Goal: Task Accomplishment & Management: Manage account settings

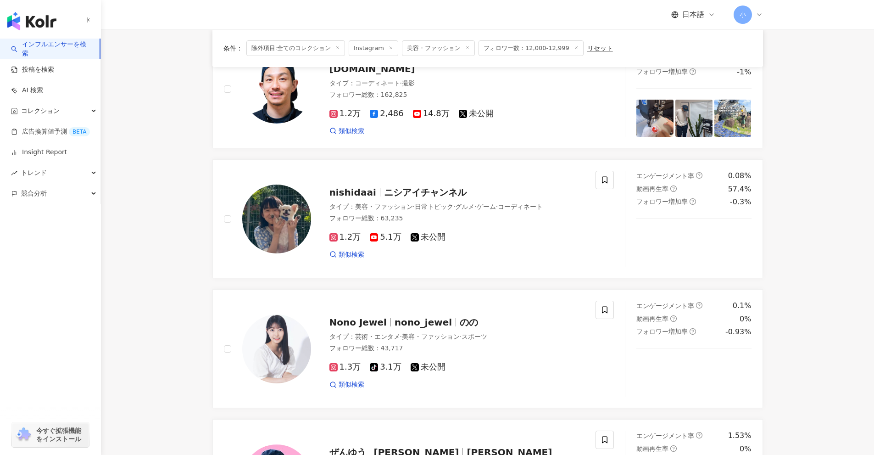
scroll to position [367, 0]
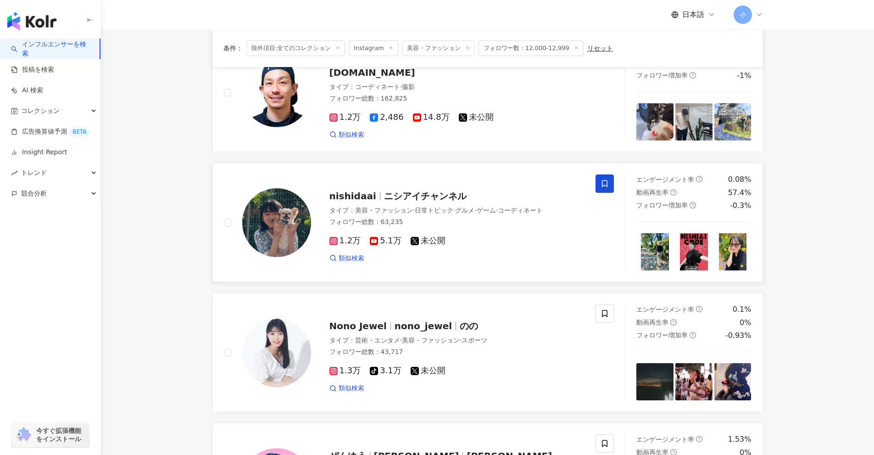
click at [600, 181] on span at bounding box center [605, 183] width 18 height 18
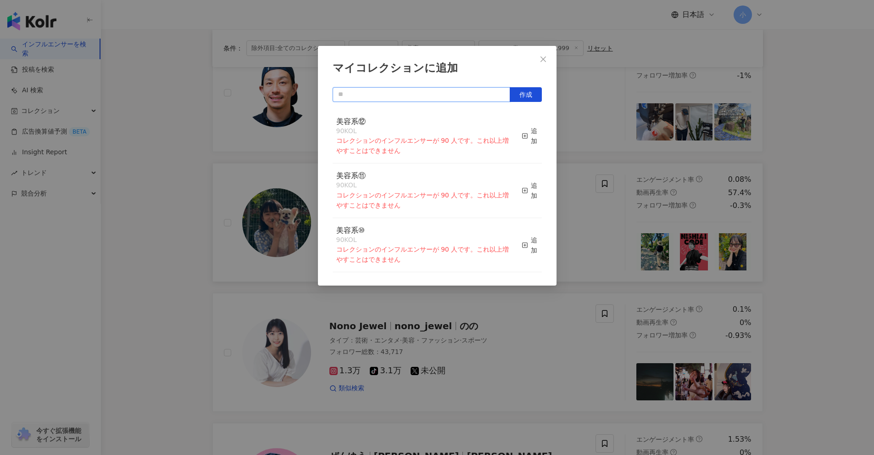
click at [490, 87] on input "text" at bounding box center [422, 94] width 178 height 15
type input "****"
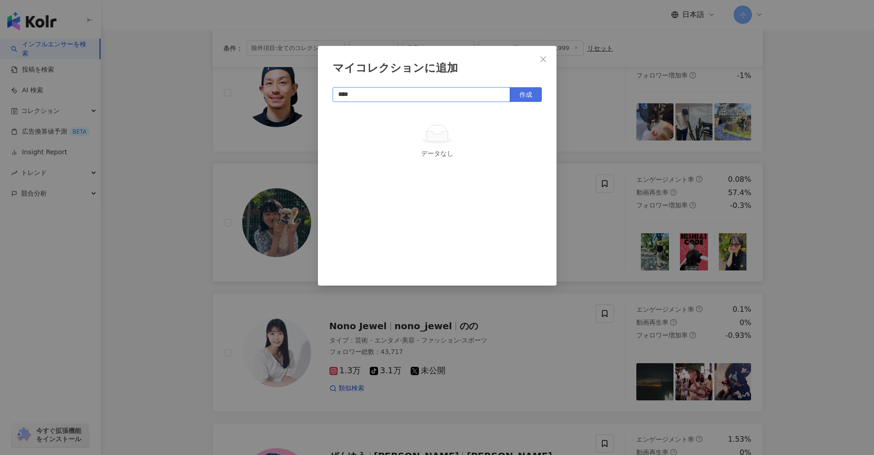
click at [524, 91] on span "作成" at bounding box center [526, 94] width 13 height 7
click at [849, 235] on div "マイコレクションに追加 **** 作成" at bounding box center [437, 227] width 874 height 455
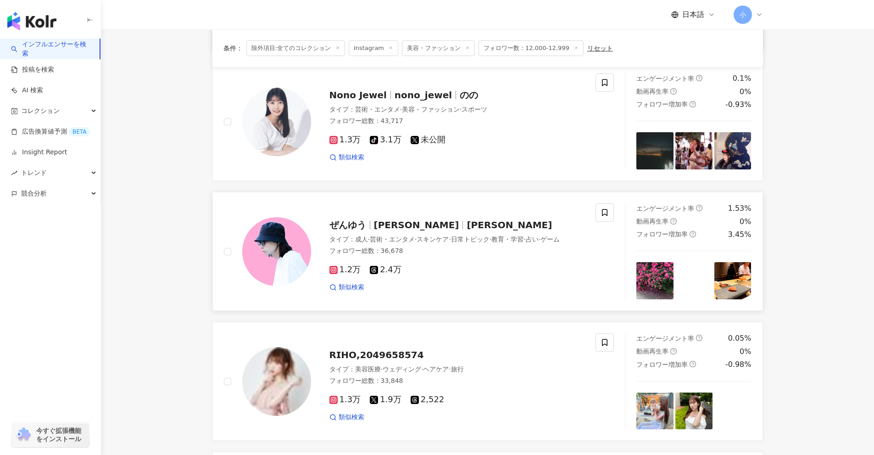
scroll to position [597, 0]
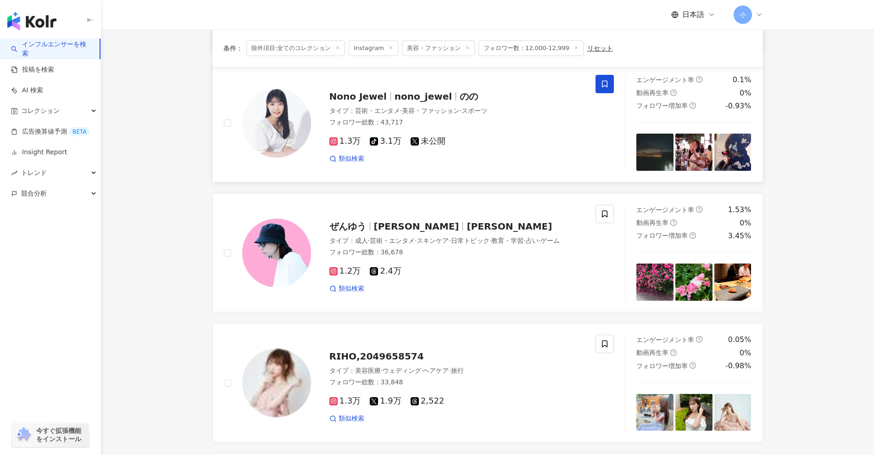
click at [603, 76] on span at bounding box center [605, 84] width 18 height 18
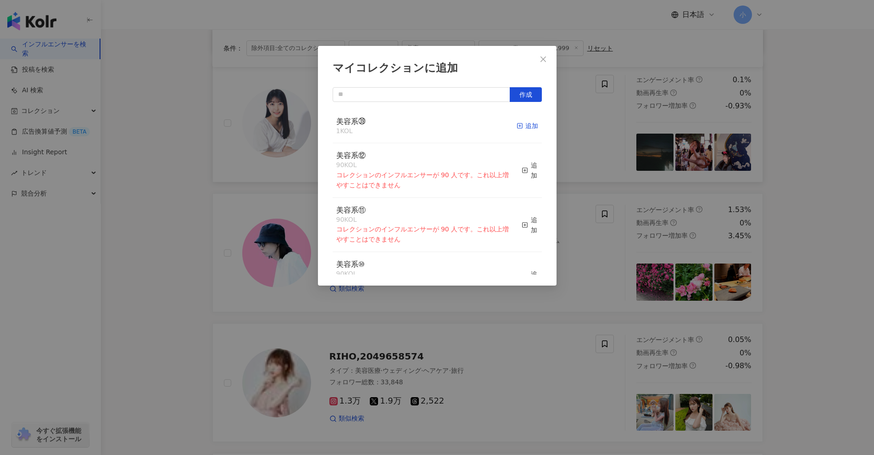
click at [517, 128] on icon "button" at bounding box center [520, 126] width 6 height 6
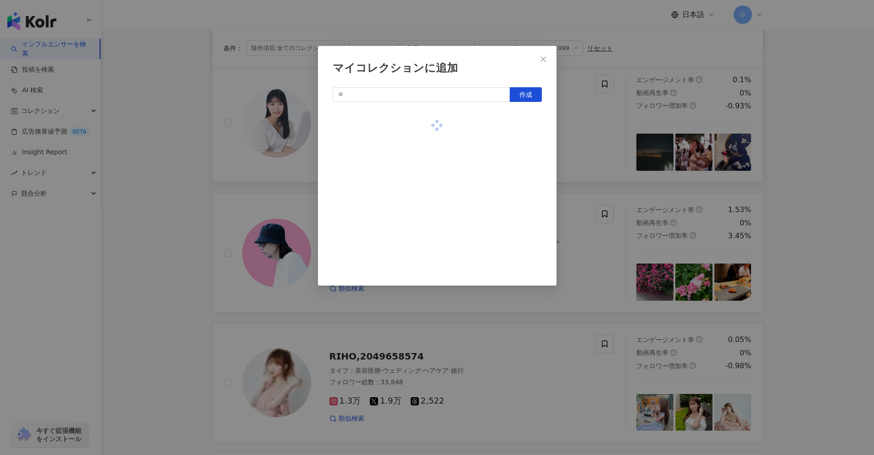
click at [832, 219] on div "マイコレクションに追加 作成" at bounding box center [437, 227] width 874 height 455
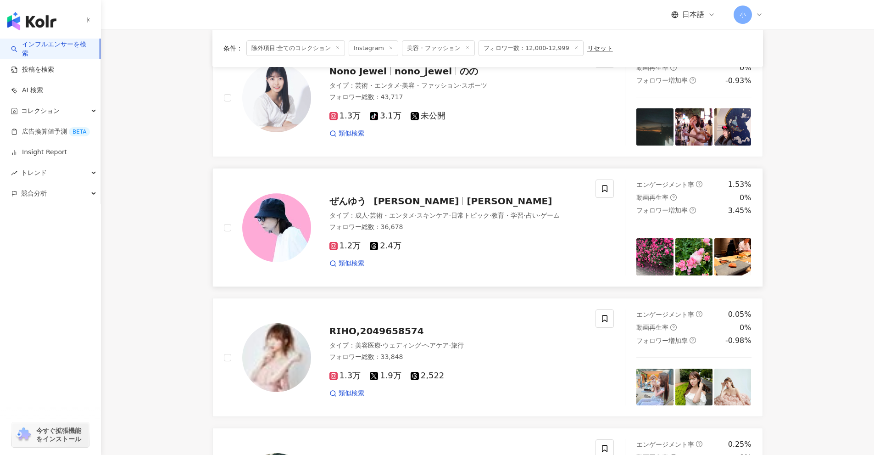
scroll to position [780, 0]
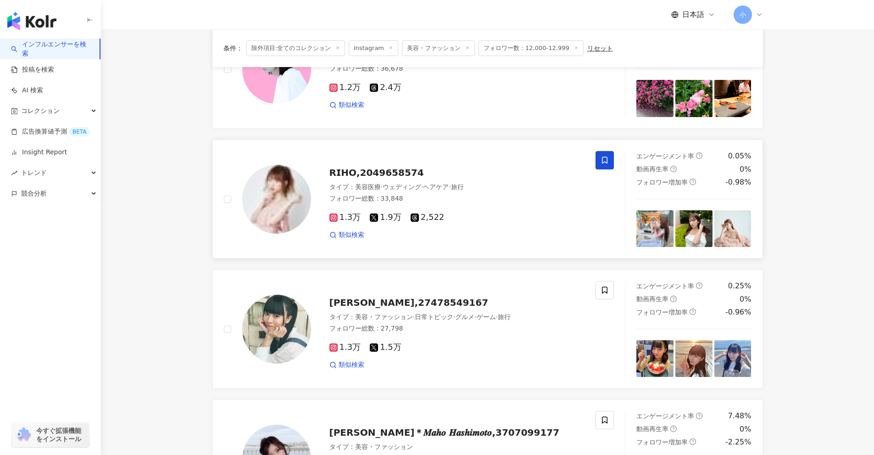
click at [611, 160] on span at bounding box center [605, 160] width 18 height 18
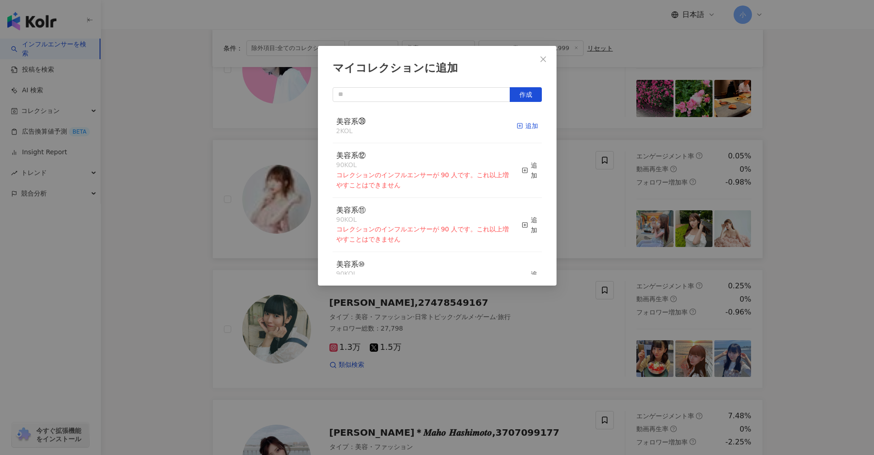
click at [527, 131] on div "追加" at bounding box center [528, 126] width 22 height 10
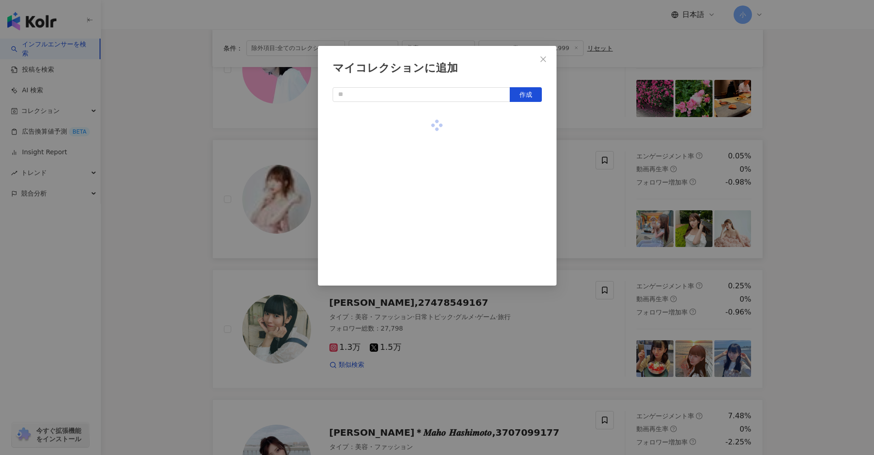
click at [822, 167] on div "マイコレクションに追加 作成" at bounding box center [437, 227] width 874 height 455
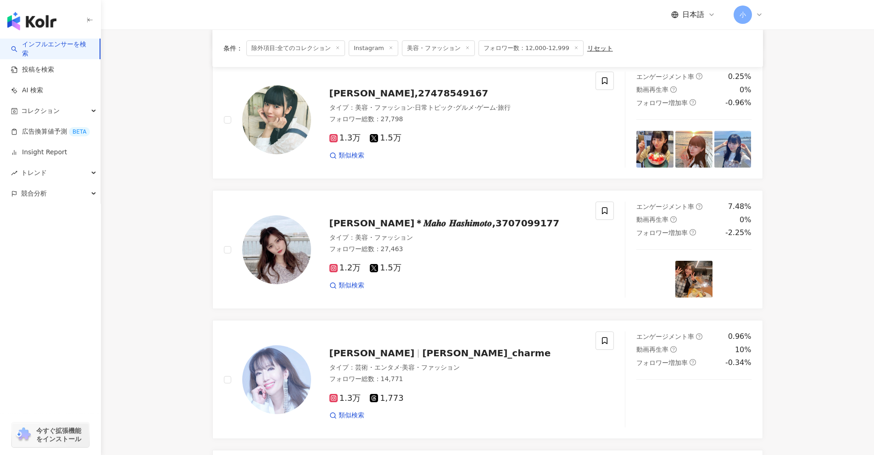
scroll to position [1010, 0]
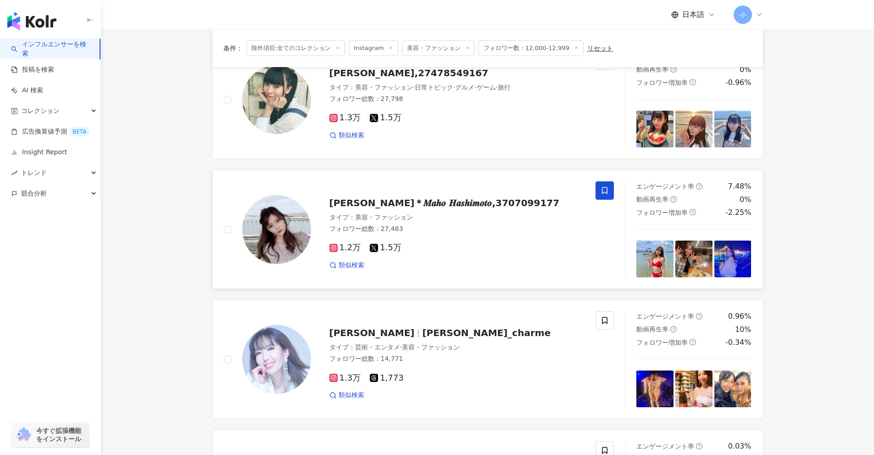
click at [610, 194] on span at bounding box center [605, 190] width 18 height 18
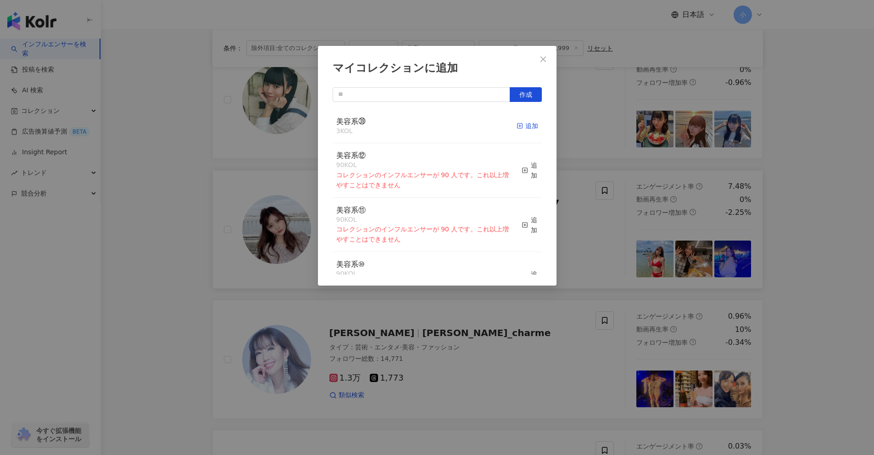
click at [517, 124] on rect "button" at bounding box center [519, 125] width 5 height 5
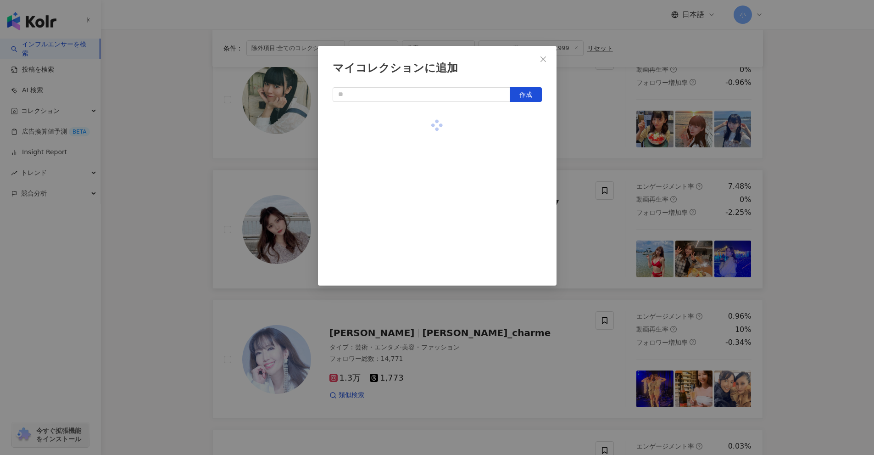
click at [804, 184] on div "マイコレクションに追加 作成" at bounding box center [437, 227] width 874 height 455
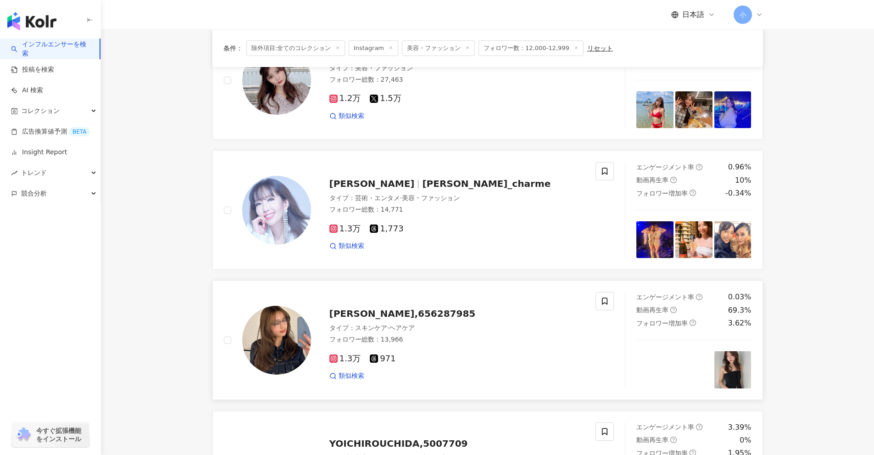
scroll to position [1285, 0]
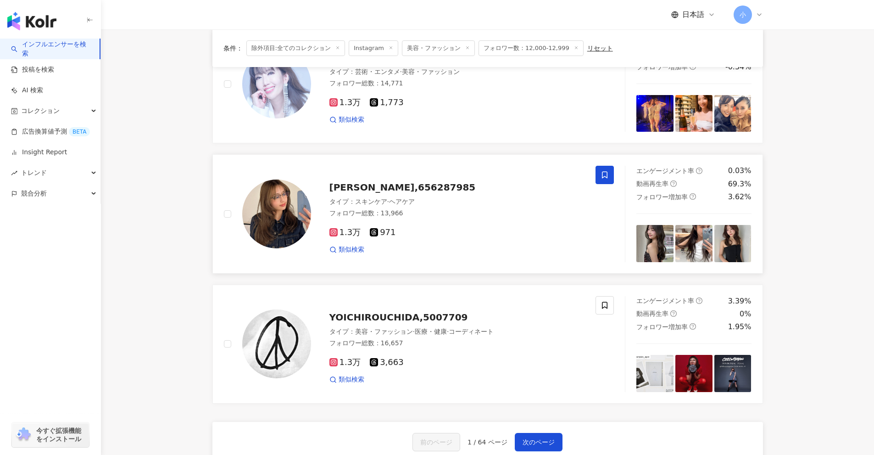
click at [603, 174] on icon at bounding box center [605, 175] width 8 height 8
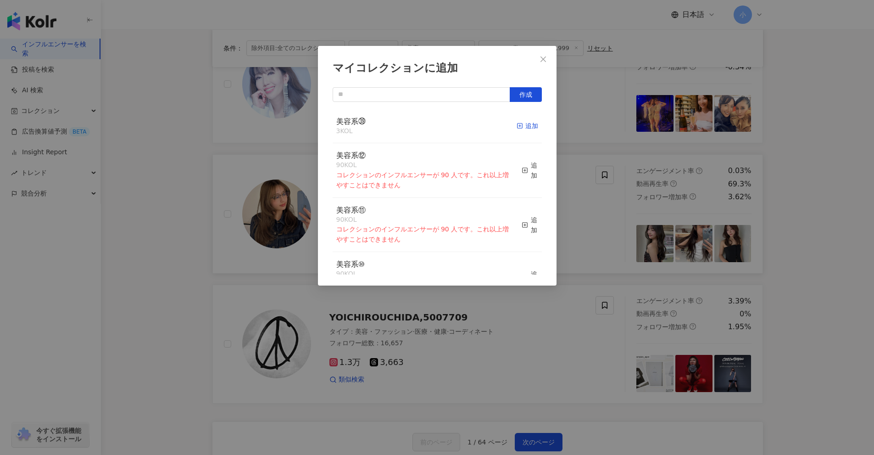
click at [517, 123] on icon "button" at bounding box center [520, 126] width 6 height 6
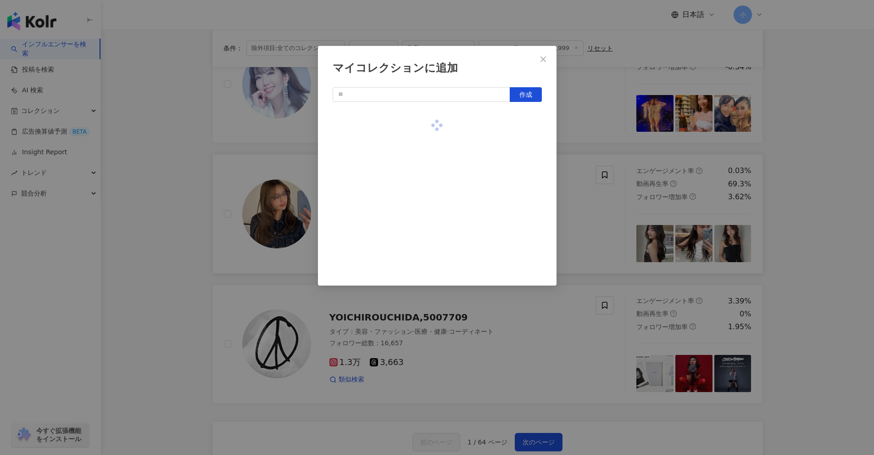
drag, startPoint x: 816, startPoint y: 184, endPoint x: 798, endPoint y: 190, distance: 18.6
click at [816, 185] on div "マイコレクションに追加 作成" at bounding box center [437, 227] width 874 height 455
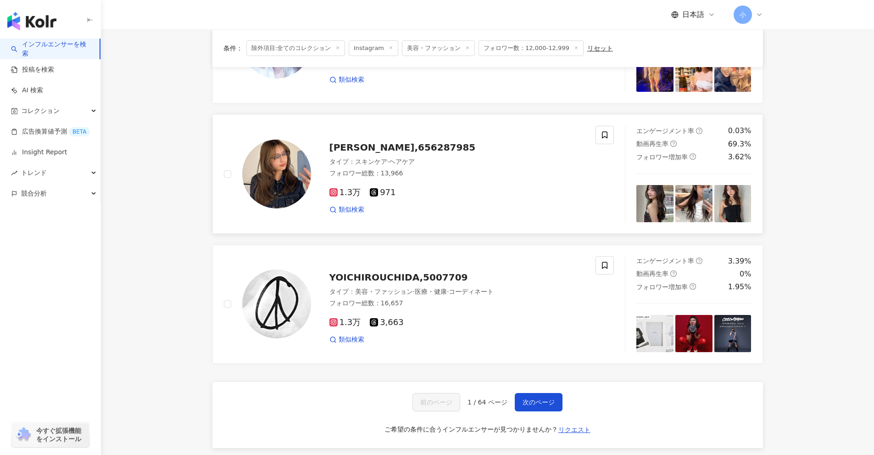
scroll to position [1443, 0]
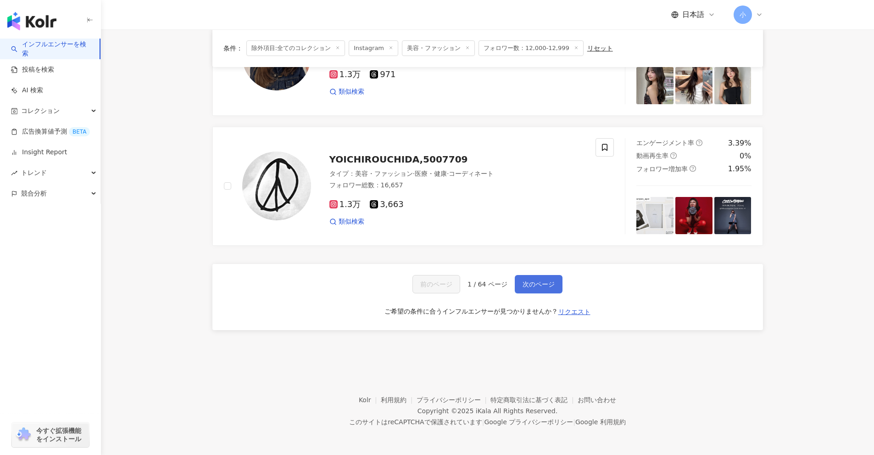
click at [526, 280] on span "次のページ" at bounding box center [539, 283] width 32 height 7
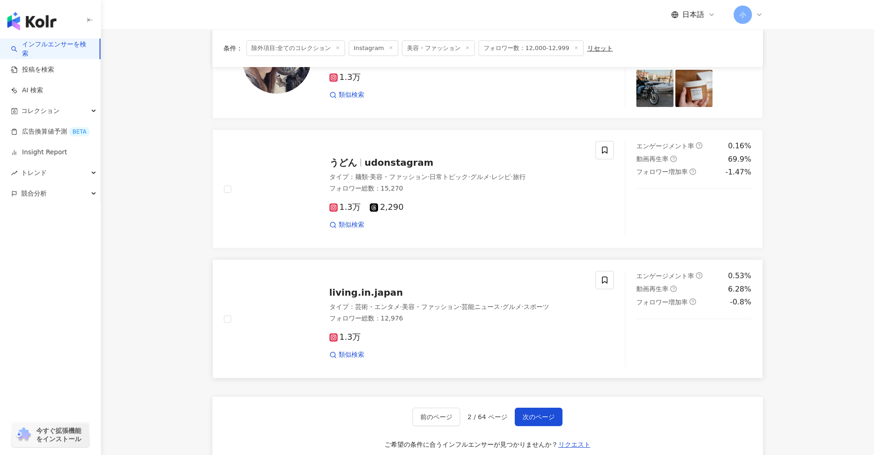
scroll to position [1320, 0]
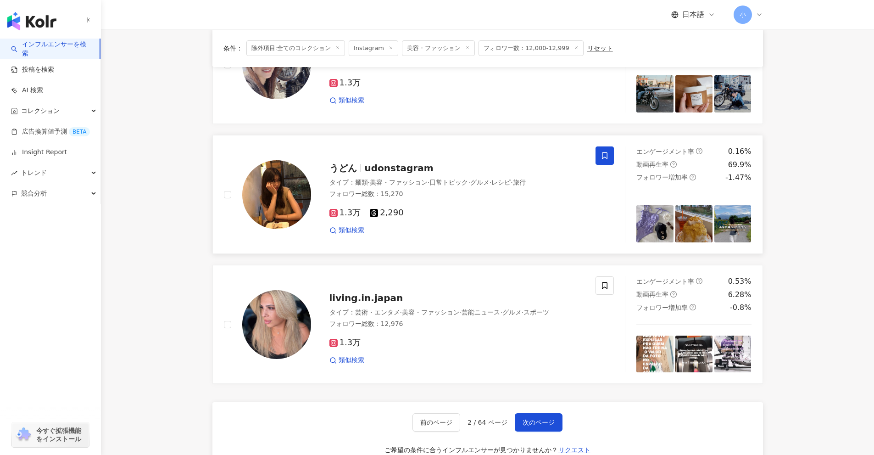
click at [601, 153] on icon at bounding box center [605, 155] width 8 height 8
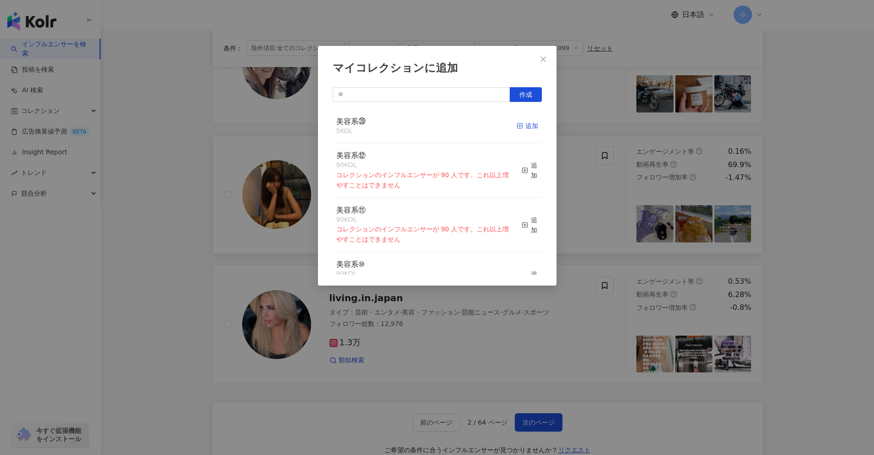
click at [517, 130] on div "追加" at bounding box center [528, 126] width 22 height 10
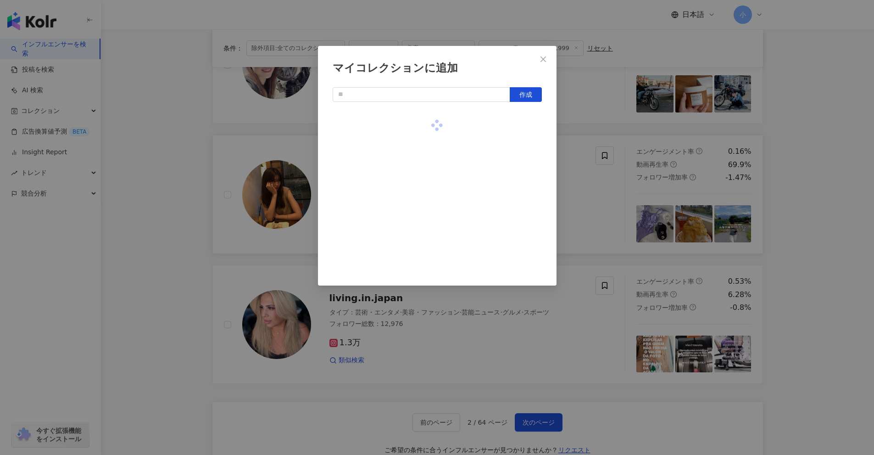
click at [798, 183] on div "マイコレクションに追加 作成" at bounding box center [437, 227] width 874 height 455
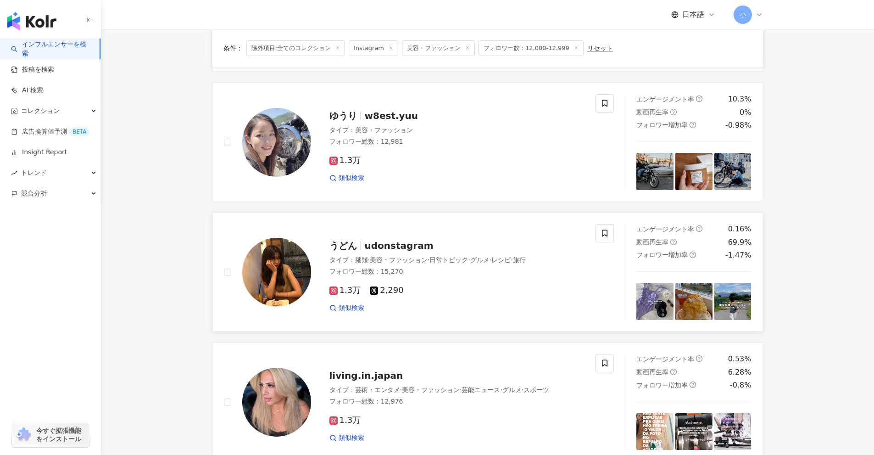
scroll to position [1182, 0]
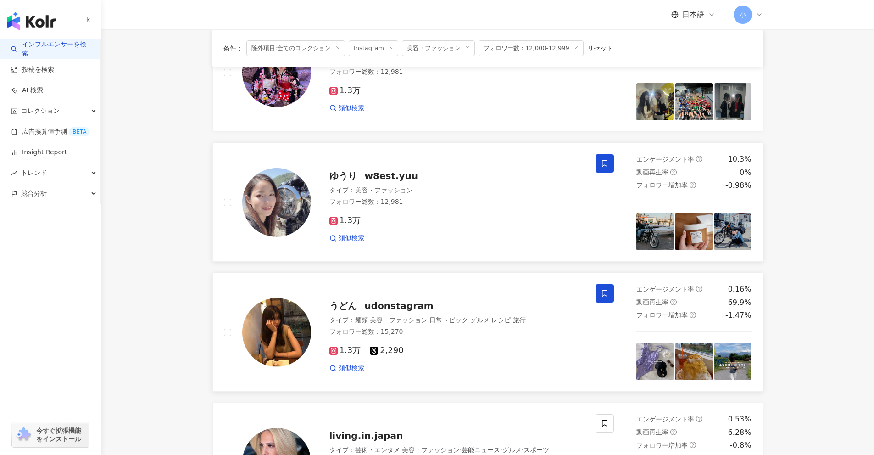
click at [609, 163] on span at bounding box center [605, 163] width 18 height 18
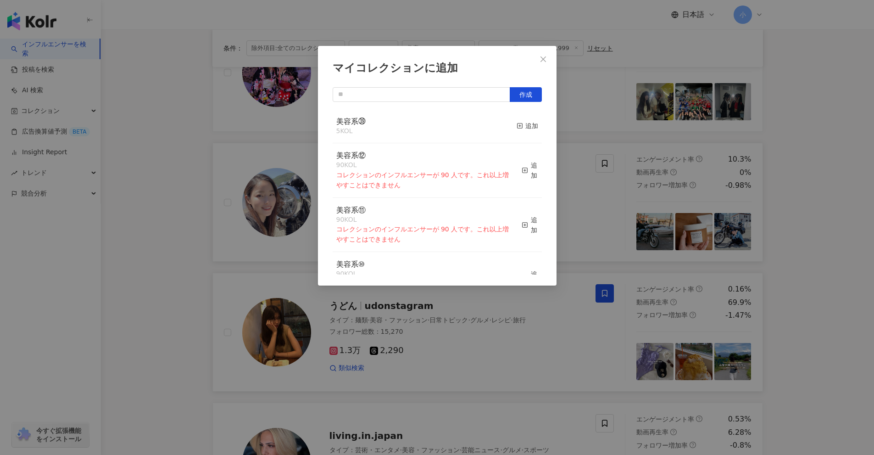
click at [517, 120] on button "追加" at bounding box center [528, 126] width 22 height 19
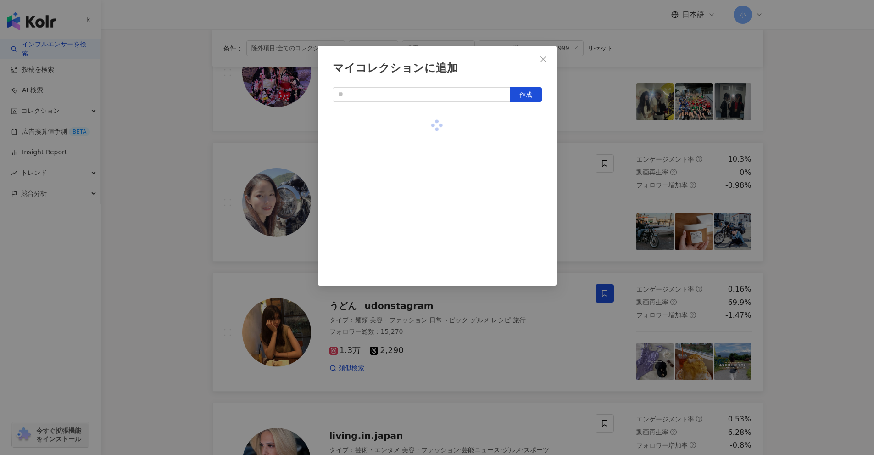
click at [841, 203] on div "マイコレクションに追加 作成" at bounding box center [437, 227] width 874 height 455
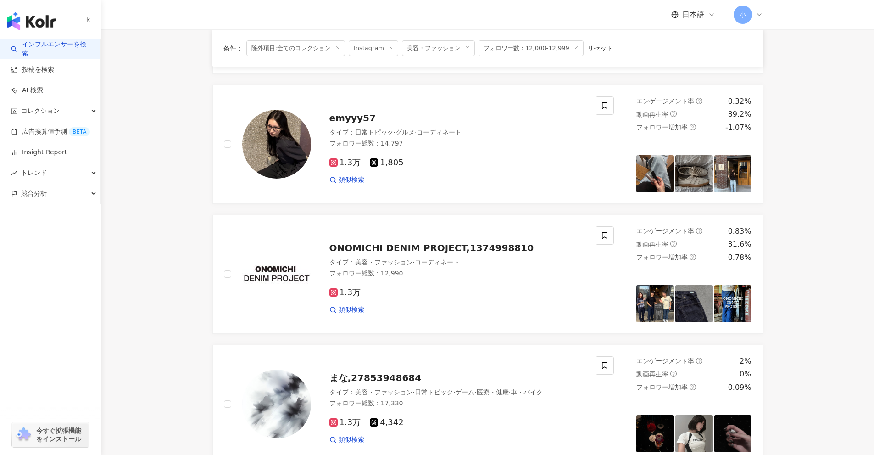
scroll to position [127, 0]
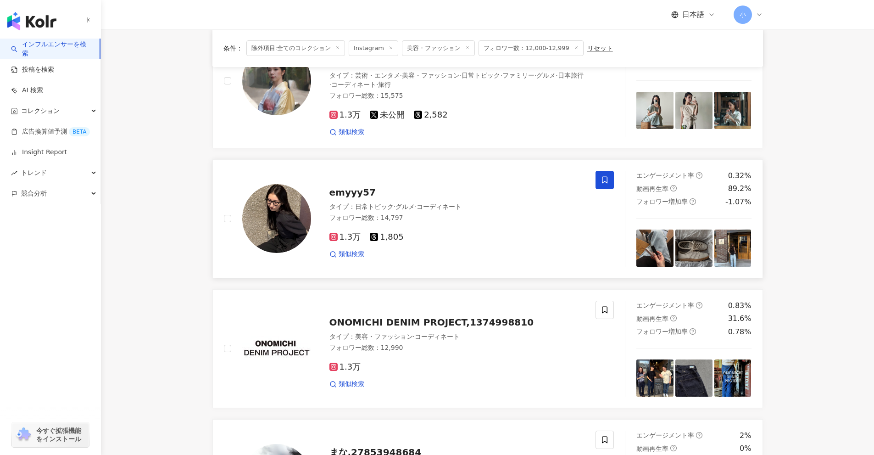
click at [610, 180] on span at bounding box center [605, 180] width 18 height 18
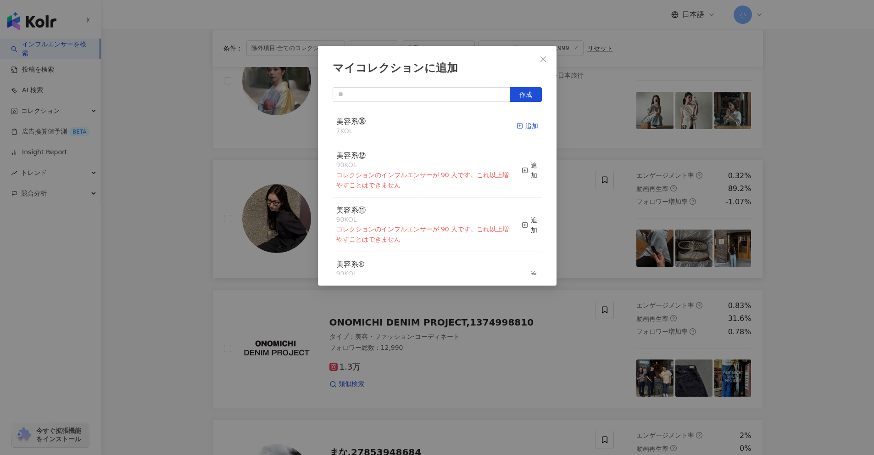
click at [519, 123] on div "追加" at bounding box center [528, 126] width 22 height 10
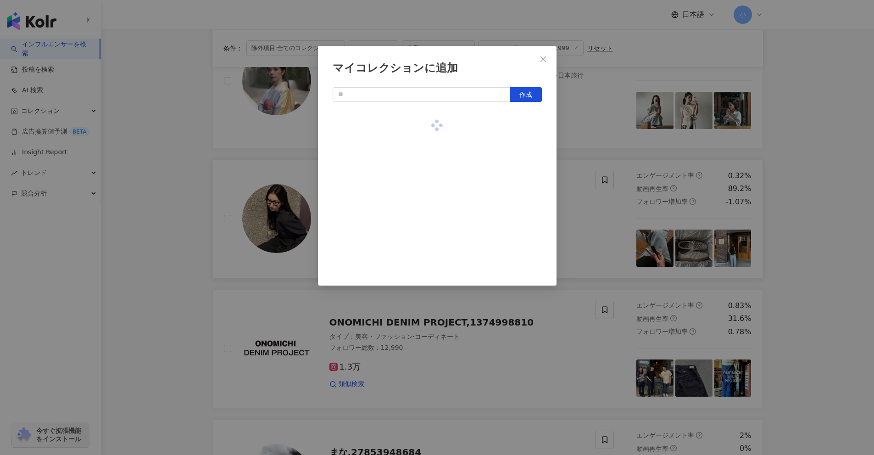
click at [801, 183] on div "マイコレクションに追加 作成" at bounding box center [437, 227] width 874 height 455
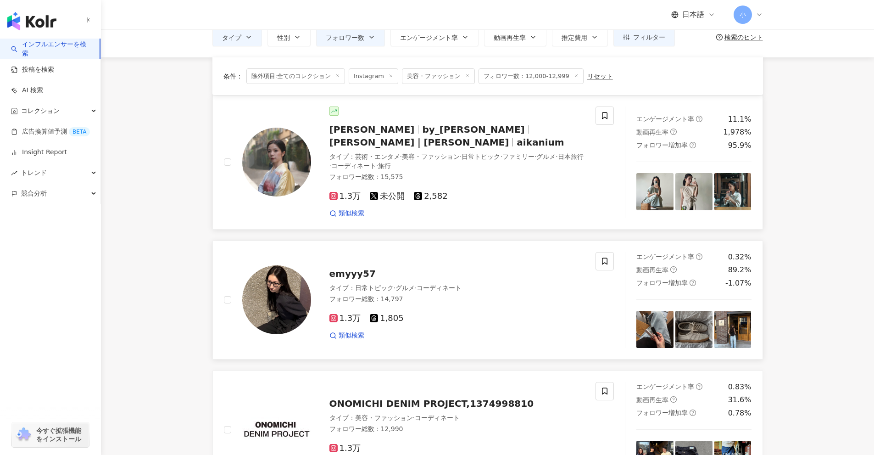
scroll to position [35, 0]
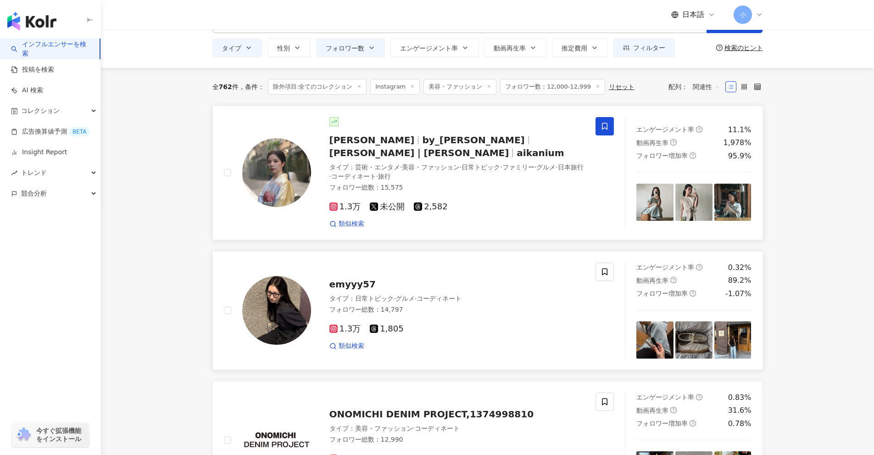
click at [608, 128] on icon at bounding box center [605, 126] width 8 height 8
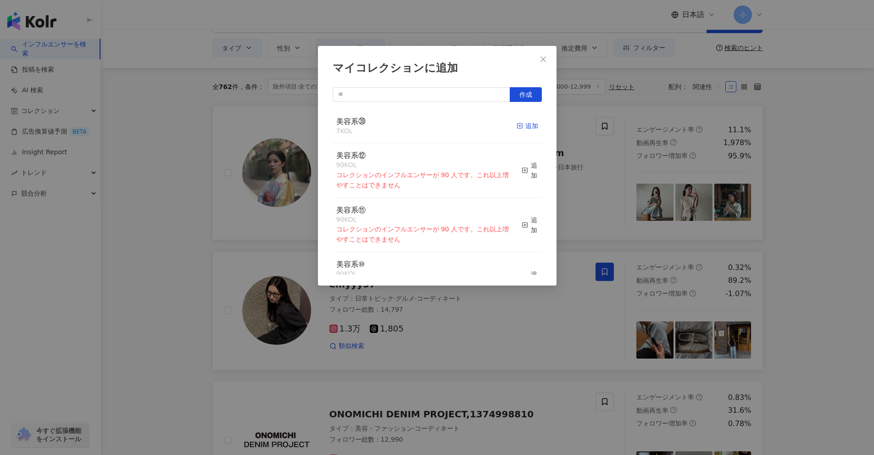
click at [521, 128] on div "追加" at bounding box center [528, 126] width 22 height 10
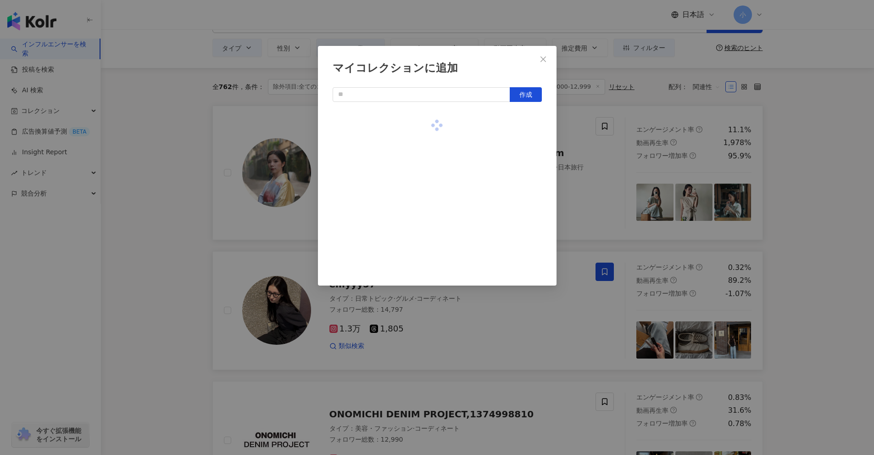
click at [816, 189] on div "マイコレクションに追加 作成" at bounding box center [437, 227] width 874 height 455
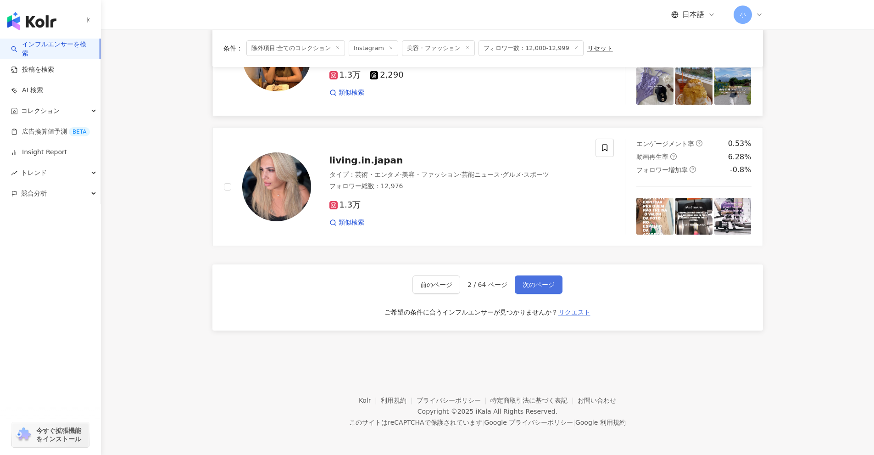
click at [543, 284] on span "次のページ" at bounding box center [539, 284] width 32 height 7
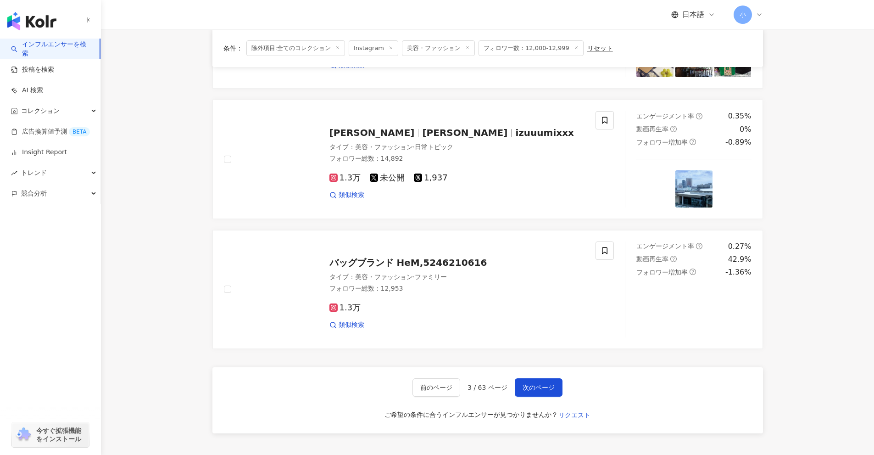
scroll to position [1305, 0]
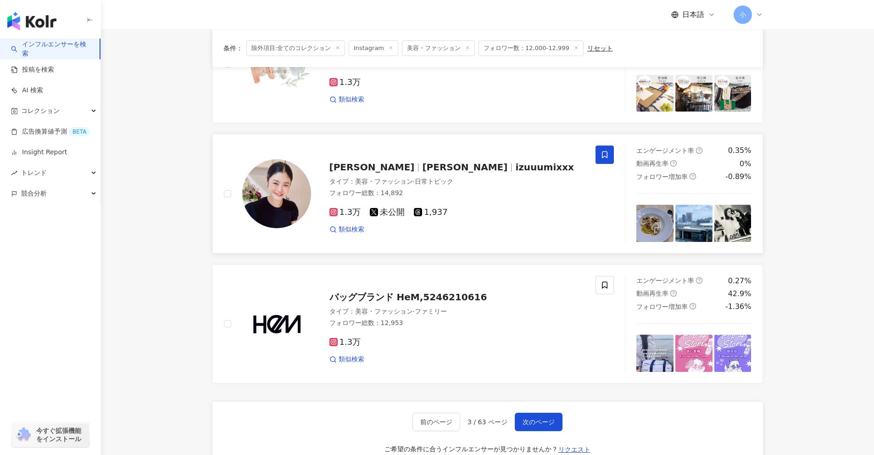
click at [599, 155] on span at bounding box center [605, 154] width 18 height 18
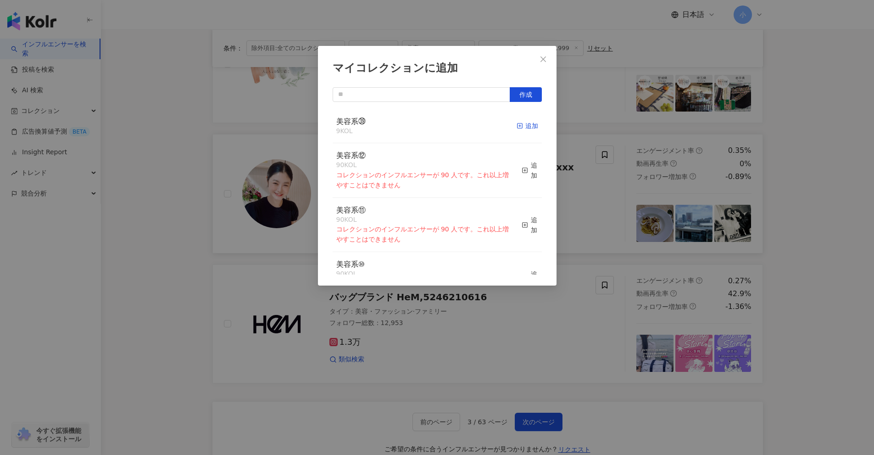
click at [517, 129] on div "追加" at bounding box center [528, 126] width 22 height 10
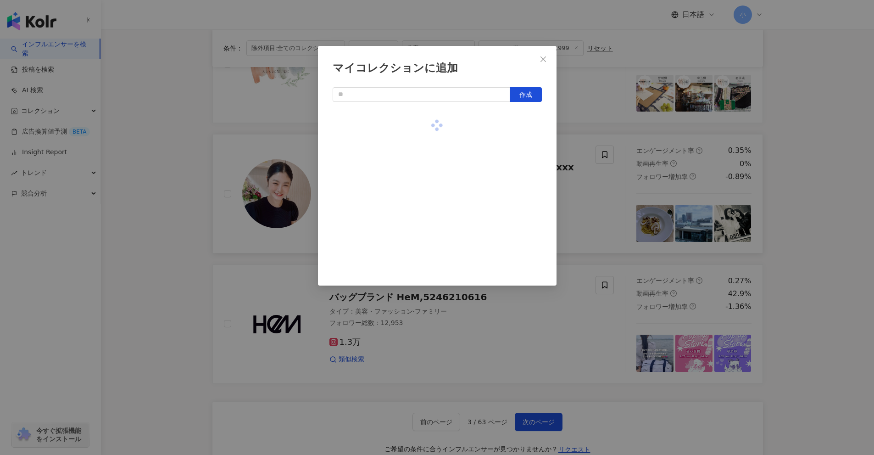
click at [776, 213] on div "マイコレクションに追加 作成" at bounding box center [437, 227] width 874 height 455
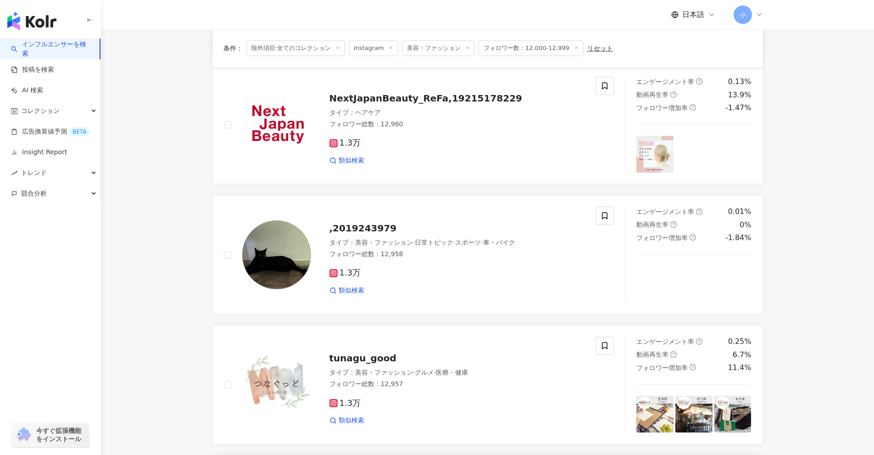
scroll to position [984, 0]
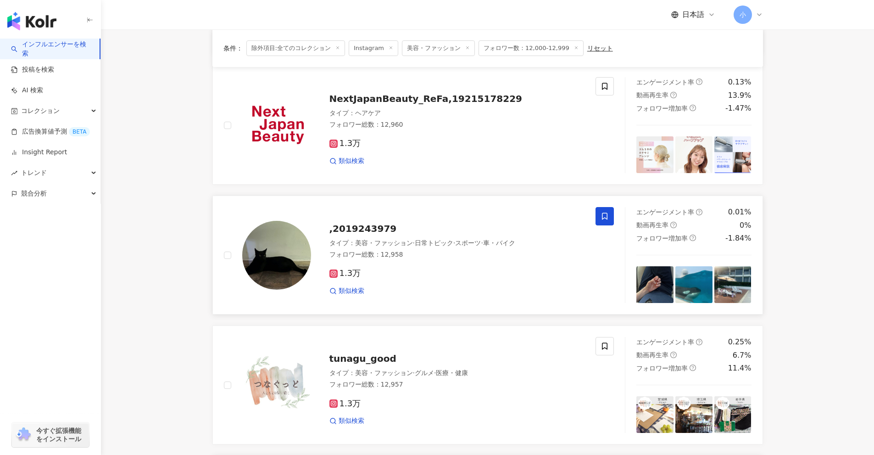
click at [606, 212] on icon at bounding box center [605, 216] width 8 height 8
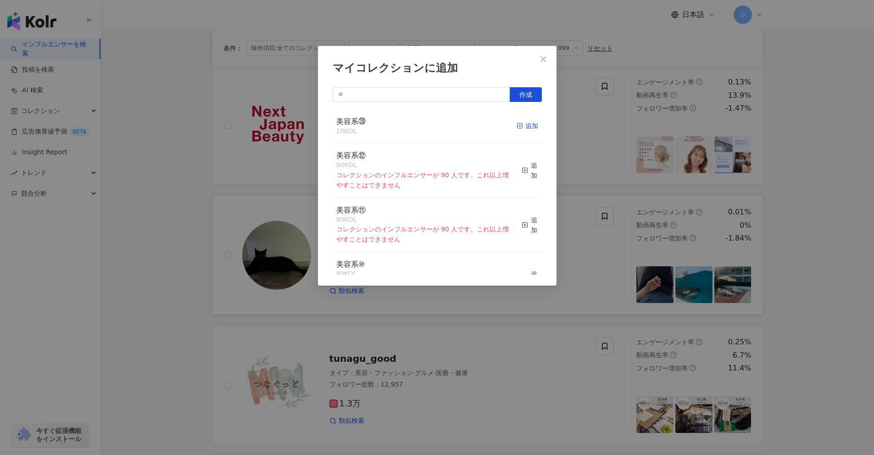
click at [526, 128] on div "追加" at bounding box center [528, 126] width 22 height 10
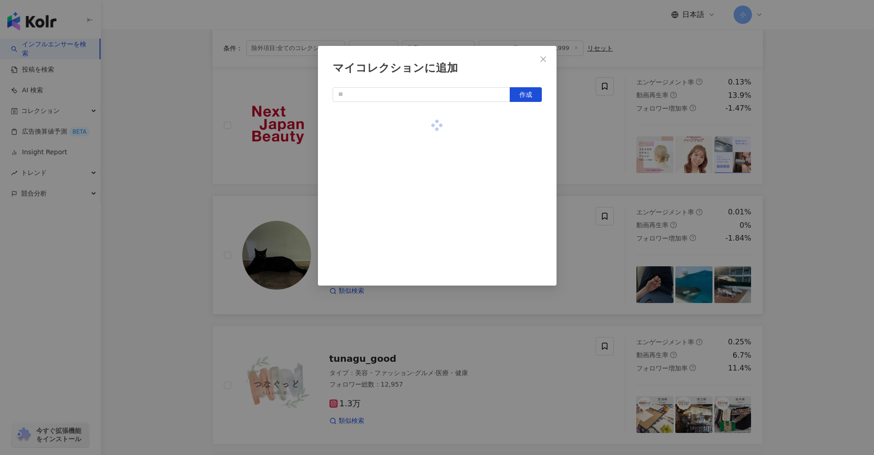
click at [830, 217] on div "マイコレクションに追加 作成" at bounding box center [437, 227] width 874 height 455
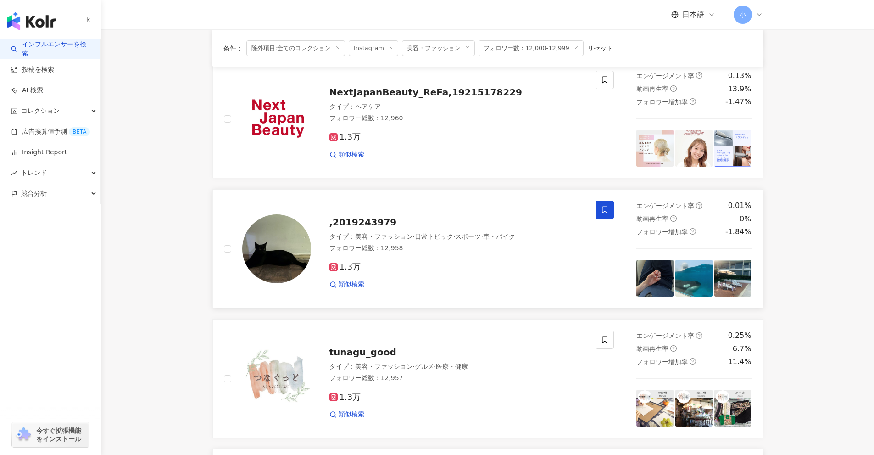
scroll to position [1443, 0]
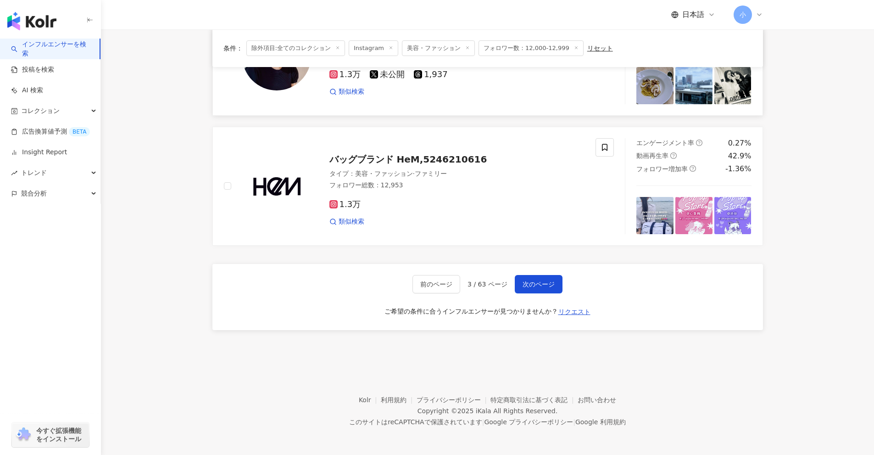
drag, startPoint x: 794, startPoint y: 247, endPoint x: 805, endPoint y: 356, distance: 109.4
click at [545, 286] on span "次のページ" at bounding box center [539, 283] width 32 height 7
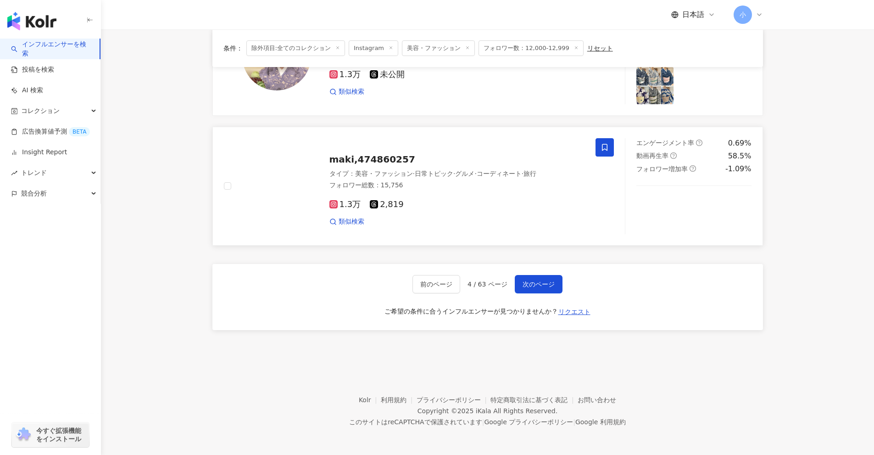
click at [614, 148] on span at bounding box center [605, 147] width 18 height 18
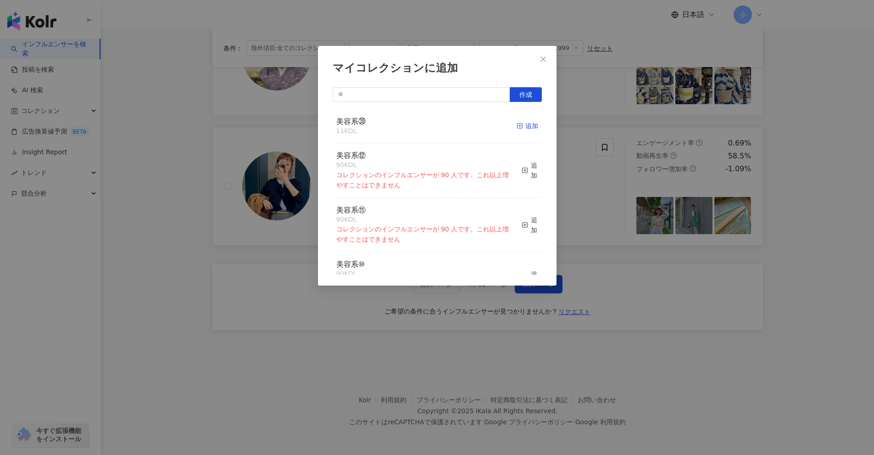
click at [517, 129] on icon "button" at bounding box center [520, 126] width 6 height 6
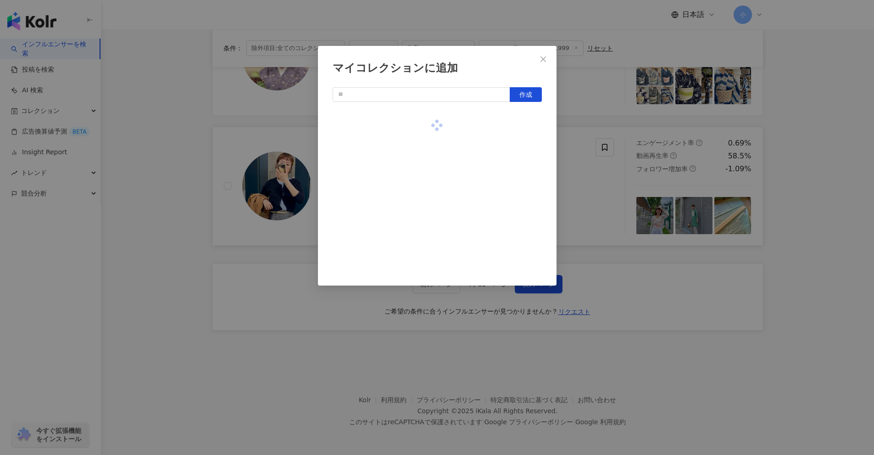
click at [786, 206] on div "マイコレクションに追加 作成" at bounding box center [437, 227] width 874 height 455
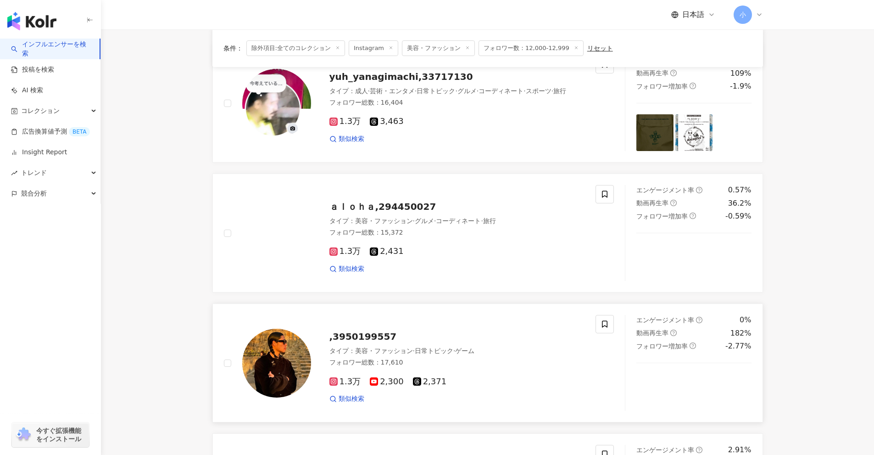
scroll to position [984, 0]
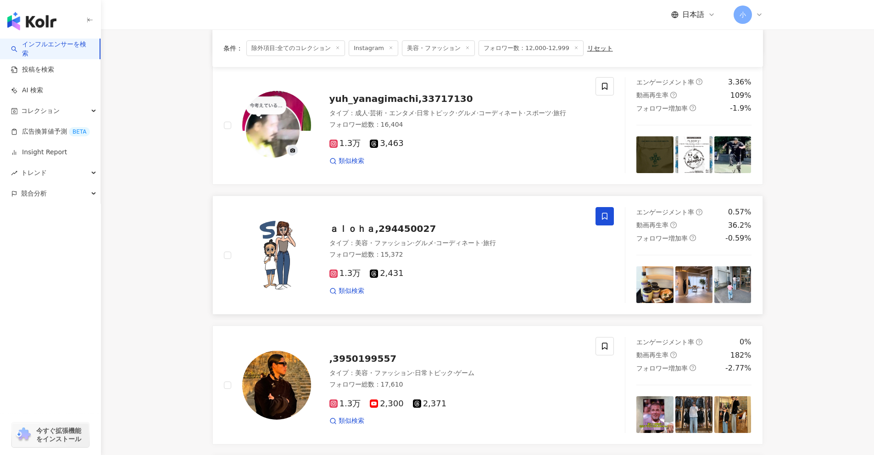
click at [602, 219] on icon at bounding box center [605, 216] width 8 height 8
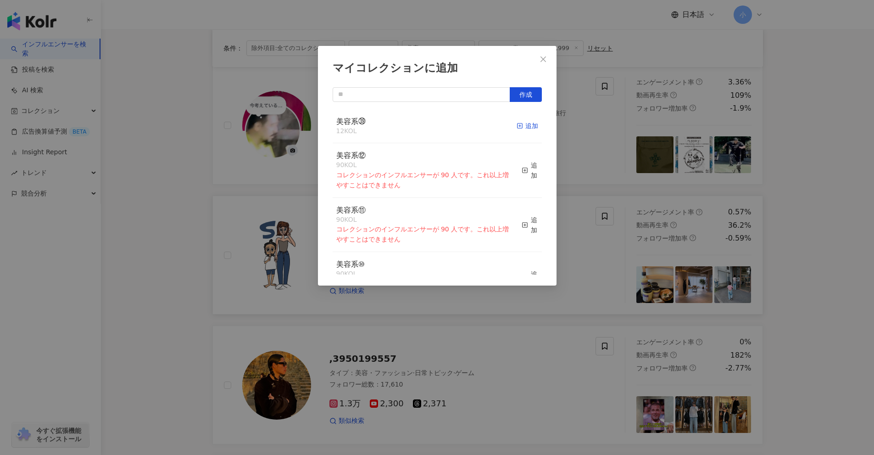
click at [517, 124] on icon "button" at bounding box center [520, 126] width 6 height 6
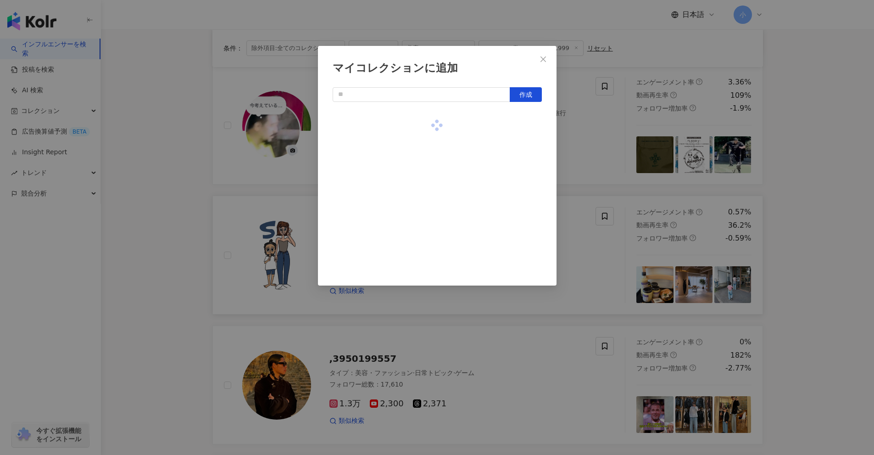
click at [821, 222] on div "マイコレクションに追加 作成" at bounding box center [437, 227] width 874 height 455
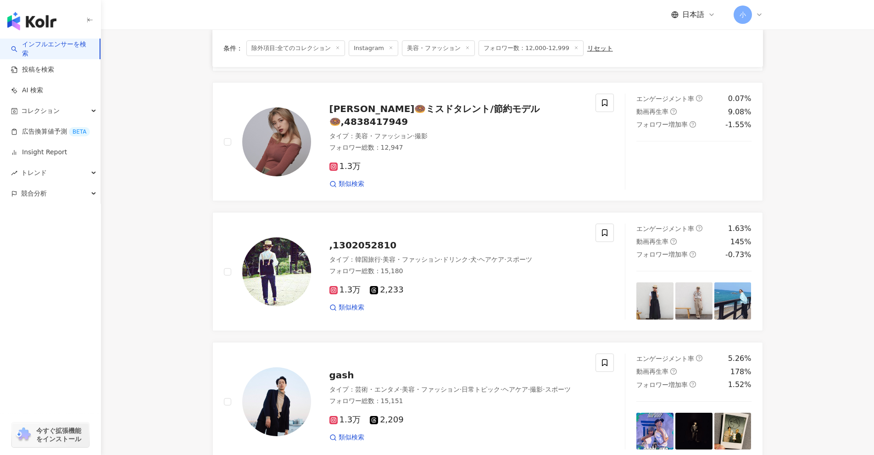
scroll to position [571, 0]
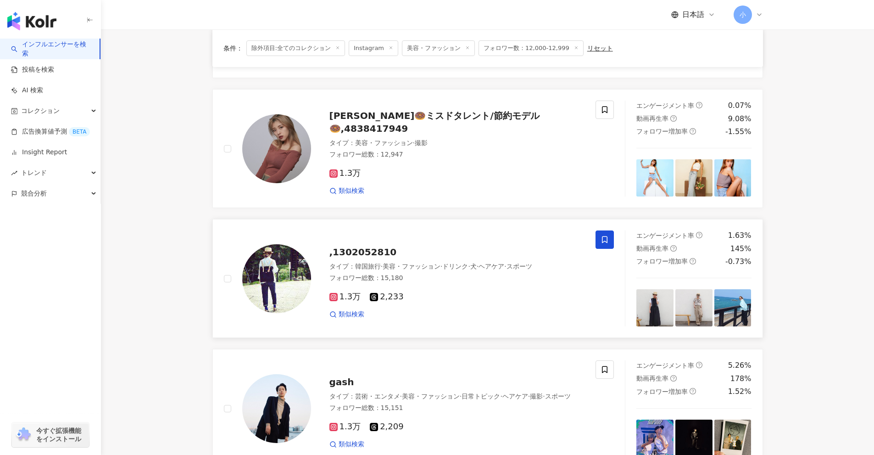
click at [602, 243] on icon at bounding box center [605, 239] width 8 height 8
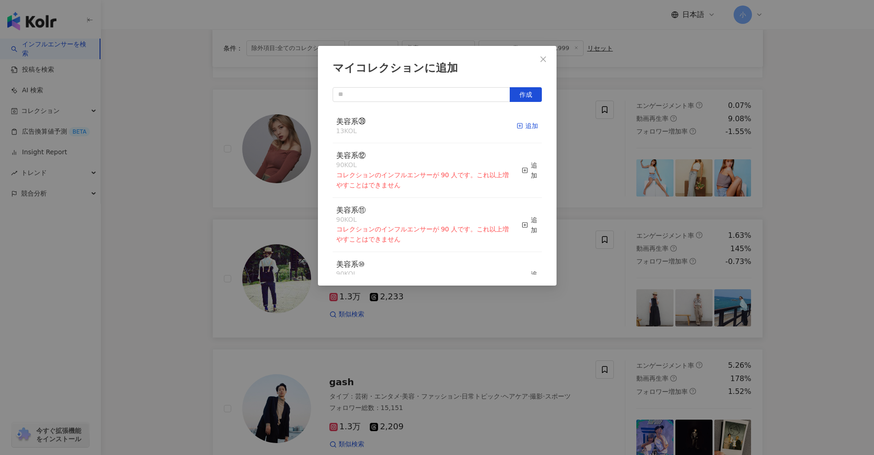
click at [522, 125] on div "追加" at bounding box center [528, 126] width 22 height 10
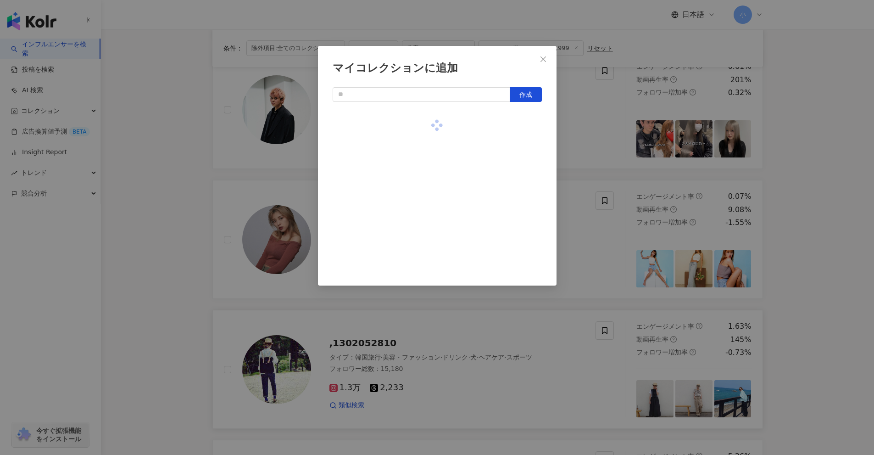
scroll to position [479, 0]
click at [823, 229] on div "マイコレクションに追加 作成" at bounding box center [437, 227] width 874 height 455
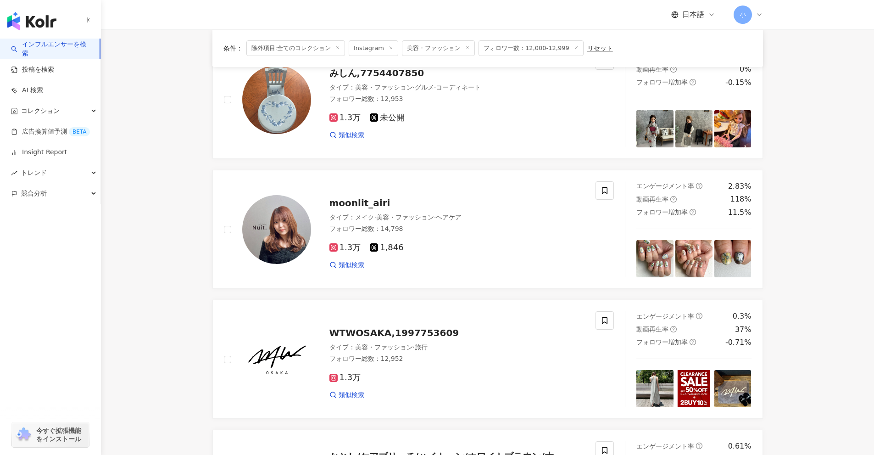
scroll to position [1443, 0]
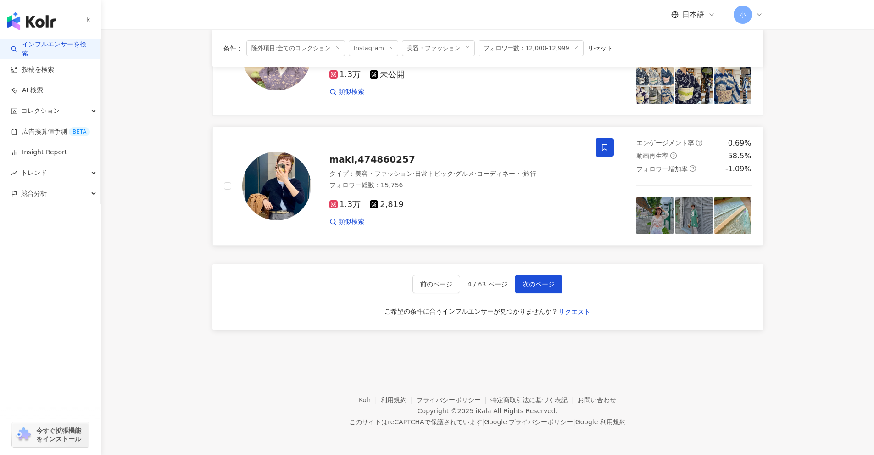
drag, startPoint x: 800, startPoint y: 207, endPoint x: 805, endPoint y: 416, distance: 209.3
click at [544, 288] on span "次のページ" at bounding box center [539, 283] width 32 height 7
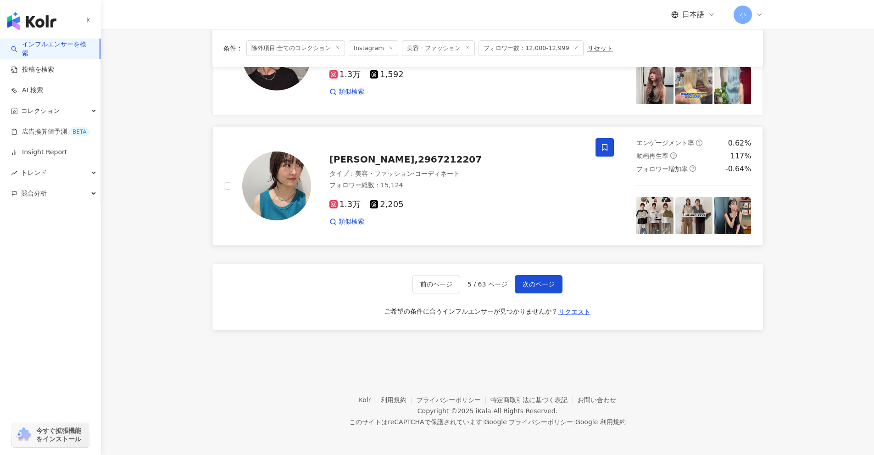
click at [604, 147] on icon at bounding box center [605, 147] width 8 height 8
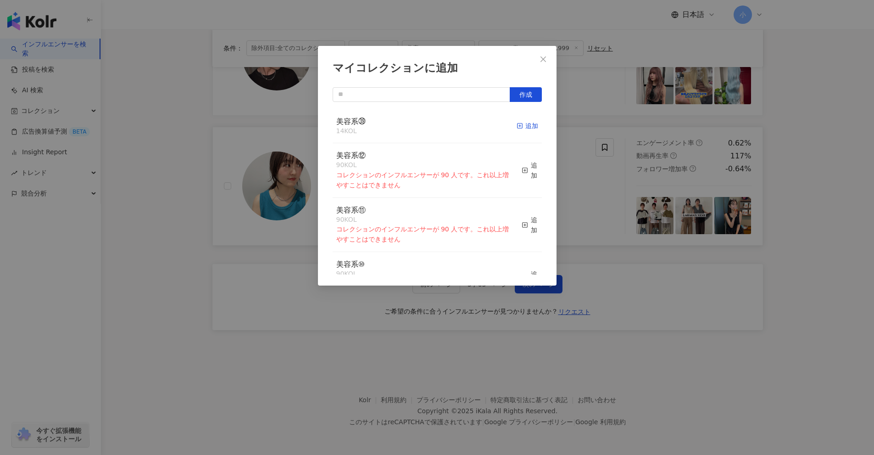
click at [519, 127] on div "追加" at bounding box center [528, 126] width 22 height 10
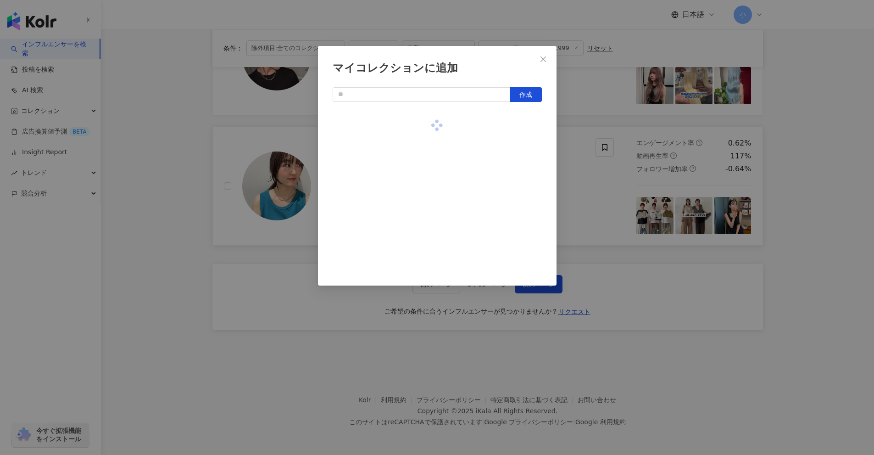
click at [786, 192] on div "マイコレクションに追加 作成" at bounding box center [437, 227] width 874 height 455
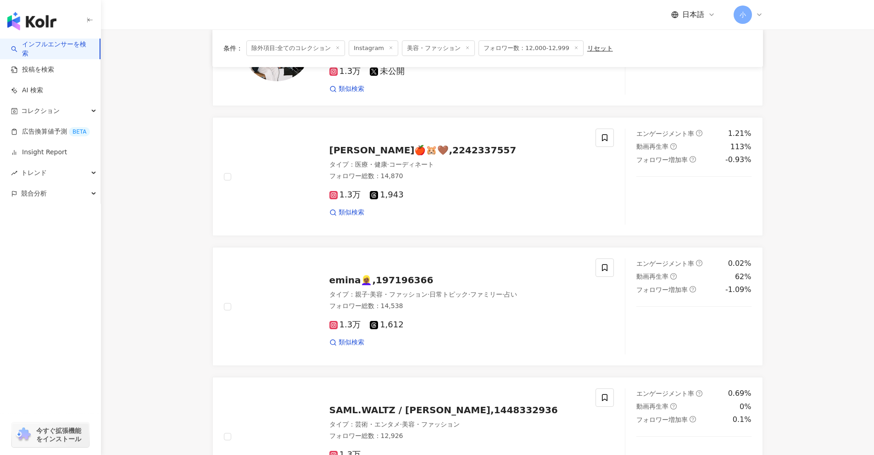
scroll to position [800, 0]
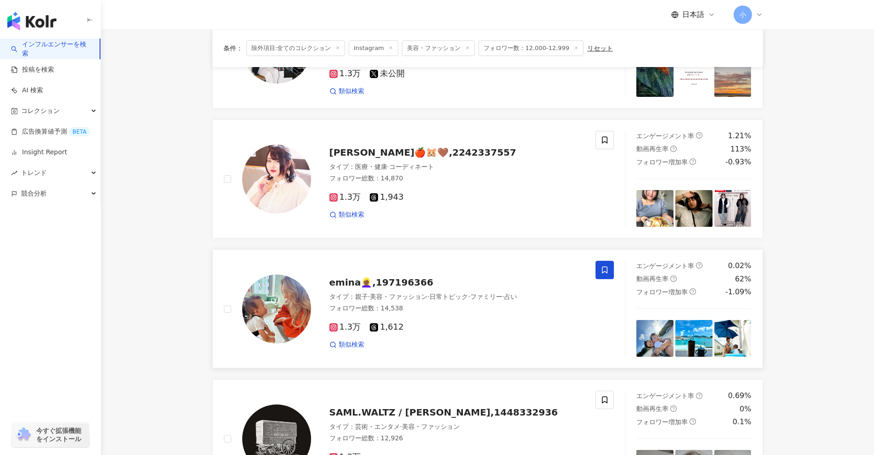
click at [598, 275] on span at bounding box center [605, 270] width 18 height 18
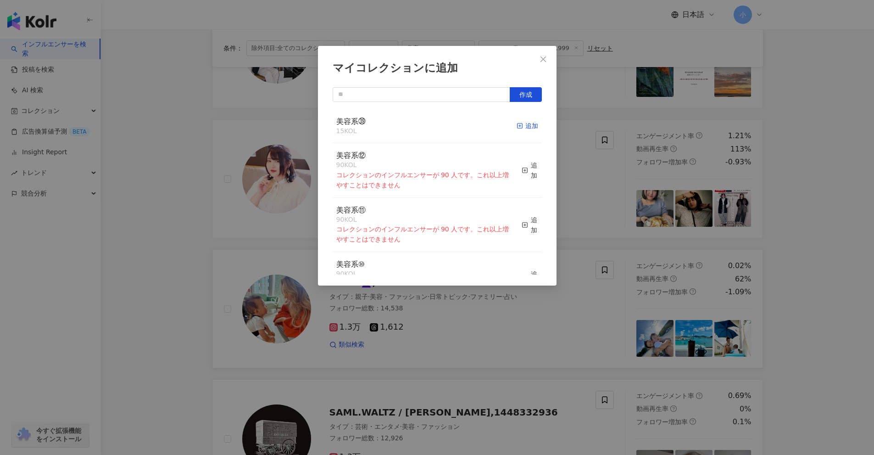
click at [521, 126] on div "追加" at bounding box center [528, 126] width 22 height 10
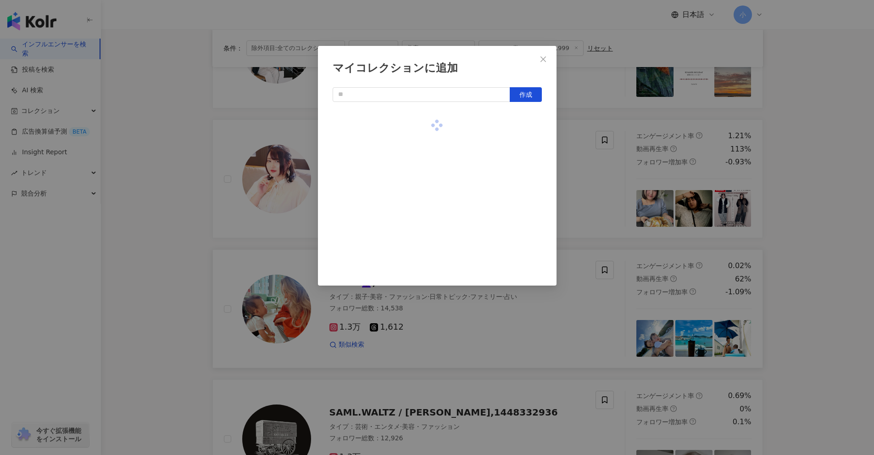
click at [815, 219] on div "マイコレクションに追加 作成" at bounding box center [437, 227] width 874 height 455
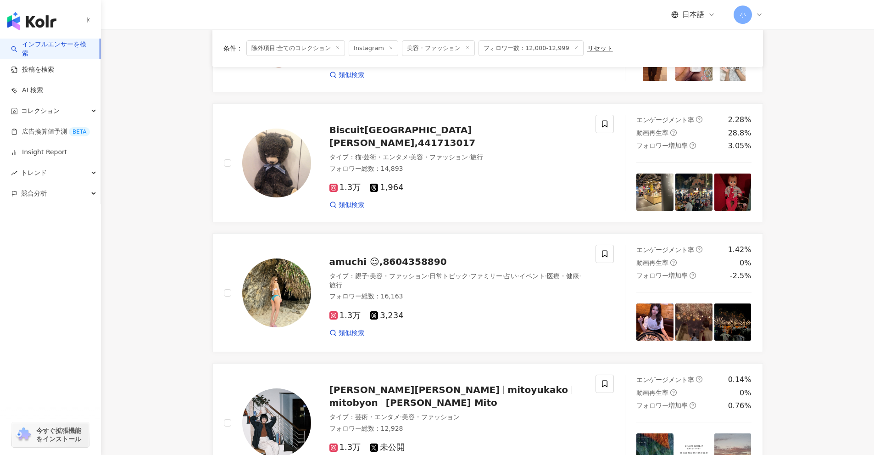
scroll to position [387, 0]
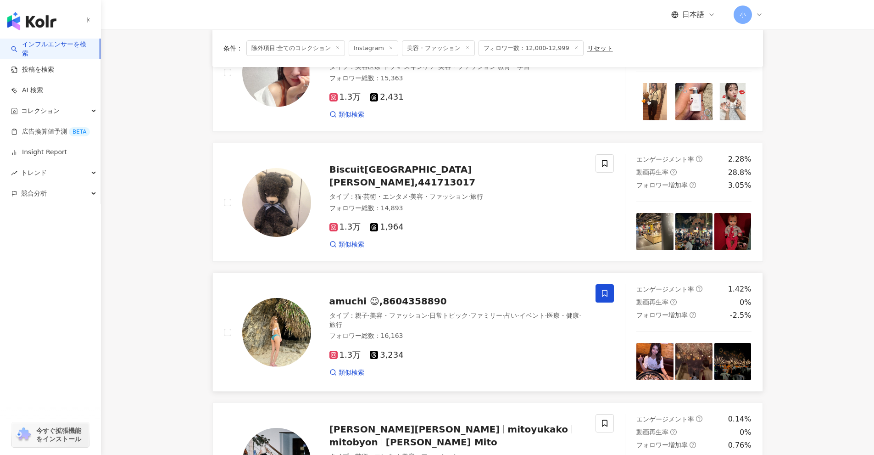
click at [606, 291] on icon at bounding box center [605, 293] width 6 height 7
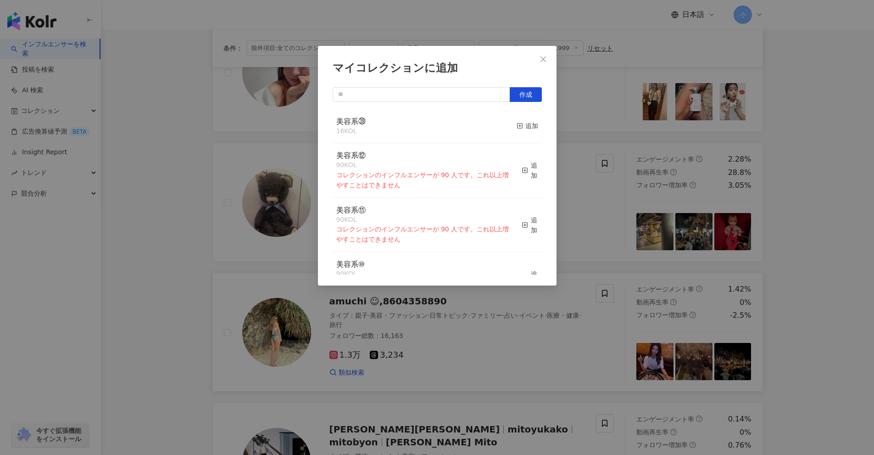
click at [520, 120] on button "追加" at bounding box center [528, 126] width 22 height 19
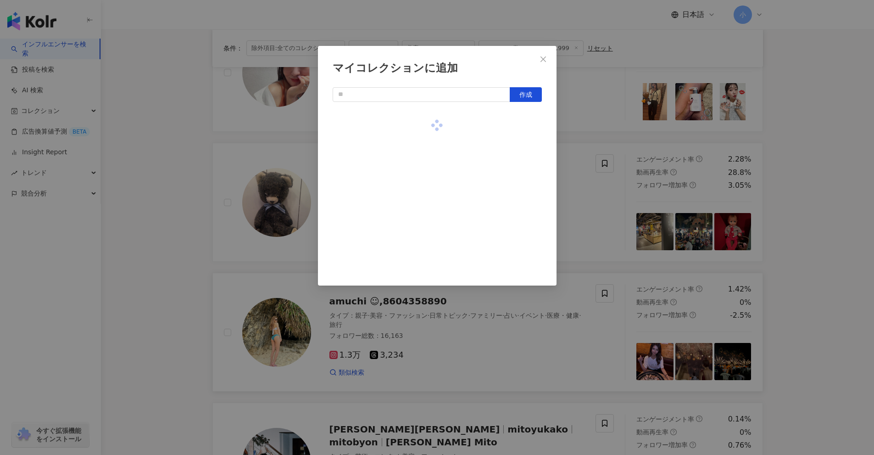
click at [778, 216] on div "マイコレクションに追加 作成" at bounding box center [437, 227] width 874 height 455
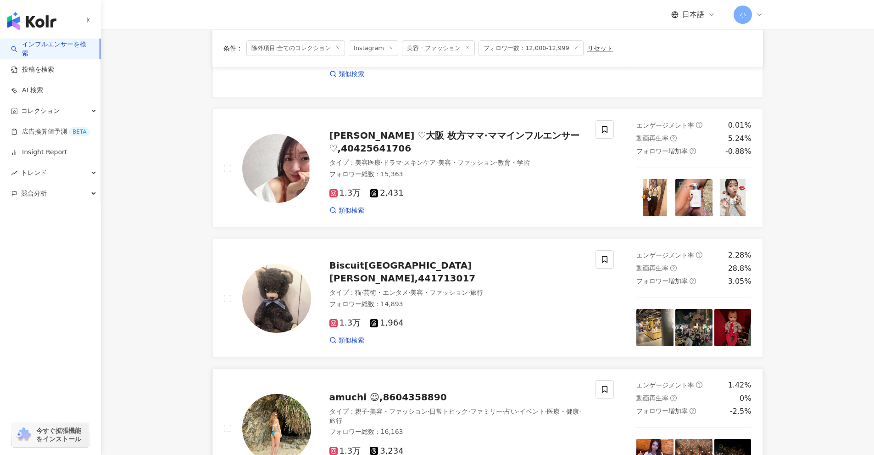
scroll to position [250, 0]
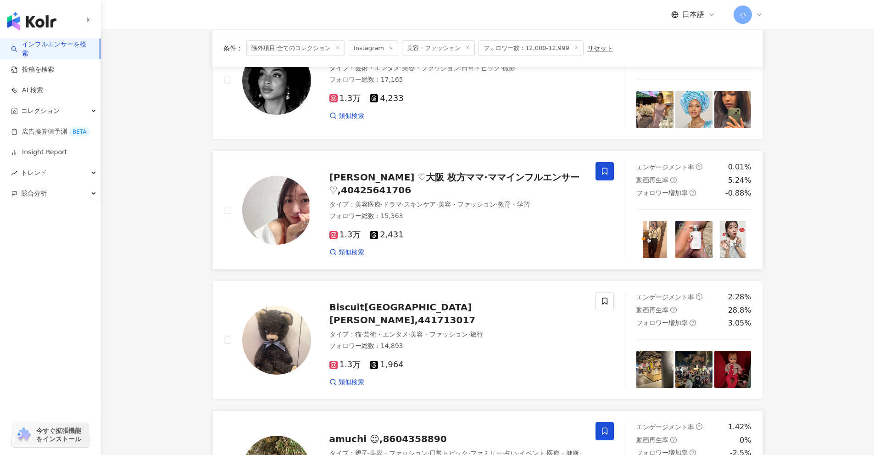
click at [611, 177] on span at bounding box center [605, 171] width 18 height 18
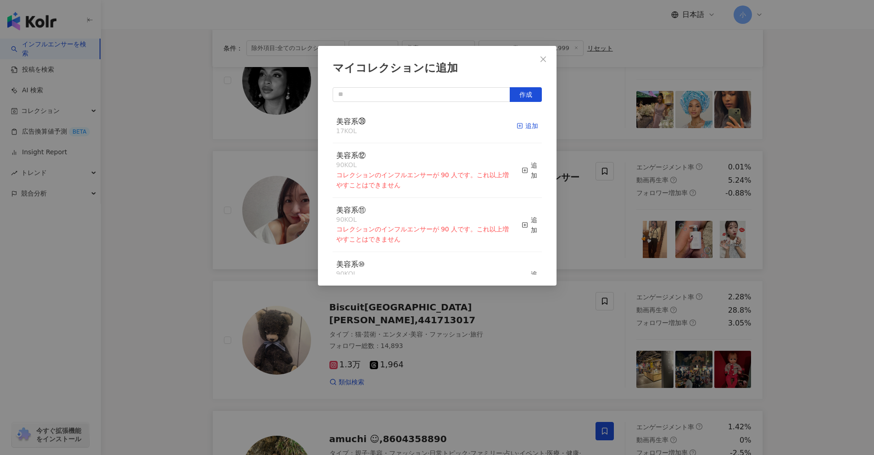
click at [519, 128] on div "追加" at bounding box center [528, 126] width 22 height 10
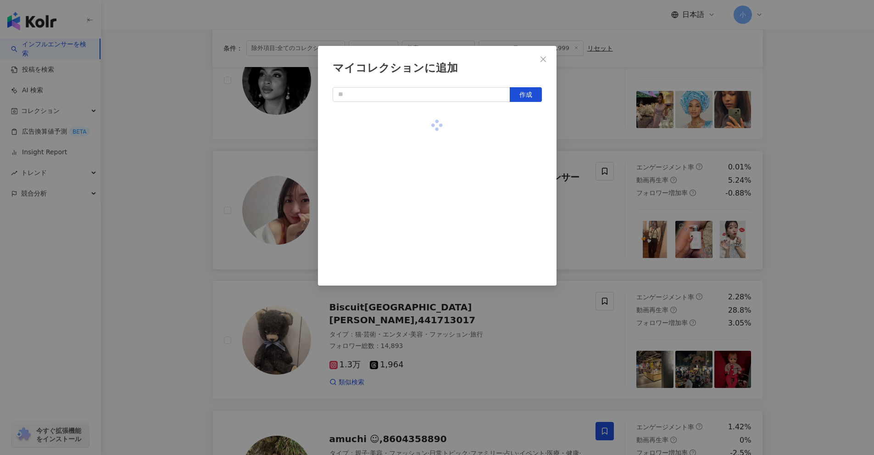
click at [786, 196] on div "マイコレクションに追加 作成" at bounding box center [437, 227] width 874 height 455
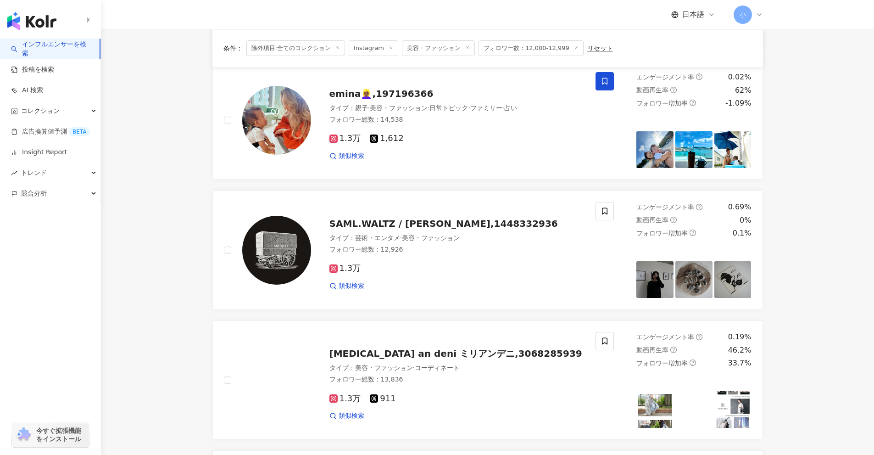
scroll to position [1443, 0]
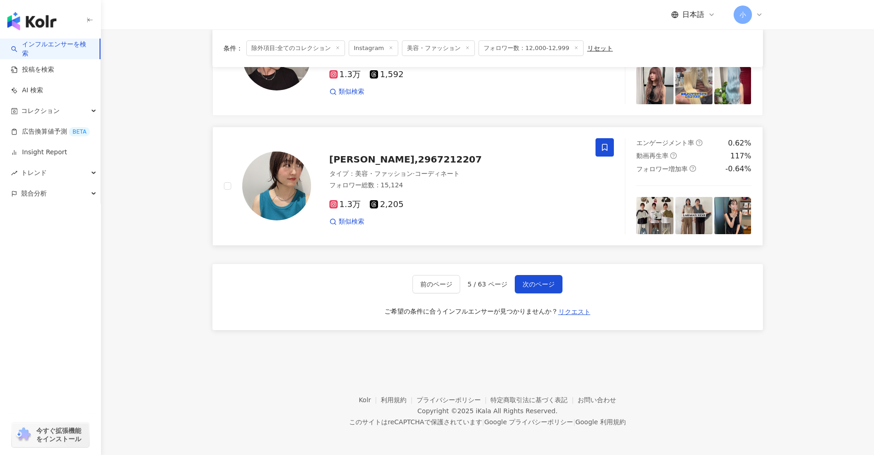
drag, startPoint x: 814, startPoint y: 177, endPoint x: 815, endPoint y: 372, distance: 195.1
click at [545, 290] on button "次のページ" at bounding box center [539, 284] width 48 height 18
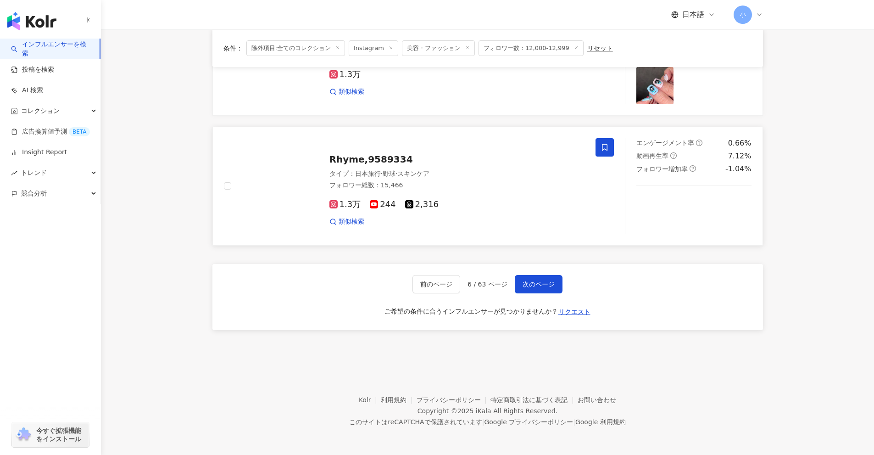
click at [609, 153] on span at bounding box center [605, 147] width 18 height 18
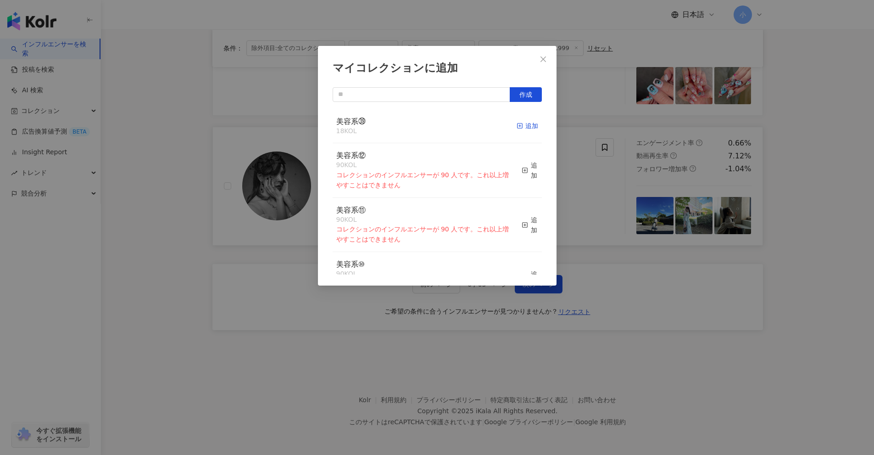
click at [520, 127] on line "button" at bounding box center [520, 126] width 0 height 2
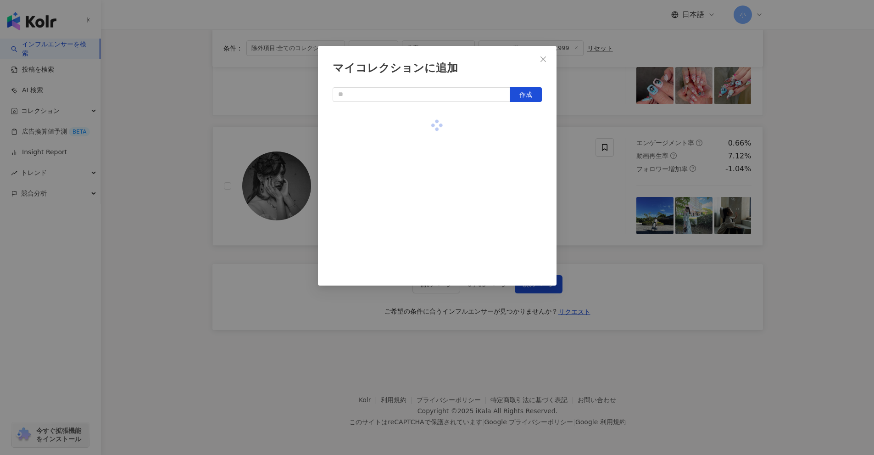
click at [826, 223] on div "マイコレクションに追加 作成" at bounding box center [437, 227] width 874 height 455
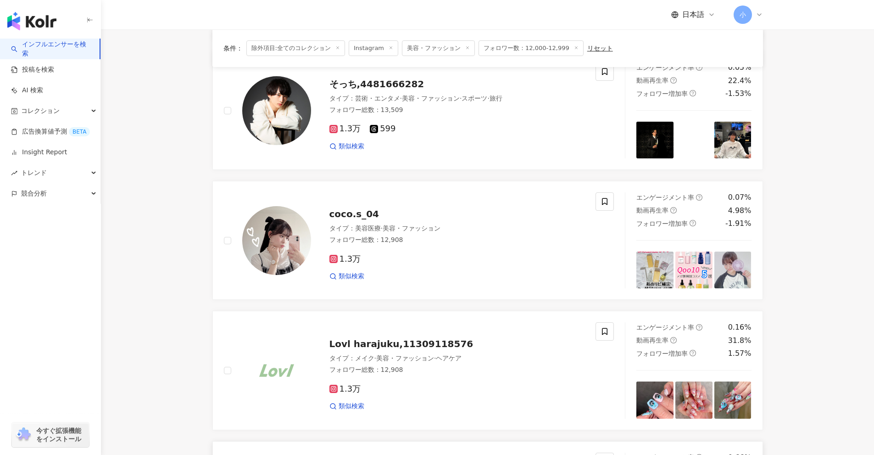
scroll to position [1122, 0]
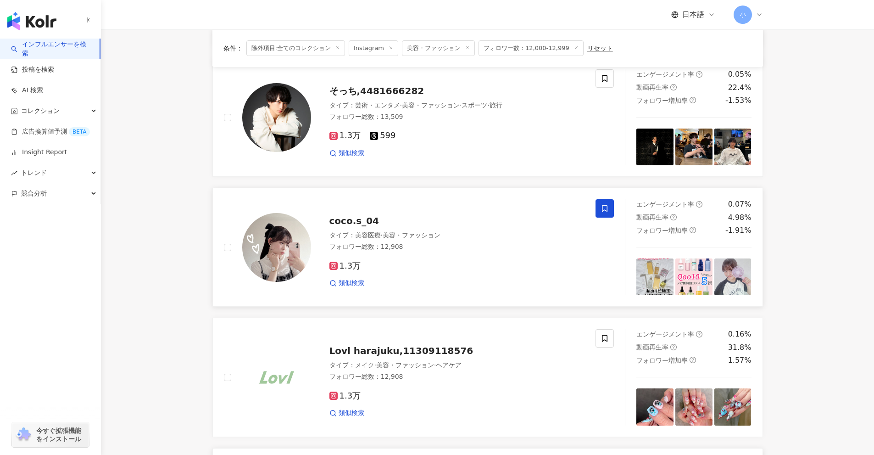
click at [604, 210] on icon at bounding box center [605, 208] width 6 height 7
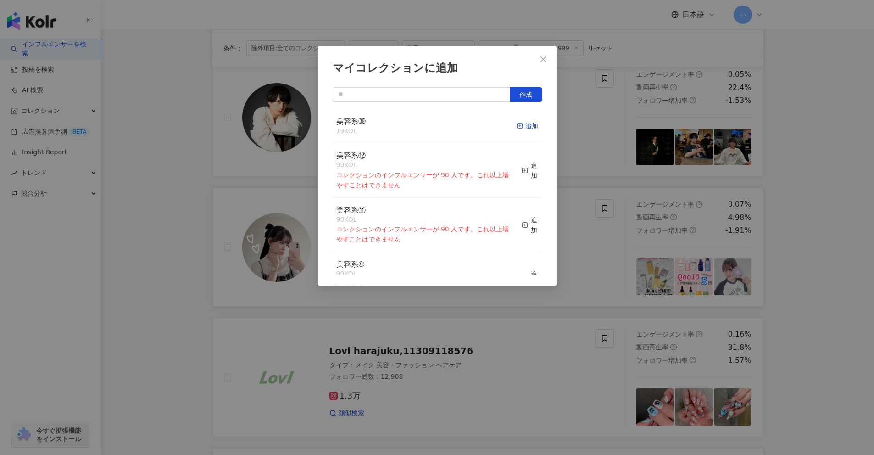
click at [517, 129] on div "追加" at bounding box center [528, 126] width 22 height 10
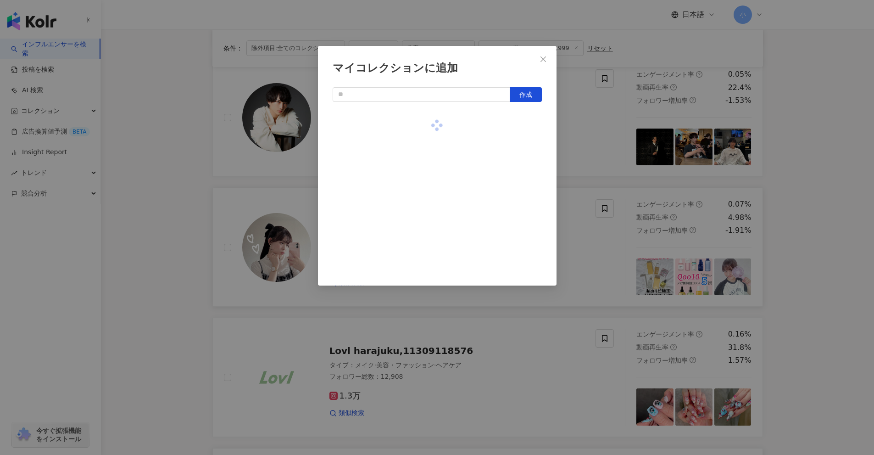
click at [807, 239] on div "マイコレクションに追加 作成" at bounding box center [437, 227] width 874 height 455
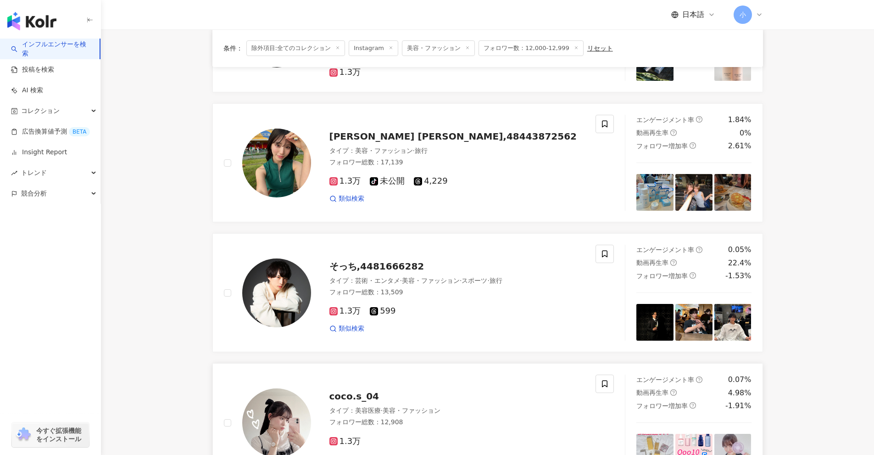
scroll to position [938, 0]
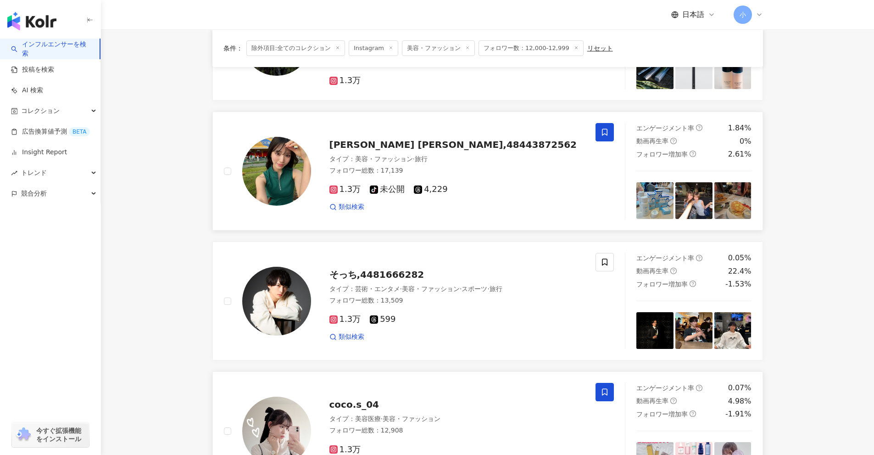
click at [603, 131] on icon at bounding box center [605, 132] width 6 height 7
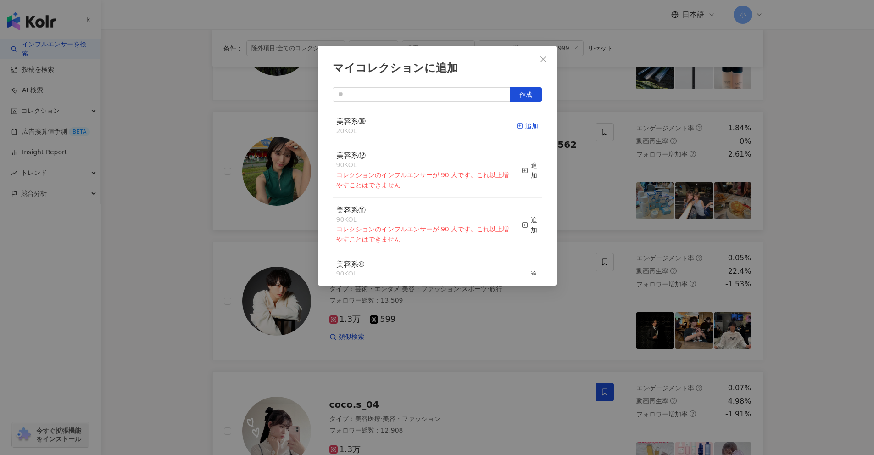
click at [522, 131] on div "追加" at bounding box center [528, 126] width 22 height 10
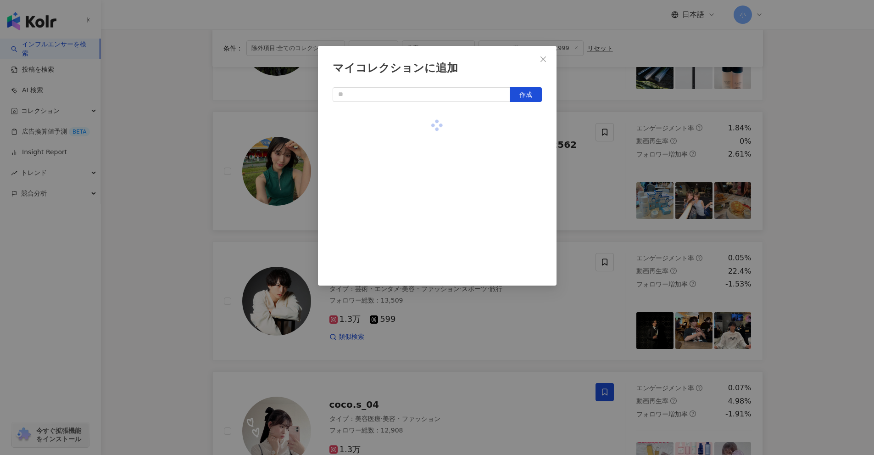
click at [805, 211] on div "マイコレクションに追加 作成" at bounding box center [437, 227] width 874 height 455
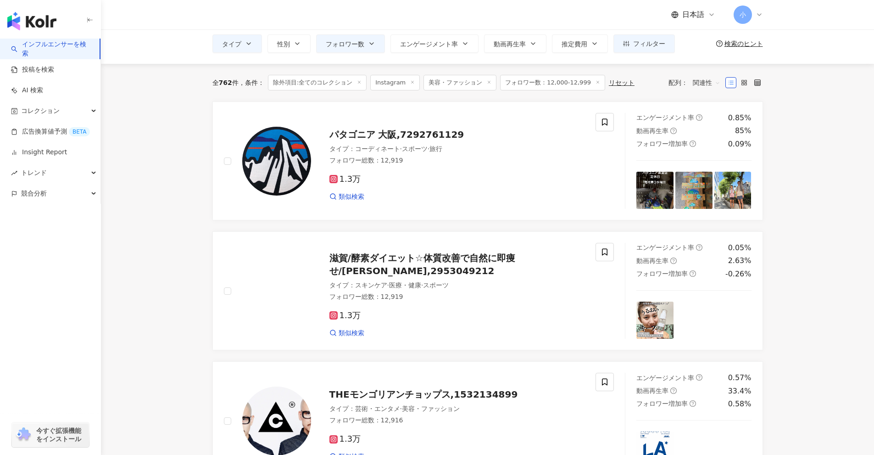
scroll to position [20, 0]
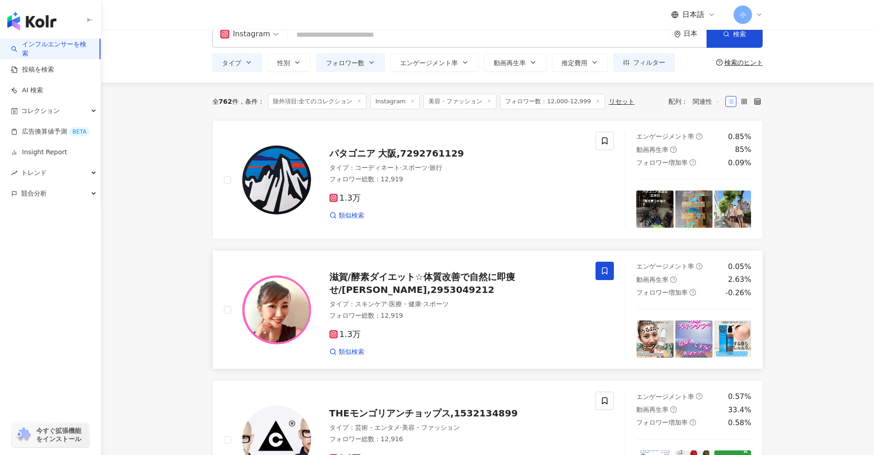
click at [600, 267] on span at bounding box center [605, 271] width 18 height 18
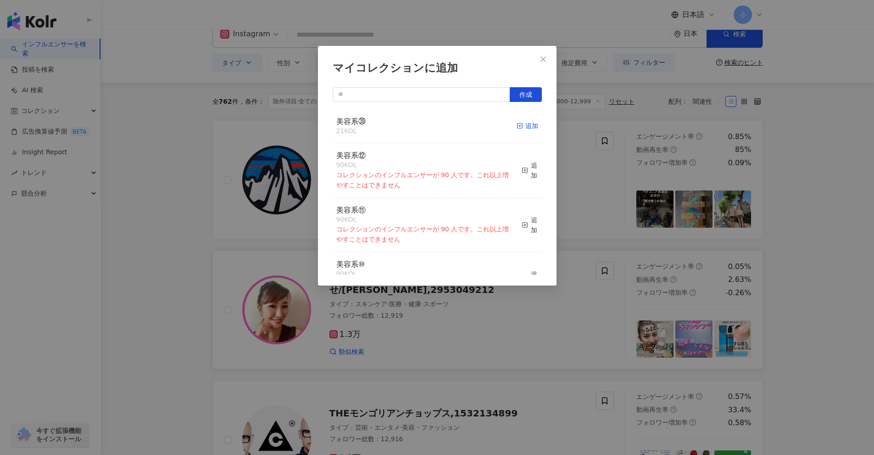
click at [517, 127] on icon "button" at bounding box center [520, 126] width 6 height 6
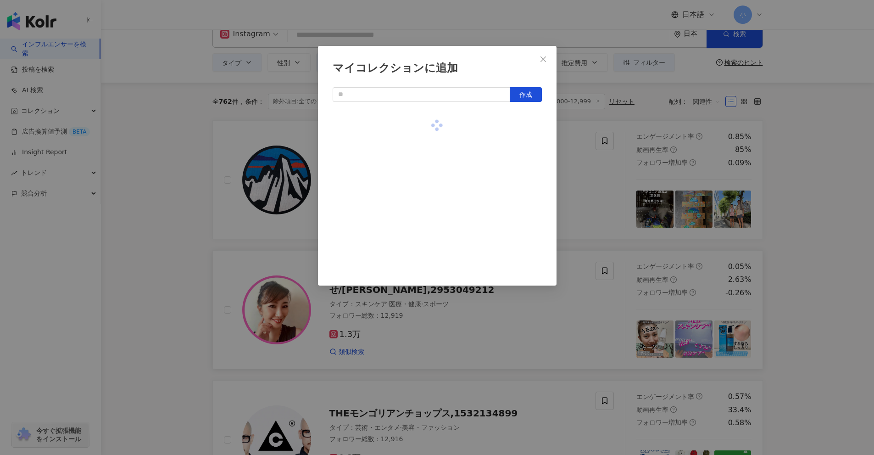
click at [819, 212] on div "マイコレクションに追加 作成" at bounding box center [437, 227] width 874 height 455
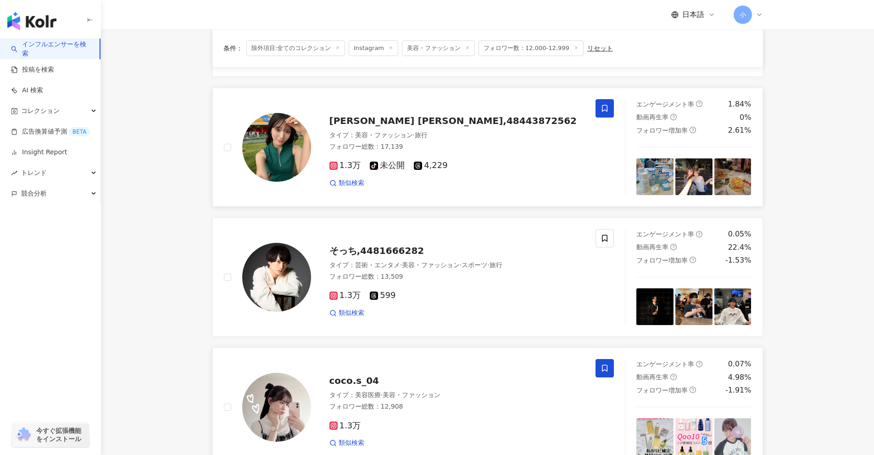
scroll to position [1443, 0]
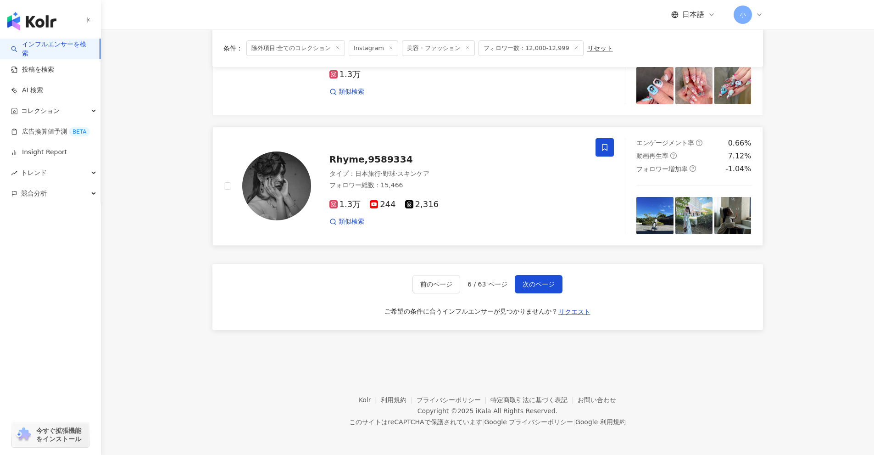
drag, startPoint x: 773, startPoint y: 153, endPoint x: 766, endPoint y: 373, distance: 220.4
click at [553, 282] on span "次のページ" at bounding box center [539, 283] width 32 height 7
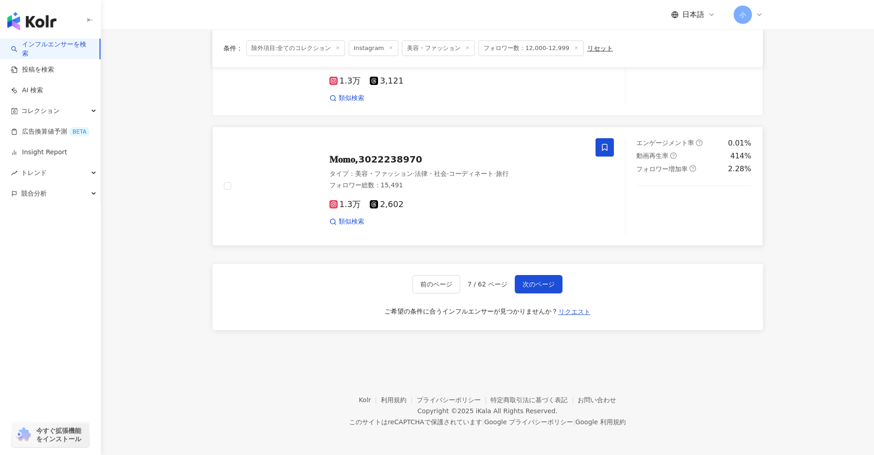
click at [599, 151] on span at bounding box center [605, 147] width 18 height 18
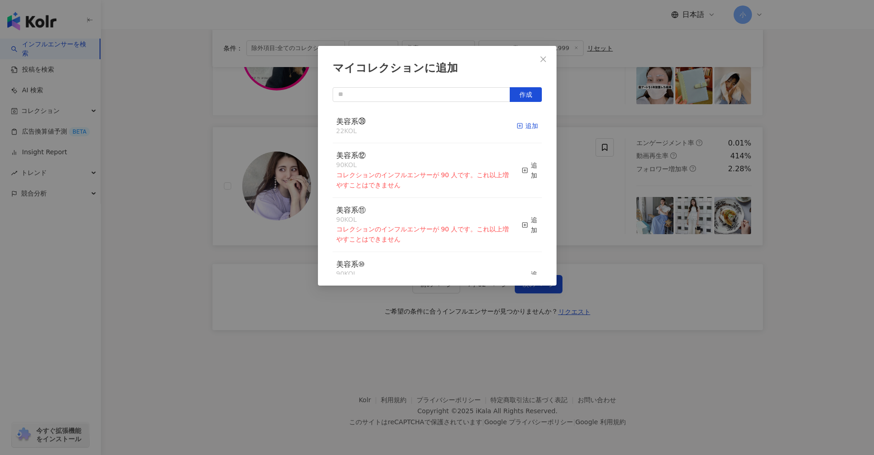
click at [517, 125] on icon "button" at bounding box center [520, 126] width 6 height 6
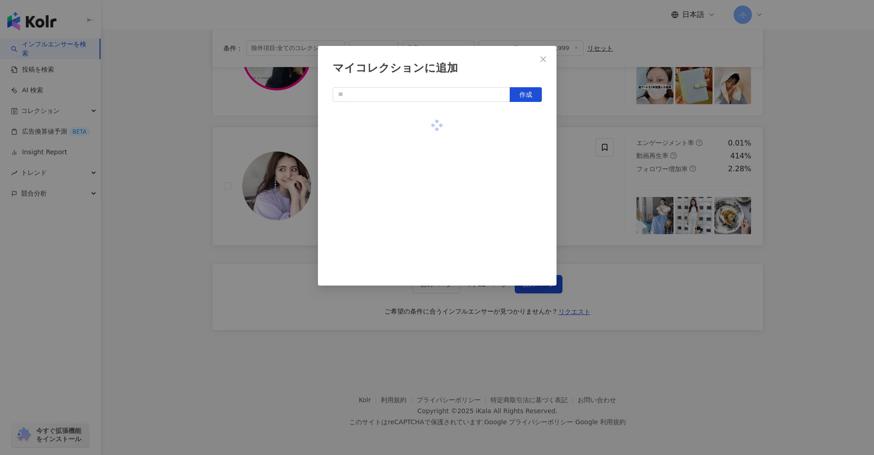
click at [833, 189] on div "マイコレクションに追加 作成" at bounding box center [437, 227] width 874 height 455
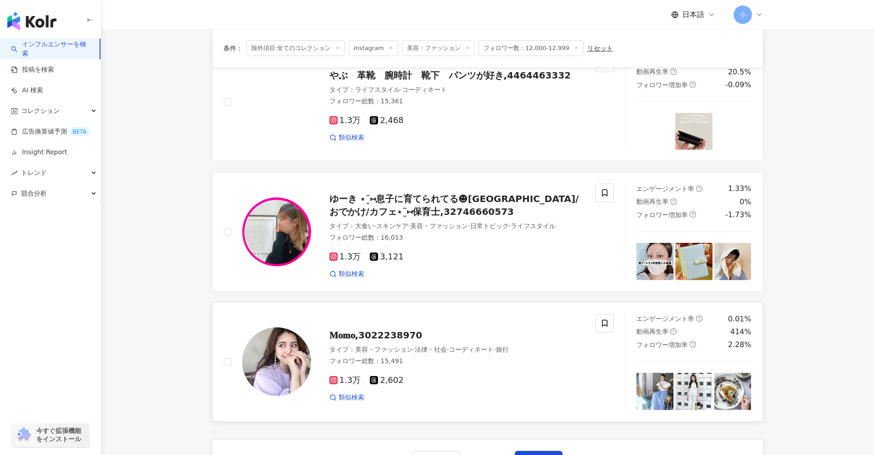
scroll to position [1259, 0]
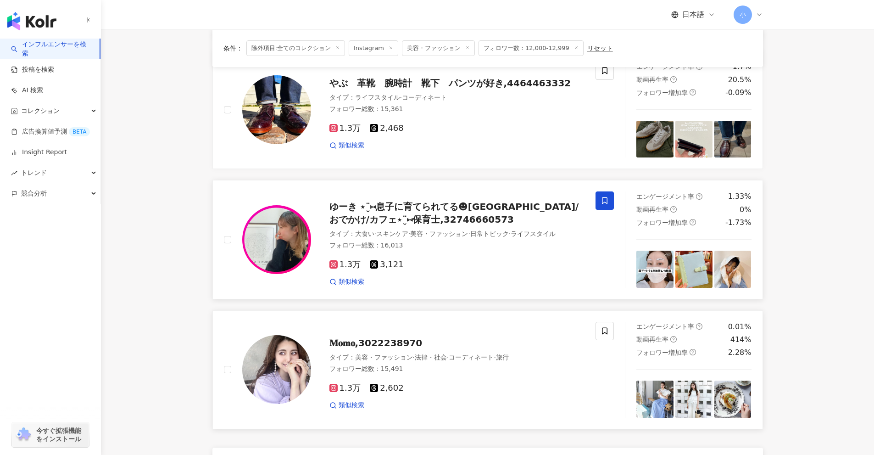
click at [605, 201] on icon at bounding box center [605, 200] width 8 height 8
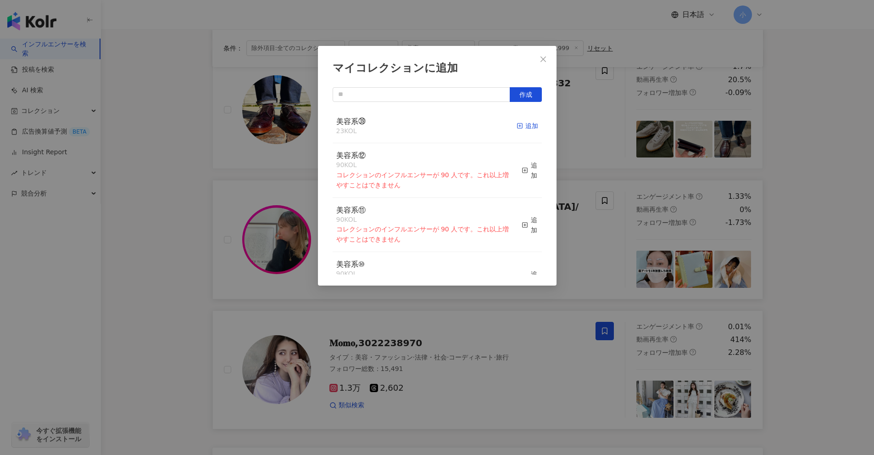
click at [517, 124] on div "追加" at bounding box center [528, 126] width 22 height 10
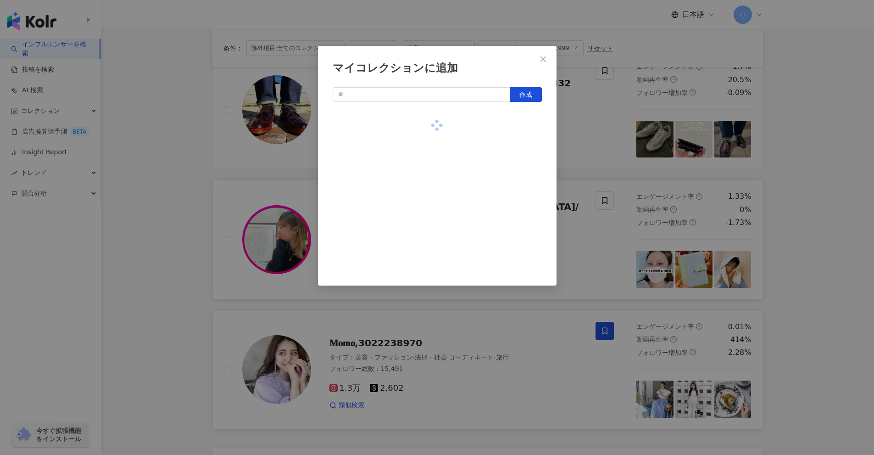
click at [801, 198] on div "マイコレクションに追加 作成" at bounding box center [437, 227] width 874 height 455
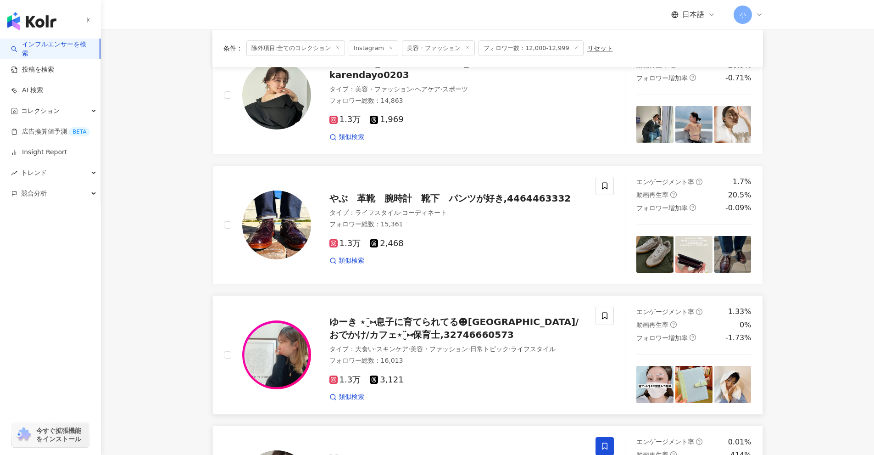
scroll to position [1122, 0]
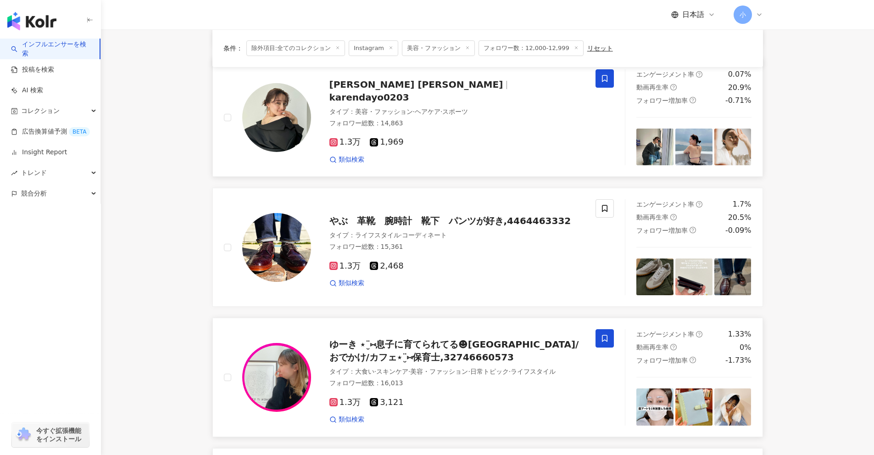
click at [605, 79] on icon at bounding box center [605, 78] width 8 height 8
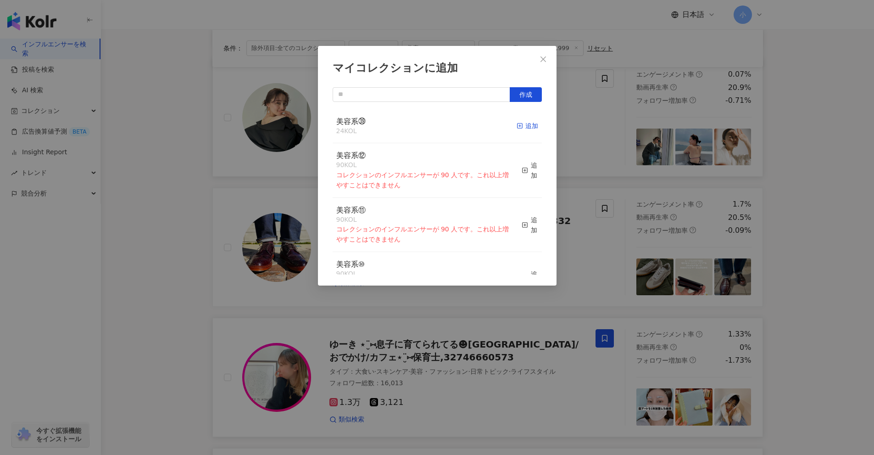
click at [525, 124] on div "追加" at bounding box center [528, 126] width 22 height 10
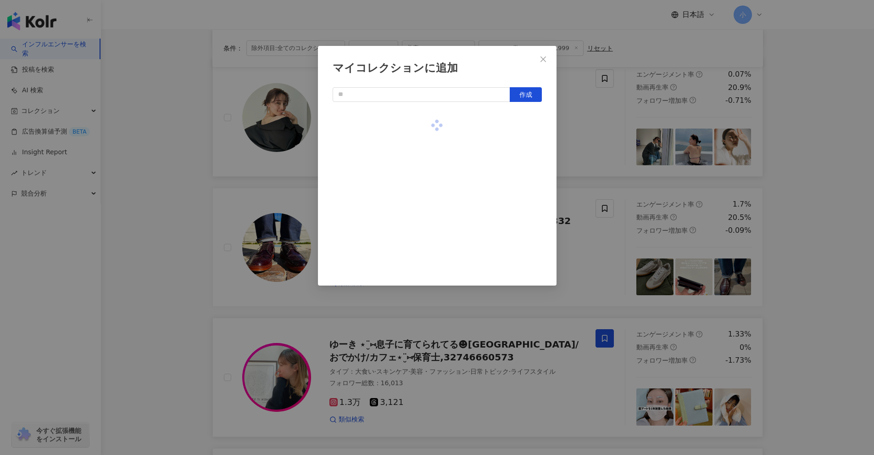
click at [811, 152] on div "マイコレクションに追加 作成" at bounding box center [437, 227] width 874 height 455
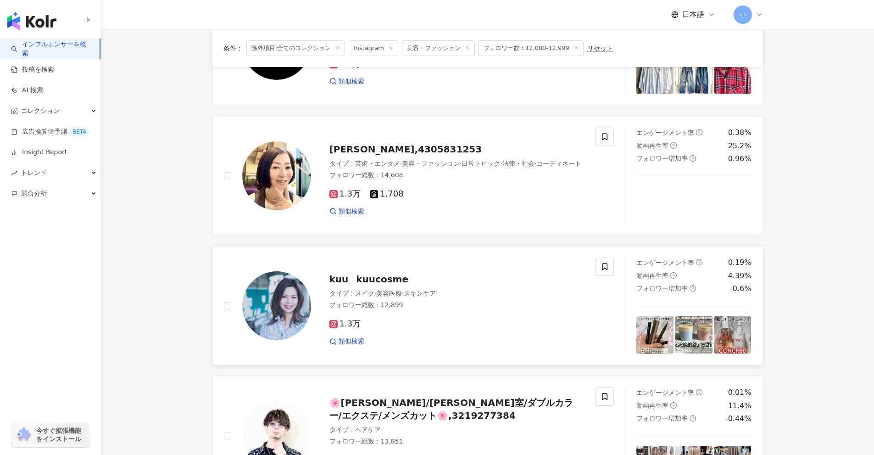
scroll to position [387, 0]
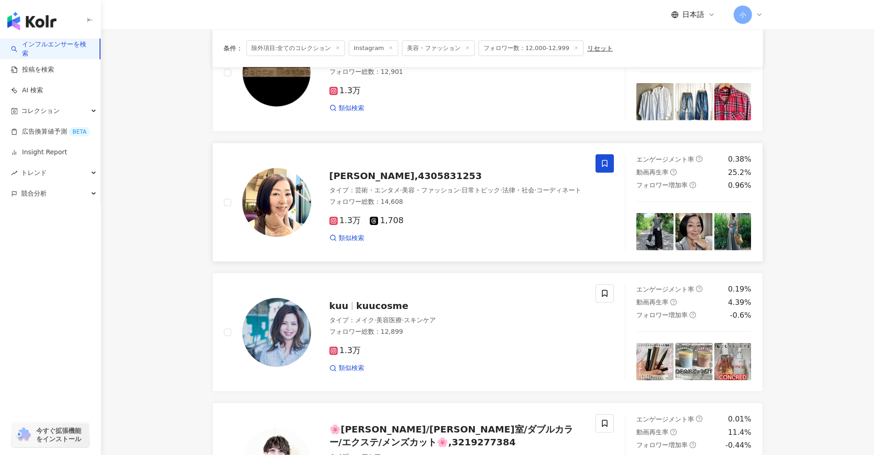
click at [609, 163] on icon at bounding box center [605, 163] width 8 height 8
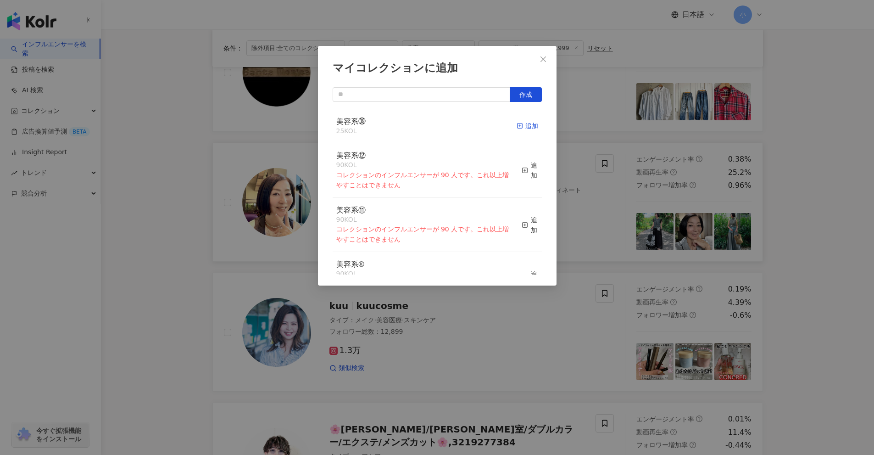
click at [526, 128] on div "追加" at bounding box center [528, 126] width 22 height 10
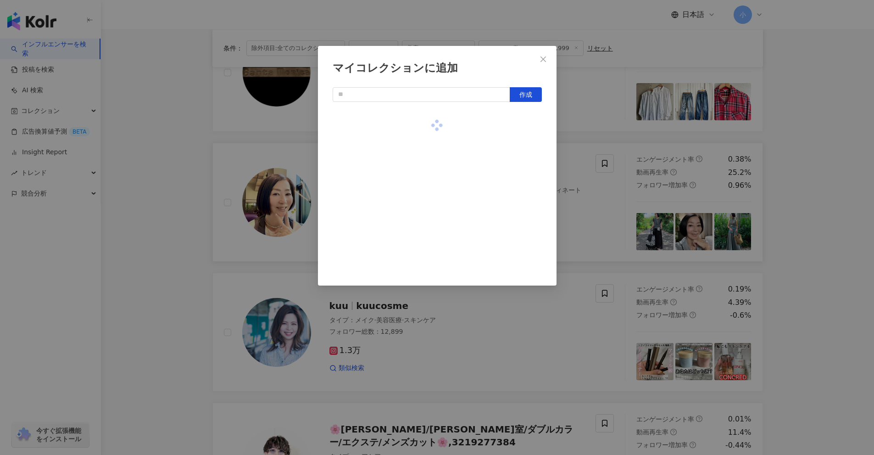
click at [783, 189] on div "マイコレクションに追加 作成" at bounding box center [437, 227] width 874 height 455
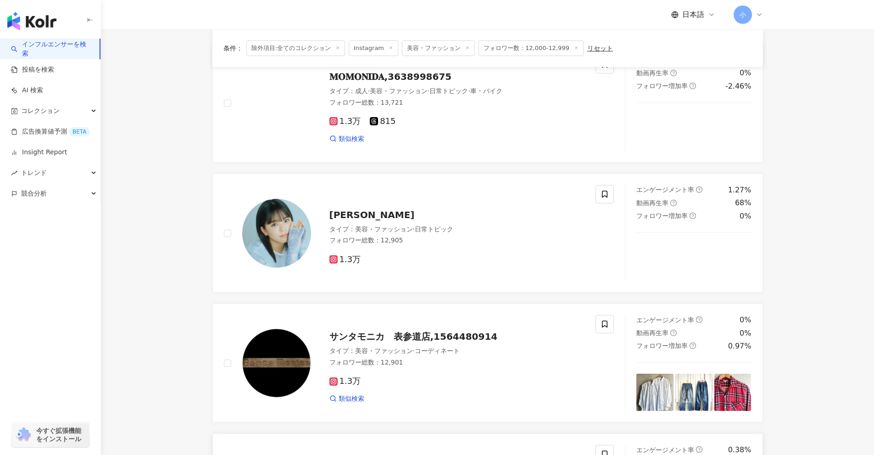
scroll to position [66, 0]
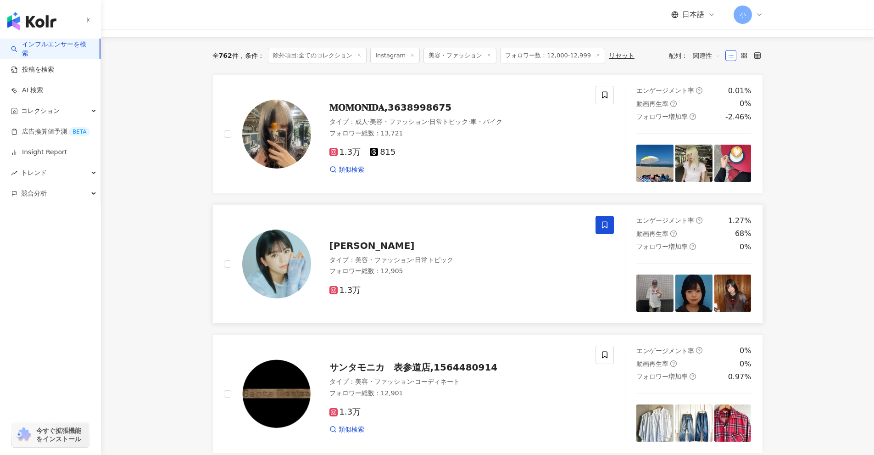
click at [606, 227] on icon at bounding box center [605, 225] width 6 height 7
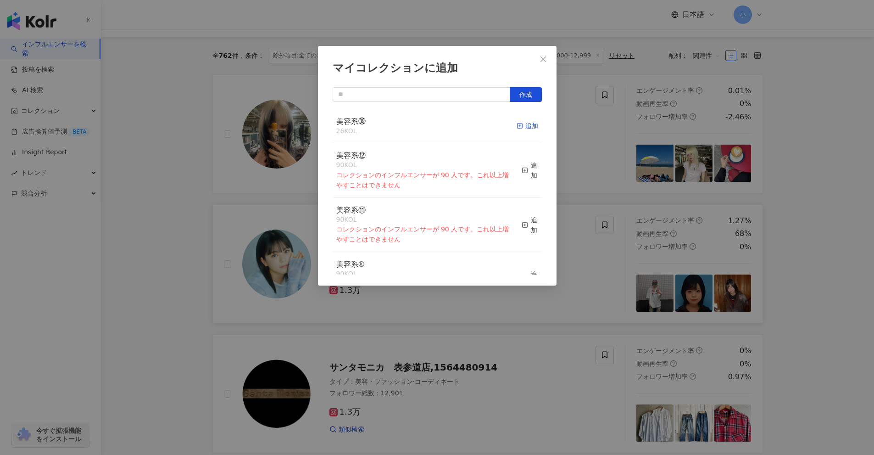
click at [518, 125] on div "追加" at bounding box center [528, 126] width 22 height 10
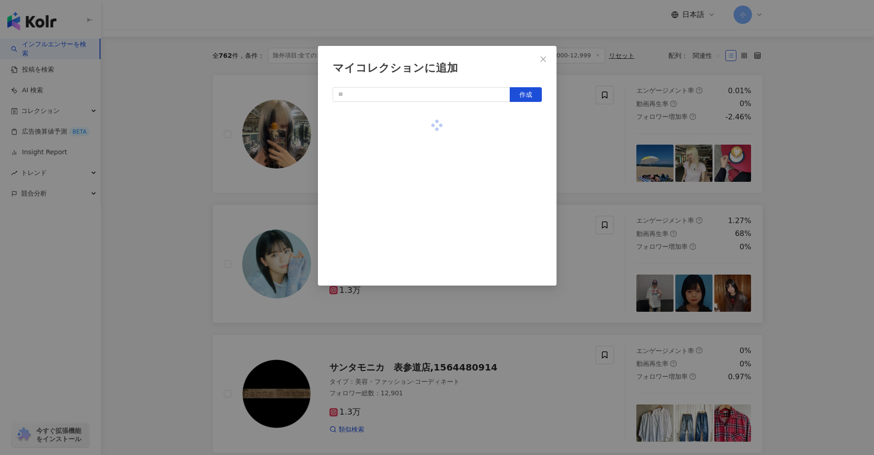
click at [805, 145] on div "マイコレクションに追加 作成" at bounding box center [437, 227] width 874 height 455
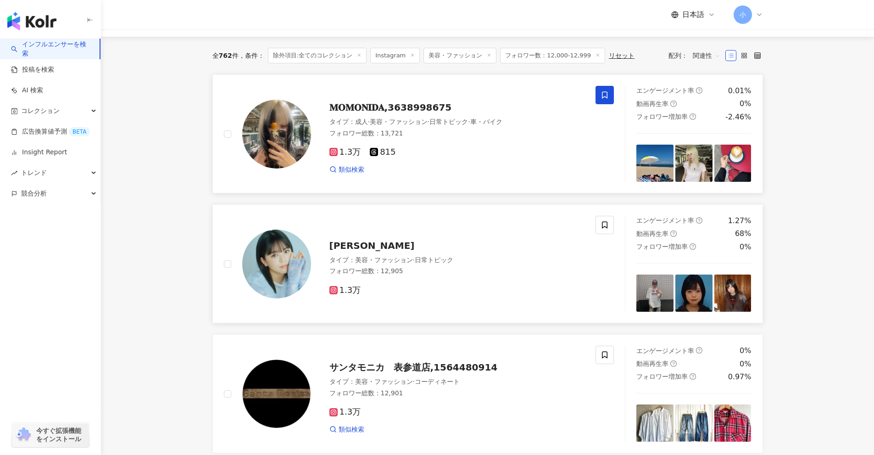
click at [599, 96] on span at bounding box center [605, 95] width 18 height 18
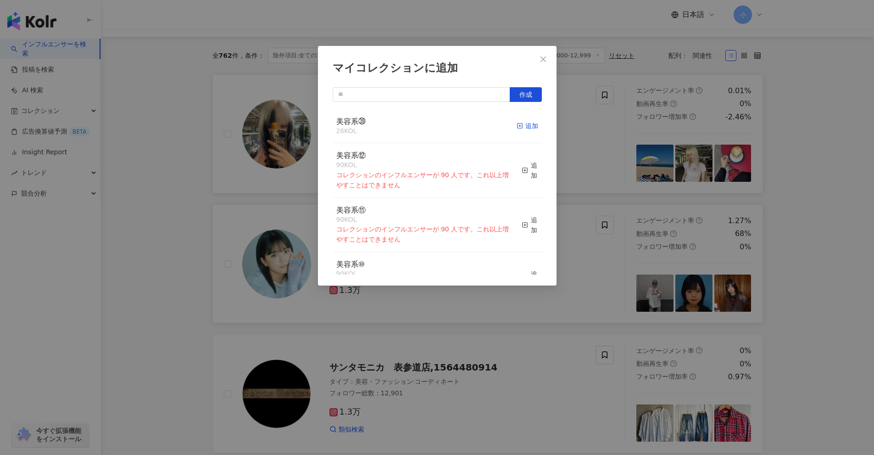
click at [529, 123] on div "追加" at bounding box center [528, 126] width 22 height 10
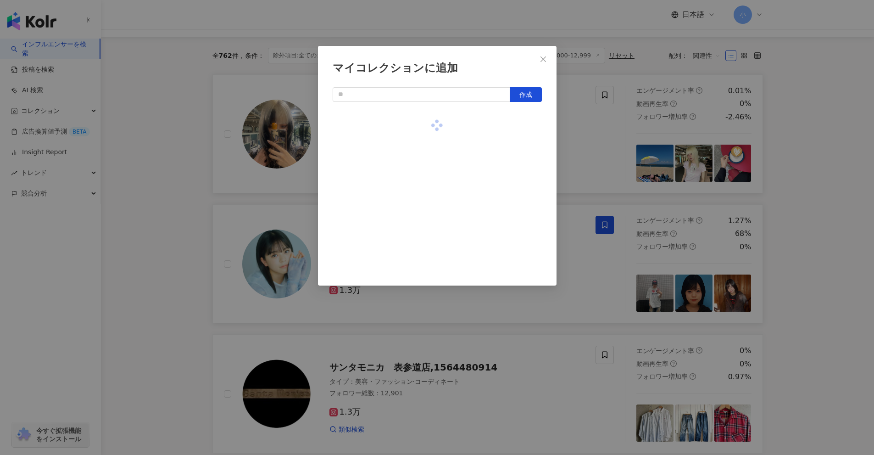
click at [795, 147] on div "マイコレクションに追加 作成" at bounding box center [437, 227] width 874 height 455
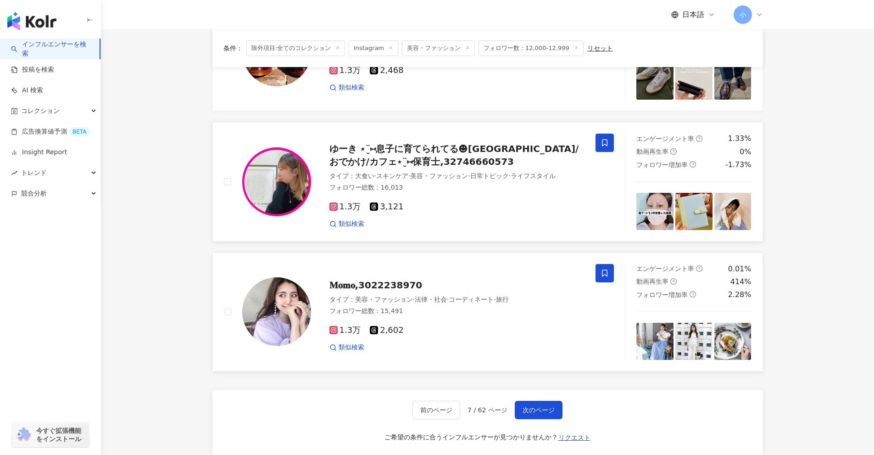
scroll to position [1443, 0]
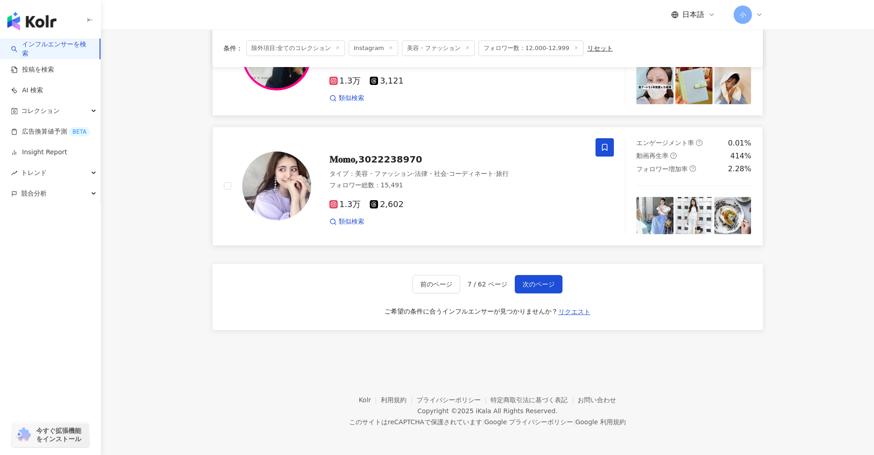
click at [543, 294] on div "前のページ 7 / 62 ページ 次のページ ご希望の条件に合うインフルエンサーが見つかりませんか？ リクエスト" at bounding box center [487, 297] width 551 height 66
click at [545, 284] on span "次のページ" at bounding box center [539, 283] width 32 height 7
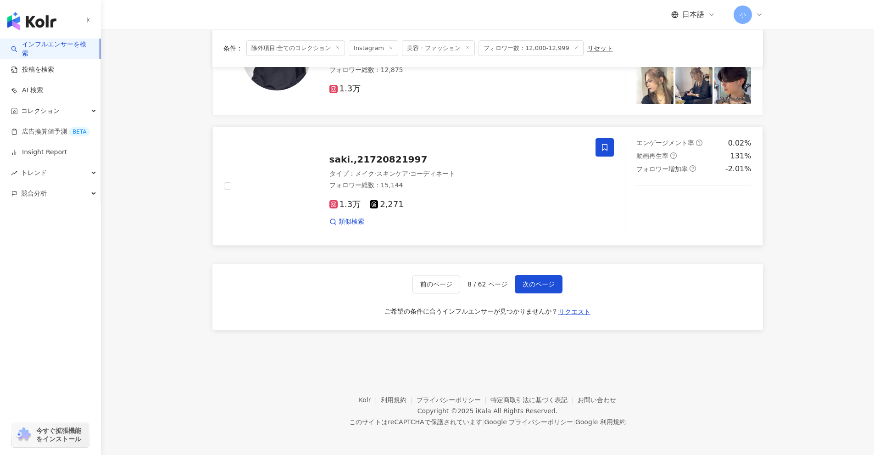
click at [602, 147] on icon at bounding box center [605, 147] width 8 height 8
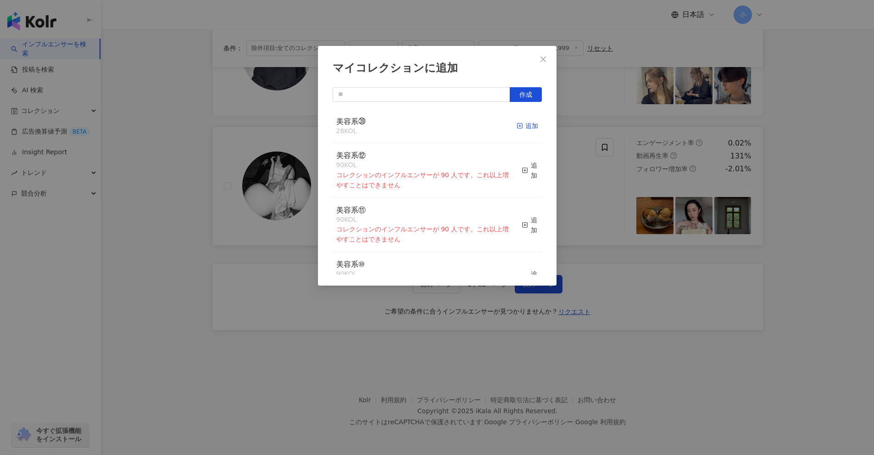
click at [523, 126] on div "追加" at bounding box center [528, 126] width 22 height 10
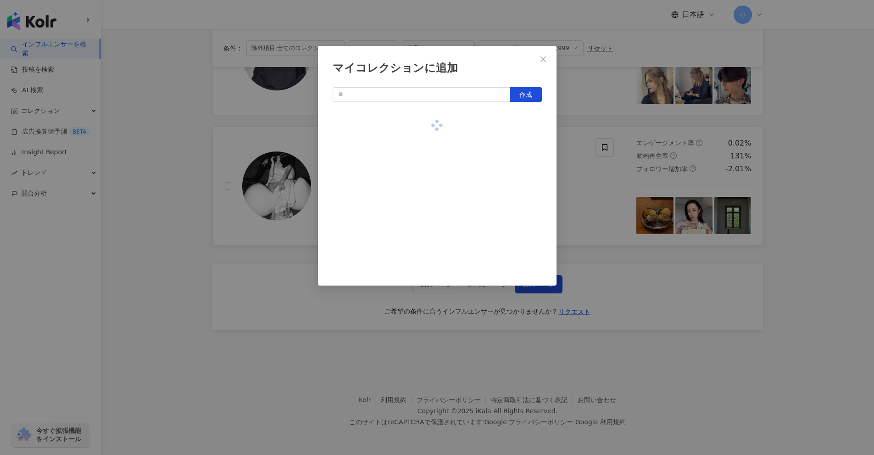
click at [795, 185] on div "マイコレクションに追加 作成" at bounding box center [437, 227] width 874 height 455
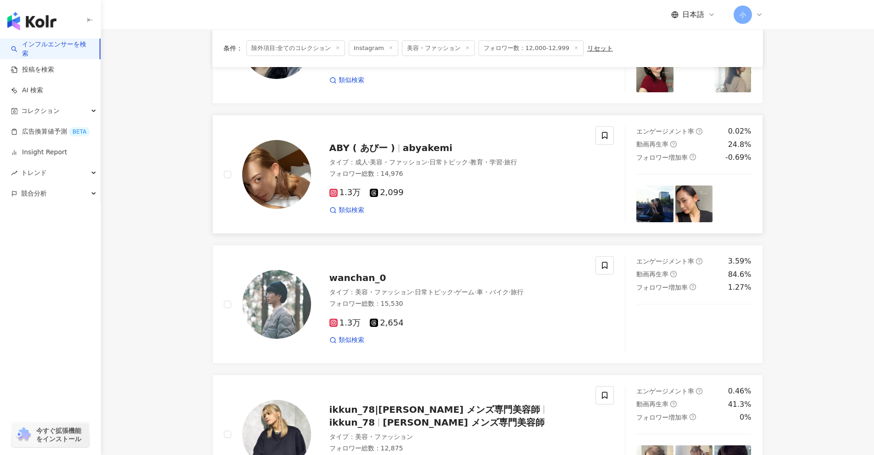
scroll to position [1030, 0]
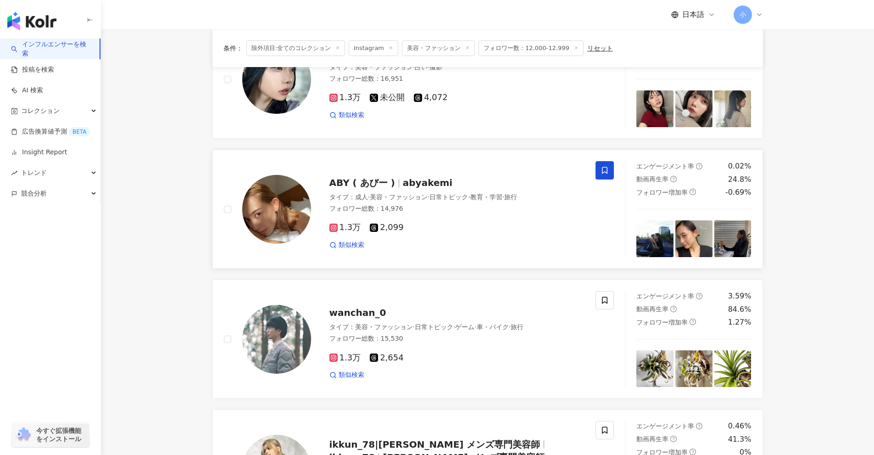
click at [609, 173] on span at bounding box center [605, 170] width 18 height 18
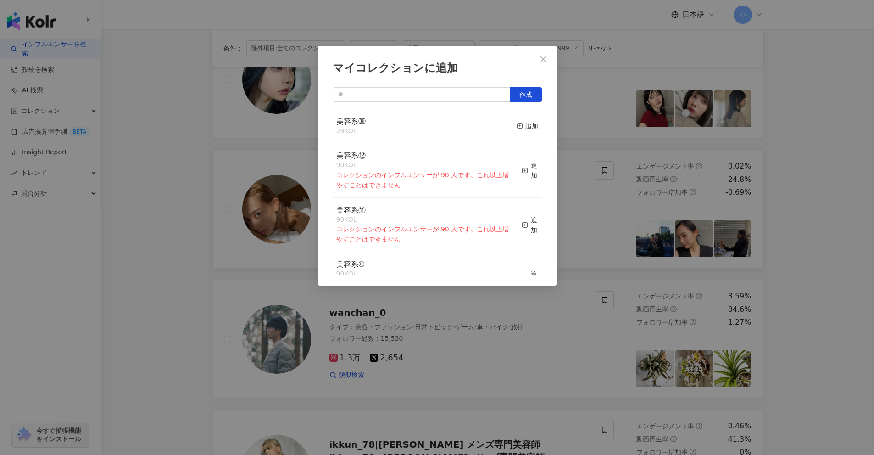
click at [822, 190] on div "マイコレクションに追加 作成 美容系㊴ 28 KOL 追加 美容系⑫ 90 KOL コレクションのインフルエンサーが 90 人です。これ以上増やすことはできま…" at bounding box center [437, 227] width 874 height 455
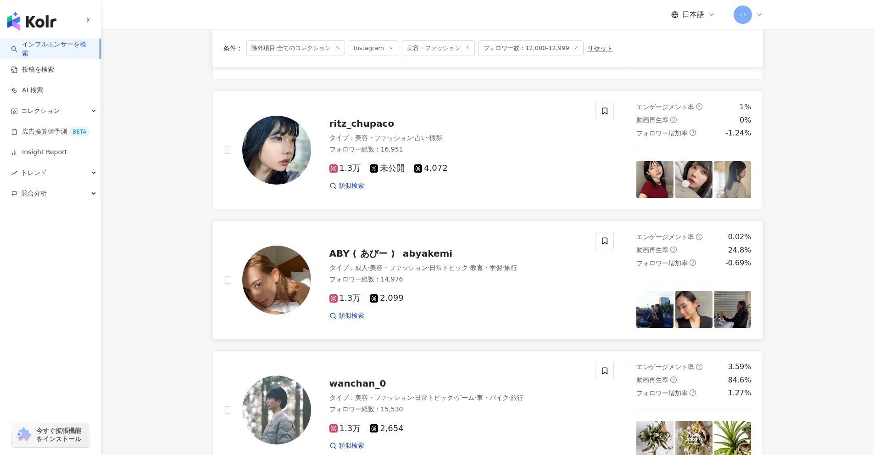
scroll to position [892, 0]
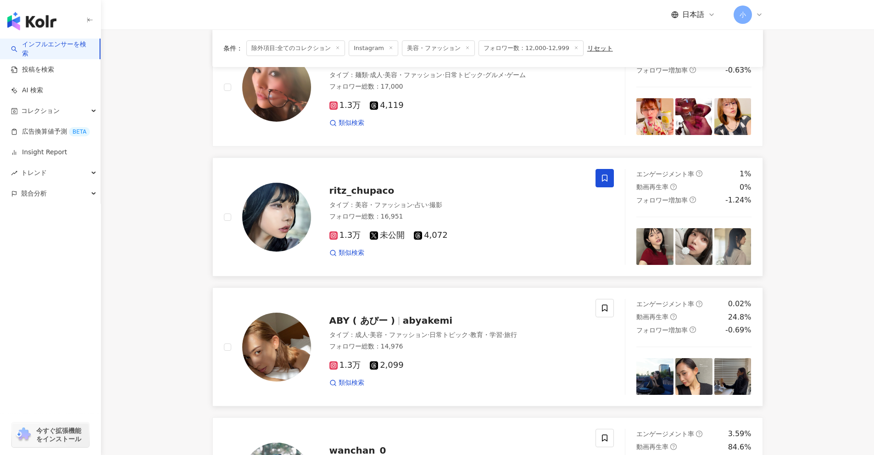
click at [611, 179] on span at bounding box center [605, 178] width 18 height 18
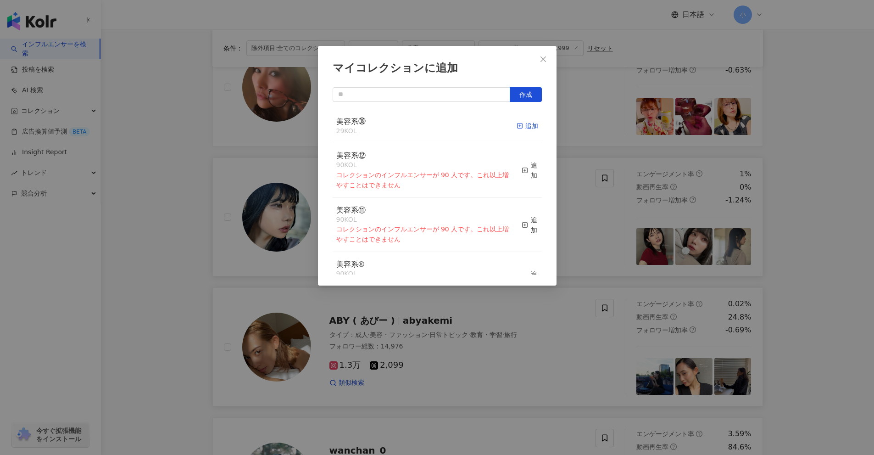
click at [518, 123] on div "追加" at bounding box center [528, 126] width 22 height 10
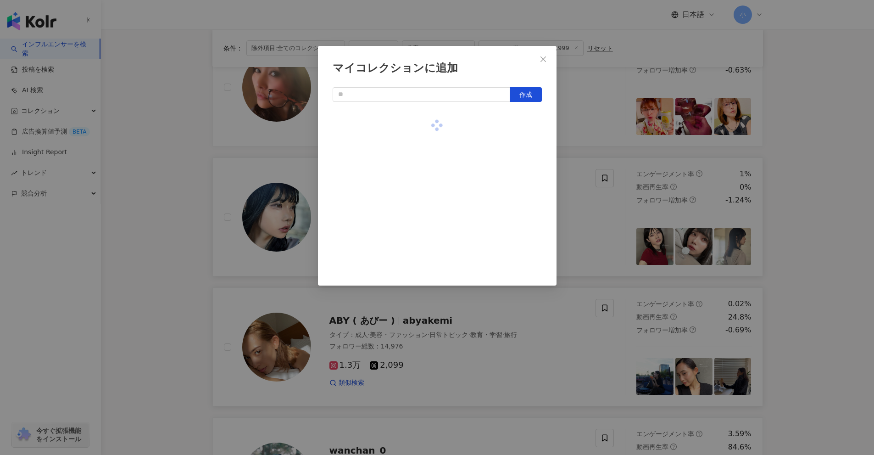
click at [794, 167] on div "マイコレクションに追加 作成" at bounding box center [437, 227] width 874 height 455
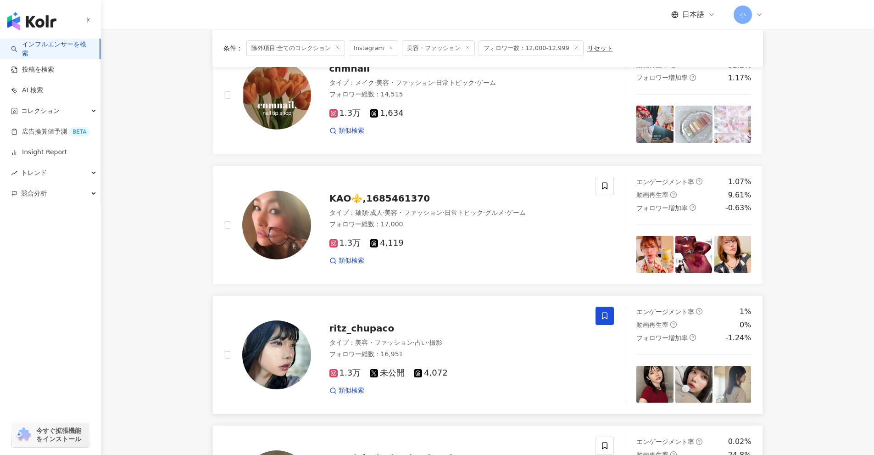
scroll to position [617, 0]
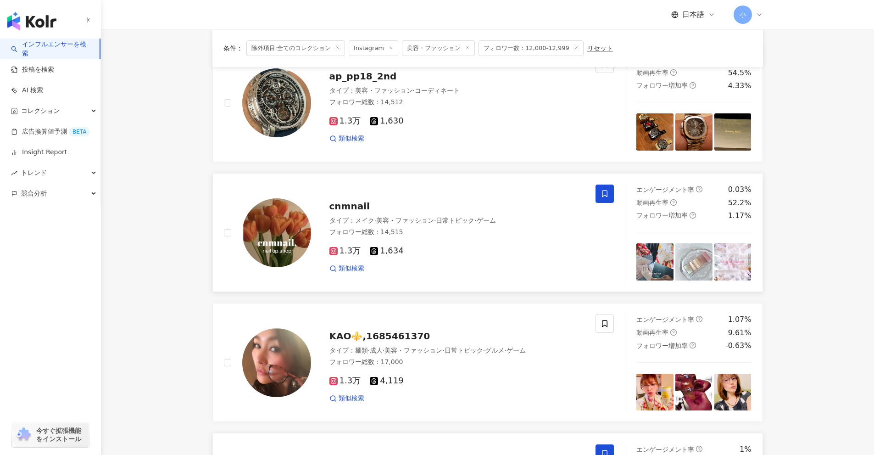
click at [606, 194] on icon at bounding box center [605, 194] width 8 height 8
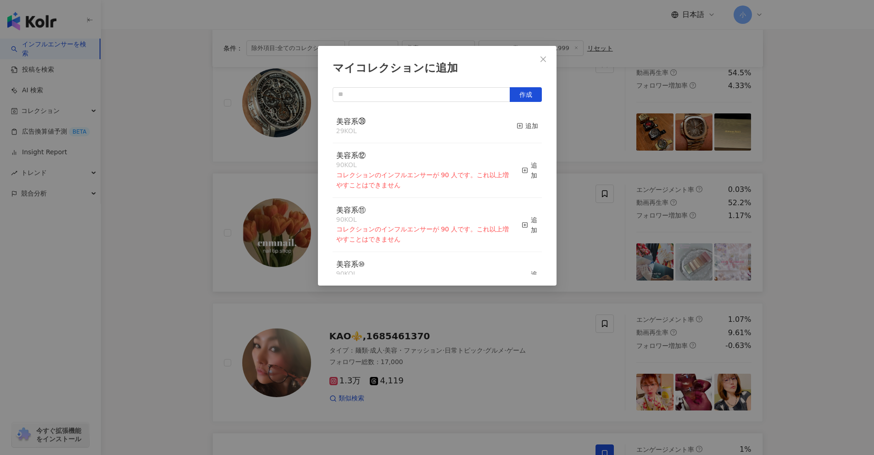
click at [517, 120] on button "追加" at bounding box center [528, 126] width 22 height 19
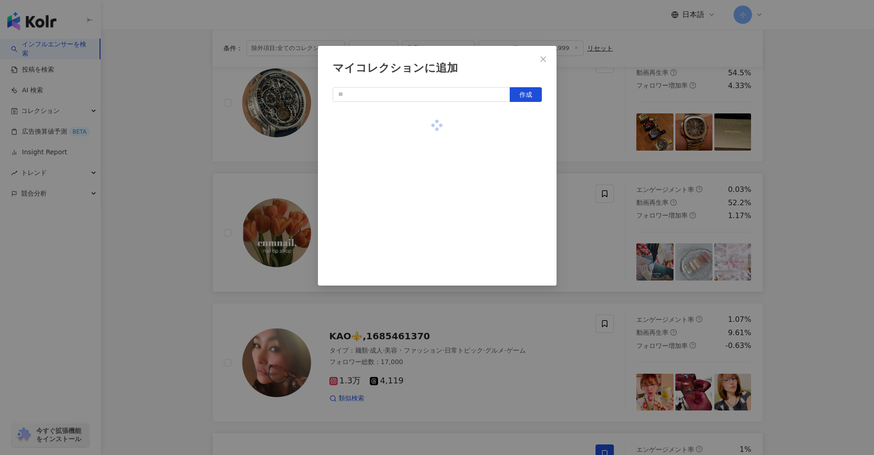
click at [800, 175] on div "マイコレクションに追加 作成" at bounding box center [437, 227] width 874 height 455
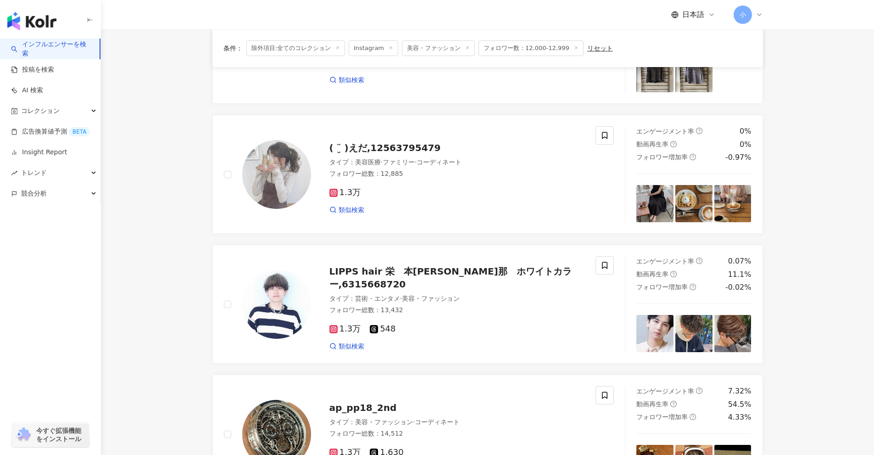
scroll to position [250, 0]
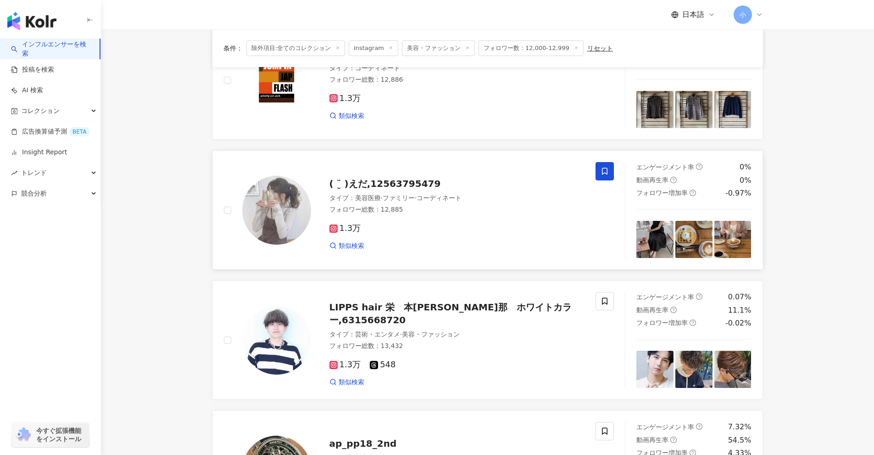
click at [611, 173] on span at bounding box center [605, 171] width 18 height 18
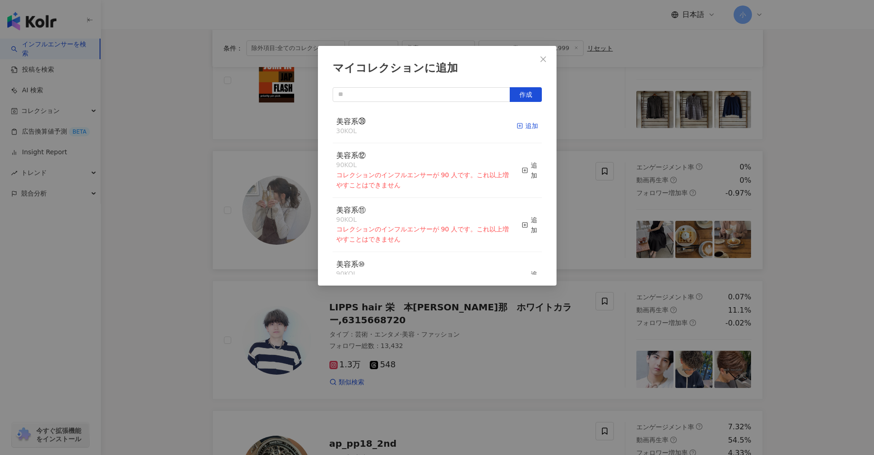
click at [519, 130] on div "追加" at bounding box center [528, 126] width 22 height 10
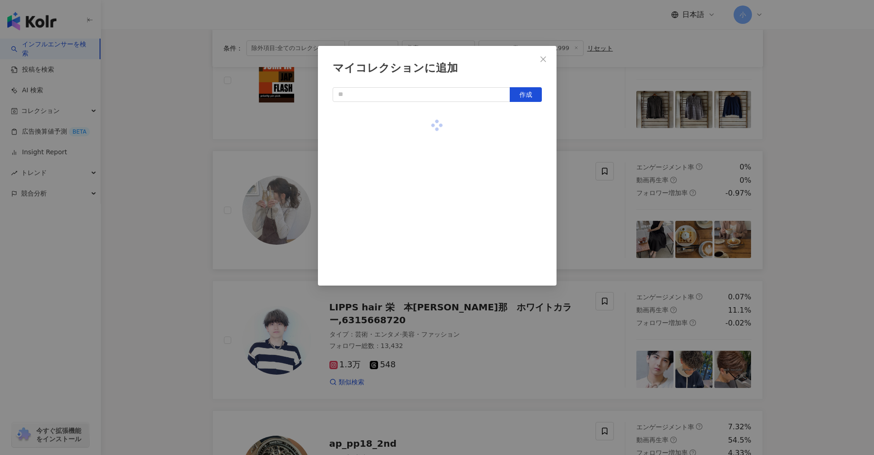
click at [830, 199] on div "マイコレクションに追加 作成" at bounding box center [437, 227] width 874 height 455
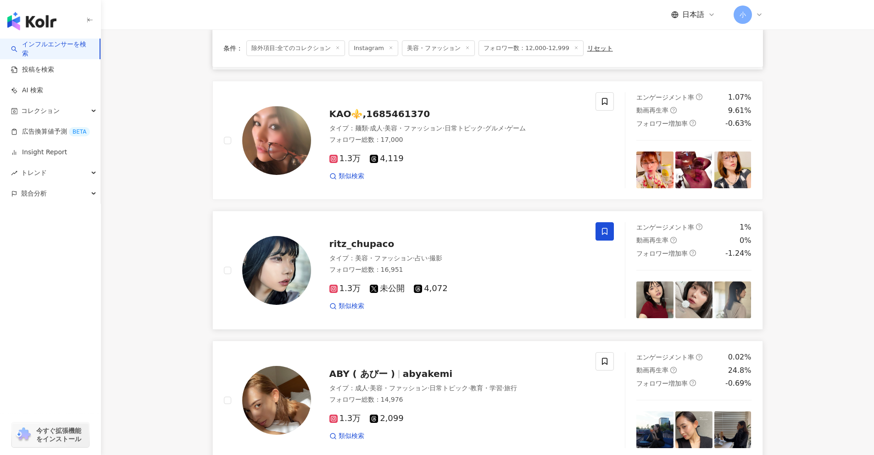
scroll to position [1443, 0]
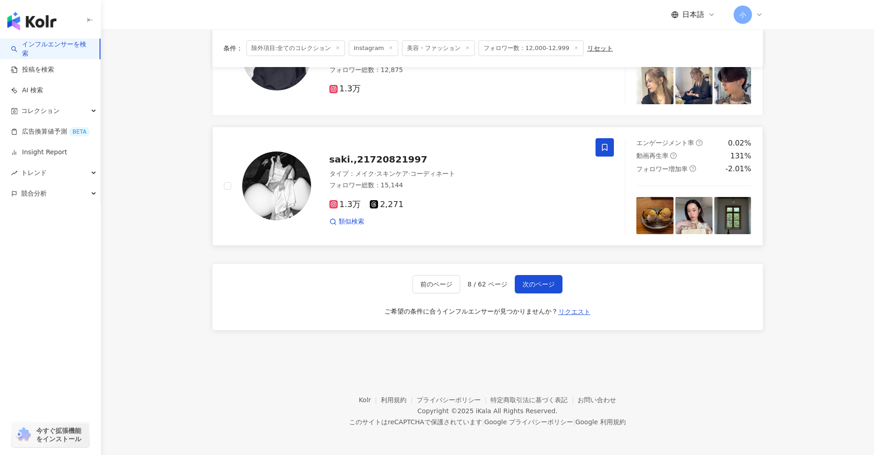
drag, startPoint x: 808, startPoint y: 163, endPoint x: 777, endPoint y: 349, distance: 188.9
click at [539, 285] on span "次のページ" at bounding box center [539, 283] width 32 height 7
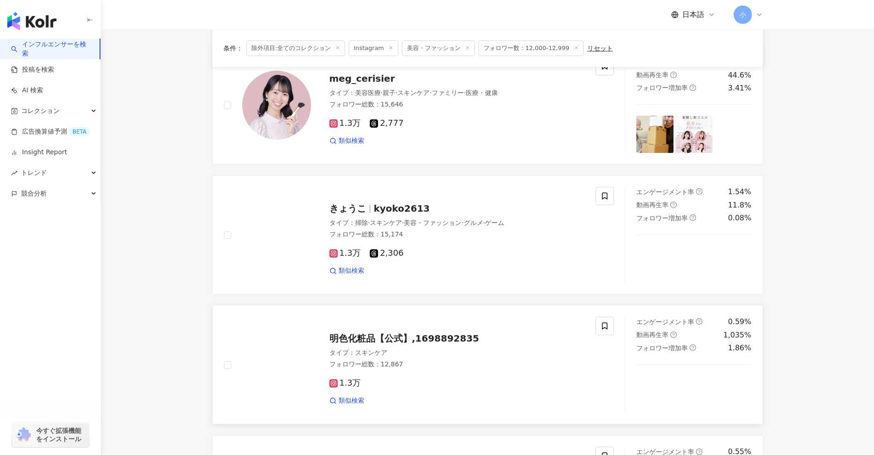
scroll to position [709, 0]
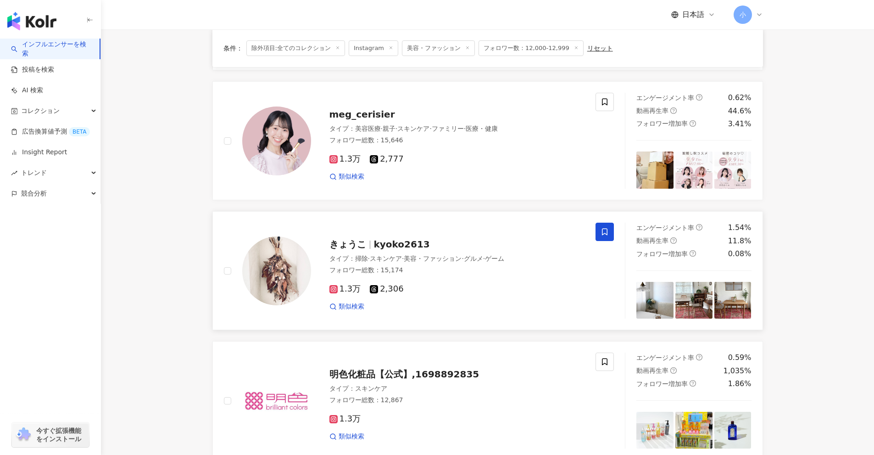
click at [598, 235] on span at bounding box center [605, 232] width 18 height 18
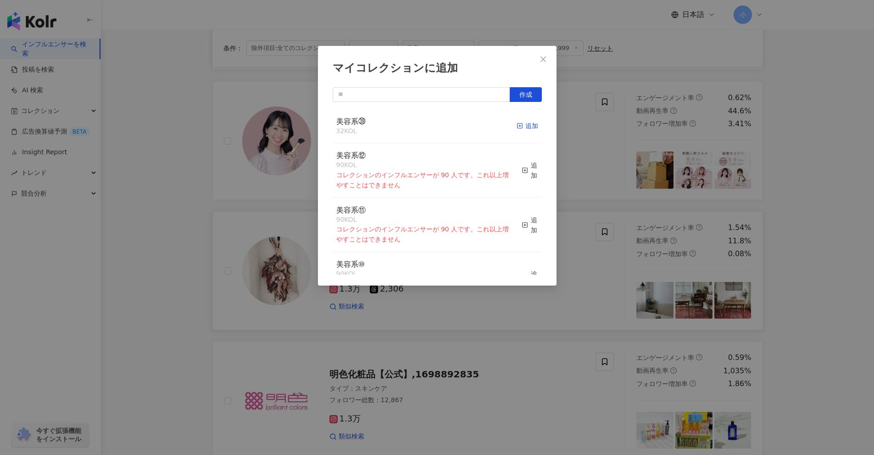
click at [524, 127] on div "追加" at bounding box center [528, 126] width 22 height 10
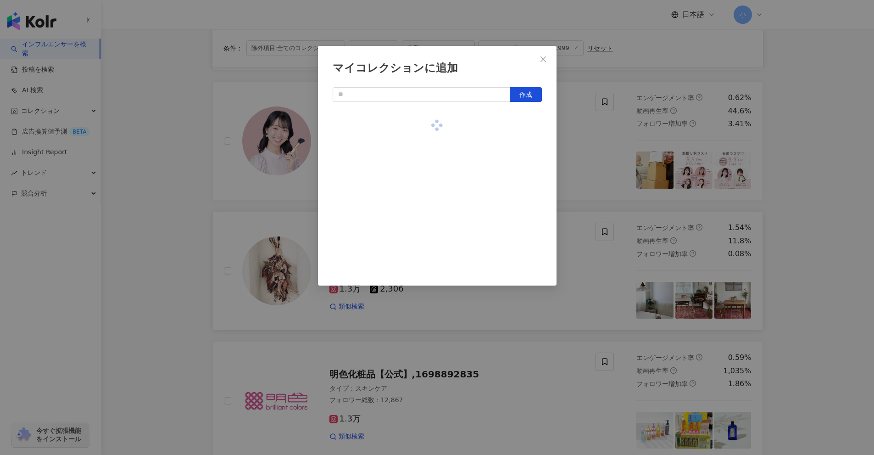
click at [809, 142] on div "マイコレクションに追加 作成" at bounding box center [437, 227] width 874 height 455
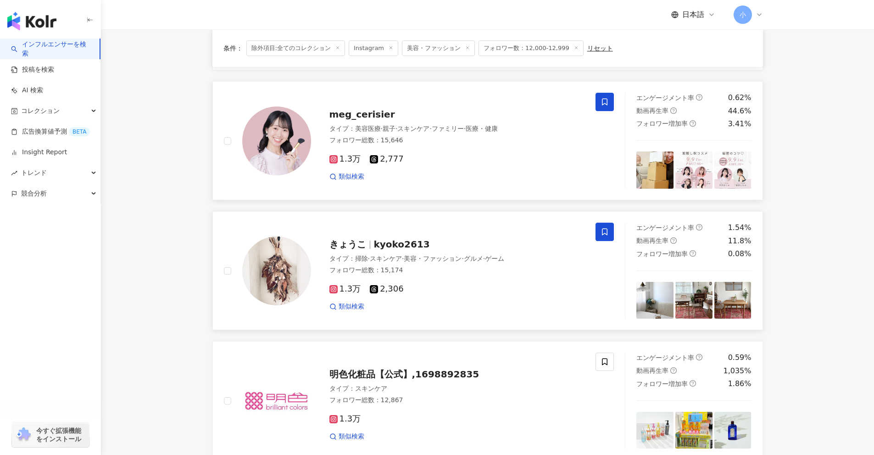
click at [613, 102] on span at bounding box center [605, 102] width 18 height 18
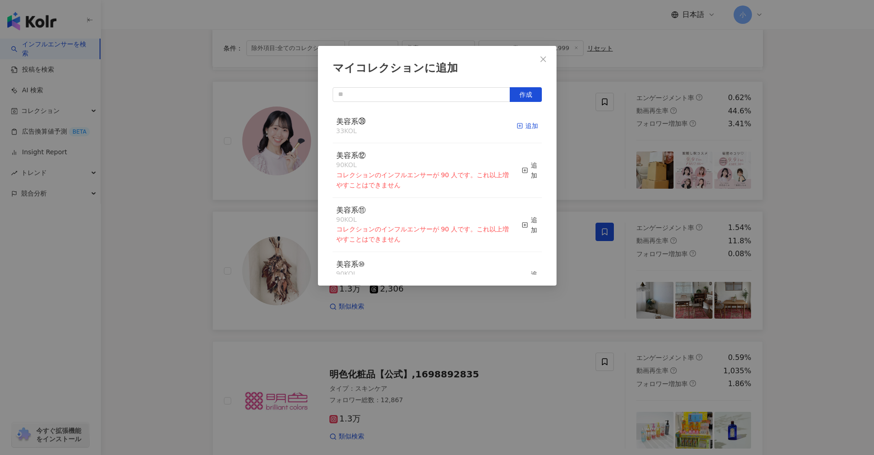
click at [520, 125] on line "button" at bounding box center [520, 126] width 0 height 2
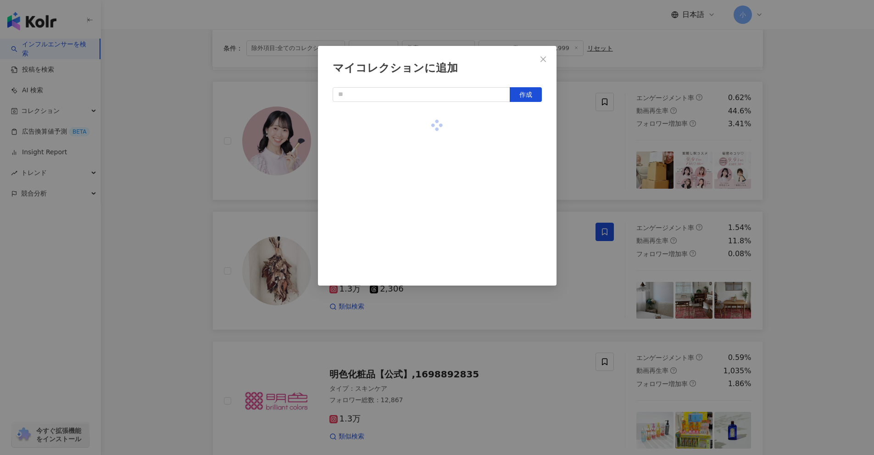
click at [756, 149] on div "マイコレクションに追加 作成" at bounding box center [437, 227] width 874 height 455
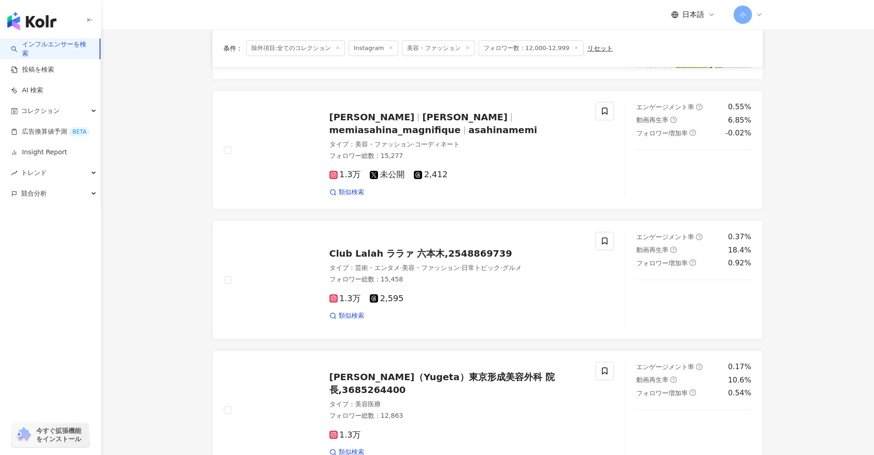
scroll to position [1122, 0]
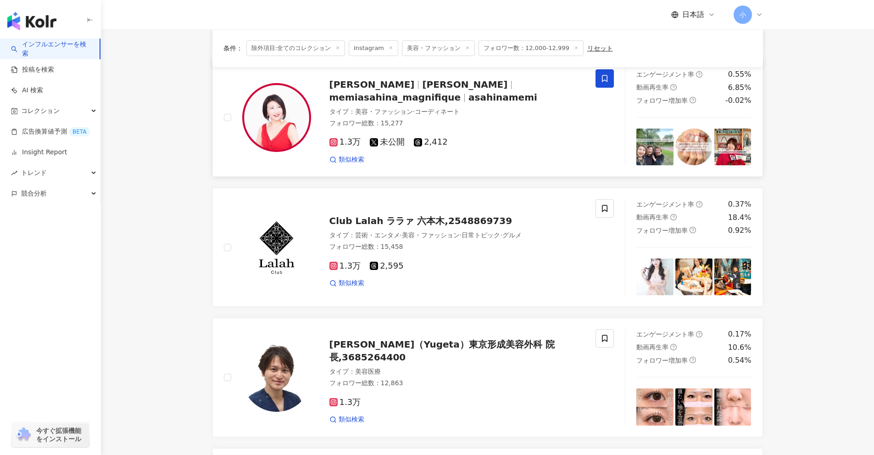
click at [611, 81] on span at bounding box center [605, 78] width 18 height 18
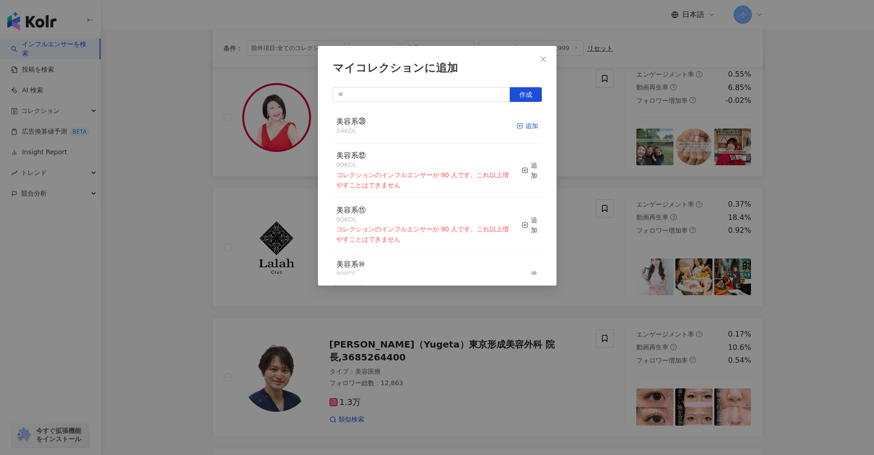
click at [519, 129] on div "追加" at bounding box center [528, 126] width 22 height 10
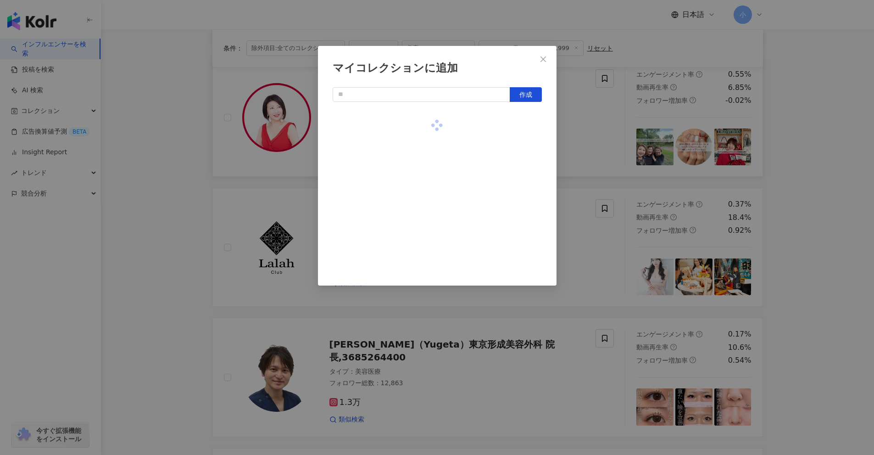
click at [805, 165] on div "マイコレクションに追加 作成" at bounding box center [437, 227] width 874 height 455
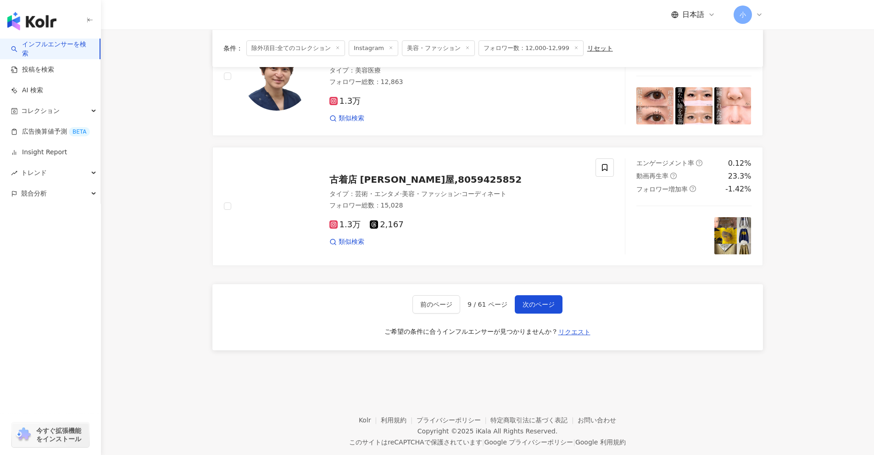
scroll to position [1443, 0]
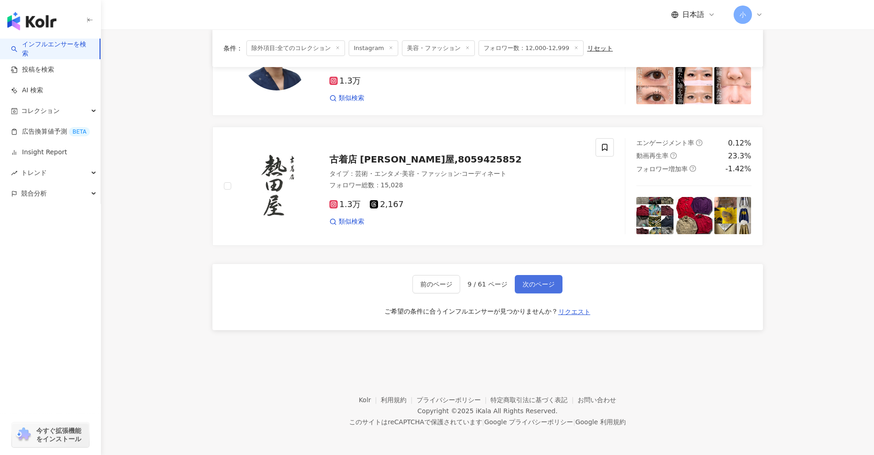
click at [544, 283] on span "次のページ" at bounding box center [539, 283] width 32 height 7
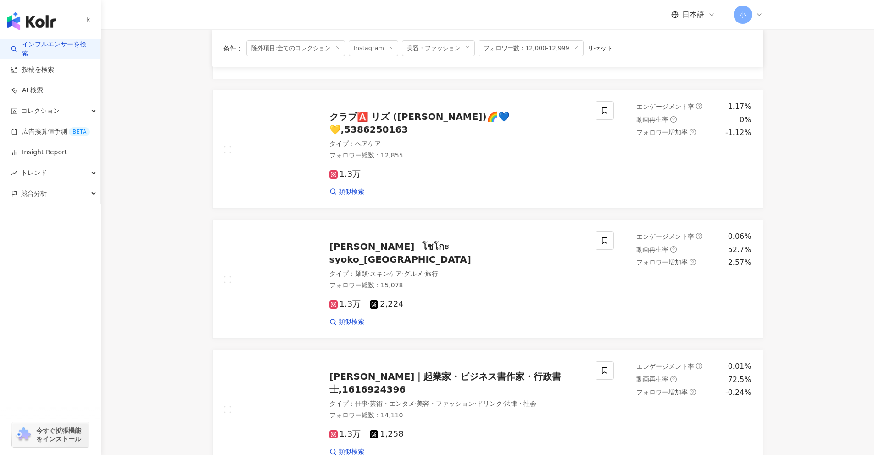
scroll to position [1448, 0]
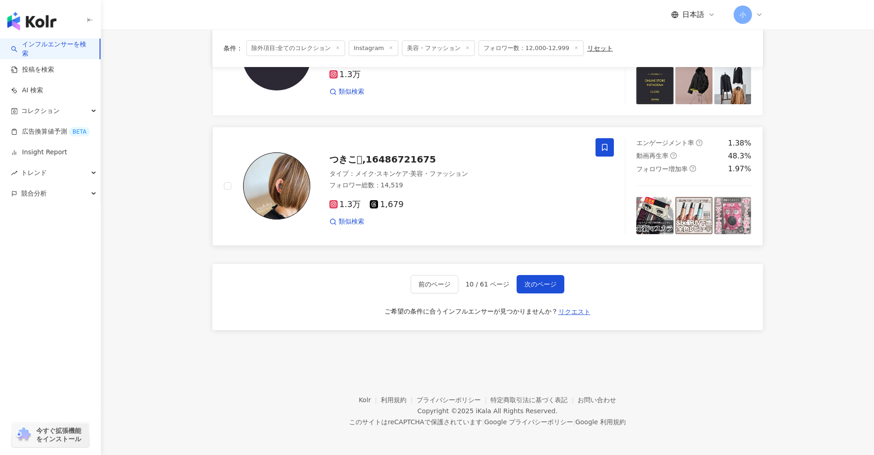
click at [606, 147] on icon at bounding box center [605, 147] width 8 height 8
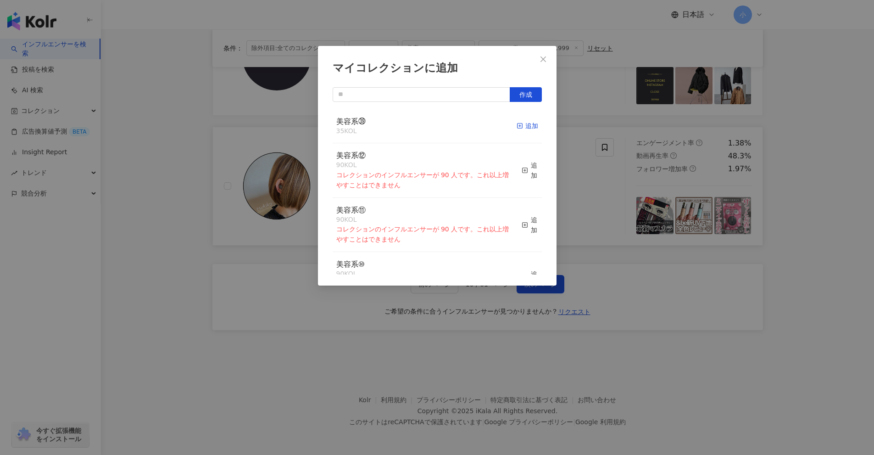
click at [519, 127] on div "追加" at bounding box center [528, 126] width 22 height 10
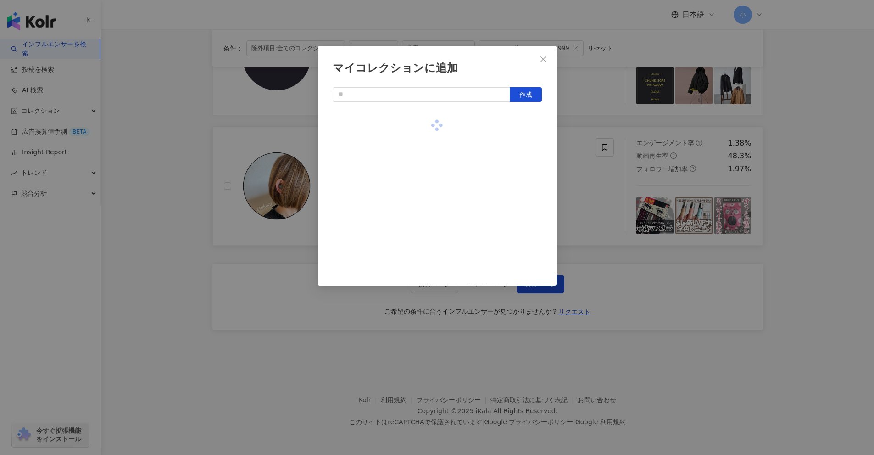
click at [809, 199] on div "マイコレクションに追加 作成" at bounding box center [437, 227] width 874 height 455
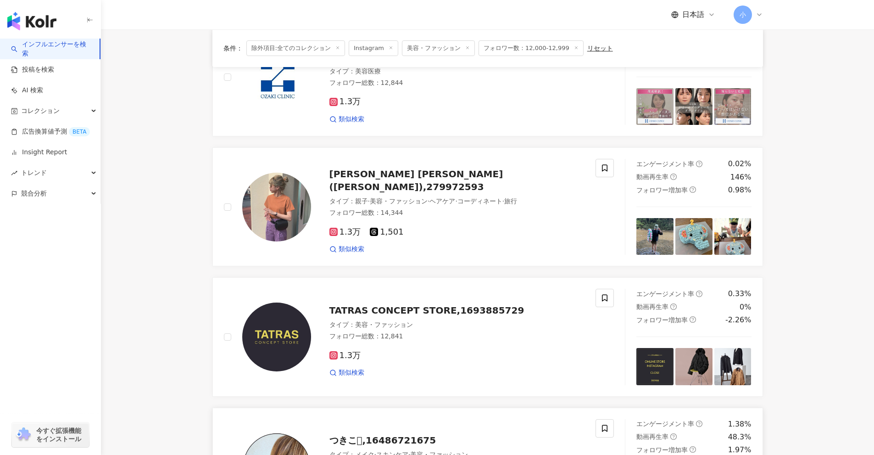
scroll to position [1127, 0]
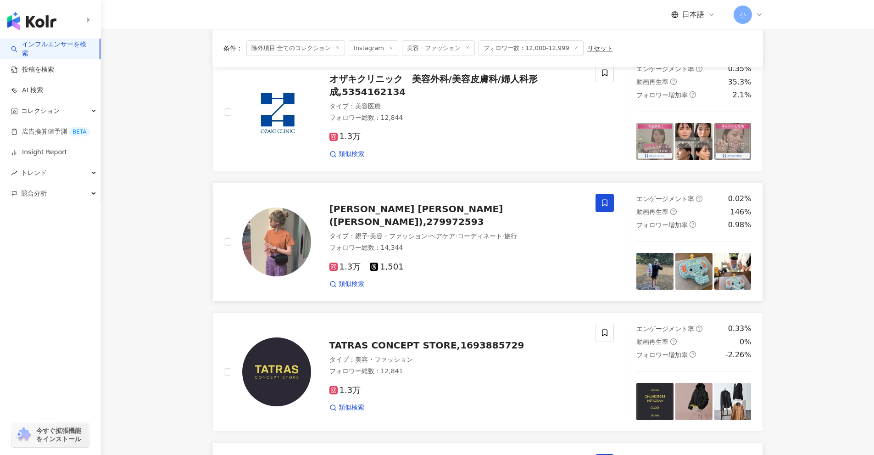
click at [604, 212] on span at bounding box center [605, 203] width 18 height 18
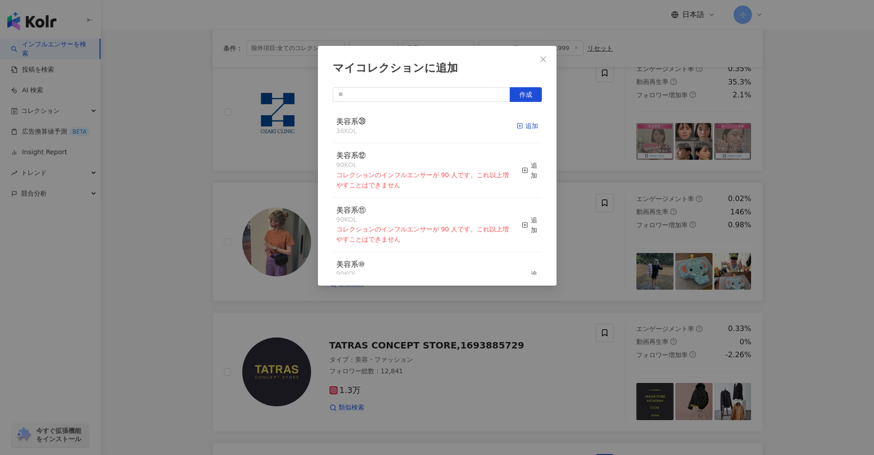
click at [517, 129] on span "button" at bounding box center [520, 125] width 6 height 7
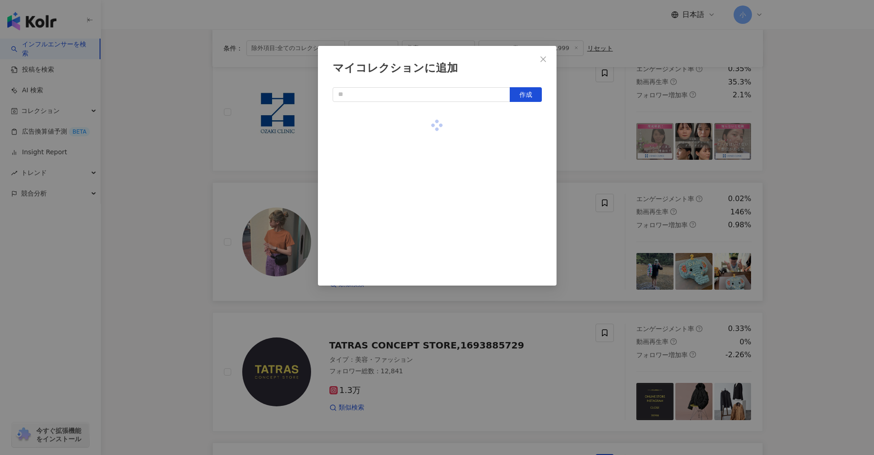
click at [808, 201] on div "マイコレクションに追加 作成" at bounding box center [437, 227] width 874 height 455
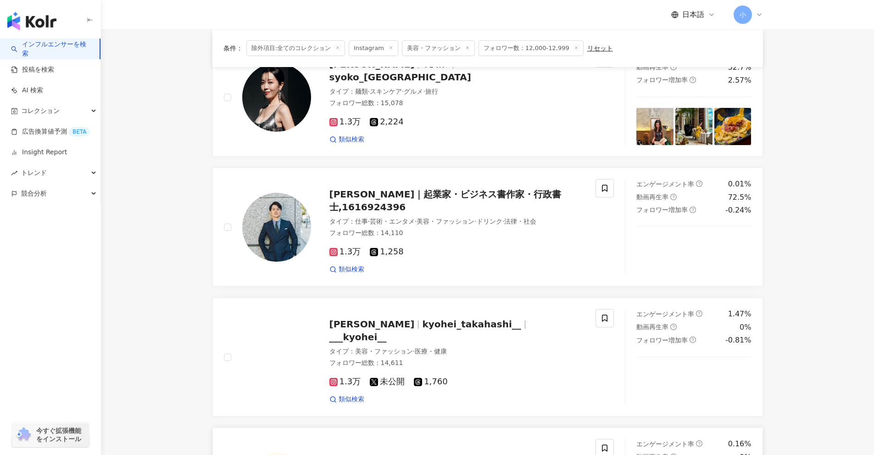
scroll to position [485, 0]
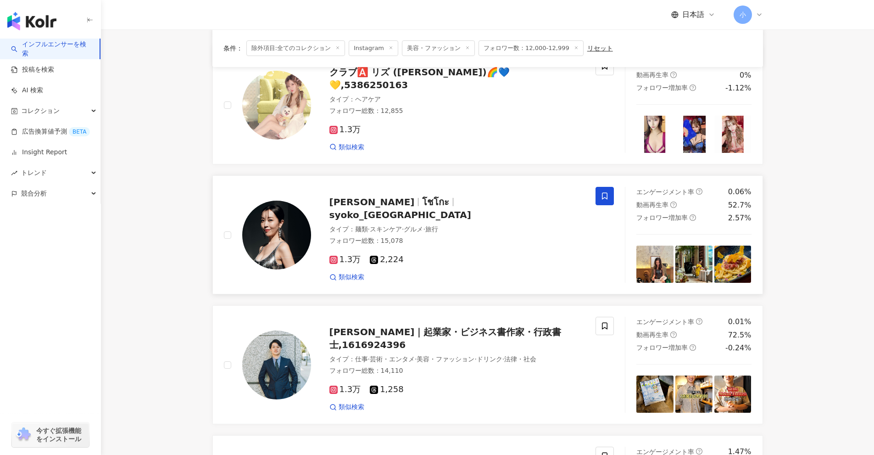
click at [605, 200] on icon at bounding box center [605, 196] width 8 height 8
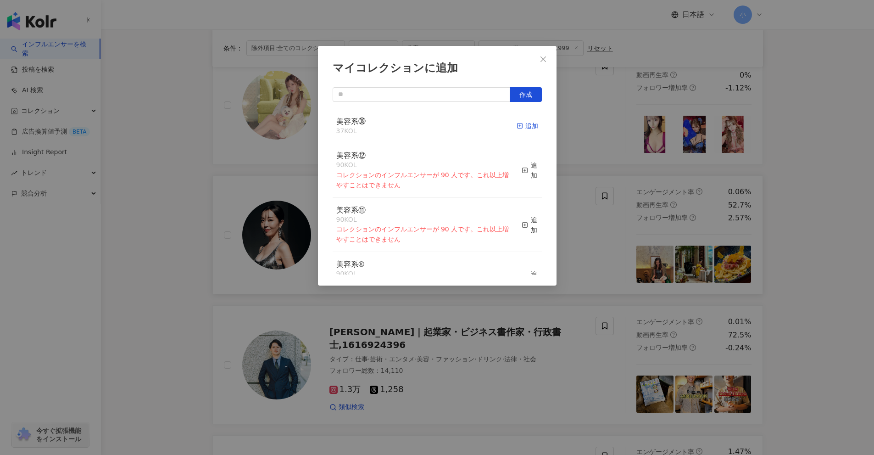
click at [517, 128] on div "追加" at bounding box center [528, 126] width 22 height 10
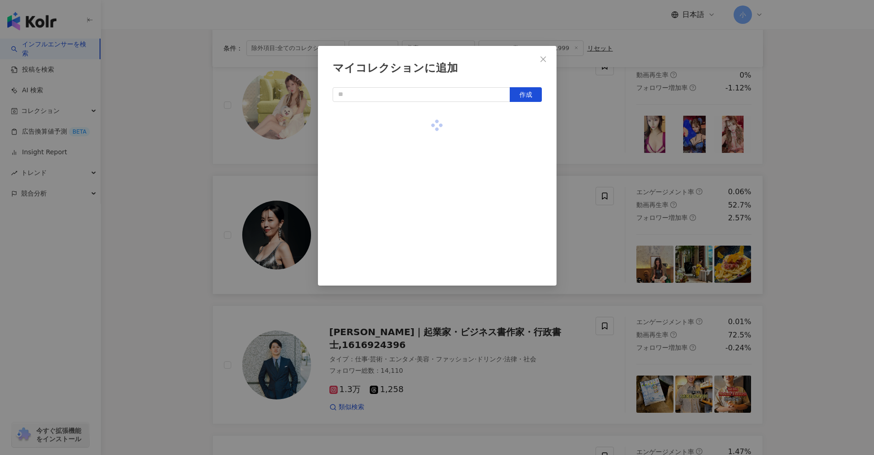
click at [815, 202] on div "マイコレクションに追加 作成" at bounding box center [437, 227] width 874 height 455
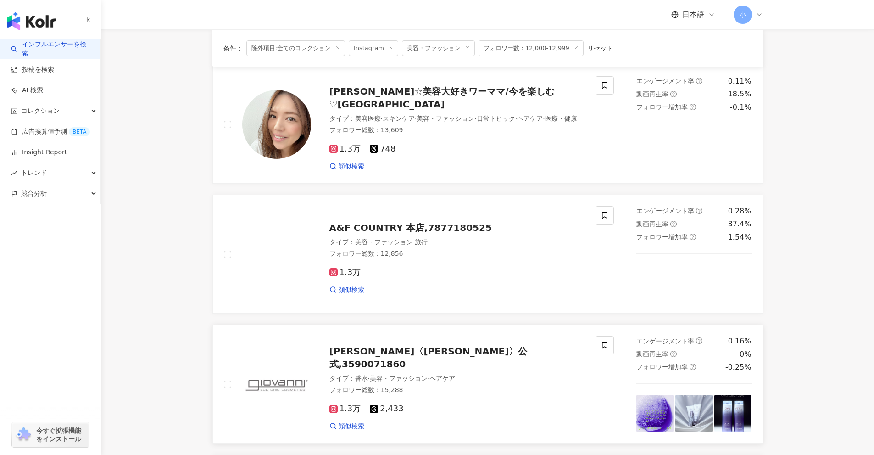
scroll to position [72, 0]
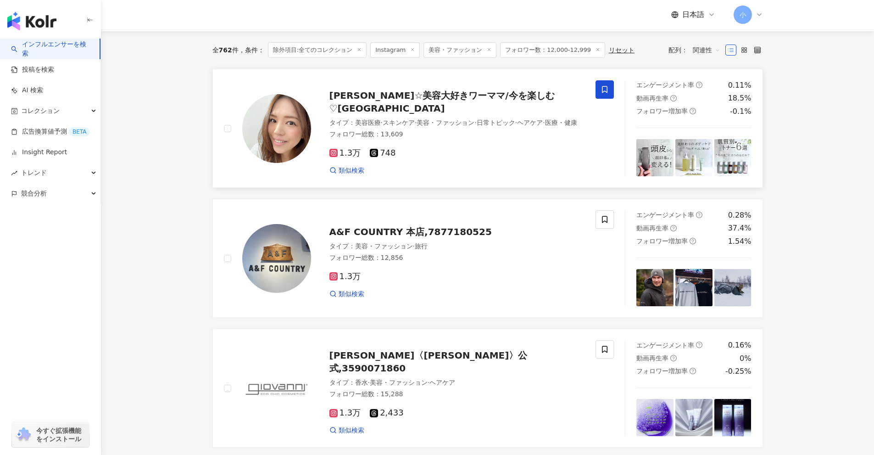
click at [602, 86] on icon at bounding box center [605, 89] width 8 height 8
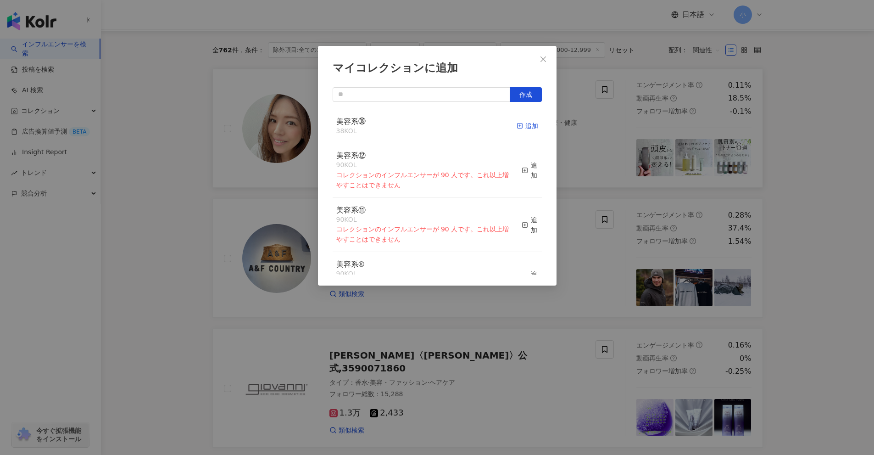
click at [520, 124] on div "追加" at bounding box center [528, 126] width 22 height 10
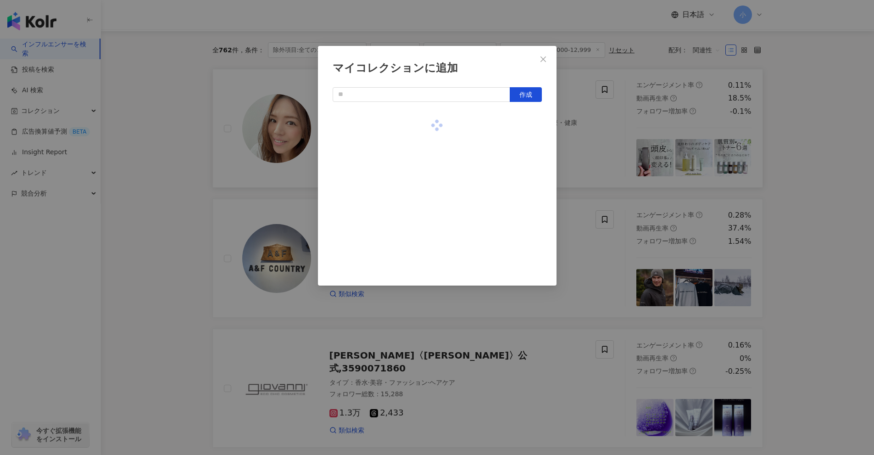
click at [821, 164] on div "マイコレクションに追加 作成" at bounding box center [437, 227] width 874 height 455
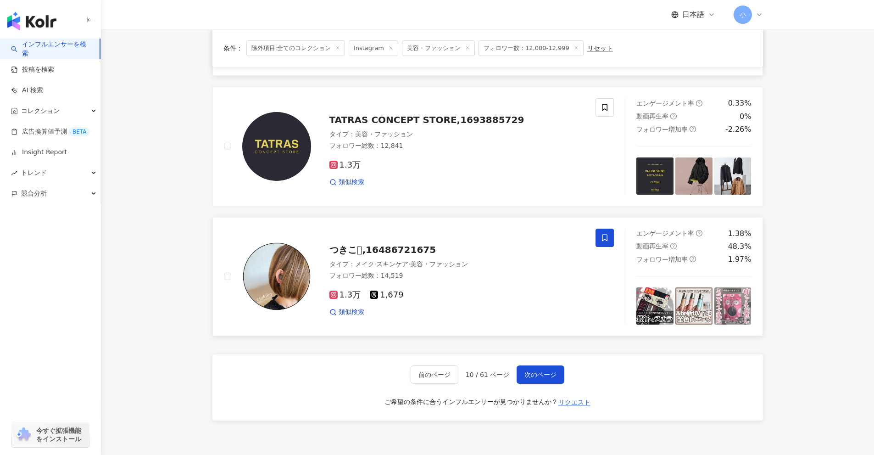
scroll to position [1448, 0]
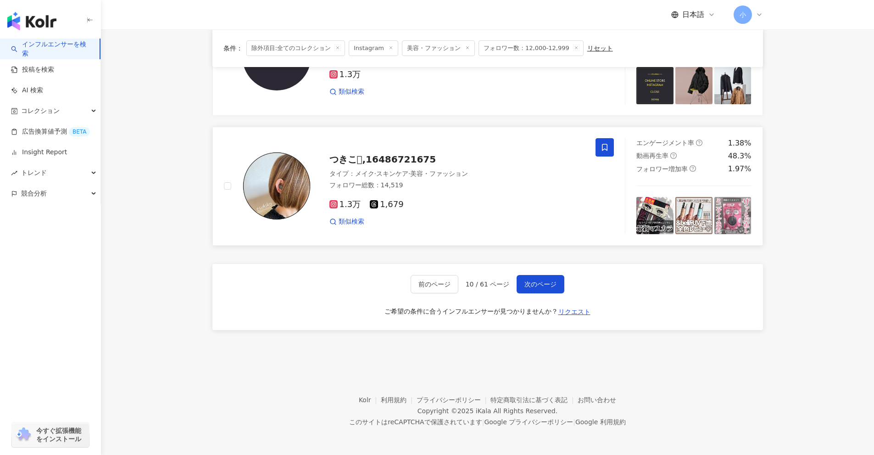
drag, startPoint x: 824, startPoint y: 120, endPoint x: 785, endPoint y: 285, distance: 169.2
click at [547, 287] on span "次のページ" at bounding box center [541, 283] width 32 height 7
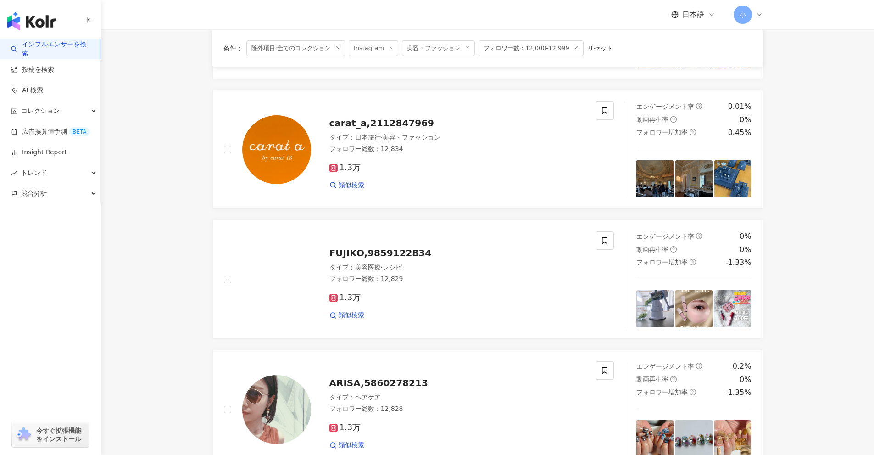
scroll to position [1443, 0]
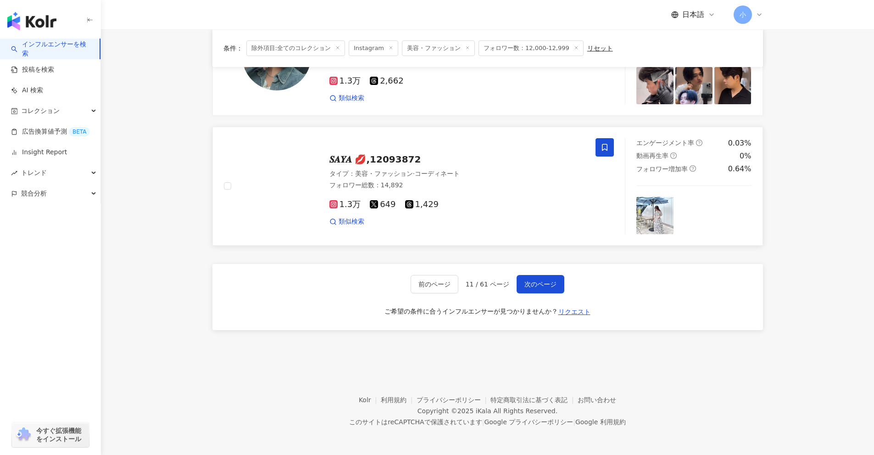
click at [599, 149] on span at bounding box center [605, 147] width 18 height 18
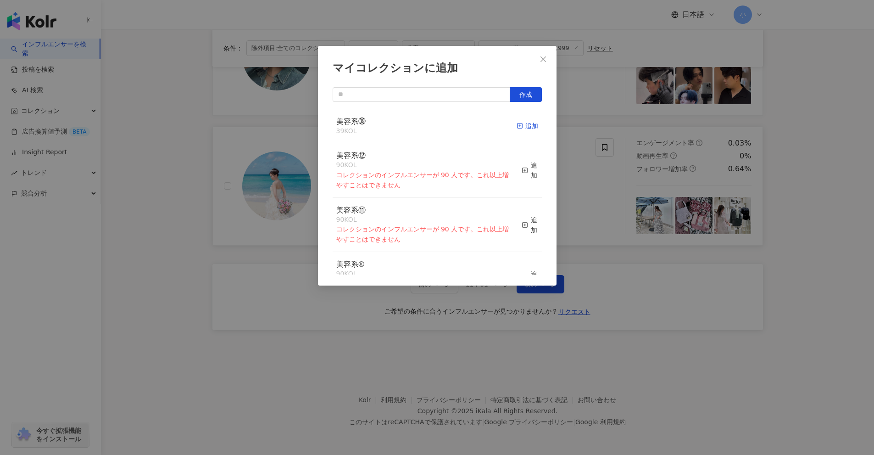
click at [524, 127] on div "追加" at bounding box center [528, 126] width 22 height 10
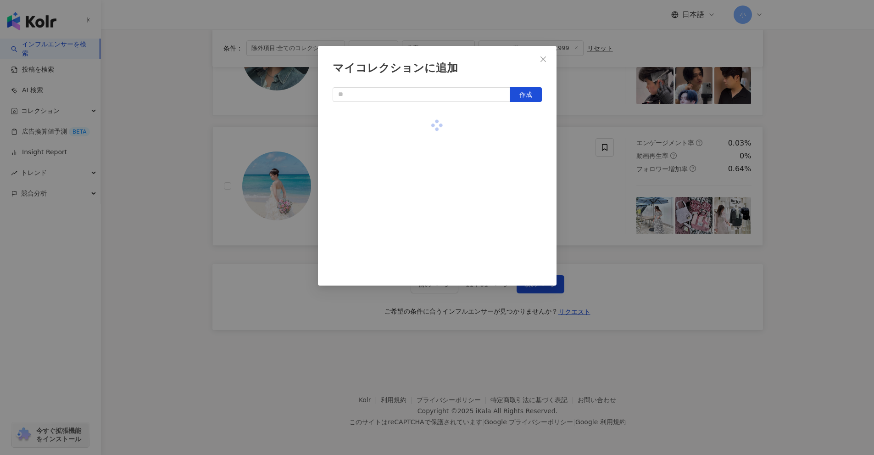
click at [854, 210] on div "マイコレクションに追加 作成" at bounding box center [437, 227] width 874 height 455
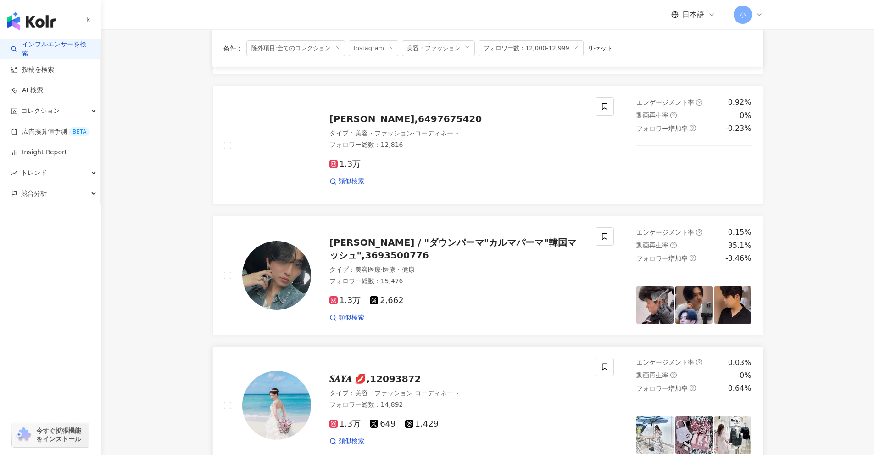
scroll to position [1213, 0]
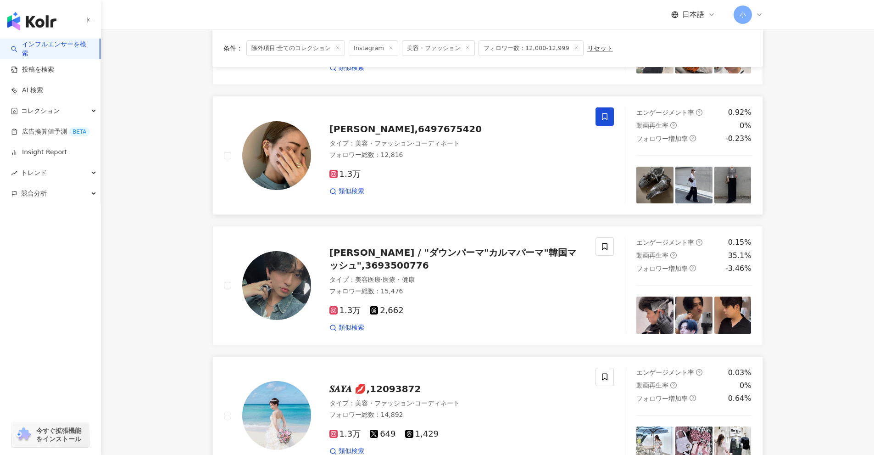
click at [604, 117] on icon at bounding box center [605, 116] width 8 height 8
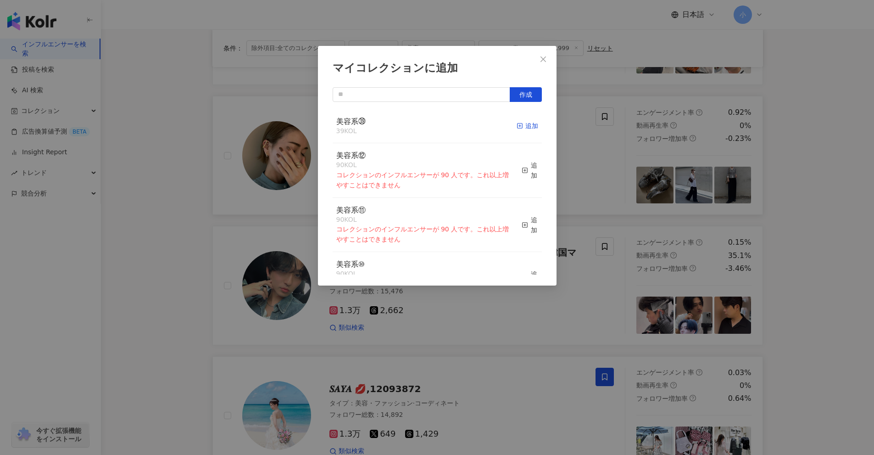
click at [519, 123] on div "追加" at bounding box center [528, 126] width 22 height 10
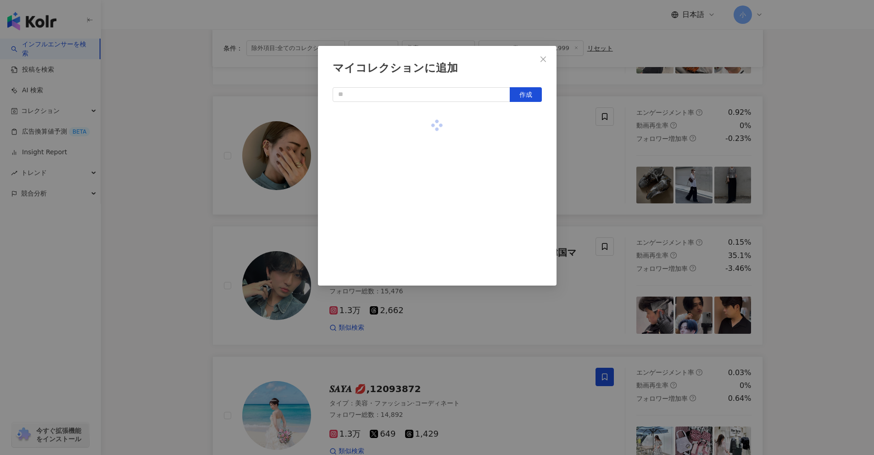
click at [808, 191] on div "マイコレクションに追加 作成" at bounding box center [437, 227] width 874 height 455
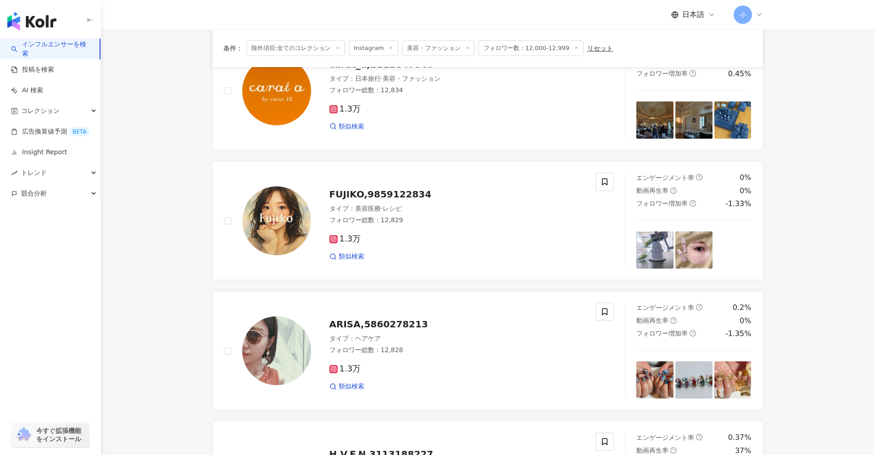
scroll to position [479, 0]
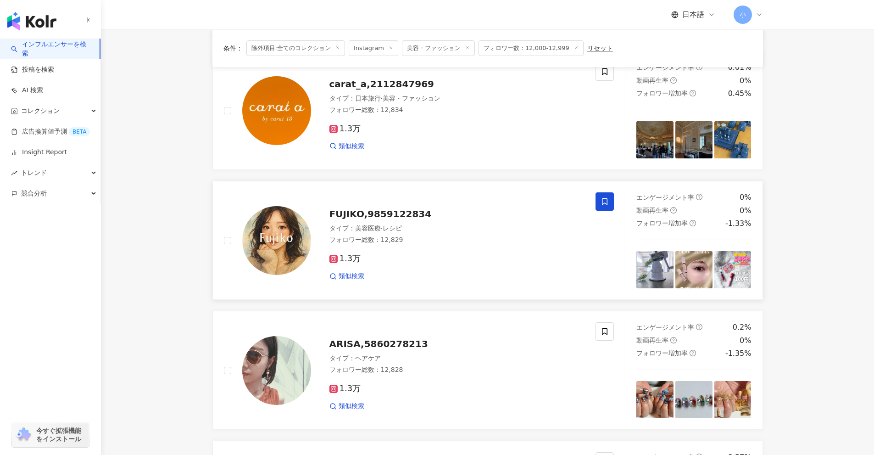
click at [606, 205] on icon at bounding box center [605, 201] width 8 height 8
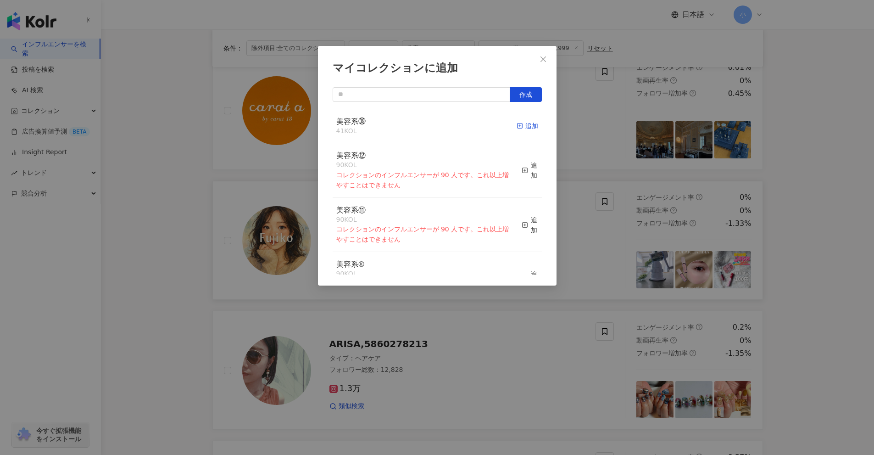
click at [520, 130] on div "追加" at bounding box center [528, 126] width 22 height 10
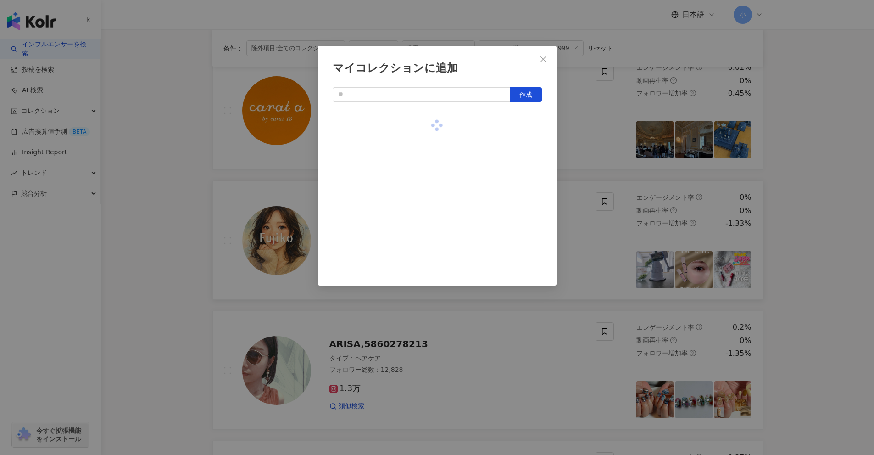
click at [805, 201] on div "マイコレクションに追加 作成" at bounding box center [437, 227] width 874 height 455
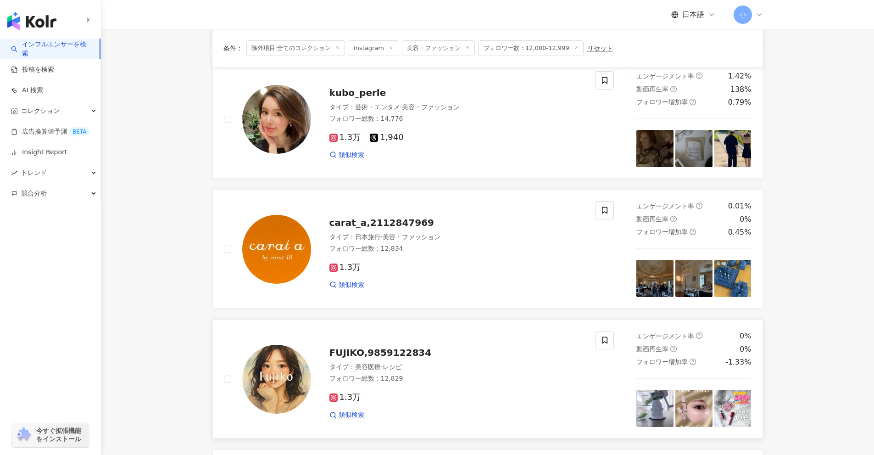
scroll to position [296, 0]
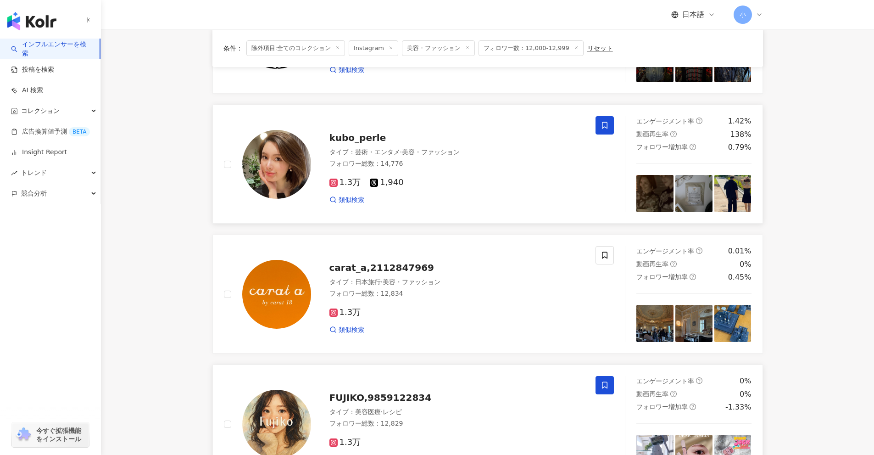
click at [607, 126] on icon at bounding box center [605, 125] width 8 height 8
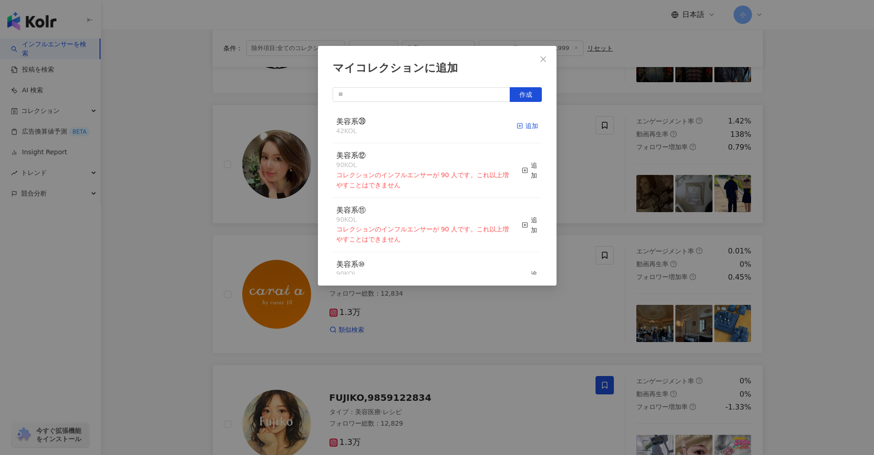
click at [523, 126] on div "追加" at bounding box center [528, 126] width 22 height 10
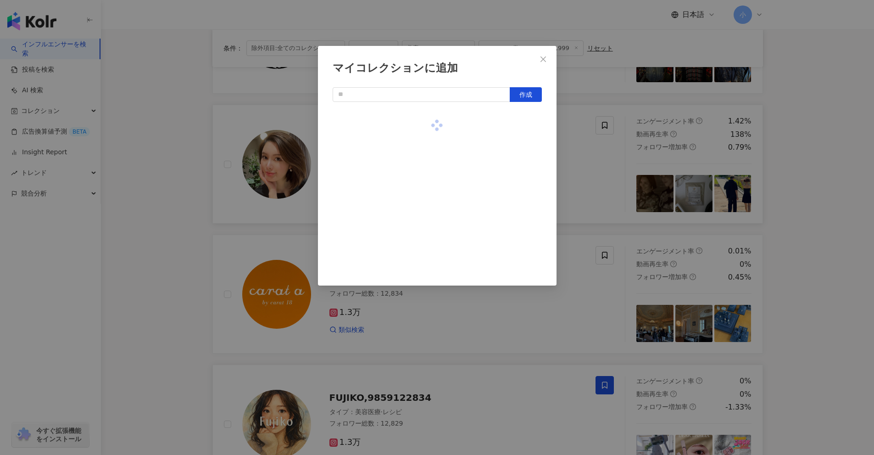
click at [801, 183] on div "マイコレクションに追加 作成" at bounding box center [437, 227] width 874 height 455
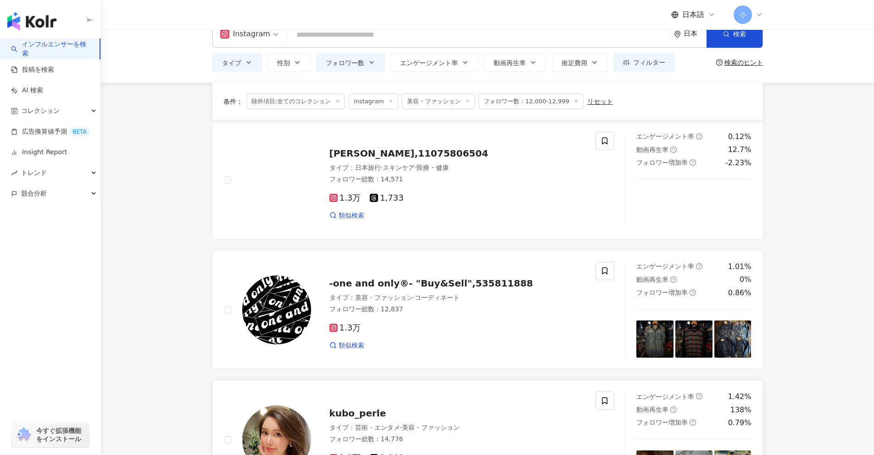
scroll to position [0, 0]
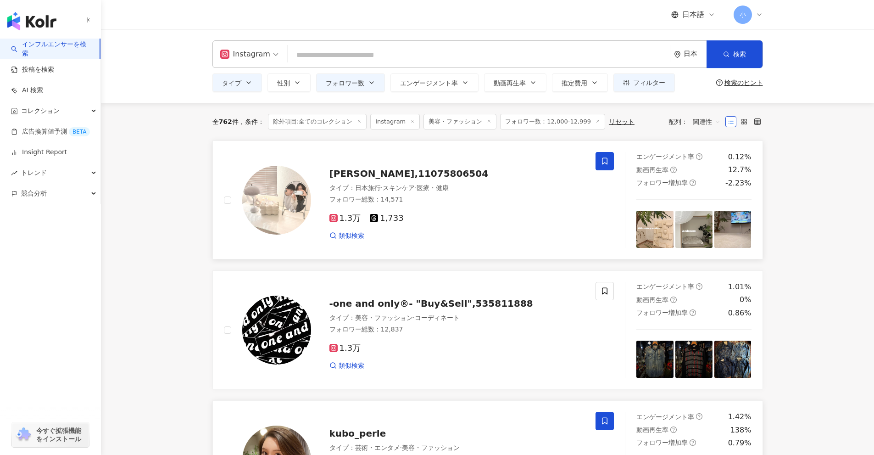
click at [613, 160] on span at bounding box center [605, 161] width 18 height 18
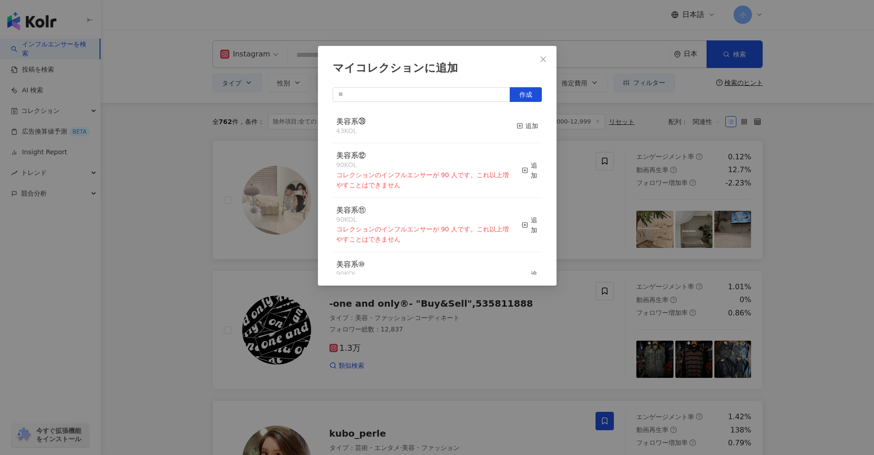
click at [523, 118] on button "追加" at bounding box center [528, 126] width 22 height 19
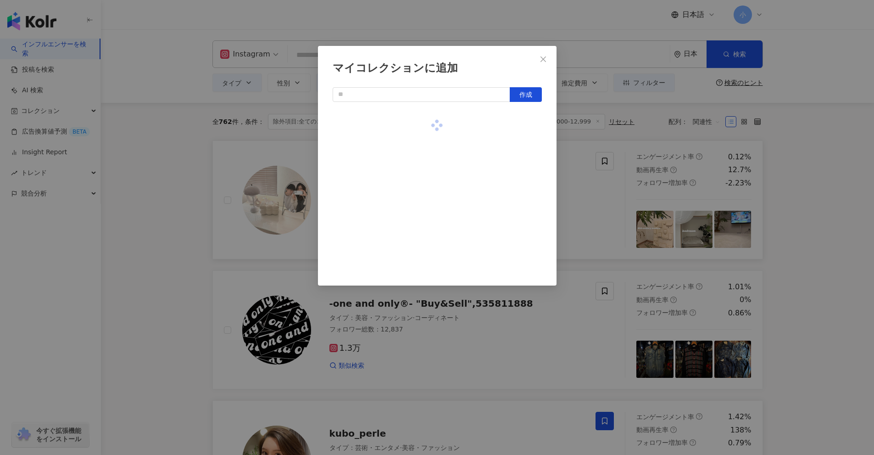
click at [830, 175] on div "マイコレクションに追加 作成" at bounding box center [437, 227] width 874 height 455
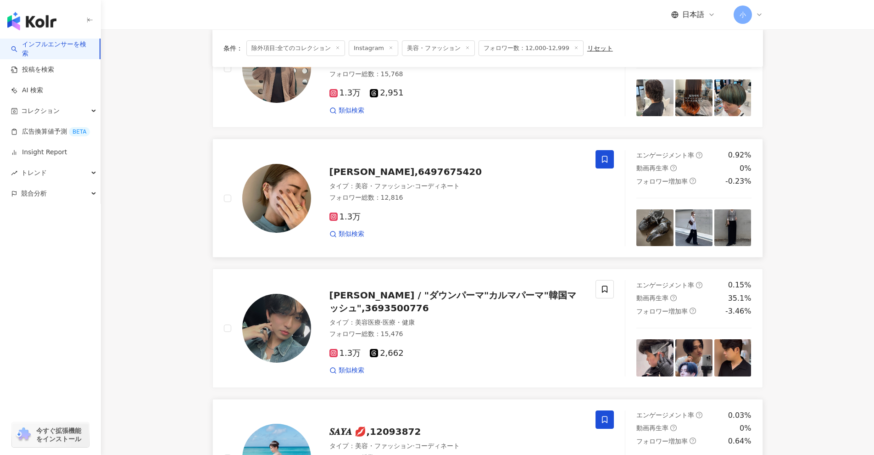
scroll to position [1443, 0]
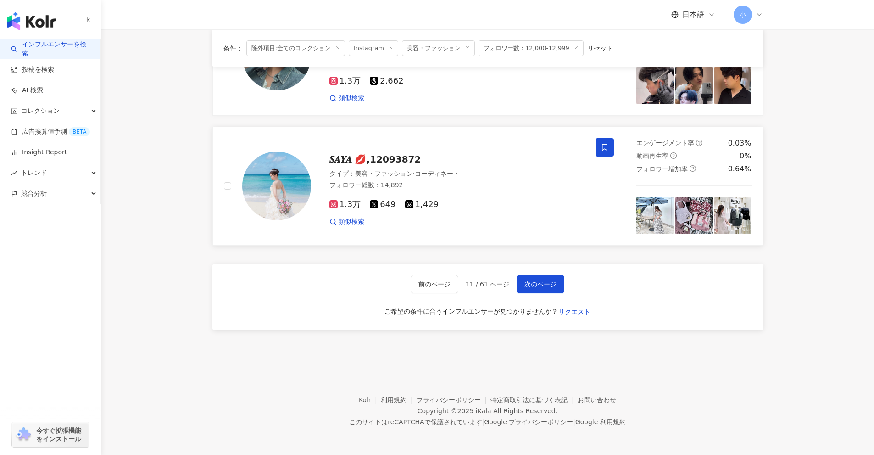
drag, startPoint x: 828, startPoint y: 146, endPoint x: 789, endPoint y: 294, distance: 153.0
click at [538, 284] on span "次のページ" at bounding box center [541, 283] width 32 height 7
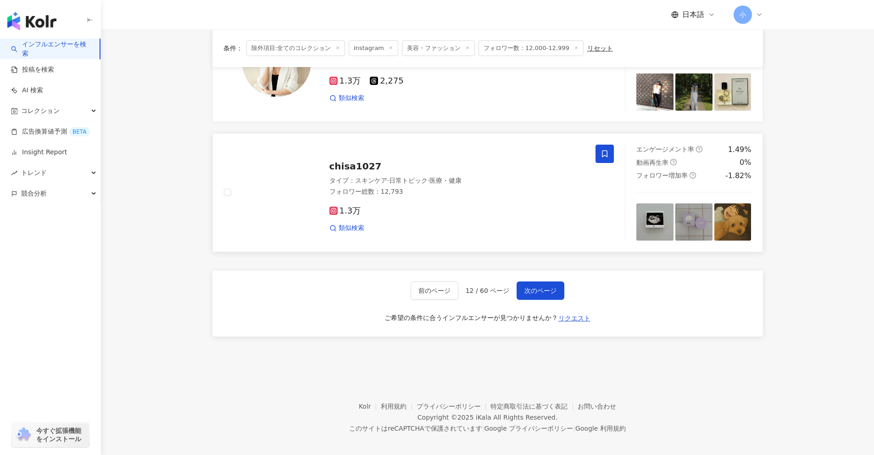
click at [606, 150] on icon at bounding box center [605, 154] width 8 height 8
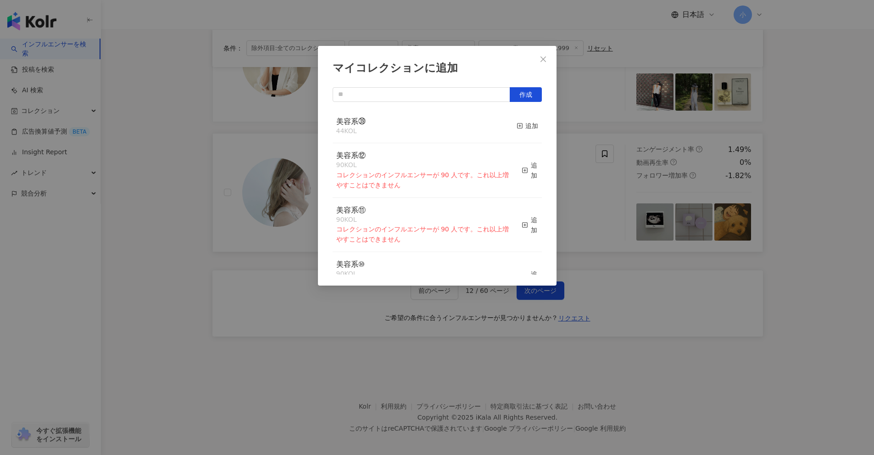
click at [522, 131] on button "追加" at bounding box center [528, 126] width 22 height 19
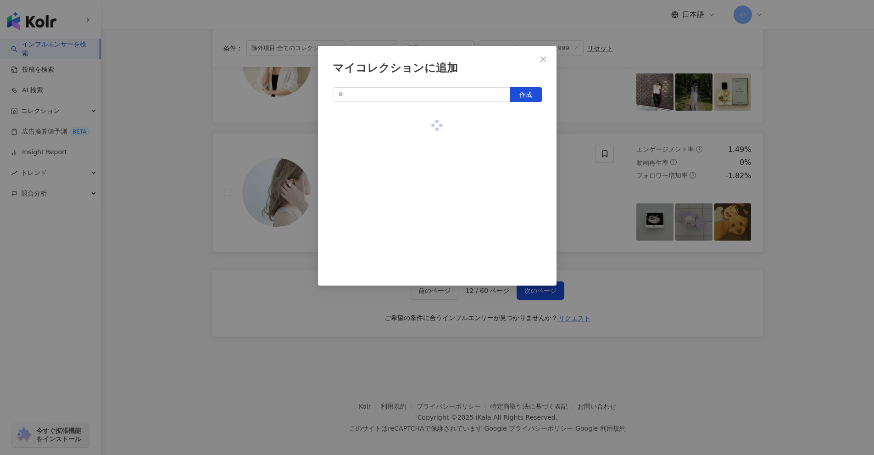
click at [794, 189] on div "マイコレクションに追加 作成" at bounding box center [437, 227] width 874 height 455
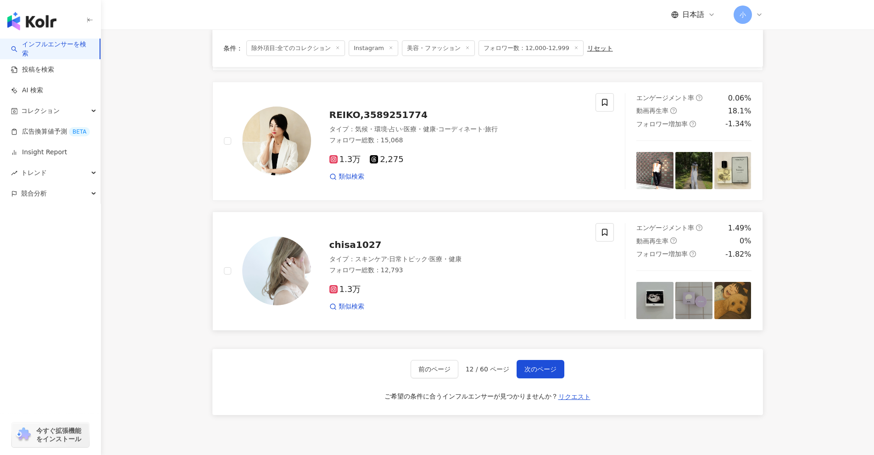
scroll to position [1351, 0]
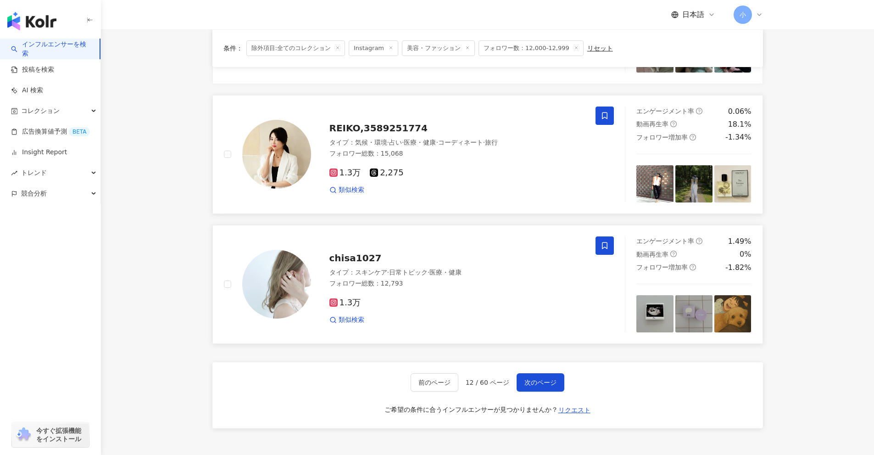
click at [608, 112] on icon at bounding box center [605, 115] width 6 height 7
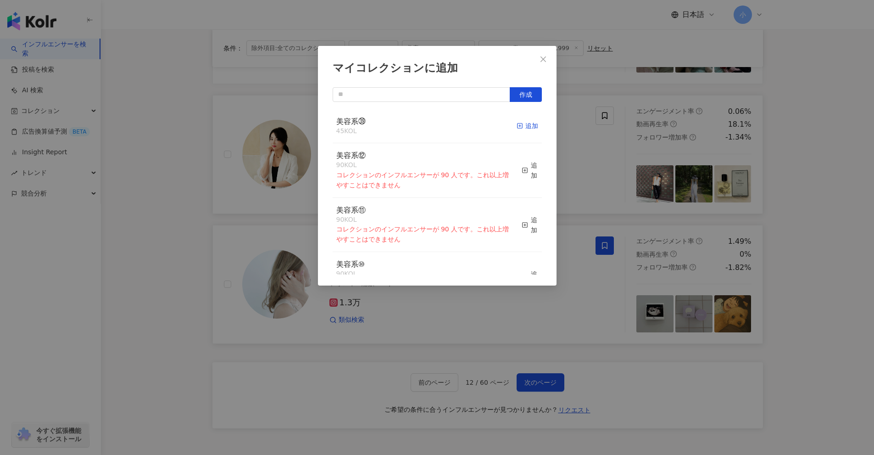
click at [517, 125] on icon "button" at bounding box center [520, 126] width 6 height 6
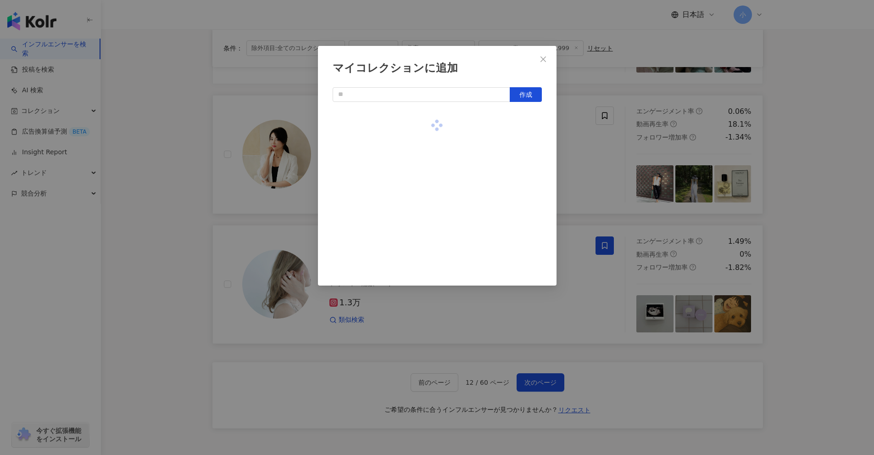
click at [800, 204] on div "マイコレクションに追加 作成" at bounding box center [437, 227] width 874 height 455
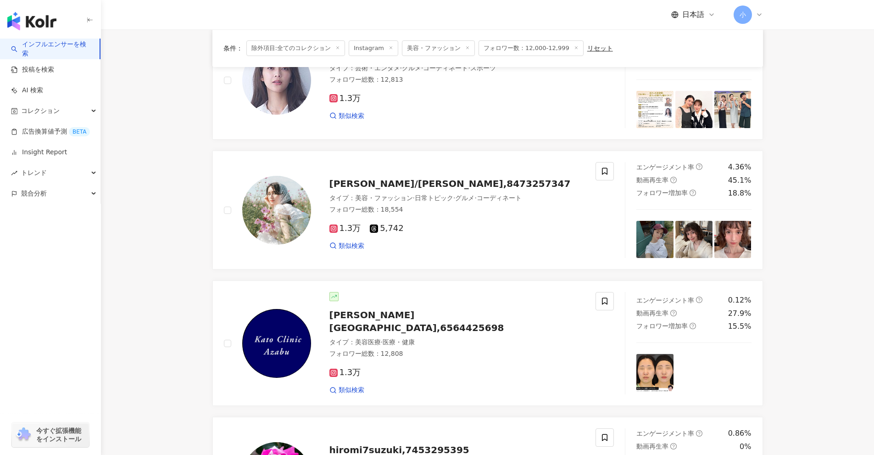
scroll to position [112, 0]
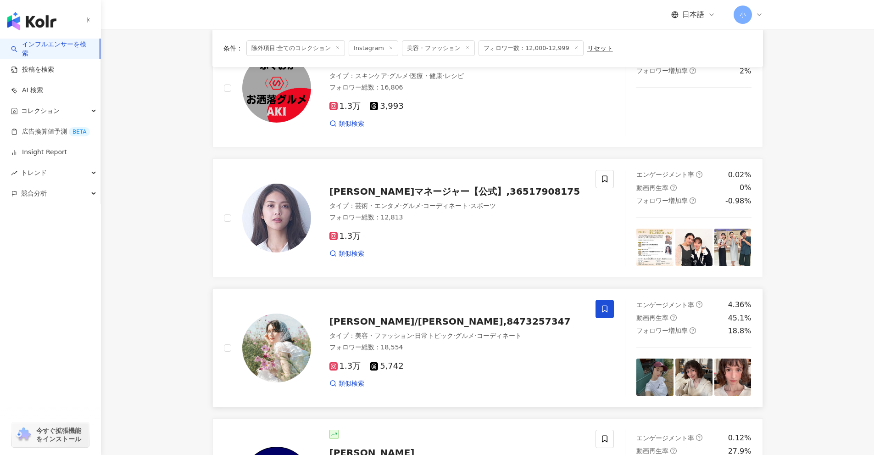
click at [605, 308] on icon at bounding box center [605, 309] width 8 height 8
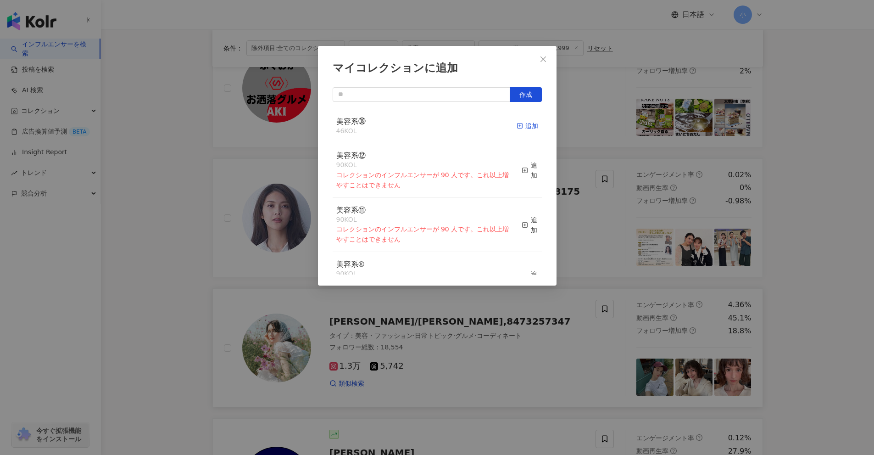
click at [520, 129] on div "追加" at bounding box center [528, 126] width 22 height 10
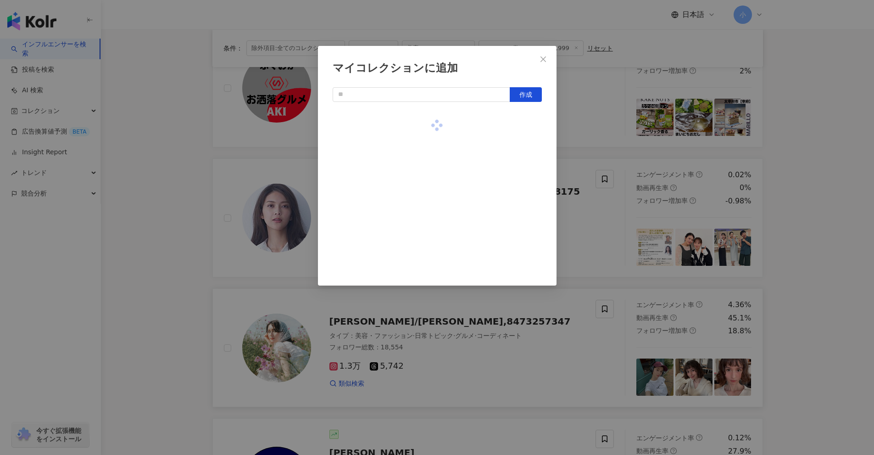
click at [788, 191] on div "マイコレクションに追加 作成" at bounding box center [437, 227] width 874 height 455
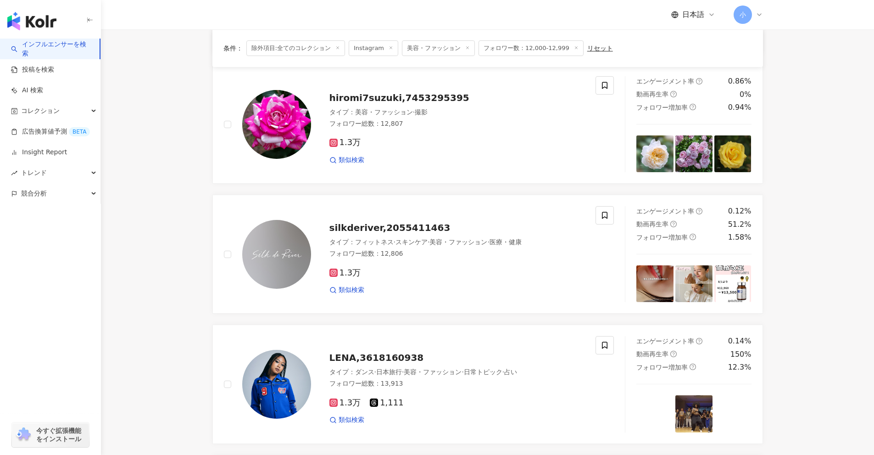
scroll to position [1443, 0]
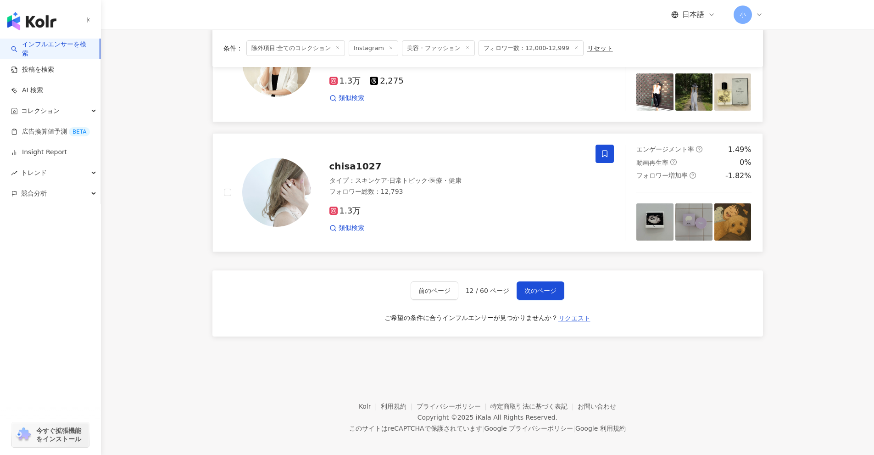
drag, startPoint x: 813, startPoint y: 181, endPoint x: 777, endPoint y: 356, distance: 178.8
click at [553, 291] on button "次のページ" at bounding box center [541, 290] width 48 height 18
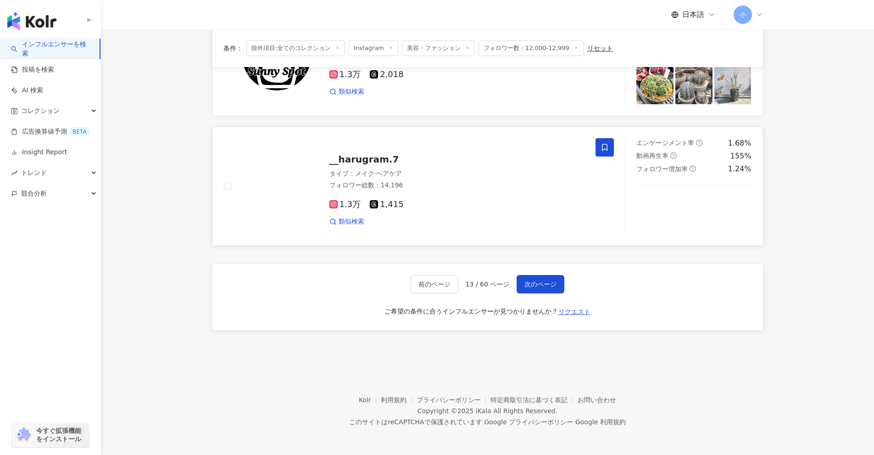
click at [602, 144] on icon at bounding box center [605, 147] width 8 height 8
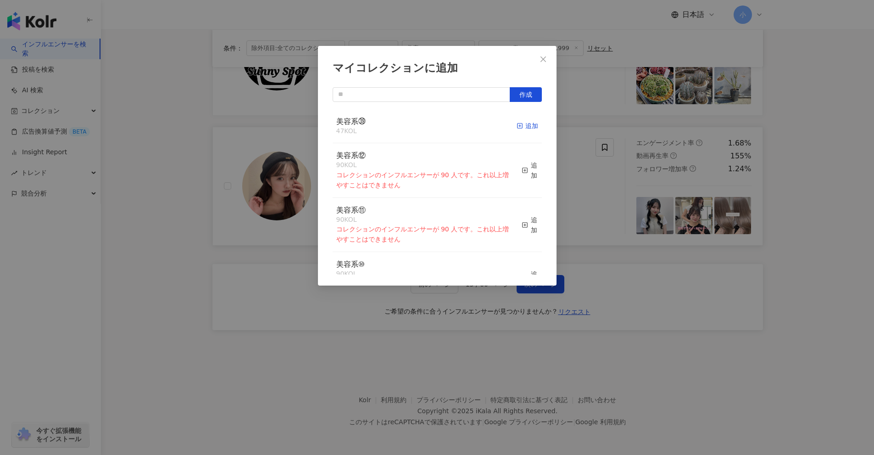
click at [522, 127] on div "追加" at bounding box center [528, 126] width 22 height 10
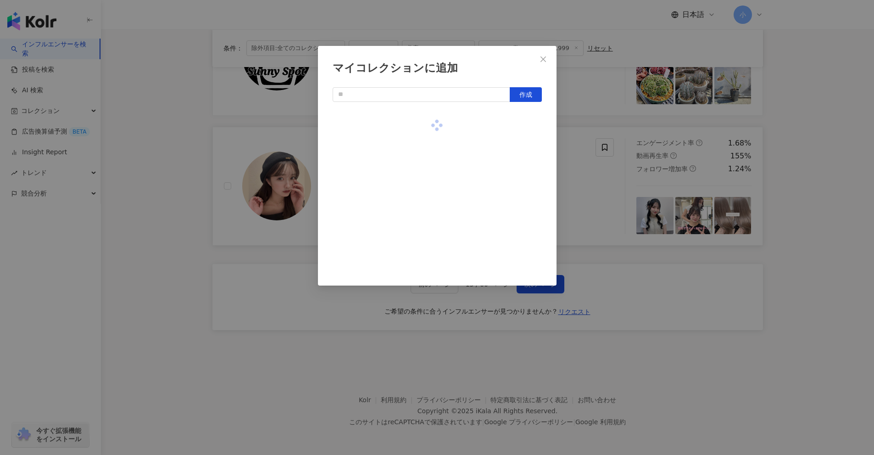
click at [826, 196] on div "マイコレクションに追加 作成" at bounding box center [437, 227] width 874 height 455
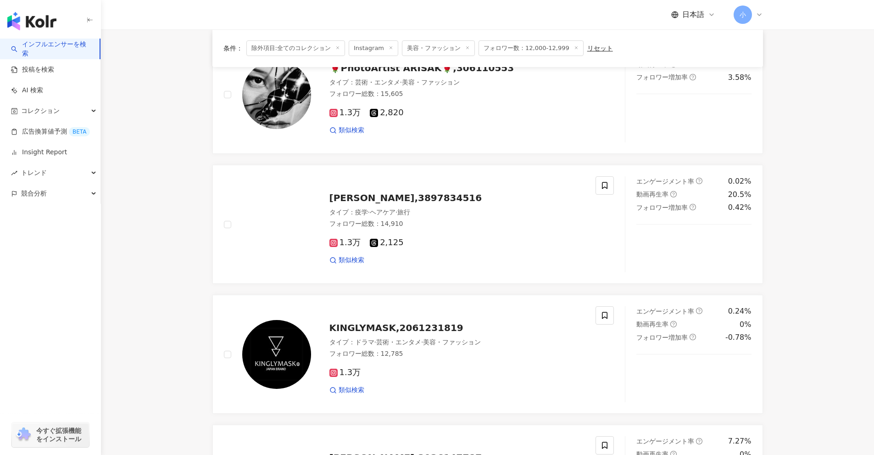
scroll to position [755, 0]
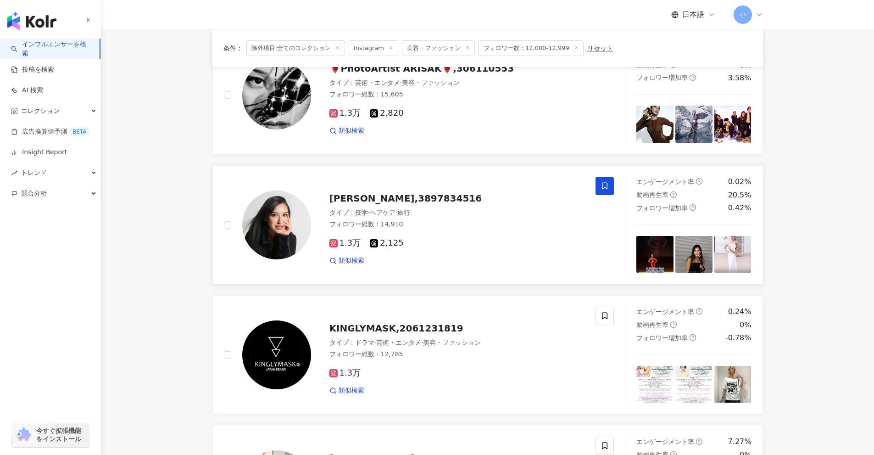
click at [609, 188] on icon at bounding box center [605, 186] width 8 height 8
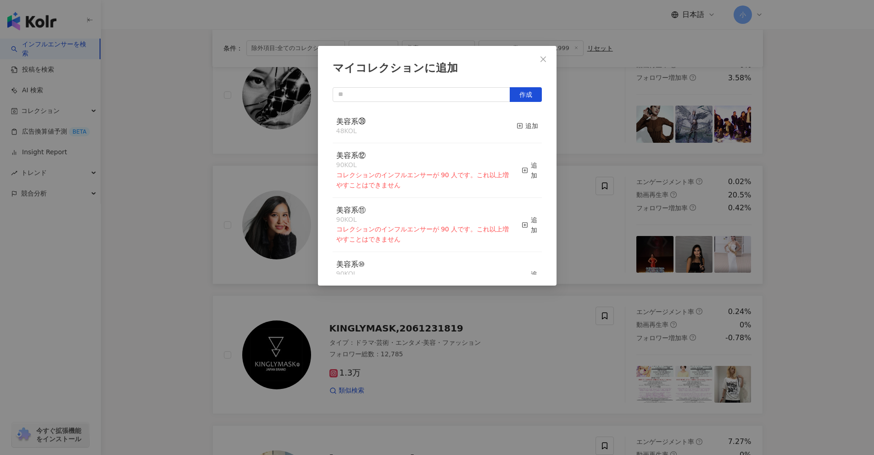
click at [815, 196] on div "マイコレクションに追加 作成 美容系㊴ 48 KOL 追加 美容系⑫ 90 KOL コレクションのインフルエンサーが 90 人です。これ以上増やすことはできま…" at bounding box center [437, 227] width 874 height 455
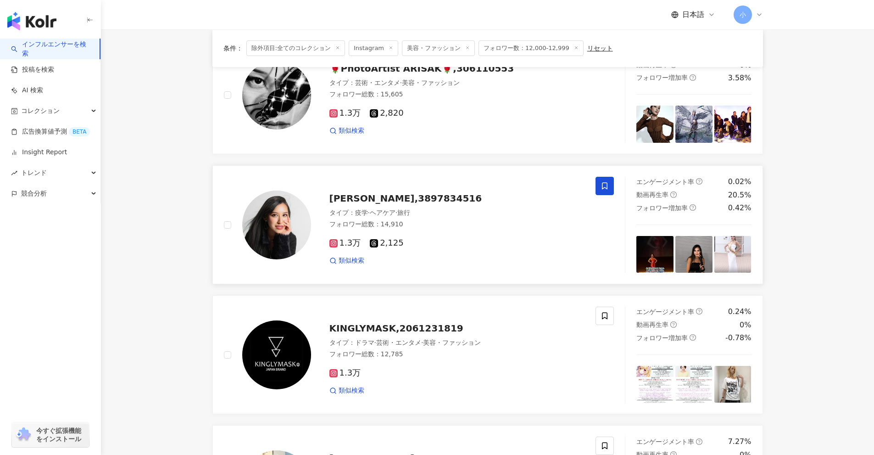
click at [601, 186] on icon at bounding box center [605, 186] width 8 height 8
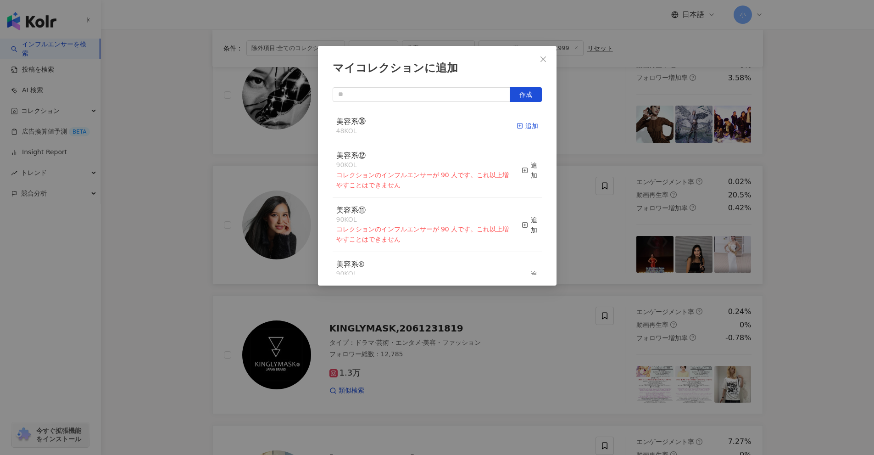
click at [521, 127] on div "追加" at bounding box center [528, 126] width 22 height 10
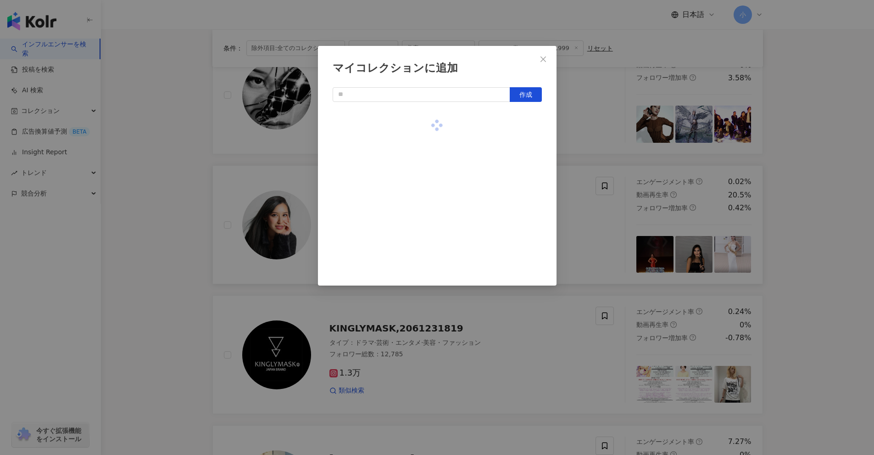
click at [871, 177] on div "マイコレクションに追加 作成" at bounding box center [437, 227] width 874 height 455
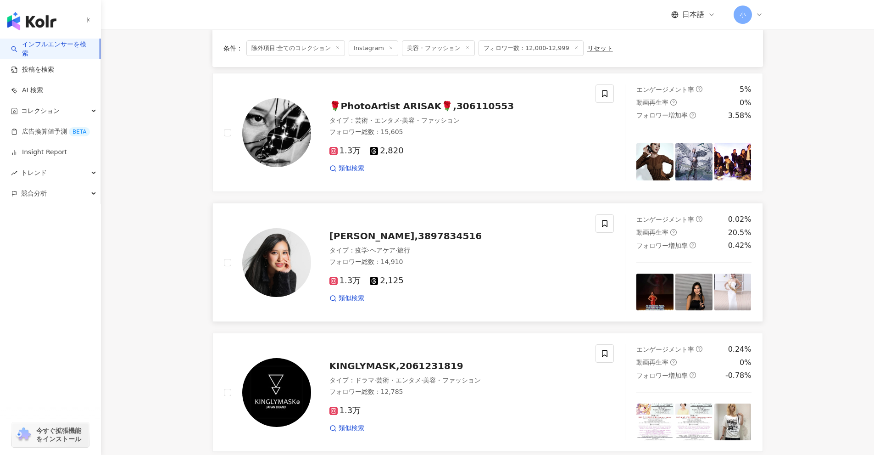
scroll to position [571, 0]
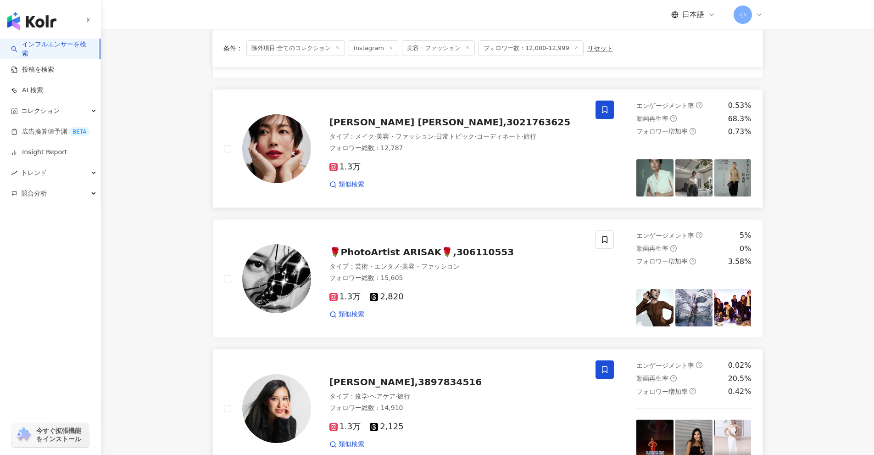
click at [602, 115] on span at bounding box center [605, 110] width 18 height 18
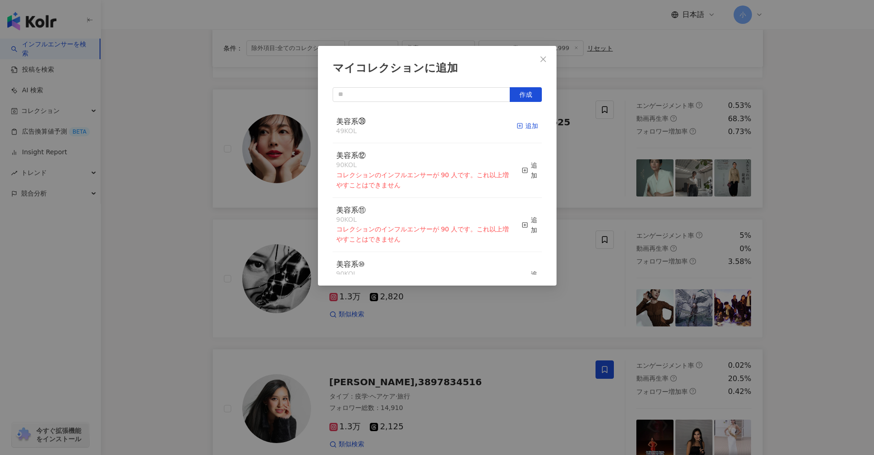
click at [525, 124] on div "追加" at bounding box center [528, 126] width 22 height 10
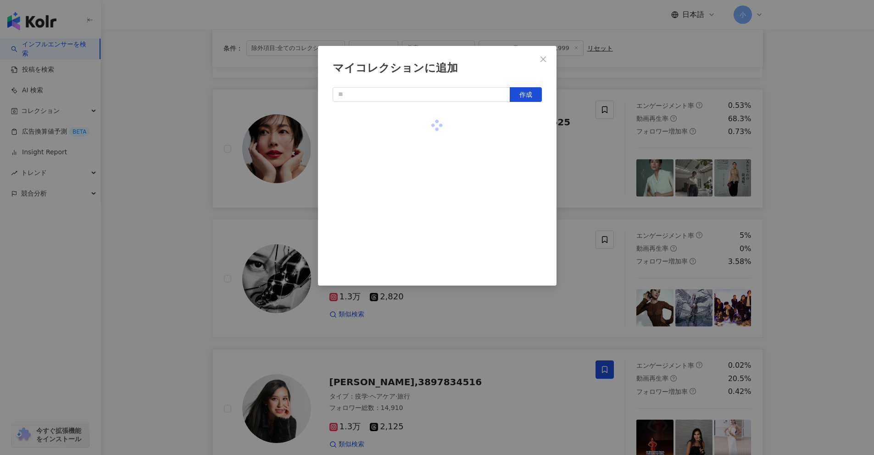
click at [805, 190] on div "マイコレクションに追加 作成" at bounding box center [437, 227] width 874 height 455
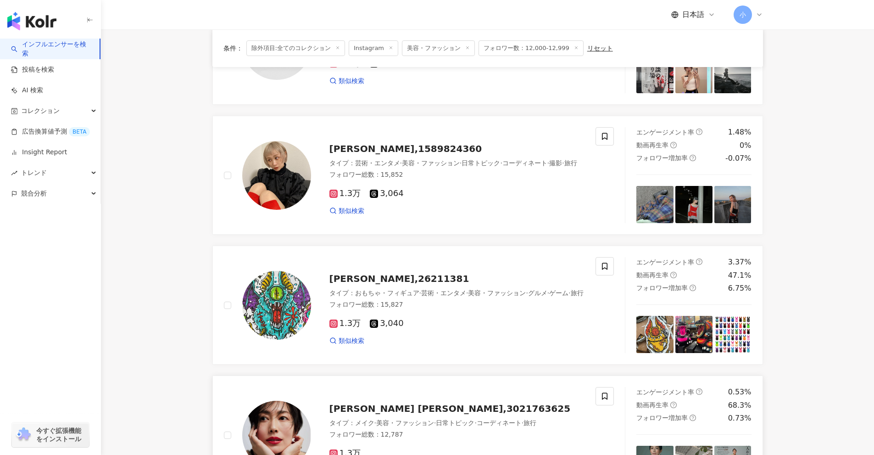
scroll to position [250, 0]
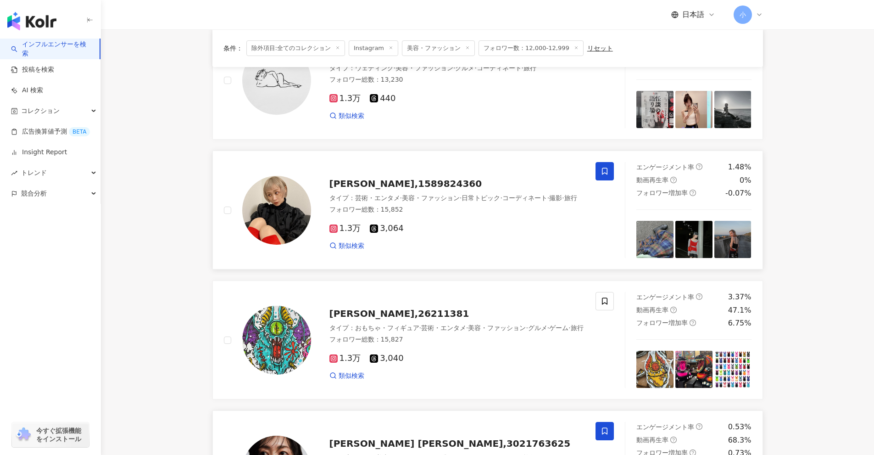
click at [607, 172] on icon at bounding box center [605, 171] width 6 height 7
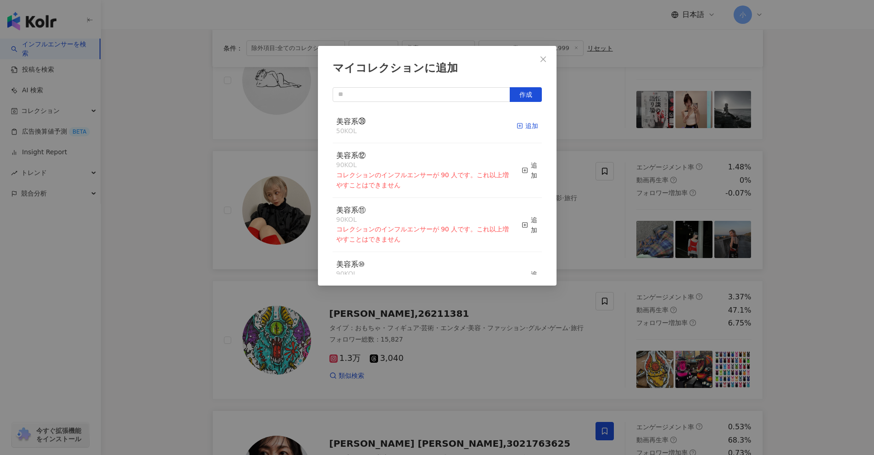
click at [517, 125] on icon "button" at bounding box center [520, 126] width 6 height 6
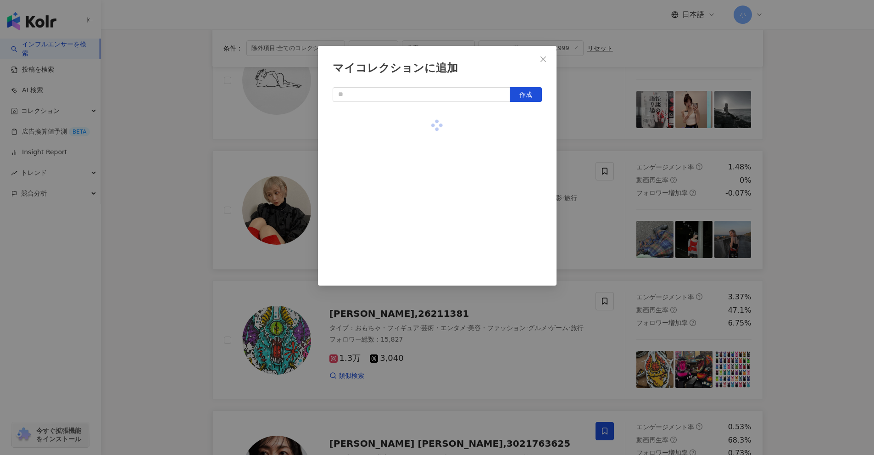
click at [794, 184] on div "マイコレクションに追加 作成" at bounding box center [437, 227] width 874 height 455
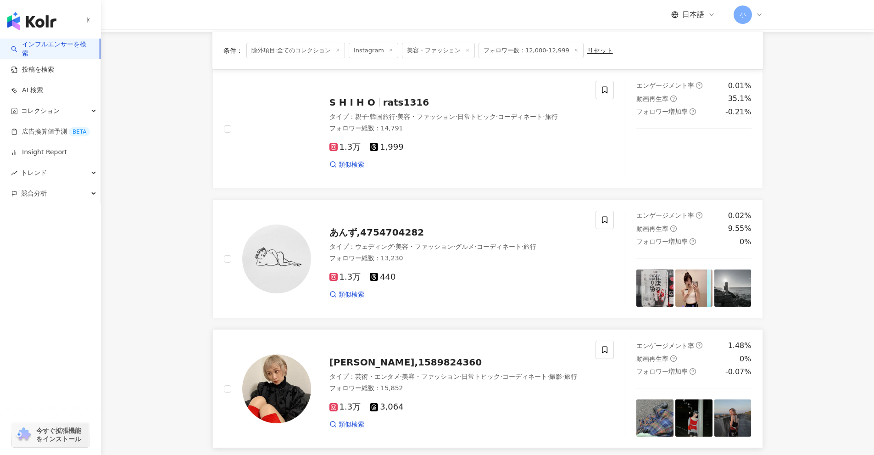
scroll to position [66, 0]
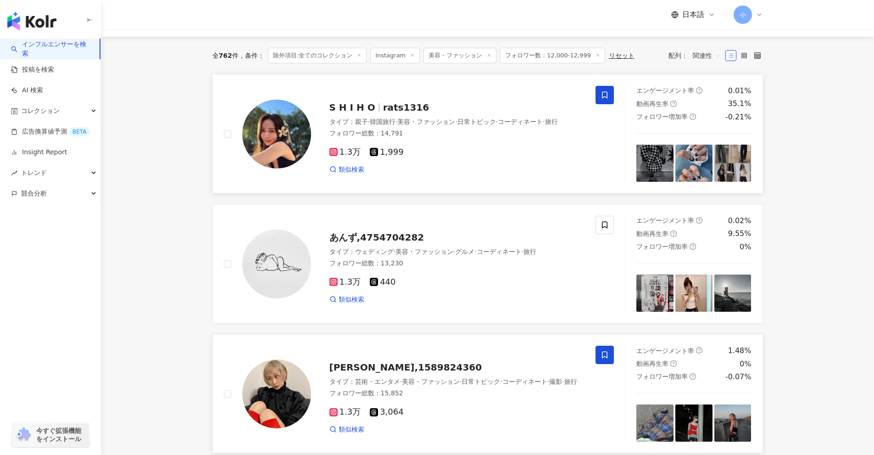
click at [609, 99] on icon at bounding box center [605, 95] width 8 height 8
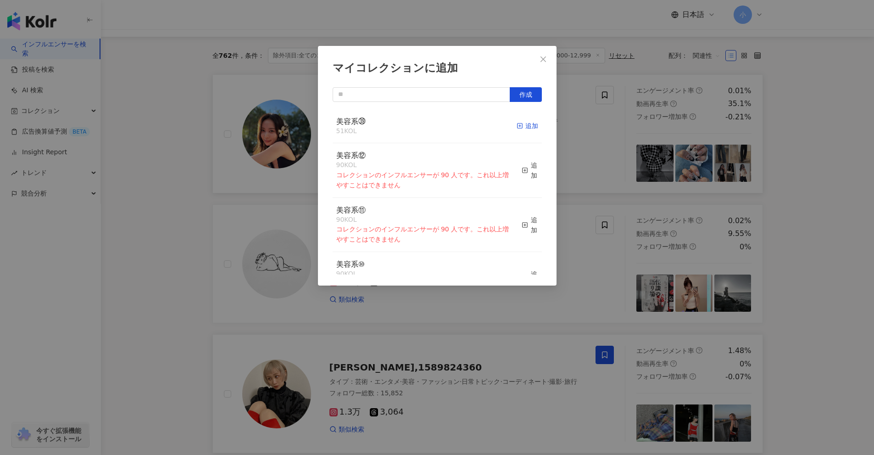
click at [524, 124] on div "追加" at bounding box center [528, 126] width 22 height 10
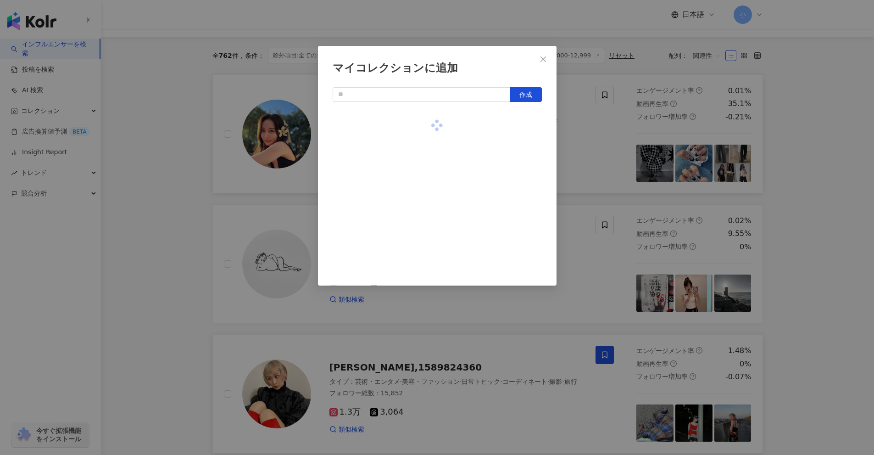
click at [800, 170] on div "マイコレクションに追加 作成" at bounding box center [437, 227] width 874 height 455
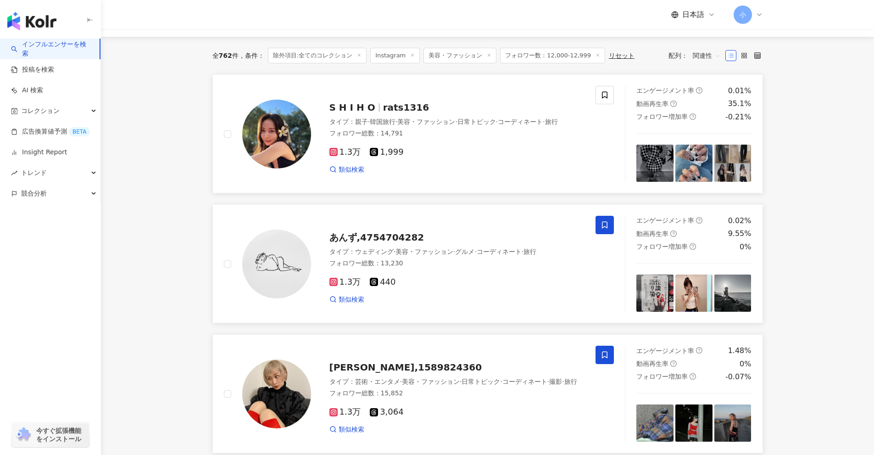
click at [600, 222] on span at bounding box center [605, 225] width 18 height 18
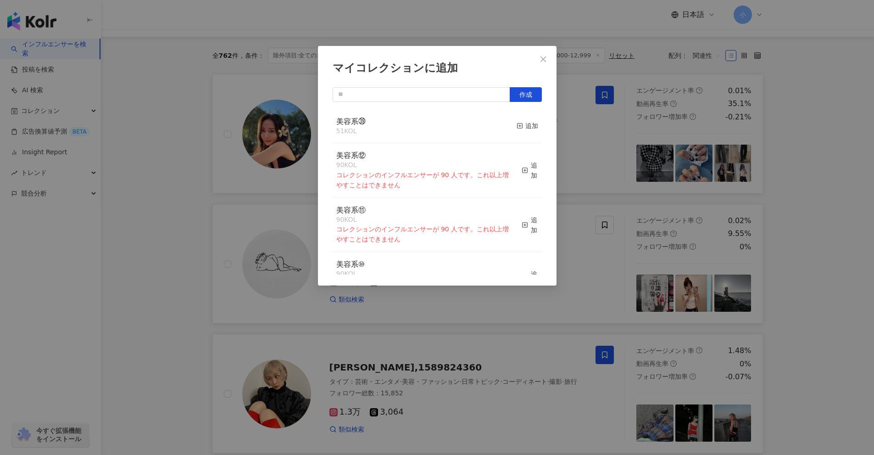
click at [506, 121] on div "美容系㊴ 51 KOL 追加" at bounding box center [437, 126] width 209 height 34
click at [523, 127] on div "追加" at bounding box center [528, 126] width 22 height 10
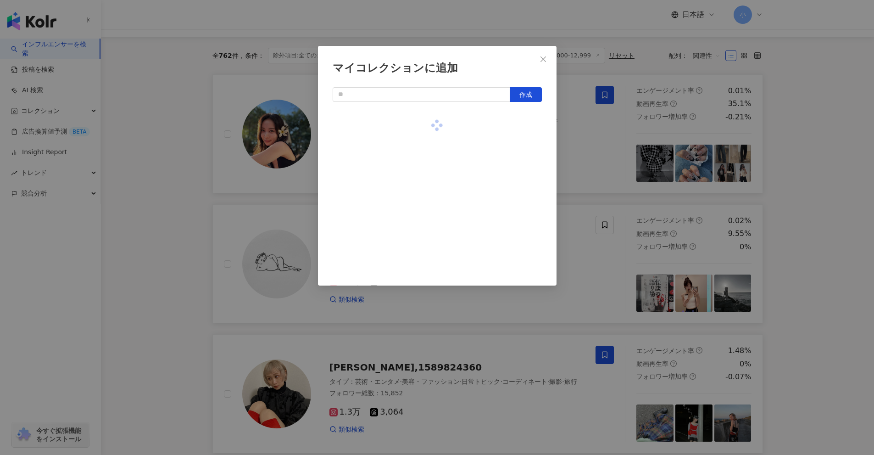
click at [789, 145] on div "マイコレクションに追加 作成" at bounding box center [437, 227] width 874 height 455
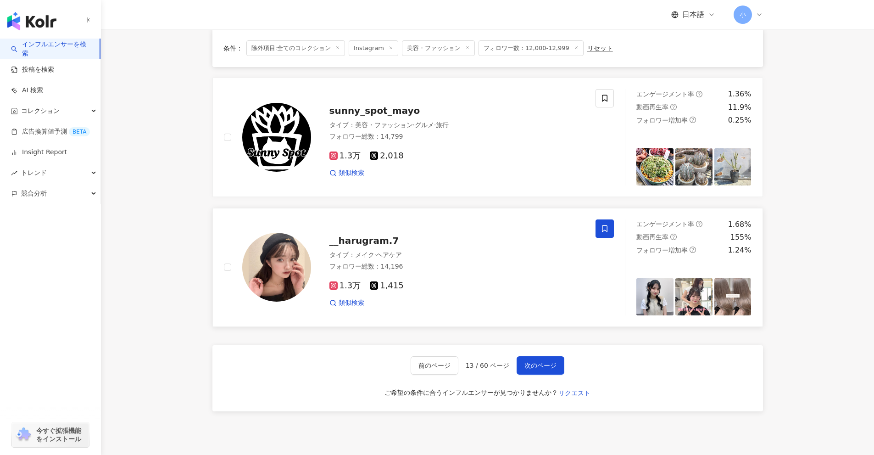
scroll to position [1443, 0]
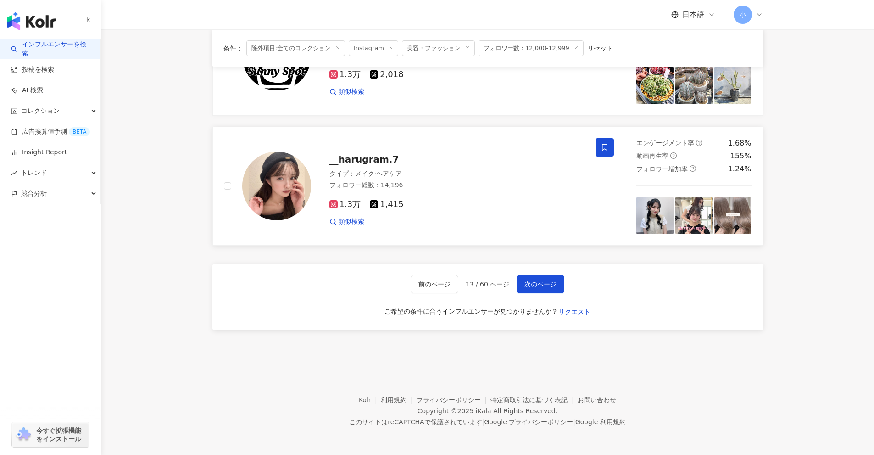
drag, startPoint x: 808, startPoint y: 111, endPoint x: 790, endPoint y: 322, distance: 211.4
click at [542, 277] on button "次のページ" at bounding box center [541, 284] width 48 height 18
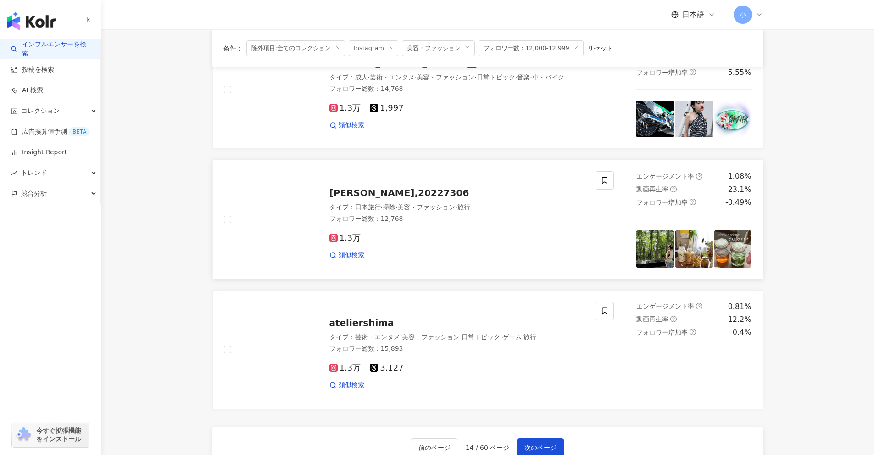
scroll to position [1259, 0]
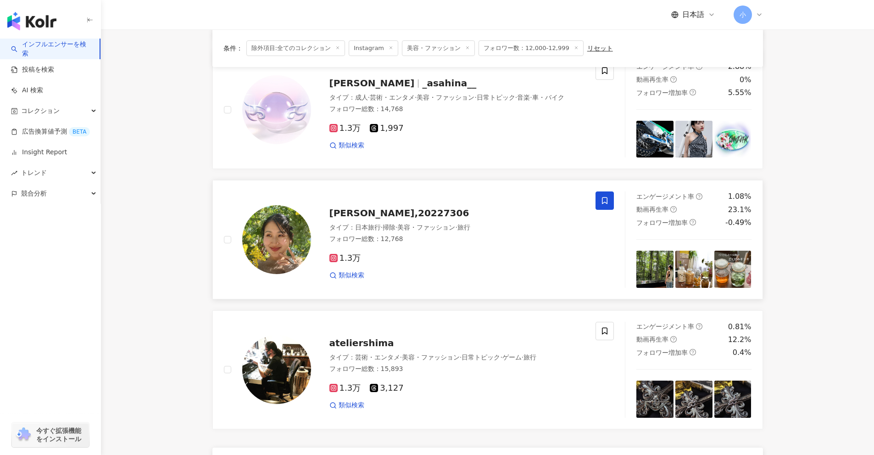
click at [600, 195] on span at bounding box center [605, 200] width 18 height 18
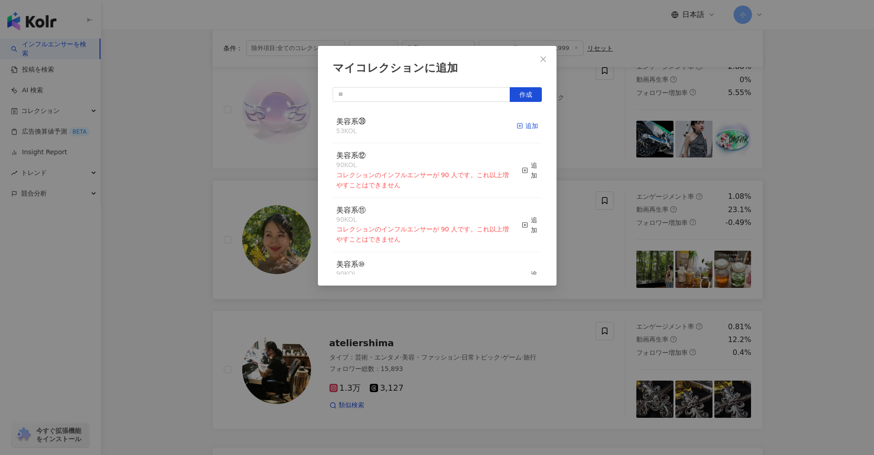
click at [518, 123] on div "追加" at bounding box center [528, 126] width 22 height 10
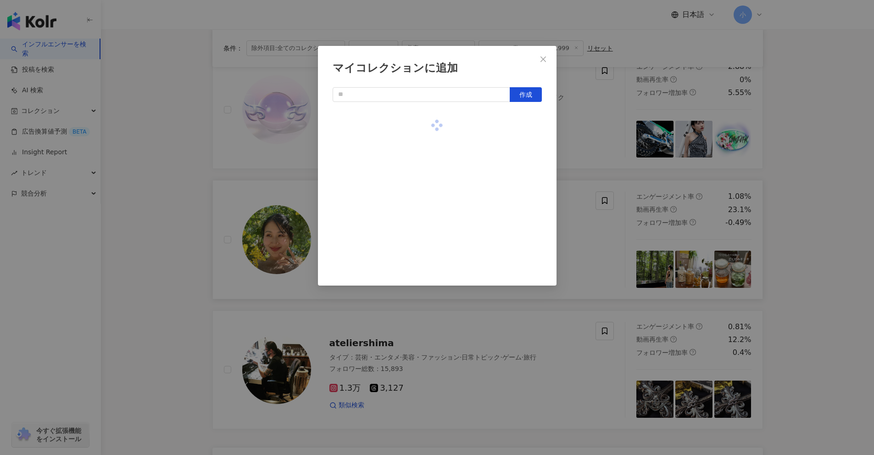
click at [840, 212] on div "マイコレクションに追加 作成" at bounding box center [437, 227] width 874 height 455
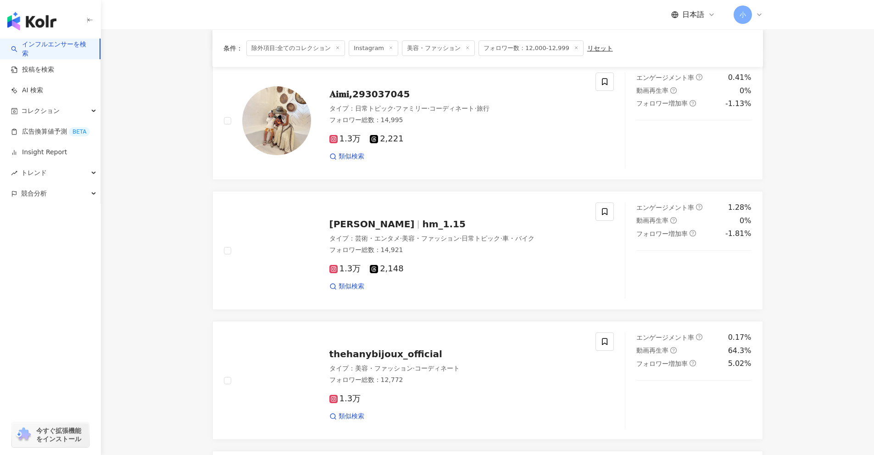
scroll to position [709, 0]
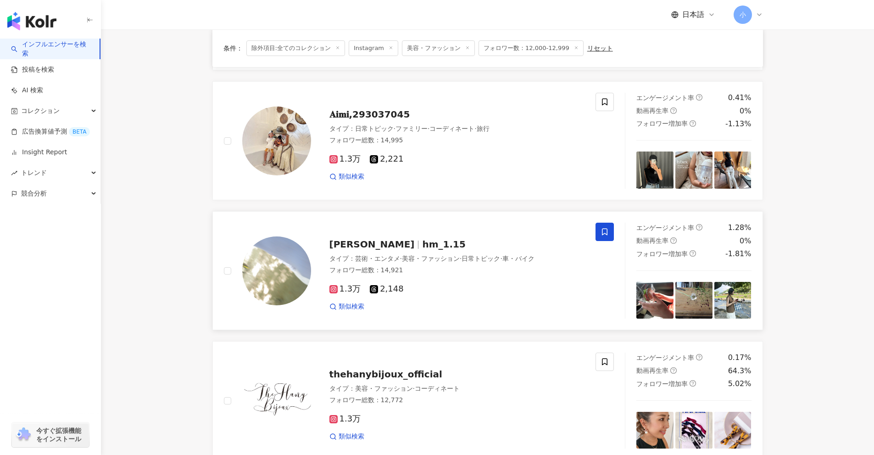
click at [606, 233] on icon at bounding box center [605, 232] width 8 height 8
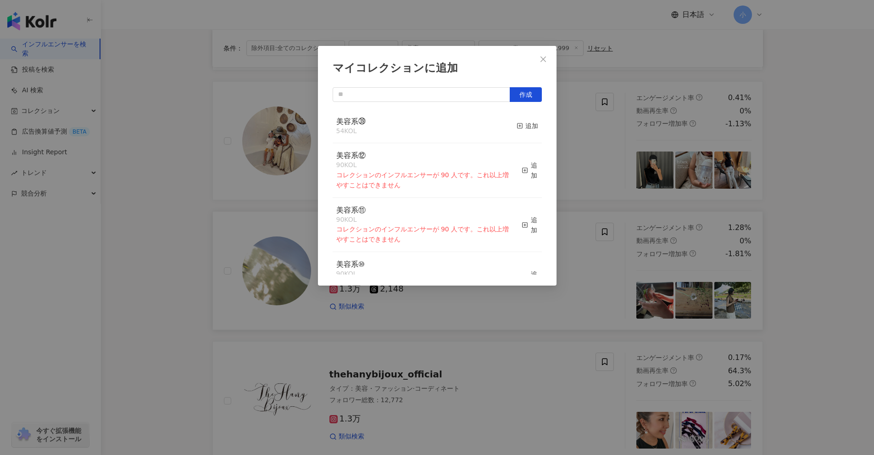
click at [517, 132] on button "追加" at bounding box center [528, 126] width 22 height 19
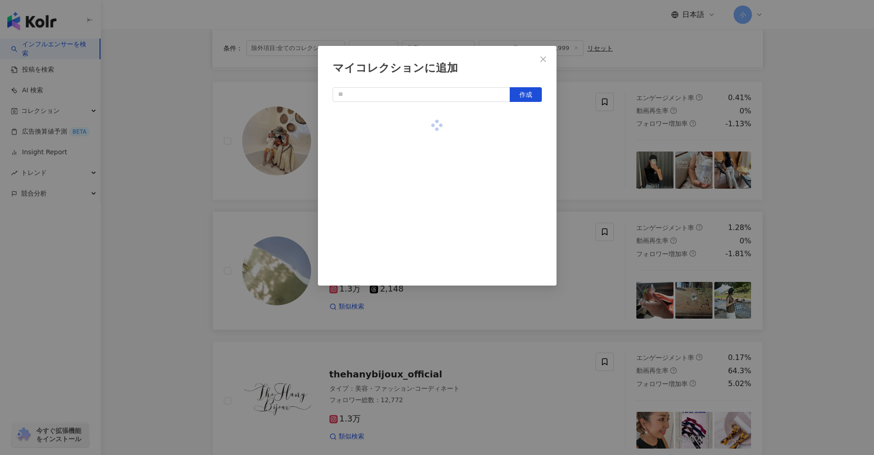
click at [862, 210] on div "マイコレクションに追加 作成" at bounding box center [437, 227] width 874 height 455
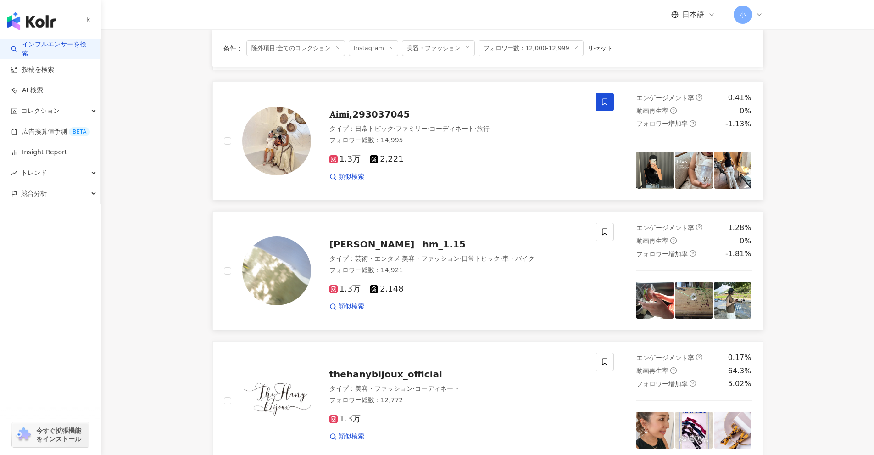
click at [601, 105] on icon at bounding box center [605, 102] width 8 height 8
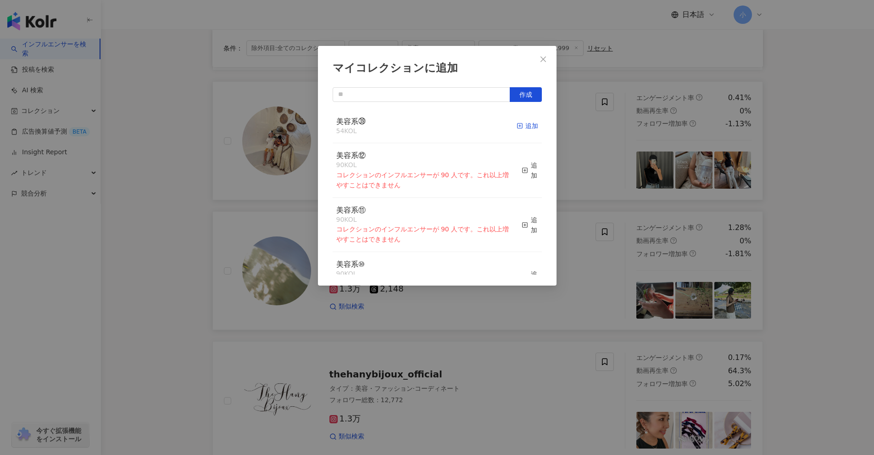
click at [517, 125] on div "追加" at bounding box center [528, 126] width 22 height 10
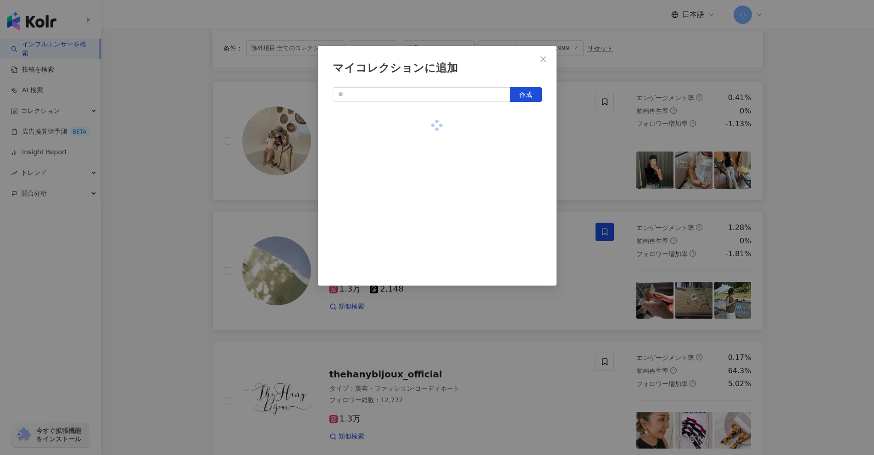
click at [823, 192] on div "マイコレクションに追加 作成" at bounding box center [437, 227] width 874 height 455
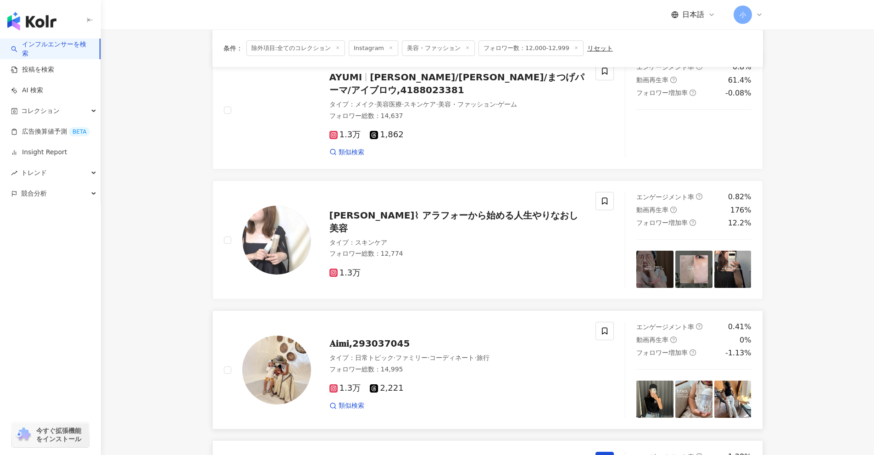
scroll to position [479, 0]
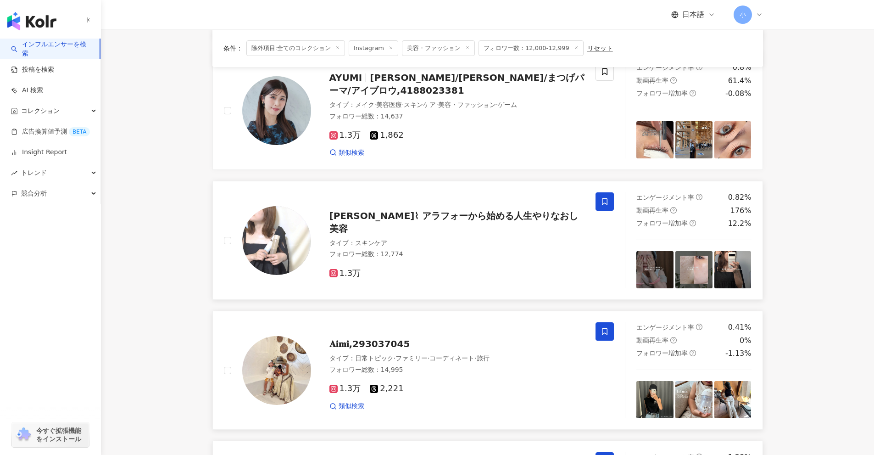
click at [601, 203] on icon at bounding box center [605, 201] width 8 height 8
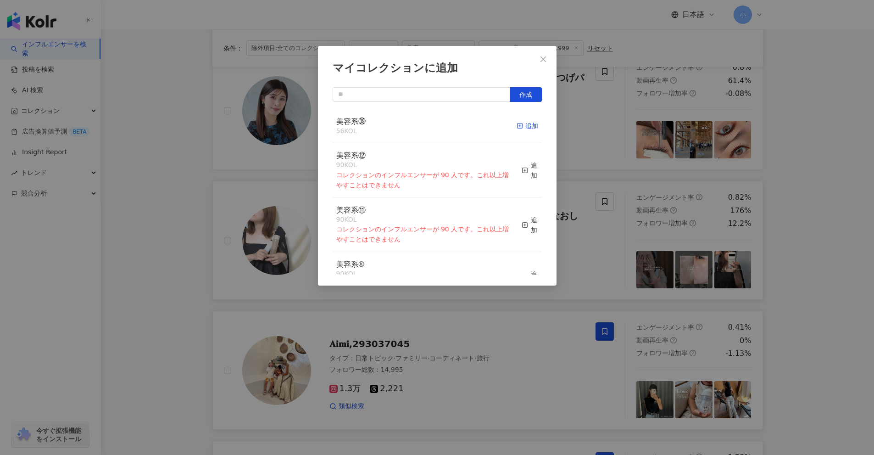
click at [518, 127] on div "追加" at bounding box center [528, 126] width 22 height 10
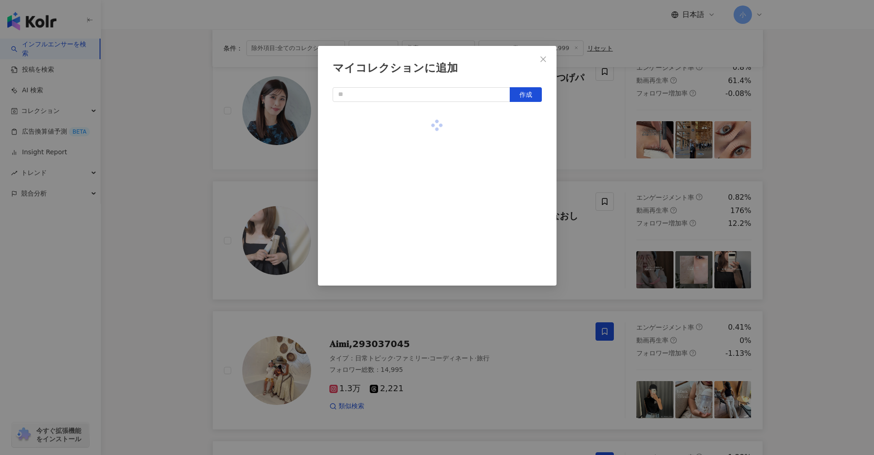
click at [812, 207] on div "マイコレクションに追加 作成" at bounding box center [437, 227] width 874 height 455
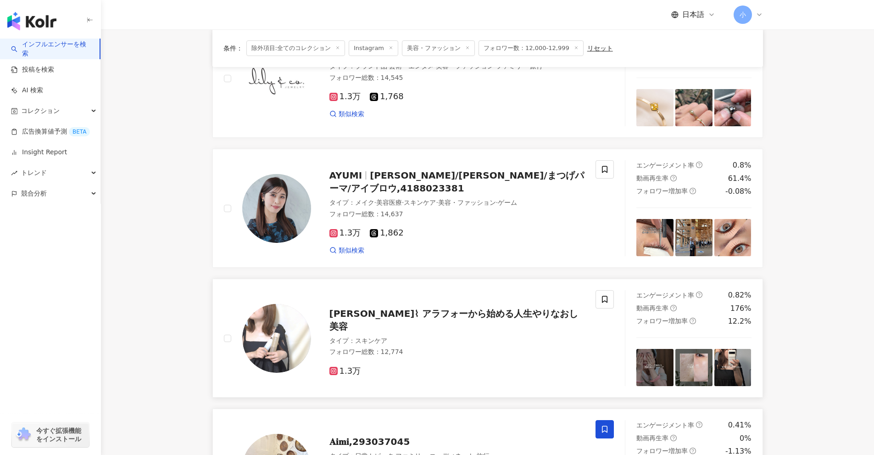
scroll to position [341, 0]
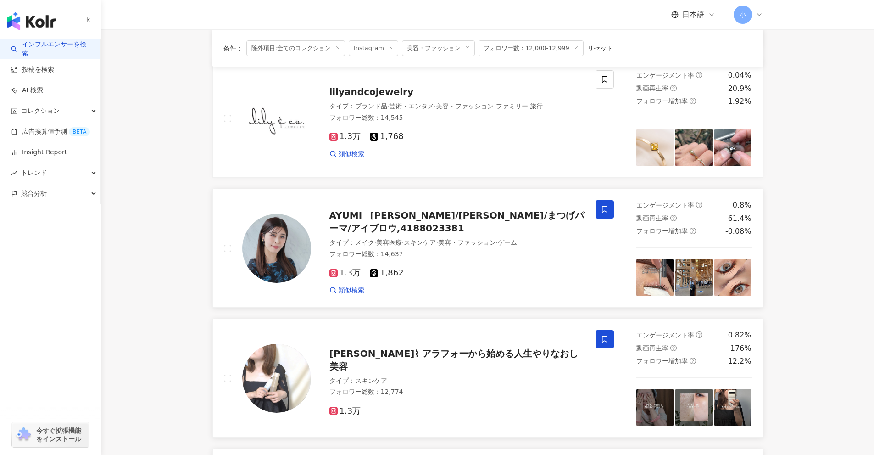
click at [613, 210] on span at bounding box center [605, 209] width 18 height 18
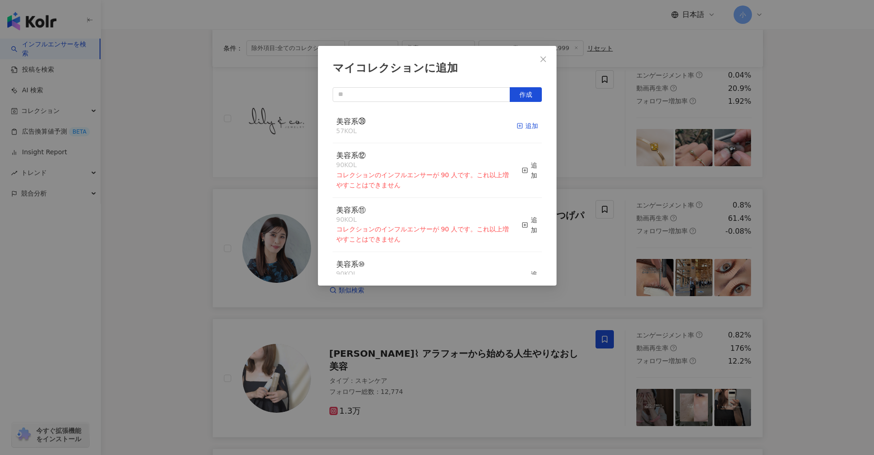
click at [524, 126] on div "追加" at bounding box center [528, 126] width 22 height 10
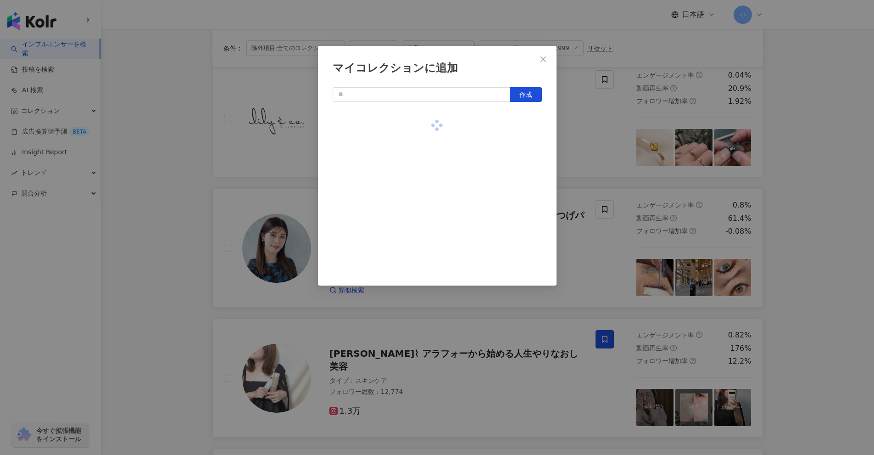
click at [828, 201] on div "マイコレクションに追加 作成" at bounding box center [437, 227] width 874 height 455
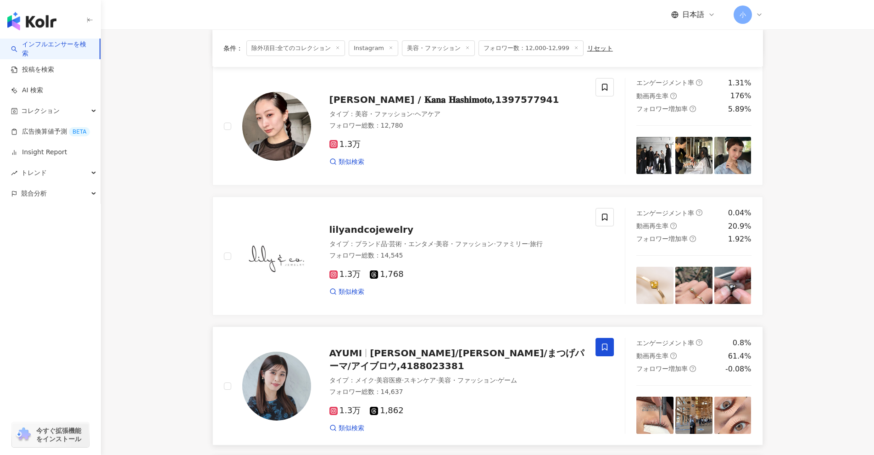
scroll to position [66, 0]
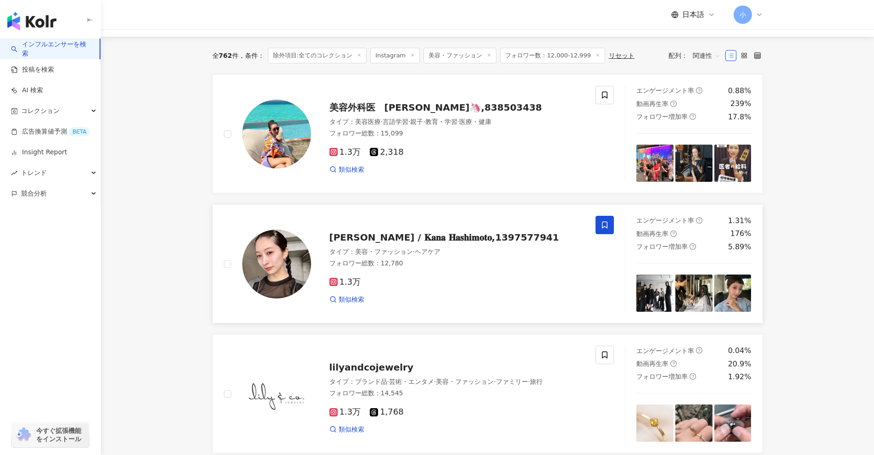
click at [601, 222] on icon at bounding box center [605, 225] width 8 height 8
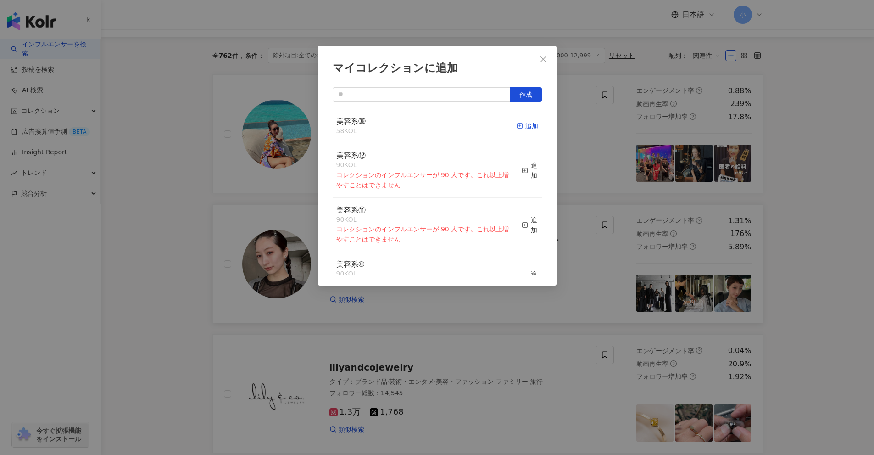
click at [517, 126] on div "追加" at bounding box center [528, 126] width 22 height 10
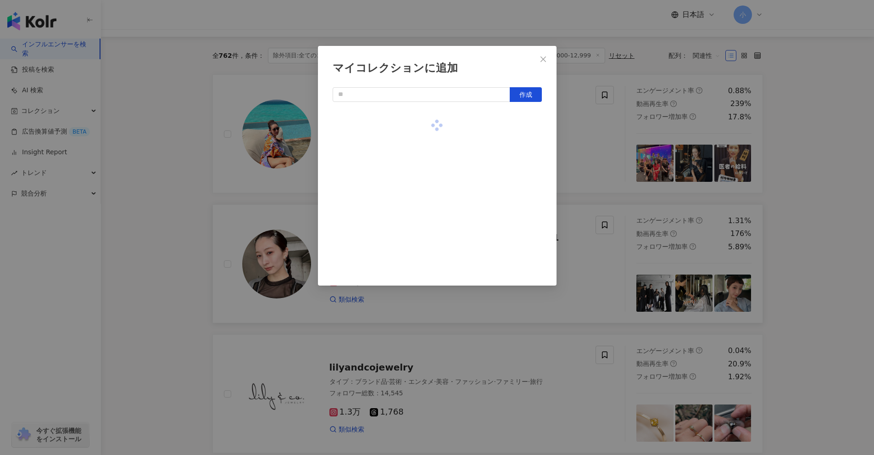
click at [801, 180] on div "マイコレクションに追加 作成" at bounding box center [437, 227] width 874 height 455
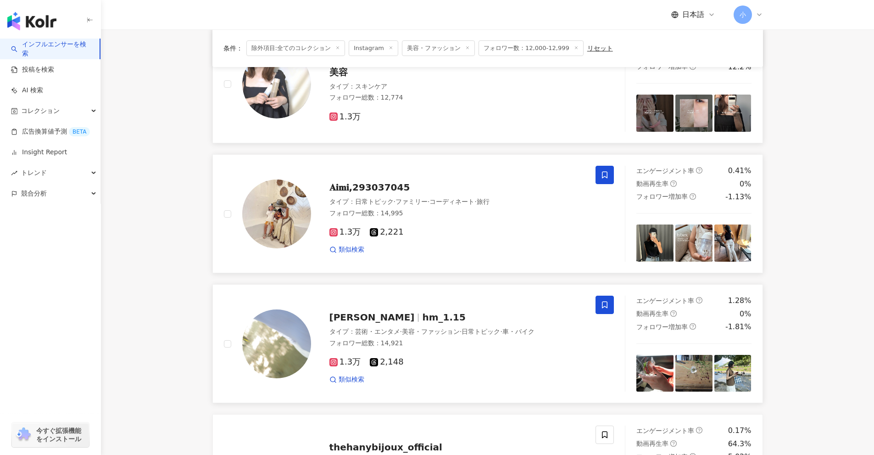
scroll to position [1443, 0]
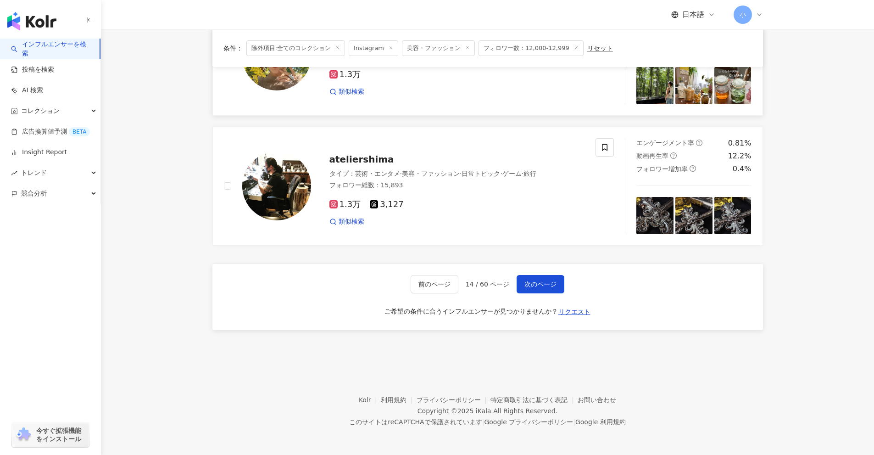
drag, startPoint x: 780, startPoint y: 91, endPoint x: 756, endPoint y: 252, distance: 162.4
click at [533, 281] on span "次のページ" at bounding box center [541, 283] width 32 height 7
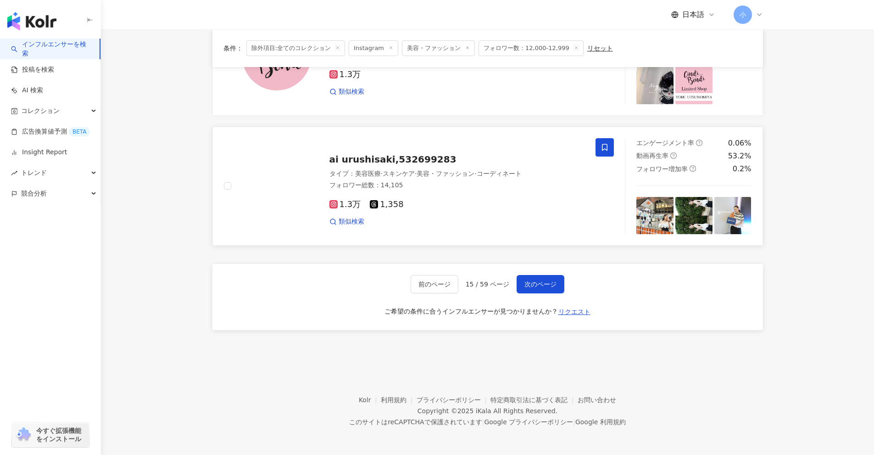
click at [601, 151] on icon at bounding box center [605, 147] width 8 height 8
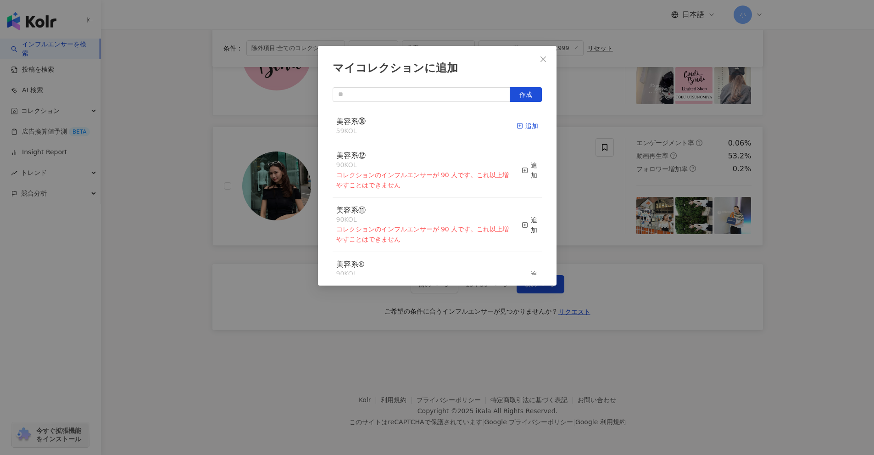
click at [517, 121] on div "追加" at bounding box center [528, 126] width 22 height 10
click at [787, 190] on div "マイコレクションに追加 作成 美容系㊴ 60 KOL 追加済み 美容系⑫ 90 KOL コレクションのインフルエンサーが 90 人です。これ以上増やすことはで…" at bounding box center [437, 227] width 874 height 455
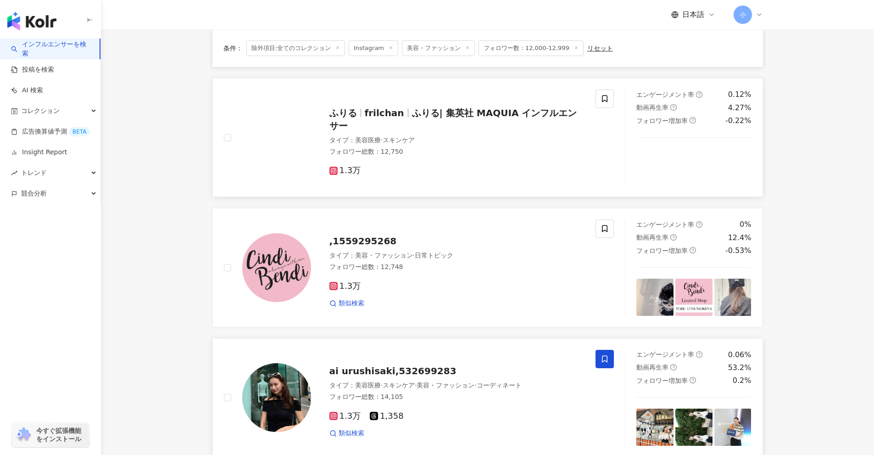
scroll to position [1213, 0]
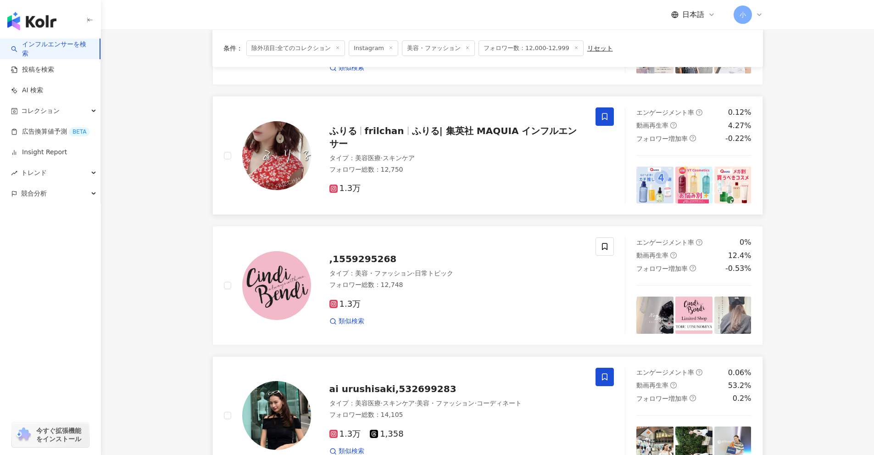
click at [603, 122] on span at bounding box center [605, 116] width 18 height 18
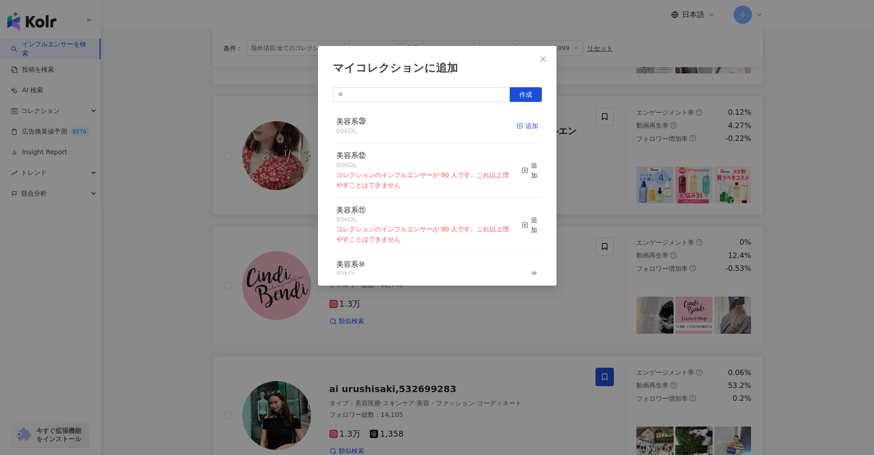
click at [517, 128] on rect "button" at bounding box center [519, 125] width 5 height 5
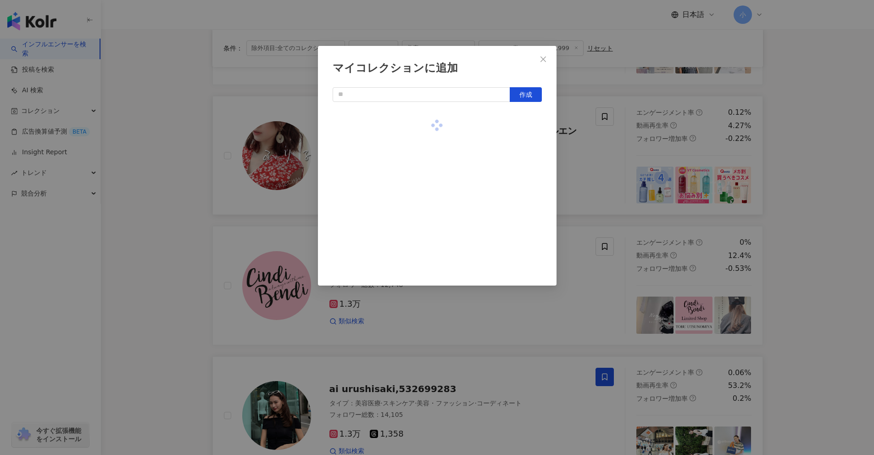
click at [802, 234] on div "マイコレクションに追加 作成" at bounding box center [437, 227] width 874 height 455
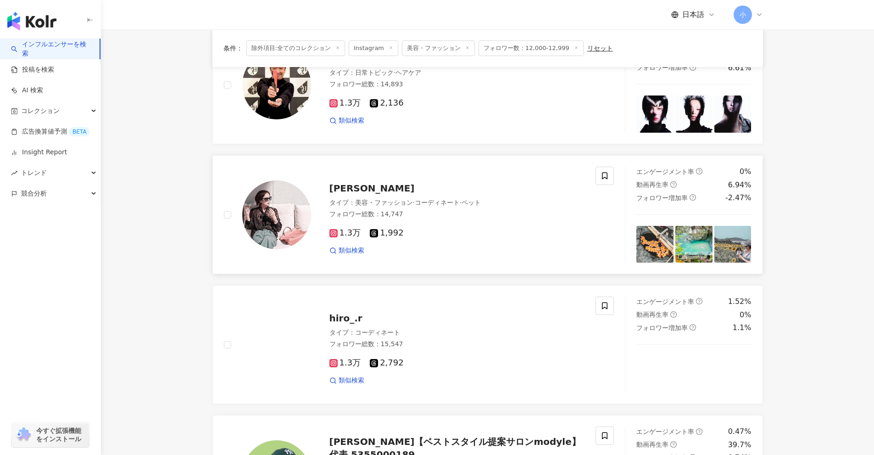
scroll to position [755, 0]
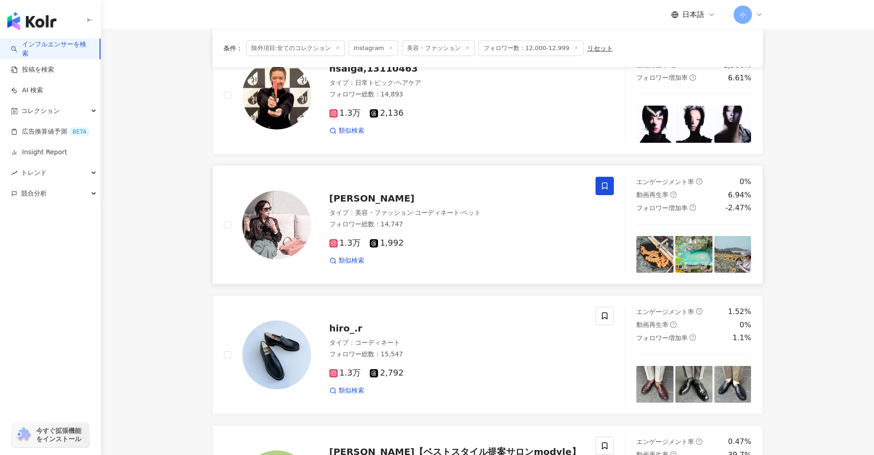
click at [600, 189] on span at bounding box center [605, 186] width 18 height 18
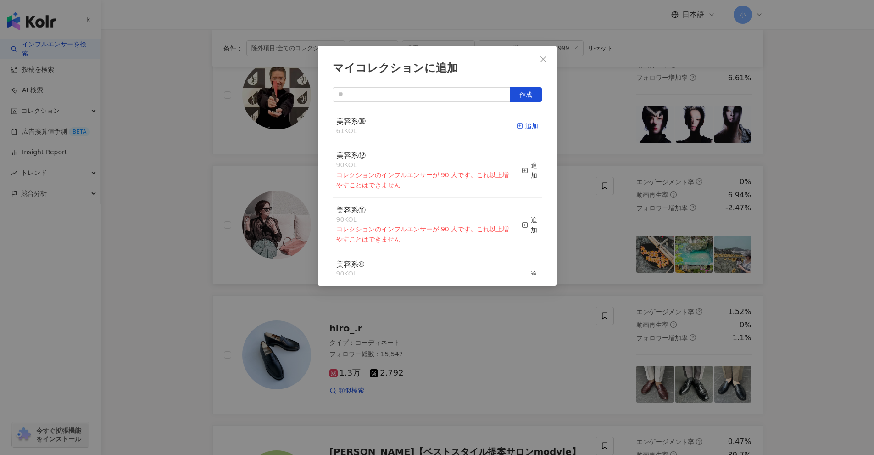
click at [521, 123] on div "追加" at bounding box center [528, 126] width 22 height 10
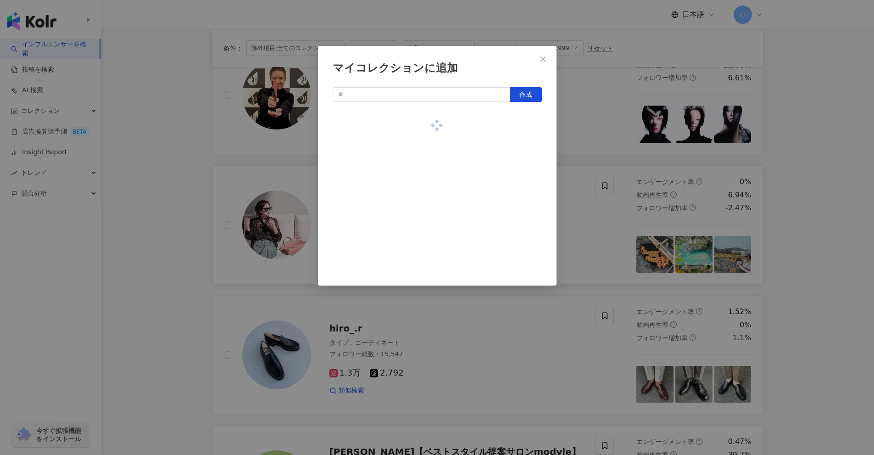
click at [824, 195] on div "マイコレクションに追加 作成" at bounding box center [437, 227] width 874 height 455
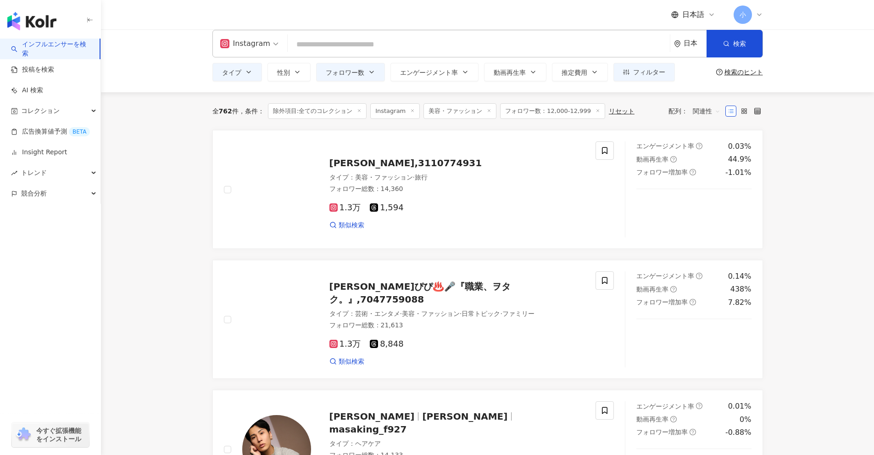
scroll to position [0, 0]
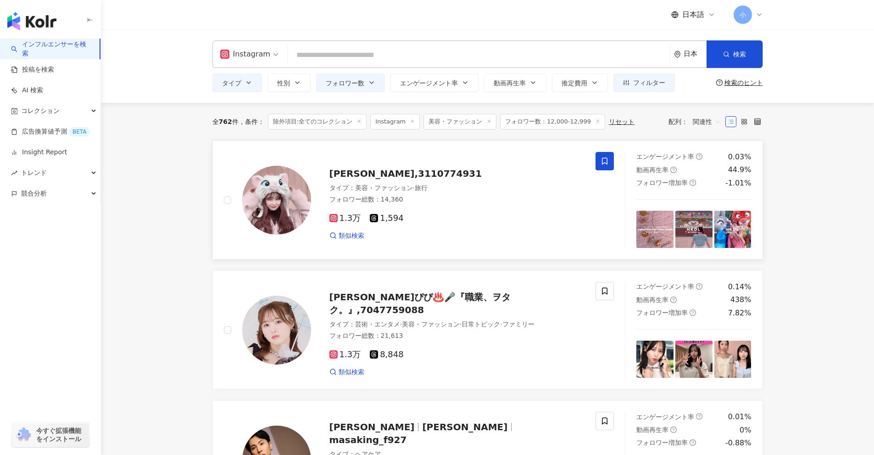
click at [605, 159] on icon at bounding box center [605, 161] width 8 height 8
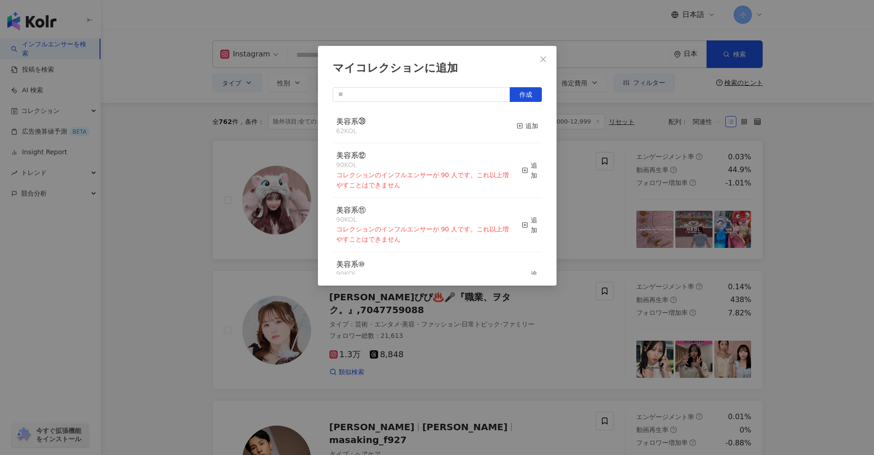
click at [508, 123] on div "美容系㊴ 62 KOL 追加" at bounding box center [437, 126] width 209 height 34
click at [517, 124] on icon "button" at bounding box center [520, 126] width 6 height 6
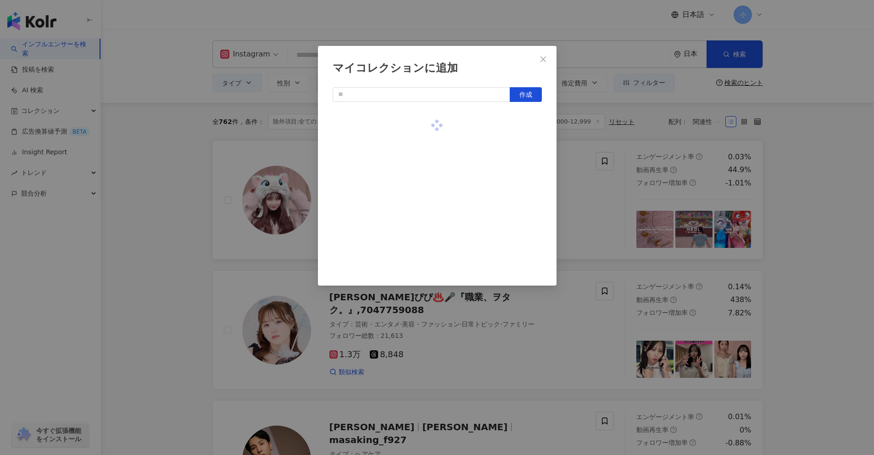
click at [822, 162] on div "マイコレクションに追加 作成" at bounding box center [437, 227] width 874 height 455
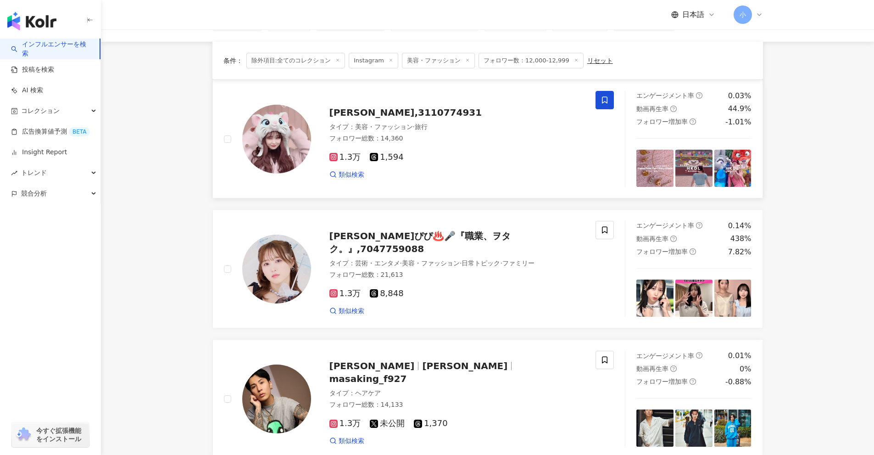
scroll to position [1443, 0]
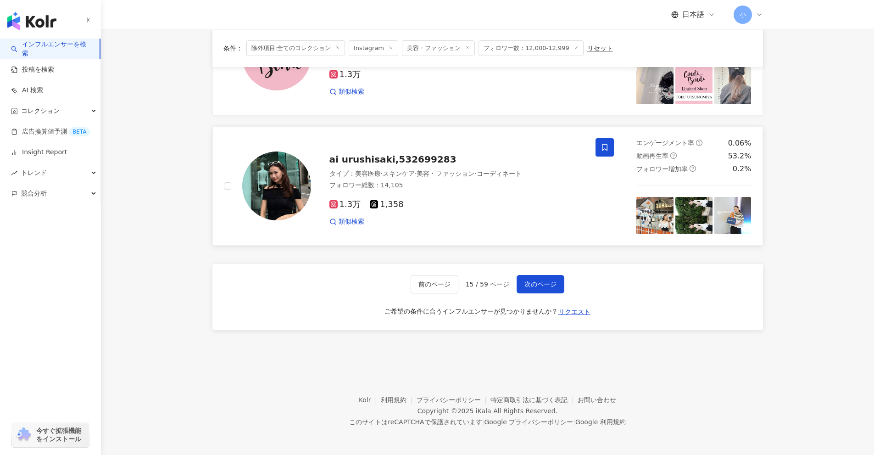
drag, startPoint x: 822, startPoint y: 162, endPoint x: 757, endPoint y: 405, distance: 250.9
click at [553, 288] on span "次のページ" at bounding box center [541, 283] width 32 height 7
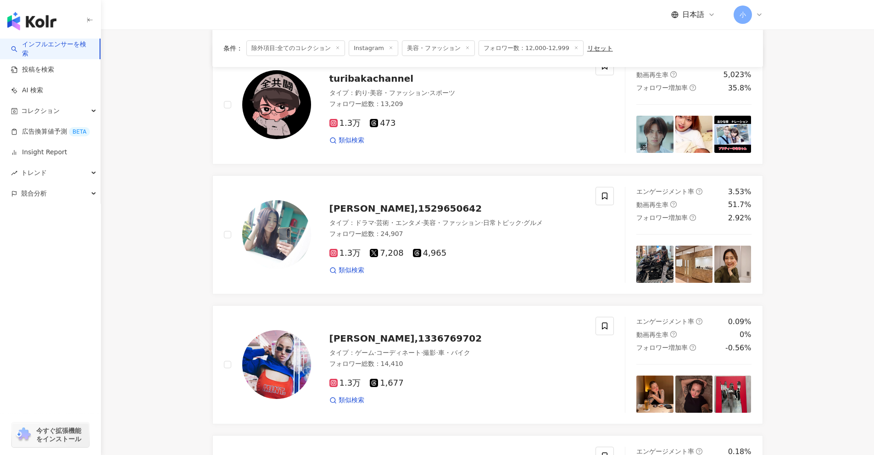
scroll to position [866, 0]
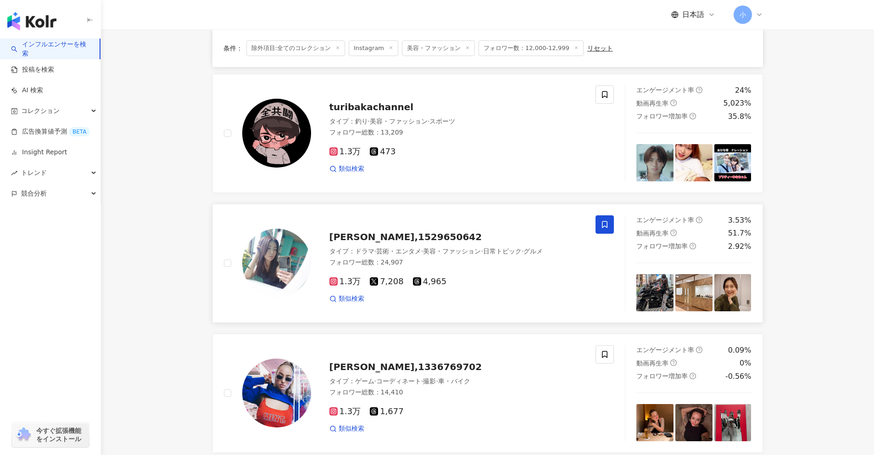
click at [609, 225] on span at bounding box center [605, 224] width 18 height 18
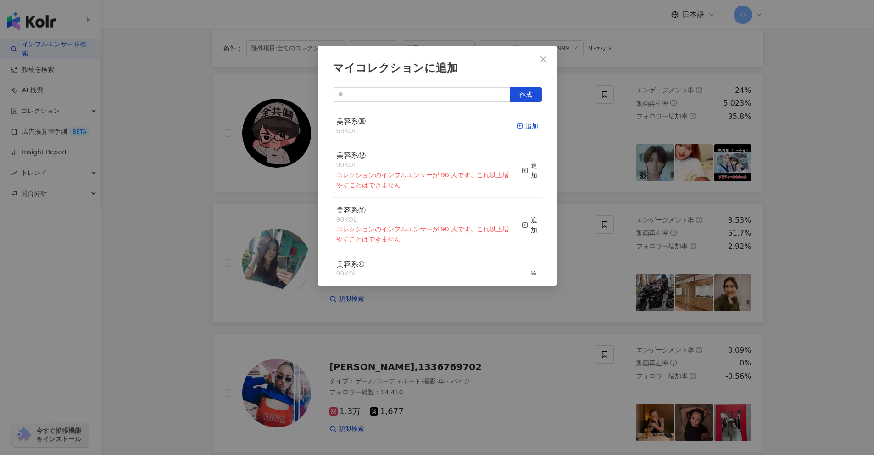
click at [527, 128] on div "追加" at bounding box center [528, 126] width 22 height 10
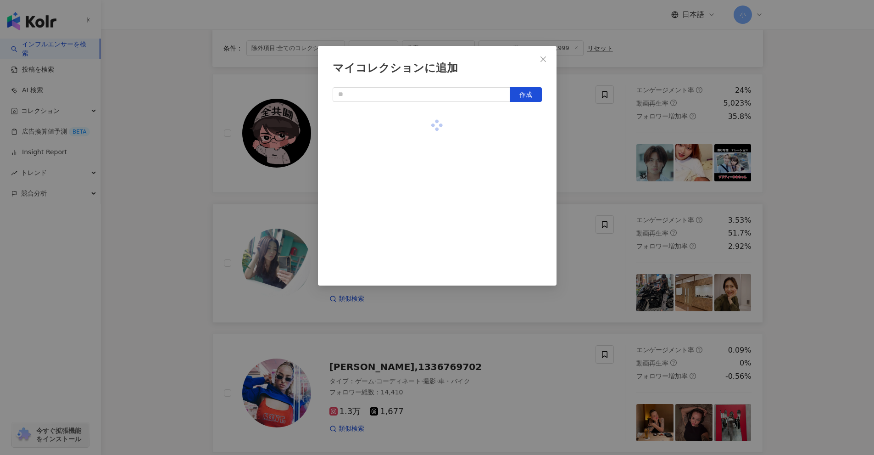
click at [810, 187] on div "マイコレクションに追加 作成" at bounding box center [437, 227] width 874 height 455
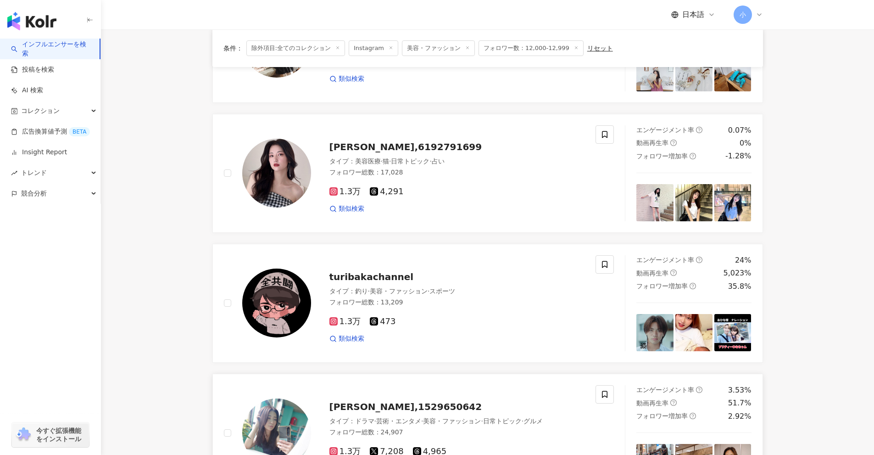
scroll to position [682, 0]
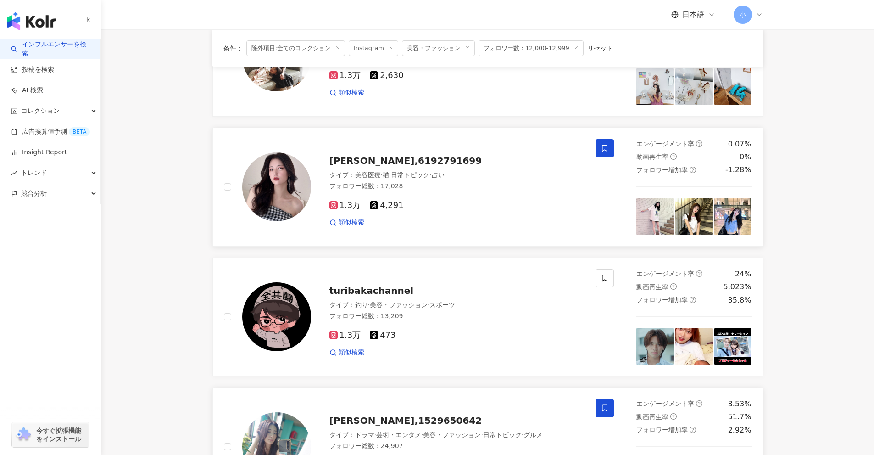
click at [602, 152] on span at bounding box center [605, 148] width 18 height 18
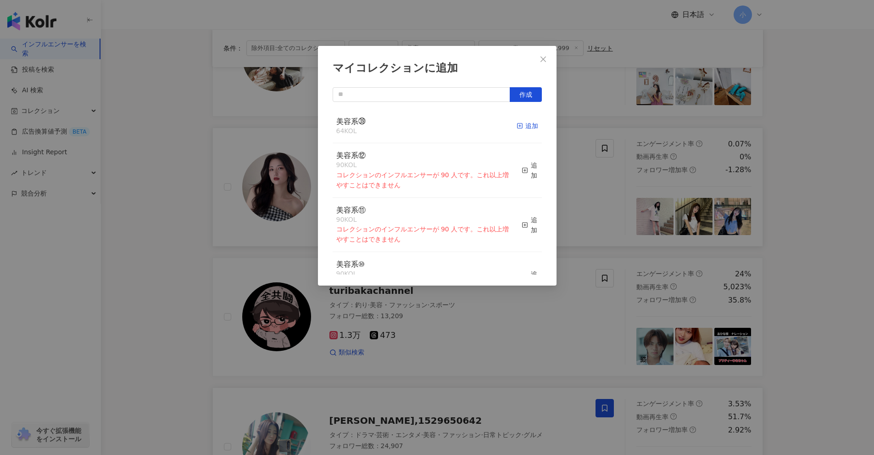
click at [520, 124] on div "追加" at bounding box center [528, 126] width 22 height 10
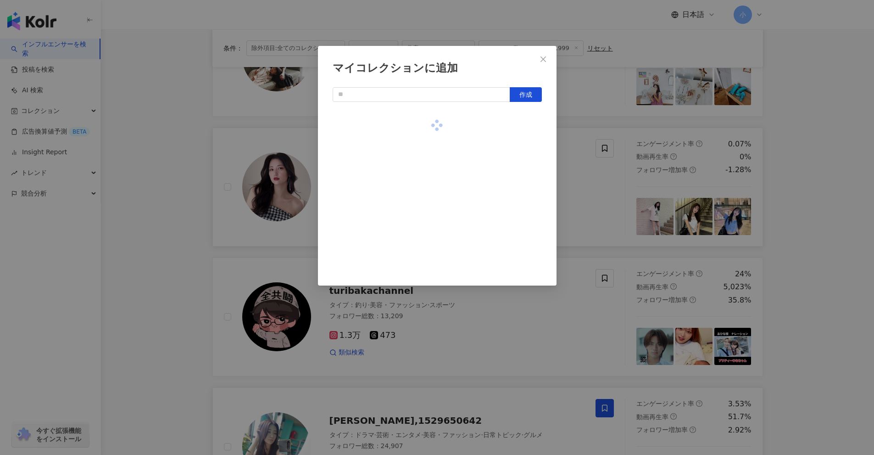
click at [819, 180] on div "マイコレクションに追加 作成" at bounding box center [437, 227] width 874 height 455
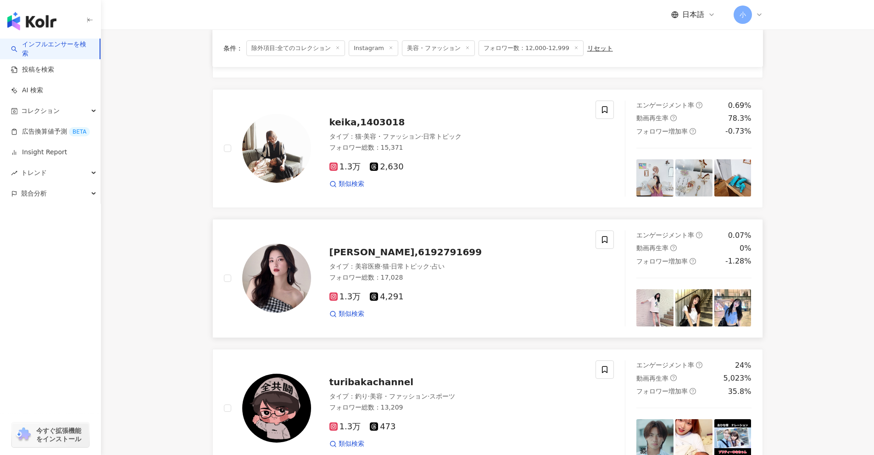
scroll to position [544, 0]
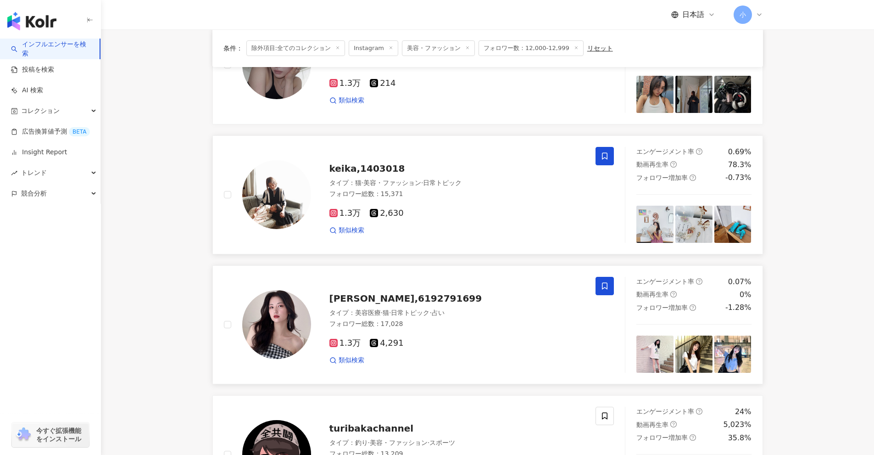
click at [610, 159] on span at bounding box center [605, 156] width 18 height 18
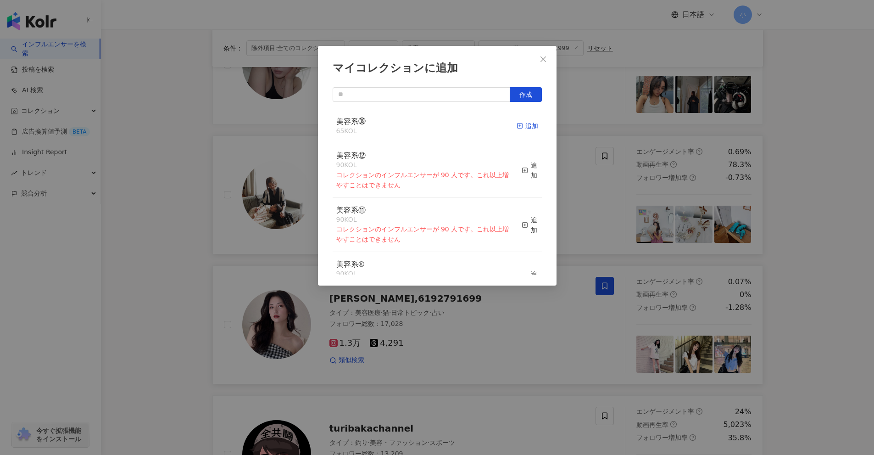
click at [519, 129] on div "追加" at bounding box center [528, 126] width 22 height 10
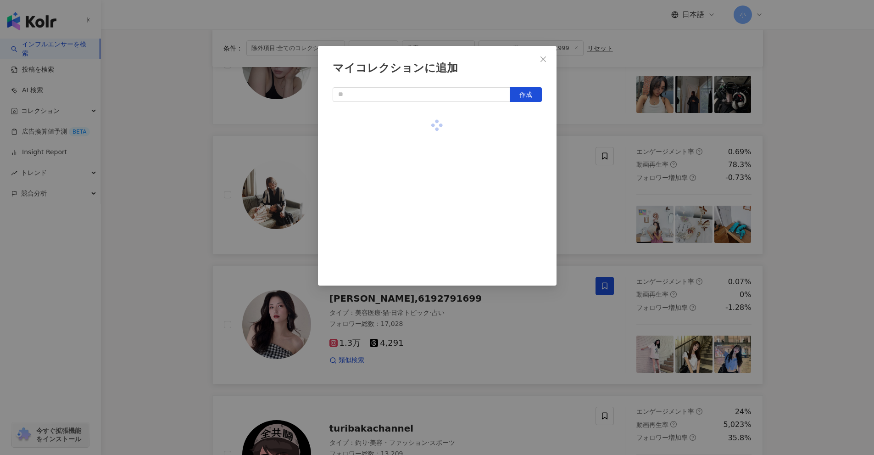
click at [779, 176] on div "マイコレクションに追加 作成" at bounding box center [437, 227] width 874 height 455
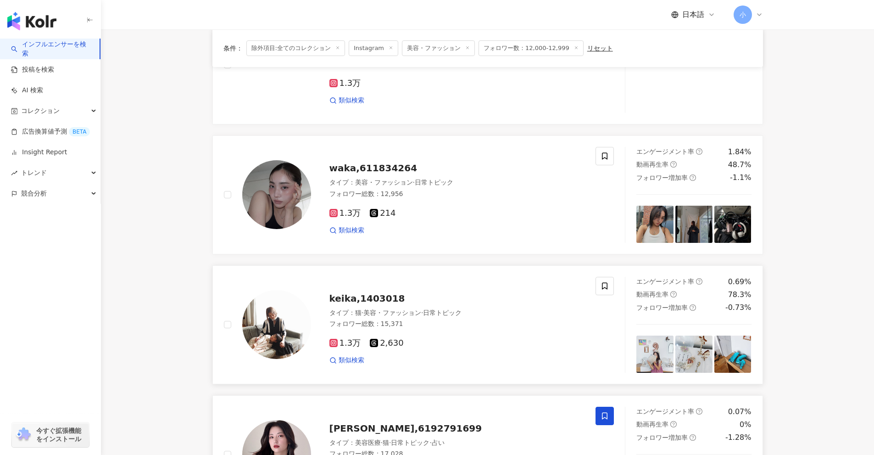
scroll to position [407, 0]
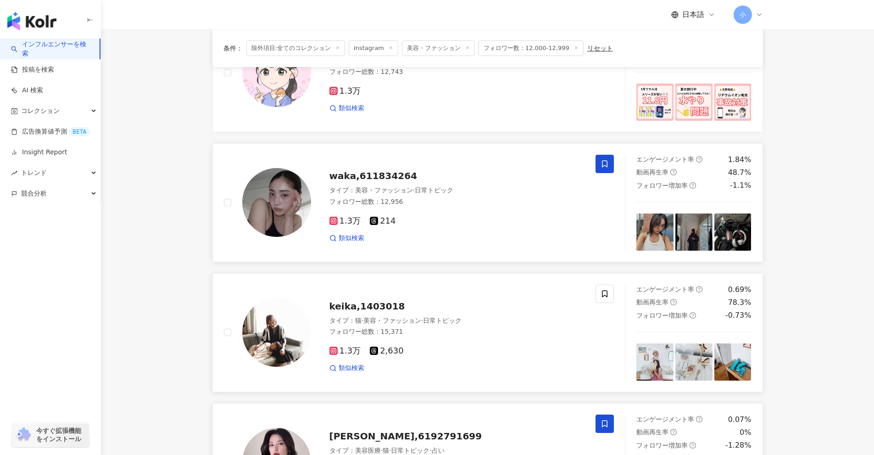
click at [613, 169] on span at bounding box center [605, 164] width 18 height 18
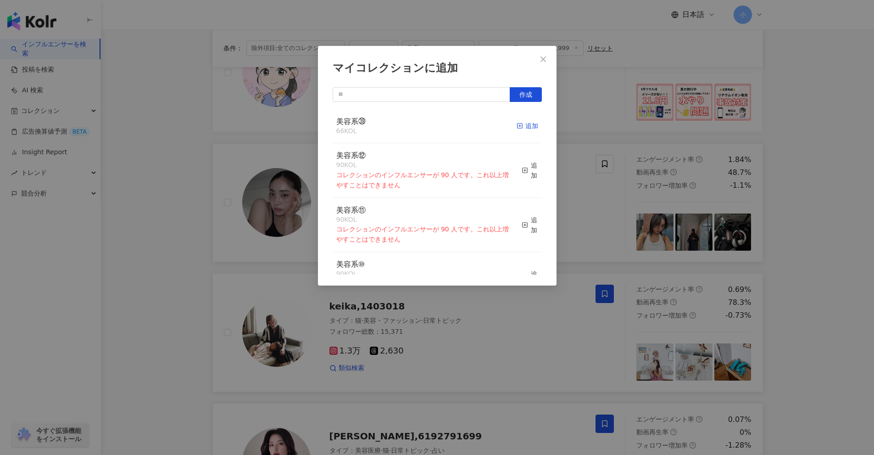
click at [522, 124] on div "追加" at bounding box center [528, 126] width 22 height 10
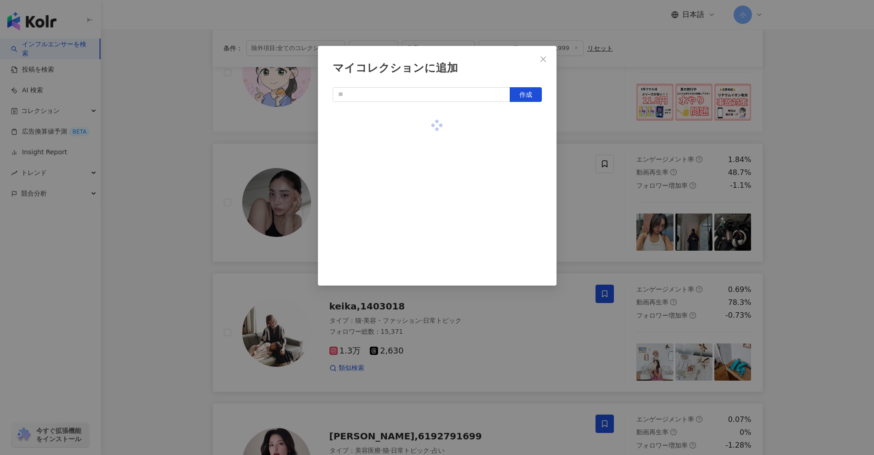
click at [786, 179] on div "マイコレクションに追加 作成" at bounding box center [437, 227] width 874 height 455
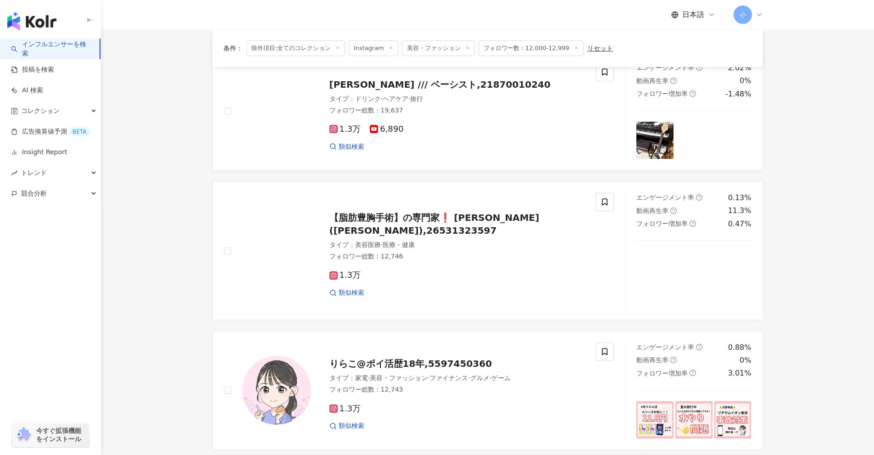
scroll to position [1462, 0]
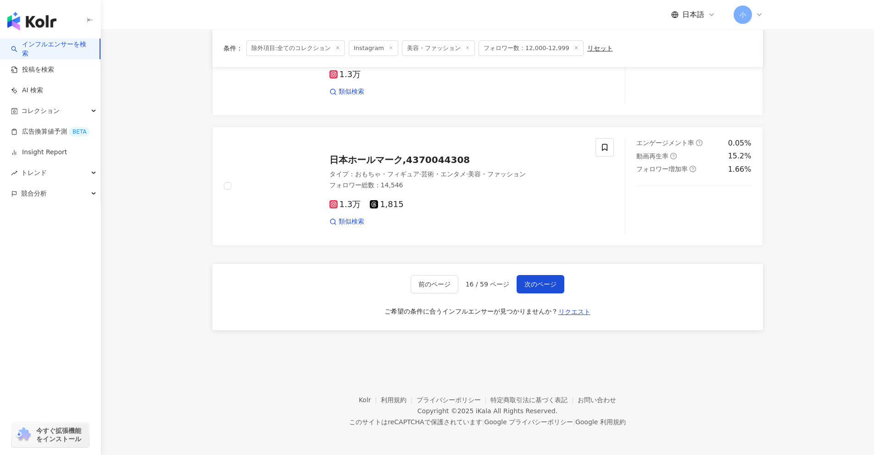
drag, startPoint x: 802, startPoint y: 135, endPoint x: 755, endPoint y: 447, distance: 315.5
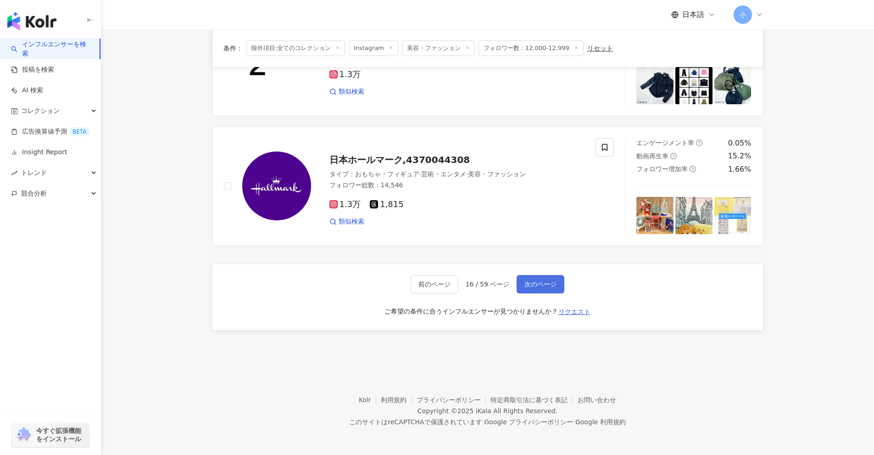
click at [536, 280] on span "次のページ" at bounding box center [541, 283] width 32 height 7
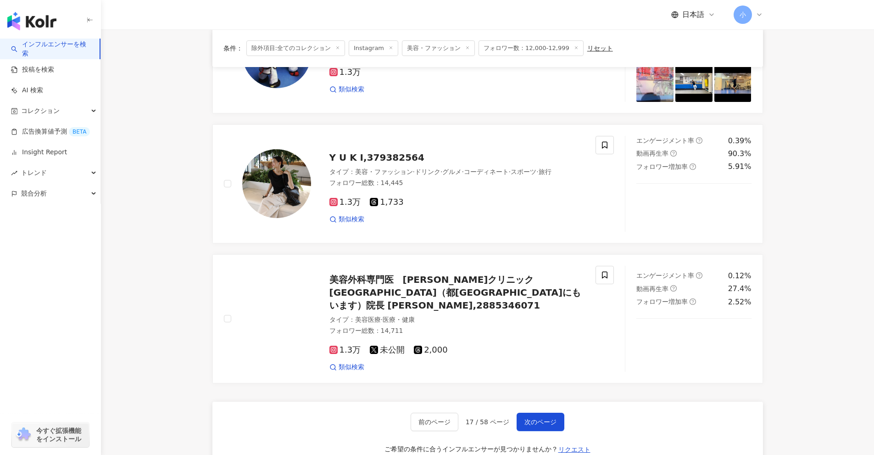
scroll to position [1305, 0]
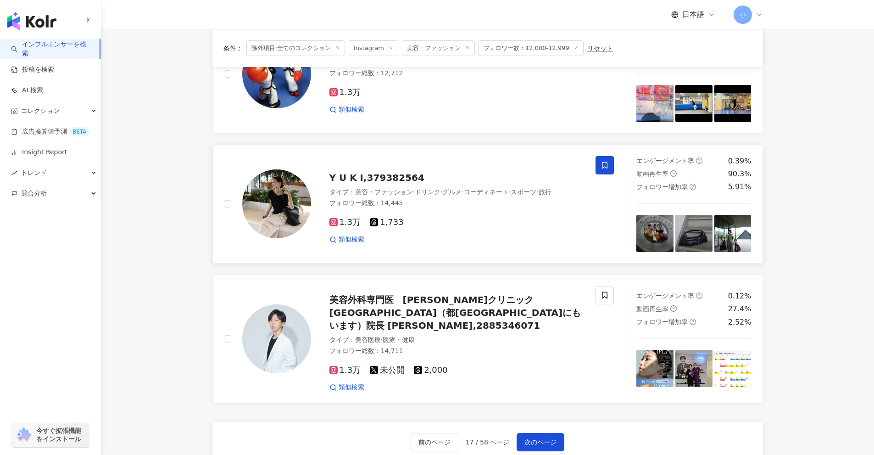
click at [605, 162] on icon at bounding box center [605, 165] width 6 height 7
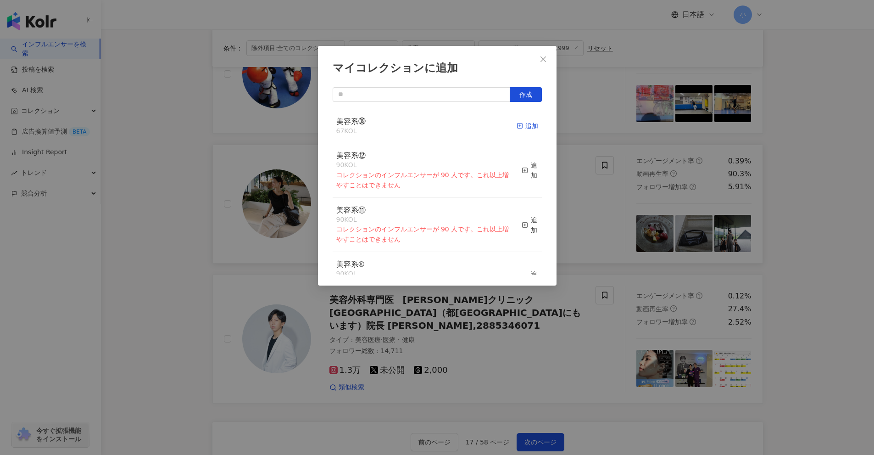
click at [520, 125] on div "追加" at bounding box center [528, 126] width 22 height 10
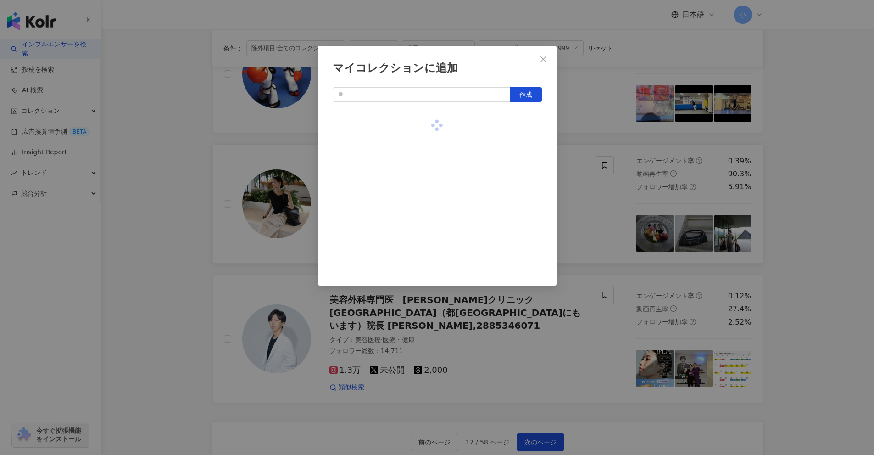
click at [849, 189] on div "マイコレクションに追加 作成" at bounding box center [437, 227] width 874 height 455
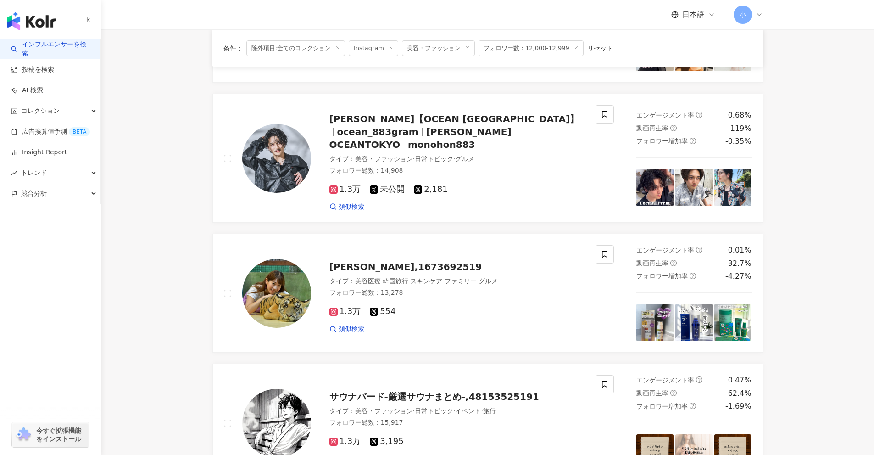
scroll to position [158, 0]
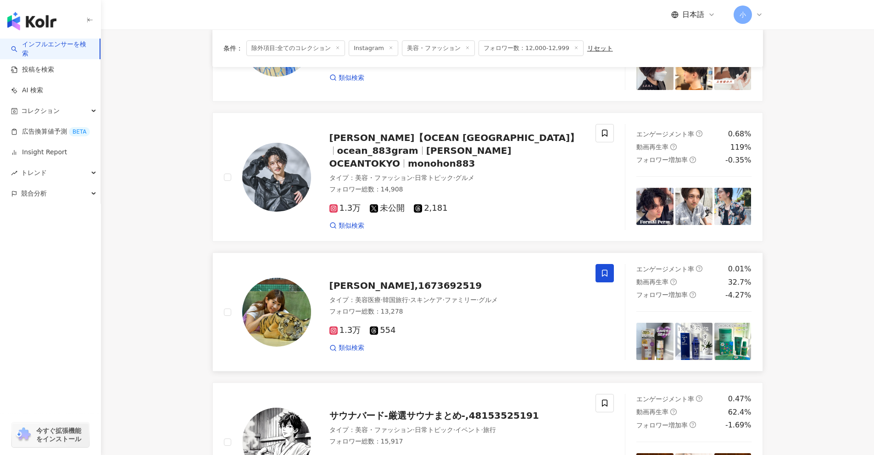
click at [603, 269] on icon at bounding box center [605, 273] width 8 height 8
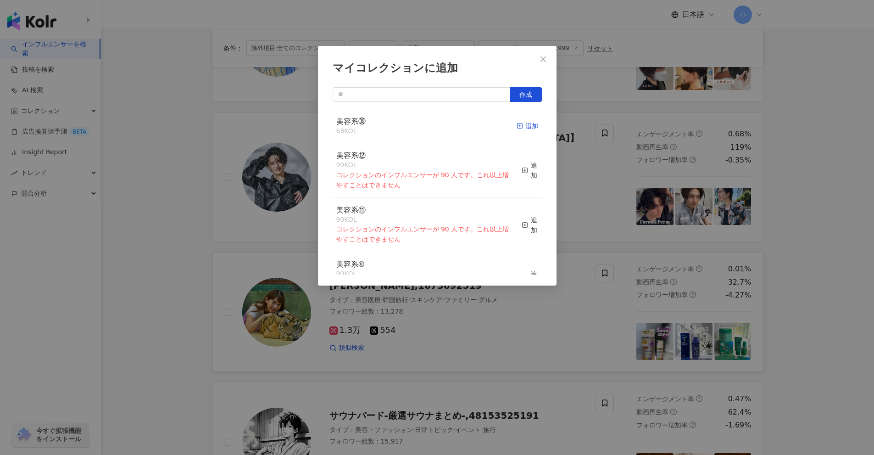
click at [529, 124] on div "追加" at bounding box center [528, 126] width 22 height 10
click at [800, 224] on div "マイコレクションに追加 作成 美容系㊴ 68 KOL 追加 美容系⑫ 90 KOL コレクションのインフルエンサーが 90 人です。これ以上増やすことはできま…" at bounding box center [437, 227] width 874 height 455
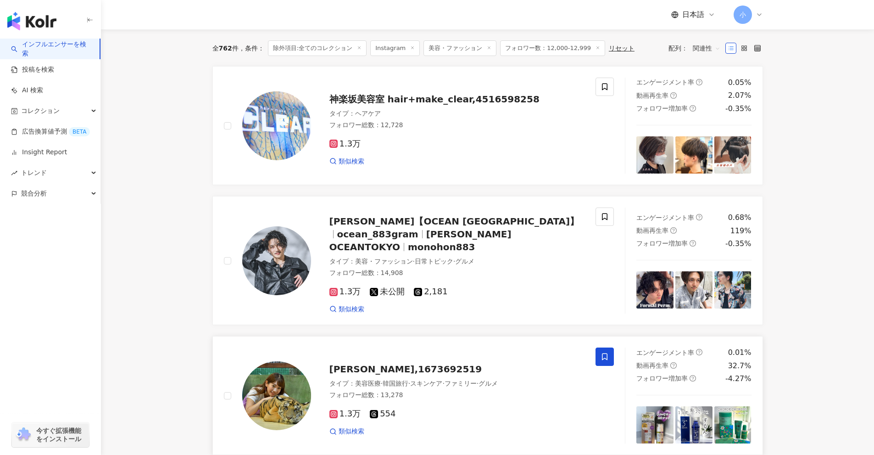
scroll to position [1443, 0]
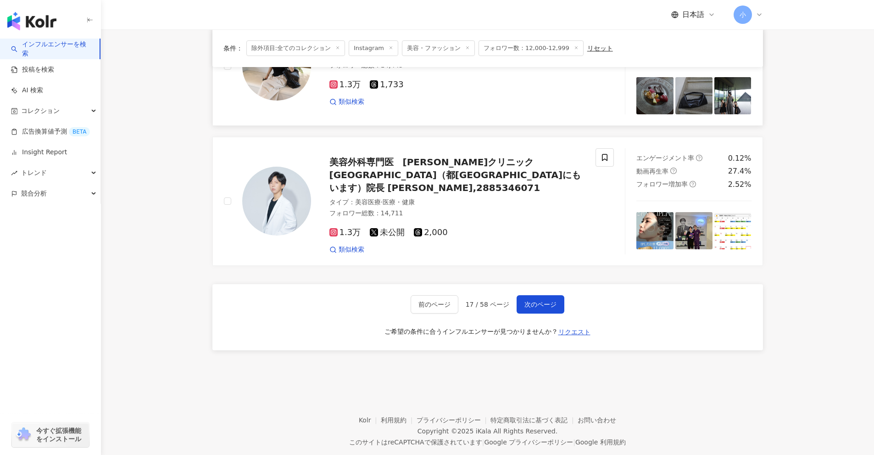
drag, startPoint x: 800, startPoint y: 224, endPoint x: 770, endPoint y: 455, distance: 232.8
click at [525, 301] on span "次のページ" at bounding box center [541, 304] width 32 height 7
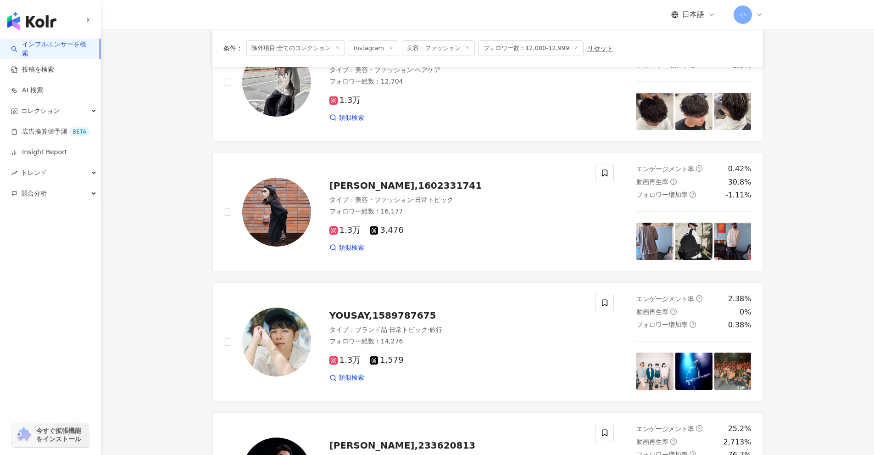
scroll to position [296, 0]
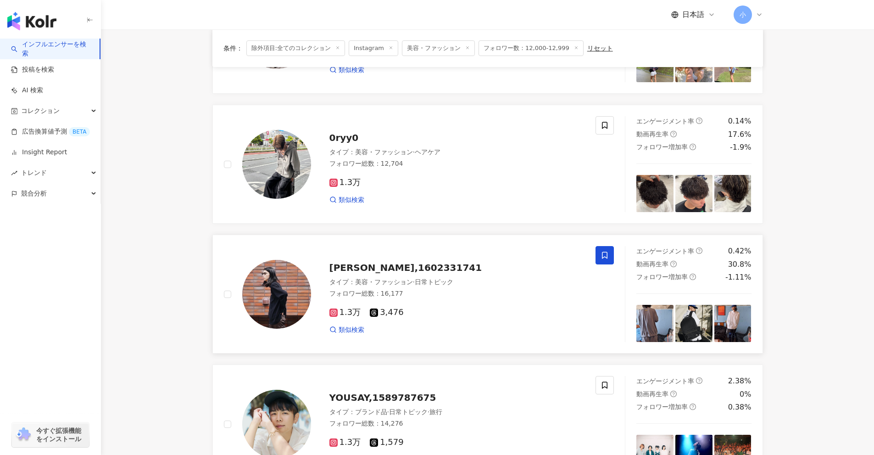
click at [605, 254] on icon at bounding box center [605, 255] width 8 height 8
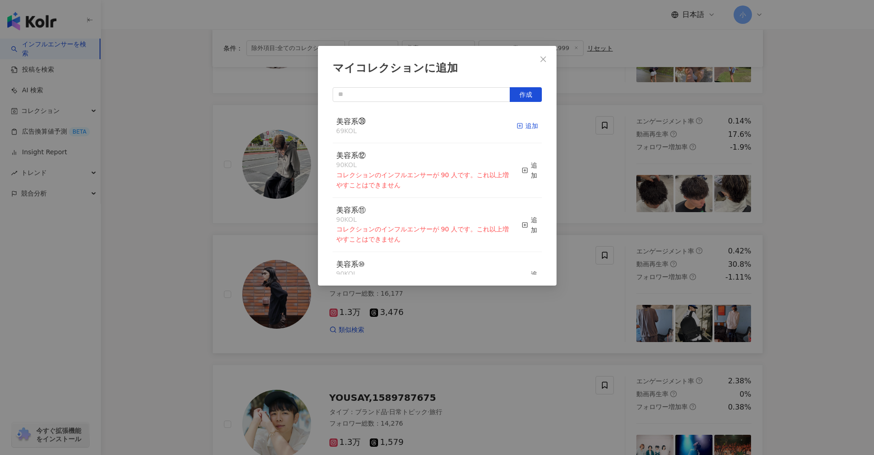
click at [528, 129] on div "追加" at bounding box center [528, 126] width 22 height 10
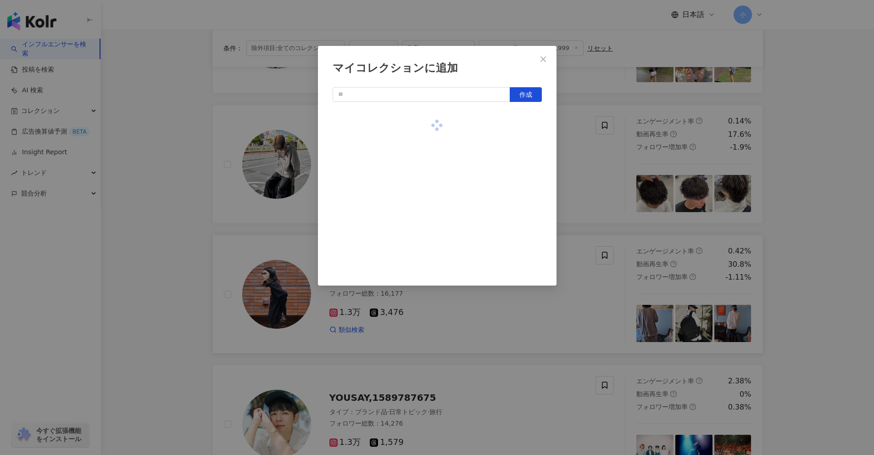
click at [827, 205] on div "マイコレクションに追加 作成" at bounding box center [437, 227] width 874 height 455
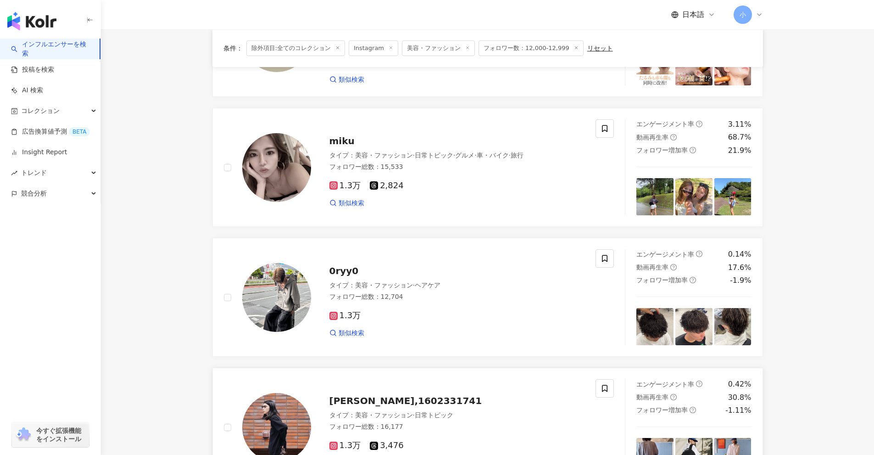
scroll to position [112, 0]
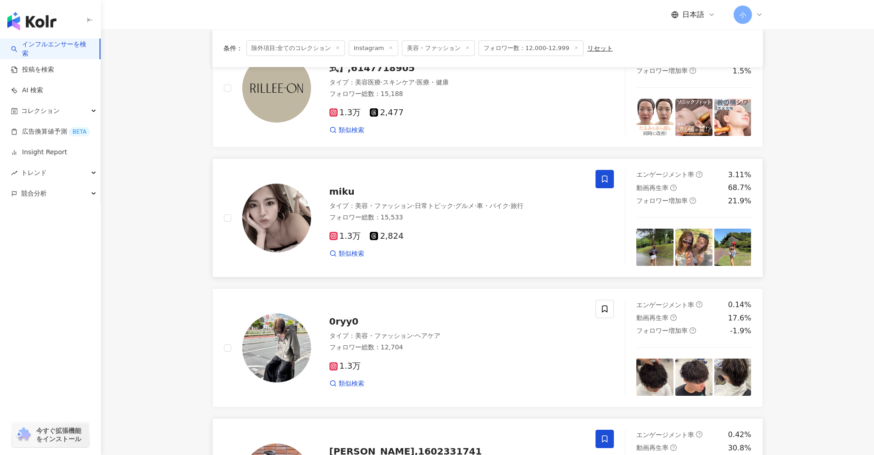
click at [607, 173] on span at bounding box center [605, 179] width 18 height 18
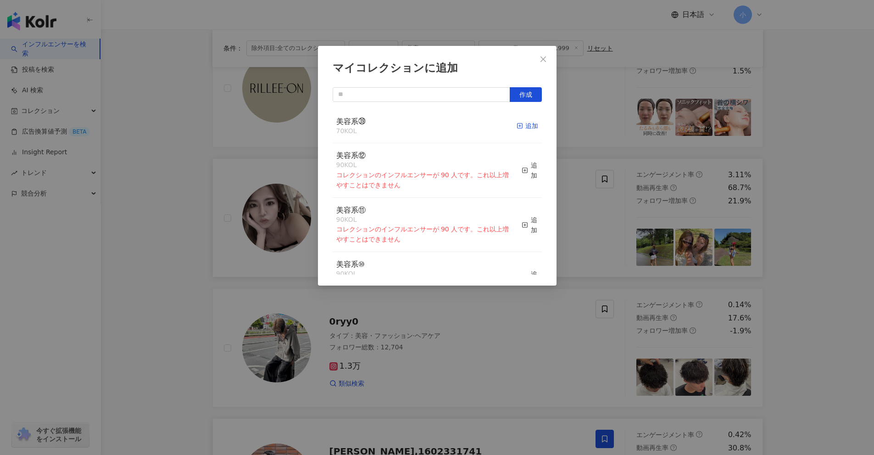
click at [519, 125] on div "追加" at bounding box center [528, 126] width 22 height 10
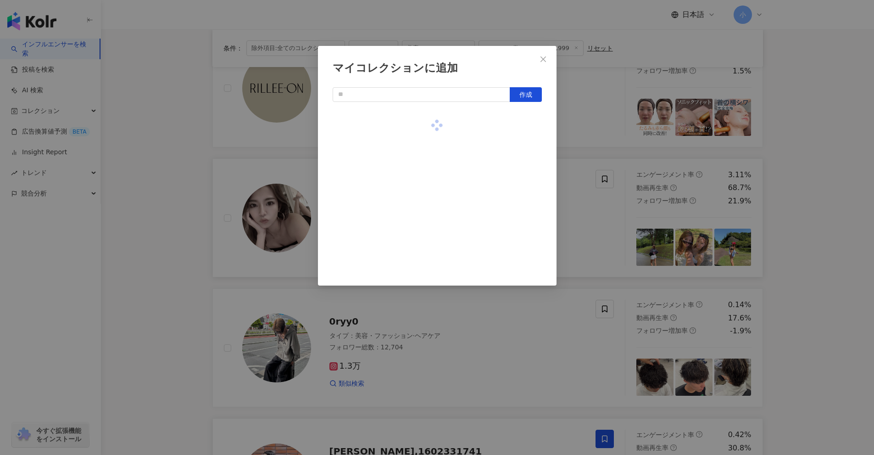
click at [813, 240] on div "マイコレクションに追加 作成" at bounding box center [437, 227] width 874 height 455
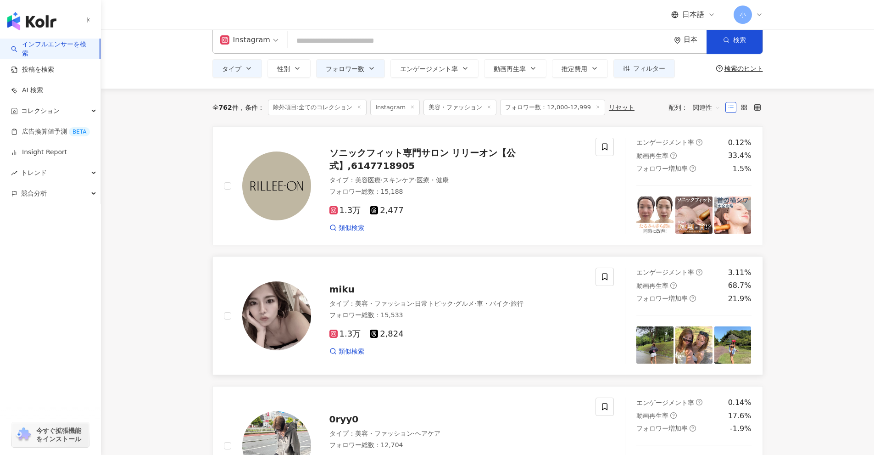
scroll to position [0, 0]
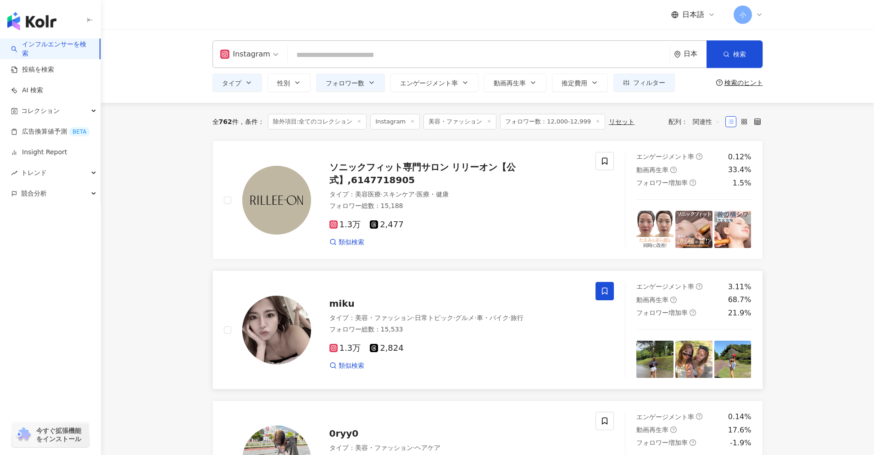
click at [704, 123] on span "関連性" at bounding box center [707, 121] width 28 height 15
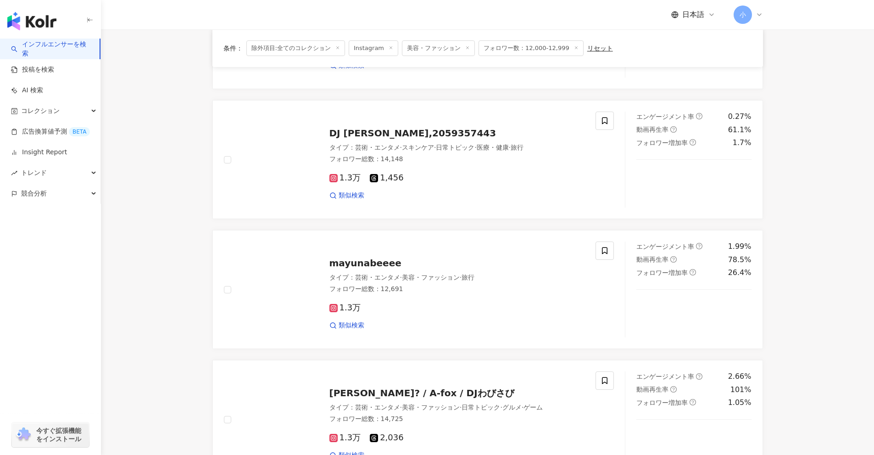
scroll to position [1443, 0]
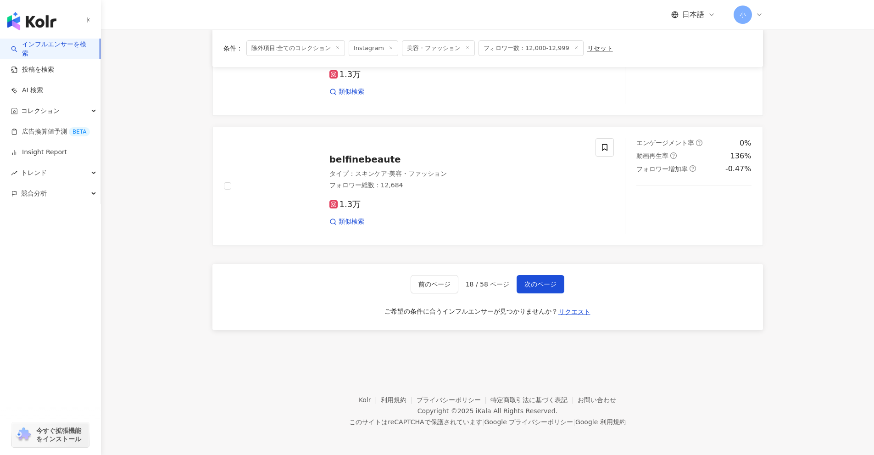
drag, startPoint x: 823, startPoint y: 162, endPoint x: 787, endPoint y: 427, distance: 267.8
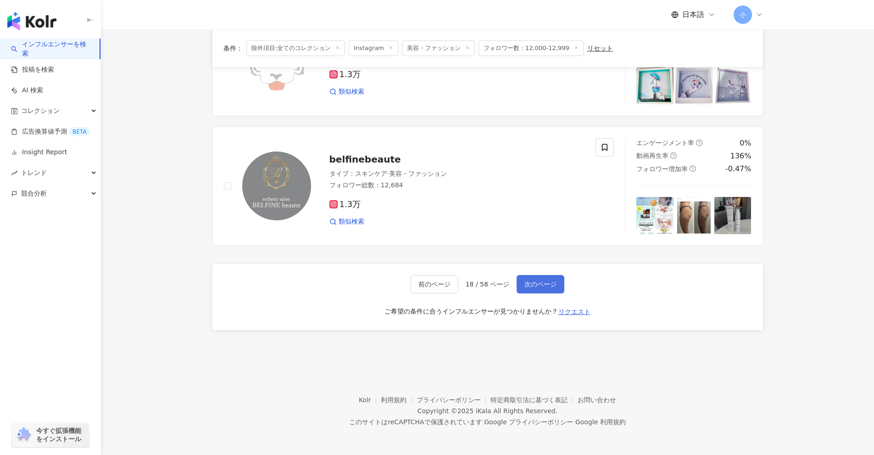
click at [552, 280] on span "次のページ" at bounding box center [541, 283] width 32 height 7
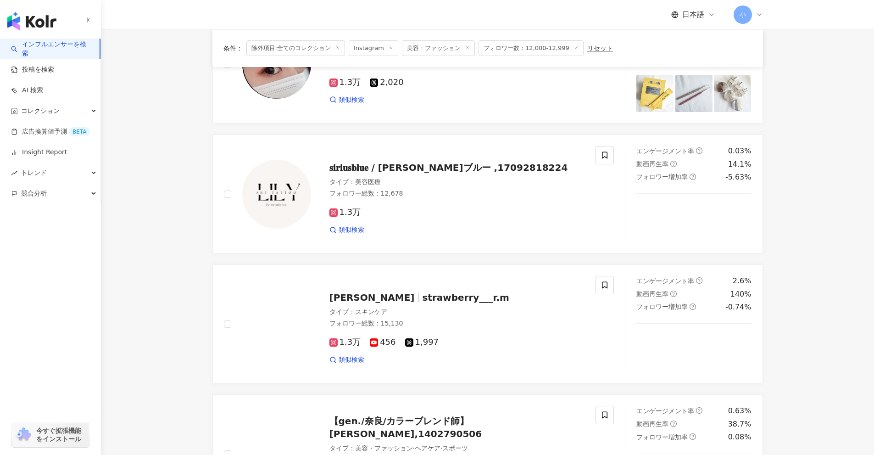
scroll to position [533, 0]
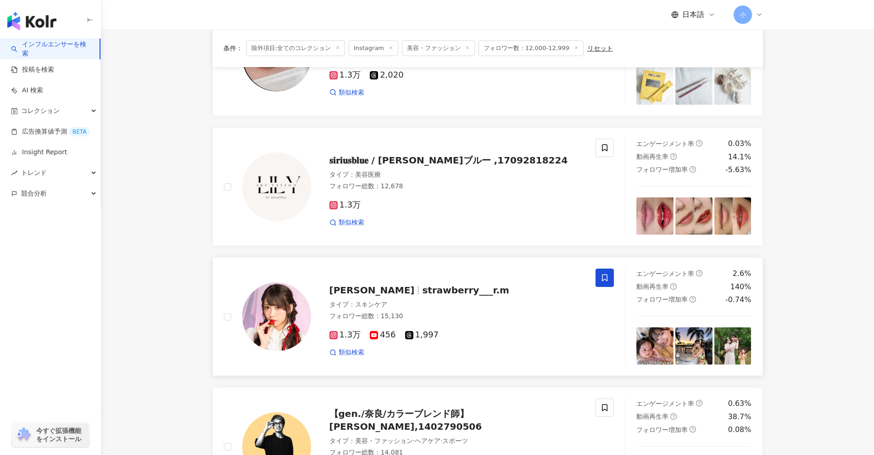
click at [613, 281] on span at bounding box center [605, 277] width 18 height 18
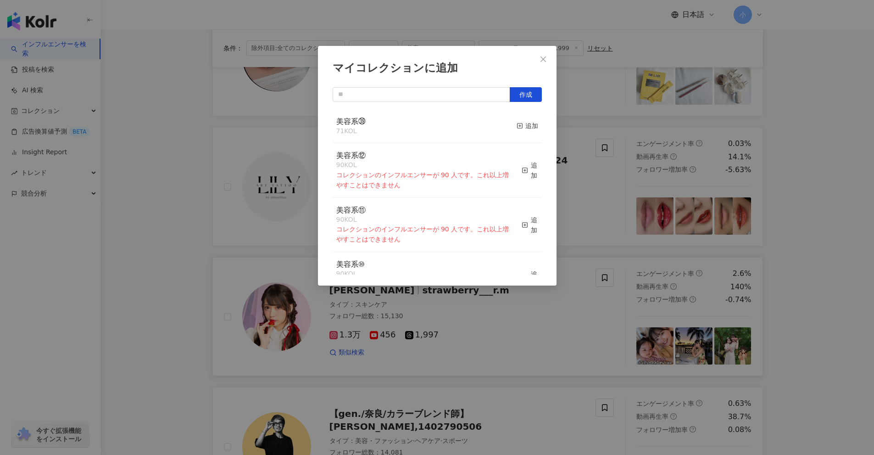
click at [517, 131] on button "追加" at bounding box center [528, 126] width 22 height 19
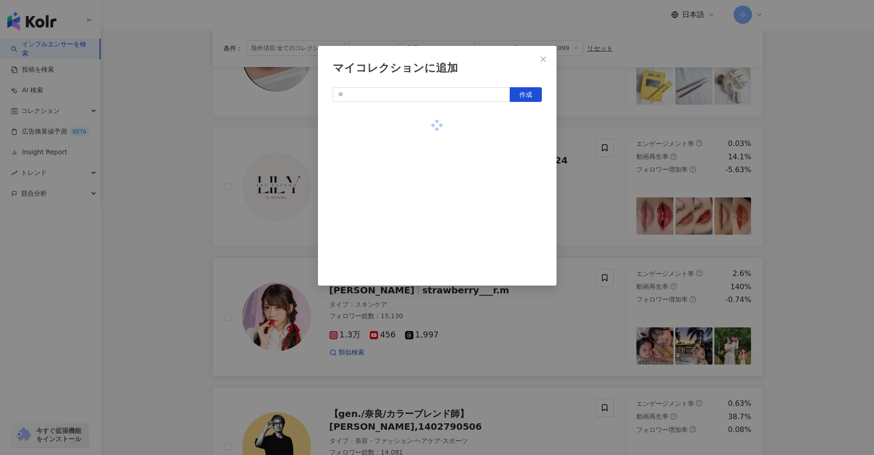
click at [835, 195] on div "マイコレクションに追加 作成" at bounding box center [437, 227] width 874 height 455
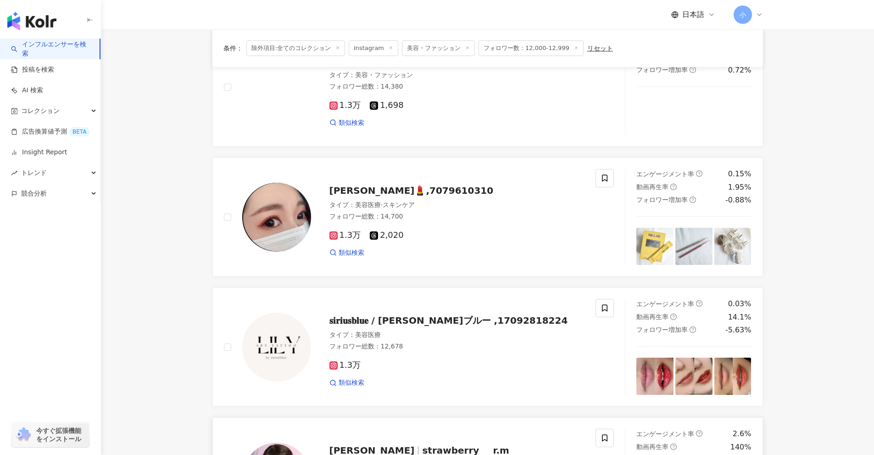
scroll to position [257, 0]
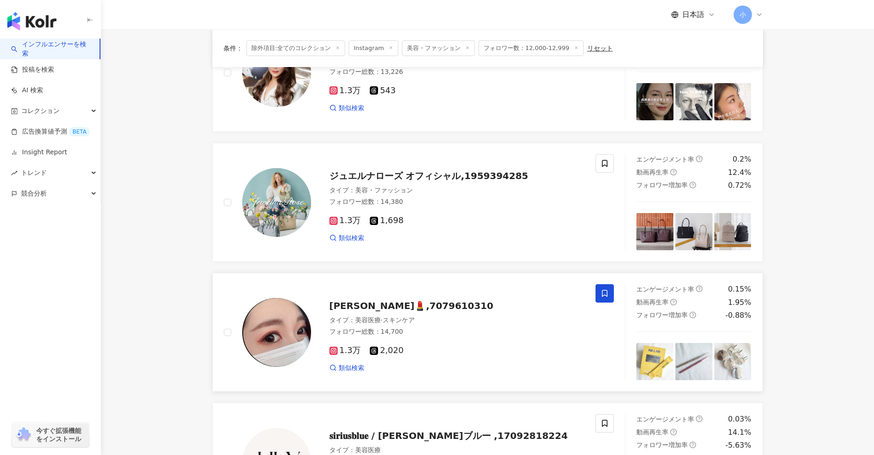
click at [608, 293] on icon at bounding box center [605, 293] width 6 height 7
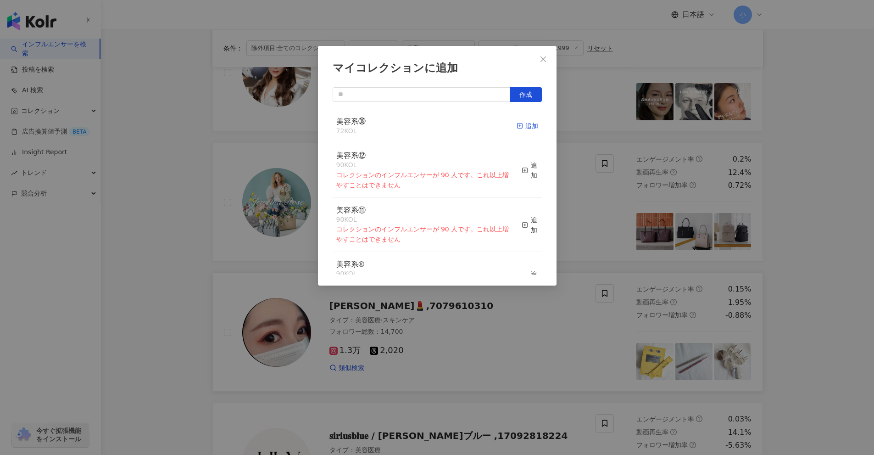
click at [528, 123] on div "追加" at bounding box center [528, 126] width 22 height 10
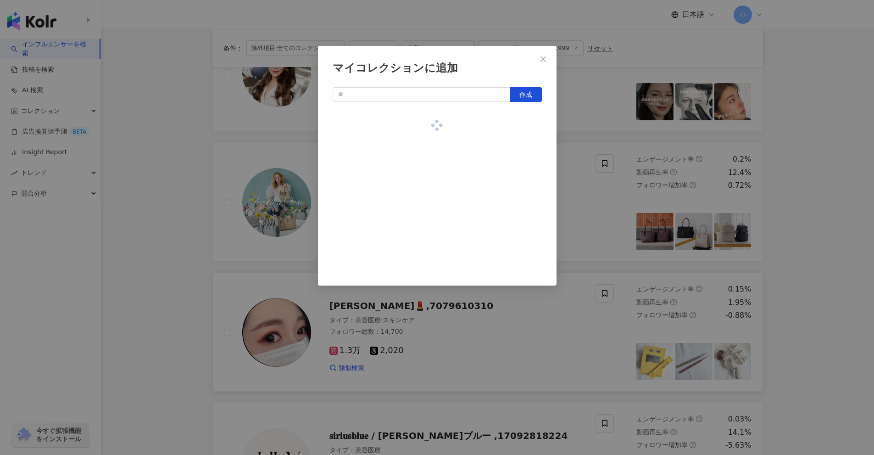
click at [824, 209] on div "マイコレクションに追加 作成" at bounding box center [437, 227] width 874 height 455
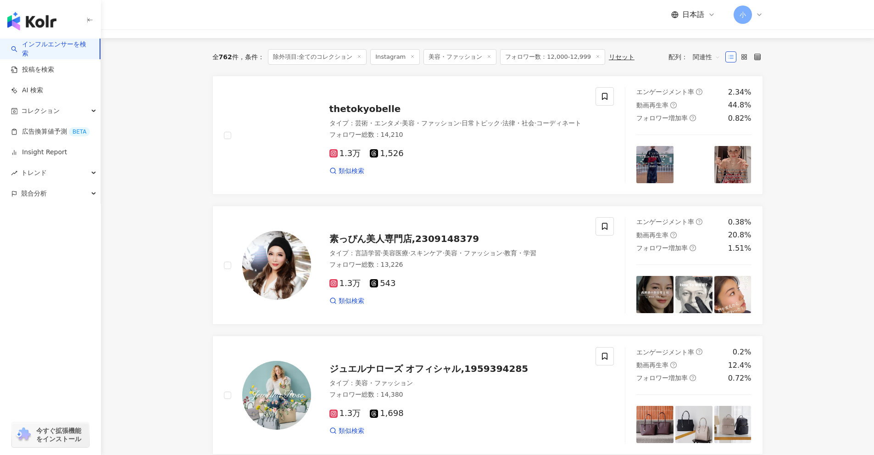
scroll to position [0, 0]
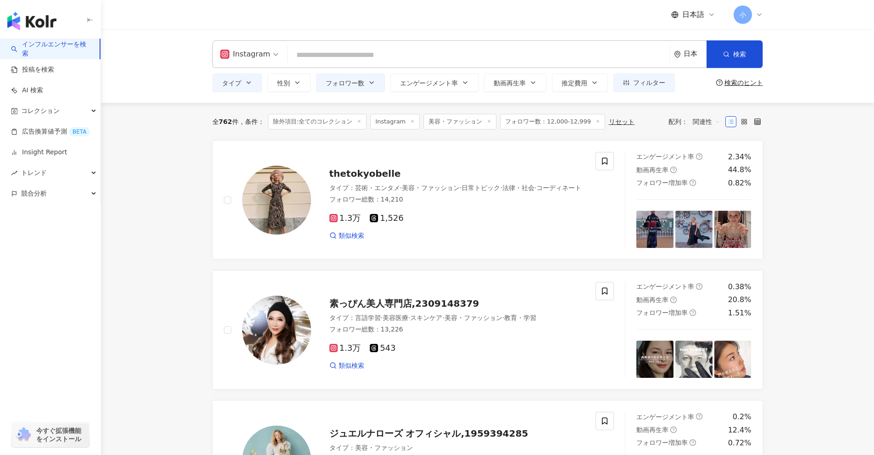
drag, startPoint x: 845, startPoint y: 205, endPoint x: 852, endPoint y: 133, distance: 72.4
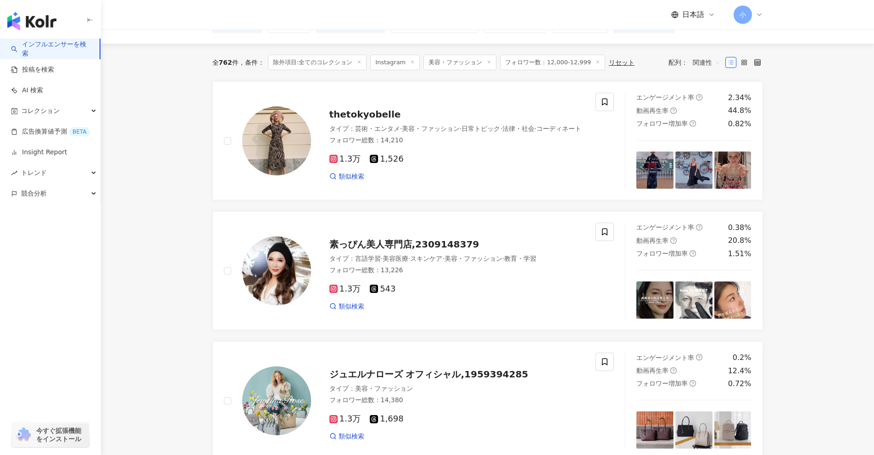
scroll to position [1313, 0]
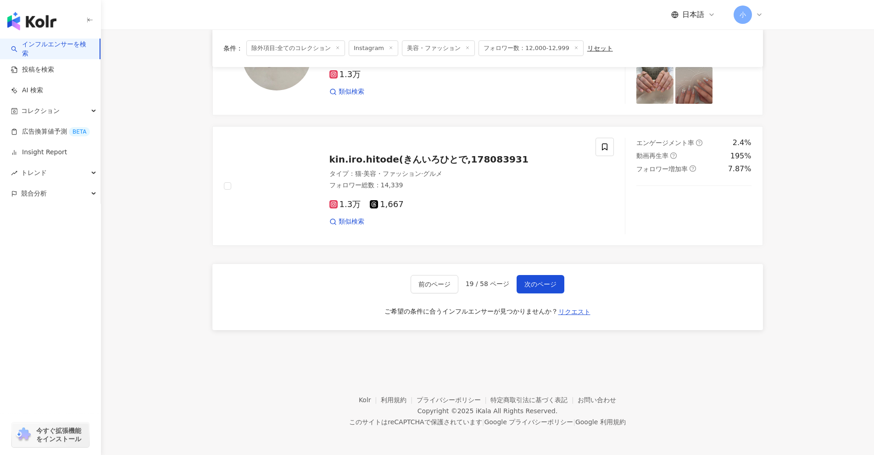
drag, startPoint x: 852, startPoint y: 133, endPoint x: 808, endPoint y: 378, distance: 249.1
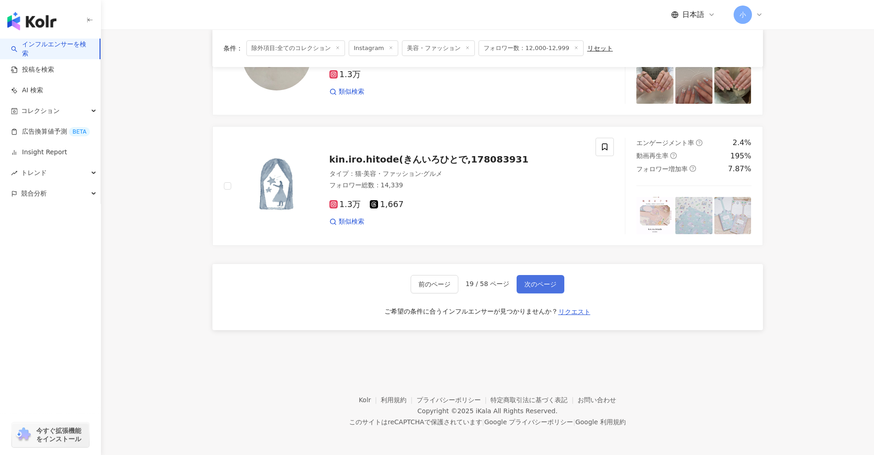
click at [560, 280] on button "次のページ" at bounding box center [541, 284] width 48 height 18
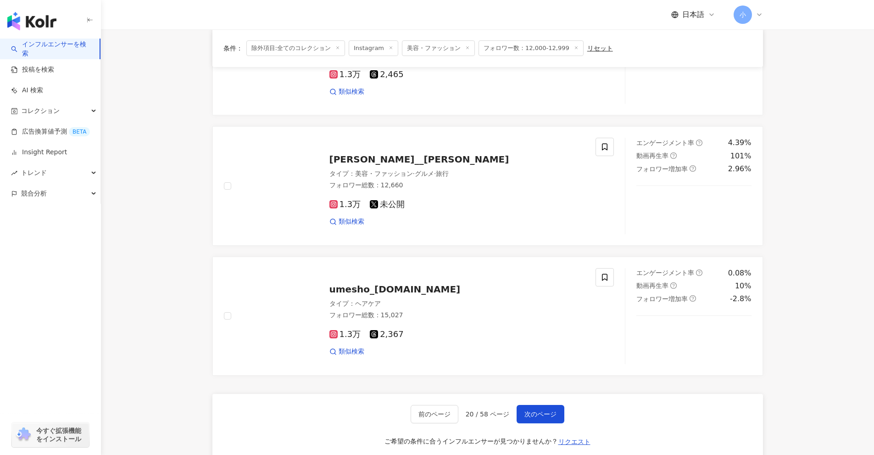
scroll to position [1305, 0]
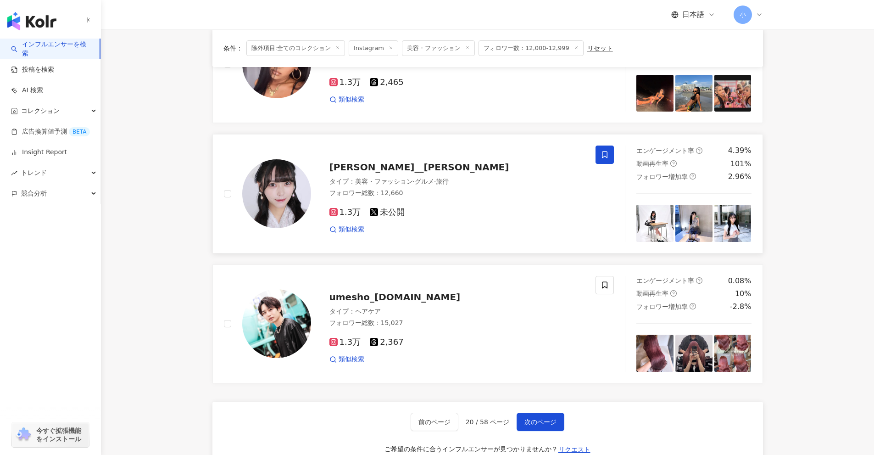
click at [609, 157] on span at bounding box center [605, 154] width 18 height 18
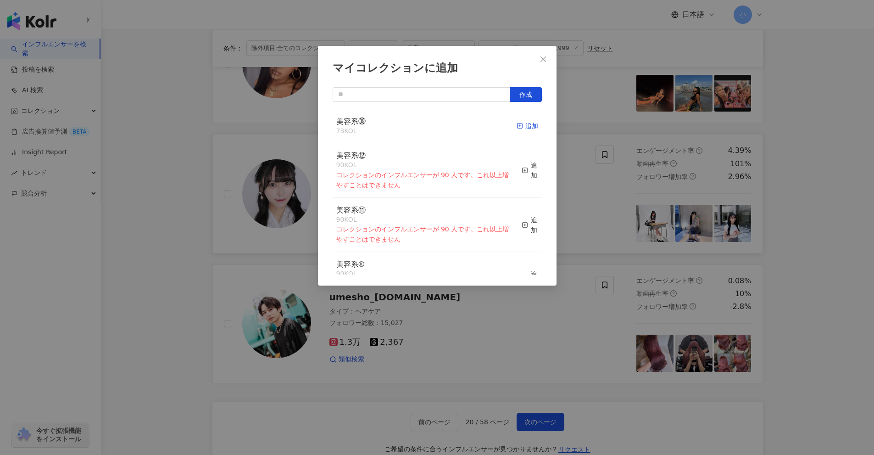
click at [520, 127] on div "追加" at bounding box center [528, 126] width 22 height 10
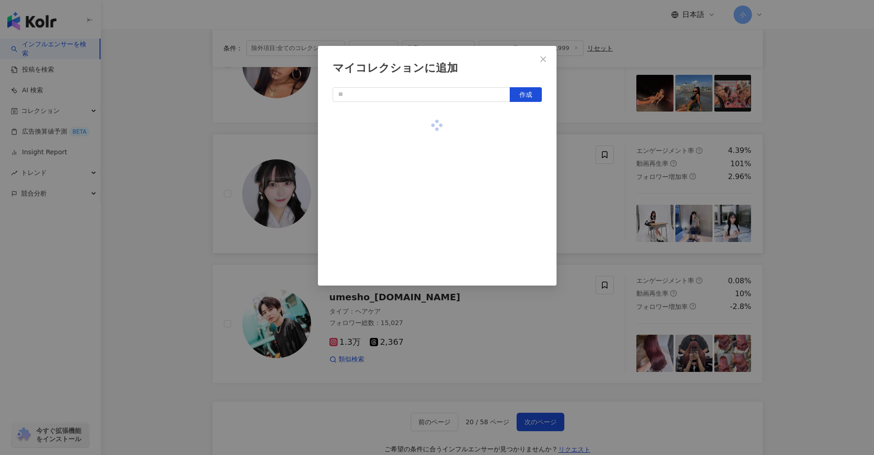
click at [840, 197] on div "マイコレクションに追加 作成" at bounding box center [437, 227] width 874 height 455
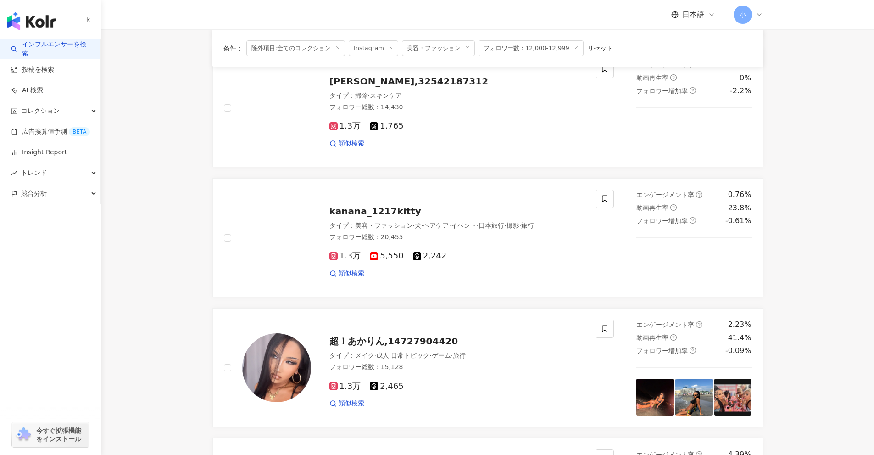
scroll to position [984, 0]
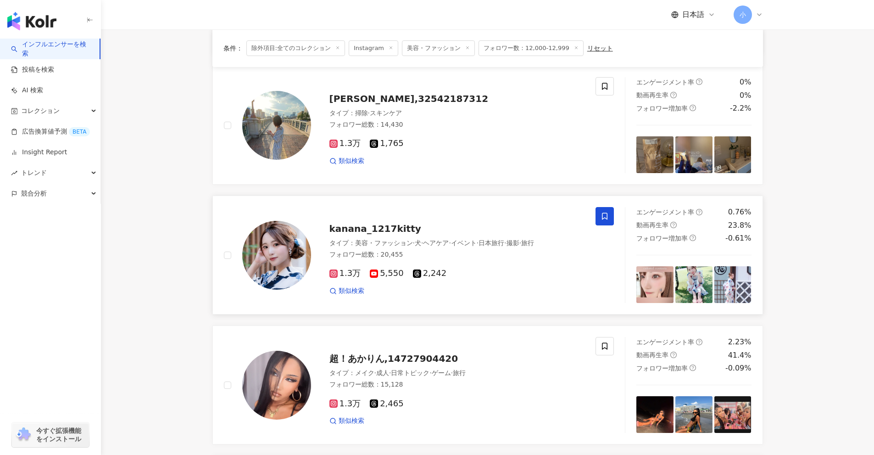
click at [604, 216] on icon at bounding box center [605, 216] width 8 height 8
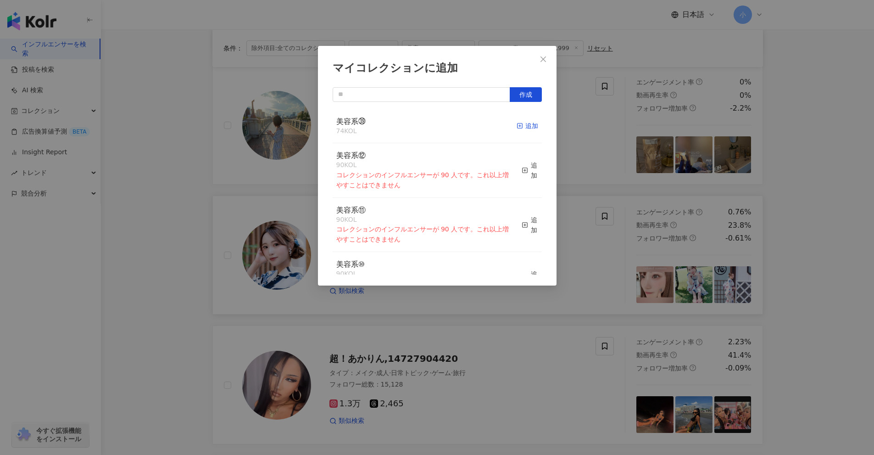
click at [522, 121] on div "追加" at bounding box center [528, 126] width 22 height 10
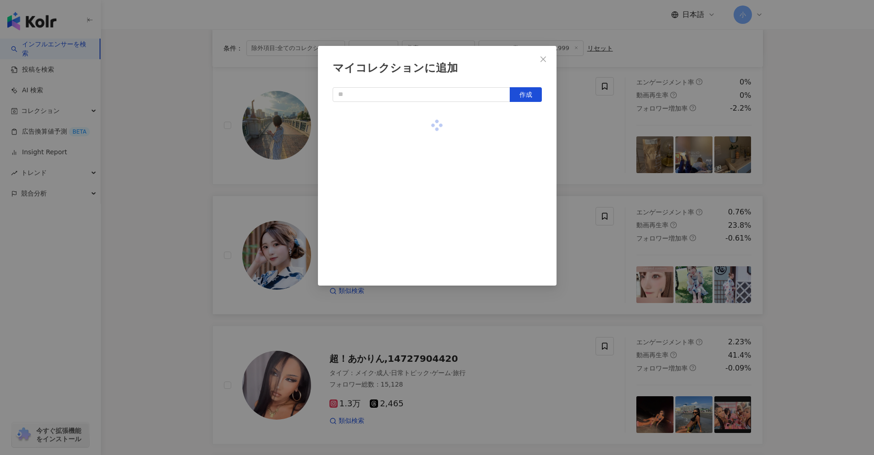
click at [799, 243] on div "マイコレクションに追加 作成" at bounding box center [437, 227] width 874 height 455
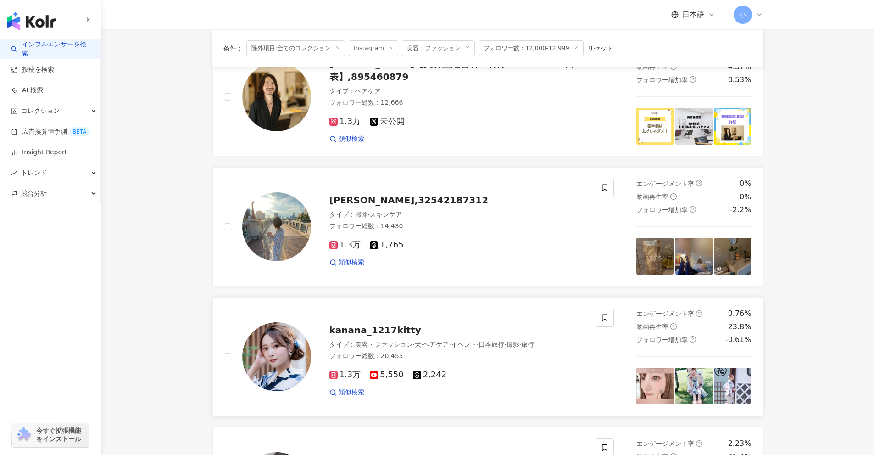
scroll to position [846, 0]
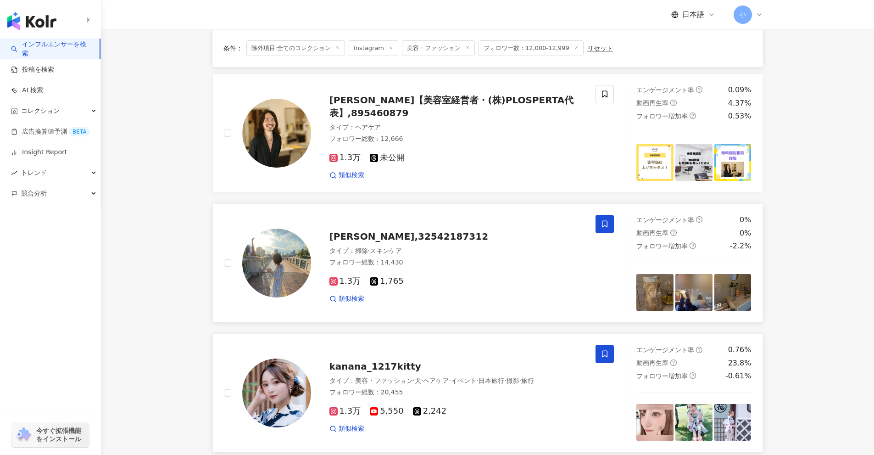
click at [607, 225] on icon at bounding box center [605, 224] width 6 height 7
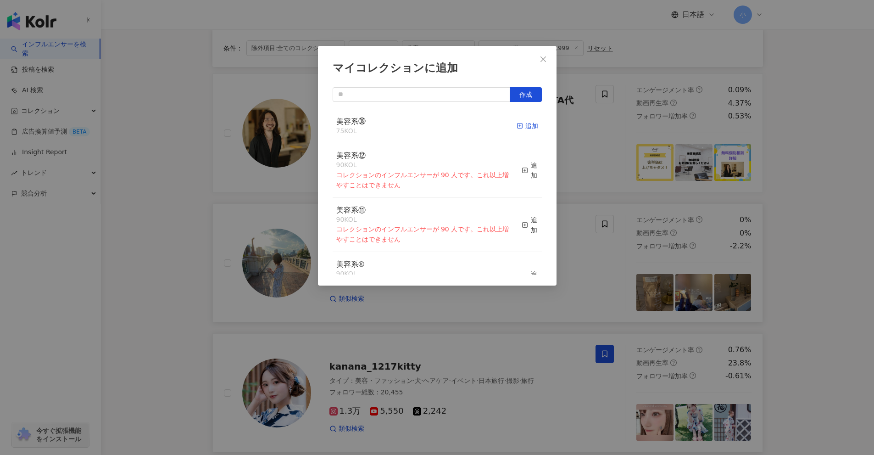
click at [526, 122] on div "追加" at bounding box center [528, 126] width 22 height 10
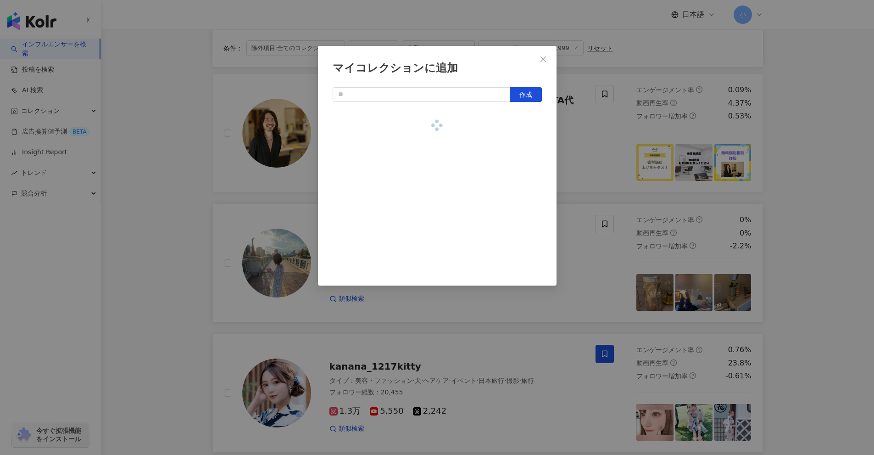
click at [809, 262] on div "マイコレクションに追加 作成" at bounding box center [437, 227] width 874 height 455
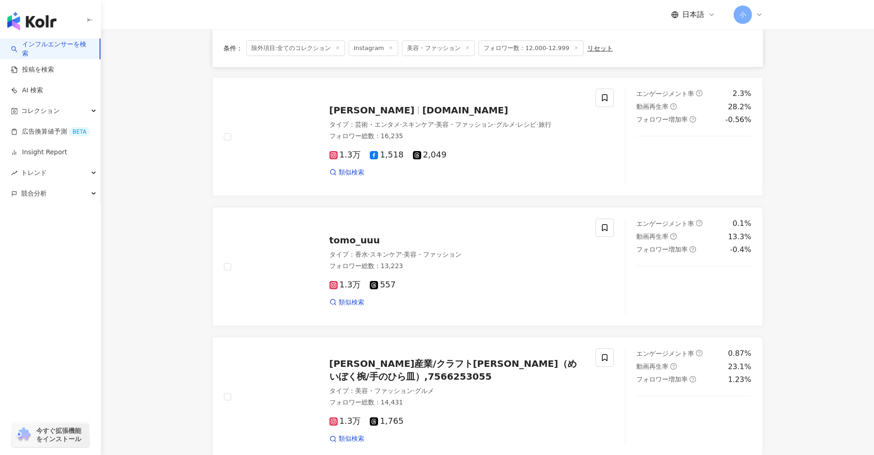
scroll to position [296, 0]
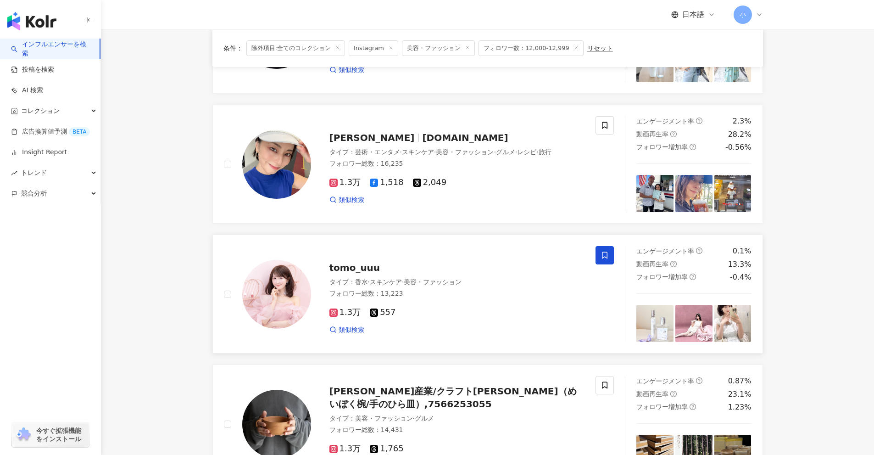
click at [608, 255] on icon at bounding box center [605, 255] width 8 height 8
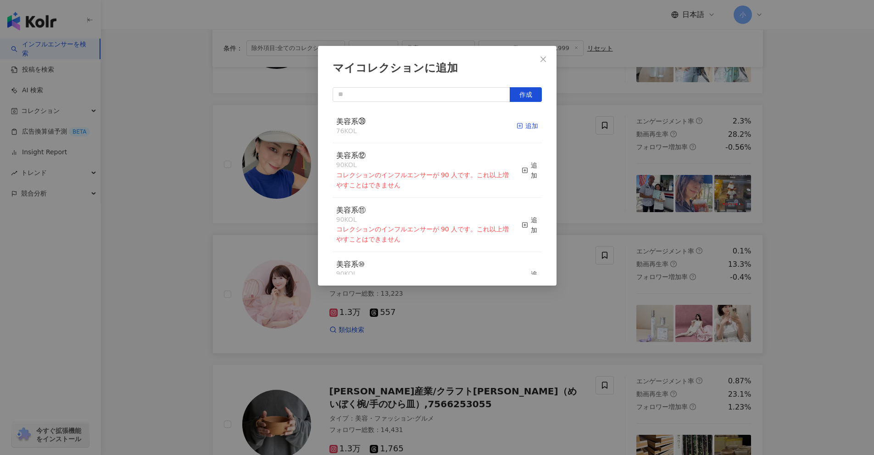
click at [517, 129] on span "button" at bounding box center [520, 125] width 6 height 7
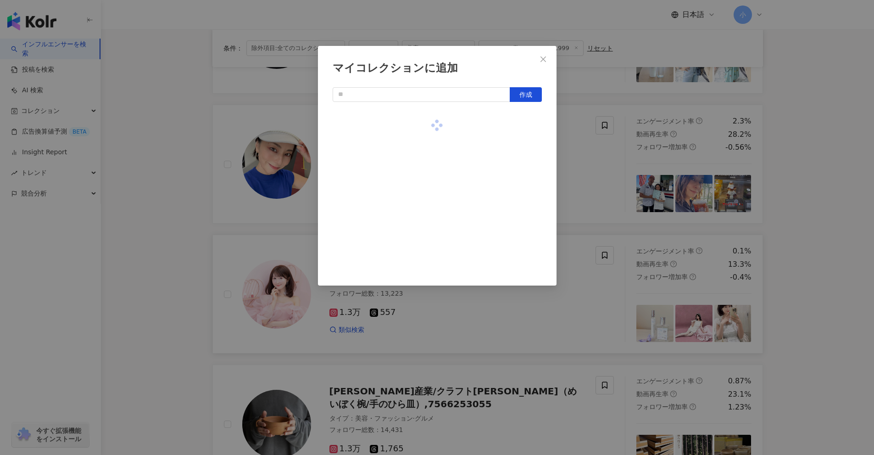
click at [797, 201] on div "マイコレクションに追加 作成" at bounding box center [437, 227] width 874 height 455
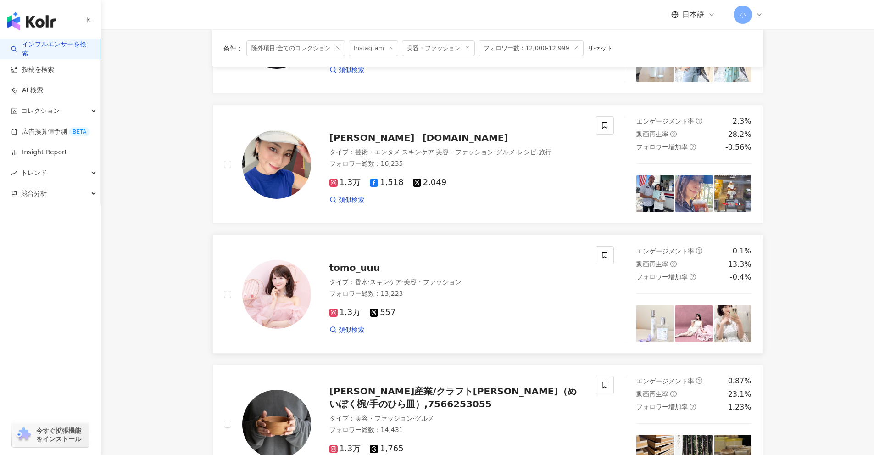
scroll to position [158, 0]
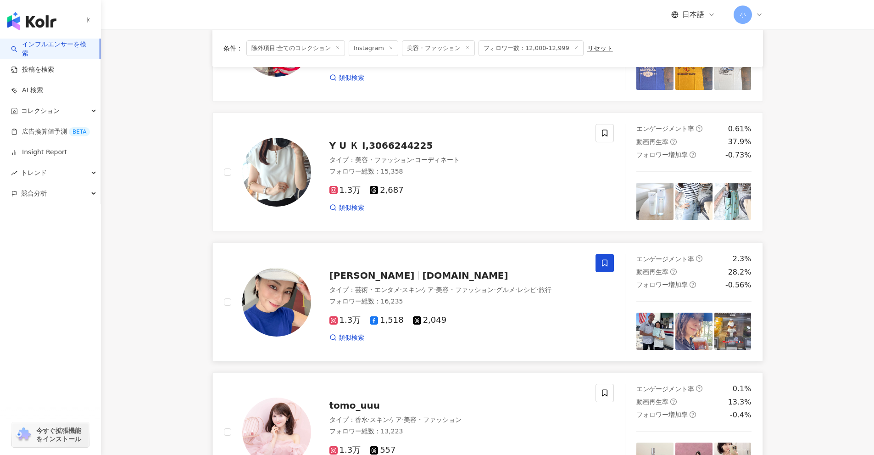
click at [605, 261] on icon at bounding box center [605, 263] width 8 height 8
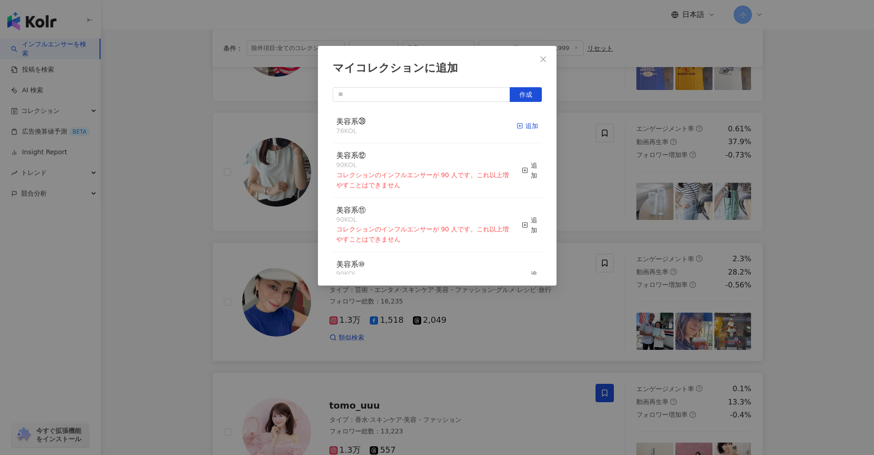
click at [518, 129] on div "追加" at bounding box center [528, 126] width 22 height 10
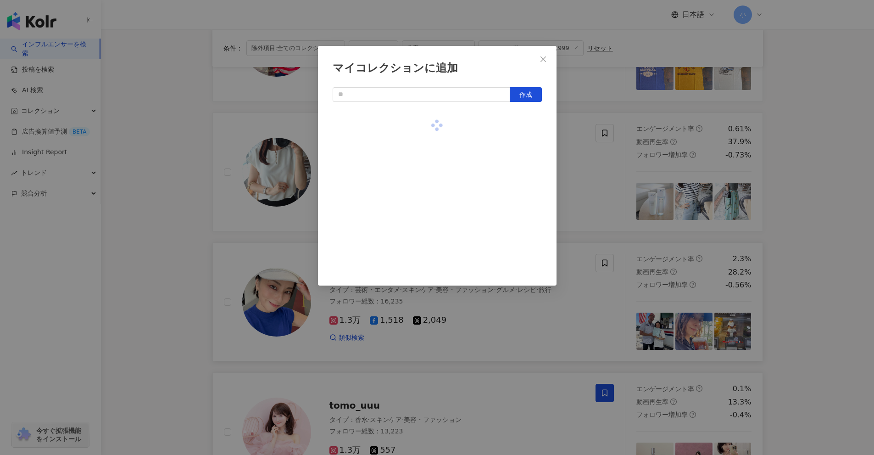
click at [819, 218] on div "マイコレクションに追加 作成" at bounding box center [437, 227] width 874 height 455
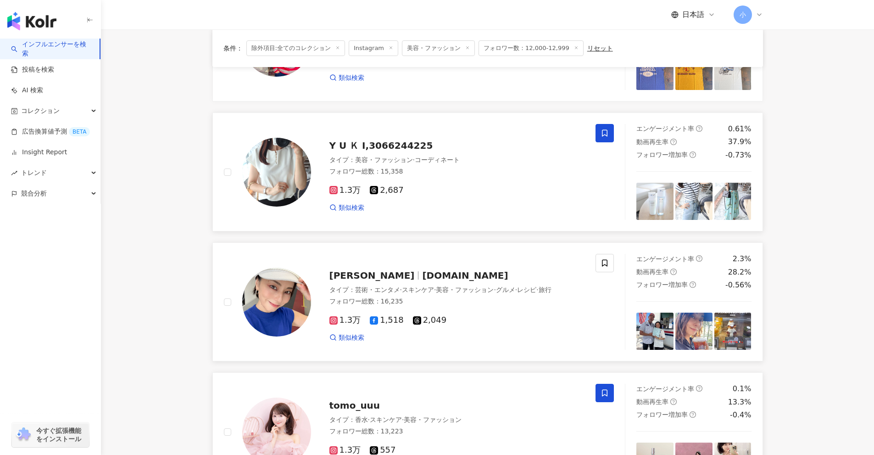
click at [605, 134] on icon at bounding box center [605, 133] width 8 height 8
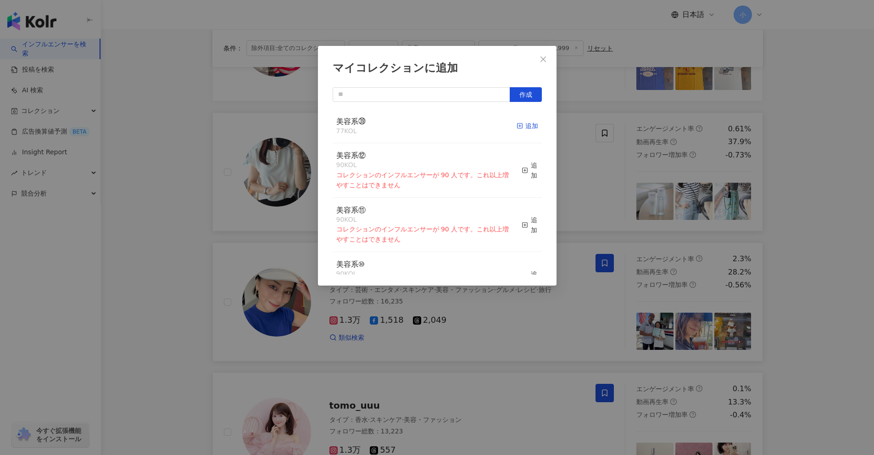
click at [523, 127] on div "追加" at bounding box center [528, 126] width 22 height 10
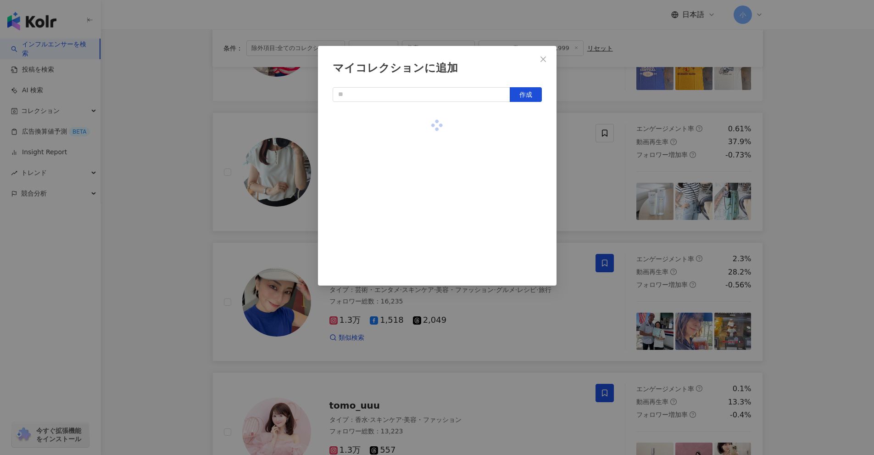
click at [829, 199] on div "マイコレクションに追加 作成" at bounding box center [437, 227] width 874 height 455
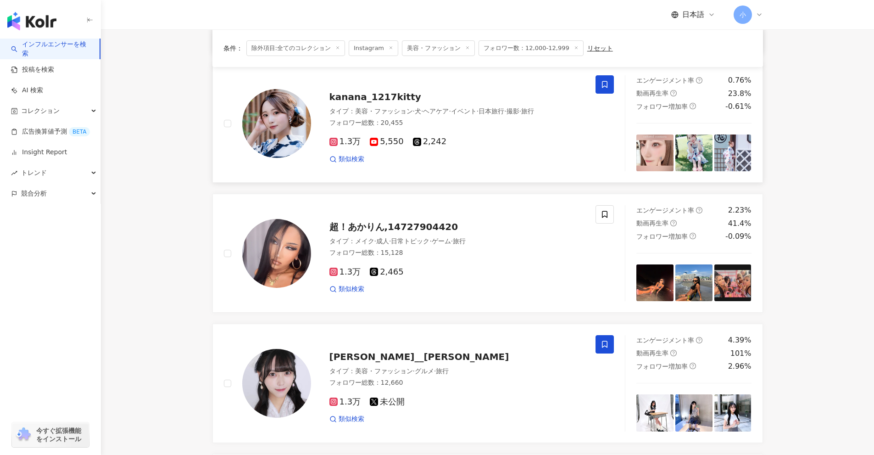
scroll to position [1443, 0]
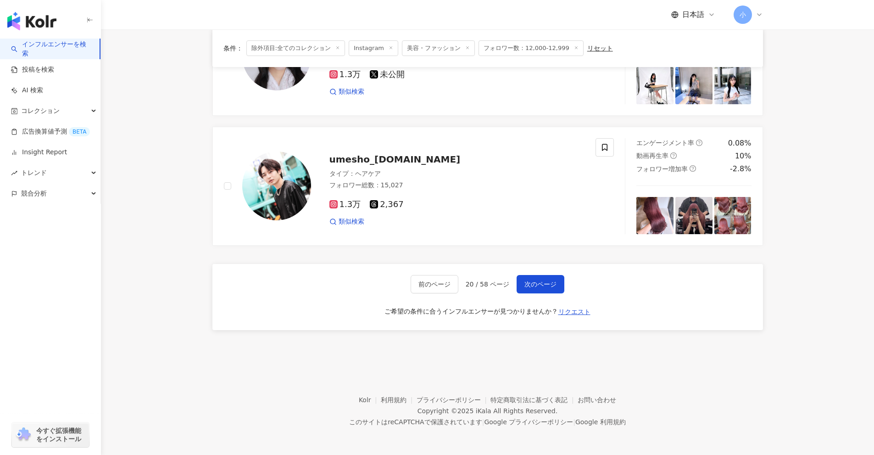
drag, startPoint x: 809, startPoint y: 180, endPoint x: 761, endPoint y: 326, distance: 153.3
click at [534, 285] on span "次のページ" at bounding box center [541, 283] width 32 height 7
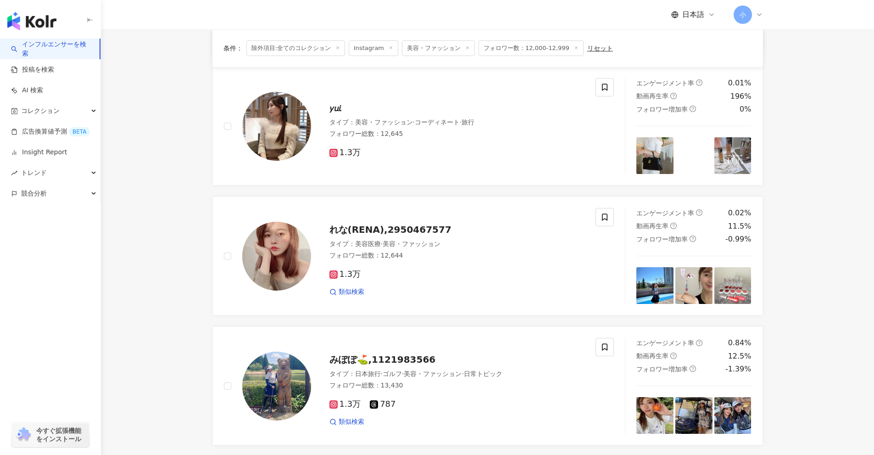
scroll to position [846, 0]
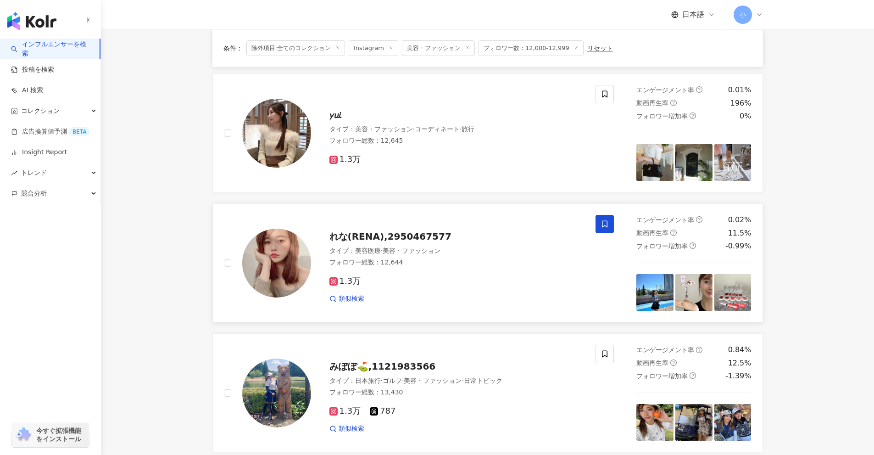
click at [608, 221] on icon at bounding box center [605, 224] width 8 height 8
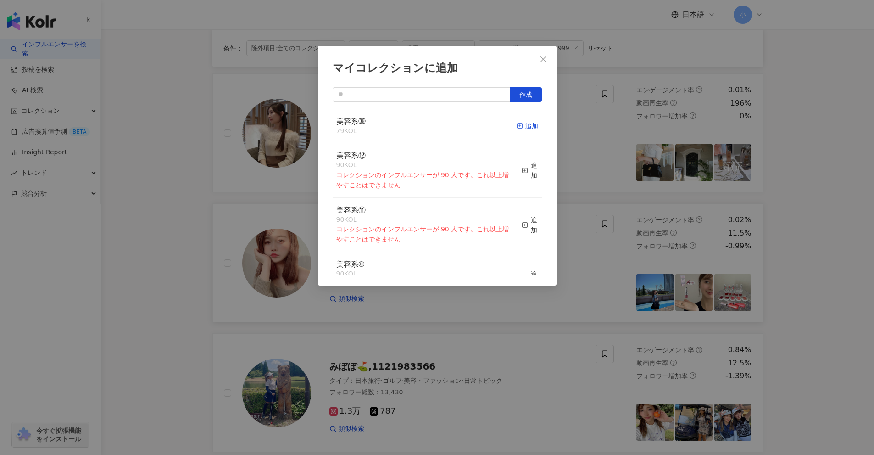
click at [520, 125] on div "追加" at bounding box center [528, 126] width 22 height 10
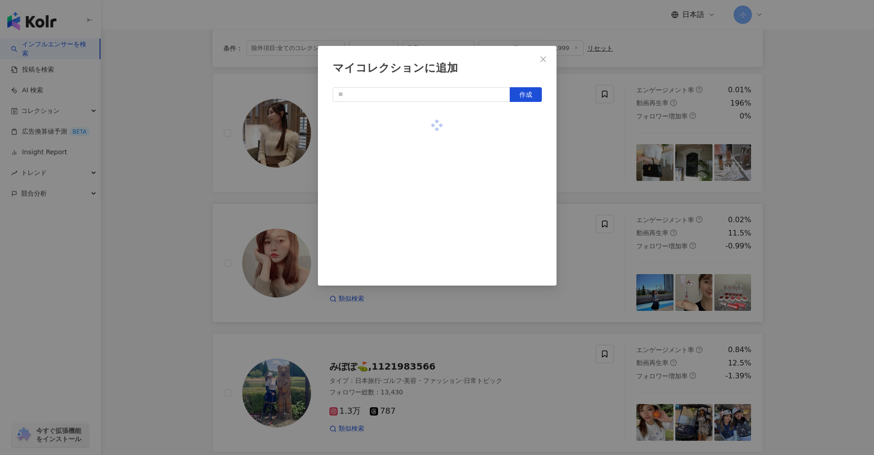
click at [812, 195] on div "マイコレクションに追加 作成" at bounding box center [437, 227] width 874 height 455
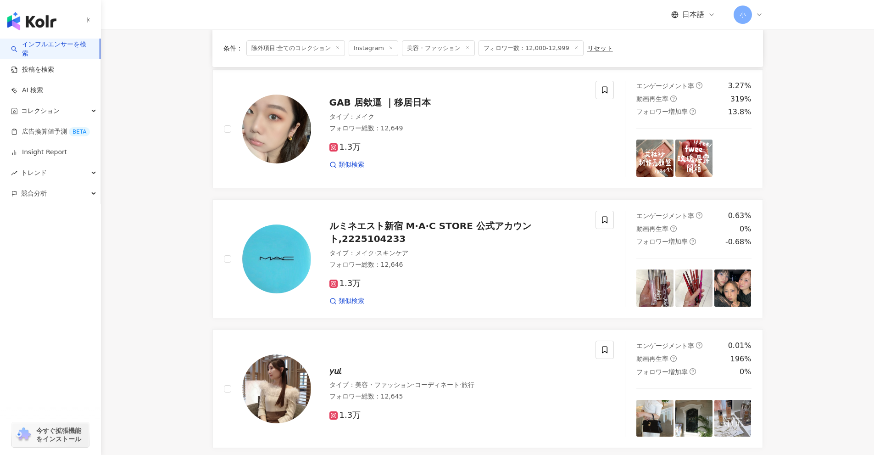
scroll to position [571, 0]
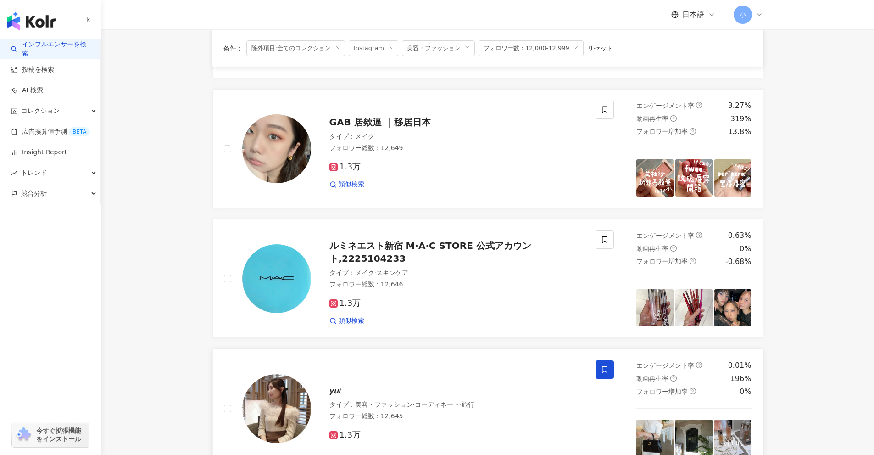
click at [611, 369] on span at bounding box center [605, 369] width 18 height 18
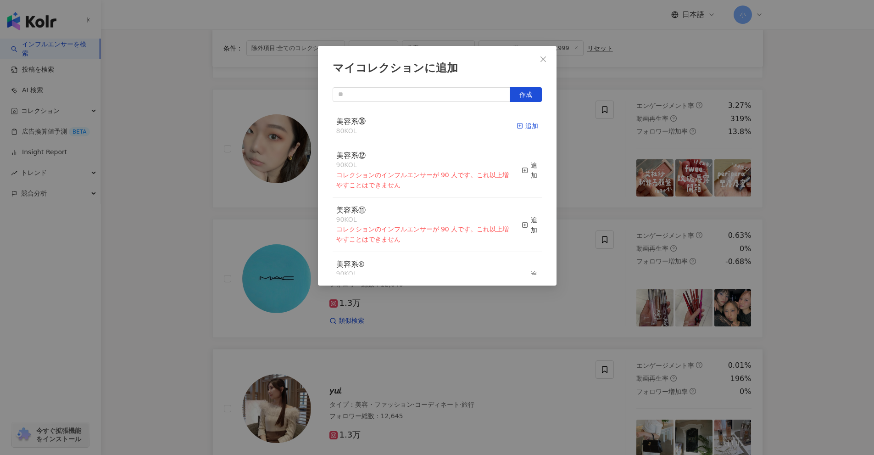
click at [517, 129] on span "button" at bounding box center [520, 125] width 6 height 7
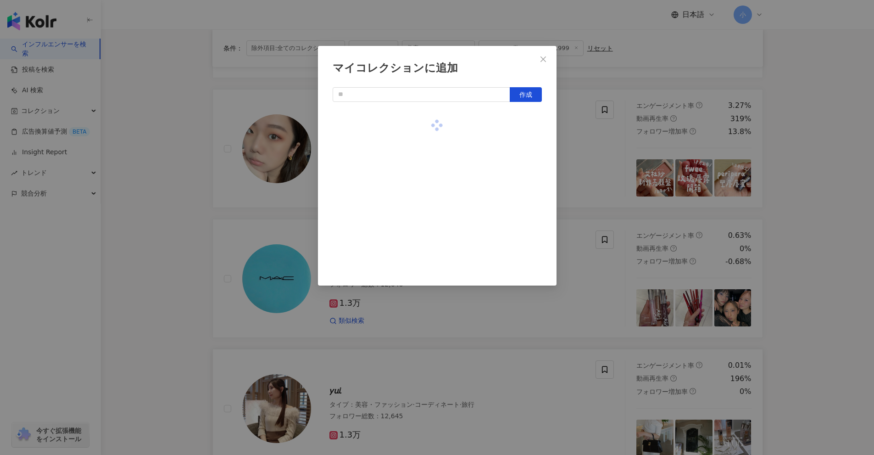
click at [839, 193] on div "マイコレクションに追加 作成" at bounding box center [437, 227] width 874 height 455
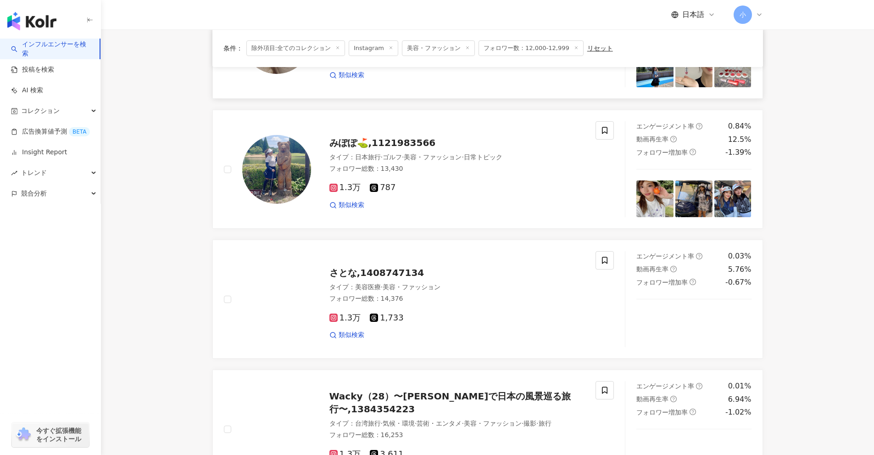
scroll to position [1443, 0]
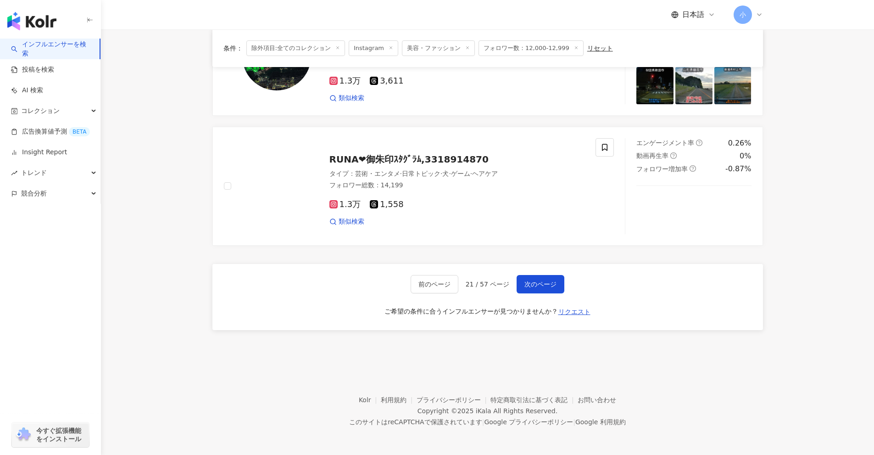
drag, startPoint x: 799, startPoint y: 206, endPoint x: 795, endPoint y: 371, distance: 164.8
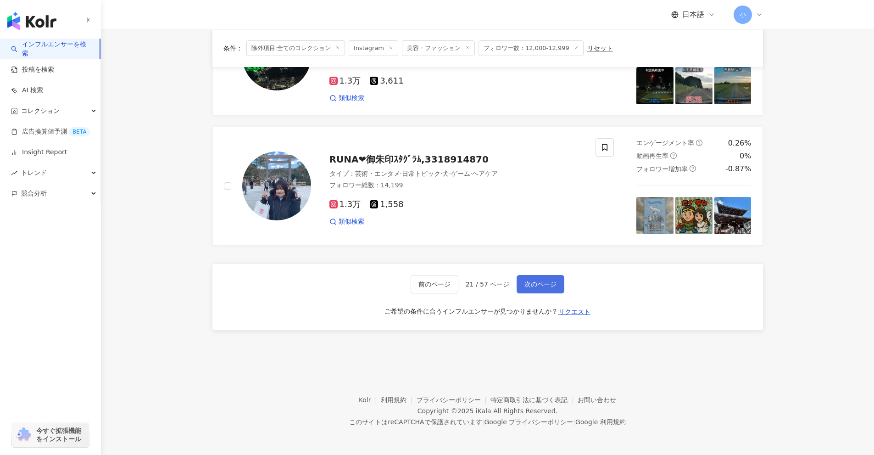
click at [548, 285] on span "次のページ" at bounding box center [541, 283] width 32 height 7
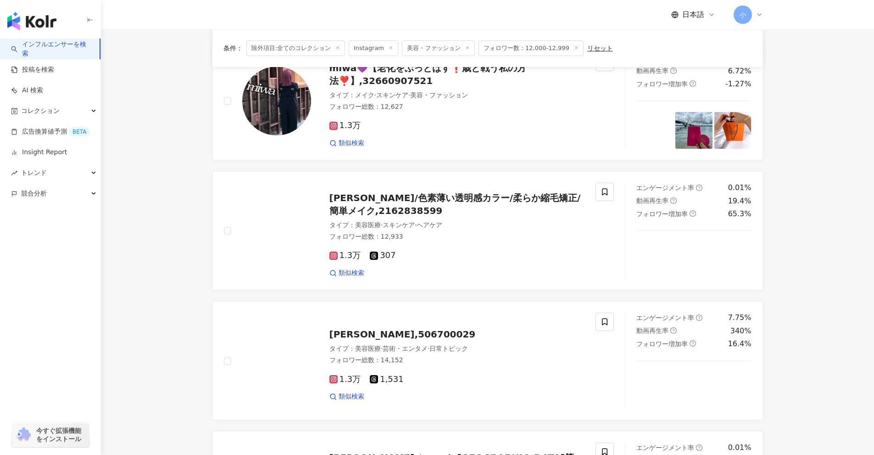
scroll to position [892, 0]
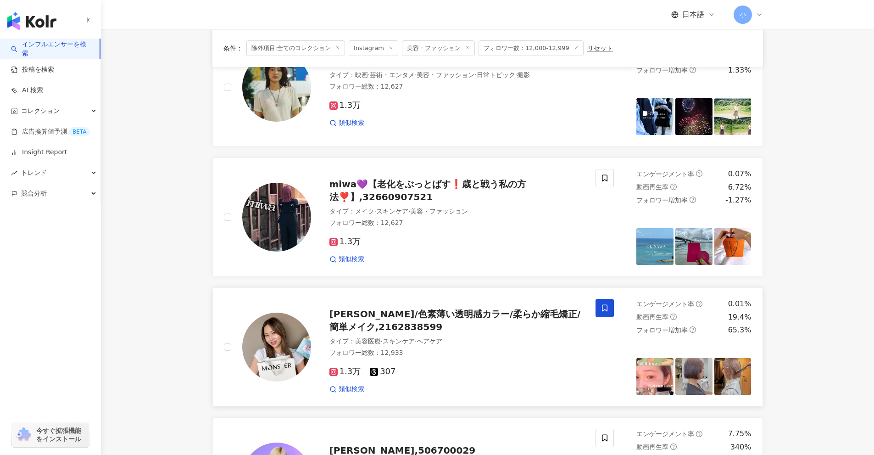
click at [597, 307] on span at bounding box center [605, 308] width 18 height 18
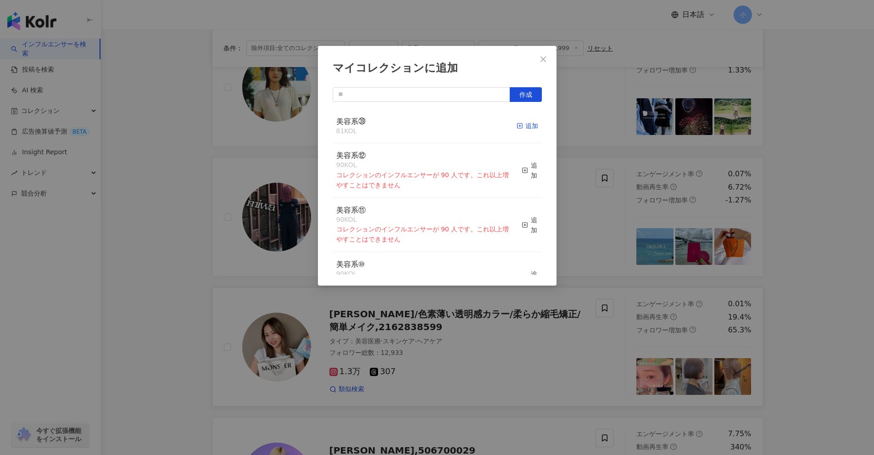
click at [517, 128] on icon "button" at bounding box center [520, 126] width 6 height 6
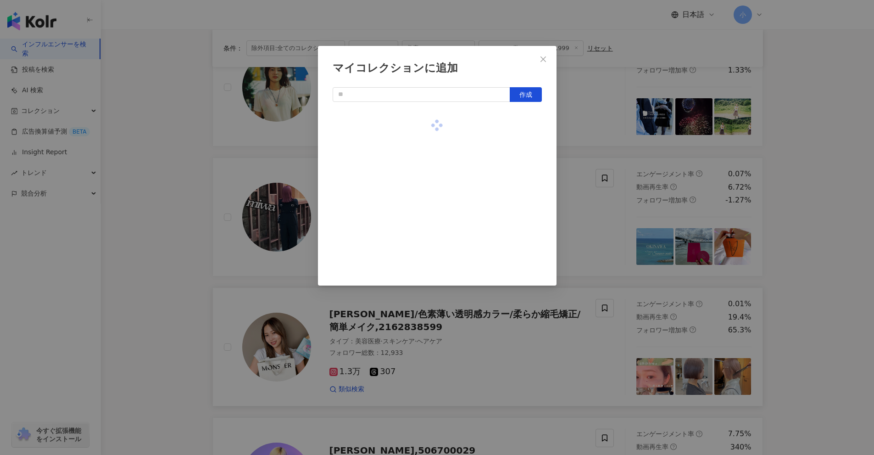
click at [834, 224] on div "マイコレクションに追加 作成" at bounding box center [437, 227] width 874 height 455
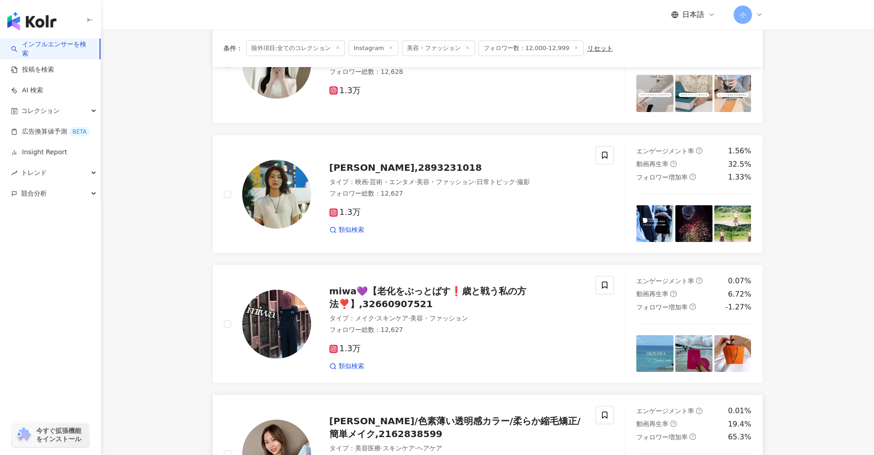
scroll to position [755, 0]
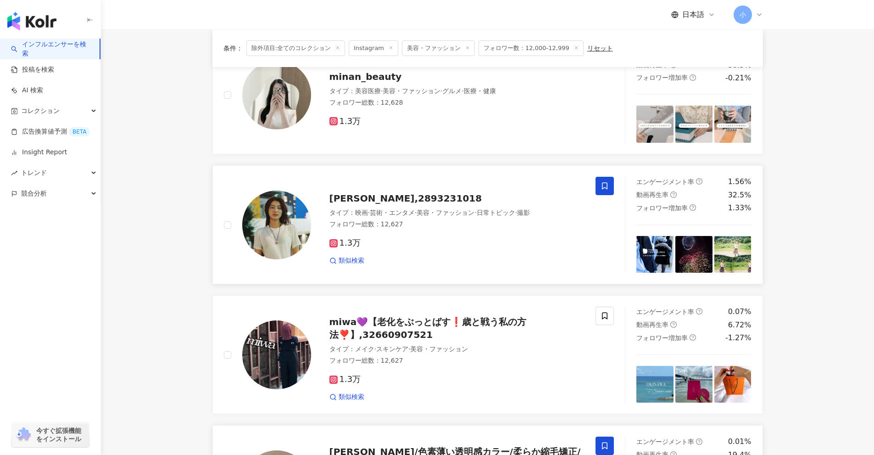
click at [603, 188] on icon at bounding box center [605, 186] width 6 height 7
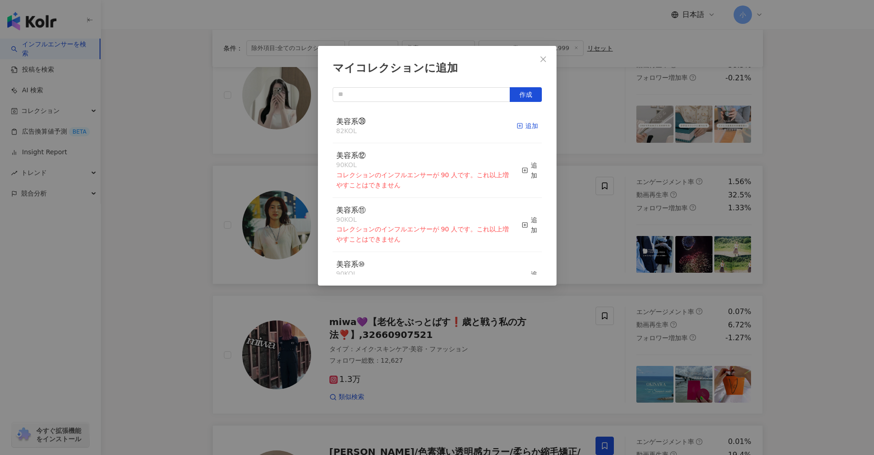
click at [519, 127] on div "追加" at bounding box center [528, 126] width 22 height 10
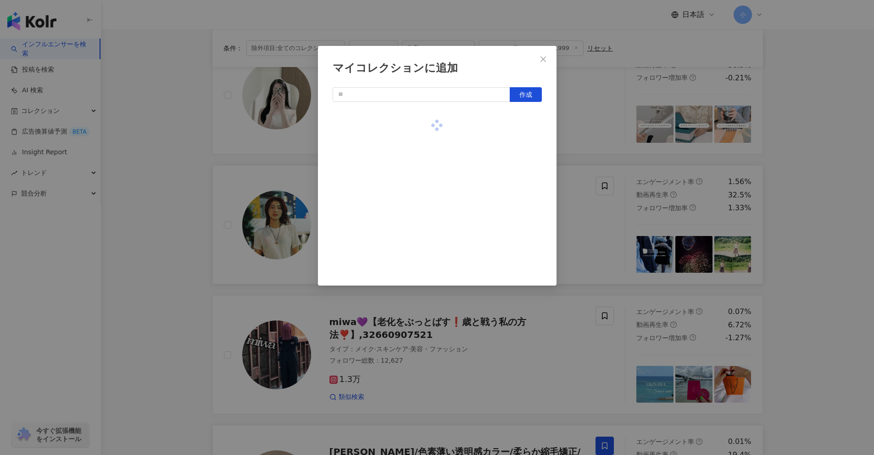
click at [792, 200] on div "マイコレクションに追加 作成" at bounding box center [437, 227] width 874 height 455
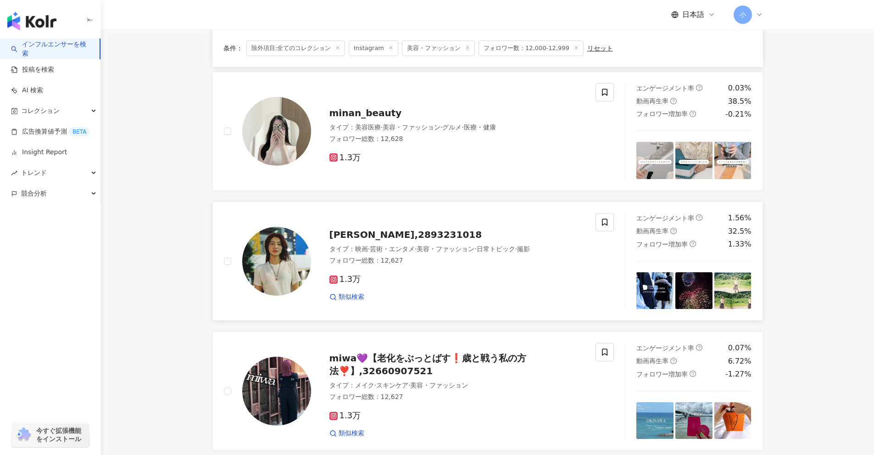
scroll to position [617, 0]
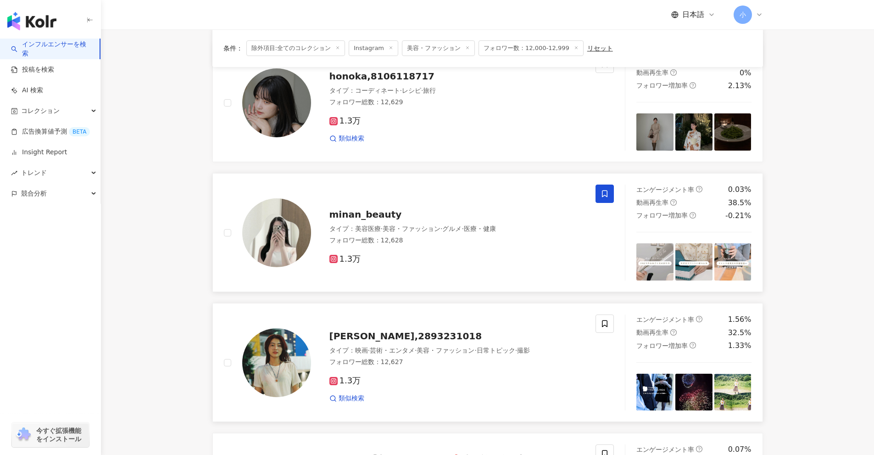
click at [598, 196] on span at bounding box center [605, 193] width 18 height 18
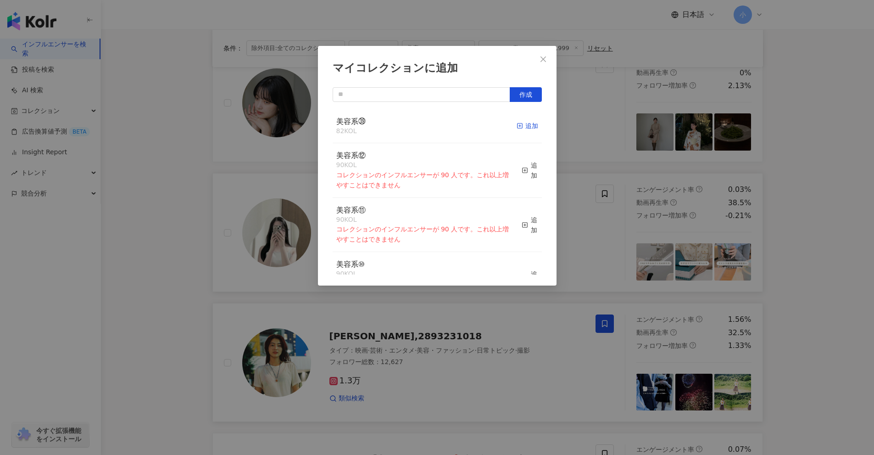
click at [517, 124] on div "追加" at bounding box center [528, 126] width 22 height 10
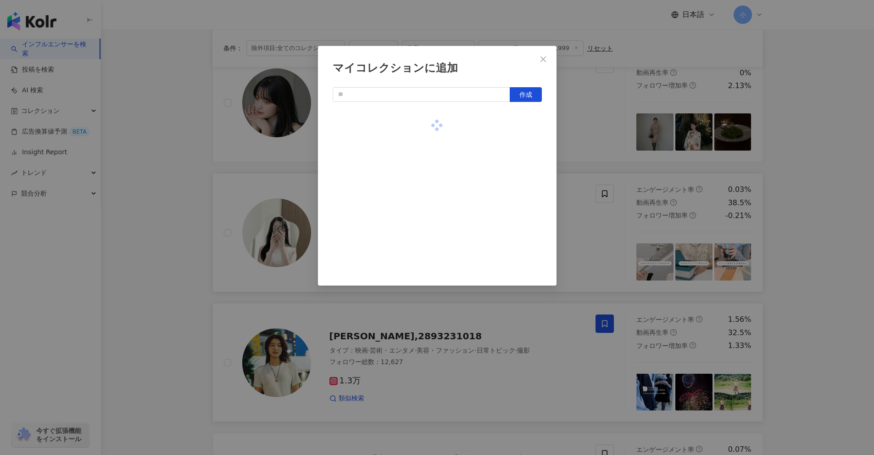
click at [854, 206] on div "マイコレクションに追加 作成" at bounding box center [437, 227] width 874 height 455
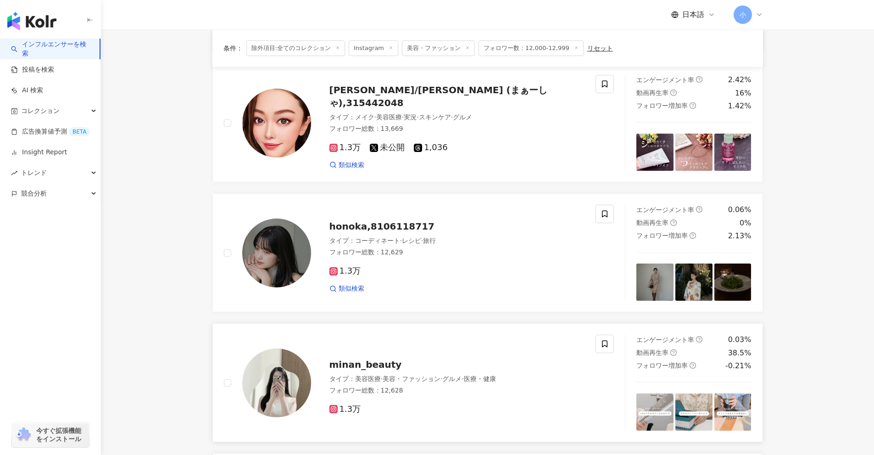
scroll to position [433, 0]
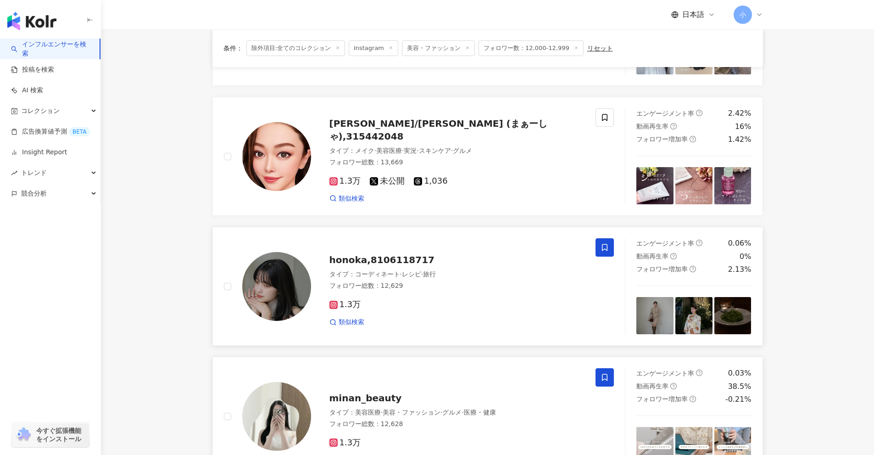
click at [606, 245] on icon at bounding box center [605, 247] width 8 height 8
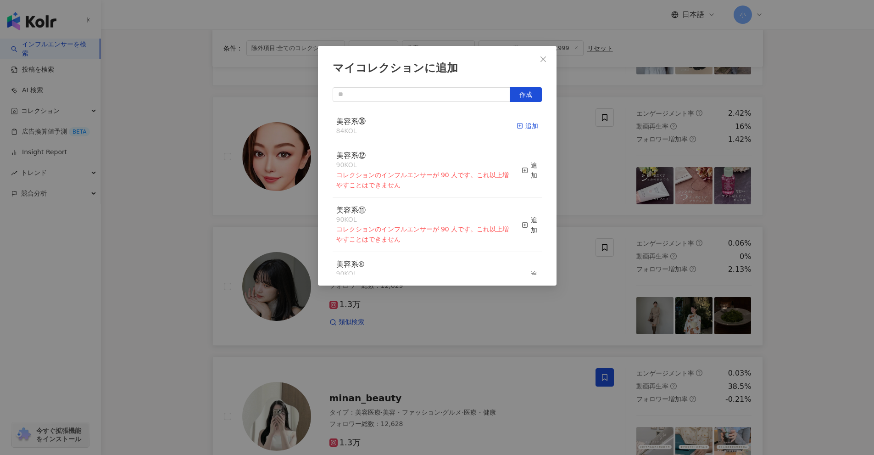
click at [528, 124] on div "追加" at bounding box center [528, 126] width 22 height 10
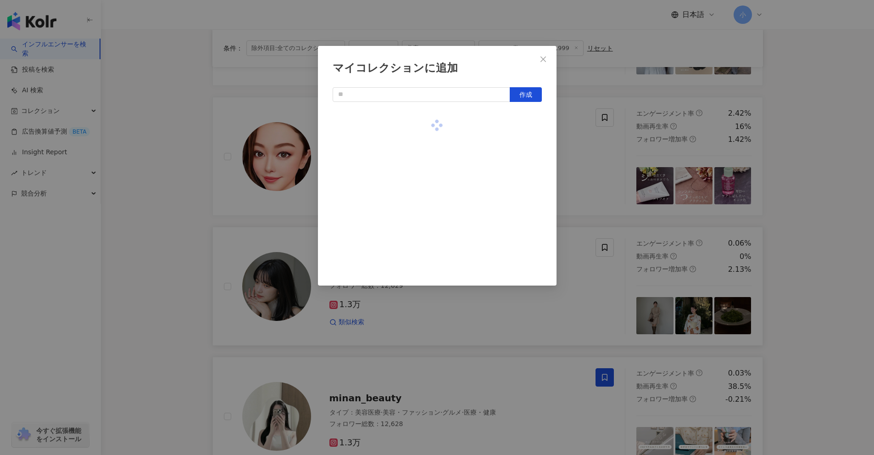
click at [794, 187] on div "マイコレクションに追加 作成" at bounding box center [437, 227] width 874 height 455
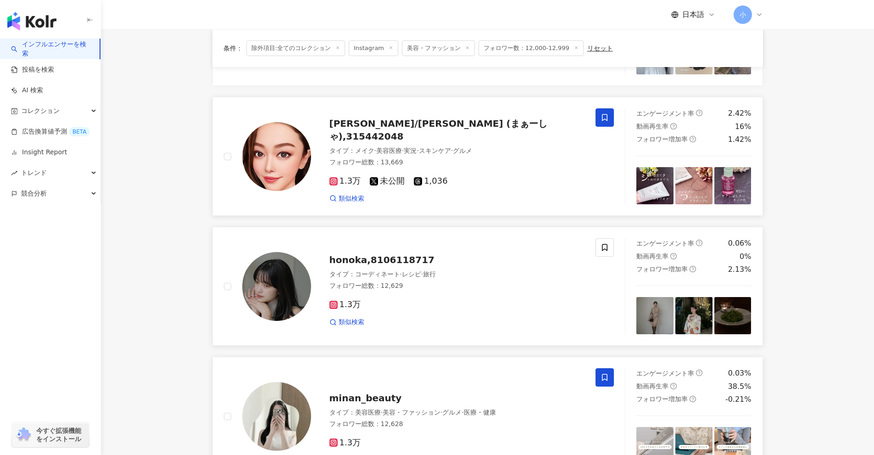
click at [599, 123] on span at bounding box center [605, 117] width 18 height 18
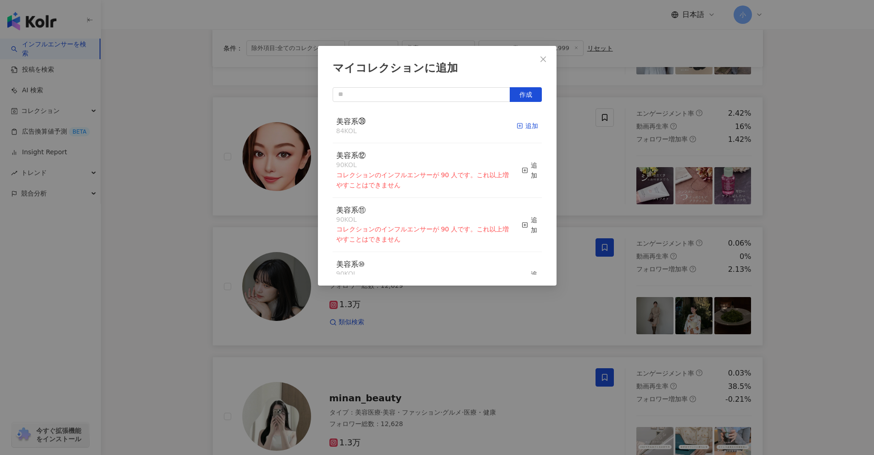
click at [524, 125] on div "追加" at bounding box center [528, 126] width 22 height 10
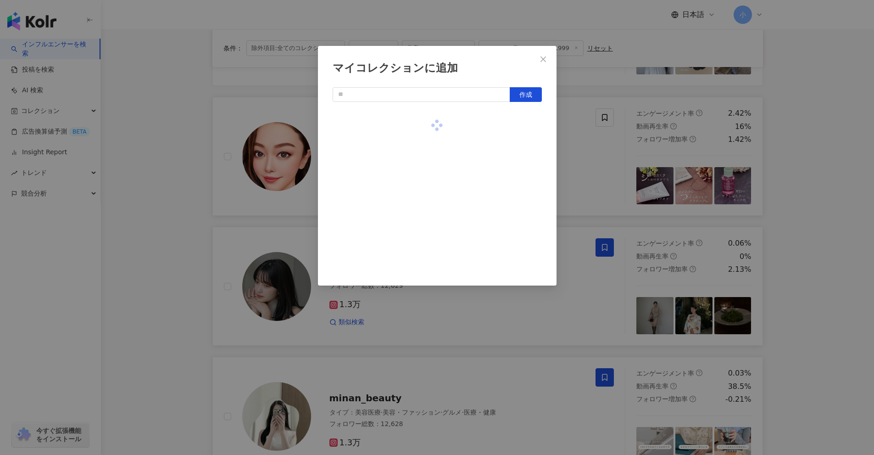
drag, startPoint x: 785, startPoint y: 174, endPoint x: 802, endPoint y: 186, distance: 21.4
click at [785, 174] on div "マイコレクションに追加 作成" at bounding box center [437, 227] width 874 height 455
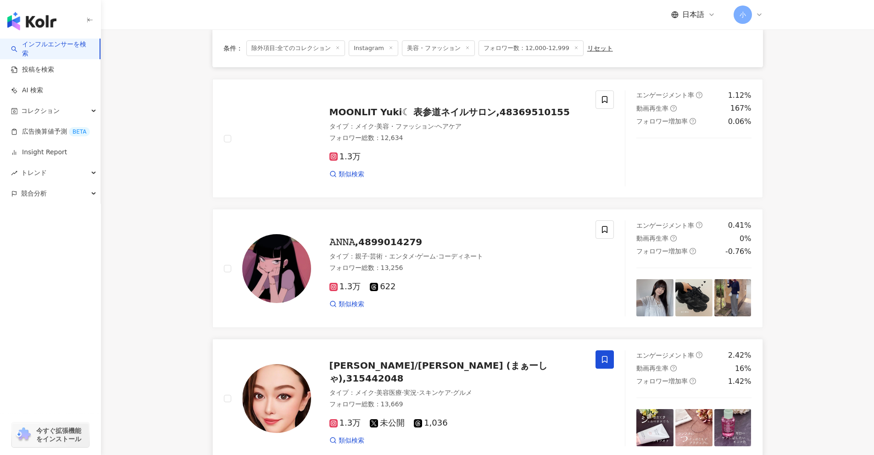
scroll to position [158, 0]
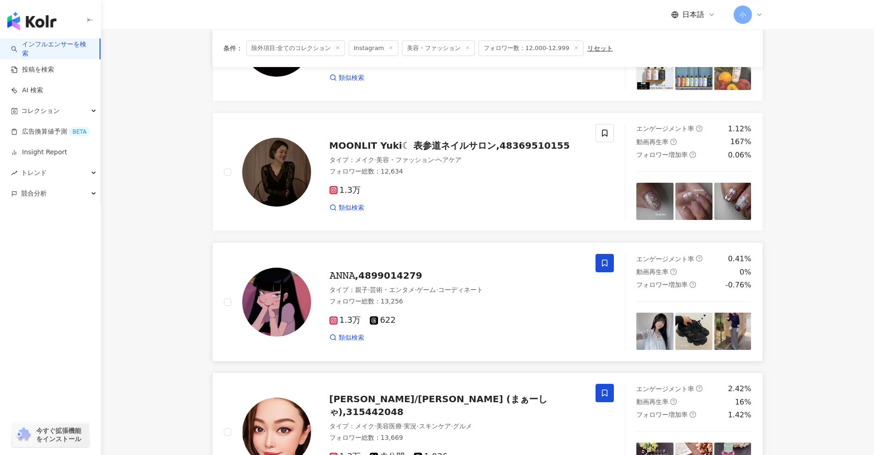
click at [606, 268] on span at bounding box center [605, 263] width 18 height 18
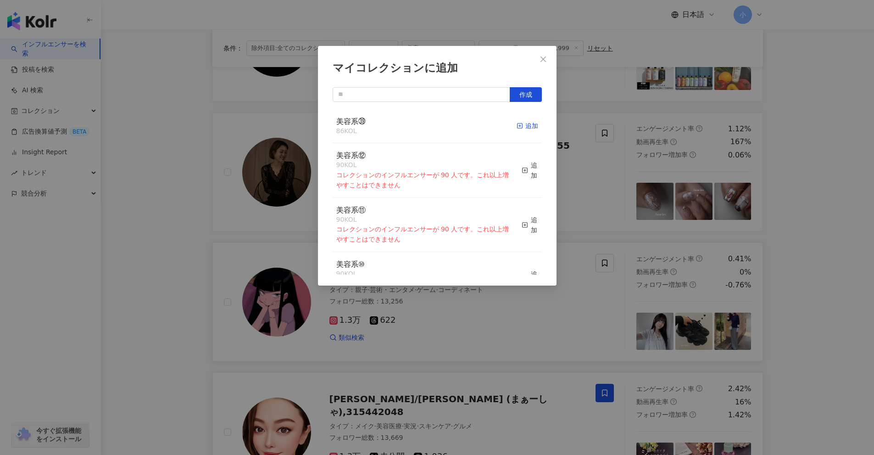
click at [522, 129] on div "追加" at bounding box center [528, 126] width 22 height 10
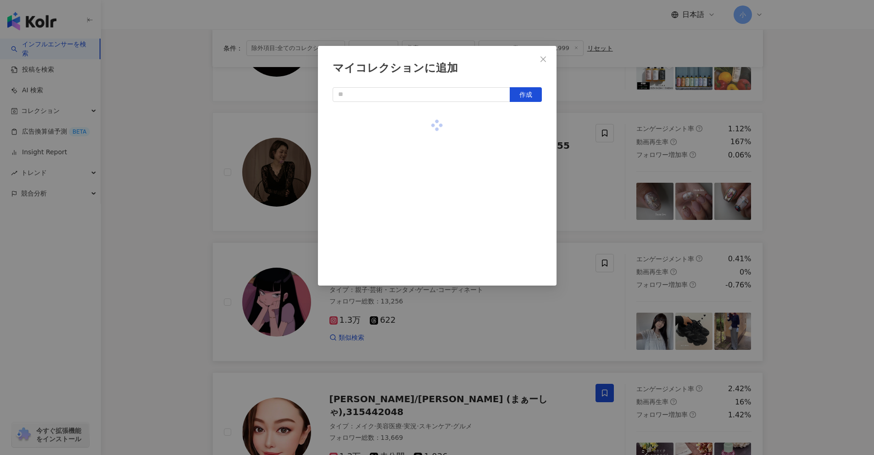
click at [819, 221] on div "マイコレクションに追加 作成" at bounding box center [437, 227] width 874 height 455
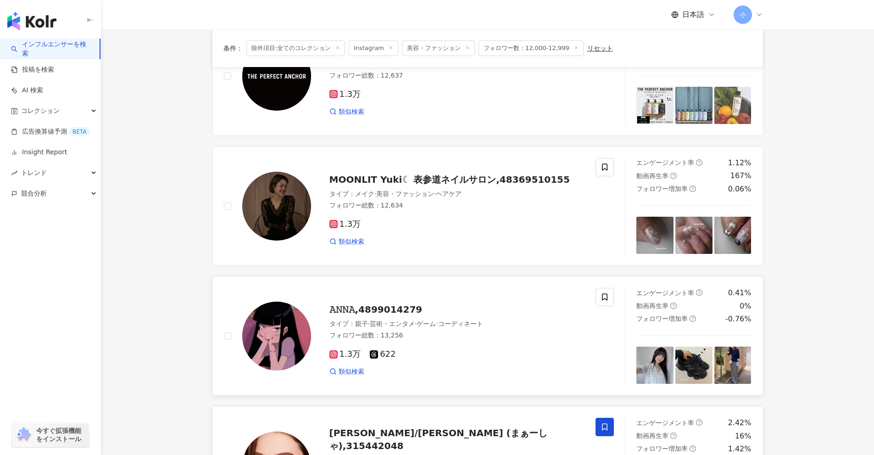
scroll to position [20, 0]
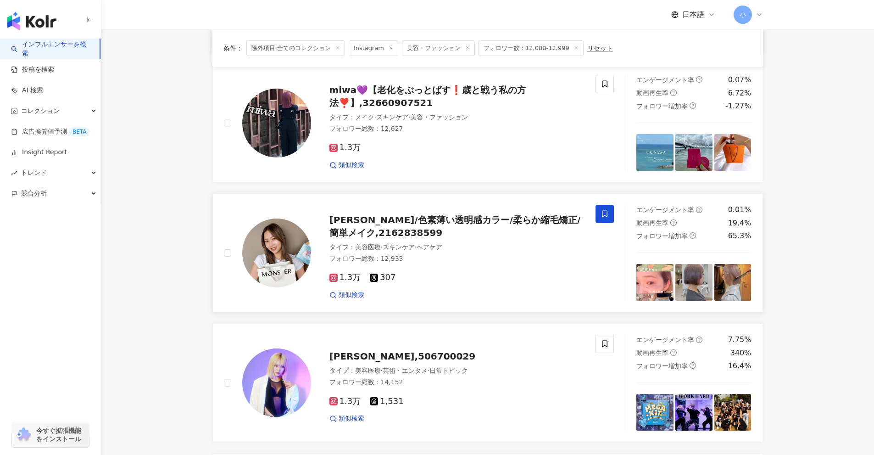
scroll to position [1443, 0]
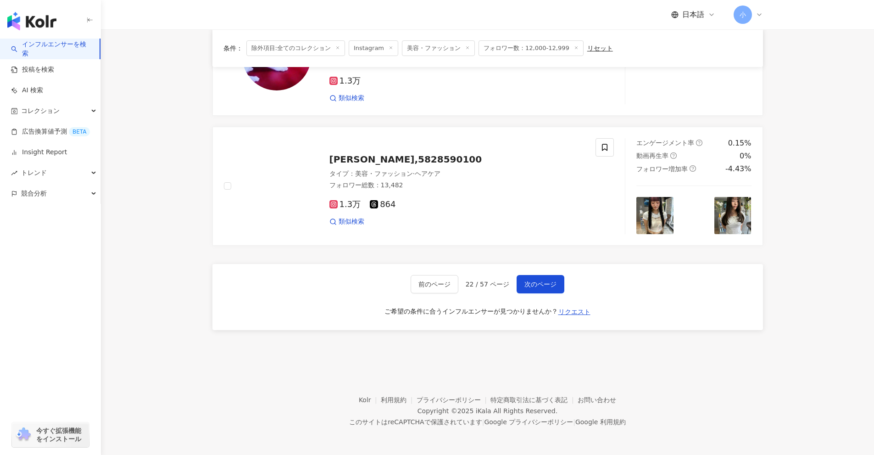
drag, startPoint x: 819, startPoint y: 231, endPoint x: 763, endPoint y: 428, distance: 204.8
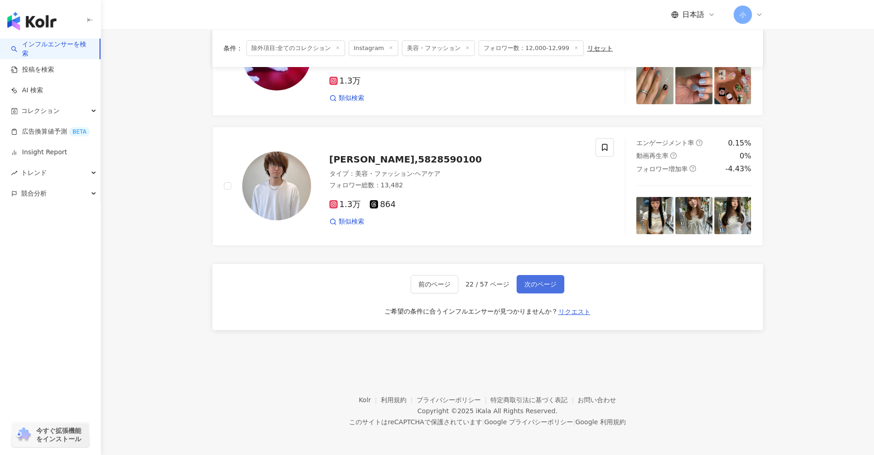
click at [553, 284] on span "次のページ" at bounding box center [541, 283] width 32 height 7
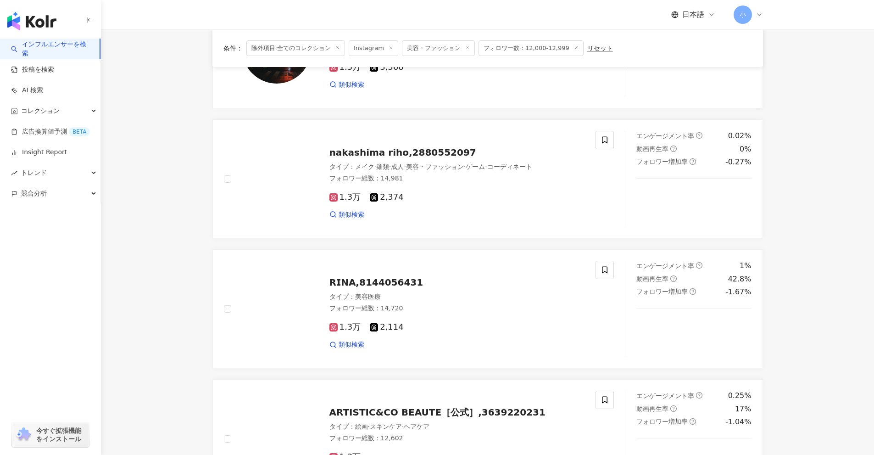
scroll to position [387, 0]
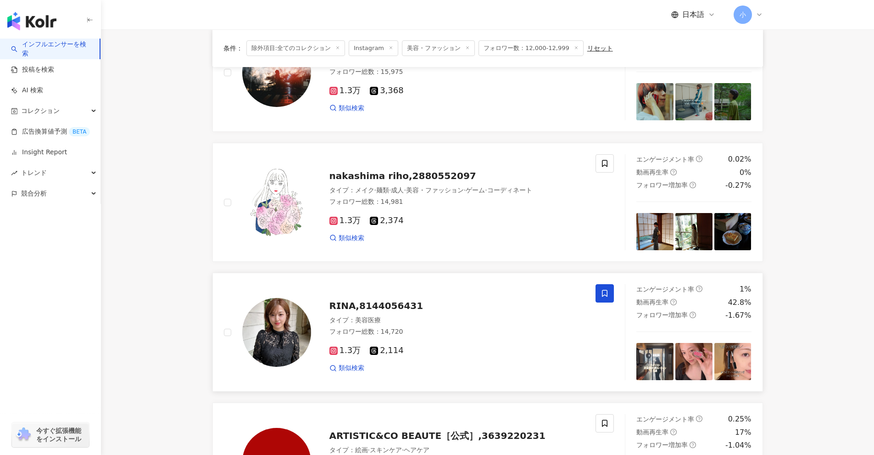
click at [596, 291] on span at bounding box center [605, 293] width 18 height 18
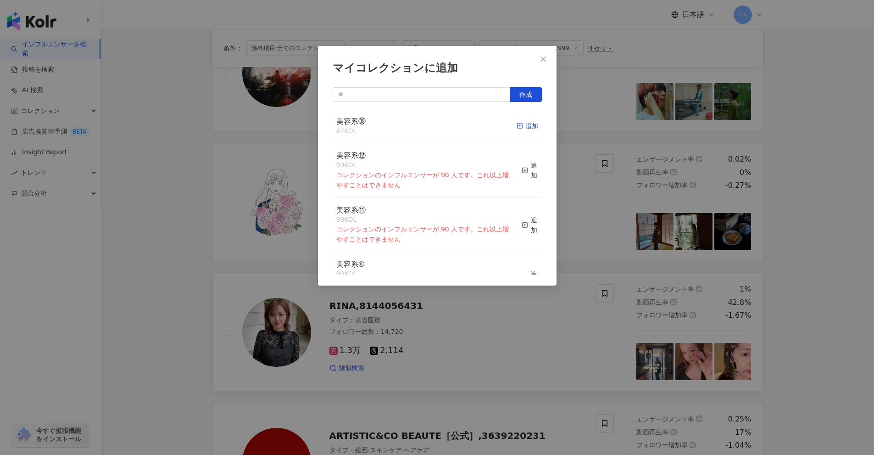
click at [520, 125] on div "追加" at bounding box center [528, 126] width 22 height 10
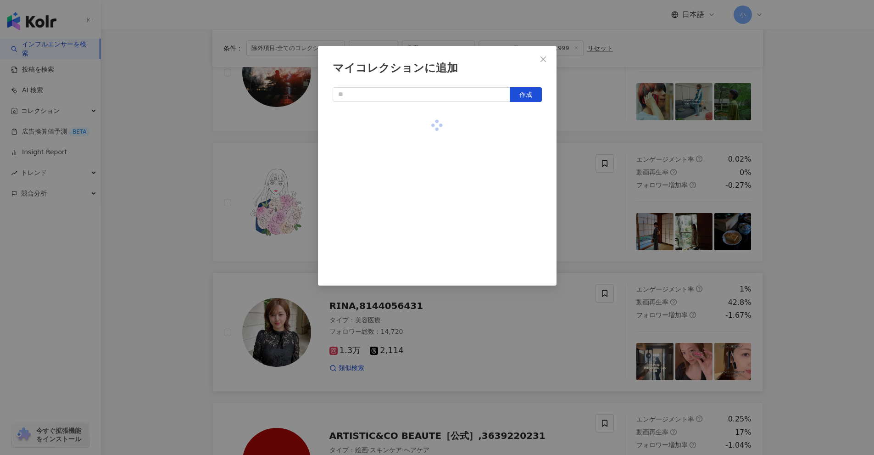
click at [810, 194] on div "マイコレクションに追加 作成" at bounding box center [437, 227] width 874 height 455
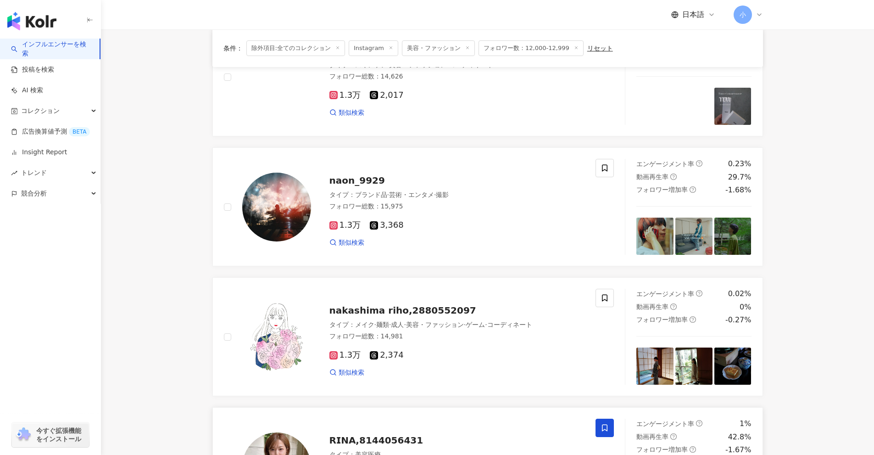
scroll to position [250, 0]
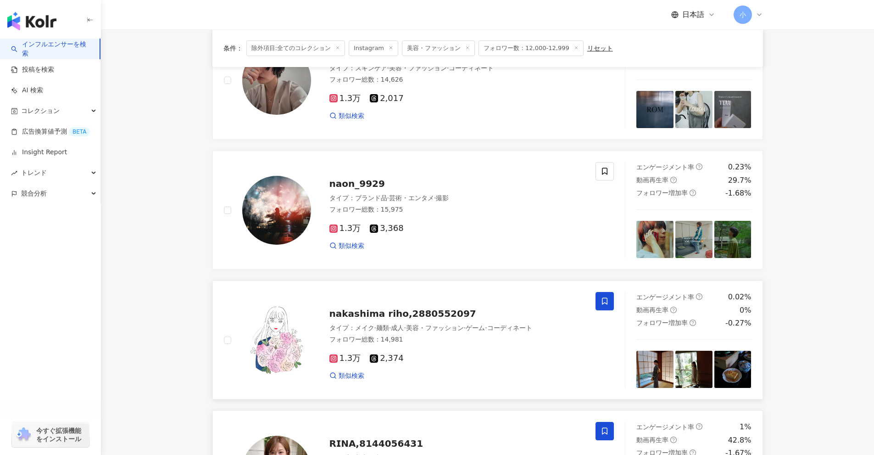
click at [609, 300] on span at bounding box center [605, 301] width 18 height 18
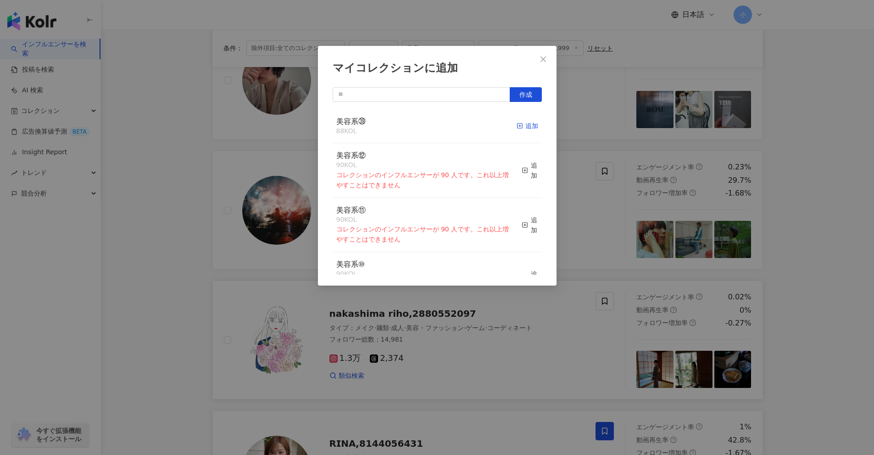
click at [517, 124] on icon "button" at bounding box center [520, 126] width 6 height 6
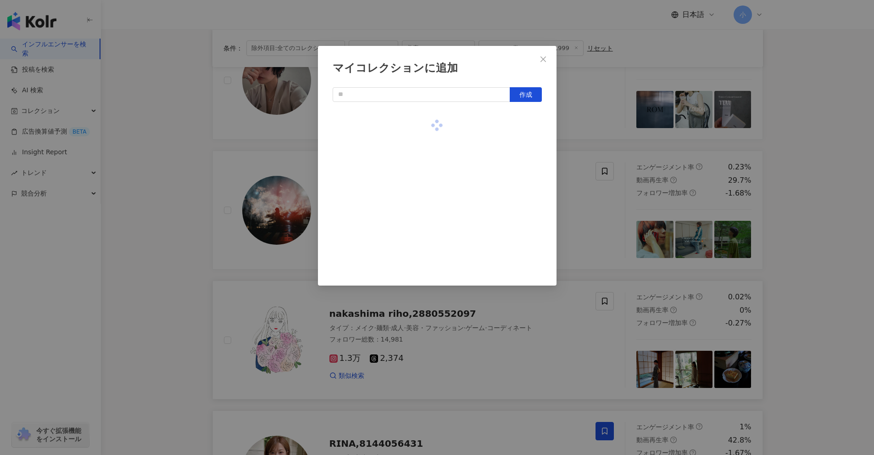
click at [806, 203] on div "マイコレクションに追加 作成" at bounding box center [437, 227] width 874 height 455
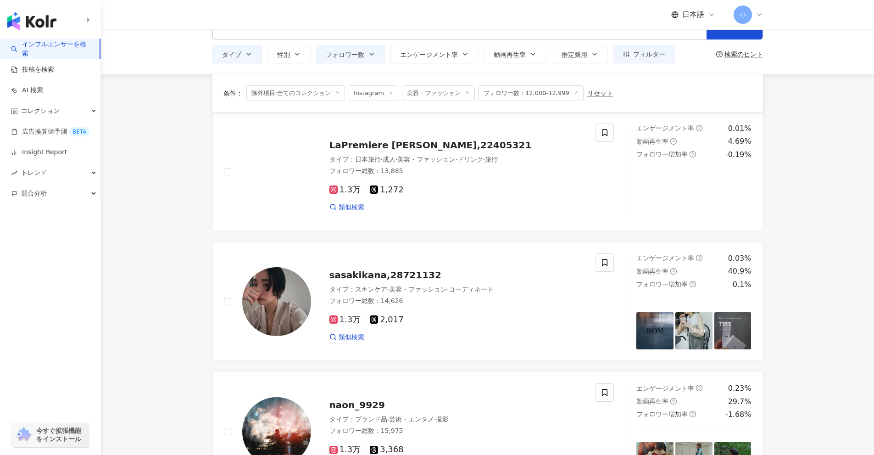
scroll to position [20, 0]
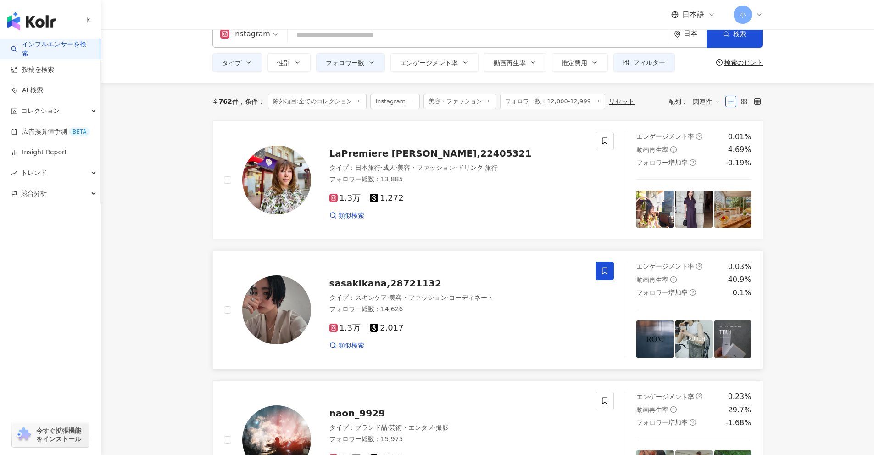
click at [608, 273] on icon at bounding box center [605, 271] width 8 height 8
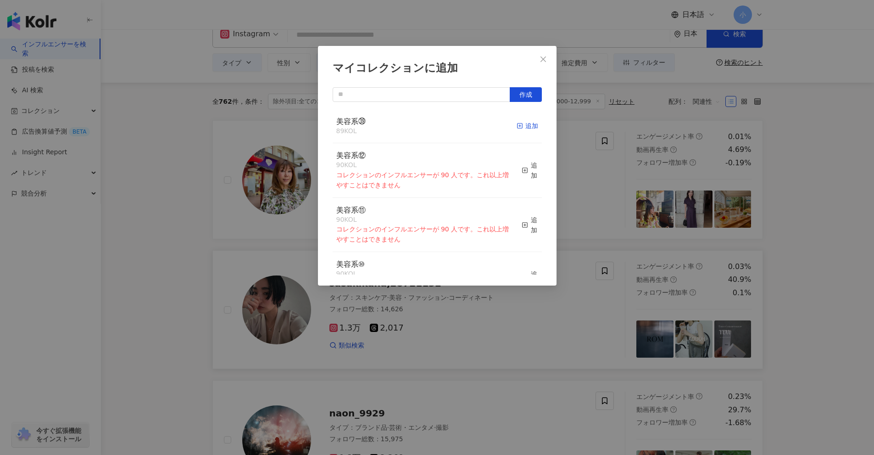
click at [517, 129] on span "button" at bounding box center [520, 125] width 6 height 7
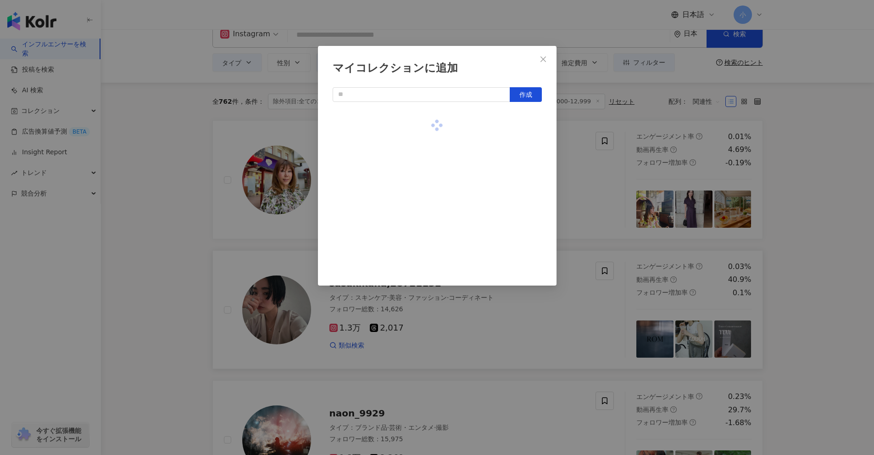
click at [822, 186] on div "マイコレクションに追加 作成" at bounding box center [437, 227] width 874 height 455
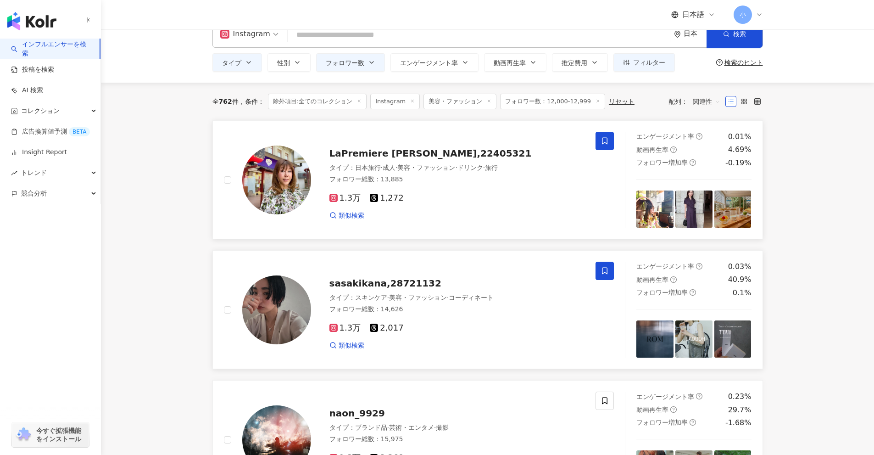
click at [609, 145] on span at bounding box center [605, 141] width 18 height 18
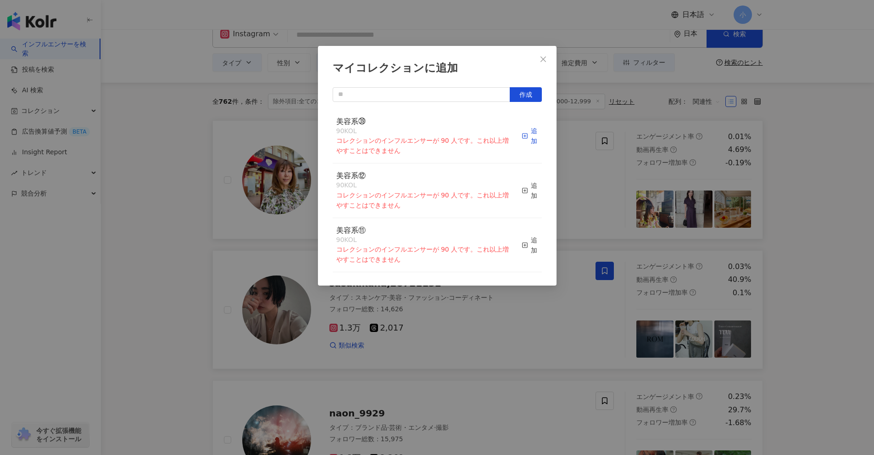
click at [522, 139] on icon "button" at bounding box center [525, 136] width 6 height 6
click at [486, 95] on input "text" at bounding box center [422, 94] width 178 height 15
type input "****"
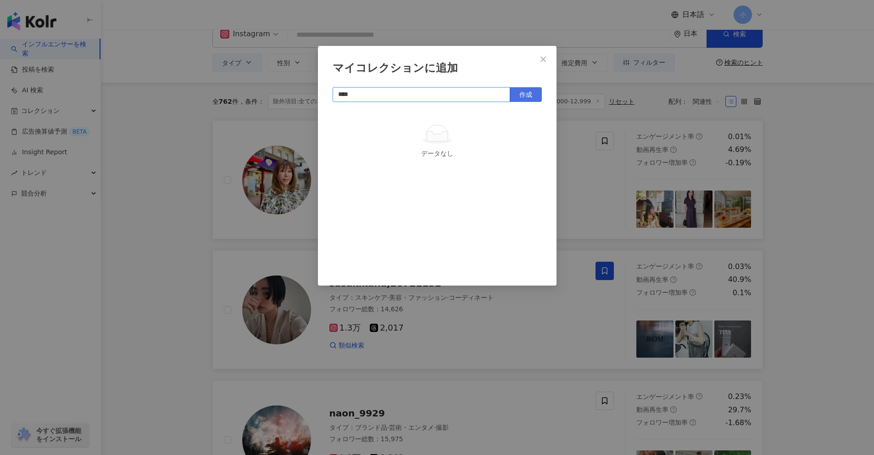
click at [519, 98] on button "作成" at bounding box center [526, 94] width 32 height 15
click at [836, 240] on div "マイコレクションに追加 **** 作成 美容系㊵ 0 KOL 追加" at bounding box center [437, 227] width 874 height 455
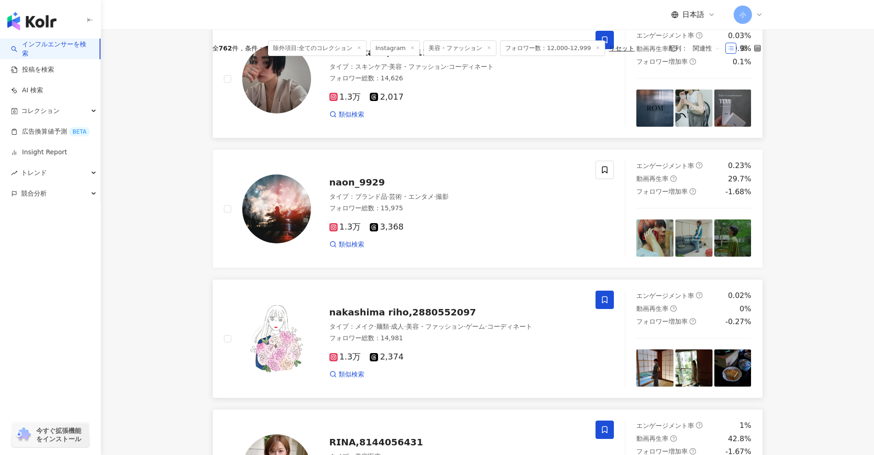
scroll to position [1443, 0]
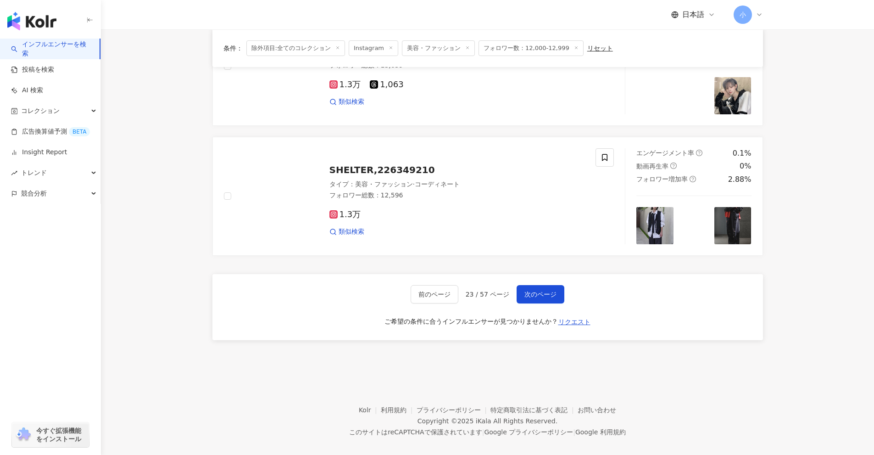
drag, startPoint x: 813, startPoint y: 182, endPoint x: 764, endPoint y: 455, distance: 277.0
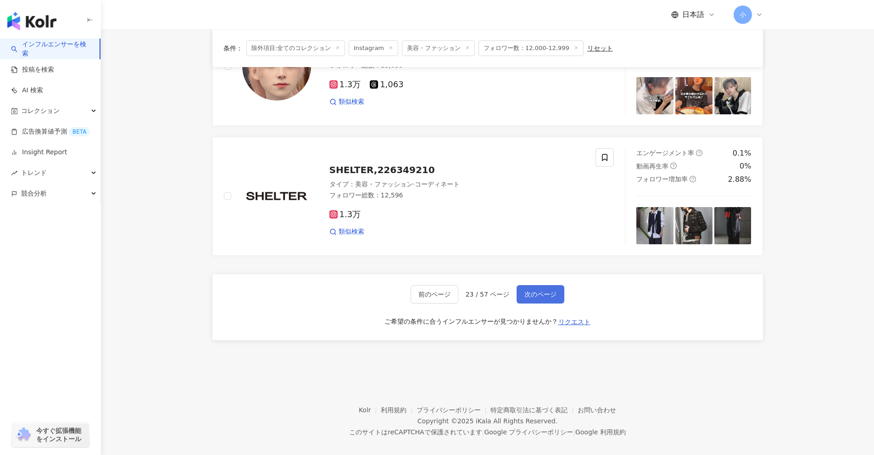
click at [544, 291] on span "次のページ" at bounding box center [541, 294] width 32 height 7
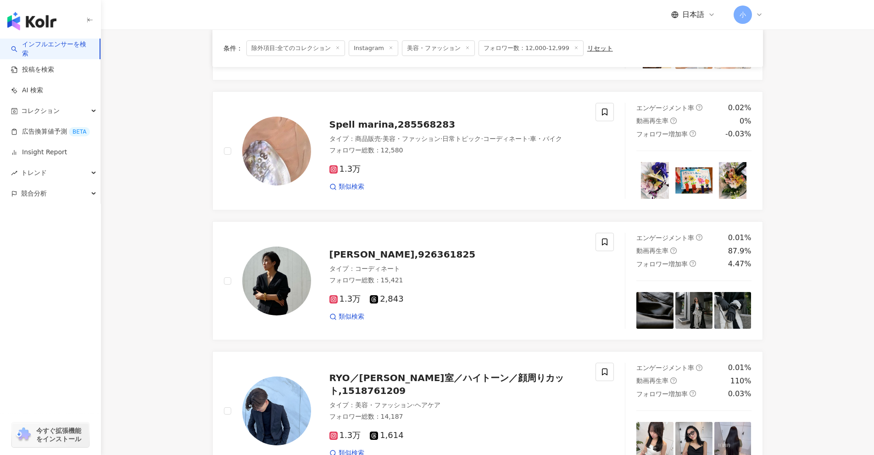
scroll to position [800, 0]
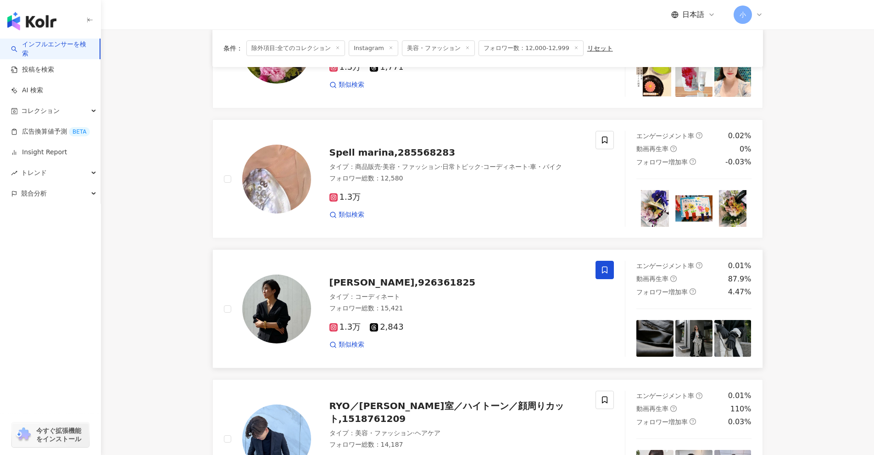
click at [605, 274] on icon at bounding box center [605, 270] width 8 height 8
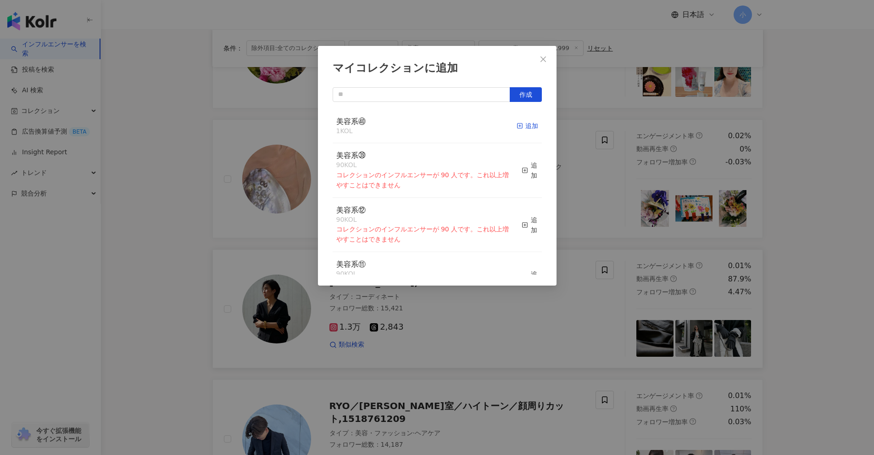
click at [520, 125] on div "追加" at bounding box center [528, 126] width 22 height 10
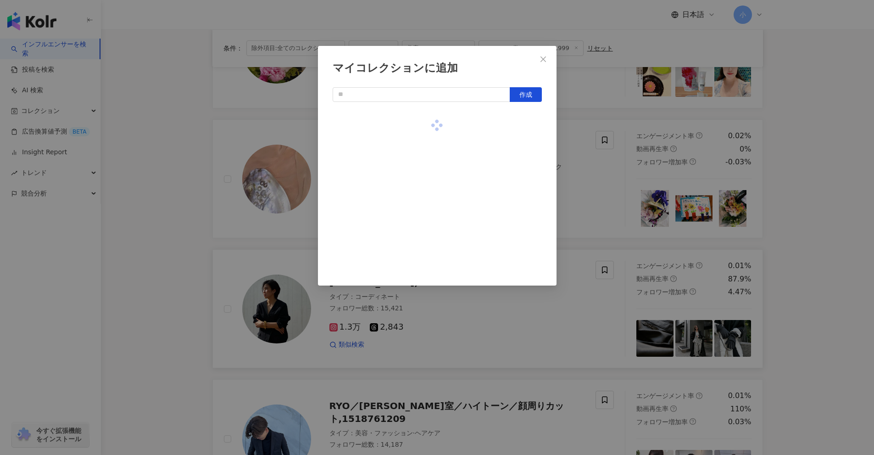
click at [817, 207] on div "マイコレクションに追加 作成" at bounding box center [437, 227] width 874 height 455
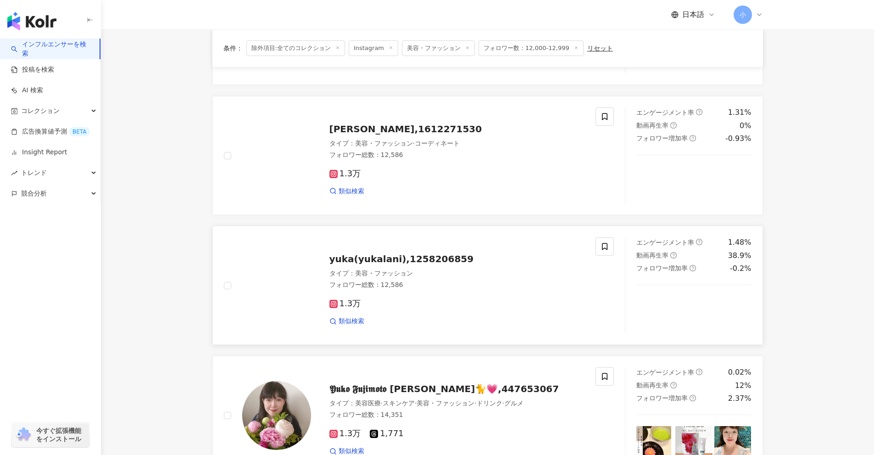
scroll to position [433, 0]
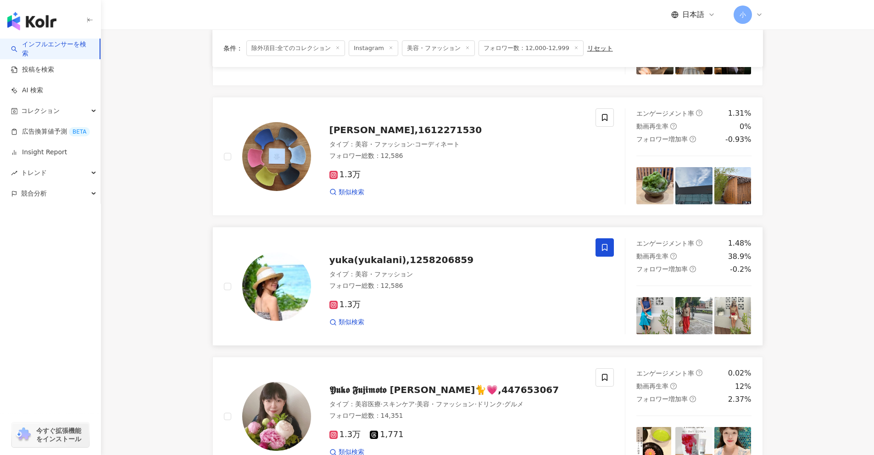
click at [604, 246] on icon at bounding box center [605, 247] width 8 height 8
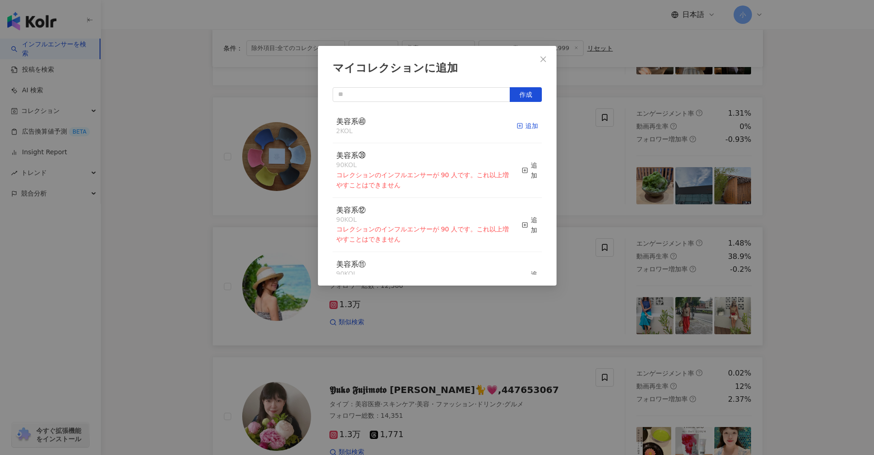
click at [519, 123] on div "追加" at bounding box center [528, 126] width 22 height 10
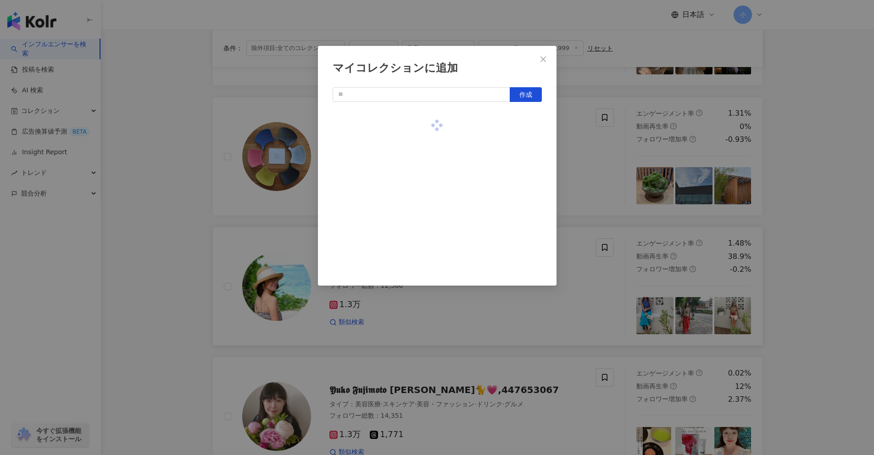
click at [821, 201] on div "マイコレクションに追加 作成" at bounding box center [437, 227] width 874 height 455
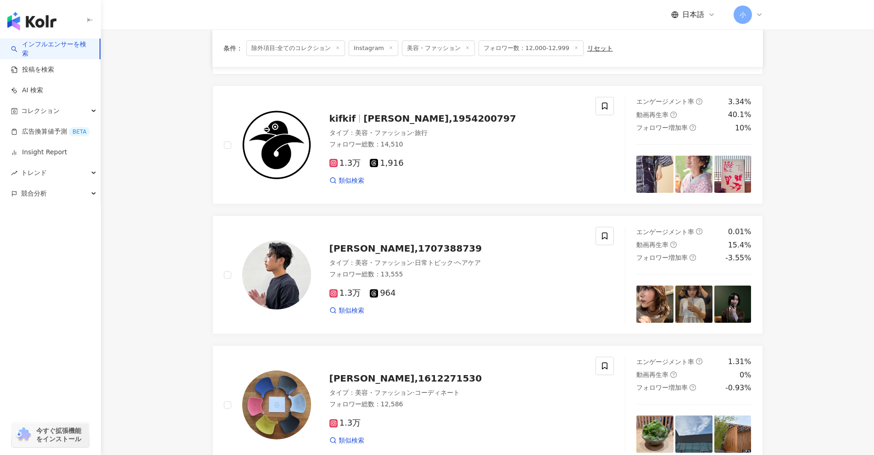
scroll to position [158, 0]
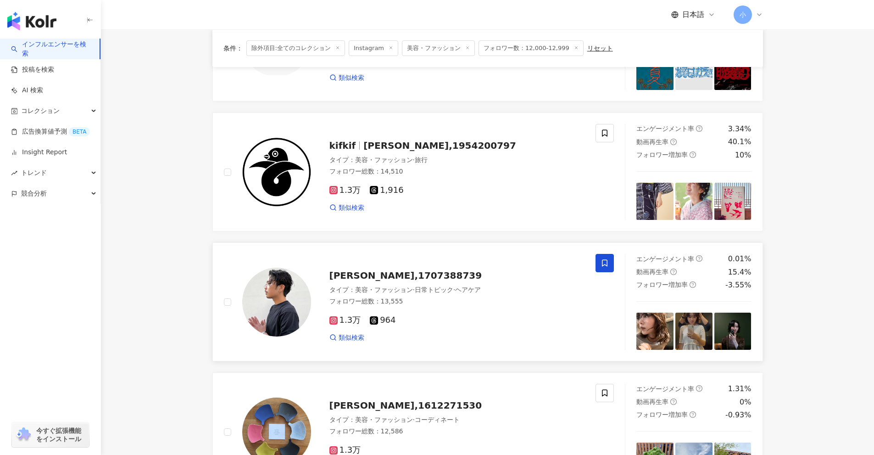
click at [599, 260] on span at bounding box center [605, 263] width 18 height 18
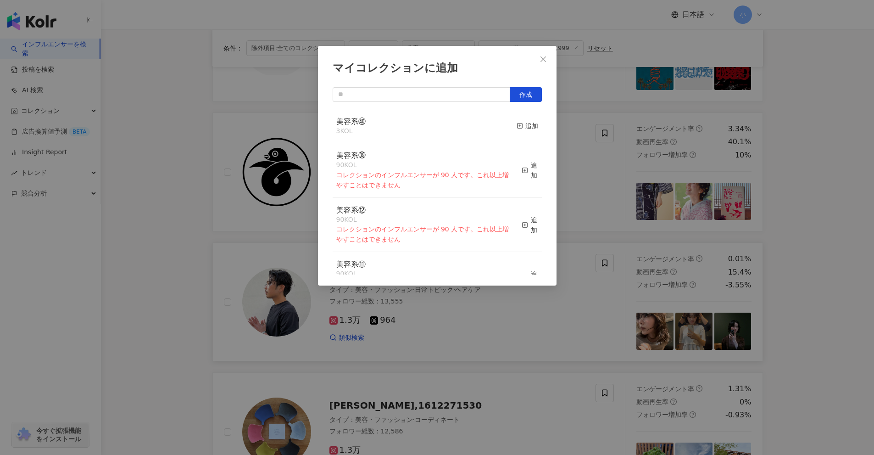
click at [823, 265] on div "マイコレクションに追加 作成 美容系㊵ 3 KOL 追加 美容系㊴ 90 KOL コレクションのインフルエンサーが 90 人です。これ以上増やすことはできませ…" at bounding box center [437, 227] width 874 height 455
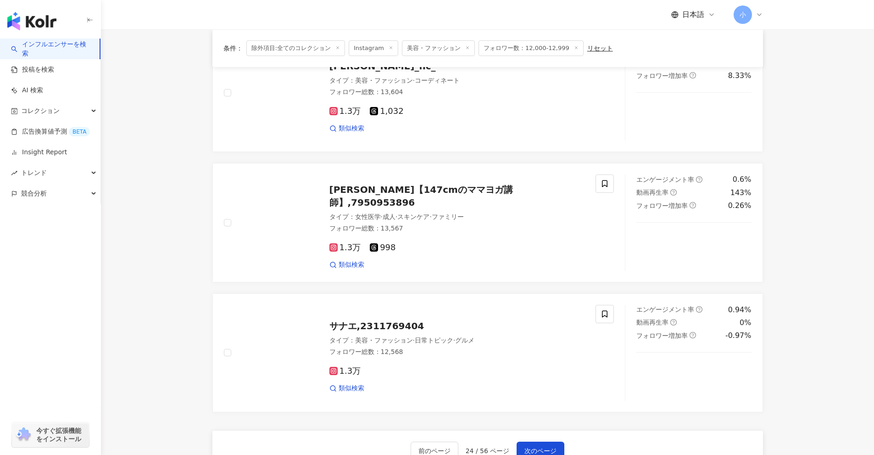
scroll to position [1443, 0]
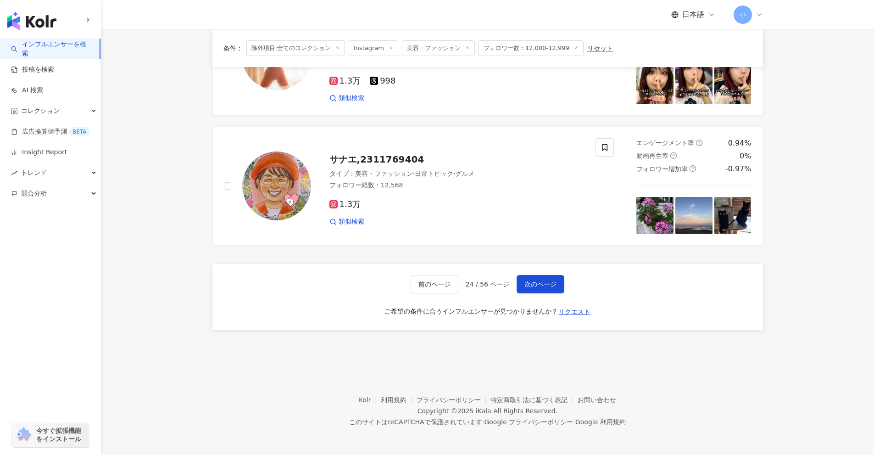
drag, startPoint x: 823, startPoint y: 235, endPoint x: 787, endPoint y: 402, distance: 171.5
click at [541, 286] on span "次のページ" at bounding box center [541, 283] width 32 height 7
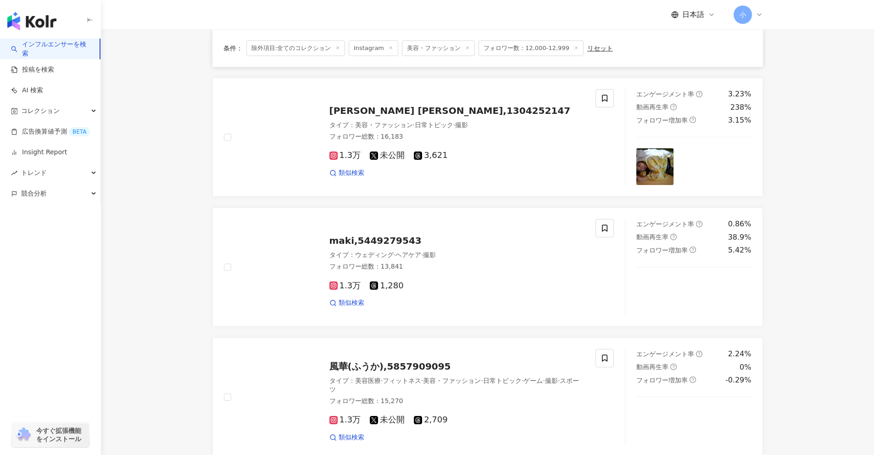
scroll to position [1076, 0]
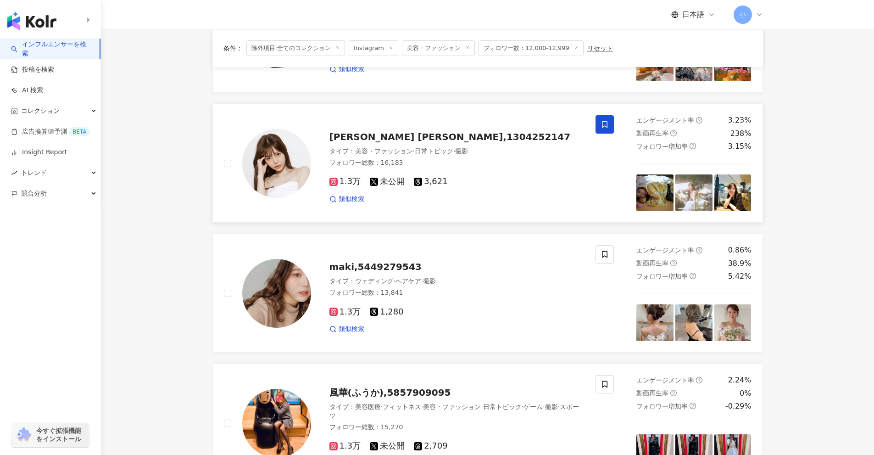
click at [607, 126] on icon at bounding box center [605, 124] width 8 height 8
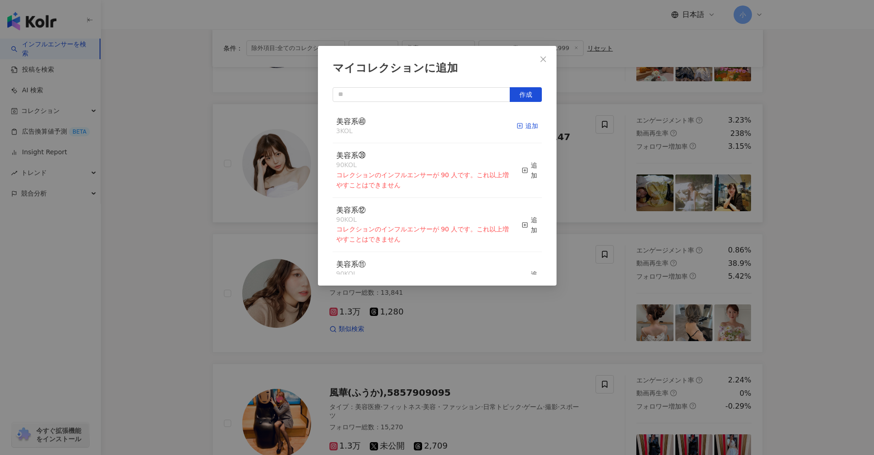
click at [520, 126] on div "追加" at bounding box center [528, 126] width 22 height 10
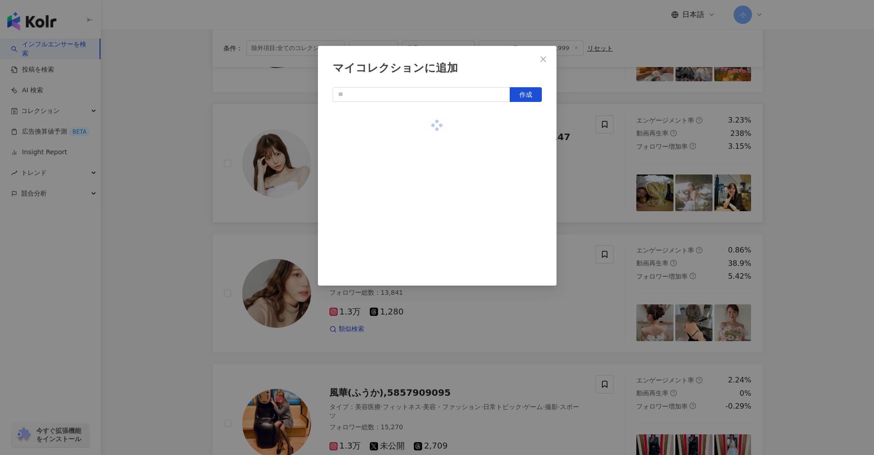
click at [811, 219] on div "マイコレクションに追加 作成" at bounding box center [437, 227] width 874 height 455
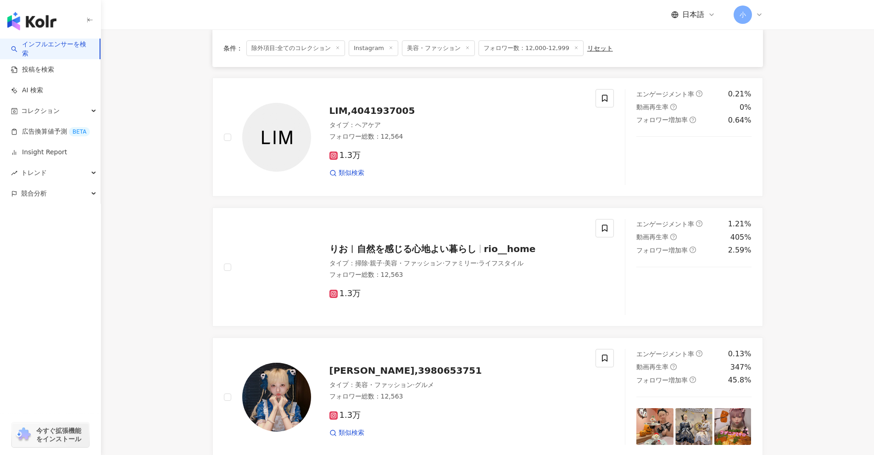
scroll to position [709, 0]
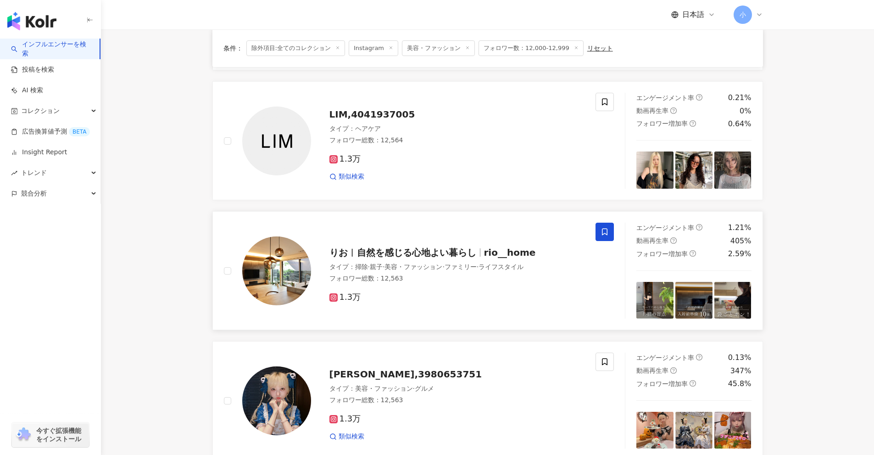
click at [609, 235] on span at bounding box center [605, 232] width 18 height 18
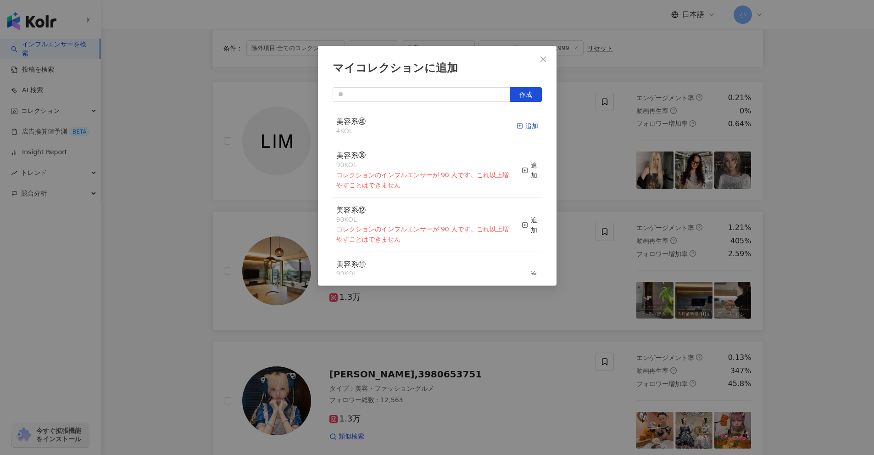
click at [517, 123] on div "追加" at bounding box center [528, 126] width 22 height 10
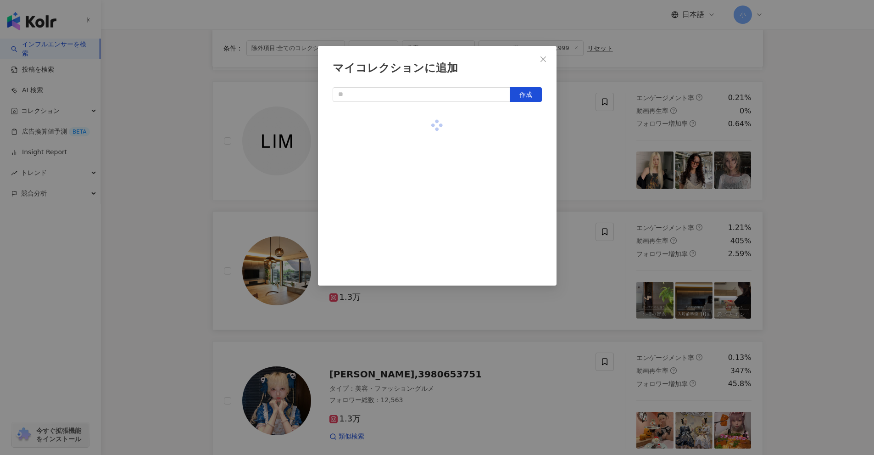
click at [792, 219] on div "マイコレクションに追加 作成" at bounding box center [437, 227] width 874 height 455
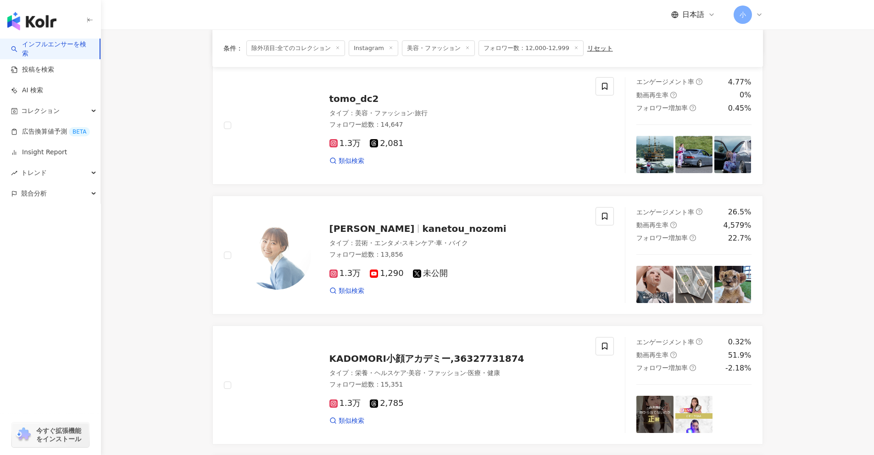
scroll to position [204, 0]
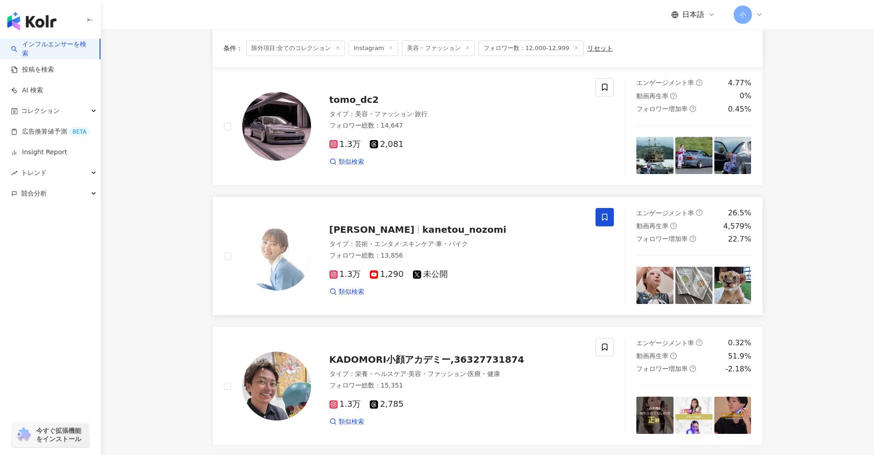
click at [612, 216] on span at bounding box center [605, 217] width 18 height 18
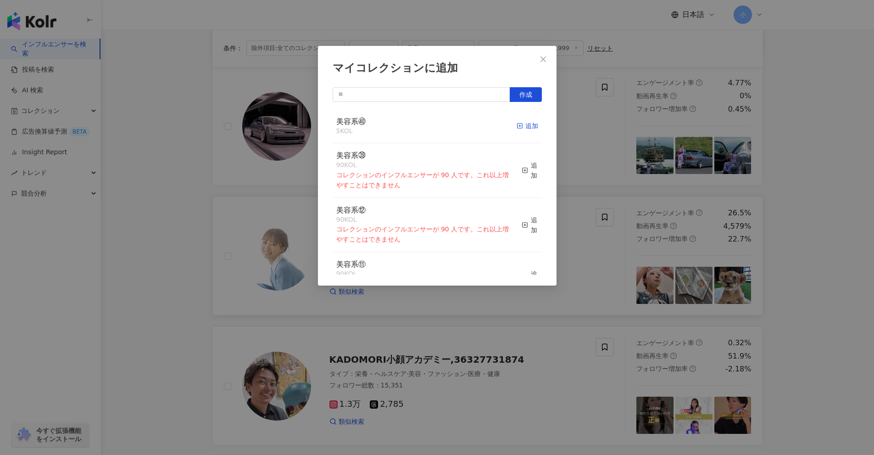
click at [518, 129] on div "追加" at bounding box center [528, 126] width 22 height 10
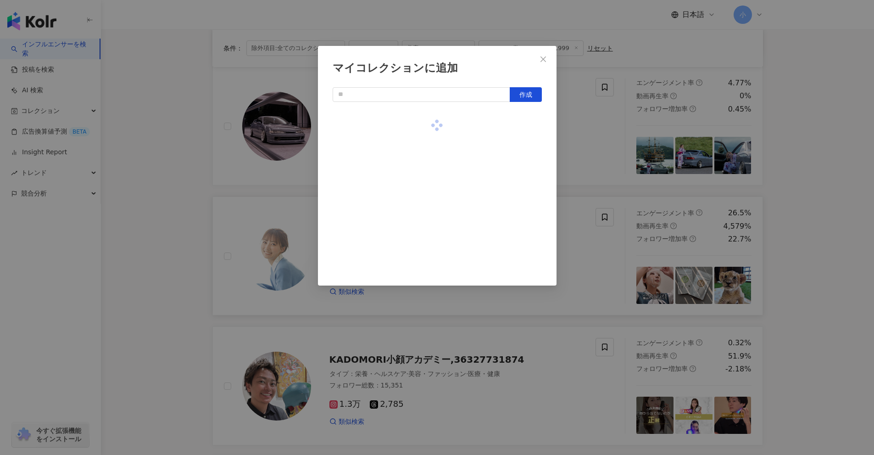
click at [807, 197] on div "マイコレクションに追加 作成" at bounding box center [437, 227] width 874 height 455
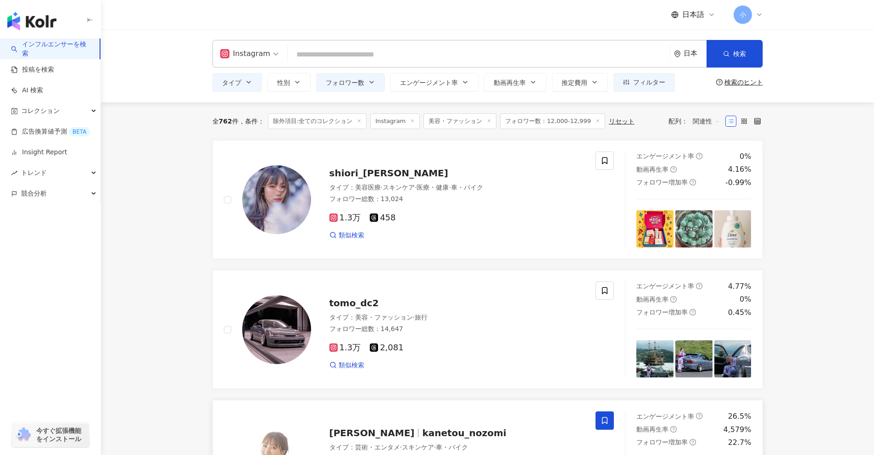
scroll to position [0, 0]
click at [607, 163] on icon at bounding box center [605, 161] width 8 height 8
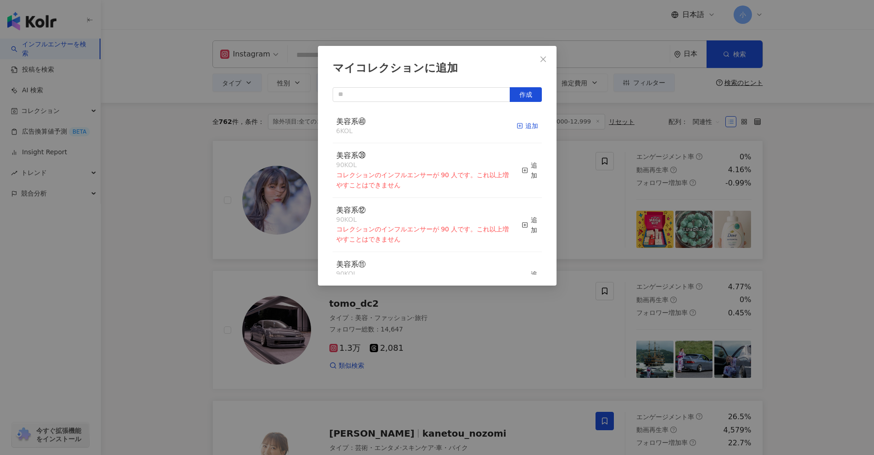
click at [517, 127] on rect "button" at bounding box center [519, 125] width 5 height 5
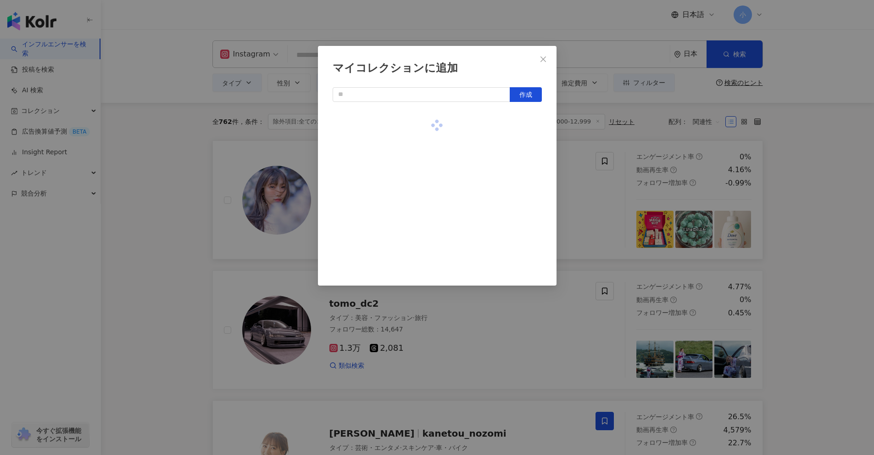
click at [810, 184] on div "マイコレクションに追加 作成" at bounding box center [437, 227] width 874 height 455
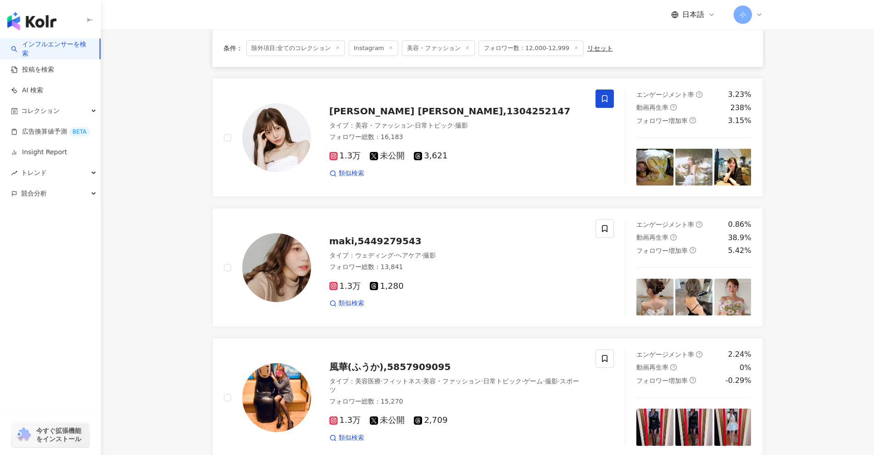
scroll to position [1377, 0]
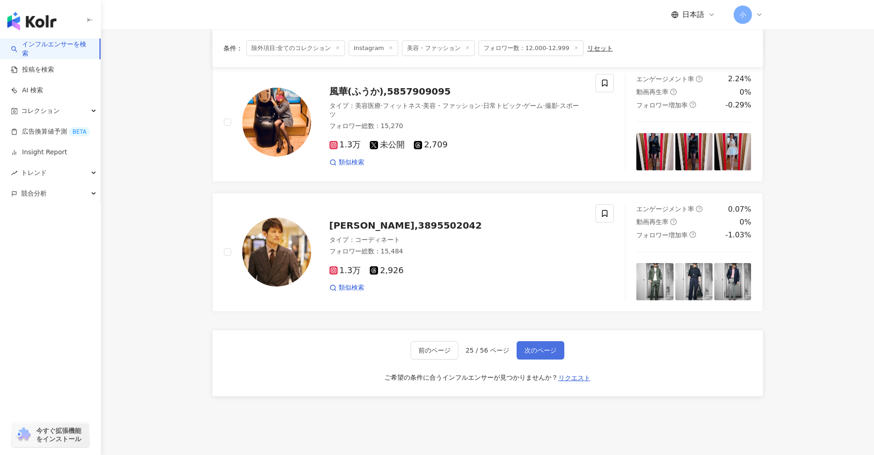
click at [533, 348] on span "次のページ" at bounding box center [541, 350] width 32 height 7
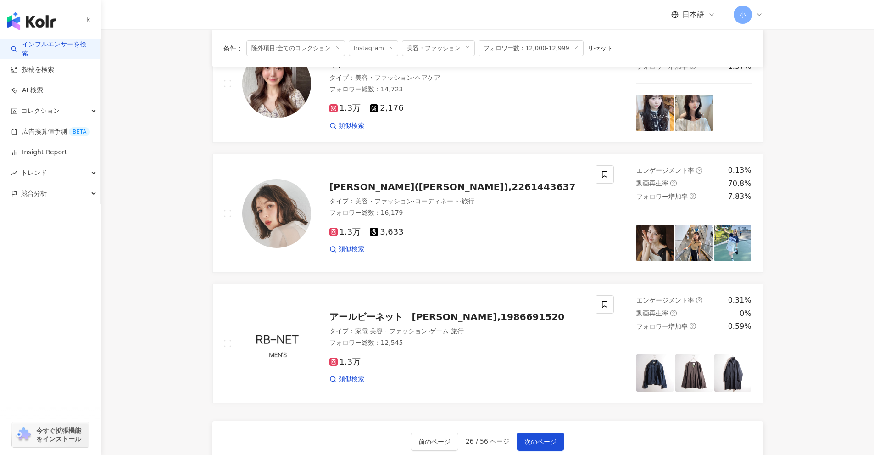
scroll to position [1155, 0]
click at [603, 172] on icon at bounding box center [605, 175] width 6 height 7
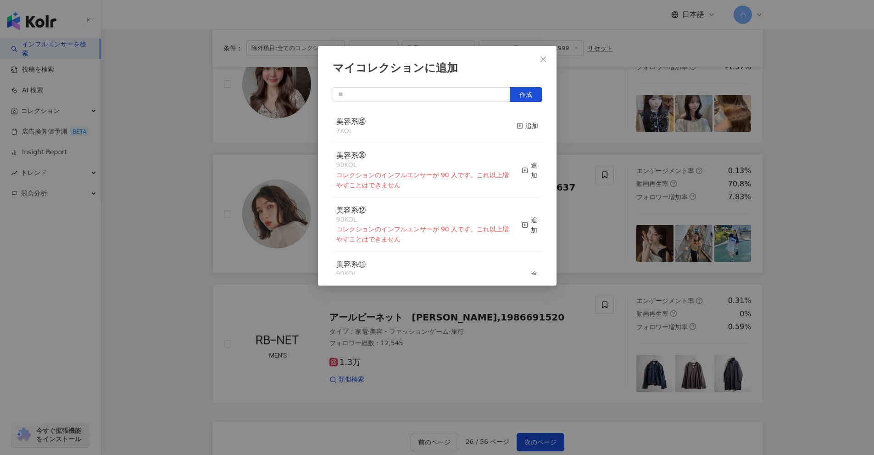
click at [507, 126] on div "美容系㊵ 7 KOL 追加" at bounding box center [437, 126] width 209 height 34
click at [517, 129] on icon "button" at bounding box center [520, 126] width 6 height 6
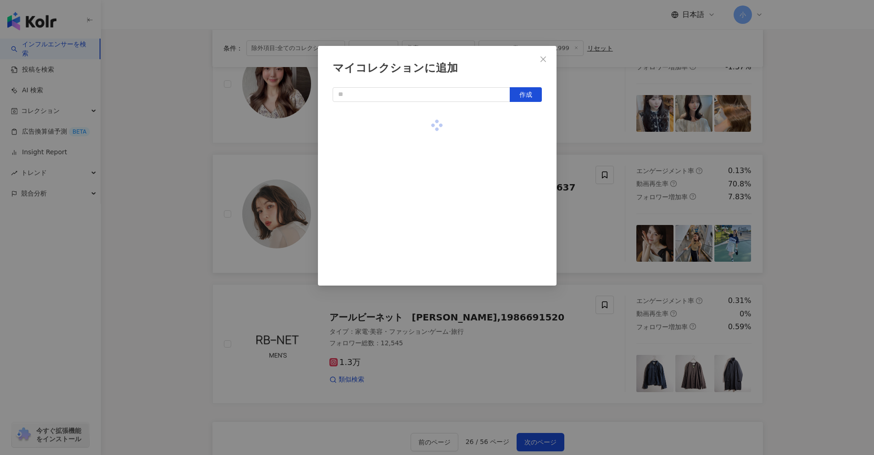
click at [838, 242] on div "マイコレクションに追加 作成" at bounding box center [437, 227] width 874 height 455
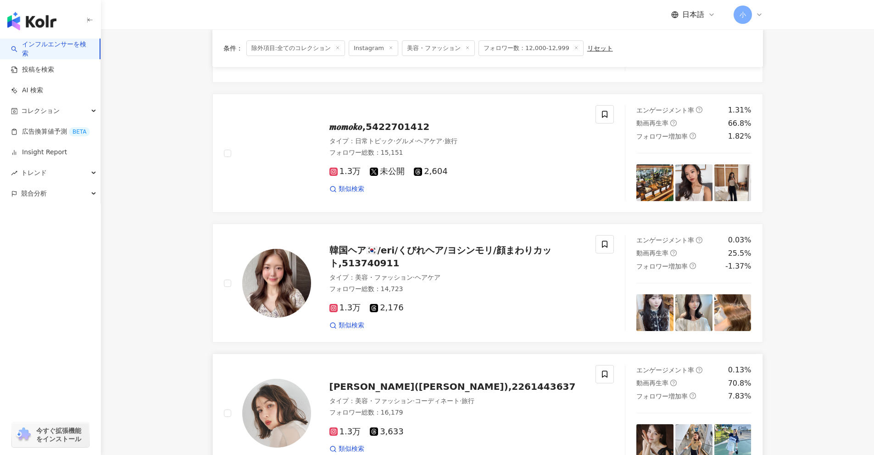
scroll to position [926, 0]
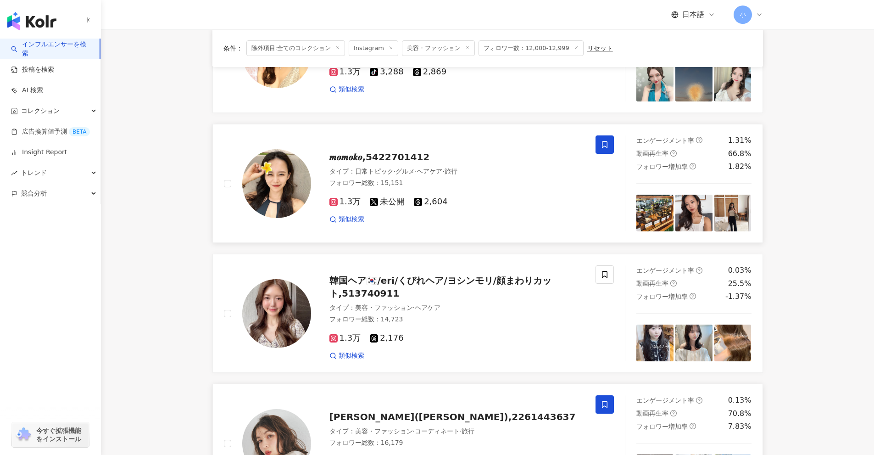
click at [609, 149] on icon at bounding box center [605, 144] width 8 height 8
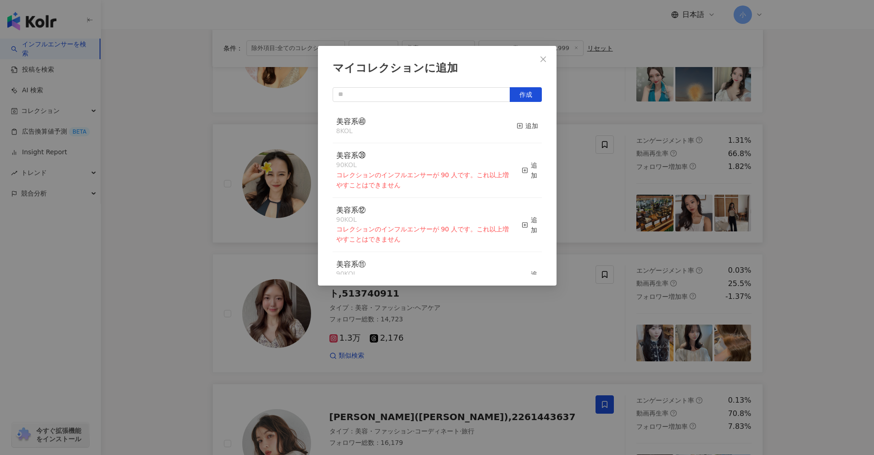
click at [509, 123] on div "美容系㊵ 8 KOL 追加" at bounding box center [437, 126] width 209 height 34
click at [533, 129] on div "美容系㊵ 8 KOL 追加" at bounding box center [437, 126] width 209 height 34
click at [531, 129] on div "美容系㊵ 8 KOL 追加" at bounding box center [437, 126] width 209 height 34
click at [520, 128] on div "追加" at bounding box center [528, 126] width 22 height 10
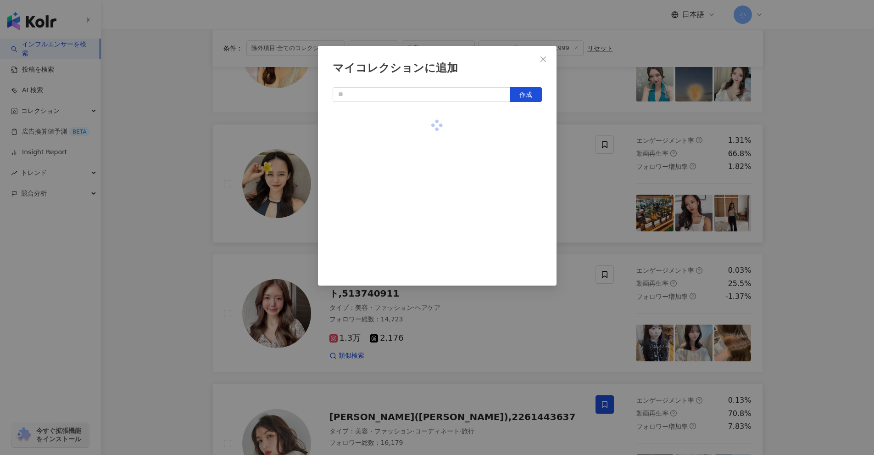
click at [770, 182] on div "マイコレクションに追加 作成" at bounding box center [437, 227] width 874 height 455
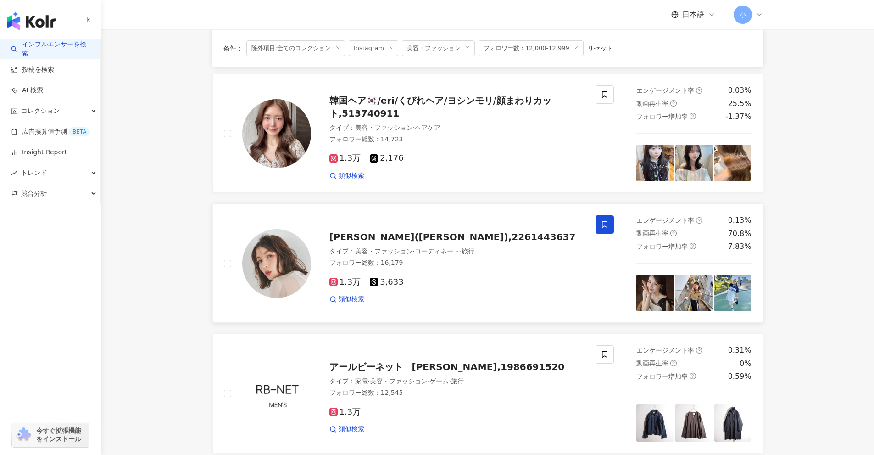
scroll to position [1313, 0]
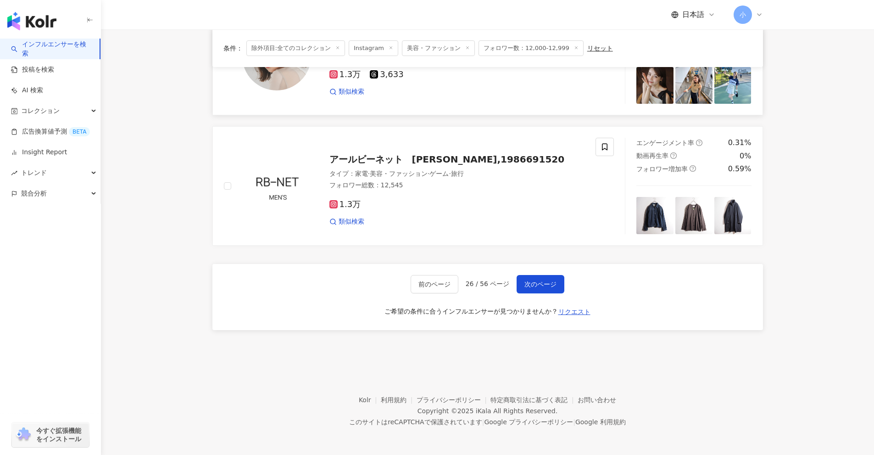
drag, startPoint x: 772, startPoint y: 190, endPoint x: 738, endPoint y: 391, distance: 203.3
click at [554, 285] on span "次のページ" at bounding box center [541, 283] width 32 height 7
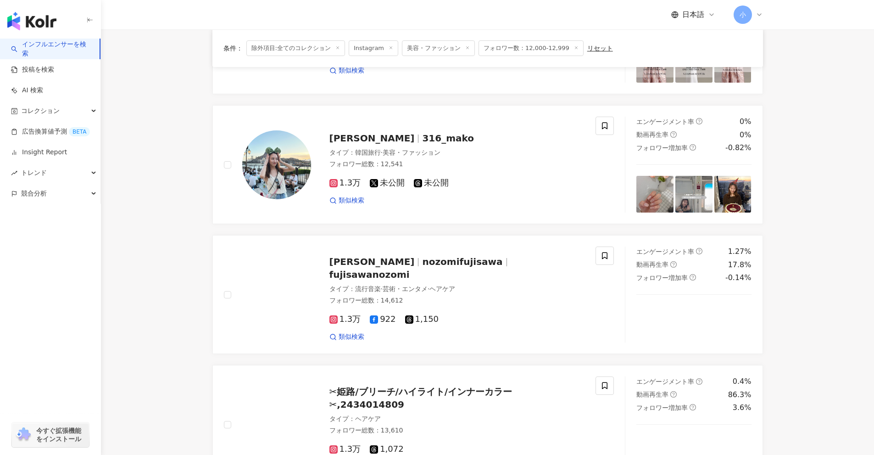
scroll to position [800, 0]
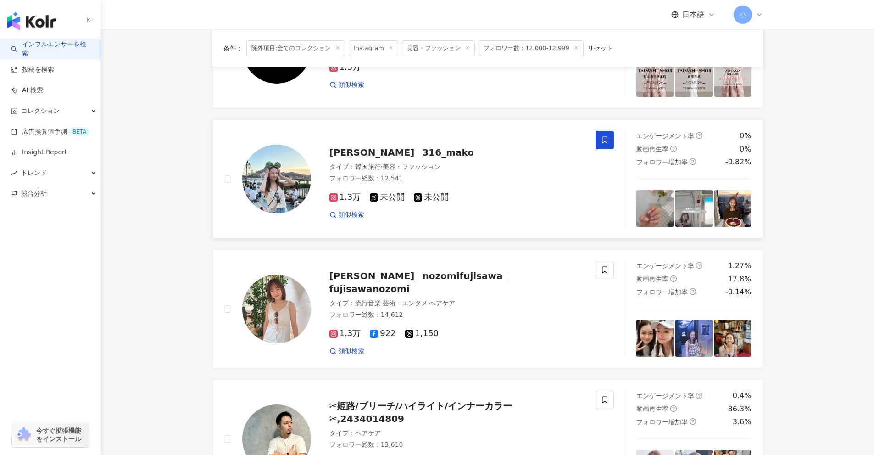
click at [604, 137] on icon at bounding box center [605, 140] width 6 height 7
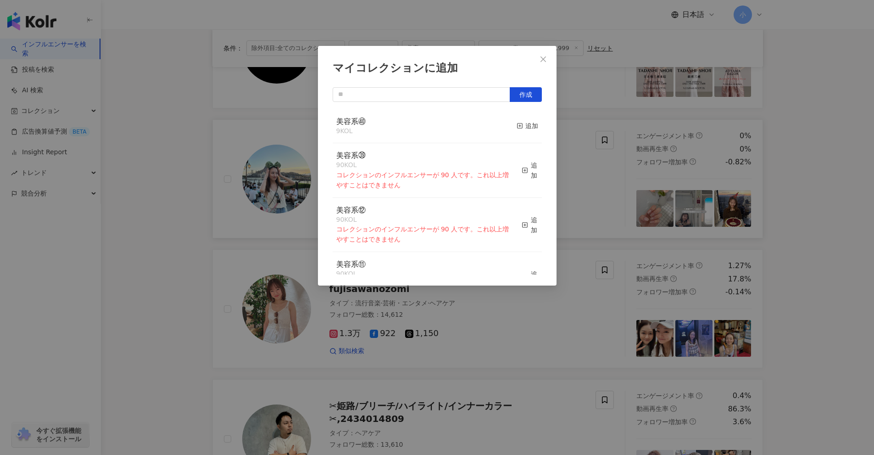
click at [800, 172] on div "マイコレクションに追加 作成 美容系㊵ 9 KOL 追加 美容系㊴ 90 KOL コレクションのインフルエンサーが 90 人です。これ以上増やすことはできませ…" at bounding box center [437, 227] width 874 height 455
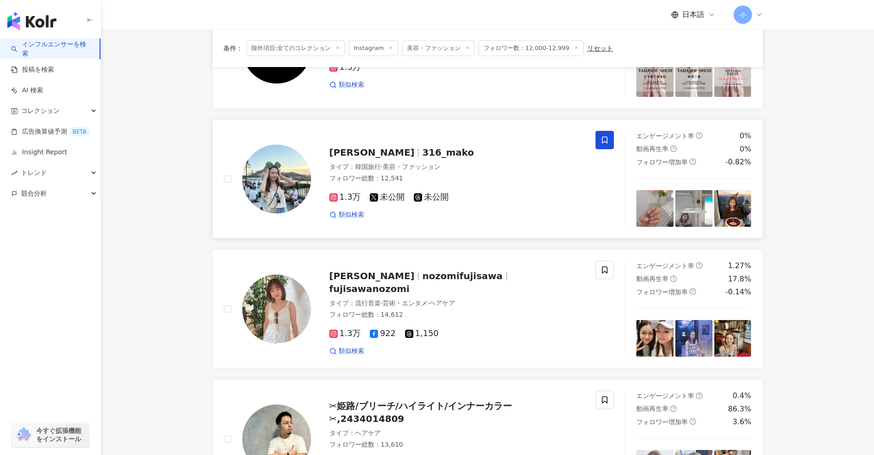
click at [606, 138] on icon at bounding box center [605, 140] width 8 height 8
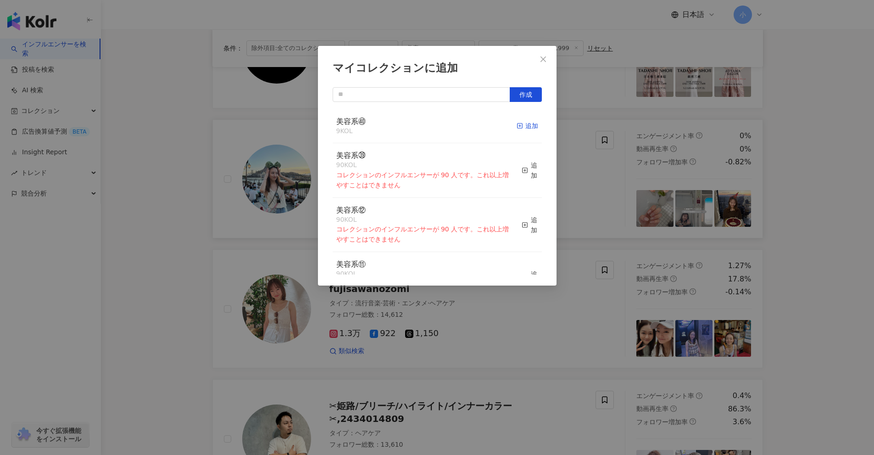
click at [517, 124] on rect "button" at bounding box center [519, 125] width 5 height 5
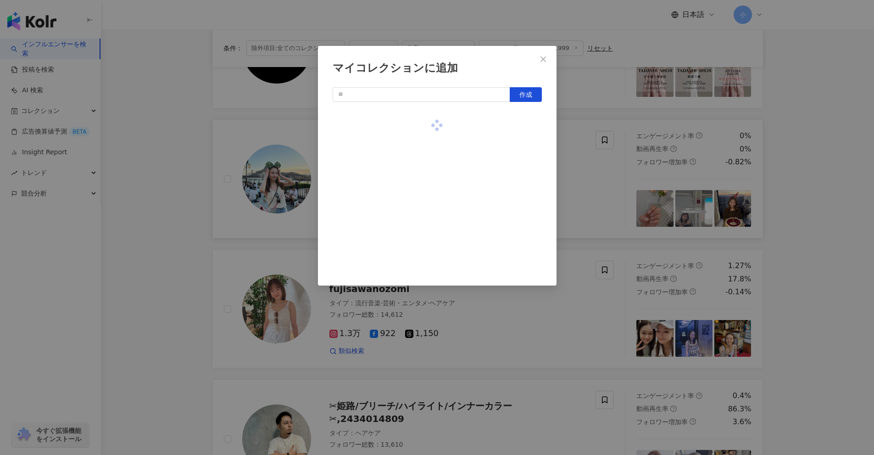
click at [834, 176] on div "マイコレクションに追加 作成" at bounding box center [437, 227] width 874 height 455
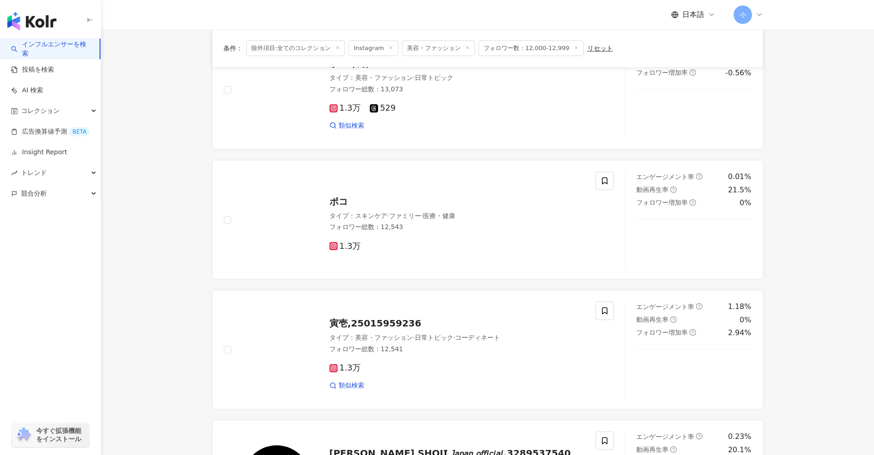
scroll to position [341, 0]
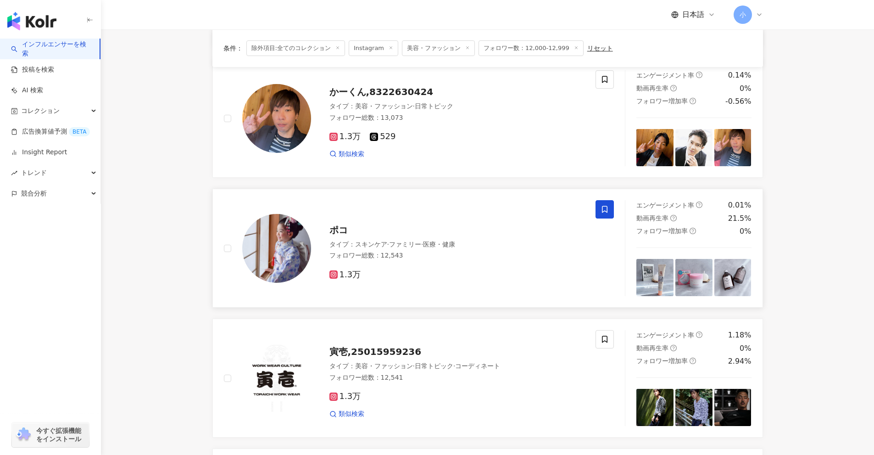
click at [607, 211] on icon at bounding box center [605, 209] width 8 height 8
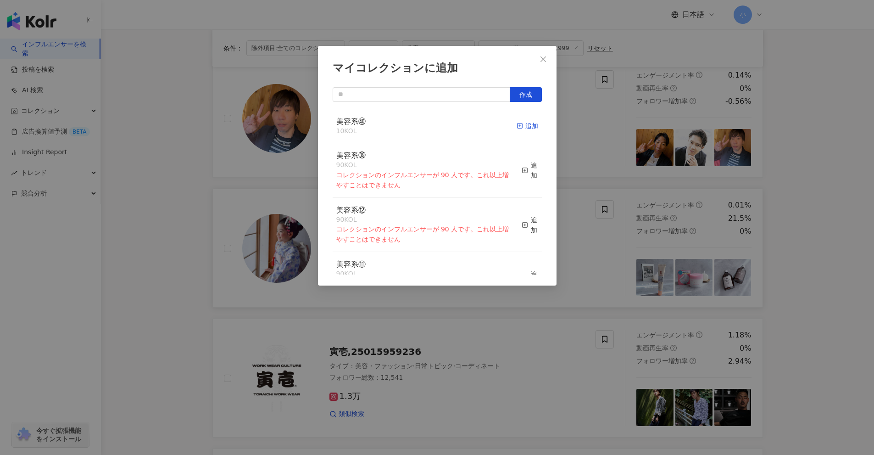
click at [520, 125] on div "追加" at bounding box center [528, 126] width 22 height 10
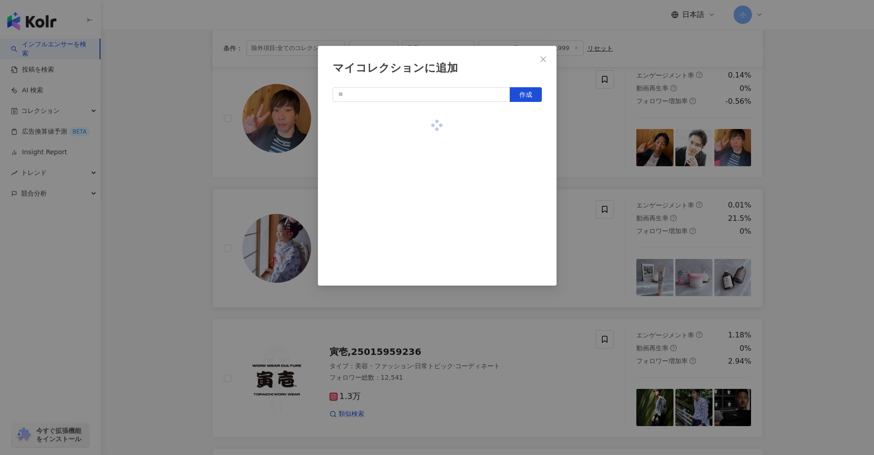
click at [816, 190] on div "マイコレクションに追加 作成" at bounding box center [437, 227] width 874 height 455
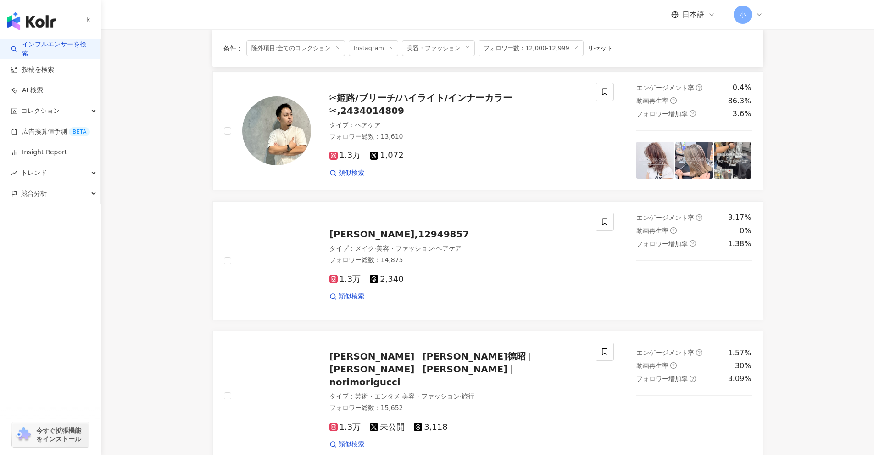
scroll to position [1443, 0]
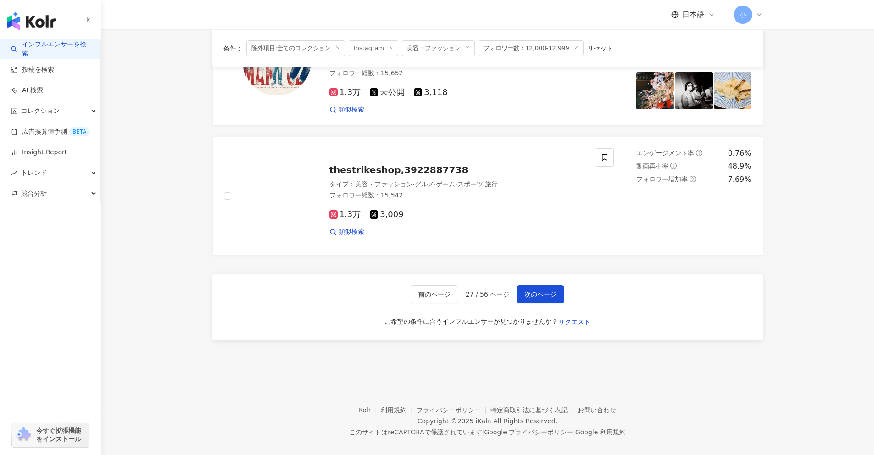
drag, startPoint x: 816, startPoint y: 190, endPoint x: 745, endPoint y: 364, distance: 188.2
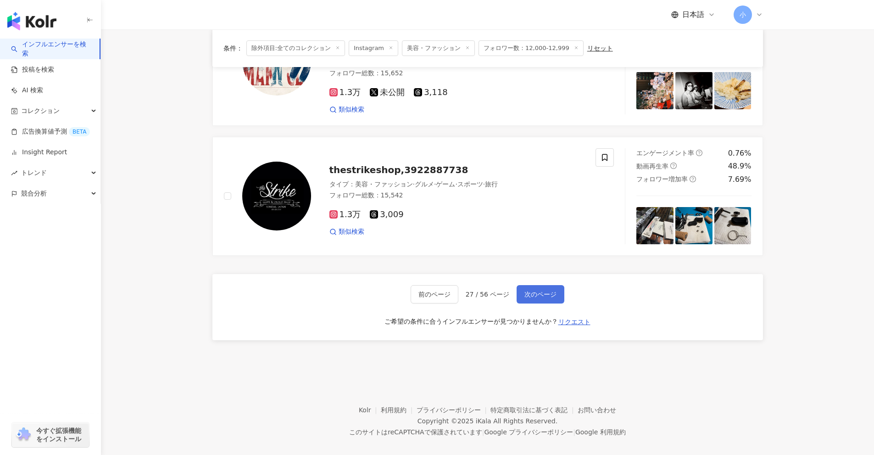
click at [539, 291] on span "次のページ" at bounding box center [541, 294] width 32 height 7
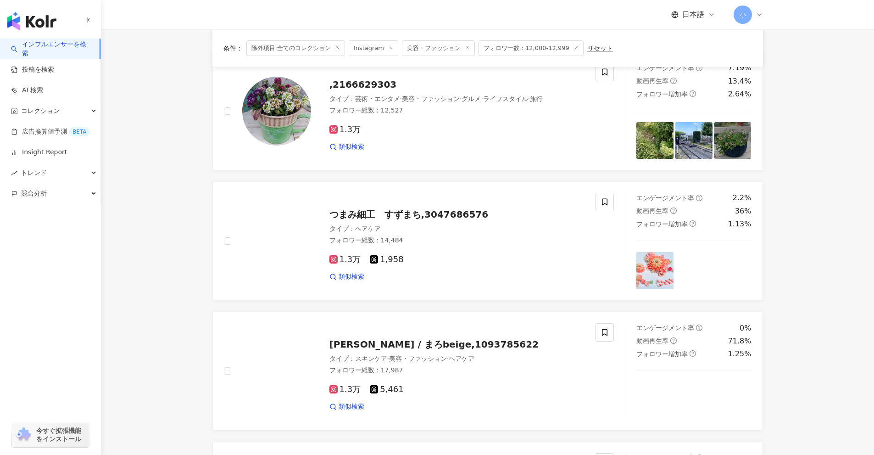
scroll to position [800, 0]
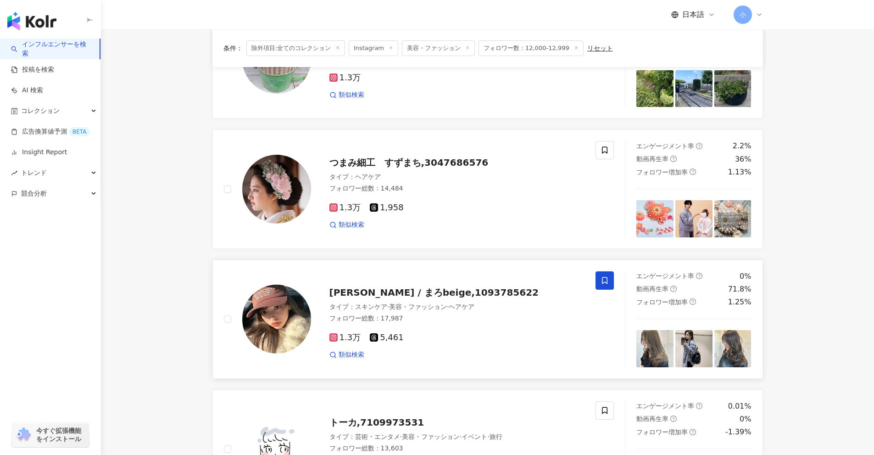
click at [608, 276] on icon at bounding box center [605, 280] width 8 height 8
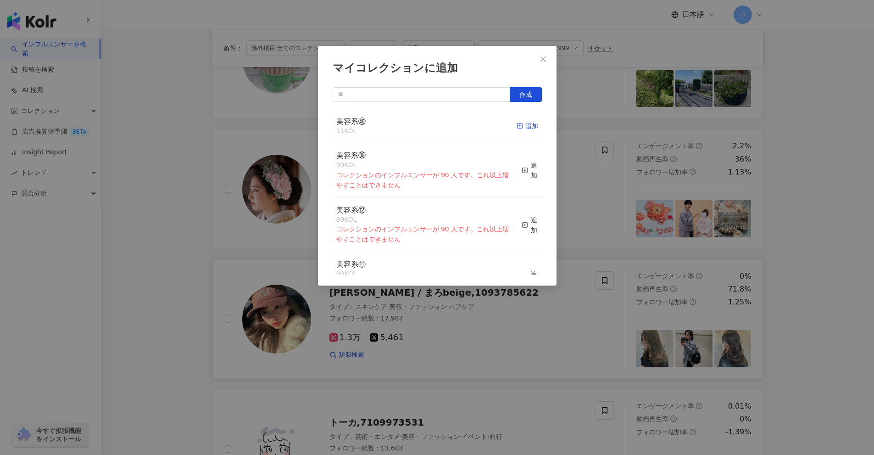
click at [522, 127] on div "追加" at bounding box center [528, 126] width 22 height 10
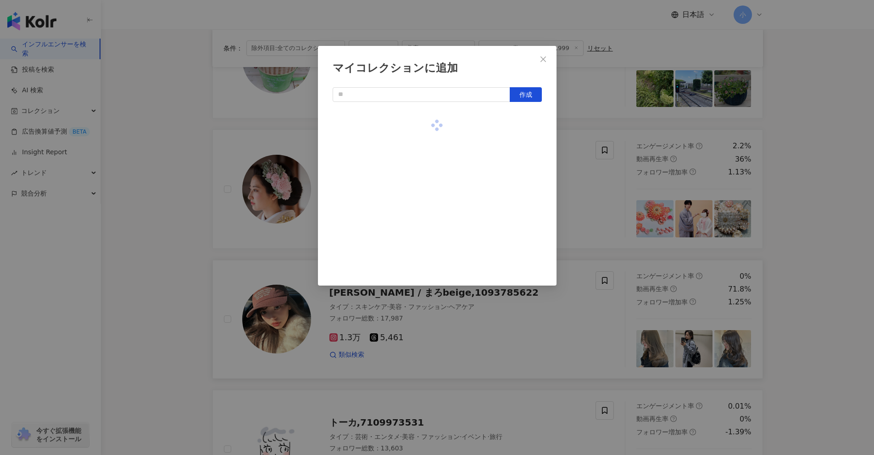
click at [802, 244] on div "マイコレクションに追加 作成" at bounding box center [437, 227] width 874 height 455
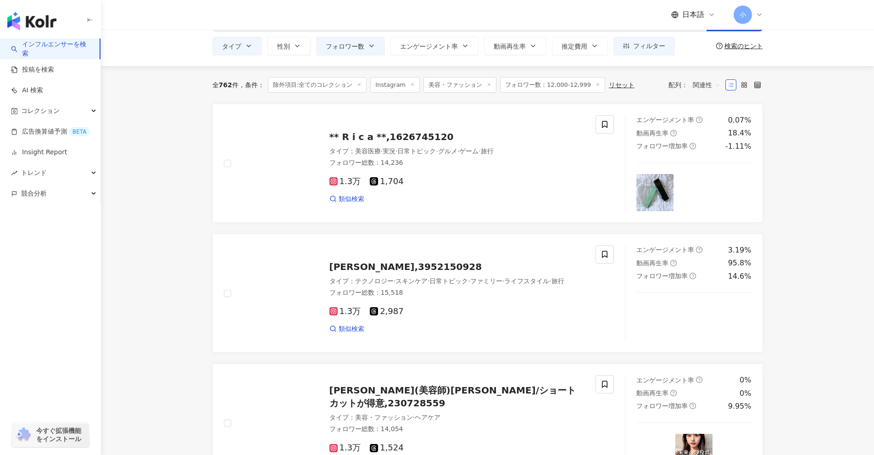
scroll to position [20, 0]
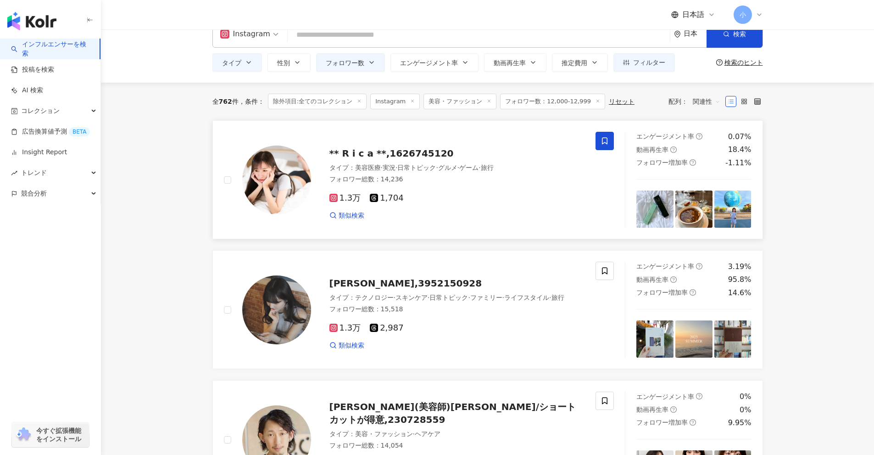
click at [604, 147] on span at bounding box center [605, 141] width 18 height 18
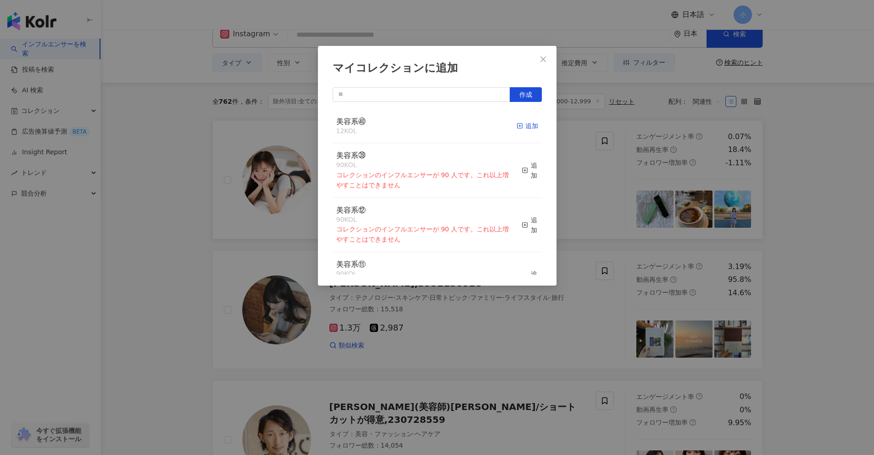
click at [525, 131] on div "追加" at bounding box center [528, 126] width 22 height 10
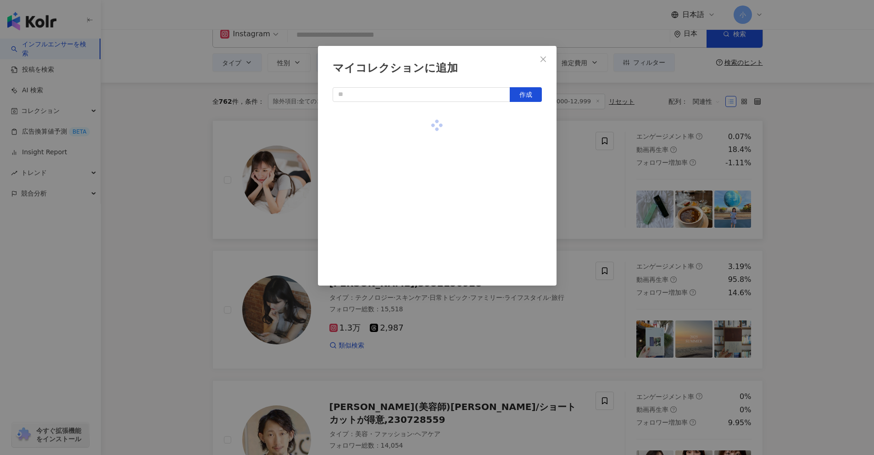
click at [812, 173] on div "マイコレクションに追加 作成" at bounding box center [437, 227] width 874 height 455
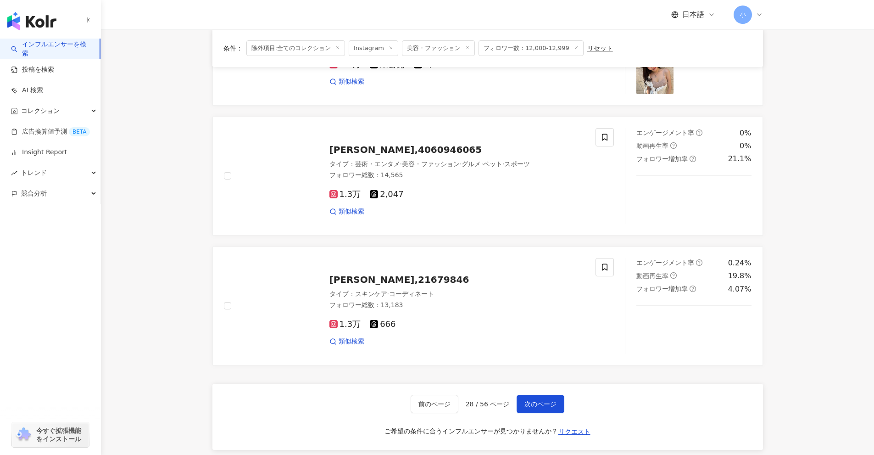
scroll to position [1443, 0]
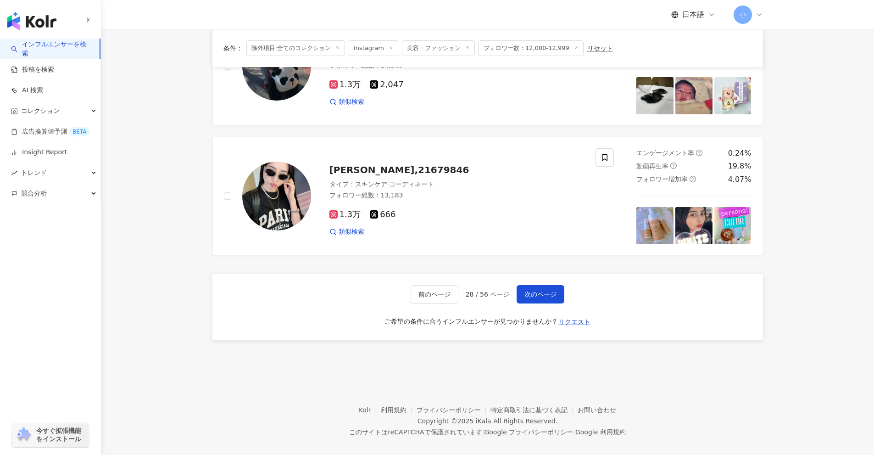
drag, startPoint x: 813, startPoint y: 162, endPoint x: 776, endPoint y: 335, distance: 177.4
click at [543, 291] on span "次のページ" at bounding box center [541, 294] width 32 height 7
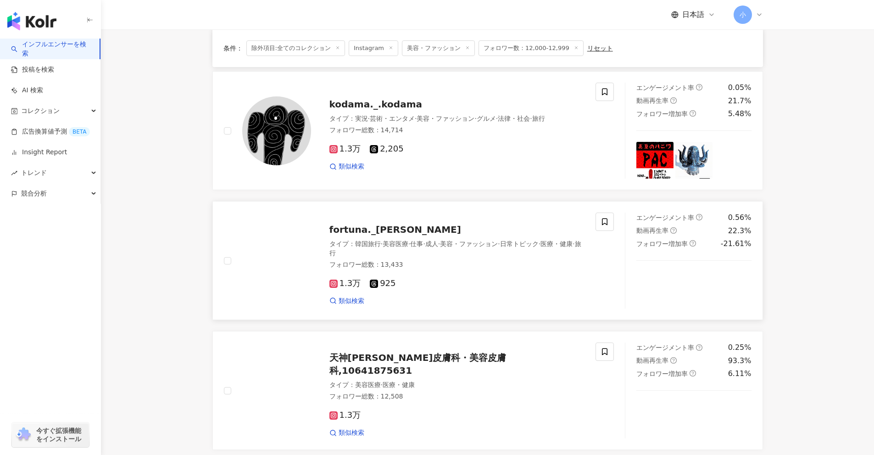
scroll to position [846, 0]
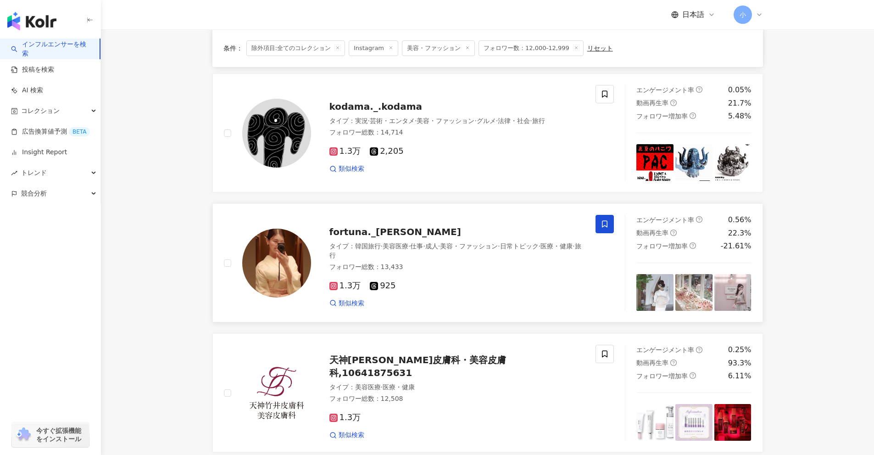
click at [604, 220] on icon at bounding box center [605, 224] width 8 height 8
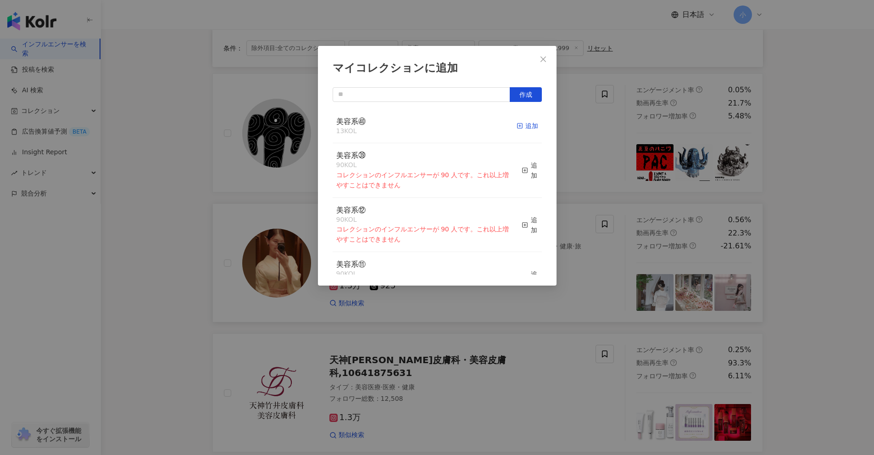
click at [517, 124] on icon "button" at bounding box center [520, 126] width 6 height 6
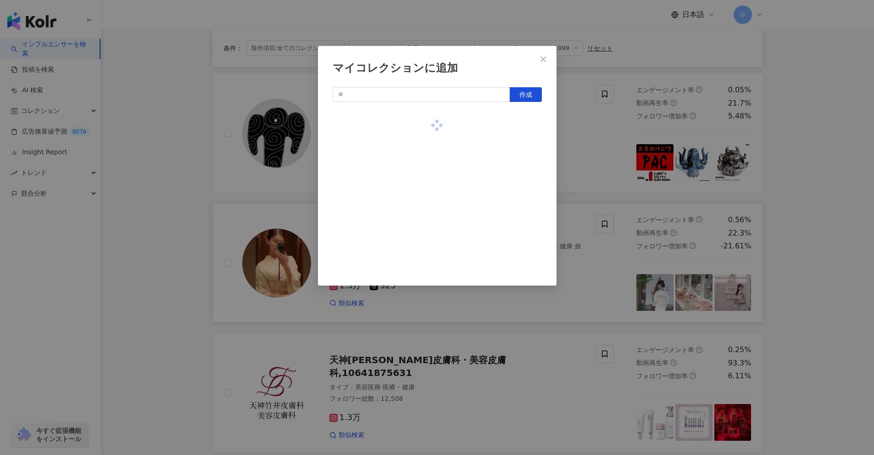
click at [830, 233] on div "マイコレクションに追加 作成" at bounding box center [437, 227] width 874 height 455
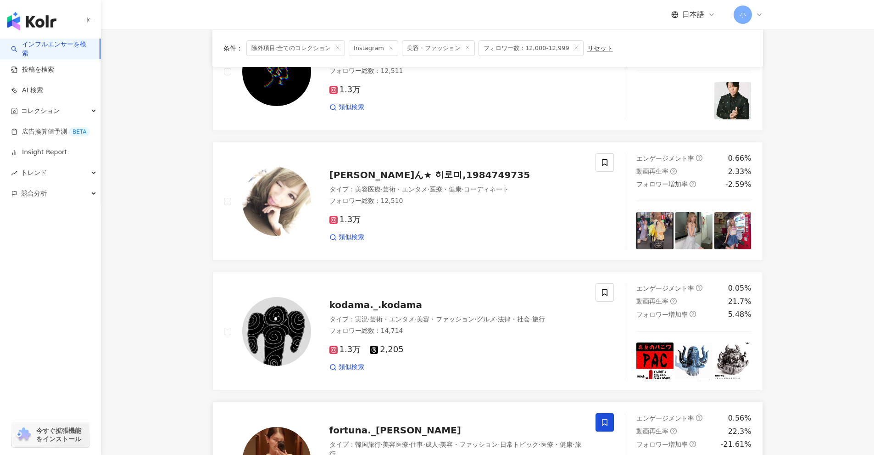
scroll to position [1054, 0]
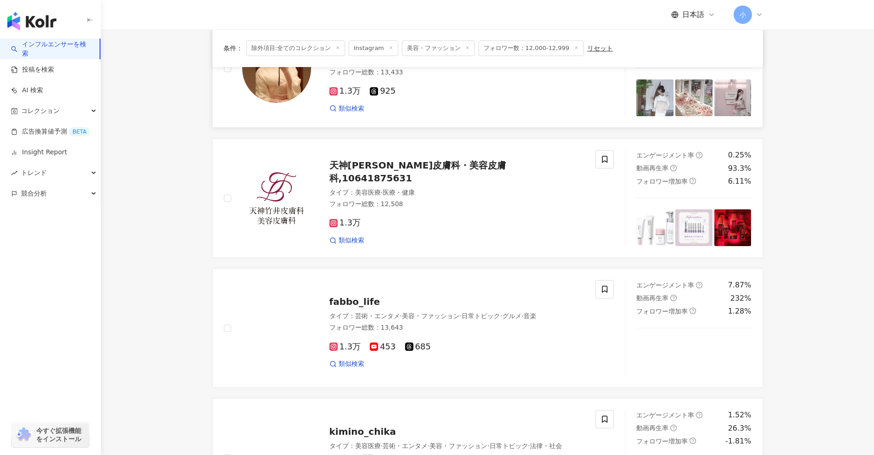
drag, startPoint x: 815, startPoint y: 201, endPoint x: 801, endPoint y: 306, distance: 106.4
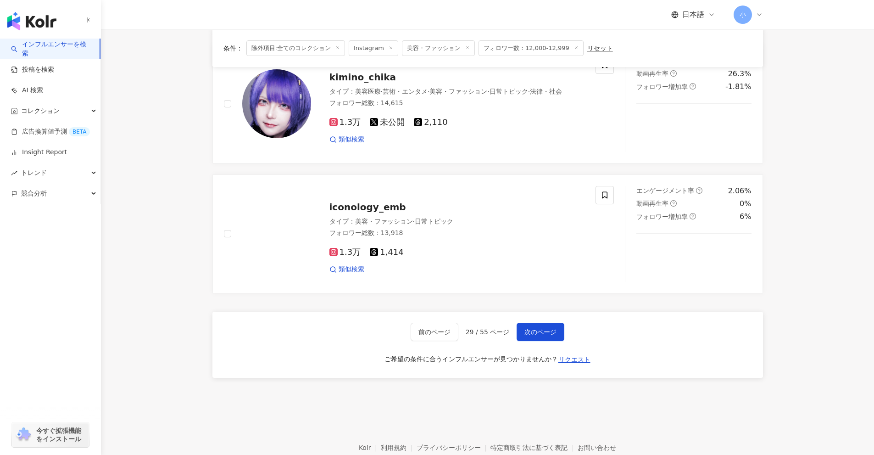
scroll to position [1443, 0]
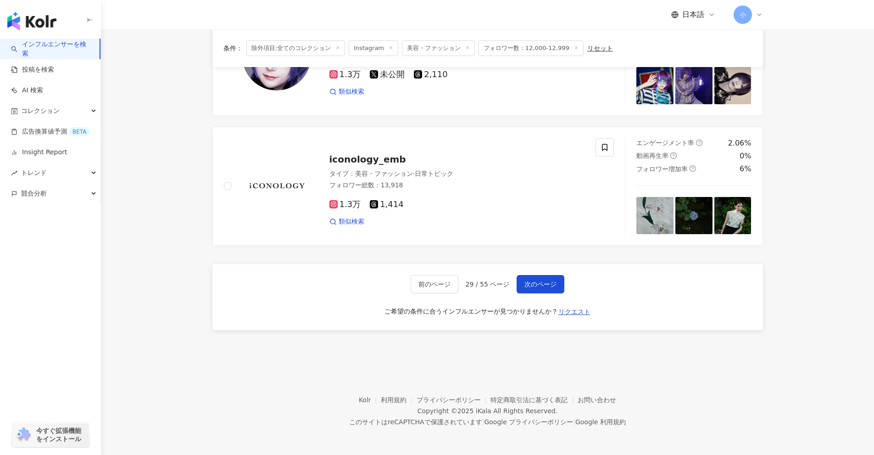
drag, startPoint x: 811, startPoint y: 235, endPoint x: 774, endPoint y: 366, distance: 136.5
click at [538, 279] on button "次のページ" at bounding box center [541, 284] width 48 height 18
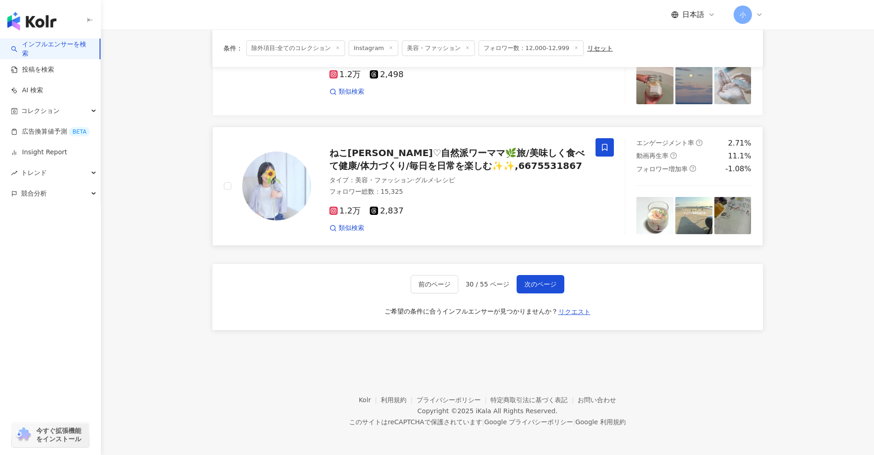
click at [599, 146] on span at bounding box center [605, 147] width 18 height 18
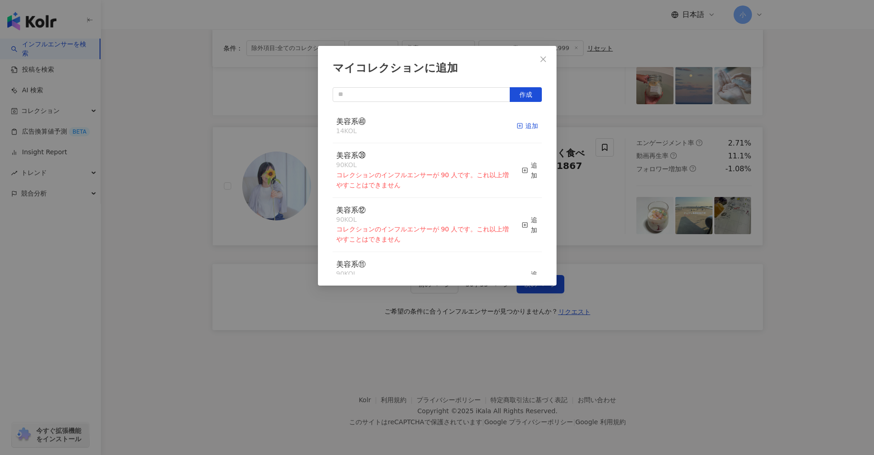
click at [522, 123] on div "追加" at bounding box center [528, 126] width 22 height 10
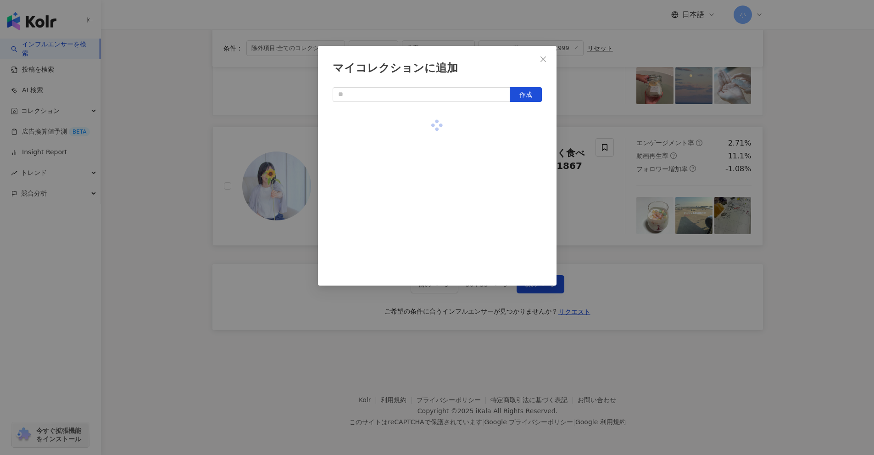
click at [837, 173] on div "マイコレクションに追加 作成" at bounding box center [437, 227] width 874 height 455
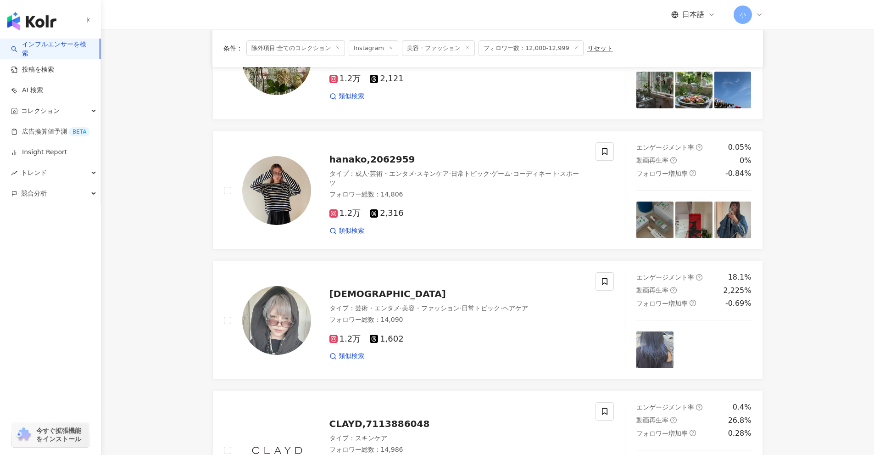
scroll to position [1030, 0]
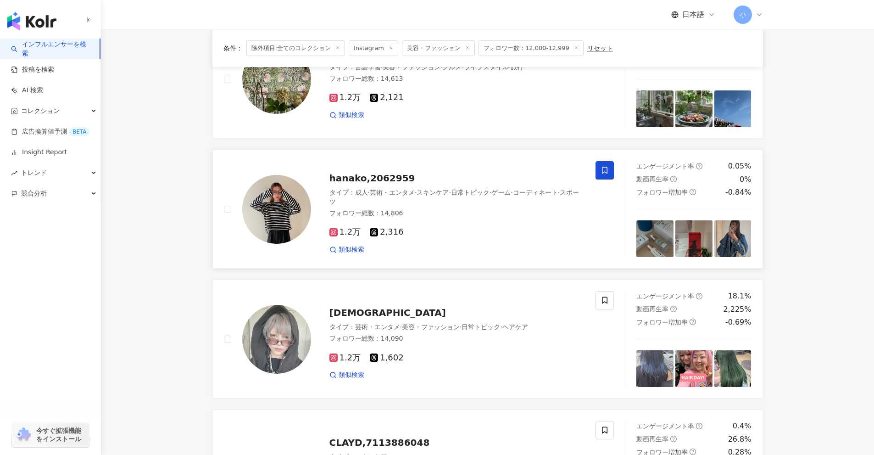
click at [609, 172] on icon at bounding box center [605, 170] width 8 height 8
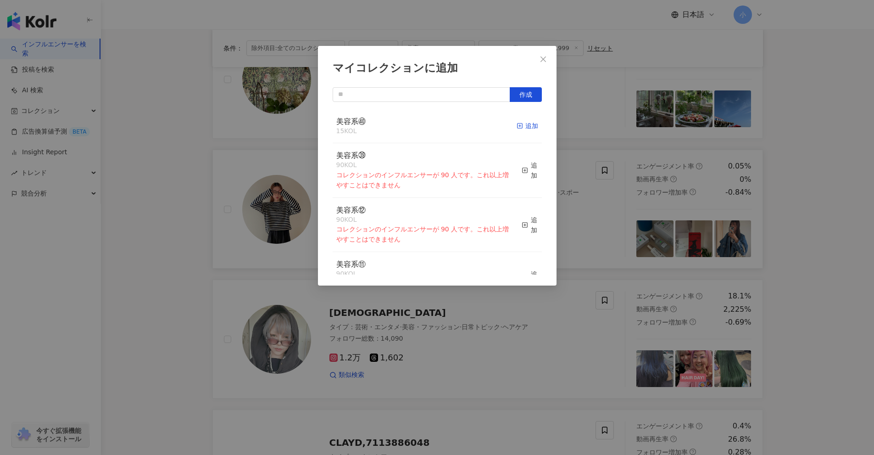
click at [524, 126] on div "追加" at bounding box center [528, 126] width 22 height 10
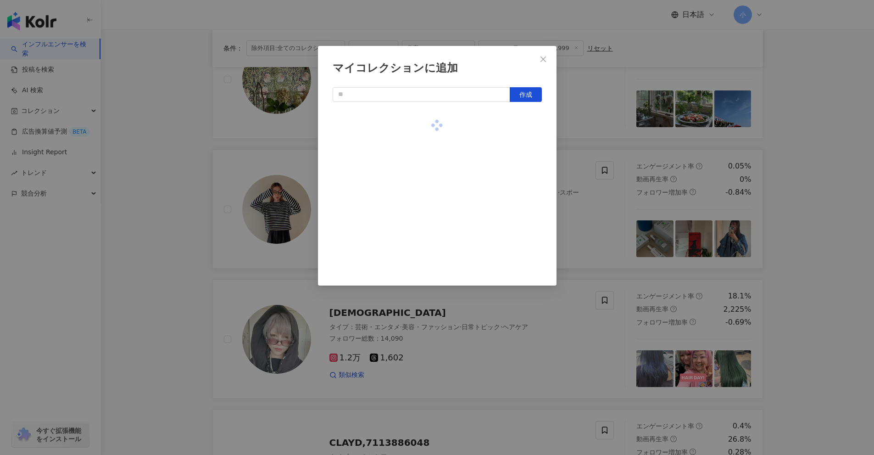
click at [808, 173] on div "マイコレクションに追加 作成" at bounding box center [437, 227] width 874 height 455
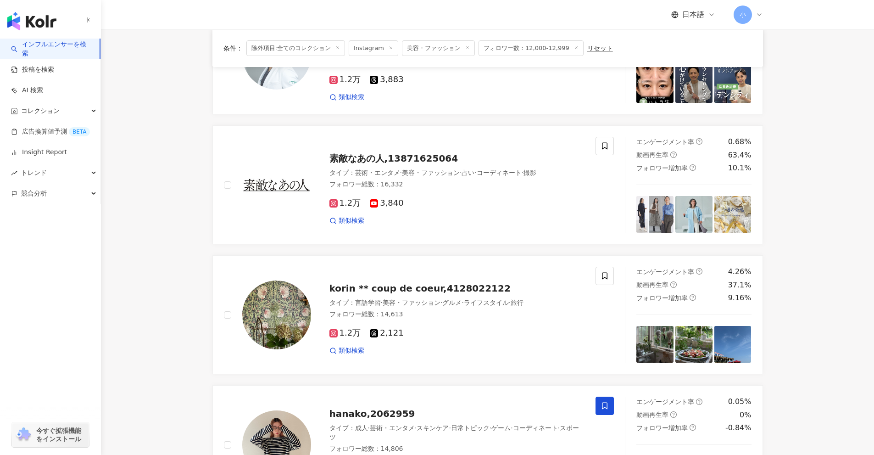
scroll to position [1443, 0]
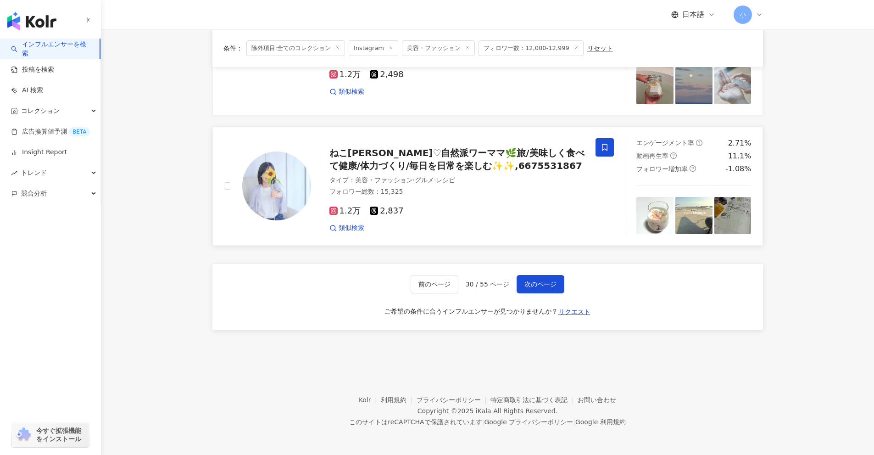
drag, startPoint x: 838, startPoint y: 173, endPoint x: 808, endPoint y: 353, distance: 182.1
click at [536, 280] on span "次のページ" at bounding box center [541, 283] width 32 height 7
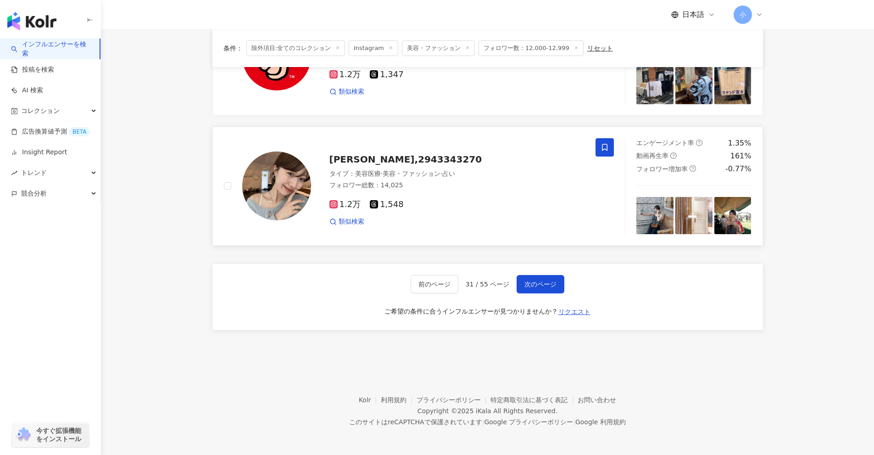
click at [610, 147] on span at bounding box center [605, 147] width 18 height 18
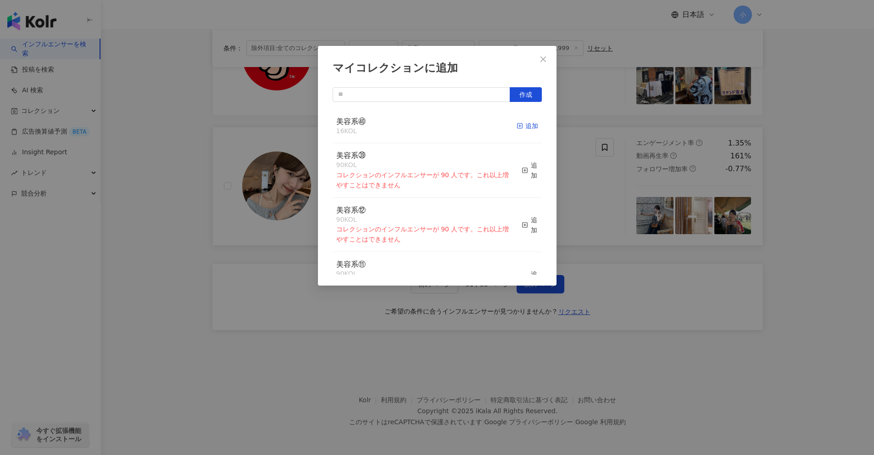
click at [525, 127] on div "追加" at bounding box center [528, 126] width 22 height 10
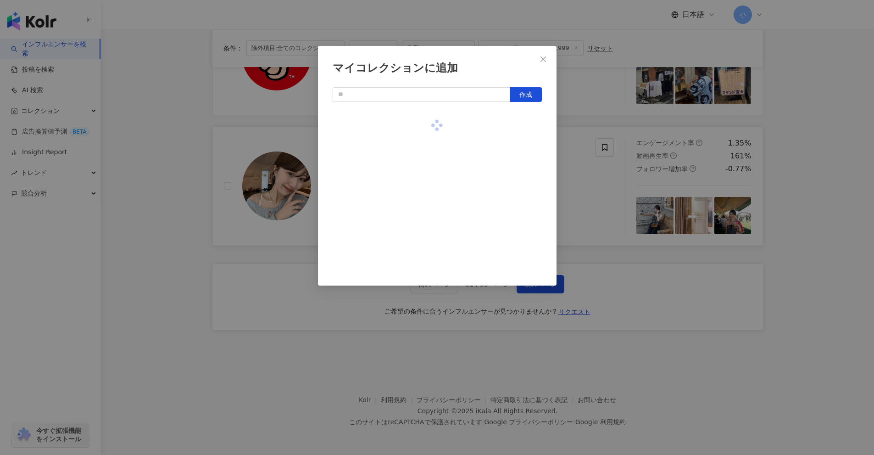
click at [786, 185] on div "マイコレクションに追加 作成" at bounding box center [437, 227] width 874 height 455
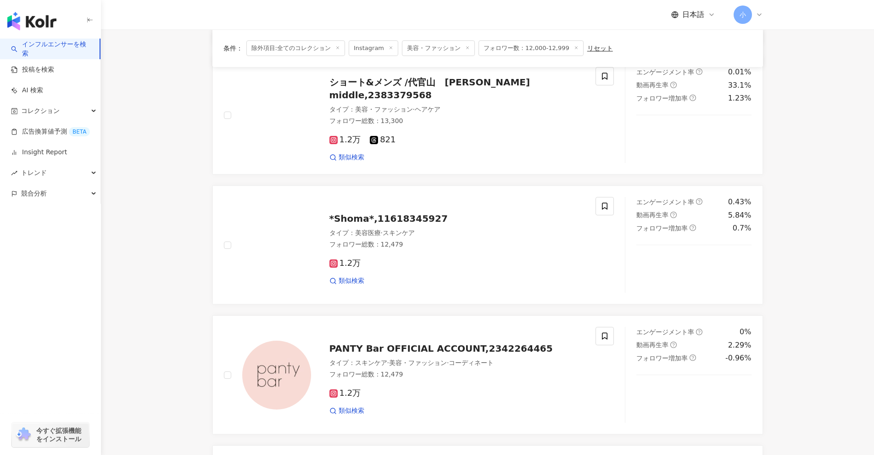
scroll to position [846, 0]
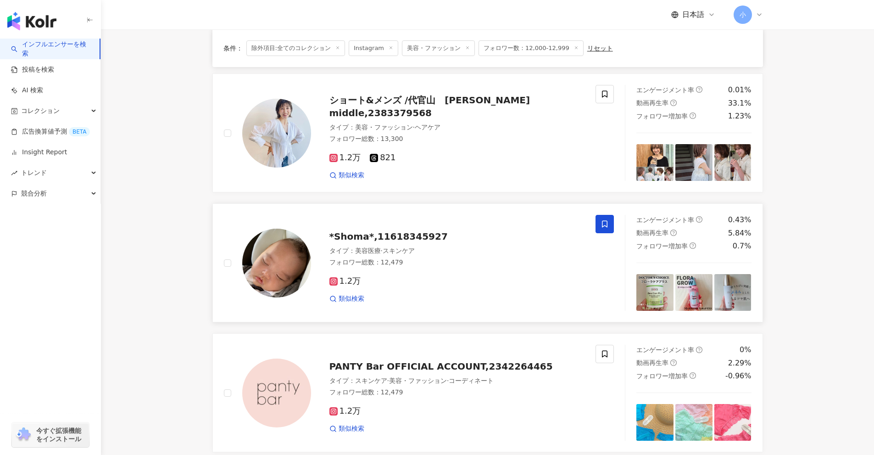
click at [599, 224] on span at bounding box center [605, 224] width 18 height 18
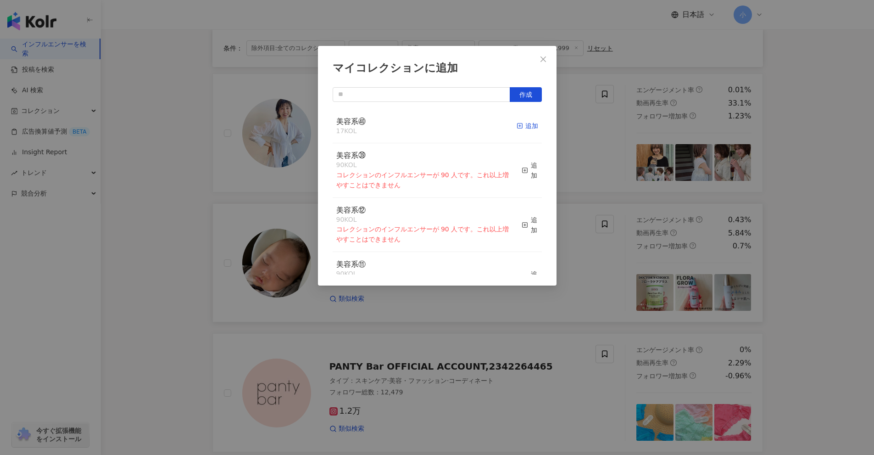
click at [520, 129] on div "追加" at bounding box center [528, 126] width 22 height 10
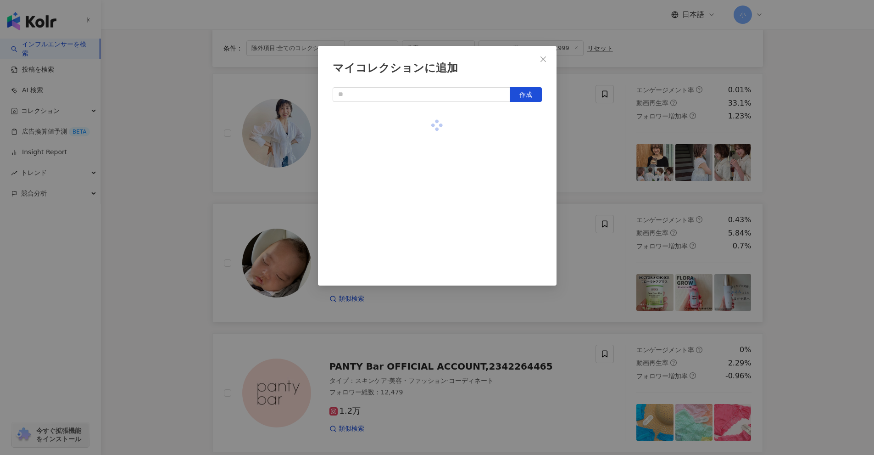
click at [779, 228] on div "マイコレクションに追加 作成" at bounding box center [437, 227] width 874 height 455
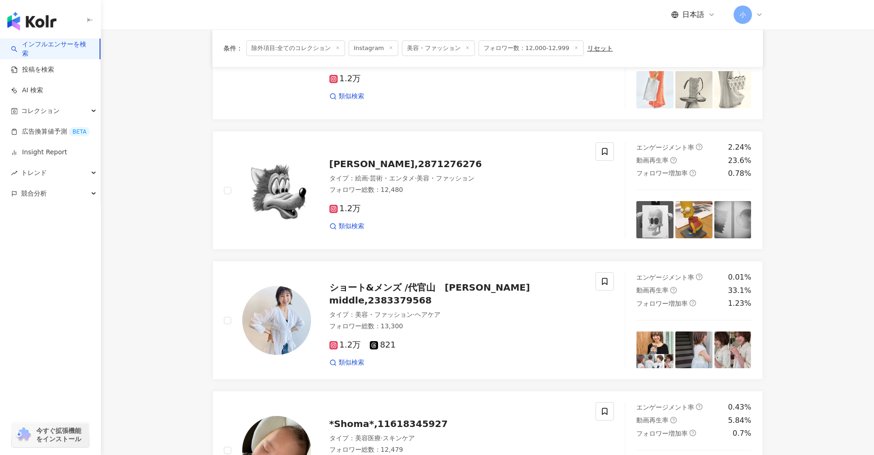
scroll to position [617, 0]
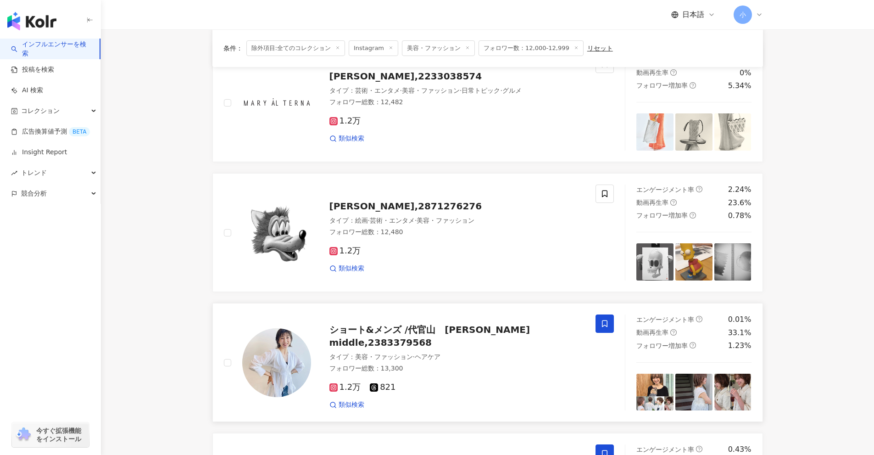
click at [607, 319] on span at bounding box center [605, 323] width 18 height 18
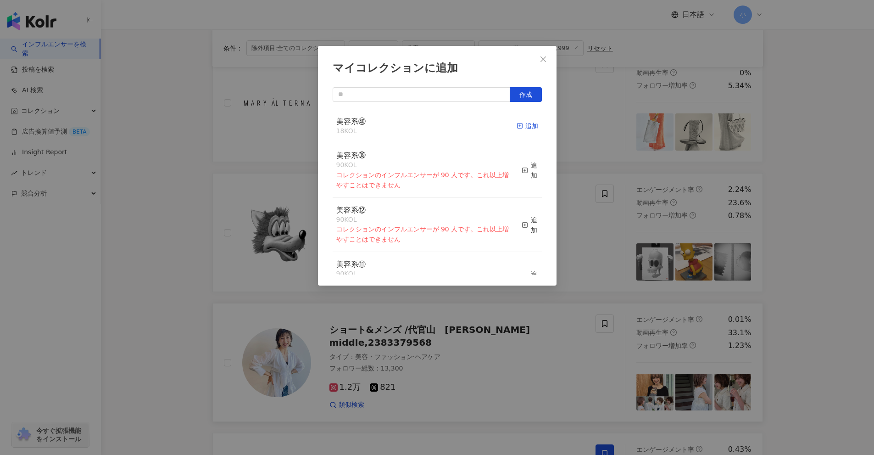
click at [522, 125] on div "追加" at bounding box center [528, 126] width 22 height 10
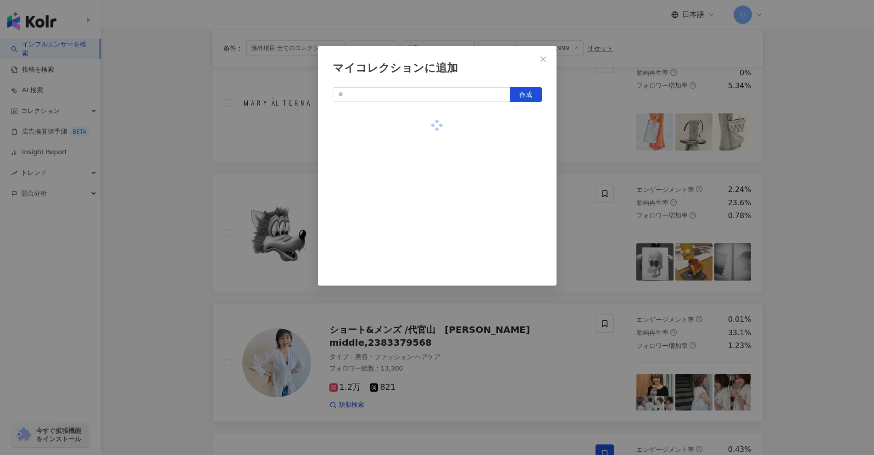
click at [800, 209] on div "マイコレクションに追加 作成" at bounding box center [437, 227] width 874 height 455
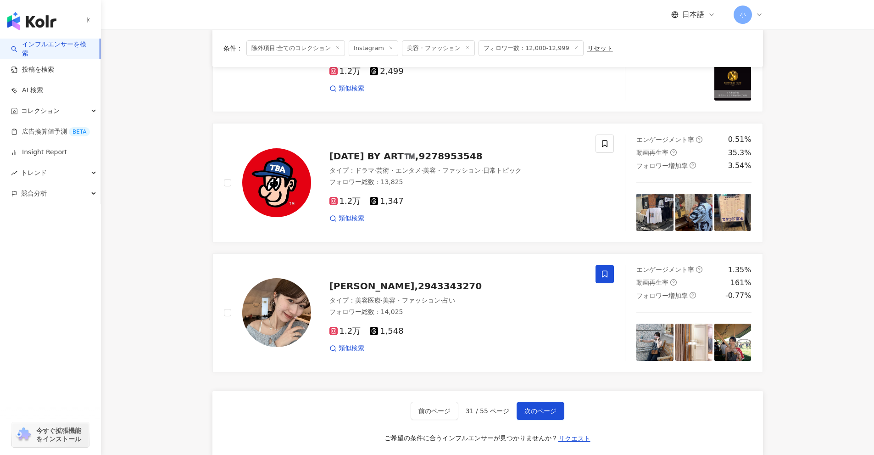
scroll to position [1443, 0]
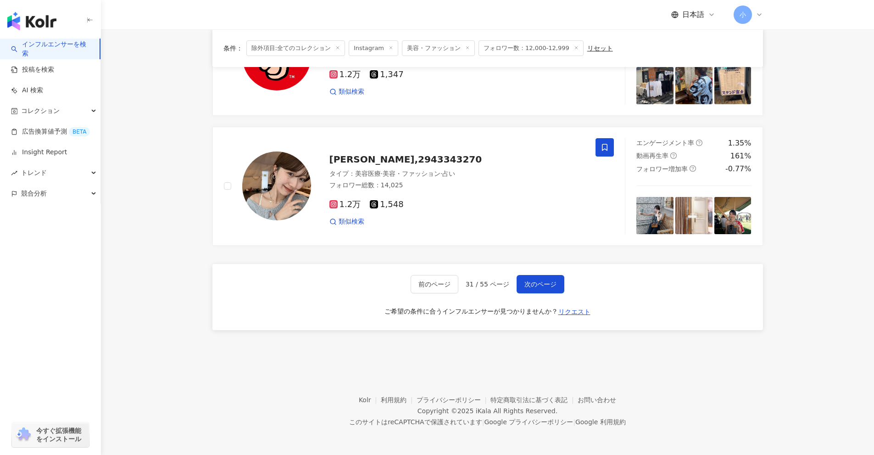
drag, startPoint x: 810, startPoint y: 228, endPoint x: 785, endPoint y: 425, distance: 198.5
click at [534, 282] on span "次のページ" at bounding box center [541, 283] width 32 height 7
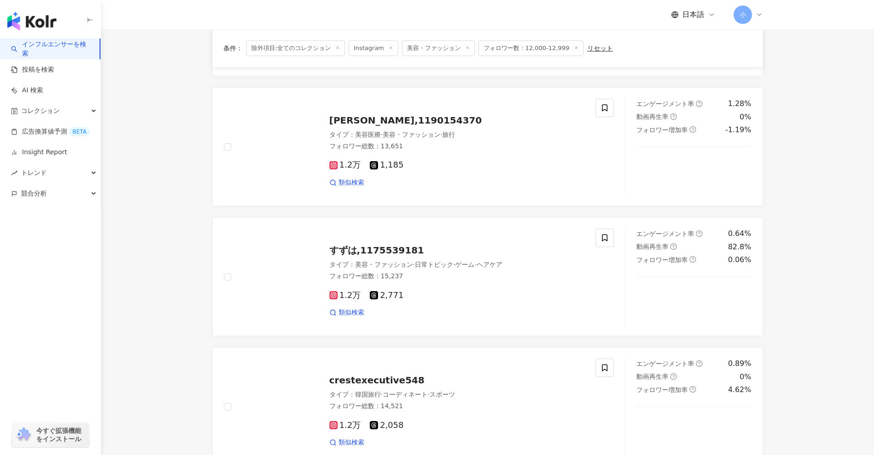
scroll to position [1076, 0]
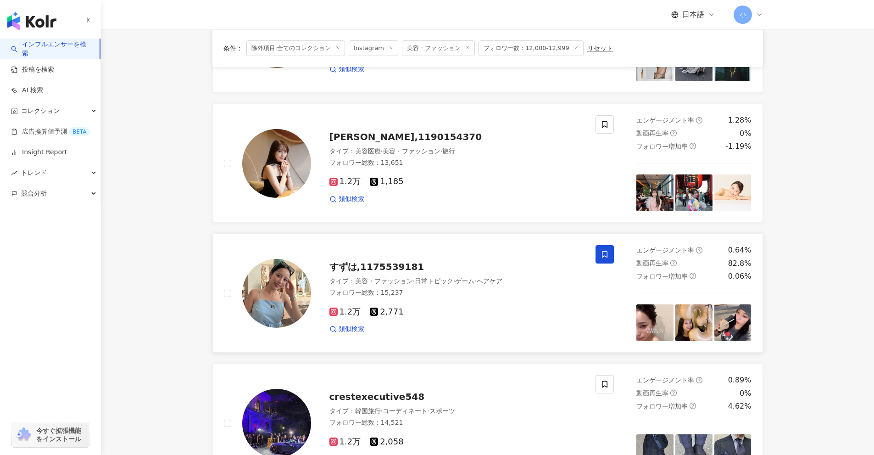
click at [606, 256] on icon at bounding box center [605, 254] width 8 height 8
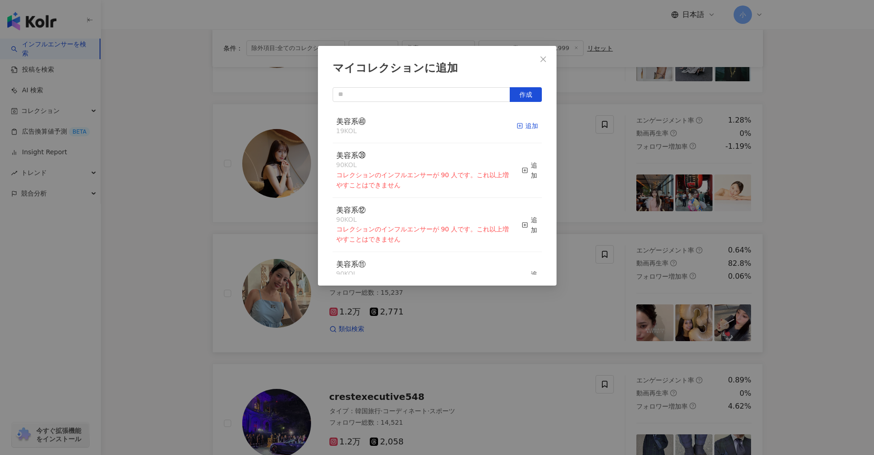
click at [523, 130] on div "追加" at bounding box center [528, 126] width 22 height 10
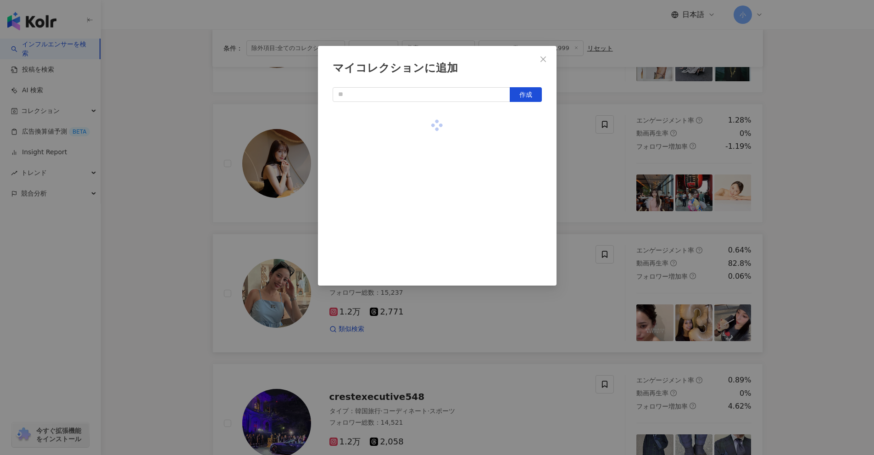
click at [808, 229] on div "マイコレクションに追加 作成" at bounding box center [437, 227] width 874 height 455
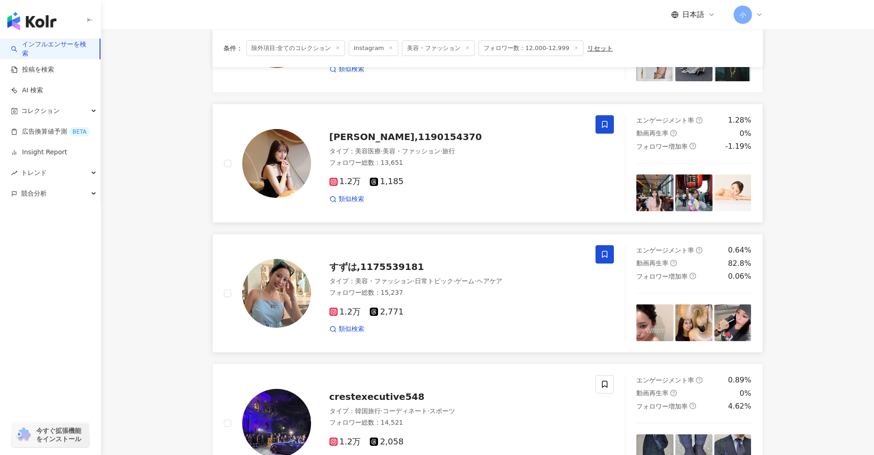
click at [599, 123] on span at bounding box center [605, 124] width 18 height 18
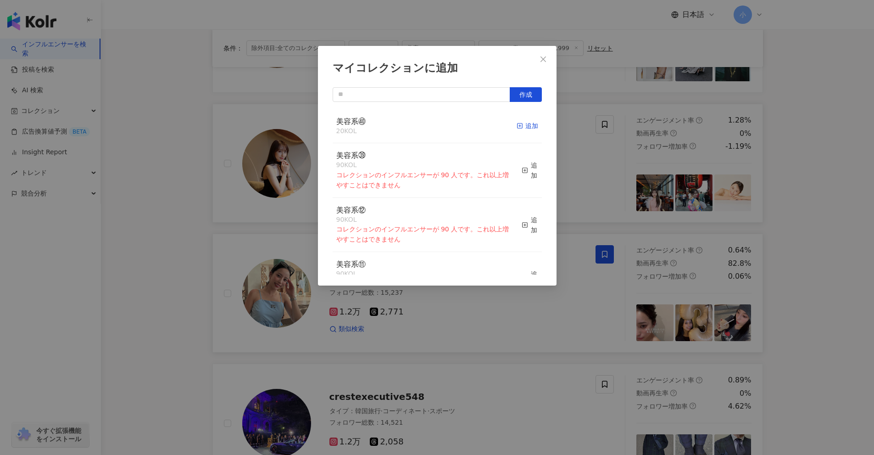
click at [517, 129] on div "追加" at bounding box center [528, 126] width 22 height 10
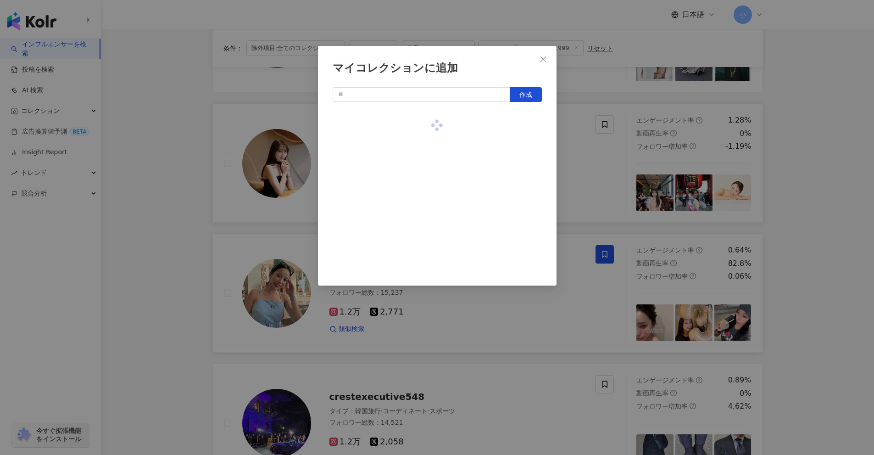
click at [814, 216] on div "マイコレクションに追加 作成" at bounding box center [437, 227] width 874 height 455
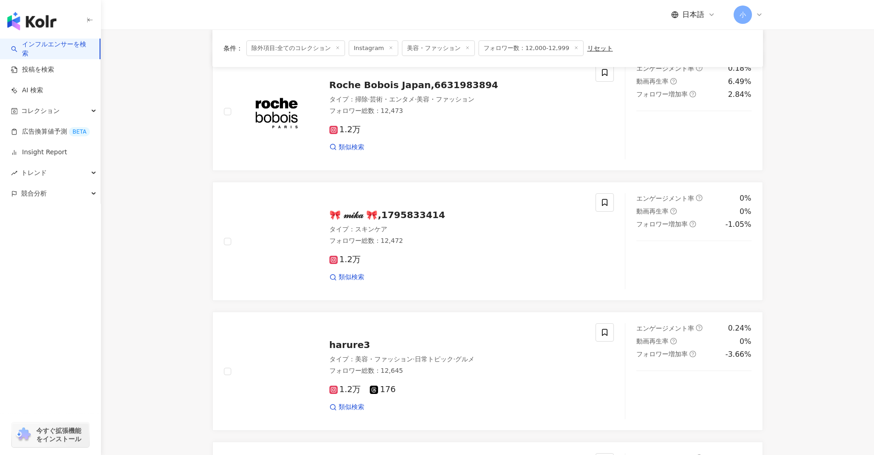
scroll to position [433, 0]
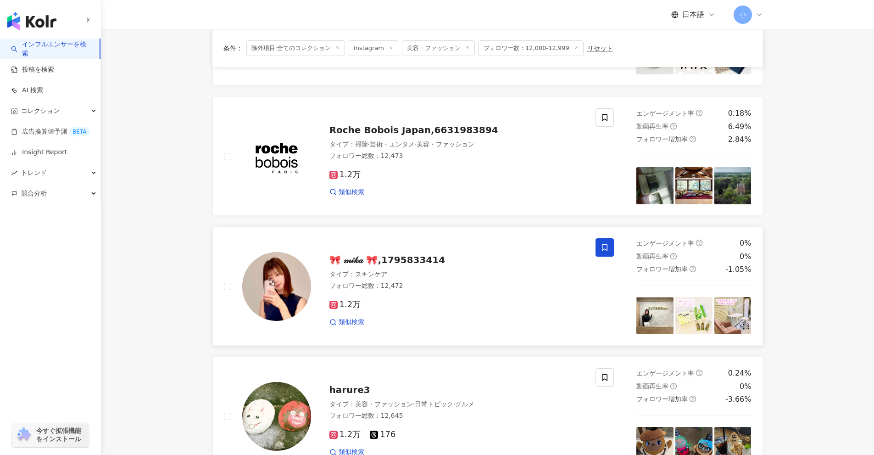
click at [605, 251] on icon at bounding box center [605, 247] width 8 height 8
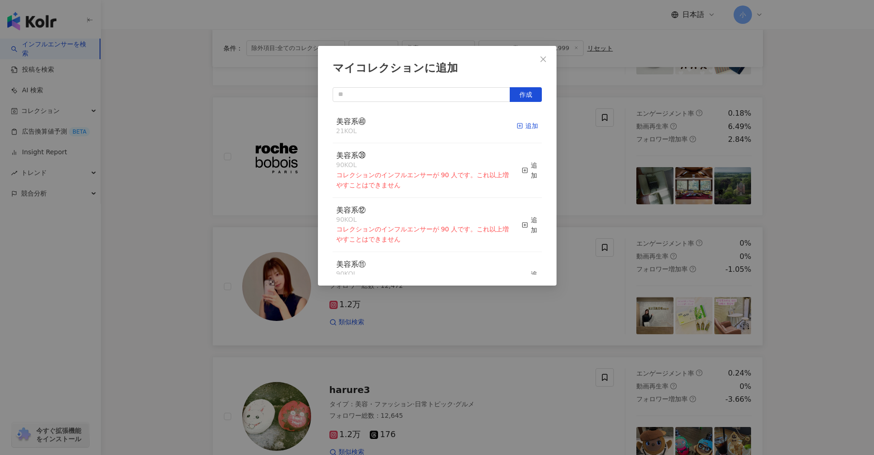
click at [519, 129] on div "追加" at bounding box center [528, 126] width 22 height 10
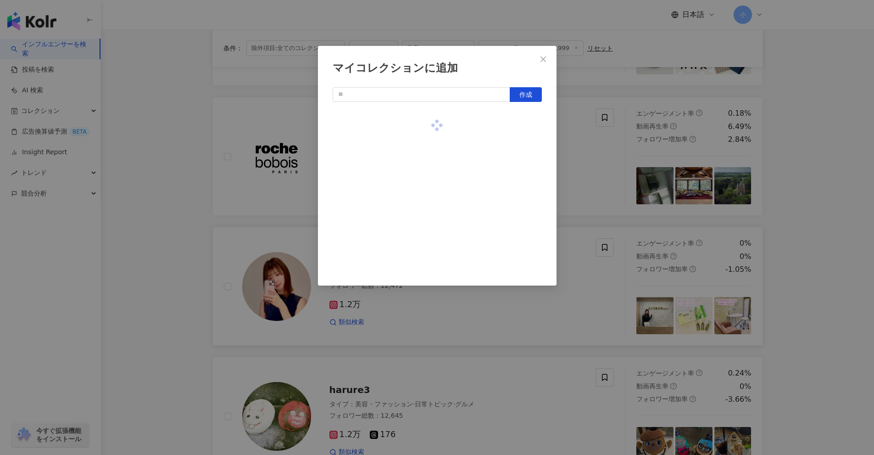
click at [809, 218] on div "マイコレクションに追加 作成" at bounding box center [437, 227] width 874 height 455
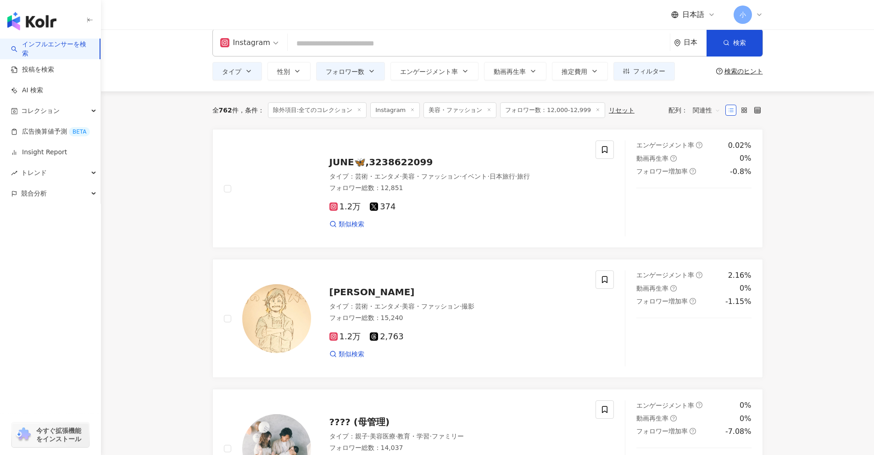
scroll to position [0, 0]
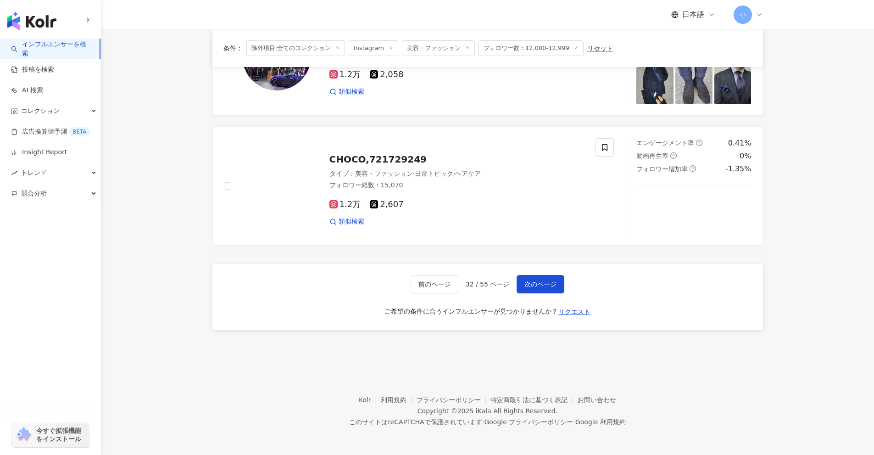
drag, startPoint x: 812, startPoint y: 175, endPoint x: 787, endPoint y: 347, distance: 173.6
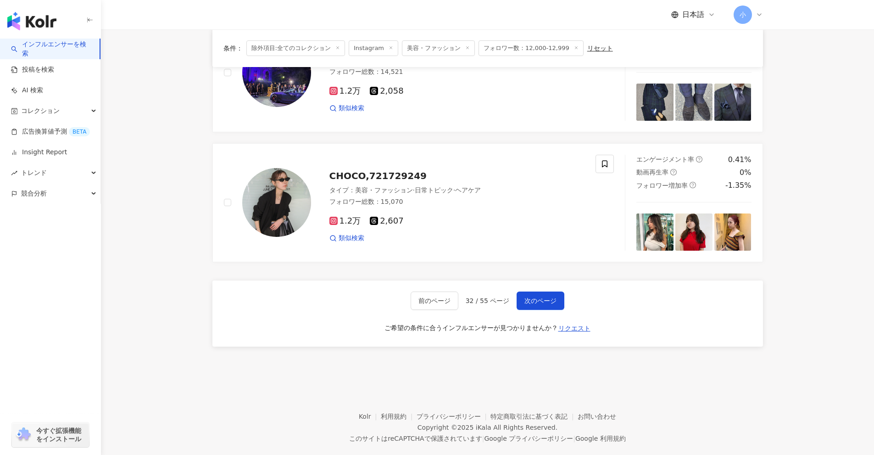
scroll to position [1397, 0]
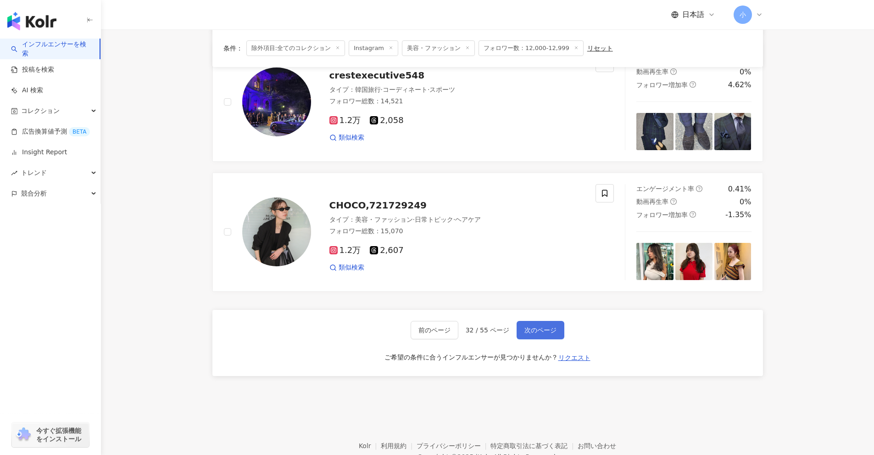
click at [538, 332] on span "次のページ" at bounding box center [541, 329] width 32 height 7
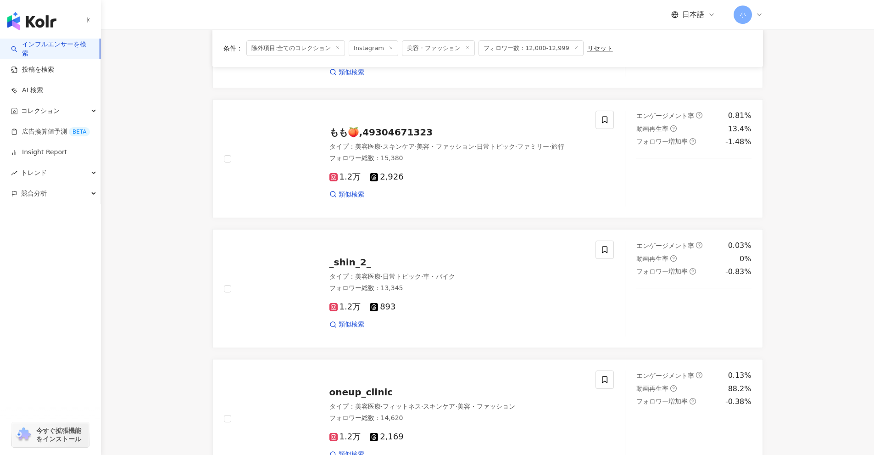
scroll to position [1081, 0]
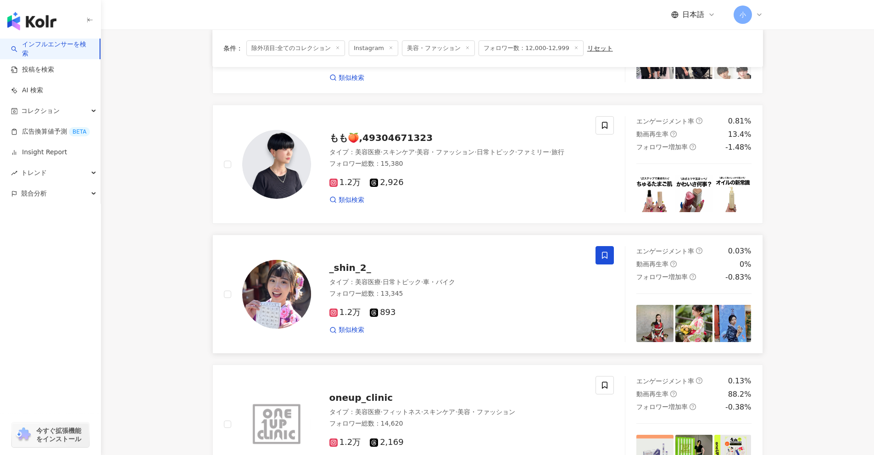
click at [609, 253] on span at bounding box center [605, 255] width 18 height 18
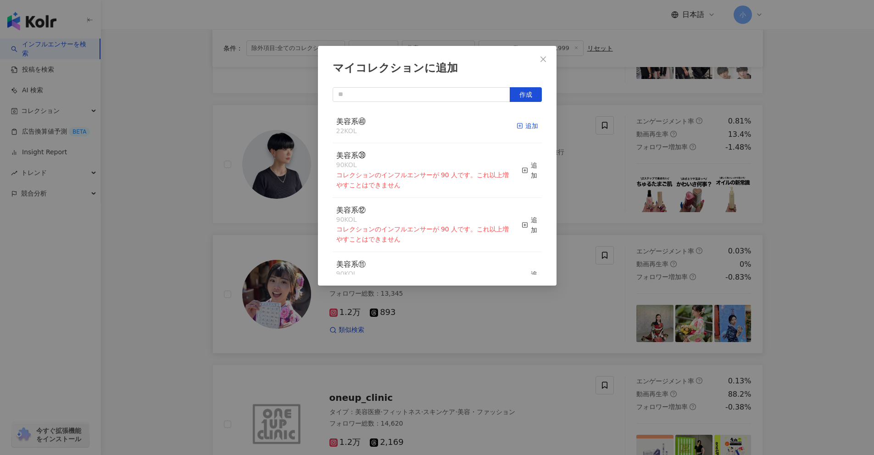
click at [518, 128] on div "追加" at bounding box center [528, 126] width 22 height 10
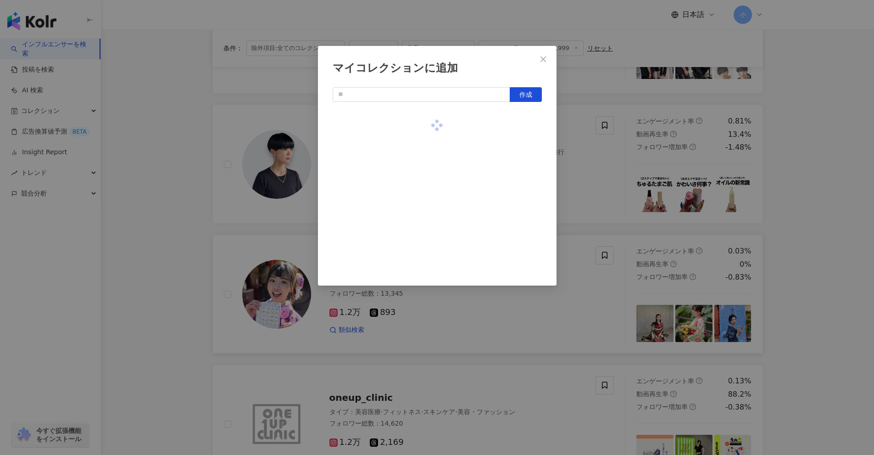
click at [810, 229] on div "マイコレクションに追加 作成" at bounding box center [437, 227] width 874 height 455
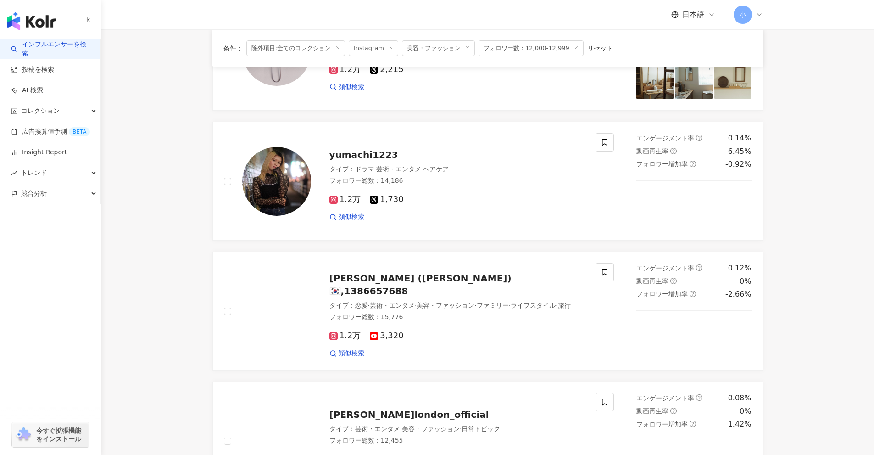
scroll to position [531, 0]
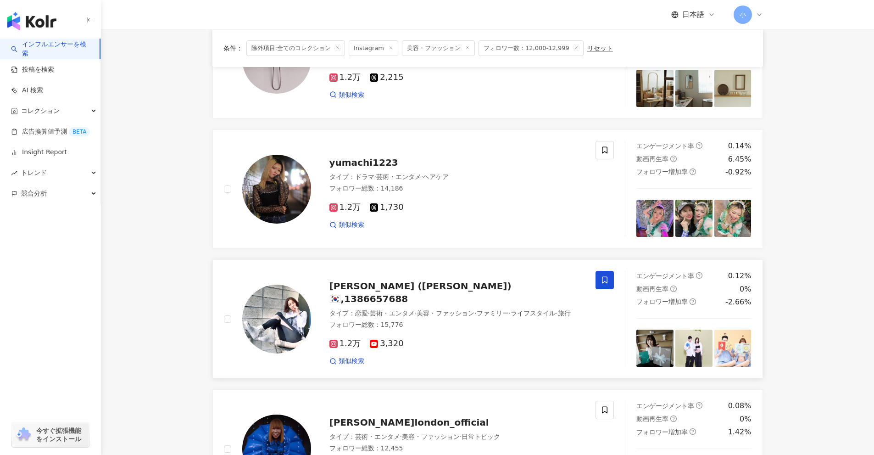
click at [609, 279] on span at bounding box center [605, 280] width 18 height 18
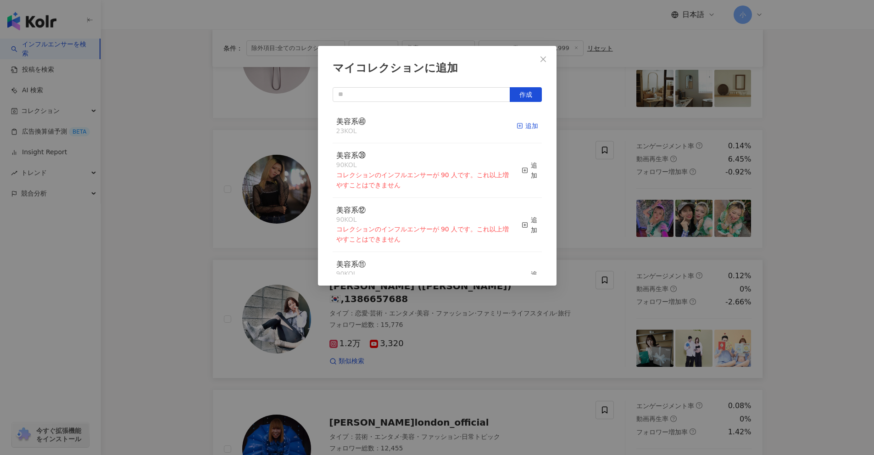
click at [517, 127] on div "追加" at bounding box center [528, 126] width 22 height 10
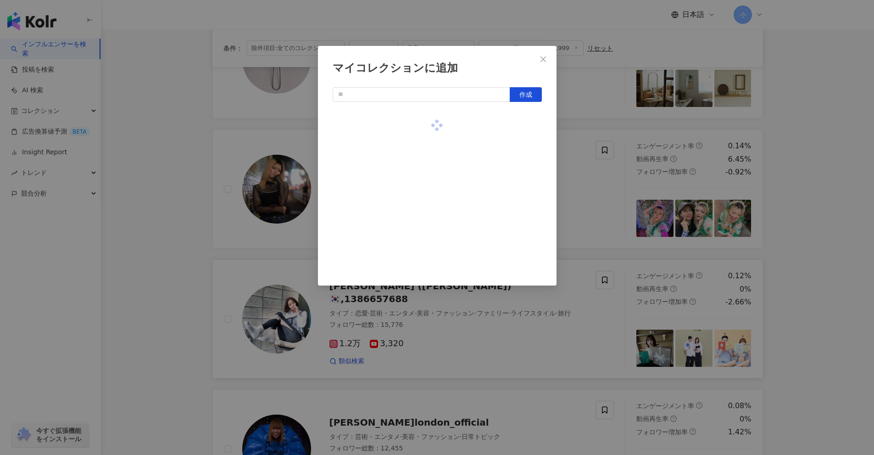
click at [845, 259] on div "マイコレクションに追加 作成" at bounding box center [437, 227] width 874 height 455
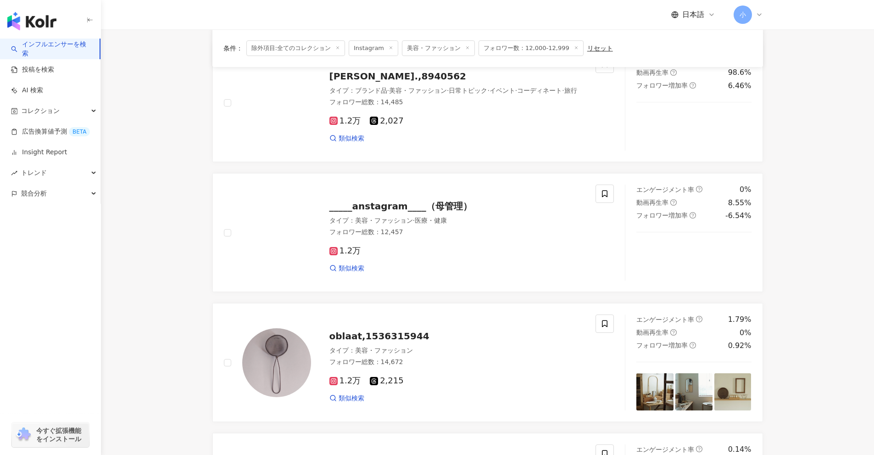
scroll to position [209, 0]
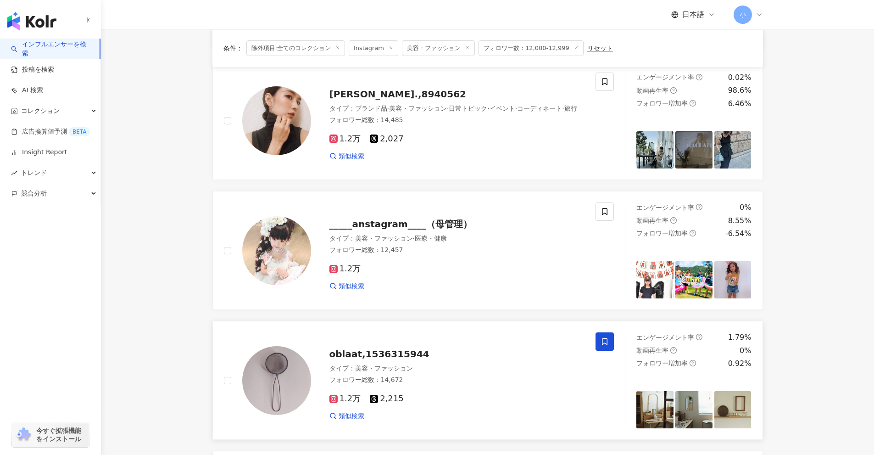
click at [609, 337] on span at bounding box center [605, 341] width 18 height 18
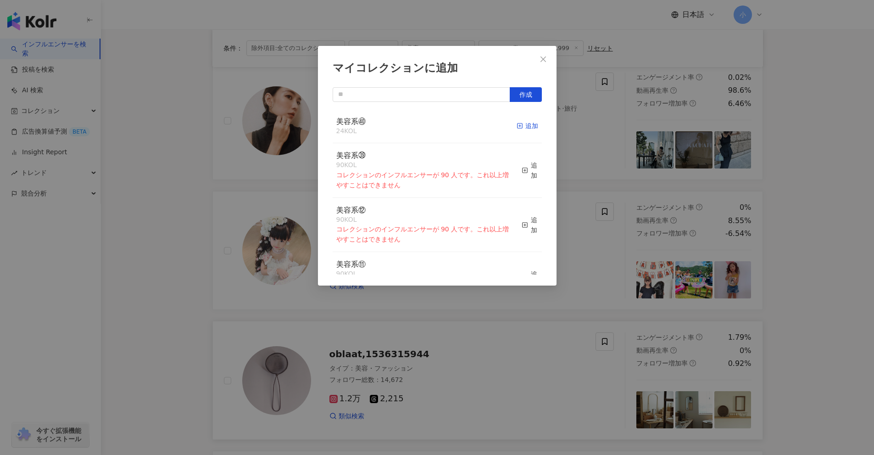
click at [523, 127] on div "追加" at bounding box center [528, 126] width 22 height 10
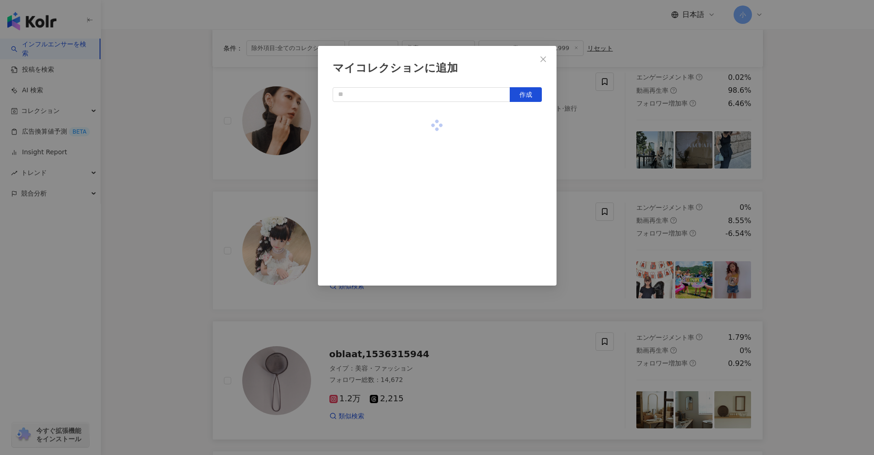
click at [778, 171] on div "マイコレクションに追加 作成" at bounding box center [437, 227] width 874 height 455
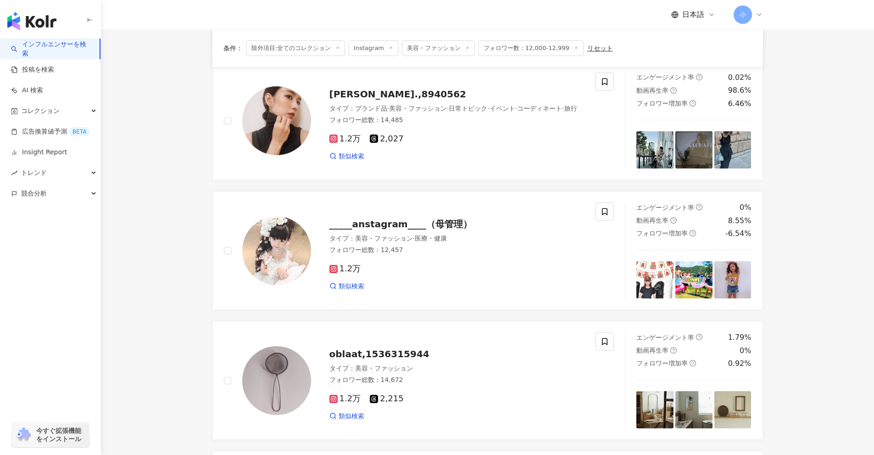
scroll to position [72, 0]
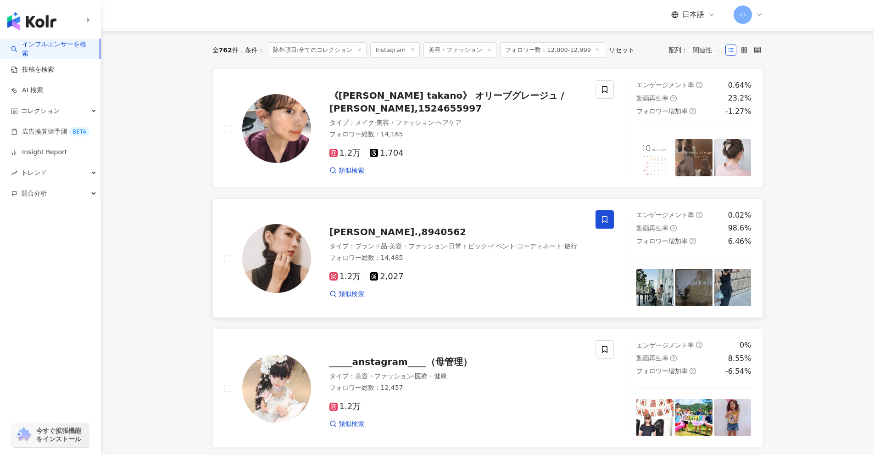
click at [603, 218] on icon at bounding box center [605, 219] width 8 height 8
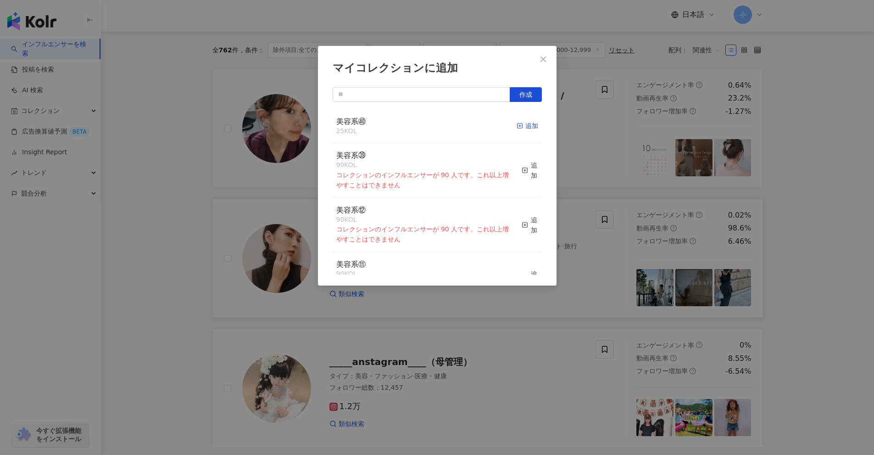
click at [523, 124] on div "追加" at bounding box center [528, 126] width 22 height 10
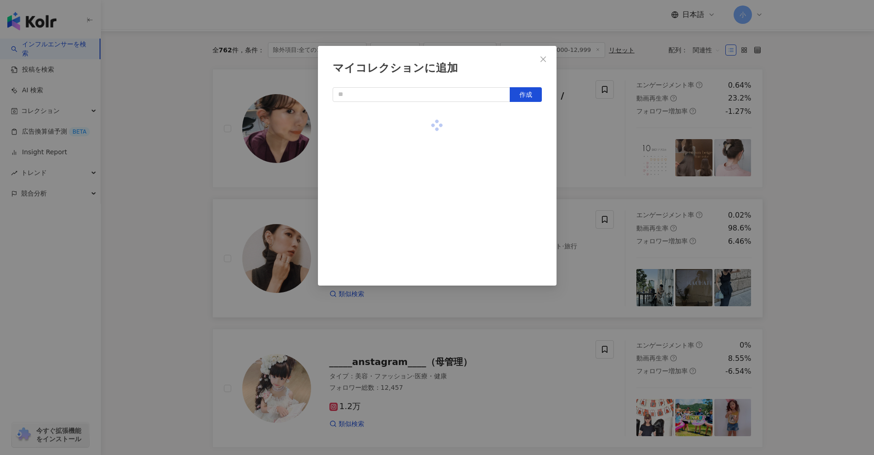
click at [782, 182] on div "マイコレクションに追加 作成" at bounding box center [437, 227] width 874 height 455
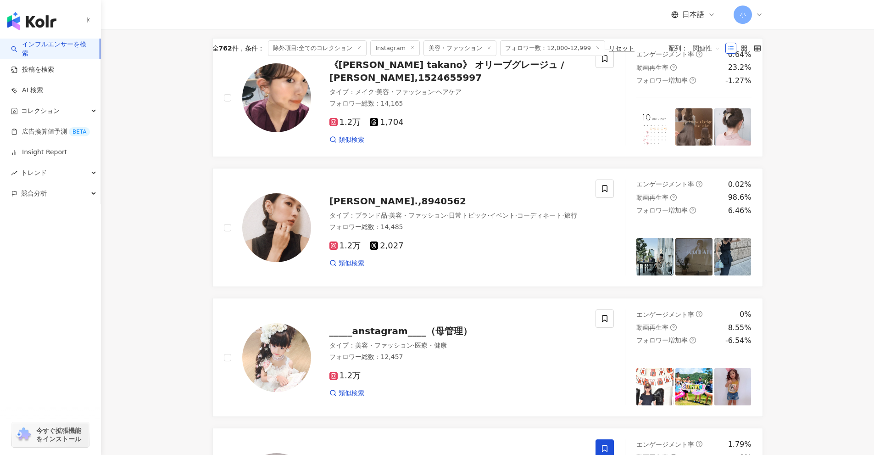
scroll to position [1448, 0]
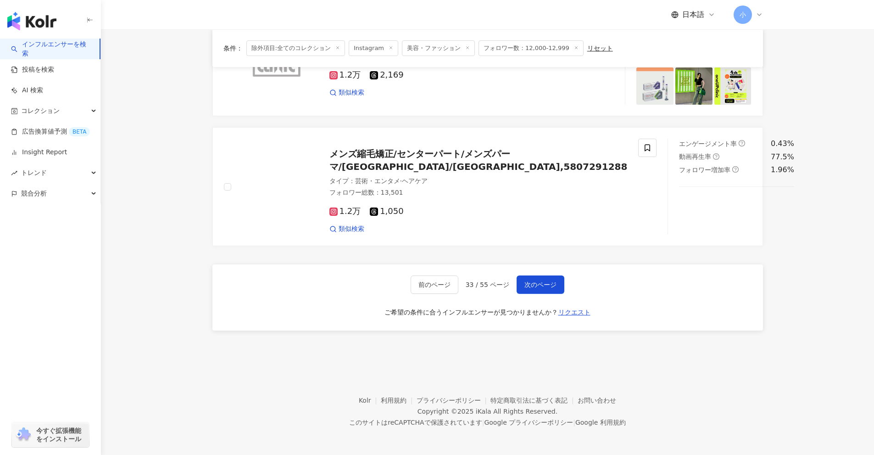
drag, startPoint x: 824, startPoint y: 150, endPoint x: 770, endPoint y: 374, distance: 231.3
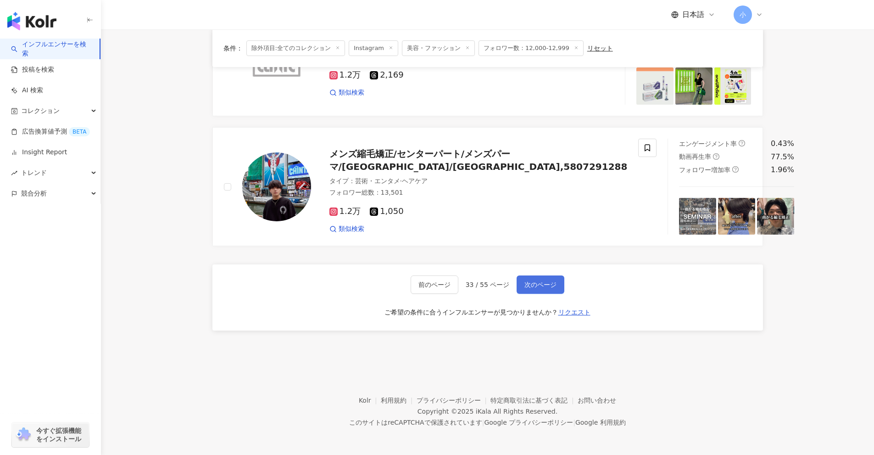
click at [546, 287] on span "次のページ" at bounding box center [541, 284] width 32 height 7
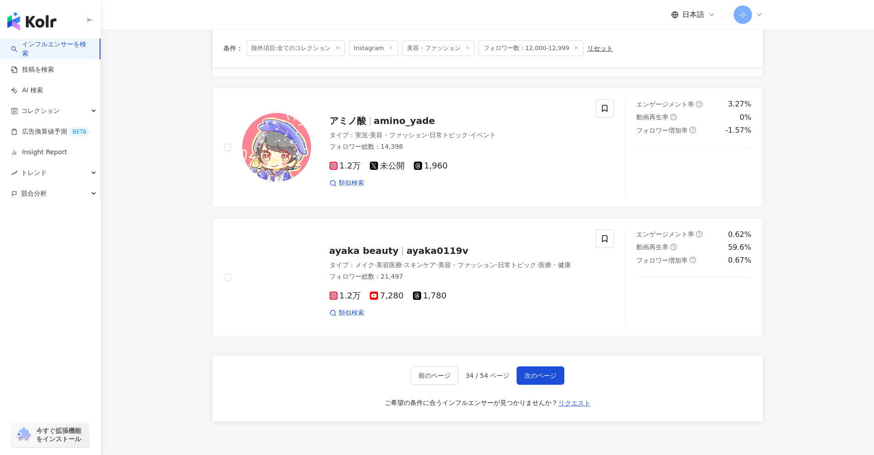
scroll to position [1351, 0]
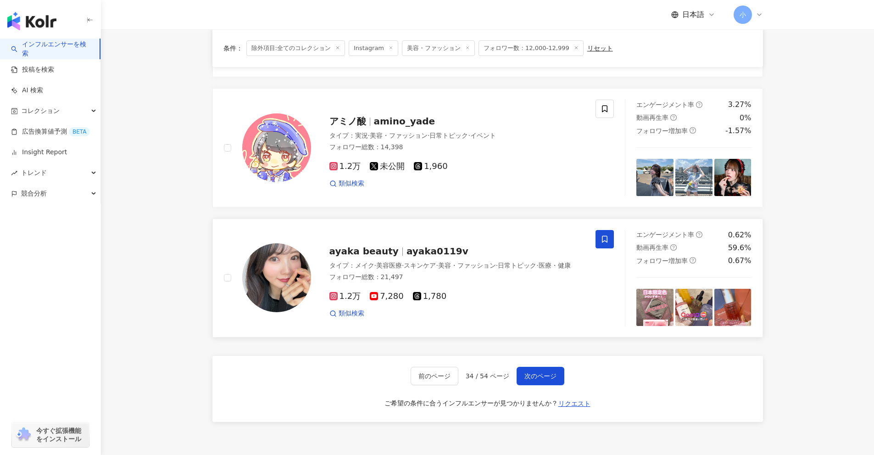
click at [602, 243] on span at bounding box center [605, 239] width 18 height 18
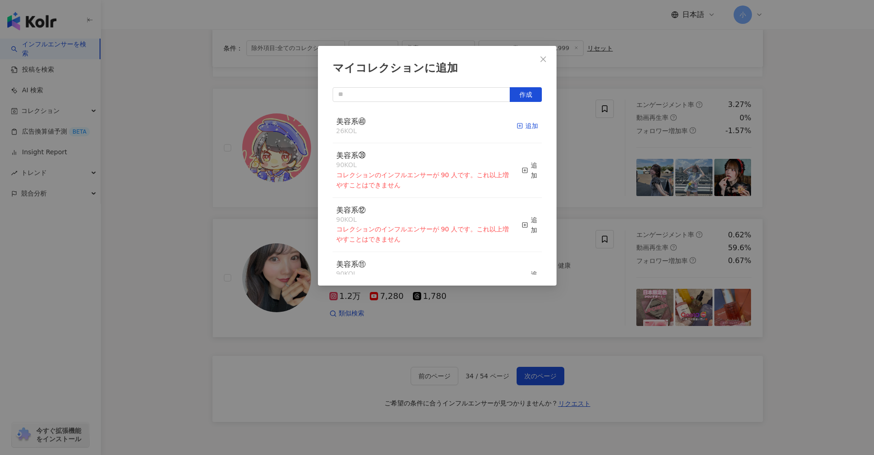
click at [518, 127] on div "追加" at bounding box center [528, 126] width 22 height 10
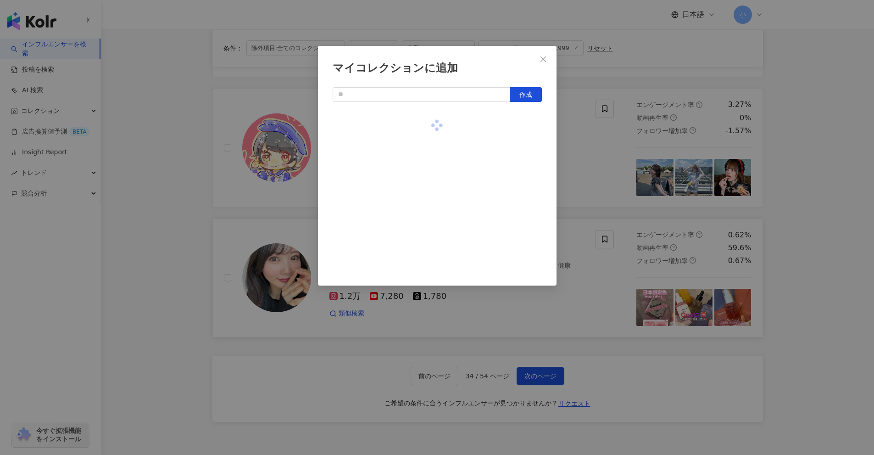
click at [800, 205] on div "マイコレクションに追加 作成" at bounding box center [437, 227] width 874 height 455
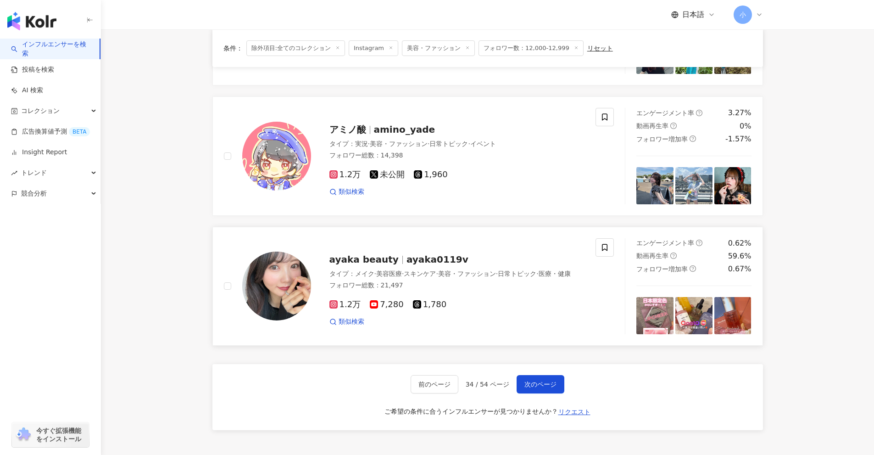
scroll to position [1213, 0]
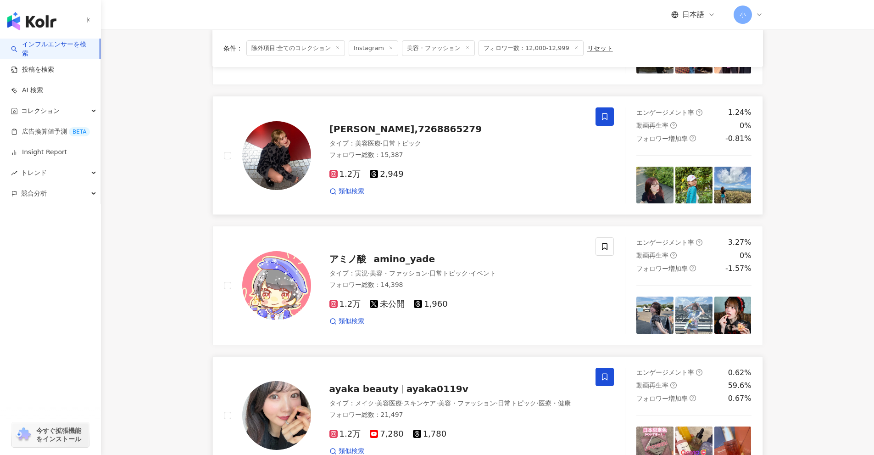
click at [601, 118] on icon at bounding box center [605, 116] width 8 height 8
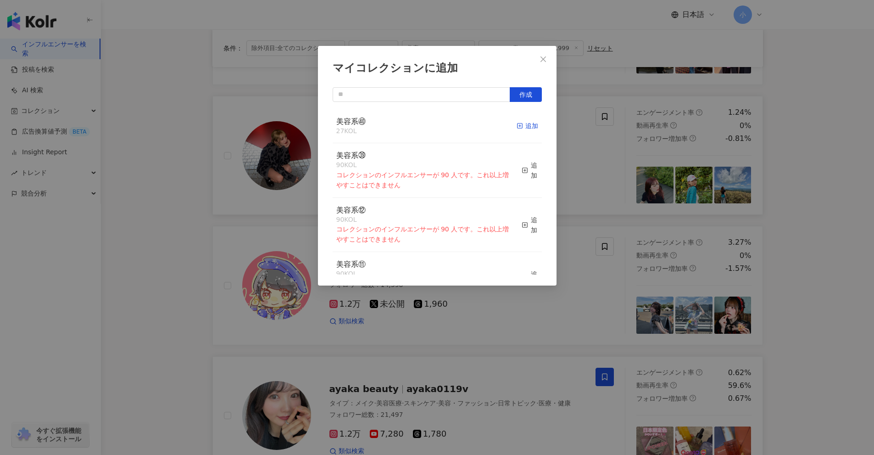
click at [521, 127] on div "追加" at bounding box center [528, 126] width 22 height 10
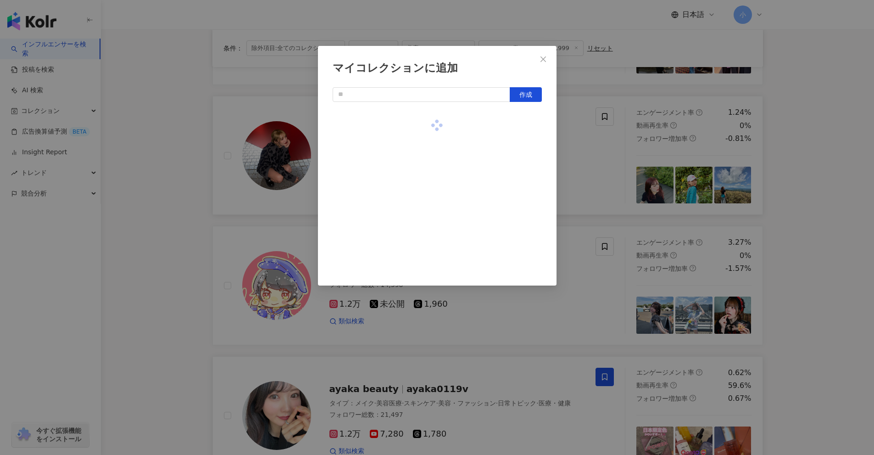
click at [799, 176] on div "マイコレクションに追加 作成" at bounding box center [437, 227] width 874 height 455
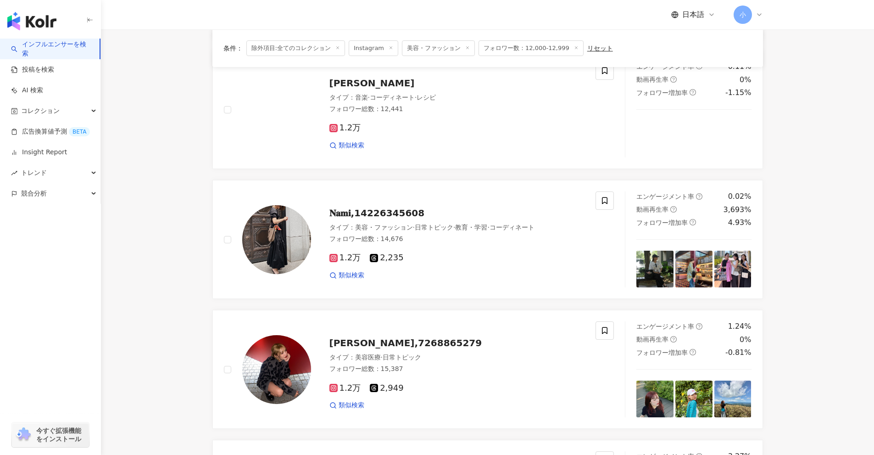
scroll to position [984, 0]
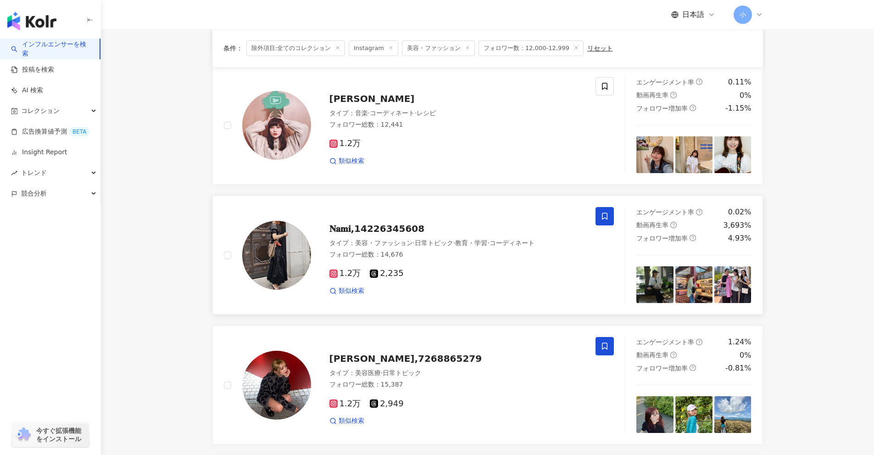
click at [606, 219] on icon at bounding box center [605, 216] width 8 height 8
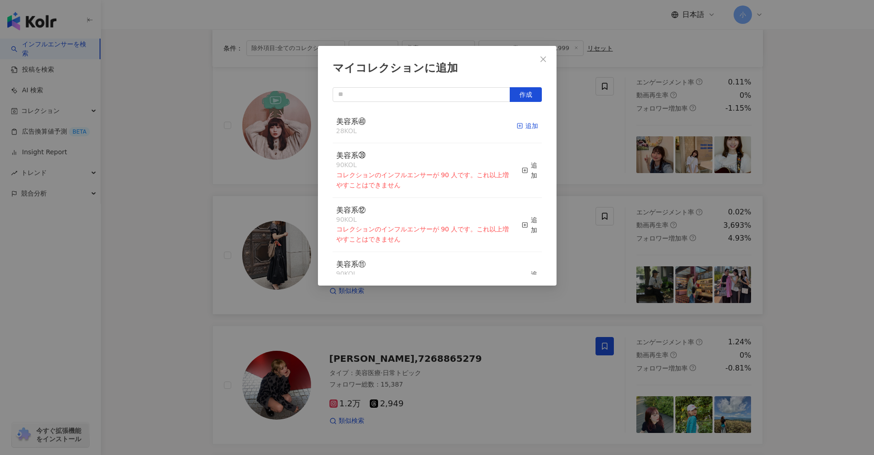
click at [520, 127] on div "追加" at bounding box center [528, 126] width 22 height 10
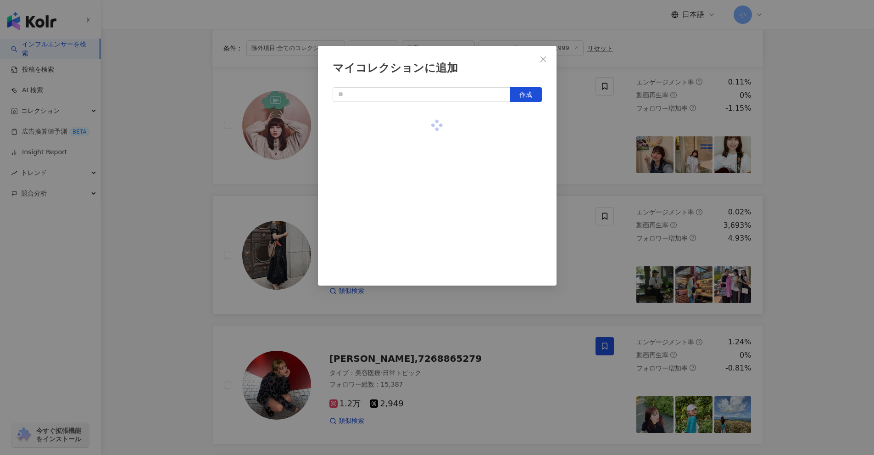
click at [808, 212] on div "マイコレクションに追加 作成" at bounding box center [437, 227] width 874 height 455
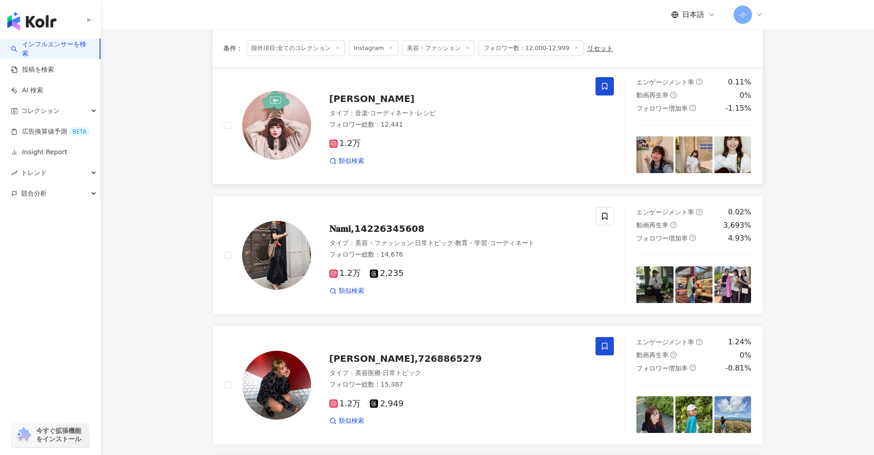
click at [606, 85] on icon at bounding box center [605, 86] width 8 height 8
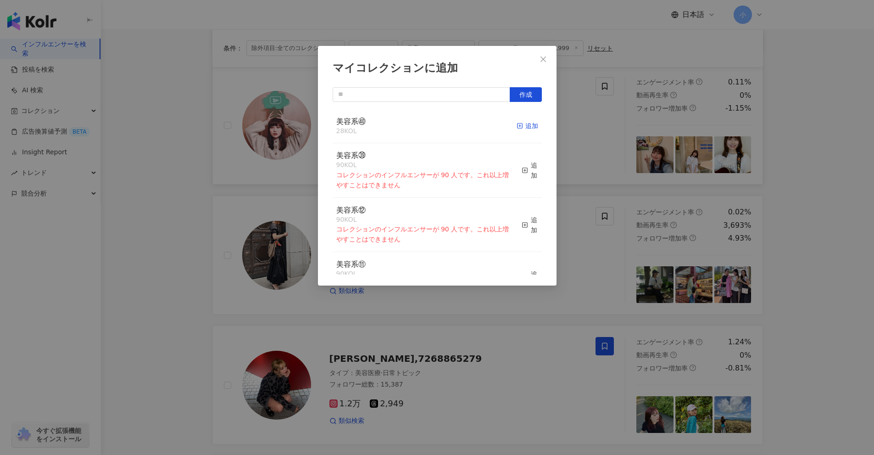
click at [520, 125] on div "追加" at bounding box center [528, 126] width 22 height 10
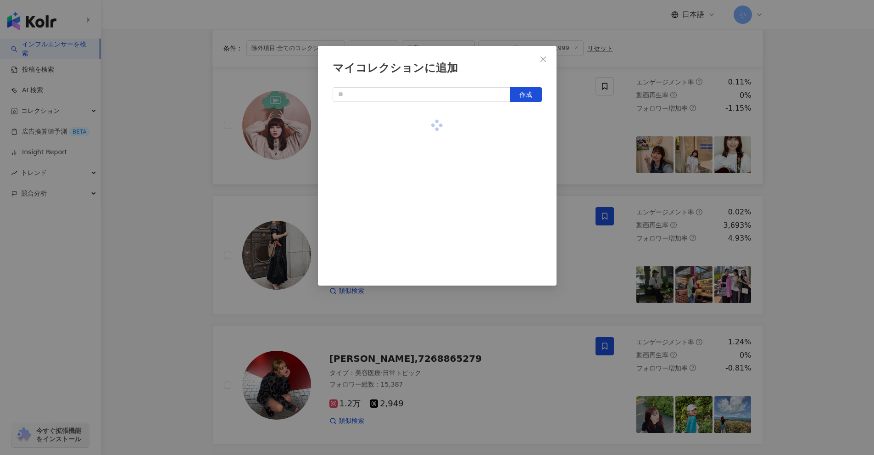
click at [791, 181] on div "マイコレクションに追加 作成" at bounding box center [437, 227] width 874 height 455
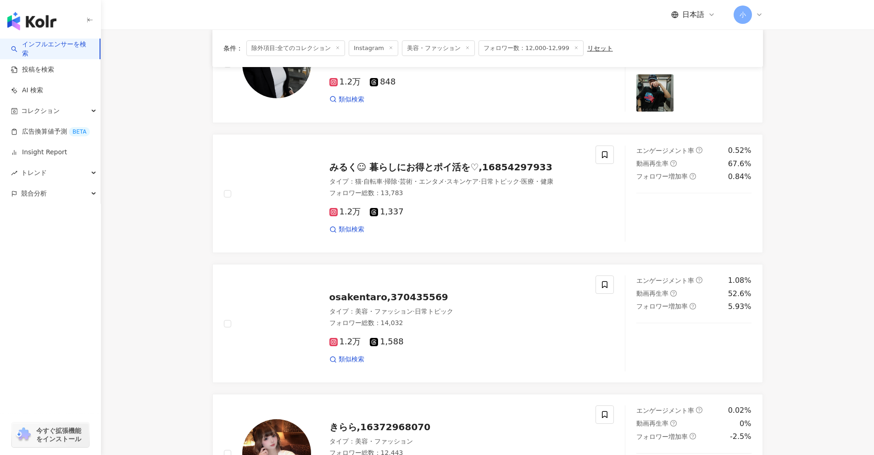
scroll to position [525, 0]
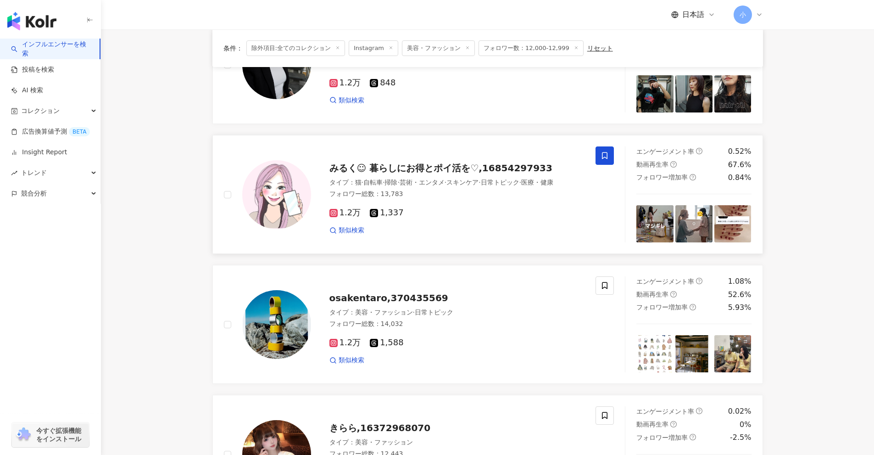
click at [605, 158] on icon at bounding box center [605, 155] width 8 height 8
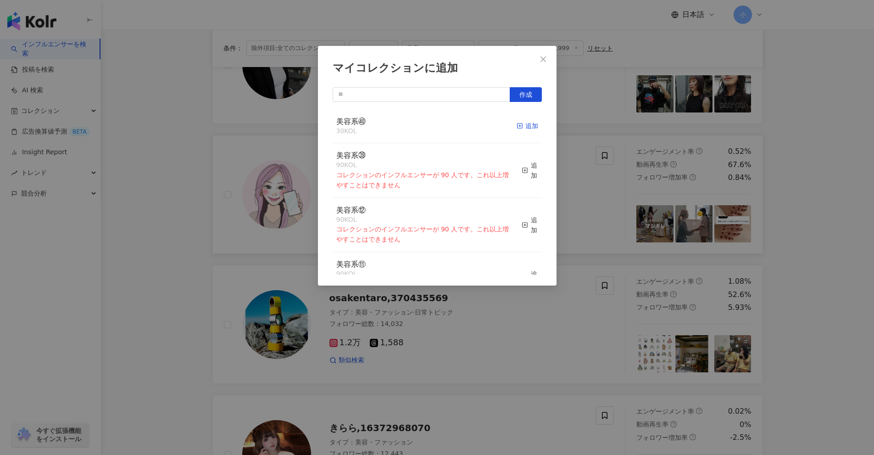
click at [527, 129] on div "追加" at bounding box center [528, 126] width 22 height 10
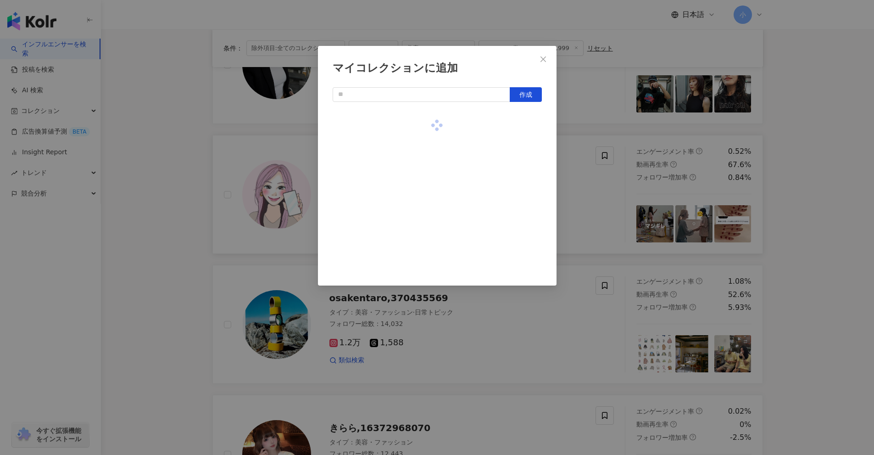
click at [805, 207] on div "マイコレクションに追加 作成" at bounding box center [437, 227] width 874 height 455
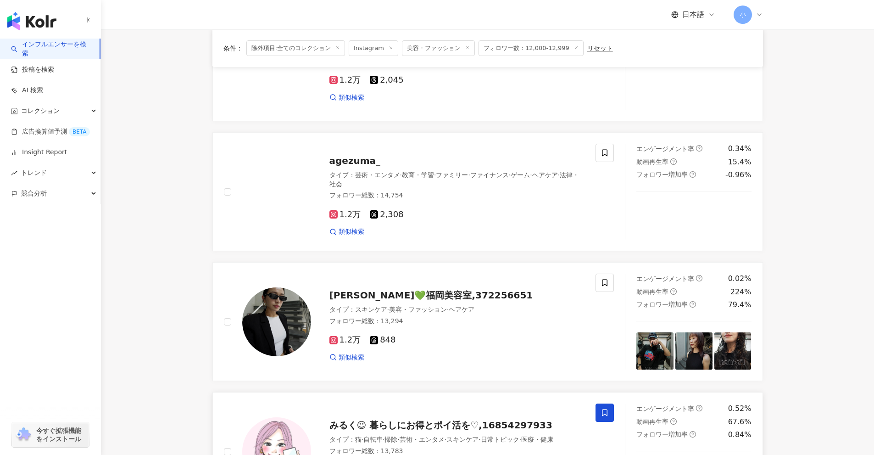
scroll to position [250, 0]
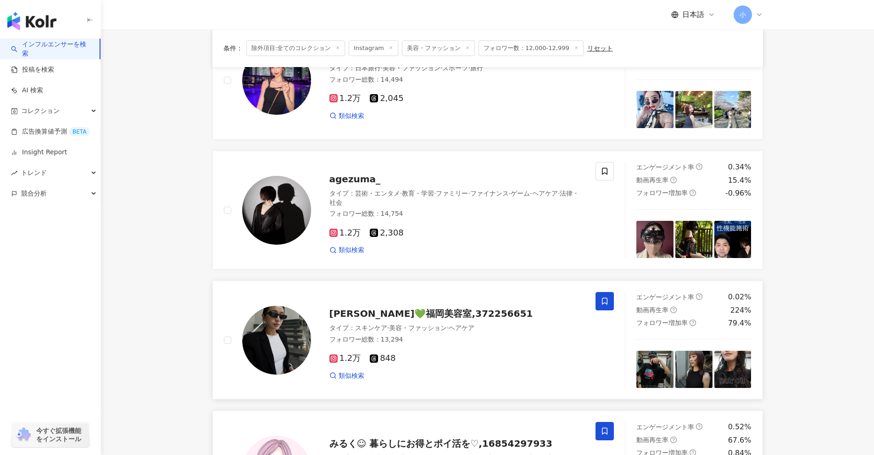
click at [602, 299] on icon at bounding box center [605, 301] width 8 height 8
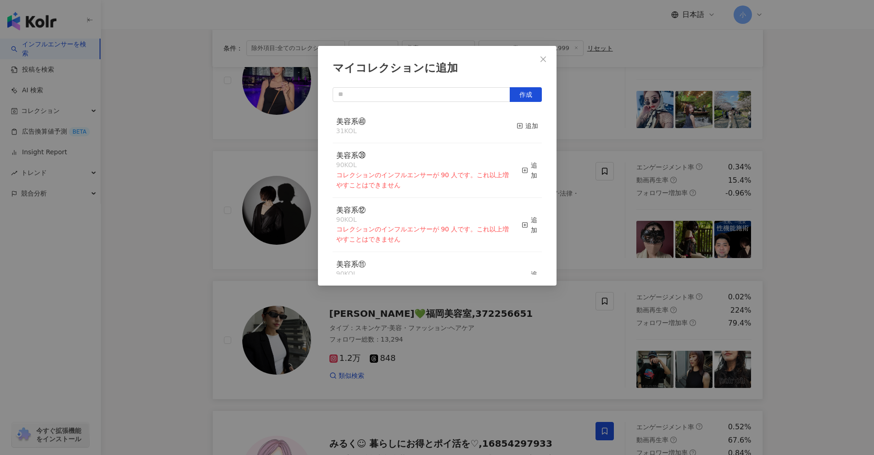
click at [532, 126] on div "美容系㊵ 31 KOL 追加" at bounding box center [437, 126] width 209 height 34
click at [520, 124] on div "追加" at bounding box center [528, 126] width 22 height 10
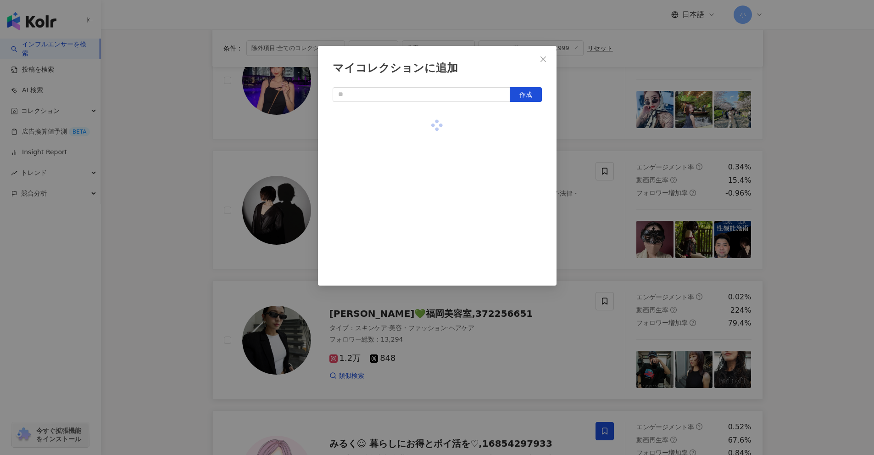
click at [792, 168] on div "マイコレクションに追加 作成" at bounding box center [437, 227] width 874 height 455
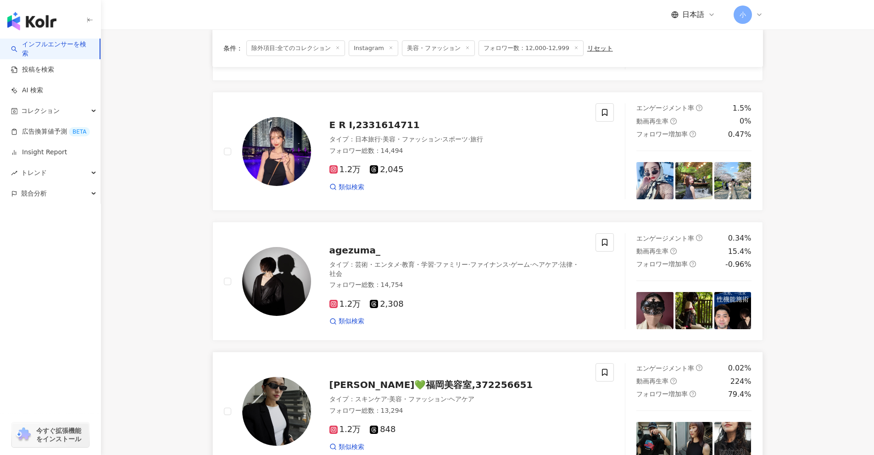
scroll to position [158, 0]
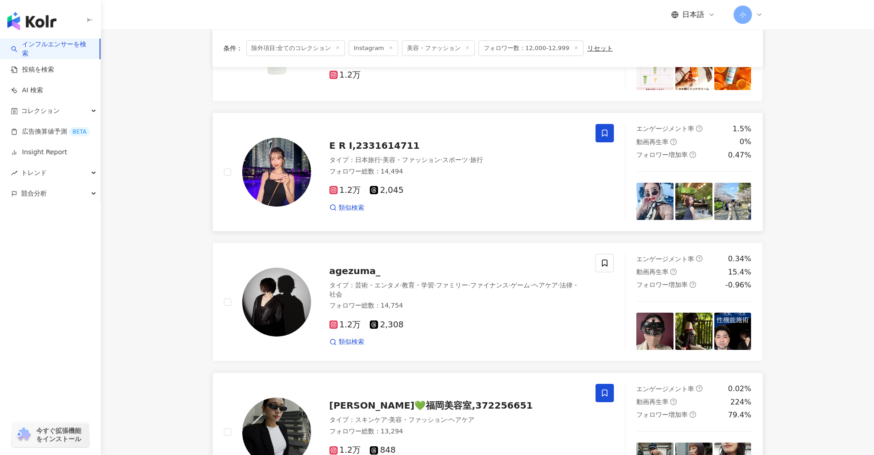
click at [599, 135] on span at bounding box center [605, 133] width 18 height 18
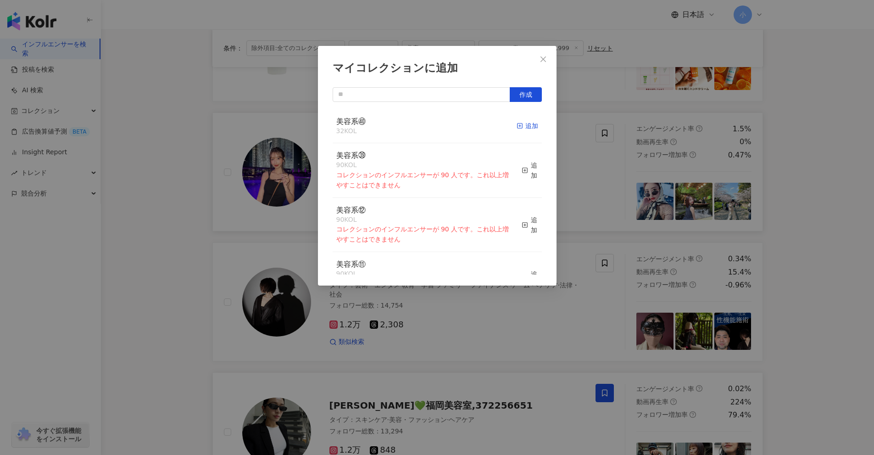
click at [517, 128] on icon "button" at bounding box center [520, 126] width 6 height 6
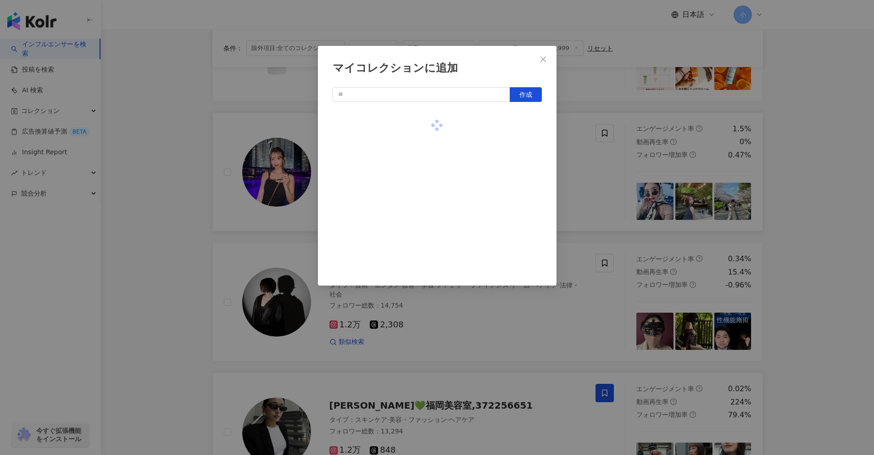
click at [831, 170] on div "マイコレクションに追加 作成" at bounding box center [437, 227] width 874 height 455
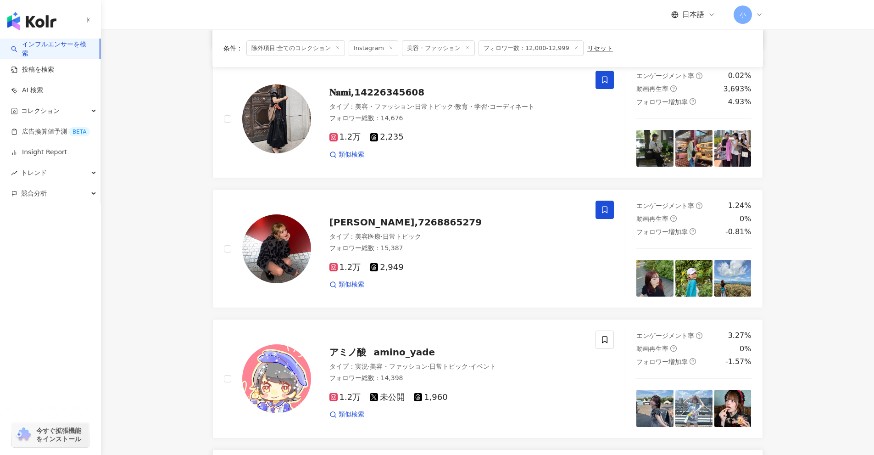
scroll to position [1443, 0]
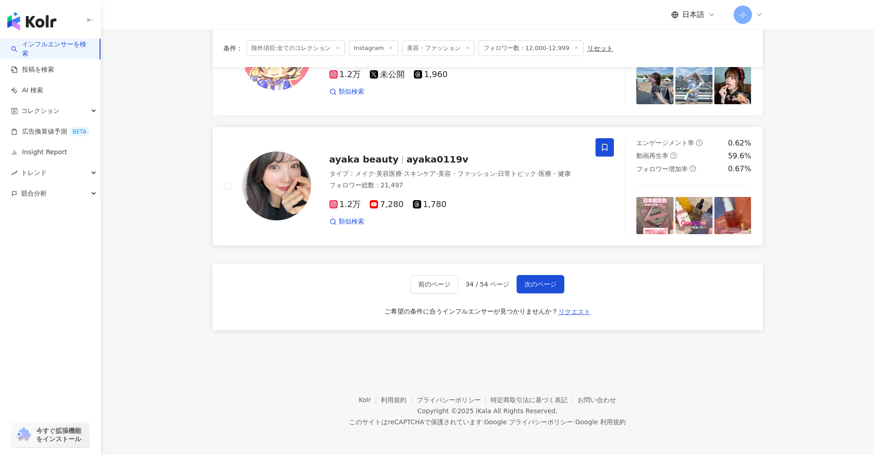
drag, startPoint x: 821, startPoint y: 116, endPoint x: 778, endPoint y: 260, distance: 150.3
click at [539, 281] on span "次のページ" at bounding box center [541, 283] width 32 height 7
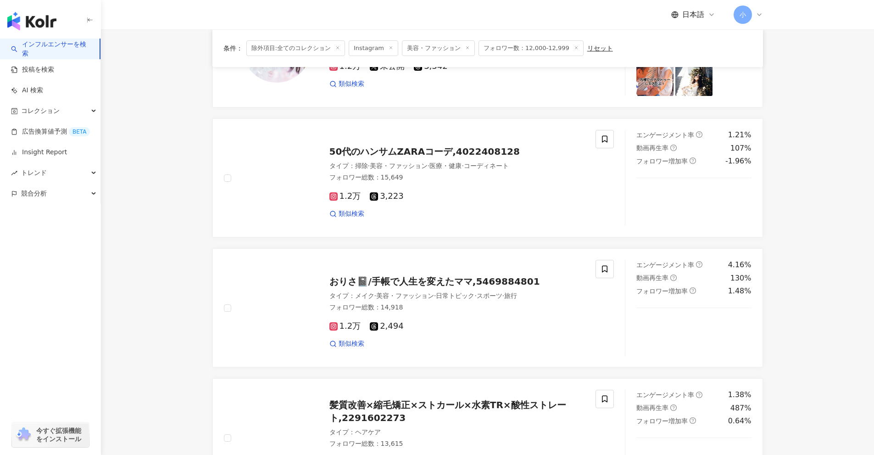
scroll to position [755, 0]
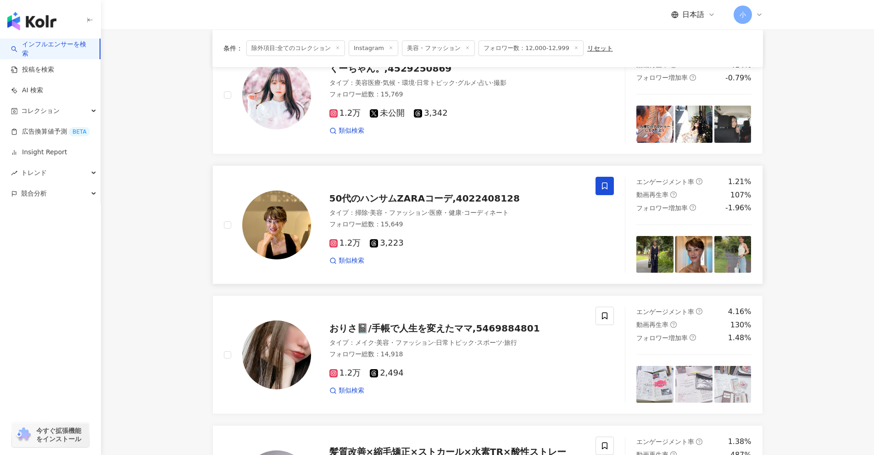
click at [603, 186] on icon at bounding box center [605, 186] width 8 height 8
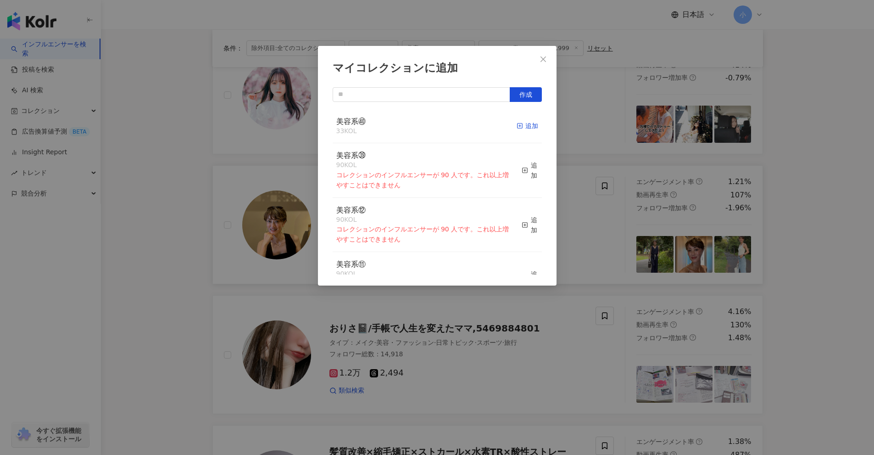
click at [524, 125] on div "追加" at bounding box center [528, 126] width 22 height 10
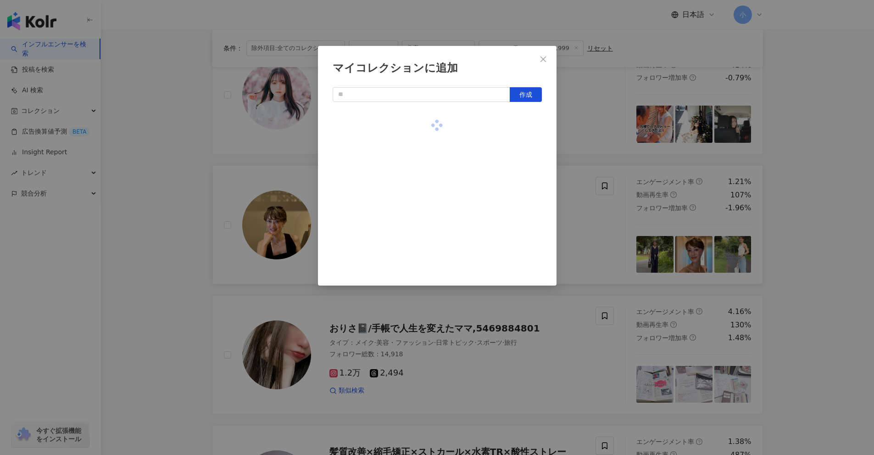
click at [827, 191] on div "マイコレクションに追加 作成" at bounding box center [437, 227] width 874 height 455
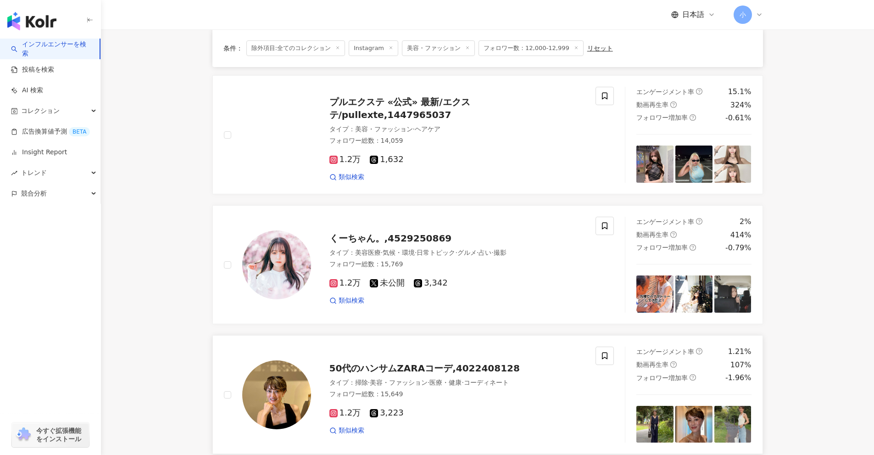
scroll to position [571, 0]
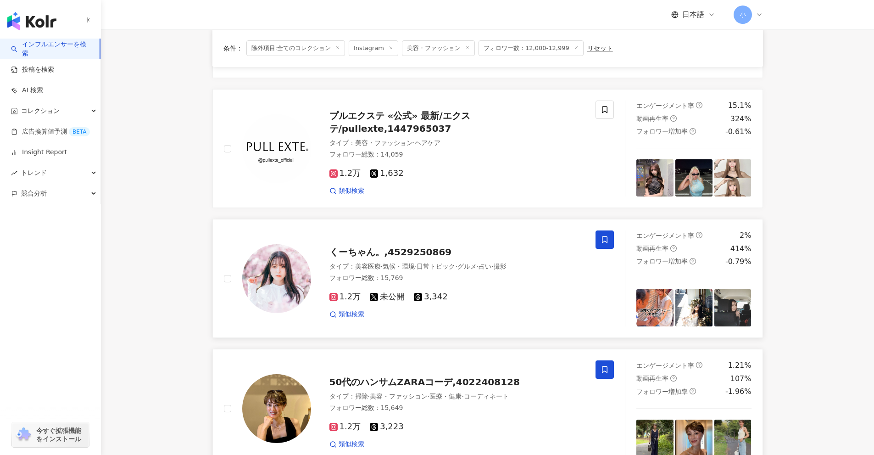
click at [608, 240] on icon at bounding box center [605, 239] width 6 height 7
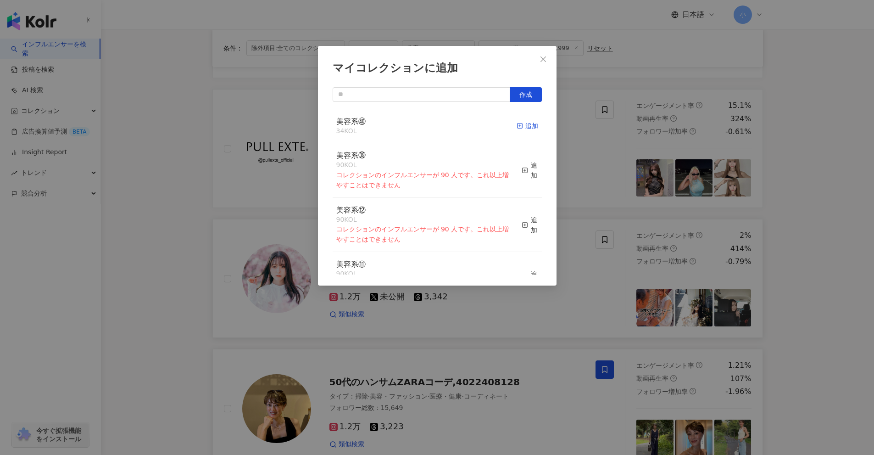
click at [525, 126] on div "追加" at bounding box center [528, 126] width 22 height 10
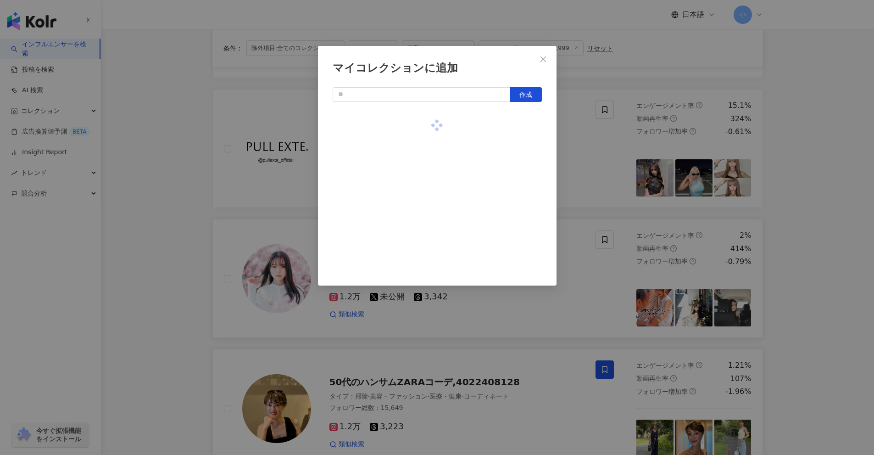
click at [819, 229] on div "マイコレクションに追加 作成" at bounding box center [437, 227] width 874 height 455
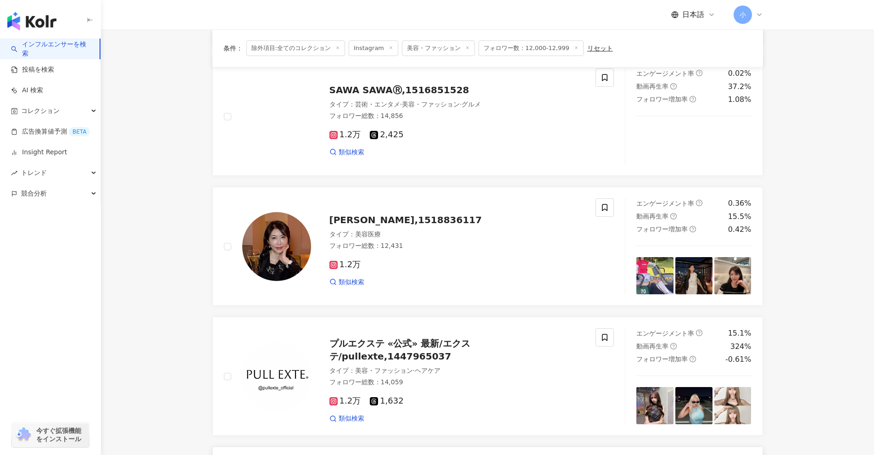
scroll to position [341, 0]
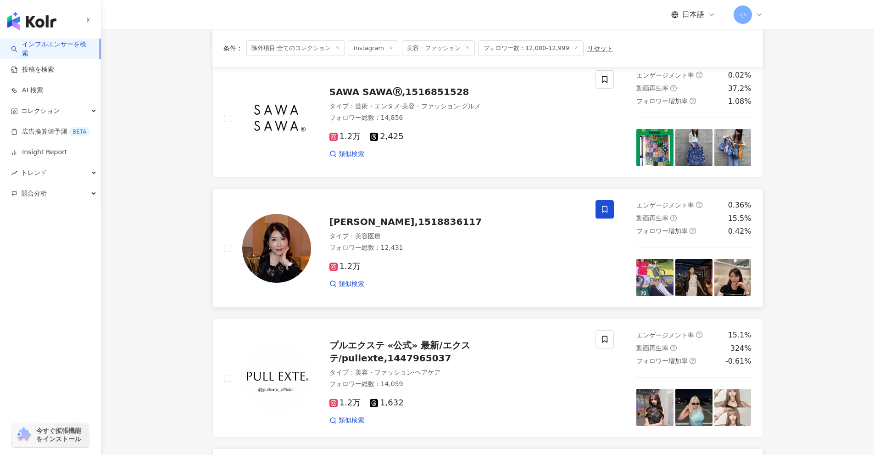
click at [601, 212] on icon at bounding box center [605, 209] width 8 height 8
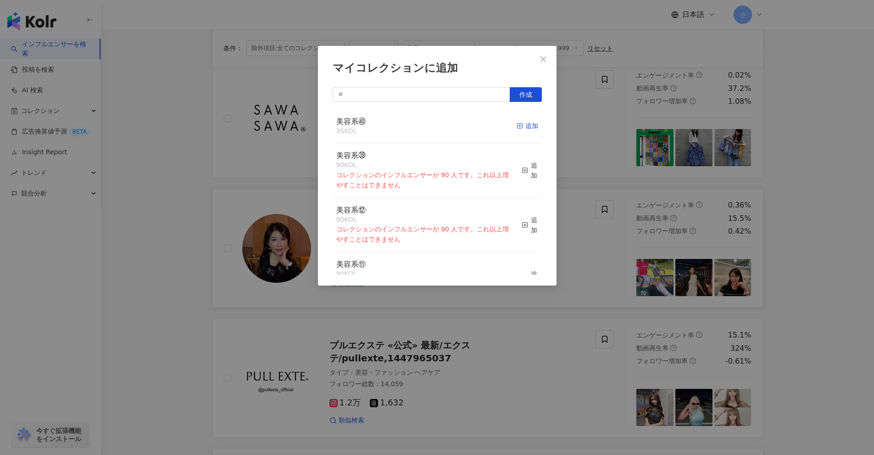
click at [518, 124] on div "追加" at bounding box center [528, 126] width 22 height 10
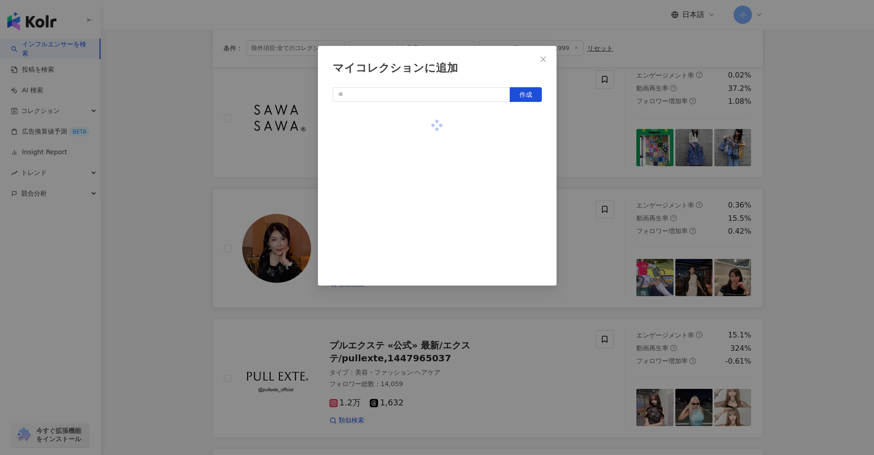
click at [780, 194] on div "マイコレクションに追加 作成" at bounding box center [437, 227] width 874 height 455
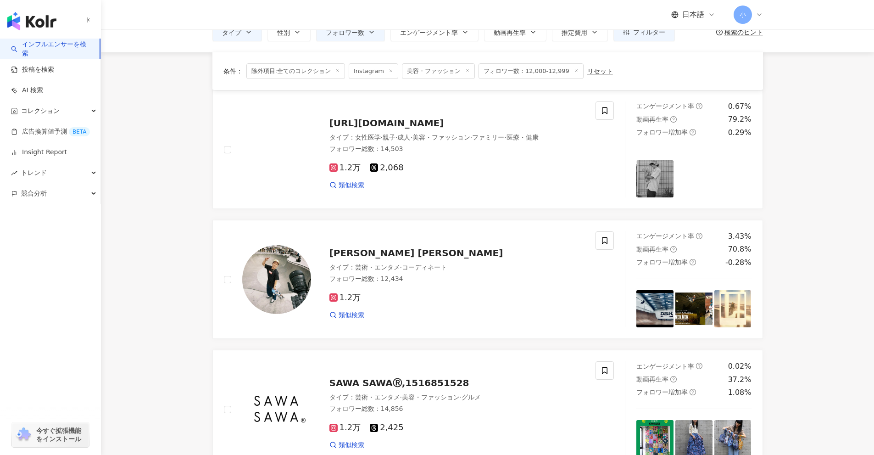
scroll to position [20, 0]
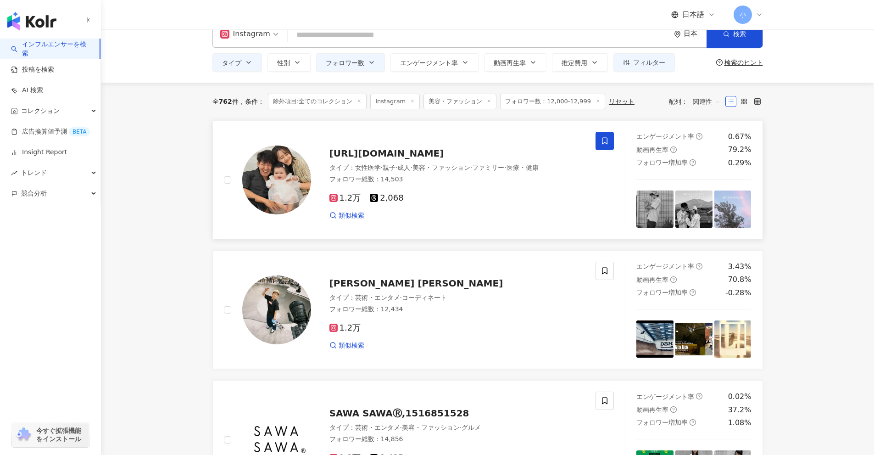
click at [610, 149] on span at bounding box center [605, 141] width 18 height 18
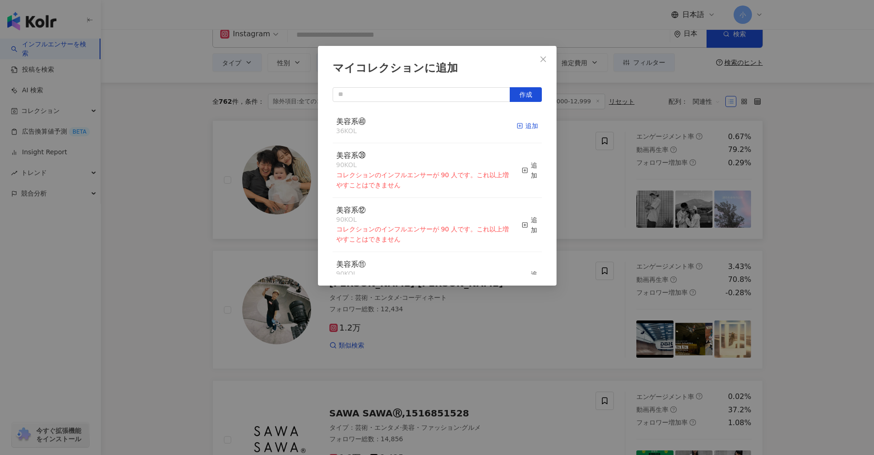
click at [529, 127] on div "追加" at bounding box center [528, 126] width 22 height 10
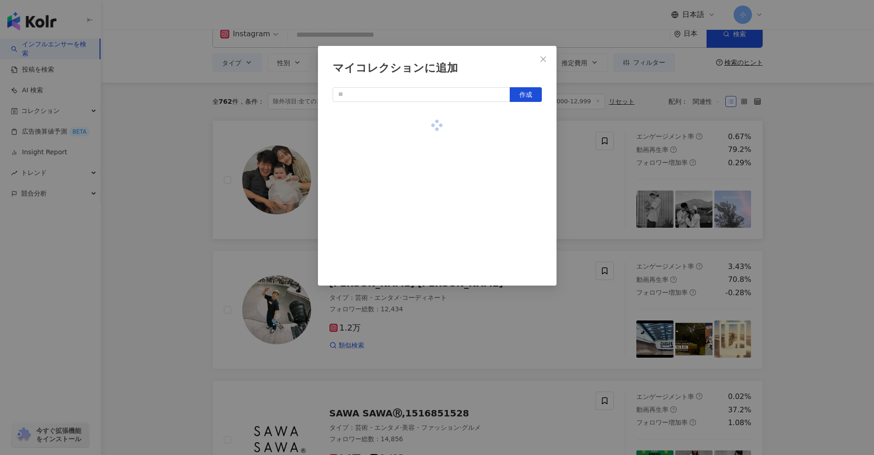
click at [821, 206] on div "マイコレクションに追加 作成" at bounding box center [437, 227] width 874 height 455
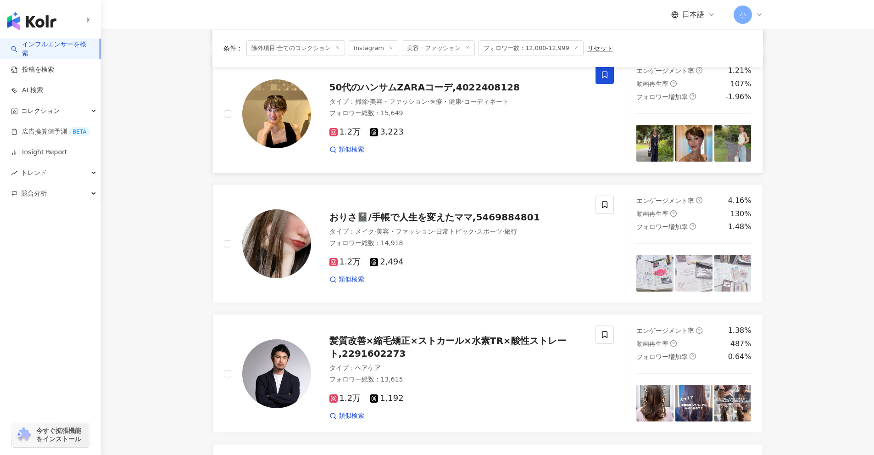
scroll to position [1443, 0]
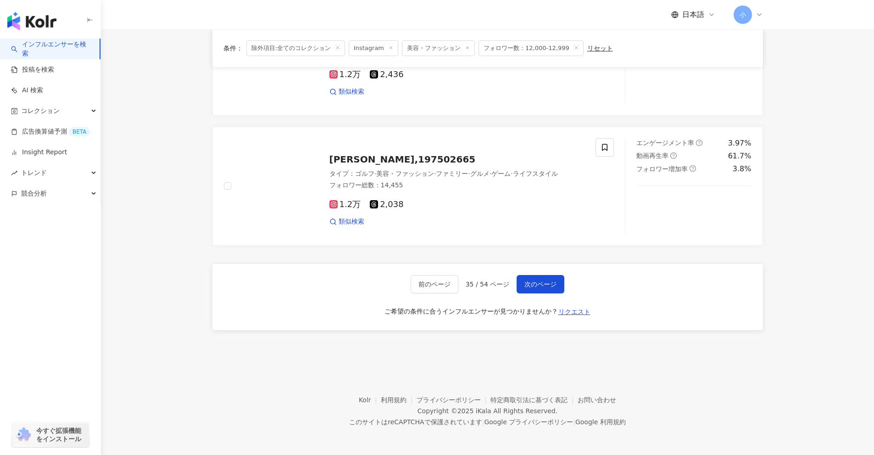
drag, startPoint x: 831, startPoint y: 155, endPoint x: 778, endPoint y: 388, distance: 238.5
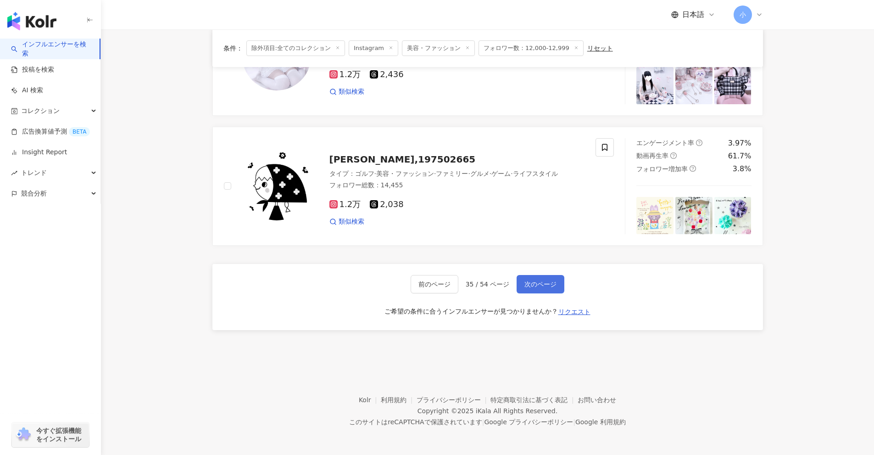
click at [547, 279] on button "次のページ" at bounding box center [541, 284] width 48 height 18
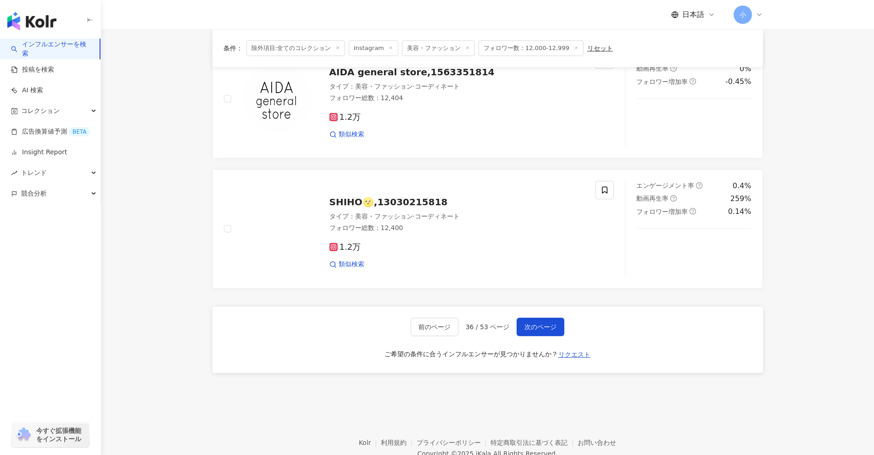
scroll to position [1397, 0]
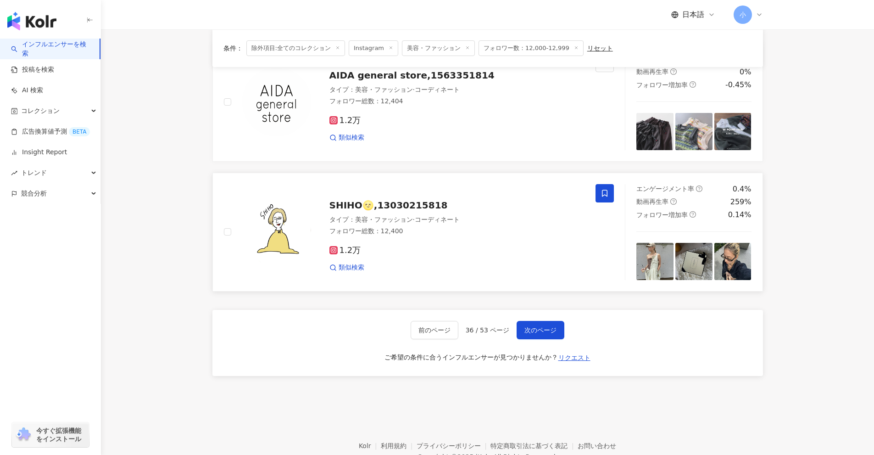
click at [610, 196] on span at bounding box center [605, 193] width 18 height 18
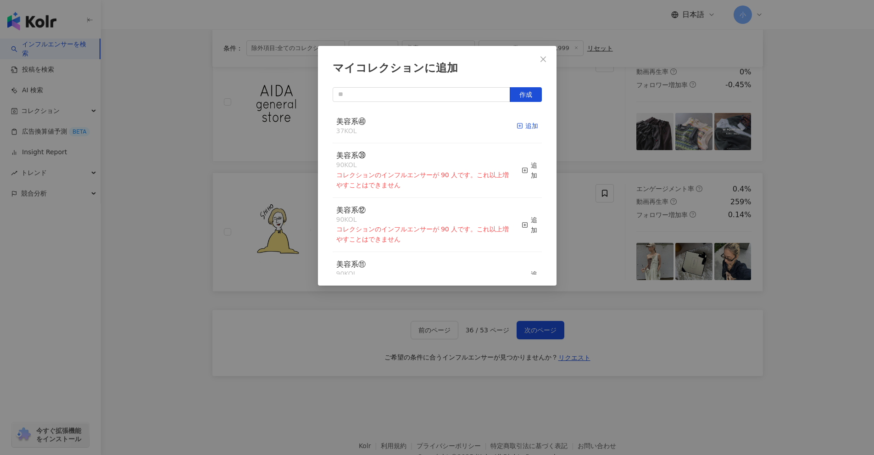
click at [520, 123] on div "追加" at bounding box center [528, 126] width 22 height 10
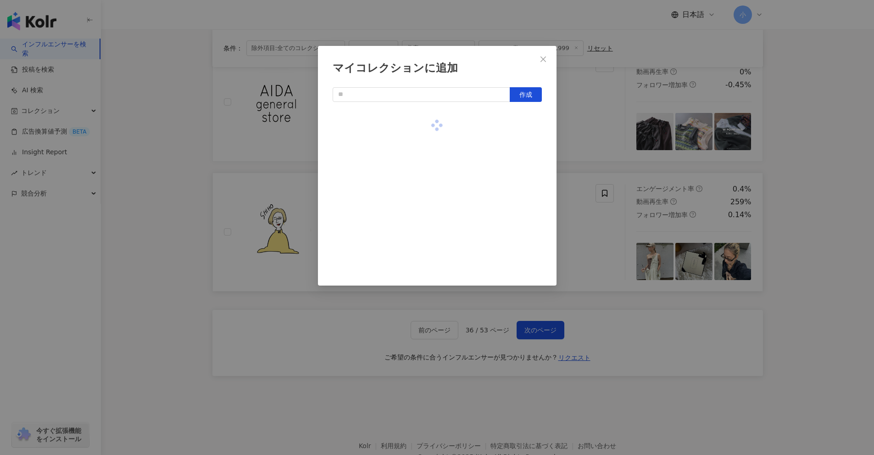
click at [824, 189] on div "マイコレクションに追加 作成" at bounding box center [437, 227] width 874 height 455
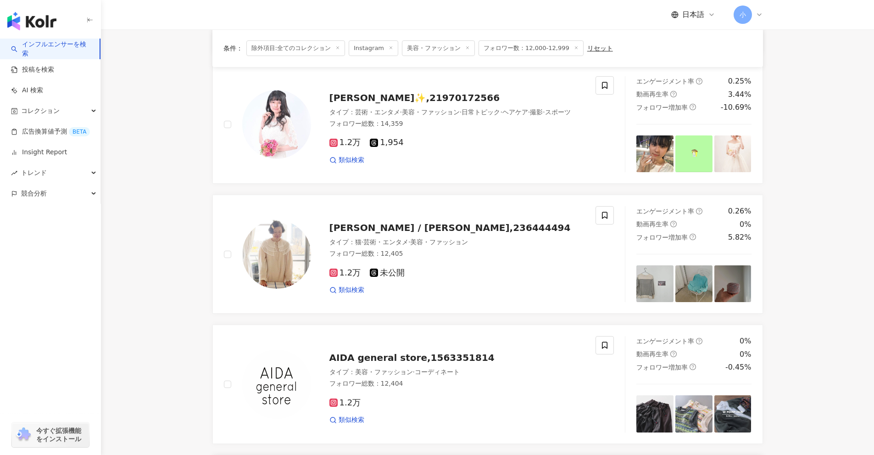
scroll to position [1076, 0]
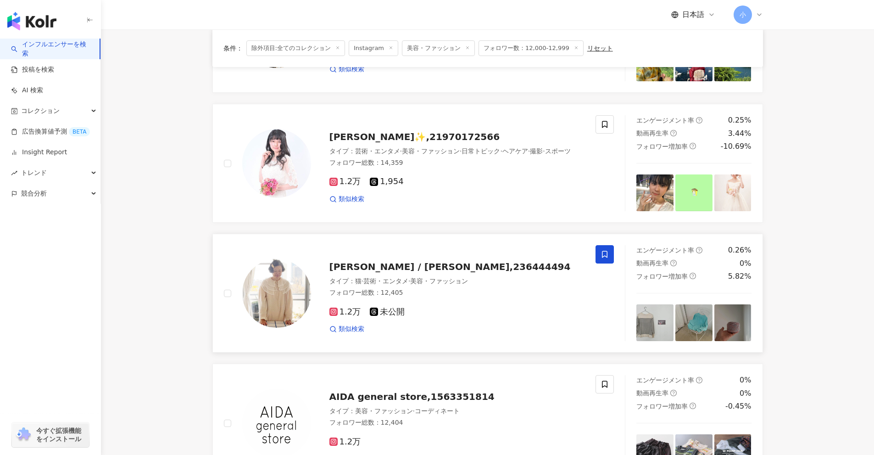
click at [610, 255] on span at bounding box center [605, 254] width 18 height 18
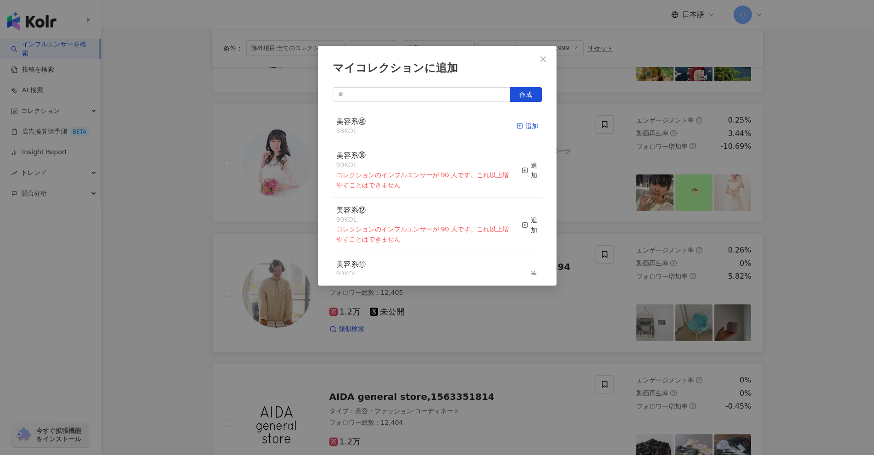
click at [524, 125] on div "追加" at bounding box center [528, 126] width 22 height 10
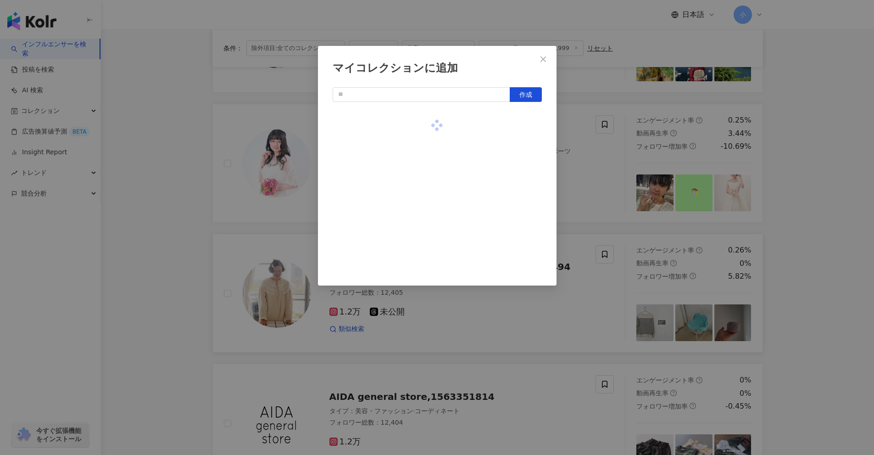
click at [780, 232] on div "マイコレクションに追加 作成" at bounding box center [437, 227] width 874 height 455
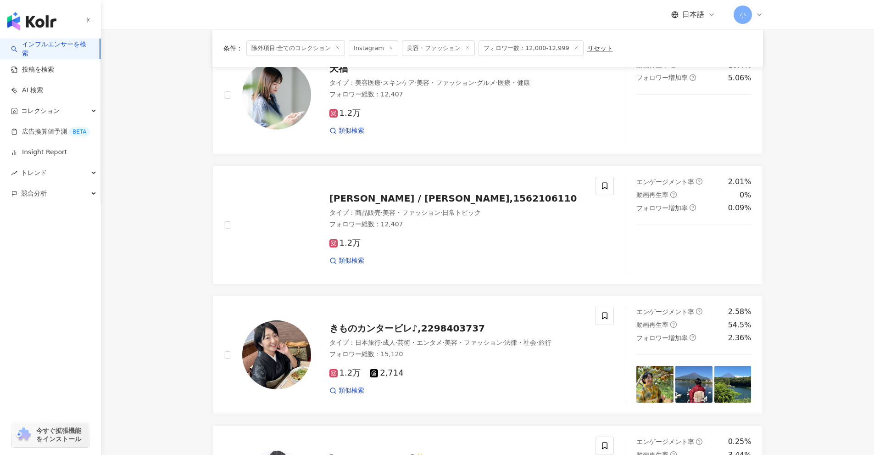
scroll to position [617, 0]
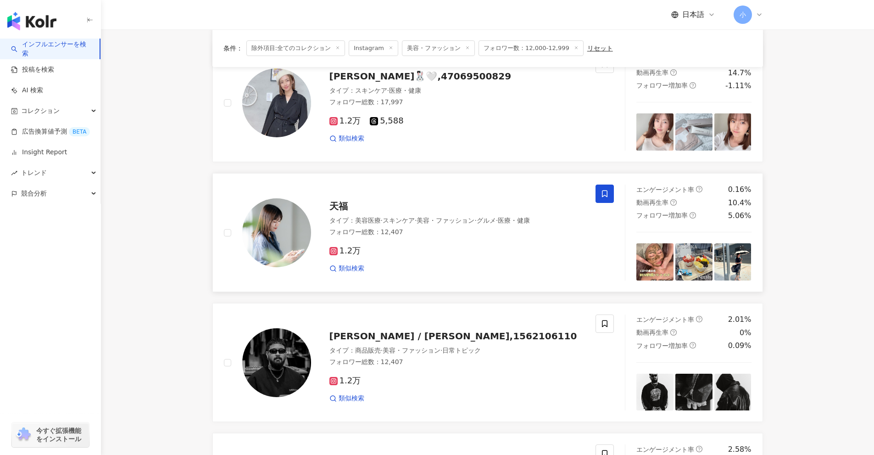
click at [609, 187] on span at bounding box center [605, 193] width 18 height 18
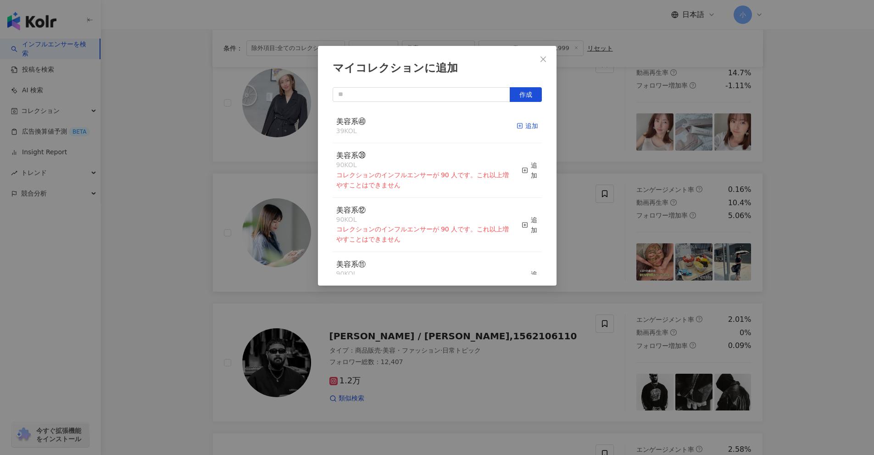
click at [519, 126] on line "button" at bounding box center [520, 126] width 2 height 0
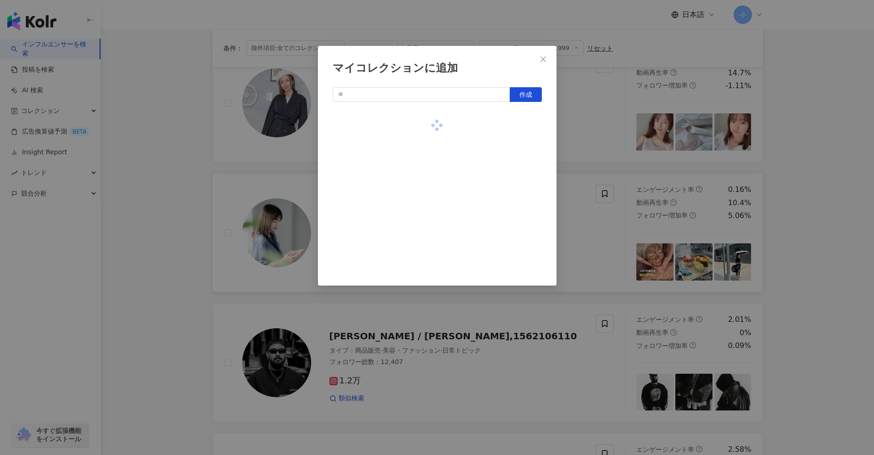
click at [816, 231] on div "マイコレクションに追加 作成" at bounding box center [437, 227] width 874 height 455
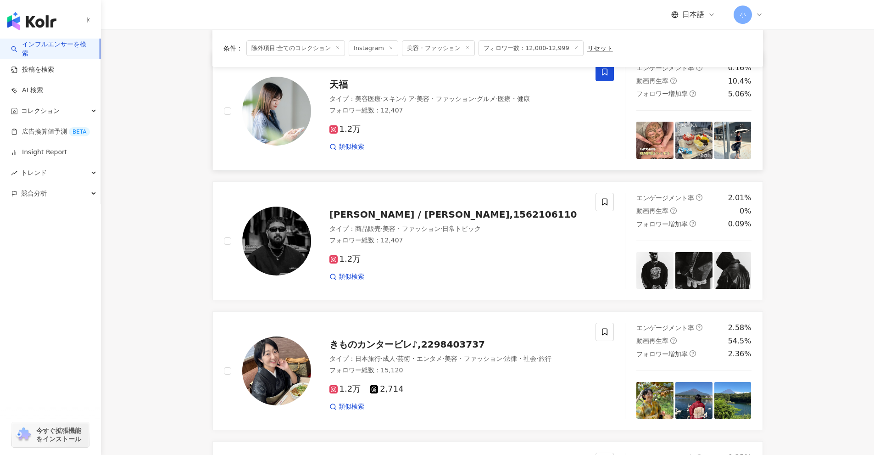
scroll to position [1443, 0]
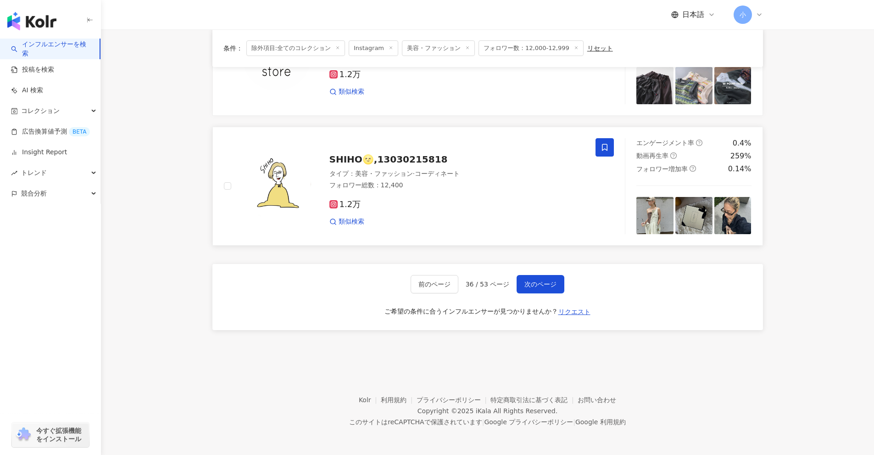
drag, startPoint x: 783, startPoint y: 214, endPoint x: 717, endPoint y: 407, distance: 203.9
click at [542, 284] on span "次のページ" at bounding box center [541, 283] width 32 height 7
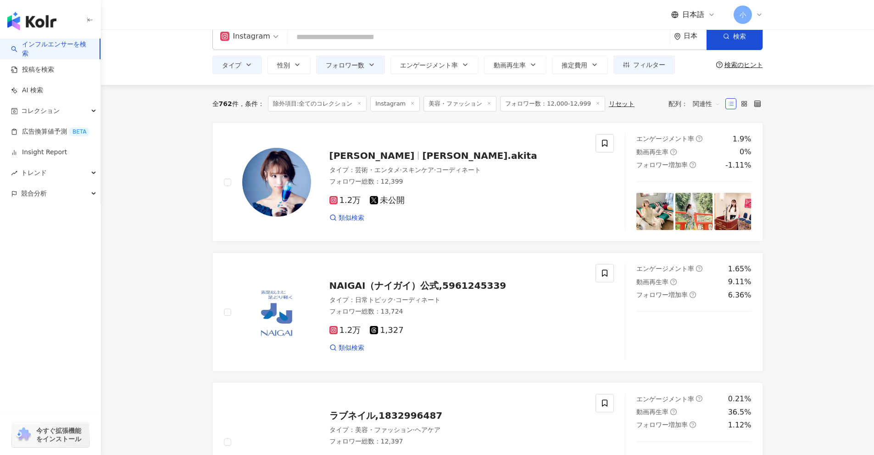
scroll to position [0, 0]
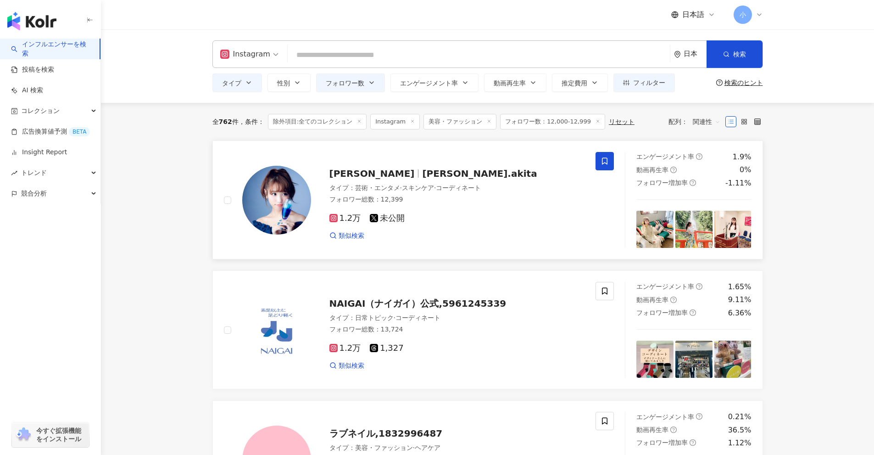
click at [609, 159] on span at bounding box center [605, 161] width 18 height 18
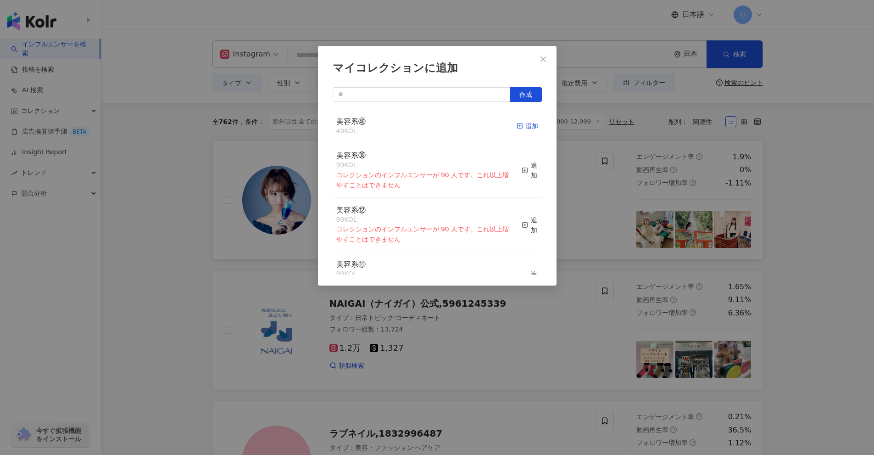
click at [525, 130] on div "追加" at bounding box center [528, 126] width 22 height 10
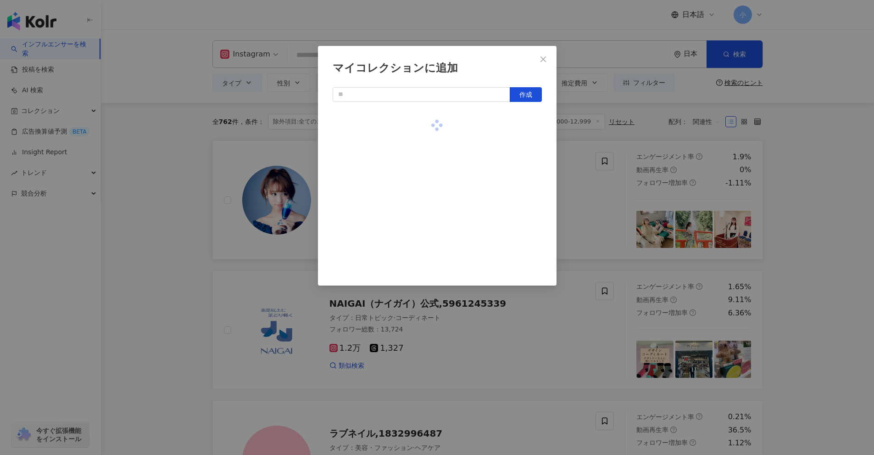
click at [819, 193] on div "マイコレクションに追加 作成" at bounding box center [437, 227] width 874 height 455
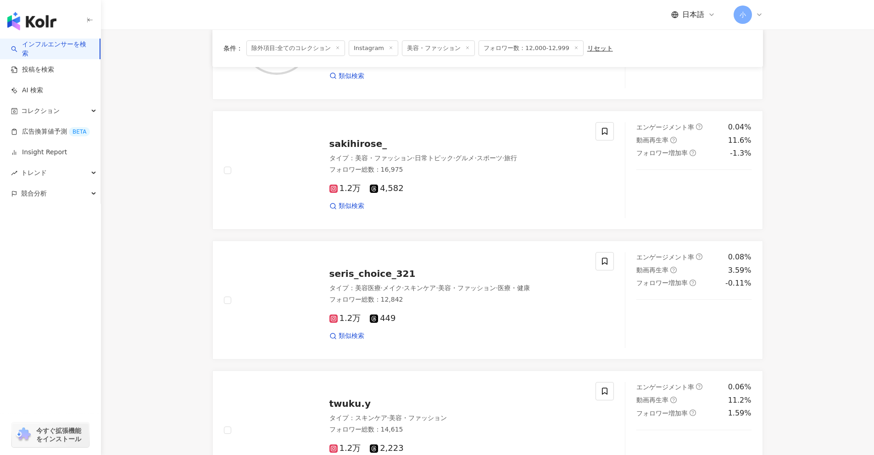
scroll to position [1443, 0]
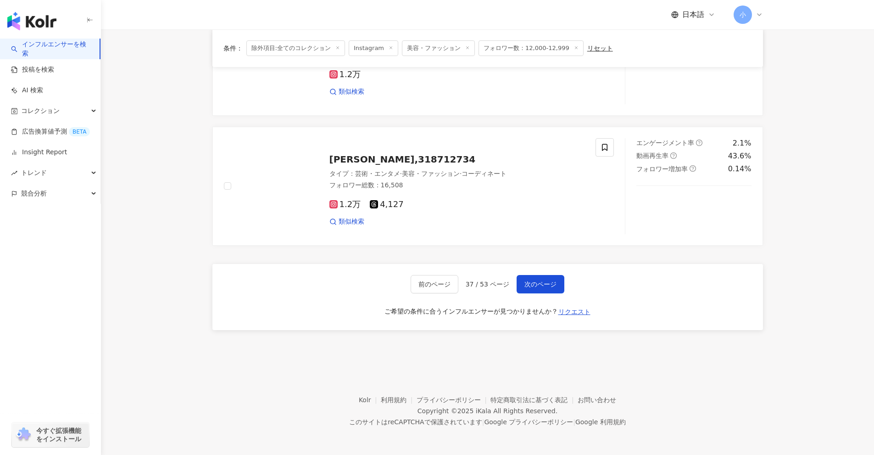
drag, startPoint x: 827, startPoint y: 178, endPoint x: 805, endPoint y: 387, distance: 210.0
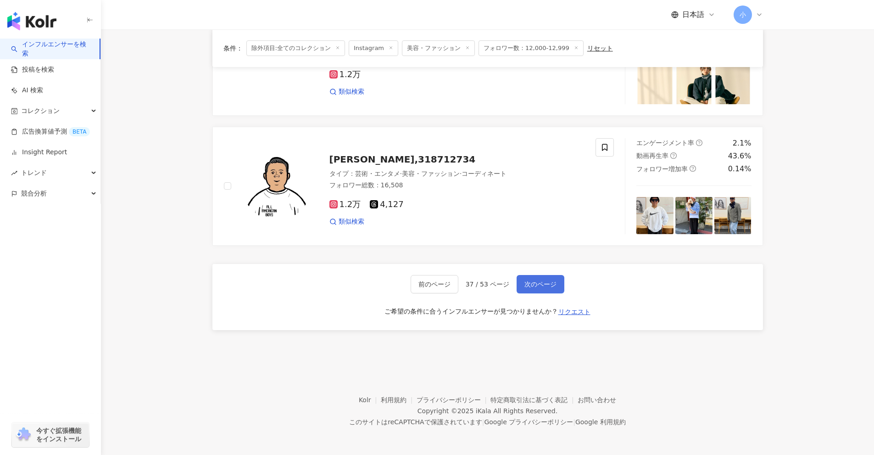
click at [554, 284] on span "次のページ" at bounding box center [541, 283] width 32 height 7
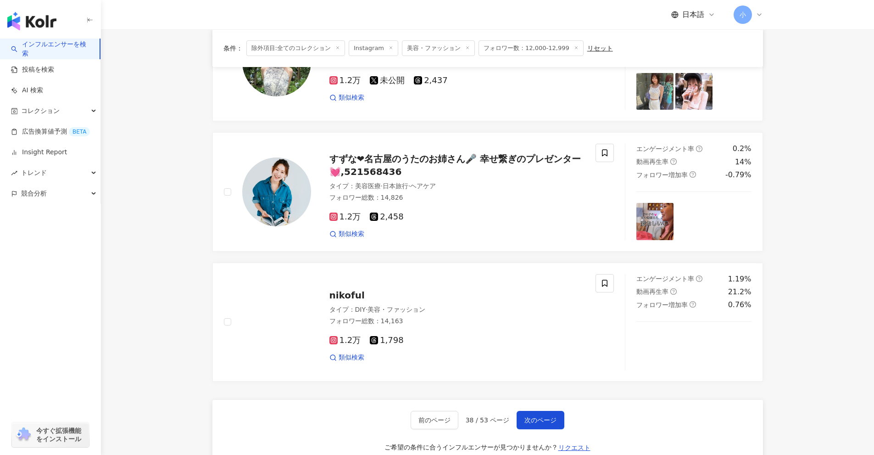
scroll to position [1305, 0]
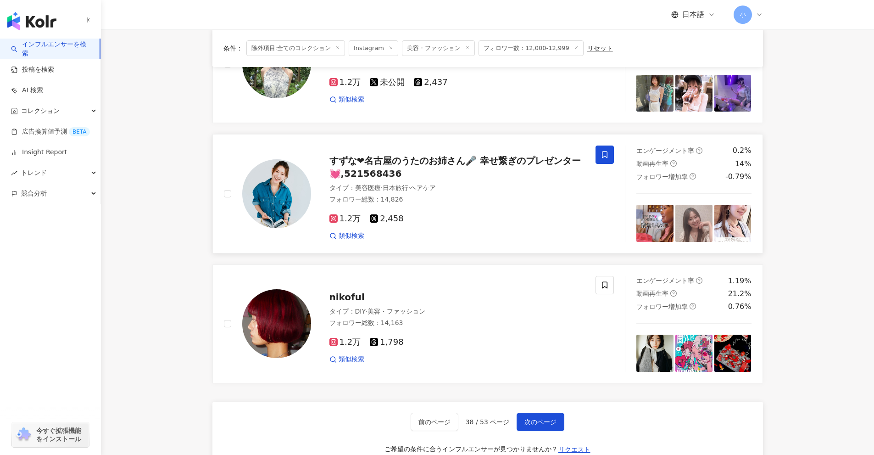
click at [611, 152] on span at bounding box center [605, 154] width 18 height 18
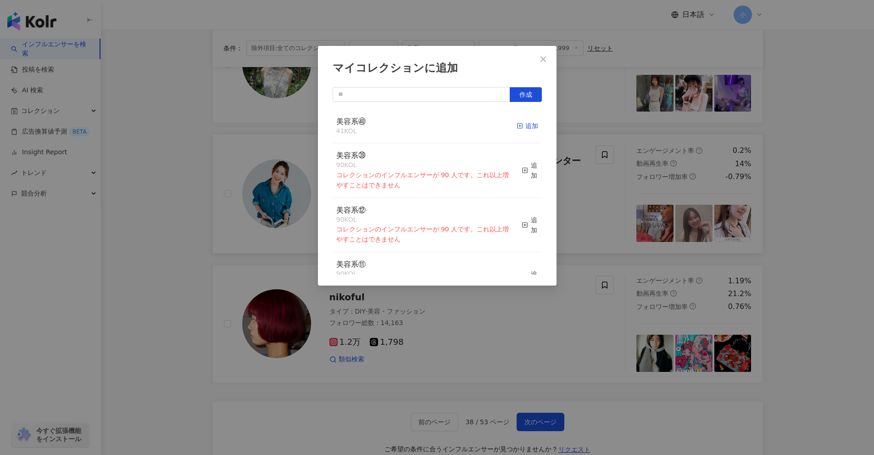
click at [517, 128] on icon "button" at bounding box center [520, 126] width 6 height 6
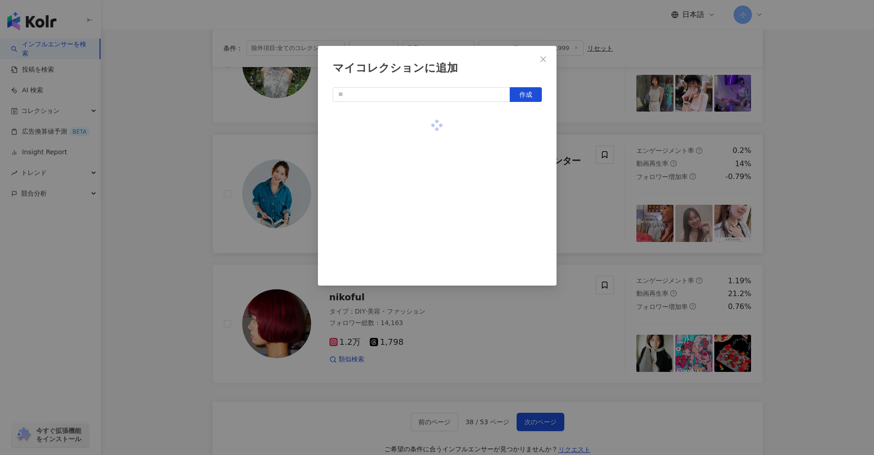
click at [838, 216] on div "マイコレクションに追加 作成" at bounding box center [437, 227] width 874 height 455
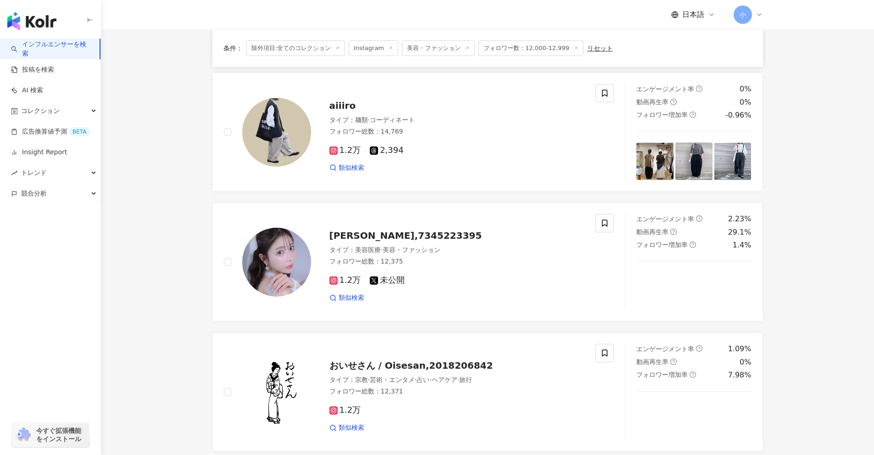
scroll to position [433, 0]
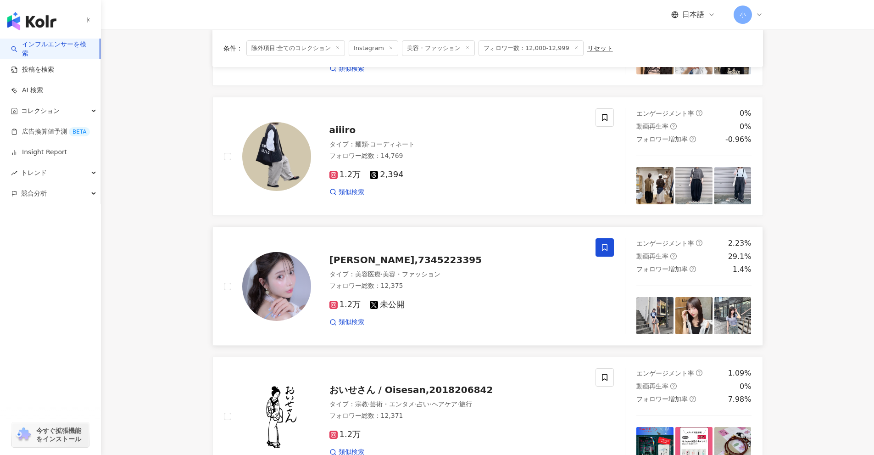
click at [611, 246] on span at bounding box center [605, 247] width 18 height 18
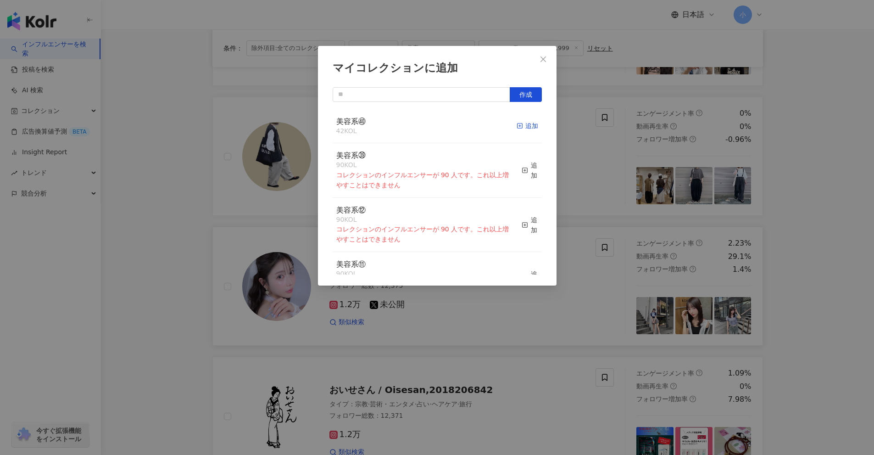
click at [521, 124] on div "追加" at bounding box center [528, 126] width 22 height 10
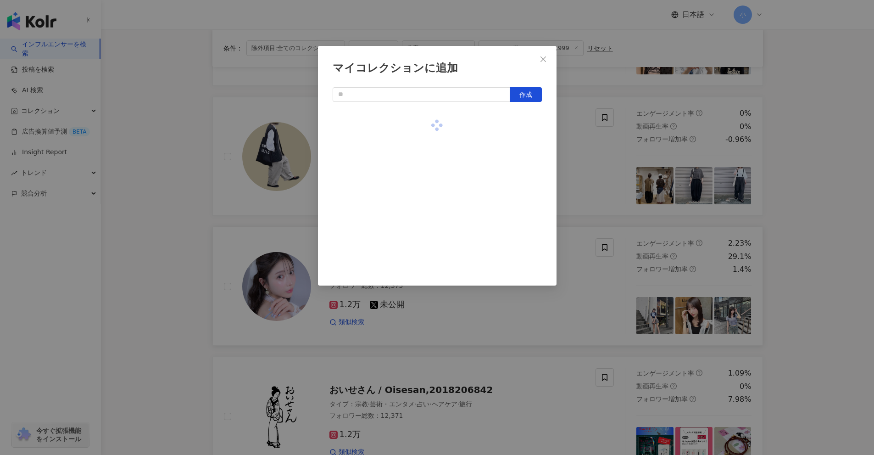
click at [817, 221] on div "マイコレクションに追加 作成" at bounding box center [437, 227] width 874 height 455
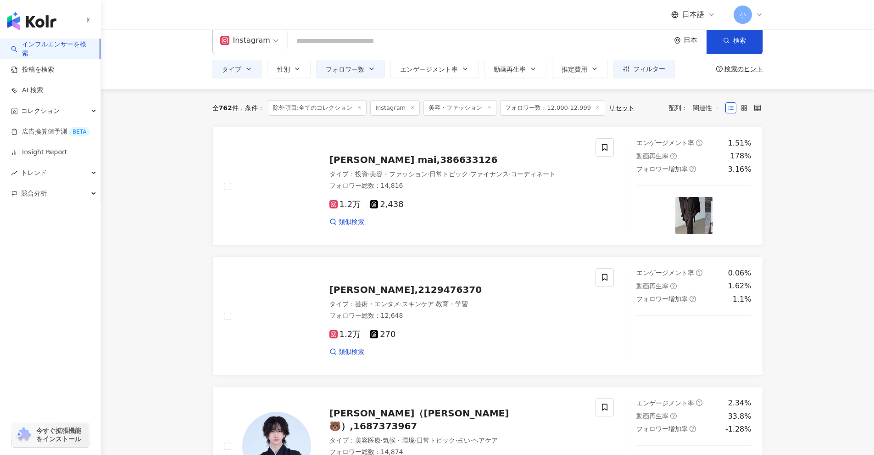
scroll to position [0, 0]
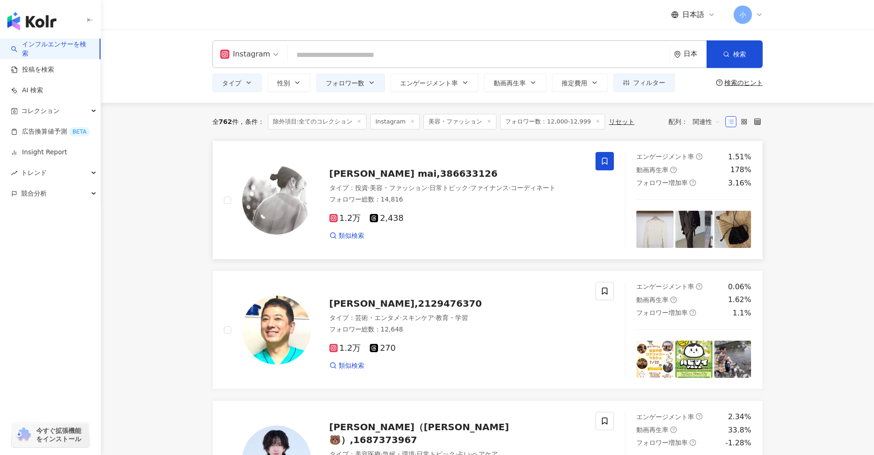
click at [598, 160] on span at bounding box center [605, 161] width 18 height 18
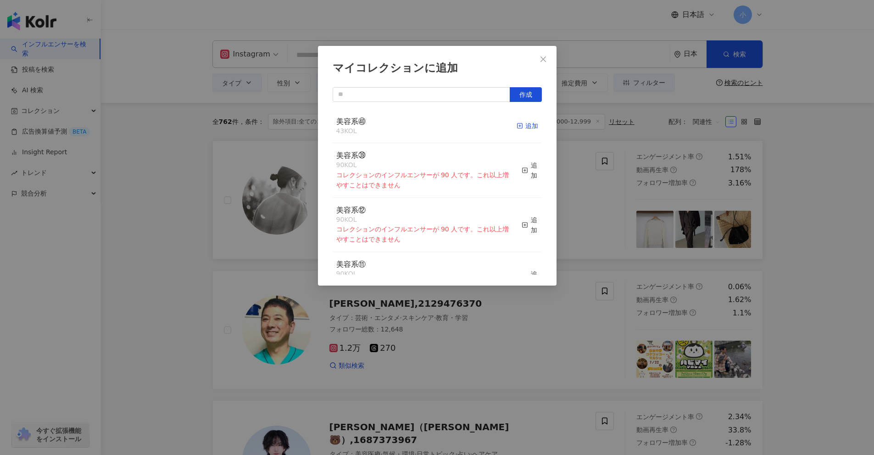
click at [522, 126] on div "追加" at bounding box center [528, 126] width 22 height 10
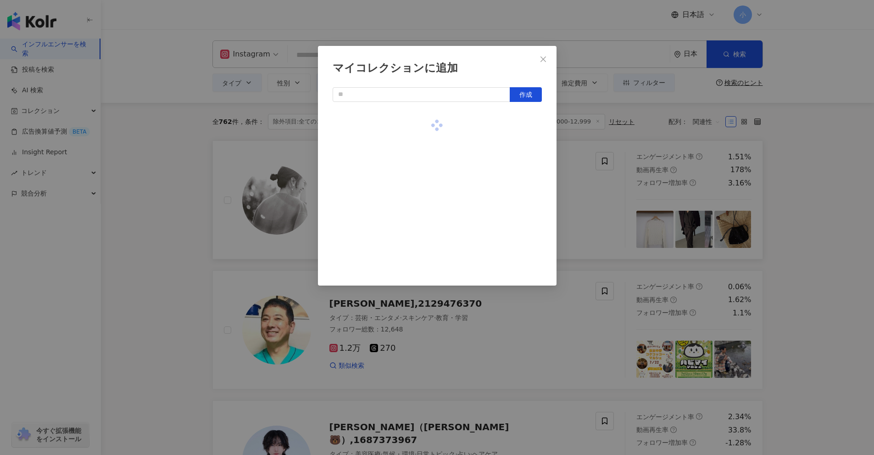
click at [843, 226] on div "マイコレクションに追加 作成" at bounding box center [437, 227] width 874 height 455
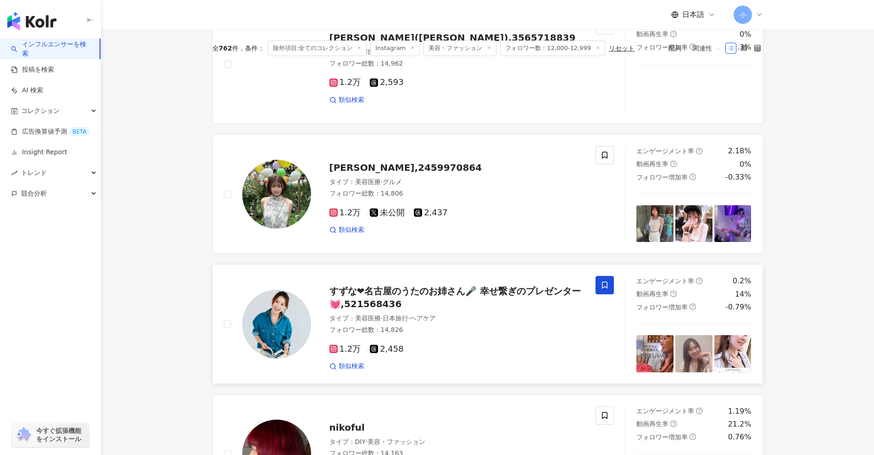
scroll to position [1443, 0]
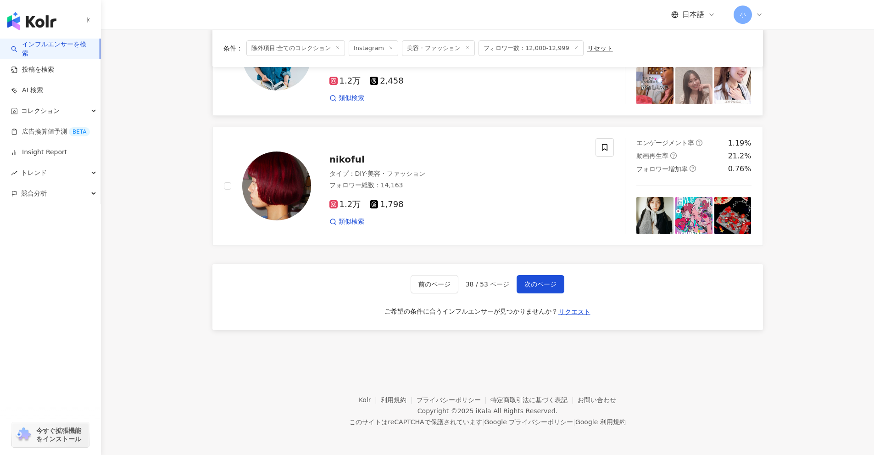
drag, startPoint x: 819, startPoint y: 223, endPoint x: 684, endPoint y: 408, distance: 229.4
click at [542, 283] on span "次のページ" at bounding box center [541, 283] width 32 height 7
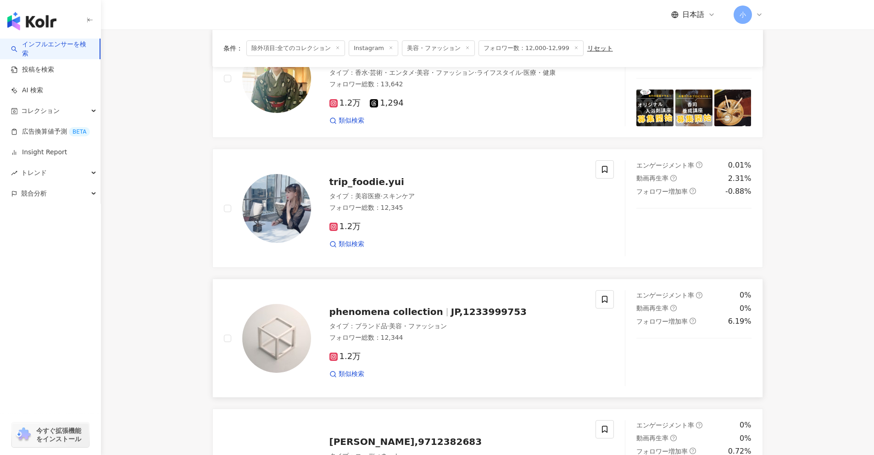
scroll to position [900, 0]
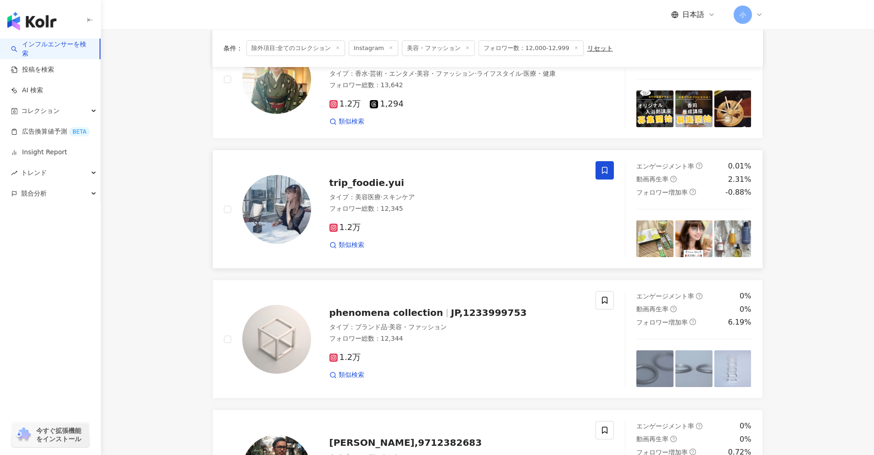
click at [601, 174] on icon at bounding box center [605, 170] width 8 height 8
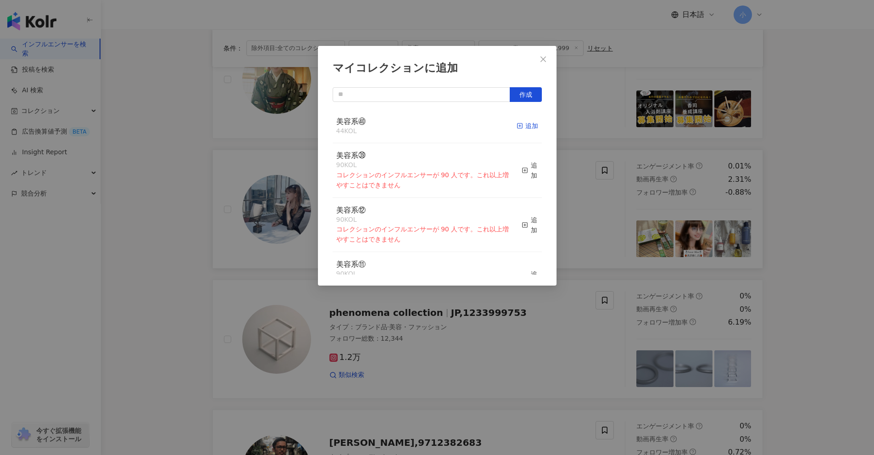
click at [519, 126] on div "追加" at bounding box center [528, 126] width 22 height 10
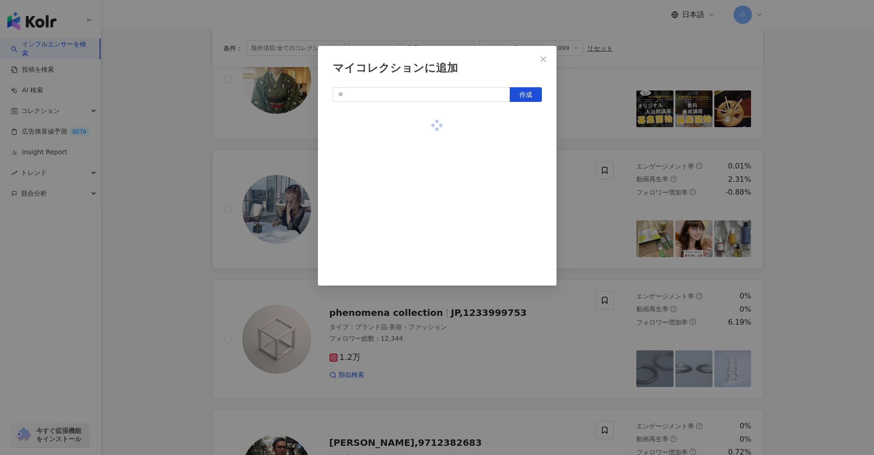
click at [789, 260] on div "マイコレクションに追加 作成" at bounding box center [437, 227] width 874 height 455
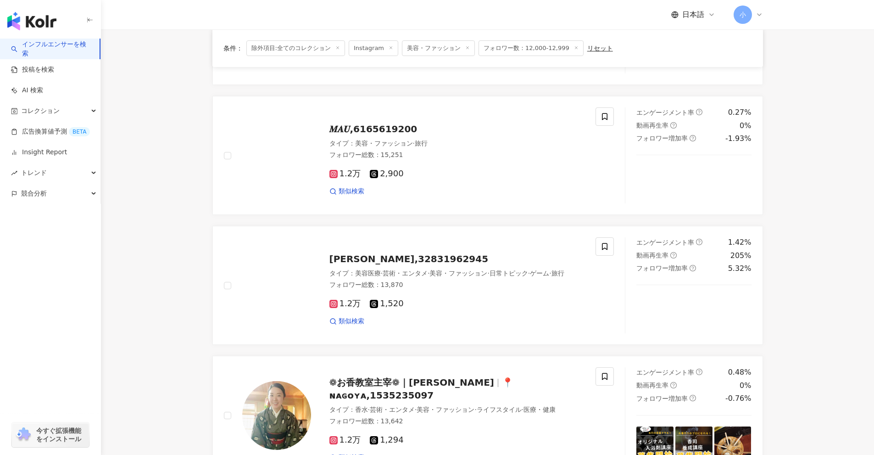
scroll to position [487, 0]
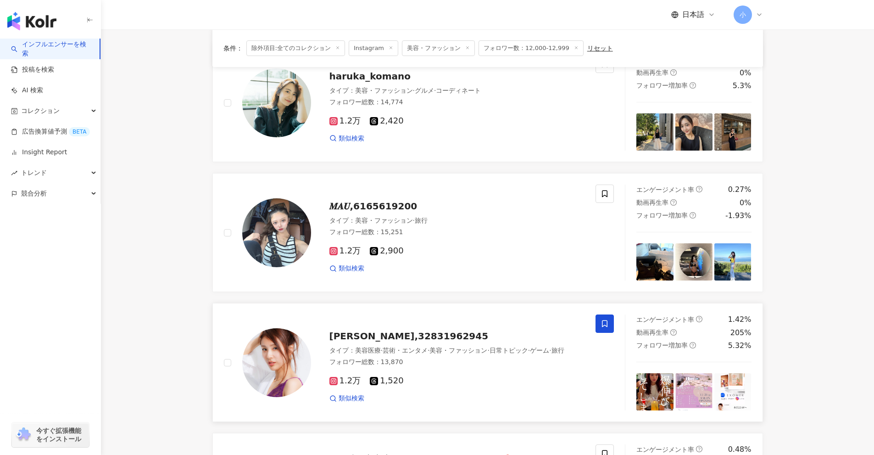
click at [610, 326] on span at bounding box center [605, 323] width 18 height 18
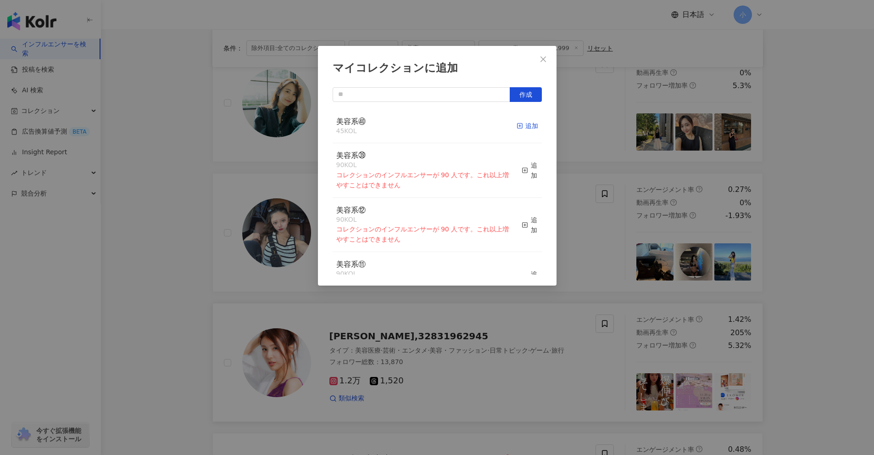
click at [517, 128] on icon "button" at bounding box center [520, 126] width 6 height 6
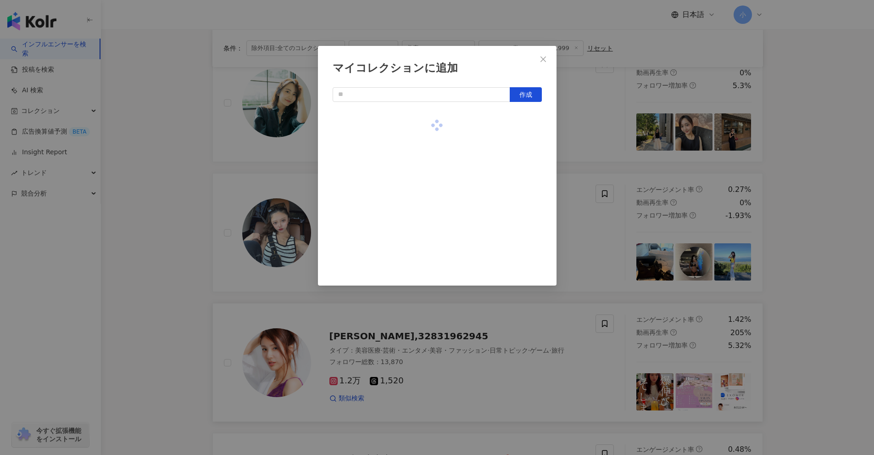
click at [827, 247] on div "マイコレクションに追加 作成" at bounding box center [437, 227] width 874 height 455
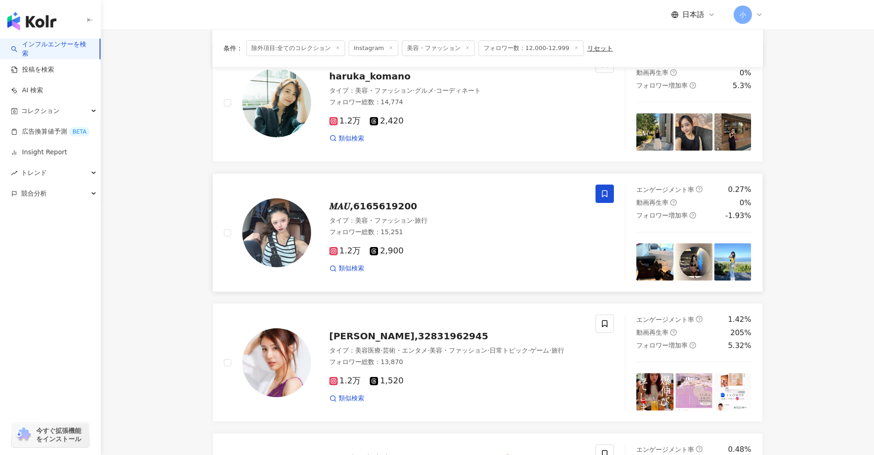
click at [608, 195] on icon at bounding box center [605, 193] width 6 height 7
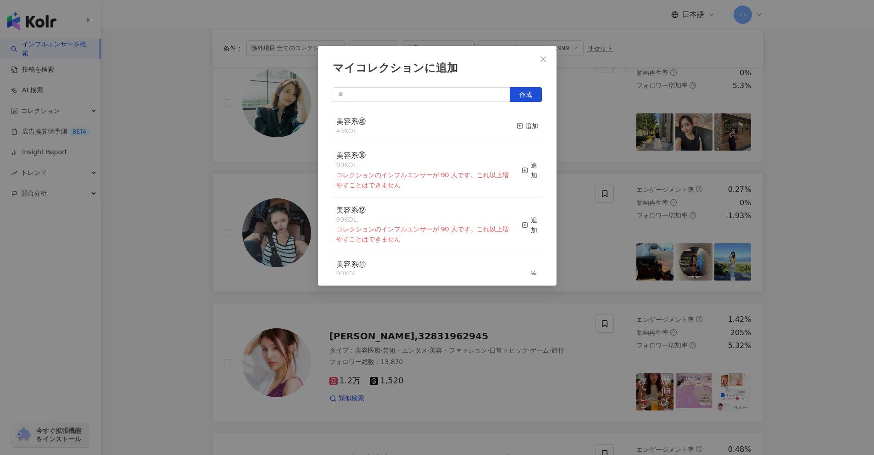
click at [517, 120] on button "追加" at bounding box center [528, 126] width 22 height 19
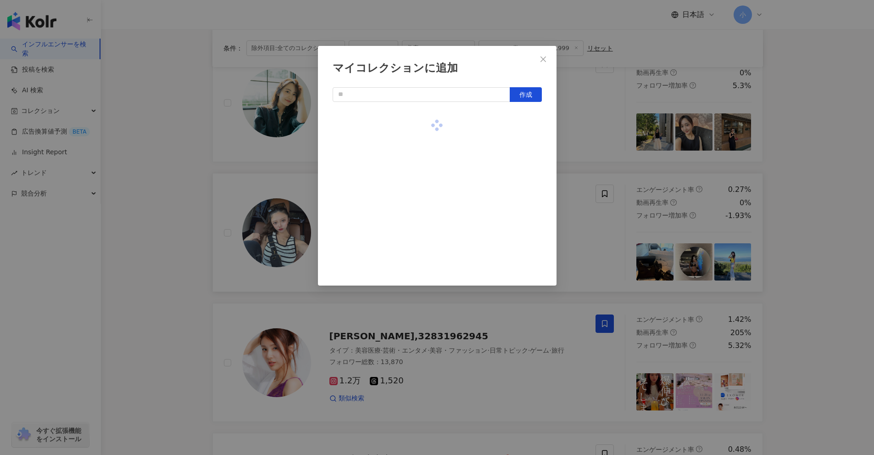
click at [820, 209] on div "マイコレクションに追加 作成" at bounding box center [437, 227] width 874 height 455
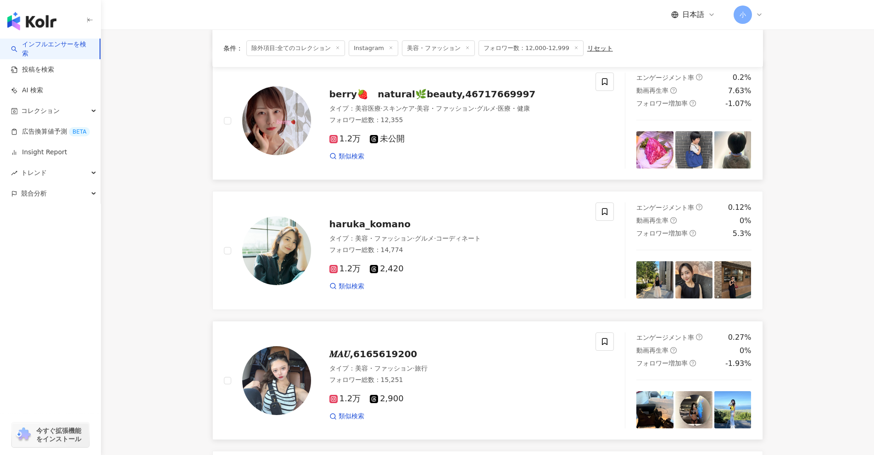
scroll to position [303, 0]
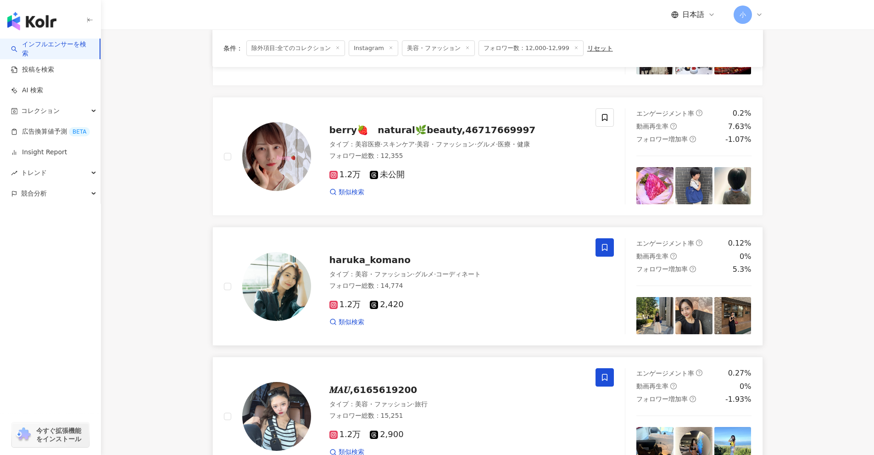
click at [601, 246] on icon at bounding box center [605, 247] width 8 height 8
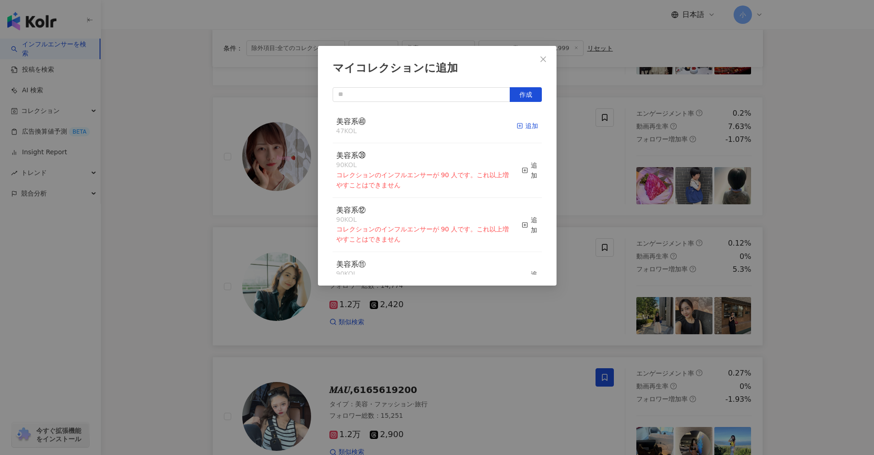
click at [520, 125] on line "button" at bounding box center [520, 126] width 0 height 2
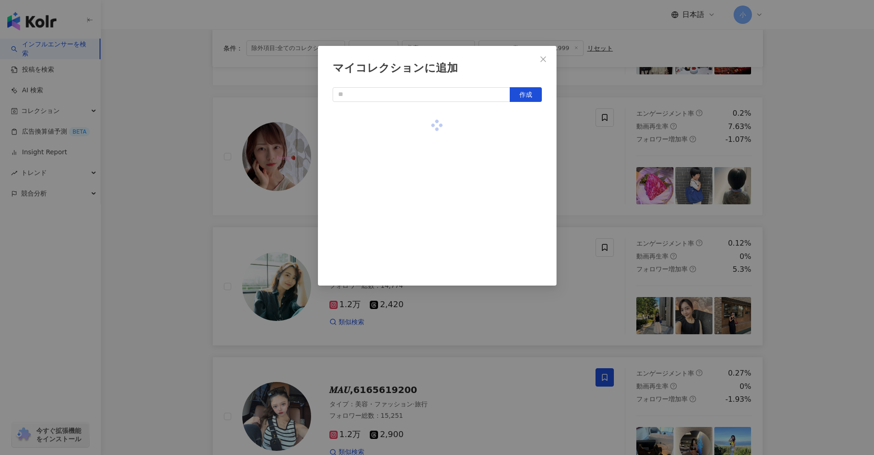
click at [823, 243] on div "マイコレクションに追加 作成" at bounding box center [437, 227] width 874 height 455
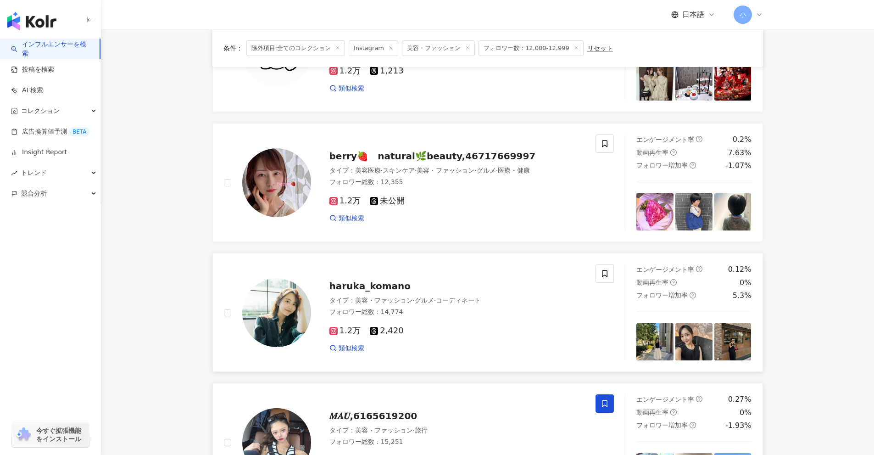
scroll to position [212, 0]
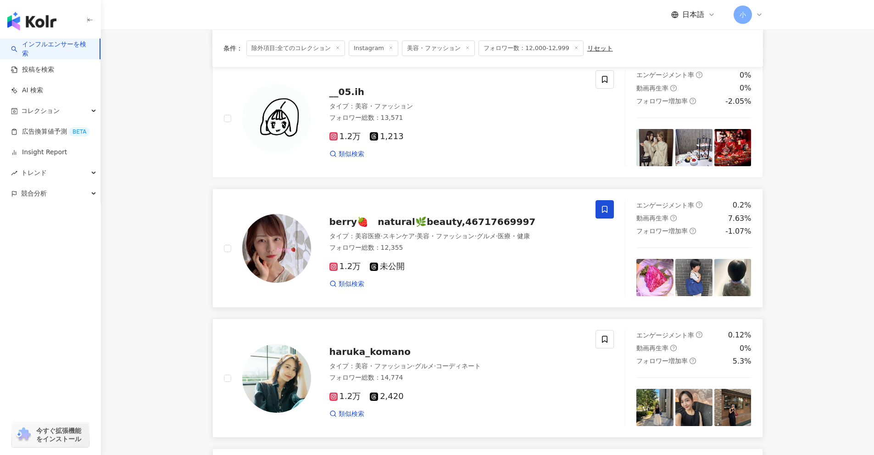
click at [602, 208] on icon at bounding box center [605, 209] width 8 height 8
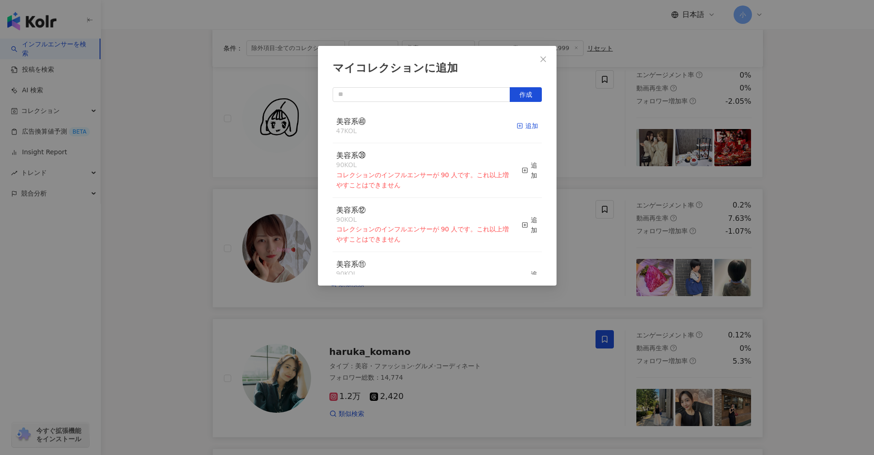
click at [523, 124] on div "追加" at bounding box center [528, 126] width 22 height 10
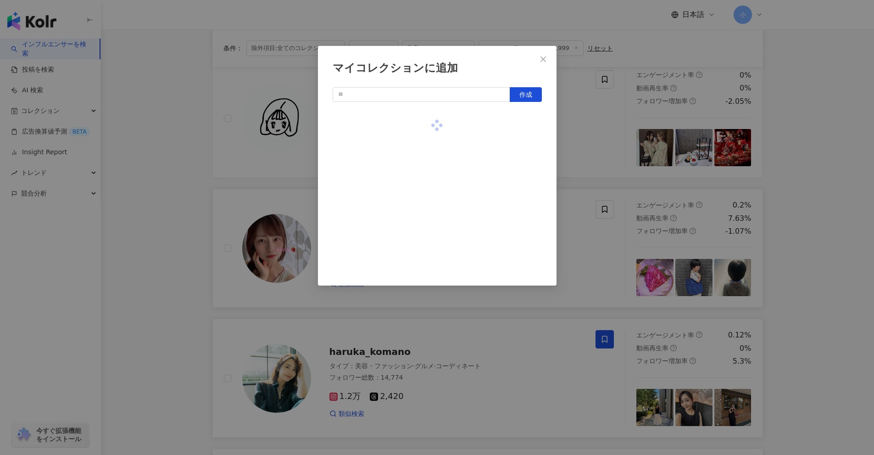
click at [849, 243] on div "マイコレクションに追加 作成" at bounding box center [437, 227] width 874 height 455
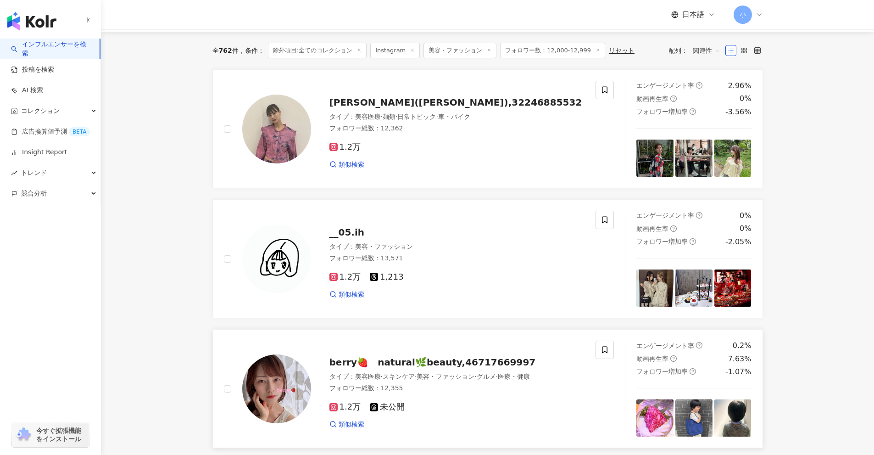
scroll to position [28, 0]
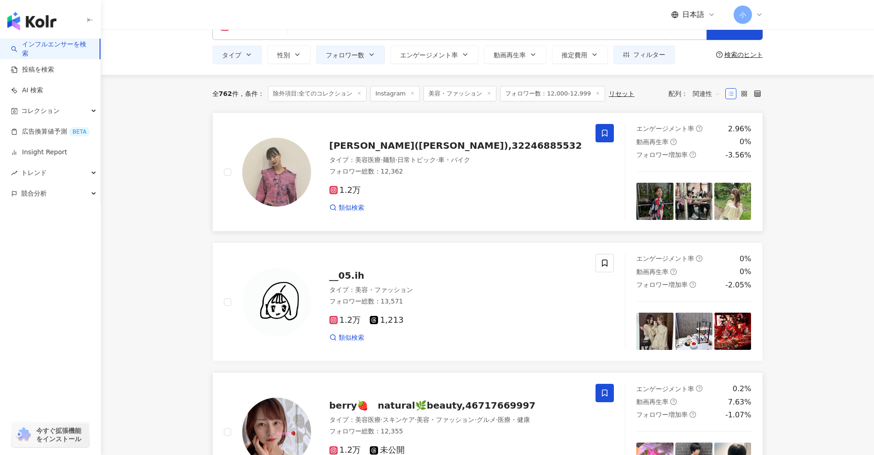
click at [596, 131] on span at bounding box center [605, 133] width 18 height 18
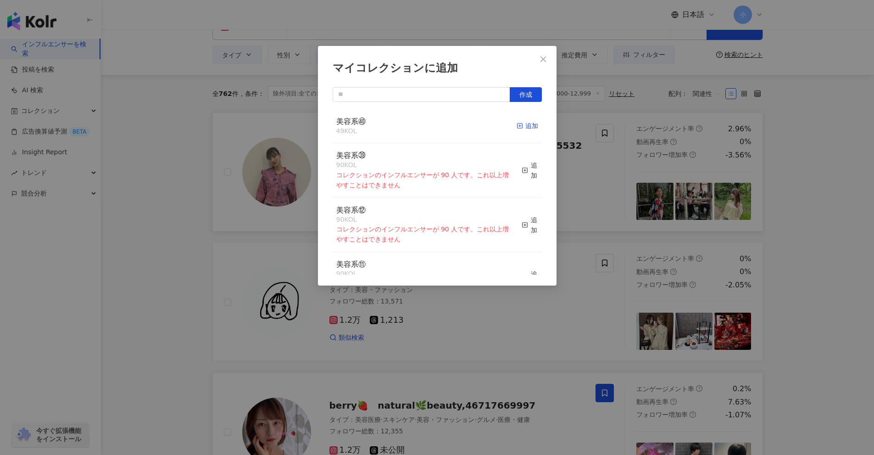
click at [519, 126] on div "追加" at bounding box center [528, 126] width 22 height 10
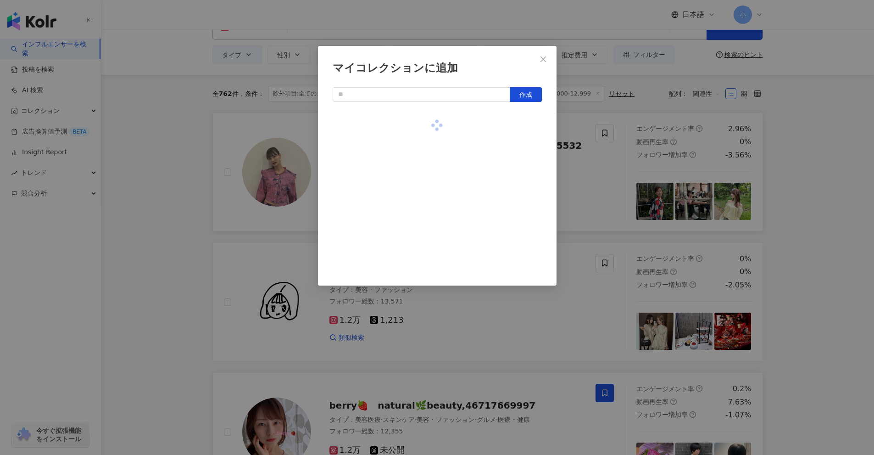
click at [833, 237] on div "マイコレクションに追加 作成" at bounding box center [437, 227] width 874 height 455
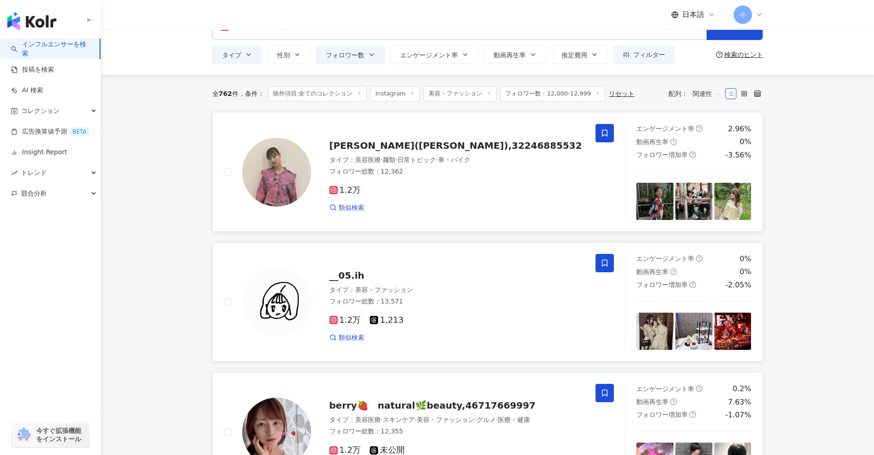
click at [607, 267] on icon at bounding box center [605, 263] width 8 height 8
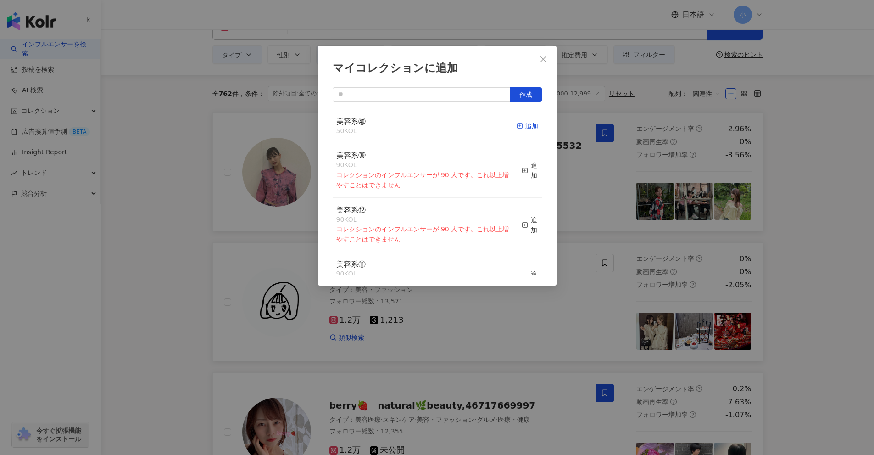
click at [526, 129] on div "追加" at bounding box center [528, 126] width 22 height 10
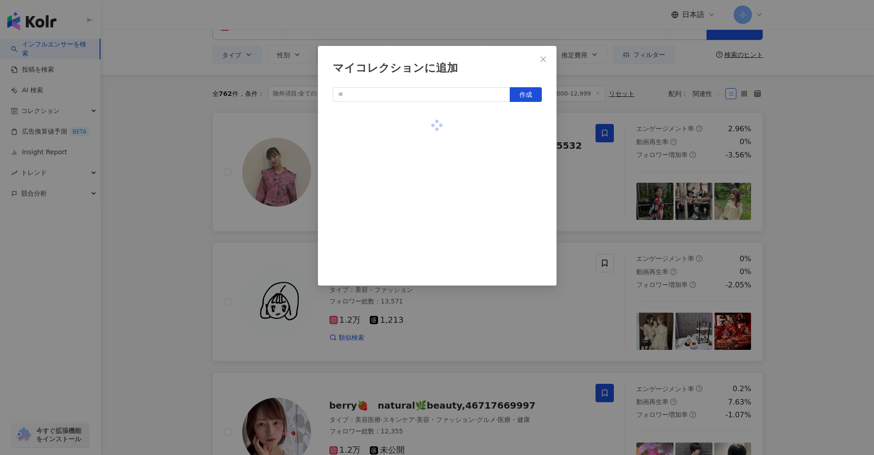
click at [814, 212] on div "マイコレクションに追加 作成" at bounding box center [437, 227] width 874 height 455
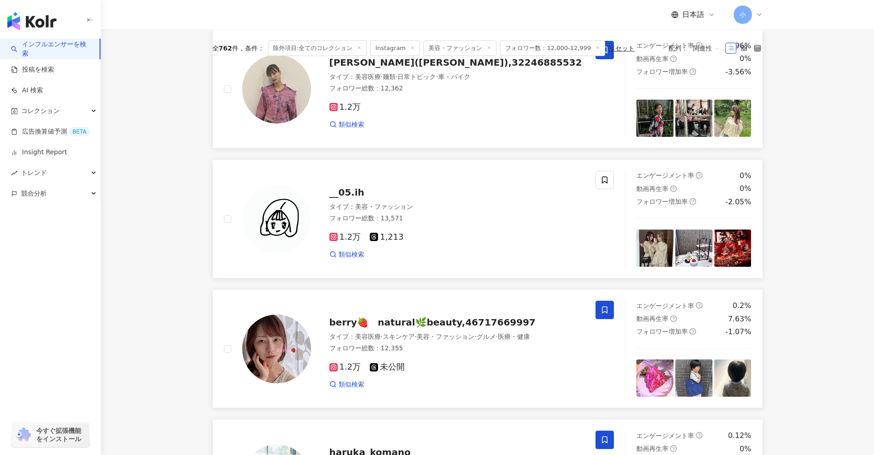
scroll to position [1313, 0]
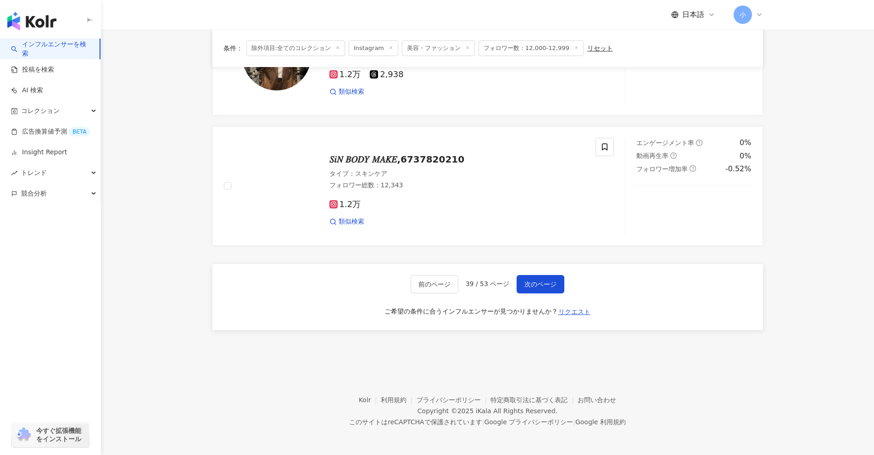
drag, startPoint x: 822, startPoint y: 142, endPoint x: 741, endPoint y: 374, distance: 244.9
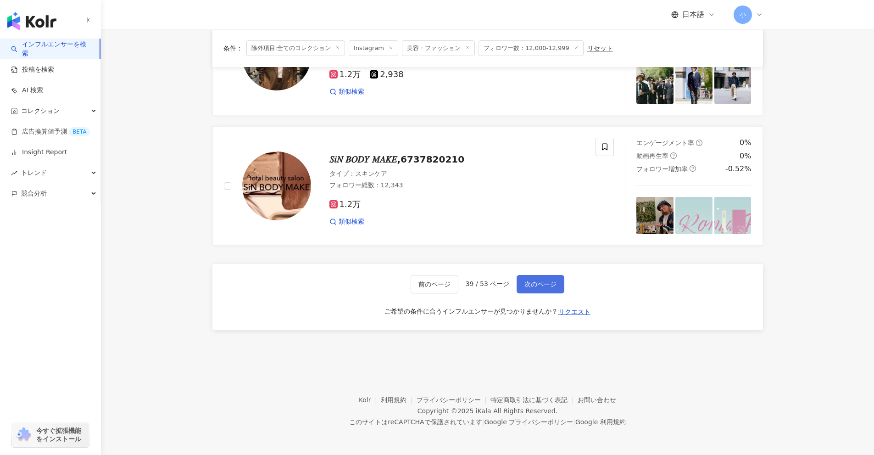
click at [542, 286] on span "次のページ" at bounding box center [541, 283] width 32 height 7
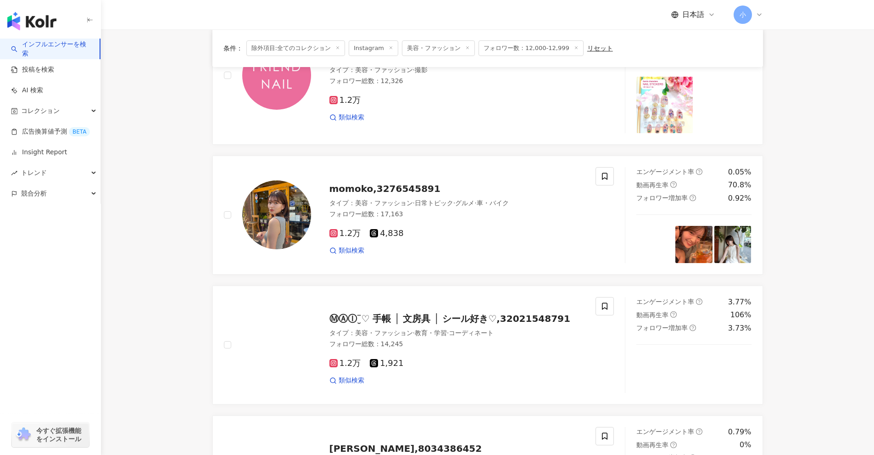
scroll to position [1141, 0]
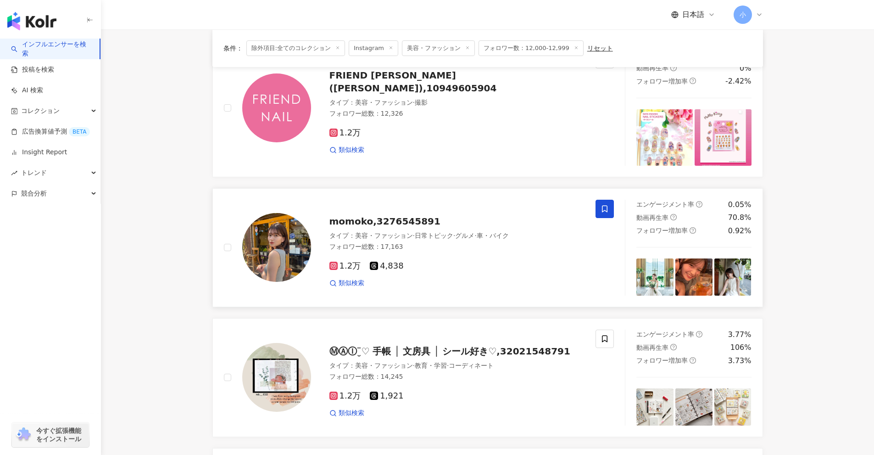
click at [599, 207] on span at bounding box center [605, 209] width 18 height 18
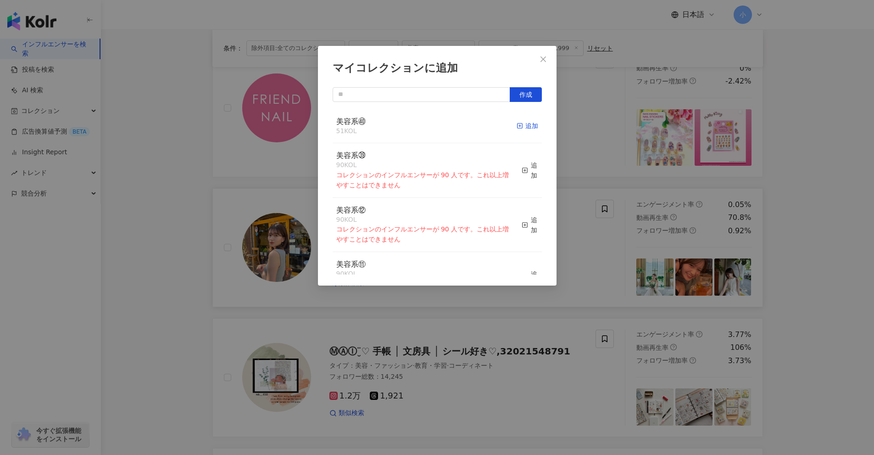
click at [517, 128] on rect "button" at bounding box center [519, 125] width 5 height 5
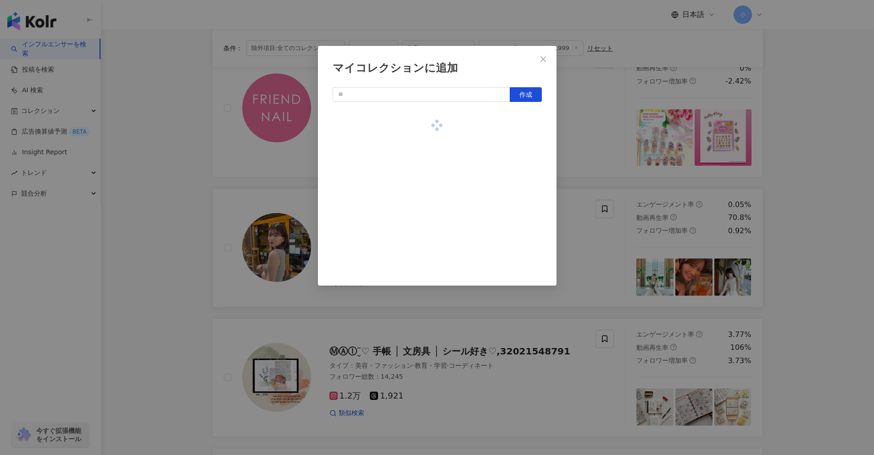
click at [866, 252] on div "マイコレクションに追加 作成" at bounding box center [437, 227] width 874 height 455
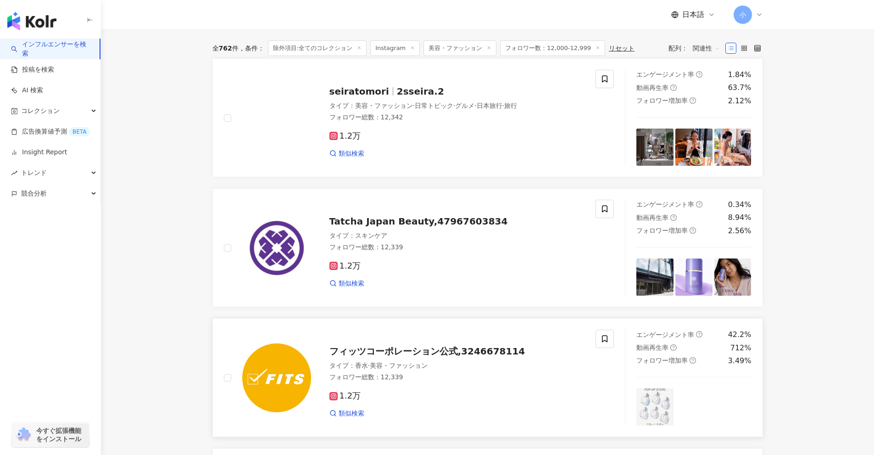
scroll to position [39, 0]
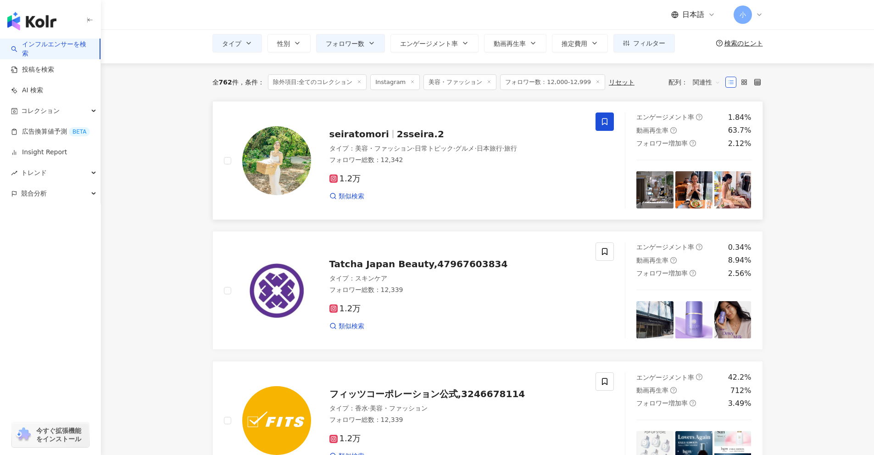
click at [601, 124] on icon at bounding box center [605, 121] width 8 height 8
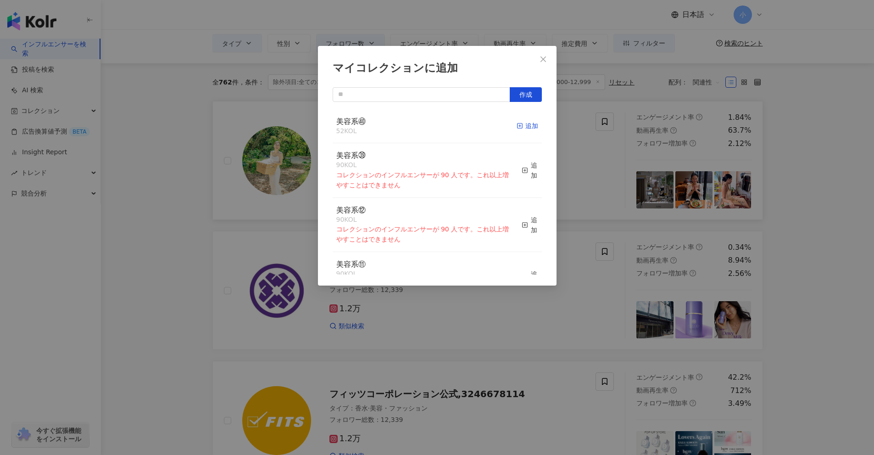
click at [518, 124] on div "追加" at bounding box center [528, 126] width 22 height 10
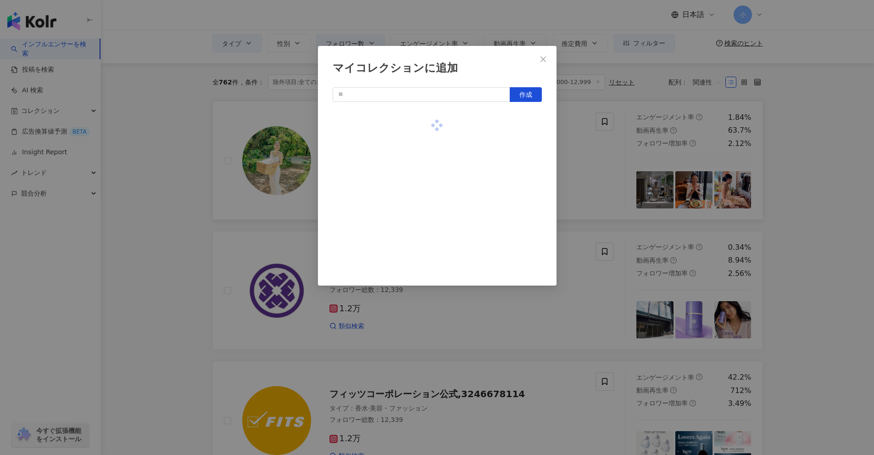
click at [821, 179] on div "マイコレクションに追加 作成" at bounding box center [437, 227] width 874 height 455
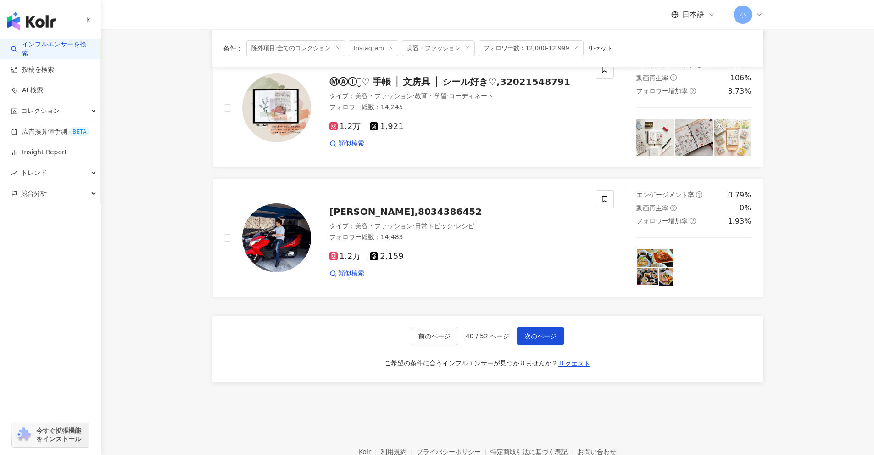
scroll to position [1462, 0]
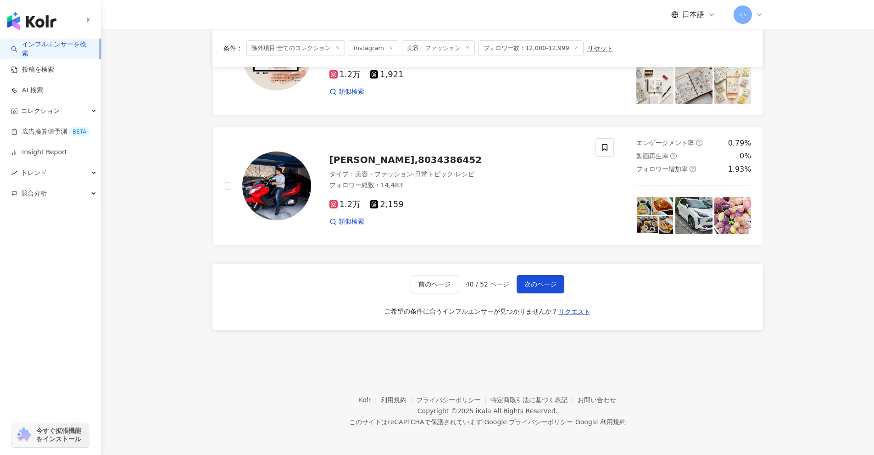
drag, startPoint x: 822, startPoint y: 136, endPoint x: 766, endPoint y: 337, distance: 208.7
click at [556, 285] on button "次のページ" at bounding box center [541, 284] width 48 height 18
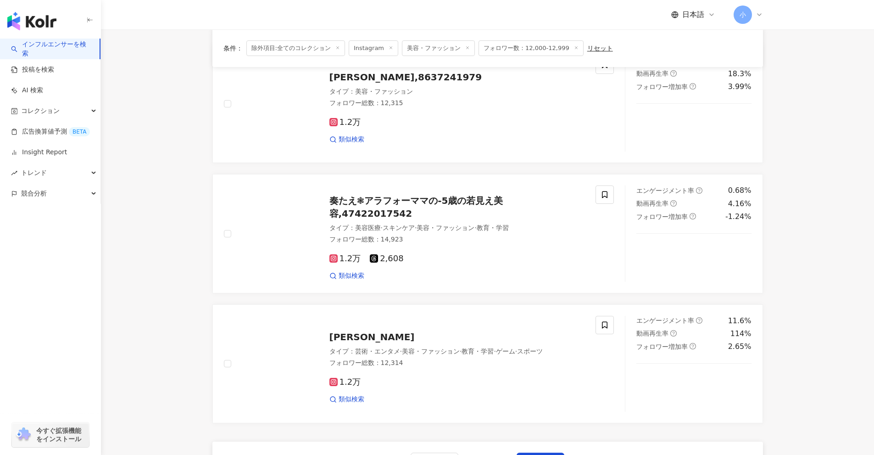
scroll to position [1122, 0]
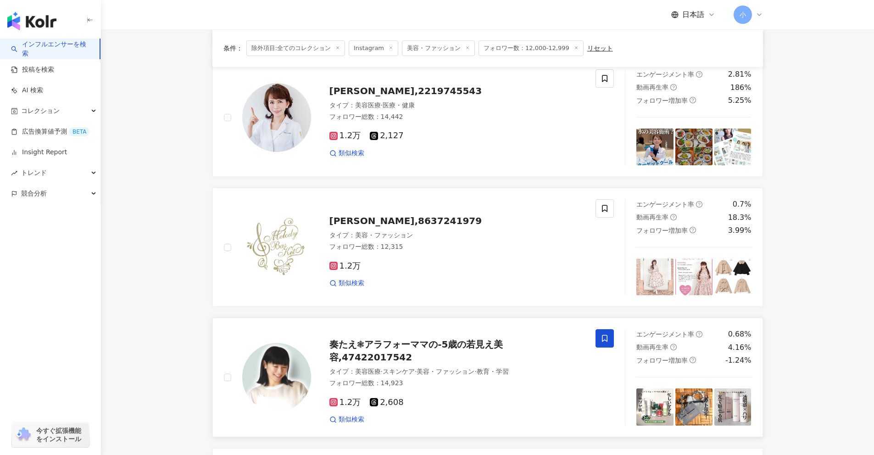
click at [605, 335] on icon at bounding box center [605, 338] width 8 height 8
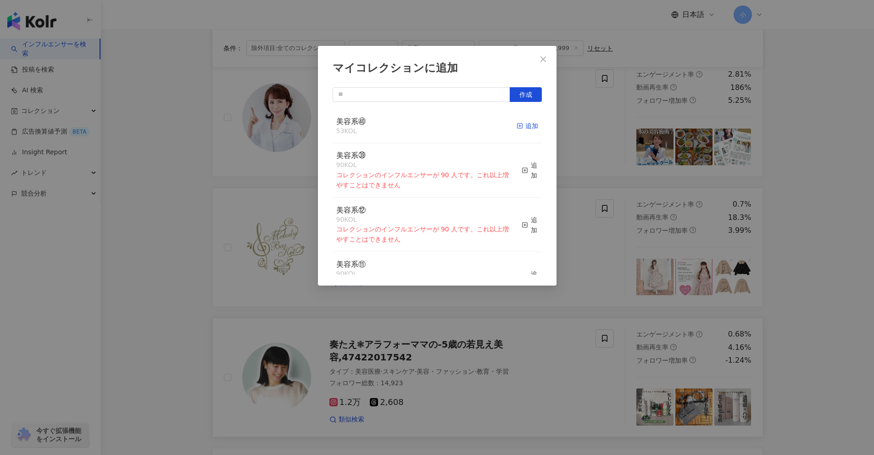
click at [523, 124] on div "追加" at bounding box center [528, 126] width 22 height 10
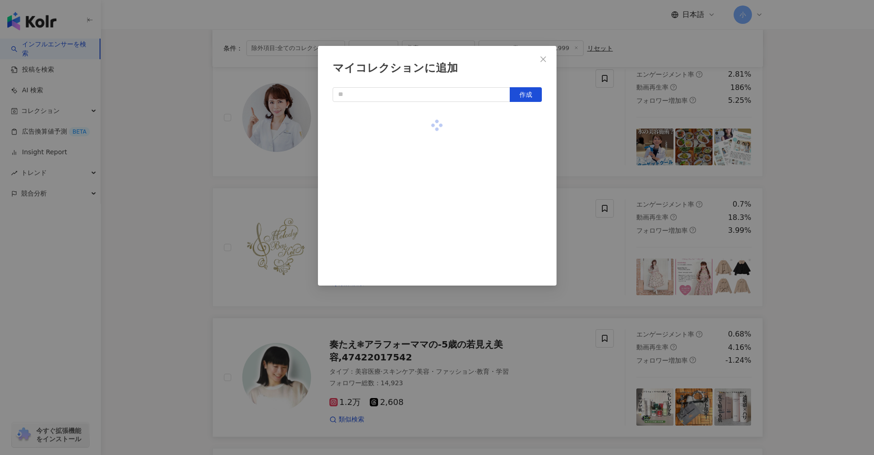
click at [805, 246] on div "マイコレクションに追加 作成" at bounding box center [437, 227] width 874 height 455
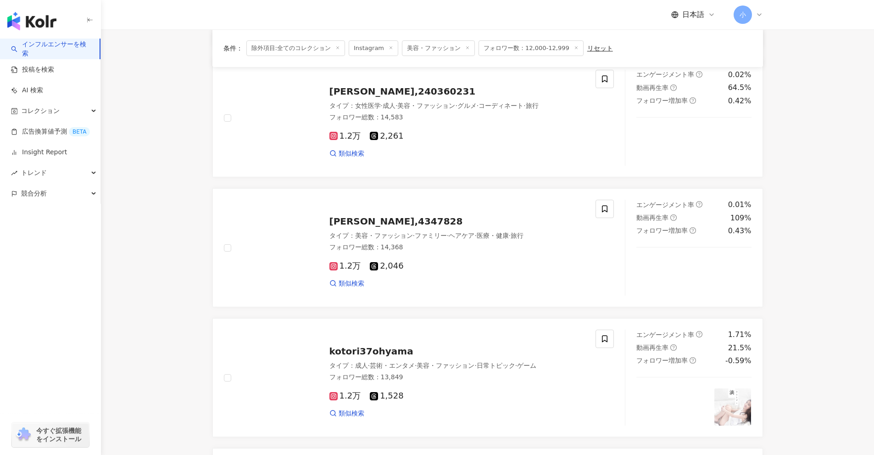
scroll to position [204, 0]
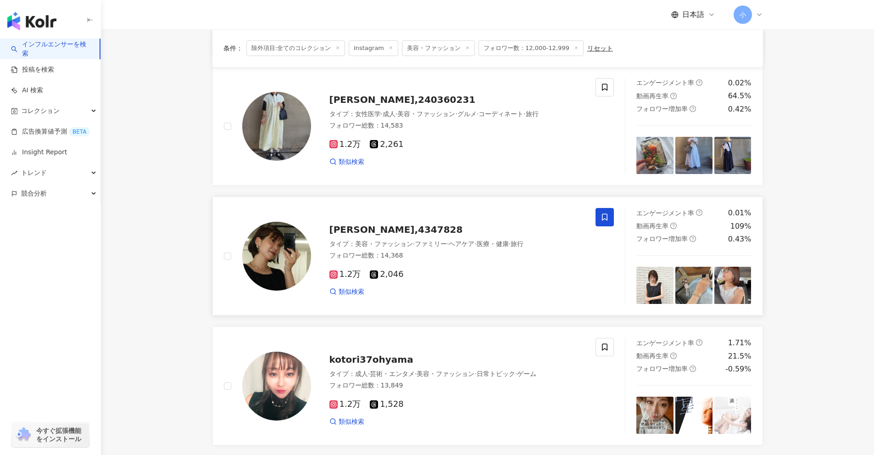
click at [608, 220] on icon at bounding box center [605, 217] width 8 height 8
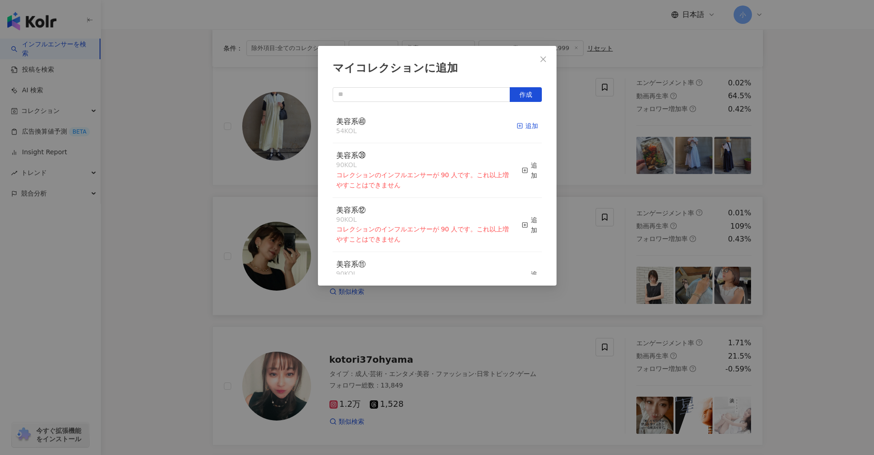
click at [525, 125] on div "追加" at bounding box center [528, 126] width 22 height 10
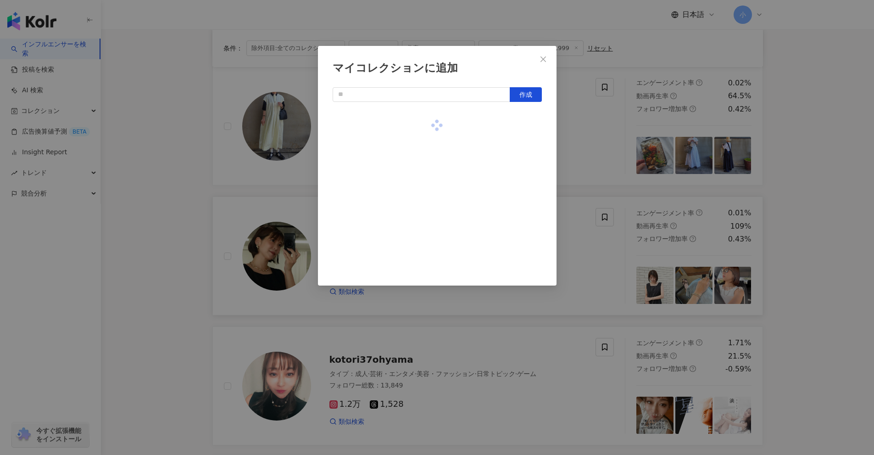
click at [825, 246] on div "マイコレクションに追加 作成" at bounding box center [437, 227] width 874 height 455
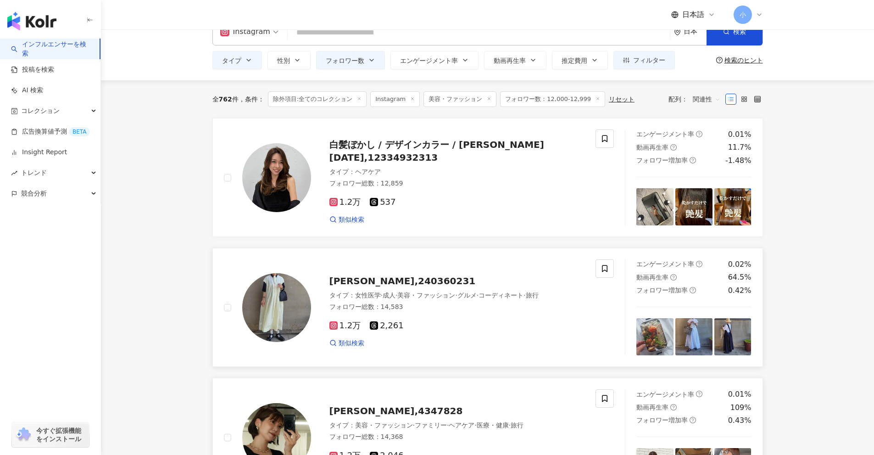
scroll to position [20, 0]
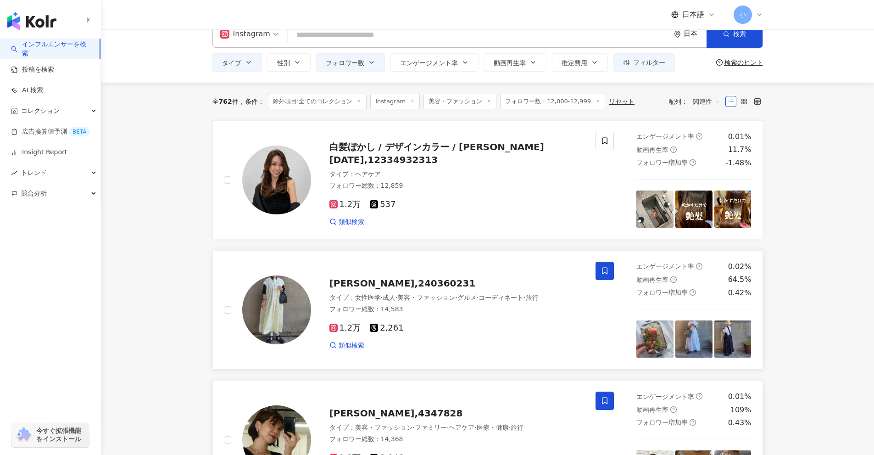
click at [602, 277] on span at bounding box center [605, 271] width 18 height 18
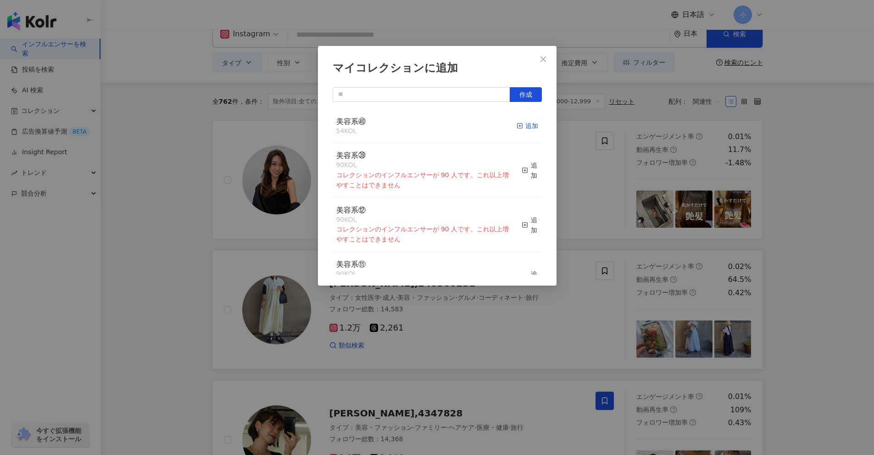
click at [517, 123] on icon "button" at bounding box center [520, 126] width 6 height 6
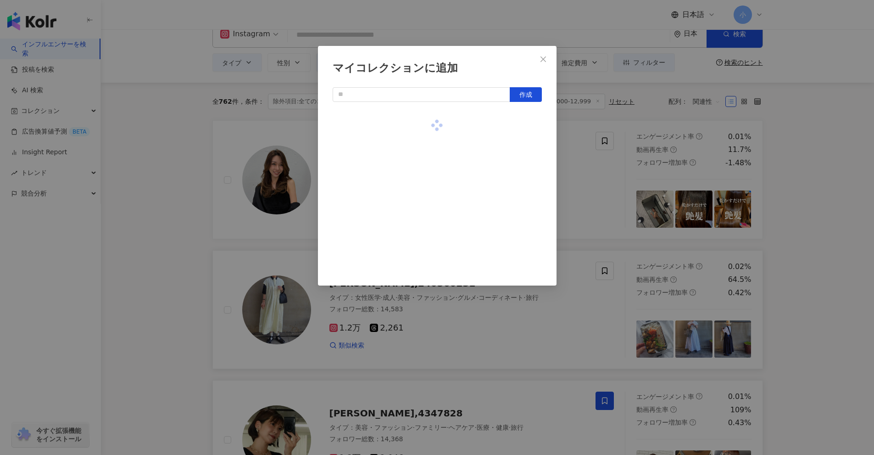
click at [792, 237] on div "マイコレクションに追加 作成" at bounding box center [437, 227] width 874 height 455
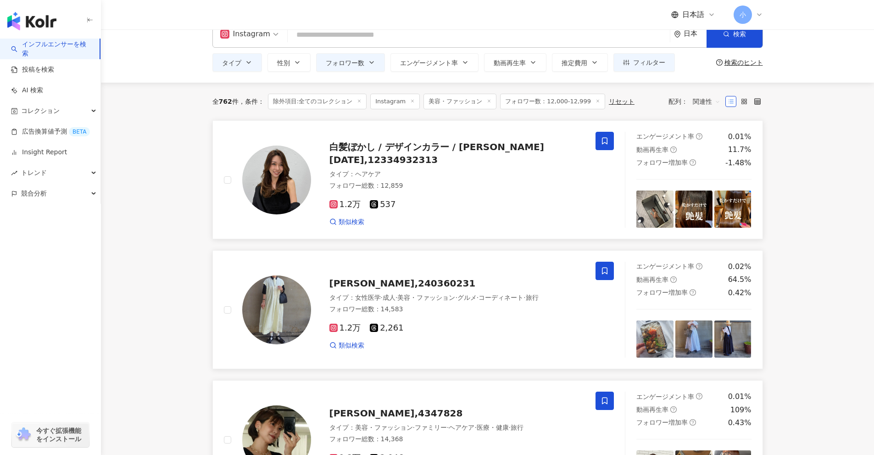
click at [600, 133] on span at bounding box center [605, 141] width 18 height 18
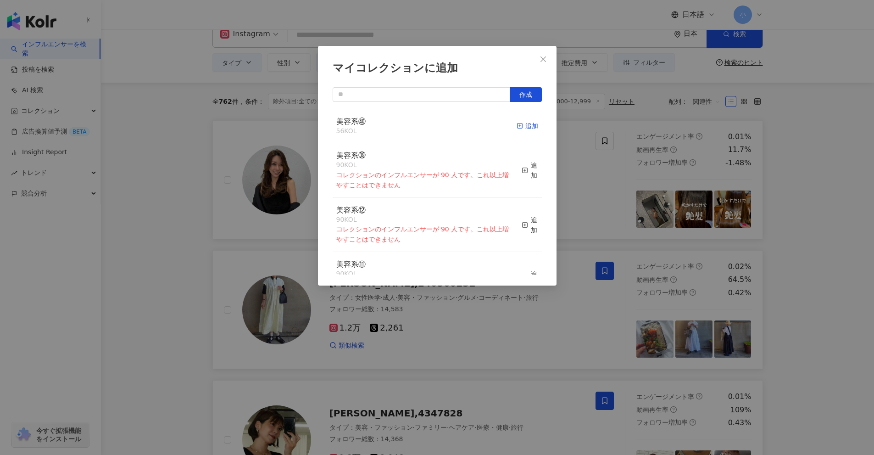
click at [517, 126] on icon "button" at bounding box center [520, 126] width 6 height 6
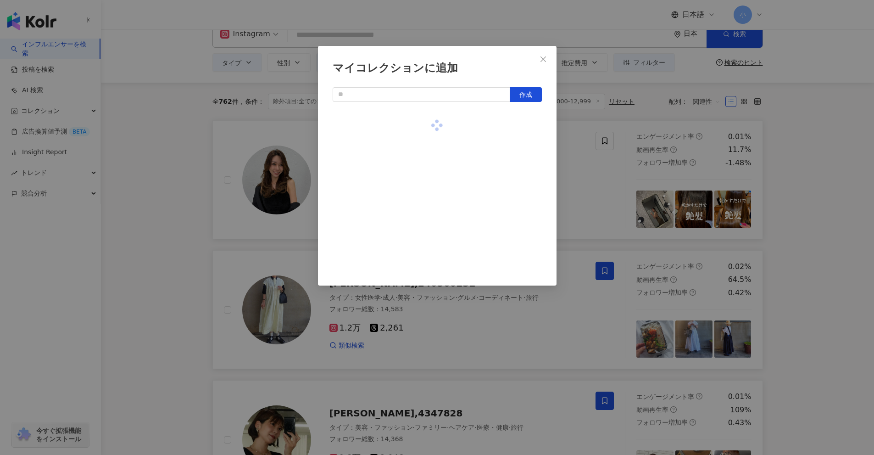
click at [822, 214] on div "マイコレクションに追加 作成" at bounding box center [437, 227] width 874 height 455
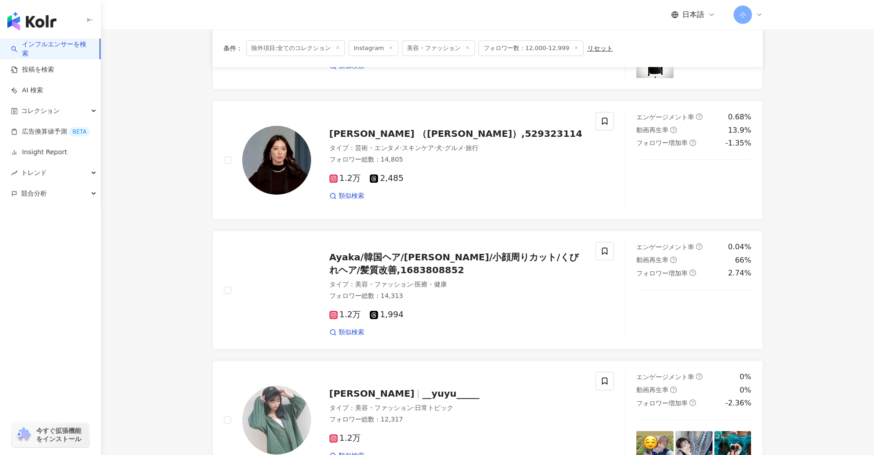
scroll to position [1443, 0]
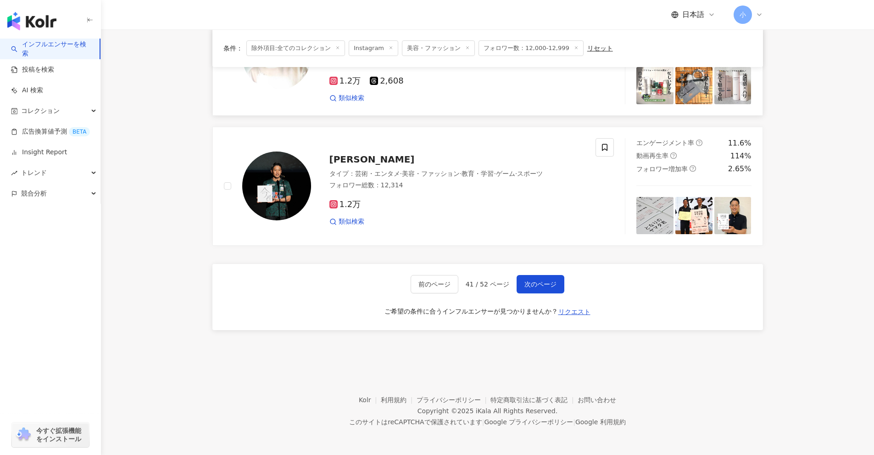
drag, startPoint x: 817, startPoint y: 152, endPoint x: 738, endPoint y: 420, distance: 279.8
click at [530, 285] on span "次のページ" at bounding box center [541, 283] width 32 height 7
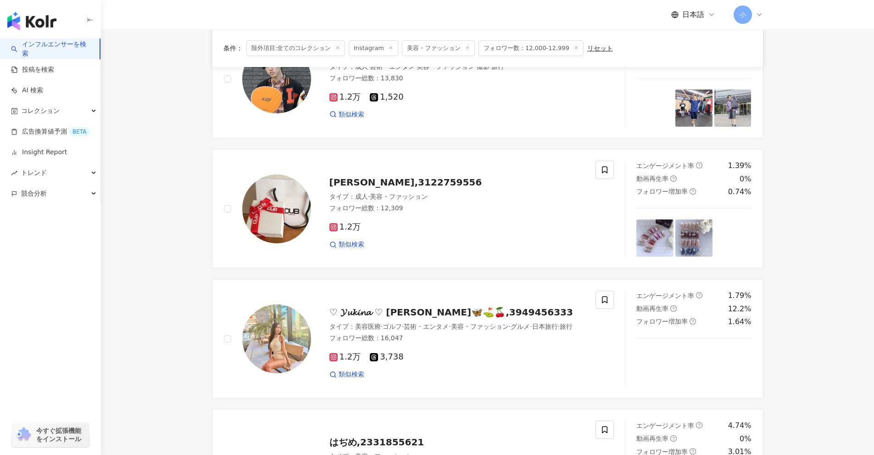
scroll to position [487, 0]
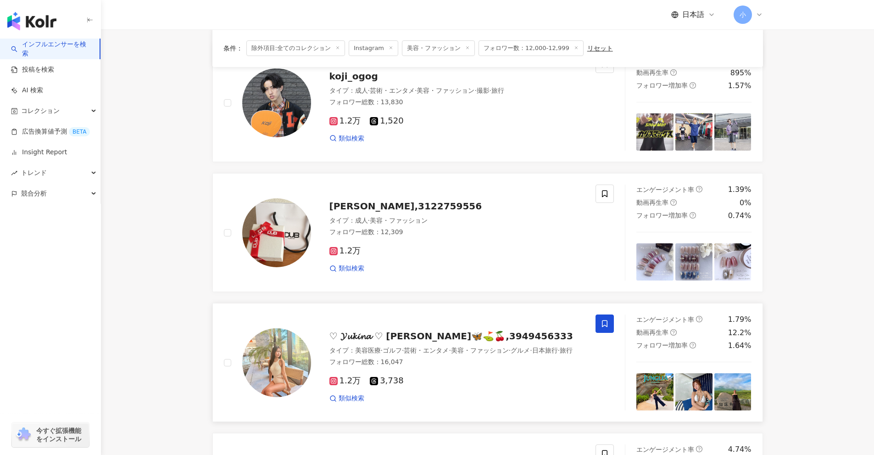
click at [611, 329] on span at bounding box center [605, 323] width 18 height 18
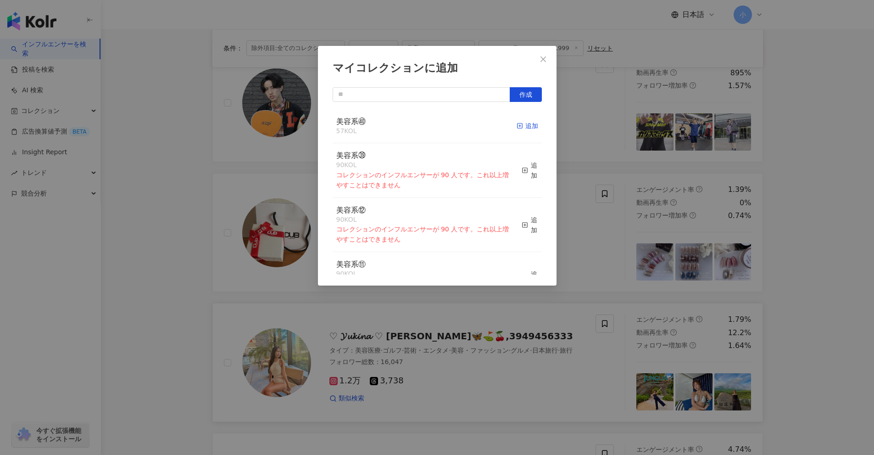
click at [525, 126] on div "追加" at bounding box center [528, 126] width 22 height 10
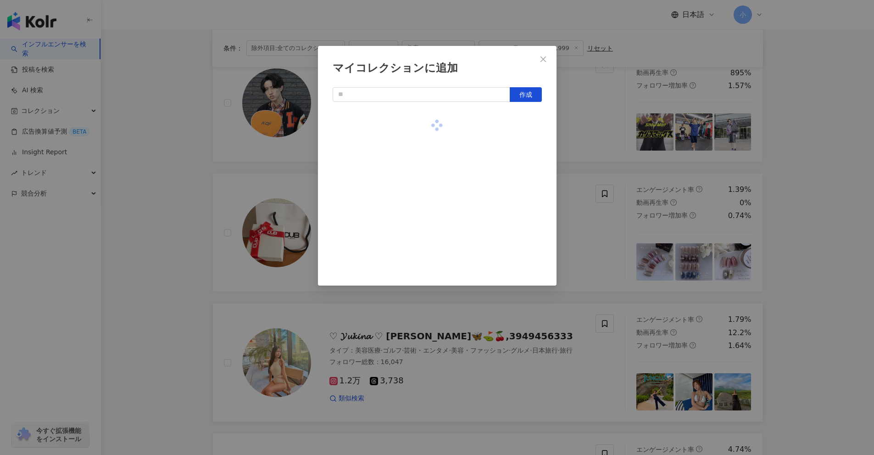
click at [777, 284] on div "マイコレクションに追加 作成" at bounding box center [437, 227] width 874 height 455
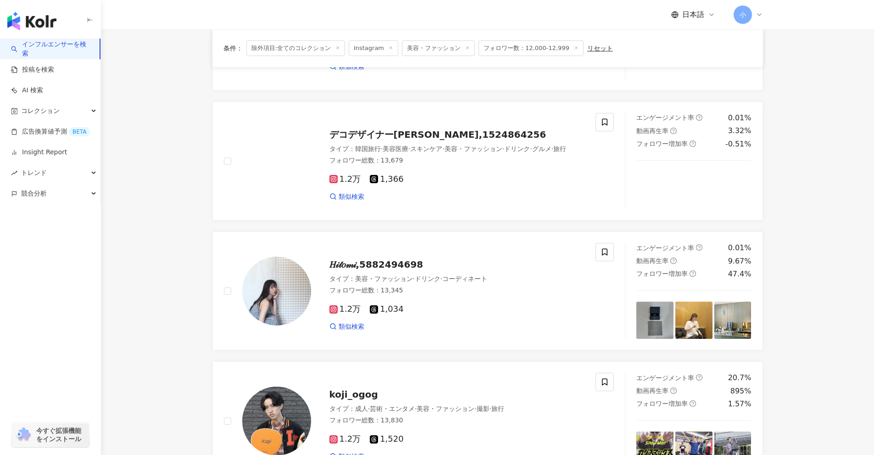
scroll to position [166, 0]
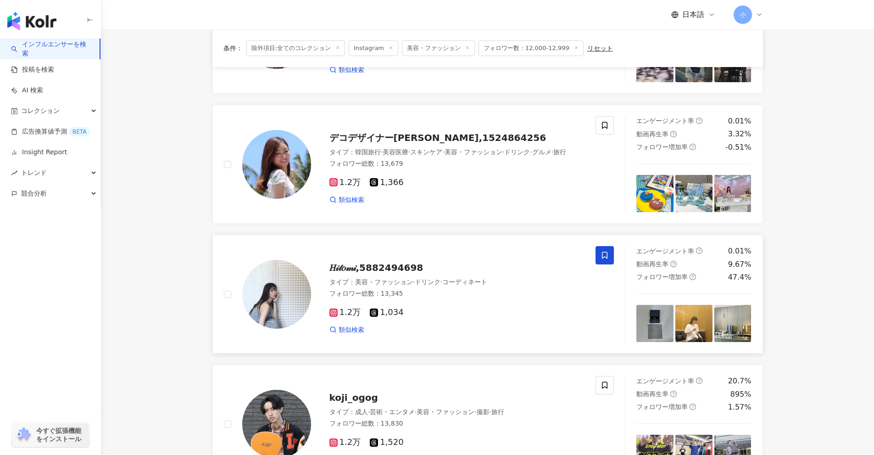
click at [608, 256] on icon at bounding box center [605, 255] width 8 height 8
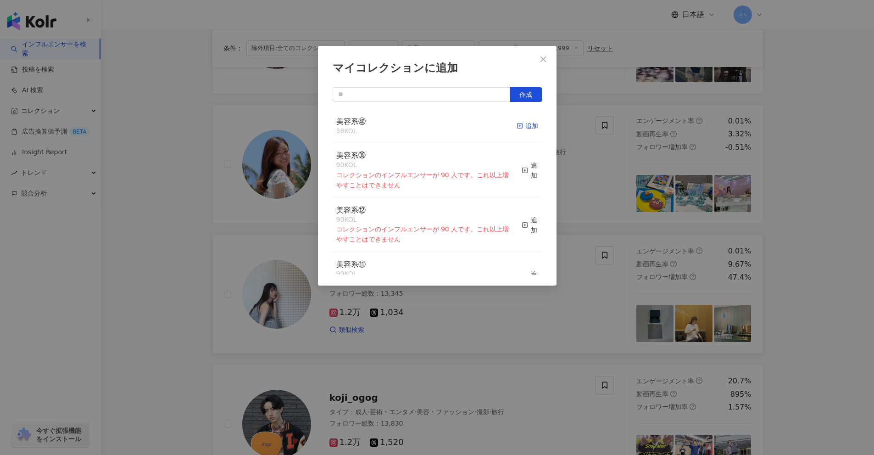
click at [517, 122] on span "button" at bounding box center [520, 125] width 6 height 7
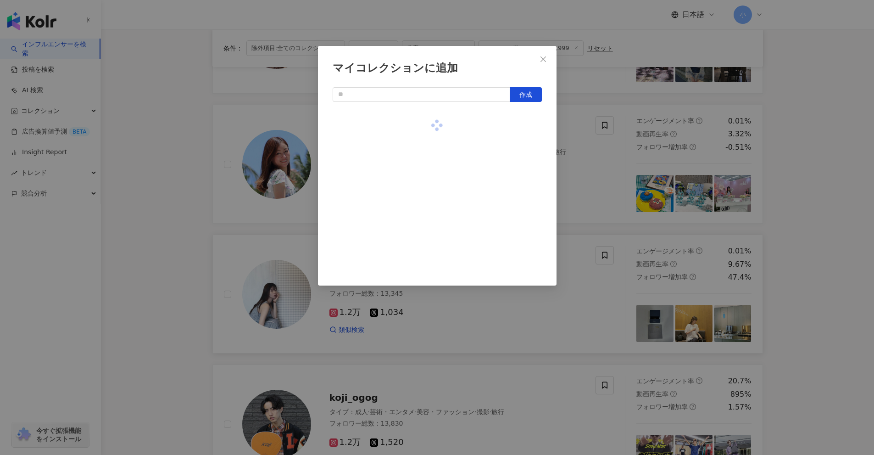
click at [814, 324] on div "マイコレクションに追加 作成" at bounding box center [437, 227] width 874 height 455
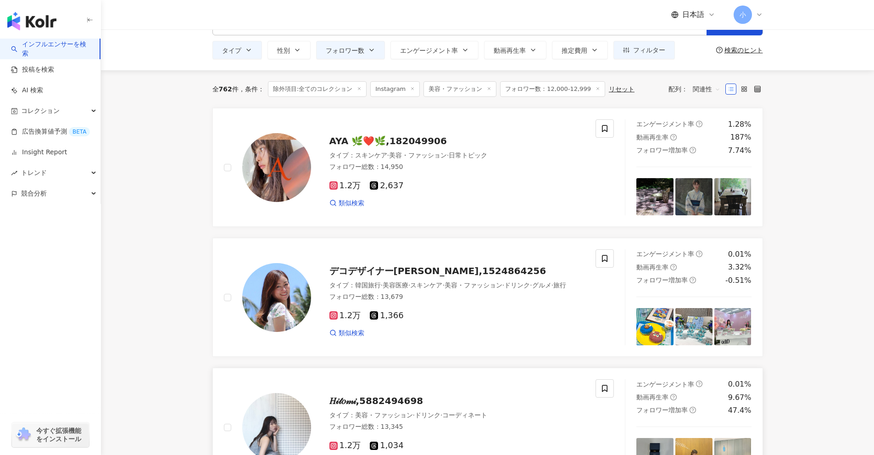
scroll to position [28, 0]
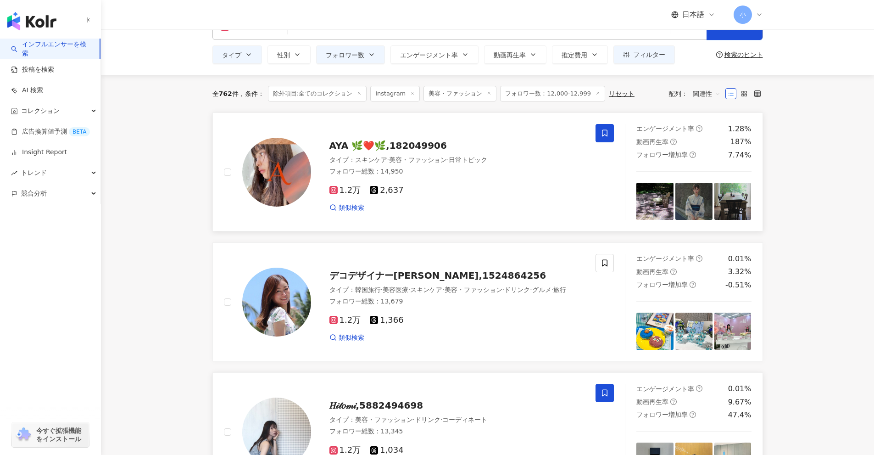
click at [603, 135] on icon at bounding box center [605, 133] width 6 height 7
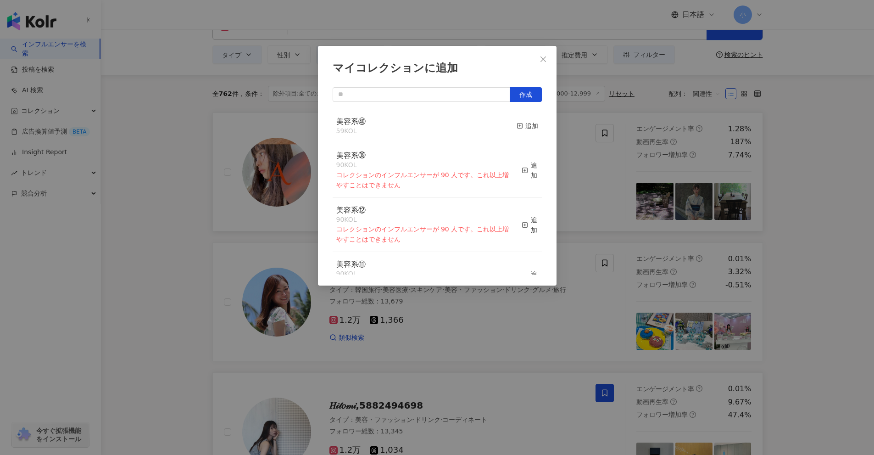
click at [525, 131] on button "追加" at bounding box center [528, 126] width 22 height 19
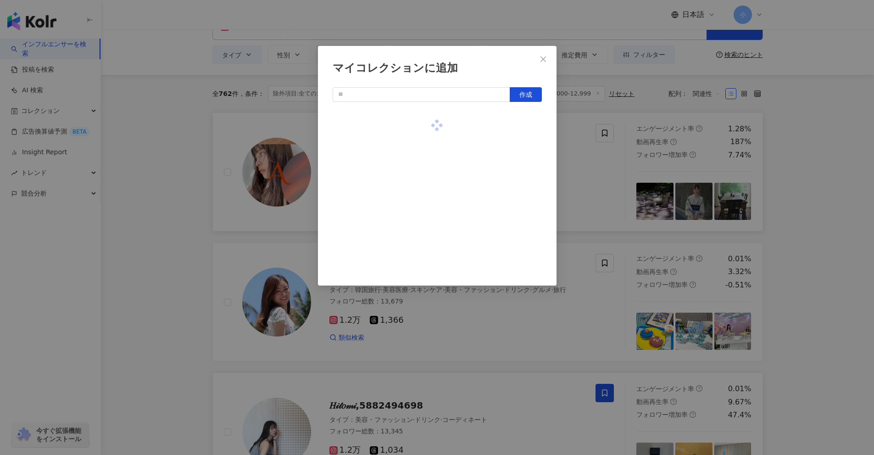
click at [772, 214] on div "マイコレクションに追加 作成" at bounding box center [437, 227] width 874 height 455
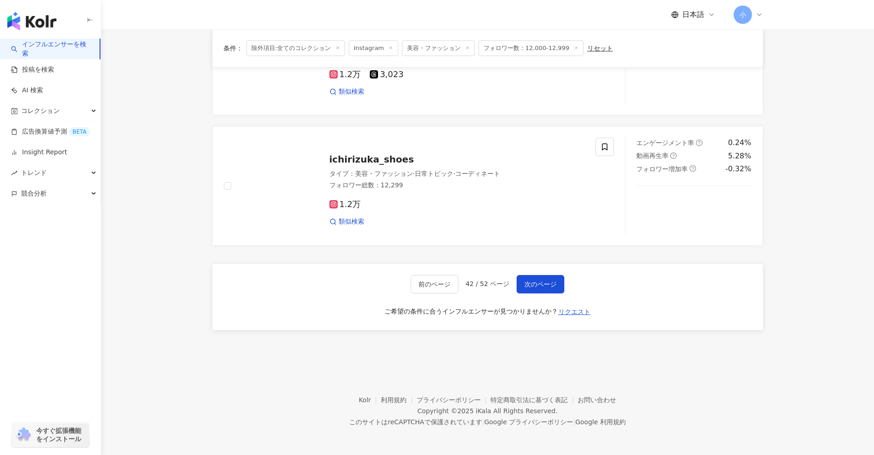
drag, startPoint x: 786, startPoint y: 168, endPoint x: 744, endPoint y: 381, distance: 217.5
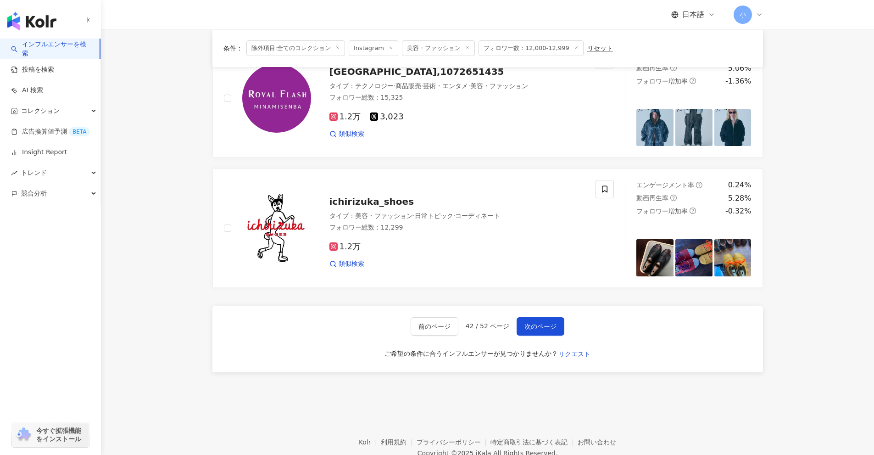
scroll to position [1267, 0]
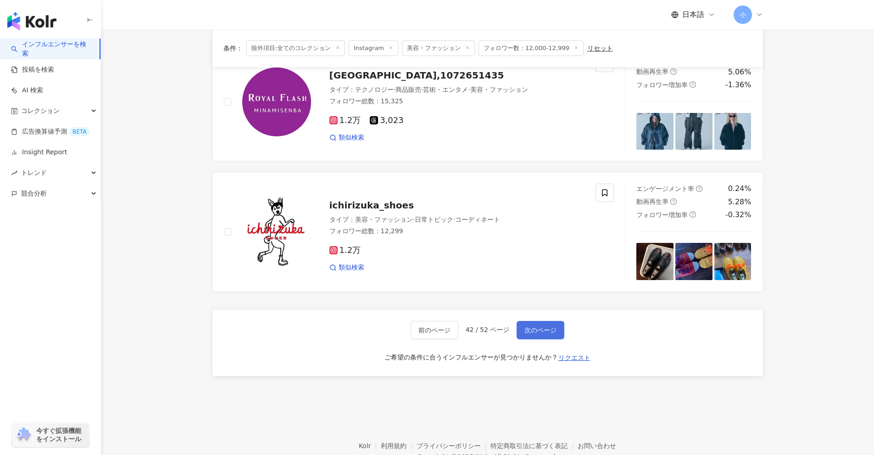
click at [531, 336] on button "次のページ" at bounding box center [541, 330] width 48 height 18
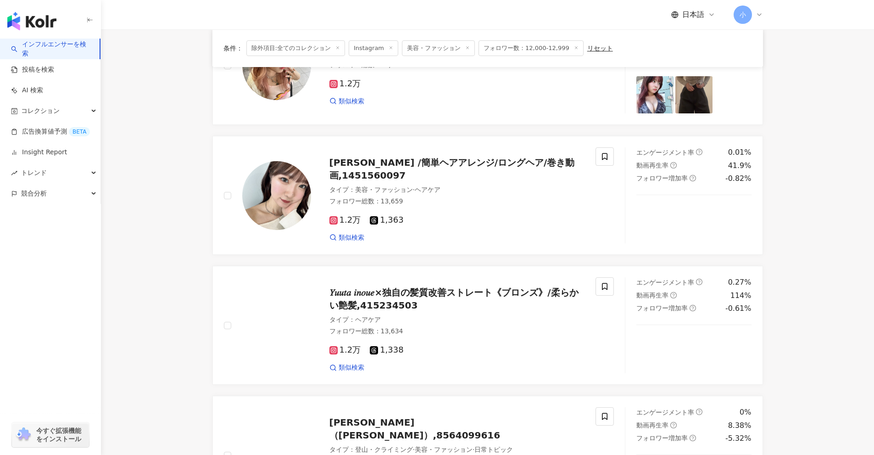
scroll to position [1397, 0]
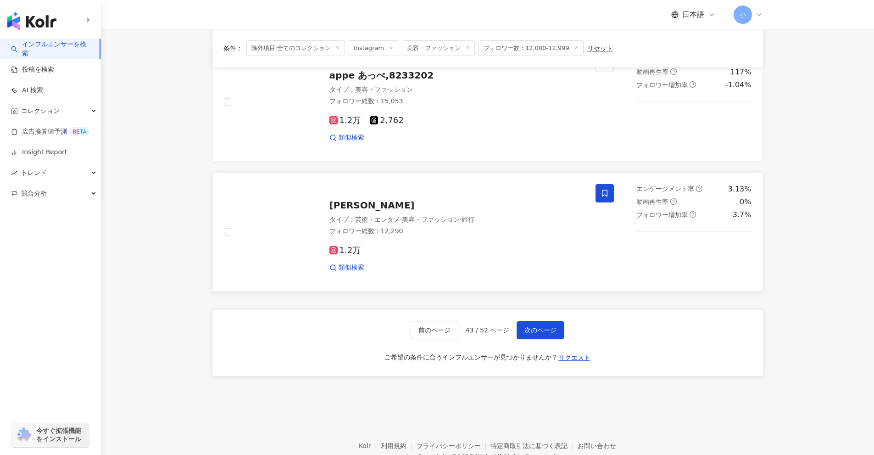
click at [607, 195] on icon at bounding box center [605, 193] width 8 height 8
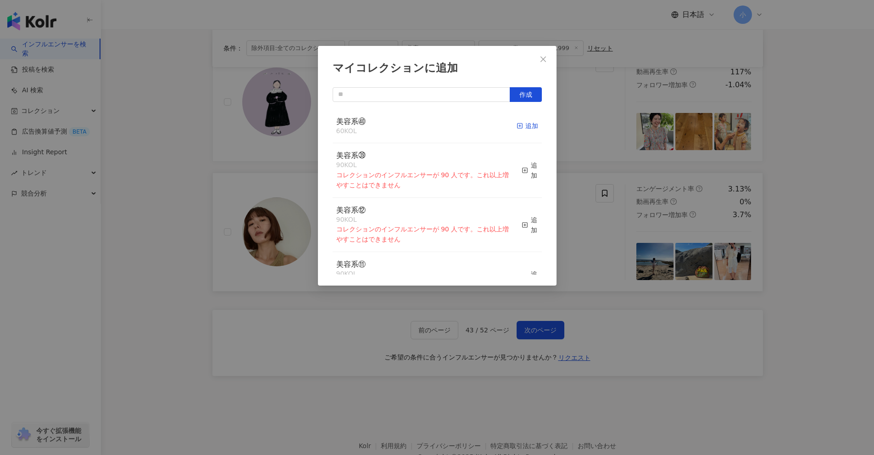
click at [517, 124] on div "追加" at bounding box center [528, 126] width 22 height 10
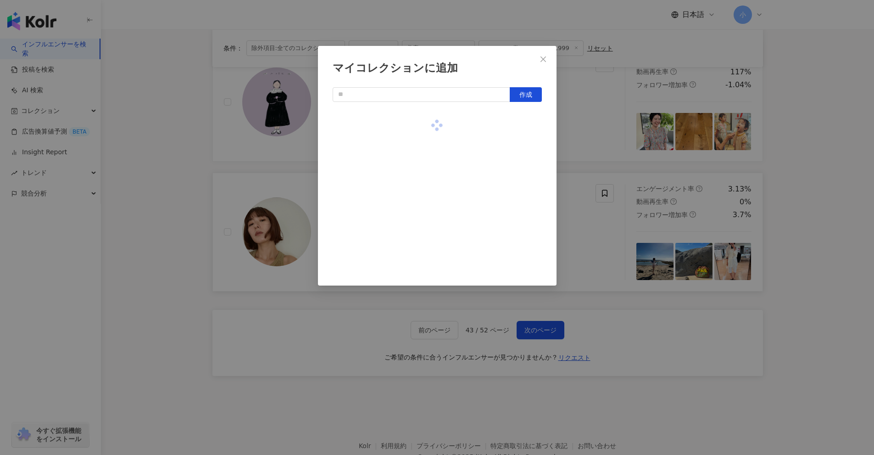
click at [818, 255] on div "マイコレクションに追加 作成" at bounding box center [437, 227] width 874 height 455
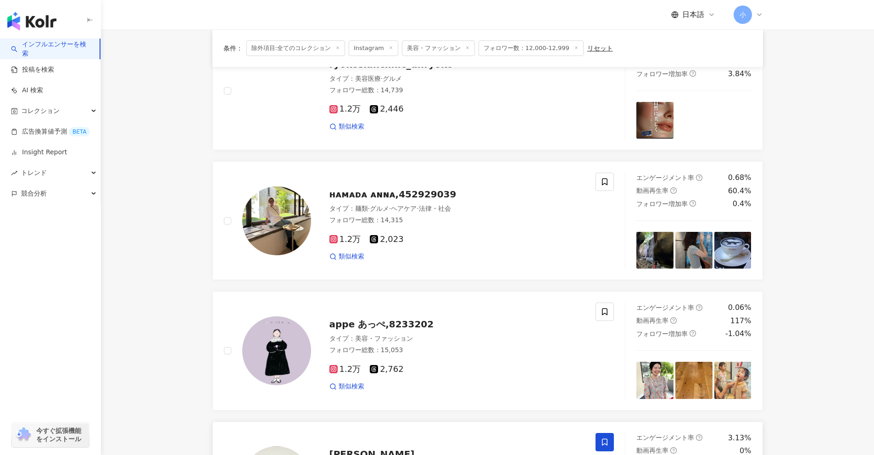
scroll to position [1122, 0]
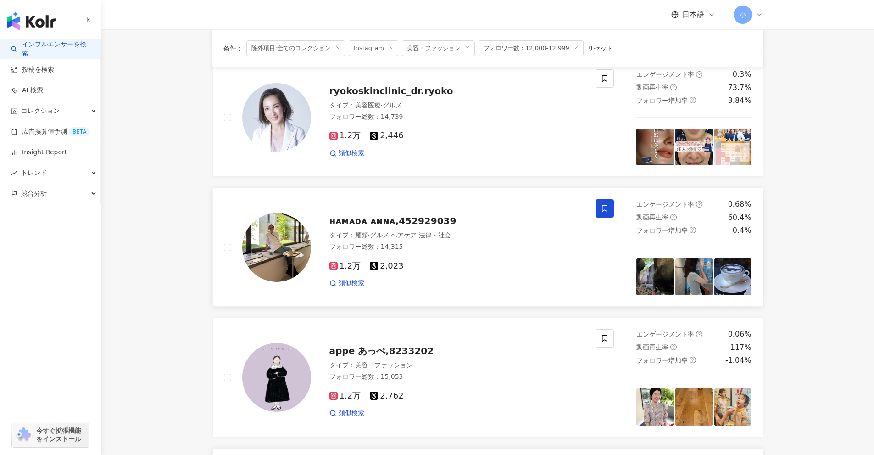
click at [612, 216] on span at bounding box center [605, 208] width 18 height 18
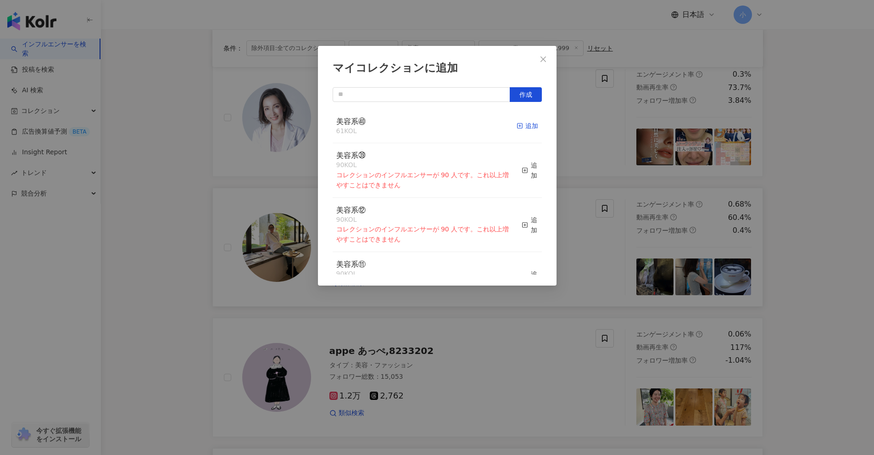
click at [517, 127] on div "追加" at bounding box center [528, 126] width 22 height 10
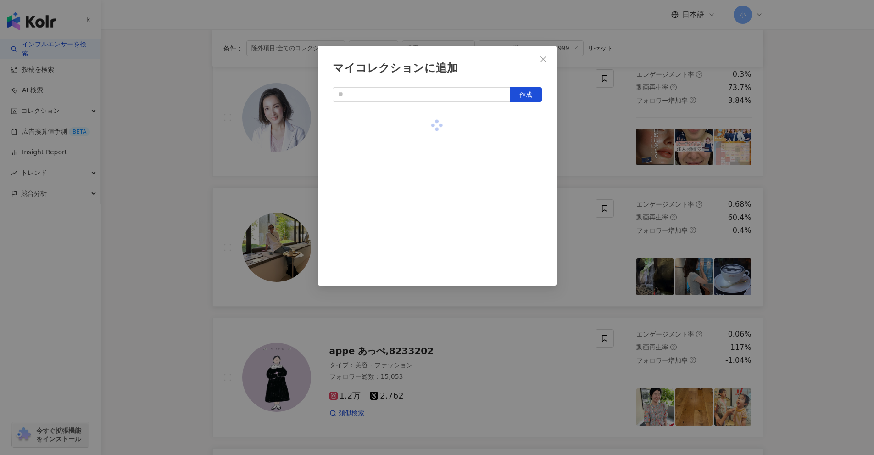
click at [821, 253] on div "マイコレクションに追加 作成" at bounding box center [437, 227] width 874 height 455
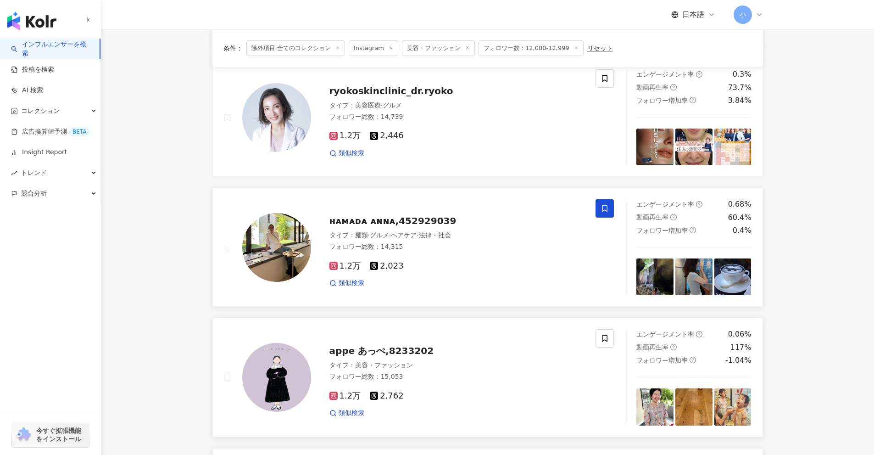
click at [615, 344] on div "appe あっぺ,8233202 タイプ ： 美容・ファッション フォロワー総数 ： 15,053 1.2万 2,762 類似検索" at bounding box center [419, 377] width 413 height 96
click at [603, 341] on icon at bounding box center [605, 338] width 8 height 8
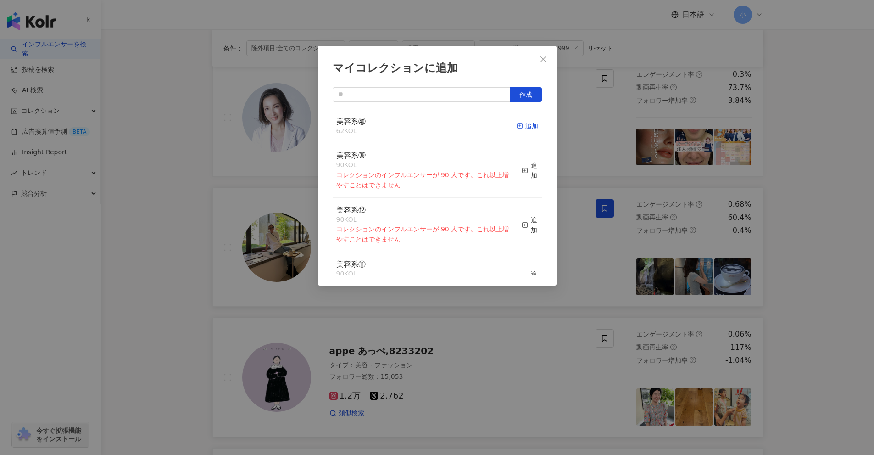
click at [517, 122] on span "button" at bounding box center [520, 125] width 6 height 7
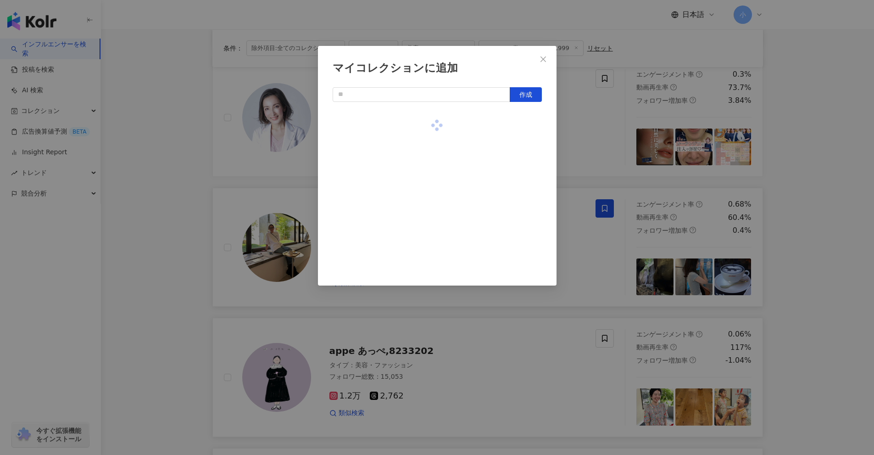
click at [776, 308] on div "マイコレクションに追加 作成" at bounding box center [437, 227] width 874 height 455
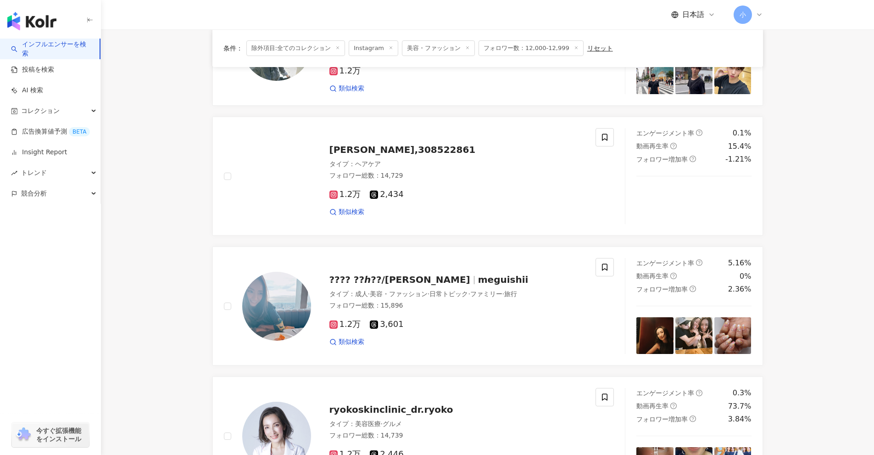
scroll to position [800, 0]
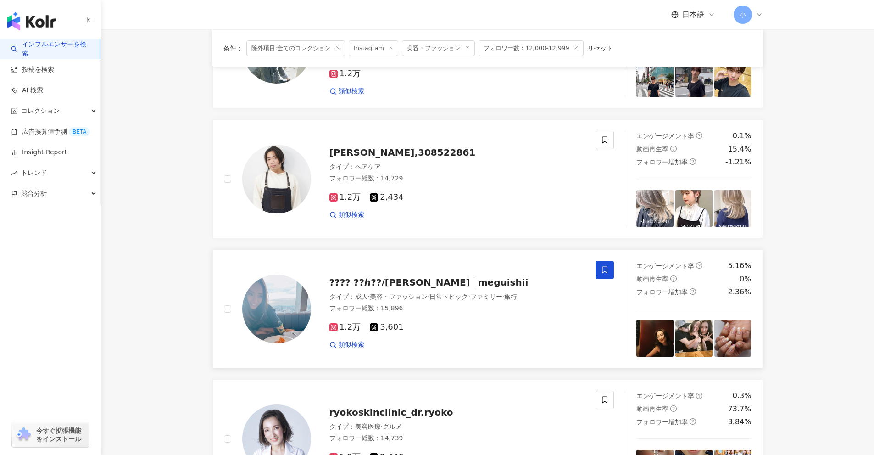
click at [609, 273] on span at bounding box center [605, 270] width 18 height 18
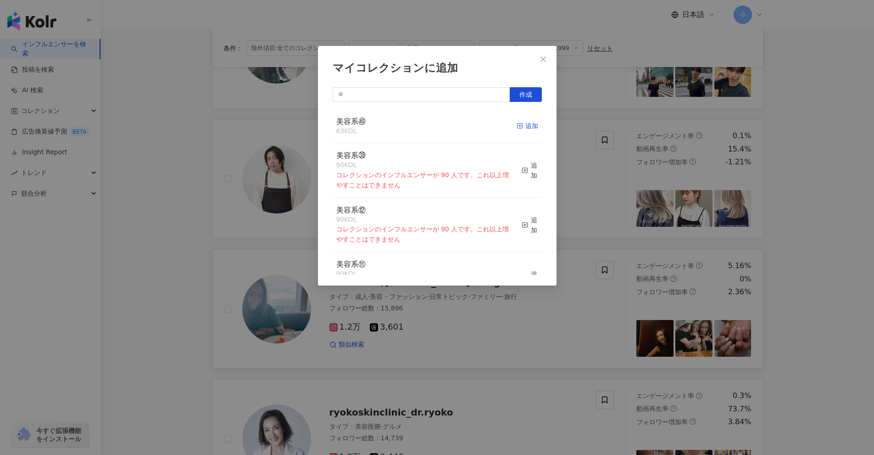
click at [517, 123] on icon "button" at bounding box center [520, 126] width 6 height 6
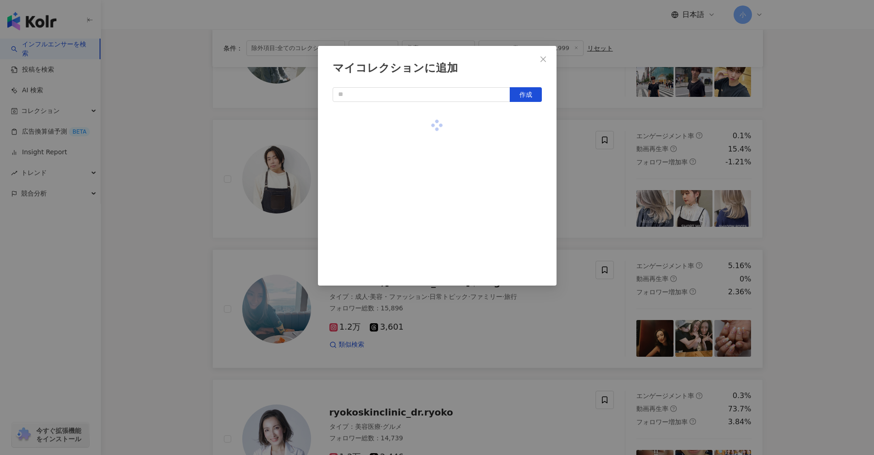
click at [836, 301] on div "マイコレクションに追加 作成" at bounding box center [437, 227] width 874 height 455
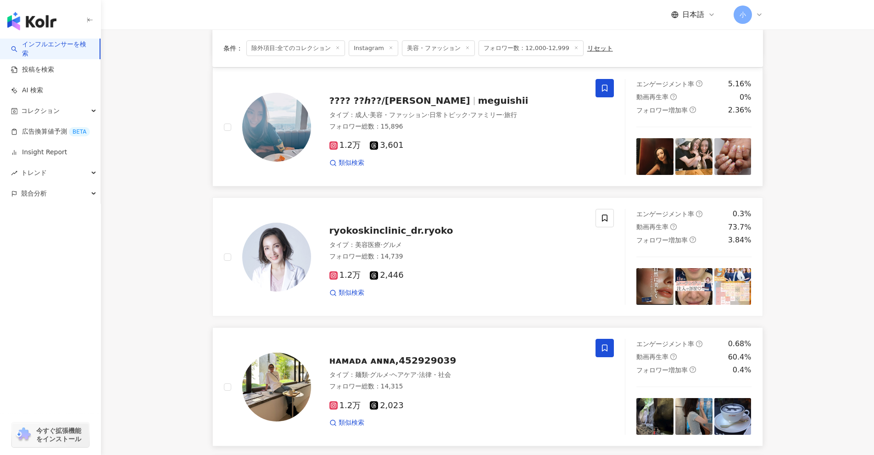
scroll to position [1443, 0]
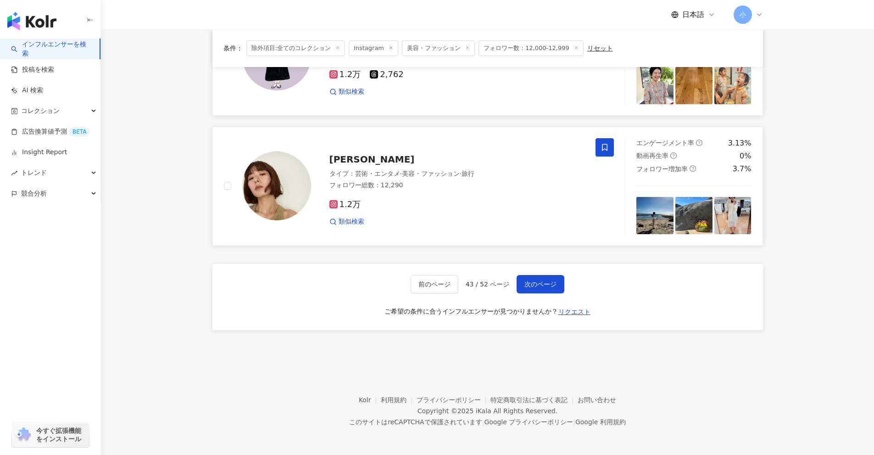
drag, startPoint x: 827, startPoint y: 246, endPoint x: 802, endPoint y: 375, distance: 131.4
click at [548, 285] on span "次のページ" at bounding box center [541, 283] width 32 height 7
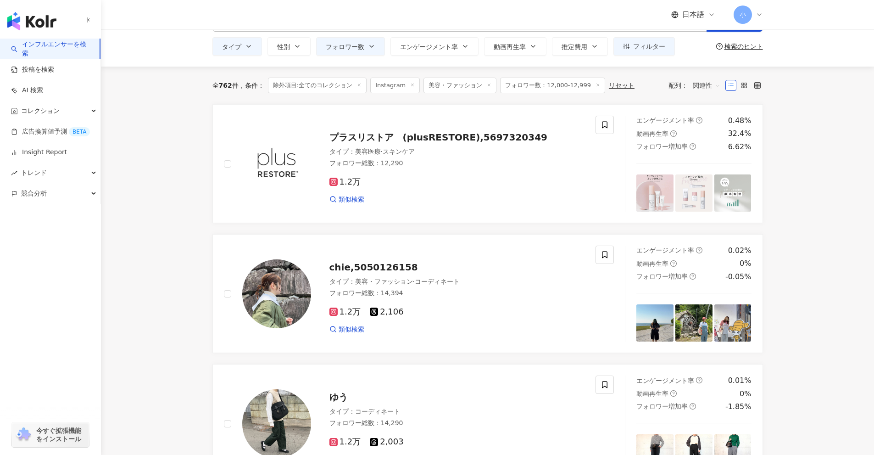
scroll to position [20, 0]
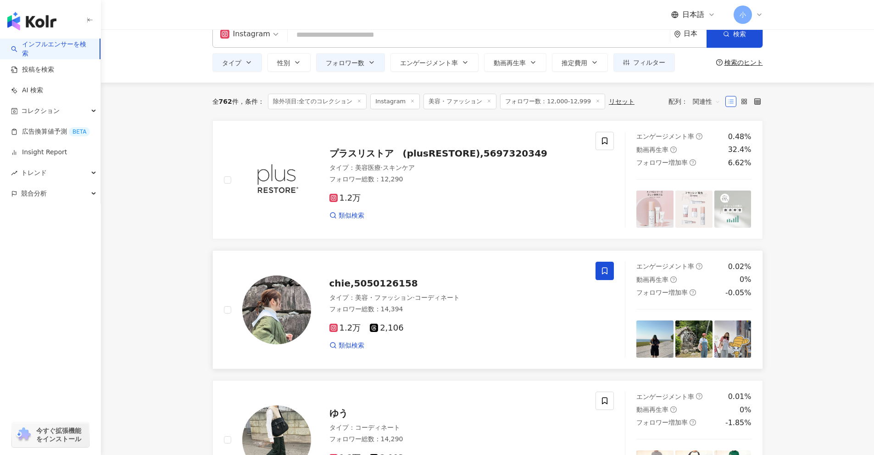
click at [601, 272] on icon at bounding box center [605, 271] width 8 height 8
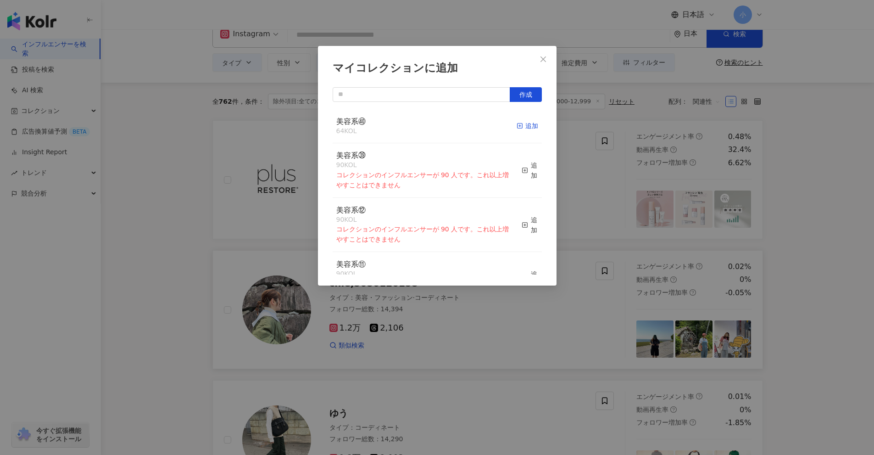
click at [522, 127] on div "追加" at bounding box center [528, 126] width 22 height 10
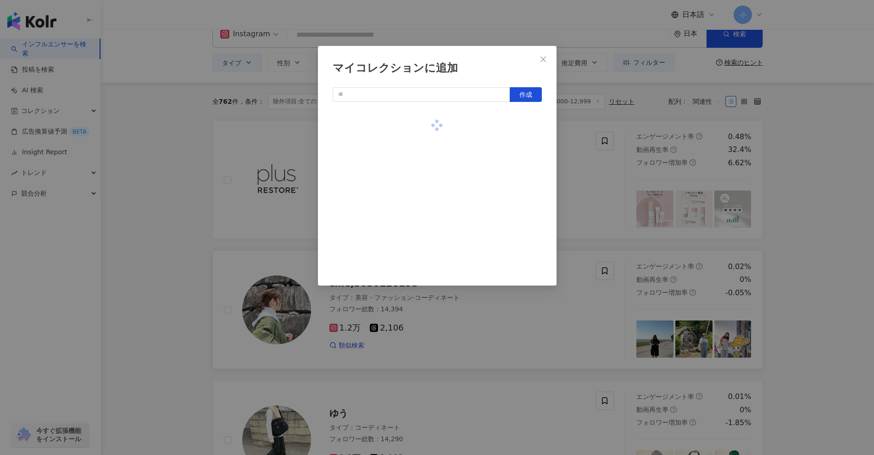
click at [834, 244] on div "マイコレクションに追加 作成" at bounding box center [437, 227] width 874 height 455
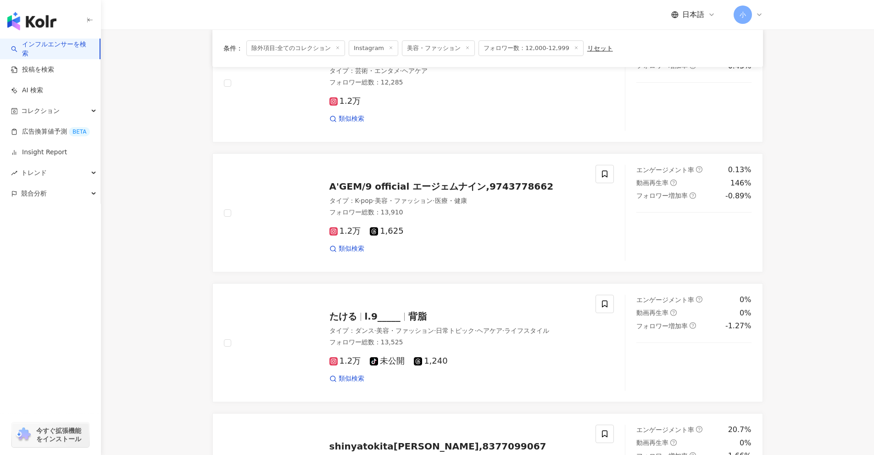
scroll to position [1443, 0]
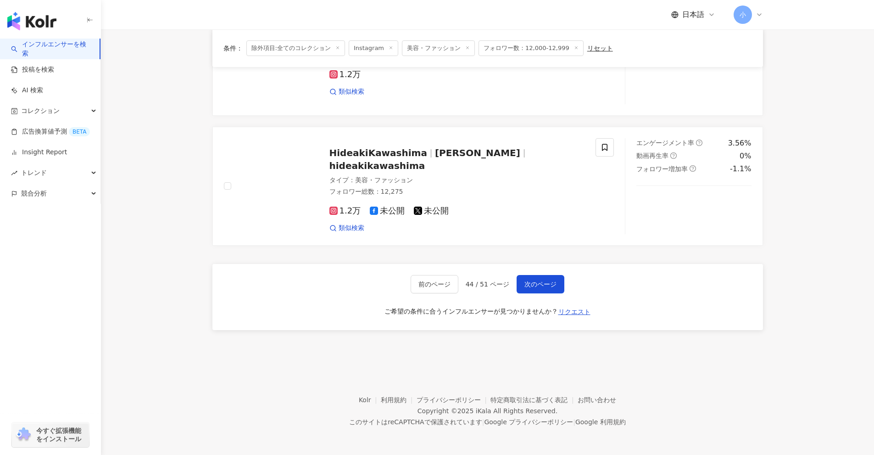
drag, startPoint x: 838, startPoint y: 212, endPoint x: 787, endPoint y: 393, distance: 188.3
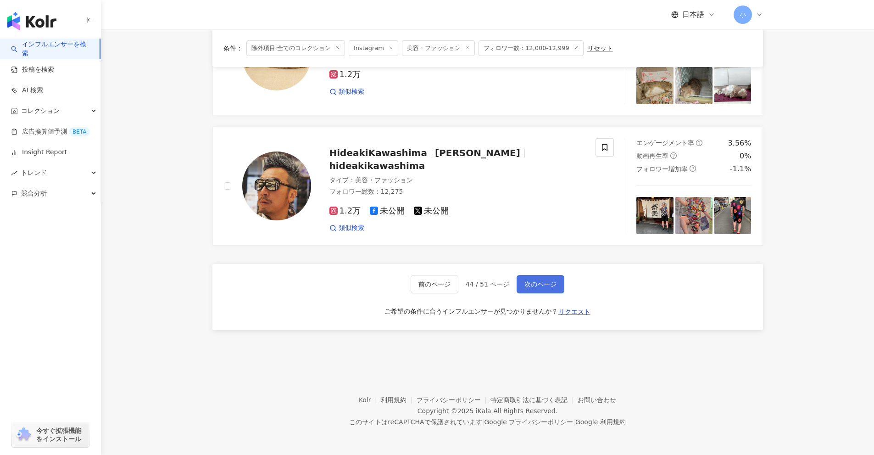
click at [531, 285] on span "次のページ" at bounding box center [541, 283] width 32 height 7
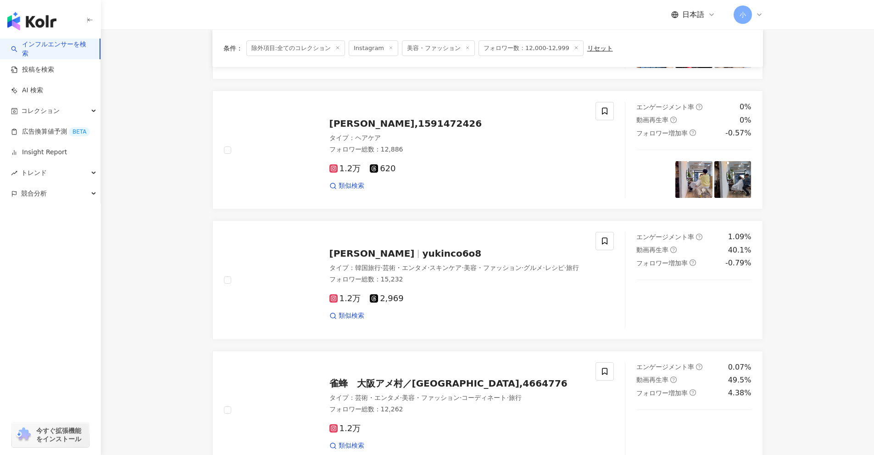
scroll to position [1213, 0]
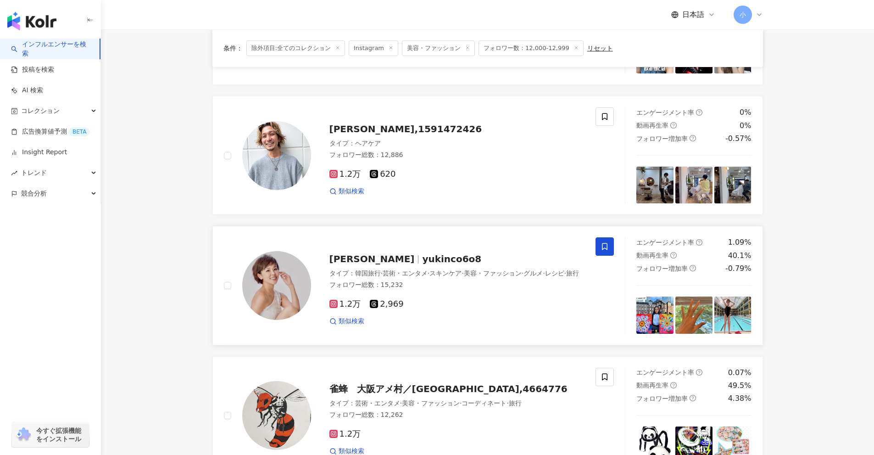
click at [605, 246] on icon at bounding box center [605, 246] width 8 height 8
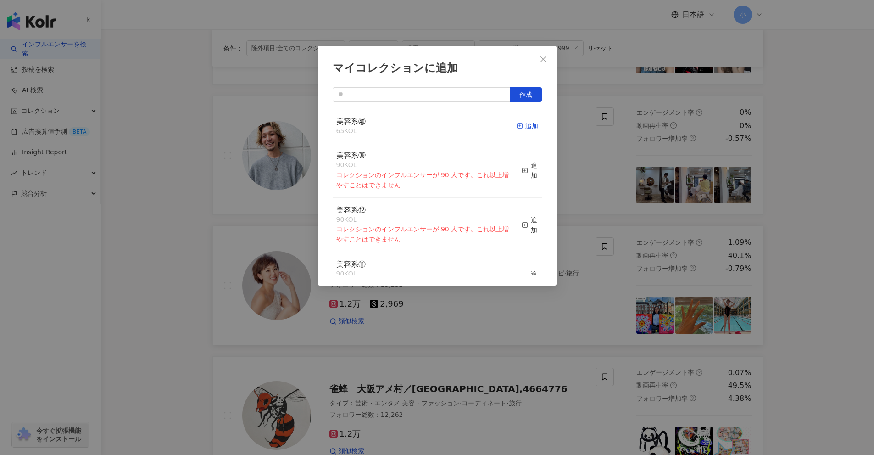
click at [517, 127] on div "追加" at bounding box center [528, 126] width 22 height 10
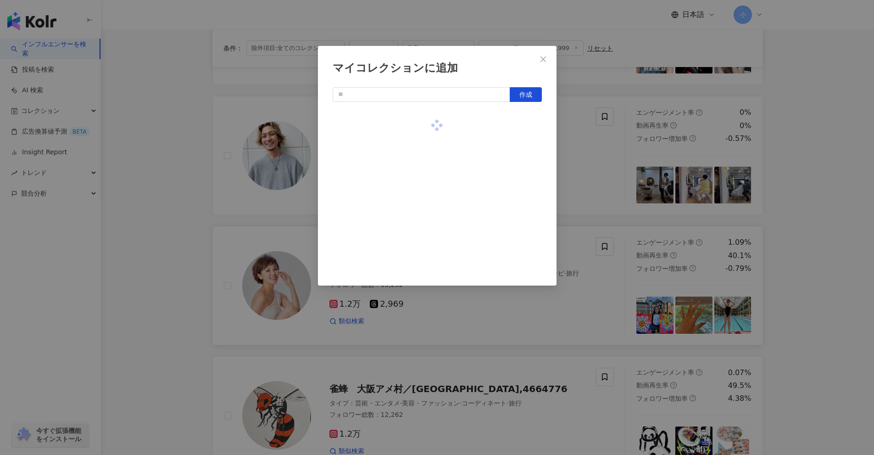
click at [781, 264] on div "マイコレクションに追加 作成" at bounding box center [437, 227] width 874 height 455
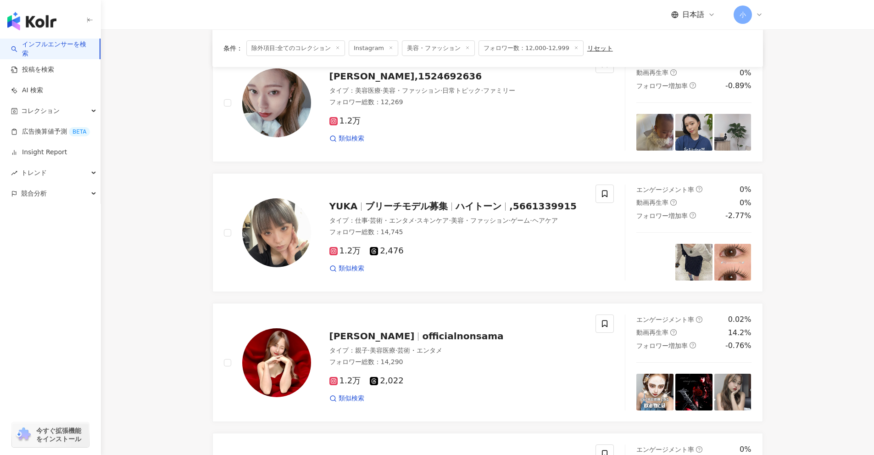
scroll to position [846, 0]
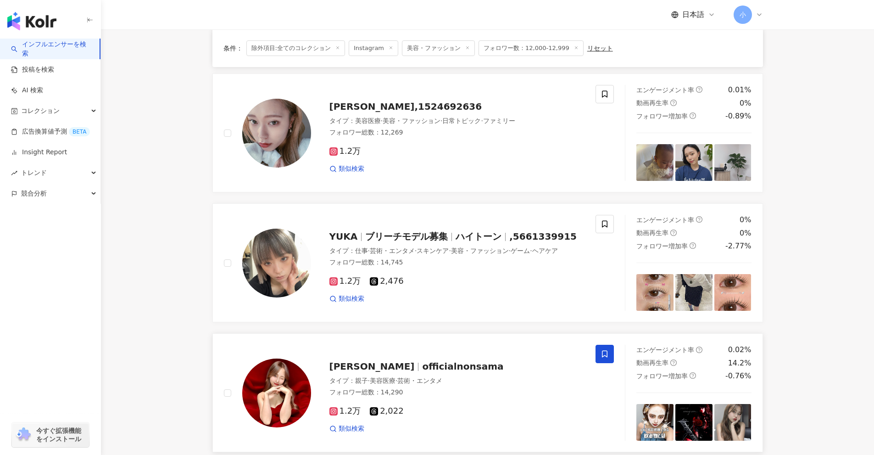
click at [610, 361] on span at bounding box center [605, 354] width 18 height 18
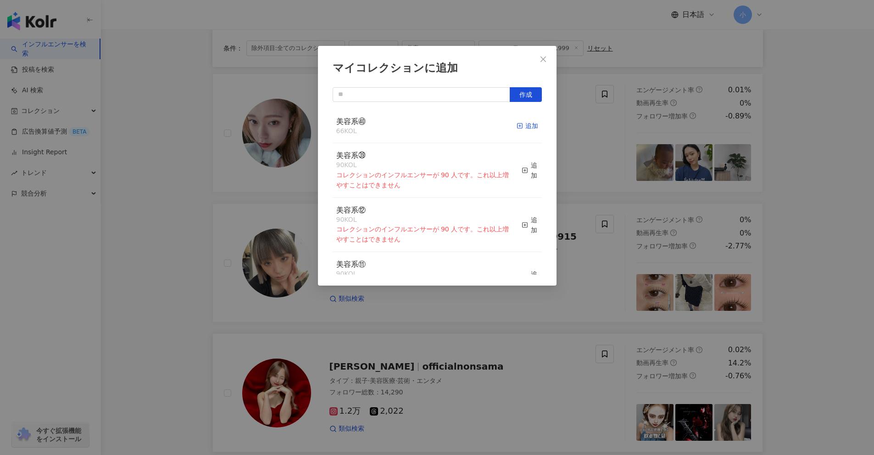
click at [520, 123] on div "追加" at bounding box center [528, 126] width 22 height 10
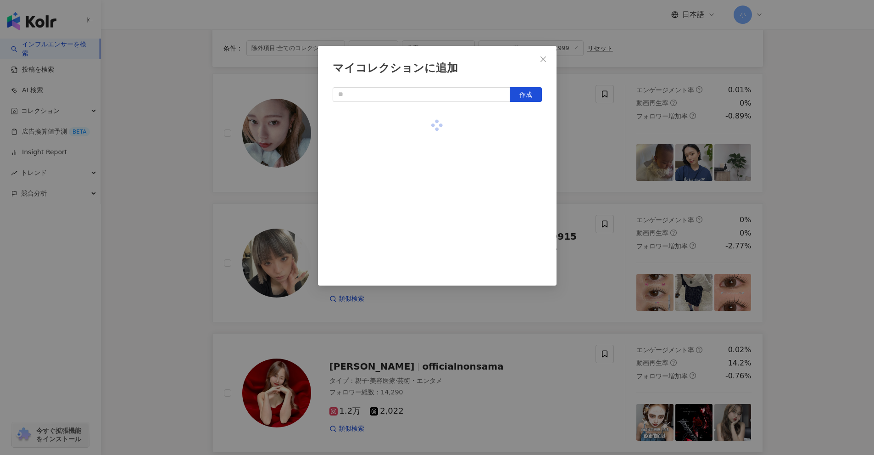
click at [796, 274] on div "マイコレクションに追加 作成" at bounding box center [437, 227] width 874 height 455
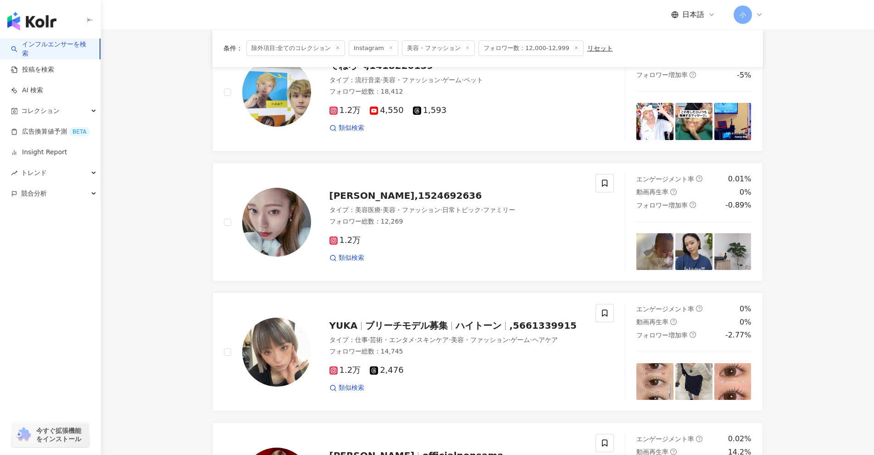
scroll to position [755, 0]
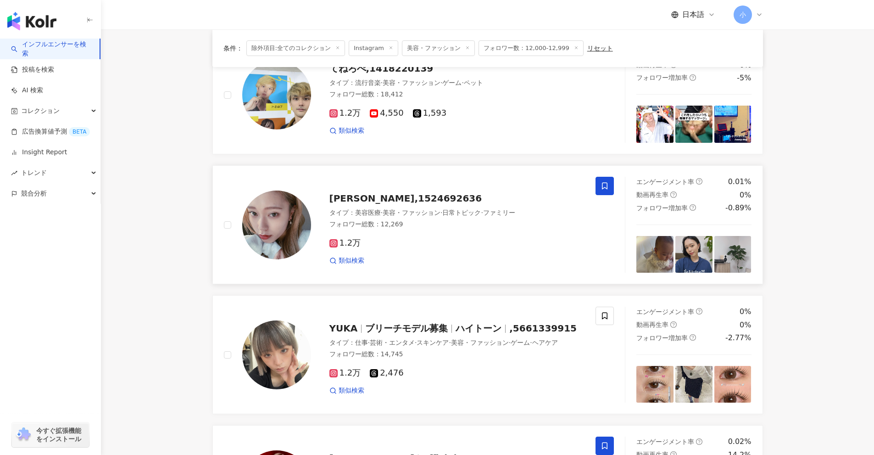
click at [601, 179] on span at bounding box center [605, 186] width 18 height 18
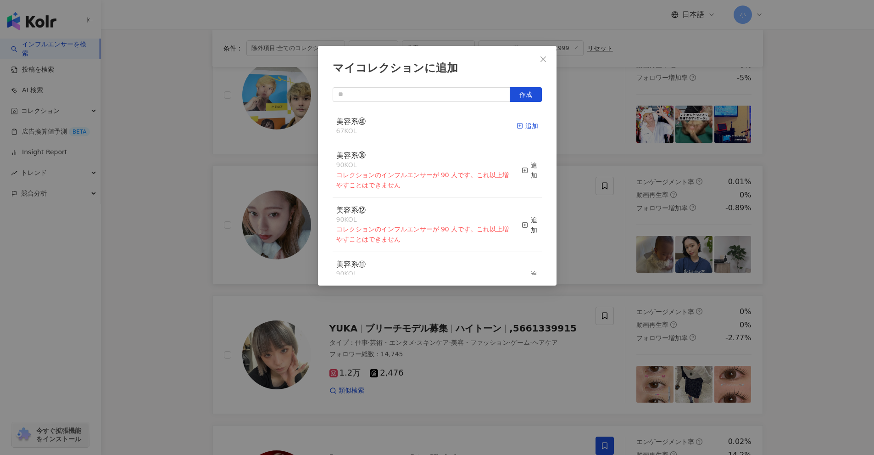
click at [517, 126] on rect "button" at bounding box center [519, 125] width 5 height 5
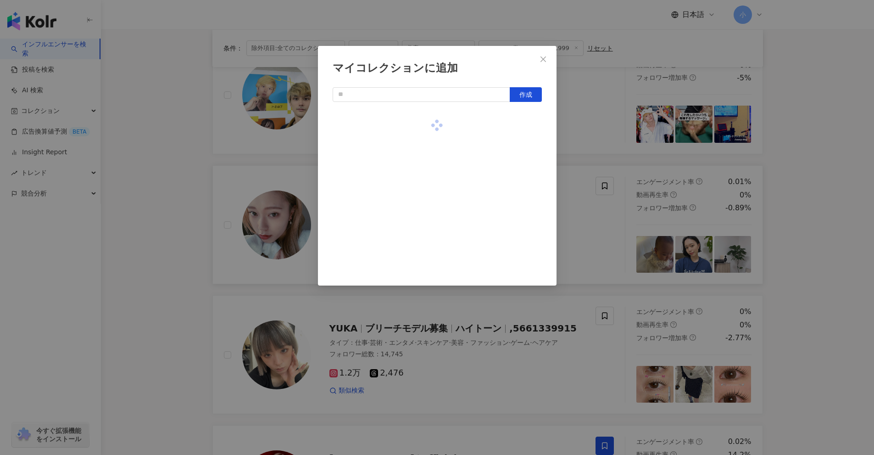
click at [845, 268] on div "マイコレクションに追加 作成" at bounding box center [437, 227] width 874 height 455
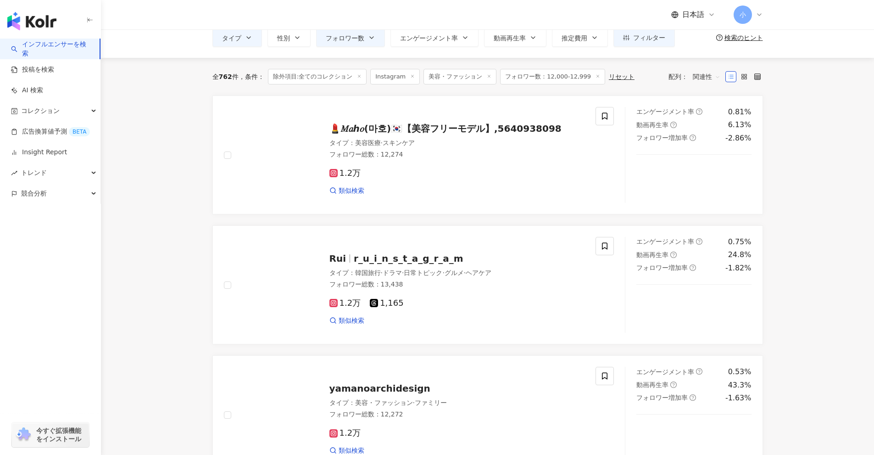
scroll to position [20, 0]
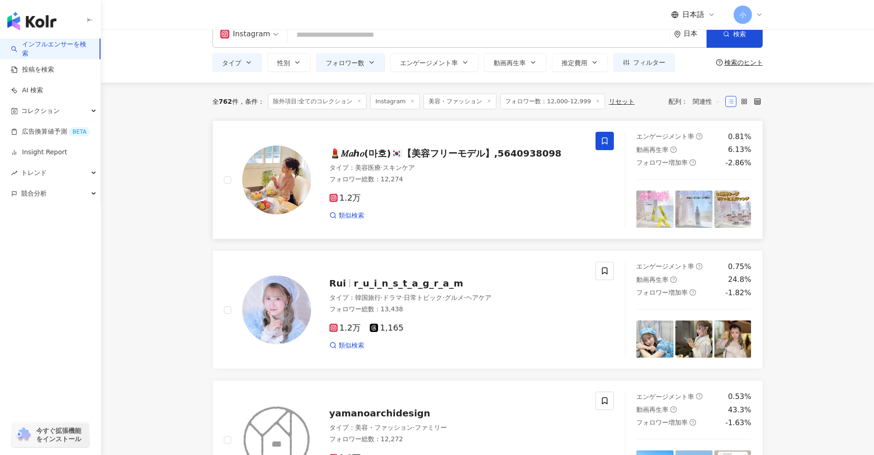
click at [600, 143] on span at bounding box center [605, 141] width 18 height 18
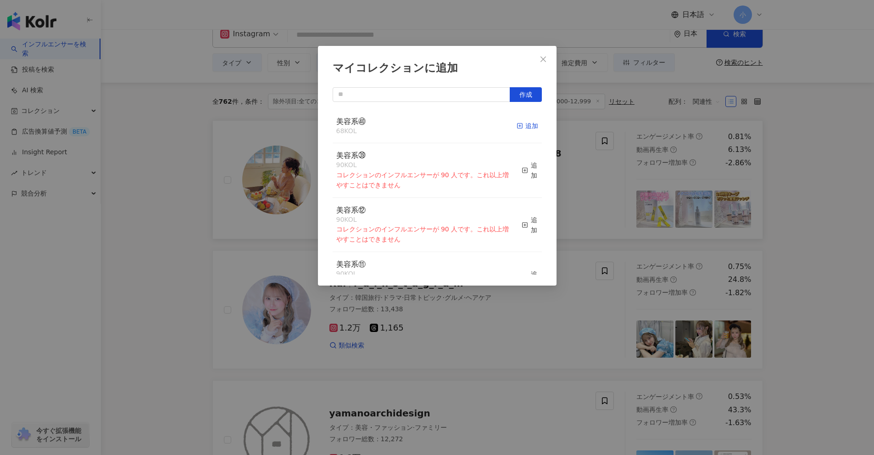
click at [522, 128] on div "追加" at bounding box center [528, 126] width 22 height 10
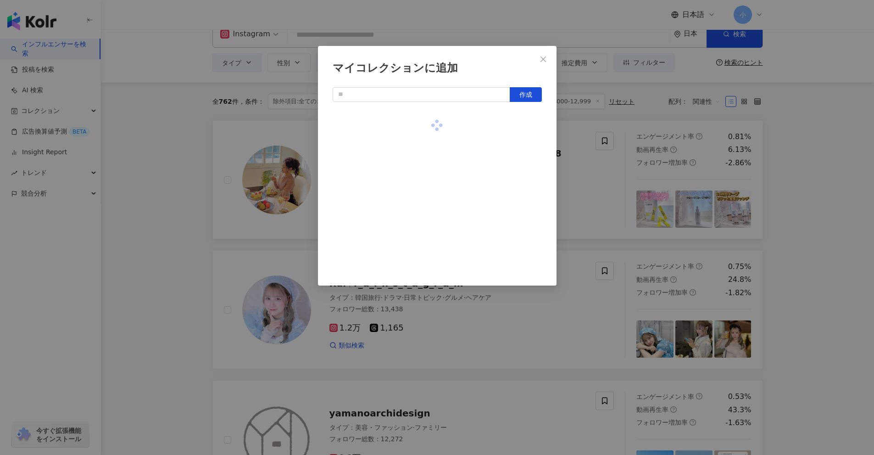
click at [865, 224] on div "マイコレクションに追加 作成" at bounding box center [437, 227] width 874 height 455
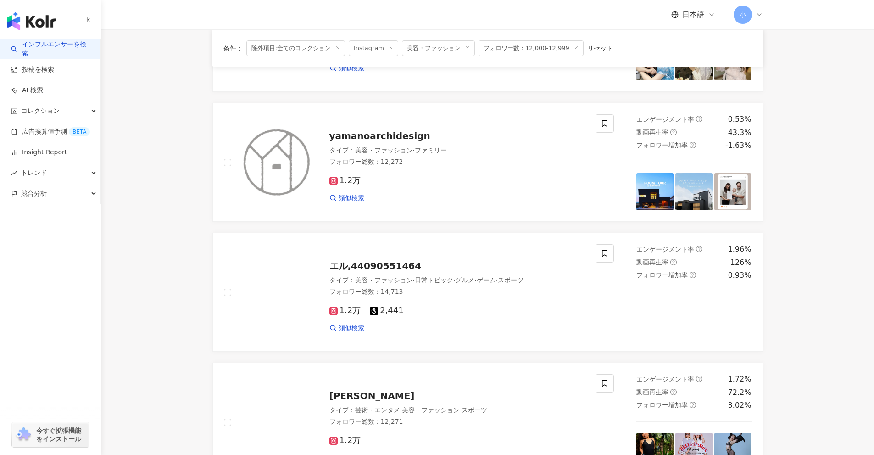
scroll to position [1443, 0]
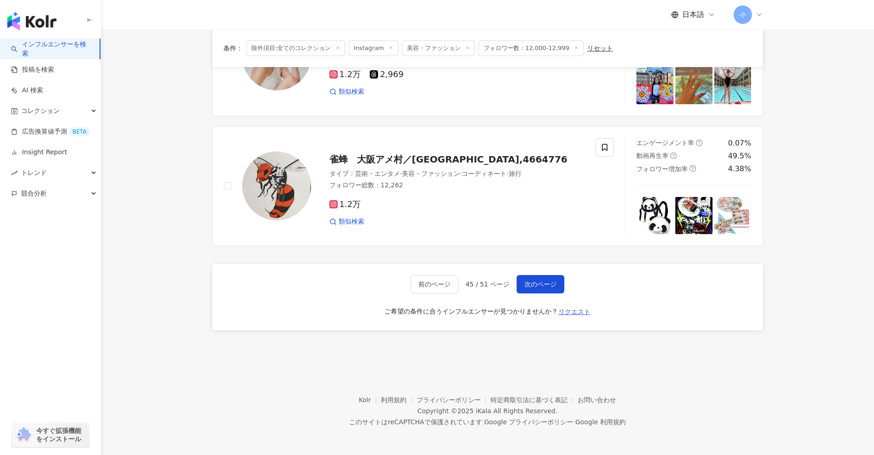
drag, startPoint x: 819, startPoint y: 179, endPoint x: 650, endPoint y: 413, distance: 288.5
click at [544, 282] on span "次のページ" at bounding box center [541, 283] width 32 height 7
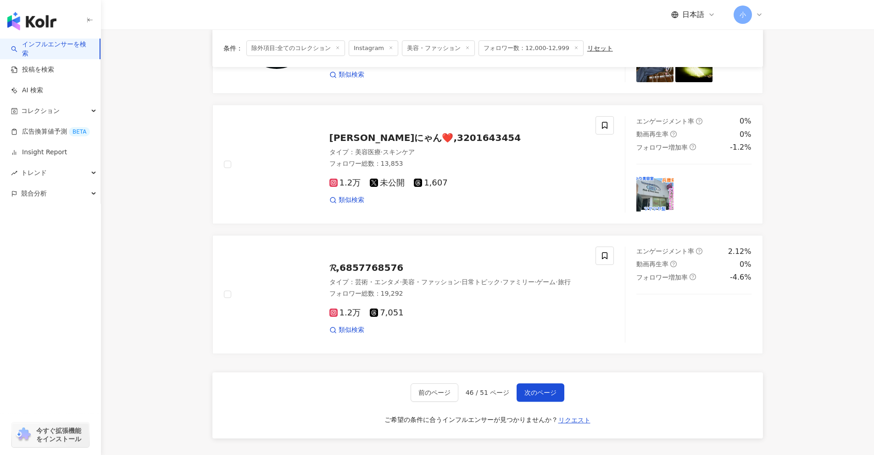
scroll to position [1305, 0]
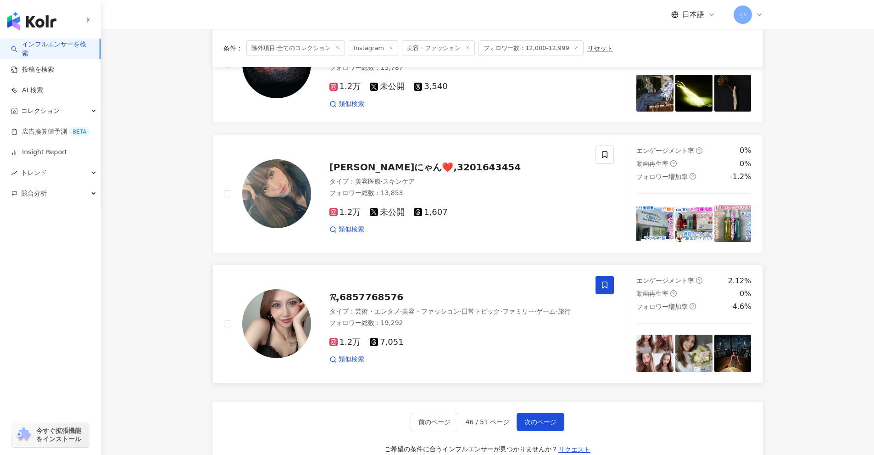
click at [598, 281] on span at bounding box center [605, 285] width 18 height 18
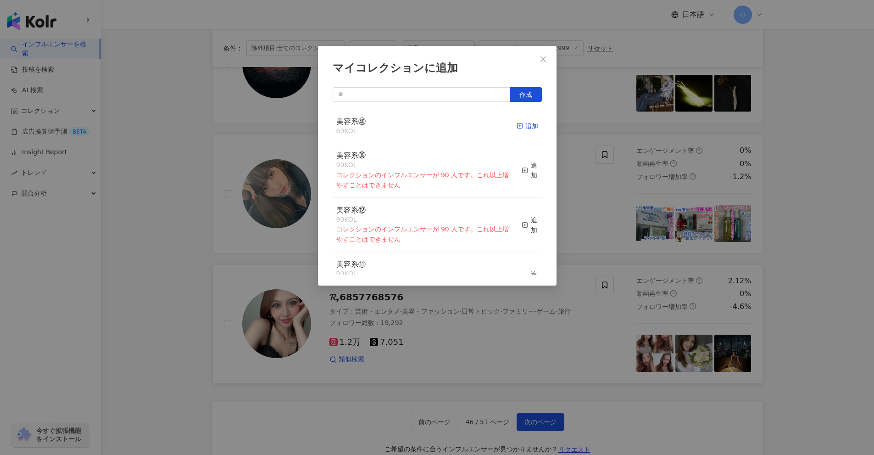
click at [527, 129] on div "追加" at bounding box center [528, 126] width 22 height 10
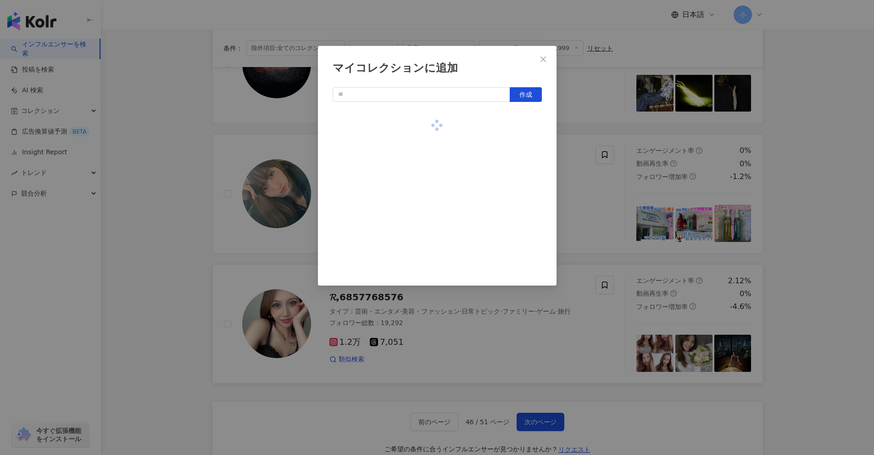
click at [823, 231] on div "マイコレクションに追加 作成" at bounding box center [437, 227] width 874 height 455
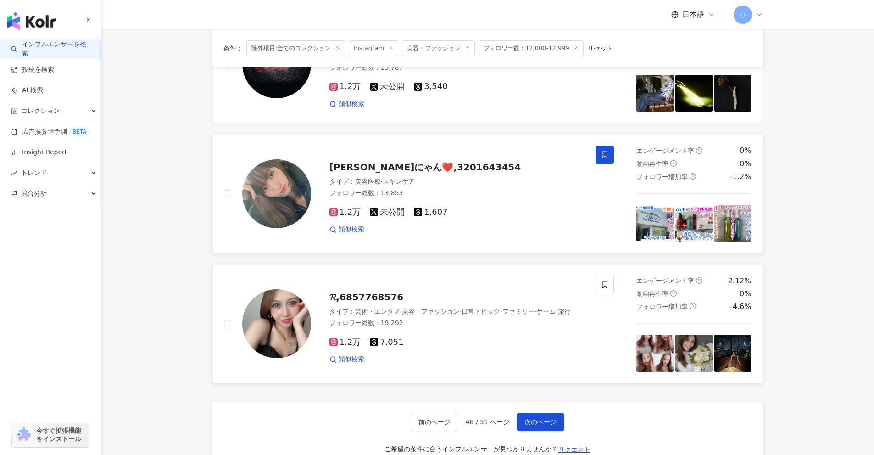
click at [604, 156] on icon at bounding box center [605, 154] width 6 height 7
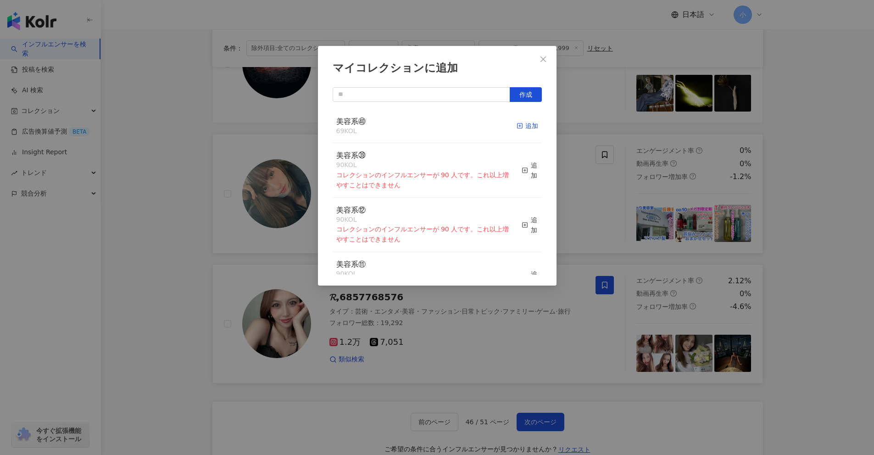
click at [517, 126] on div "追加" at bounding box center [528, 126] width 22 height 10
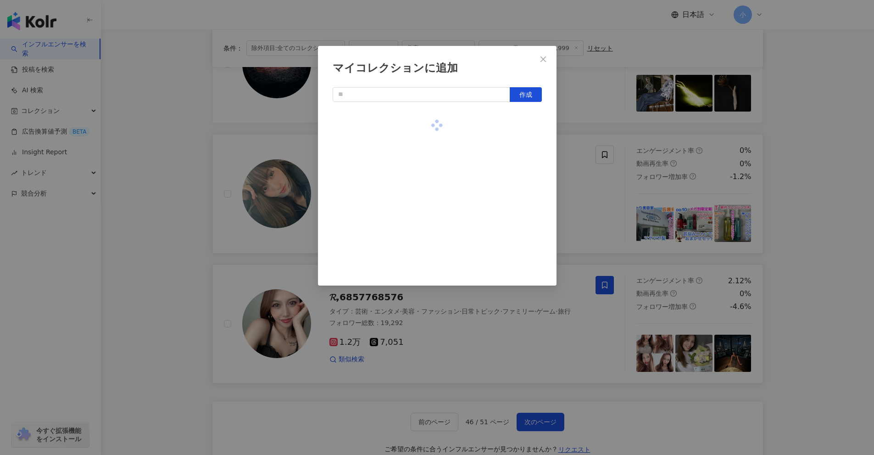
click at [819, 220] on div "マイコレクションに追加 作成" at bounding box center [437, 227] width 874 height 455
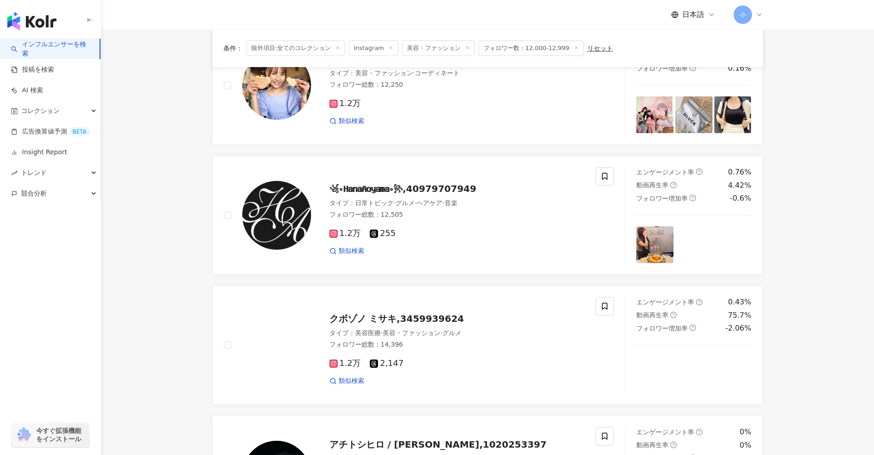
scroll to position [892, 0]
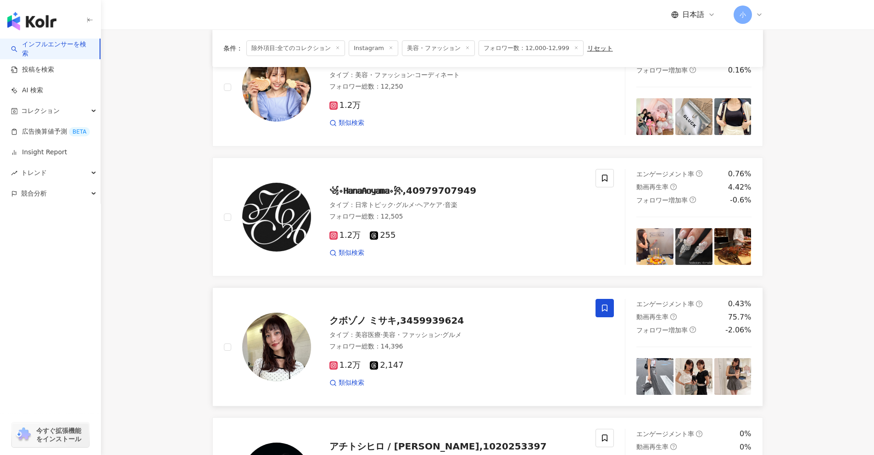
click at [598, 311] on span at bounding box center [605, 308] width 18 height 18
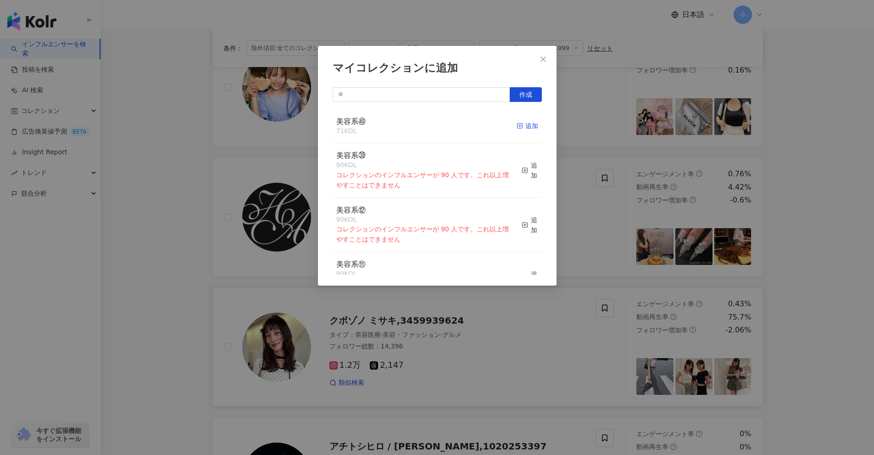
click at [517, 124] on icon "button" at bounding box center [520, 126] width 6 height 6
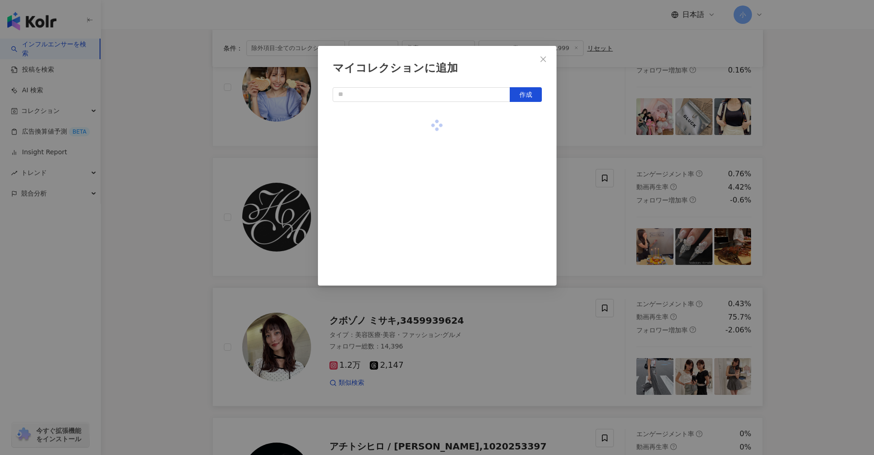
click at [841, 227] on div "マイコレクションに追加 作成" at bounding box center [437, 227] width 874 height 455
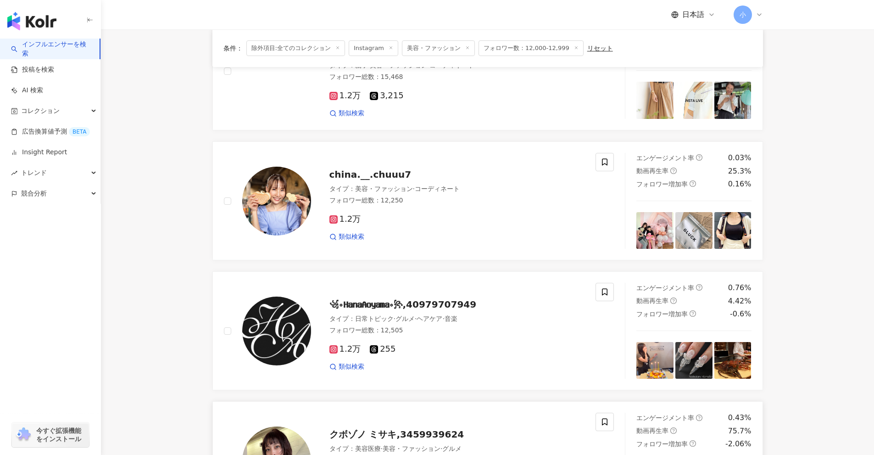
scroll to position [755, 0]
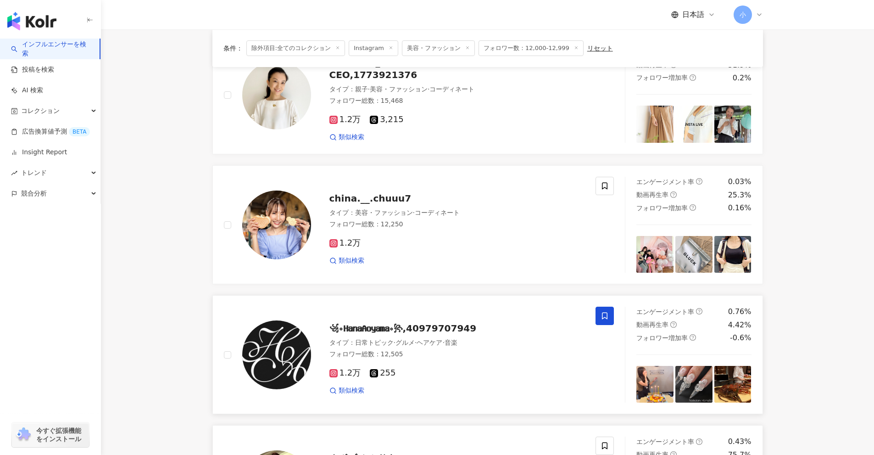
click at [607, 314] on icon at bounding box center [605, 316] width 6 height 7
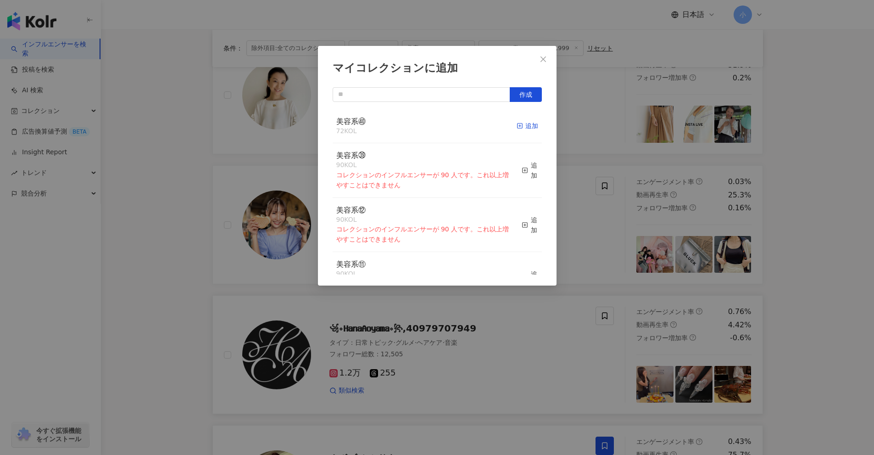
click at [520, 128] on div "追加" at bounding box center [528, 126] width 22 height 10
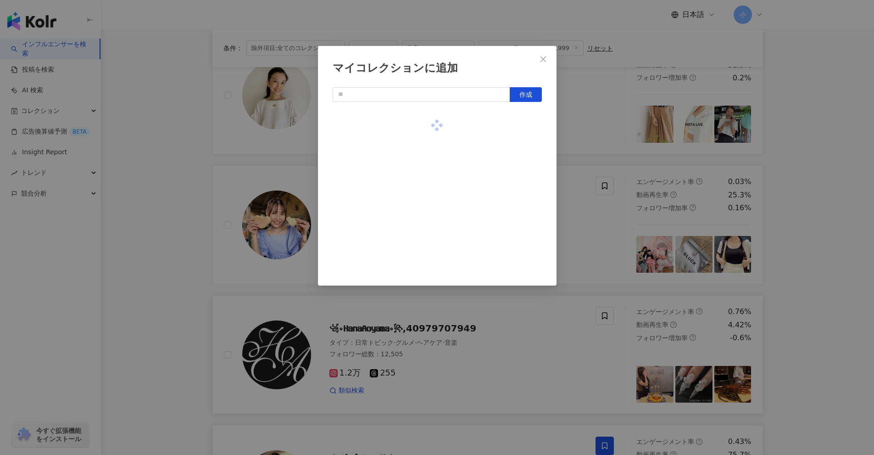
click at [856, 271] on div "マイコレクションに追加 作成" at bounding box center [437, 227] width 874 height 455
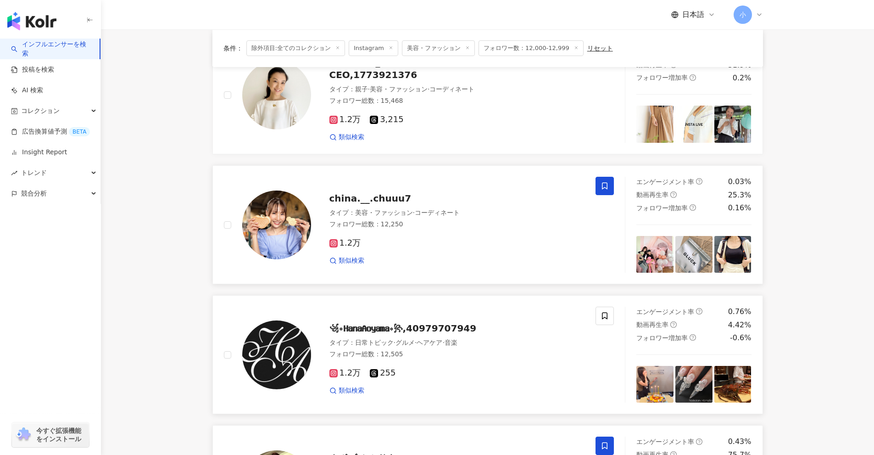
click at [608, 184] on icon at bounding box center [605, 186] width 8 height 8
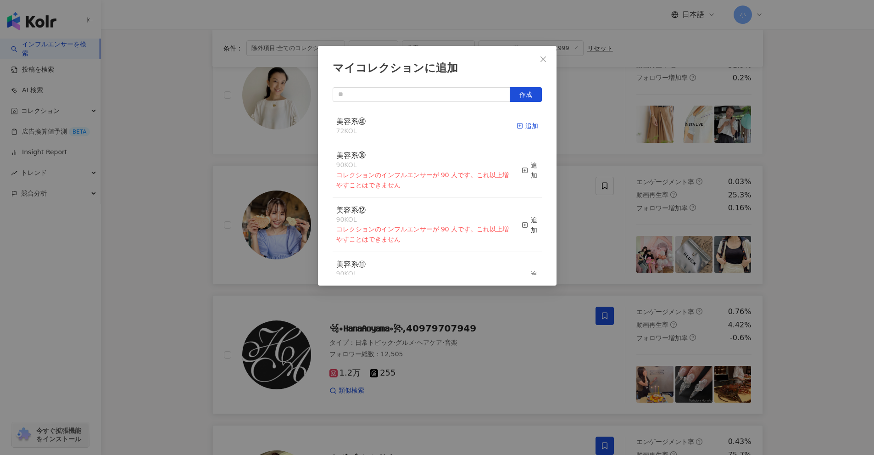
click at [519, 127] on div "追加" at bounding box center [528, 126] width 22 height 10
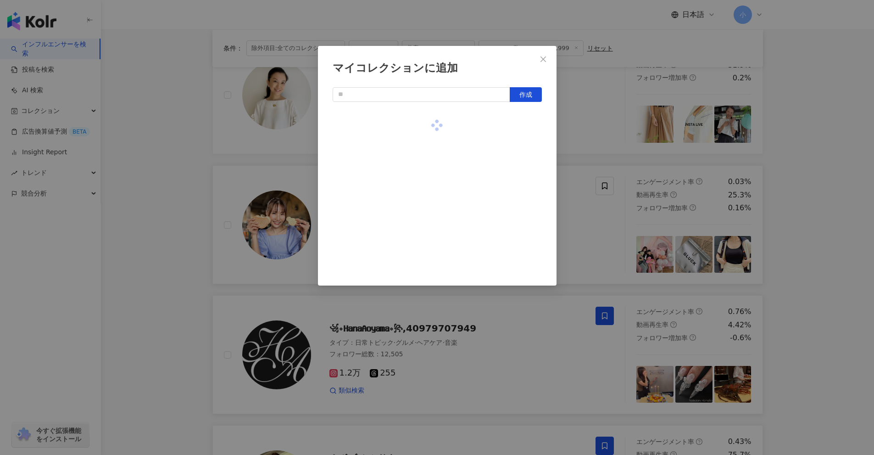
click at [787, 235] on div "マイコレクションに追加 作成" at bounding box center [437, 227] width 874 height 455
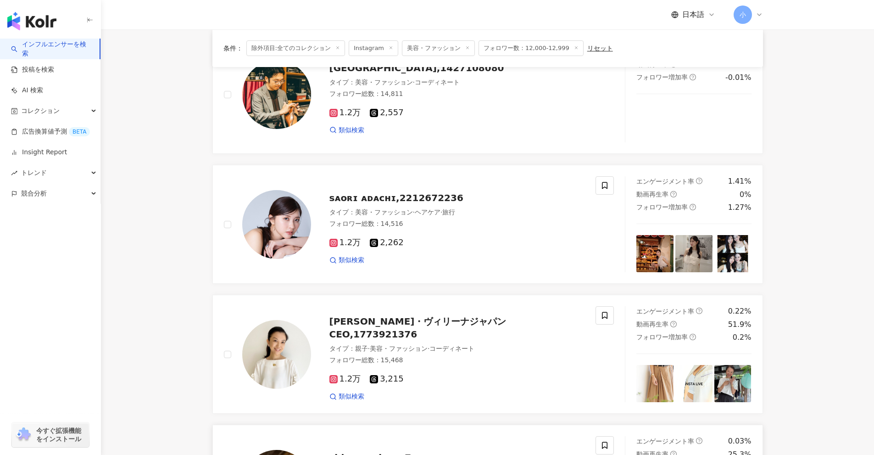
scroll to position [479, 0]
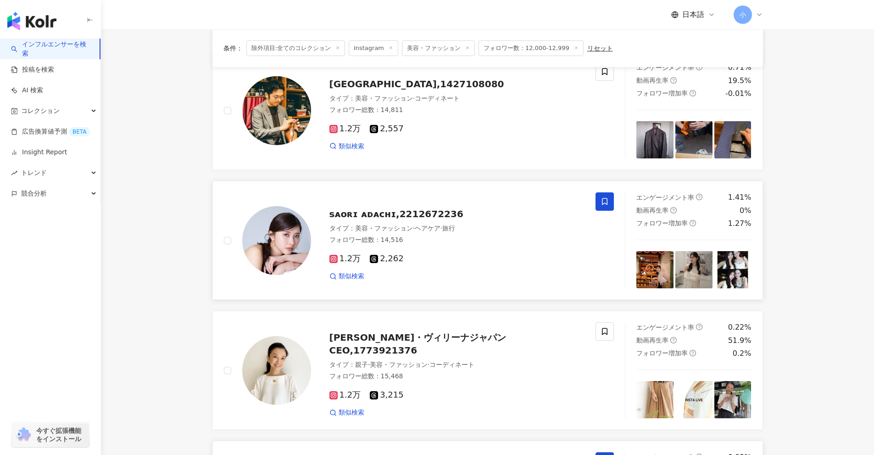
click at [603, 201] on icon at bounding box center [605, 201] width 6 height 7
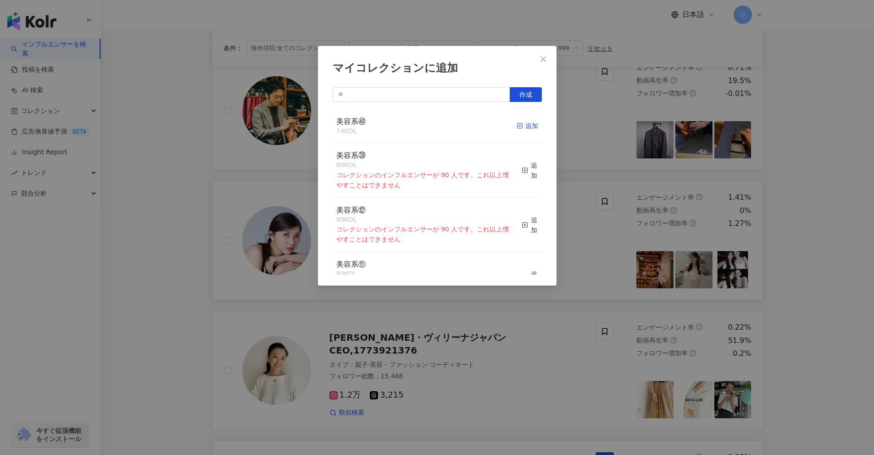
click at [520, 126] on line "button" at bounding box center [520, 126] width 0 height 2
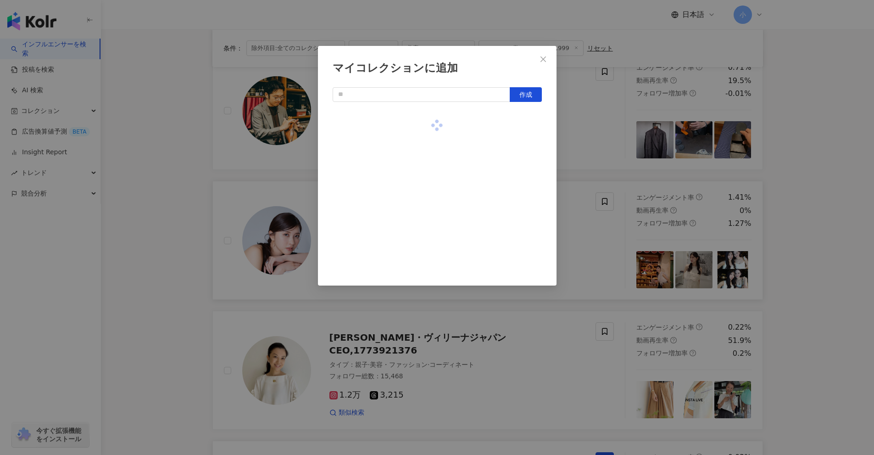
click at [793, 200] on div "マイコレクションに追加 作成" at bounding box center [437, 227] width 874 height 455
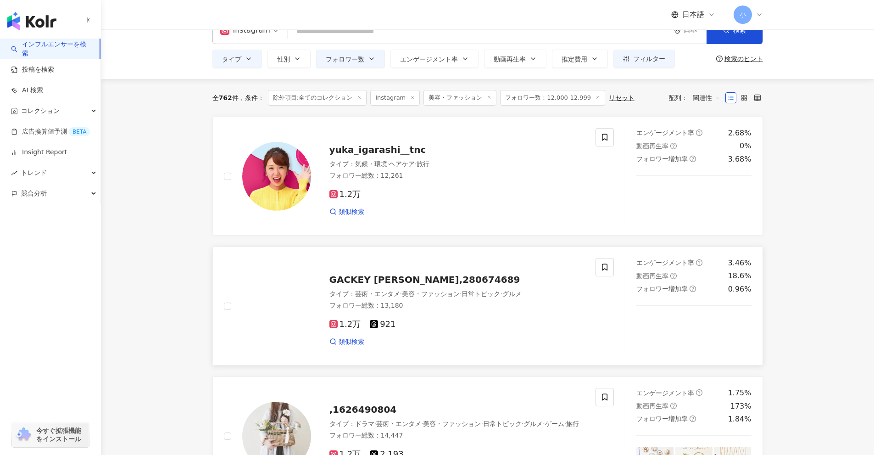
scroll to position [20, 0]
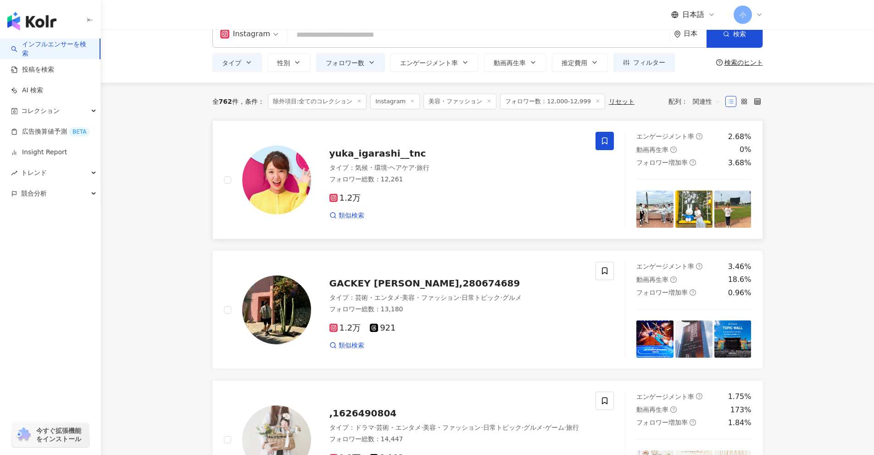
click at [604, 141] on icon at bounding box center [605, 141] width 8 height 8
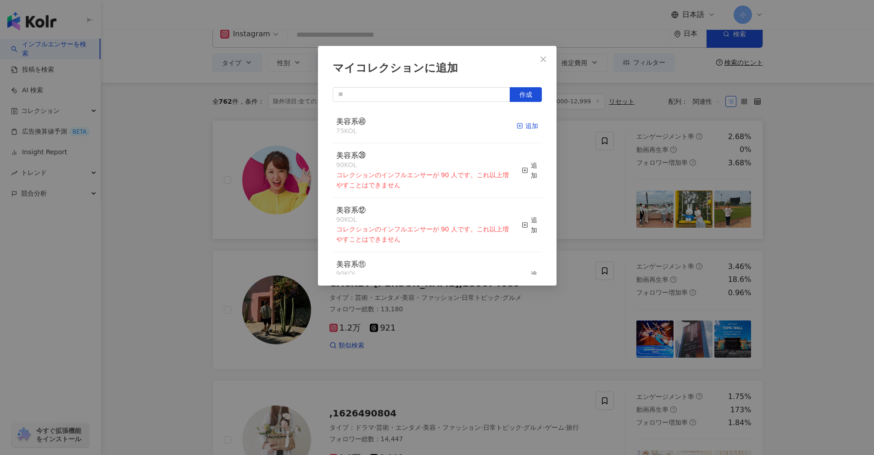
click at [517, 125] on icon "button" at bounding box center [520, 126] width 6 height 6
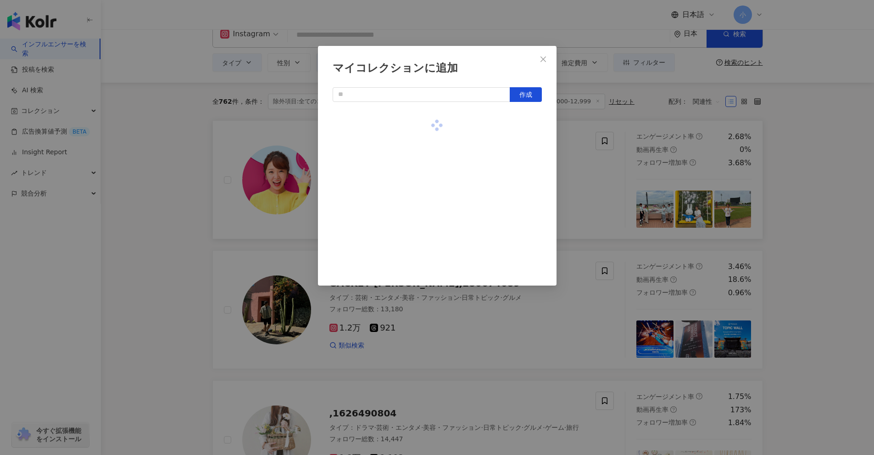
click at [826, 199] on div "マイコレクションに追加 作成" at bounding box center [437, 227] width 874 height 455
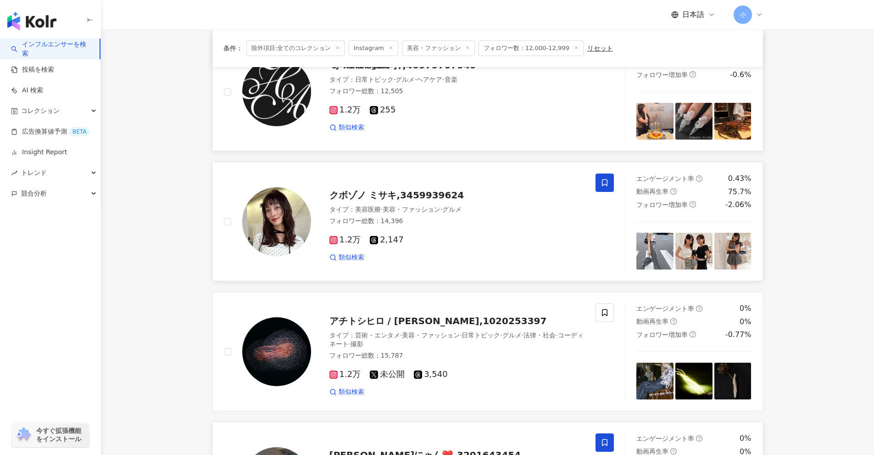
scroll to position [1443, 0]
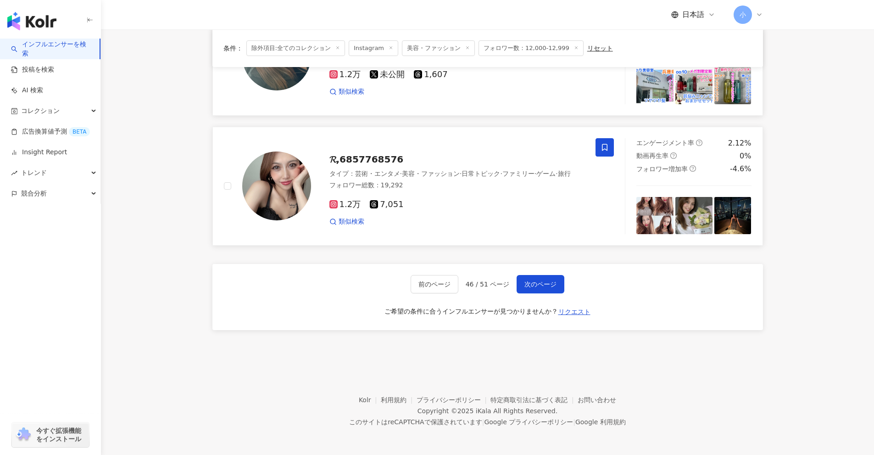
drag, startPoint x: 798, startPoint y: 154, endPoint x: 743, endPoint y: 377, distance: 230.1
click at [547, 282] on span "次のページ" at bounding box center [541, 283] width 32 height 7
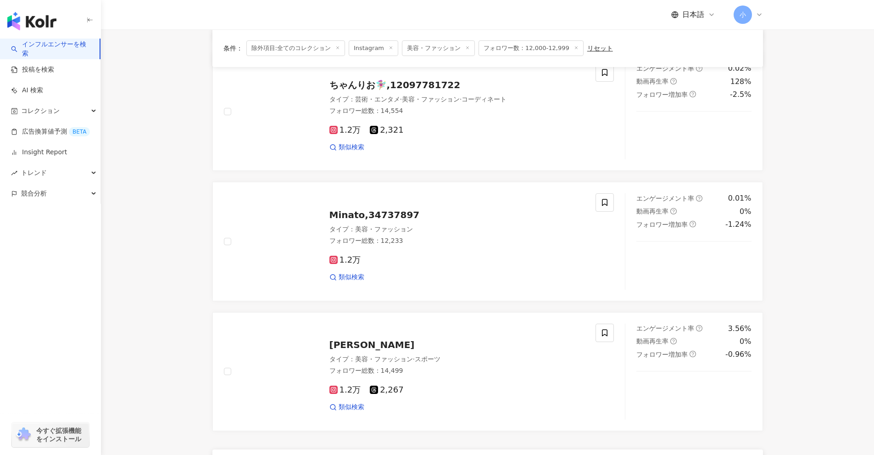
scroll to position [1213, 0]
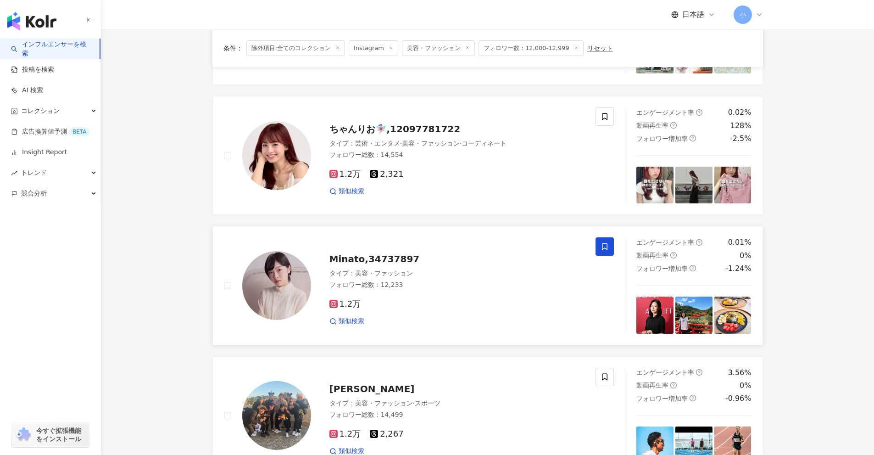
click at [604, 249] on icon at bounding box center [605, 246] width 6 height 7
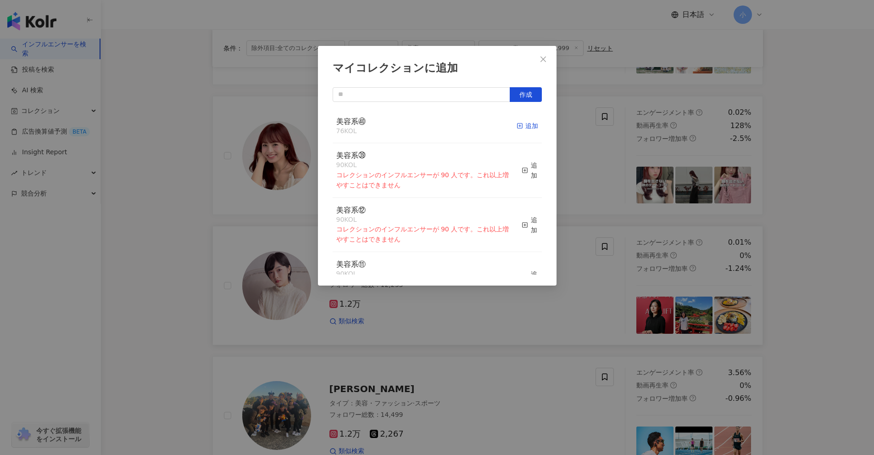
click at [521, 129] on div "追加" at bounding box center [528, 126] width 22 height 10
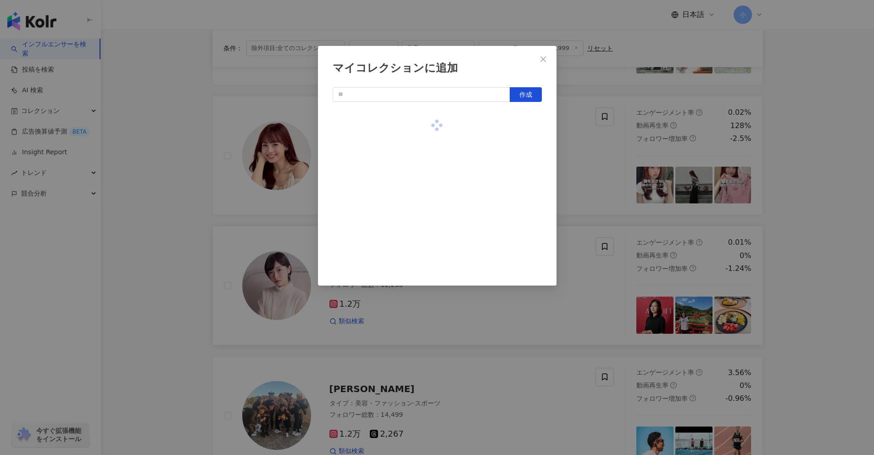
click at [784, 251] on div "マイコレクションに追加 作成" at bounding box center [437, 227] width 874 height 455
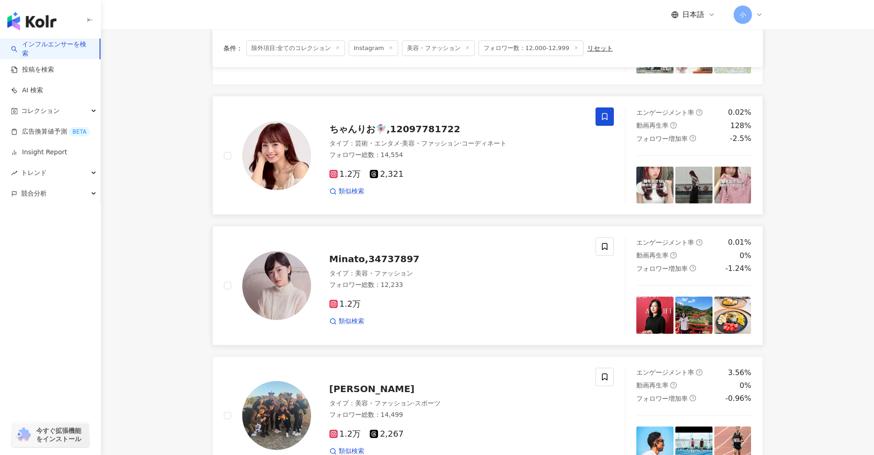
click at [609, 118] on span at bounding box center [605, 116] width 18 height 18
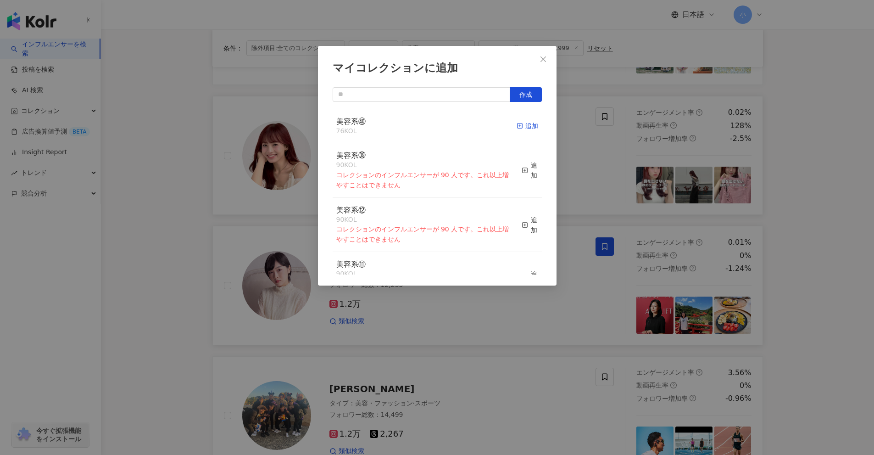
click at [517, 127] on icon "button" at bounding box center [520, 126] width 6 height 6
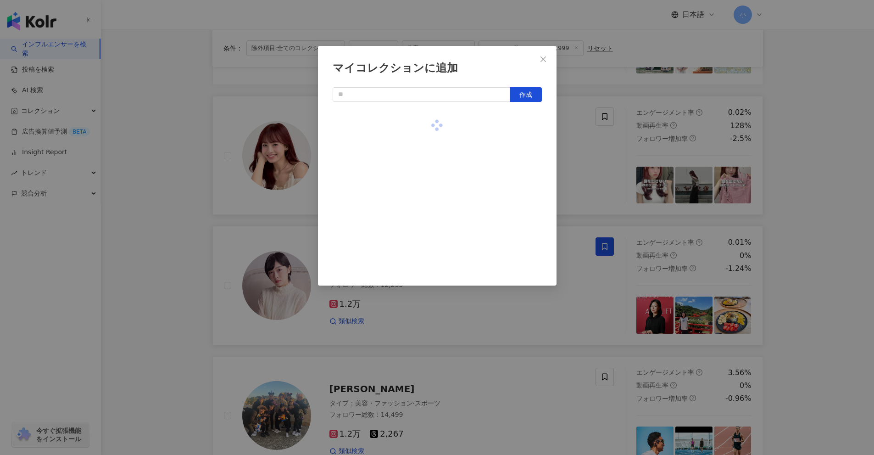
click at [802, 248] on div "マイコレクションに追加 作成" at bounding box center [437, 227] width 874 height 455
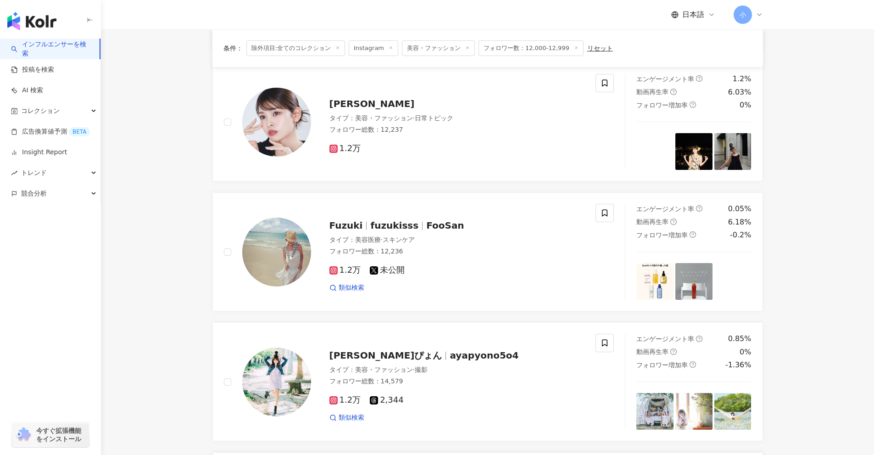
scroll to position [846, 0]
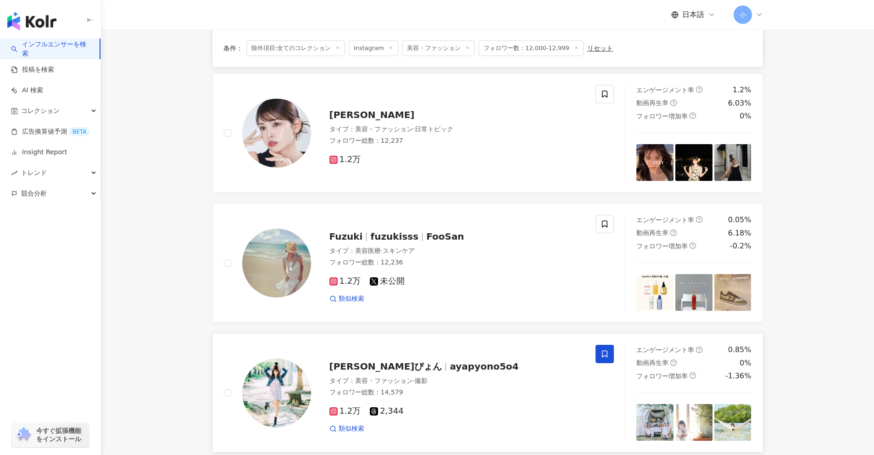
click at [608, 356] on icon at bounding box center [605, 354] width 6 height 7
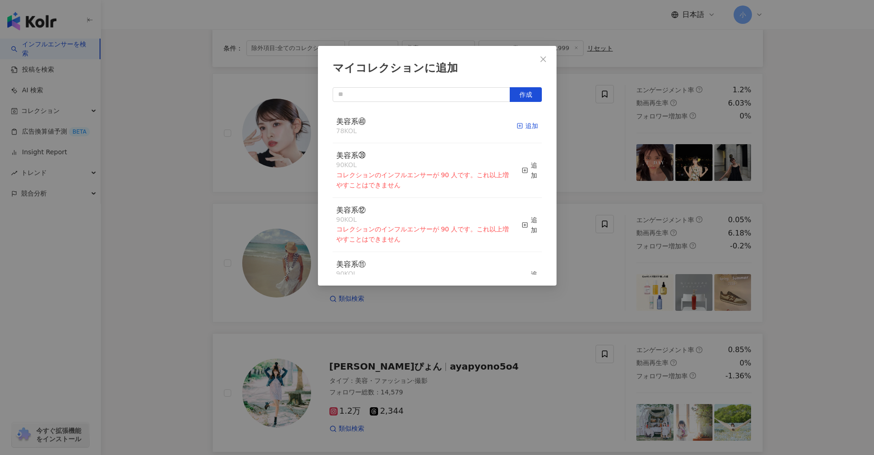
click at [517, 129] on span "button" at bounding box center [520, 125] width 6 height 7
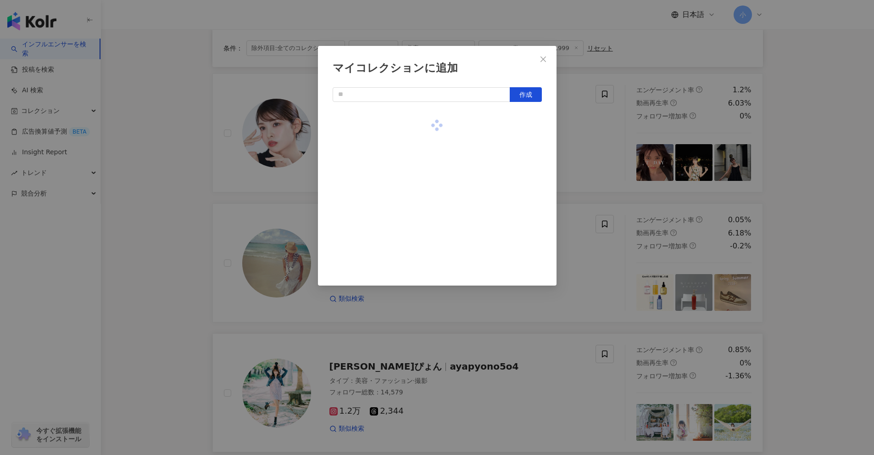
click at [814, 235] on div "マイコレクションに追加 作成" at bounding box center [437, 227] width 874 height 455
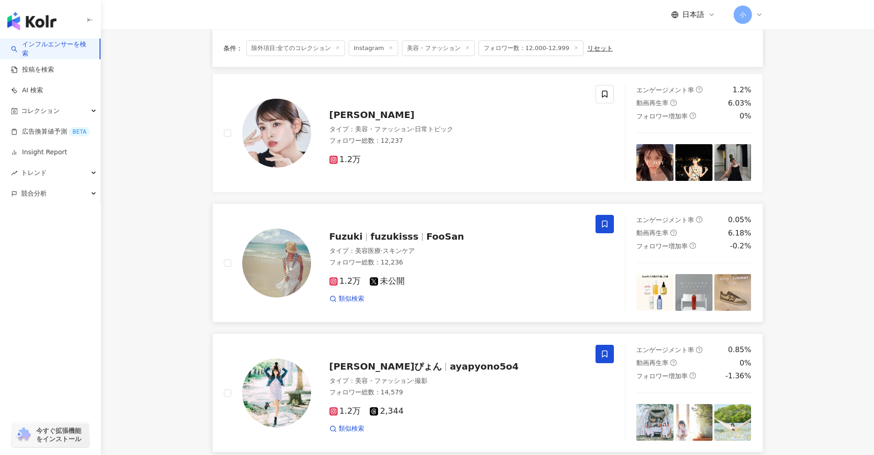
click at [608, 226] on icon at bounding box center [605, 224] width 6 height 7
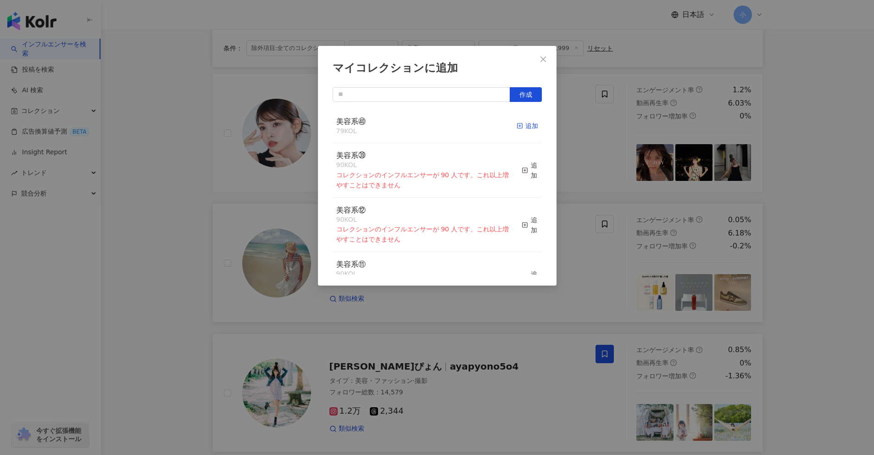
click at [520, 129] on div "追加" at bounding box center [528, 126] width 22 height 10
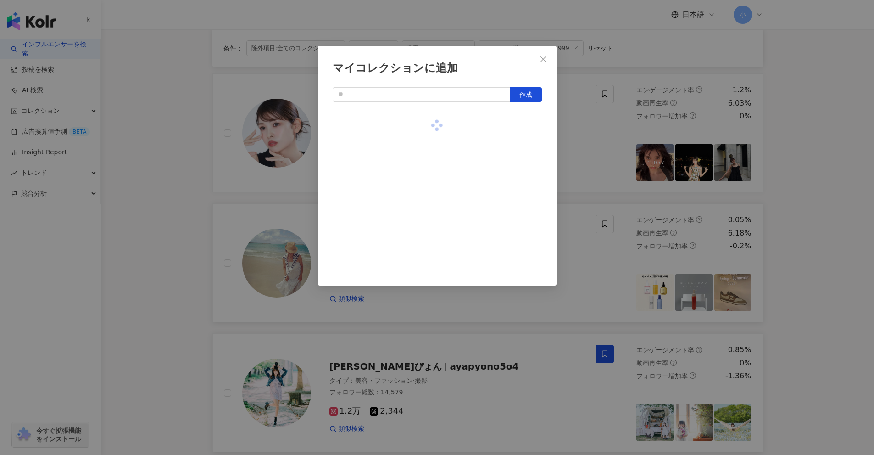
click at [810, 236] on div "マイコレクションに追加 作成" at bounding box center [437, 227] width 874 height 455
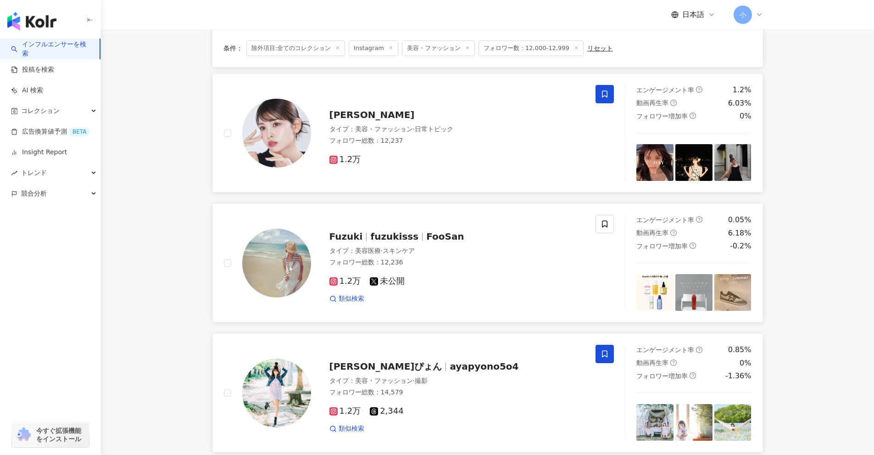
click at [598, 97] on span at bounding box center [605, 94] width 18 height 18
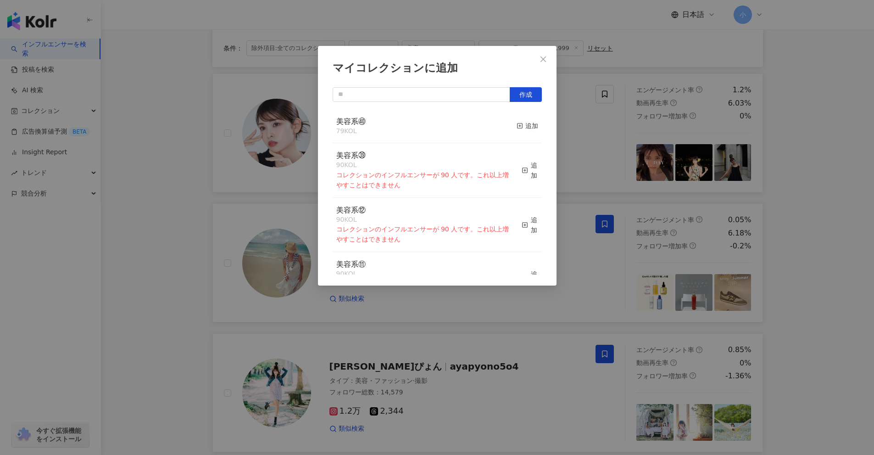
click at [518, 132] on button "追加" at bounding box center [528, 126] width 22 height 19
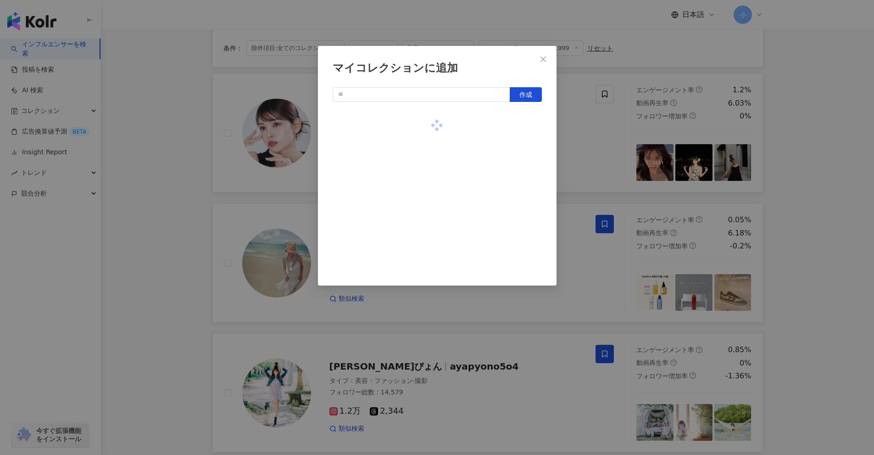
click at [835, 254] on div "マイコレクションに追加 作成" at bounding box center [437, 227] width 874 height 455
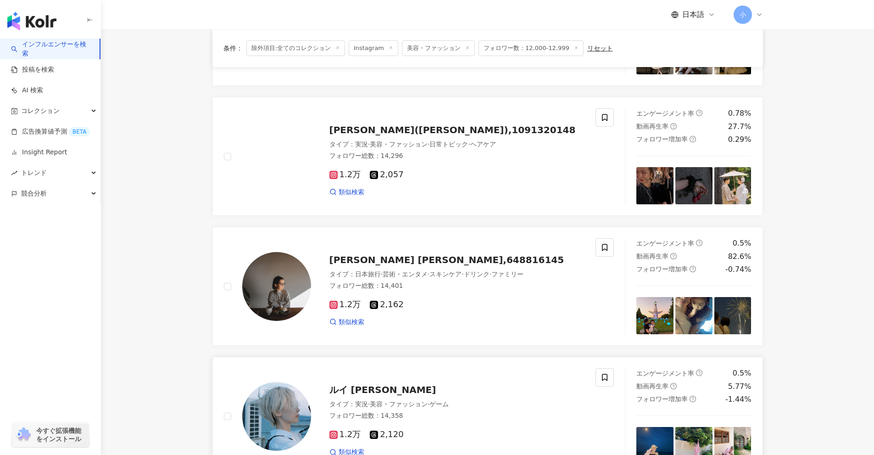
scroll to position [296, 0]
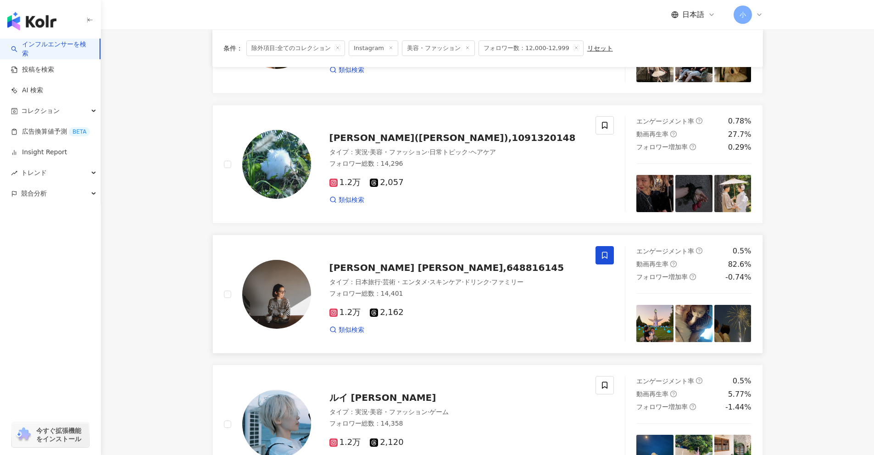
click at [607, 257] on icon at bounding box center [605, 255] width 6 height 7
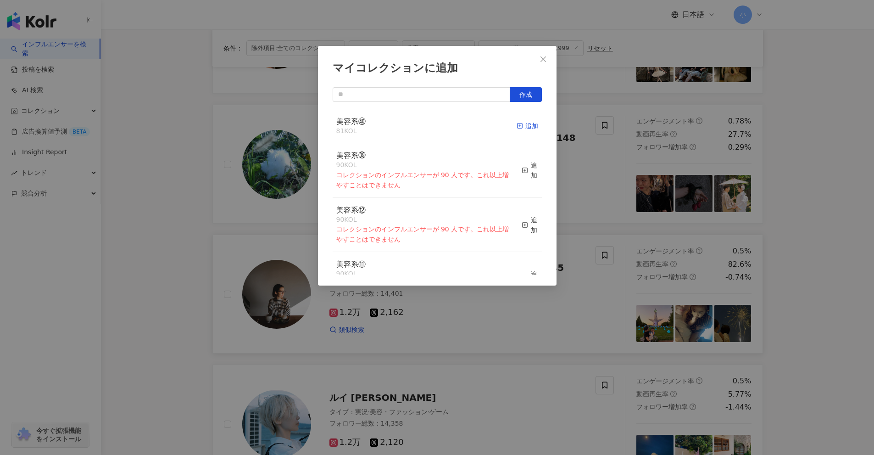
click at [520, 126] on div "追加" at bounding box center [528, 126] width 22 height 10
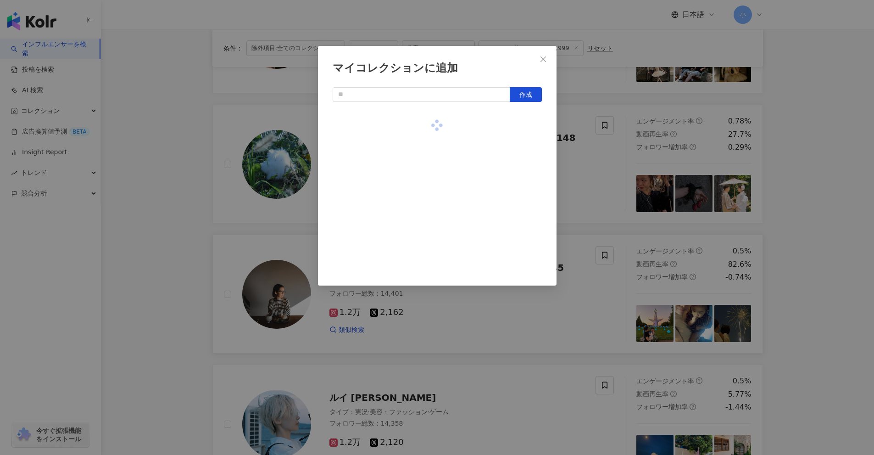
click at [766, 218] on div "マイコレクションに追加 作成" at bounding box center [437, 227] width 874 height 455
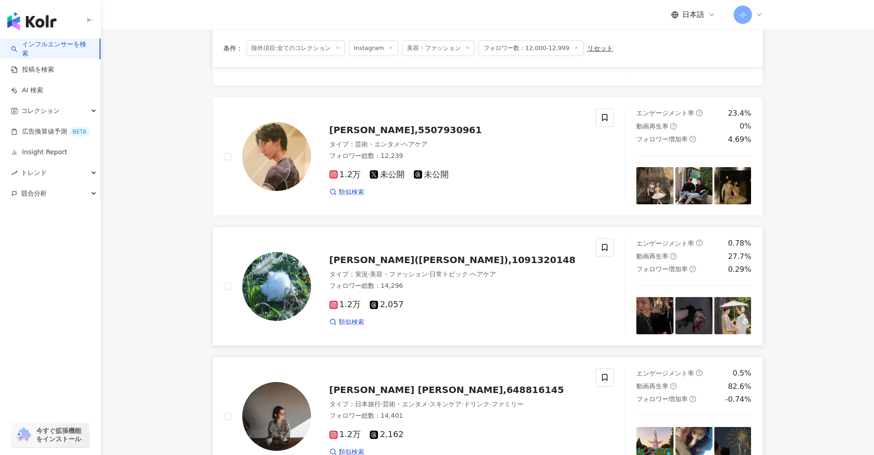
scroll to position [158, 0]
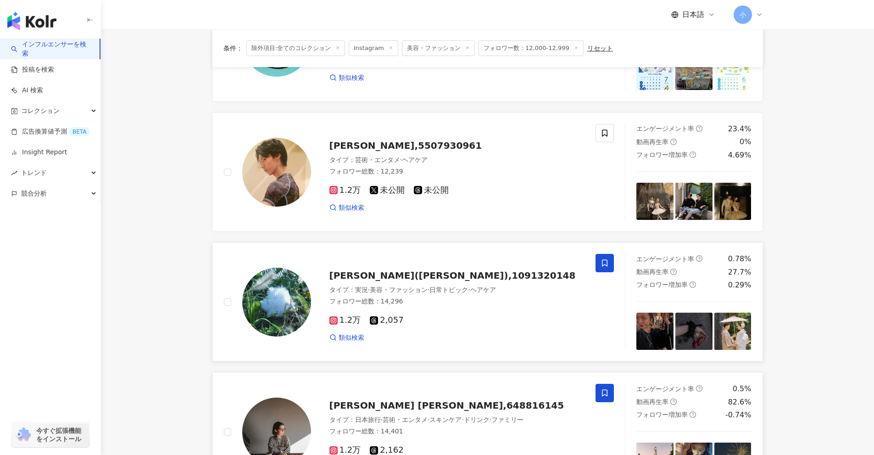
click at [600, 262] on span at bounding box center [605, 263] width 18 height 18
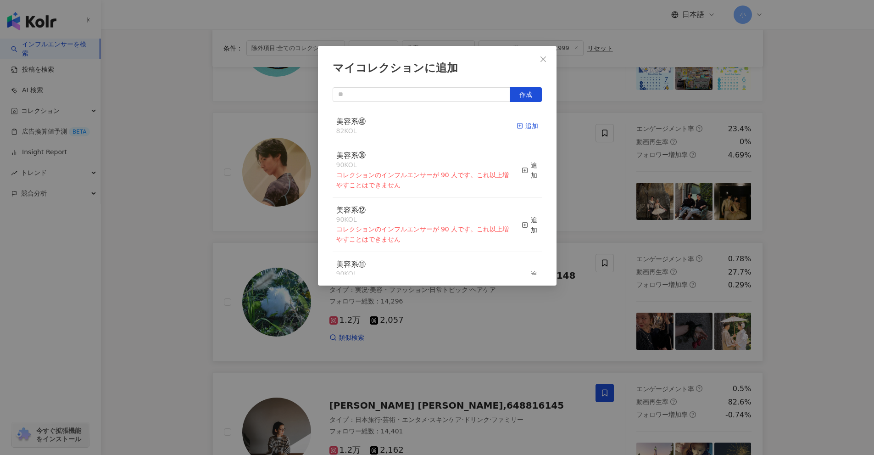
click at [522, 130] on div "追加" at bounding box center [528, 126] width 22 height 10
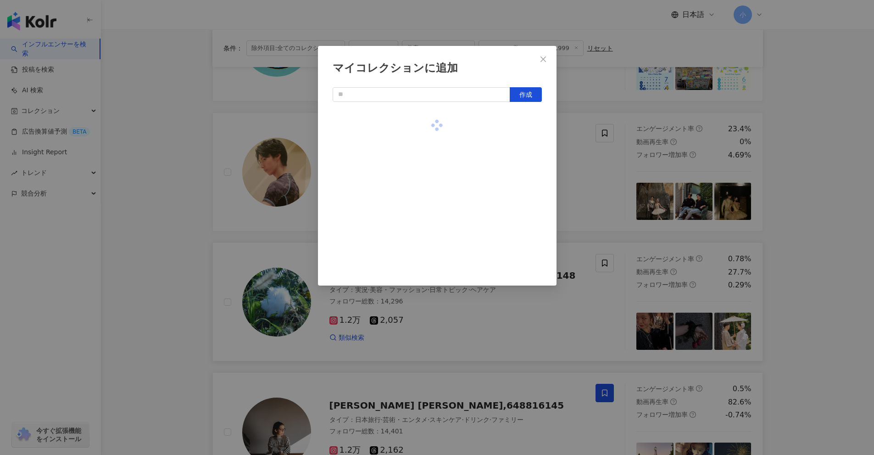
click at [833, 246] on div "マイコレクションに追加 作成" at bounding box center [437, 227] width 874 height 455
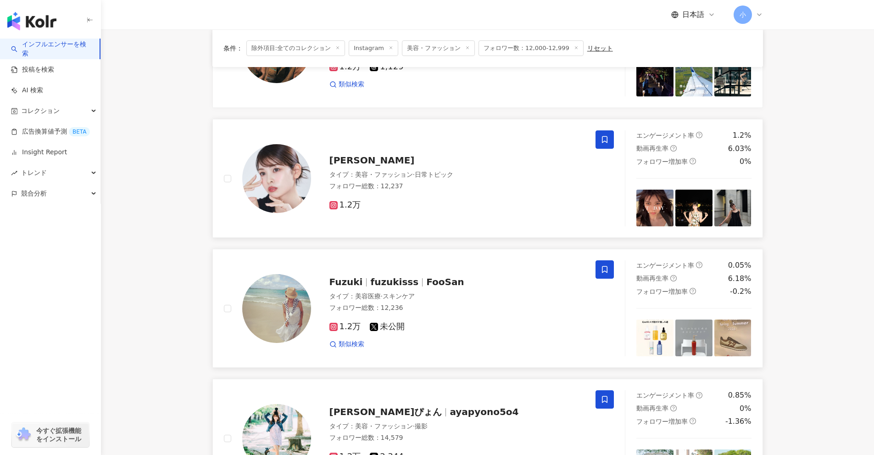
scroll to position [1443, 0]
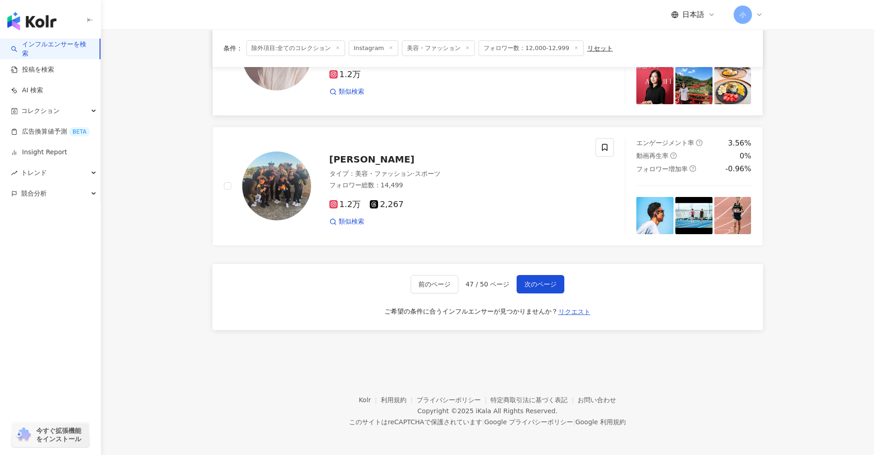
drag, startPoint x: 822, startPoint y: 192, endPoint x: 773, endPoint y: 382, distance: 196.1
click at [547, 285] on span "次のページ" at bounding box center [541, 283] width 32 height 7
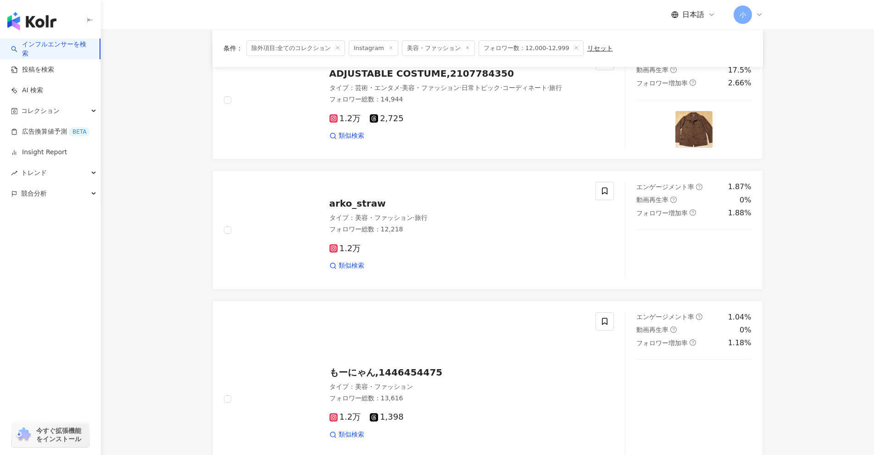
scroll to position [1245, 0]
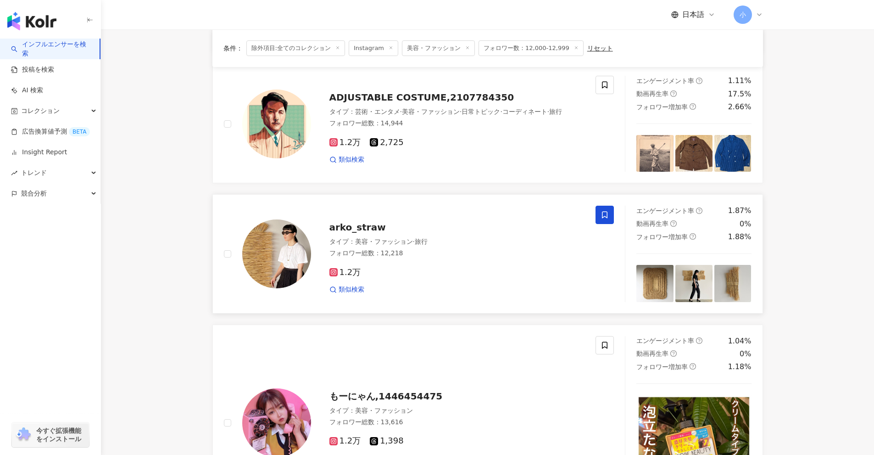
click at [604, 218] on icon at bounding box center [605, 215] width 8 height 8
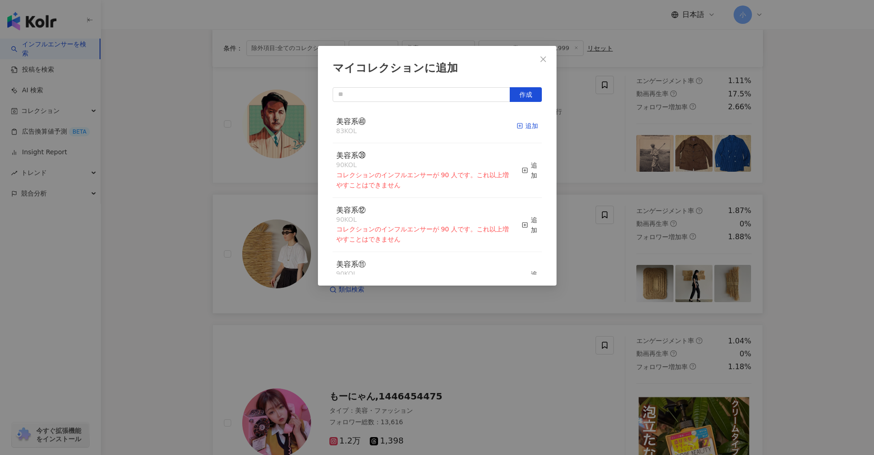
click at [517, 124] on icon "button" at bounding box center [520, 126] width 6 height 6
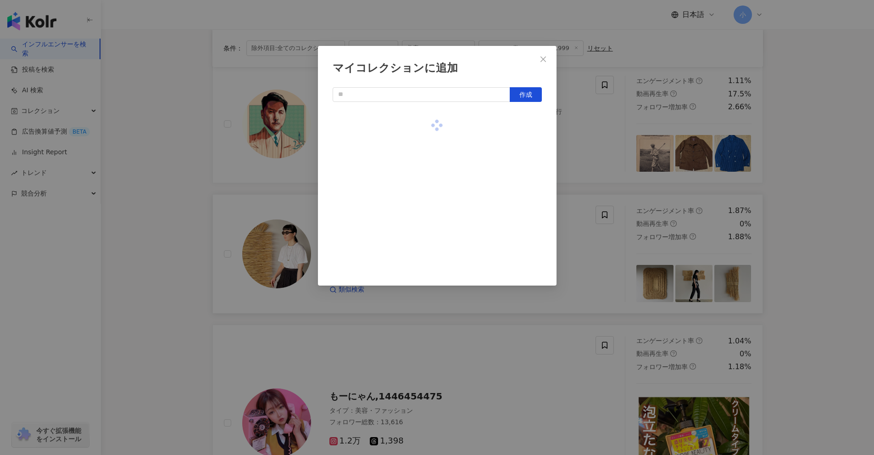
click at [826, 252] on div "マイコレクションに追加 作成" at bounding box center [437, 227] width 874 height 455
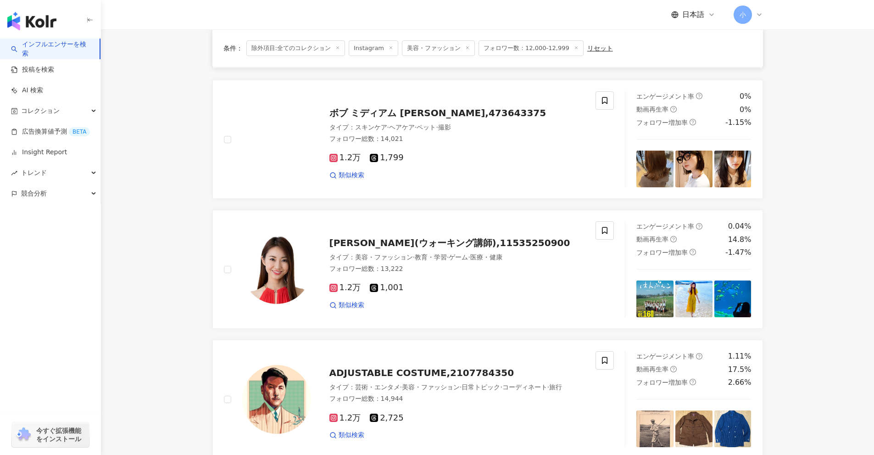
scroll to position [786, 0]
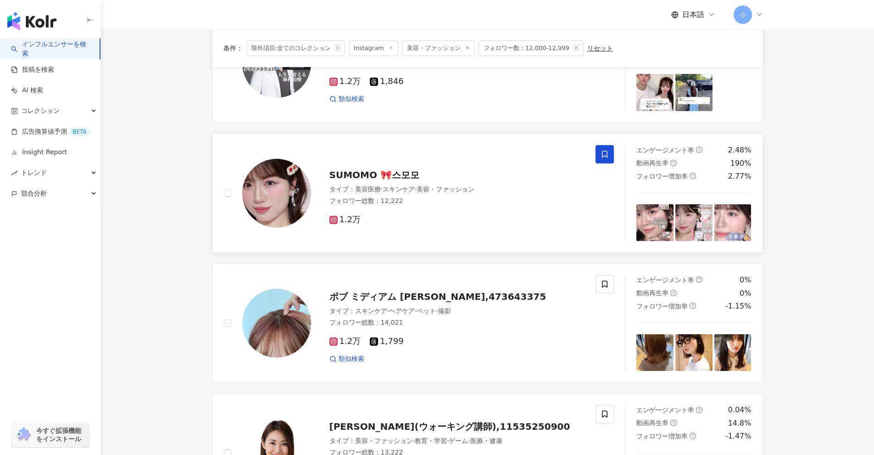
click at [606, 160] on span at bounding box center [605, 154] width 18 height 18
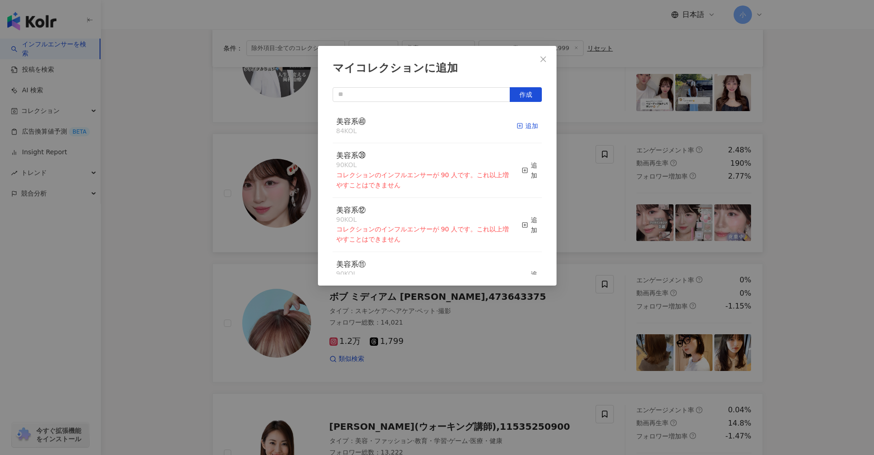
click at [517, 128] on div "追加" at bounding box center [528, 126] width 22 height 10
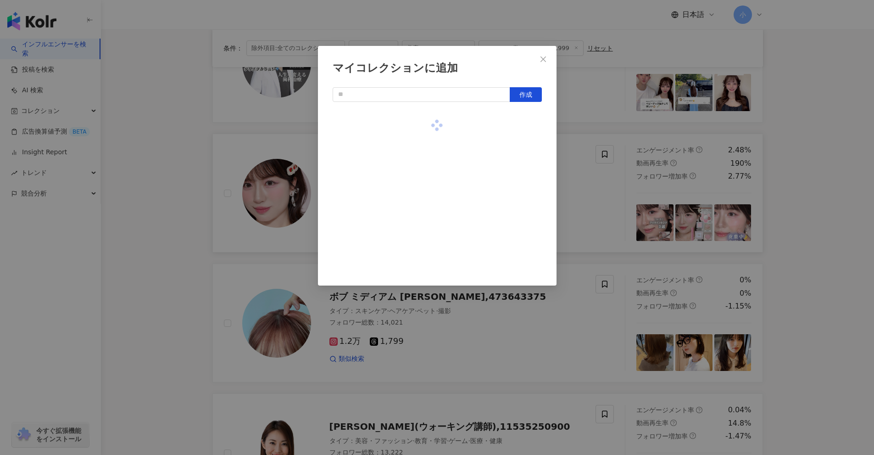
click at [843, 248] on div "マイコレクションに追加 作成" at bounding box center [437, 227] width 874 height 455
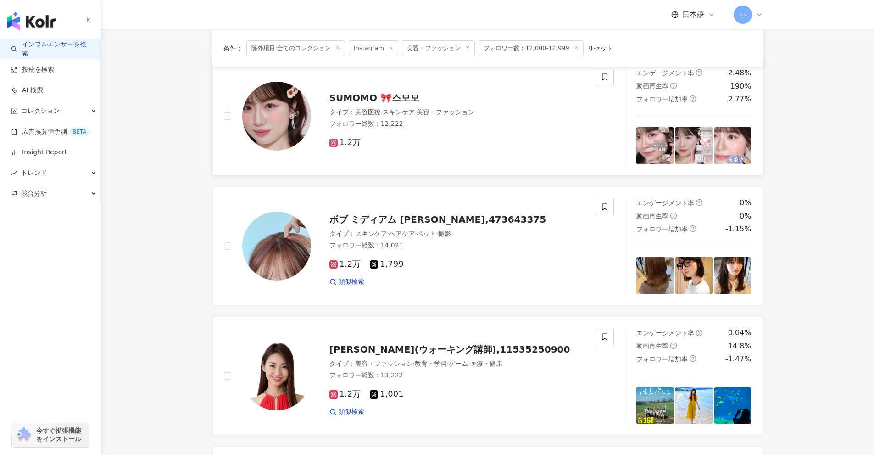
scroll to position [878, 0]
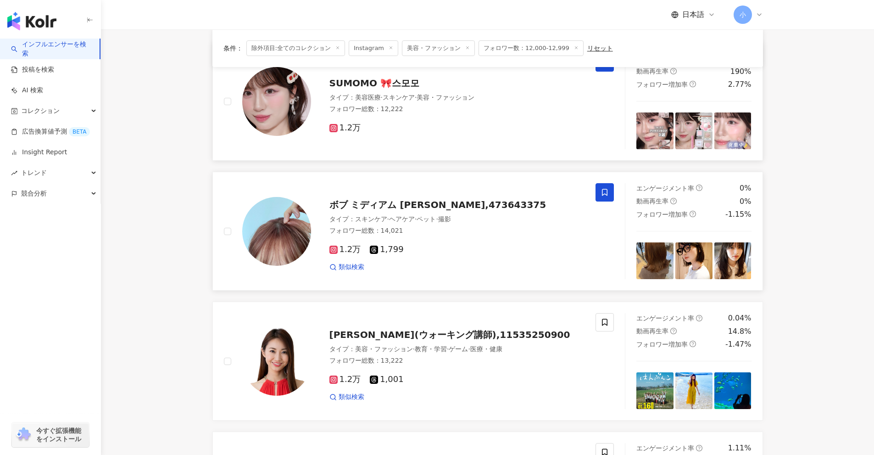
click at [608, 195] on icon at bounding box center [605, 192] width 8 height 8
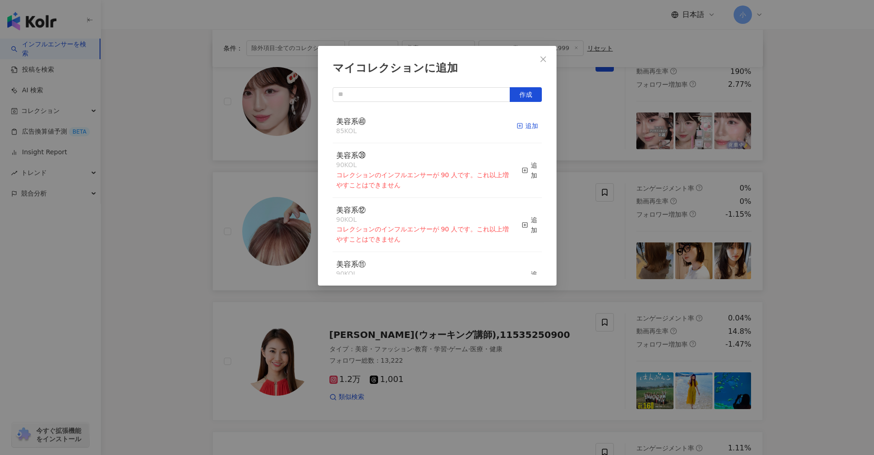
click at [520, 126] on div "追加" at bounding box center [528, 126] width 22 height 10
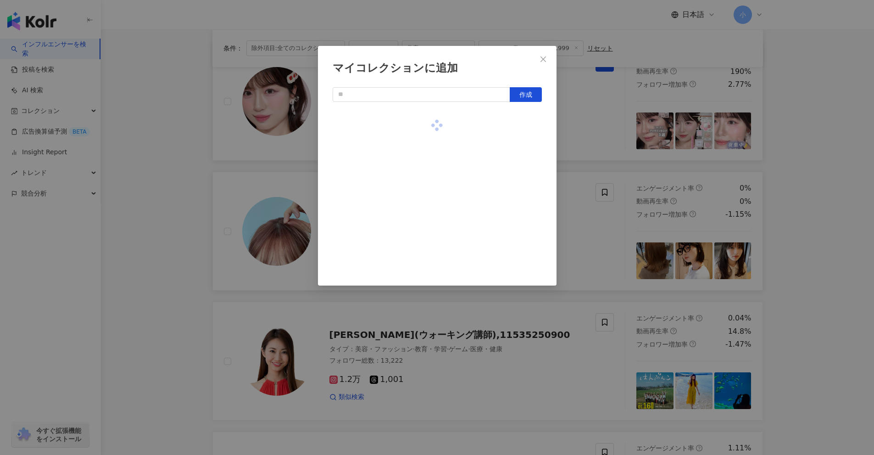
click at [798, 238] on div "マイコレクションに追加 作成" at bounding box center [437, 227] width 874 height 455
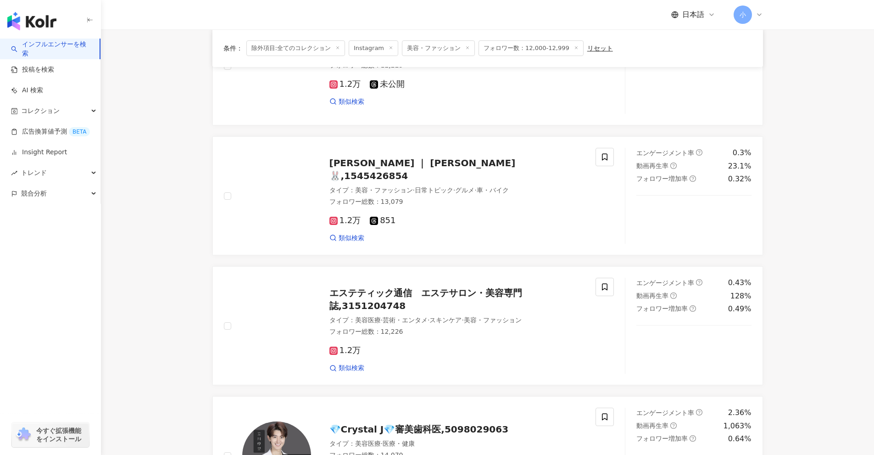
scroll to position [281, 0]
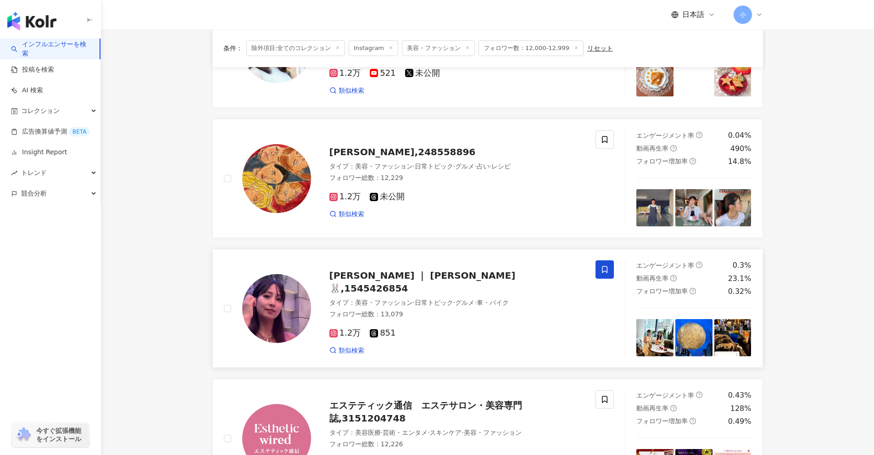
click at [609, 268] on icon at bounding box center [605, 269] width 8 height 8
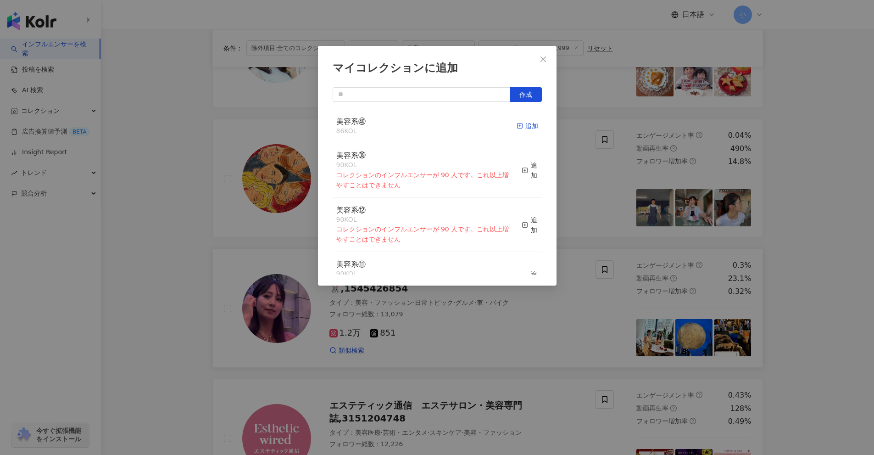
click at [525, 129] on div "追加" at bounding box center [528, 126] width 22 height 10
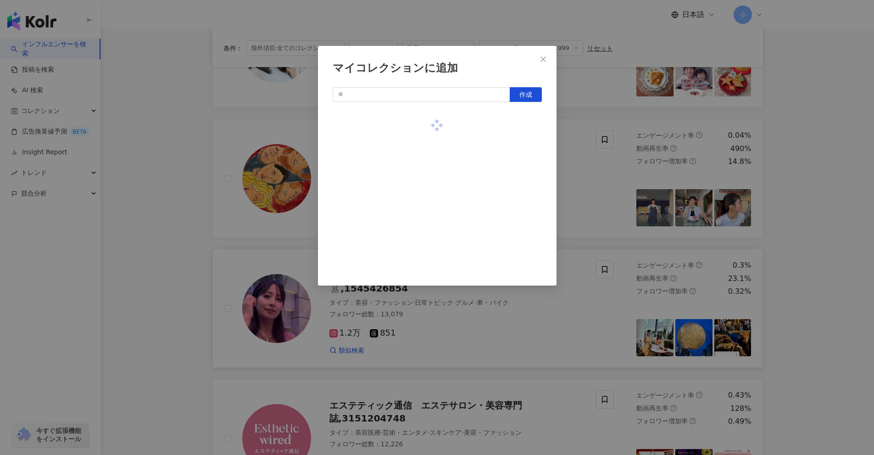
click at [811, 274] on div "マイコレクションに追加 作成" at bounding box center [437, 227] width 874 height 455
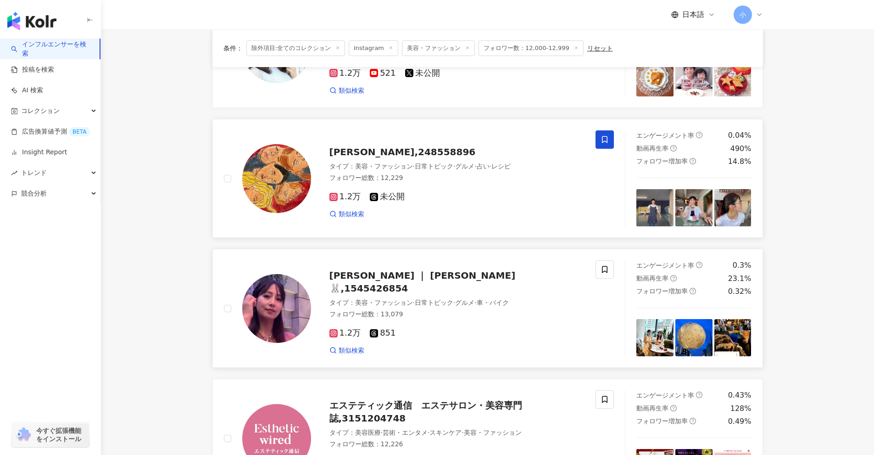
click at [609, 142] on span at bounding box center [605, 139] width 18 height 18
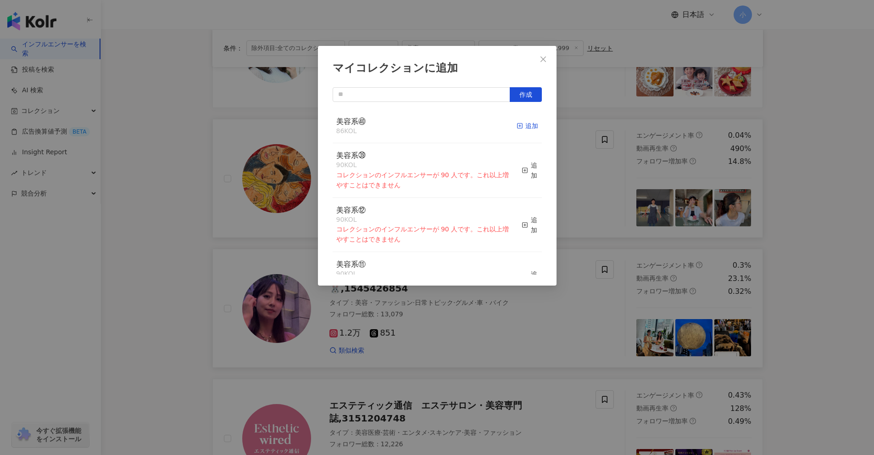
click at [517, 124] on icon "button" at bounding box center [520, 126] width 6 height 6
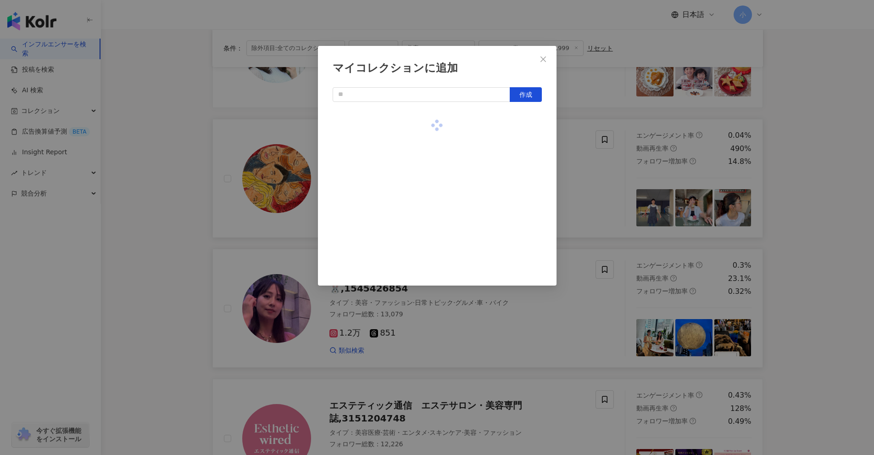
click at [803, 212] on div "マイコレクションに追加 作成" at bounding box center [437, 227] width 874 height 455
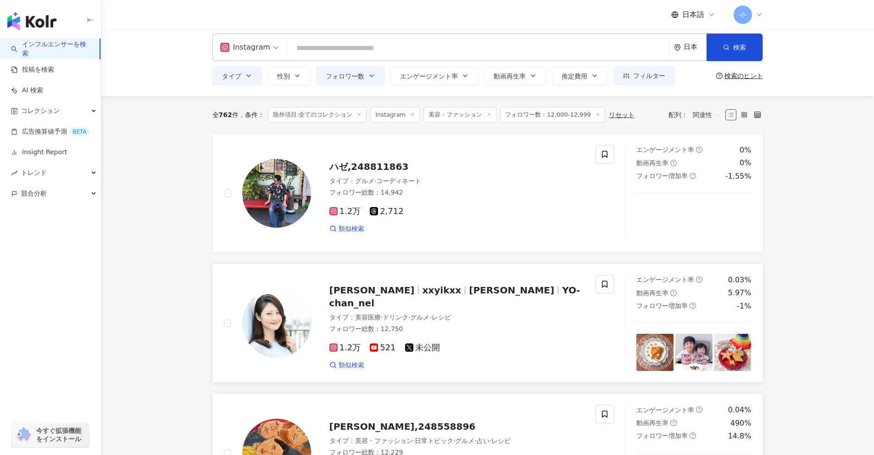
scroll to position [0, 0]
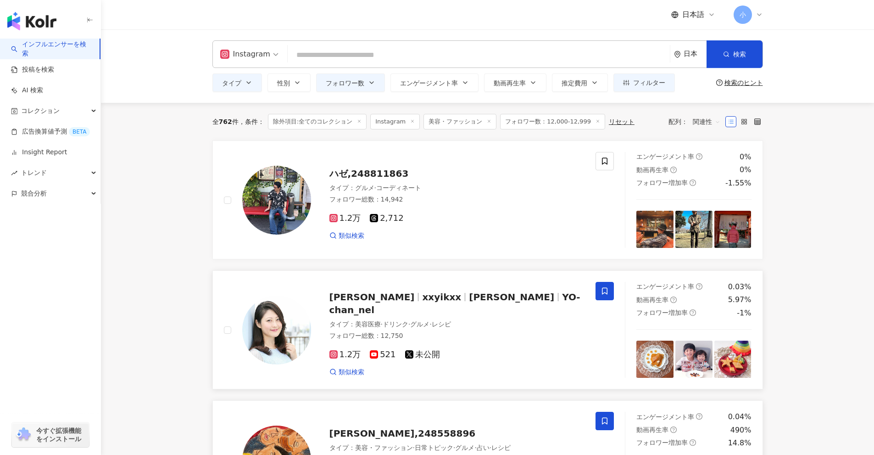
click at [608, 285] on span at bounding box center [605, 291] width 18 height 18
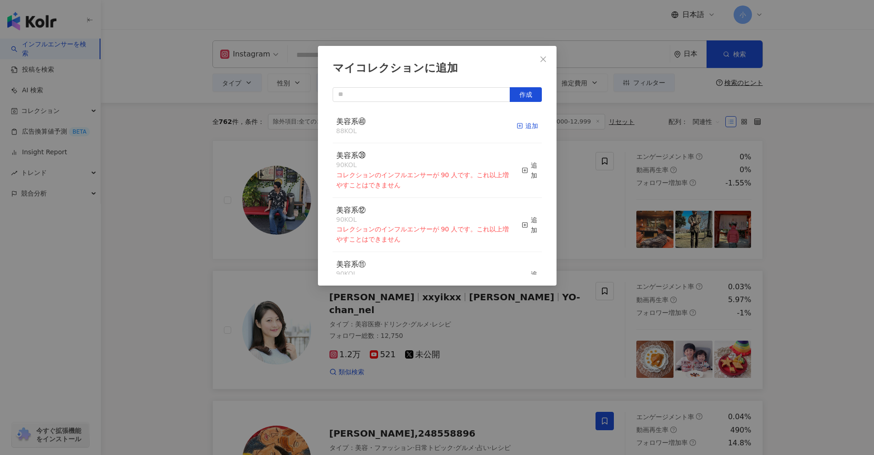
click at [527, 129] on div "追加" at bounding box center [528, 126] width 22 height 10
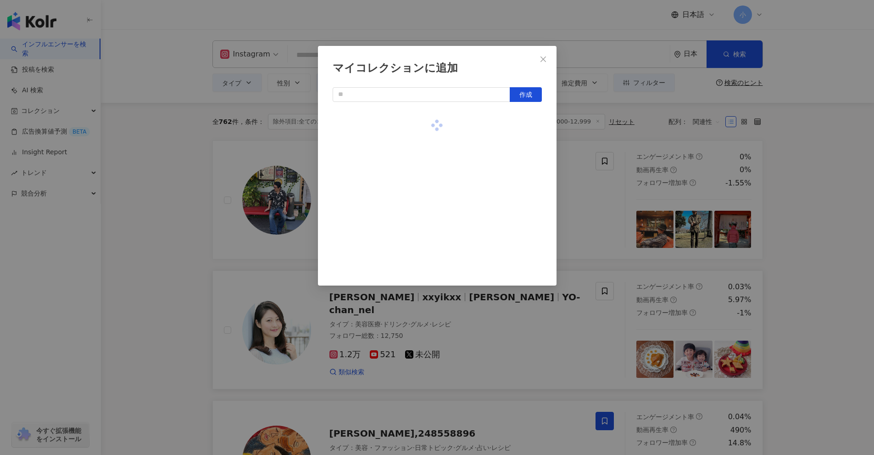
click at [786, 244] on div "マイコレクションに追加 作成" at bounding box center [437, 227] width 874 height 455
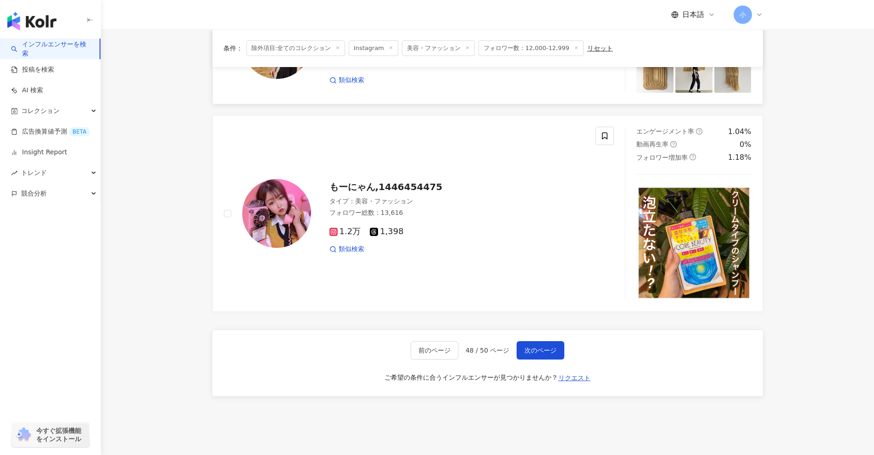
scroll to position [1520, 0]
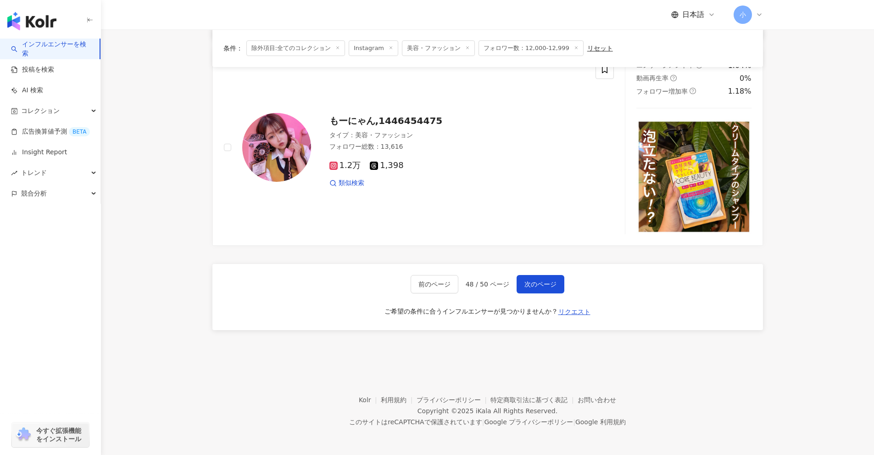
drag, startPoint x: 807, startPoint y: 199, endPoint x: 775, endPoint y: 404, distance: 208.1
click at [546, 275] on button "次のページ" at bounding box center [541, 284] width 48 height 18
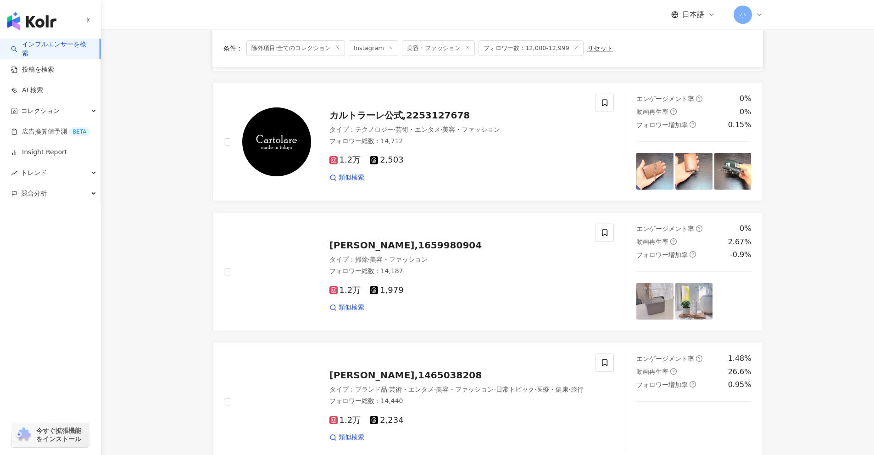
scroll to position [1084, 0]
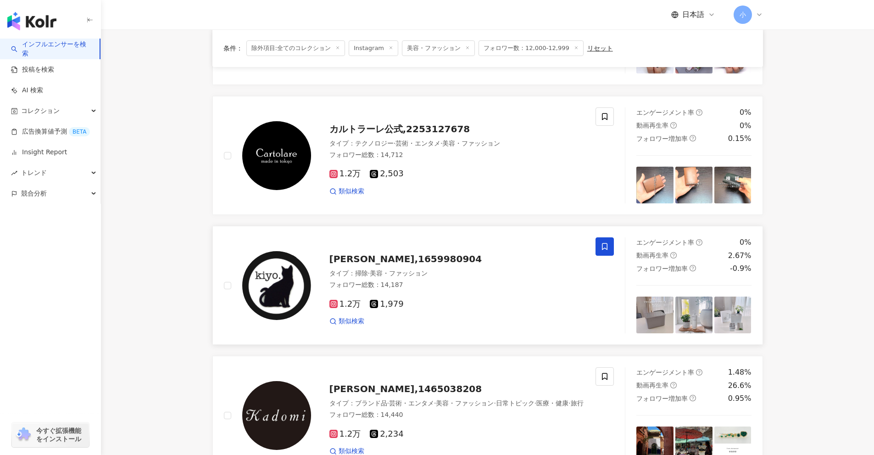
click at [611, 247] on span at bounding box center [605, 246] width 18 height 18
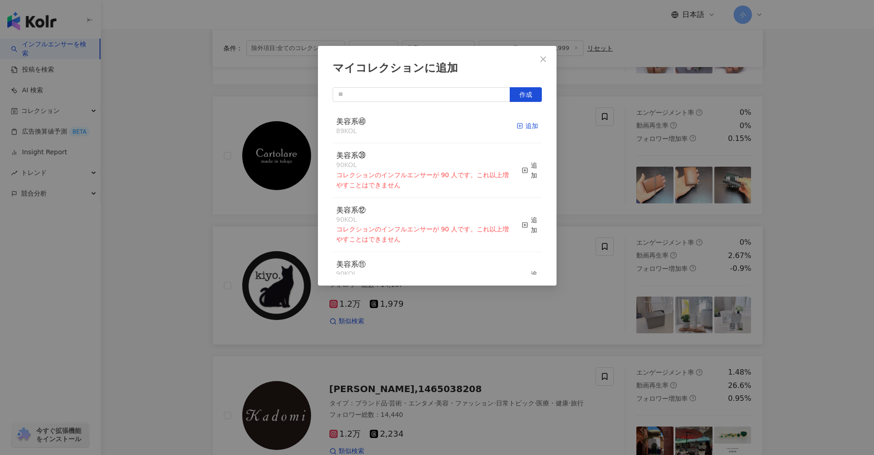
click at [524, 126] on div "追加" at bounding box center [528, 126] width 22 height 10
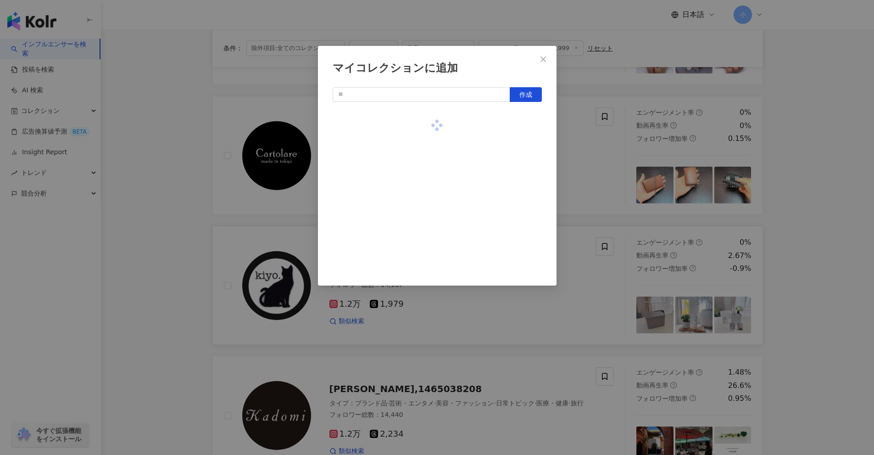
click at [816, 250] on div "マイコレクションに追加 作成" at bounding box center [437, 227] width 874 height 455
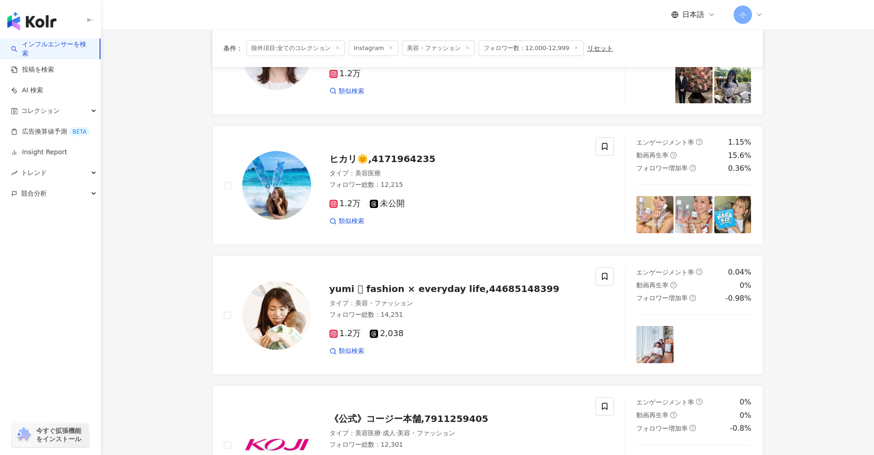
scroll to position [533, 0]
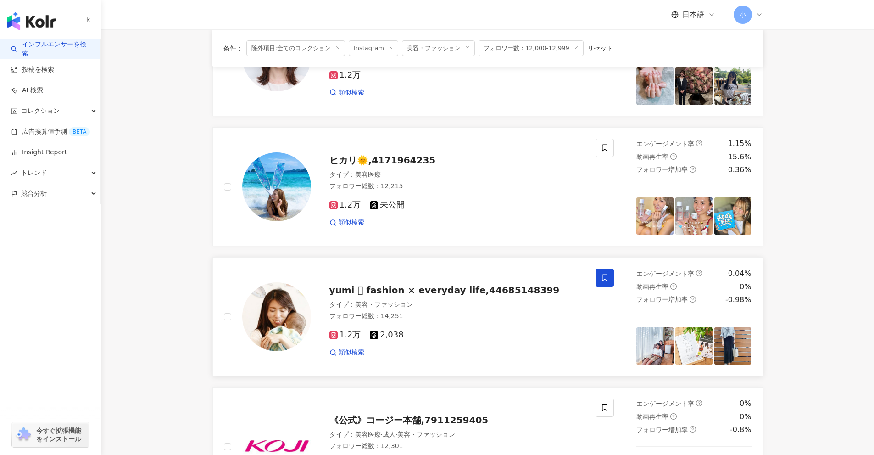
click at [605, 277] on icon at bounding box center [605, 278] width 8 height 8
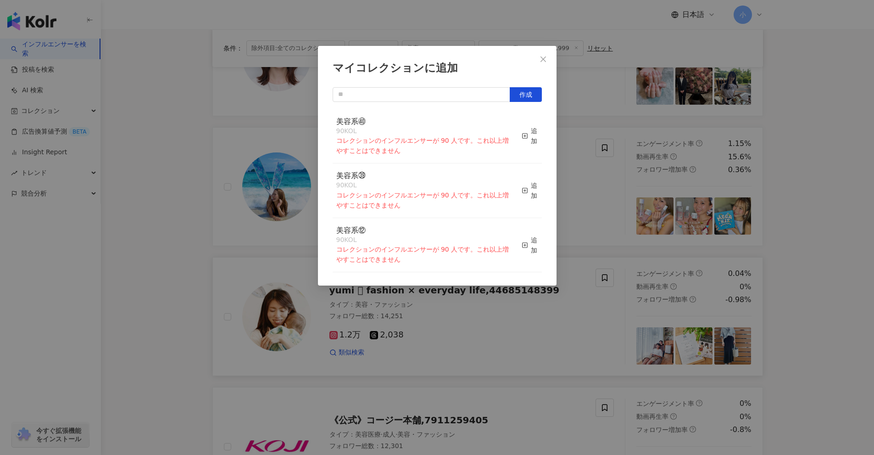
click at [827, 240] on div "マイコレクションに追加 作成 美容系㊵ 90 KOL コレクションのインフルエンサーが 90 人です。これ以上増やすことはできません 追加 美容系㊴ 90 K…" at bounding box center [437, 227] width 874 height 455
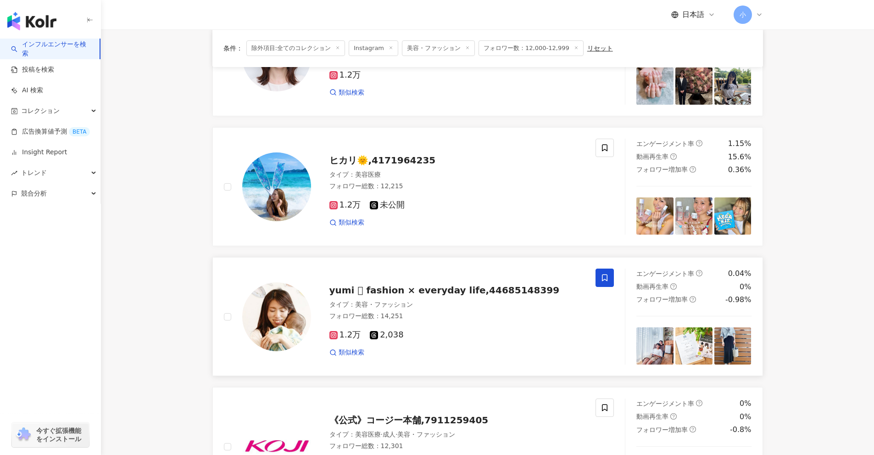
click at [603, 278] on icon at bounding box center [605, 277] width 6 height 7
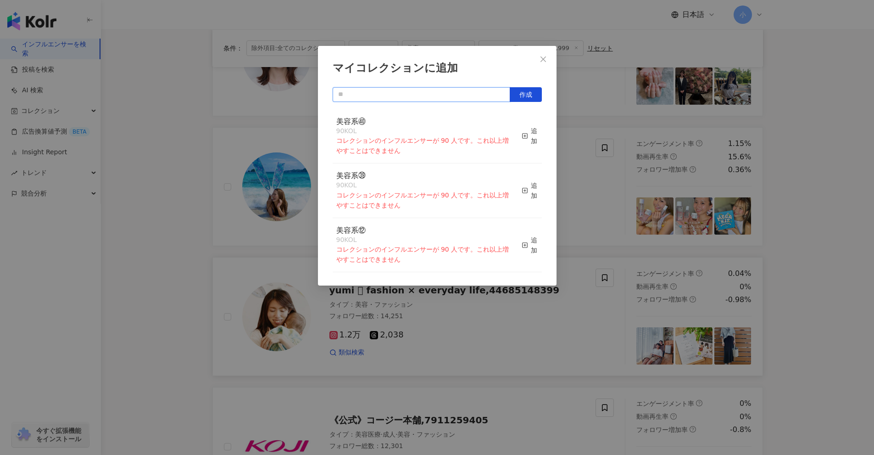
click at [472, 92] on input "text" at bounding box center [422, 94] width 178 height 15
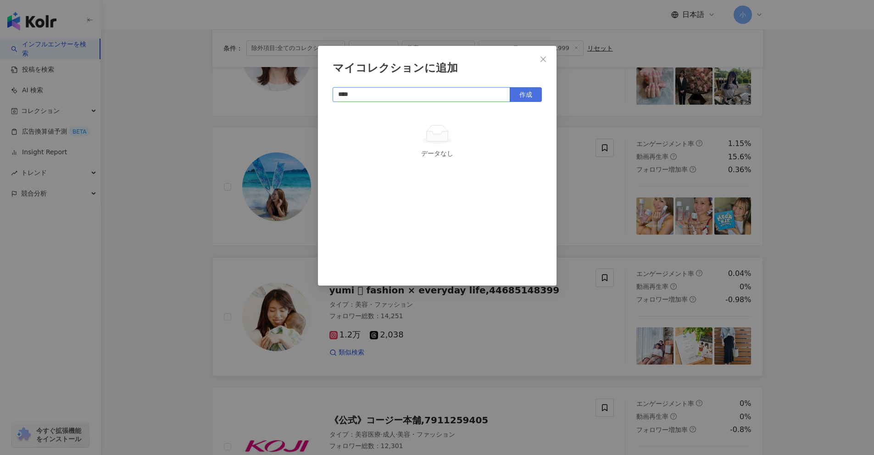
click at [530, 98] on span "作成" at bounding box center [526, 94] width 13 height 7
type input "****"
click at [867, 330] on div "マイコレクションに追加 **** 作成 美容系㊶ 1 KOL 追加済み" at bounding box center [437, 227] width 874 height 455
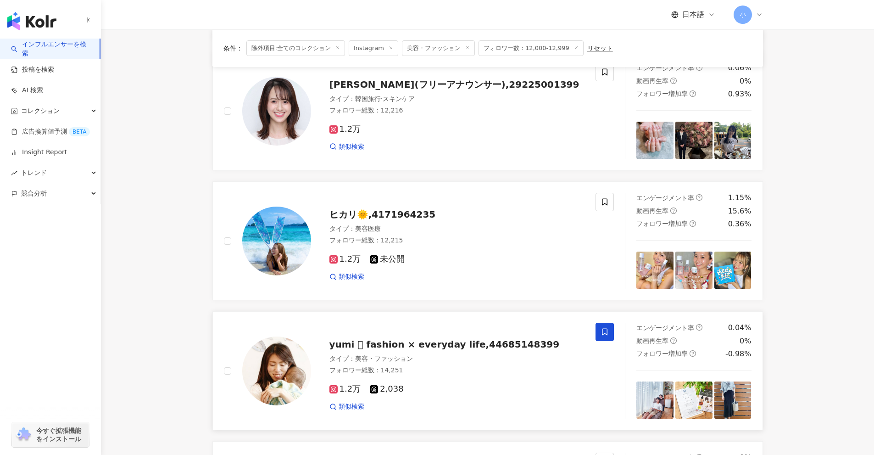
scroll to position [441, 0]
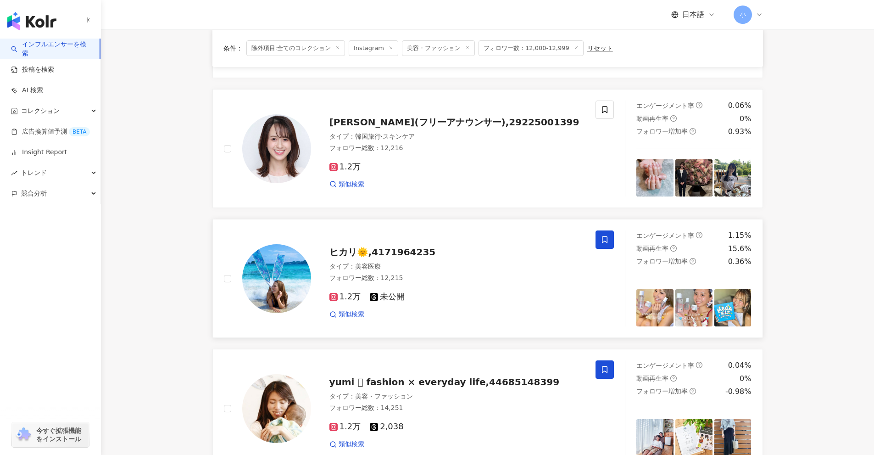
click at [606, 241] on icon at bounding box center [605, 239] width 8 height 8
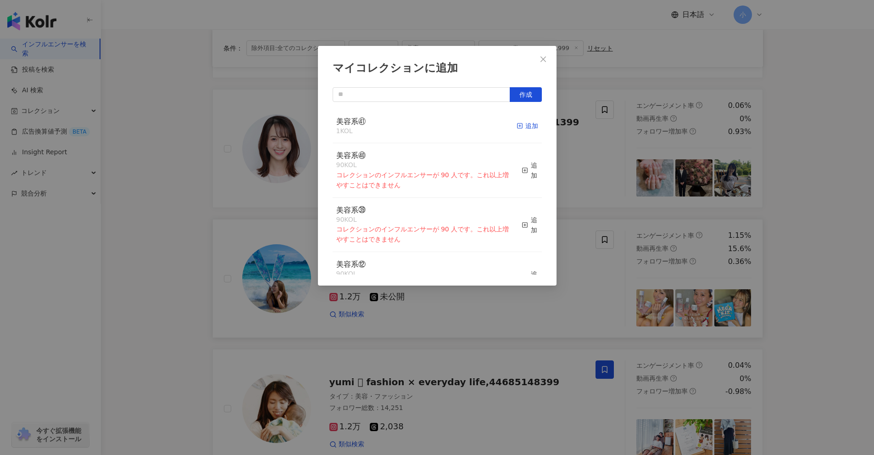
click at [525, 129] on div "追加" at bounding box center [528, 126] width 22 height 10
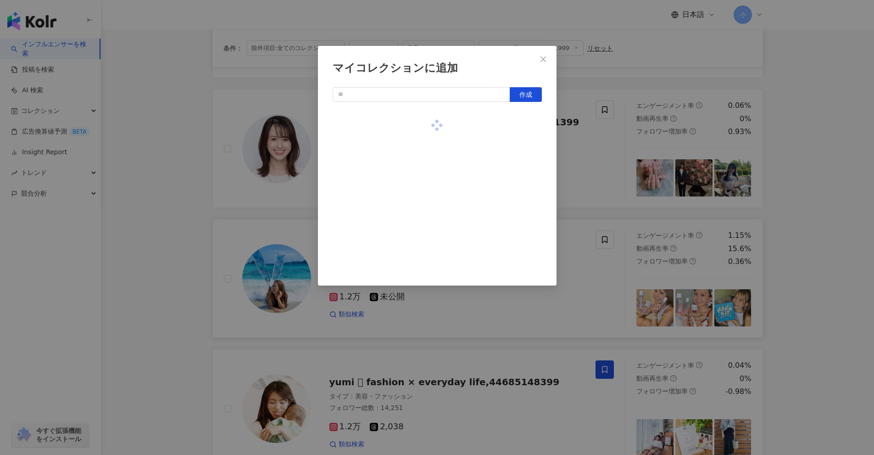
click at [809, 182] on div "マイコレクションに追加 作成" at bounding box center [437, 227] width 874 height 455
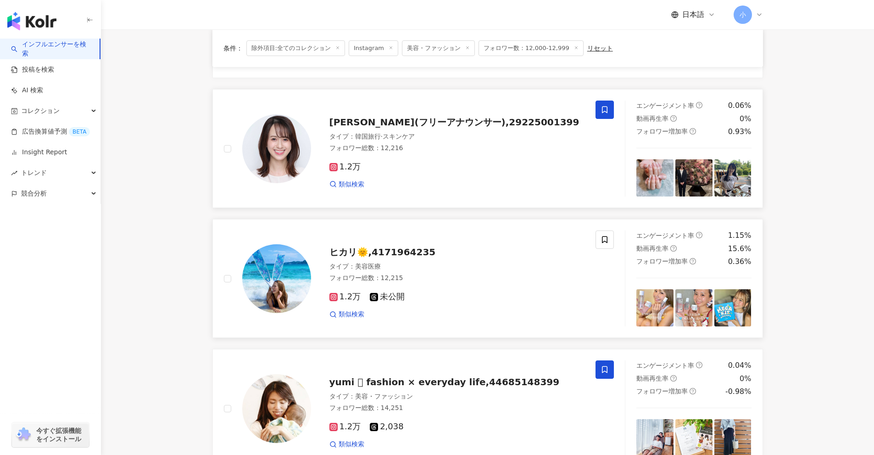
click at [597, 112] on span at bounding box center [605, 110] width 18 height 18
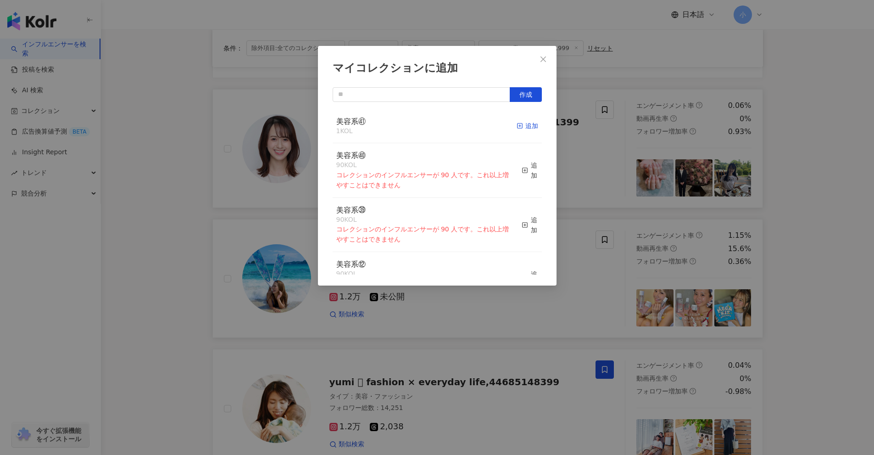
click at [523, 123] on div "追加" at bounding box center [528, 126] width 22 height 10
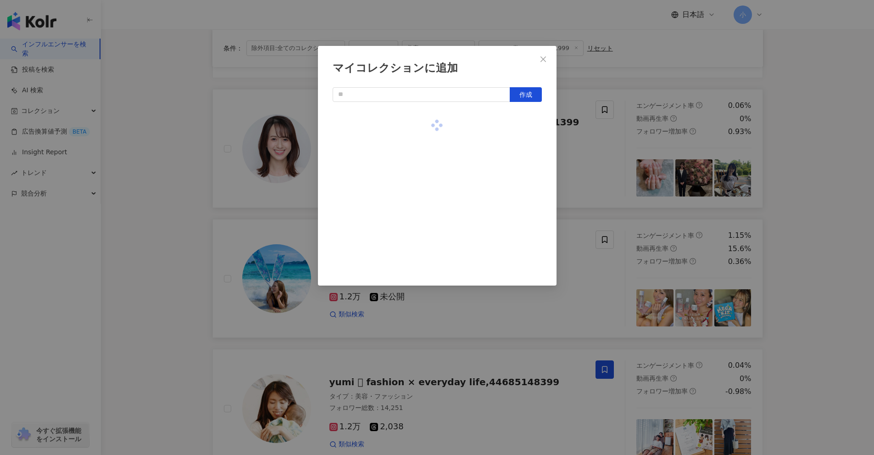
click at [818, 180] on div "マイコレクションに追加 作成" at bounding box center [437, 227] width 874 height 455
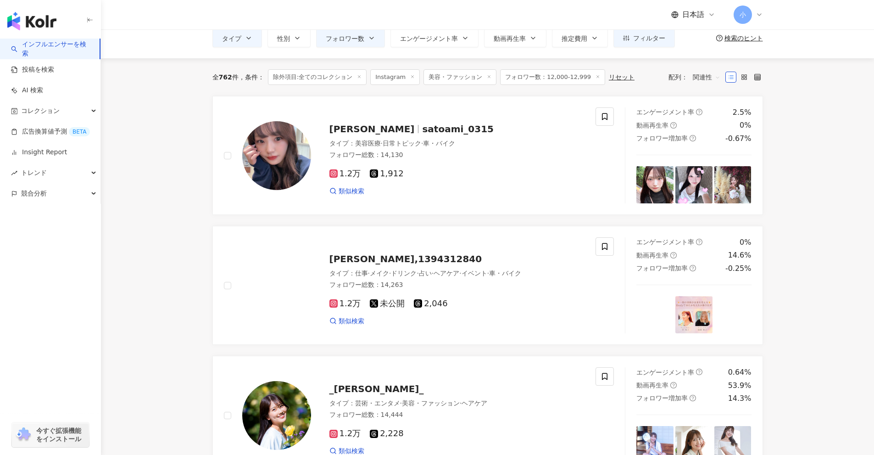
scroll to position [74, 0]
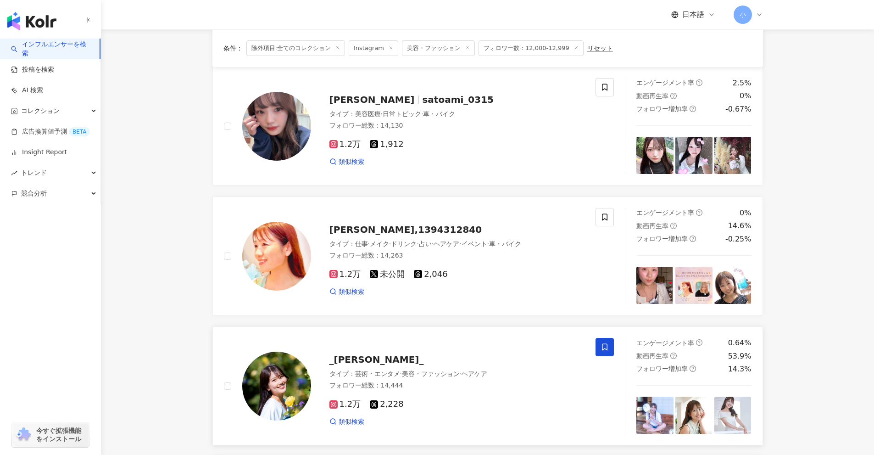
click at [602, 345] on icon at bounding box center [605, 347] width 8 height 8
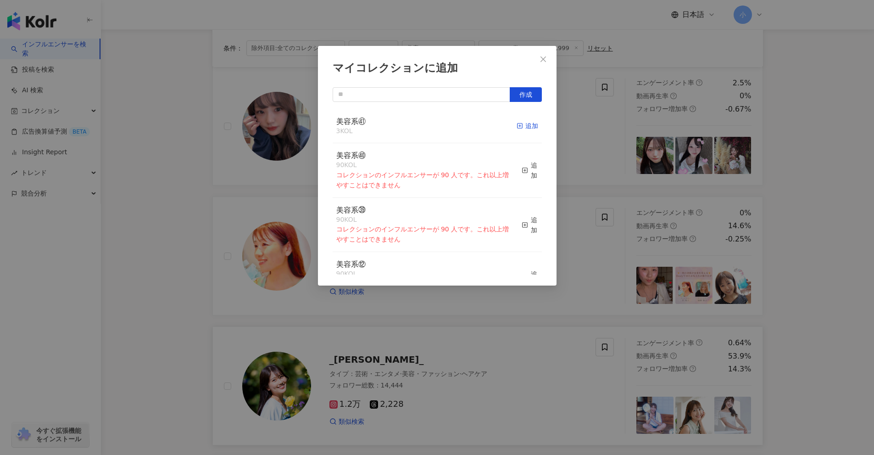
click at [518, 124] on div "追加" at bounding box center [528, 126] width 22 height 10
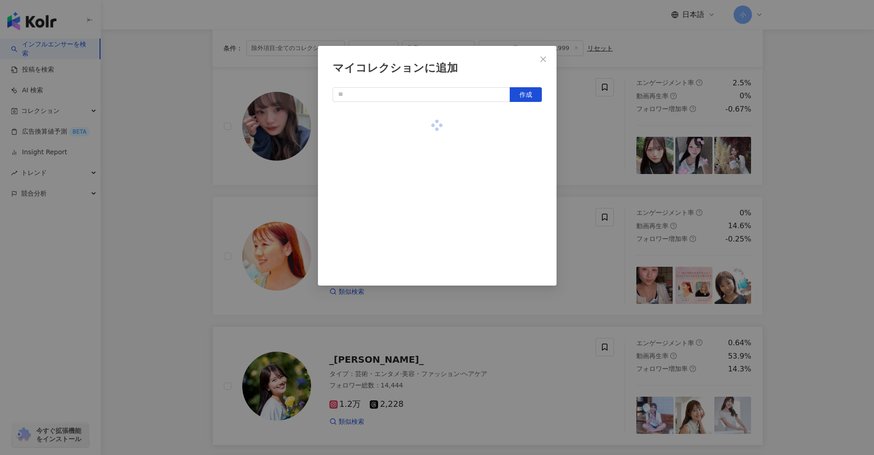
click at [843, 192] on div "マイコレクションに追加 作成" at bounding box center [437, 227] width 874 height 455
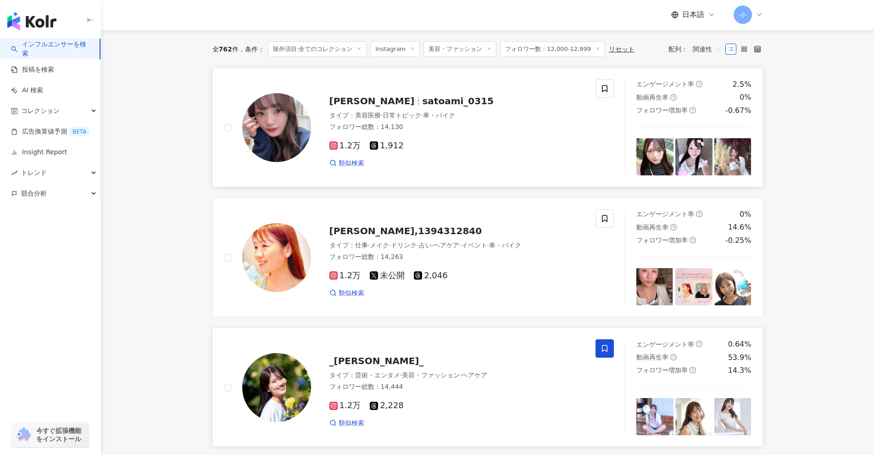
scroll to position [0, 0]
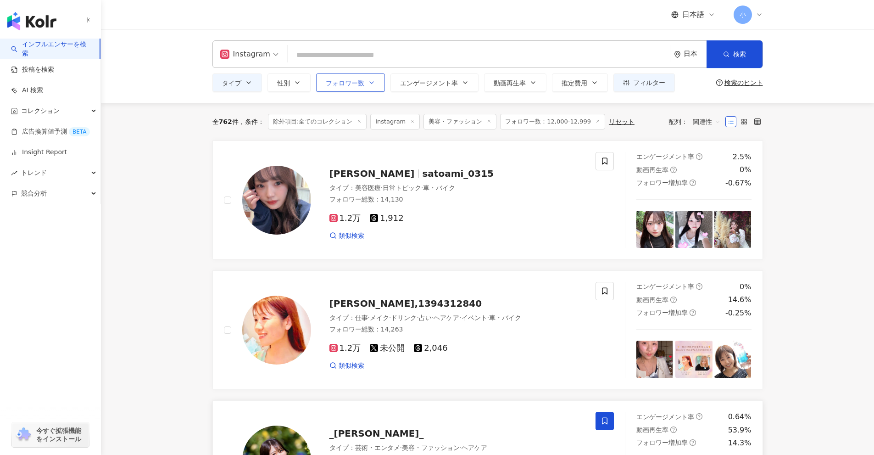
click at [356, 80] on span "フォロワー数" at bounding box center [345, 82] width 39 height 7
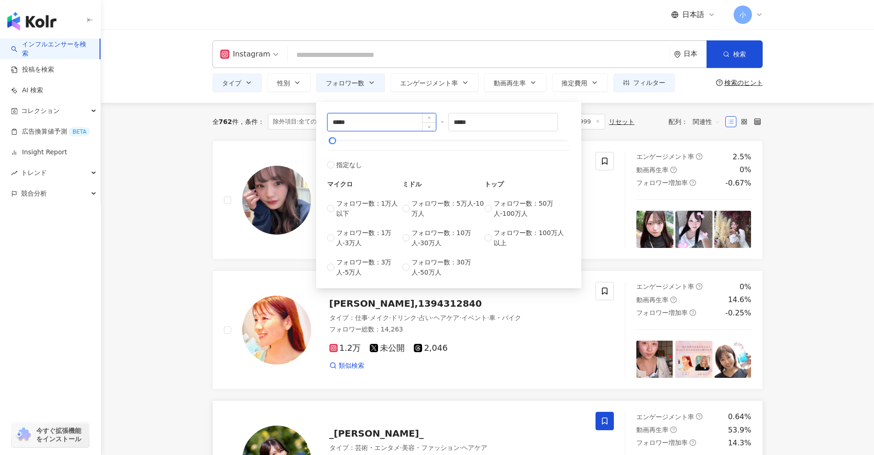
click at [339, 122] on input "*****" at bounding box center [382, 121] width 109 height 17
type input "*****"
click at [464, 123] on input "*****" at bounding box center [503, 121] width 109 height 17
type input "*****"
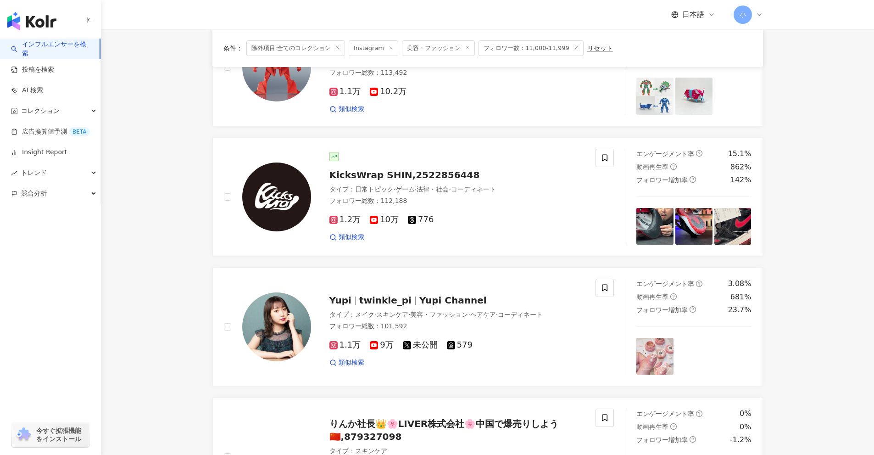
scroll to position [413, 0]
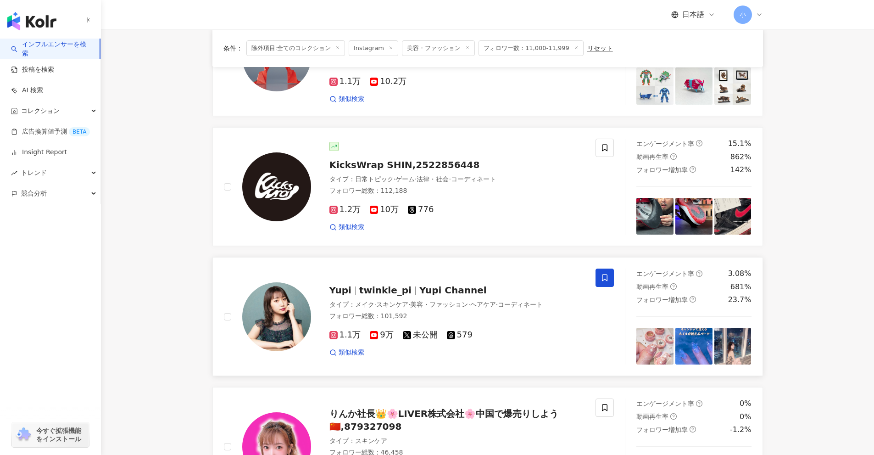
click at [608, 281] on icon at bounding box center [605, 277] width 6 height 7
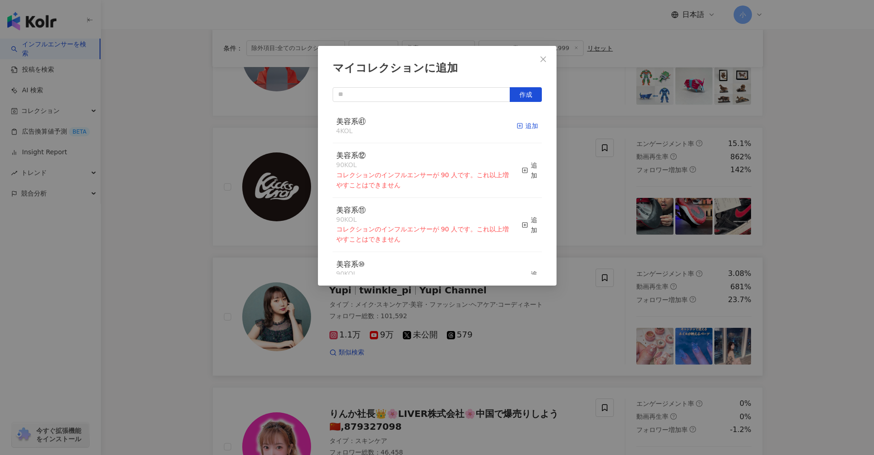
click at [517, 127] on icon "button" at bounding box center [520, 126] width 6 height 6
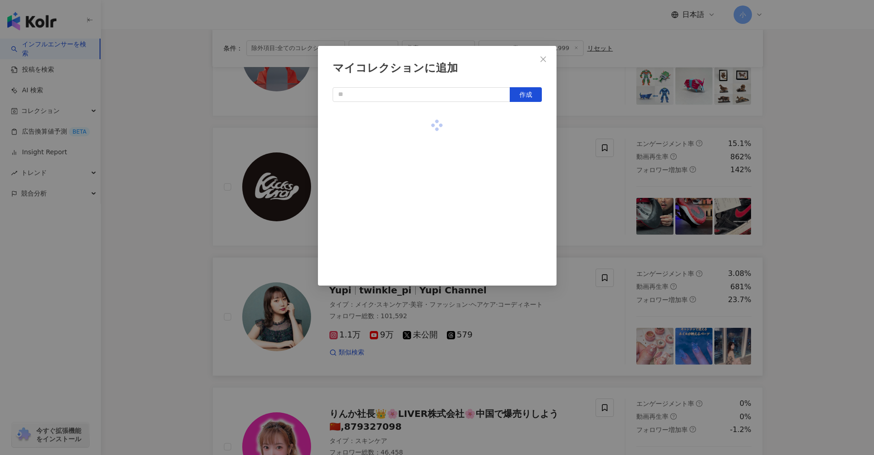
click at [805, 239] on div "マイコレクションに追加 作成" at bounding box center [437, 227] width 874 height 455
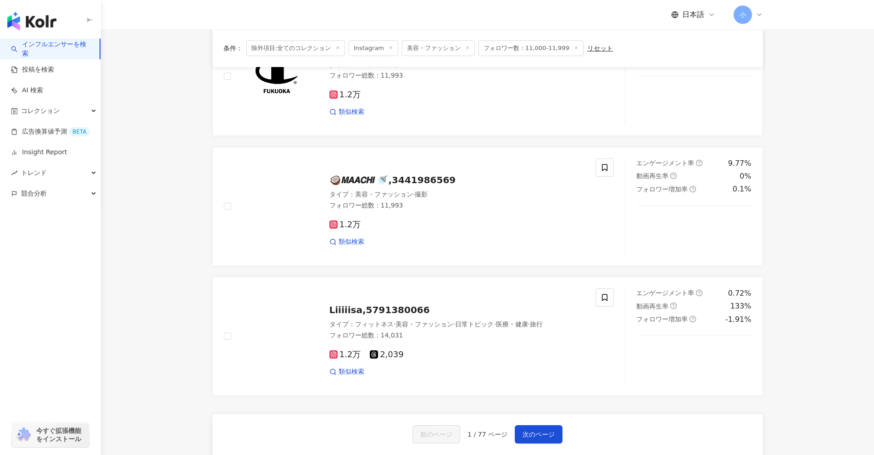
scroll to position [1331, 0]
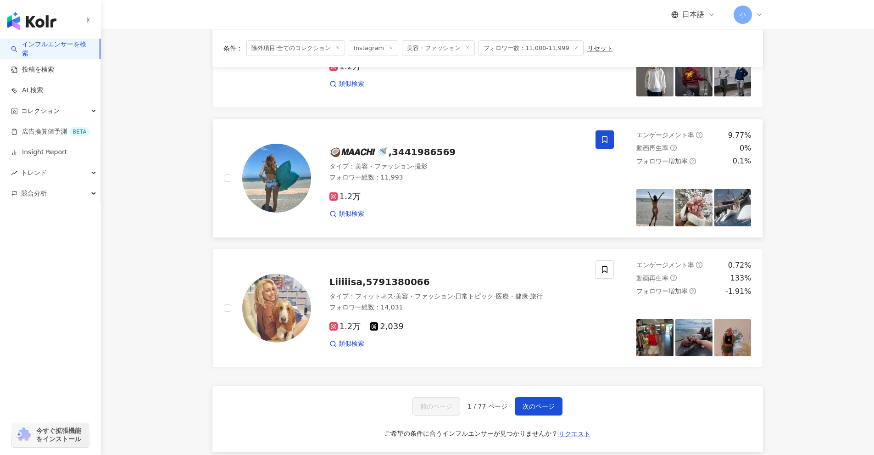
click at [601, 144] on icon at bounding box center [605, 139] width 8 height 8
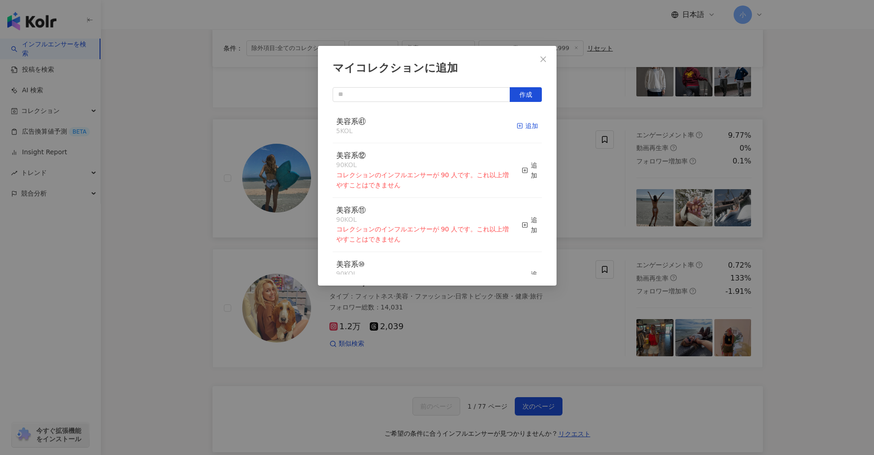
click at [519, 124] on div "追加" at bounding box center [528, 126] width 22 height 10
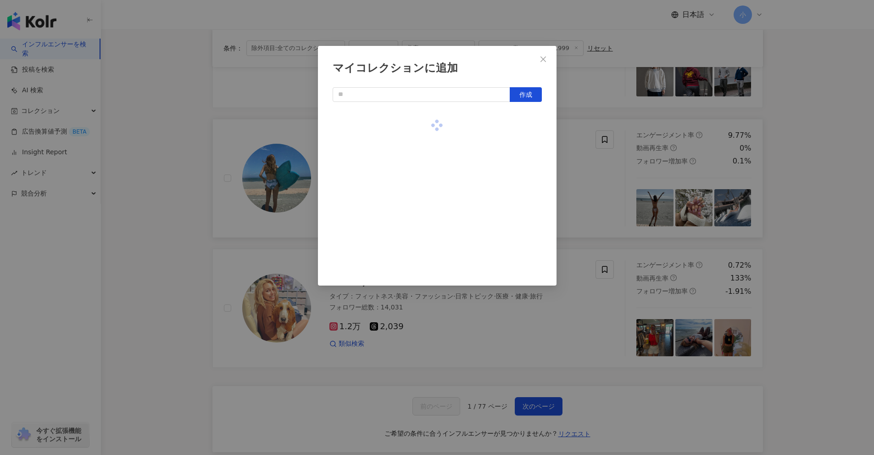
click at [872, 232] on div "マイコレクションに追加 作成" at bounding box center [437, 227] width 874 height 455
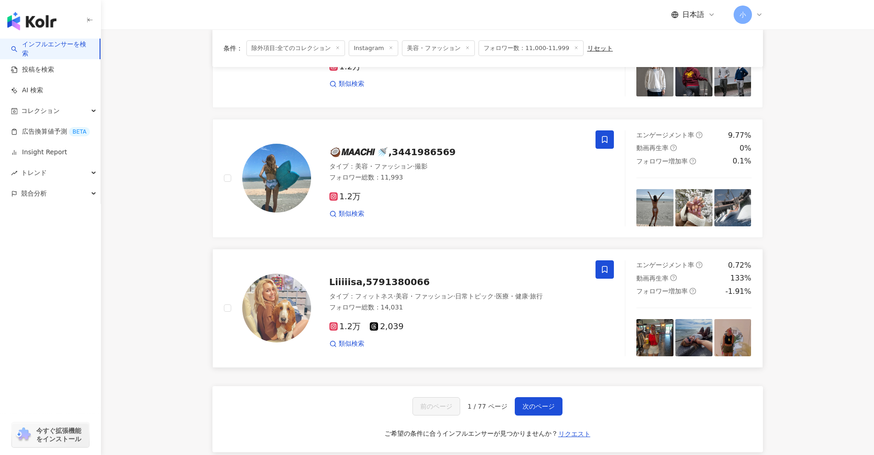
click at [609, 274] on icon at bounding box center [605, 269] width 8 height 8
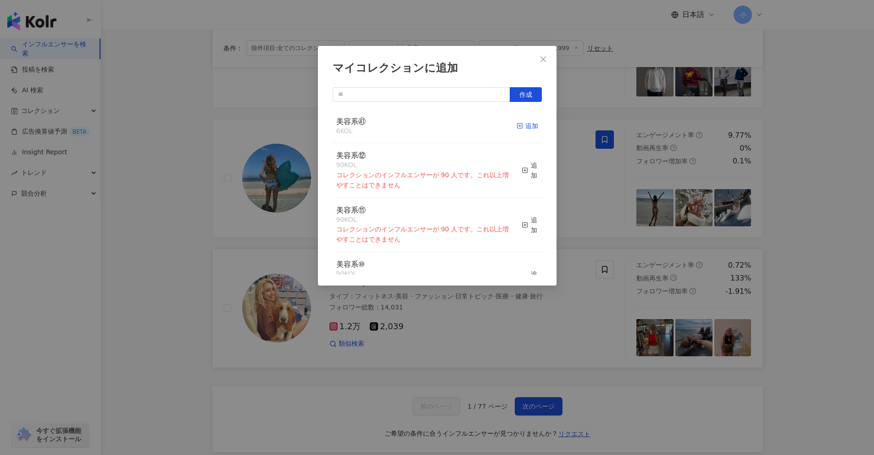
click at [520, 130] on div "追加" at bounding box center [528, 126] width 22 height 10
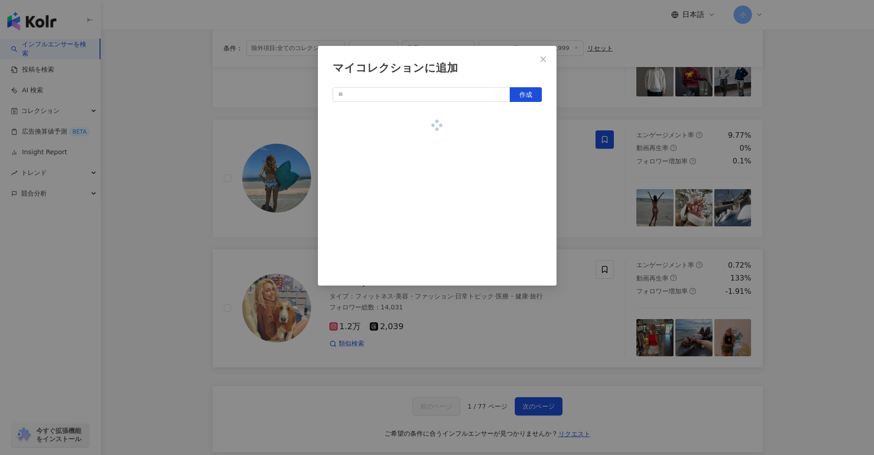
click at [823, 270] on div "マイコレクションに追加 作成" at bounding box center [437, 227] width 874 height 455
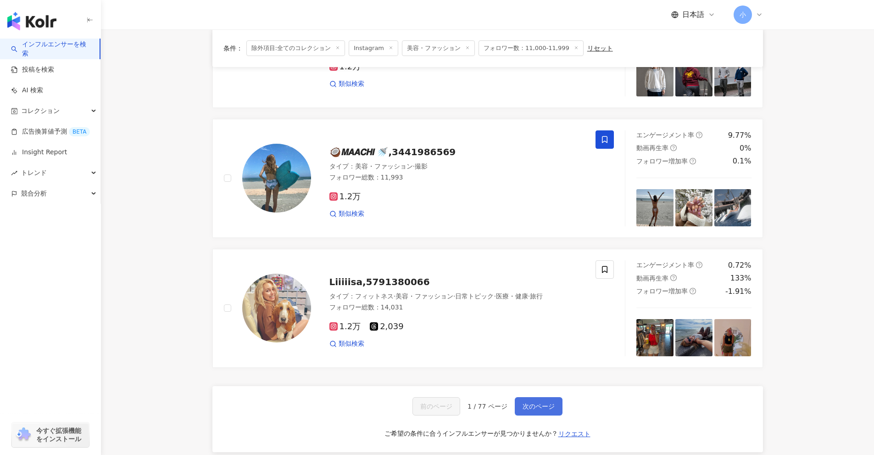
click at [543, 410] on span "次のページ" at bounding box center [539, 405] width 32 height 7
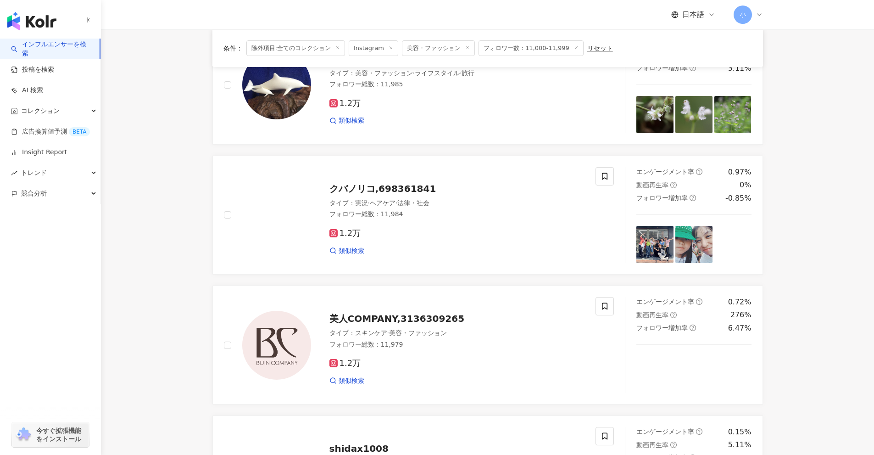
scroll to position [919, 0]
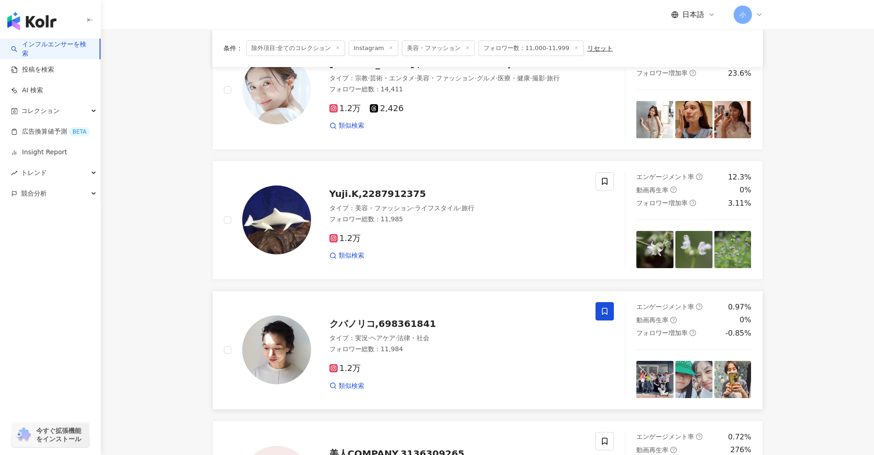
click at [604, 307] on icon at bounding box center [605, 311] width 8 height 8
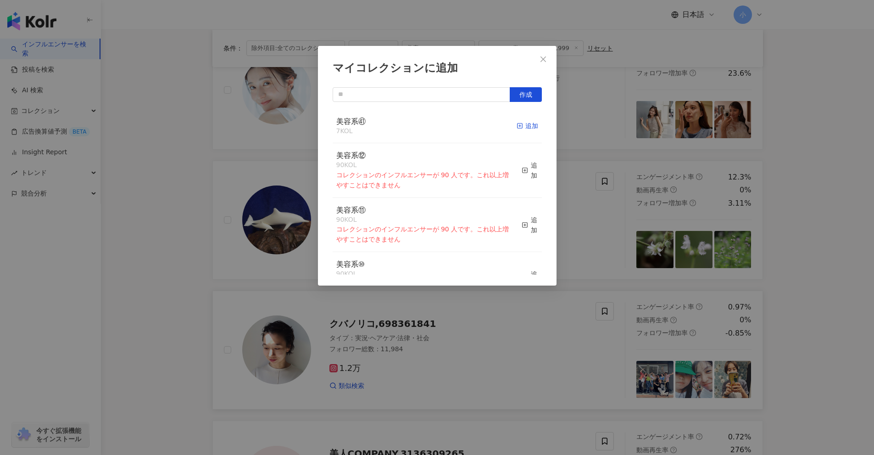
click at [518, 129] on div "追加" at bounding box center [528, 126] width 22 height 10
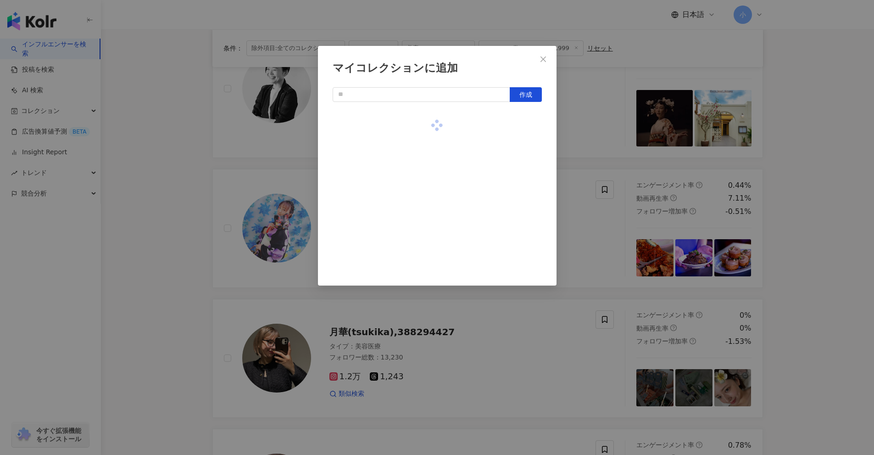
click at [816, 293] on div "マイコレクションに追加 作成" at bounding box center [437, 227] width 874 height 455
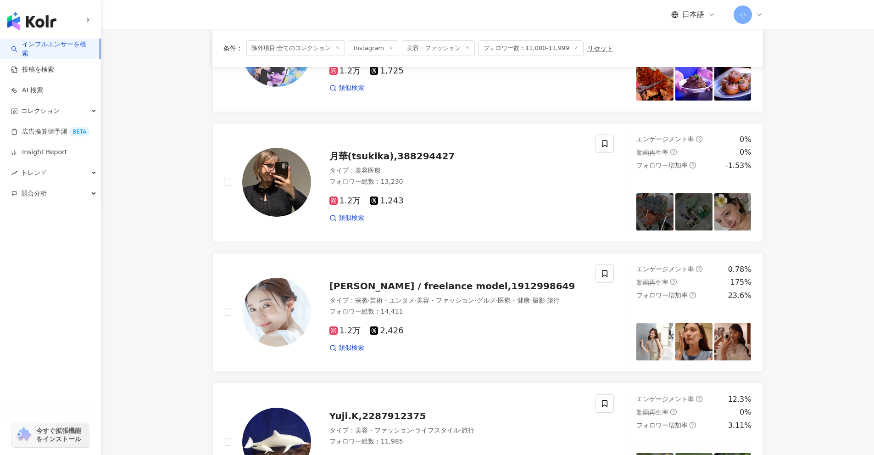
scroll to position [704, 0]
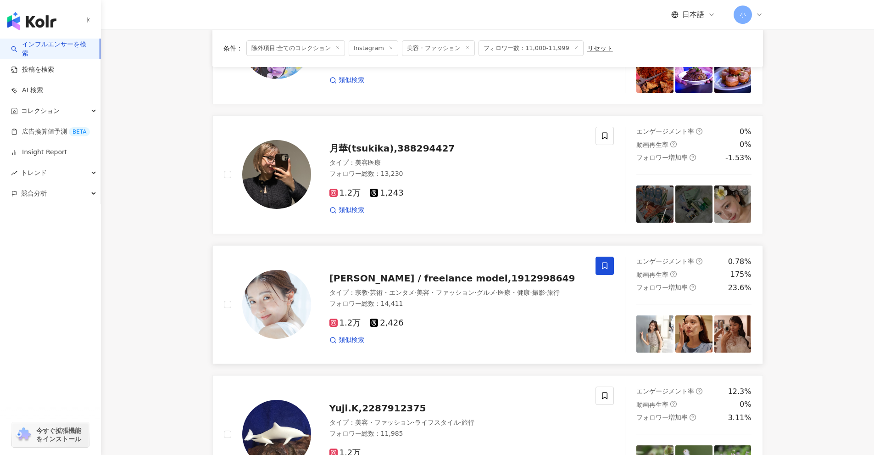
click at [608, 262] on icon at bounding box center [605, 266] width 8 height 8
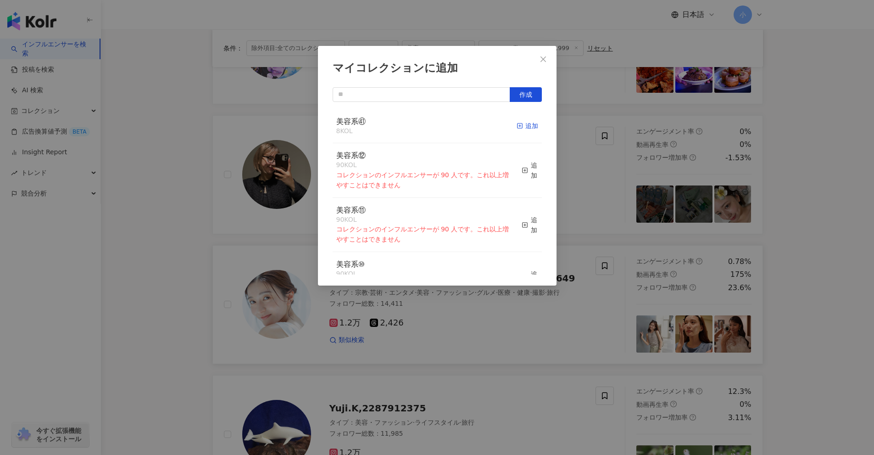
click at [517, 125] on icon "button" at bounding box center [520, 126] width 6 height 6
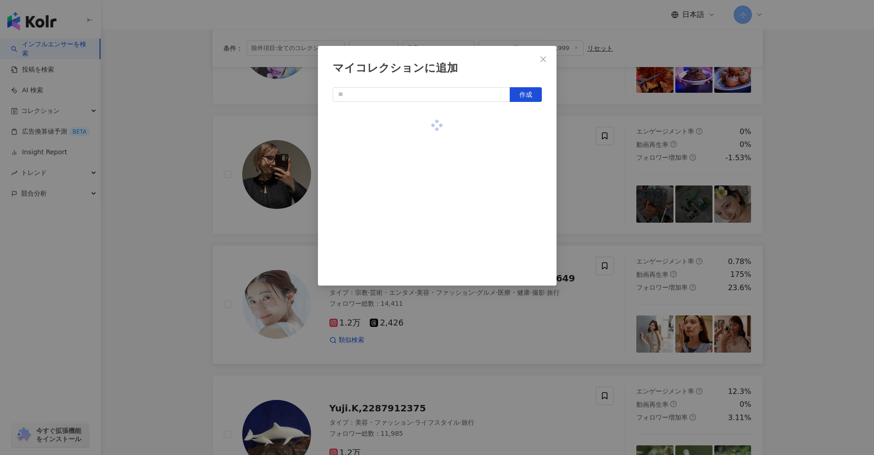
click at [794, 256] on div "マイコレクションに追加 作成" at bounding box center [437, 227] width 874 height 455
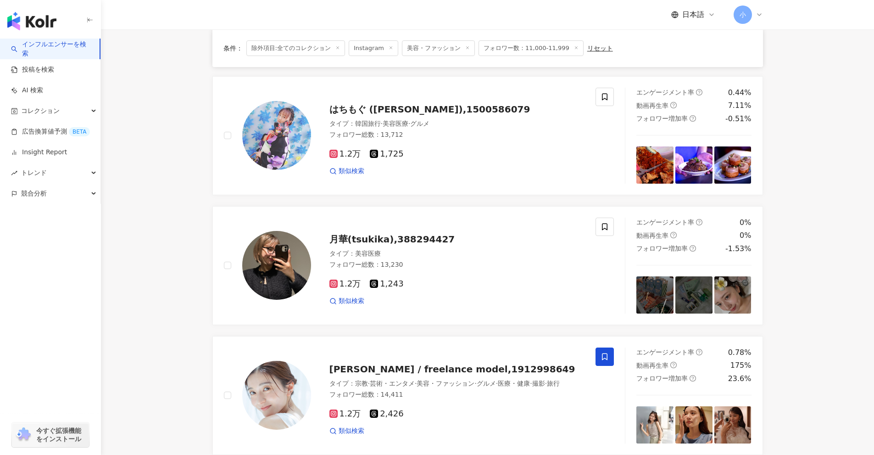
scroll to position [613, 0]
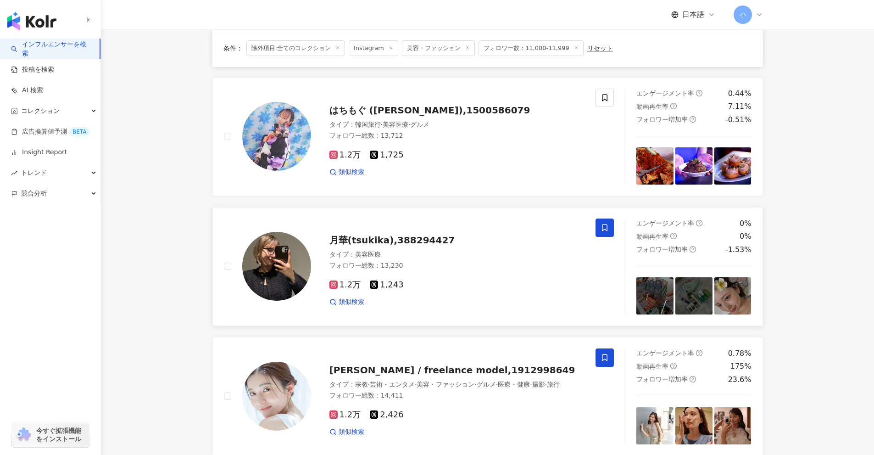
click at [612, 218] on span at bounding box center [605, 227] width 18 height 18
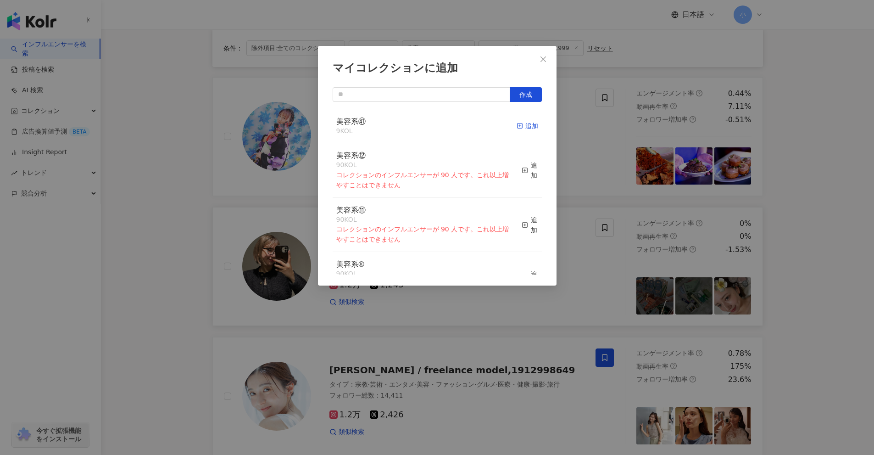
click at [517, 128] on div "追加" at bounding box center [528, 126] width 22 height 10
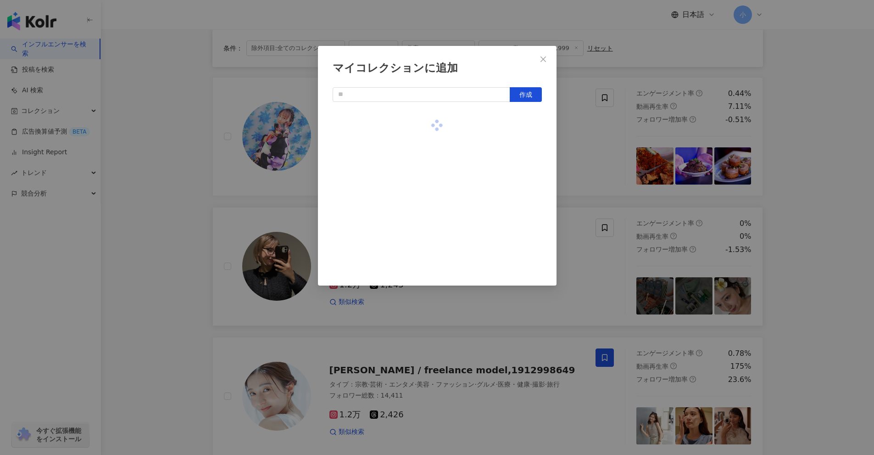
click at [827, 212] on div "マイコレクションに追加 作成" at bounding box center [437, 227] width 874 height 455
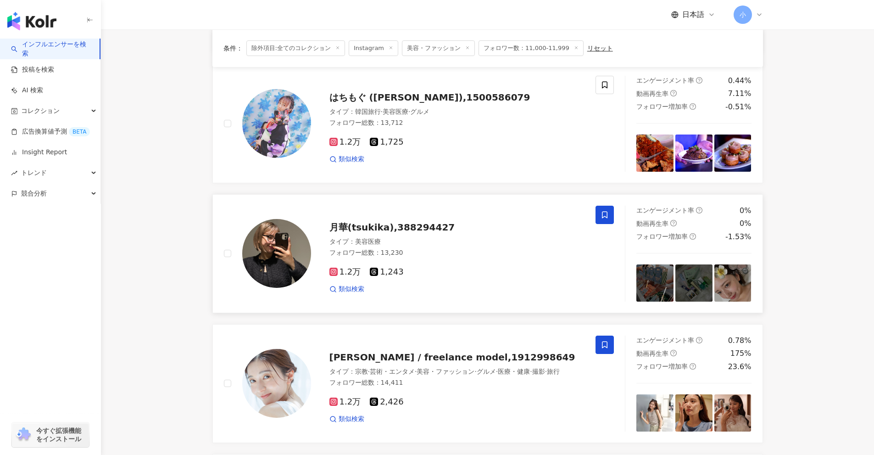
scroll to position [1462, 0]
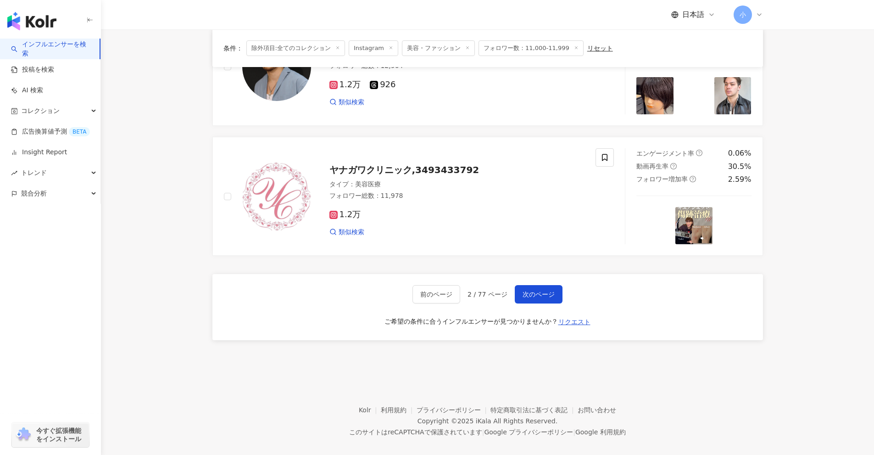
drag, startPoint x: 803, startPoint y: 243, endPoint x: 810, endPoint y: 438, distance: 195.2
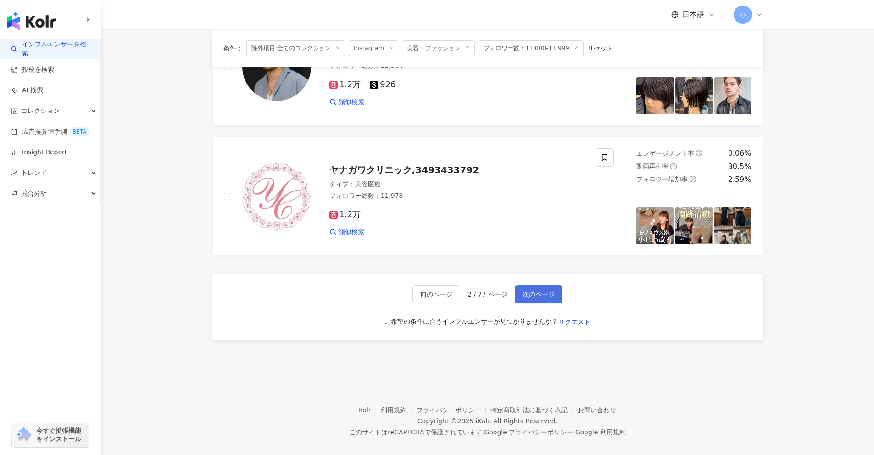
click at [526, 291] on span "次のページ" at bounding box center [539, 294] width 32 height 7
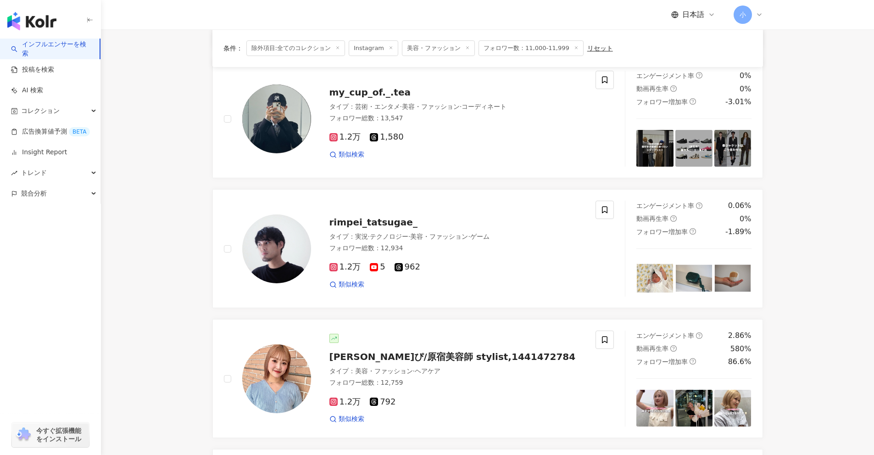
scroll to position [984, 0]
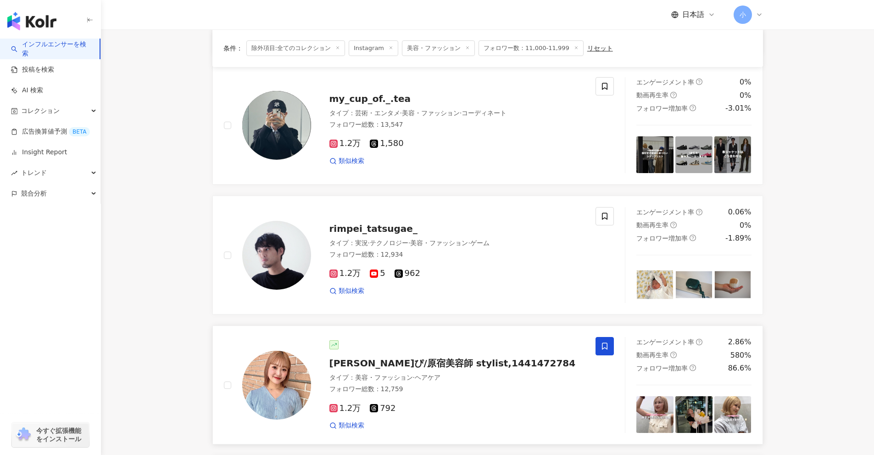
click at [604, 351] on span at bounding box center [605, 346] width 18 height 18
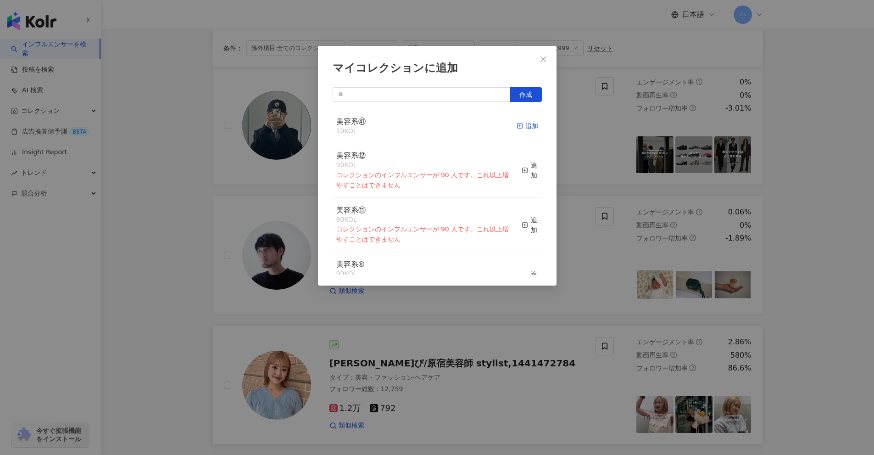
click at [517, 131] on div "追加" at bounding box center [528, 126] width 22 height 10
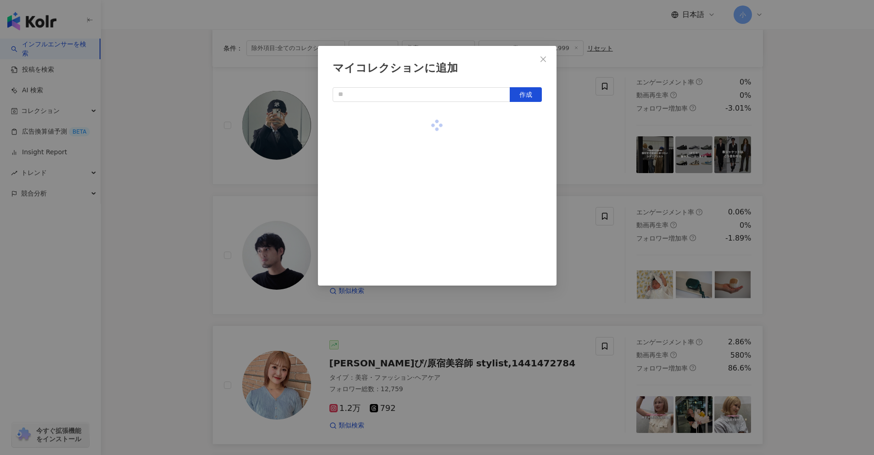
click at [814, 214] on div "マイコレクションに追加 作成" at bounding box center [437, 227] width 874 height 455
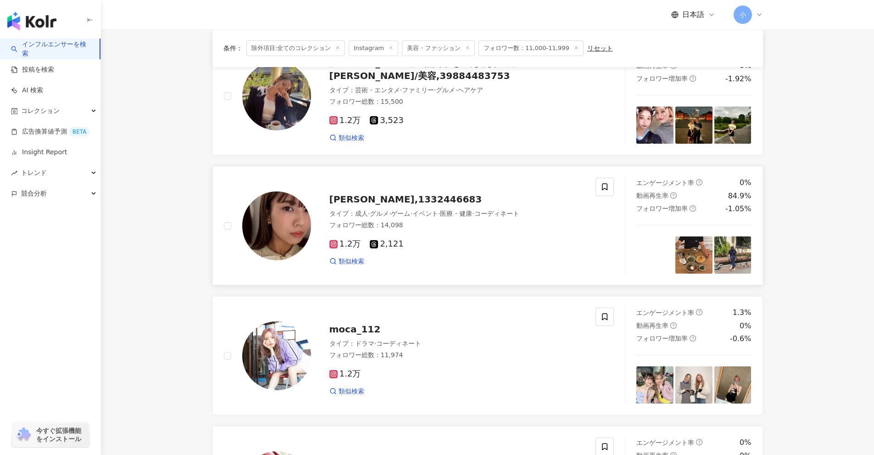
scroll to position [204, 0]
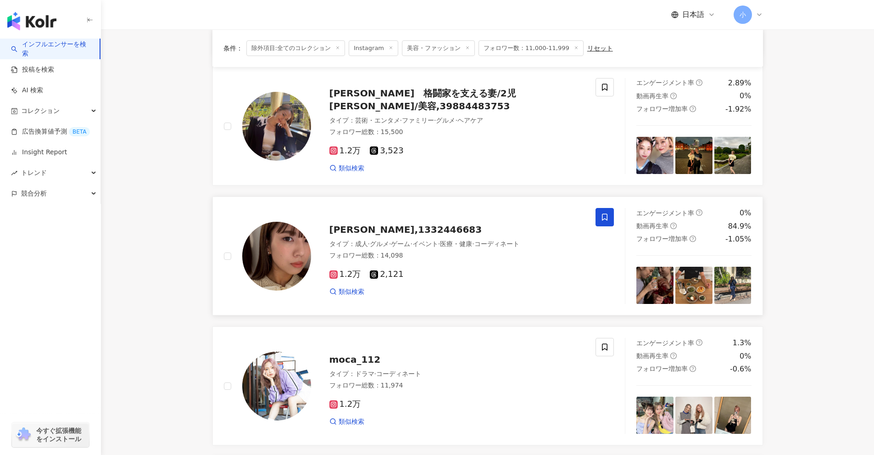
click at [607, 218] on icon at bounding box center [605, 217] width 6 height 7
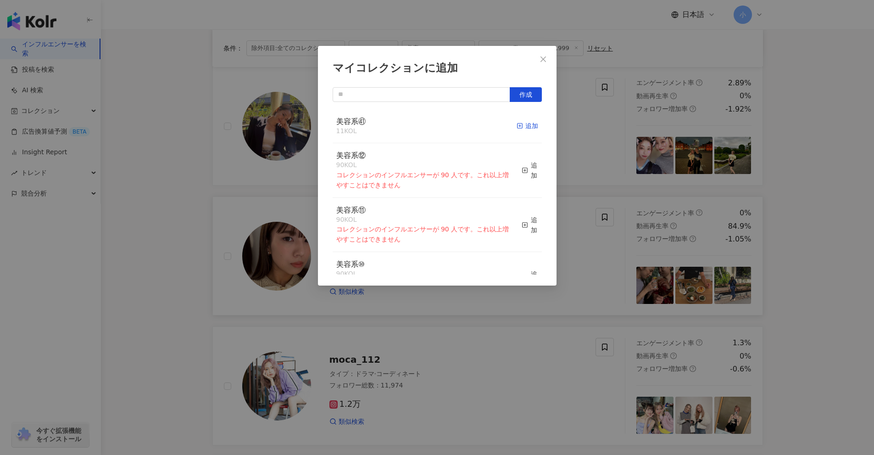
click at [517, 124] on icon "button" at bounding box center [520, 126] width 6 height 6
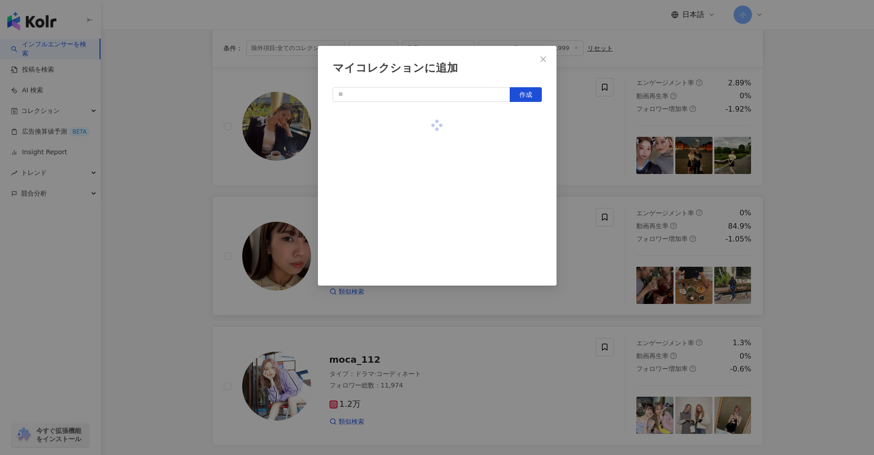
click at [837, 236] on div "マイコレクションに追加 作成" at bounding box center [437, 227] width 874 height 455
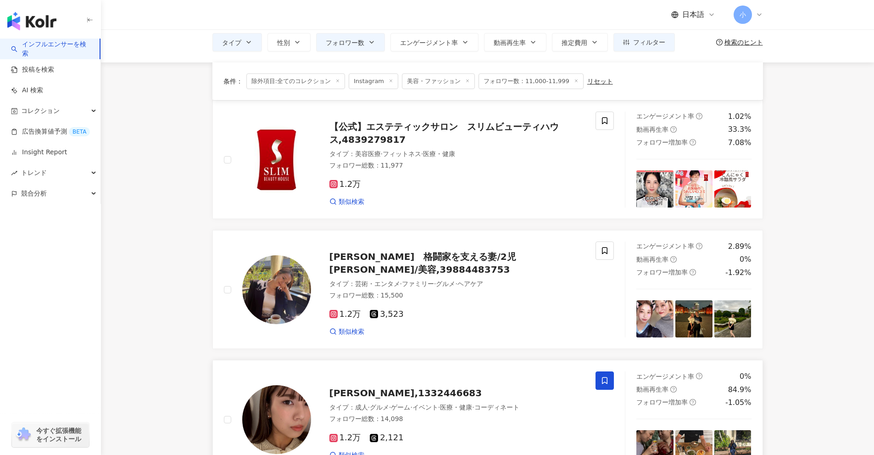
scroll to position [20, 0]
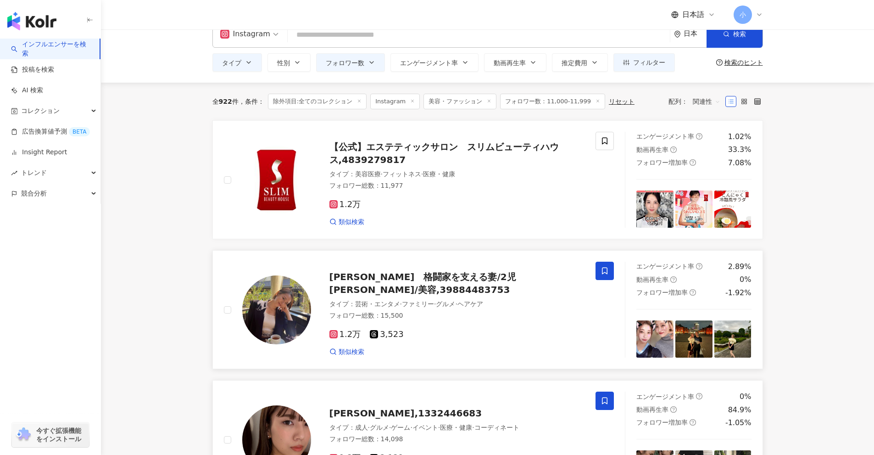
click at [606, 268] on icon at bounding box center [605, 271] width 8 height 8
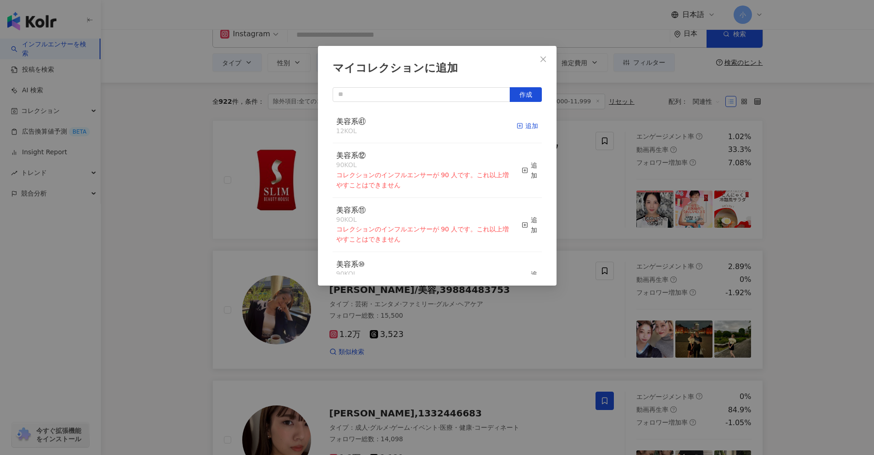
click at [521, 124] on div "追加" at bounding box center [528, 126] width 22 height 10
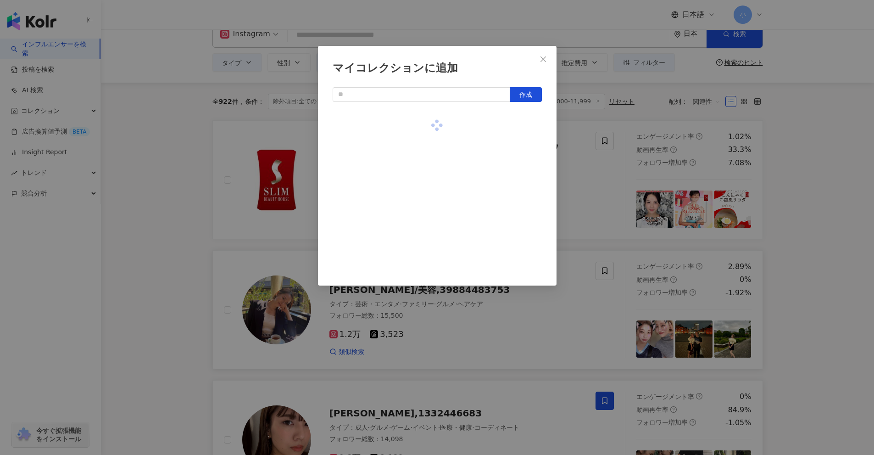
click at [798, 194] on div "マイコレクションに追加 作成" at bounding box center [437, 227] width 874 height 455
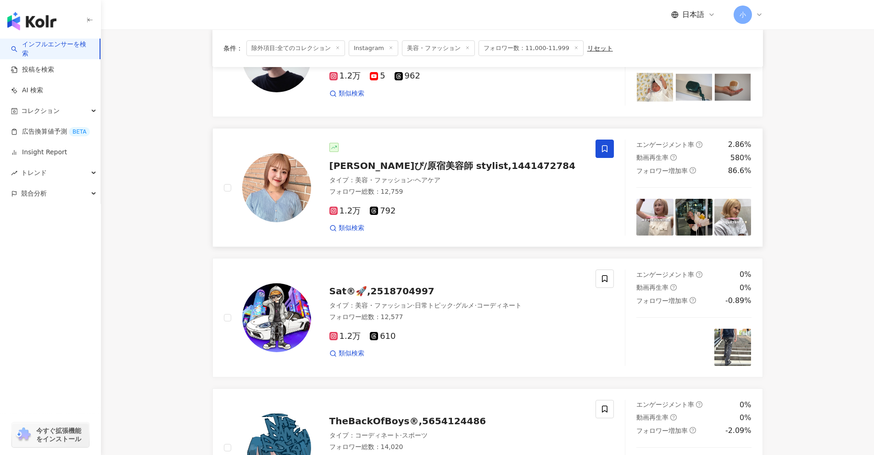
scroll to position [1443, 0]
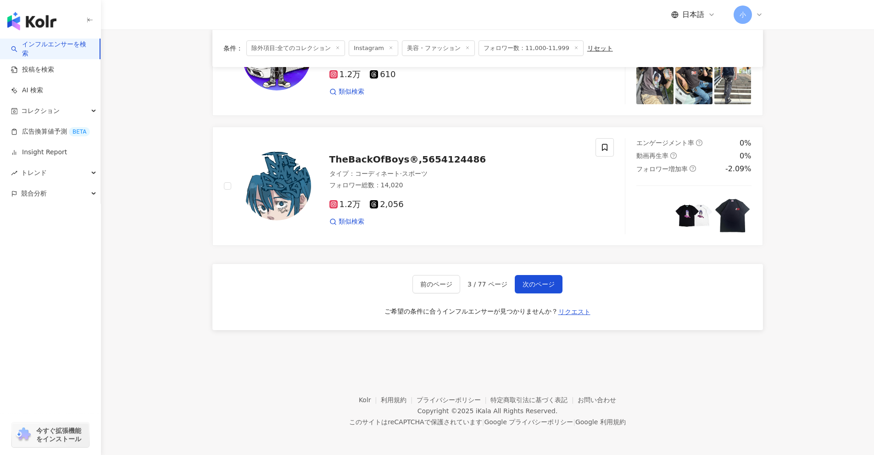
drag, startPoint x: 813, startPoint y: 173, endPoint x: 807, endPoint y: 328, distance: 155.2
click at [530, 285] on span "次のページ" at bounding box center [539, 283] width 32 height 7
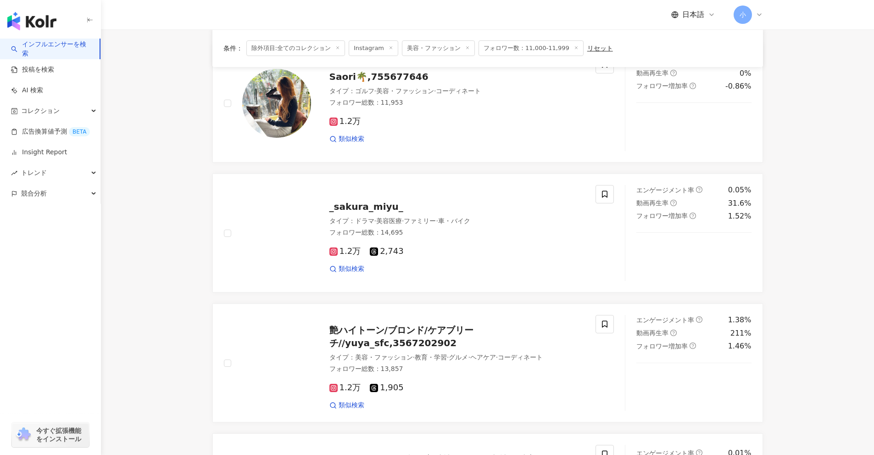
scroll to position [576, 0]
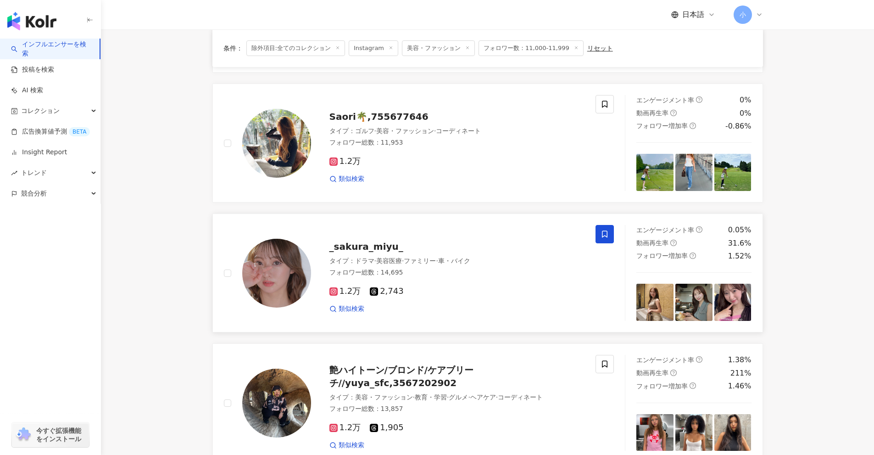
click at [612, 235] on span at bounding box center [605, 234] width 18 height 18
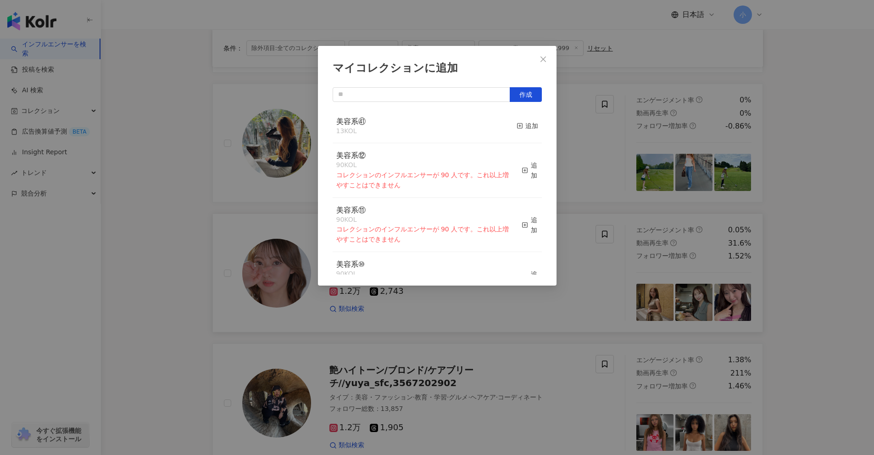
click at [518, 120] on button "追加" at bounding box center [528, 126] width 22 height 19
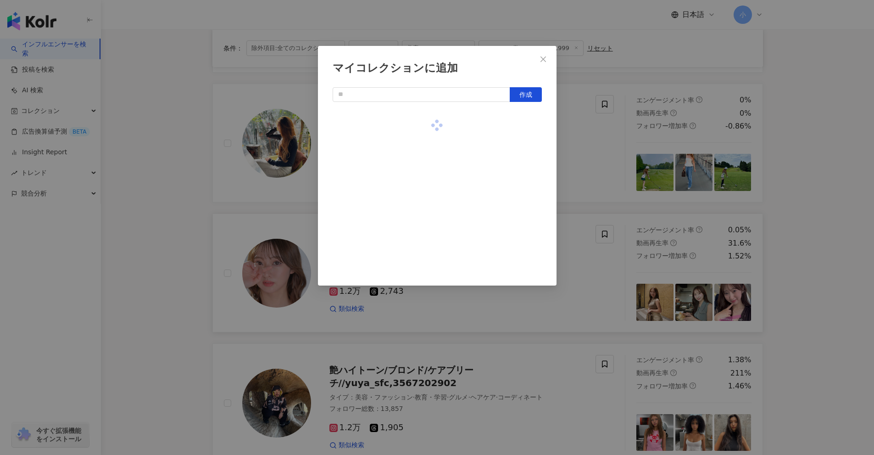
click at [822, 224] on div "マイコレクションに追加 作成" at bounding box center [437, 227] width 874 height 455
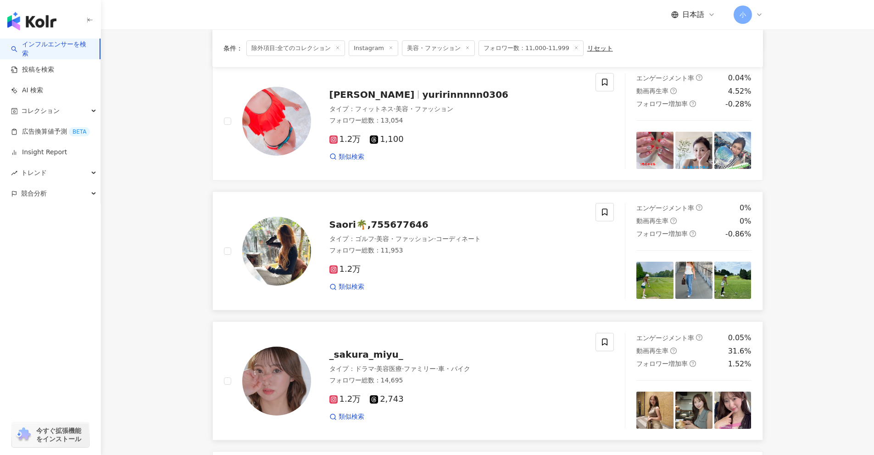
scroll to position [439, 0]
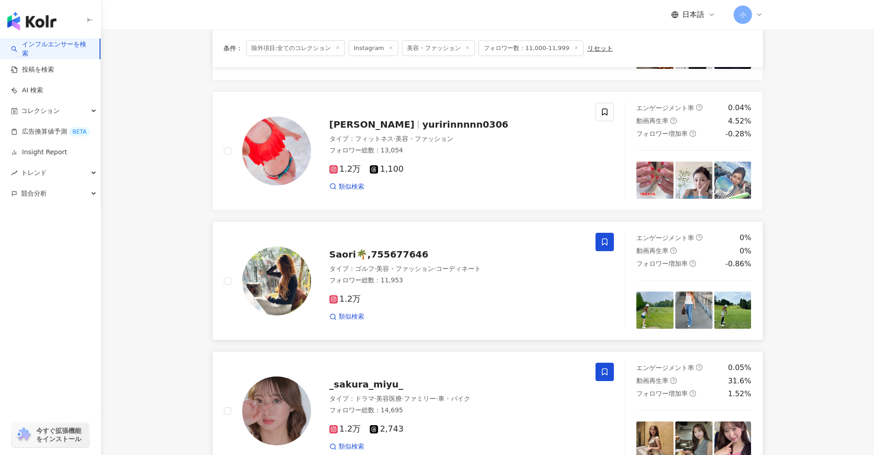
click at [603, 241] on icon at bounding box center [605, 242] width 8 height 8
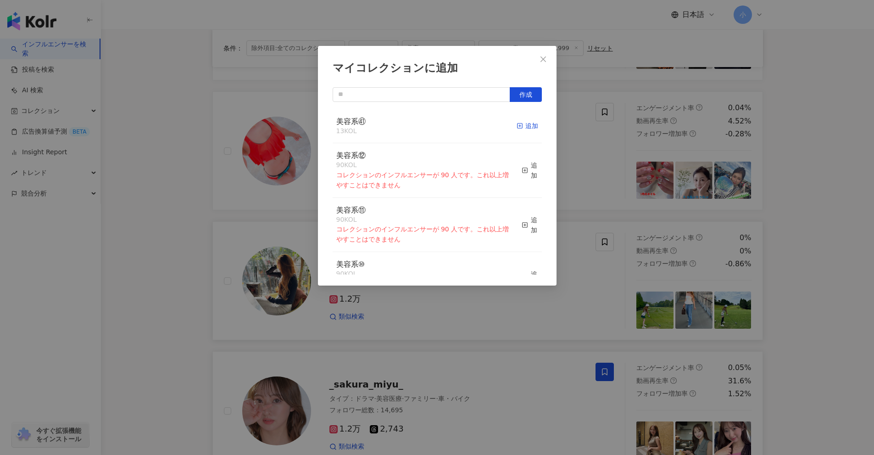
click at [530, 131] on div "追加" at bounding box center [528, 126] width 22 height 10
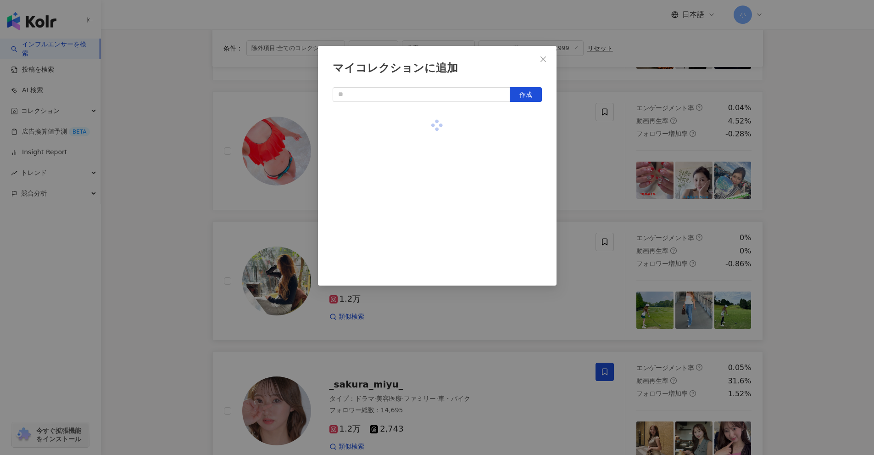
click at [775, 248] on div "マイコレクションに追加 作成" at bounding box center [437, 227] width 874 height 455
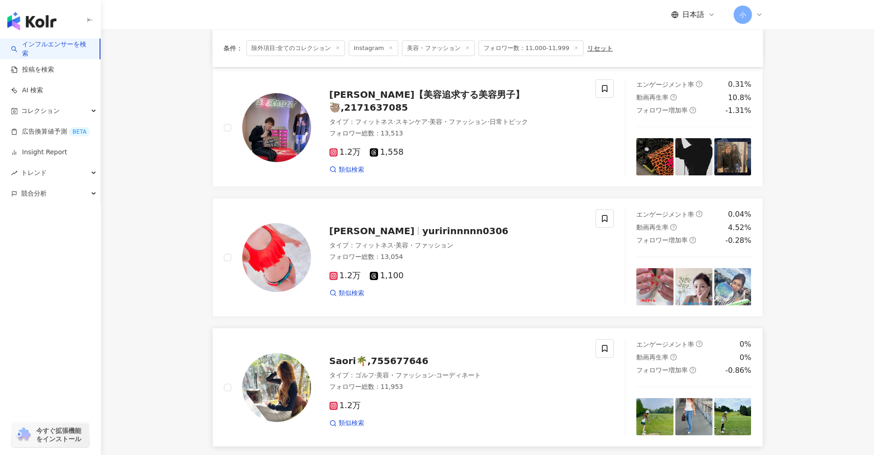
scroll to position [301, 0]
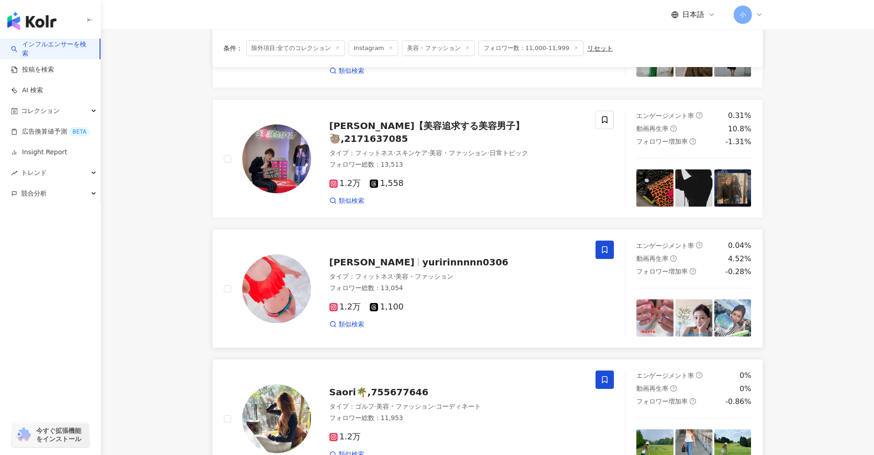
click at [598, 247] on span at bounding box center [605, 249] width 18 height 18
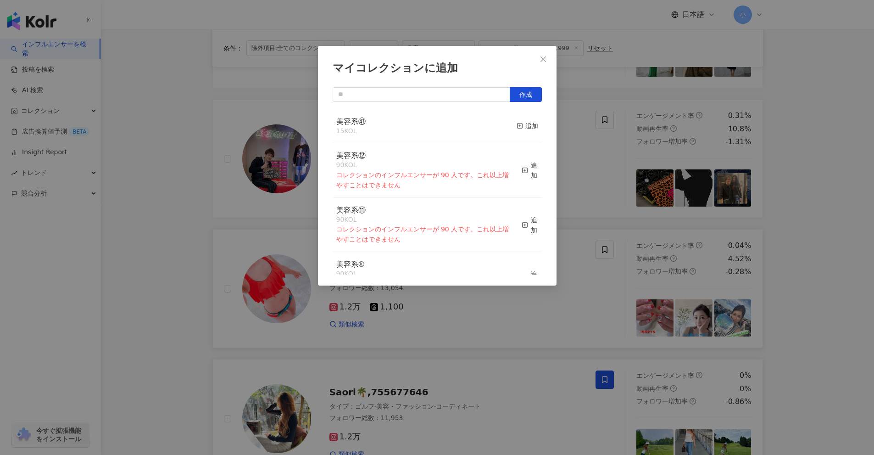
click at [509, 127] on div "美容系㊶ 15 KOL 追加" at bounding box center [437, 126] width 209 height 34
click at [525, 129] on div "追加" at bounding box center [528, 126] width 22 height 10
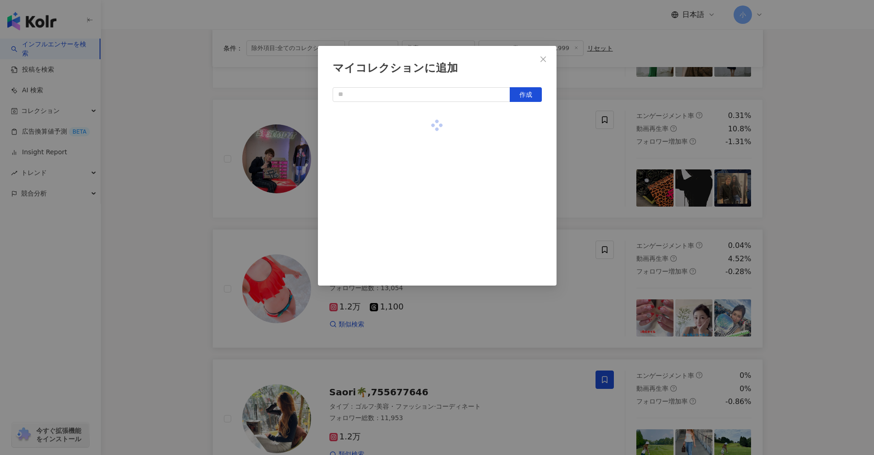
click at [822, 224] on div "マイコレクションに追加 作成" at bounding box center [437, 227] width 874 height 455
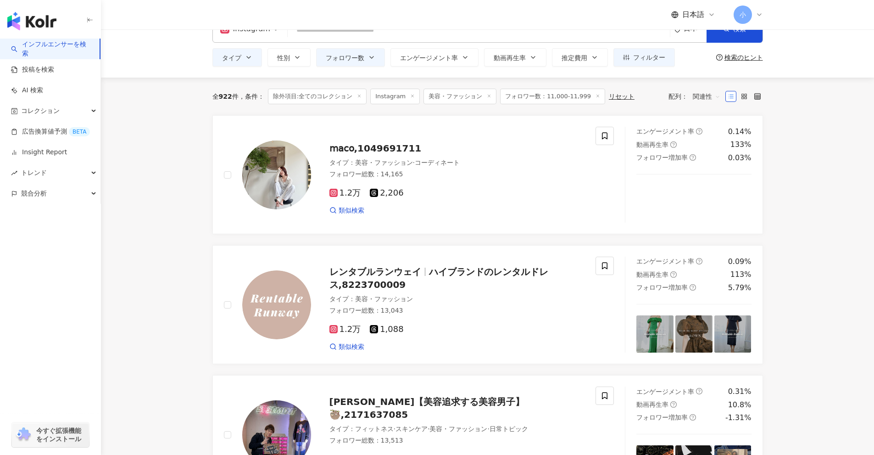
scroll to position [0, 0]
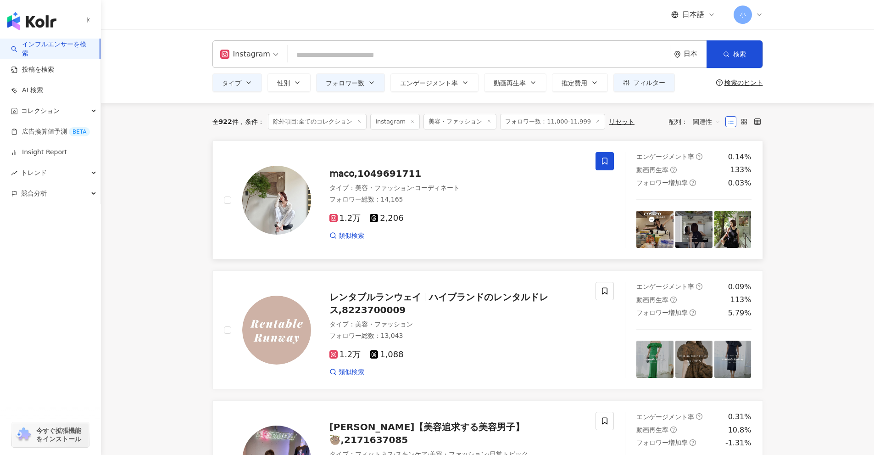
click at [610, 166] on span at bounding box center [605, 161] width 18 height 18
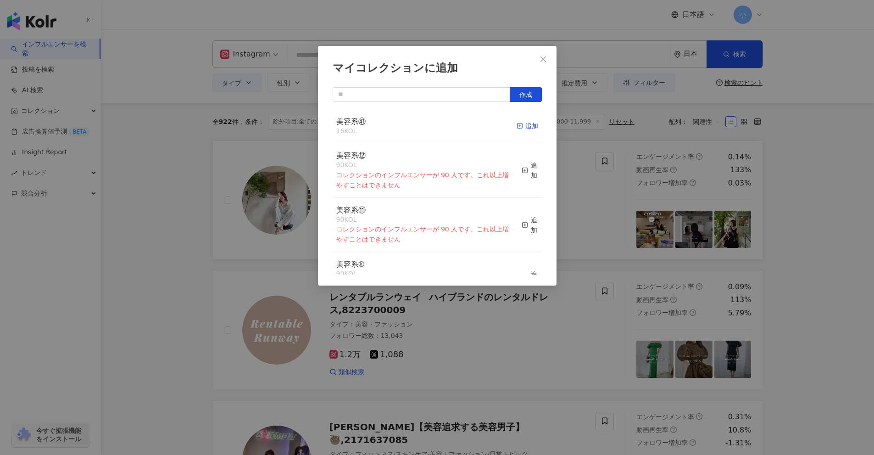
click at [526, 127] on div "追加" at bounding box center [528, 126] width 22 height 10
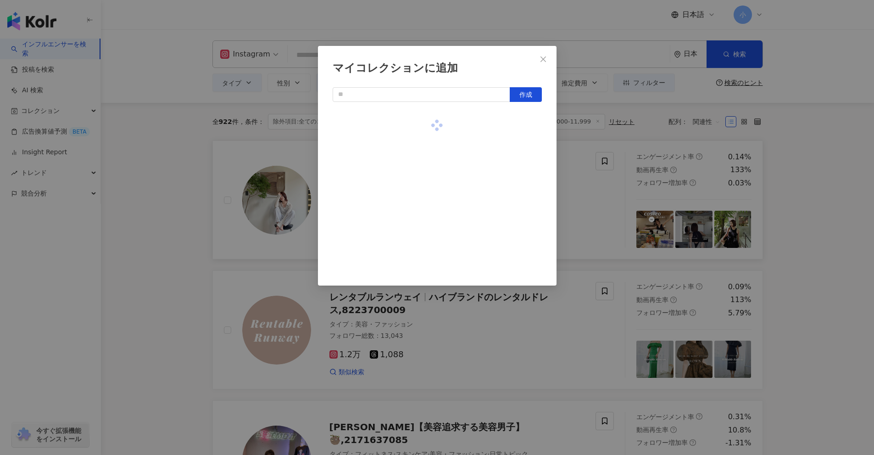
click at [852, 188] on div "マイコレクションに追加 作成" at bounding box center [437, 227] width 874 height 455
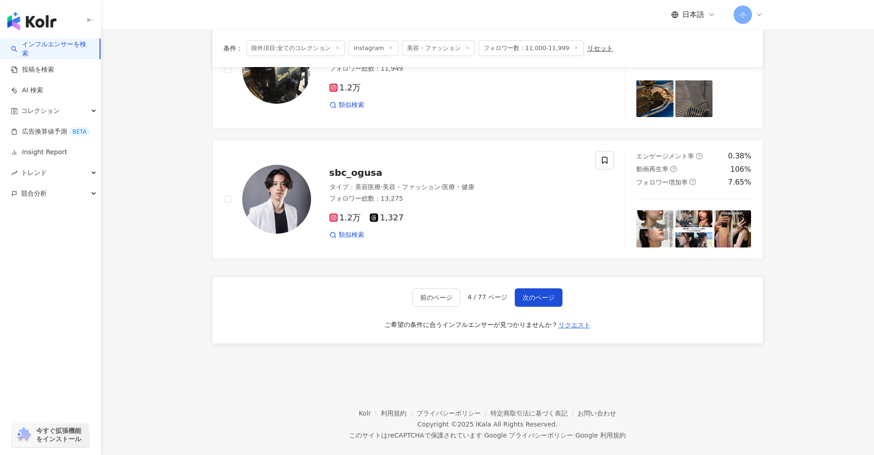
scroll to position [1448, 0]
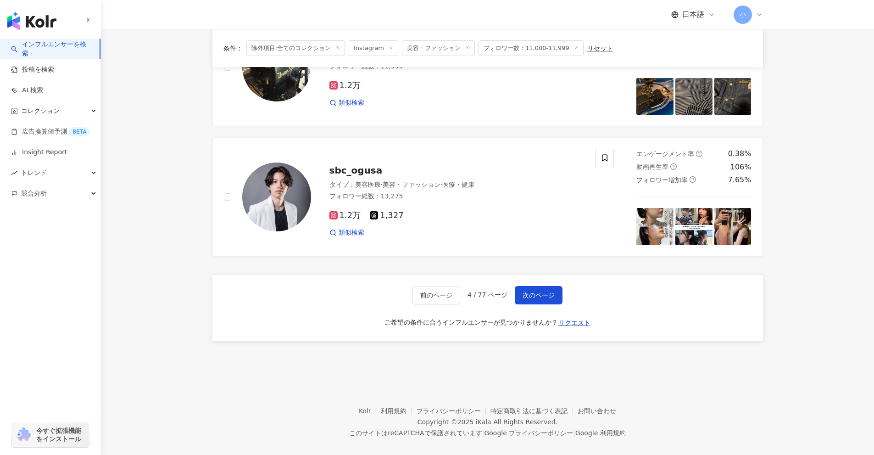
drag, startPoint x: 817, startPoint y: 162, endPoint x: 813, endPoint y: 367, distance: 205.2
click at [538, 291] on span "次のページ" at bounding box center [539, 294] width 32 height 7
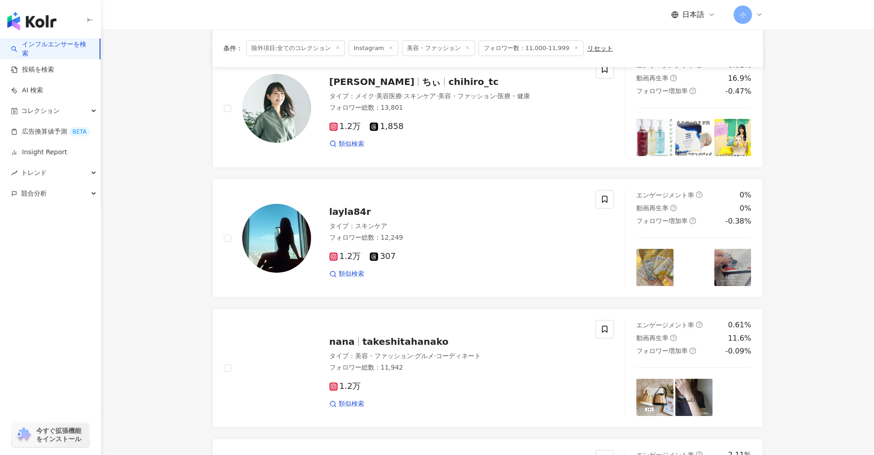
scroll to position [479, 0]
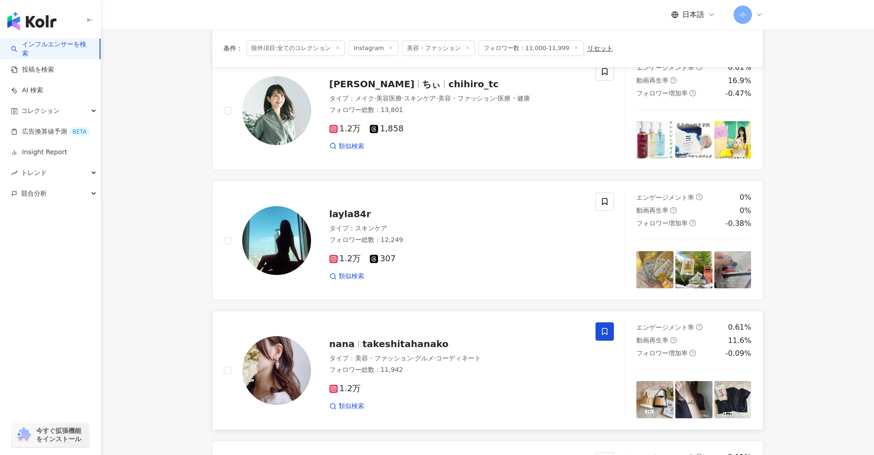
click at [602, 332] on icon at bounding box center [605, 331] width 8 height 8
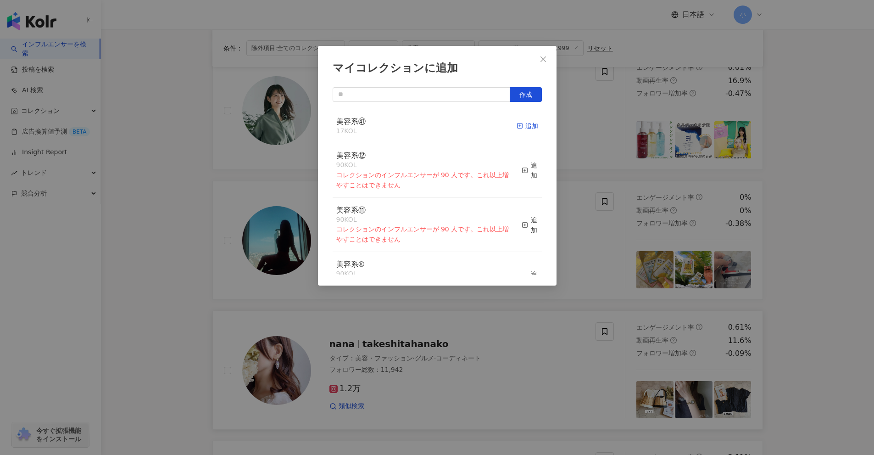
click at [517, 124] on icon "button" at bounding box center [520, 126] width 6 height 6
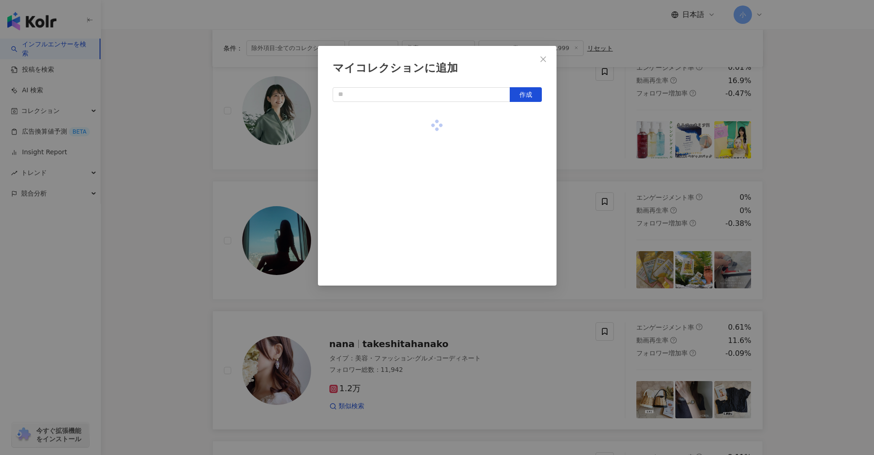
click at [815, 236] on div "マイコレクションに追加 作成" at bounding box center [437, 227] width 874 height 455
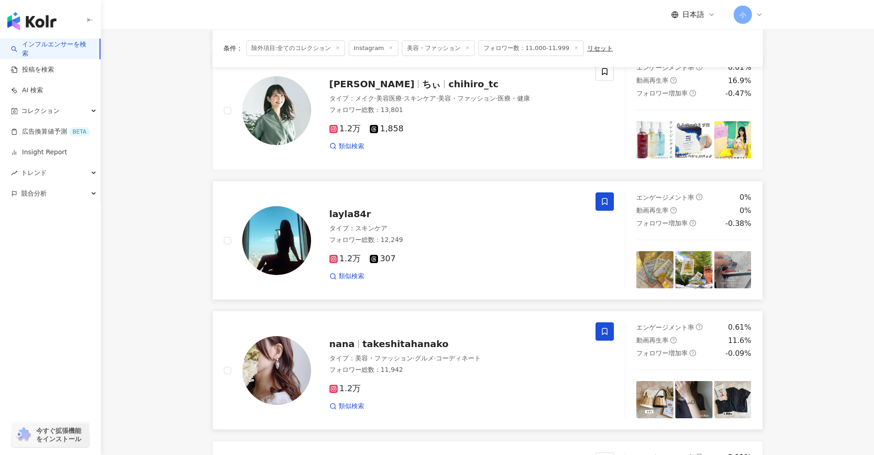
click at [606, 201] on icon at bounding box center [605, 201] width 8 height 8
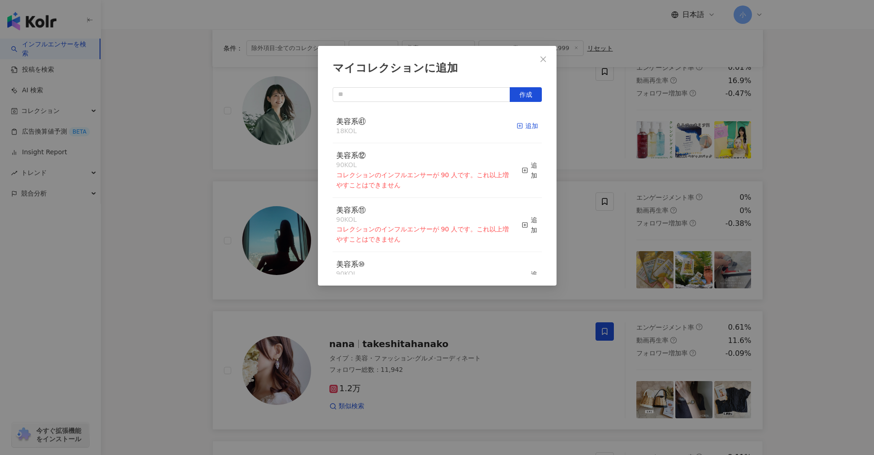
click at [517, 122] on div "追加" at bounding box center [528, 126] width 22 height 10
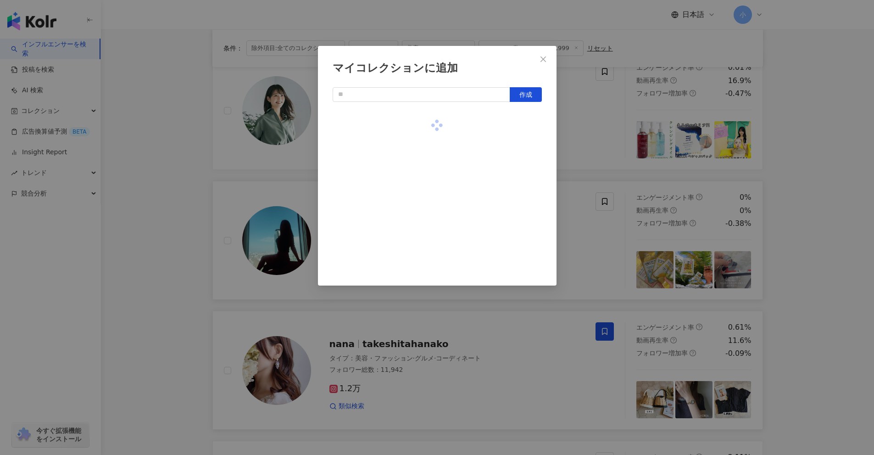
click at [786, 243] on div "マイコレクションに追加 作成" at bounding box center [437, 227] width 874 height 455
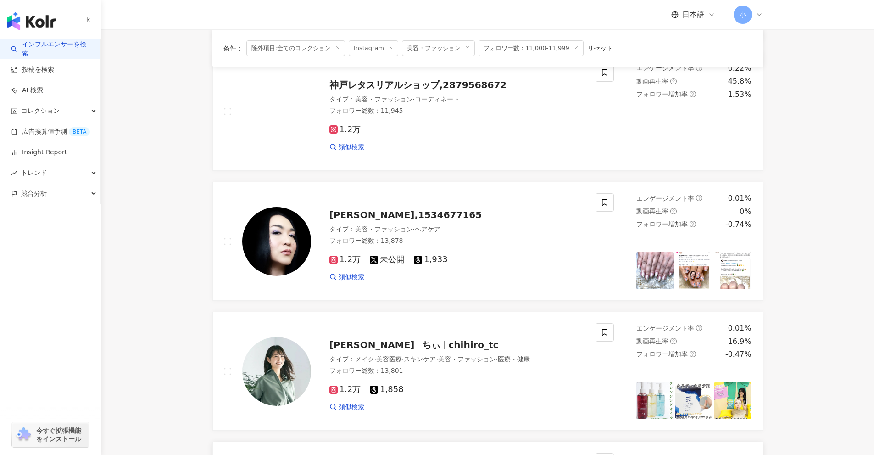
scroll to position [204, 0]
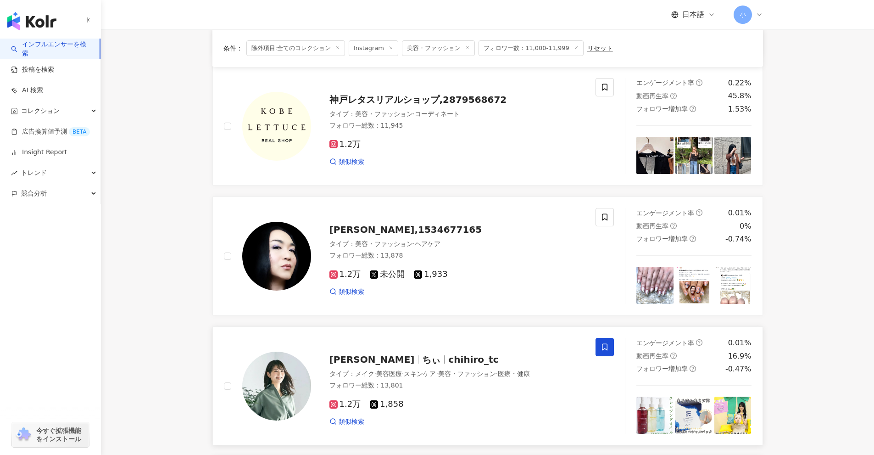
click at [604, 347] on icon at bounding box center [605, 347] width 8 height 8
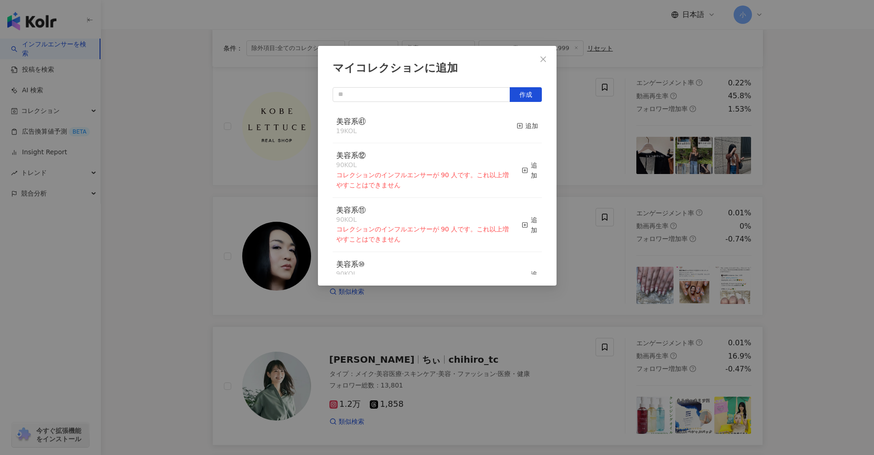
click at [522, 132] on button "追加" at bounding box center [528, 126] width 22 height 19
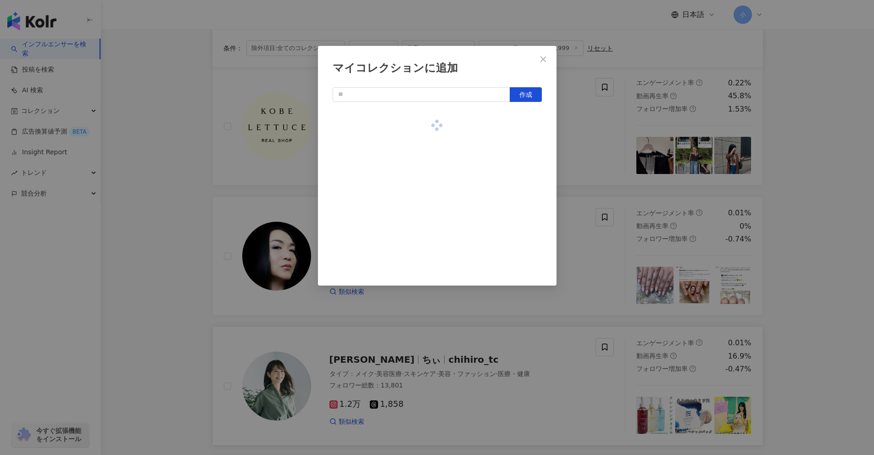
click at [800, 220] on div "マイコレクションに追加 作成" at bounding box center [437, 227] width 874 height 455
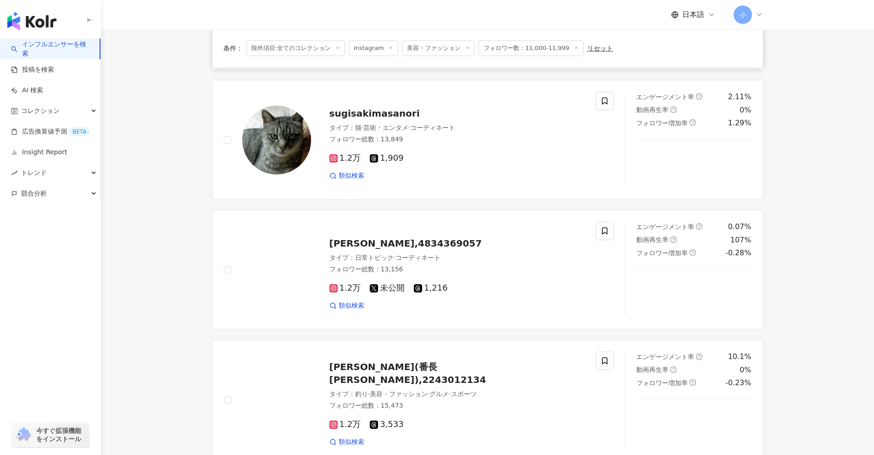
scroll to position [1443, 0]
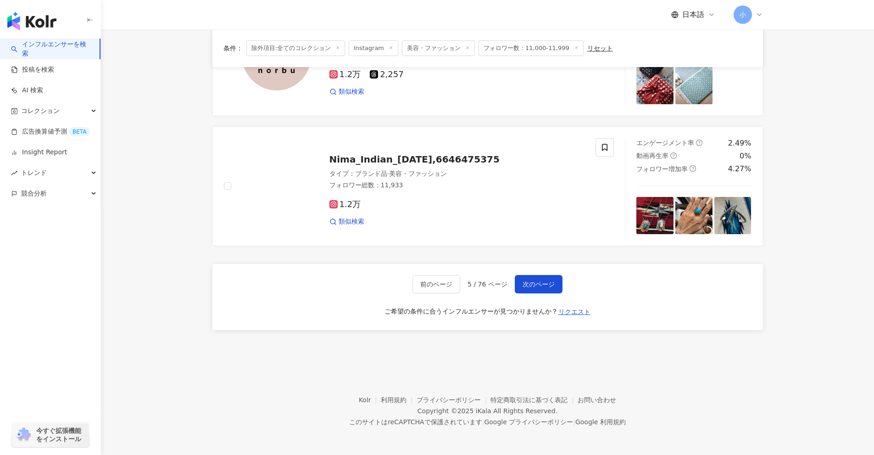
drag, startPoint x: 825, startPoint y: 181, endPoint x: 827, endPoint y: 369, distance: 187.7
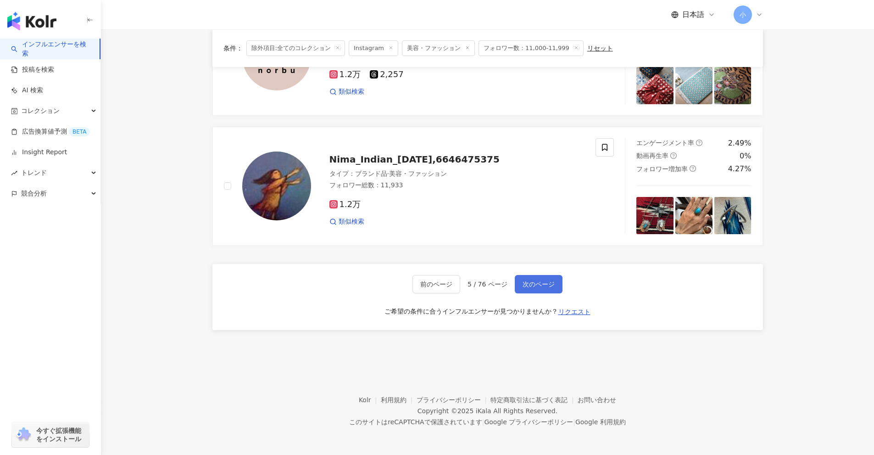
click at [533, 281] on span "次のページ" at bounding box center [539, 283] width 32 height 7
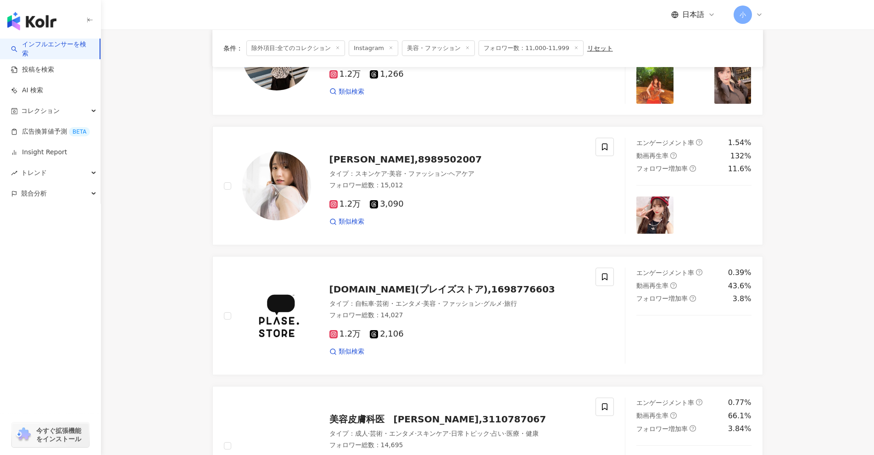
scroll to position [479, 0]
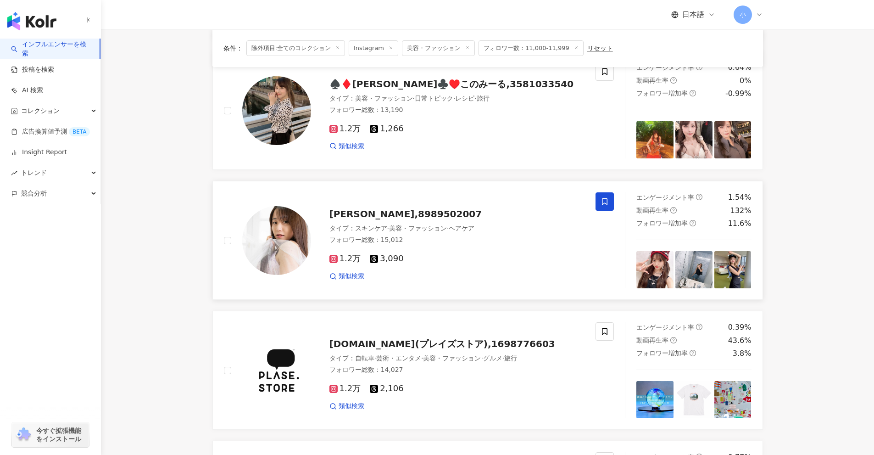
click at [612, 198] on span at bounding box center [605, 201] width 18 height 18
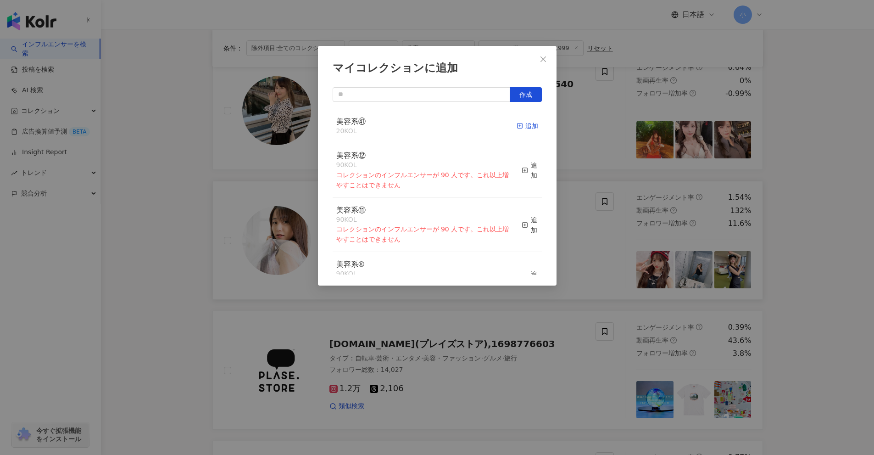
click at [524, 129] on div "追加" at bounding box center [528, 126] width 22 height 10
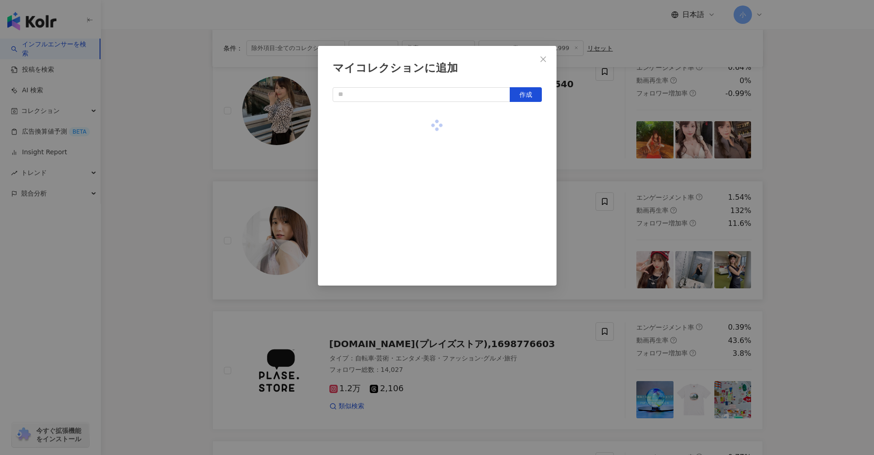
click at [583, 223] on div "マイコレクションに追加 作成" at bounding box center [437, 227] width 874 height 455
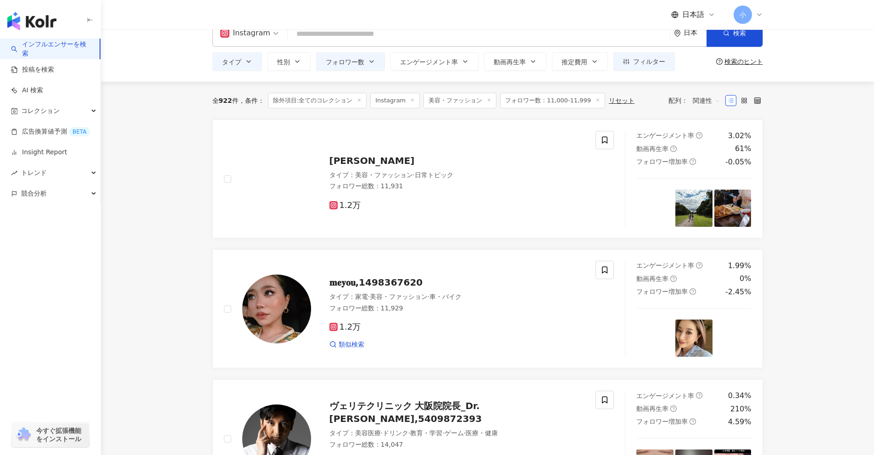
scroll to position [20, 0]
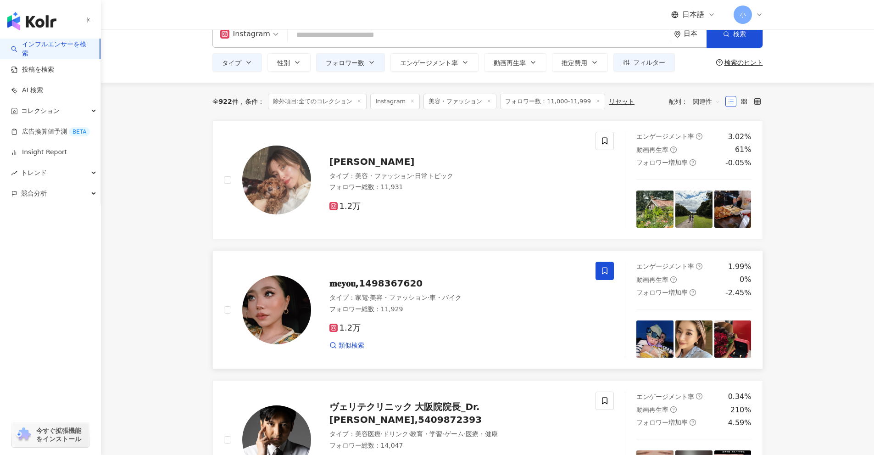
click at [601, 275] on span at bounding box center [605, 271] width 18 height 18
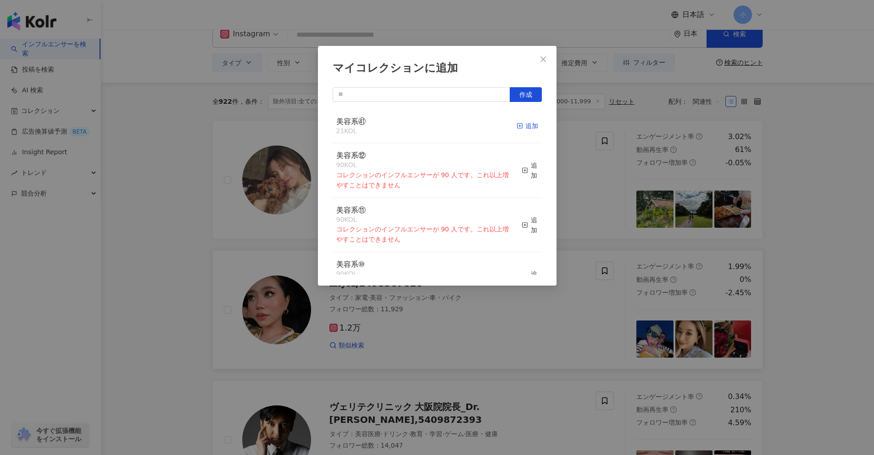
click at [520, 127] on div "追加" at bounding box center [528, 126] width 22 height 10
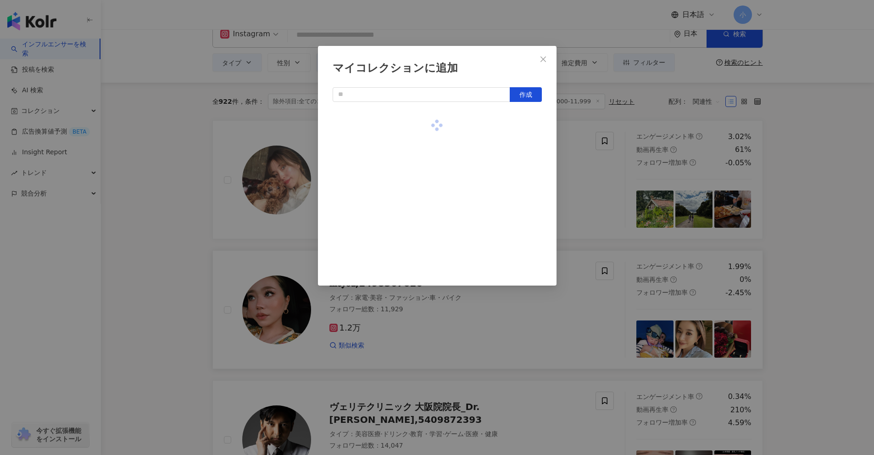
click at [610, 196] on div "マイコレクションに追加 作成" at bounding box center [437, 227] width 874 height 455
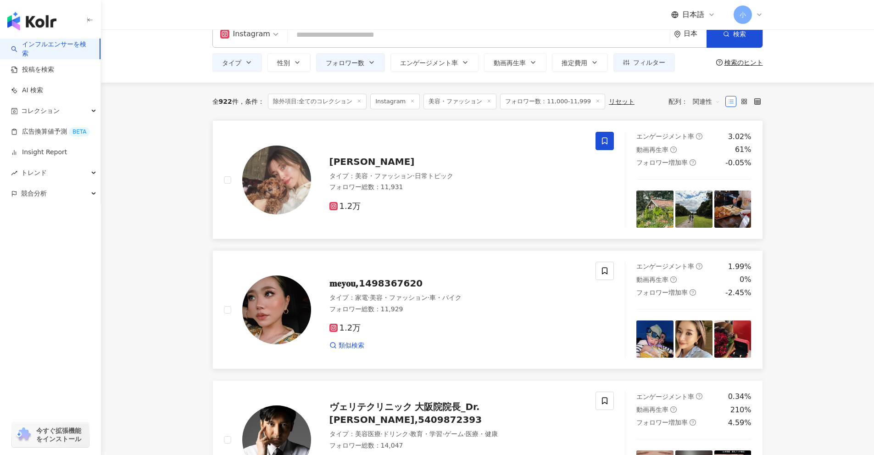
click at [609, 143] on span at bounding box center [605, 141] width 18 height 18
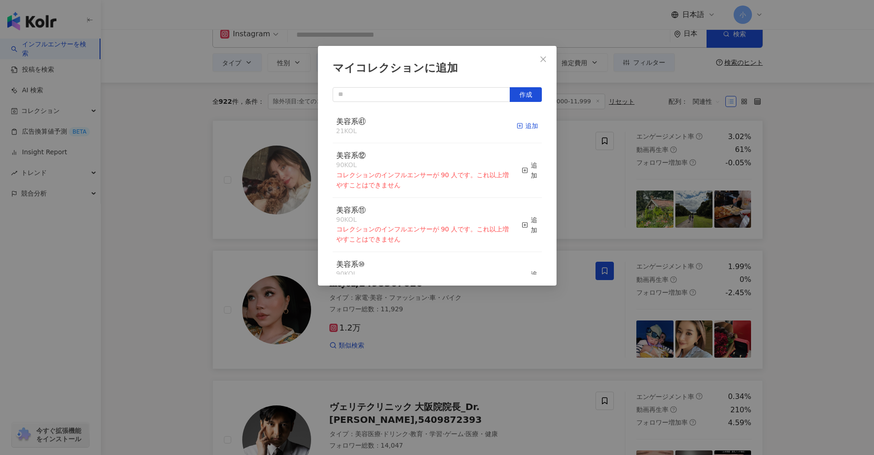
click at [522, 127] on div "追加" at bounding box center [528, 126] width 22 height 10
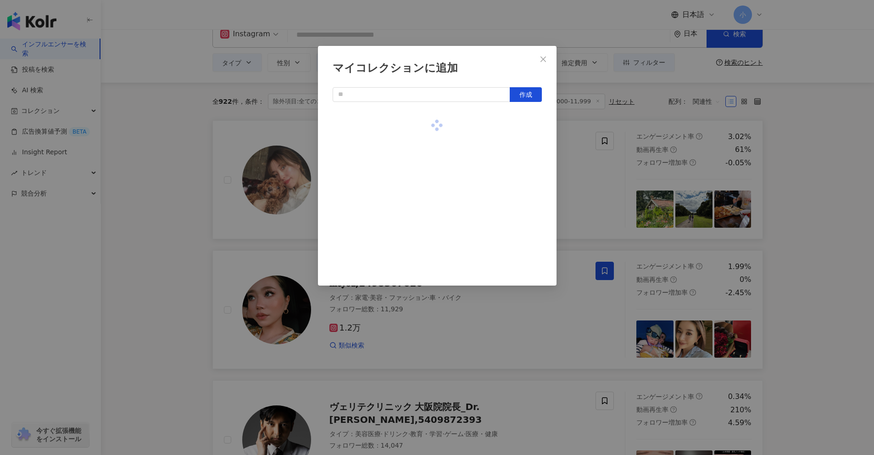
click at [581, 188] on div "マイコレクションに追加 作成" at bounding box center [437, 227] width 874 height 455
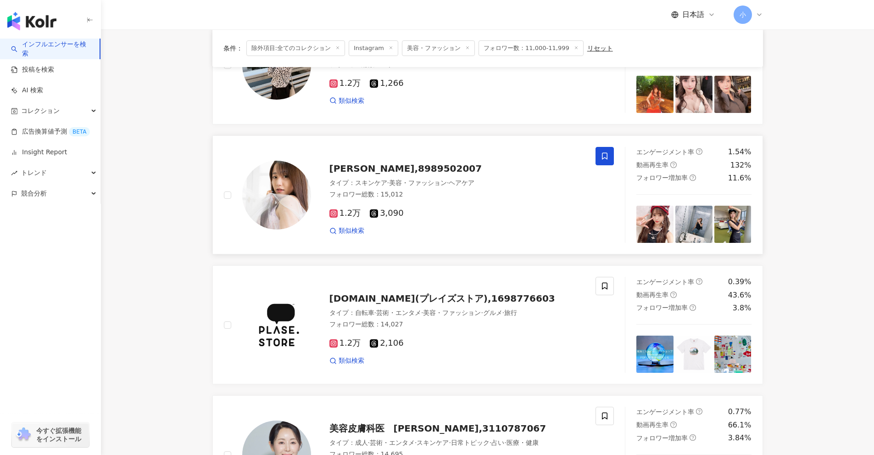
scroll to position [1443, 0]
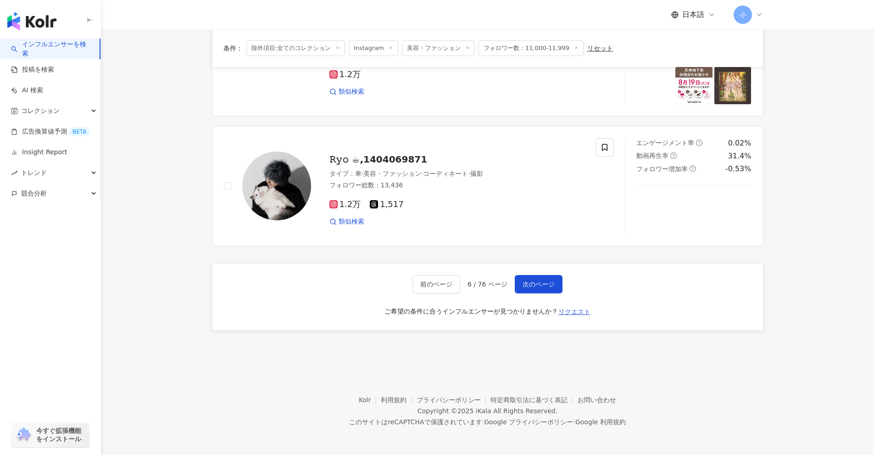
drag, startPoint x: 823, startPoint y: 208, endPoint x: 835, endPoint y: 455, distance: 247.7
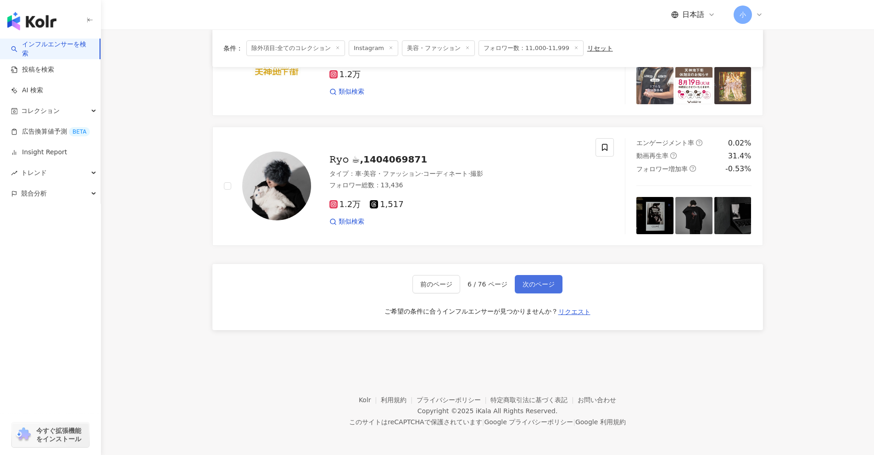
click at [536, 284] on span "次のページ" at bounding box center [539, 283] width 32 height 7
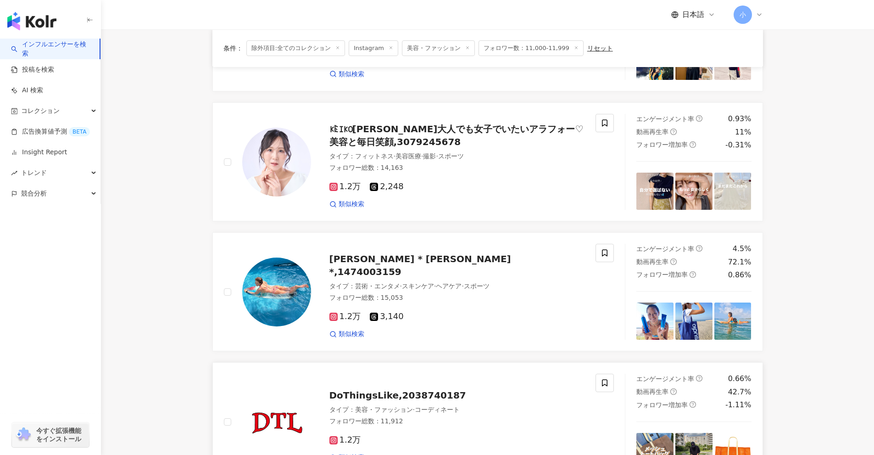
scroll to position [479, 0]
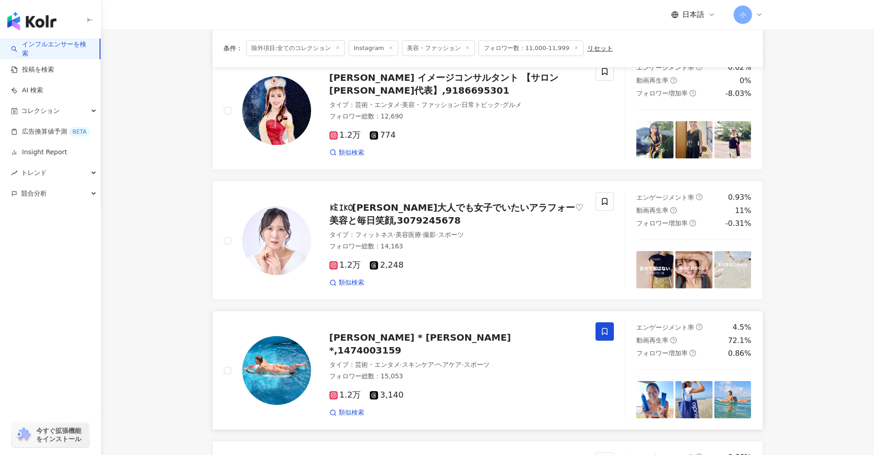
click at [599, 335] on span at bounding box center [605, 331] width 18 height 18
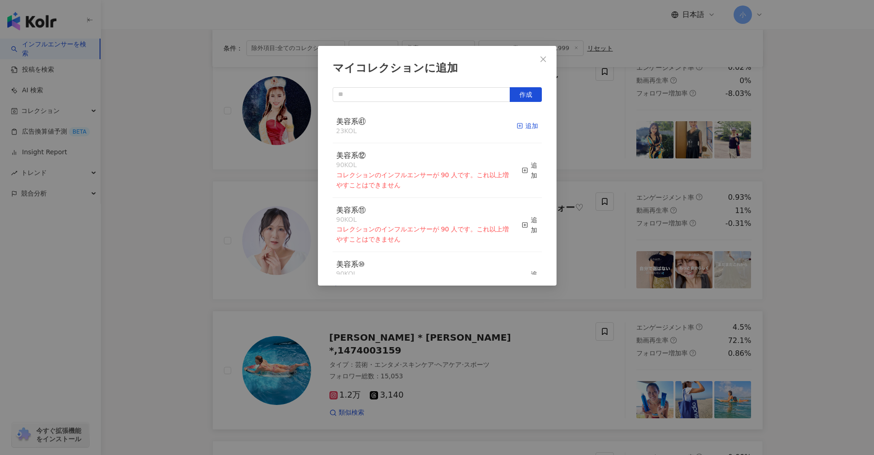
click at [527, 128] on div "追加" at bounding box center [528, 126] width 22 height 10
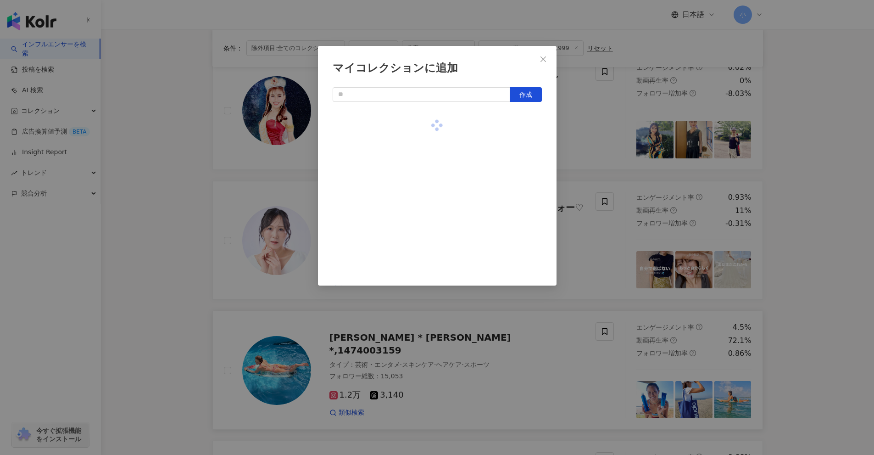
click at [590, 264] on div "マイコレクションに追加 作成" at bounding box center [437, 227] width 874 height 455
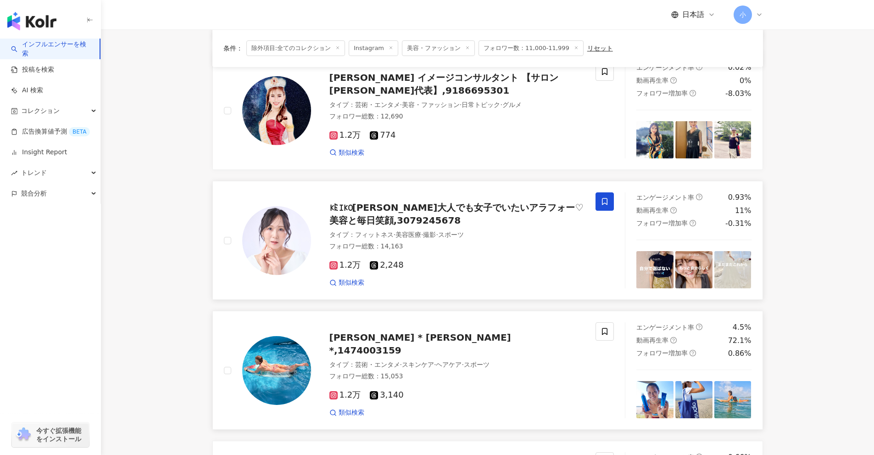
click at [604, 200] on icon at bounding box center [605, 201] width 8 height 8
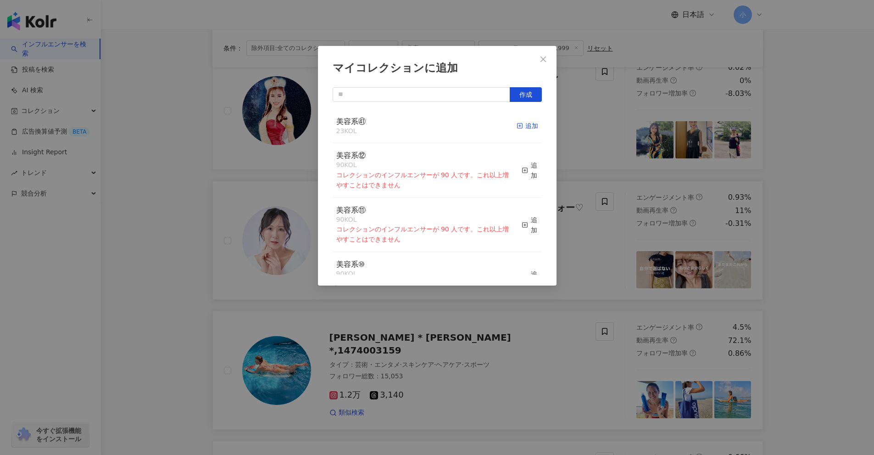
click at [517, 125] on icon "button" at bounding box center [520, 126] width 6 height 6
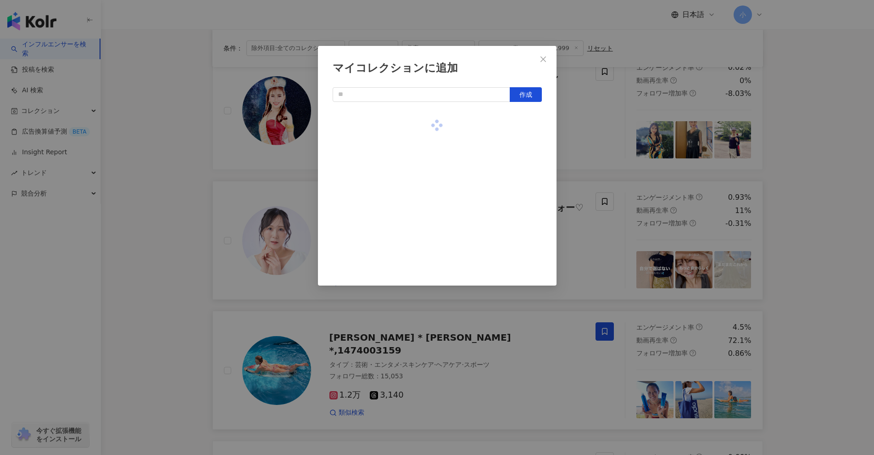
click at [614, 268] on div "マイコレクションに追加 作成" at bounding box center [437, 227] width 874 height 455
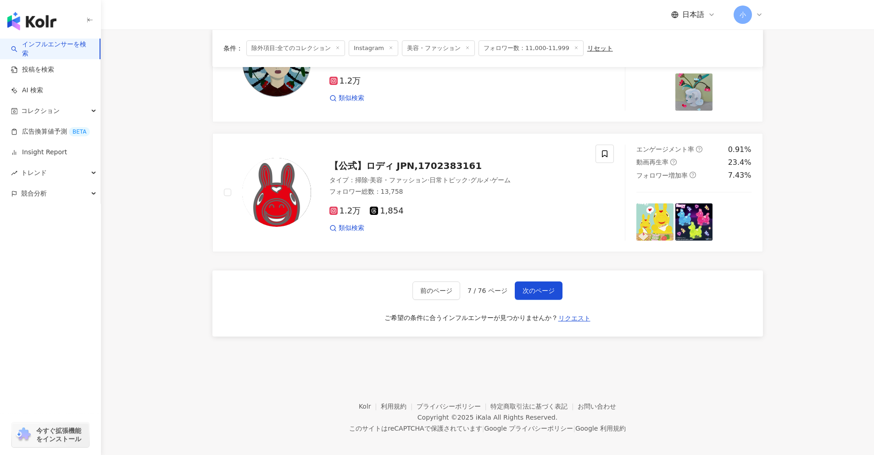
scroll to position [1443, 0]
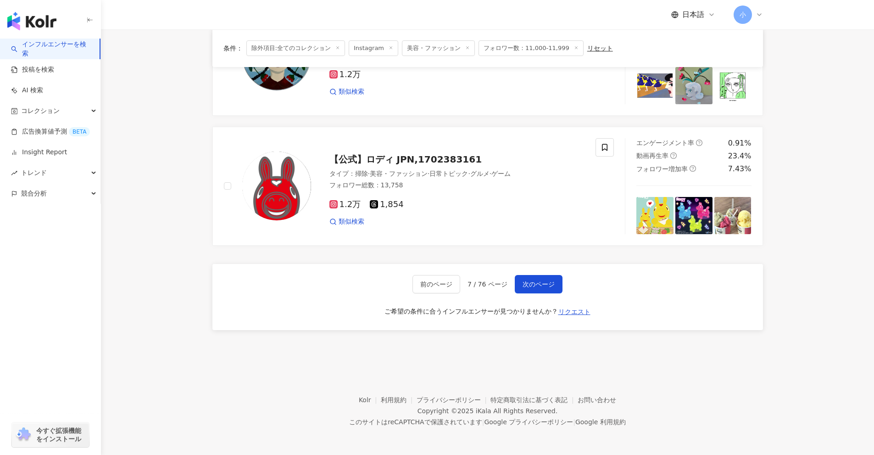
drag, startPoint x: 792, startPoint y: 217, endPoint x: 806, endPoint y: 381, distance: 164.9
click at [549, 285] on span "次のページ" at bounding box center [539, 283] width 32 height 7
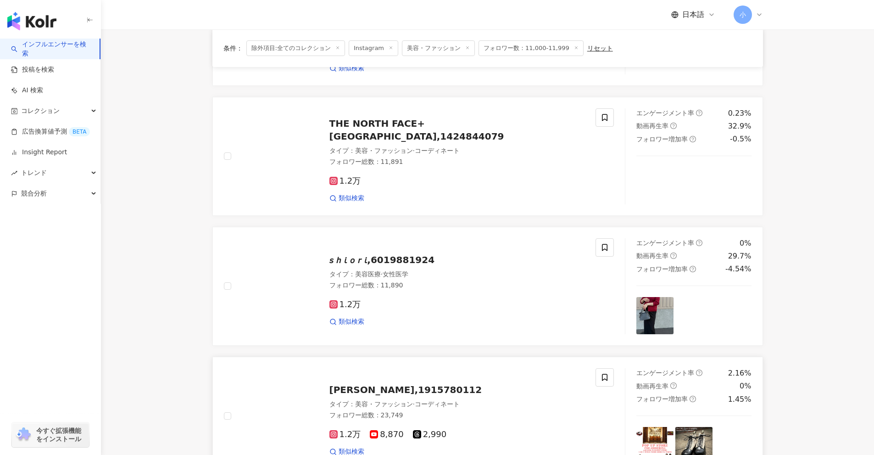
scroll to position [1168, 0]
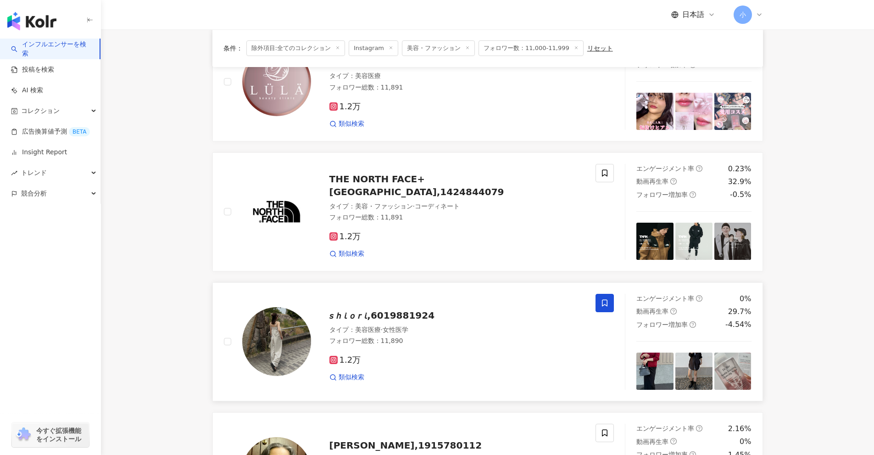
click at [608, 294] on span at bounding box center [605, 303] width 18 height 18
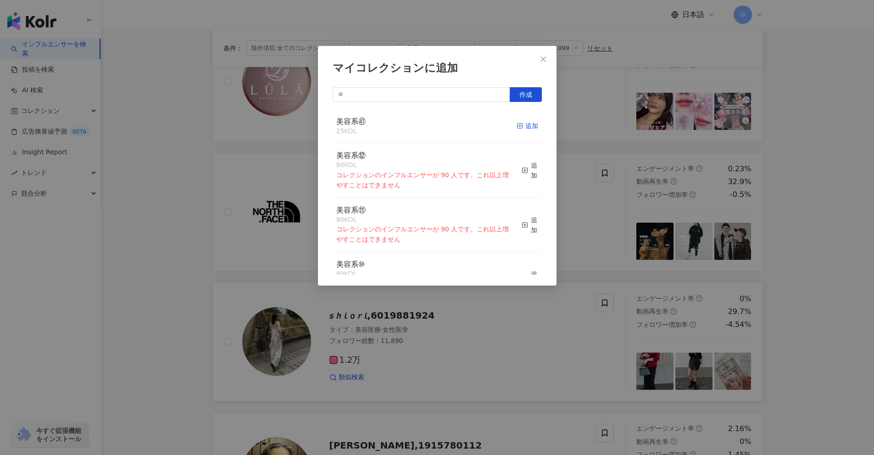
click at [522, 123] on div "追加" at bounding box center [528, 126] width 22 height 10
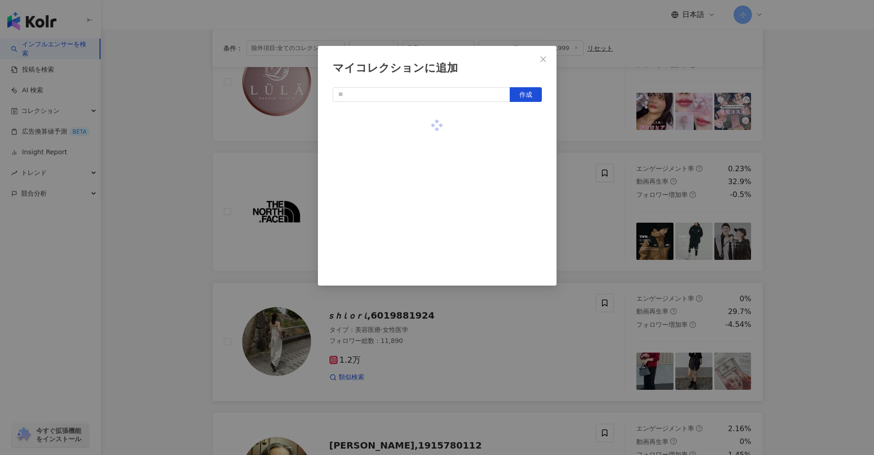
click at [583, 241] on div "マイコレクションに追加 作成" at bounding box center [437, 227] width 874 height 455
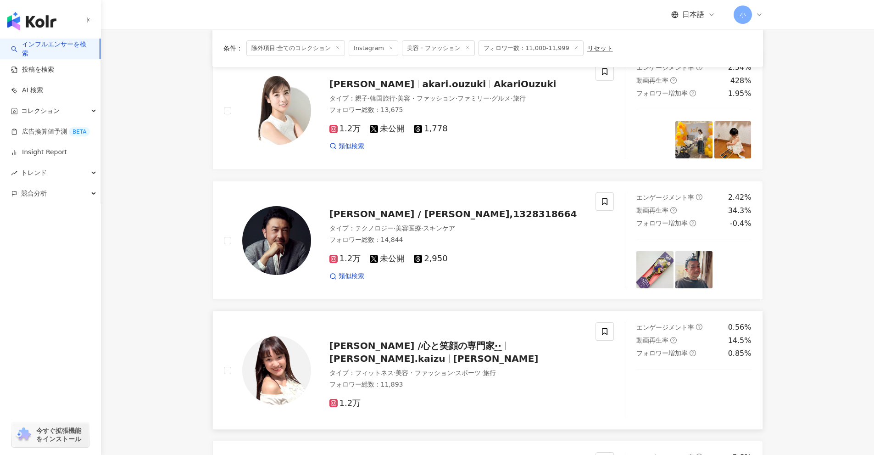
scroll to position [341, 0]
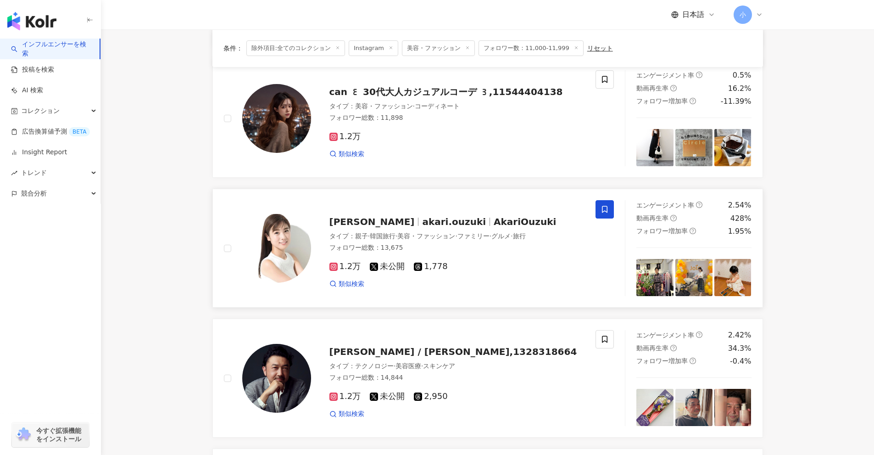
click at [612, 211] on span at bounding box center [605, 209] width 18 height 18
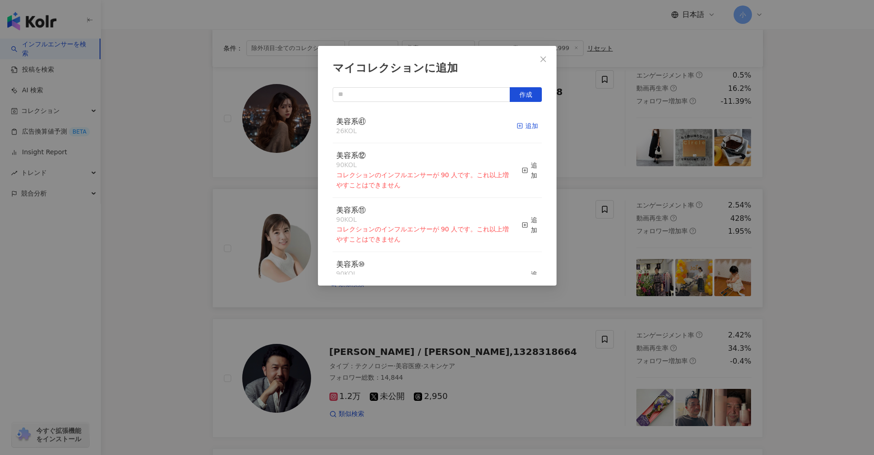
click at [524, 123] on div "追加" at bounding box center [528, 126] width 22 height 10
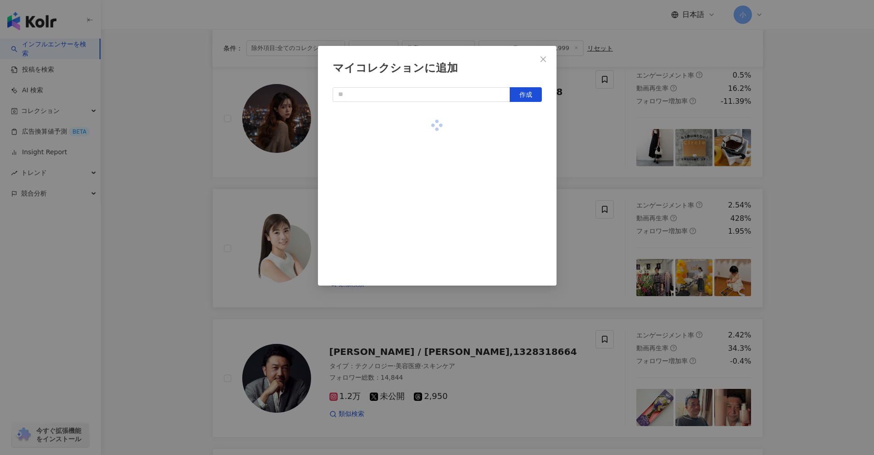
click at [554, 195] on div "マイコレクションに追加 作成" at bounding box center [437, 166] width 239 height 240
click at [581, 212] on div "マイコレクションに追加 作成" at bounding box center [437, 227] width 874 height 455
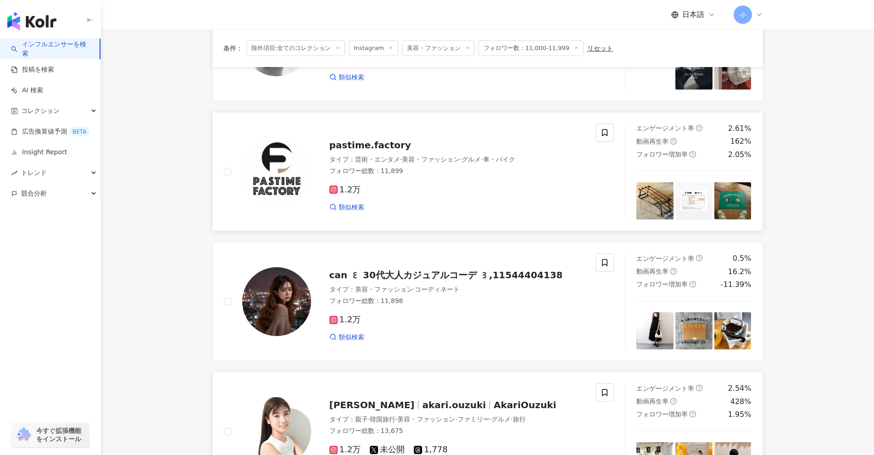
scroll to position [158, 0]
click at [598, 268] on span at bounding box center [605, 263] width 18 height 18
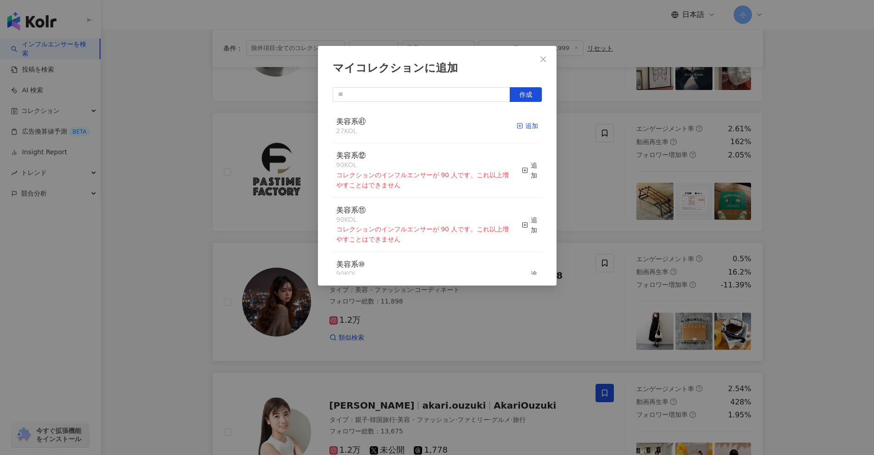
click at [523, 127] on div "追加" at bounding box center [528, 126] width 22 height 10
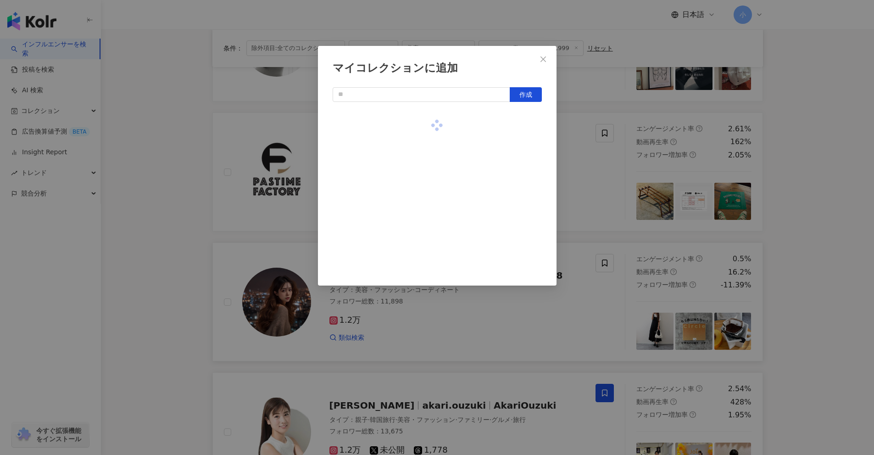
click at [576, 178] on div "マイコレクションに追加 作成" at bounding box center [437, 227] width 874 height 455
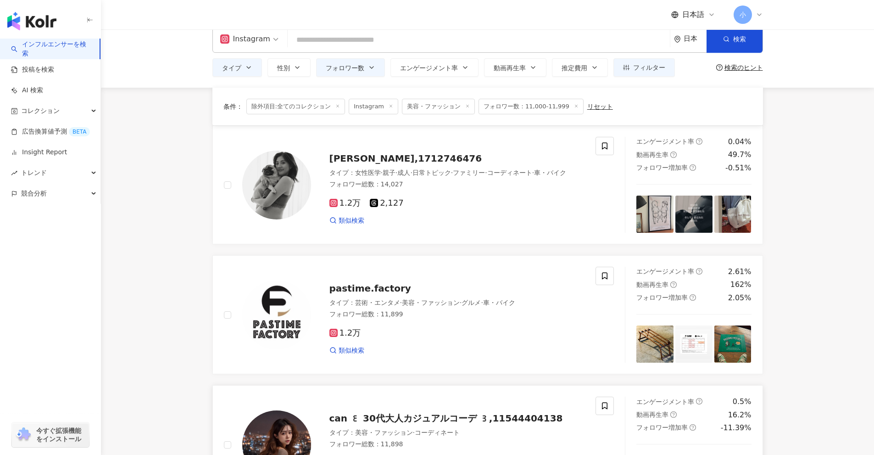
scroll to position [0, 0]
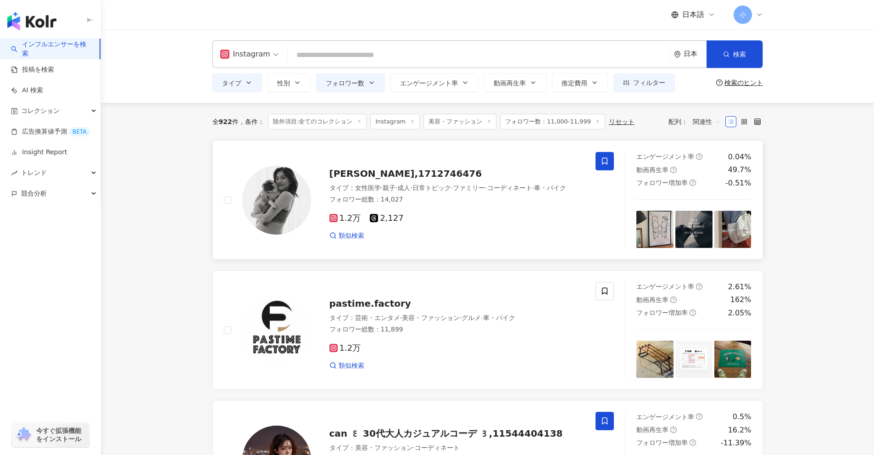
click at [604, 167] on span at bounding box center [605, 161] width 18 height 18
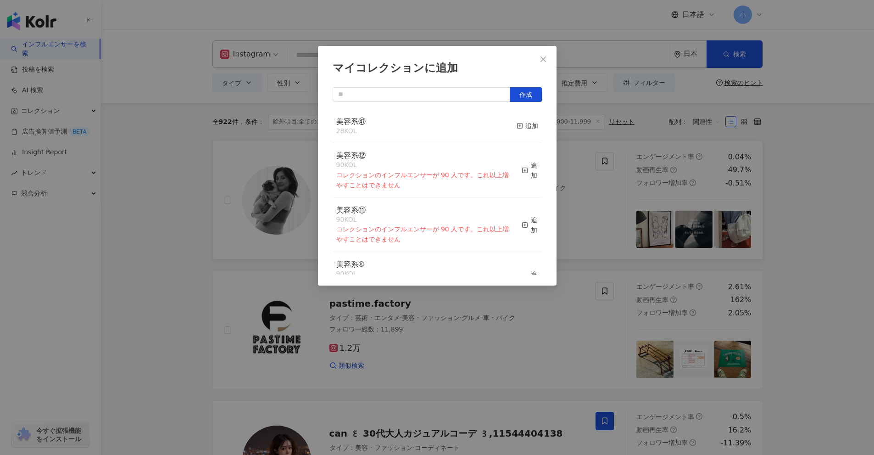
click at [531, 124] on div "美容系㊶ 28 KOL 追加" at bounding box center [437, 126] width 209 height 34
click at [518, 129] on div "追加" at bounding box center [528, 126] width 22 height 10
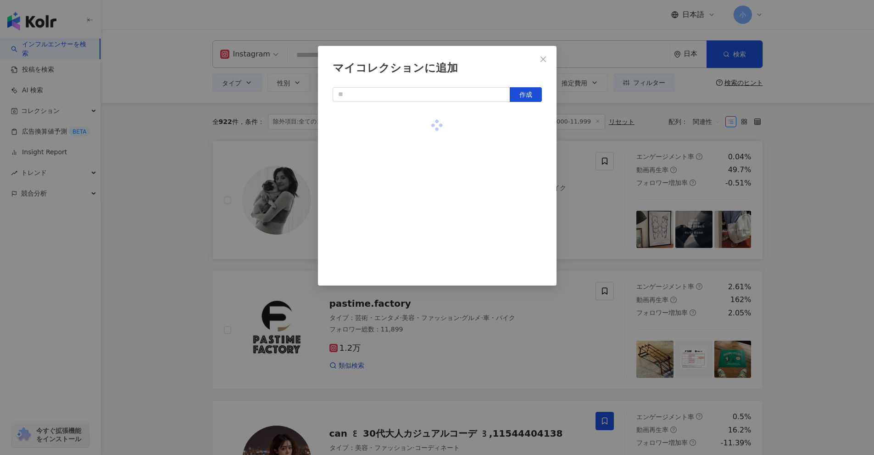
click at [786, 199] on div "マイコレクションに追加 作成" at bounding box center [437, 227] width 874 height 455
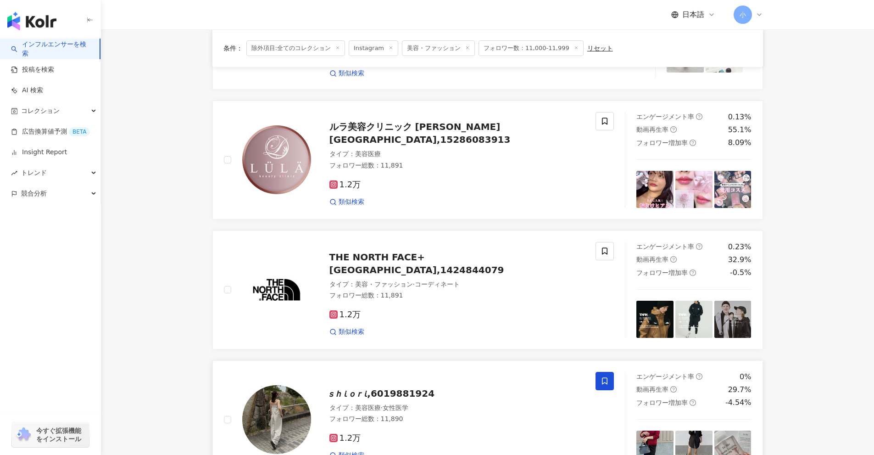
scroll to position [1443, 0]
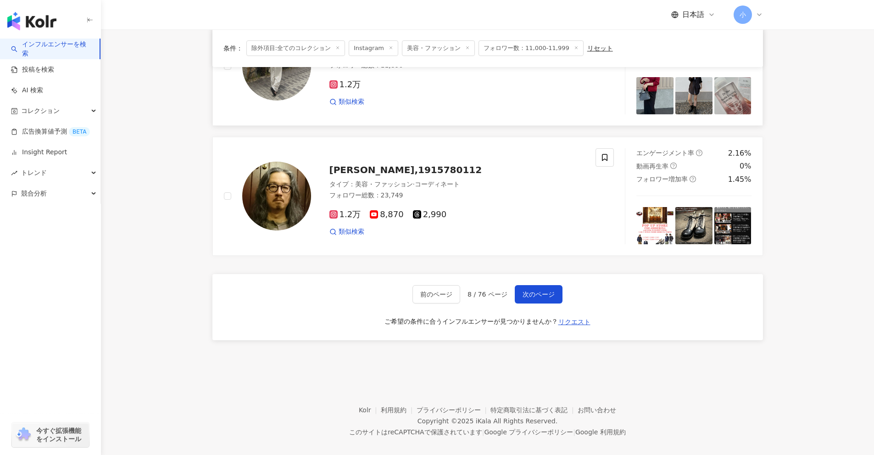
drag, startPoint x: 796, startPoint y: 171, endPoint x: 796, endPoint y: 369, distance: 198.3
click at [520, 285] on button "次のページ" at bounding box center [539, 294] width 48 height 18
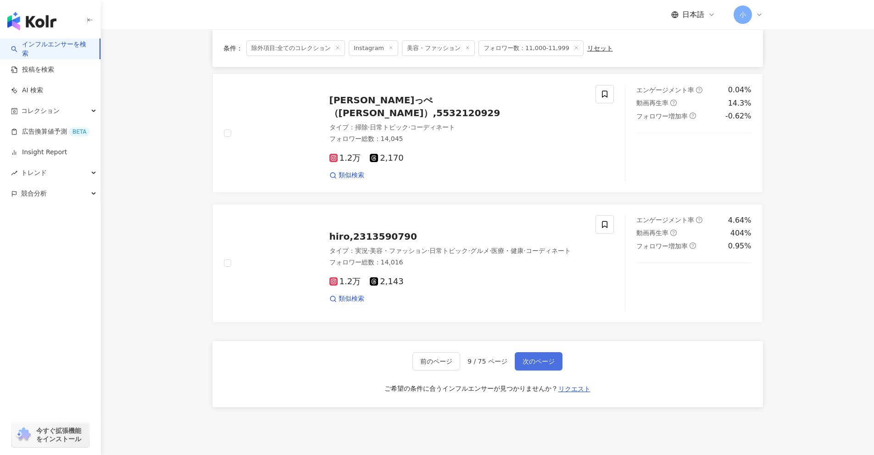
scroll to position [1351, 0]
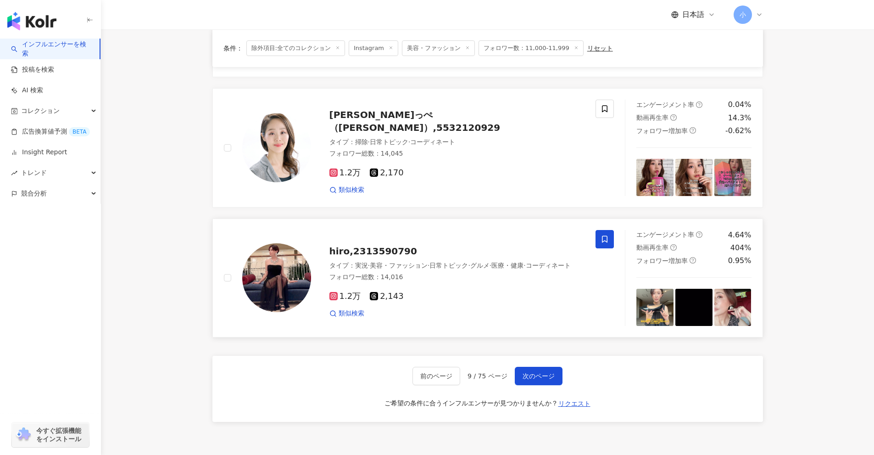
click at [607, 243] on span at bounding box center [605, 239] width 18 height 18
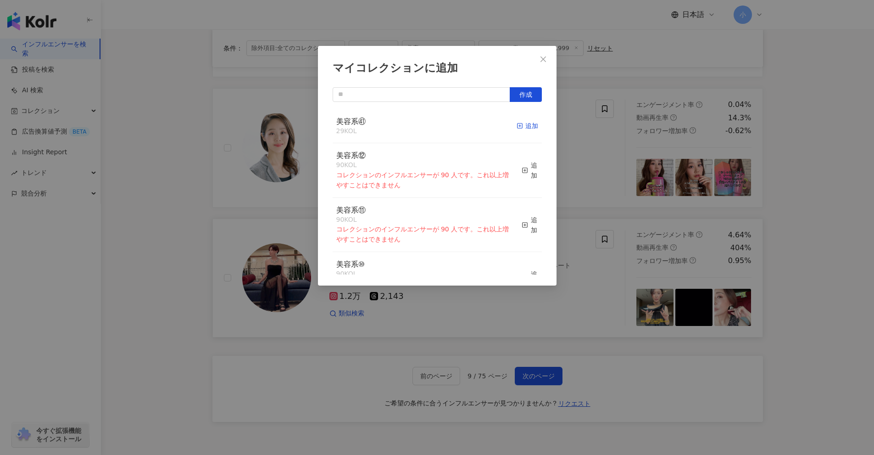
click at [517, 129] on icon "button" at bounding box center [520, 126] width 6 height 6
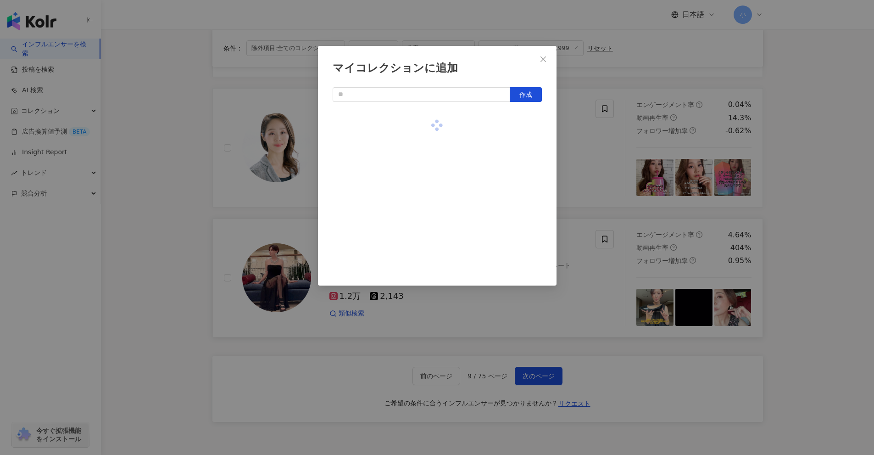
click at [832, 230] on div "マイコレクションに追加 作成" at bounding box center [437, 227] width 874 height 455
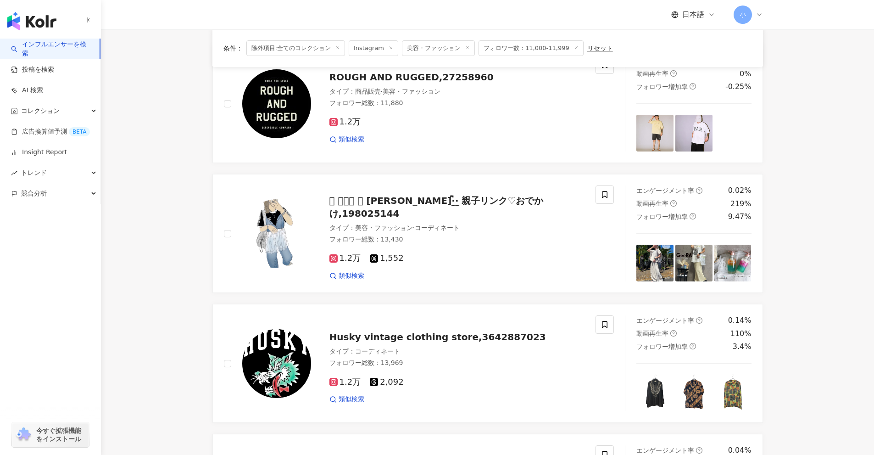
scroll to position [984, 0]
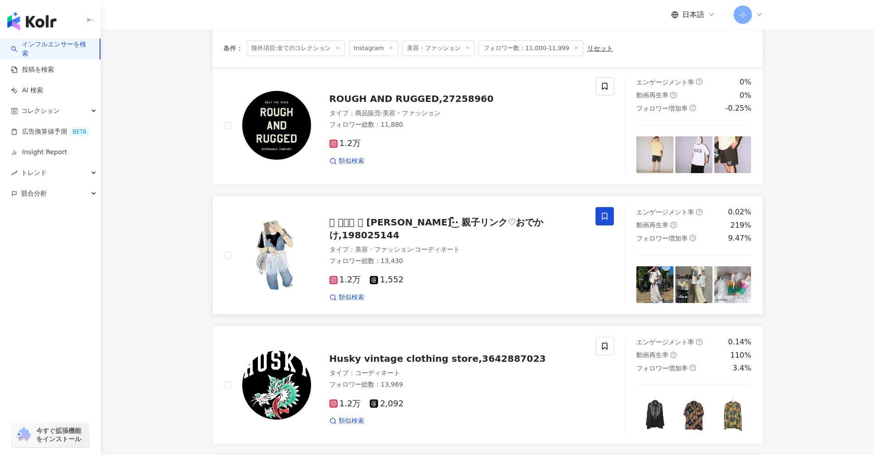
click at [607, 218] on icon at bounding box center [605, 216] width 8 height 8
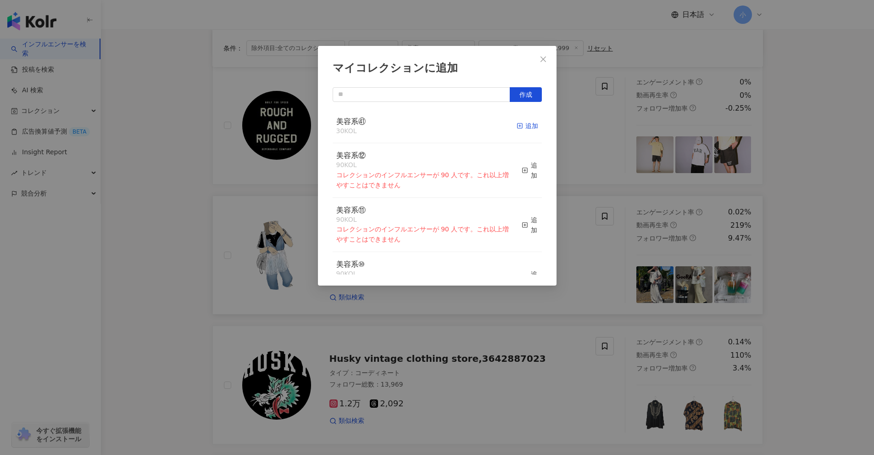
click at [518, 129] on div "追加" at bounding box center [528, 126] width 22 height 10
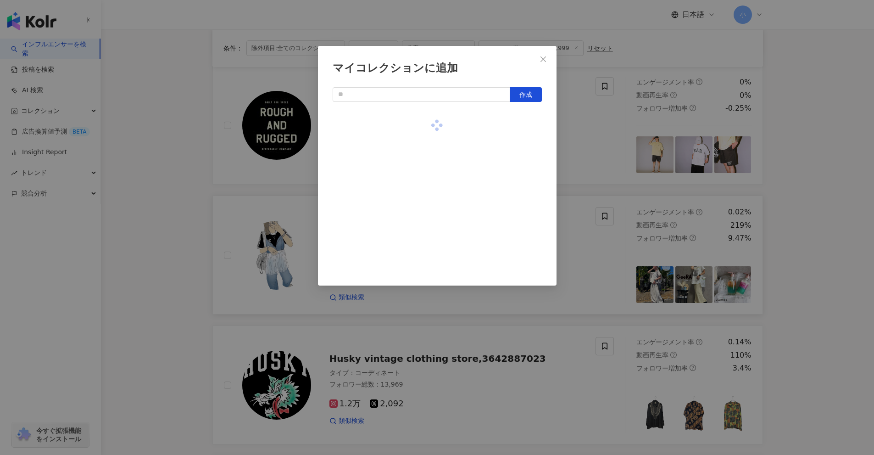
click at [805, 204] on div "マイコレクションに追加 作成" at bounding box center [437, 227] width 874 height 455
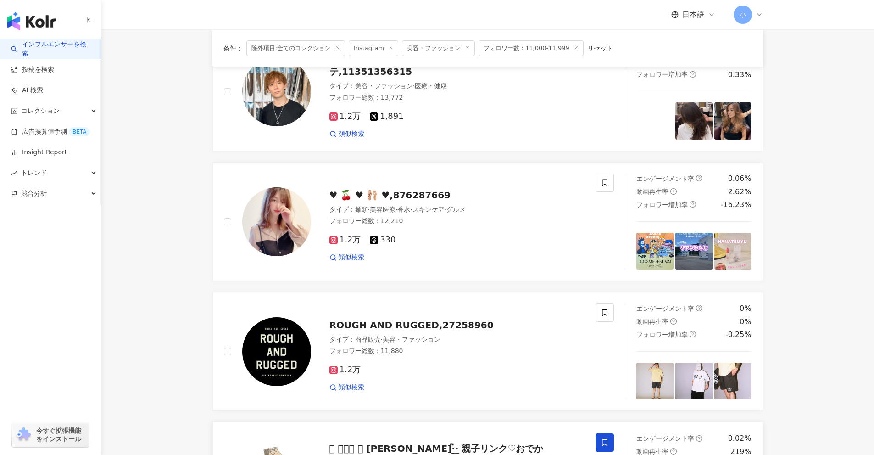
scroll to position [755, 0]
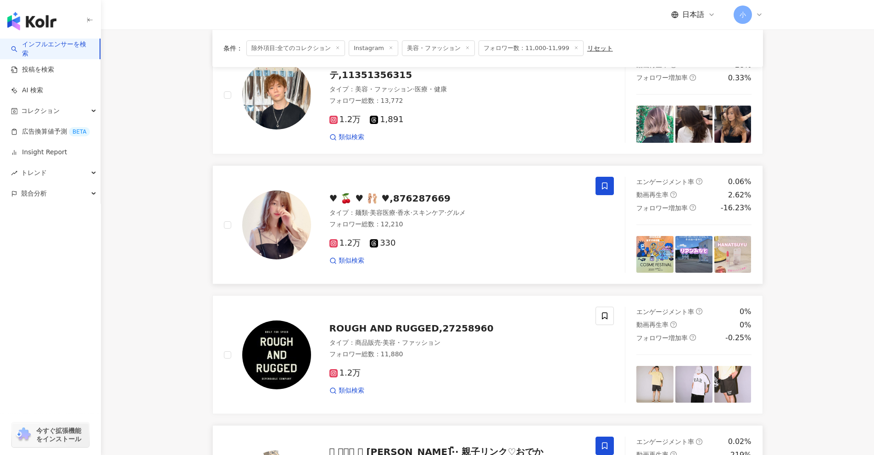
click at [607, 187] on icon at bounding box center [605, 186] width 8 height 8
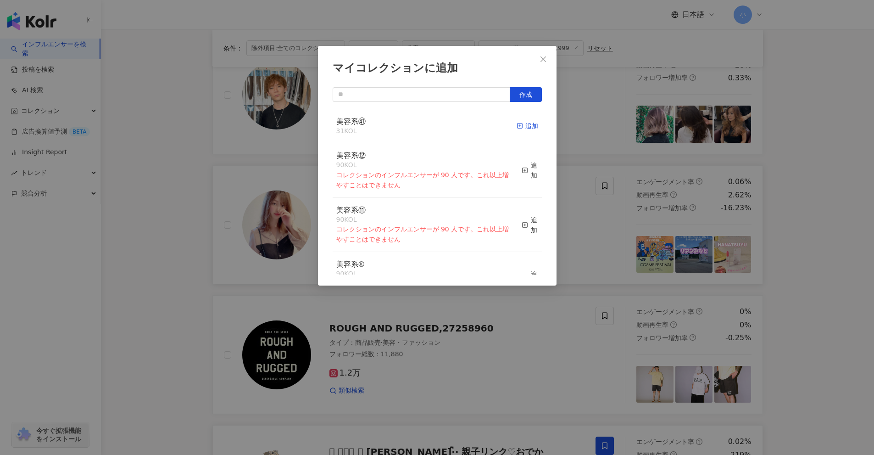
click at [517, 126] on icon "button" at bounding box center [520, 126] width 6 height 6
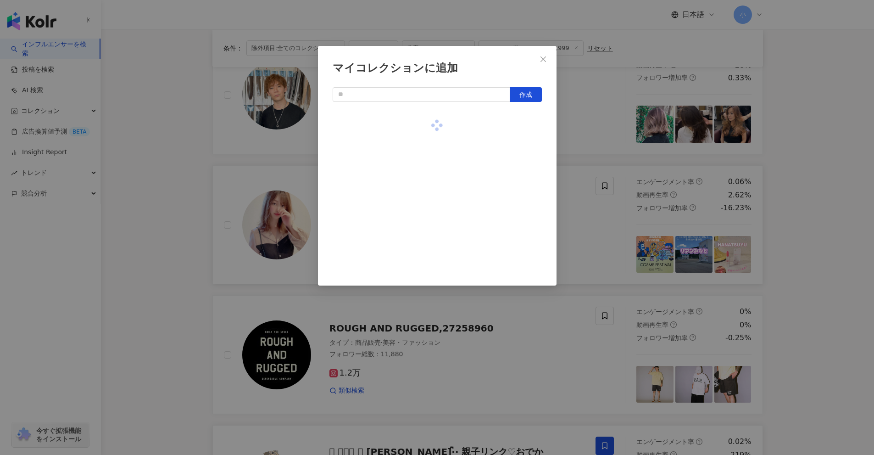
click at [823, 219] on div "マイコレクションに追加 作成" at bounding box center [437, 227] width 874 height 455
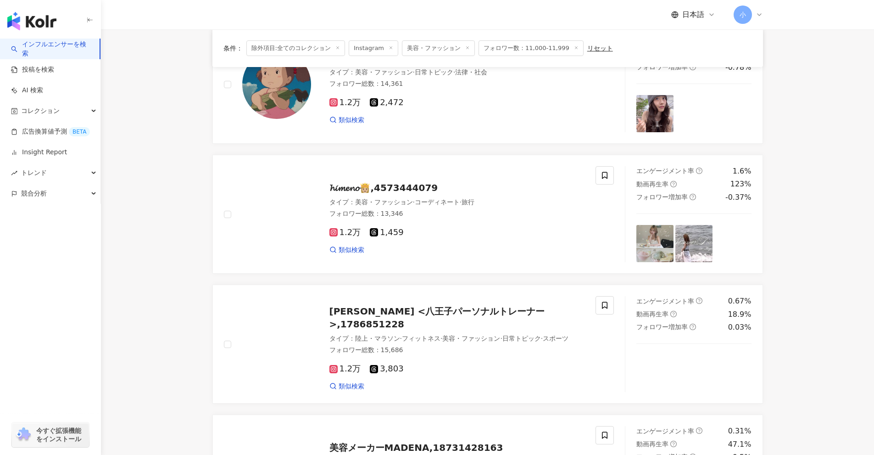
scroll to position [66, 0]
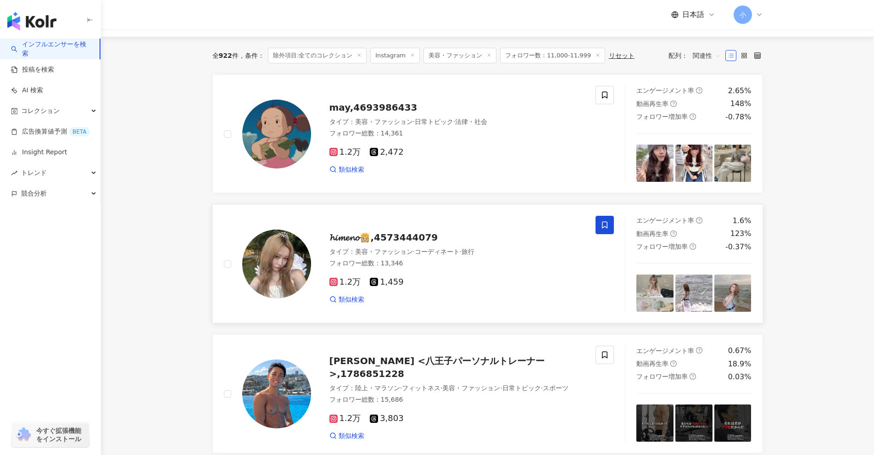
click at [606, 225] on icon at bounding box center [605, 225] width 8 height 8
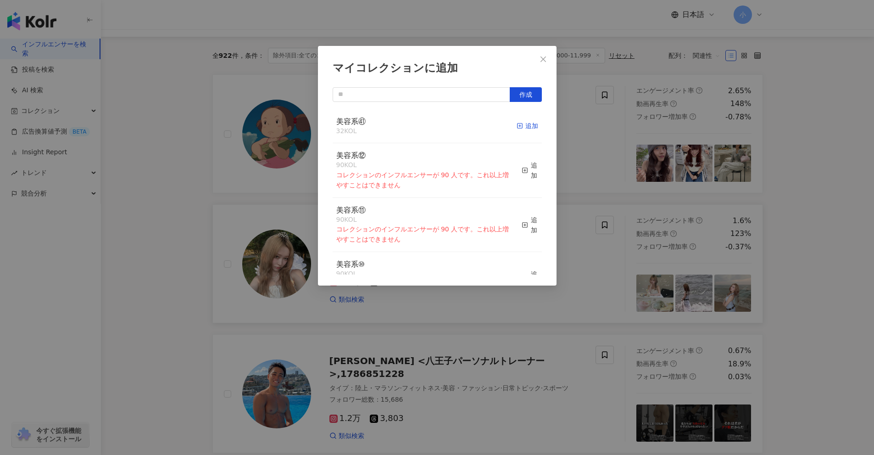
click at [521, 129] on div "追加" at bounding box center [528, 126] width 22 height 10
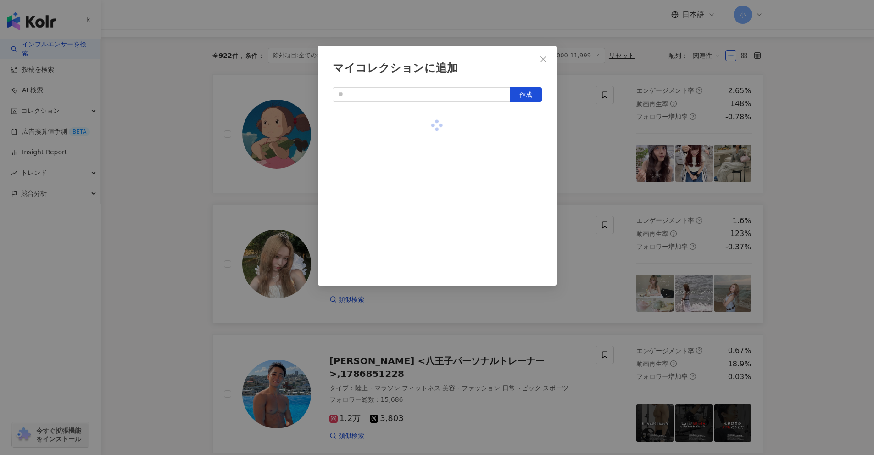
click at [848, 207] on div "マイコレクションに追加 作成" at bounding box center [437, 227] width 874 height 455
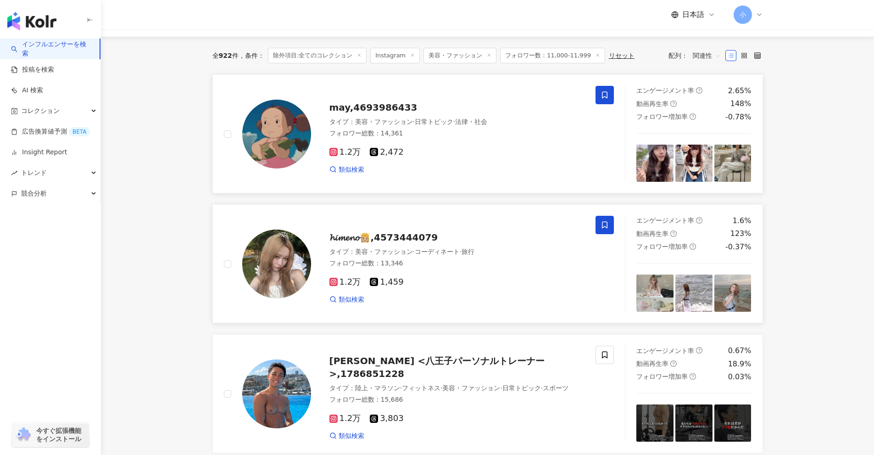
click at [608, 97] on icon at bounding box center [605, 95] width 8 height 8
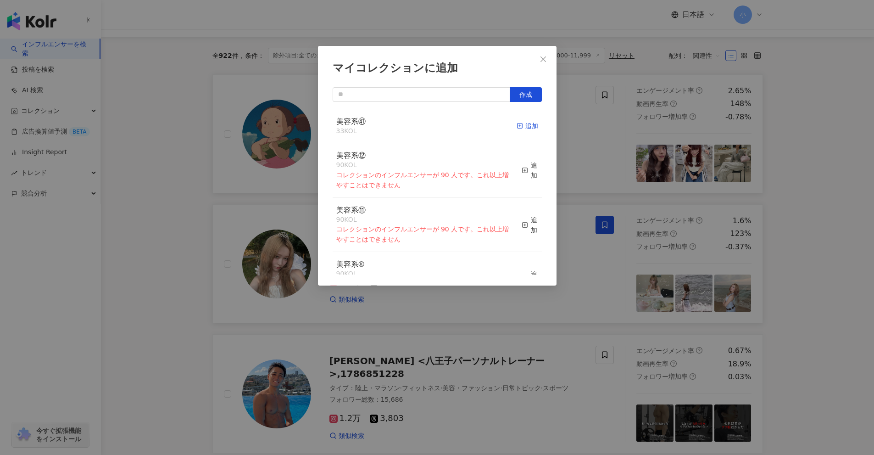
click at [521, 127] on div "追加" at bounding box center [528, 126] width 22 height 10
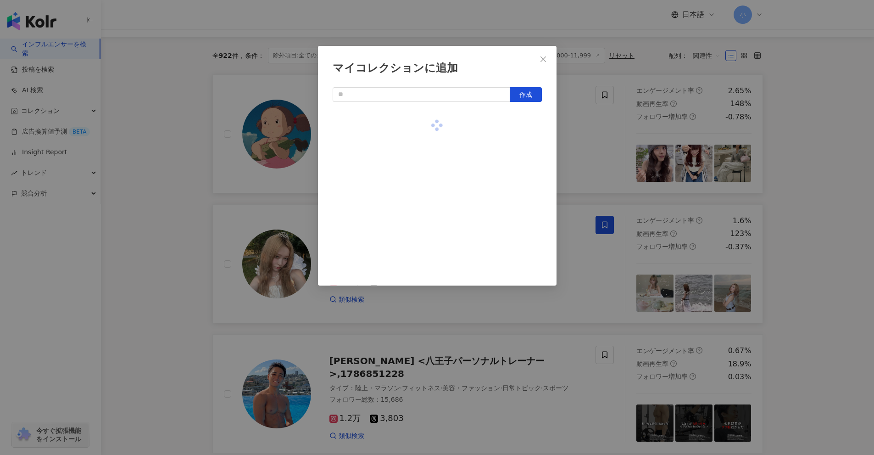
click at [831, 188] on div "マイコレクションに追加 作成" at bounding box center [437, 227] width 874 height 455
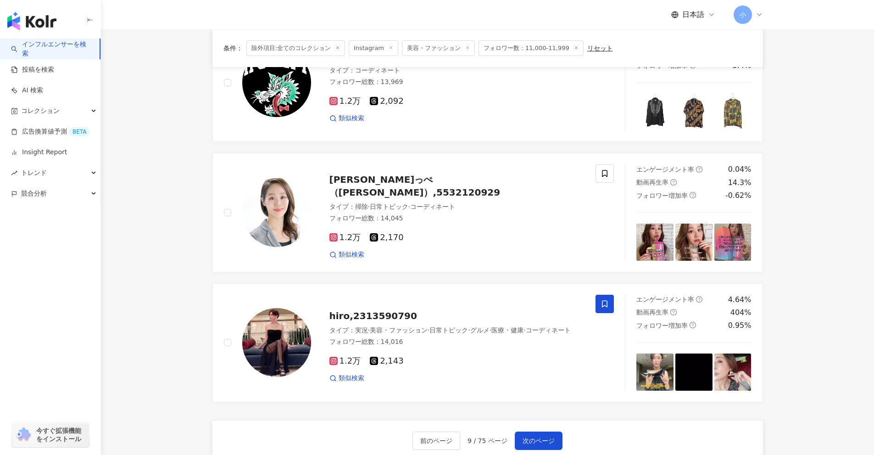
scroll to position [1443, 0]
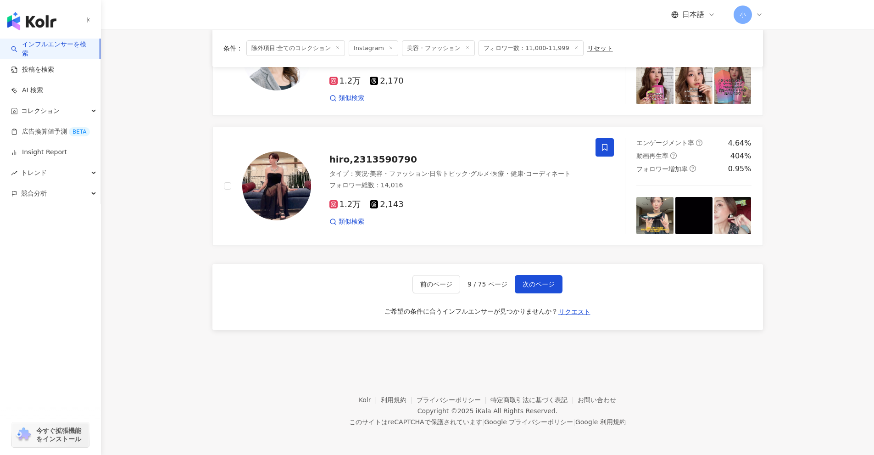
drag, startPoint x: 831, startPoint y: 180, endPoint x: 831, endPoint y: 331, distance: 151.5
click at [547, 281] on span "次のページ" at bounding box center [539, 283] width 32 height 7
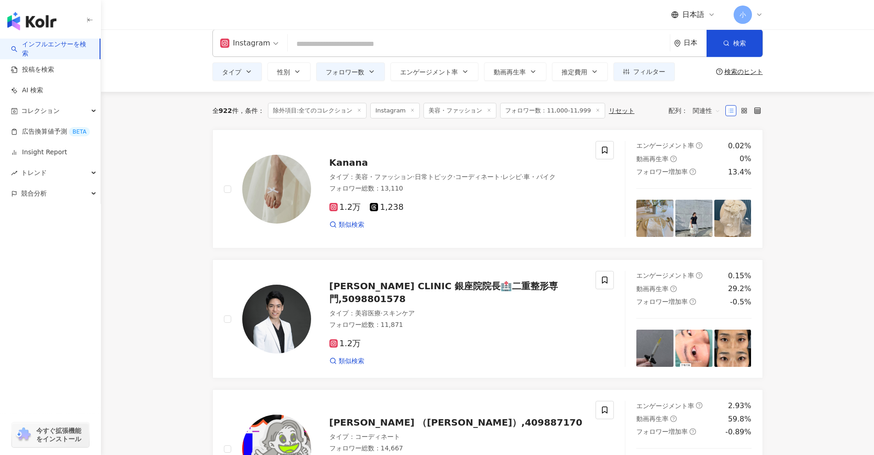
scroll to position [0, 0]
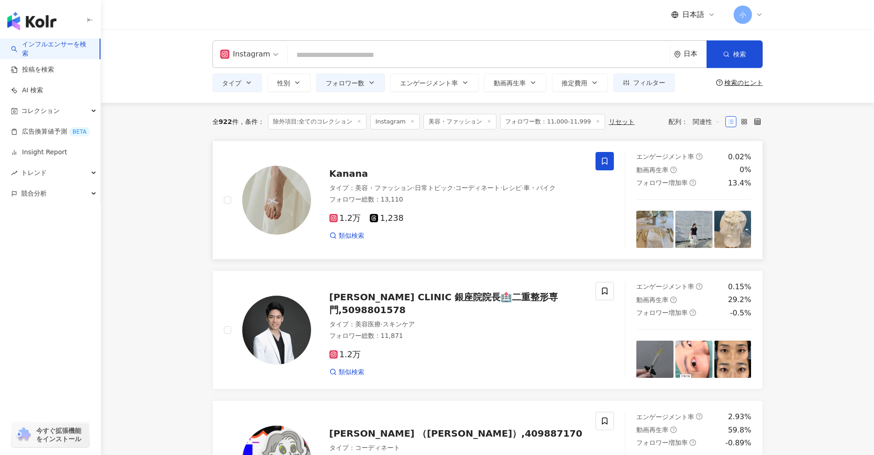
click at [610, 159] on span at bounding box center [605, 161] width 18 height 18
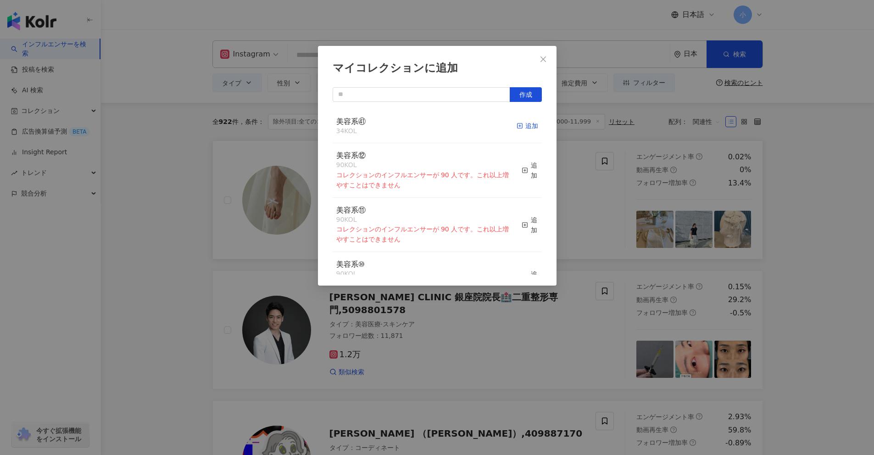
click at [524, 129] on div "追加" at bounding box center [528, 126] width 22 height 10
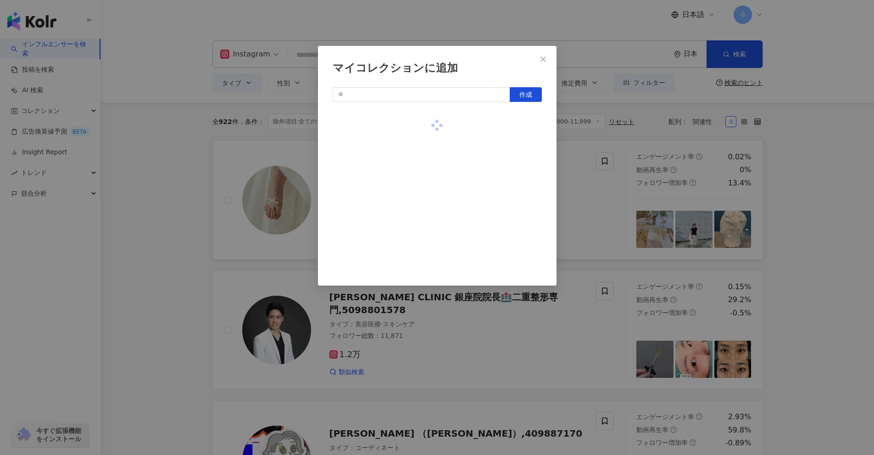
click at [819, 243] on div "マイコレクションに追加 作成" at bounding box center [437, 227] width 874 height 455
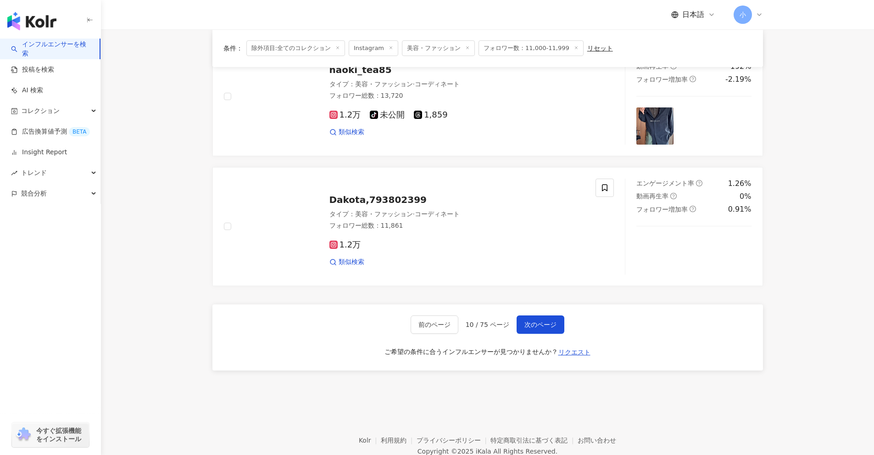
scroll to position [1443, 0]
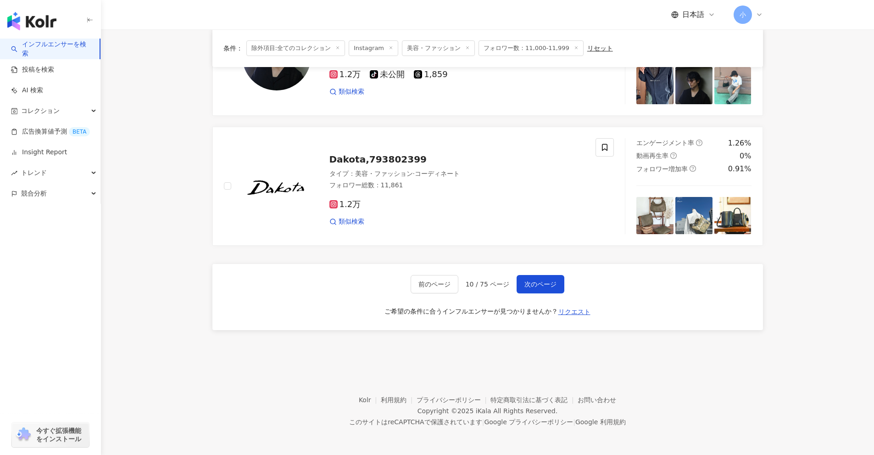
drag, startPoint x: 820, startPoint y: 232, endPoint x: 818, endPoint y: 383, distance: 151.0
click at [542, 282] on span "次のページ" at bounding box center [541, 283] width 32 height 7
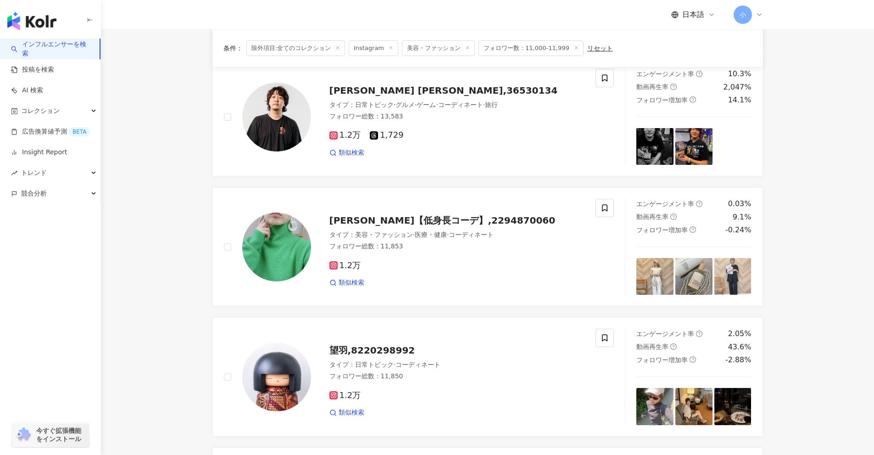
scroll to position [1122, 0]
click at [604, 212] on icon at bounding box center [605, 208] width 8 height 8
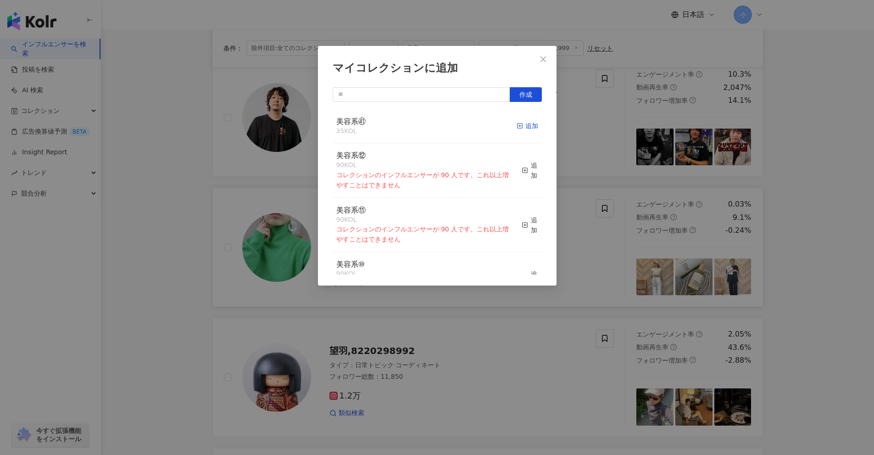
click at [520, 123] on div "追加" at bounding box center [528, 126] width 22 height 10
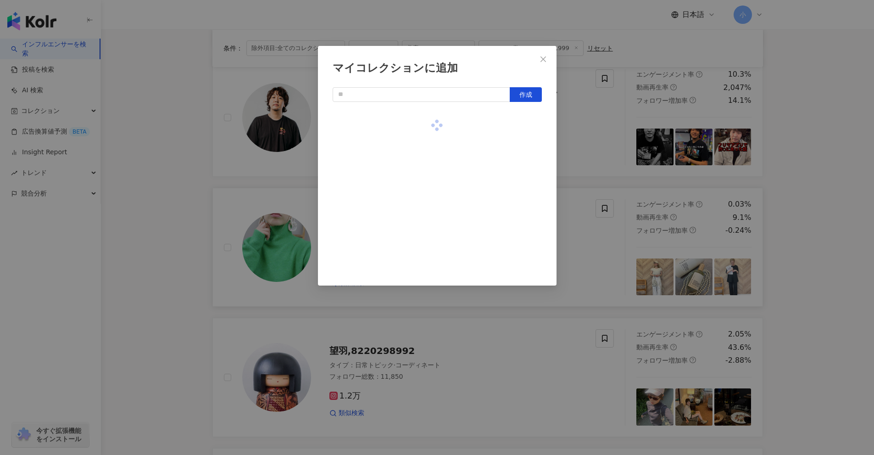
click at [814, 243] on div "マイコレクションに追加 作成" at bounding box center [437, 227] width 874 height 455
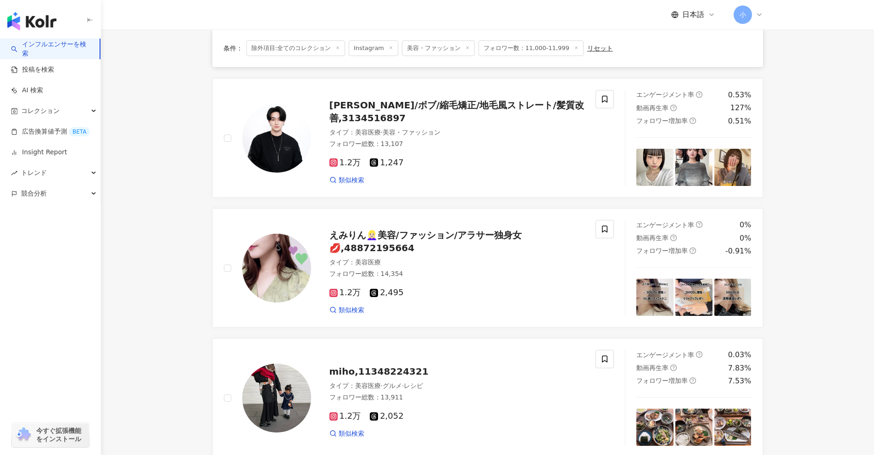
scroll to position [158, 0]
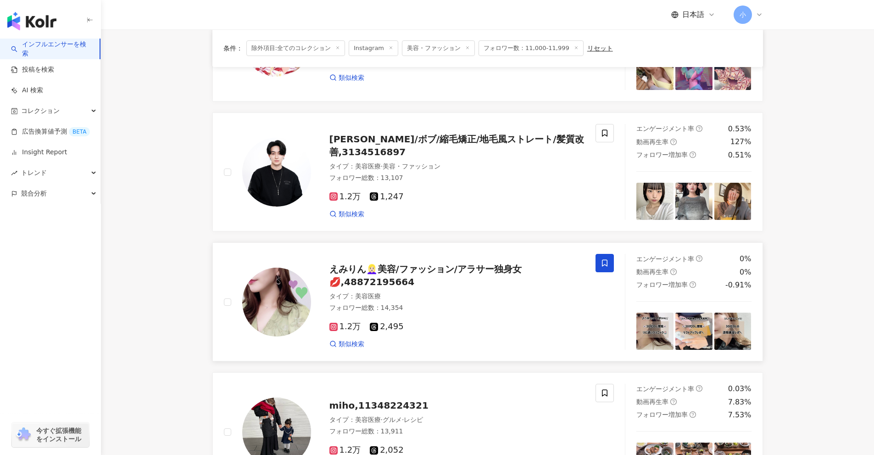
click at [609, 266] on icon at bounding box center [605, 263] width 8 height 8
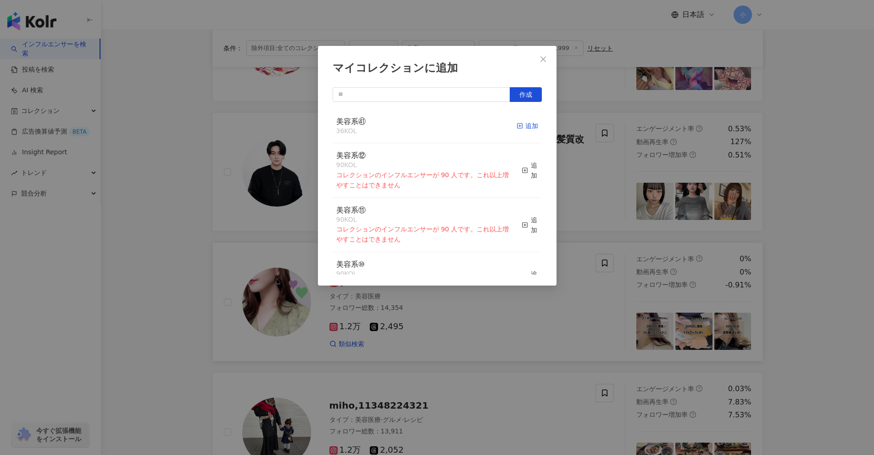
click at [522, 128] on div "追加" at bounding box center [528, 126] width 22 height 10
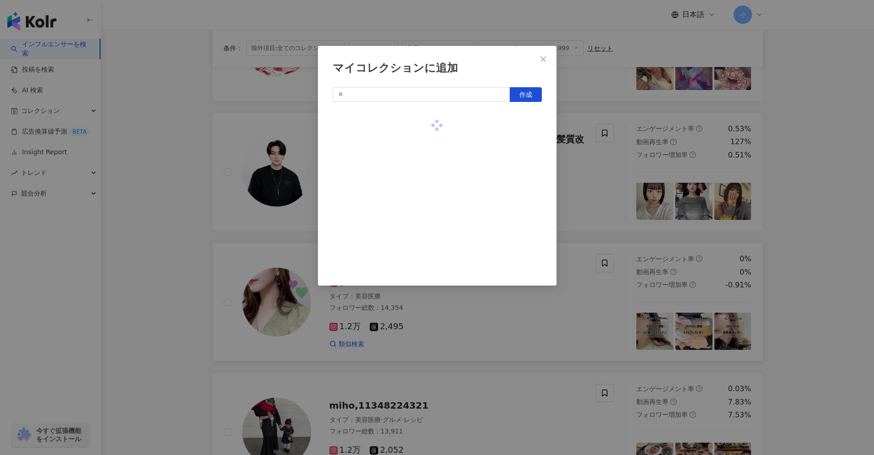
click at [836, 261] on div "マイコレクションに追加 作成" at bounding box center [437, 227] width 874 height 455
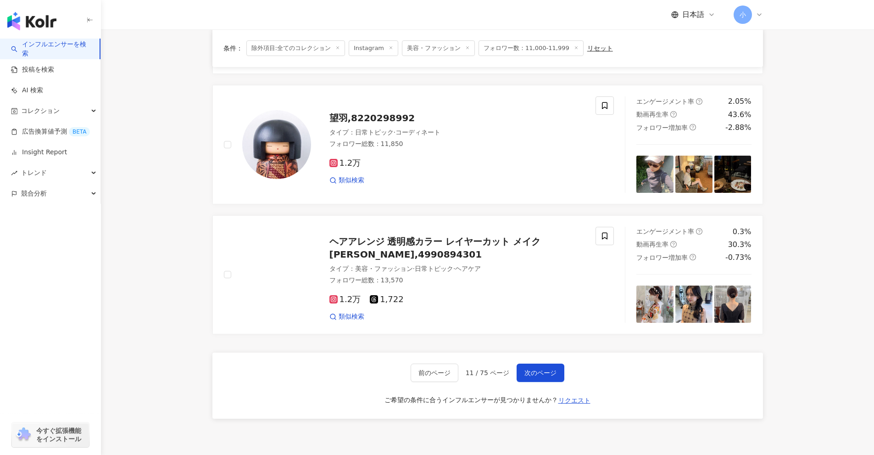
scroll to position [1443, 0]
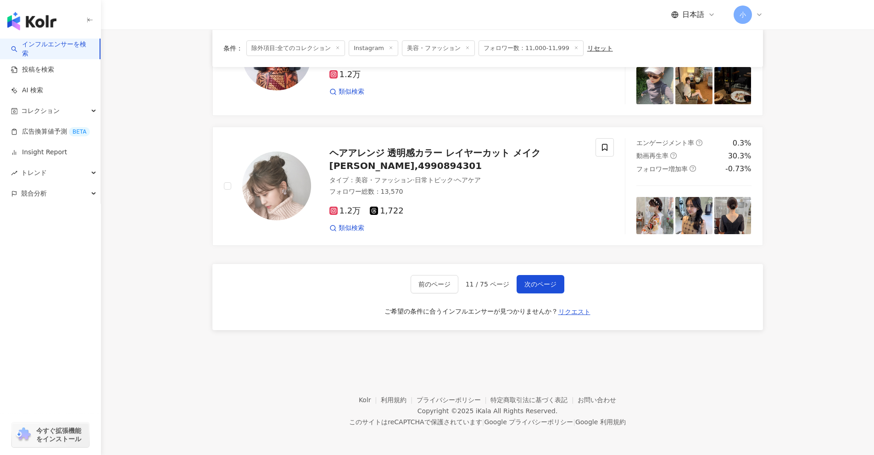
drag, startPoint x: 830, startPoint y: 264, endPoint x: 815, endPoint y: 423, distance: 159.5
click at [537, 281] on span "次のページ" at bounding box center [541, 283] width 32 height 7
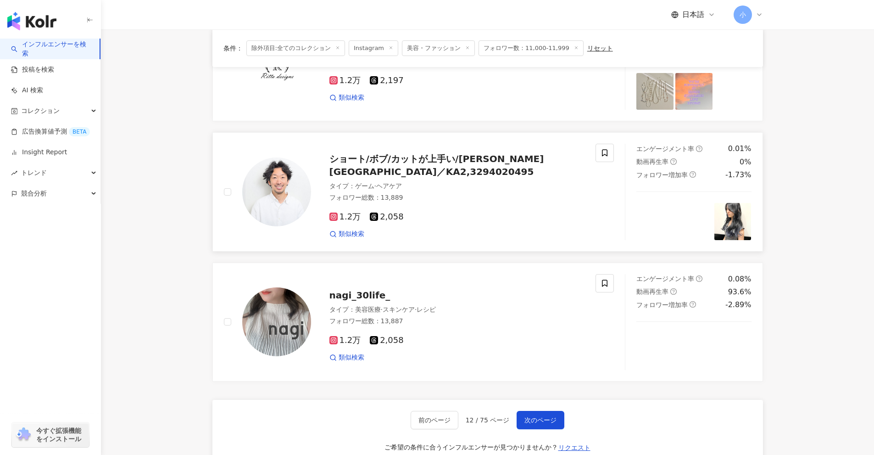
scroll to position [1259, 0]
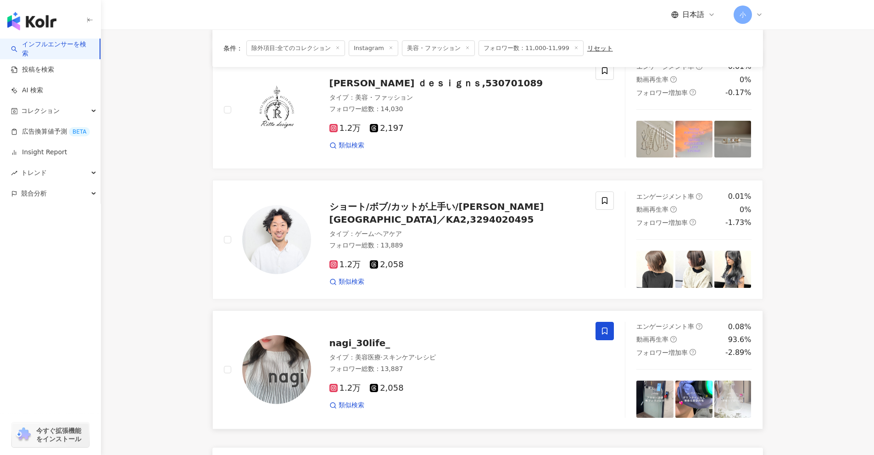
click at [606, 331] on icon at bounding box center [605, 331] width 8 height 8
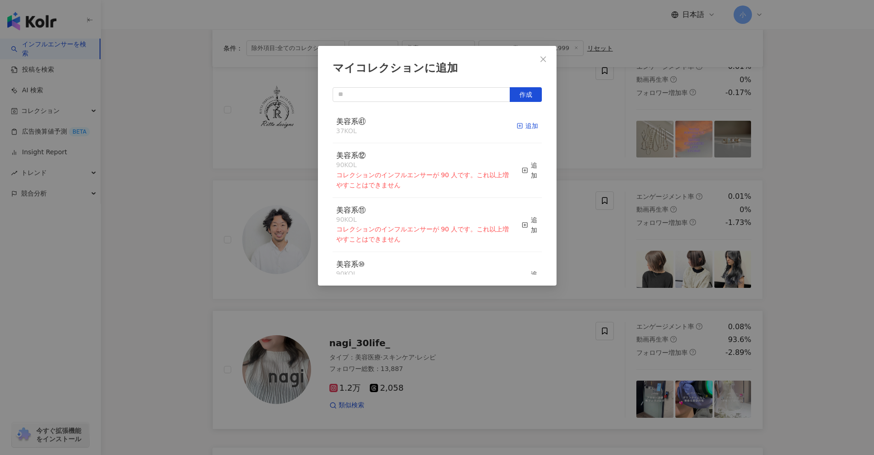
click at [521, 127] on div "追加" at bounding box center [528, 126] width 22 height 10
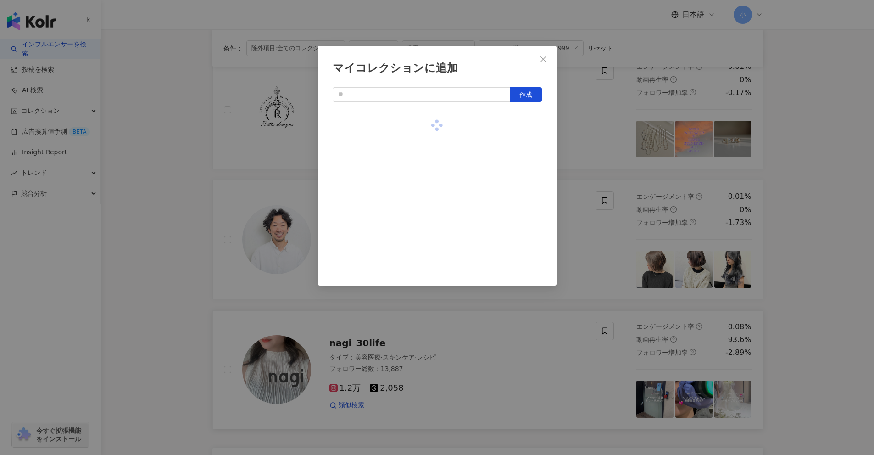
click at [825, 232] on div "マイコレクションに追加 作成" at bounding box center [437, 227] width 874 height 455
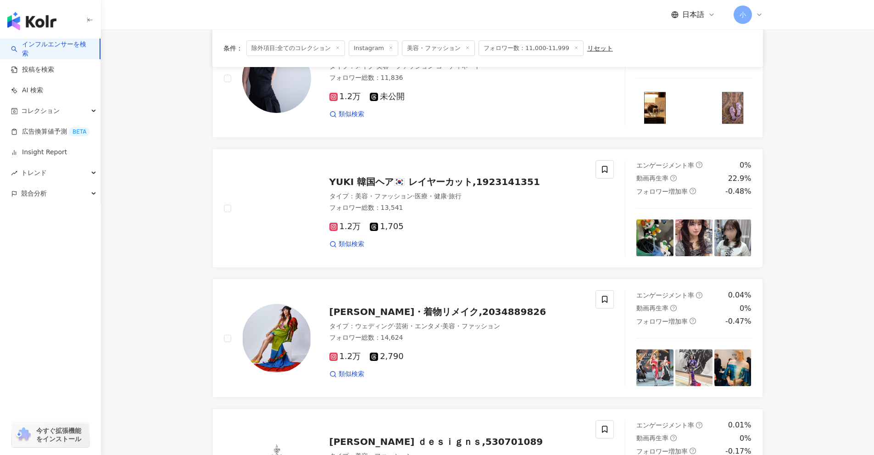
scroll to position [892, 0]
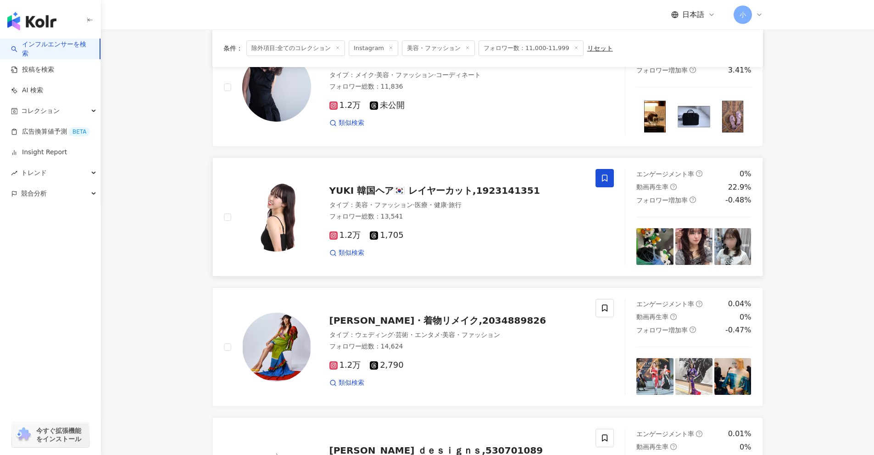
click at [607, 175] on icon at bounding box center [605, 178] width 8 height 8
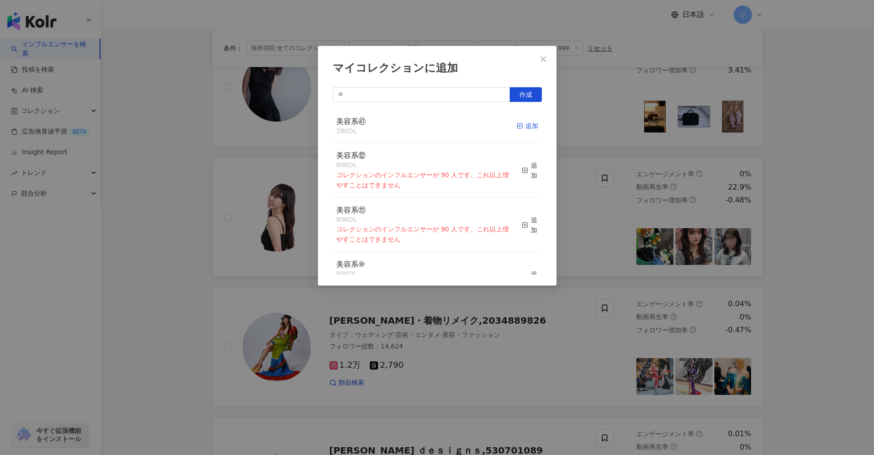
click at [520, 122] on div "追加" at bounding box center [528, 126] width 22 height 10
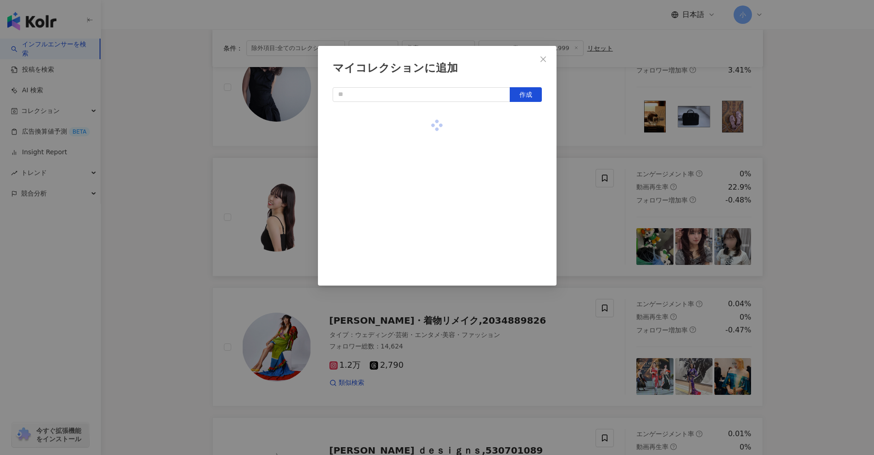
click at [833, 235] on div "マイコレクションに追加 作成" at bounding box center [437, 227] width 874 height 455
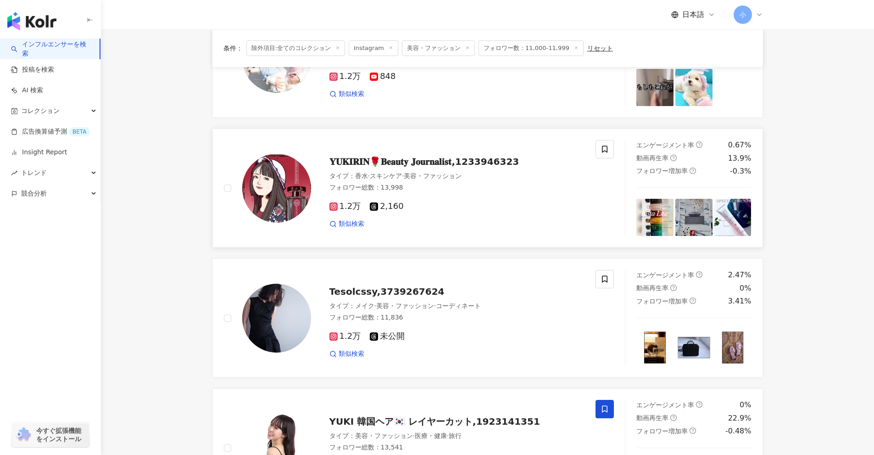
scroll to position [709, 0]
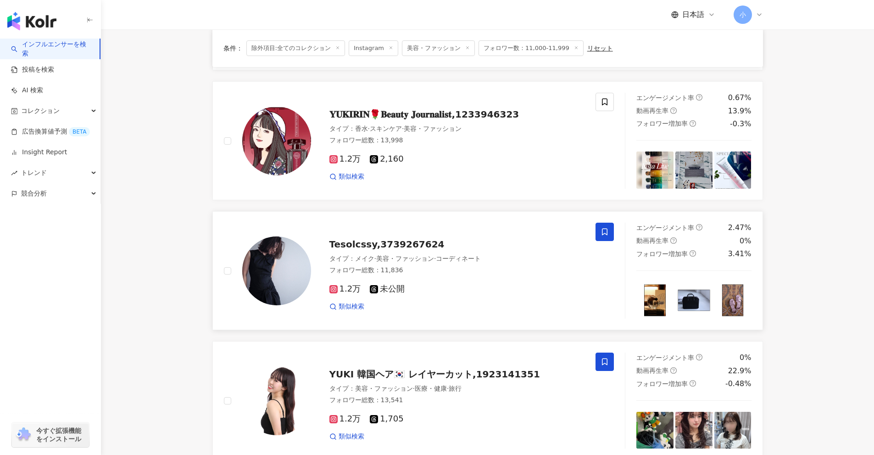
click at [610, 231] on span at bounding box center [605, 232] width 18 height 18
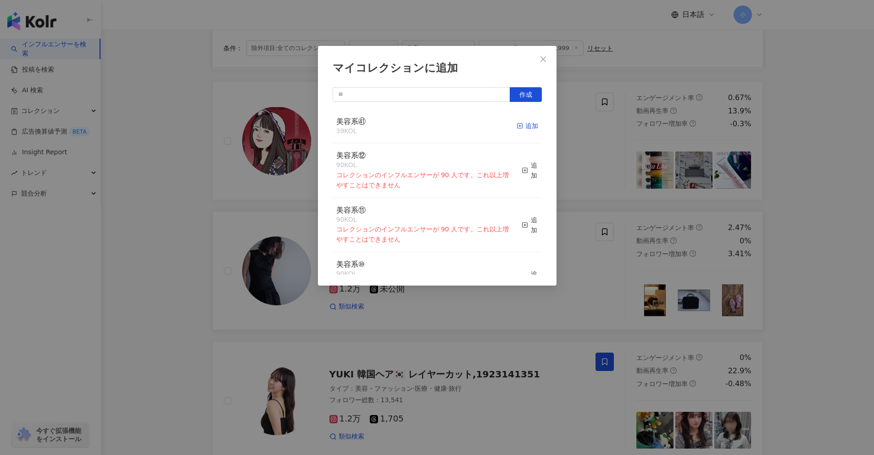
click at [522, 126] on div "追加" at bounding box center [528, 126] width 22 height 10
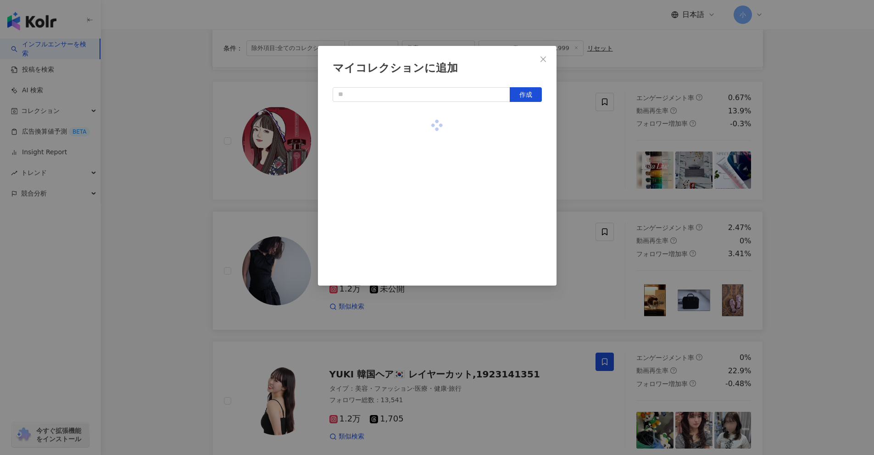
click at [819, 254] on div "マイコレクションに追加 作成" at bounding box center [437, 227] width 874 height 455
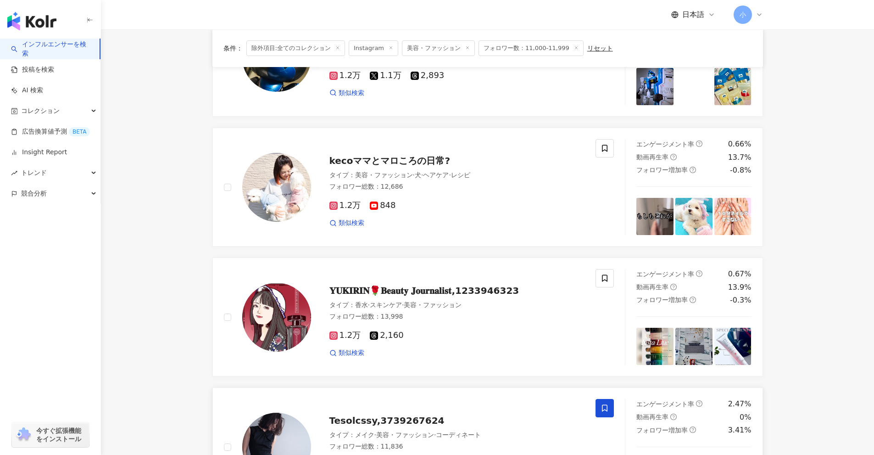
scroll to position [1443, 0]
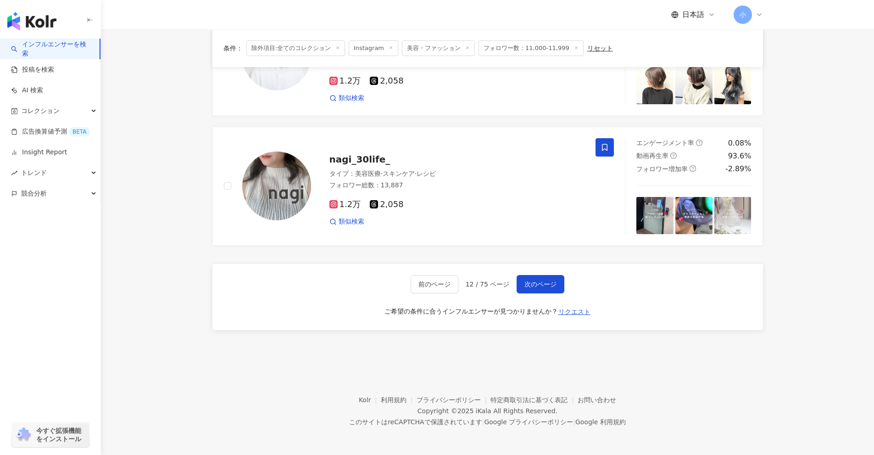
drag, startPoint x: 823, startPoint y: 216, endPoint x: 800, endPoint y: 409, distance: 194.6
click at [548, 279] on button "次のページ" at bounding box center [541, 284] width 48 height 18
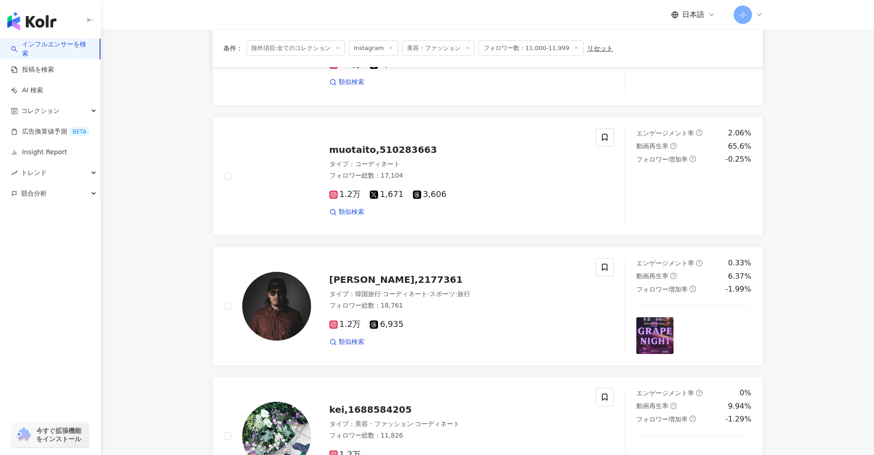
scroll to position [1470, 0]
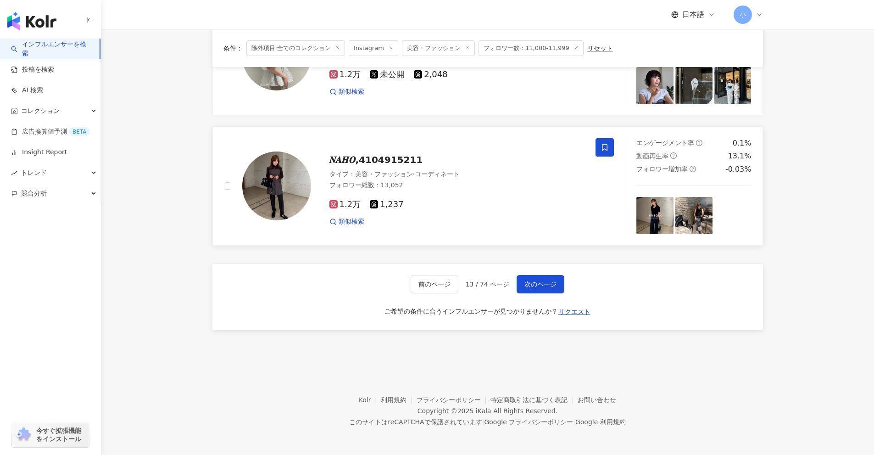
click at [607, 151] on icon at bounding box center [605, 147] width 8 height 8
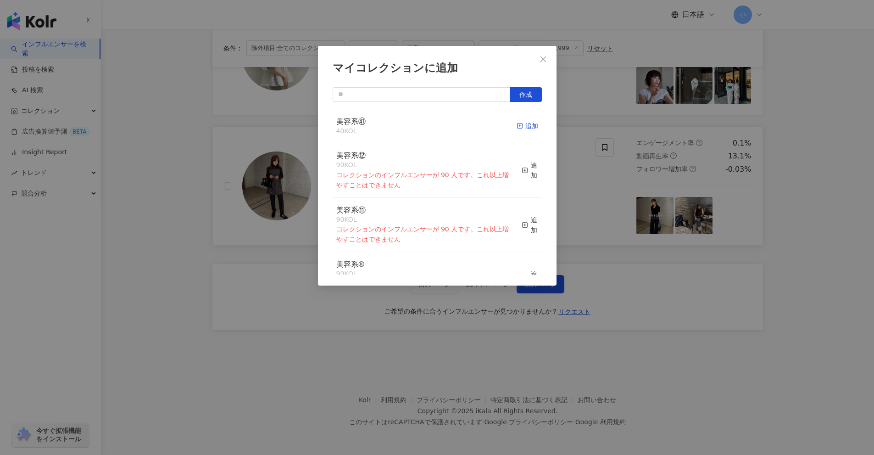
click at [521, 129] on div "追加" at bounding box center [528, 126] width 22 height 10
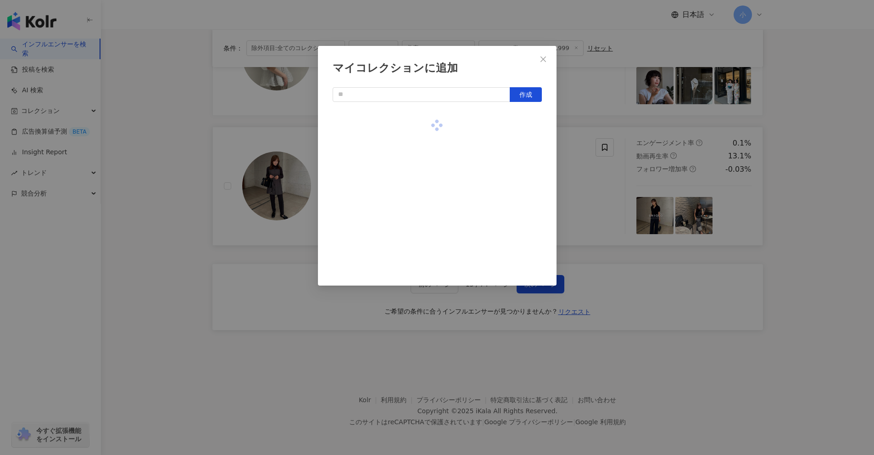
click at [808, 208] on div "マイコレクションに追加 作成" at bounding box center [437, 227] width 874 height 455
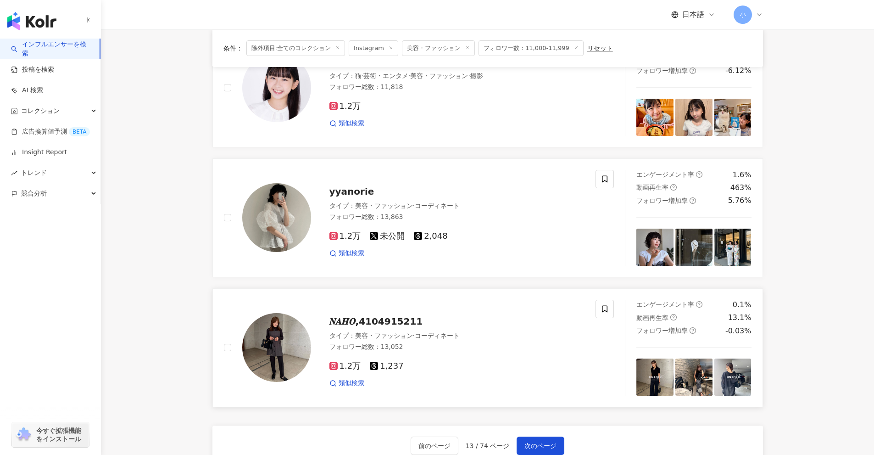
scroll to position [1286, 0]
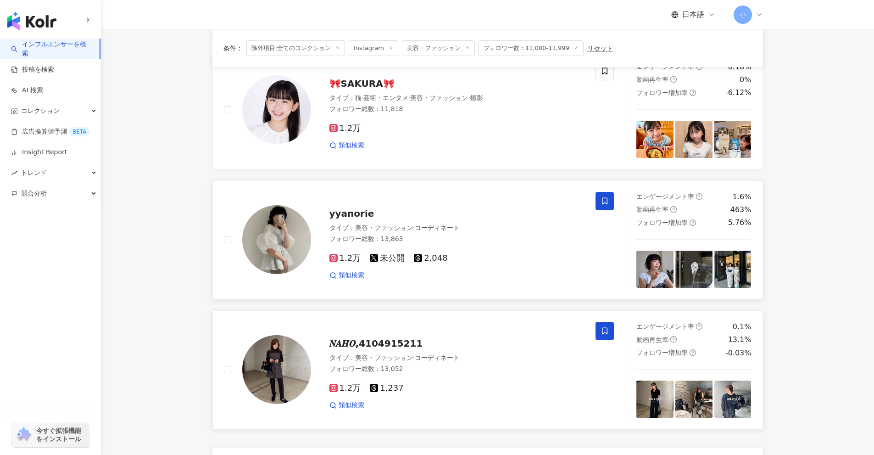
click at [598, 197] on span at bounding box center [605, 201] width 18 height 18
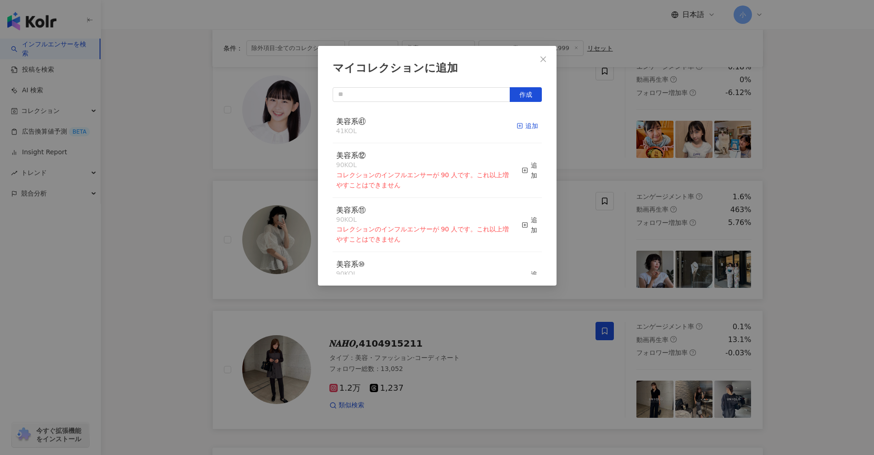
click at [527, 124] on div "追加" at bounding box center [528, 126] width 22 height 10
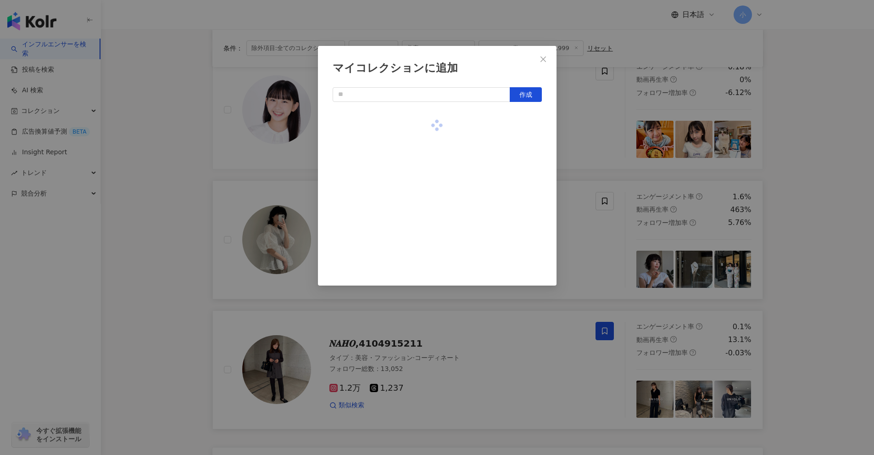
click at [810, 206] on div "マイコレクションに追加 作成" at bounding box center [437, 227] width 874 height 455
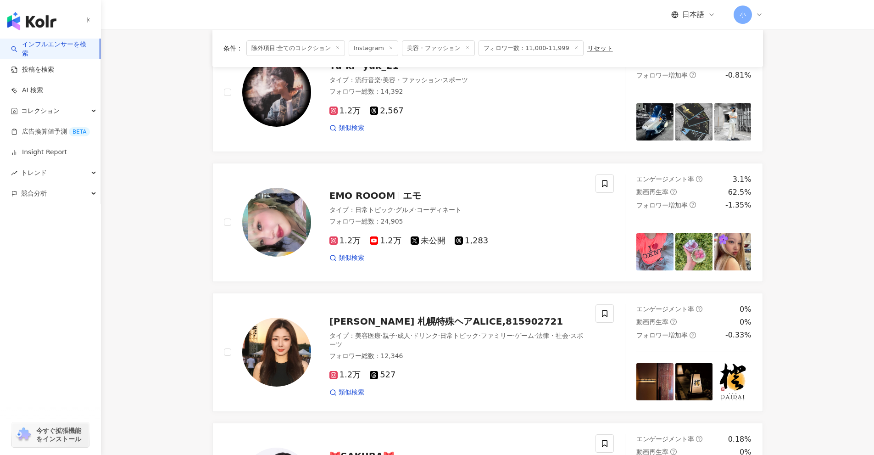
scroll to position [873, 0]
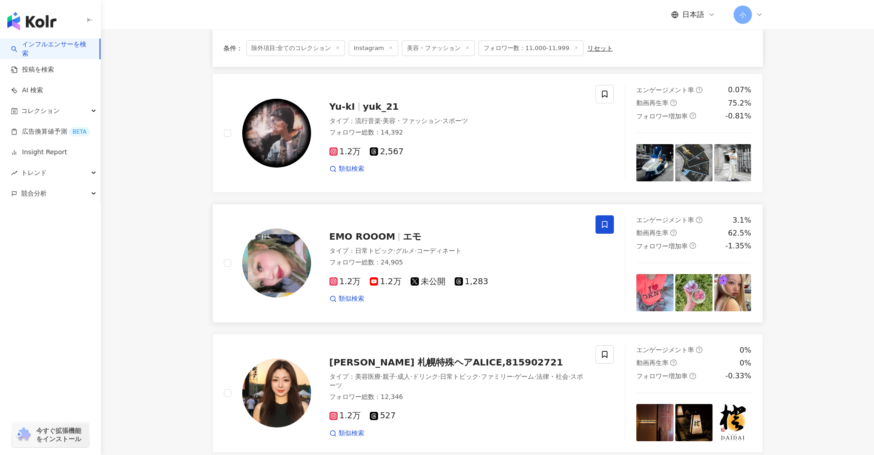
click at [601, 223] on icon at bounding box center [605, 224] width 8 height 8
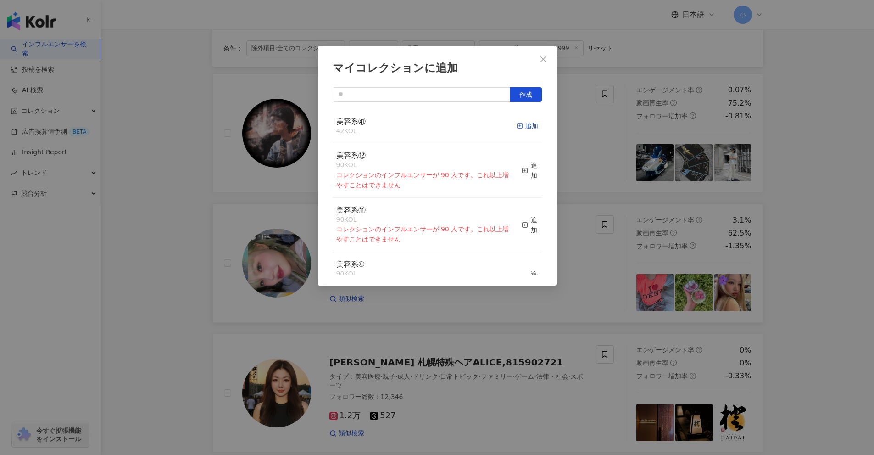
click at [517, 123] on div "追加" at bounding box center [528, 126] width 22 height 10
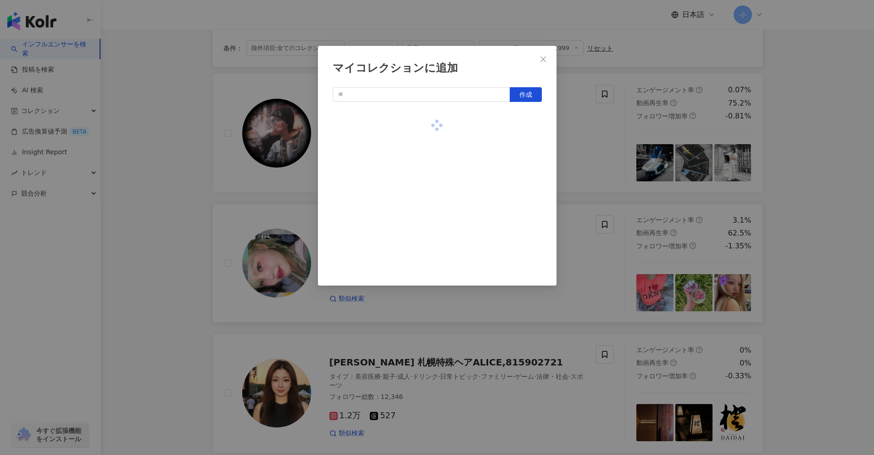
click at [786, 213] on div "マイコレクションに追加 作成" at bounding box center [437, 227] width 874 height 455
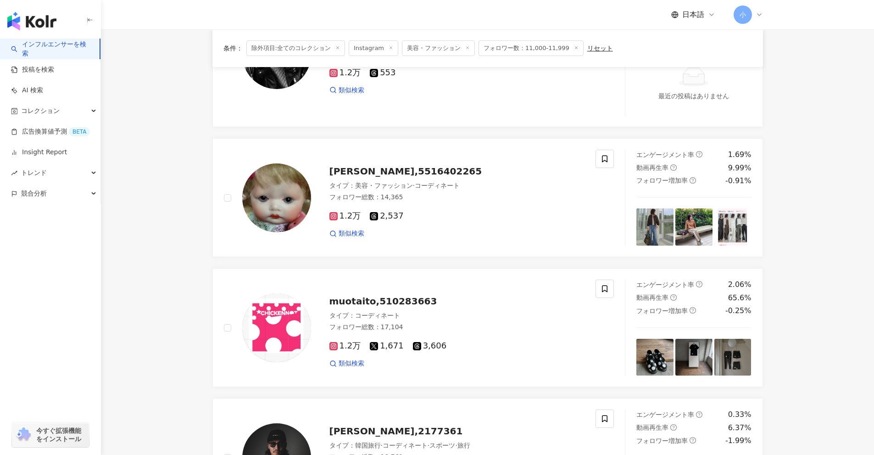
scroll to position [276, 0]
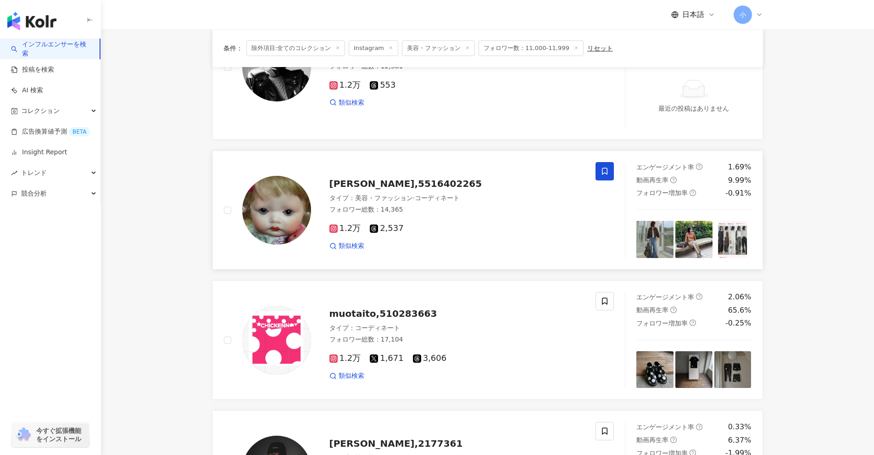
click at [604, 170] on icon at bounding box center [605, 171] width 8 height 8
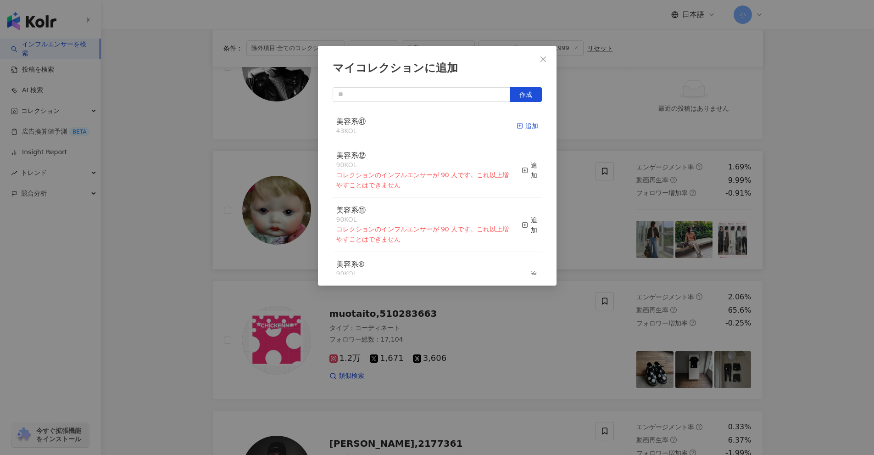
click at [519, 123] on div "追加" at bounding box center [528, 126] width 22 height 10
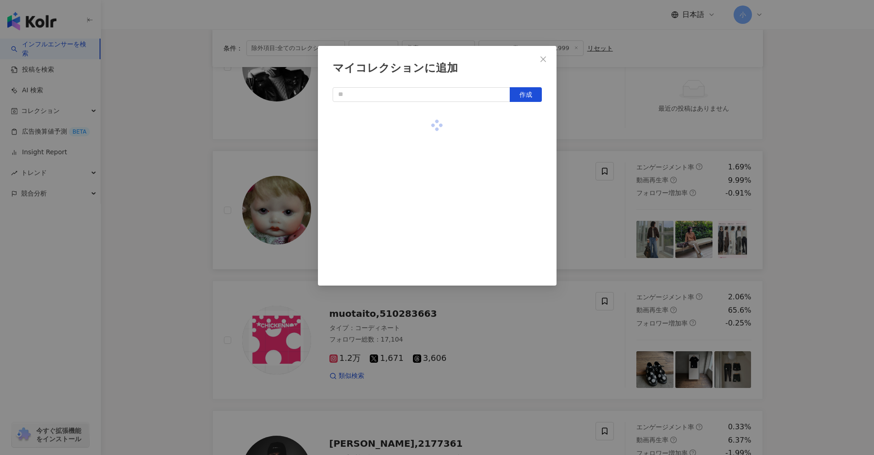
click at [821, 224] on div "マイコレクションに追加 作成" at bounding box center [437, 227] width 874 height 455
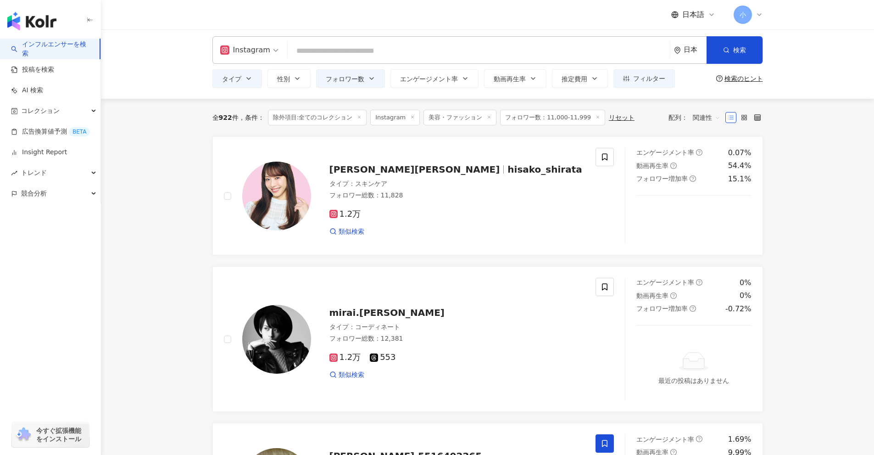
scroll to position [1, 0]
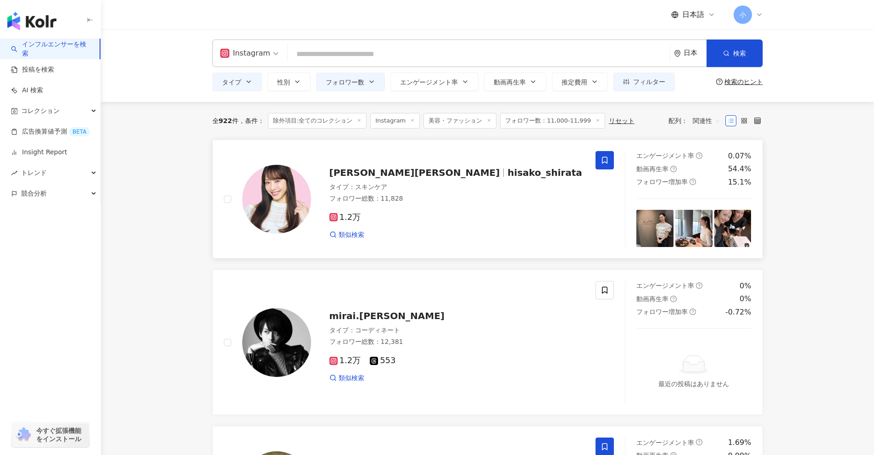
click at [605, 162] on icon at bounding box center [605, 160] width 8 height 8
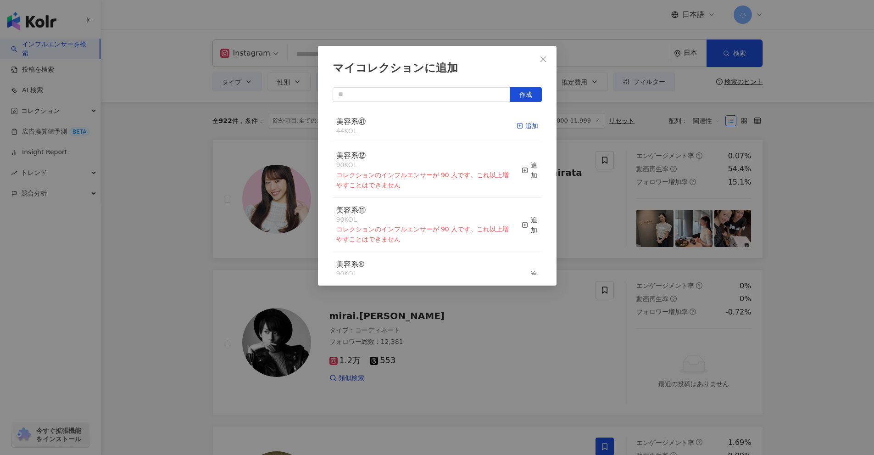
click at [517, 125] on rect "button" at bounding box center [519, 125] width 5 height 5
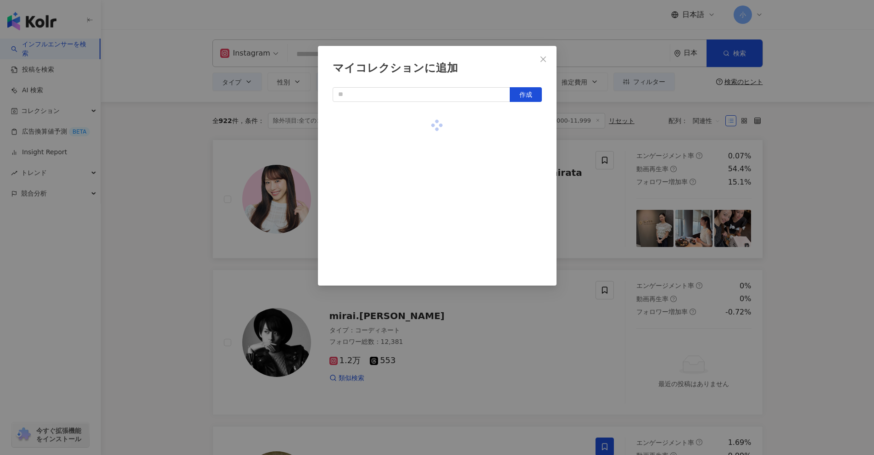
click at [841, 207] on div "マイコレクションに追加 作成" at bounding box center [437, 227] width 874 height 455
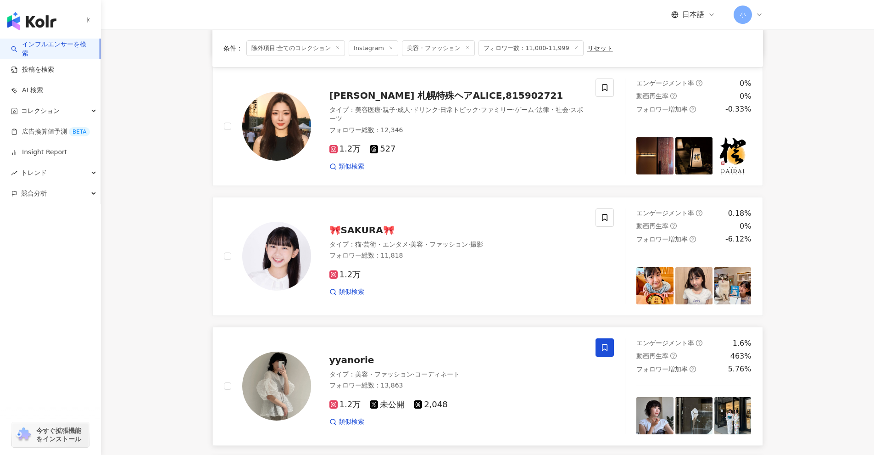
scroll to position [1470, 0]
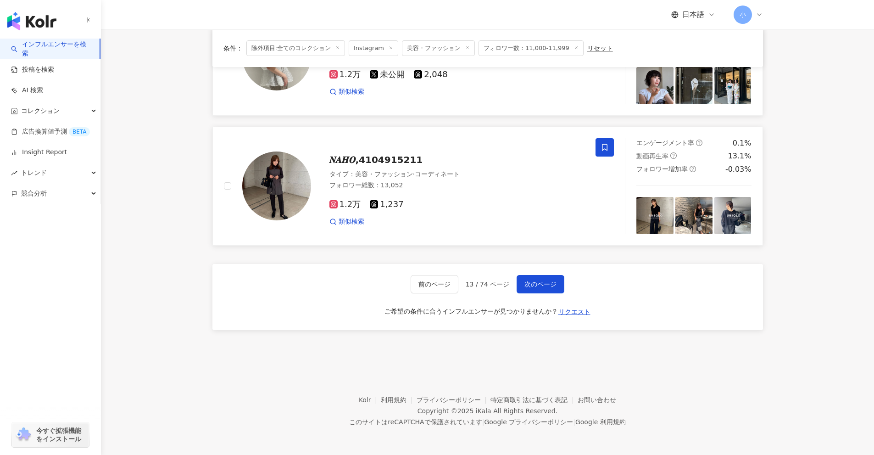
drag, startPoint x: 819, startPoint y: 175, endPoint x: 788, endPoint y: 414, distance: 240.7
click at [542, 285] on span "次のページ" at bounding box center [541, 283] width 32 height 7
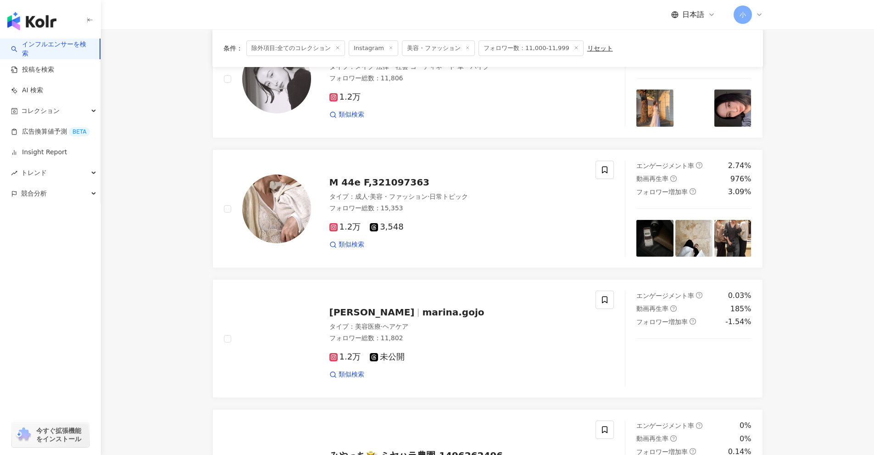
scroll to position [735, 0]
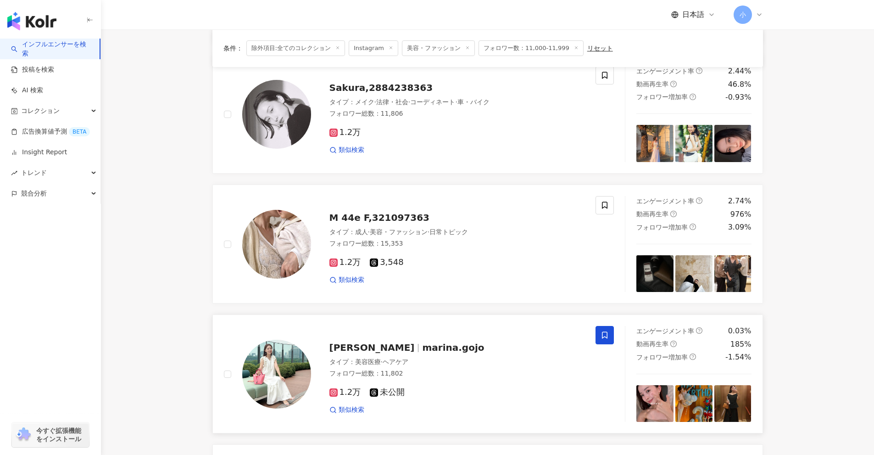
click at [603, 338] on icon at bounding box center [605, 335] width 6 height 7
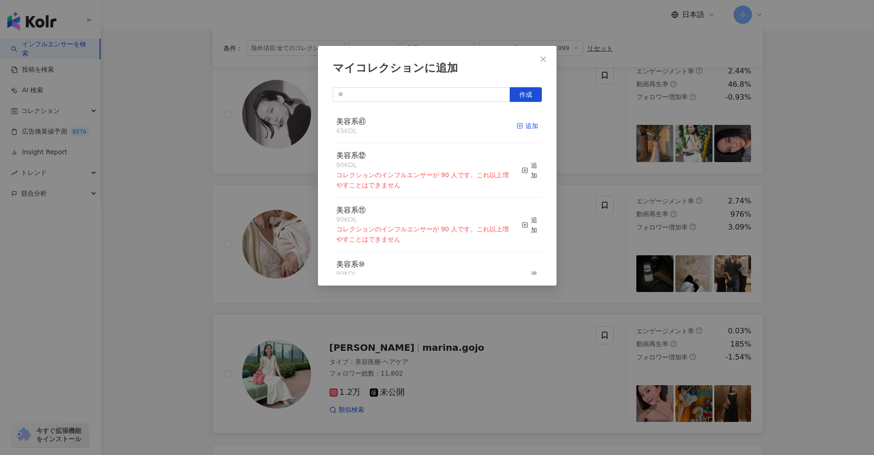
click at [526, 126] on div "追加" at bounding box center [528, 126] width 22 height 10
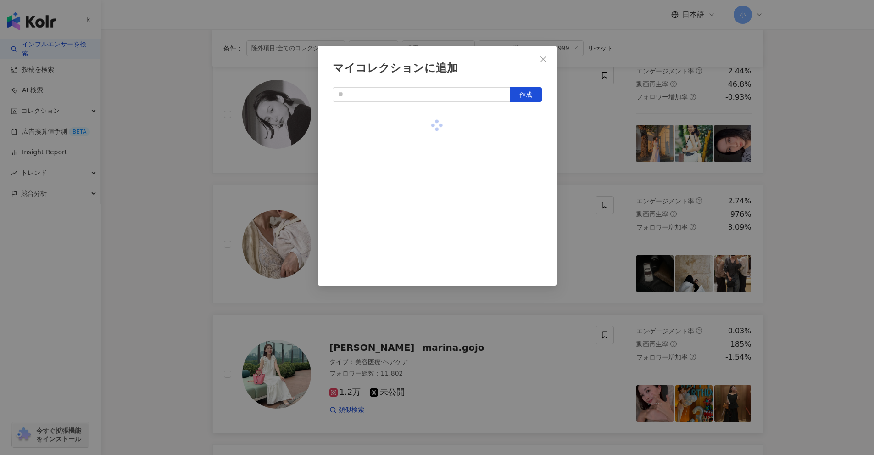
click at [839, 213] on div "マイコレクションに追加 作成" at bounding box center [437, 227] width 874 height 455
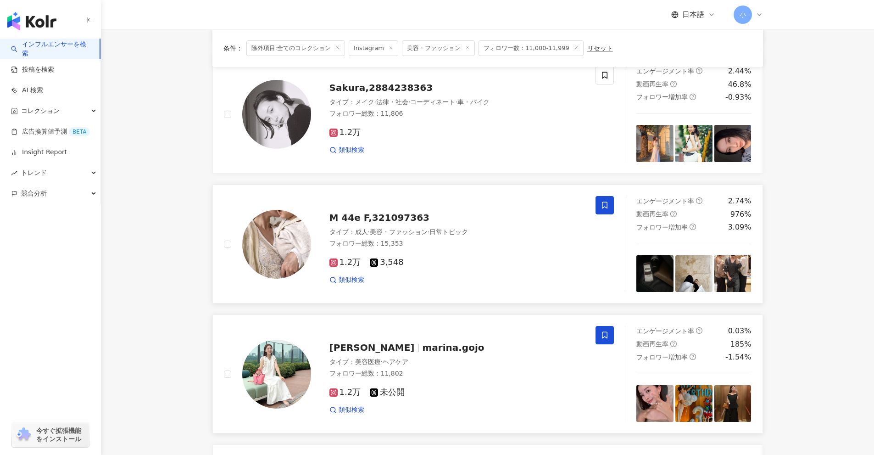
click at [600, 204] on span at bounding box center [605, 205] width 18 height 18
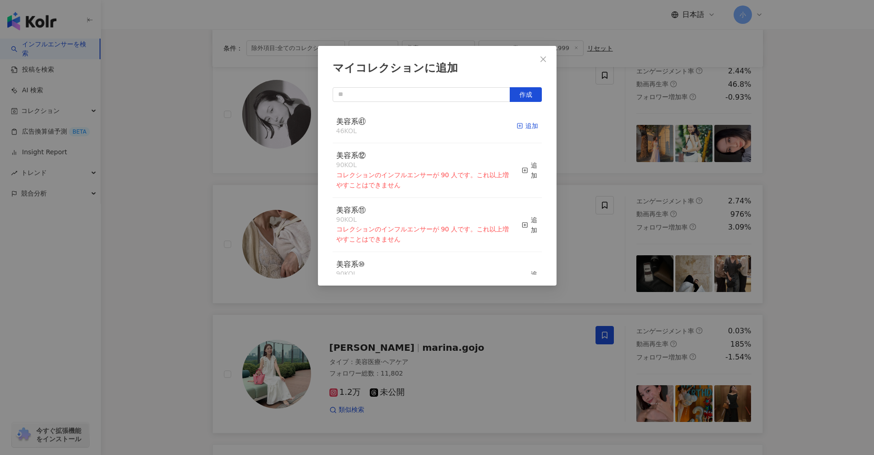
click at [519, 126] on div "追加" at bounding box center [528, 126] width 22 height 10
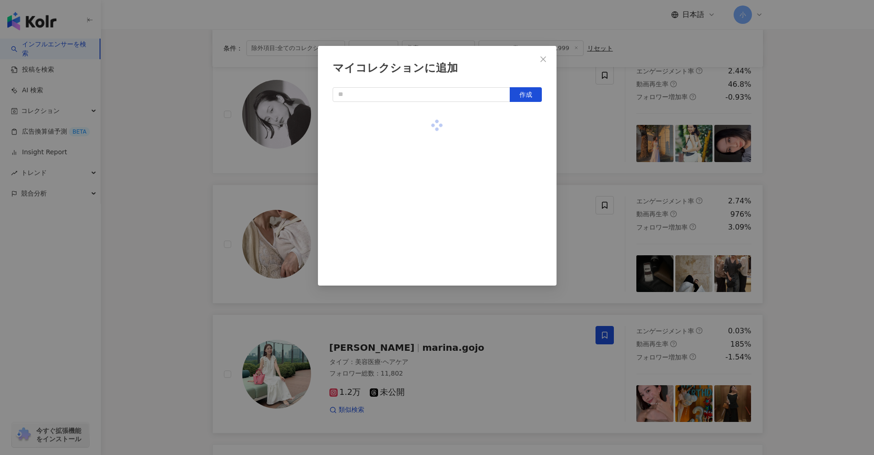
click at [799, 200] on div "マイコレクションに追加 作成" at bounding box center [437, 227] width 874 height 455
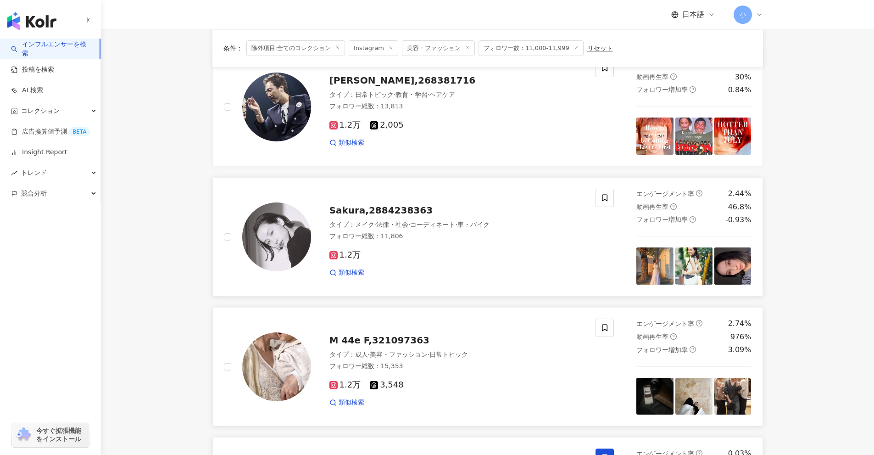
scroll to position [598, 0]
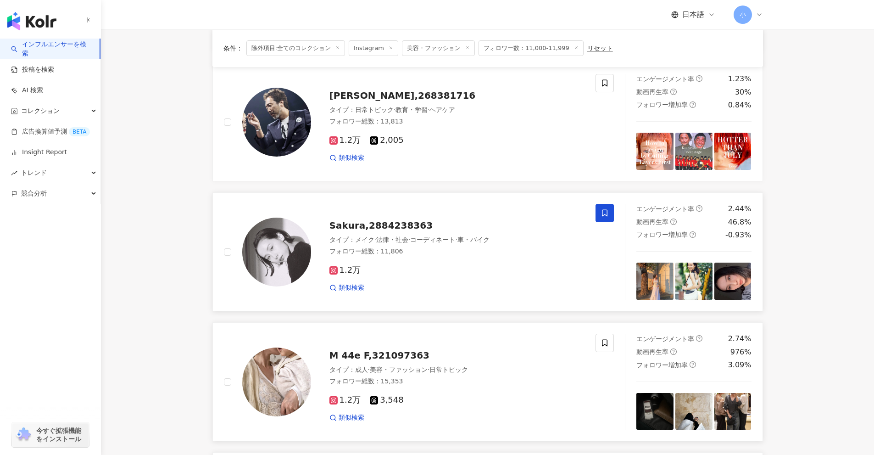
click at [604, 217] on icon at bounding box center [605, 213] width 8 height 8
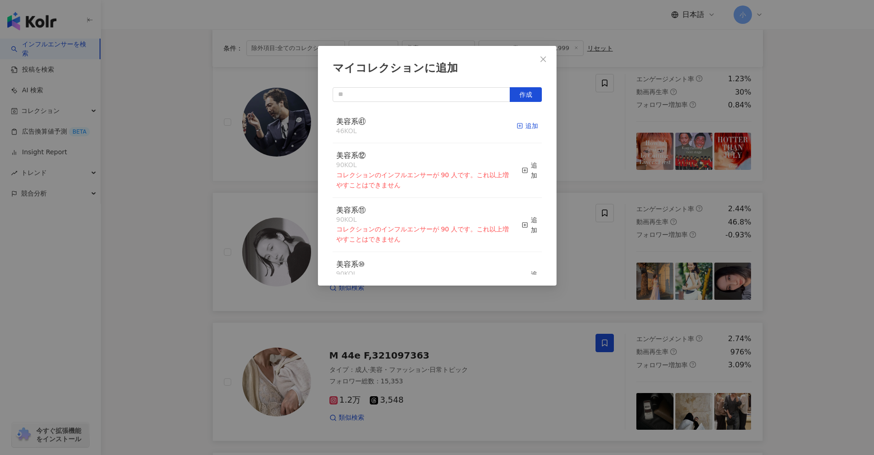
click at [519, 124] on div "追加" at bounding box center [528, 126] width 22 height 10
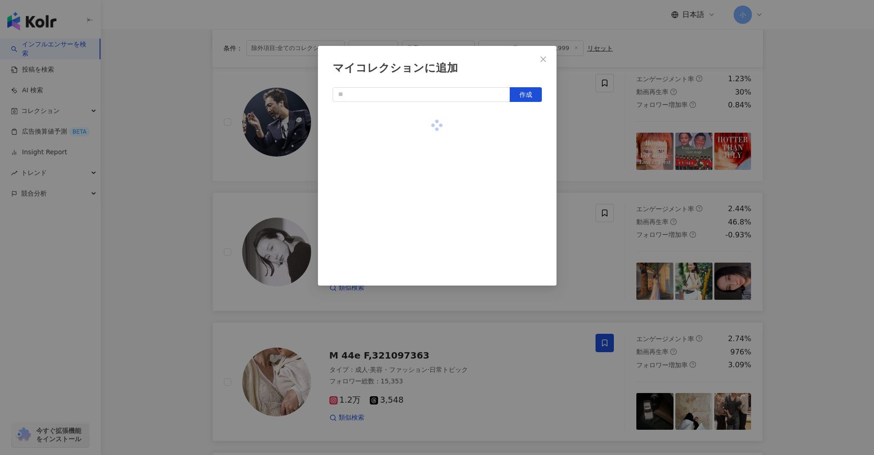
click at [810, 201] on div "マイコレクションに追加 作成" at bounding box center [437, 227] width 874 height 455
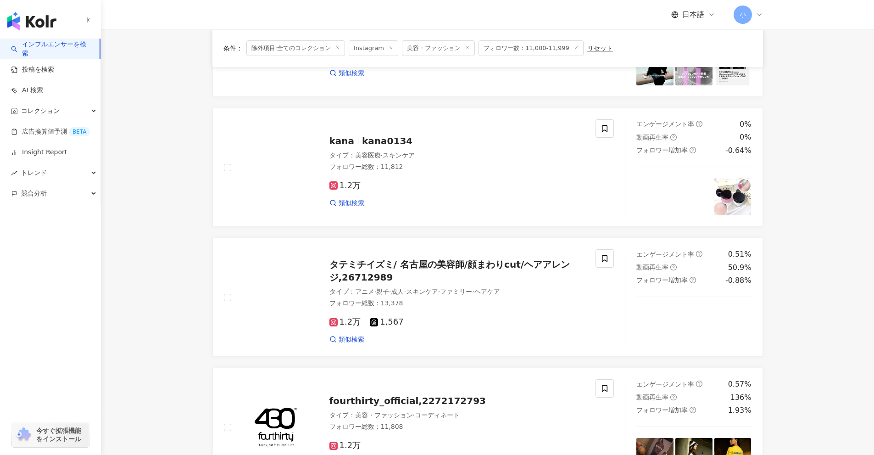
scroll to position [139, 0]
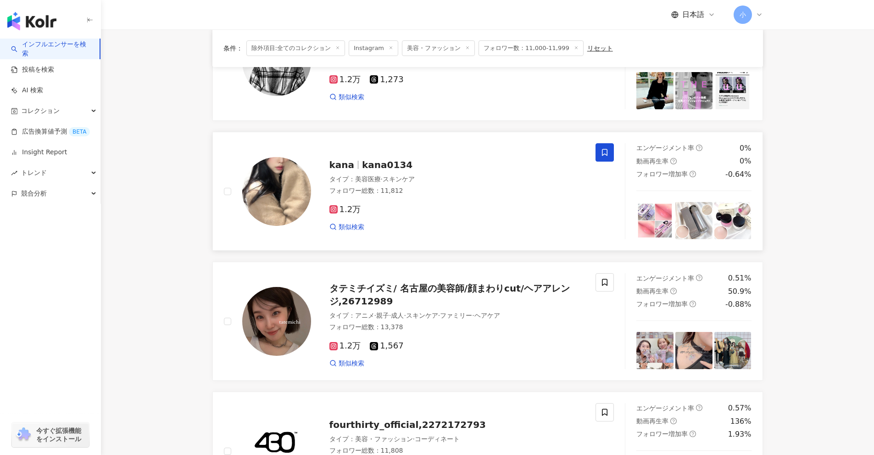
click at [604, 154] on icon at bounding box center [605, 152] width 6 height 7
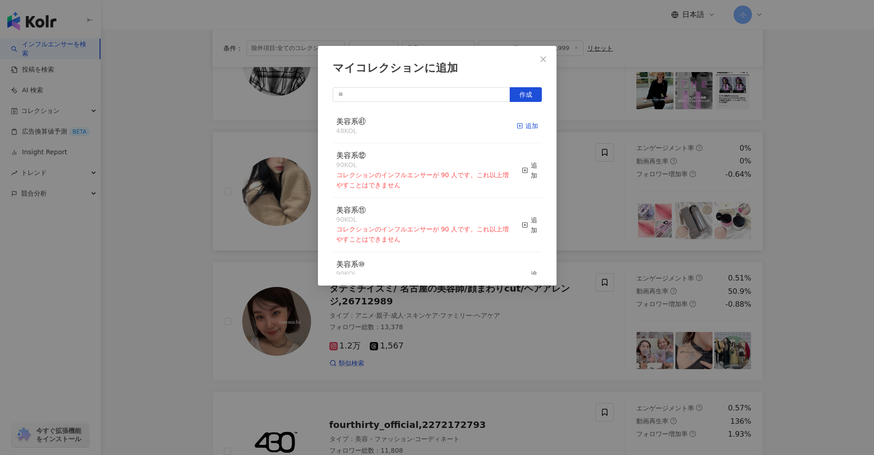
click at [519, 128] on div "追加" at bounding box center [528, 126] width 22 height 10
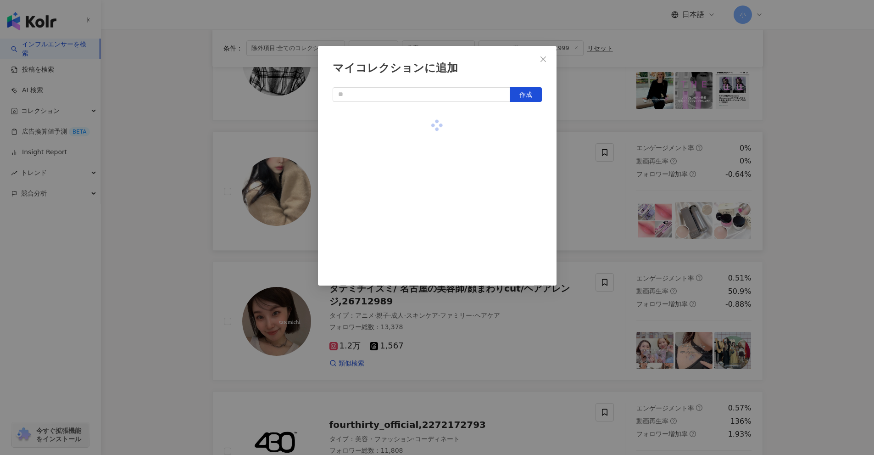
click at [806, 245] on div "マイコレクションに追加 作成" at bounding box center [437, 227] width 874 height 455
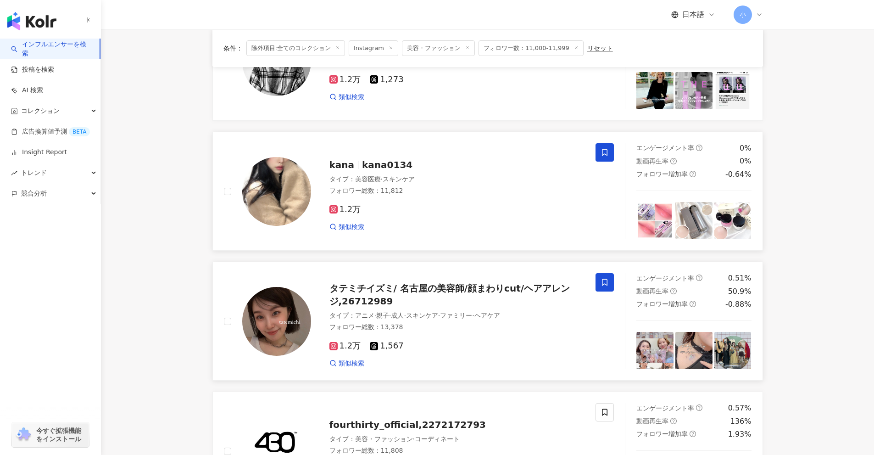
click at [609, 284] on span at bounding box center [605, 282] width 18 height 18
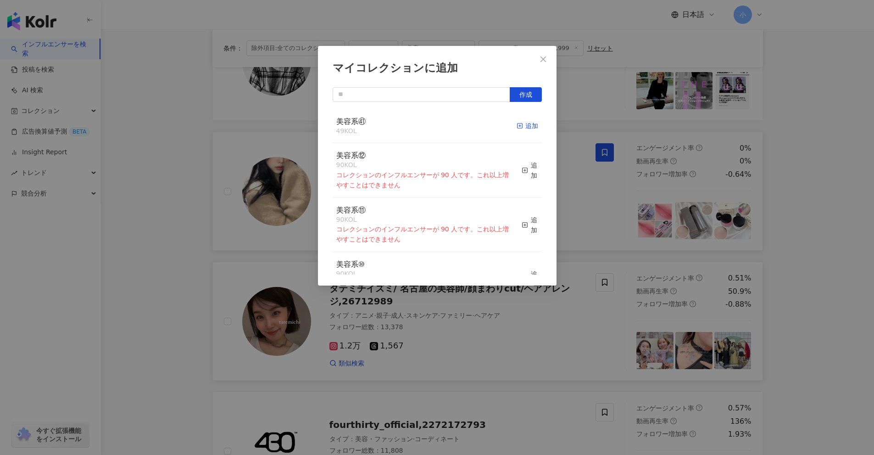
click at [523, 122] on div "追加" at bounding box center [528, 126] width 22 height 10
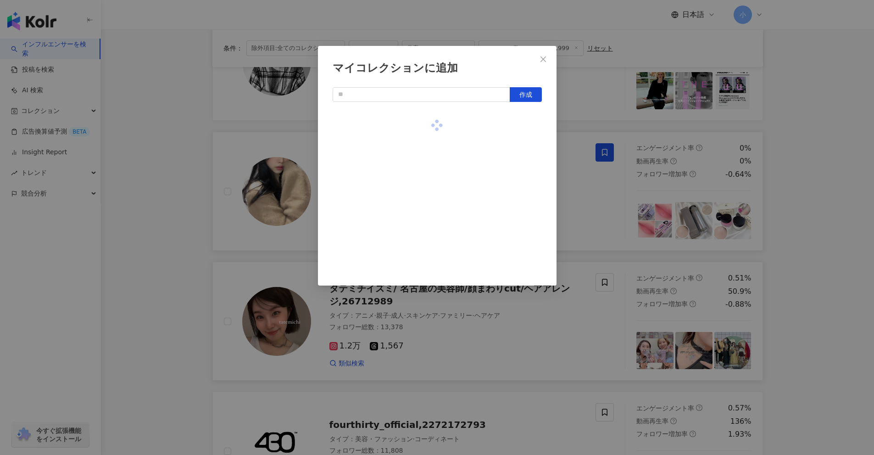
click at [827, 224] on div "マイコレクションに追加 作成" at bounding box center [437, 227] width 874 height 455
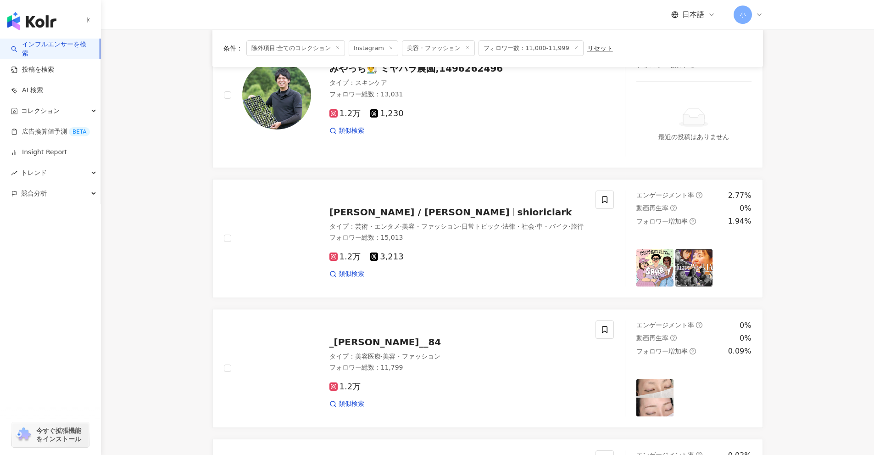
scroll to position [1470, 0]
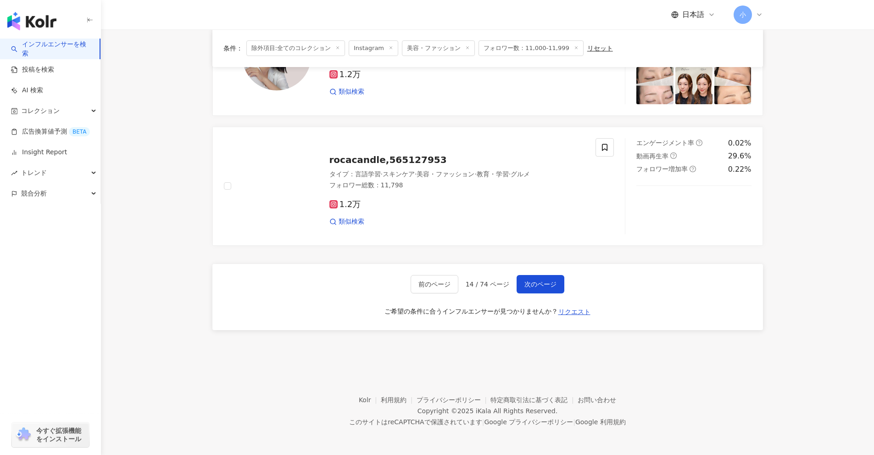
drag, startPoint x: 820, startPoint y: 192, endPoint x: 803, endPoint y: 364, distance: 172.9
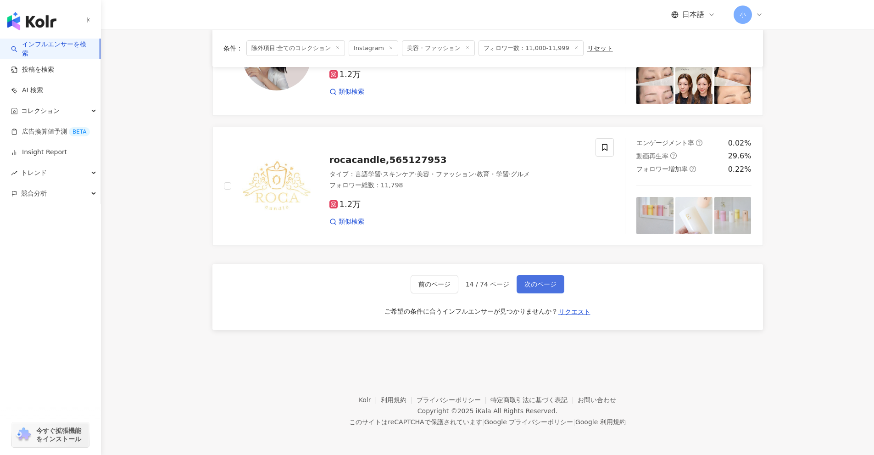
click at [531, 284] on span "次のページ" at bounding box center [541, 283] width 32 height 7
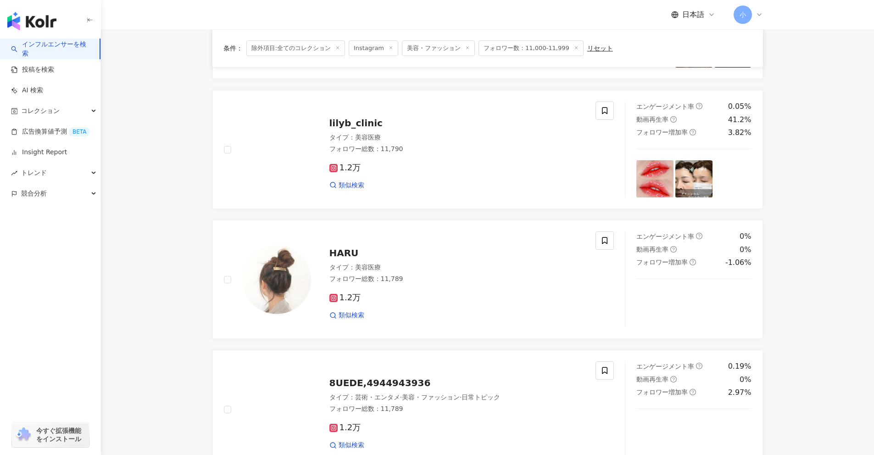
scroll to position [1313, 0]
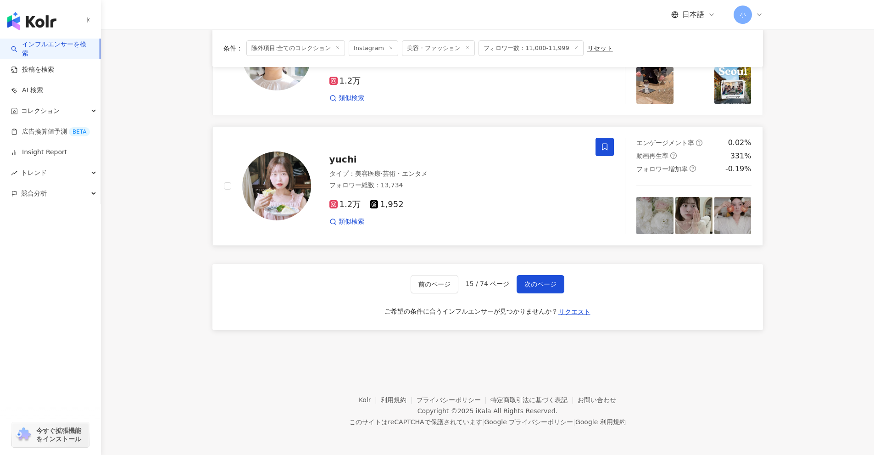
click at [607, 145] on icon at bounding box center [605, 147] width 6 height 7
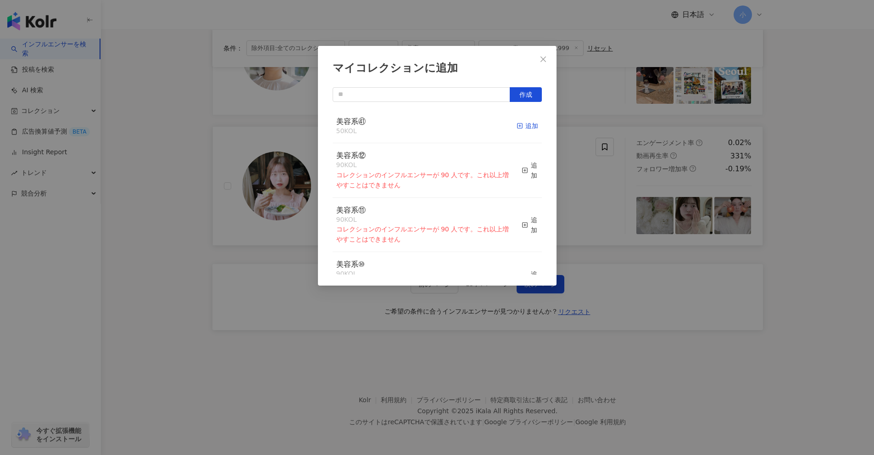
click at [525, 128] on div "追加" at bounding box center [528, 126] width 22 height 10
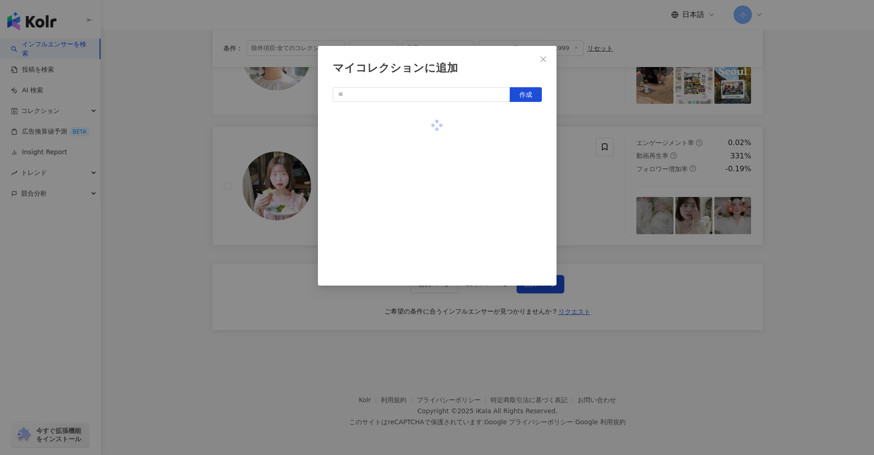
click at [852, 196] on div "マイコレクションに追加 作成" at bounding box center [437, 227] width 874 height 455
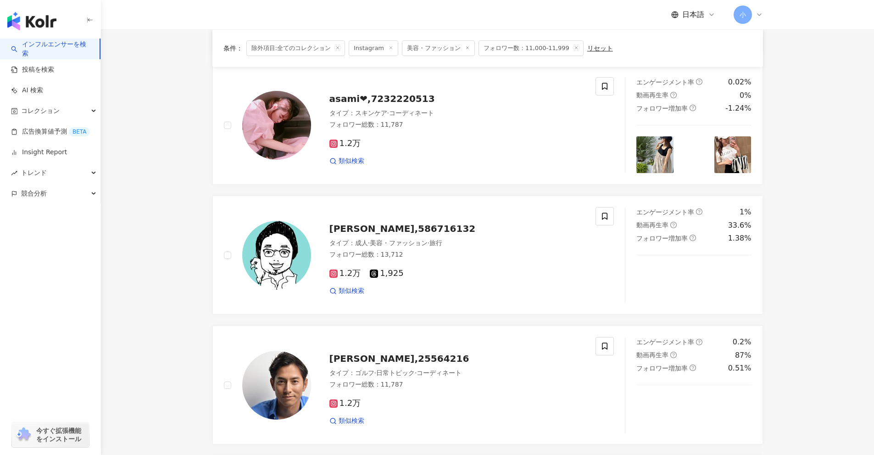
scroll to position [716, 0]
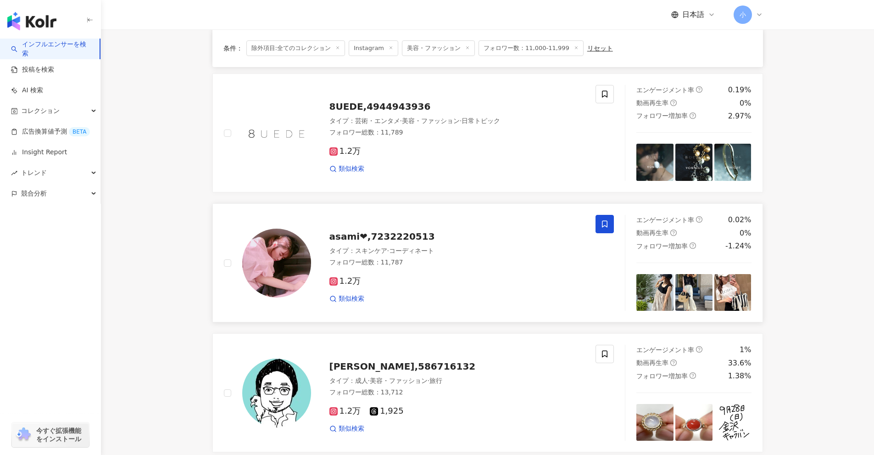
click at [600, 226] on span at bounding box center [605, 224] width 18 height 18
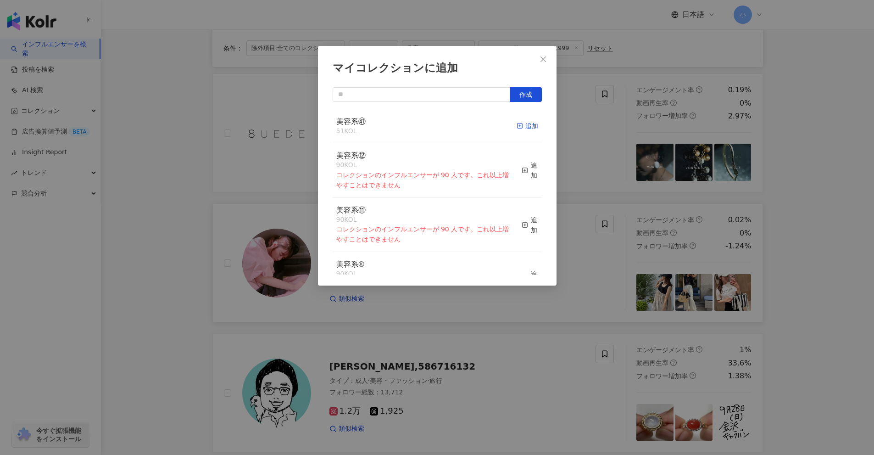
click at [517, 129] on icon "button" at bounding box center [520, 126] width 6 height 6
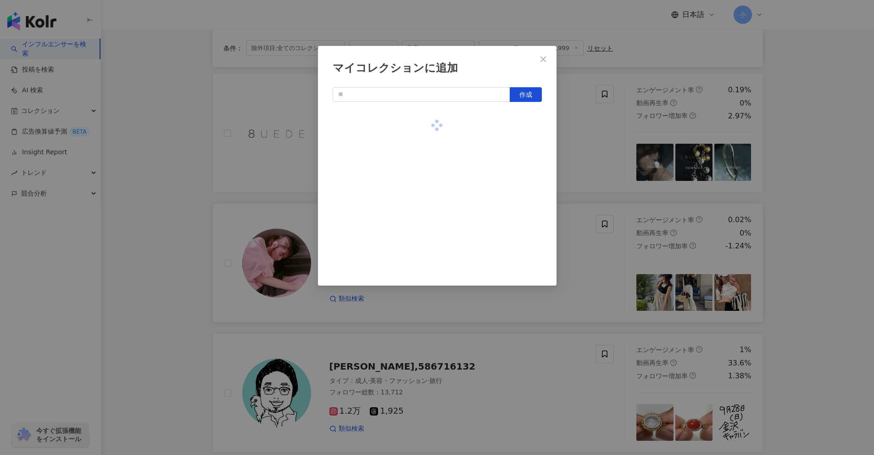
click at [799, 217] on div "マイコレクションに追加 作成" at bounding box center [437, 227] width 874 height 455
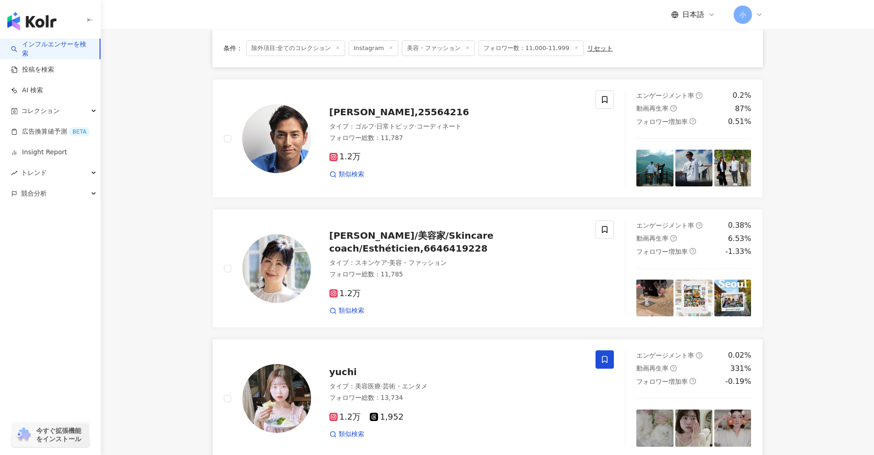
scroll to position [1313, 0]
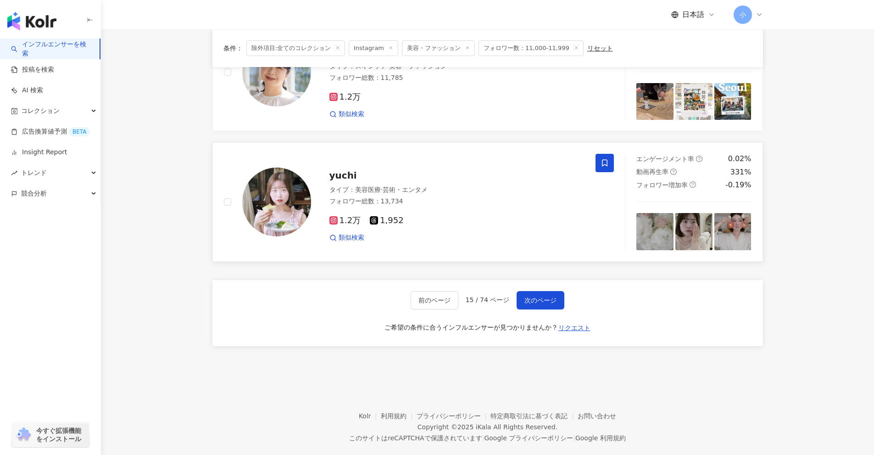
drag, startPoint x: 790, startPoint y: 234, endPoint x: 774, endPoint y: 337, distance: 104.9
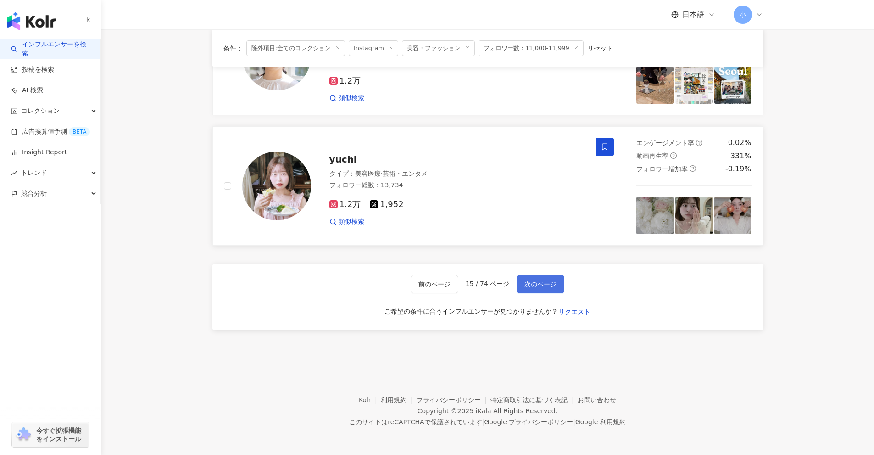
click at [543, 281] on span "次のページ" at bounding box center [541, 283] width 32 height 7
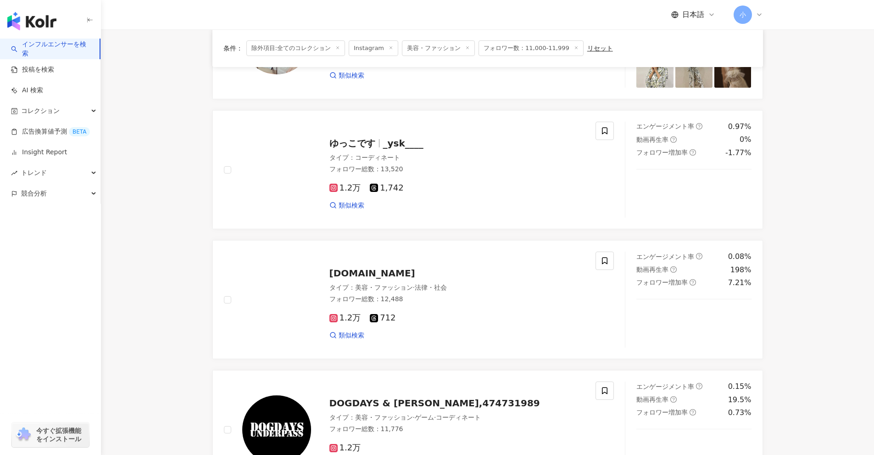
scroll to position [158, 0]
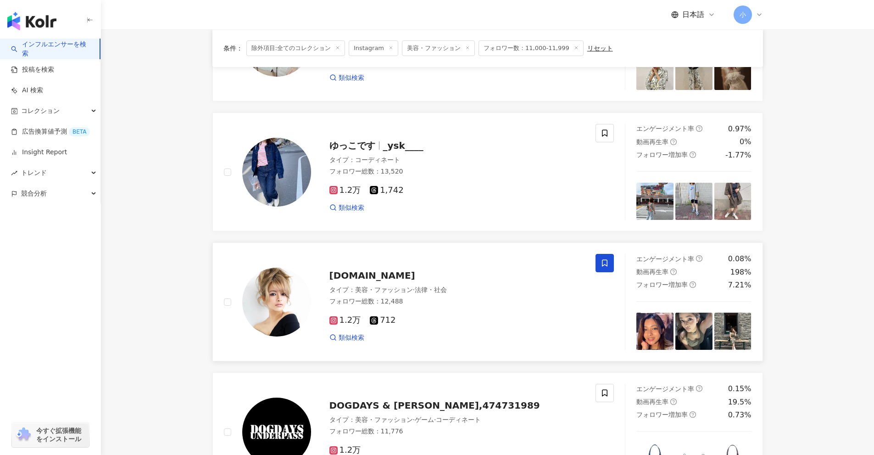
click at [599, 269] on span at bounding box center [605, 263] width 18 height 18
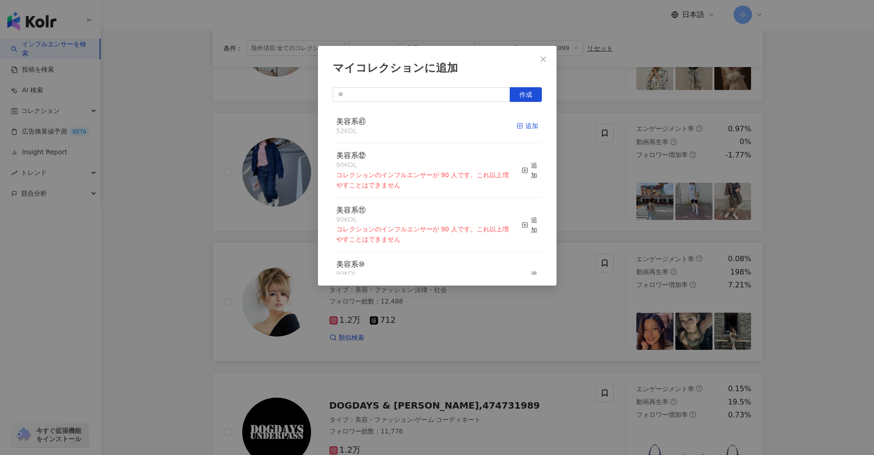
click at [517, 122] on span "button" at bounding box center [520, 125] width 6 height 7
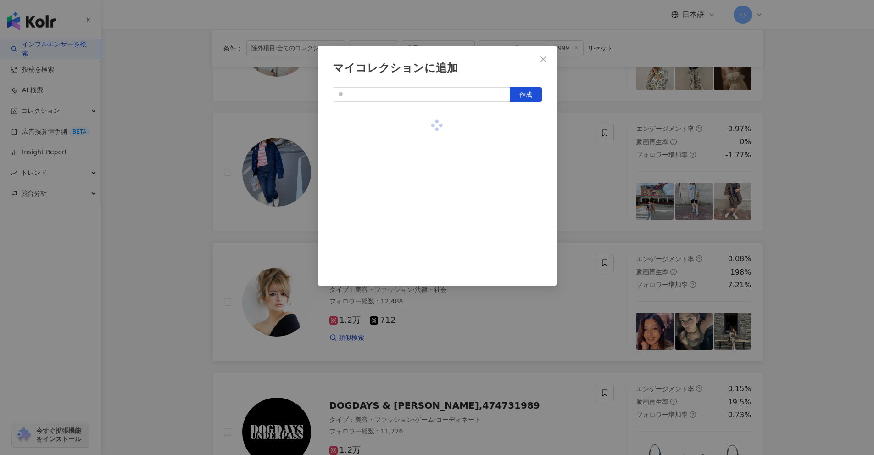
click at [807, 229] on div "マイコレクションに追加 作成" at bounding box center [437, 227] width 874 height 455
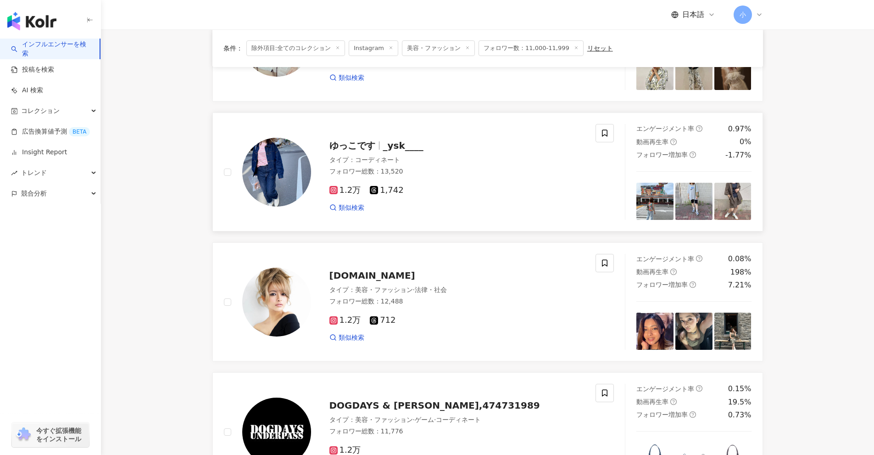
click at [592, 130] on div "ゆっこです _ysk____ タイプ ： コーディネート フォロワー総数 ： 13,520 1.2万 1,742 類似検索" at bounding box center [410, 172] width 372 height 96
click at [606, 137] on icon at bounding box center [605, 133] width 8 height 8
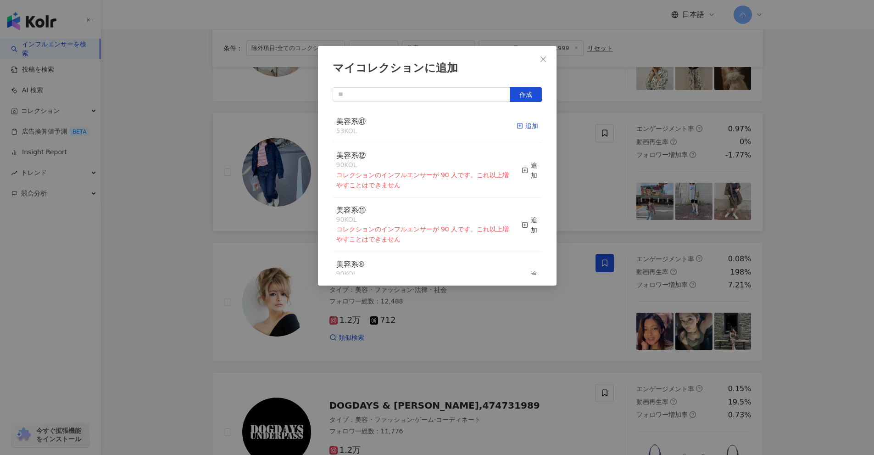
click at [521, 124] on div "追加" at bounding box center [528, 126] width 22 height 10
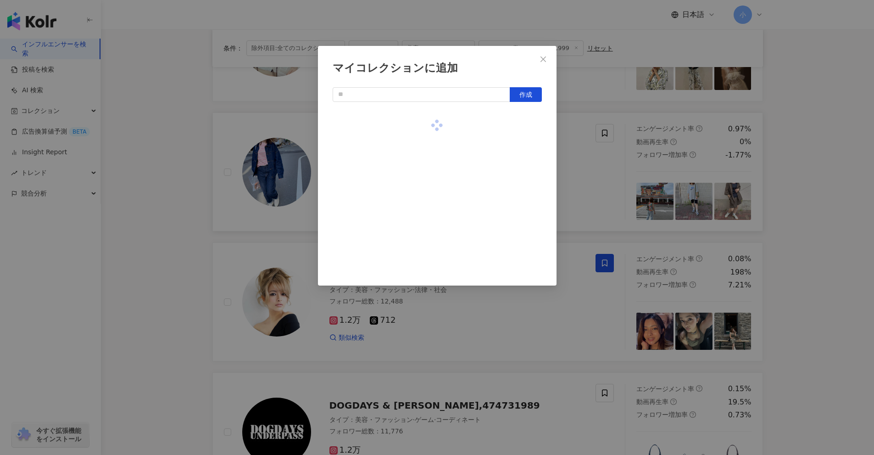
click at [795, 185] on div "マイコレクションに追加 作成" at bounding box center [437, 227] width 874 height 455
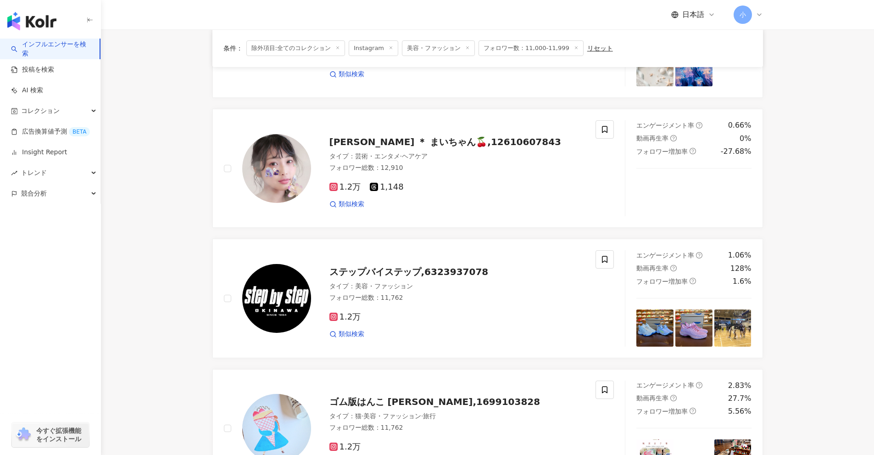
scroll to position [1443, 0]
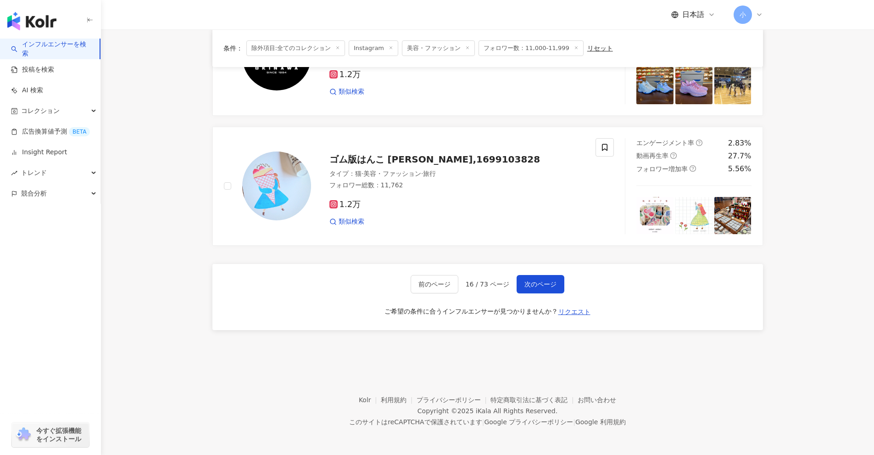
drag, startPoint x: 813, startPoint y: 179, endPoint x: 787, endPoint y: 306, distance: 128.9
click at [541, 280] on span "次のページ" at bounding box center [541, 283] width 32 height 7
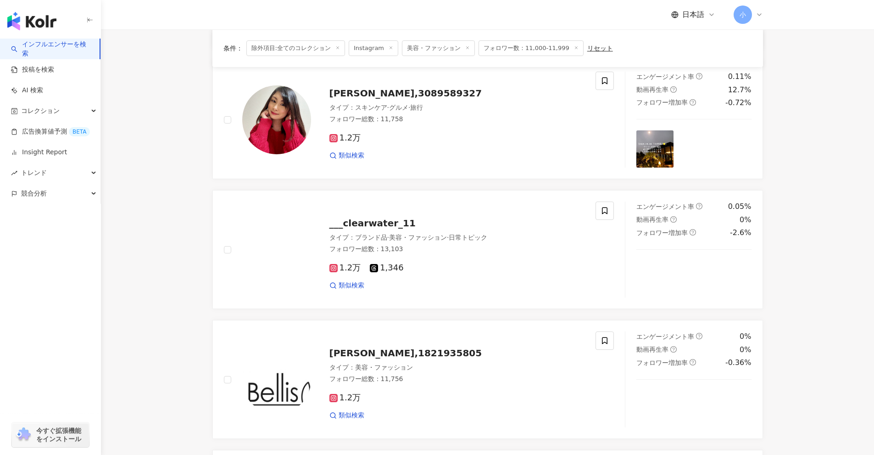
scroll to position [709, 0]
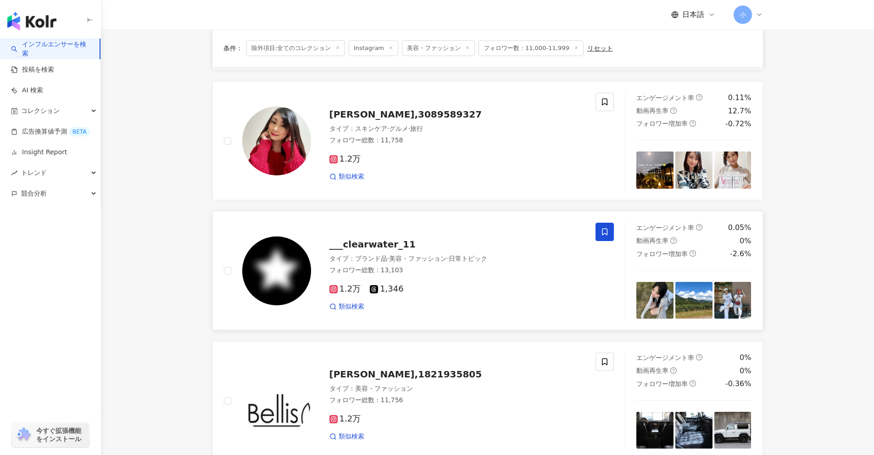
click at [603, 233] on icon at bounding box center [605, 232] width 8 height 8
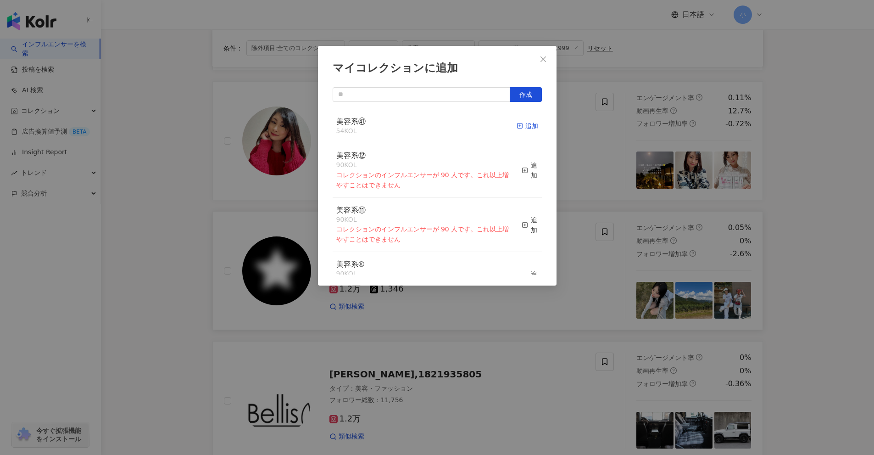
click at [527, 126] on div "追加" at bounding box center [528, 126] width 22 height 10
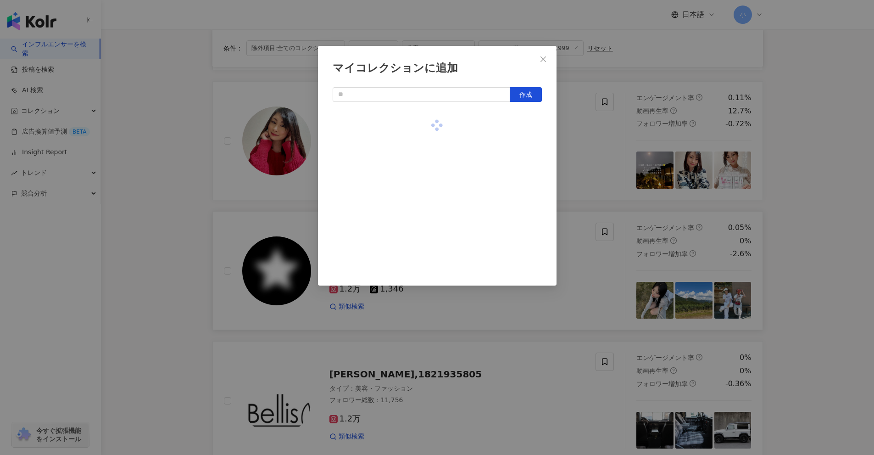
click at [801, 226] on div "マイコレクションに追加 作成" at bounding box center [437, 227] width 874 height 455
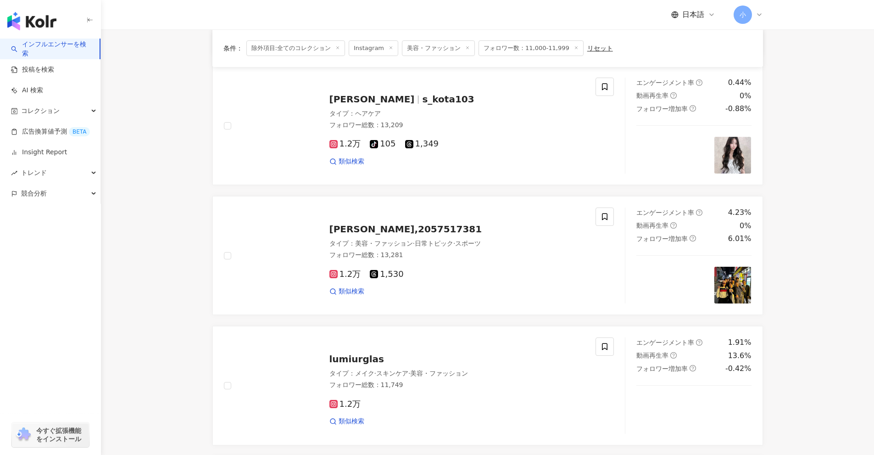
scroll to position [1443, 0]
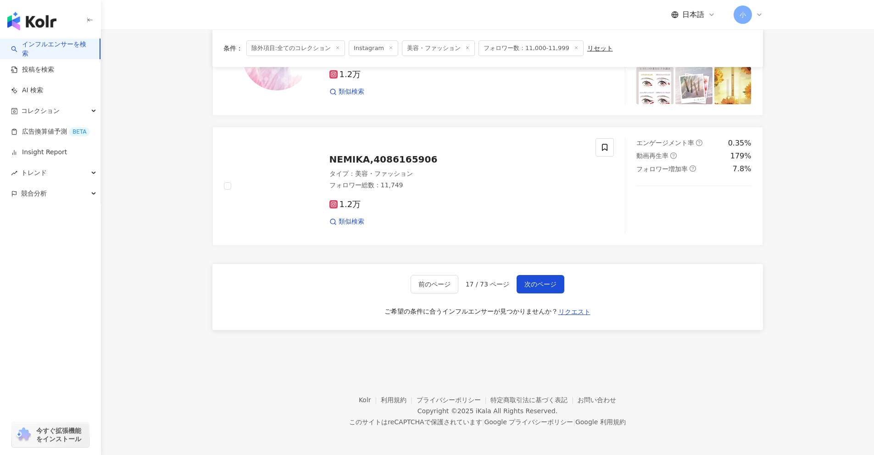
drag, startPoint x: 803, startPoint y: 207, endPoint x: 794, endPoint y: 345, distance: 138.4
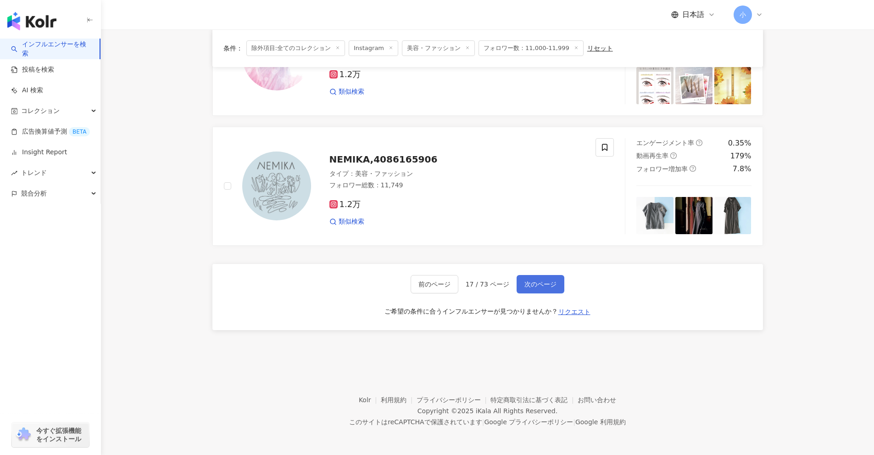
click at [536, 282] on span "次のページ" at bounding box center [541, 283] width 32 height 7
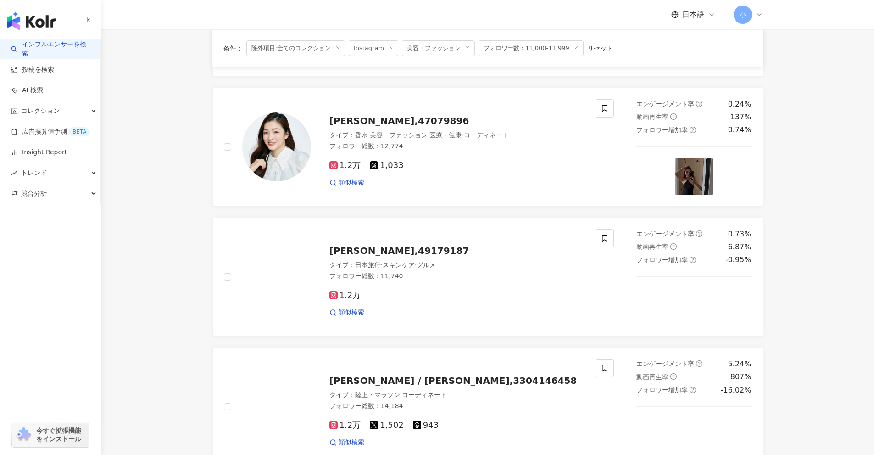
scroll to position [590, 0]
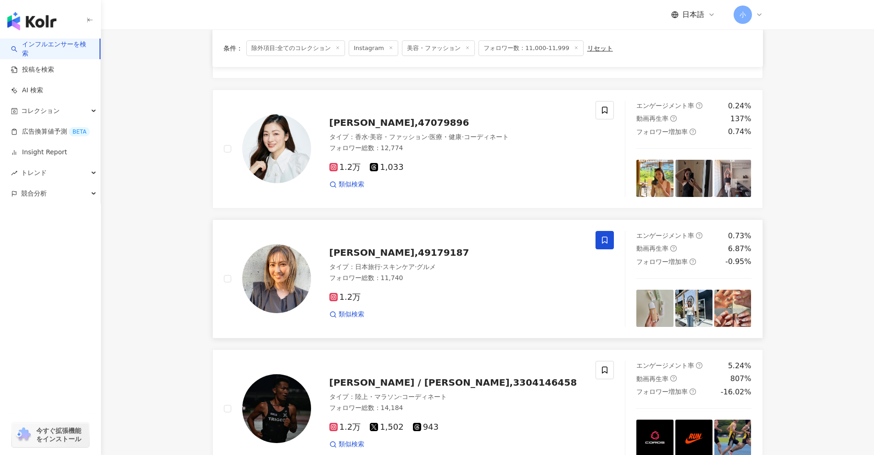
click at [609, 243] on icon at bounding box center [605, 240] width 8 height 8
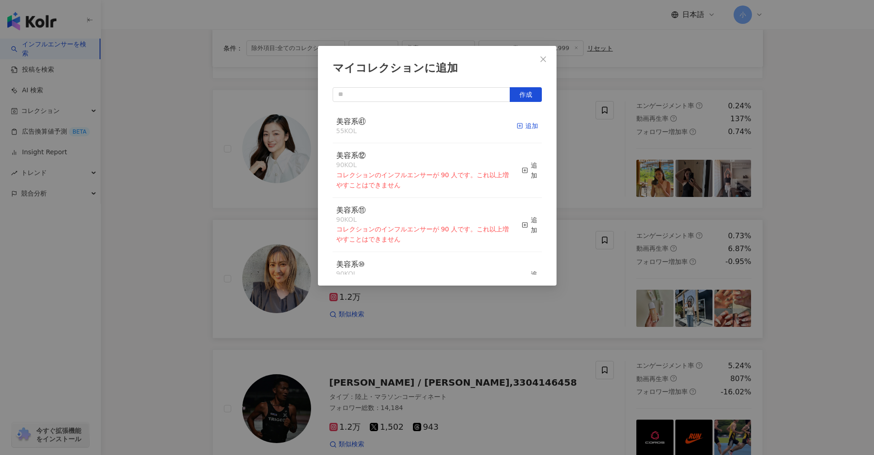
click at [520, 130] on div "追加" at bounding box center [528, 126] width 22 height 10
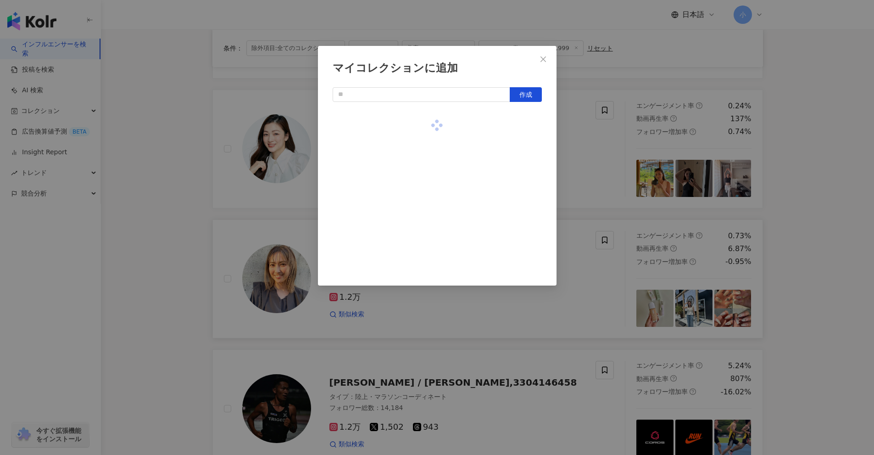
click at [834, 257] on div "マイコレクションに追加 作成" at bounding box center [437, 227] width 874 height 455
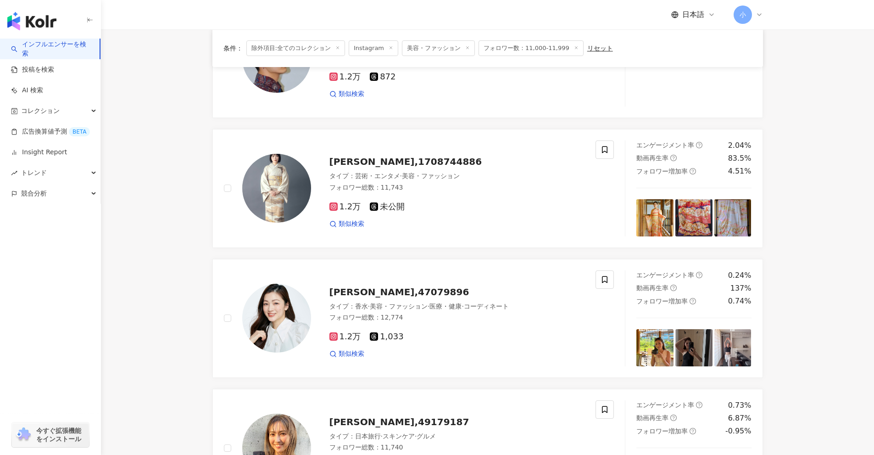
scroll to position [407, 0]
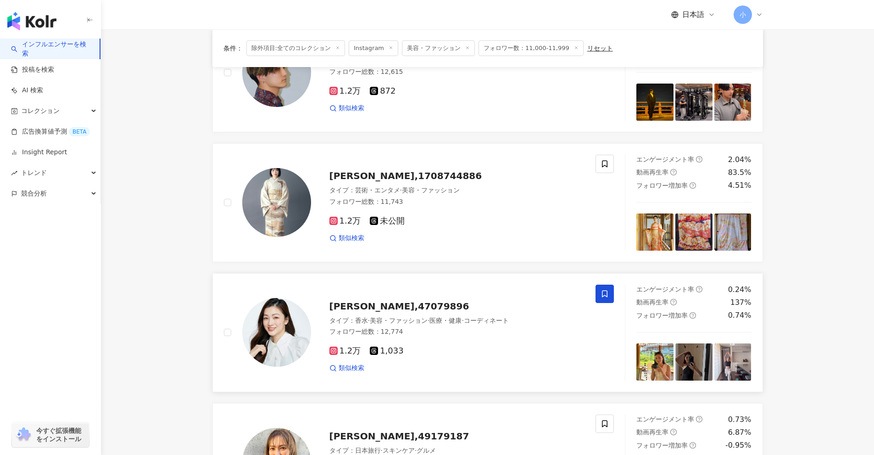
click at [604, 291] on icon at bounding box center [605, 294] width 8 height 8
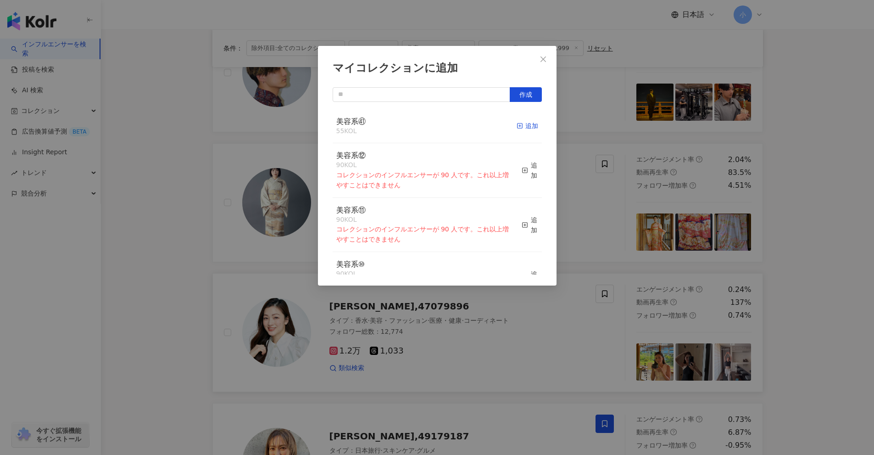
click at [518, 125] on div "追加" at bounding box center [528, 126] width 22 height 10
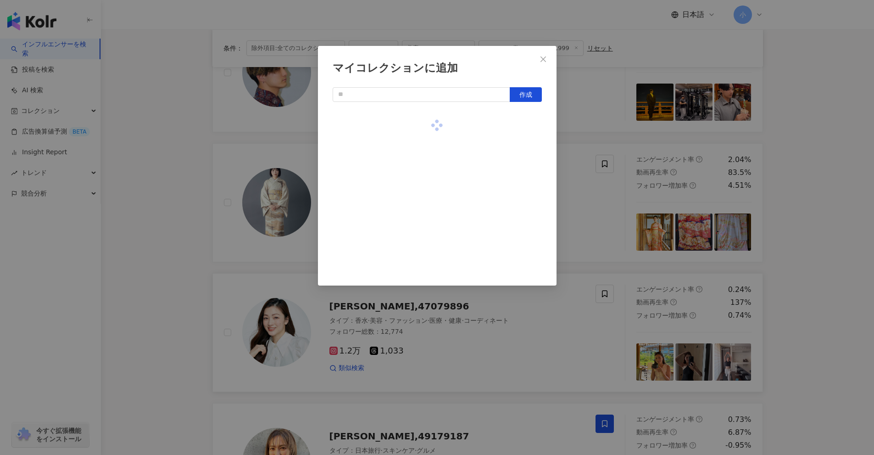
click at [816, 218] on div "マイコレクションに追加 作成" at bounding box center [437, 227] width 874 height 455
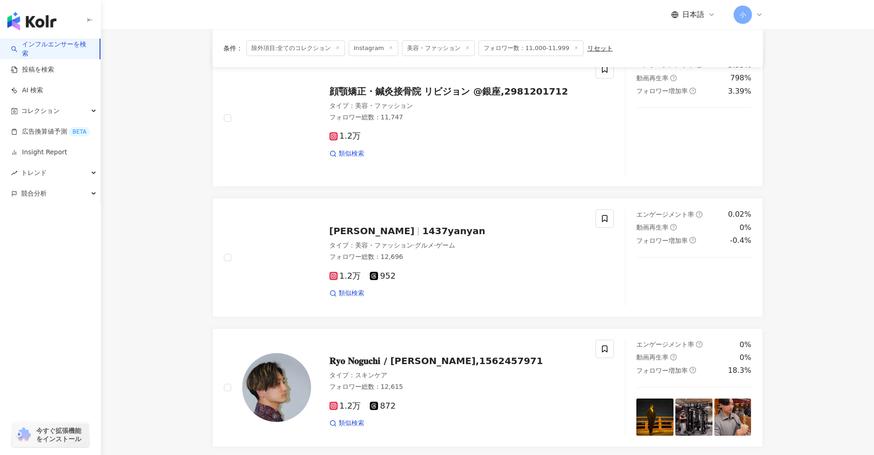
scroll to position [85, 0]
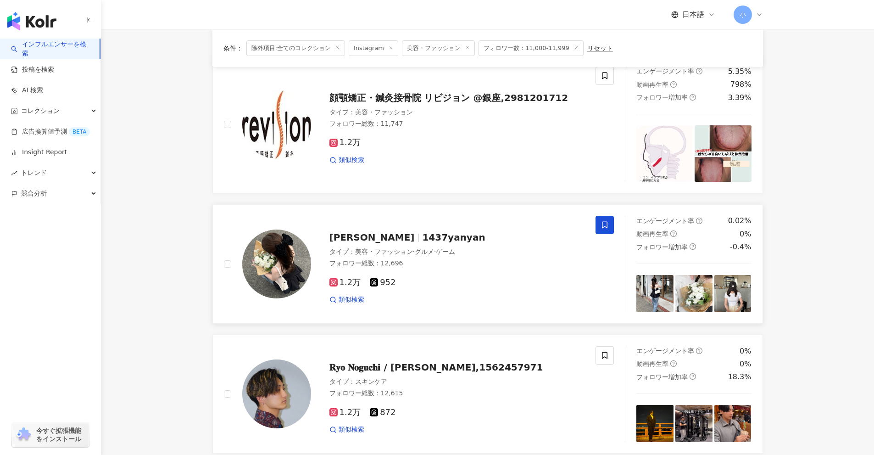
click at [604, 228] on icon at bounding box center [605, 225] width 8 height 8
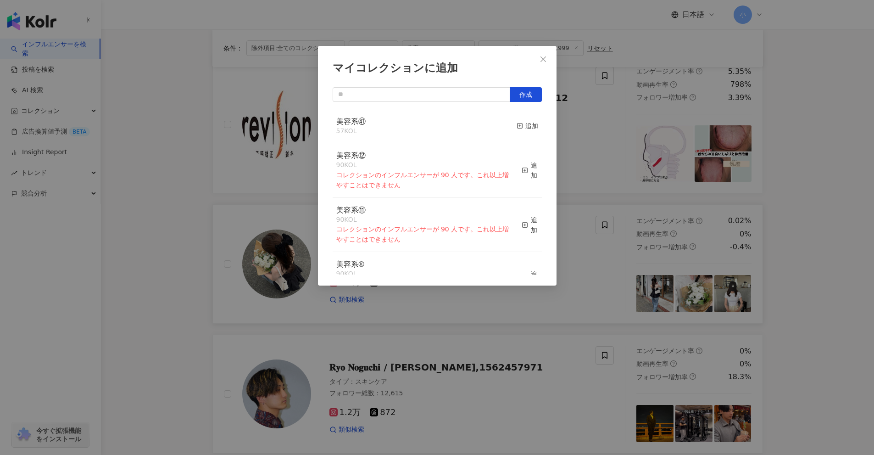
click at [509, 125] on div "美容系㊶ 57 KOL 追加" at bounding box center [437, 126] width 209 height 34
click at [530, 125] on div "追加" at bounding box center [528, 126] width 22 height 10
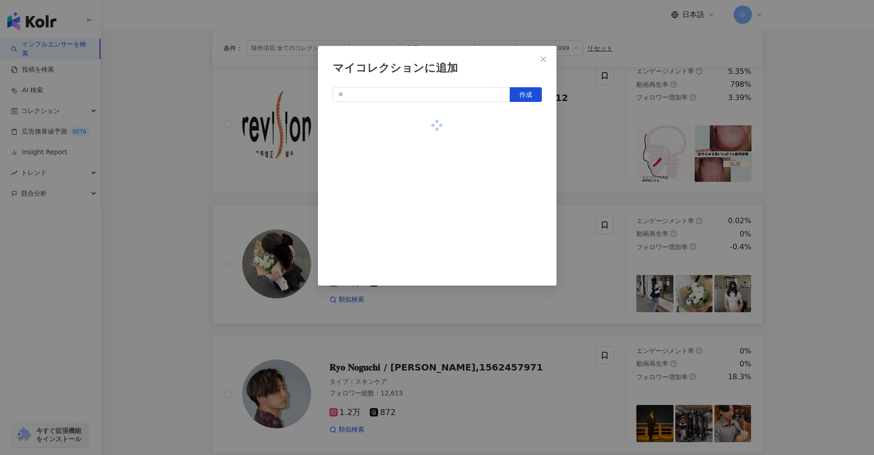
click at [823, 216] on div "マイコレクションに追加 作成" at bounding box center [437, 227] width 874 height 455
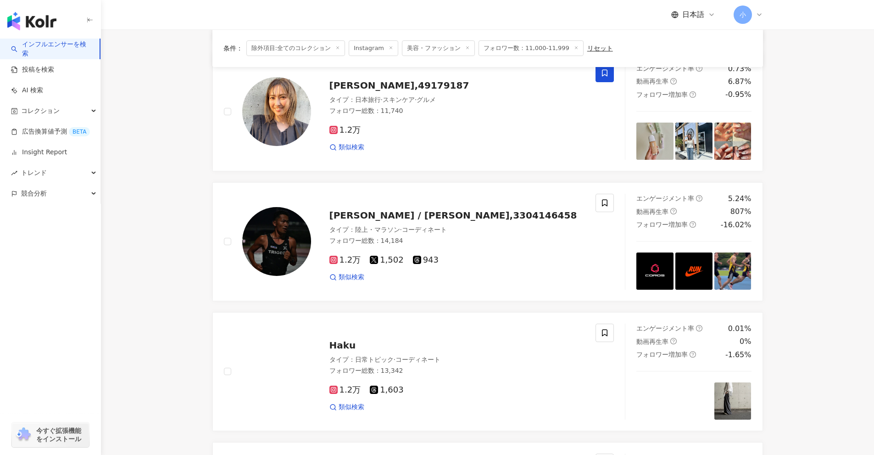
scroll to position [1462, 0]
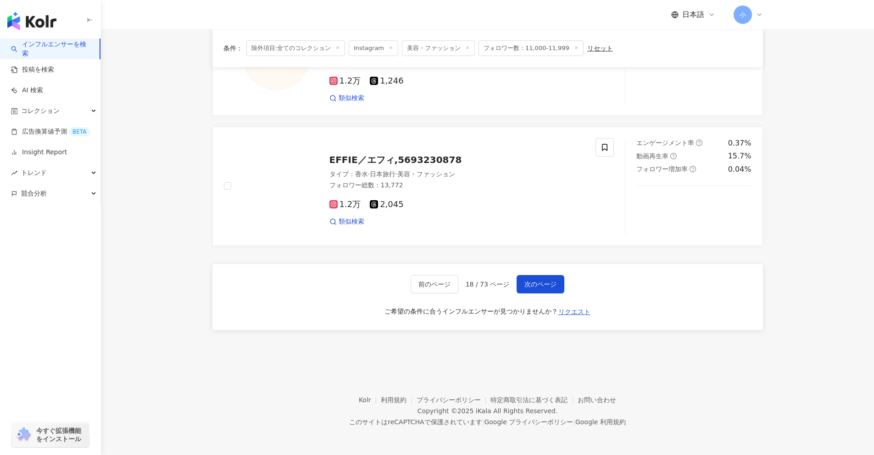
drag, startPoint x: 799, startPoint y: 211, endPoint x: 775, endPoint y: 357, distance: 148.3
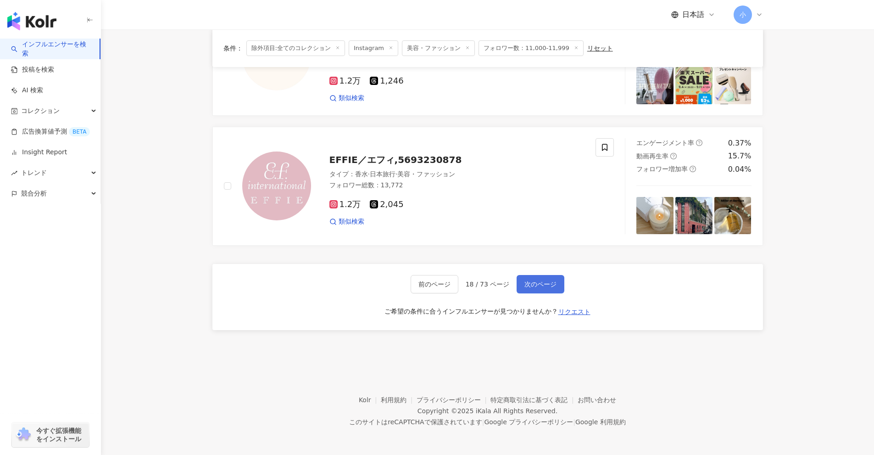
click at [540, 285] on span "次のページ" at bounding box center [541, 283] width 32 height 7
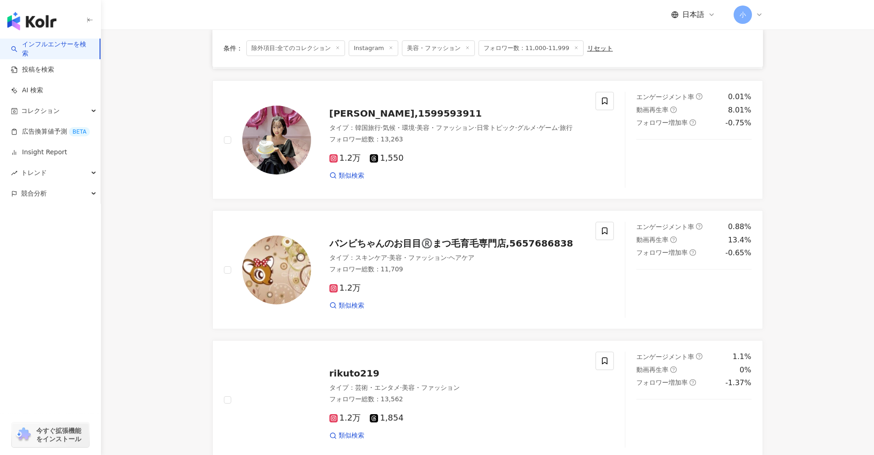
scroll to position [938, 0]
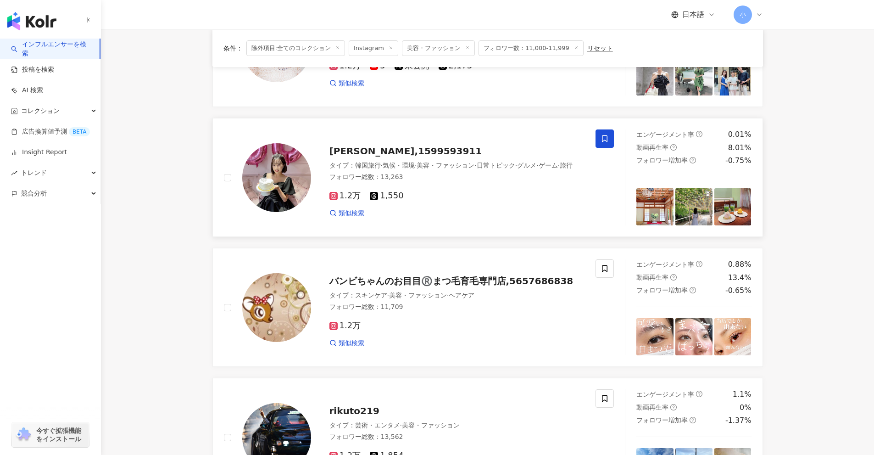
click at [609, 133] on span at bounding box center [605, 138] width 18 height 18
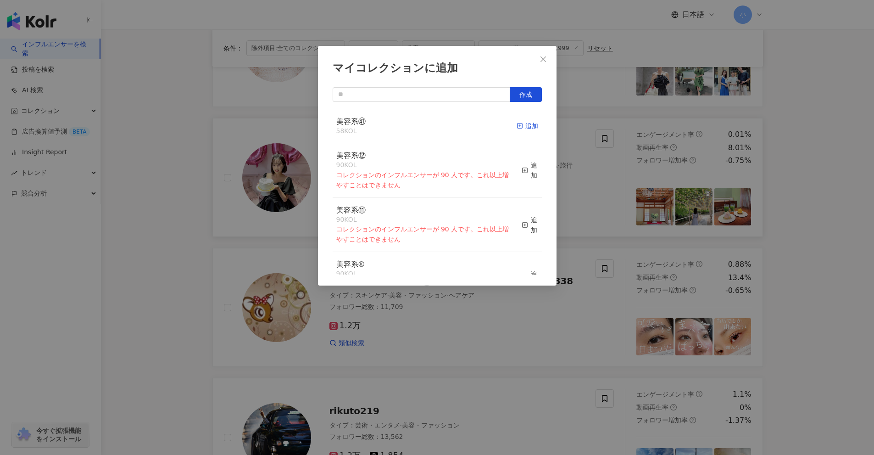
click at [517, 129] on span "button" at bounding box center [520, 125] width 6 height 7
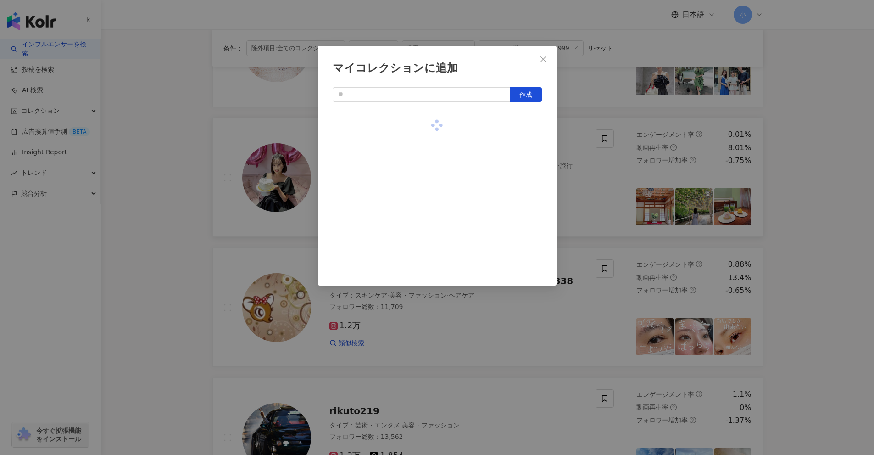
click at [800, 225] on div "マイコレクションに追加 作成" at bounding box center [437, 227] width 874 height 455
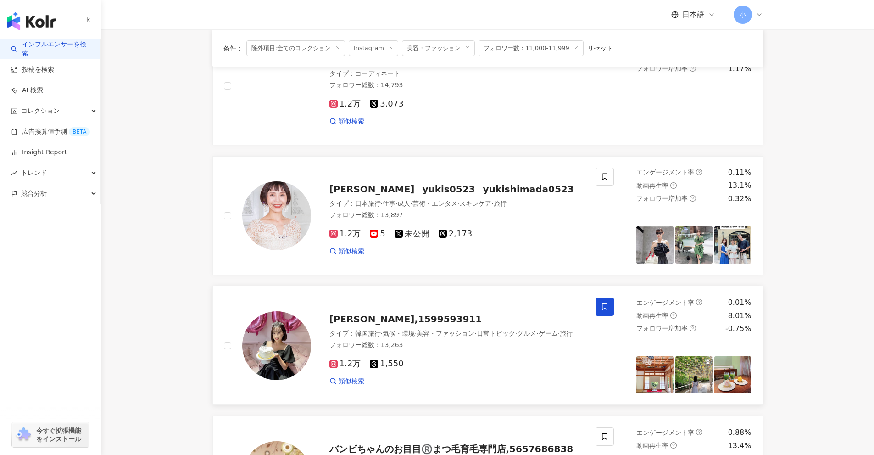
scroll to position [709, 0]
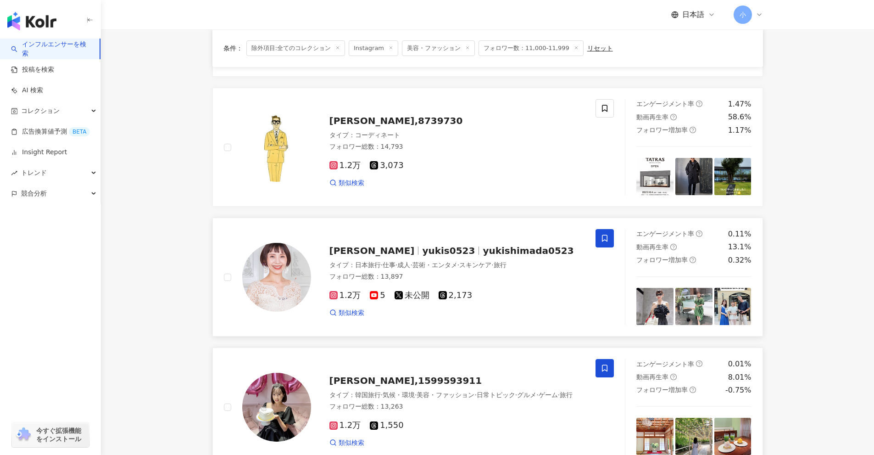
click at [605, 234] on icon at bounding box center [605, 238] width 8 height 8
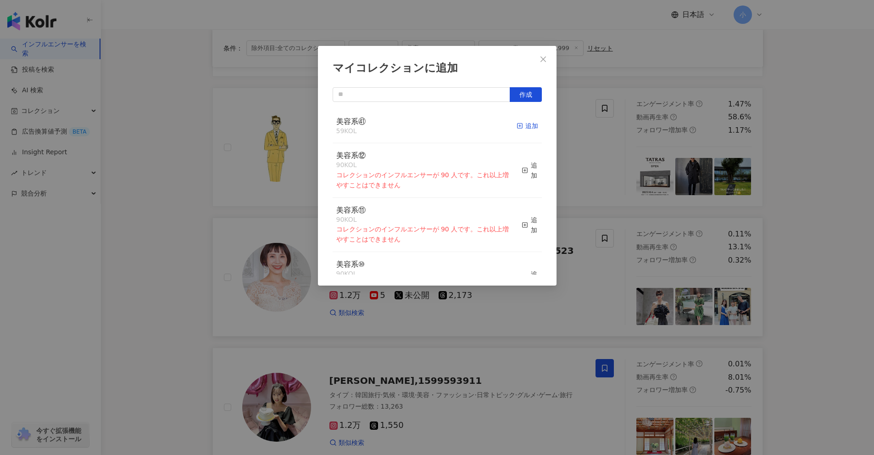
click at [517, 129] on span "button" at bounding box center [520, 125] width 6 height 7
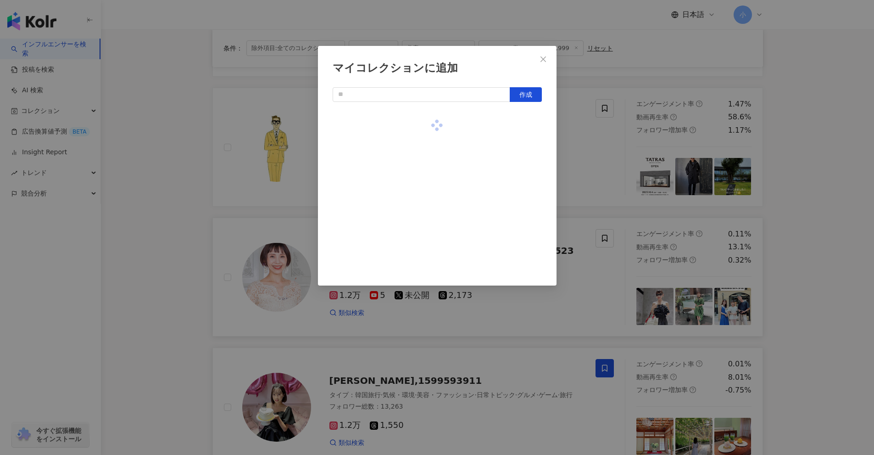
click at [827, 248] on div "マイコレクションに追加 作成" at bounding box center [437, 227] width 874 height 455
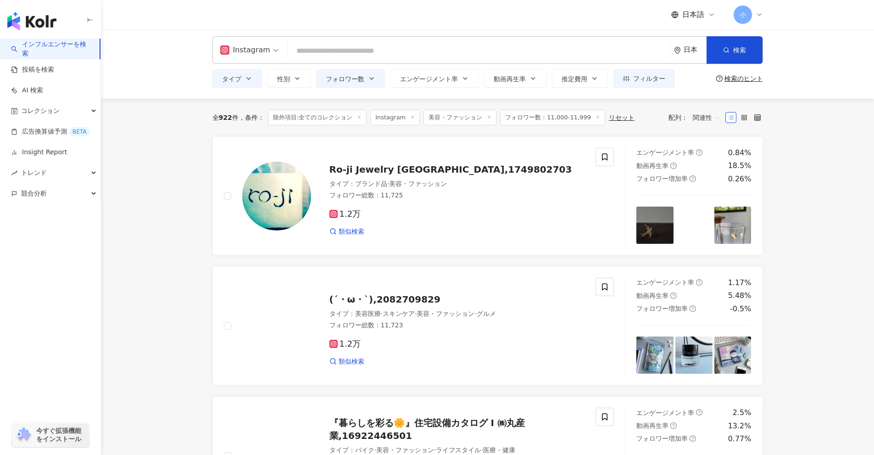
scroll to position [0, 0]
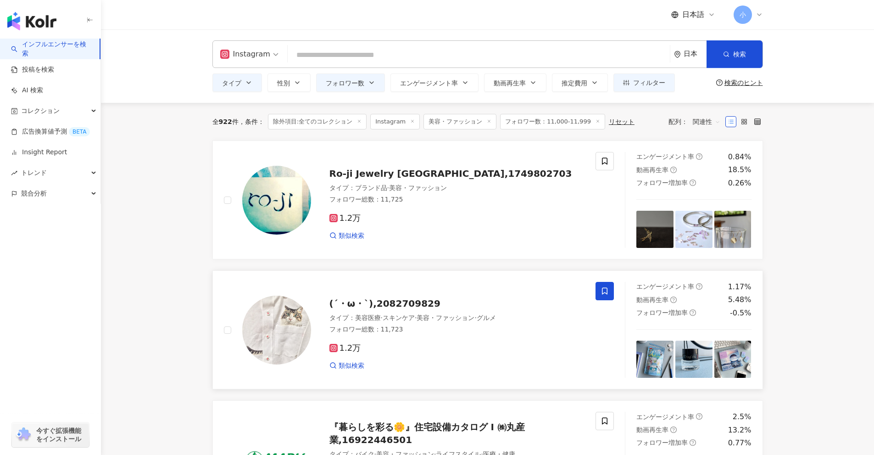
click at [605, 291] on icon at bounding box center [605, 291] width 8 height 8
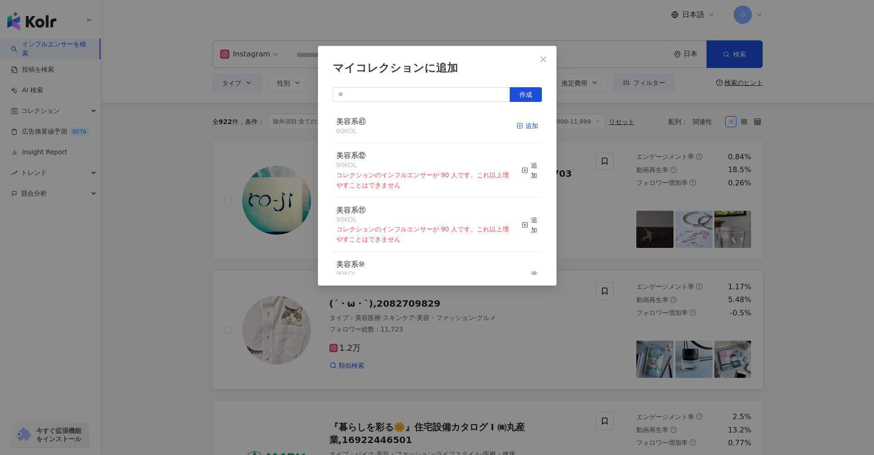
click at [519, 126] on div "追加" at bounding box center [528, 126] width 22 height 10
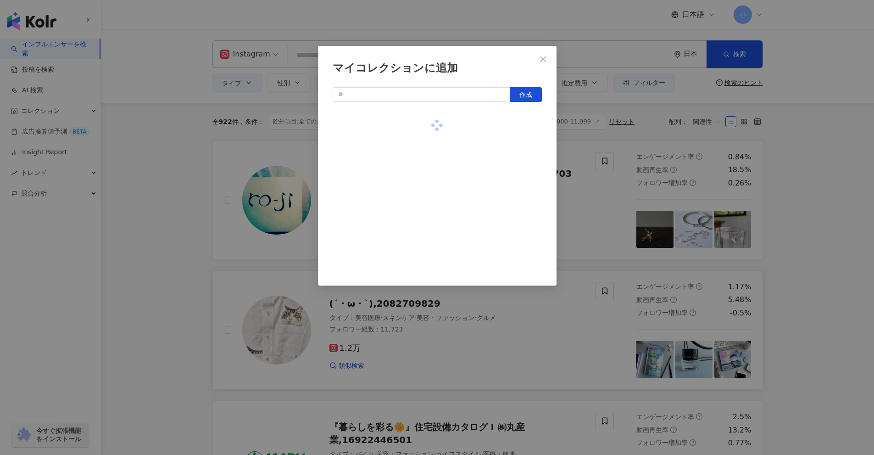
click at [810, 279] on div "マイコレクションに追加 作成" at bounding box center [437, 227] width 874 height 455
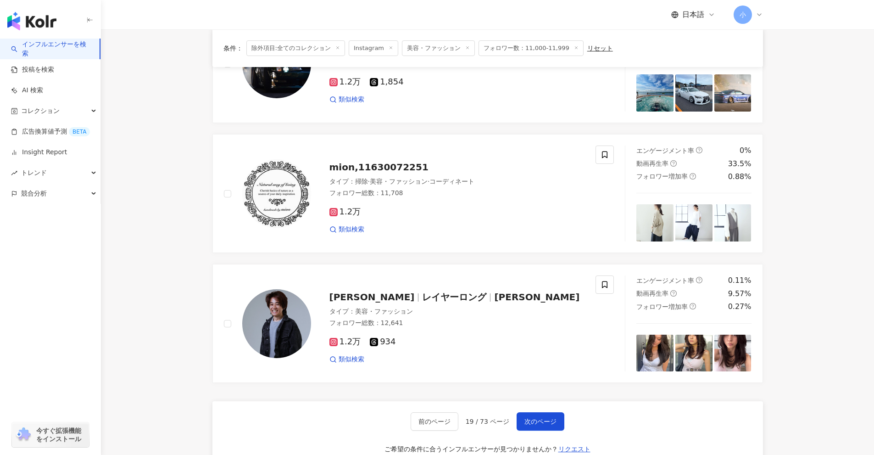
scroll to position [1443, 0]
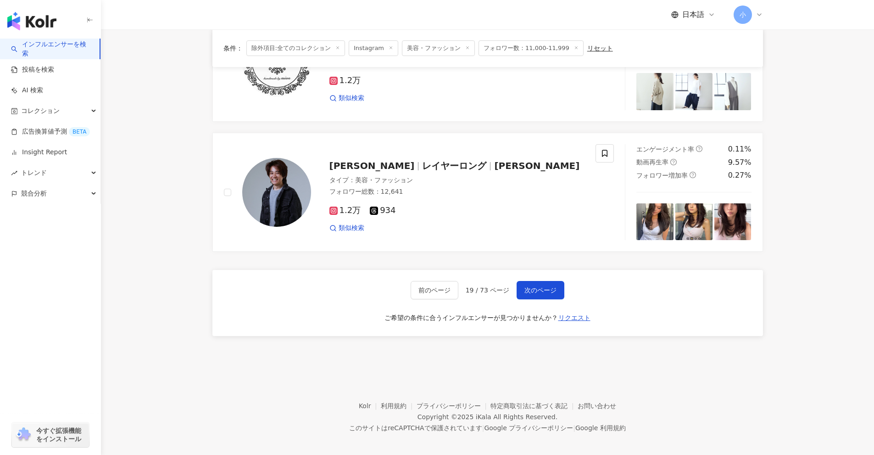
drag, startPoint x: 830, startPoint y: 218, endPoint x: 816, endPoint y: 357, distance: 139.2
click at [537, 286] on span "次のページ" at bounding box center [541, 289] width 32 height 7
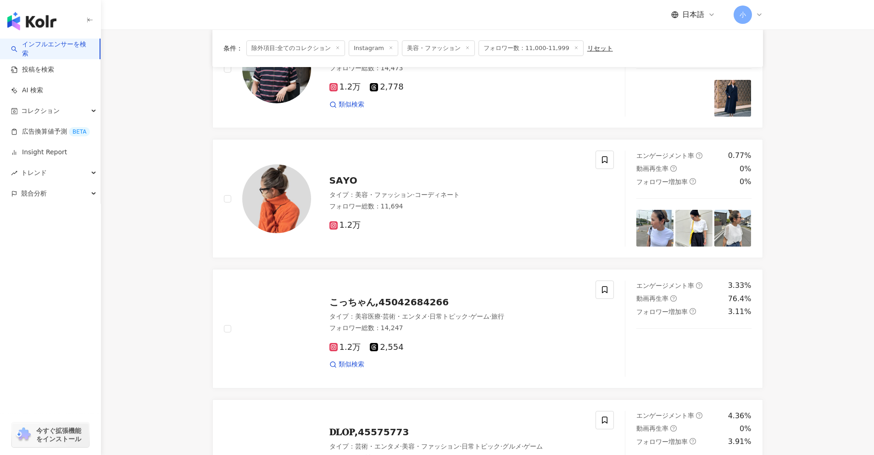
scroll to position [1168, 0]
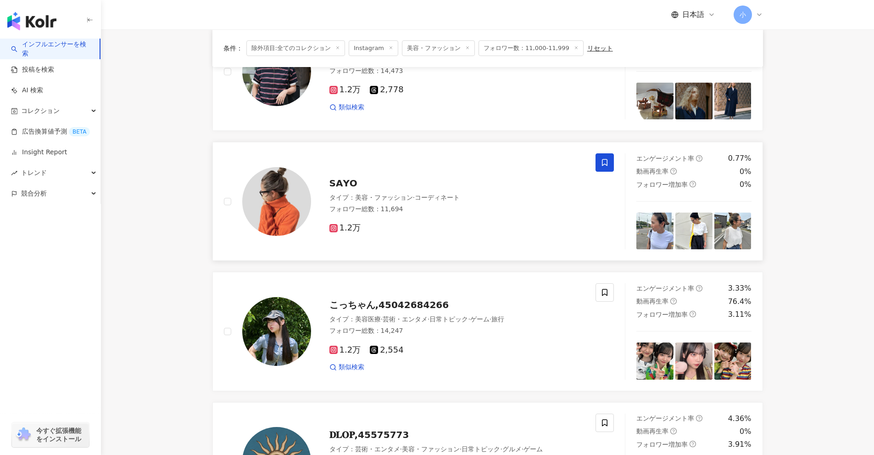
click at [605, 168] on span at bounding box center [605, 162] width 18 height 18
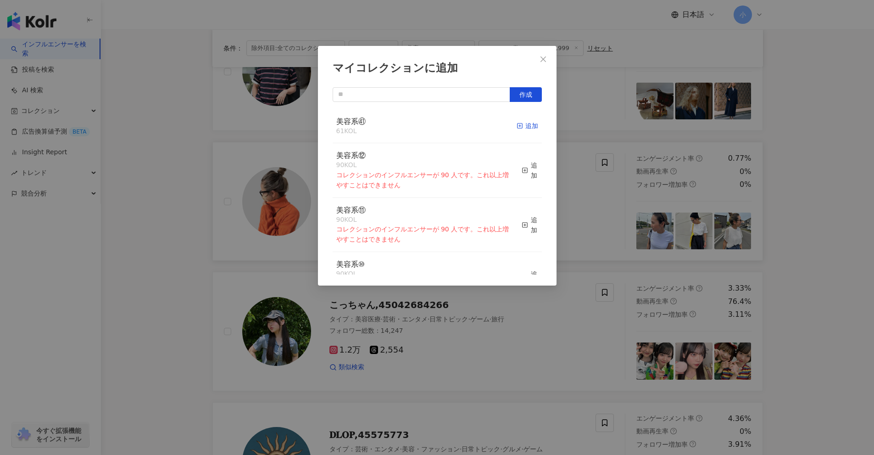
click at [522, 125] on div "追加" at bounding box center [528, 126] width 22 height 10
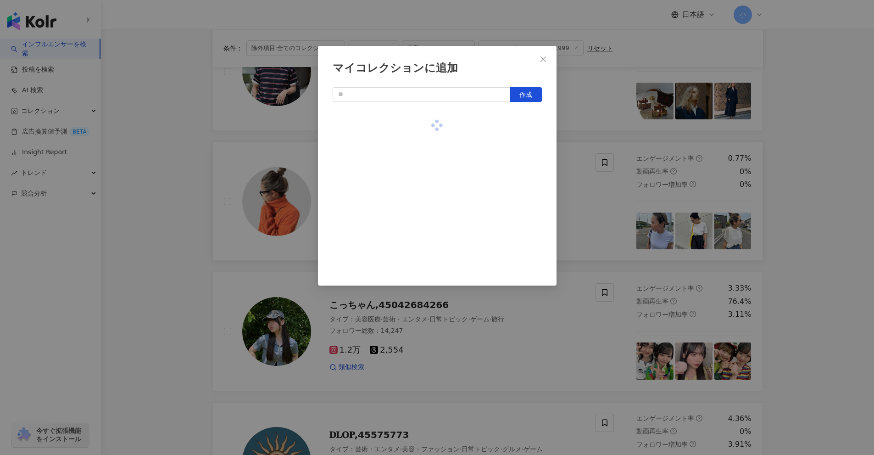
click at [802, 271] on div "マイコレクションに追加 作成" at bounding box center [437, 227] width 874 height 455
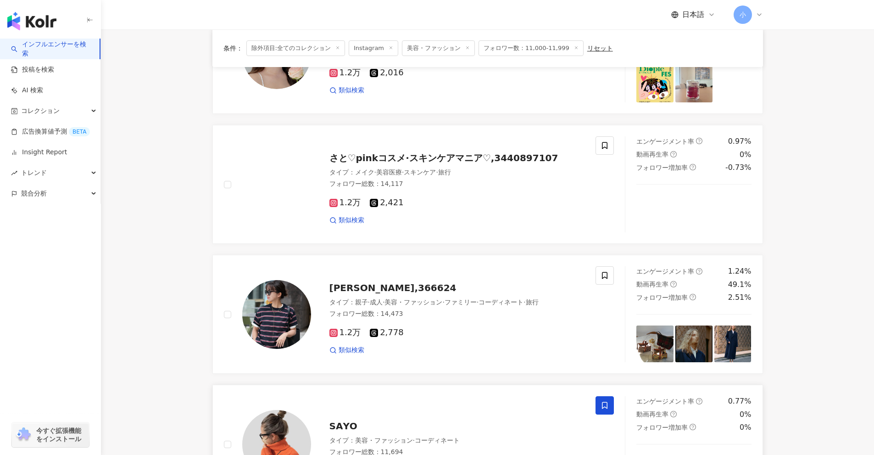
scroll to position [892, 0]
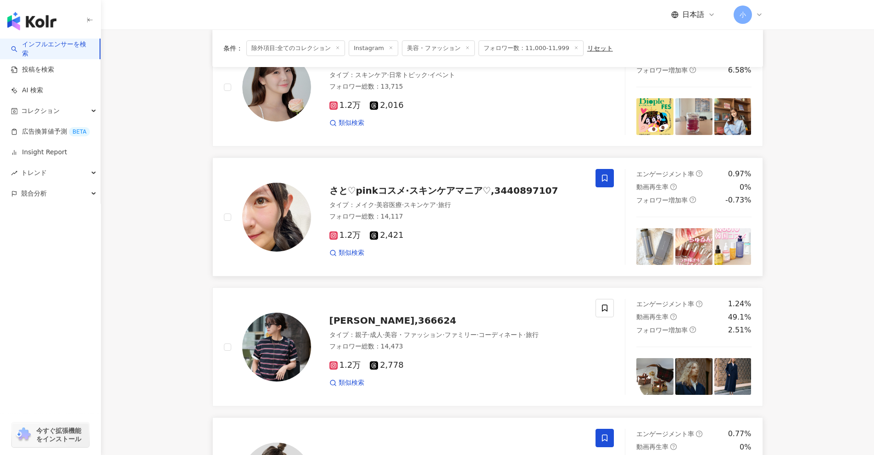
click at [603, 184] on span at bounding box center [605, 178] width 18 height 18
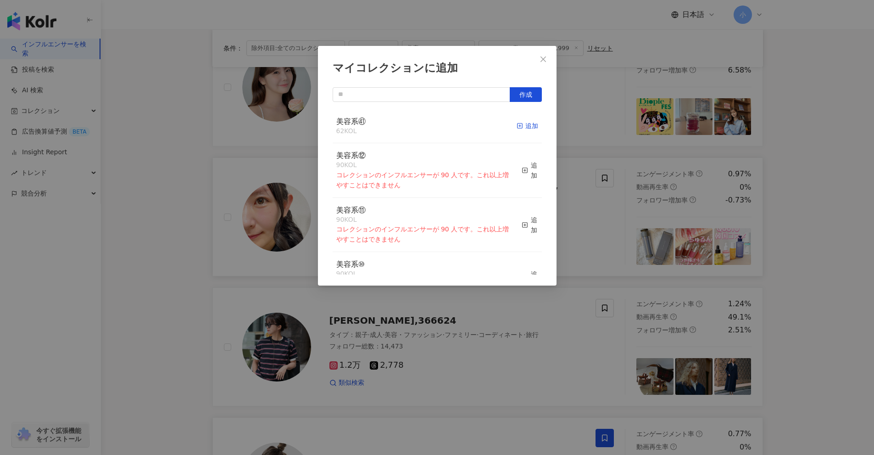
click at [525, 126] on div "追加" at bounding box center [528, 126] width 22 height 10
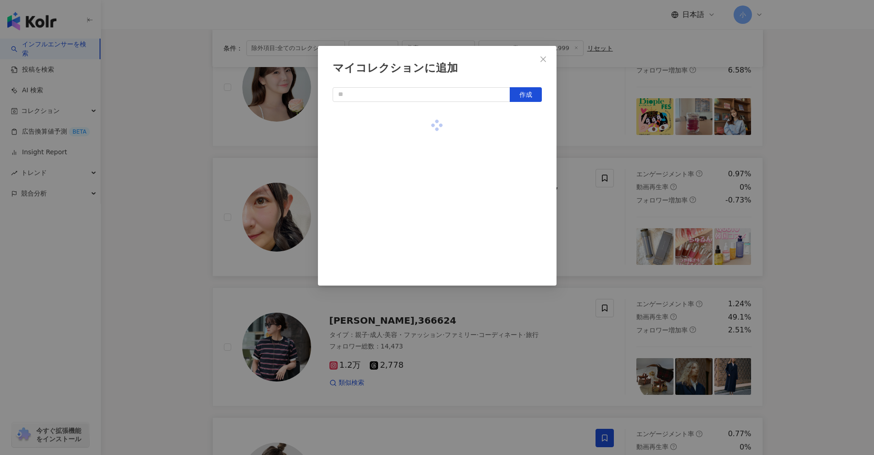
click at [817, 214] on div "マイコレクションに追加 作成" at bounding box center [437, 227] width 874 height 455
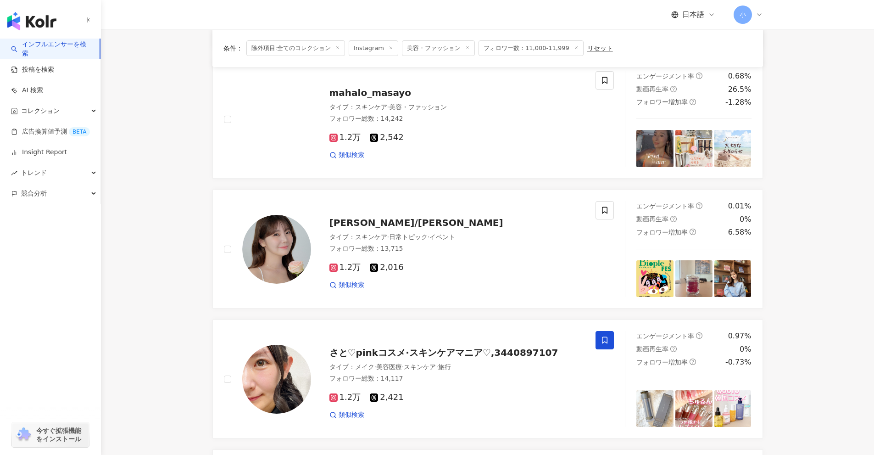
scroll to position [709, 0]
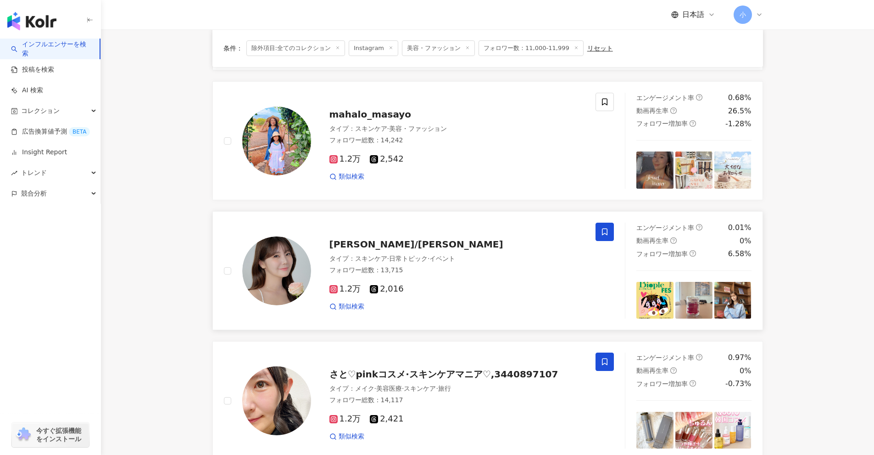
click at [603, 226] on span at bounding box center [605, 232] width 18 height 18
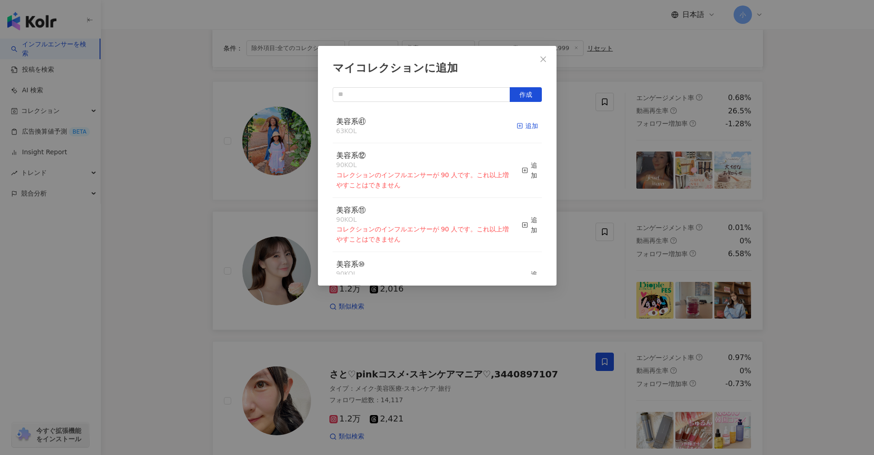
click at [518, 122] on div "追加" at bounding box center [528, 126] width 22 height 10
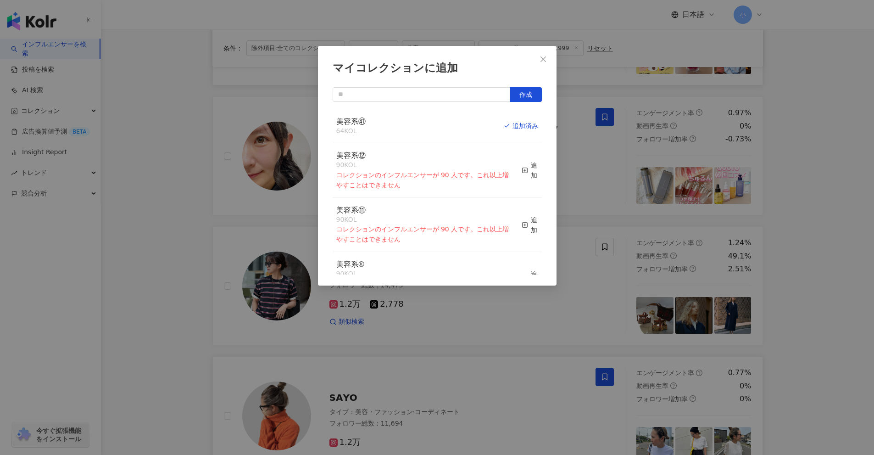
scroll to position [1015, 0]
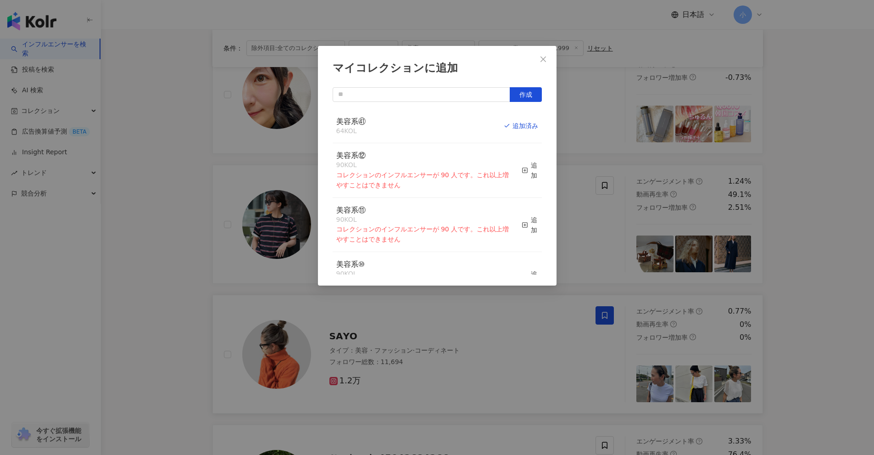
click at [861, 265] on div "マイコレクションに追加 作成 美容系㊶ 64 KOL 追加済み 美容系⑫ 90 KOL コレクションのインフルエンサーが 90 人です。これ以上増やすことはで…" at bounding box center [437, 227] width 874 height 455
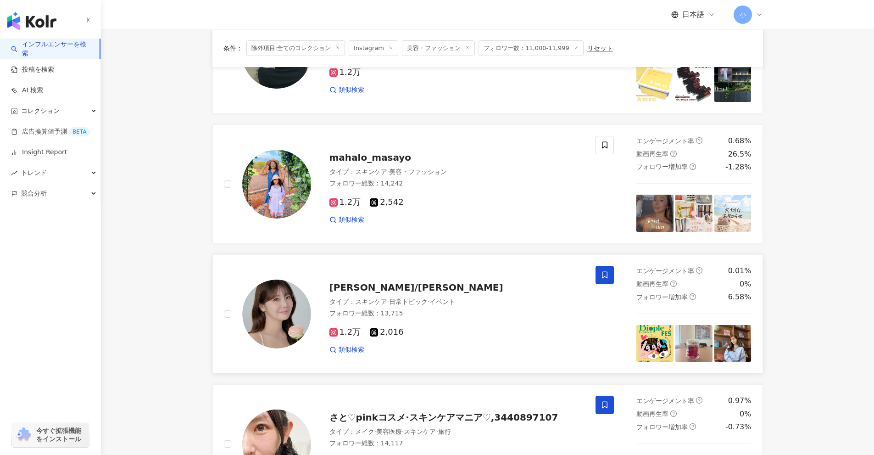
scroll to position [648, 0]
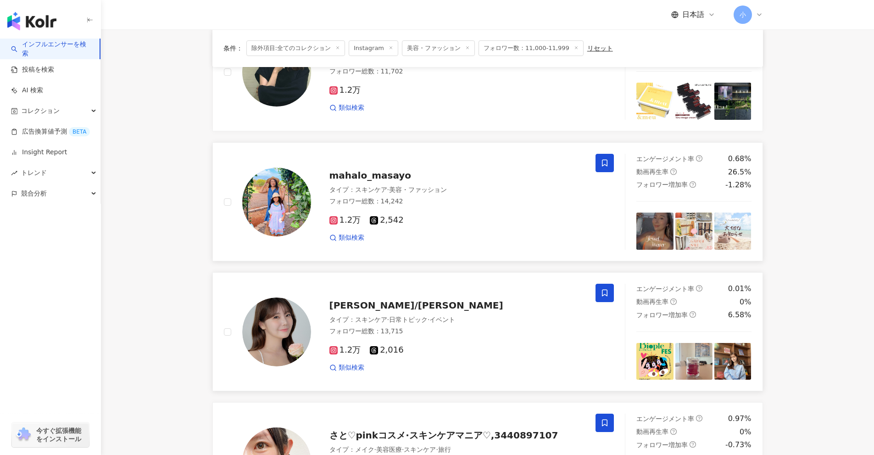
click at [605, 163] on icon at bounding box center [605, 163] width 8 height 8
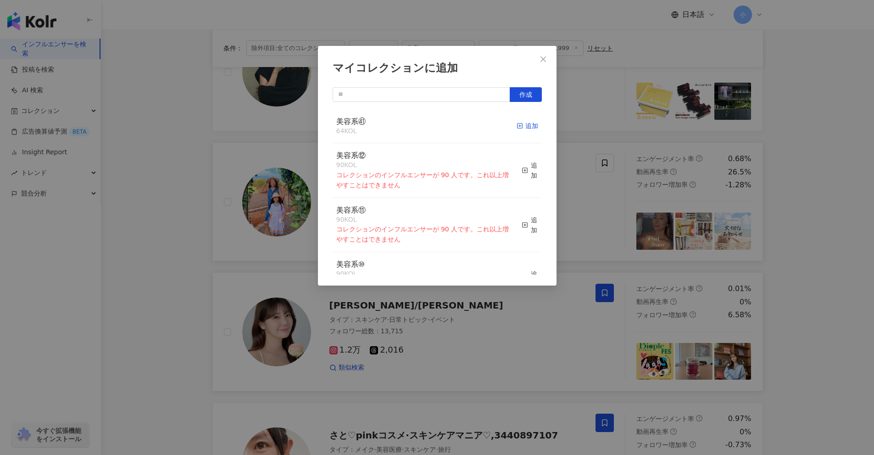
click at [525, 129] on div "追加" at bounding box center [528, 126] width 22 height 10
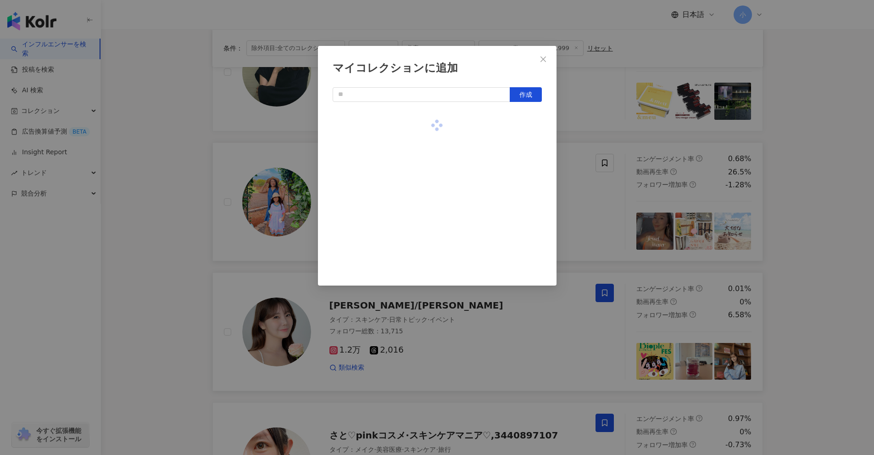
click at [794, 181] on div "マイコレクションに追加 作成" at bounding box center [437, 227] width 874 height 455
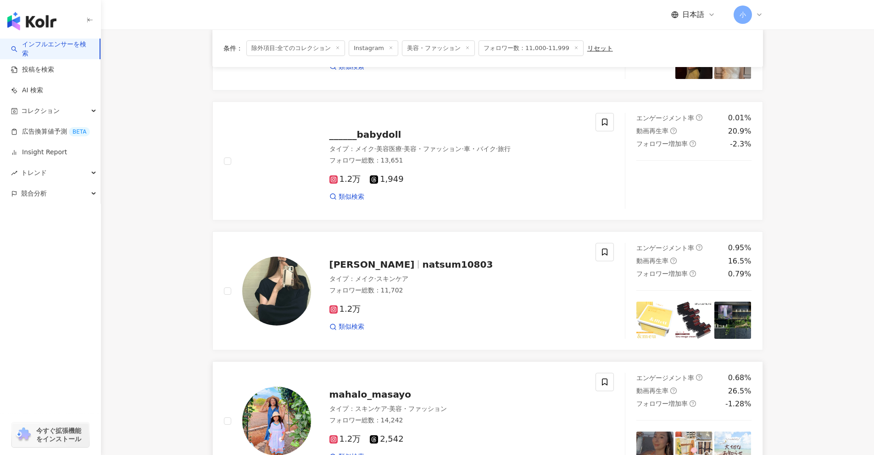
scroll to position [418, 0]
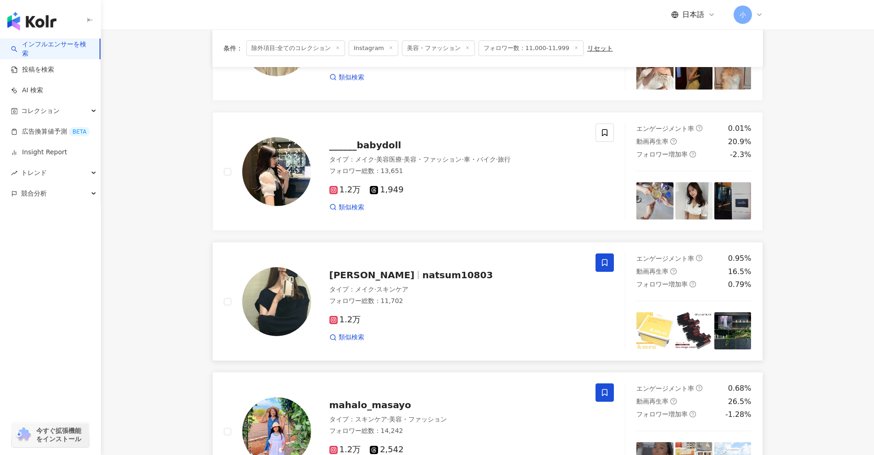
click at [605, 267] on icon at bounding box center [605, 262] width 8 height 8
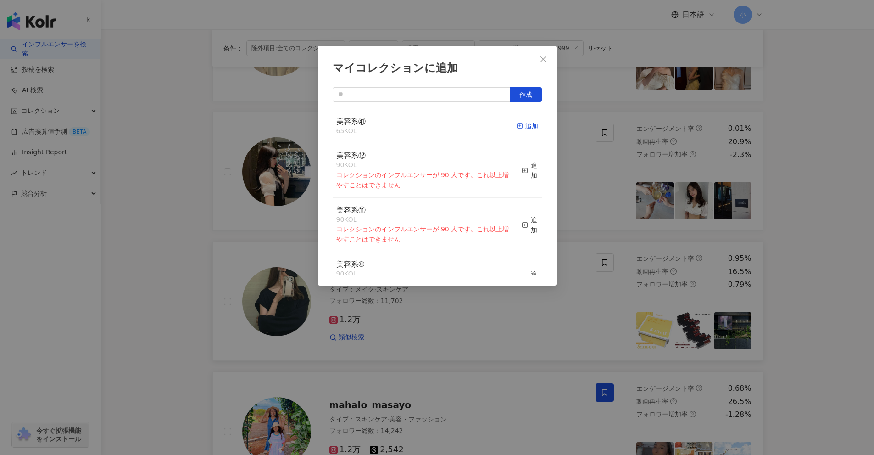
click at [521, 128] on div "追加" at bounding box center [528, 126] width 22 height 10
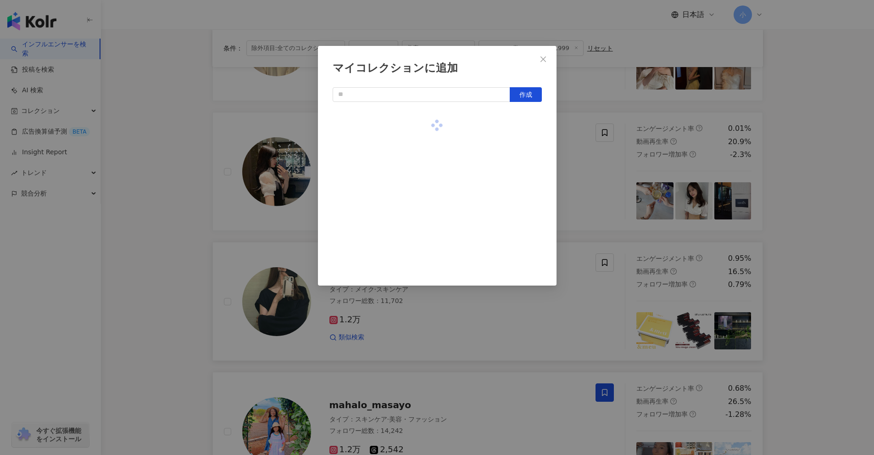
click at [805, 234] on div "マイコレクションに追加 作成" at bounding box center [437, 227] width 874 height 455
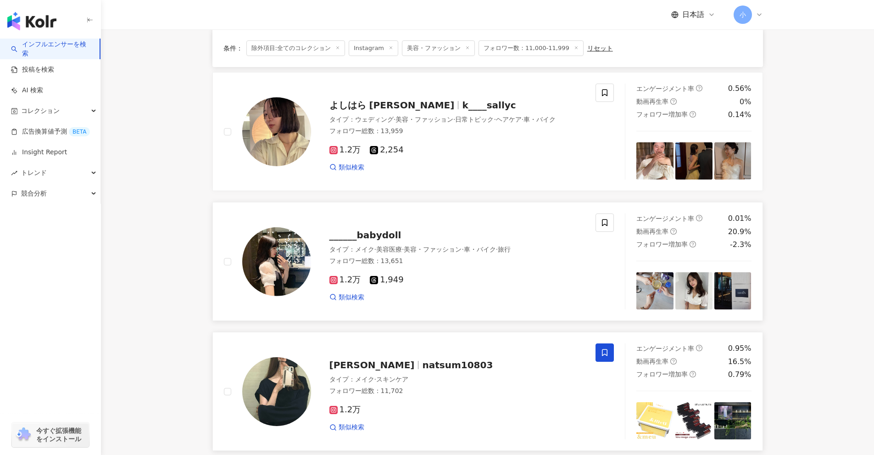
scroll to position [326, 0]
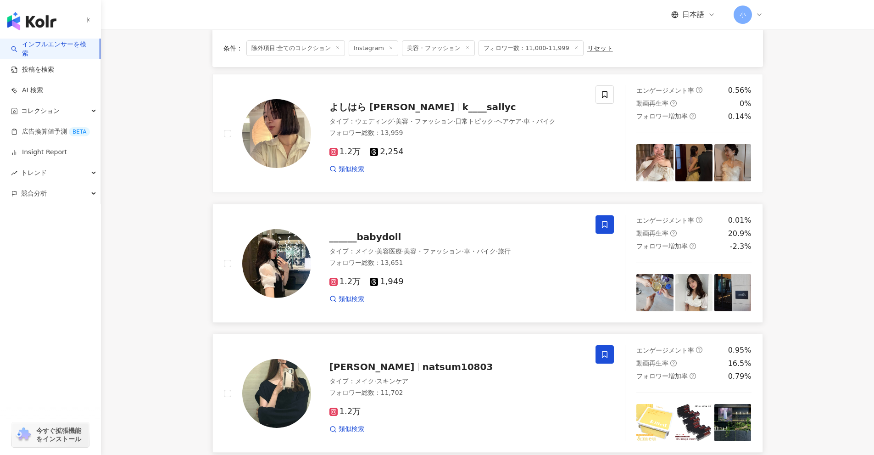
click at [606, 224] on icon at bounding box center [605, 224] width 8 height 8
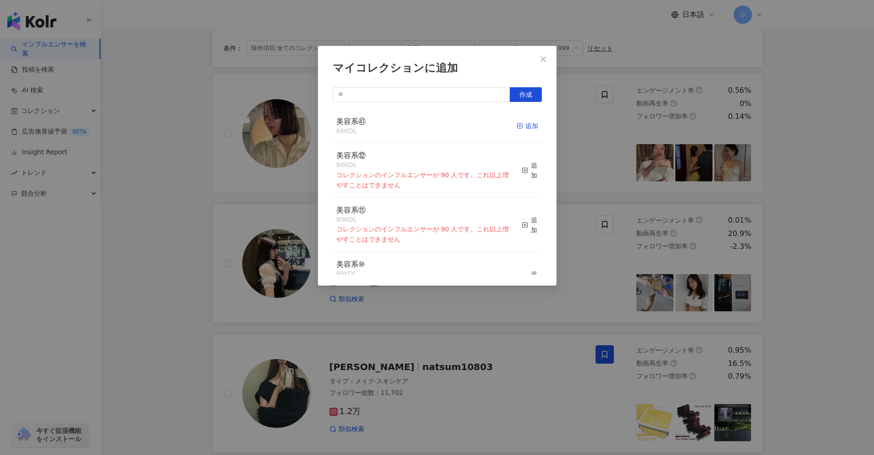
click at [524, 129] on div "追加" at bounding box center [528, 126] width 22 height 10
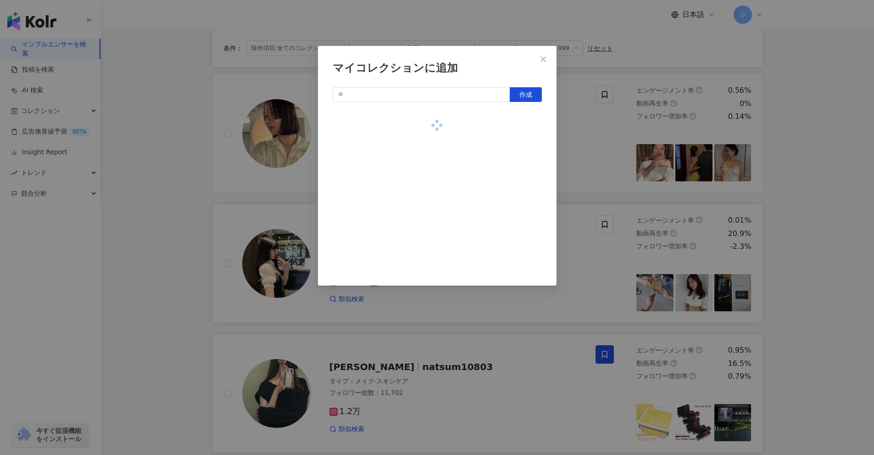
click at [795, 229] on div "マイコレクションに追加 作成" at bounding box center [437, 227] width 874 height 455
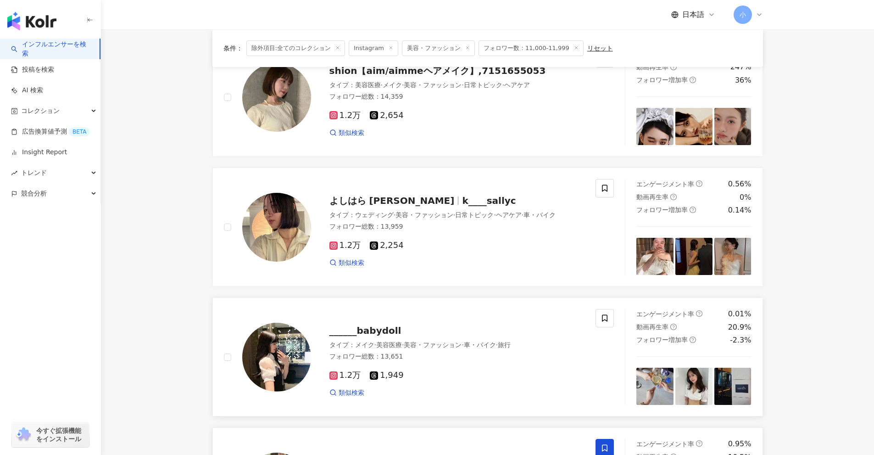
scroll to position [189, 0]
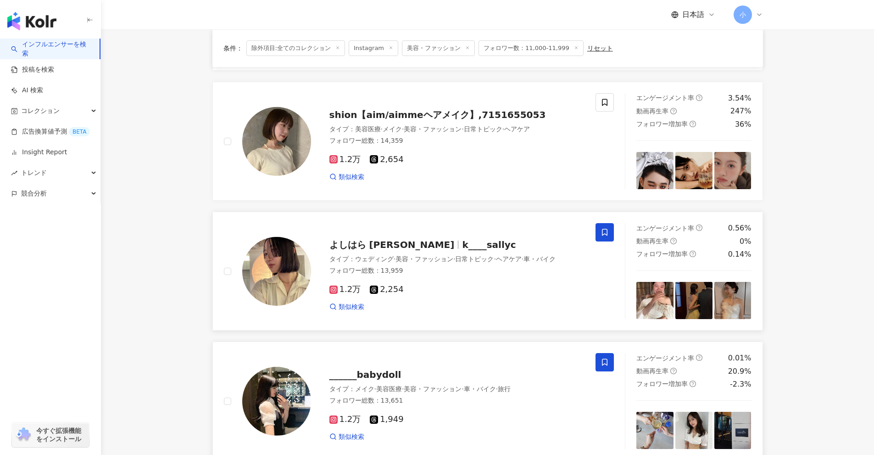
click at [598, 229] on span at bounding box center [605, 232] width 18 height 18
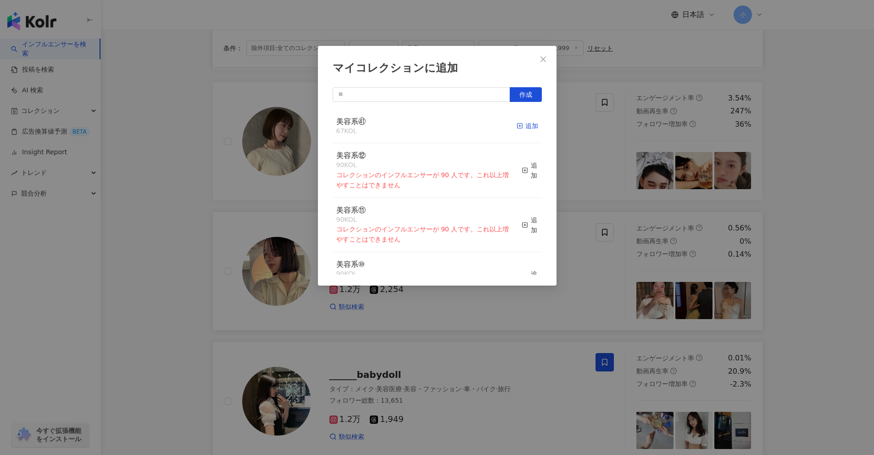
click at [517, 130] on div "追加" at bounding box center [528, 126] width 22 height 10
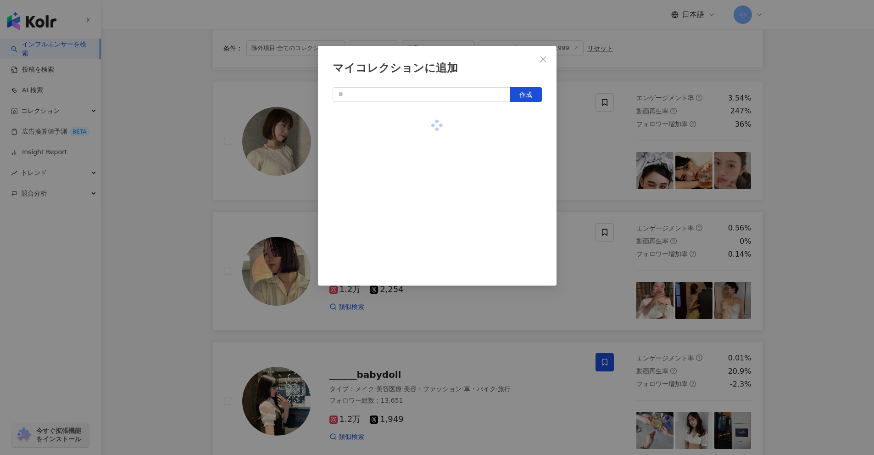
click at [850, 279] on div "マイコレクションに追加 作成" at bounding box center [437, 227] width 874 height 455
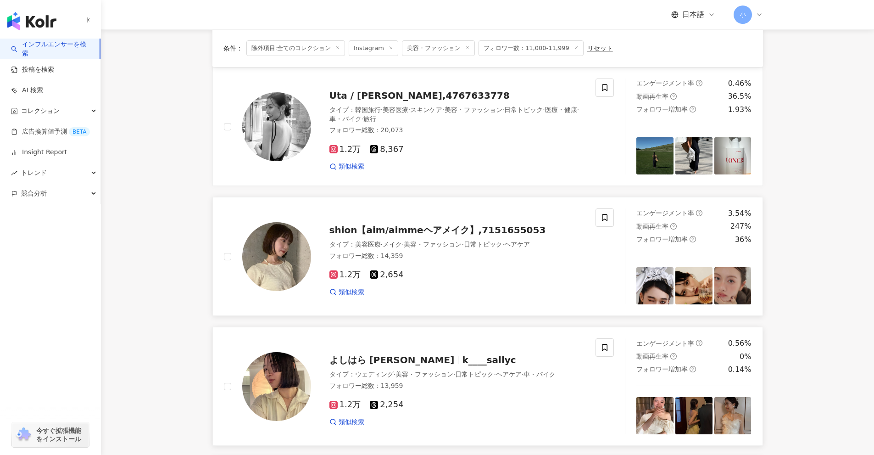
scroll to position [51, 0]
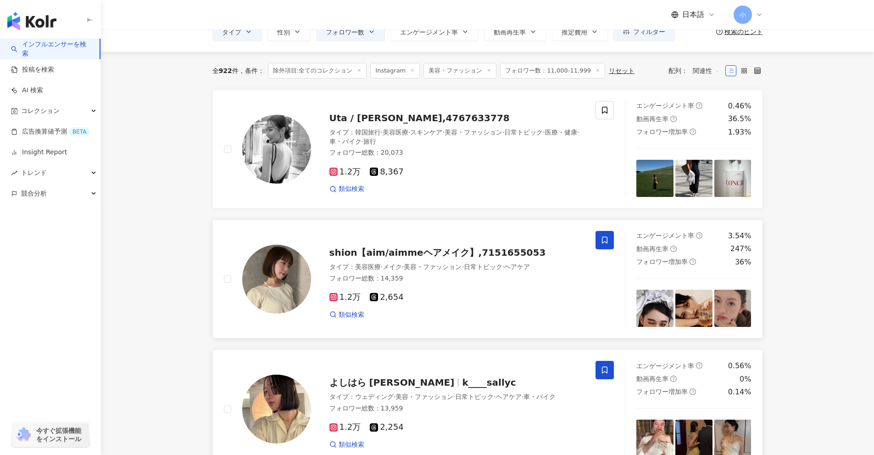
click at [606, 237] on icon at bounding box center [605, 240] width 6 height 7
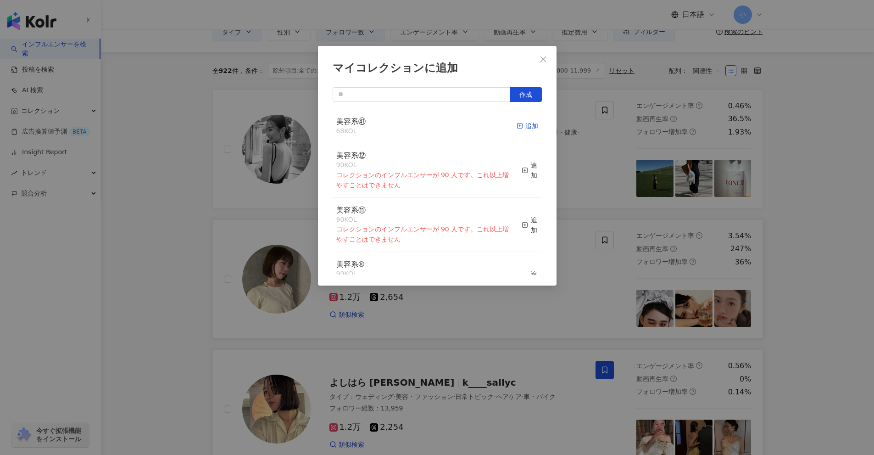
click at [520, 130] on div "追加" at bounding box center [528, 126] width 22 height 10
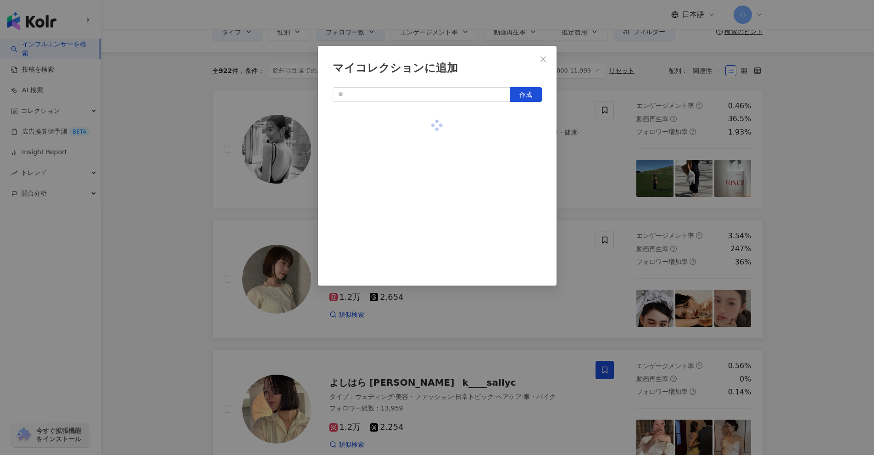
click at [818, 210] on div "マイコレクションに追加 作成" at bounding box center [437, 227] width 874 height 455
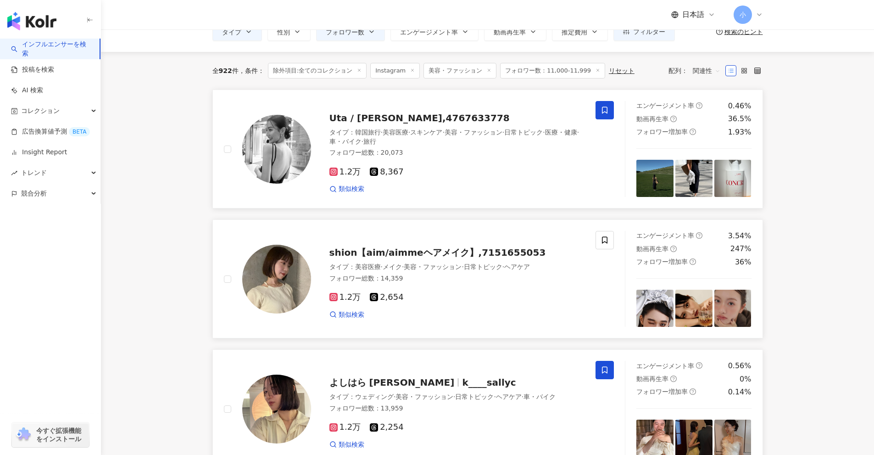
click at [602, 110] on icon at bounding box center [605, 110] width 8 height 8
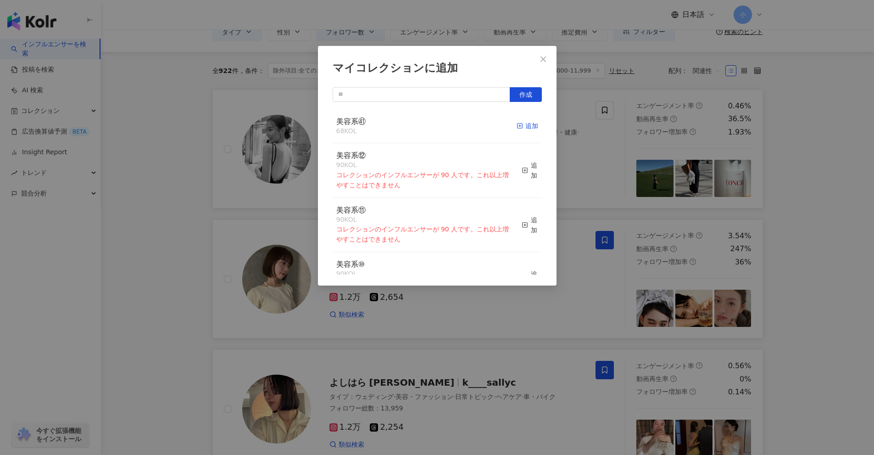
click at [517, 127] on icon "button" at bounding box center [520, 126] width 6 height 6
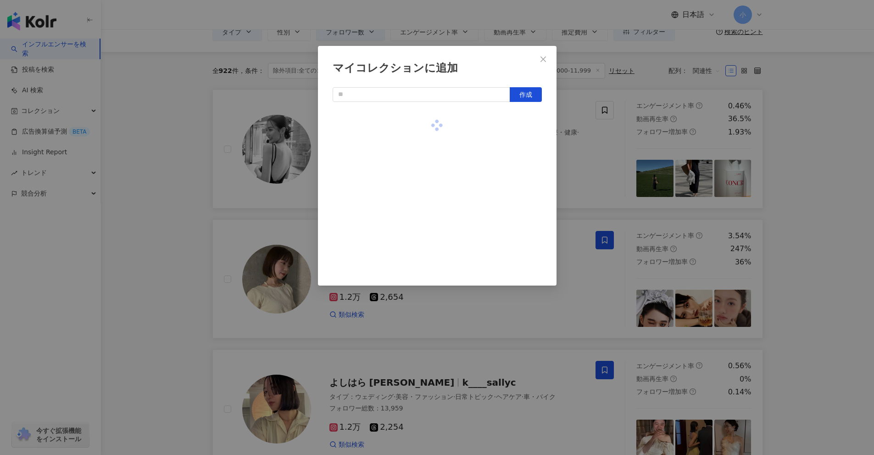
click at [809, 200] on div "マイコレクションに追加 作成" at bounding box center [437, 227] width 874 height 455
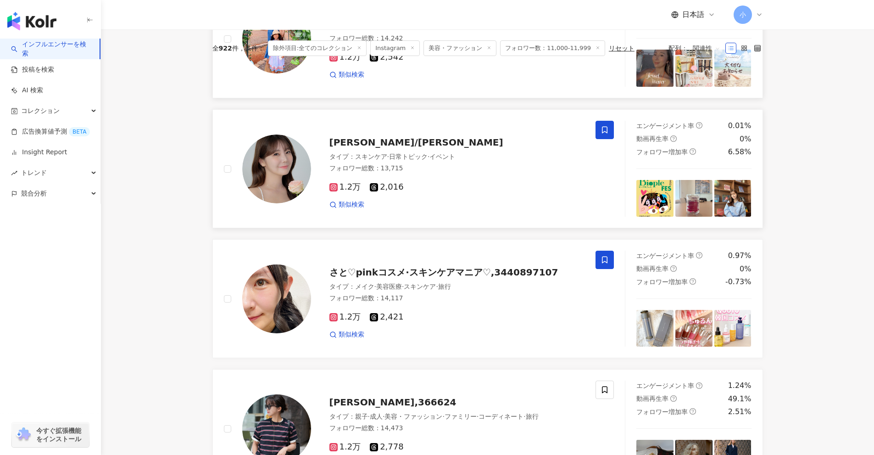
scroll to position [1443, 0]
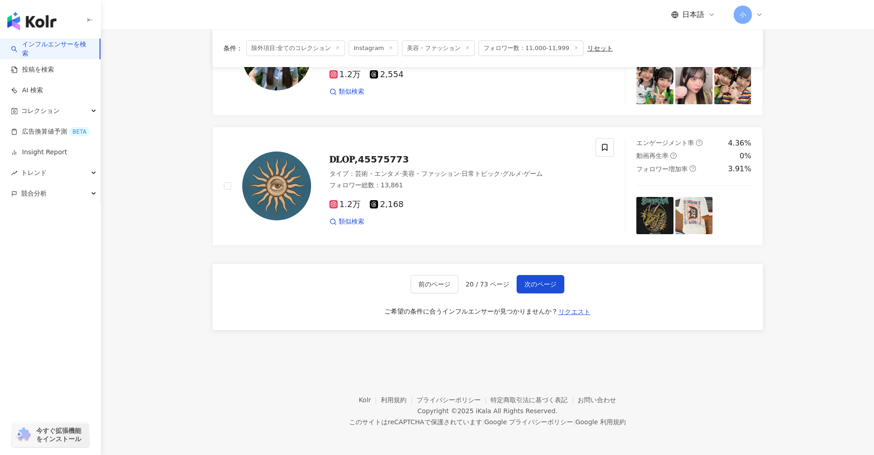
drag, startPoint x: 789, startPoint y: 156, endPoint x: 755, endPoint y: 399, distance: 246.1
click at [540, 286] on span "次のページ" at bounding box center [541, 283] width 32 height 7
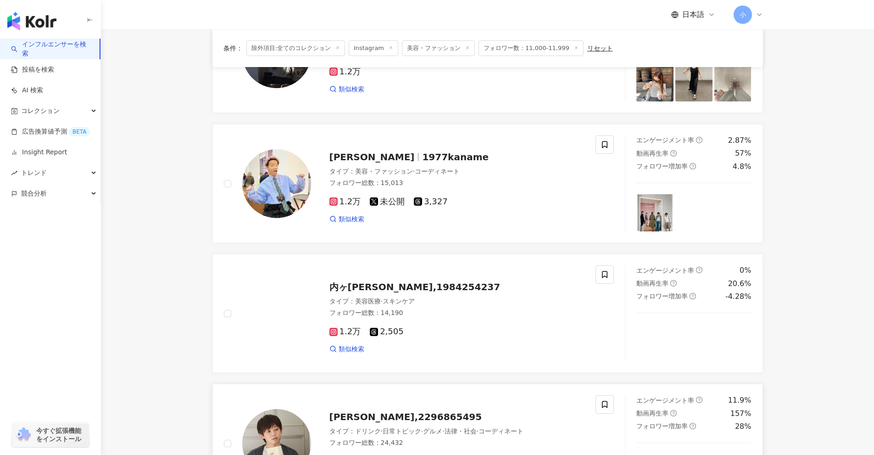
scroll to position [1115, 0]
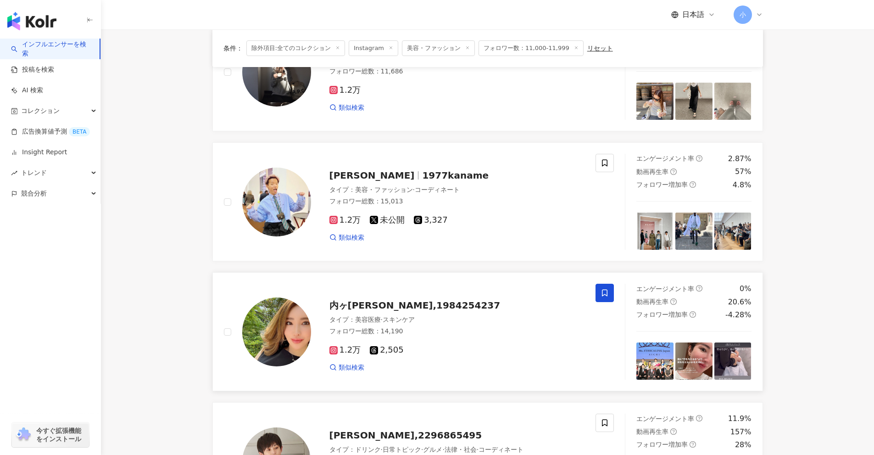
click at [609, 293] on span at bounding box center [605, 293] width 18 height 18
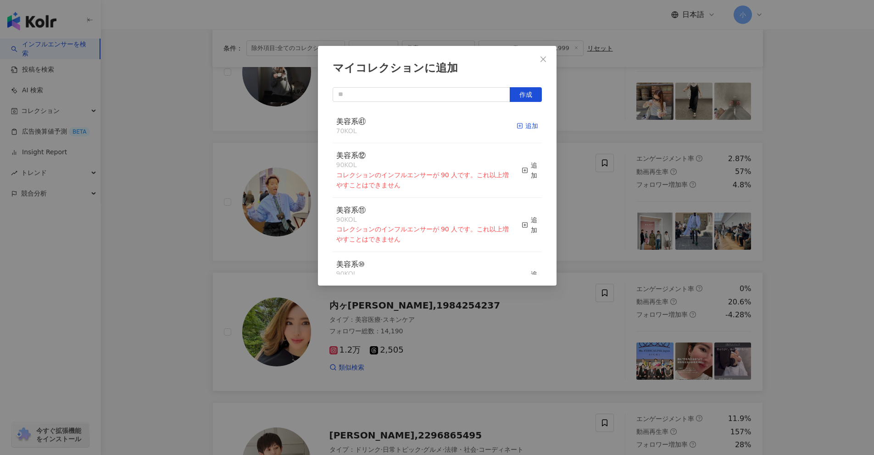
click at [529, 126] on div "追加" at bounding box center [528, 126] width 22 height 10
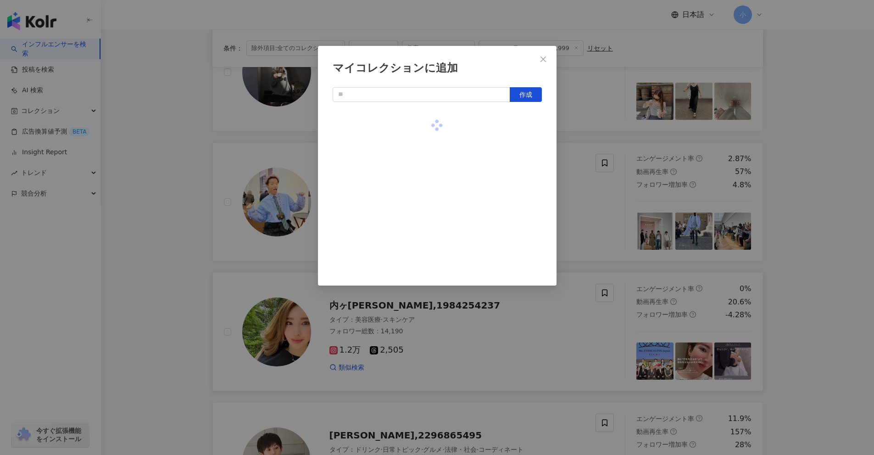
click at [800, 230] on div "マイコレクションに追加 作成" at bounding box center [437, 227] width 874 height 455
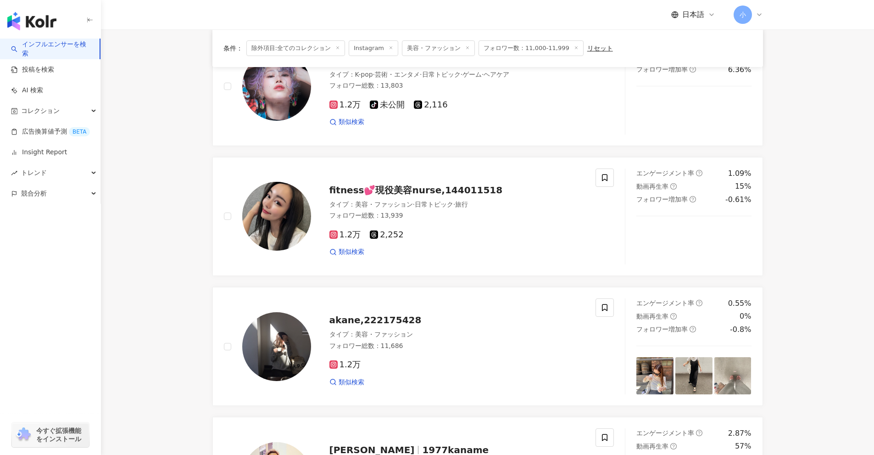
scroll to position [840, 0]
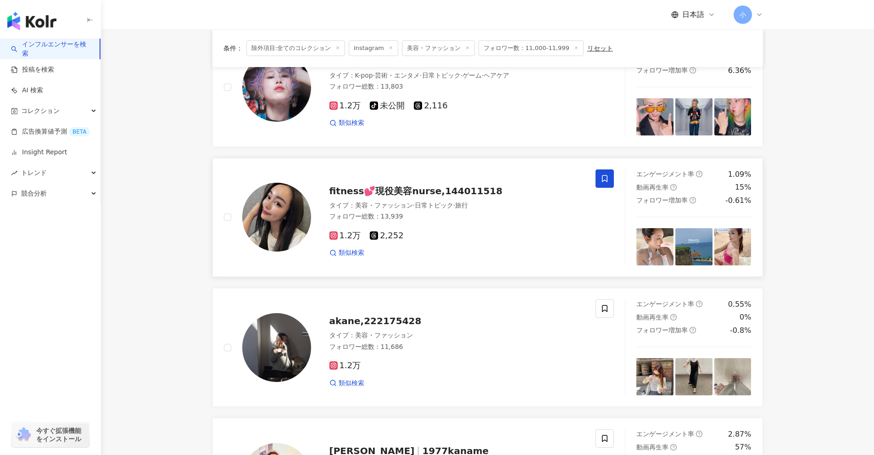
click at [607, 181] on icon at bounding box center [605, 178] width 6 height 7
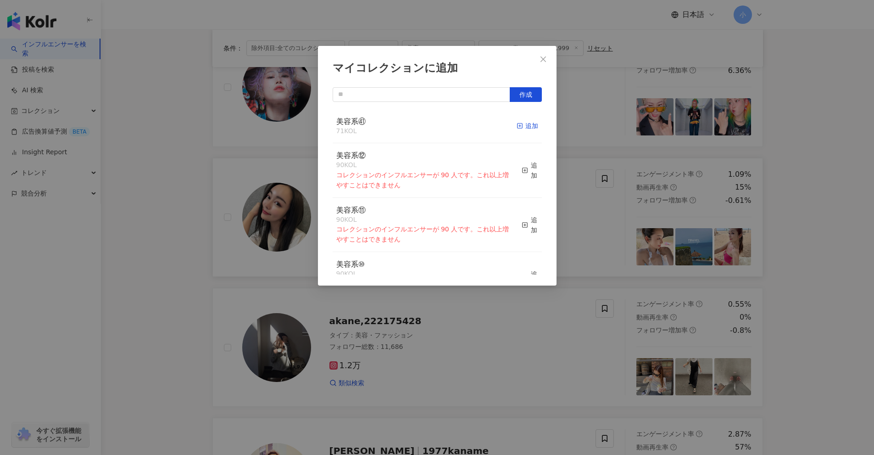
click at [519, 128] on div "追加" at bounding box center [528, 126] width 22 height 10
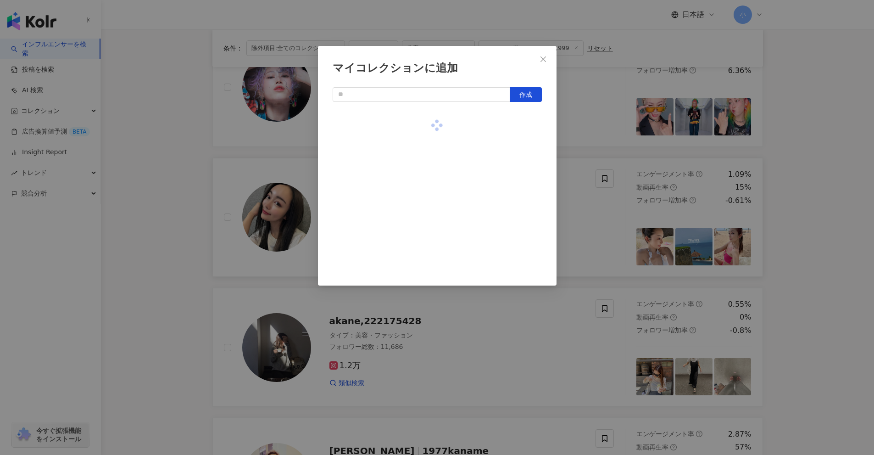
click at [843, 255] on div "マイコレクションに追加 作成" at bounding box center [437, 227] width 874 height 455
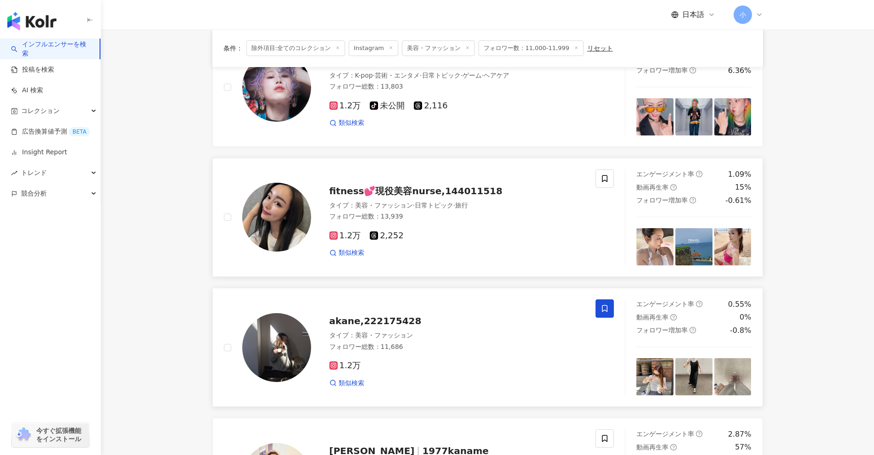
click at [598, 306] on span at bounding box center [605, 308] width 18 height 18
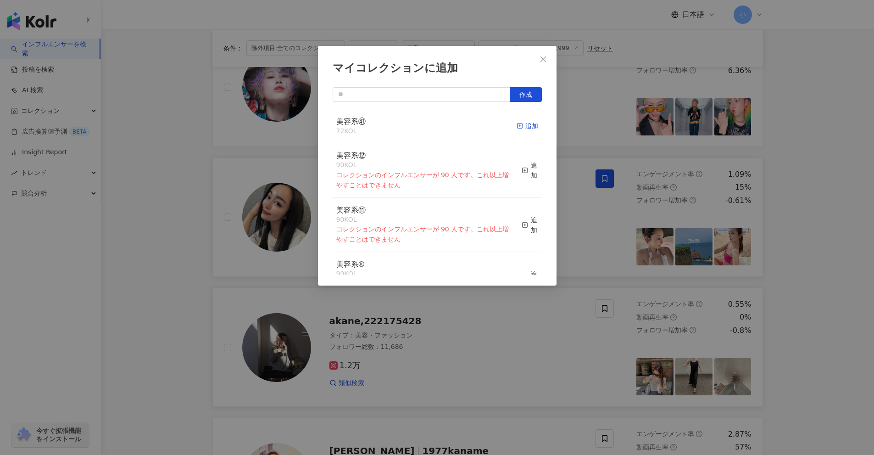
click at [526, 126] on div "追加" at bounding box center [528, 126] width 22 height 10
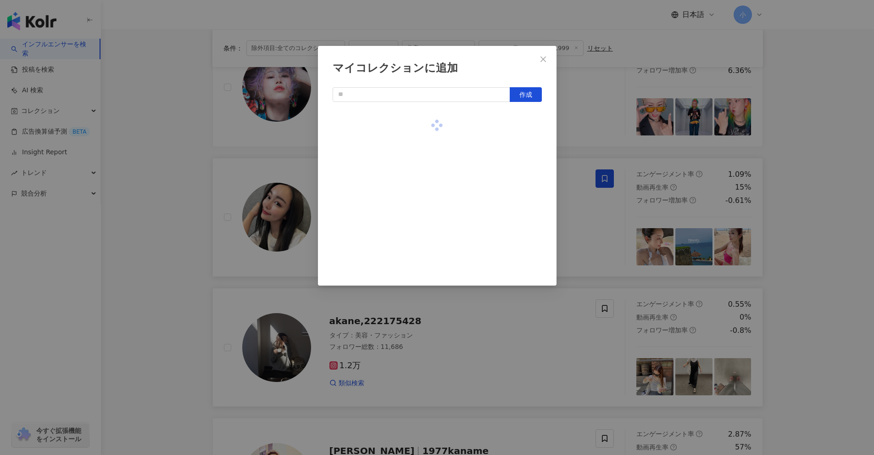
click at [789, 254] on div "マイコレクションに追加 作成" at bounding box center [437, 227] width 874 height 455
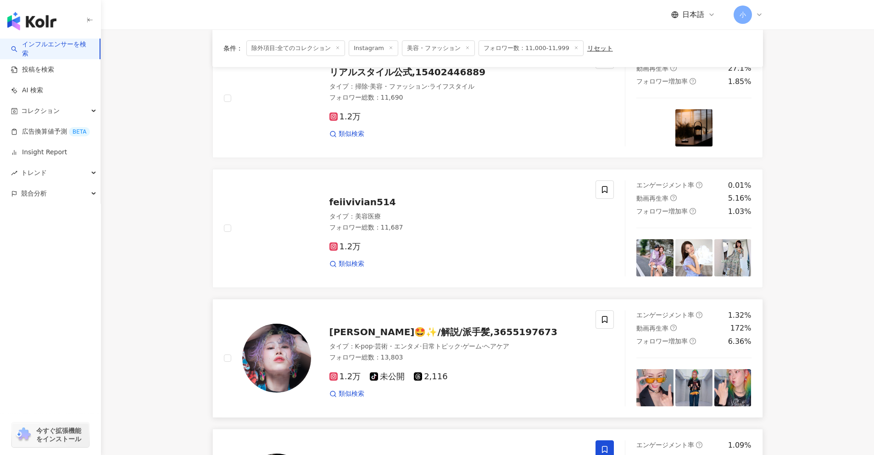
scroll to position [565, 0]
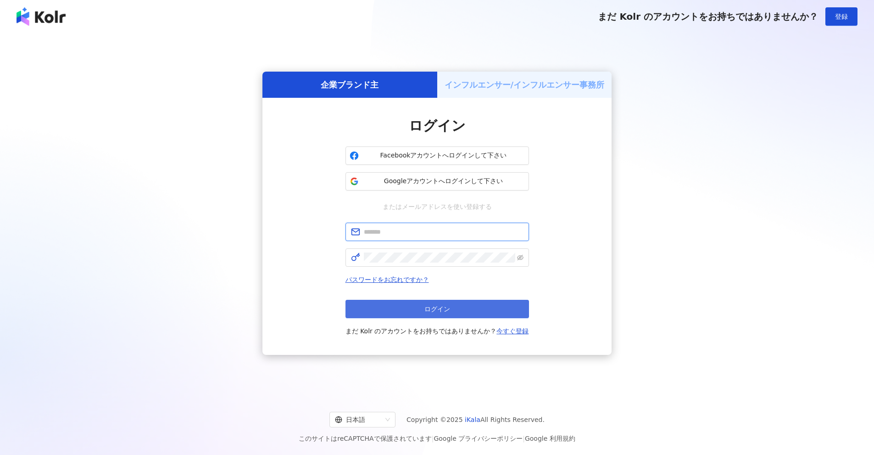
type input "**********"
click at [457, 313] on button "ログイン" at bounding box center [438, 309] width 184 height 18
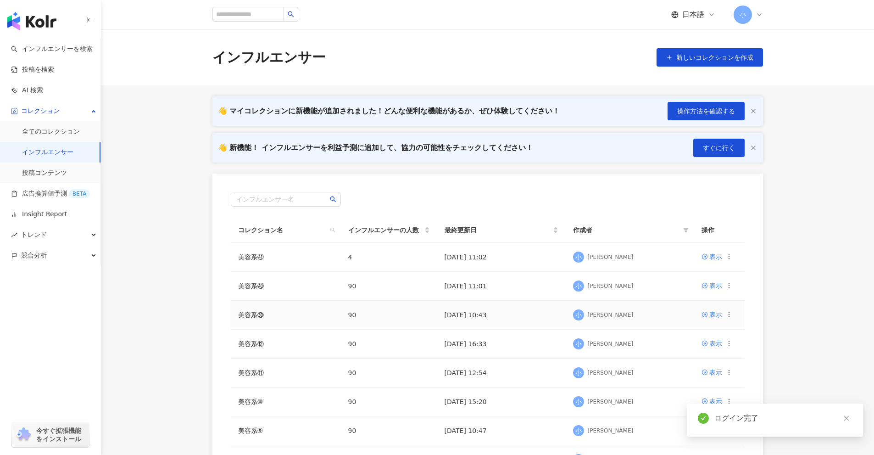
click at [731, 314] on icon at bounding box center [729, 314] width 6 height 6
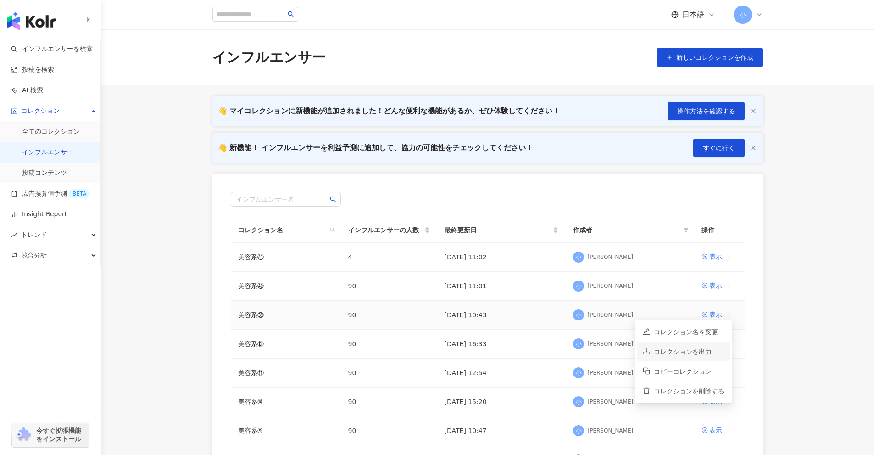
click at [696, 355] on div "コレクションを出力" at bounding box center [689, 352] width 71 height 10
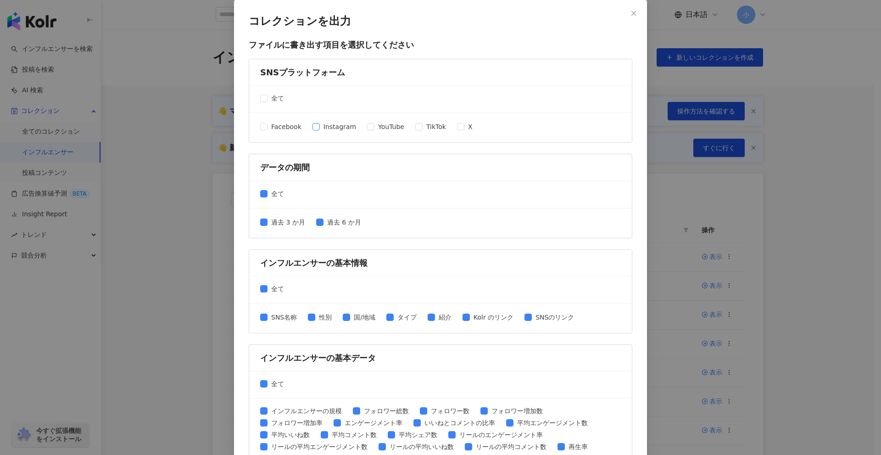
click at [314, 127] on span at bounding box center [316, 126] width 7 height 7
click at [406, 129] on div "Facebook Instagram YouTube TikTok X" at bounding box center [370, 128] width 220 height 12
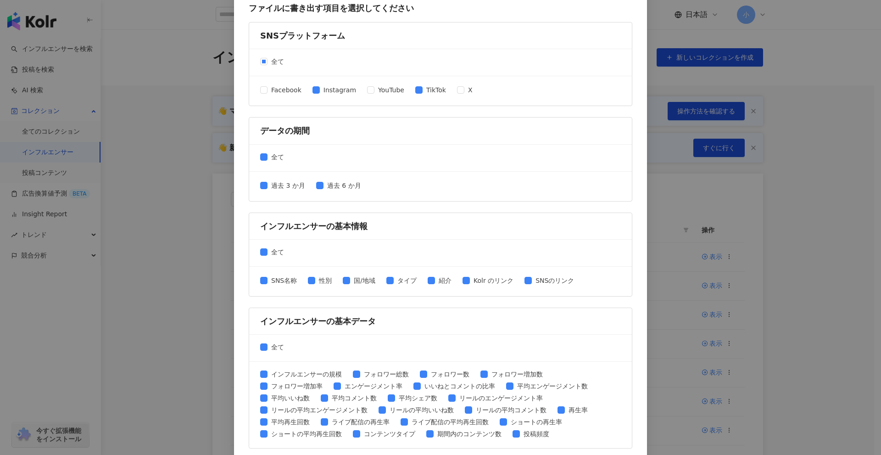
scroll to position [184, 0]
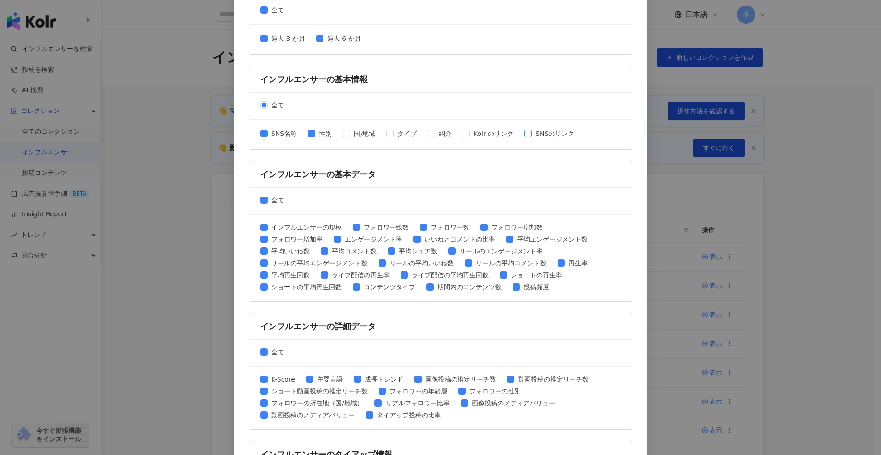
click at [532, 137] on span "SNSのリンク" at bounding box center [555, 134] width 46 height 10
click at [268, 203] on span "全て" at bounding box center [278, 200] width 20 height 10
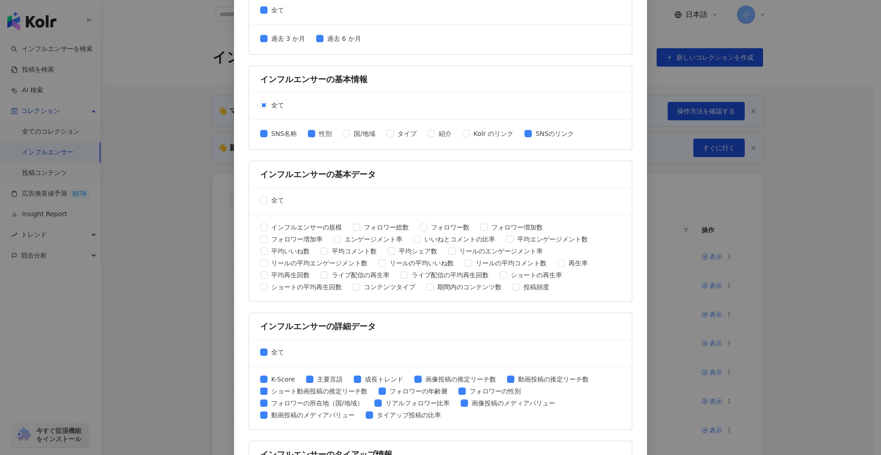
click at [415, 224] on div "インフルエンサーの規模 フォロワー総数 フォロワー数 フォロワー増加数 フォロワー増加率 エンゲージメント率 いいねとコメントの比率 平均エンゲージメント数 …" at bounding box center [440, 258] width 361 height 72
click at [514, 240] on span "平均エンゲージメント数" at bounding box center [553, 239] width 78 height 10
click at [268, 251] on span "平均いいね数" at bounding box center [291, 251] width 46 height 10
click at [324, 251] on span at bounding box center [324, 250] width 7 height 7
click at [268, 354] on span "全て" at bounding box center [278, 352] width 20 height 10
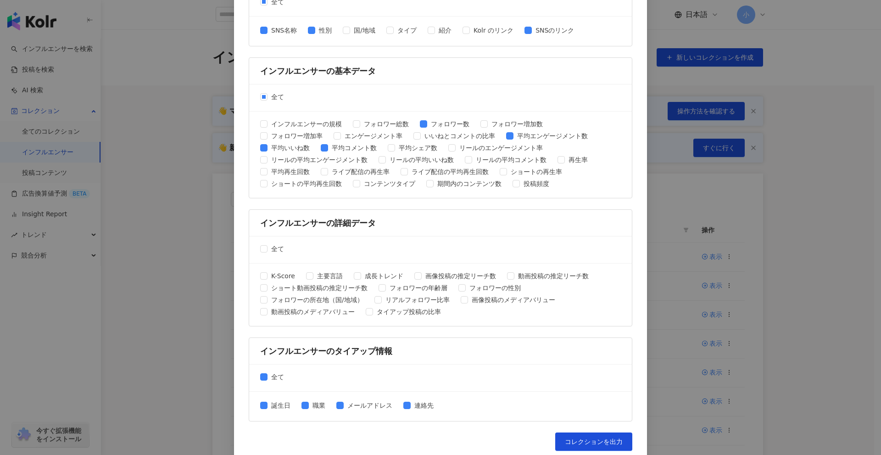
scroll to position [294, 0]
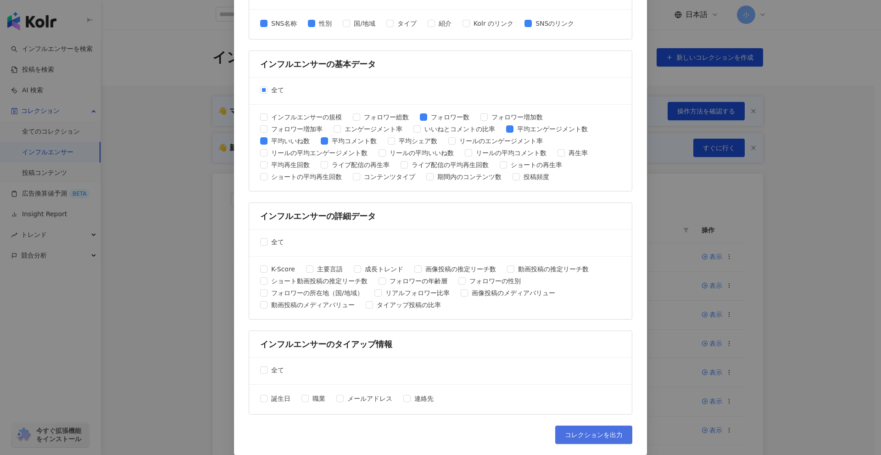
click at [584, 428] on button "コレクションを出力" at bounding box center [593, 434] width 77 height 18
click at [846, 261] on div "コレクションを出力 ファイルに書き出す項目を選択してください SNSプラットフォーム 全て Facebook Instagram YouTube TikTok…" at bounding box center [440, 227] width 881 height 455
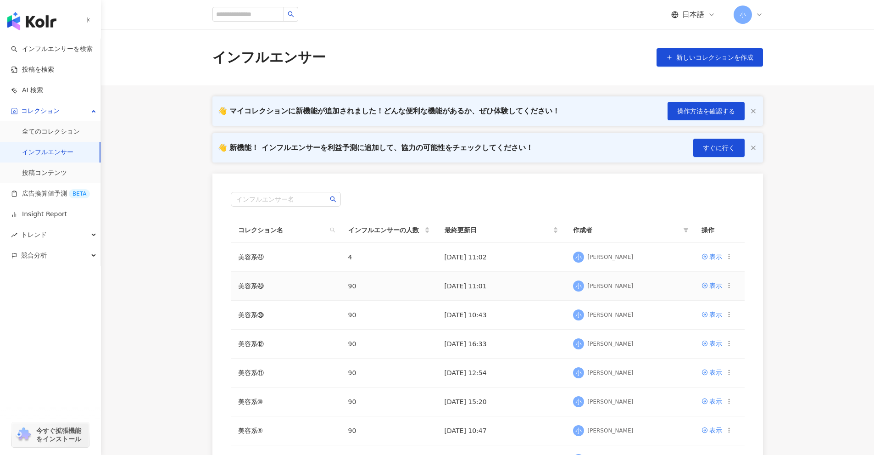
click at [732, 288] on icon at bounding box center [729, 285] width 6 height 6
click at [694, 322] on div "コレクションを出力" at bounding box center [689, 323] width 71 height 10
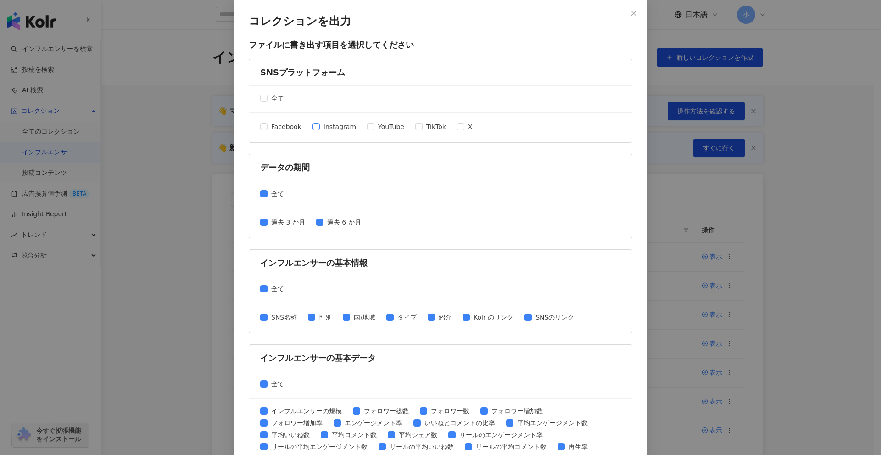
click at [323, 127] on span "Instagram" at bounding box center [340, 127] width 40 height 10
click at [424, 130] on span "TikTok" at bounding box center [436, 127] width 27 height 10
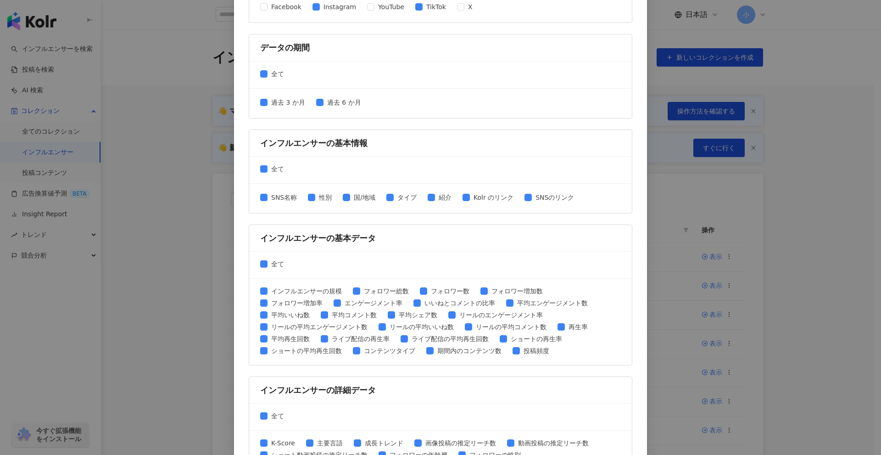
scroll to position [184, 0]
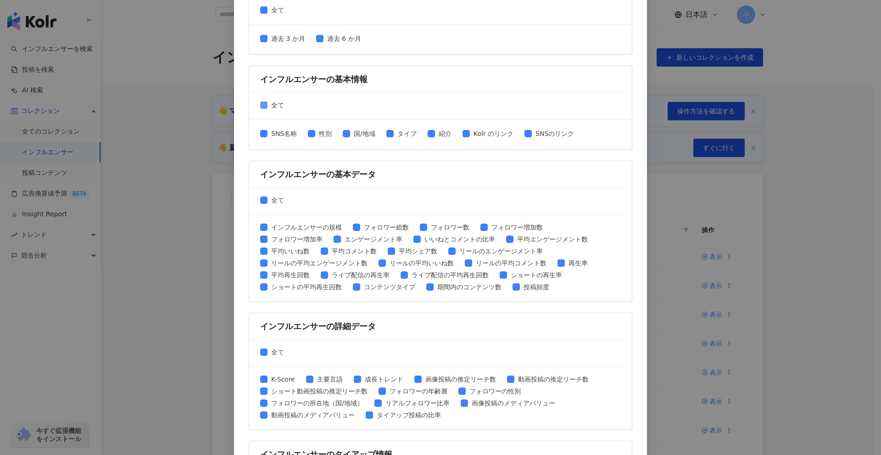
click at [270, 108] on span "全て" at bounding box center [278, 105] width 20 height 10
click at [273, 133] on span "SNS名称" at bounding box center [284, 134] width 33 height 10
click at [324, 137] on span "性別" at bounding box center [325, 134] width 20 height 10
click at [544, 136] on span "SNSのリンク" at bounding box center [555, 134] width 46 height 10
click at [268, 202] on span "全て" at bounding box center [278, 200] width 20 height 10
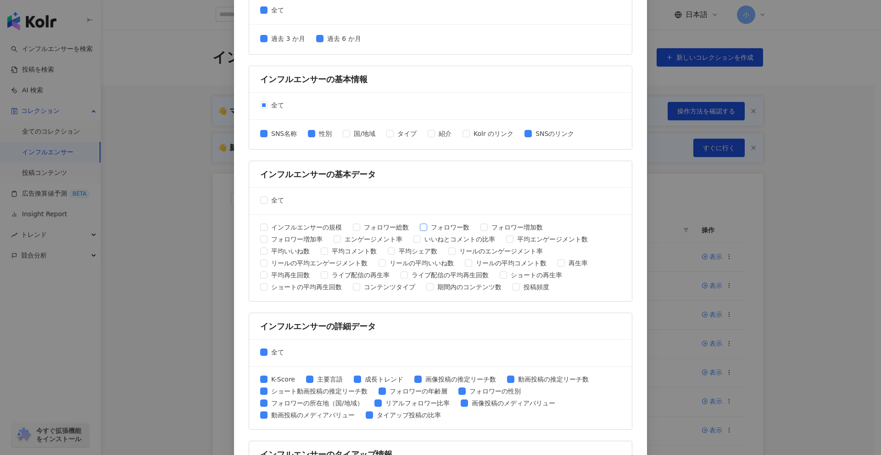
click at [439, 226] on span "フォロワー数" at bounding box center [450, 227] width 46 height 10
click at [538, 238] on span "平均エンゲージメント数" at bounding box center [553, 239] width 78 height 10
click at [293, 253] on span "平均いいね数" at bounding box center [291, 251] width 46 height 10
click at [365, 252] on span "平均コメント数" at bounding box center [354, 251] width 52 height 10
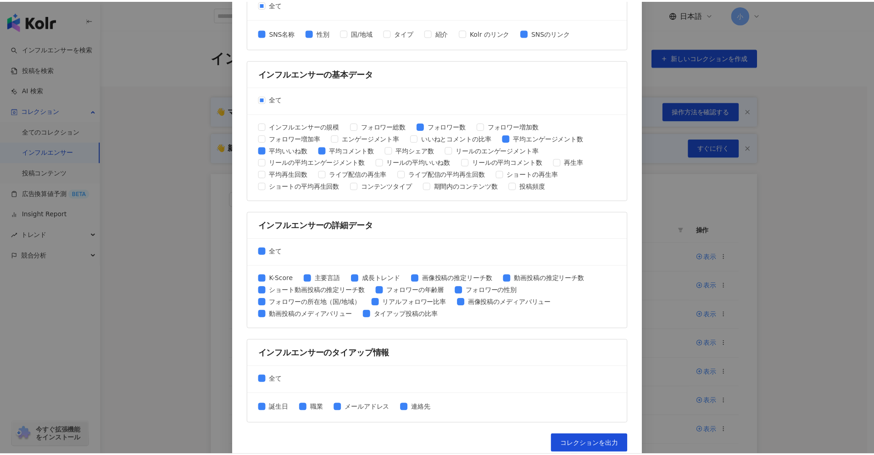
scroll to position [294, 0]
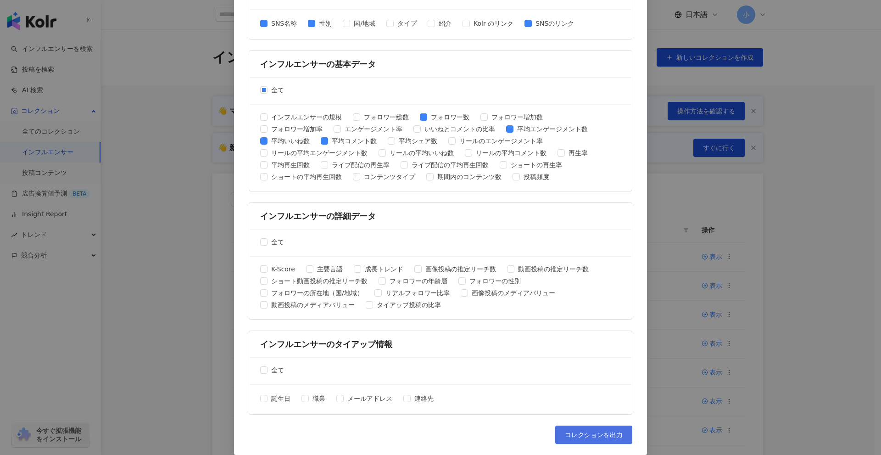
click at [565, 435] on span "コレクションを出力" at bounding box center [594, 434] width 58 height 7
click at [816, 270] on div "コレクションを出力 ファイルに書き出す項目を選択してください SNSプラットフォーム 全て Facebook Instagram YouTube TikTok…" at bounding box center [440, 227] width 881 height 455
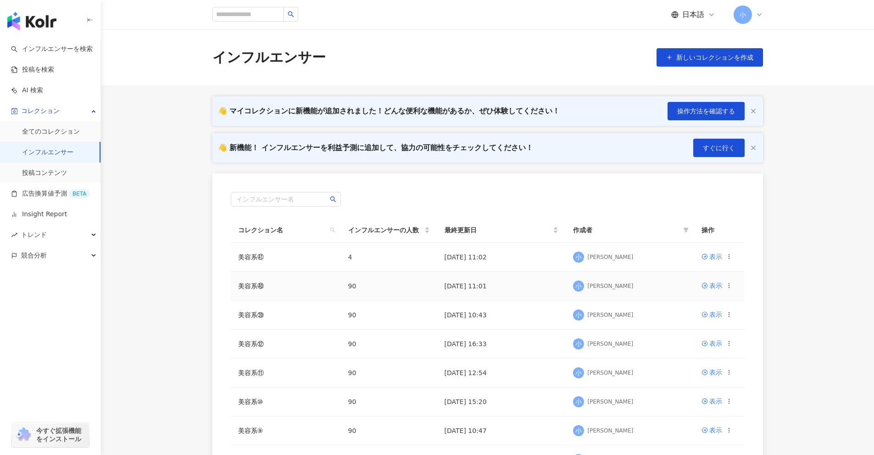
click at [727, 284] on icon at bounding box center [729, 285] width 6 height 6
click at [706, 360] on div "コレクションを削除する" at bounding box center [689, 362] width 71 height 10
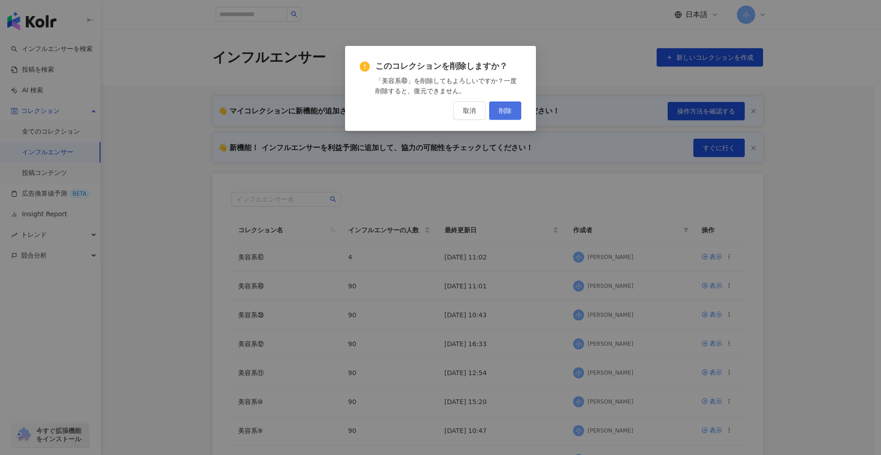
click at [494, 108] on button "削除" at bounding box center [505, 110] width 32 height 18
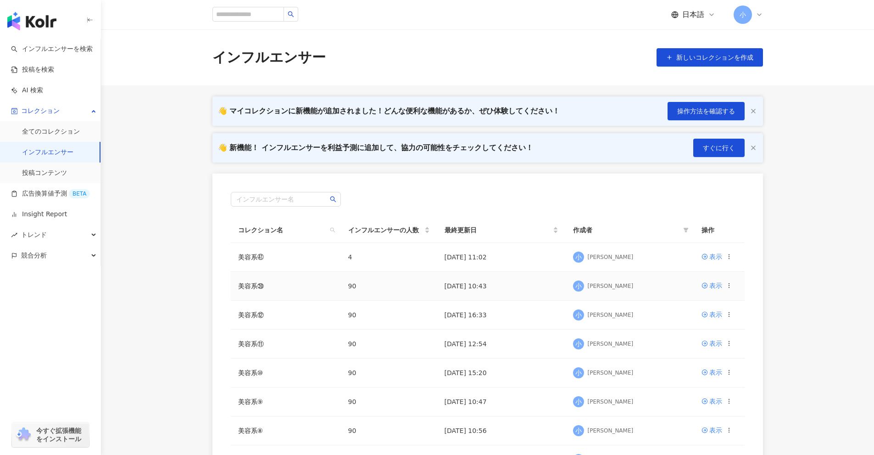
click at [728, 286] on icon at bounding box center [729, 285] width 6 height 6
click at [699, 358] on div "コレクションを削除する" at bounding box center [689, 362] width 71 height 10
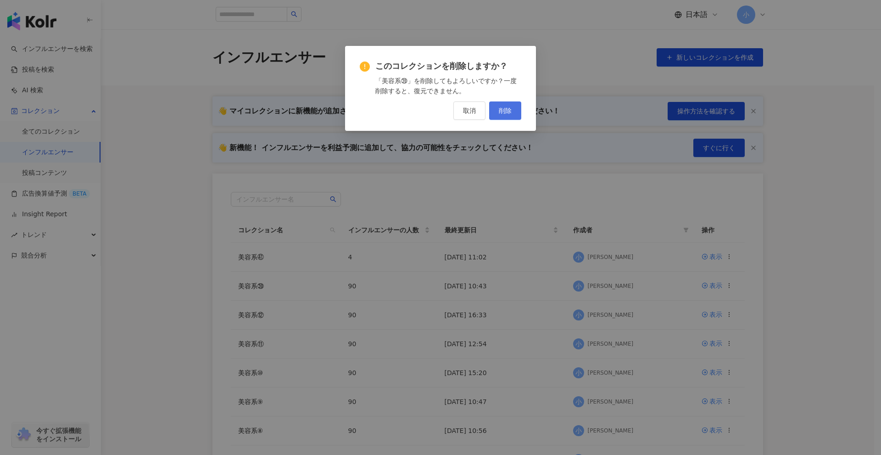
click at [495, 115] on button "削除" at bounding box center [505, 110] width 32 height 18
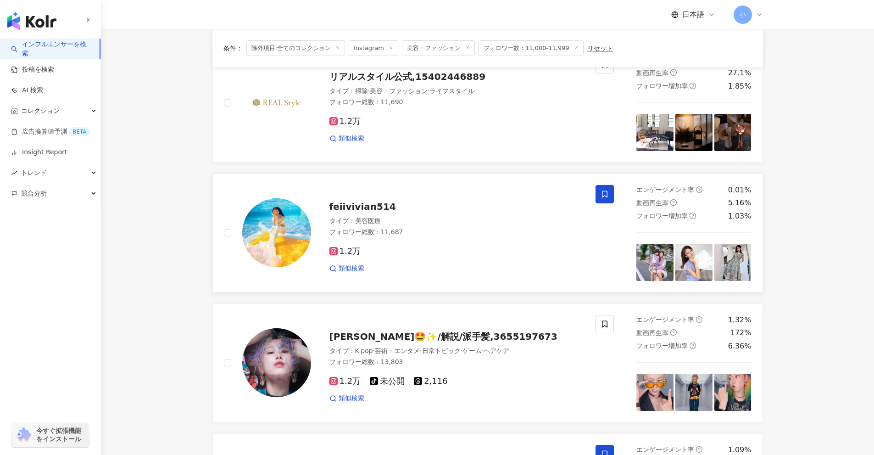
click at [607, 191] on icon at bounding box center [605, 193] width 6 height 7
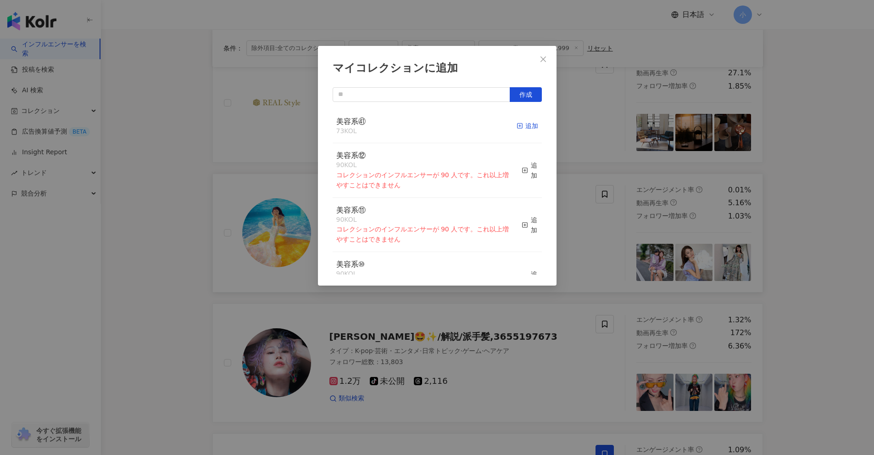
click at [517, 124] on rect "button" at bounding box center [519, 125] width 5 height 5
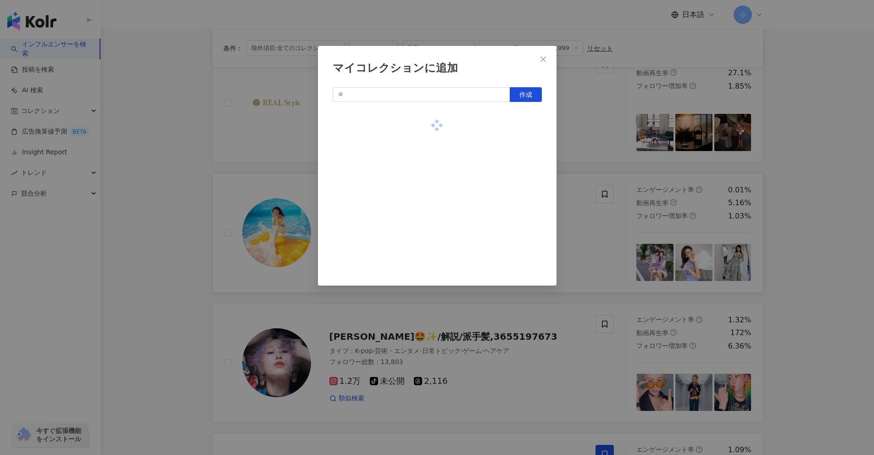
click at [792, 283] on div "マイコレクションに追加 作成" at bounding box center [437, 227] width 874 height 455
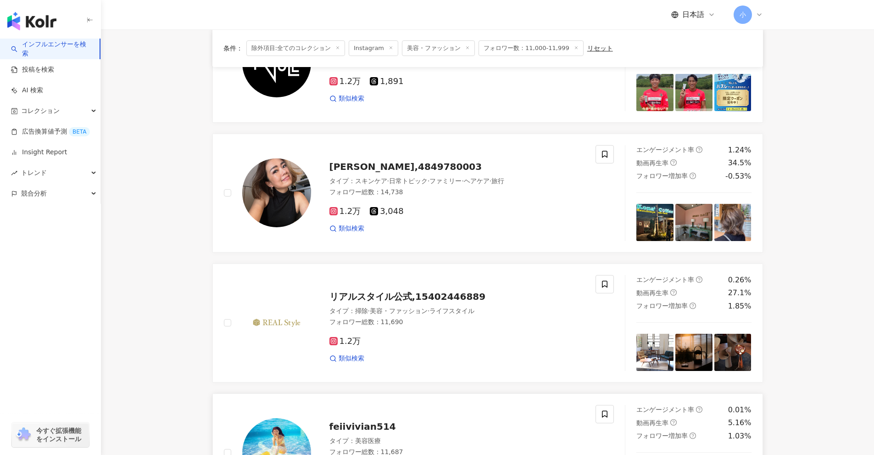
scroll to position [289, 0]
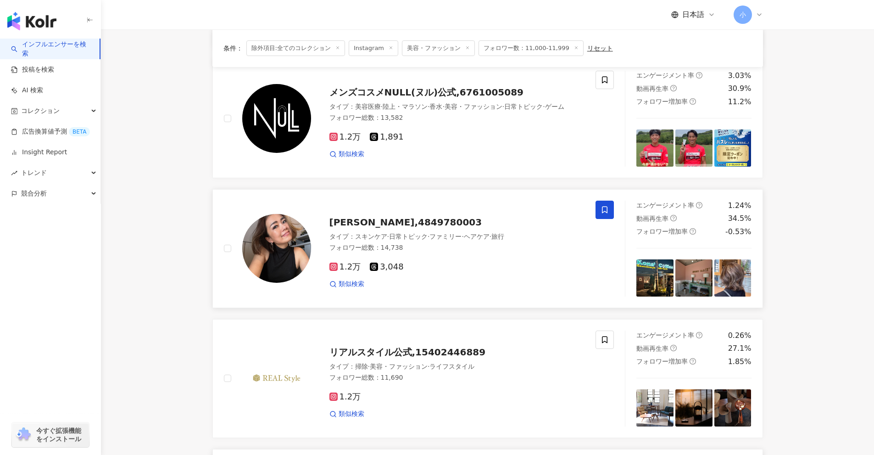
click at [608, 207] on icon at bounding box center [605, 209] width 6 height 7
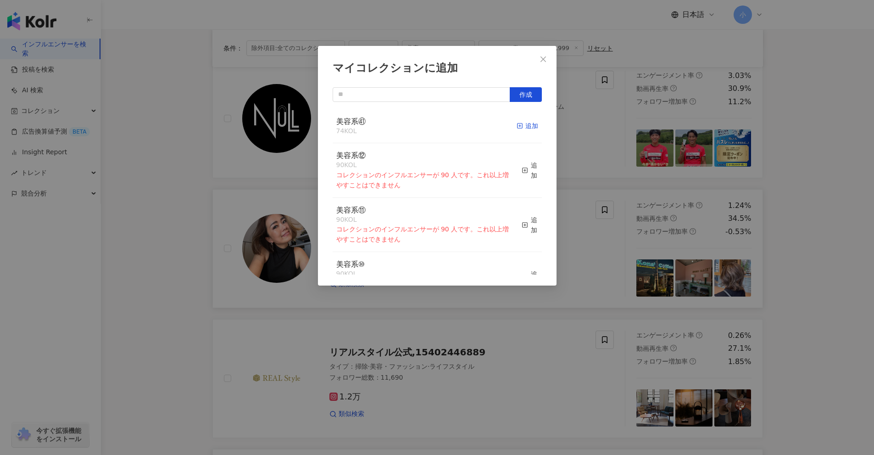
click at [525, 125] on div "追加" at bounding box center [528, 126] width 22 height 10
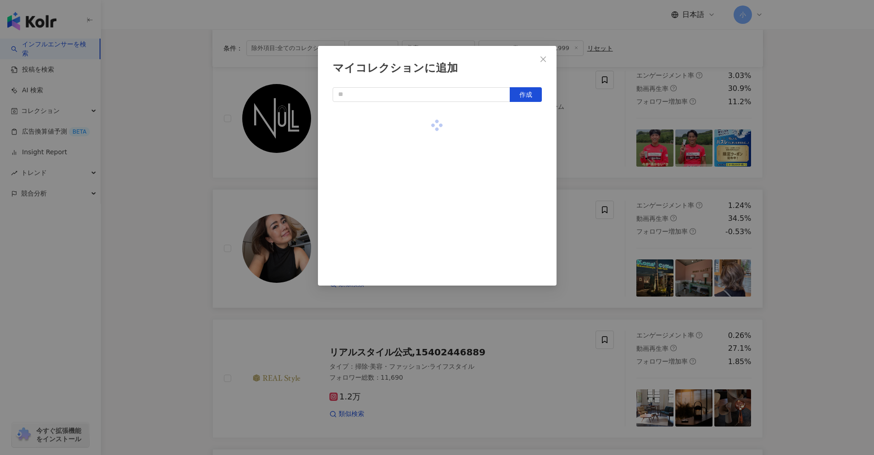
click at [748, 237] on div "マイコレクションに追加 作成" at bounding box center [437, 227] width 874 height 455
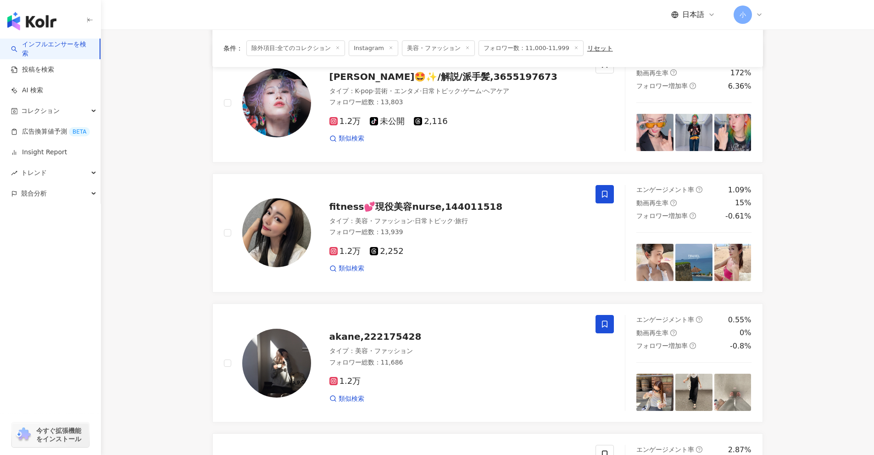
scroll to position [1391, 0]
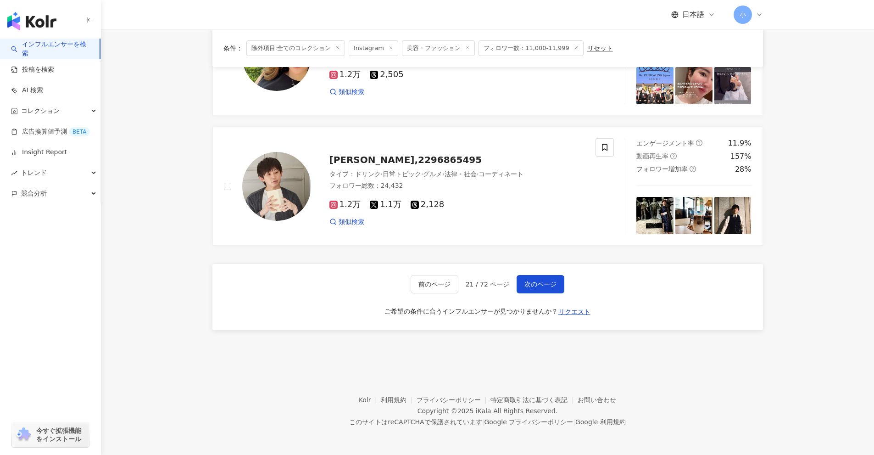
drag, startPoint x: 817, startPoint y: 179, endPoint x: 798, endPoint y: 378, distance: 199.2
click at [530, 285] on span "次のページ" at bounding box center [541, 283] width 32 height 7
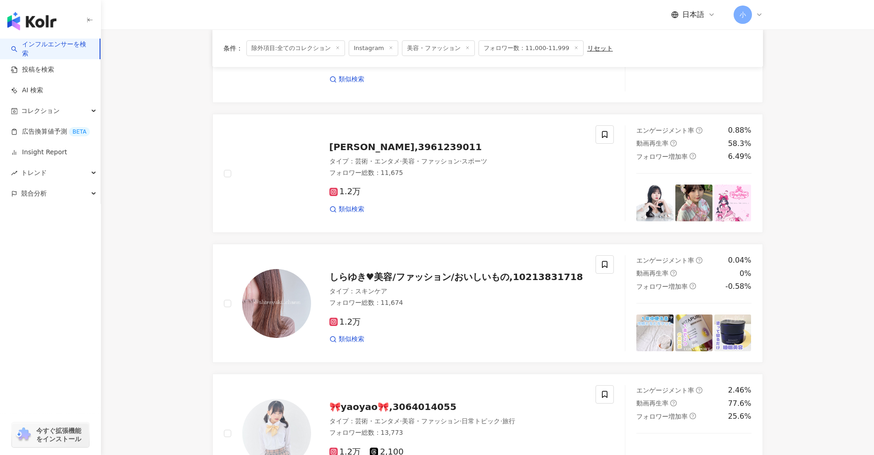
scroll to position [1030, 0]
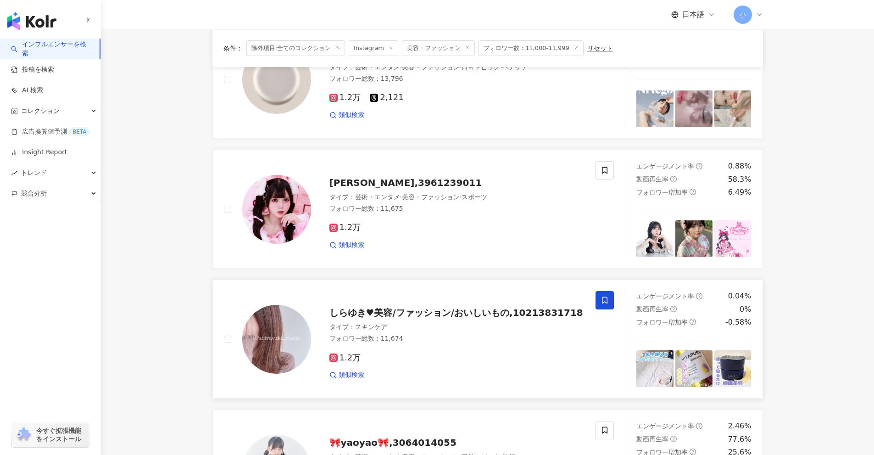
click at [611, 299] on span at bounding box center [605, 300] width 18 height 18
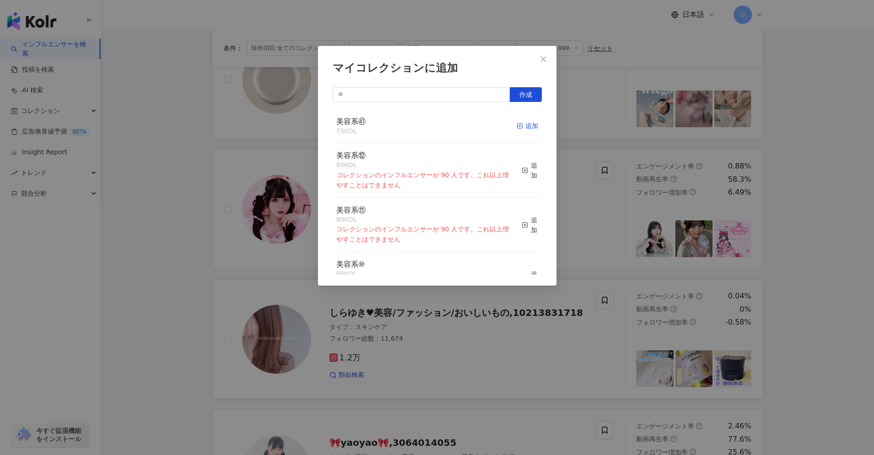
click at [522, 124] on div "追加" at bounding box center [528, 126] width 22 height 10
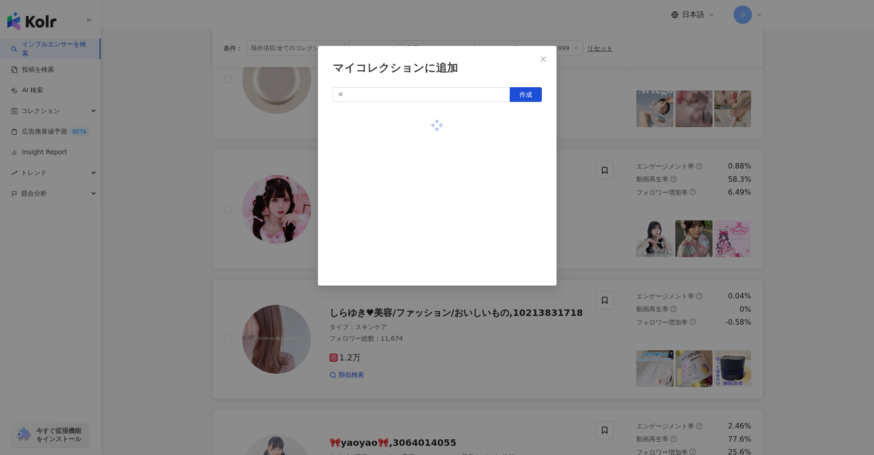
click at [829, 253] on div "マイコレクションに追加 作成" at bounding box center [437, 227] width 874 height 455
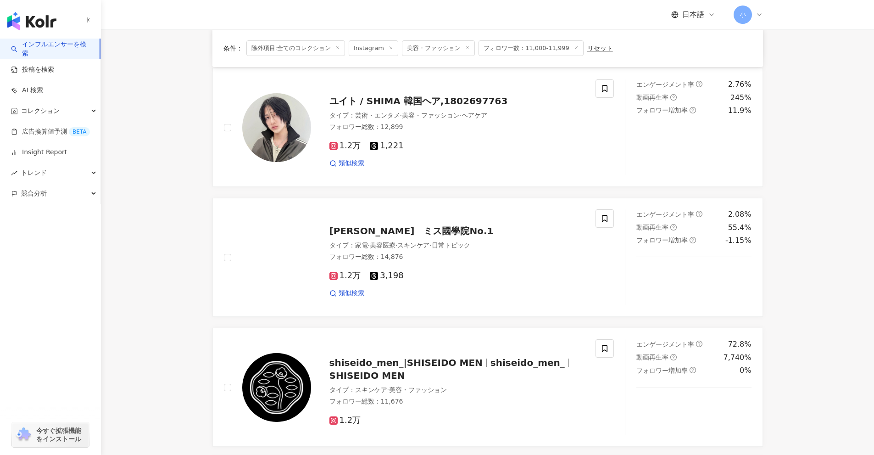
scroll to position [571, 0]
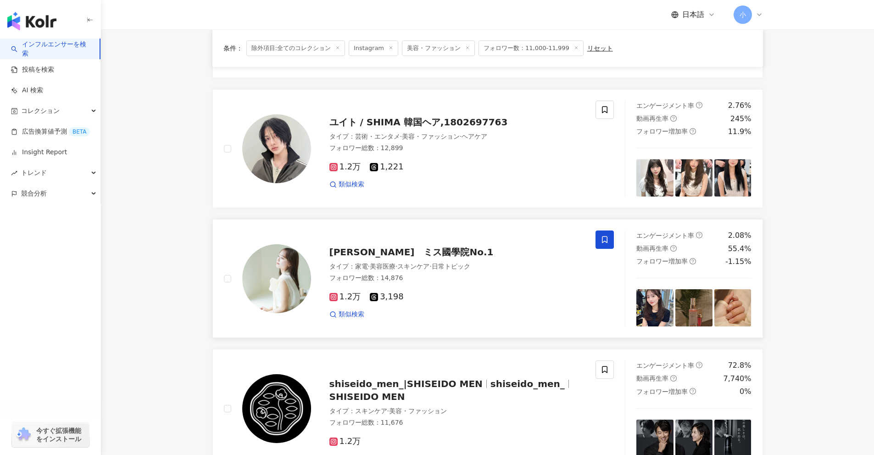
click at [611, 246] on span at bounding box center [605, 239] width 18 height 18
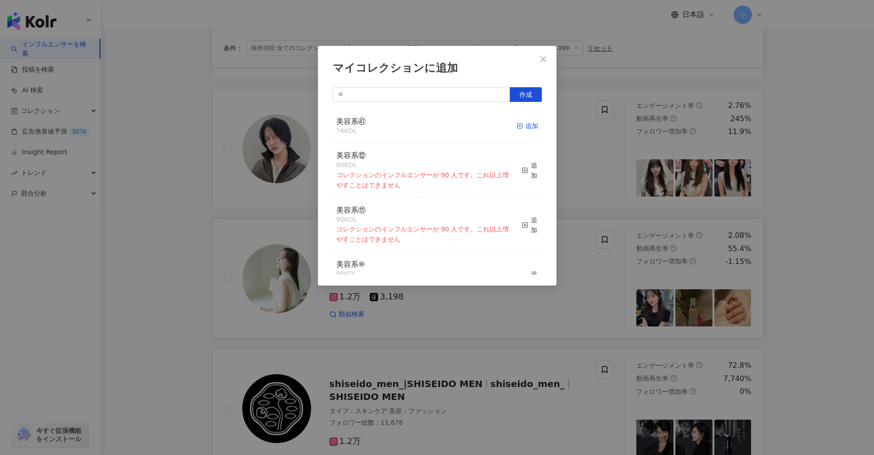
click at [522, 129] on div "追加" at bounding box center [528, 126] width 22 height 10
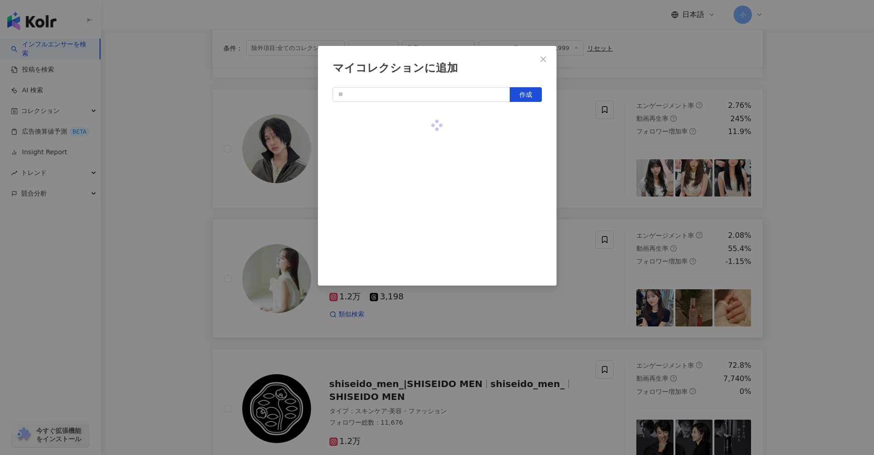
click at [803, 235] on div "マイコレクションに追加 作成" at bounding box center [437, 227] width 874 height 455
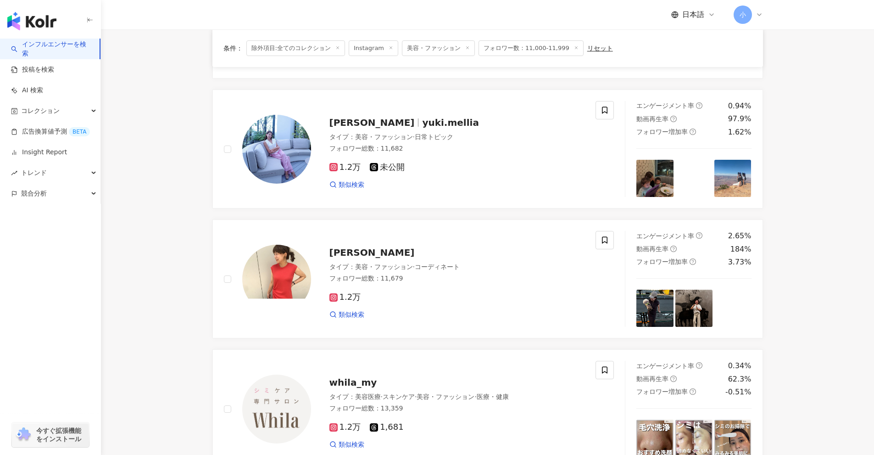
scroll to position [158, 0]
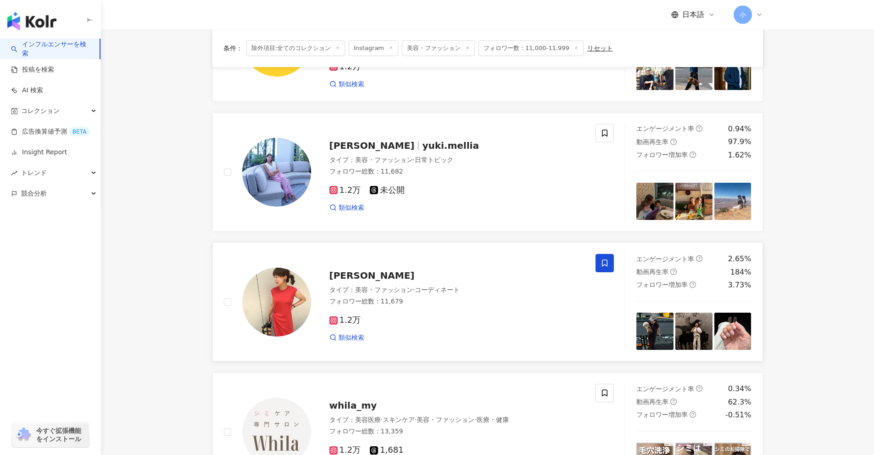
click at [601, 264] on icon at bounding box center [605, 263] width 8 height 8
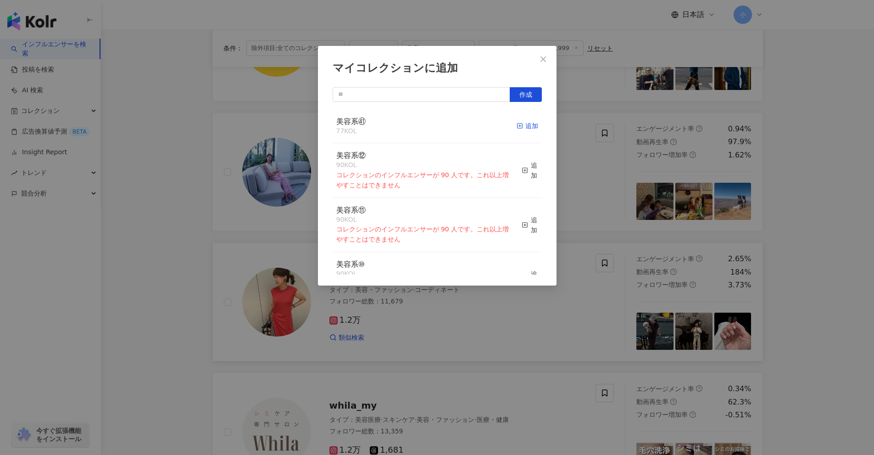
click at [523, 126] on div "追加" at bounding box center [528, 126] width 22 height 10
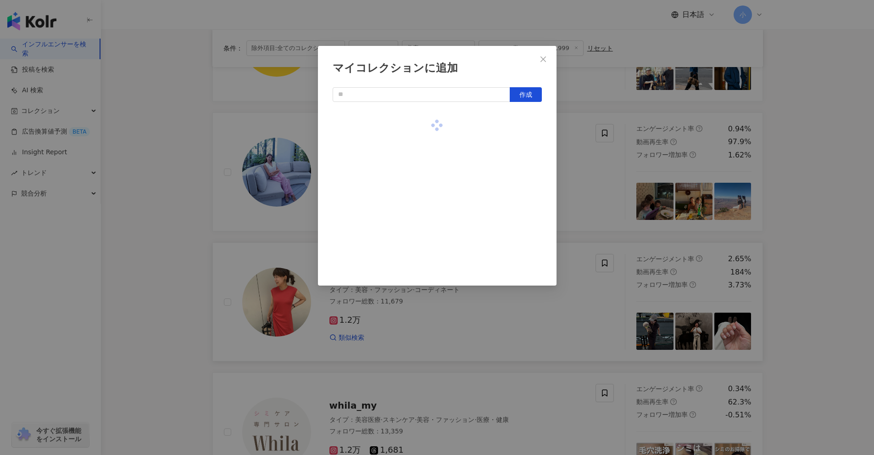
click at [829, 256] on div "マイコレクションに追加 作成" at bounding box center [437, 227] width 874 height 455
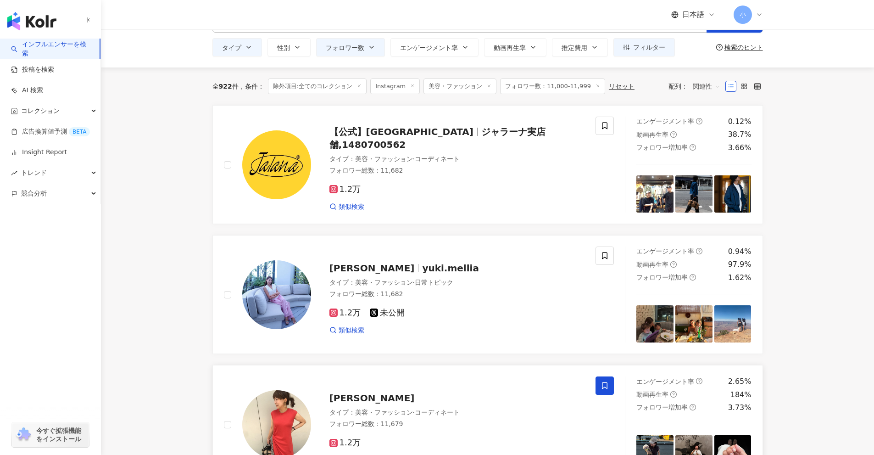
scroll to position [0, 0]
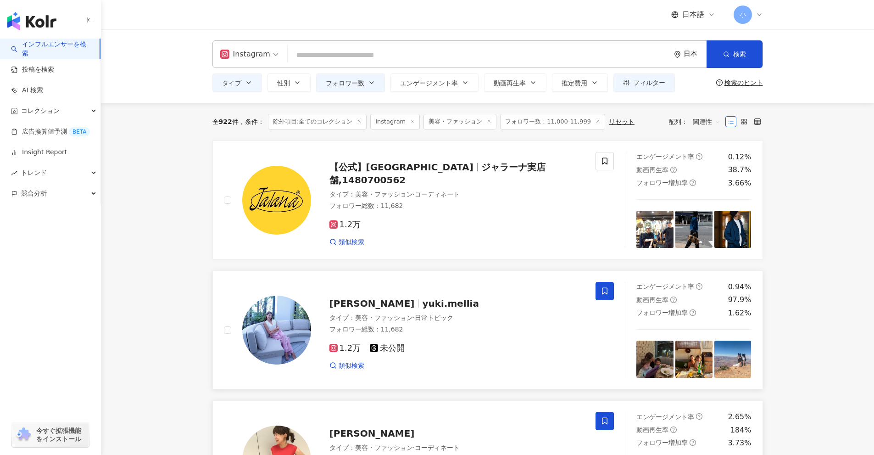
click at [605, 288] on icon at bounding box center [605, 291] width 6 height 7
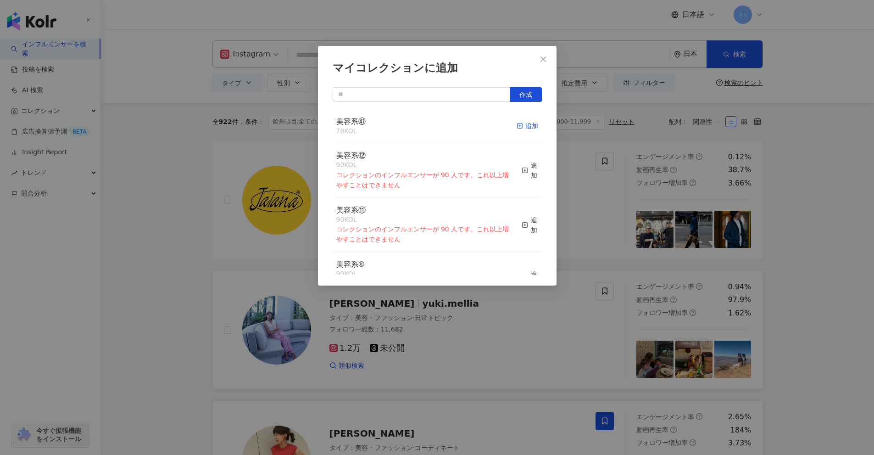
click at [518, 130] on div "追加" at bounding box center [528, 126] width 22 height 10
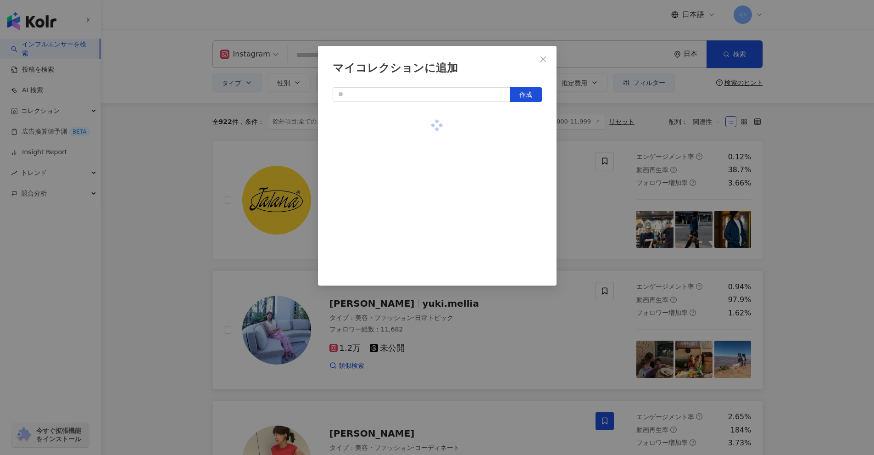
click at [817, 217] on div "マイコレクションに追加 作成" at bounding box center [437, 227] width 874 height 455
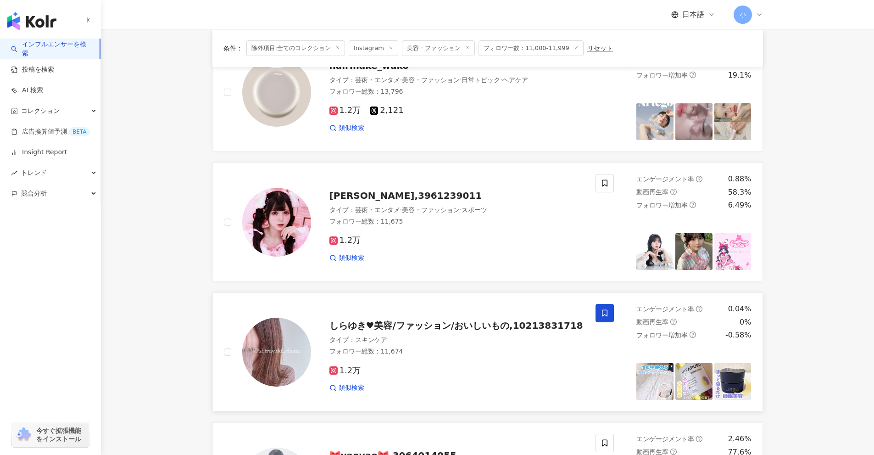
scroll to position [1443, 0]
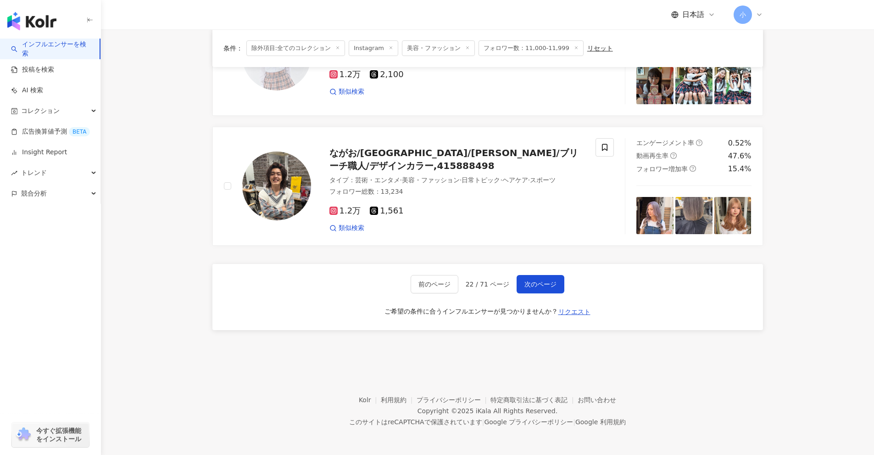
drag, startPoint x: 815, startPoint y: 194, endPoint x: 794, endPoint y: 422, distance: 229.1
click at [543, 281] on span "次のページ" at bounding box center [541, 283] width 32 height 7
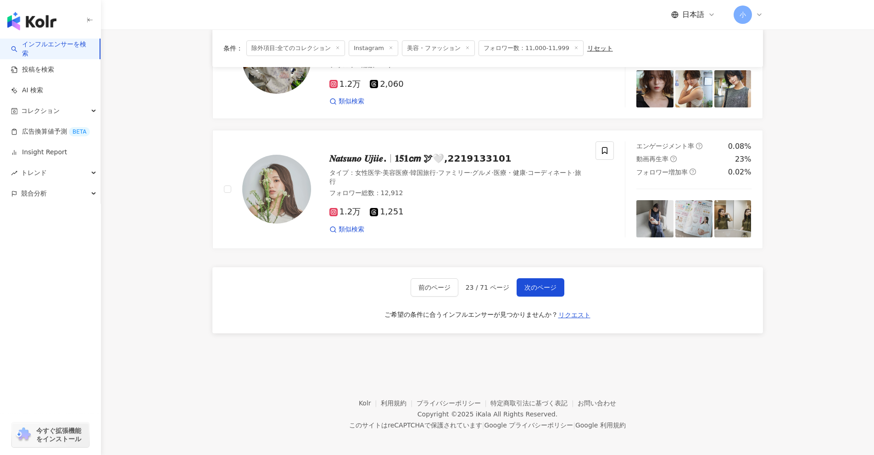
scroll to position [1305, 0]
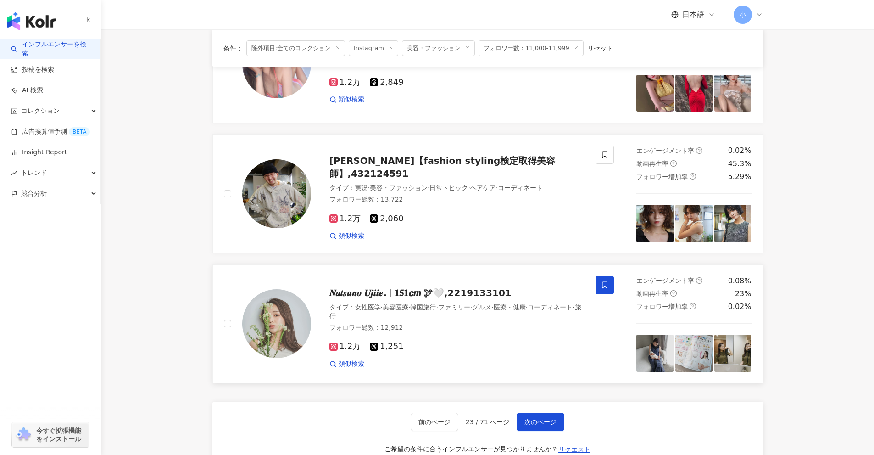
click at [606, 284] on icon at bounding box center [605, 285] width 8 height 8
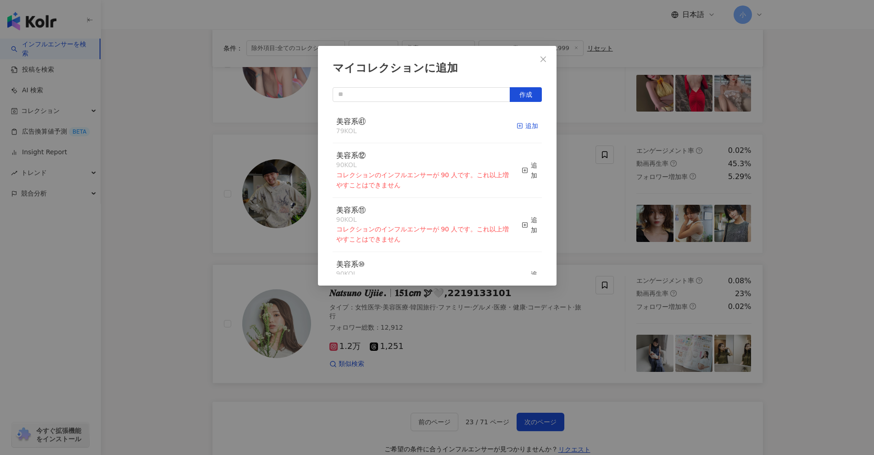
click at [522, 129] on div "追加" at bounding box center [528, 126] width 22 height 10
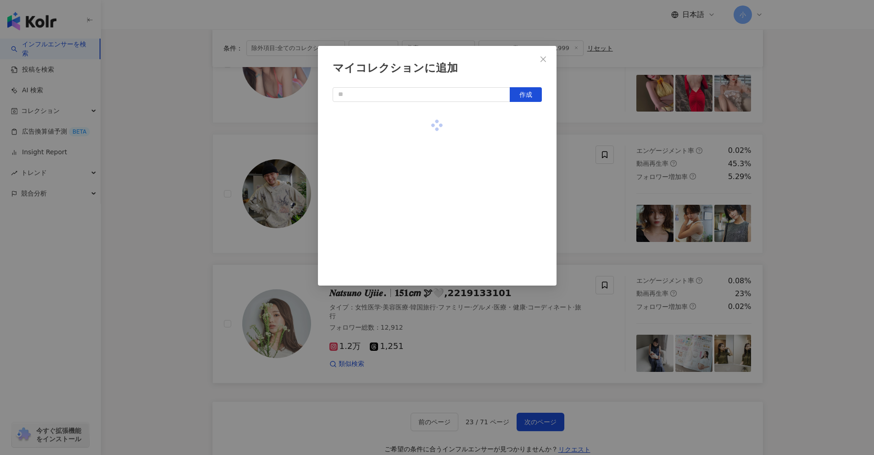
click at [827, 220] on div "マイコレクションに追加 作成" at bounding box center [437, 227] width 874 height 455
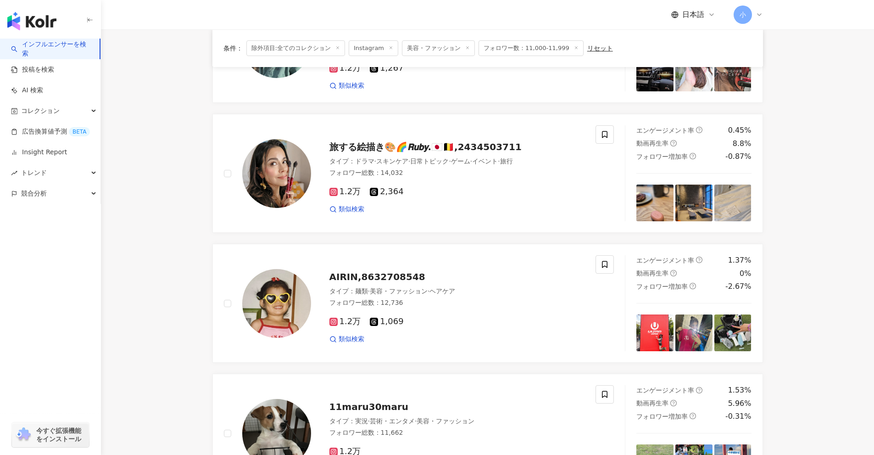
scroll to position [800, 0]
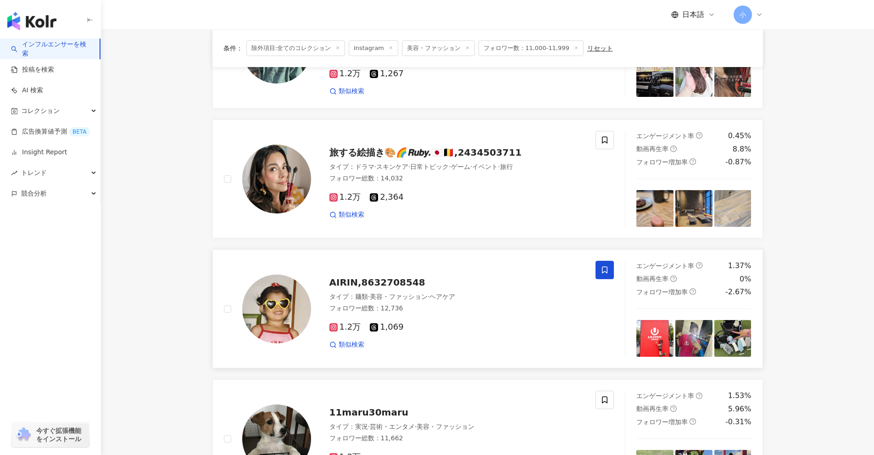
click at [606, 271] on icon at bounding box center [605, 270] width 8 height 8
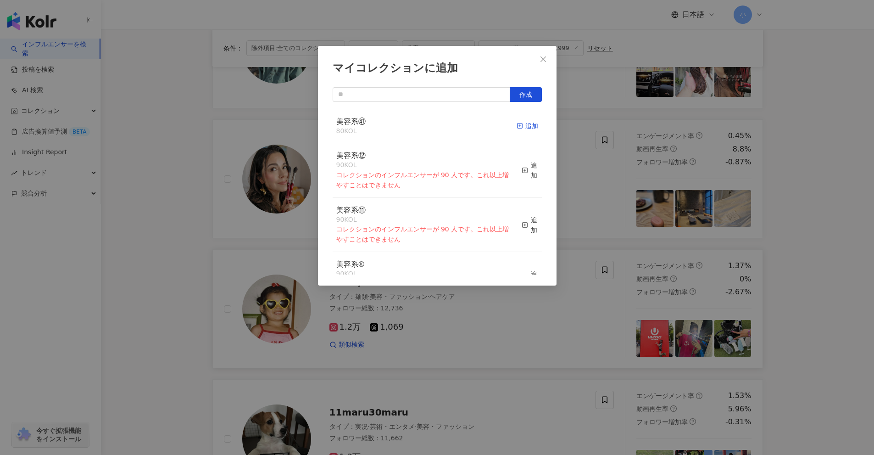
click at [519, 126] on div "追加" at bounding box center [528, 126] width 22 height 10
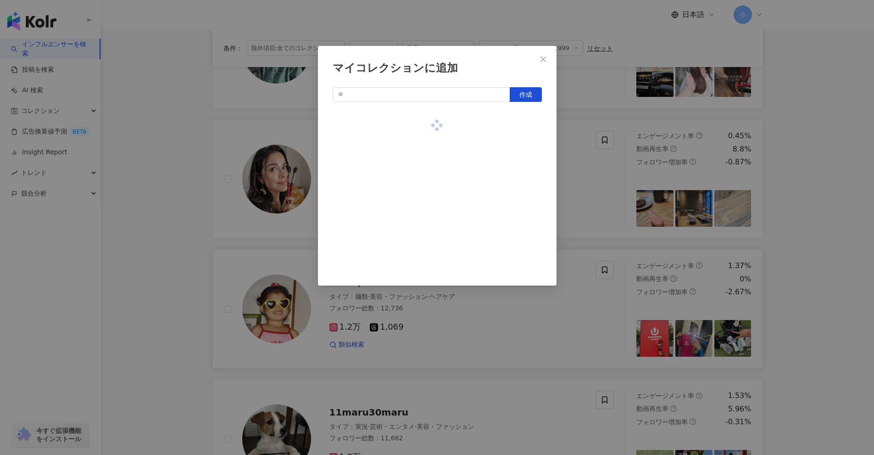
click at [811, 248] on div "マイコレクションに追加 作成" at bounding box center [437, 227] width 874 height 455
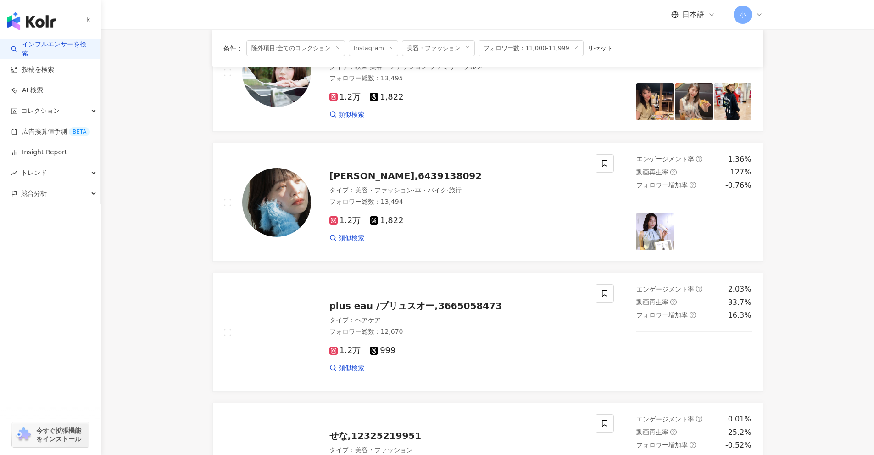
scroll to position [112, 0]
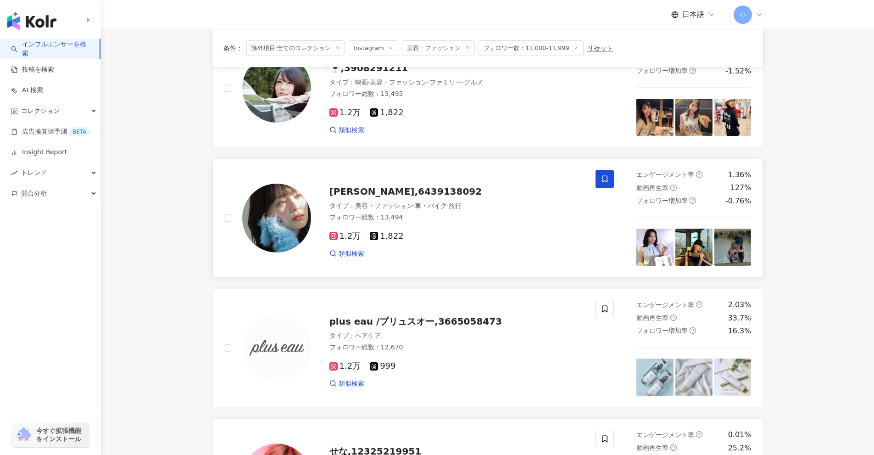
click at [603, 181] on icon at bounding box center [605, 179] width 8 height 8
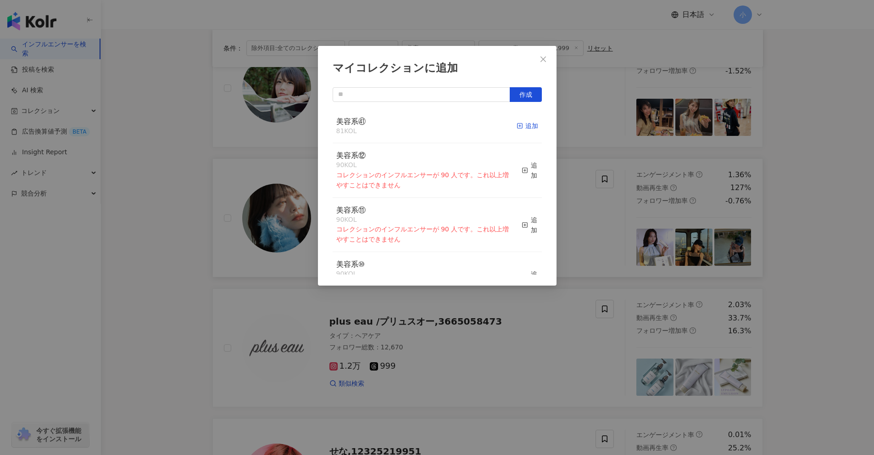
click at [517, 126] on icon "button" at bounding box center [520, 126] width 6 height 6
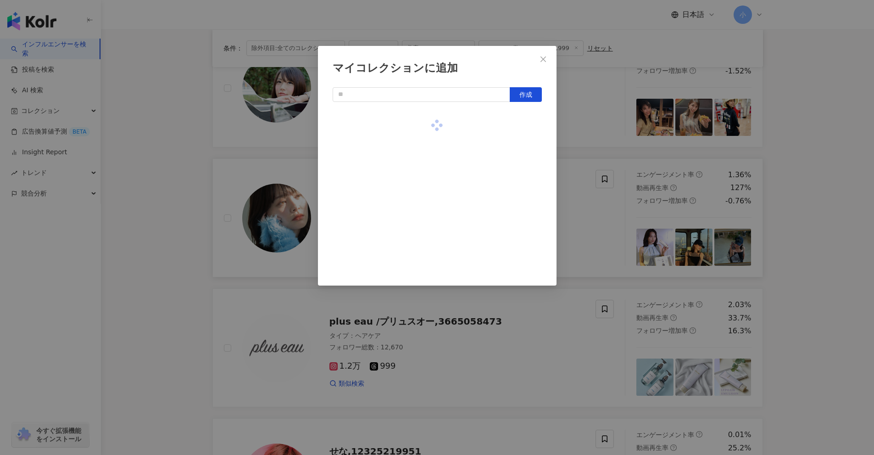
click at [828, 266] on div "マイコレクションに追加 作成" at bounding box center [437, 227] width 874 height 455
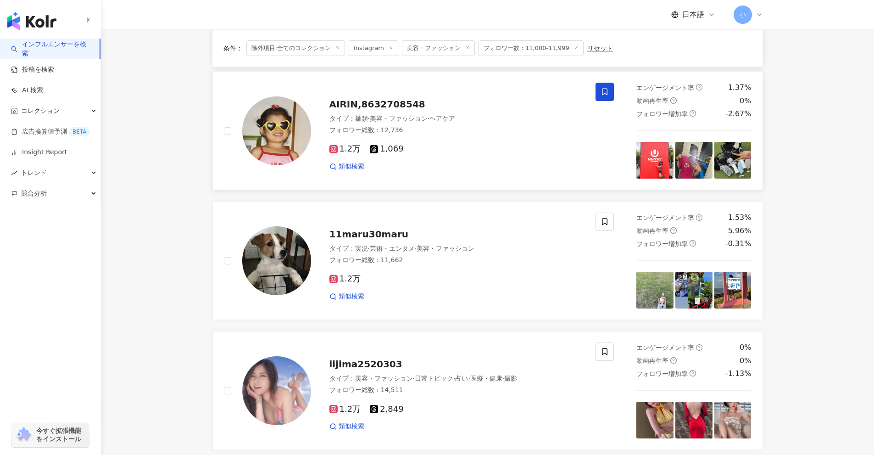
scroll to position [1443, 0]
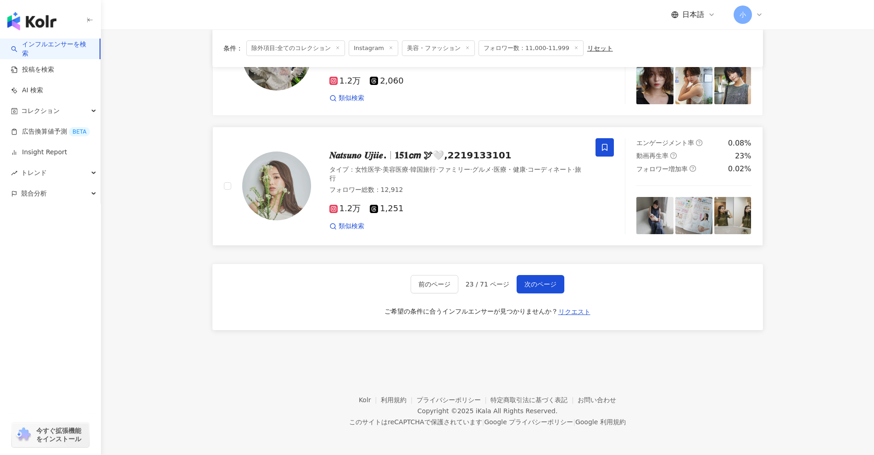
drag, startPoint x: 812, startPoint y: 187, endPoint x: 833, endPoint y: 356, distance: 170.3
click at [563, 281] on button "次のページ" at bounding box center [541, 284] width 48 height 18
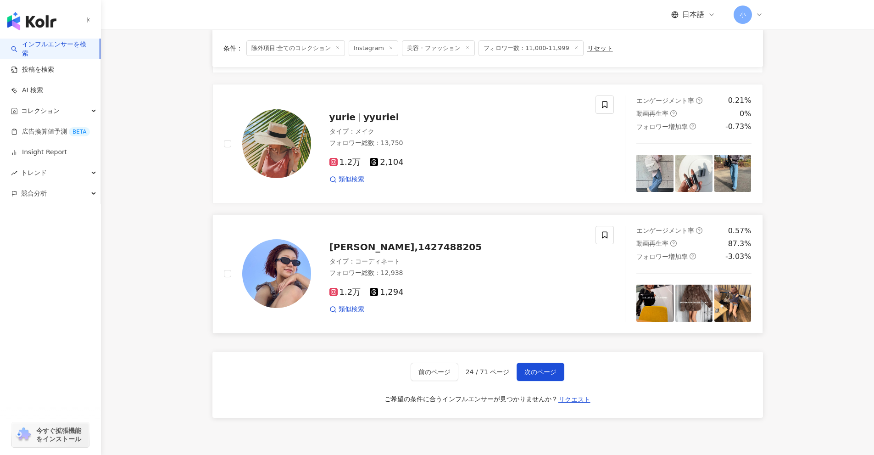
scroll to position [1305, 0]
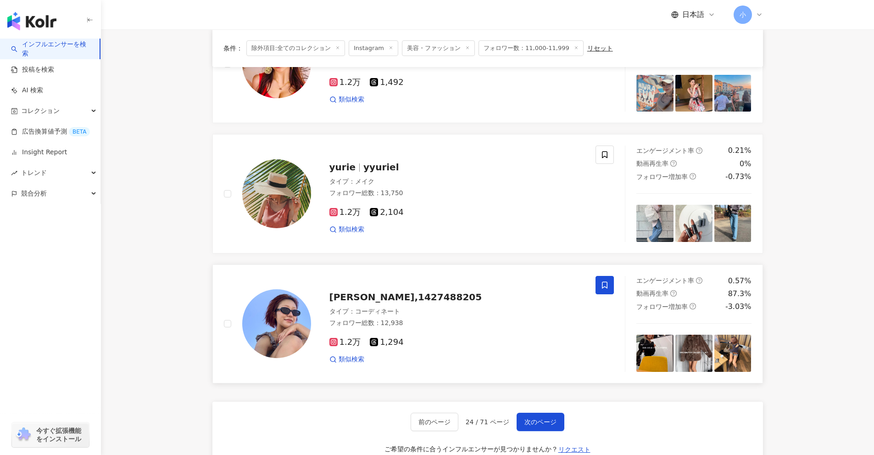
click at [601, 286] on icon at bounding box center [605, 285] width 8 height 8
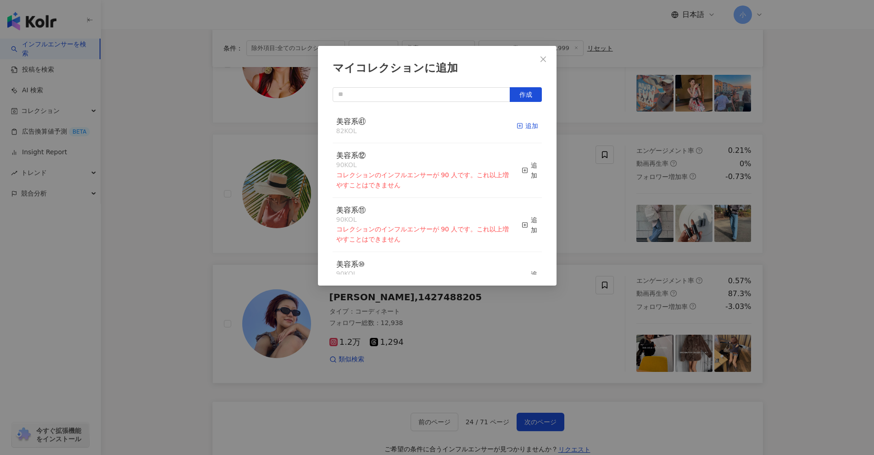
click at [520, 126] on div "追加" at bounding box center [528, 126] width 22 height 10
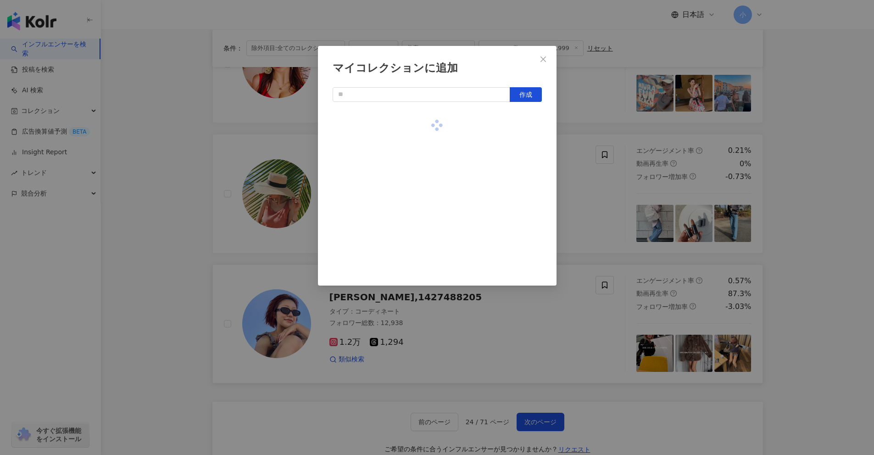
click at [811, 198] on div "マイコレクションに追加 作成" at bounding box center [437, 227] width 874 height 455
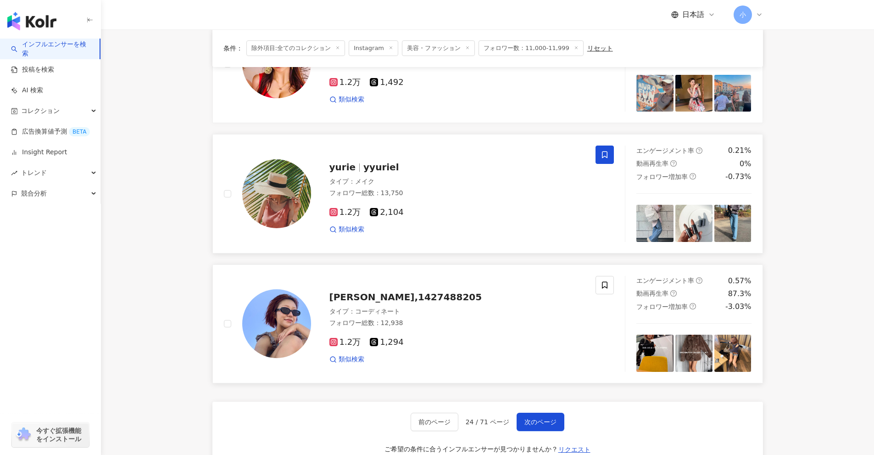
click at [611, 151] on span at bounding box center [605, 154] width 18 height 18
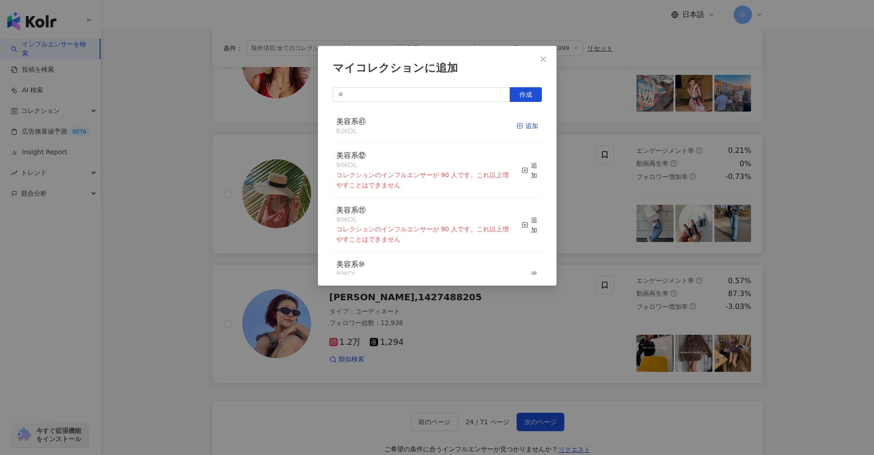
click at [517, 128] on icon "button" at bounding box center [520, 126] width 6 height 6
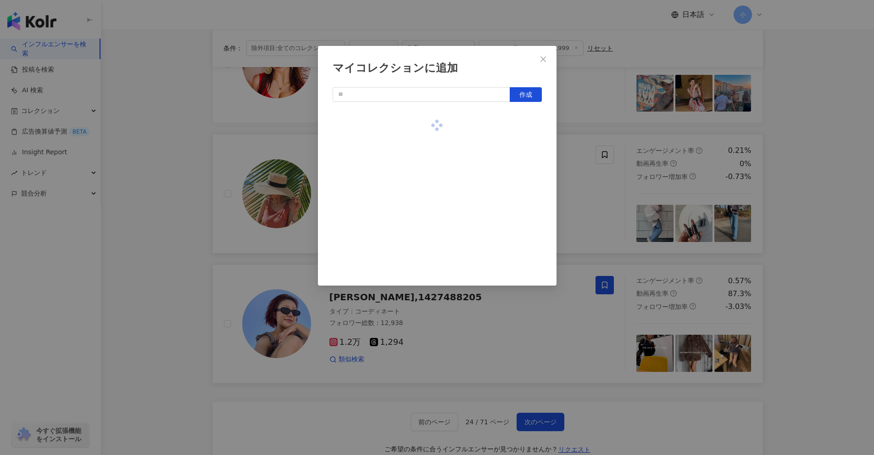
click at [811, 194] on div "マイコレクションに追加 作成" at bounding box center [437, 227] width 874 height 455
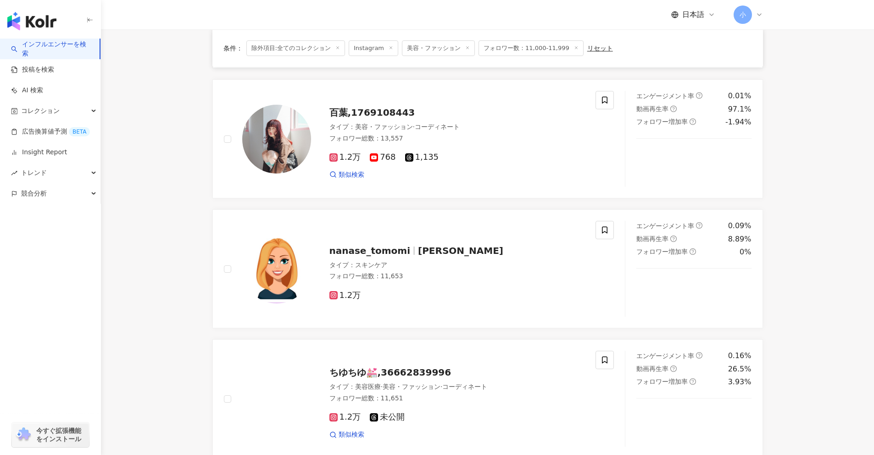
scroll to position [433, 0]
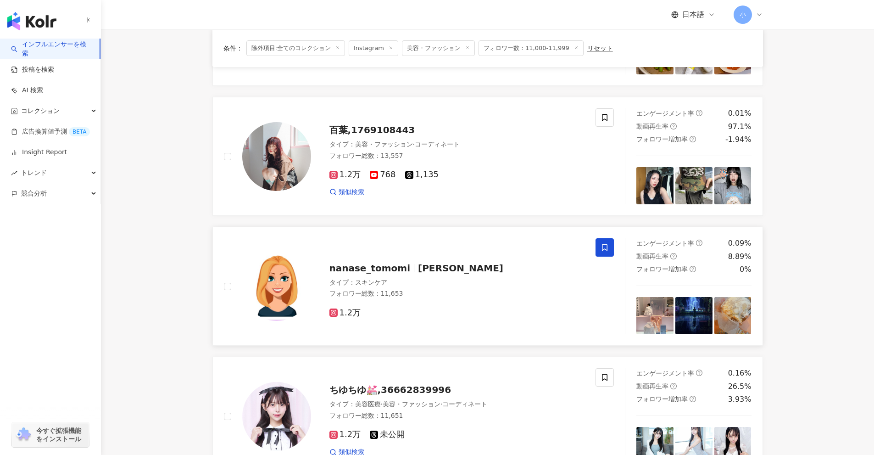
click at [611, 253] on span at bounding box center [605, 247] width 18 height 18
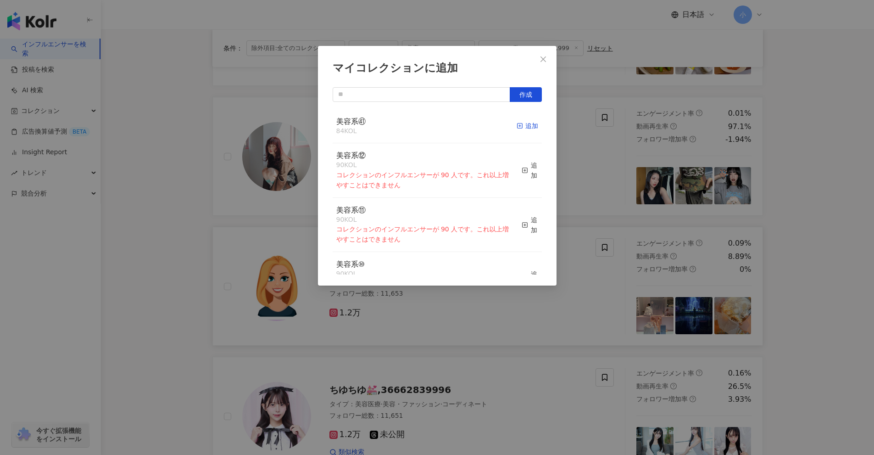
click at [523, 128] on div "追加" at bounding box center [528, 126] width 22 height 10
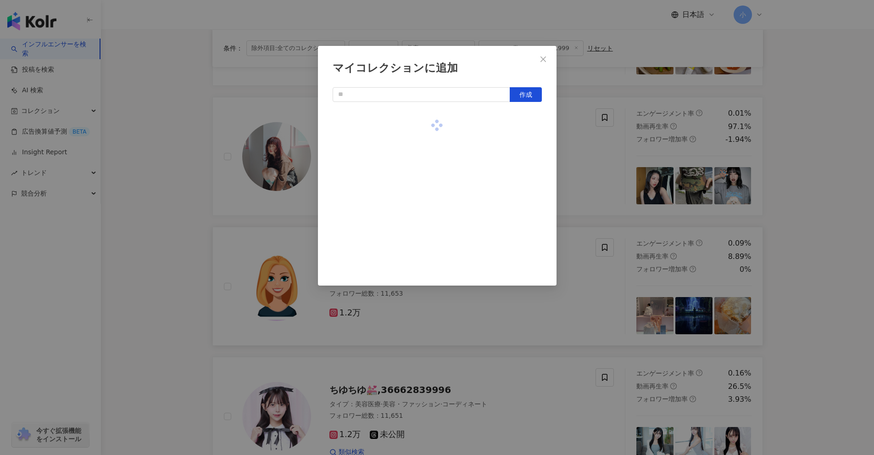
click at [792, 204] on div "マイコレクションに追加 作成" at bounding box center [437, 227] width 874 height 455
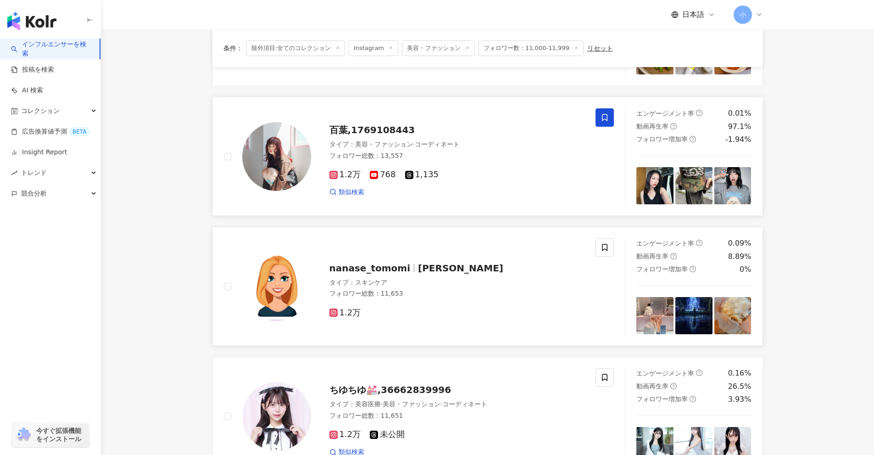
click at [604, 115] on icon at bounding box center [605, 117] width 8 height 8
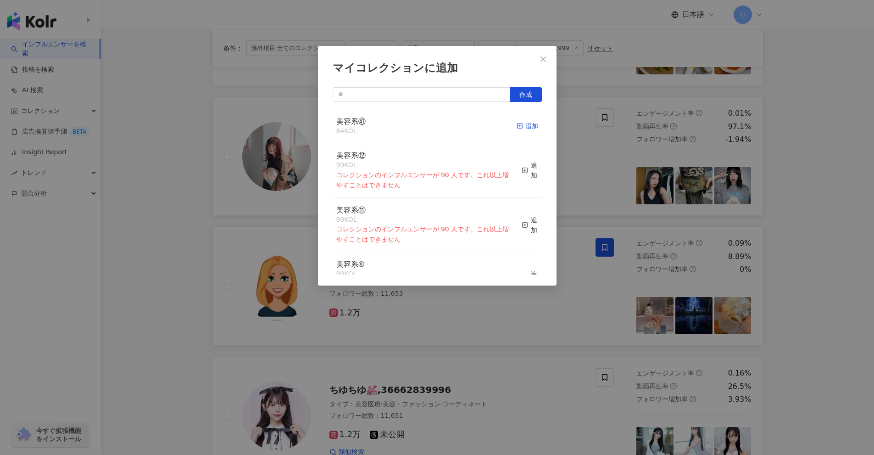
click at [528, 126] on div "追加" at bounding box center [528, 126] width 22 height 10
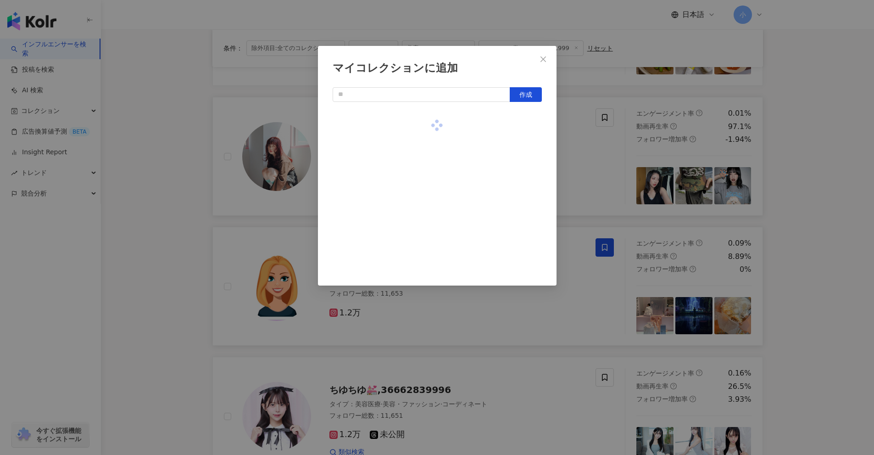
click at [818, 196] on div "マイコレクションに追加 作成" at bounding box center [437, 227] width 874 height 455
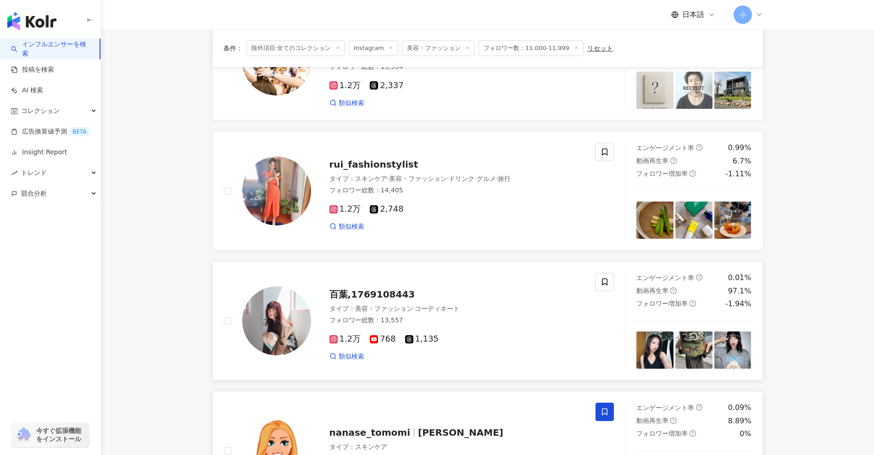
scroll to position [250, 0]
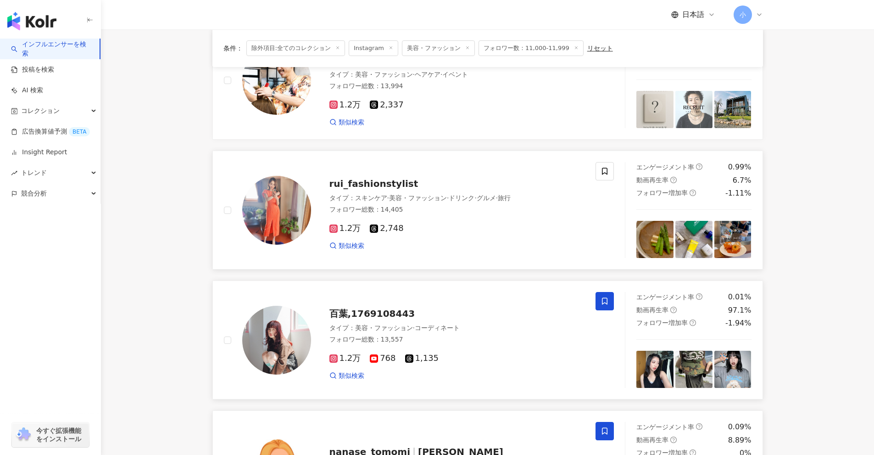
click at [594, 169] on div "rui_fashionstylist タイプ ： スキンケア · 美容・ファッション · ドリンク · グルメ · 旅行 フォロワー総数 ： 14,405 1…" at bounding box center [410, 210] width 372 height 96
click at [604, 170] on icon at bounding box center [605, 171] width 8 height 8
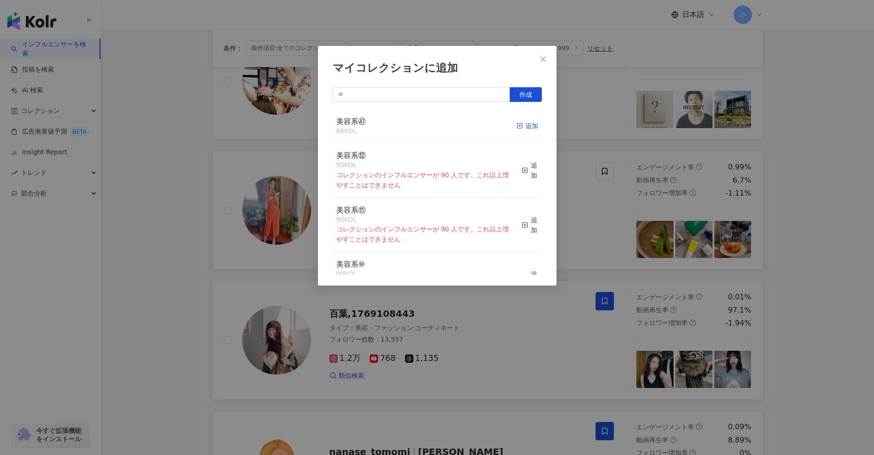
click at [528, 129] on div "追加" at bounding box center [528, 126] width 22 height 10
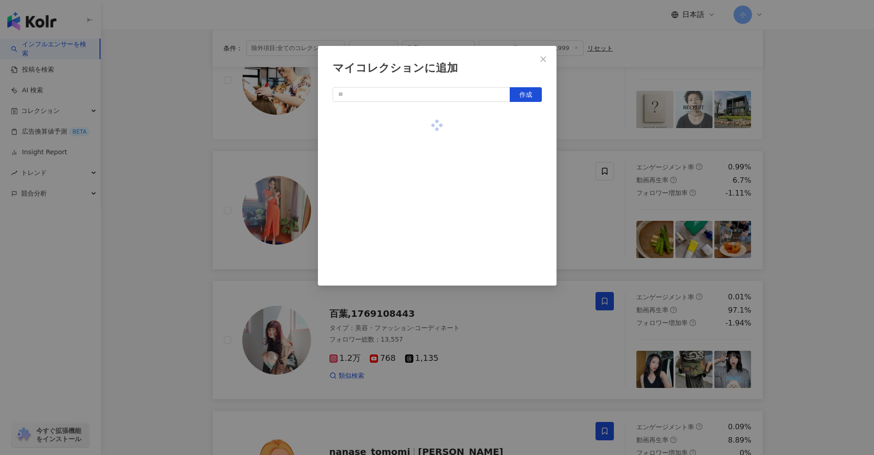
click at [833, 190] on div "マイコレクションに追加 作成" at bounding box center [437, 227] width 874 height 455
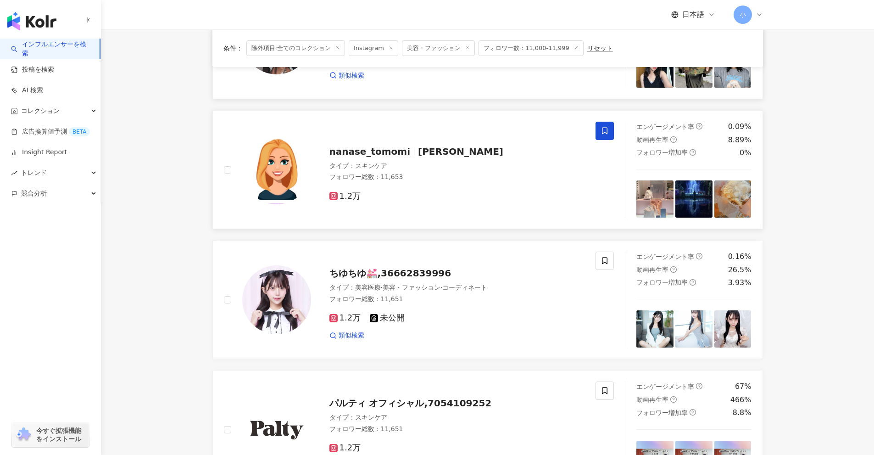
scroll to position [1443, 0]
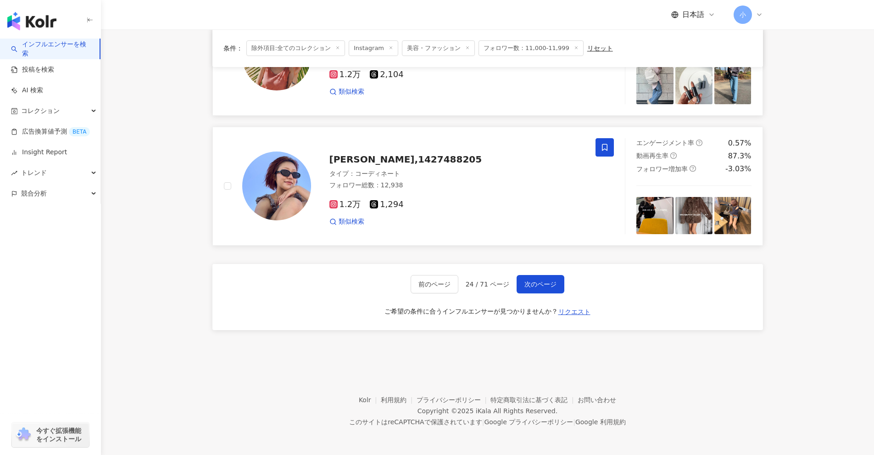
drag, startPoint x: 822, startPoint y: 160, endPoint x: 753, endPoint y: 455, distance: 303.1
click at [548, 285] on span "次のページ" at bounding box center [541, 283] width 32 height 7
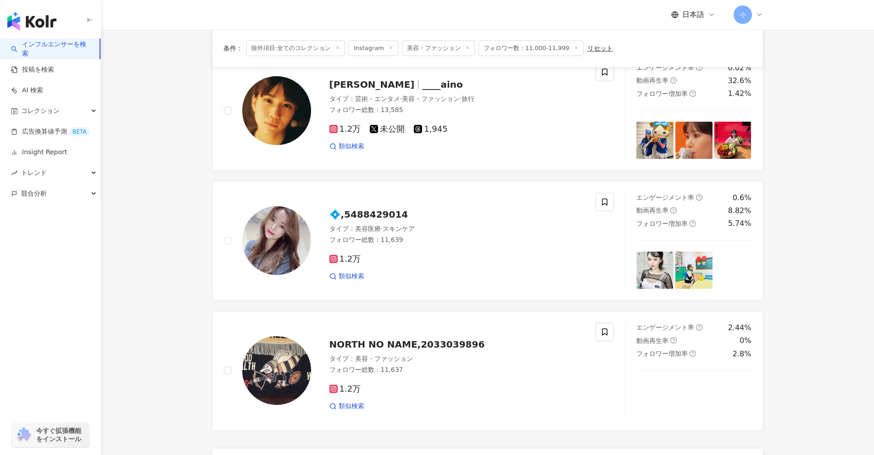
scroll to position [1259, 0]
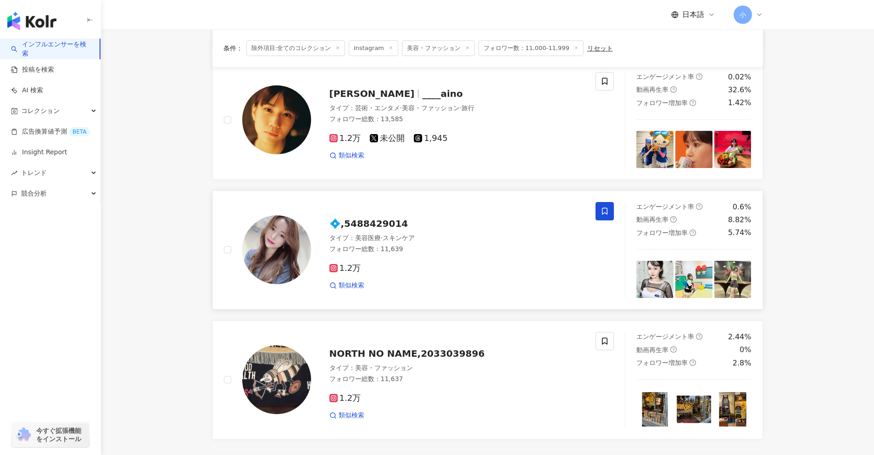
click at [604, 207] on icon at bounding box center [605, 210] width 6 height 7
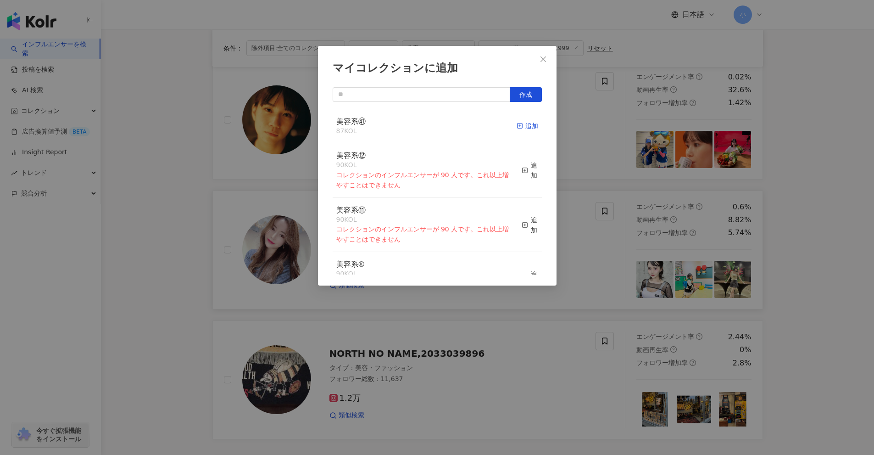
click at [518, 126] on div "追加" at bounding box center [528, 126] width 22 height 10
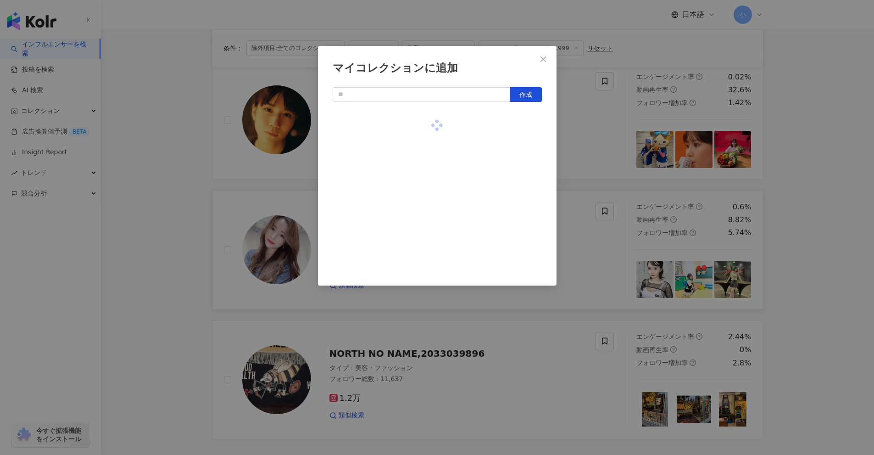
click at [849, 218] on div "マイコレクションに追加 作成" at bounding box center [437, 227] width 874 height 455
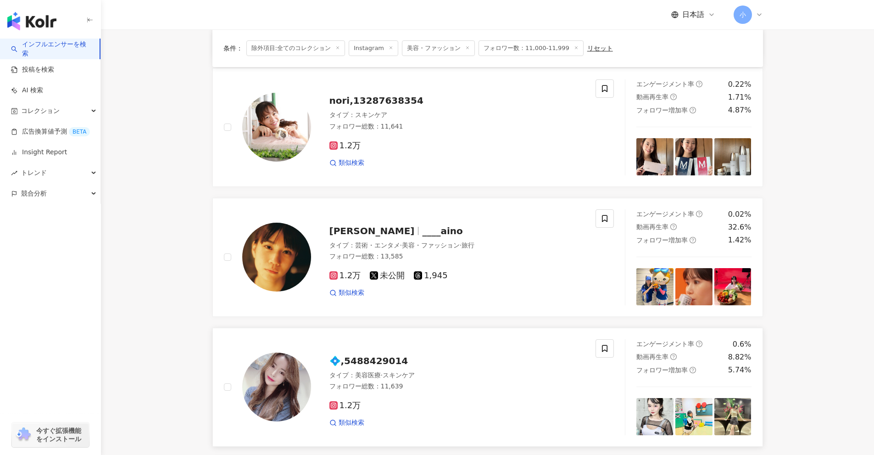
scroll to position [1122, 0]
click at [602, 215] on icon at bounding box center [605, 219] width 8 height 8
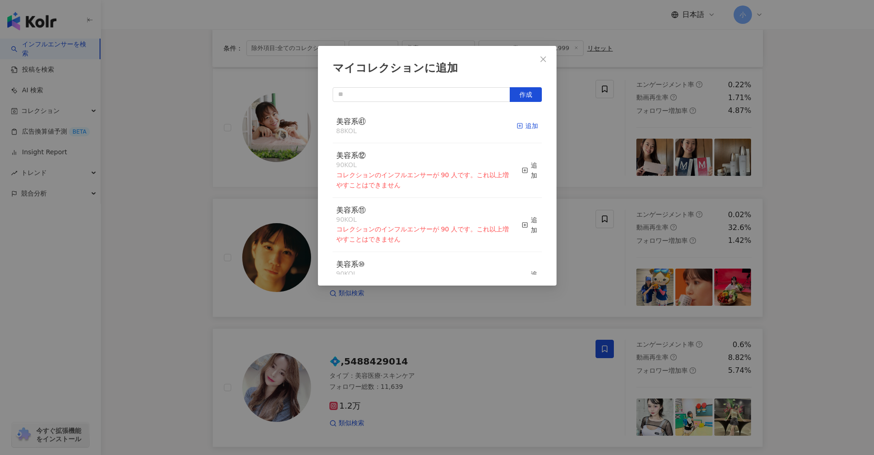
click at [525, 129] on div "追加" at bounding box center [528, 126] width 22 height 10
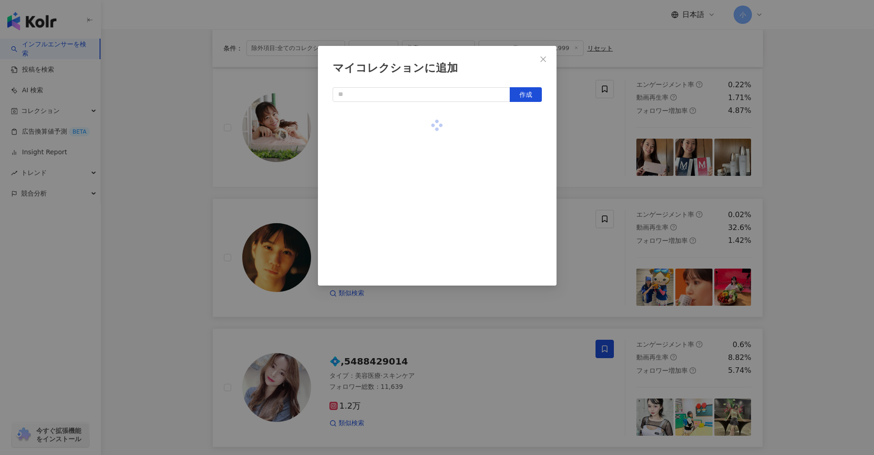
click at [821, 218] on div "マイコレクションに追加 作成" at bounding box center [437, 227] width 874 height 455
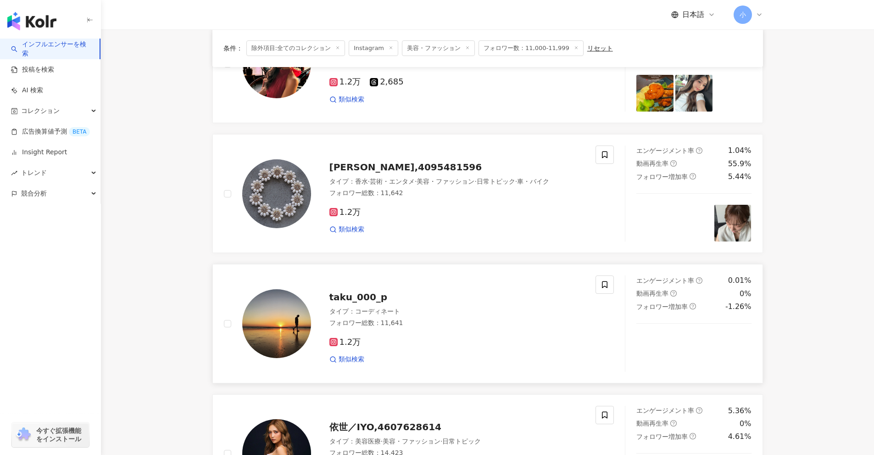
scroll to position [663, 0]
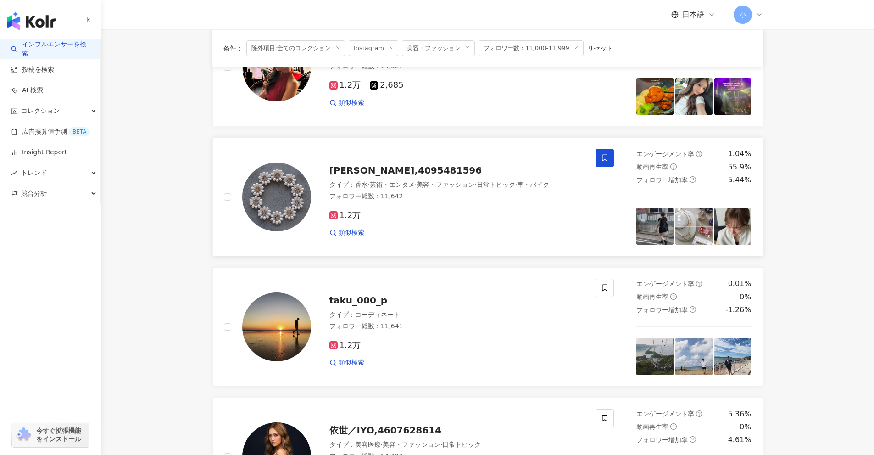
click at [604, 154] on icon at bounding box center [605, 158] width 8 height 8
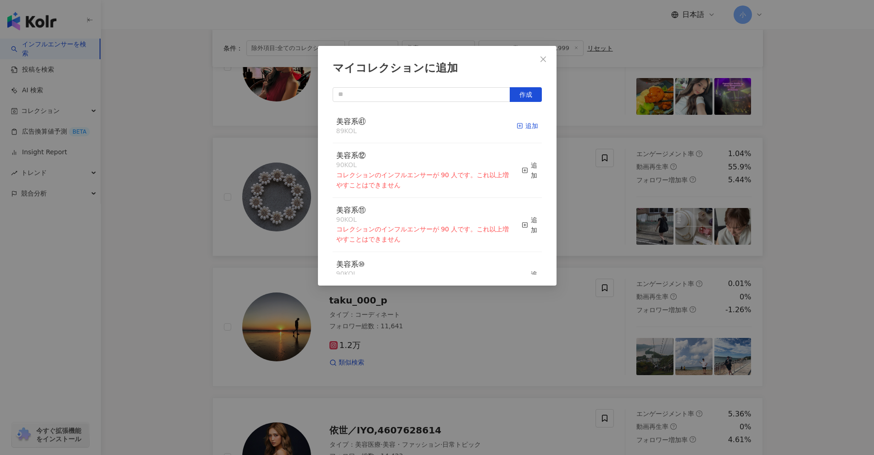
click at [517, 127] on icon "button" at bounding box center [520, 126] width 6 height 6
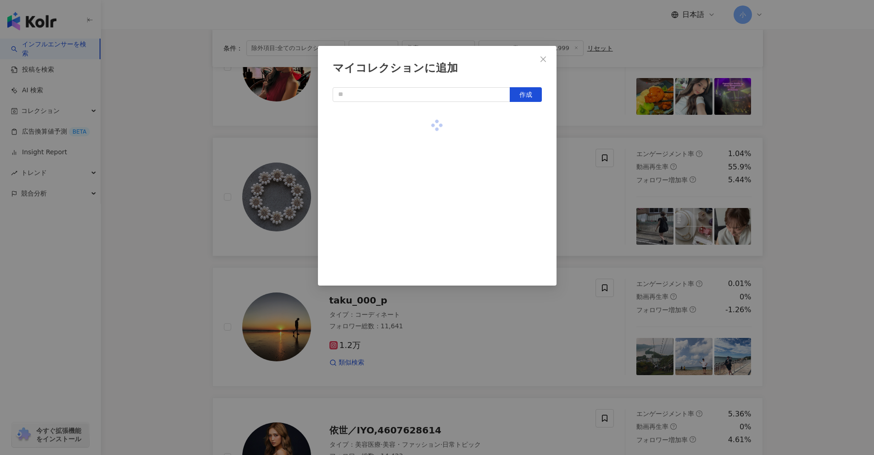
click at [795, 210] on div "マイコレクションに追加 作成" at bounding box center [437, 227] width 874 height 455
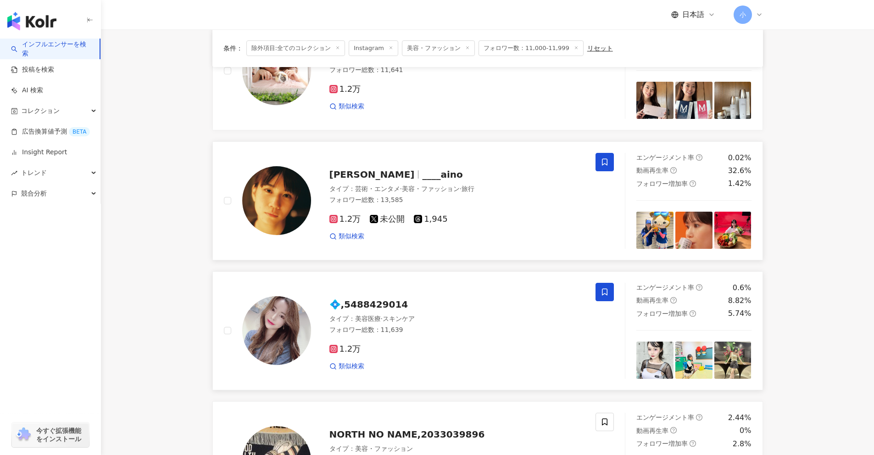
scroll to position [1443, 0]
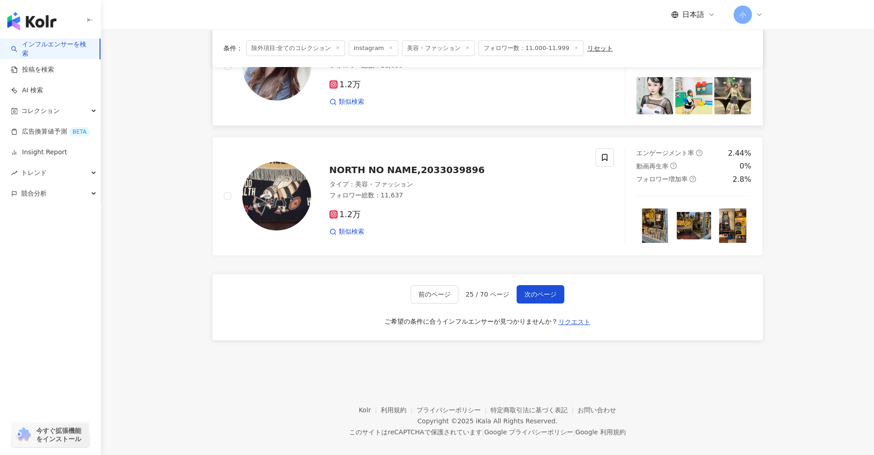
drag, startPoint x: 811, startPoint y: 199, endPoint x: 711, endPoint y: 348, distance: 179.9
click at [544, 291] on span "次のページ" at bounding box center [541, 294] width 32 height 7
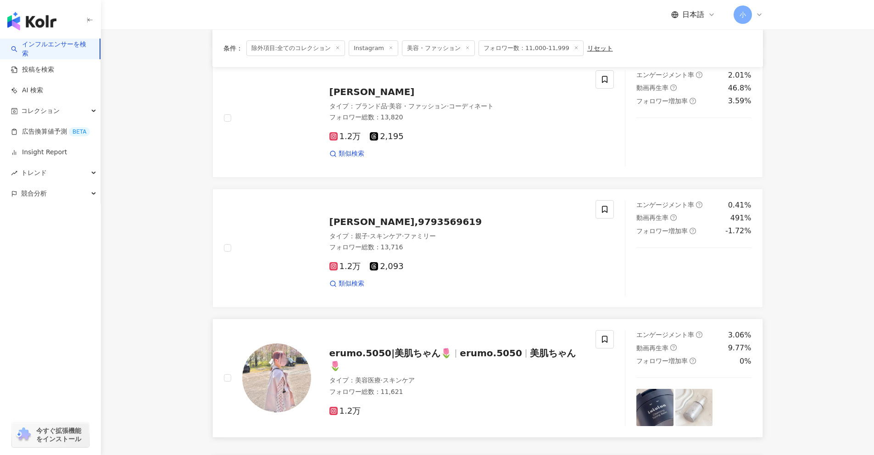
scroll to position [1259, 0]
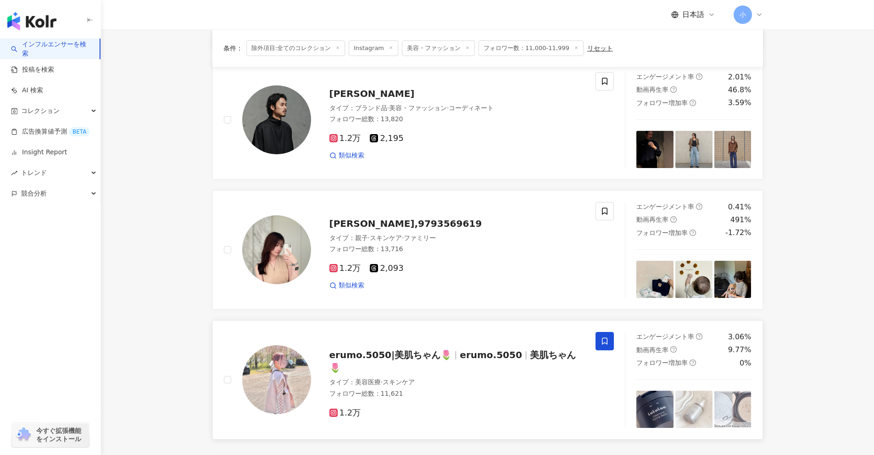
click at [604, 335] on span at bounding box center [605, 341] width 18 height 18
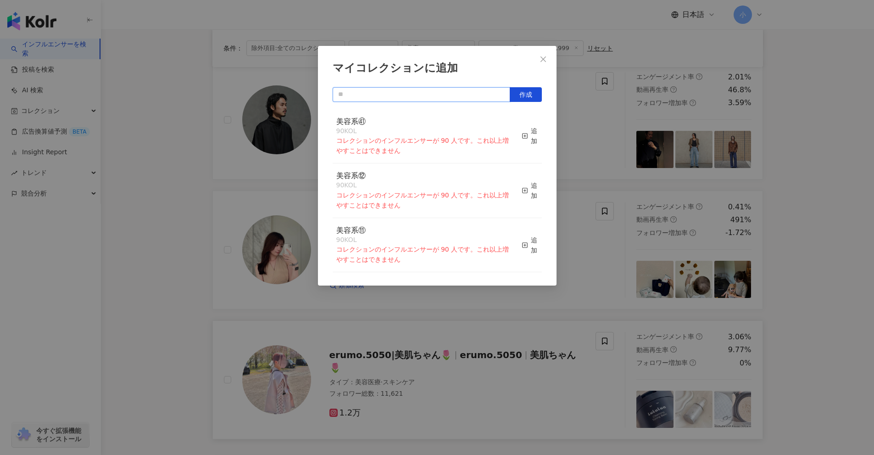
click at [447, 99] on input "text" at bounding box center [422, 94] width 178 height 15
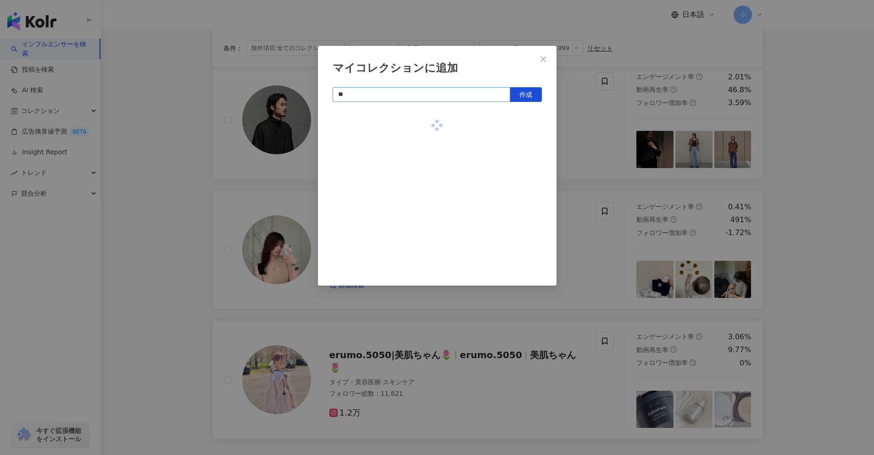
type input "*"
click at [521, 91] on span "作成" at bounding box center [526, 94] width 13 height 7
type input "****"
click at [845, 271] on div "マイコレクションに追加 **** 作成" at bounding box center [437, 227] width 874 height 455
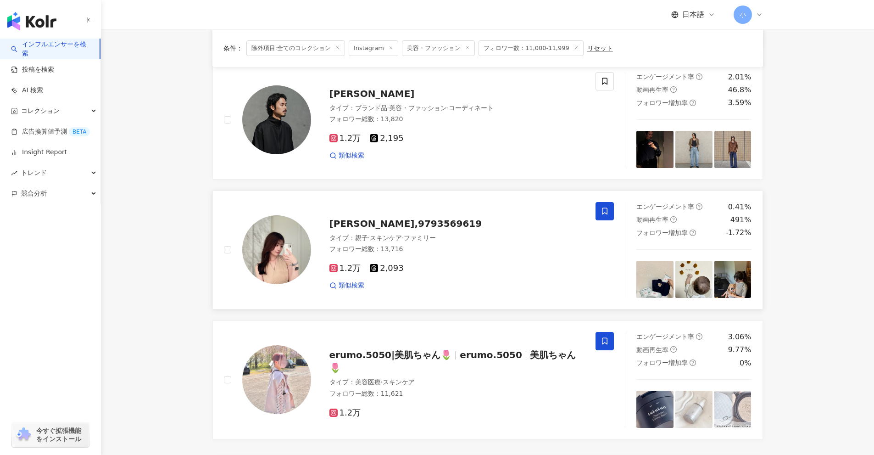
click at [605, 207] on icon at bounding box center [605, 211] width 8 height 8
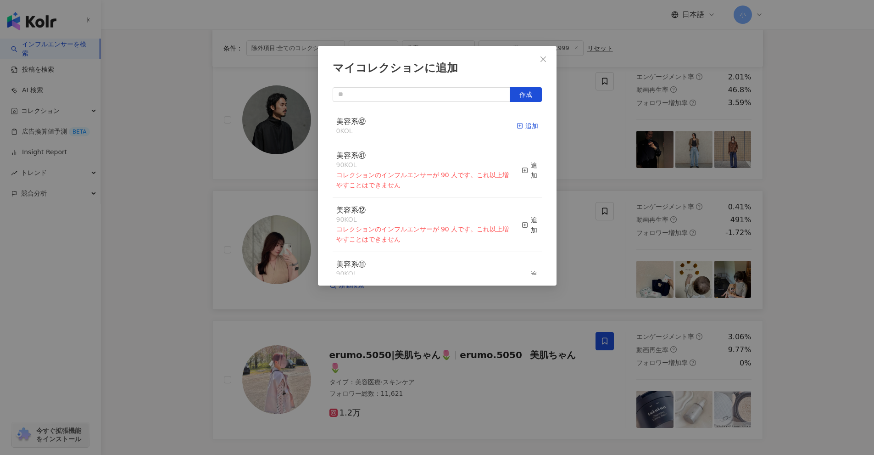
click at [522, 127] on div "追加" at bounding box center [528, 126] width 22 height 10
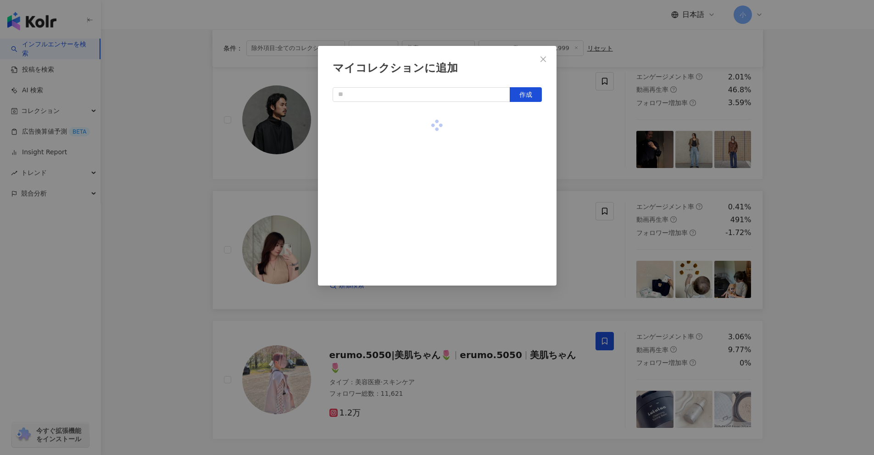
click at [801, 203] on div "マイコレクションに追加 作成" at bounding box center [437, 227] width 874 height 455
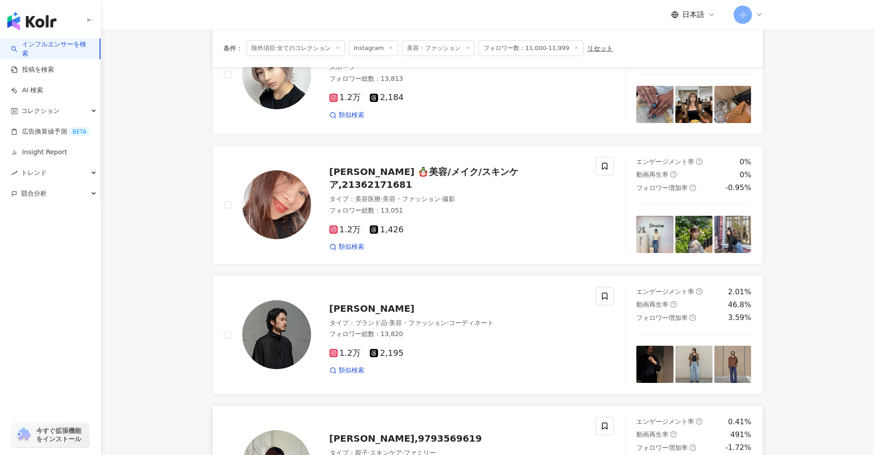
scroll to position [1030, 0]
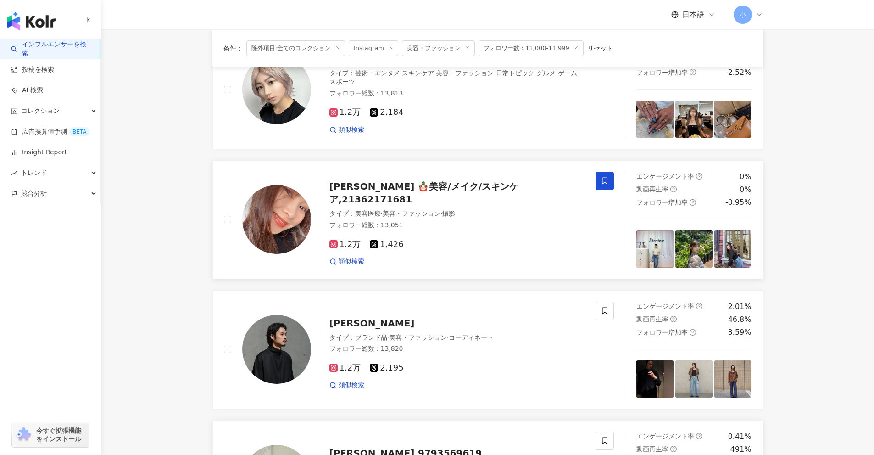
click at [600, 172] on span at bounding box center [605, 181] width 18 height 18
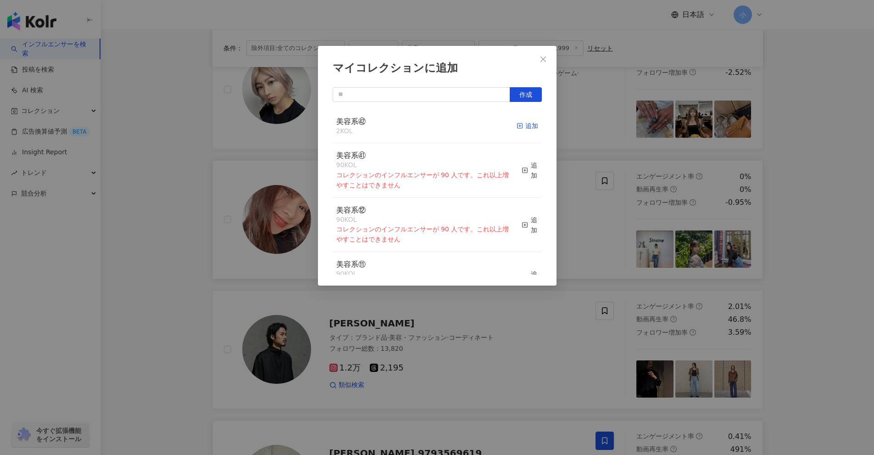
click at [517, 127] on icon "button" at bounding box center [520, 126] width 6 height 6
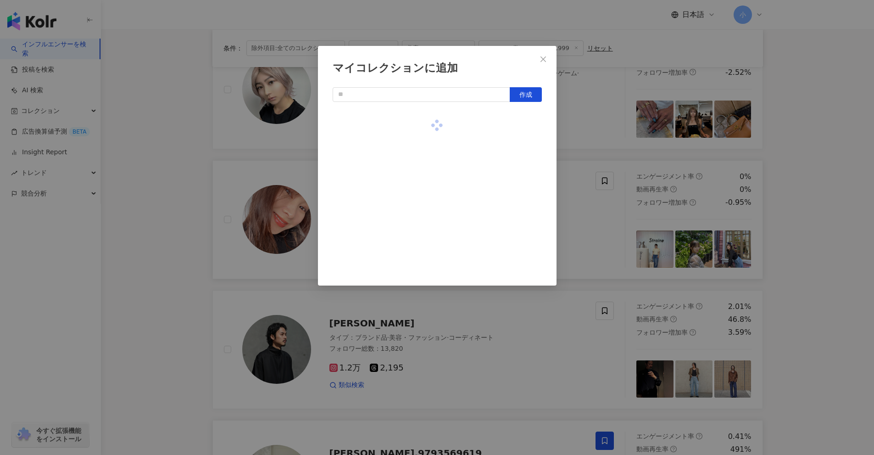
click at [788, 215] on div "マイコレクションに追加 作成" at bounding box center [437, 227] width 874 height 455
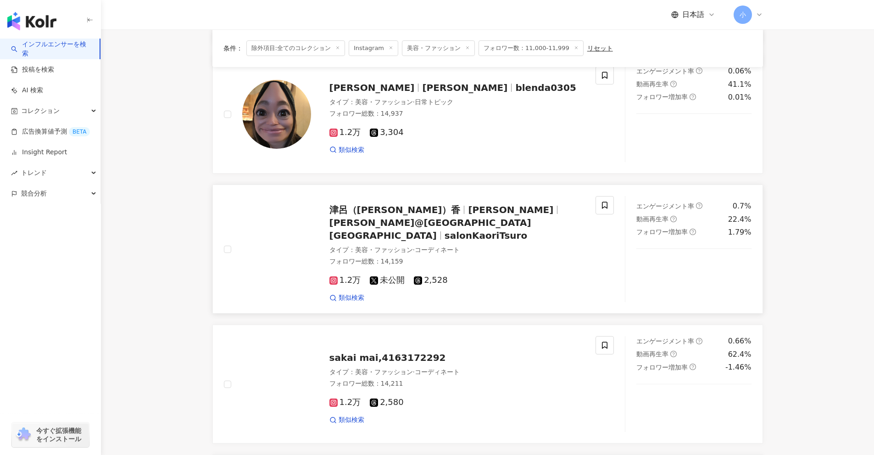
scroll to position [341, 0]
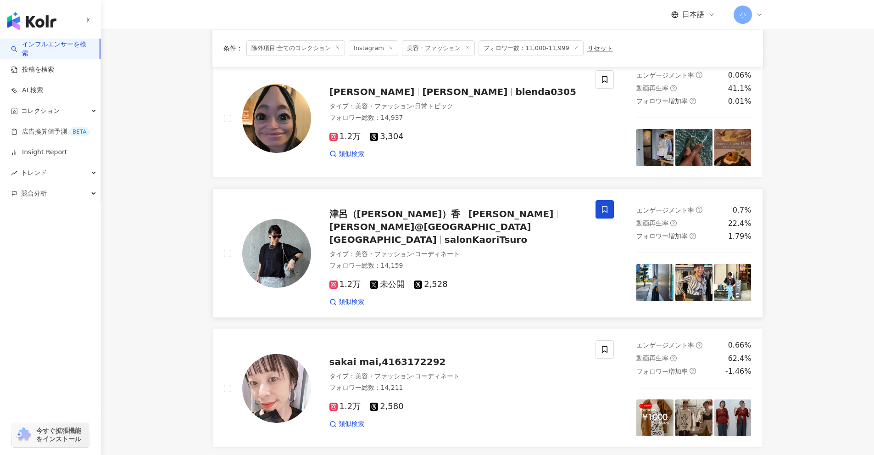
click at [604, 203] on span at bounding box center [605, 209] width 18 height 18
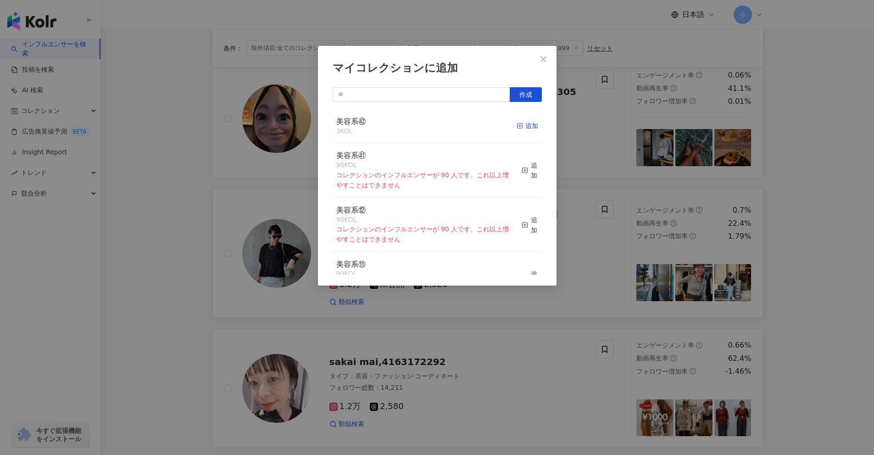
click at [524, 126] on div "追加" at bounding box center [528, 126] width 22 height 10
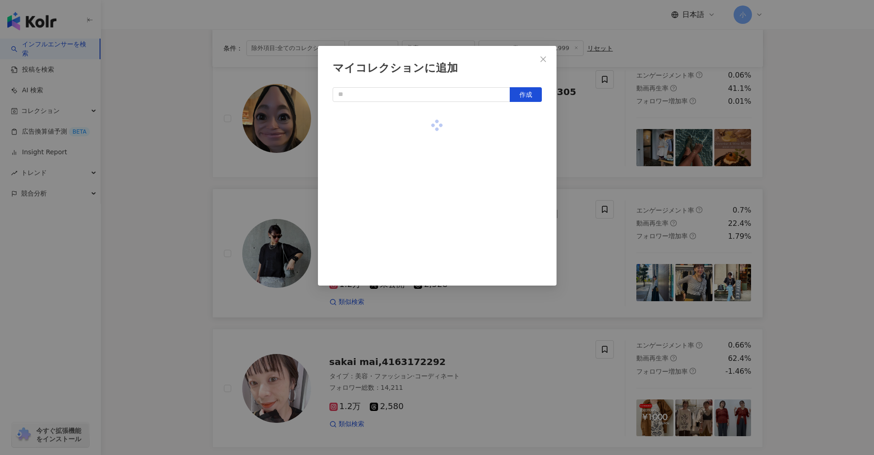
click at [835, 220] on div "マイコレクションに追加 作成" at bounding box center [437, 227] width 874 height 455
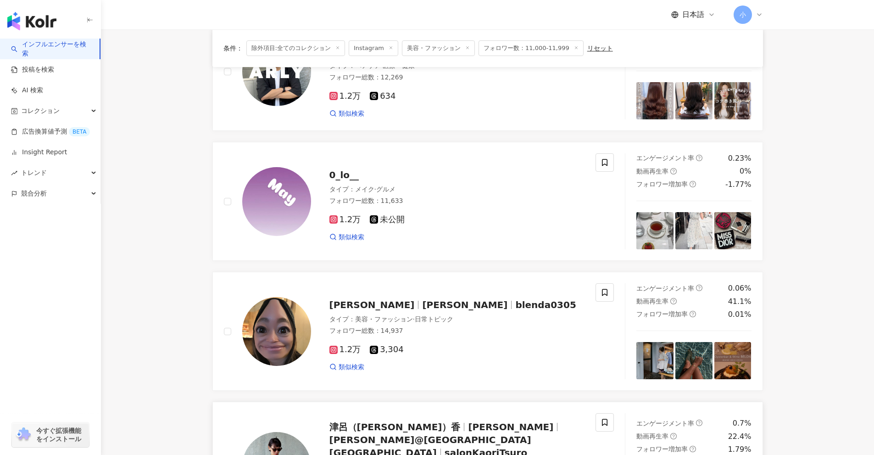
scroll to position [112, 0]
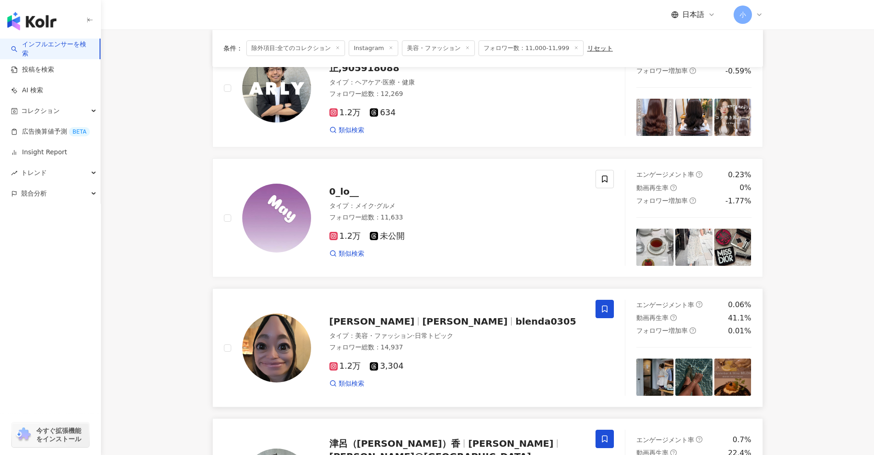
click at [611, 307] on span at bounding box center [605, 309] width 18 height 18
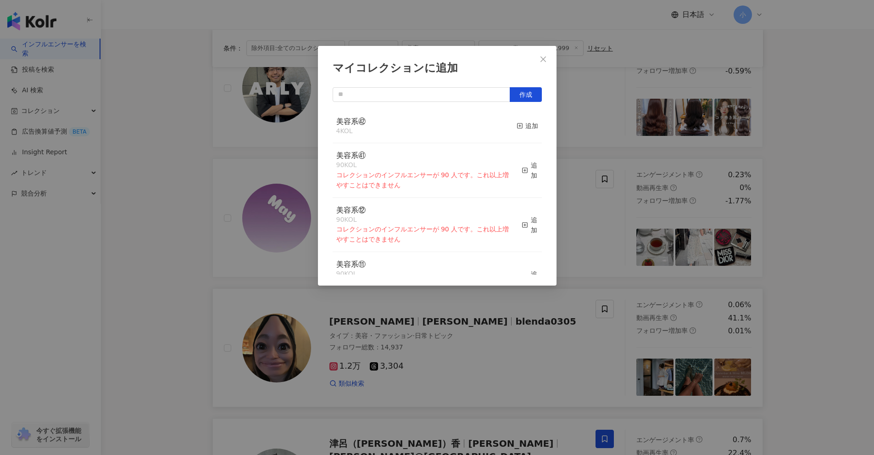
click at [823, 339] on div "マイコレクションに追加 作成 美容系㊷ 4 KOL 追加 美容系㊶ 90 KOL コレクションのインフルエンサーが 90 人です。これ以上増やすことはできませ…" at bounding box center [437, 227] width 874 height 455
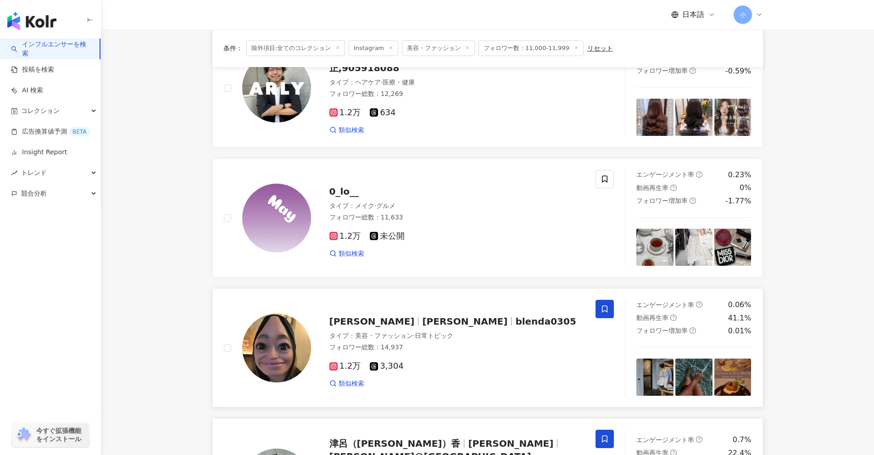
click at [601, 312] on icon at bounding box center [605, 309] width 8 height 8
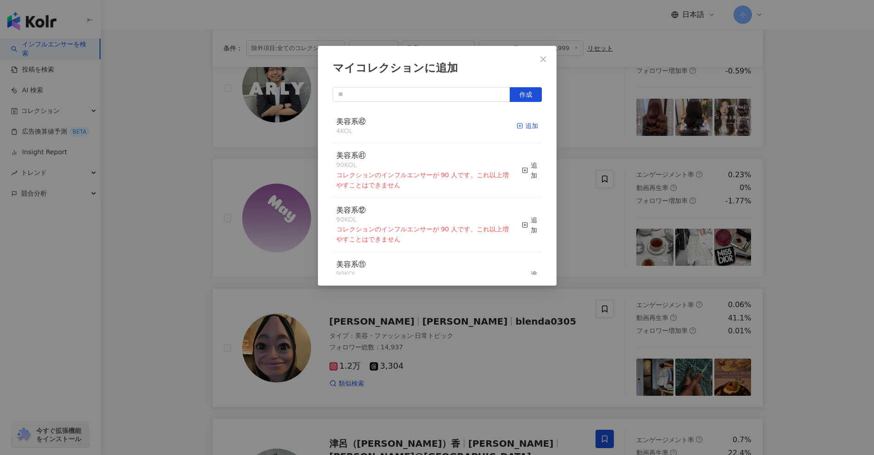
click at [517, 124] on div "追加" at bounding box center [528, 126] width 22 height 10
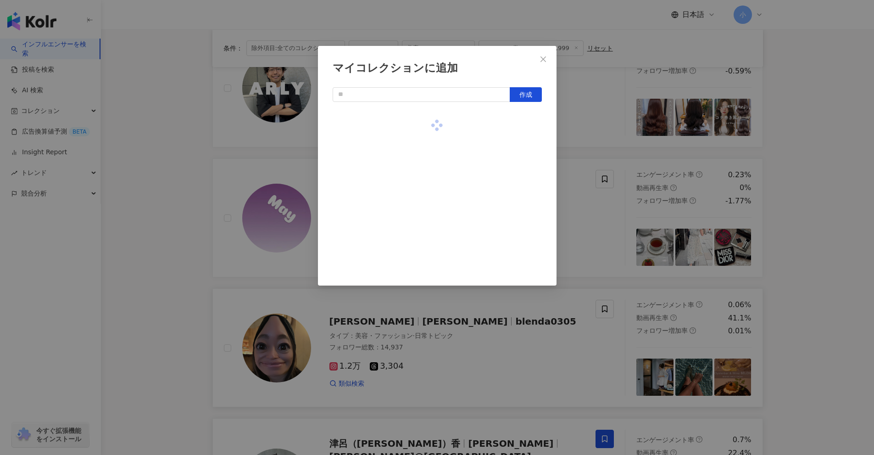
click at [778, 229] on div "マイコレクションに追加 作成" at bounding box center [437, 227] width 874 height 455
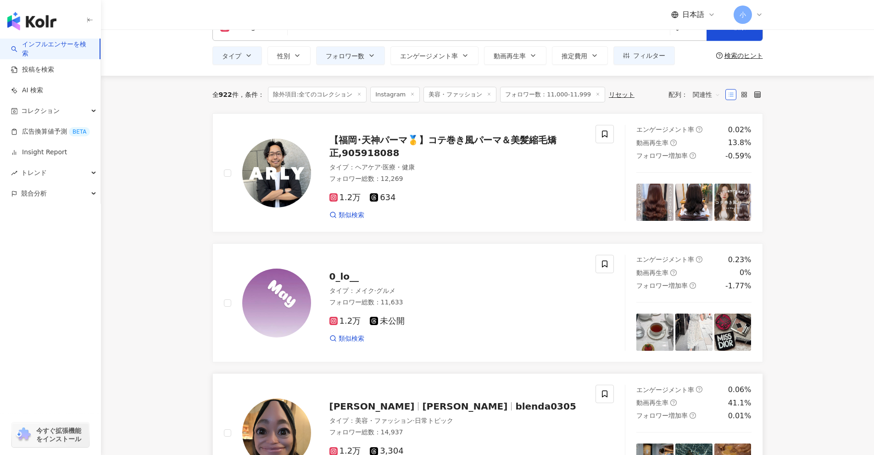
scroll to position [0, 0]
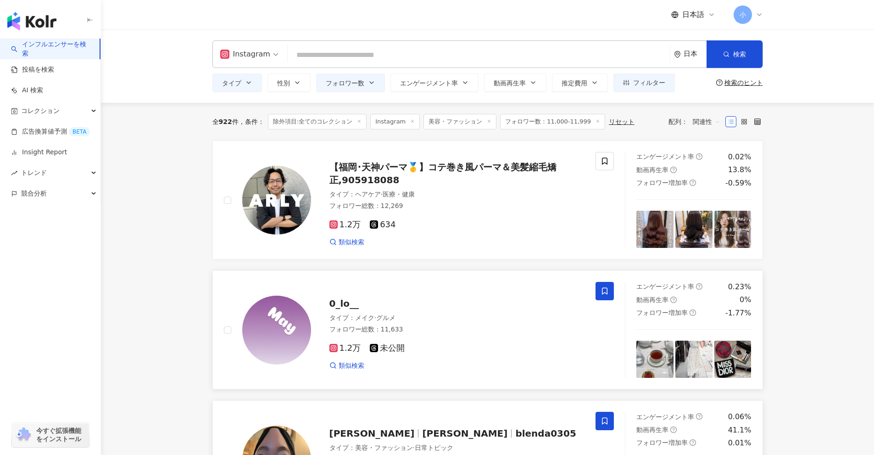
click at [605, 289] on icon at bounding box center [605, 291] width 8 height 8
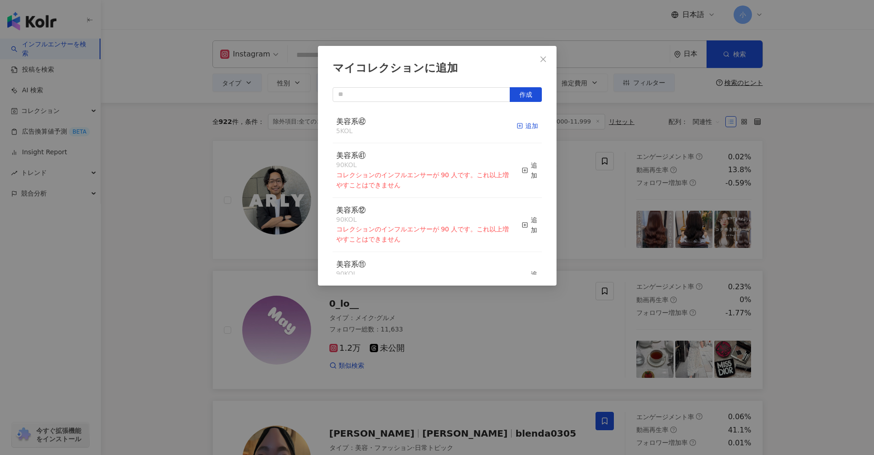
click at [523, 129] on div "追加" at bounding box center [528, 126] width 22 height 10
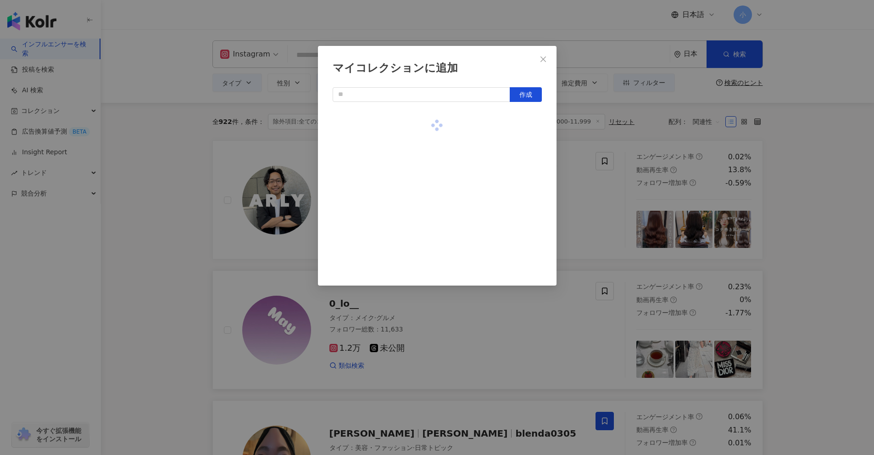
click at [800, 211] on div "マイコレクションに追加 作成" at bounding box center [437, 227] width 874 height 455
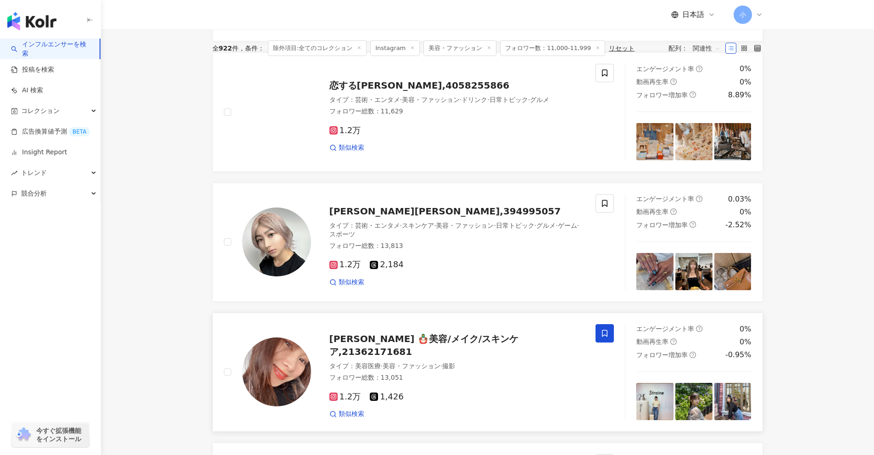
scroll to position [1443, 0]
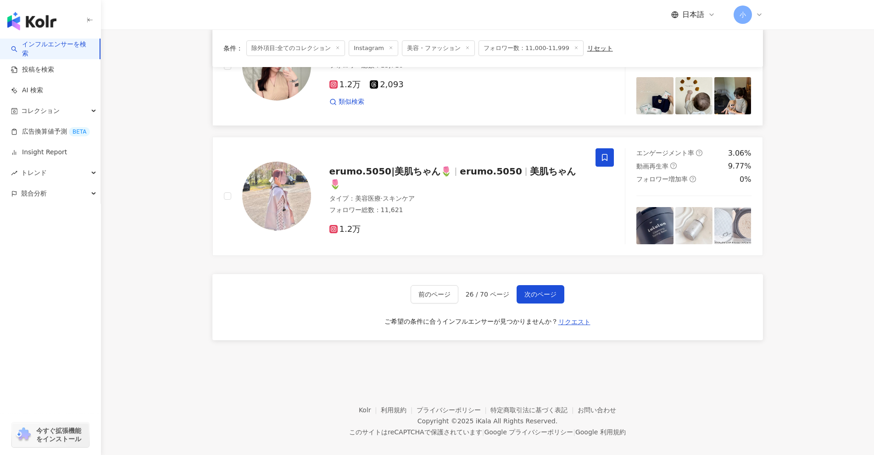
drag, startPoint x: 798, startPoint y: 184, endPoint x: 801, endPoint y: 426, distance: 242.8
click at [532, 291] on span "次のページ" at bounding box center [541, 294] width 32 height 7
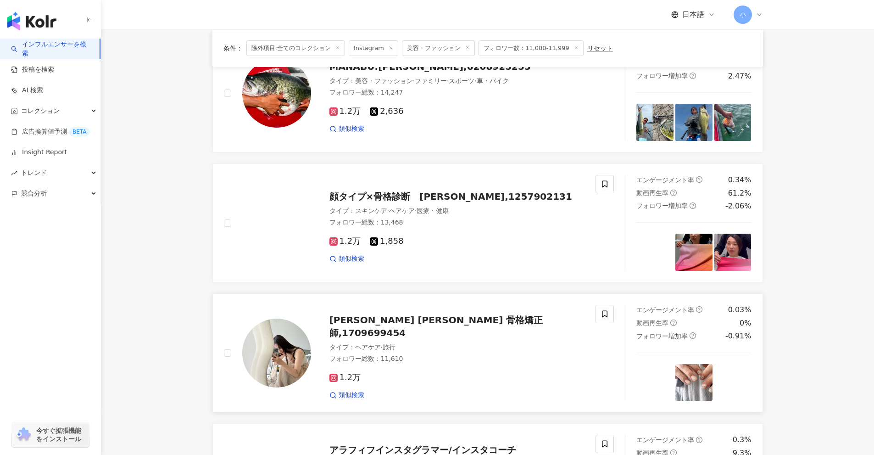
scroll to position [894, 0]
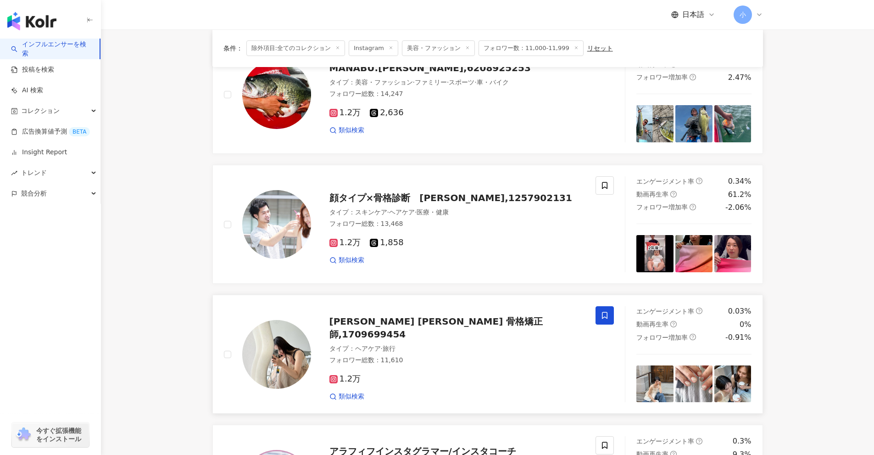
click at [600, 309] on span at bounding box center [605, 315] width 18 height 18
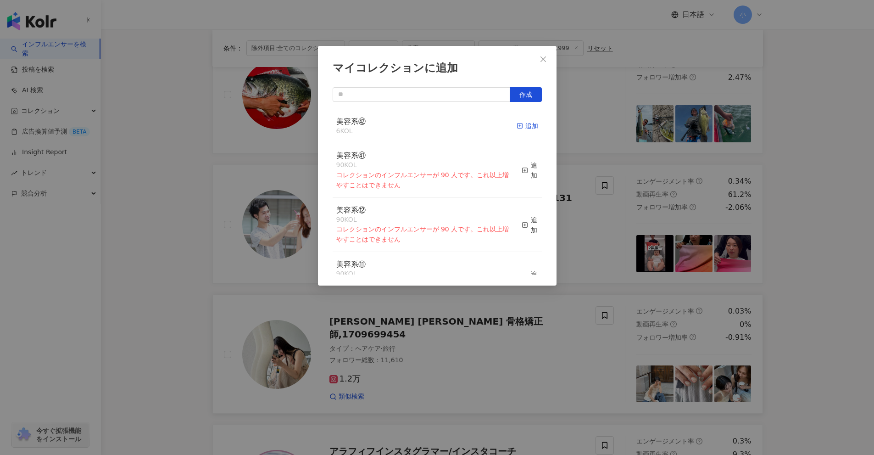
click at [517, 126] on div "追加" at bounding box center [528, 126] width 22 height 10
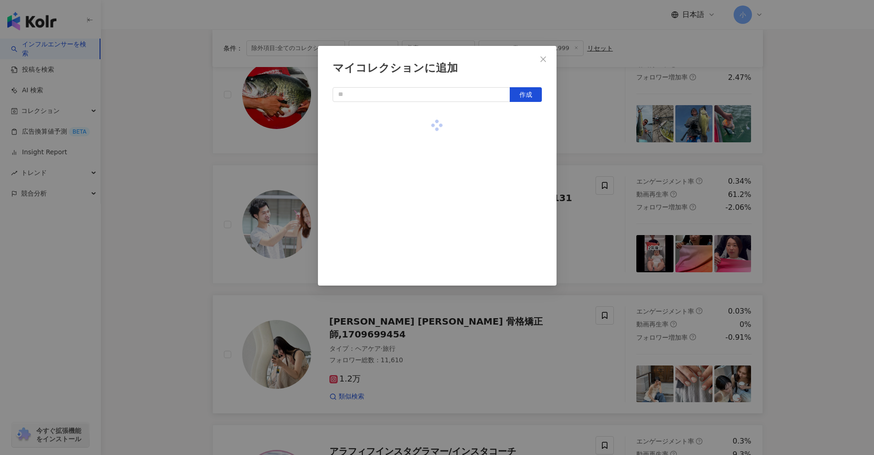
click at [819, 252] on div "マイコレクションに追加 作成" at bounding box center [437, 227] width 874 height 455
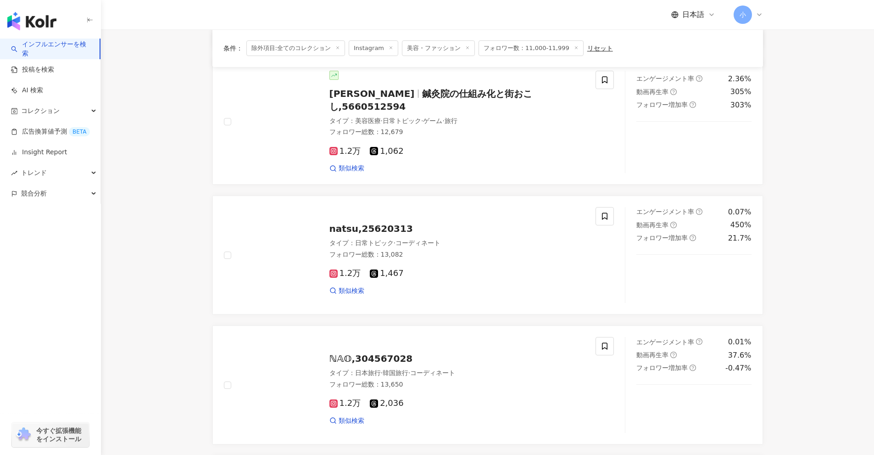
scroll to position [343, 0]
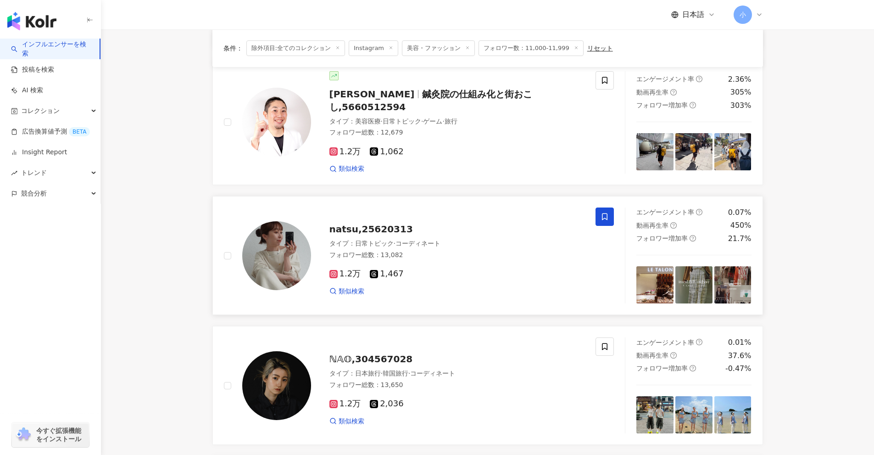
click at [607, 212] on icon at bounding box center [605, 216] width 8 height 8
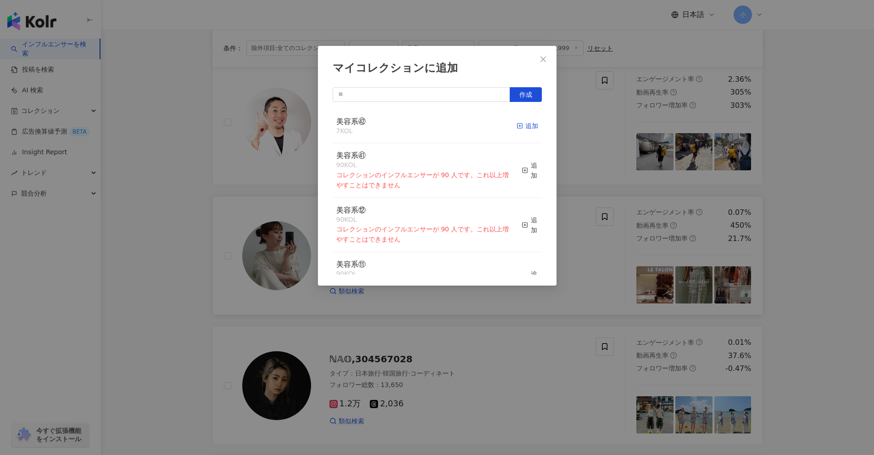
click at [524, 129] on div "追加" at bounding box center [528, 126] width 22 height 10
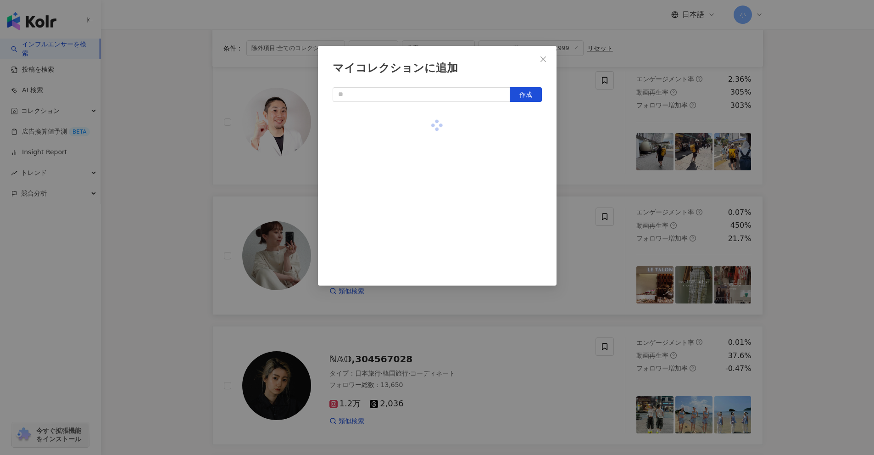
click at [864, 194] on div "マイコレクションに追加 作成" at bounding box center [437, 227] width 874 height 455
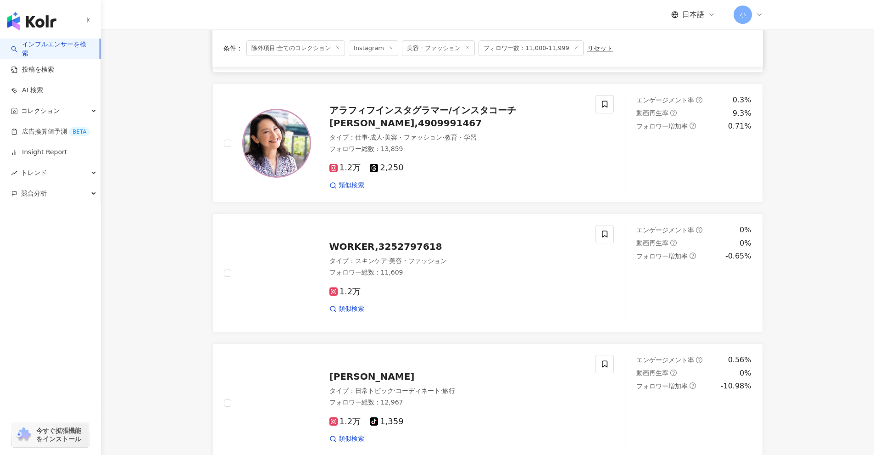
scroll to position [1445, 0]
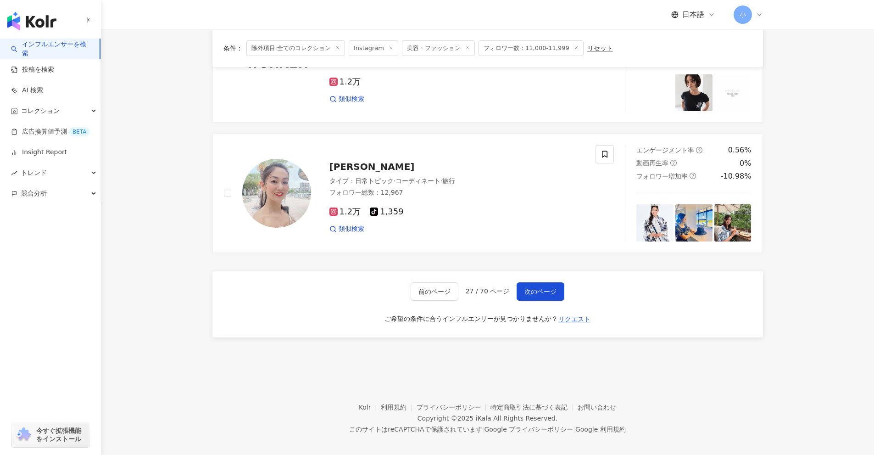
drag, startPoint x: 819, startPoint y: 187, endPoint x: 788, endPoint y: 371, distance: 186.7
click at [531, 288] on span "次のページ" at bounding box center [541, 291] width 32 height 7
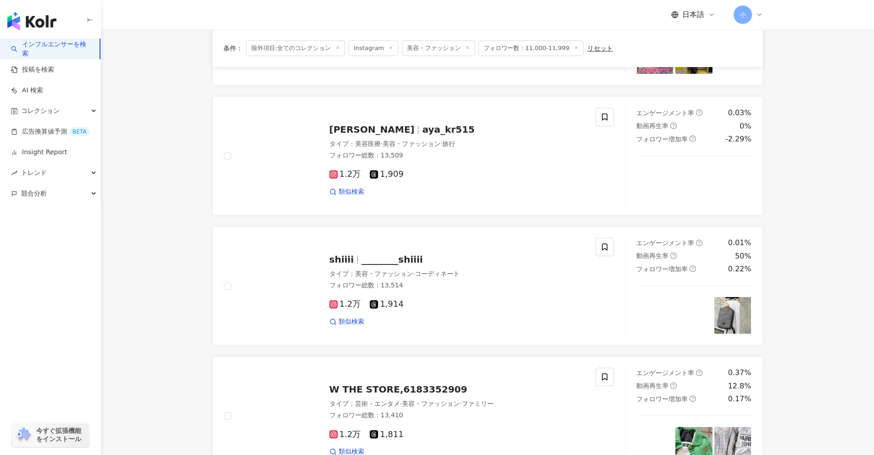
scroll to position [892, 0]
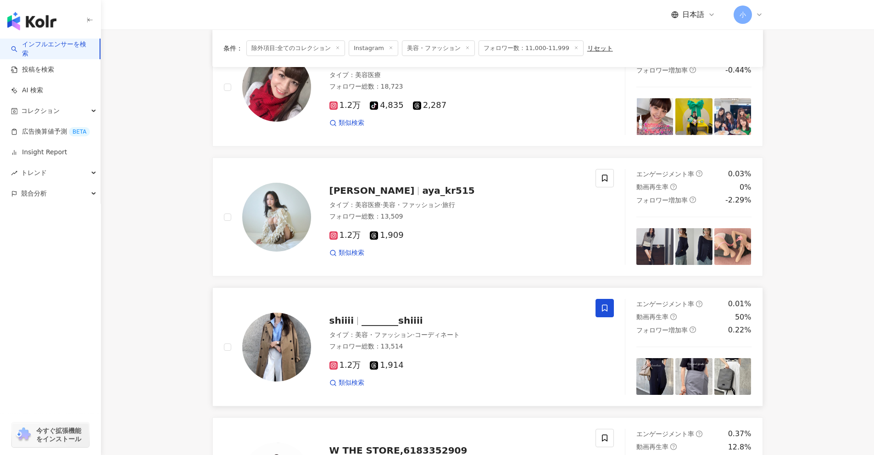
click at [602, 307] on icon at bounding box center [605, 308] width 8 height 8
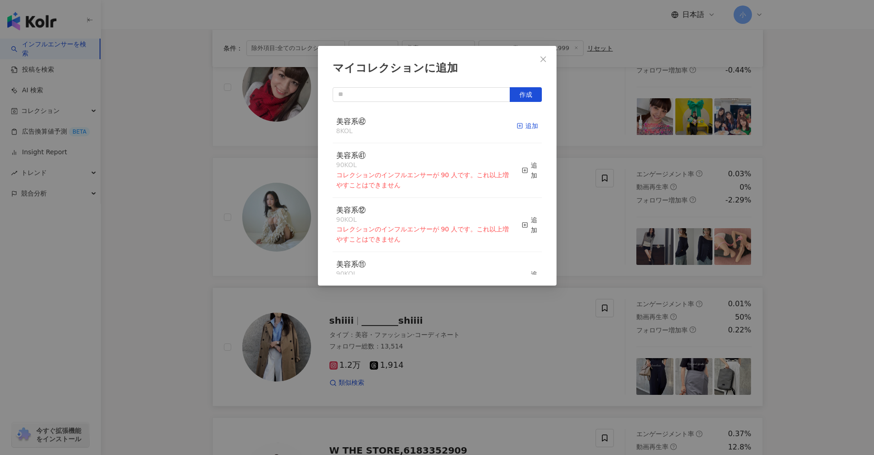
click at [517, 124] on rect "button" at bounding box center [519, 125] width 5 height 5
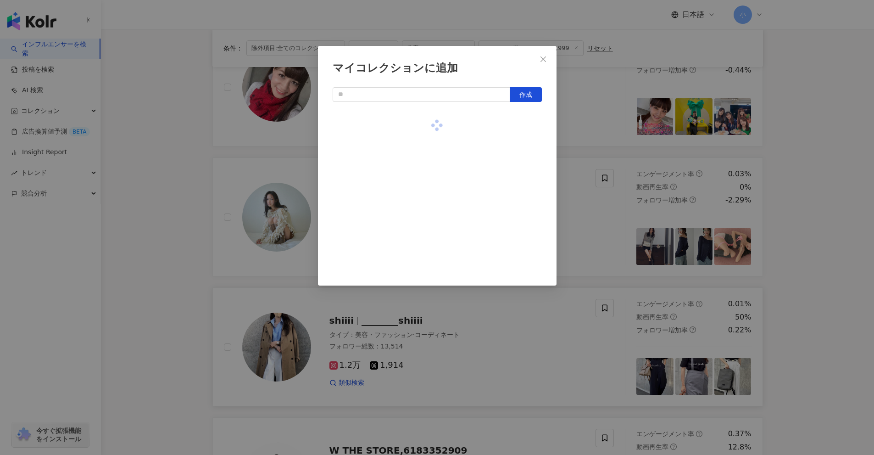
click at [825, 203] on div "マイコレクションに追加 作成" at bounding box center [437, 227] width 874 height 455
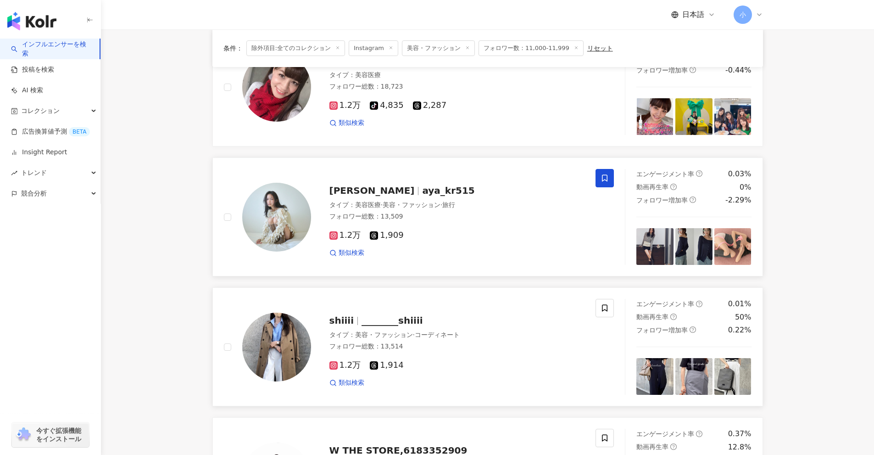
click at [611, 175] on span at bounding box center [605, 178] width 18 height 18
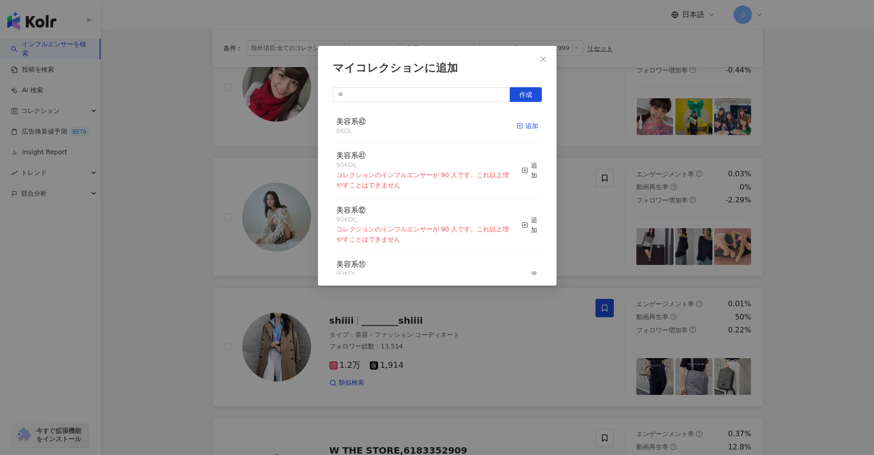
click at [517, 127] on icon "button" at bounding box center [520, 126] width 6 height 6
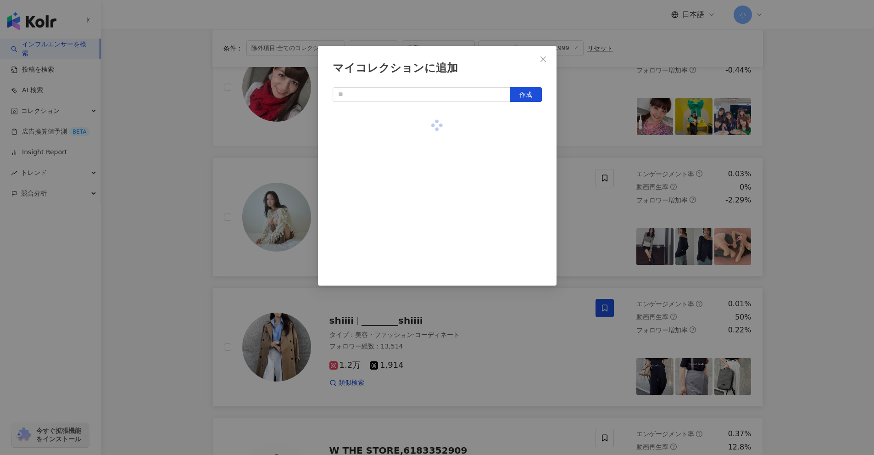
click at [833, 198] on div "マイコレクションに追加 作成" at bounding box center [437, 227] width 874 height 455
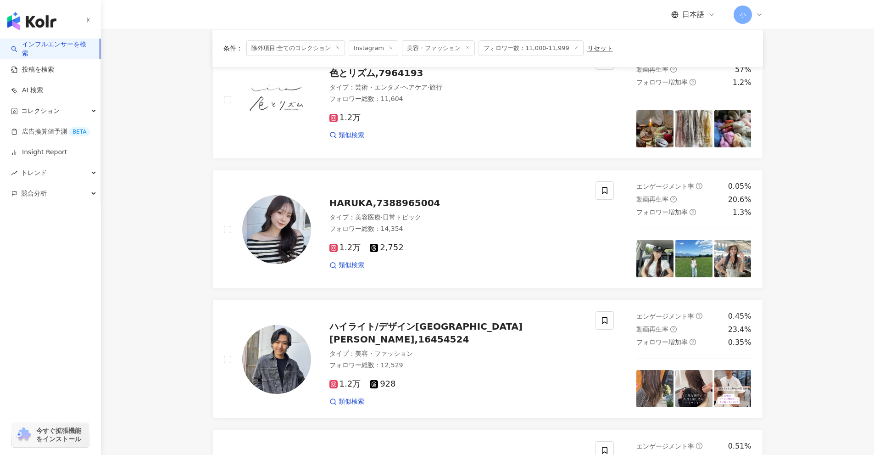
scroll to position [479, 0]
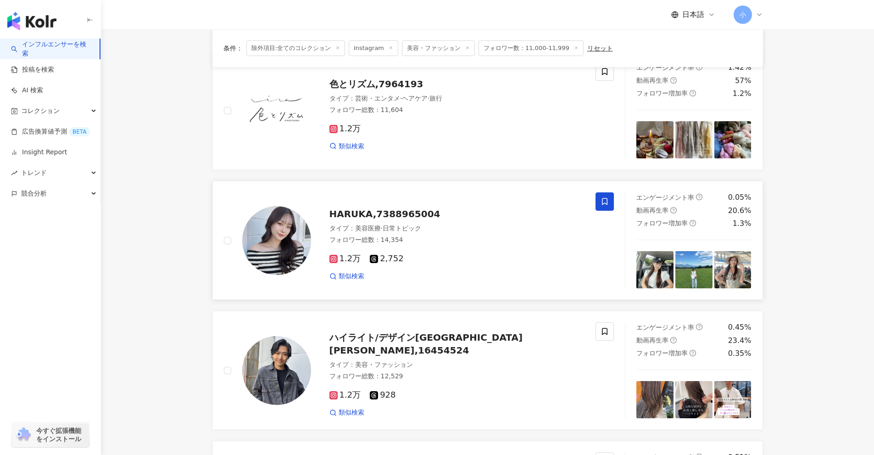
click at [605, 200] on icon at bounding box center [605, 201] width 8 height 8
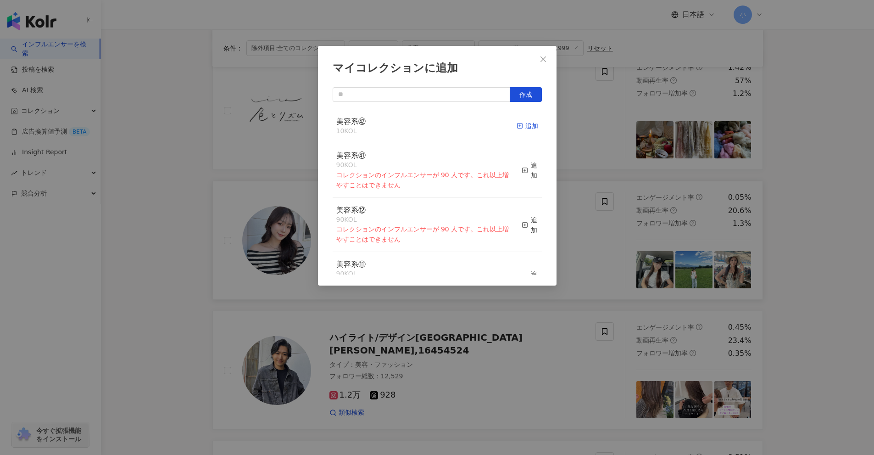
click at [519, 128] on div "追加" at bounding box center [528, 126] width 22 height 10
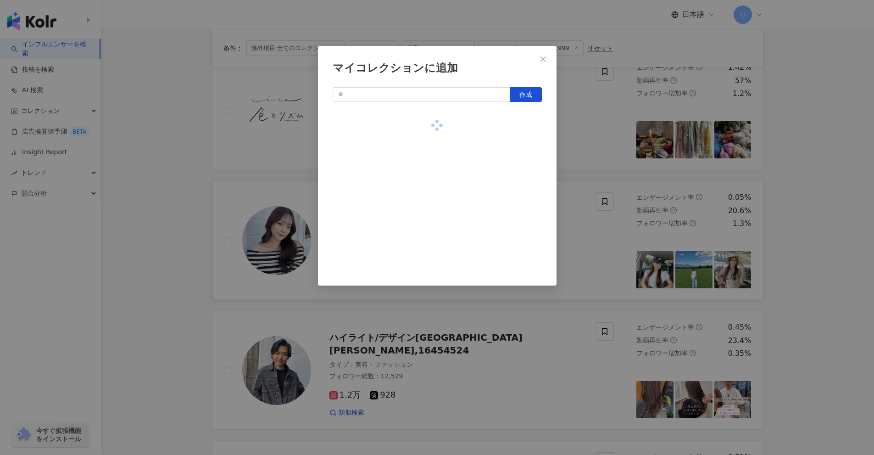
click at [803, 192] on div "マイコレクションに追加 作成" at bounding box center [437, 227] width 874 height 455
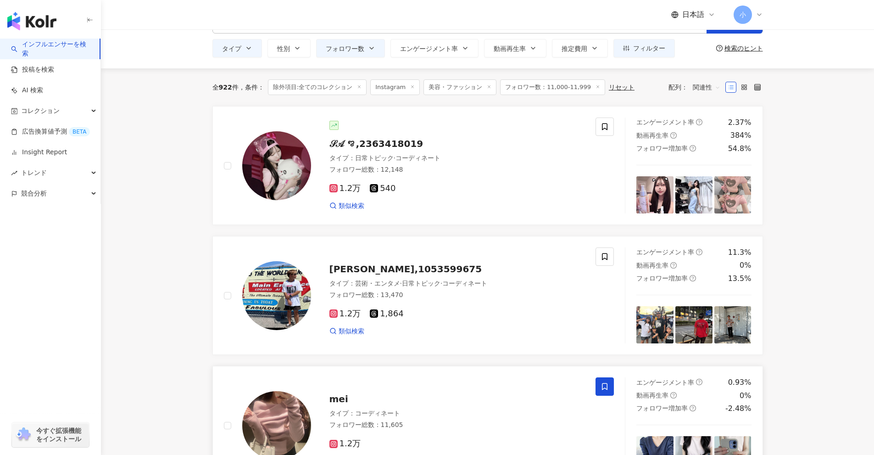
scroll to position [0, 0]
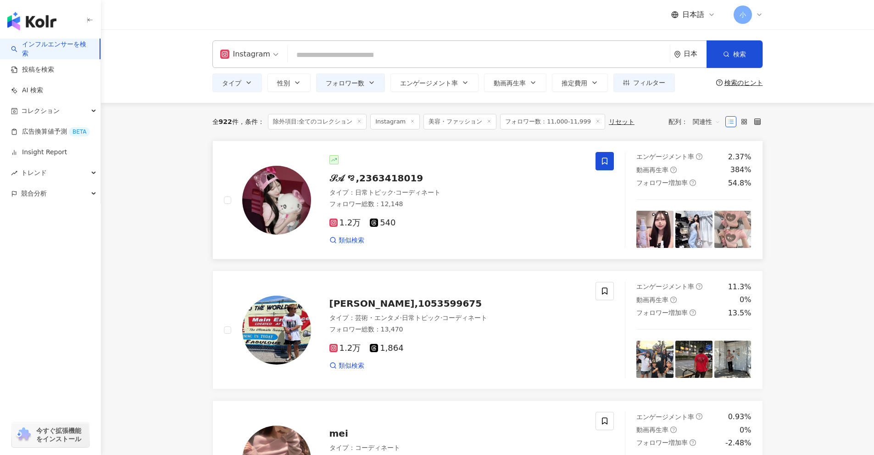
click at [614, 157] on span at bounding box center [605, 161] width 18 height 18
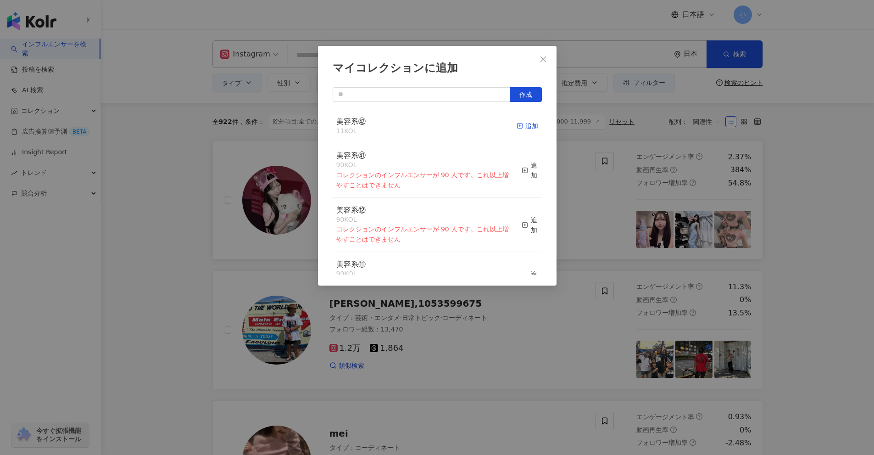
click at [525, 127] on div "追加" at bounding box center [528, 126] width 22 height 10
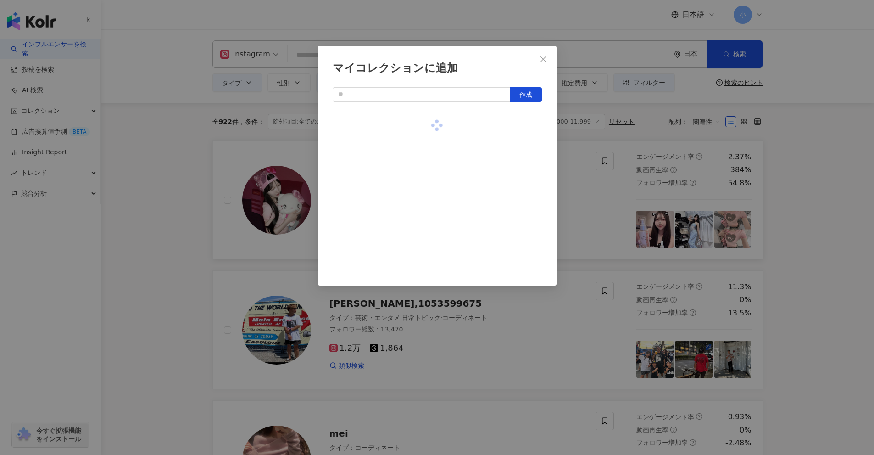
click at [834, 182] on div "マイコレクションに追加 作成" at bounding box center [437, 227] width 874 height 455
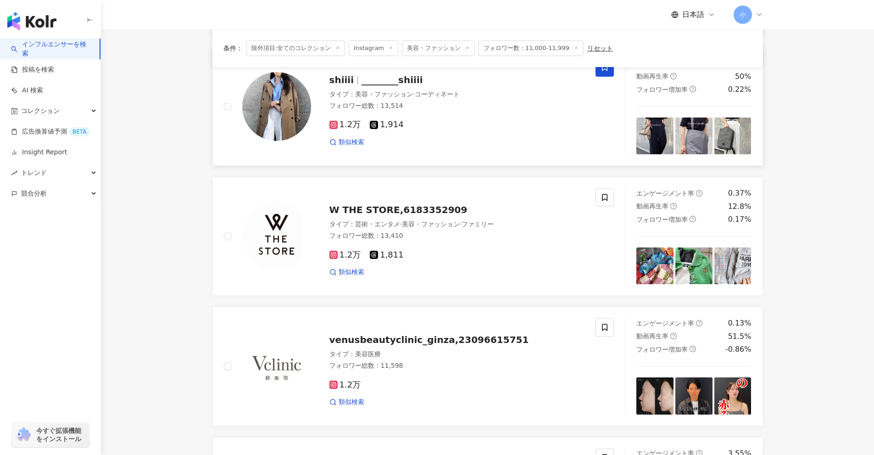
scroll to position [1443, 0]
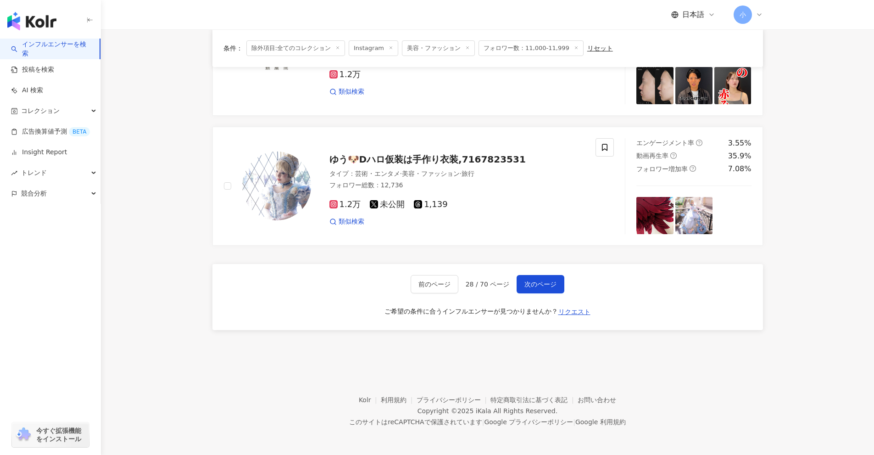
drag, startPoint x: 834, startPoint y: 182, endPoint x: 794, endPoint y: 398, distance: 219.9
click at [548, 281] on span "次のページ" at bounding box center [541, 283] width 32 height 7
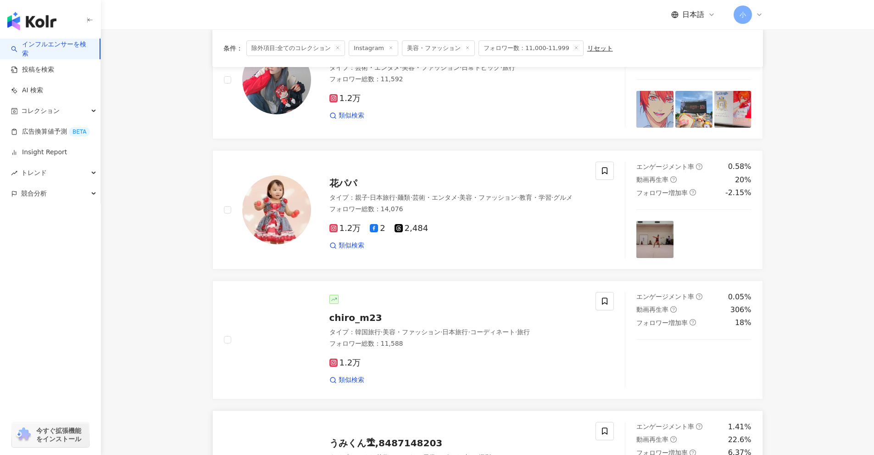
scroll to position [755, 0]
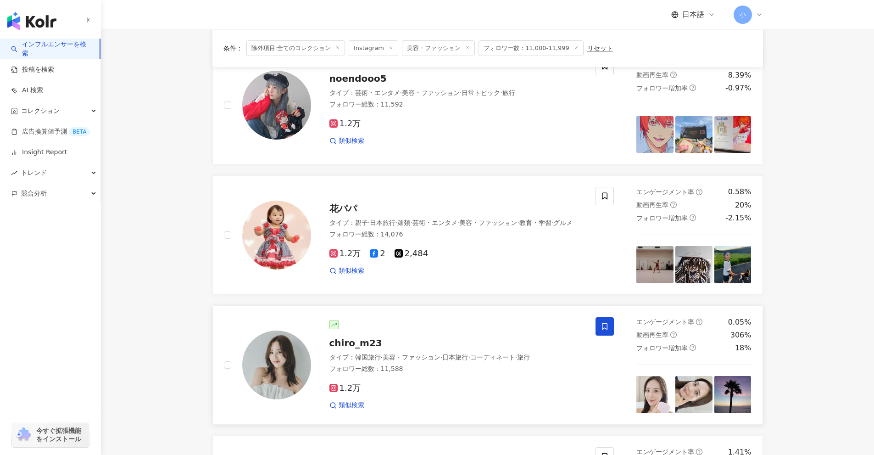
click at [602, 322] on icon at bounding box center [605, 326] width 8 height 8
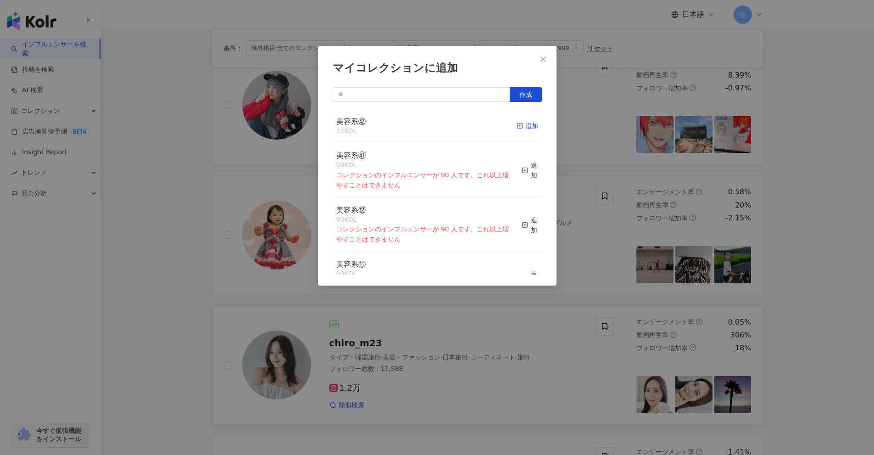
click at [517, 125] on icon "button" at bounding box center [520, 126] width 6 height 6
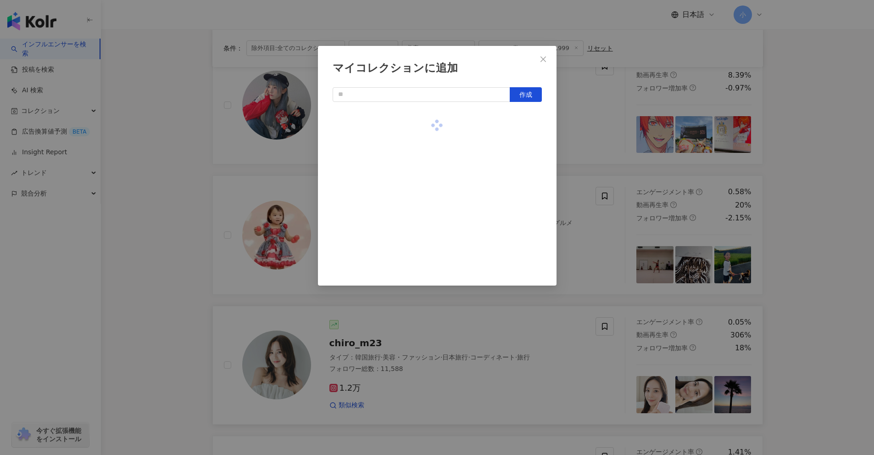
click at [820, 214] on div "マイコレクションに追加 作成" at bounding box center [437, 227] width 874 height 455
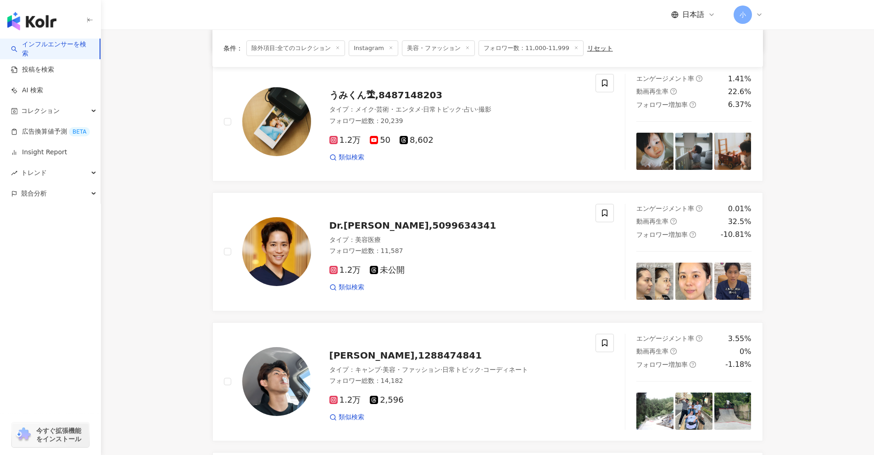
scroll to position [1443, 0]
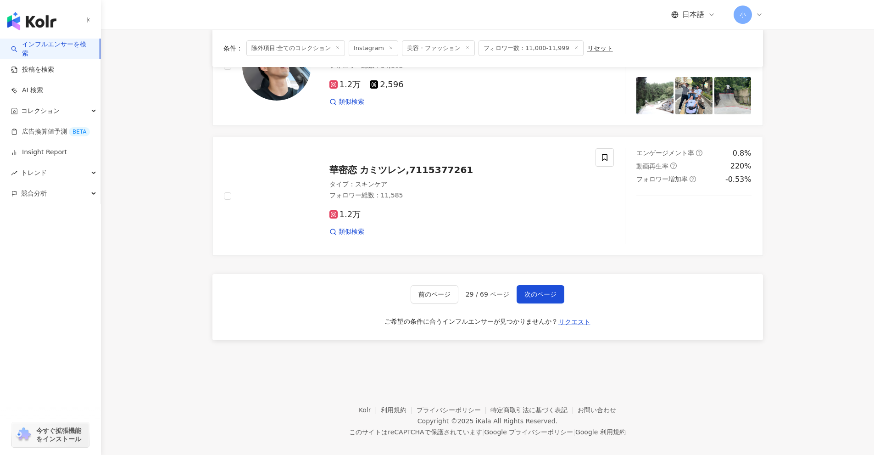
drag, startPoint x: 813, startPoint y: 251, endPoint x: 750, endPoint y: 409, distance: 170.4
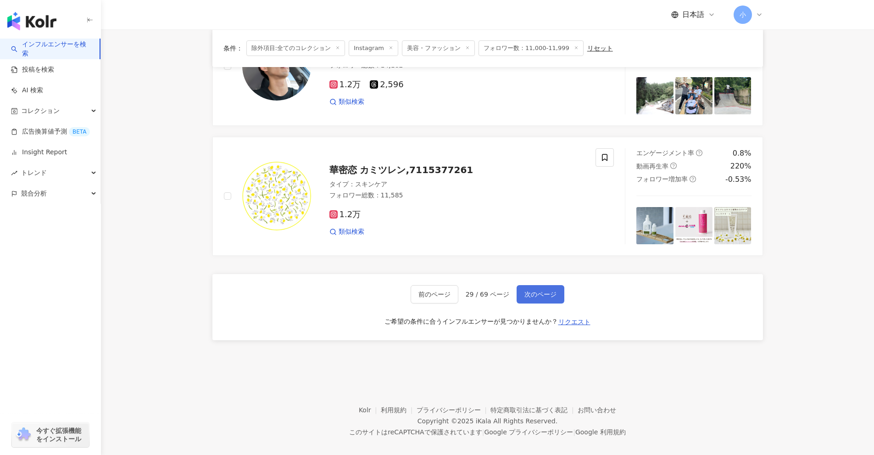
click at [536, 291] on span "次のページ" at bounding box center [541, 294] width 32 height 7
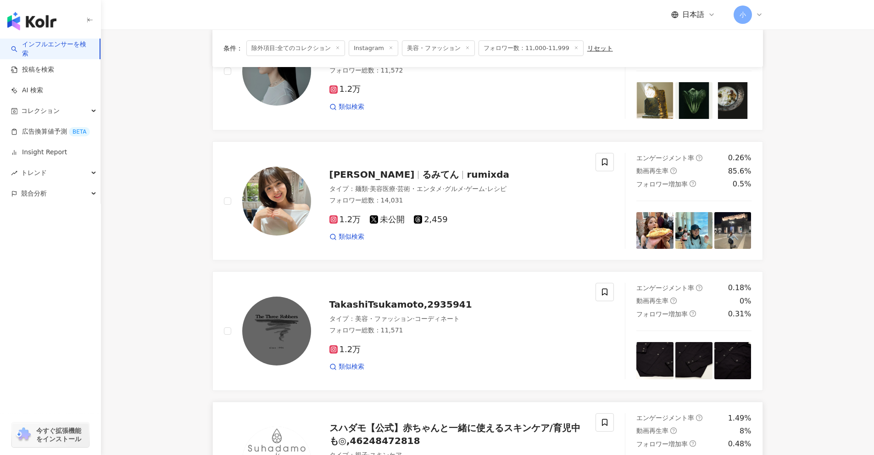
scroll to position [1168, 0]
click at [601, 161] on icon at bounding box center [605, 162] width 8 height 8
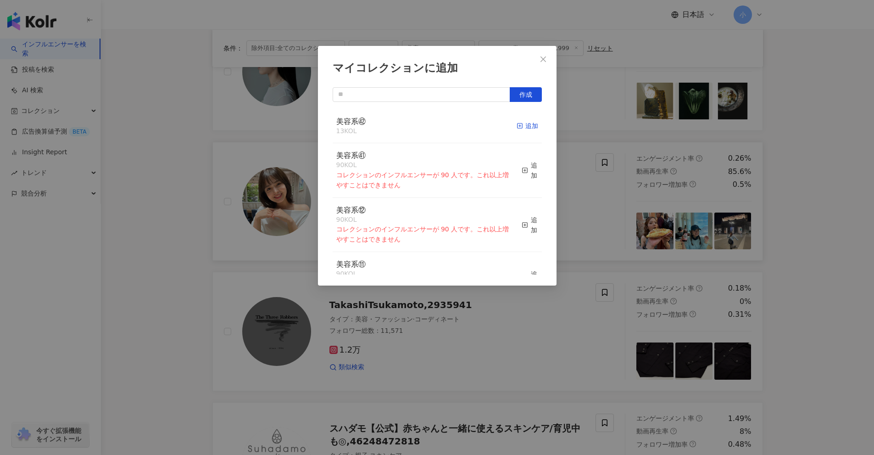
click at [517, 126] on icon "button" at bounding box center [520, 126] width 6 height 6
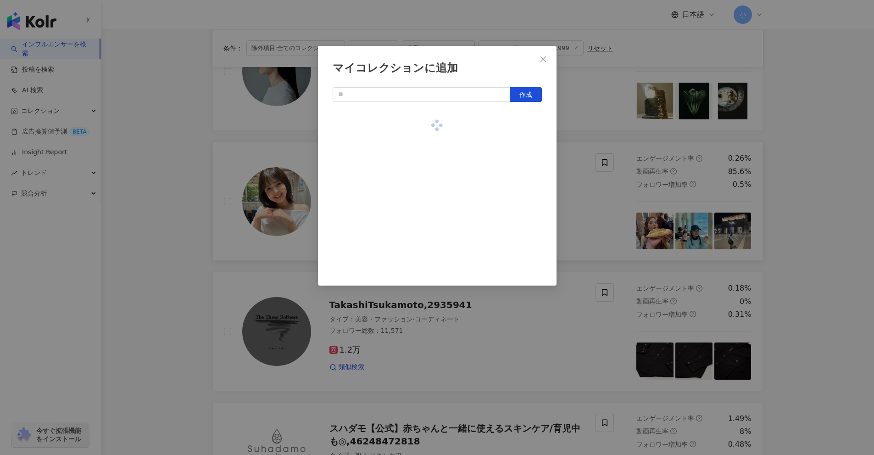
click at [841, 212] on div "マイコレクションに追加 作成" at bounding box center [437, 227] width 874 height 455
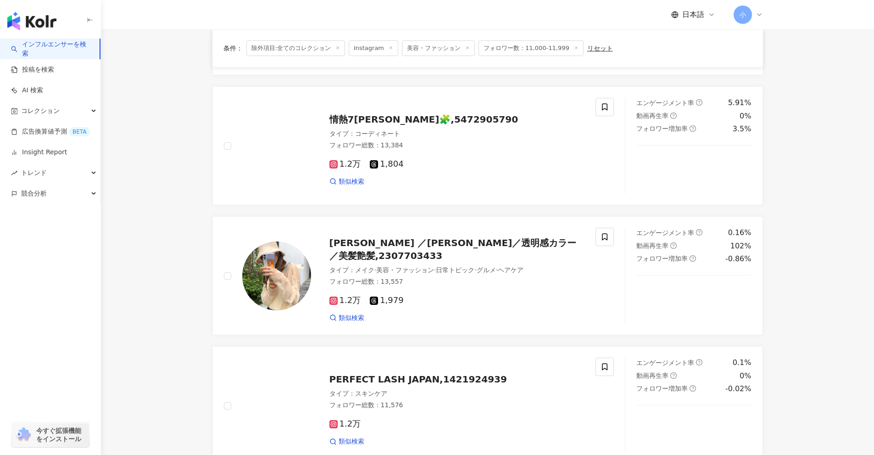
scroll to position [296, 0]
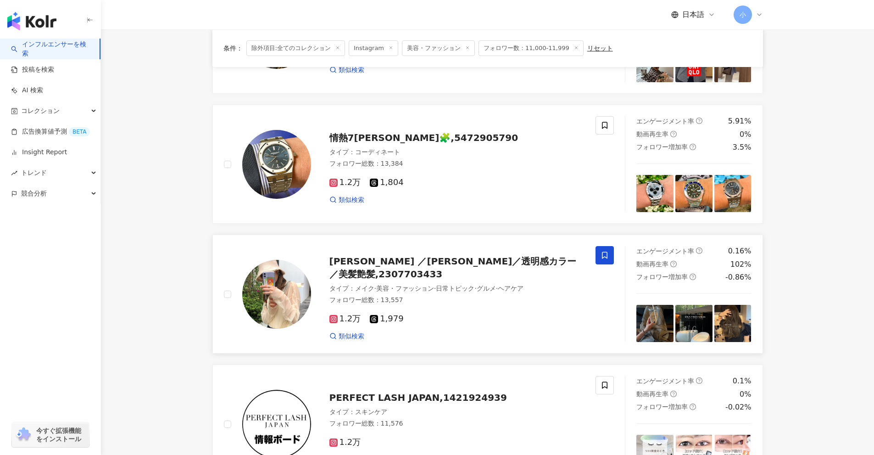
click at [607, 248] on span at bounding box center [605, 255] width 18 height 18
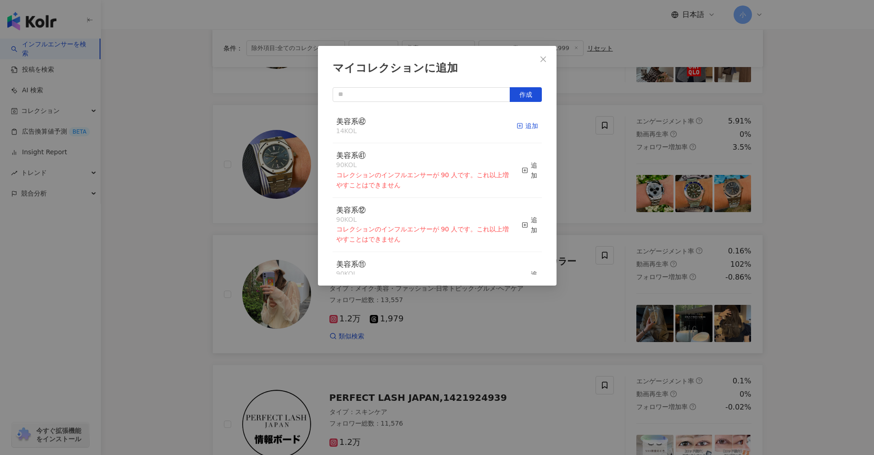
click at [518, 127] on div "追加" at bounding box center [528, 126] width 22 height 10
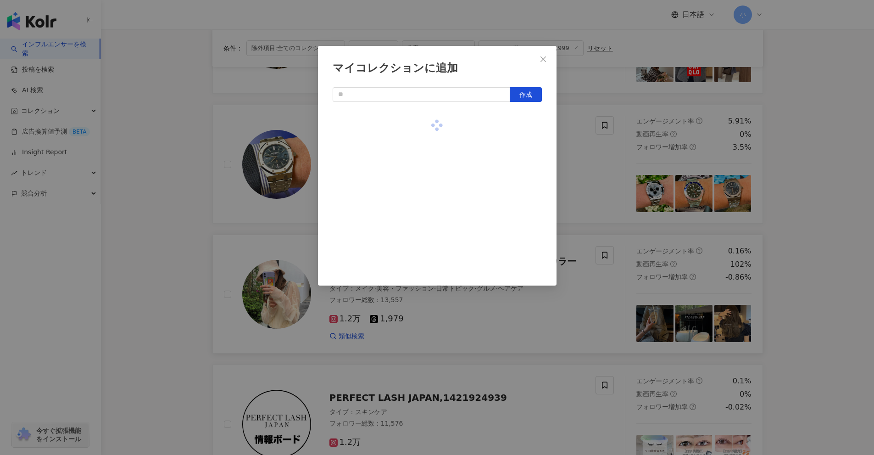
click at [824, 264] on div "マイコレクションに追加 作成" at bounding box center [437, 227] width 874 height 455
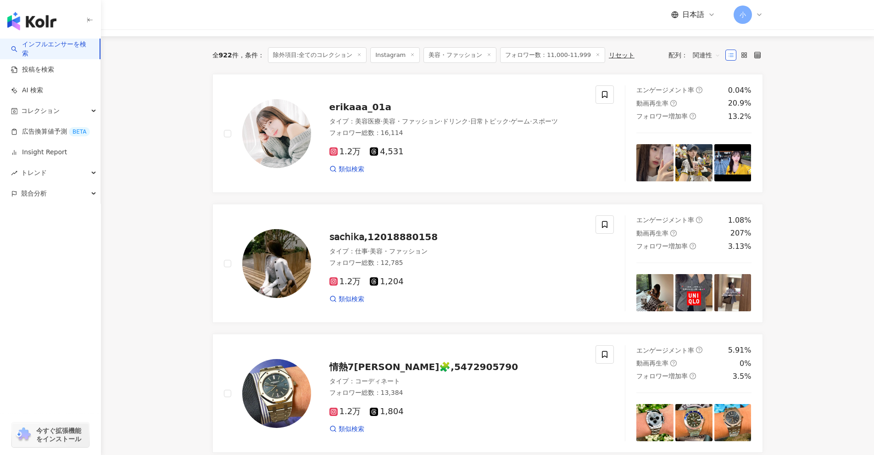
scroll to position [66, 0]
click at [606, 226] on icon at bounding box center [605, 225] width 8 height 8
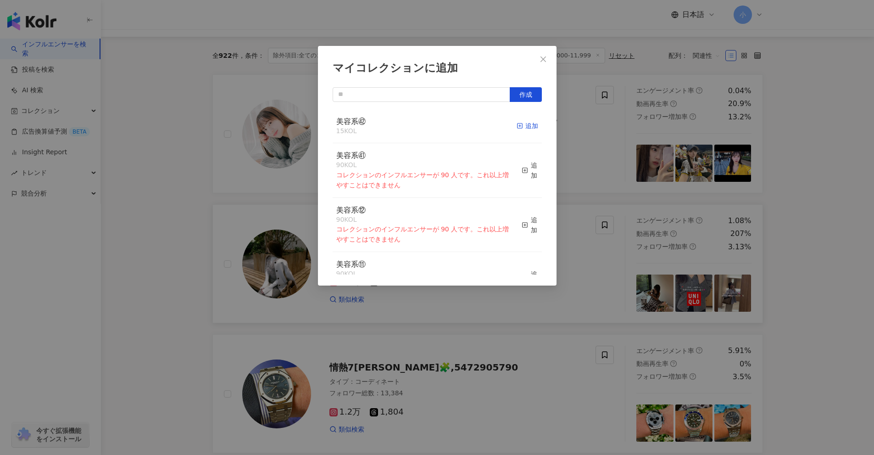
click at [521, 125] on div "追加" at bounding box center [528, 126] width 22 height 10
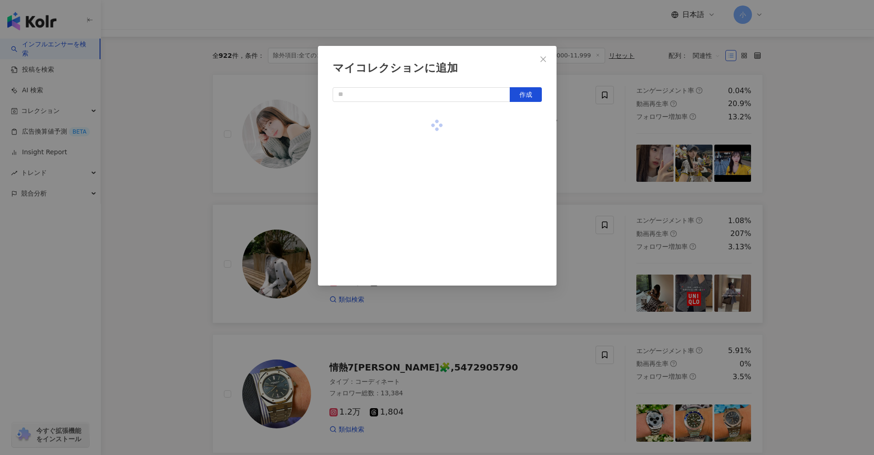
click at [831, 197] on div "マイコレクションに追加 作成" at bounding box center [437, 227] width 874 height 455
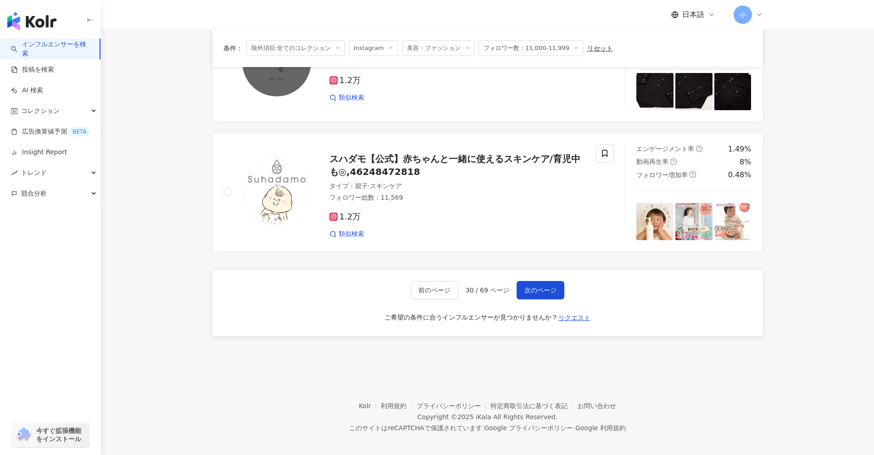
scroll to position [1443, 0]
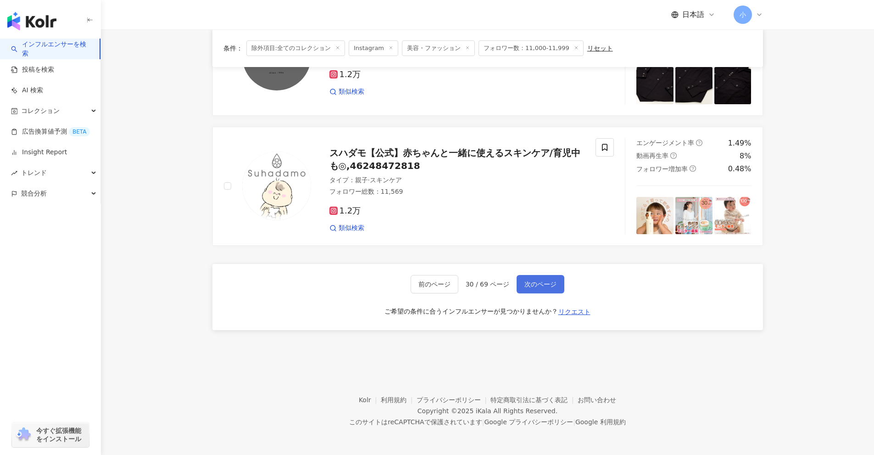
click at [548, 288] on span "次のページ" at bounding box center [541, 283] width 32 height 7
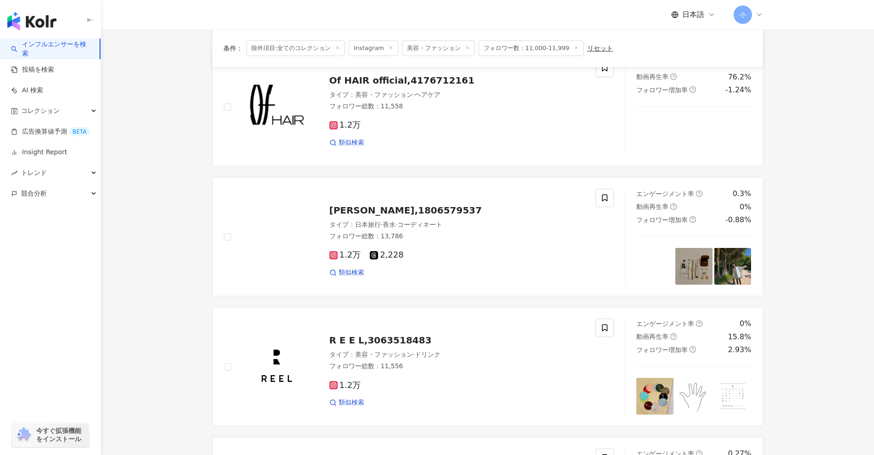
scroll to position [984, 0]
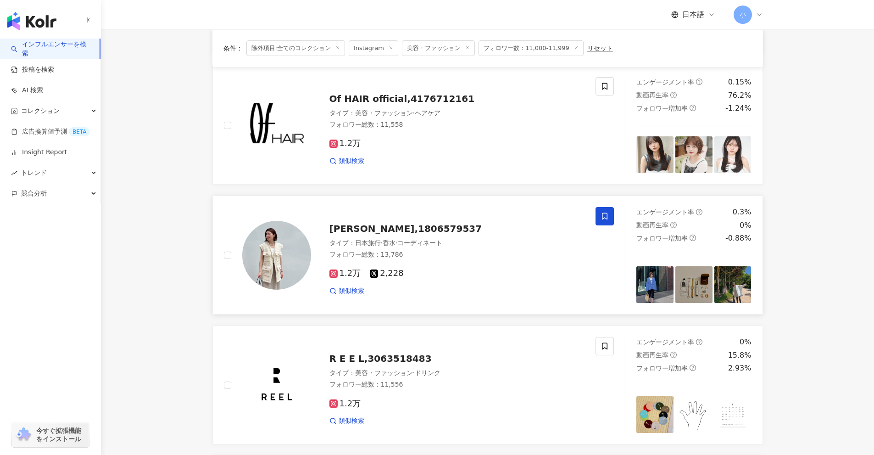
click at [599, 214] on span at bounding box center [605, 216] width 18 height 18
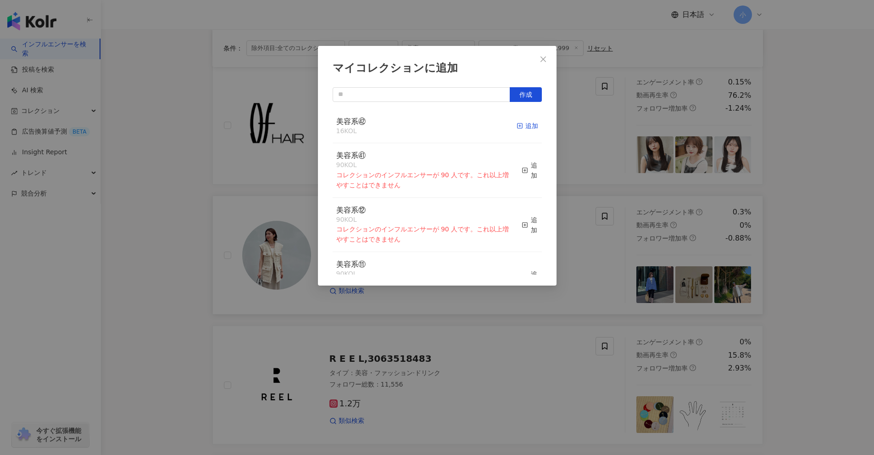
click at [522, 127] on div "追加" at bounding box center [528, 126] width 22 height 10
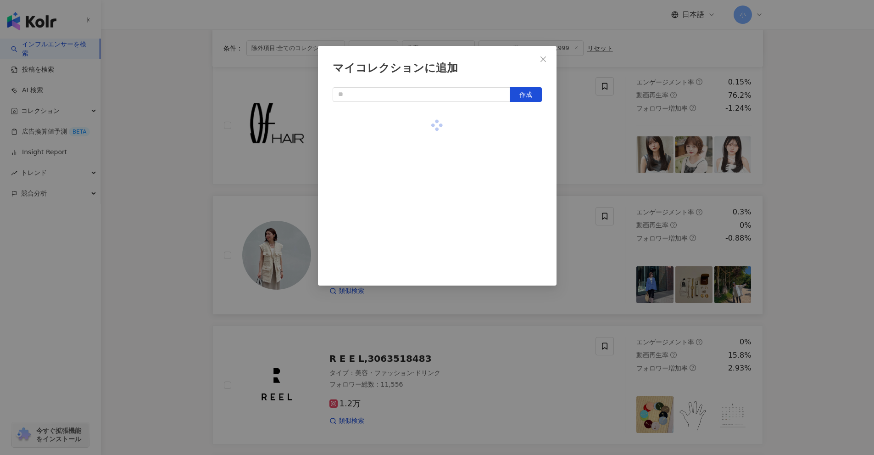
click at [799, 185] on div "マイコレクションに追加 作成" at bounding box center [437, 227] width 874 height 455
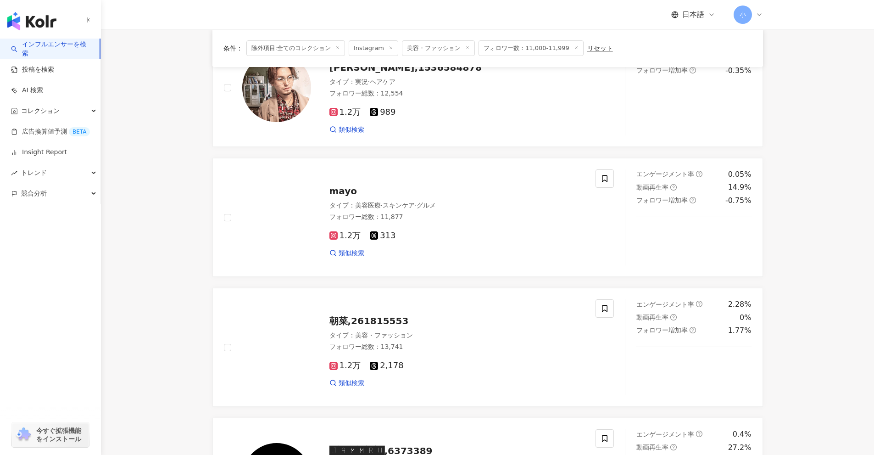
scroll to position [112, 0]
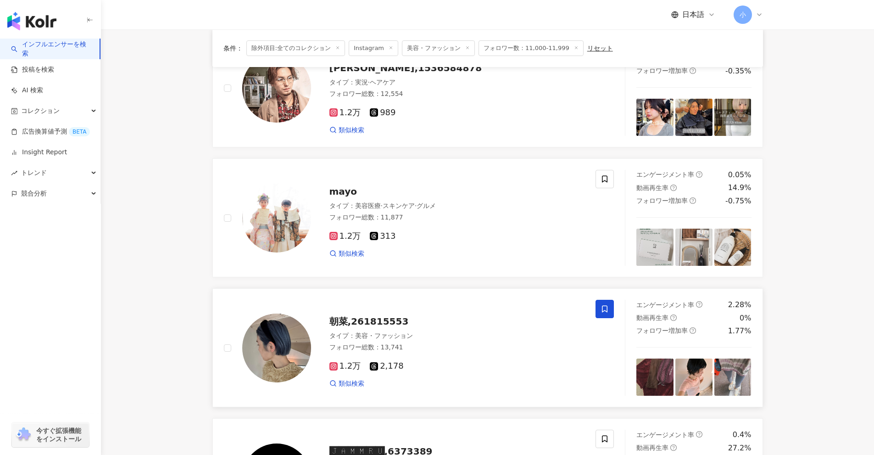
click at [605, 303] on span at bounding box center [605, 309] width 18 height 18
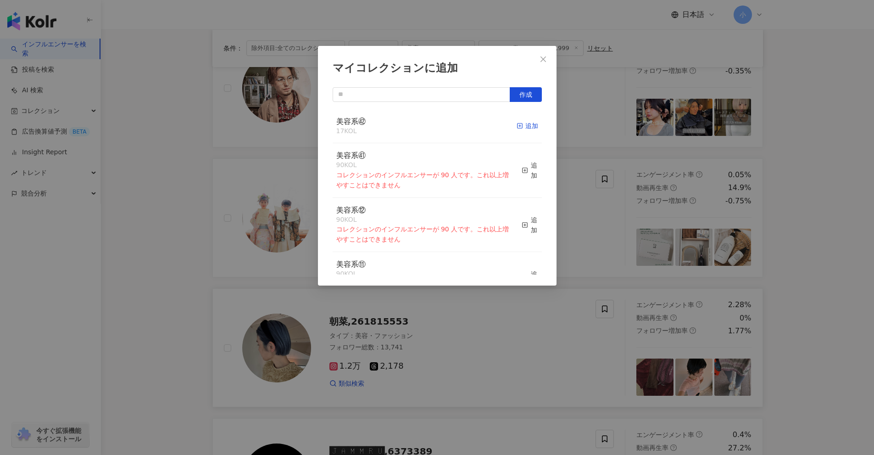
click at [520, 127] on div "追加" at bounding box center [528, 126] width 22 height 10
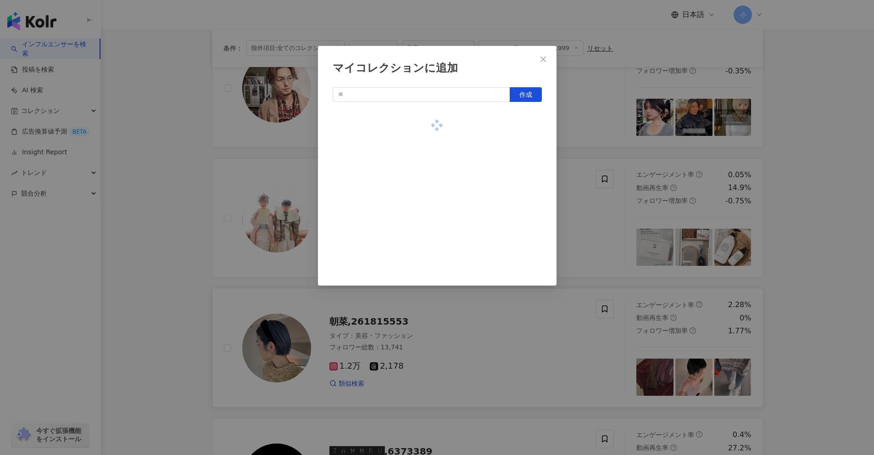
click at [810, 185] on div "マイコレクションに追加 作成" at bounding box center [437, 227] width 874 height 455
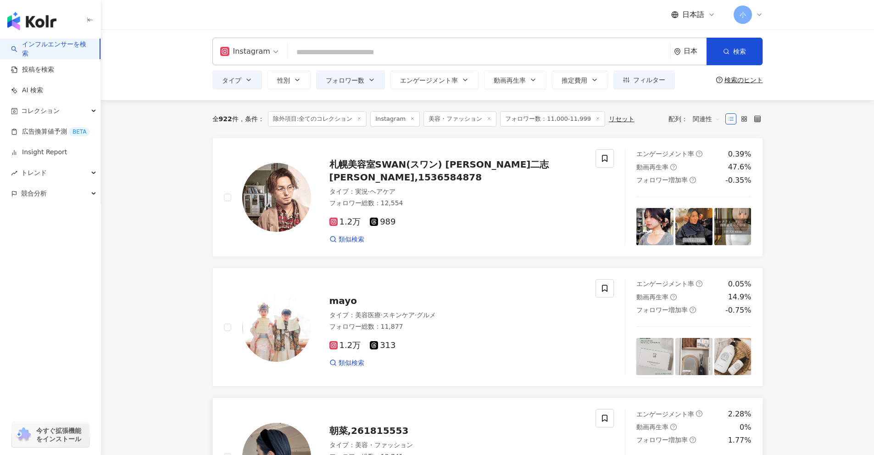
scroll to position [0, 0]
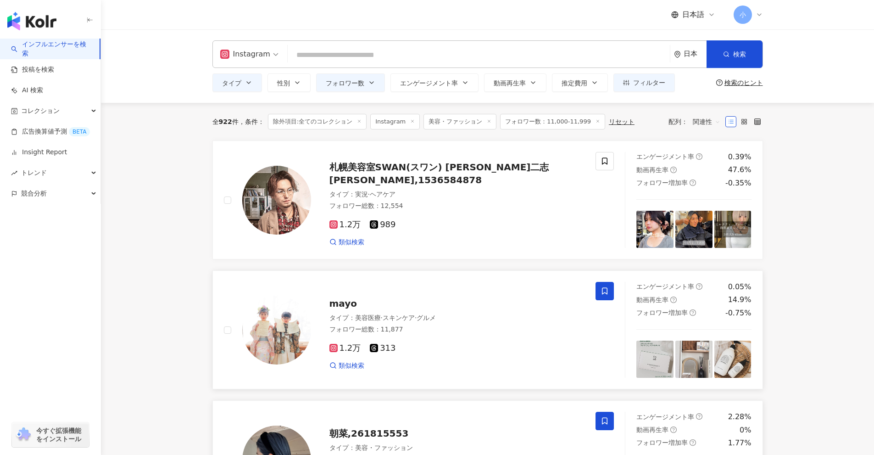
click at [606, 284] on span at bounding box center [605, 291] width 18 height 18
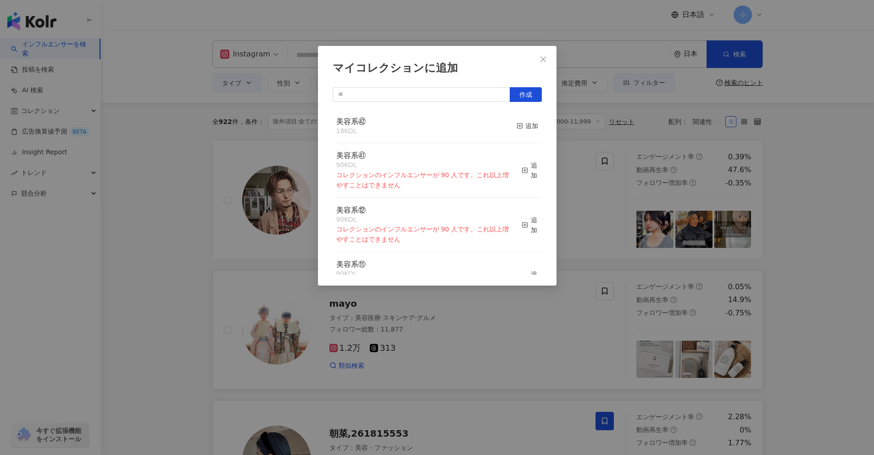
click at [517, 118] on button "追加" at bounding box center [528, 126] width 22 height 19
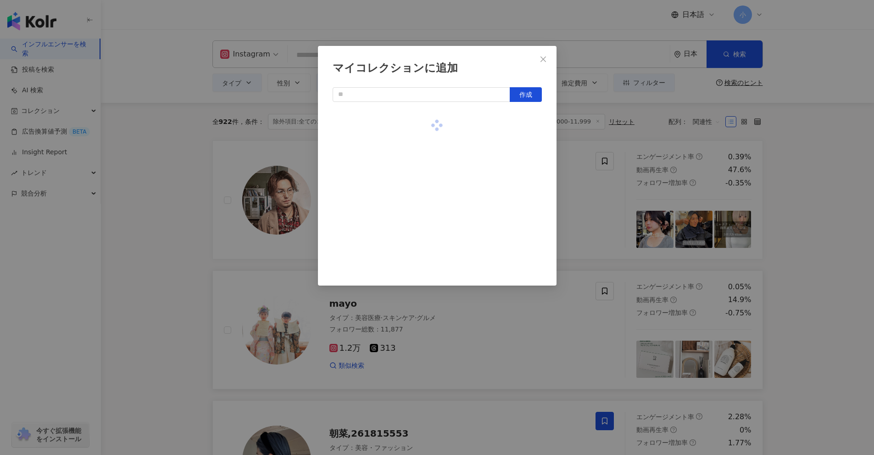
click at [822, 171] on div "マイコレクションに追加 作成" at bounding box center [437, 227] width 874 height 455
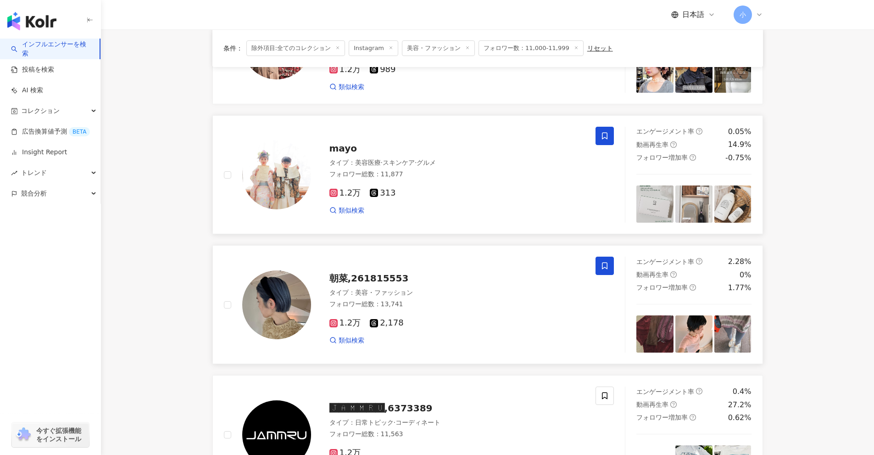
scroll to position [1443, 0]
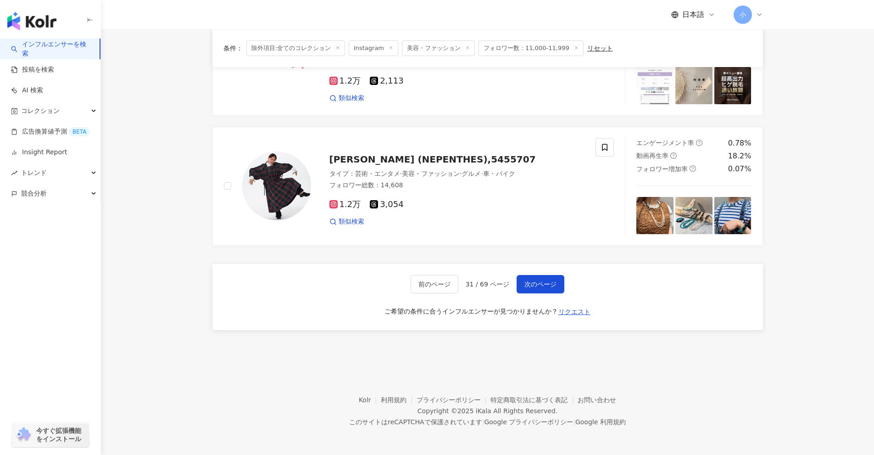
drag, startPoint x: 815, startPoint y: 148, endPoint x: 752, endPoint y: 388, distance: 247.7
click at [535, 280] on span "次のページ" at bounding box center [541, 283] width 32 height 7
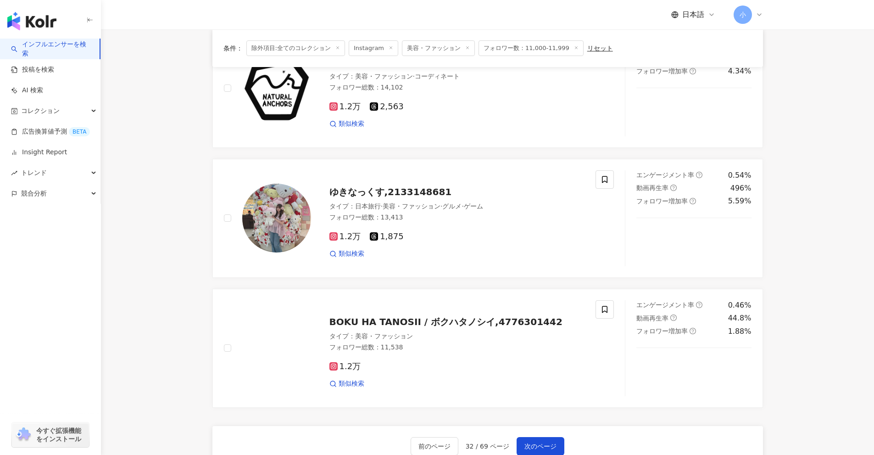
scroll to position [1259, 0]
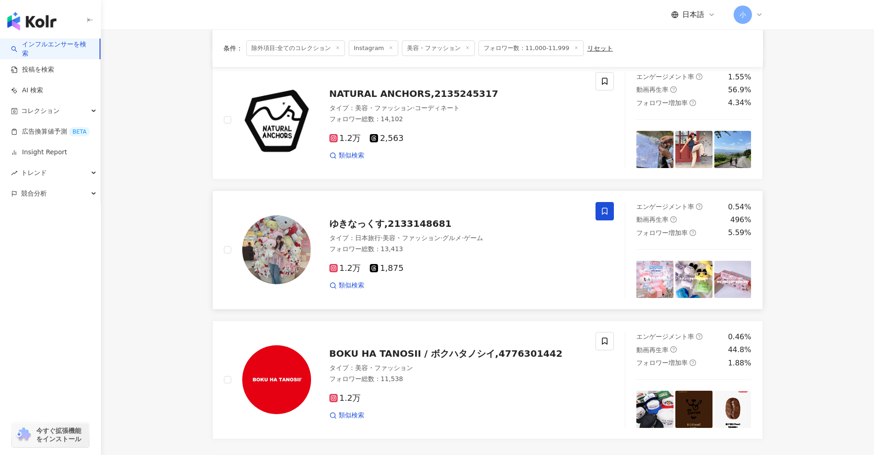
click at [598, 202] on span at bounding box center [605, 211] width 18 height 18
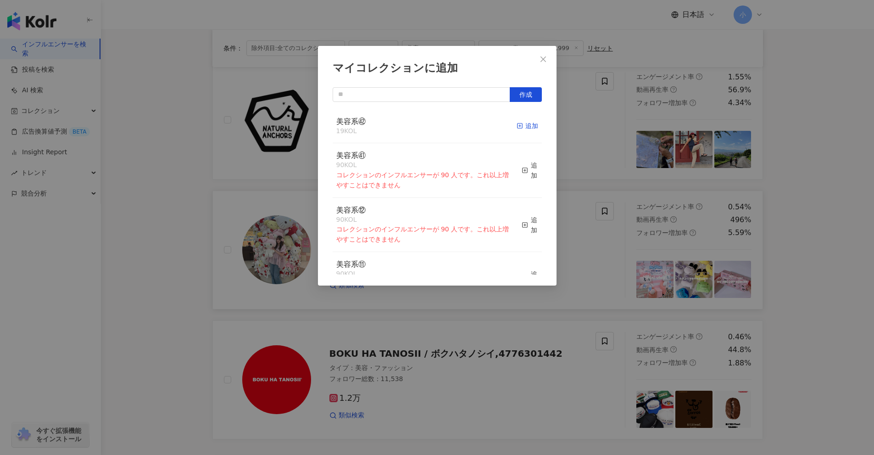
click at [517, 123] on icon "button" at bounding box center [520, 126] width 6 height 6
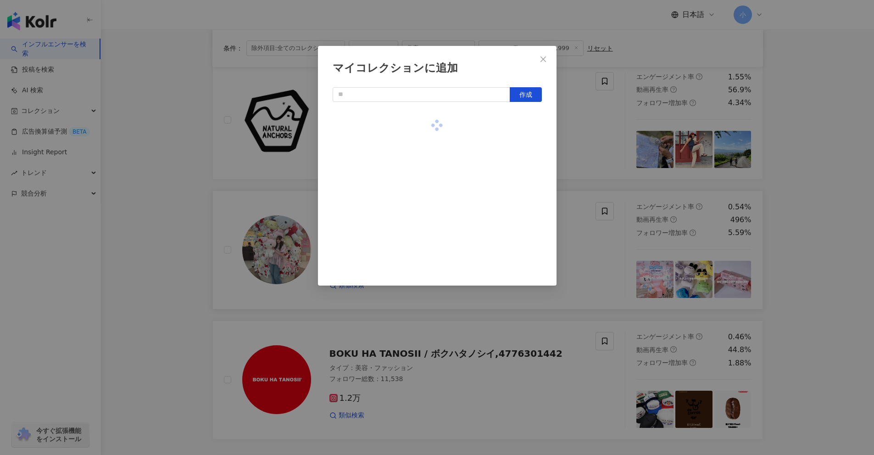
click at [813, 215] on div "マイコレクションに追加 作成" at bounding box center [437, 227] width 874 height 455
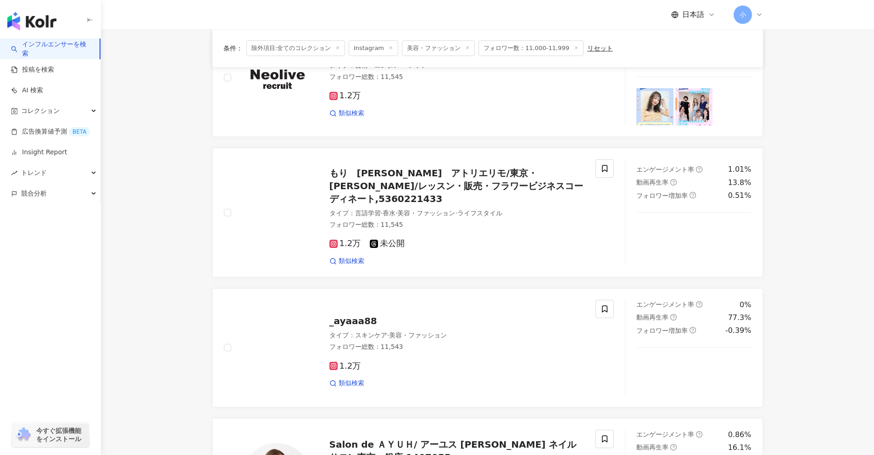
scroll to position [755, 0]
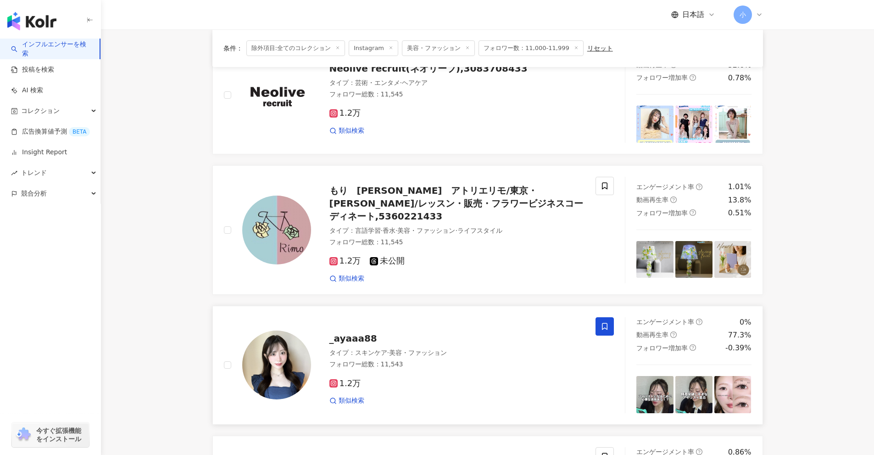
click at [611, 323] on span at bounding box center [605, 326] width 18 height 18
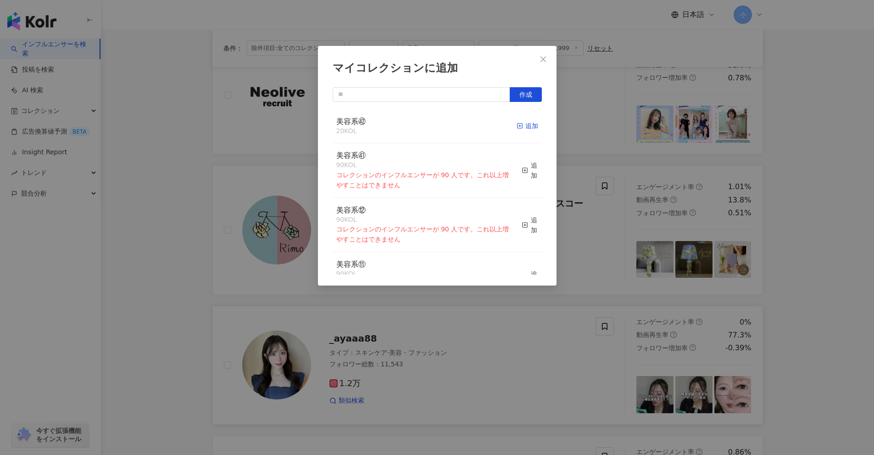
click at [525, 125] on div "追加" at bounding box center [528, 126] width 22 height 10
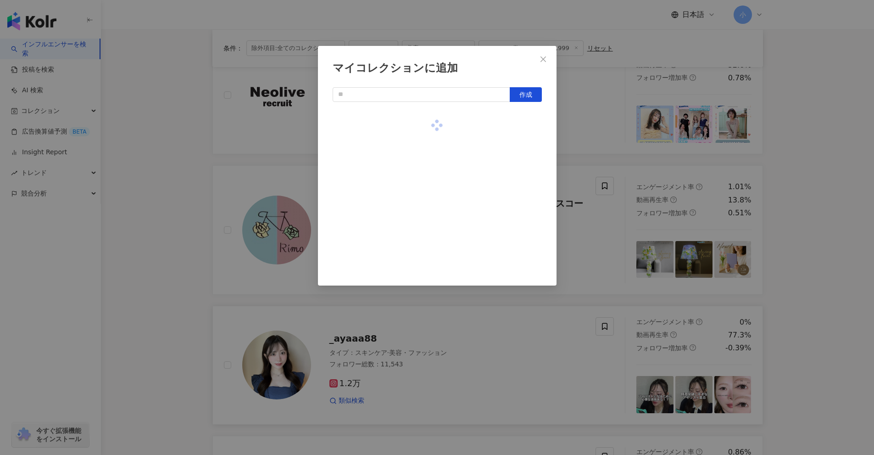
click at [832, 196] on div "マイコレクションに追加 作成" at bounding box center [437, 227] width 874 height 455
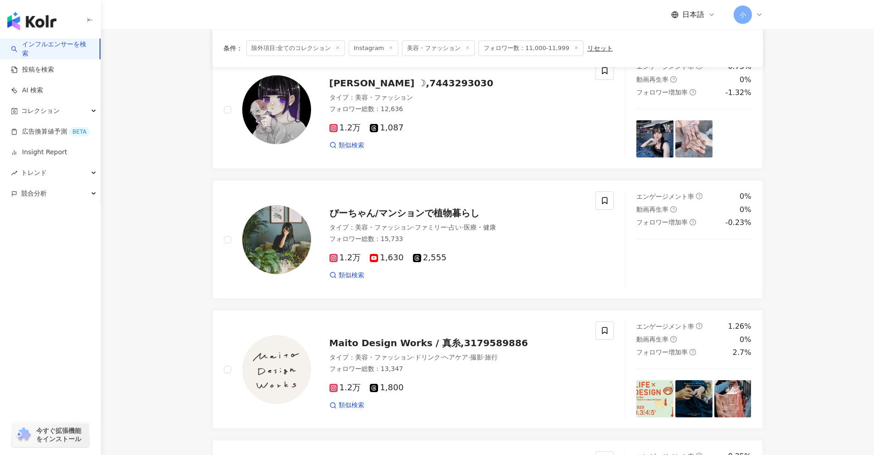
scroll to position [341, 0]
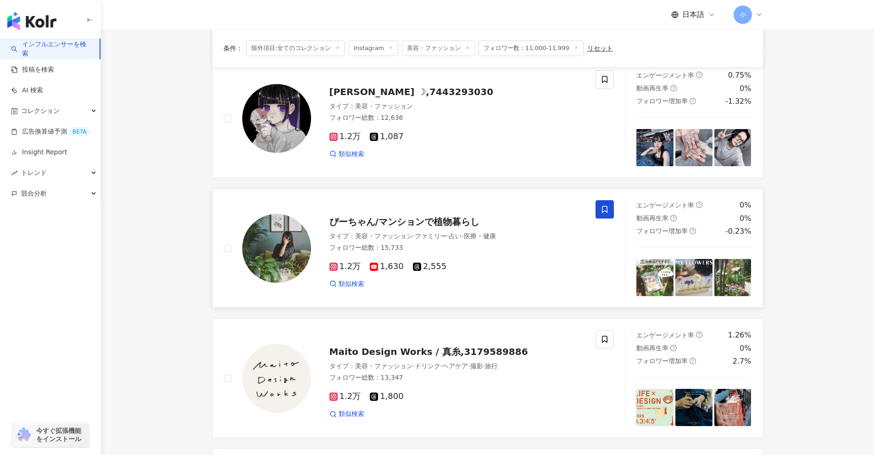
click at [608, 208] on icon at bounding box center [605, 209] width 8 height 8
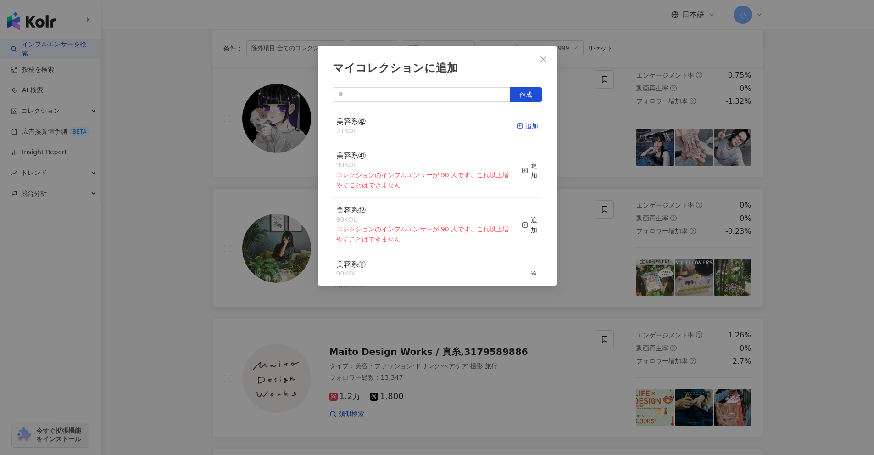
click at [517, 125] on icon "button" at bounding box center [520, 126] width 6 height 6
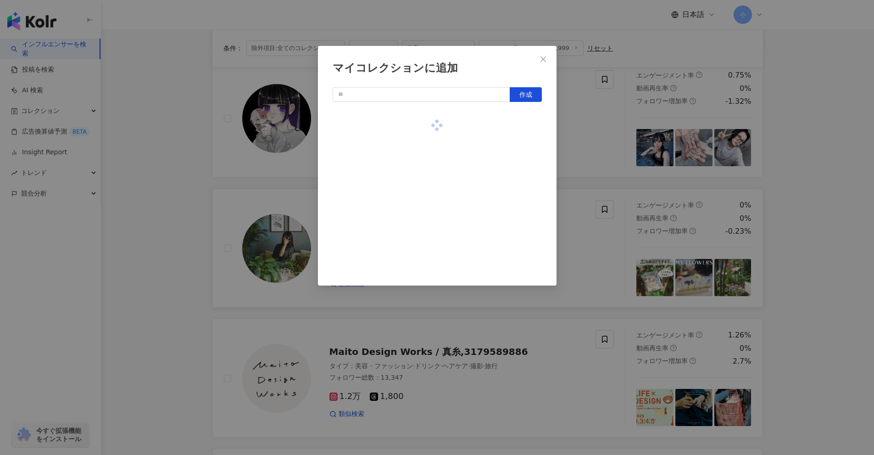
click at [848, 193] on div "マイコレクションに追加 作成" at bounding box center [437, 227] width 874 height 455
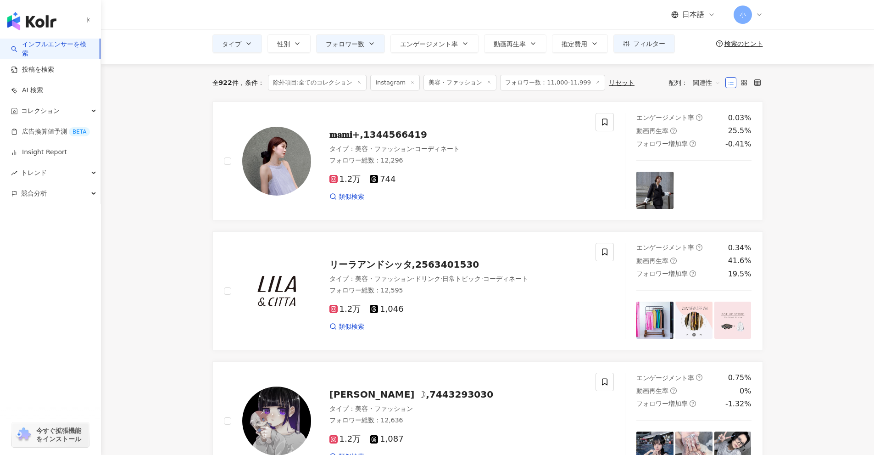
scroll to position [20, 0]
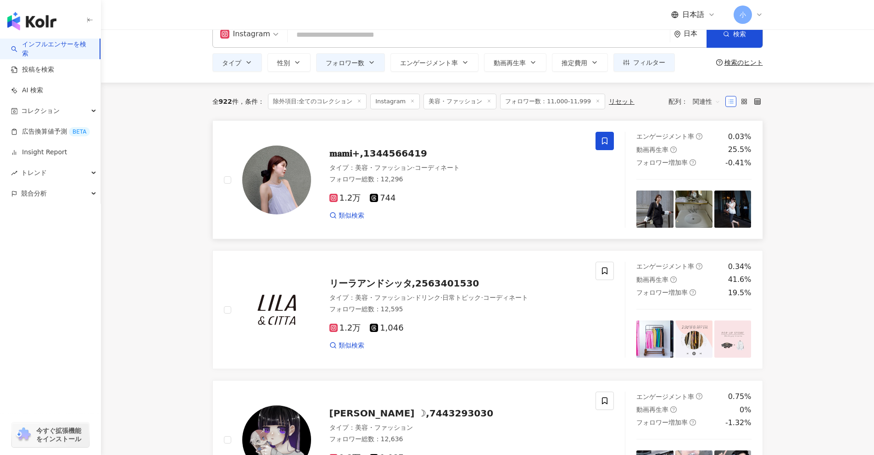
click at [602, 141] on icon at bounding box center [605, 141] width 8 height 8
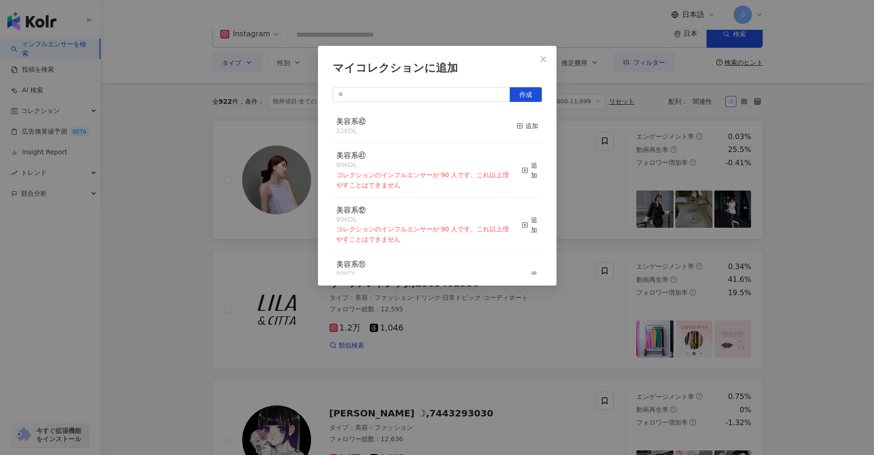
click at [532, 125] on div "美容系㊷ 22 KOL 追加" at bounding box center [437, 126] width 209 height 34
click at [519, 129] on div "追加" at bounding box center [528, 126] width 22 height 10
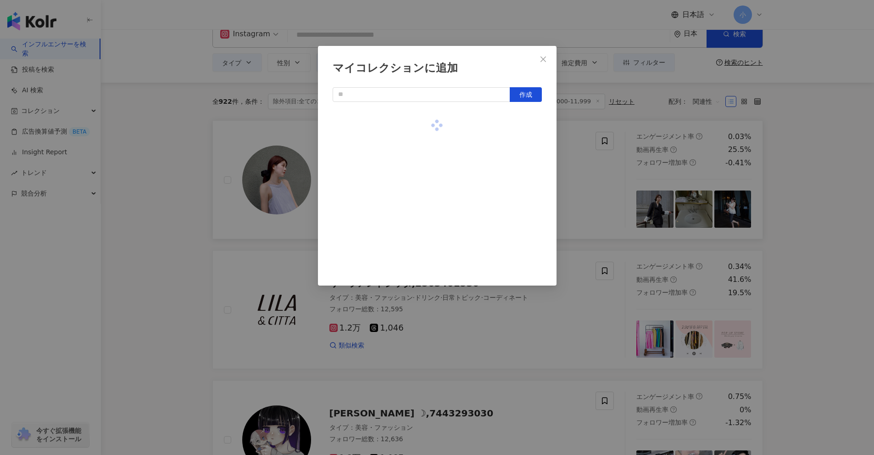
click at [853, 207] on div "マイコレクションに追加 作成" at bounding box center [437, 227] width 874 height 455
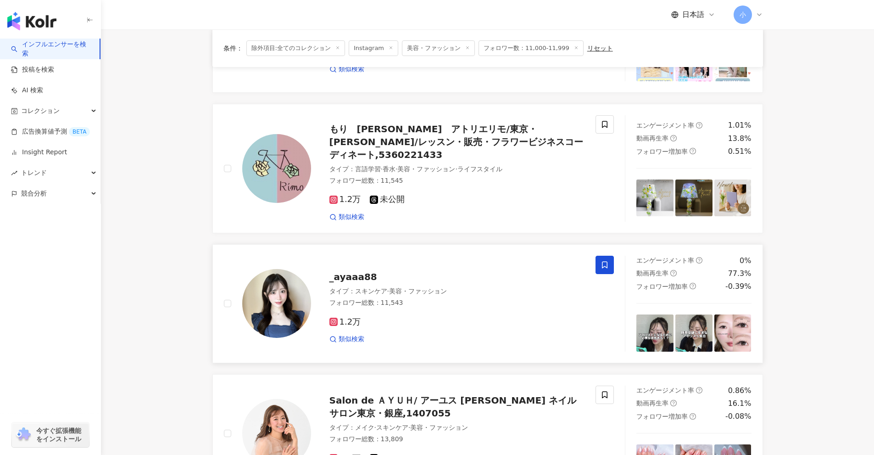
scroll to position [1443, 0]
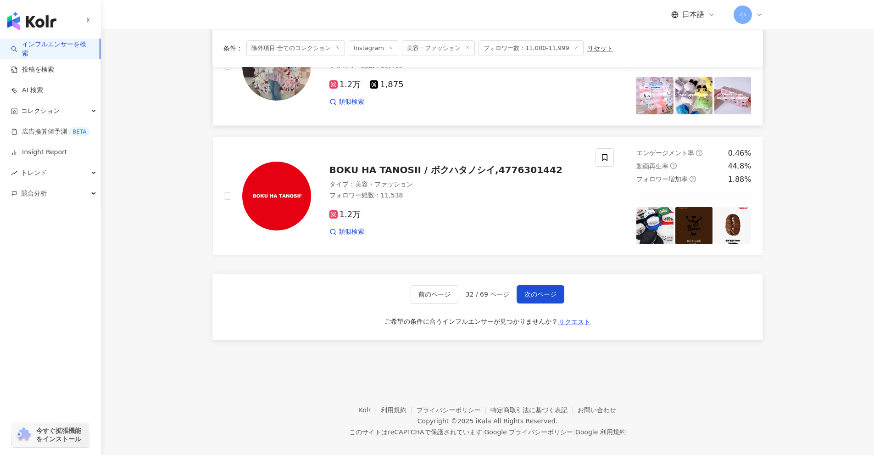
drag, startPoint x: 818, startPoint y: 151, endPoint x: 788, endPoint y: 358, distance: 208.8
click at [547, 291] on span "次のページ" at bounding box center [541, 294] width 32 height 7
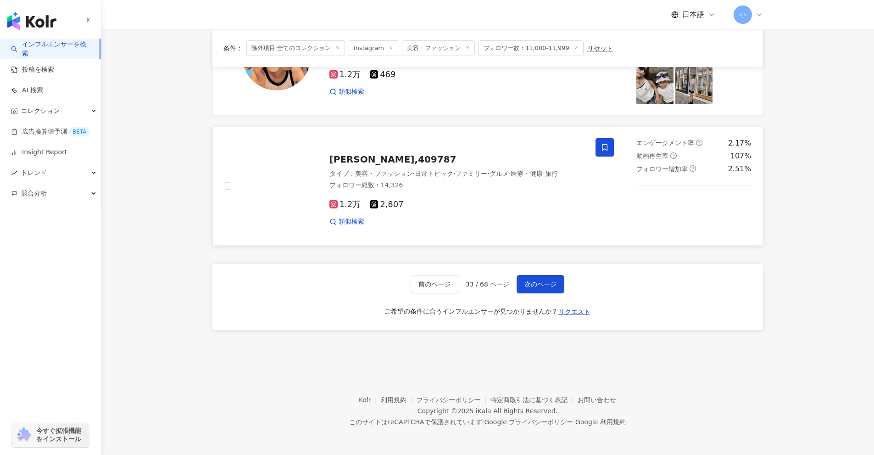
click at [604, 147] on icon at bounding box center [605, 147] width 8 height 8
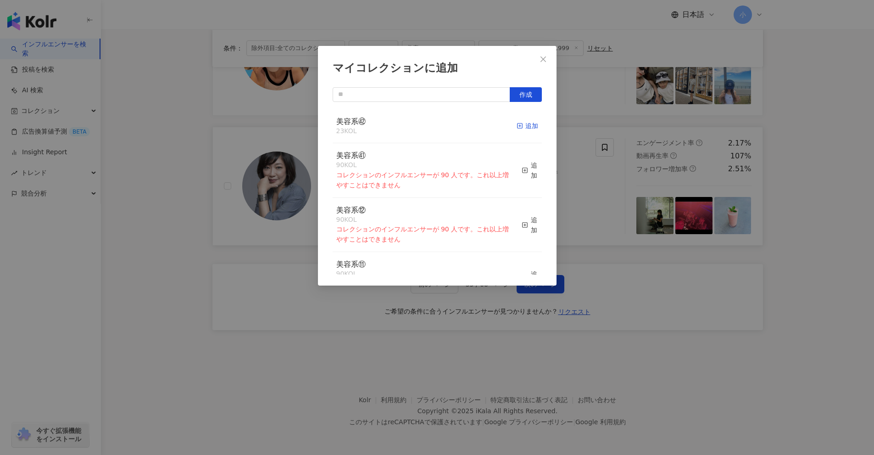
click at [517, 128] on icon "button" at bounding box center [520, 126] width 6 height 6
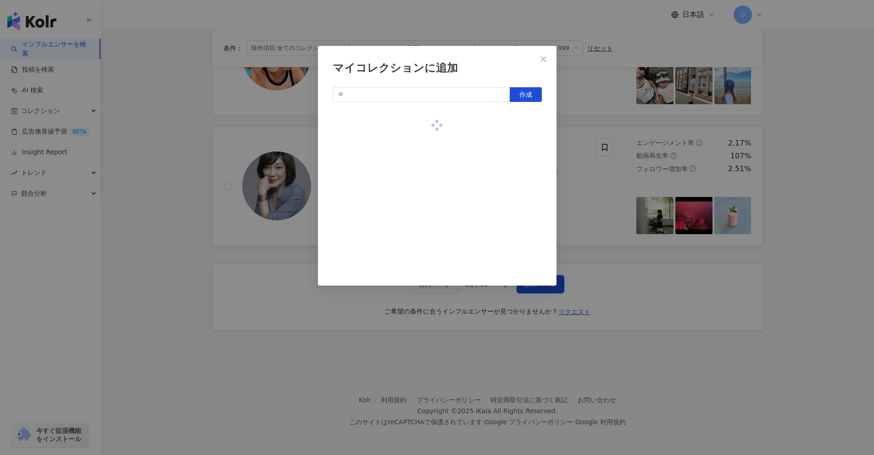
click at [837, 177] on div "マイコレクションに追加 作成" at bounding box center [437, 227] width 874 height 455
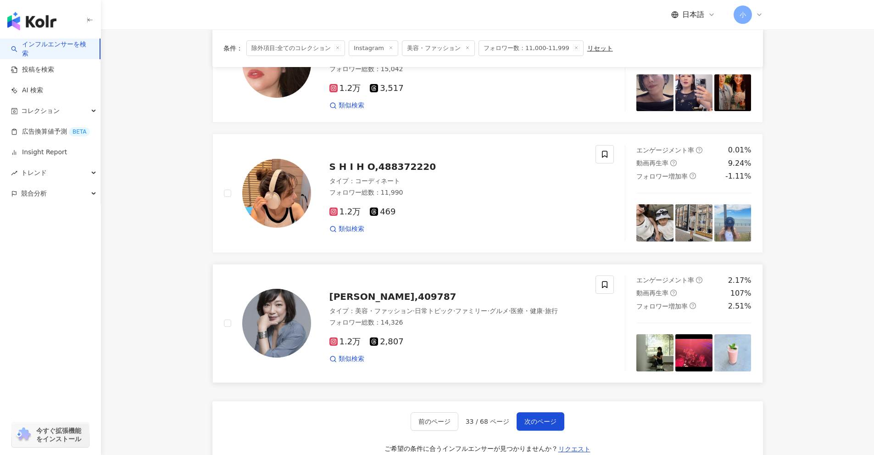
scroll to position [1305, 0]
click at [606, 151] on icon at bounding box center [605, 154] width 6 height 7
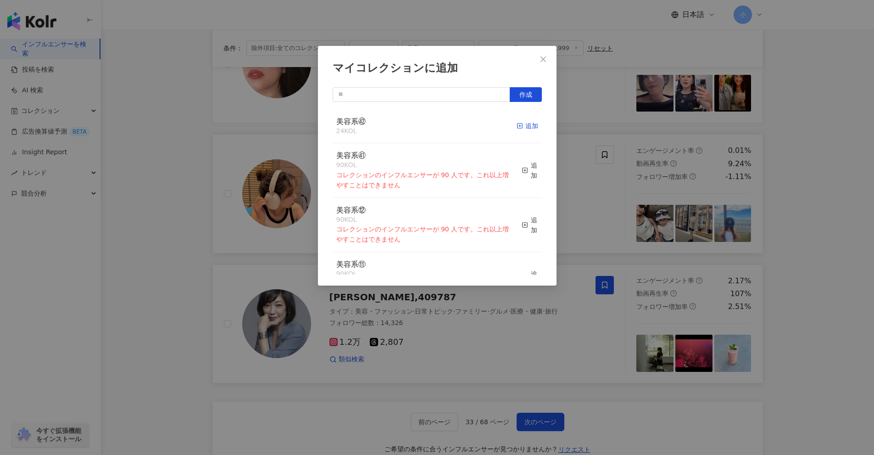
click at [529, 127] on div "追加" at bounding box center [528, 126] width 22 height 10
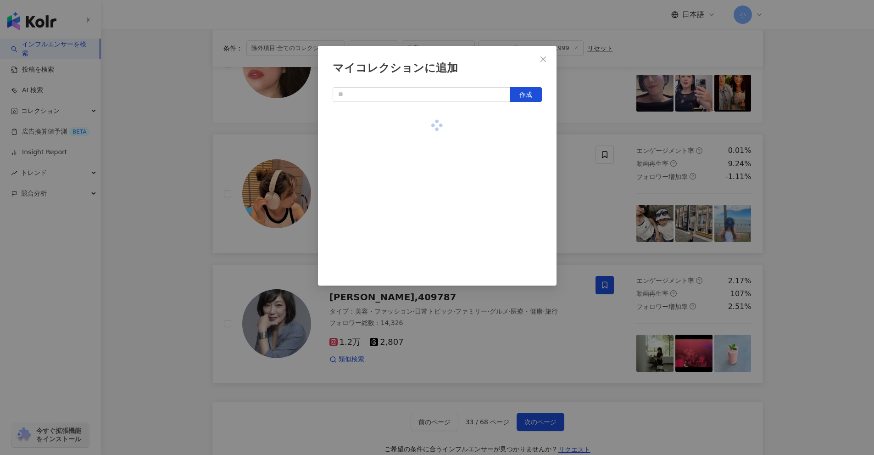
click at [810, 176] on div "マイコレクションに追加 作成" at bounding box center [437, 227] width 874 height 455
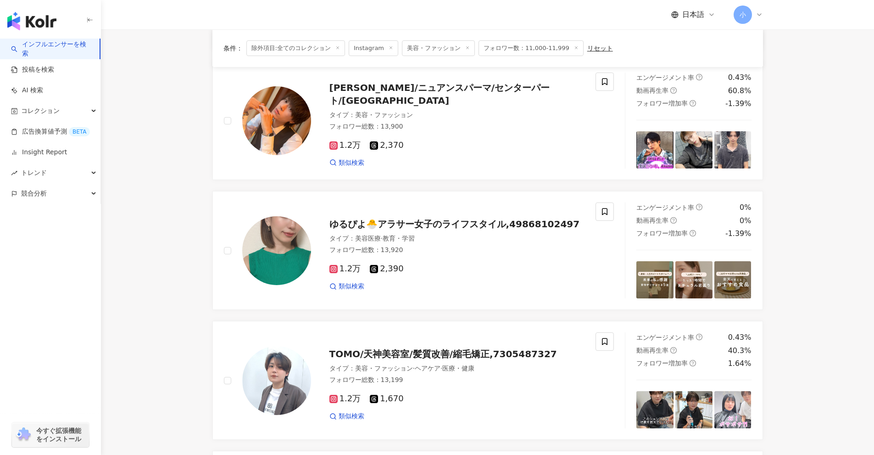
scroll to position [433, 0]
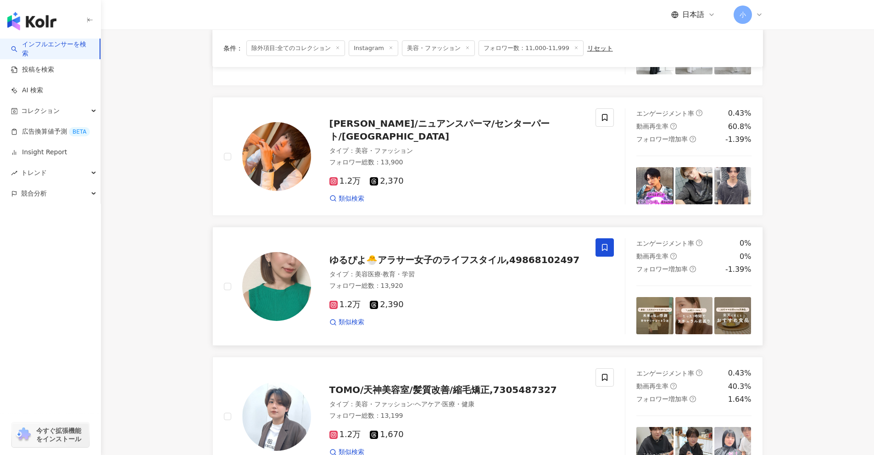
click at [605, 249] on icon at bounding box center [605, 247] width 6 height 7
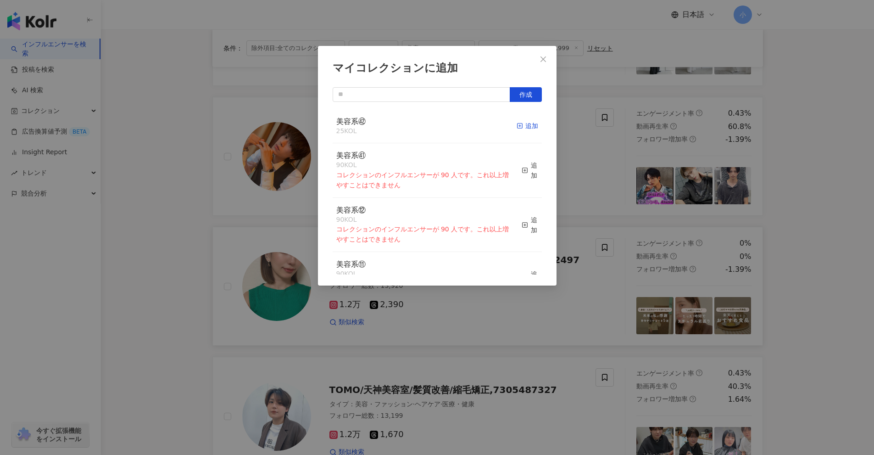
click at [529, 124] on div "追加" at bounding box center [528, 126] width 22 height 10
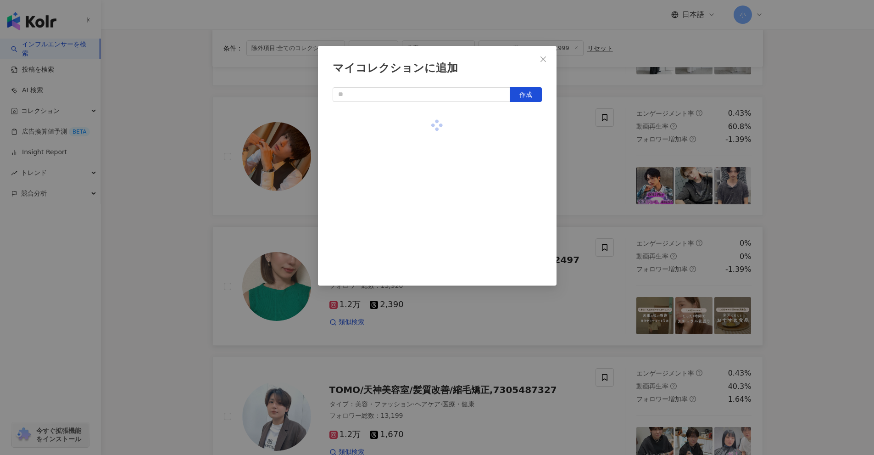
click at [816, 213] on div "マイコレクションに追加 作成" at bounding box center [437, 227] width 874 height 455
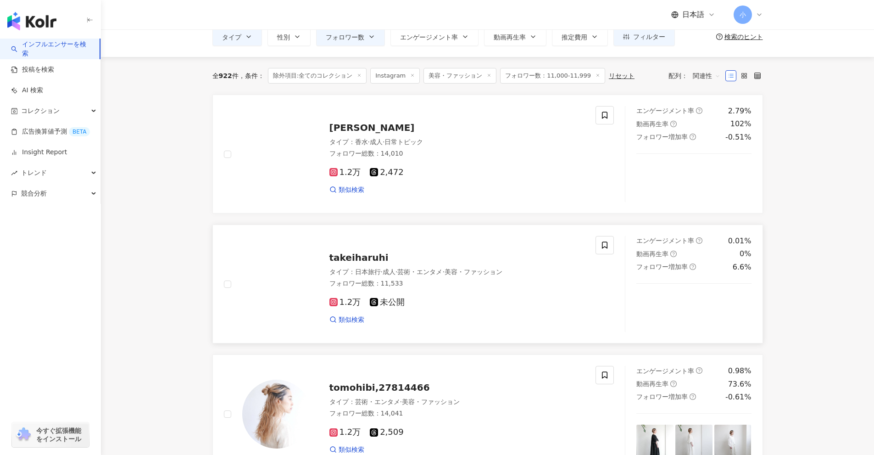
scroll to position [112, 0]
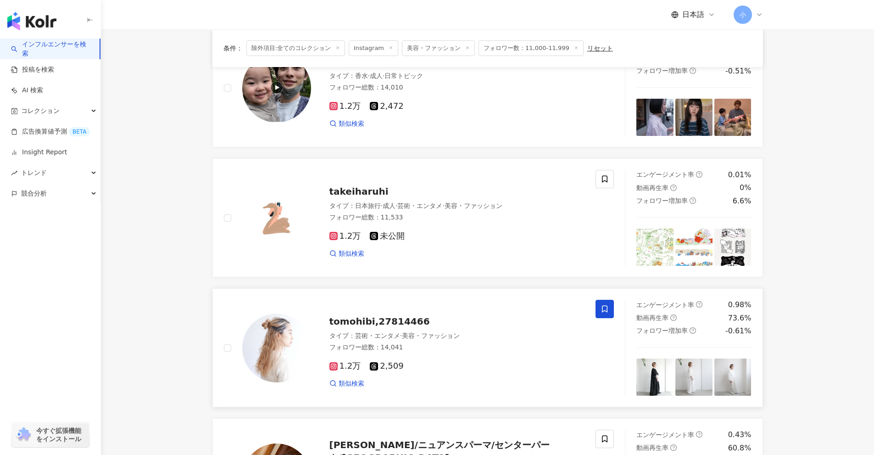
click at [605, 308] on icon at bounding box center [605, 309] width 8 height 8
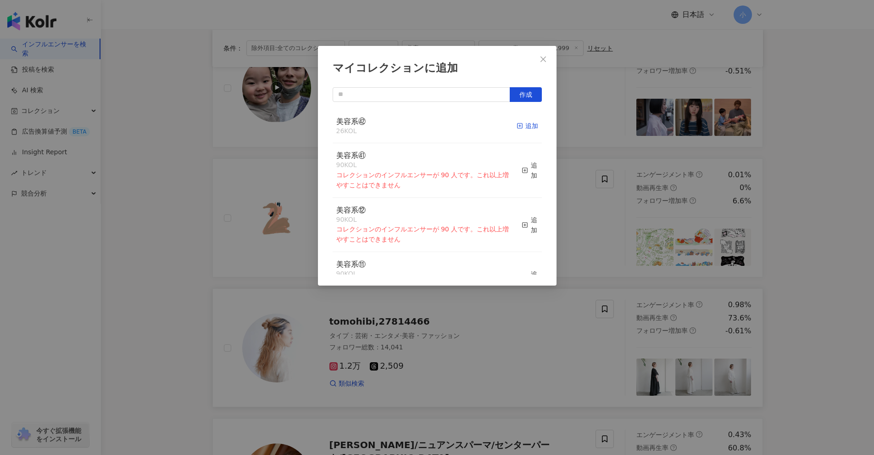
click at [518, 125] on div "追加" at bounding box center [528, 126] width 22 height 10
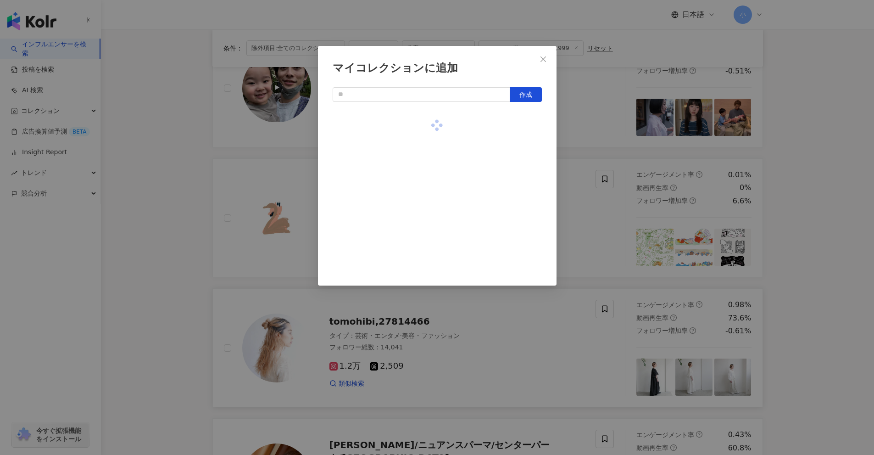
click at [772, 191] on div "マイコレクションに追加 作成" at bounding box center [437, 227] width 874 height 455
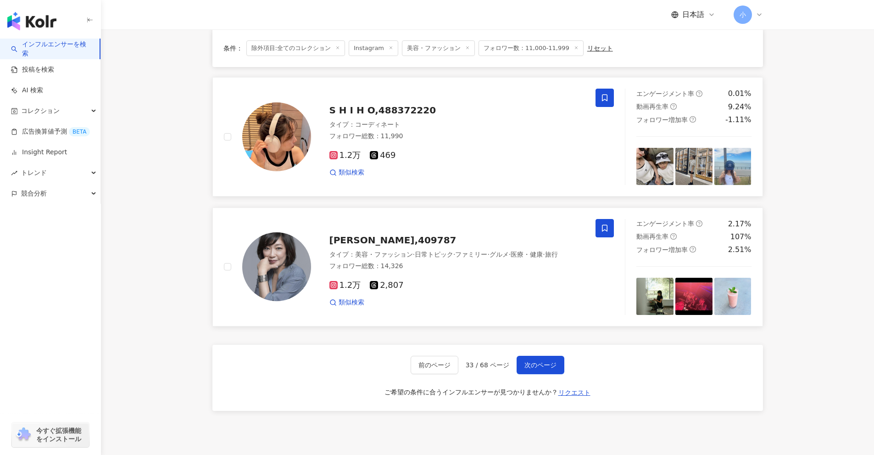
scroll to position [1443, 0]
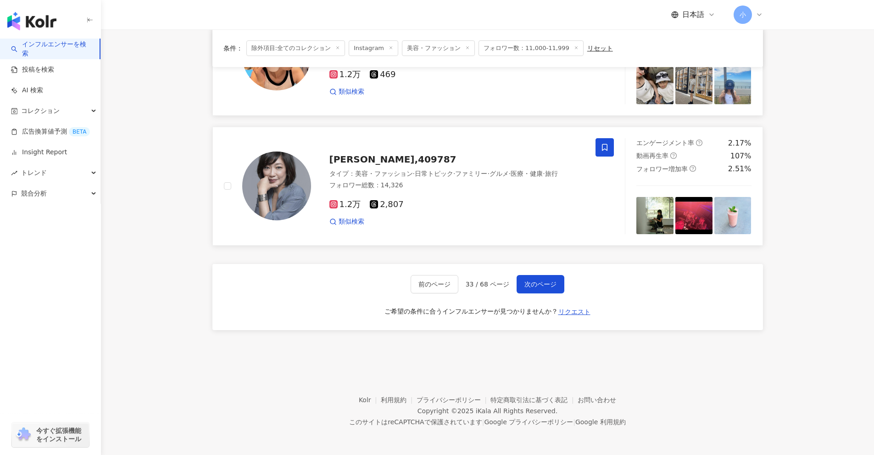
drag, startPoint x: 793, startPoint y: 162, endPoint x: 771, endPoint y: 375, distance: 214.5
click at [537, 286] on span "次のページ" at bounding box center [541, 283] width 32 height 7
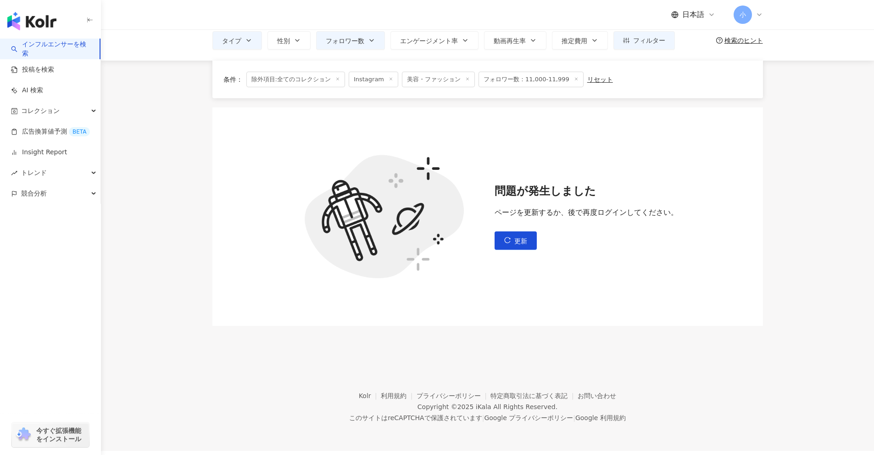
scroll to position [42, 0]
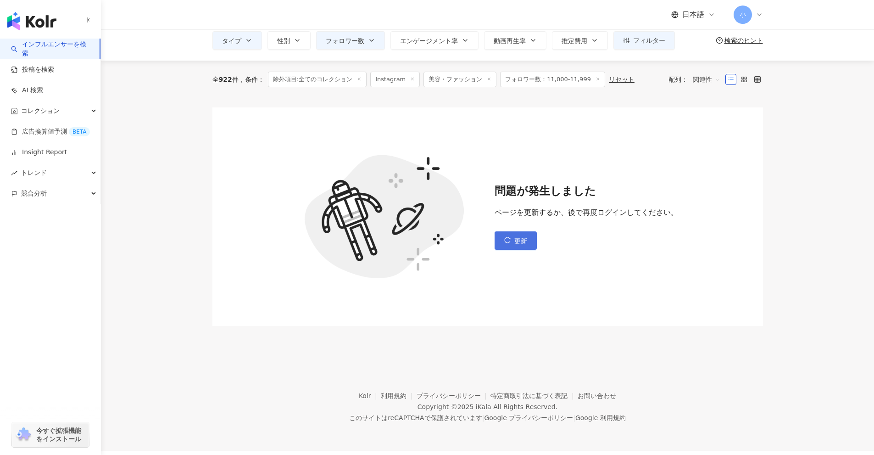
click at [521, 240] on span "更新" at bounding box center [520, 240] width 13 height 7
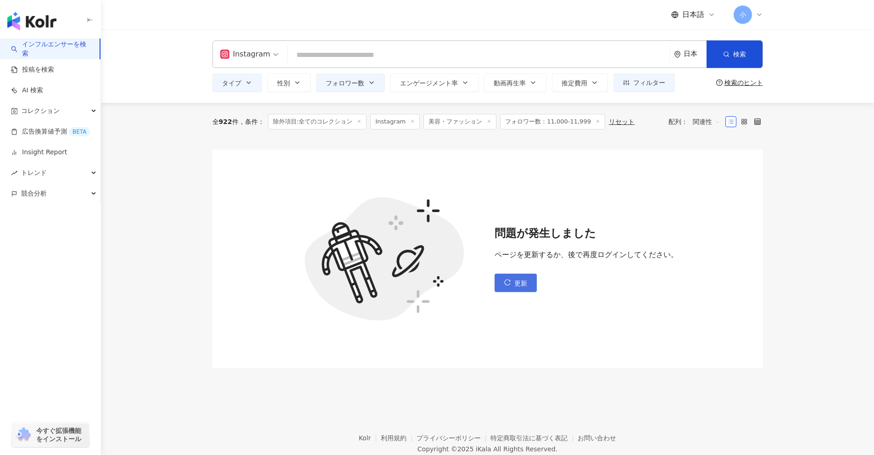
click at [515, 282] on span "更新" at bounding box center [520, 282] width 13 height 7
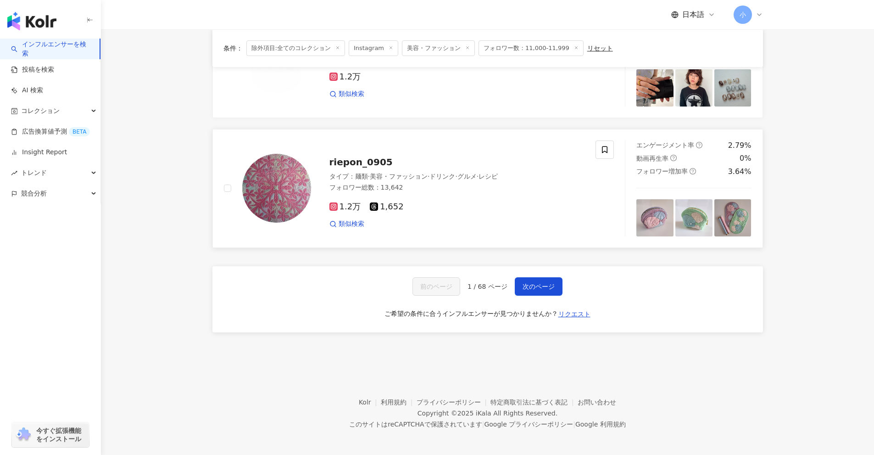
scroll to position [1461, 0]
click at [543, 282] on span "次のページ" at bounding box center [539, 285] width 32 height 7
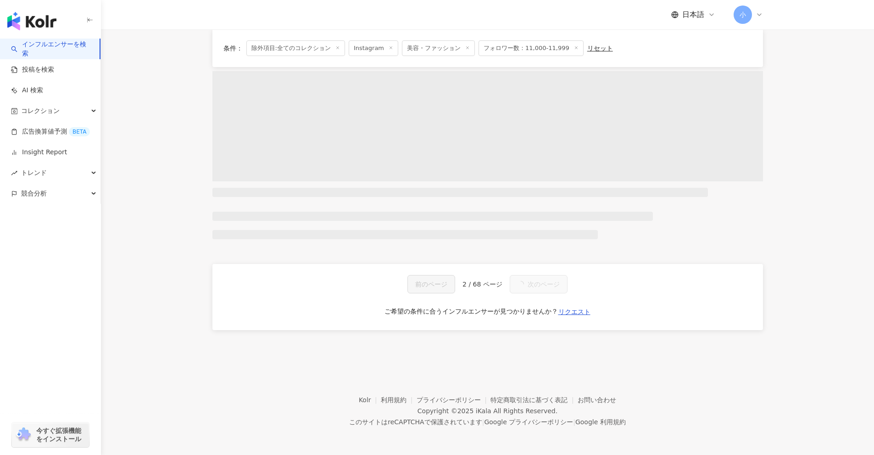
scroll to position [440, 0]
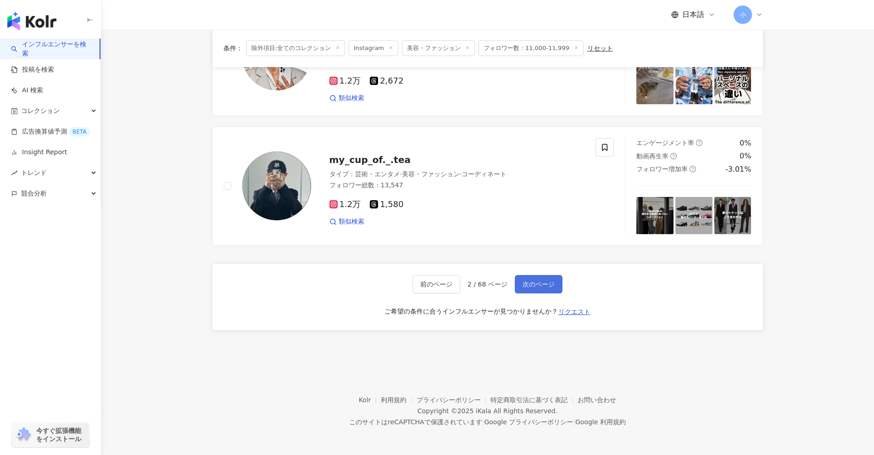
click at [544, 288] on span "次のページ" at bounding box center [539, 283] width 32 height 7
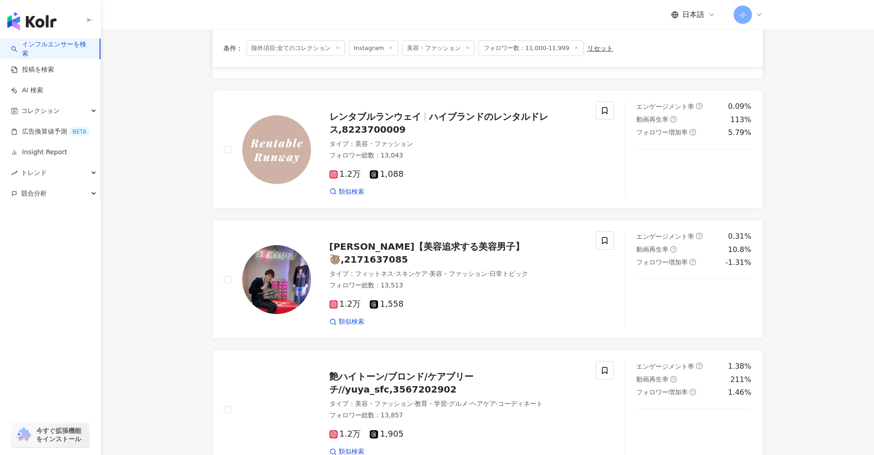
scroll to position [1448, 0]
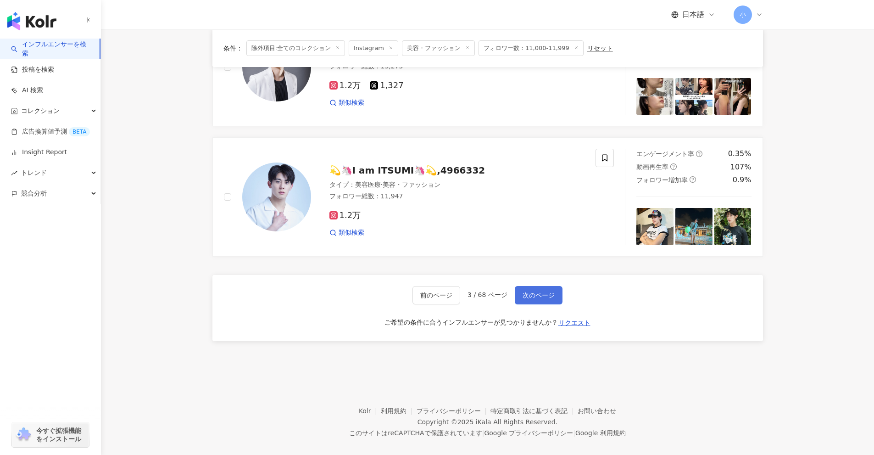
click at [544, 291] on span "次のページ" at bounding box center [539, 294] width 32 height 7
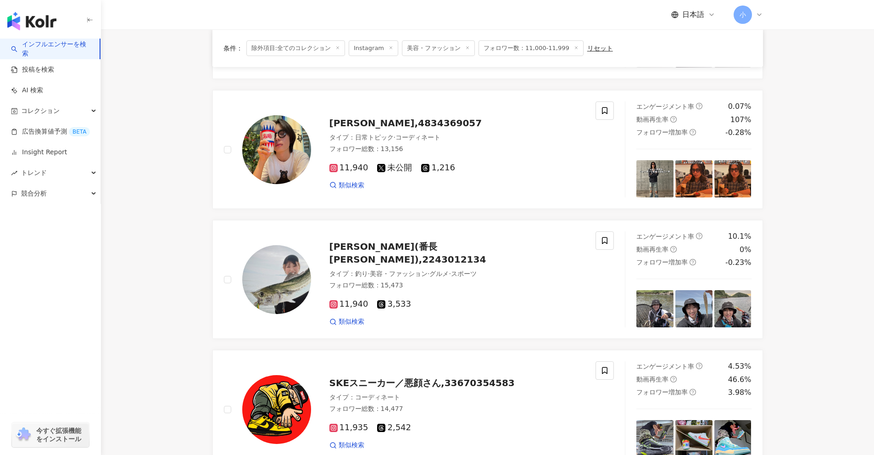
scroll to position [1443, 0]
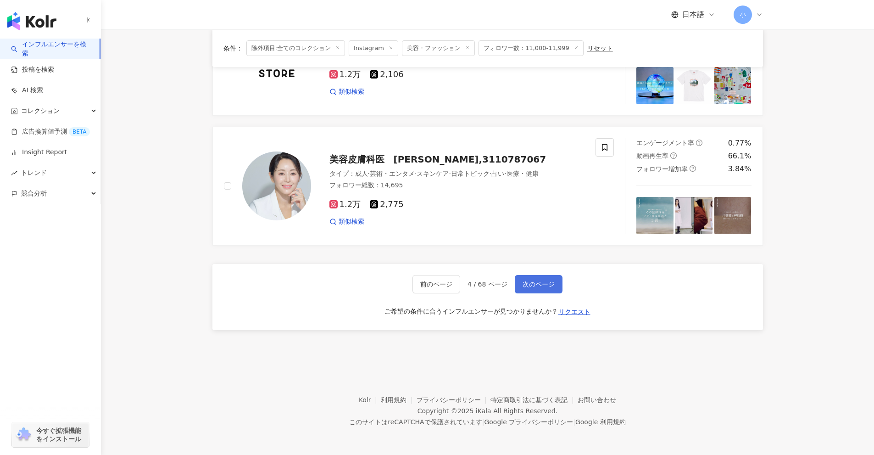
click at [544, 288] on span "次のページ" at bounding box center [539, 283] width 32 height 7
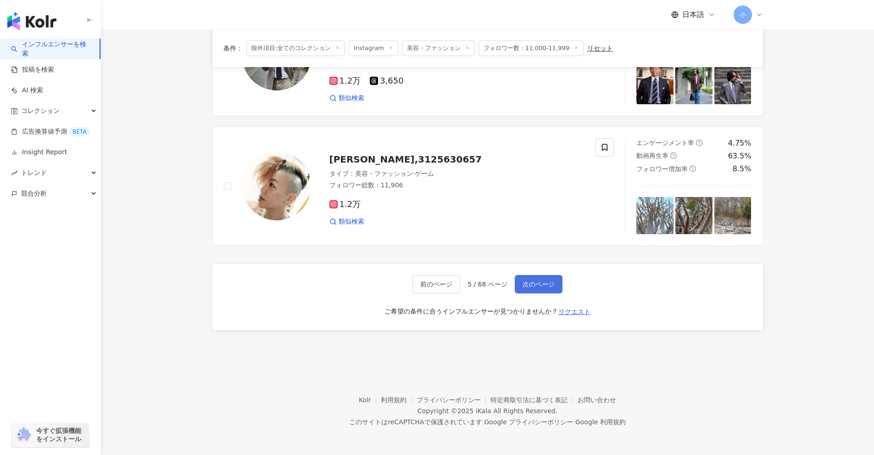
click at [548, 285] on span "次のページ" at bounding box center [539, 283] width 32 height 7
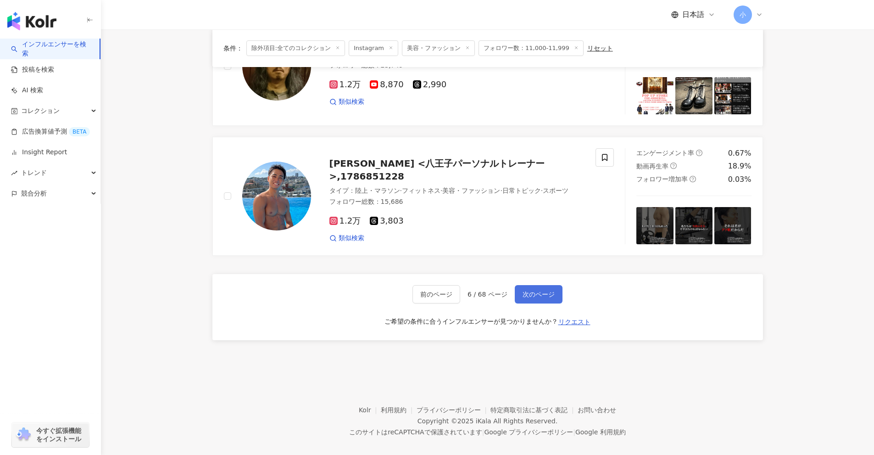
click at [548, 291] on span "次のページ" at bounding box center [539, 294] width 32 height 7
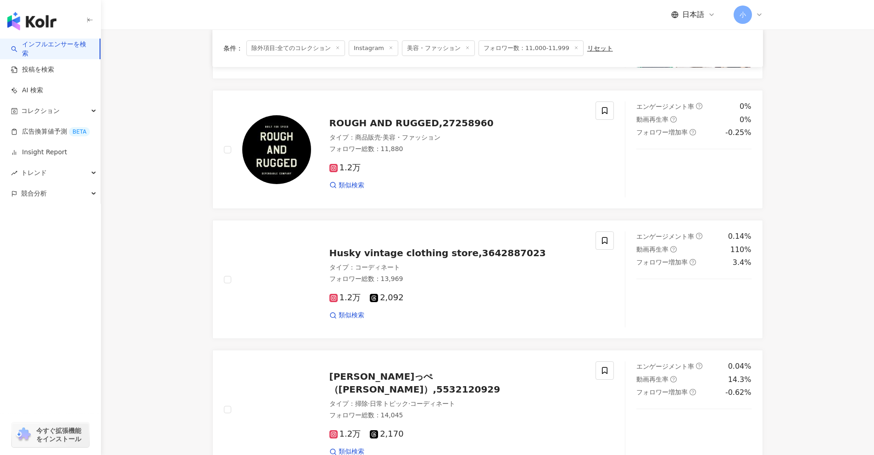
scroll to position [1443, 0]
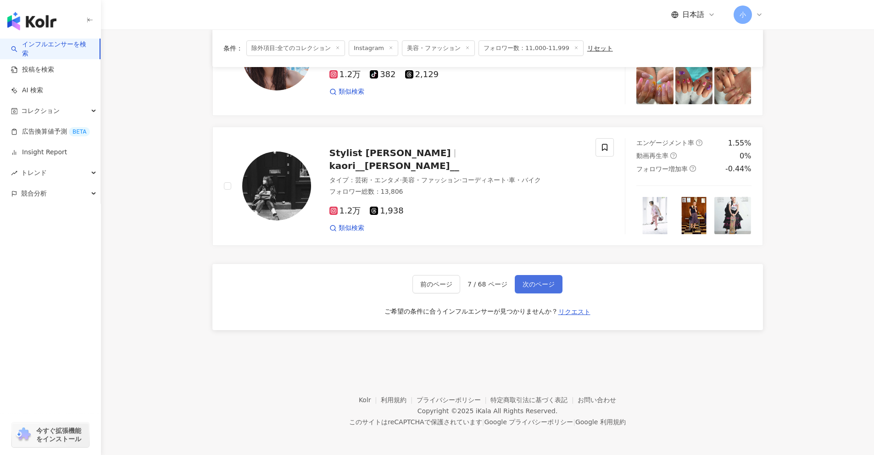
click at [548, 285] on span "次のページ" at bounding box center [539, 283] width 32 height 7
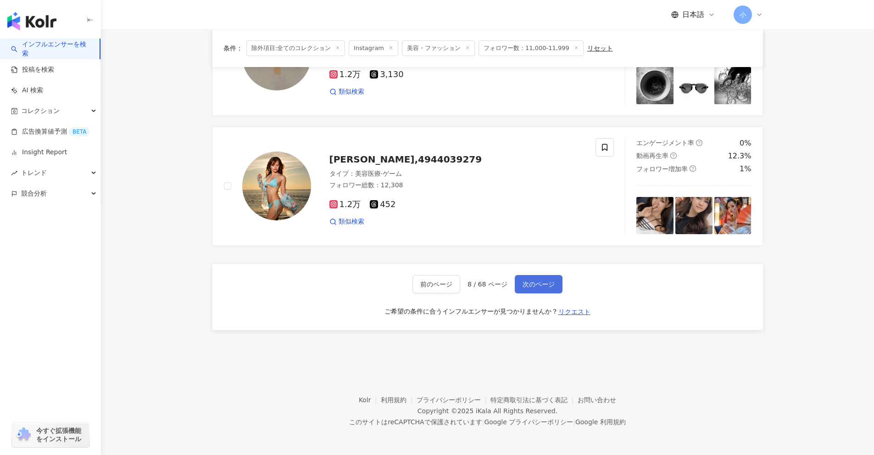
click at [540, 289] on button "次のページ" at bounding box center [539, 284] width 48 height 18
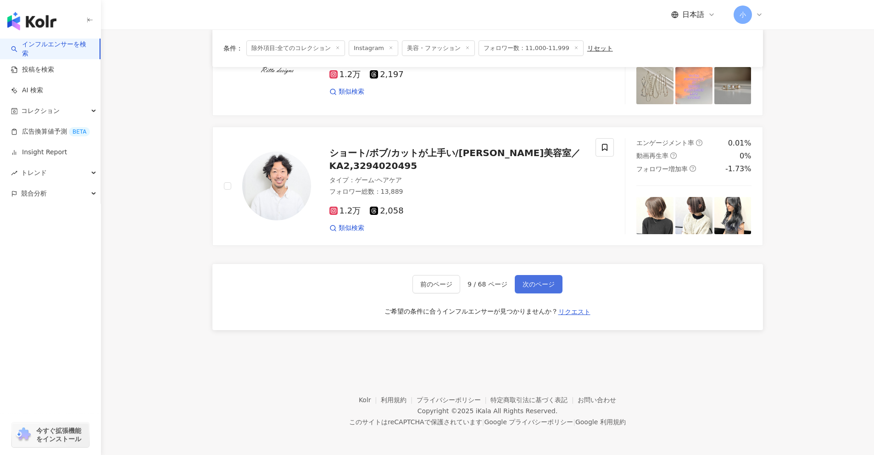
click at [543, 289] on button "次のページ" at bounding box center [539, 284] width 48 height 18
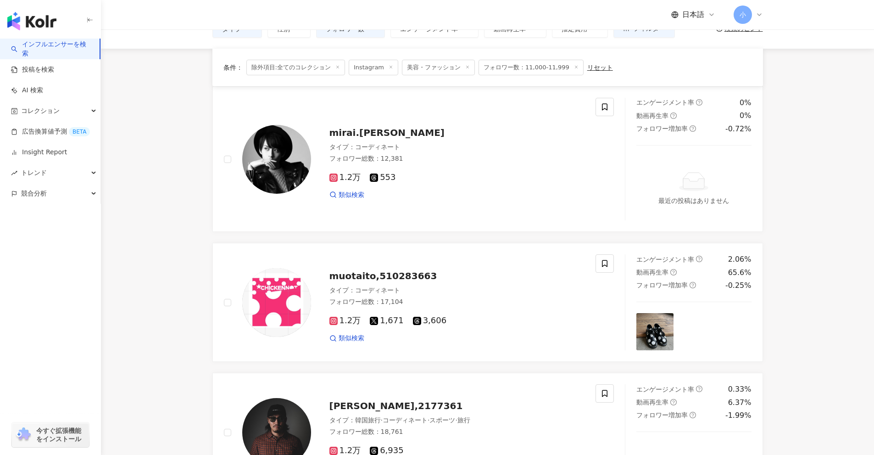
scroll to position [0, 0]
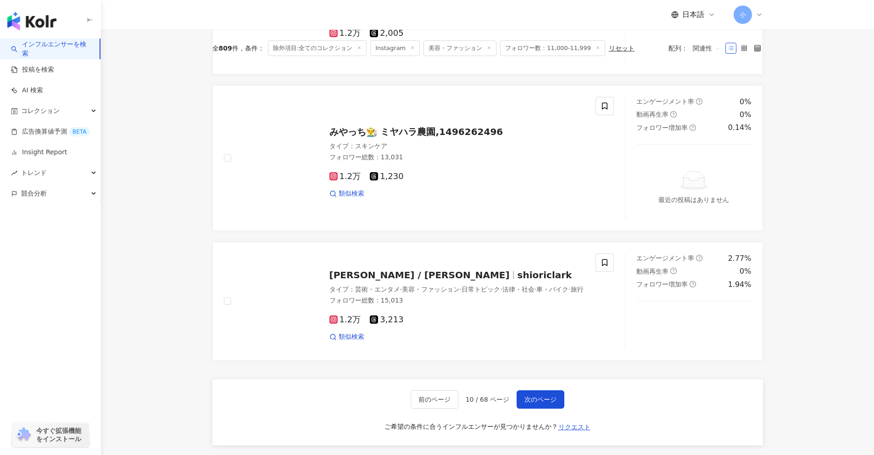
drag, startPoint x: 828, startPoint y: 265, endPoint x: 823, endPoint y: 420, distance: 155.7
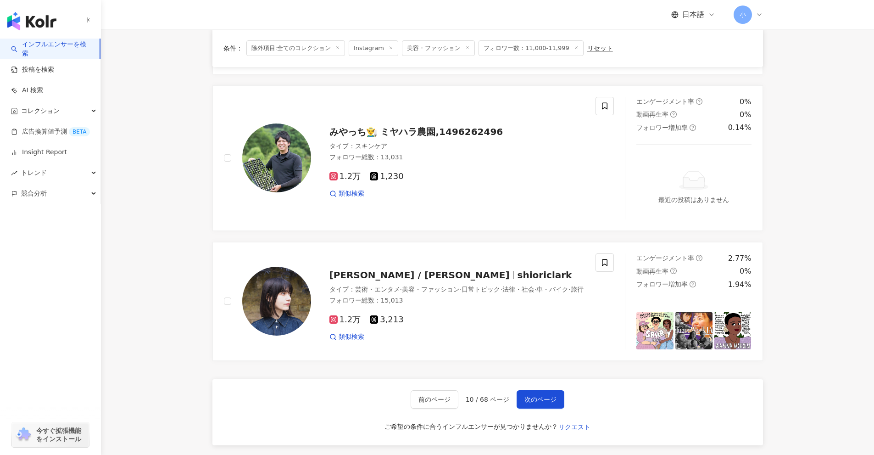
scroll to position [1496, 0]
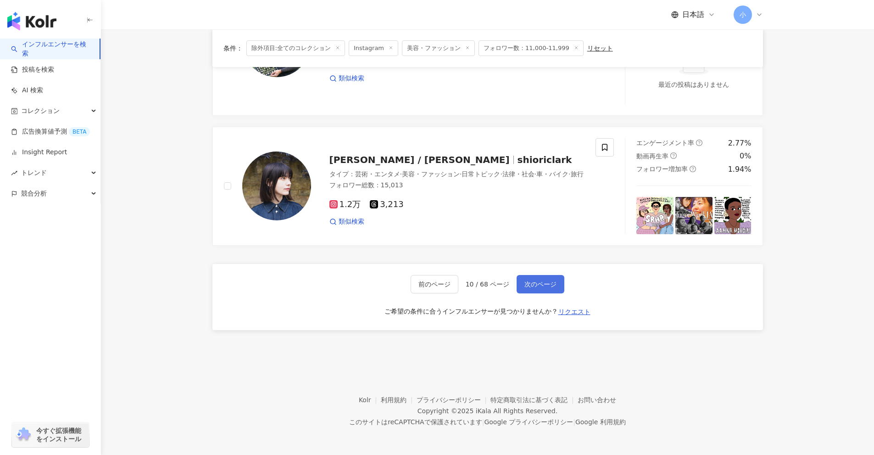
click at [551, 287] on span "次のページ" at bounding box center [541, 283] width 32 height 7
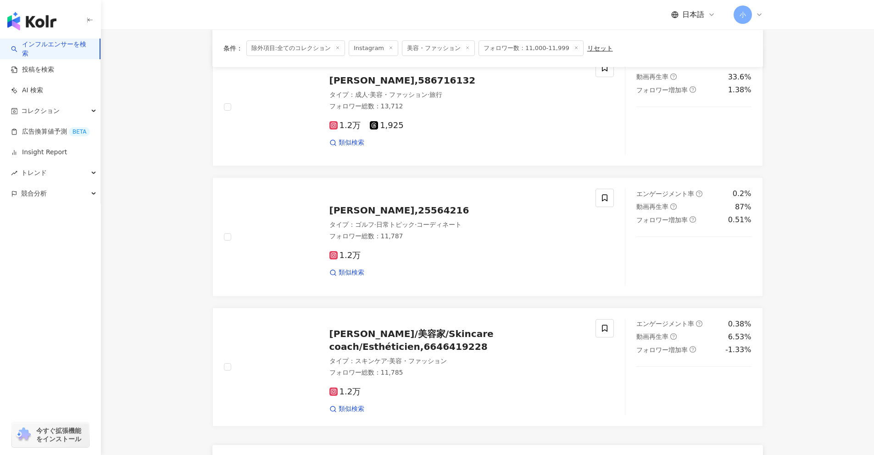
scroll to position [1443, 0]
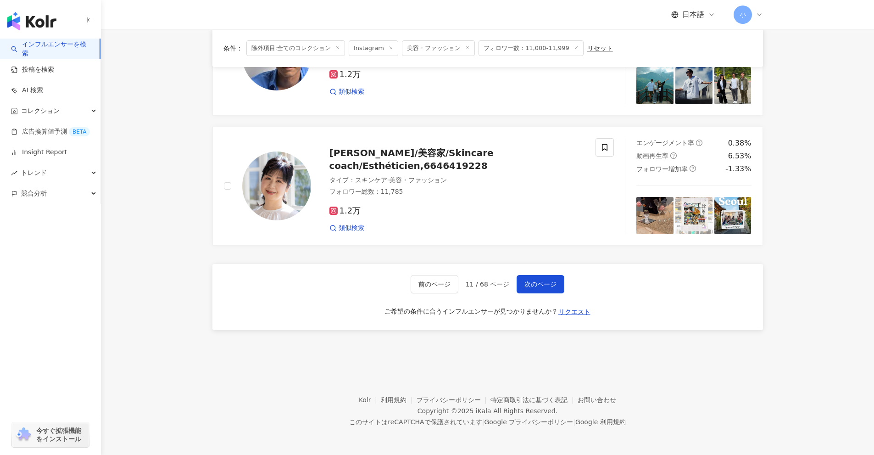
drag, startPoint x: 782, startPoint y: 229, endPoint x: 745, endPoint y: 404, distance: 178.9
click at [546, 284] on span "次のページ" at bounding box center [541, 283] width 32 height 7
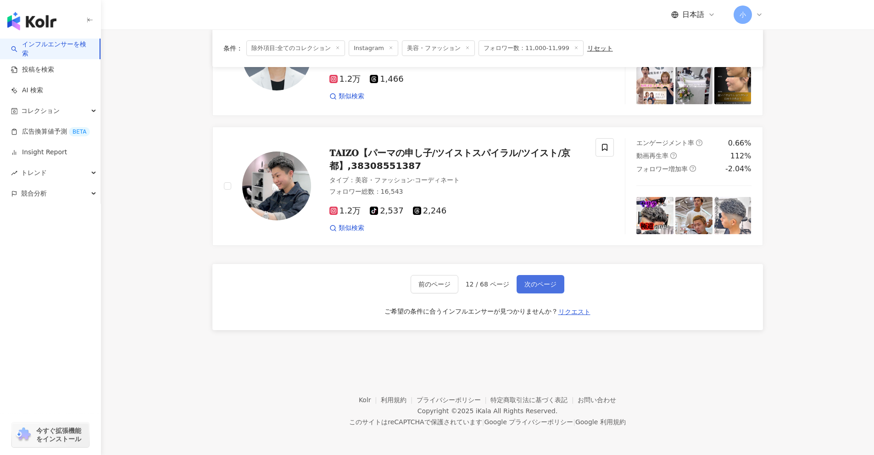
click at [546, 291] on button "次のページ" at bounding box center [541, 284] width 48 height 18
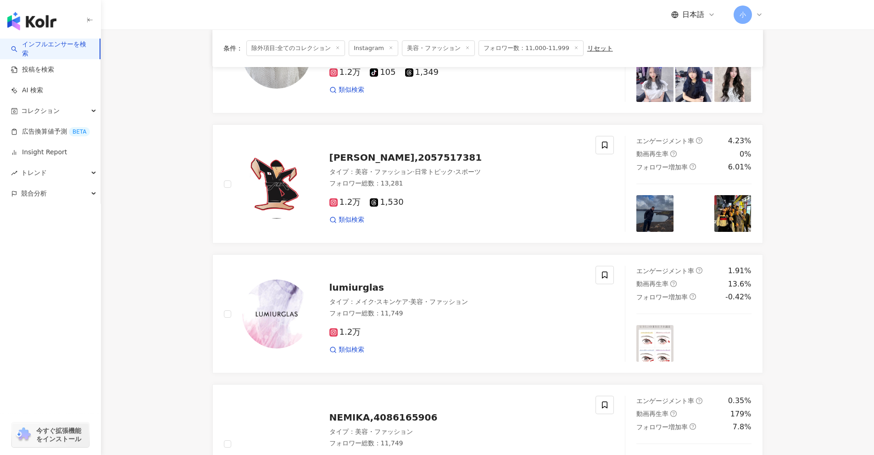
scroll to position [1418, 0]
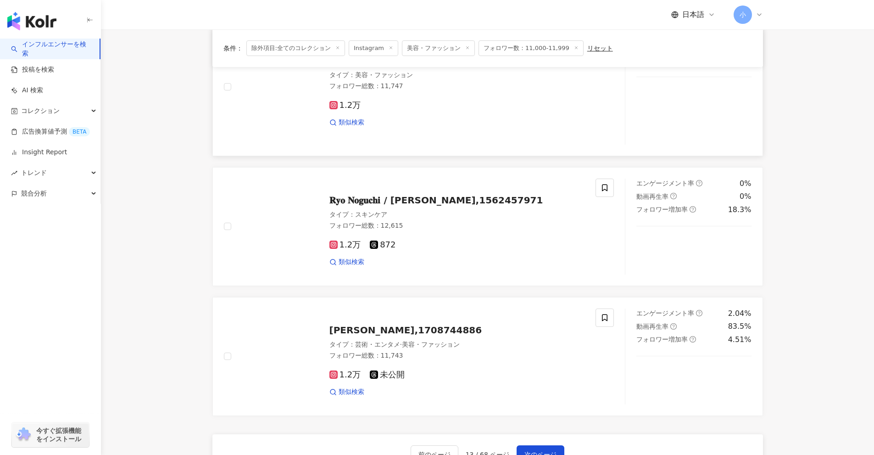
drag, startPoint x: 786, startPoint y: 279, endPoint x: 759, endPoint y: 424, distance: 147.5
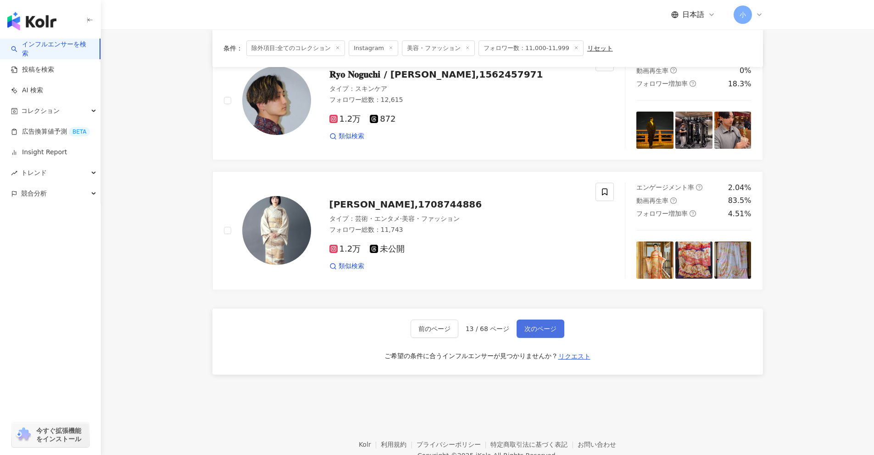
click at [542, 331] on span "次のページ" at bounding box center [541, 328] width 32 height 7
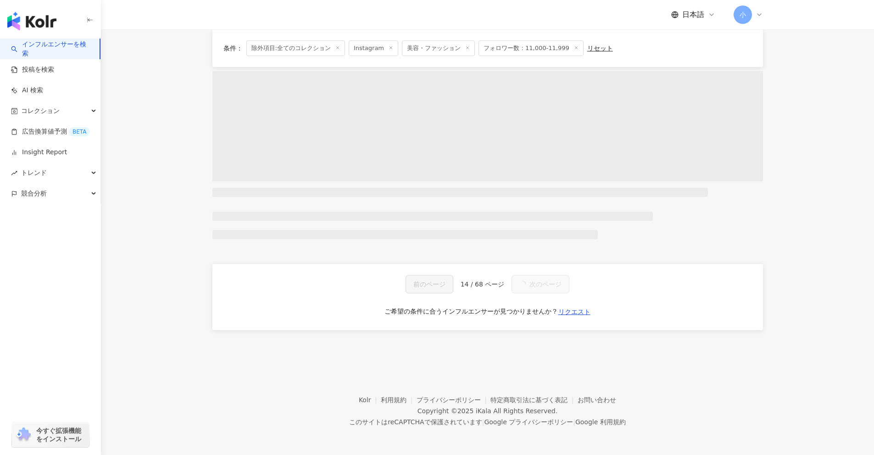
scroll to position [0, 0]
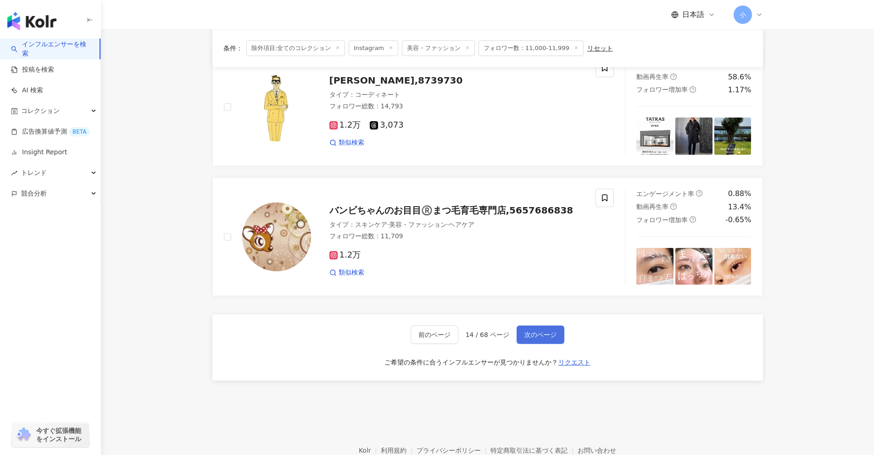
click at [542, 331] on span "次のページ" at bounding box center [541, 334] width 32 height 7
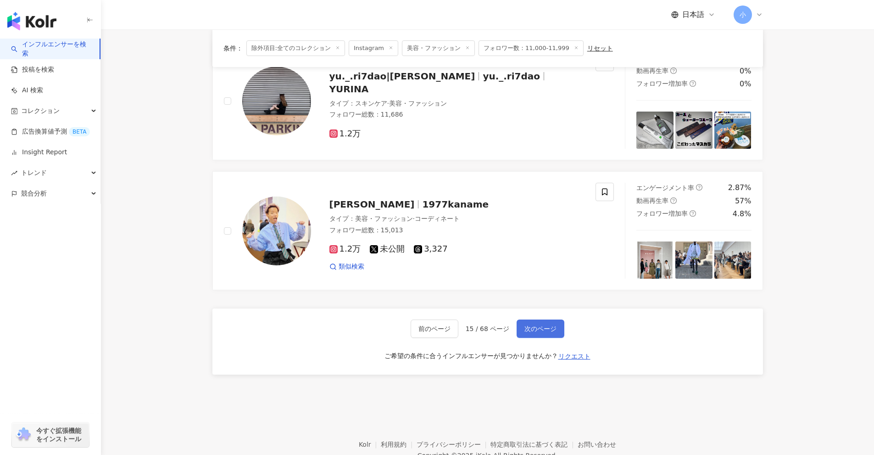
click at [542, 331] on span "次のページ" at bounding box center [541, 328] width 32 height 7
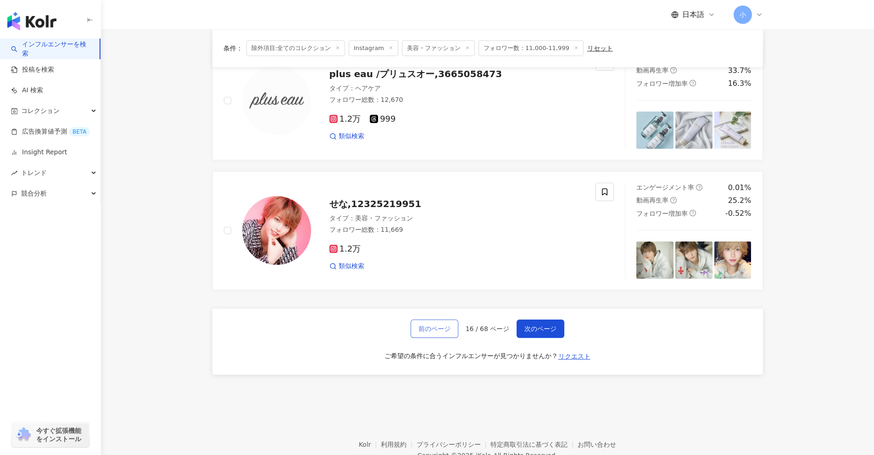
click at [434, 329] on span "前のページ" at bounding box center [435, 328] width 32 height 7
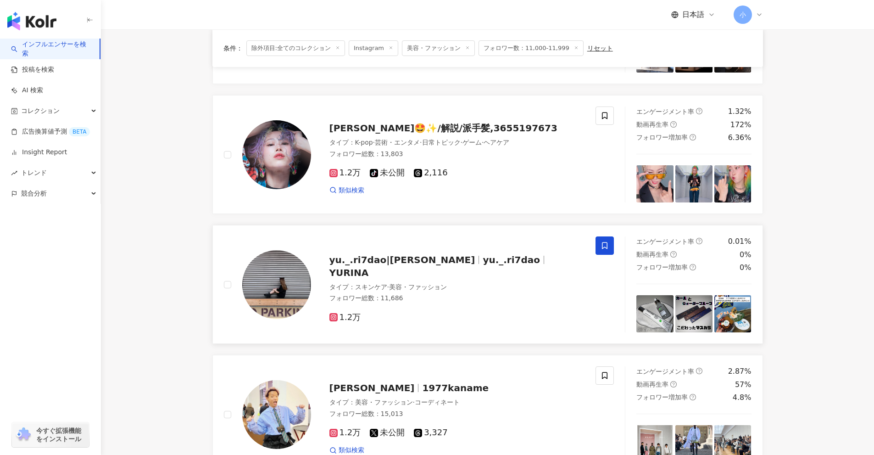
click at [598, 246] on span at bounding box center [605, 245] width 18 height 18
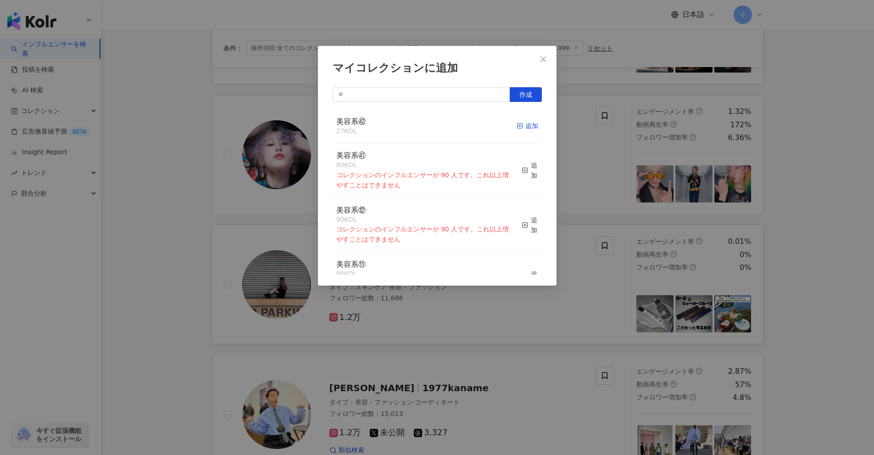
click at [517, 123] on icon "button" at bounding box center [520, 126] width 6 height 6
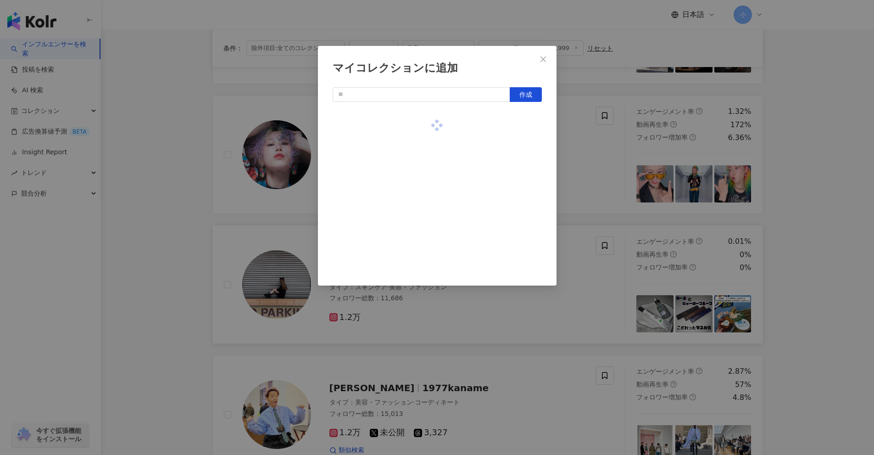
click at [801, 240] on div "マイコレクションに追加 作成" at bounding box center [437, 227] width 874 height 455
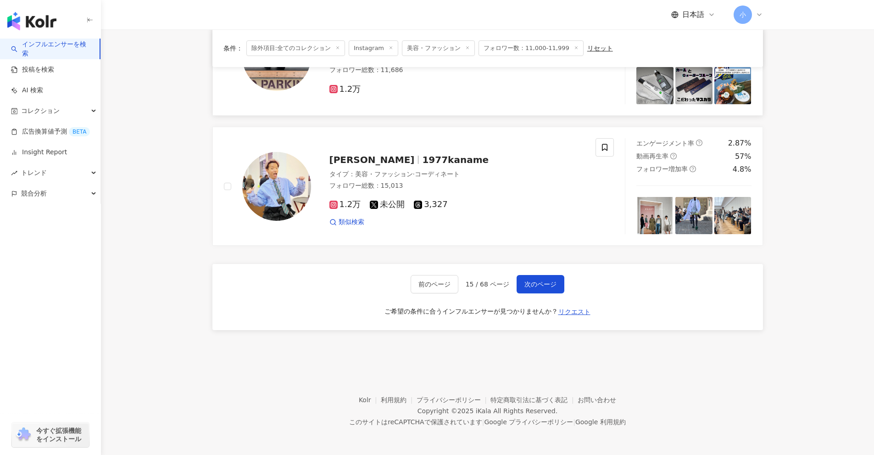
drag, startPoint x: 788, startPoint y: 218, endPoint x: 761, endPoint y: 390, distance: 174.2
click at [544, 278] on button "次のページ" at bounding box center [541, 284] width 48 height 18
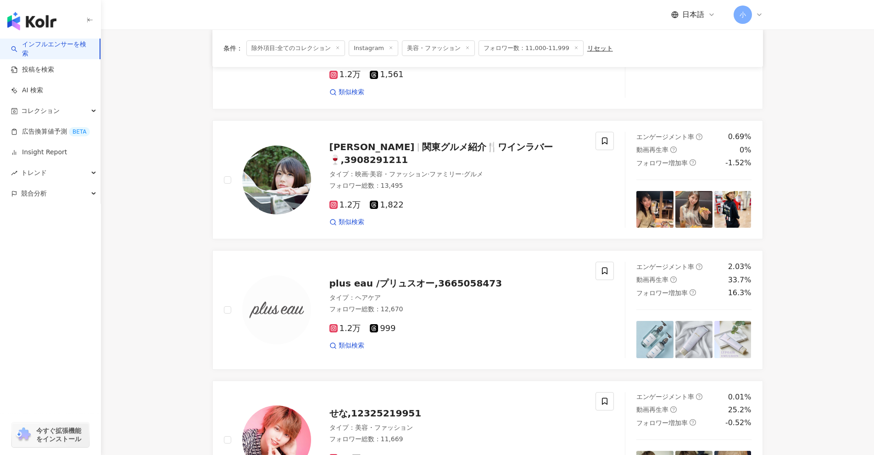
drag, startPoint x: 809, startPoint y: 306, endPoint x: 794, endPoint y: 449, distance: 144.4
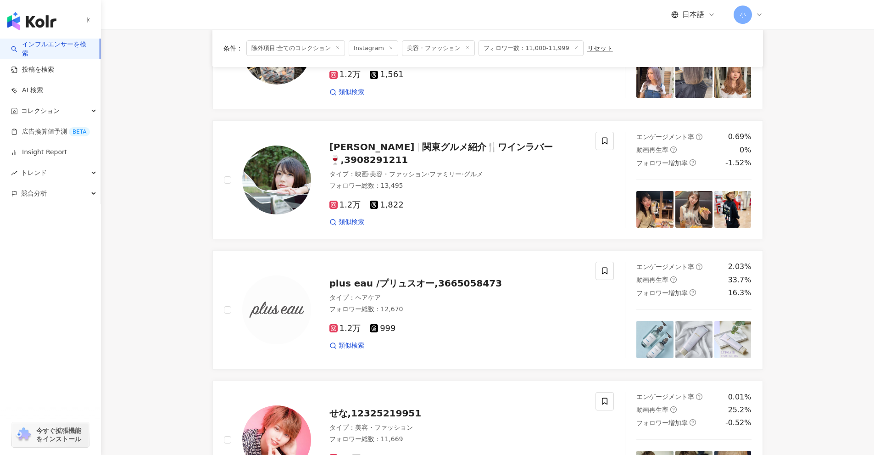
scroll to position [1307, 0]
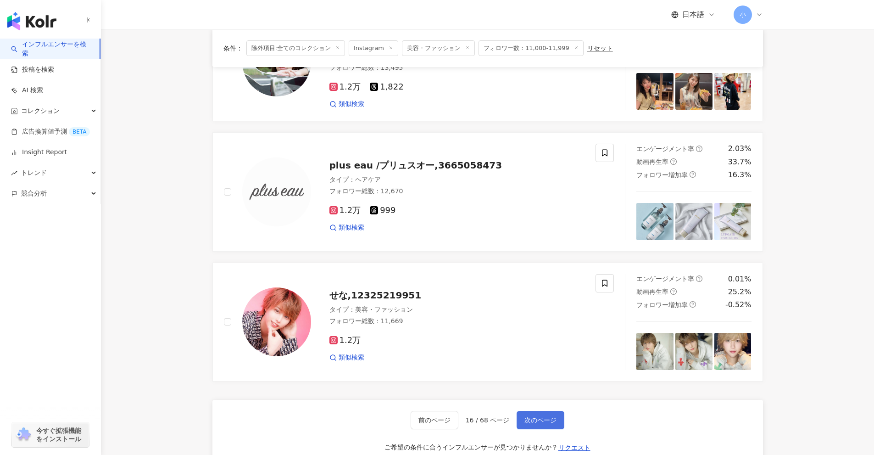
click at [525, 414] on button "次のページ" at bounding box center [541, 420] width 48 height 18
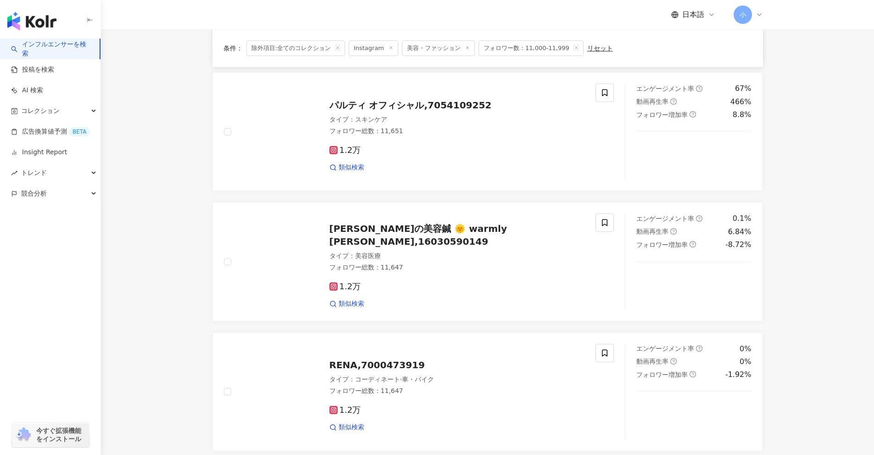
scroll to position [1443, 0]
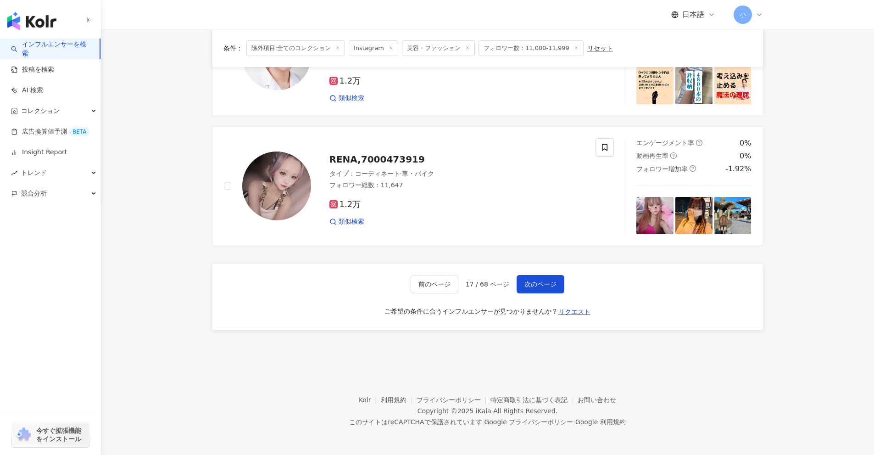
drag, startPoint x: 805, startPoint y: 270, endPoint x: 793, endPoint y: 449, distance: 179.4
click at [539, 285] on span "次のページ" at bounding box center [541, 283] width 32 height 7
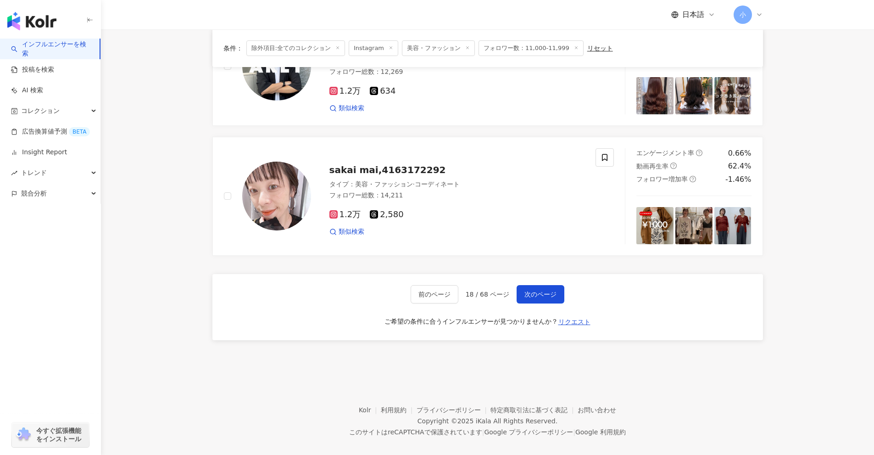
drag, startPoint x: 767, startPoint y: 245, endPoint x: 747, endPoint y: 455, distance: 211.2
click at [531, 285] on button "次のページ" at bounding box center [541, 294] width 48 height 18
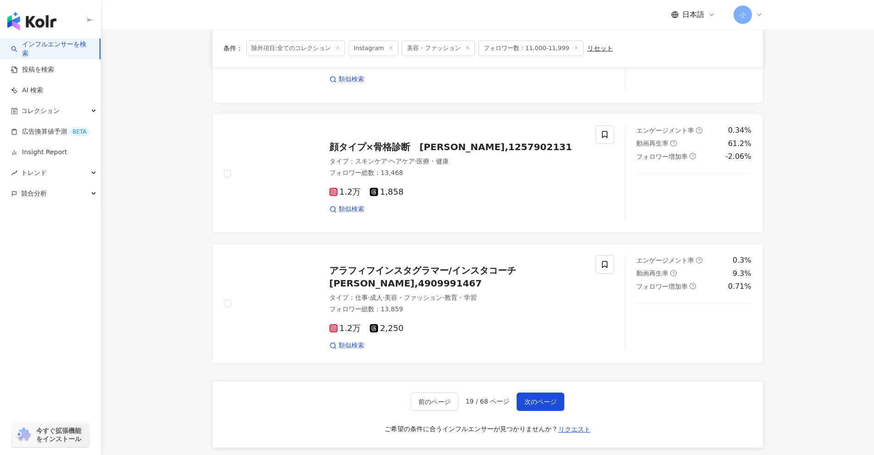
scroll to position [1445, 0]
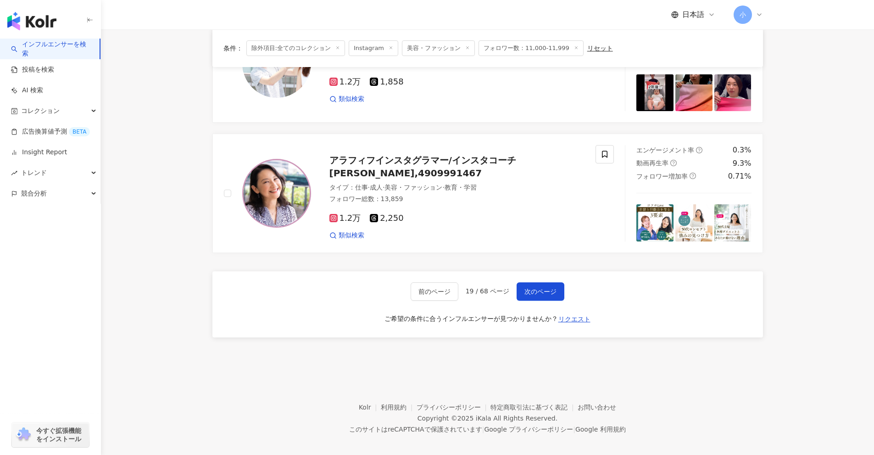
drag, startPoint x: 810, startPoint y: 286, endPoint x: 799, endPoint y: 423, distance: 136.8
click at [525, 288] on span "次のページ" at bounding box center [541, 291] width 32 height 7
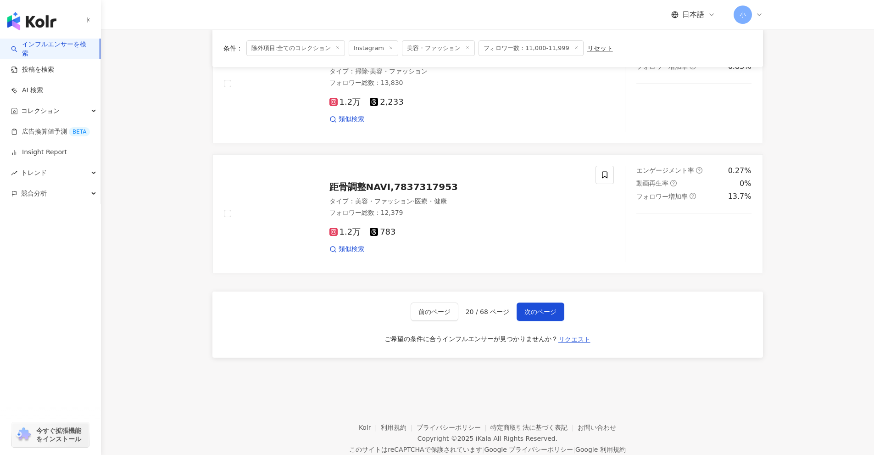
scroll to position [1443, 0]
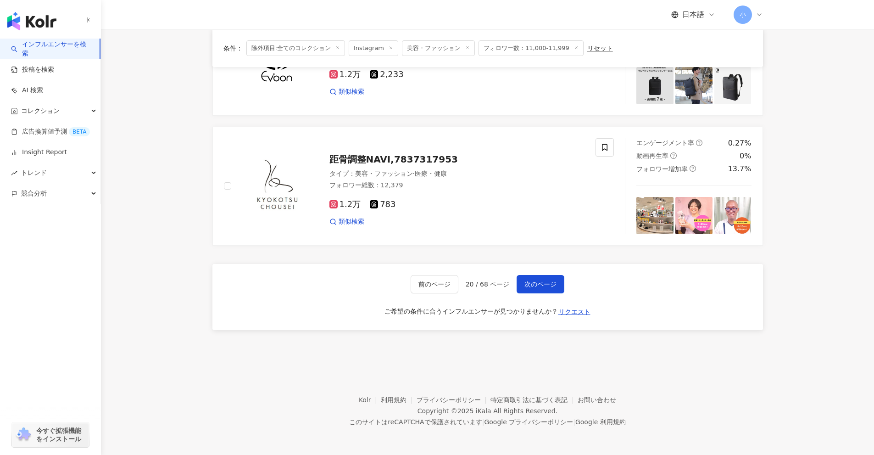
drag, startPoint x: 787, startPoint y: 241, endPoint x: 762, endPoint y: 431, distance: 191.7
click at [538, 287] on span "次のページ" at bounding box center [541, 283] width 32 height 7
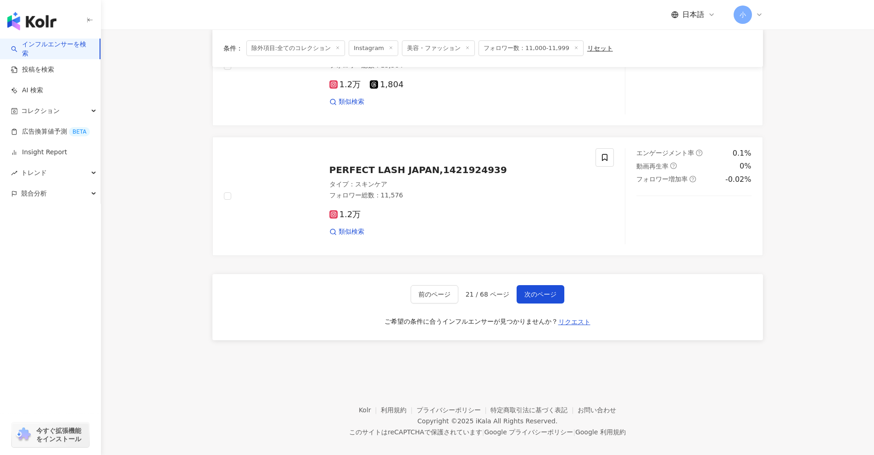
drag, startPoint x: 797, startPoint y: 243, endPoint x: 791, endPoint y: 418, distance: 174.9
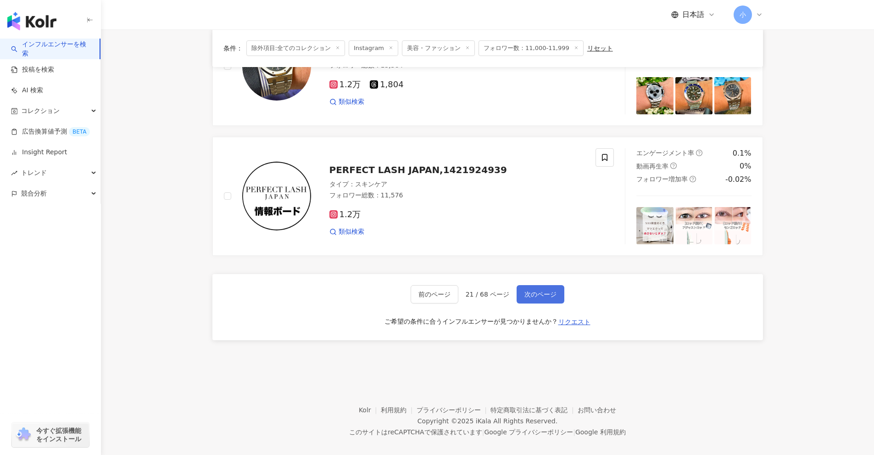
click at [550, 291] on button "次のページ" at bounding box center [541, 294] width 48 height 18
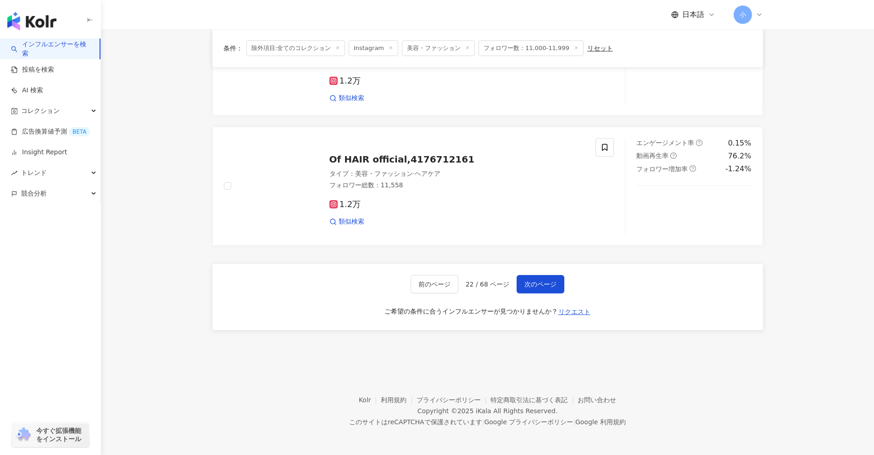
drag, startPoint x: 790, startPoint y: 226, endPoint x: 809, endPoint y: 391, distance: 166.3
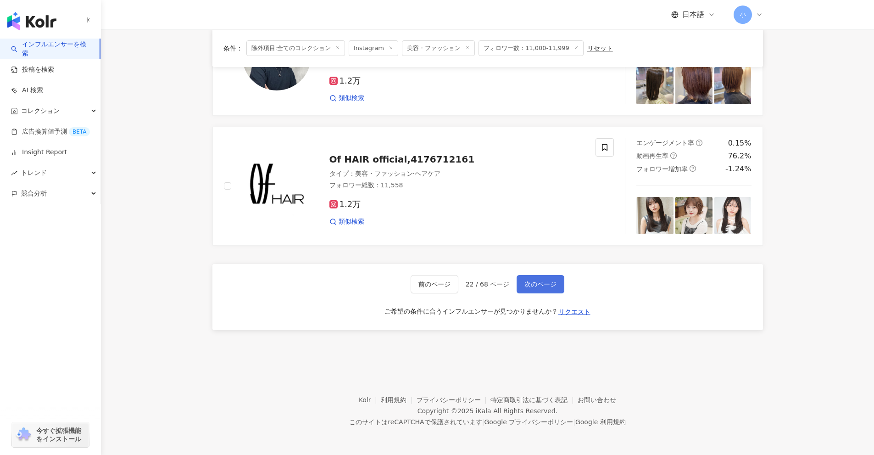
click at [546, 286] on span "次のページ" at bounding box center [541, 283] width 32 height 7
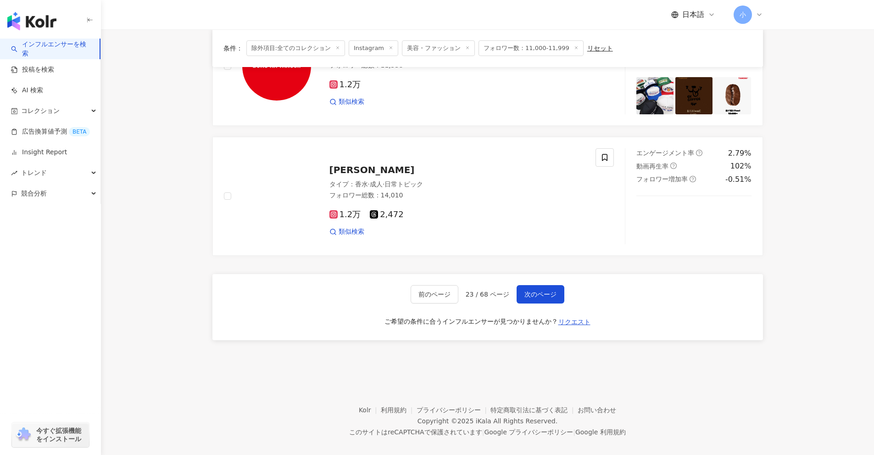
drag, startPoint x: 801, startPoint y: 237, endPoint x: 804, endPoint y: 439, distance: 201.9
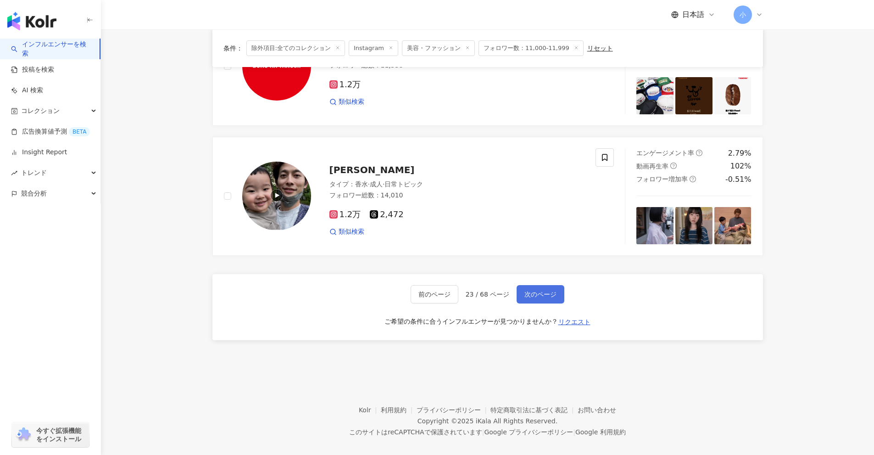
click at [524, 289] on button "次のページ" at bounding box center [541, 294] width 48 height 18
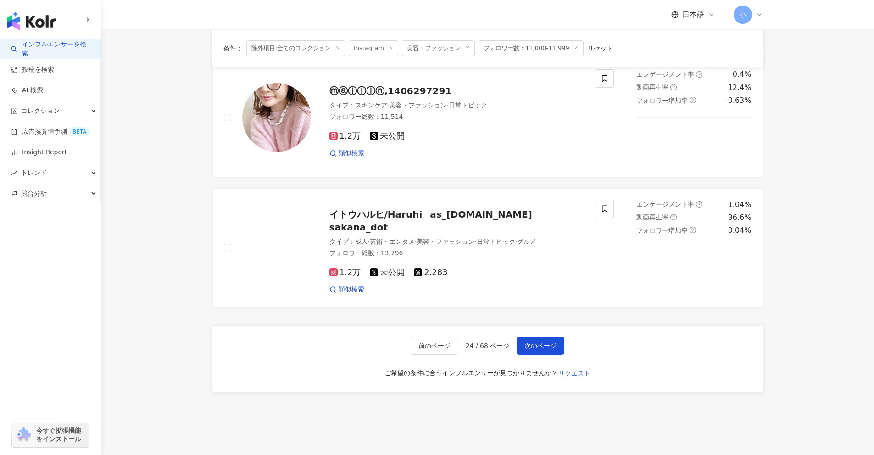
scroll to position [1305, 0]
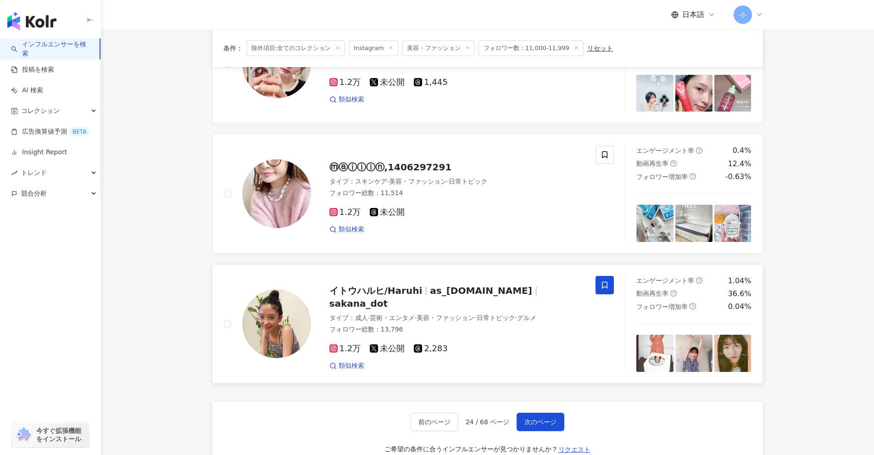
click at [601, 281] on icon at bounding box center [605, 285] width 8 height 8
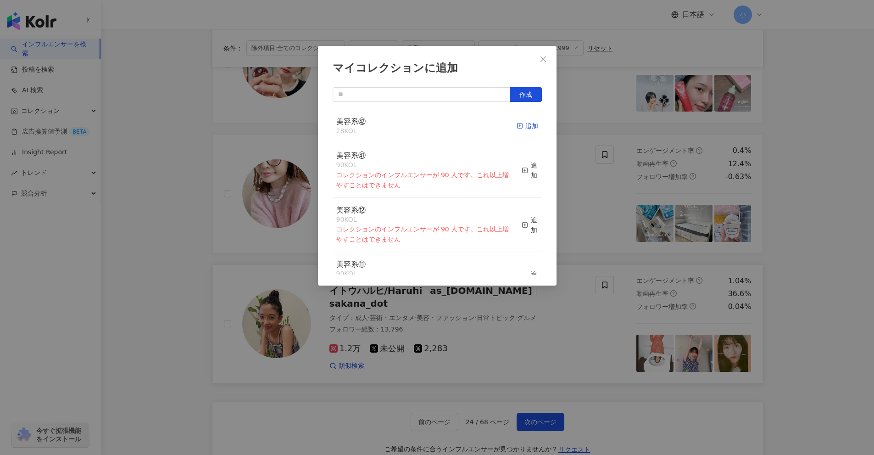
click at [517, 127] on icon "button" at bounding box center [520, 126] width 6 height 6
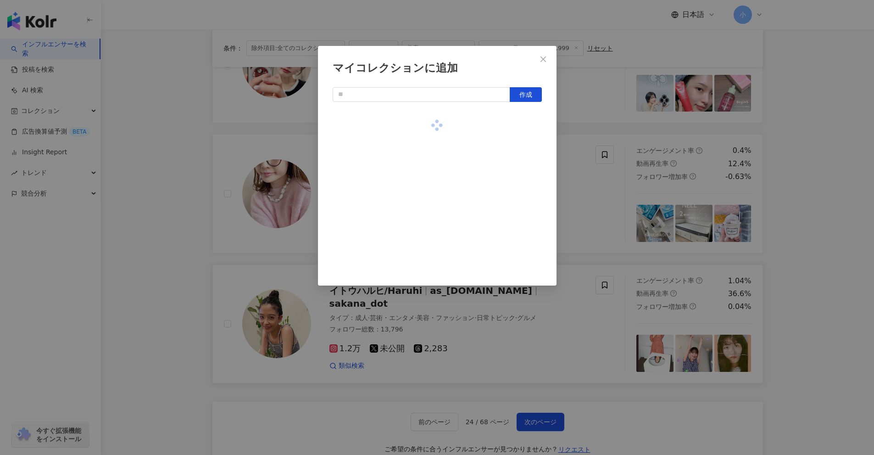
click at [838, 215] on div "マイコレクションに追加 作成" at bounding box center [437, 227] width 874 height 455
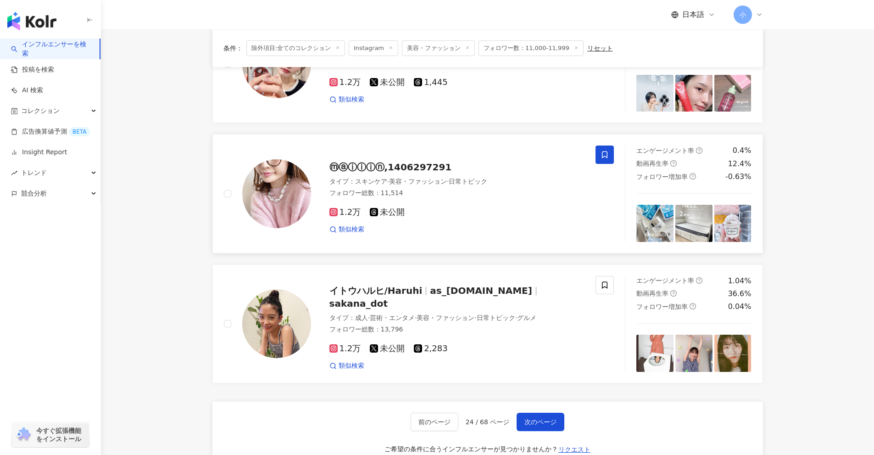
click at [609, 161] on span at bounding box center [605, 154] width 18 height 18
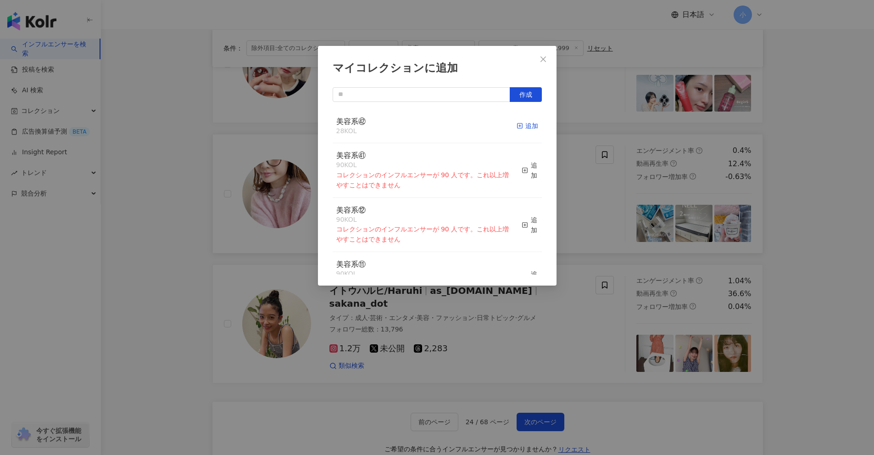
click at [528, 124] on div "追加" at bounding box center [528, 126] width 22 height 10
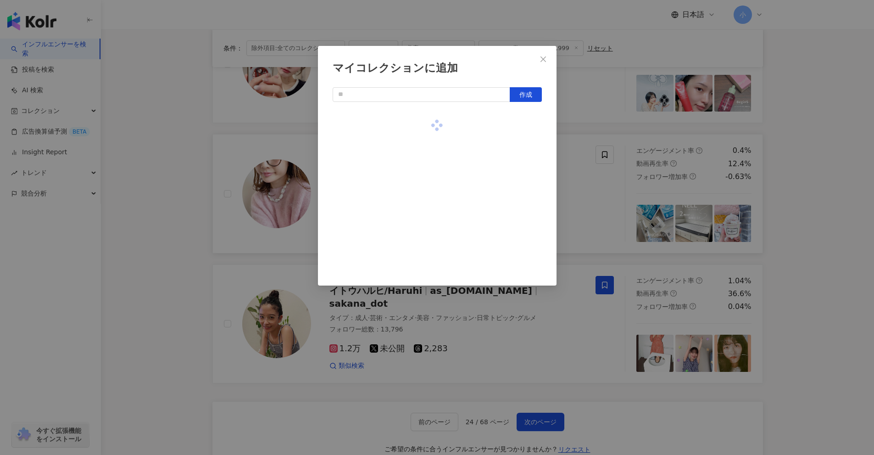
click at [790, 189] on div "マイコレクションに追加 作成" at bounding box center [437, 227] width 874 height 455
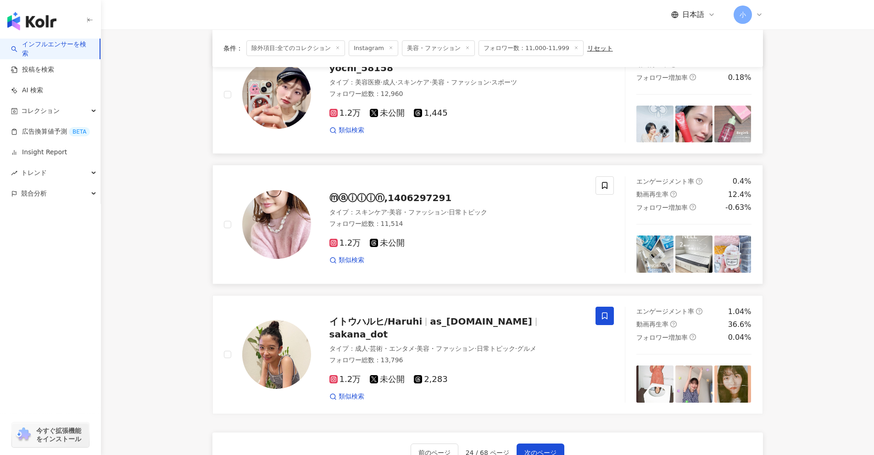
scroll to position [1168, 0]
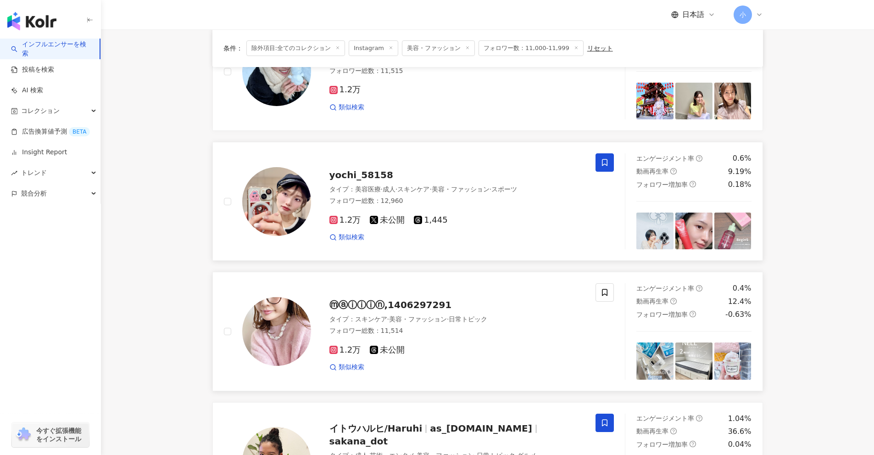
click at [607, 166] on icon at bounding box center [605, 162] width 8 height 8
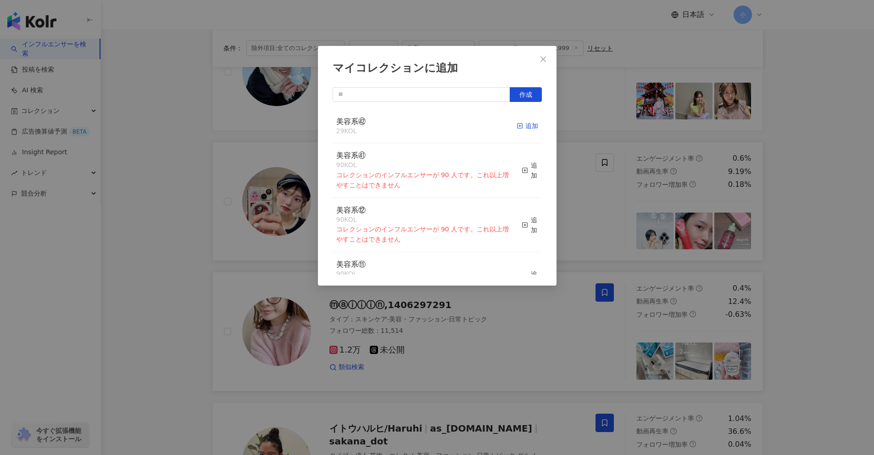
click at [519, 126] on div "追加" at bounding box center [528, 126] width 22 height 10
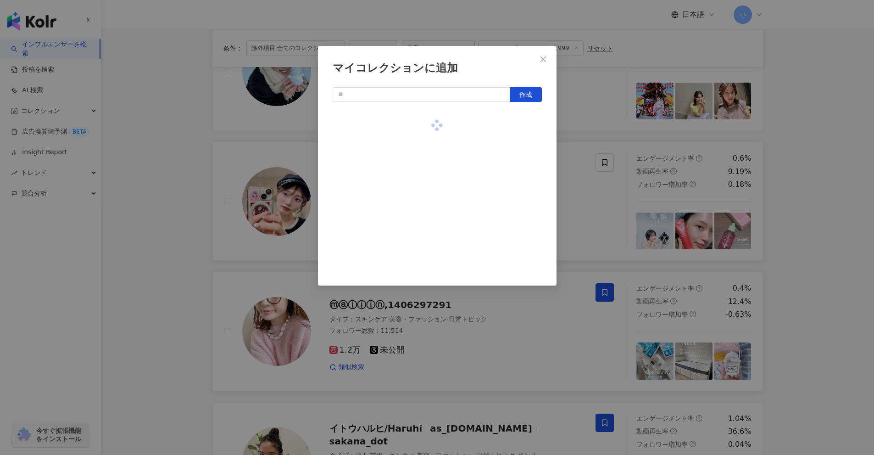
click at [813, 199] on div "マイコレクションに追加 作成" at bounding box center [437, 227] width 874 height 455
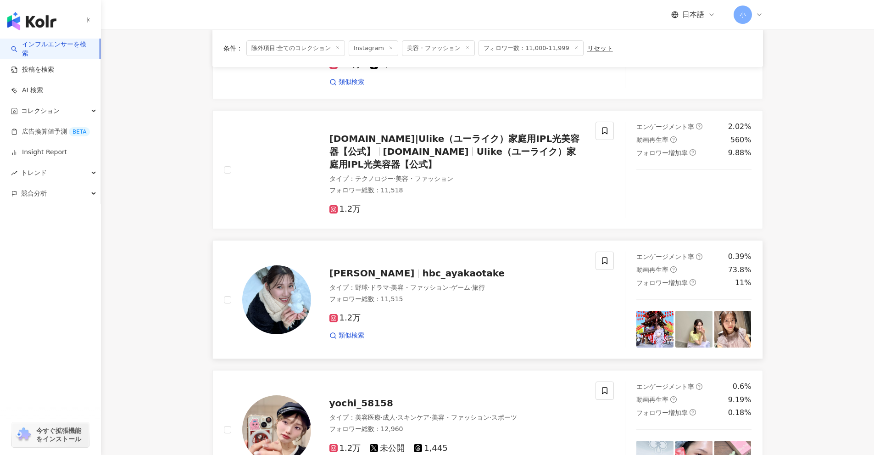
scroll to position [938, 0]
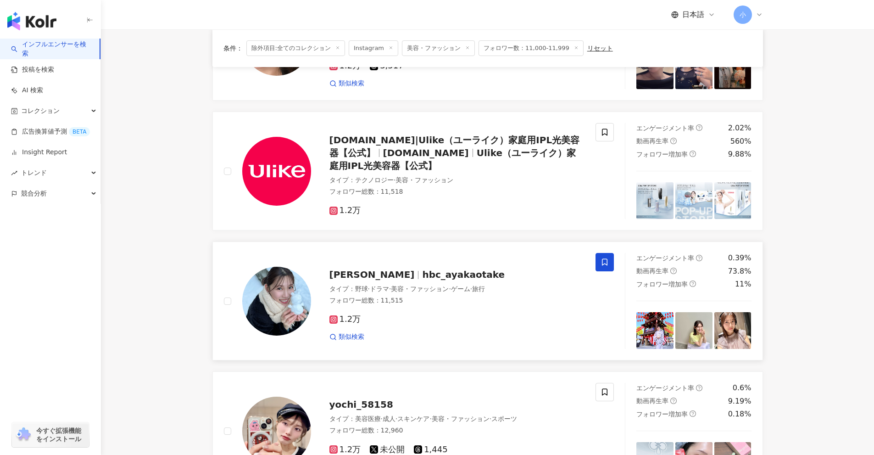
click at [600, 263] on span at bounding box center [605, 262] width 18 height 18
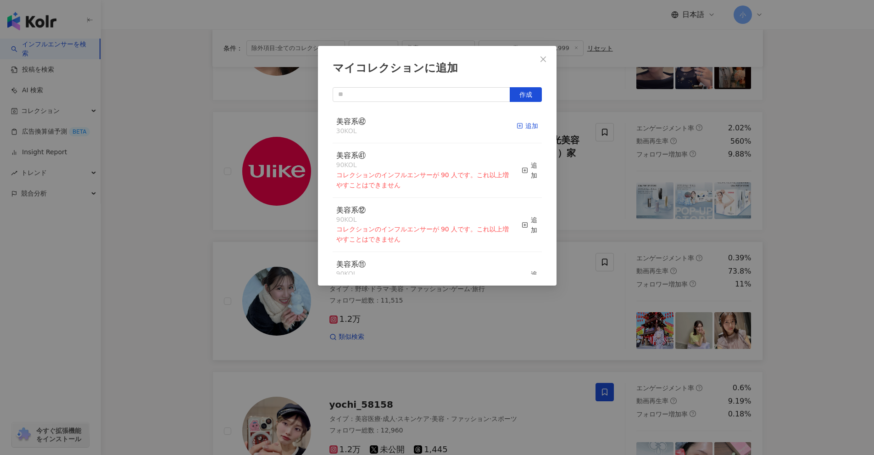
click at [517, 129] on icon "button" at bounding box center [520, 126] width 6 height 6
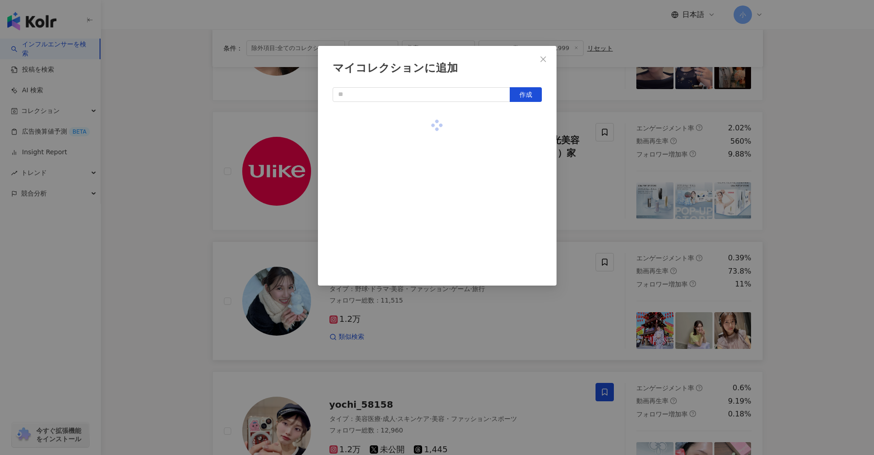
click at [822, 201] on div "マイコレクションに追加 作成" at bounding box center [437, 227] width 874 height 455
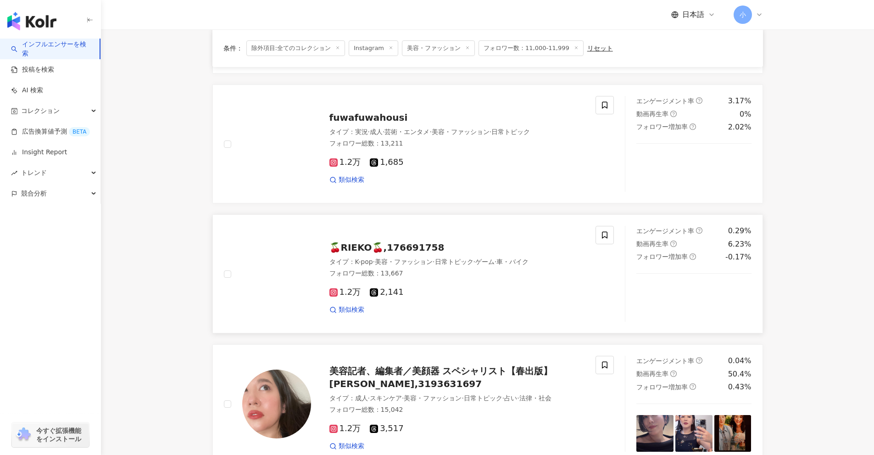
scroll to position [525, 0]
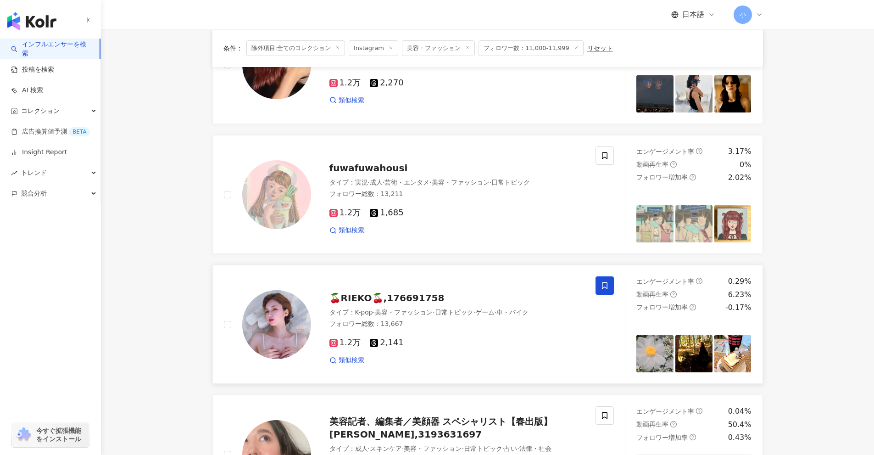
click at [607, 285] on icon at bounding box center [605, 285] width 8 height 8
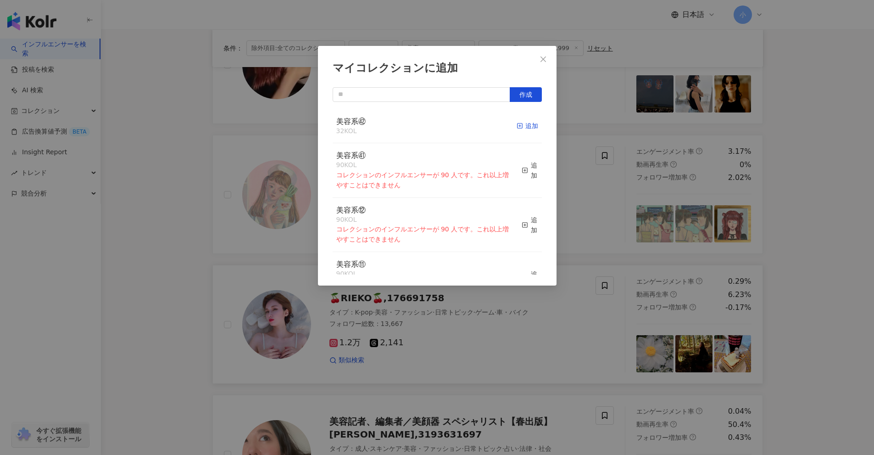
click at [517, 123] on icon "button" at bounding box center [520, 126] width 6 height 6
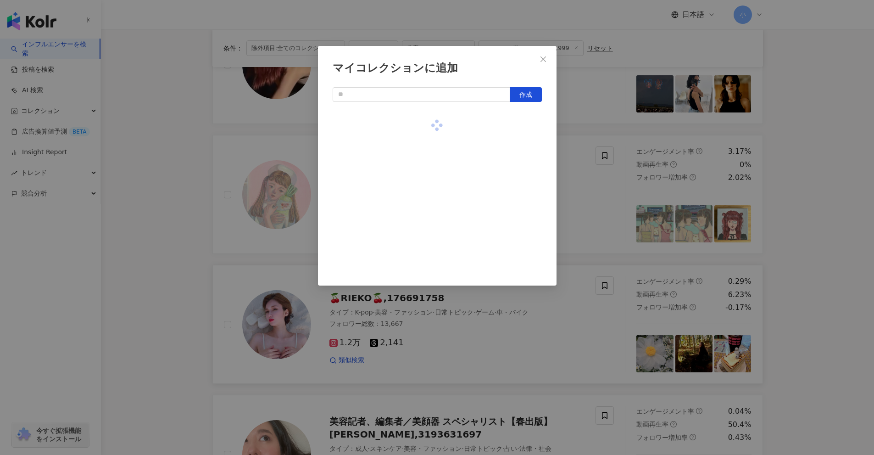
click at [824, 266] on div "マイコレクションに追加 作成" at bounding box center [437, 227] width 874 height 455
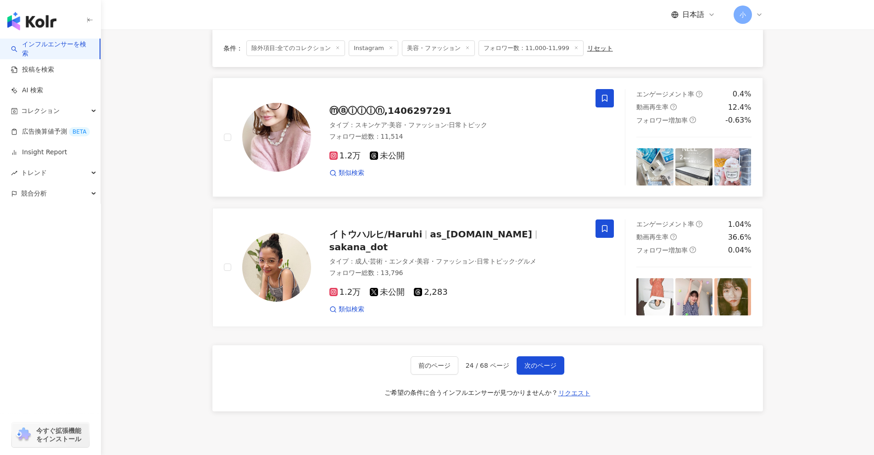
scroll to position [1443, 0]
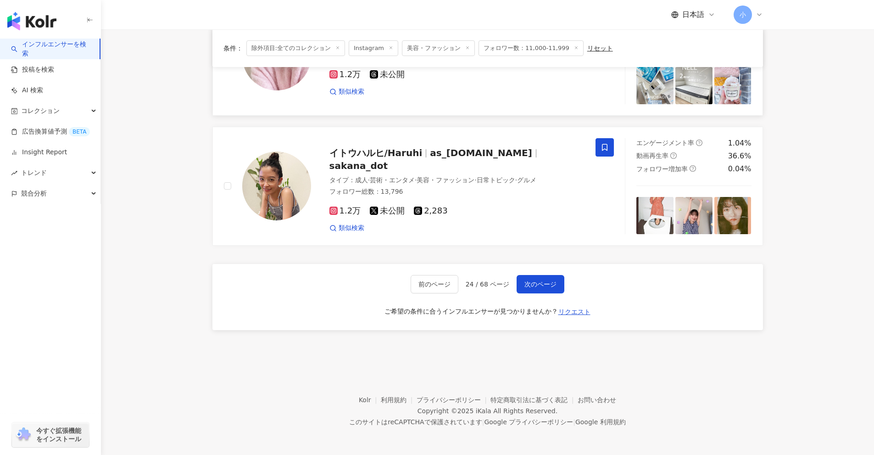
drag, startPoint x: 815, startPoint y: 229, endPoint x: 814, endPoint y: 388, distance: 159.7
click at [550, 290] on button "次のページ" at bounding box center [541, 284] width 48 height 18
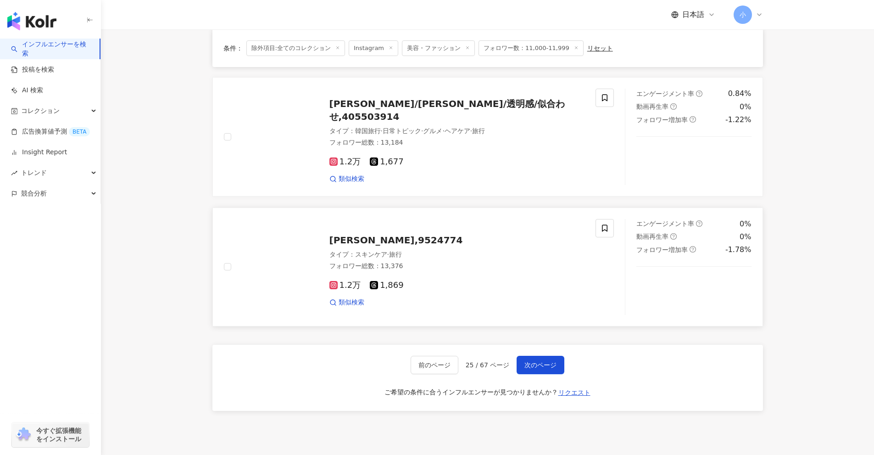
scroll to position [1351, 0]
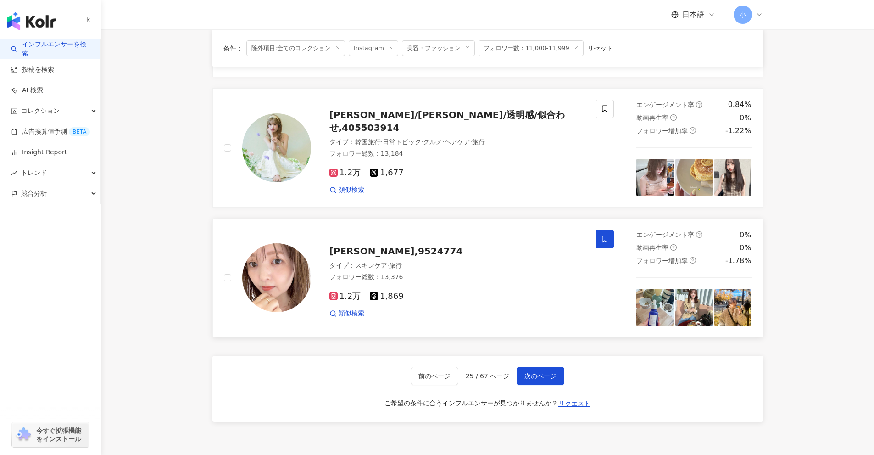
click at [604, 237] on icon at bounding box center [605, 239] width 8 height 8
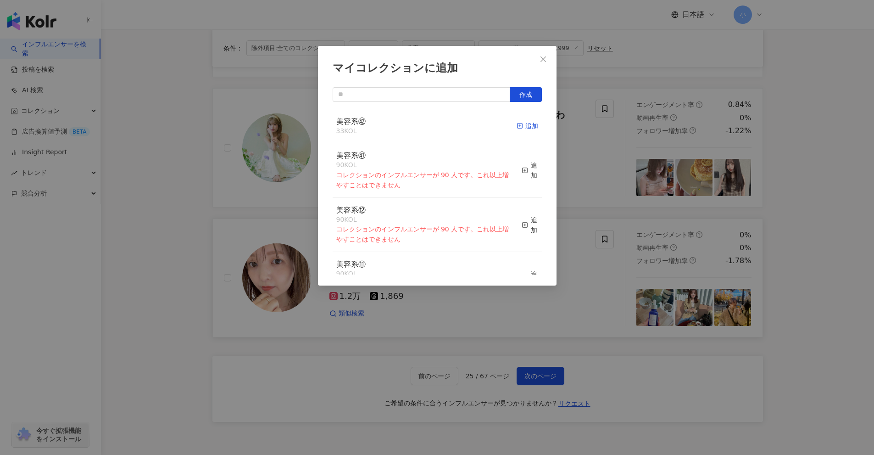
click at [522, 129] on div "追加" at bounding box center [528, 126] width 22 height 10
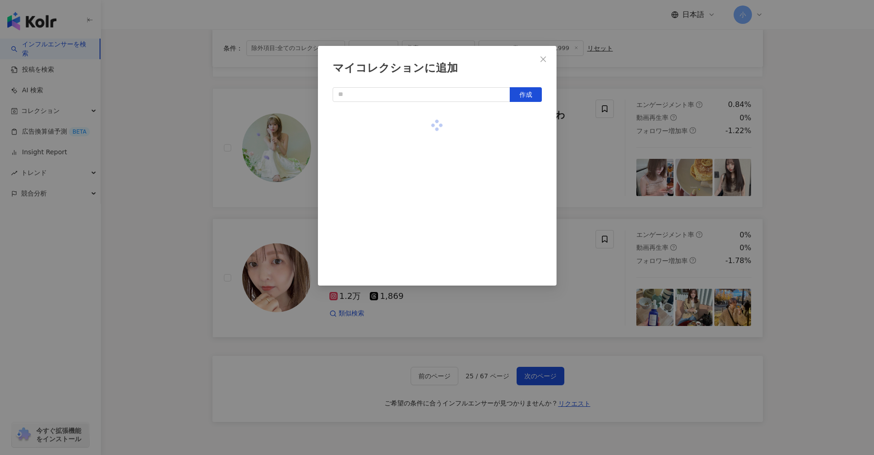
scroll to position [953, 0]
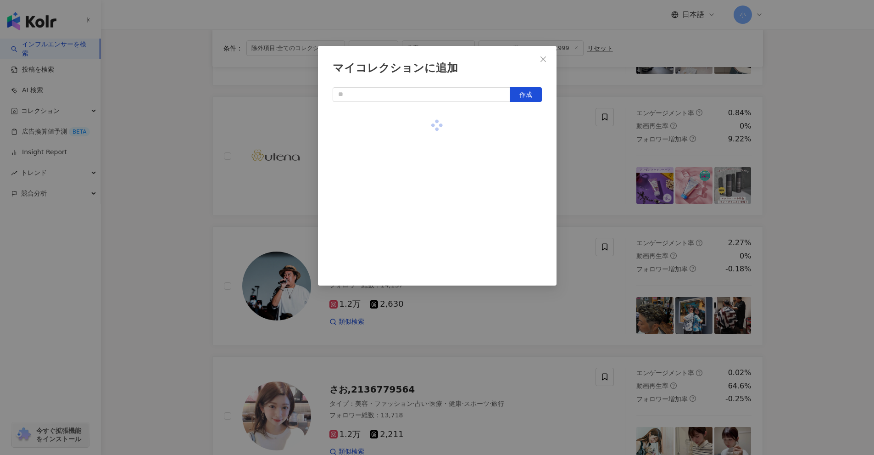
click at [765, 246] on div "マイコレクションに追加 作成" at bounding box center [437, 227] width 874 height 455
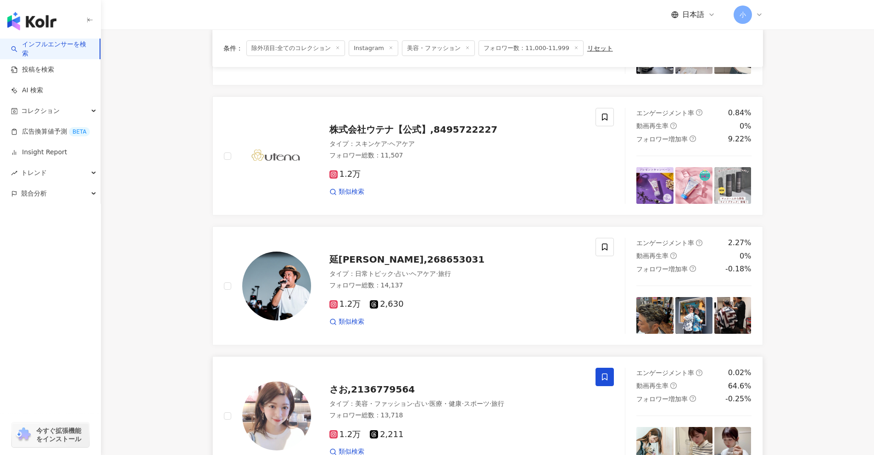
click at [609, 374] on span at bounding box center [605, 377] width 18 height 18
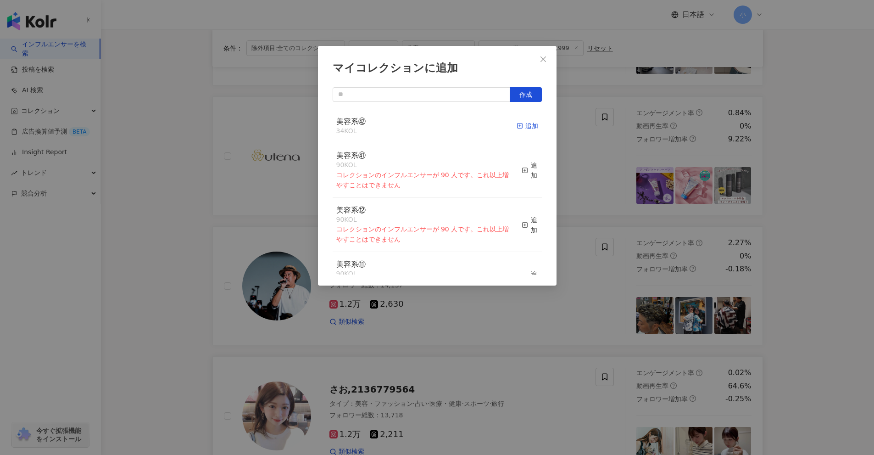
click at [520, 123] on div "追加" at bounding box center [528, 126] width 22 height 10
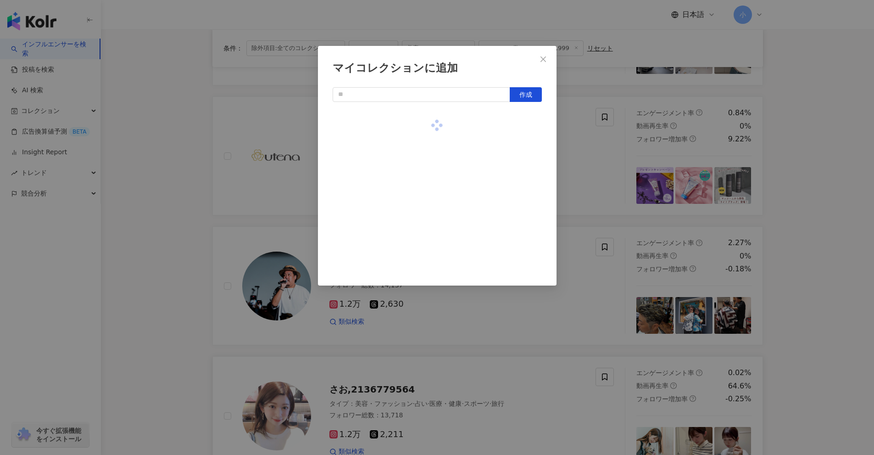
click at [823, 233] on div "マイコレクションに追加 作成" at bounding box center [437, 227] width 874 height 455
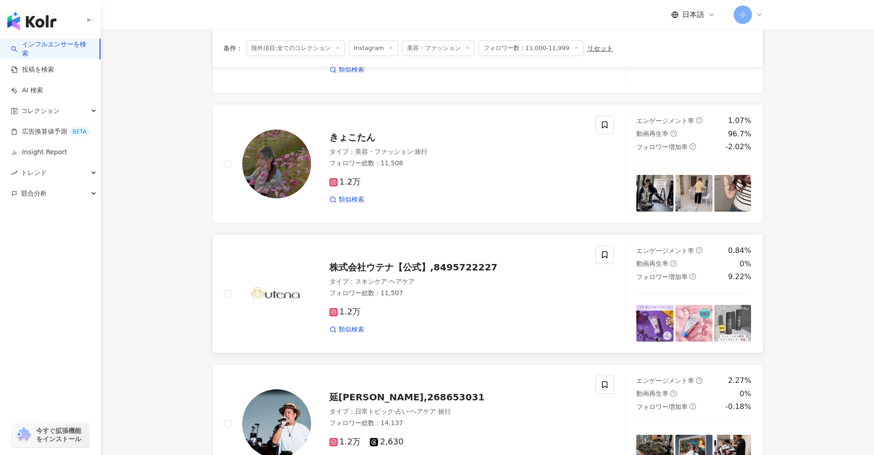
scroll to position [724, 0]
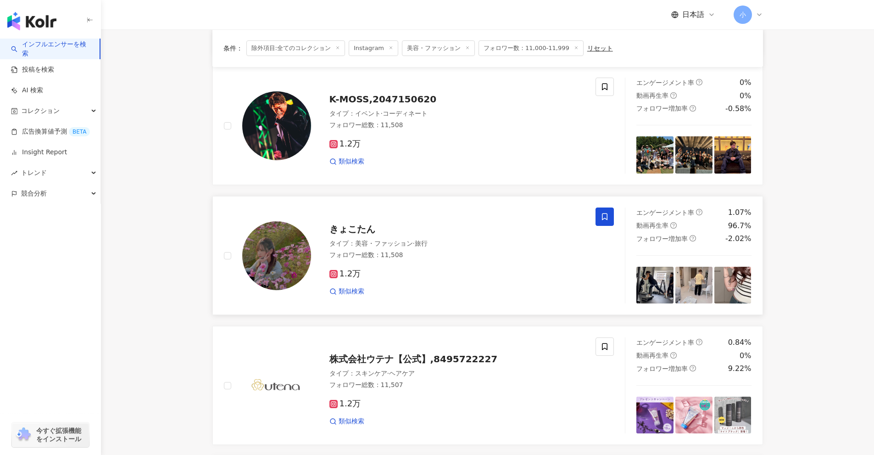
click at [603, 216] on icon at bounding box center [605, 216] width 6 height 7
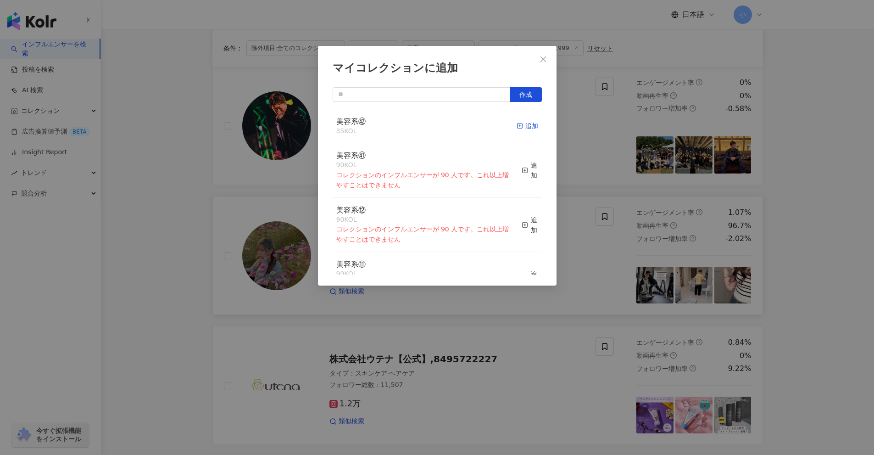
click at [517, 128] on div "追加" at bounding box center [528, 126] width 22 height 10
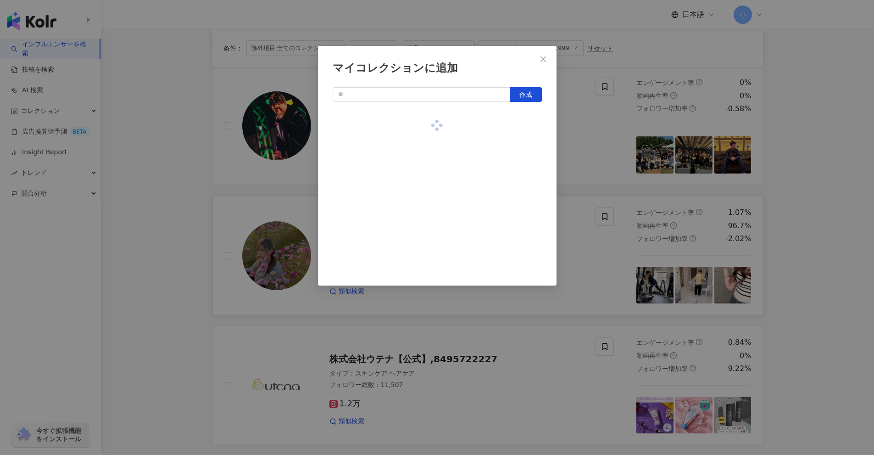
click at [819, 222] on div "マイコレクションに追加 作成" at bounding box center [437, 227] width 874 height 455
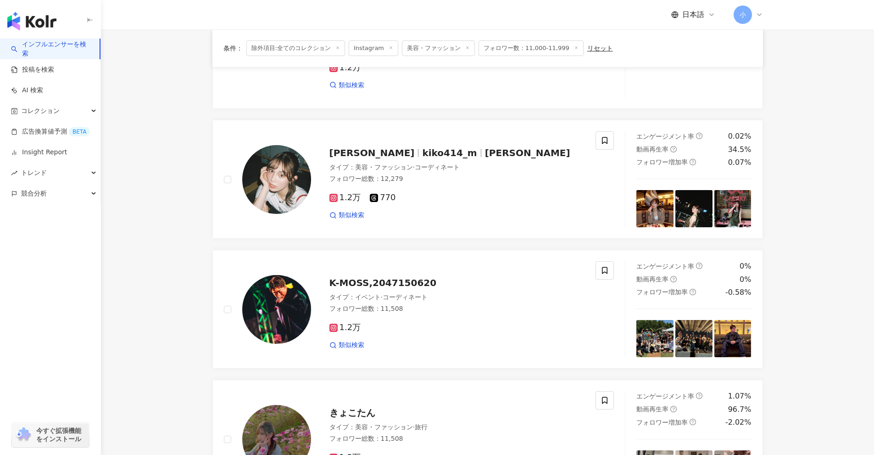
scroll to position [448, 0]
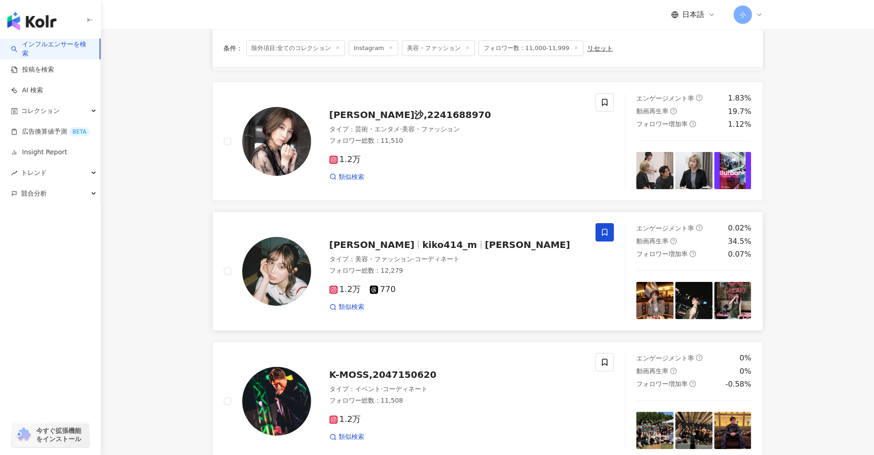
click at [602, 237] on span at bounding box center [605, 232] width 18 height 18
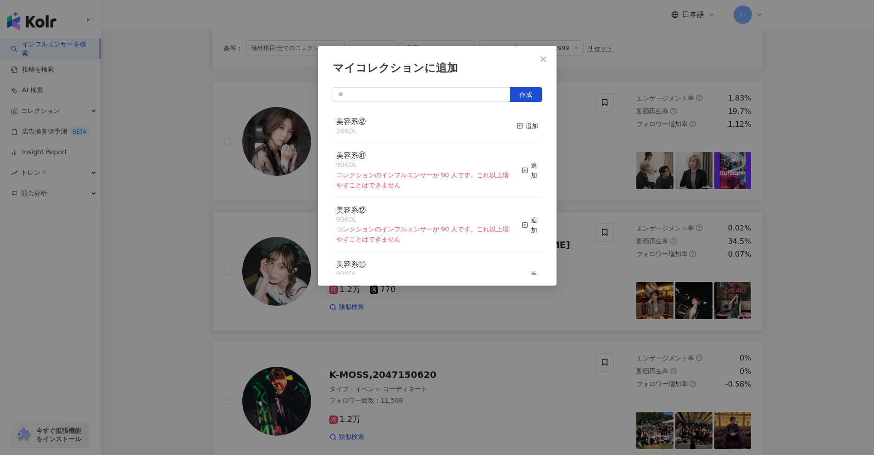
click at [517, 120] on button "追加" at bounding box center [528, 126] width 22 height 19
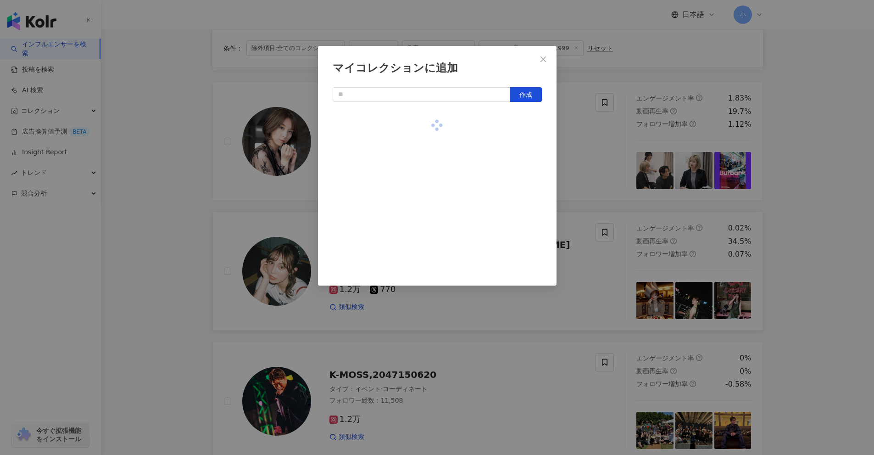
click at [836, 240] on div "マイコレクションに追加 作成" at bounding box center [437, 227] width 874 height 455
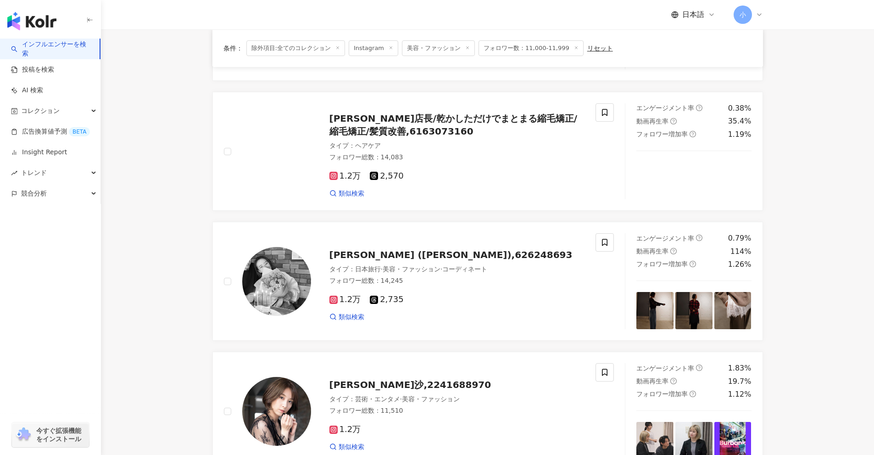
scroll to position [173, 0]
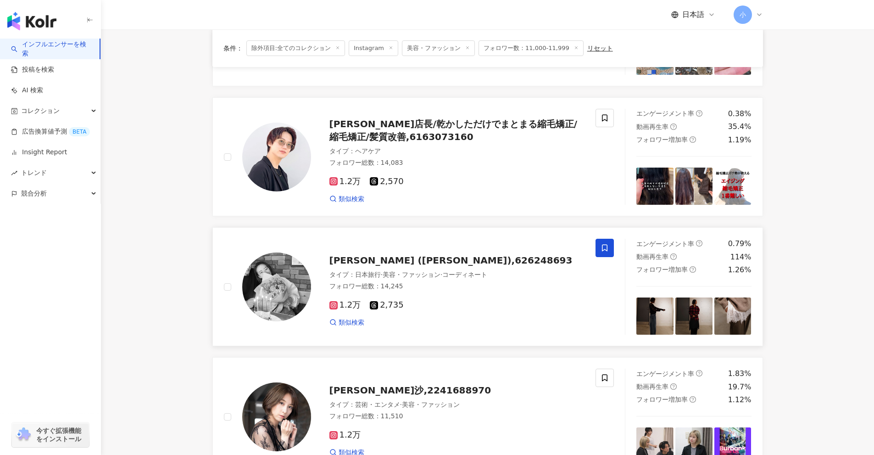
click at [611, 254] on span at bounding box center [605, 248] width 18 height 18
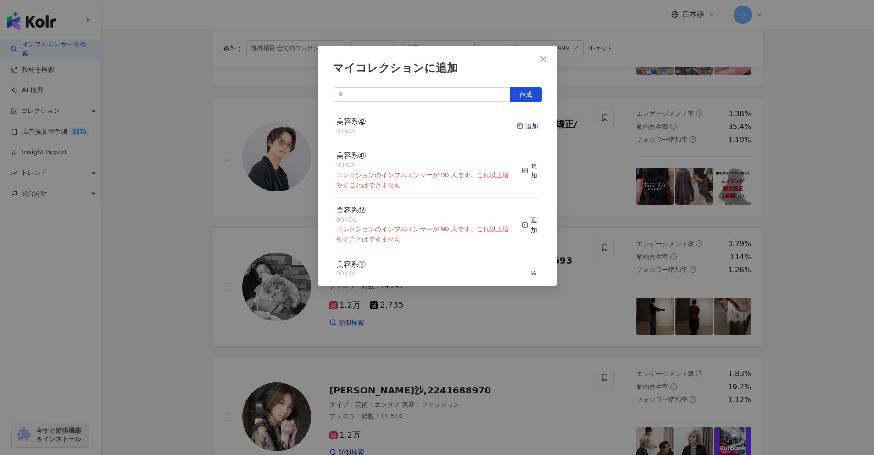
click at [517, 122] on div "追加" at bounding box center [528, 126] width 22 height 10
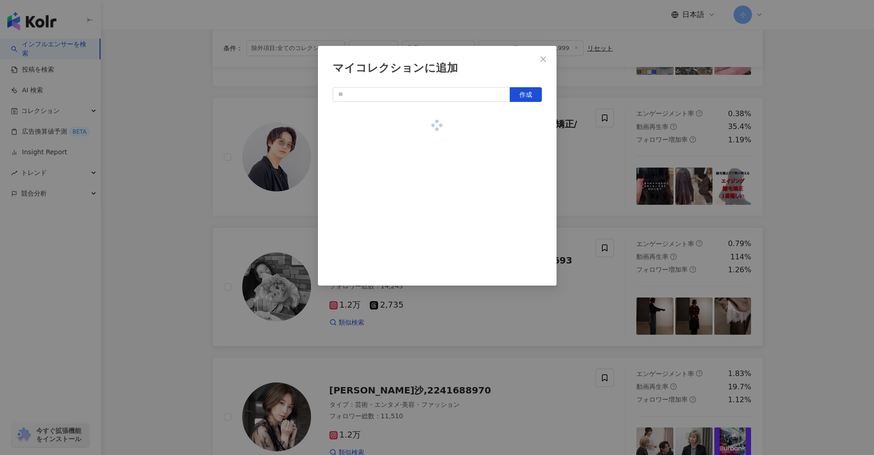
click at [772, 222] on div "マイコレクションに追加 作成" at bounding box center [437, 227] width 874 height 455
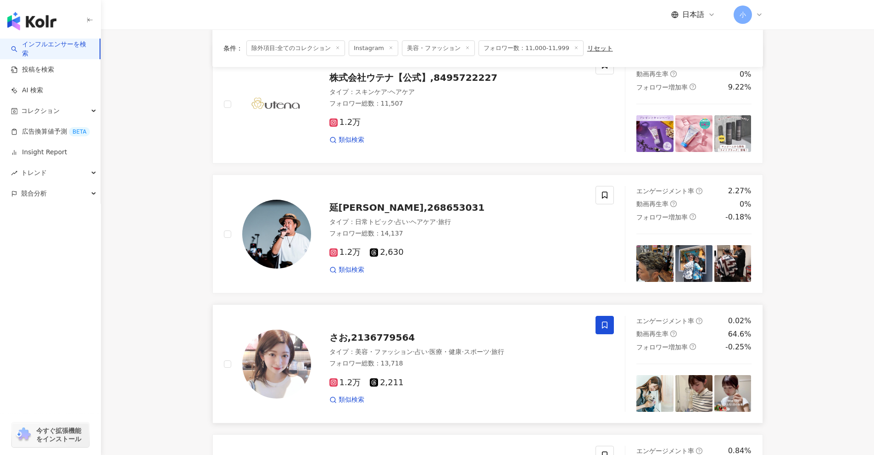
scroll to position [1443, 0]
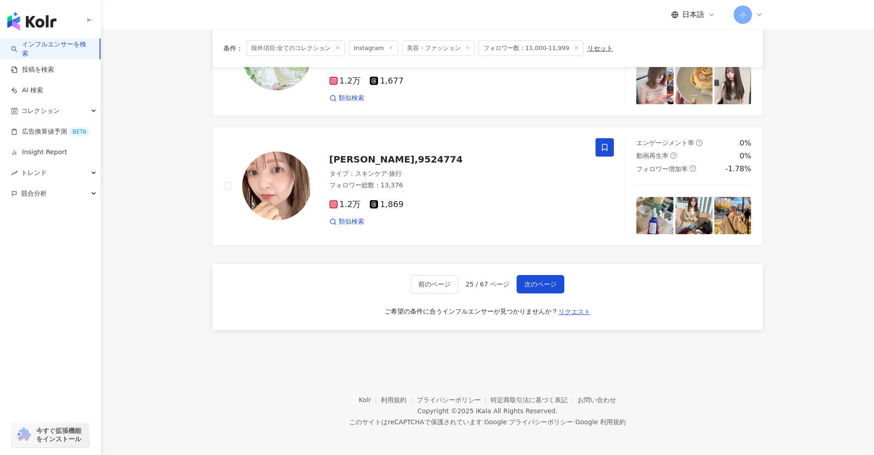
drag, startPoint x: 811, startPoint y: 189, endPoint x: 807, endPoint y: 347, distance: 158.8
click at [548, 284] on span "次のページ" at bounding box center [541, 283] width 32 height 7
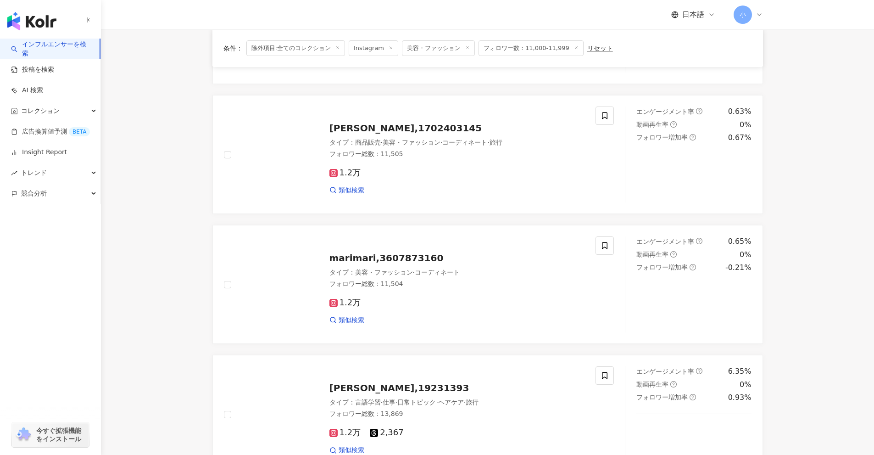
scroll to position [303, 0]
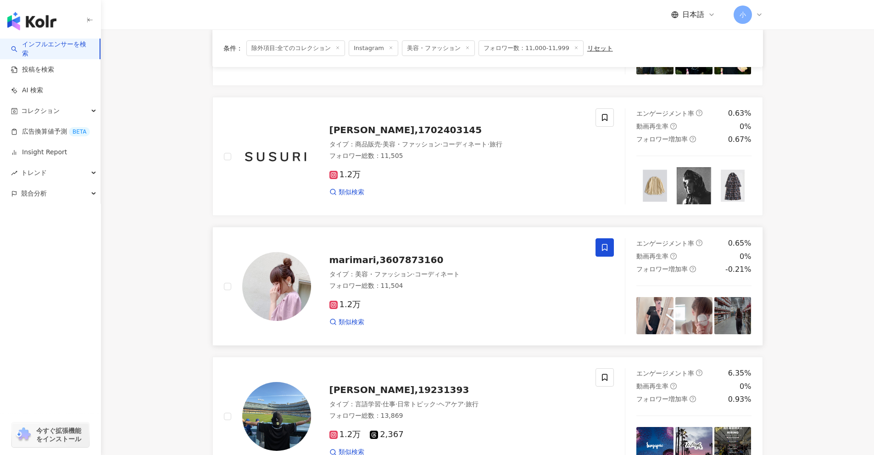
click at [608, 254] on span at bounding box center [605, 247] width 18 height 18
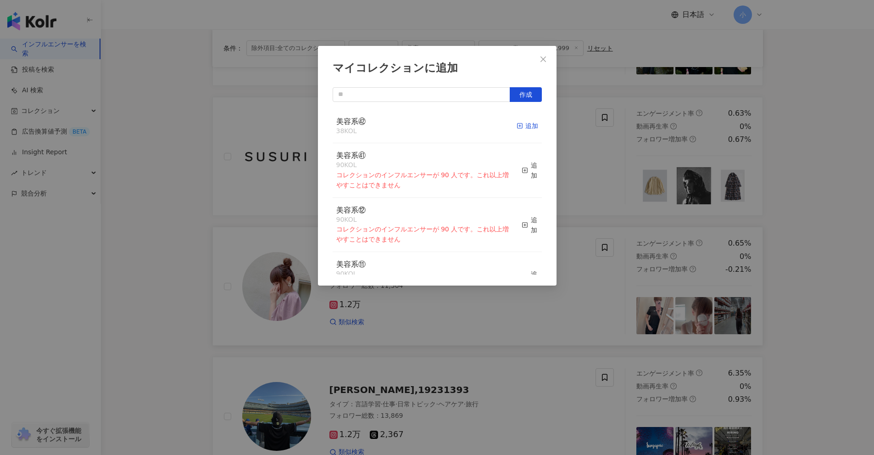
click at [517, 122] on span "button" at bounding box center [520, 125] width 6 height 7
click at [805, 229] on div "マイコレクションに追加 作成 美容系㊷ 38 KOL 追加 美容系㊶ 90 KOL コレクションのインフルエンサーが 90 人です。これ以上増やすことはできま…" at bounding box center [437, 227] width 874 height 455
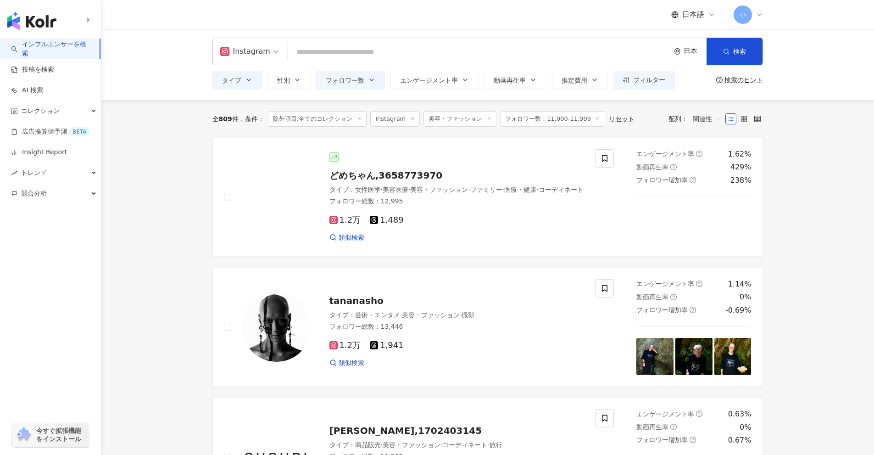
scroll to position [0, 0]
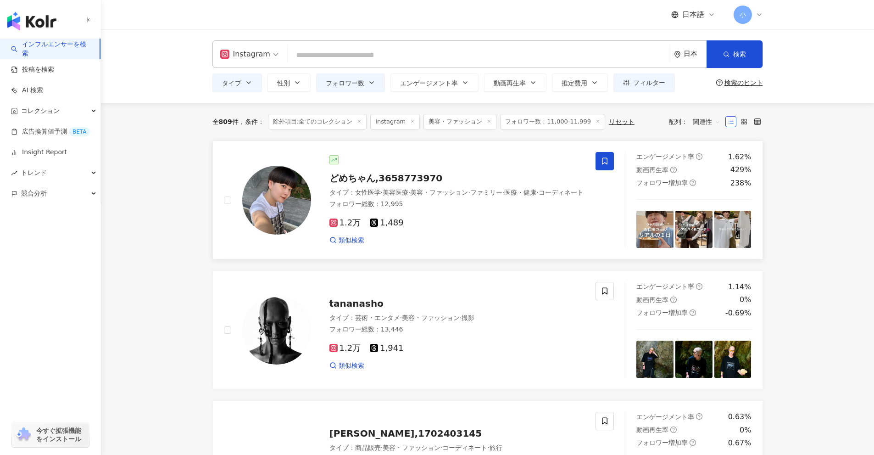
click at [601, 160] on icon at bounding box center [605, 161] width 8 height 8
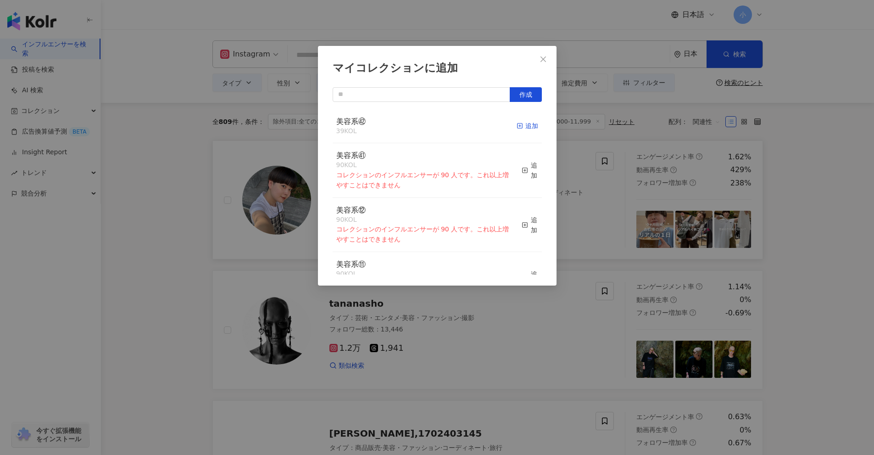
click at [527, 128] on div "追加" at bounding box center [528, 126] width 22 height 10
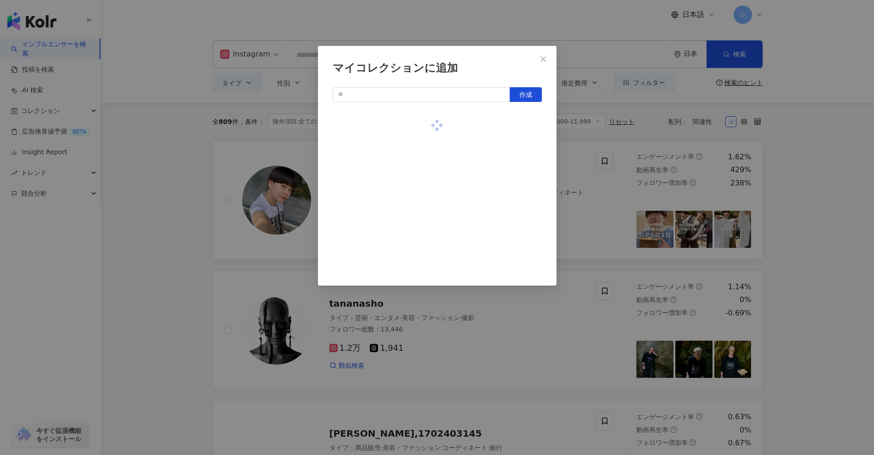
click at [790, 184] on div "マイコレクションに追加 作成" at bounding box center [437, 227] width 874 height 455
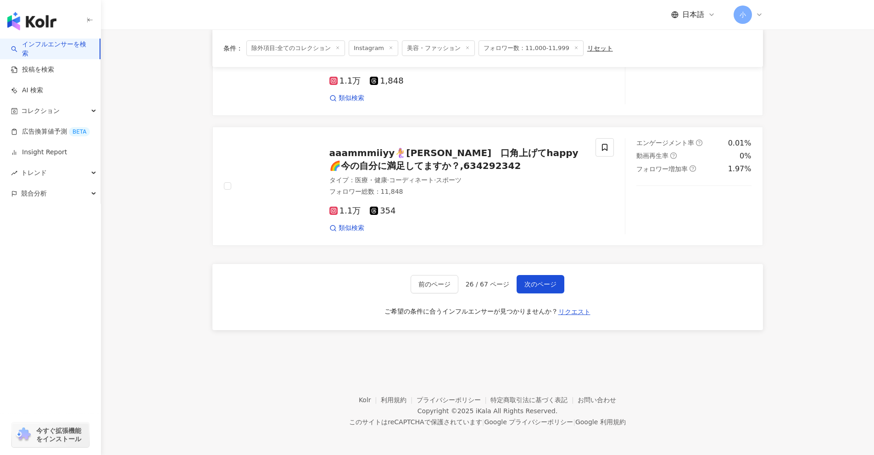
scroll to position [1451, 0]
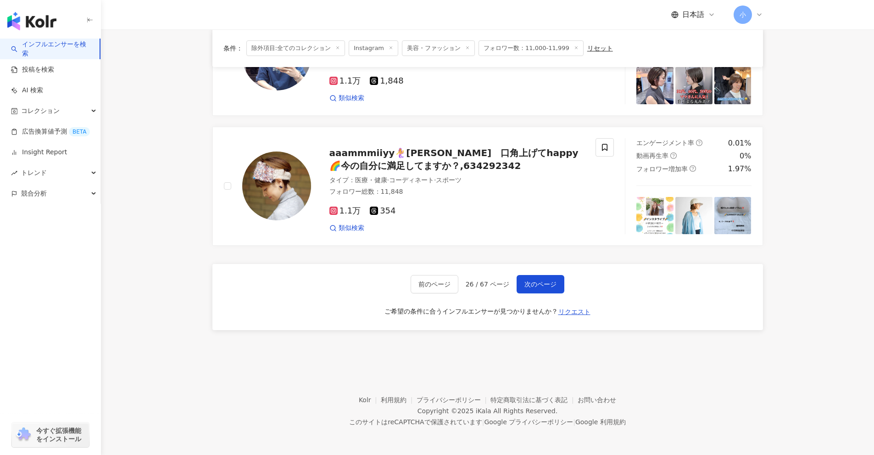
drag, startPoint x: 802, startPoint y: 143, endPoint x: 789, endPoint y: 368, distance: 225.7
click at [550, 285] on span "次のページ" at bounding box center [541, 283] width 32 height 7
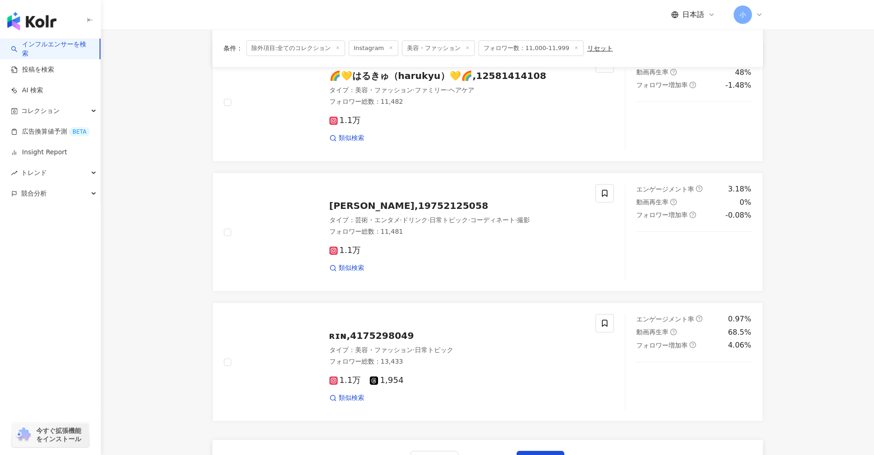
scroll to position [1265, 0]
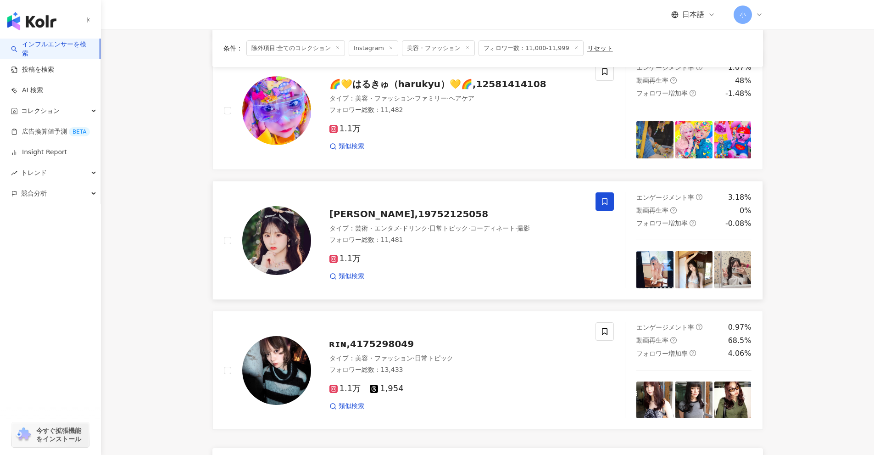
click at [607, 203] on icon at bounding box center [605, 201] width 6 height 7
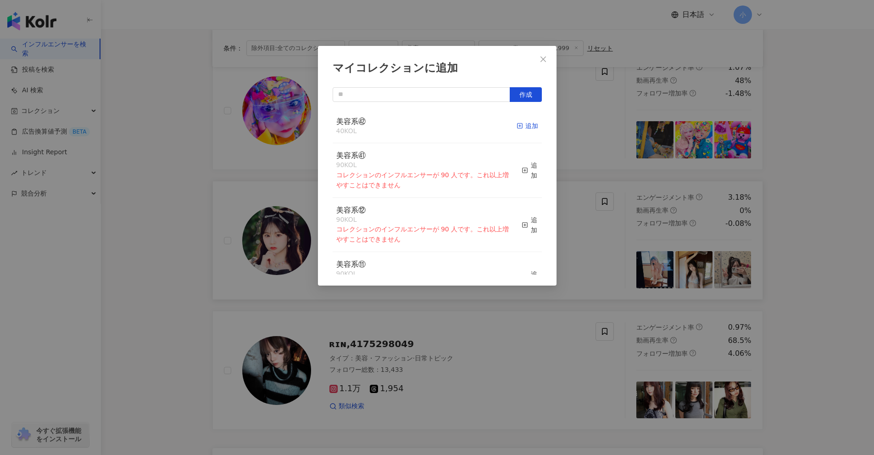
click at [525, 122] on div "追加" at bounding box center [528, 126] width 22 height 10
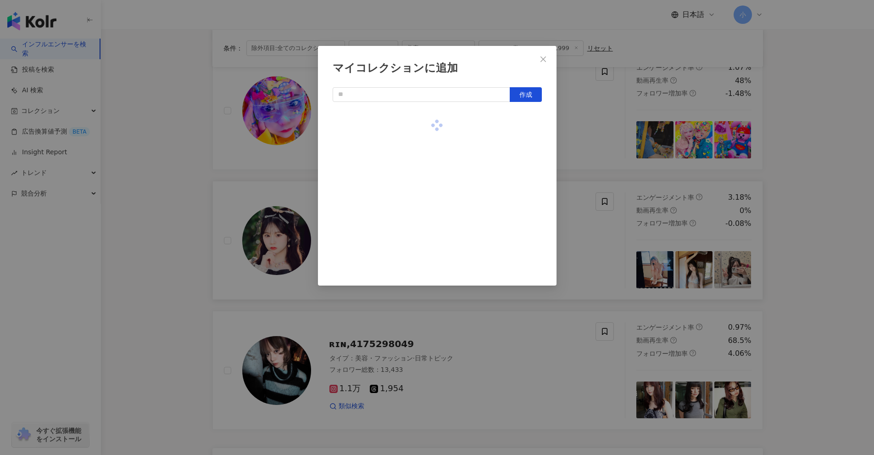
click at [789, 224] on div "マイコレクションに追加 作成" at bounding box center [437, 227] width 874 height 455
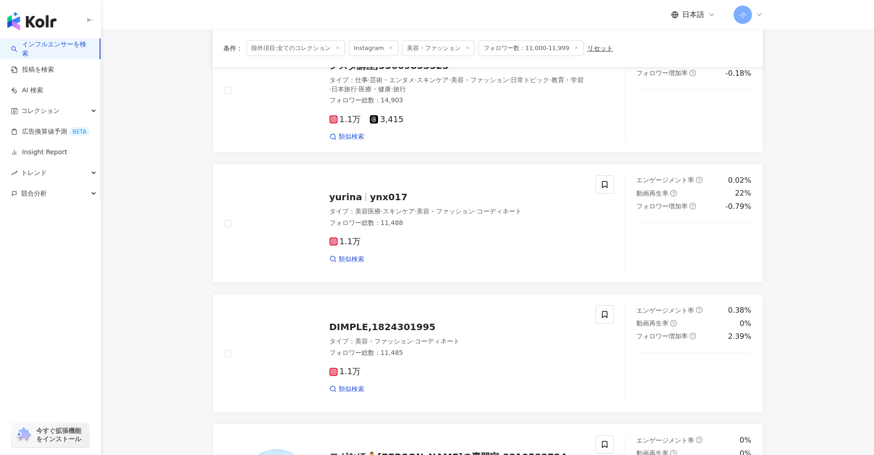
scroll to position [760, 0]
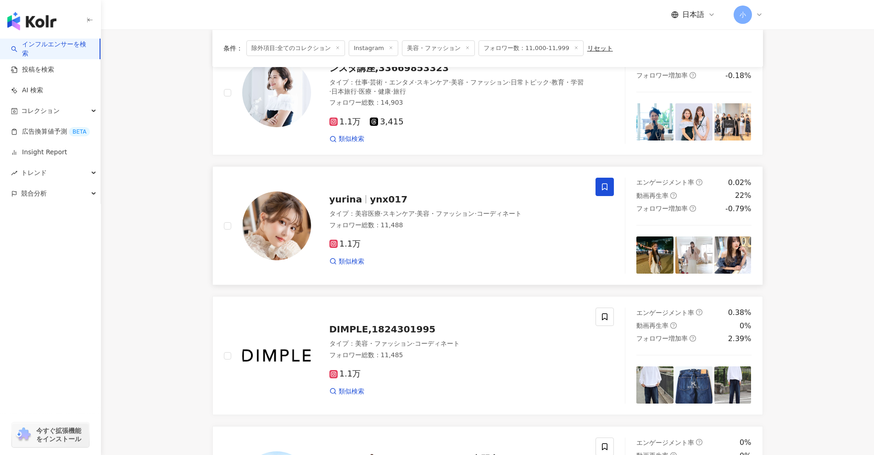
click at [606, 187] on icon at bounding box center [605, 187] width 8 height 8
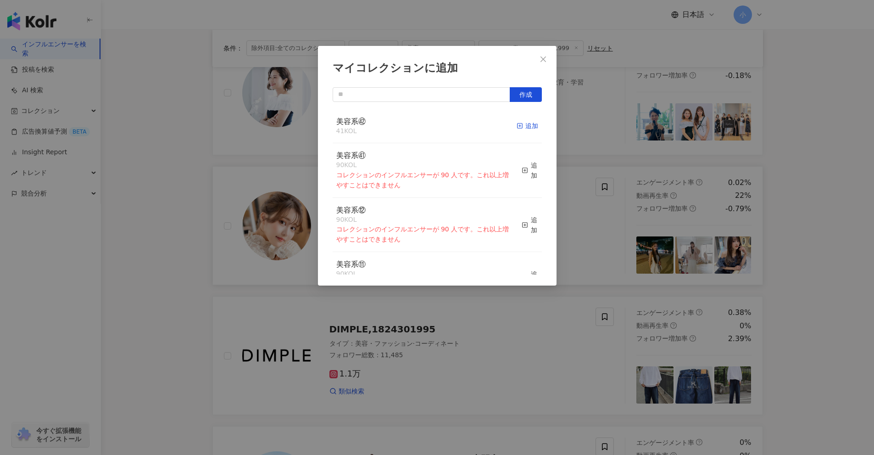
click at [518, 128] on div "追加" at bounding box center [528, 126] width 22 height 10
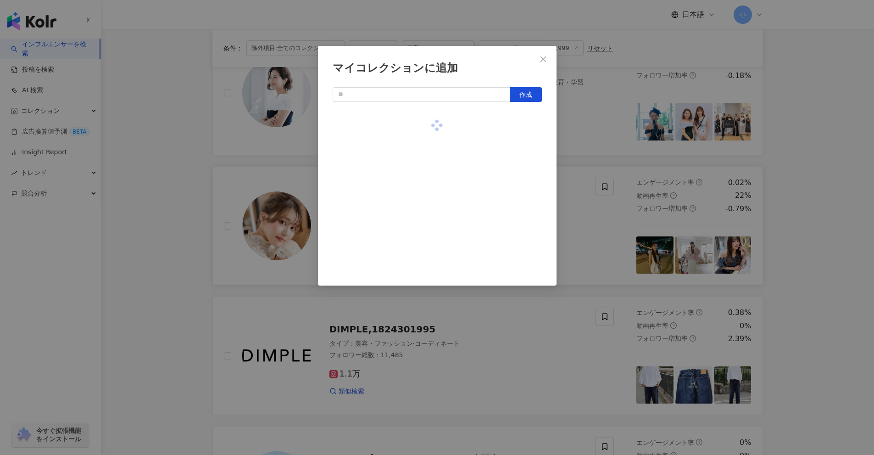
click at [808, 208] on div "マイコレクションに追加 作成" at bounding box center [437, 227] width 874 height 455
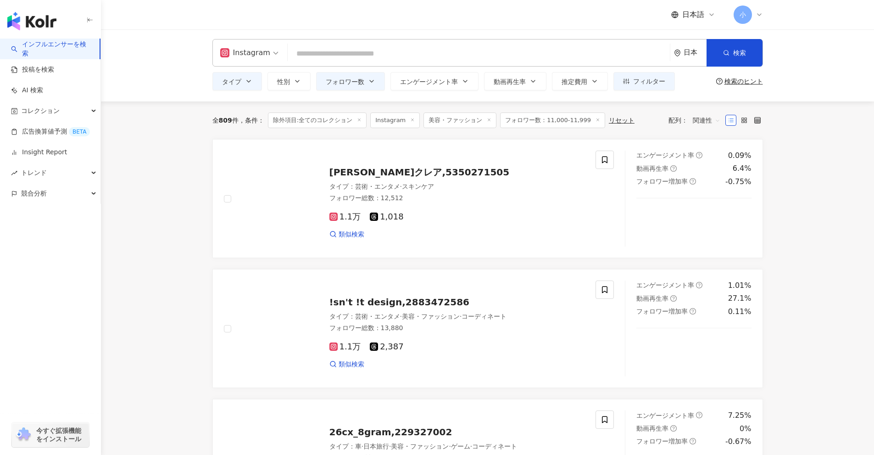
scroll to position [0, 0]
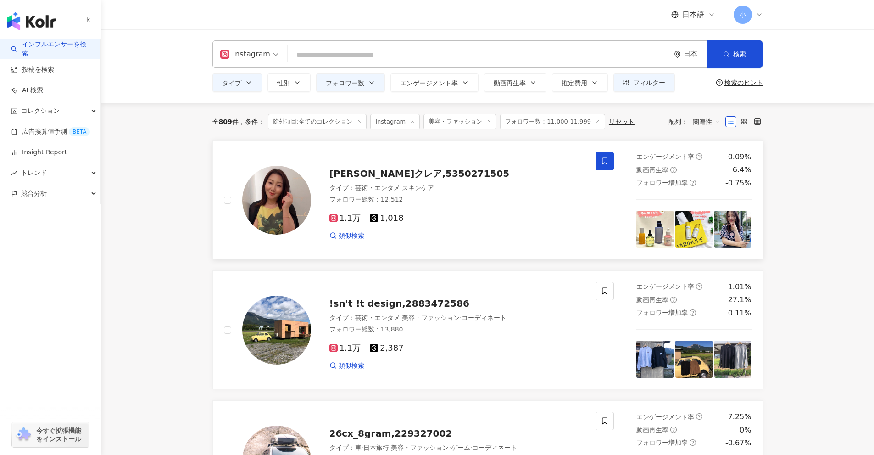
click at [614, 164] on span at bounding box center [605, 161] width 18 height 18
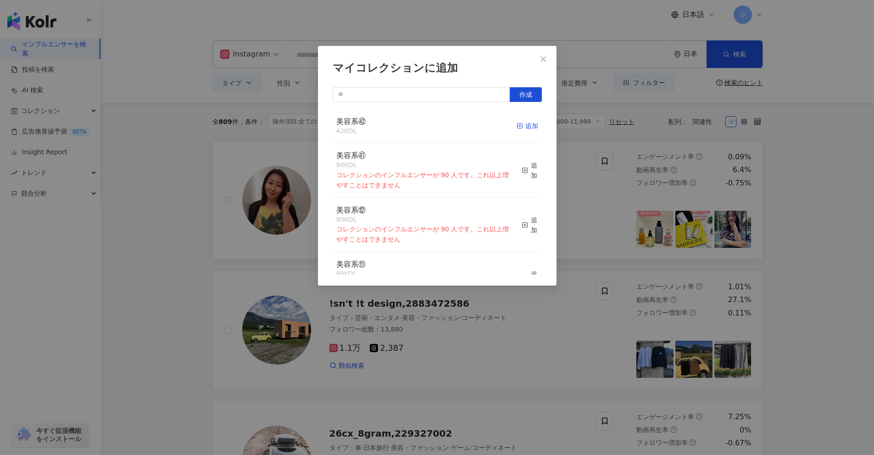
click at [517, 127] on icon "button" at bounding box center [520, 126] width 6 height 6
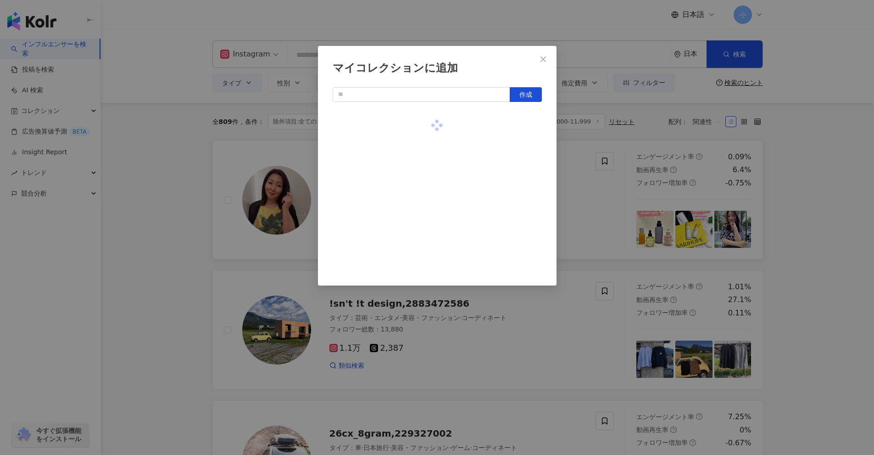
click at [771, 248] on div "マイコレクションに追加 作成" at bounding box center [437, 227] width 874 height 455
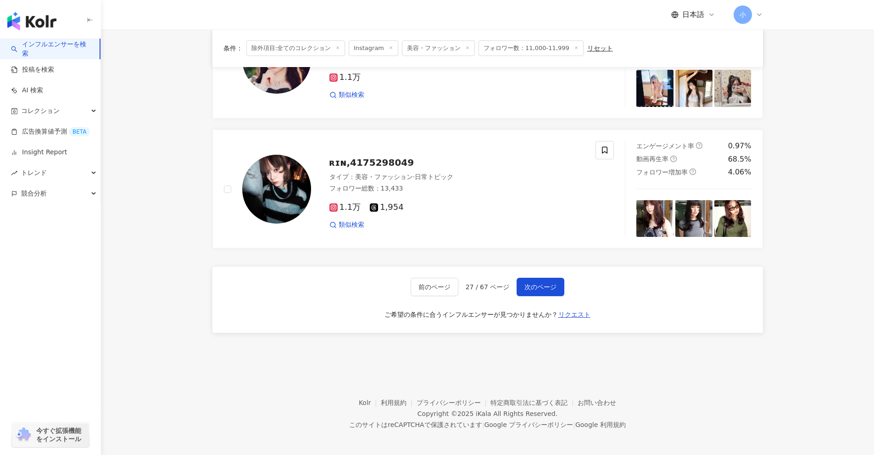
scroll to position [1448, 0]
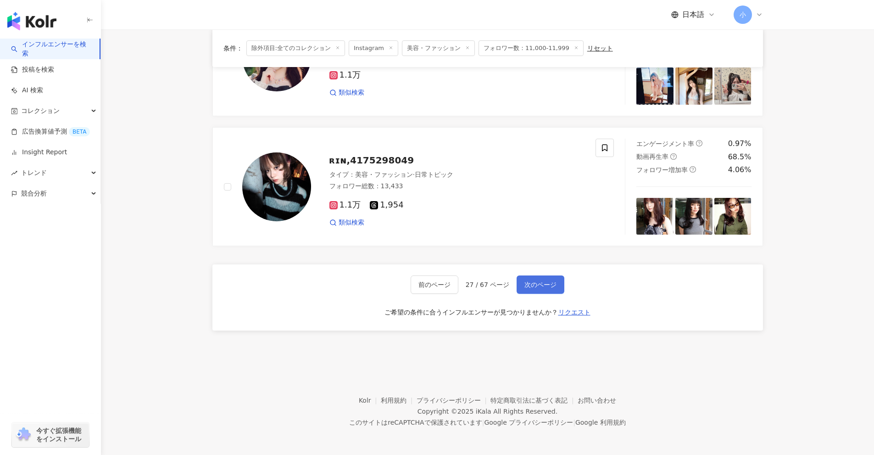
click at [527, 281] on span "次のページ" at bounding box center [541, 284] width 32 height 7
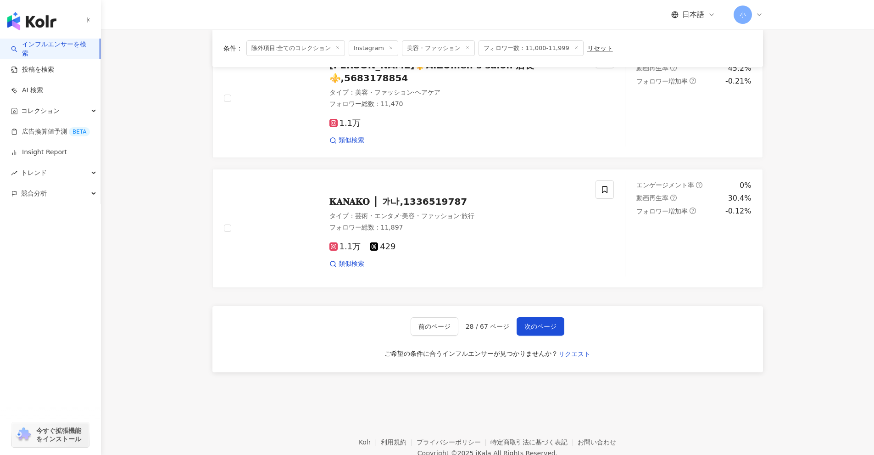
scroll to position [1397, 0]
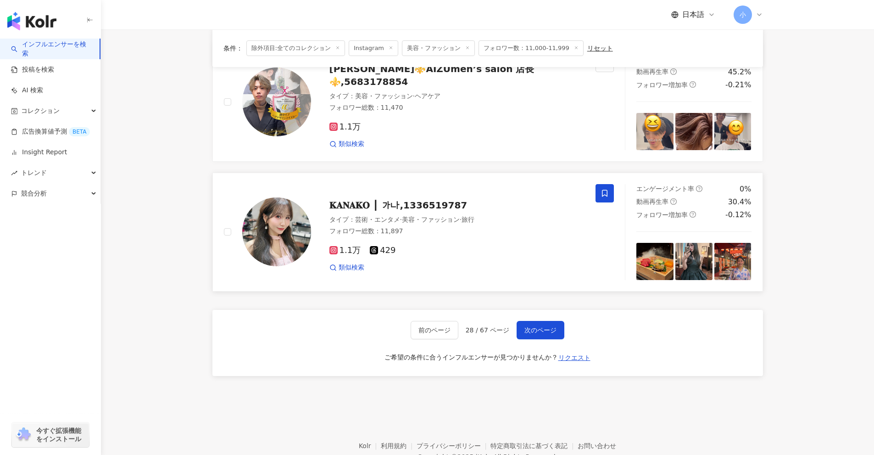
click at [607, 190] on icon at bounding box center [605, 193] width 6 height 7
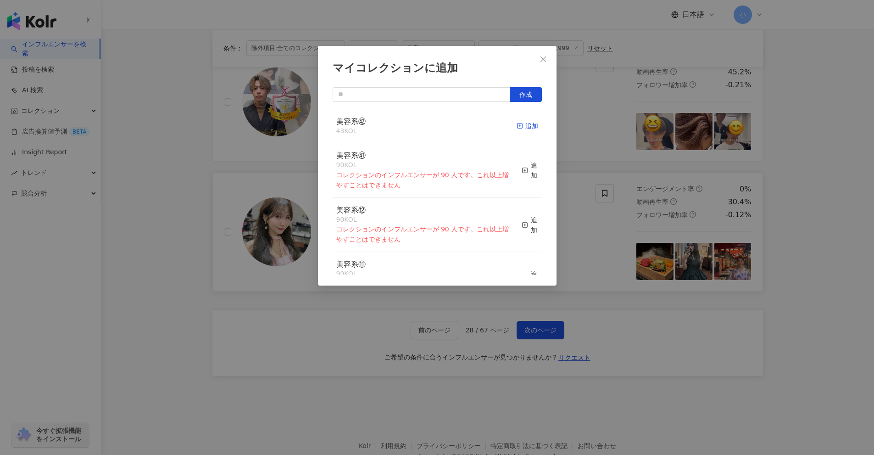
click at [517, 128] on icon "button" at bounding box center [520, 126] width 6 height 6
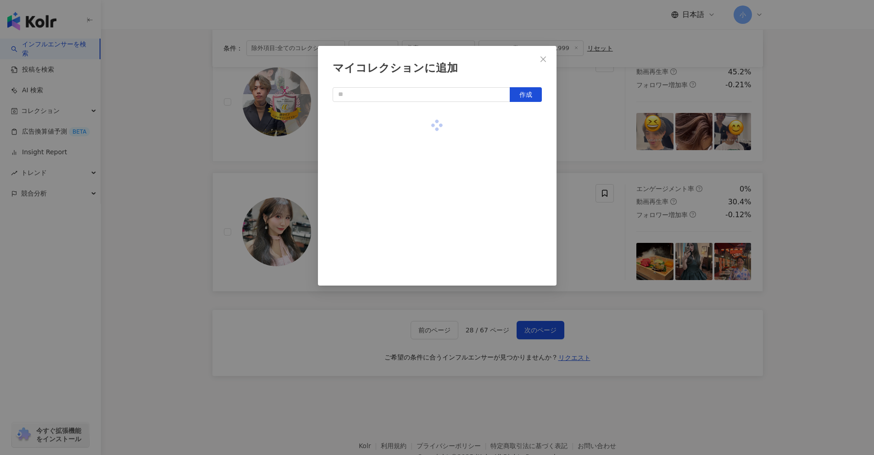
click at [808, 205] on div "マイコレクションに追加 作成" at bounding box center [437, 227] width 874 height 455
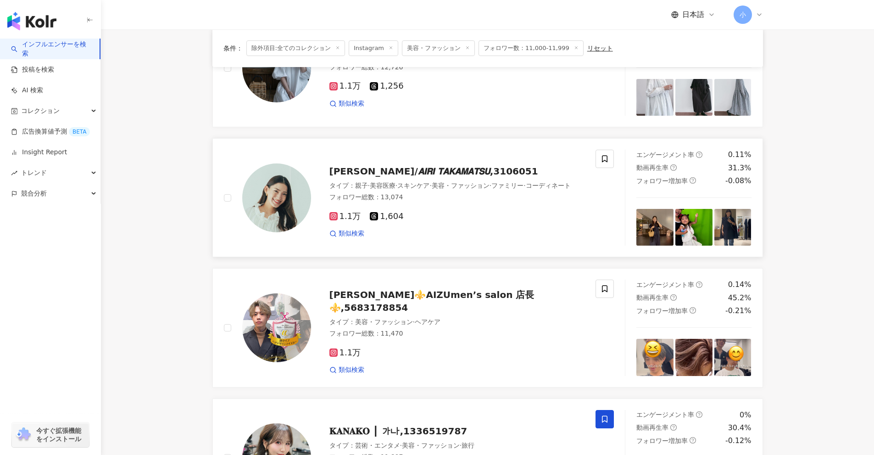
scroll to position [1168, 0]
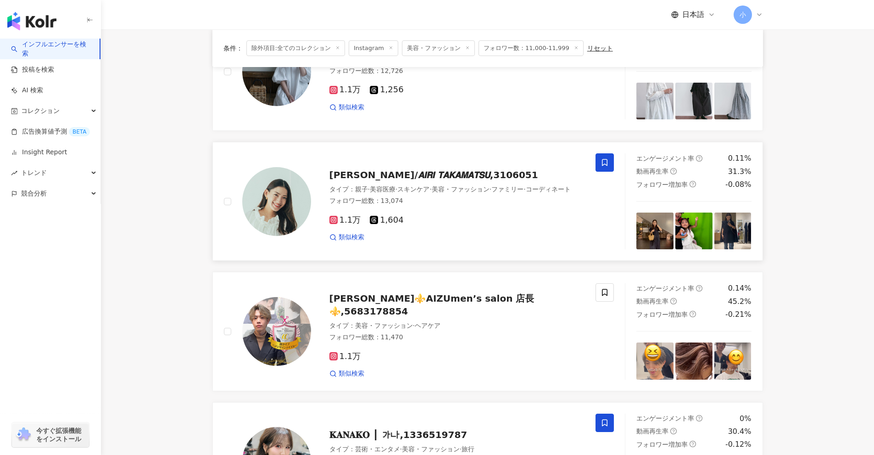
click at [613, 163] on span at bounding box center [605, 162] width 18 height 18
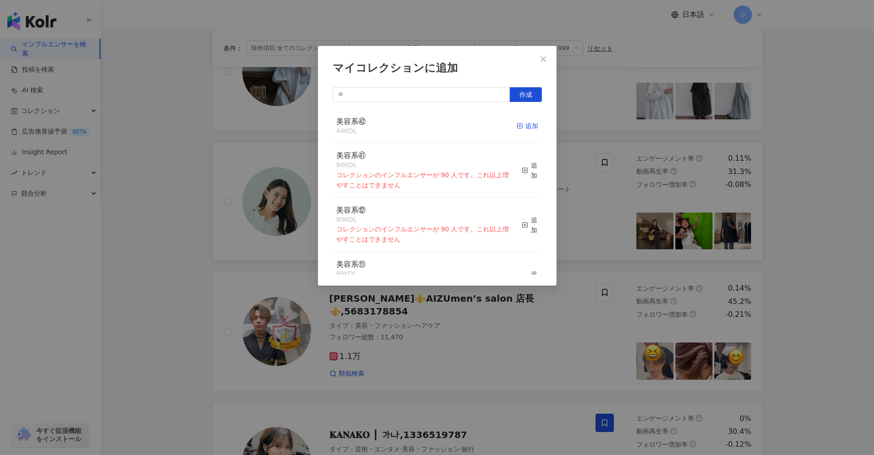
click at [520, 127] on line "button" at bounding box center [520, 126] width 0 height 2
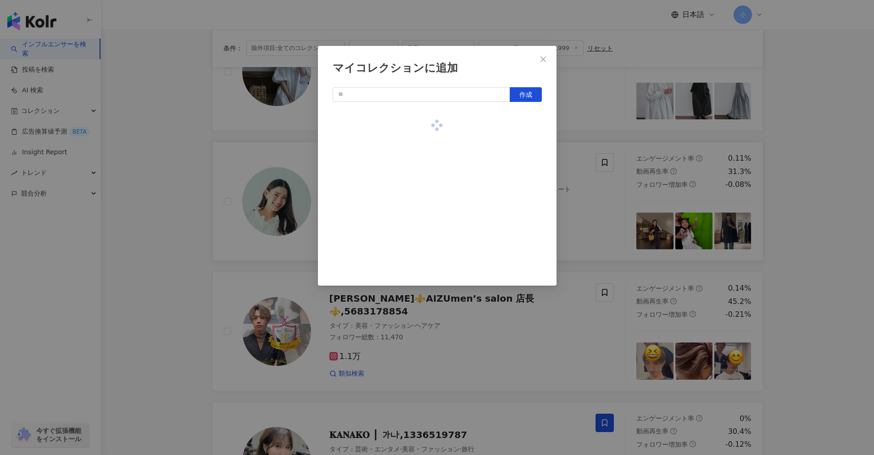
click at [830, 222] on div "マイコレクションに追加 作成" at bounding box center [437, 227] width 874 height 455
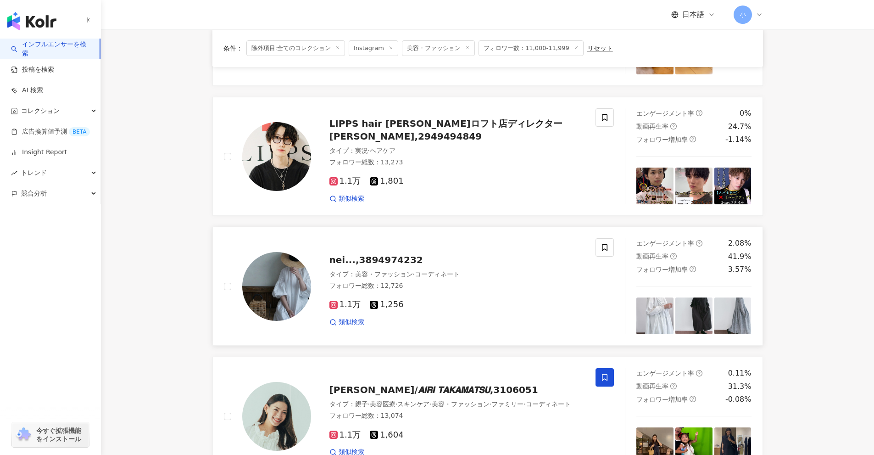
scroll to position [938, 0]
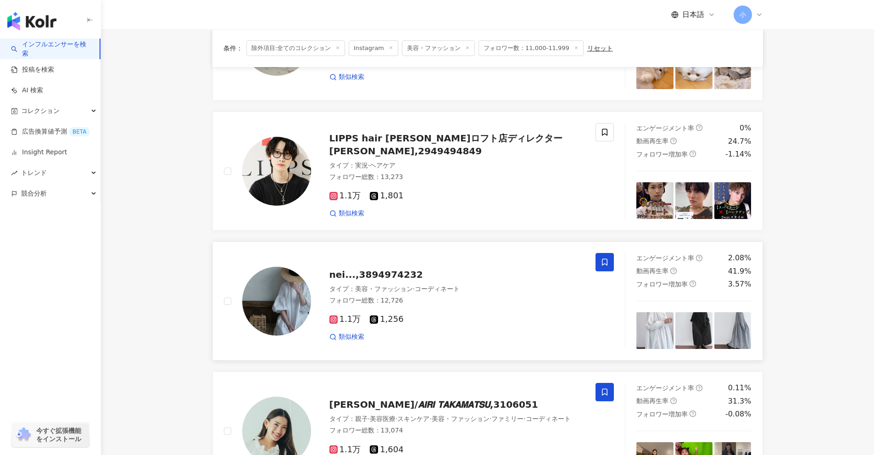
click at [609, 260] on span at bounding box center [605, 262] width 18 height 18
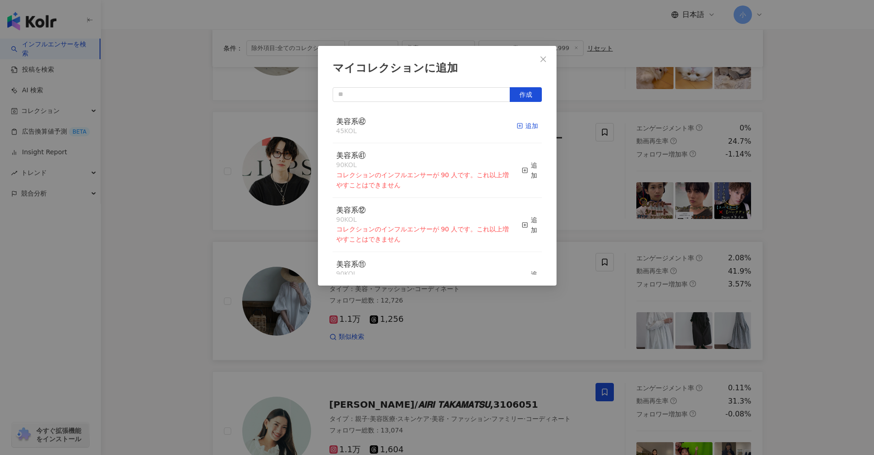
click at [518, 128] on div "追加" at bounding box center [528, 126] width 22 height 10
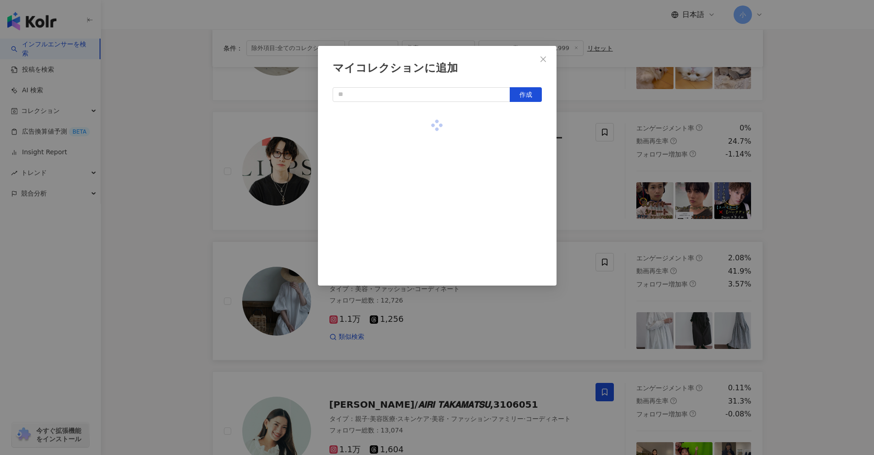
click at [841, 221] on div "マイコレクションに追加 作成" at bounding box center [437, 227] width 874 height 455
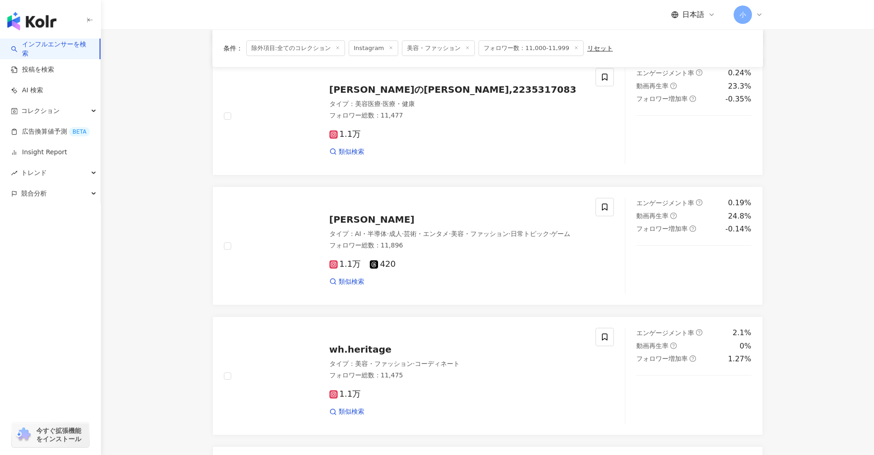
scroll to position [341, 0]
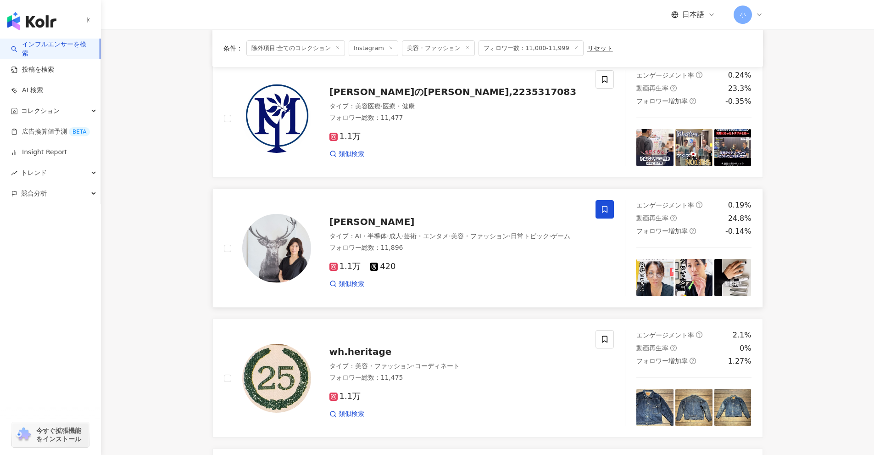
click at [609, 210] on span at bounding box center [605, 209] width 18 height 18
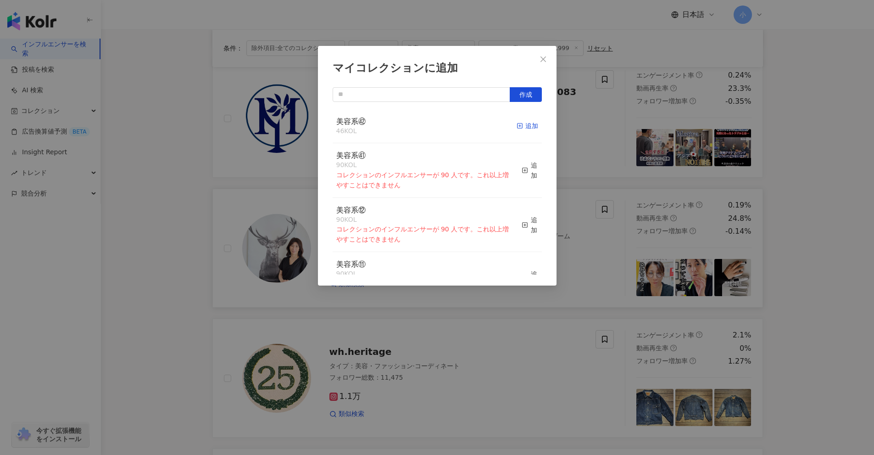
click at [518, 129] on div "追加" at bounding box center [528, 126] width 22 height 10
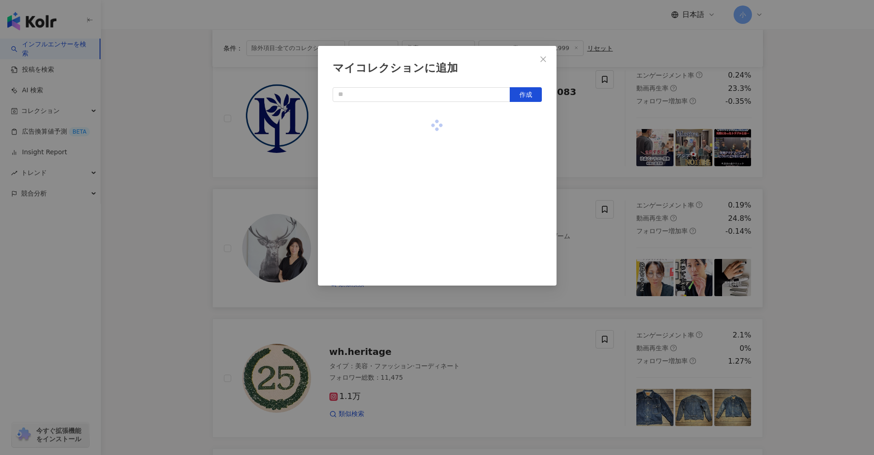
click at [790, 215] on div "マイコレクションに追加 作成" at bounding box center [437, 227] width 874 height 455
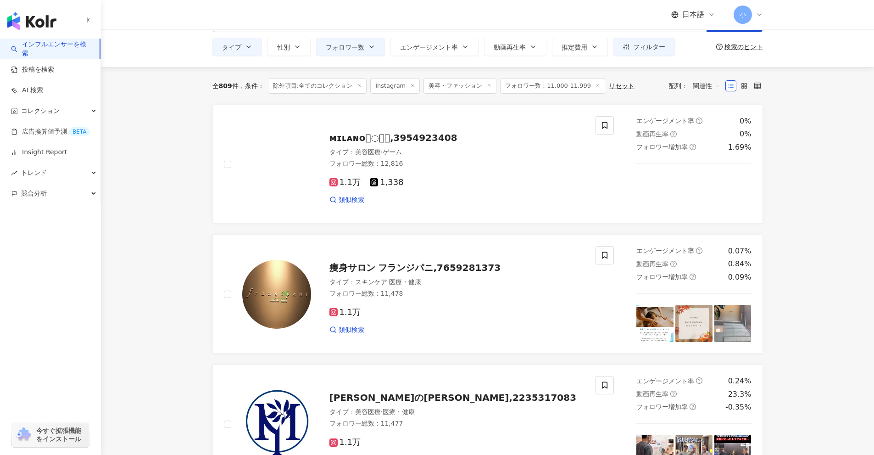
scroll to position [0, 0]
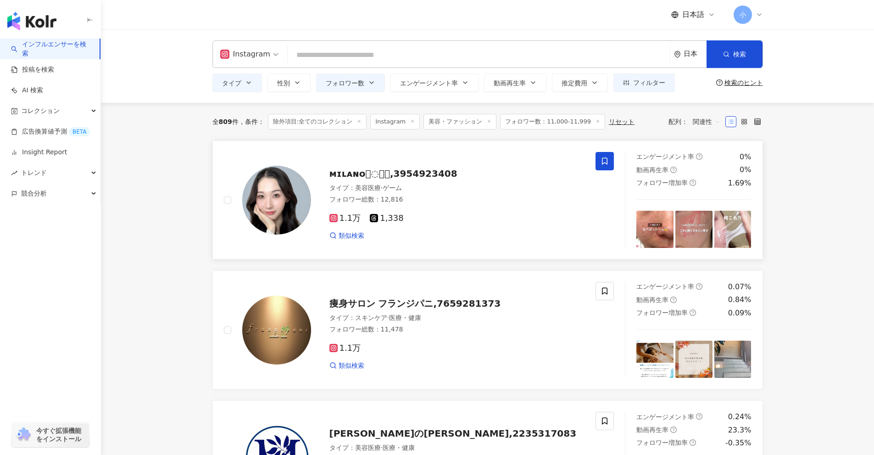
click at [603, 162] on icon at bounding box center [605, 161] width 6 height 7
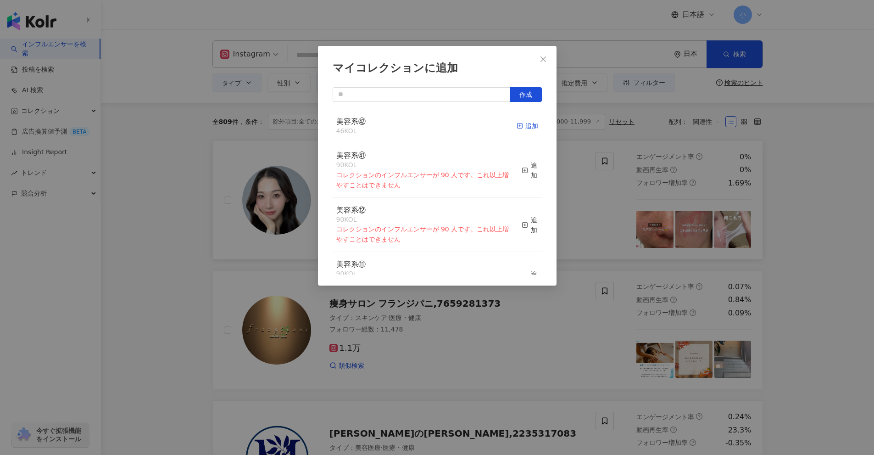
click at [520, 129] on div "追加" at bounding box center [528, 126] width 22 height 10
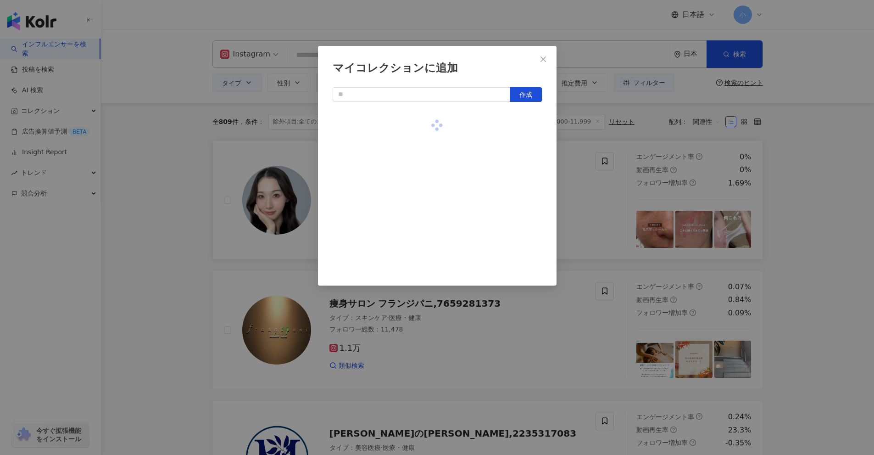
click at [797, 205] on div "マイコレクションに追加 作成" at bounding box center [437, 227] width 874 height 455
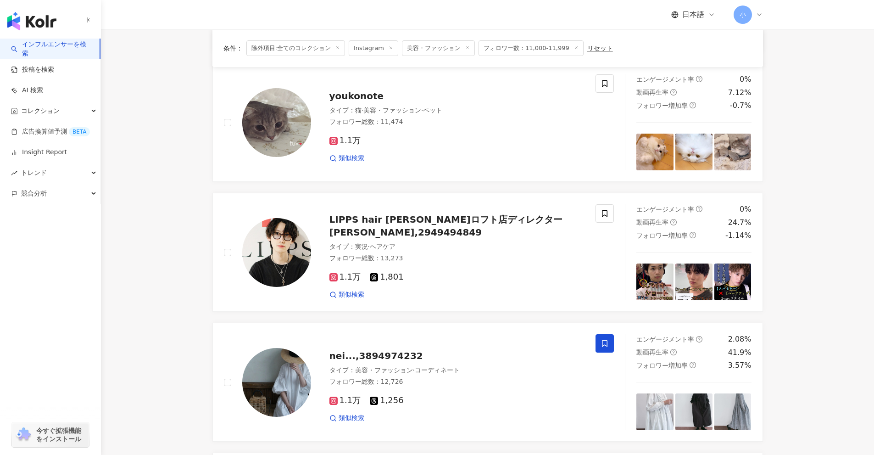
scroll to position [1443, 0]
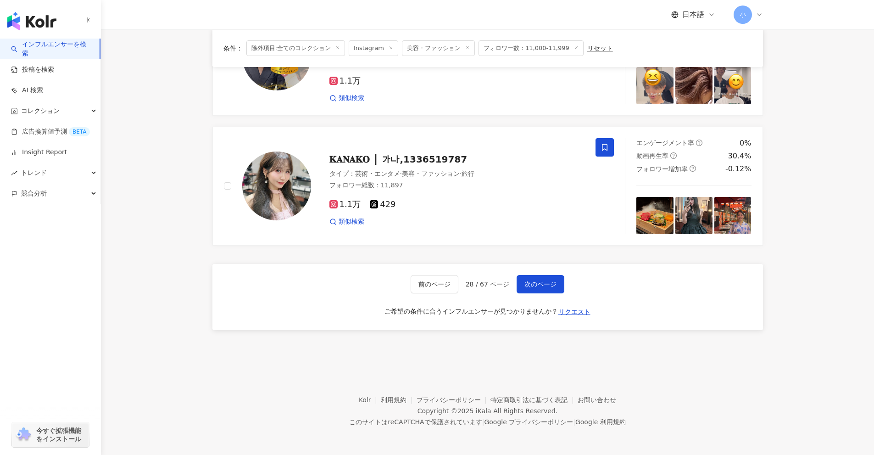
drag, startPoint x: 811, startPoint y: 168, endPoint x: 799, endPoint y: 322, distance: 154.7
click at [531, 287] on span "次のページ" at bounding box center [541, 283] width 32 height 7
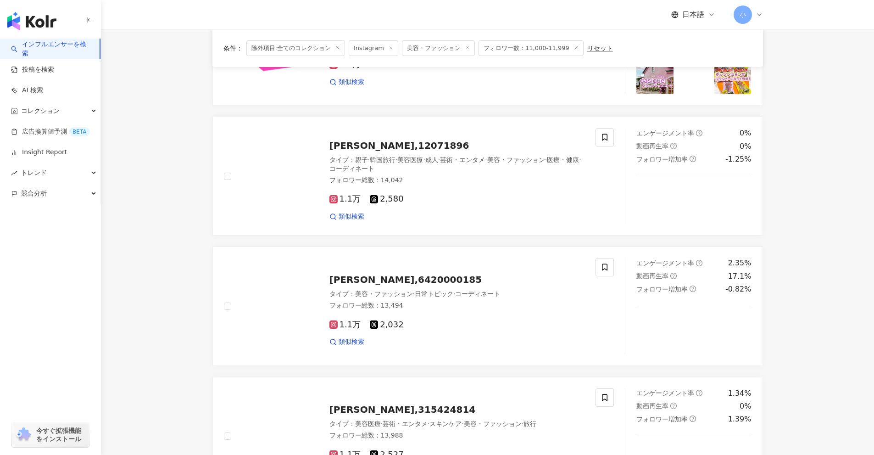
scroll to position [1168, 0]
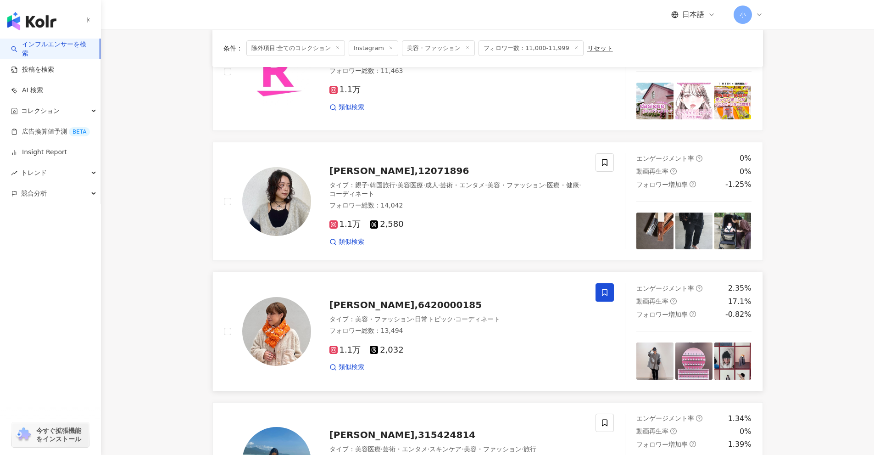
click at [602, 293] on icon at bounding box center [605, 292] width 8 height 8
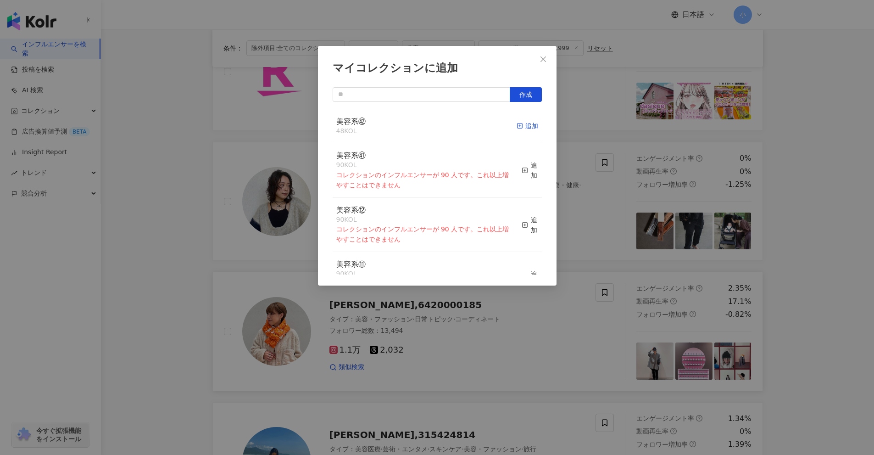
click at [524, 130] on div "追加" at bounding box center [528, 126] width 22 height 10
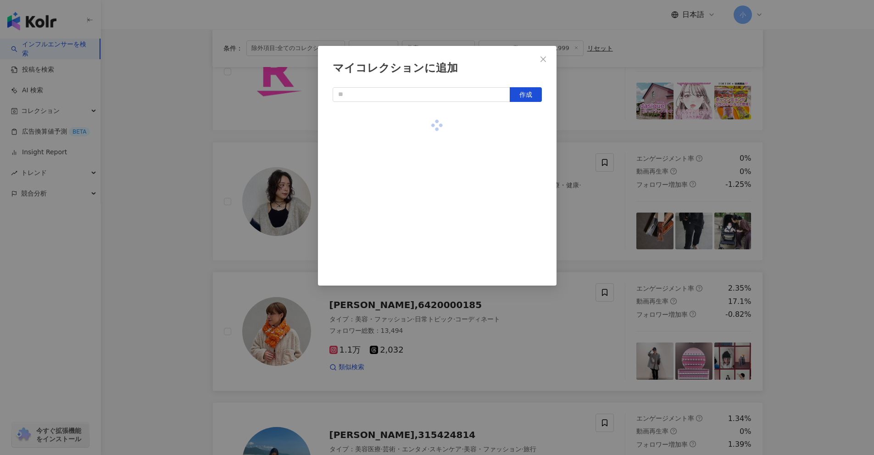
click at [797, 247] on div "マイコレクションに追加 作成" at bounding box center [437, 227] width 874 height 455
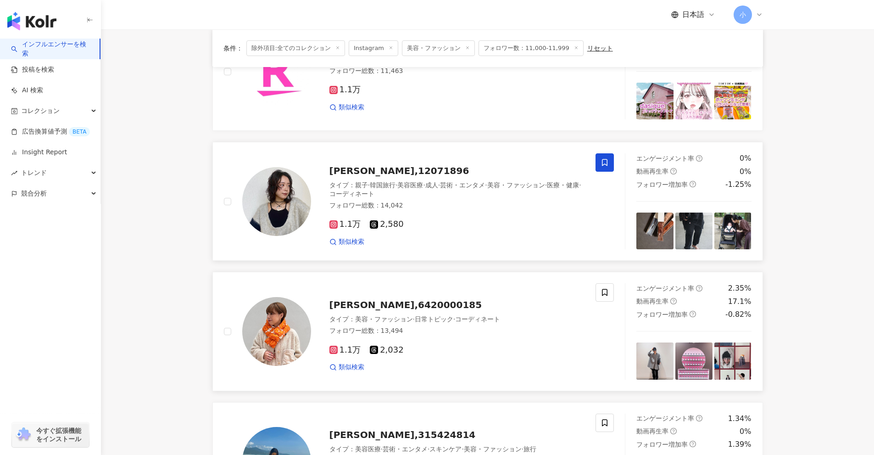
click at [610, 166] on span at bounding box center [605, 162] width 18 height 18
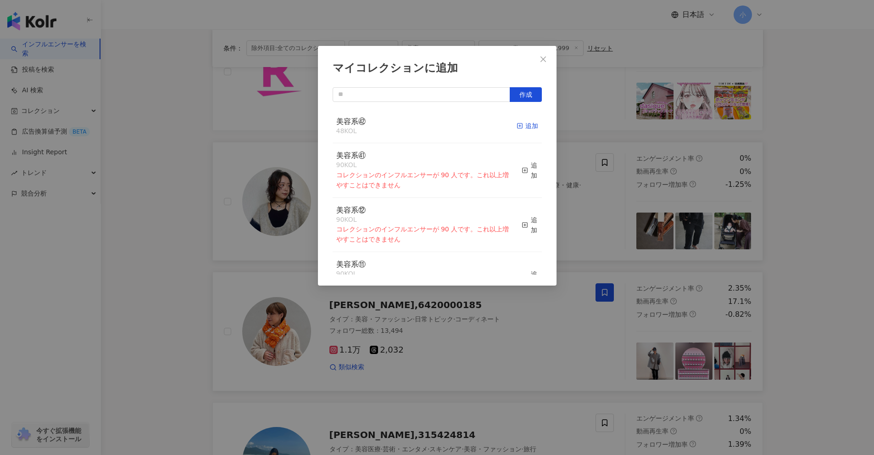
click at [517, 128] on icon "button" at bounding box center [520, 126] width 6 height 6
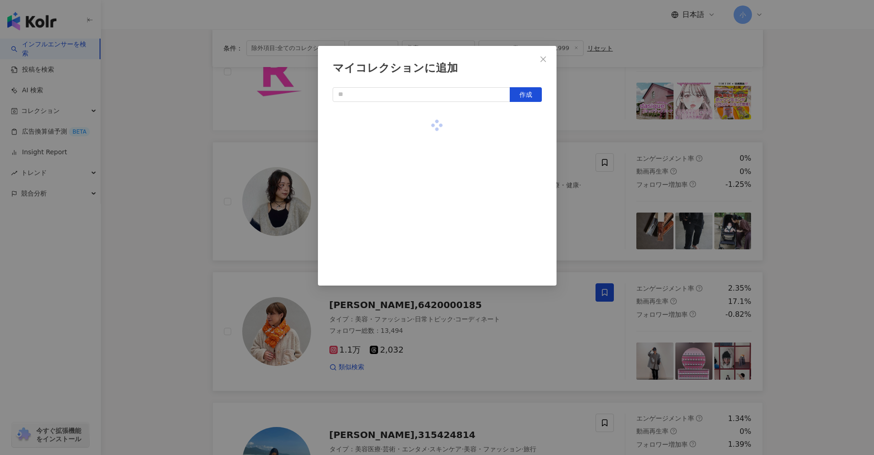
click at [813, 224] on div "マイコレクションに追加 作成" at bounding box center [437, 227] width 874 height 455
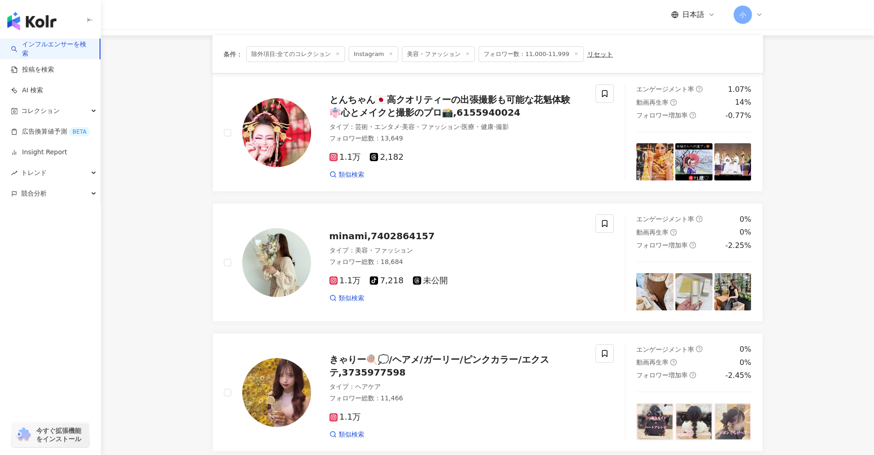
scroll to position [66, 0]
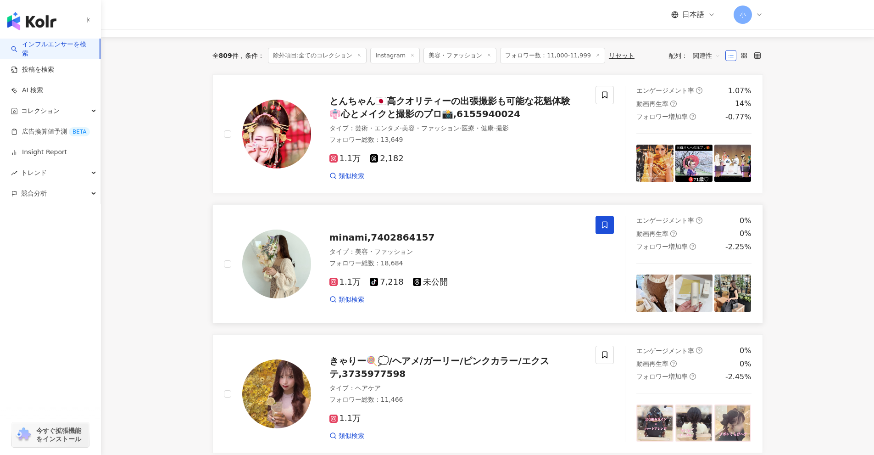
click at [605, 222] on icon at bounding box center [605, 225] width 6 height 7
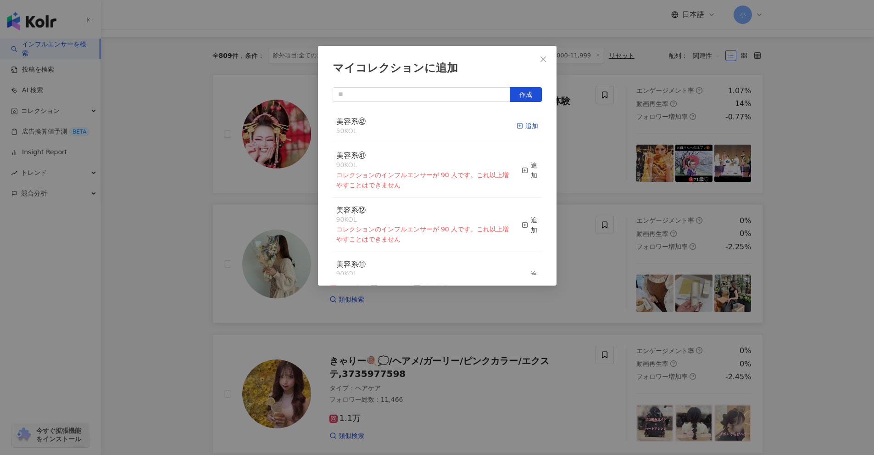
click at [523, 128] on div "追加" at bounding box center [528, 126] width 22 height 10
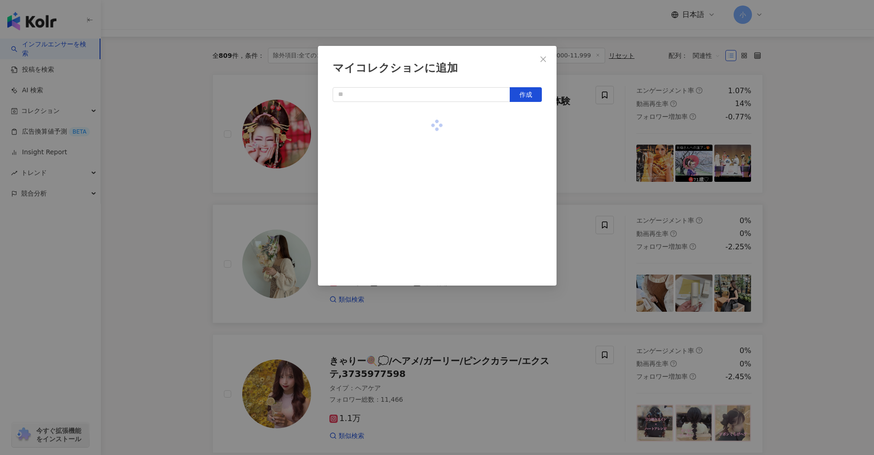
click at [834, 219] on div "マイコレクションに追加 作成" at bounding box center [437, 227] width 874 height 455
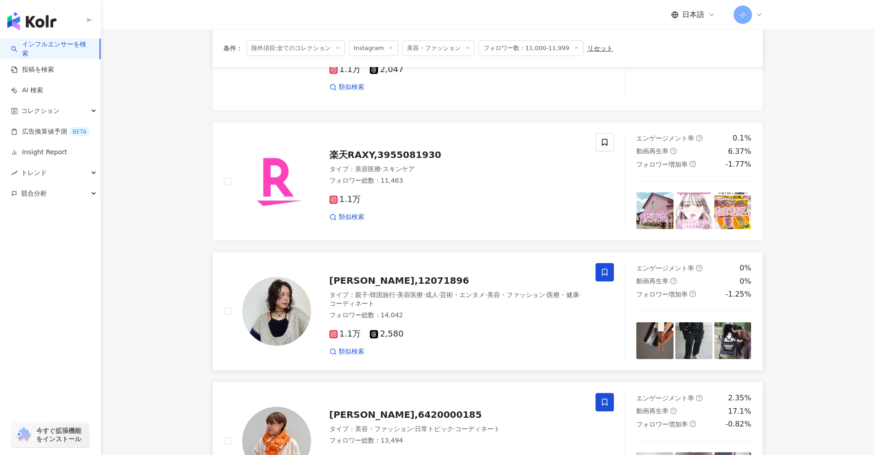
scroll to position [1443, 0]
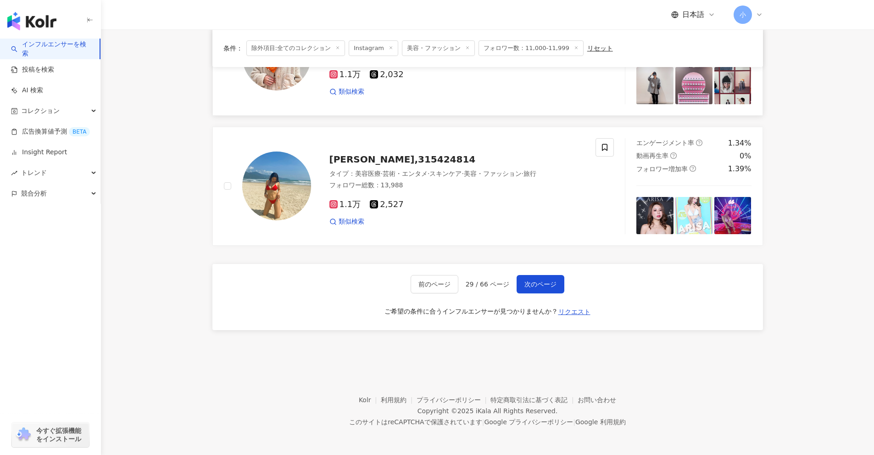
drag, startPoint x: 833, startPoint y: 187, endPoint x: 795, endPoint y: 386, distance: 202.3
click at [546, 291] on button "次のページ" at bounding box center [541, 284] width 48 height 18
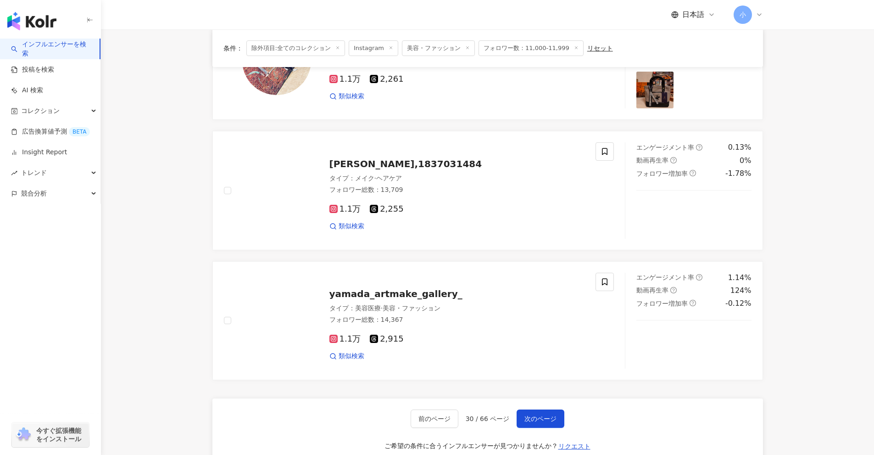
scroll to position [1305, 0]
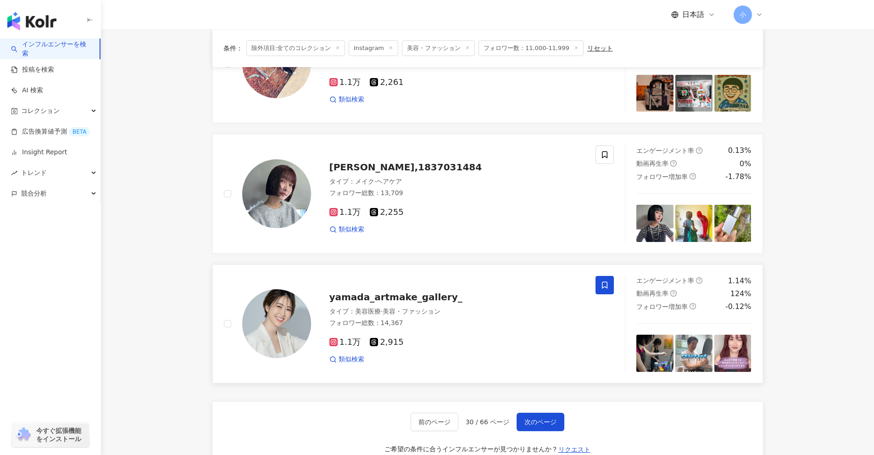
click at [600, 284] on span at bounding box center [605, 285] width 18 height 18
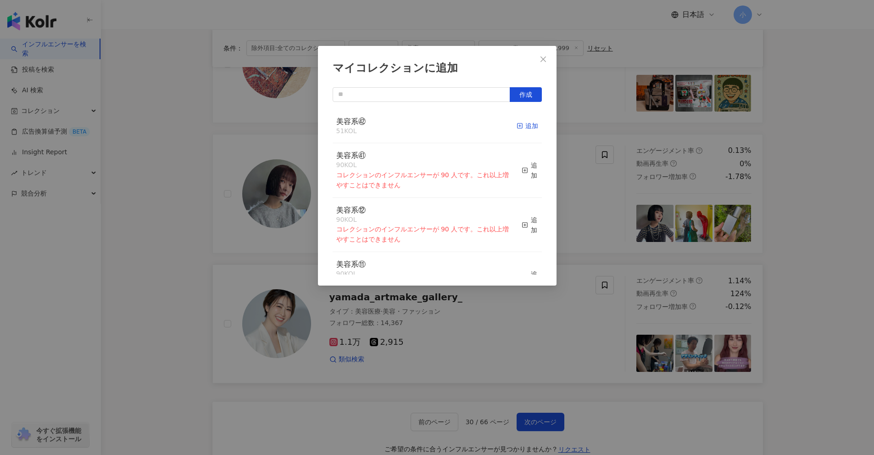
click at [525, 123] on div "追加" at bounding box center [528, 126] width 22 height 10
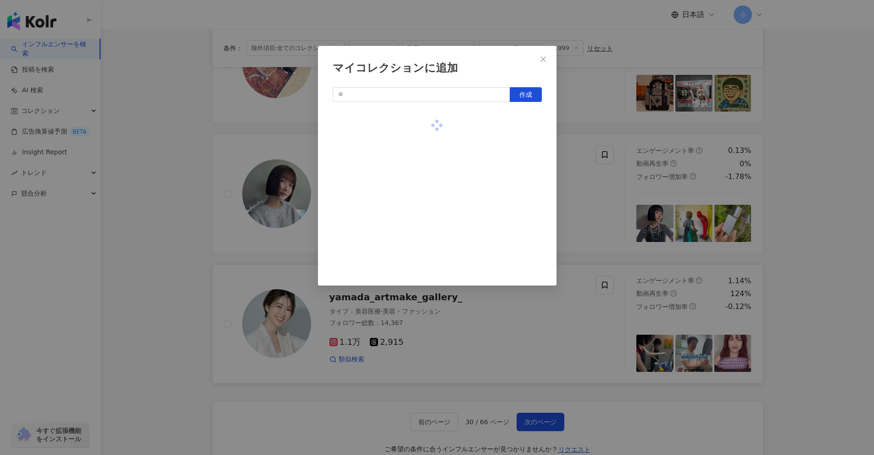
click at [806, 224] on div "マイコレクションに追加 作成" at bounding box center [437, 227] width 874 height 455
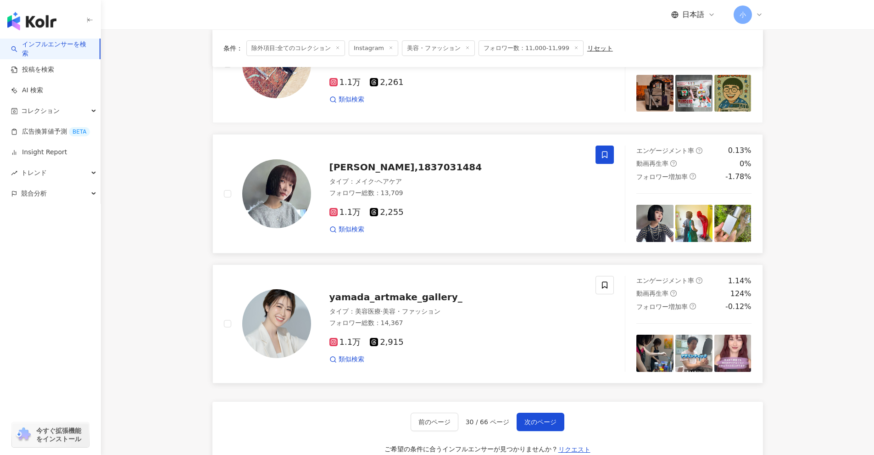
click at [596, 154] on span at bounding box center [605, 154] width 18 height 18
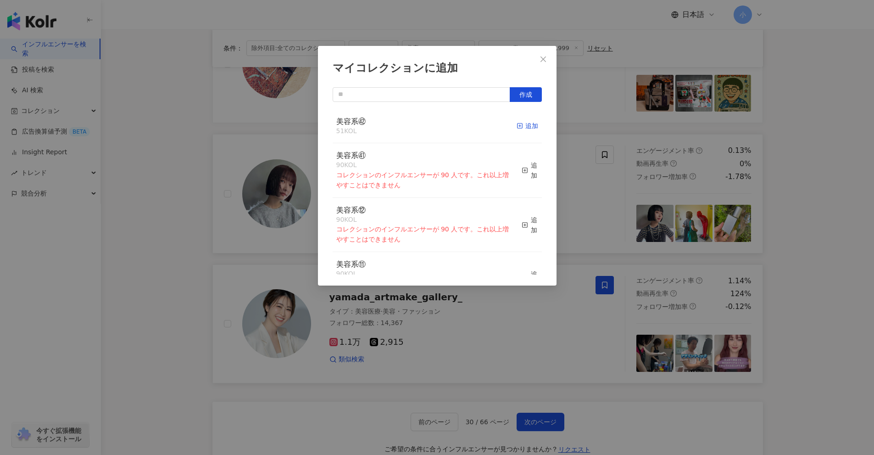
click at [517, 125] on icon "button" at bounding box center [520, 126] width 6 height 6
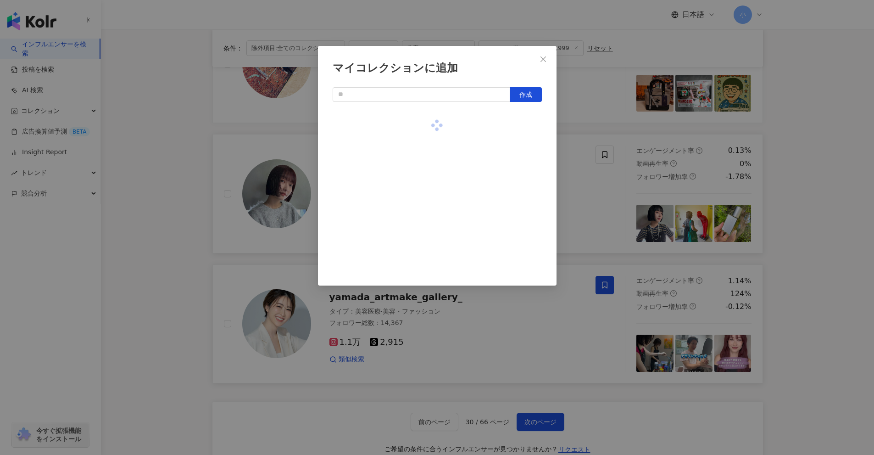
click at [787, 220] on div "マイコレクションに追加 作成" at bounding box center [437, 227] width 874 height 455
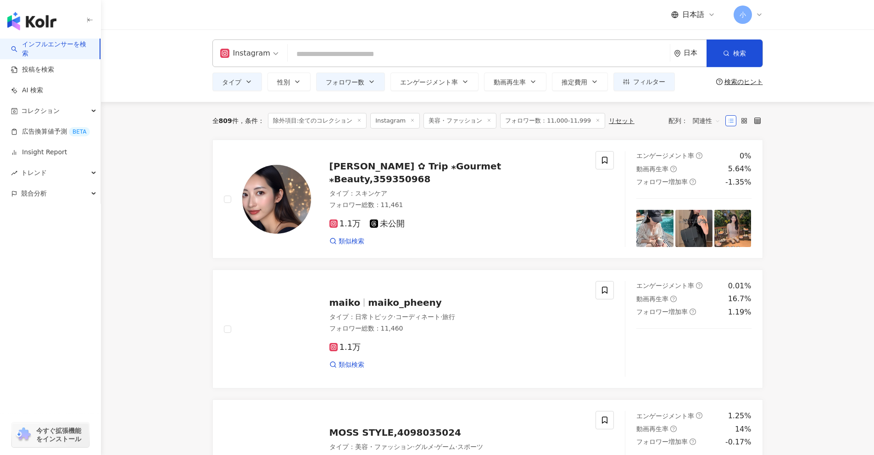
scroll to position [0, 0]
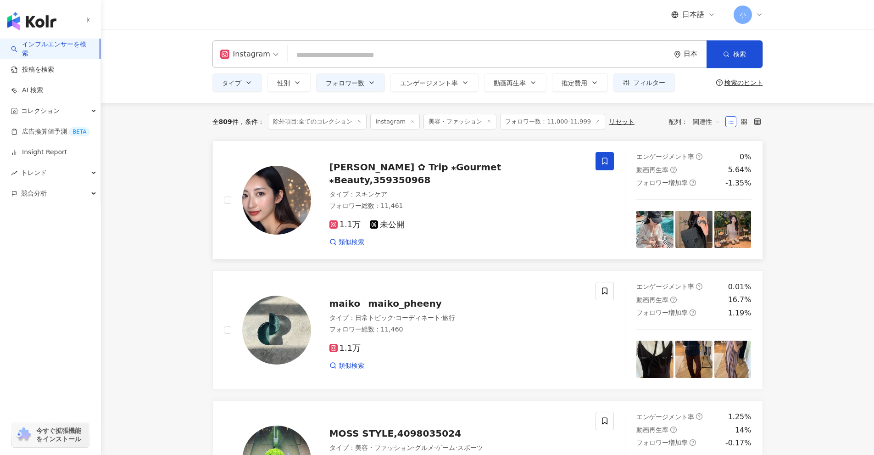
click at [602, 161] on icon at bounding box center [605, 161] width 8 height 8
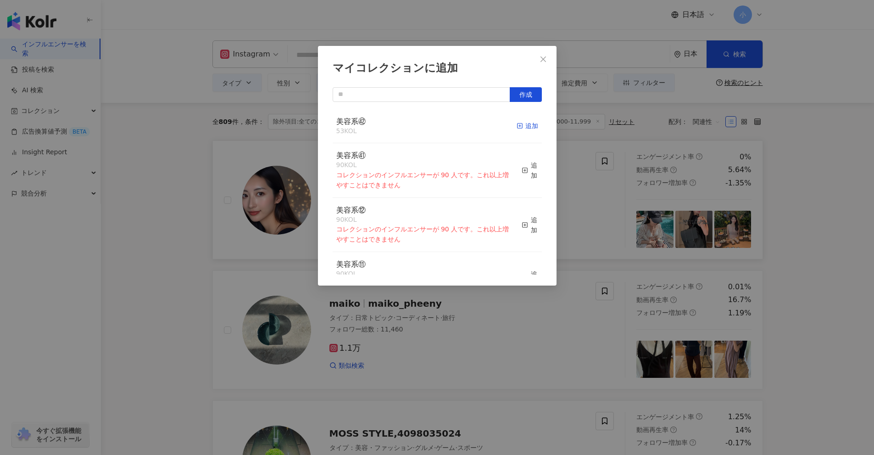
click at [524, 129] on div "追加" at bounding box center [528, 126] width 22 height 10
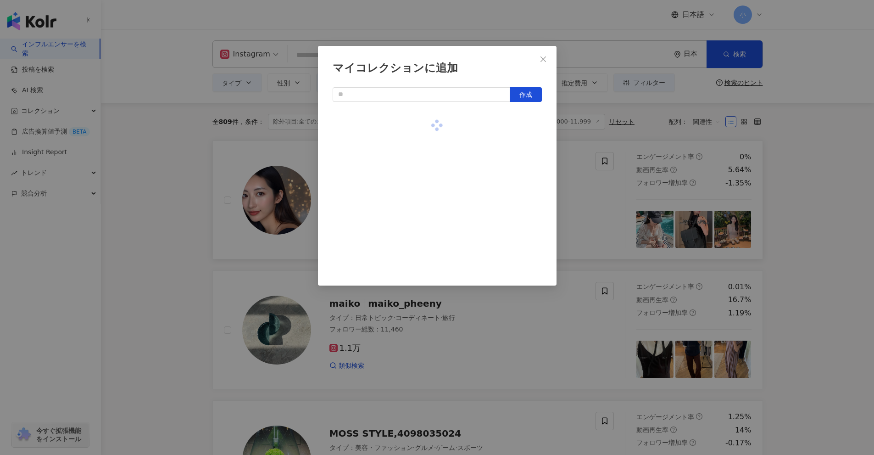
click at [794, 196] on div "マイコレクションに追加 作成" at bounding box center [437, 227] width 874 height 455
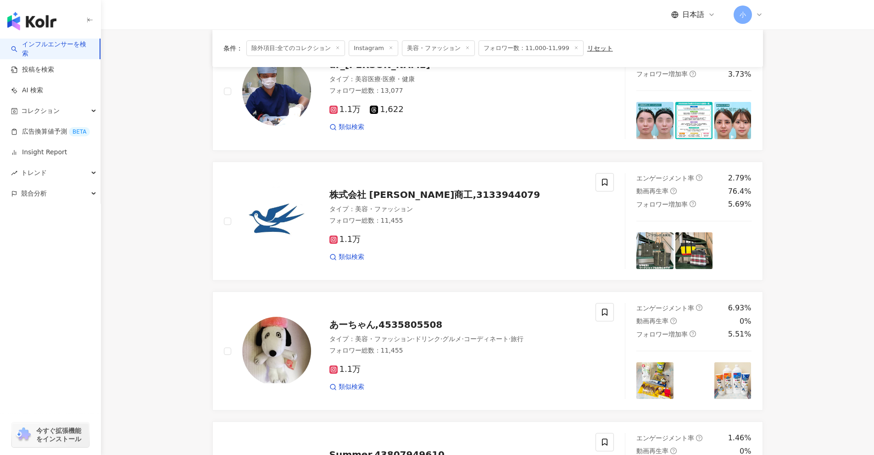
scroll to position [1443, 0]
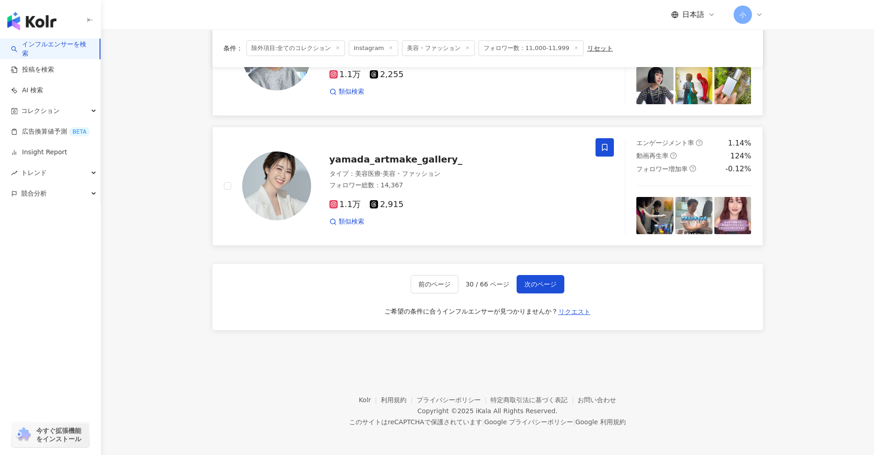
drag, startPoint x: 794, startPoint y: 195, endPoint x: 784, endPoint y: 354, distance: 160.1
click at [555, 282] on span "次のページ" at bounding box center [541, 283] width 32 height 7
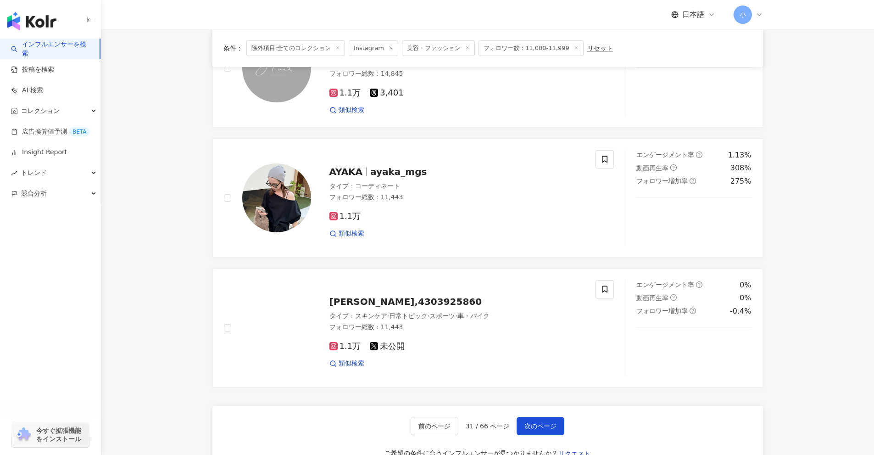
scroll to position [1332, 0]
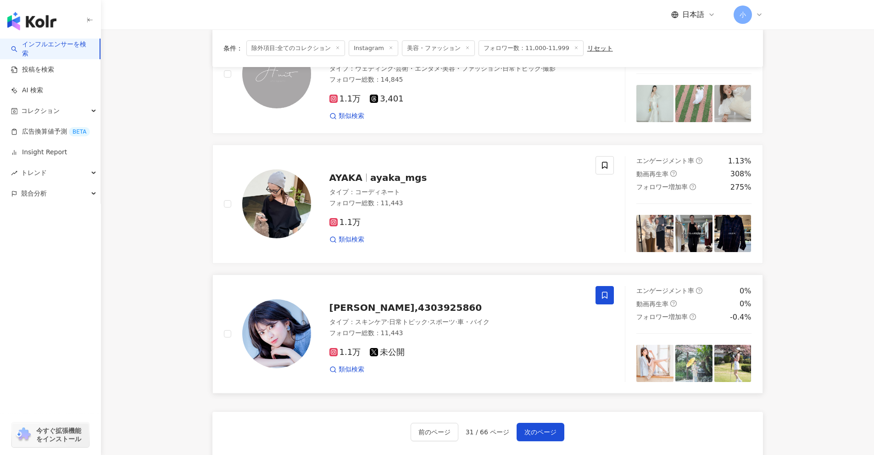
click at [606, 291] on icon at bounding box center [605, 295] width 8 height 8
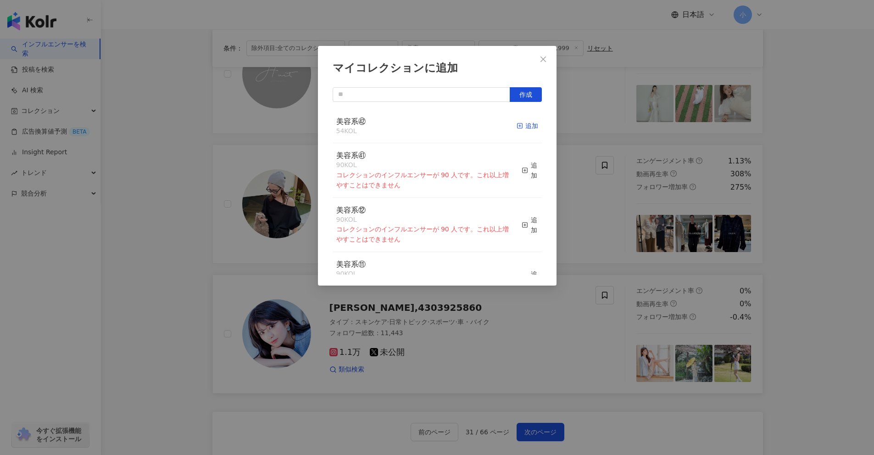
click at [520, 128] on div "追加" at bounding box center [528, 126] width 22 height 10
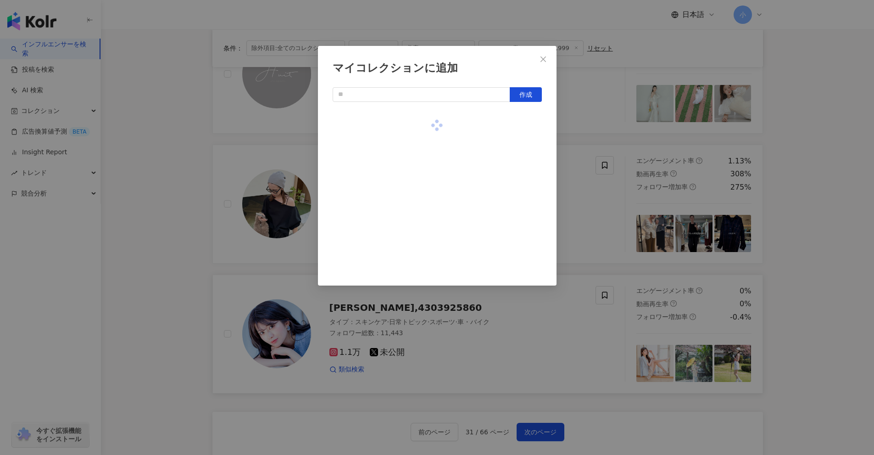
click at [781, 219] on div "マイコレクションに追加 作成" at bounding box center [437, 227] width 874 height 455
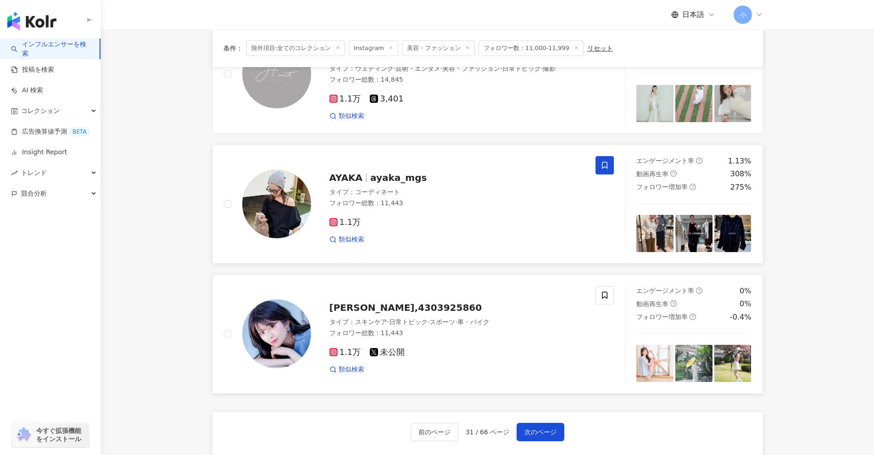
click at [613, 157] on span at bounding box center [605, 165] width 18 height 18
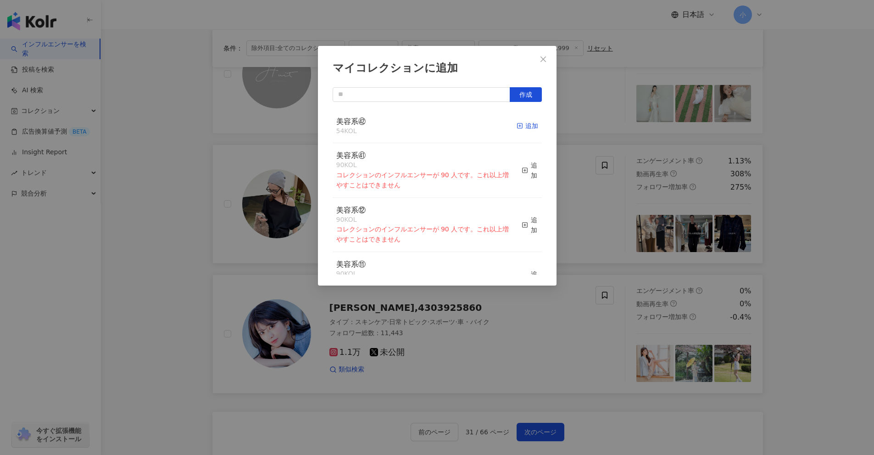
click at [523, 127] on div "追加" at bounding box center [528, 126] width 22 height 10
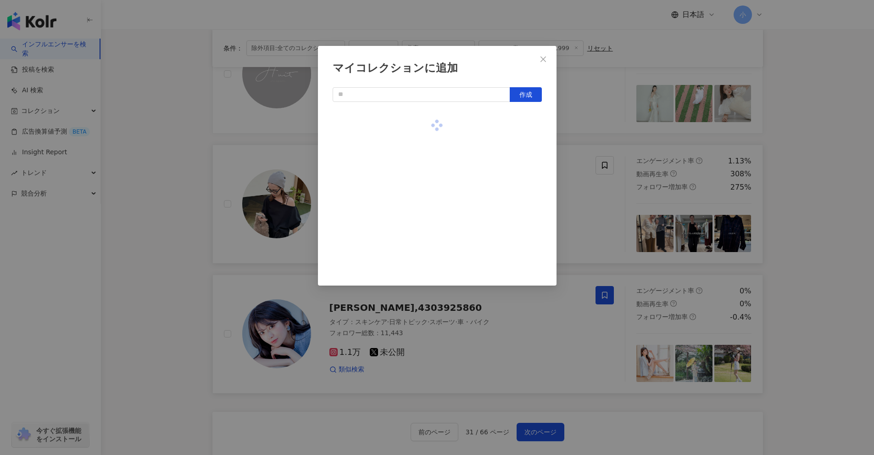
click at [822, 218] on div "マイコレクションに追加 作成" at bounding box center [437, 227] width 874 height 455
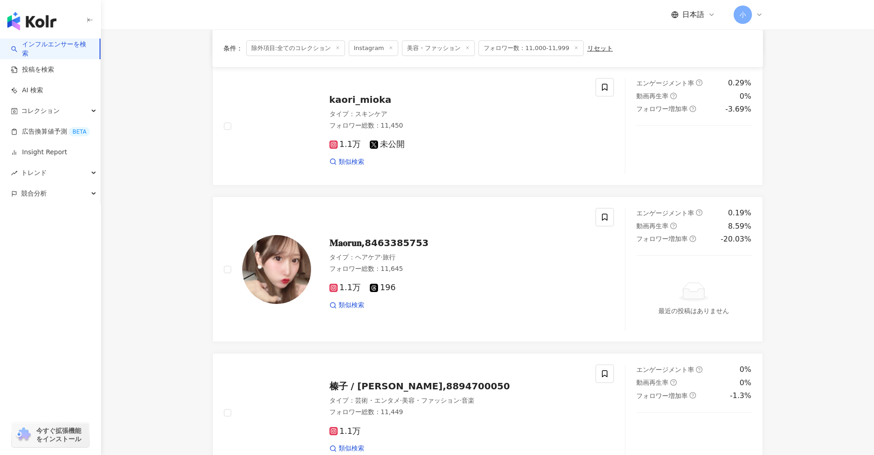
scroll to position [460, 0]
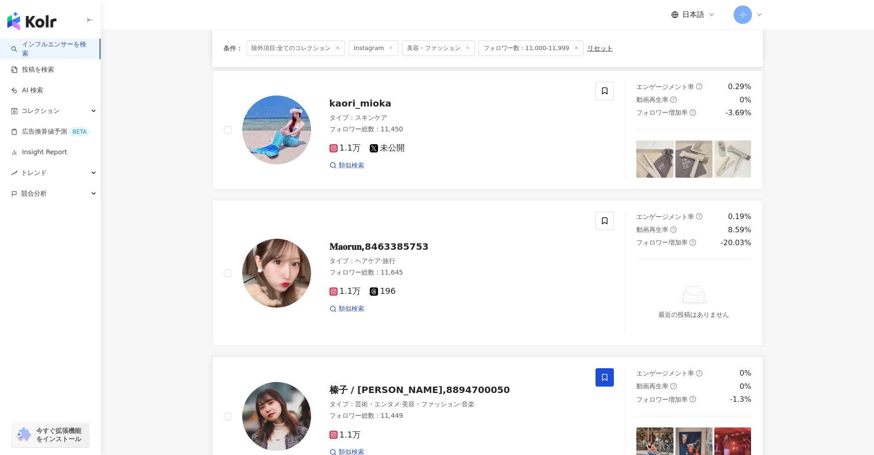
click at [601, 375] on icon at bounding box center [605, 377] width 8 height 8
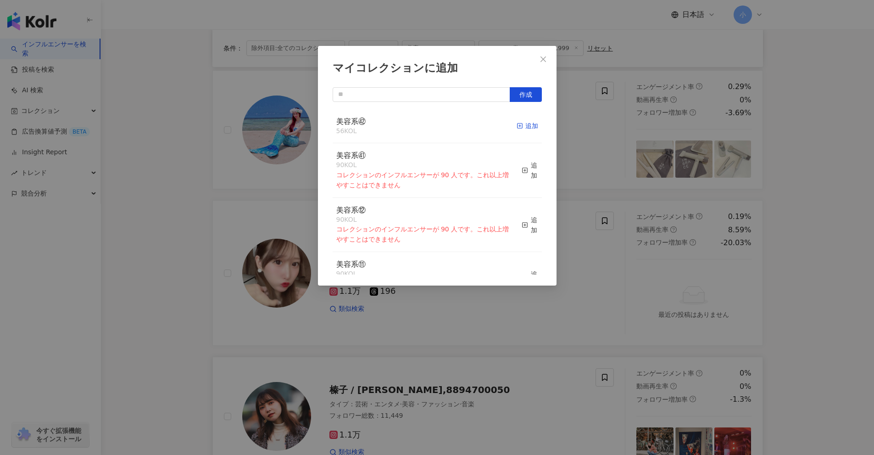
click at [525, 128] on div "追加" at bounding box center [528, 126] width 22 height 10
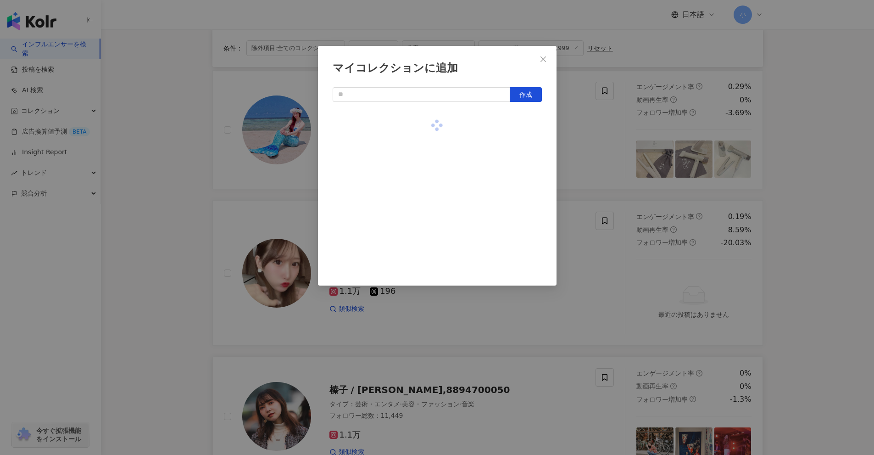
click at [820, 203] on div "マイコレクションに追加 作成" at bounding box center [437, 227] width 874 height 455
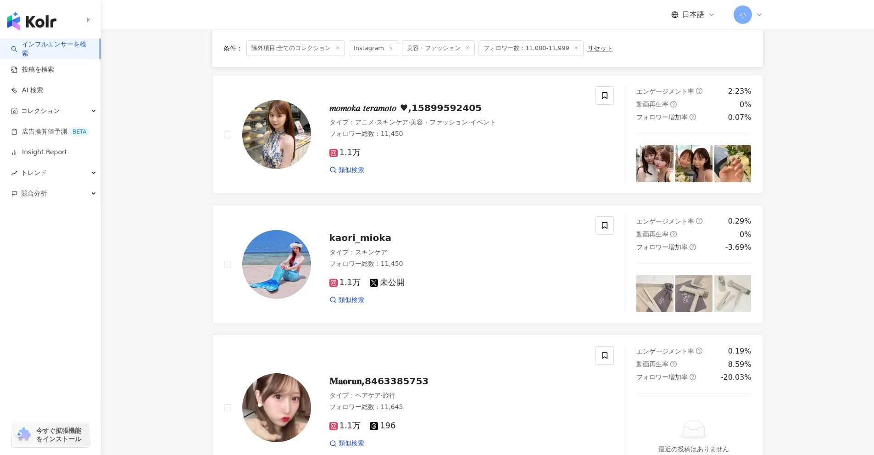
scroll to position [322, 0]
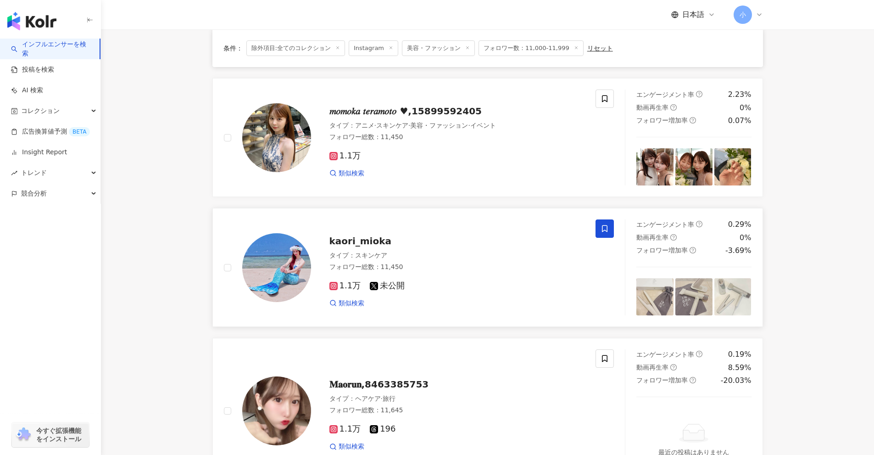
click at [601, 230] on icon at bounding box center [605, 228] width 8 height 8
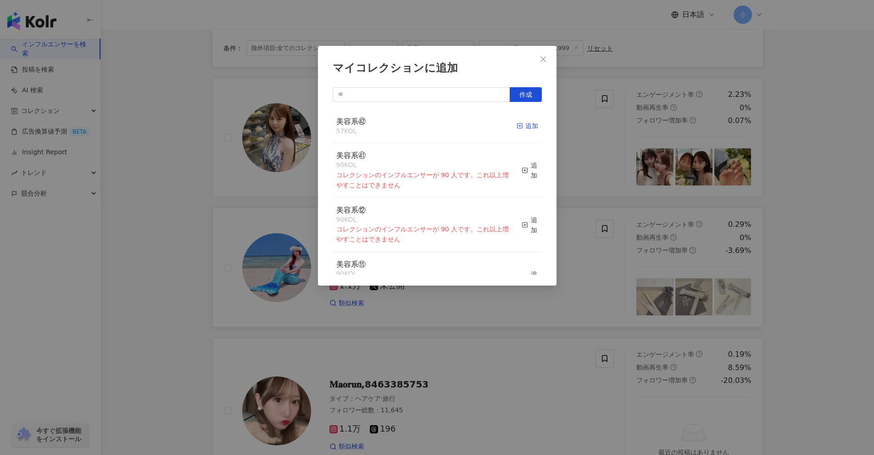
click at [520, 128] on div "追加" at bounding box center [528, 126] width 22 height 10
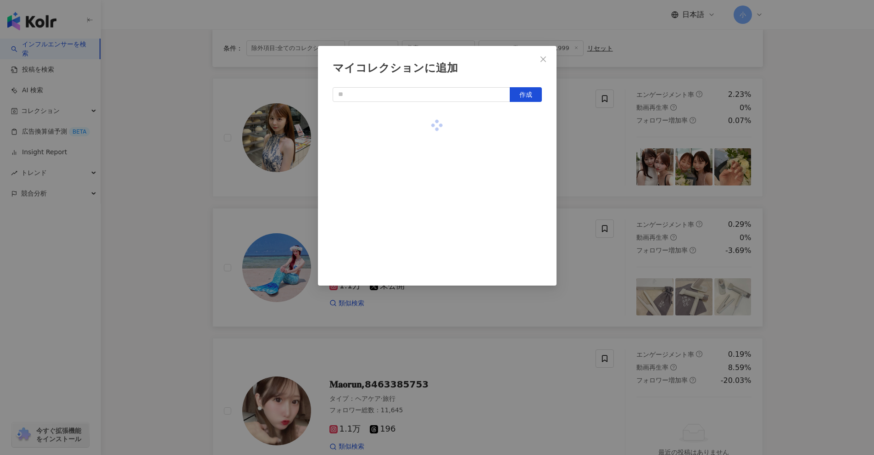
click at [822, 207] on div "マイコレクションに追加 作成" at bounding box center [437, 227] width 874 height 455
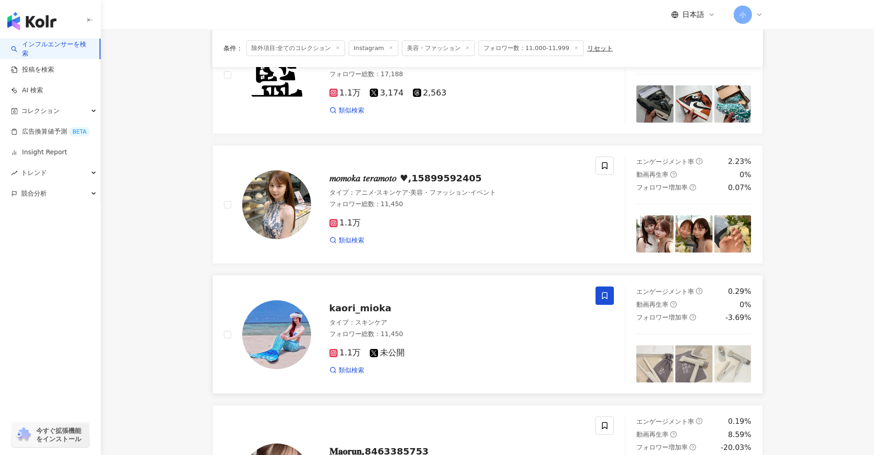
scroll to position [184, 0]
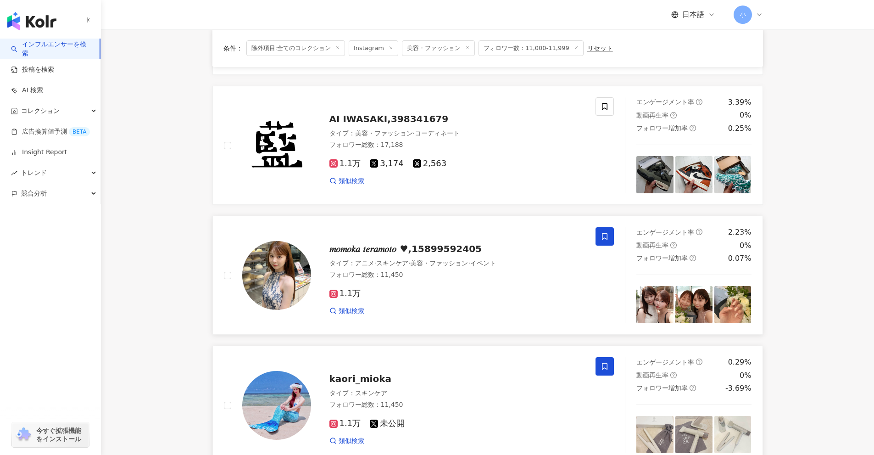
click at [609, 240] on icon at bounding box center [605, 236] width 8 height 8
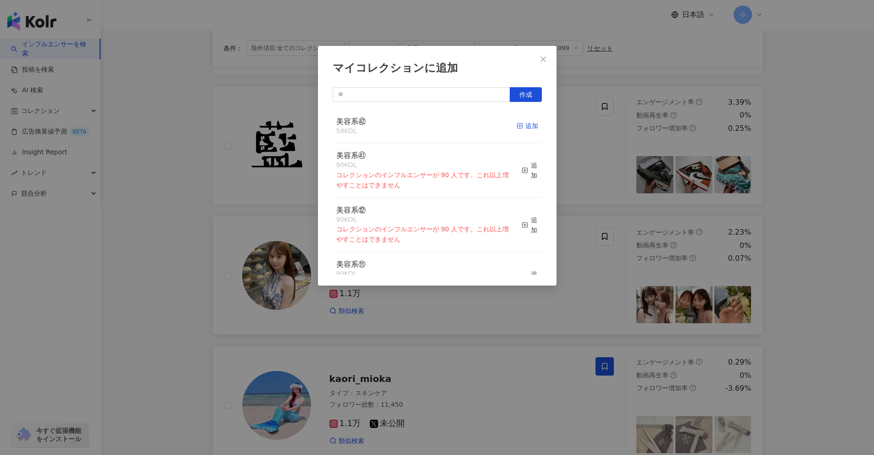
click at [525, 127] on div "追加" at bounding box center [528, 126] width 22 height 10
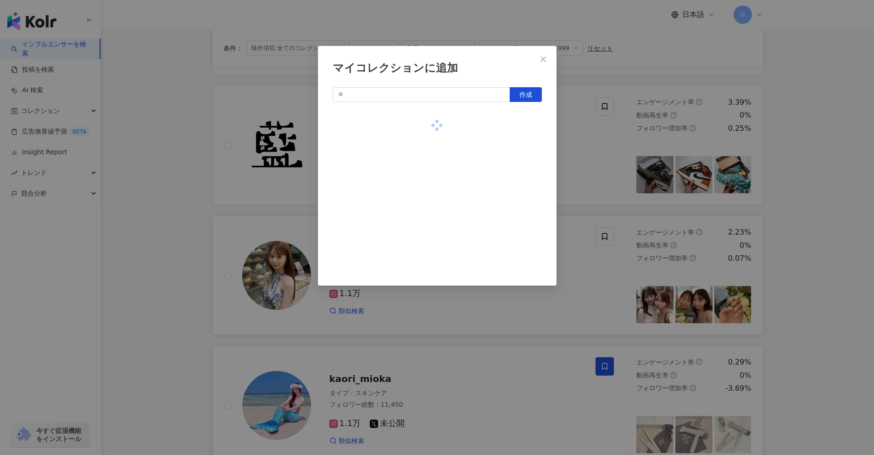
click at [821, 234] on div "マイコレクションに追加 作成" at bounding box center [437, 227] width 874 height 455
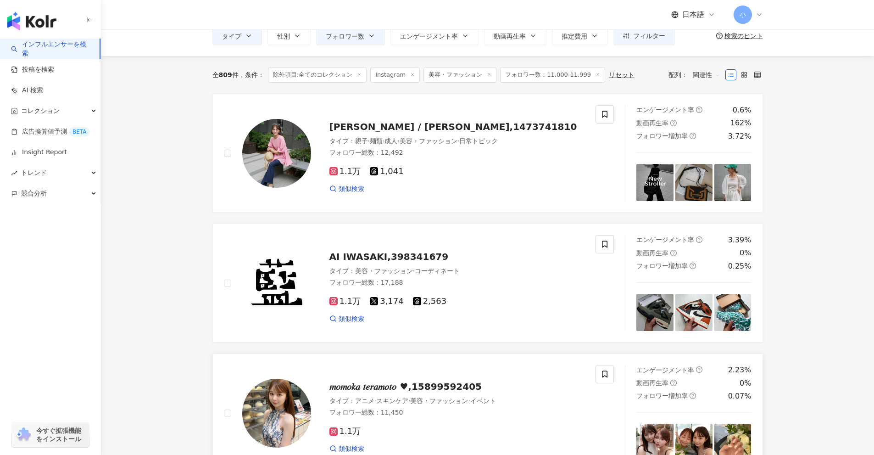
scroll to position [0, 0]
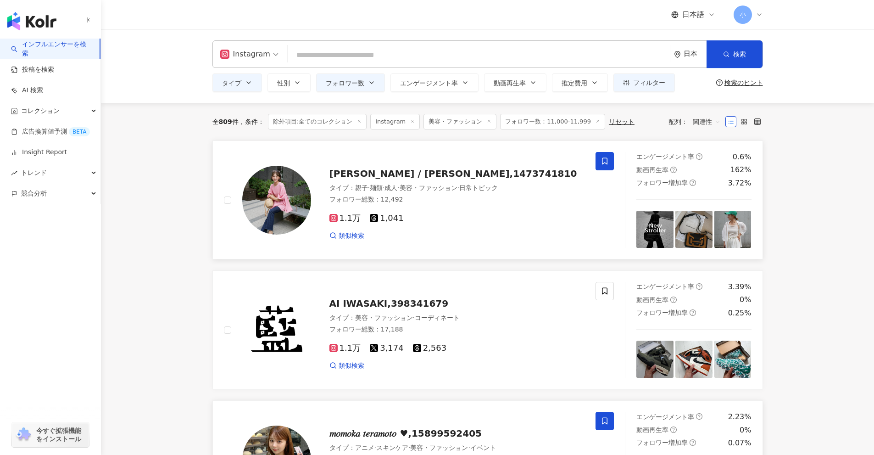
click at [608, 165] on span at bounding box center [605, 161] width 18 height 18
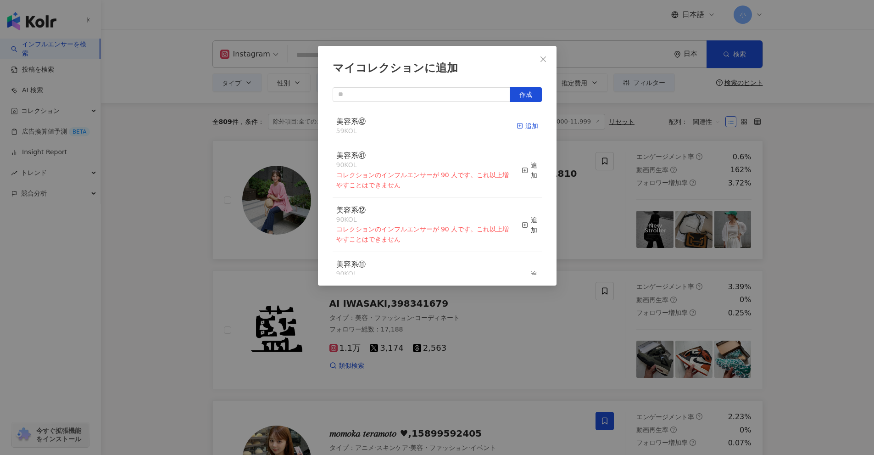
click at [522, 130] on div "追加" at bounding box center [528, 126] width 22 height 10
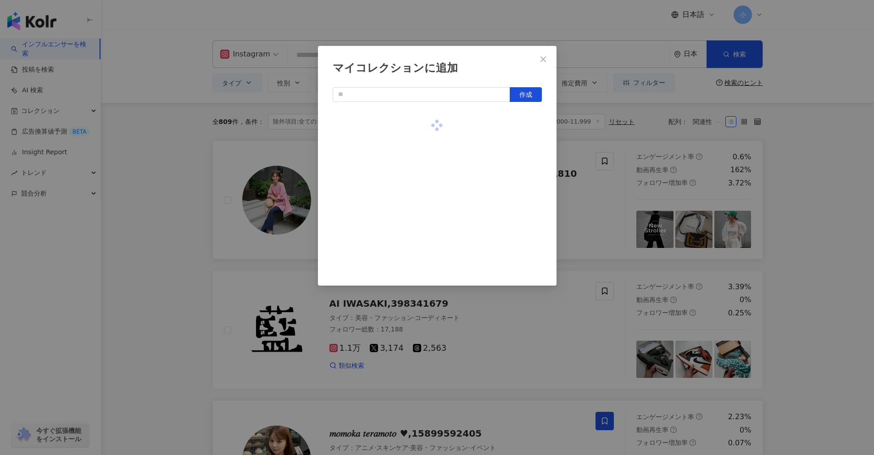
click at [801, 224] on div "マイコレクションに追加 作成" at bounding box center [437, 227] width 874 height 455
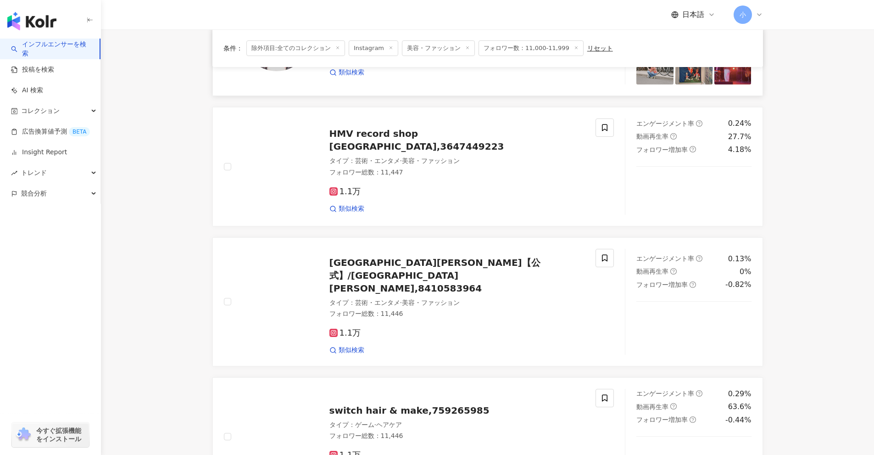
scroll to position [1470, 0]
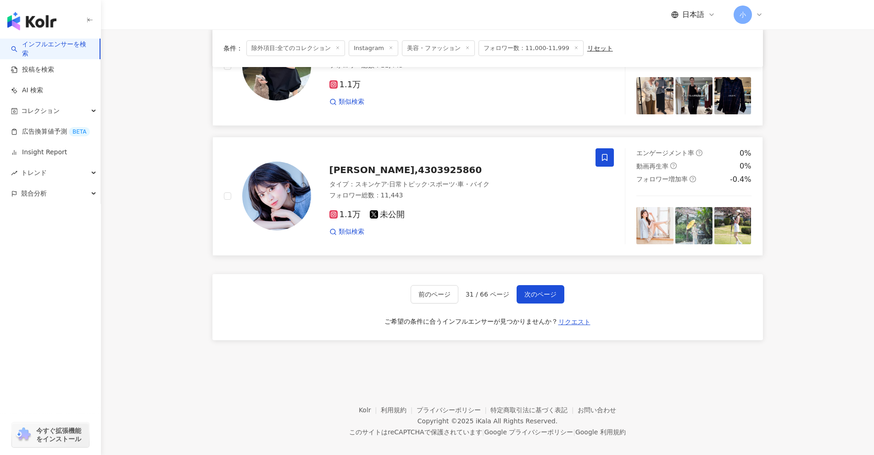
drag, startPoint x: 810, startPoint y: 190, endPoint x: 775, endPoint y: 386, distance: 198.1
click at [540, 291] on span "次のページ" at bounding box center [541, 294] width 32 height 7
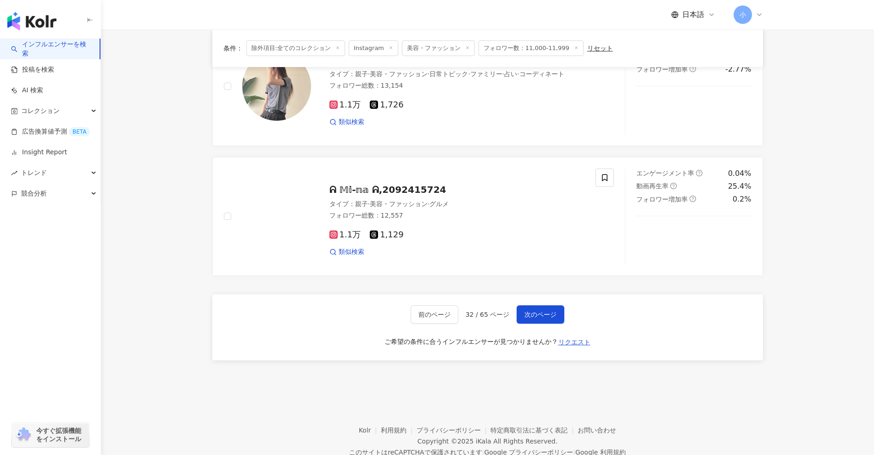
scroll to position [1305, 0]
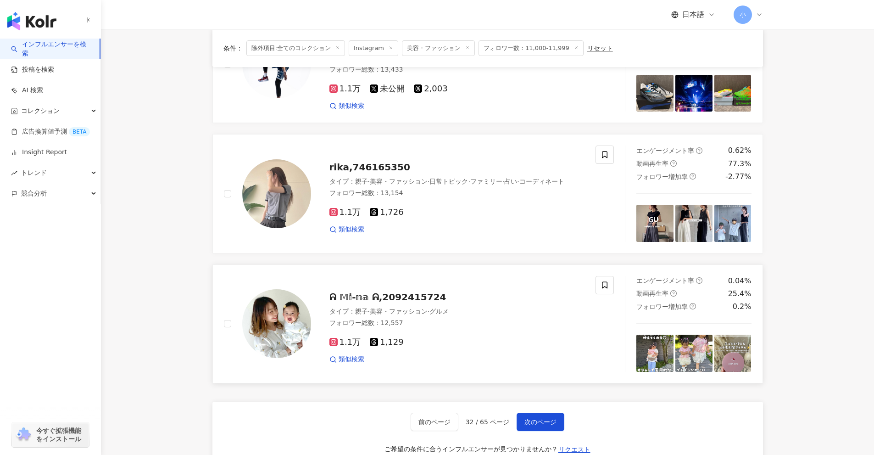
click at [614, 283] on div "ᕱ 𝕄𝕚-𝕟𝕒 ᕱ,2092415724 タイプ ： 親子 · 美容・ファッション · グルメ フォロワー総数 ： 12,557 1.1万 1,129 類似検索" at bounding box center [419, 324] width 413 height 96
click at [606, 292] on span at bounding box center [605, 285] width 18 height 18
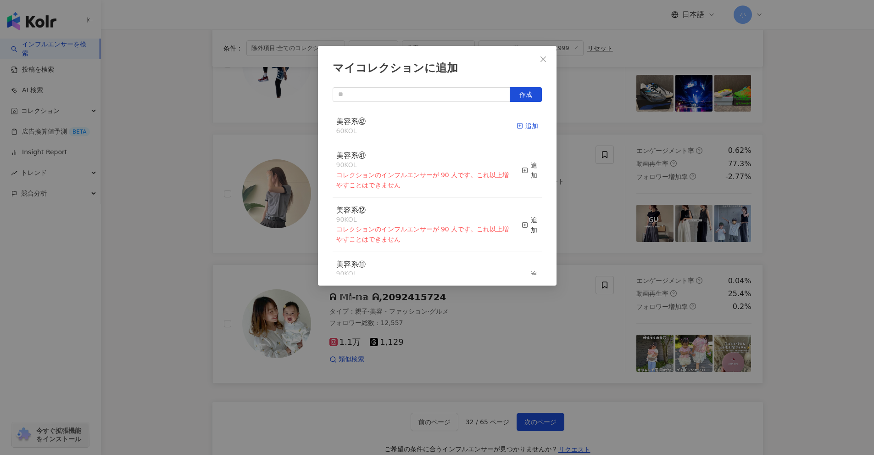
click at [524, 124] on div "追加" at bounding box center [528, 126] width 22 height 10
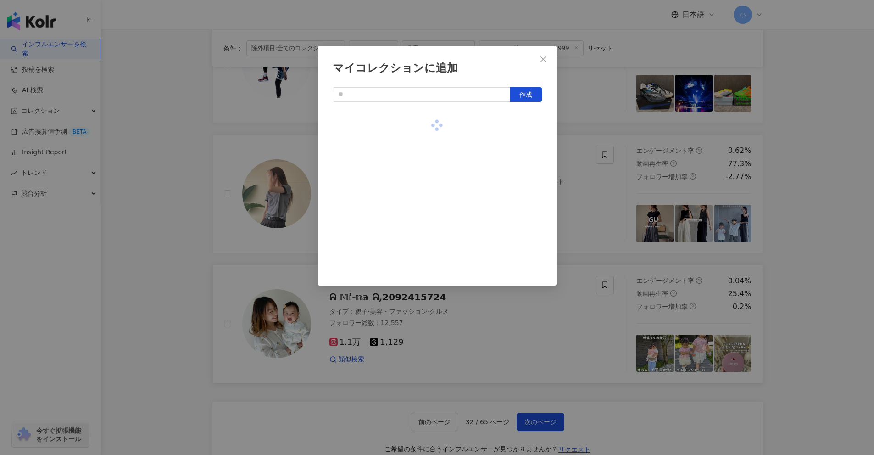
click at [796, 224] on div "マイコレクションに追加 作成" at bounding box center [437, 227] width 874 height 455
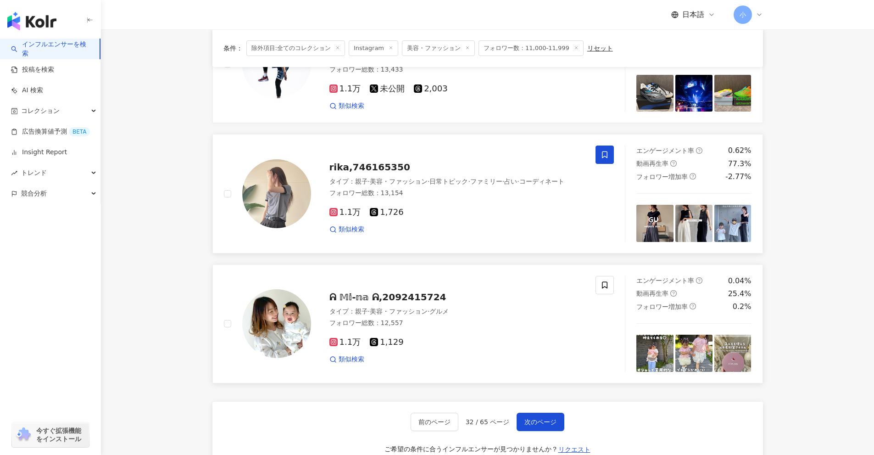
click at [602, 152] on icon at bounding box center [605, 155] width 8 height 8
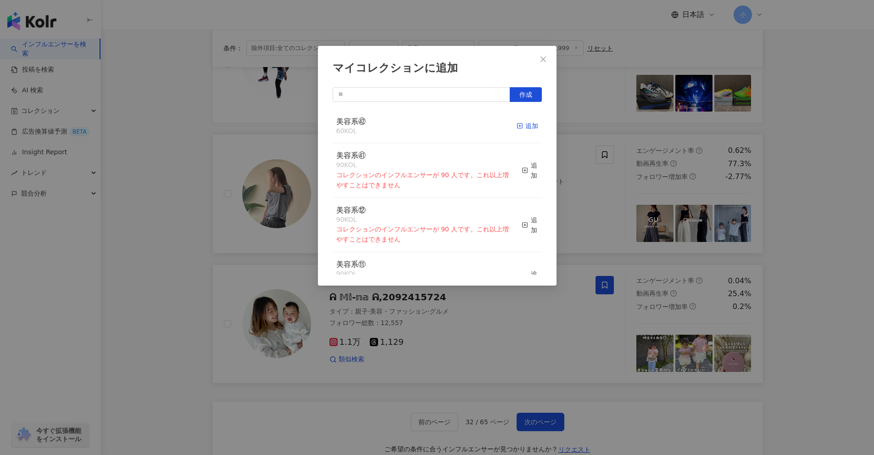
click at [523, 125] on div "追加" at bounding box center [528, 126] width 22 height 10
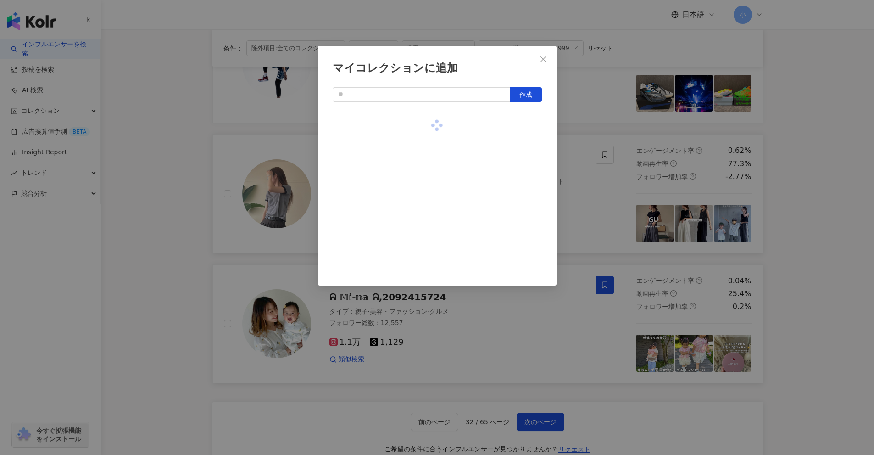
click at [815, 198] on div "マイコレクションに追加 作成" at bounding box center [437, 227] width 874 height 455
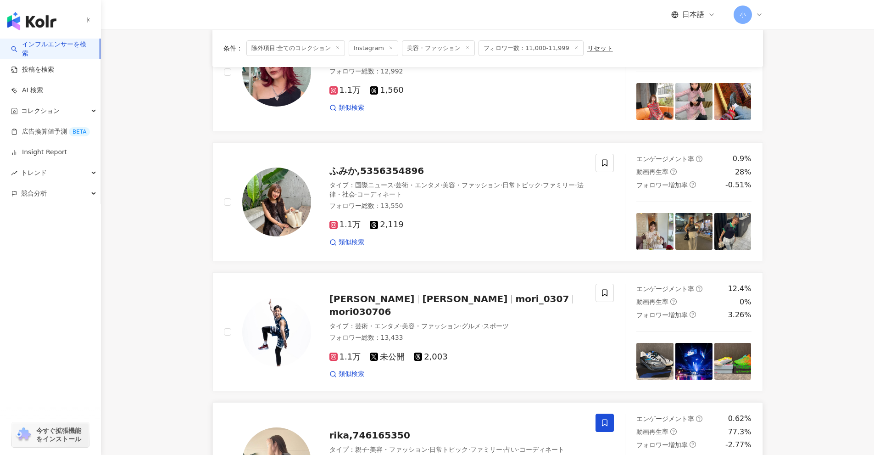
scroll to position [1030, 0]
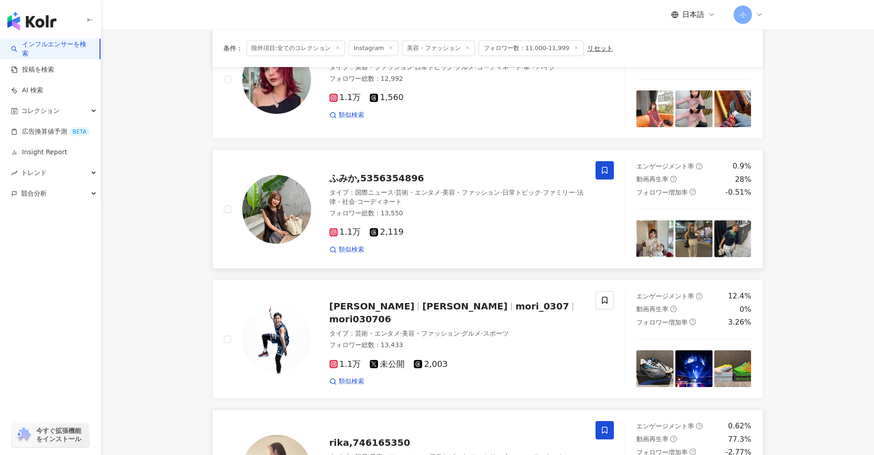
click at [604, 175] on span at bounding box center [605, 170] width 18 height 18
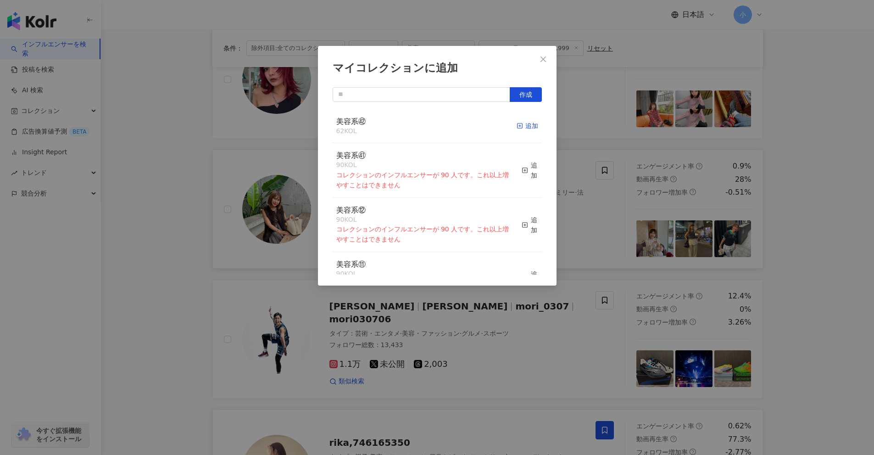
click at [524, 125] on div "追加" at bounding box center [528, 126] width 22 height 10
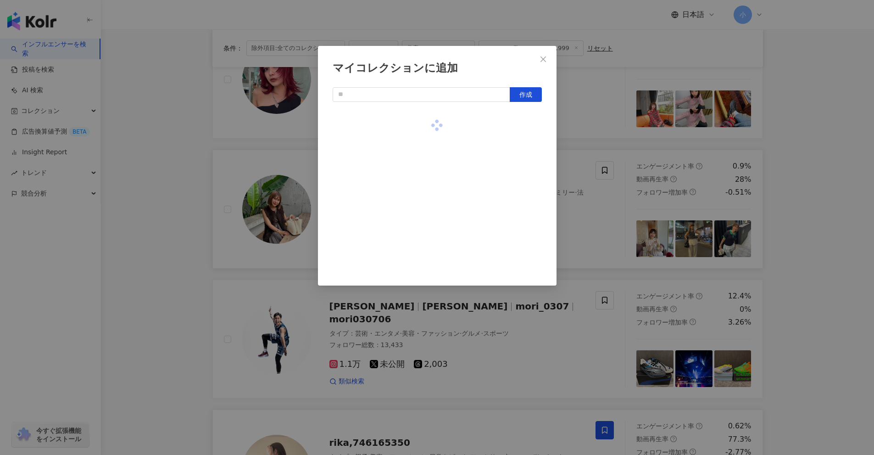
click at [777, 240] on div "マイコレクションに追加 作成" at bounding box center [437, 227] width 874 height 455
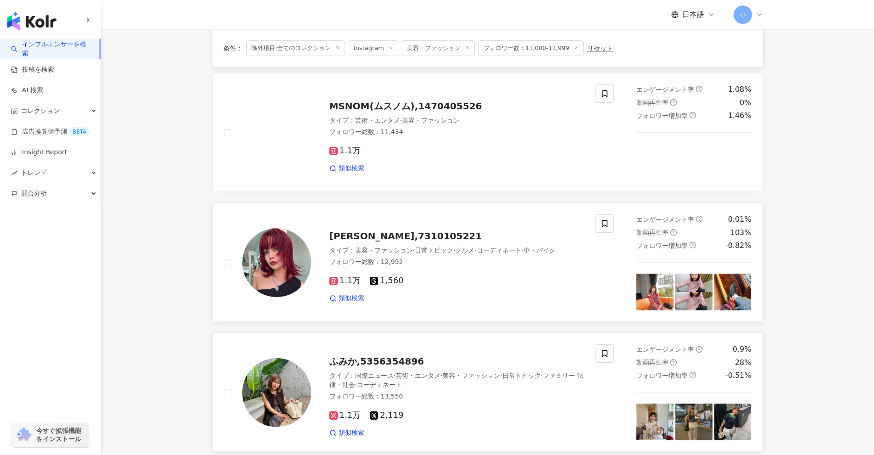
scroll to position [846, 0]
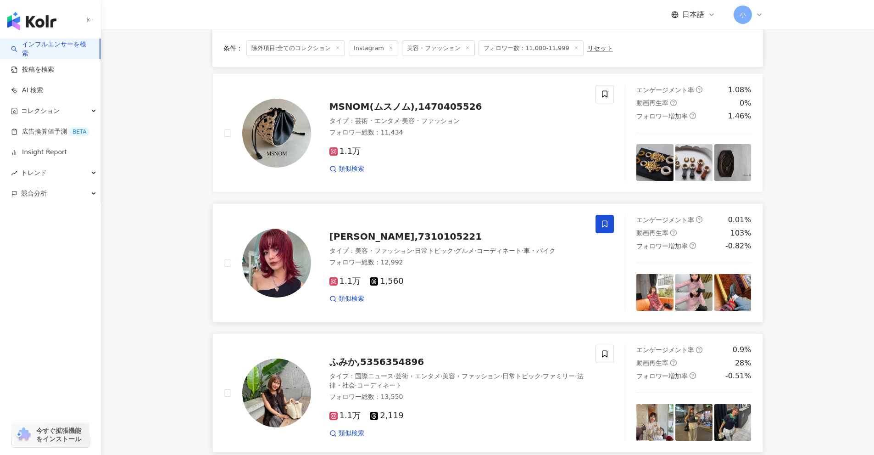
click at [604, 224] on icon at bounding box center [605, 224] width 8 height 8
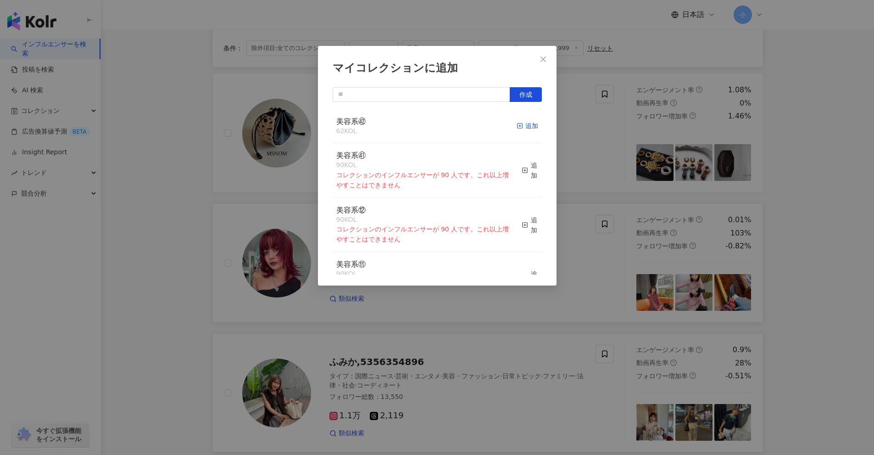
click at [523, 127] on div "追加" at bounding box center [528, 126] width 22 height 10
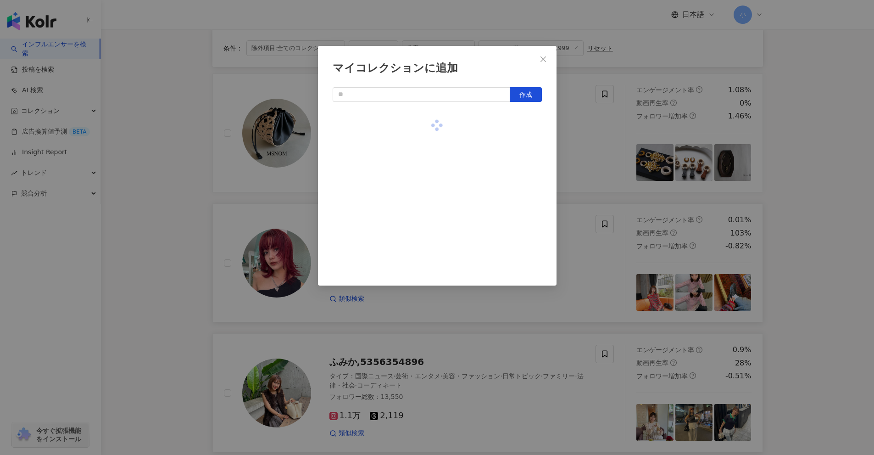
click at [783, 263] on div "マイコレクションに追加 作成" at bounding box center [437, 227] width 874 height 455
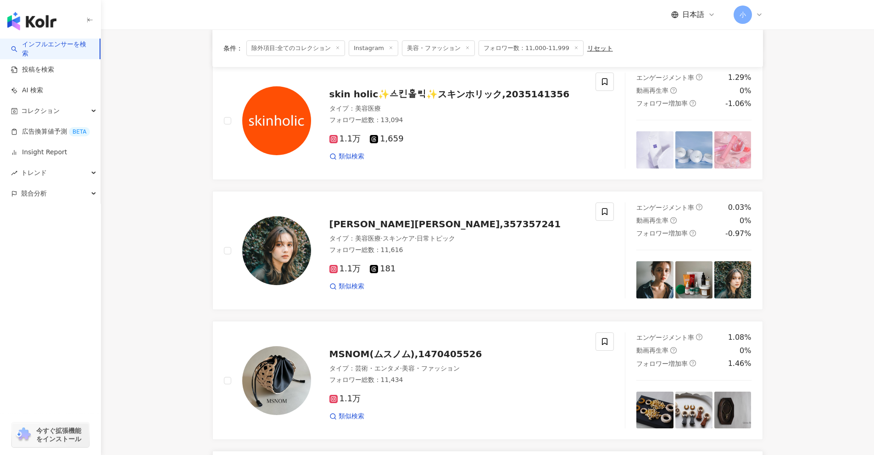
scroll to position [571, 0]
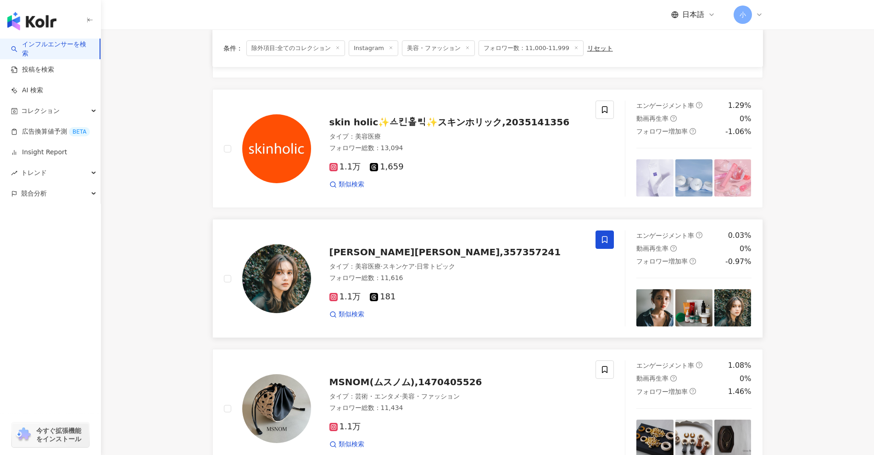
click at [601, 240] on icon at bounding box center [605, 239] width 8 height 8
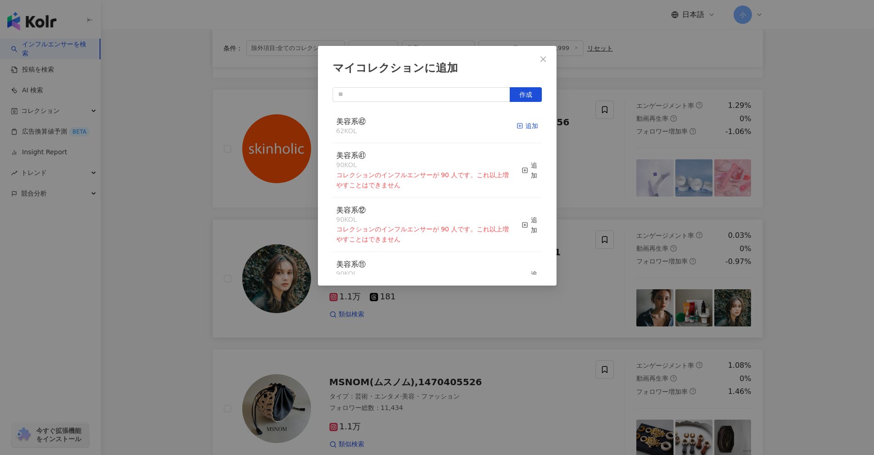
click at [517, 128] on div "追加" at bounding box center [528, 126] width 22 height 10
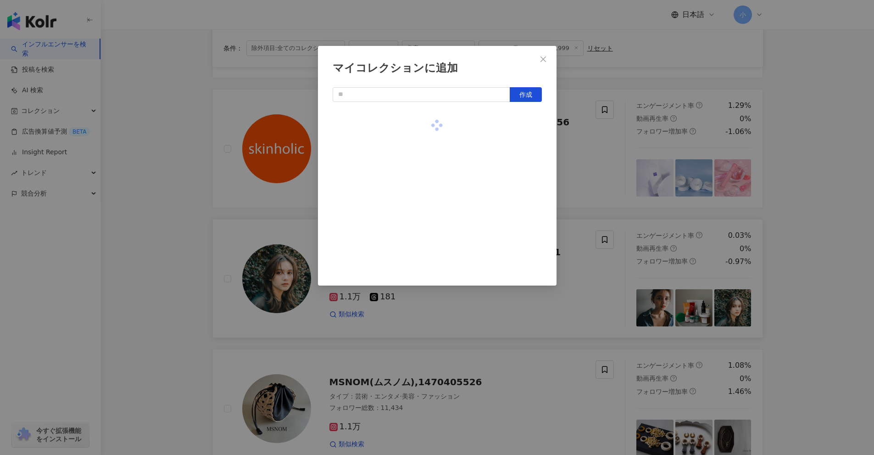
click at [825, 253] on div "マイコレクションに追加 作成" at bounding box center [437, 227] width 874 height 455
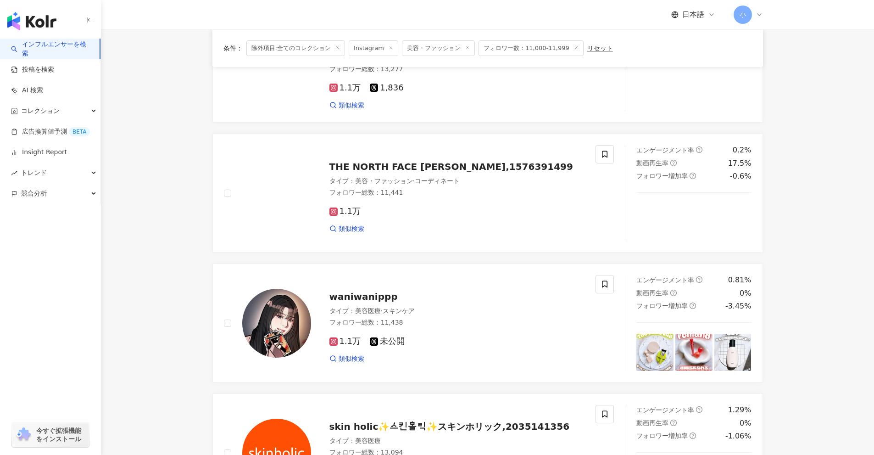
scroll to position [250, 0]
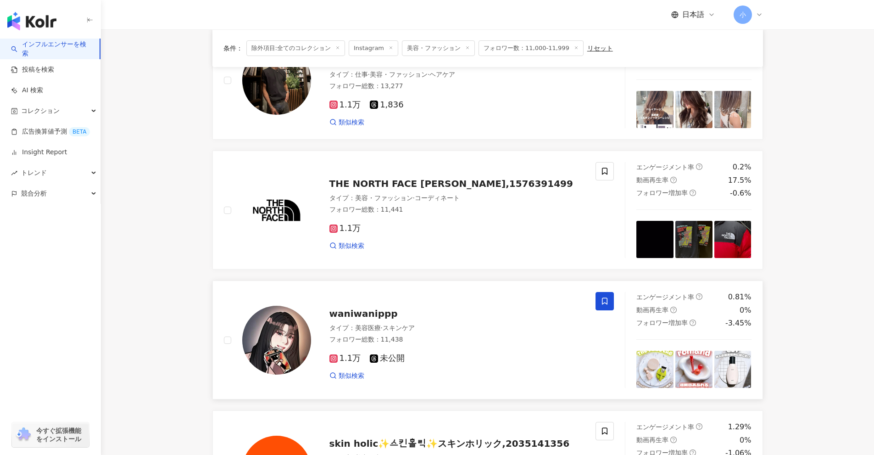
click at [607, 300] on icon at bounding box center [605, 301] width 8 height 8
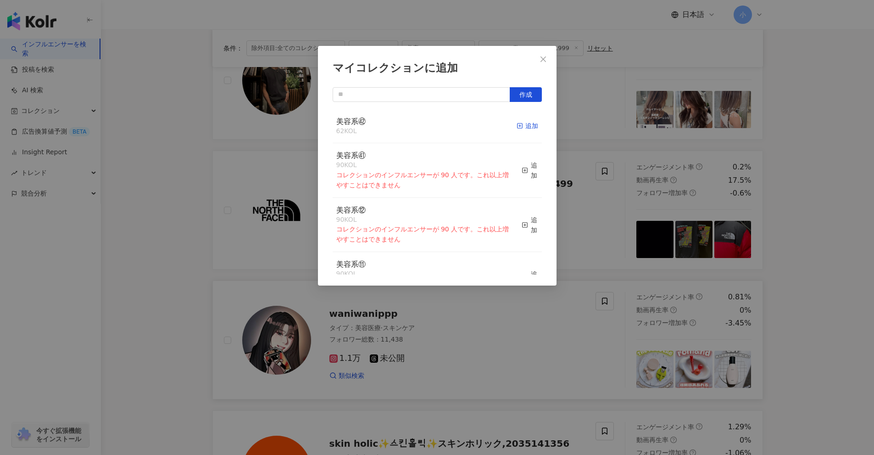
click at [523, 128] on div "追加" at bounding box center [528, 126] width 22 height 10
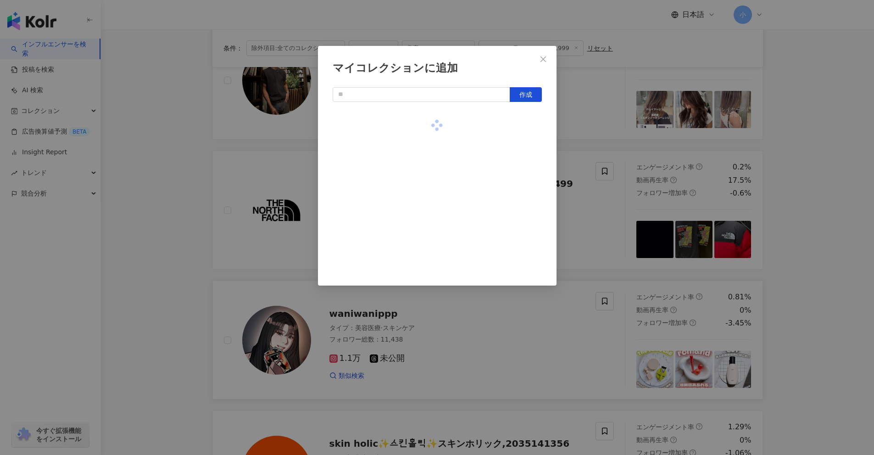
click at [795, 234] on div "マイコレクションに追加 作成" at bounding box center [437, 227] width 874 height 455
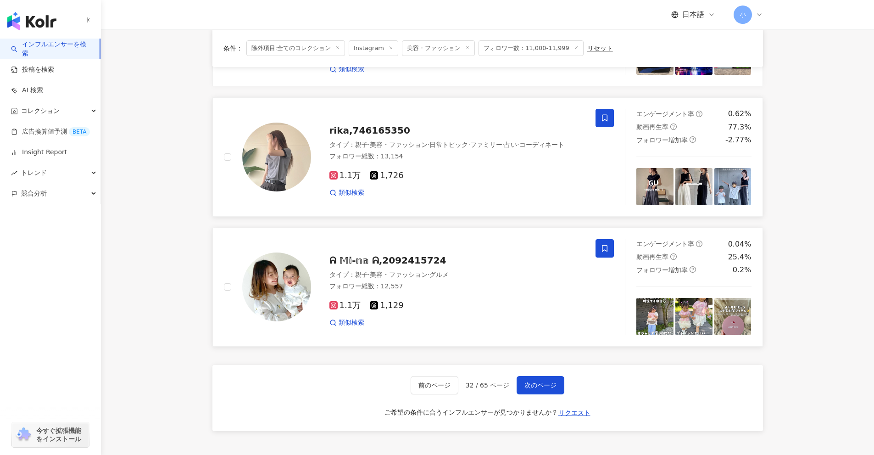
scroll to position [1443, 0]
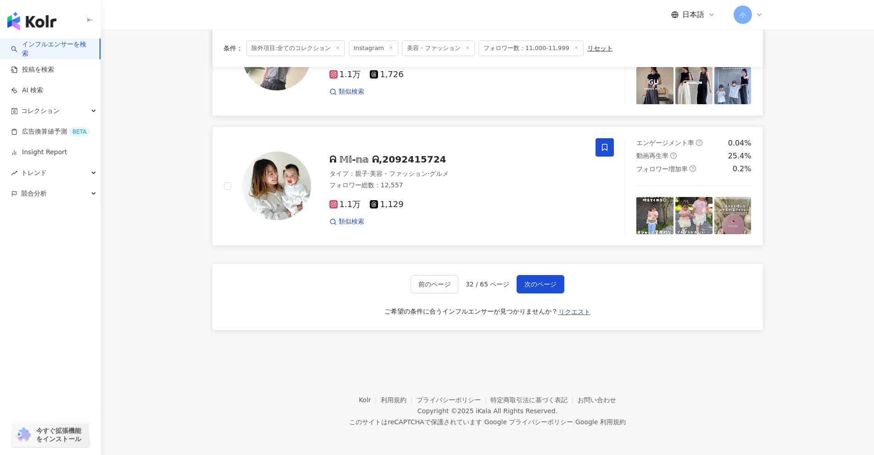
drag, startPoint x: 817, startPoint y: 201, endPoint x: 762, endPoint y: 387, distance: 193.9
click at [534, 289] on button "次のページ" at bounding box center [541, 284] width 48 height 18
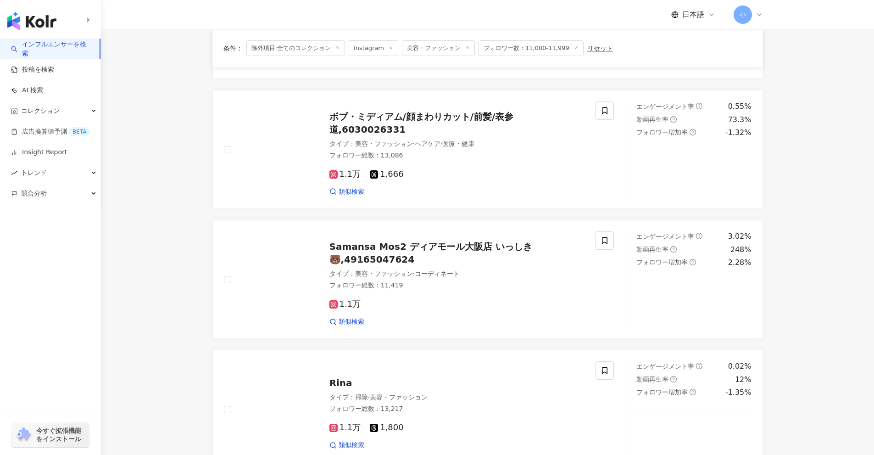
scroll to position [1313, 0]
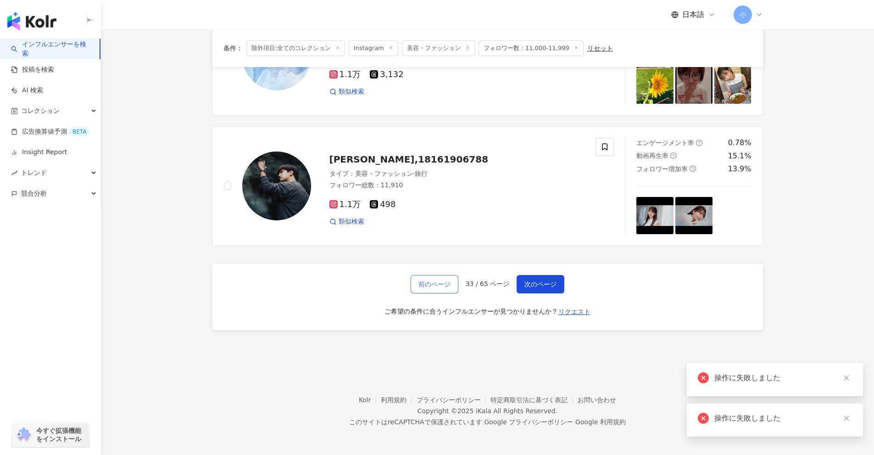
click at [435, 287] on span "前のページ" at bounding box center [435, 283] width 32 height 7
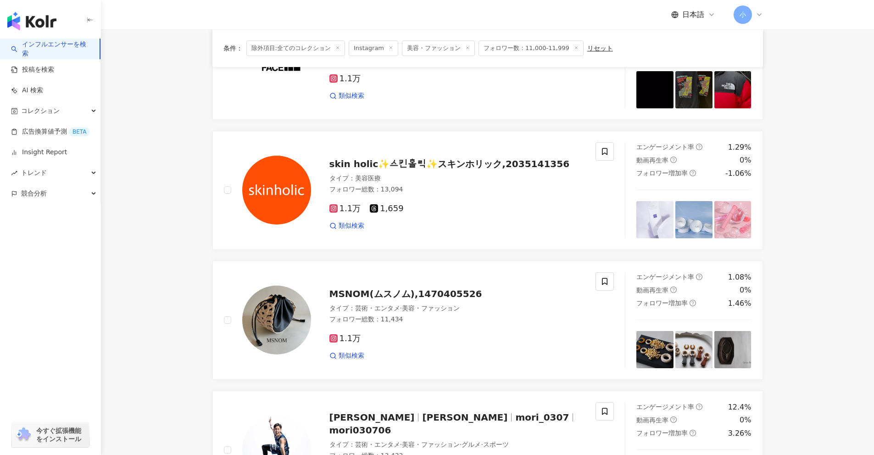
scroll to position [1377, 0]
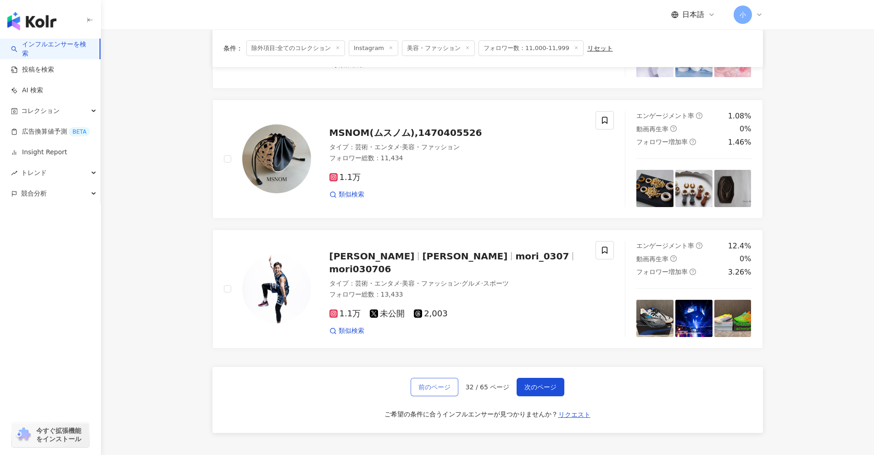
click at [413, 378] on button "前のページ" at bounding box center [435, 387] width 48 height 18
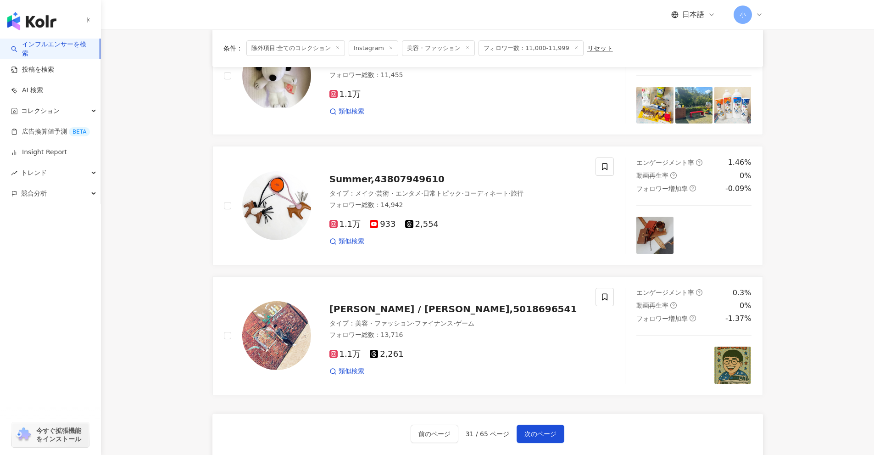
scroll to position [1443, 0]
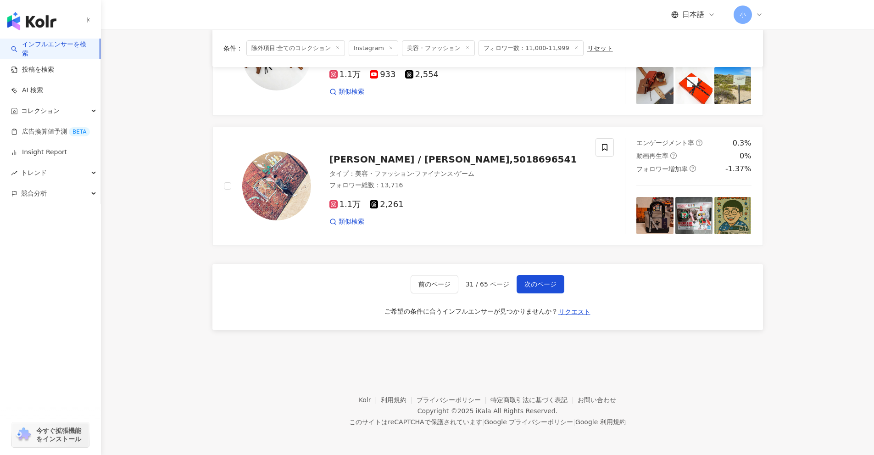
drag, startPoint x: 804, startPoint y: 257, endPoint x: 769, endPoint y: 455, distance: 201.8
click at [548, 288] on span "次のページ" at bounding box center [541, 283] width 32 height 7
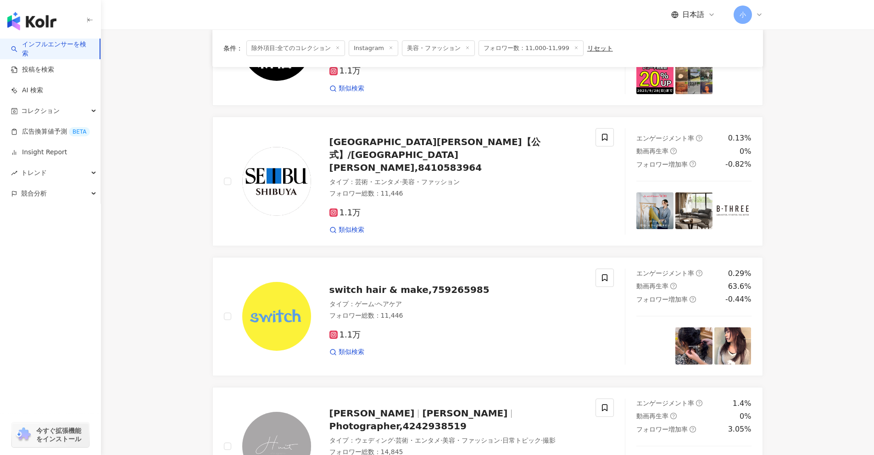
scroll to position [1470, 0]
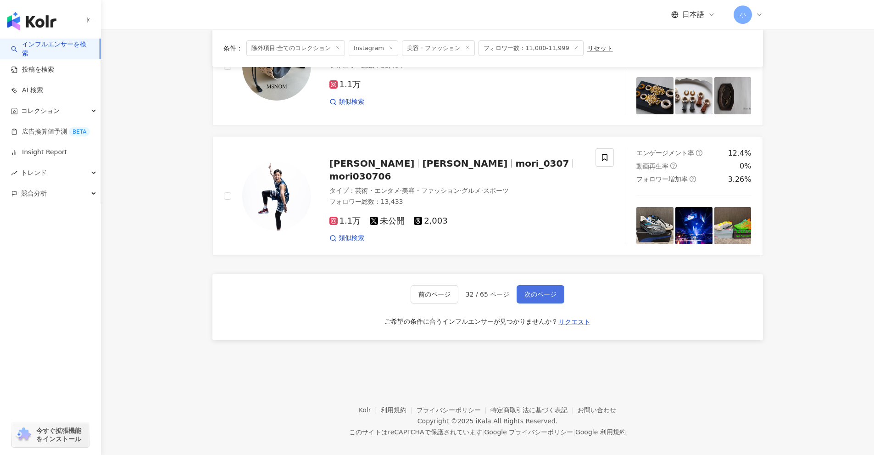
click at [546, 289] on button "次のページ" at bounding box center [541, 294] width 48 height 18
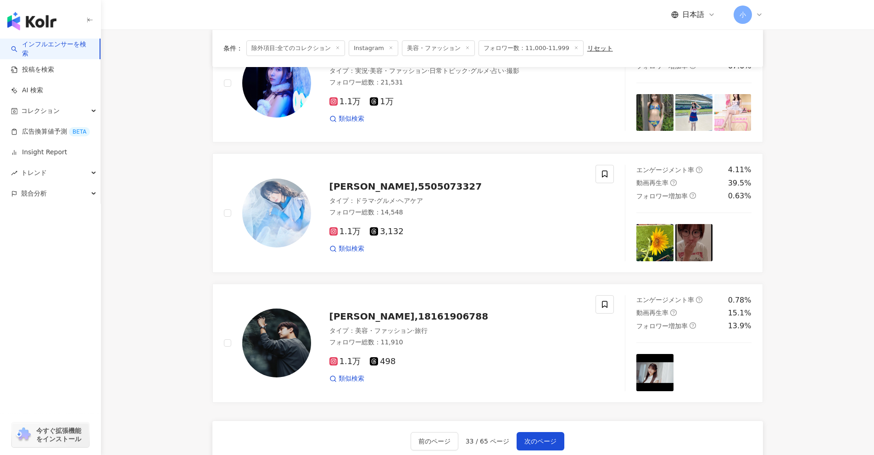
scroll to position [1259, 0]
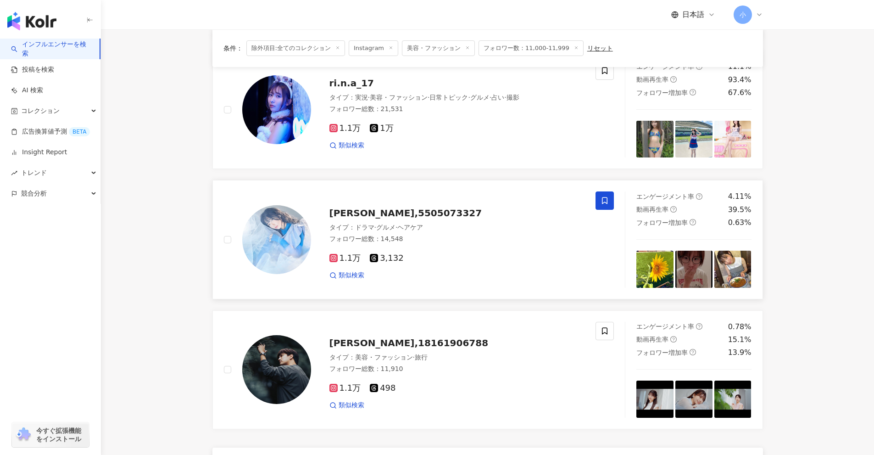
click at [610, 200] on span at bounding box center [605, 200] width 18 height 18
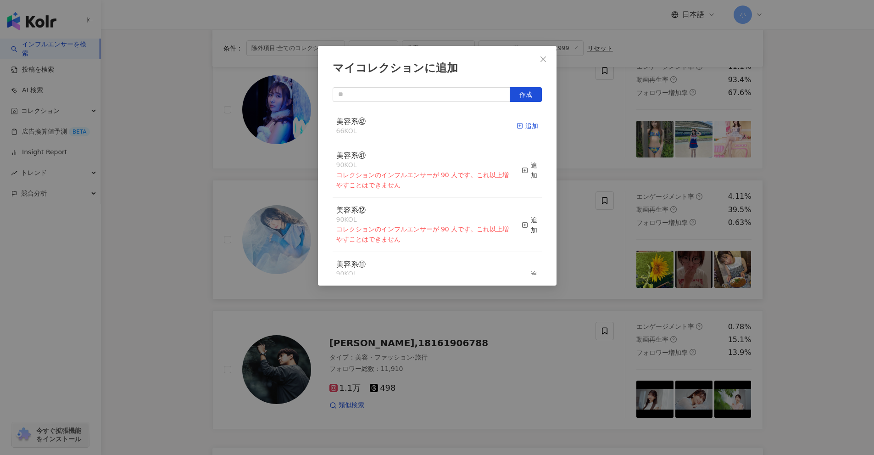
click at [520, 127] on div "追加" at bounding box center [528, 126] width 22 height 10
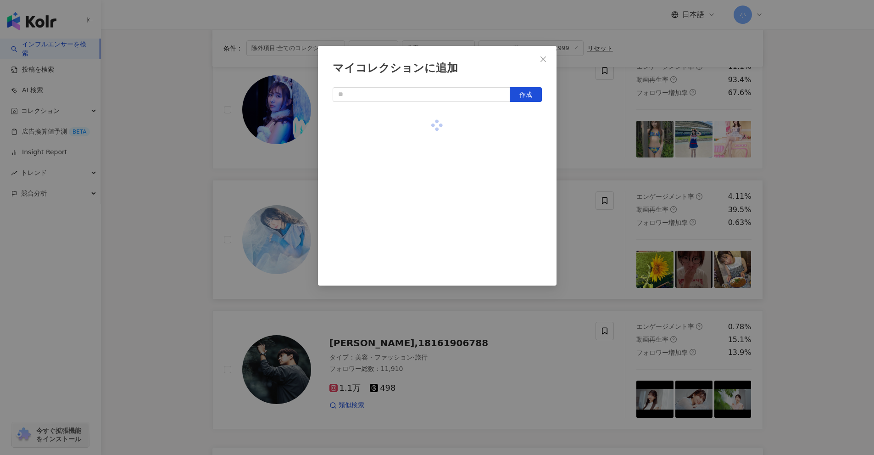
click at [796, 219] on div "マイコレクションに追加 作成" at bounding box center [437, 227] width 874 height 455
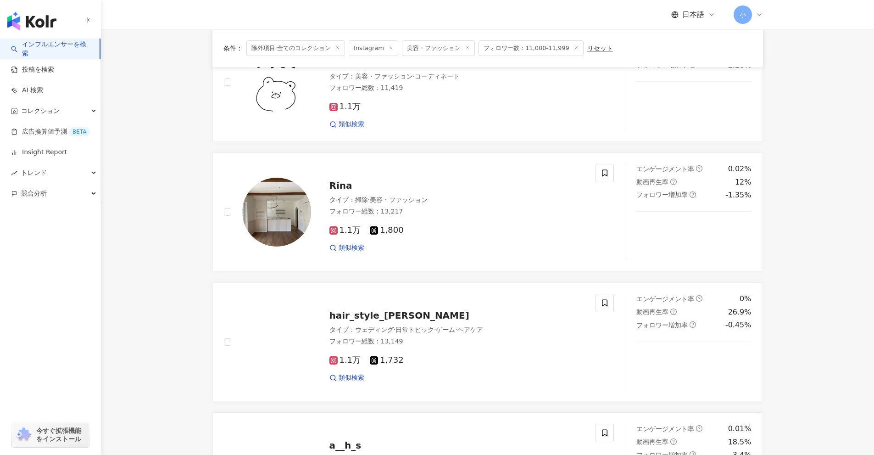
scroll to position [525, 0]
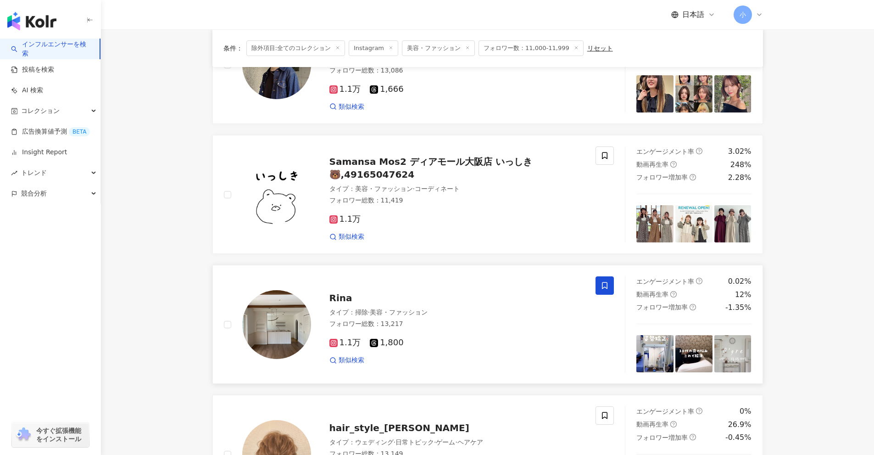
click at [604, 284] on icon at bounding box center [605, 285] width 8 height 8
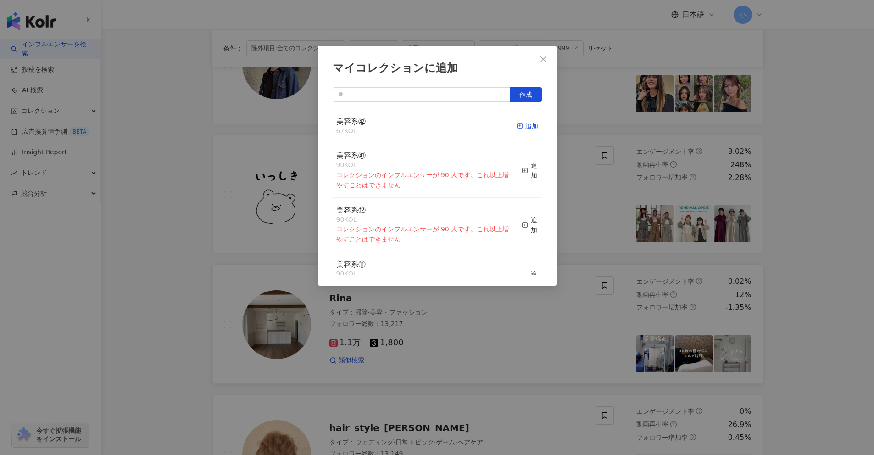
click at [517, 128] on icon "button" at bounding box center [520, 126] width 6 height 6
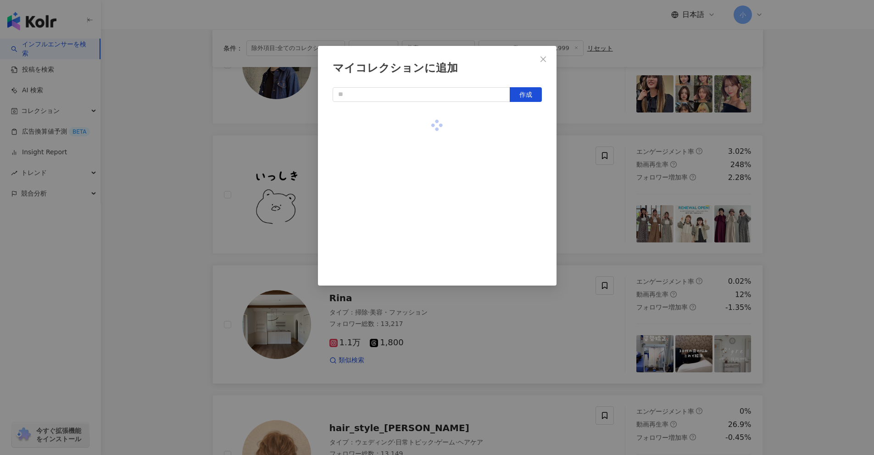
click at [810, 218] on div "マイコレクションに追加 作成" at bounding box center [437, 227] width 874 height 455
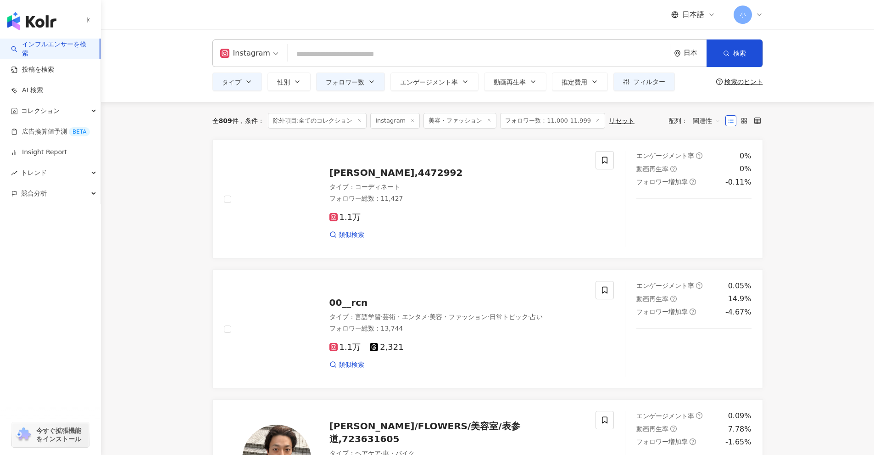
scroll to position [0, 0]
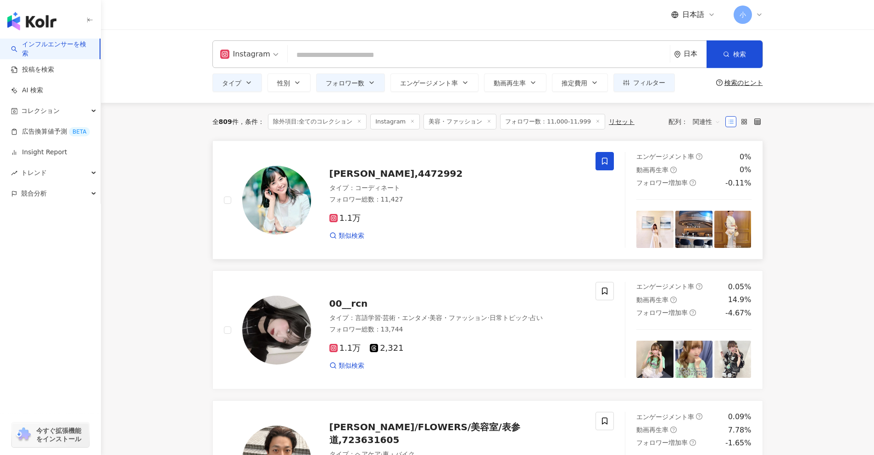
click at [607, 164] on icon at bounding box center [605, 161] width 6 height 7
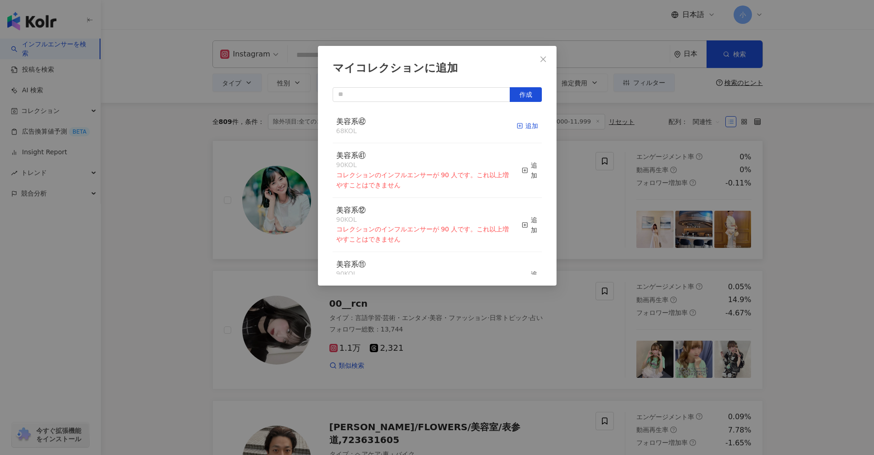
click at [518, 129] on div "追加" at bounding box center [528, 126] width 22 height 10
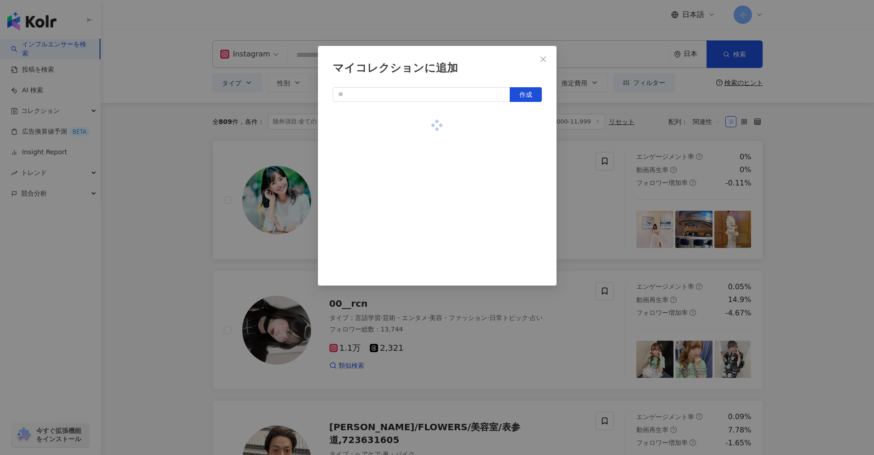
click at [796, 221] on div "マイコレクションに追加 作成" at bounding box center [437, 227] width 874 height 455
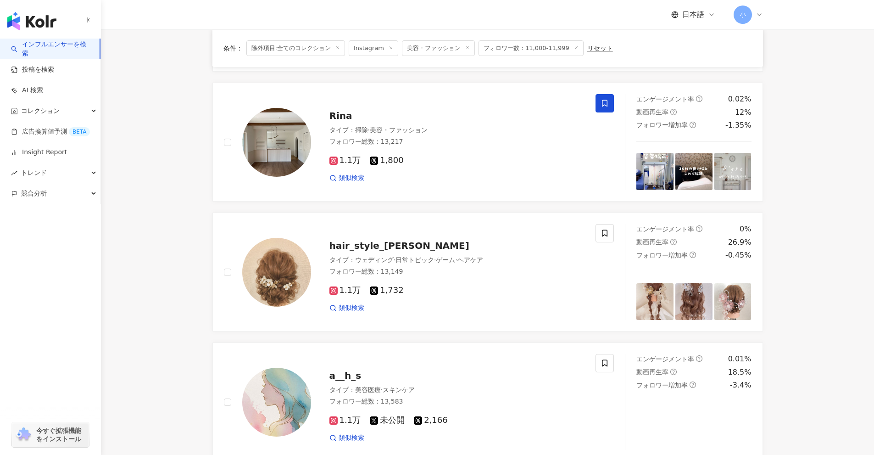
scroll to position [1443, 0]
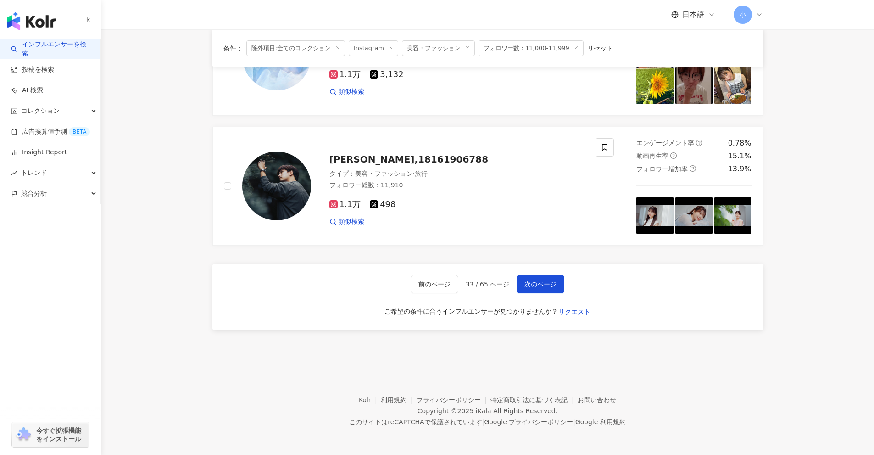
drag, startPoint x: 816, startPoint y: 206, endPoint x: 804, endPoint y: 357, distance: 151.0
click at [540, 286] on span "次のページ" at bounding box center [541, 283] width 32 height 7
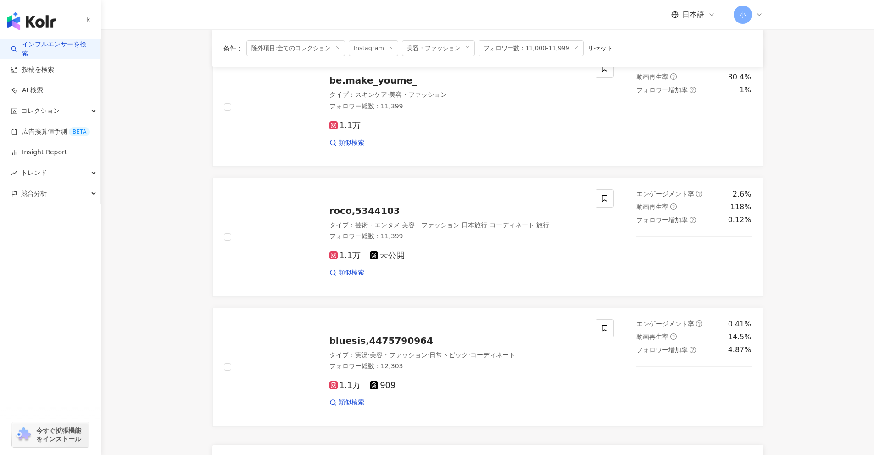
scroll to position [1156, 0]
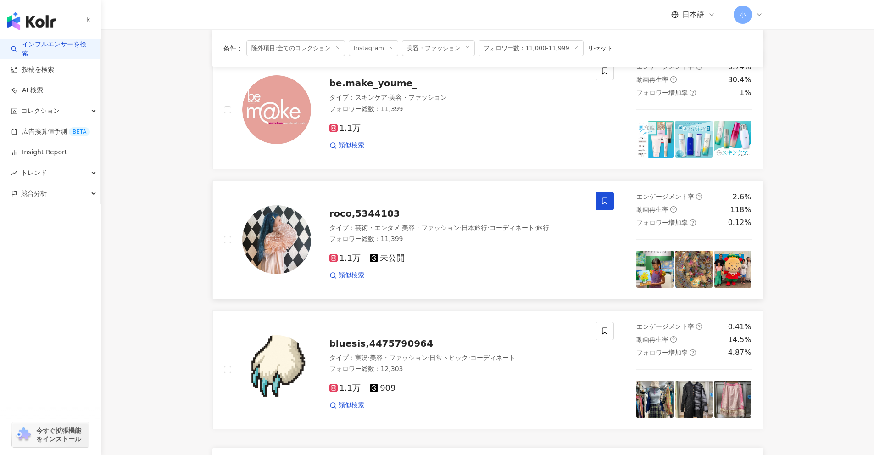
click at [599, 195] on span at bounding box center [605, 201] width 18 height 18
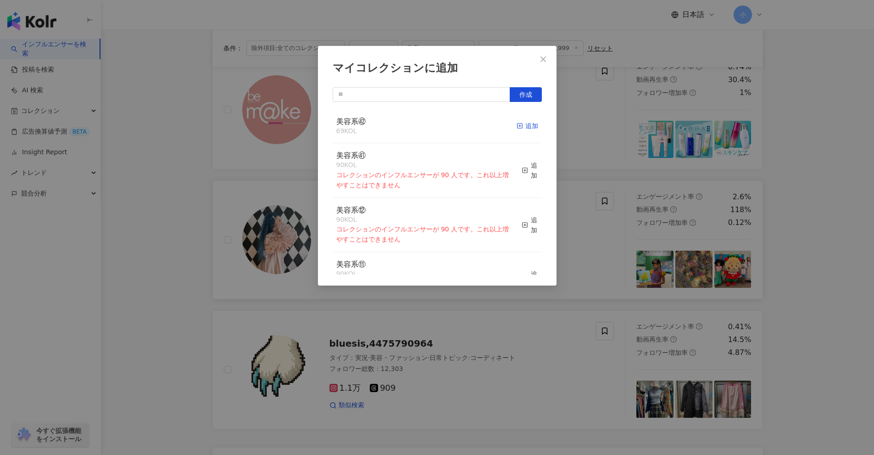
click at [524, 126] on div "追加" at bounding box center [528, 126] width 22 height 10
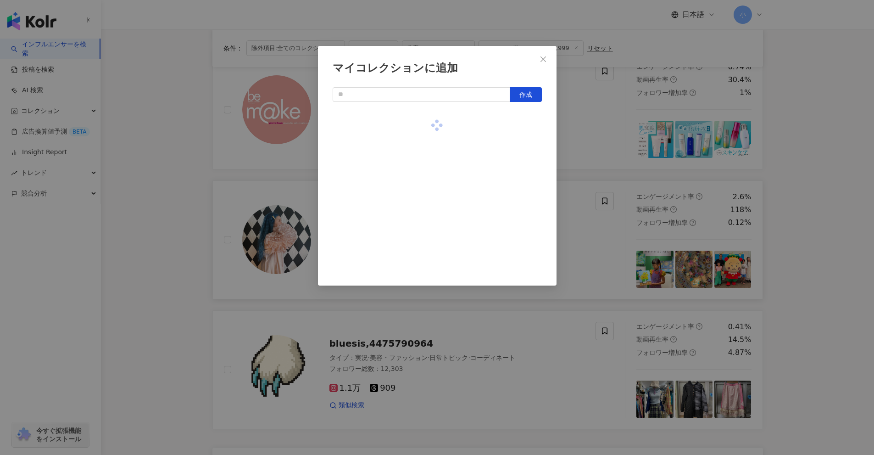
click at [834, 223] on div "マイコレクションに追加 作成" at bounding box center [437, 227] width 874 height 455
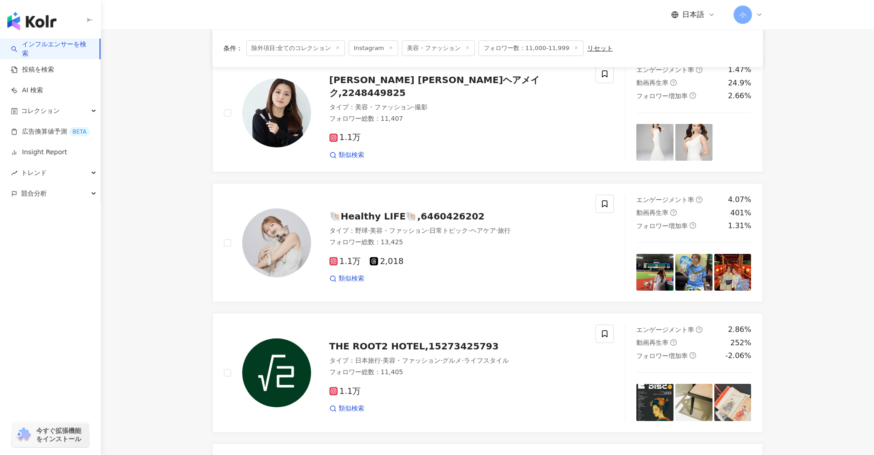
scroll to position [605, 0]
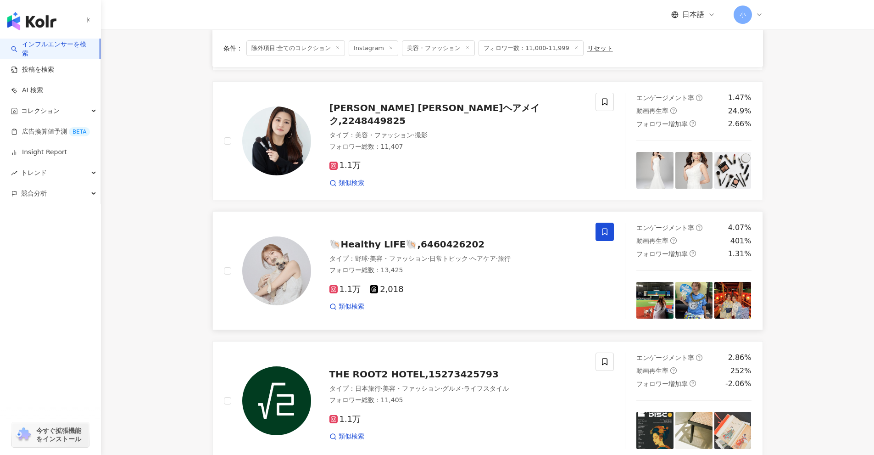
click at [612, 234] on span at bounding box center [605, 232] width 18 height 18
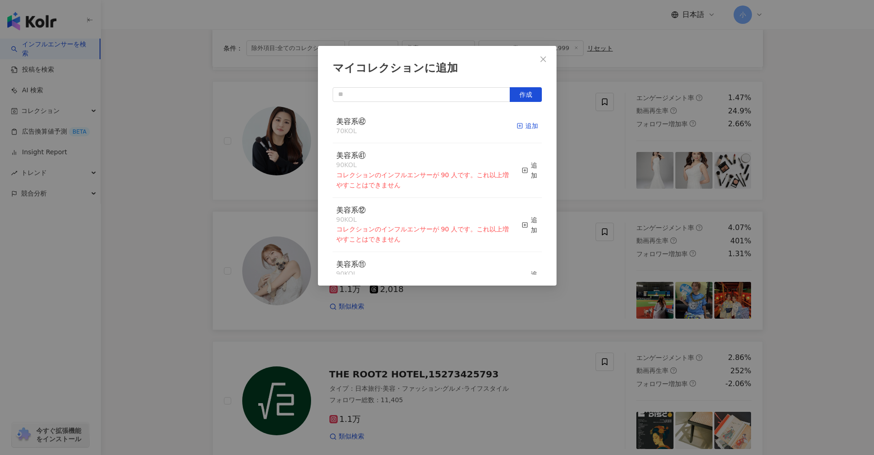
click at [522, 130] on div "追加" at bounding box center [528, 126] width 22 height 10
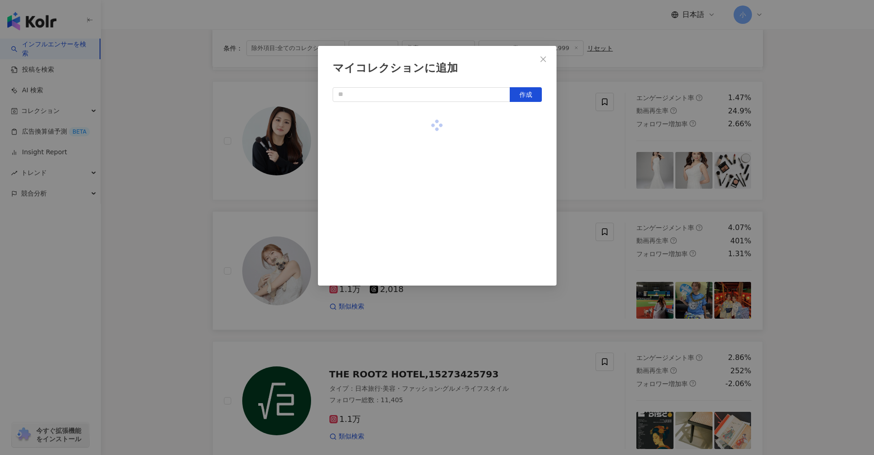
click at [815, 248] on div "マイコレクションに追加 作成" at bounding box center [437, 227] width 874 height 455
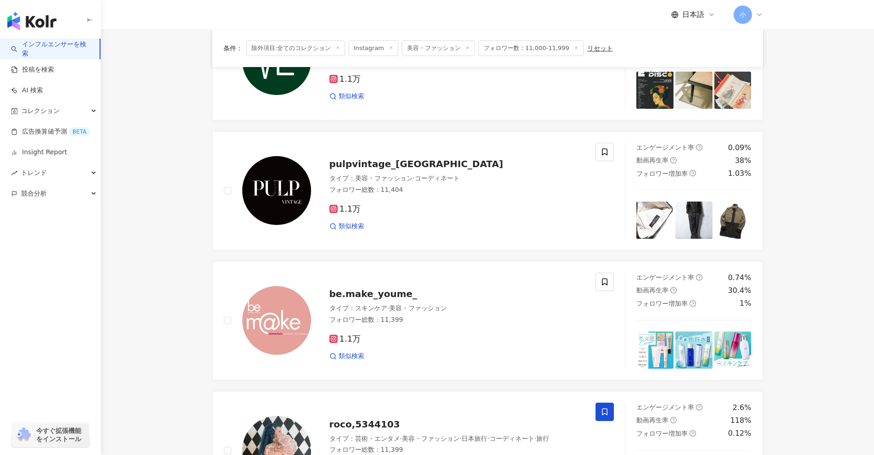
scroll to position [1340, 0]
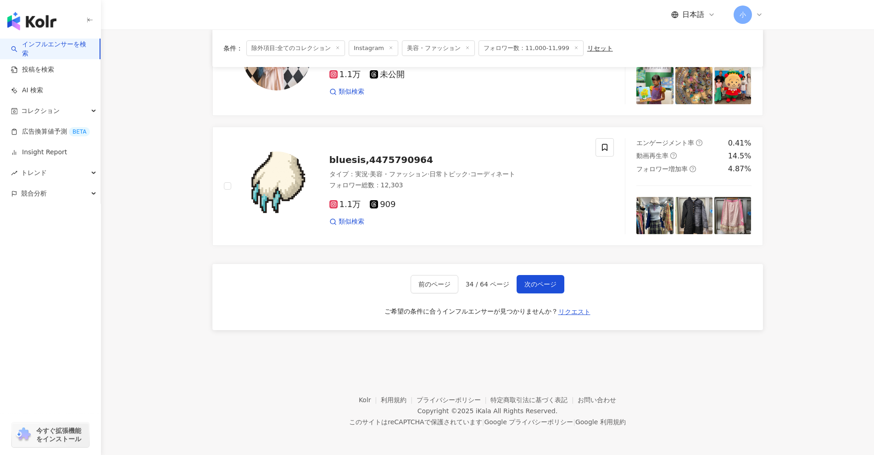
drag, startPoint x: 833, startPoint y: 222, endPoint x: 828, endPoint y: 382, distance: 160.3
click at [547, 284] on span "次のページ" at bounding box center [541, 283] width 32 height 7
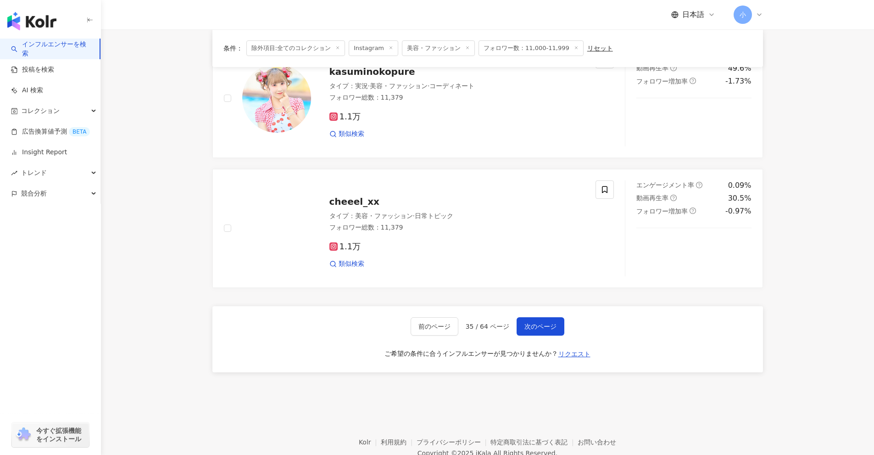
scroll to position [1397, 0]
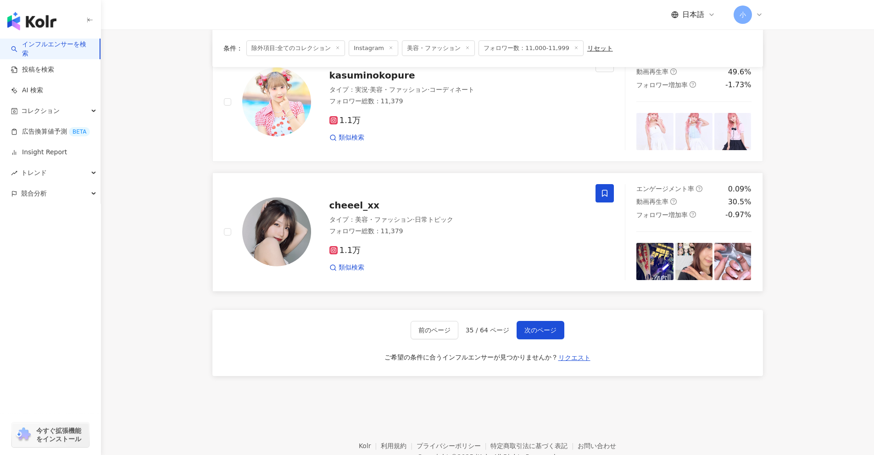
click at [607, 186] on span at bounding box center [605, 193] width 18 height 18
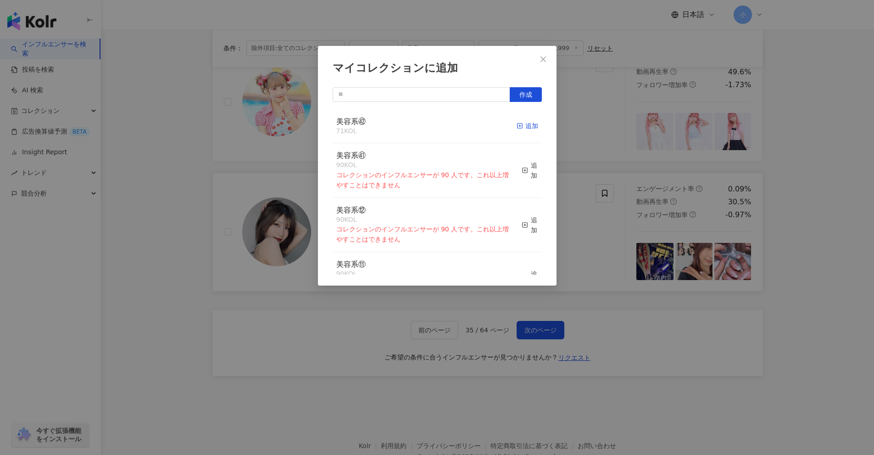
click at [523, 126] on div "追加" at bounding box center [528, 126] width 22 height 10
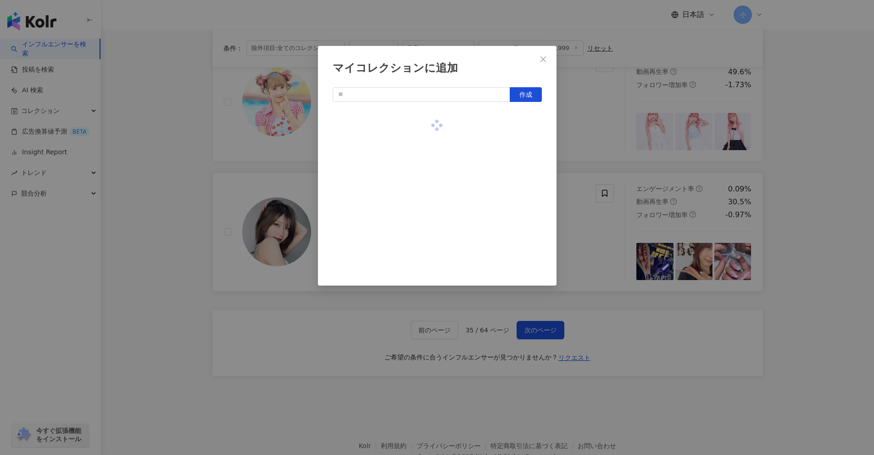
click at [828, 223] on div "マイコレクションに追加 作成" at bounding box center [437, 227] width 874 height 455
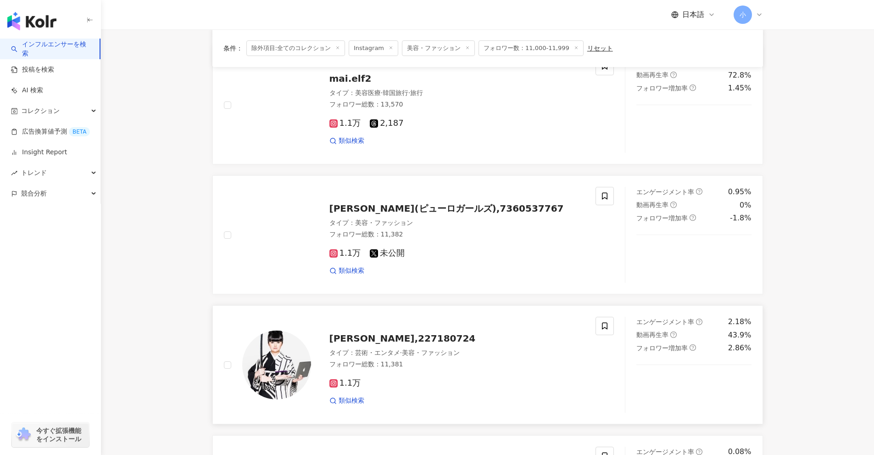
scroll to position [846, 0]
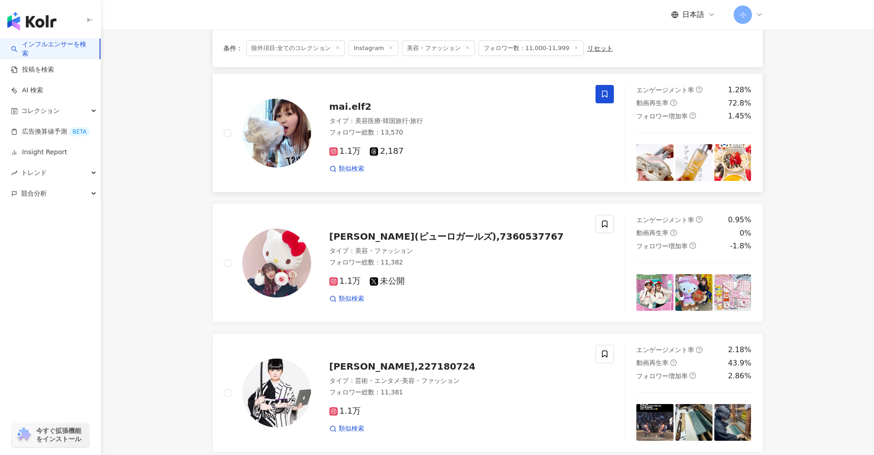
click at [607, 96] on icon at bounding box center [605, 94] width 8 height 8
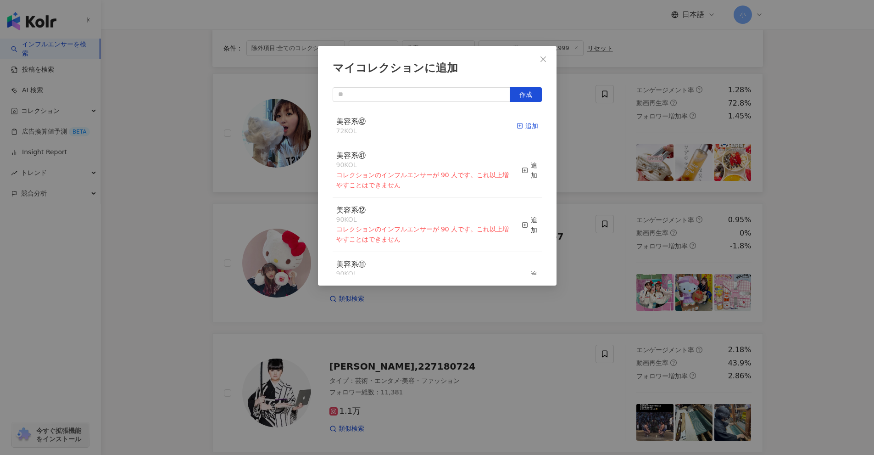
click at [517, 129] on span "button" at bounding box center [520, 125] width 6 height 7
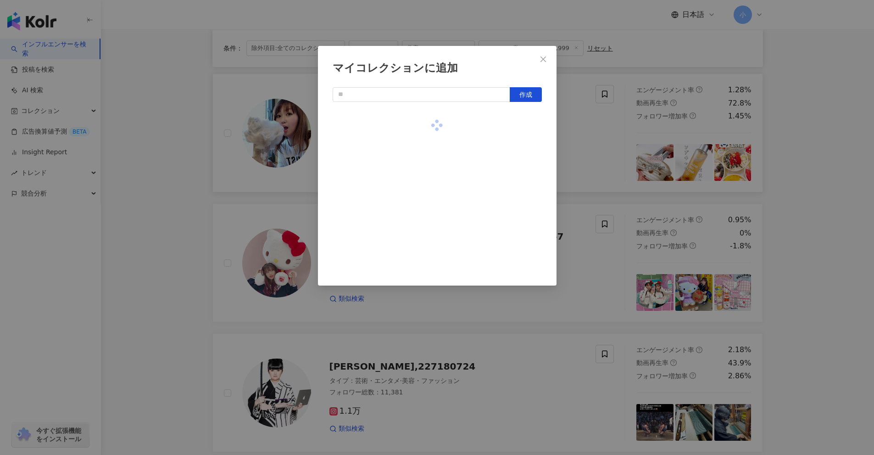
click at [818, 214] on div "マイコレクションに追加 作成" at bounding box center [437, 227] width 874 height 455
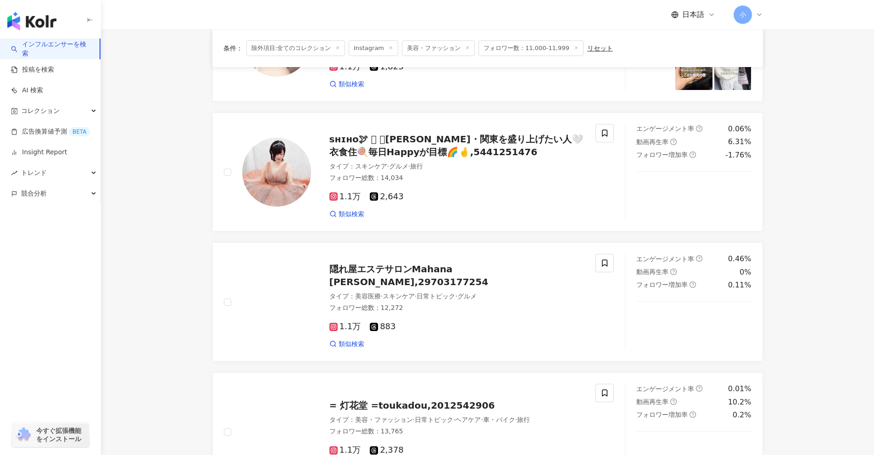
scroll to position [20, 0]
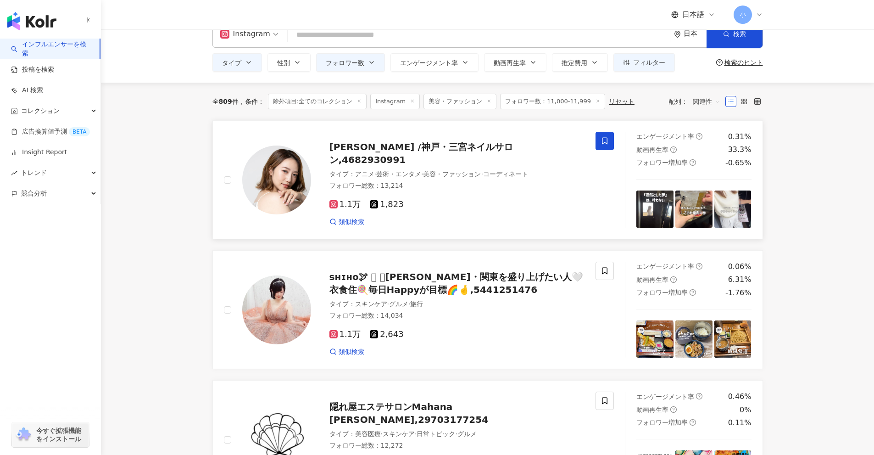
click at [604, 139] on icon at bounding box center [605, 141] width 8 height 8
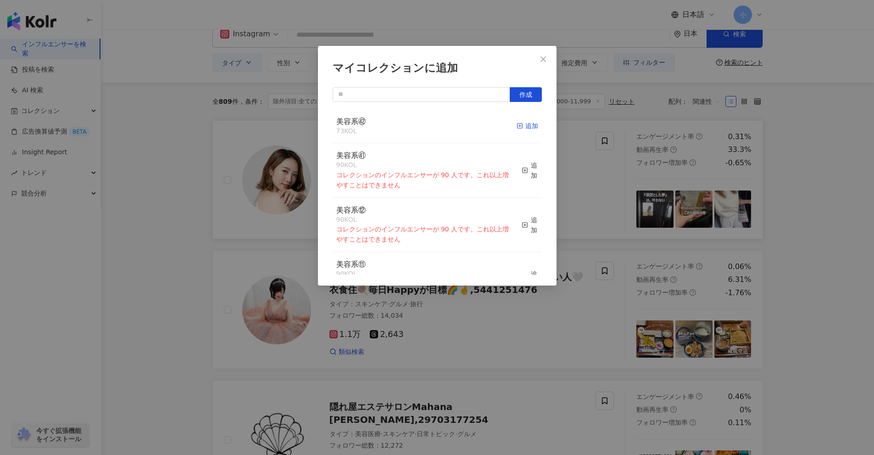
click at [521, 130] on div "追加" at bounding box center [528, 126] width 22 height 10
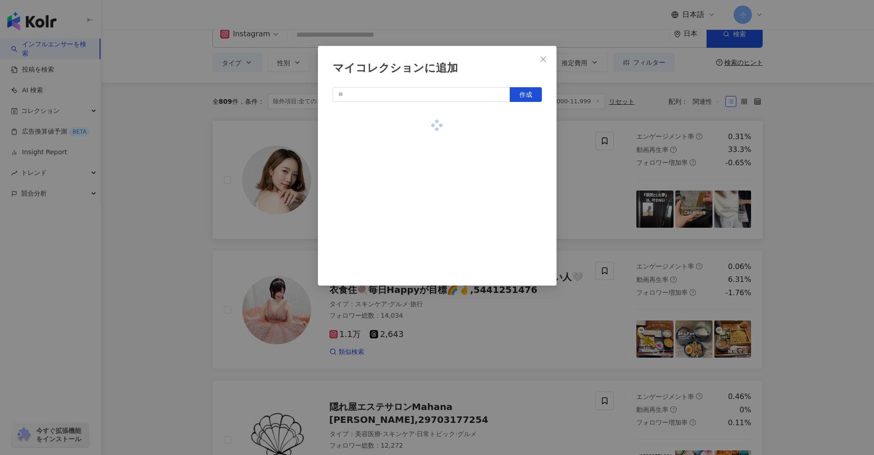
click at [804, 192] on div "マイコレクションに追加 作成" at bounding box center [437, 227] width 874 height 455
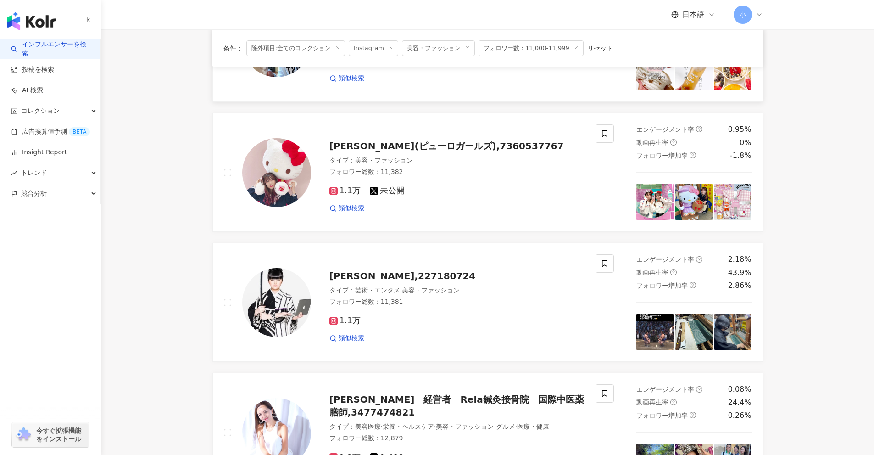
scroll to position [1443, 0]
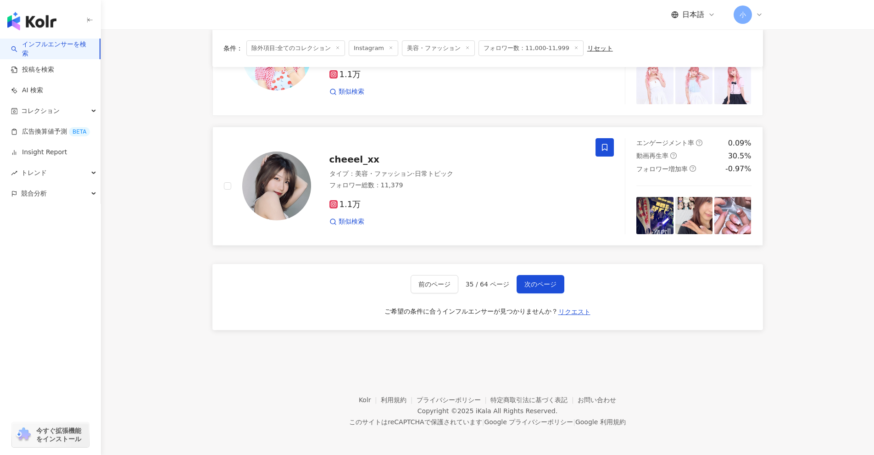
drag, startPoint x: 817, startPoint y: 184, endPoint x: 799, endPoint y: 312, distance: 128.5
click at [556, 283] on button "次のページ" at bounding box center [541, 284] width 48 height 18
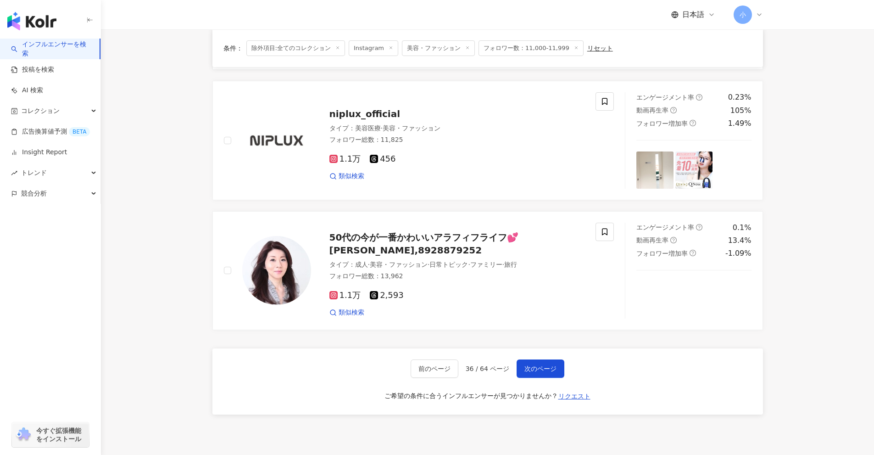
scroll to position [1351, 0]
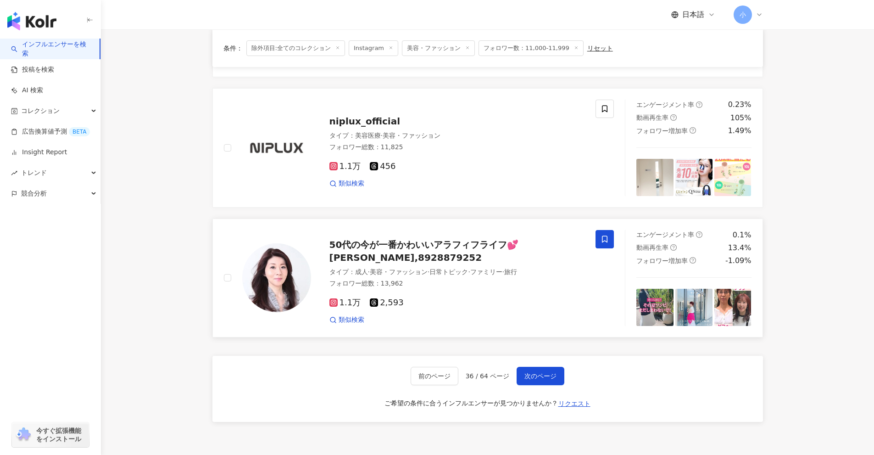
click at [609, 241] on span at bounding box center [605, 239] width 18 height 18
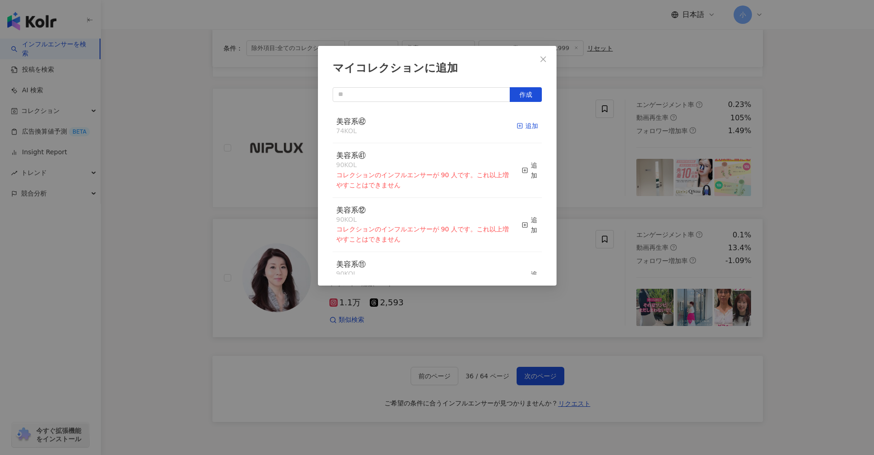
click at [525, 131] on div "追加" at bounding box center [528, 126] width 22 height 10
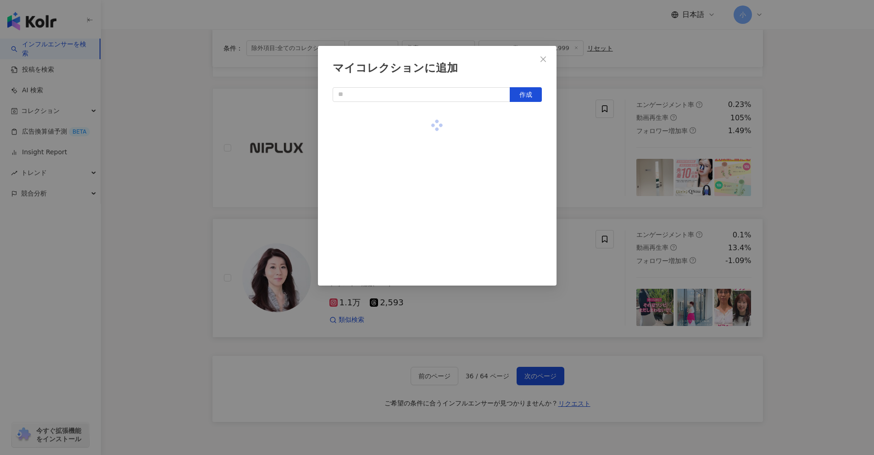
click at [798, 213] on div "マイコレクションに追加 作成" at bounding box center [437, 227] width 874 height 455
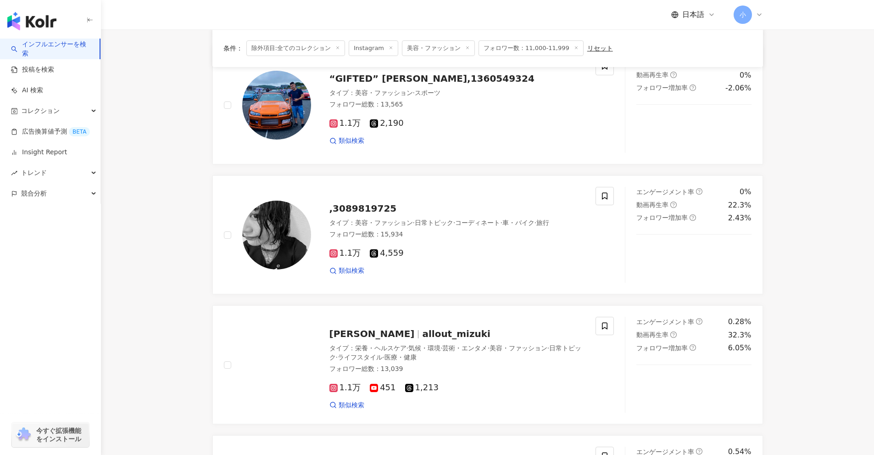
scroll to position [571, 0]
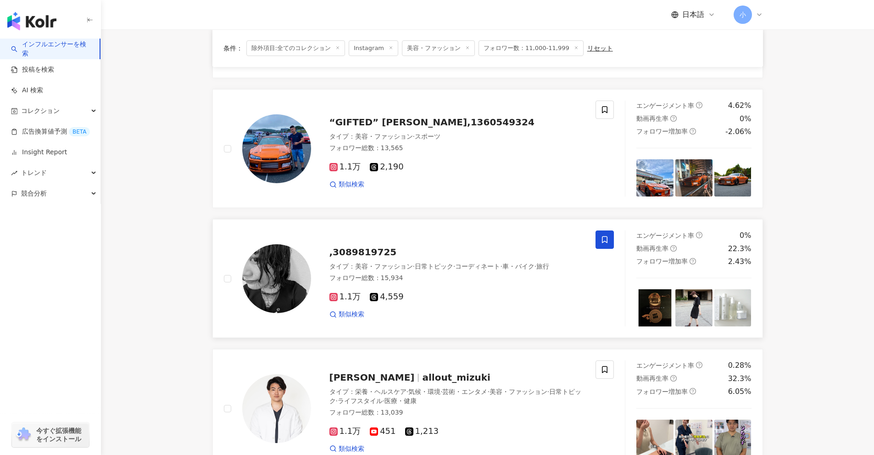
click at [604, 238] on icon at bounding box center [605, 239] width 8 height 8
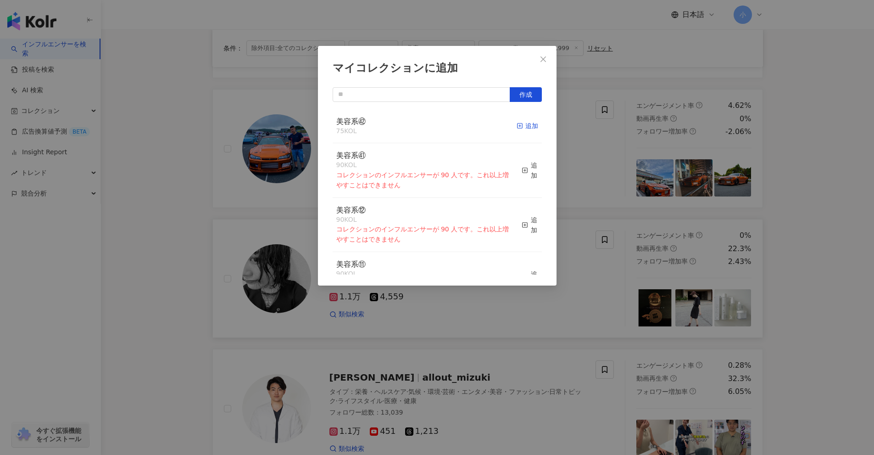
click at [521, 128] on div "追加" at bounding box center [528, 126] width 22 height 10
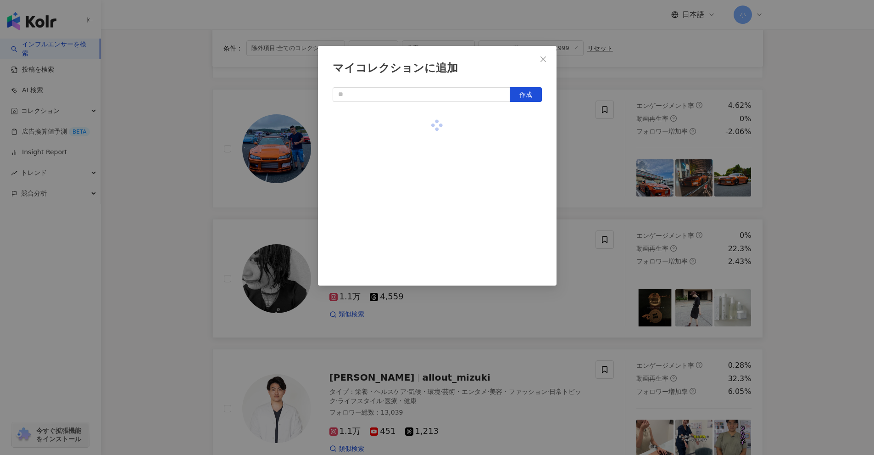
click at [827, 188] on div "マイコレクションに追加 作成" at bounding box center [437, 227] width 874 height 455
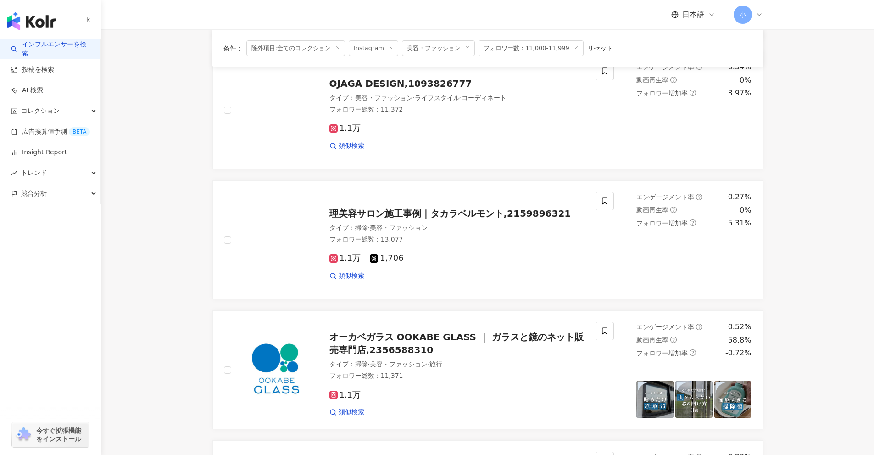
scroll to position [1443, 0]
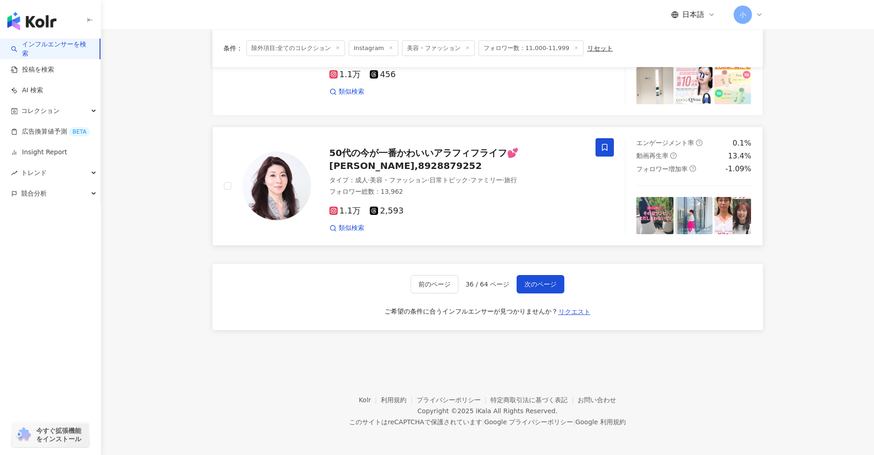
drag, startPoint x: 824, startPoint y: 201, endPoint x: 806, endPoint y: 351, distance: 150.6
click at [539, 293] on div "前のページ 36 / 64 ページ 次のページ ご希望の条件に合うインフルエンサーが見つかりませんか？ リクエスト" at bounding box center [487, 297] width 551 height 66
click at [540, 289] on button "次のページ" at bounding box center [541, 284] width 48 height 18
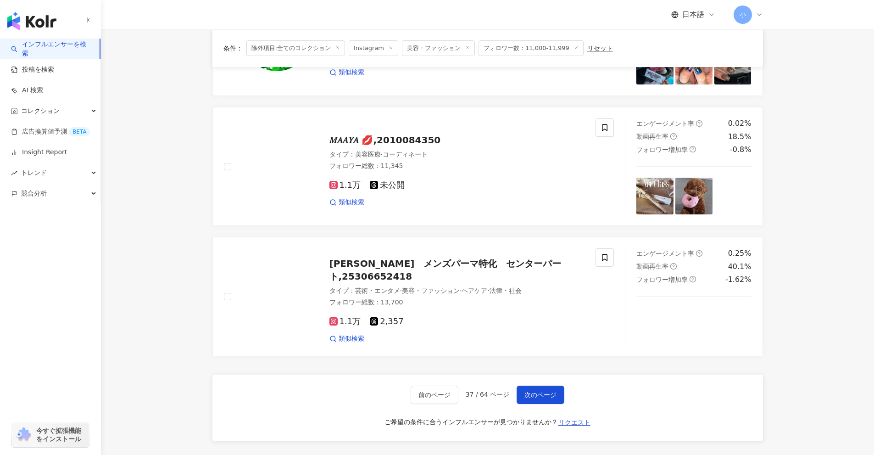
scroll to position [1175, 0]
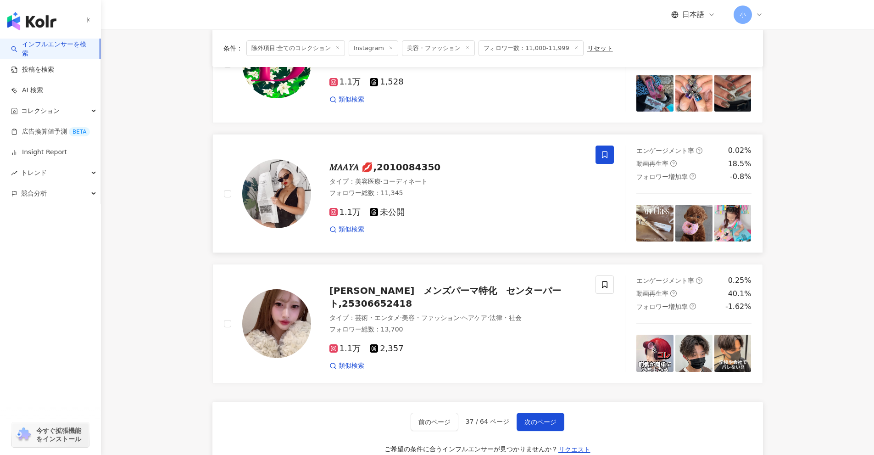
click at [597, 154] on span at bounding box center [605, 154] width 18 height 18
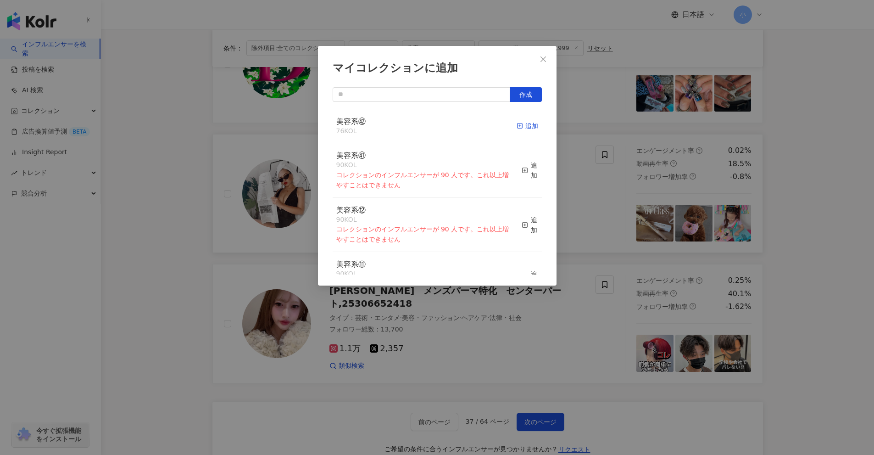
click at [518, 128] on div "追加" at bounding box center [528, 126] width 22 height 10
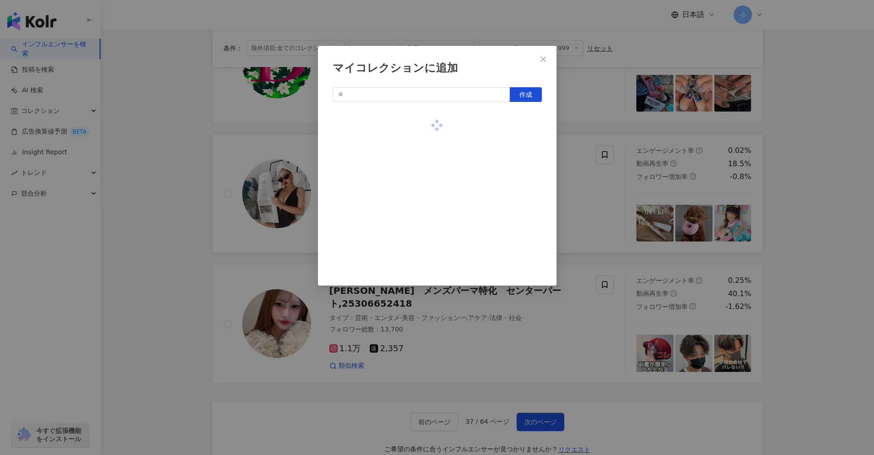
click at [803, 203] on div "マイコレクションに追加 作成" at bounding box center [437, 227] width 874 height 455
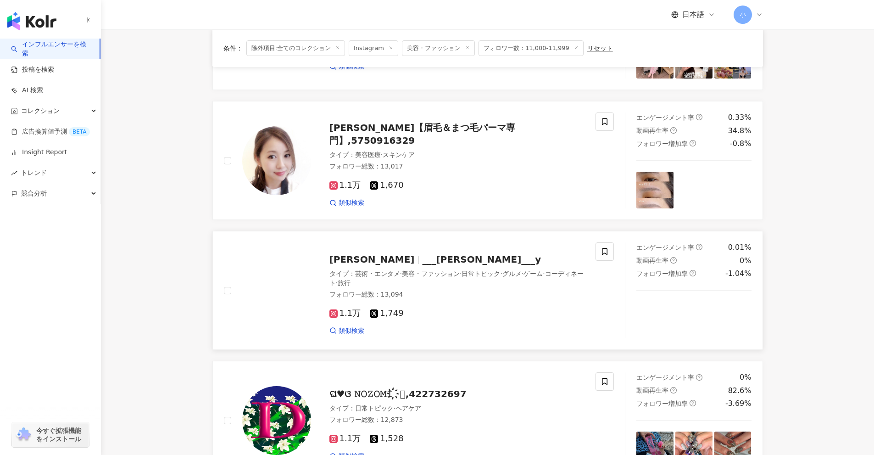
scroll to position [808, 0]
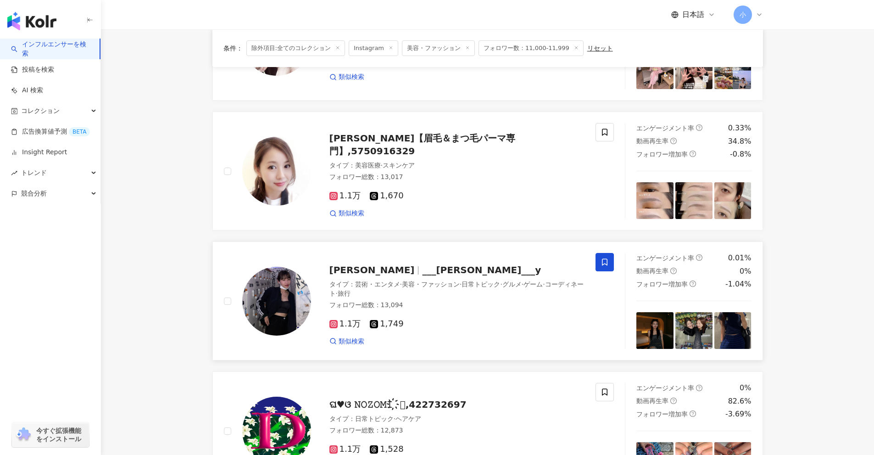
click at [605, 260] on icon at bounding box center [605, 262] width 8 height 8
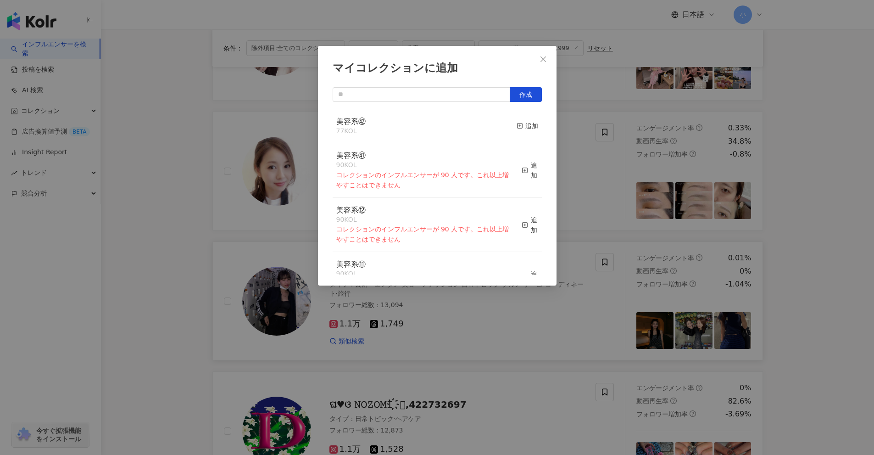
click at [506, 126] on div "美容系㊷ 77 KOL 追加" at bounding box center [437, 126] width 209 height 34
click at [530, 127] on div "追加" at bounding box center [528, 126] width 22 height 10
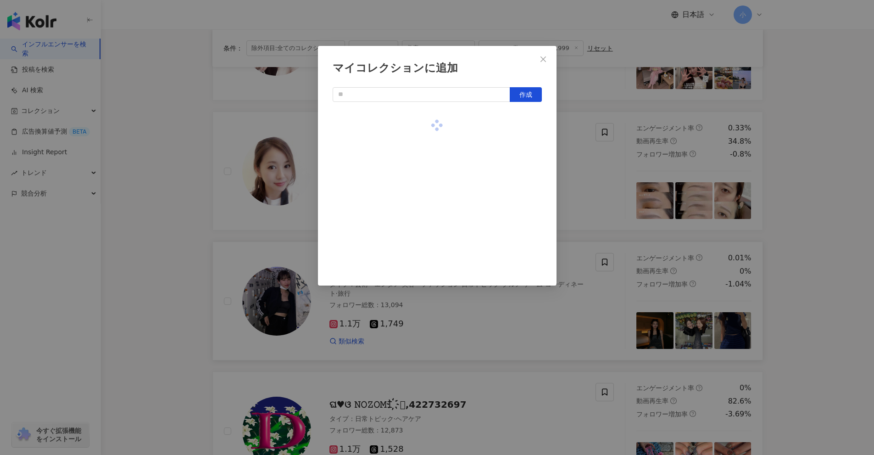
click at [804, 196] on div "マイコレクションに追加 作成" at bounding box center [437, 227] width 874 height 455
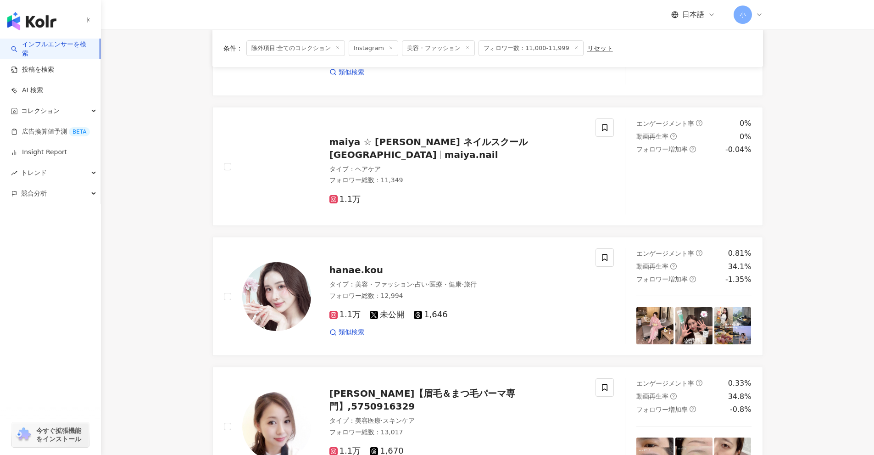
scroll to position [533, 0]
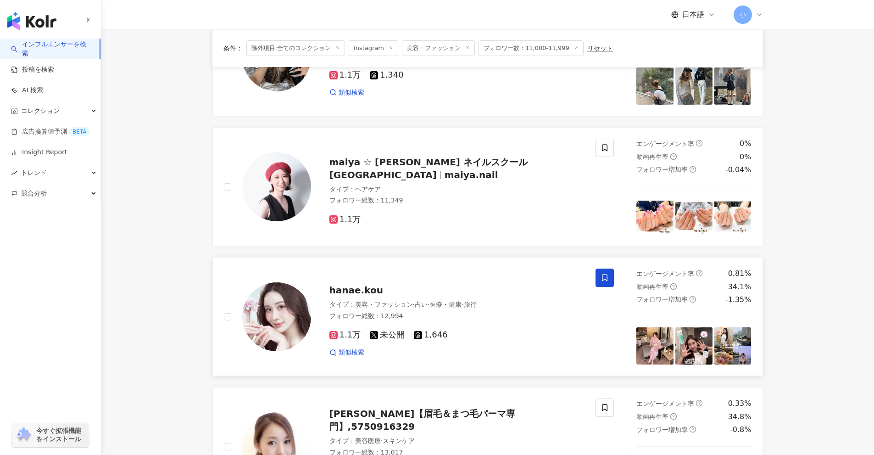
click at [604, 276] on icon at bounding box center [605, 278] width 8 height 8
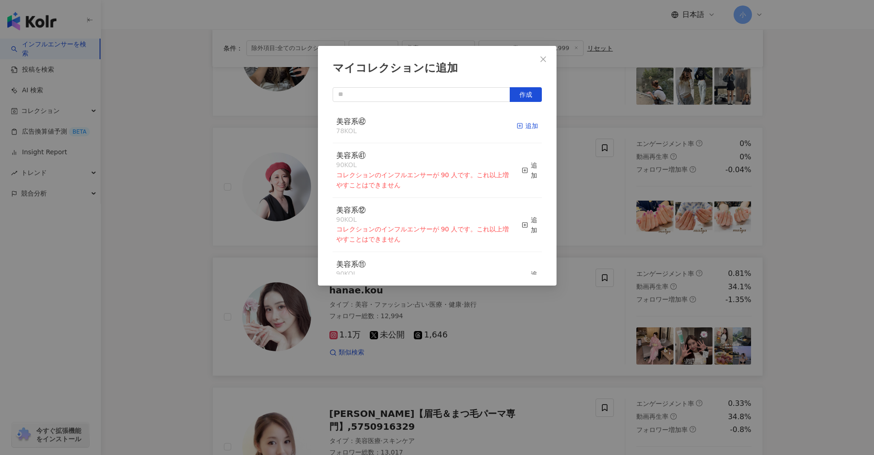
click at [517, 128] on div "追加" at bounding box center [528, 126] width 22 height 10
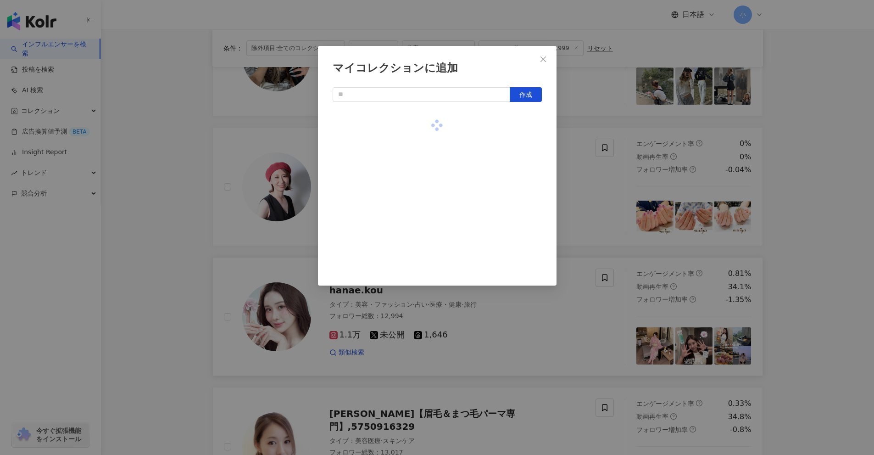
click at [827, 220] on div "マイコレクションに追加 作成" at bounding box center [437, 227] width 874 height 455
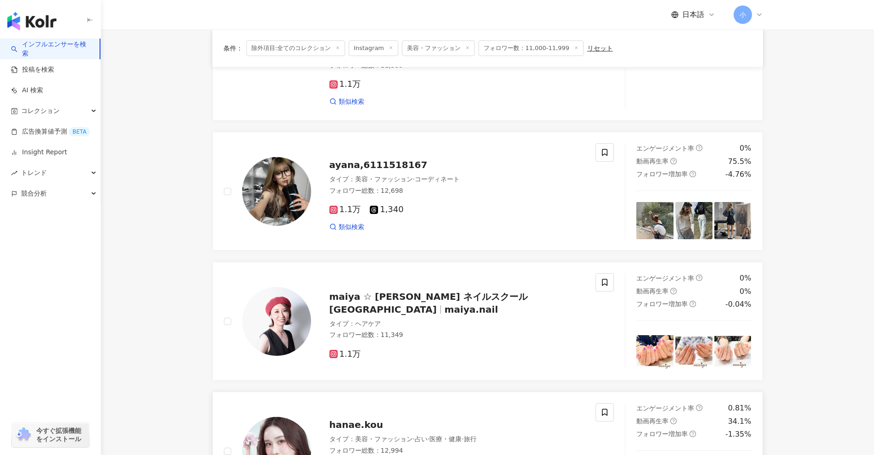
scroll to position [395, 0]
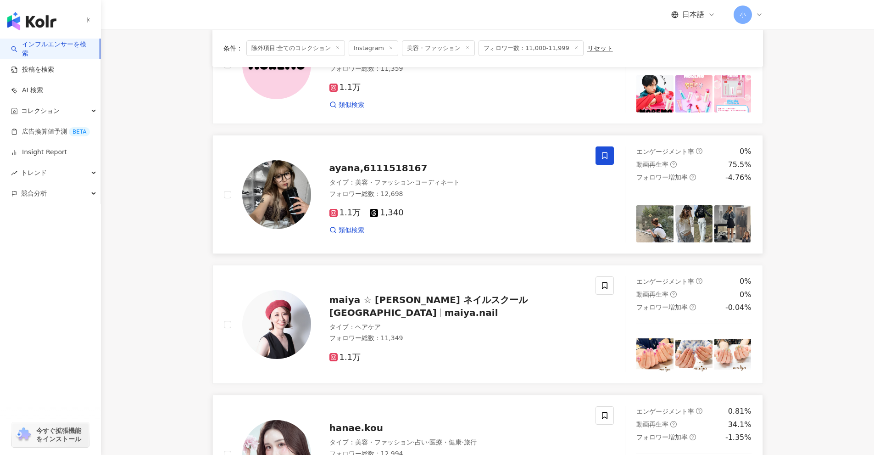
click at [604, 158] on icon at bounding box center [605, 155] width 6 height 7
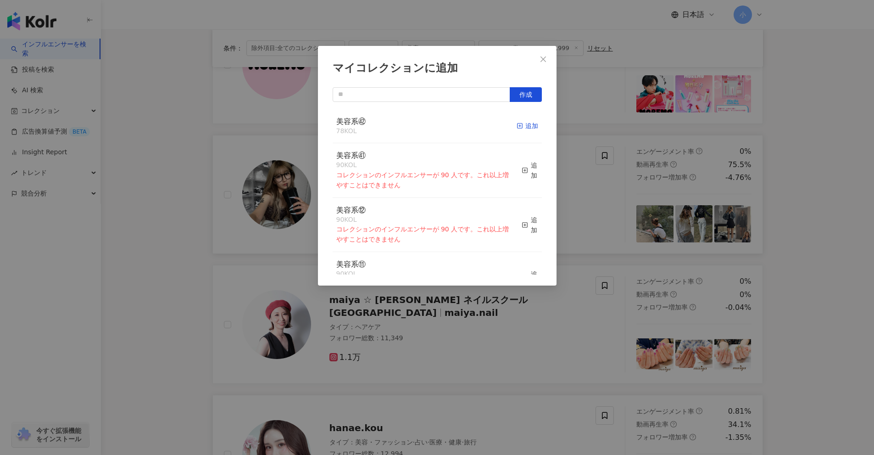
click at [520, 123] on div "追加" at bounding box center [528, 126] width 22 height 10
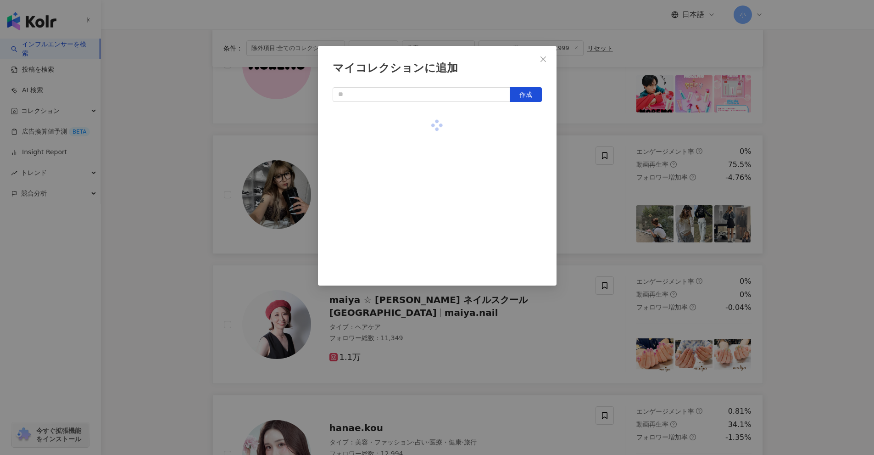
click at [810, 209] on div "マイコレクションに追加 作成" at bounding box center [437, 227] width 874 height 455
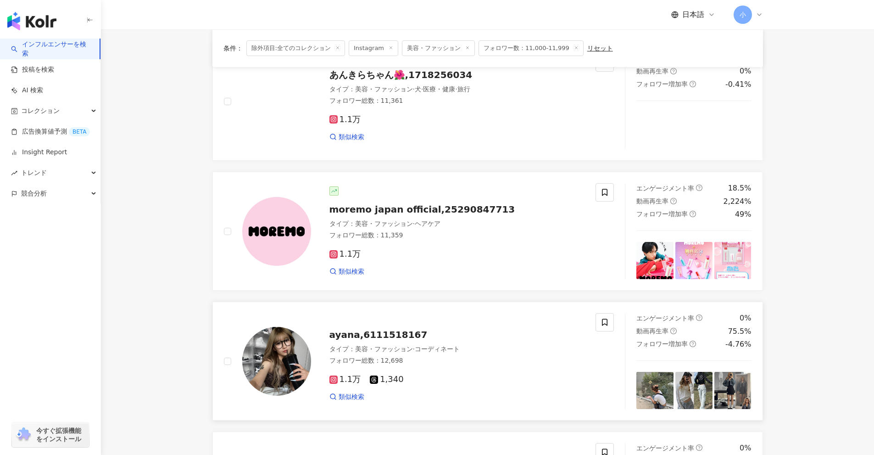
scroll to position [74, 0]
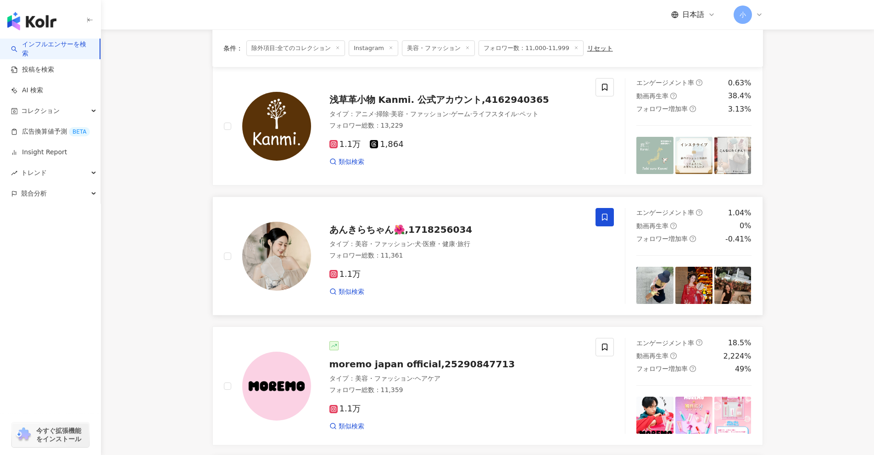
click at [604, 222] on span at bounding box center [605, 217] width 18 height 18
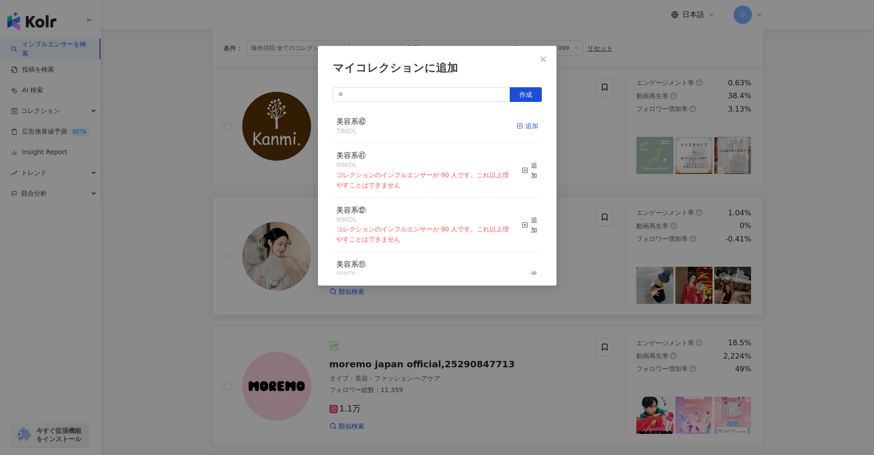
click at [517, 129] on span "button" at bounding box center [520, 125] width 6 height 7
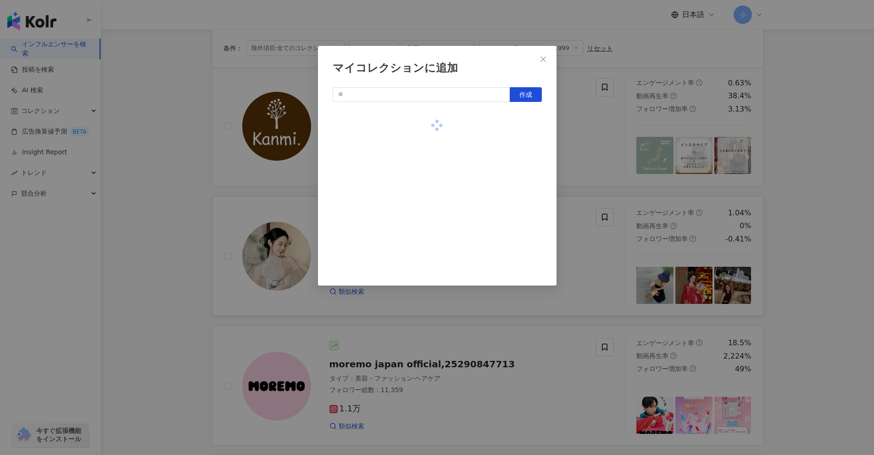
click at [815, 250] on div "マイコレクションに追加 作成" at bounding box center [437, 227] width 874 height 455
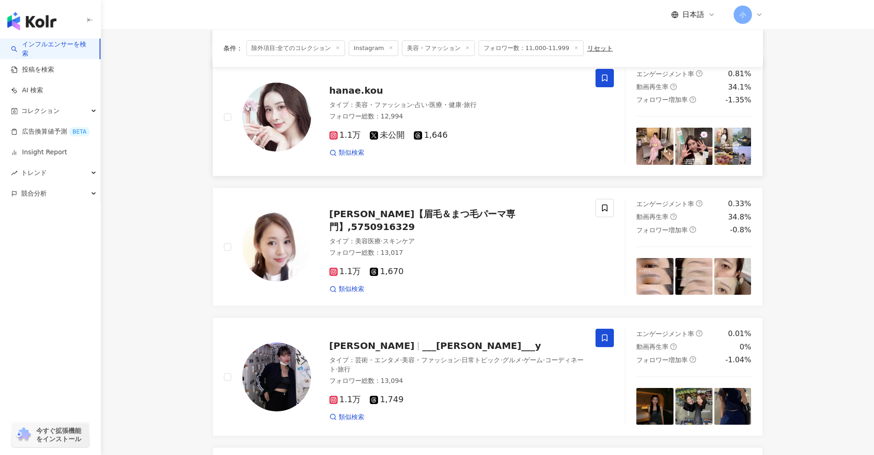
scroll to position [1313, 0]
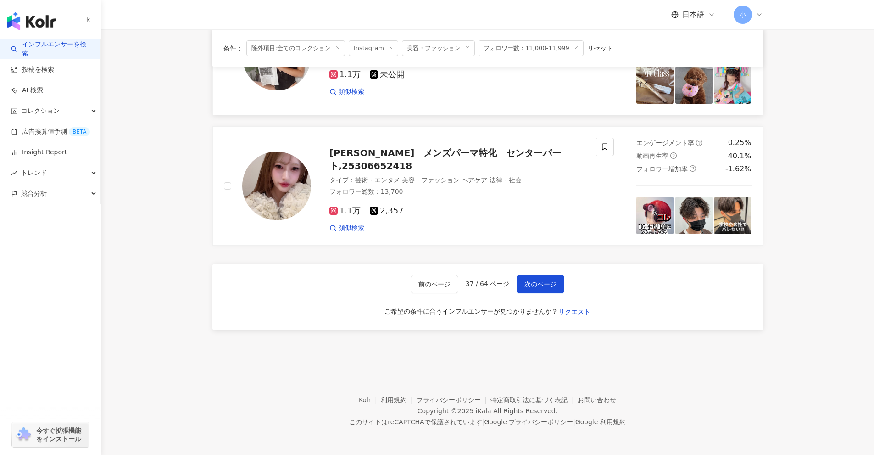
drag, startPoint x: 818, startPoint y: 226, endPoint x: 801, endPoint y: 364, distance: 139.2
click at [558, 285] on button "次のページ" at bounding box center [541, 284] width 48 height 18
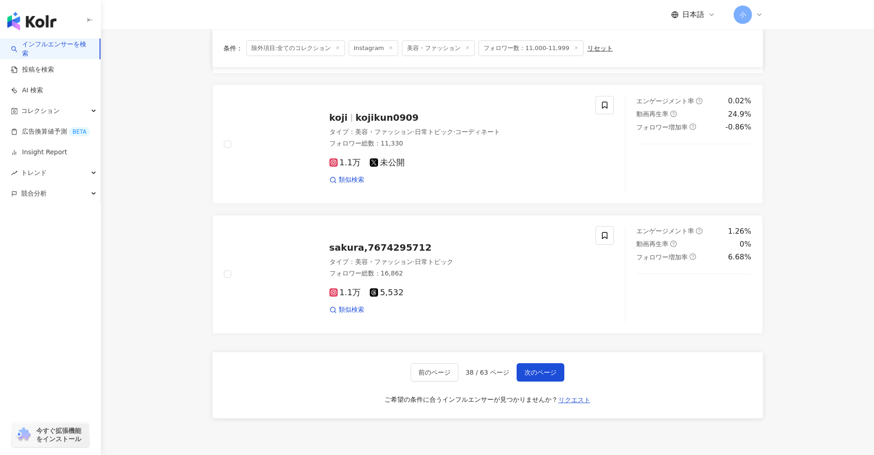
scroll to position [1351, 0]
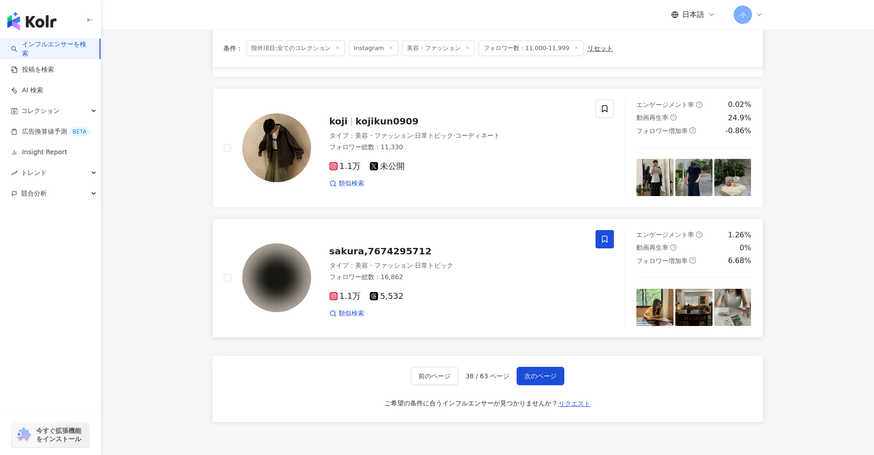
click at [609, 240] on span at bounding box center [605, 239] width 18 height 18
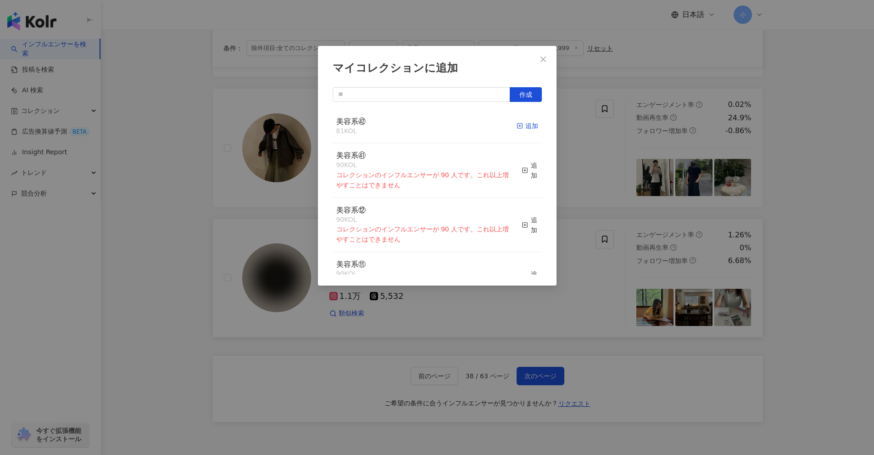
click at [520, 131] on div "追加" at bounding box center [528, 126] width 22 height 10
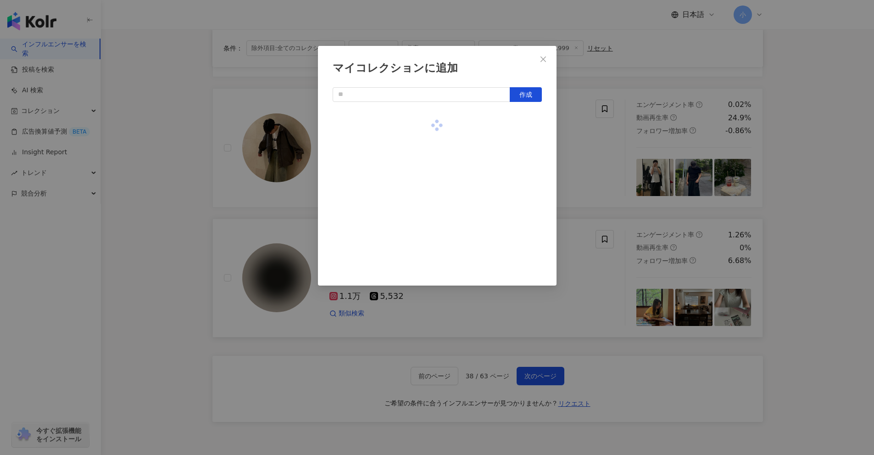
click at [782, 228] on div "マイコレクションに追加 作成" at bounding box center [437, 227] width 874 height 455
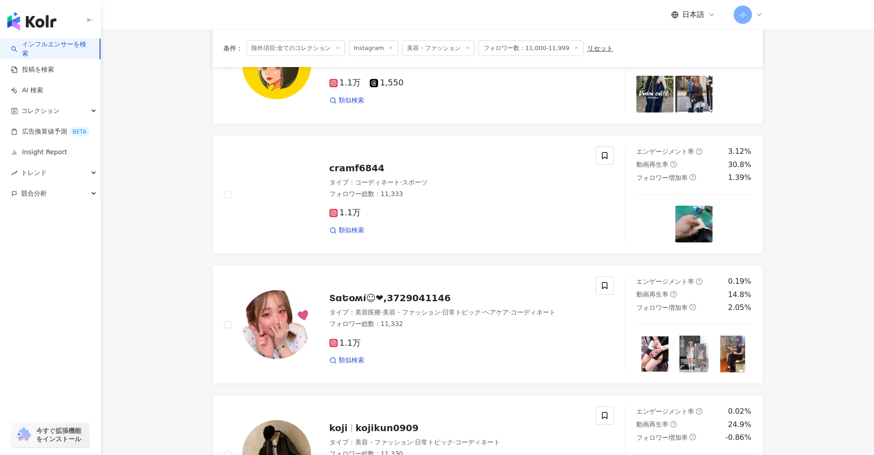
scroll to position [1030, 0]
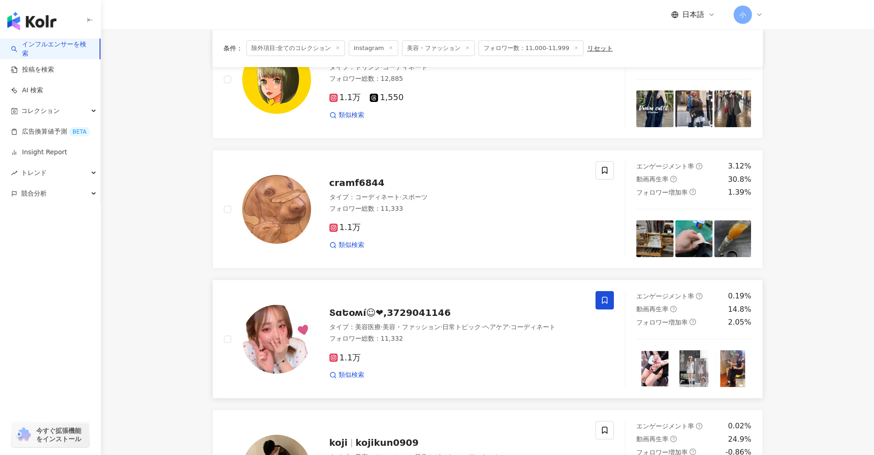
click at [599, 300] on span at bounding box center [605, 300] width 18 height 18
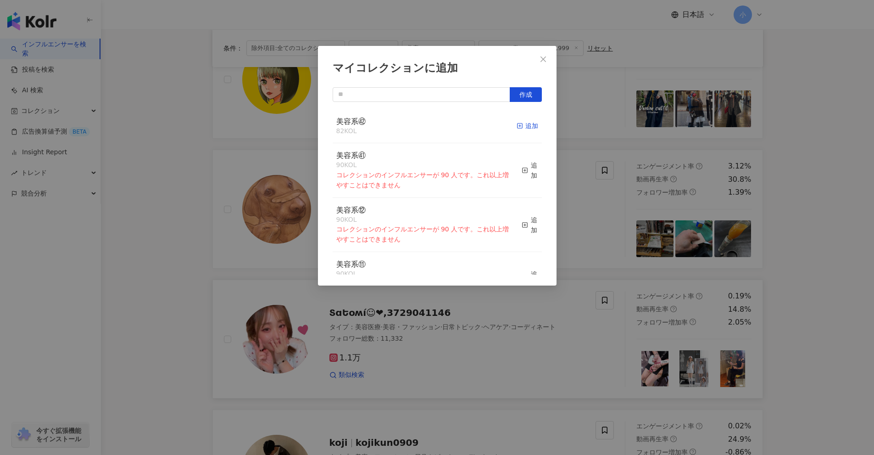
click at [523, 129] on div "追加" at bounding box center [528, 126] width 22 height 10
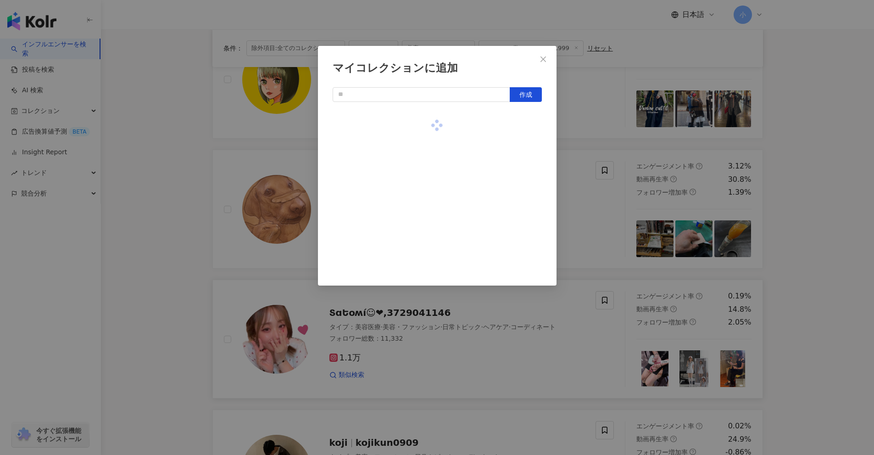
click at [841, 249] on div "マイコレクションに追加 作成" at bounding box center [437, 227] width 874 height 455
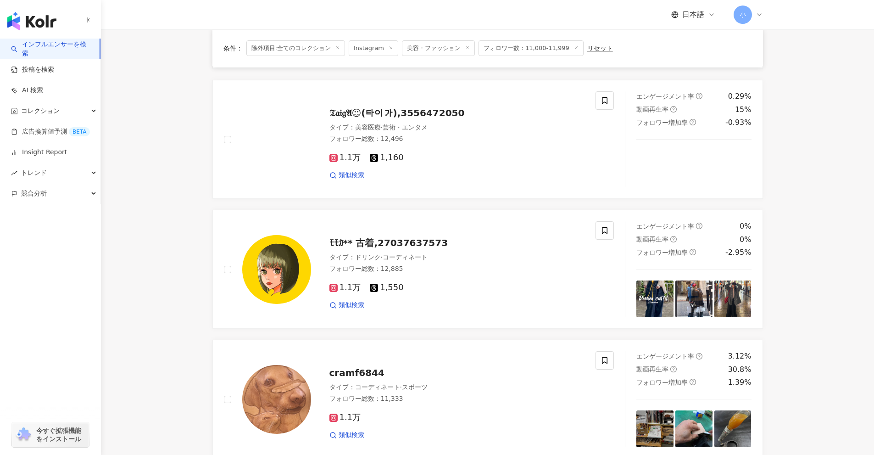
scroll to position [800, 0]
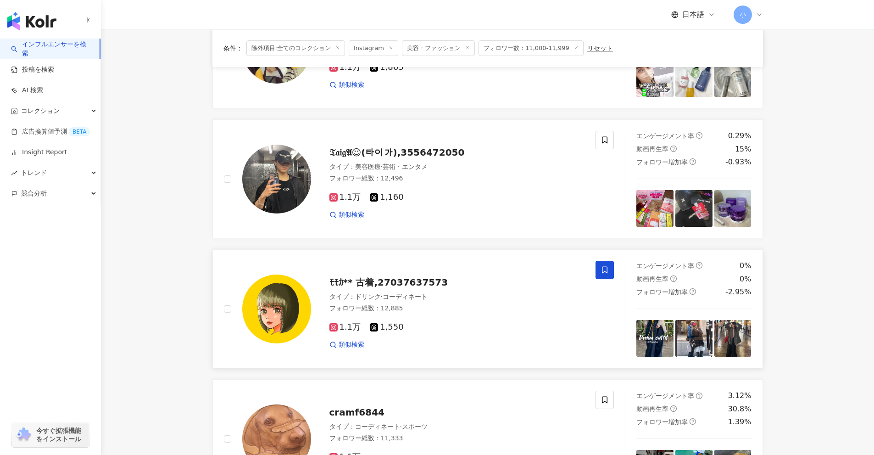
click at [603, 263] on span at bounding box center [605, 270] width 18 height 18
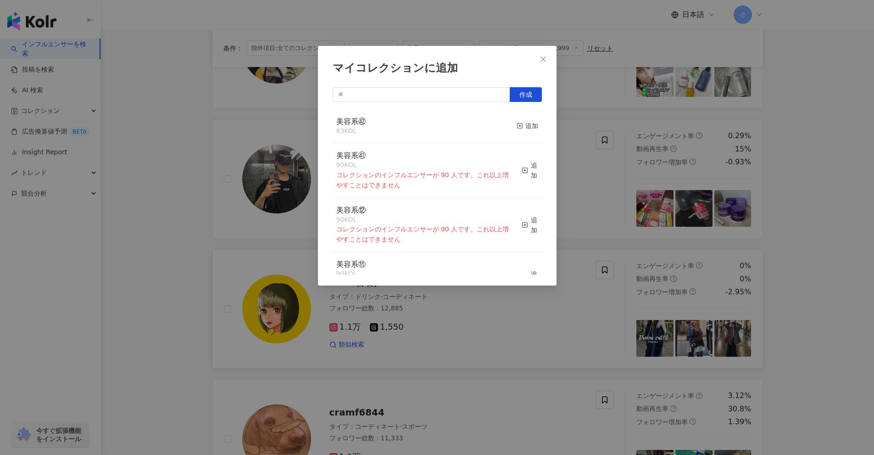
click at [811, 226] on div "マイコレクションに追加 作成 美容系㊷ 83 KOL 追加 美容系㊶ 90 KOL コレクションのインフルエンサーが 90 人です。これ以上増やすことはできま…" at bounding box center [437, 227] width 874 height 455
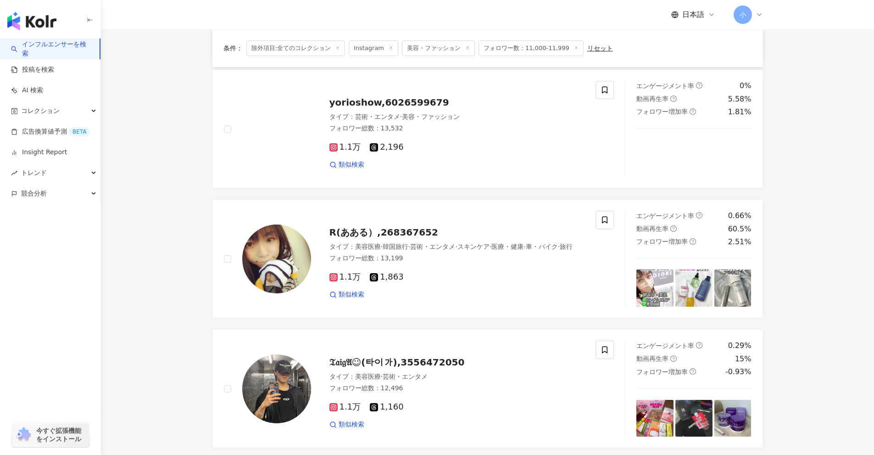
scroll to position [571, 0]
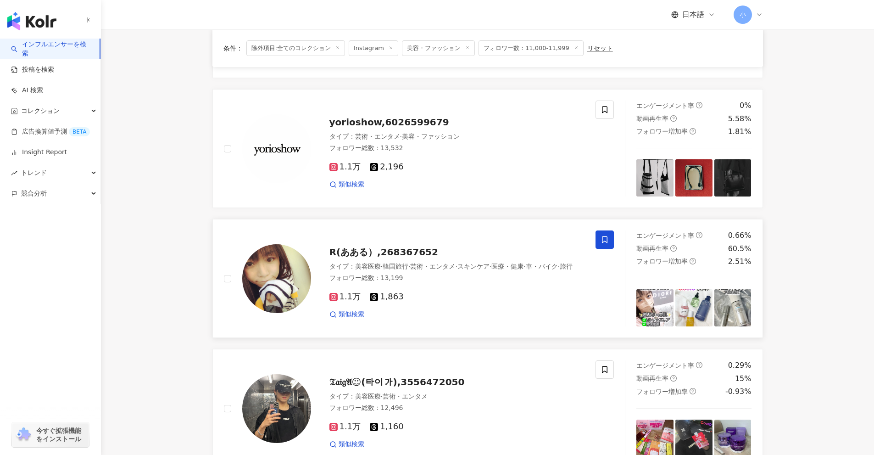
click at [609, 240] on span at bounding box center [605, 239] width 18 height 18
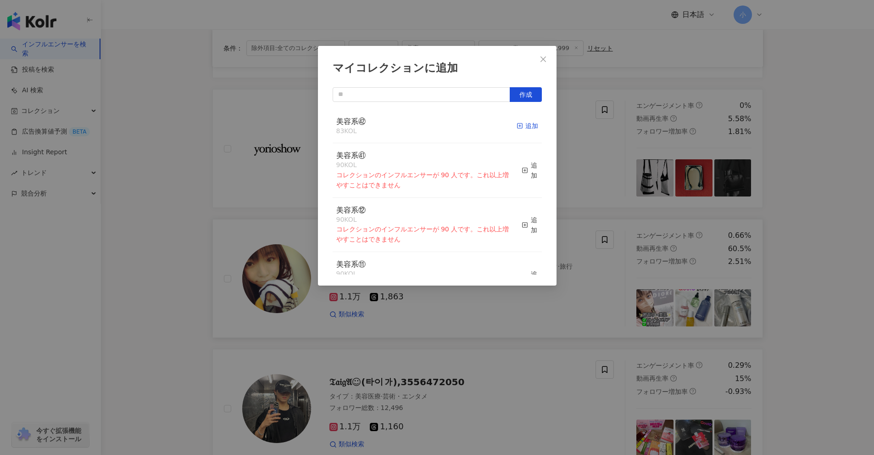
click at [517, 124] on rect "button" at bounding box center [519, 125] width 5 height 5
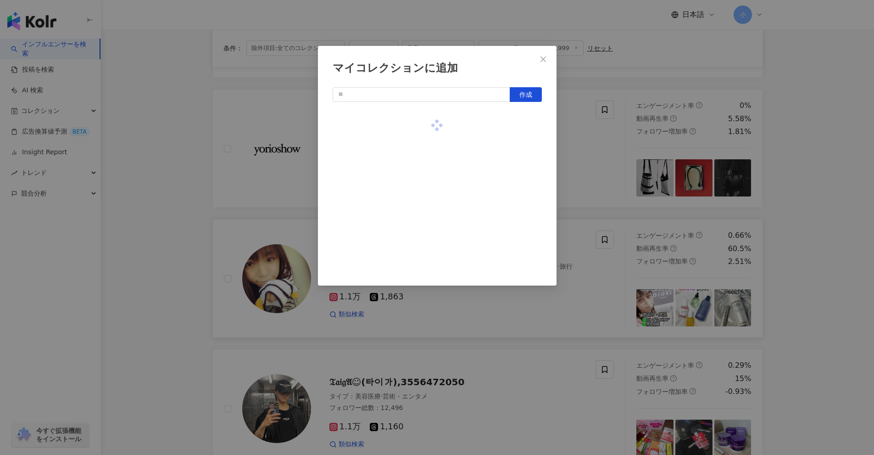
click at [819, 225] on div "マイコレクションに追加 作成" at bounding box center [437, 227] width 874 height 455
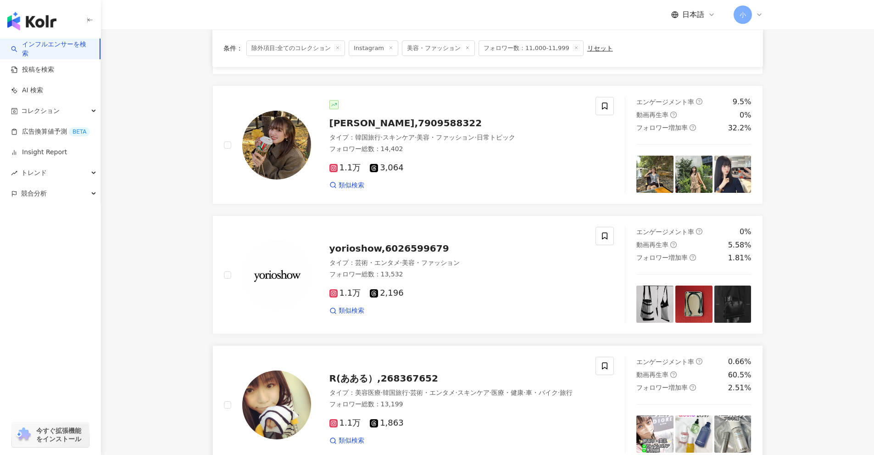
scroll to position [433, 0]
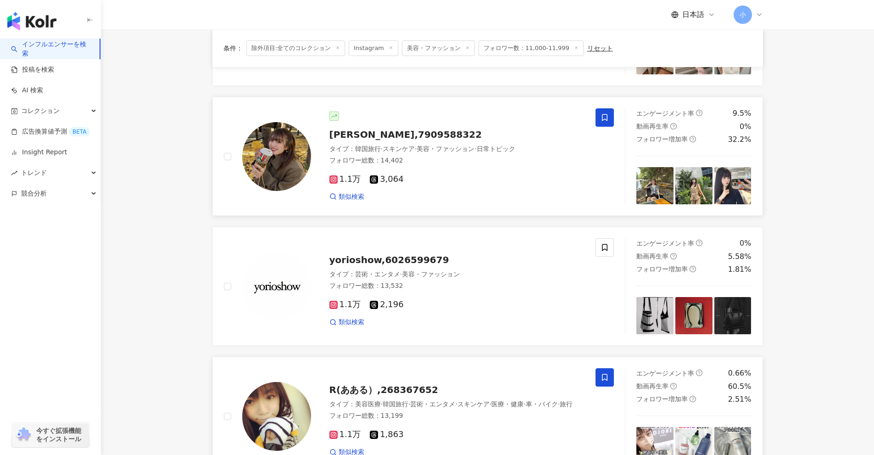
click at [606, 120] on icon at bounding box center [605, 117] width 8 height 8
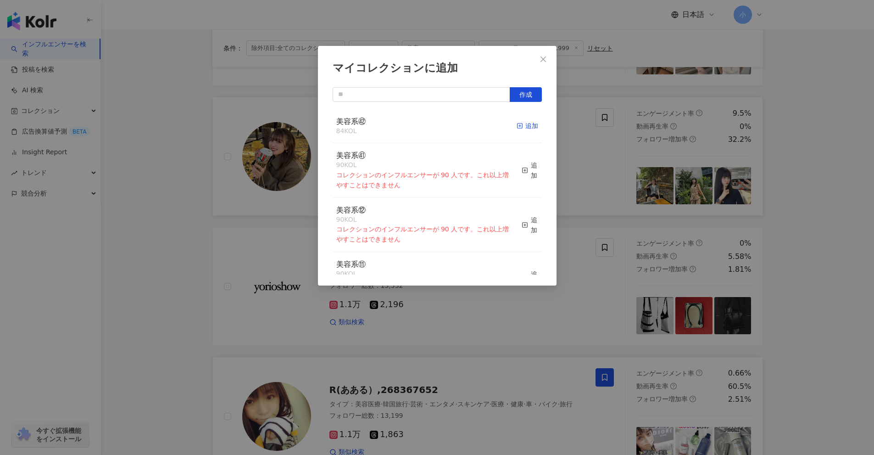
click at [521, 125] on div "追加" at bounding box center [528, 126] width 22 height 10
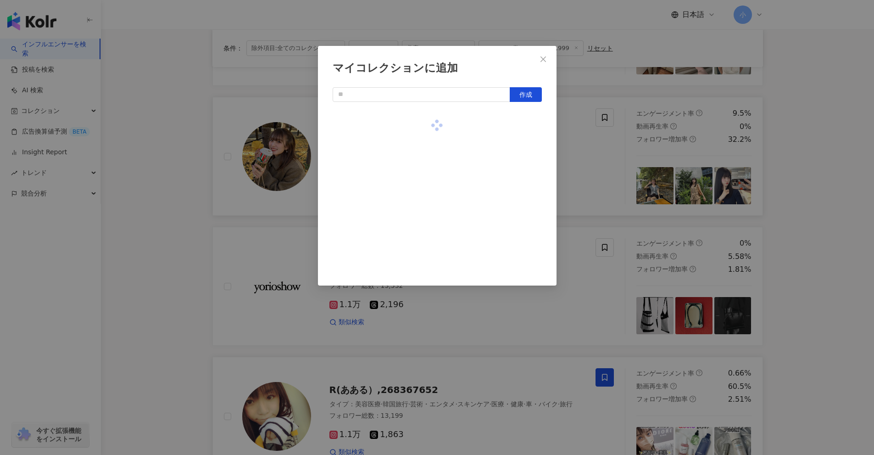
click at [794, 206] on div "マイコレクションに追加 作成" at bounding box center [437, 227] width 874 height 455
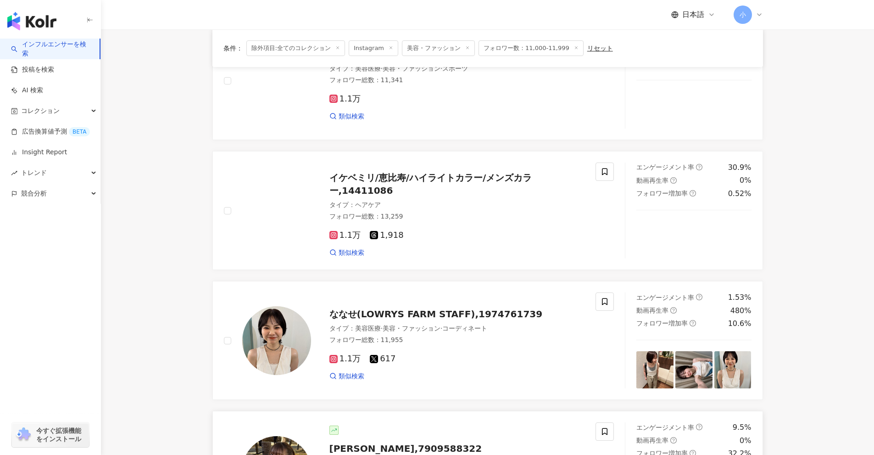
scroll to position [112, 0]
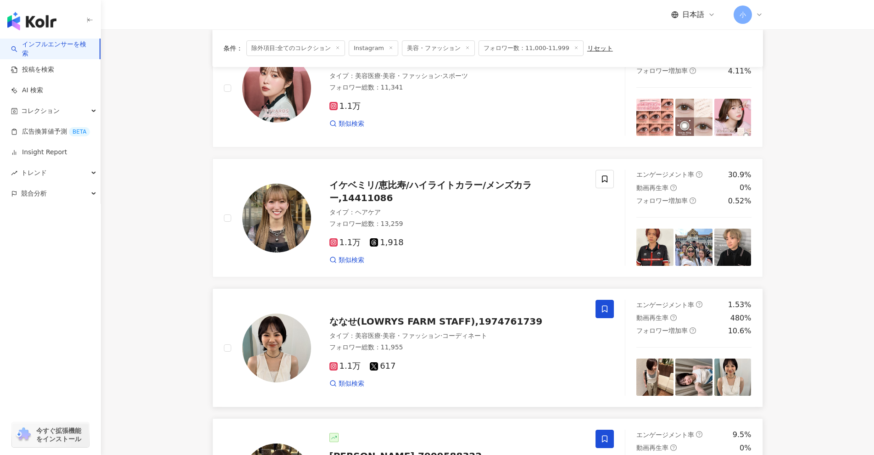
click at [602, 306] on icon at bounding box center [605, 309] width 8 height 8
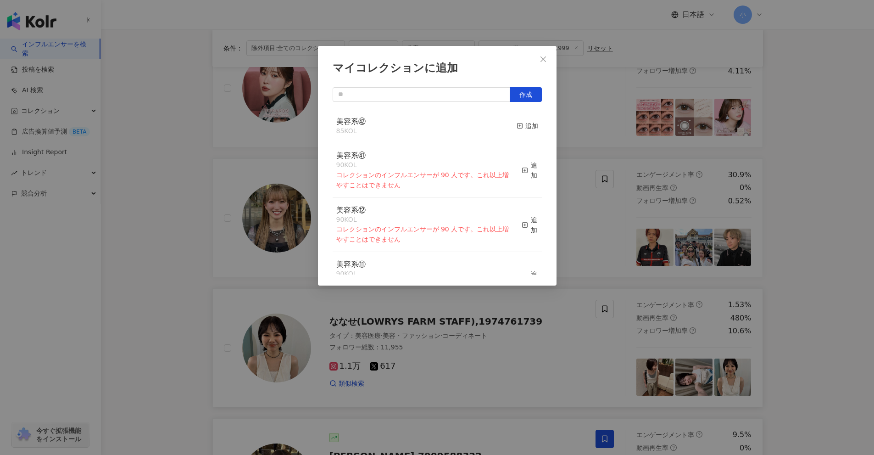
click at [517, 120] on button "追加" at bounding box center [528, 126] width 22 height 19
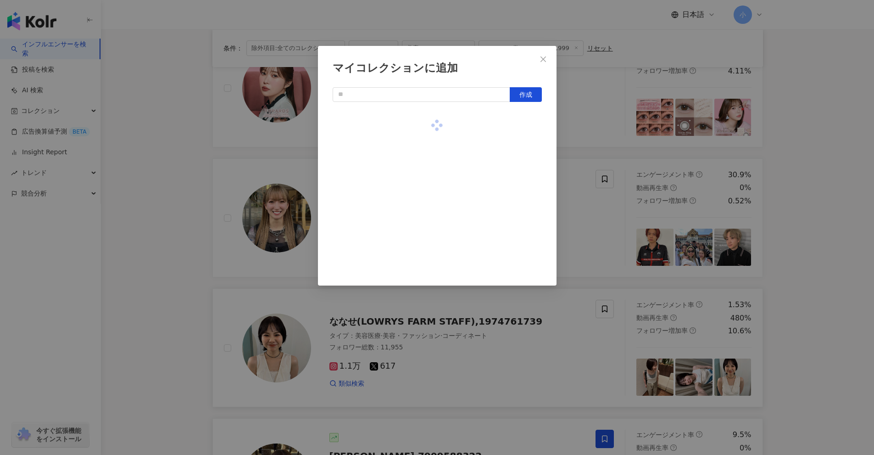
click at [784, 216] on div "マイコレクションに追加 作成" at bounding box center [437, 227] width 874 height 455
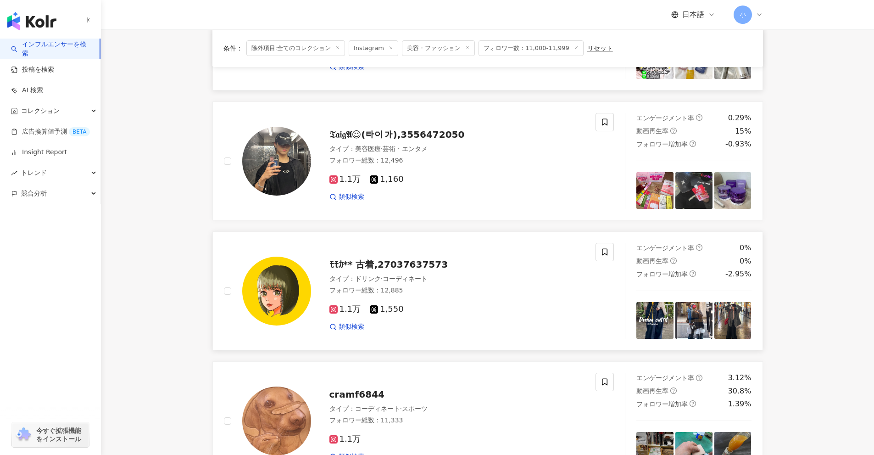
scroll to position [1443, 0]
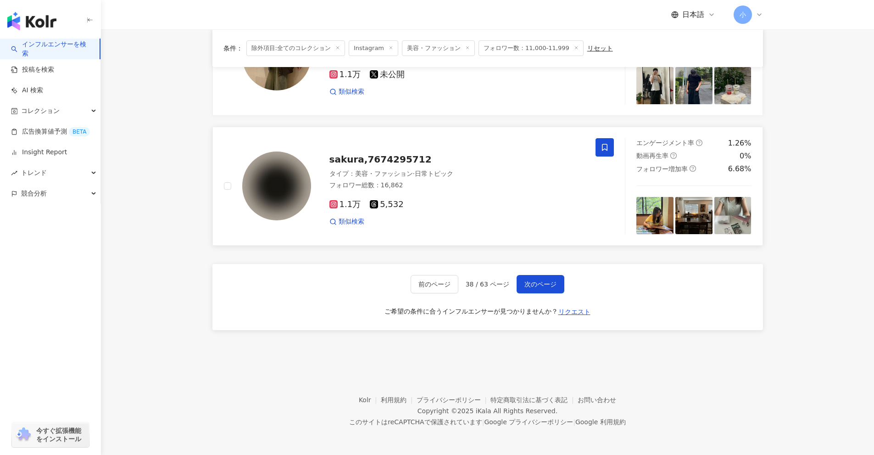
drag, startPoint x: 783, startPoint y: 172, endPoint x: 770, endPoint y: 363, distance: 192.3
click at [525, 287] on span "次のページ" at bounding box center [541, 283] width 32 height 7
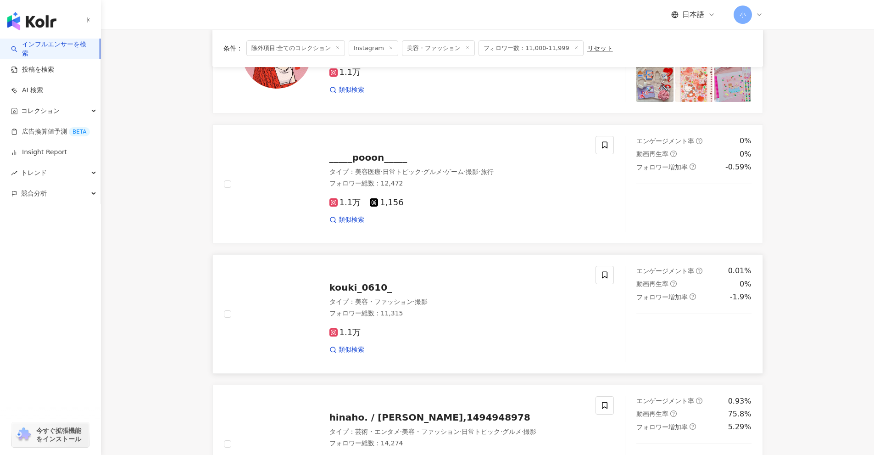
scroll to position [1076, 0]
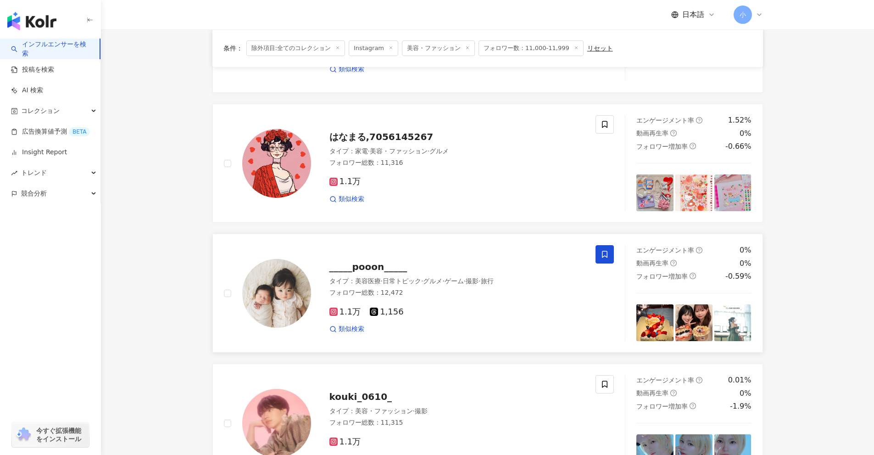
click at [604, 253] on icon at bounding box center [605, 254] width 8 height 8
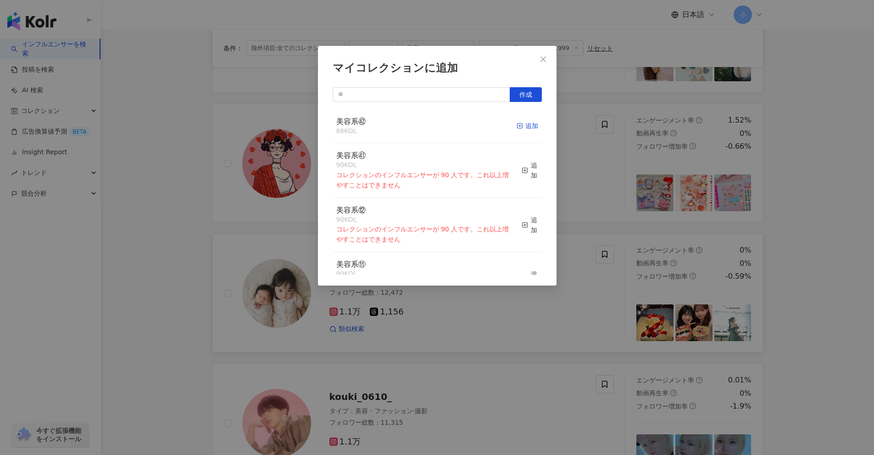
click at [517, 129] on div "追加" at bounding box center [528, 126] width 22 height 10
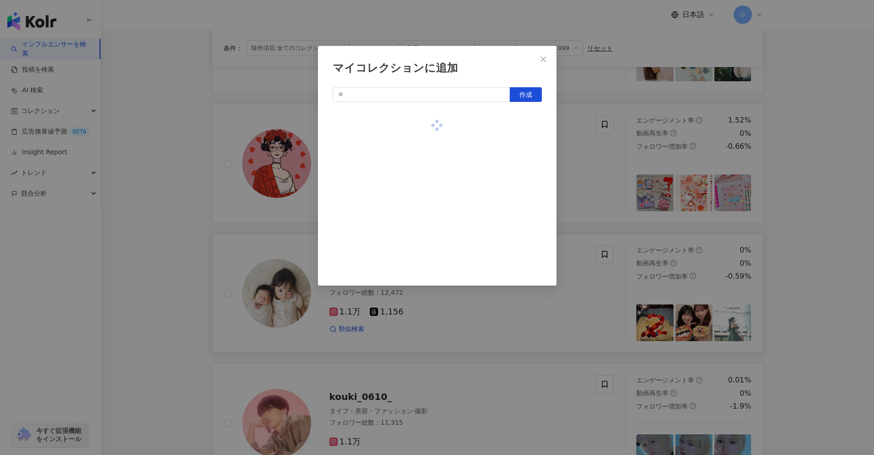
click at [807, 216] on div "マイコレクションに追加 作成" at bounding box center [437, 227] width 874 height 455
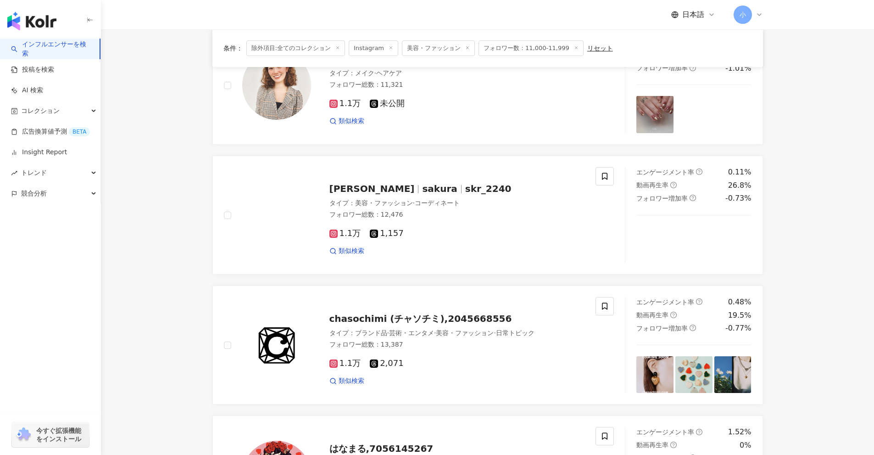
scroll to position [755, 0]
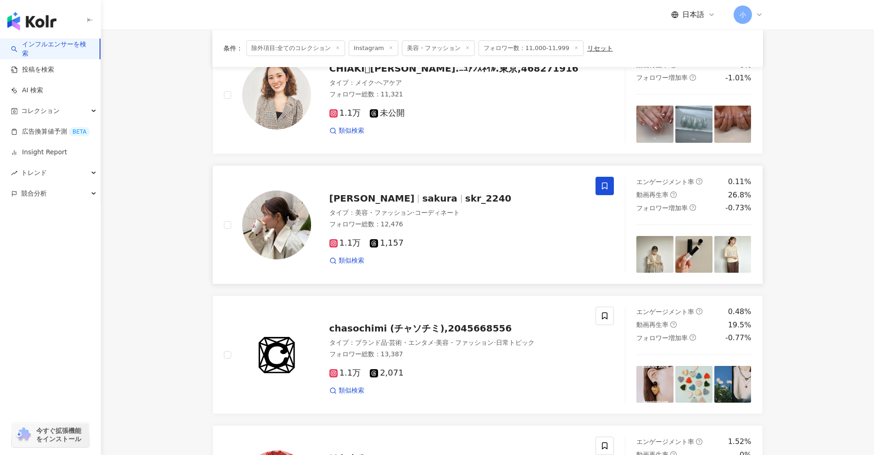
click at [602, 181] on span at bounding box center [605, 186] width 18 height 18
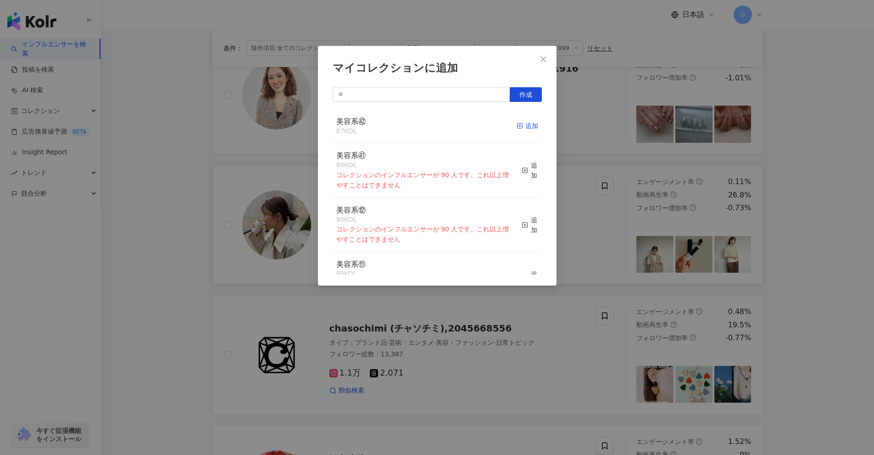
click at [526, 129] on div "追加" at bounding box center [528, 126] width 22 height 10
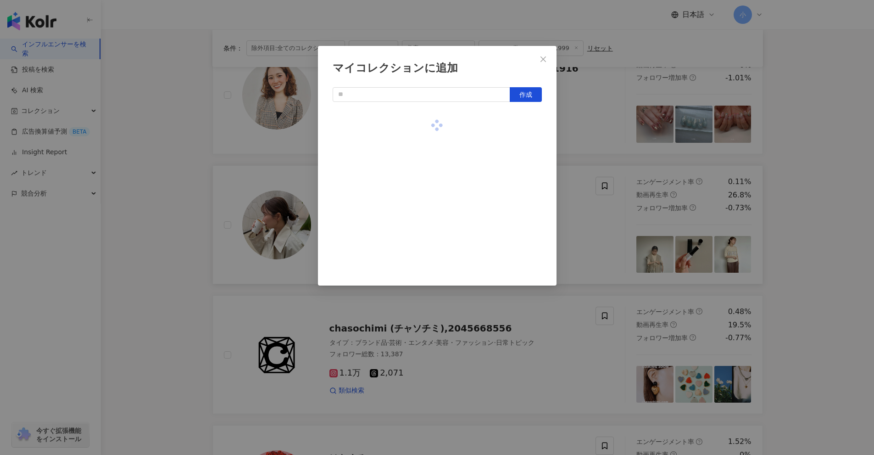
click at [784, 219] on div "マイコレクションに追加 作成" at bounding box center [437, 227] width 874 height 455
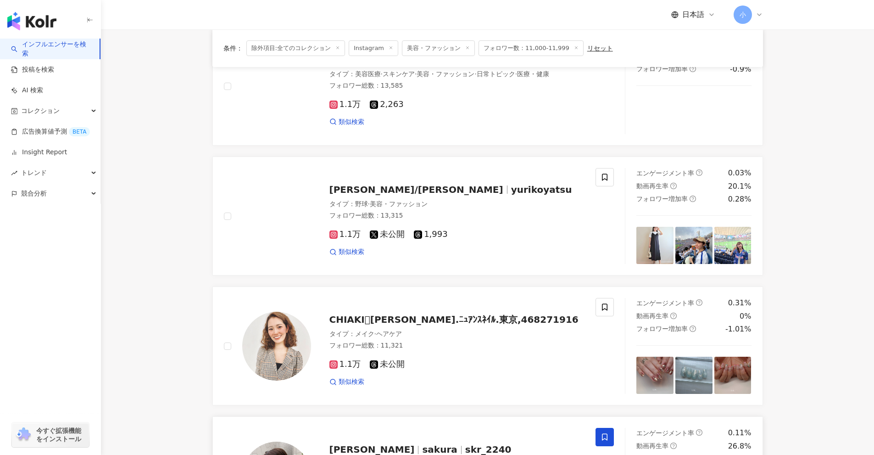
scroll to position [479, 0]
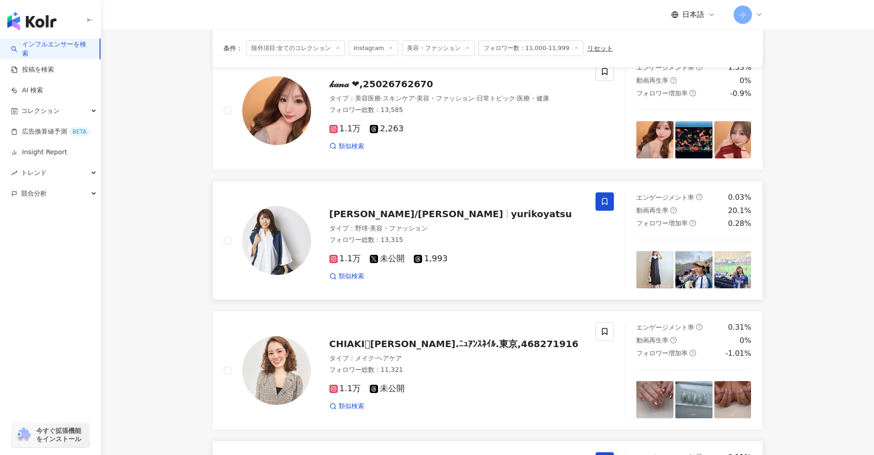
click at [609, 201] on icon at bounding box center [605, 201] width 8 height 8
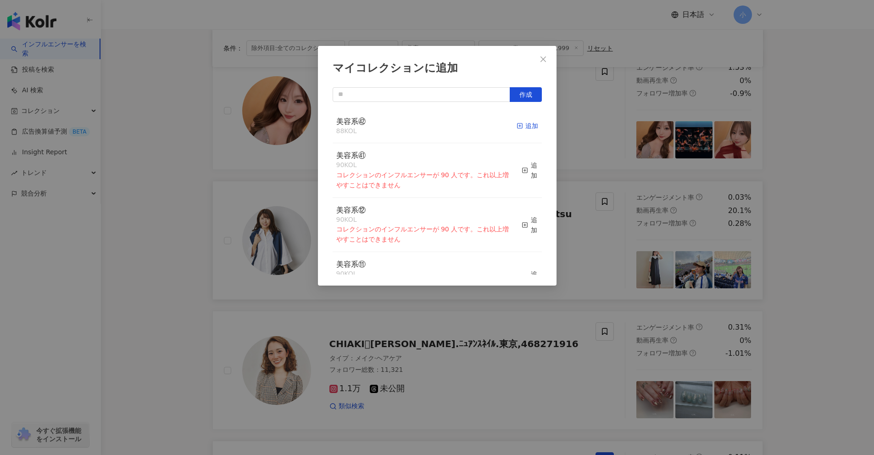
click at [519, 129] on div "追加" at bounding box center [528, 126] width 22 height 10
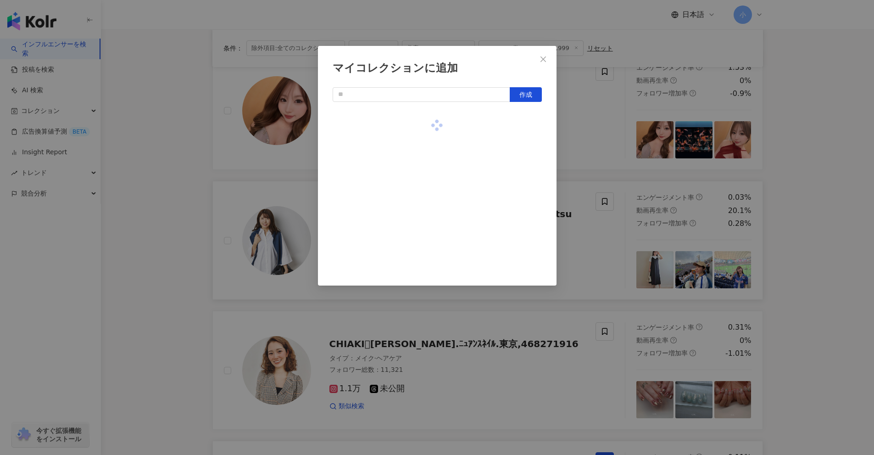
click at [824, 199] on div "マイコレクションに追加 作成" at bounding box center [437, 227] width 874 height 455
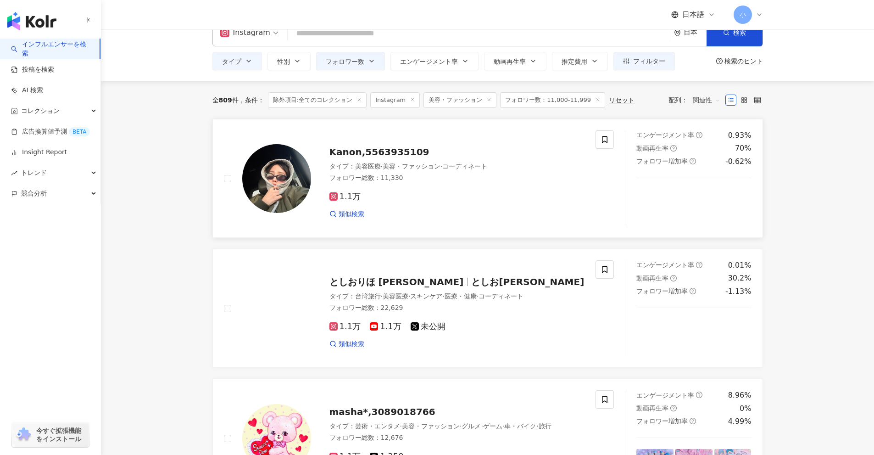
scroll to position [20, 0]
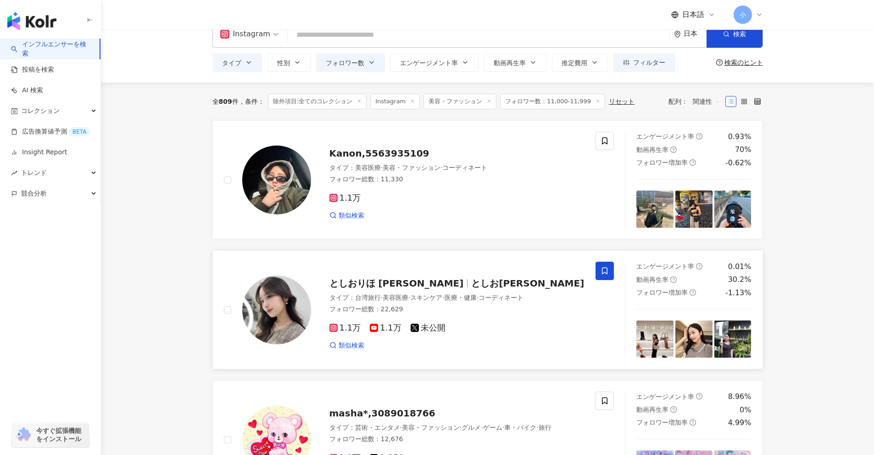
click at [606, 267] on icon at bounding box center [605, 271] width 8 height 8
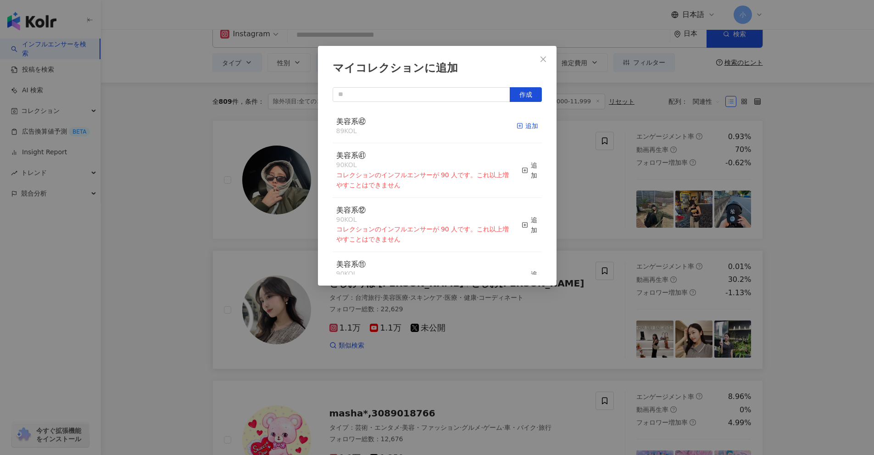
click at [517, 126] on icon "button" at bounding box center [520, 126] width 6 height 6
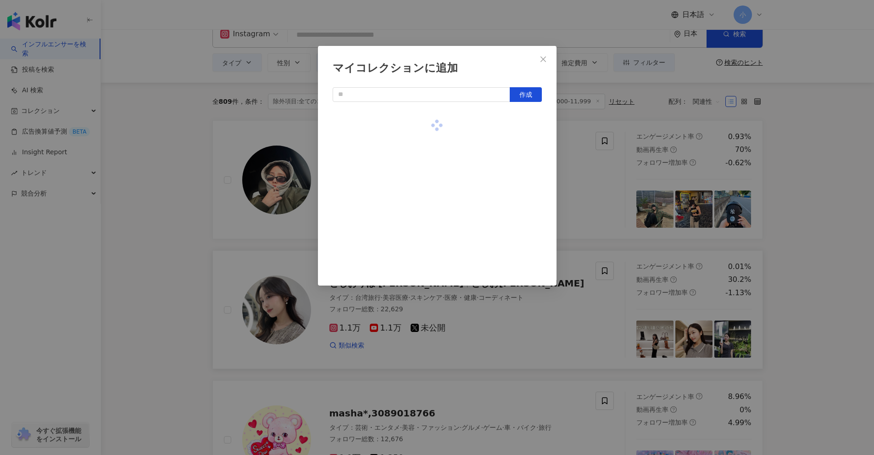
click at [800, 206] on div "マイコレクションに追加 作成" at bounding box center [437, 227] width 874 height 455
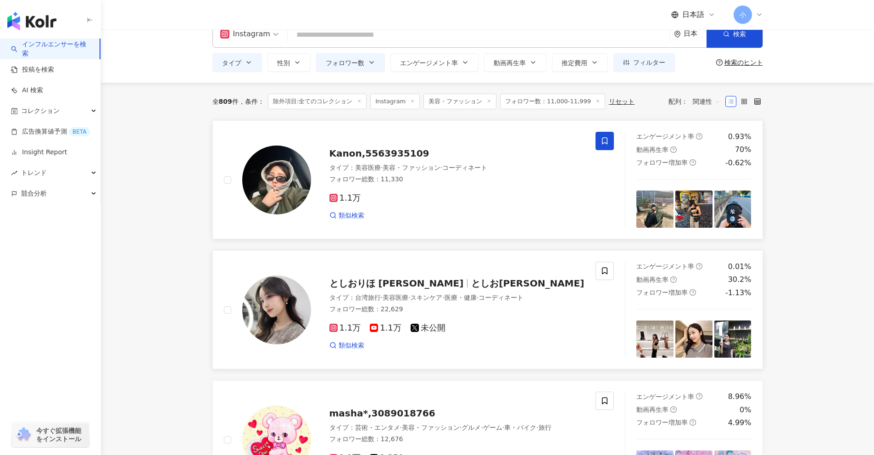
click at [609, 142] on span at bounding box center [605, 141] width 18 height 18
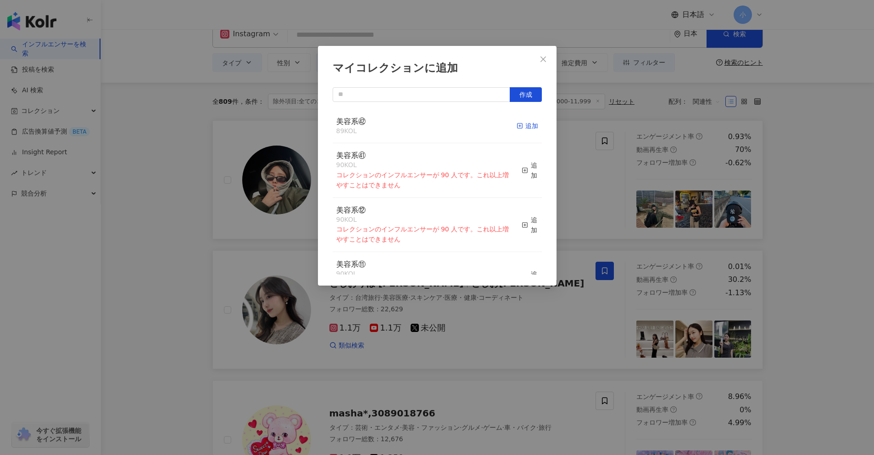
click at [517, 129] on span "button" at bounding box center [520, 125] width 6 height 7
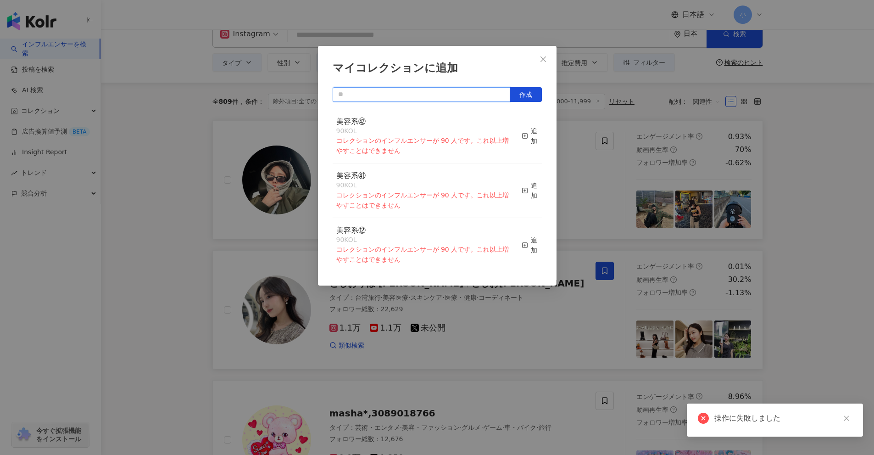
click at [438, 101] on input "text" at bounding box center [422, 94] width 178 height 15
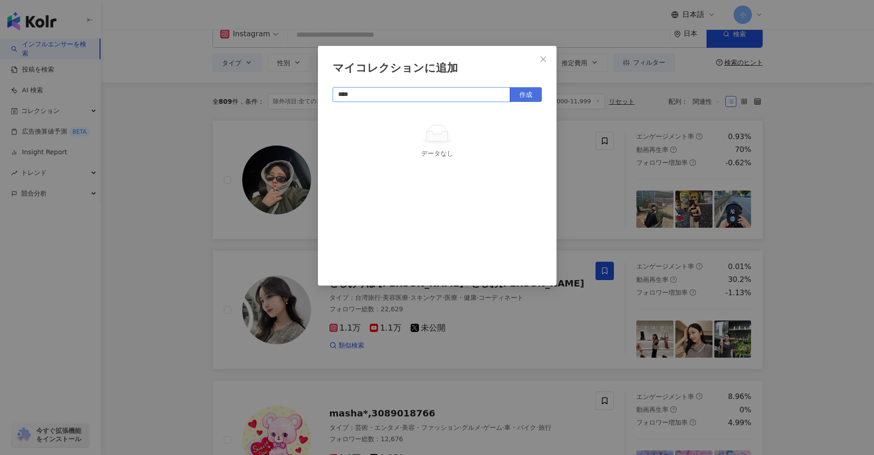
click at [525, 96] on span "作成" at bounding box center [526, 94] width 13 height 7
type input "****"
click at [820, 332] on div "マイコレクションに追加 **** 作成 美容系㊸ 1 KOL 追加済み" at bounding box center [437, 227] width 874 height 455
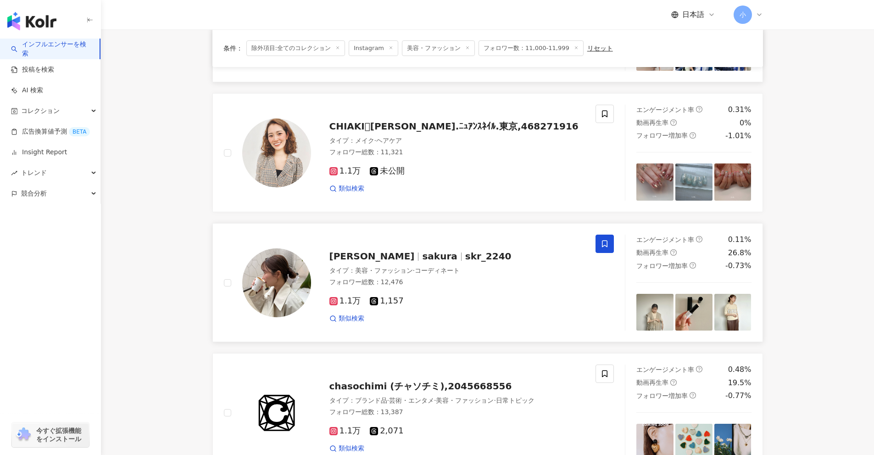
scroll to position [1443, 0]
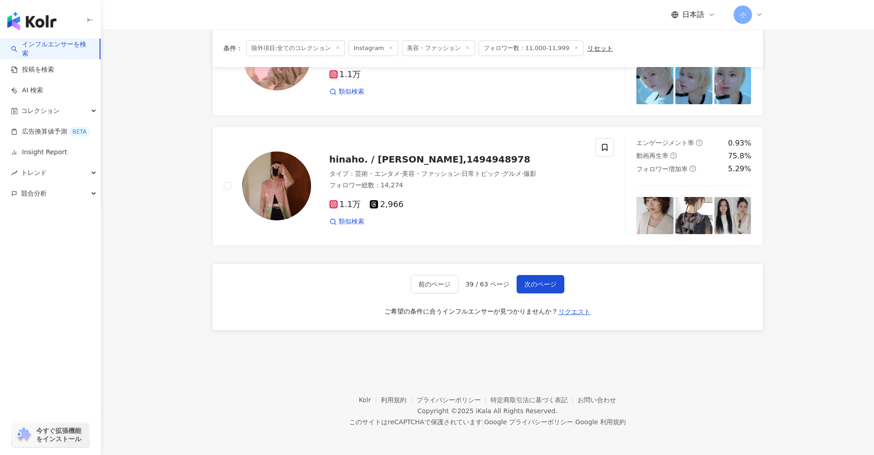
drag, startPoint x: 851, startPoint y: 214, endPoint x: 829, endPoint y: 437, distance: 223.6
click at [538, 279] on button "次のページ" at bounding box center [541, 284] width 48 height 18
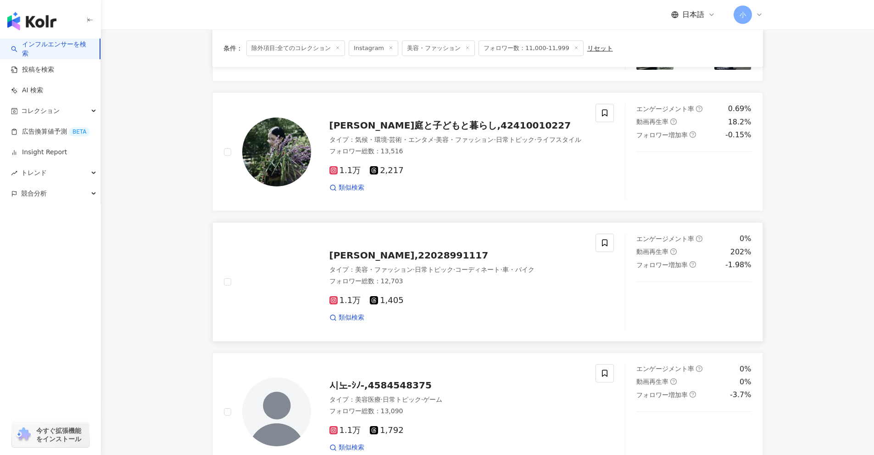
scroll to position [1213, 0]
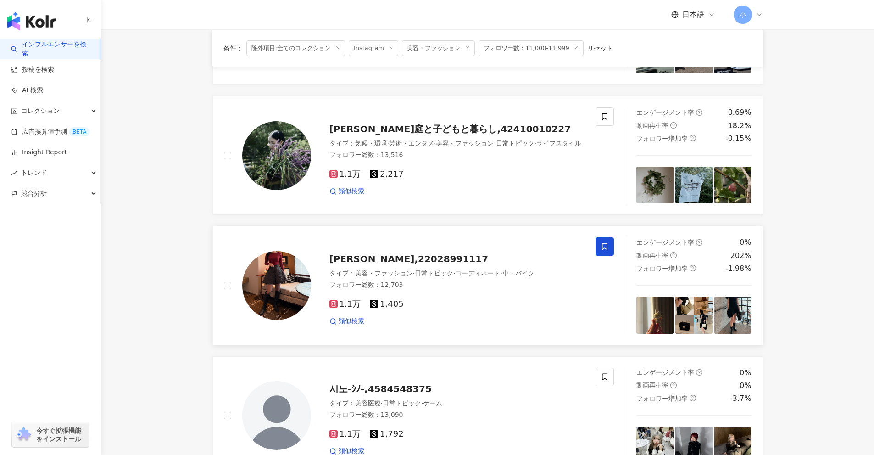
click at [606, 249] on icon at bounding box center [605, 246] width 8 height 8
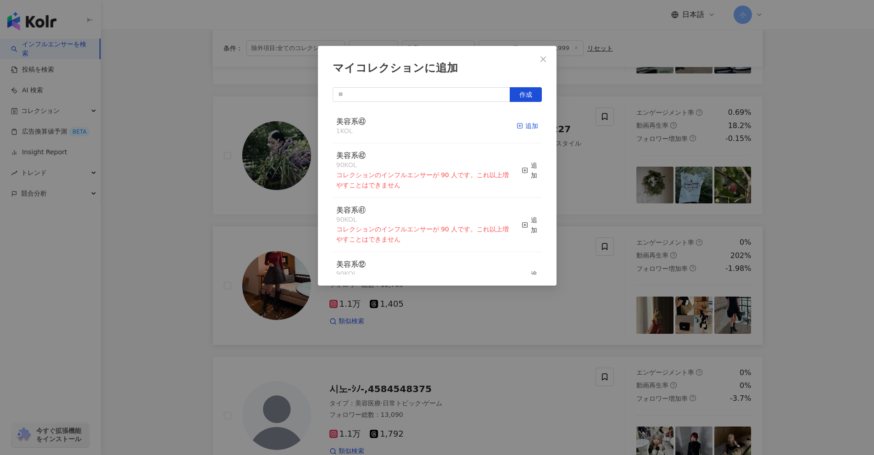
click at [520, 125] on line "button" at bounding box center [520, 126] width 0 height 2
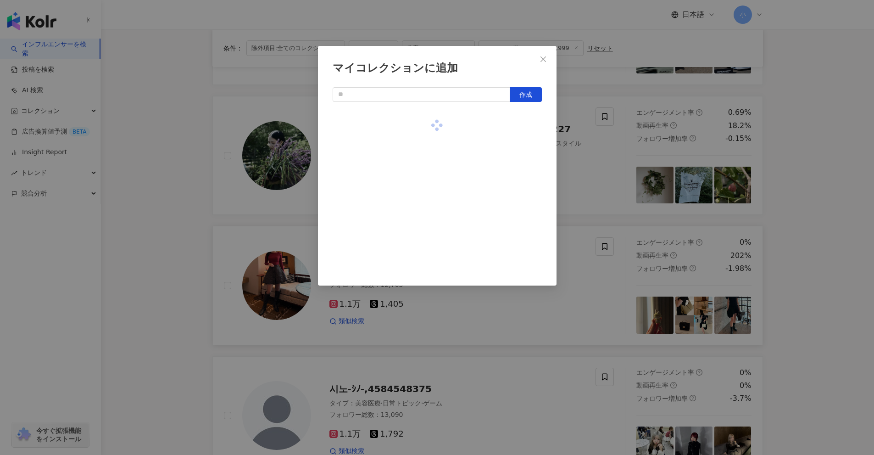
click at [850, 230] on div "マイコレクションに追加 作成" at bounding box center [437, 227] width 874 height 455
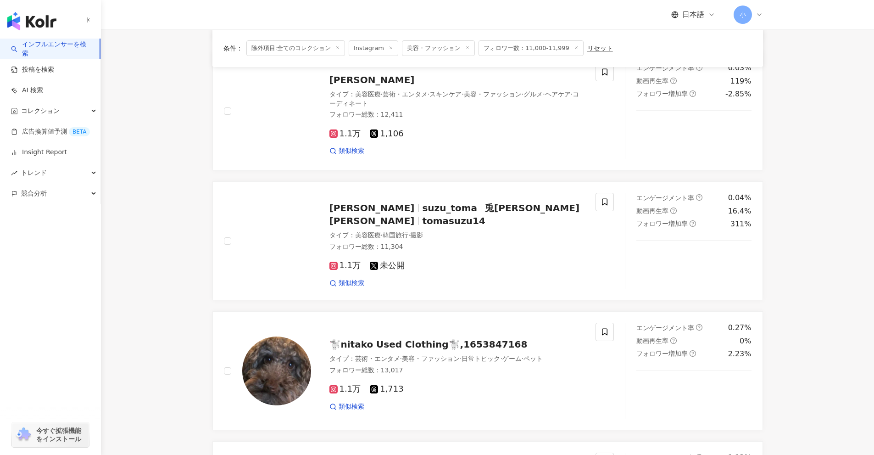
scroll to position [433, 0]
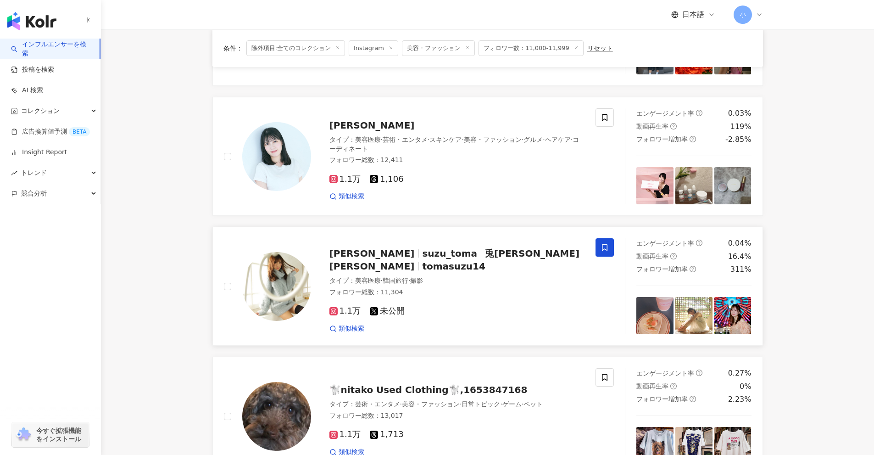
click at [604, 247] on icon at bounding box center [605, 247] width 8 height 8
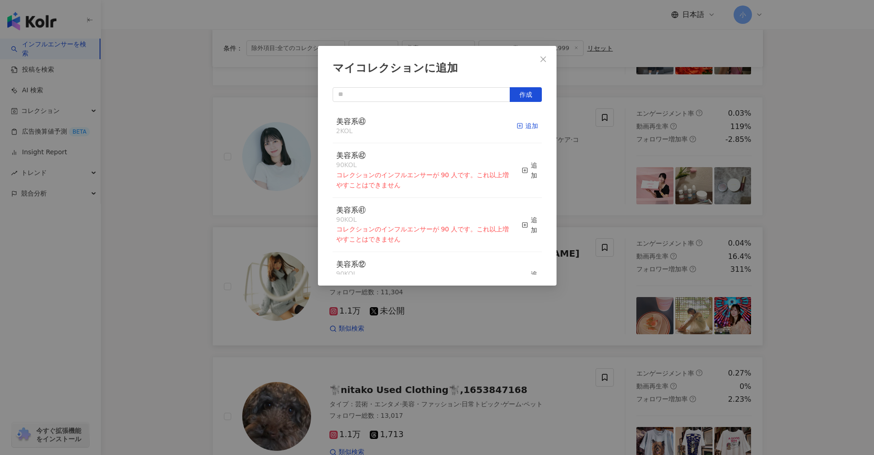
click at [517, 123] on icon "button" at bounding box center [520, 126] width 6 height 6
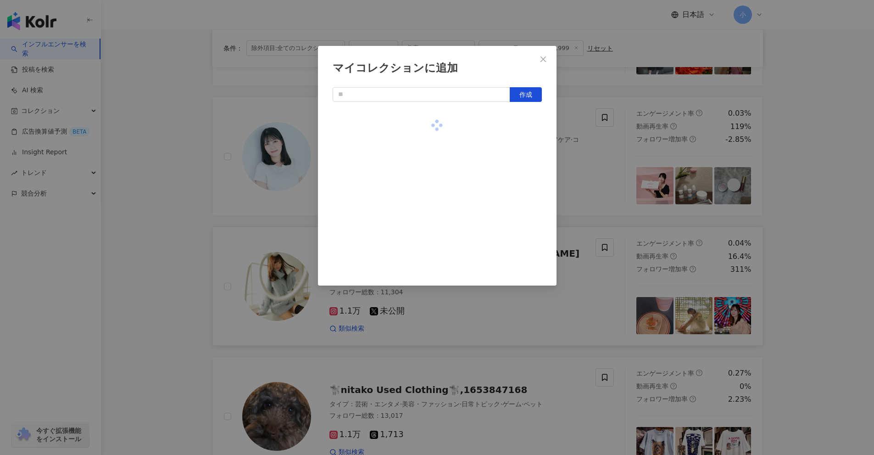
click at [822, 207] on div "マイコレクションに追加 作成" at bounding box center [437, 227] width 874 height 455
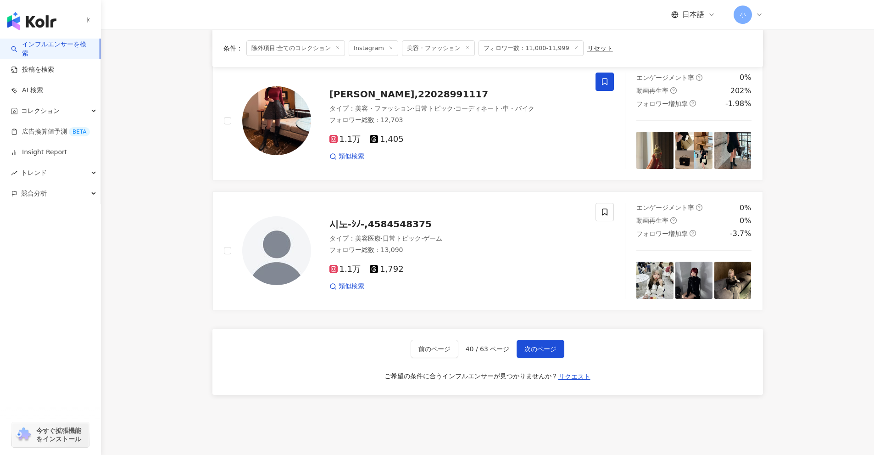
scroll to position [1443, 0]
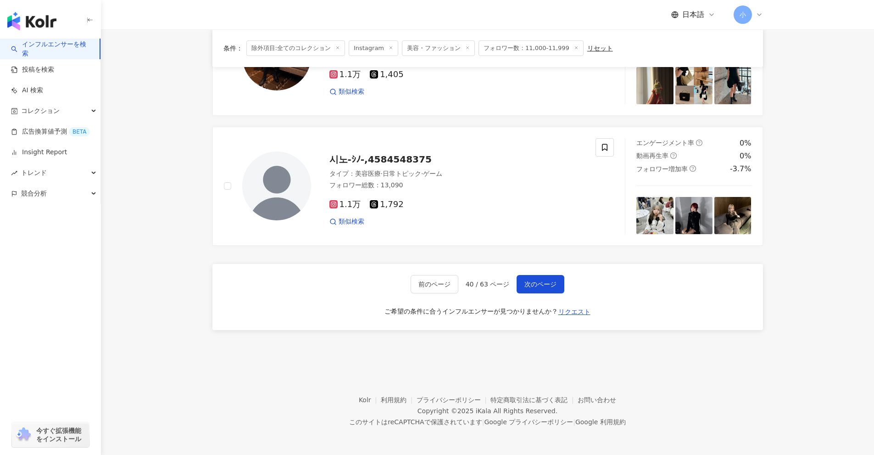
drag, startPoint x: 823, startPoint y: 252, endPoint x: 771, endPoint y: 395, distance: 151.9
click at [561, 294] on div "前のページ 40 / 63 ページ 次のページ ご希望の条件に合うインフルエンサーが見つかりませんか？ リクエスト" at bounding box center [487, 297] width 551 height 66
click at [518, 277] on button "次のページ" at bounding box center [541, 284] width 48 height 18
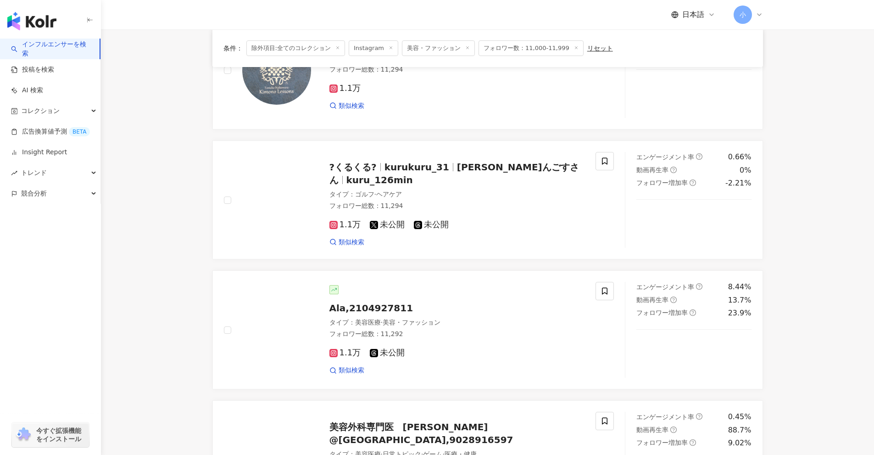
scroll to position [1353, 0]
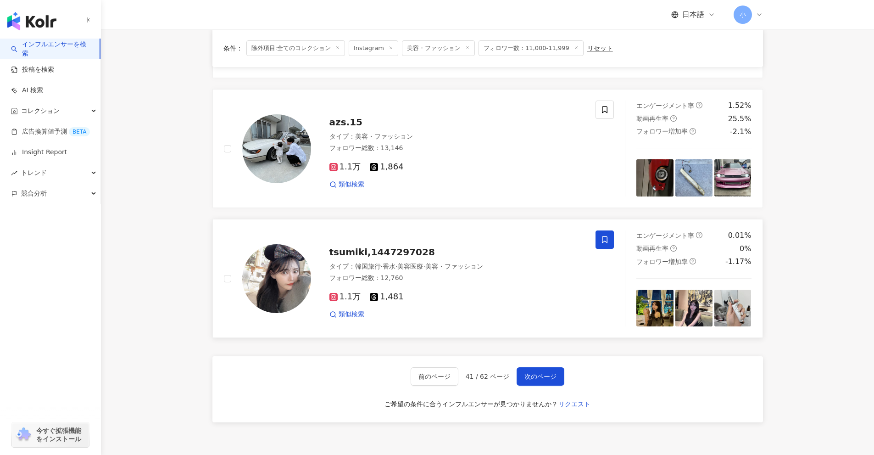
click at [606, 240] on icon at bounding box center [605, 239] width 8 height 8
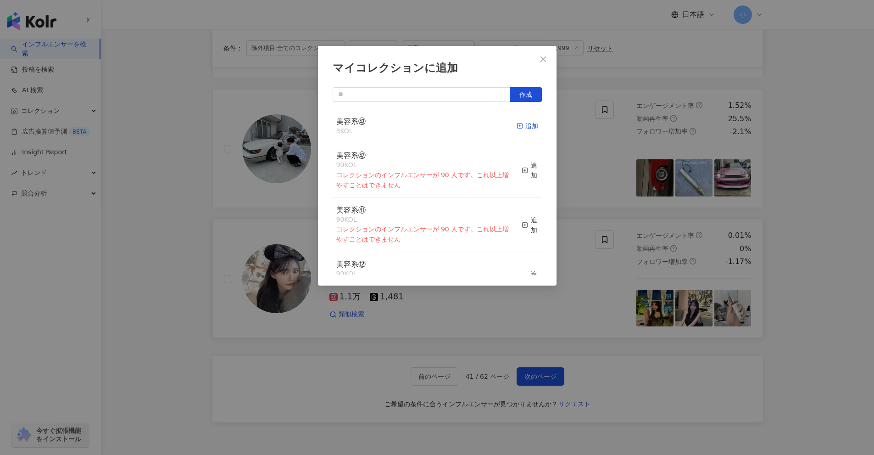
click at [524, 124] on div "追加" at bounding box center [528, 126] width 22 height 10
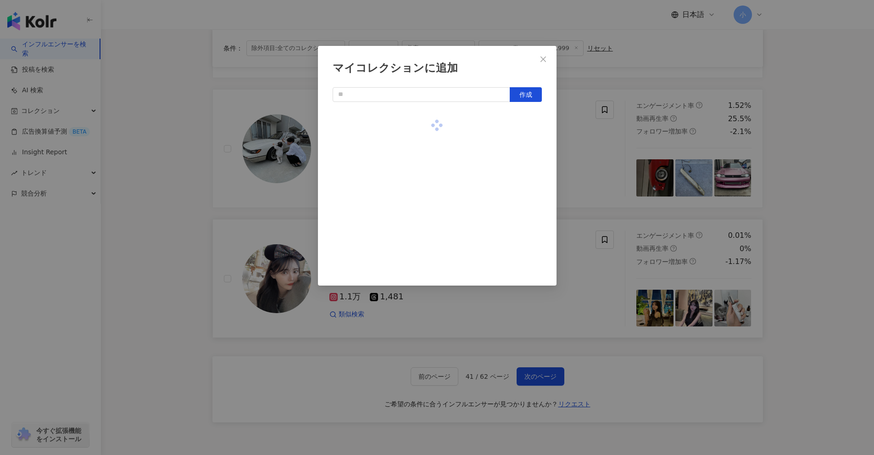
click at [821, 231] on div "マイコレクションに追加 作成" at bounding box center [437, 227] width 874 height 455
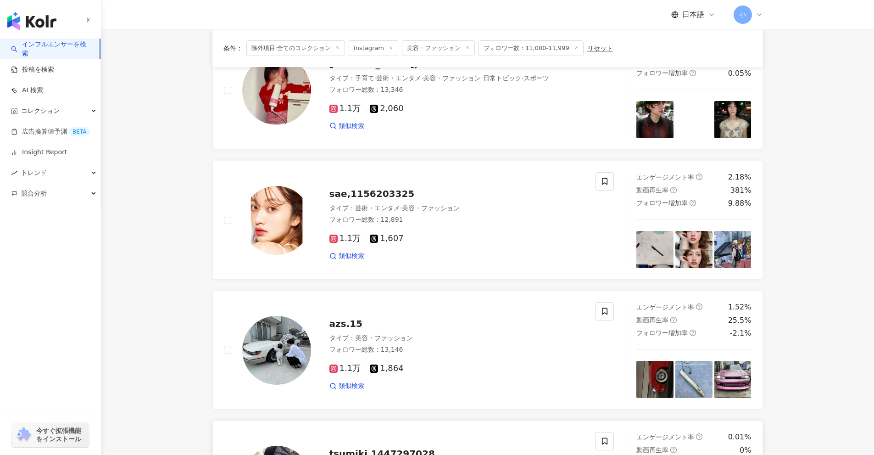
scroll to position [1078, 0]
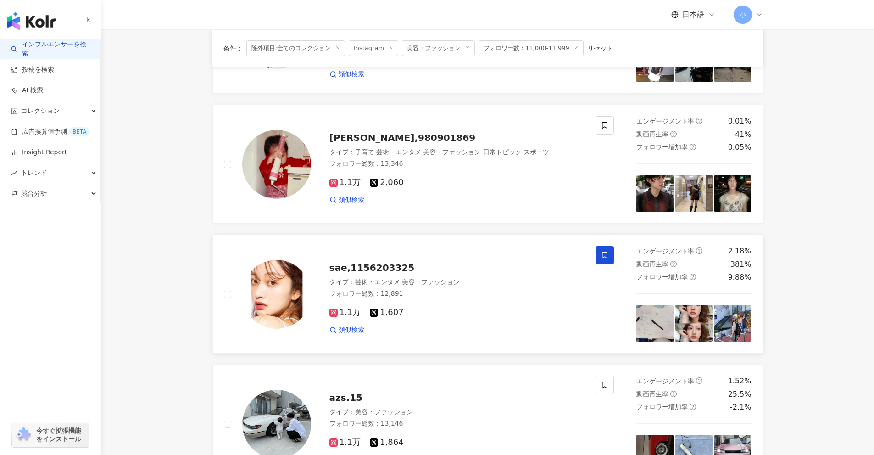
click at [612, 257] on span at bounding box center [605, 255] width 18 height 18
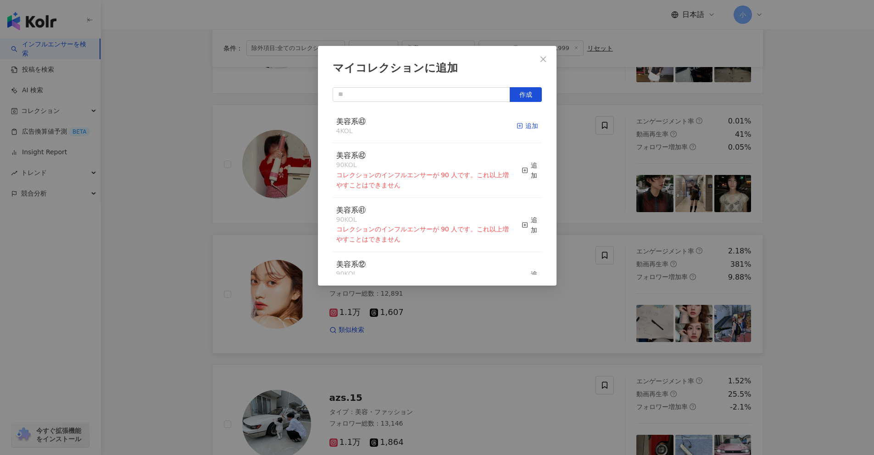
click at [517, 124] on rect "button" at bounding box center [519, 125] width 5 height 5
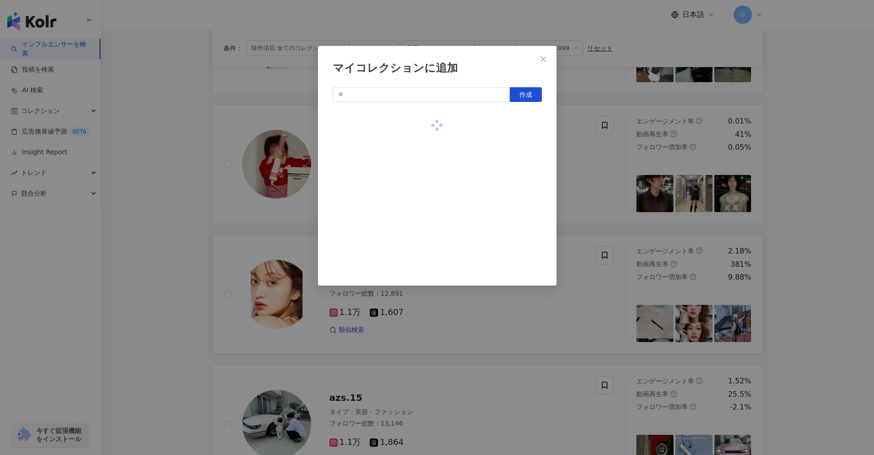
click at [816, 267] on div "マイコレクションに追加 作成" at bounding box center [437, 227] width 874 height 455
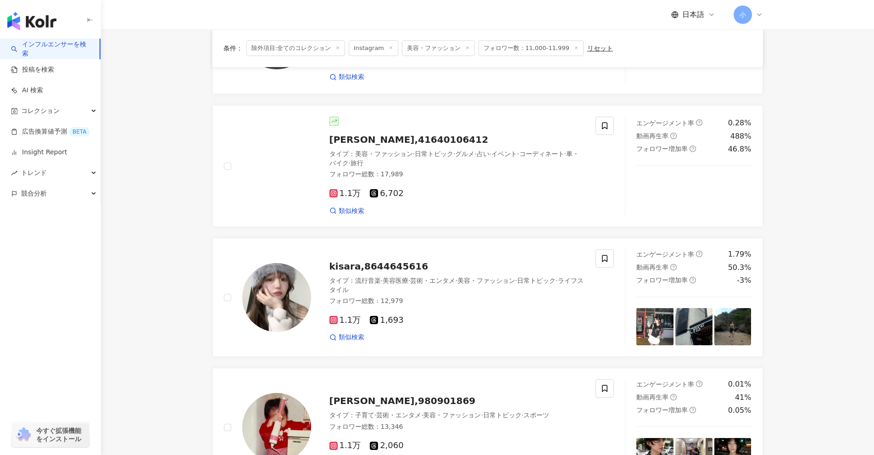
scroll to position [802, 0]
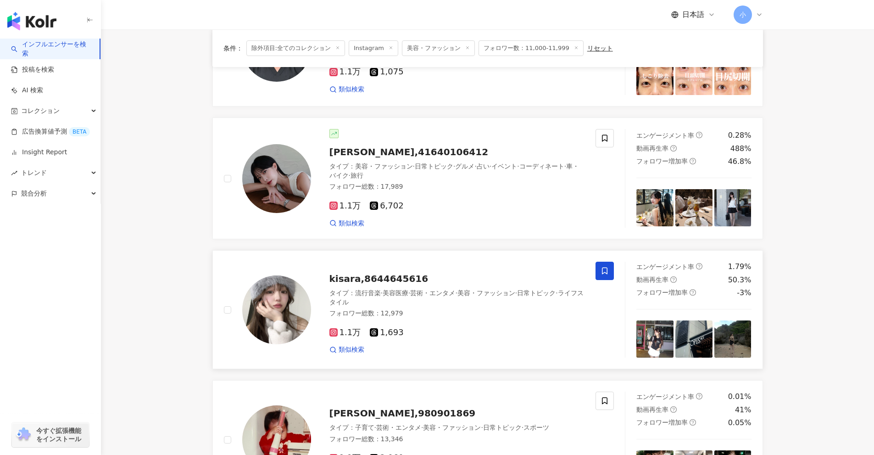
click at [604, 270] on icon at bounding box center [605, 271] width 8 height 8
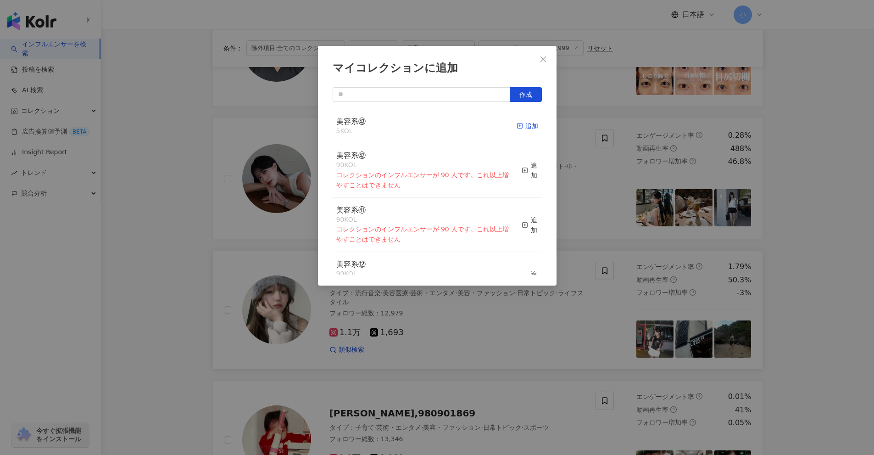
click at [525, 123] on div "追加" at bounding box center [528, 126] width 22 height 10
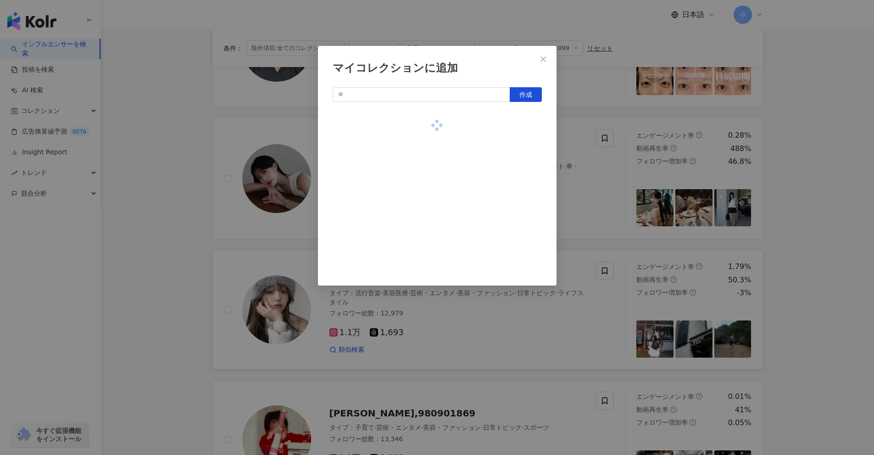
click at [850, 230] on div "マイコレクションに追加 作成" at bounding box center [437, 227] width 874 height 455
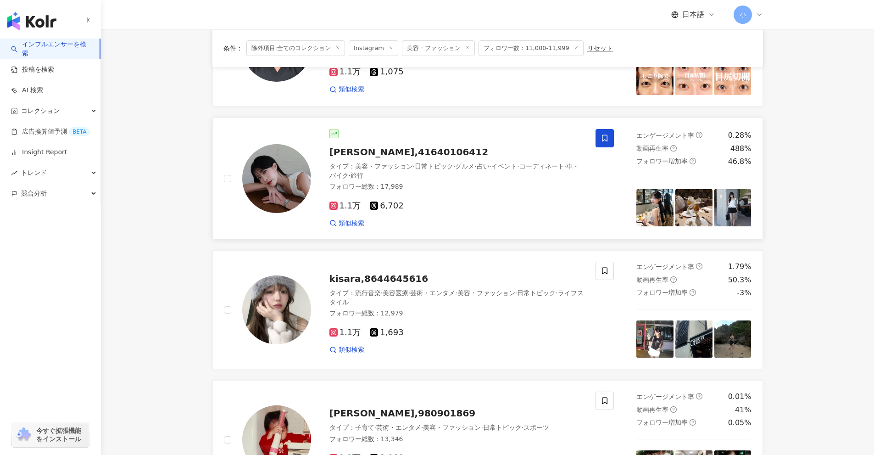
click at [600, 146] on span at bounding box center [605, 138] width 18 height 18
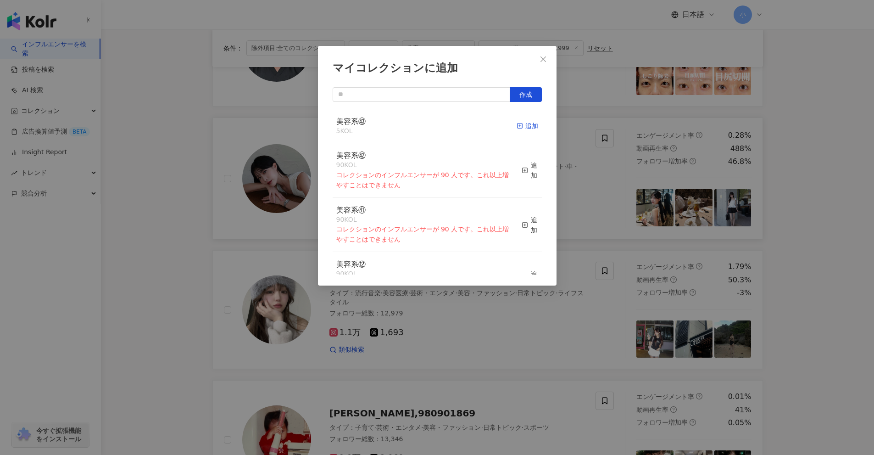
click at [520, 129] on div "追加" at bounding box center [528, 126] width 22 height 10
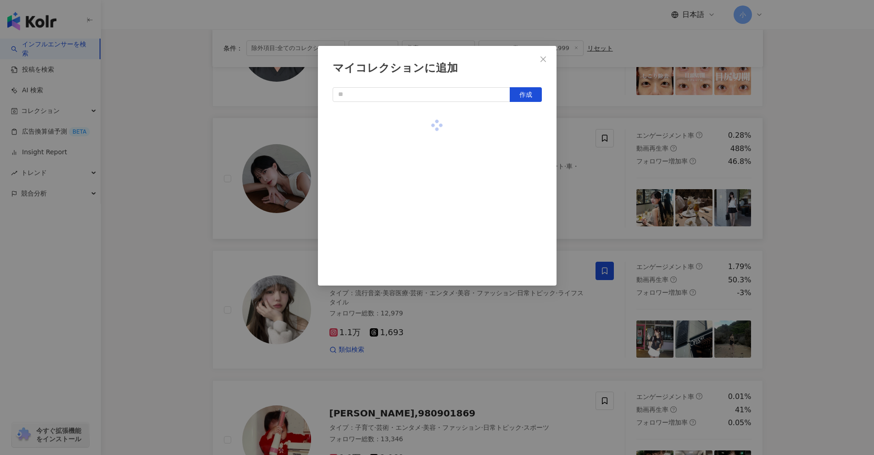
click at [821, 245] on div "マイコレクションに追加 作成" at bounding box center [437, 227] width 874 height 455
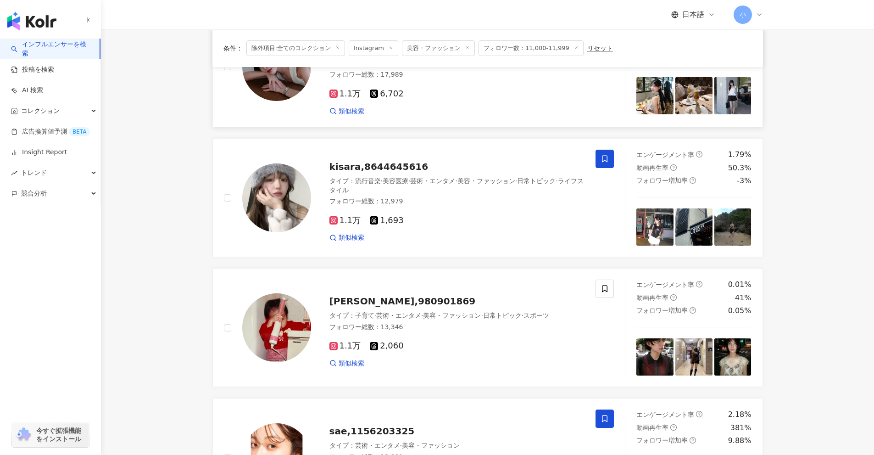
scroll to position [940, 0]
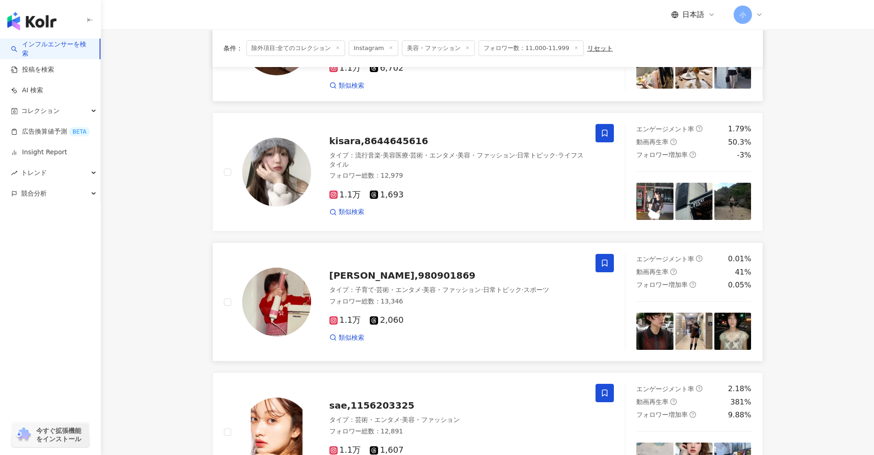
click at [604, 268] on span at bounding box center [605, 263] width 18 height 18
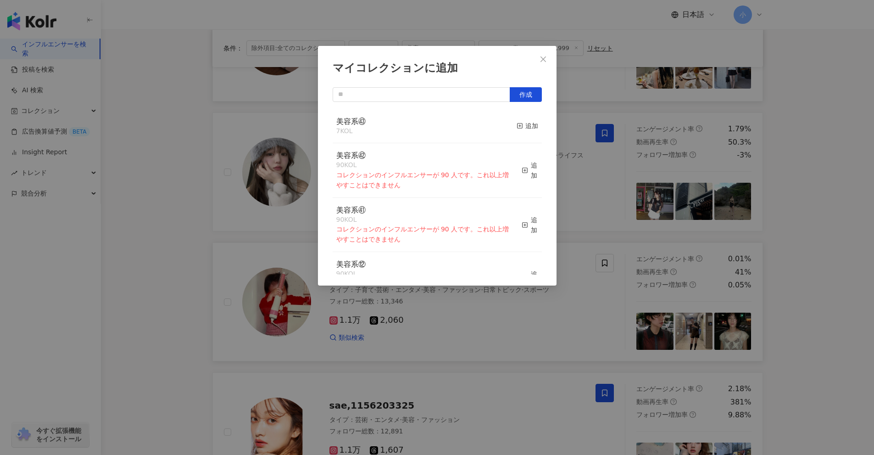
click at [517, 118] on button "追加" at bounding box center [528, 126] width 22 height 19
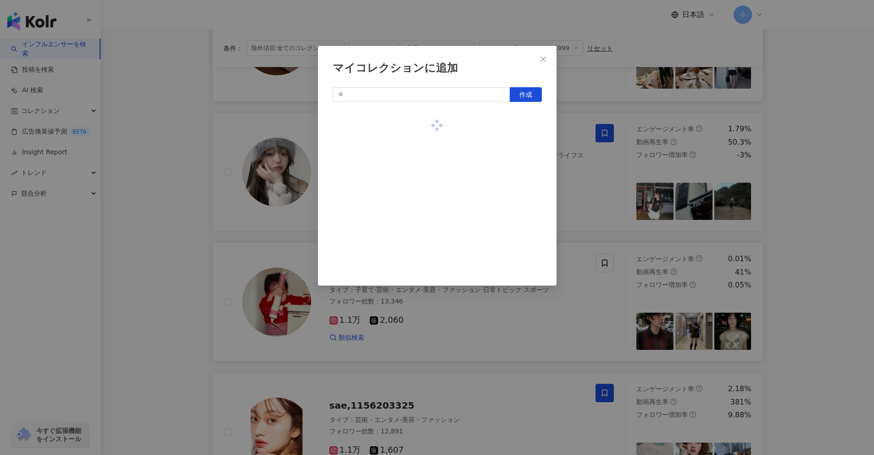
click at [846, 217] on div "マイコレクションに追加 作成" at bounding box center [437, 227] width 874 height 455
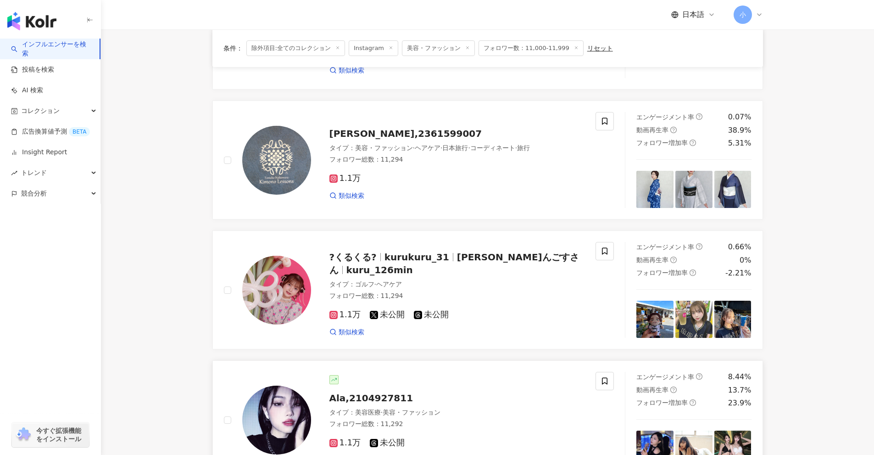
scroll to position [297, 0]
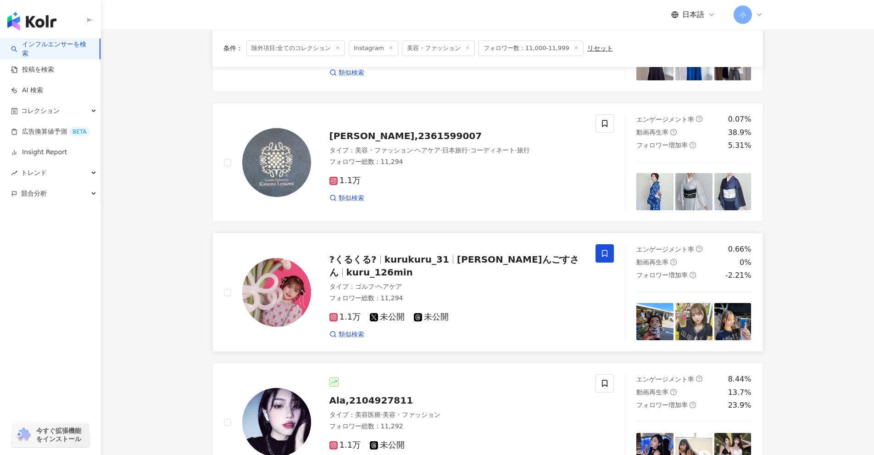
click at [607, 257] on icon at bounding box center [605, 253] width 8 height 8
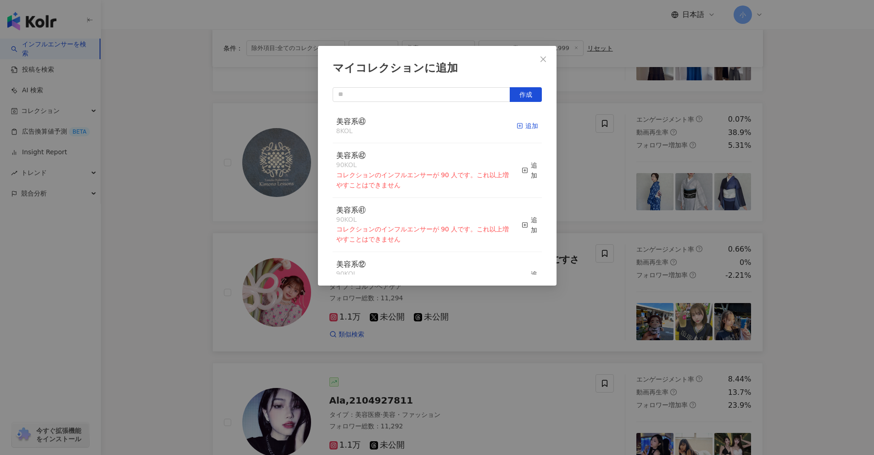
click at [517, 129] on span "button" at bounding box center [520, 125] width 6 height 7
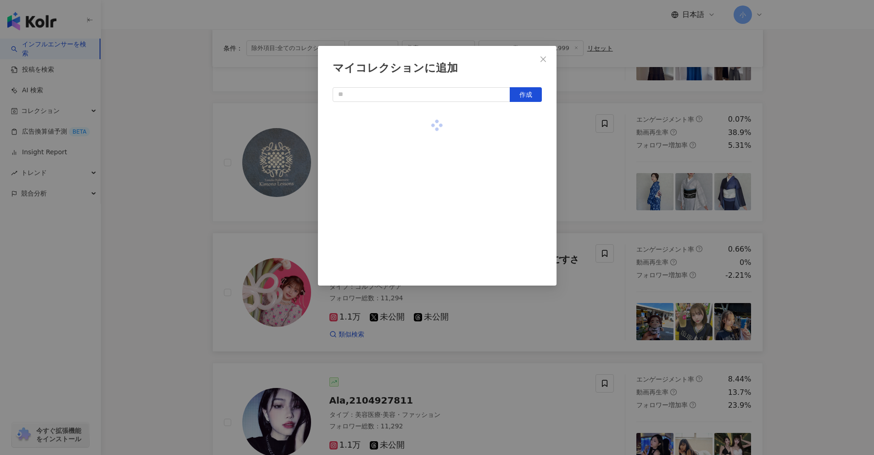
click at [630, 175] on div "マイコレクションに追加 作成" at bounding box center [437, 227] width 874 height 455
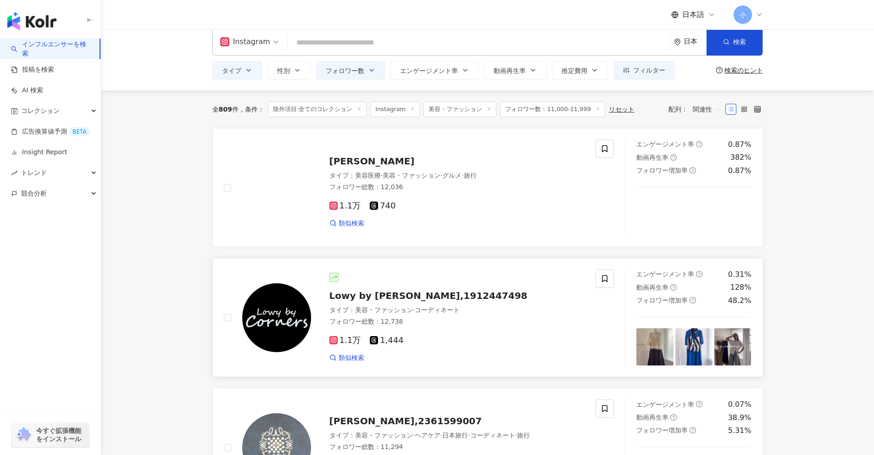
scroll to position [0, 0]
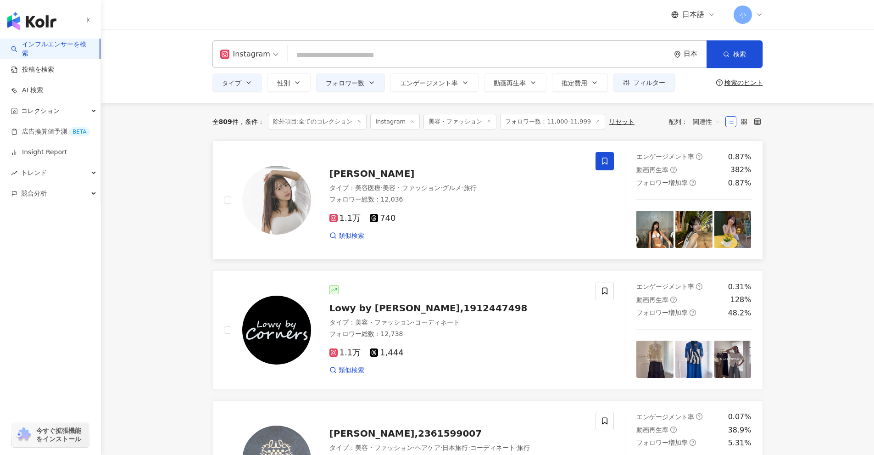
click at [603, 165] on span at bounding box center [605, 161] width 18 height 18
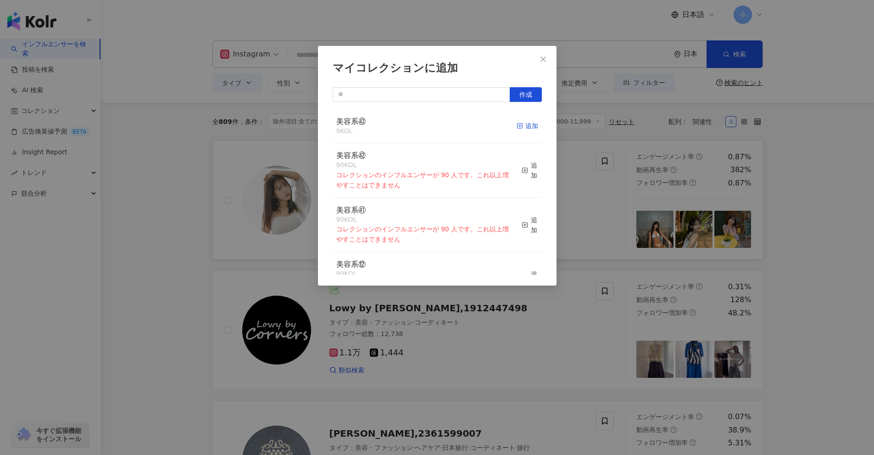
click at [523, 129] on div "追加" at bounding box center [528, 126] width 22 height 10
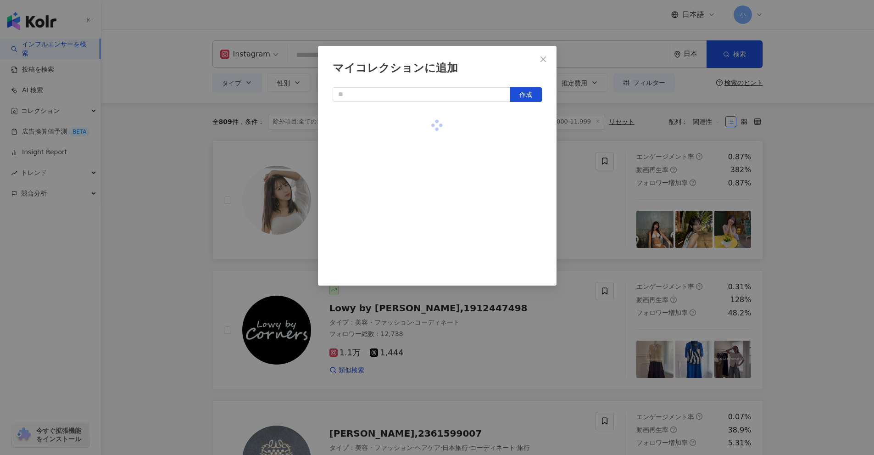
click at [825, 226] on div "マイコレクションに追加 作成" at bounding box center [437, 227] width 874 height 455
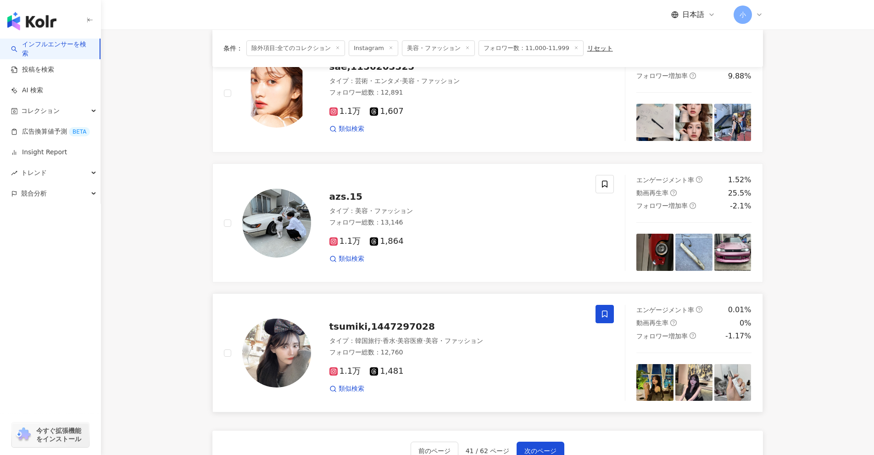
scroll to position [1445, 0]
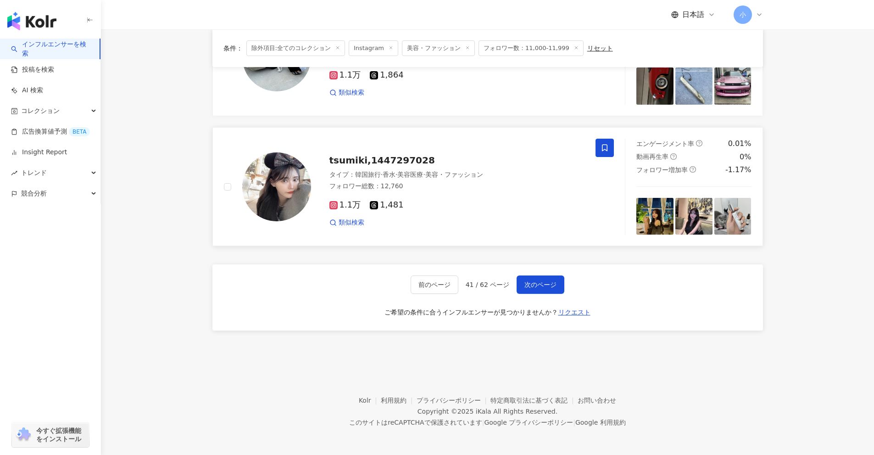
drag, startPoint x: 821, startPoint y: 206, endPoint x: 792, endPoint y: 399, distance: 194.9
click at [531, 282] on span "次のページ" at bounding box center [541, 284] width 32 height 7
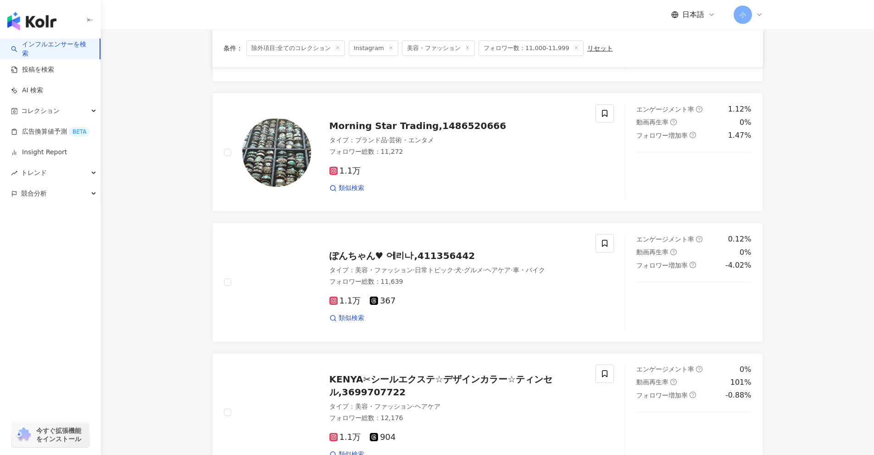
scroll to position [1168, 0]
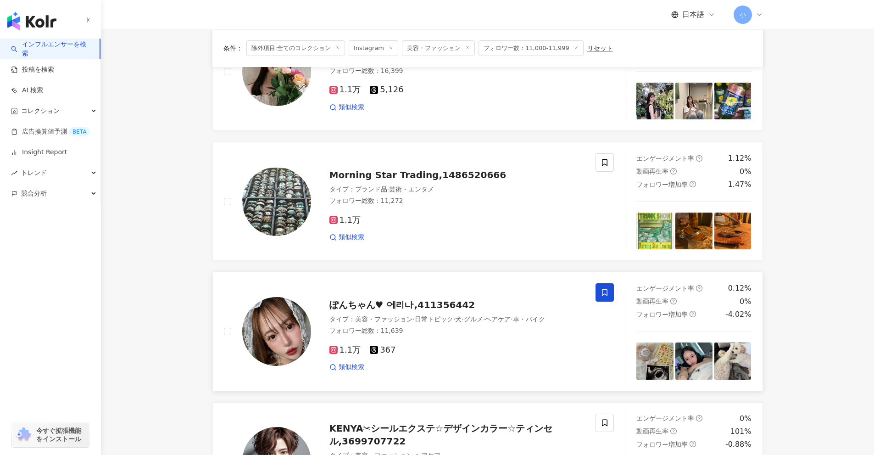
click at [605, 297] on span at bounding box center [605, 292] width 18 height 18
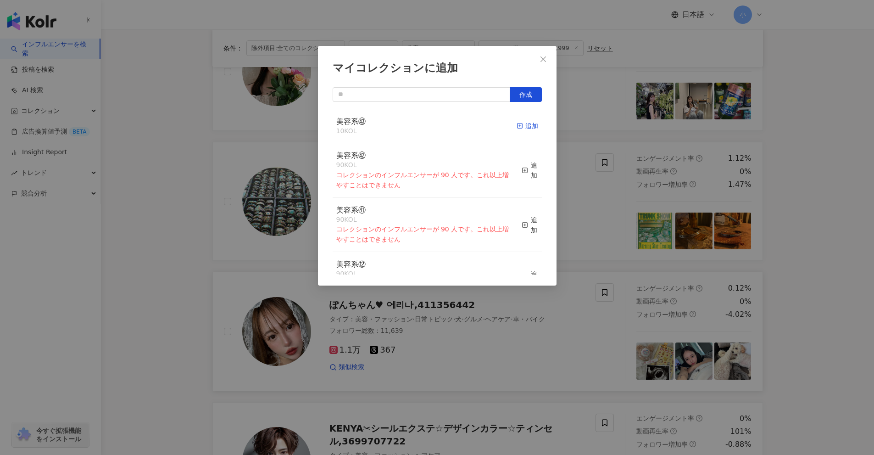
click at [519, 123] on div "追加" at bounding box center [528, 126] width 22 height 10
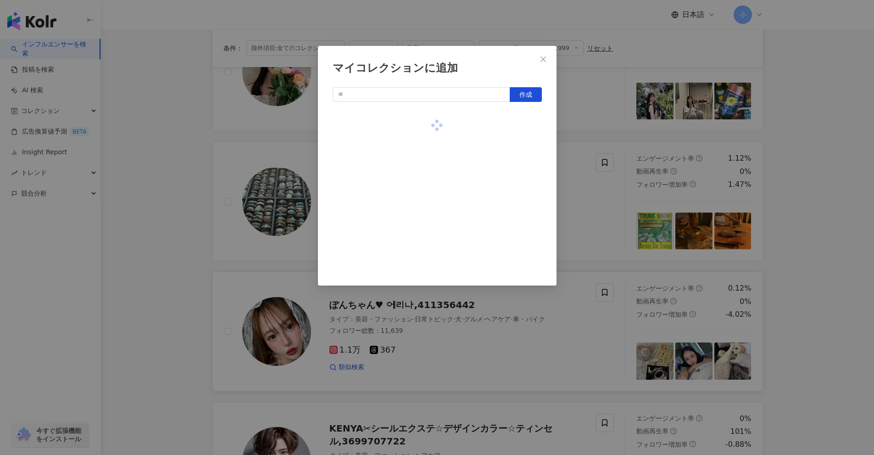
click at [799, 240] on div "マイコレクションに追加 作成" at bounding box center [437, 227] width 874 height 455
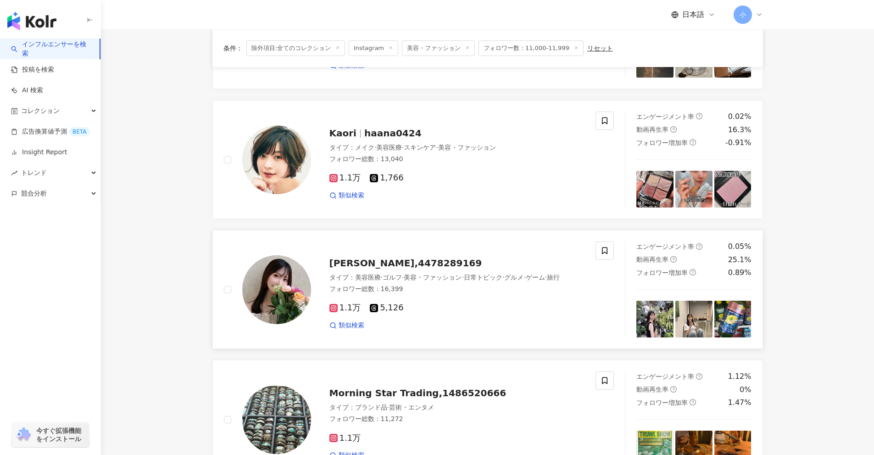
scroll to position [938, 0]
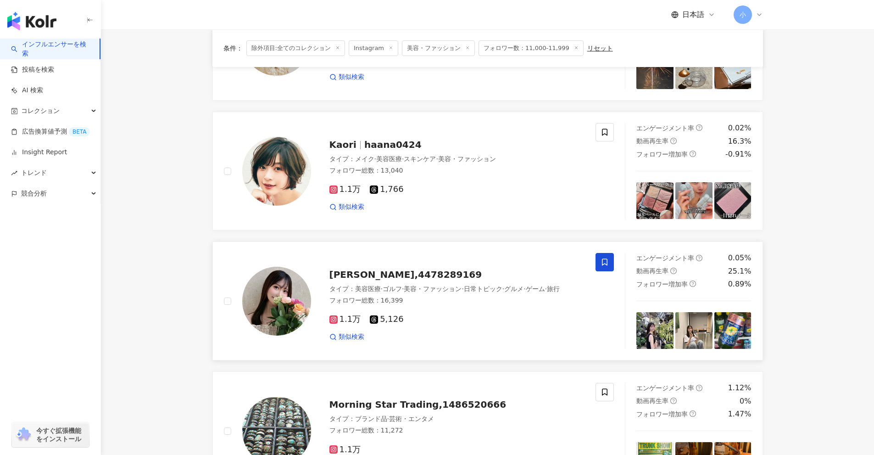
click at [602, 264] on icon at bounding box center [605, 262] width 8 height 8
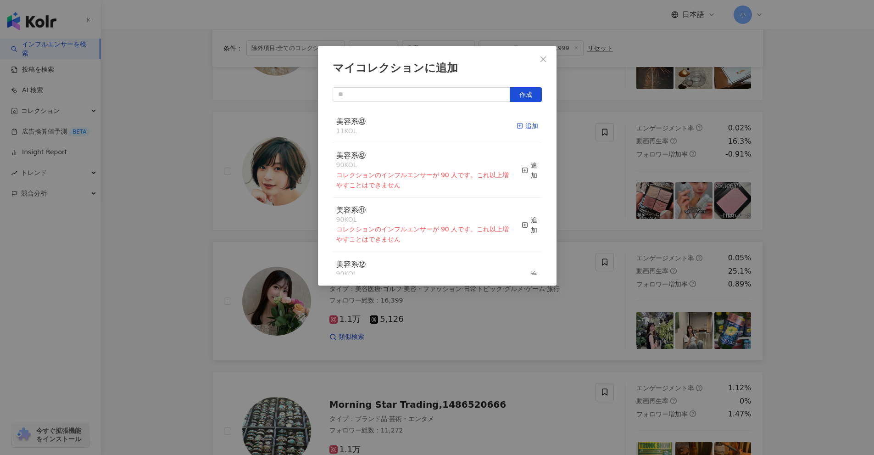
click at [523, 126] on div "追加" at bounding box center [528, 126] width 22 height 10
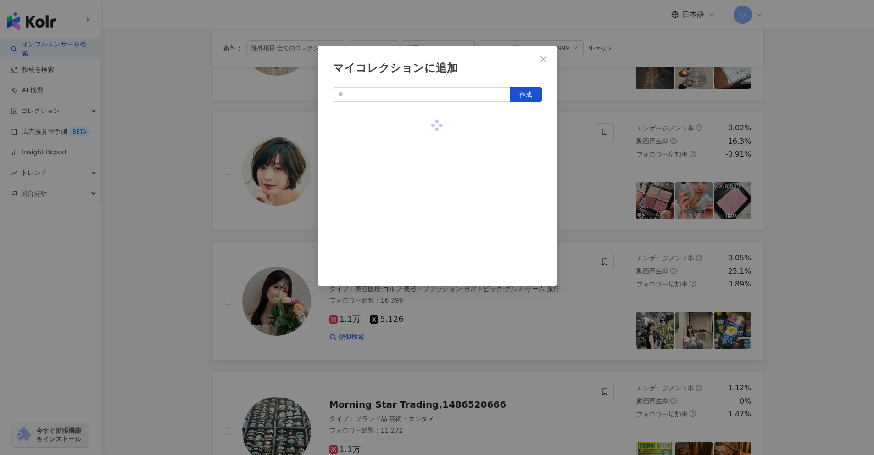
click at [855, 250] on div "マイコレクションに追加 作成" at bounding box center [437, 227] width 874 height 455
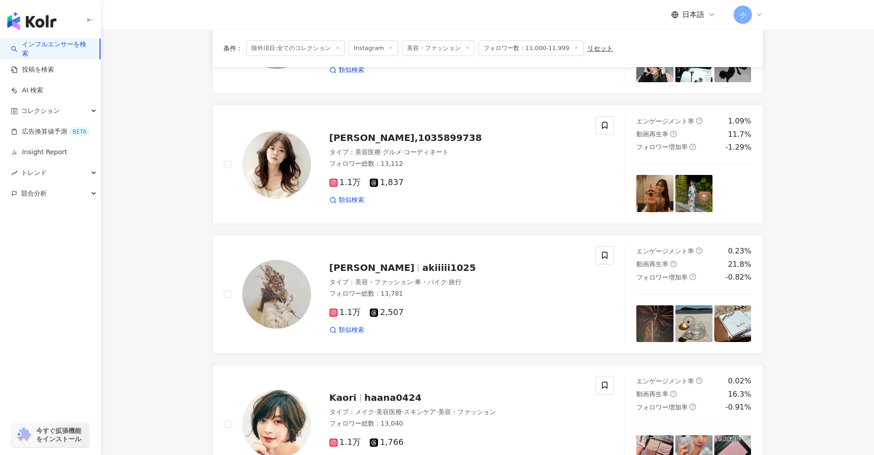
scroll to position [663, 0]
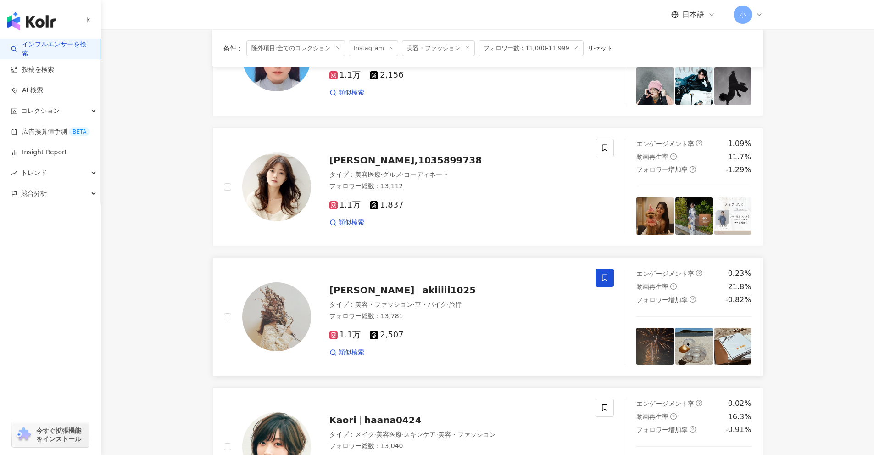
click at [601, 277] on icon at bounding box center [605, 278] width 8 height 8
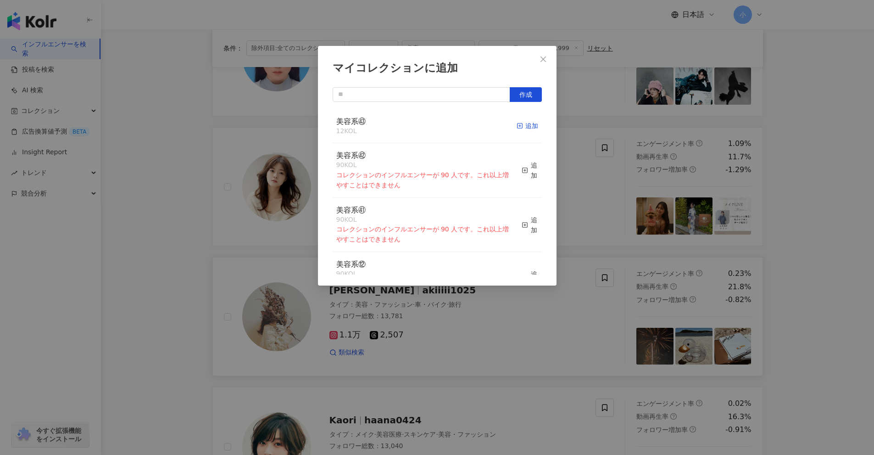
click at [520, 124] on div "追加" at bounding box center [528, 126] width 22 height 10
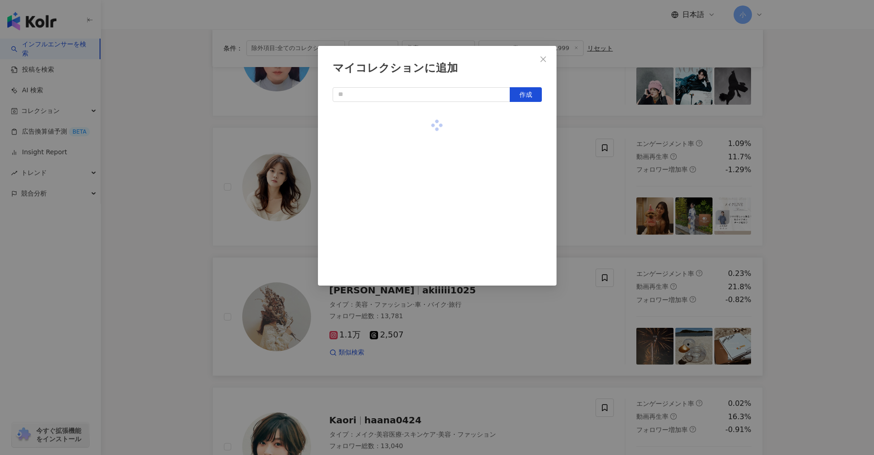
click at [814, 235] on div "マイコレクションに追加 作成" at bounding box center [437, 227] width 874 height 455
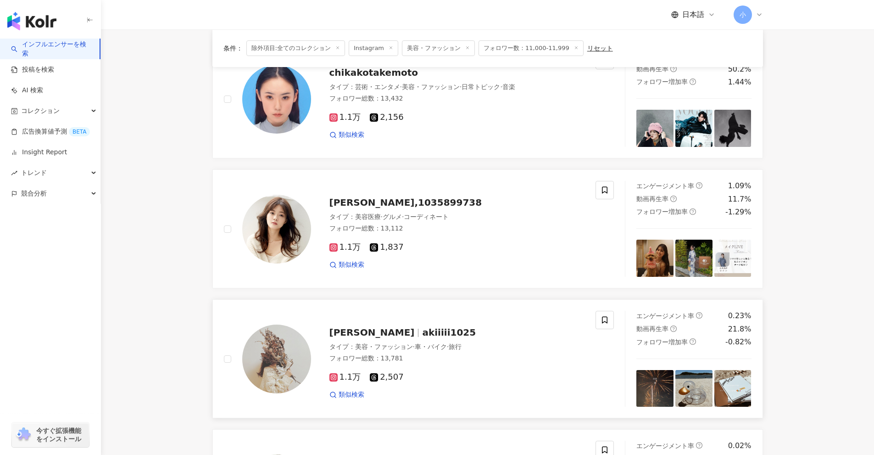
scroll to position [617, 0]
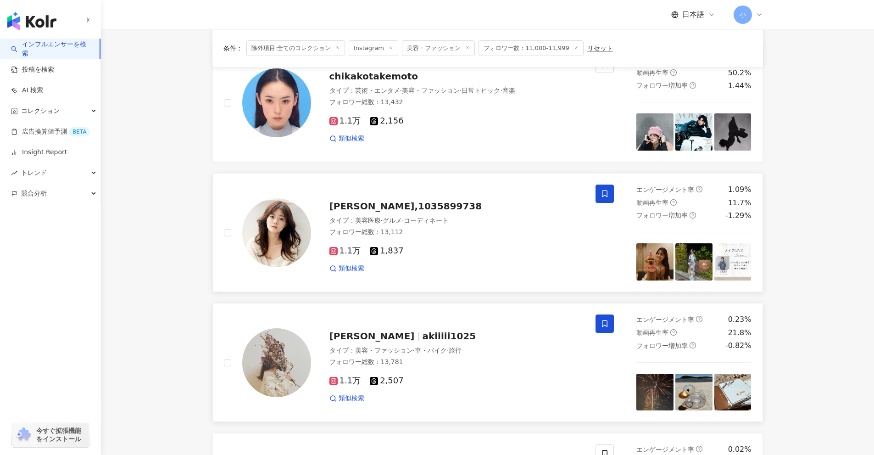
click at [606, 194] on icon at bounding box center [605, 194] width 8 height 8
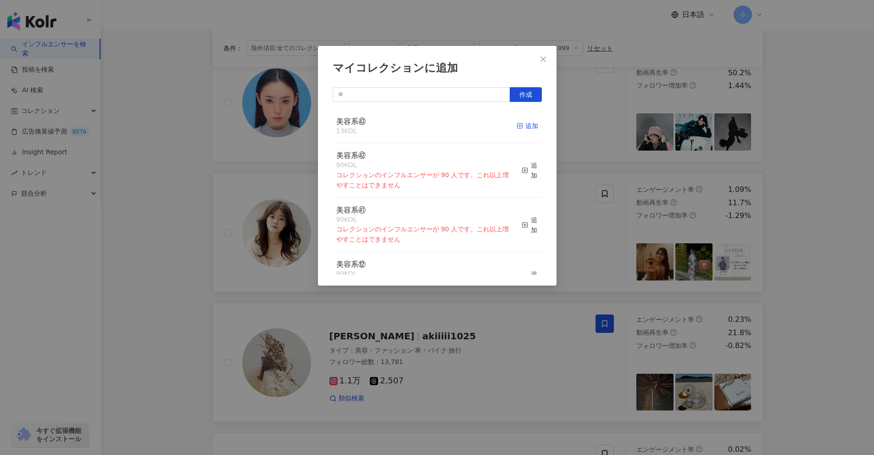
click at [517, 126] on div "追加" at bounding box center [528, 126] width 22 height 10
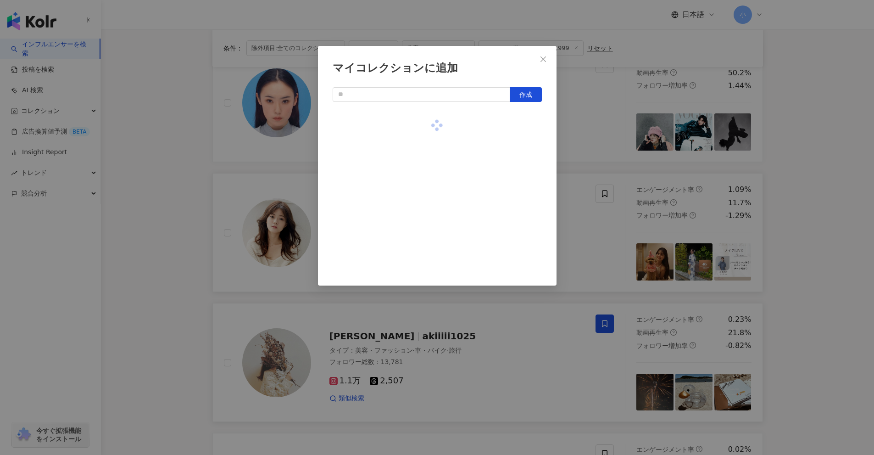
click at [818, 292] on div "マイコレクションに追加 作成" at bounding box center [437, 227] width 874 height 455
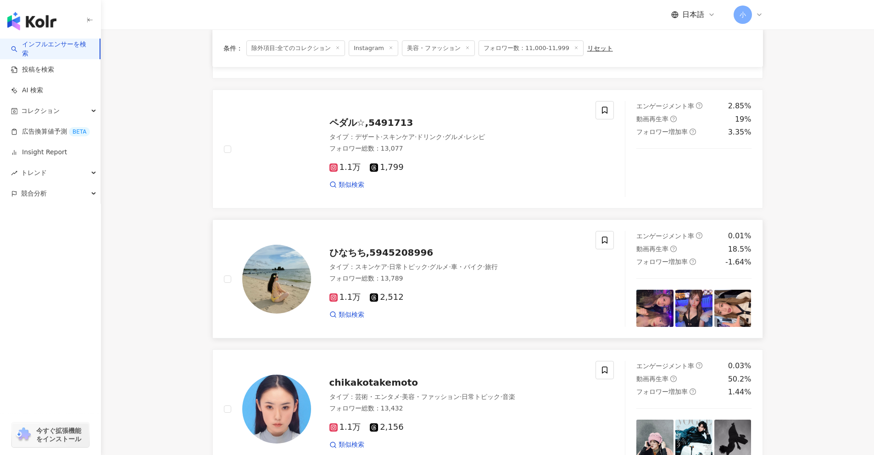
scroll to position [158, 0]
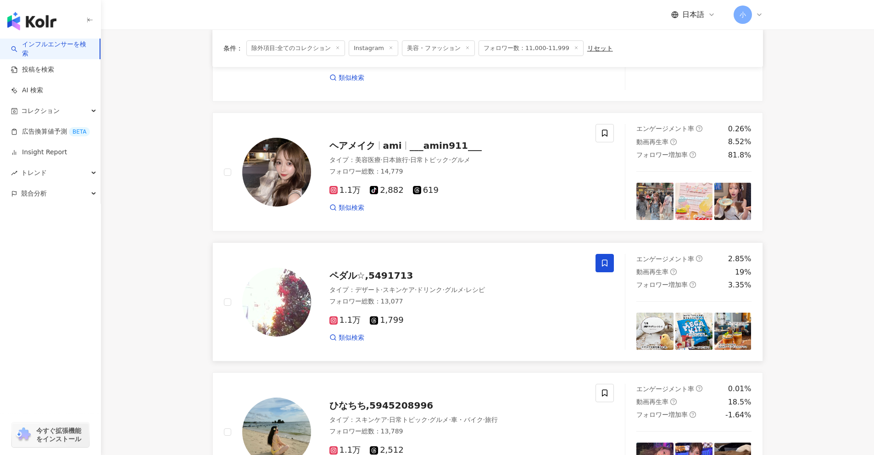
click at [605, 262] on icon at bounding box center [605, 263] width 8 height 8
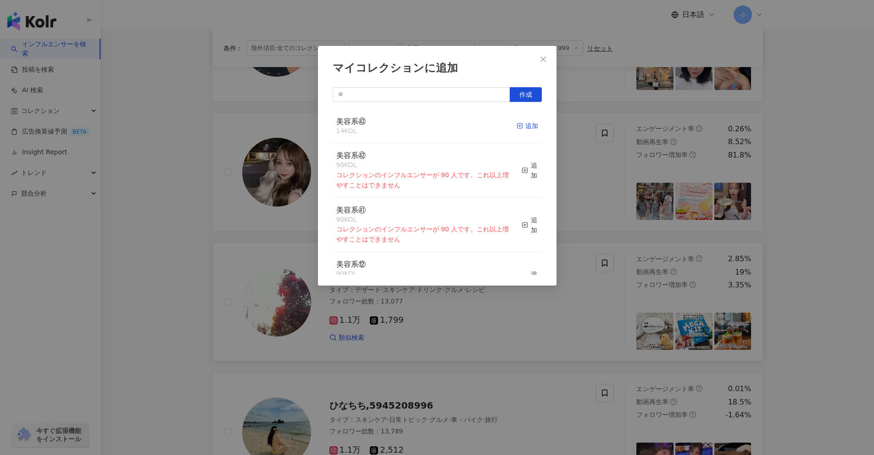
click at [522, 129] on div "追加" at bounding box center [528, 126] width 22 height 10
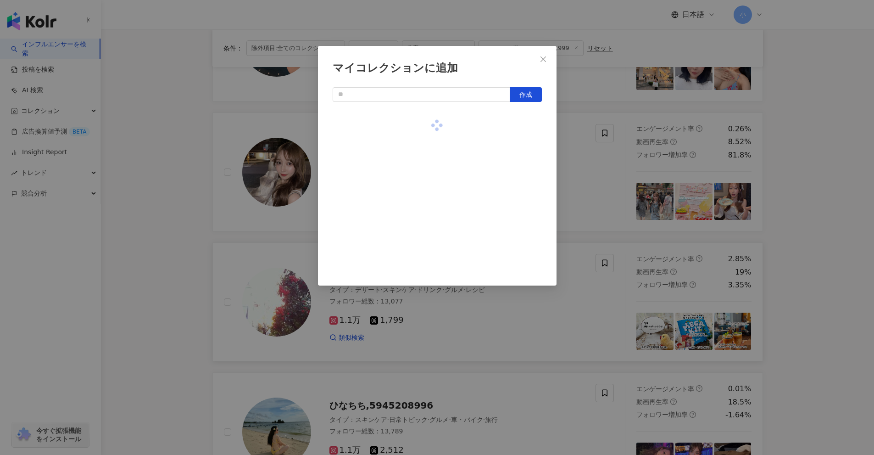
click at [627, 186] on div "マイコレクションに追加 作成" at bounding box center [437, 227] width 874 height 455
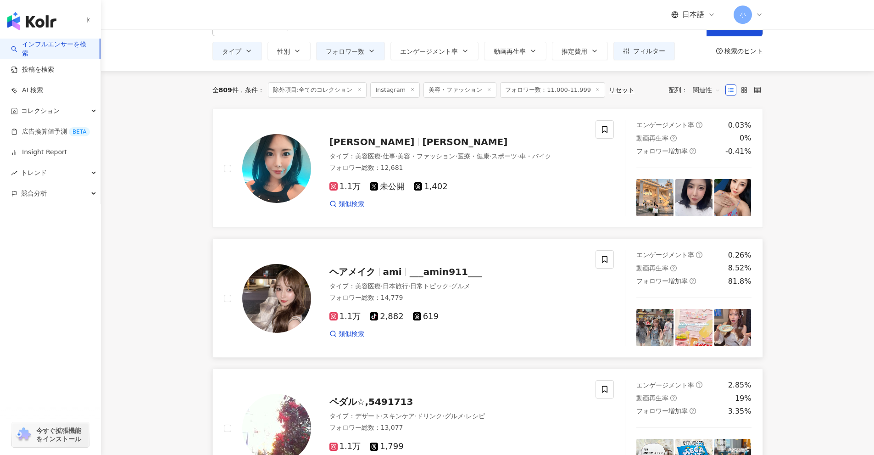
scroll to position [20, 0]
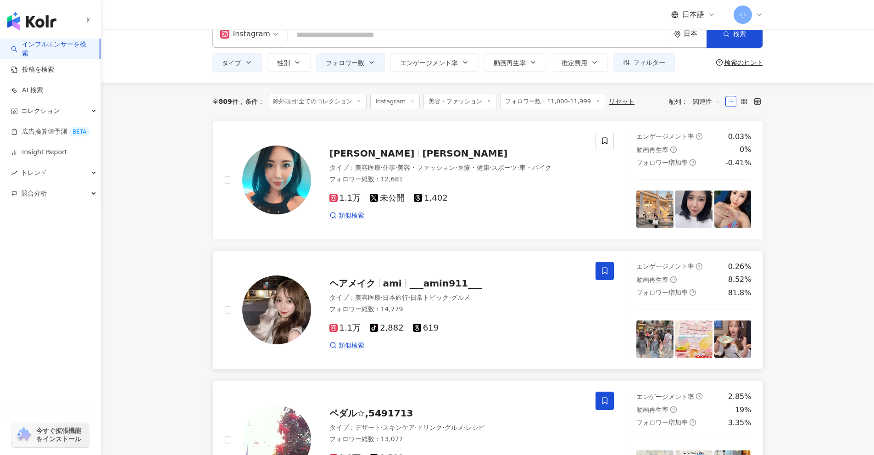
click at [609, 271] on icon at bounding box center [605, 271] width 8 height 8
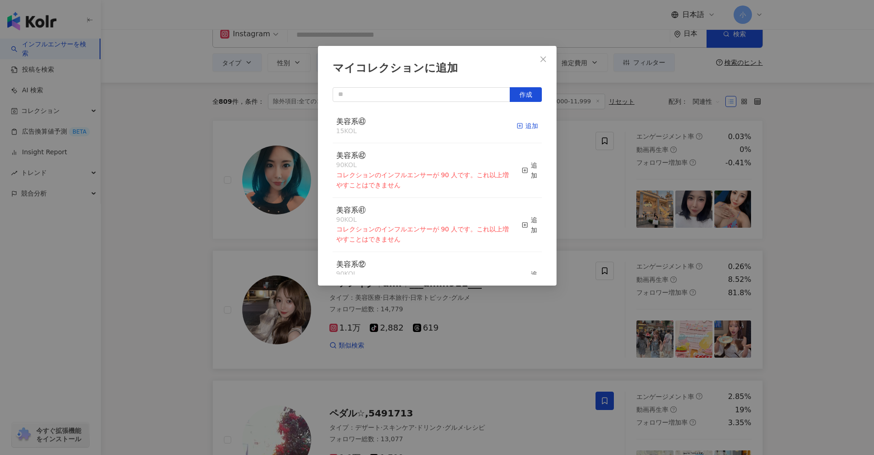
click at [517, 127] on icon "button" at bounding box center [520, 126] width 6 height 6
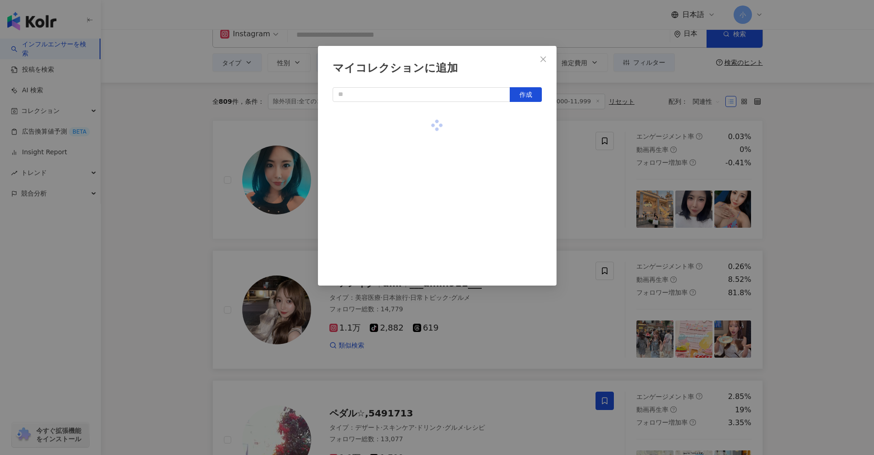
click at [658, 195] on div "マイコレクションに追加 作成" at bounding box center [437, 227] width 874 height 455
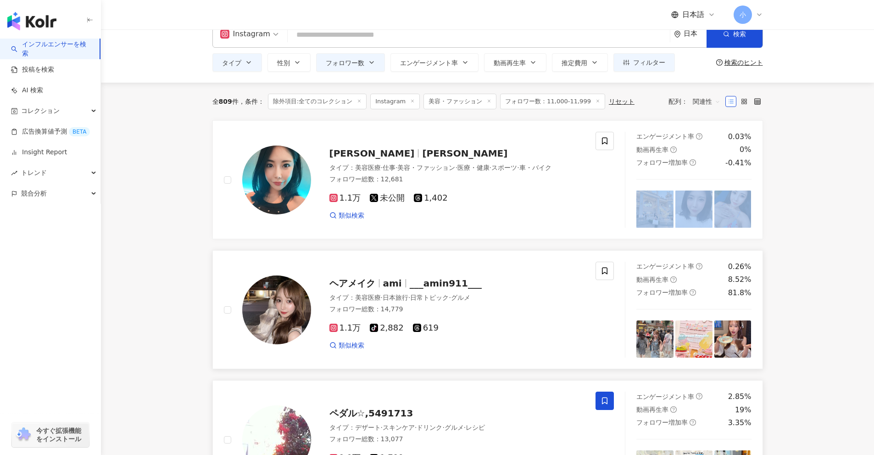
drag, startPoint x: 819, startPoint y: 184, endPoint x: 819, endPoint y: 193, distance: 8.7
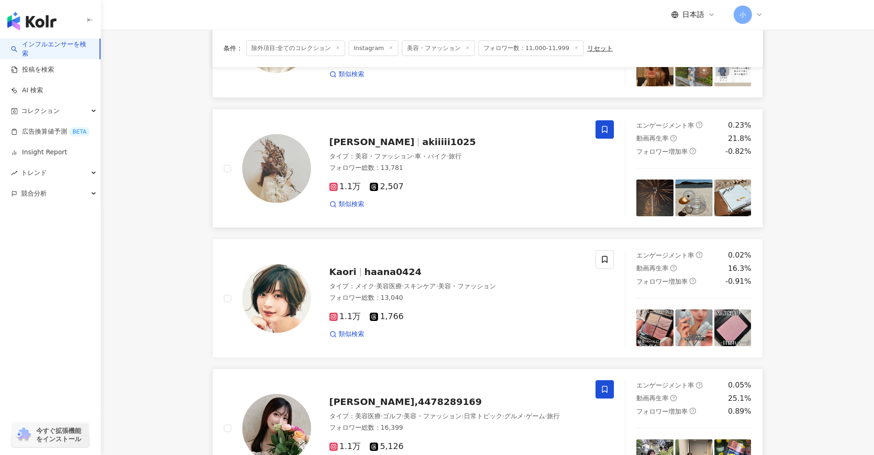
scroll to position [1443, 0]
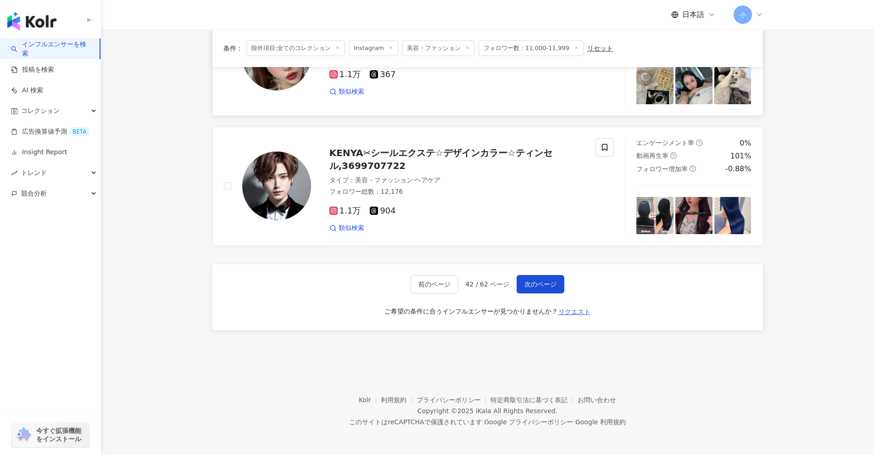
drag, startPoint x: 819, startPoint y: 193, endPoint x: 810, endPoint y: 387, distance: 193.9
click at [542, 286] on span "次のページ" at bounding box center [541, 283] width 32 height 7
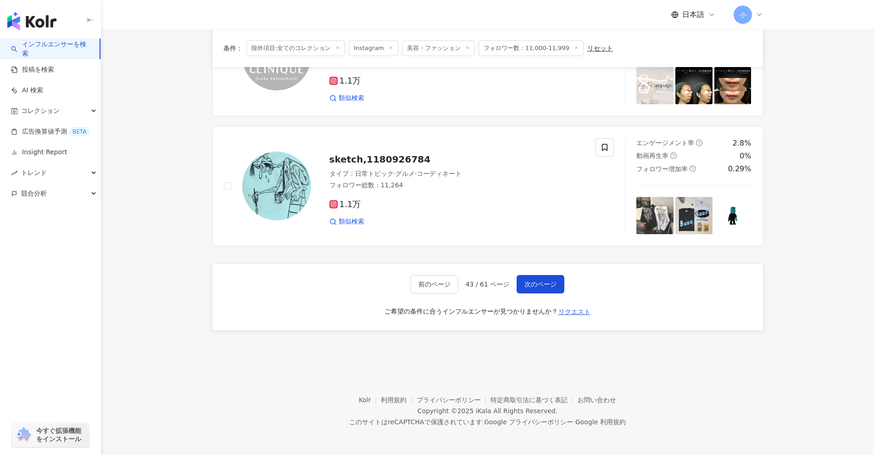
drag, startPoint x: 799, startPoint y: 268, endPoint x: 799, endPoint y: 395, distance: 126.7
click at [545, 281] on span "次のページ" at bounding box center [541, 283] width 32 height 7
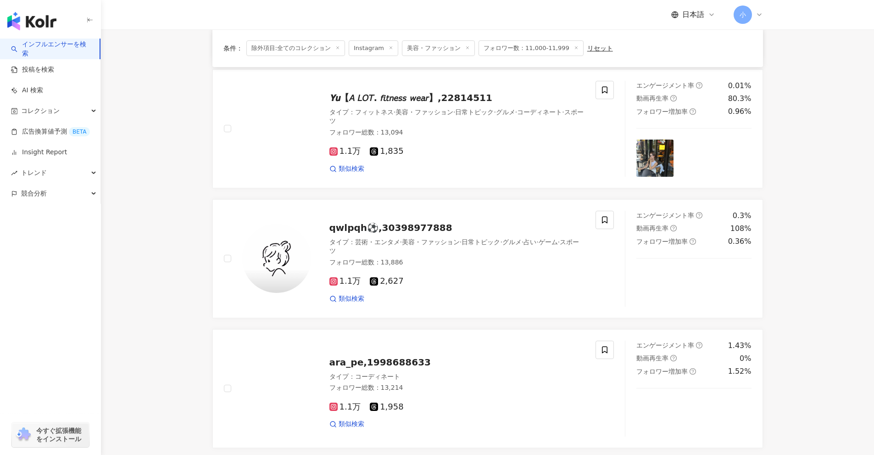
scroll to position [1081, 0]
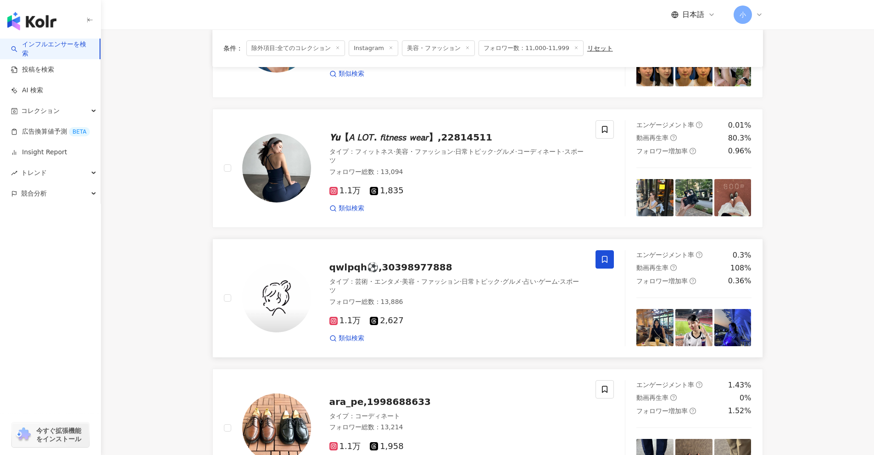
click at [606, 256] on icon at bounding box center [605, 259] width 8 height 8
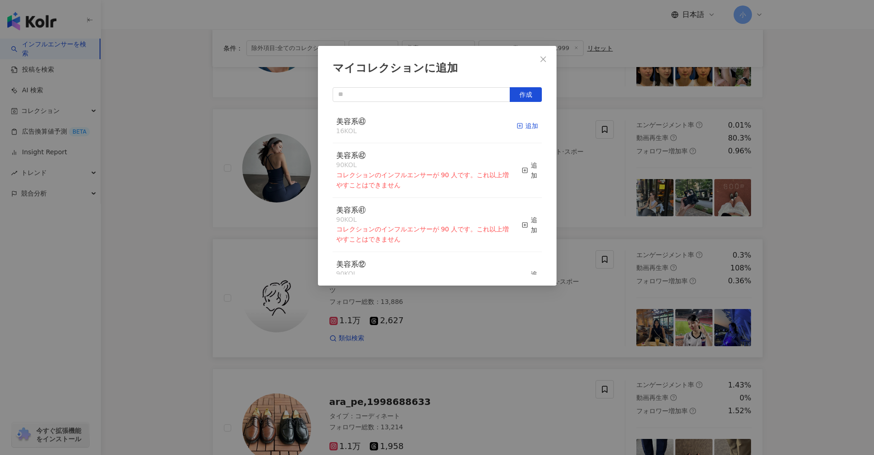
click at [517, 124] on icon "button" at bounding box center [520, 126] width 6 height 6
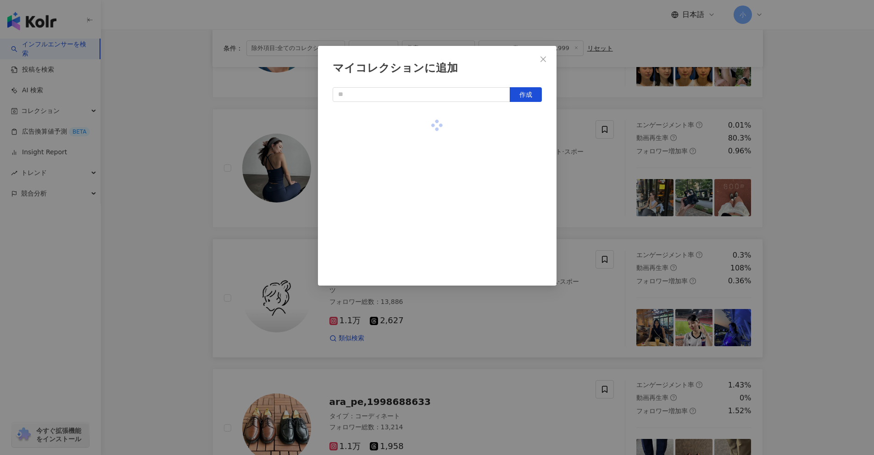
click at [812, 238] on div "マイコレクションに追加 作成" at bounding box center [437, 227] width 874 height 455
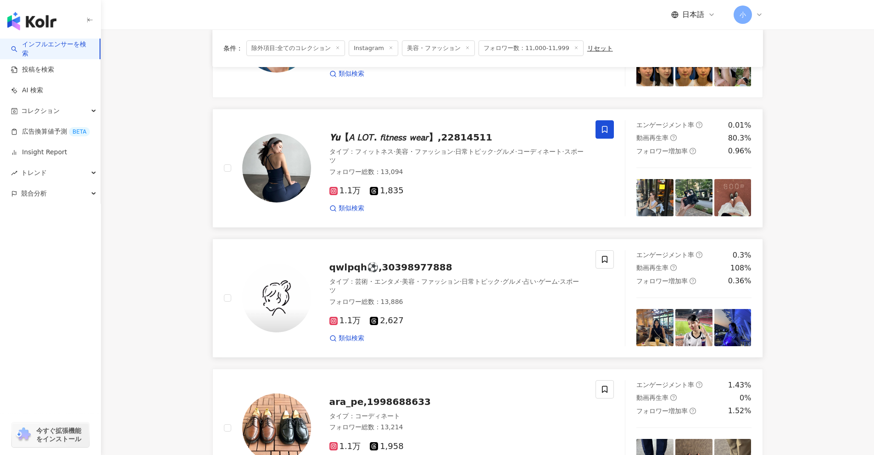
click at [603, 126] on icon at bounding box center [605, 129] width 8 height 8
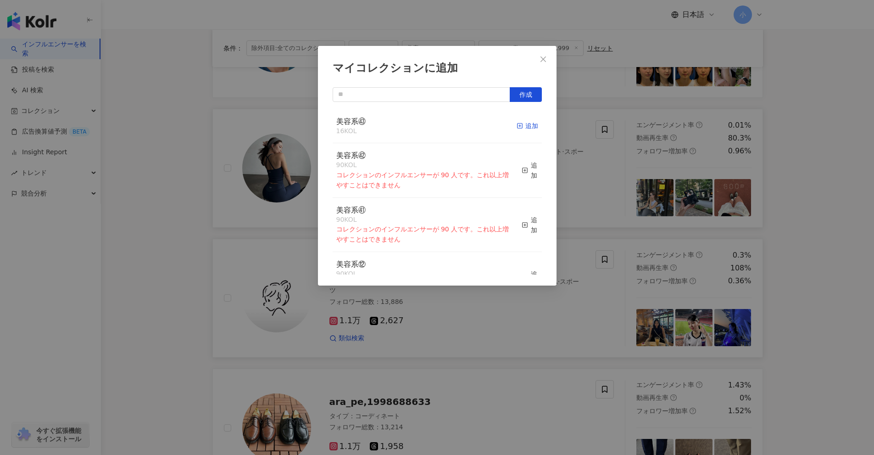
click at [523, 128] on div "追加" at bounding box center [528, 126] width 22 height 10
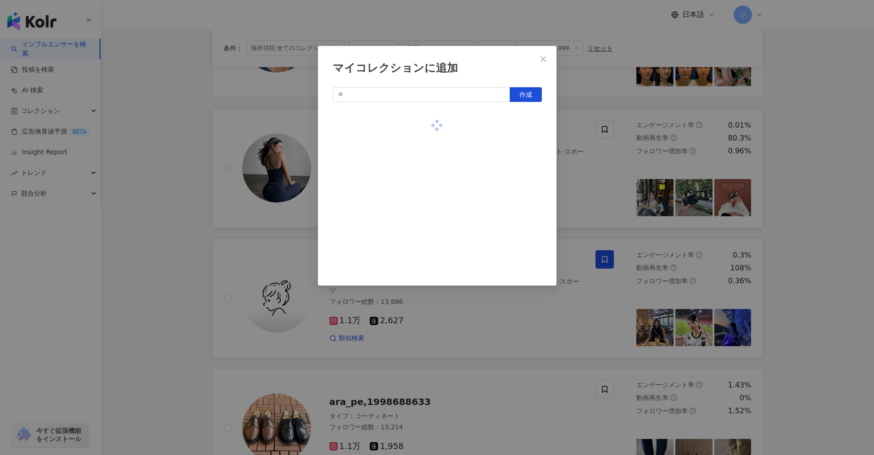
click at [814, 227] on div "マイコレクションに追加 作成" at bounding box center [437, 227] width 874 height 455
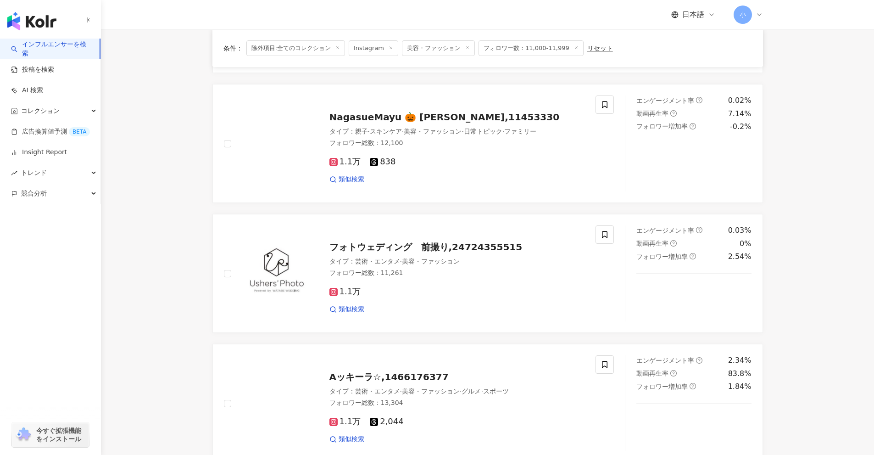
scroll to position [301, 0]
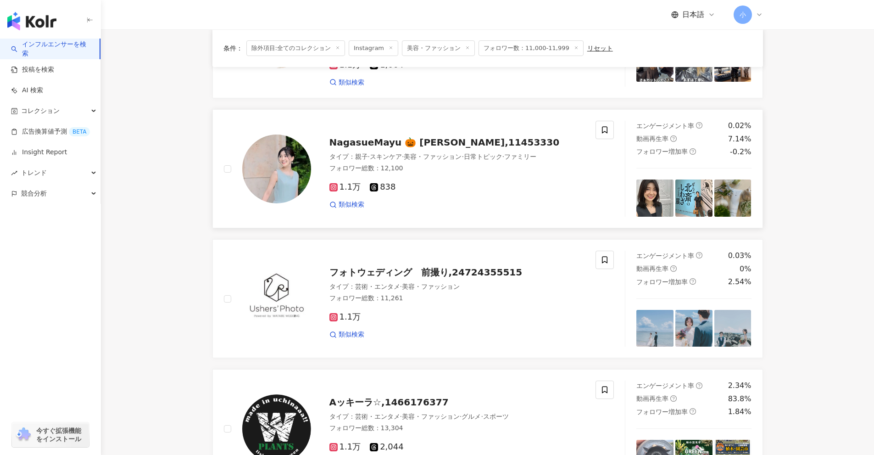
click at [595, 121] on div "NagasueMayu 🎃 永末まゆ,11453330 タイプ ： 親子 · スキンケア · 美容・ファッション · 日常トピック · ファミリー フォロワー…" at bounding box center [410, 169] width 372 height 96
click at [605, 126] on icon at bounding box center [605, 130] width 8 height 8
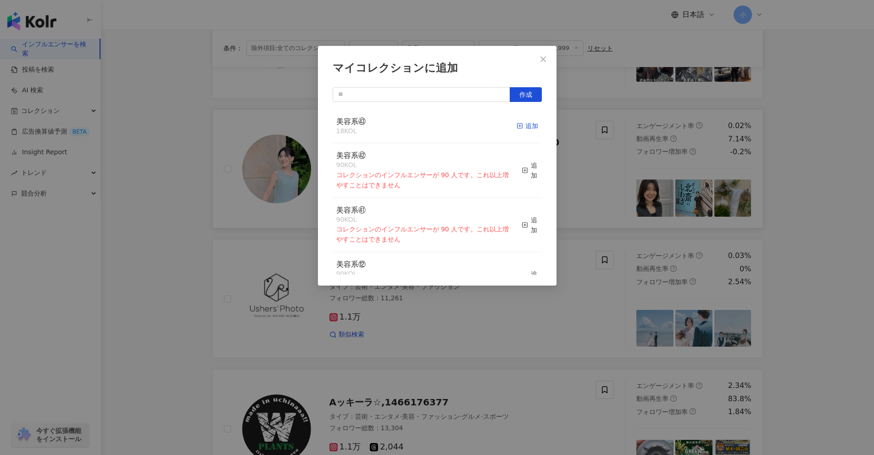
click at [528, 124] on div "追加" at bounding box center [528, 126] width 22 height 10
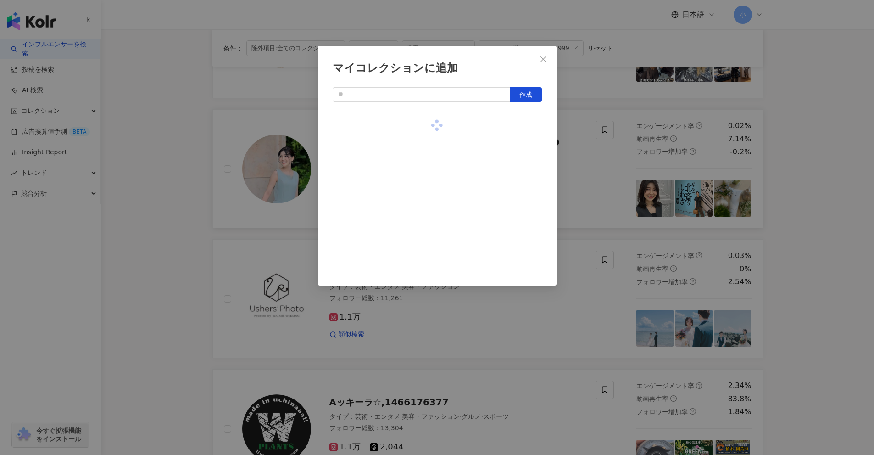
click at [612, 173] on div "マイコレクションに追加 作成" at bounding box center [437, 227] width 874 height 455
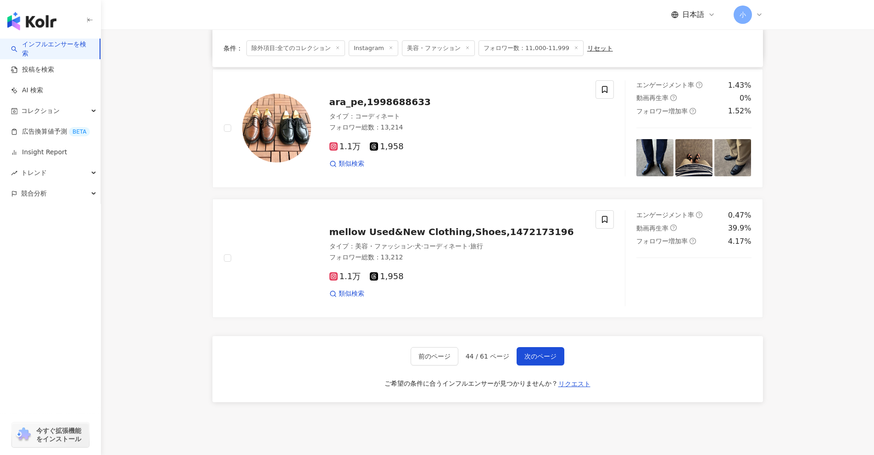
scroll to position [1448, 0]
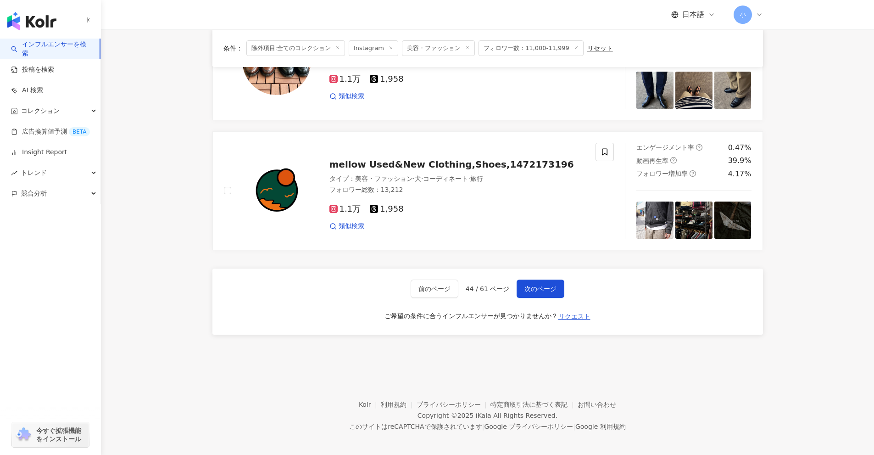
drag, startPoint x: 803, startPoint y: 196, endPoint x: 794, endPoint y: 349, distance: 152.7
click at [554, 289] on button "次のページ" at bounding box center [541, 288] width 48 height 18
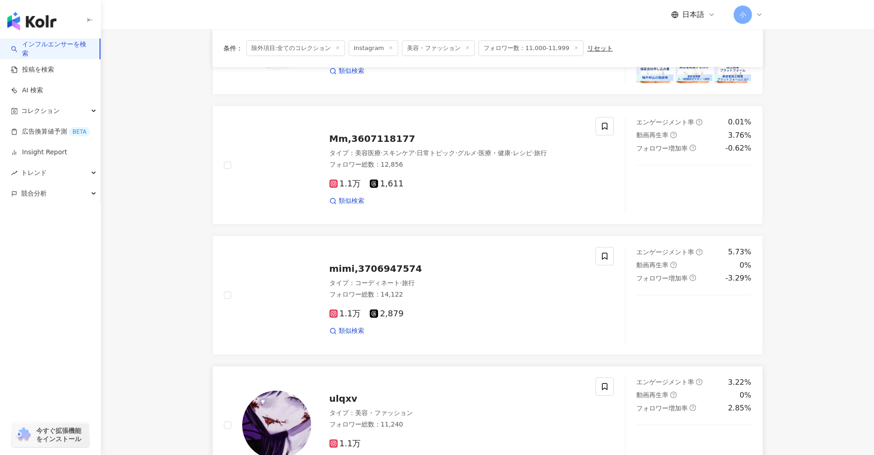
scroll to position [1168, 0]
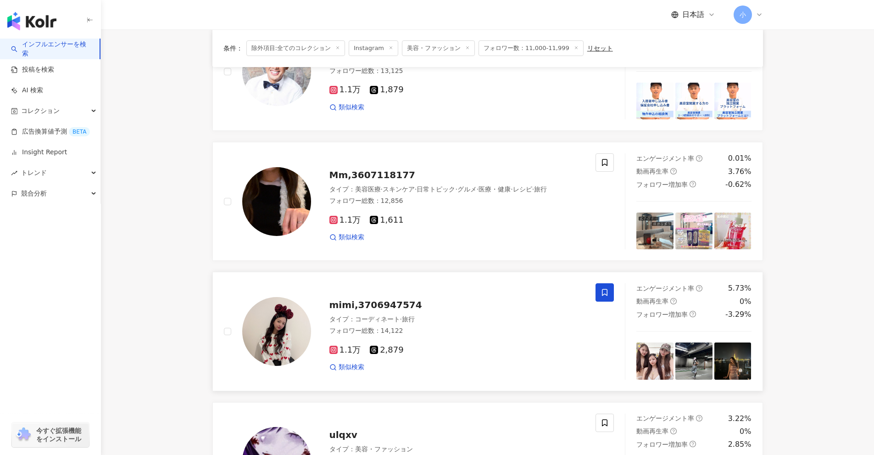
click at [606, 294] on icon at bounding box center [605, 292] width 8 height 8
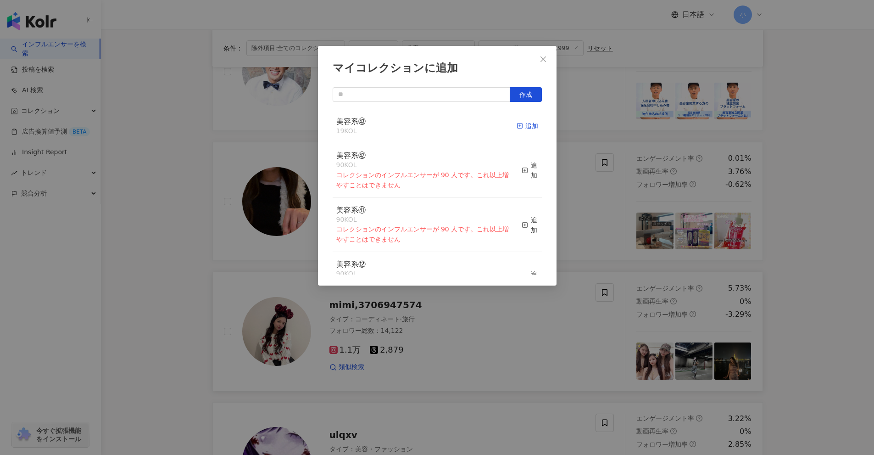
click at [521, 123] on div "追加" at bounding box center [528, 126] width 22 height 10
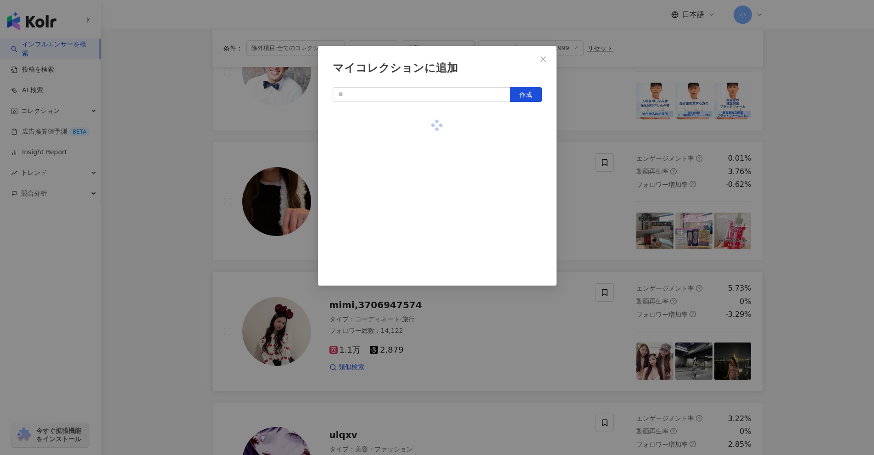
click at [820, 213] on div "マイコレクションに追加 作成" at bounding box center [437, 227] width 874 height 455
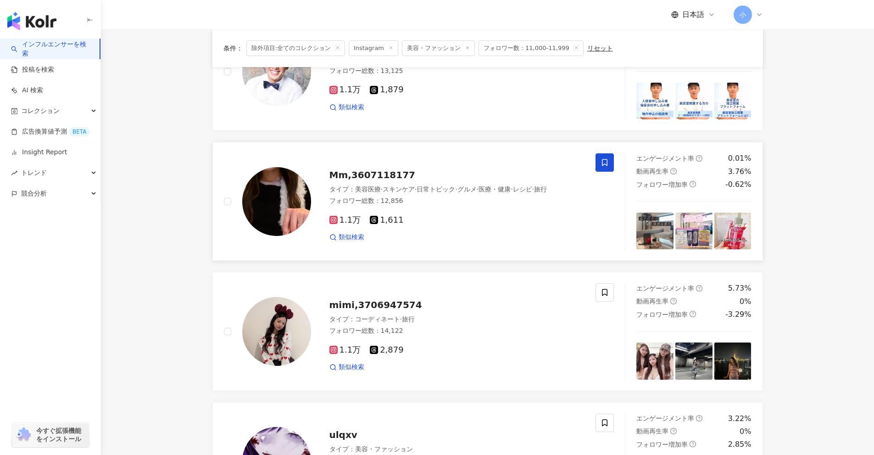
click at [601, 163] on icon at bounding box center [605, 162] width 8 height 8
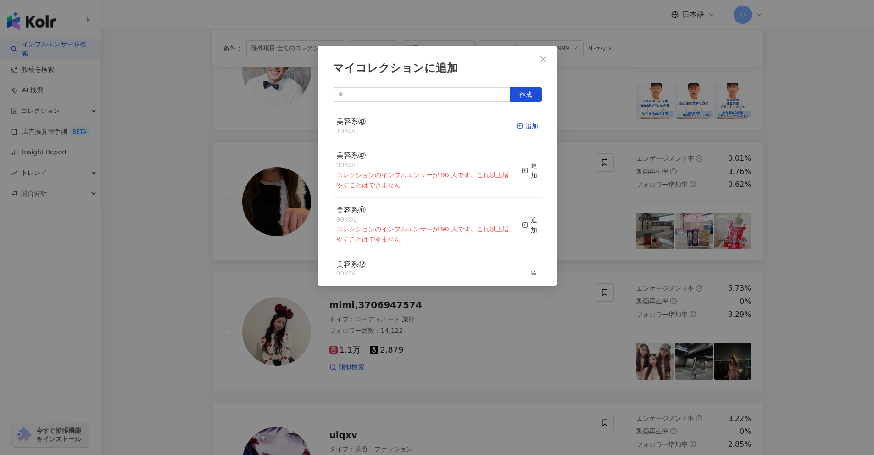
click at [520, 127] on line "button" at bounding box center [520, 126] width 0 height 2
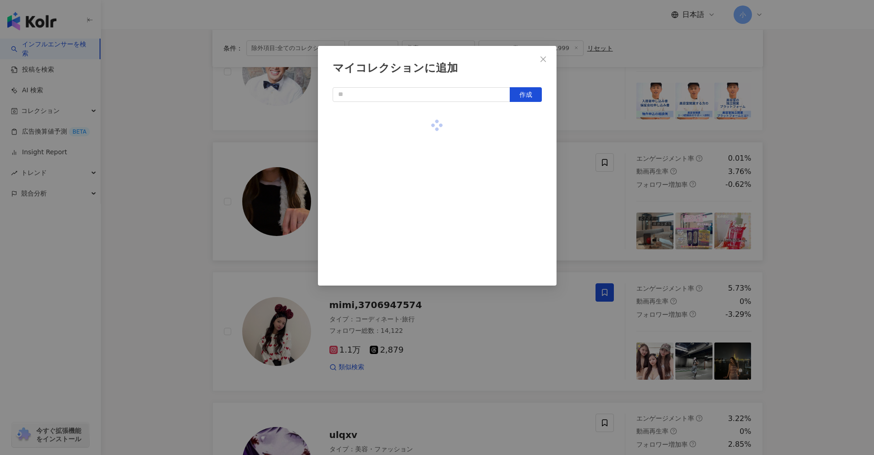
click at [815, 217] on div "マイコレクションに追加 作成" at bounding box center [437, 227] width 874 height 455
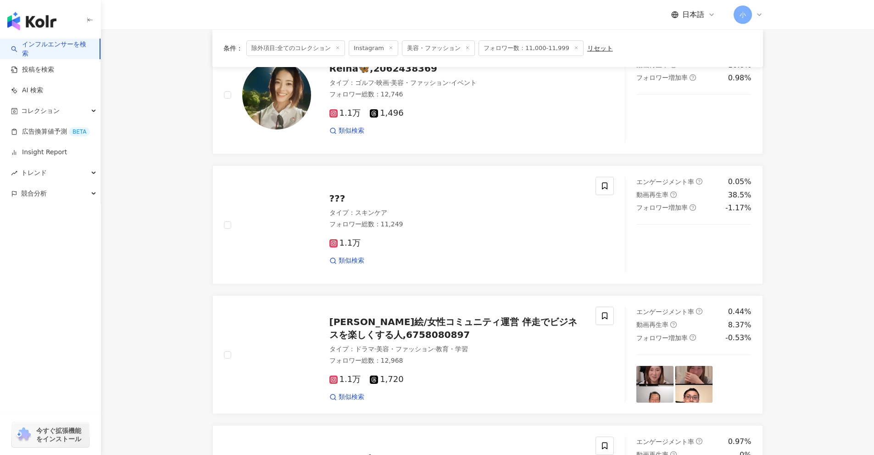
scroll to position [617, 0]
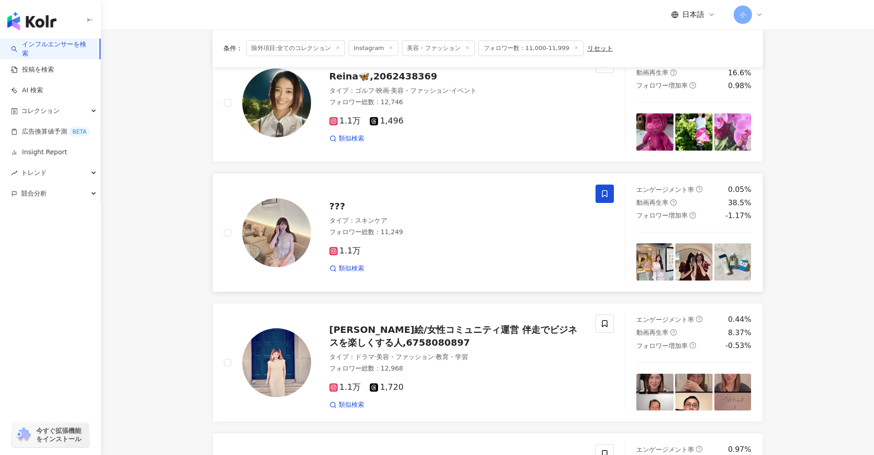
click at [604, 193] on icon at bounding box center [605, 194] width 8 height 8
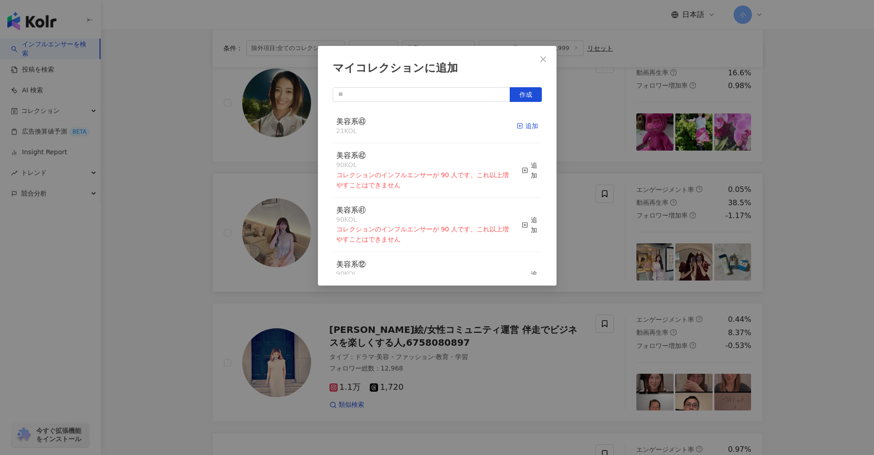
click at [518, 127] on div "追加" at bounding box center [528, 126] width 22 height 10
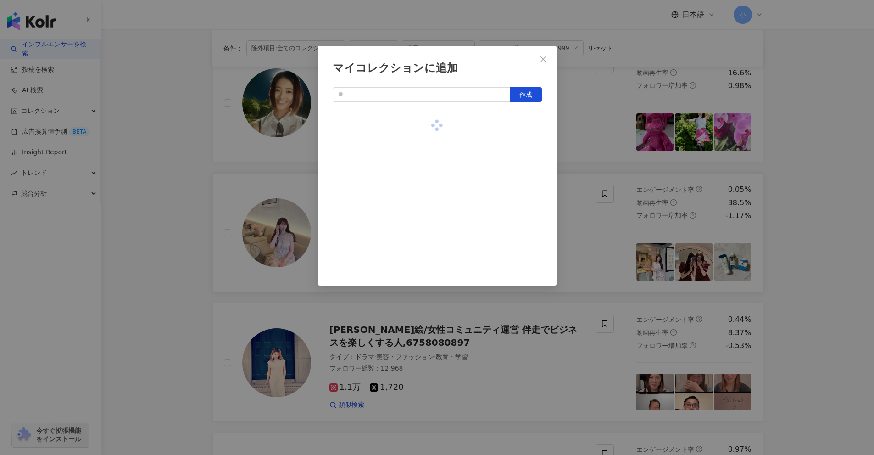
click at [782, 212] on div "マイコレクションに追加 作成" at bounding box center [437, 227] width 874 height 455
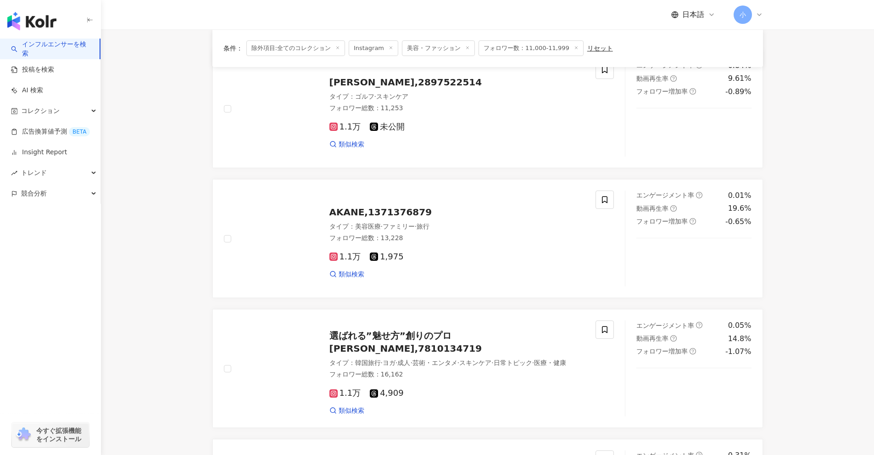
scroll to position [66, 0]
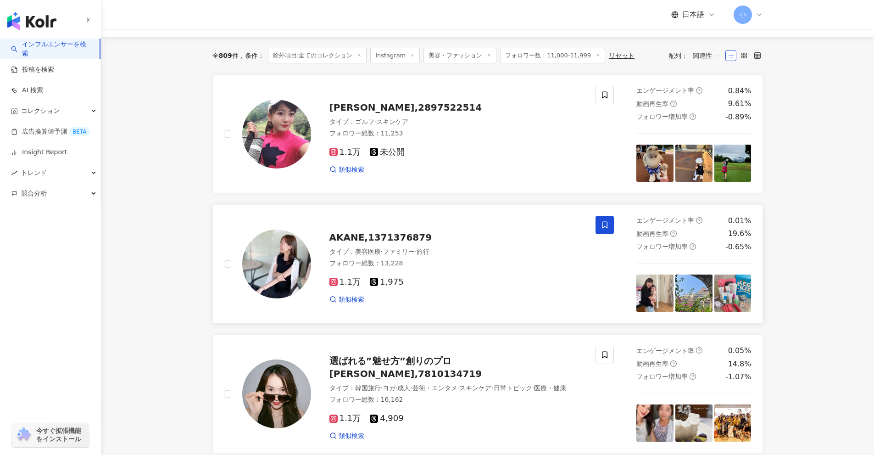
click at [602, 224] on icon at bounding box center [605, 225] width 8 height 8
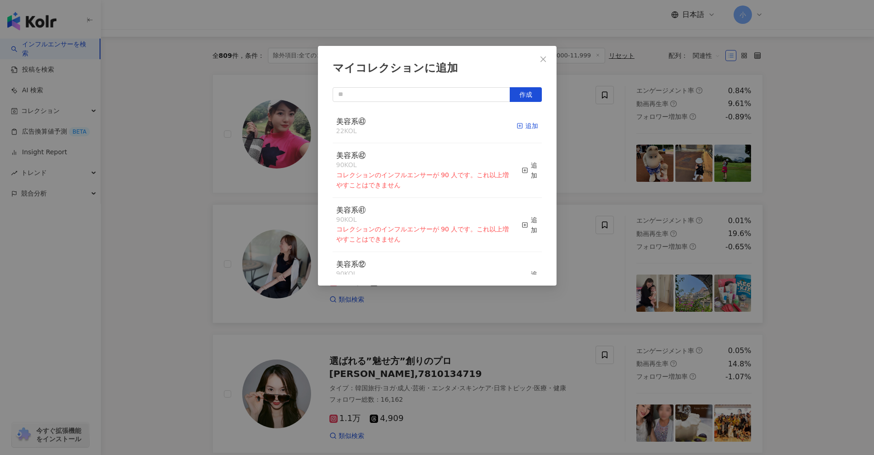
click at [520, 126] on div "追加" at bounding box center [528, 126] width 22 height 10
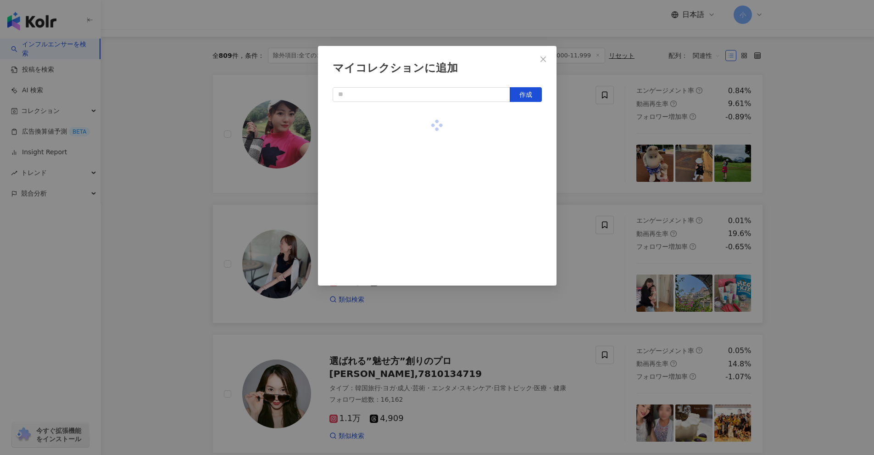
click at [813, 198] on div "マイコレクションに追加 作成" at bounding box center [437, 227] width 874 height 455
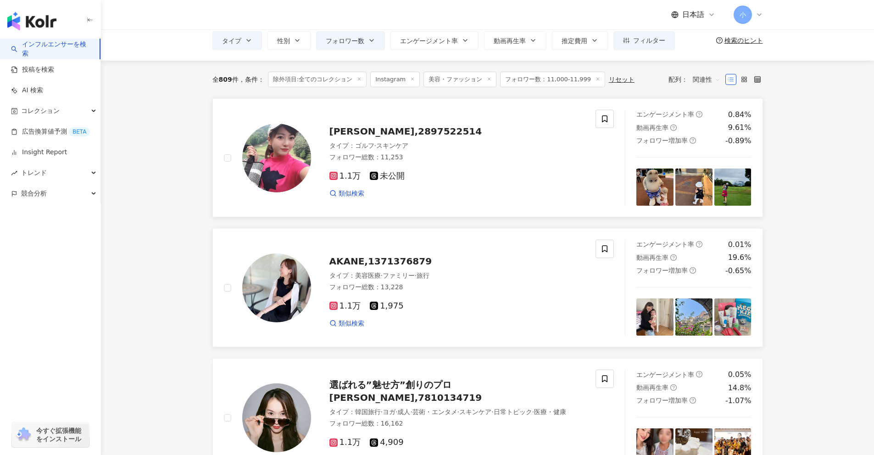
scroll to position [0, 0]
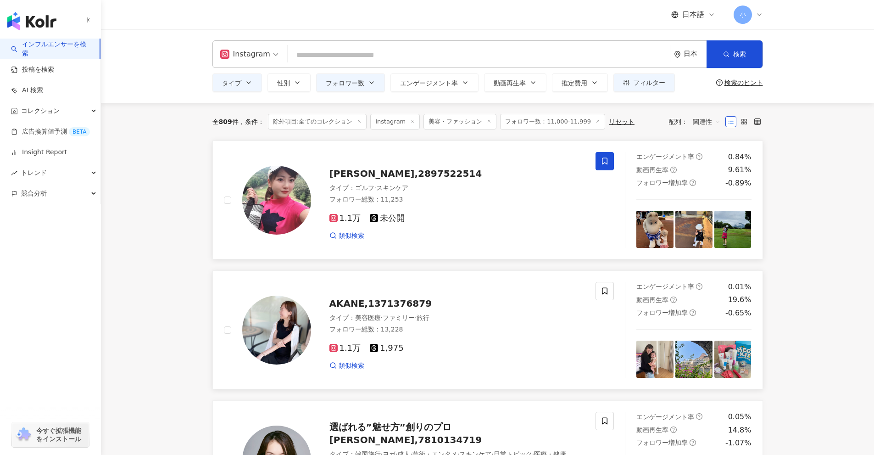
click at [603, 166] on span at bounding box center [605, 161] width 18 height 18
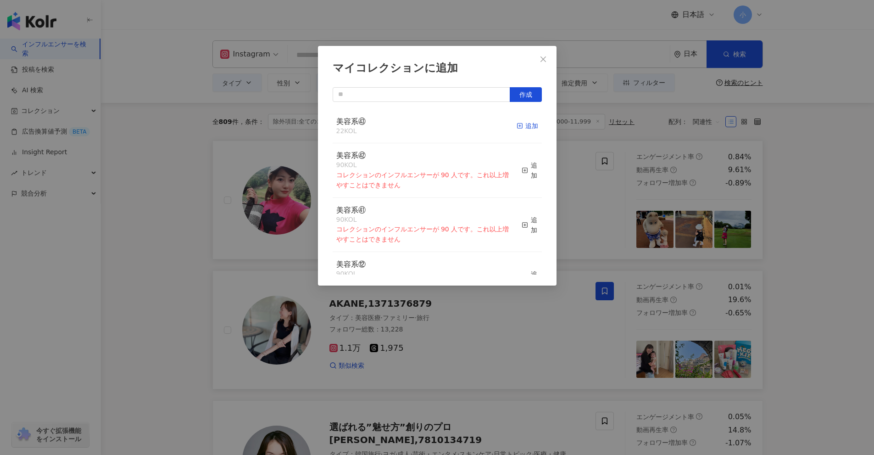
click at [517, 130] on div "追加" at bounding box center [528, 126] width 22 height 10
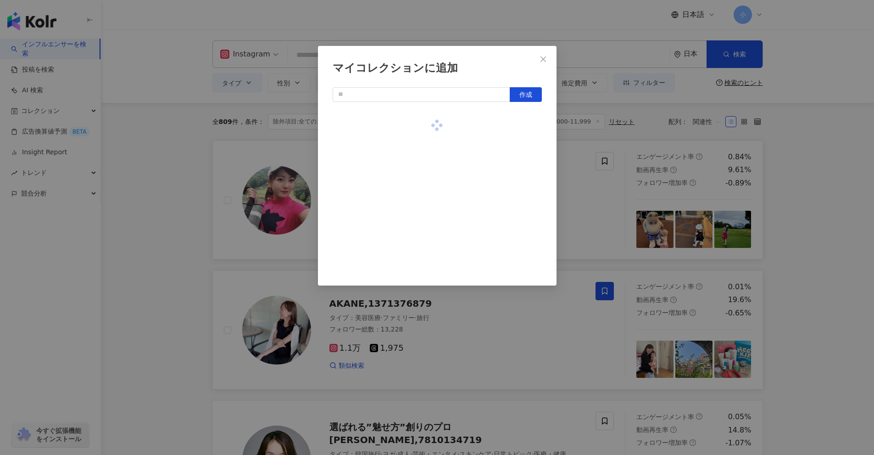
click at [822, 220] on div "マイコレクションに追加 作成" at bounding box center [437, 227] width 874 height 455
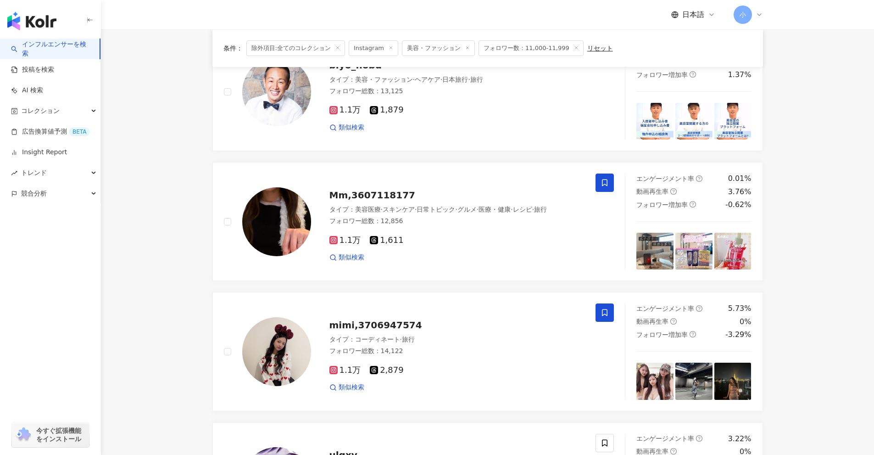
scroll to position [1377, 0]
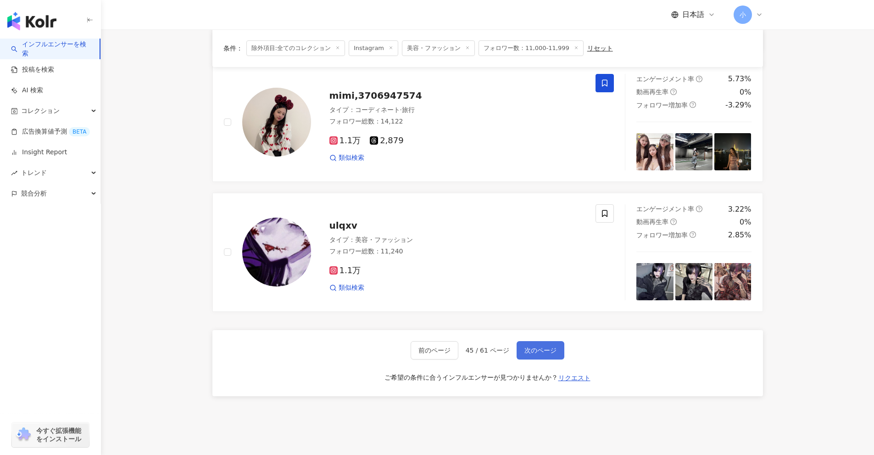
click at [539, 352] on span "次のページ" at bounding box center [541, 350] width 32 height 7
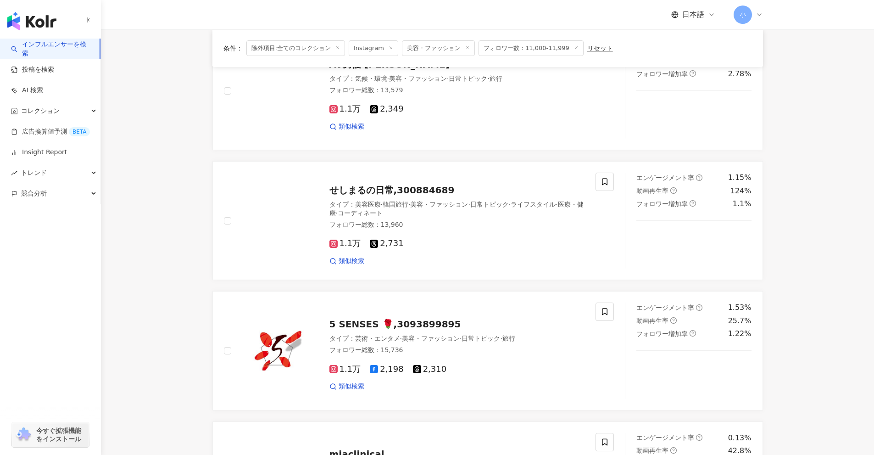
scroll to position [1147, 0]
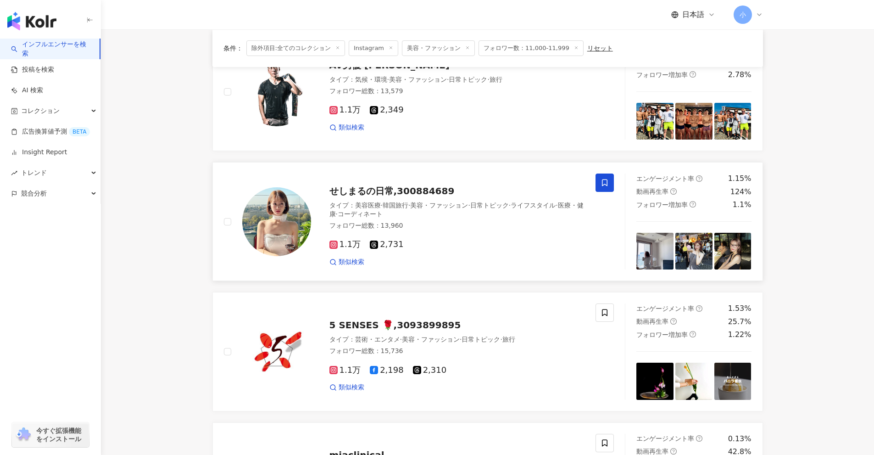
click at [610, 184] on span at bounding box center [605, 182] width 18 height 18
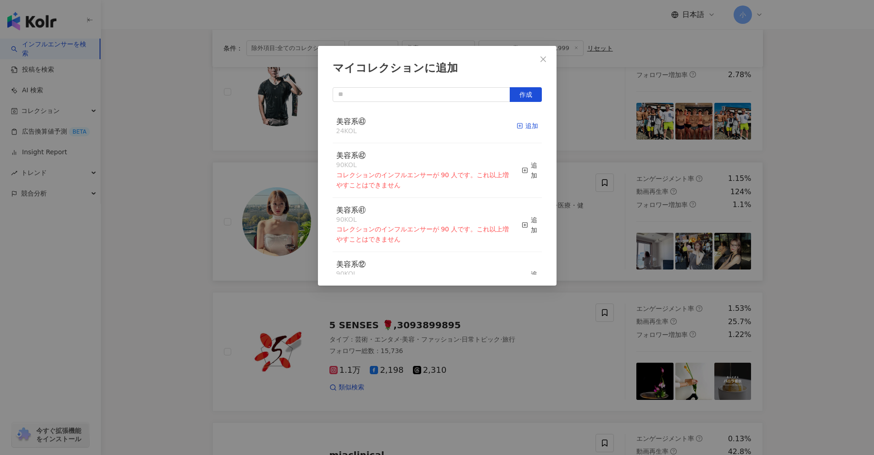
click at [525, 124] on div "追加" at bounding box center [528, 126] width 22 height 10
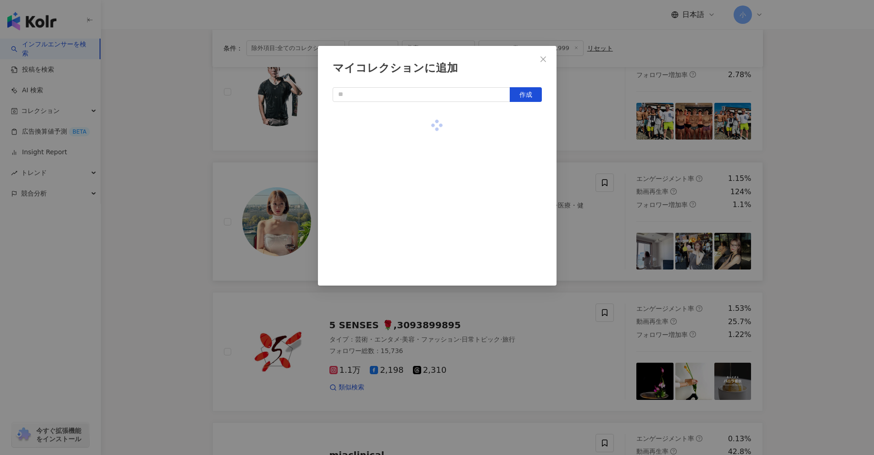
click at [807, 226] on div "マイコレクションに追加 作成" at bounding box center [437, 227] width 874 height 455
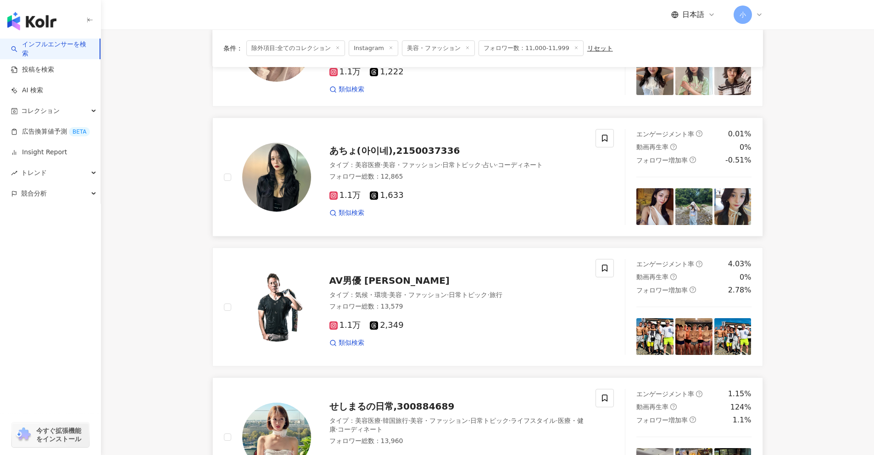
scroll to position [918, 0]
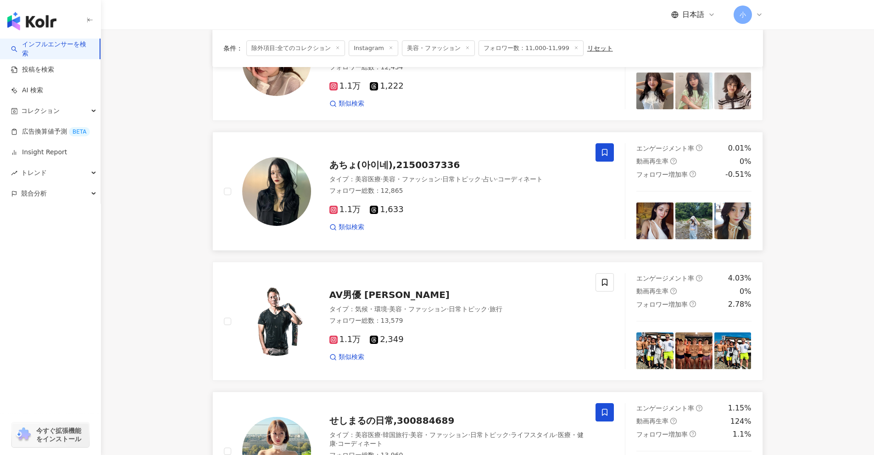
click at [605, 156] on icon at bounding box center [605, 152] width 8 height 8
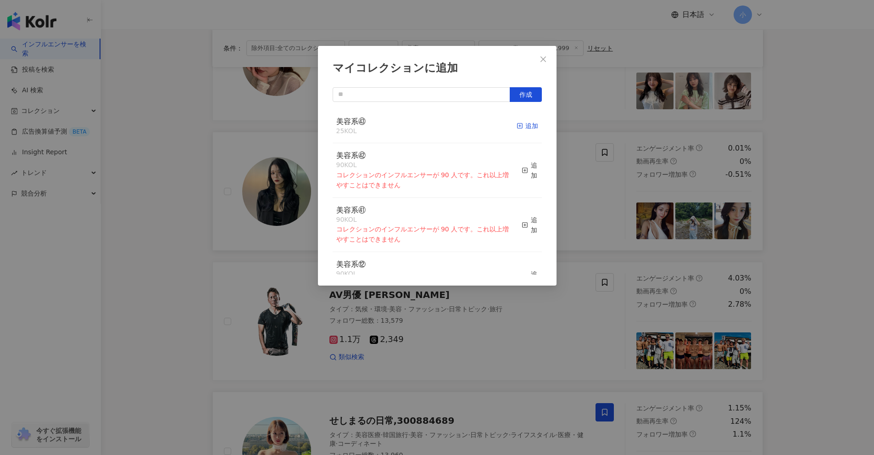
click at [521, 127] on div "追加" at bounding box center [528, 126] width 22 height 10
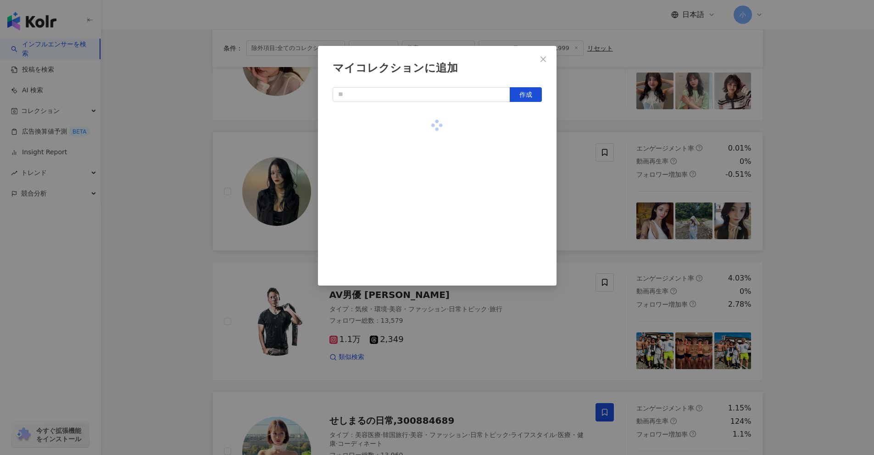
click at [817, 232] on div "マイコレクションに追加 作成" at bounding box center [437, 227] width 874 height 455
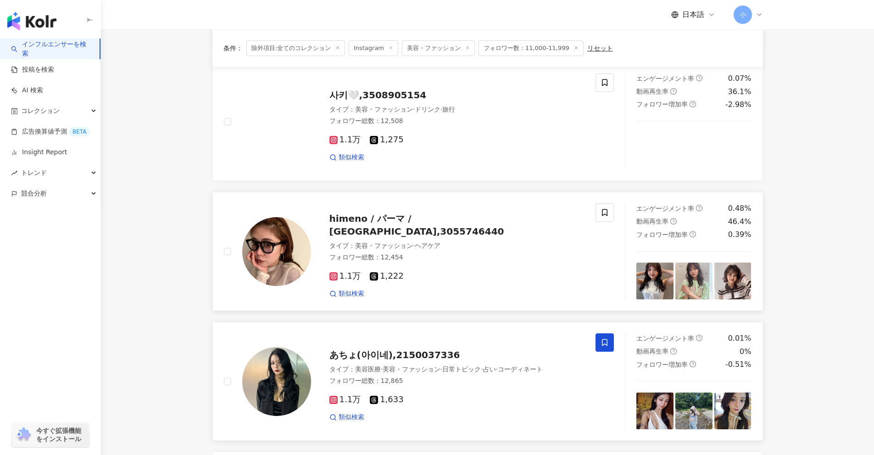
scroll to position [688, 0]
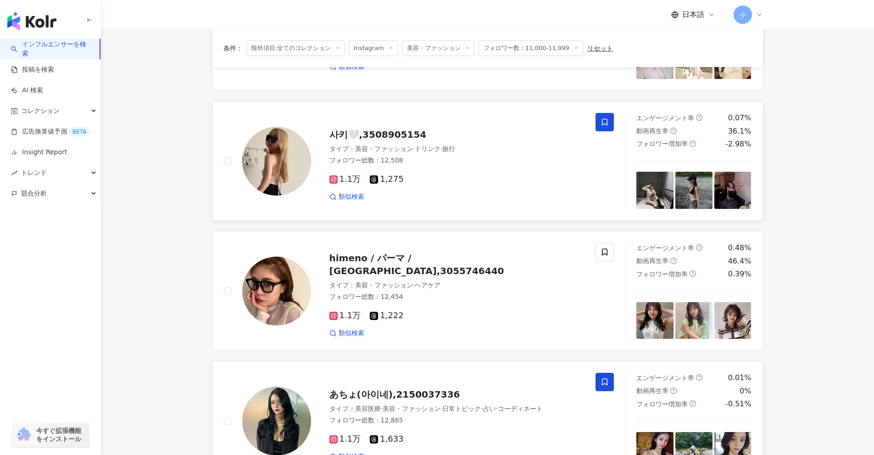
click at [608, 122] on icon at bounding box center [605, 122] width 6 height 7
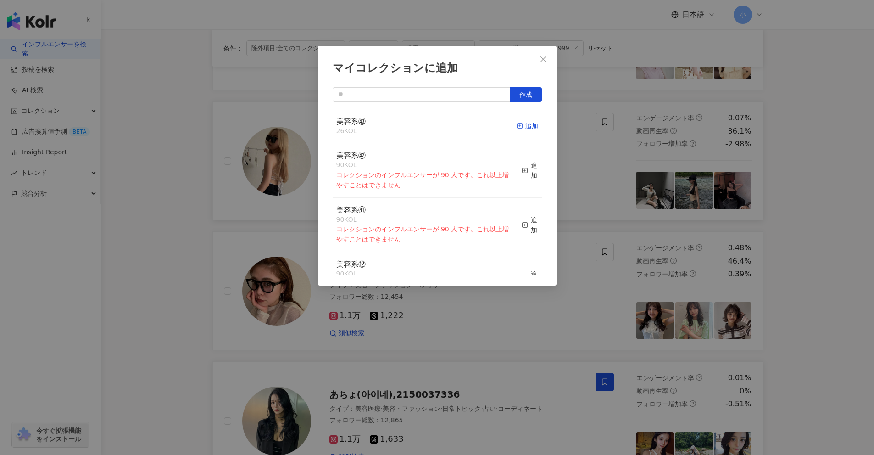
click at [517, 125] on icon "button" at bounding box center [520, 126] width 6 height 6
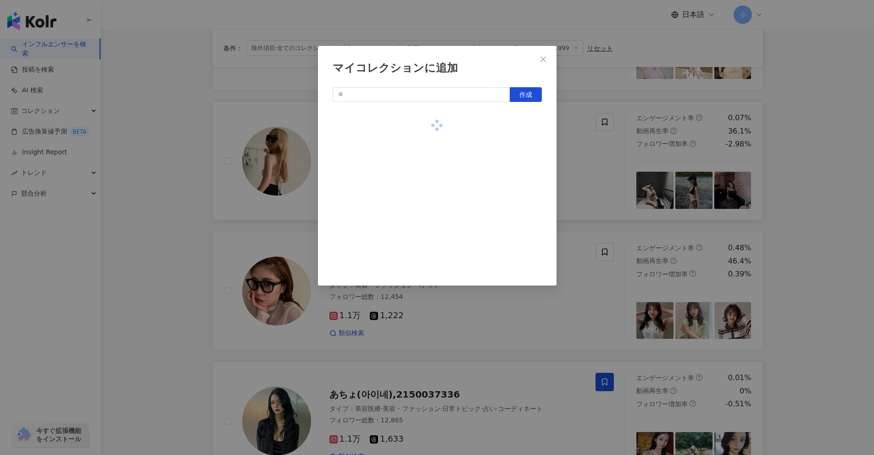
click at [819, 226] on div "マイコレクションに追加 作成" at bounding box center [437, 227] width 874 height 455
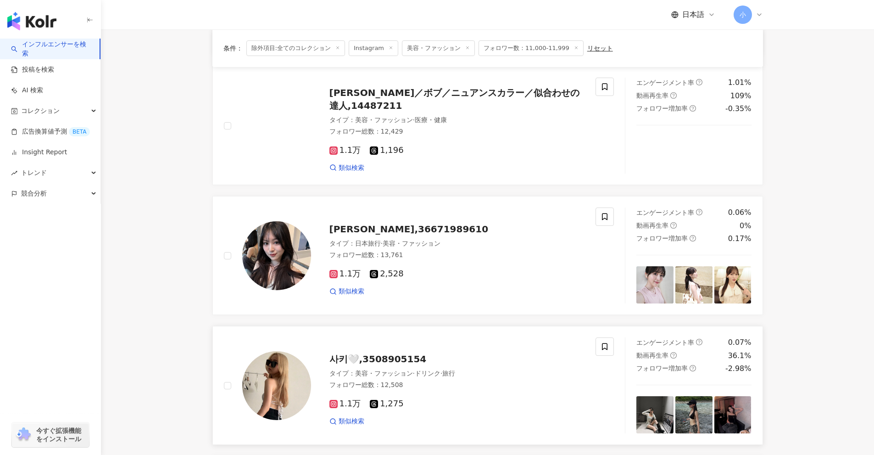
scroll to position [459, 0]
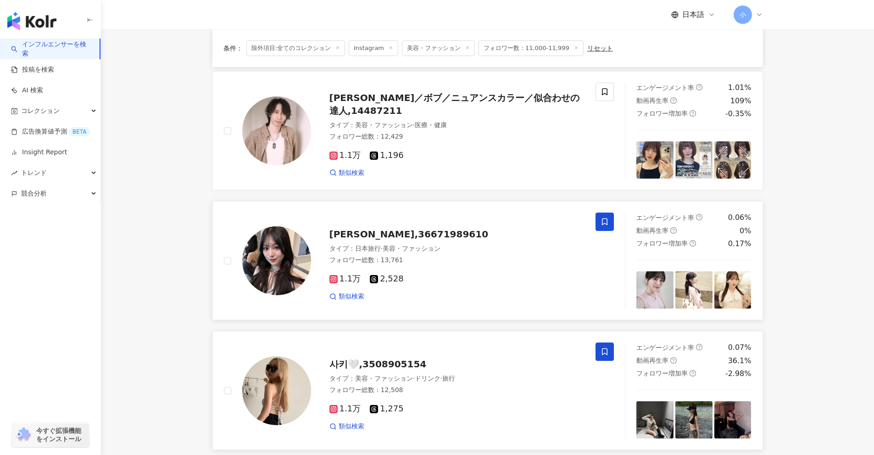
click at [606, 223] on icon at bounding box center [605, 222] width 8 height 8
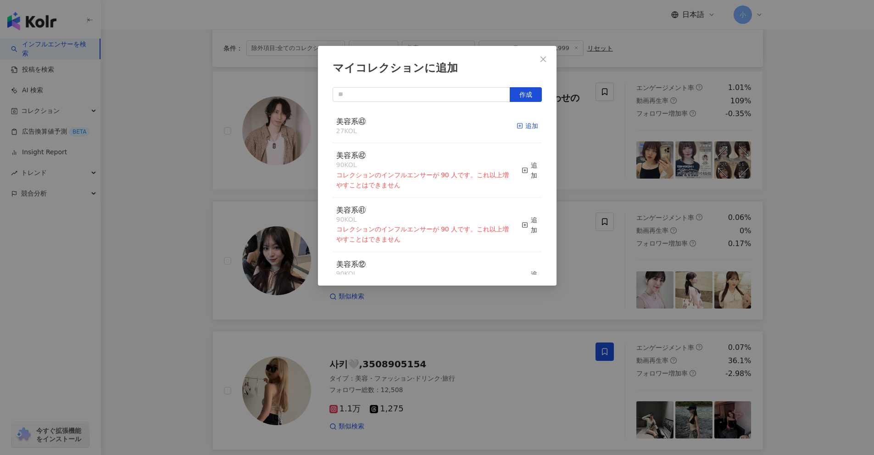
click at [520, 127] on line "button" at bounding box center [520, 126] width 0 height 2
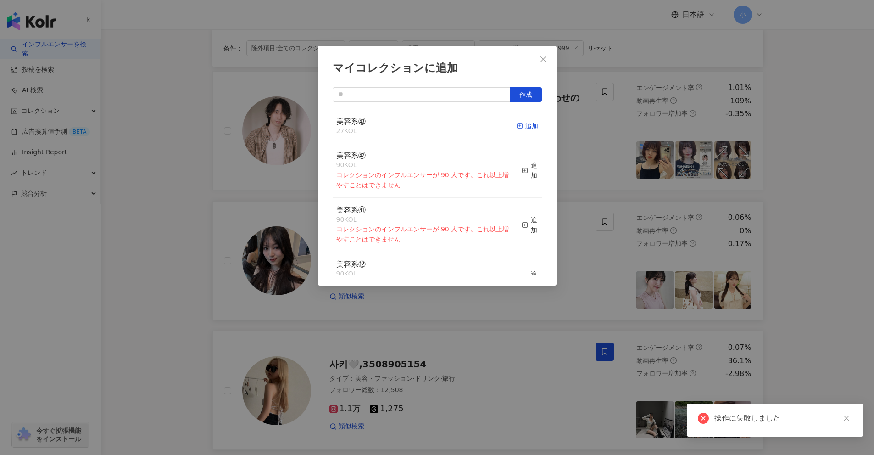
click at [518, 123] on div "追加" at bounding box center [528, 126] width 22 height 10
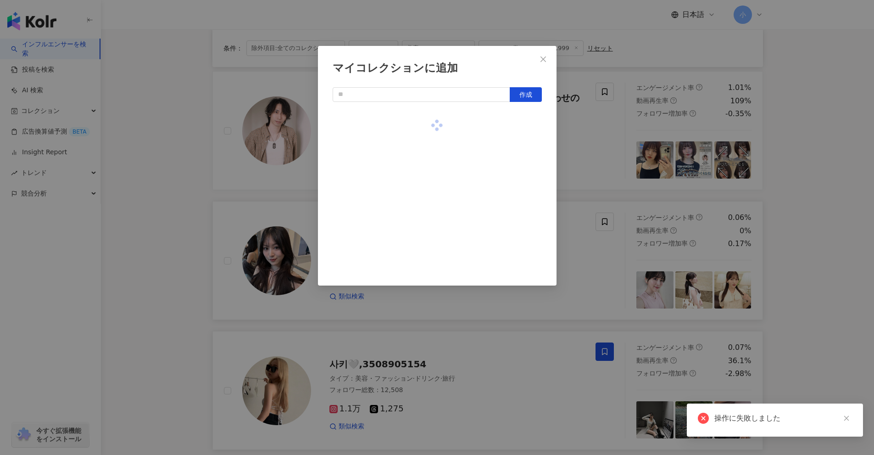
click at [846, 230] on div "マイコレクションに追加 作成" at bounding box center [437, 227] width 874 height 455
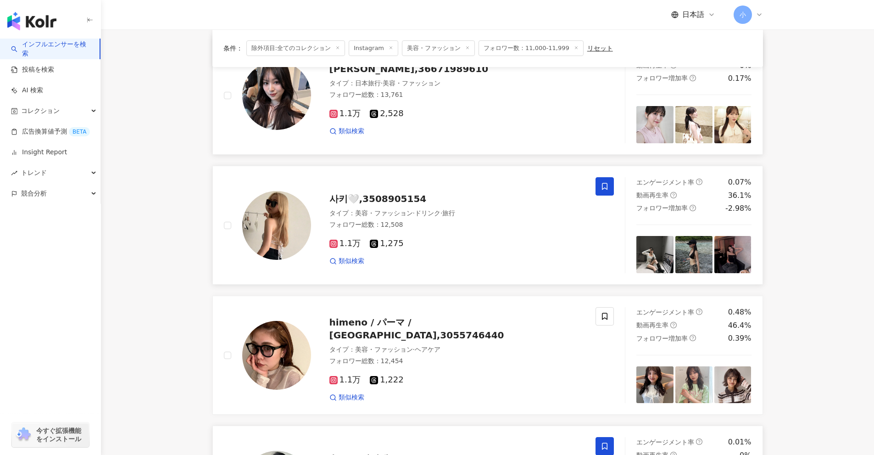
scroll to position [1443, 0]
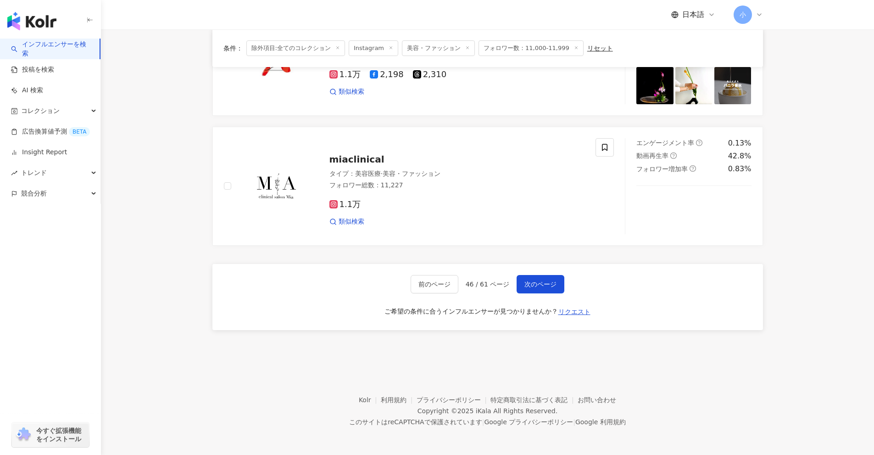
drag, startPoint x: 838, startPoint y: 246, endPoint x: 821, endPoint y: 403, distance: 158.7
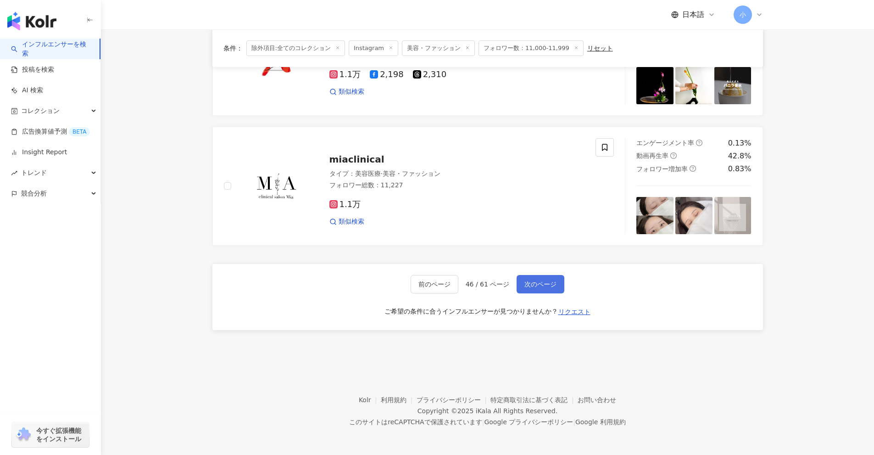
click at [545, 284] on span "次のページ" at bounding box center [541, 283] width 32 height 7
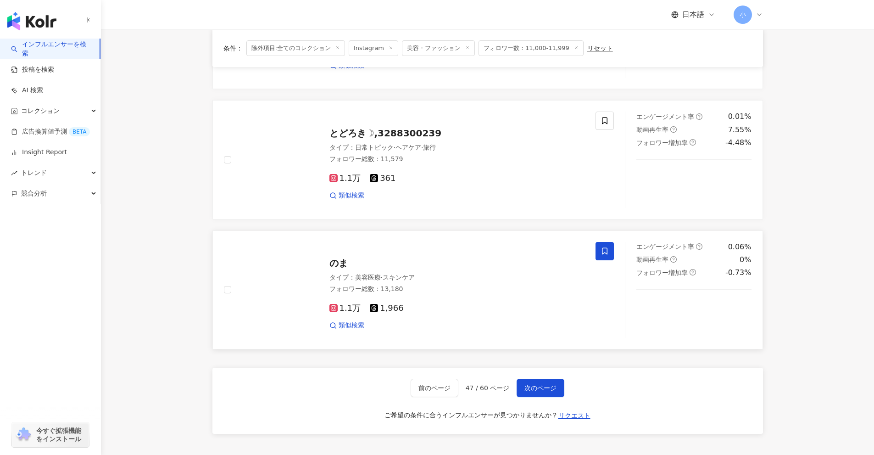
scroll to position [1305, 0]
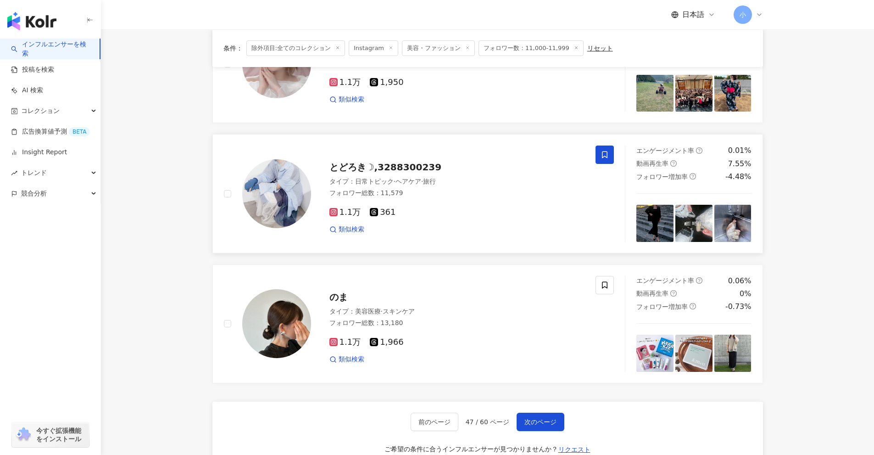
click at [610, 156] on span at bounding box center [605, 154] width 18 height 18
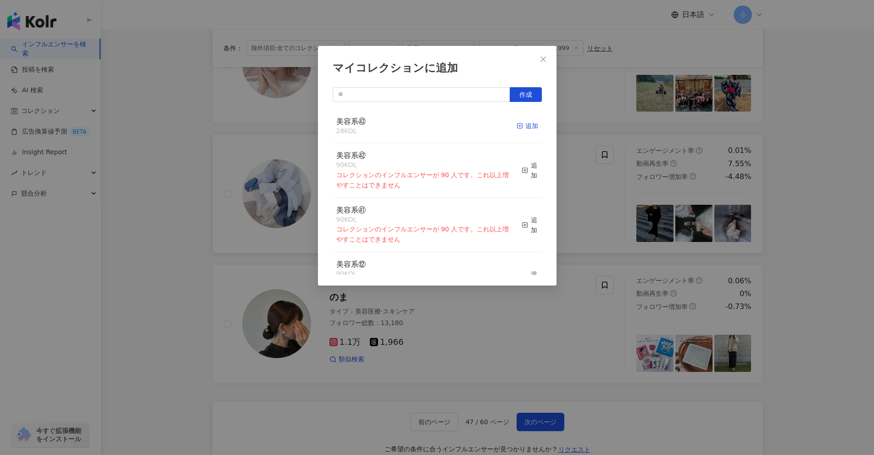
click at [517, 126] on rect "button" at bounding box center [519, 125] width 5 height 5
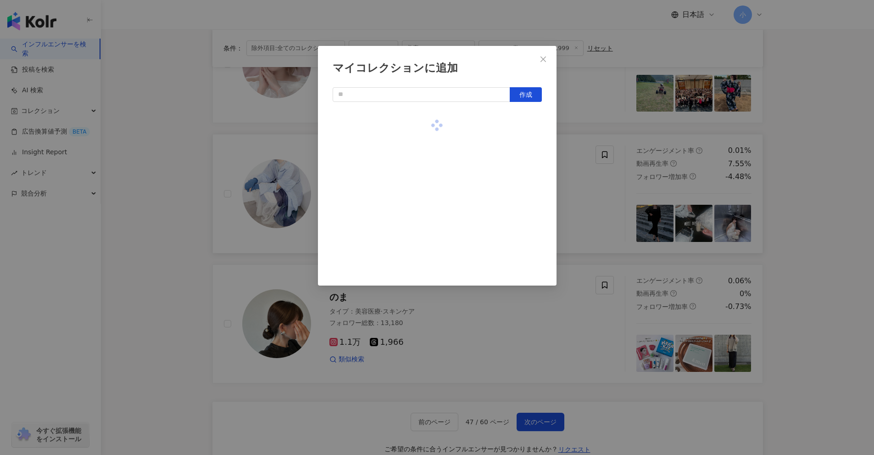
click at [616, 197] on div "マイコレクションに追加 作成" at bounding box center [437, 227] width 874 height 455
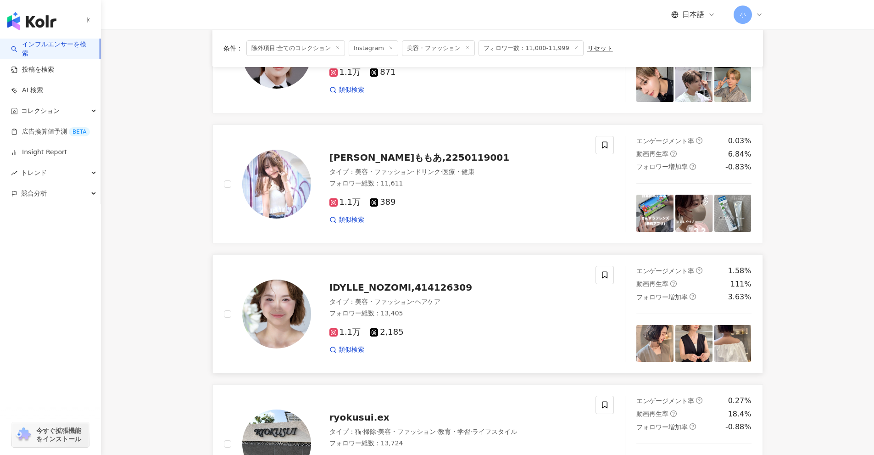
scroll to position [663, 0]
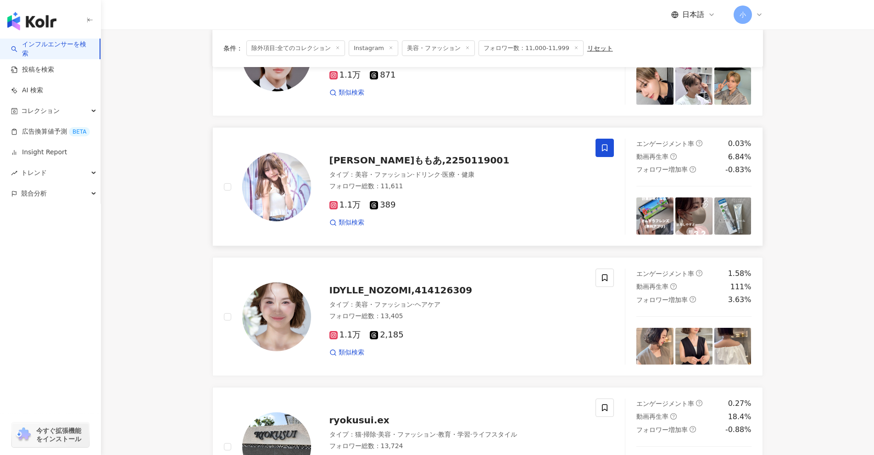
click at [611, 152] on span at bounding box center [605, 148] width 18 height 18
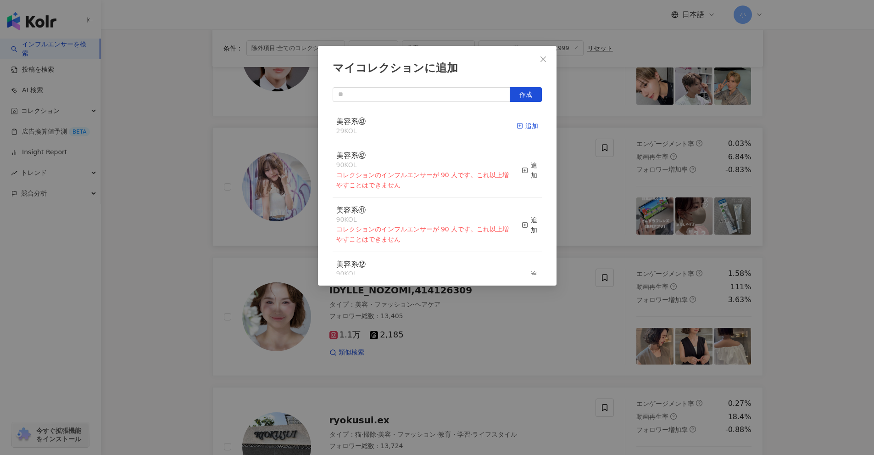
click at [524, 123] on div "追加" at bounding box center [528, 126] width 22 height 10
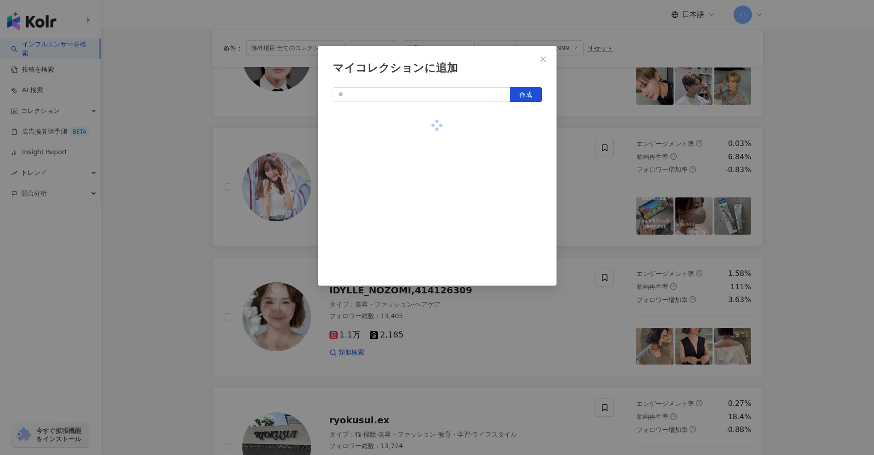
click at [610, 194] on div "マイコレクションに追加 作成" at bounding box center [437, 227] width 874 height 455
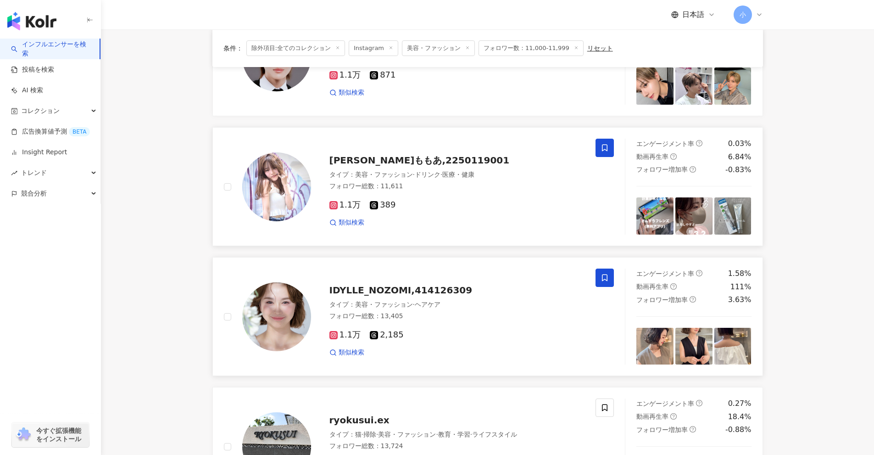
click at [604, 281] on icon at bounding box center [605, 278] width 8 height 8
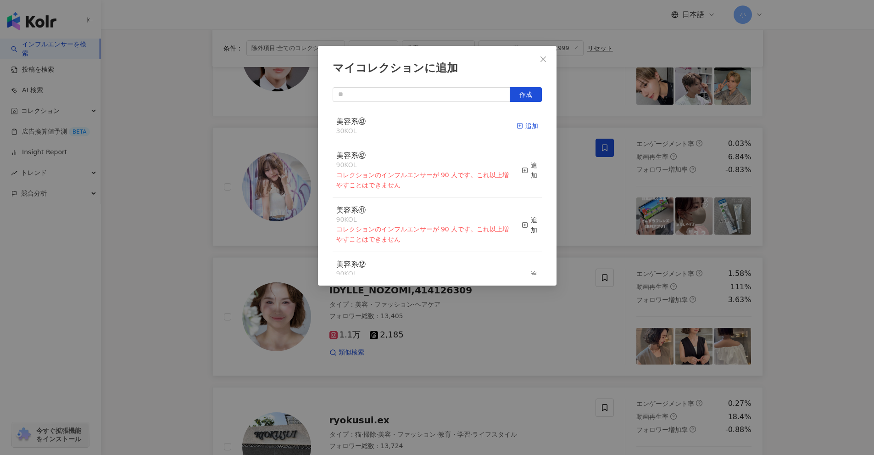
click at [517, 127] on icon "button" at bounding box center [520, 126] width 6 height 6
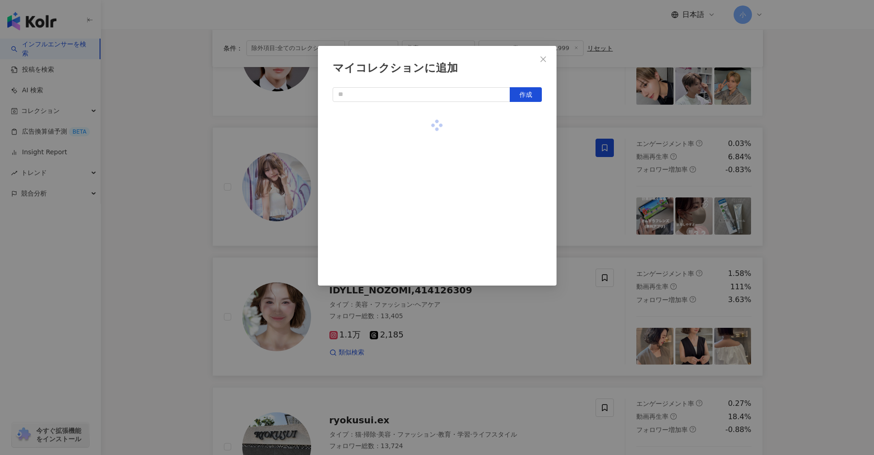
click at [585, 181] on div "マイコレクションに追加 作成" at bounding box center [437, 227] width 874 height 455
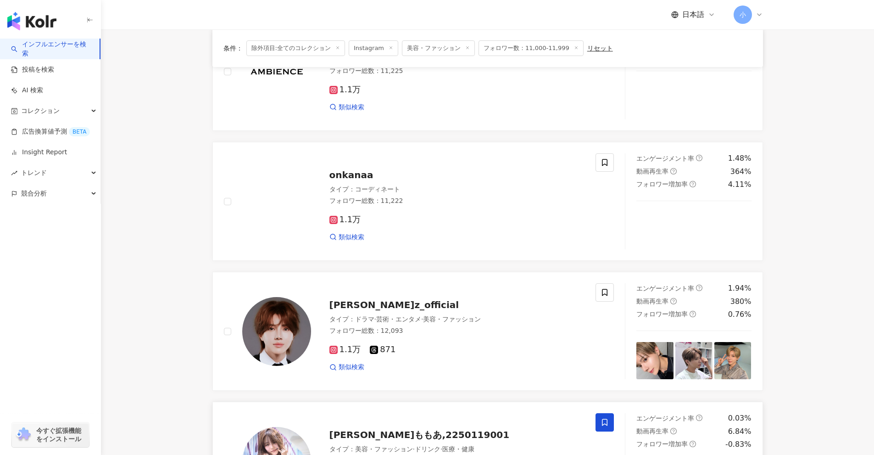
scroll to position [387, 0]
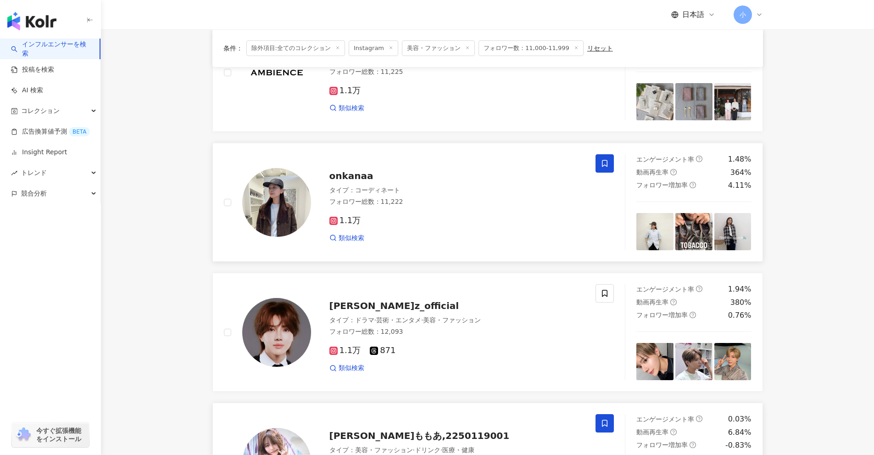
click at [610, 168] on span at bounding box center [605, 163] width 18 height 18
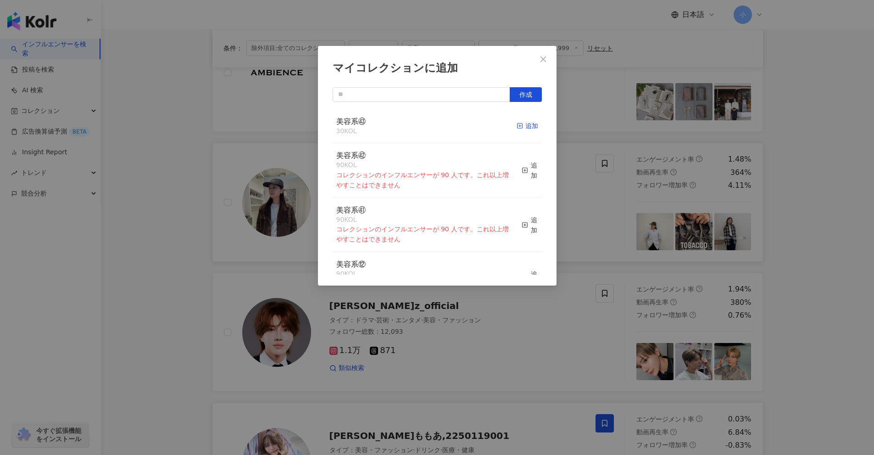
click at [526, 124] on div "追加" at bounding box center [528, 126] width 22 height 10
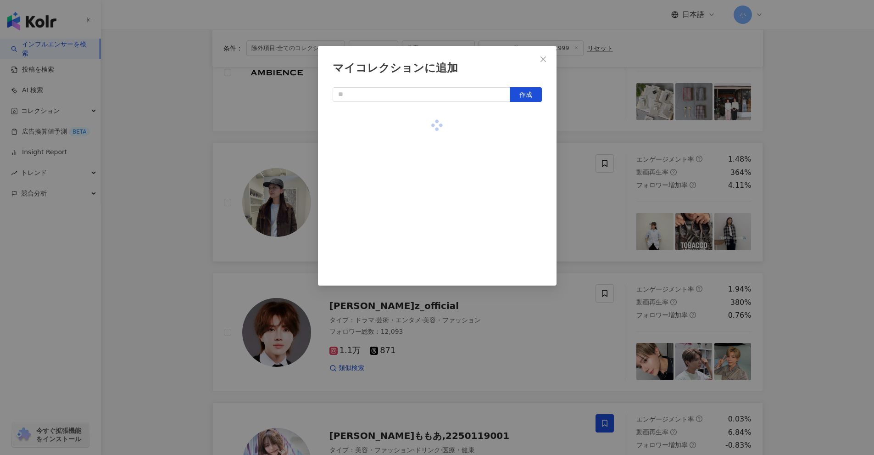
click at [594, 200] on div "マイコレクションに追加 作成" at bounding box center [437, 227] width 874 height 455
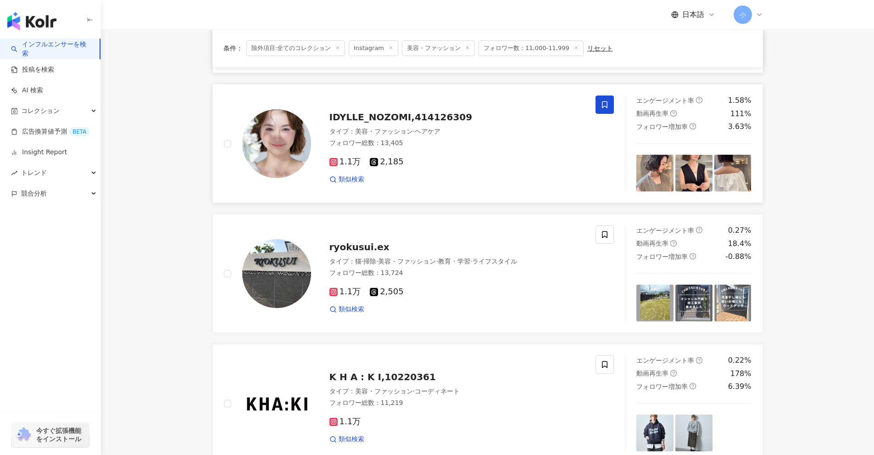
scroll to position [1443, 0]
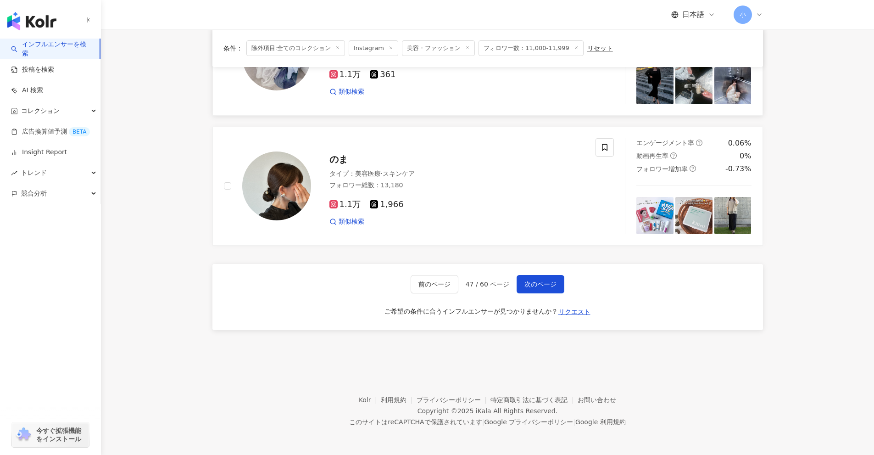
drag, startPoint x: 805, startPoint y: 196, endPoint x: 712, endPoint y: 377, distance: 203.8
click at [531, 283] on span "次のページ" at bounding box center [541, 283] width 32 height 7
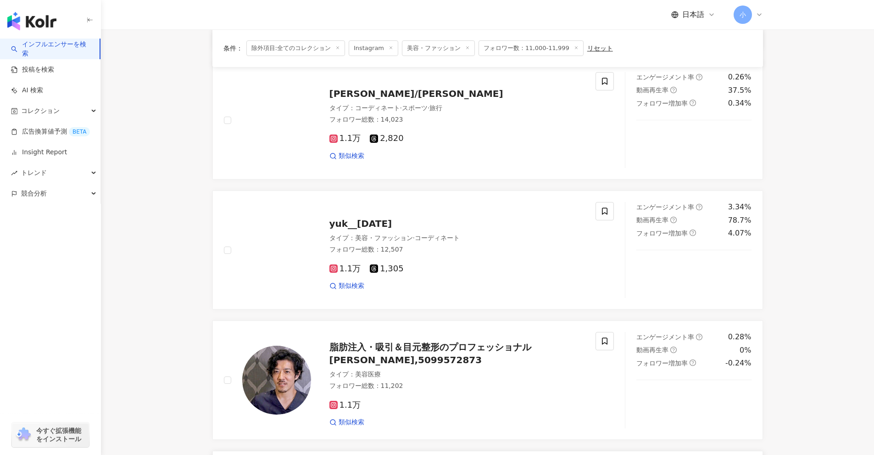
scroll to position [1076, 0]
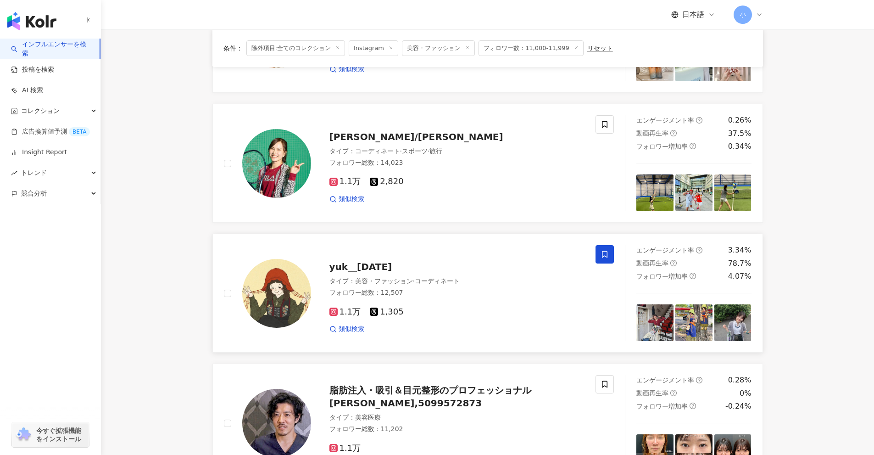
click at [602, 253] on icon at bounding box center [605, 254] width 8 height 8
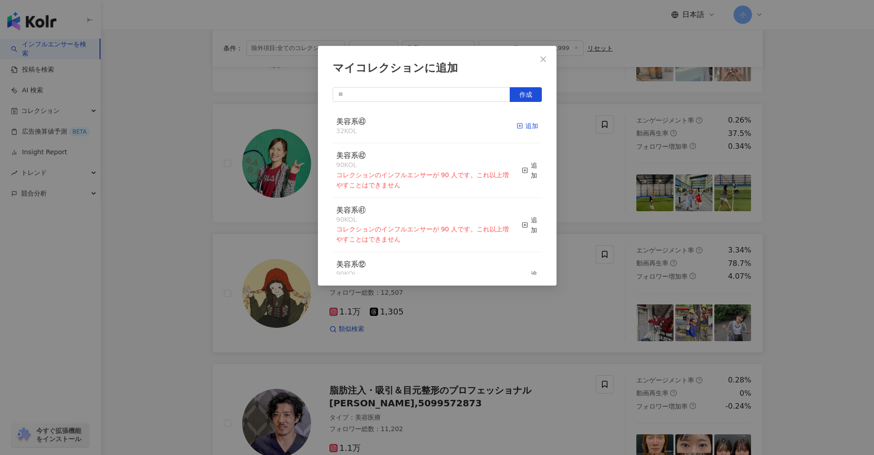
click at [517, 126] on icon "button" at bounding box center [520, 126] width 6 height 6
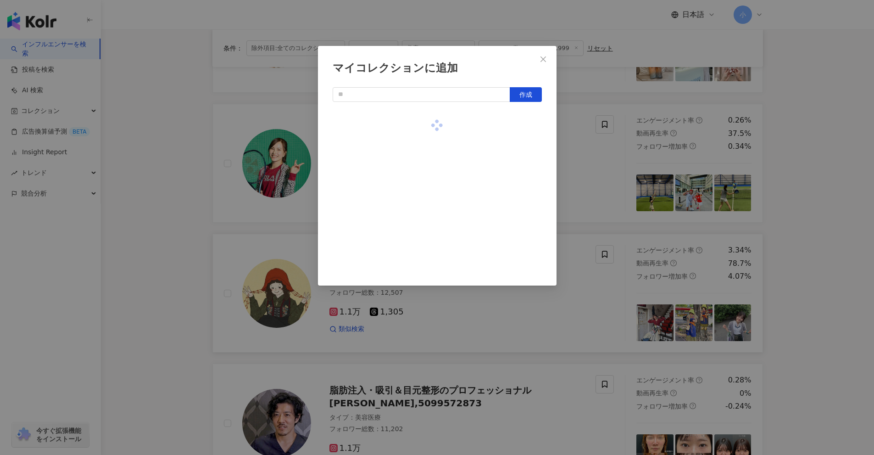
click at [601, 157] on div "マイコレクションに追加 作成" at bounding box center [437, 227] width 874 height 455
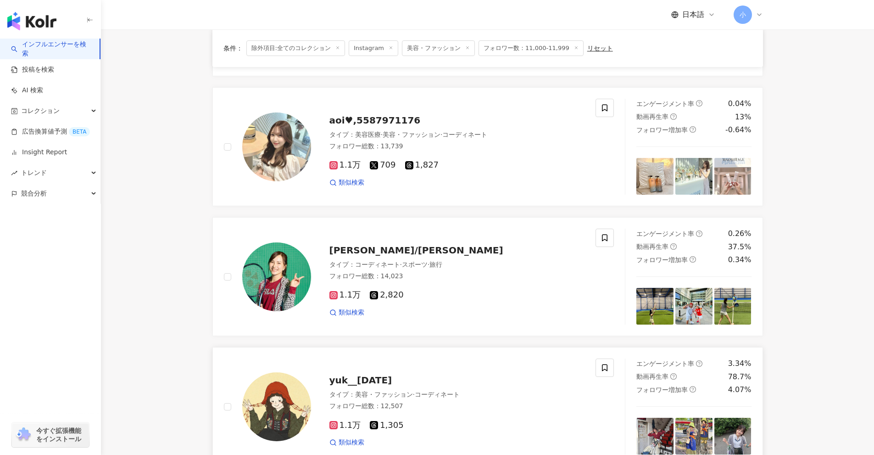
scroll to position [938, 0]
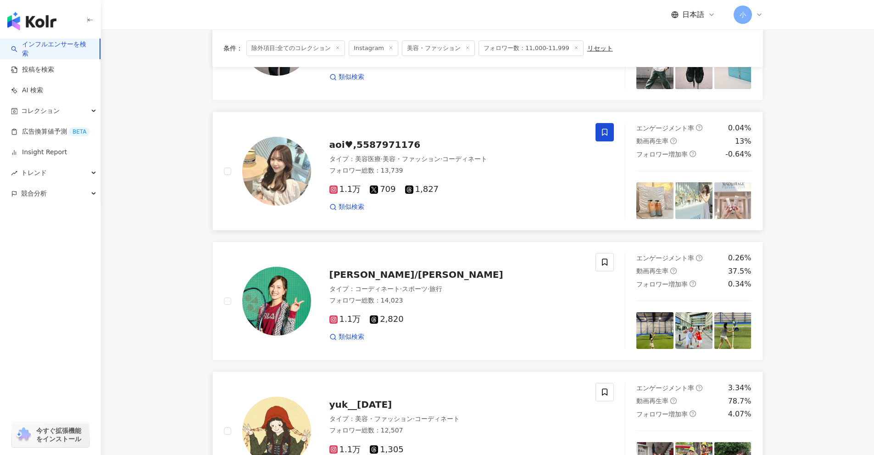
click at [604, 135] on icon at bounding box center [605, 132] width 8 height 8
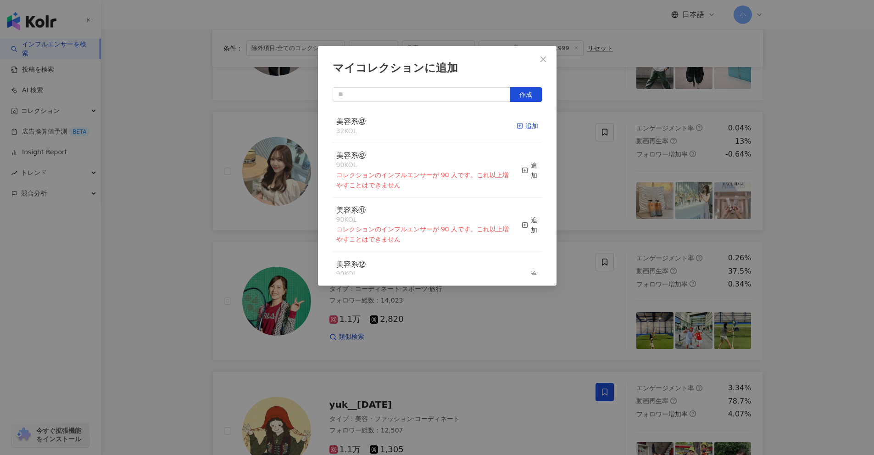
click at [530, 127] on div "追加" at bounding box center [528, 126] width 22 height 10
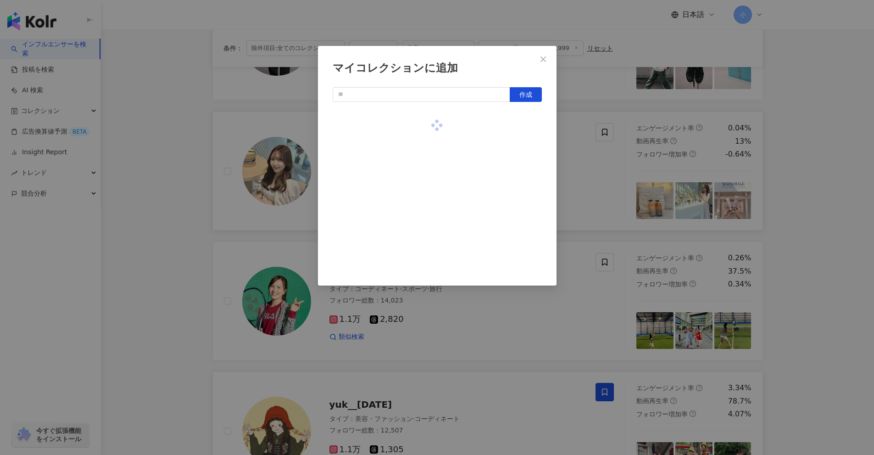
click at [595, 166] on div "マイコレクションに追加 作成" at bounding box center [437, 227] width 874 height 455
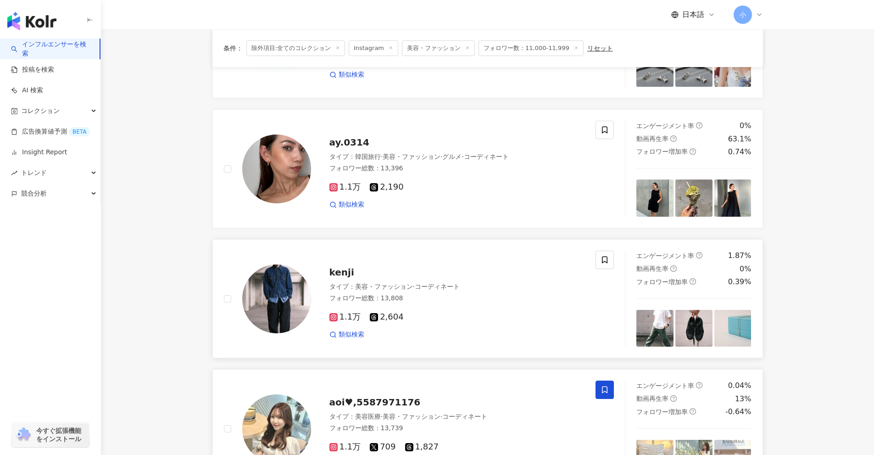
scroll to position [663, 0]
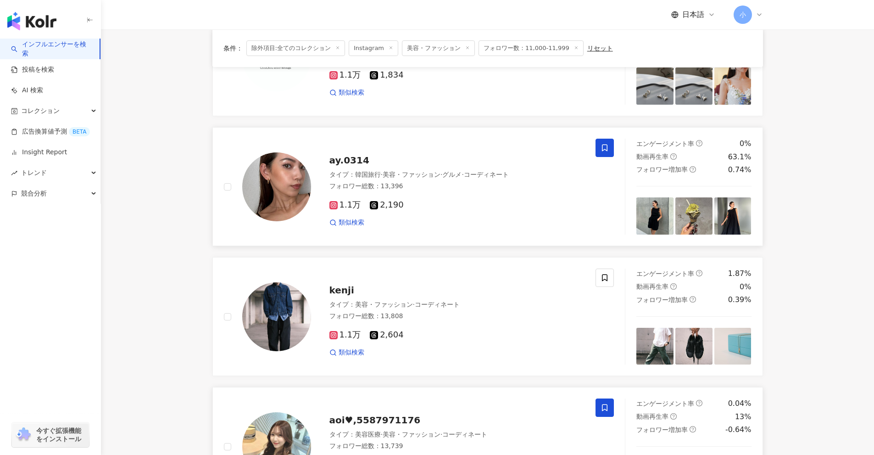
click at [598, 150] on span at bounding box center [605, 148] width 18 height 18
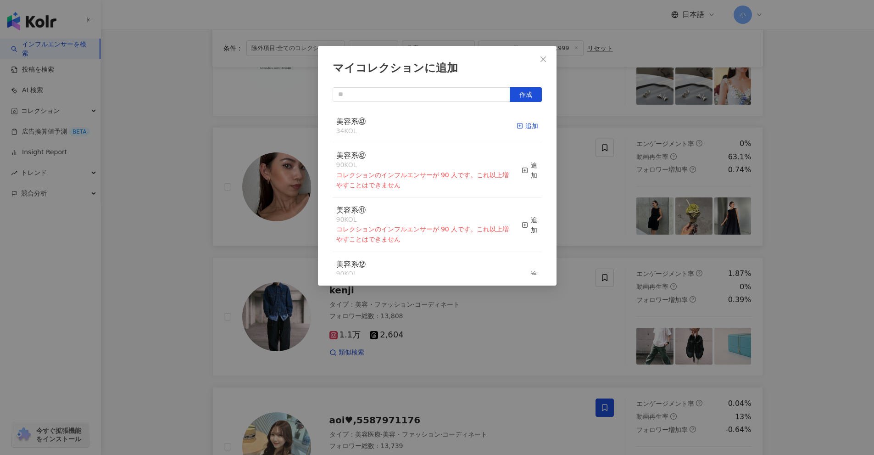
click at [517, 126] on icon "button" at bounding box center [520, 126] width 6 height 6
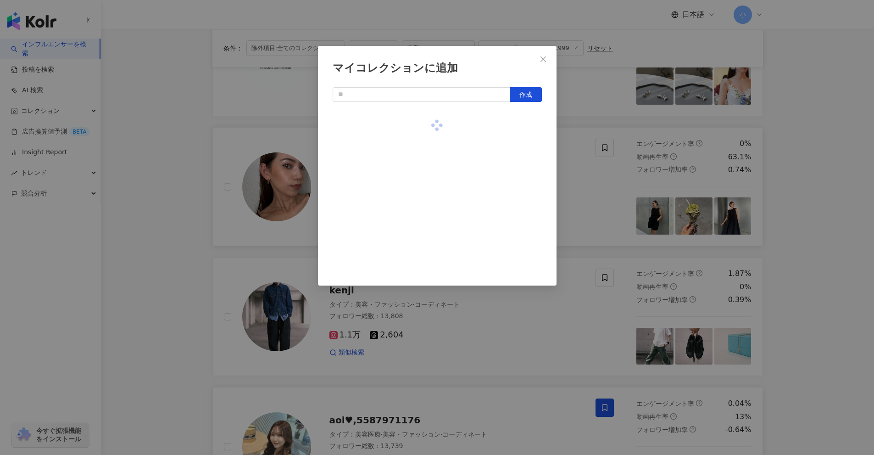
click at [606, 168] on div "マイコレクションに追加 作成" at bounding box center [437, 227] width 874 height 455
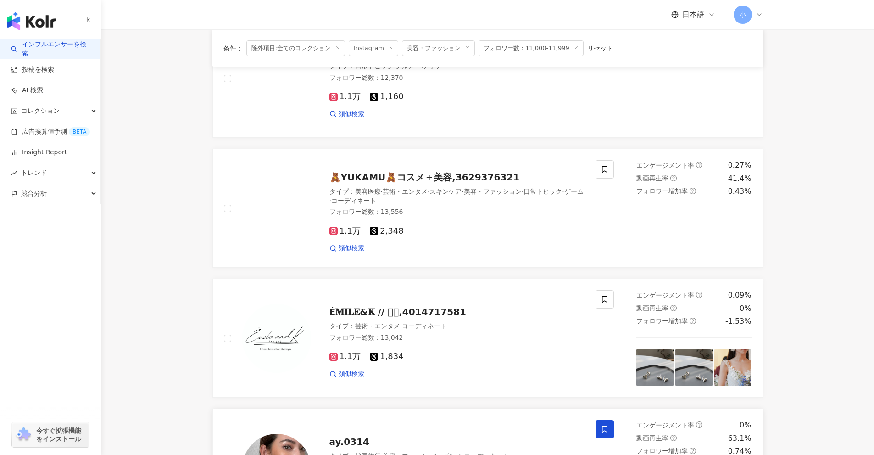
scroll to position [341, 0]
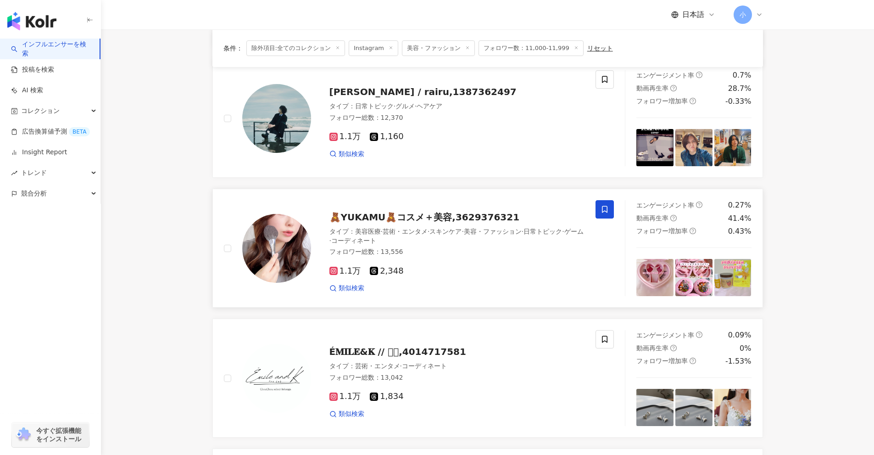
click at [606, 208] on icon at bounding box center [605, 209] width 8 height 8
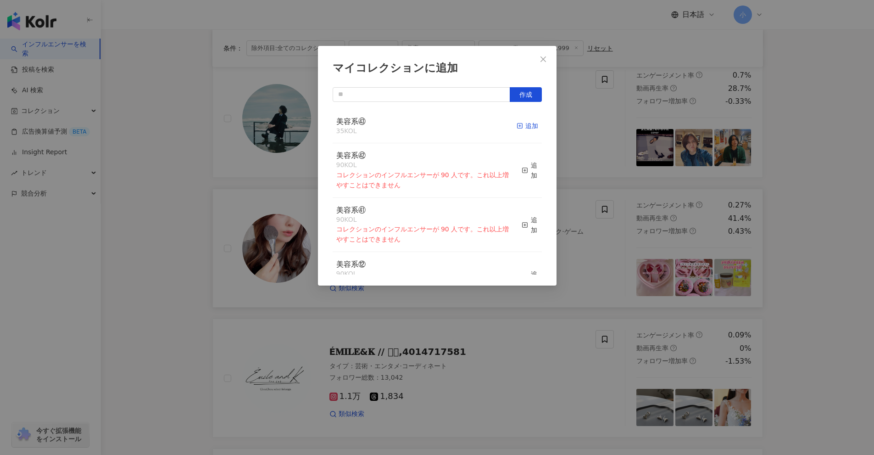
click at [520, 124] on div "追加" at bounding box center [528, 126] width 22 height 10
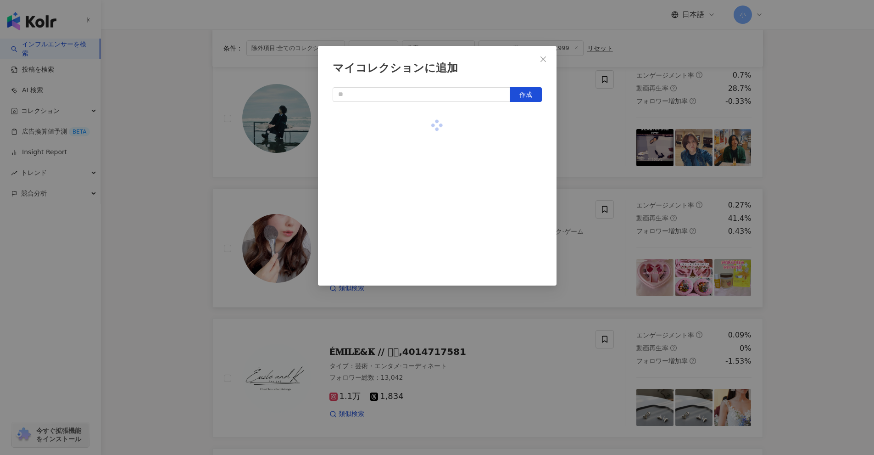
click at [572, 136] on div "マイコレクションに追加 作成" at bounding box center [437, 227] width 874 height 455
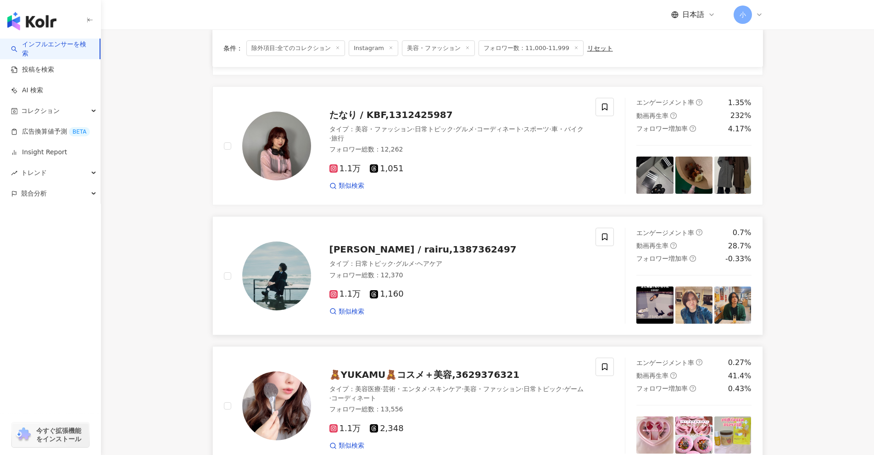
scroll to position [158, 0]
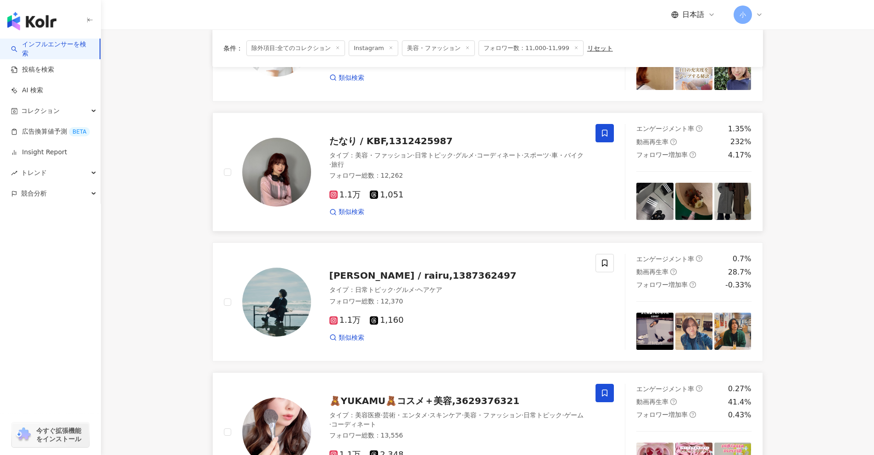
click at [605, 134] on icon at bounding box center [605, 133] width 8 height 8
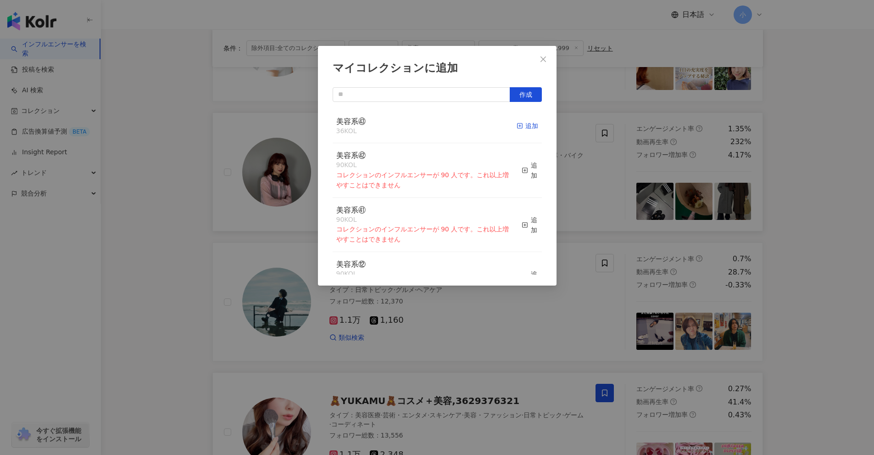
click at [529, 127] on div "追加" at bounding box center [528, 126] width 22 height 10
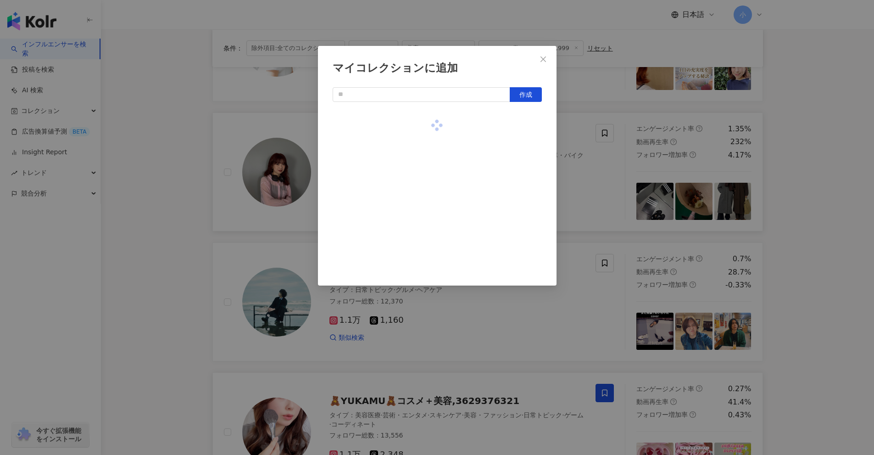
click at [567, 153] on div "マイコレクションに追加 作成" at bounding box center [437, 227] width 874 height 455
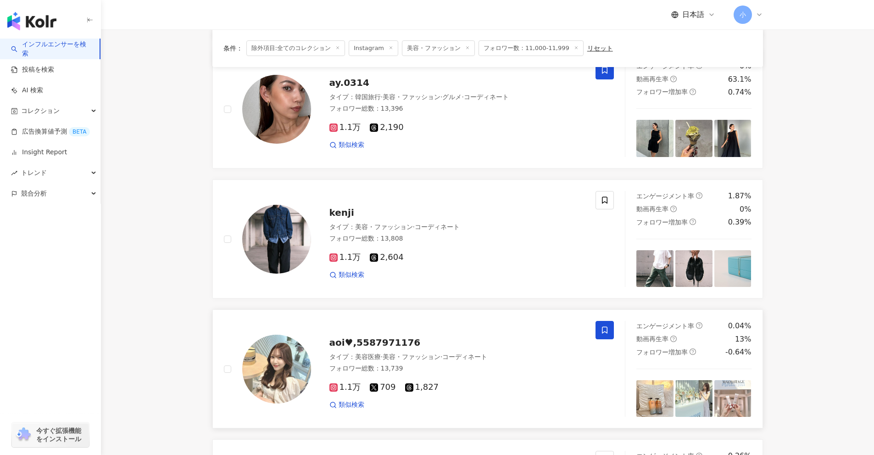
scroll to position [1443, 0]
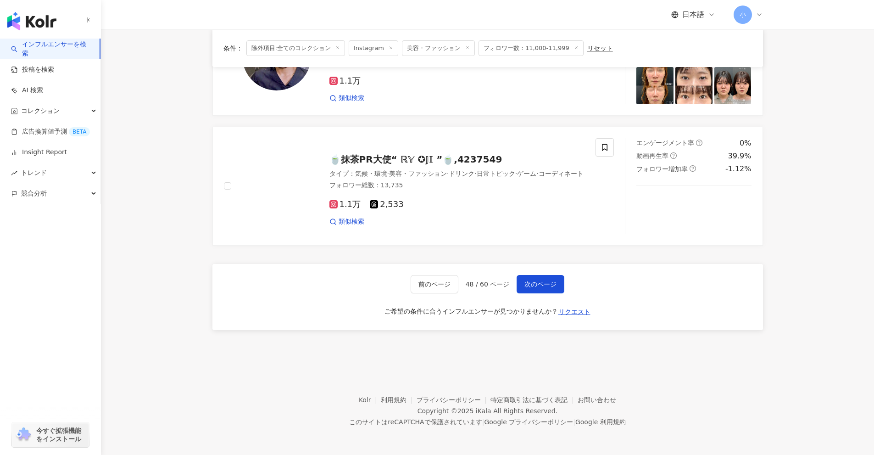
drag, startPoint x: 800, startPoint y: 169, endPoint x: 789, endPoint y: 353, distance: 184.8
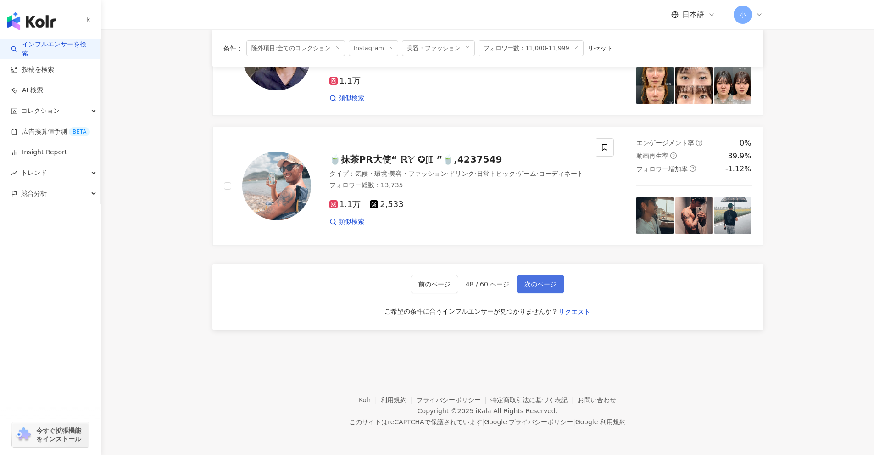
click at [547, 280] on span "次のページ" at bounding box center [541, 283] width 32 height 7
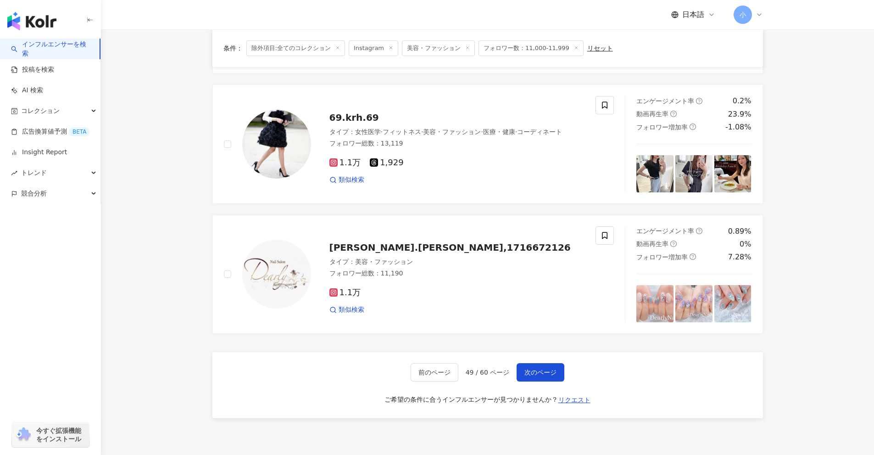
scroll to position [1351, 0]
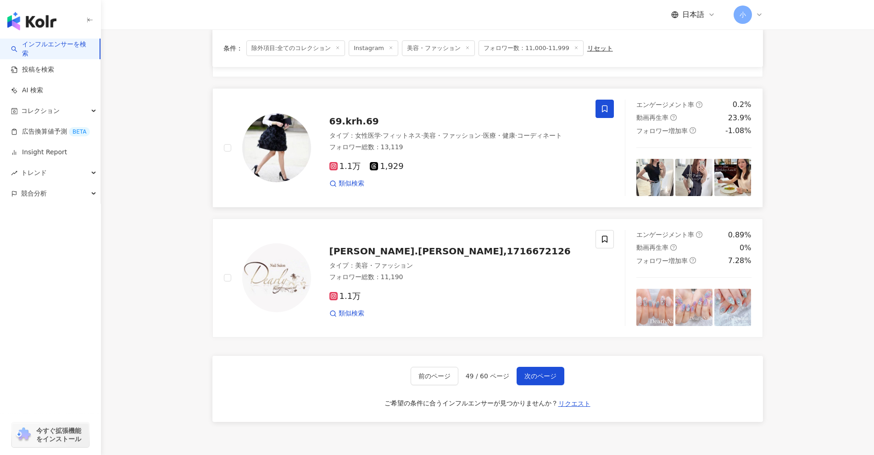
click at [610, 112] on span at bounding box center [605, 109] width 18 height 18
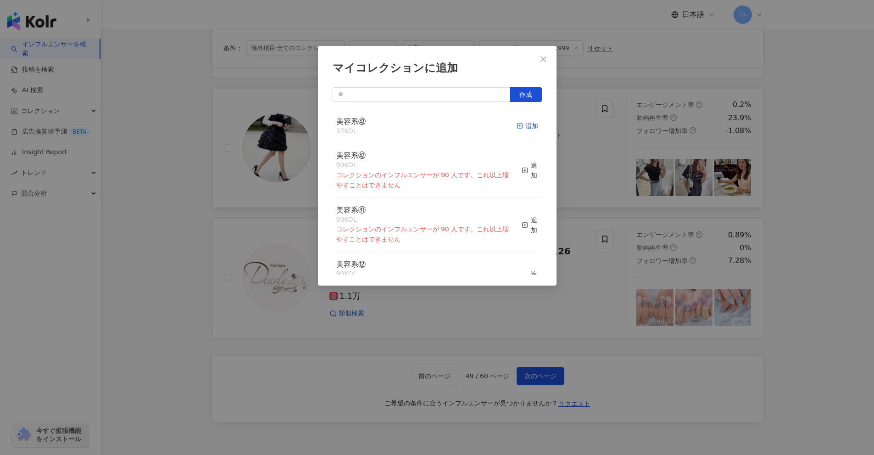
click at [524, 127] on div "追加" at bounding box center [528, 126] width 22 height 10
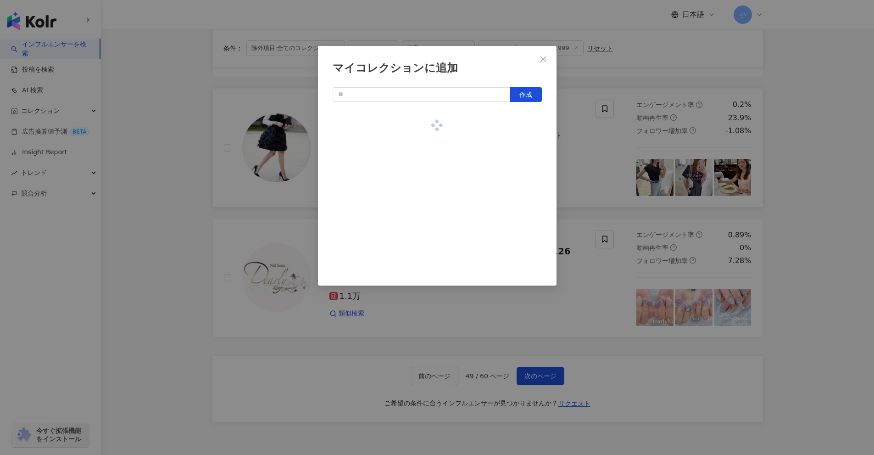
click at [774, 200] on div "マイコレクションに追加 作成" at bounding box center [437, 227] width 874 height 455
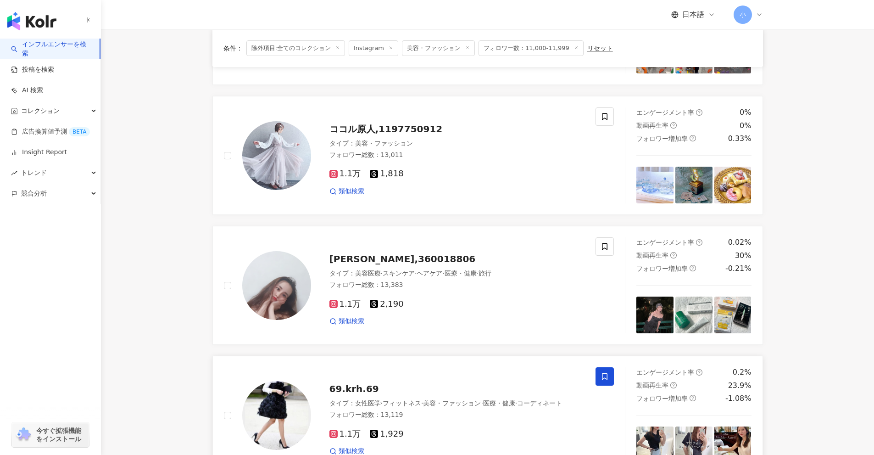
scroll to position [1076, 0]
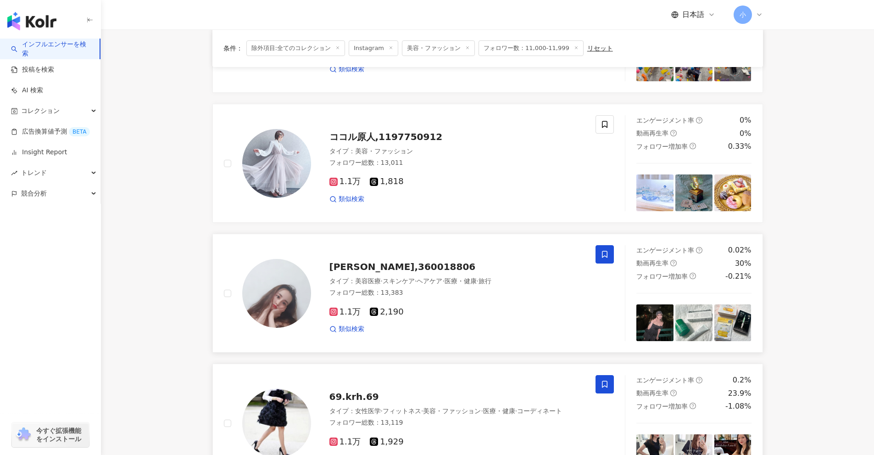
click at [599, 256] on span at bounding box center [605, 254] width 18 height 18
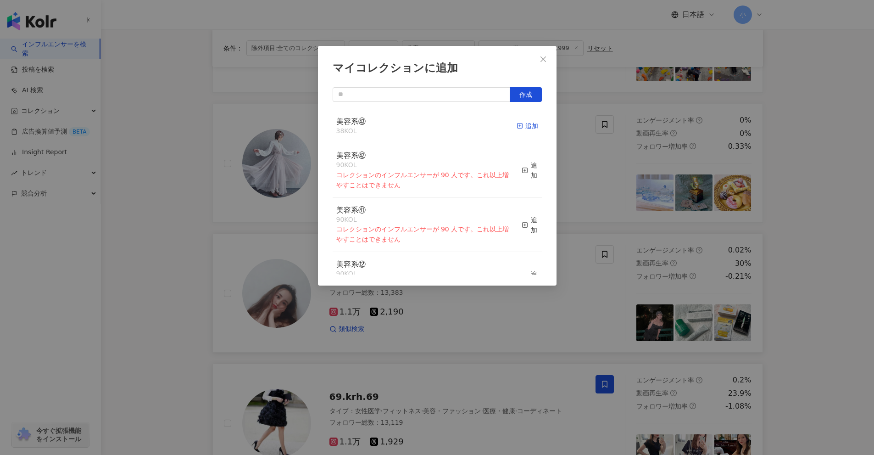
click at [520, 129] on div "追加" at bounding box center [528, 126] width 22 height 10
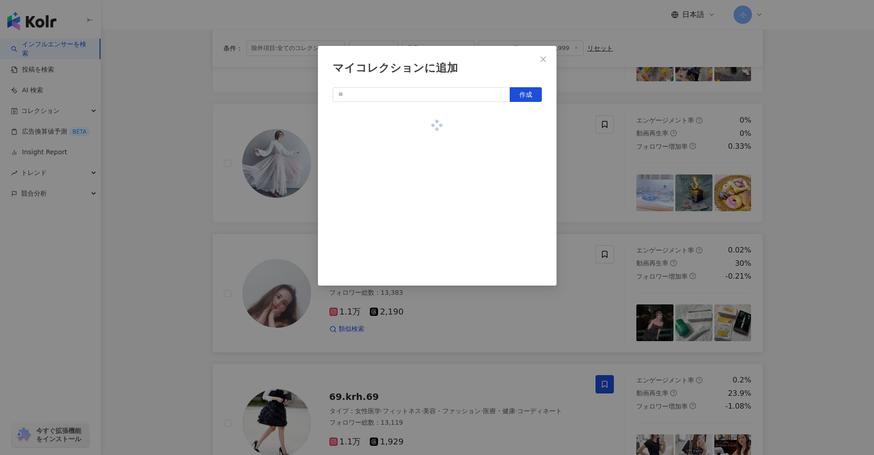
click at [840, 238] on div "マイコレクションに追加 作成" at bounding box center [437, 227] width 874 height 455
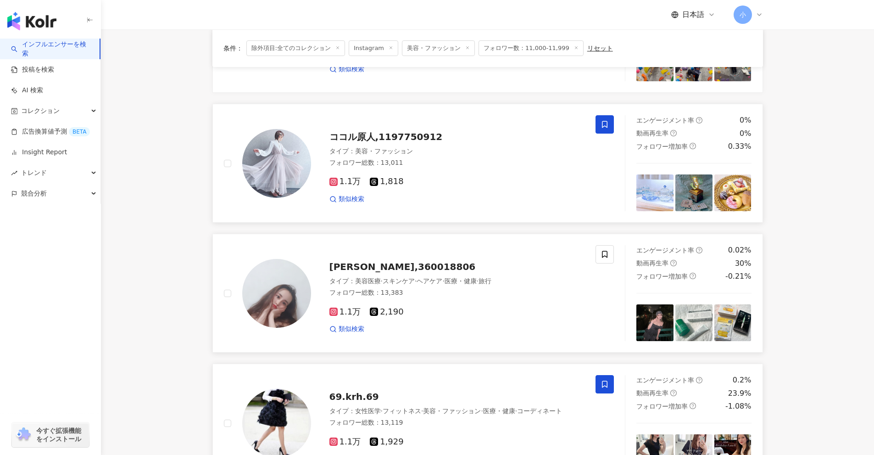
click at [599, 127] on span at bounding box center [605, 124] width 18 height 18
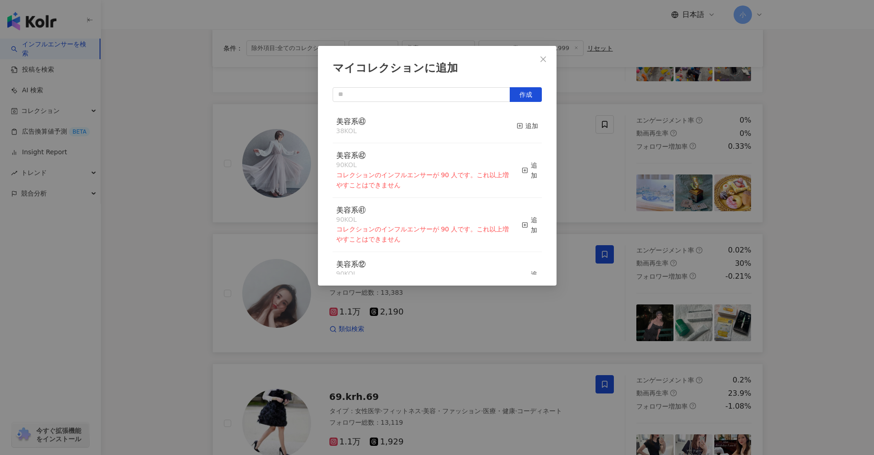
click at [807, 201] on div "マイコレクションに追加 作成 美容系㊸ 38 KOL 追加 美容系㊷ 90 KOL コレクションのインフルエンサーが 90 人です。これ以上増やすことはできま…" at bounding box center [437, 227] width 874 height 455
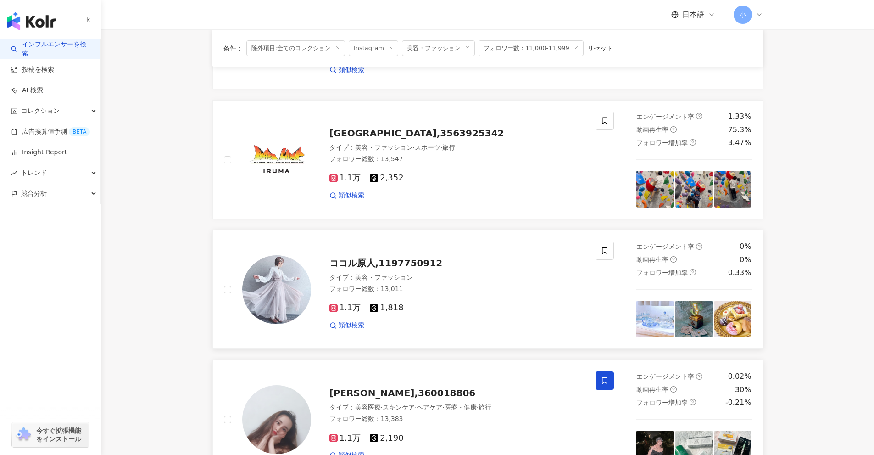
scroll to position [938, 0]
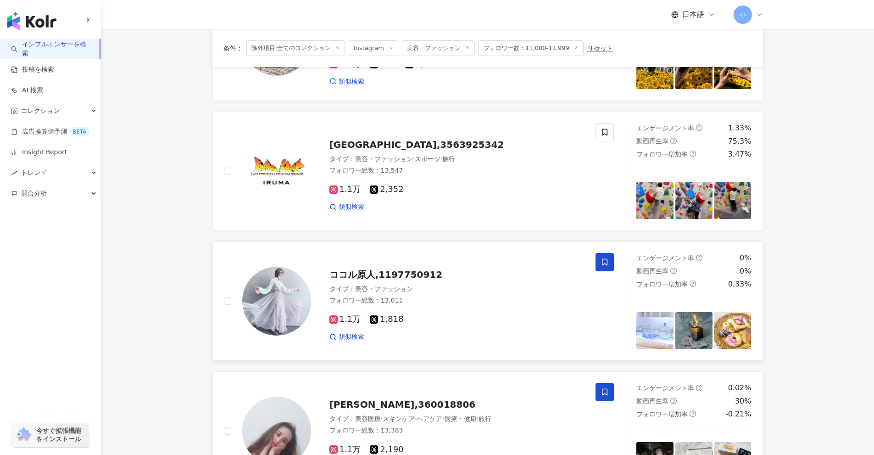
click at [610, 262] on span at bounding box center [605, 262] width 18 height 18
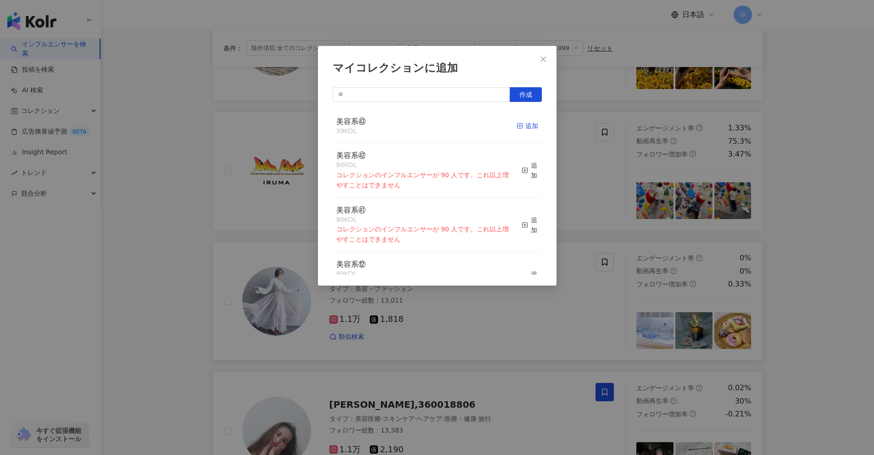
click at [524, 125] on div "追加" at bounding box center [528, 126] width 22 height 10
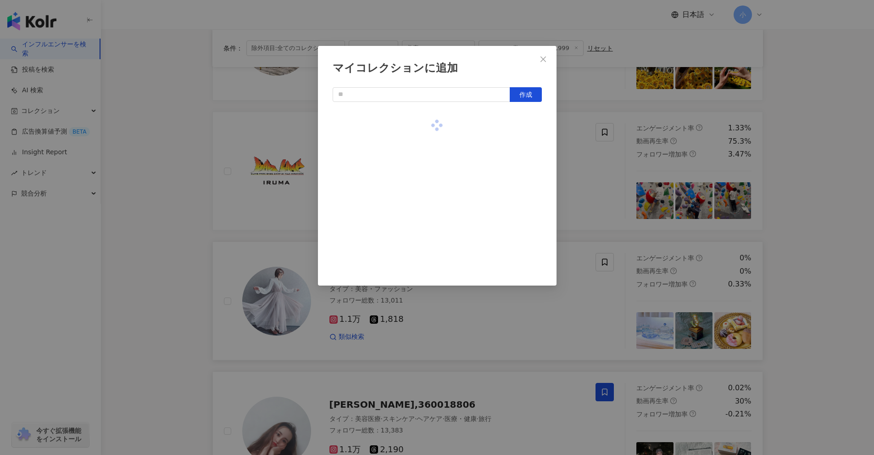
click at [619, 168] on div "マイコレクションに追加 作成" at bounding box center [437, 227] width 874 height 455
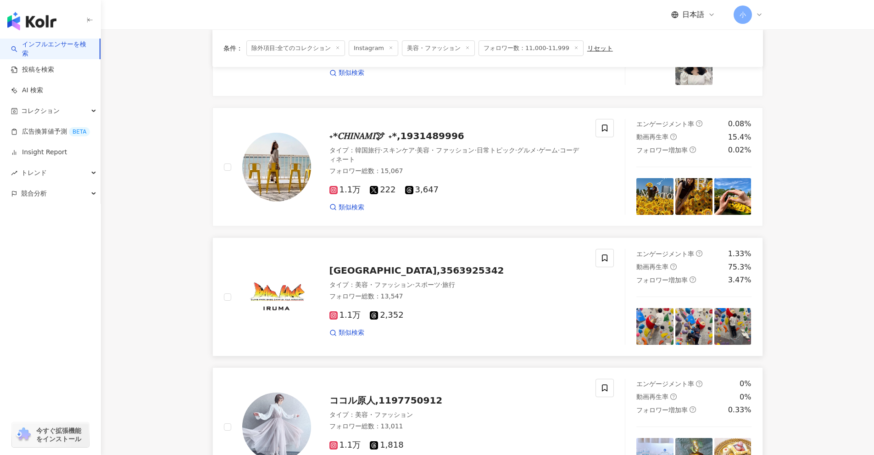
scroll to position [800, 0]
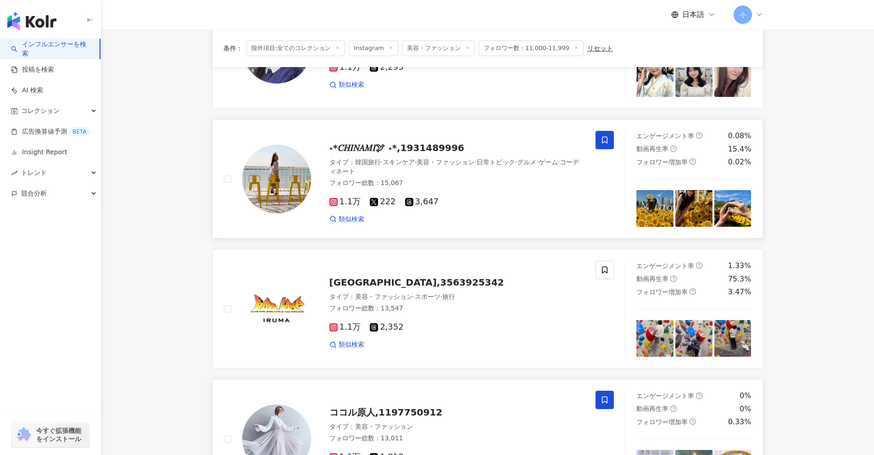
click at [605, 143] on icon at bounding box center [605, 140] width 8 height 8
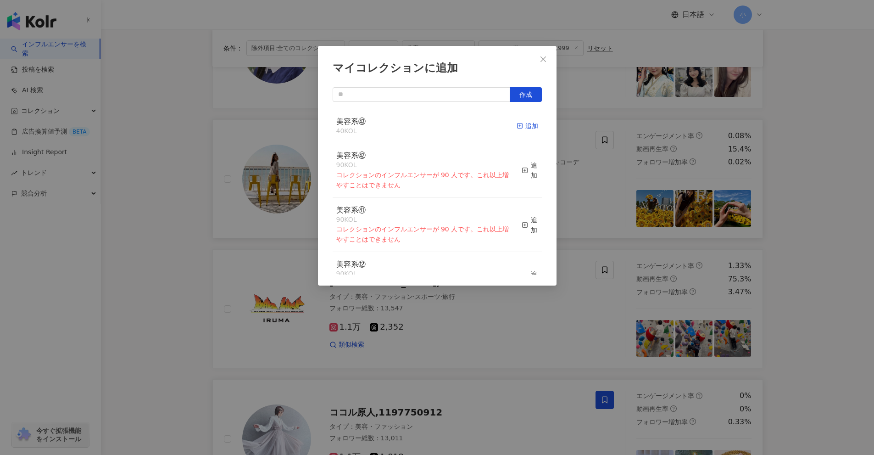
click at [527, 130] on div "追加" at bounding box center [528, 126] width 22 height 10
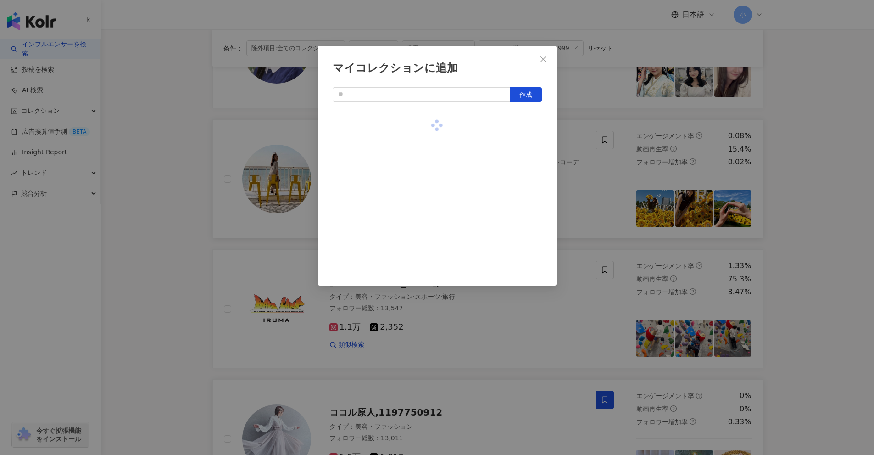
click at [605, 186] on div "マイコレクションに追加 作成" at bounding box center [437, 227] width 874 height 455
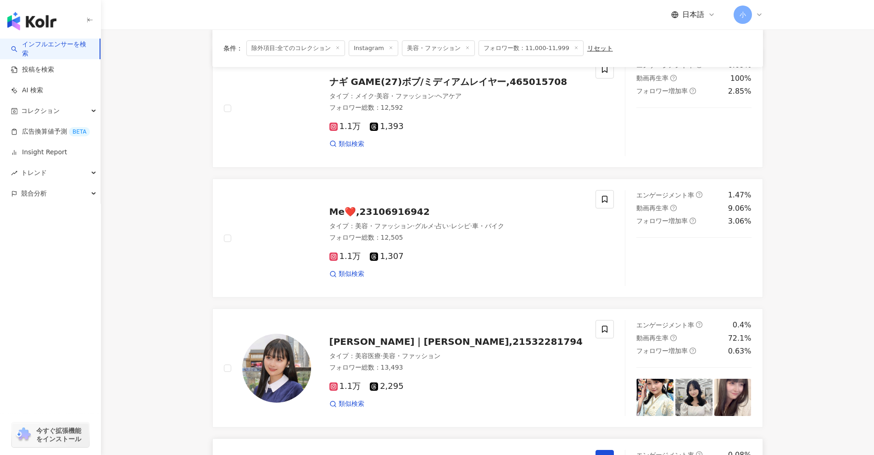
scroll to position [479, 0]
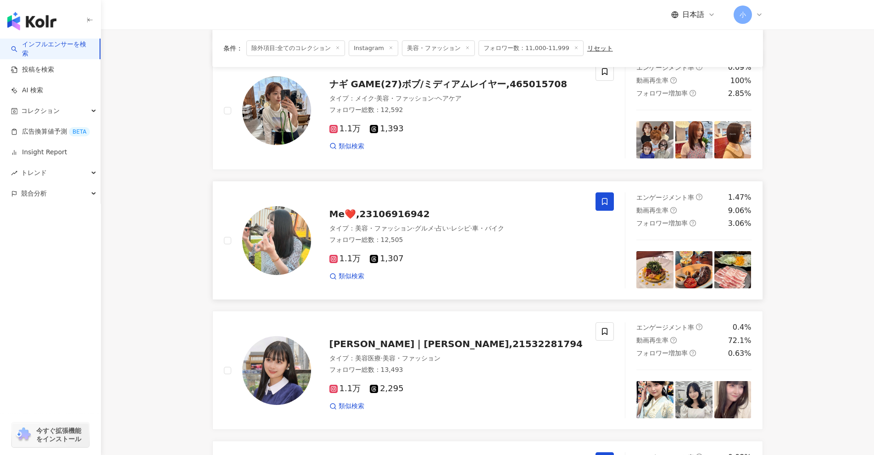
click at [610, 201] on span at bounding box center [605, 201] width 18 height 18
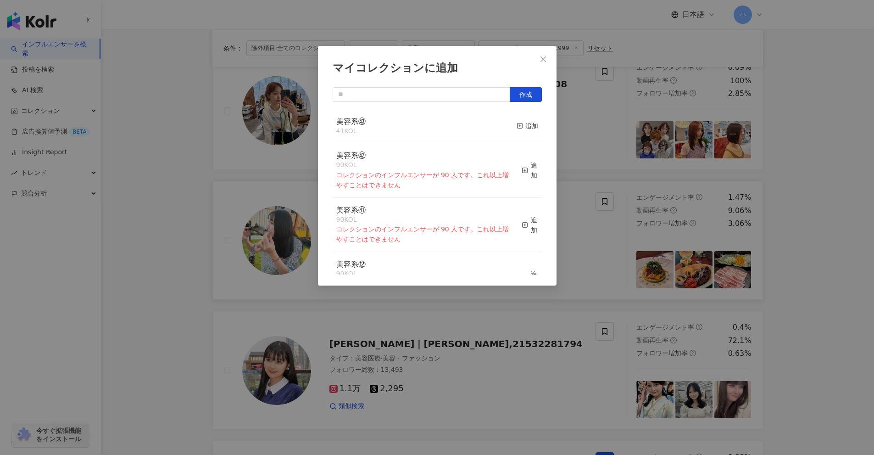
click at [594, 169] on div "マイコレクションに追加 作成 美容系㊸ 41 KOL 追加 美容系㊷ 90 KOL コレクションのインフルエンサーが 90 人です。これ以上増やすことはできま…" at bounding box center [437, 227] width 874 height 455
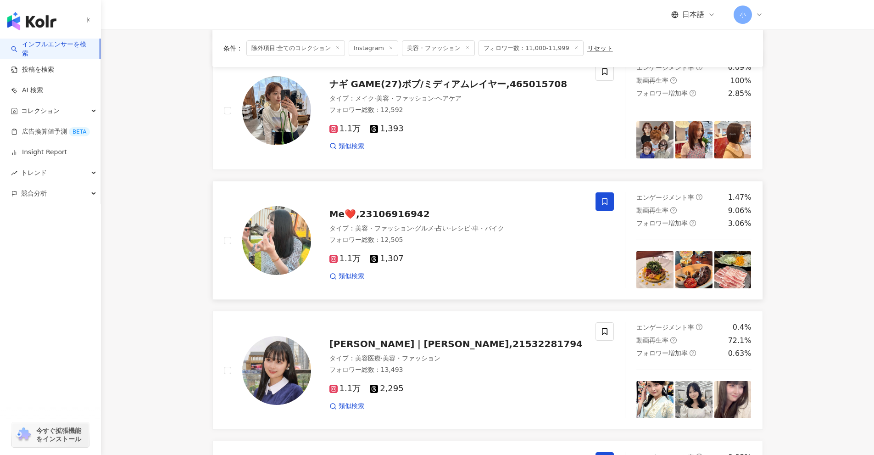
click at [610, 202] on span at bounding box center [605, 201] width 18 height 18
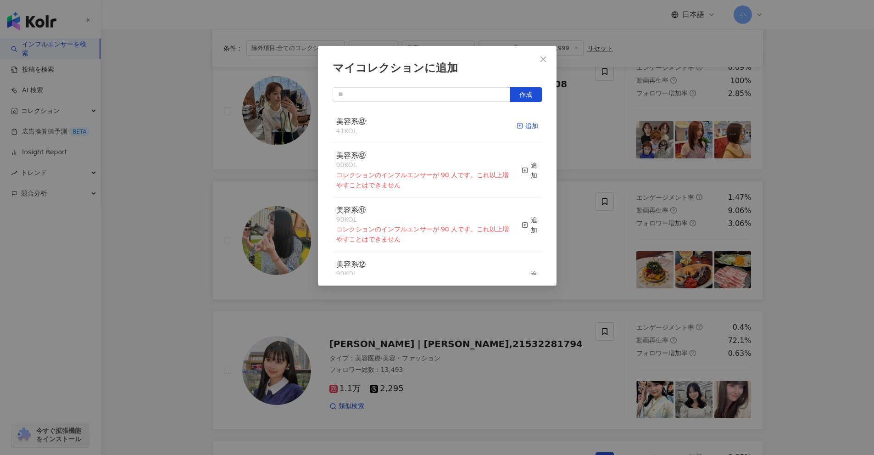
click at [529, 125] on div "追加" at bounding box center [528, 126] width 22 height 10
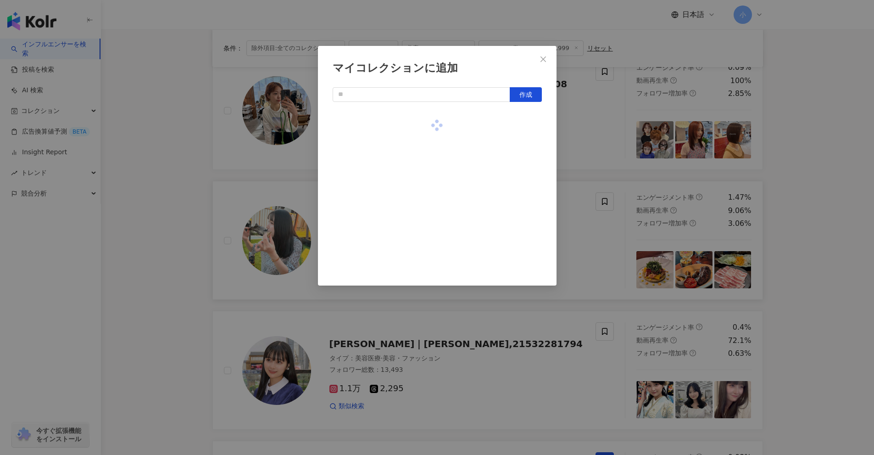
click at [600, 149] on div "マイコレクションに追加 作成" at bounding box center [437, 227] width 874 height 455
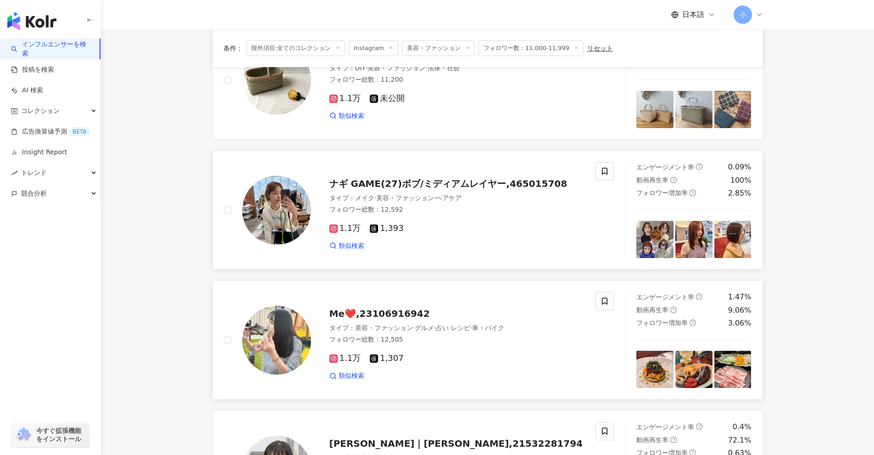
scroll to position [341, 0]
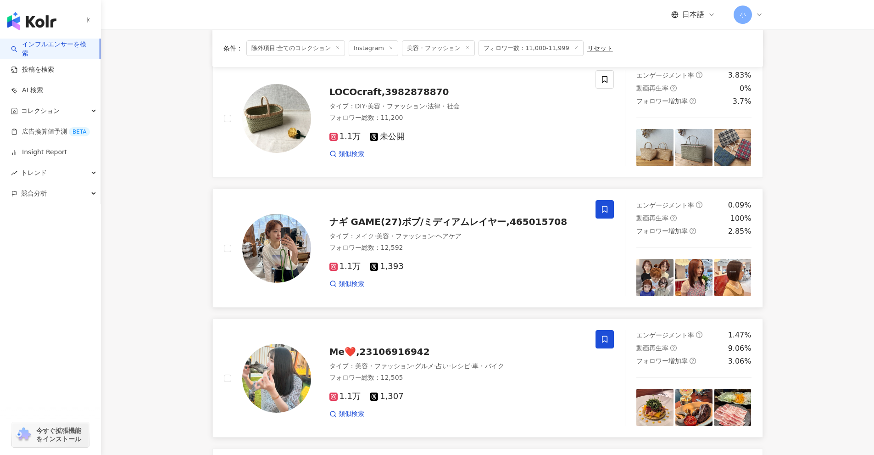
click at [612, 209] on span at bounding box center [605, 209] width 18 height 18
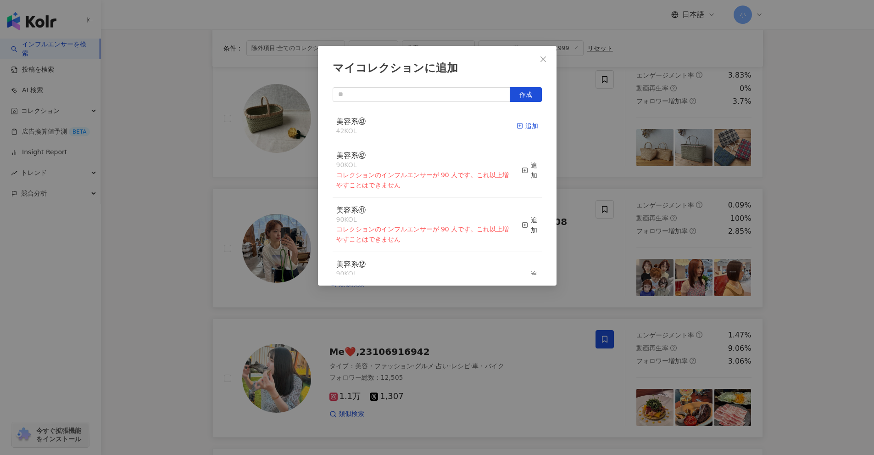
click at [522, 126] on div "追加" at bounding box center [528, 126] width 22 height 10
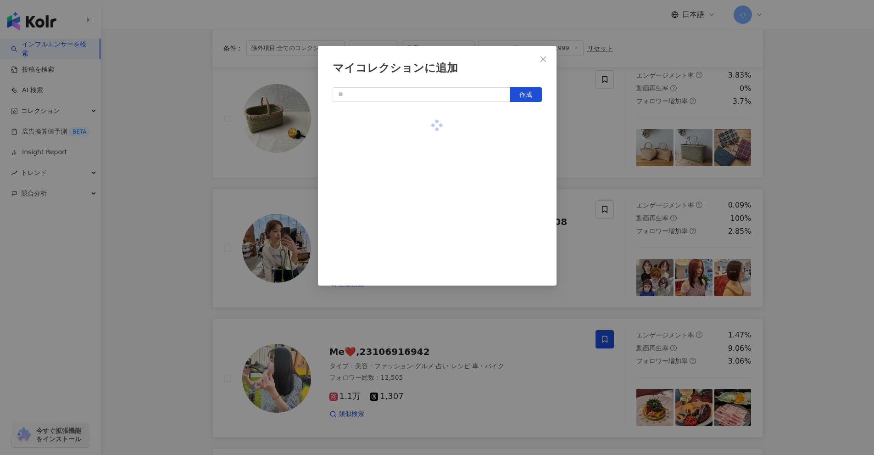
click at [591, 144] on div "マイコレクションに追加 作成" at bounding box center [437, 227] width 874 height 455
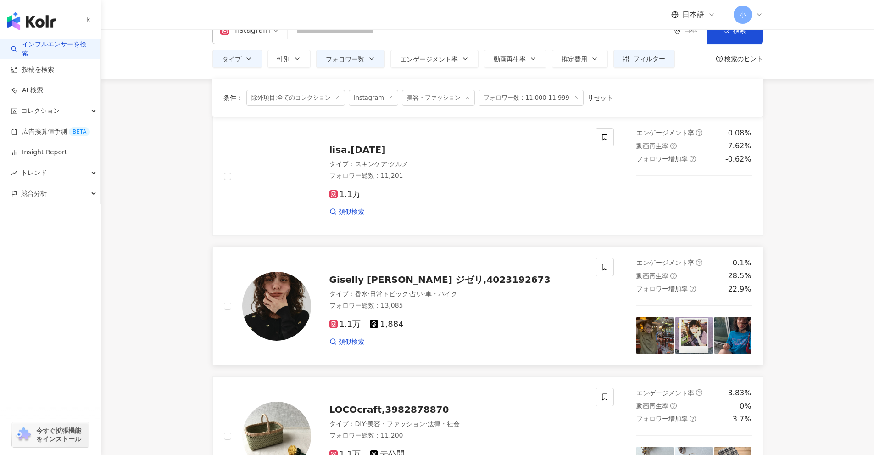
scroll to position [0, 0]
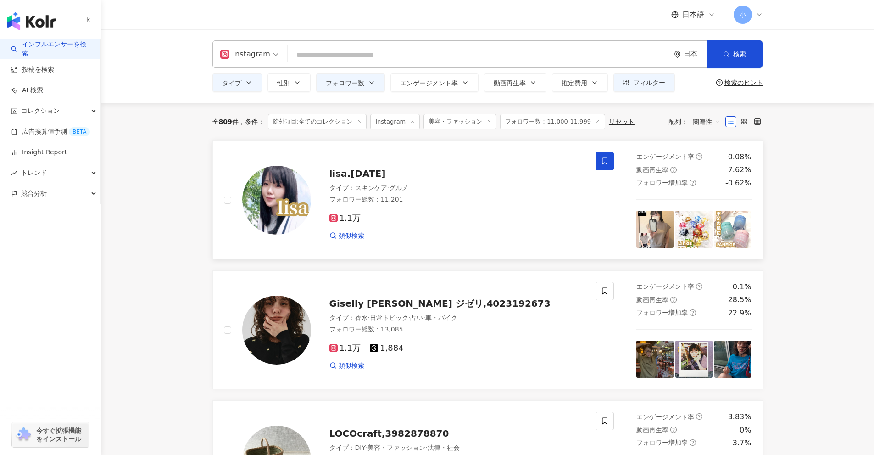
click at [602, 159] on icon at bounding box center [605, 161] width 8 height 8
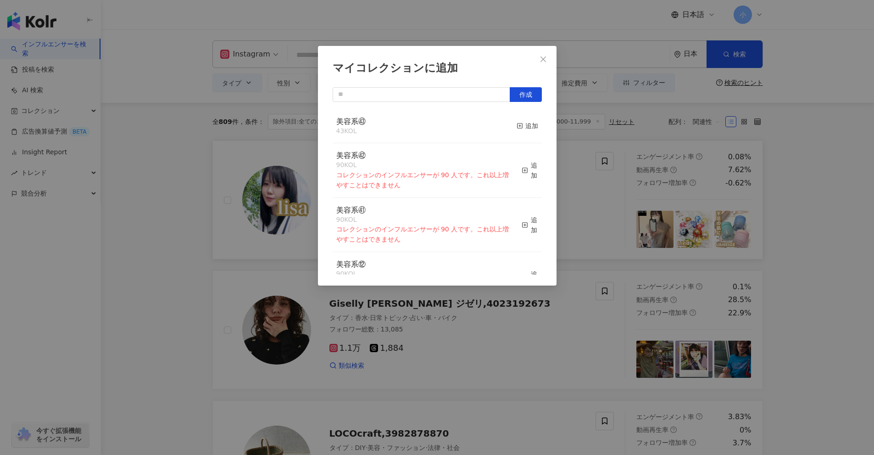
click at [517, 132] on button "追加" at bounding box center [528, 126] width 22 height 19
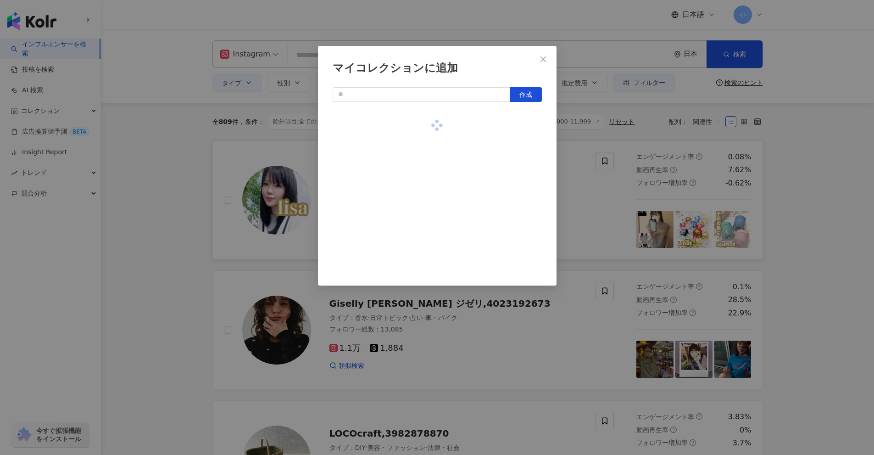
click at [810, 191] on div "マイコレクションに追加 作成" at bounding box center [437, 227] width 874 height 455
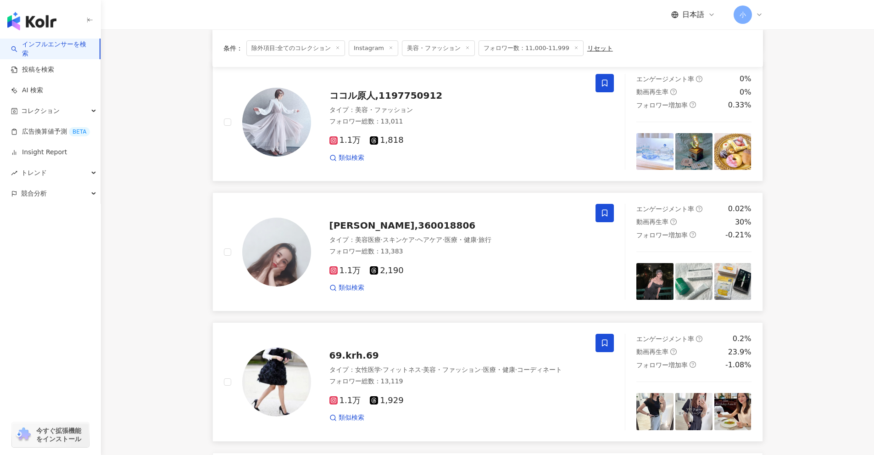
scroll to position [1443, 0]
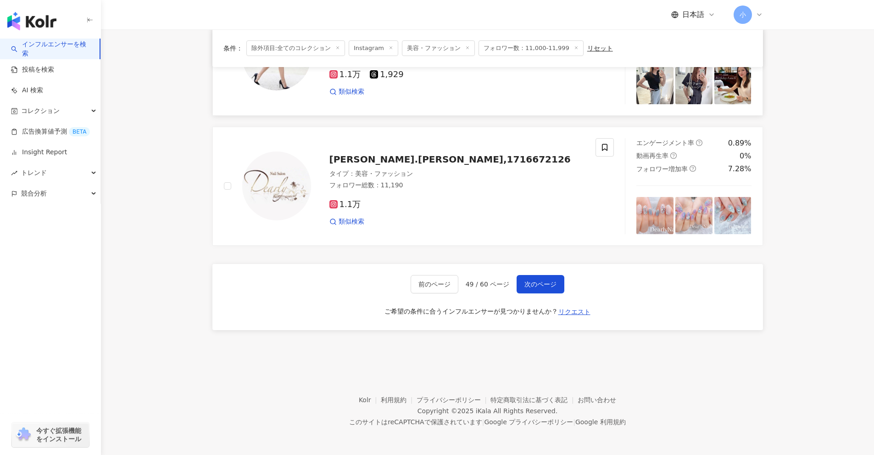
drag, startPoint x: 821, startPoint y: 173, endPoint x: 777, endPoint y: 445, distance: 275.1
click at [540, 278] on button "次のページ" at bounding box center [541, 284] width 48 height 18
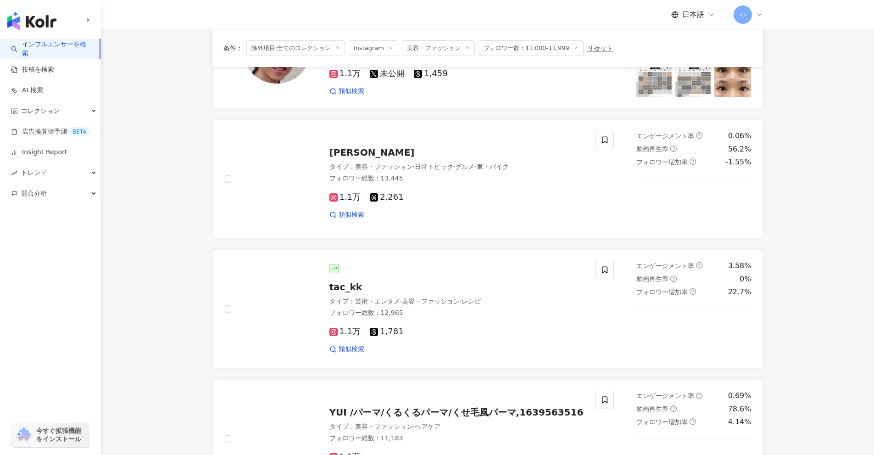
scroll to position [663, 0]
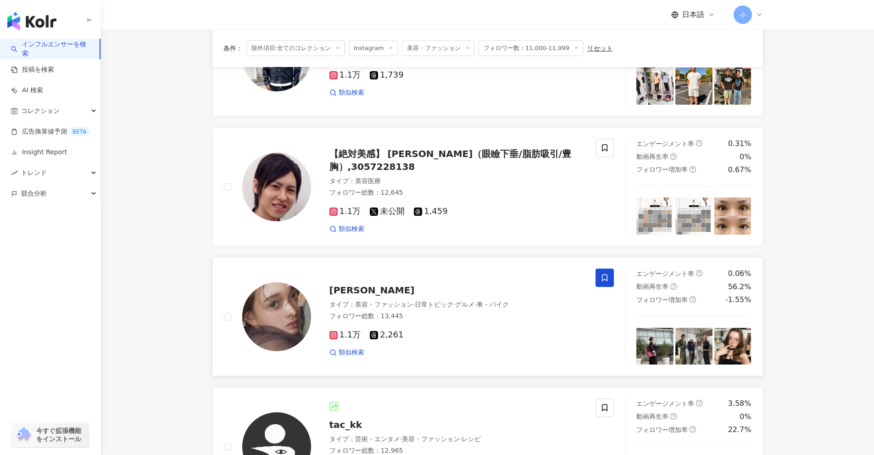
click at [603, 276] on icon at bounding box center [605, 278] width 8 height 8
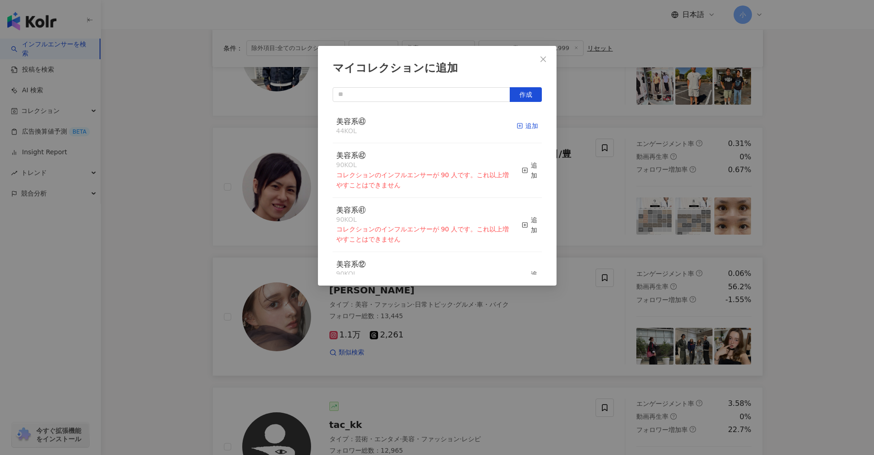
click at [522, 123] on div "追加" at bounding box center [528, 126] width 22 height 10
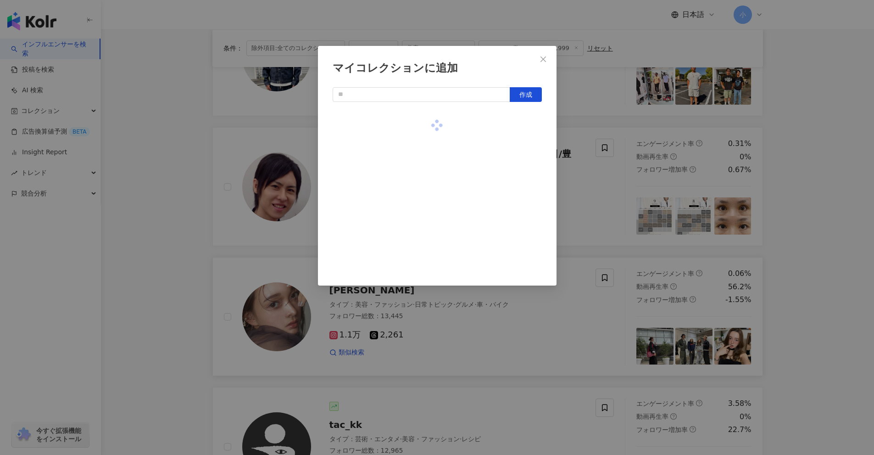
click at [604, 194] on div "マイコレクションに追加 作成" at bounding box center [437, 227] width 874 height 455
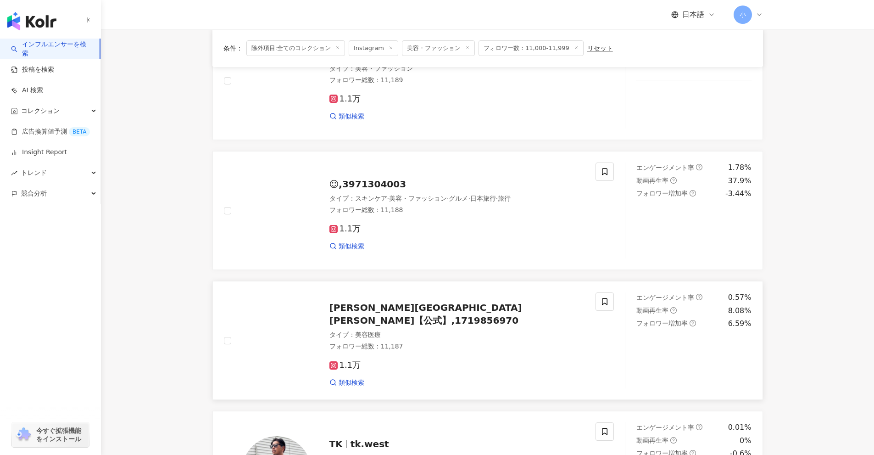
scroll to position [204, 0]
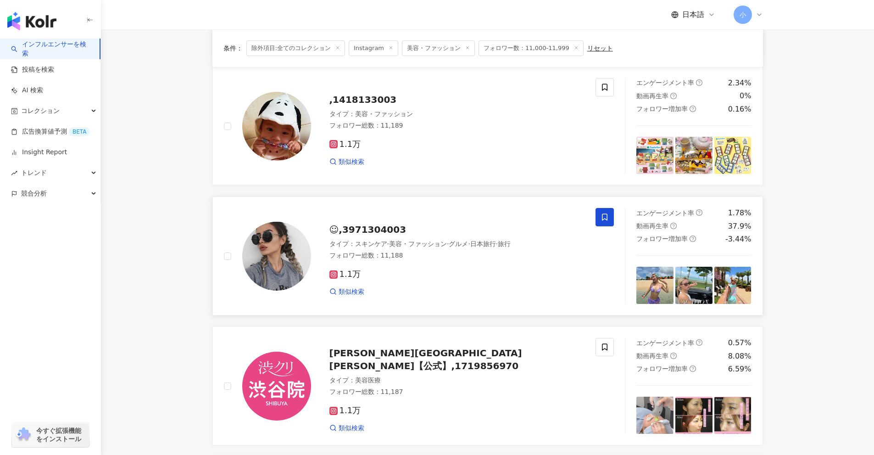
click at [609, 220] on span at bounding box center [605, 217] width 18 height 18
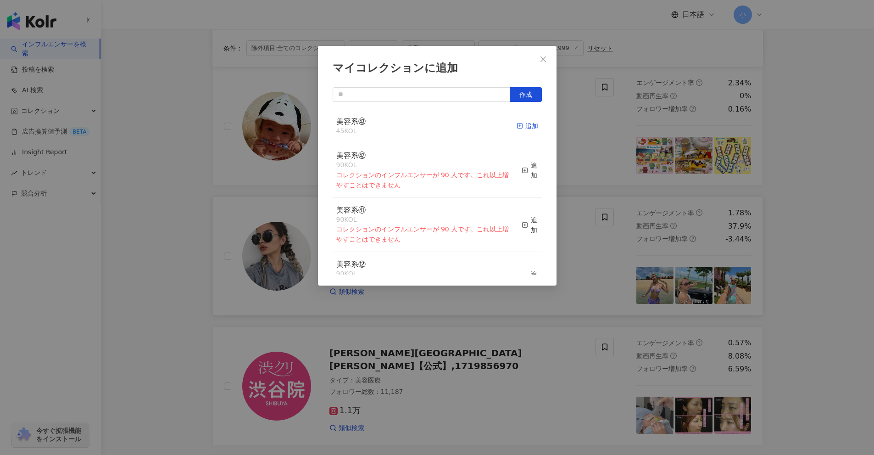
click at [523, 122] on div "追加" at bounding box center [528, 126] width 22 height 10
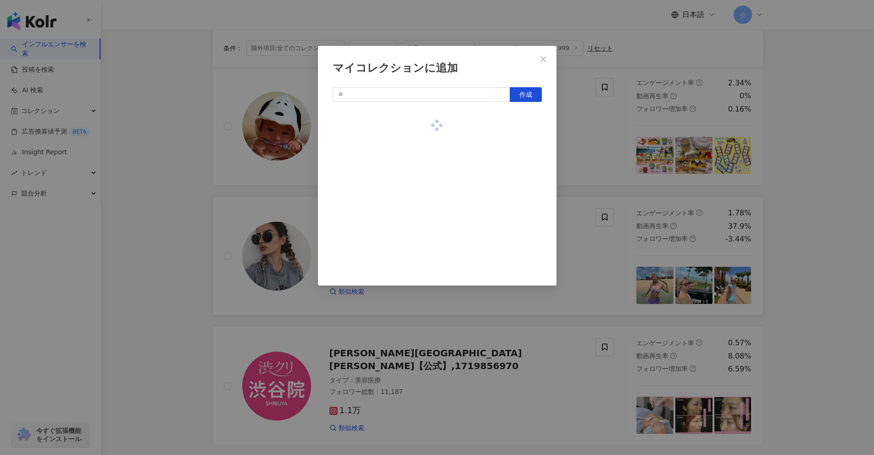
click at [587, 178] on div "マイコレクションに追加 作成" at bounding box center [437, 227] width 874 height 455
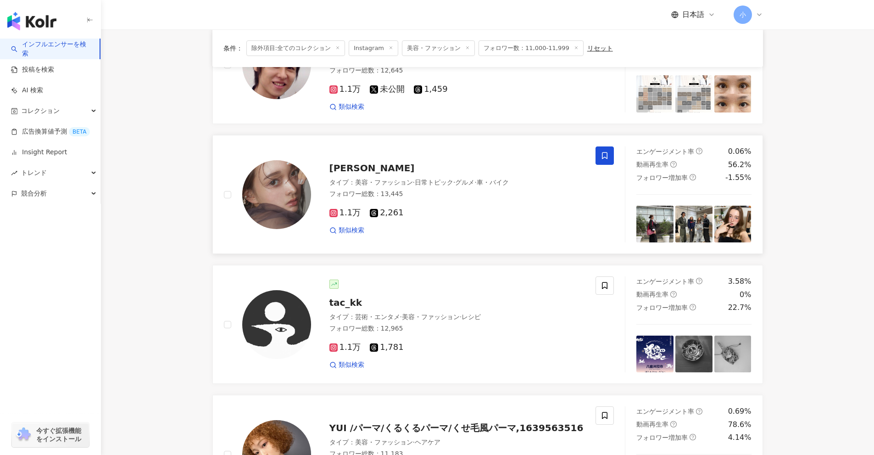
scroll to position [1443, 0]
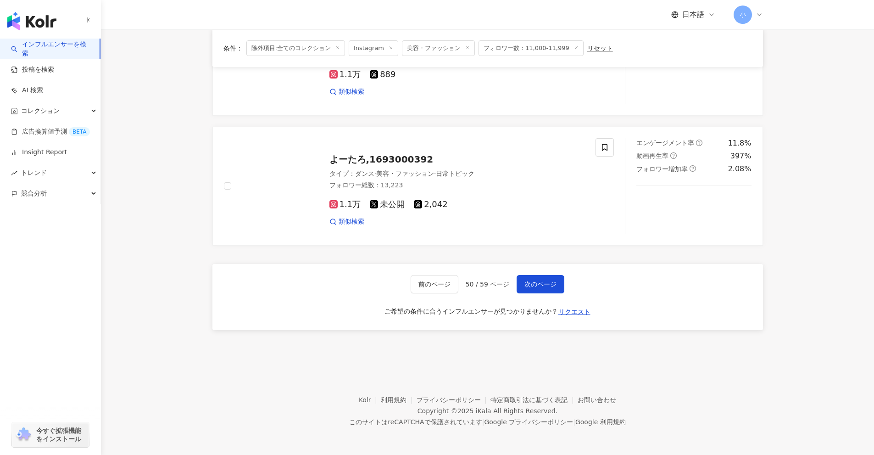
drag, startPoint x: 840, startPoint y: 163, endPoint x: 806, endPoint y: 323, distance: 163.3
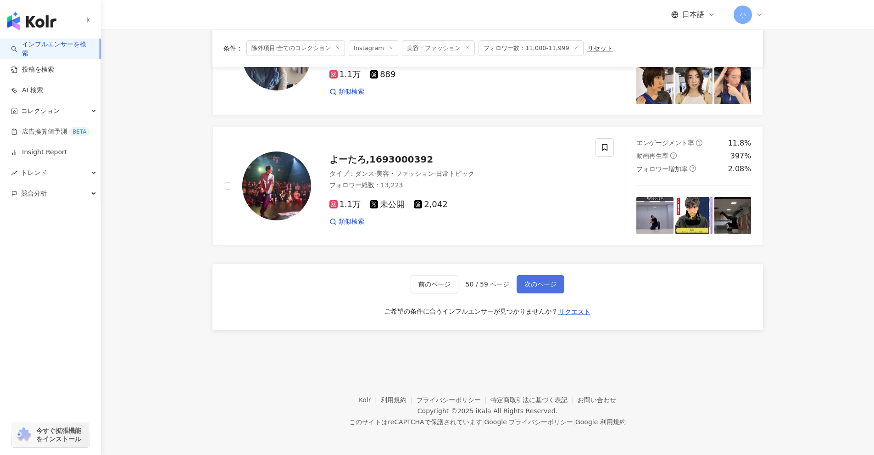
click at [540, 283] on span "次のページ" at bounding box center [541, 283] width 32 height 7
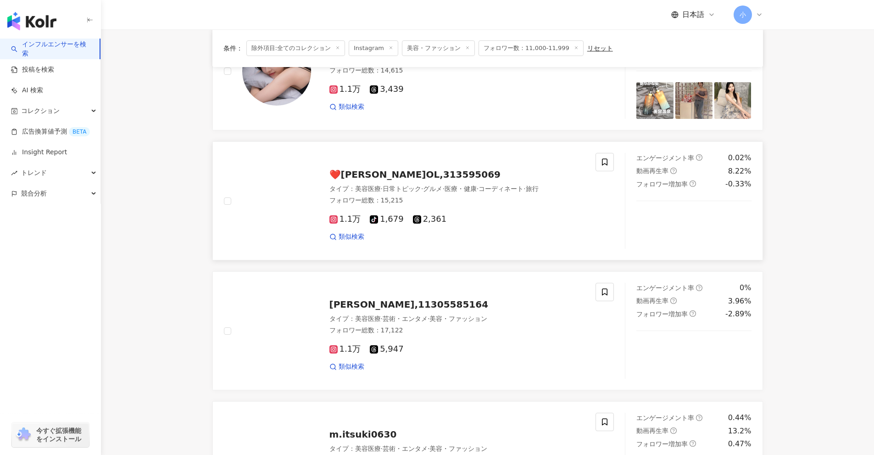
scroll to position [892, 0]
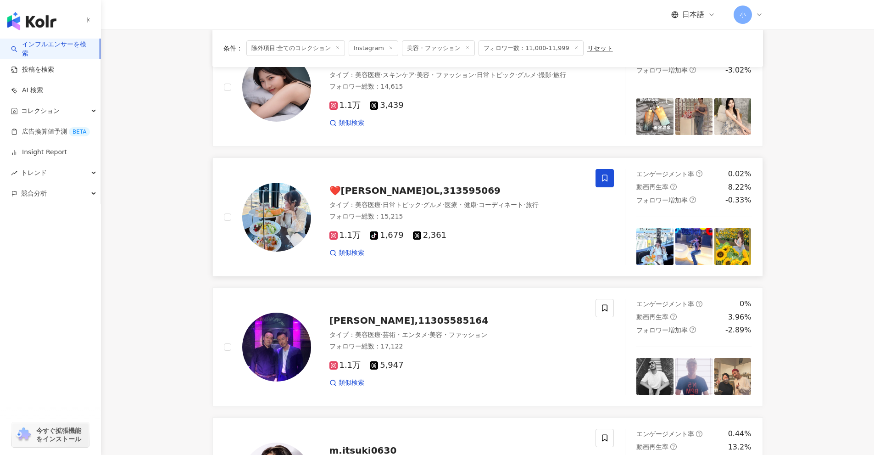
click at [614, 178] on span at bounding box center [605, 178] width 18 height 18
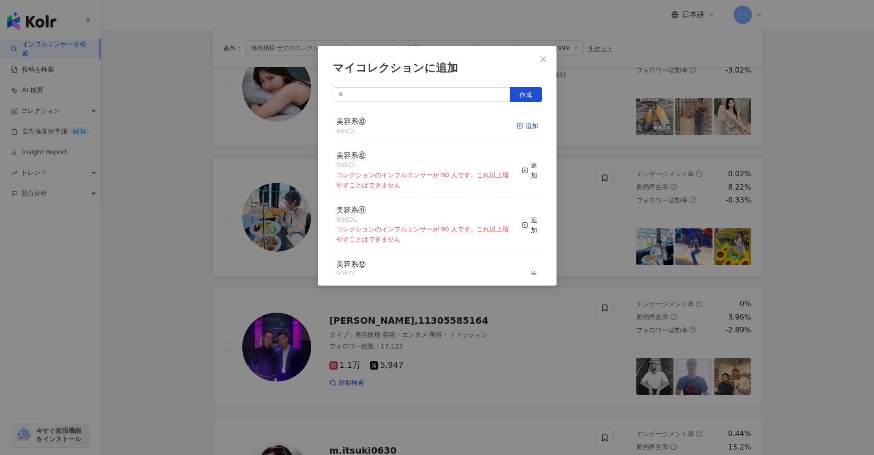
click at [517, 128] on icon "button" at bounding box center [520, 126] width 6 height 6
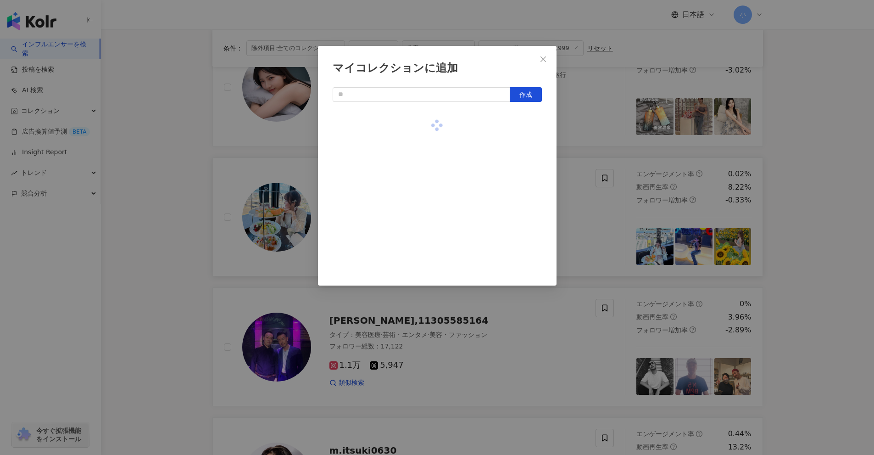
click at [588, 145] on div "マイコレクションに追加 作成" at bounding box center [437, 227] width 874 height 455
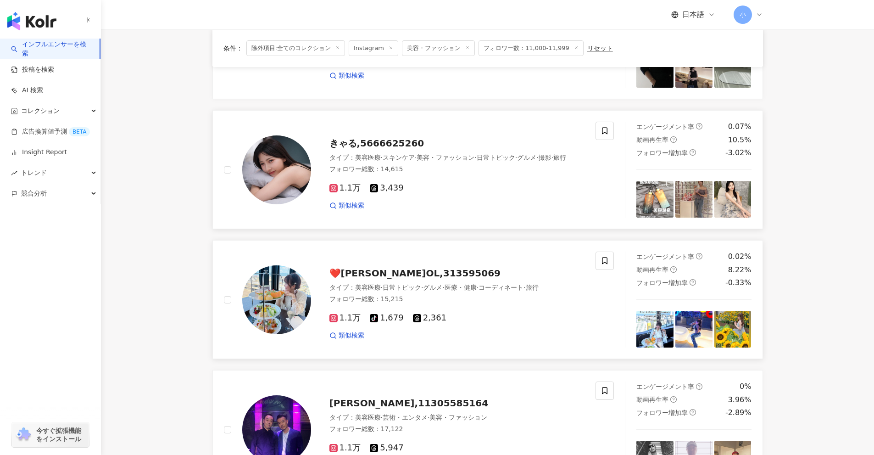
scroll to position [800, 0]
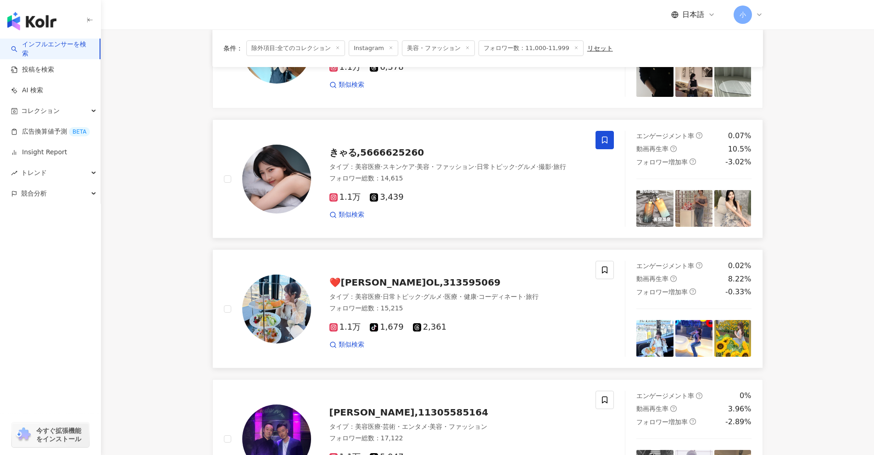
click at [605, 147] on span at bounding box center [605, 140] width 18 height 18
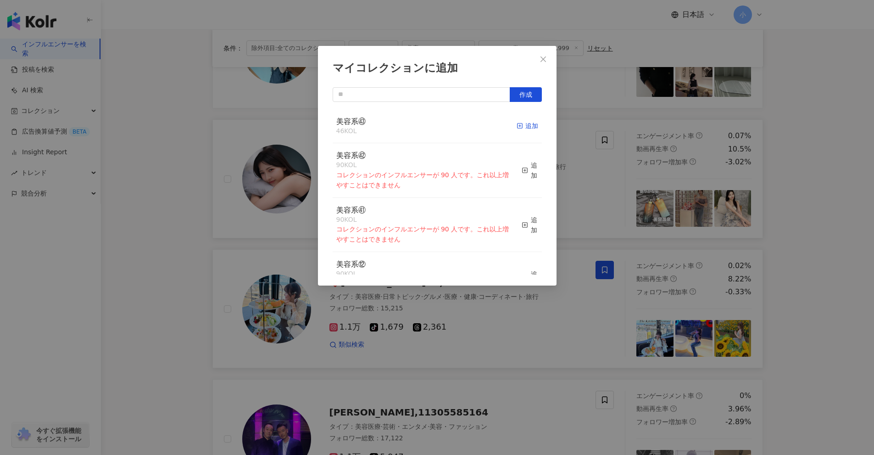
click at [519, 129] on div "追加" at bounding box center [528, 126] width 22 height 10
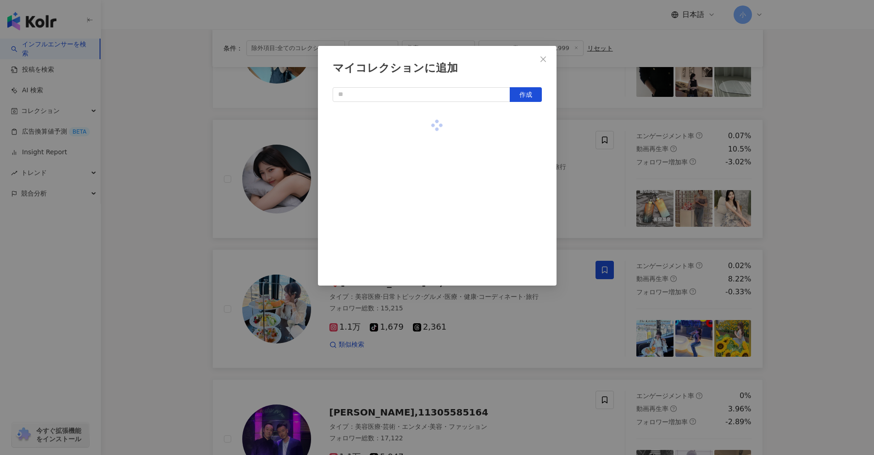
click at [598, 168] on div "マイコレクションに追加 作成" at bounding box center [437, 227] width 874 height 455
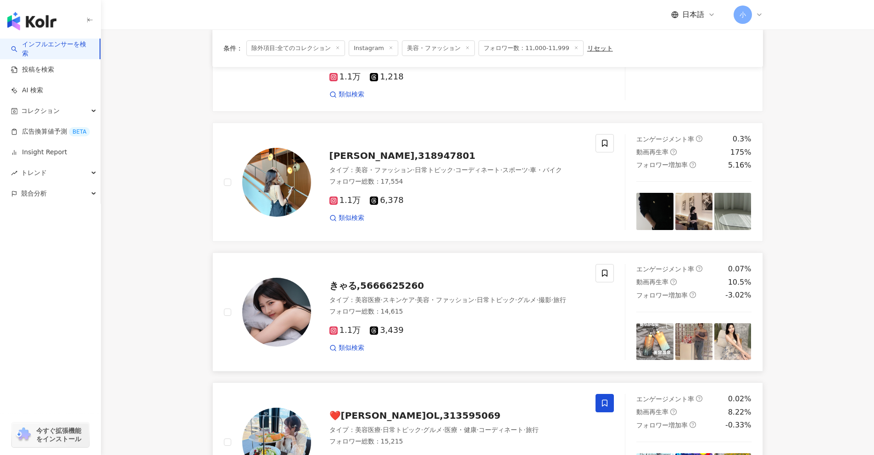
scroll to position [663, 0]
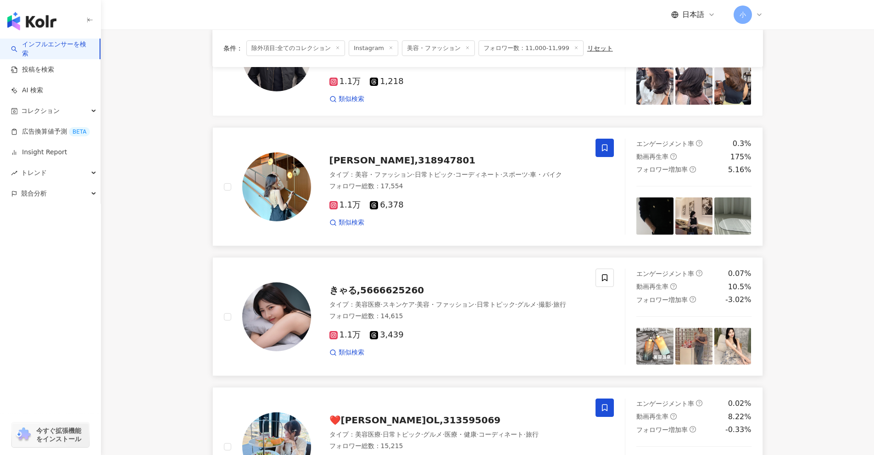
click at [601, 151] on icon at bounding box center [605, 148] width 8 height 8
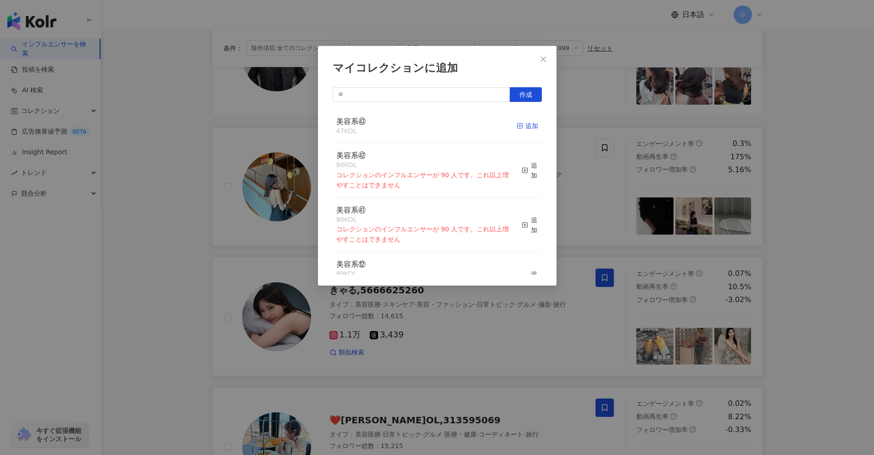
click at [517, 128] on icon "button" at bounding box center [520, 126] width 6 height 6
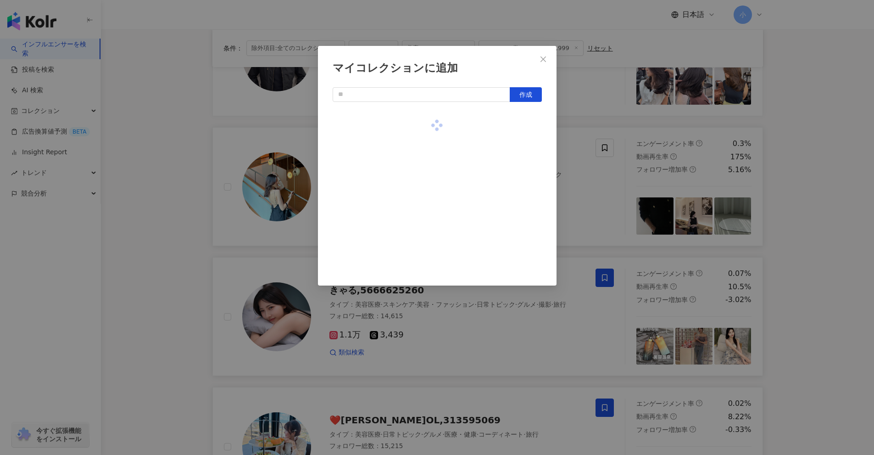
click at [580, 164] on div "マイコレクションに追加 作成" at bounding box center [437, 227] width 874 height 455
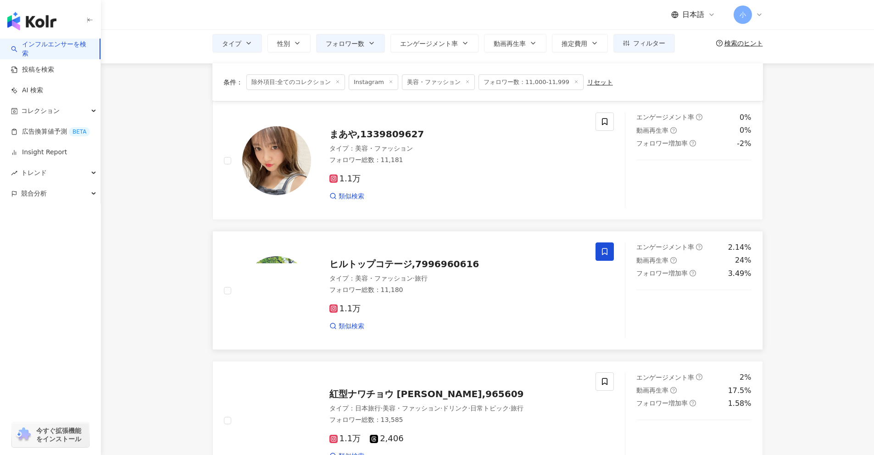
scroll to position [20, 0]
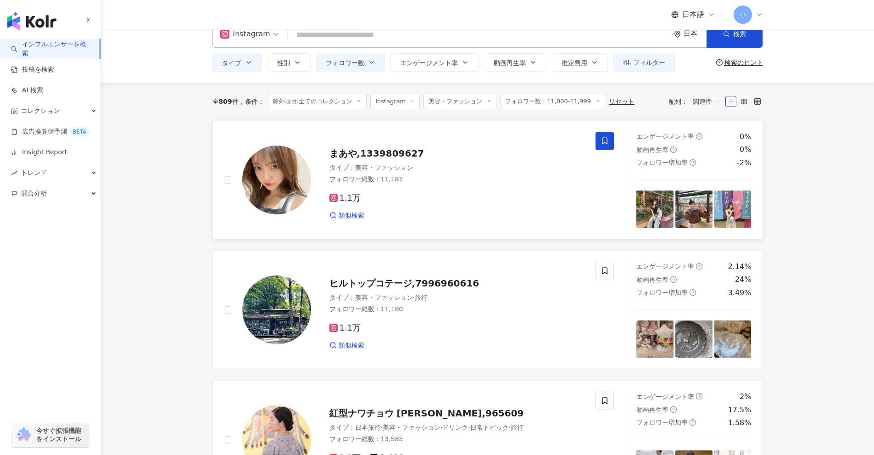
click at [604, 145] on span at bounding box center [605, 141] width 18 height 18
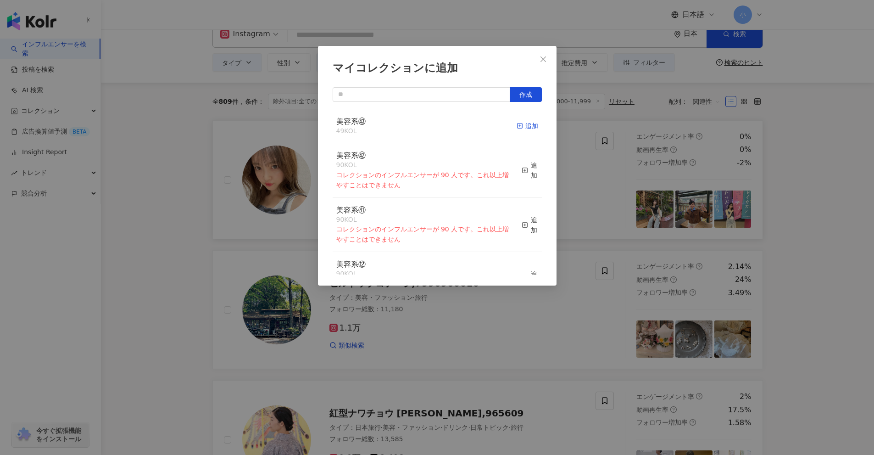
click at [522, 130] on div "追加" at bounding box center [528, 126] width 22 height 10
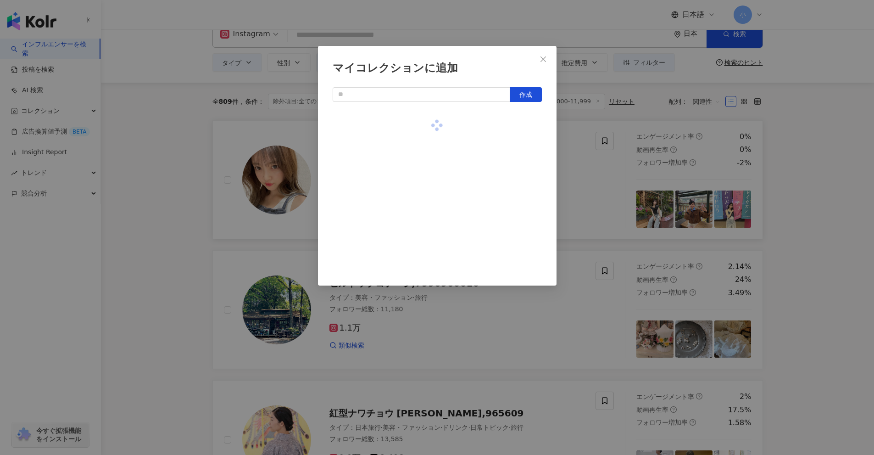
click at [817, 200] on div "マイコレクションに追加 作成" at bounding box center [437, 227] width 874 height 455
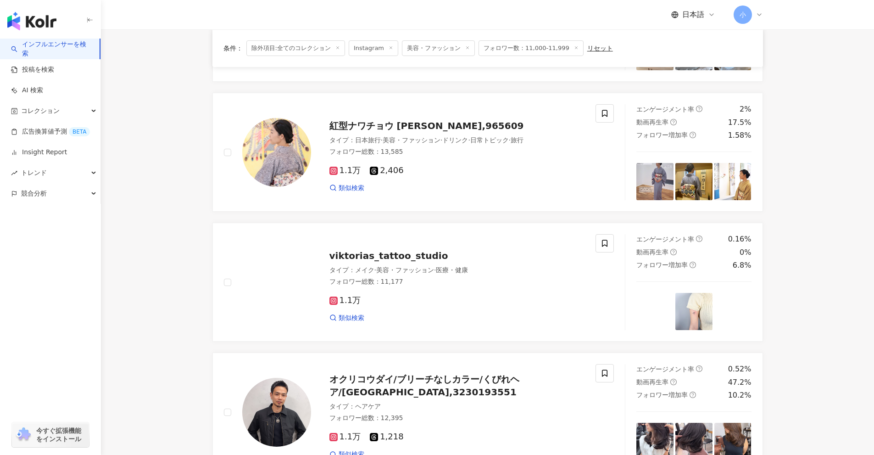
scroll to position [1443, 0]
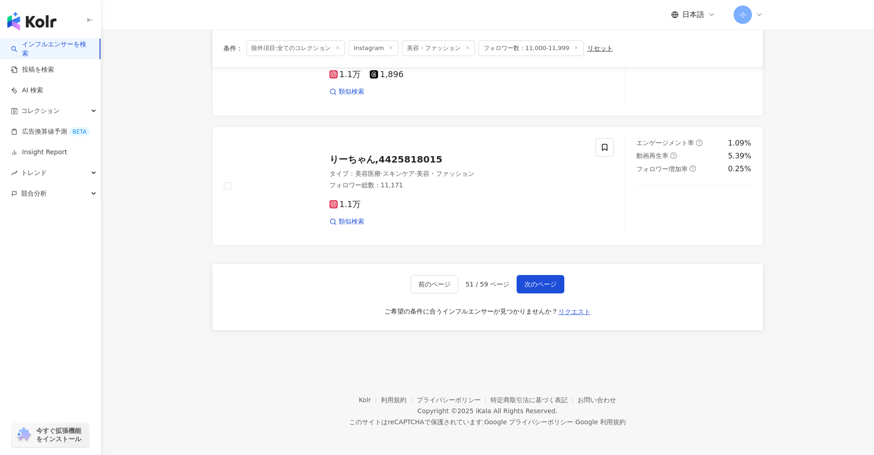
drag, startPoint x: 842, startPoint y: 165, endPoint x: 835, endPoint y: 371, distance: 206.2
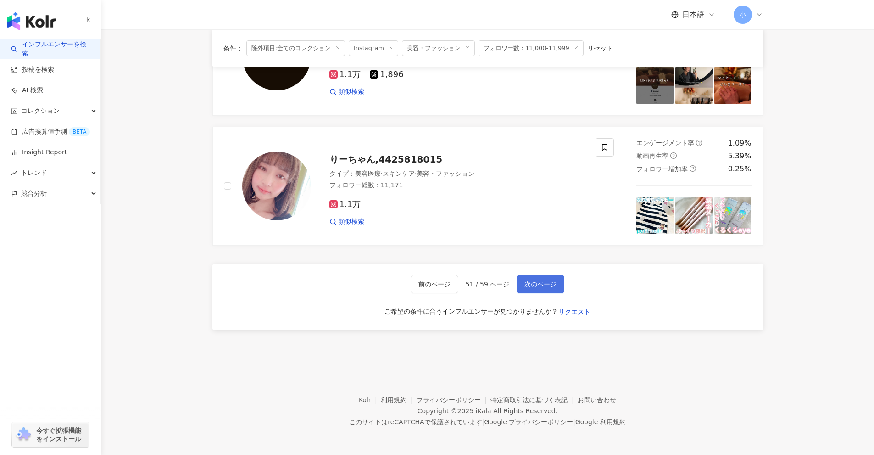
click at [553, 284] on span "次のページ" at bounding box center [541, 283] width 32 height 7
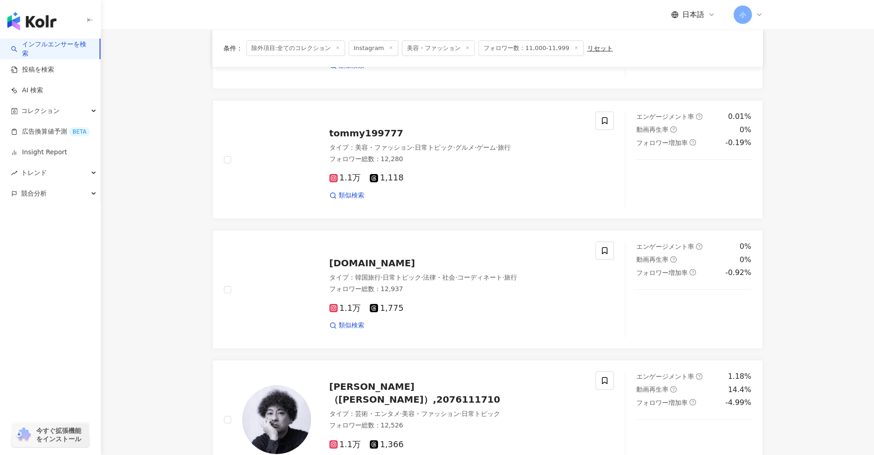
scroll to position [1076, 0]
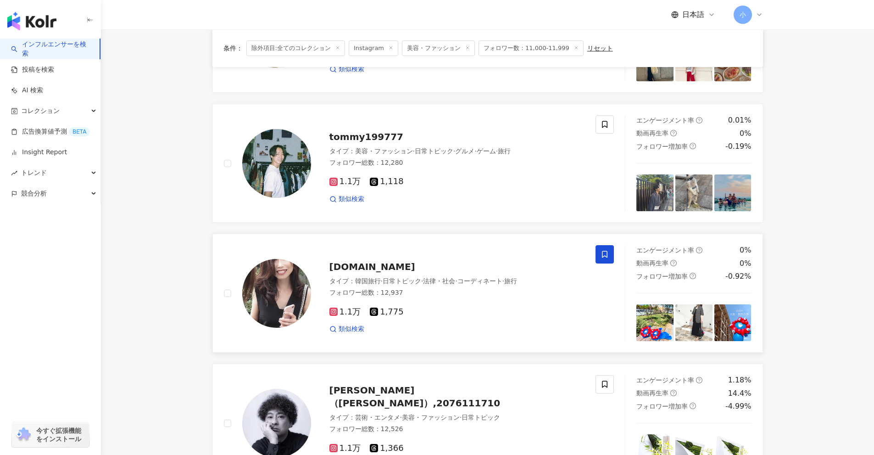
click at [611, 252] on span at bounding box center [605, 254] width 18 height 18
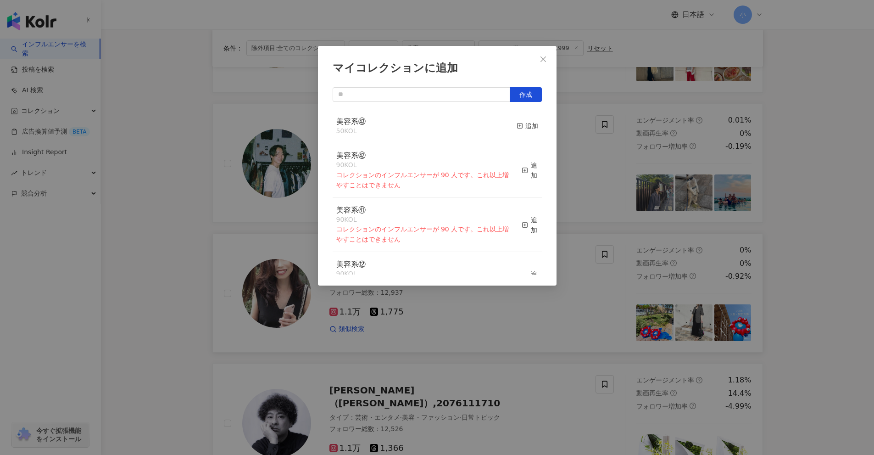
click at [628, 175] on div "マイコレクションに追加 作成 美容系㊸ 50 KOL 追加 美容系㊷ 90 KOL コレクションのインフルエンサーが 90 人です。これ以上増やすことはできま…" at bounding box center [437, 227] width 874 height 455
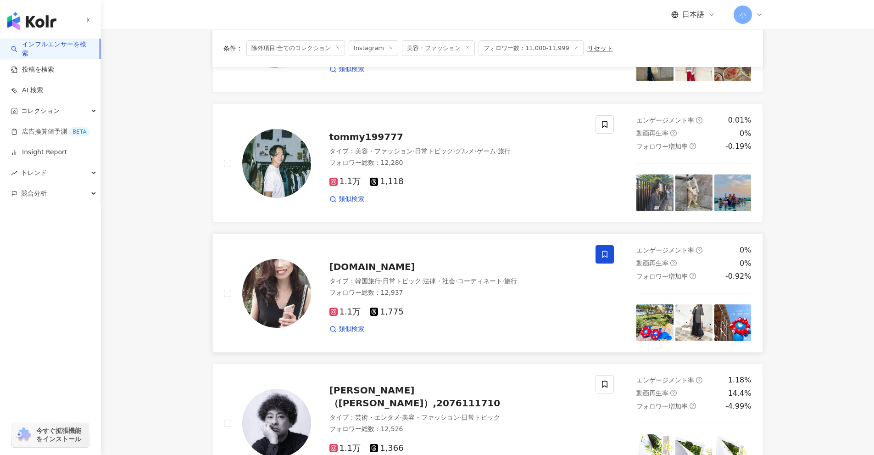
click at [608, 255] on icon at bounding box center [605, 254] width 8 height 8
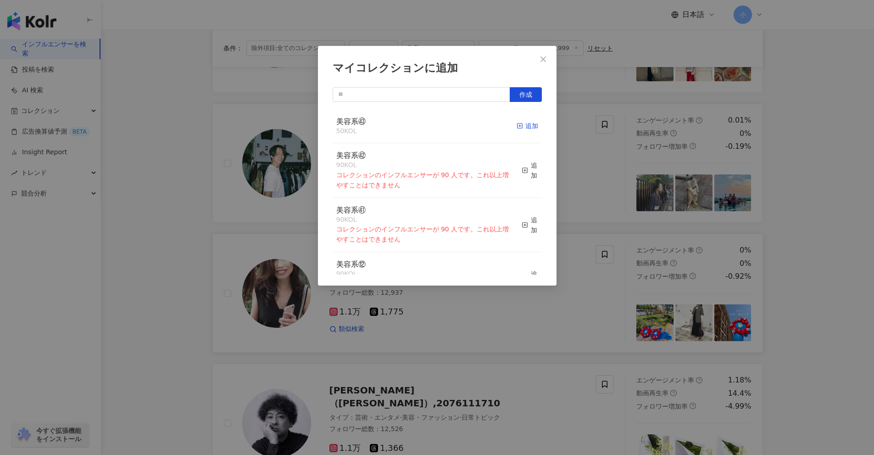
click at [517, 129] on span "button" at bounding box center [520, 125] width 6 height 7
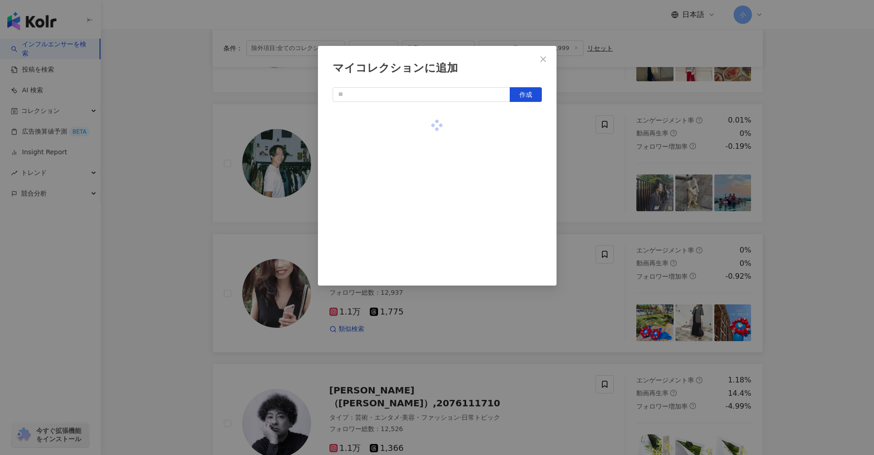
click at [587, 148] on div "マイコレクションに追加 作成" at bounding box center [437, 227] width 874 height 455
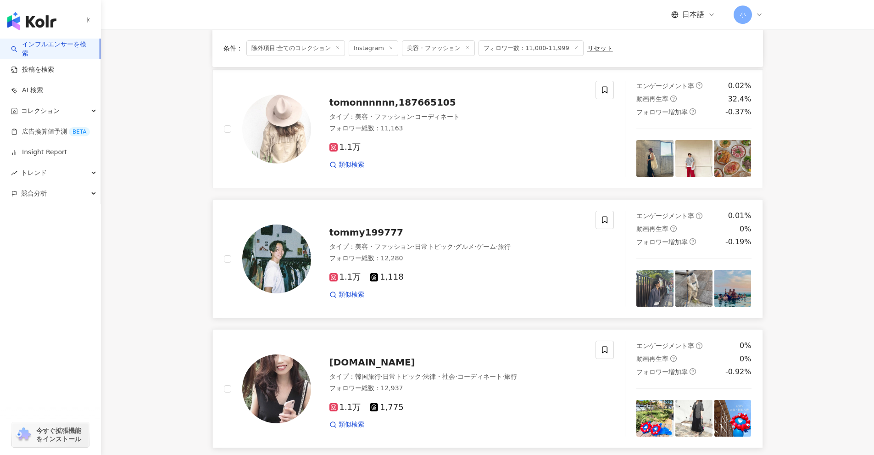
scroll to position [938, 0]
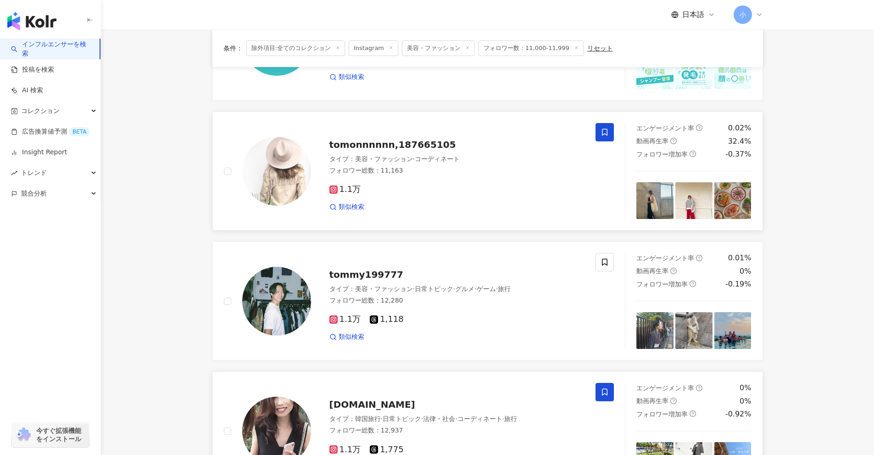
click at [605, 129] on icon at bounding box center [605, 132] width 8 height 8
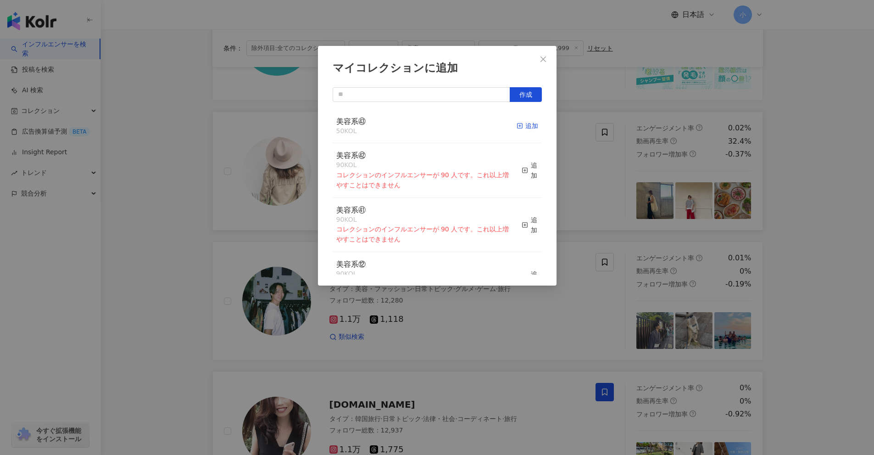
click at [517, 127] on icon "button" at bounding box center [520, 126] width 6 height 6
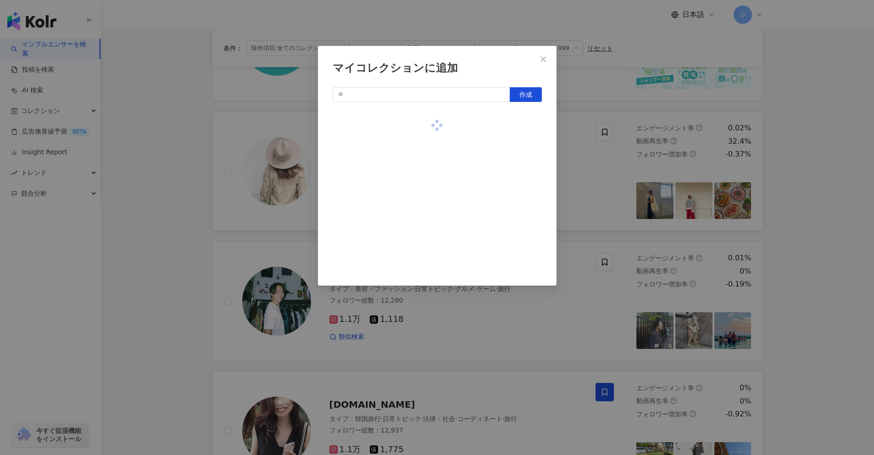
click at [604, 161] on div "マイコレクションに追加 作成" at bounding box center [437, 227] width 874 height 455
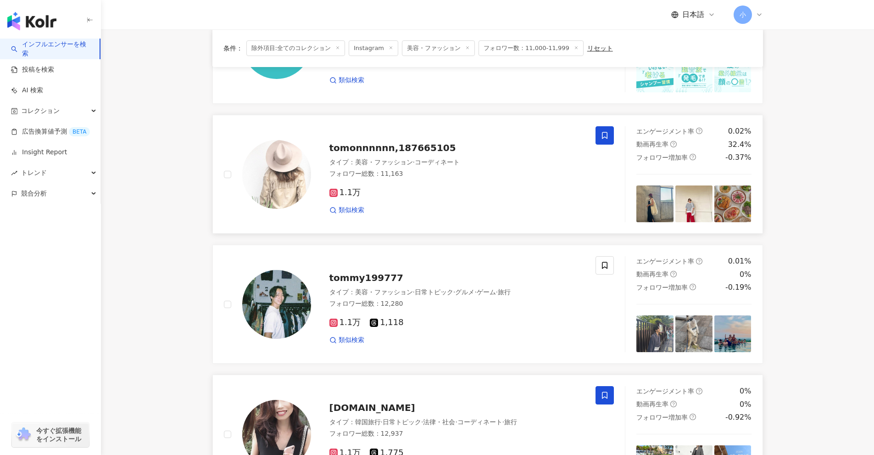
scroll to position [1443, 0]
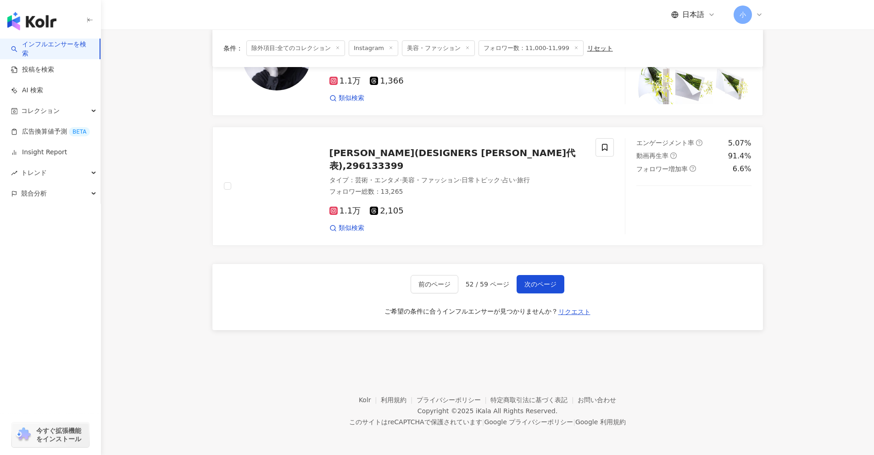
drag, startPoint x: 825, startPoint y: 172, endPoint x: 789, endPoint y: 311, distance: 143.6
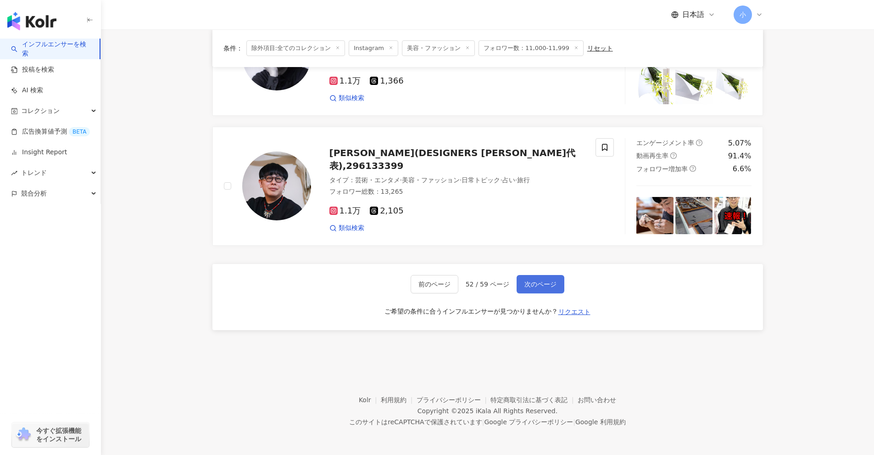
click at [541, 282] on span "次のページ" at bounding box center [541, 283] width 32 height 7
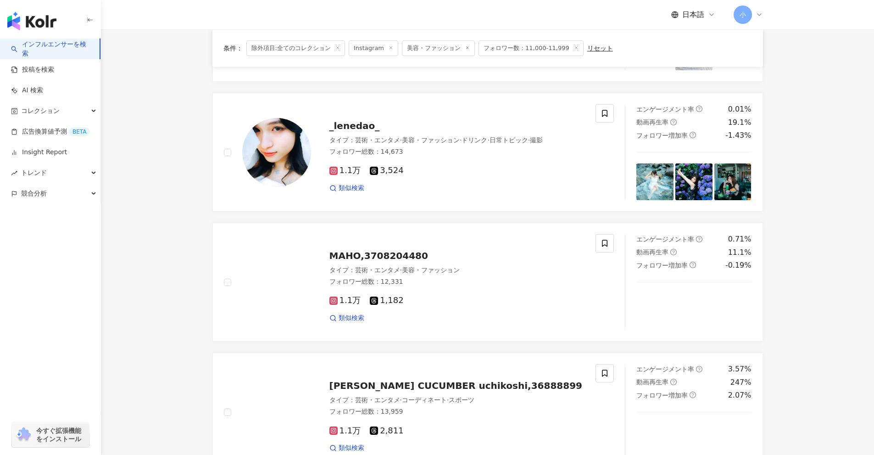
scroll to position [946, 0]
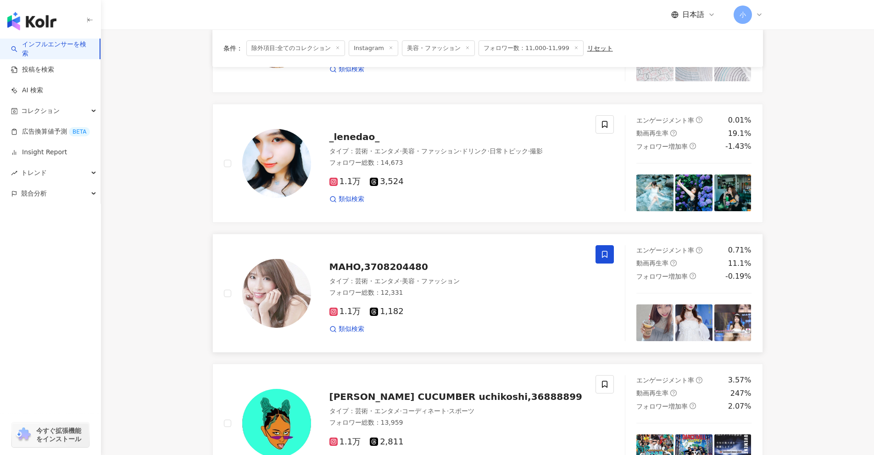
click at [604, 257] on icon at bounding box center [605, 254] width 6 height 7
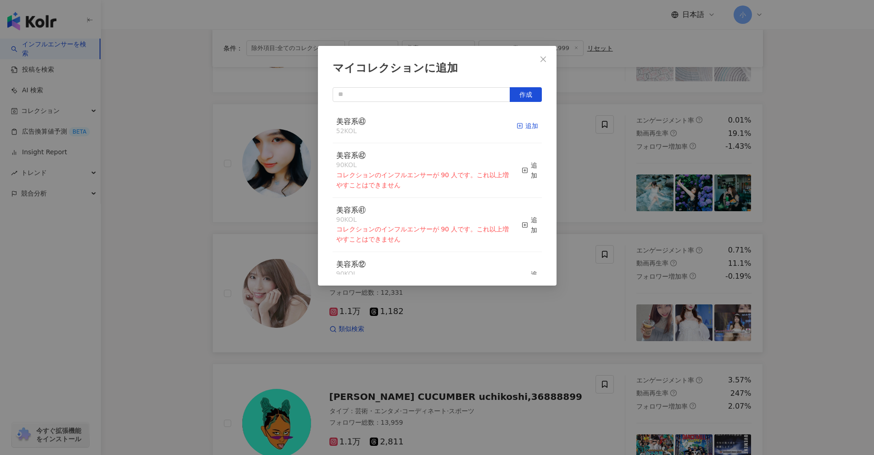
click at [520, 128] on div "追加" at bounding box center [528, 126] width 22 height 10
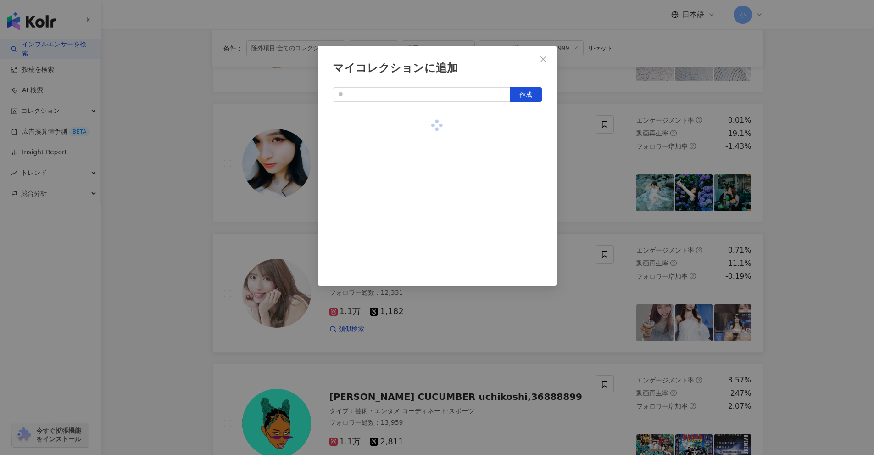
click at [604, 161] on div "マイコレクションに追加 作成" at bounding box center [437, 227] width 874 height 455
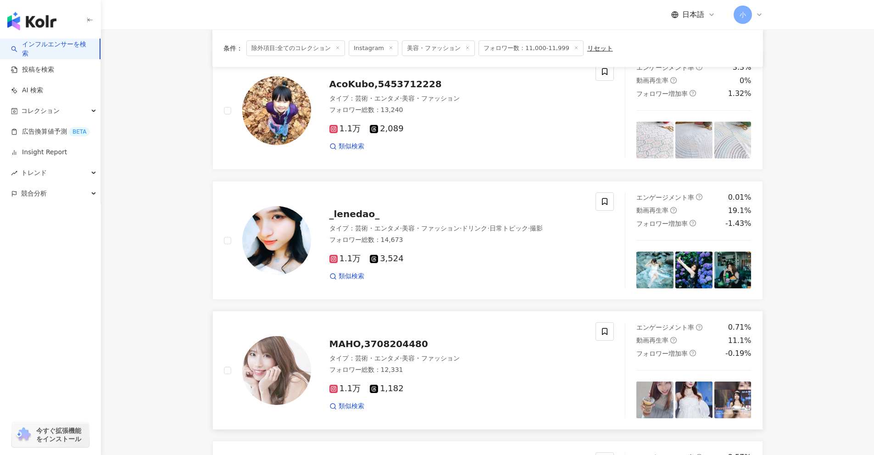
scroll to position [854, 0]
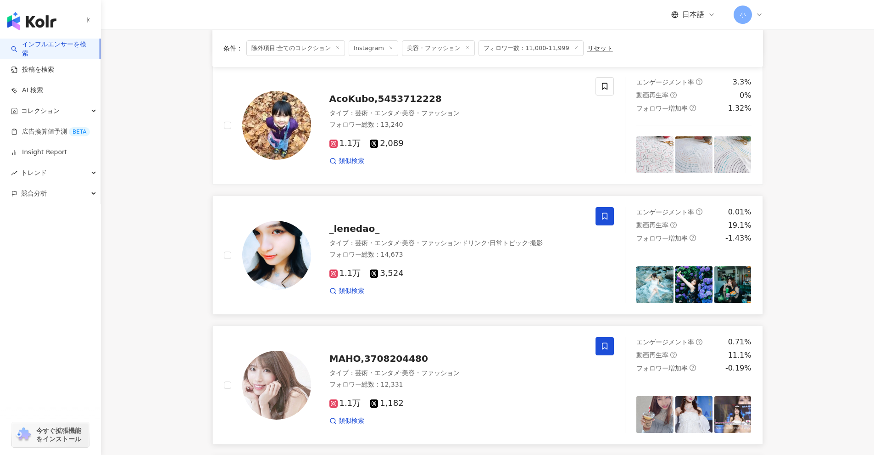
click at [609, 218] on span at bounding box center [605, 216] width 18 height 18
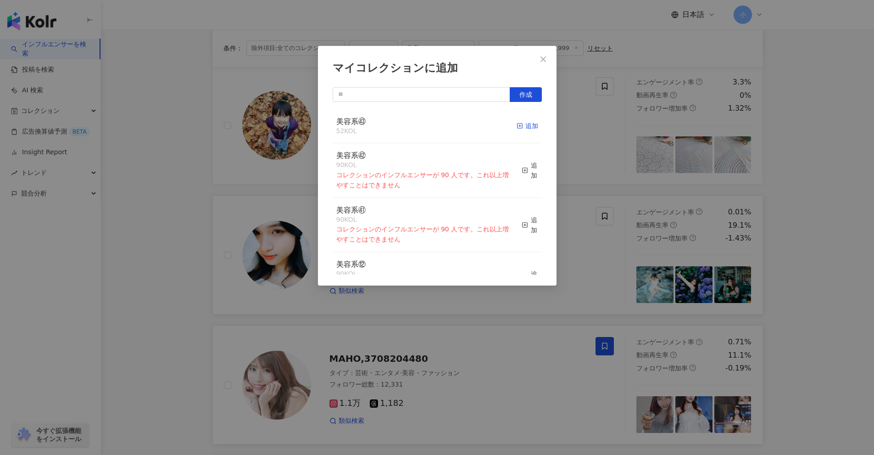
click at [526, 127] on div "追加" at bounding box center [528, 126] width 22 height 10
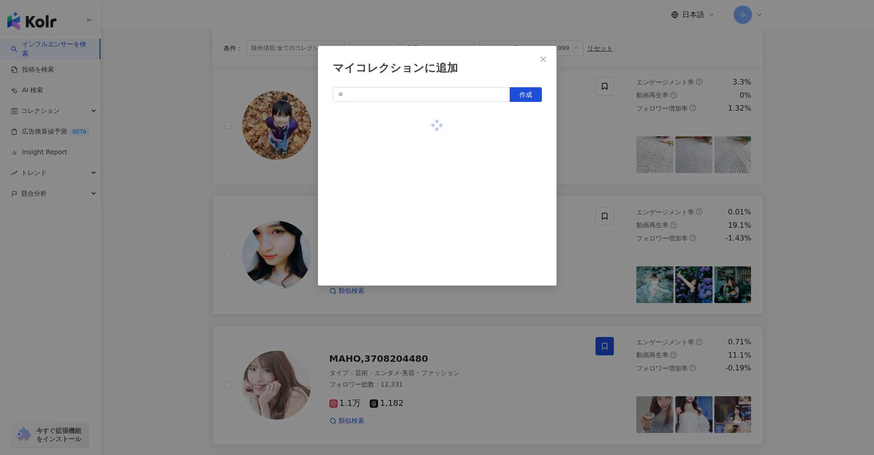
click at [587, 147] on div "マイコレクションに追加 作成" at bounding box center [437, 227] width 874 height 455
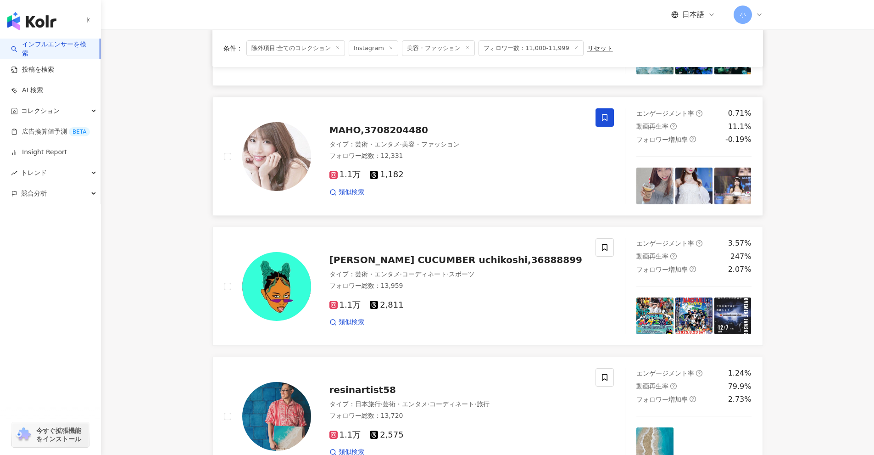
scroll to position [1313, 0]
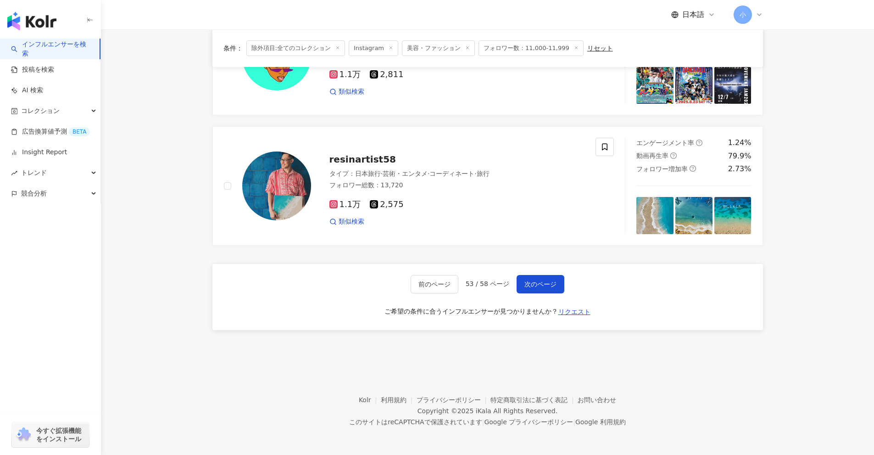
drag, startPoint x: 813, startPoint y: 212, endPoint x: 654, endPoint y: 295, distance: 178.8
click at [532, 284] on span "次のページ" at bounding box center [541, 283] width 32 height 7
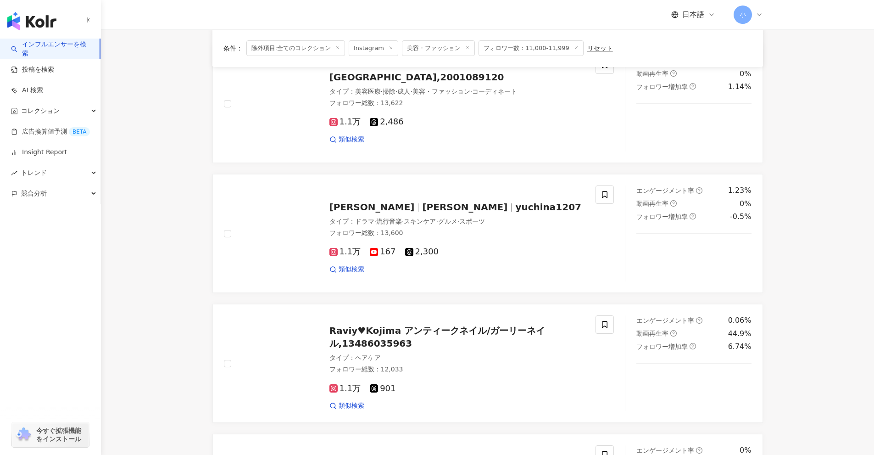
scroll to position [984, 0]
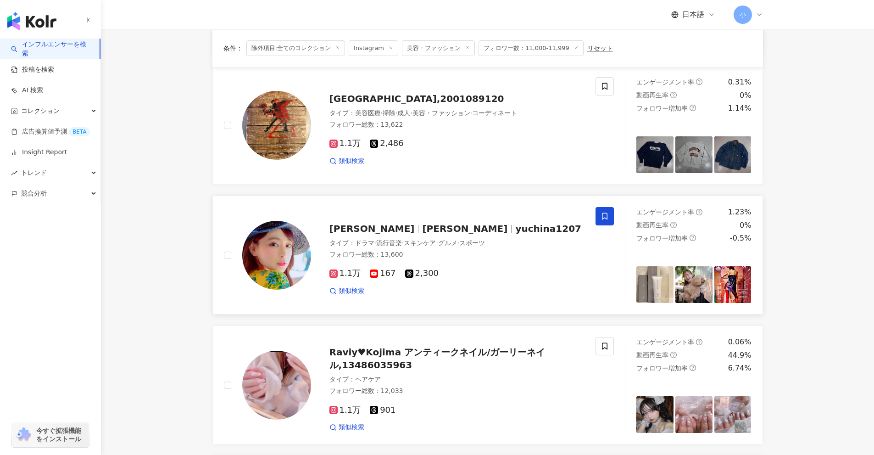
click at [605, 212] on icon at bounding box center [605, 216] width 8 height 8
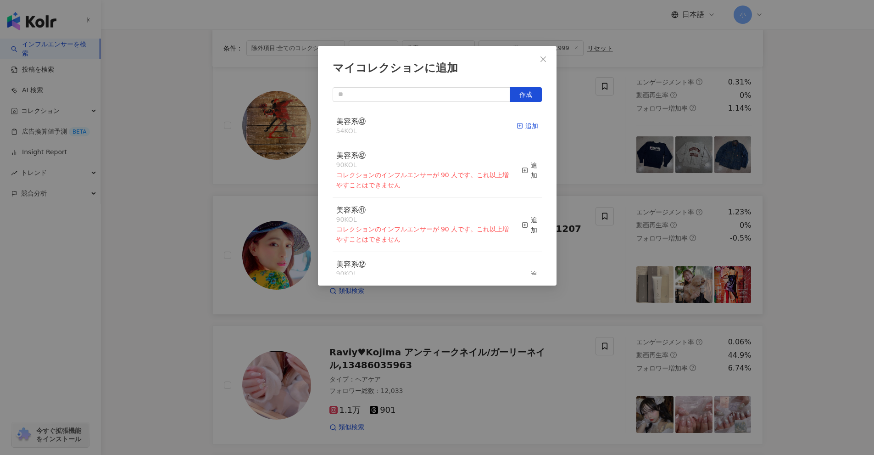
click at [518, 126] on div "追加" at bounding box center [528, 126] width 22 height 10
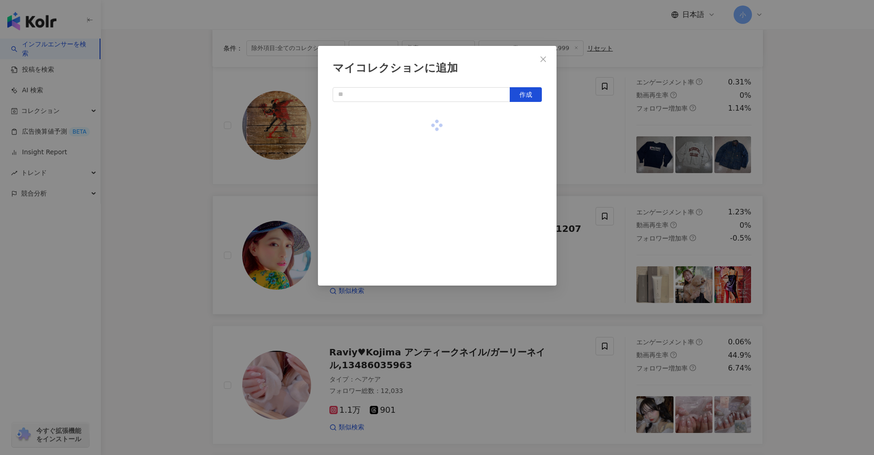
click at [599, 151] on div "マイコレクションに追加 作成" at bounding box center [437, 227] width 874 height 455
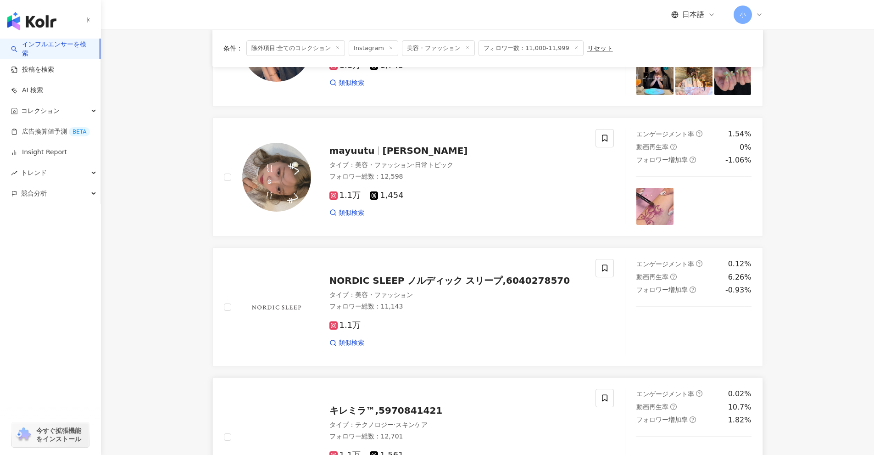
scroll to position [387, 0]
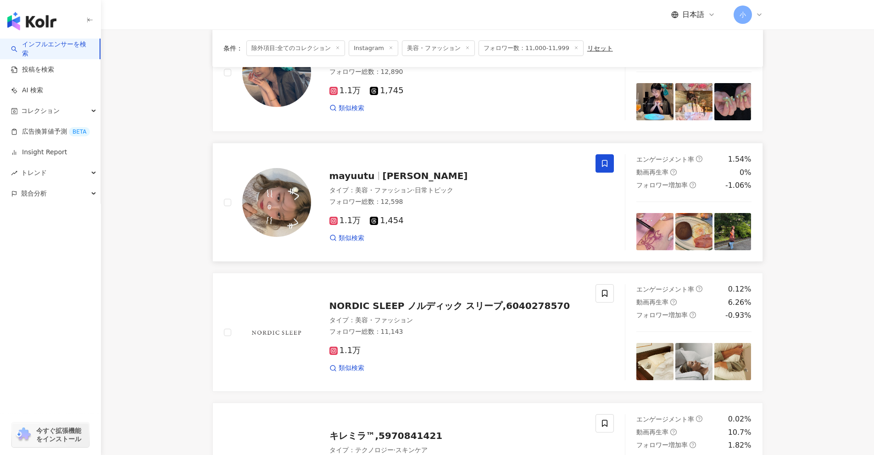
click at [607, 165] on icon at bounding box center [605, 163] width 6 height 7
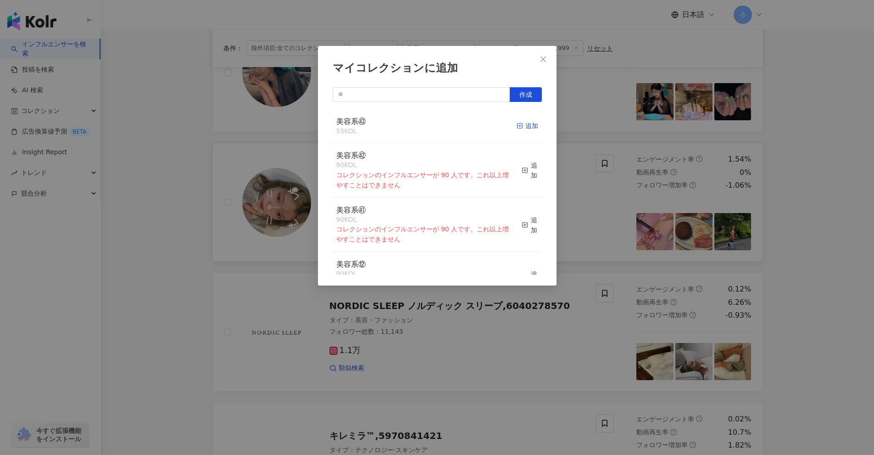
click at [521, 127] on div "追加" at bounding box center [528, 126] width 22 height 10
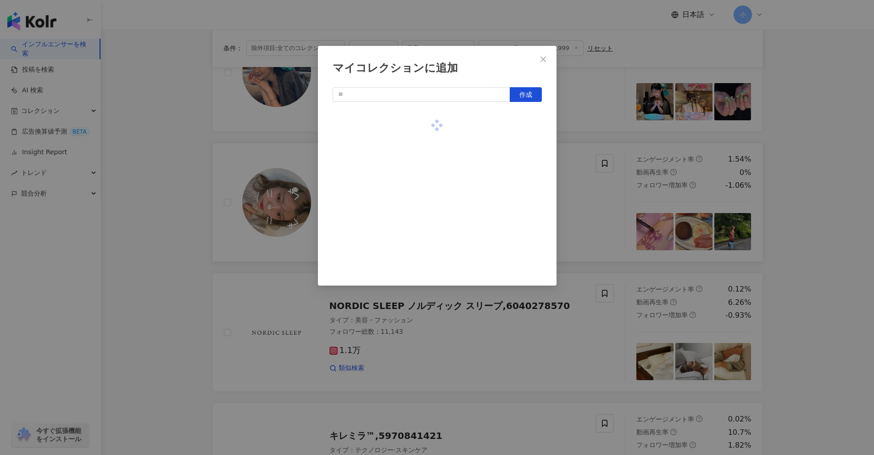
click at [585, 163] on div "マイコレクションに追加 作成" at bounding box center [437, 227] width 874 height 455
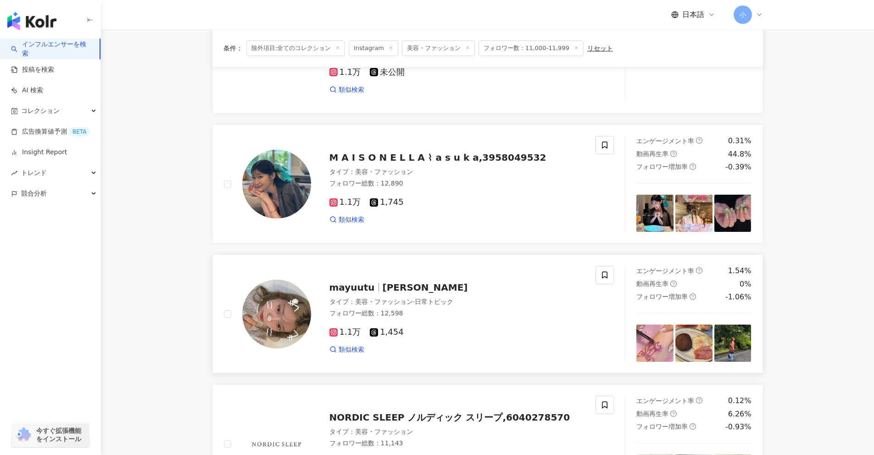
scroll to position [250, 0]
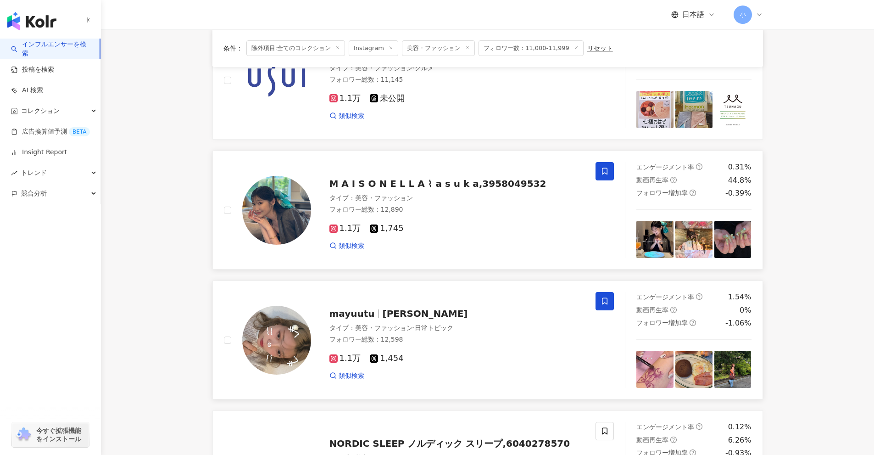
click at [603, 173] on icon at bounding box center [605, 171] width 8 height 8
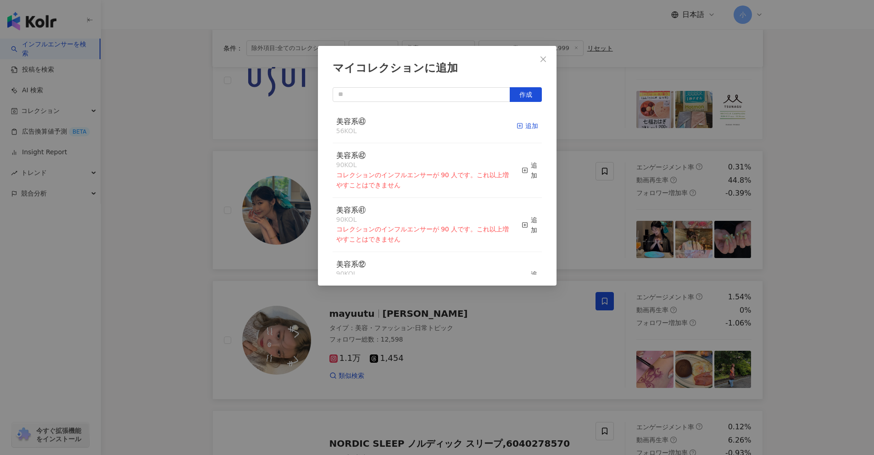
click at [520, 127] on div "追加" at bounding box center [528, 126] width 22 height 10
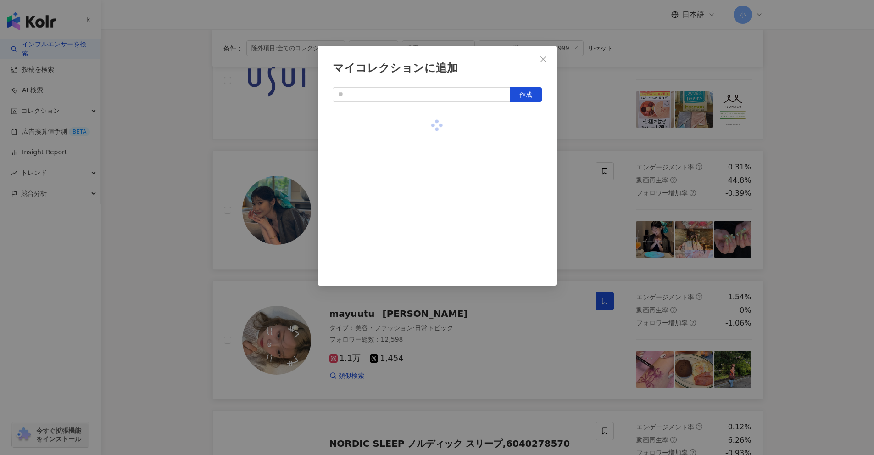
click at [592, 142] on div "マイコレクションに追加 作成" at bounding box center [437, 227] width 874 height 455
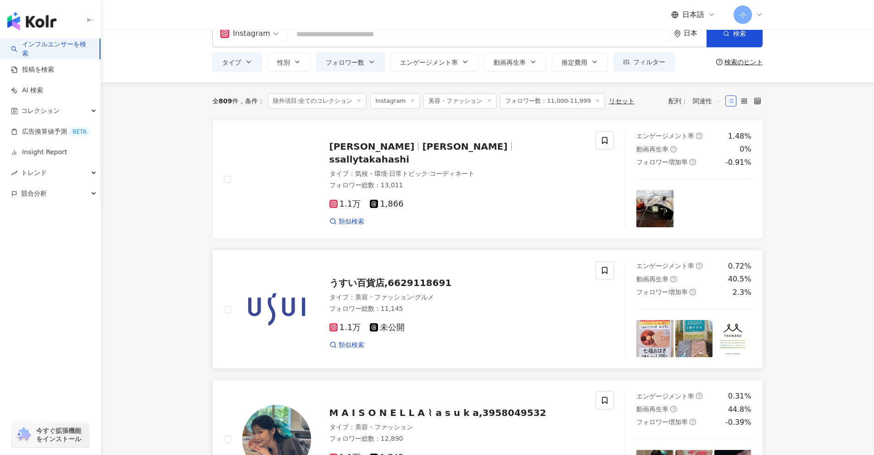
scroll to position [20, 0]
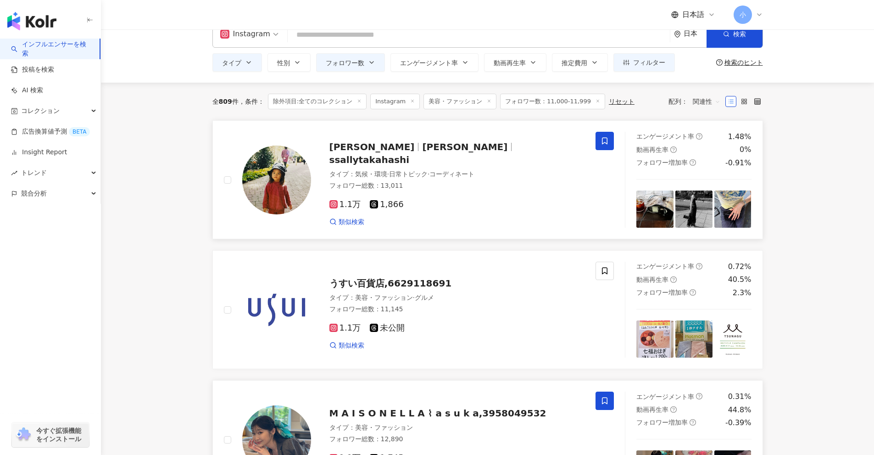
click at [608, 143] on icon at bounding box center [605, 141] width 6 height 7
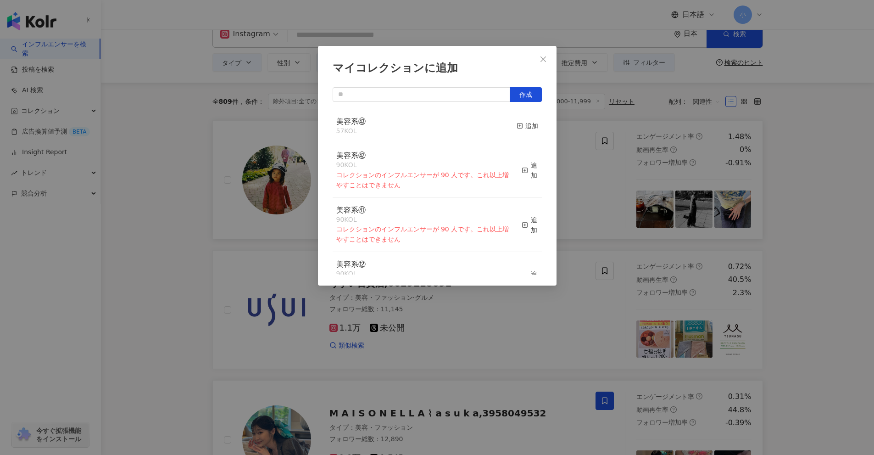
click at [595, 166] on div "マイコレクションに追加 作成 美容系㊸ 57 KOL 追加 美容系㊷ 90 KOL コレクションのインフルエンサーが 90 人です。これ以上増やすことはできま…" at bounding box center [437, 227] width 874 height 455
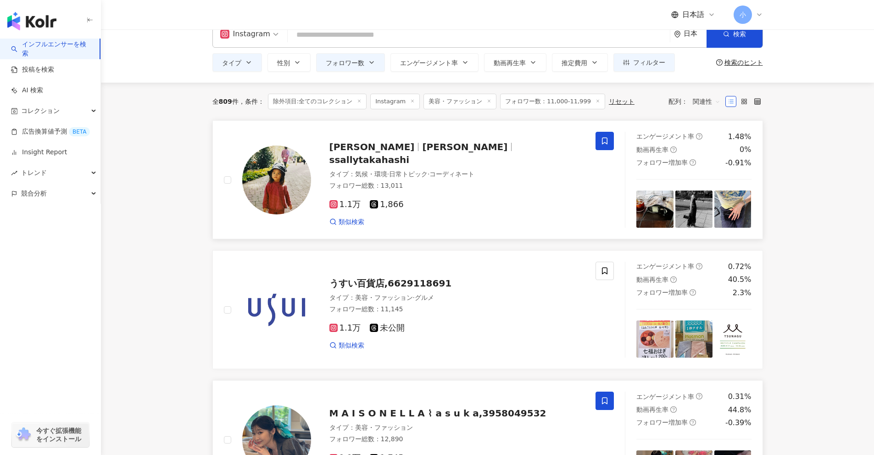
click at [610, 144] on span at bounding box center [605, 141] width 18 height 18
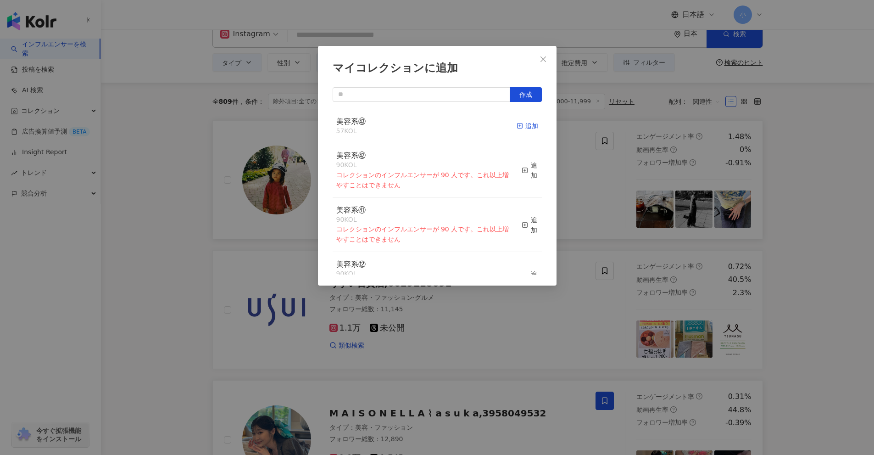
click at [530, 127] on div "追加" at bounding box center [528, 126] width 22 height 10
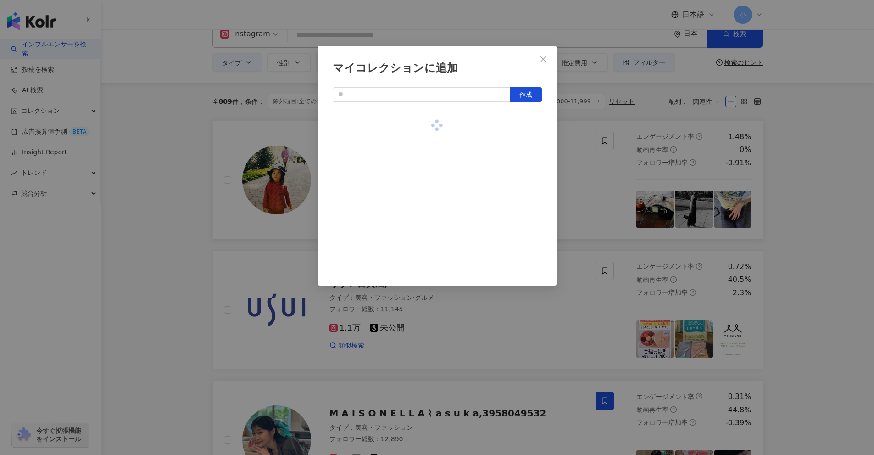
click at [800, 182] on div "マイコレクションに追加 作成" at bounding box center [437, 227] width 874 height 455
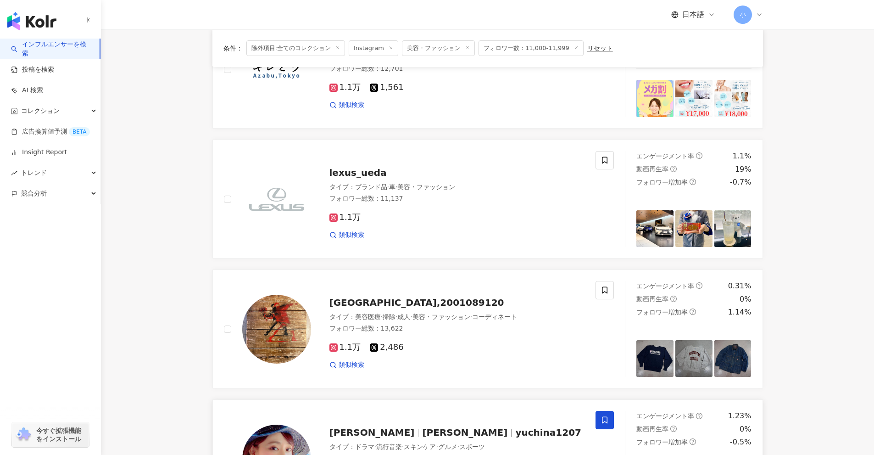
scroll to position [1443, 0]
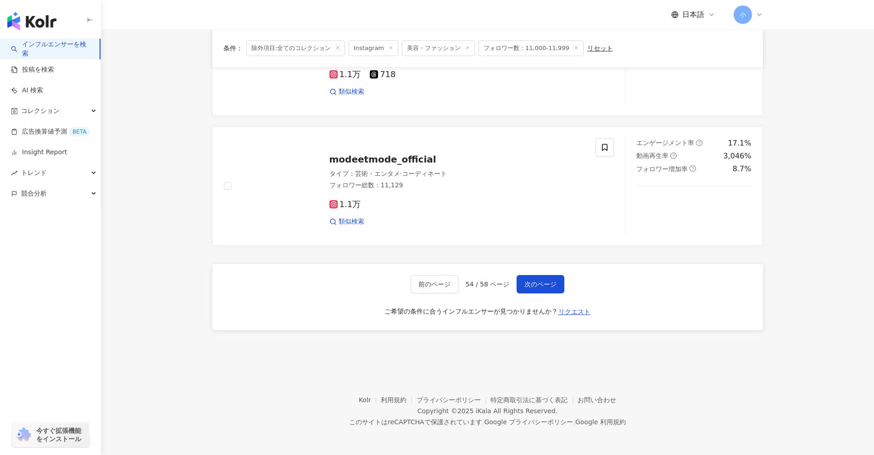
drag, startPoint x: 813, startPoint y: 164, endPoint x: 785, endPoint y: 404, distance: 241.6
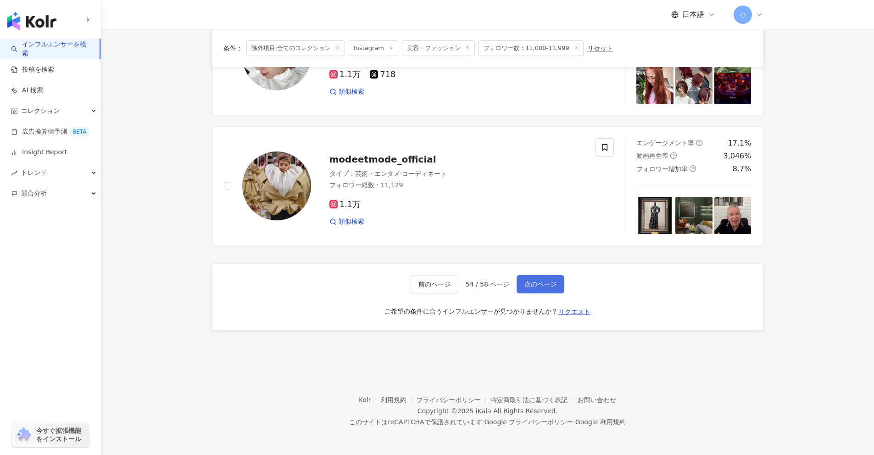
click at [548, 278] on button "次のページ" at bounding box center [541, 284] width 48 height 18
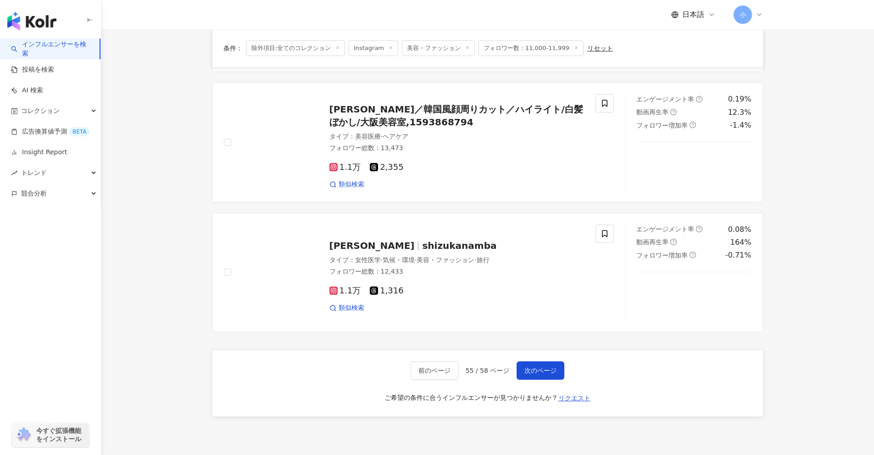
scroll to position [1351, 0]
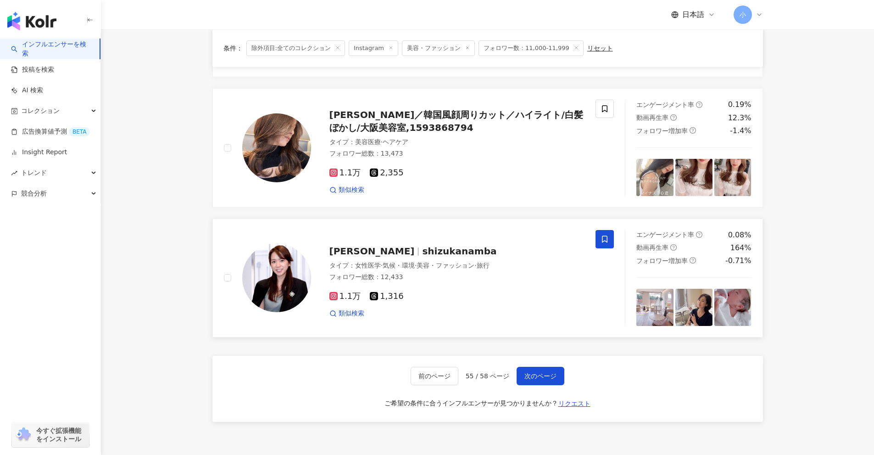
click at [609, 234] on span at bounding box center [605, 239] width 18 height 18
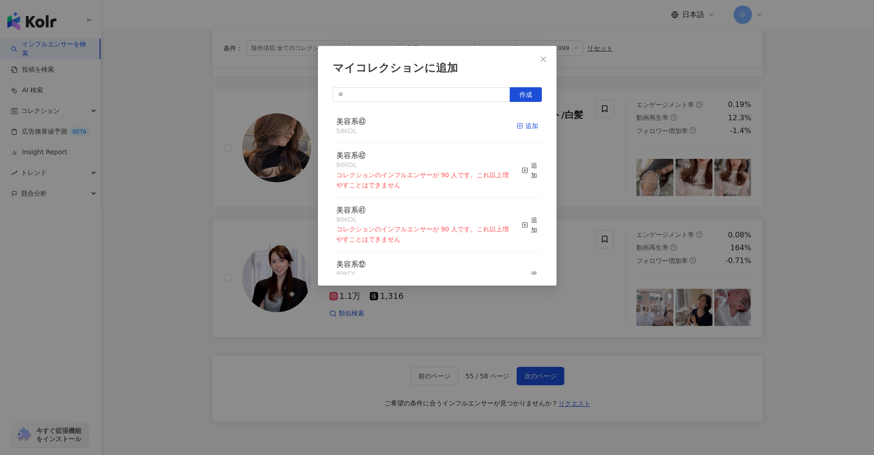
click at [530, 126] on div "追加" at bounding box center [528, 126] width 22 height 10
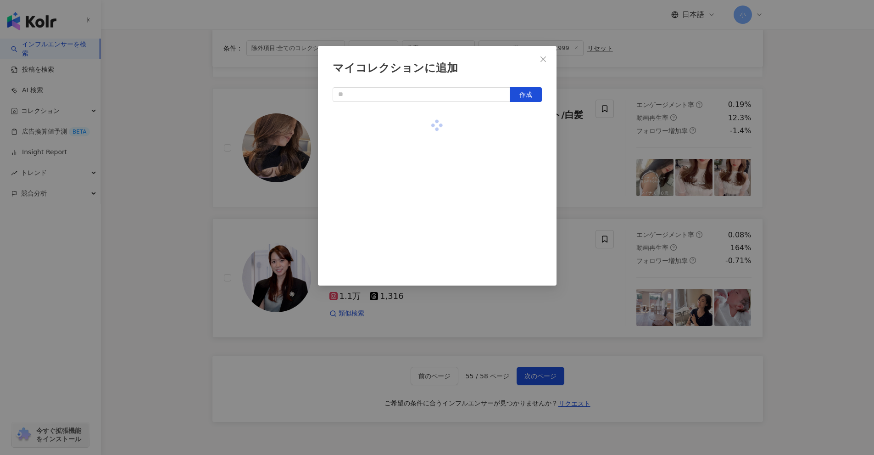
click at [598, 145] on div "マイコレクションに追加 作成" at bounding box center [437, 227] width 874 height 455
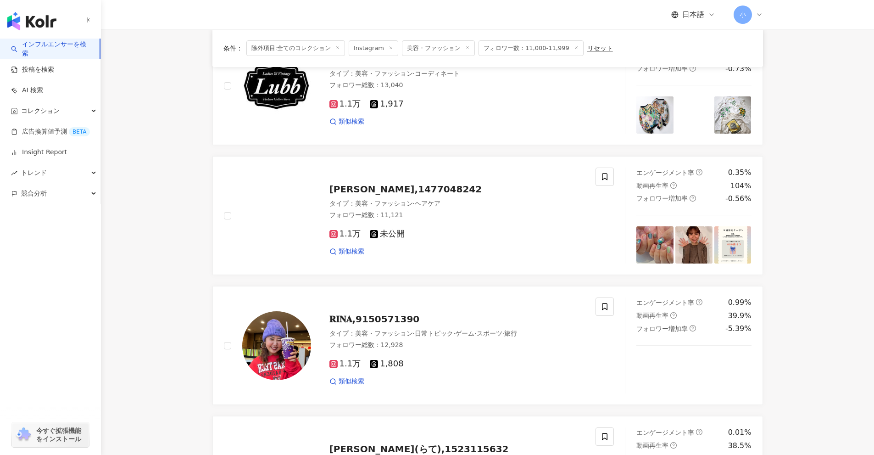
scroll to position [617, 0]
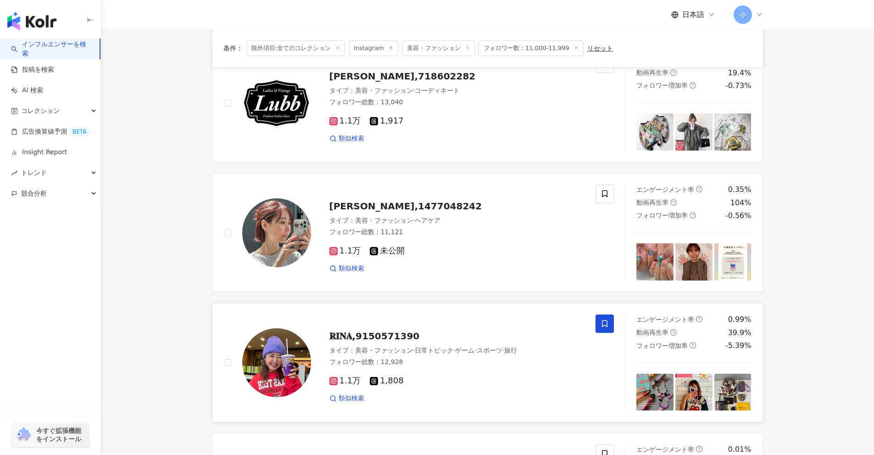
click at [604, 323] on icon at bounding box center [605, 323] width 8 height 8
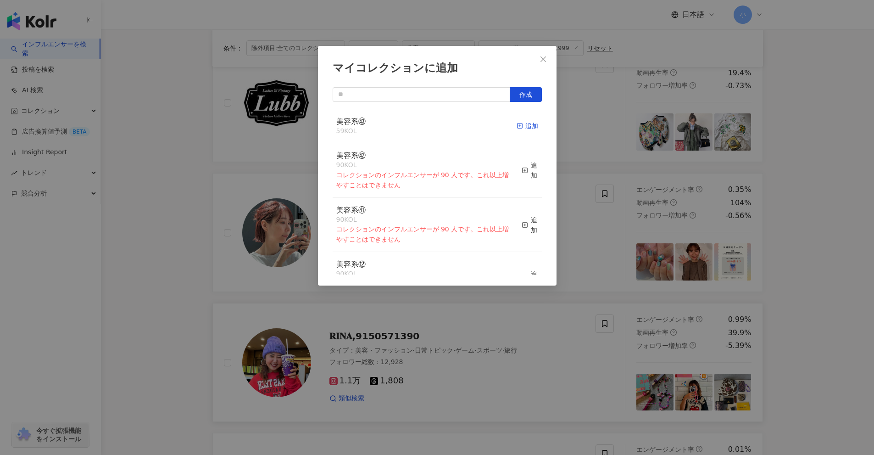
click at [517, 122] on span "button" at bounding box center [520, 125] width 6 height 7
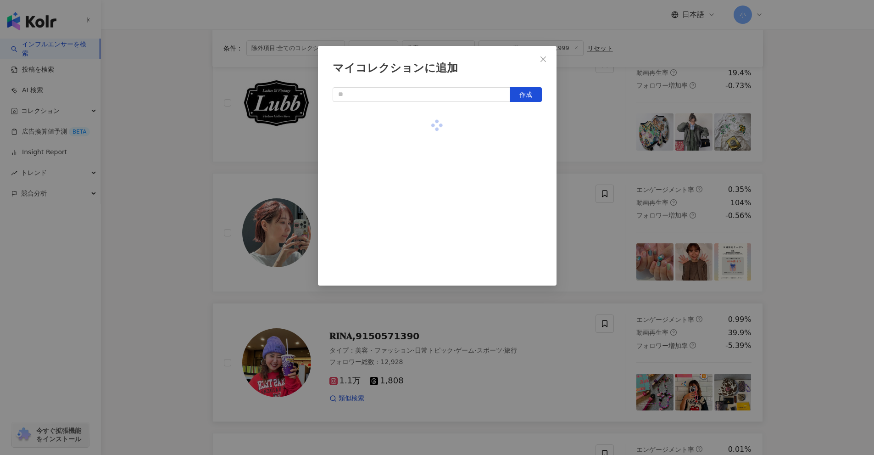
click at [611, 242] on div "マイコレクションに追加 作成" at bounding box center [437, 227] width 874 height 455
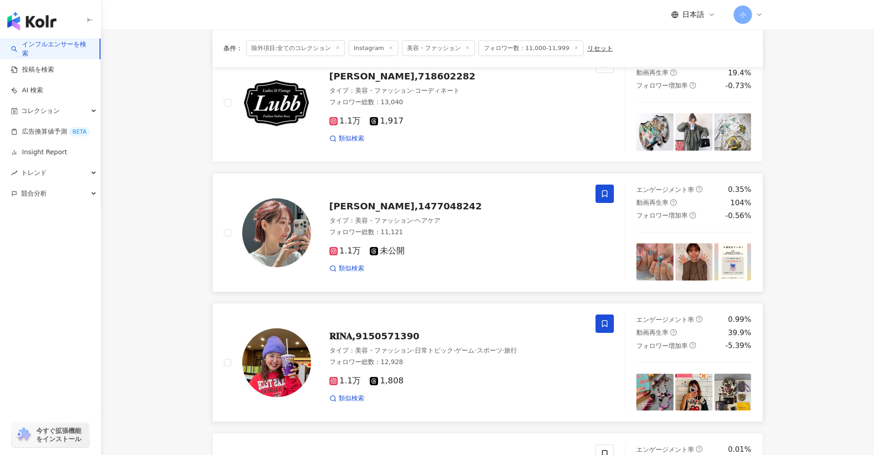
click at [605, 193] on icon at bounding box center [605, 194] width 8 height 8
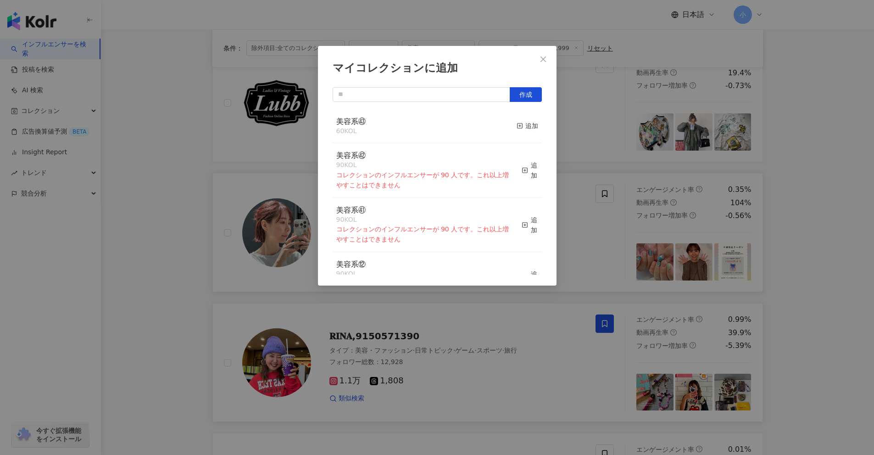
click at [518, 119] on button "追加" at bounding box center [528, 126] width 22 height 19
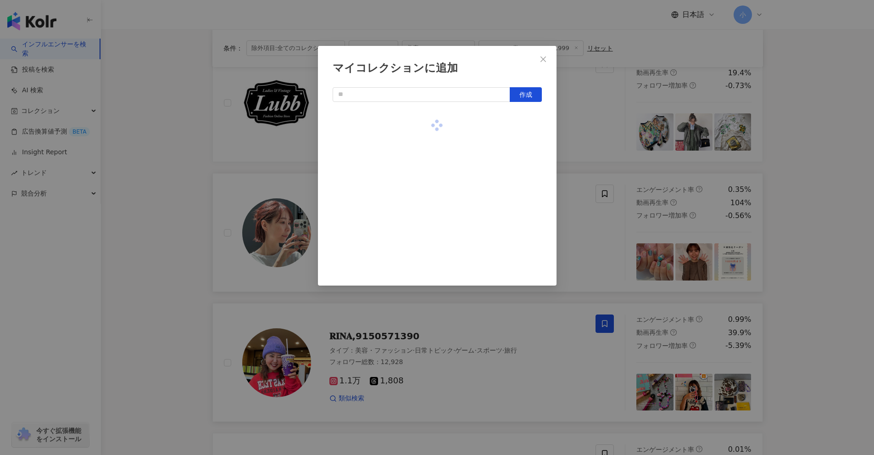
click at [608, 154] on div "マイコレクションに追加 作成" at bounding box center [437, 227] width 874 height 455
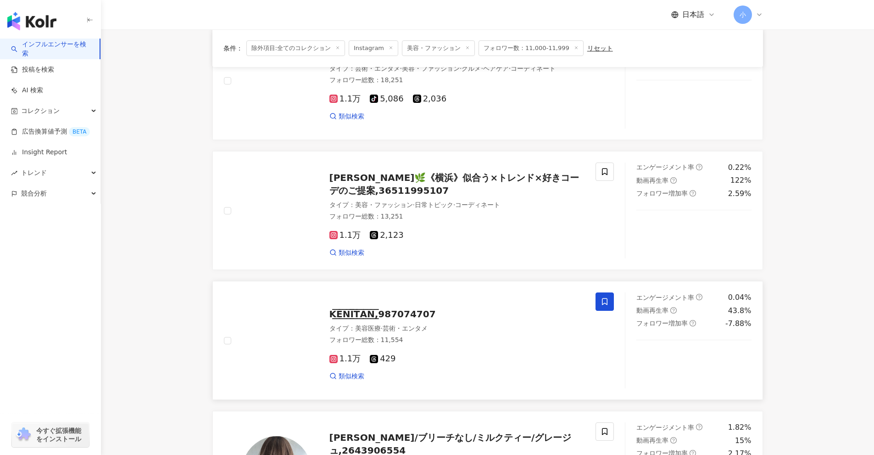
scroll to position [112, 0]
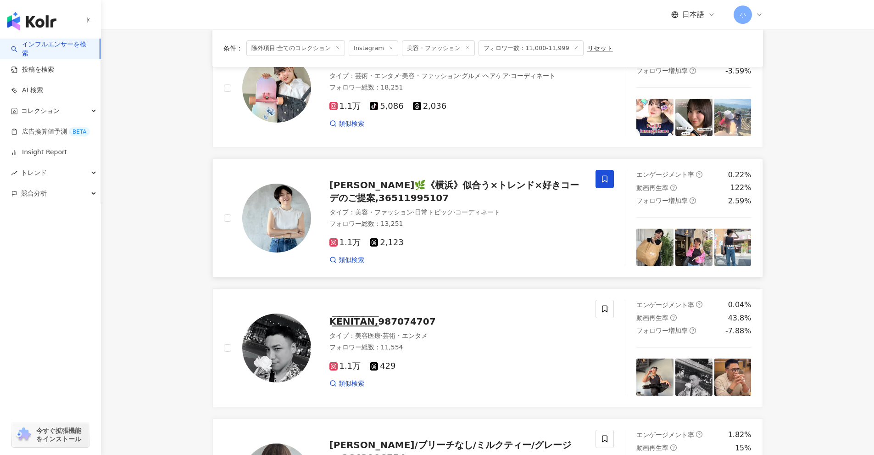
click at [603, 181] on icon at bounding box center [605, 179] width 6 height 7
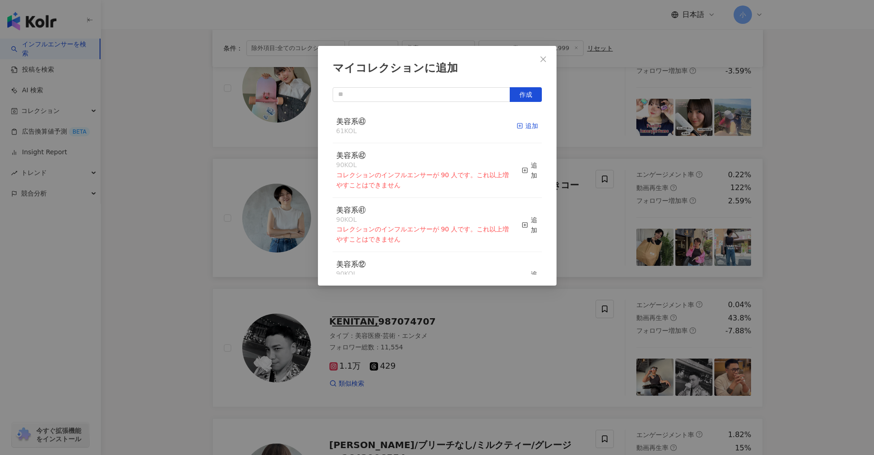
click at [520, 129] on div "追加" at bounding box center [528, 126] width 22 height 10
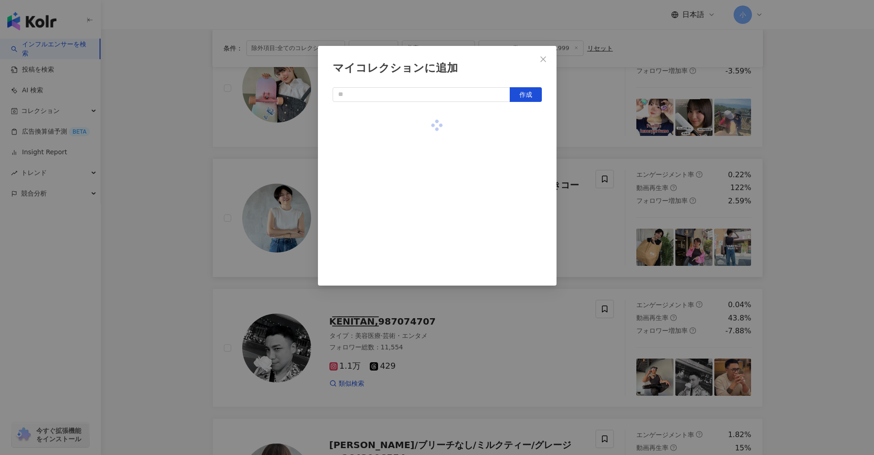
click at [609, 221] on div "マイコレクションに追加 作成" at bounding box center [437, 227] width 874 height 455
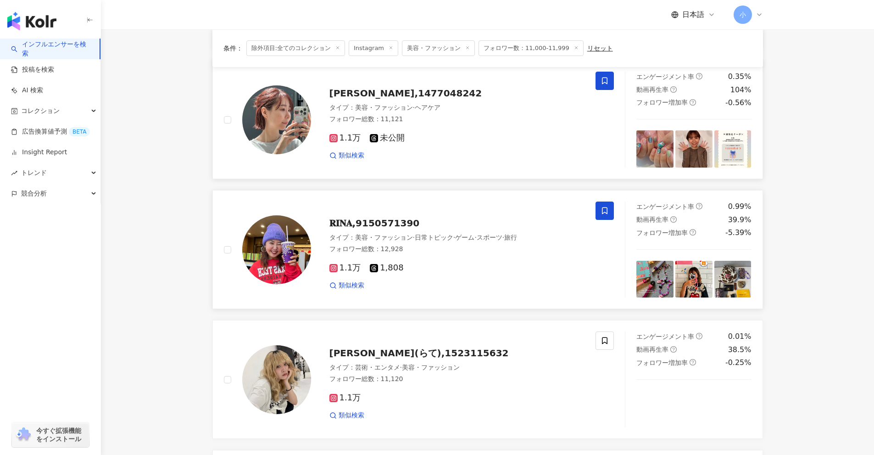
scroll to position [1443, 0]
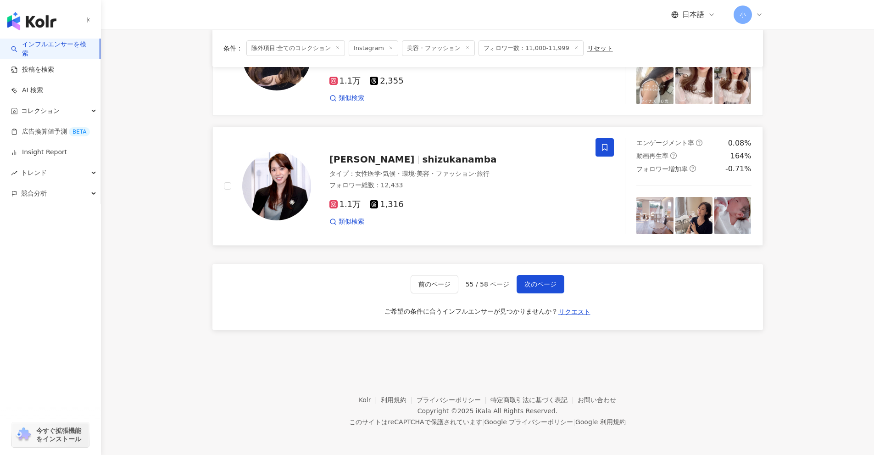
drag, startPoint x: 842, startPoint y: 186, endPoint x: 790, endPoint y: 455, distance: 274.3
click at [549, 288] on span "次のページ" at bounding box center [541, 283] width 32 height 7
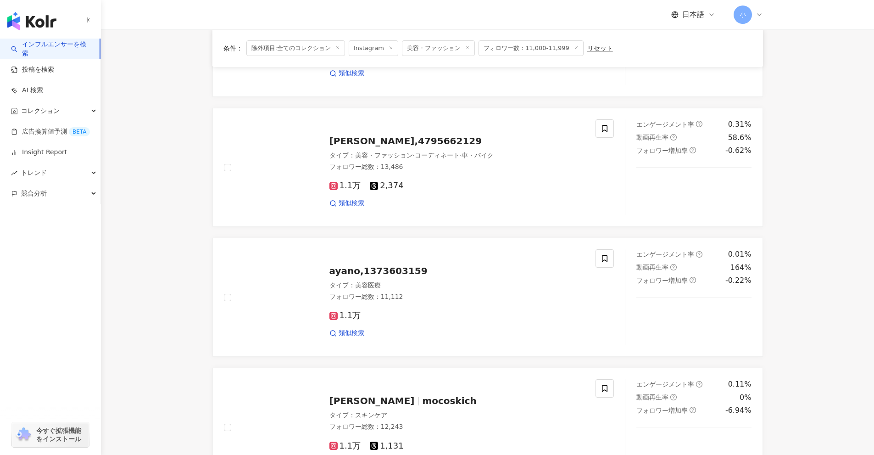
scroll to position [938, 0]
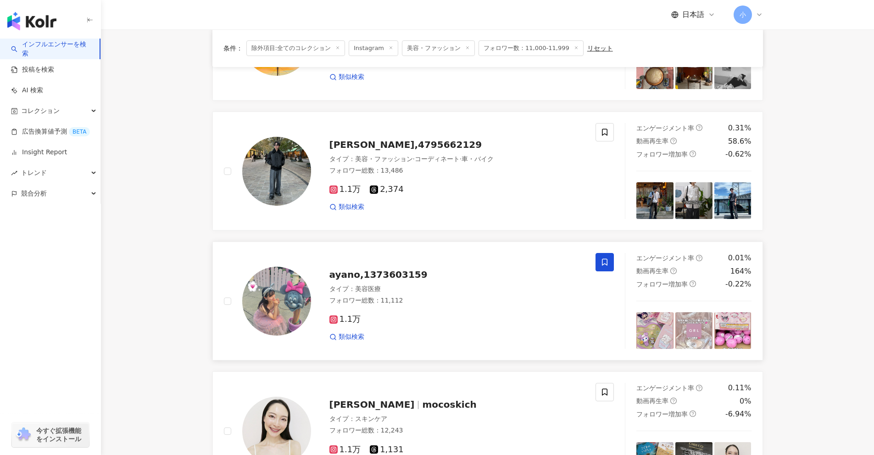
click at [610, 259] on span at bounding box center [605, 262] width 18 height 18
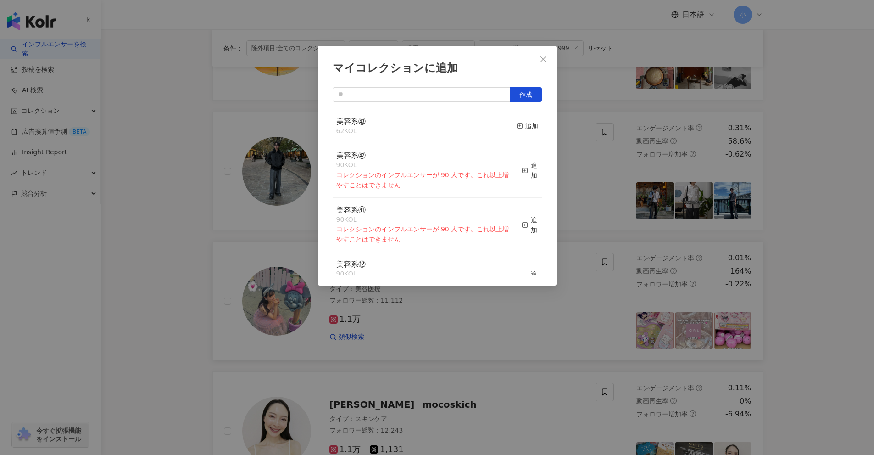
click at [517, 119] on button "追加" at bounding box center [528, 126] width 22 height 19
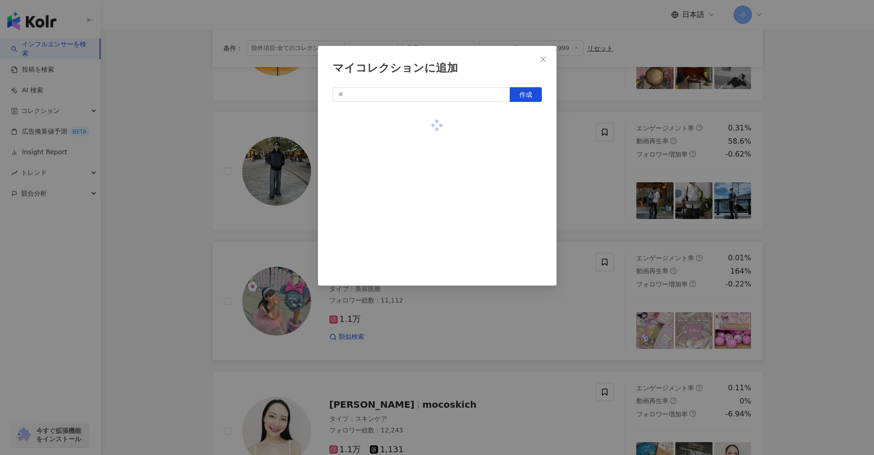
click at [632, 173] on div "マイコレクションに追加 作成" at bounding box center [437, 227] width 874 height 455
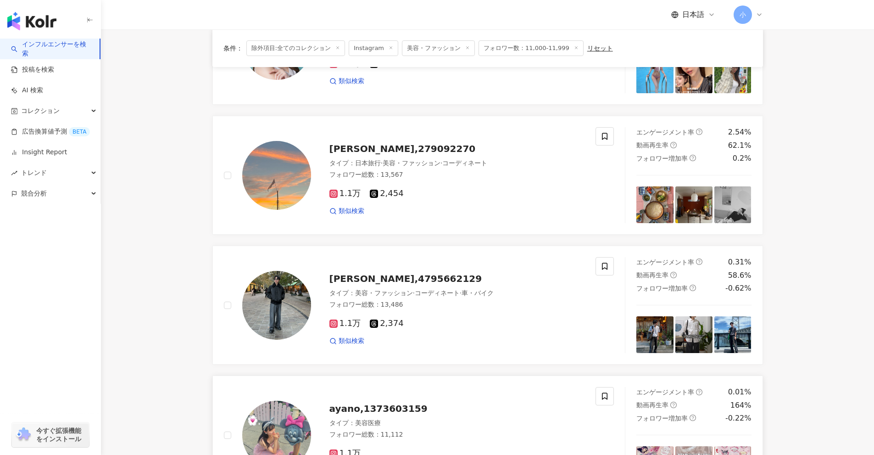
scroll to position [800, 0]
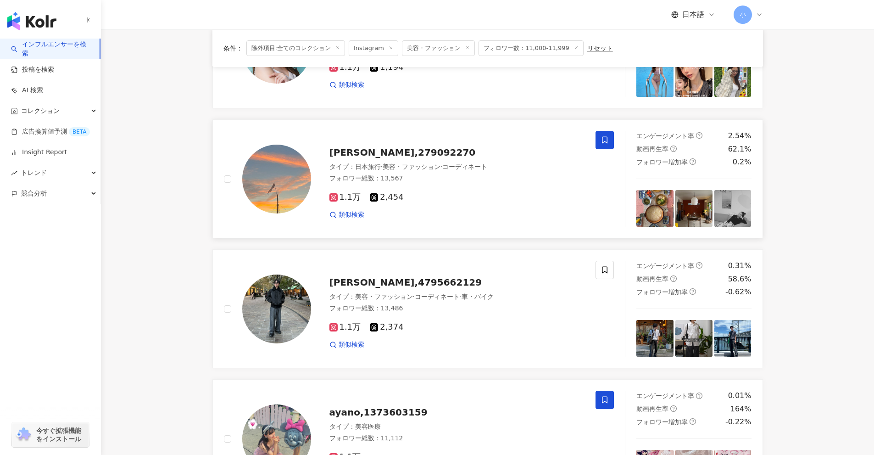
click at [602, 133] on span at bounding box center [605, 140] width 18 height 18
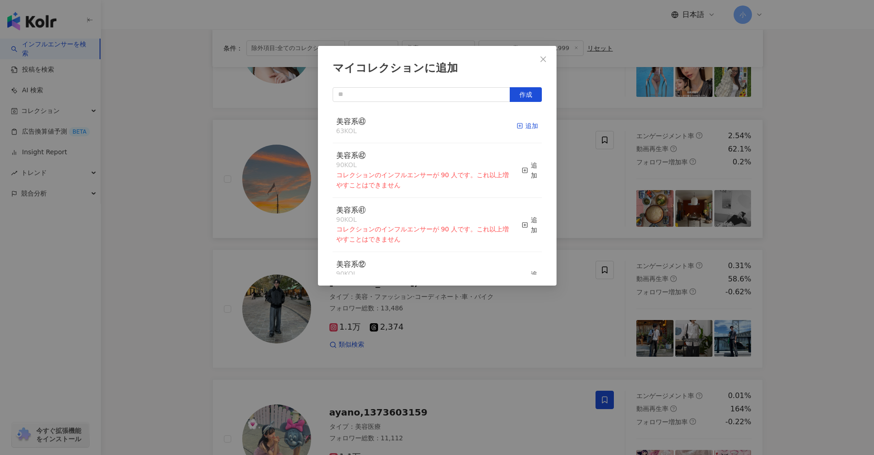
click at [517, 127] on div "追加" at bounding box center [528, 126] width 22 height 10
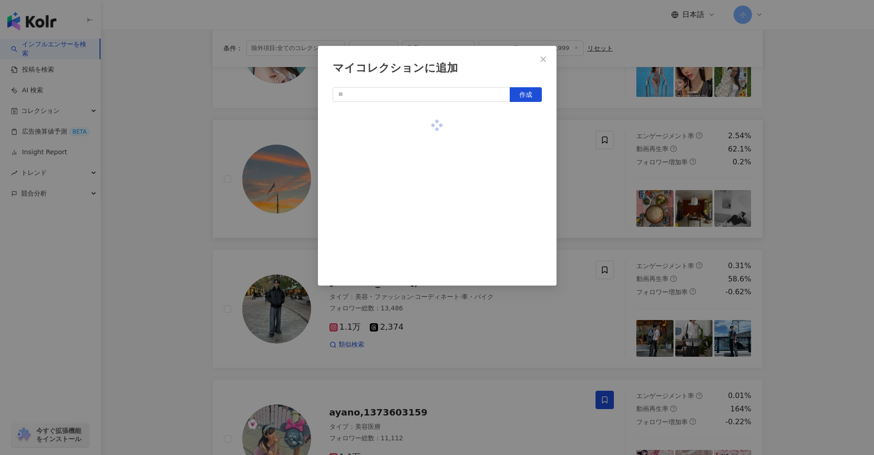
click at [602, 199] on div "マイコレクションに追加 作成" at bounding box center [437, 227] width 874 height 455
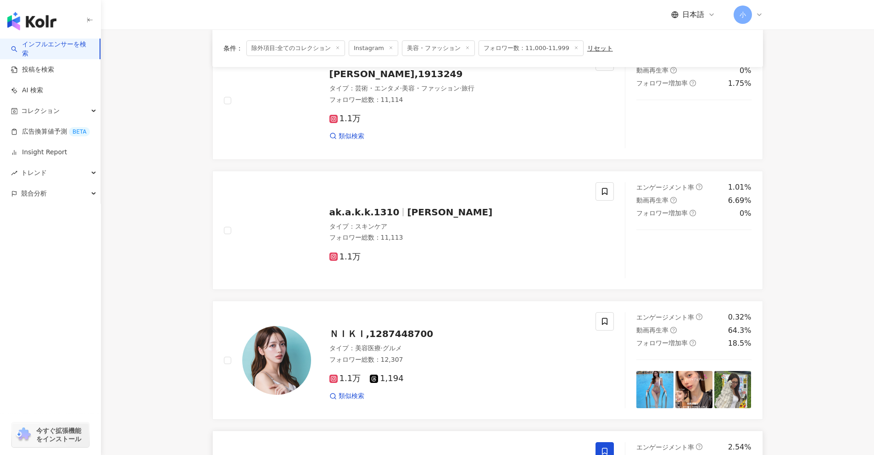
scroll to position [479, 0]
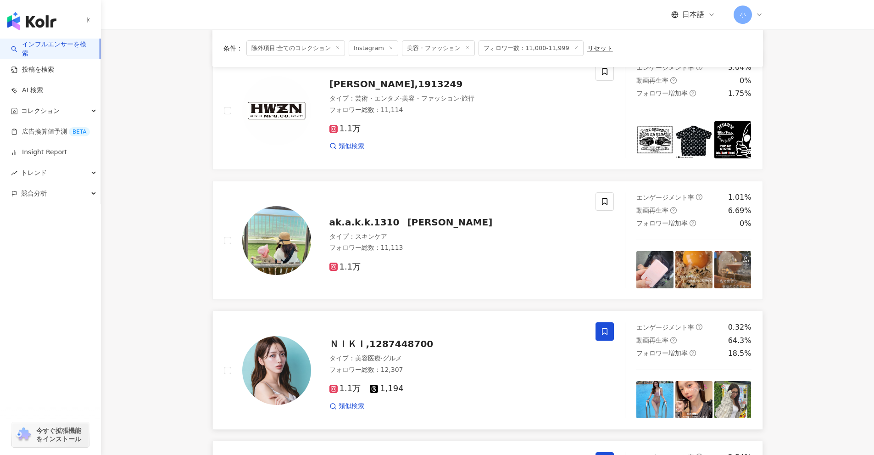
click at [598, 330] on span at bounding box center [605, 331] width 18 height 18
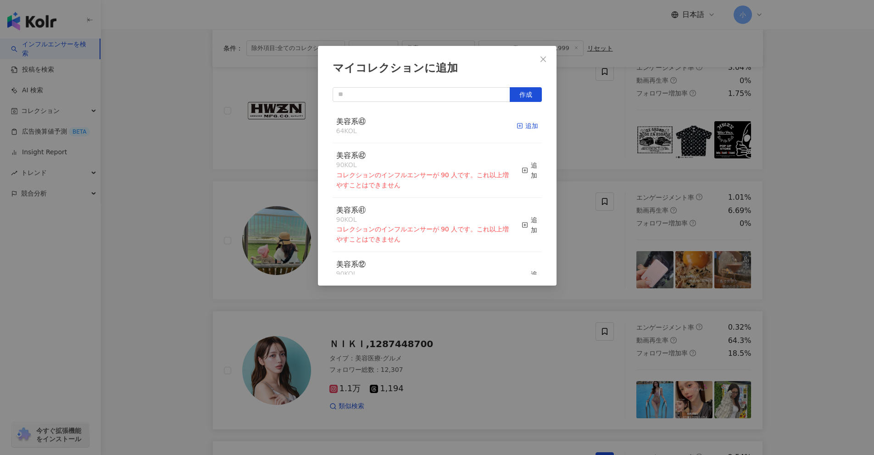
click at [519, 128] on div "追加" at bounding box center [528, 126] width 22 height 10
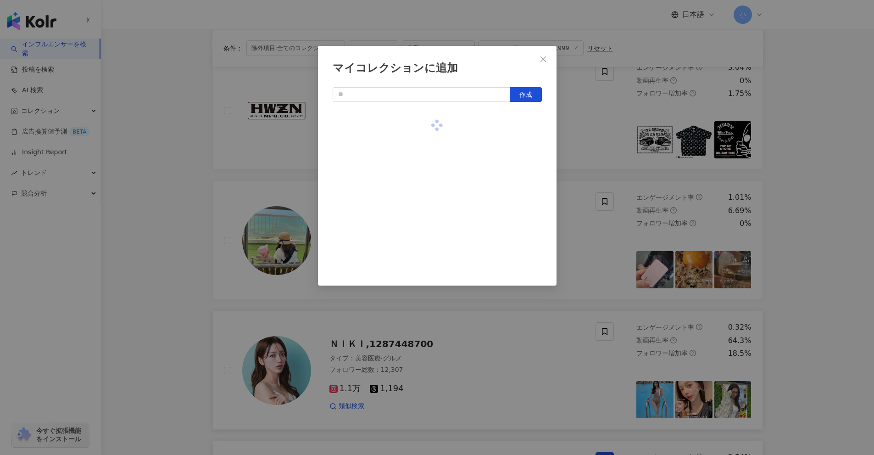
click at [586, 258] on div "マイコレクションに追加 作成" at bounding box center [437, 227] width 874 height 455
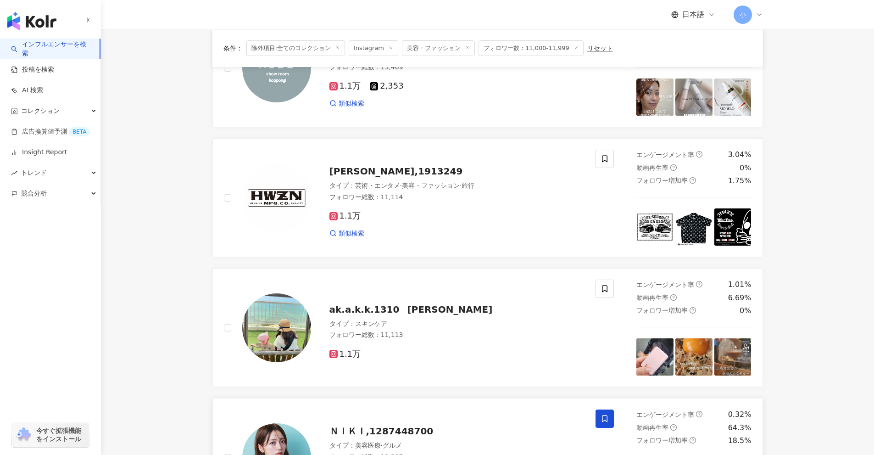
scroll to position [387, 0]
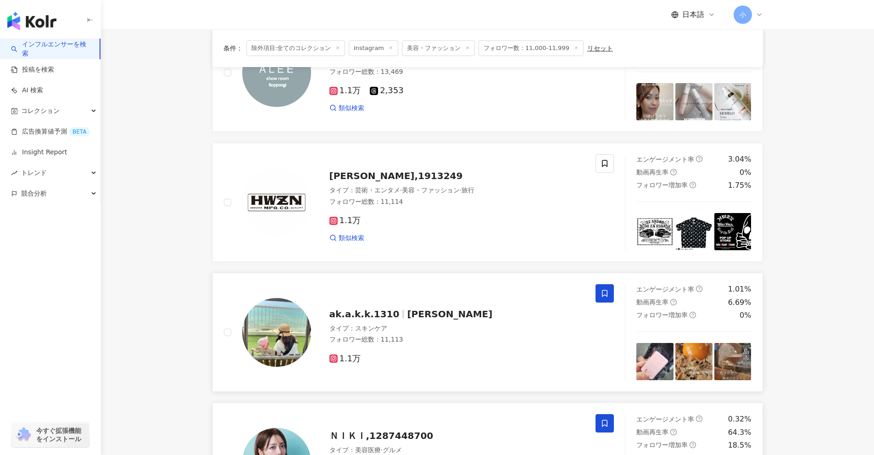
click at [602, 294] on icon at bounding box center [605, 293] width 8 height 8
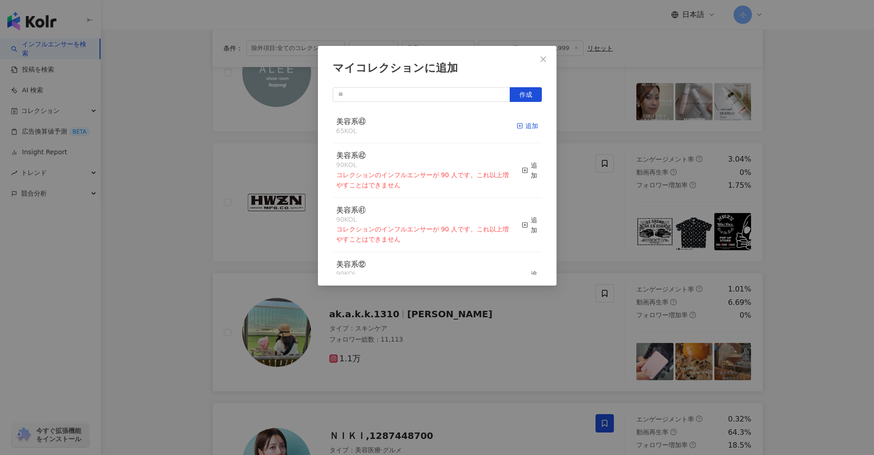
click at [518, 130] on div "追加" at bounding box center [528, 126] width 22 height 10
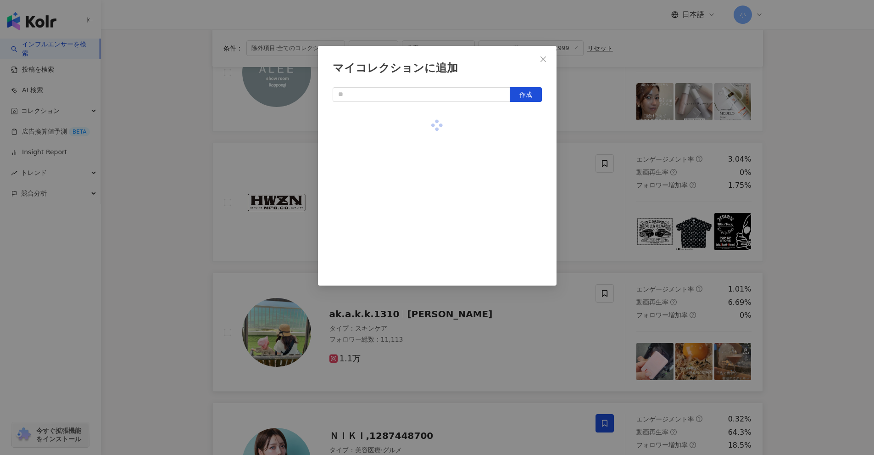
click at [687, 276] on div "マイコレクションに追加 作成" at bounding box center [437, 227] width 874 height 455
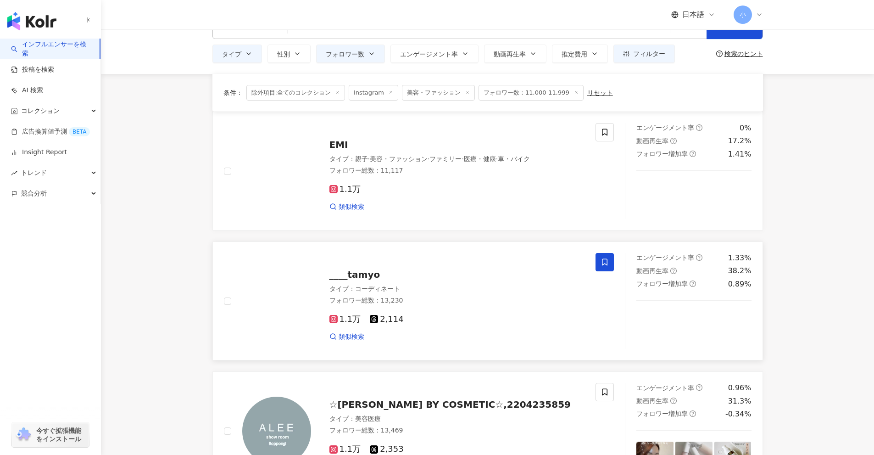
scroll to position [0, 0]
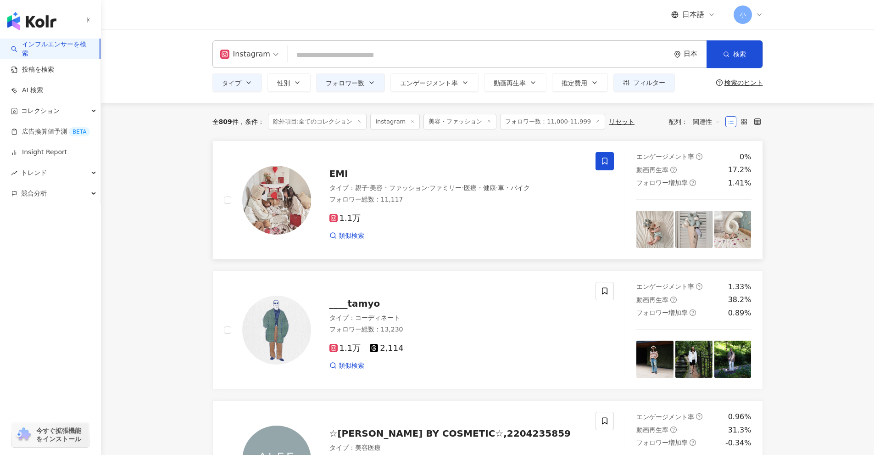
click at [612, 165] on span at bounding box center [605, 161] width 18 height 18
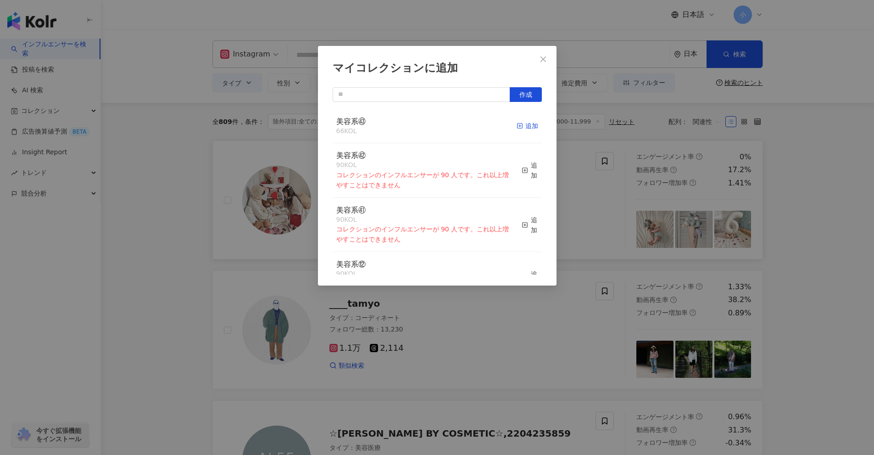
click at [524, 124] on div "追加" at bounding box center [528, 126] width 22 height 10
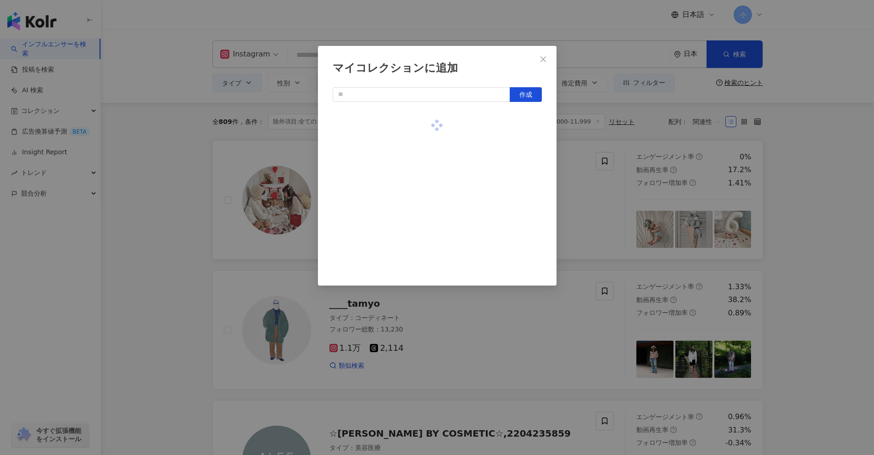
click at [792, 189] on div "マイコレクションに追加 作成" at bounding box center [437, 227] width 874 height 455
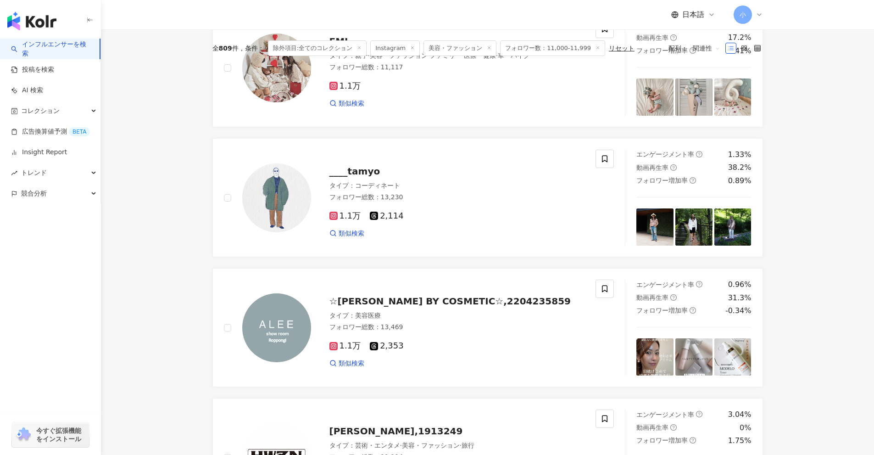
scroll to position [1443, 0]
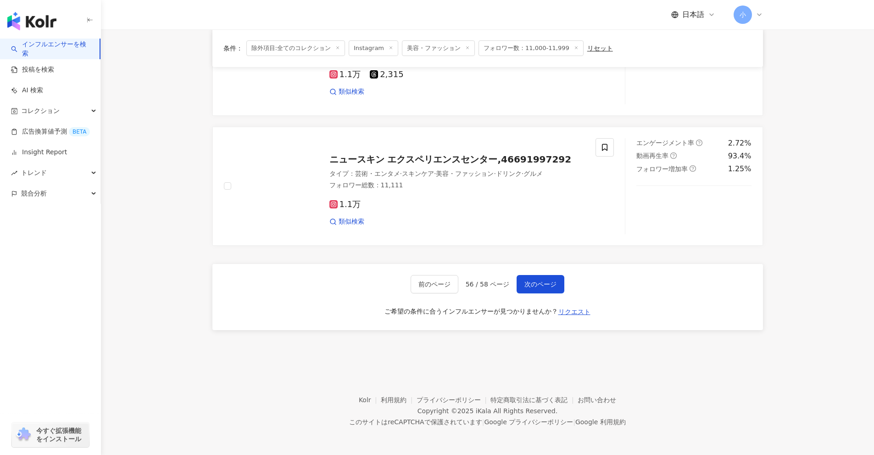
drag, startPoint x: 810, startPoint y: 161, endPoint x: 771, endPoint y: 394, distance: 236.0
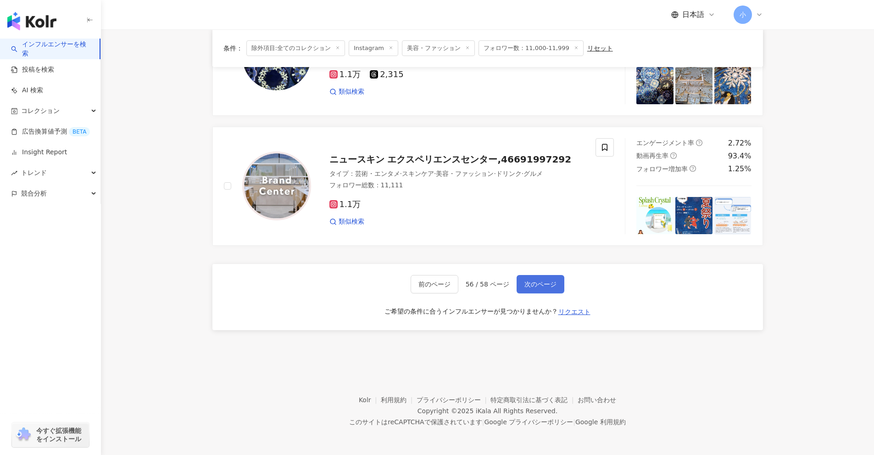
click at [534, 279] on button "次のページ" at bounding box center [541, 284] width 48 height 18
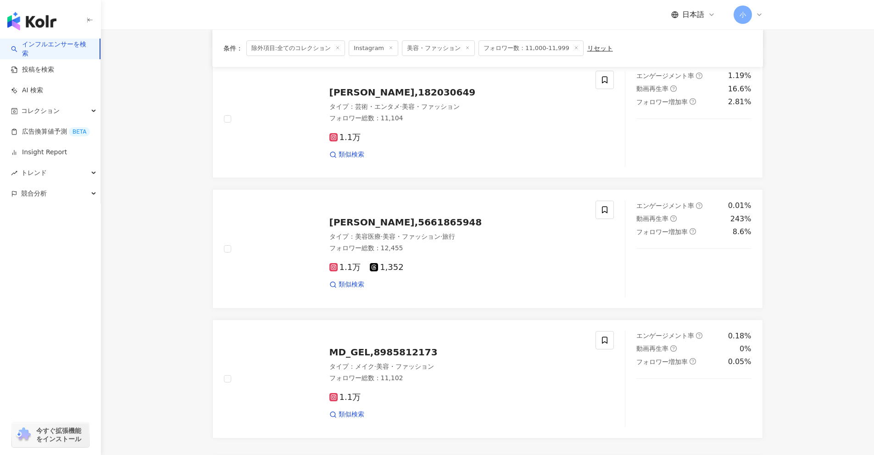
scroll to position [1213, 0]
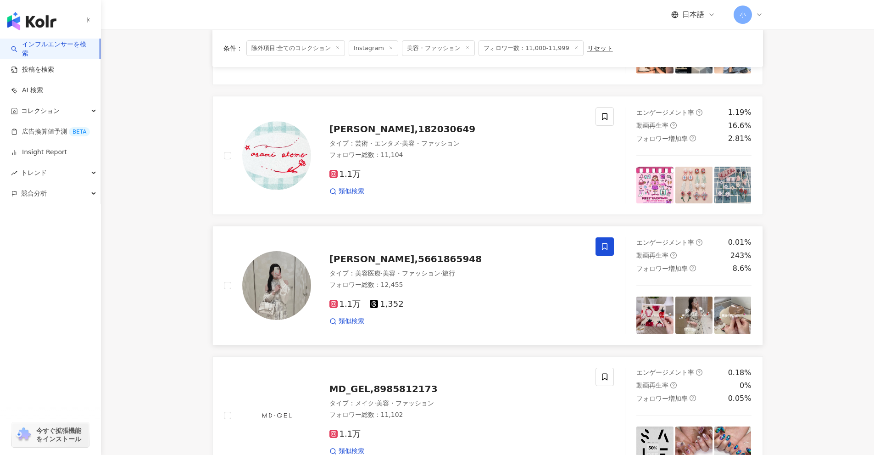
click at [609, 245] on span at bounding box center [605, 246] width 18 height 18
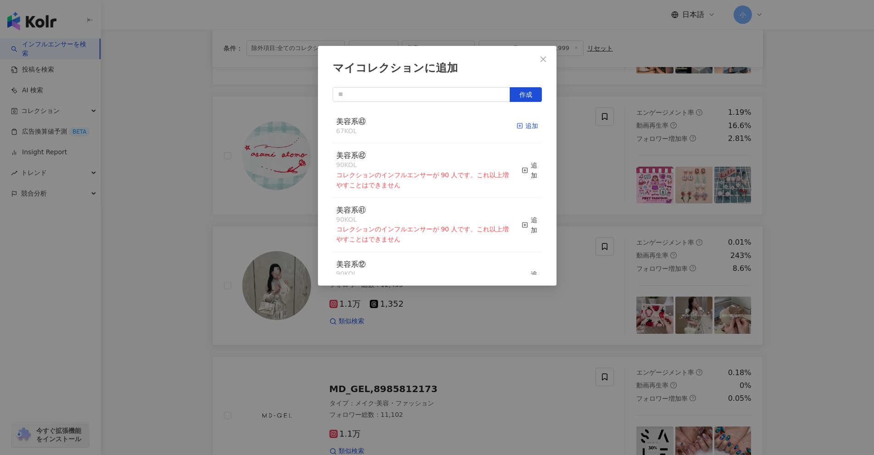
click at [520, 127] on div "追加" at bounding box center [528, 126] width 22 height 10
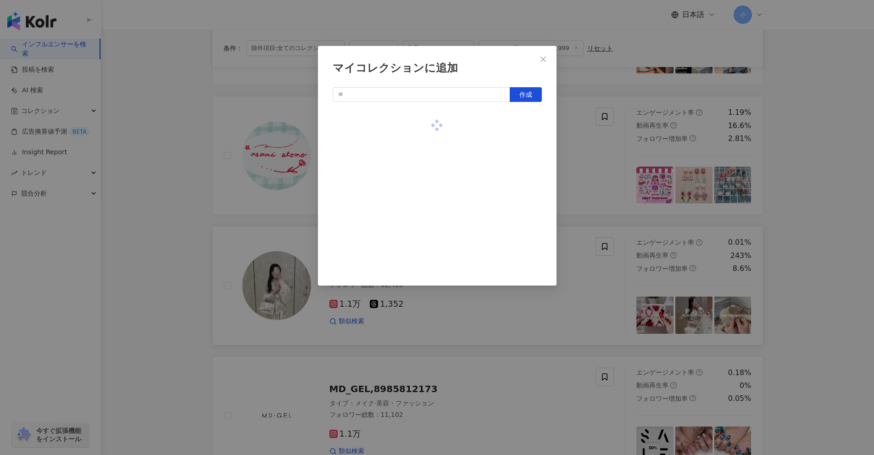
click at [608, 155] on div "マイコレクションに追加 作成" at bounding box center [437, 227] width 874 height 455
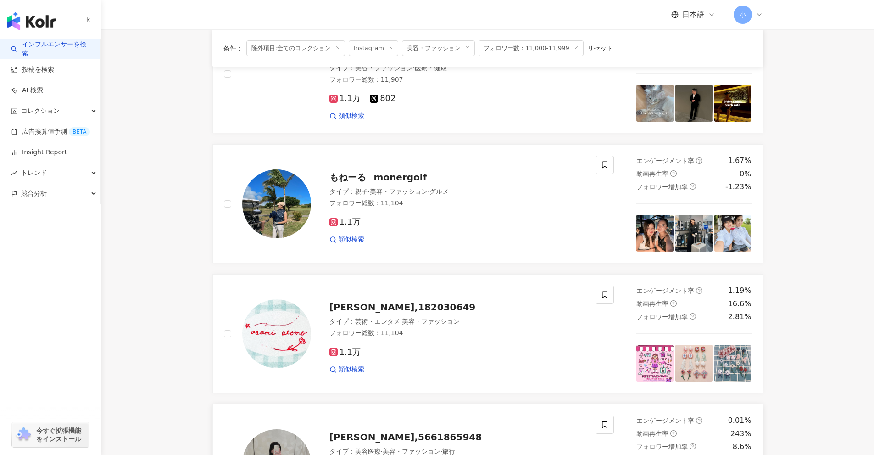
scroll to position [1030, 0]
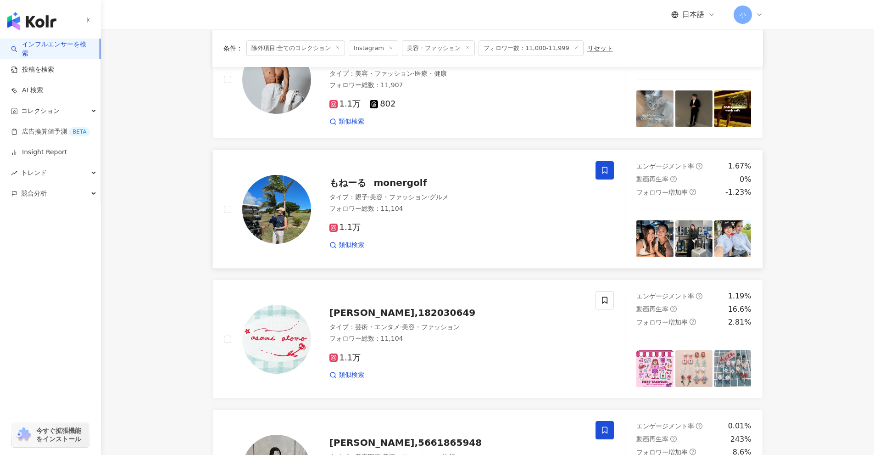
click at [604, 173] on icon at bounding box center [605, 170] width 6 height 7
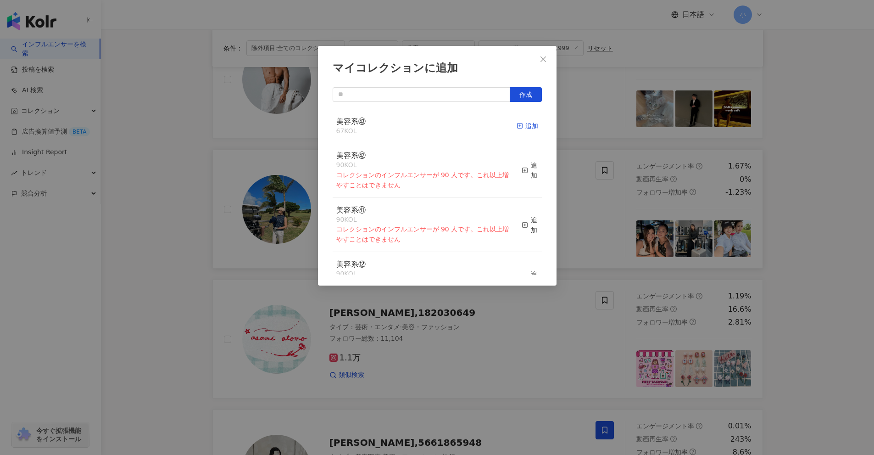
click at [525, 123] on div "追加" at bounding box center [528, 126] width 22 height 10
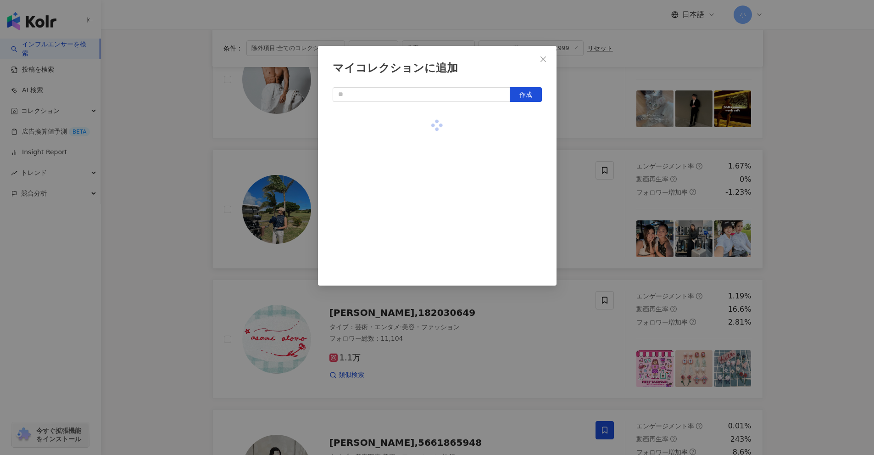
click at [568, 140] on div "マイコレクションに追加 作成" at bounding box center [437, 227] width 874 height 455
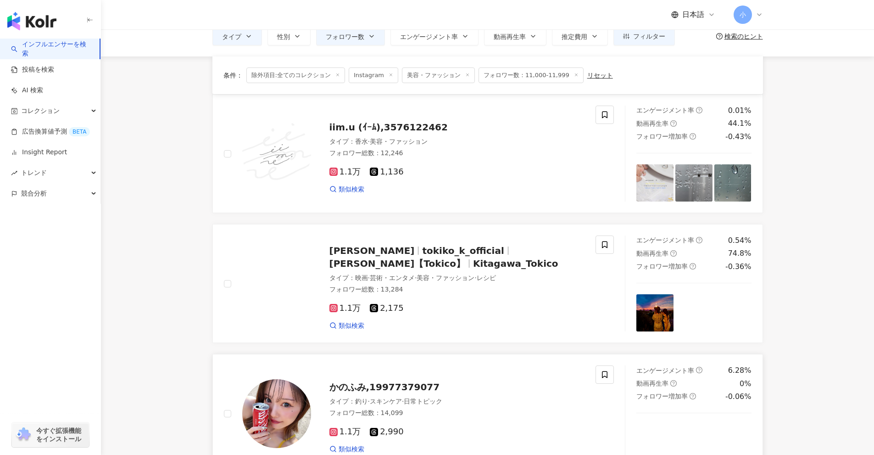
scroll to position [20, 0]
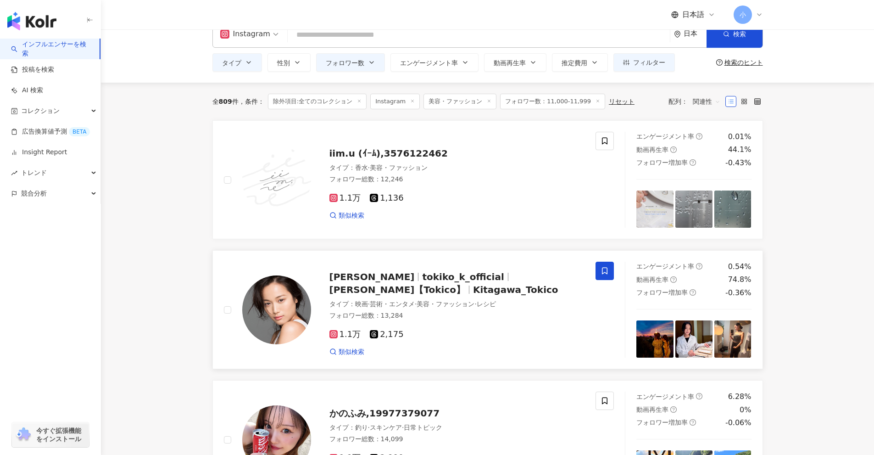
click at [602, 272] on icon at bounding box center [605, 271] width 8 height 8
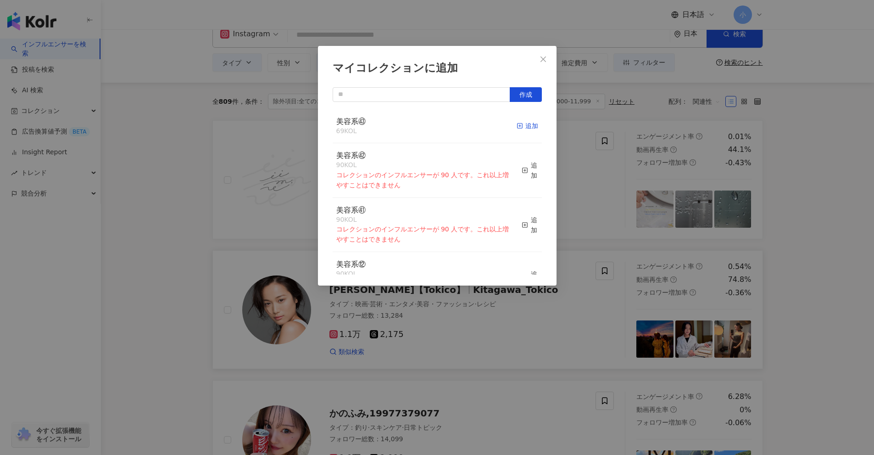
click at [521, 125] on div "追加" at bounding box center [528, 126] width 22 height 10
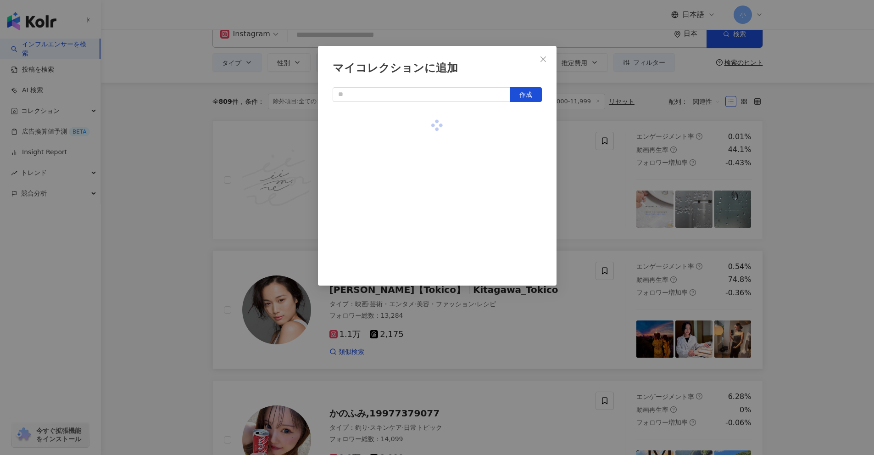
click at [615, 229] on div "マイコレクションに追加 作成" at bounding box center [437, 227] width 874 height 455
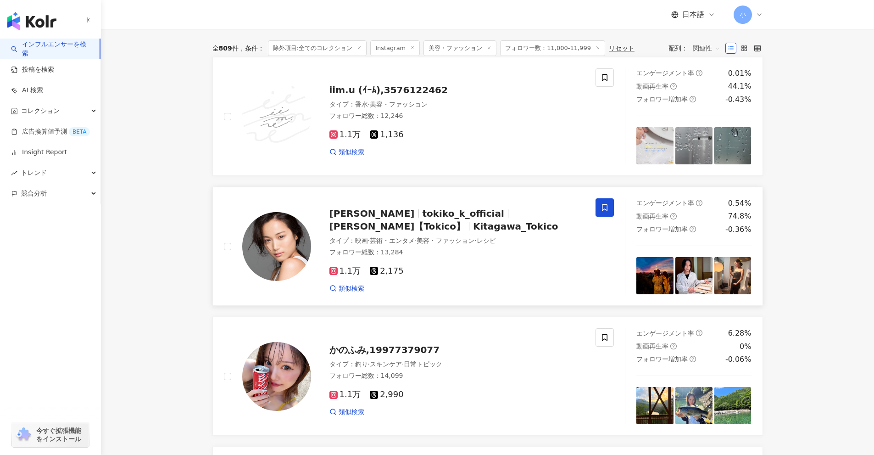
scroll to position [1443, 0]
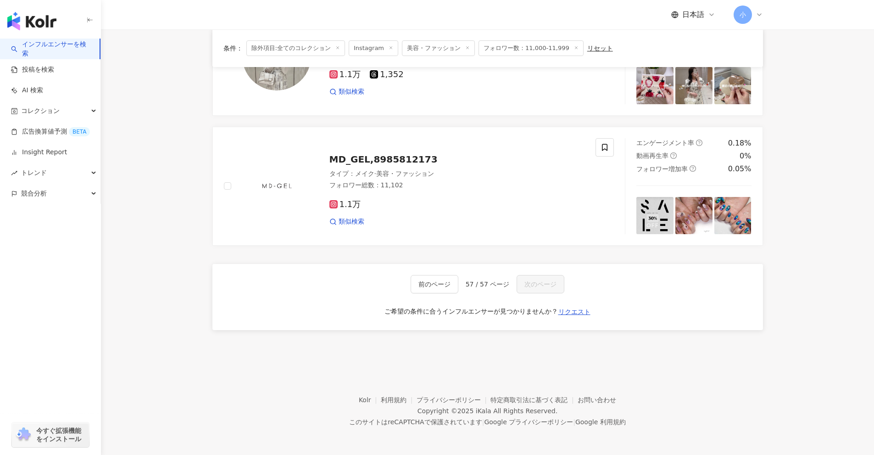
drag, startPoint x: 813, startPoint y: 215, endPoint x: 793, endPoint y: 437, distance: 223.1
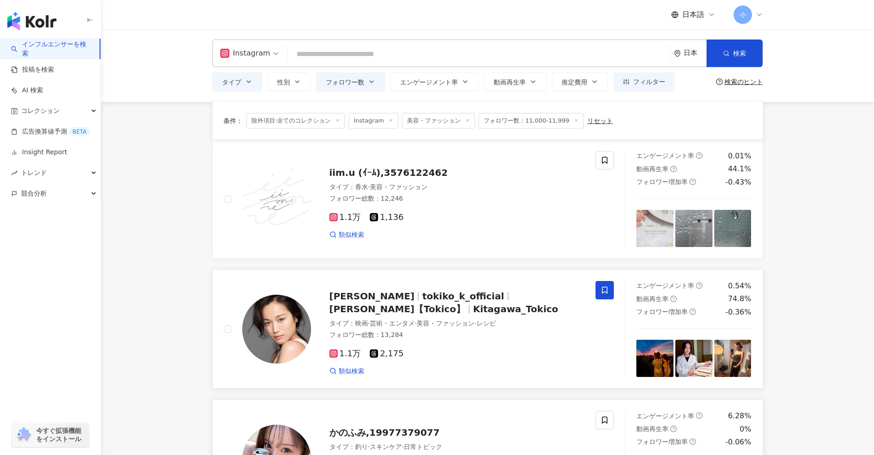
scroll to position [0, 0]
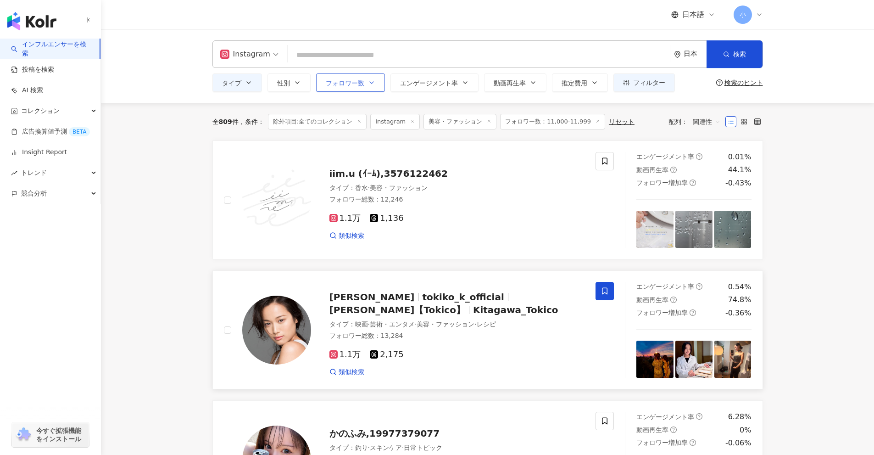
click at [369, 91] on button "フォロワー数" at bounding box center [350, 82] width 69 height 18
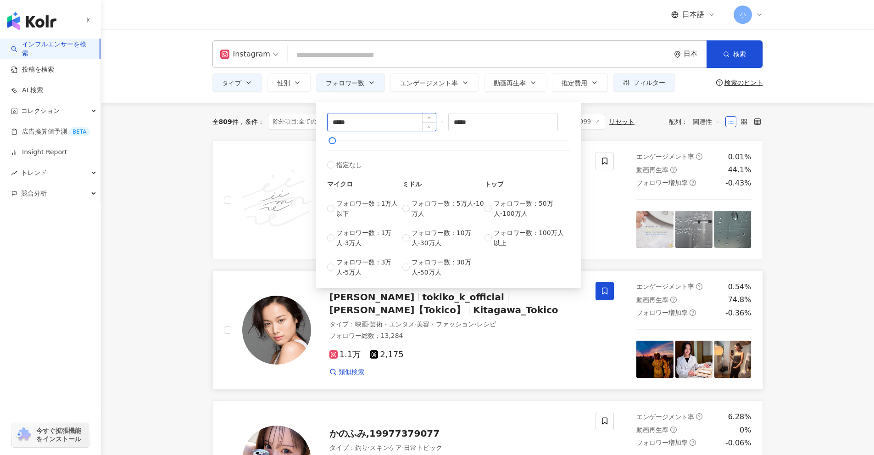
click at [339, 123] on input "*****" at bounding box center [382, 121] width 109 height 17
type input "*****"
click at [465, 121] on input "*****" at bounding box center [503, 121] width 109 height 17
type input "*****"
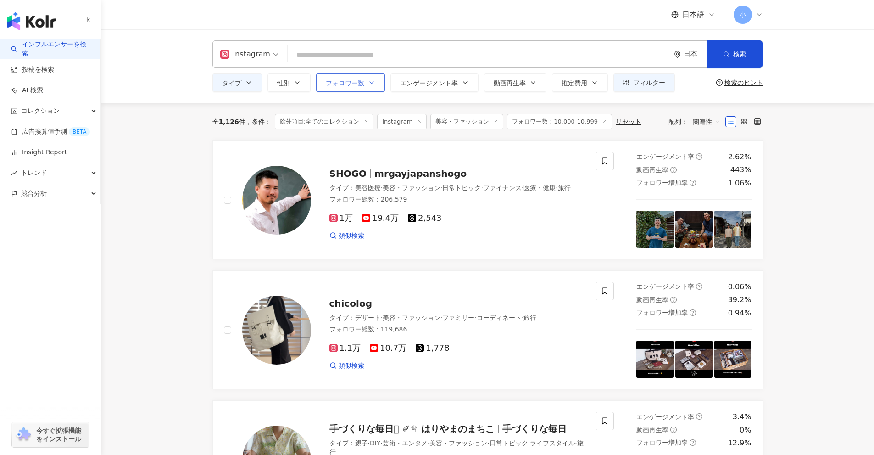
click at [346, 84] on span "フォロワー数" at bounding box center [345, 82] width 39 height 7
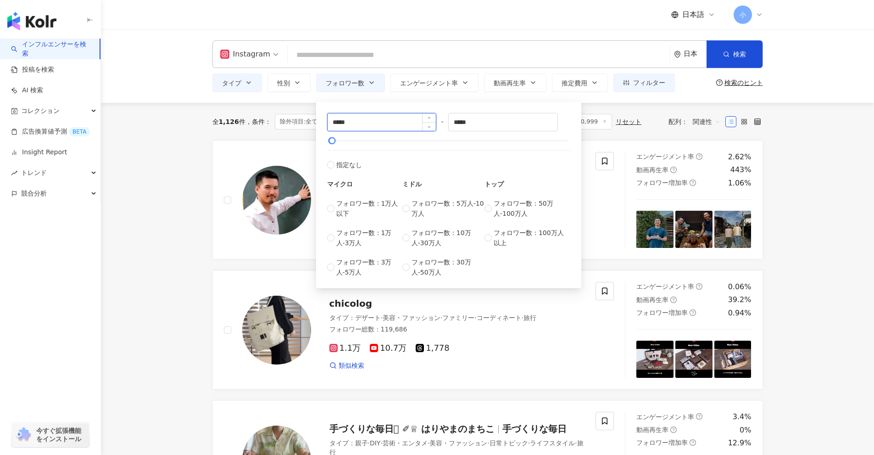
click at [344, 121] on input "*****" at bounding box center [382, 121] width 109 height 17
type input "*****"
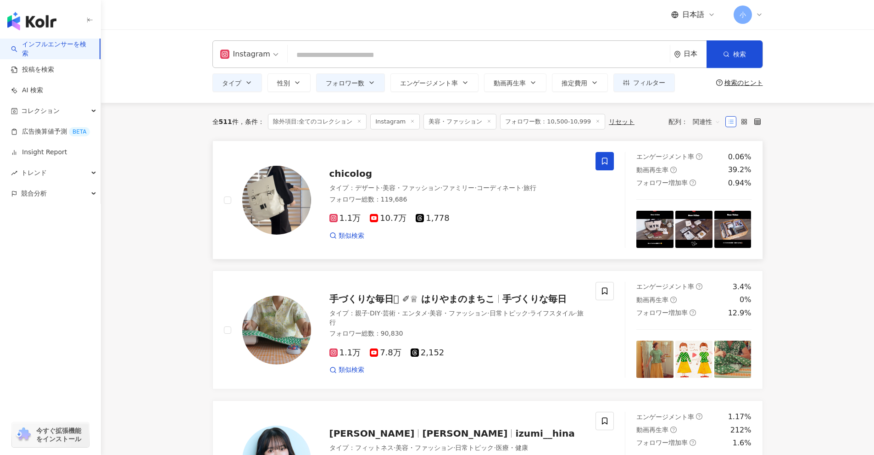
click at [606, 164] on icon at bounding box center [605, 161] width 6 height 7
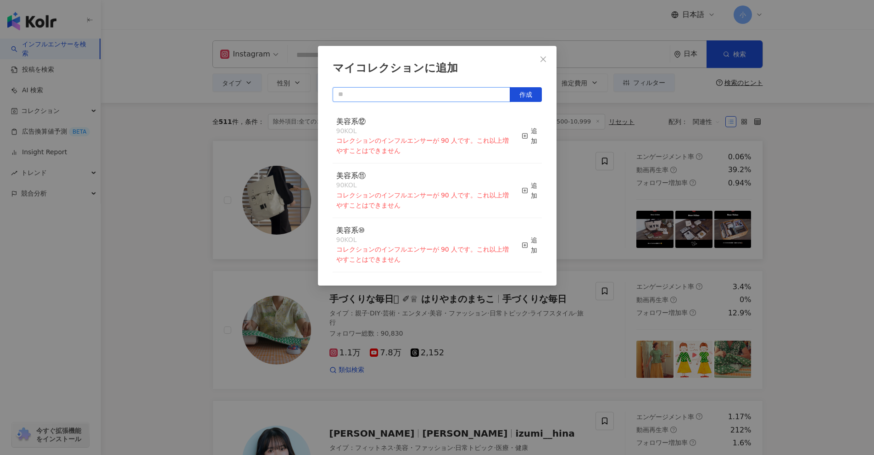
click at [448, 97] on input "text" at bounding box center [422, 94] width 178 height 15
drag, startPoint x: 426, startPoint y: 95, endPoint x: 509, endPoint y: 107, distance: 84.3
click at [426, 96] on input "text" at bounding box center [422, 94] width 178 height 15
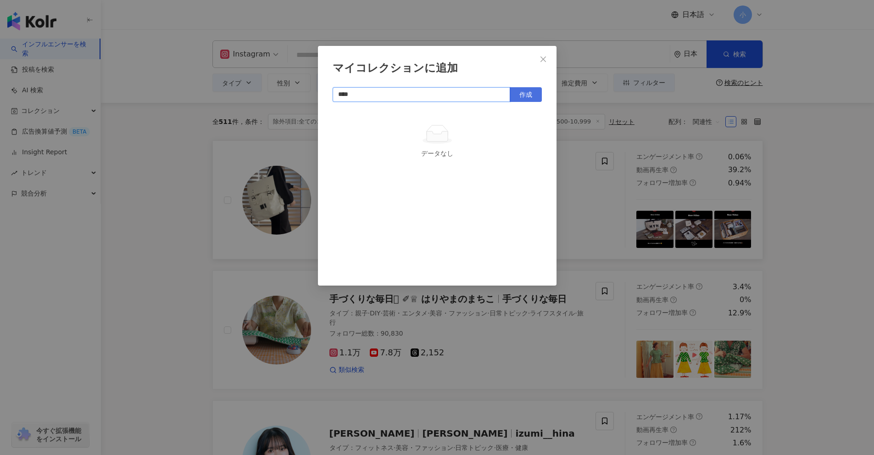
click at [518, 98] on button "作成" at bounding box center [526, 94] width 32 height 15
type input "****"
click at [829, 332] on div "マイコレクションに追加 **** 作成 美容系㊹ 0 KOL 追加" at bounding box center [437, 227] width 874 height 455
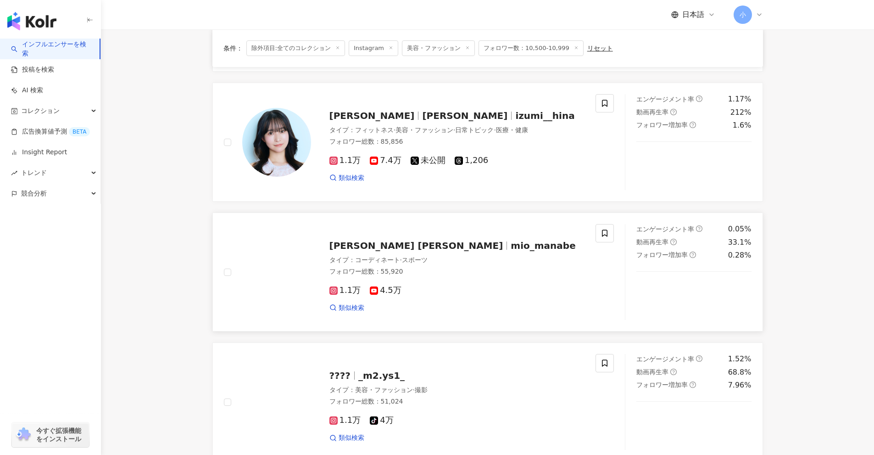
scroll to position [321, 0]
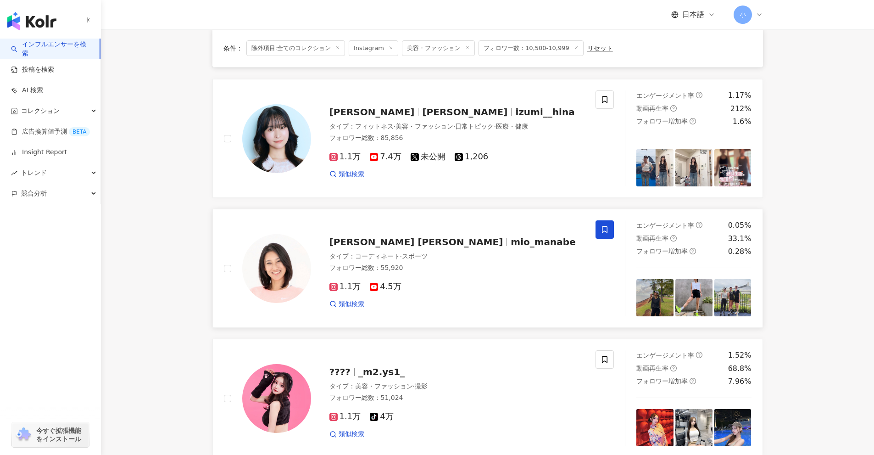
click at [604, 231] on icon at bounding box center [605, 229] width 6 height 7
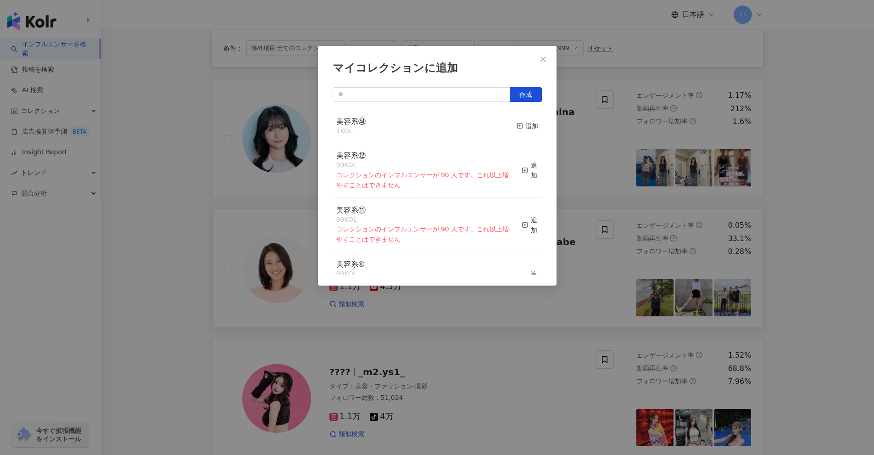
click at [508, 122] on div "美容系㊹ 1 KOL 追加" at bounding box center [437, 126] width 209 height 34
click at [517, 123] on div "追加" at bounding box center [528, 126] width 22 height 10
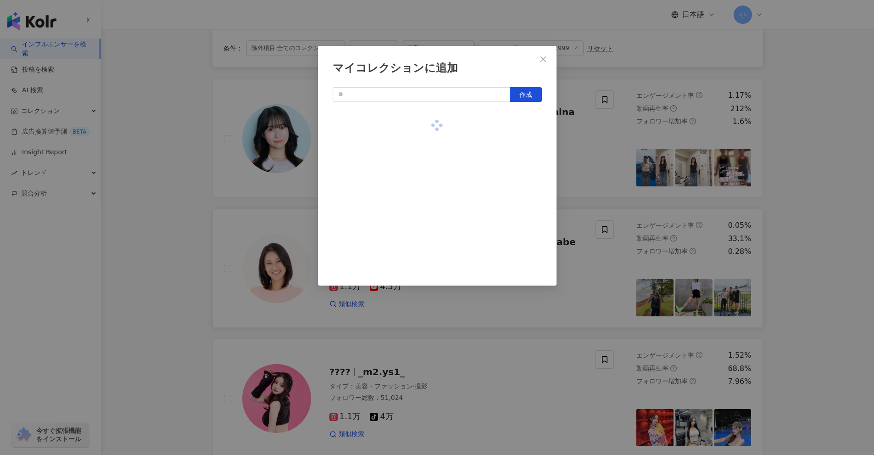
click at [592, 157] on div "マイコレクションに追加 作成" at bounding box center [437, 227] width 874 height 455
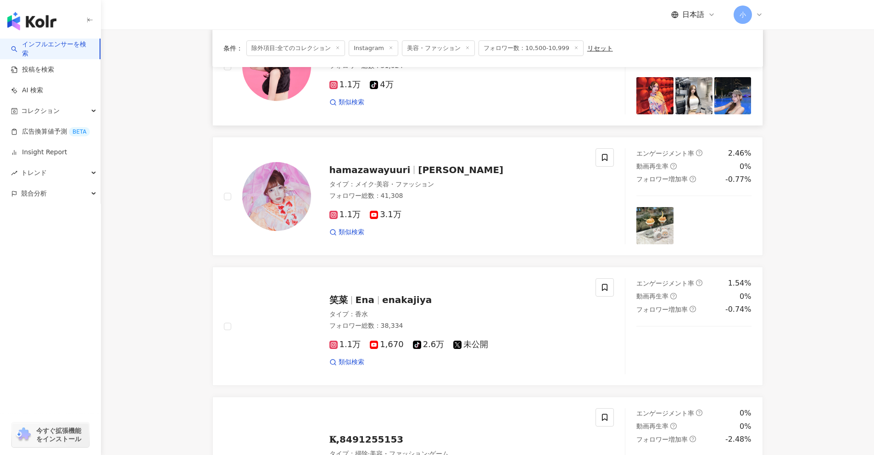
scroll to position [688, 0]
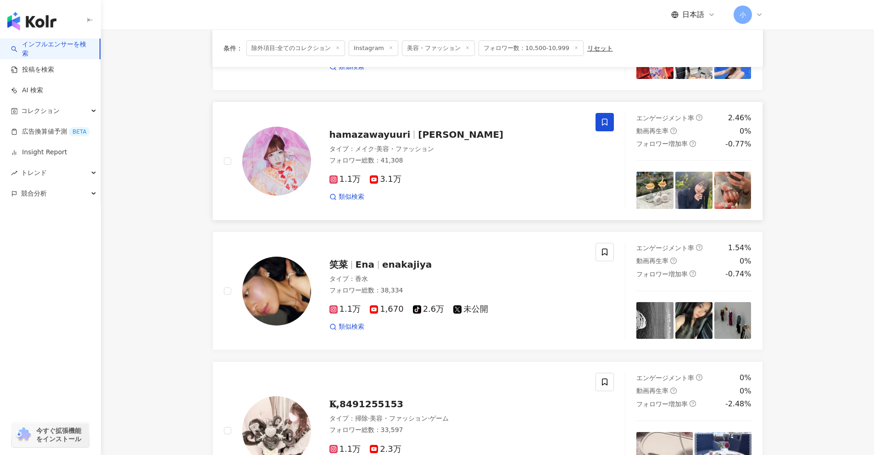
click at [611, 125] on span at bounding box center [605, 122] width 18 height 18
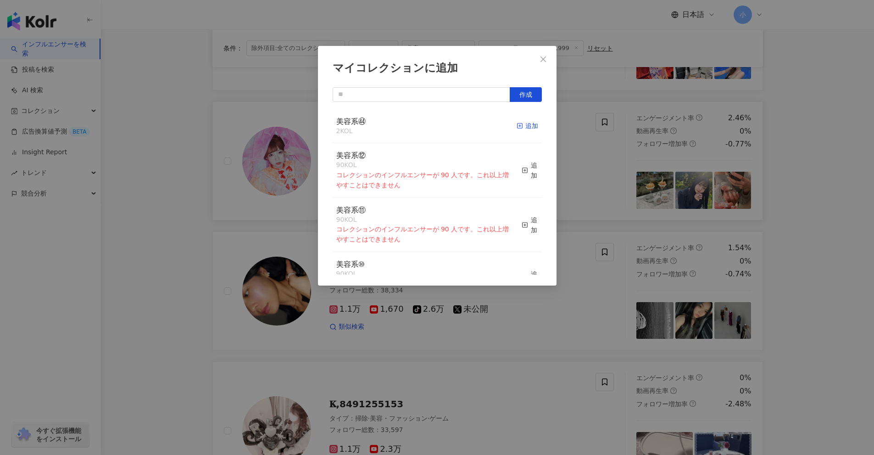
click at [523, 129] on div "追加" at bounding box center [528, 126] width 22 height 10
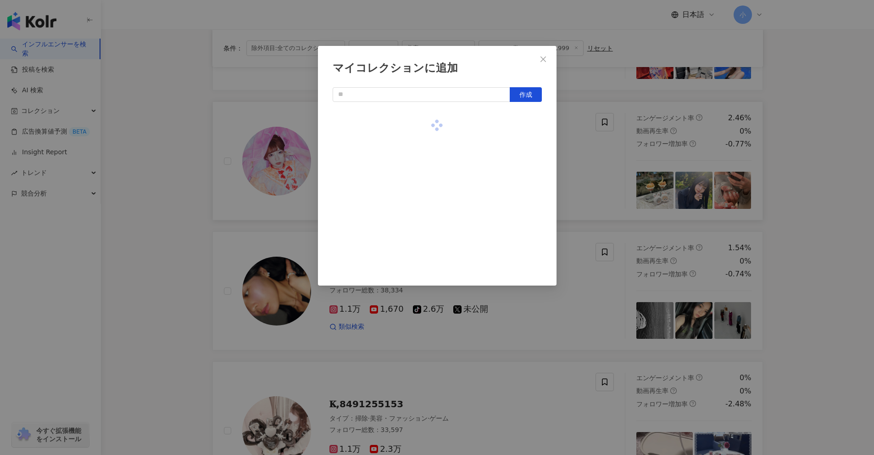
click at [586, 168] on div "マイコレクションに追加 作成" at bounding box center [437, 227] width 874 height 455
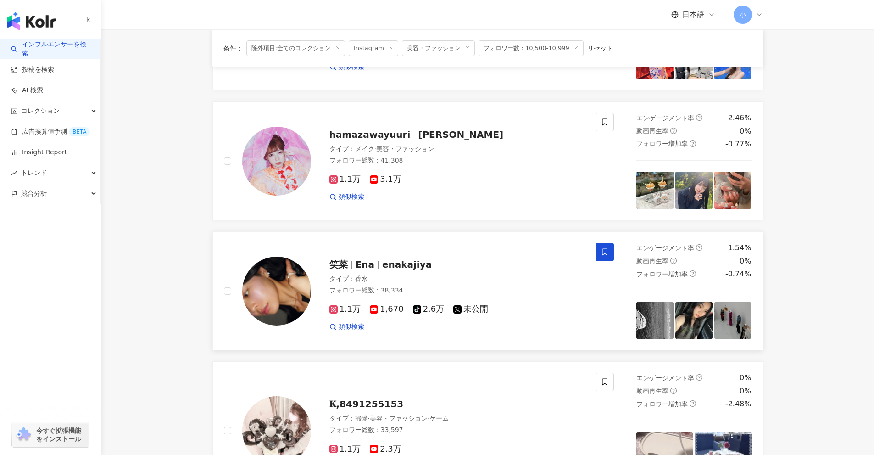
click at [608, 249] on icon at bounding box center [605, 252] width 8 height 8
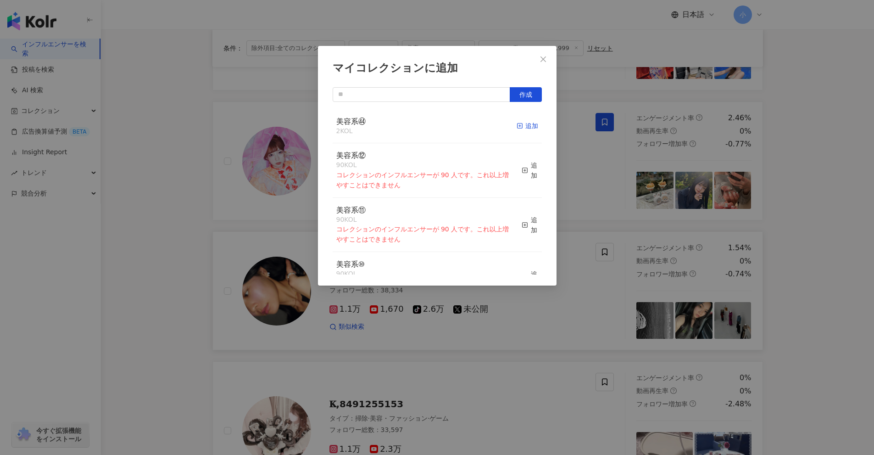
click at [525, 129] on div "追加" at bounding box center [528, 126] width 22 height 10
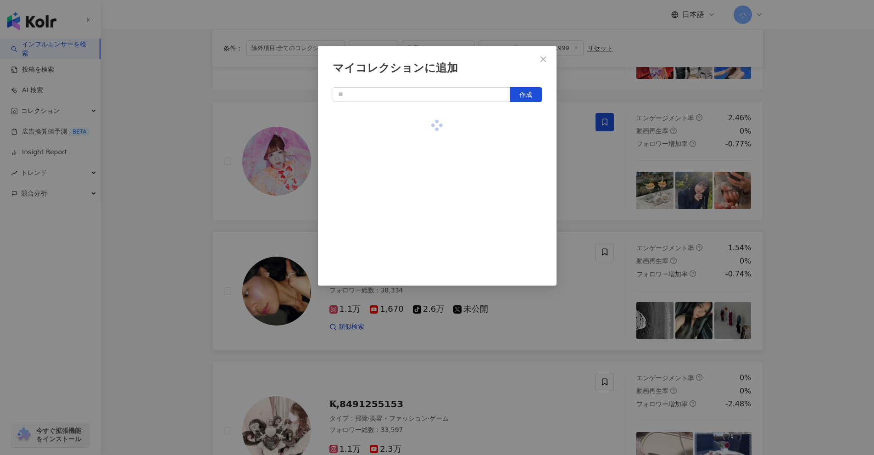
click at [561, 151] on div "マイコレクションに追加 作成" at bounding box center [437, 227] width 874 height 455
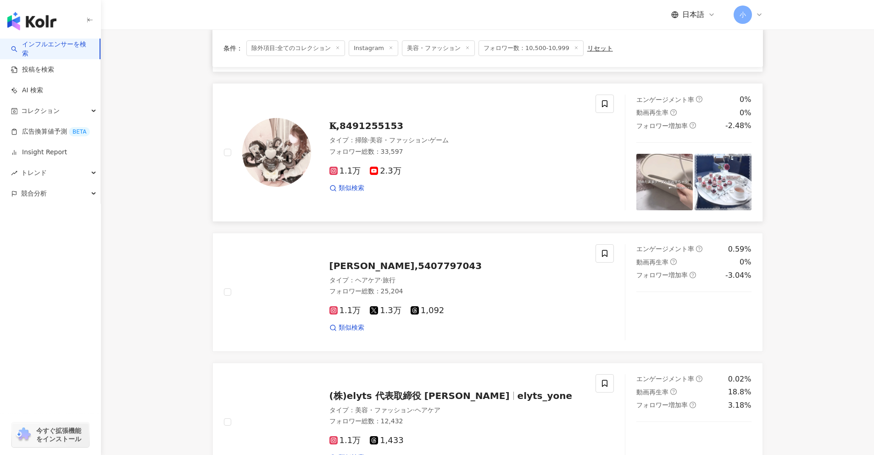
scroll to position [964, 0]
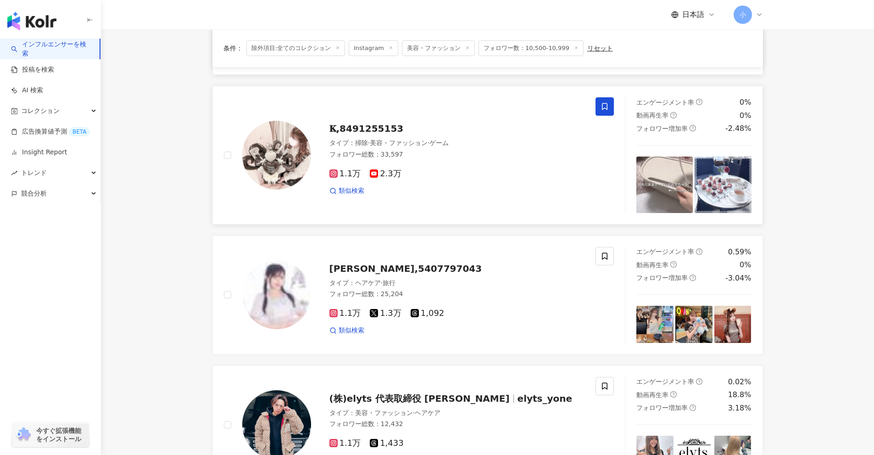
click at [609, 107] on icon at bounding box center [605, 106] width 8 height 8
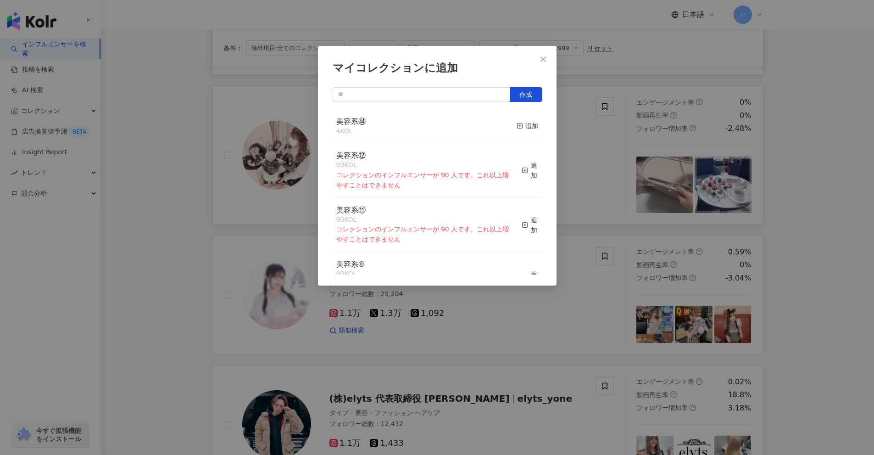
click at [531, 126] on div "美容系㊹ 4 KOL 追加" at bounding box center [437, 126] width 209 height 34
click at [525, 125] on div "追加" at bounding box center [528, 126] width 22 height 10
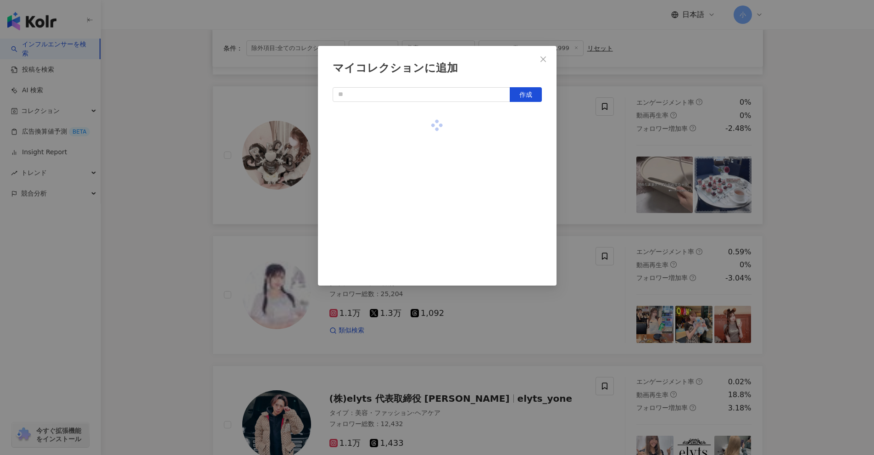
click at [593, 162] on div "マイコレクションに追加 作成" at bounding box center [437, 227] width 874 height 455
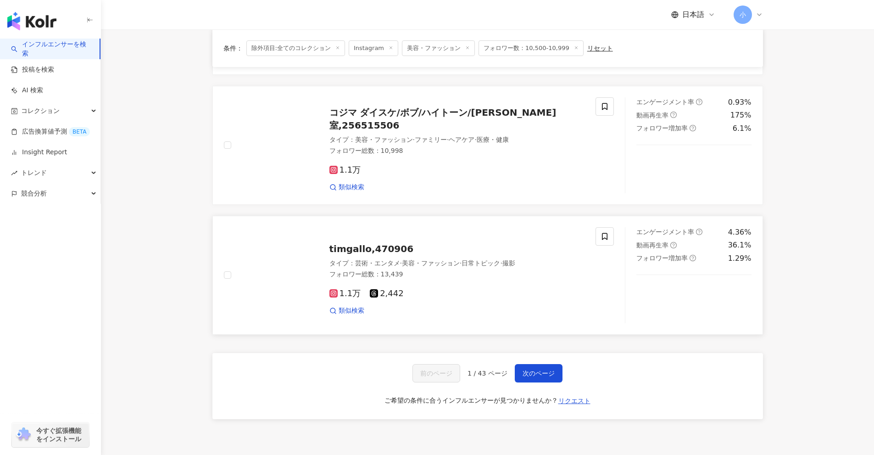
scroll to position [1377, 0]
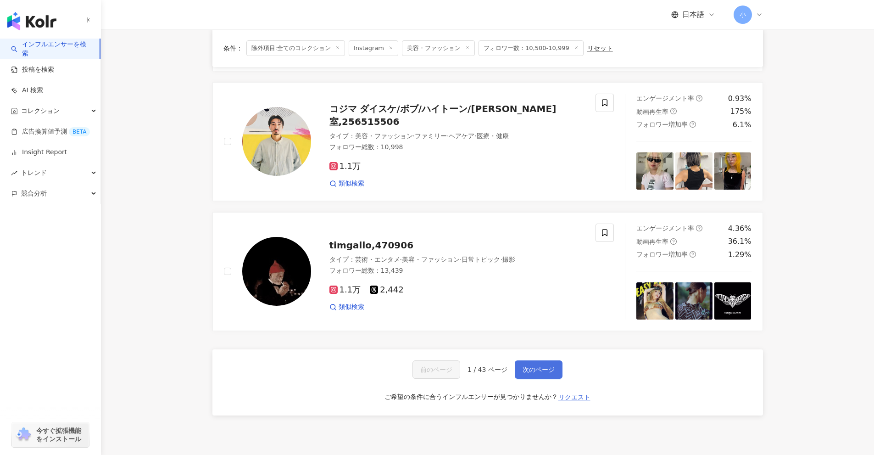
click at [557, 369] on button "次のページ" at bounding box center [539, 369] width 48 height 18
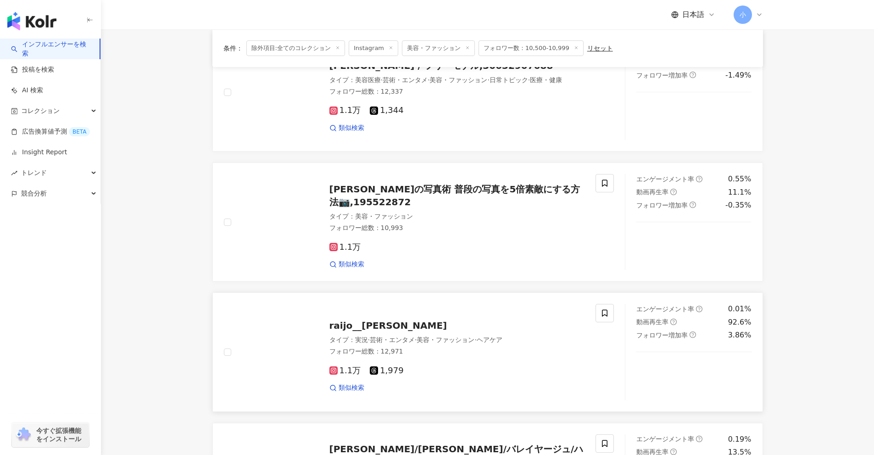
scroll to position [1082, 0]
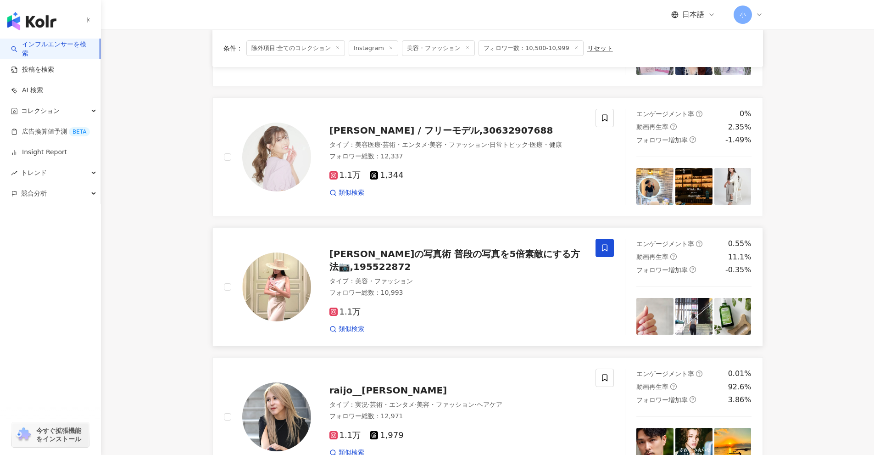
click at [610, 249] on span at bounding box center [605, 248] width 18 height 18
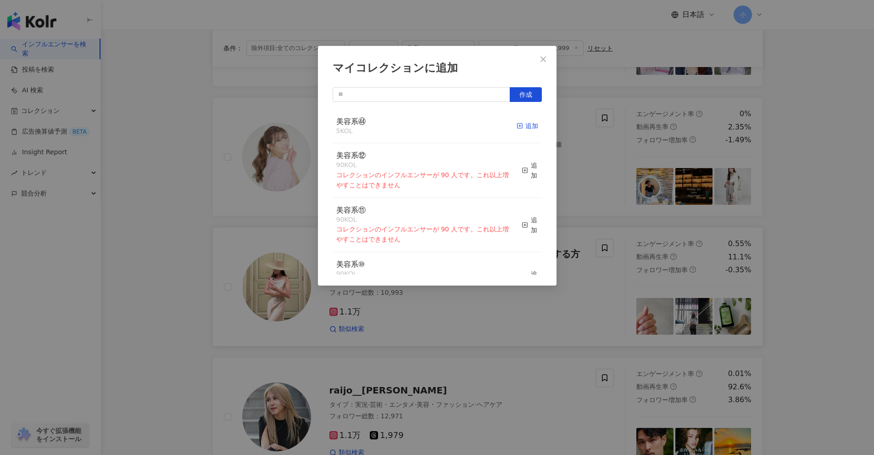
click at [524, 128] on div "追加" at bounding box center [528, 126] width 22 height 10
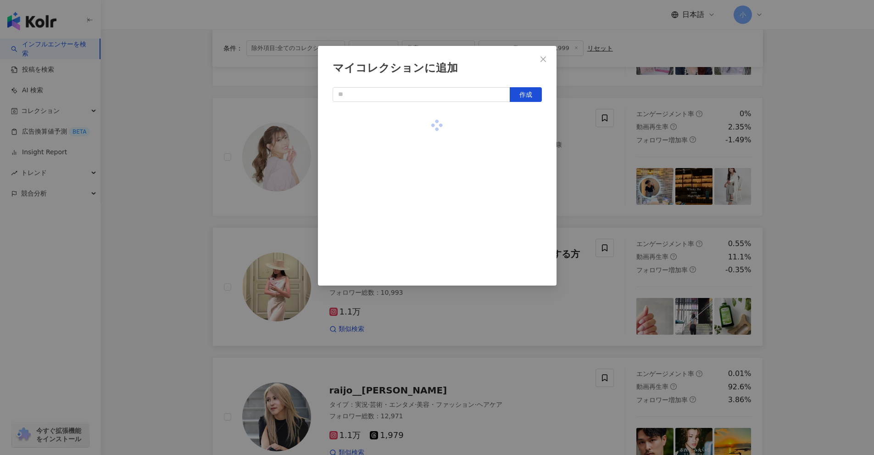
click at [625, 209] on div "マイコレクションに追加 作成" at bounding box center [437, 227] width 874 height 455
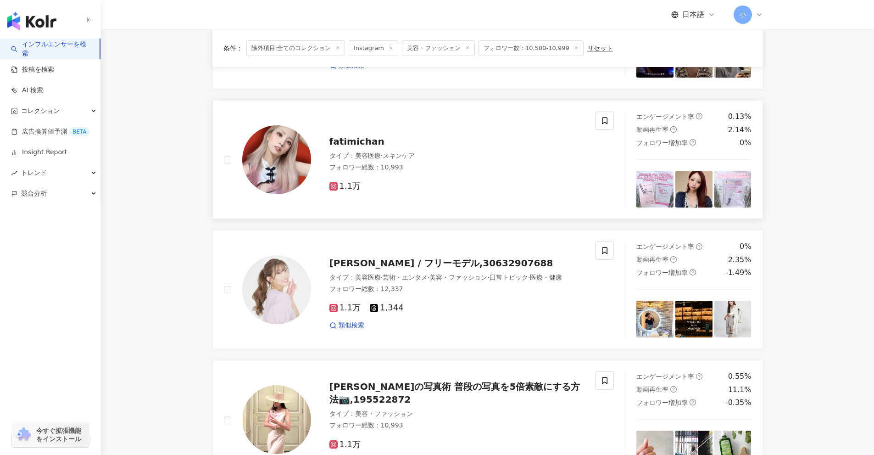
scroll to position [945, 0]
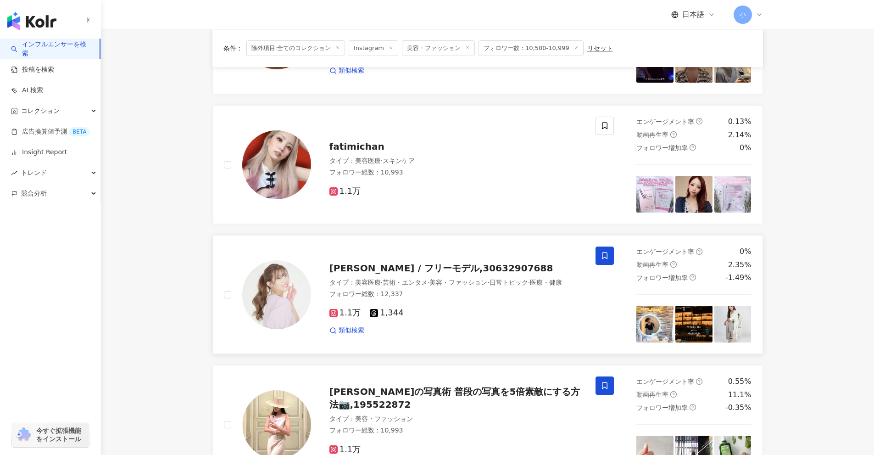
click at [609, 255] on icon at bounding box center [605, 256] width 8 height 8
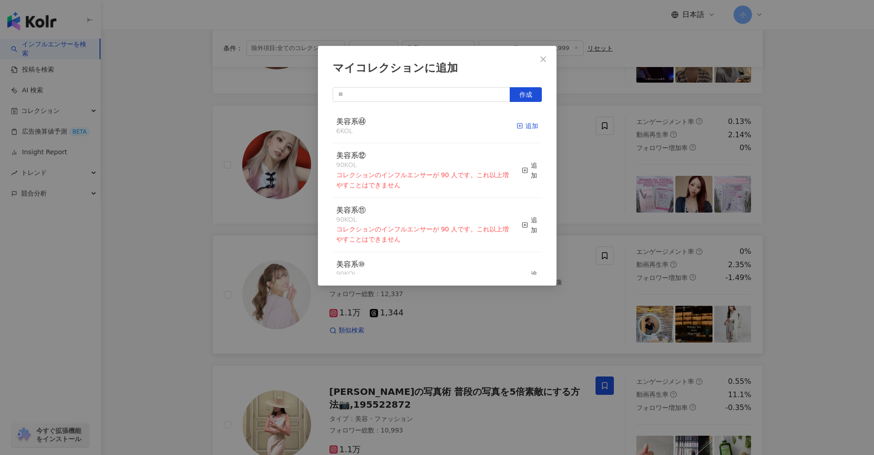
click at [517, 124] on rect "button" at bounding box center [519, 125] width 5 height 5
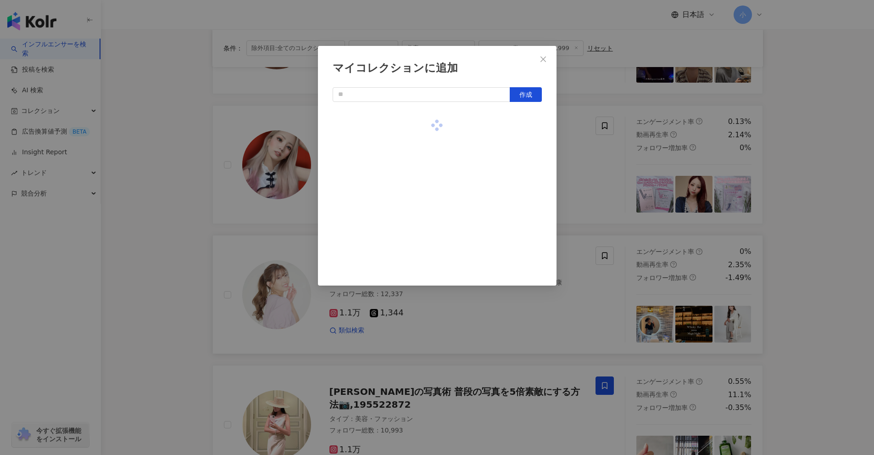
click at [596, 220] on div "マイコレクションに追加 作成" at bounding box center [437, 227] width 874 height 455
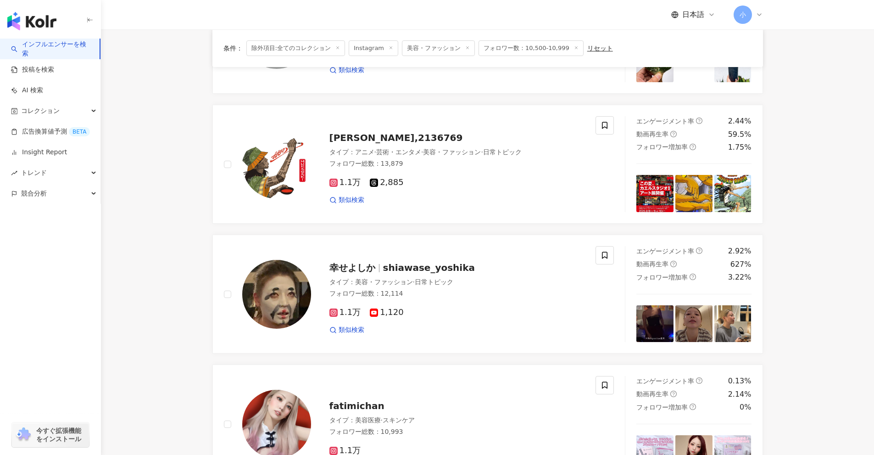
scroll to position [669, 0]
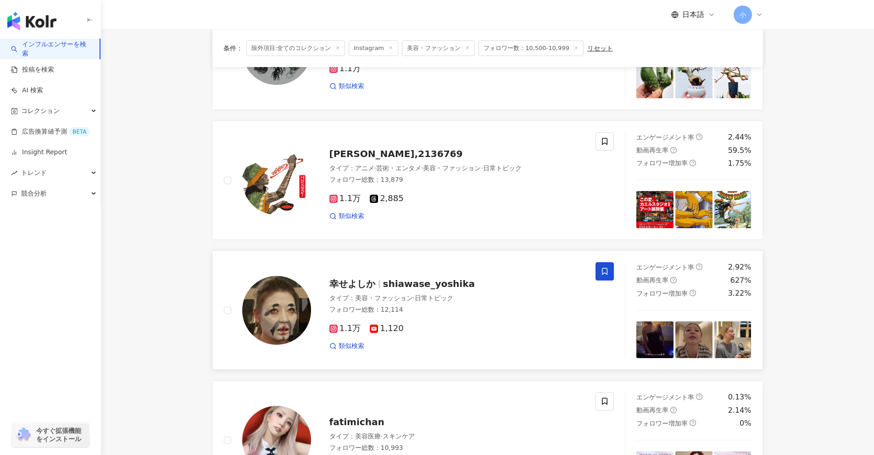
click at [605, 277] on span at bounding box center [605, 271] width 18 height 18
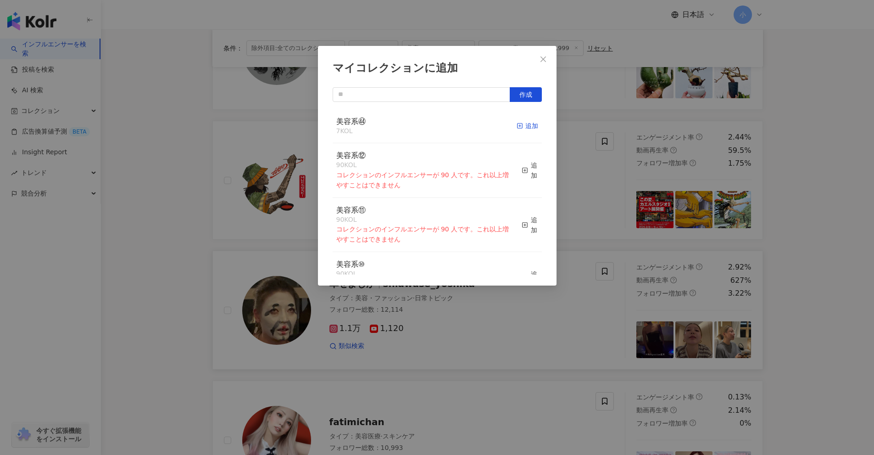
click at [524, 128] on div "追加" at bounding box center [528, 126] width 22 height 10
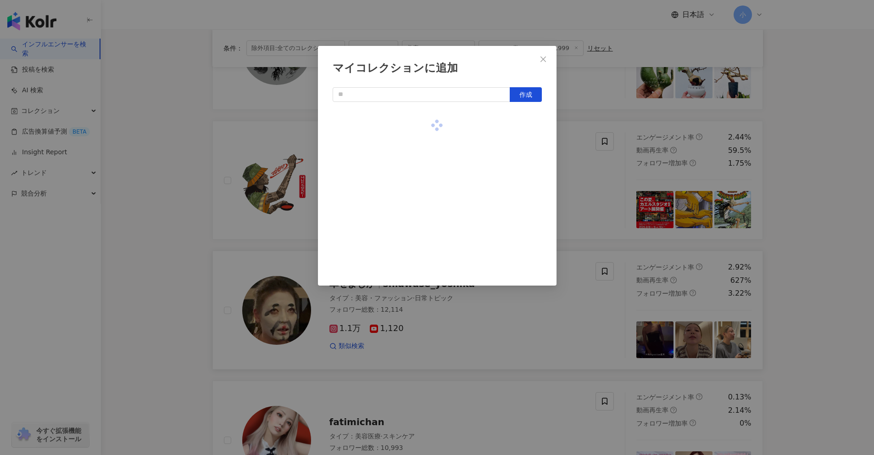
click at [625, 228] on div "マイコレクションに追加 作成" at bounding box center [437, 227] width 874 height 455
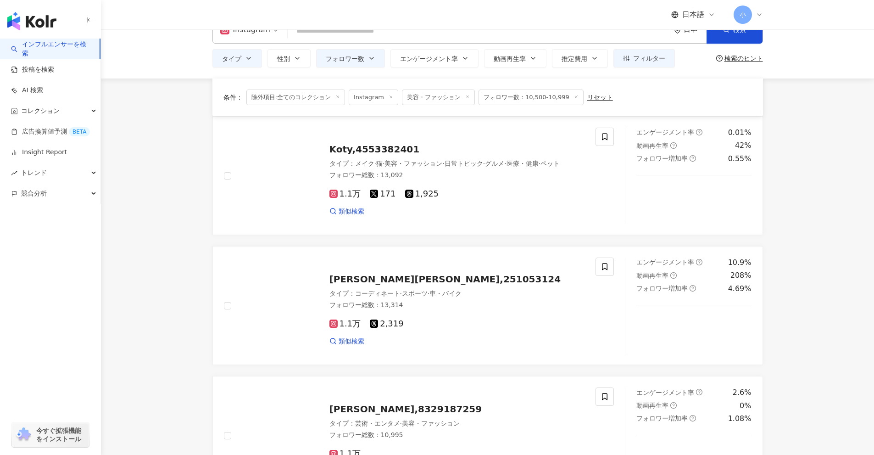
scroll to position [0, 0]
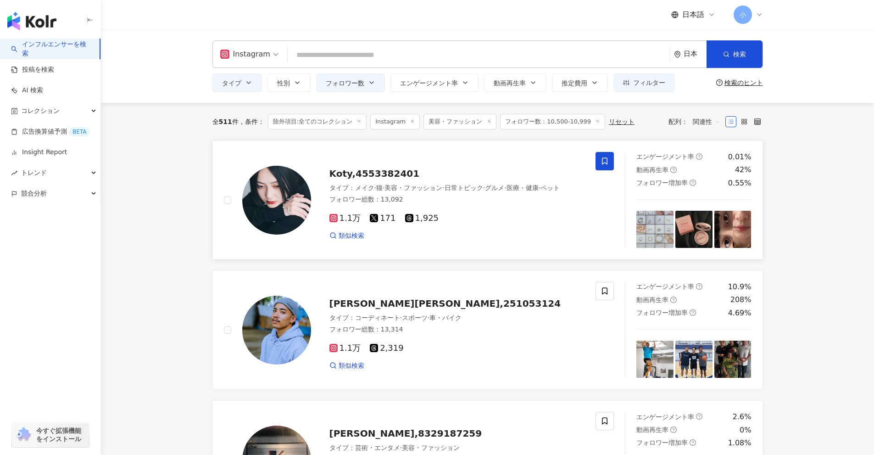
click at [604, 158] on icon at bounding box center [605, 161] width 6 height 7
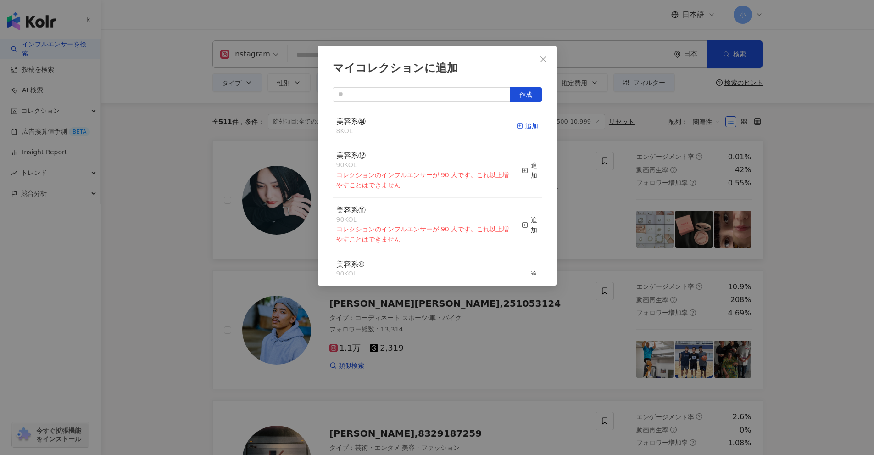
click at [530, 128] on div "追加" at bounding box center [528, 126] width 22 height 10
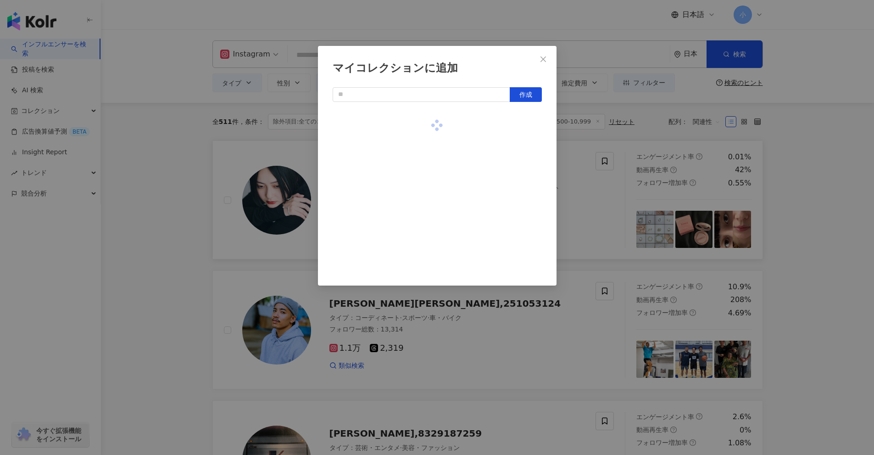
click at [587, 190] on div "マイコレクションに追加 作成" at bounding box center [437, 227] width 874 height 455
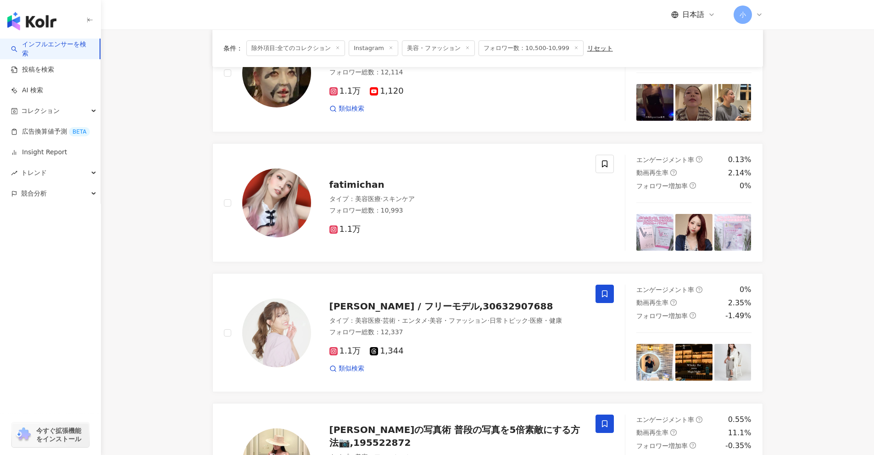
scroll to position [1443, 0]
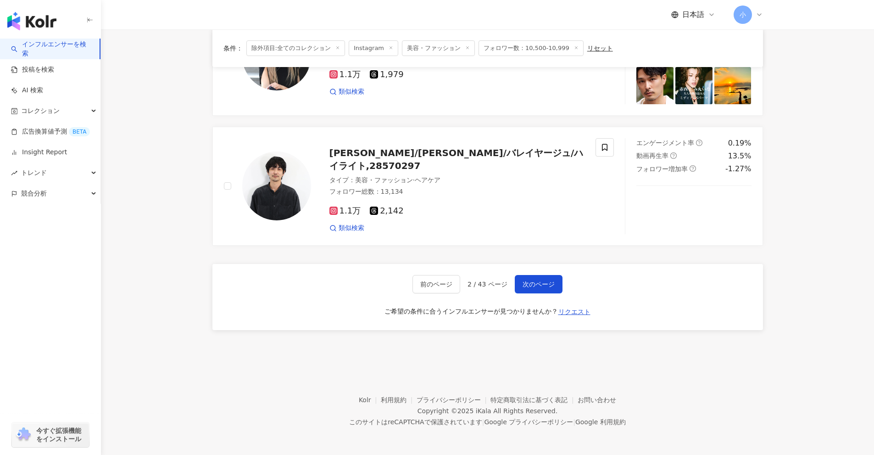
drag, startPoint x: 803, startPoint y: 223, endPoint x: 827, endPoint y: 397, distance: 175.5
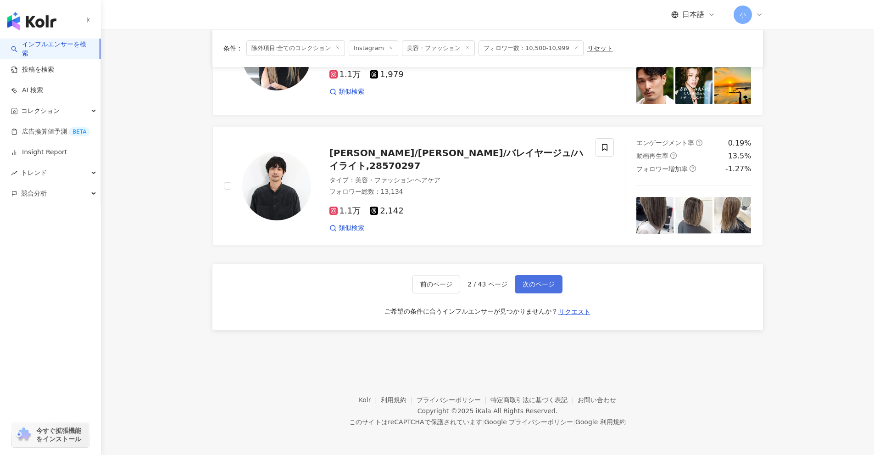
click at [542, 284] on span "次のページ" at bounding box center [539, 283] width 32 height 7
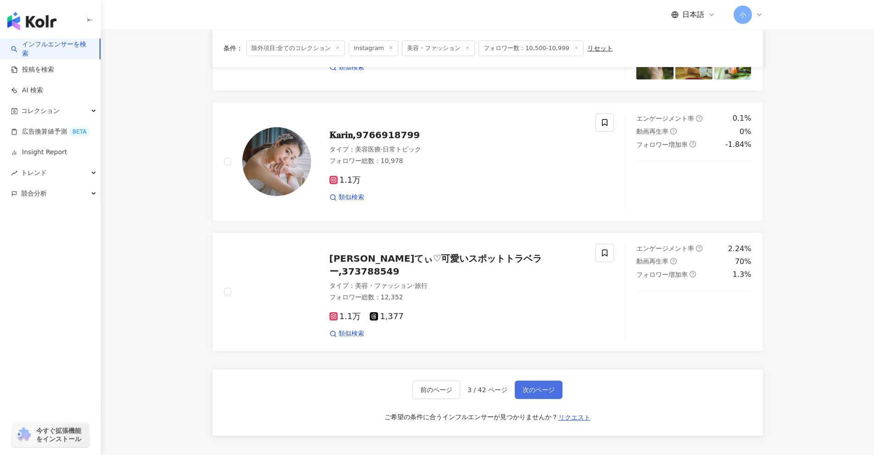
scroll to position [1305, 0]
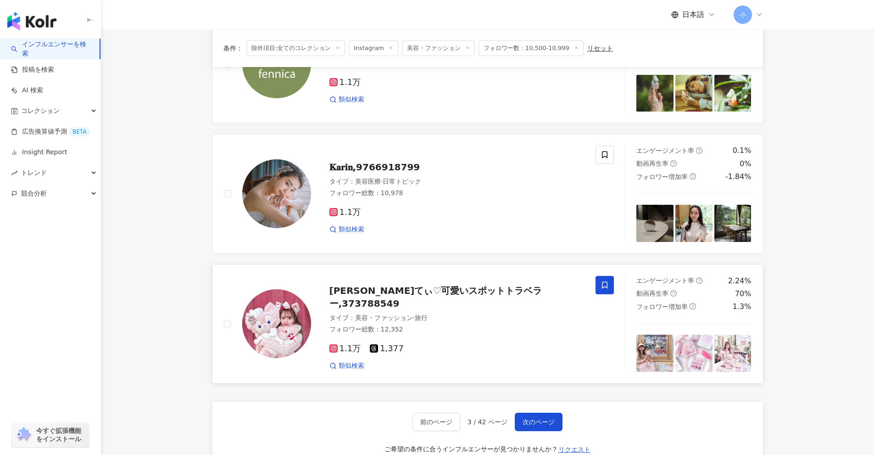
click at [613, 287] on span at bounding box center [605, 285] width 18 height 18
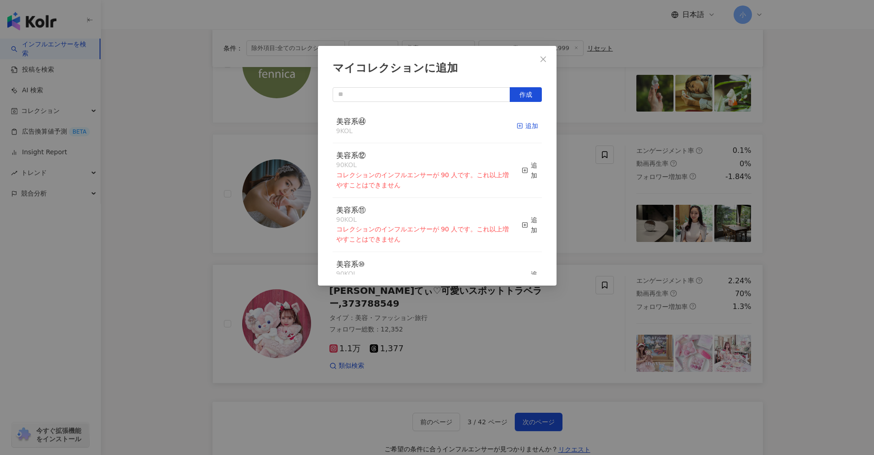
click at [529, 124] on div "追加" at bounding box center [528, 126] width 22 height 10
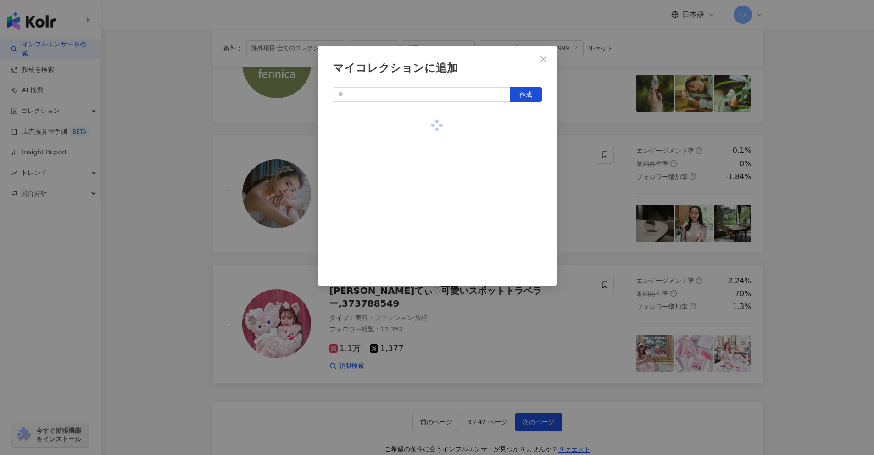
click at [580, 187] on div "マイコレクションに追加 作成" at bounding box center [437, 227] width 874 height 455
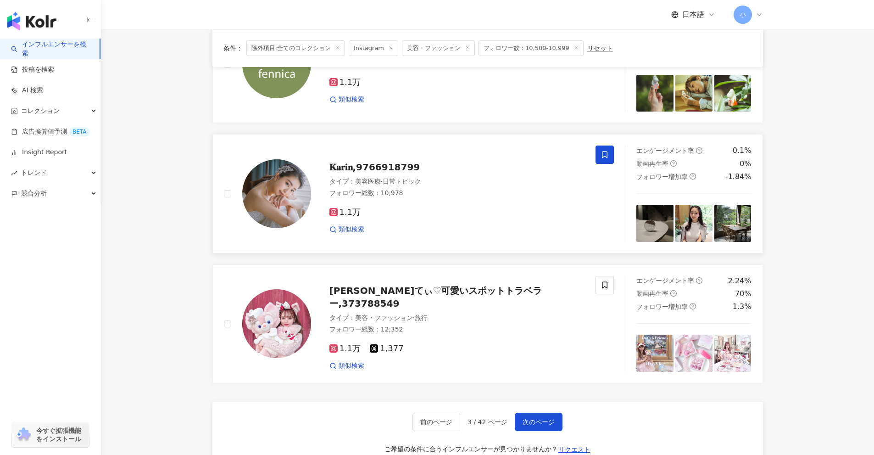
click at [607, 159] on span at bounding box center [605, 154] width 18 height 18
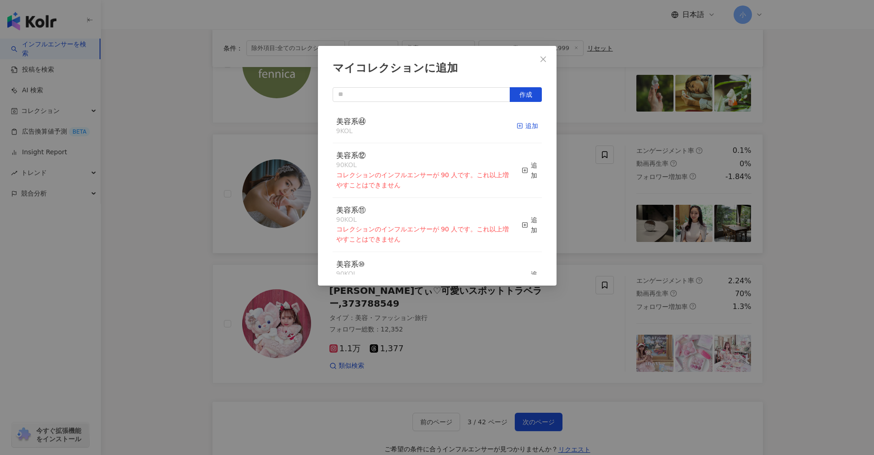
click at [519, 128] on div "追加" at bounding box center [528, 126] width 22 height 10
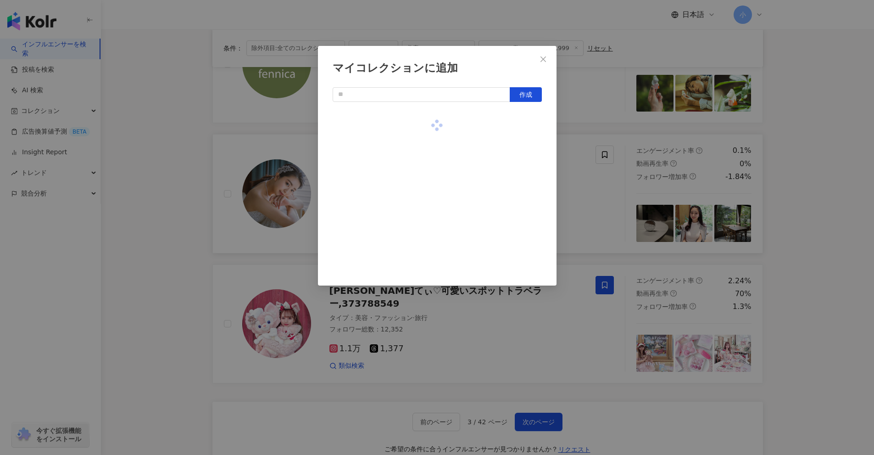
click at [581, 175] on div "マイコレクションに追加 作成" at bounding box center [437, 227] width 874 height 455
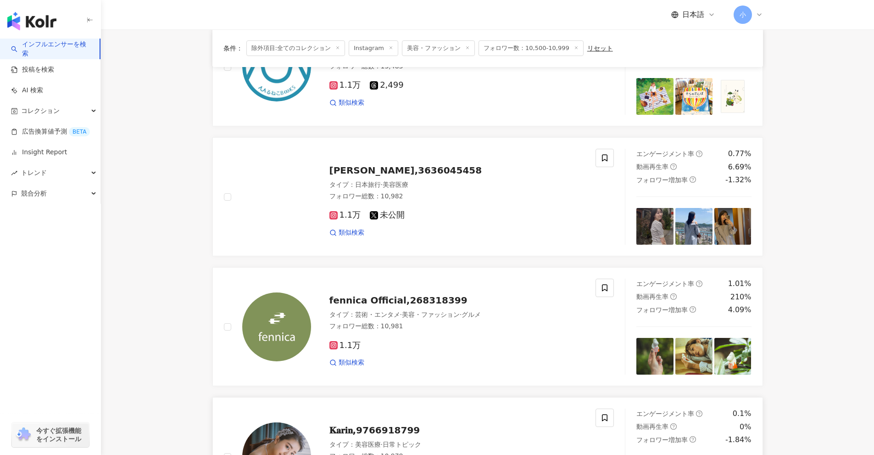
scroll to position [1030, 0]
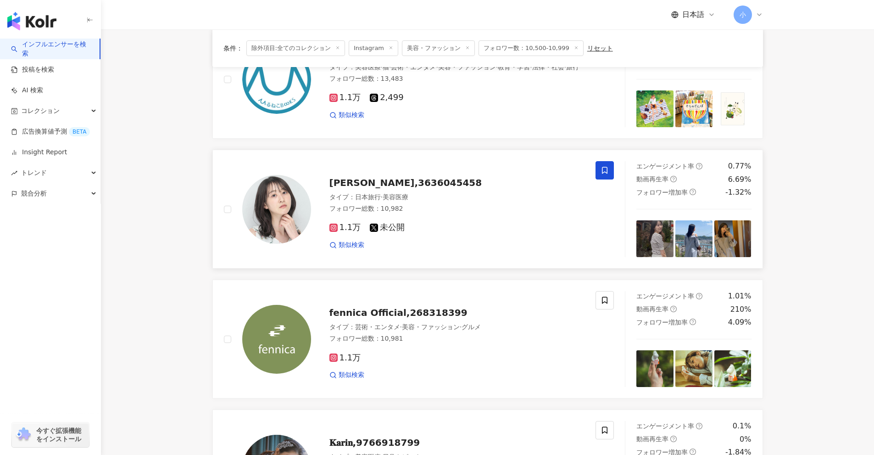
click at [605, 171] on icon at bounding box center [605, 170] width 8 height 8
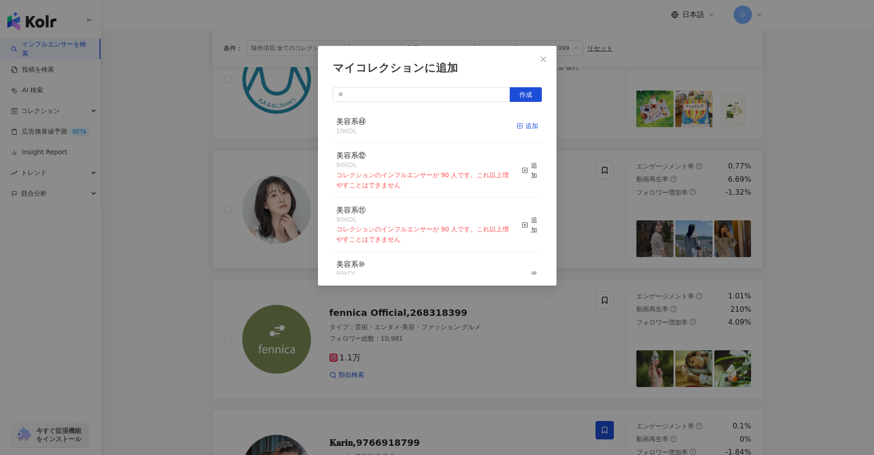
click at [518, 129] on div "追加" at bounding box center [528, 126] width 22 height 10
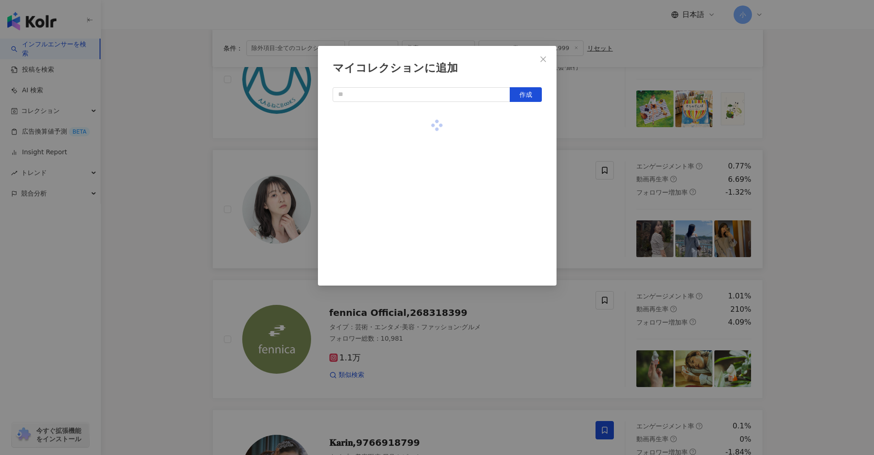
click at [585, 203] on div "マイコレクションに追加 作成" at bounding box center [437, 227] width 874 height 455
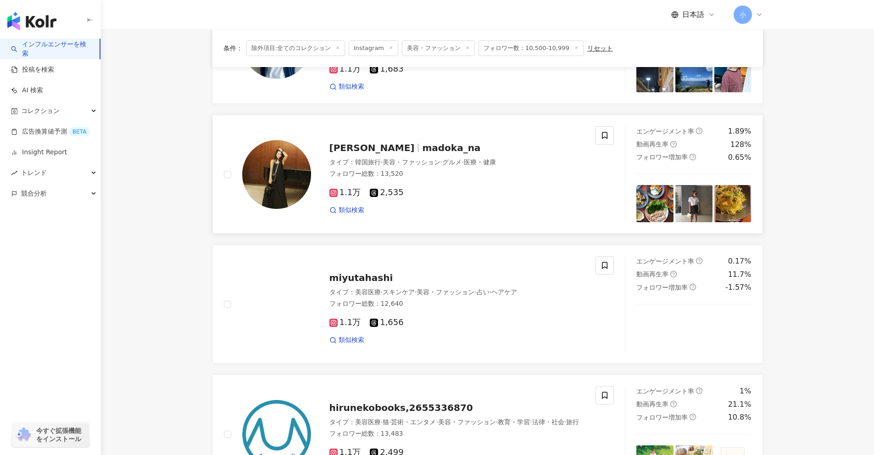
scroll to position [663, 0]
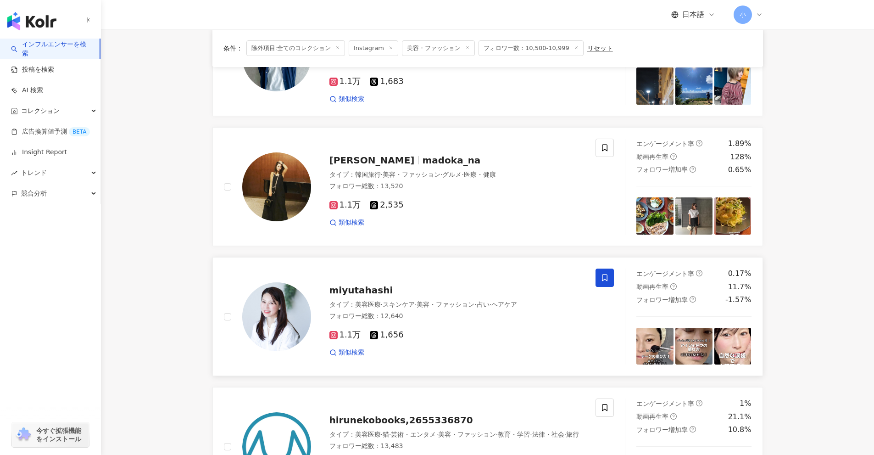
click at [599, 274] on span at bounding box center [605, 277] width 18 height 18
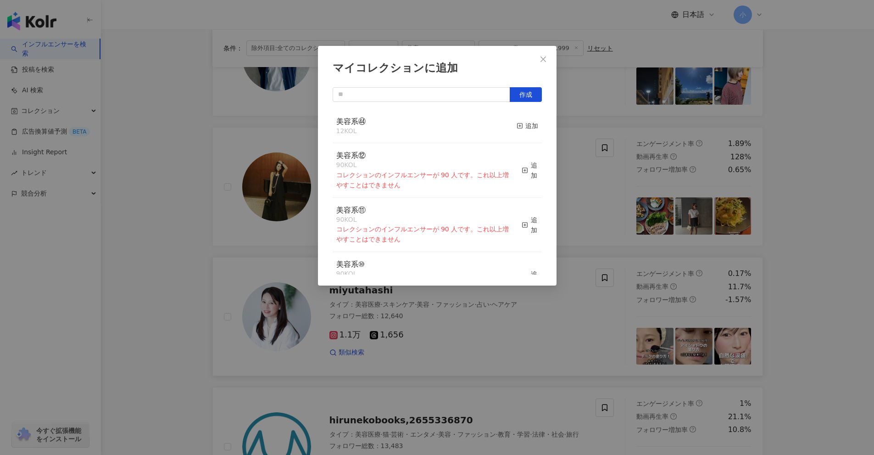
click at [526, 131] on button "追加" at bounding box center [528, 126] width 22 height 19
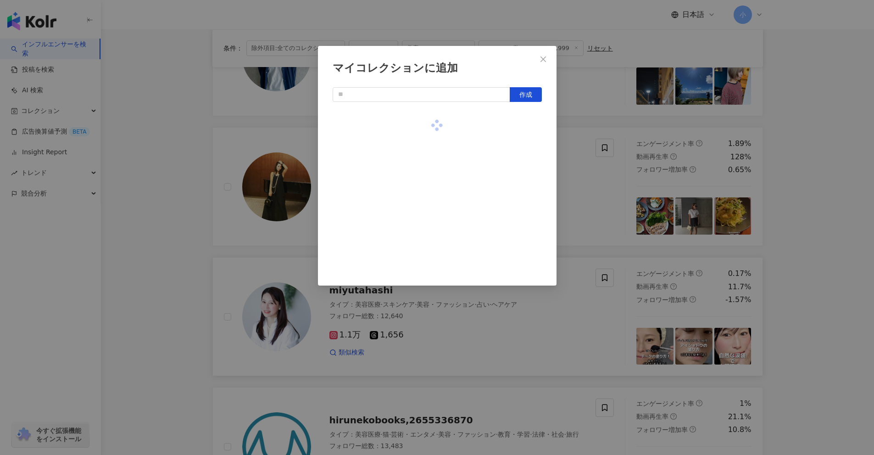
click at [562, 166] on div "マイコレクションに追加 作成" at bounding box center [437, 227] width 874 height 455
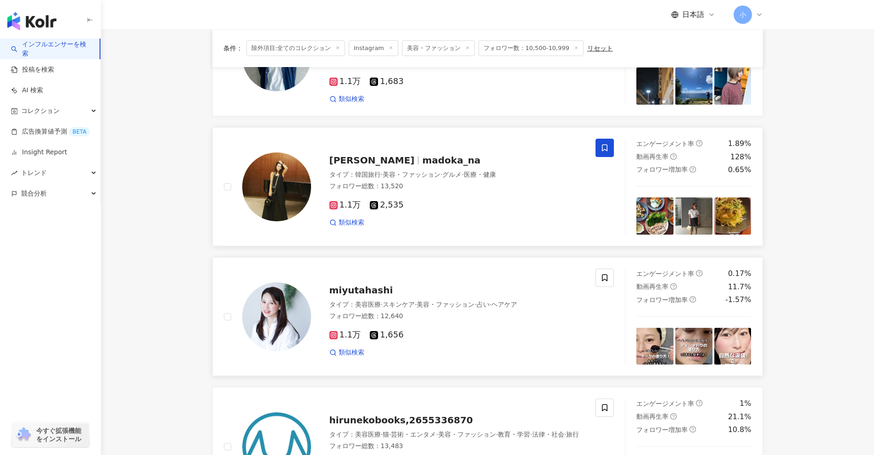
click at [598, 149] on span at bounding box center [605, 148] width 18 height 18
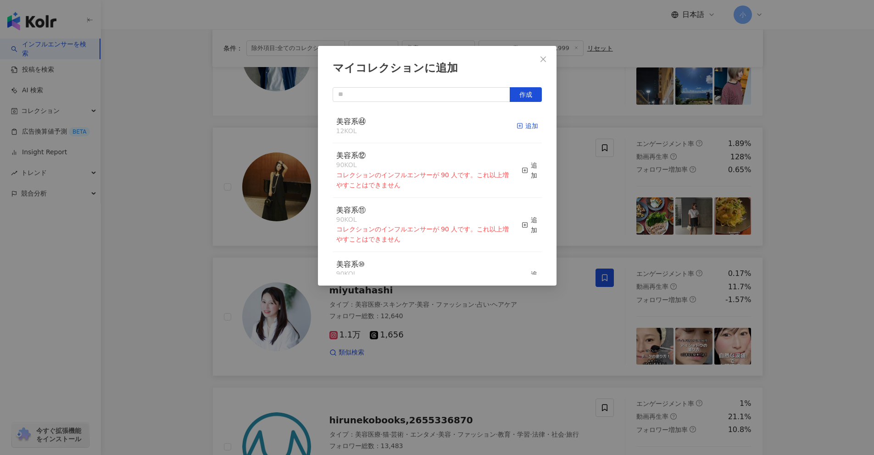
click at [517, 127] on icon "button" at bounding box center [520, 126] width 6 height 6
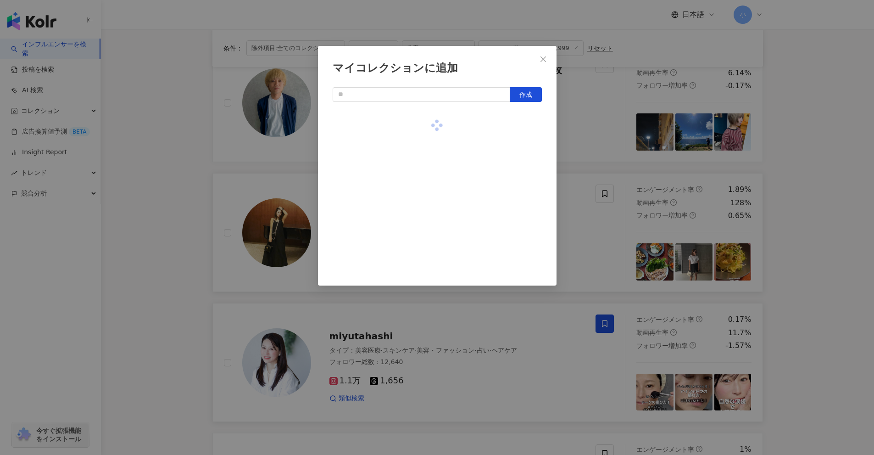
click at [588, 195] on div "マイコレクションに追加 作成" at bounding box center [437, 227] width 874 height 455
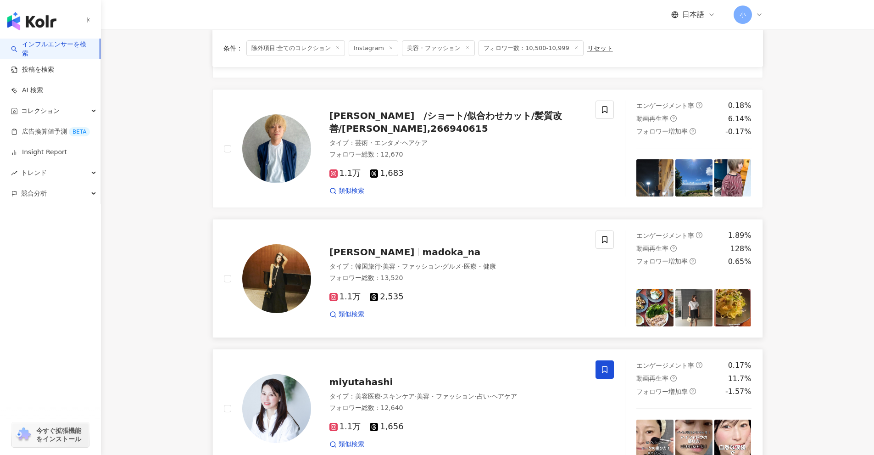
scroll to position [433, 0]
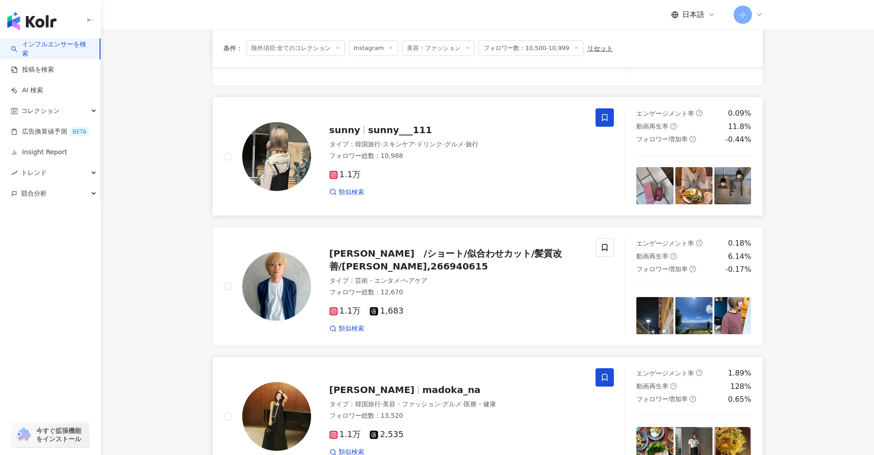
click at [607, 119] on icon at bounding box center [605, 117] width 6 height 7
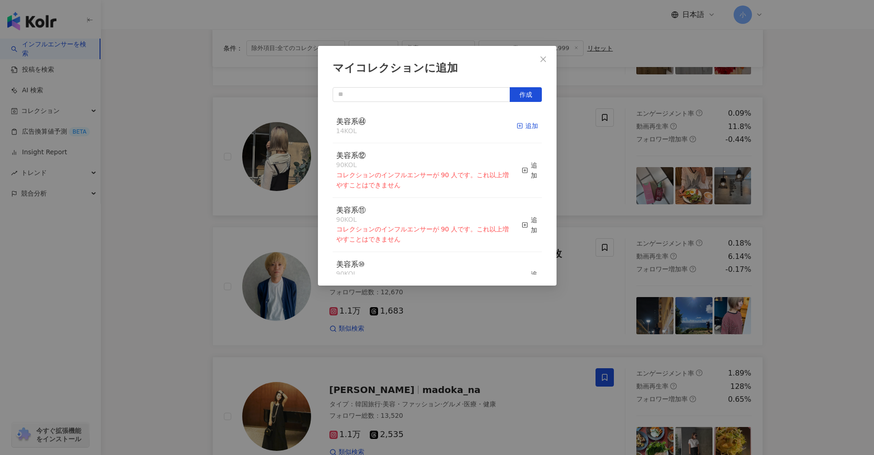
click at [521, 126] on div "追加" at bounding box center [528, 126] width 22 height 10
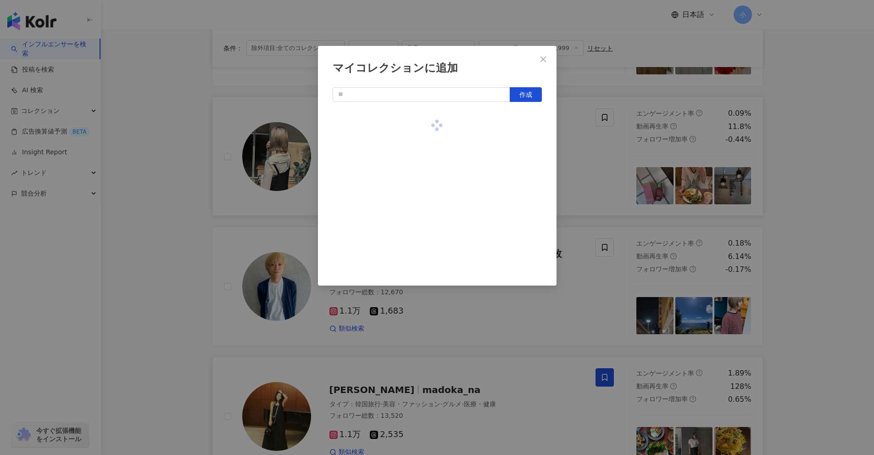
click at [587, 156] on div "マイコレクションに追加 作成" at bounding box center [437, 227] width 874 height 455
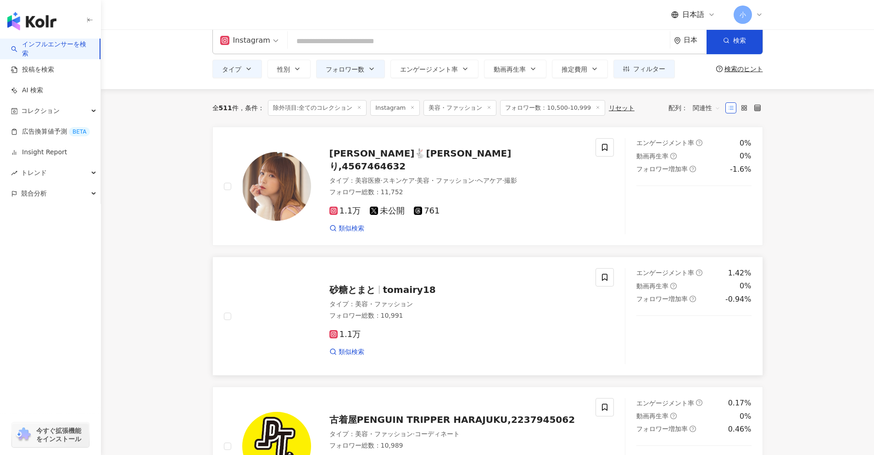
scroll to position [0, 0]
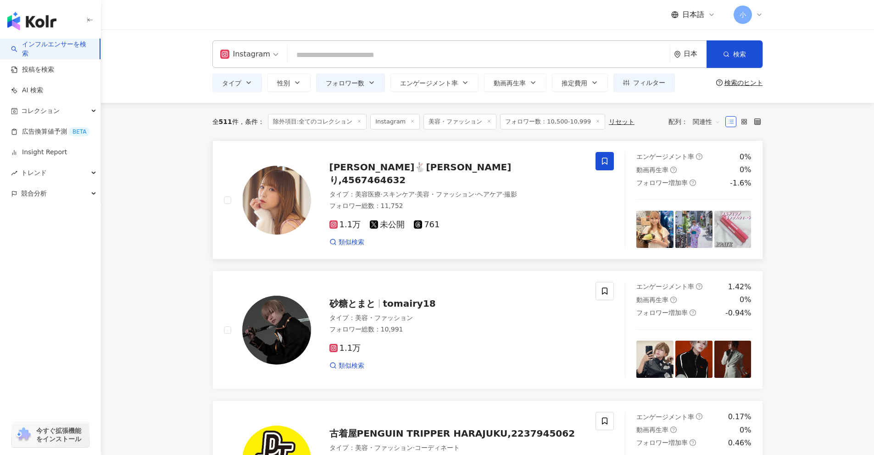
click at [604, 164] on icon at bounding box center [605, 161] width 8 height 8
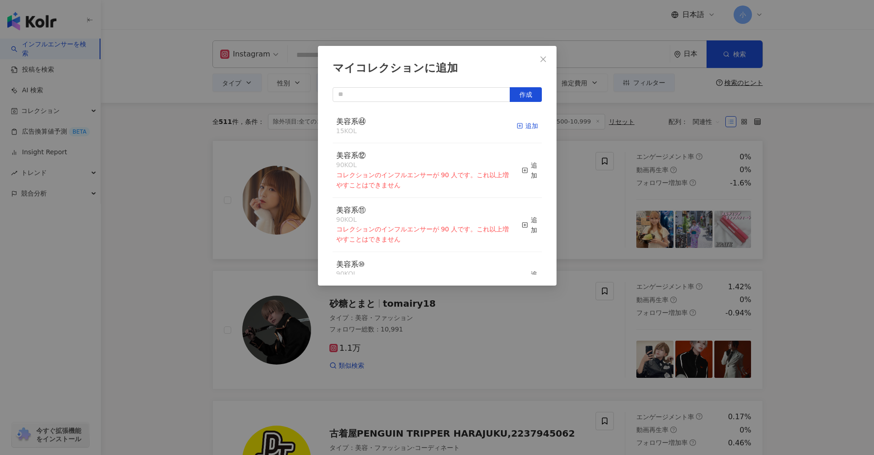
click at [526, 124] on div "追加" at bounding box center [528, 126] width 22 height 10
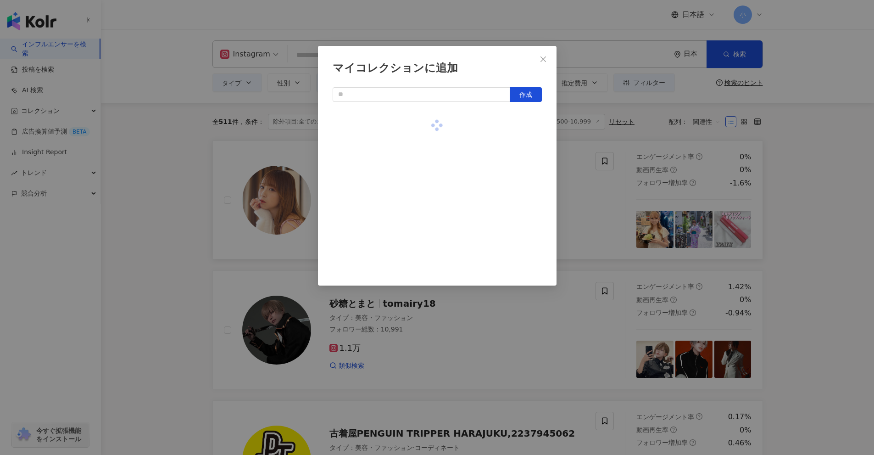
click at [567, 208] on div "マイコレクションに追加 作成" at bounding box center [437, 227] width 874 height 455
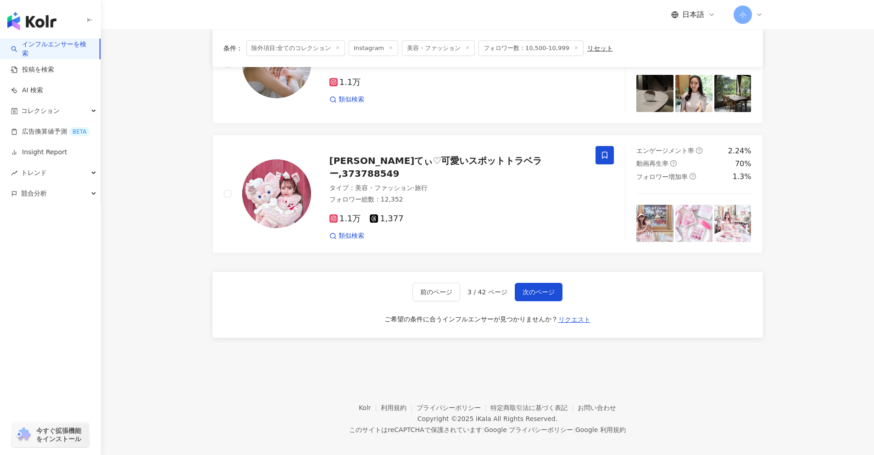
scroll to position [1443, 0]
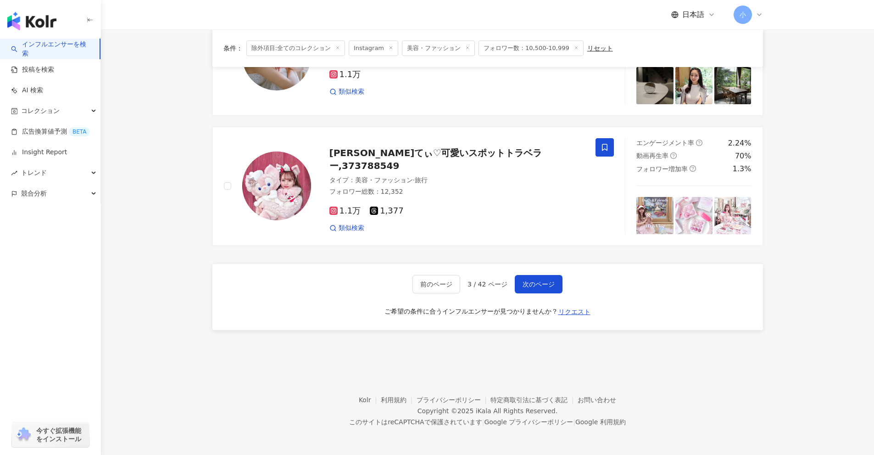
drag, startPoint x: 831, startPoint y: 173, endPoint x: 813, endPoint y: 428, distance: 256.3
click at [523, 280] on span "次のページ" at bounding box center [539, 283] width 32 height 7
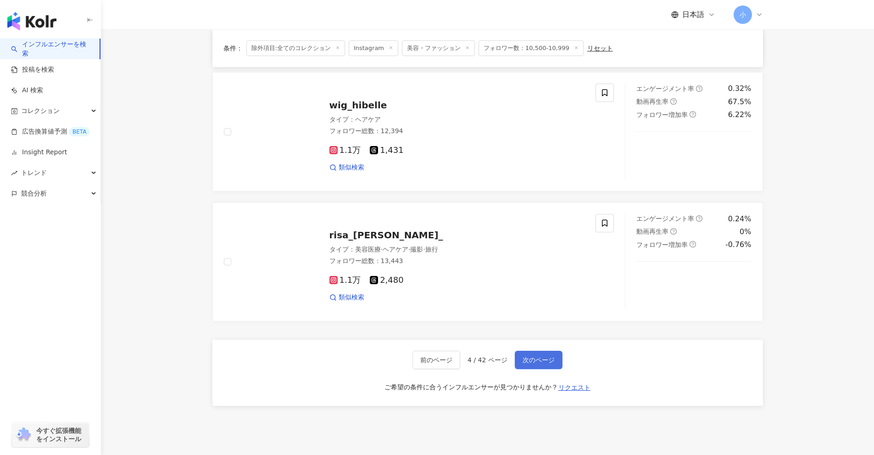
scroll to position [1351, 0]
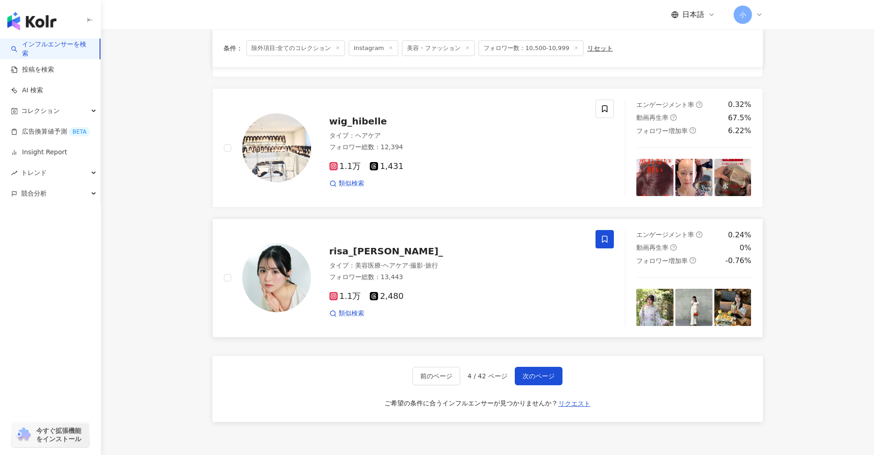
click at [605, 242] on icon at bounding box center [605, 239] width 8 height 8
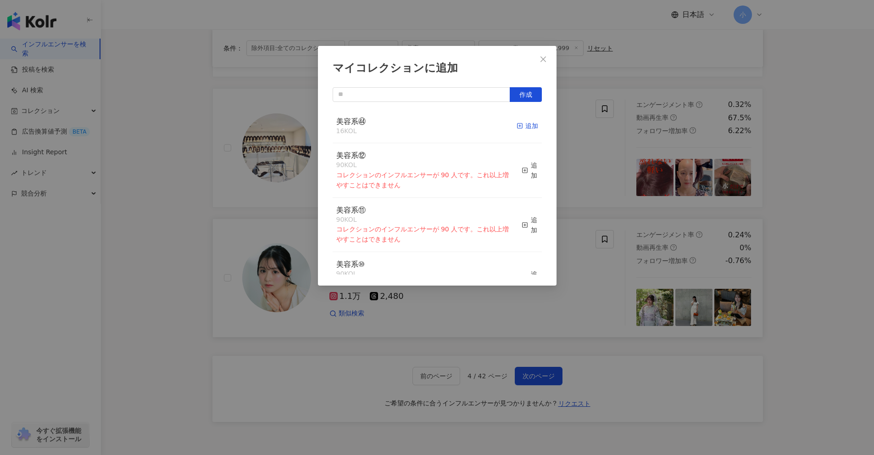
click at [517, 126] on rect "button" at bounding box center [519, 125] width 5 height 5
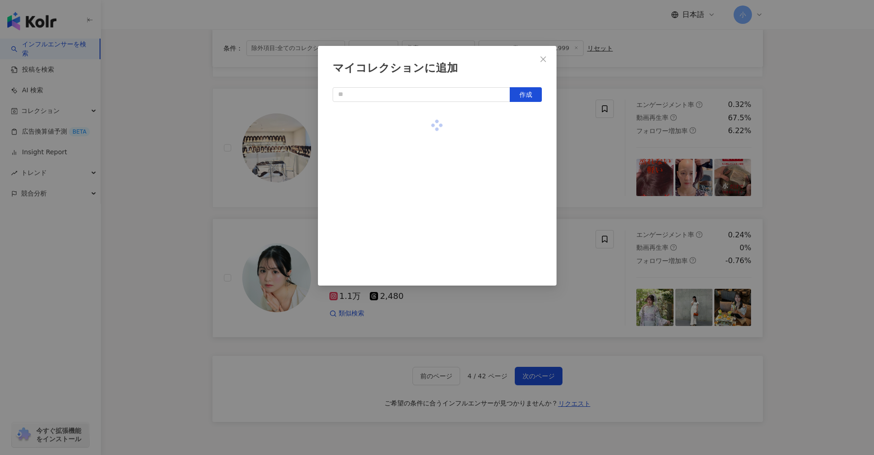
click at [607, 191] on div "マイコレクションに追加 作成" at bounding box center [437, 227] width 874 height 455
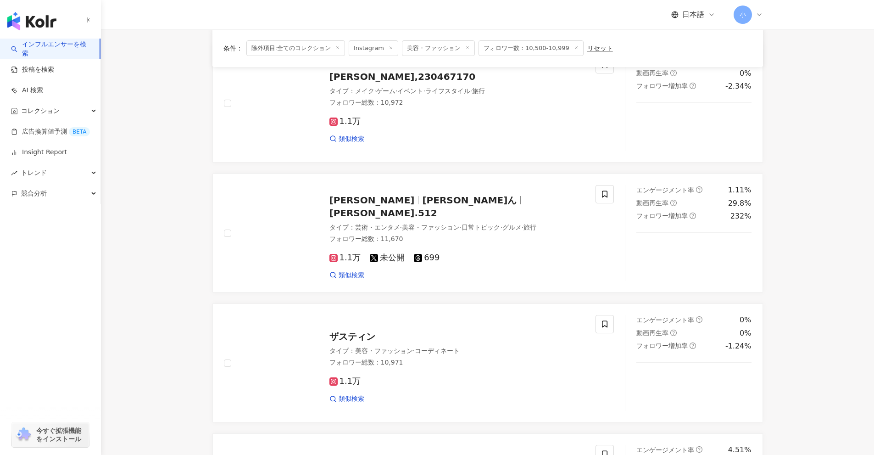
scroll to position [250, 0]
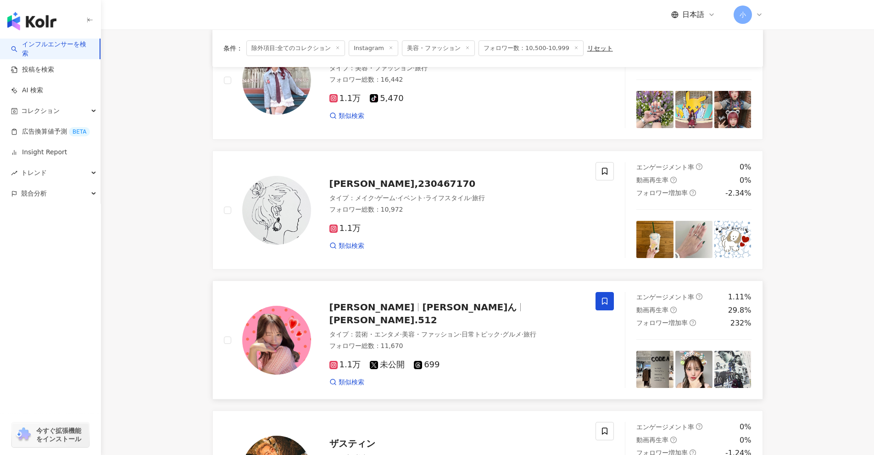
click at [610, 297] on span at bounding box center [605, 301] width 18 height 18
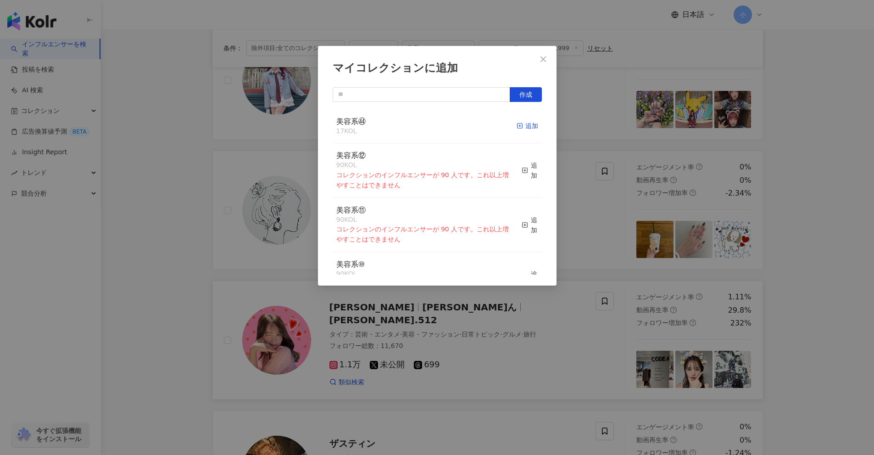
click at [518, 126] on div "追加" at bounding box center [528, 126] width 22 height 10
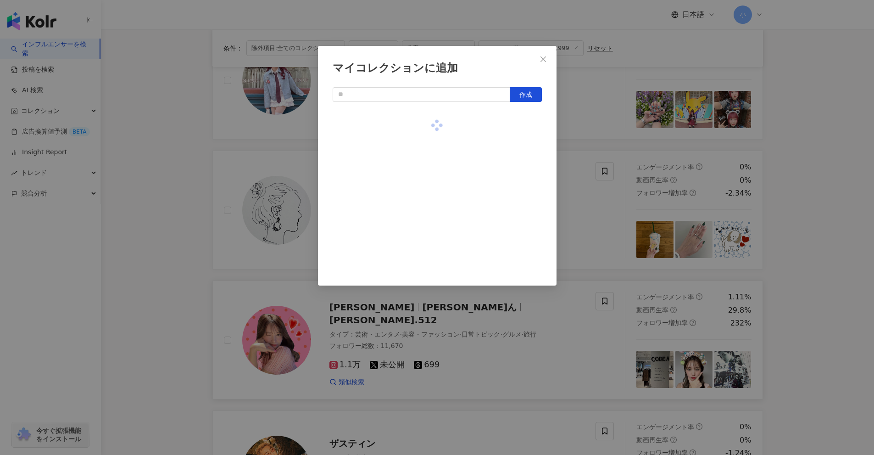
click at [589, 207] on div "マイコレクションに追加 作成" at bounding box center [437, 227] width 874 height 455
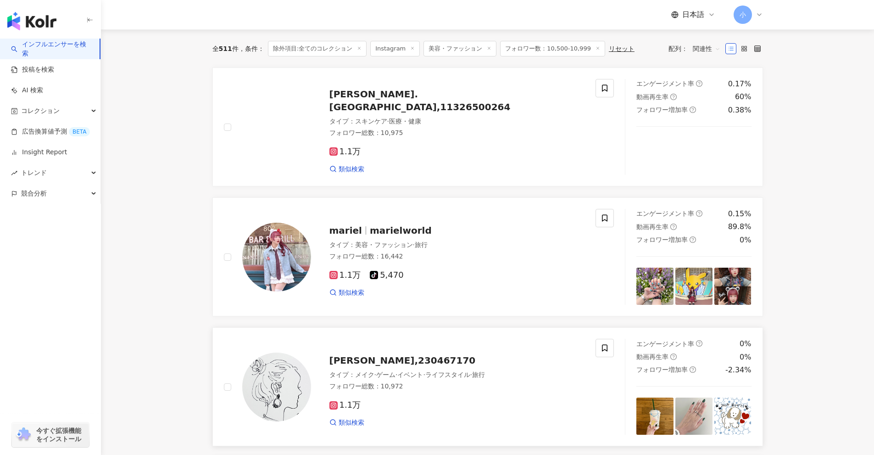
scroll to position [66, 0]
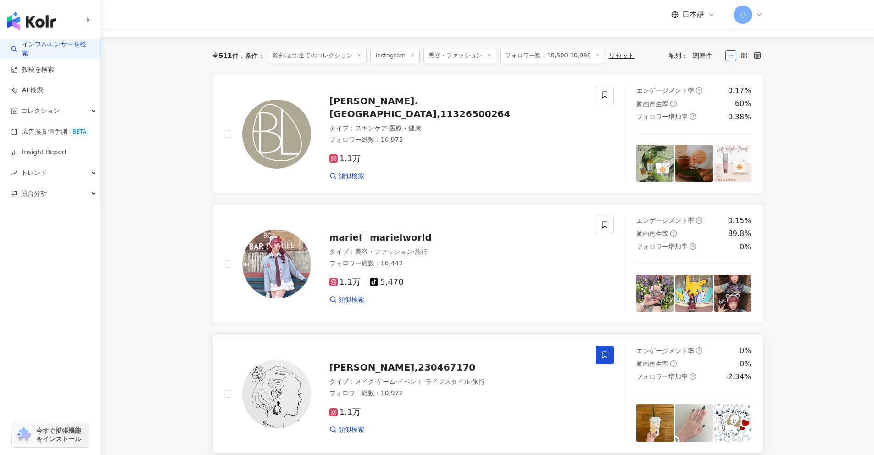
click at [596, 357] on span at bounding box center [605, 355] width 18 height 18
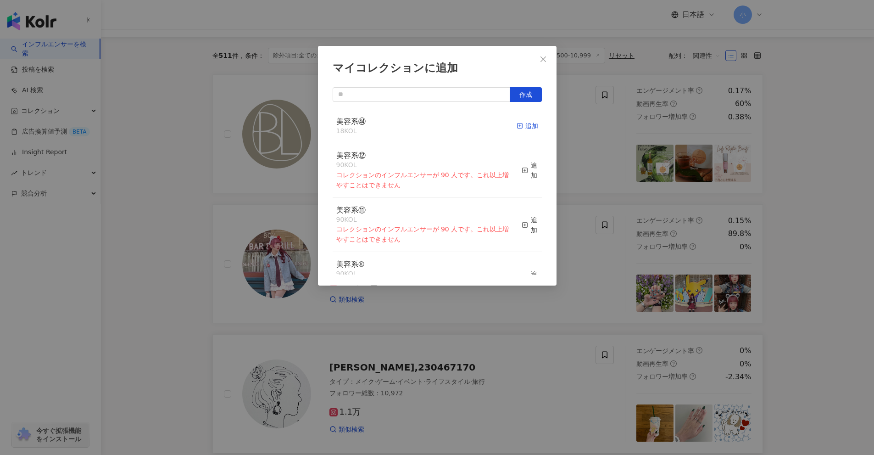
click at [517, 129] on icon "button" at bounding box center [520, 126] width 6 height 6
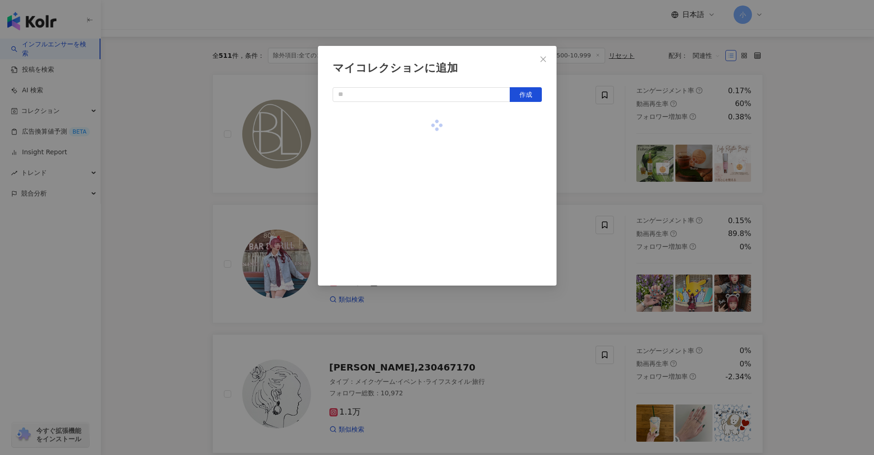
click at [568, 179] on div "マイコレクションに追加 作成" at bounding box center [437, 227] width 874 height 455
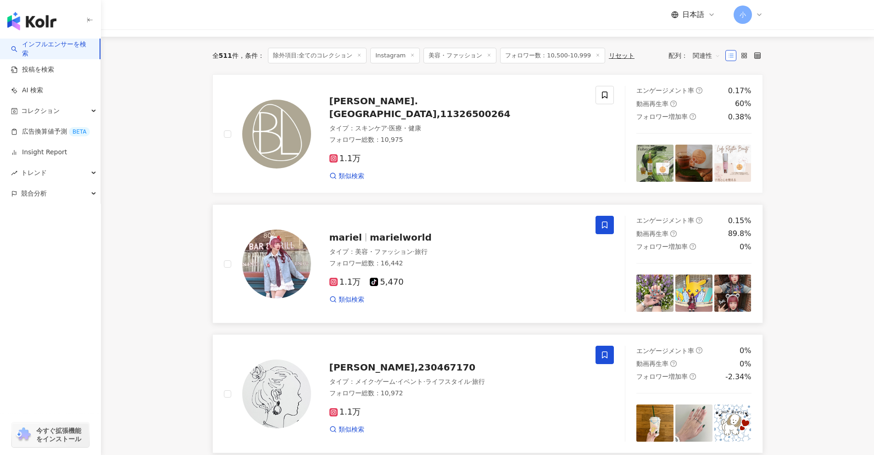
click at [598, 229] on span at bounding box center [605, 225] width 18 height 18
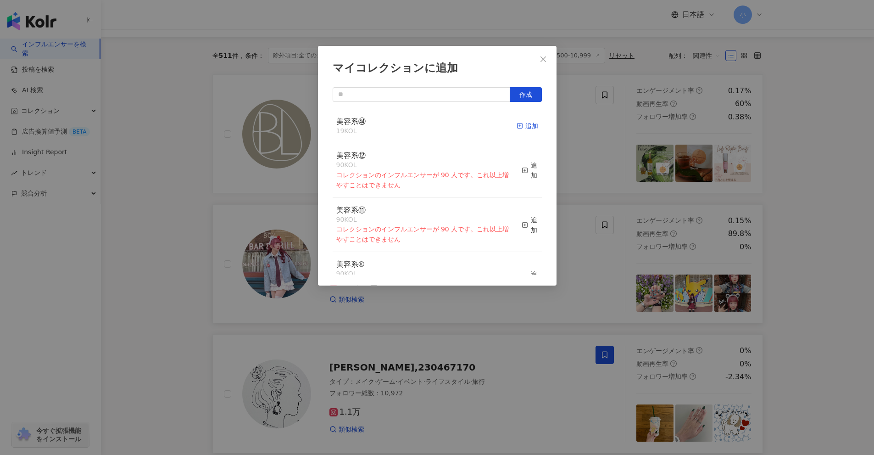
click at [524, 127] on div "追加" at bounding box center [528, 126] width 22 height 10
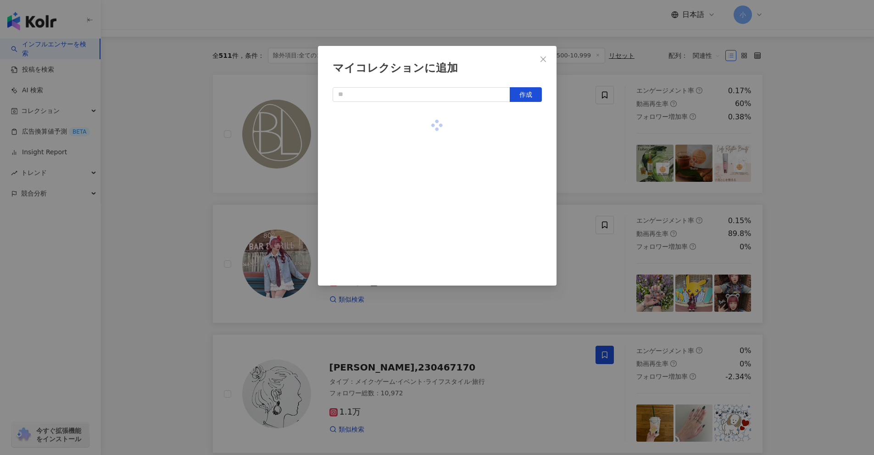
click at [592, 166] on div "マイコレクションに追加 作成" at bounding box center [437, 227] width 874 height 455
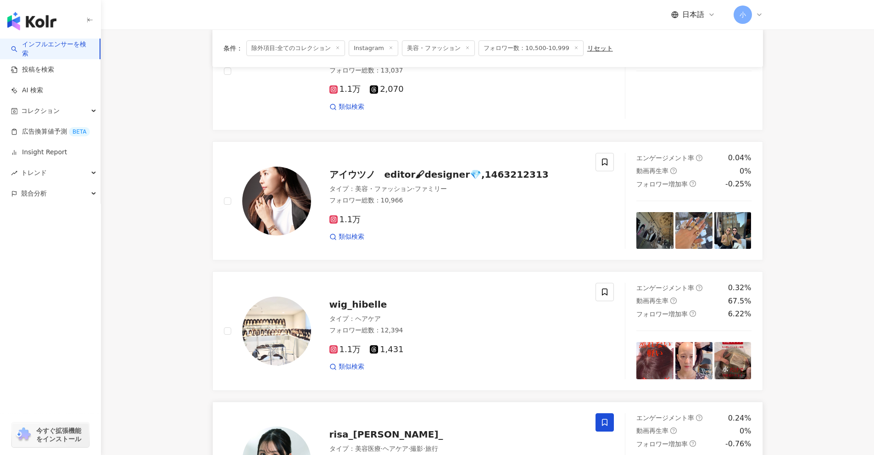
scroll to position [1443, 0]
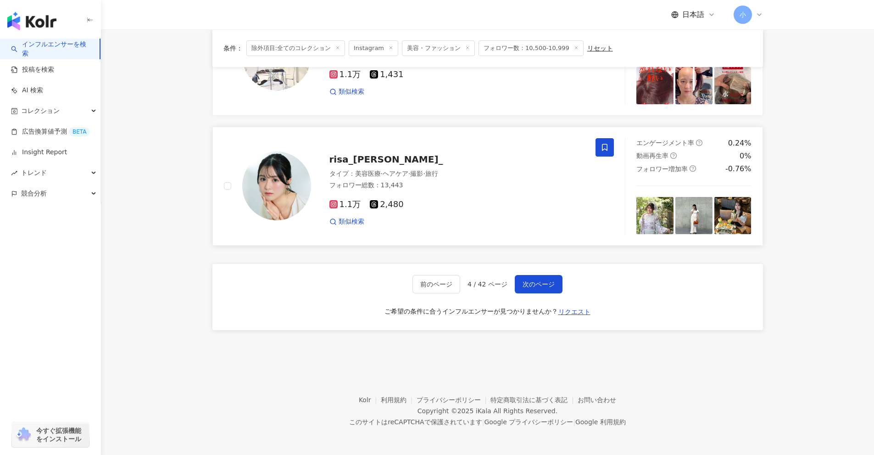
drag, startPoint x: 783, startPoint y: 179, endPoint x: 798, endPoint y: 375, distance: 196.1
click at [536, 280] on span "次のページ" at bounding box center [539, 283] width 32 height 7
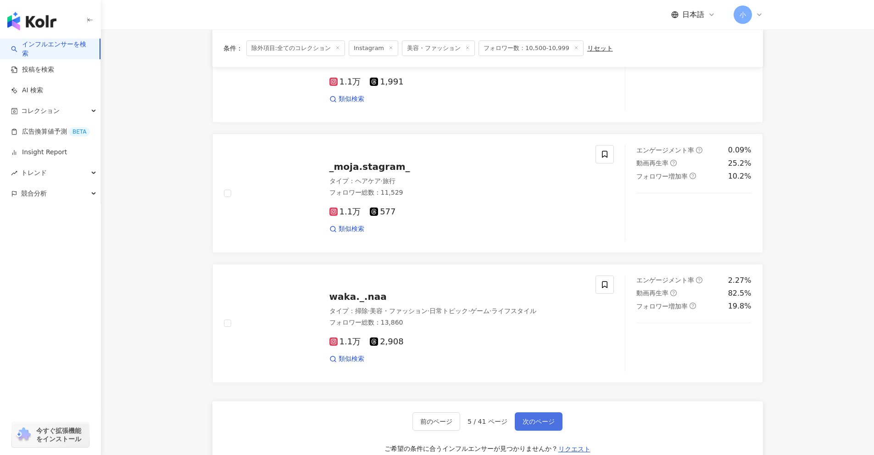
scroll to position [1305, 0]
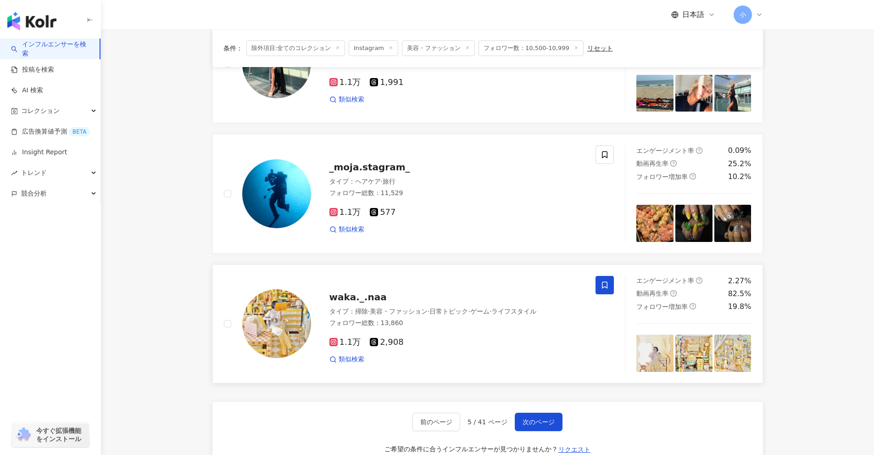
click at [604, 289] on icon at bounding box center [605, 285] width 8 height 8
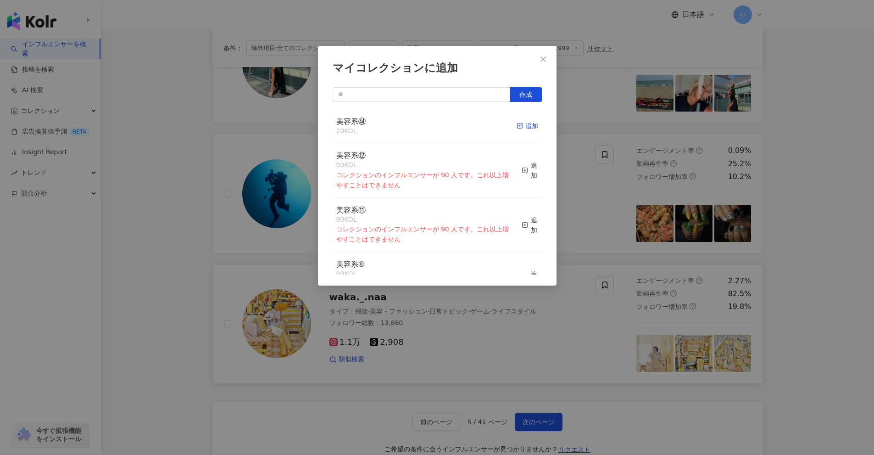
click at [524, 128] on div "追加" at bounding box center [528, 126] width 22 height 10
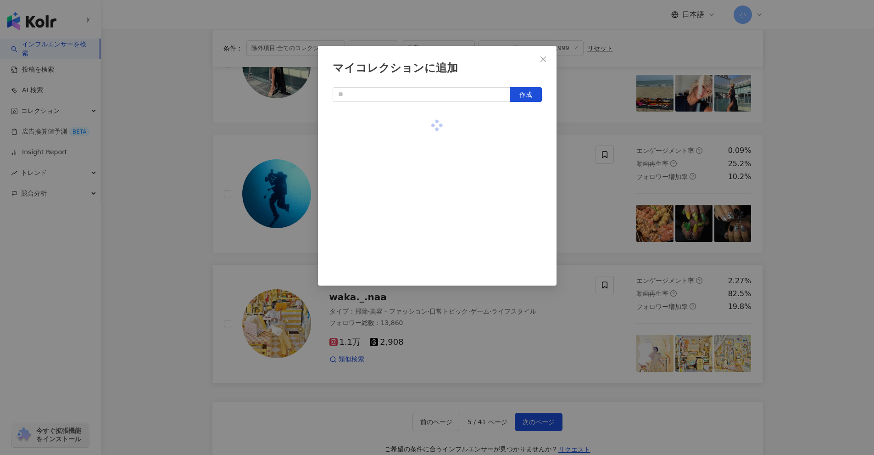
click at [579, 184] on div "マイコレクションに追加 作成" at bounding box center [437, 227] width 874 height 455
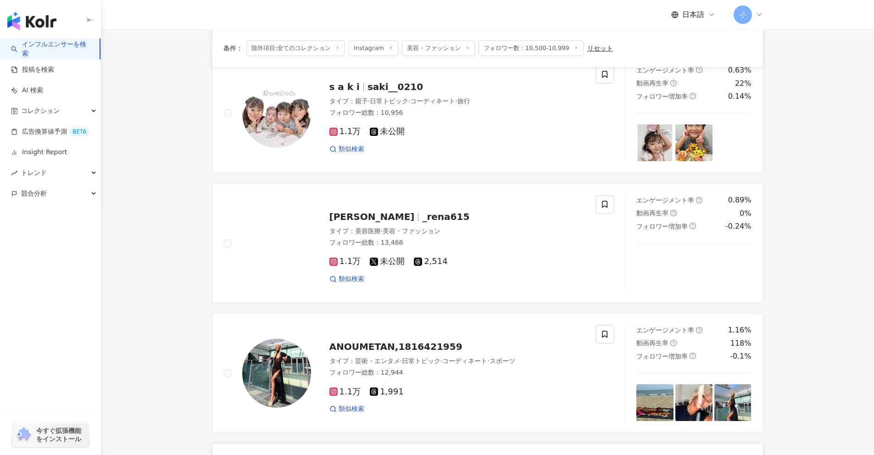
scroll to position [938, 0]
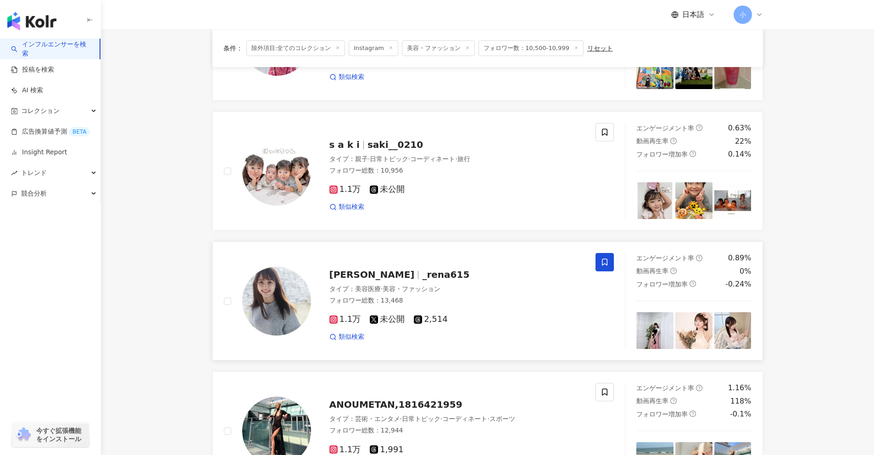
click at [603, 260] on icon at bounding box center [605, 262] width 6 height 7
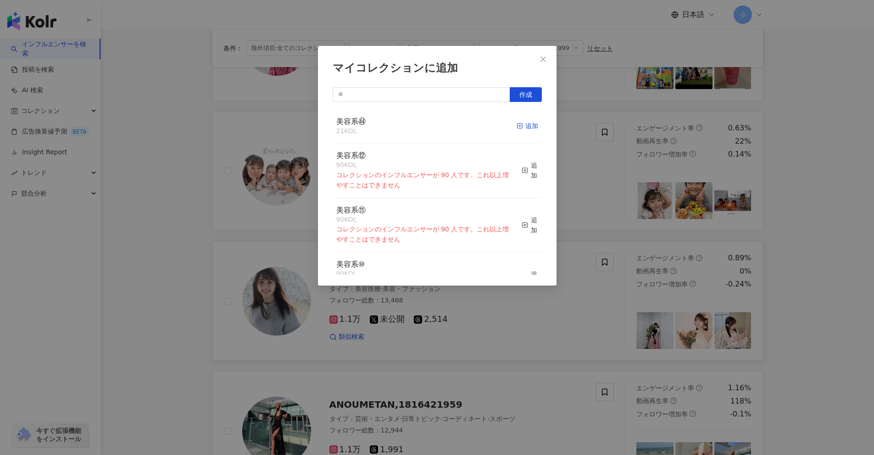
click at [520, 126] on line "button" at bounding box center [520, 126] width 0 height 2
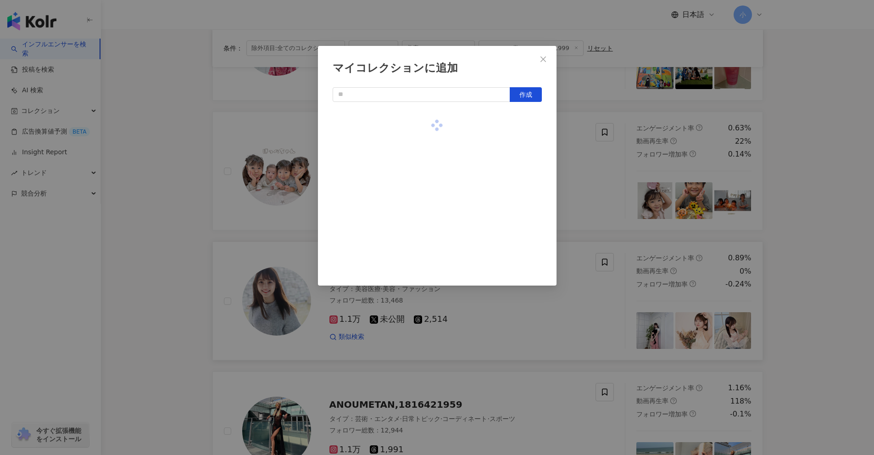
click at [602, 189] on div "マイコレクションに追加 作成" at bounding box center [437, 227] width 874 height 455
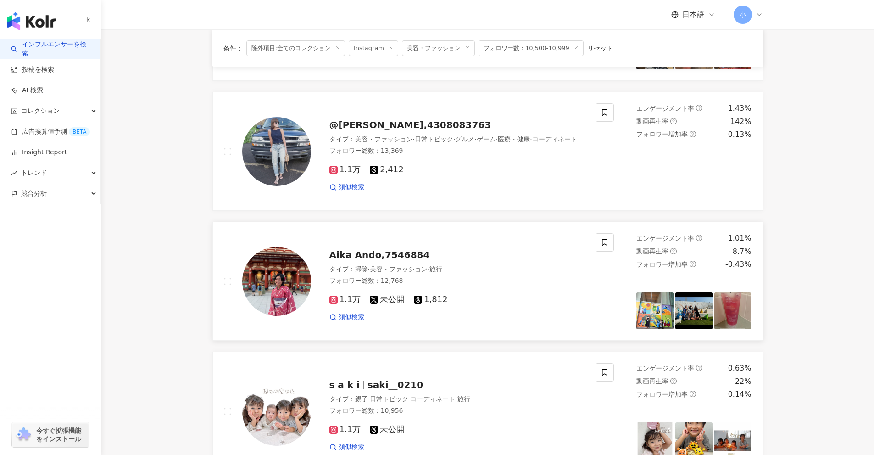
scroll to position [663, 0]
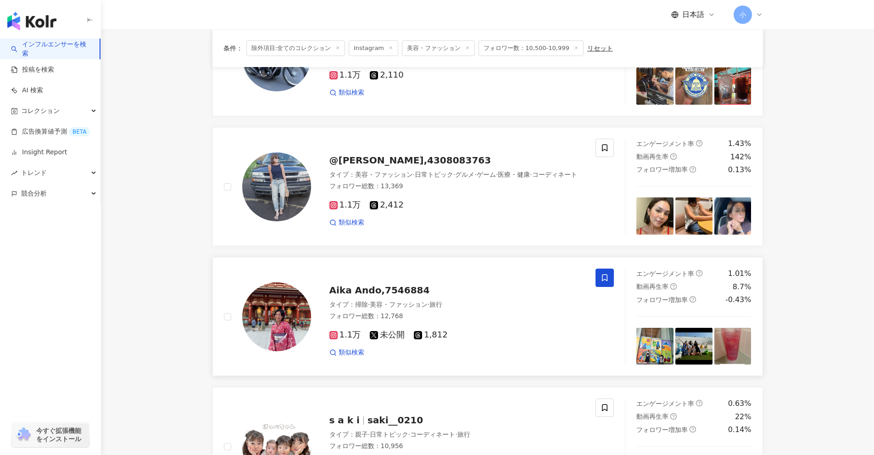
click at [599, 275] on span at bounding box center [605, 277] width 18 height 18
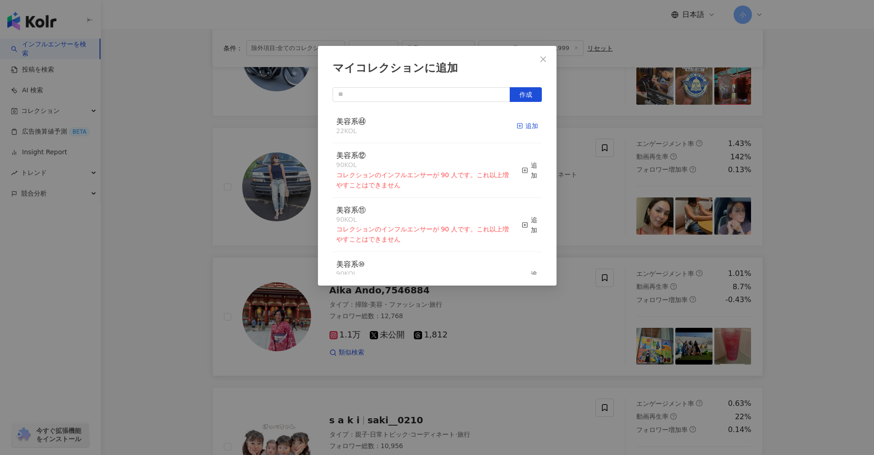
click at [525, 126] on div "追加" at bounding box center [528, 126] width 22 height 10
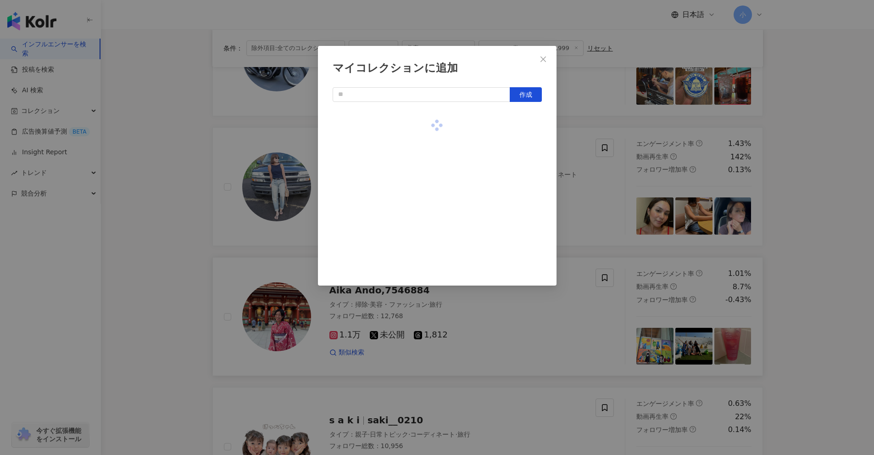
click at [623, 222] on div "マイコレクションに追加 作成" at bounding box center [437, 227] width 874 height 455
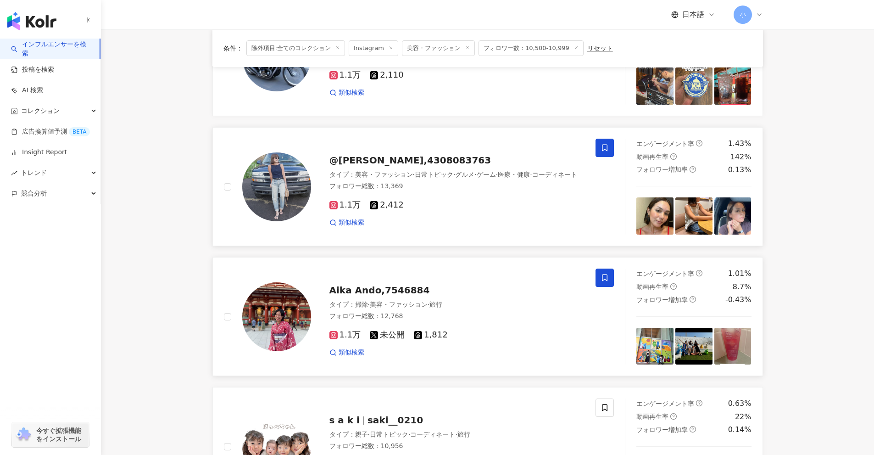
click at [609, 148] on span at bounding box center [605, 148] width 18 height 18
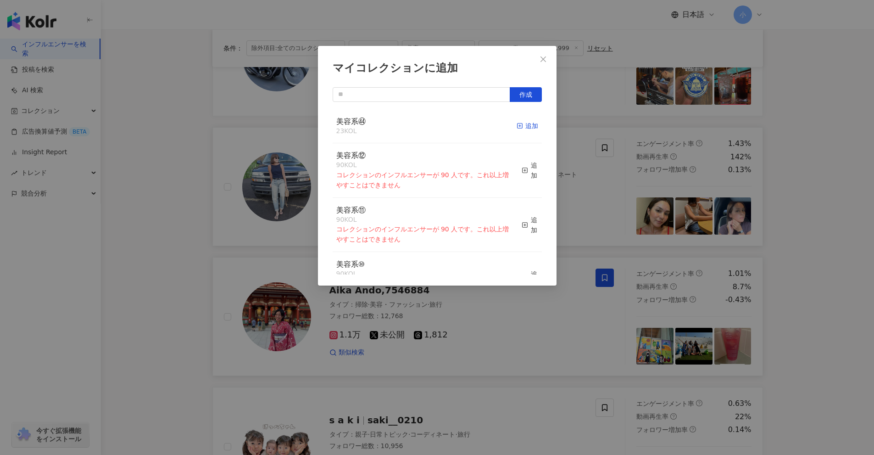
click at [521, 123] on div "追加" at bounding box center [528, 126] width 22 height 10
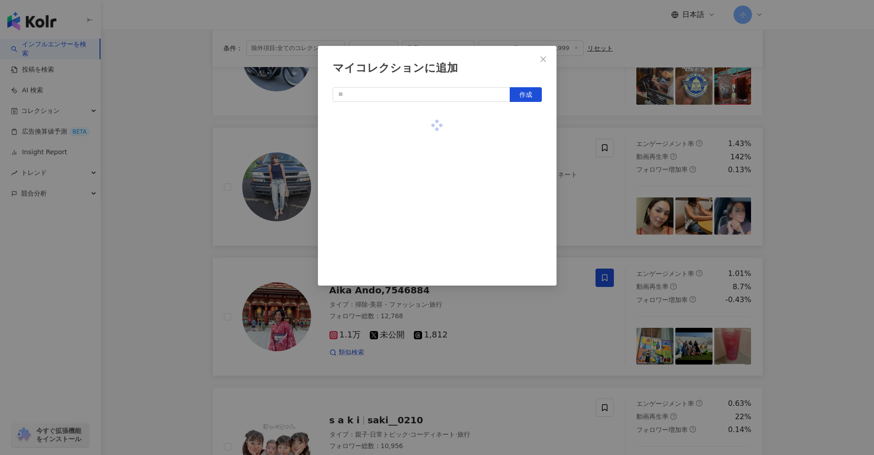
click at [594, 189] on div "マイコレクションに追加 作成" at bounding box center [437, 227] width 874 height 455
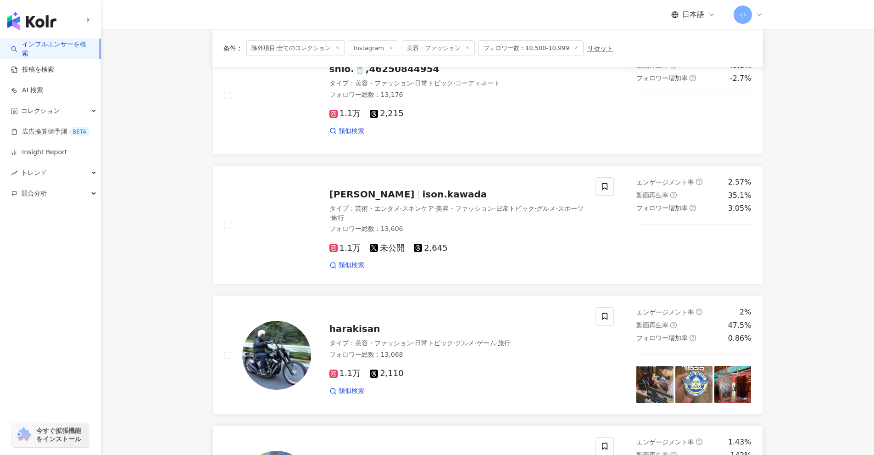
scroll to position [296, 0]
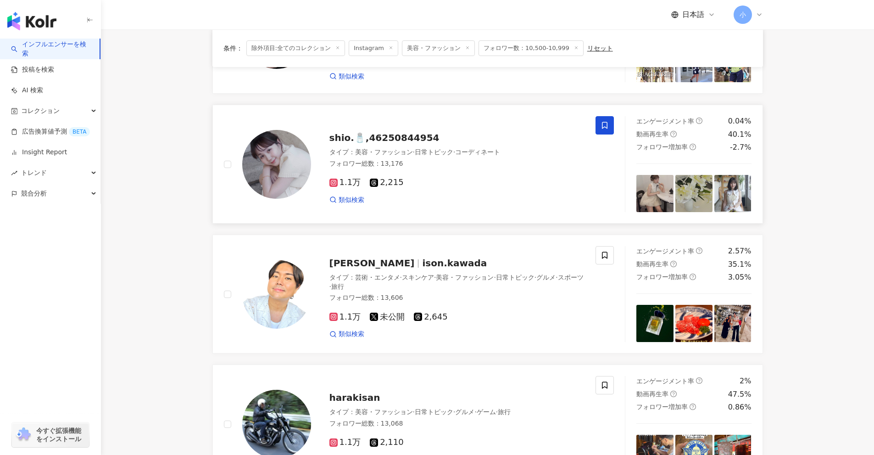
click at [604, 129] on icon at bounding box center [605, 125] width 8 height 8
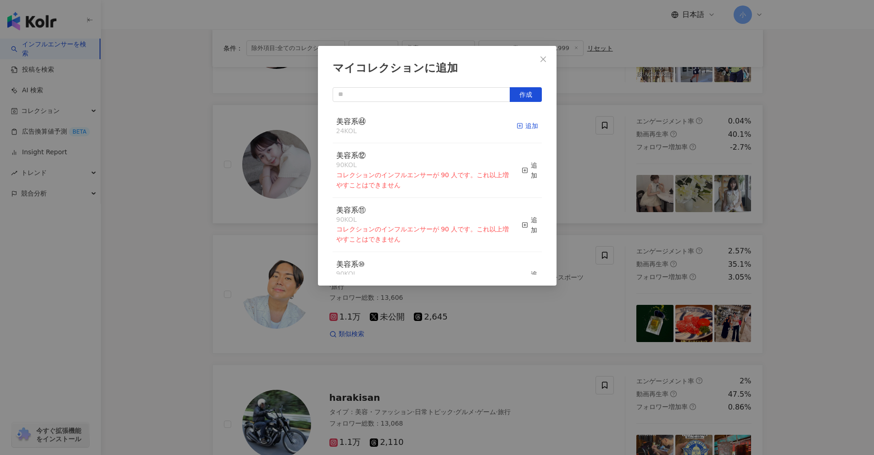
click at [517, 122] on div "追加" at bounding box center [528, 126] width 22 height 10
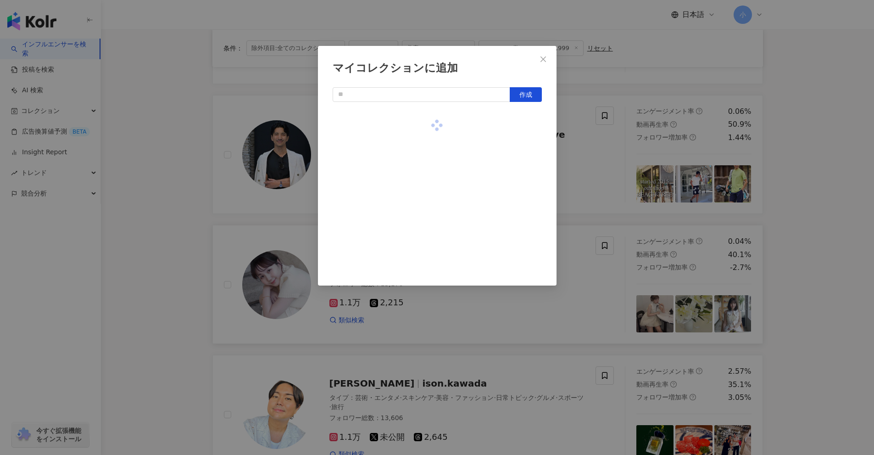
scroll to position [158, 0]
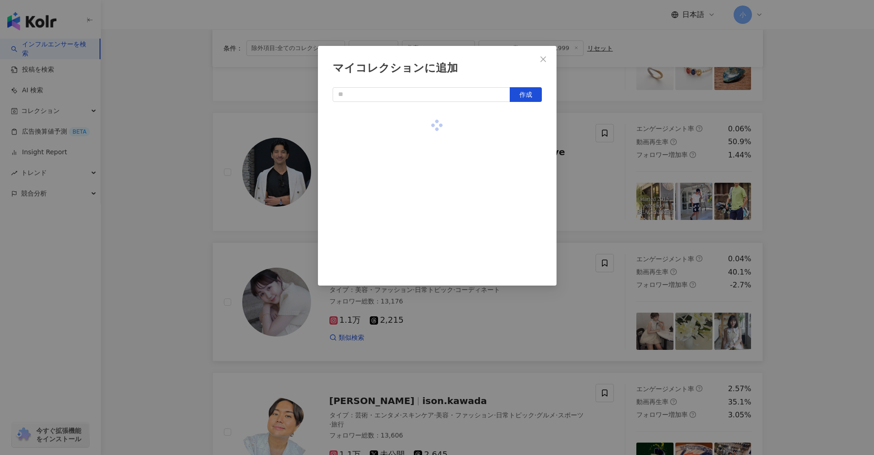
click at [600, 172] on div "マイコレクションに追加 作成" at bounding box center [437, 227] width 874 height 455
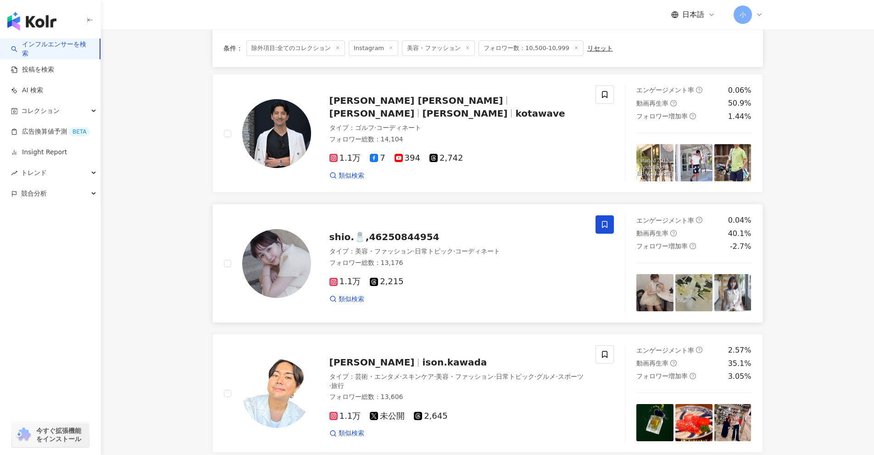
scroll to position [204, 0]
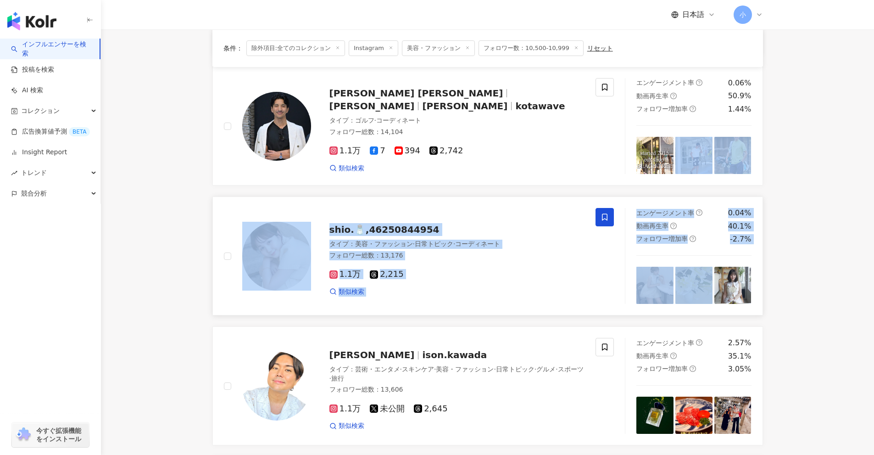
drag, startPoint x: 800, startPoint y: 174, endPoint x: 811, endPoint y: 319, distance: 145.4
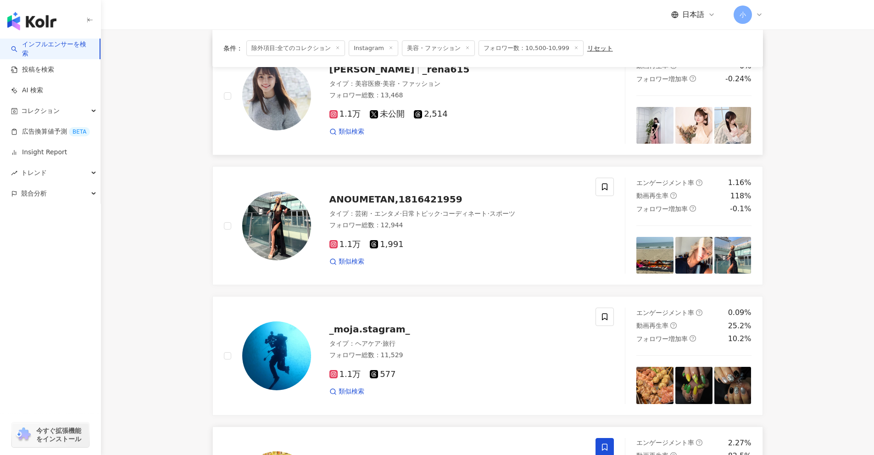
scroll to position [1443, 0]
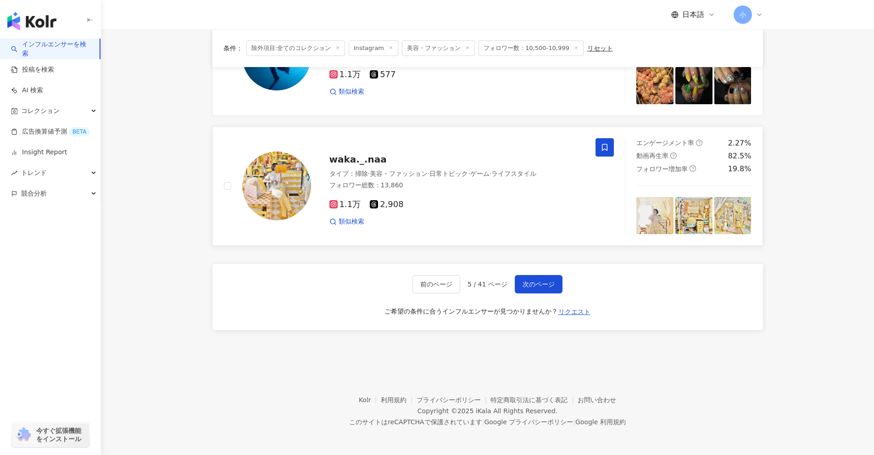
drag, startPoint x: 809, startPoint y: 224, endPoint x: 796, endPoint y: 351, distance: 127.8
click at [529, 283] on span "次のページ" at bounding box center [539, 283] width 32 height 7
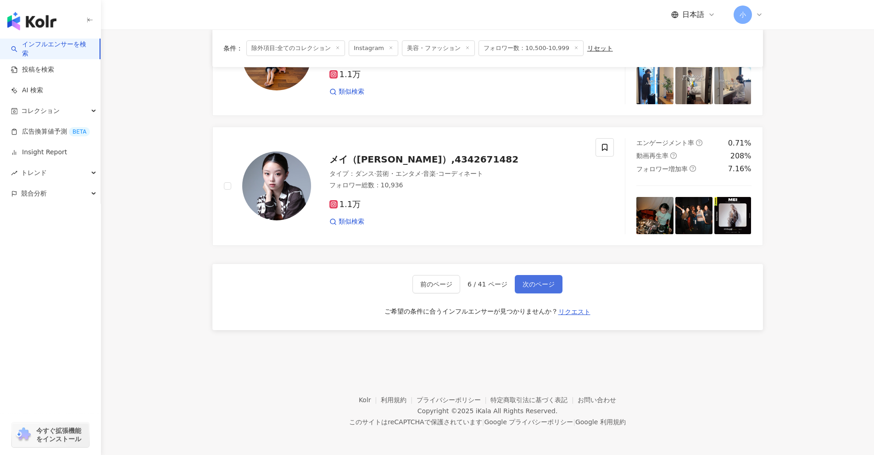
scroll to position [1305, 0]
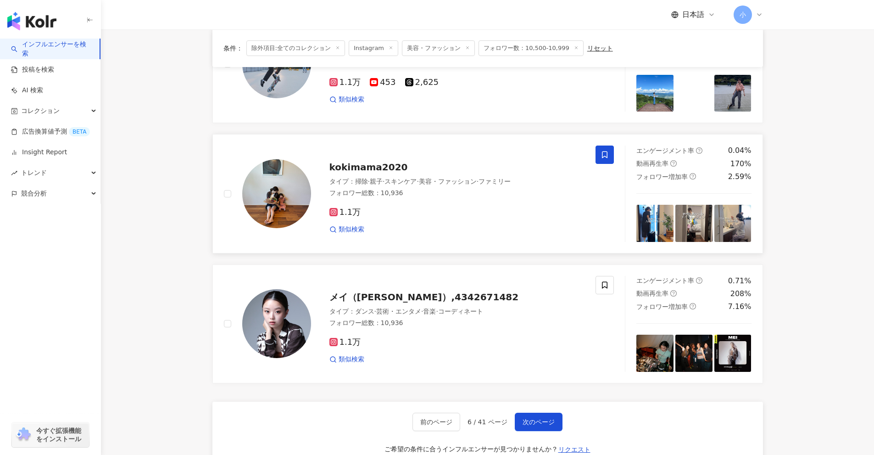
click at [608, 160] on span at bounding box center [605, 154] width 18 height 18
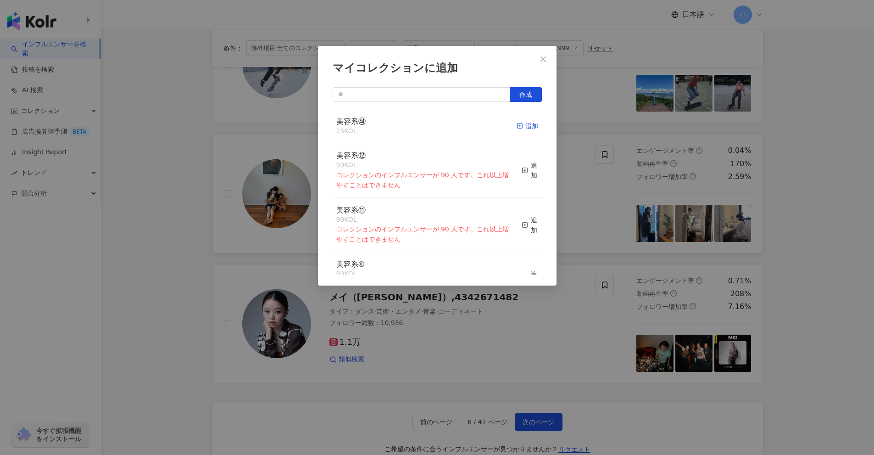
click at [525, 127] on div "追加" at bounding box center [528, 126] width 22 height 10
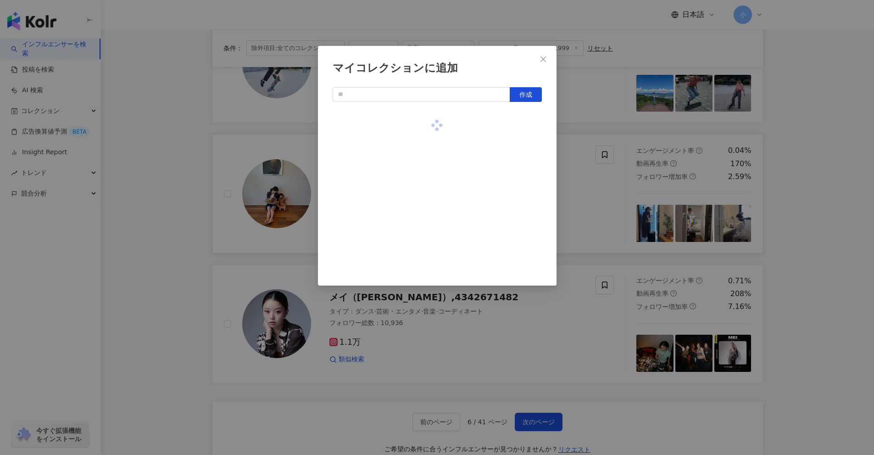
click at [580, 186] on div "マイコレクションに追加 作成" at bounding box center [437, 227] width 874 height 455
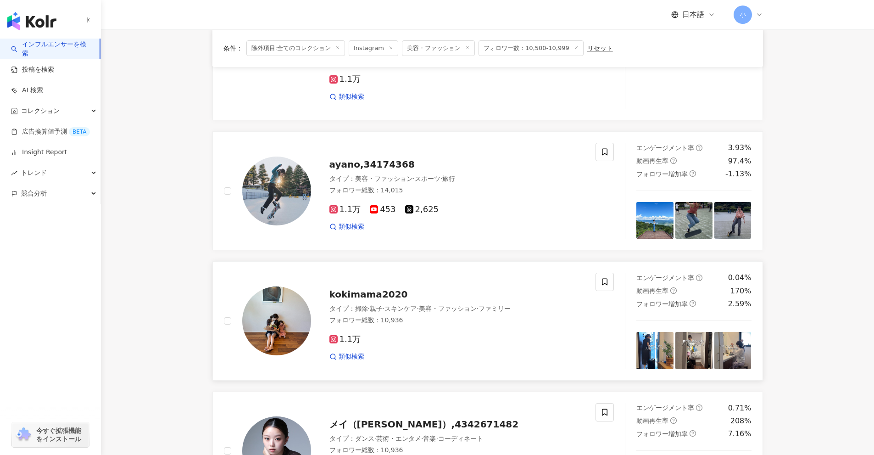
scroll to position [1168, 0]
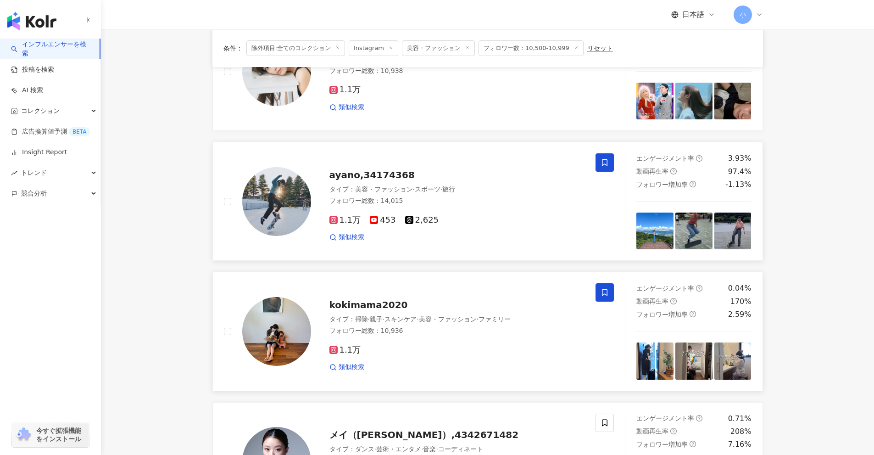
click at [609, 164] on span at bounding box center [605, 162] width 18 height 18
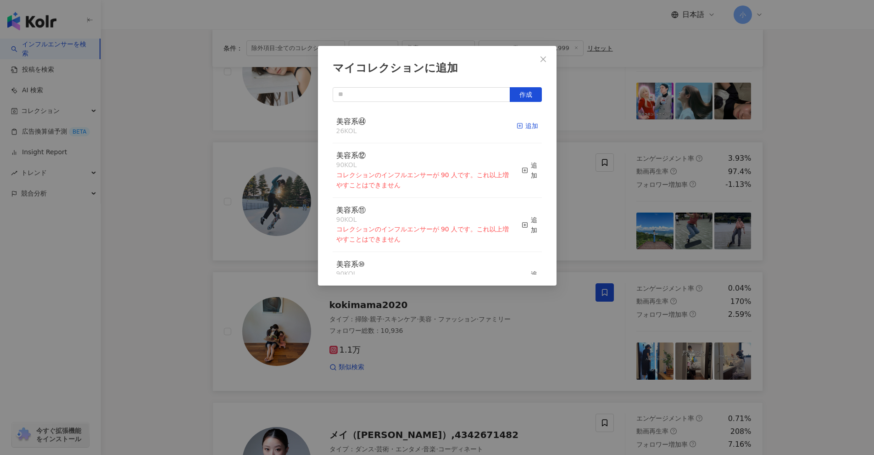
click at [520, 126] on div "追加" at bounding box center [528, 126] width 22 height 10
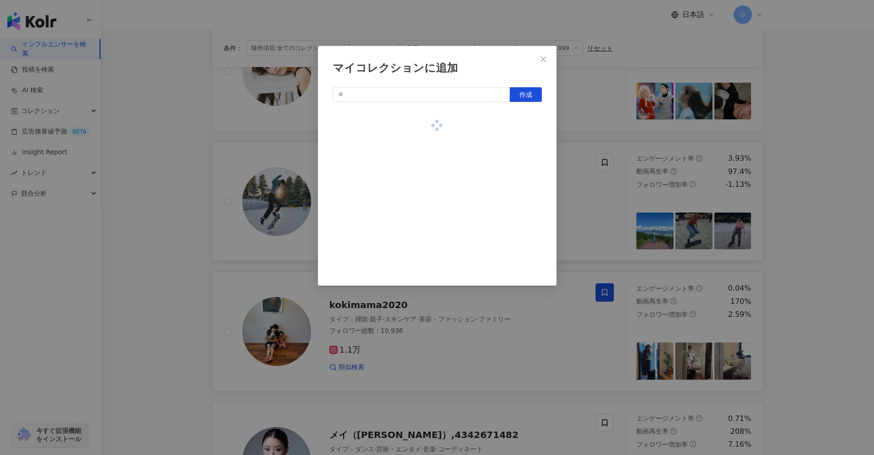
click at [596, 189] on div "マイコレクションに追加 作成" at bounding box center [437, 227] width 874 height 455
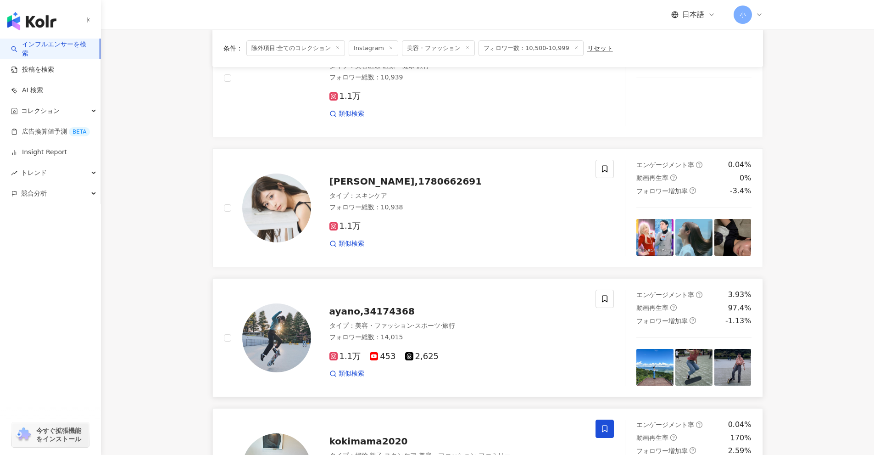
scroll to position [1030, 0]
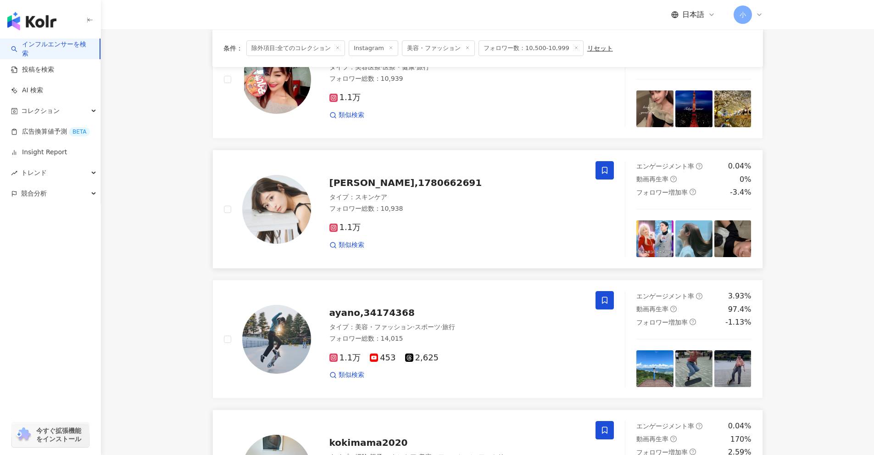
click at [598, 169] on span at bounding box center [605, 170] width 18 height 18
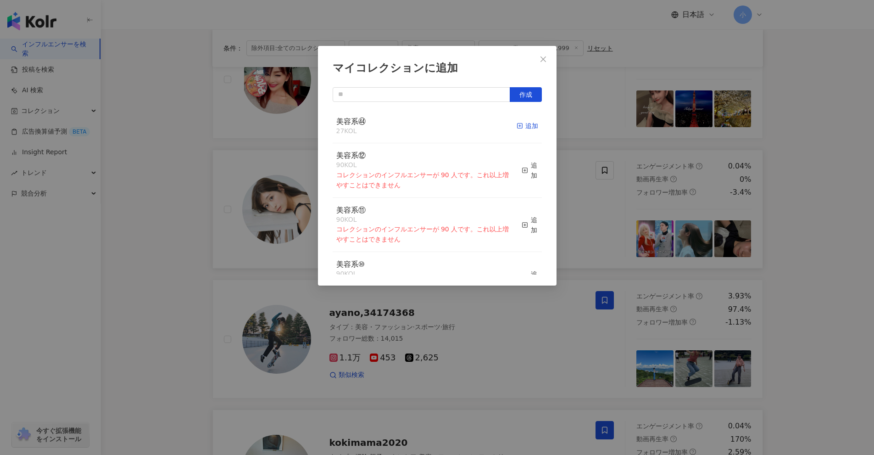
click at [517, 129] on div "追加" at bounding box center [528, 126] width 22 height 10
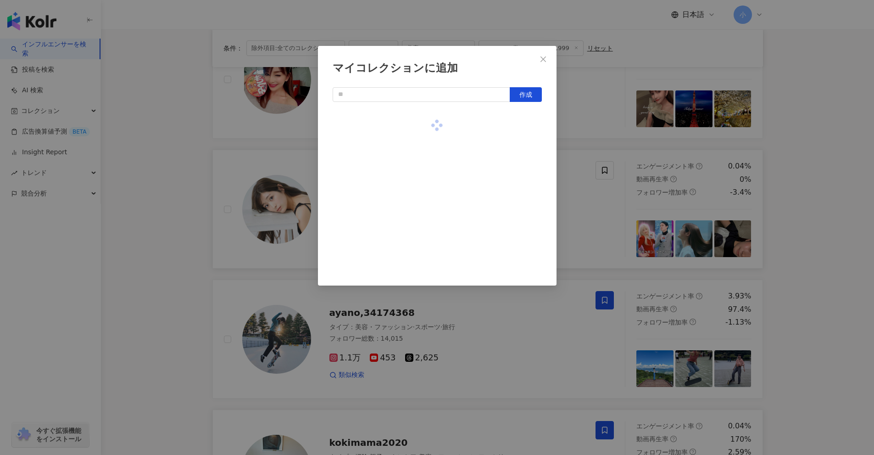
click at [587, 152] on div "マイコレクションに追加 作成" at bounding box center [437, 227] width 874 height 455
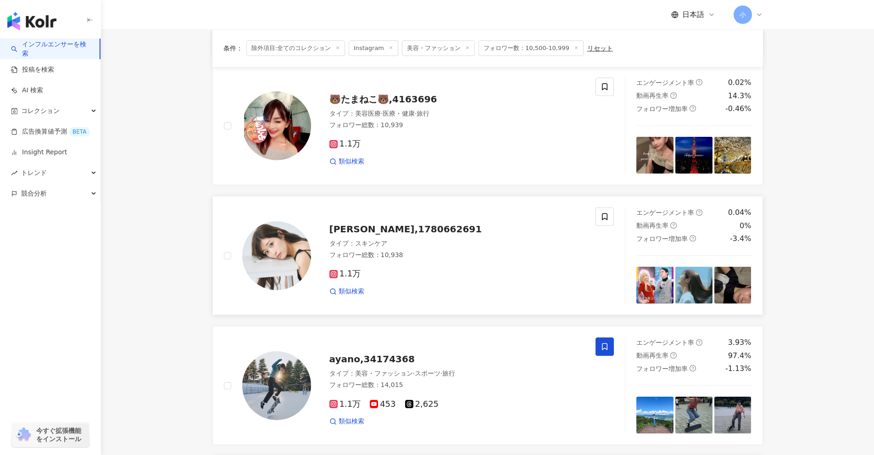
scroll to position [892, 0]
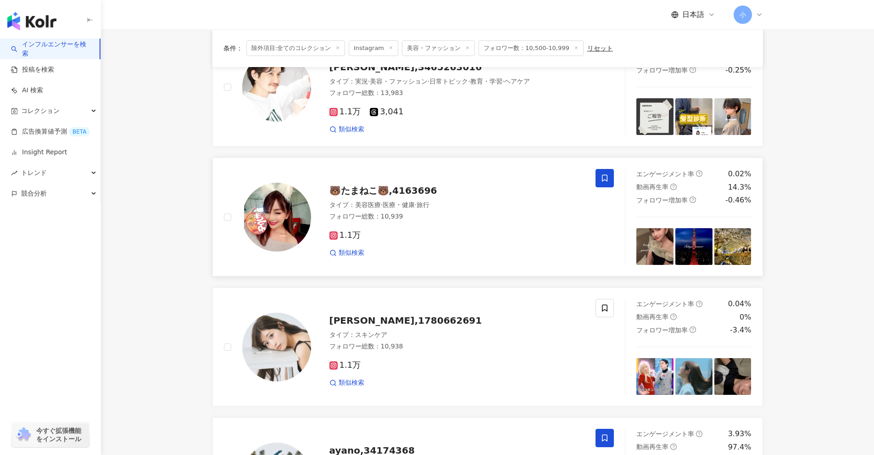
click at [598, 179] on span at bounding box center [605, 178] width 18 height 18
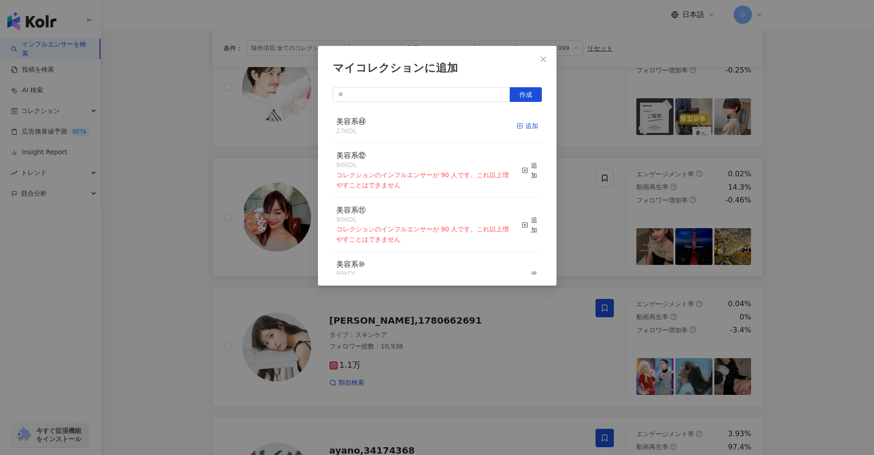
click at [525, 125] on div "追加" at bounding box center [528, 126] width 22 height 10
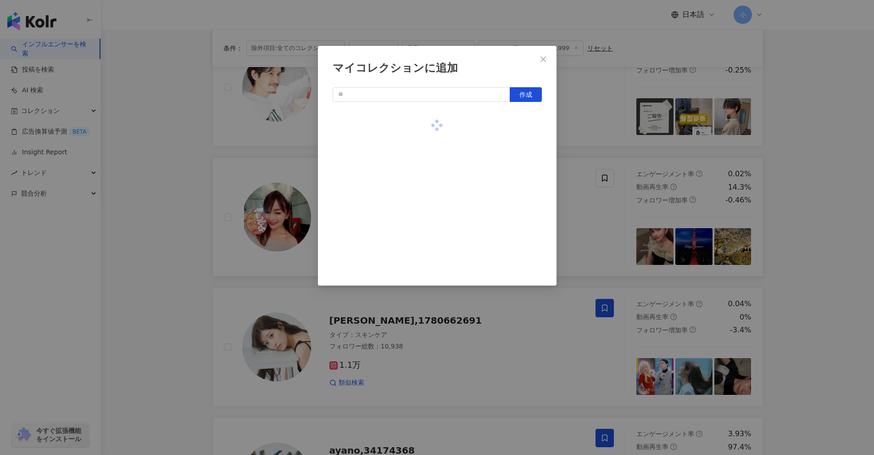
click at [589, 158] on div "マイコレクションに追加 作成" at bounding box center [437, 227] width 874 height 455
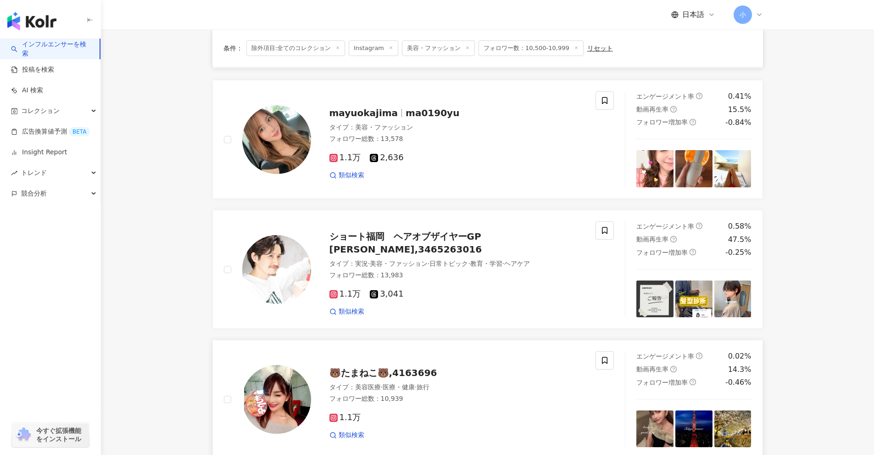
scroll to position [709, 0]
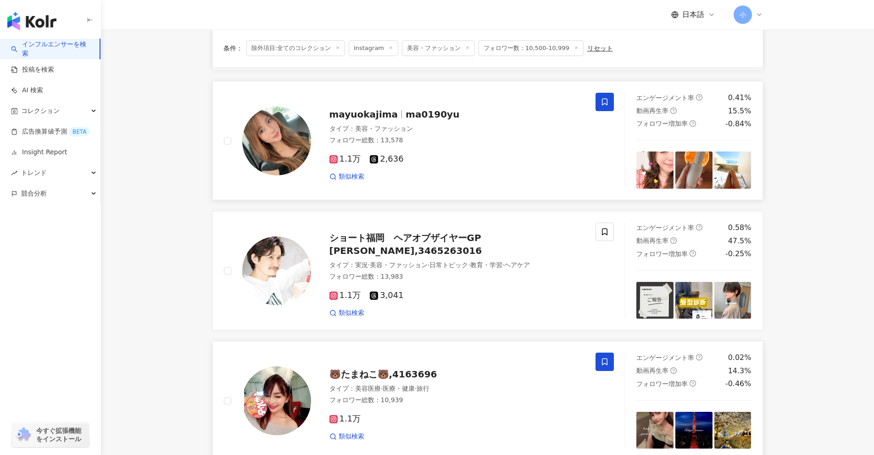
click at [607, 104] on icon at bounding box center [605, 102] width 8 height 8
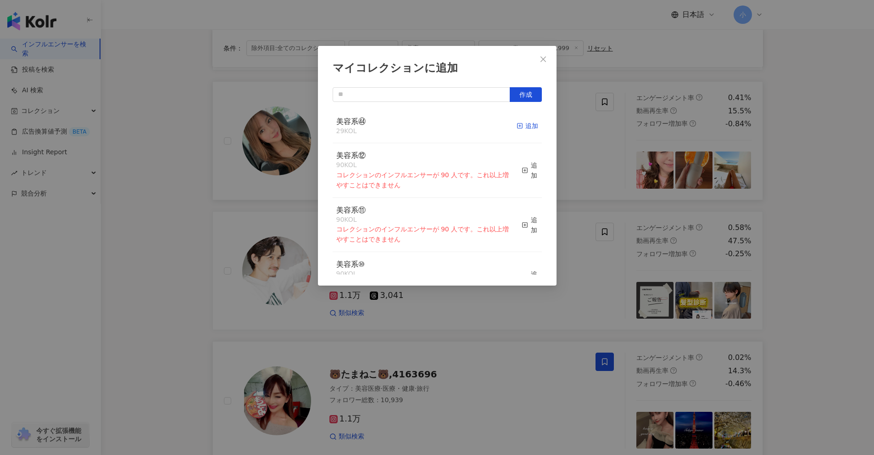
click at [527, 125] on div "追加" at bounding box center [528, 126] width 22 height 10
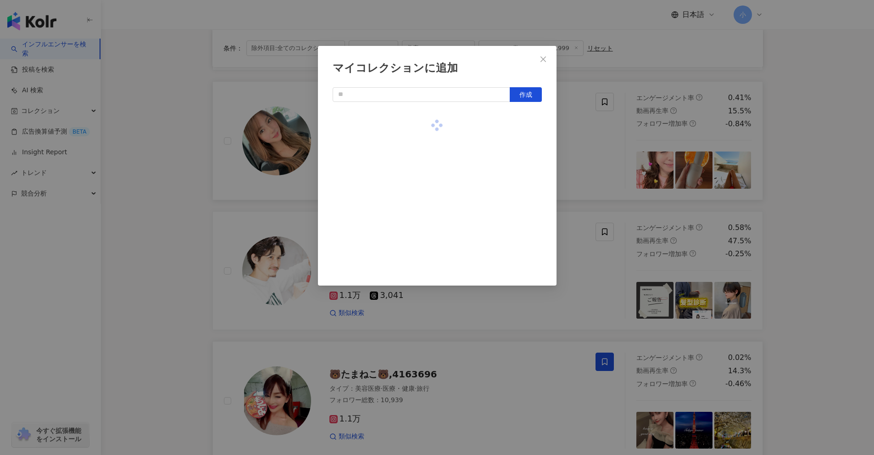
click at [589, 153] on div "マイコレクションに追加 作成" at bounding box center [437, 227] width 874 height 455
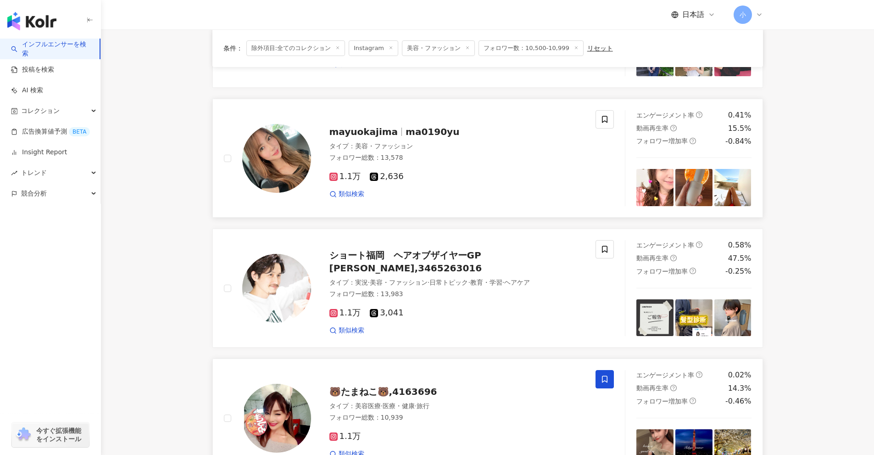
scroll to position [525, 0]
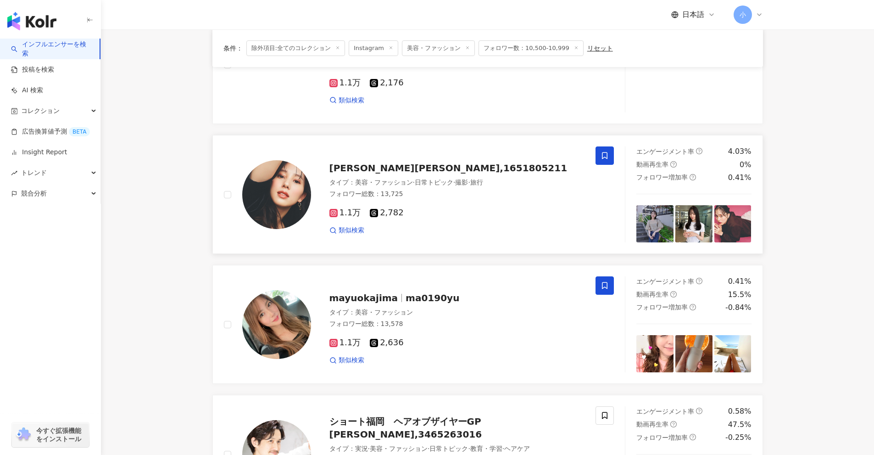
click at [599, 156] on span at bounding box center [605, 155] width 18 height 18
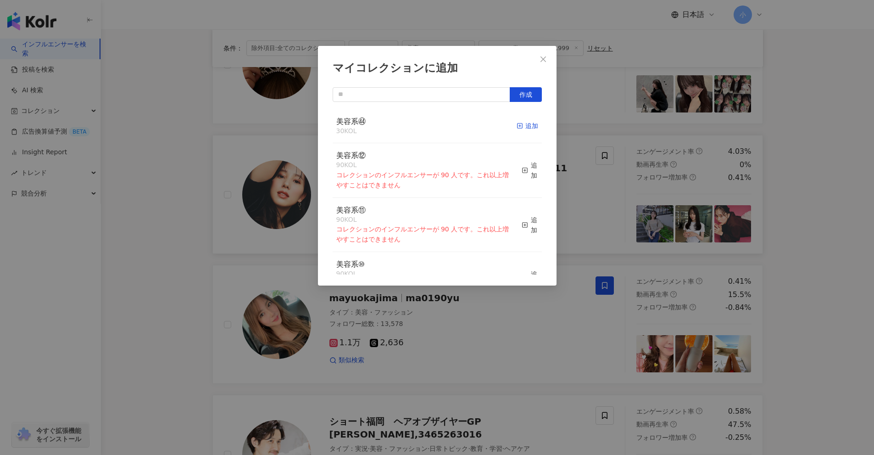
click at [522, 128] on div "追加" at bounding box center [528, 126] width 22 height 10
click at [824, 251] on div "マイコレクションに追加 作成 美容系㊹ 31 KOL 追加済み 美容系⑫ 90 KOL コレクションのインフルエンサーが 90 人です。これ以上増やすことはで…" at bounding box center [437, 227] width 874 height 455
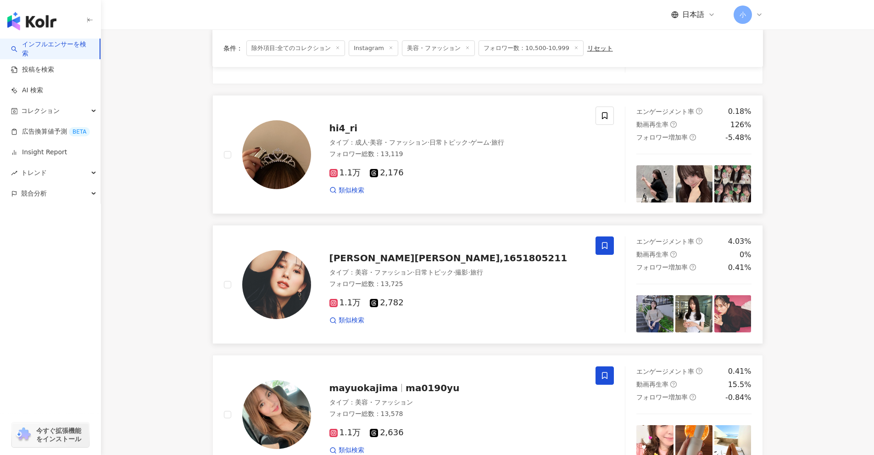
scroll to position [296, 0]
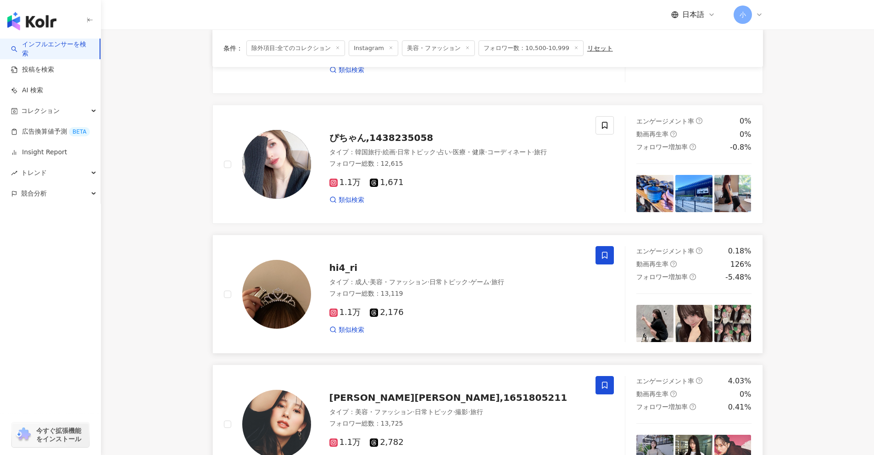
click at [607, 257] on icon at bounding box center [605, 255] width 8 height 8
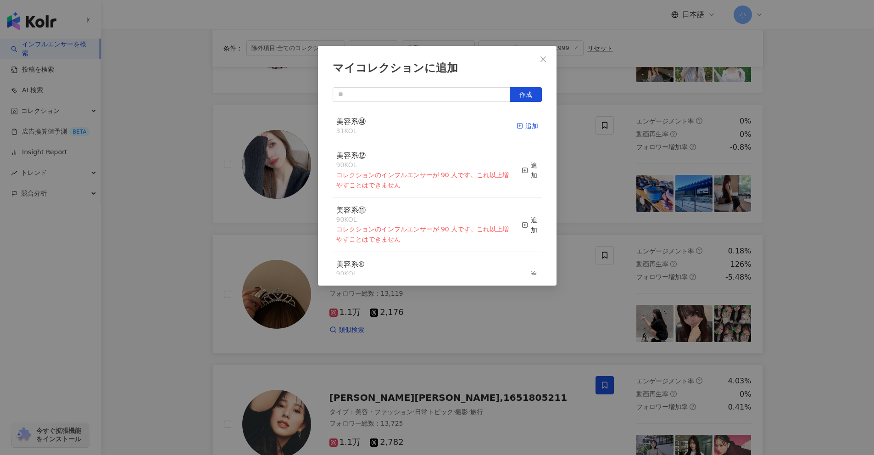
click at [530, 128] on div "追加" at bounding box center [528, 126] width 22 height 10
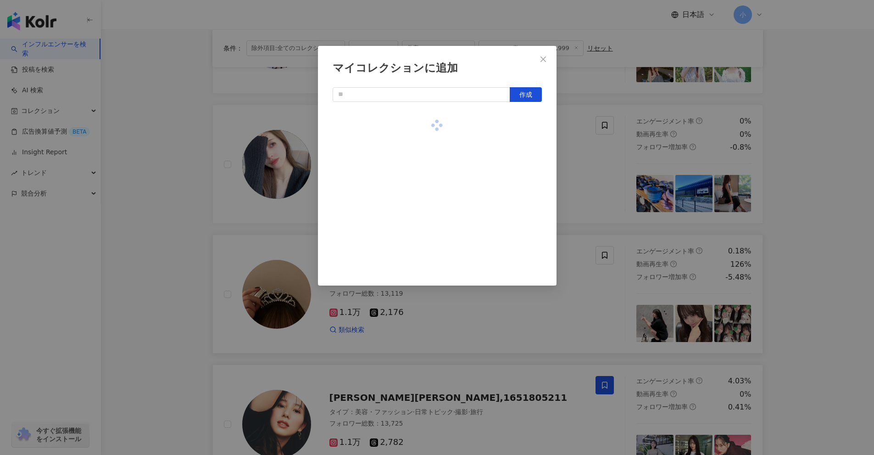
click at [643, 167] on div "マイコレクションに追加 作成" at bounding box center [437, 227] width 874 height 455
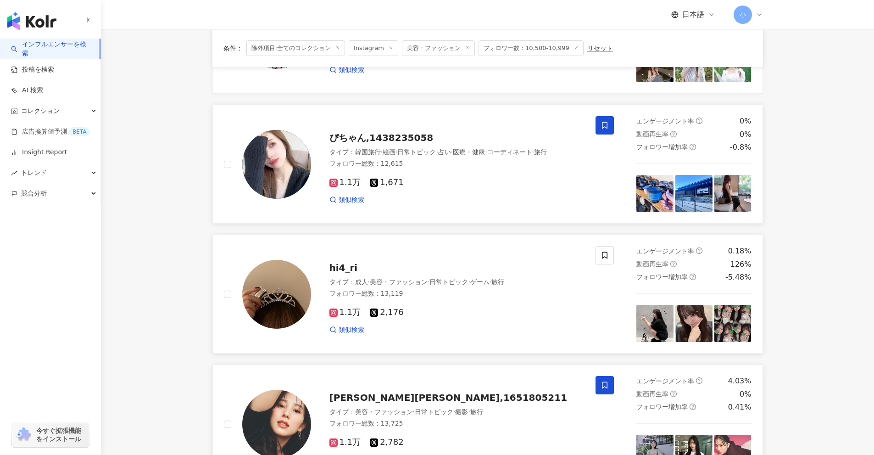
click at [604, 130] on span at bounding box center [605, 125] width 18 height 18
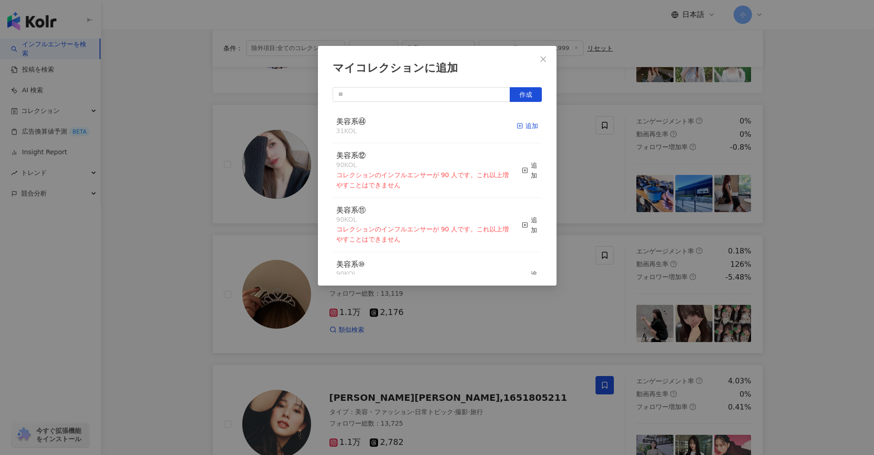
click at [526, 127] on div "追加" at bounding box center [528, 126] width 22 height 10
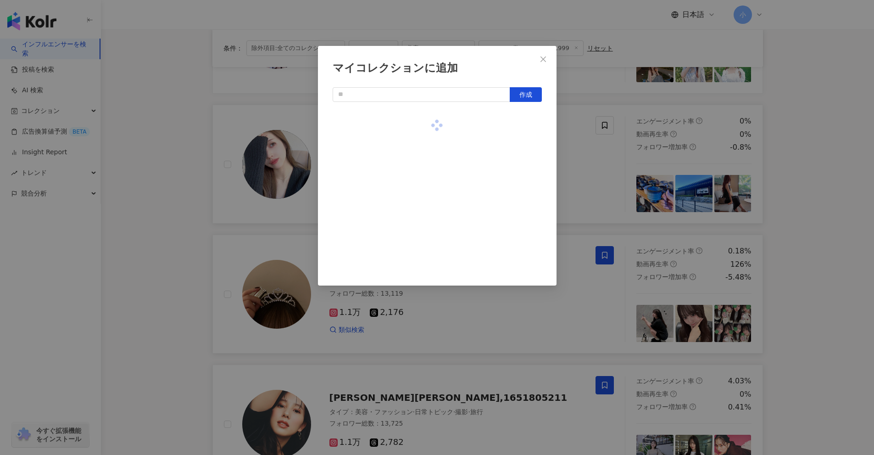
click at [598, 176] on div "マイコレクションに追加 作成" at bounding box center [437, 227] width 874 height 455
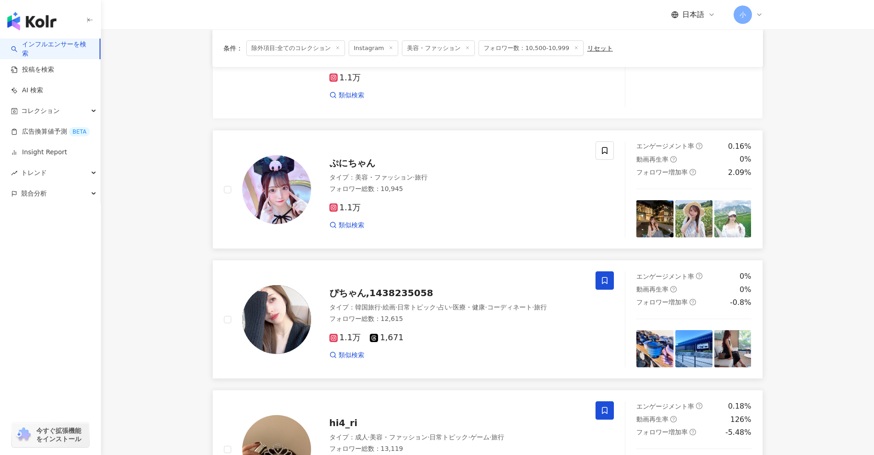
scroll to position [145, 0]
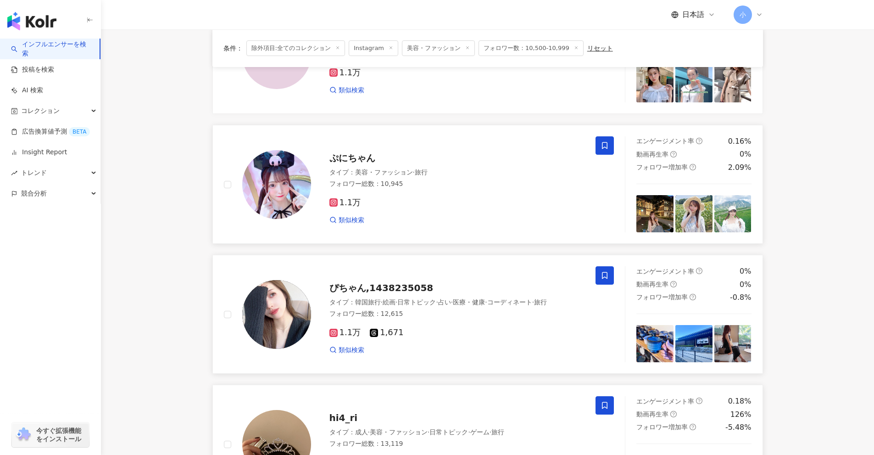
click at [601, 140] on span at bounding box center [605, 145] width 18 height 18
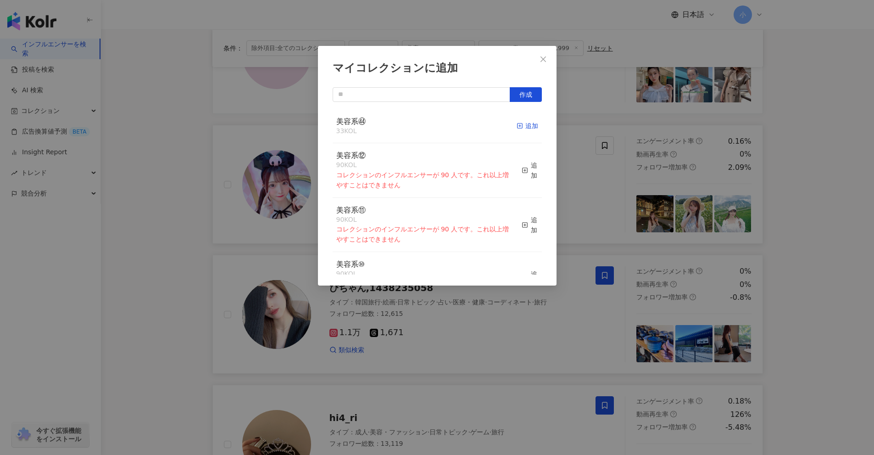
click at [527, 127] on div "追加" at bounding box center [528, 126] width 22 height 10
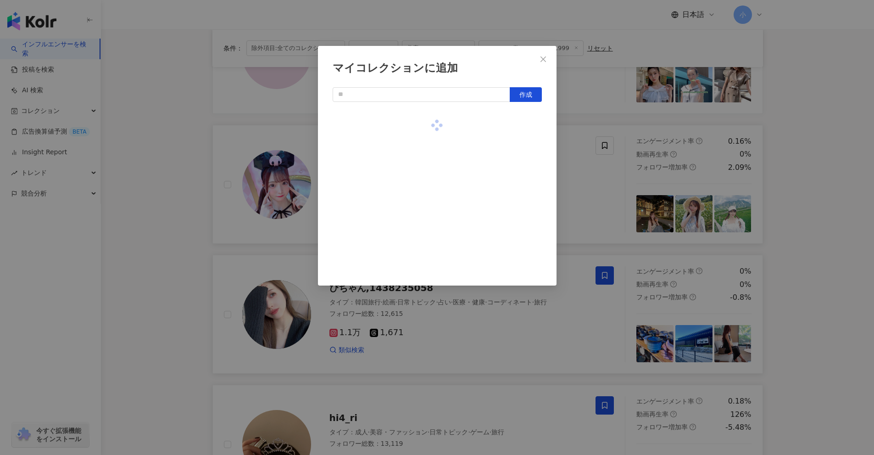
click at [780, 171] on div "マイコレクションに追加 作成" at bounding box center [437, 227] width 874 height 455
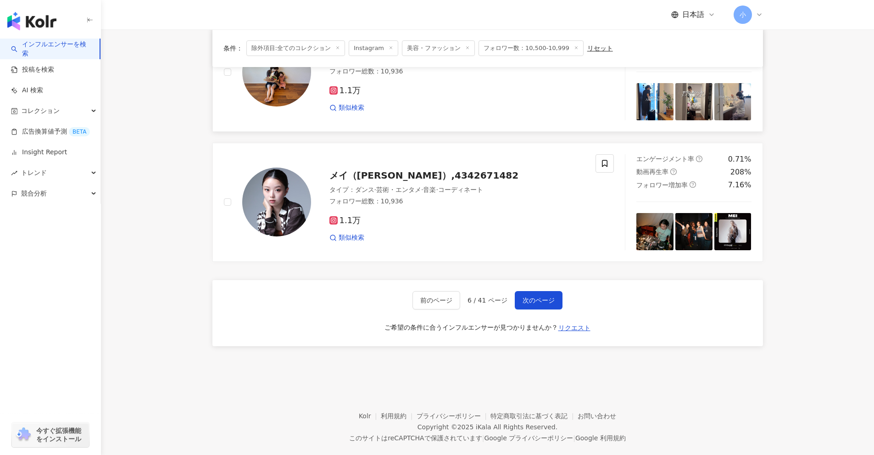
scroll to position [1443, 0]
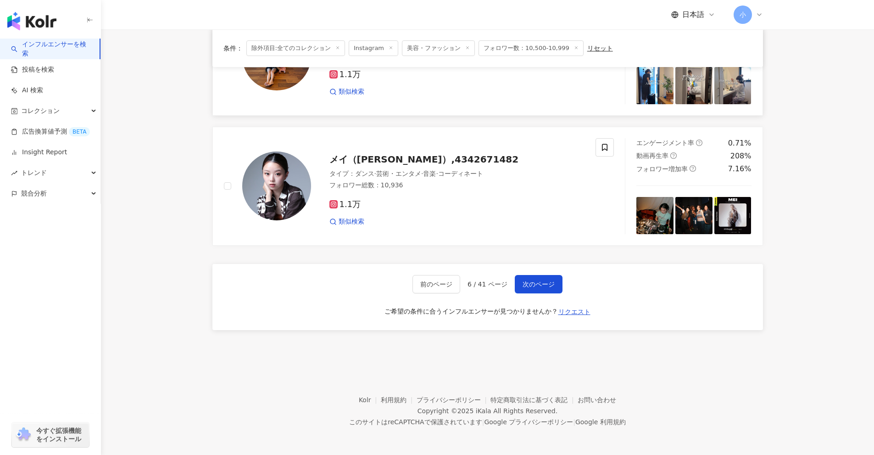
drag, startPoint x: 815, startPoint y: 150, endPoint x: 829, endPoint y: 369, distance: 220.3
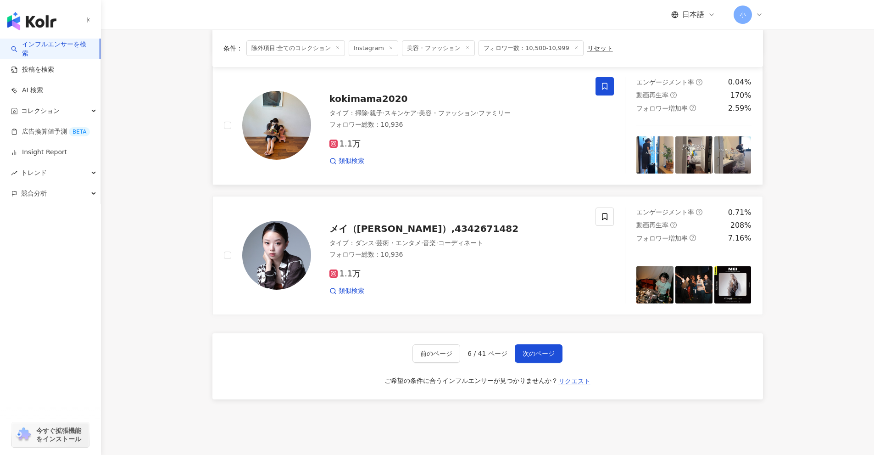
scroll to position [1351, 0]
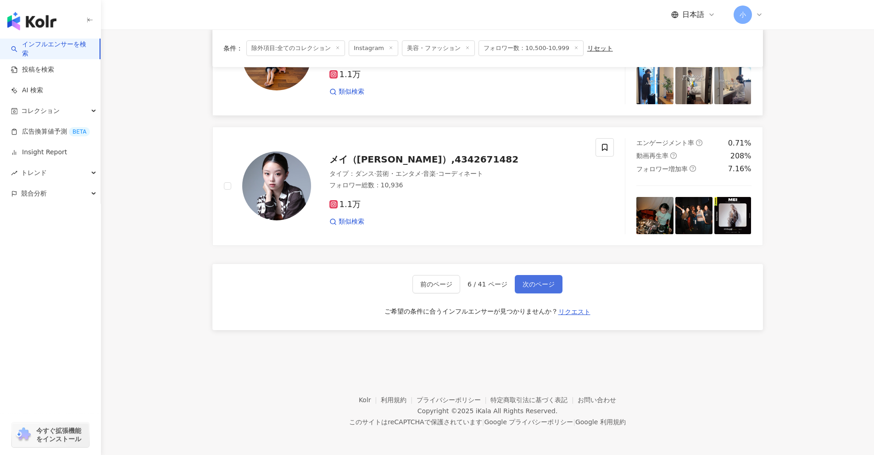
click at [553, 289] on button "次のページ" at bounding box center [539, 284] width 48 height 18
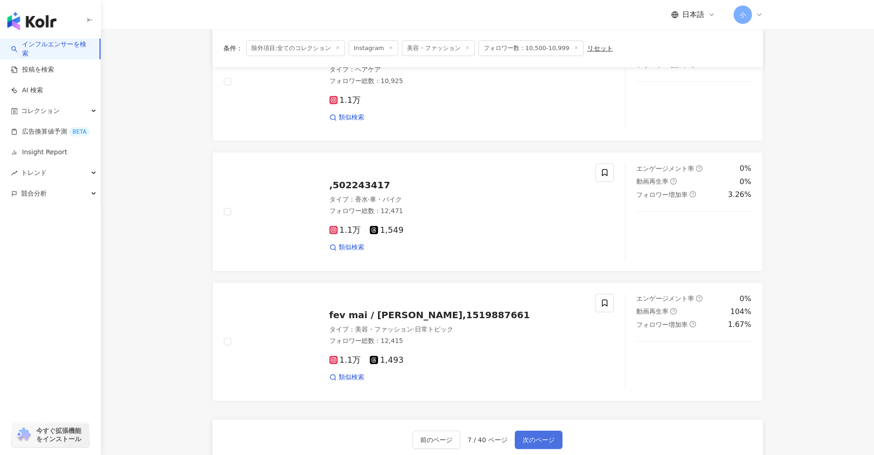
scroll to position [1213, 0]
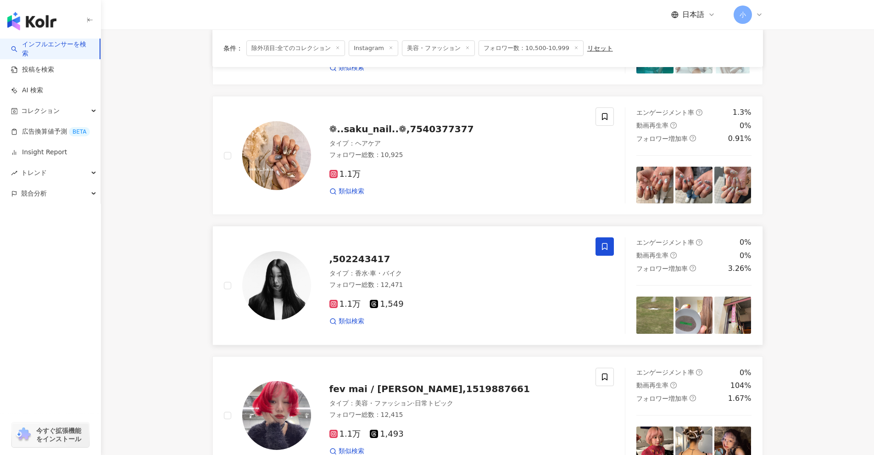
click at [609, 250] on icon at bounding box center [605, 246] width 8 height 8
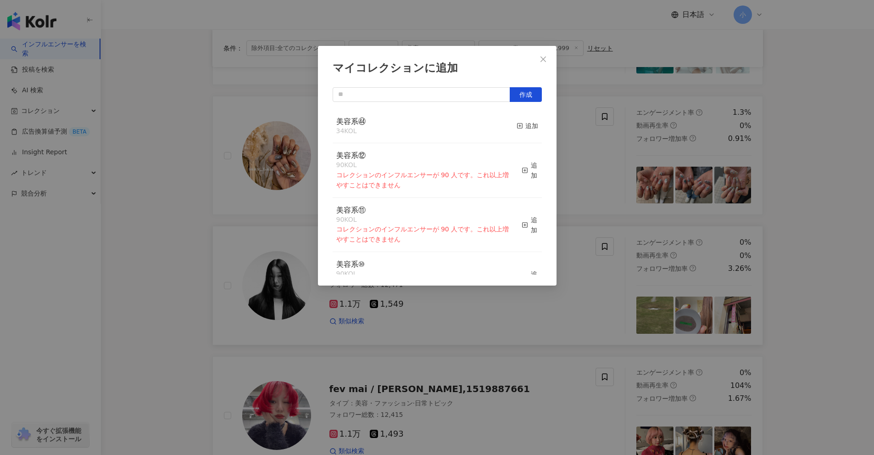
click at [509, 127] on div "美容系㊹ 34 KOL 追加" at bounding box center [437, 126] width 209 height 34
click at [530, 125] on div "追加" at bounding box center [528, 126] width 22 height 10
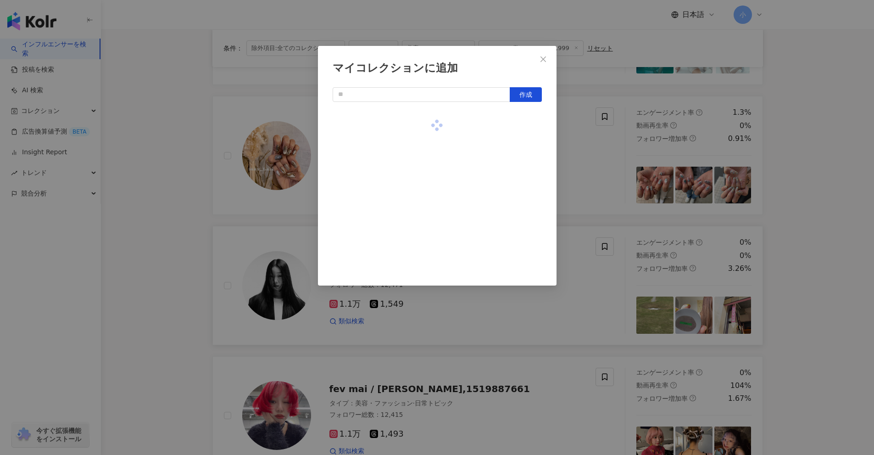
click at [600, 162] on div "マイコレクションに追加 作成" at bounding box center [437, 227] width 874 height 455
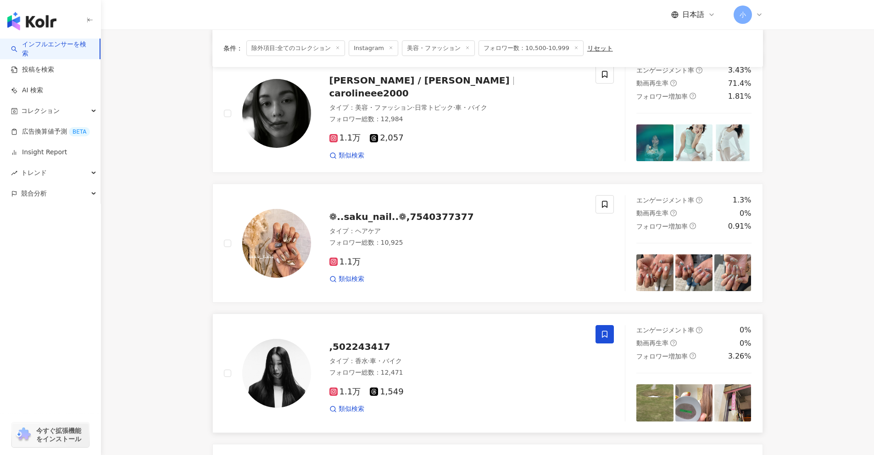
scroll to position [1382, 0]
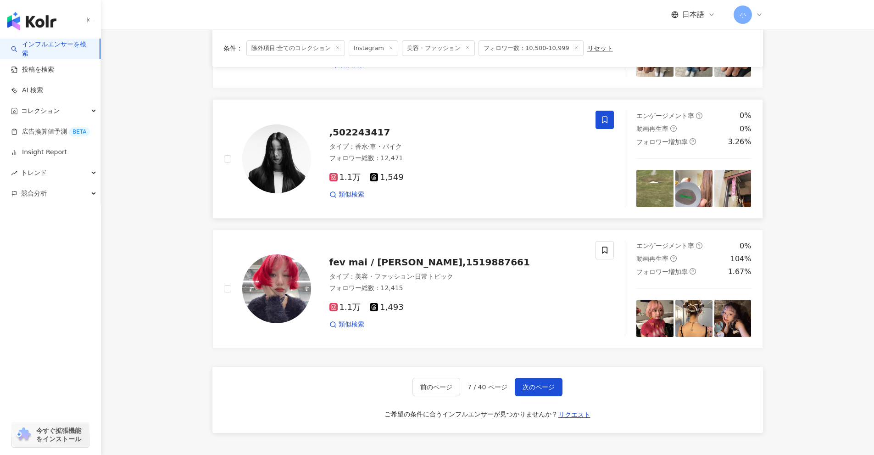
drag, startPoint x: 831, startPoint y: 192, endPoint x: 842, endPoint y: 294, distance: 102.5
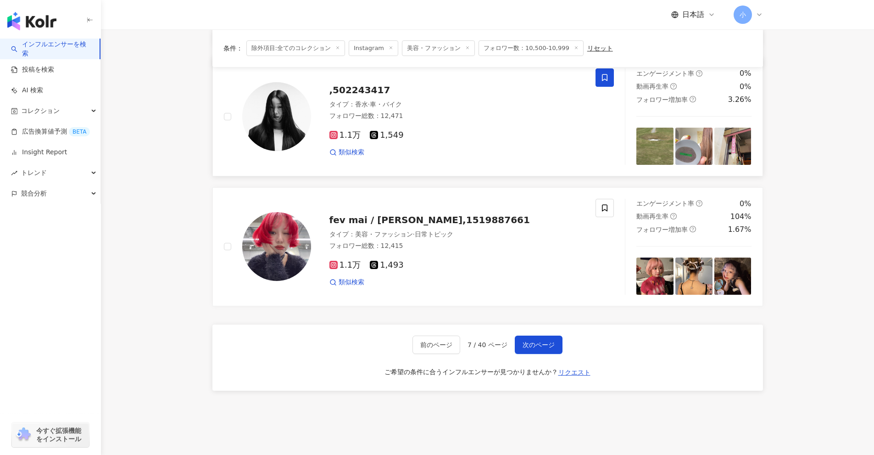
click at [544, 355] on div "前のページ 7 / 40 ページ 次のページ ご希望の条件に合うインフルエンサーが見つかりませんか？ リクエスト" at bounding box center [487, 357] width 551 height 66
click at [547, 349] on button "次のページ" at bounding box center [539, 344] width 48 height 18
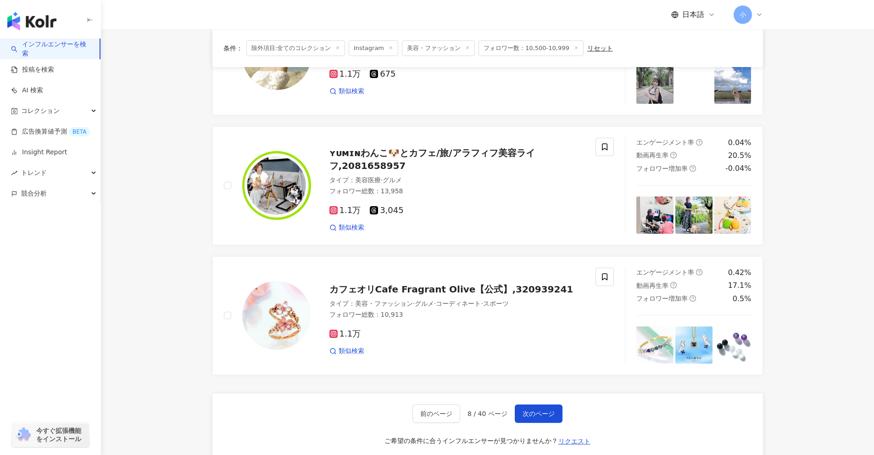
scroll to position [1300, 0]
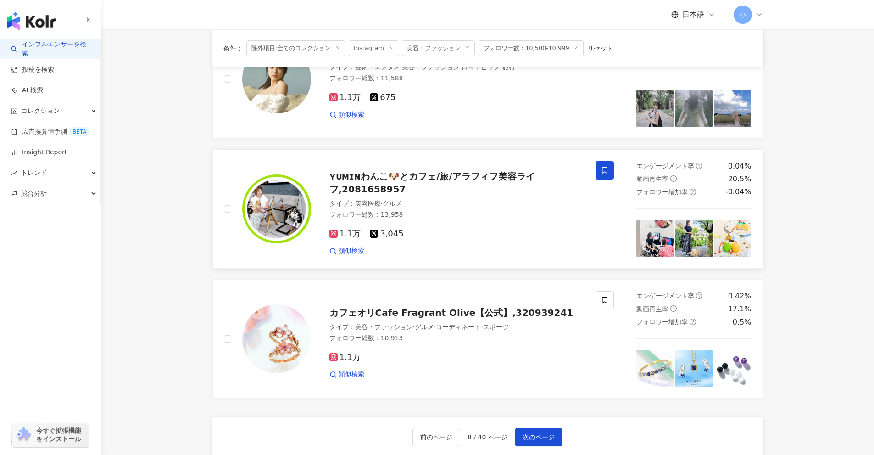
click at [607, 164] on span at bounding box center [605, 170] width 18 height 18
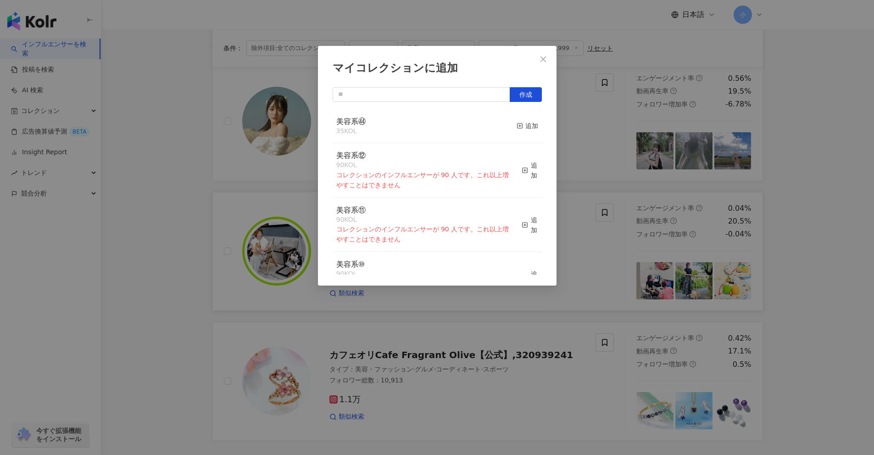
scroll to position [1254, 0]
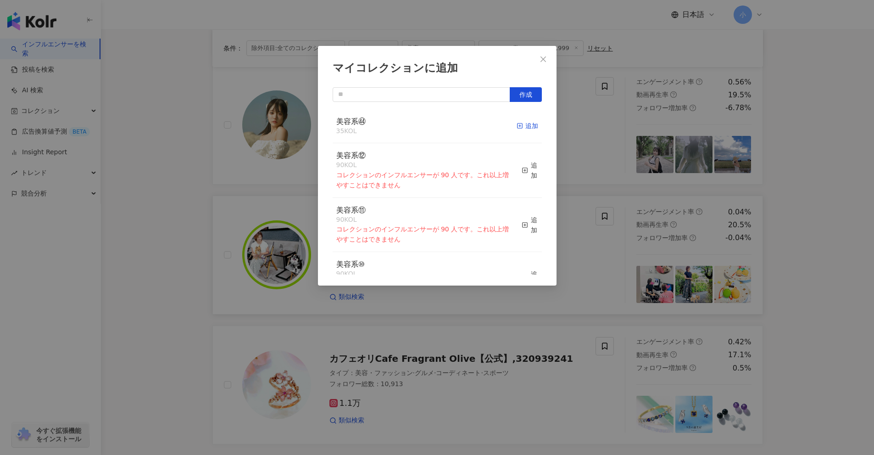
click at [517, 124] on icon "button" at bounding box center [520, 126] width 6 height 6
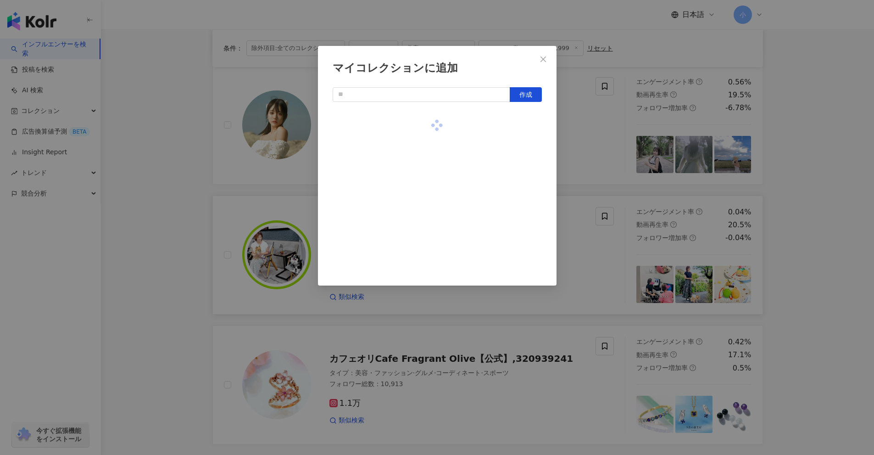
click at [578, 156] on div "マイコレクションに追加 作成" at bounding box center [437, 227] width 874 height 455
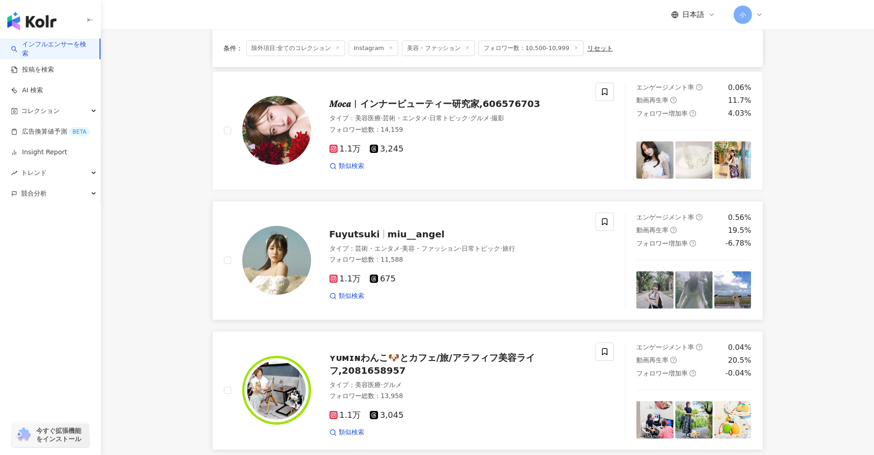
scroll to position [1117, 0]
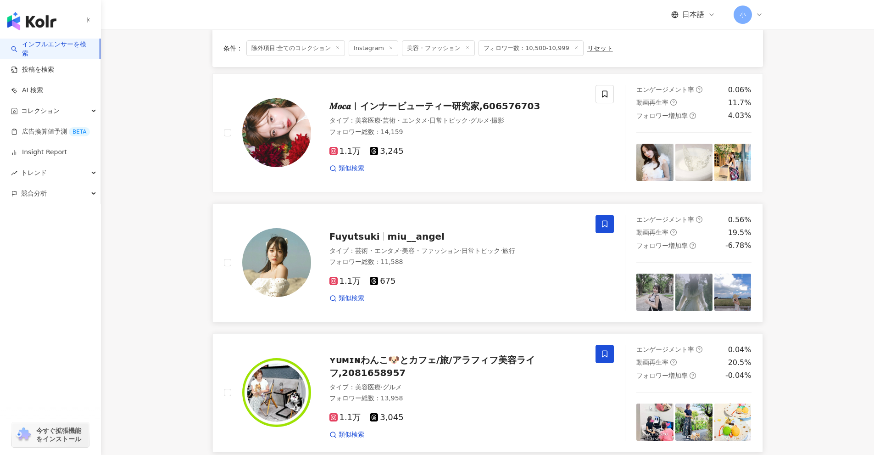
click at [604, 231] on span at bounding box center [605, 224] width 18 height 18
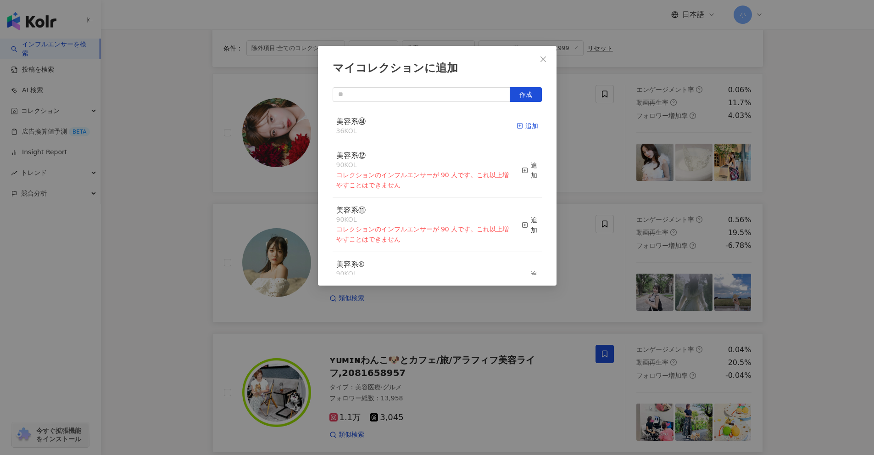
click at [522, 128] on div "追加" at bounding box center [528, 126] width 22 height 10
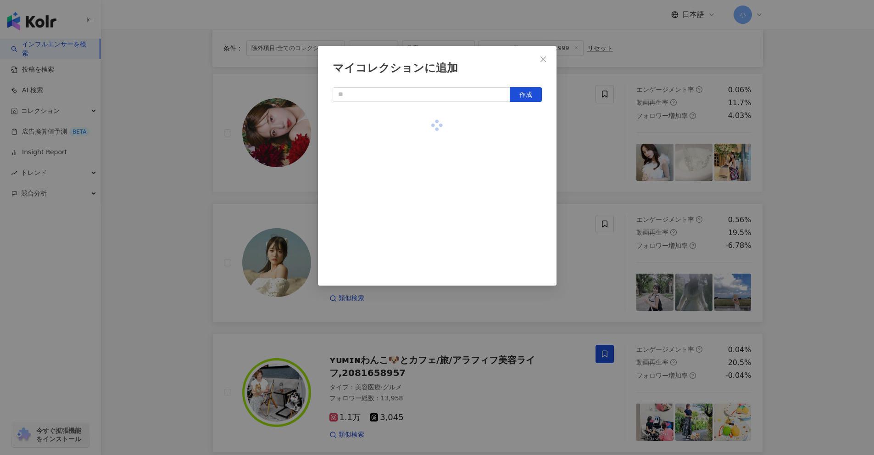
click at [583, 159] on div "マイコレクションに追加 作成" at bounding box center [437, 227] width 874 height 455
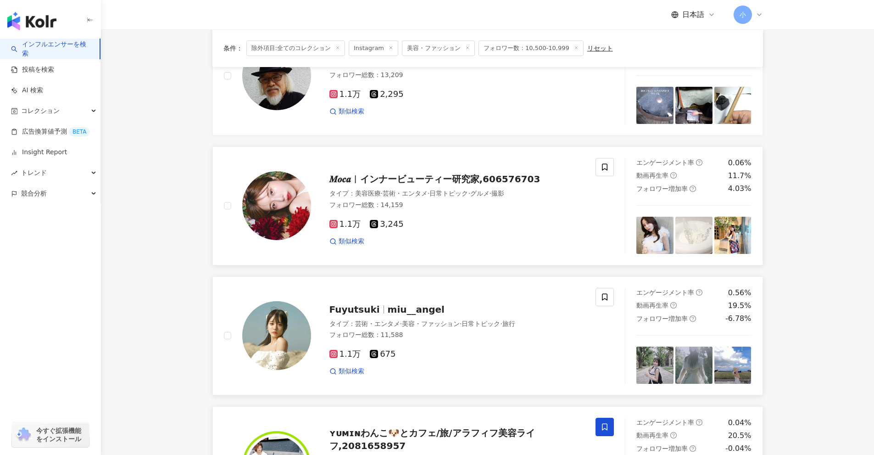
scroll to position [1025, 0]
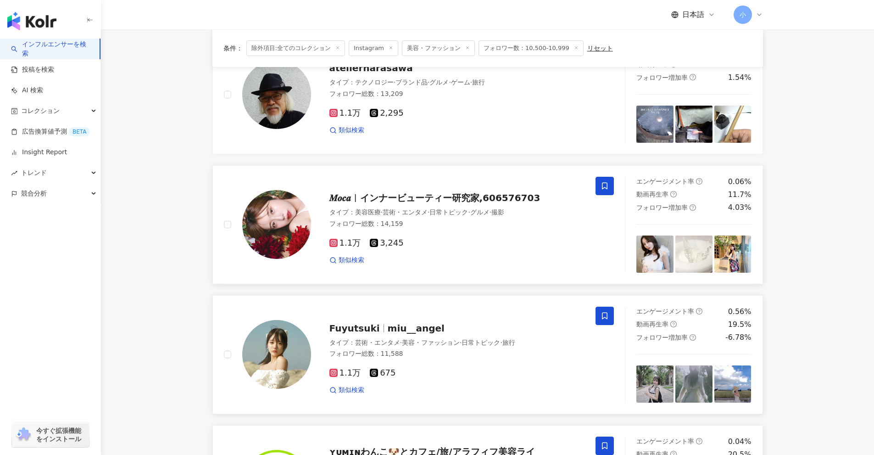
click at [603, 182] on icon at bounding box center [605, 186] width 8 height 8
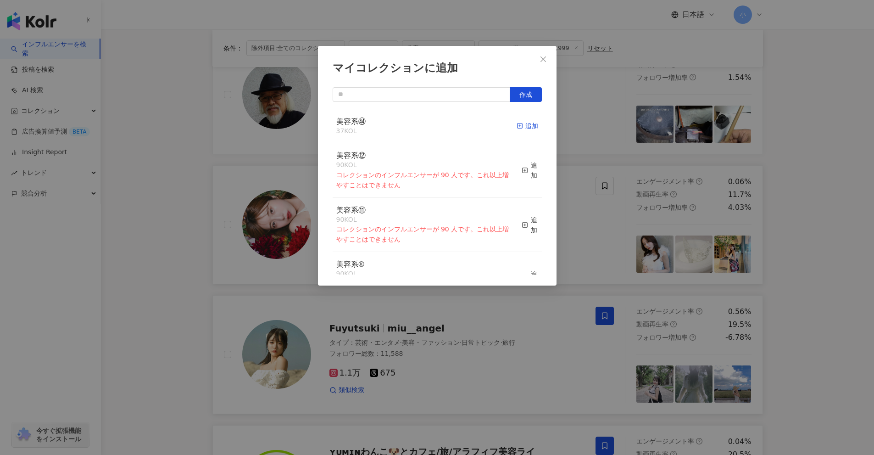
click at [522, 129] on div "追加" at bounding box center [528, 126] width 22 height 10
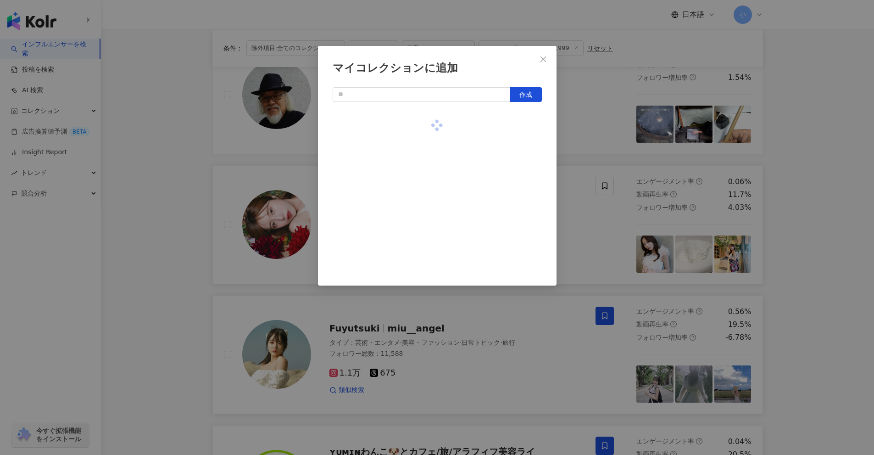
click at [593, 157] on div "マイコレクションに追加 作成" at bounding box center [437, 227] width 874 height 455
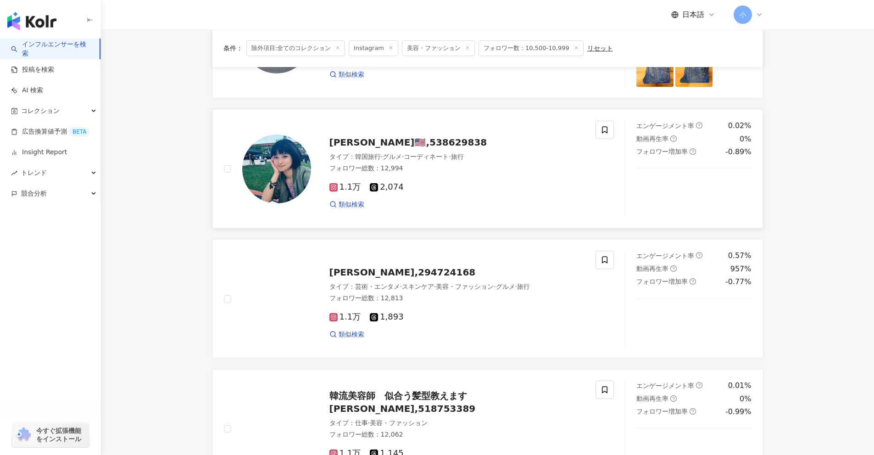
scroll to position [291, 0]
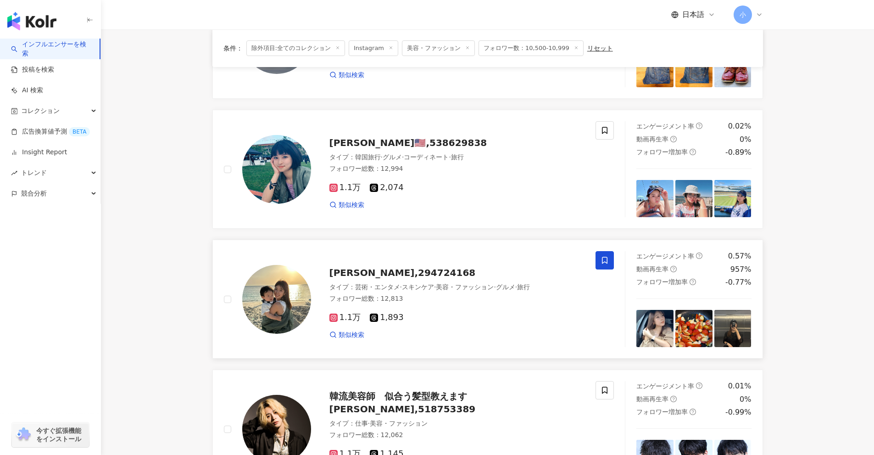
click at [599, 266] on span at bounding box center [605, 260] width 18 height 18
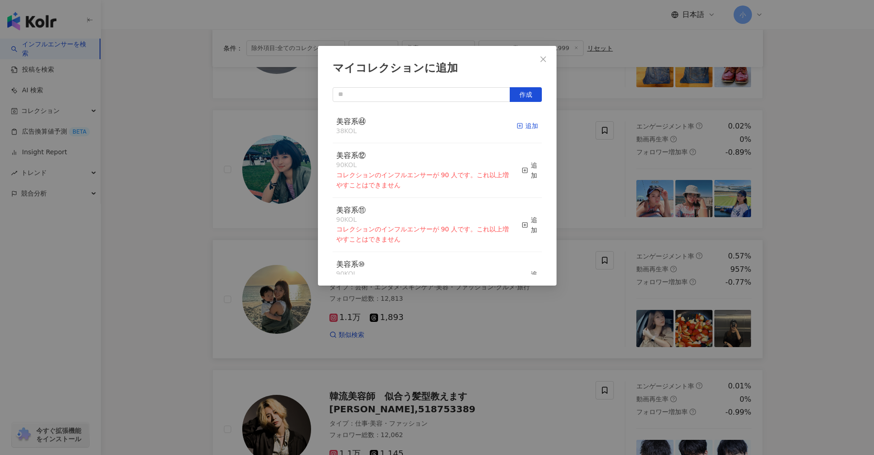
click at [522, 128] on div "追加" at bounding box center [528, 126] width 22 height 10
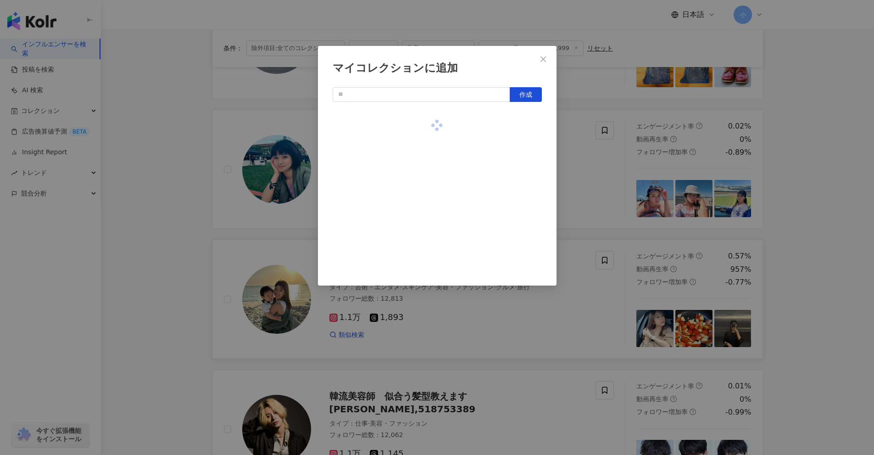
click at [581, 176] on div "マイコレクションに追加 作成" at bounding box center [437, 227] width 874 height 455
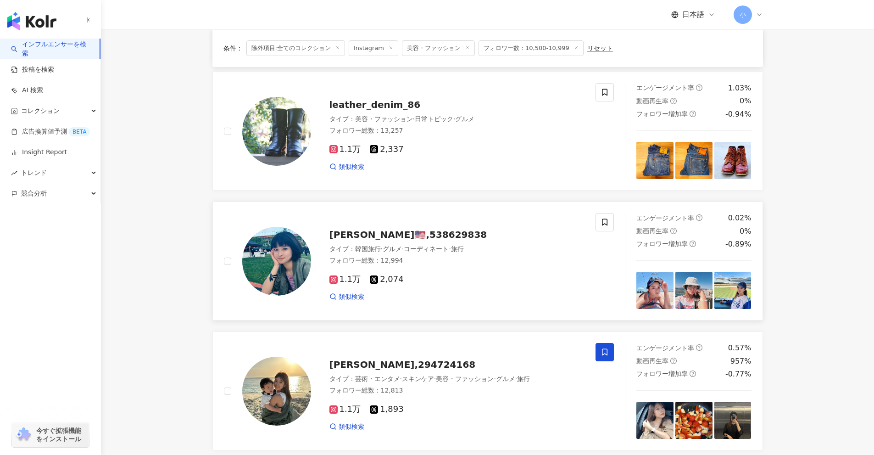
scroll to position [61, 0]
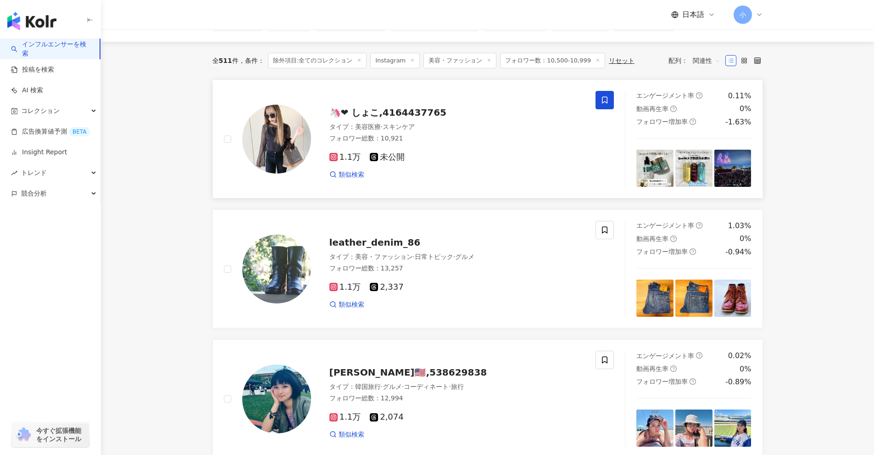
click at [606, 98] on icon at bounding box center [605, 100] width 8 height 8
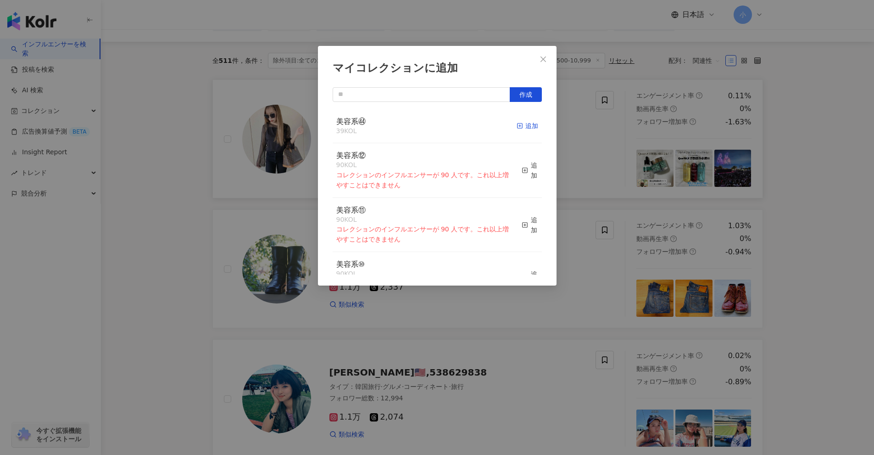
click at [517, 128] on icon "button" at bounding box center [520, 126] width 6 height 6
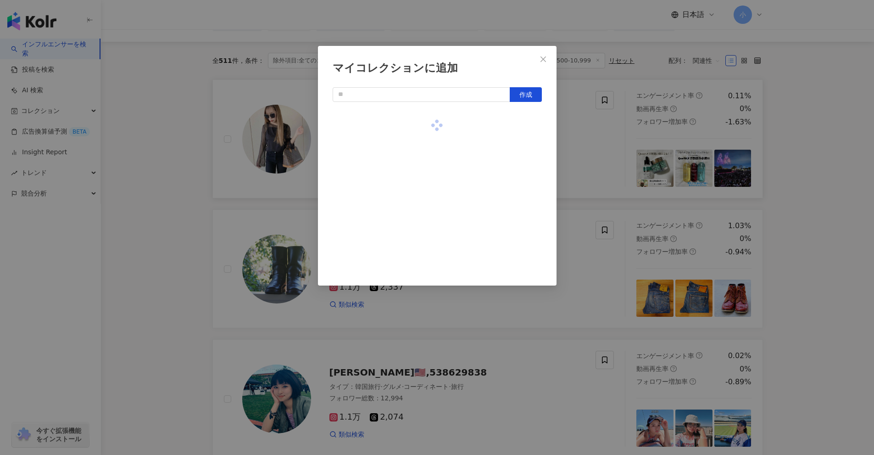
click at [586, 148] on div "マイコレクションに追加 作成" at bounding box center [437, 227] width 874 height 455
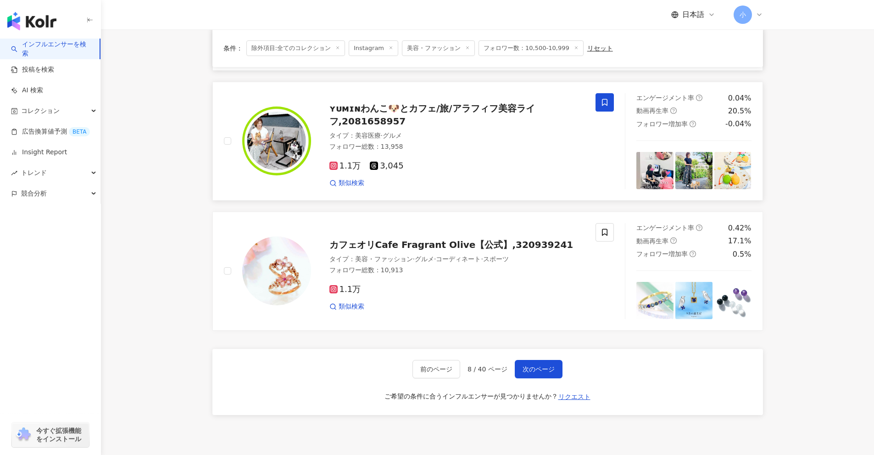
scroll to position [1392, 0]
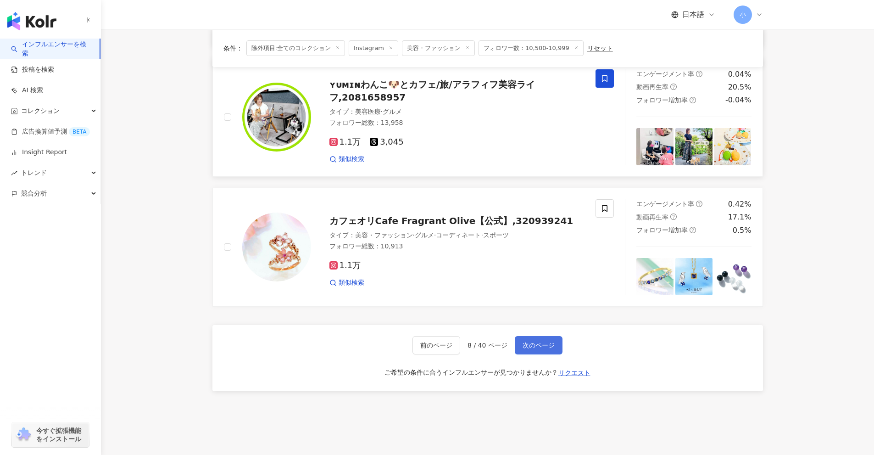
click at [539, 346] on span "次のページ" at bounding box center [539, 344] width 32 height 7
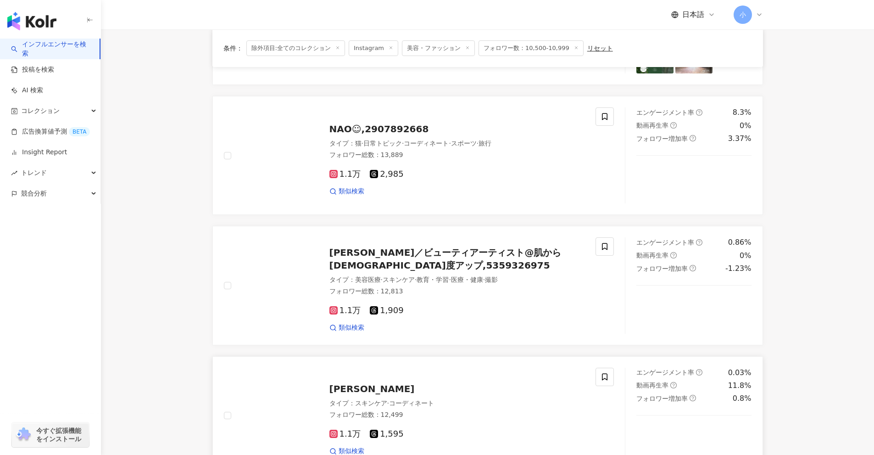
scroll to position [1199, 0]
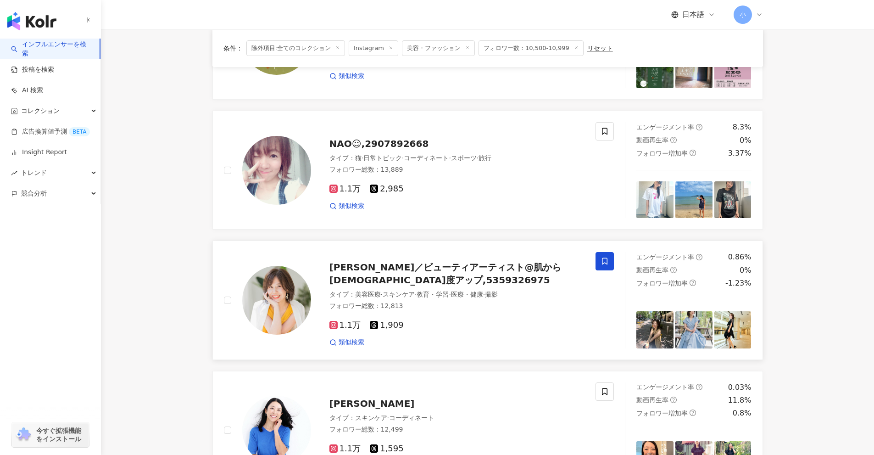
click at [603, 263] on icon at bounding box center [605, 261] width 8 height 8
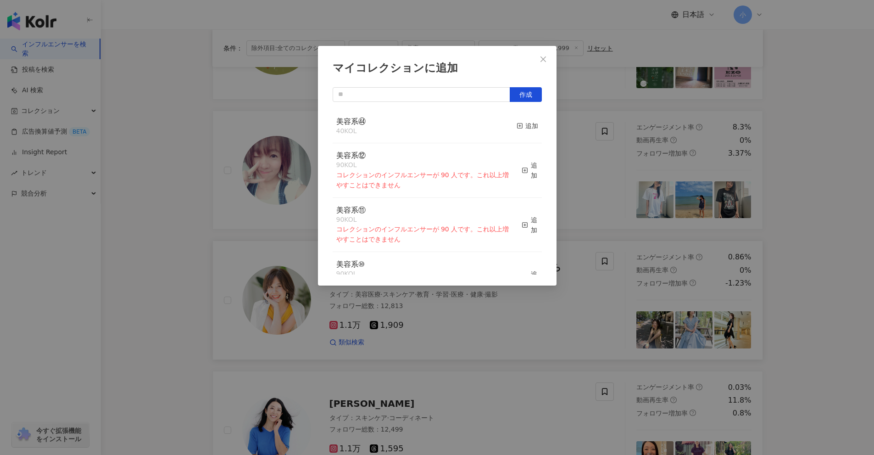
click at [509, 126] on div "美容系㊹ 40 KOL 追加" at bounding box center [437, 126] width 209 height 34
click at [519, 128] on div "追加" at bounding box center [528, 126] width 22 height 10
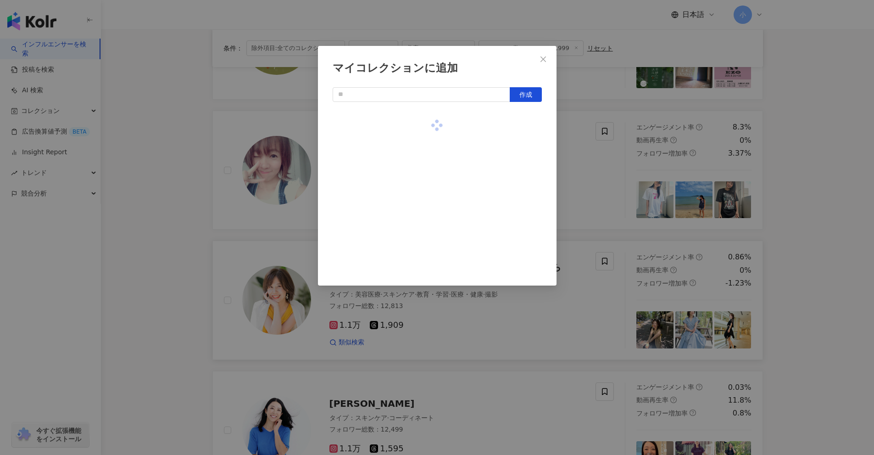
click at [569, 163] on div "マイコレクションに追加 作成" at bounding box center [437, 227] width 874 height 455
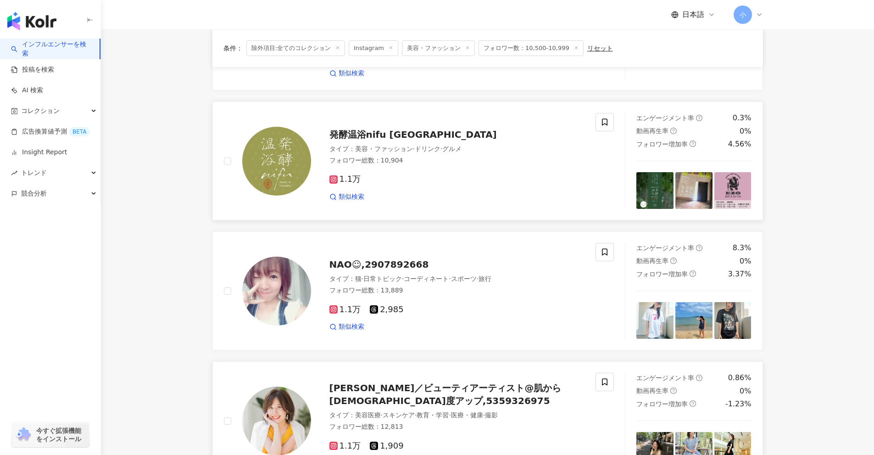
scroll to position [1061, 0]
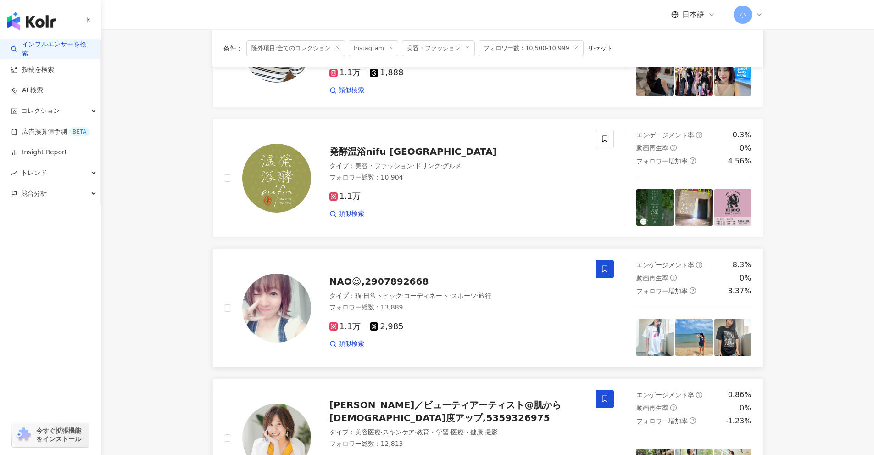
click at [600, 270] on span at bounding box center [605, 269] width 18 height 18
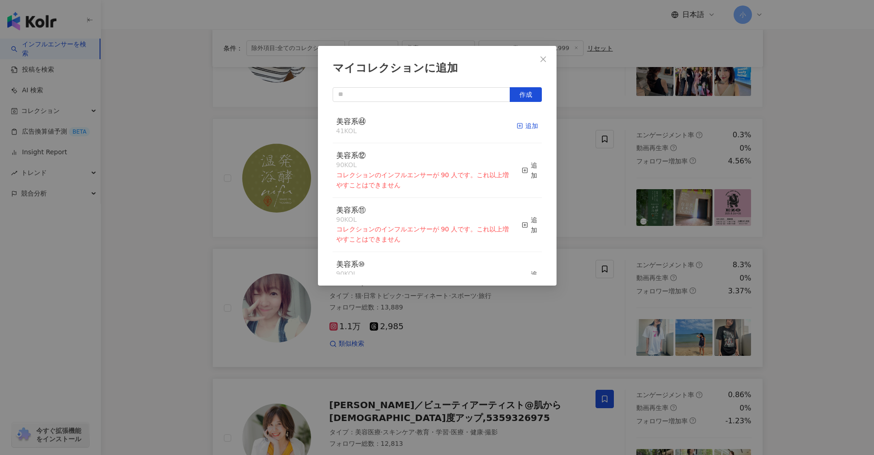
click at [521, 127] on div "追加" at bounding box center [528, 126] width 22 height 10
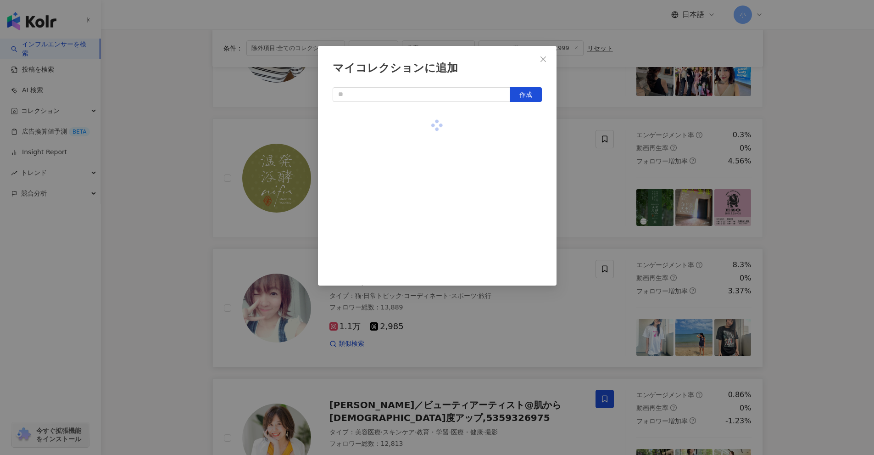
click at [574, 162] on div "マイコレクションに追加 作成" at bounding box center [437, 227] width 874 height 455
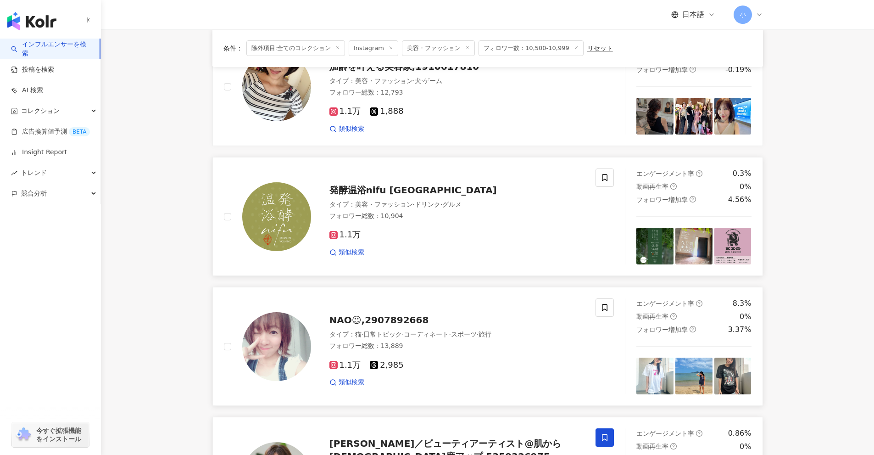
scroll to position [878, 0]
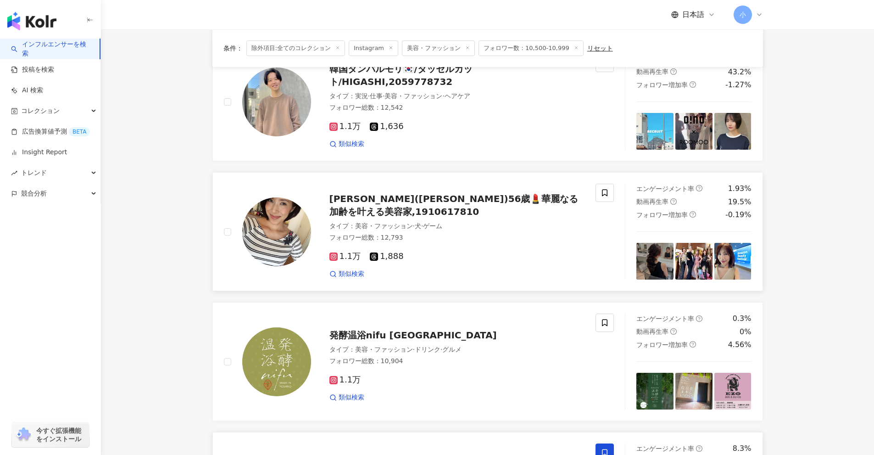
click at [594, 193] on div "Lucy(高田浩子)56歳💄華麗なる加齢を叶える美容家,1910617810 タイプ ： 美容・ファッション · 犬 · ゲーム フォロワー総数 ： 12,7…" at bounding box center [410, 232] width 372 height 96
click at [606, 193] on icon at bounding box center [605, 193] width 8 height 8
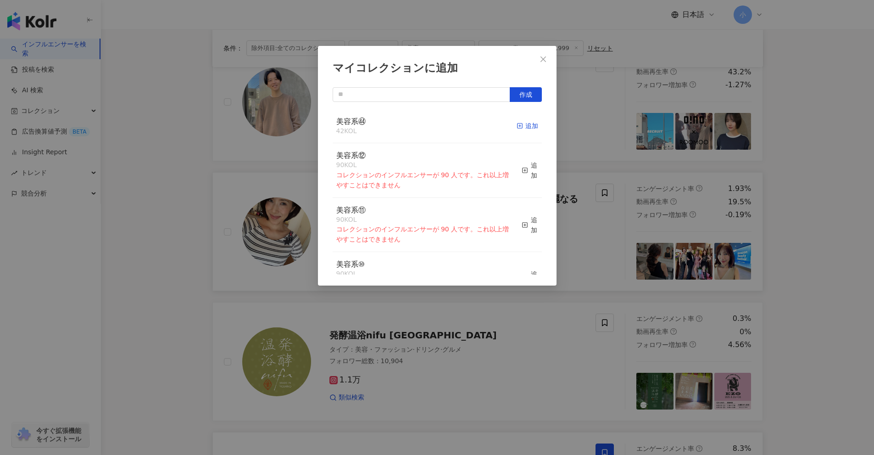
click at [517, 125] on div "追加" at bounding box center [528, 126] width 22 height 10
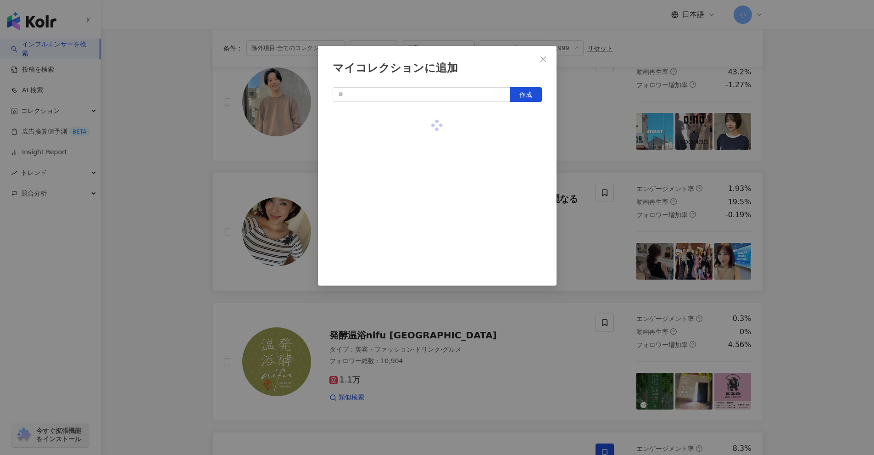
click at [596, 152] on div "マイコレクションに追加 作成" at bounding box center [437, 227] width 874 height 455
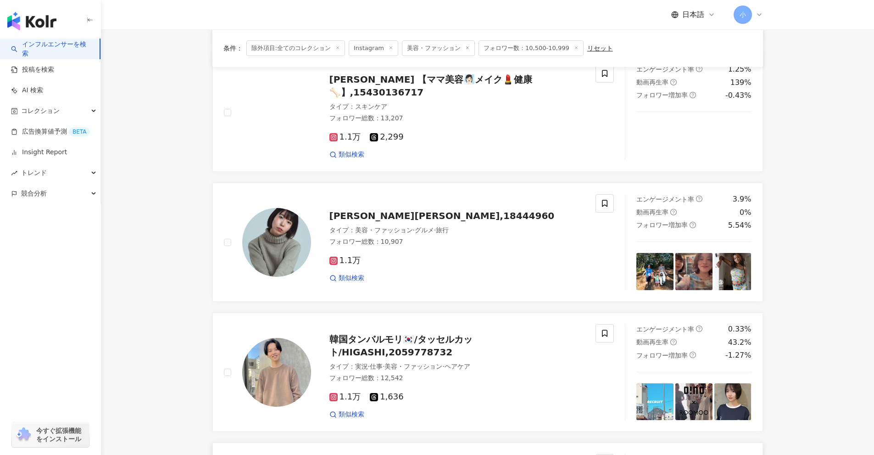
scroll to position [602, 0]
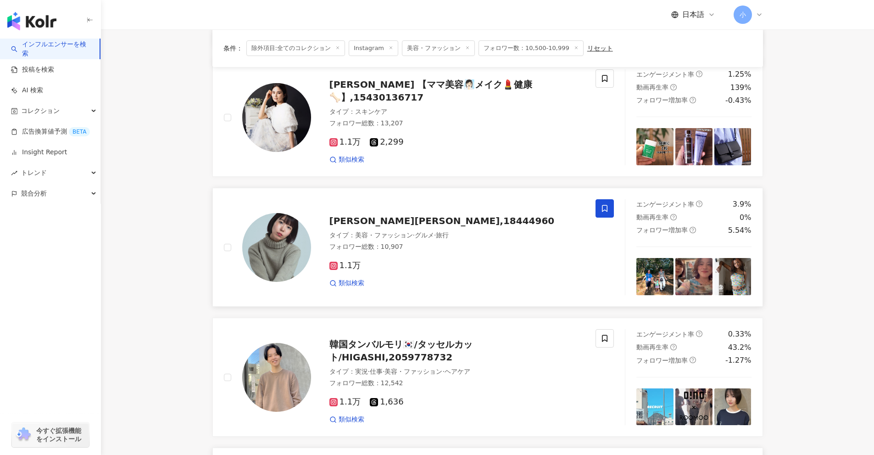
click at [603, 211] on icon at bounding box center [605, 208] width 8 height 8
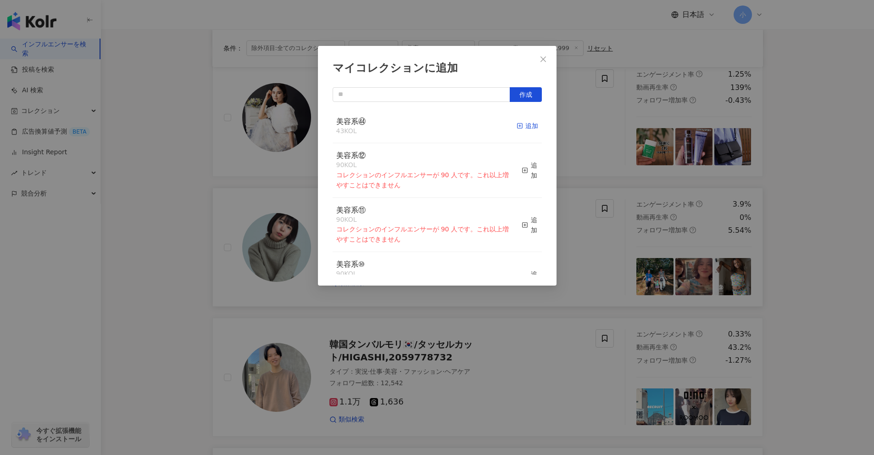
click at [526, 127] on div "追加" at bounding box center [528, 126] width 22 height 10
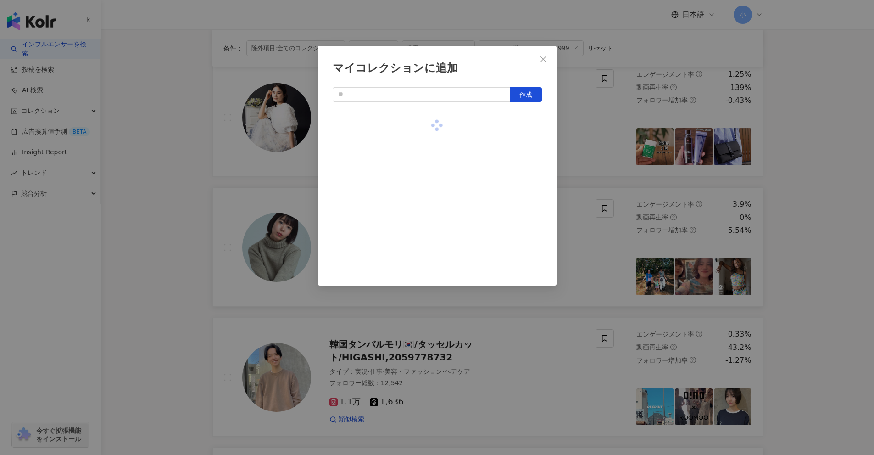
click at [592, 159] on div "マイコレクションに追加 作成" at bounding box center [437, 227] width 874 height 455
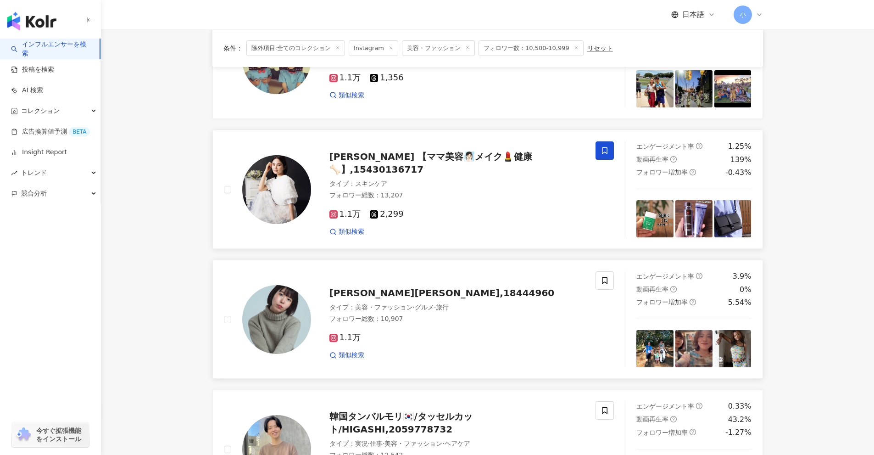
scroll to position [510, 0]
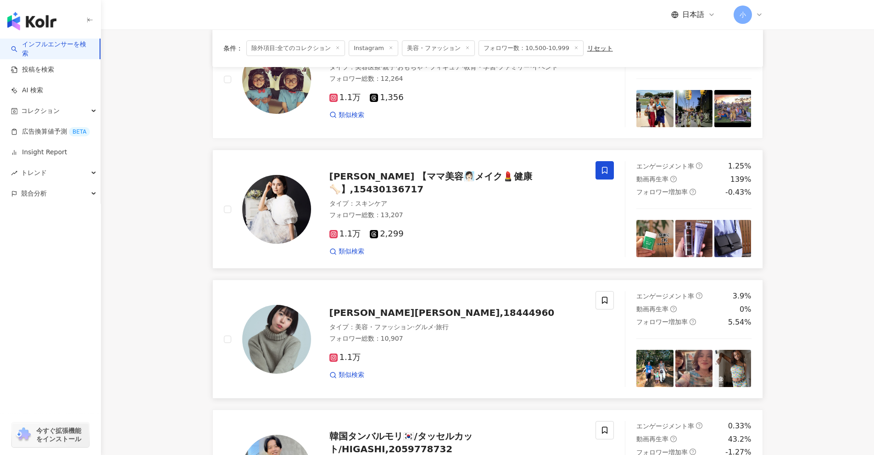
click at [601, 175] on span at bounding box center [605, 170] width 18 height 18
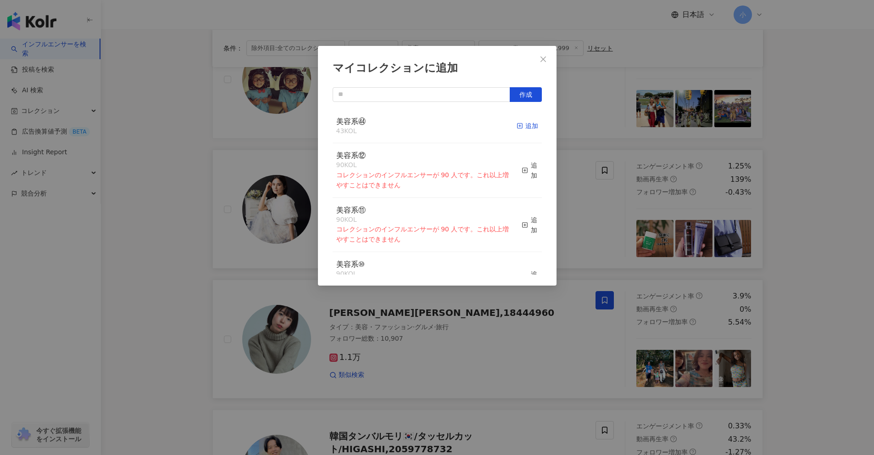
click at [529, 129] on div "追加" at bounding box center [528, 126] width 22 height 10
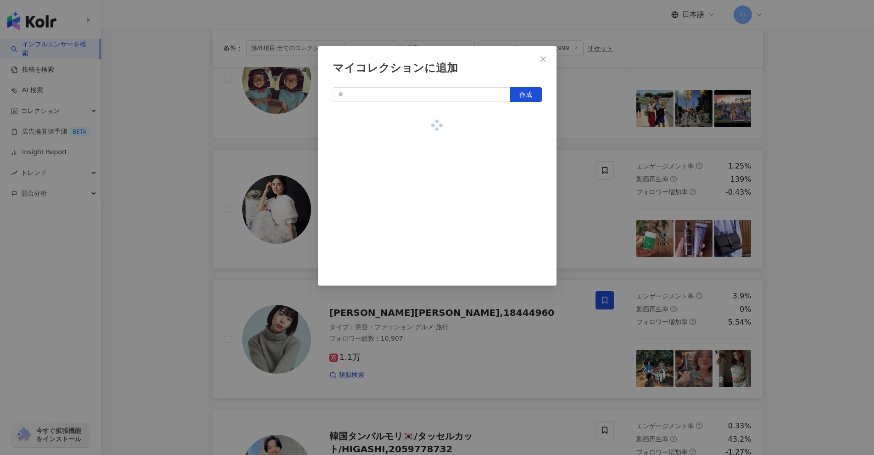
click at [589, 141] on div "マイコレクションに追加 作成" at bounding box center [437, 227] width 874 height 455
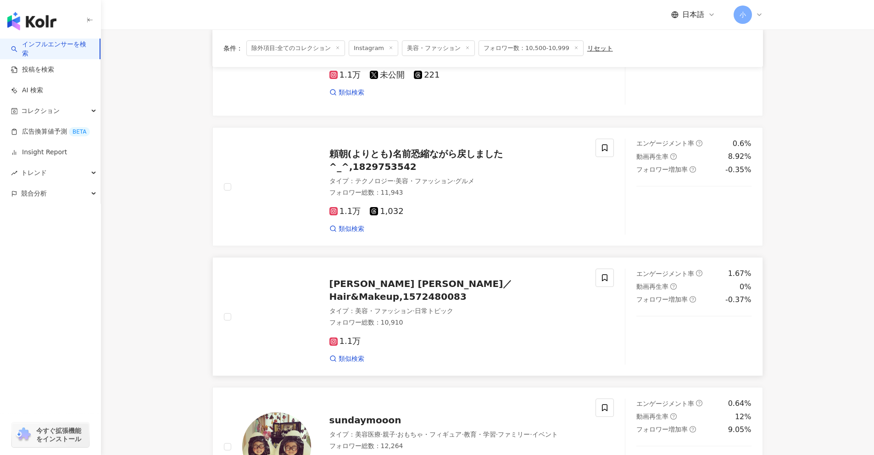
scroll to position [6, 0]
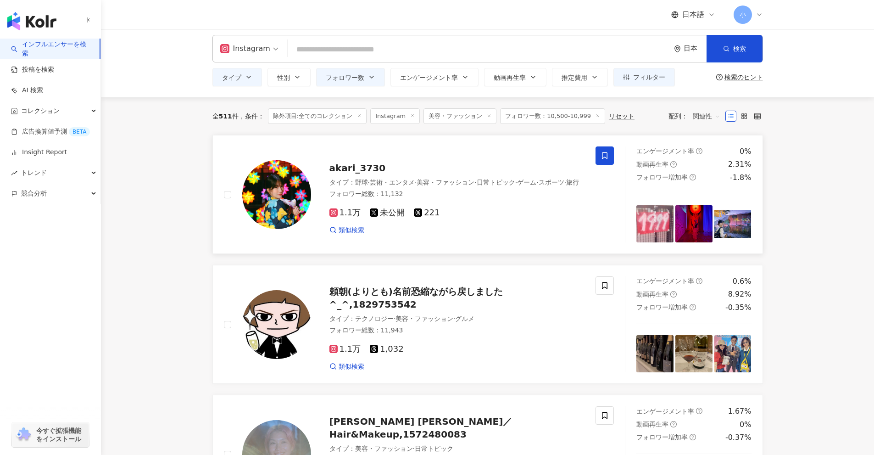
click at [598, 161] on span at bounding box center [605, 155] width 18 height 18
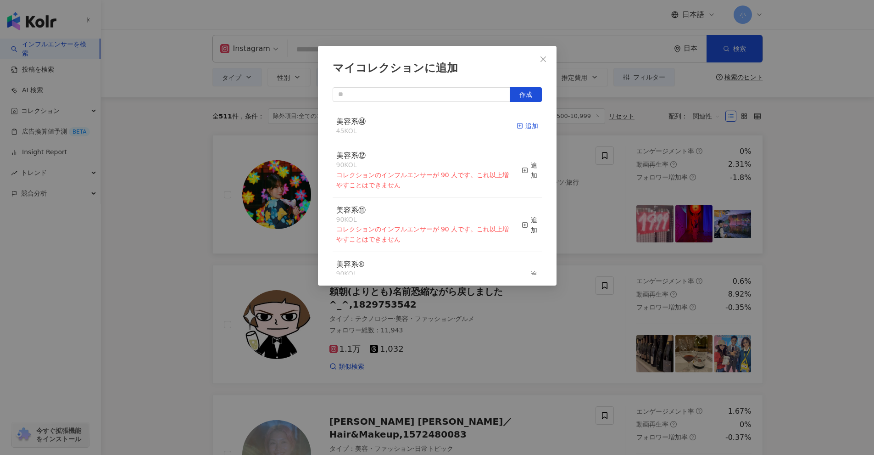
click at [520, 126] on div "追加" at bounding box center [528, 126] width 22 height 10
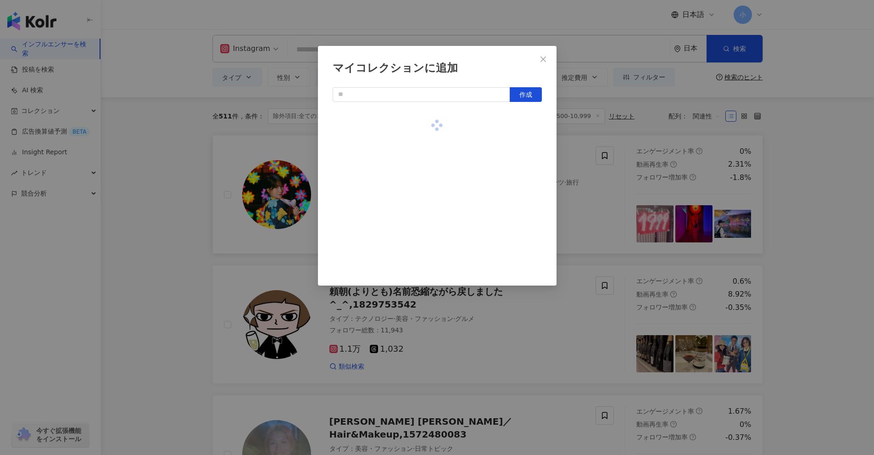
click at [573, 171] on div "マイコレクションに追加 作成" at bounding box center [437, 227] width 874 height 455
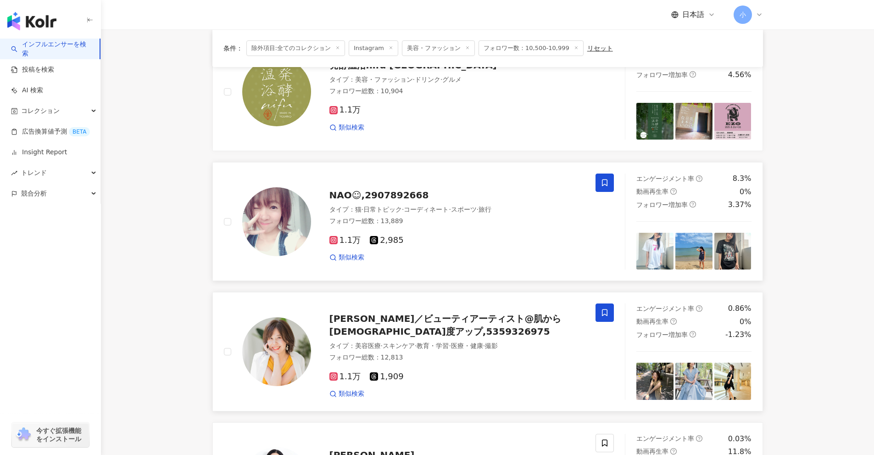
scroll to position [1443, 0]
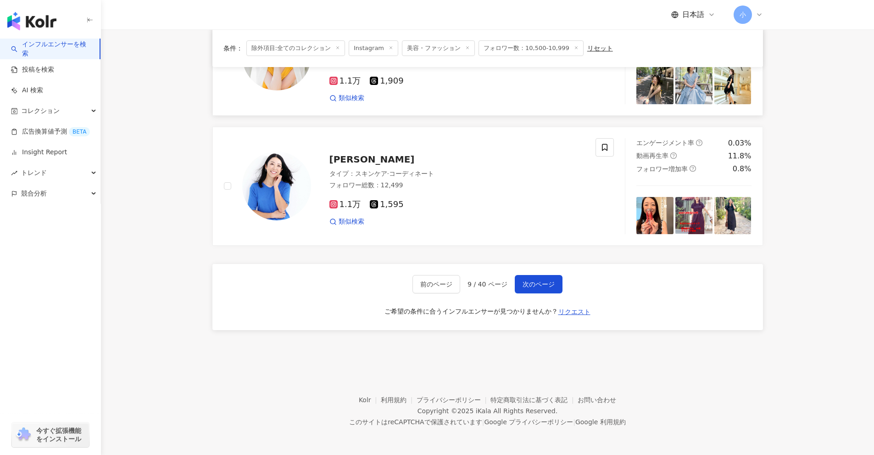
drag, startPoint x: 824, startPoint y: 186, endPoint x: 815, endPoint y: 307, distance: 121.1
click at [532, 283] on span "次のページ" at bounding box center [539, 283] width 32 height 7
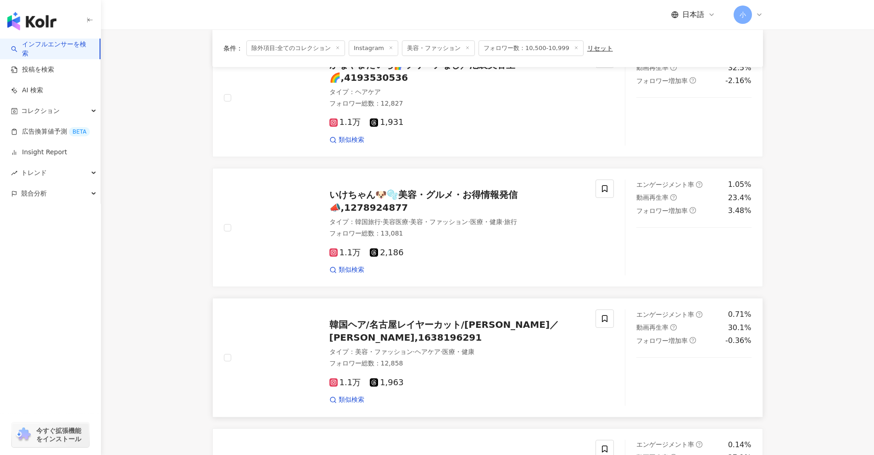
scroll to position [1076, 0]
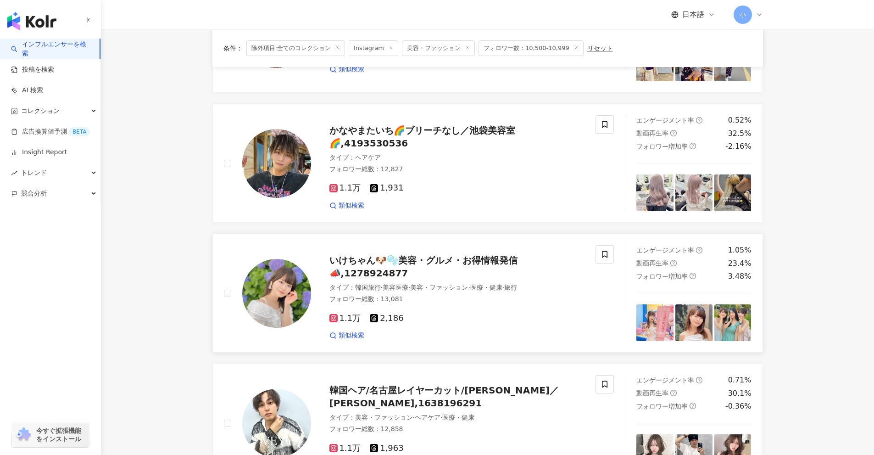
click at [615, 256] on div "いけちゃん🐶🫧美容・グルメ・お得情報発信📣,1278924877 タイプ ： 韓国旅行 · 美容医療 · 美容・ファッション · 医療・健康 · 旅行 フォロ…" at bounding box center [419, 293] width 413 height 96
click at [607, 252] on icon at bounding box center [605, 254] width 6 height 7
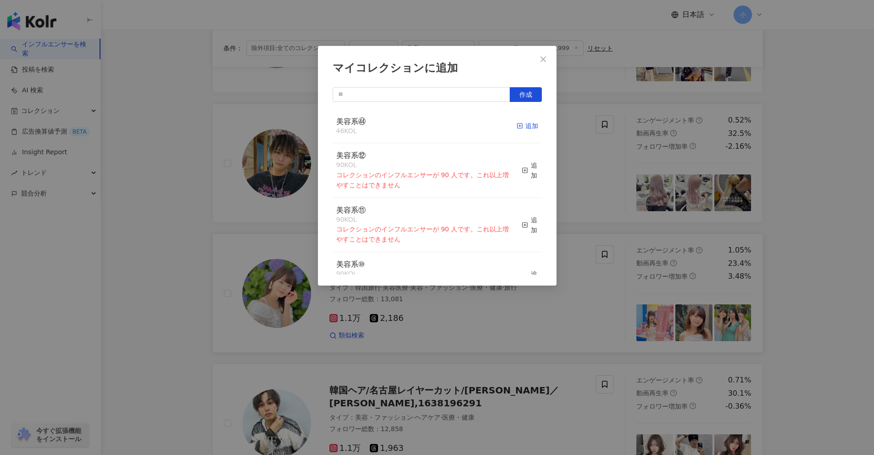
click at [520, 127] on div "追加" at bounding box center [528, 126] width 22 height 10
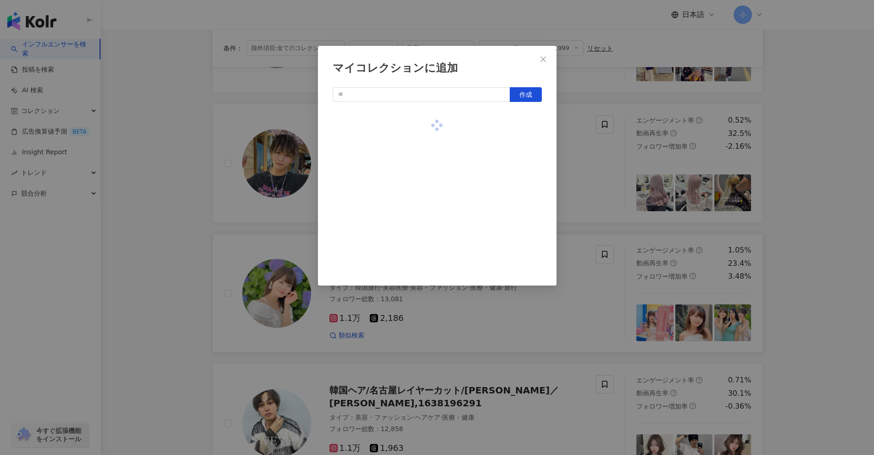
click at [818, 234] on div "マイコレクションに追加 作成" at bounding box center [437, 227] width 874 height 455
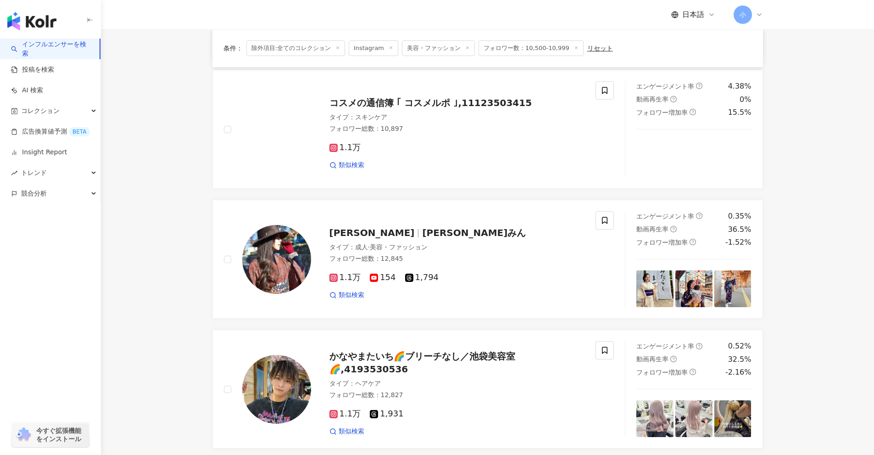
scroll to position [846, 0]
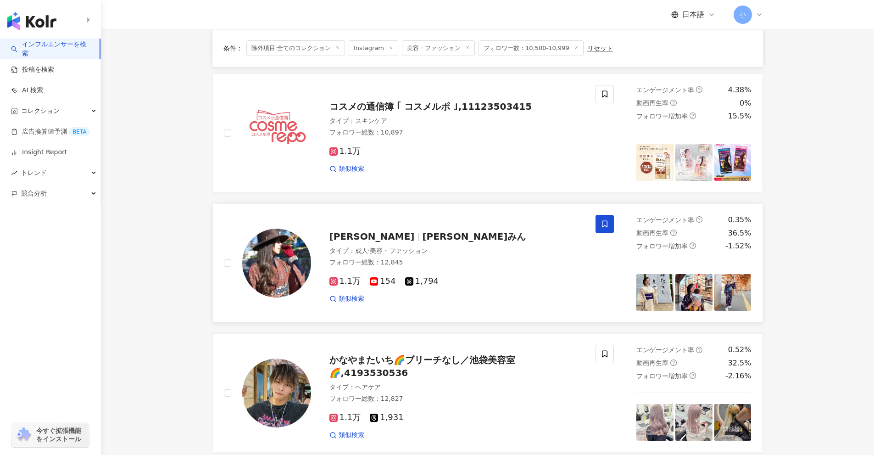
click at [605, 221] on icon at bounding box center [605, 224] width 6 height 7
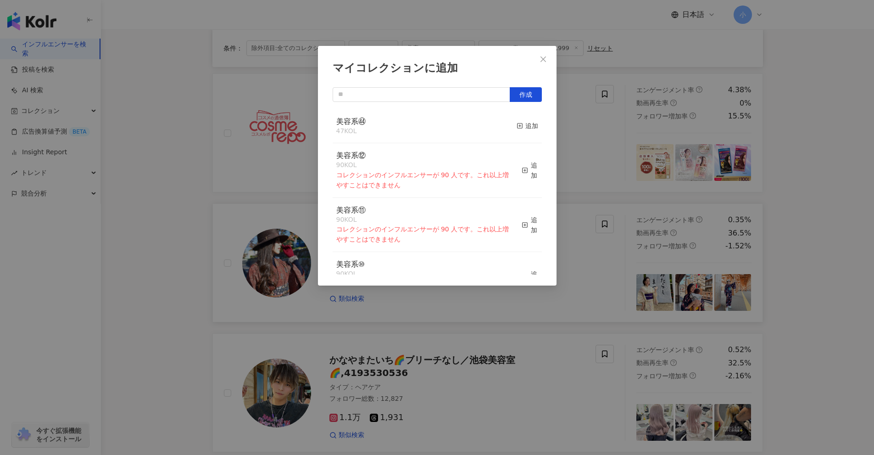
click at [508, 123] on div "美容系㊹ 47 KOL 追加" at bounding box center [437, 126] width 209 height 34
click at [525, 127] on div "追加" at bounding box center [528, 126] width 22 height 10
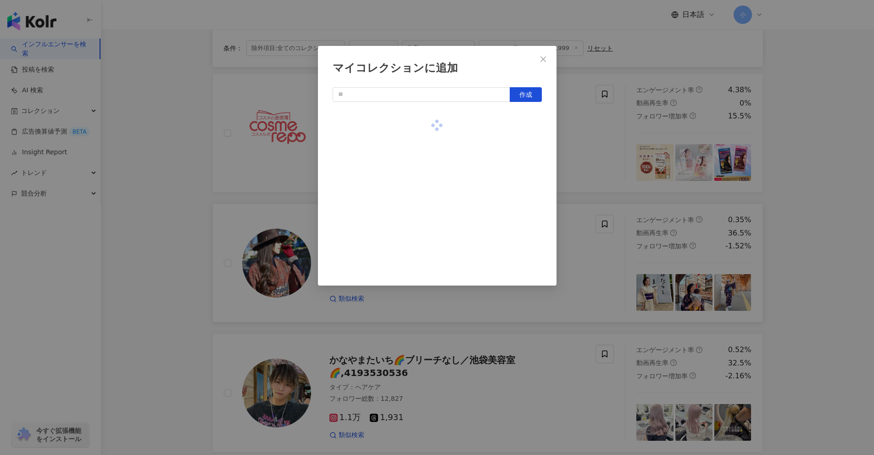
click at [820, 218] on div "マイコレクションに追加 作成" at bounding box center [437, 227] width 874 height 455
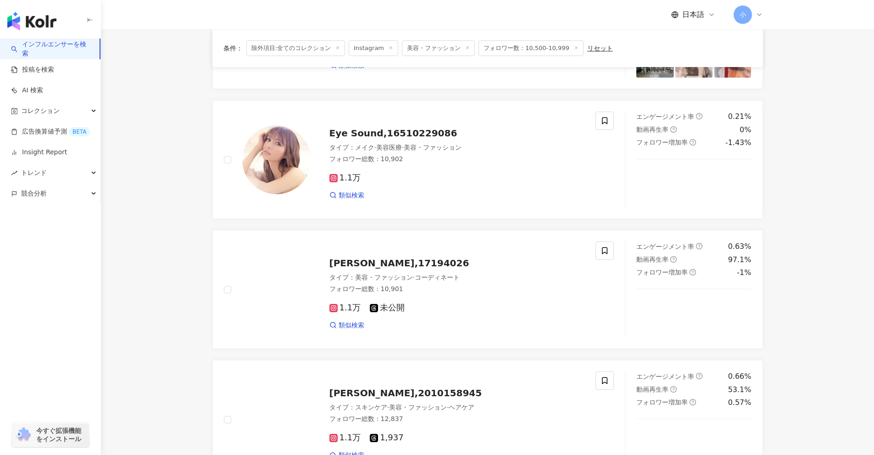
scroll to position [296, 0]
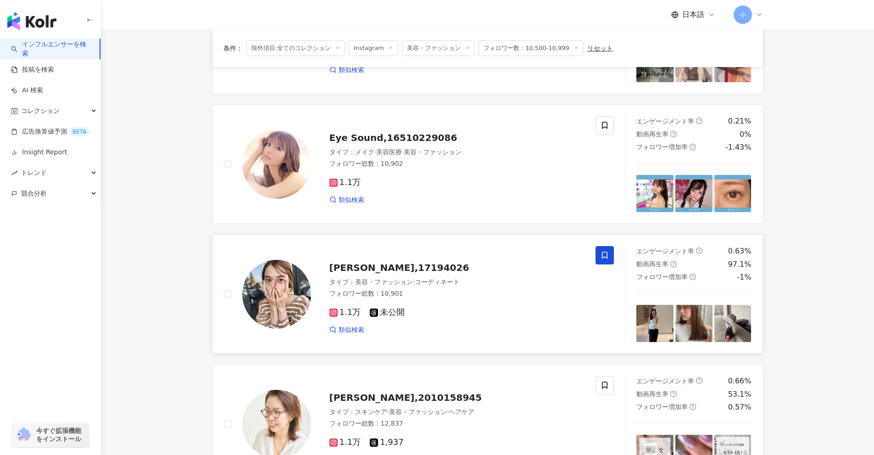
click at [604, 252] on icon at bounding box center [605, 255] width 8 height 8
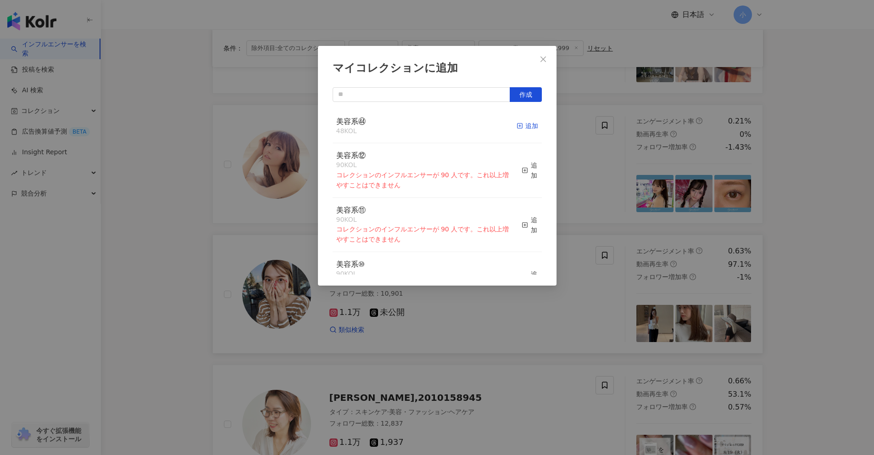
click at [525, 126] on div "追加" at bounding box center [528, 126] width 22 height 10
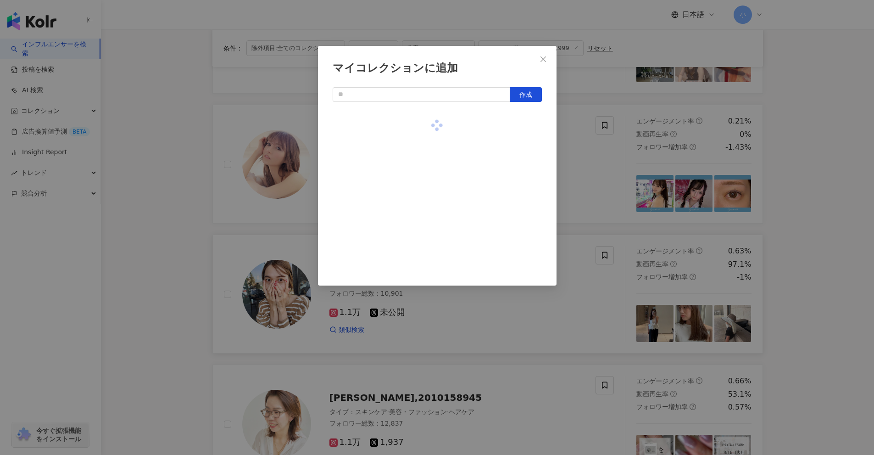
click at [778, 272] on div "マイコレクションに追加 作成" at bounding box center [437, 227] width 874 height 455
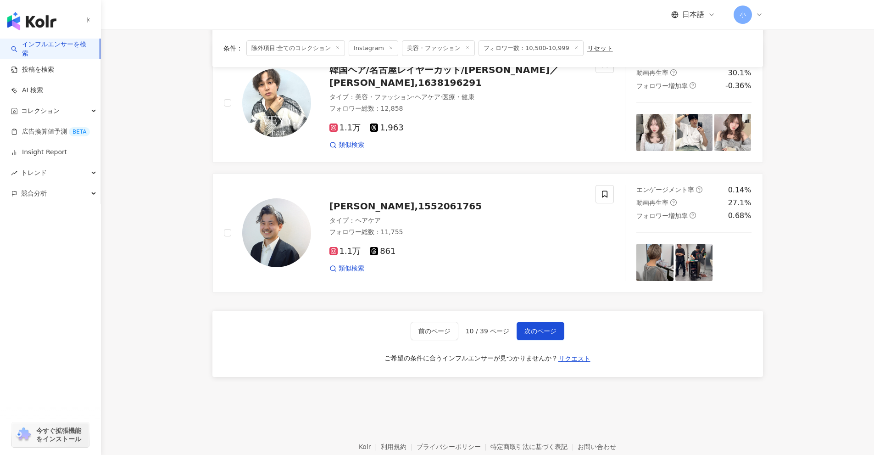
scroll to position [1443, 0]
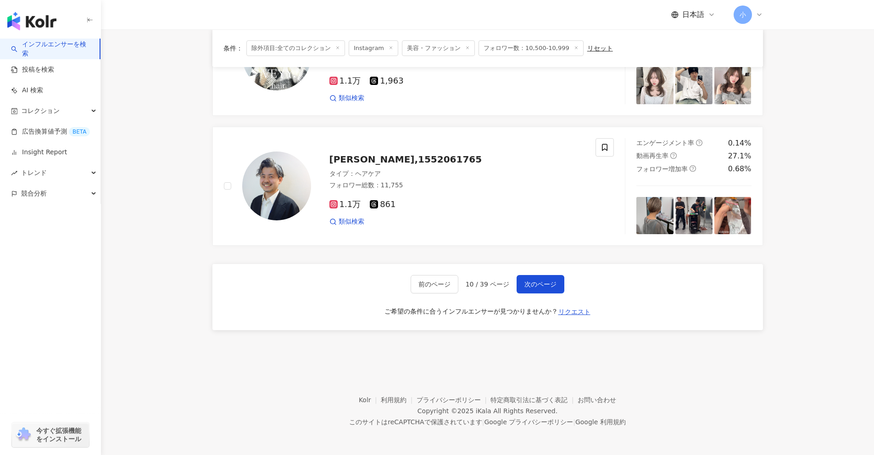
drag, startPoint x: 809, startPoint y: 235, endPoint x: 807, endPoint y: 360, distance: 125.8
click at [548, 290] on button "次のページ" at bounding box center [541, 284] width 48 height 18
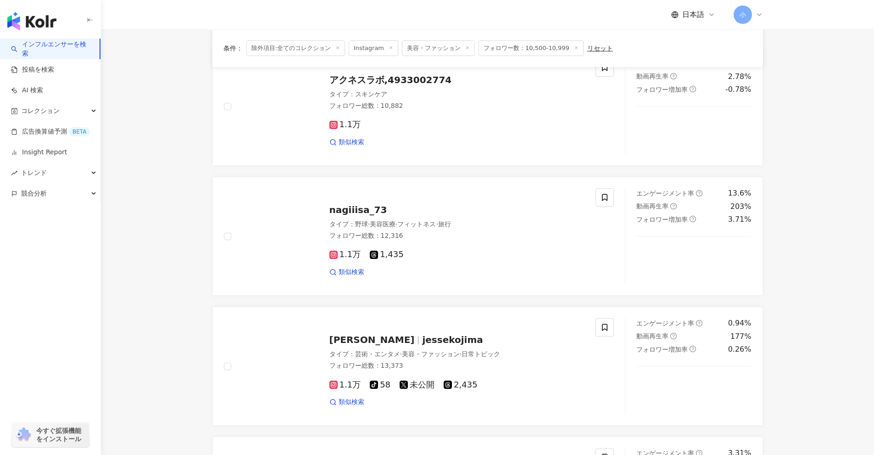
scroll to position [992, 0]
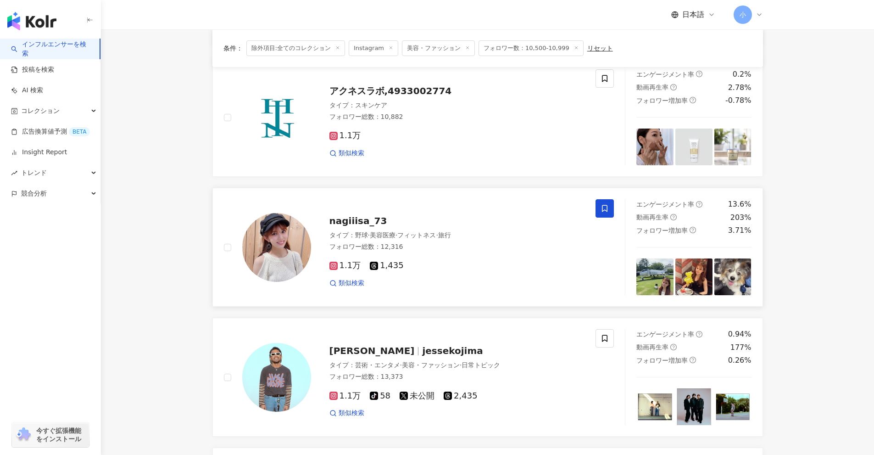
click at [607, 207] on icon at bounding box center [605, 208] width 6 height 7
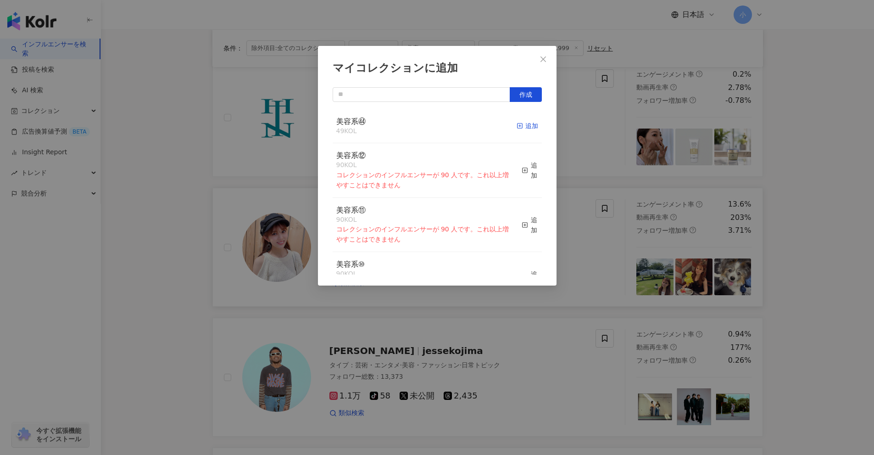
click at [526, 130] on div "追加" at bounding box center [528, 126] width 22 height 10
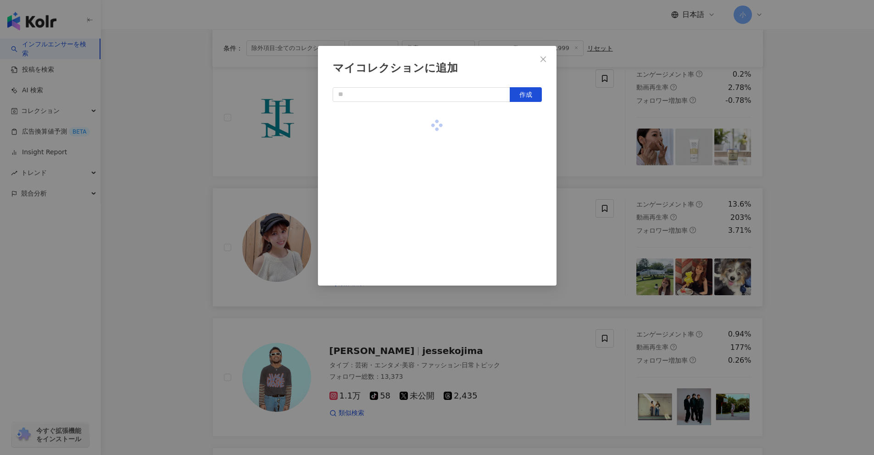
click at [822, 225] on div "マイコレクションに追加 作成" at bounding box center [437, 227] width 874 height 455
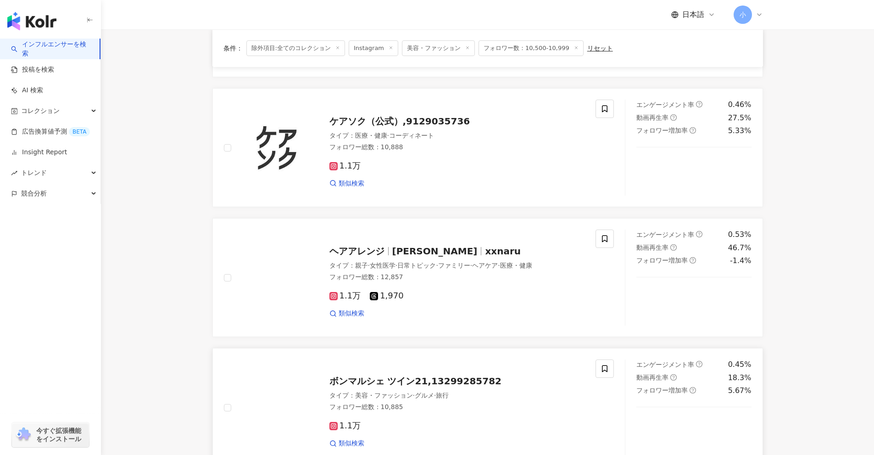
scroll to position [441, 0]
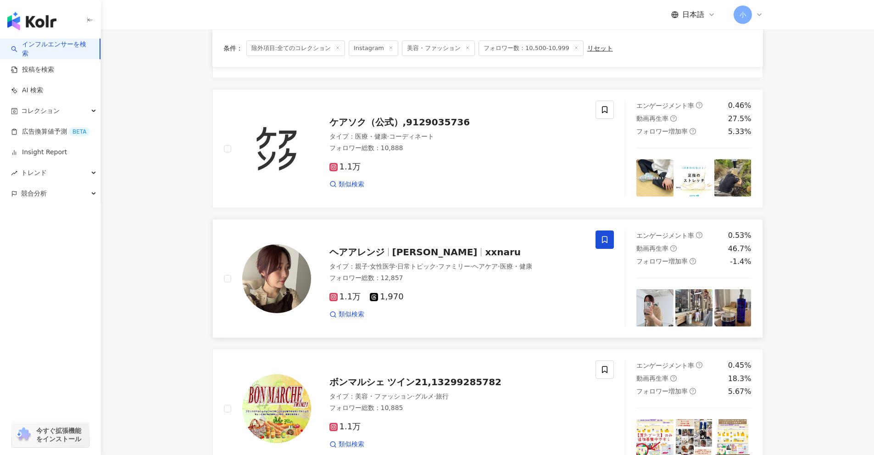
click at [609, 240] on span at bounding box center [605, 239] width 18 height 18
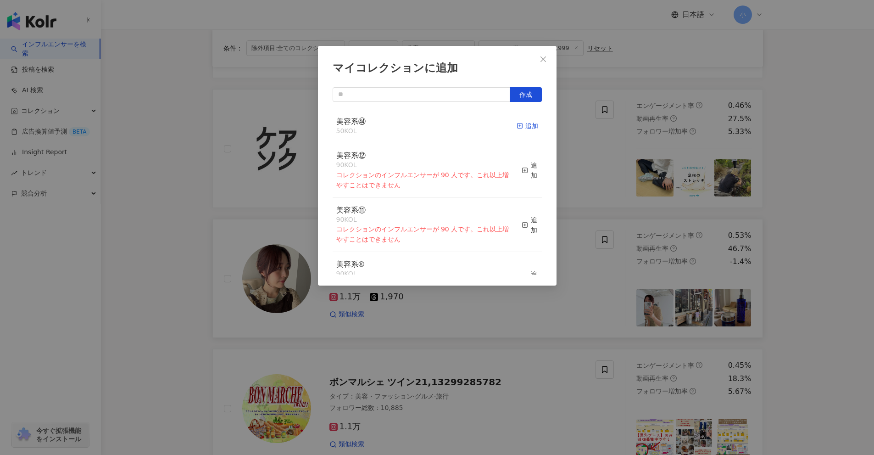
click at [517, 123] on icon "button" at bounding box center [520, 126] width 6 height 6
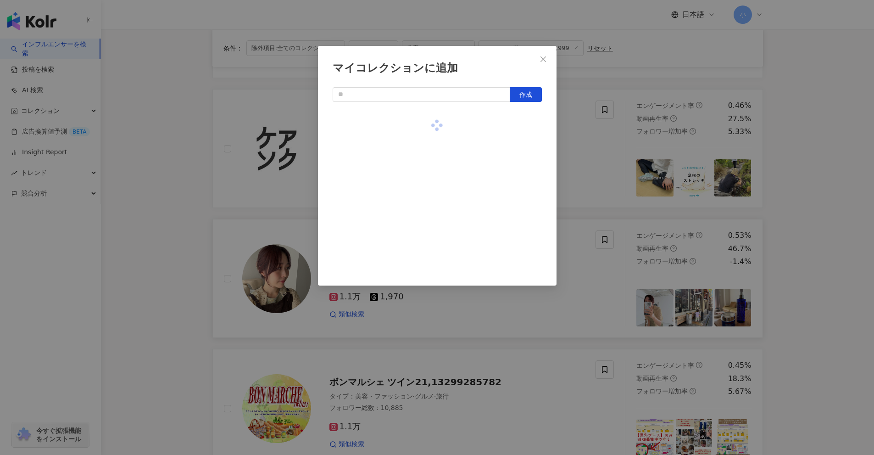
click at [637, 173] on div "マイコレクションに追加 作成" at bounding box center [437, 227] width 874 height 455
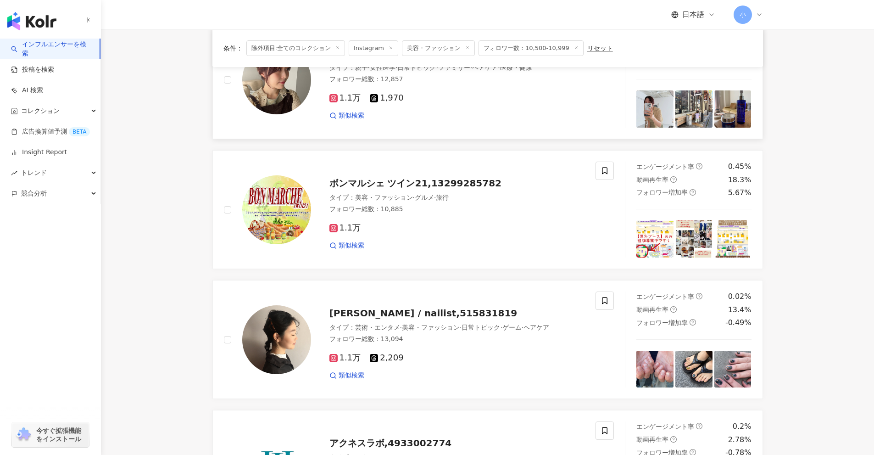
scroll to position [1313, 0]
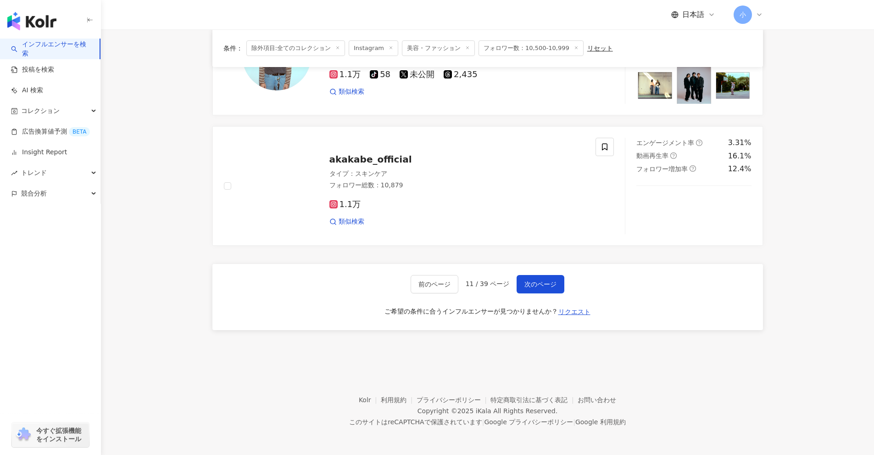
drag, startPoint x: 801, startPoint y: 225, endPoint x: 806, endPoint y: 396, distance: 170.8
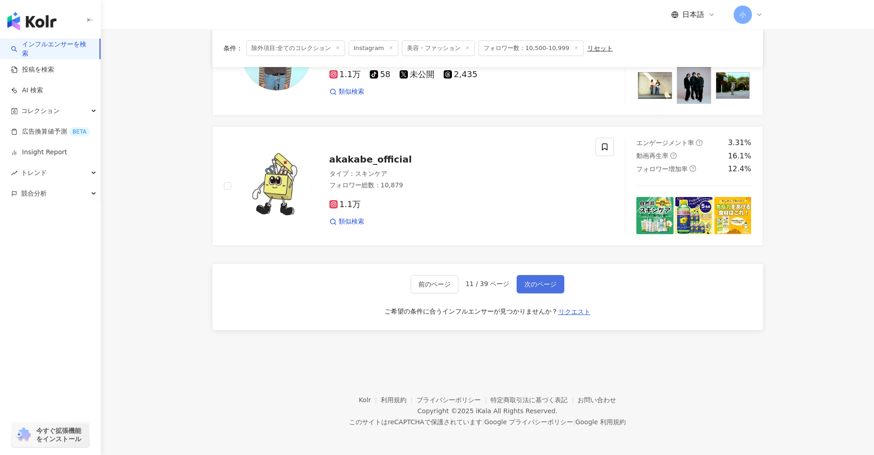
click at [542, 284] on span "次のページ" at bounding box center [541, 283] width 32 height 7
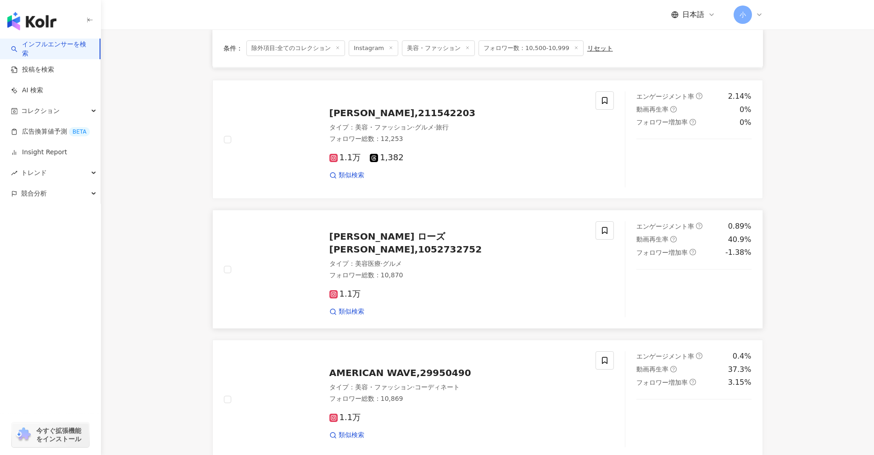
scroll to position [709, 0]
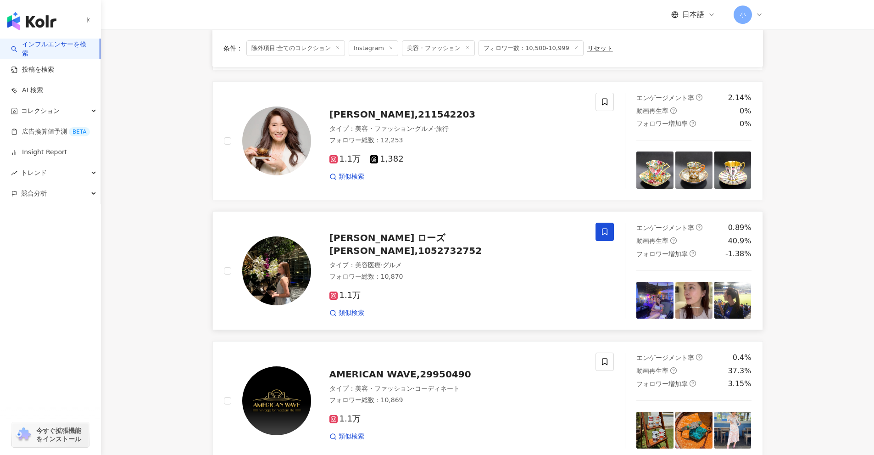
click at [608, 235] on icon at bounding box center [605, 232] width 8 height 8
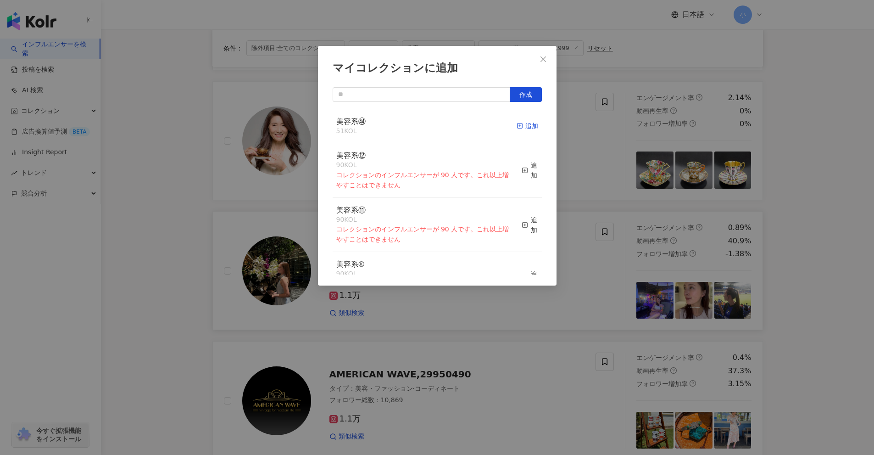
click at [522, 130] on div "追加" at bounding box center [528, 126] width 22 height 10
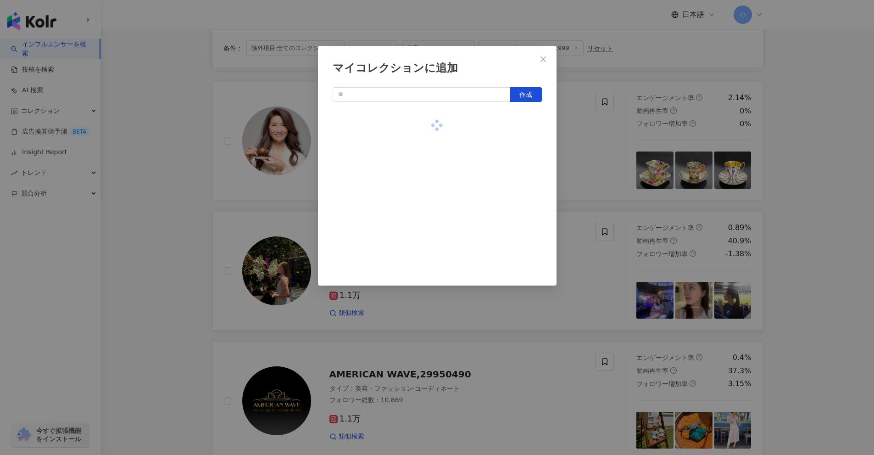
click at [842, 286] on div "マイコレクションに追加 作成" at bounding box center [437, 227] width 874 height 455
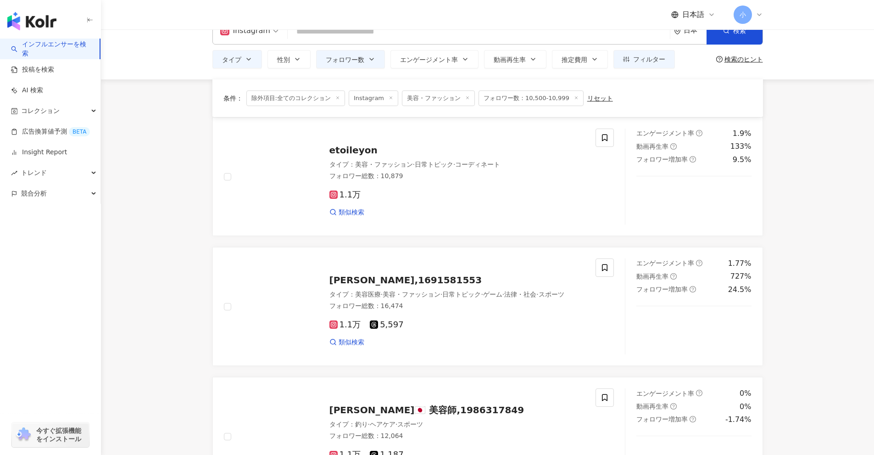
scroll to position [0, 0]
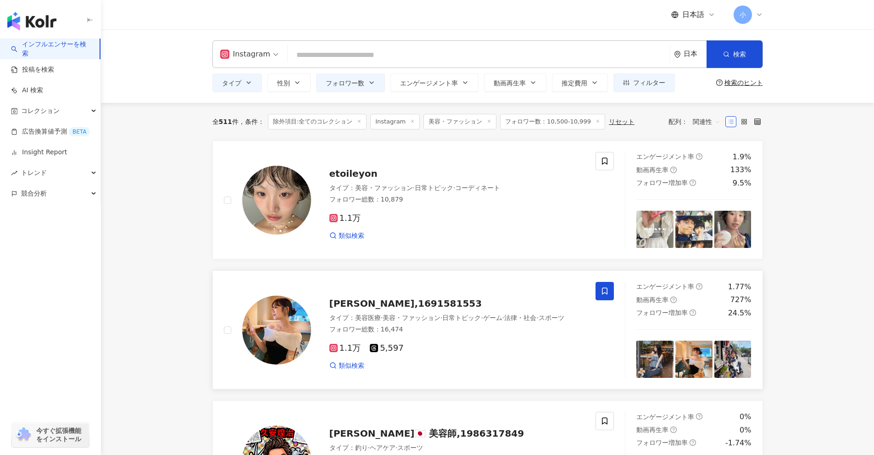
click at [609, 290] on span at bounding box center [605, 291] width 18 height 18
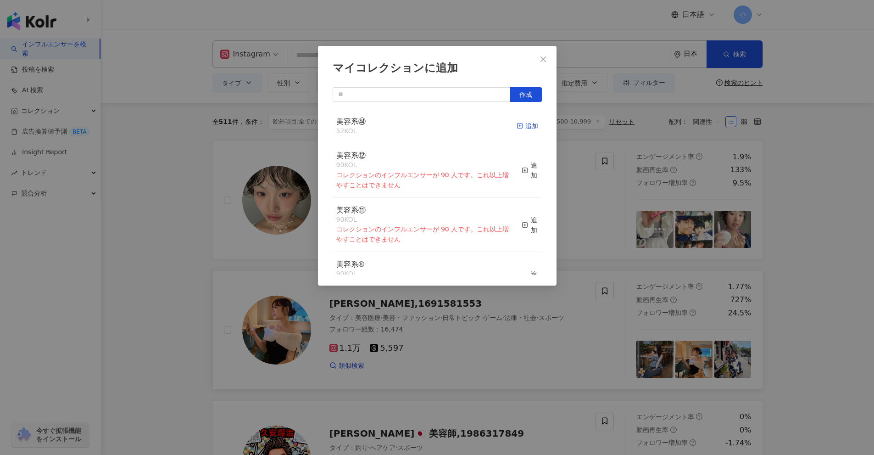
click at [526, 126] on div "追加" at bounding box center [528, 126] width 22 height 10
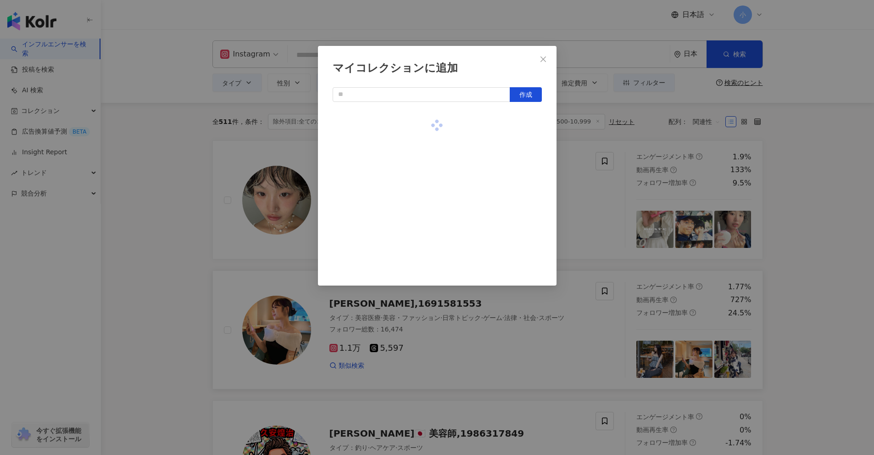
click at [647, 180] on div "マイコレクションに追加 作成" at bounding box center [437, 227] width 874 height 455
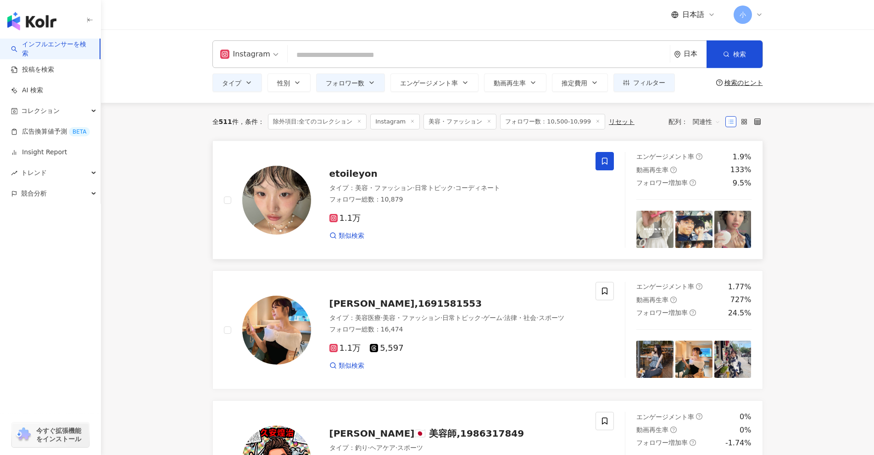
click at [611, 163] on span at bounding box center [605, 161] width 18 height 18
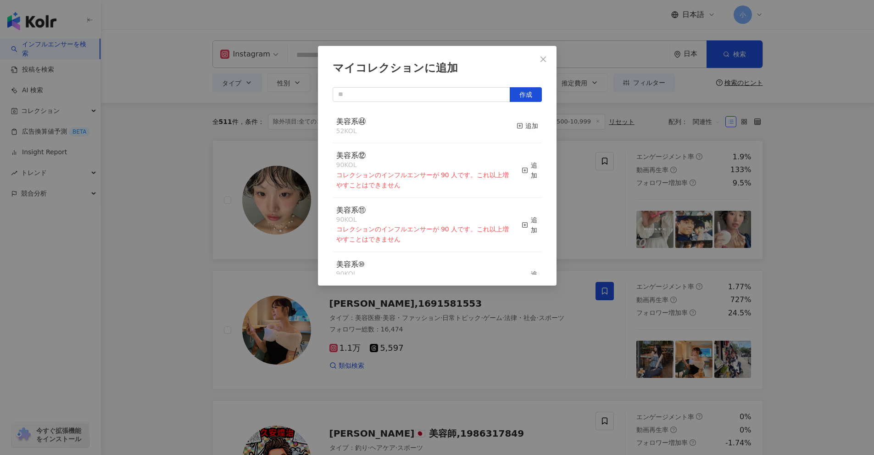
click at [526, 132] on button "追加" at bounding box center [528, 126] width 22 height 19
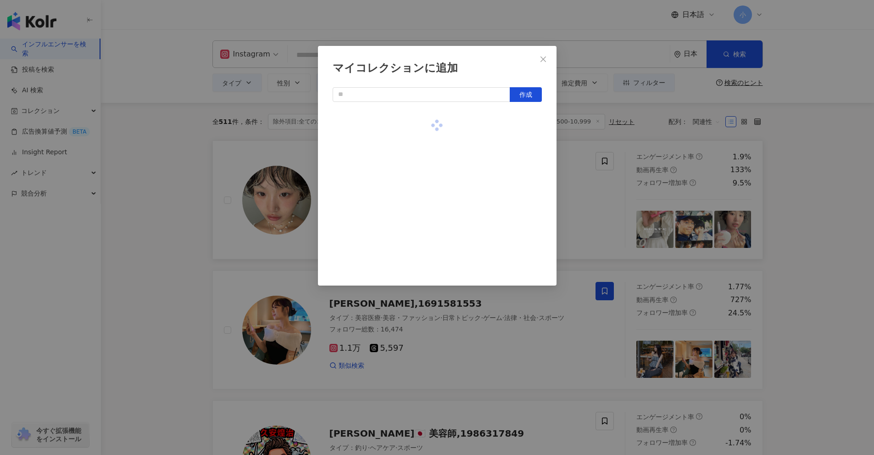
click at [808, 212] on div "マイコレクションに追加 作成" at bounding box center [437, 227] width 874 height 455
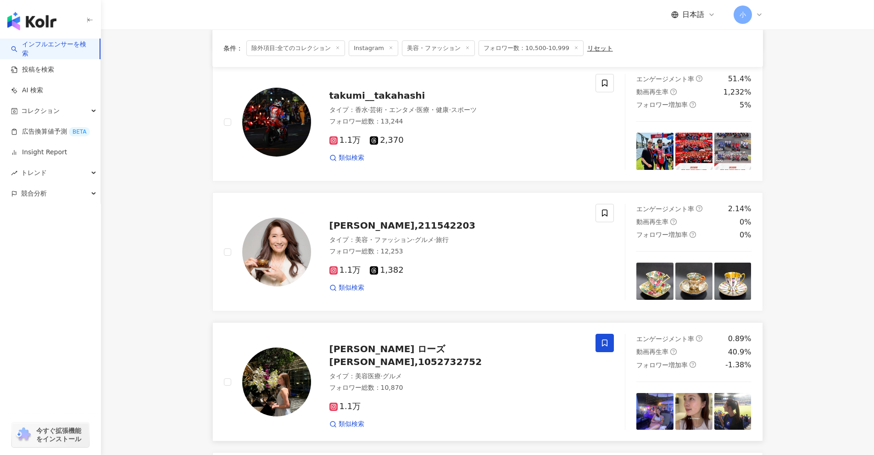
scroll to position [1443, 0]
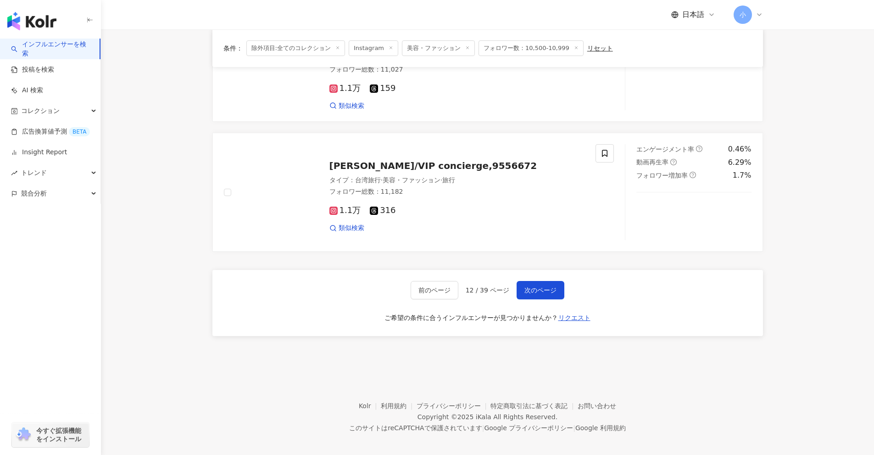
drag, startPoint x: 808, startPoint y: 212, endPoint x: 810, endPoint y: 368, distance: 156.5
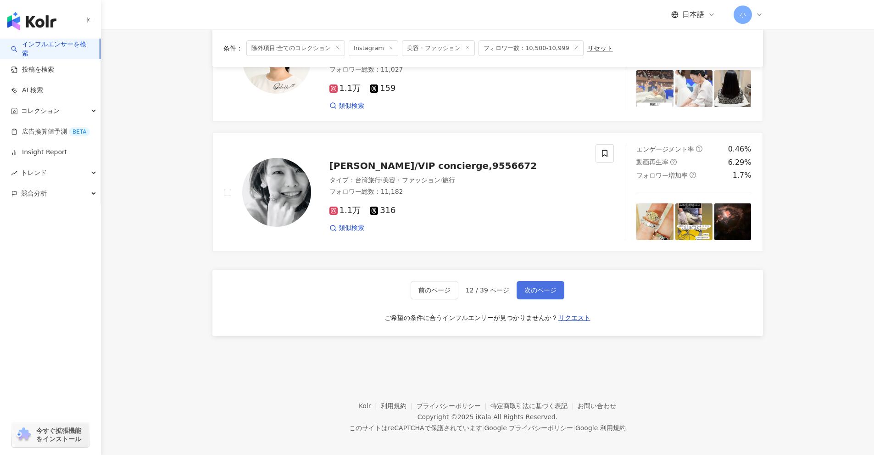
click at [532, 286] on span "次のページ" at bounding box center [541, 289] width 32 height 7
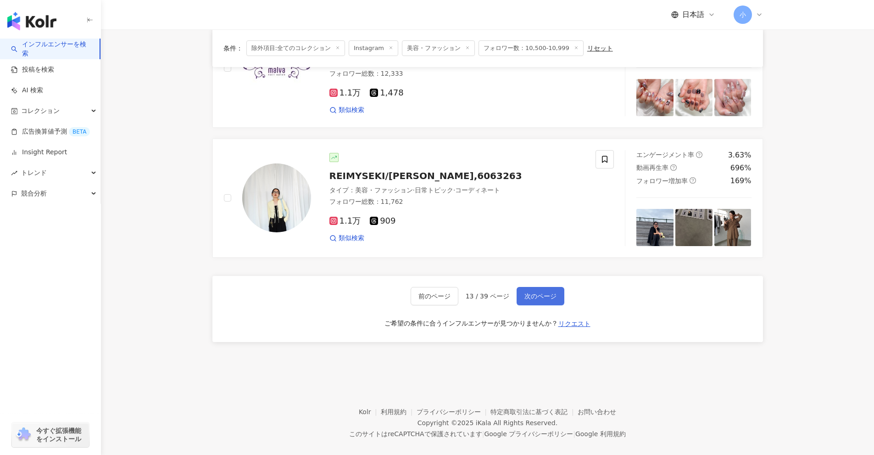
scroll to position [1397, 0]
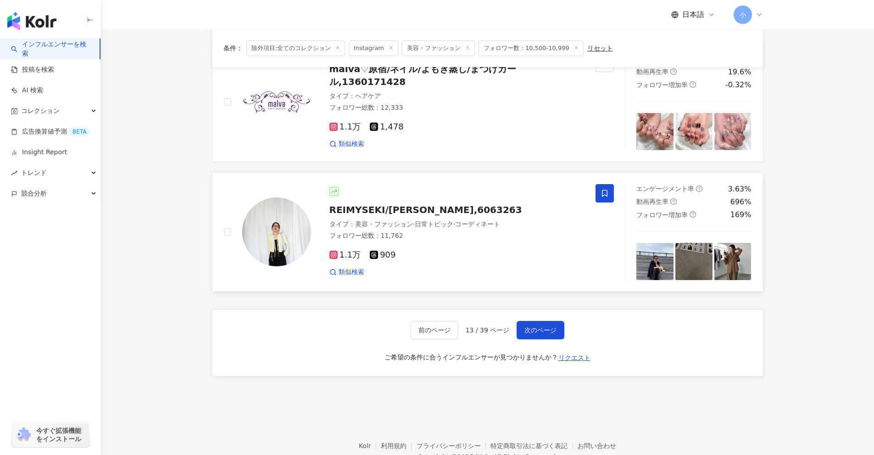
click at [610, 196] on span at bounding box center [605, 193] width 18 height 18
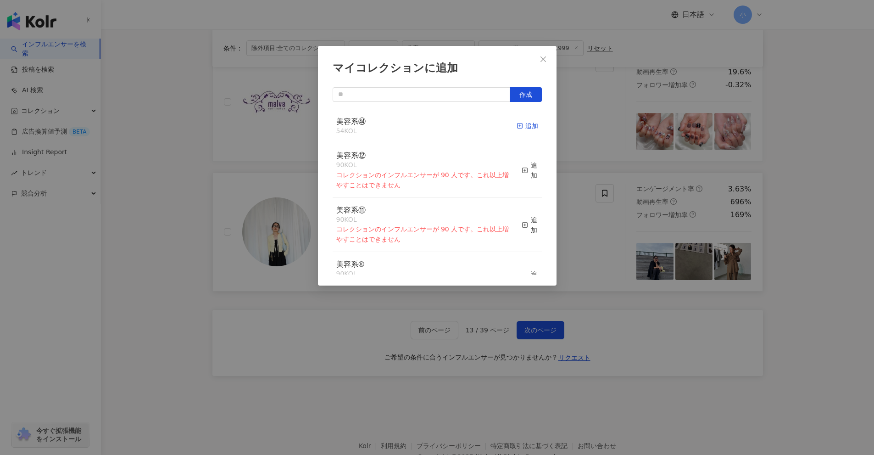
click at [523, 127] on div "追加" at bounding box center [528, 126] width 22 height 10
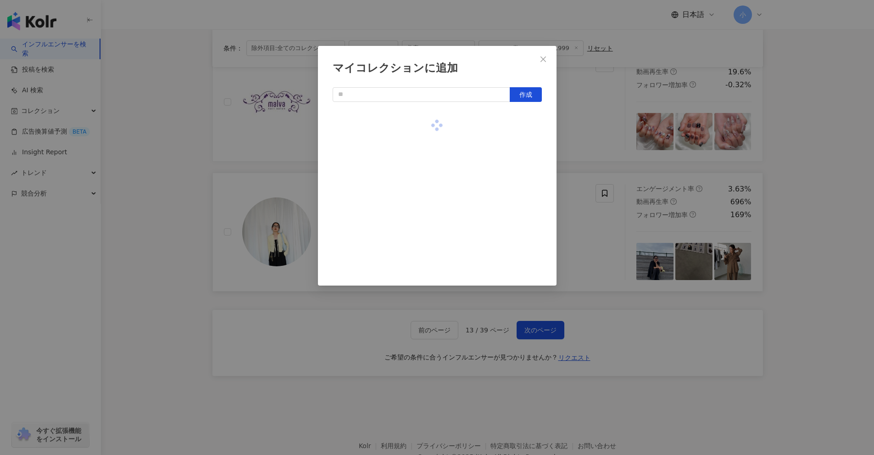
click at [598, 152] on div "マイコレクションに追加 作成" at bounding box center [437, 227] width 874 height 455
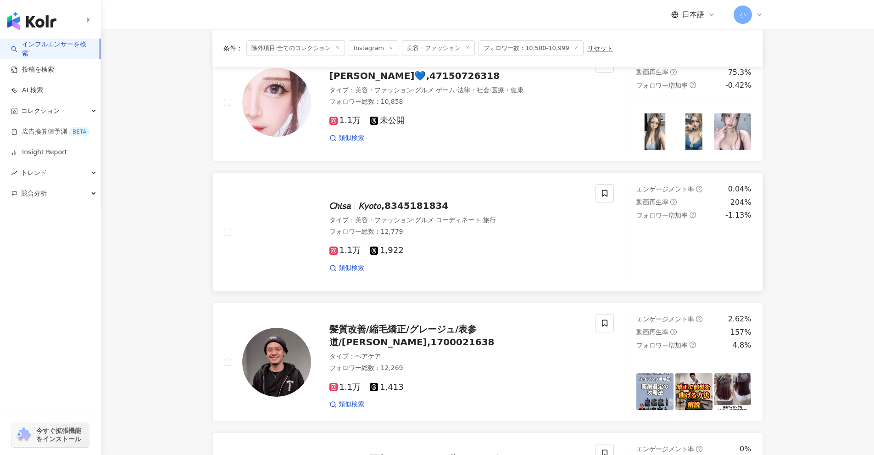
scroll to position [984, 0]
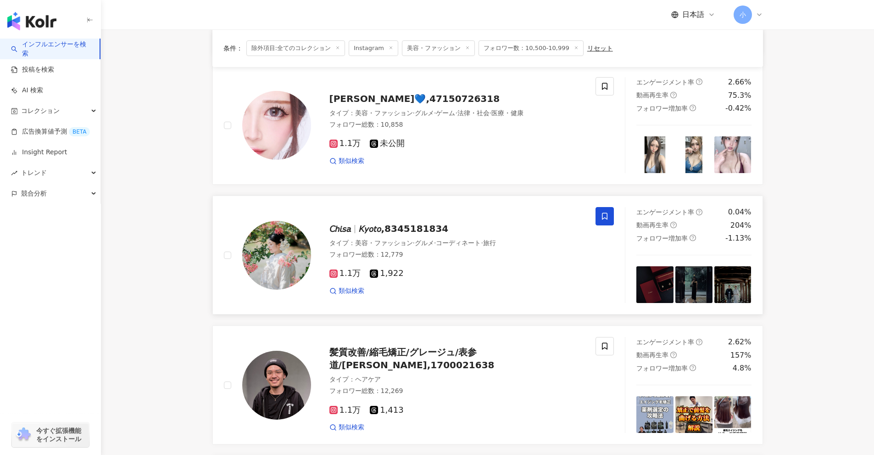
click at [603, 215] on icon at bounding box center [605, 216] width 8 height 8
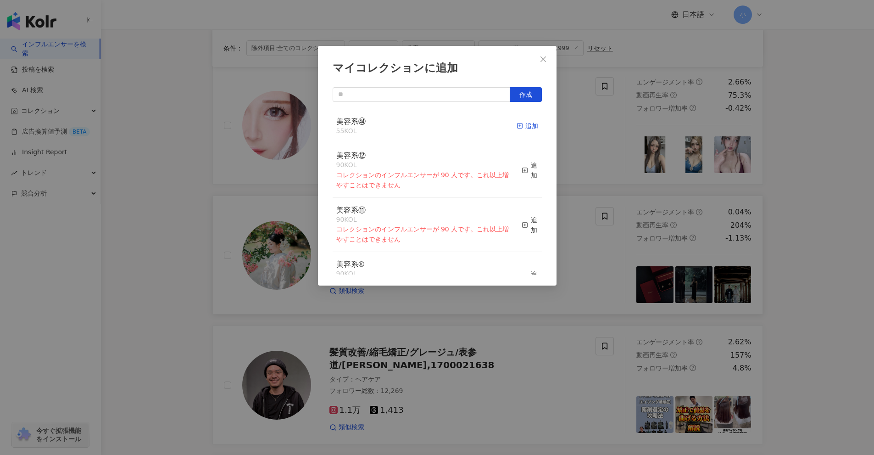
click at [525, 127] on div "追加" at bounding box center [528, 126] width 22 height 10
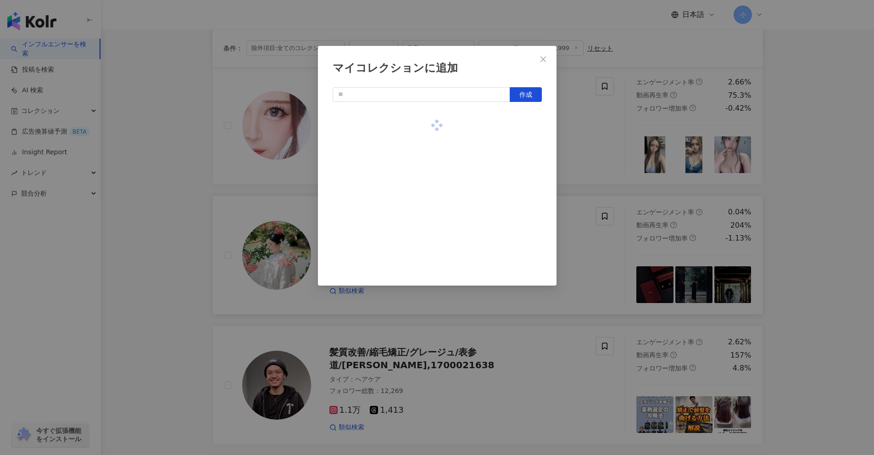
click at [612, 169] on div "マイコレクションに追加 作成" at bounding box center [437, 227] width 874 height 455
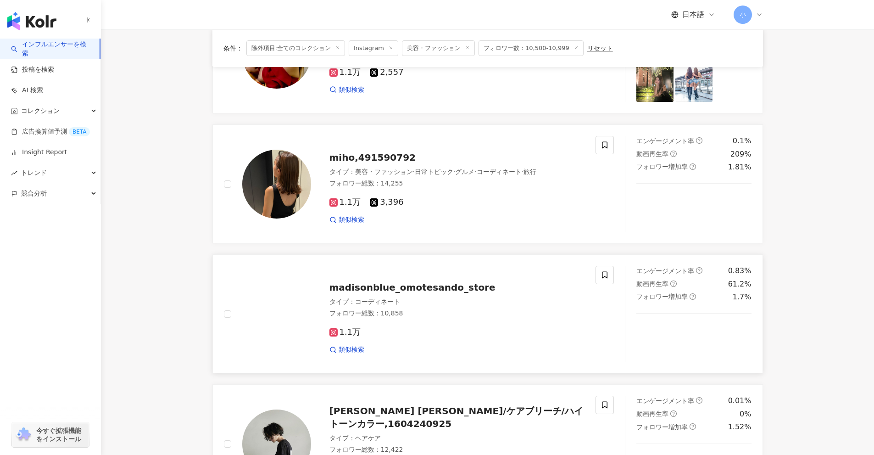
scroll to position [525, 0]
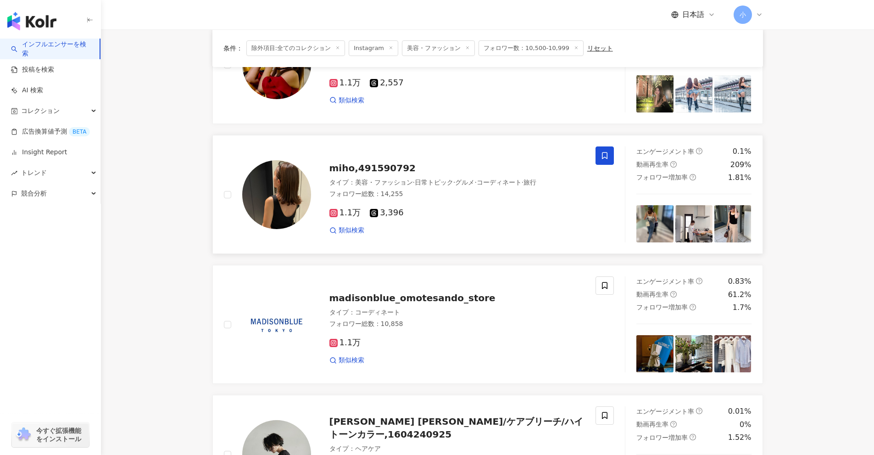
click at [608, 155] on icon at bounding box center [605, 155] width 6 height 7
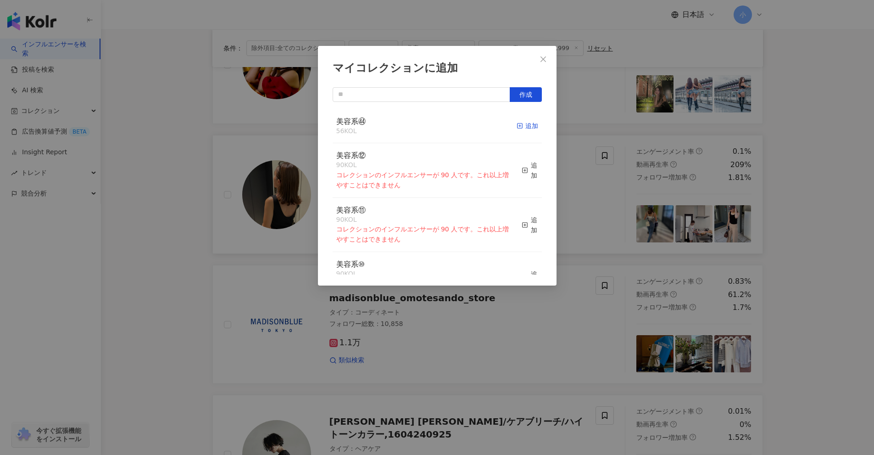
click at [522, 128] on div "追加" at bounding box center [528, 126] width 22 height 10
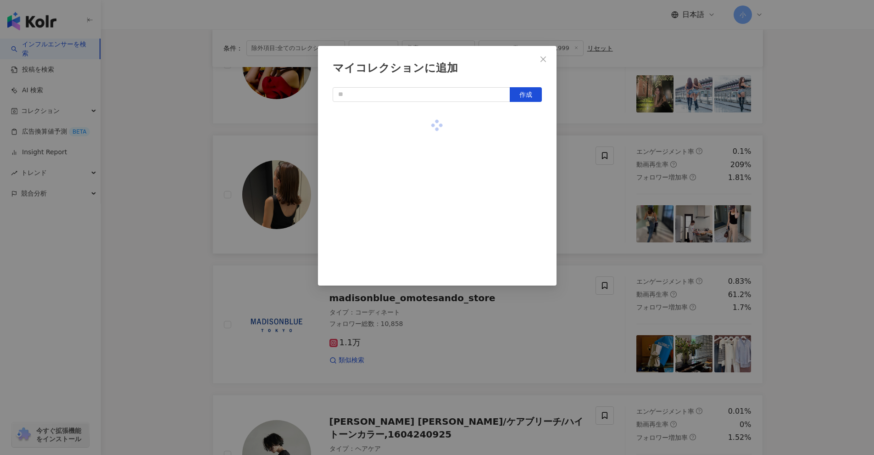
click at [570, 170] on div "マイコレクションに追加 作成" at bounding box center [437, 227] width 874 height 455
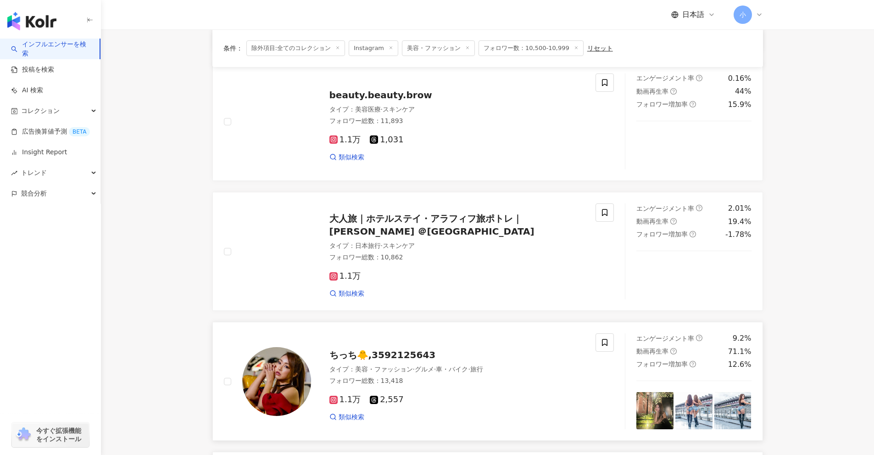
scroll to position [204, 0]
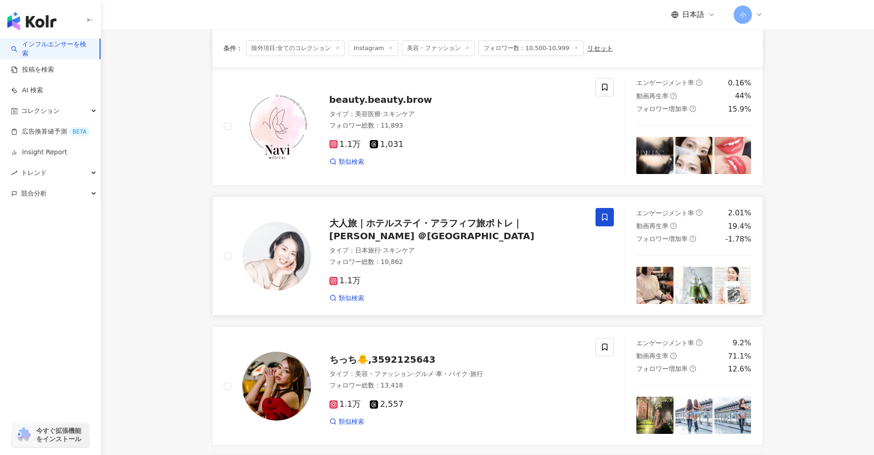
click at [608, 216] on icon at bounding box center [605, 217] width 8 height 8
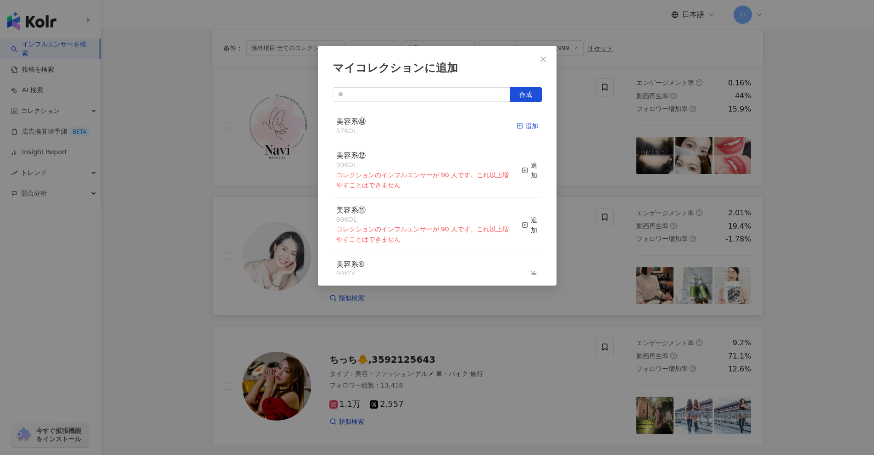
click at [529, 129] on div "追加" at bounding box center [528, 126] width 22 height 10
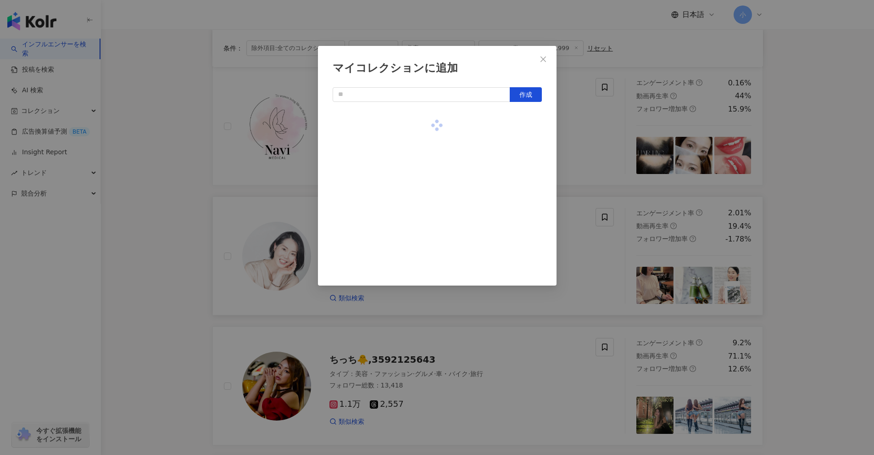
click at [589, 153] on div "マイコレクションに追加 作成" at bounding box center [437, 227] width 874 height 455
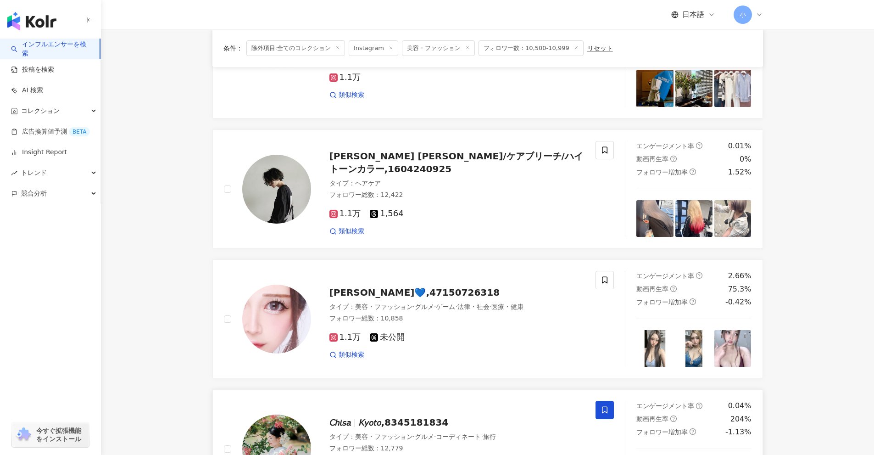
scroll to position [1443, 0]
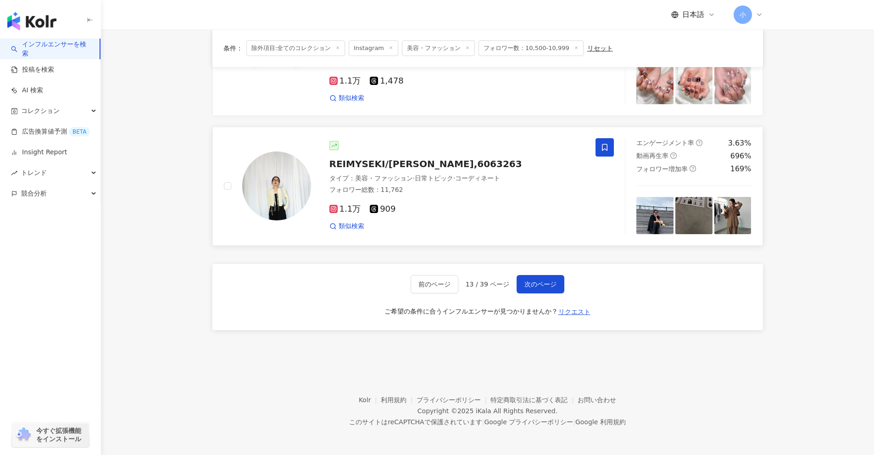
drag, startPoint x: 819, startPoint y: 199, endPoint x: 803, endPoint y: 399, distance: 200.7
click at [534, 285] on span "次のページ" at bounding box center [541, 283] width 32 height 7
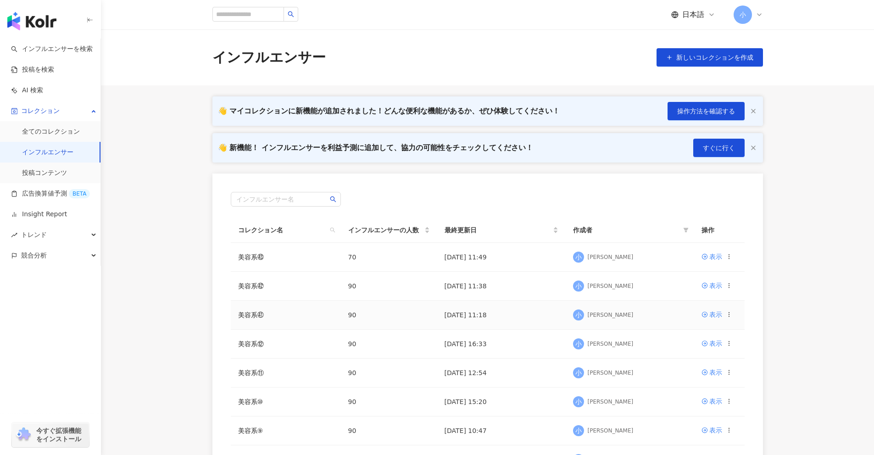
click at [731, 314] on icon at bounding box center [729, 314] width 6 height 6
click at [675, 353] on div "コレクションを出力" at bounding box center [689, 352] width 71 height 10
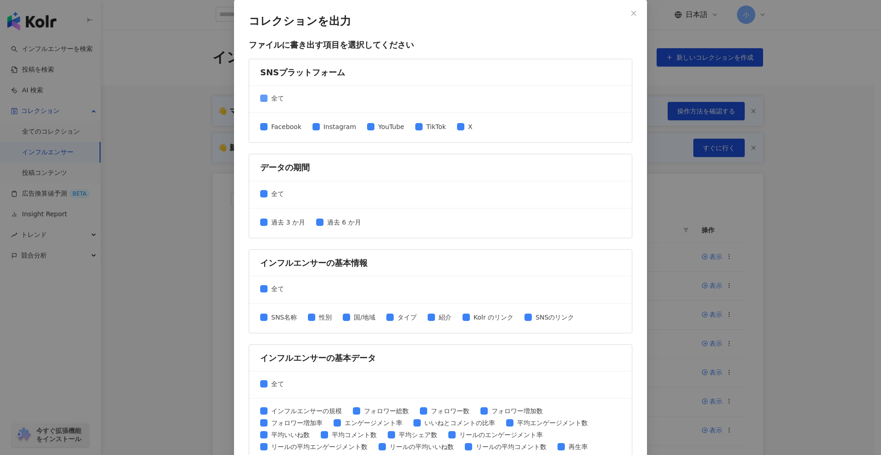
click at [268, 99] on span "全て" at bounding box center [278, 98] width 20 height 10
click at [320, 126] on span "Instagram" at bounding box center [340, 127] width 40 height 10
click at [423, 127] on span "TikTok" at bounding box center [436, 127] width 27 height 10
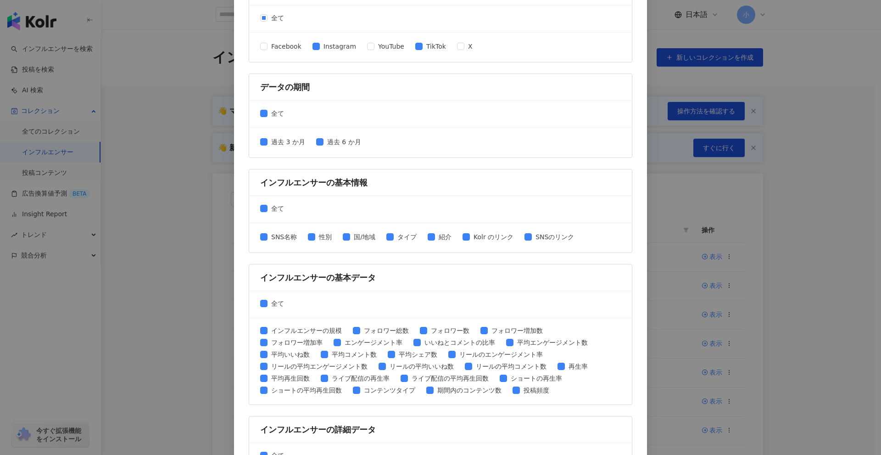
scroll to position [92, 0]
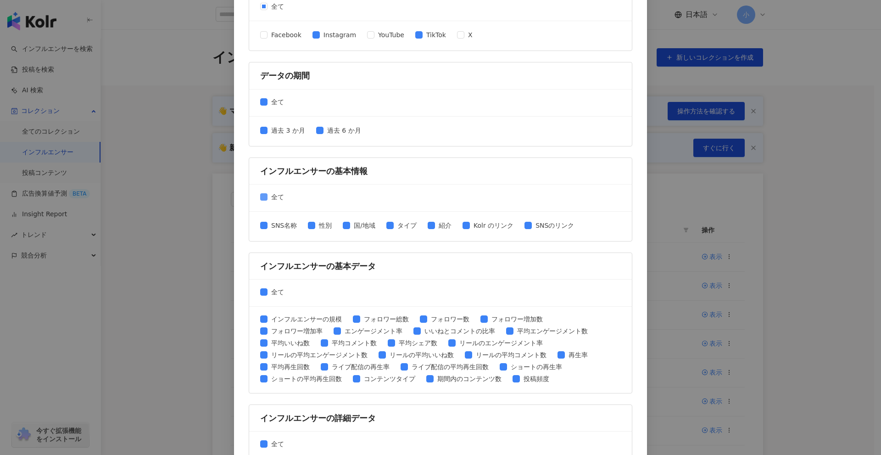
click at [273, 199] on span "全て" at bounding box center [278, 197] width 20 height 10
click at [274, 229] on span "SNS名称" at bounding box center [284, 225] width 33 height 10
click at [319, 229] on span "性別" at bounding box center [325, 225] width 20 height 10
click at [549, 231] on div "SNS名称 性別 国/地域 タイプ 紹介 Kolr のリンク SNSのリンク" at bounding box center [420, 226] width 321 height 12
click at [543, 225] on span "SNSのリンク" at bounding box center [555, 225] width 46 height 10
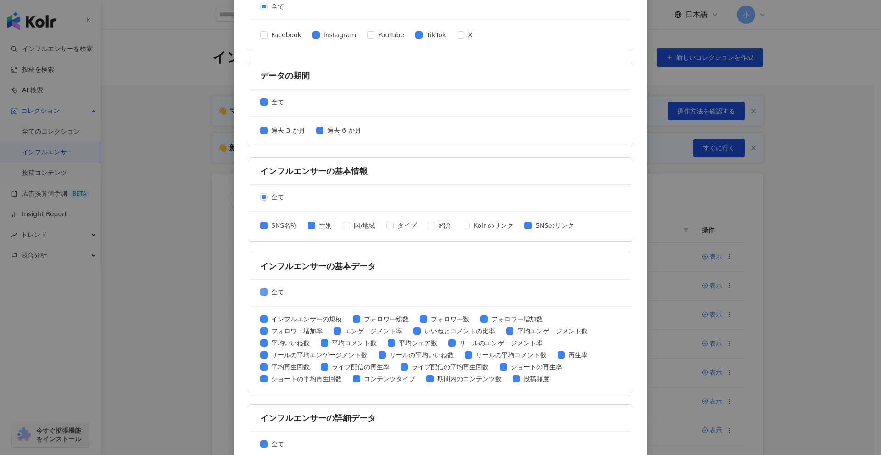
click at [268, 294] on span "全て" at bounding box center [278, 292] width 20 height 10
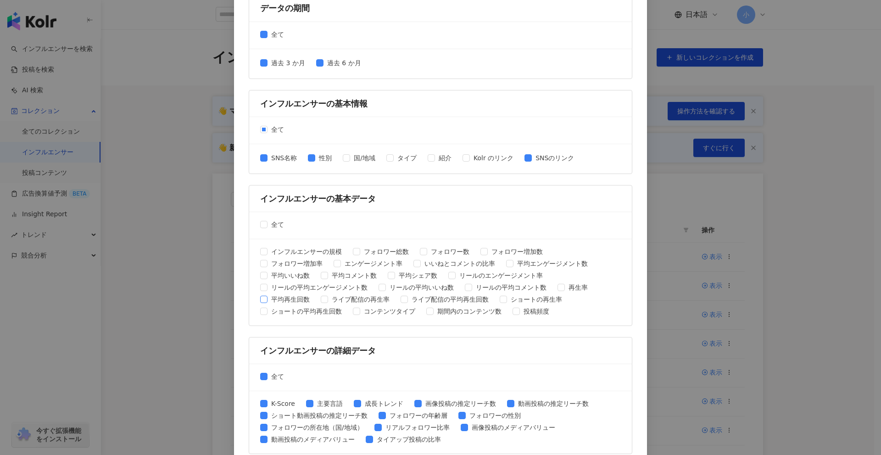
scroll to position [184, 0]
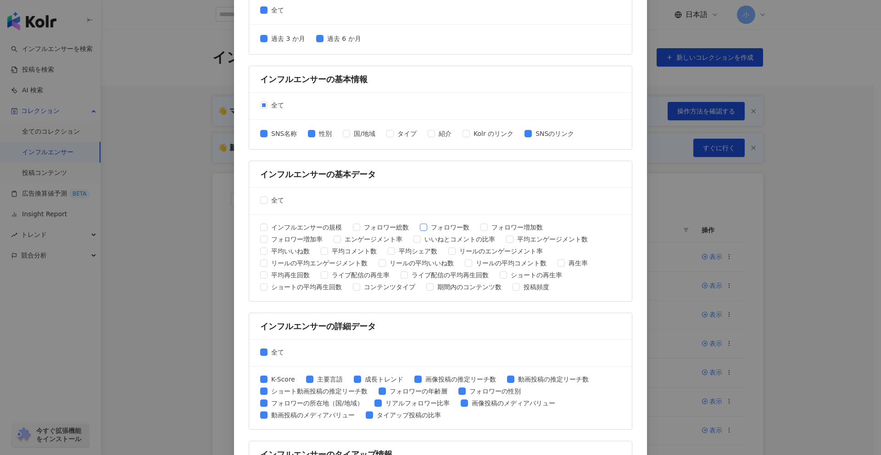
click at [447, 228] on span "フォロワー数" at bounding box center [450, 227] width 46 height 10
click at [284, 249] on span "平均いいね数" at bounding box center [291, 251] width 46 height 10
click at [355, 252] on span "平均コメント数" at bounding box center [354, 251] width 52 height 10
click at [541, 238] on span "平均エンゲージメント数" at bounding box center [553, 239] width 78 height 10
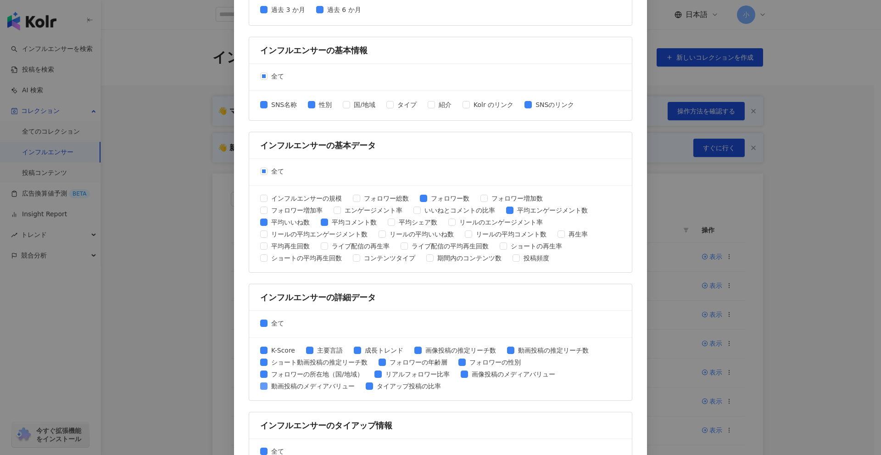
scroll to position [294, 0]
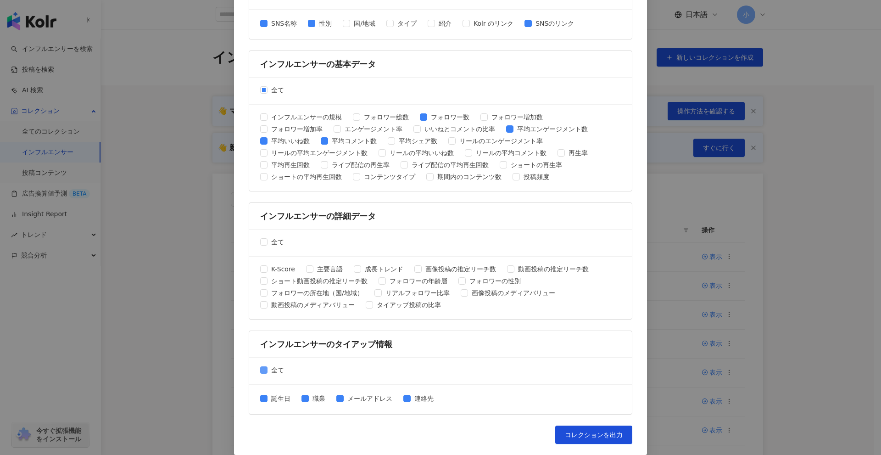
click at [262, 365] on label "全て" at bounding box center [274, 370] width 28 height 10
click at [574, 432] on span "コレクションを出力" at bounding box center [594, 434] width 58 height 7
click at [835, 298] on div "コレクションを出力 ファイルに書き出す項目を選択してください SNSプラットフォーム 全て Facebook Instagram YouTube TikTok…" at bounding box center [440, 227] width 881 height 455
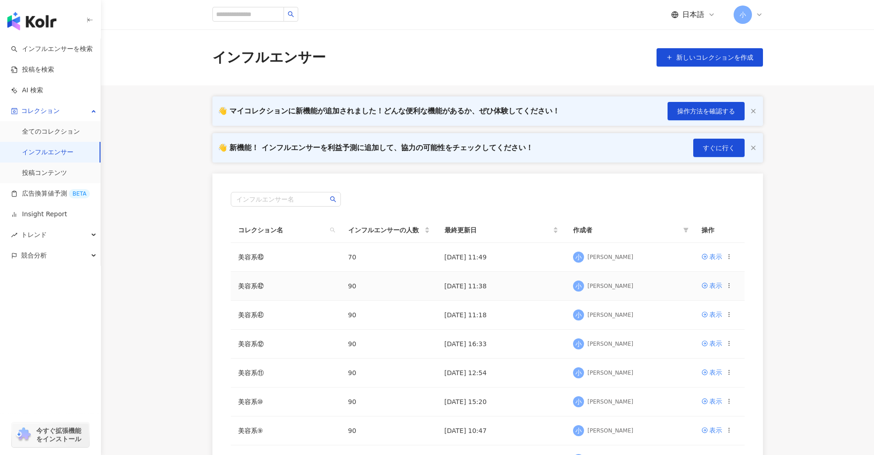
click at [728, 287] on icon at bounding box center [729, 285] width 6 height 6
click at [705, 320] on div "コレクションを出力" at bounding box center [689, 323] width 71 height 10
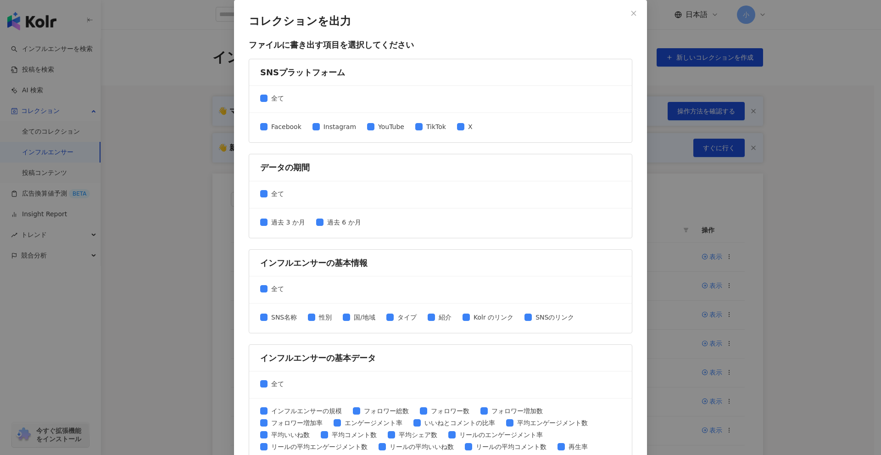
click at [256, 97] on div "全て" at bounding box center [440, 99] width 383 height 27
click at [331, 127] on span "Instagram" at bounding box center [340, 127] width 40 height 10
click at [423, 130] on span "TikTok" at bounding box center [436, 127] width 27 height 10
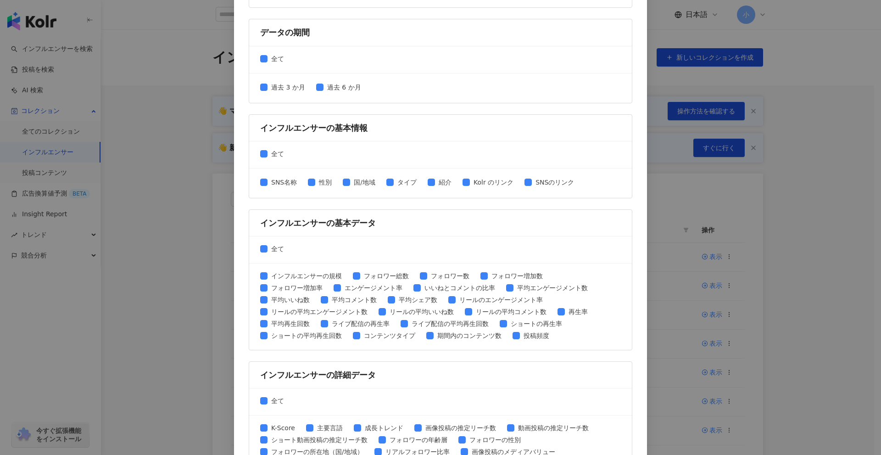
scroll to position [138, 0]
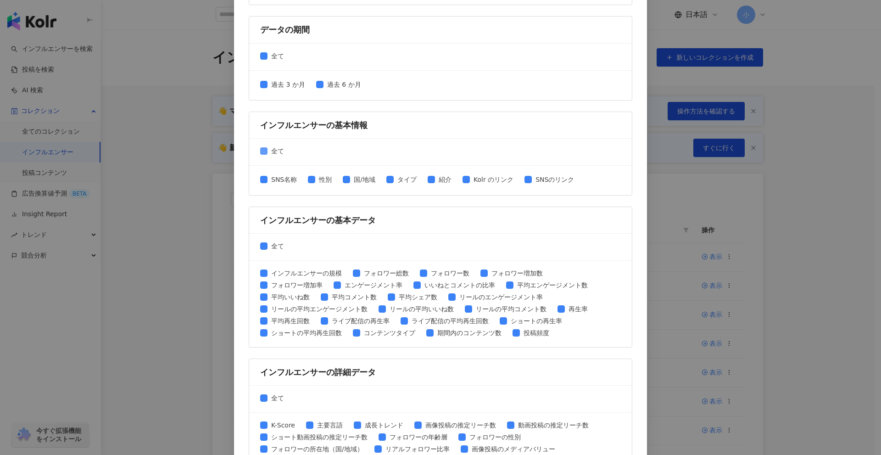
click at [268, 151] on span "全て" at bounding box center [278, 151] width 20 height 10
click at [268, 178] on span "SNS名称" at bounding box center [284, 179] width 33 height 10
click at [485, 180] on span "Kolr のリンク" at bounding box center [493, 179] width 47 height 10
click at [547, 181] on span "SNSのリンク" at bounding box center [555, 179] width 46 height 10
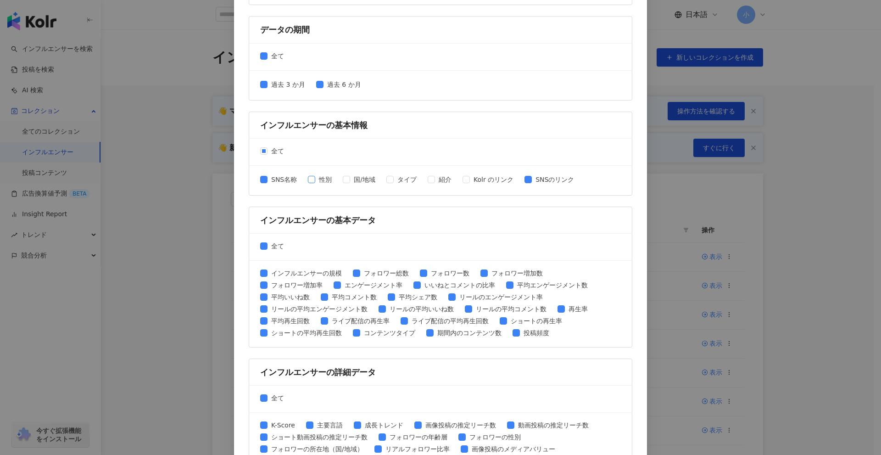
click at [328, 176] on span "性別" at bounding box center [325, 179] width 20 height 10
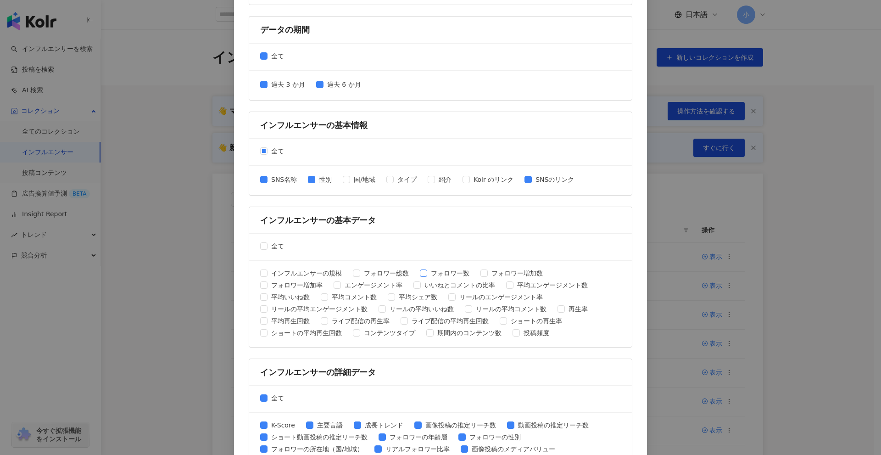
click at [455, 274] on span "フォロワー数" at bounding box center [450, 273] width 46 height 10
click at [535, 280] on span "平均エンゲージメント数" at bounding box center [553, 285] width 78 height 10
click at [281, 295] on span "平均いいね数" at bounding box center [291, 297] width 46 height 10
click at [350, 294] on span "平均コメント数" at bounding box center [354, 297] width 52 height 10
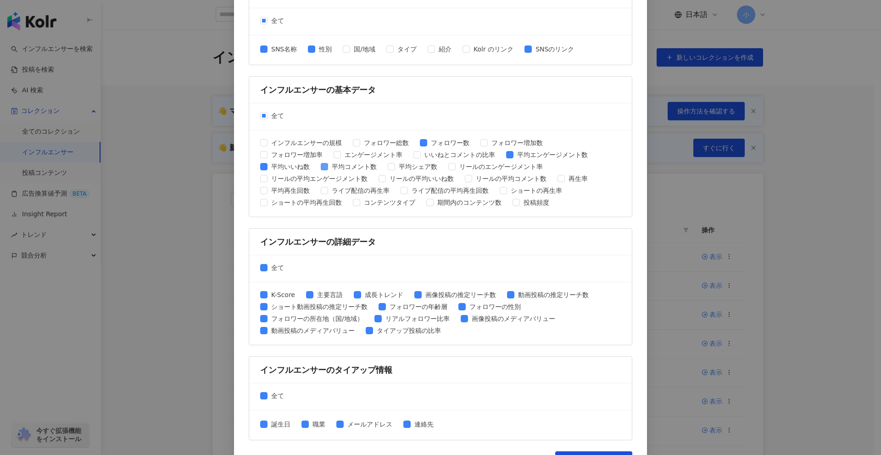
scroll to position [294, 0]
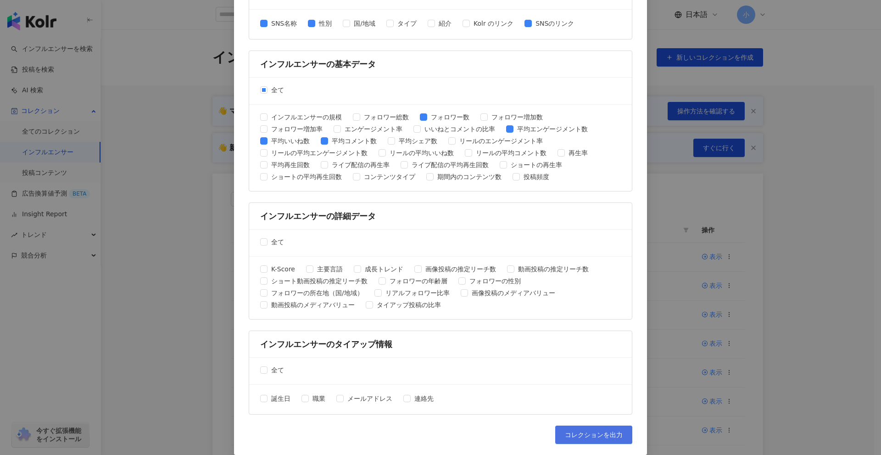
click at [586, 427] on button "コレクションを出力" at bounding box center [593, 434] width 77 height 18
click at [870, 369] on div "コレクションを出力 ファイルに書き出す項目を選択してください SNSプラットフォーム 全て Facebook Instagram YouTube TikTok…" at bounding box center [440, 227] width 881 height 455
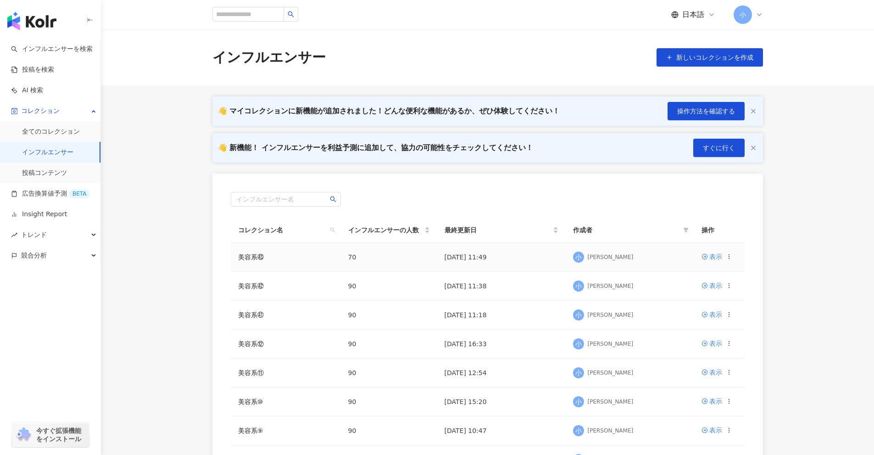
click at [732, 258] on icon at bounding box center [729, 256] width 6 height 6
click at [690, 287] on li "コレクションを出力" at bounding box center [683, 294] width 93 height 20
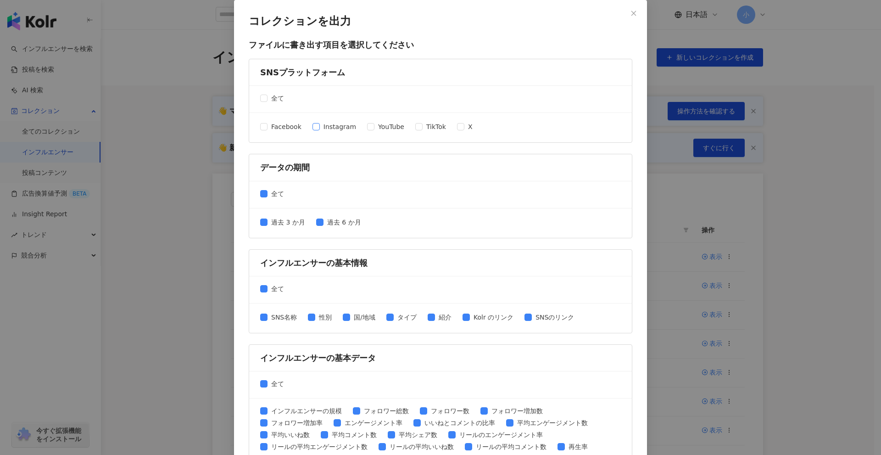
click at [336, 128] on span "Instagram" at bounding box center [340, 127] width 40 height 10
click at [425, 125] on span "TikTok" at bounding box center [436, 127] width 27 height 10
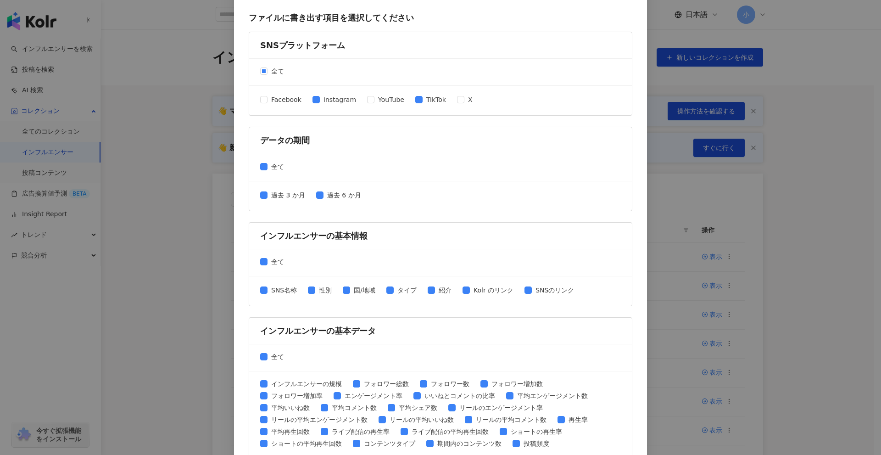
scroll to position [184, 0]
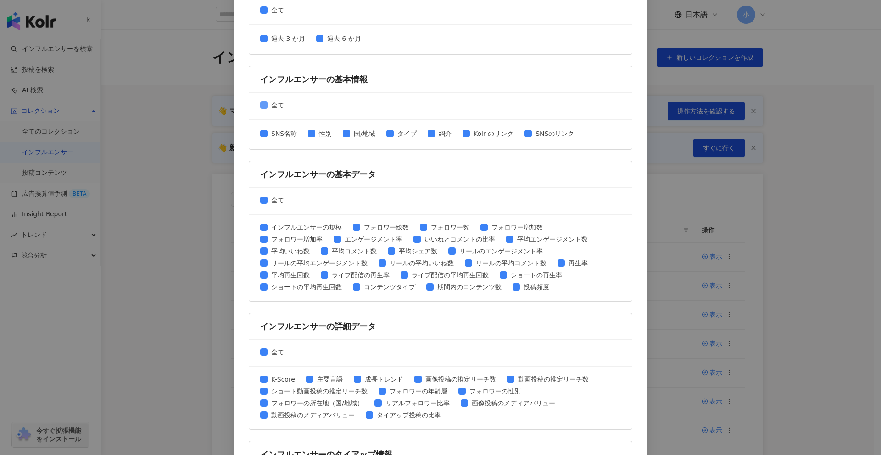
click at [268, 106] on span "全て" at bounding box center [278, 105] width 20 height 10
click at [285, 134] on span "SNS名称" at bounding box center [284, 134] width 33 height 10
click at [317, 135] on span "性別" at bounding box center [325, 134] width 20 height 10
click at [559, 136] on span "SNSのリンク" at bounding box center [555, 134] width 46 height 10
click at [274, 200] on span "全て" at bounding box center [278, 200] width 20 height 10
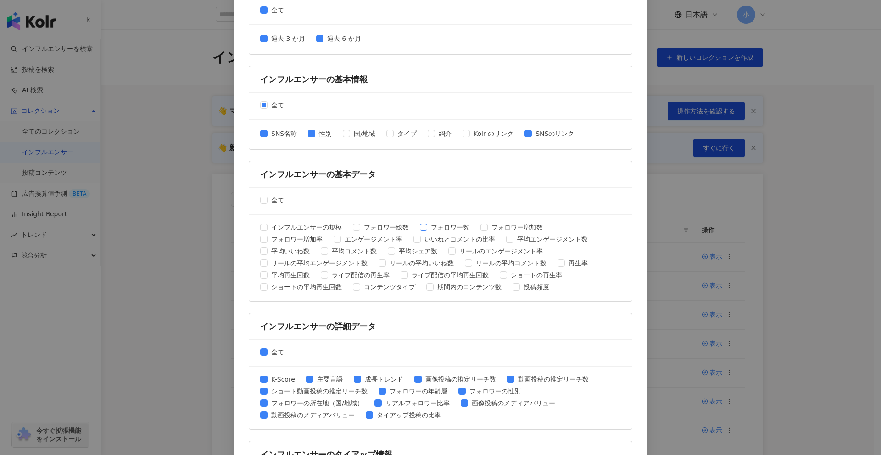
click at [452, 231] on span "フォロワー数" at bounding box center [450, 227] width 46 height 10
click at [545, 239] on span "平均エンゲージメント数" at bounding box center [553, 239] width 78 height 10
click at [280, 252] on span "平均いいね数" at bounding box center [291, 251] width 46 height 10
click at [348, 253] on span "平均コメント数" at bounding box center [354, 251] width 52 height 10
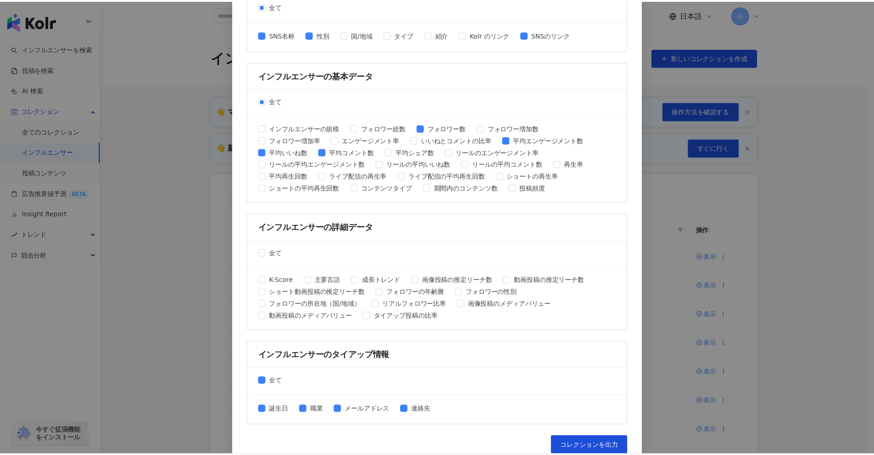
scroll to position [294, 0]
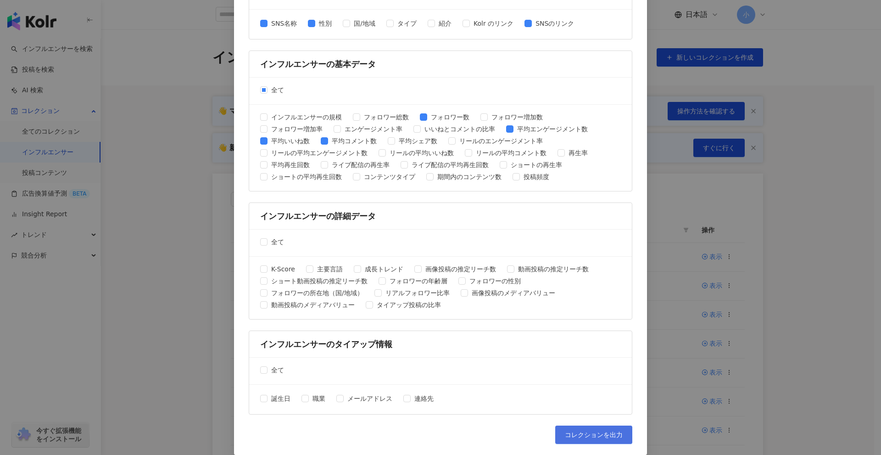
click at [595, 432] on span "コレクションを出力" at bounding box center [594, 434] width 58 height 7
click at [805, 370] on div "コレクションを出力 ファイルに書き出す項目を選択してください SNSプラットフォーム 全て Facebook Instagram YouTube TikTok…" at bounding box center [440, 227] width 881 height 455
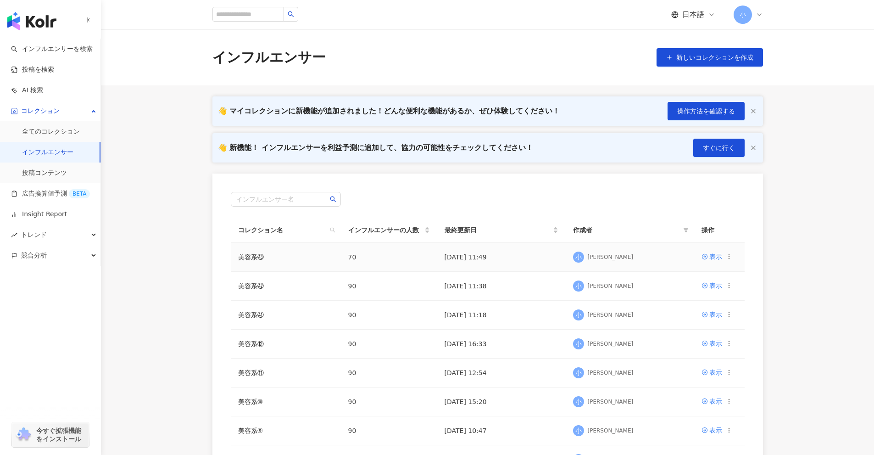
click at [728, 257] on icon at bounding box center [729, 256] width 6 height 6
click at [694, 334] on div "コレクションを削除する" at bounding box center [689, 333] width 71 height 10
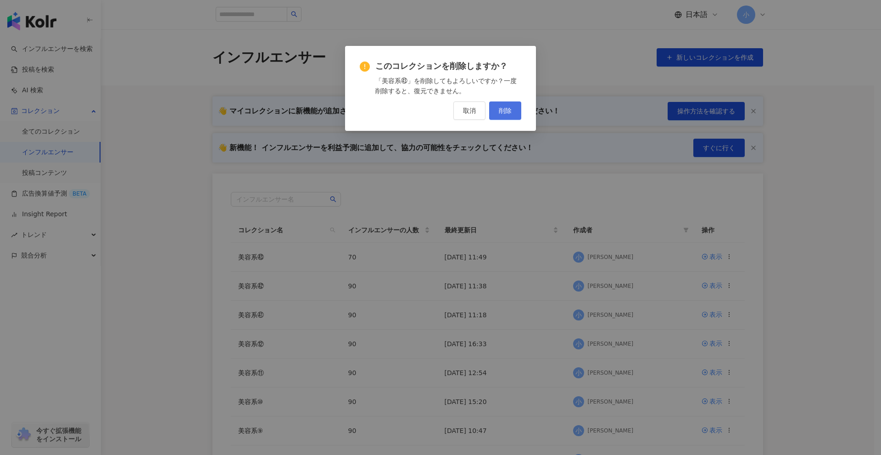
click at [497, 111] on button "削除" at bounding box center [505, 110] width 32 height 18
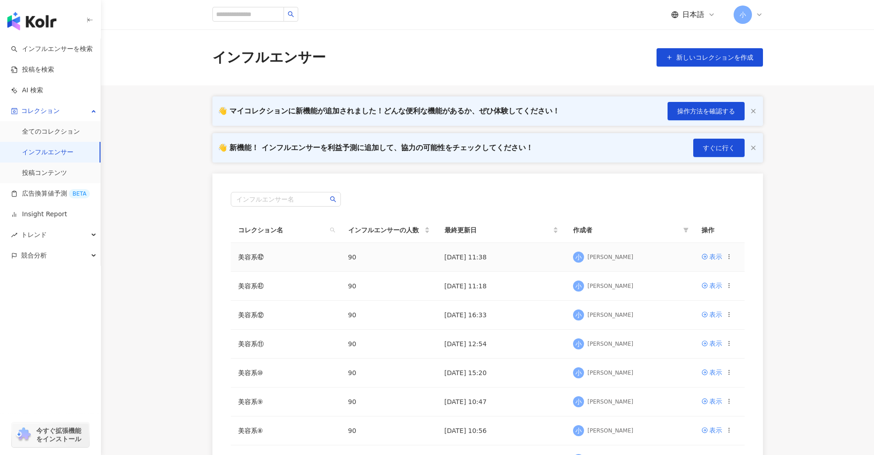
click at [727, 256] on icon at bounding box center [729, 256] width 6 height 6
click at [704, 330] on div "コレクションを削除する" at bounding box center [689, 333] width 71 height 10
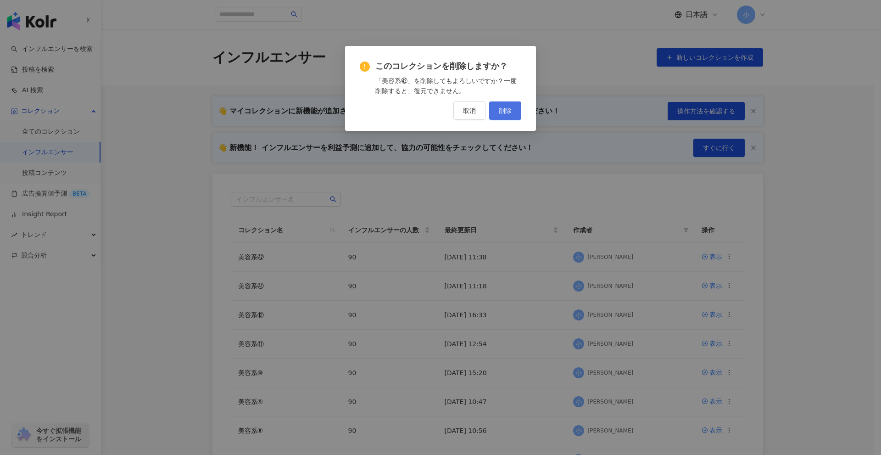
click at [501, 109] on span "削除" at bounding box center [505, 110] width 13 height 7
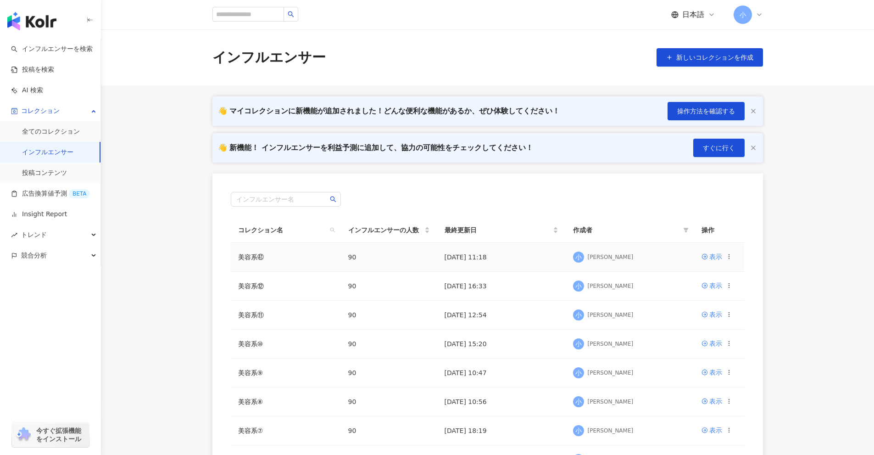
click at [729, 257] on circle at bounding box center [729, 256] width 0 height 0
click at [679, 334] on div "コレクションを削除する" at bounding box center [689, 333] width 71 height 10
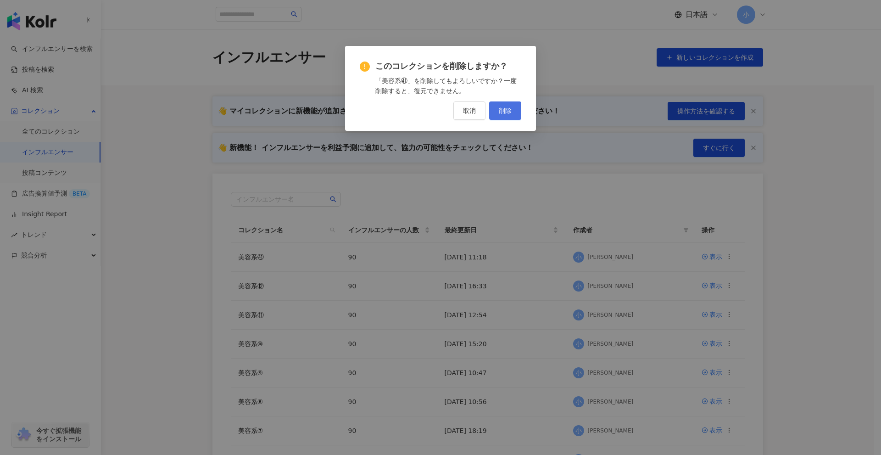
click at [509, 115] on button "削除" at bounding box center [505, 110] width 32 height 18
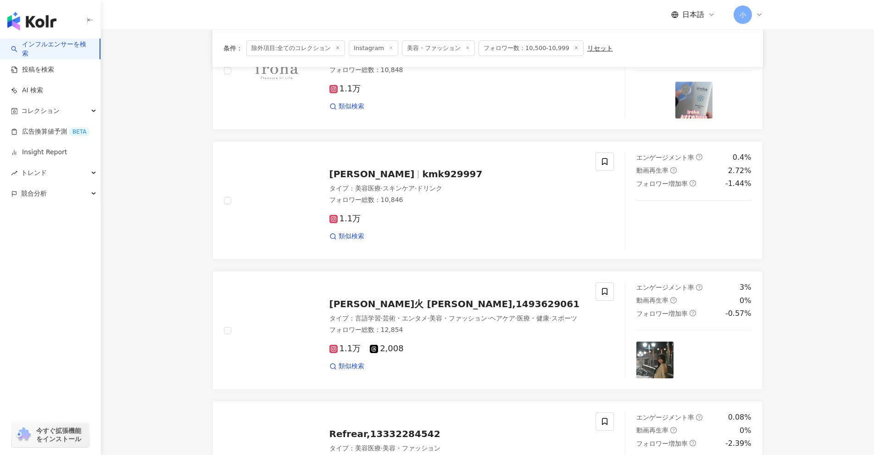
scroll to position [846, 0]
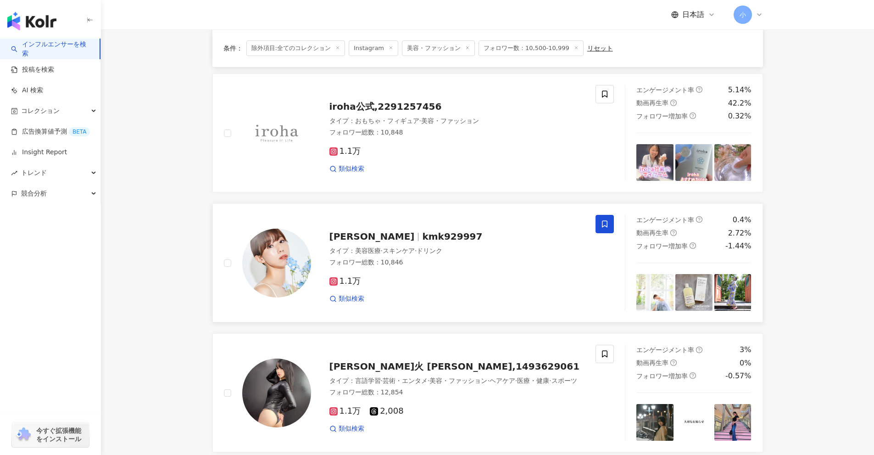
click at [608, 225] on icon at bounding box center [605, 224] width 8 height 8
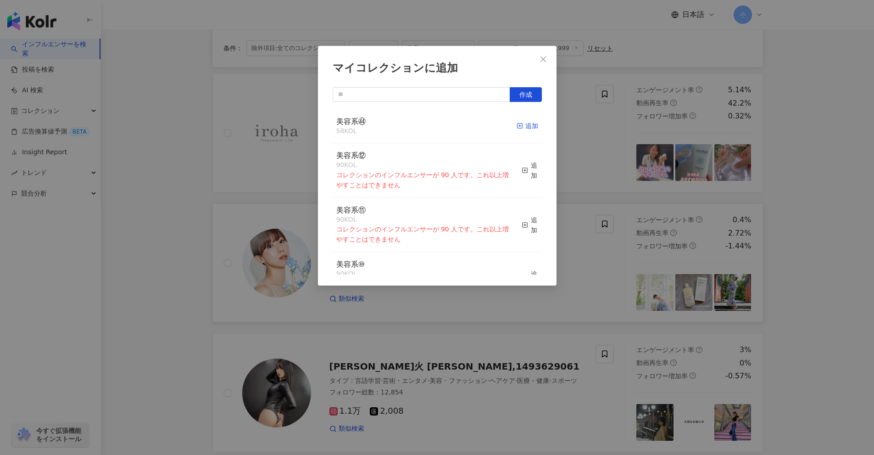
click at [522, 124] on div "追加" at bounding box center [528, 126] width 22 height 10
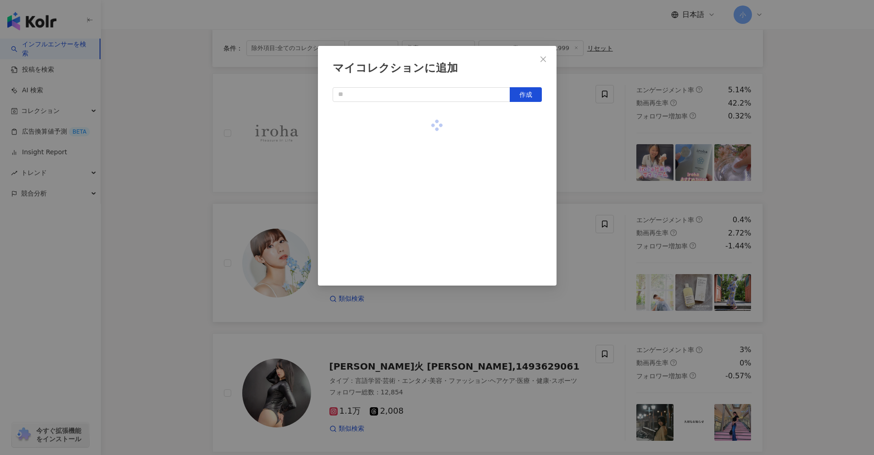
click at [589, 159] on div "マイコレクションに追加 作成" at bounding box center [437, 227] width 874 height 455
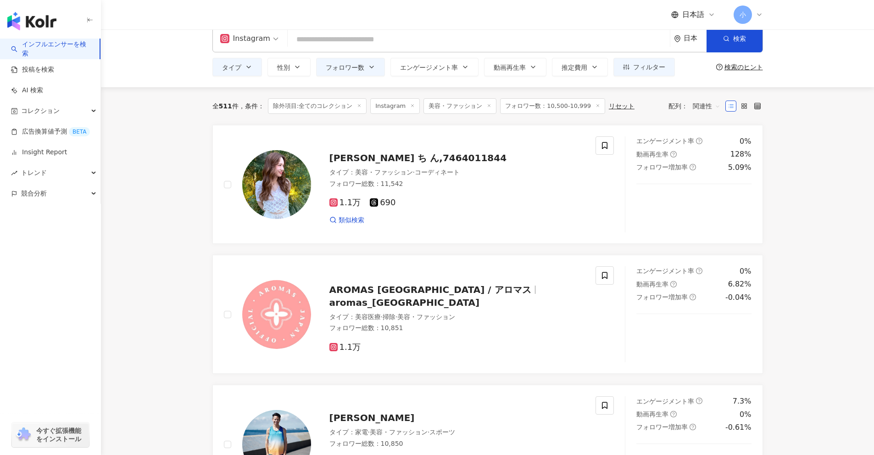
scroll to position [0, 0]
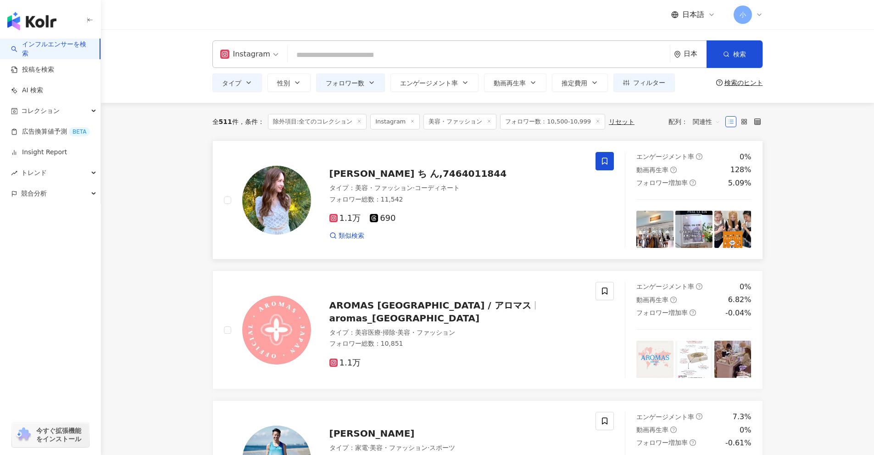
click at [602, 160] on icon at bounding box center [605, 161] width 8 height 8
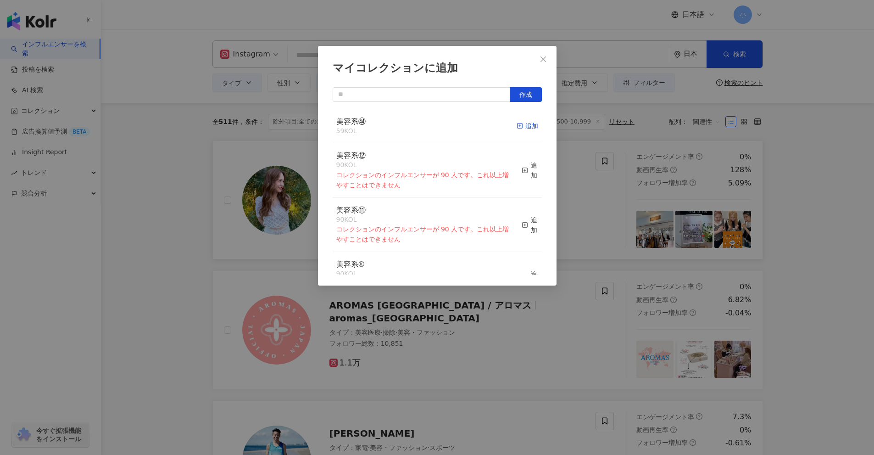
click at [517, 127] on rect "button" at bounding box center [519, 125] width 5 height 5
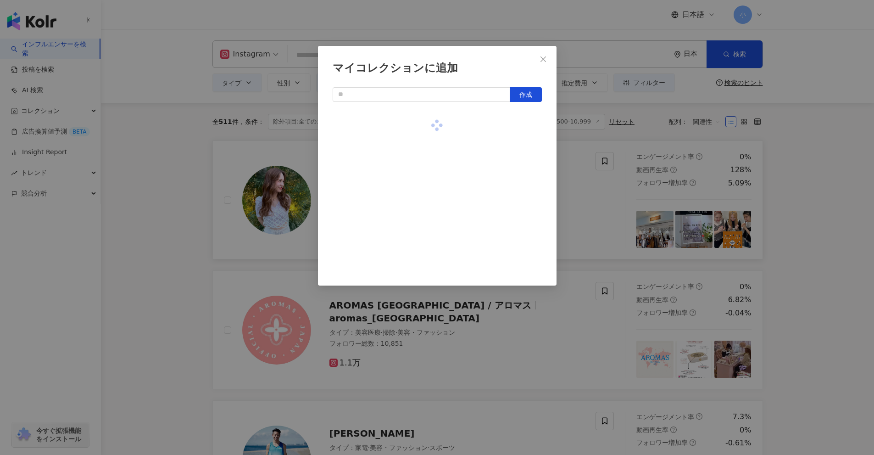
click at [609, 223] on div "マイコレクションに追加 作成" at bounding box center [437, 227] width 874 height 455
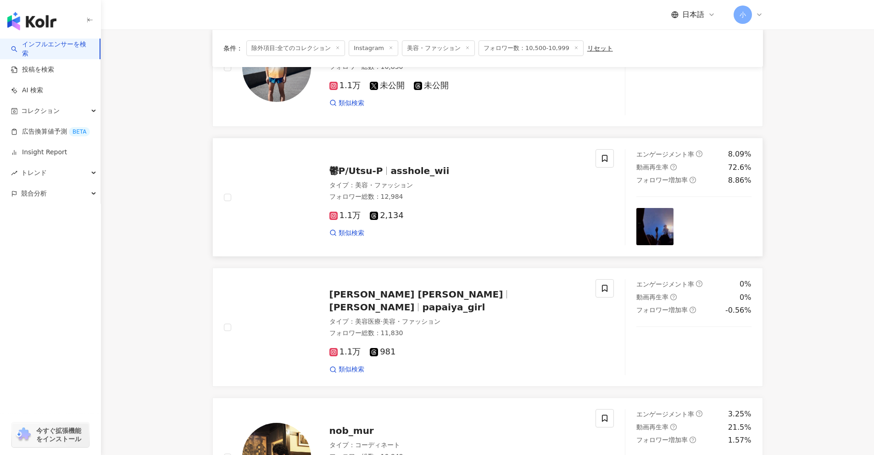
scroll to position [505, 0]
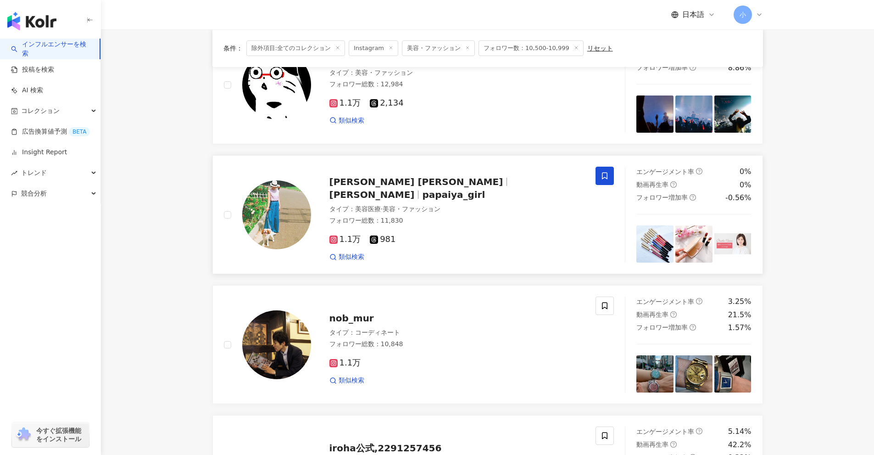
click at [604, 176] on icon at bounding box center [605, 176] width 8 height 8
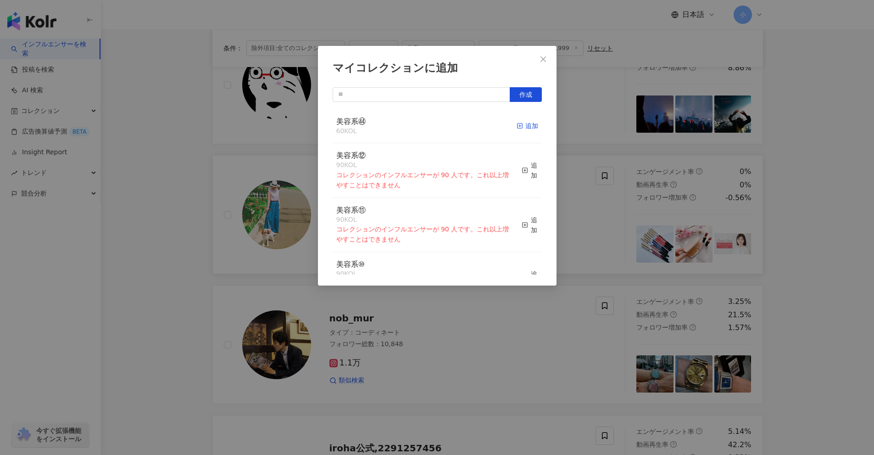
click at [524, 129] on div "追加" at bounding box center [528, 126] width 22 height 10
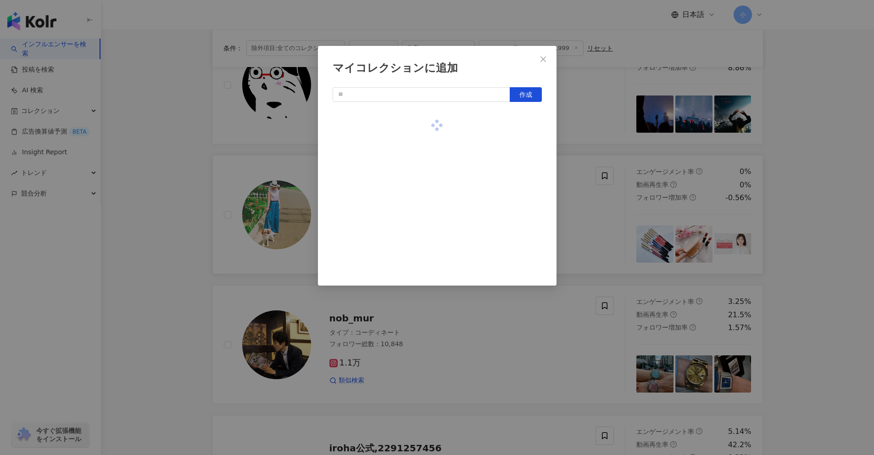
click at [813, 194] on div "マイコレクションに追加 作成" at bounding box center [437, 227] width 874 height 455
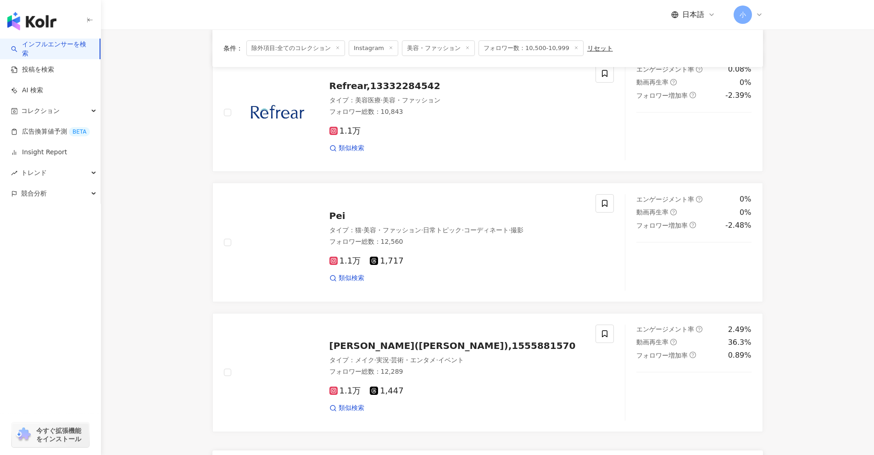
scroll to position [1443, 0]
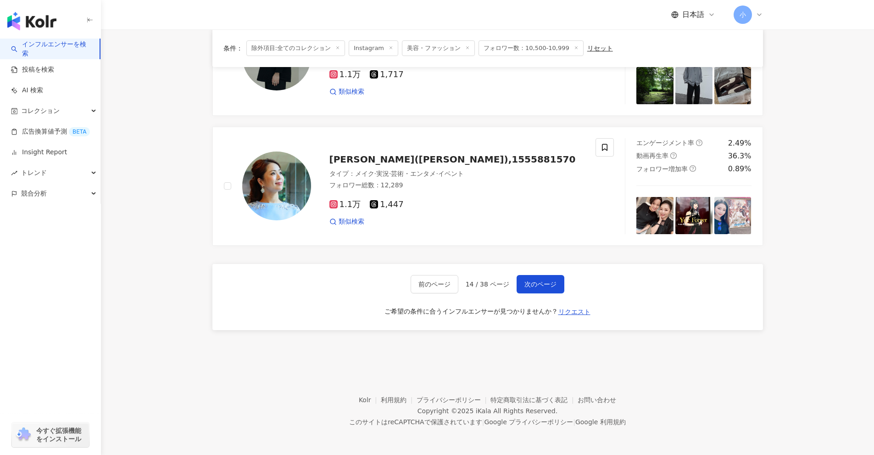
drag, startPoint x: 813, startPoint y: 194, endPoint x: 803, endPoint y: 416, distance: 221.9
click at [553, 286] on span "次のページ" at bounding box center [541, 283] width 32 height 7
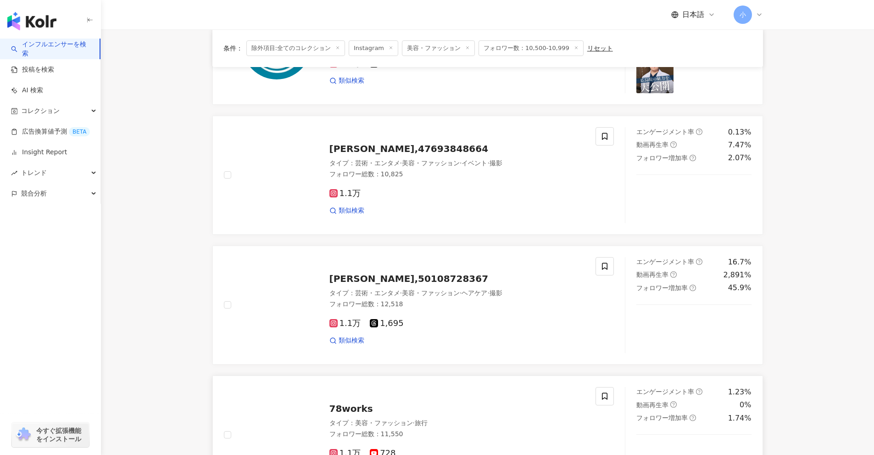
scroll to position [1168, 0]
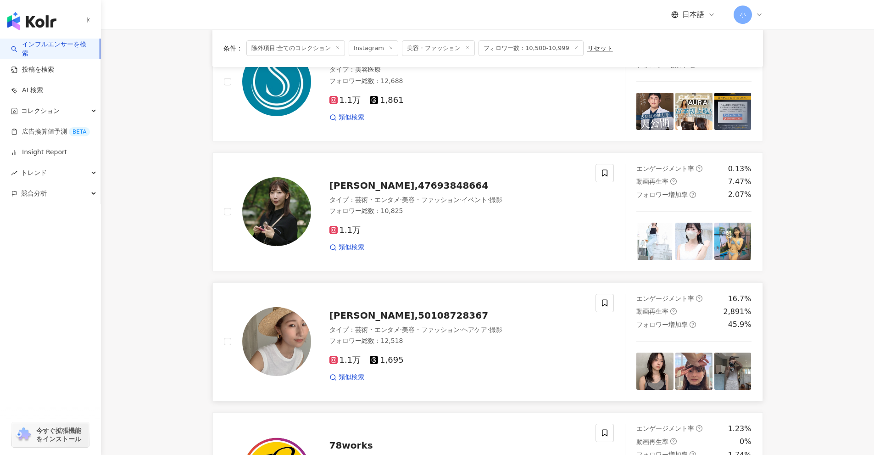
click at [614, 294] on div "[PERSON_NAME],50108728367 タイプ ： 芸術・エンタメ · 美容・ファッション · ヘアケア · 撮影 フォロワー総数 ： 12,51…" at bounding box center [419, 342] width 413 height 96
click at [597, 294] on span at bounding box center [605, 303] width 18 height 18
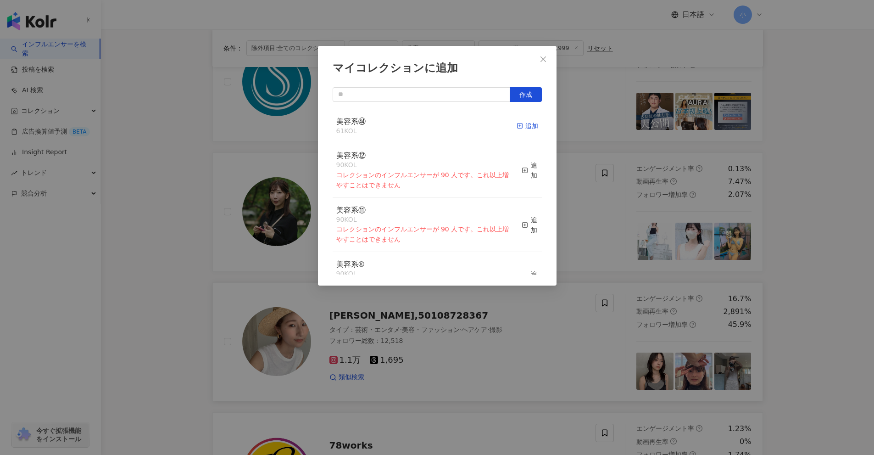
click at [521, 123] on div "追加" at bounding box center [528, 126] width 22 height 10
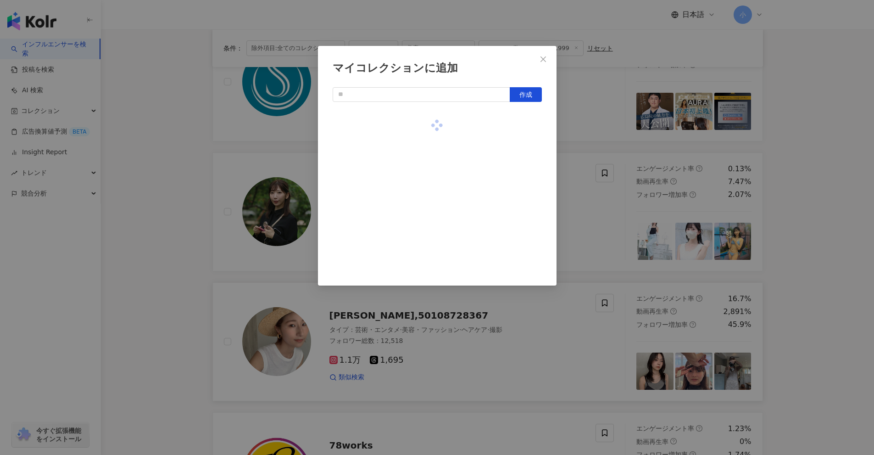
click at [593, 179] on div "マイコレクションに追加 作成" at bounding box center [437, 227] width 874 height 455
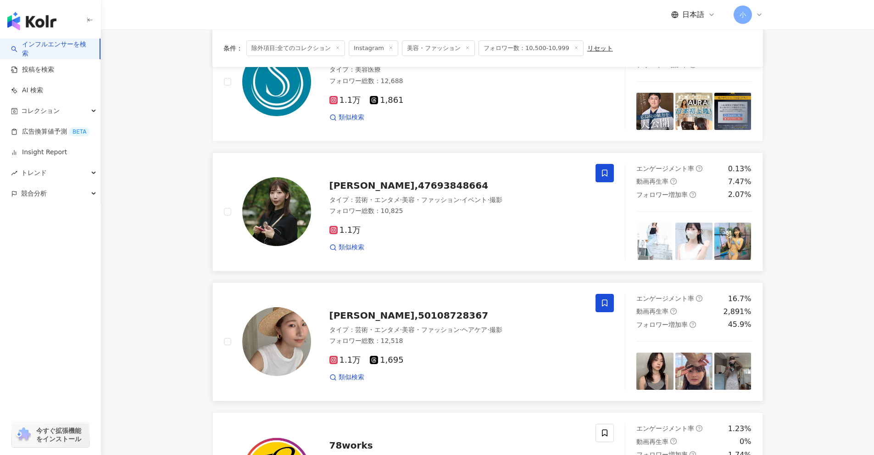
click at [599, 164] on span at bounding box center [605, 173] width 18 height 18
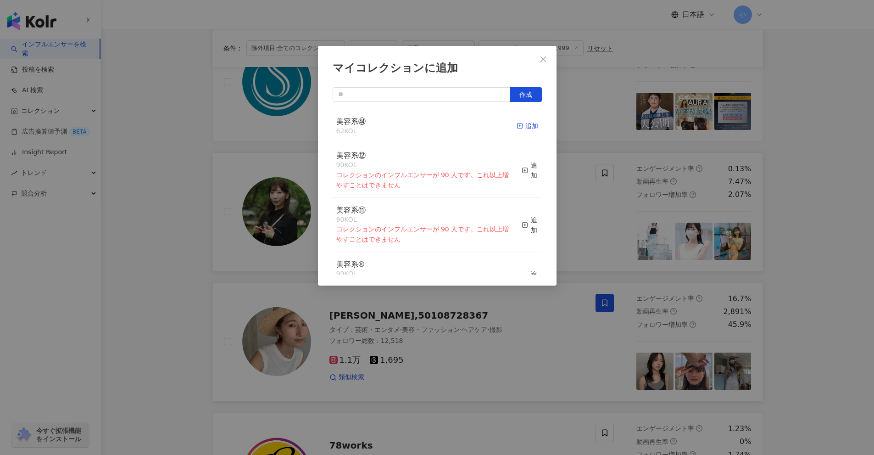
click at [519, 125] on div "追加" at bounding box center [528, 126] width 22 height 10
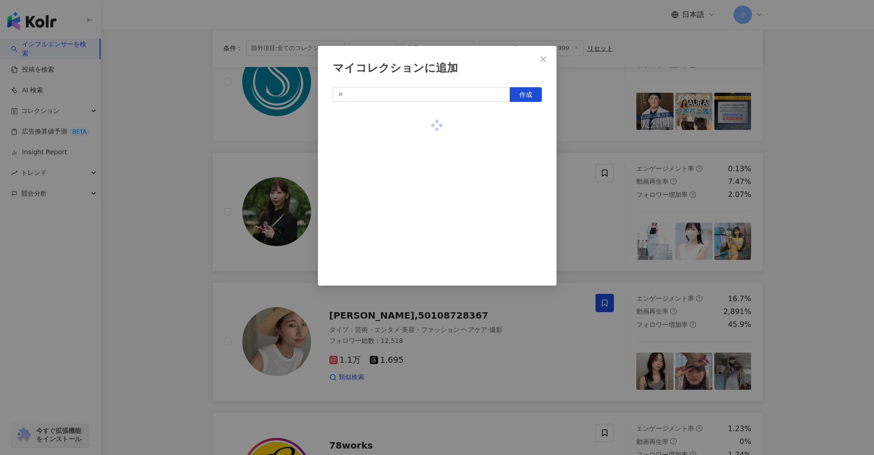
click at [586, 196] on div "マイコレクションに追加 作成" at bounding box center [437, 227] width 874 height 455
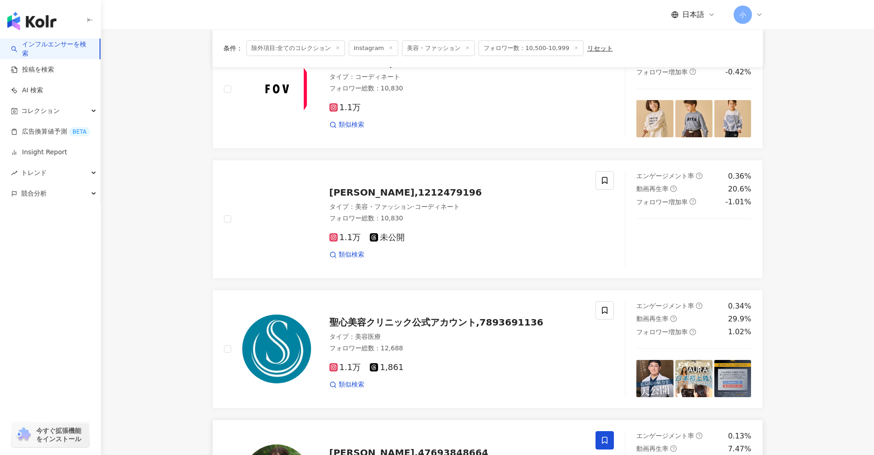
scroll to position [892, 0]
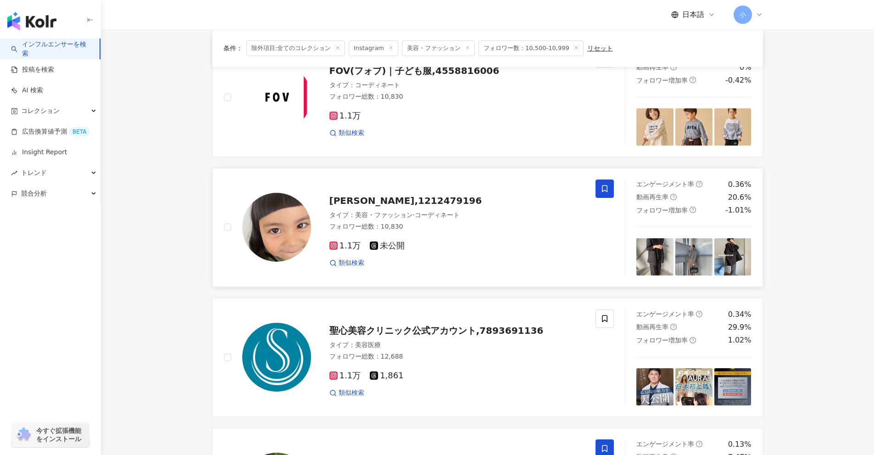
click at [601, 179] on span at bounding box center [605, 188] width 18 height 18
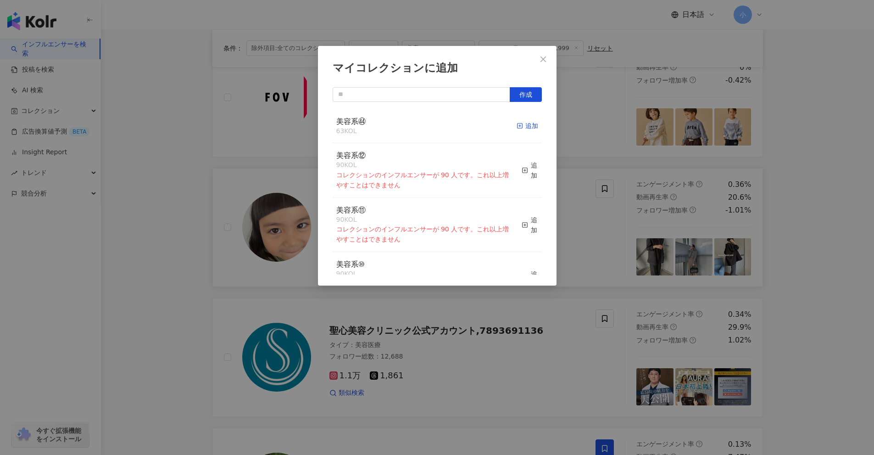
click at [527, 126] on div "追加" at bounding box center [528, 126] width 22 height 10
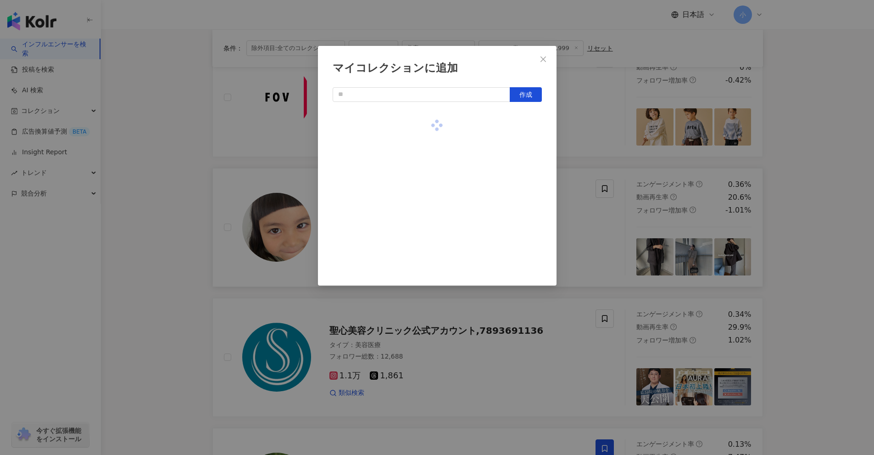
click at [573, 197] on div "マイコレクションに追加 作成" at bounding box center [437, 227] width 874 height 455
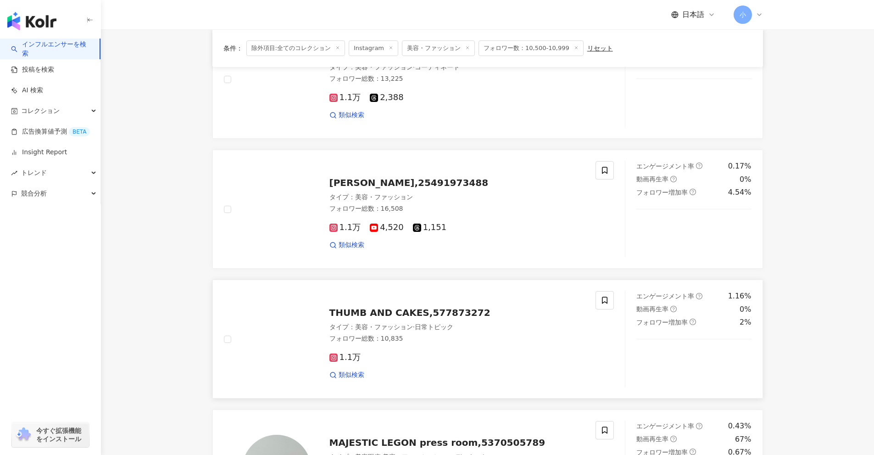
scroll to position [341, 0]
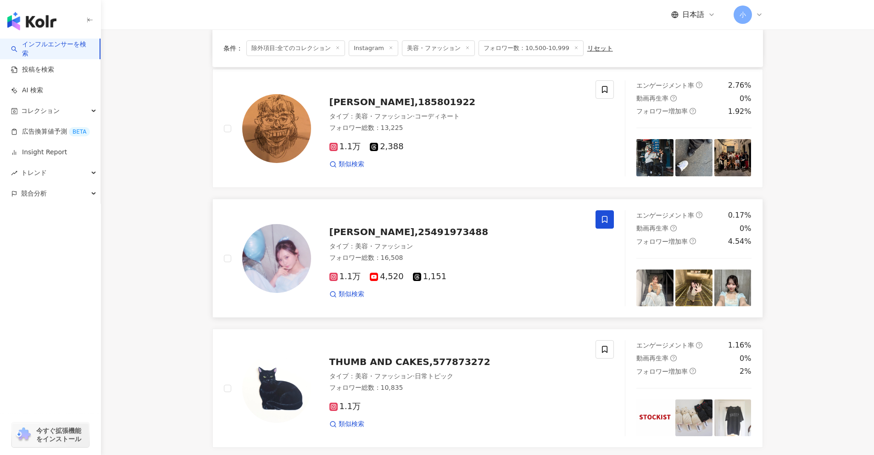
click at [600, 211] on span at bounding box center [605, 219] width 18 height 18
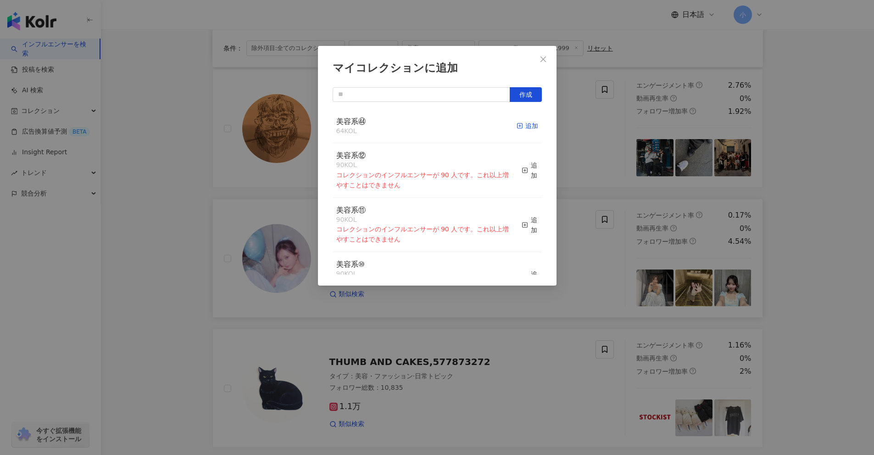
click at [522, 126] on div "追加" at bounding box center [528, 126] width 22 height 10
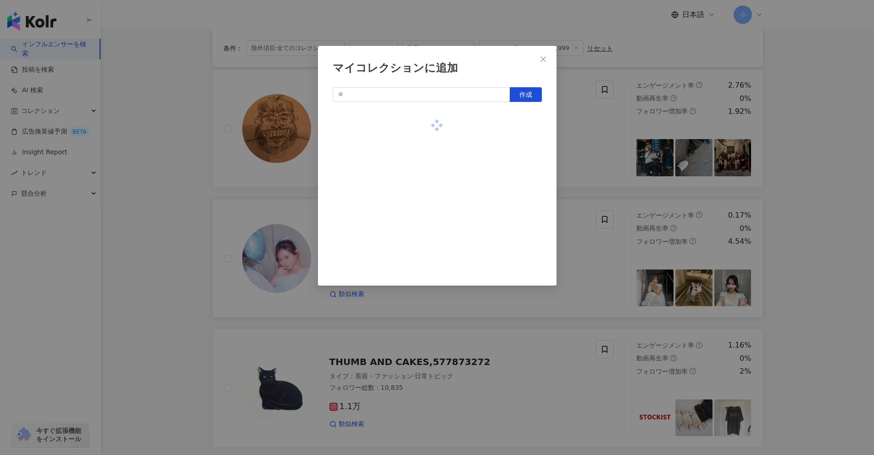
click at [599, 156] on div "マイコレクションに追加 作成" at bounding box center [437, 227] width 874 height 455
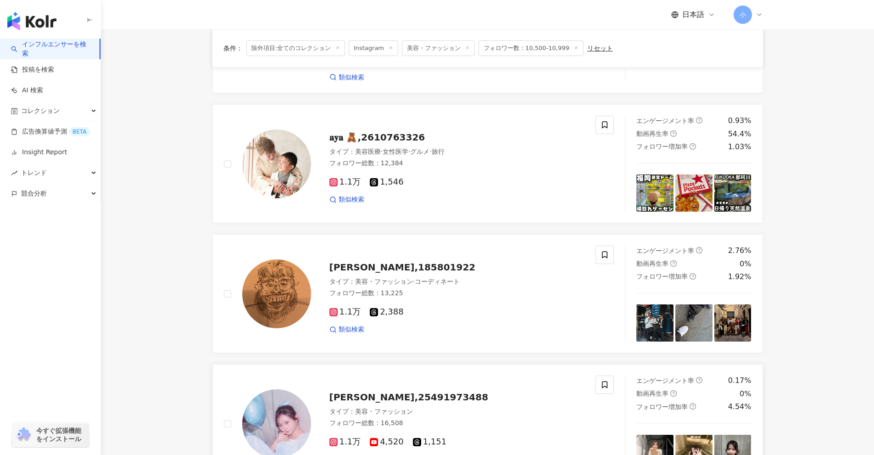
scroll to position [158, 0]
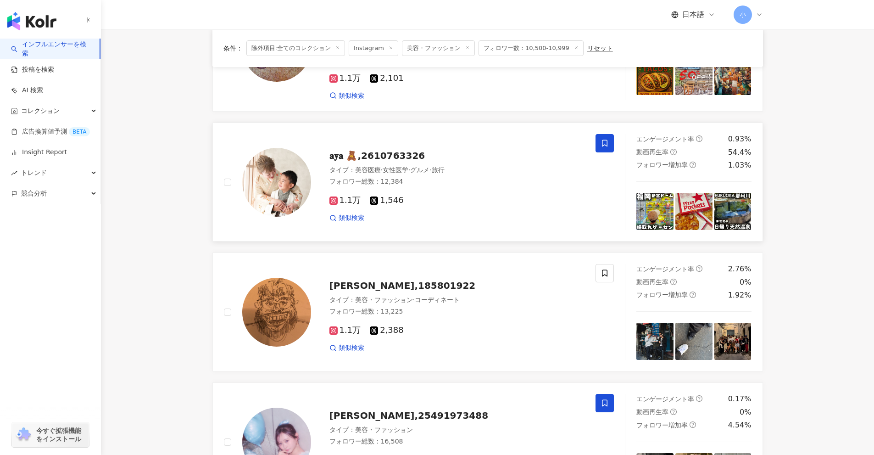
click at [604, 139] on span at bounding box center [605, 143] width 18 height 18
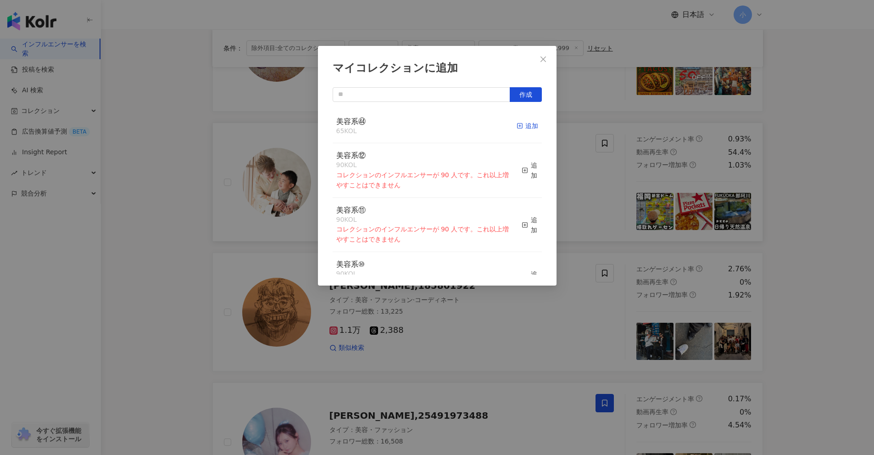
click at [527, 129] on div "追加" at bounding box center [528, 126] width 22 height 10
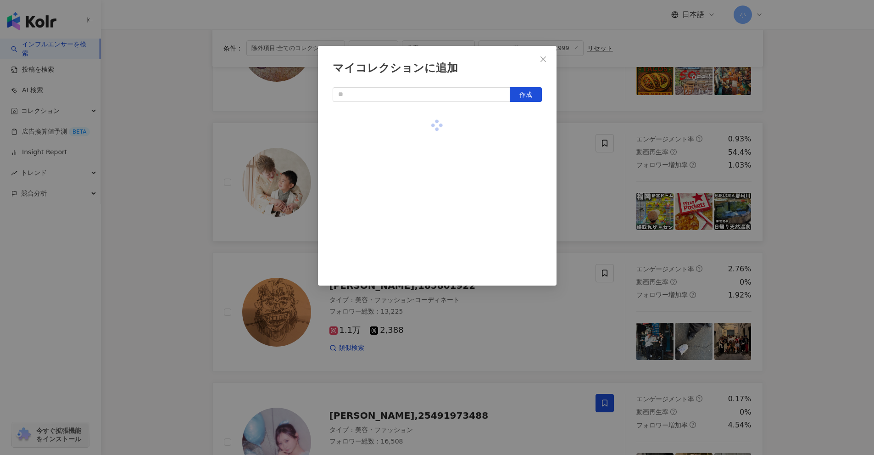
click at [584, 180] on div "マイコレクションに追加 作成" at bounding box center [437, 227] width 874 height 455
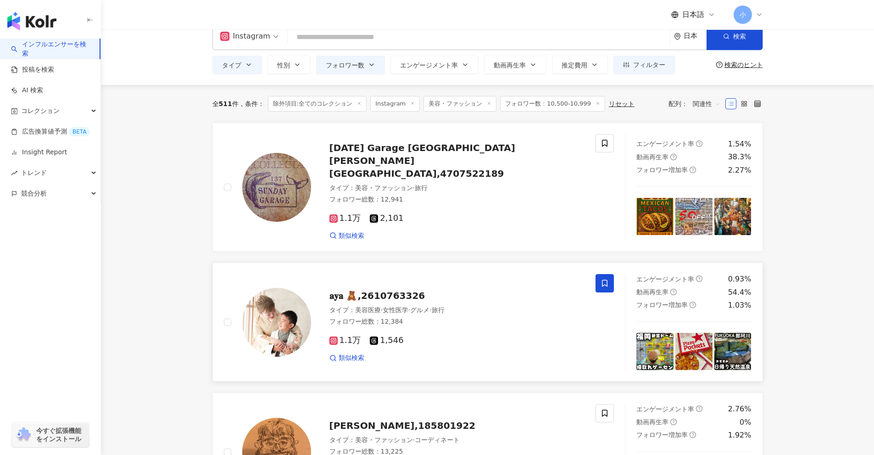
scroll to position [0, 0]
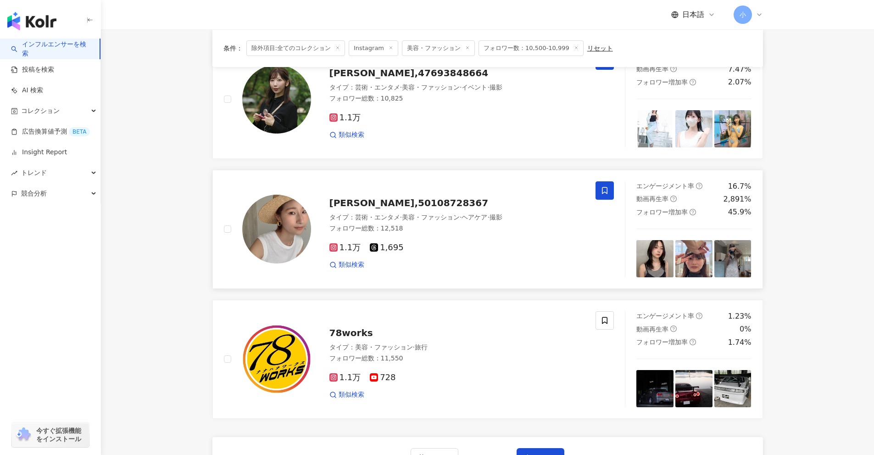
drag, startPoint x: 813, startPoint y: 251, endPoint x: 805, endPoint y: 345, distance: 94.4
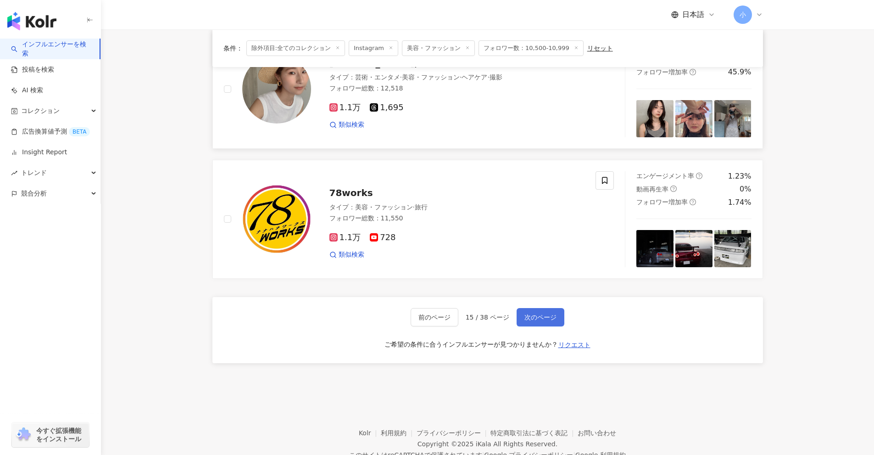
click at [550, 313] on span "次のページ" at bounding box center [541, 316] width 32 height 7
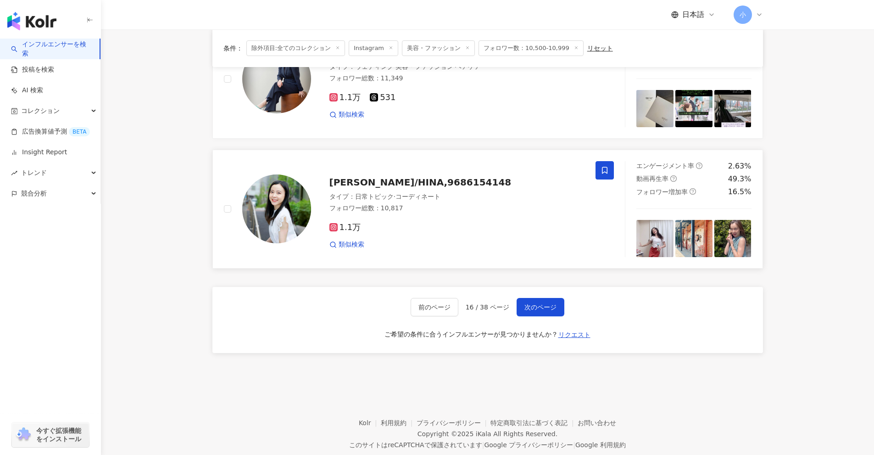
click at [608, 173] on icon at bounding box center [605, 170] width 6 height 7
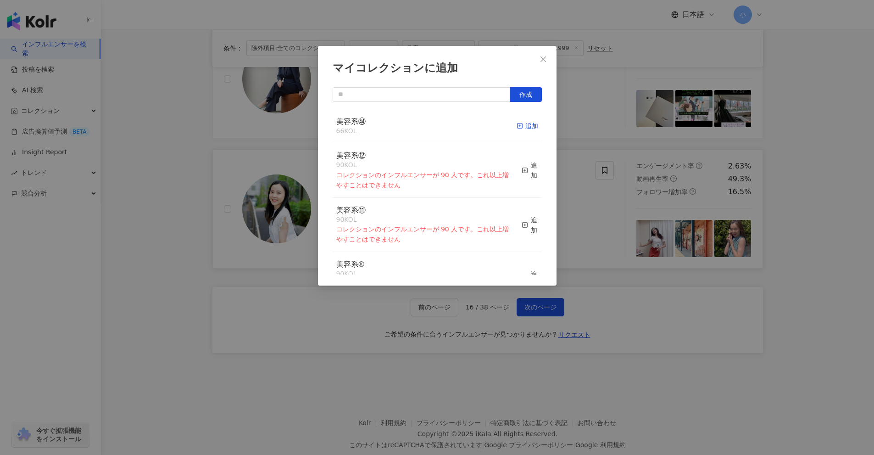
click at [521, 126] on div "追加" at bounding box center [528, 126] width 22 height 10
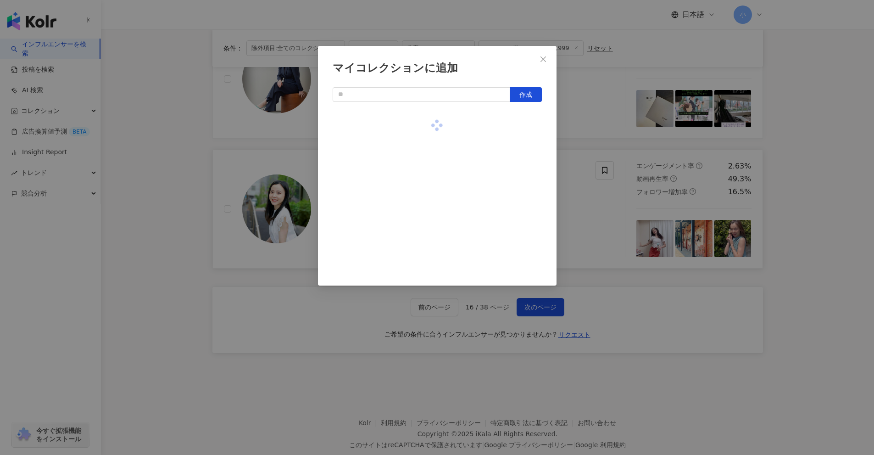
click at [618, 215] on div "マイコレクションに追加 作成" at bounding box center [437, 227] width 874 height 455
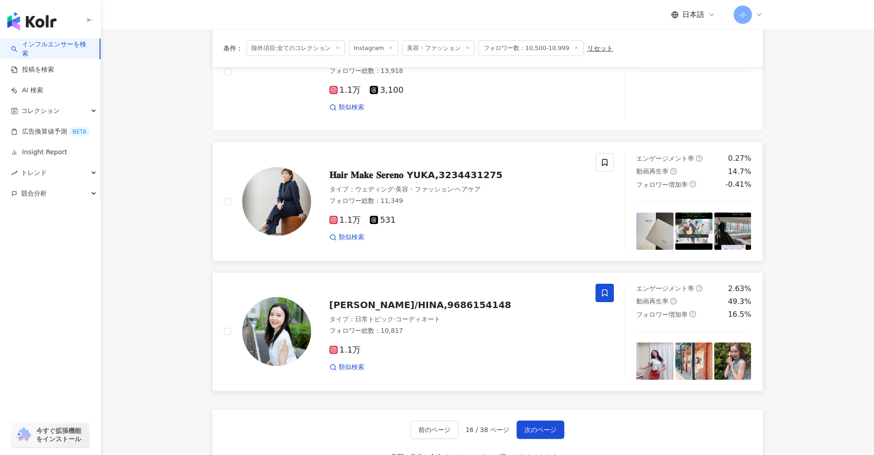
scroll to position [1282, 0]
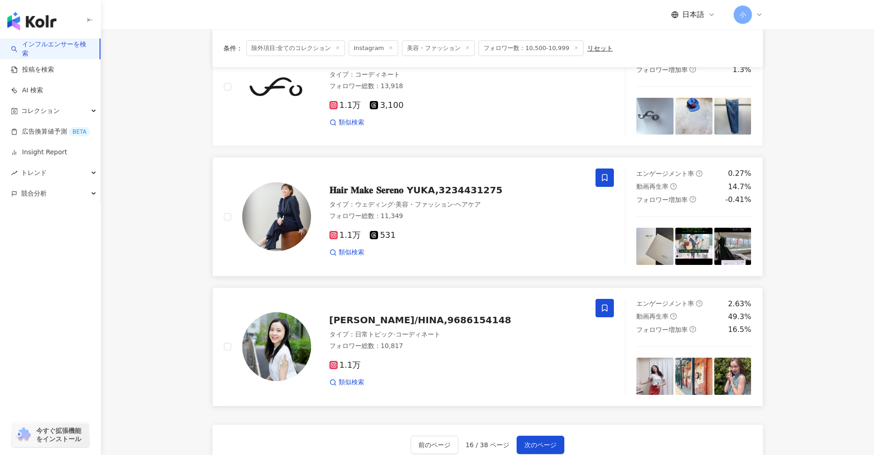
click at [606, 179] on icon at bounding box center [605, 177] width 6 height 7
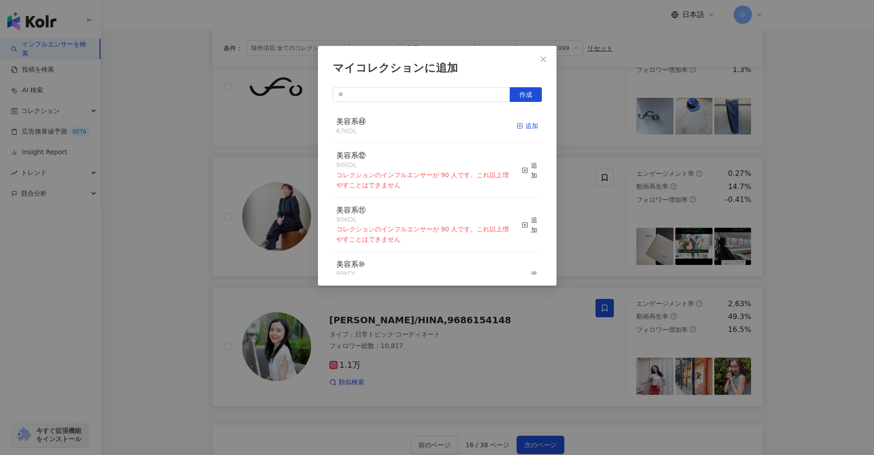
click at [518, 123] on div "追加" at bounding box center [528, 126] width 22 height 10
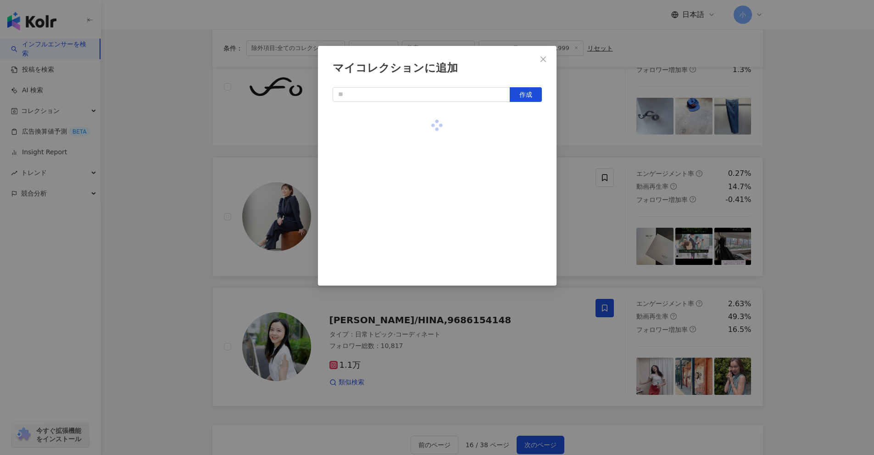
click at [820, 243] on div "マイコレクションに追加 作成" at bounding box center [437, 227] width 874 height 455
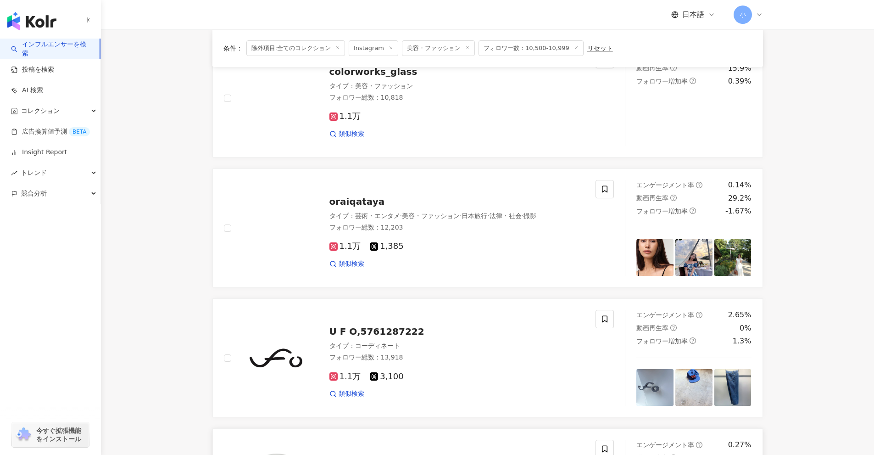
scroll to position [1007, 0]
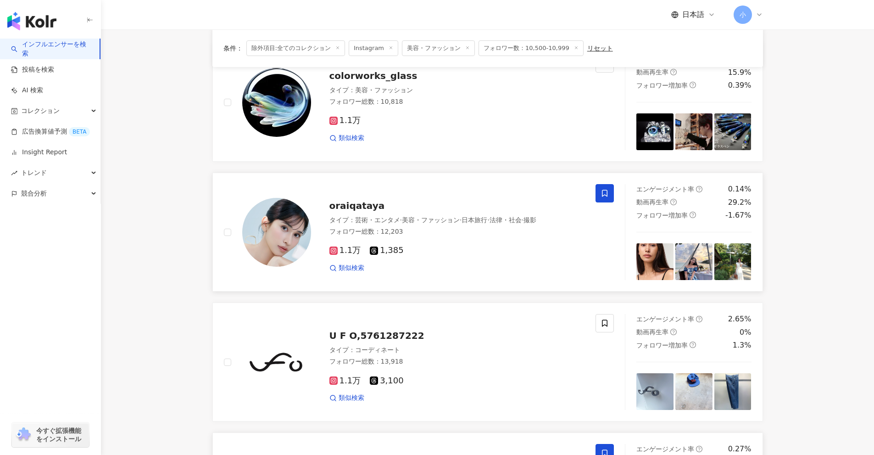
click at [598, 194] on span at bounding box center [605, 193] width 18 height 18
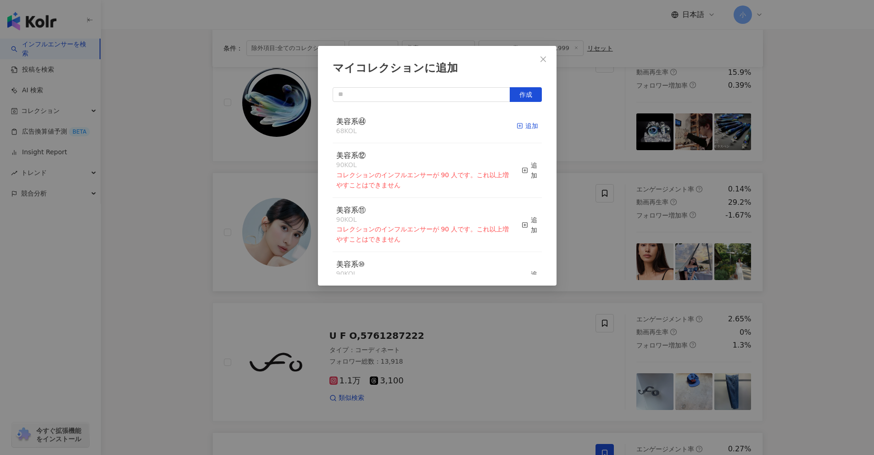
click at [519, 127] on div "追加" at bounding box center [528, 126] width 22 height 10
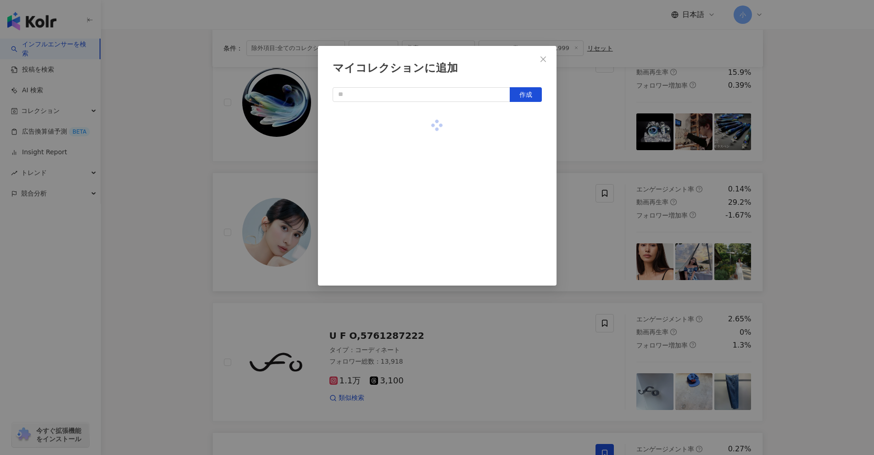
click at [795, 239] on div "マイコレクションに追加 作成" at bounding box center [437, 227] width 874 height 455
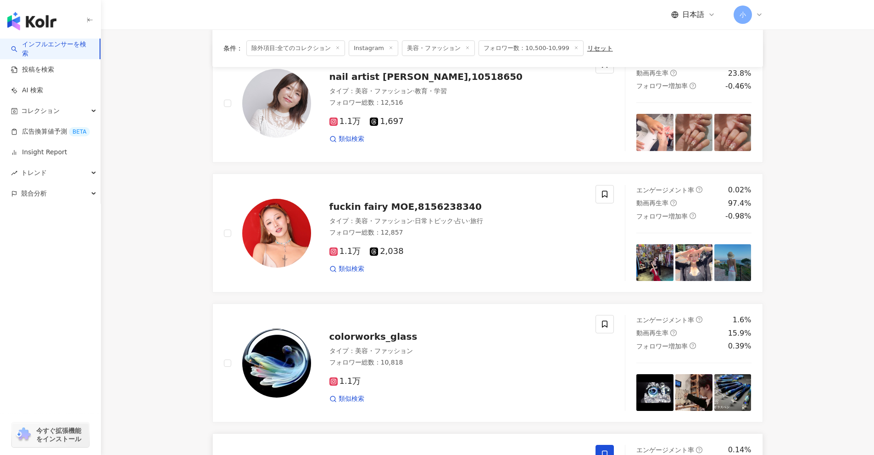
scroll to position [732, 0]
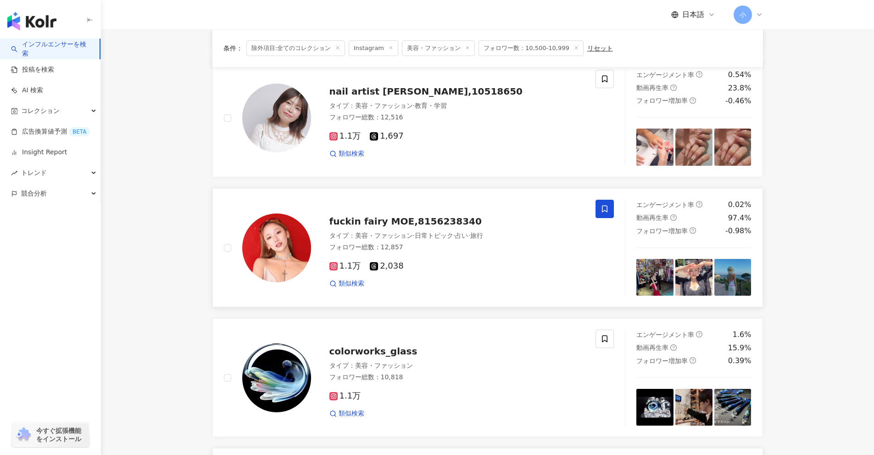
click at [604, 208] on icon at bounding box center [605, 209] width 8 height 8
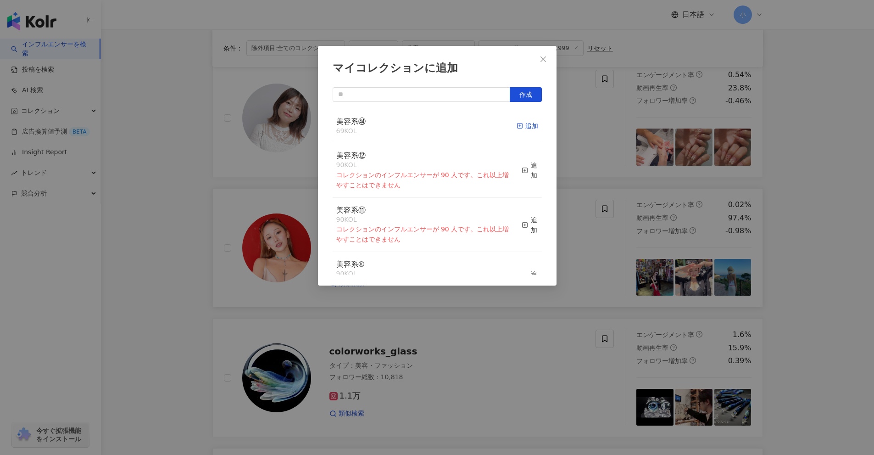
click at [521, 128] on div "追加" at bounding box center [528, 126] width 22 height 10
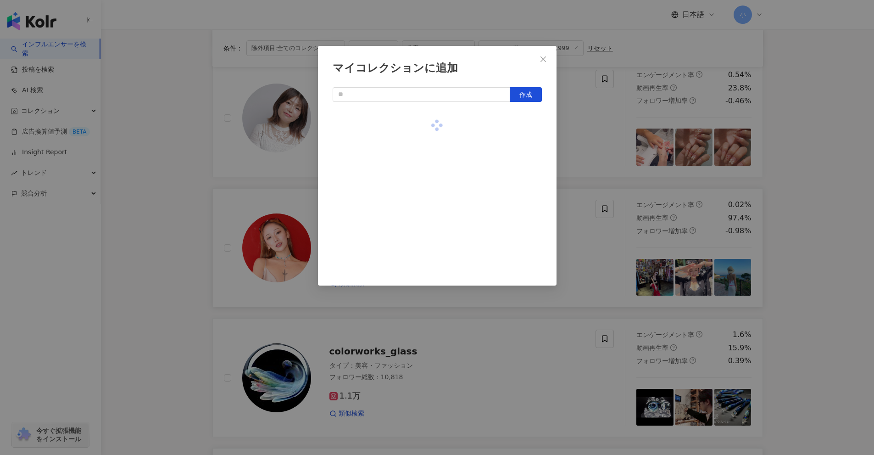
click at [823, 264] on div "マイコレクションに追加 作成" at bounding box center [437, 227] width 874 height 455
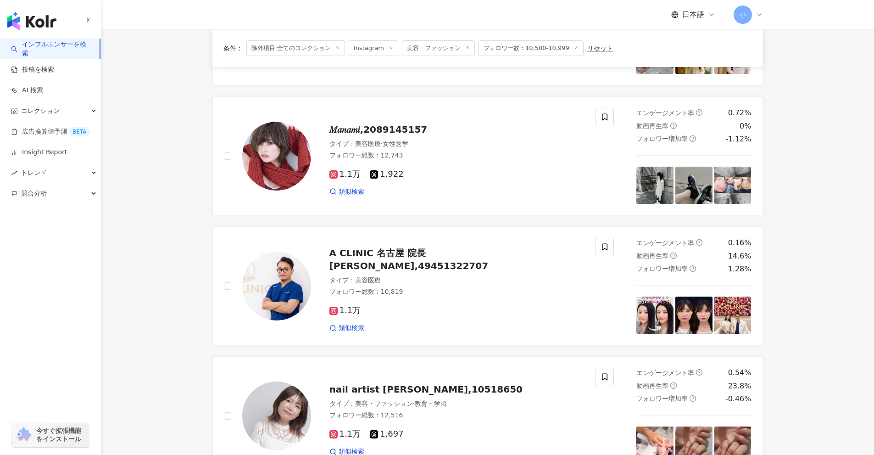
scroll to position [410, 0]
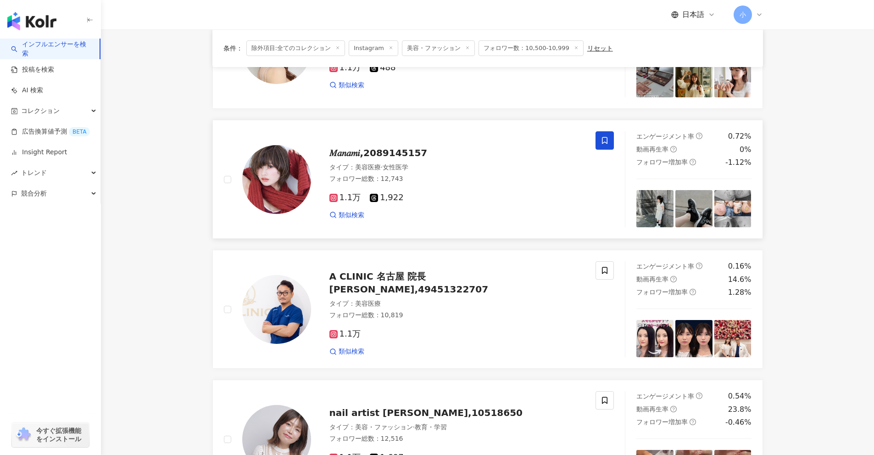
click at [604, 143] on icon at bounding box center [605, 140] width 8 height 8
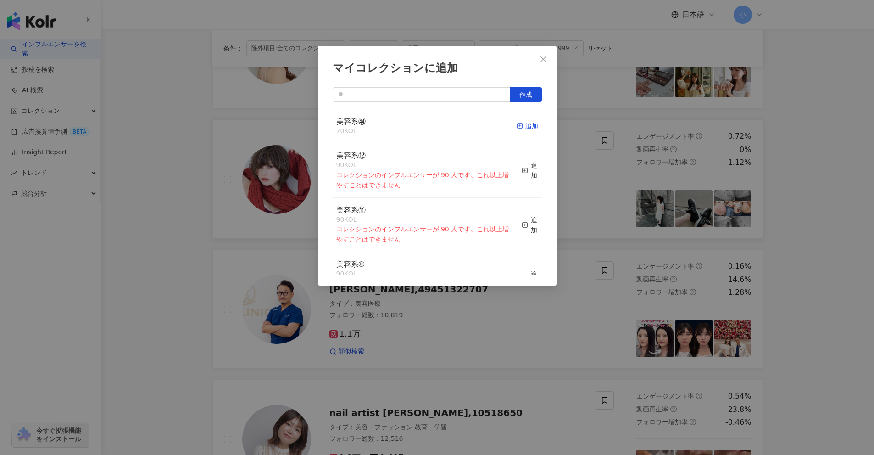
click at [517, 127] on div "追加" at bounding box center [528, 126] width 22 height 10
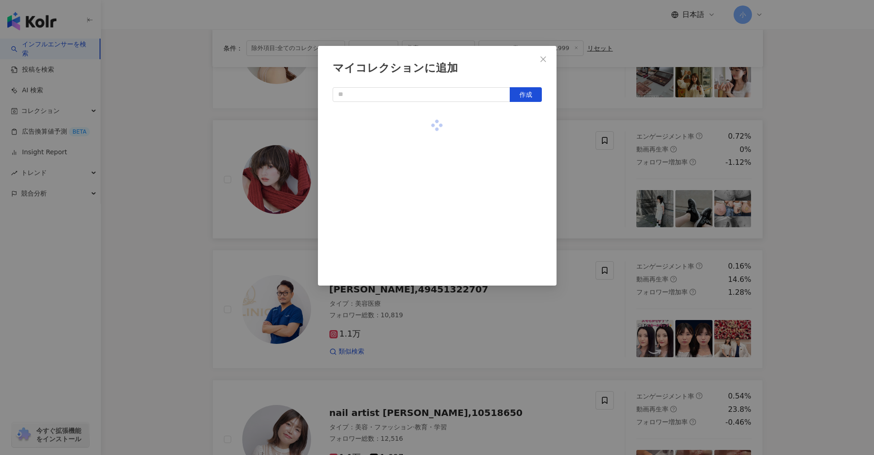
click at [812, 237] on div "マイコレクションに追加 作成" at bounding box center [437, 227] width 874 height 455
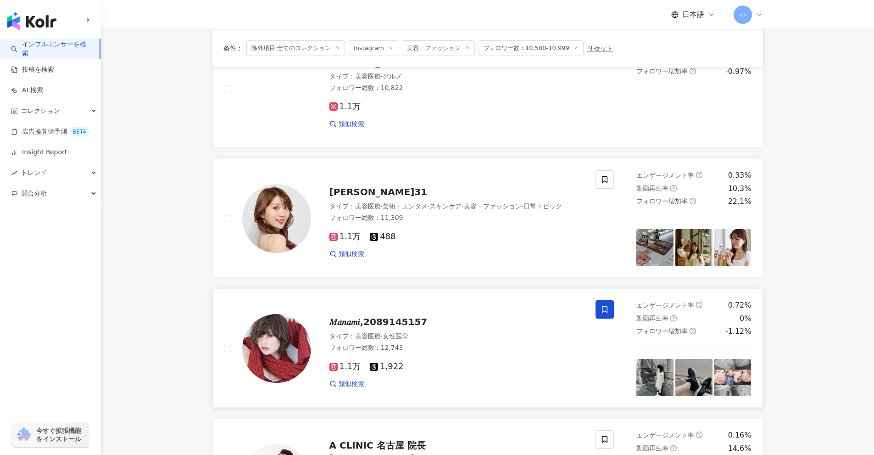
scroll to position [181, 0]
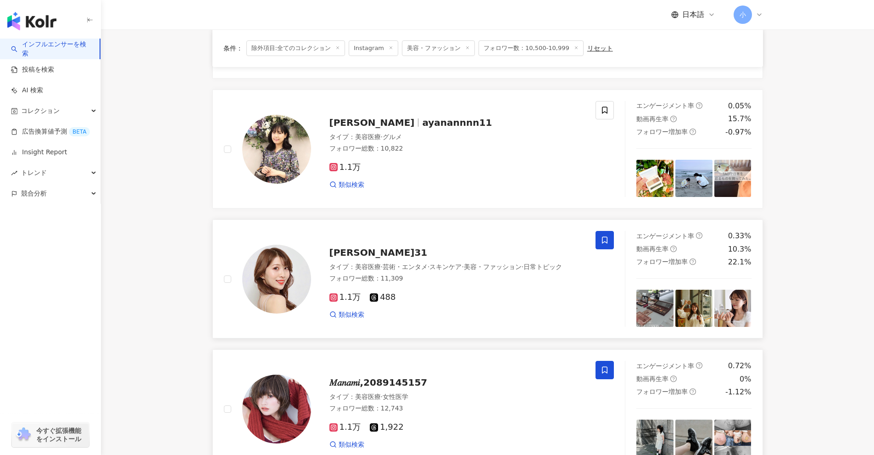
click at [607, 235] on span at bounding box center [605, 240] width 18 height 18
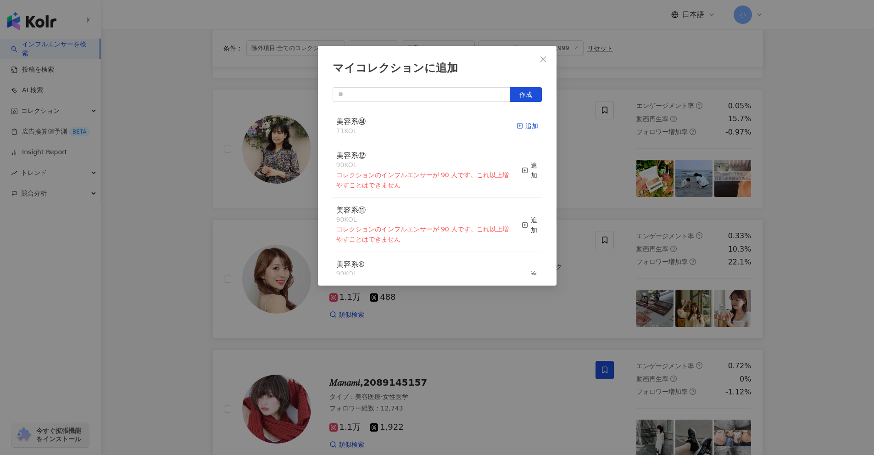
click at [517, 129] on icon "button" at bounding box center [520, 126] width 6 height 6
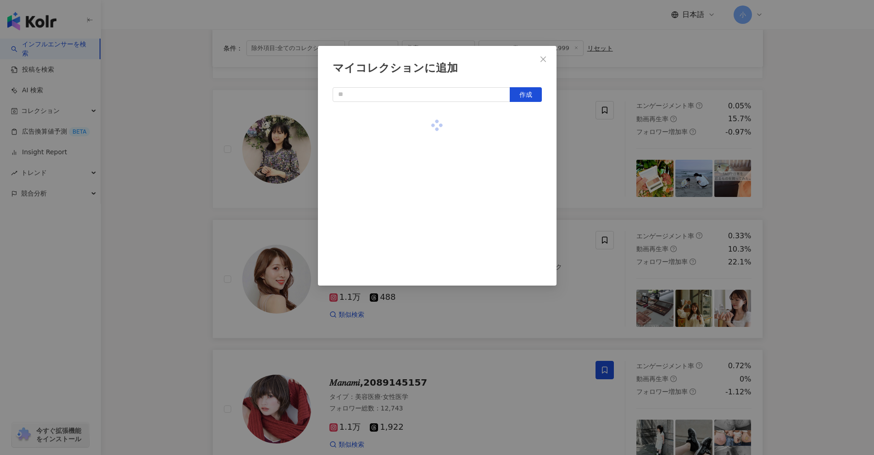
click at [813, 253] on div "マイコレクションに追加 作成" at bounding box center [437, 227] width 874 height 455
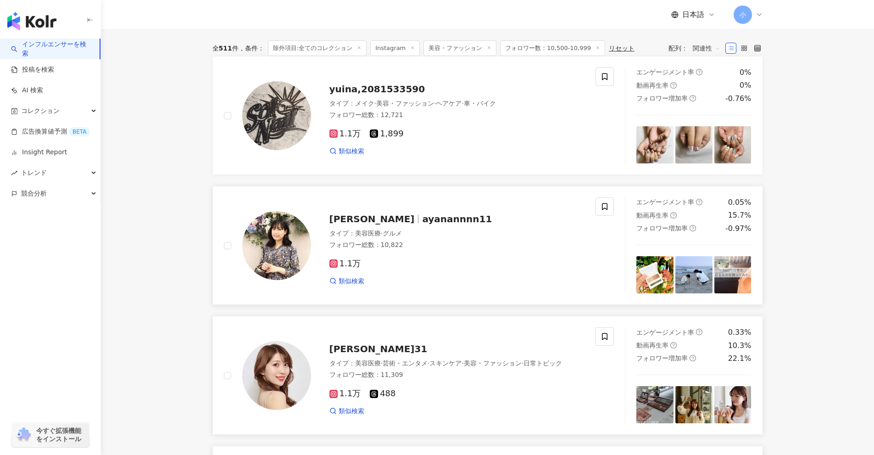
scroll to position [43, 0]
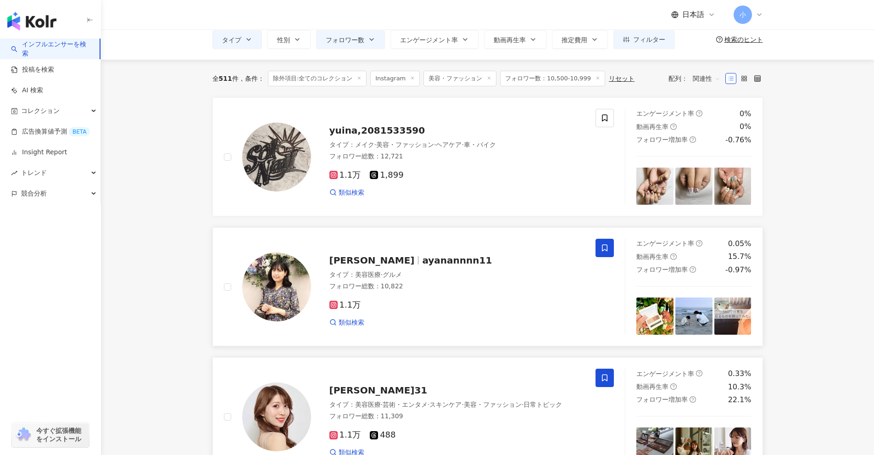
click at [610, 243] on span at bounding box center [605, 248] width 18 height 18
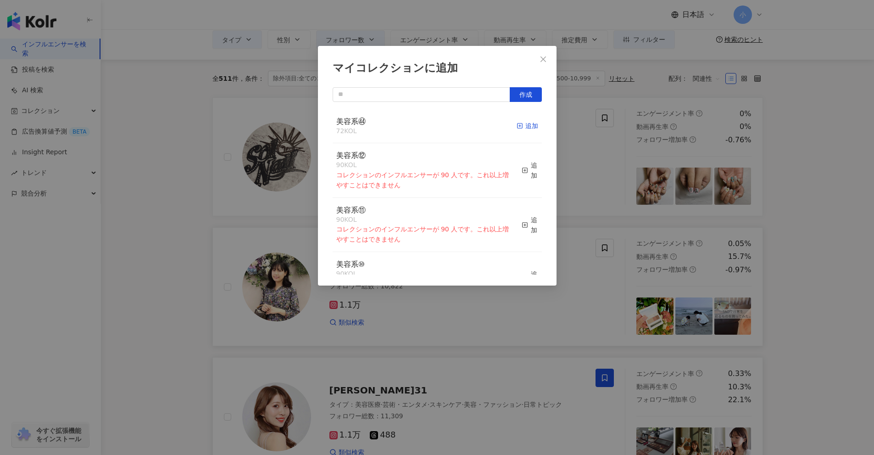
click at [521, 128] on div "追加" at bounding box center [528, 126] width 22 height 10
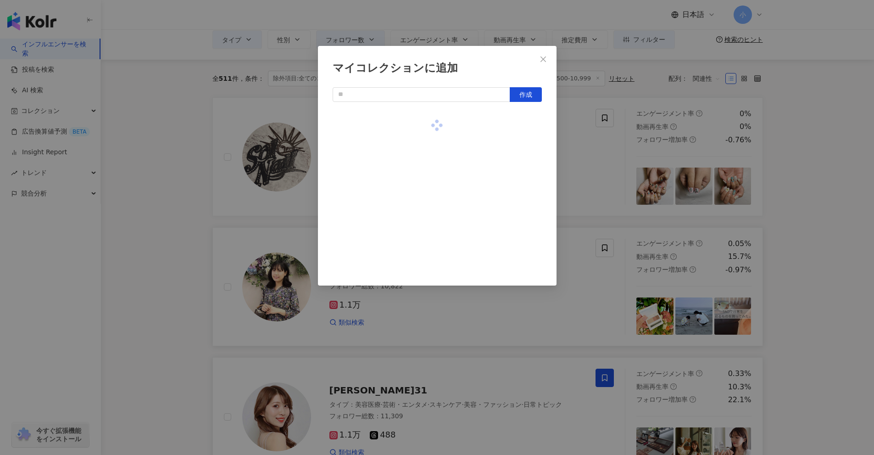
click at [824, 220] on div "マイコレクションに追加 作成" at bounding box center [437, 227] width 874 height 455
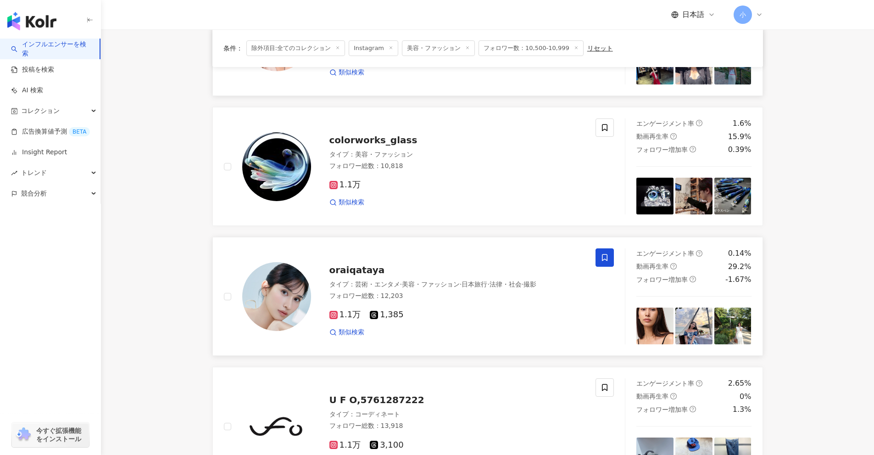
scroll to position [1443, 0]
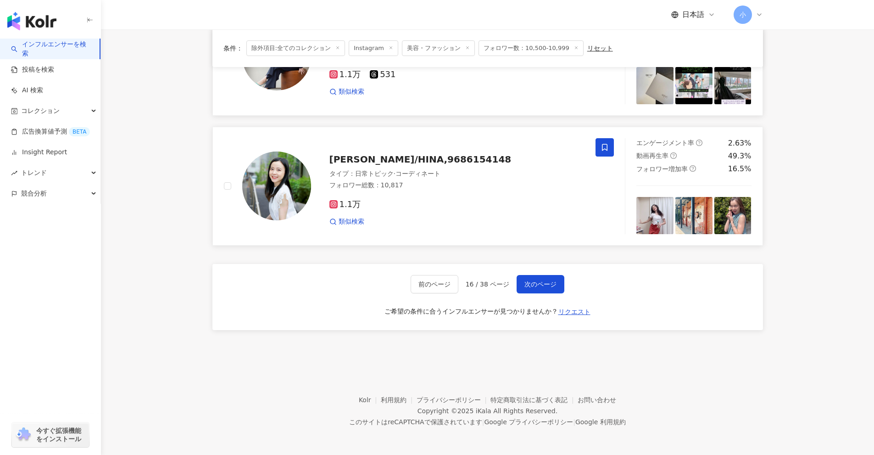
drag, startPoint x: 824, startPoint y: 220, endPoint x: 776, endPoint y: 350, distance: 138.5
click at [554, 287] on span "次のページ" at bounding box center [541, 283] width 32 height 7
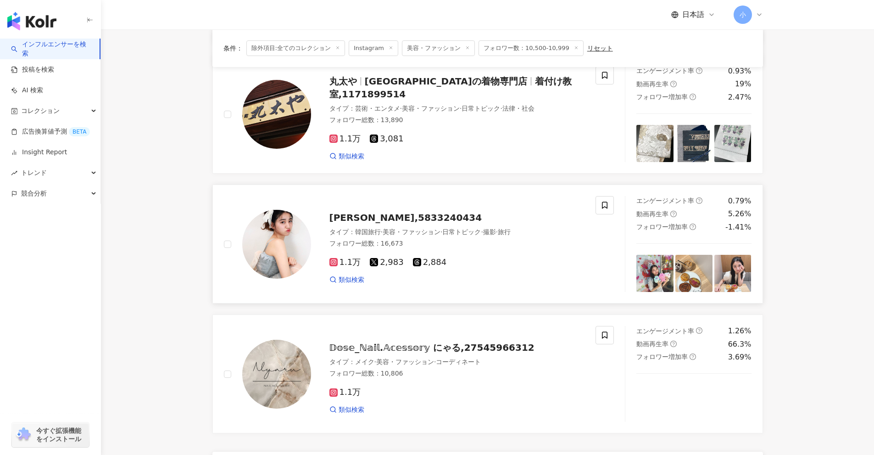
scroll to position [1259, 0]
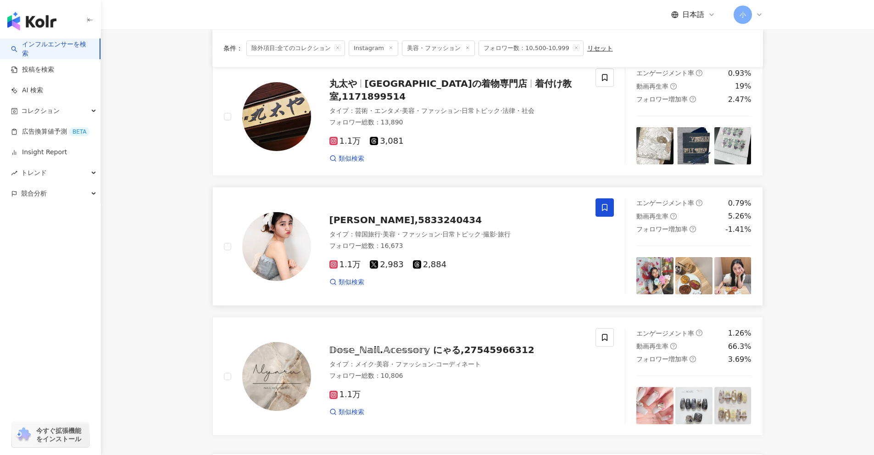
click at [605, 204] on icon at bounding box center [605, 207] width 6 height 7
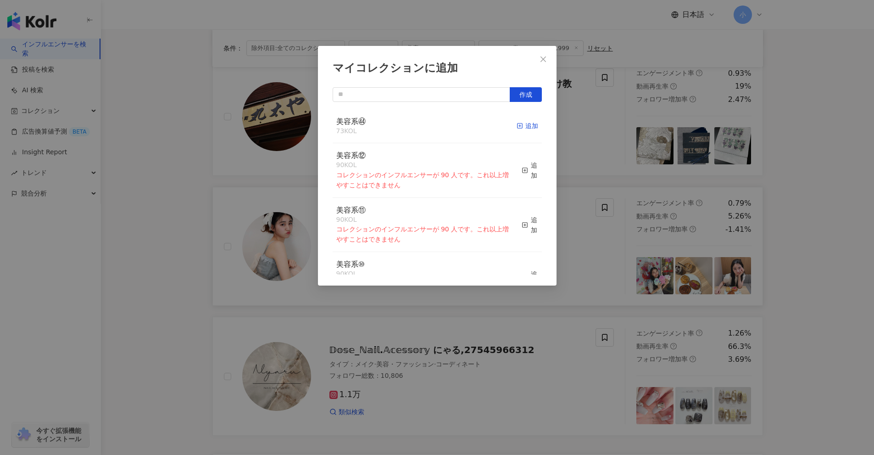
click at [524, 128] on div "追加" at bounding box center [528, 126] width 22 height 10
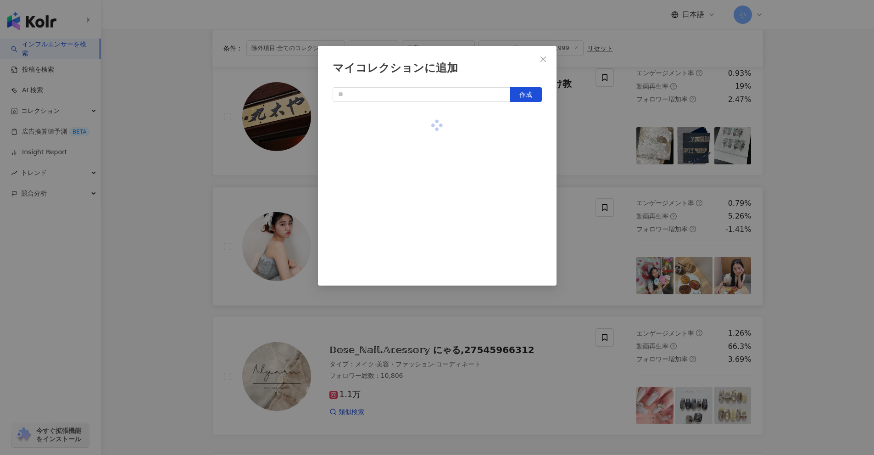
click at [605, 143] on div "マイコレクションに追加 作成" at bounding box center [437, 227] width 874 height 455
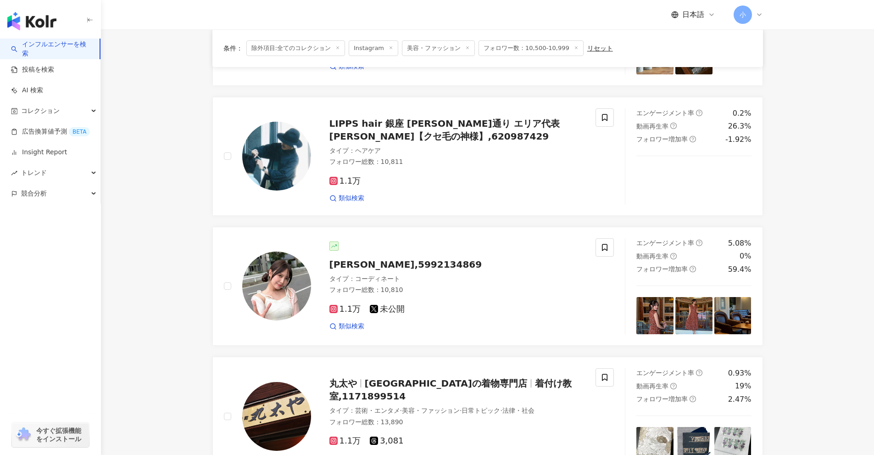
scroll to position [938, 0]
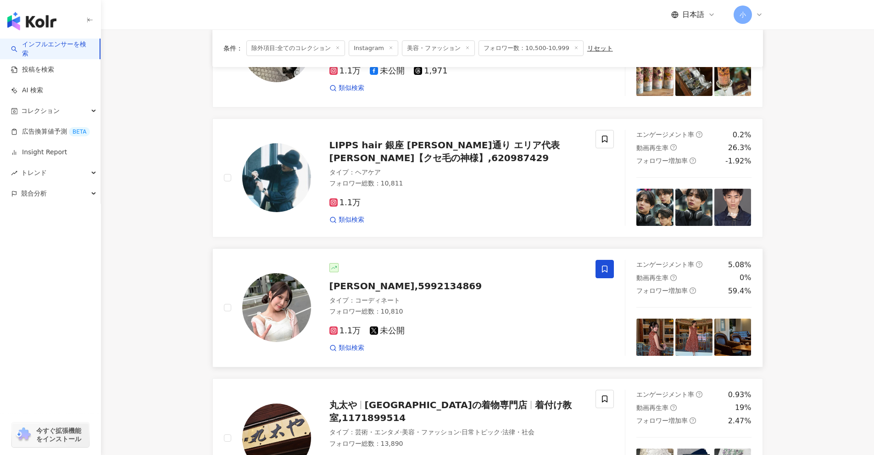
click at [600, 260] on span at bounding box center [605, 269] width 18 height 18
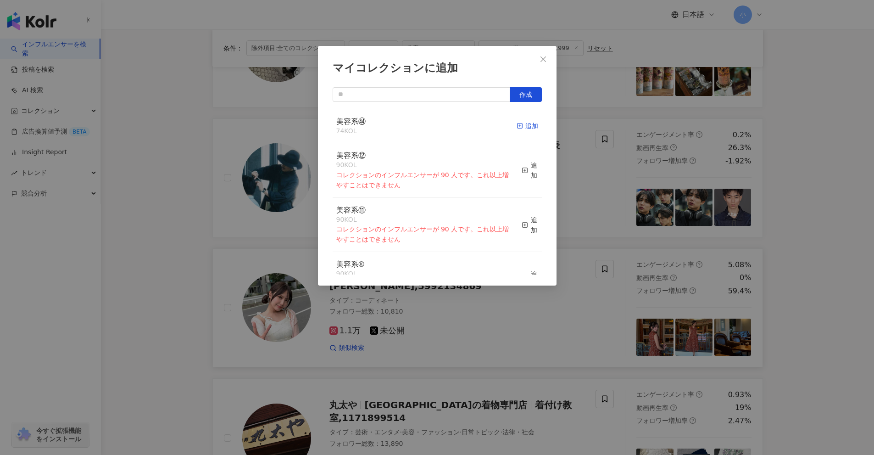
click at [523, 127] on div "追加" at bounding box center [528, 126] width 22 height 10
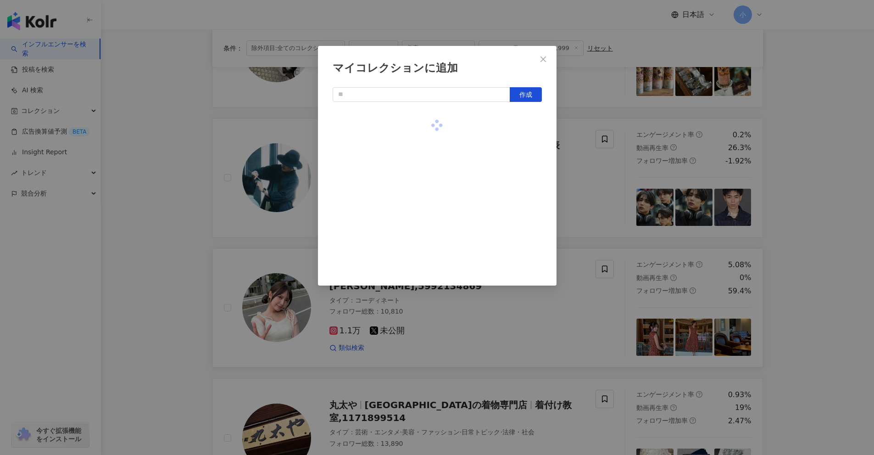
click at [817, 250] on div "マイコレクションに追加 作成" at bounding box center [437, 227] width 874 height 455
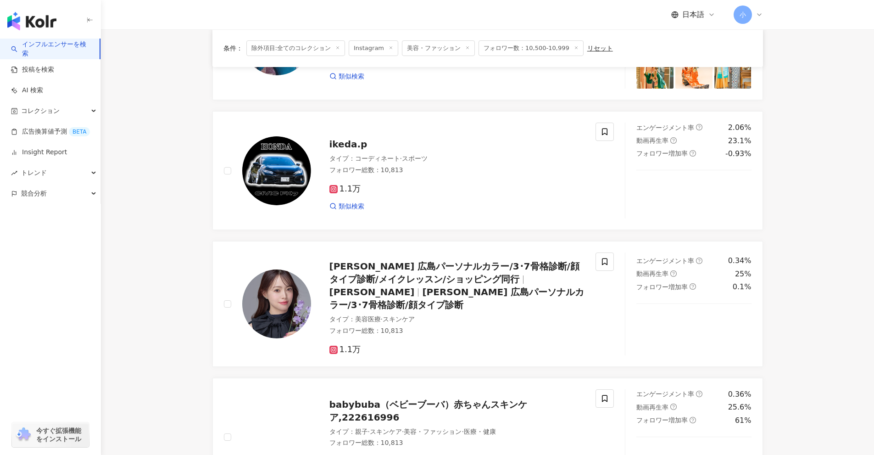
scroll to position [387, 0]
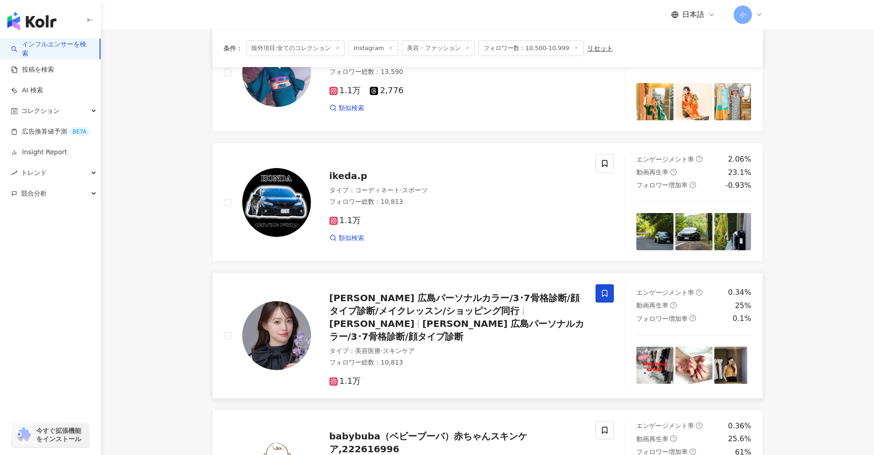
click at [602, 300] on span at bounding box center [605, 293] width 18 height 18
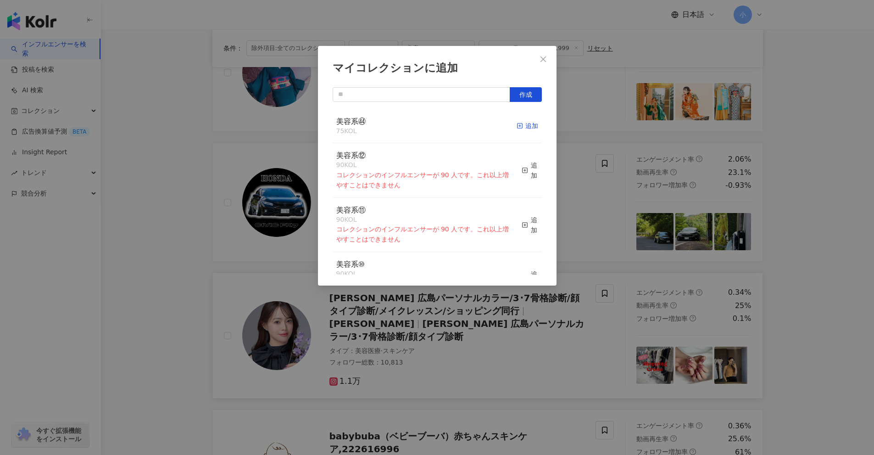
click at [525, 128] on div "追加" at bounding box center [528, 126] width 22 height 10
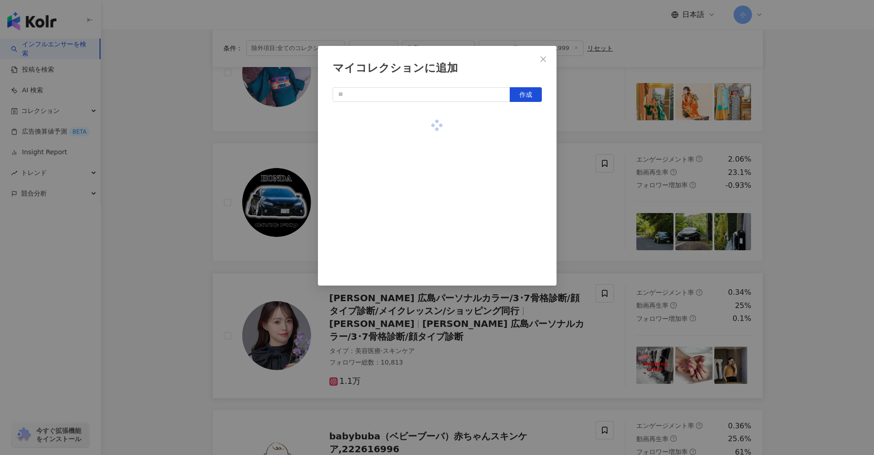
click at [616, 198] on div "マイコレクションに追加 作成" at bounding box center [437, 227] width 874 height 455
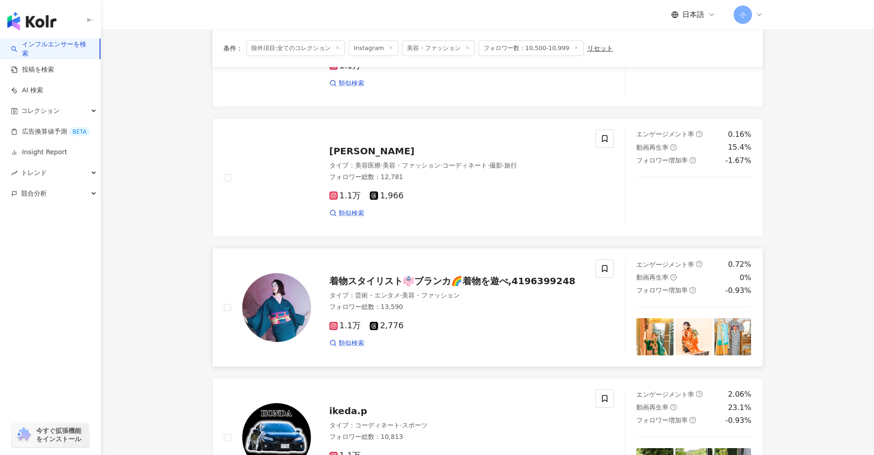
scroll to position [112, 0]
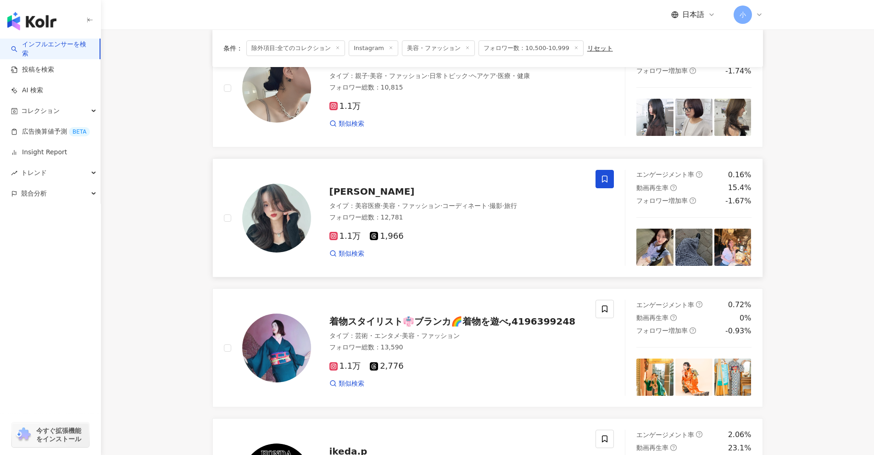
click at [606, 175] on icon at bounding box center [605, 179] width 8 height 8
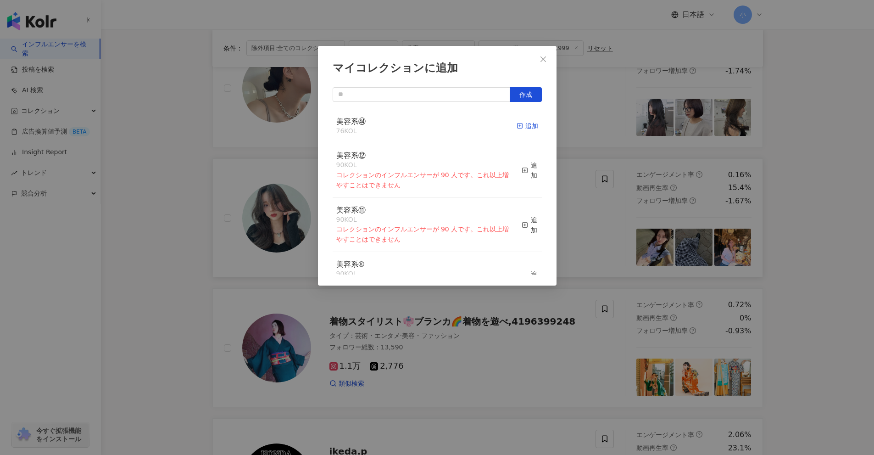
click at [524, 129] on div "追加" at bounding box center [528, 126] width 22 height 10
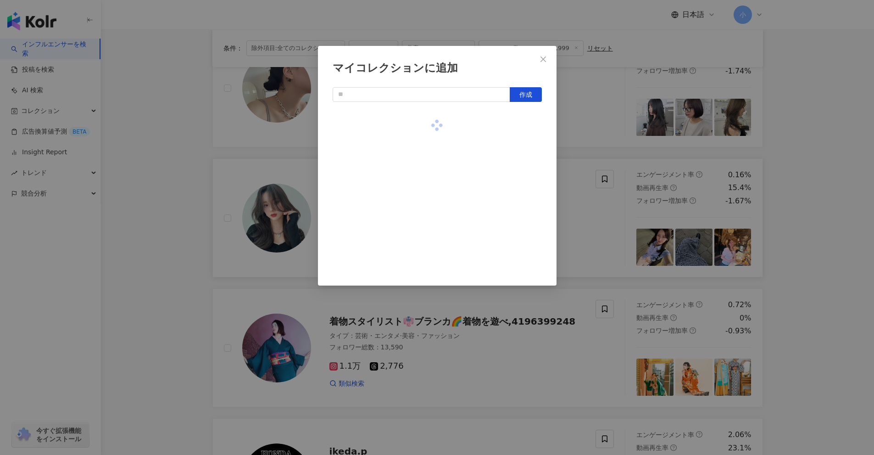
click at [581, 191] on div "マイコレクションに追加 作成" at bounding box center [437, 227] width 874 height 455
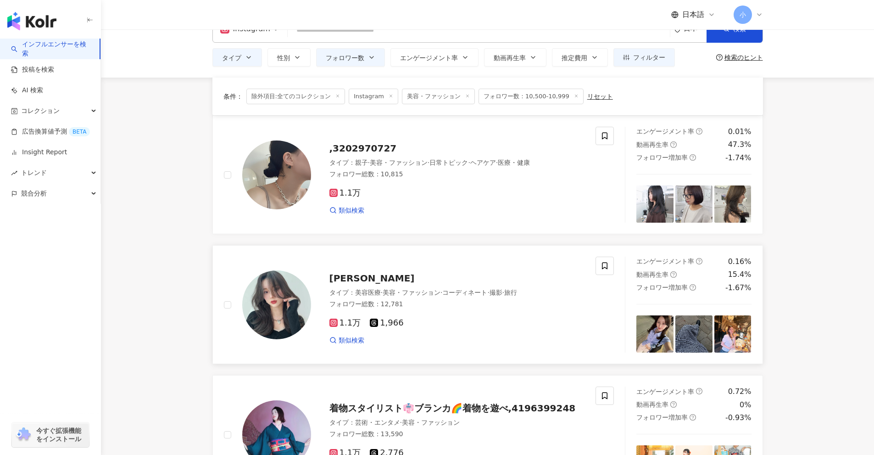
scroll to position [0, 0]
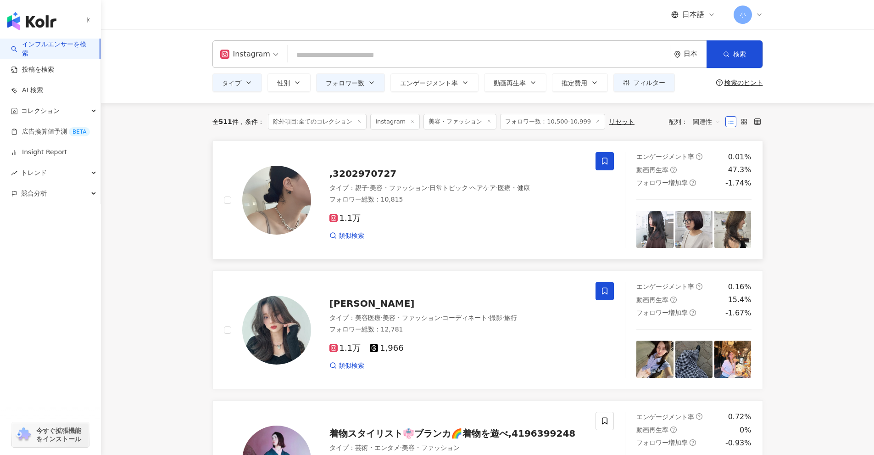
click at [609, 169] on span at bounding box center [605, 161] width 18 height 18
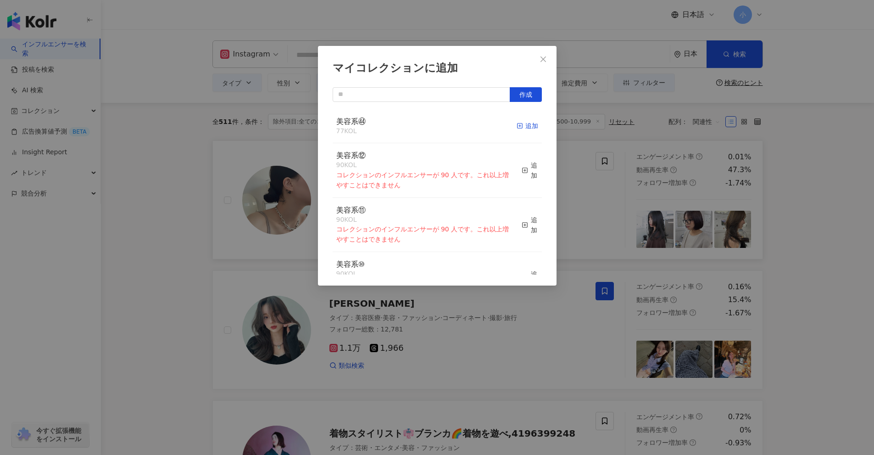
click at [517, 124] on icon "button" at bounding box center [520, 126] width 6 height 6
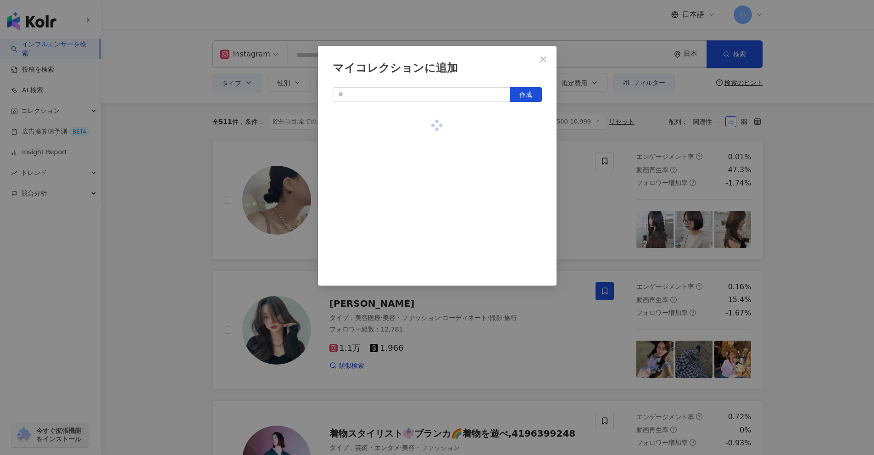
click at [832, 235] on div "マイコレクションに追加 作成" at bounding box center [437, 227] width 874 height 455
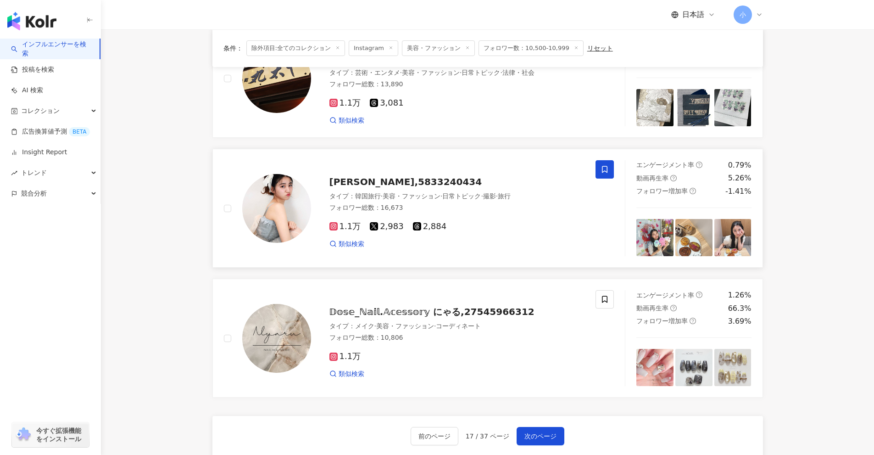
scroll to position [1443, 0]
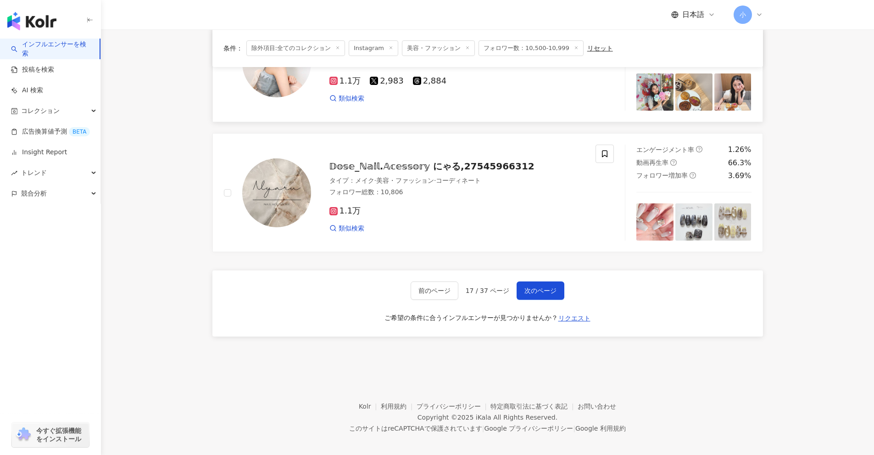
drag, startPoint x: 823, startPoint y: 222, endPoint x: 791, endPoint y: 352, distance: 134.6
click at [556, 282] on button "次のページ" at bounding box center [541, 290] width 48 height 18
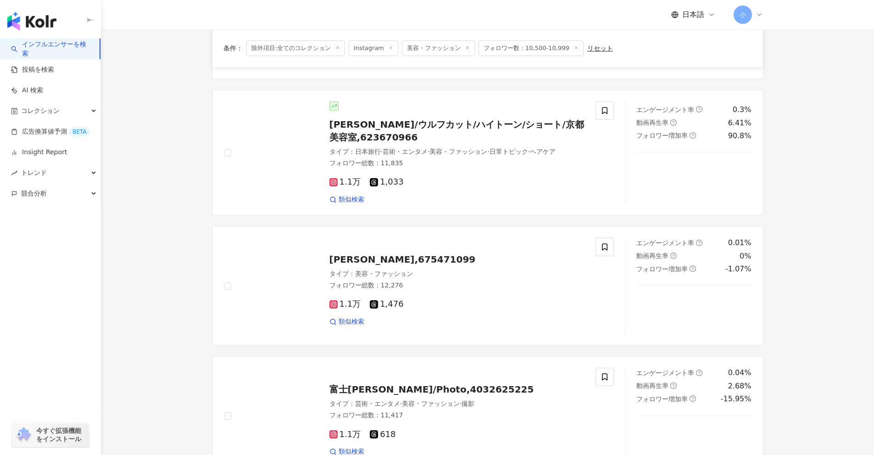
scroll to position [1459, 0]
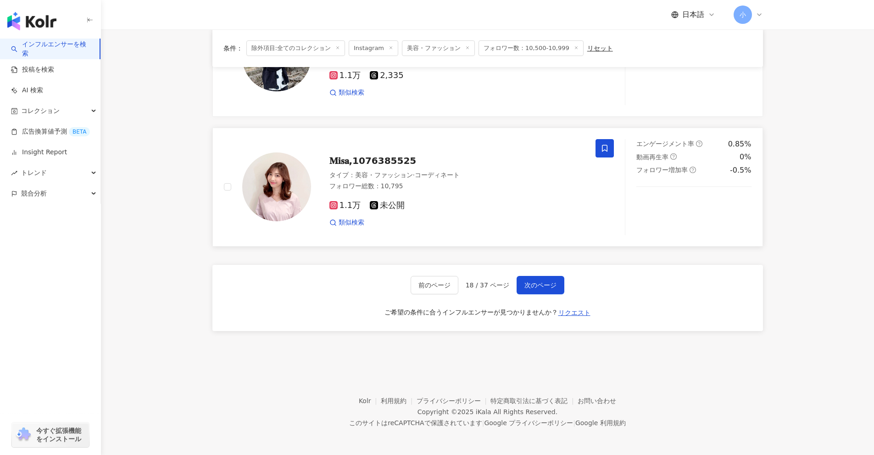
click at [609, 147] on span at bounding box center [605, 148] width 18 height 18
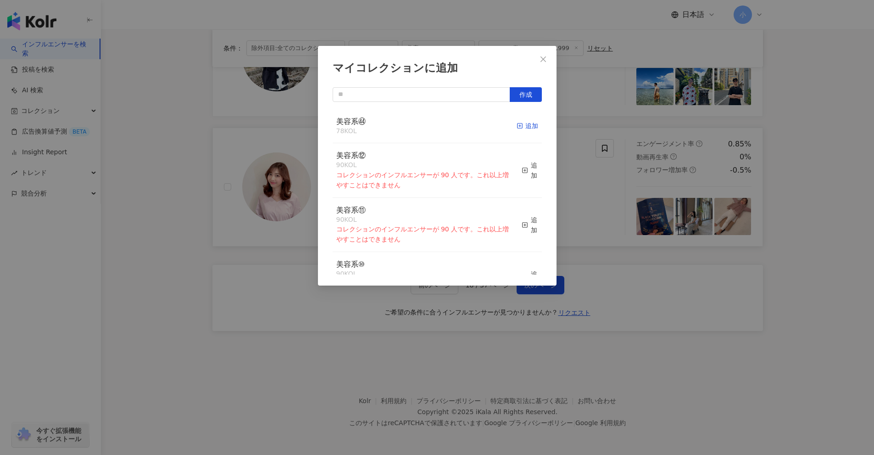
click at [524, 130] on div "追加" at bounding box center [528, 126] width 22 height 10
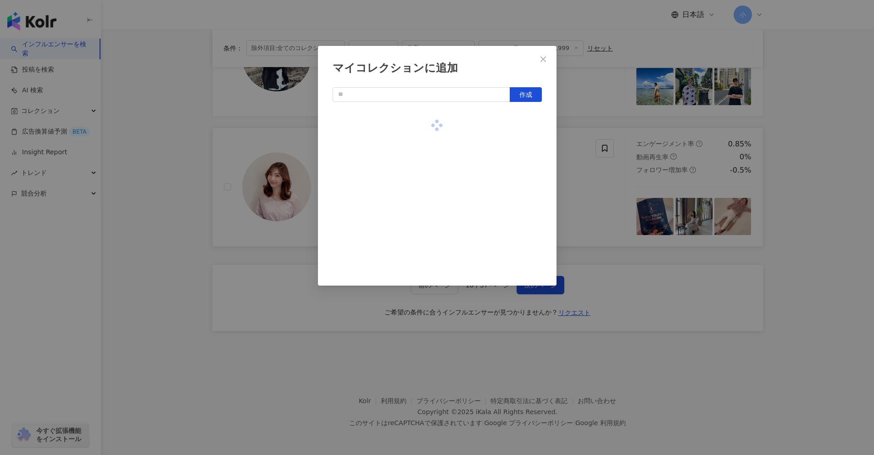
click at [805, 239] on div "マイコレクションに追加 作成" at bounding box center [437, 227] width 874 height 455
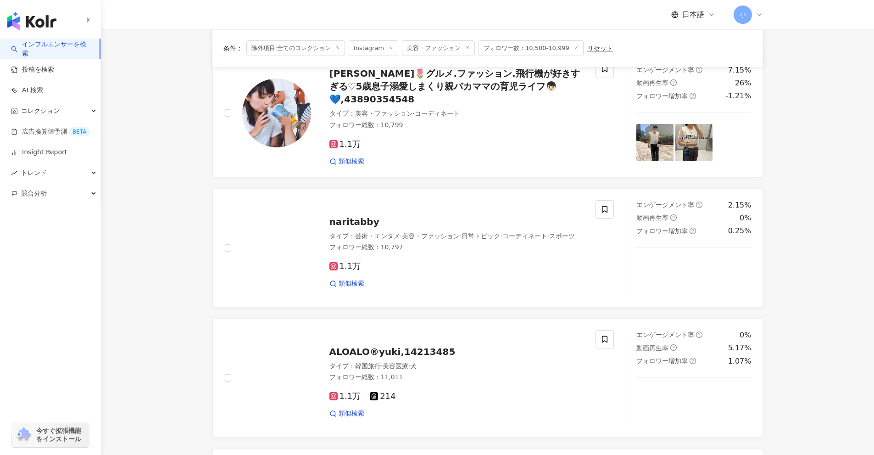
scroll to position [862, 0]
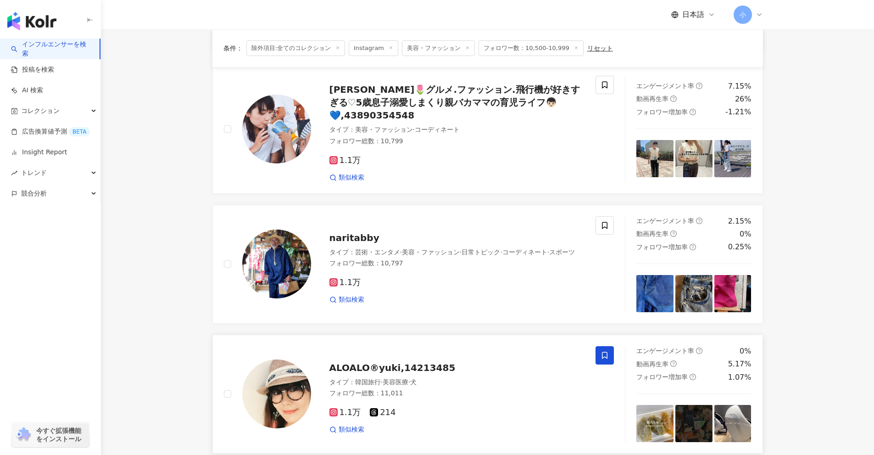
click at [604, 356] on icon at bounding box center [605, 355] width 6 height 7
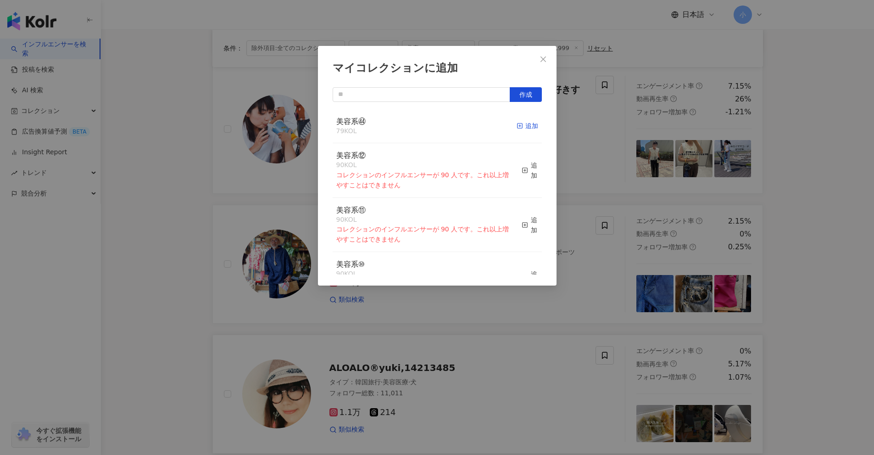
click at [517, 122] on div "追加" at bounding box center [528, 126] width 22 height 10
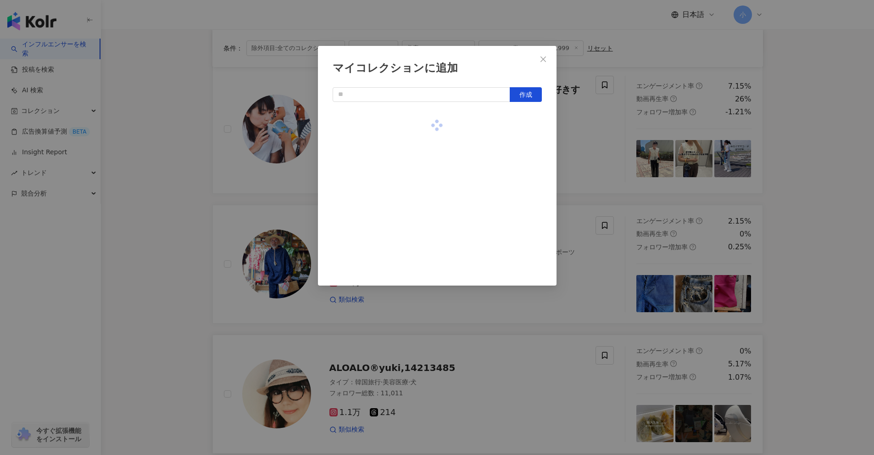
click at [592, 151] on div "マイコレクションに追加 作成" at bounding box center [437, 227] width 874 height 455
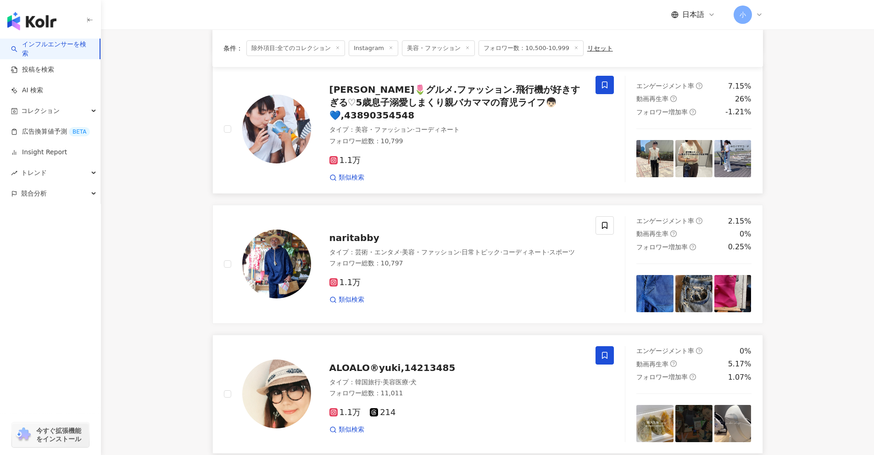
click at [609, 84] on icon at bounding box center [605, 85] width 8 height 8
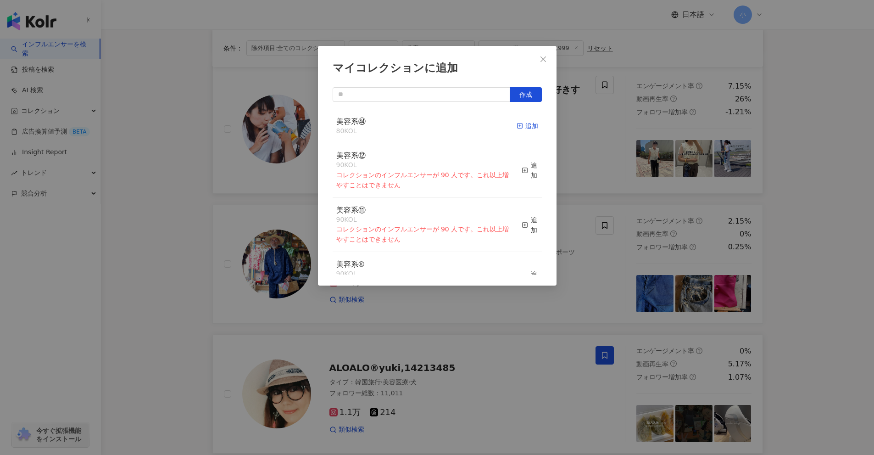
click at [517, 124] on div "追加" at bounding box center [528, 126] width 22 height 10
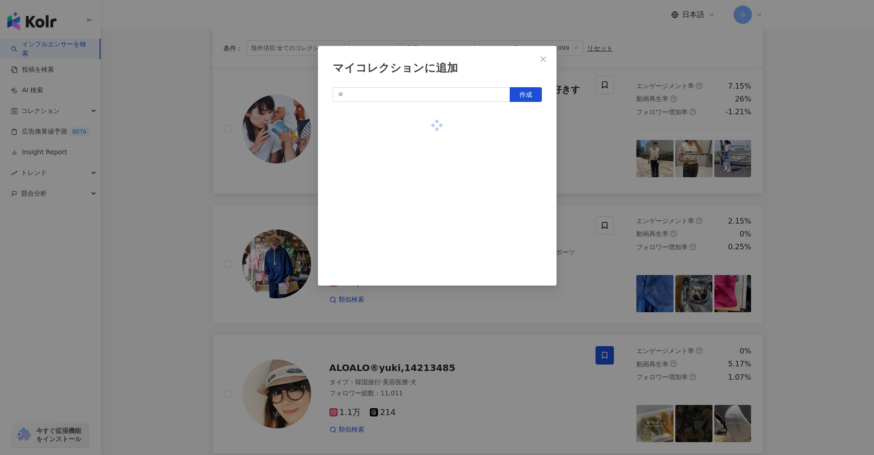
click at [597, 136] on div "マイコレクションに追加 作成" at bounding box center [437, 227] width 874 height 455
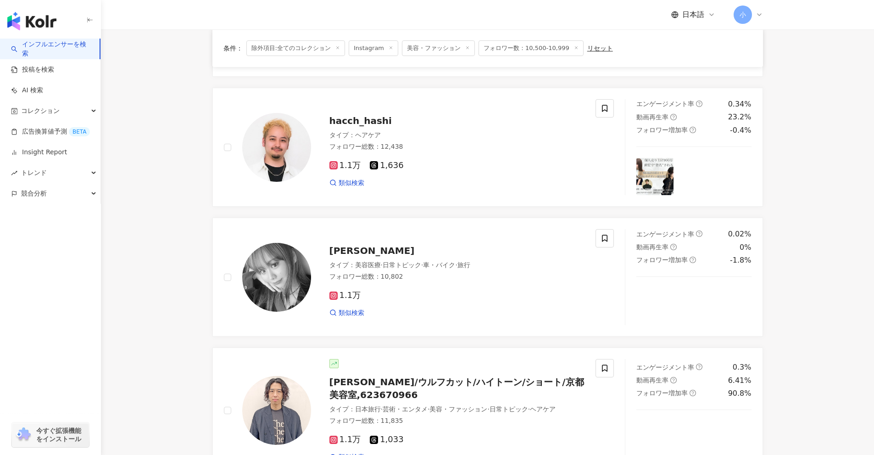
scroll to position [173, 0]
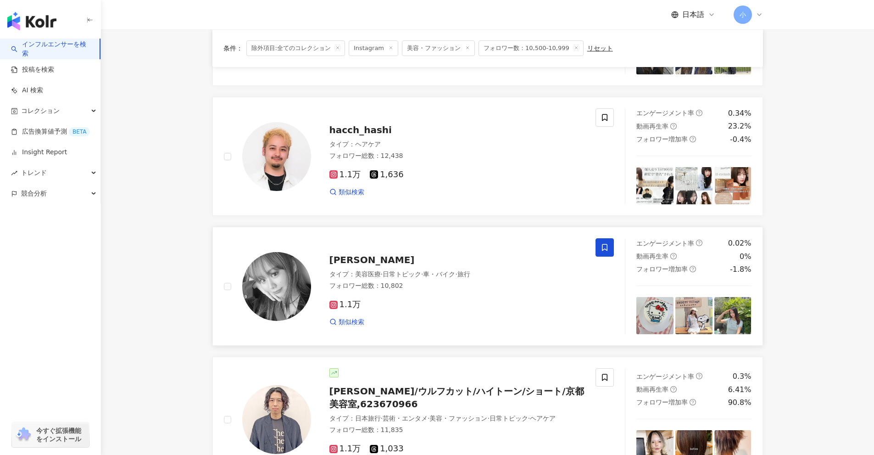
click at [600, 243] on span at bounding box center [605, 247] width 18 height 18
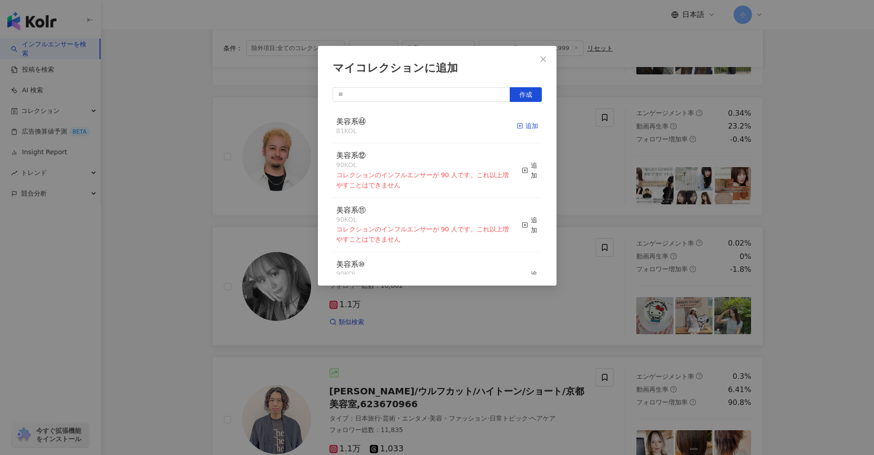
click at [522, 127] on div "追加" at bounding box center [528, 126] width 22 height 10
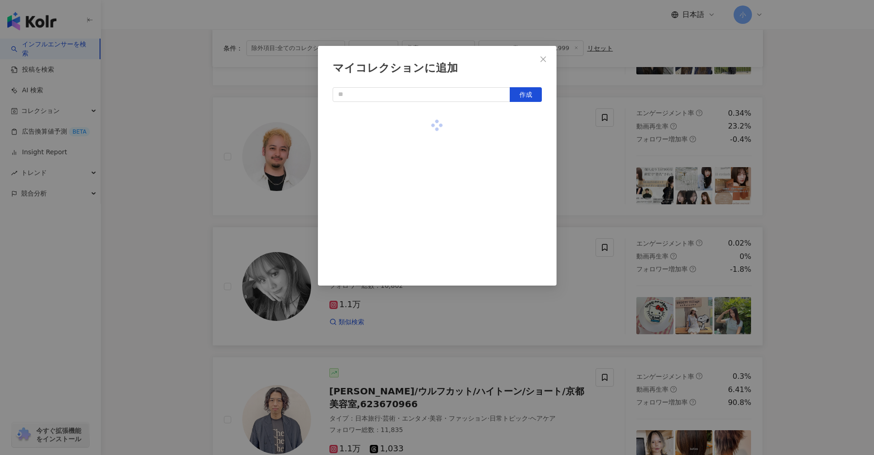
click at [792, 226] on div "マイコレクションに追加 作成" at bounding box center [437, 227] width 874 height 455
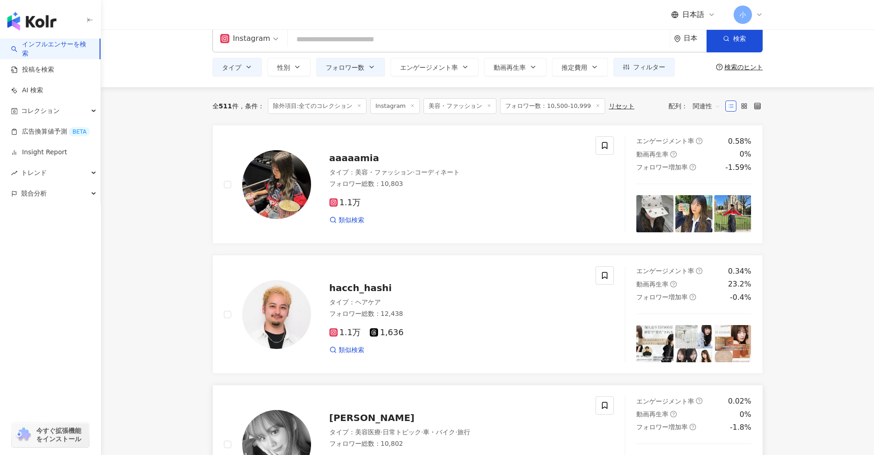
scroll to position [0, 0]
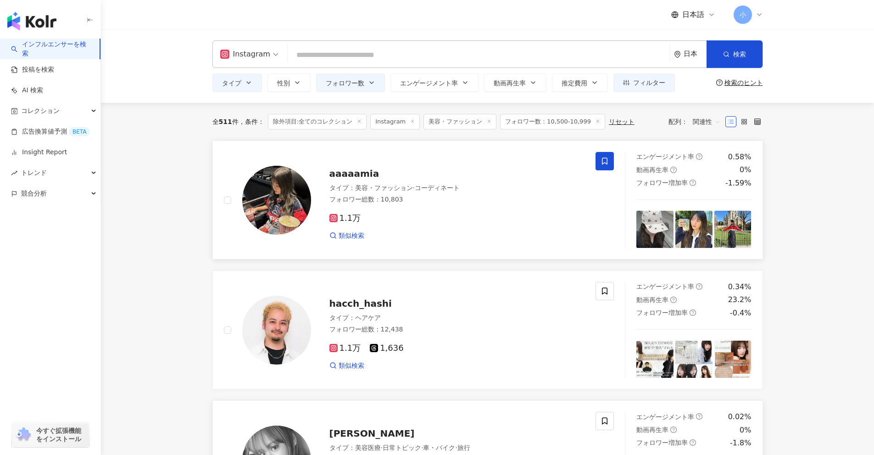
click at [608, 165] on icon at bounding box center [605, 161] width 8 height 8
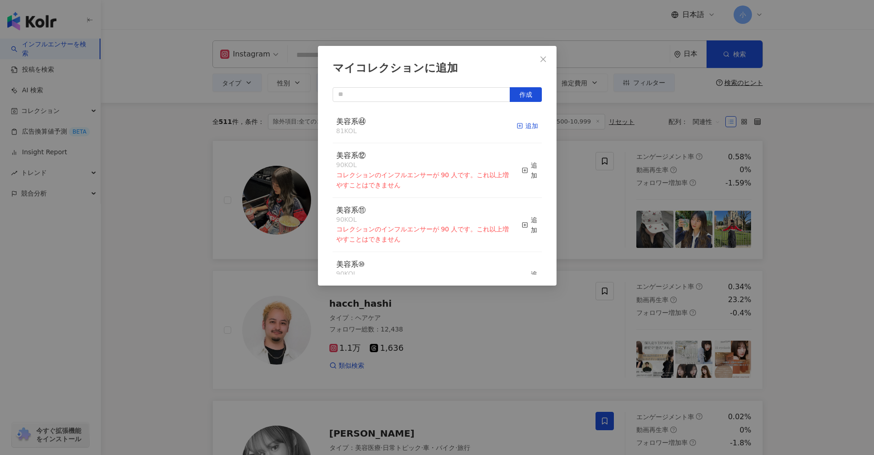
click at [517, 127] on icon "button" at bounding box center [520, 126] width 6 height 6
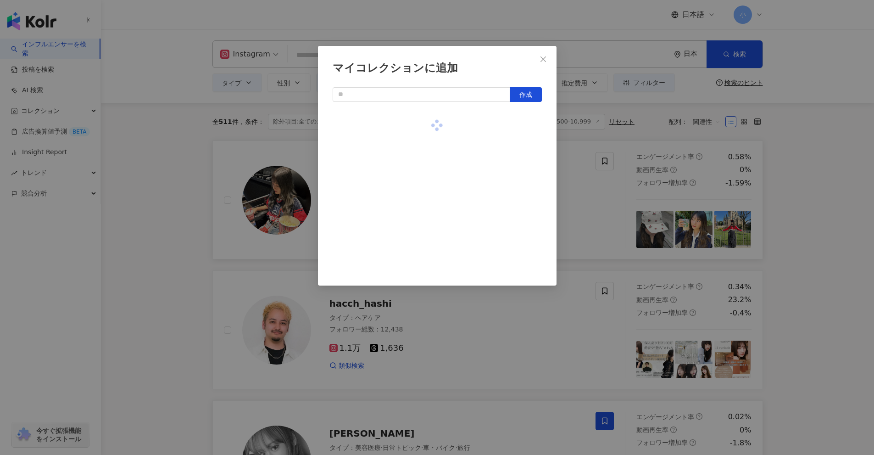
click at [824, 235] on div "マイコレクションに追加 作成" at bounding box center [437, 227] width 874 height 455
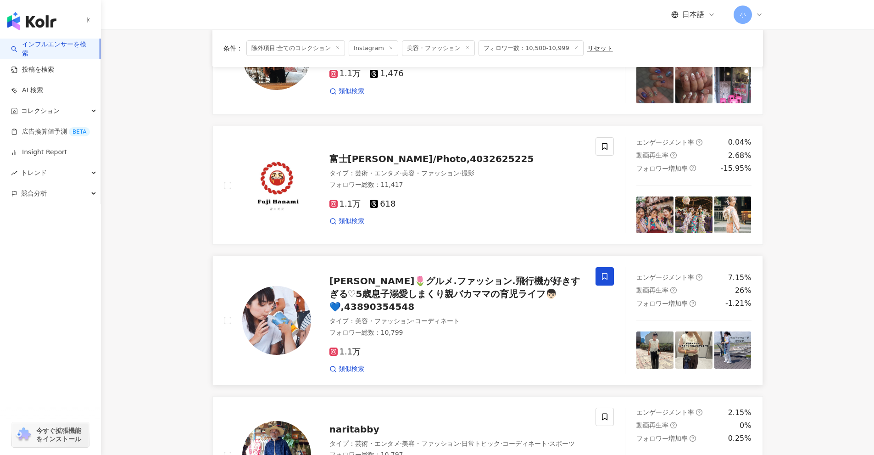
scroll to position [1459, 0]
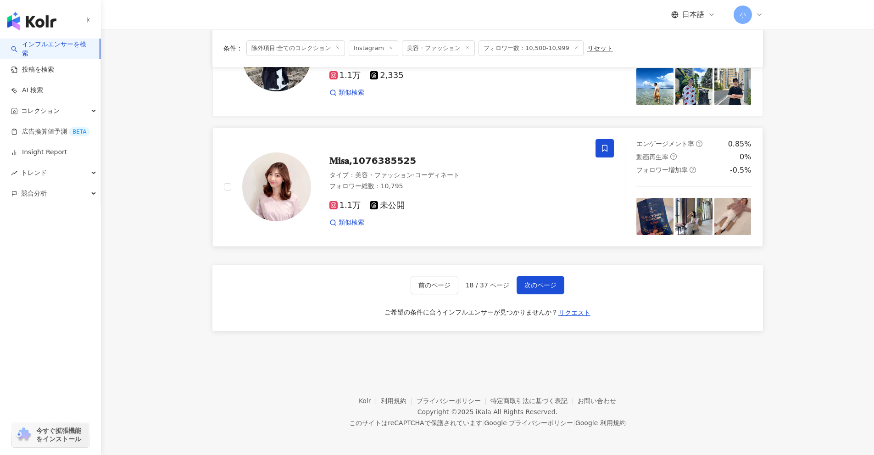
drag, startPoint x: 833, startPoint y: 227, endPoint x: 816, endPoint y: 454, distance: 227.8
click at [553, 286] on span "次のページ" at bounding box center [541, 284] width 32 height 7
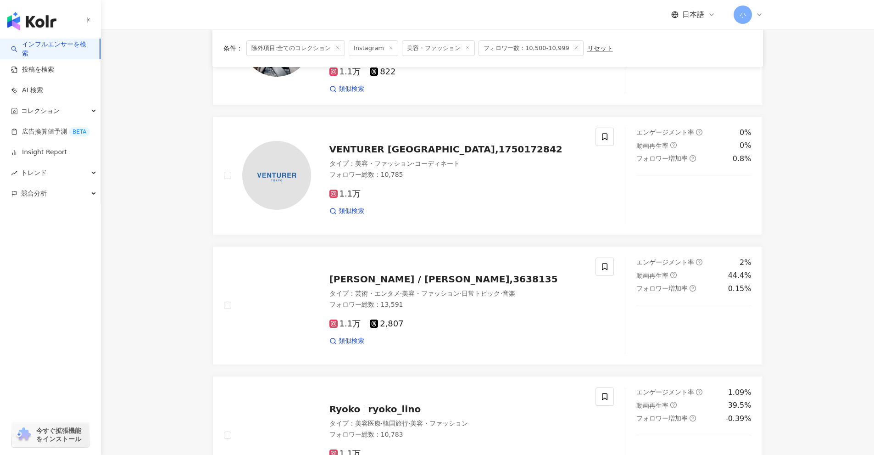
scroll to position [1540, 0]
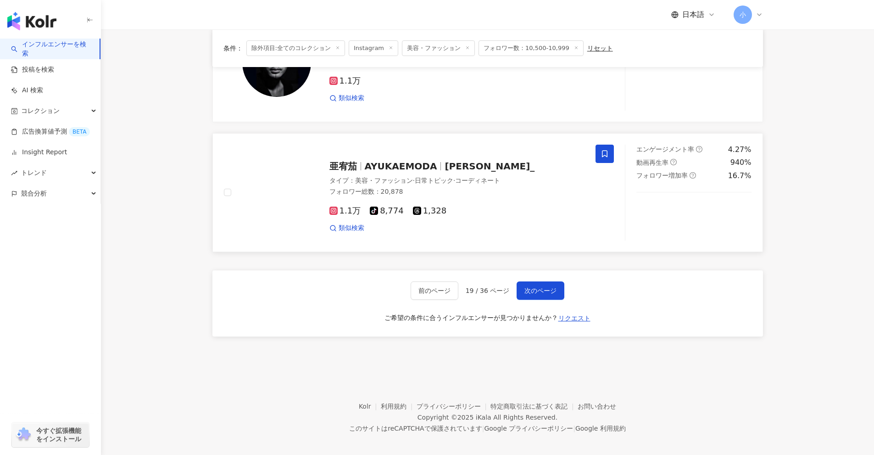
click at [605, 150] on icon at bounding box center [605, 154] width 8 height 8
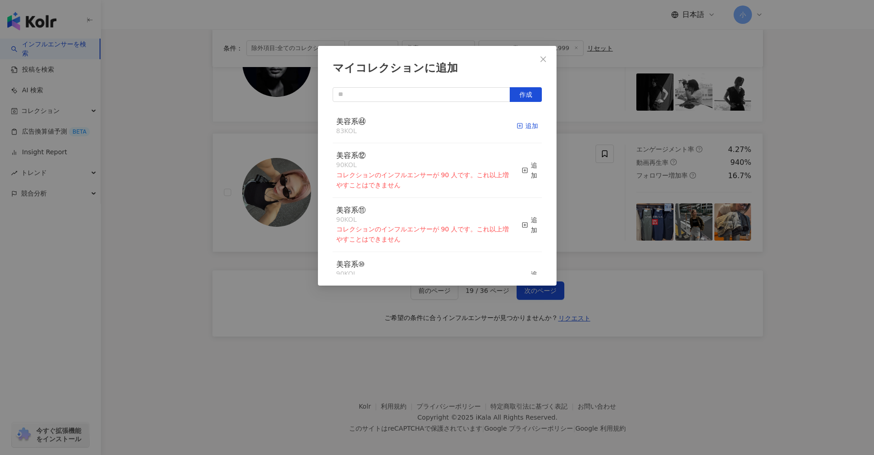
click at [517, 124] on icon "button" at bounding box center [520, 126] width 6 height 6
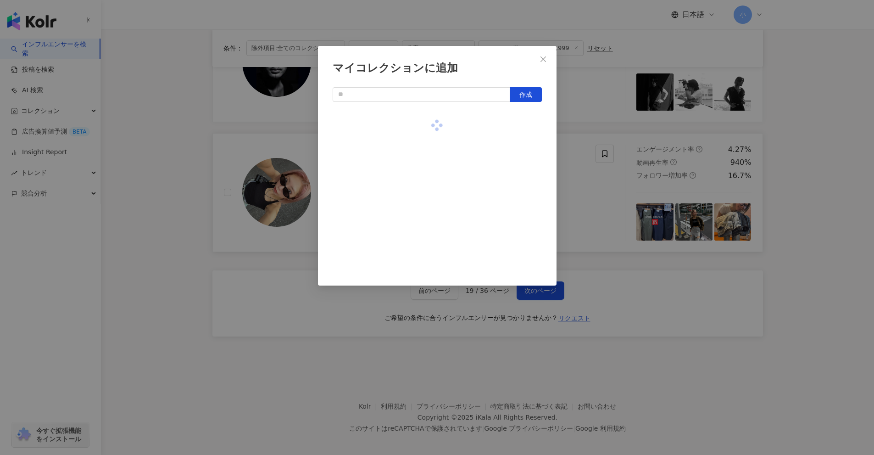
click at [812, 204] on div "マイコレクションに追加 作成" at bounding box center [437, 227] width 874 height 455
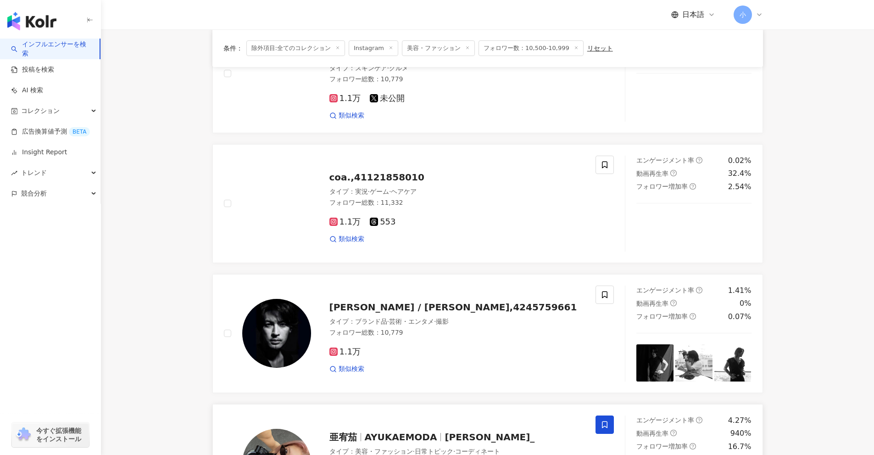
scroll to position [1265, 0]
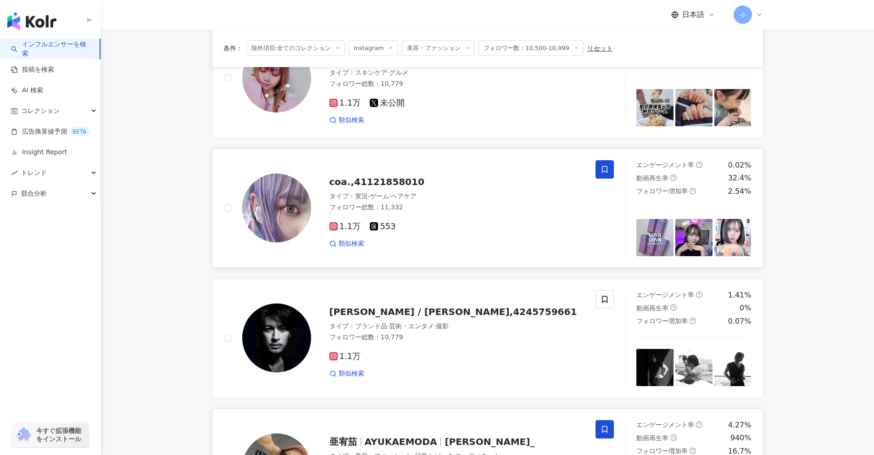
click at [600, 166] on span at bounding box center [605, 169] width 18 height 18
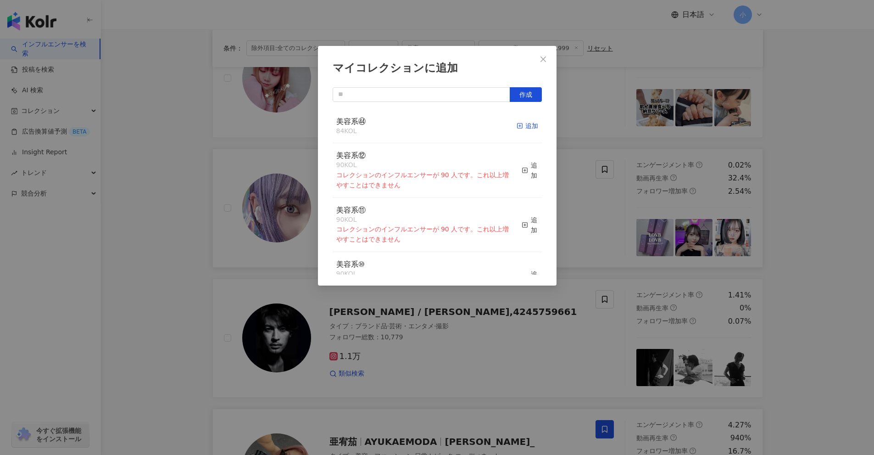
click at [517, 127] on icon "button" at bounding box center [520, 126] width 6 height 6
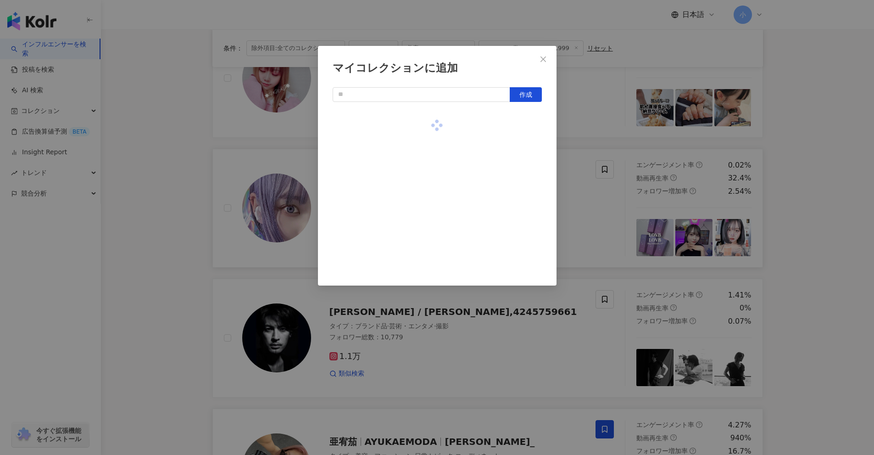
click at [647, 211] on div "マイコレクションに追加 作成" at bounding box center [437, 227] width 874 height 455
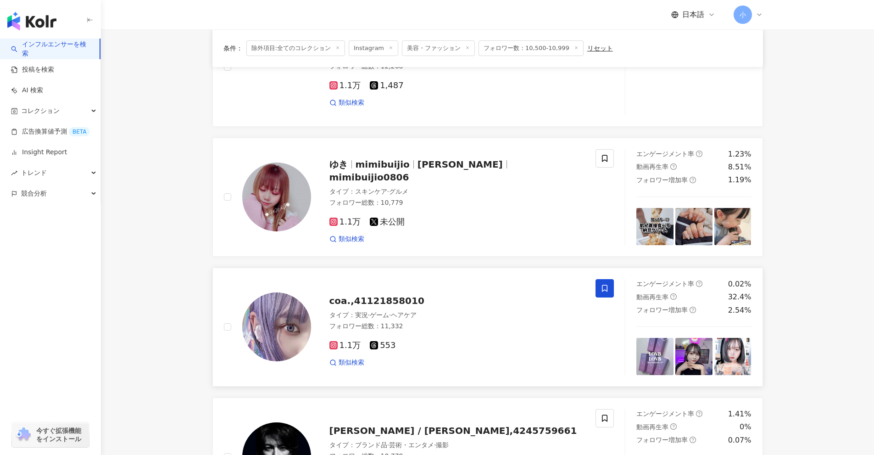
scroll to position [1127, 0]
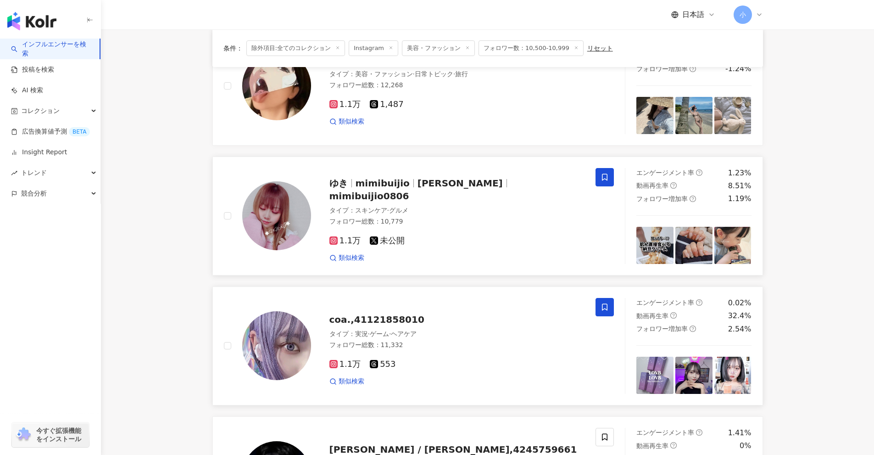
click at [599, 173] on span at bounding box center [605, 177] width 18 height 18
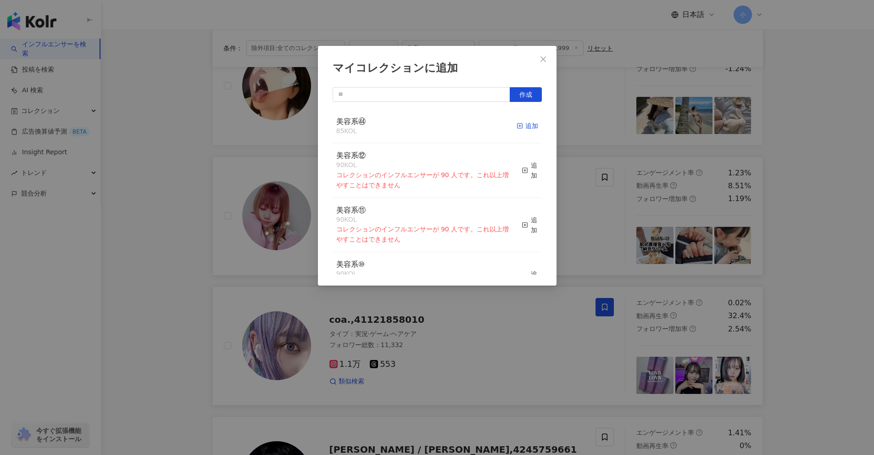
click at [521, 130] on div "追加" at bounding box center [528, 126] width 22 height 10
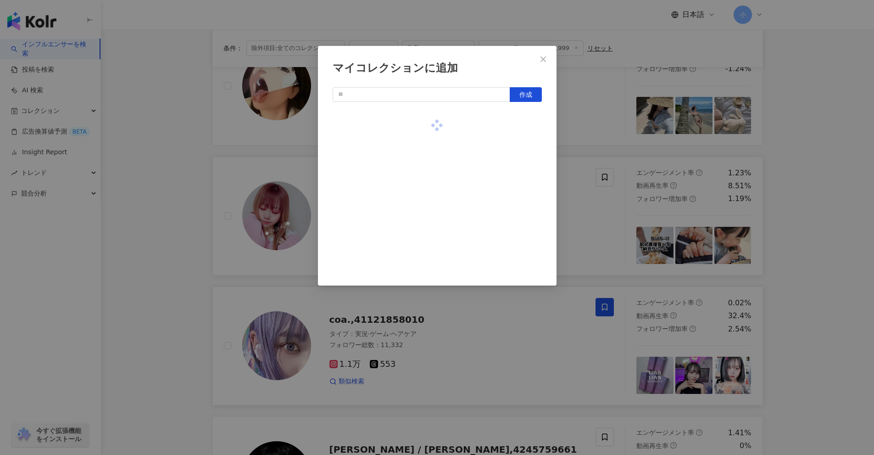
click at [820, 226] on div "マイコレクションに追加 作成" at bounding box center [437, 227] width 874 height 455
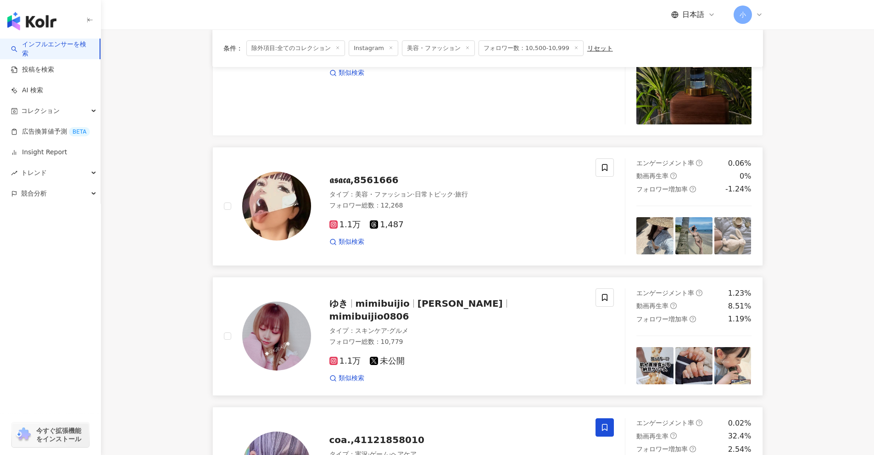
scroll to position [989, 0]
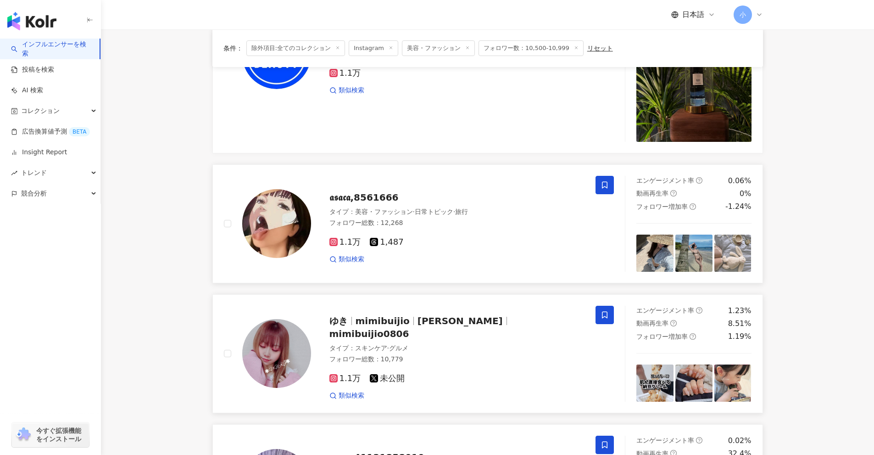
click at [607, 181] on icon at bounding box center [605, 184] width 6 height 7
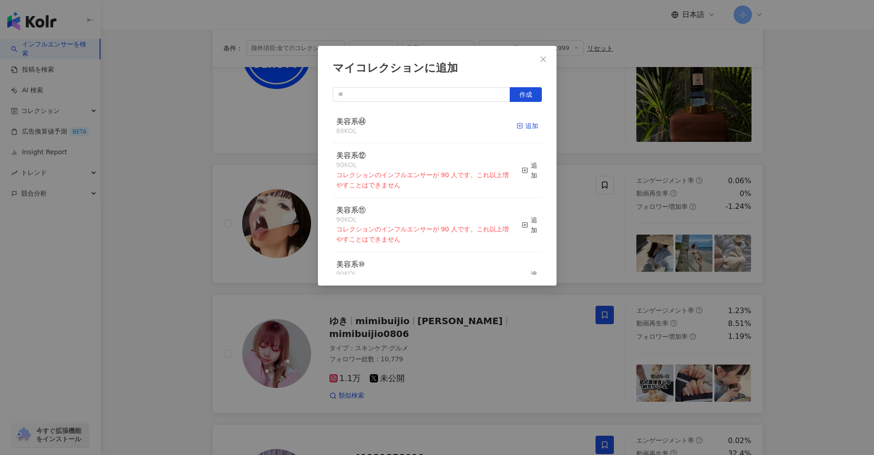
click at [517, 126] on icon "button" at bounding box center [520, 126] width 6 height 6
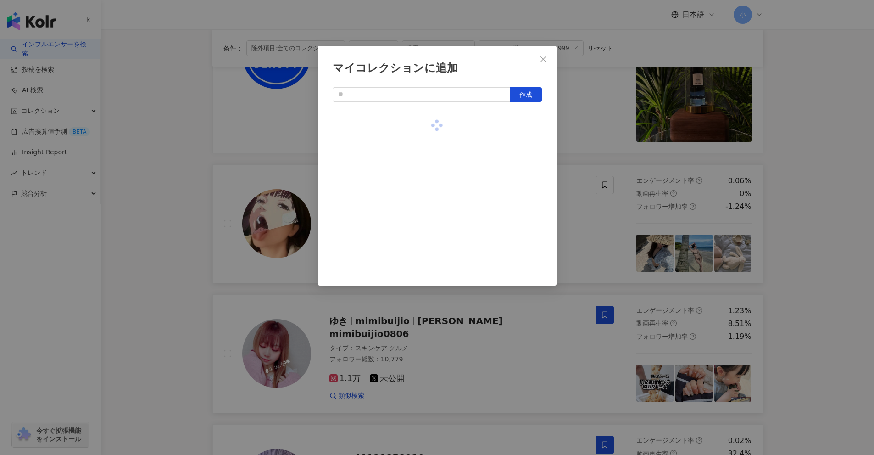
click at [801, 235] on div "マイコレクションに追加 作成" at bounding box center [437, 227] width 874 height 455
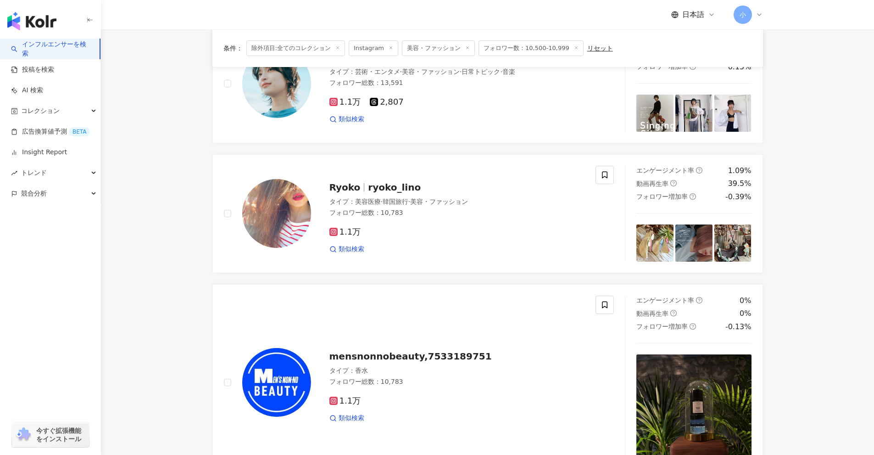
scroll to position [622, 0]
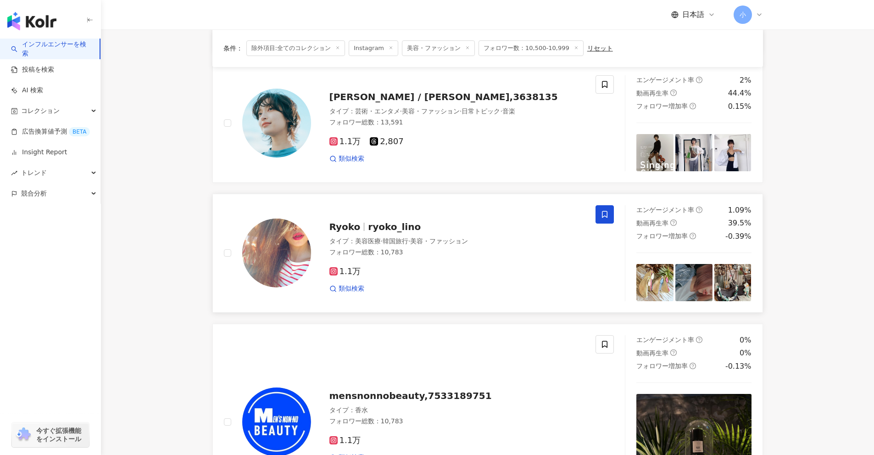
click at [609, 210] on icon at bounding box center [605, 214] width 8 height 8
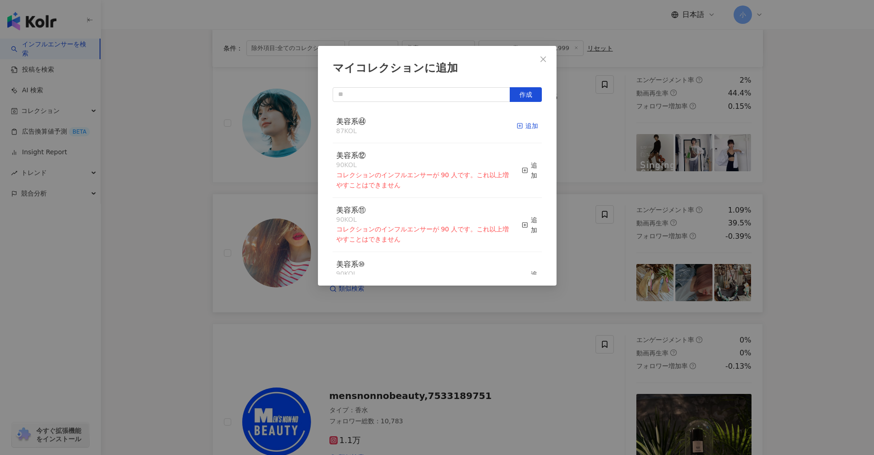
click at [520, 122] on div "追加" at bounding box center [528, 126] width 22 height 10
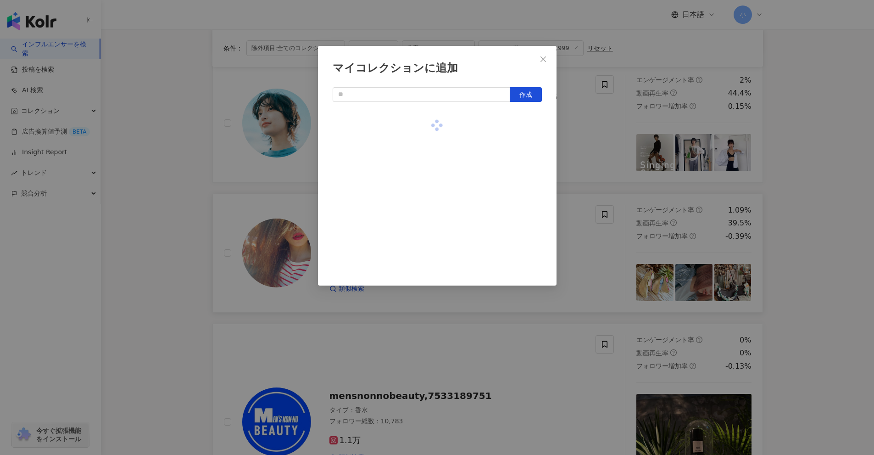
click at [620, 151] on div "マイコレクションに追加 作成" at bounding box center [437, 227] width 874 height 455
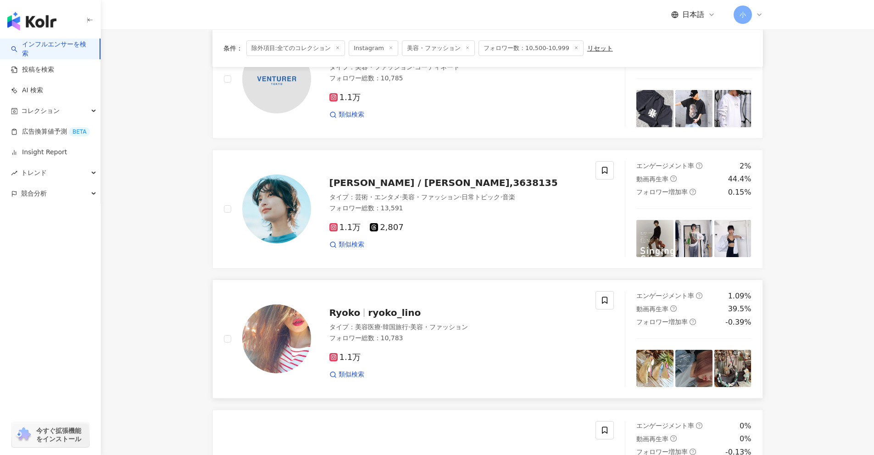
scroll to position [485, 0]
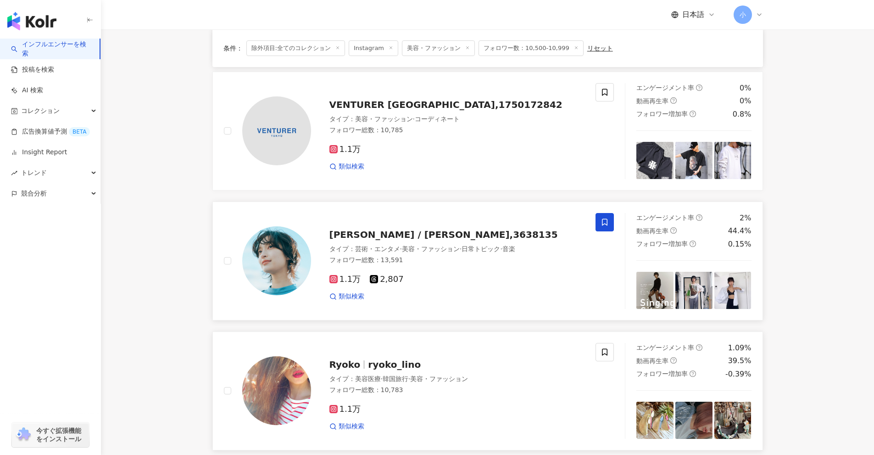
click at [607, 218] on icon at bounding box center [605, 222] width 8 height 8
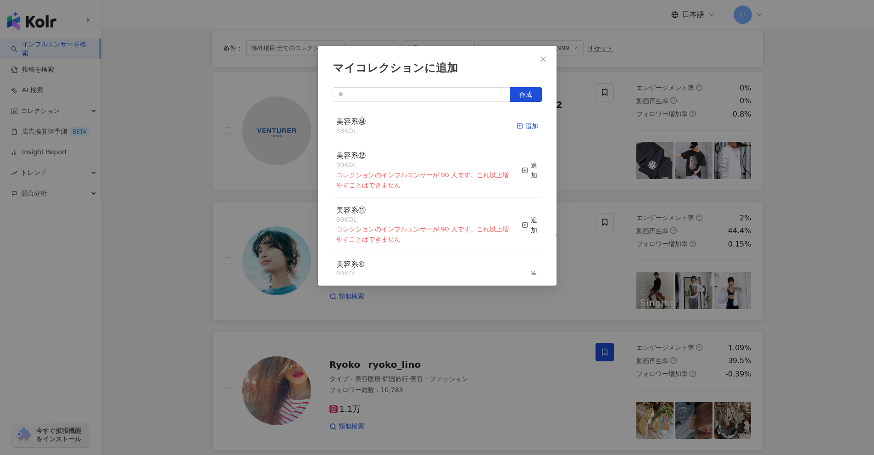
click at [529, 131] on div "追加" at bounding box center [528, 126] width 22 height 10
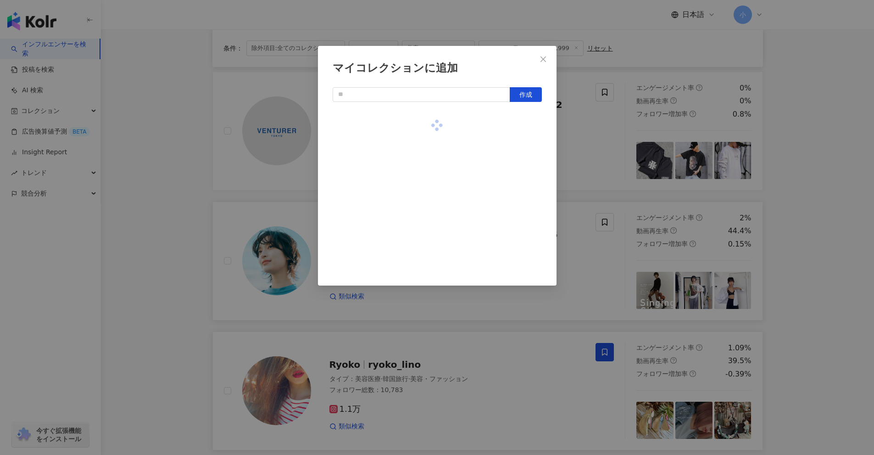
click at [597, 151] on div "マイコレクションに追加 作成" at bounding box center [437, 227] width 874 height 455
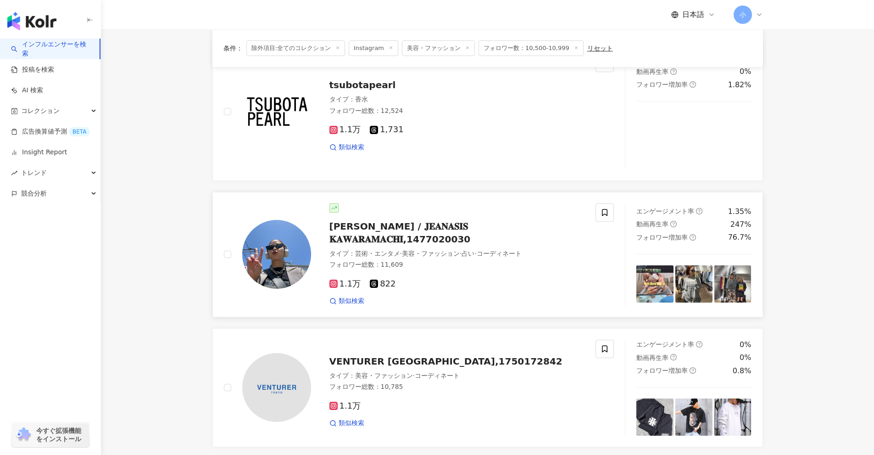
scroll to position [209, 0]
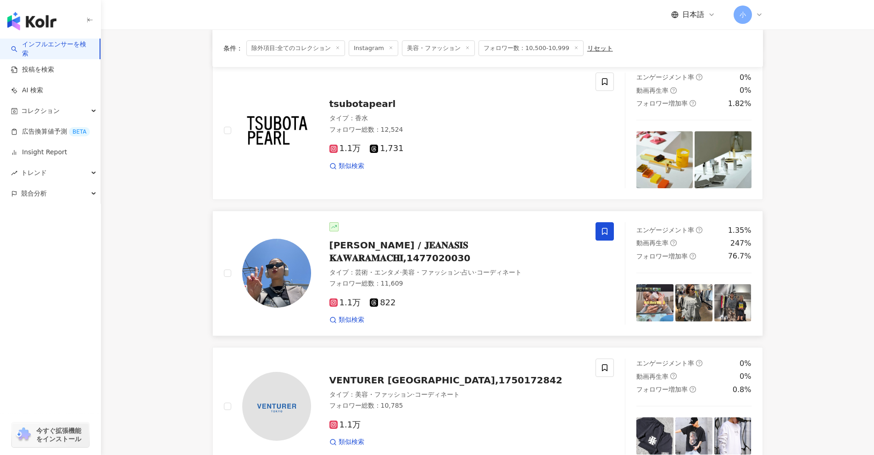
click at [603, 235] on icon at bounding box center [605, 231] width 8 height 8
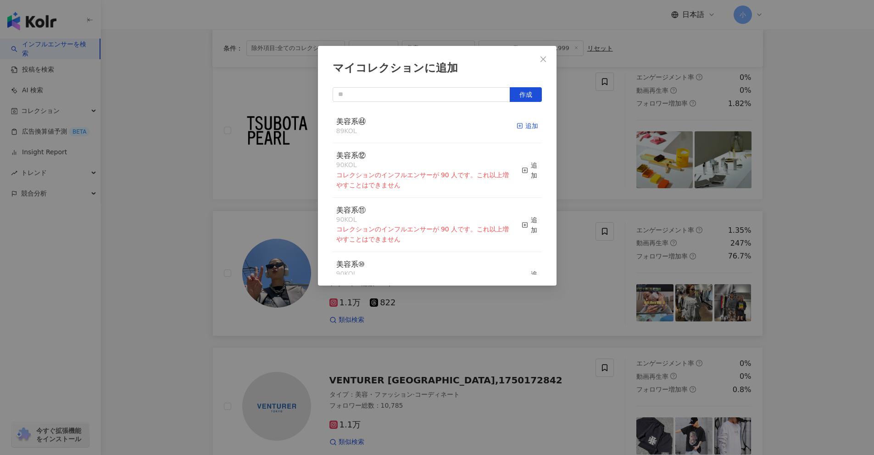
click at [519, 124] on div "追加" at bounding box center [528, 126] width 22 height 10
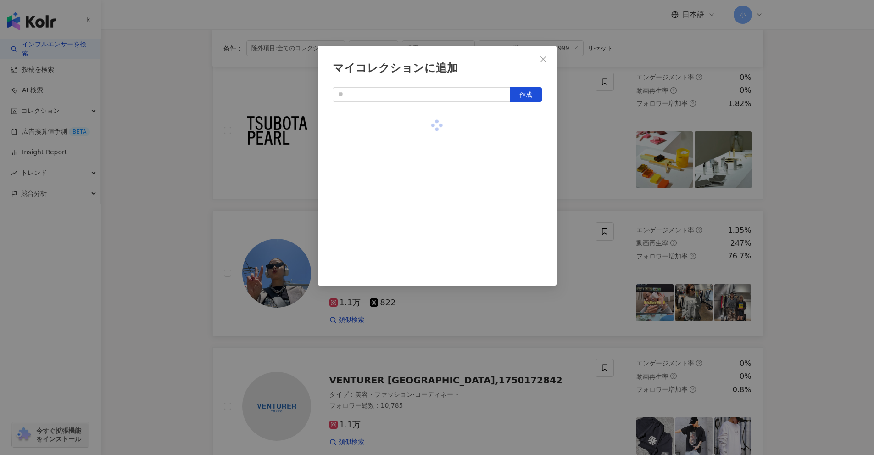
click at [597, 146] on div "マイコレクションに追加 作成" at bounding box center [437, 227] width 874 height 455
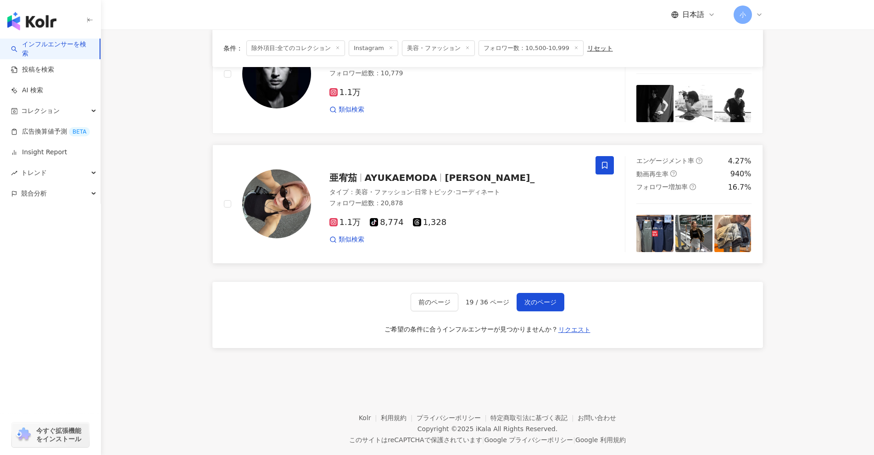
scroll to position [1540, 0]
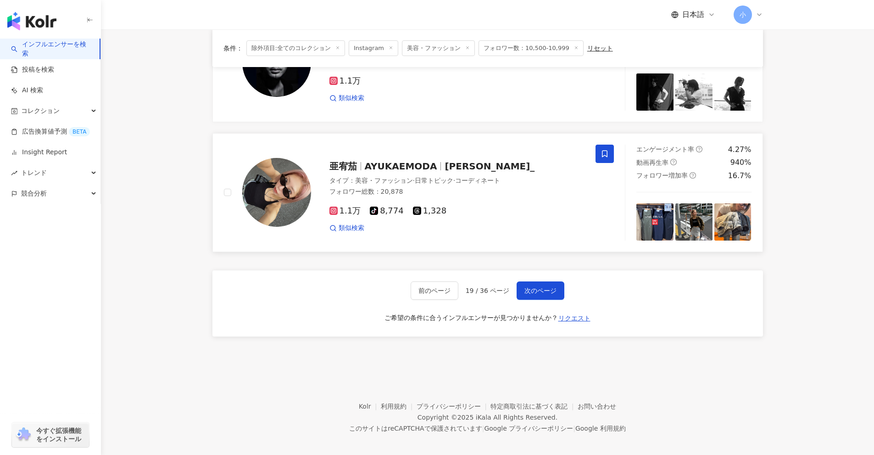
drag, startPoint x: 850, startPoint y: 188, endPoint x: 815, endPoint y: 320, distance: 137.1
click at [552, 287] on span "次のページ" at bounding box center [541, 290] width 32 height 7
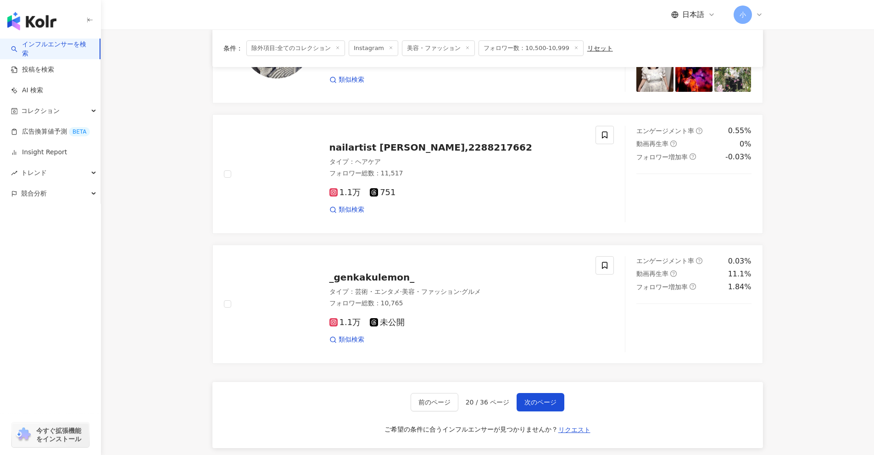
scroll to position [1305, 0]
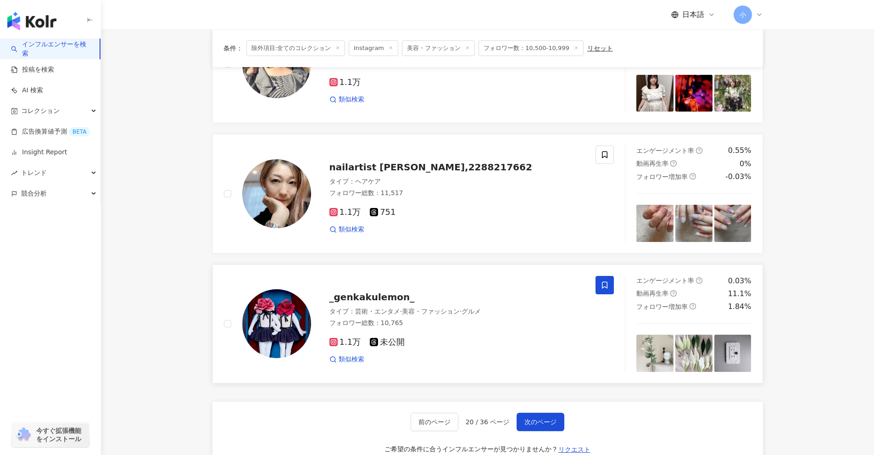
click at [606, 285] on icon at bounding box center [605, 285] width 8 height 8
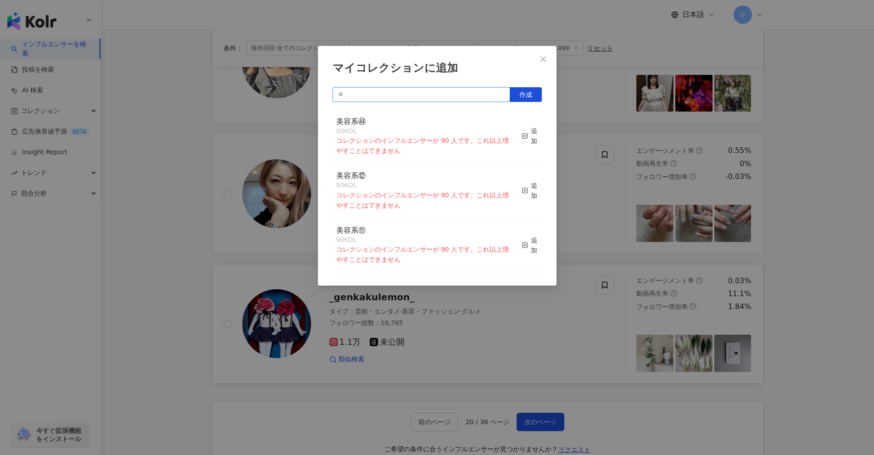
click at [447, 96] on input "text" at bounding box center [422, 94] width 178 height 15
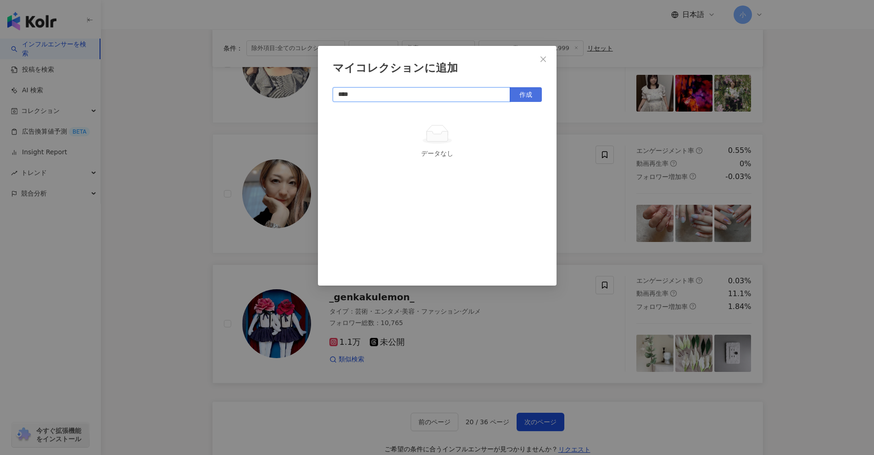
click at [521, 89] on button "作成" at bounding box center [526, 94] width 32 height 15
type input "****"
click at [847, 250] on div "マイコレクションに追加 **** 作成" at bounding box center [437, 227] width 874 height 455
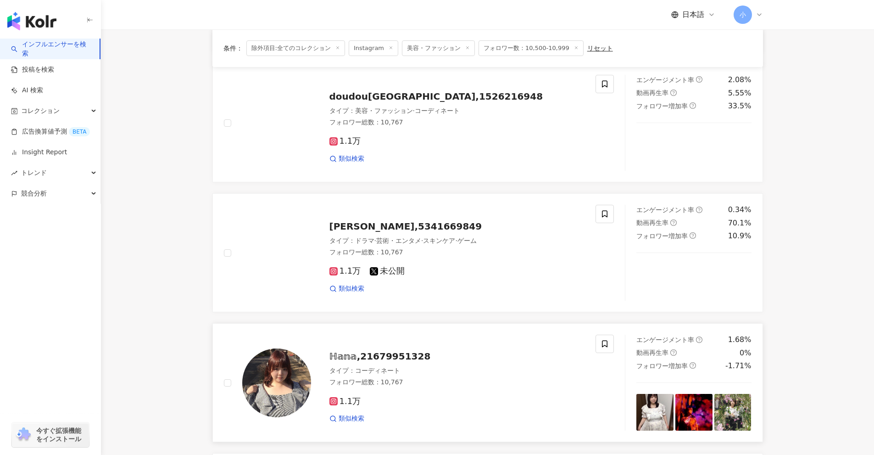
scroll to position [984, 0]
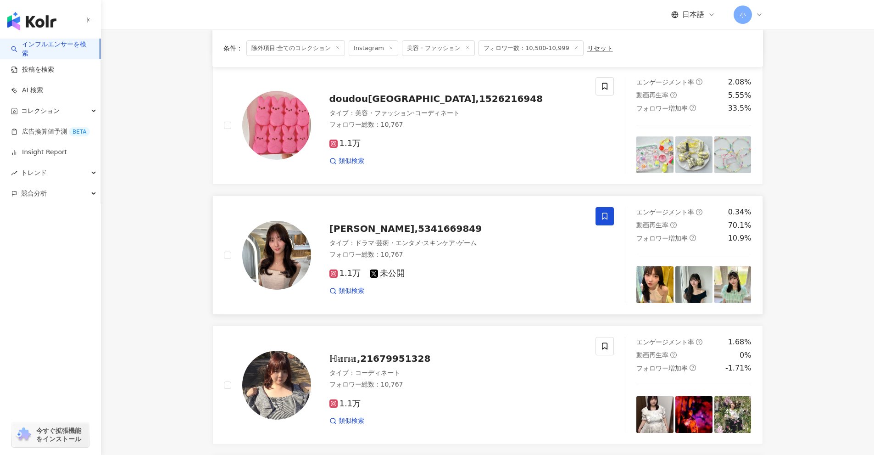
click at [602, 218] on icon at bounding box center [605, 216] width 8 height 8
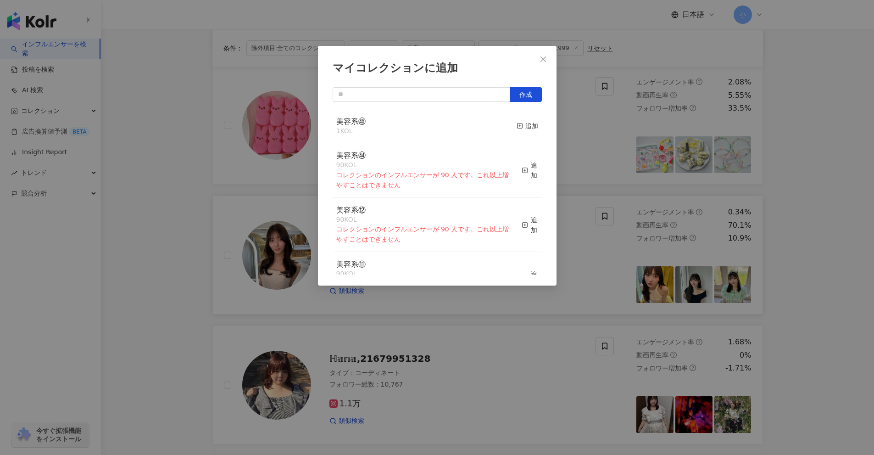
click at [509, 122] on div "美容系㊺ 1 KOL 追加" at bounding box center [437, 126] width 209 height 34
click at [517, 123] on div "追加" at bounding box center [528, 126] width 22 height 10
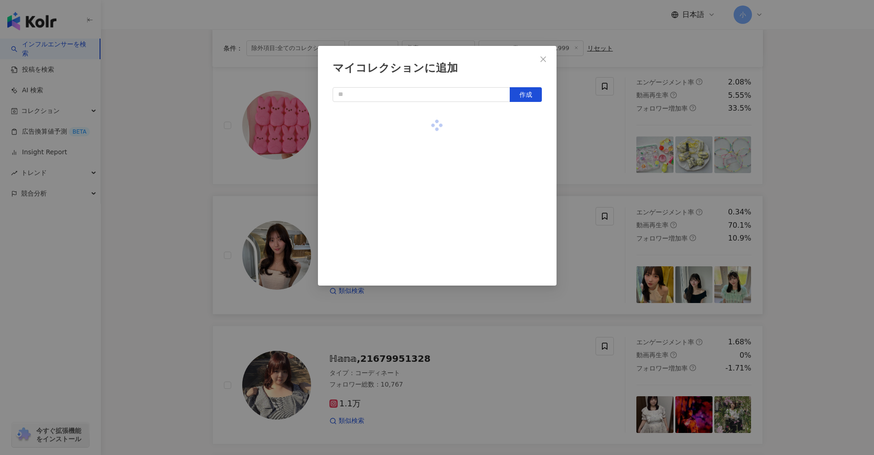
click at [593, 147] on div "マイコレクションに追加 作成" at bounding box center [437, 227] width 874 height 455
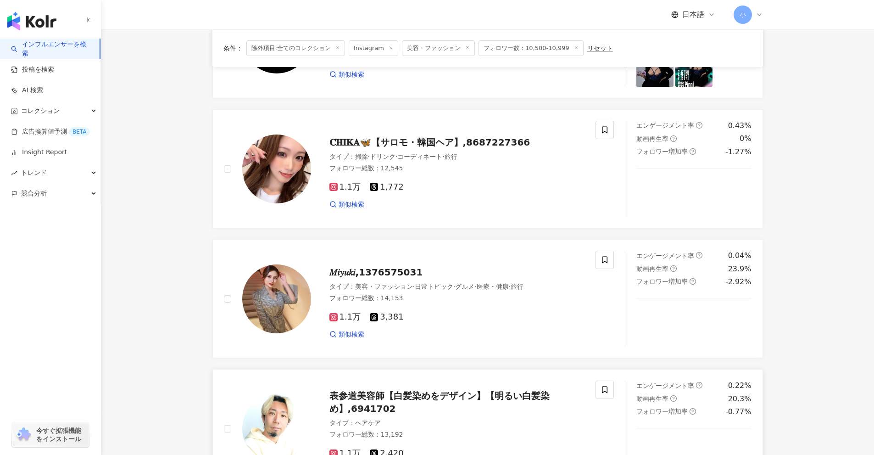
scroll to position [158, 0]
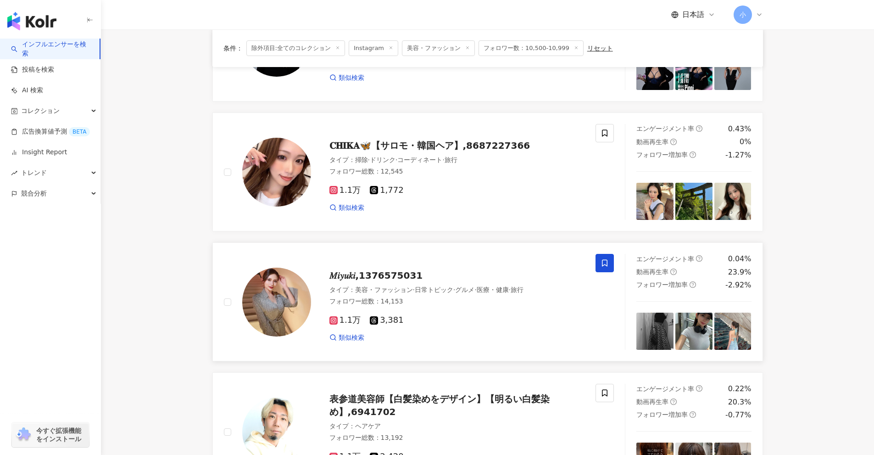
click at [603, 257] on span at bounding box center [605, 263] width 18 height 18
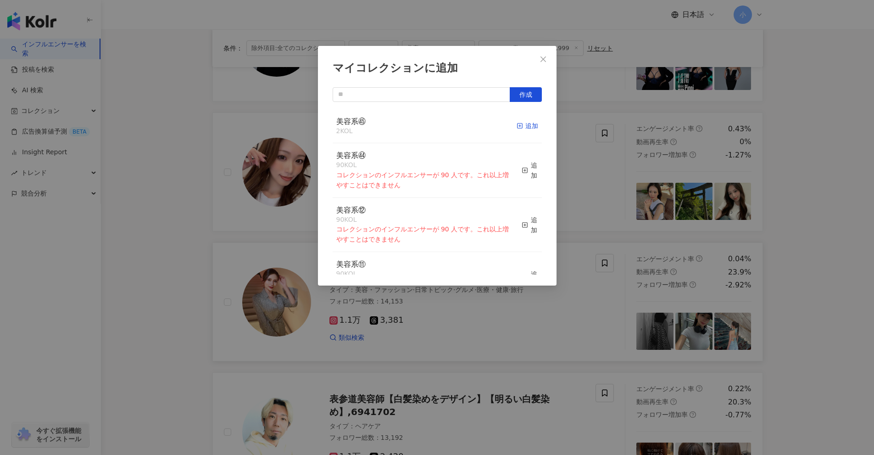
click at [522, 121] on div "追加" at bounding box center [528, 126] width 22 height 10
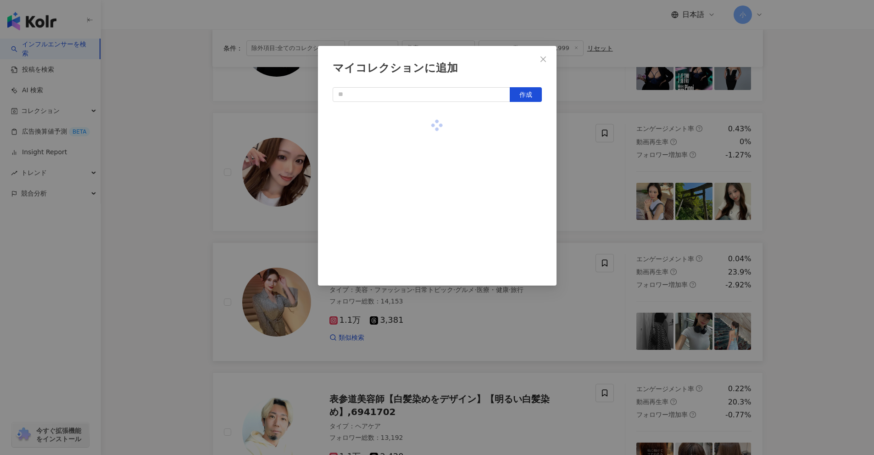
click at [570, 159] on div "マイコレクションに追加 作成" at bounding box center [437, 227] width 874 height 455
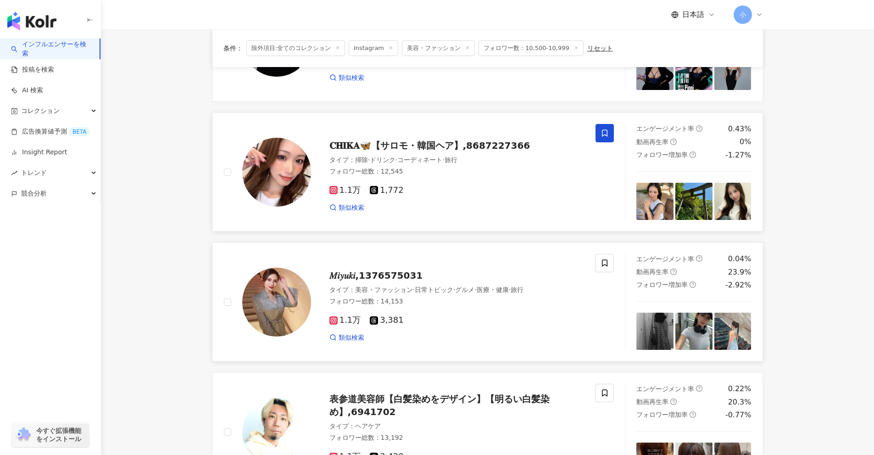
click at [609, 134] on span at bounding box center [605, 133] width 18 height 18
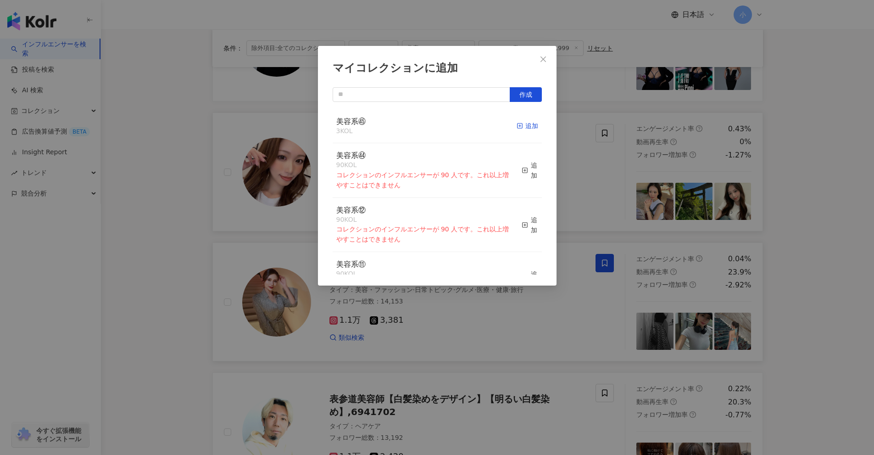
click at [520, 125] on div "追加" at bounding box center [528, 126] width 22 height 10
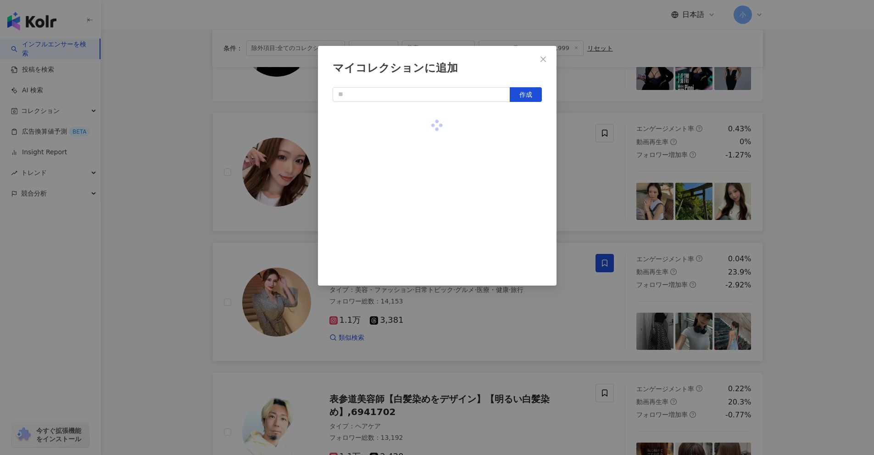
click at [563, 144] on div "マイコレクションに追加 作成" at bounding box center [437, 227] width 874 height 455
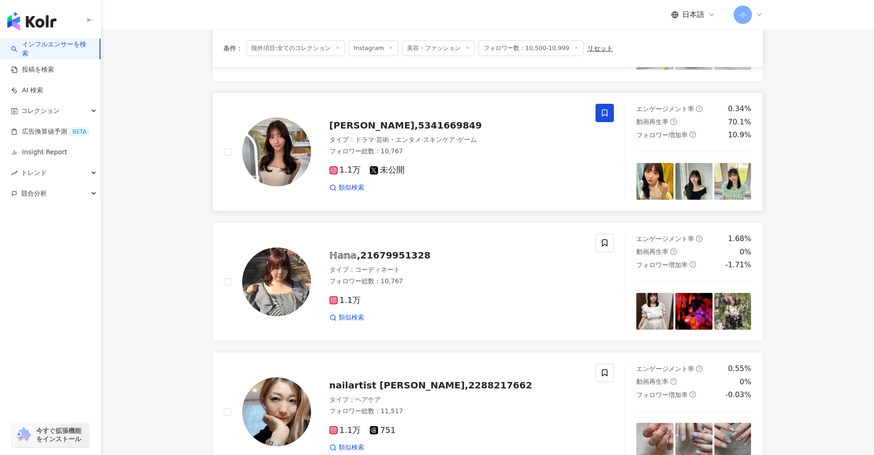
scroll to position [1443, 0]
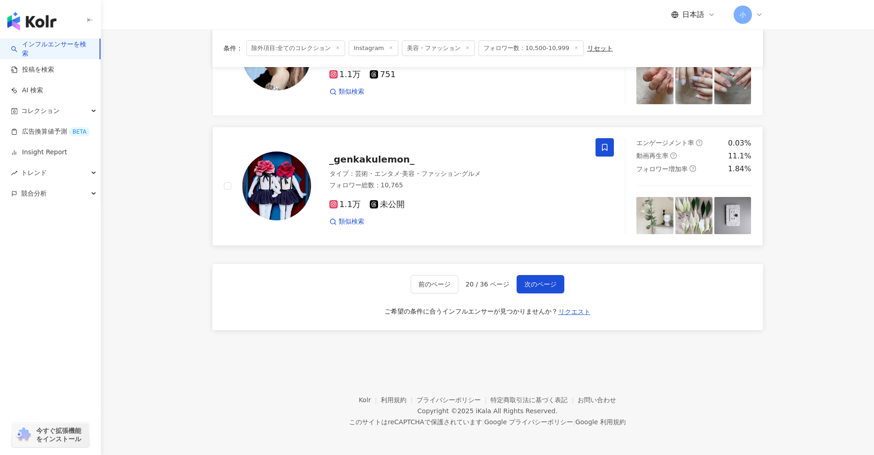
drag, startPoint x: 819, startPoint y: 165, endPoint x: 775, endPoint y: 294, distance: 136.0
click at [547, 283] on span "次のページ" at bounding box center [541, 283] width 32 height 7
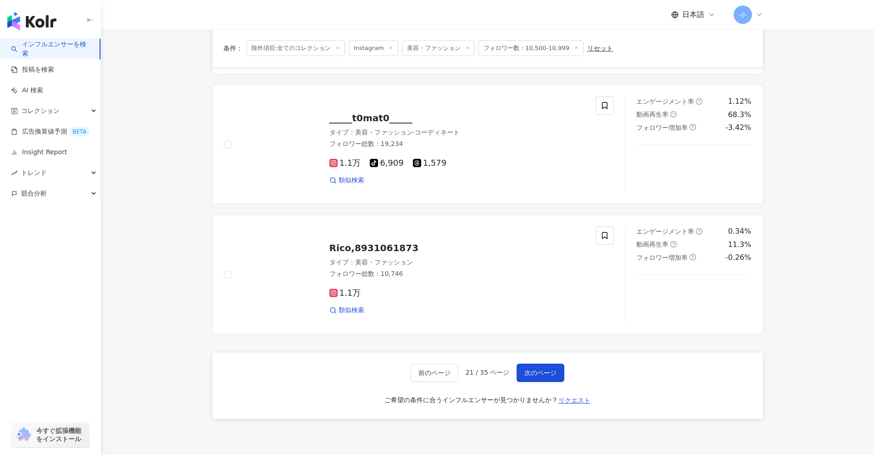
scroll to position [1221, 0]
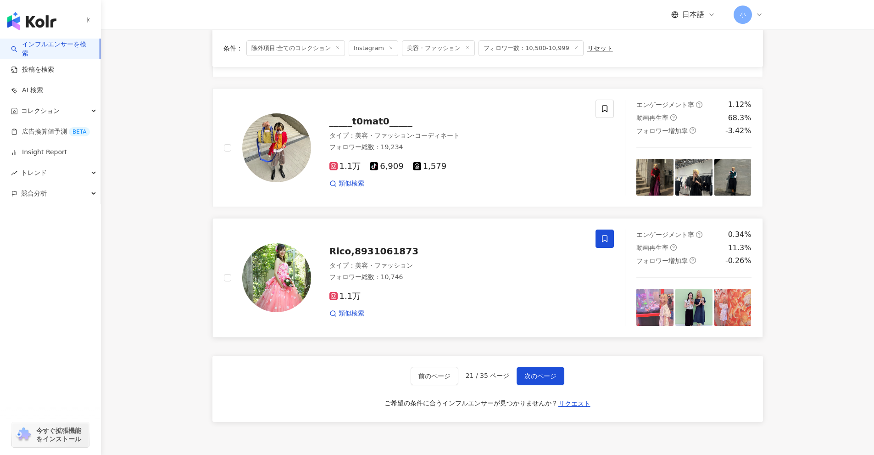
click at [606, 240] on icon at bounding box center [605, 239] width 8 height 8
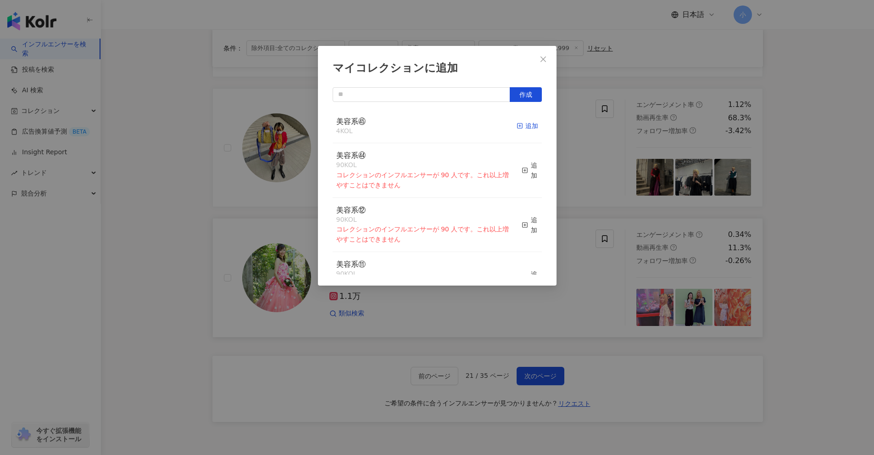
click at [517, 127] on icon "button" at bounding box center [520, 126] width 6 height 6
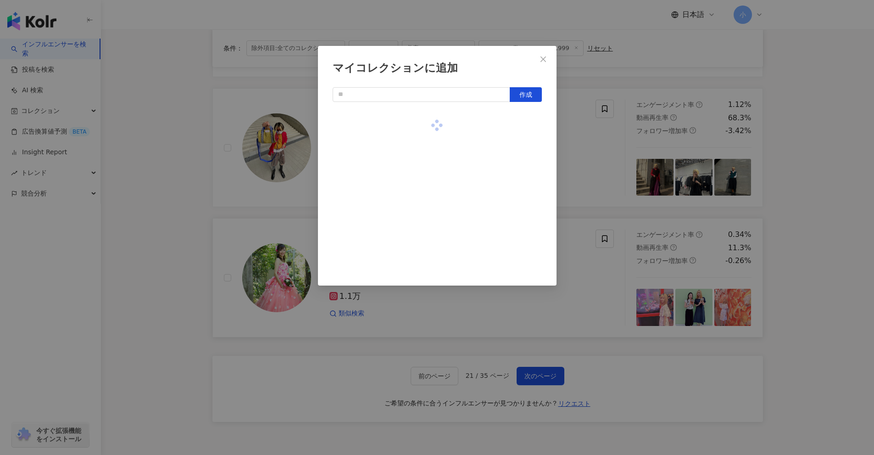
click at [587, 153] on div "マイコレクションに追加 作成" at bounding box center [437, 227] width 874 height 455
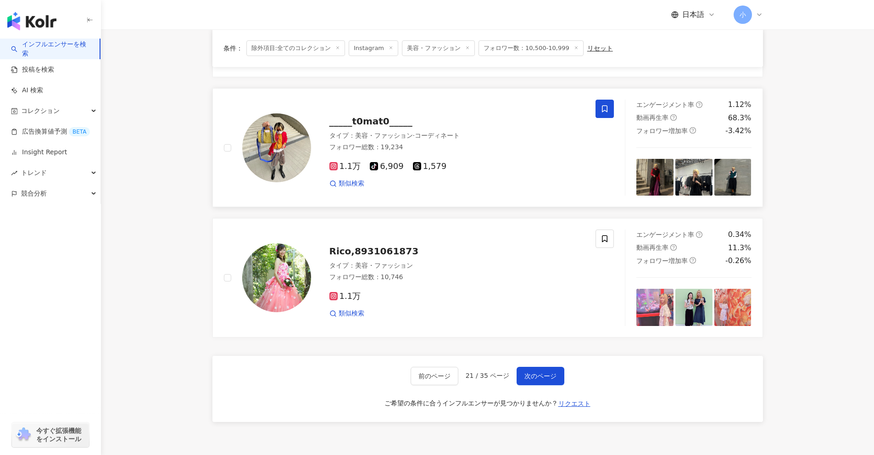
click at [605, 109] on icon at bounding box center [605, 109] width 8 height 8
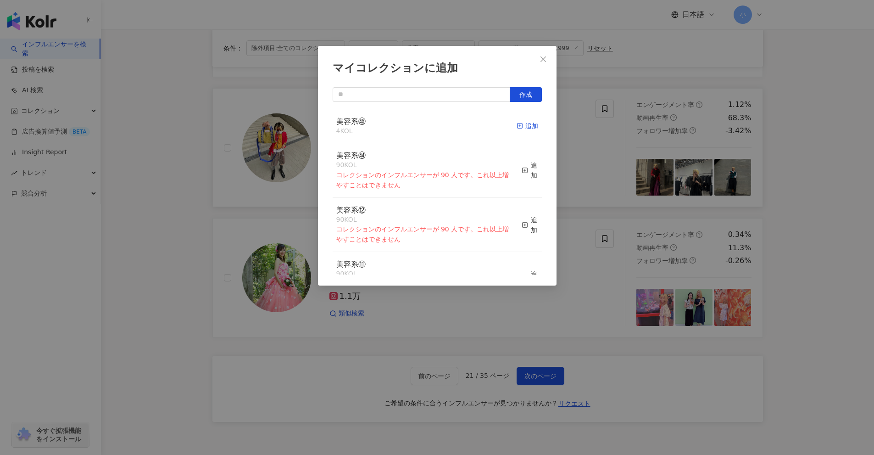
click at [518, 128] on div "追加" at bounding box center [528, 126] width 22 height 10
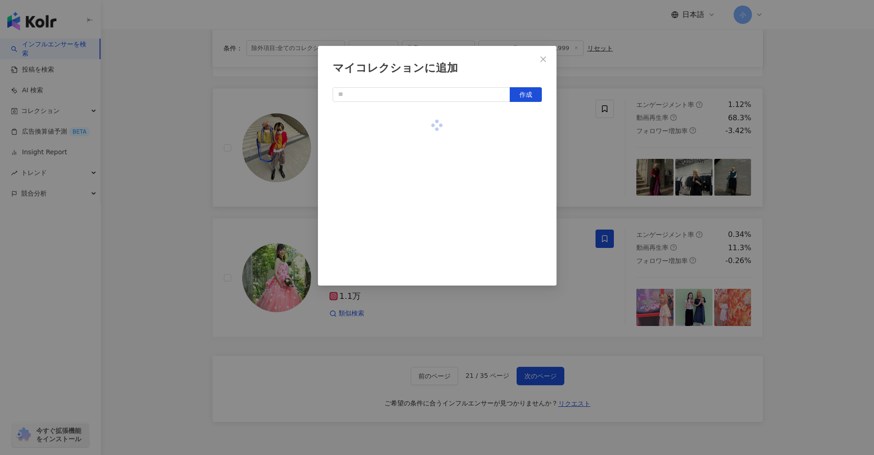
click at [601, 144] on div "マイコレクションに追加 作成" at bounding box center [437, 227] width 874 height 455
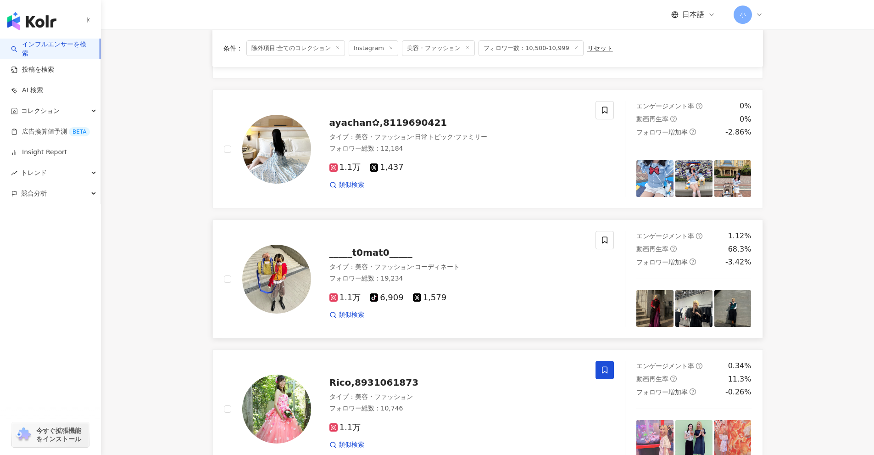
scroll to position [1084, 0]
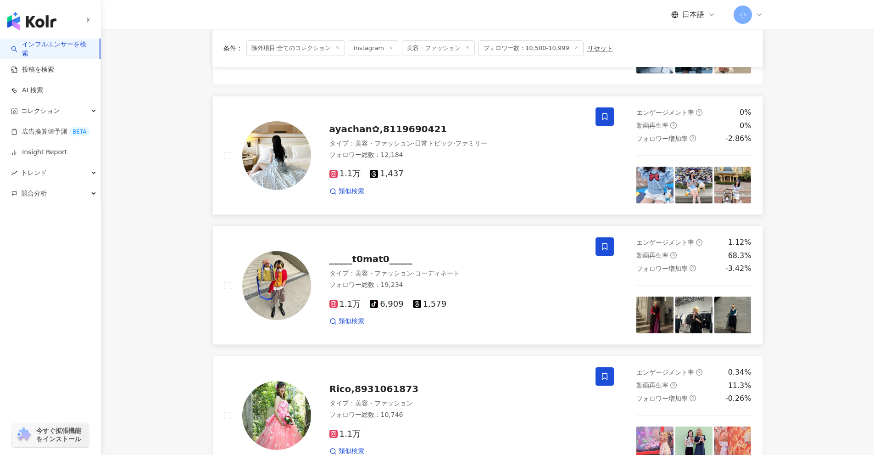
click at [603, 122] on span at bounding box center [605, 116] width 18 height 18
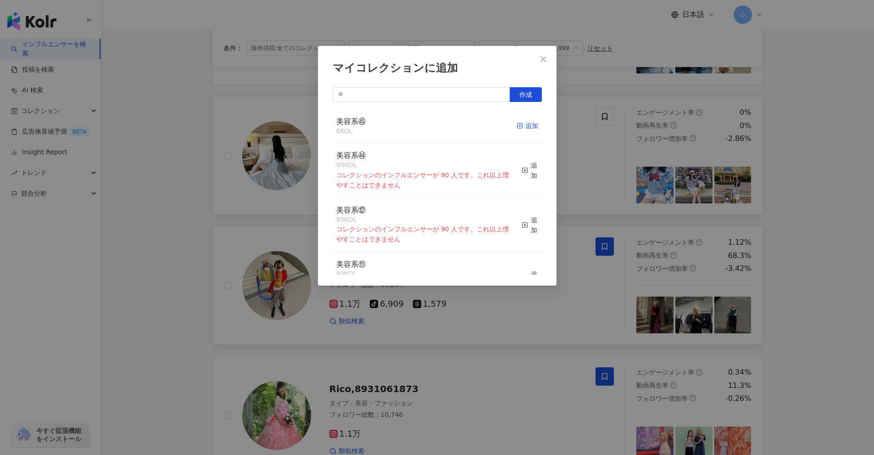
click at [527, 124] on div "追加" at bounding box center [528, 126] width 22 height 10
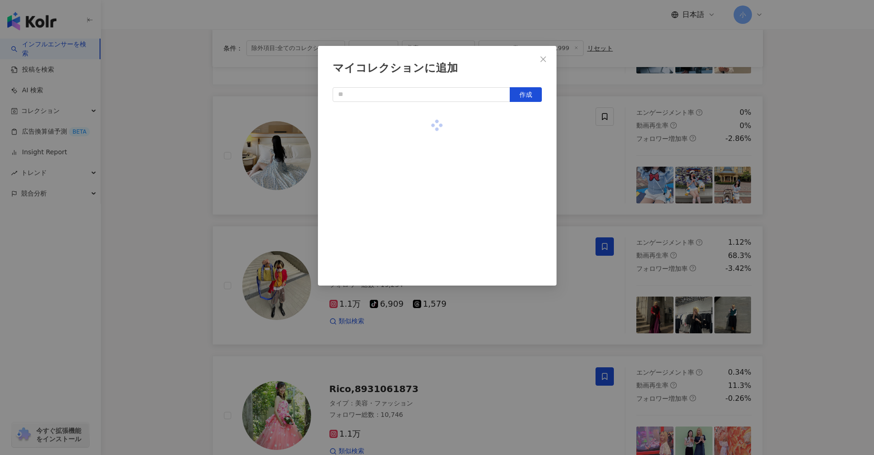
click at [603, 151] on div "マイコレクションに追加 作成" at bounding box center [437, 227] width 874 height 455
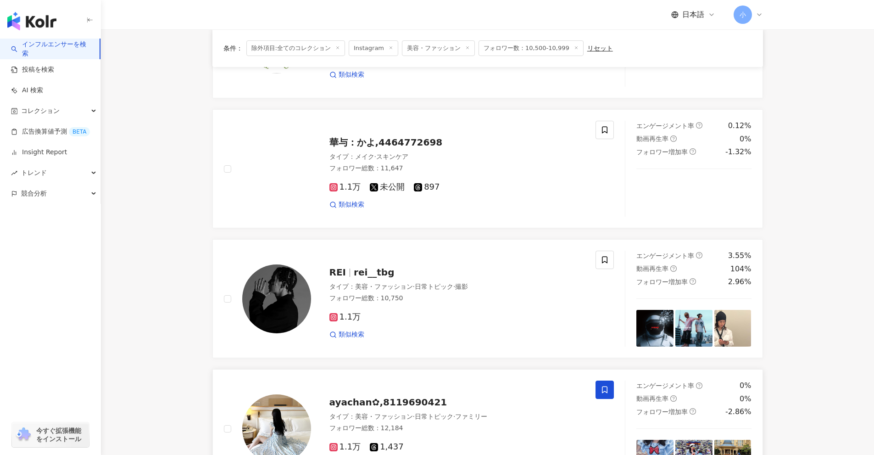
scroll to position [808, 0]
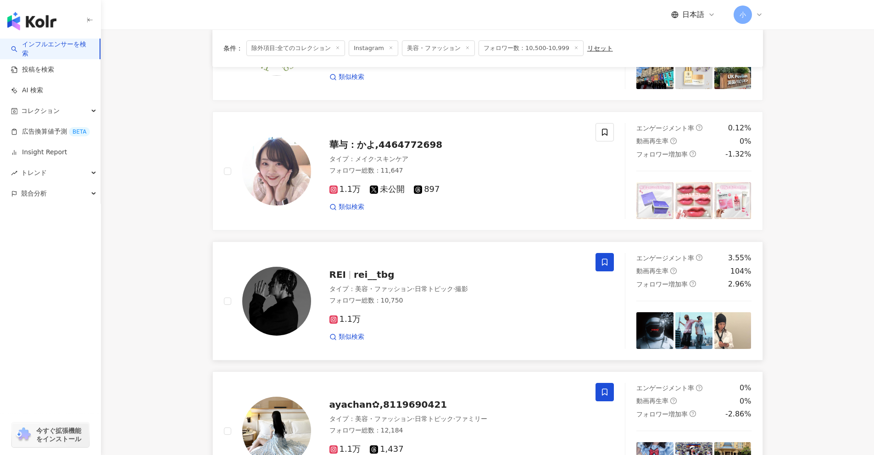
click at [608, 261] on icon at bounding box center [605, 262] width 6 height 7
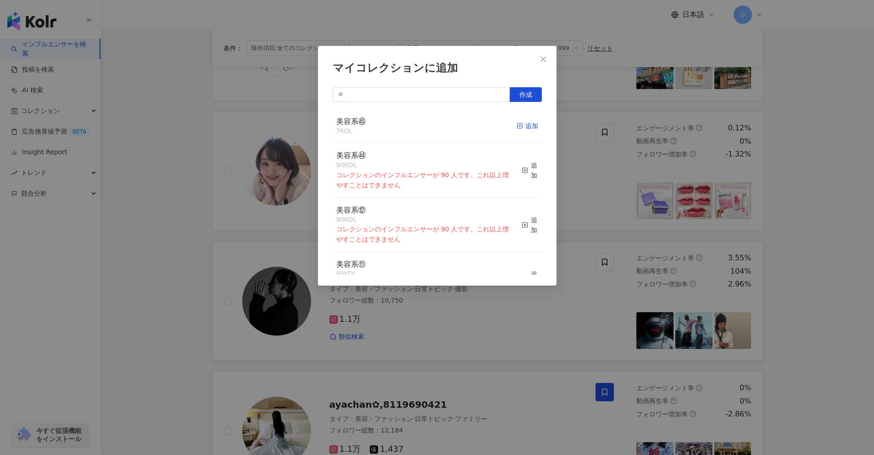
click at [521, 128] on div "追加" at bounding box center [528, 126] width 22 height 10
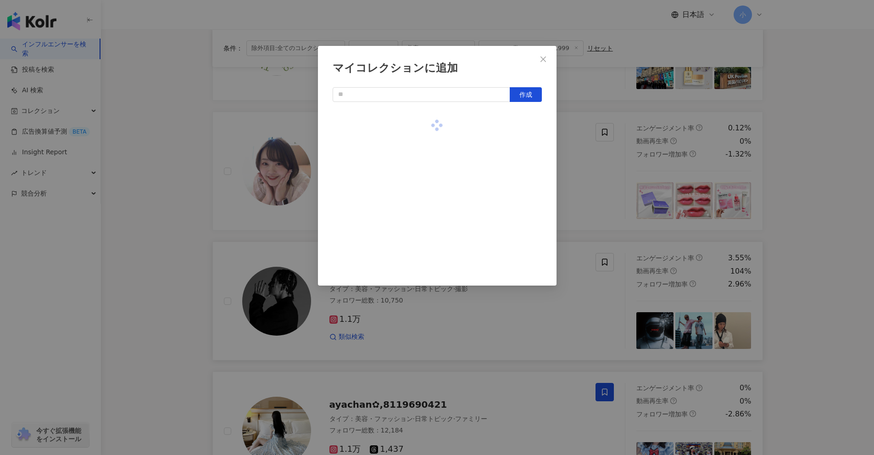
click at [580, 152] on div "マイコレクションに追加 作成" at bounding box center [437, 227] width 874 height 455
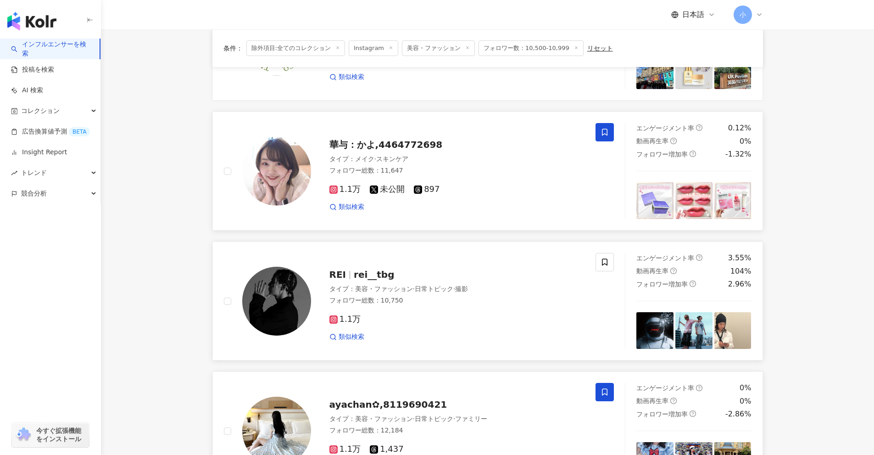
click at [605, 135] on icon at bounding box center [605, 132] width 8 height 8
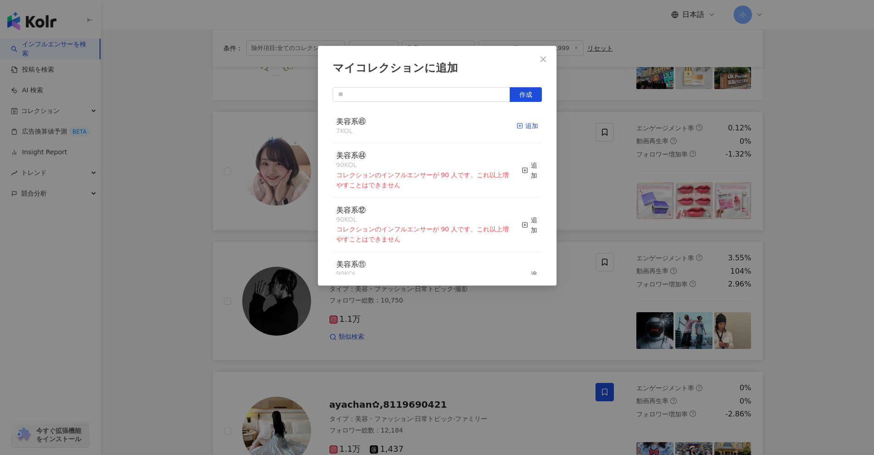
click at [520, 126] on div "追加" at bounding box center [528, 126] width 22 height 10
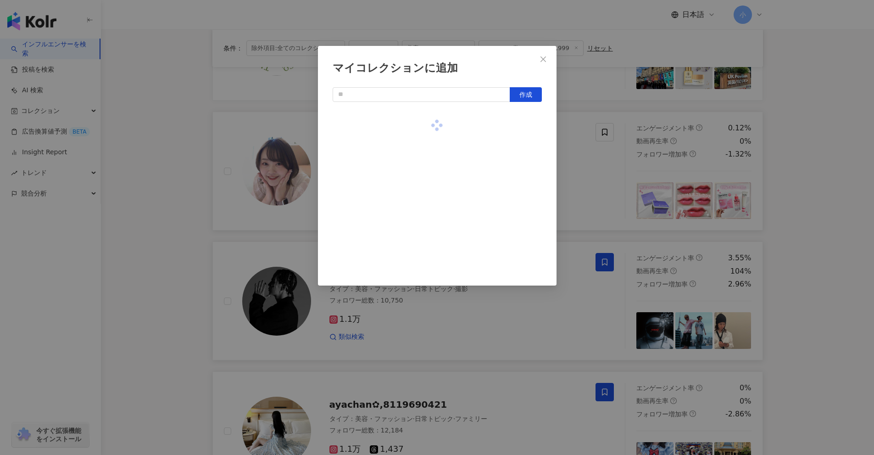
click at [569, 150] on div "マイコレクションに追加 作成" at bounding box center [437, 227] width 874 height 455
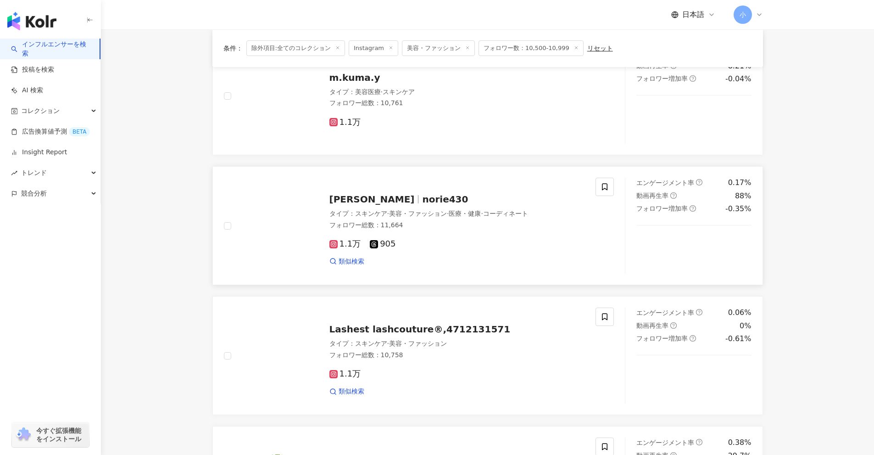
scroll to position [349, 0]
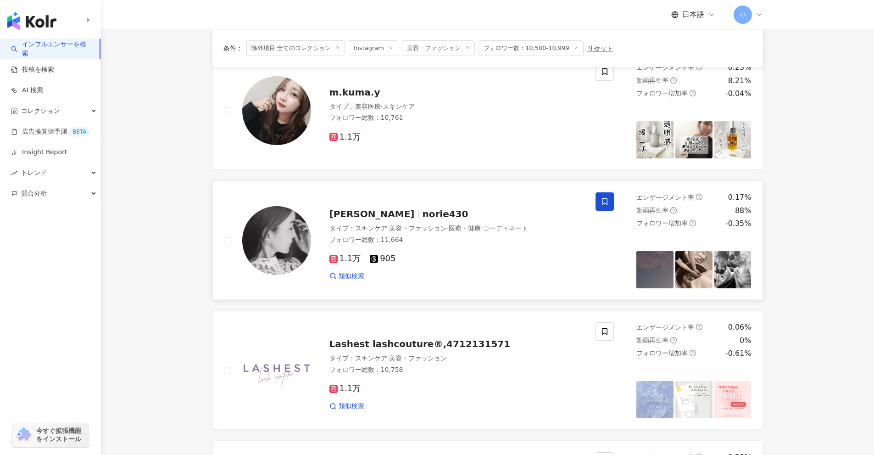
click at [603, 200] on icon at bounding box center [605, 201] width 6 height 7
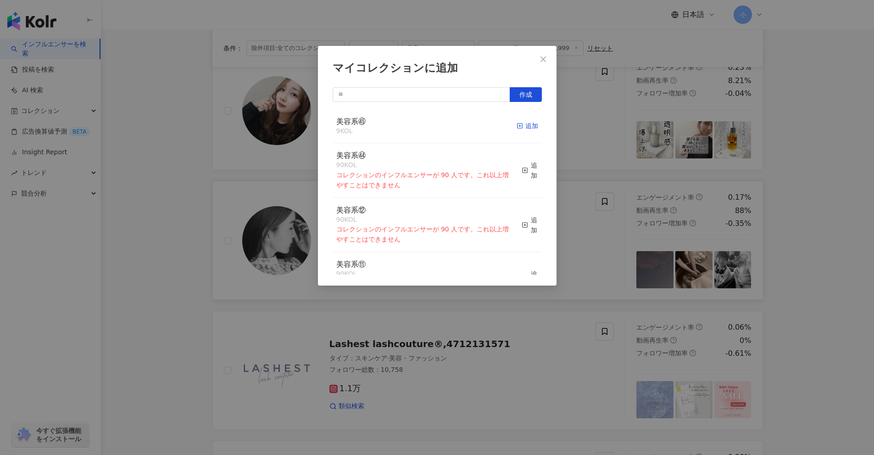
click at [523, 127] on div "追加" at bounding box center [528, 126] width 22 height 10
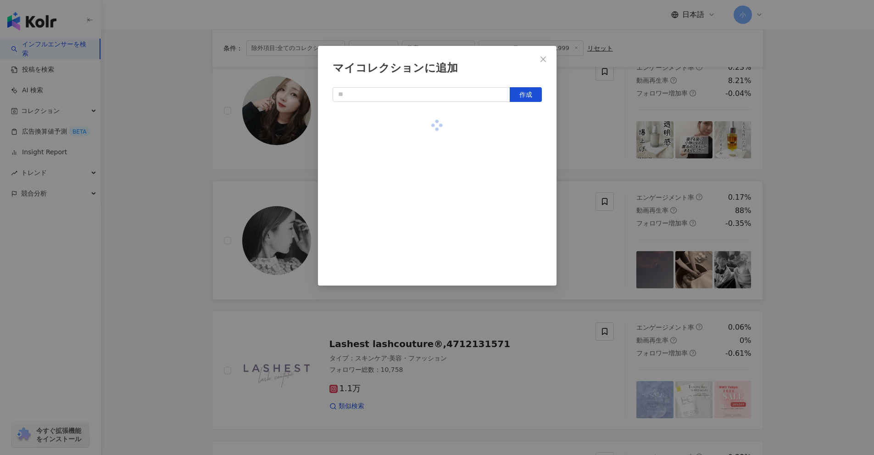
click at [591, 140] on div "マイコレクションに追加 作成" at bounding box center [437, 227] width 874 height 455
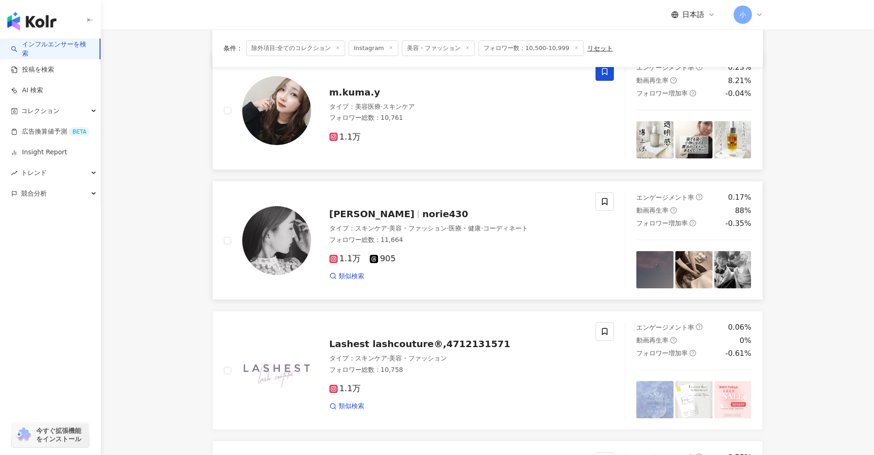
click at [603, 79] on span at bounding box center [605, 71] width 18 height 18
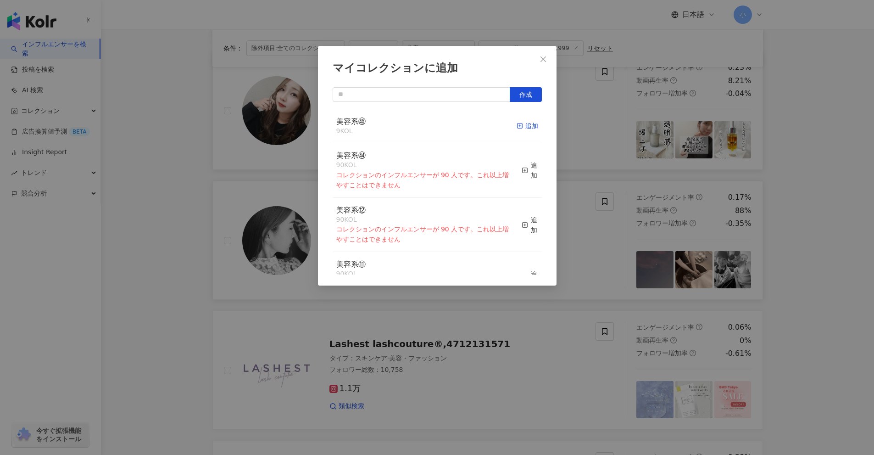
click at [519, 122] on div "追加" at bounding box center [528, 126] width 22 height 10
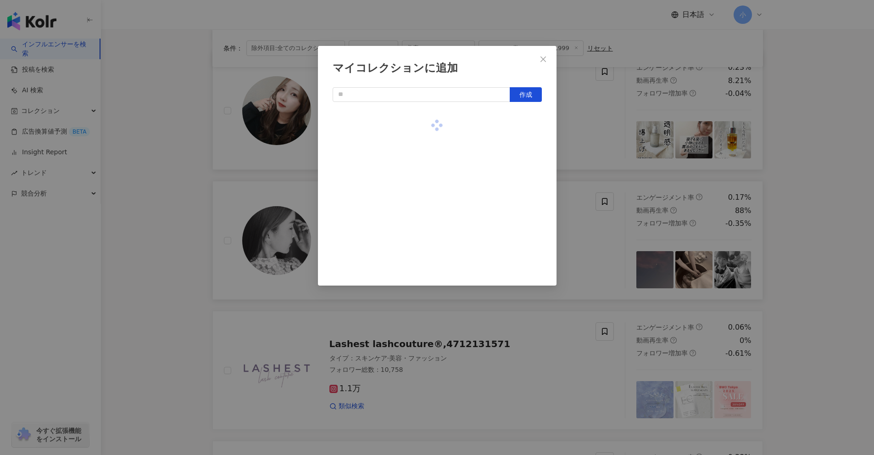
click at [581, 142] on div "マイコレクションに追加 作成" at bounding box center [437, 227] width 874 height 455
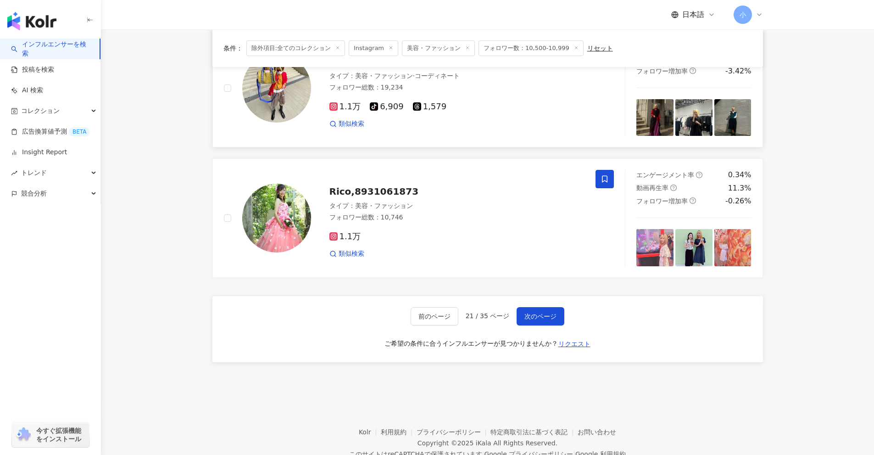
scroll to position [1313, 0]
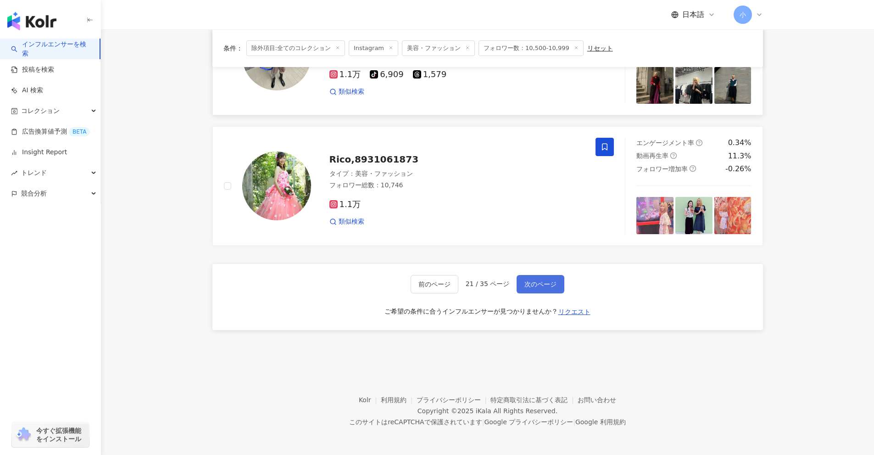
drag, startPoint x: 796, startPoint y: 168, endPoint x: 542, endPoint y: 290, distance: 281.4
click at [531, 284] on span "次のページ" at bounding box center [541, 283] width 32 height 7
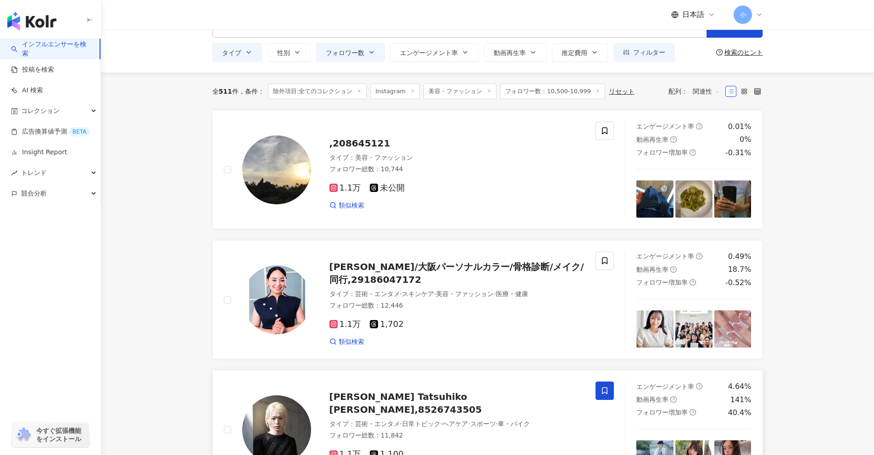
scroll to position [28, 0]
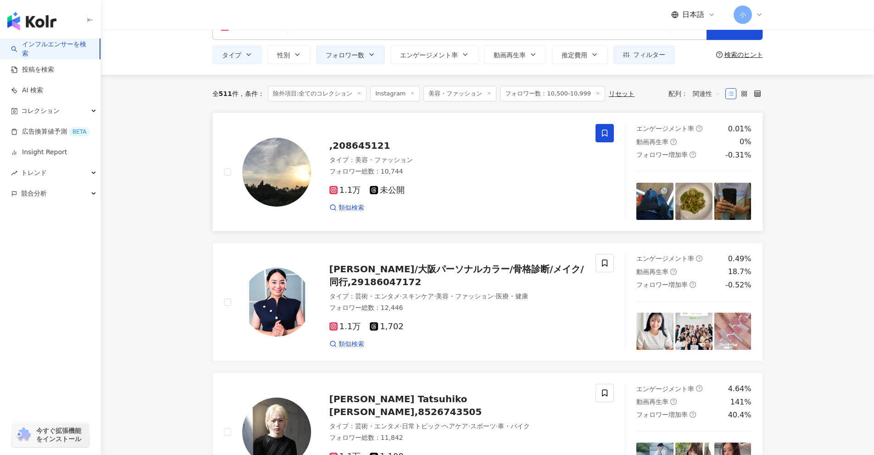
click at [600, 132] on span at bounding box center [605, 133] width 18 height 18
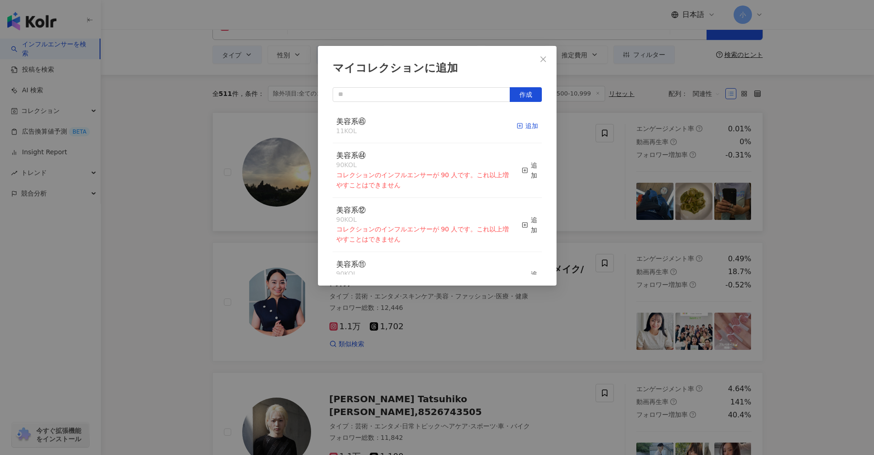
click at [522, 129] on div "追加" at bounding box center [528, 126] width 22 height 10
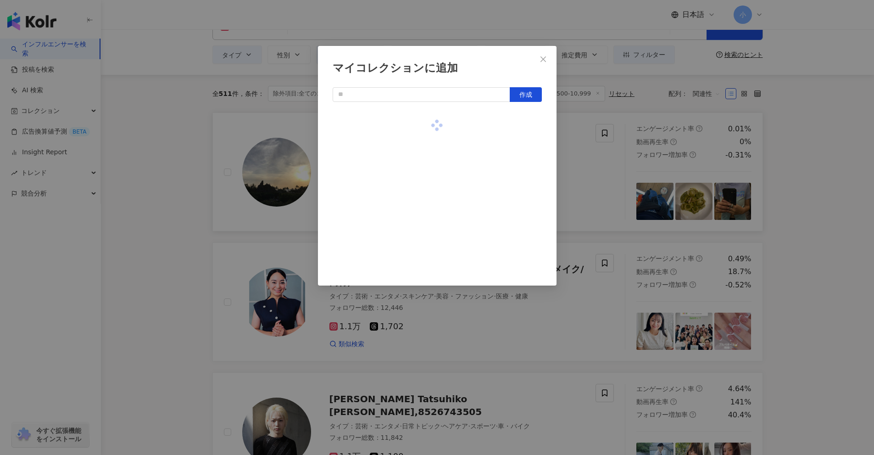
click at [582, 165] on div "マイコレクションに追加 作成" at bounding box center [437, 227] width 874 height 455
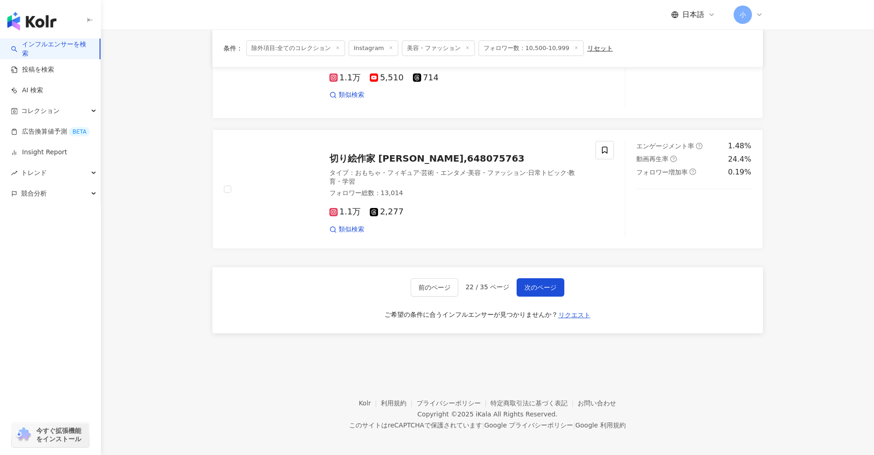
scroll to position [1313, 0]
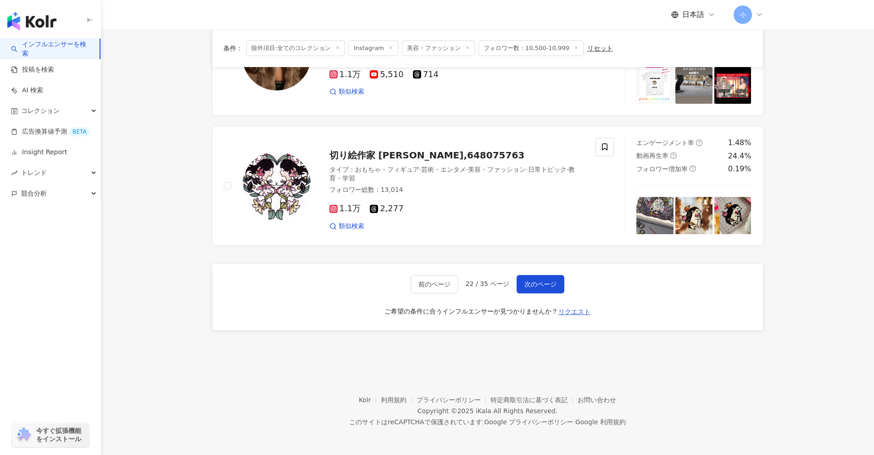
drag, startPoint x: 796, startPoint y: 176, endPoint x: 800, endPoint y: 321, distance: 145.1
click at [550, 285] on span "次のページ" at bounding box center [541, 283] width 32 height 7
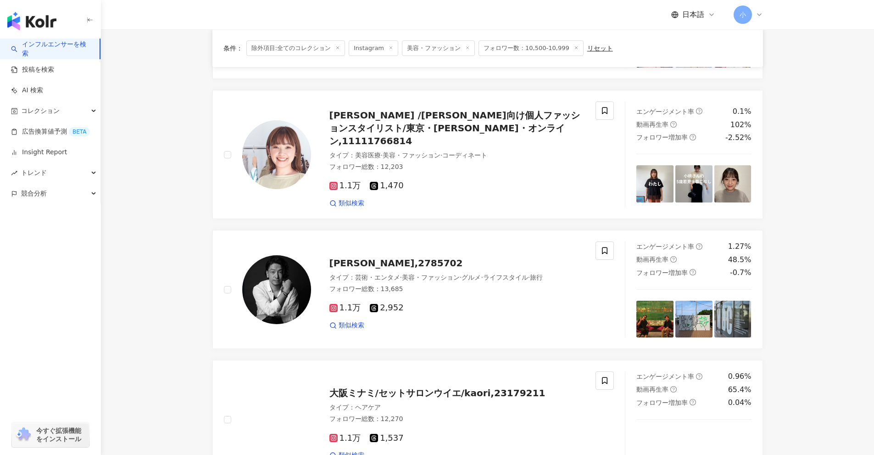
scroll to position [1332, 0]
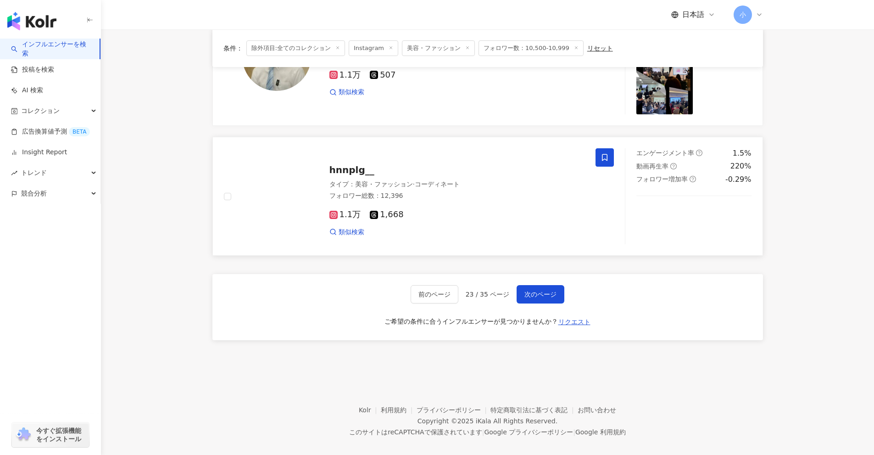
click at [598, 148] on span at bounding box center [605, 157] width 18 height 18
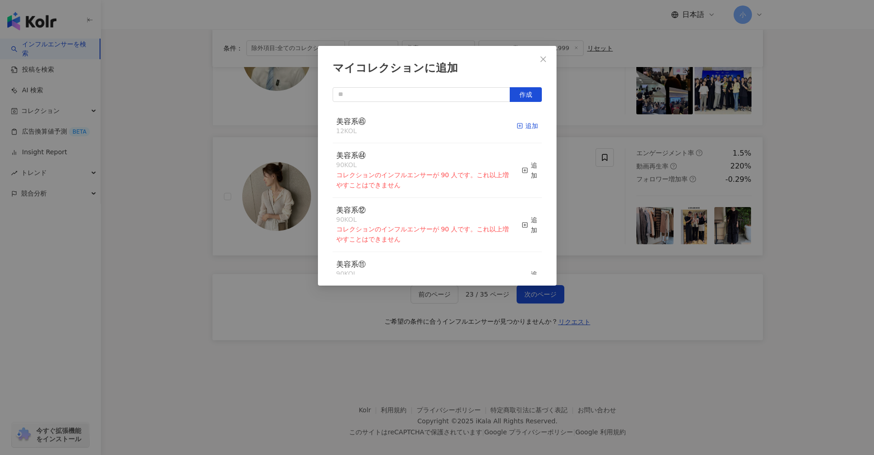
click at [517, 129] on span "button" at bounding box center [520, 125] width 6 height 7
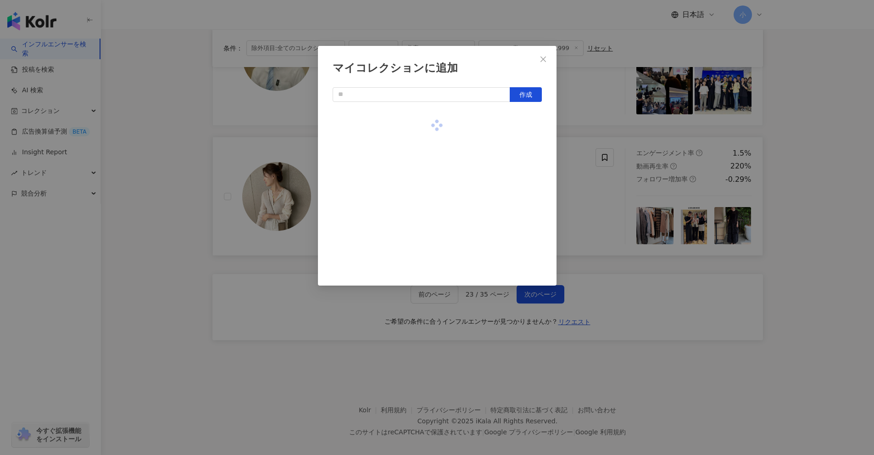
click at [622, 187] on div "マイコレクションに追加 作成" at bounding box center [437, 227] width 874 height 455
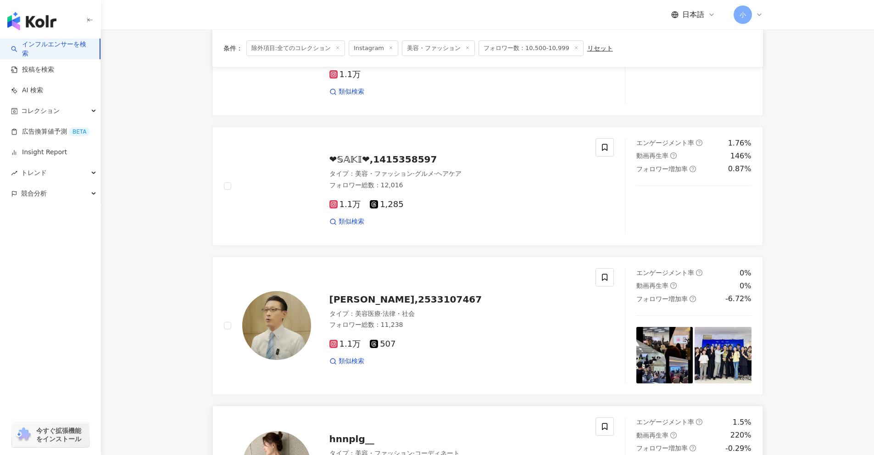
scroll to position [1011, 0]
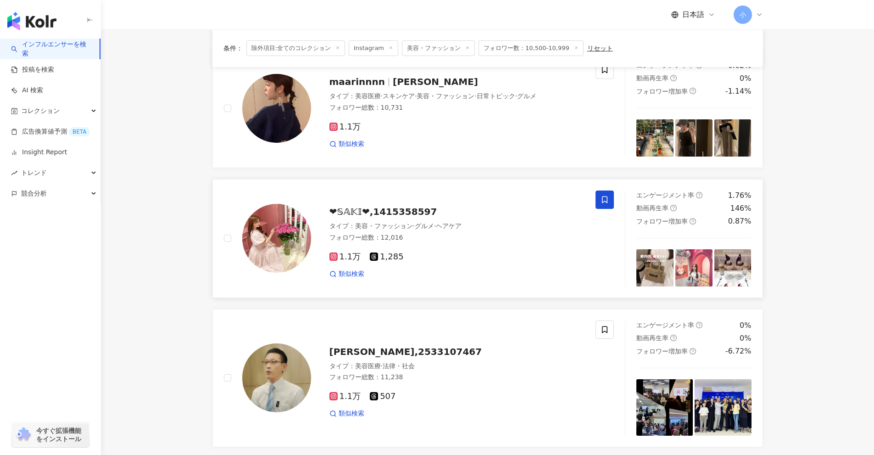
click at [607, 196] on icon at bounding box center [605, 200] width 8 height 8
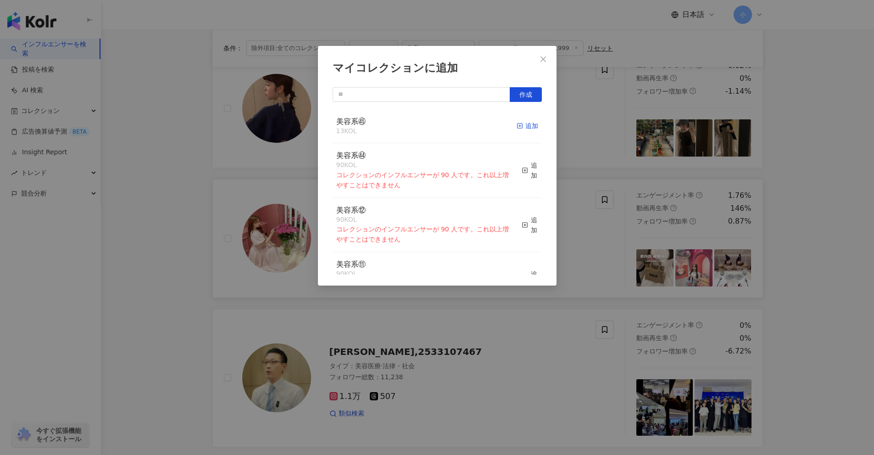
click at [517, 129] on icon "button" at bounding box center [520, 126] width 6 height 6
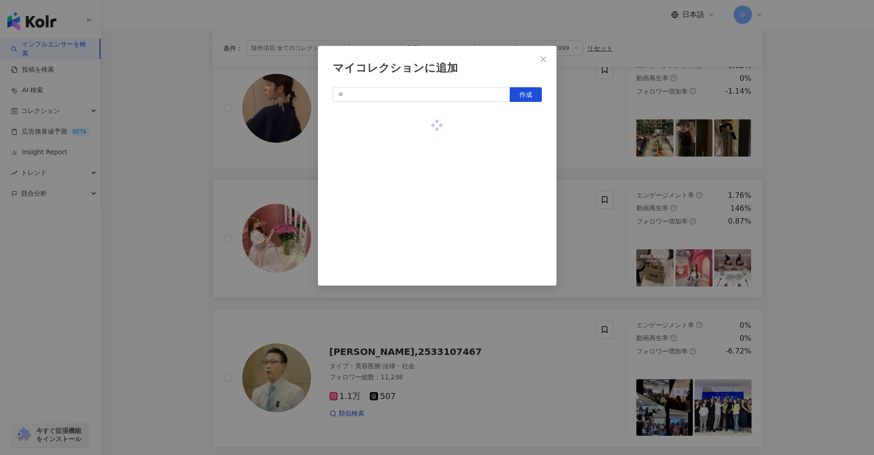
click at [582, 146] on div "マイコレクションに追加 作成" at bounding box center [437, 227] width 874 height 455
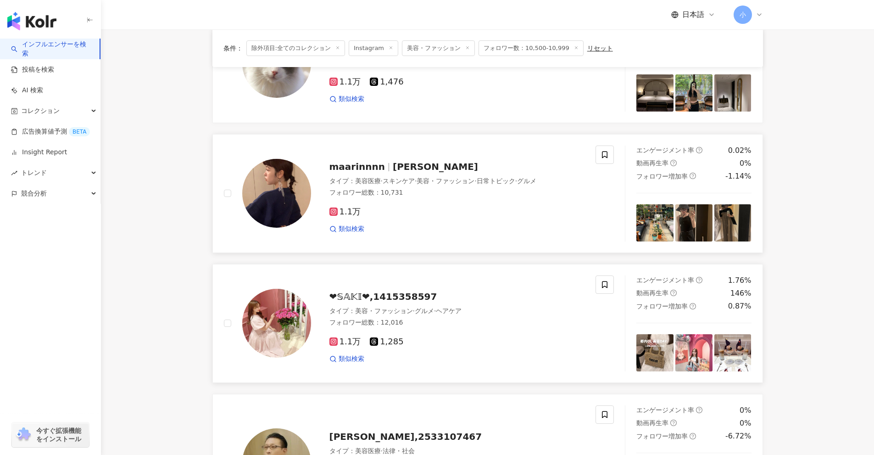
scroll to position [919, 0]
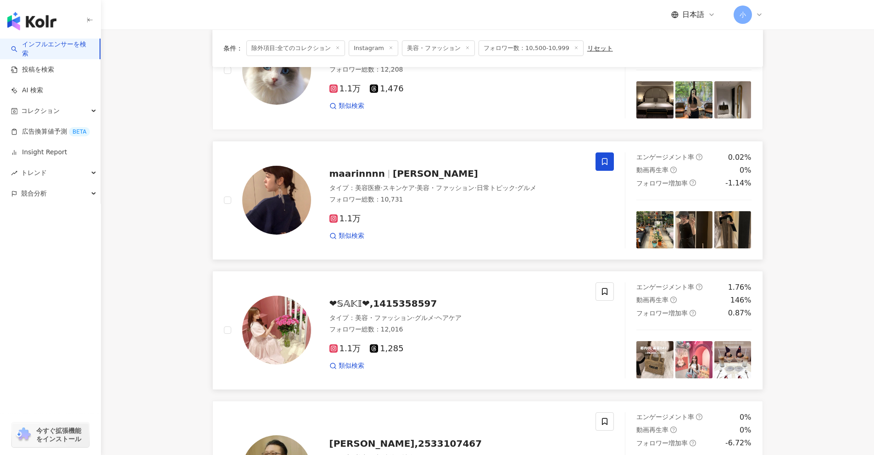
click at [603, 158] on icon at bounding box center [605, 161] width 6 height 7
click at [598, 152] on span at bounding box center [605, 161] width 18 height 18
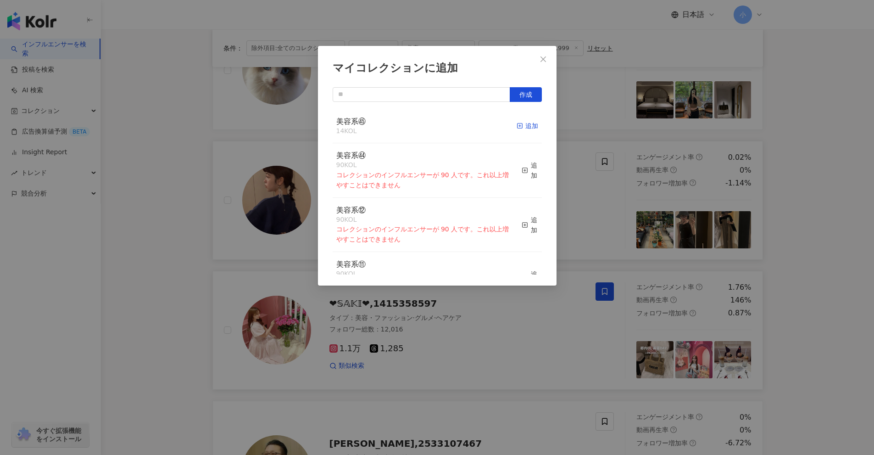
click at [518, 129] on div "追加" at bounding box center [528, 126] width 22 height 10
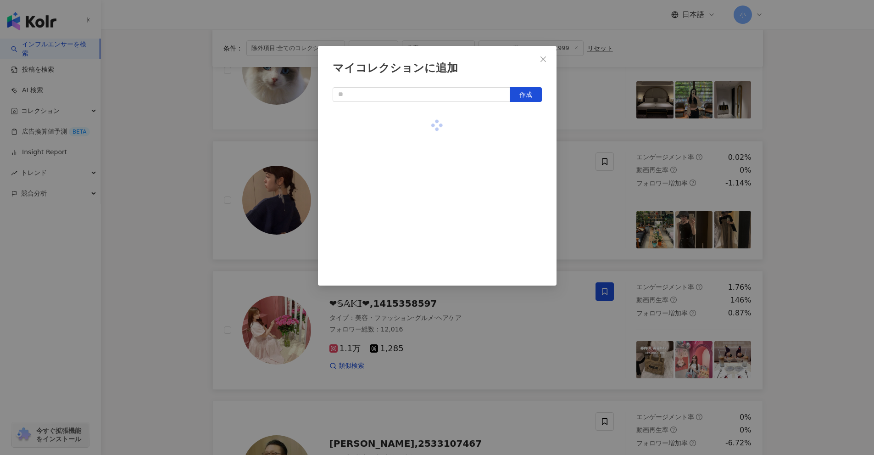
click at [587, 169] on div "マイコレクションに追加 作成" at bounding box center [437, 227] width 874 height 455
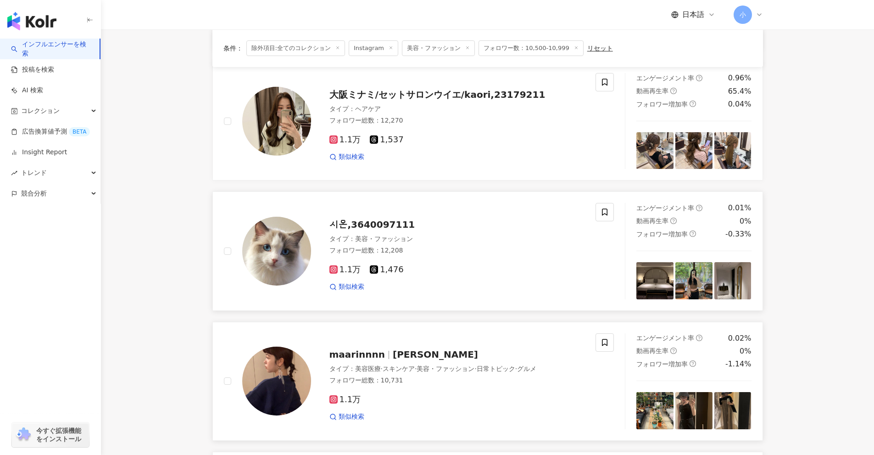
scroll to position [736, 0]
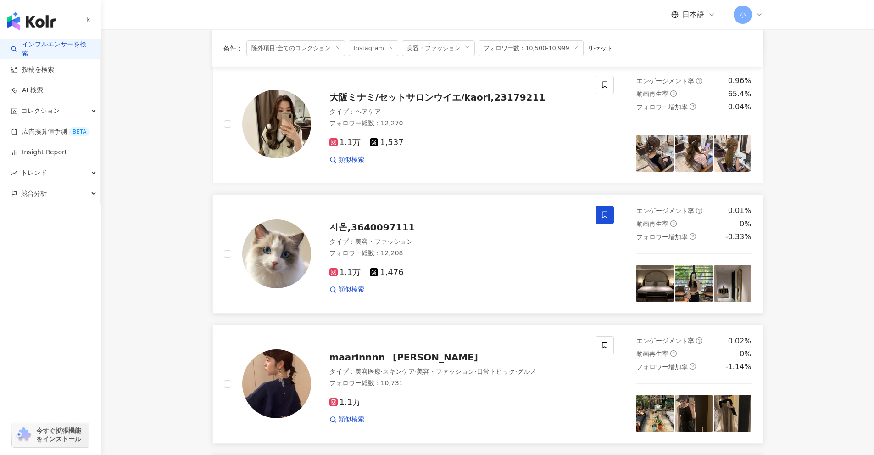
click at [603, 211] on icon at bounding box center [605, 215] width 8 height 8
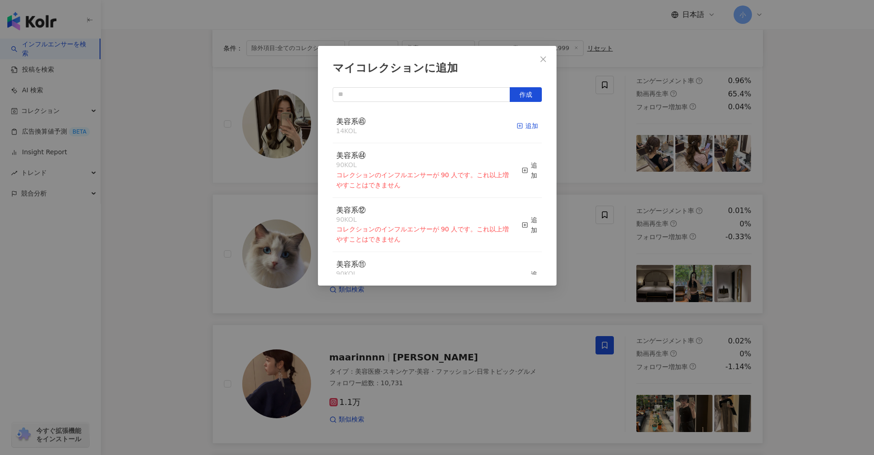
click at [517, 129] on icon "button" at bounding box center [520, 126] width 6 height 6
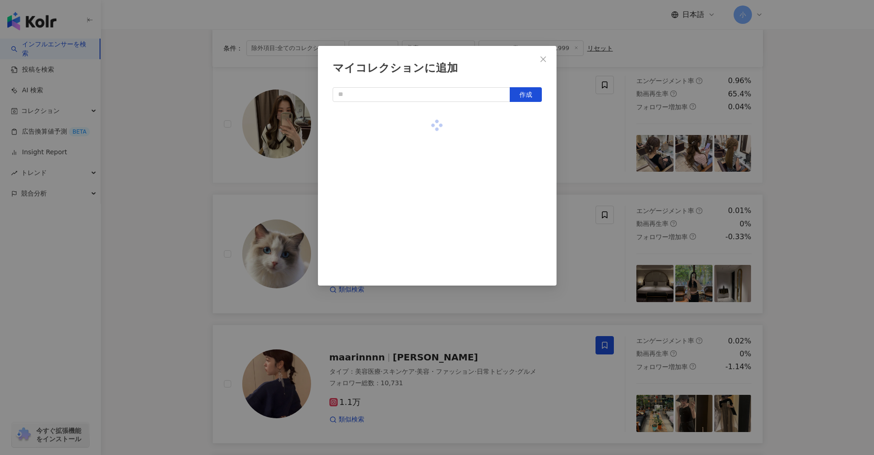
click at [602, 156] on div "マイコレクションに追加 作成" at bounding box center [437, 227] width 874 height 455
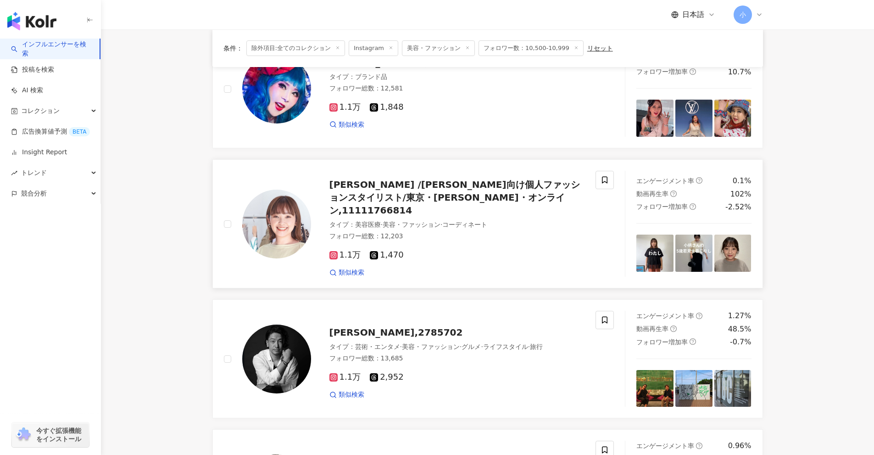
scroll to position [369, 0]
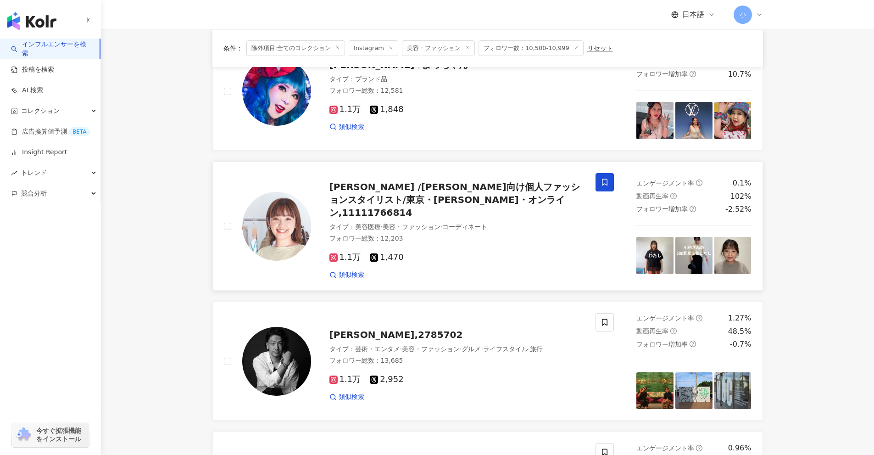
click at [602, 189] on span at bounding box center [605, 182] width 18 height 18
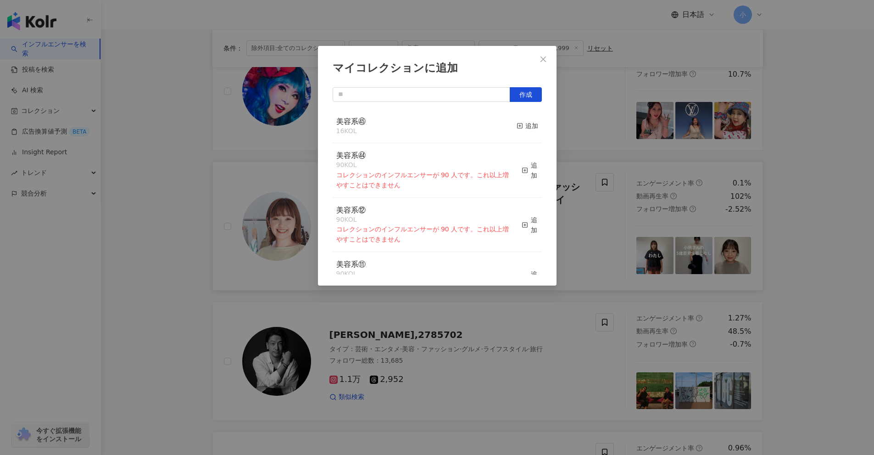
click at [508, 126] on div "美容系㊺ 16 KOL 追加" at bounding box center [437, 126] width 209 height 34
click at [519, 129] on div "追加" at bounding box center [528, 126] width 22 height 10
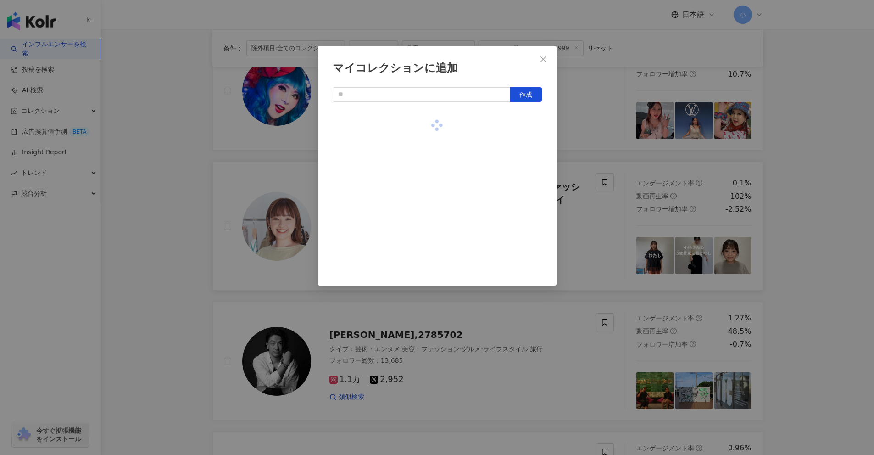
click at [592, 145] on div "マイコレクションに追加 作成" at bounding box center [437, 227] width 874 height 455
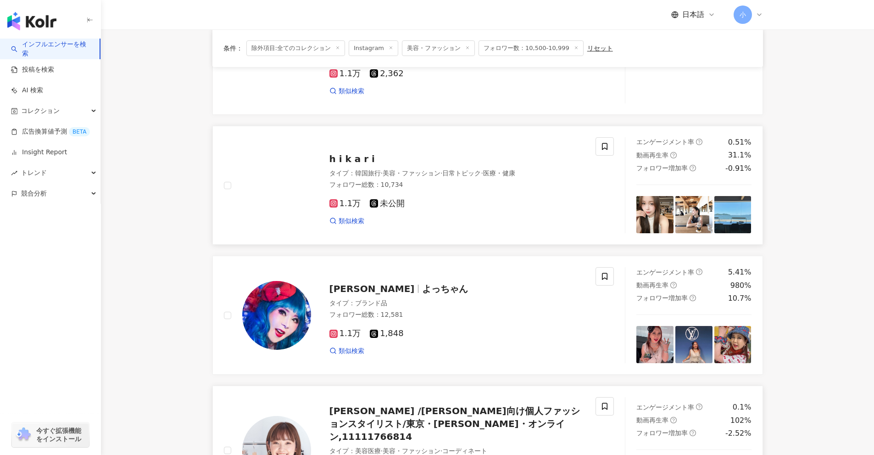
scroll to position [139, 0]
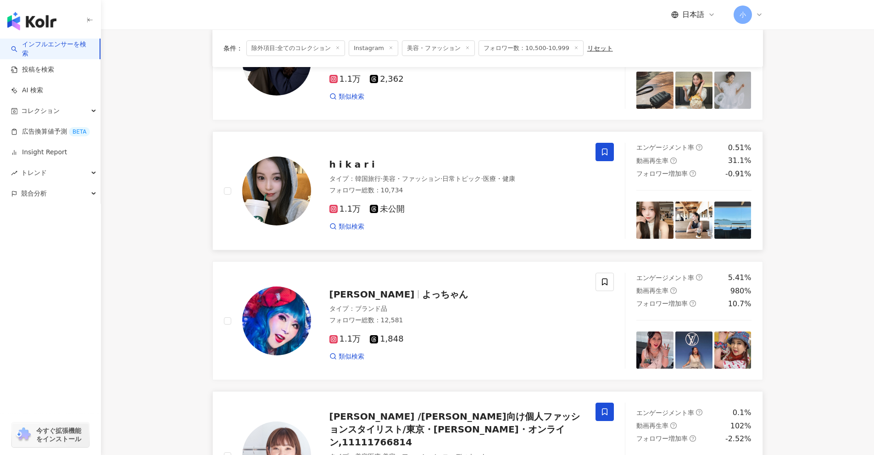
click at [608, 147] on span at bounding box center [605, 152] width 18 height 18
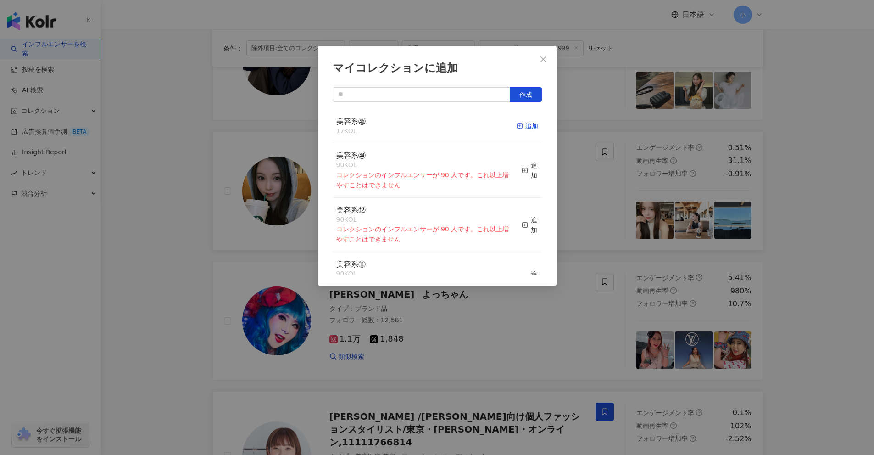
click at [528, 129] on div "追加" at bounding box center [528, 126] width 22 height 10
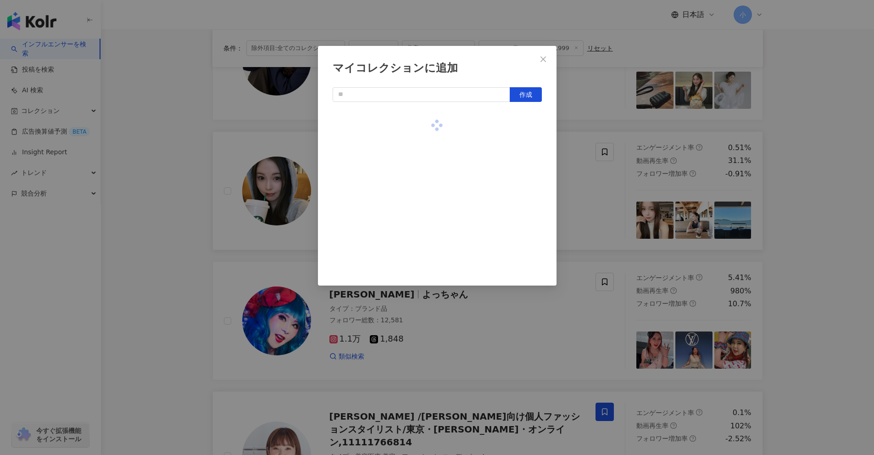
click at [594, 218] on div "マイコレクションに追加 作成" at bounding box center [437, 227] width 874 height 455
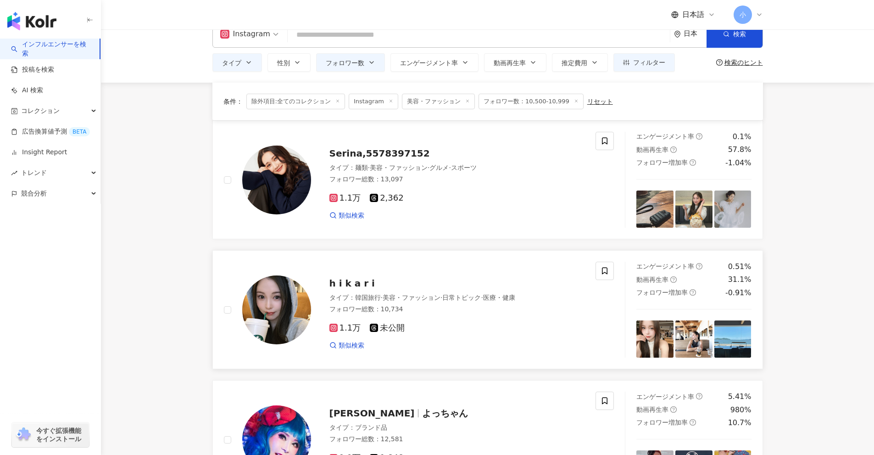
scroll to position [1, 0]
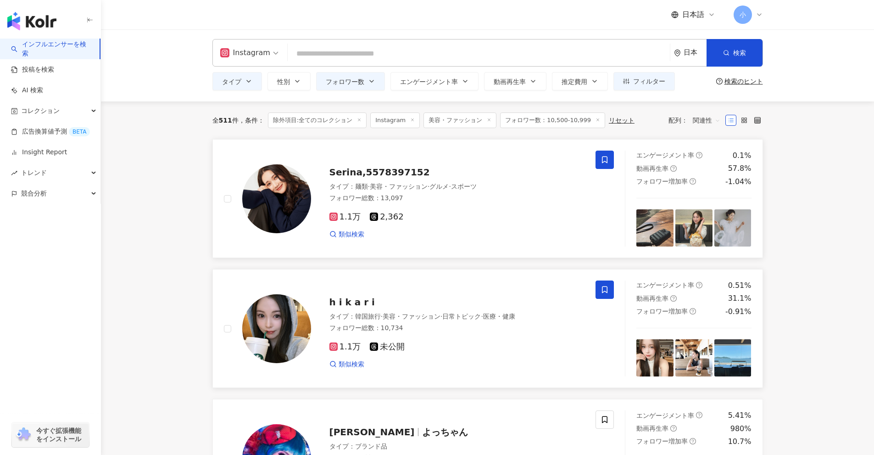
click at [600, 158] on span at bounding box center [605, 160] width 18 height 18
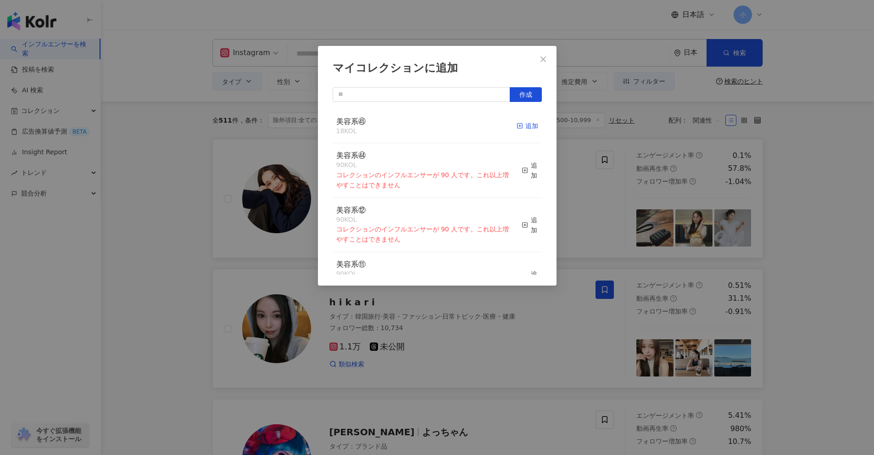
click at [519, 129] on div "追加" at bounding box center [528, 126] width 22 height 10
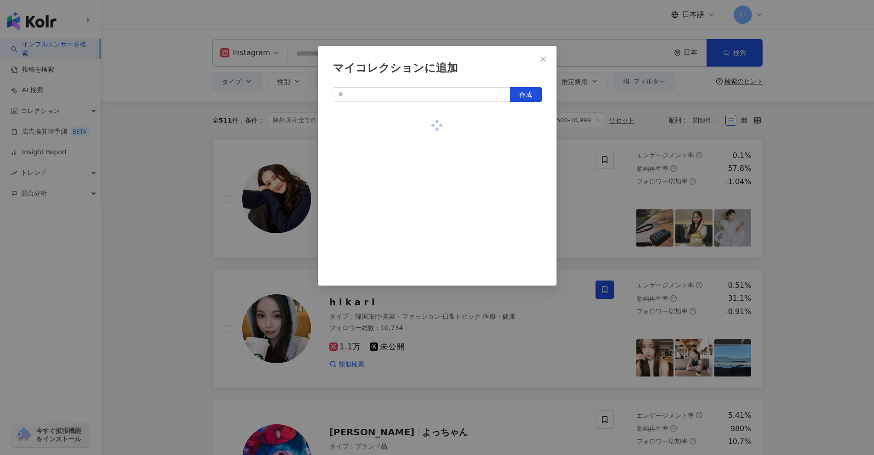
click at [592, 202] on div "マイコレクションに追加 作成" at bounding box center [437, 227] width 874 height 455
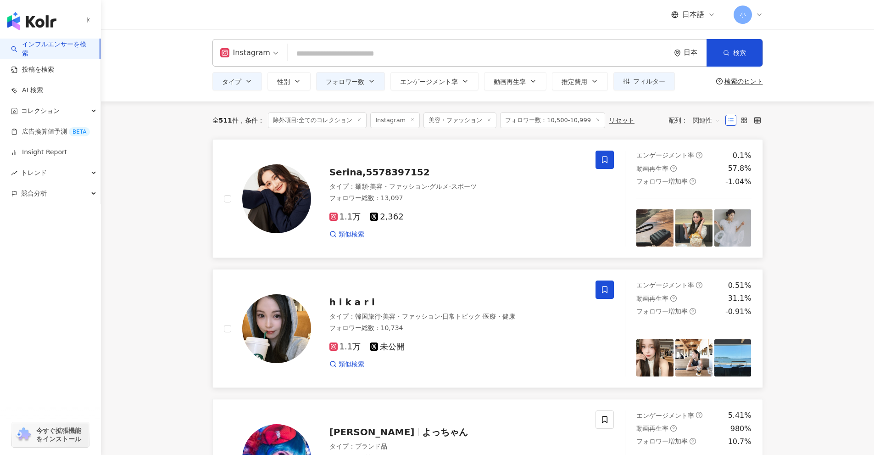
drag, startPoint x: 755, startPoint y: 209, endPoint x: 771, endPoint y: 256, distance: 49.5
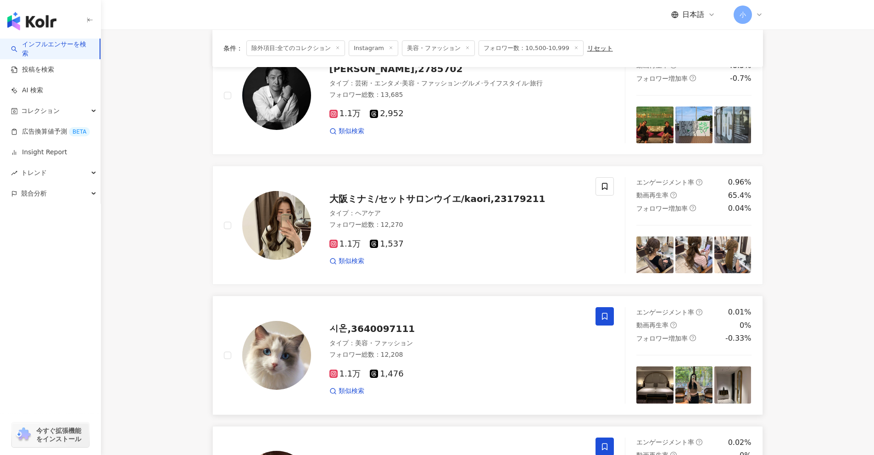
scroll to position [1332, 0]
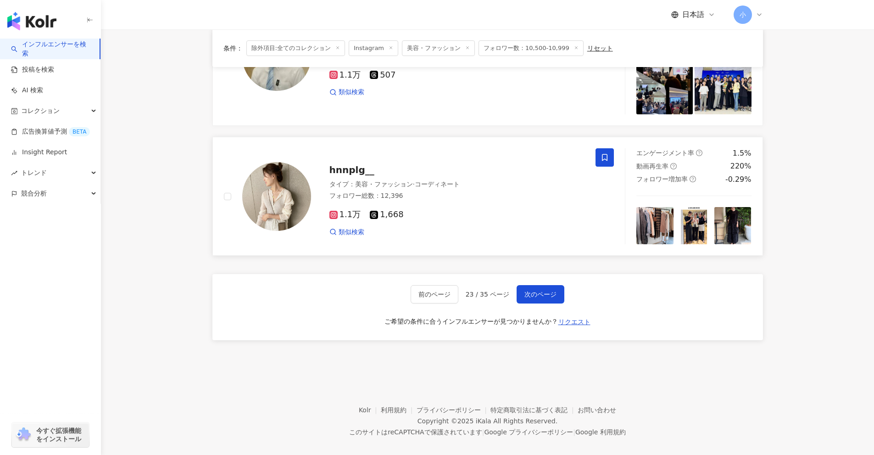
drag, startPoint x: 786, startPoint y: 176, endPoint x: 782, endPoint y: 338, distance: 162.1
click at [539, 291] on span "次のページ" at bounding box center [541, 294] width 32 height 7
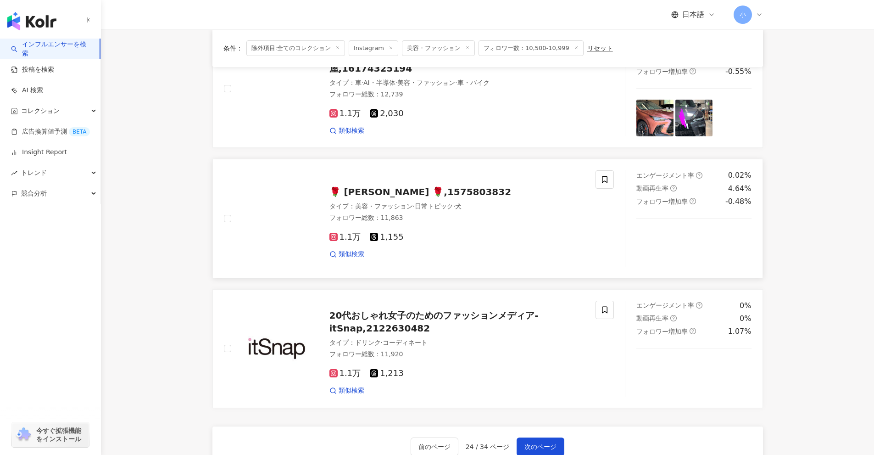
scroll to position [1213, 0]
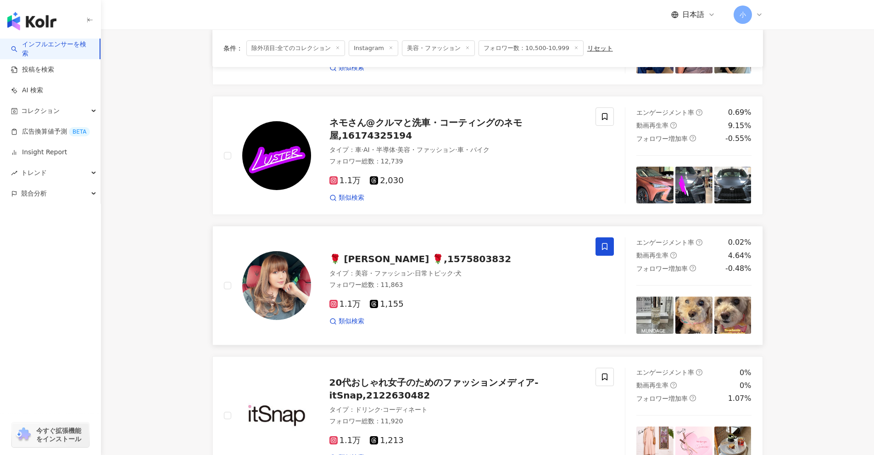
click at [609, 246] on span at bounding box center [605, 246] width 18 height 18
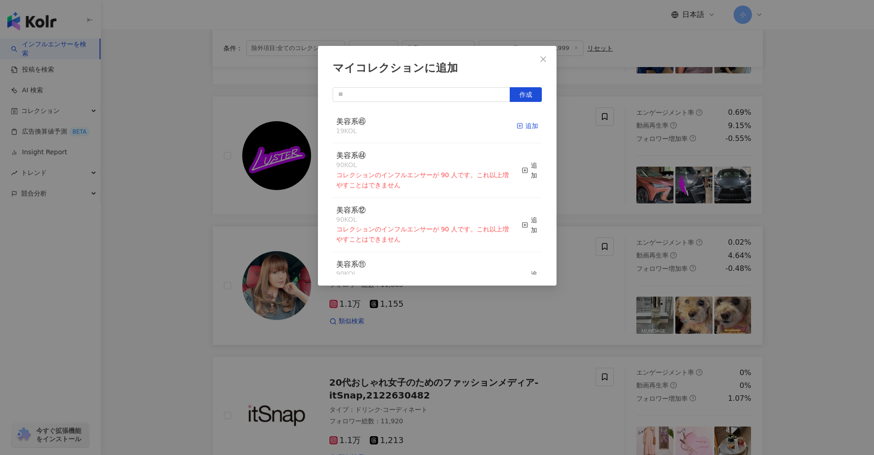
click at [531, 124] on div "追加" at bounding box center [528, 126] width 22 height 10
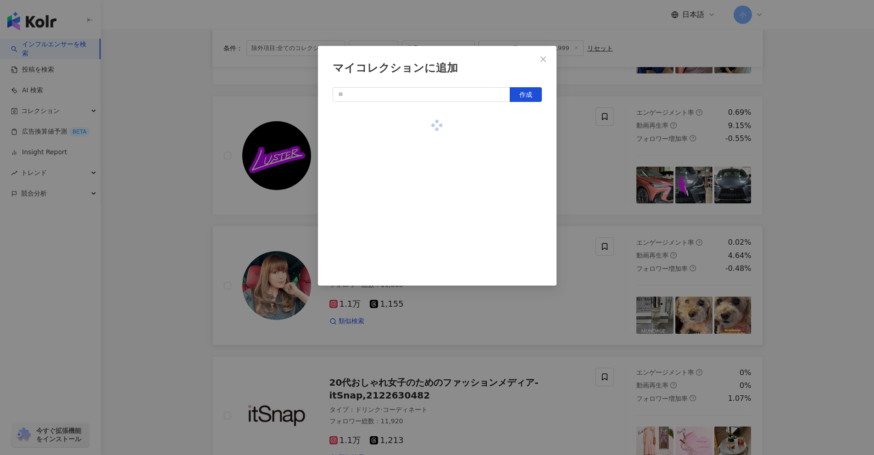
click at [610, 159] on div "マイコレクションに追加 作成" at bounding box center [437, 227] width 874 height 455
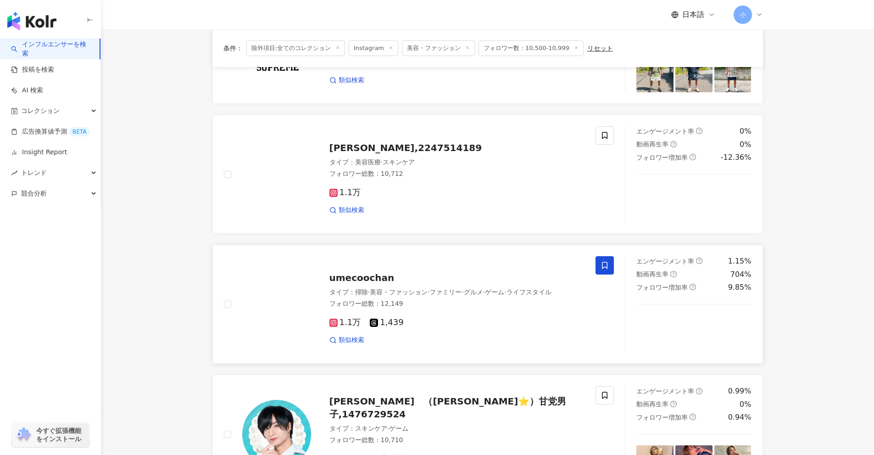
scroll to position [800, 0]
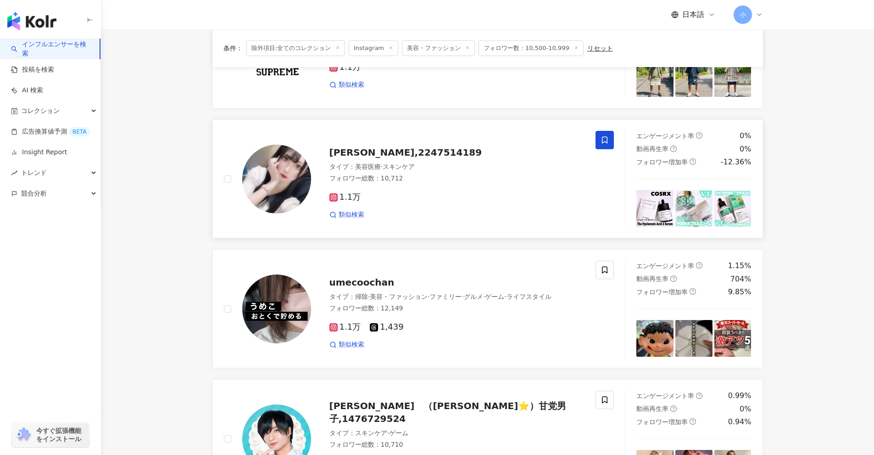
click at [610, 140] on span at bounding box center [605, 140] width 18 height 18
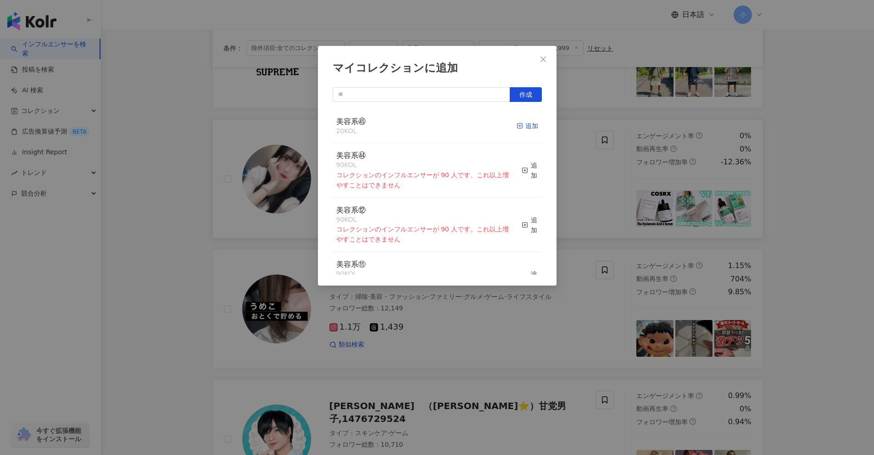
click at [517, 127] on icon "button" at bounding box center [520, 126] width 6 height 6
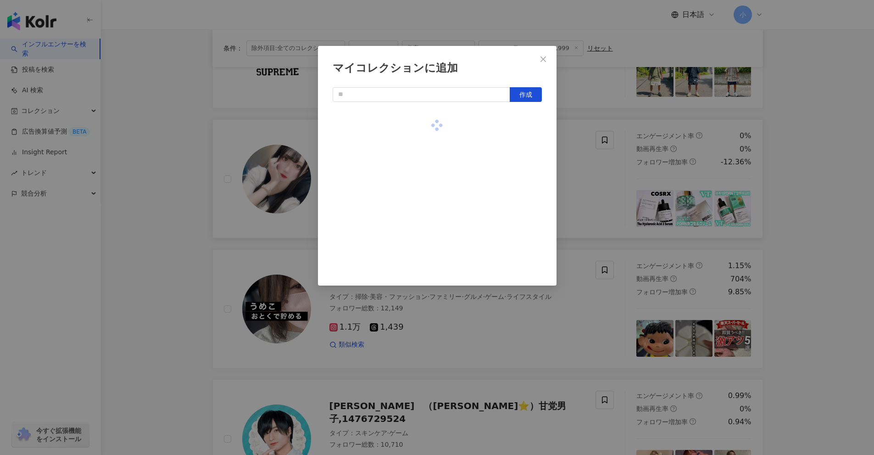
click at [600, 164] on div "マイコレクションに追加 作成" at bounding box center [437, 227] width 874 height 455
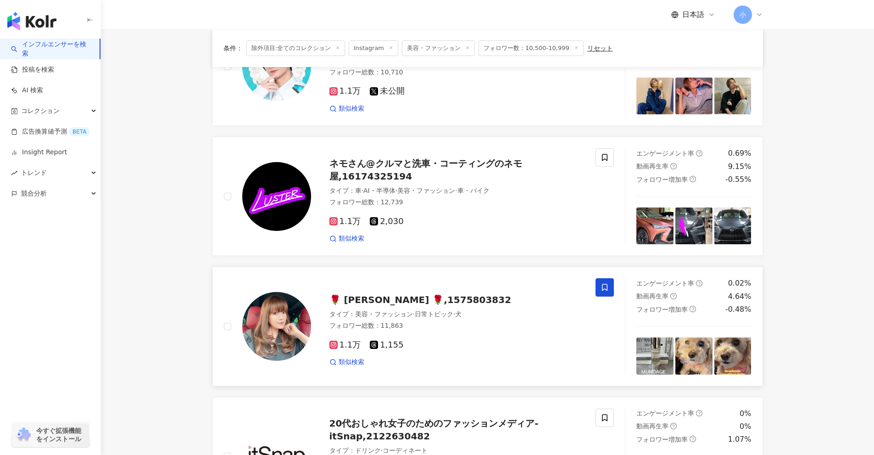
scroll to position [1443, 0]
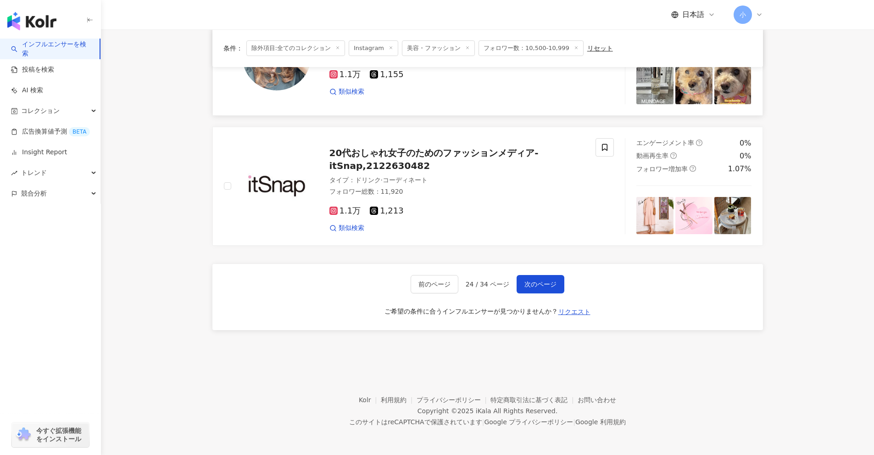
drag, startPoint x: 820, startPoint y: 184, endPoint x: 766, endPoint y: 308, distance: 135.8
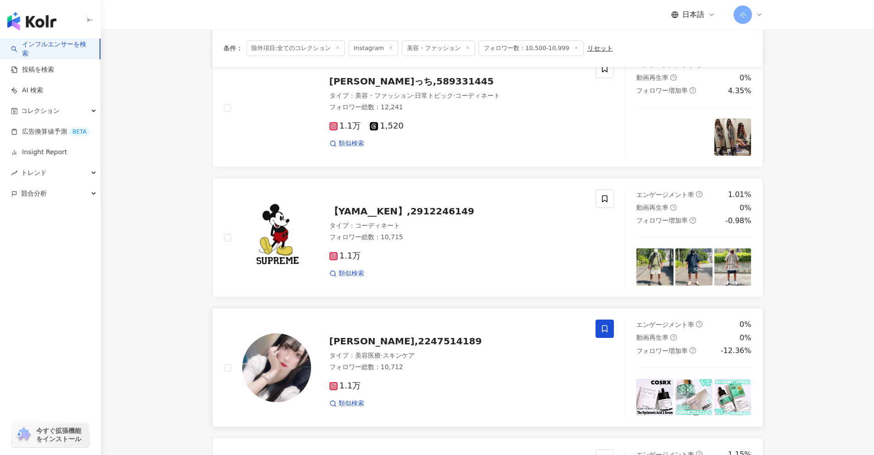
scroll to position [0, 0]
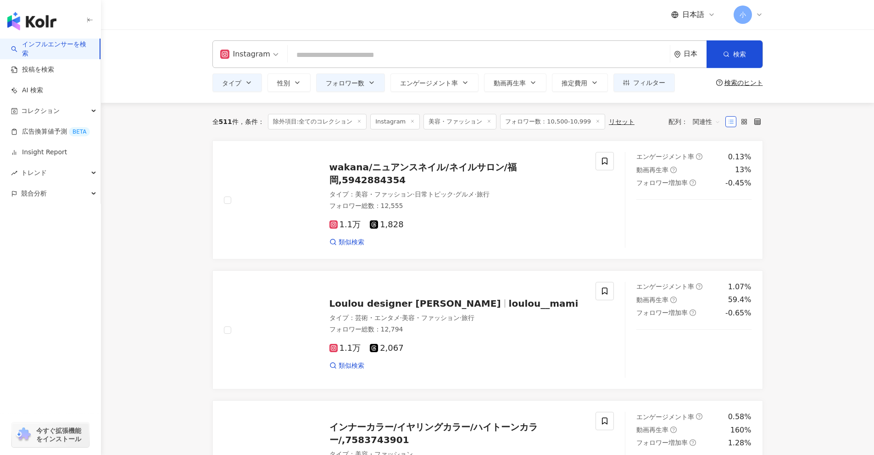
drag, startPoint x: 806, startPoint y: 307, endPoint x: 821, endPoint y: 123, distance: 184.2
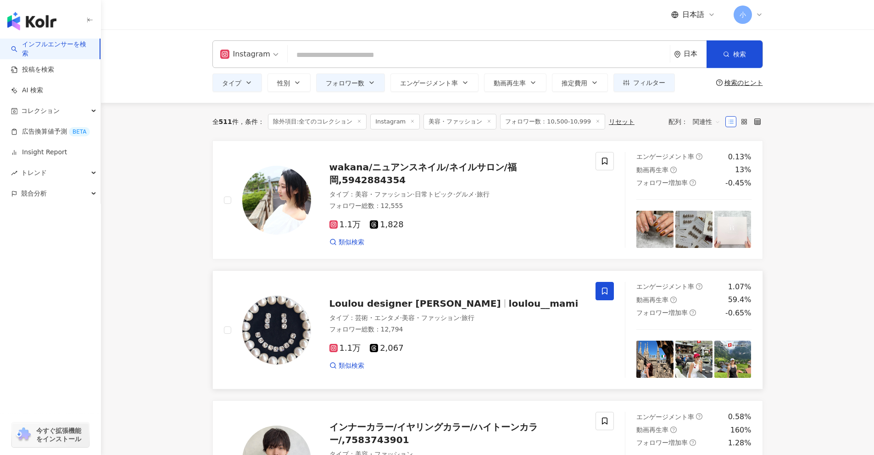
click at [604, 291] on icon at bounding box center [605, 291] width 8 height 8
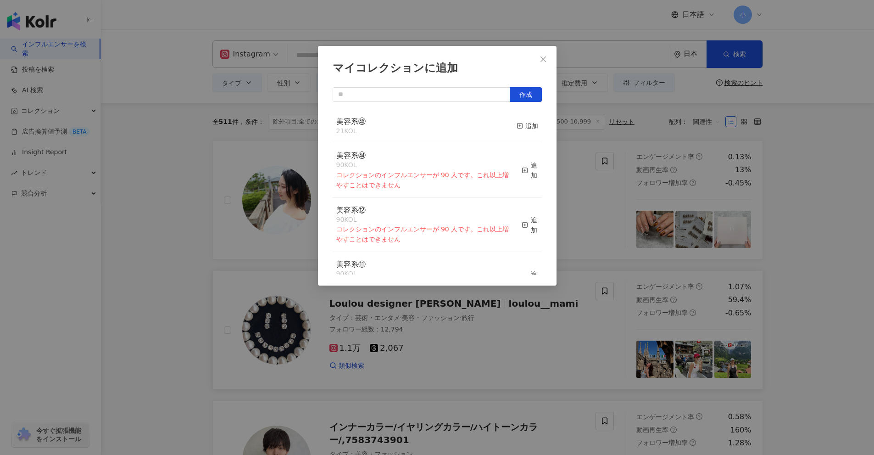
click at [821, 229] on div "マイコレクションに追加 作成 美容系㊺ 21 KOL 追加 美容系㊹ 90 KOL コレクションのインフルエンサーが 90 人です。これ以上増やすことはできま…" at bounding box center [437, 227] width 874 height 455
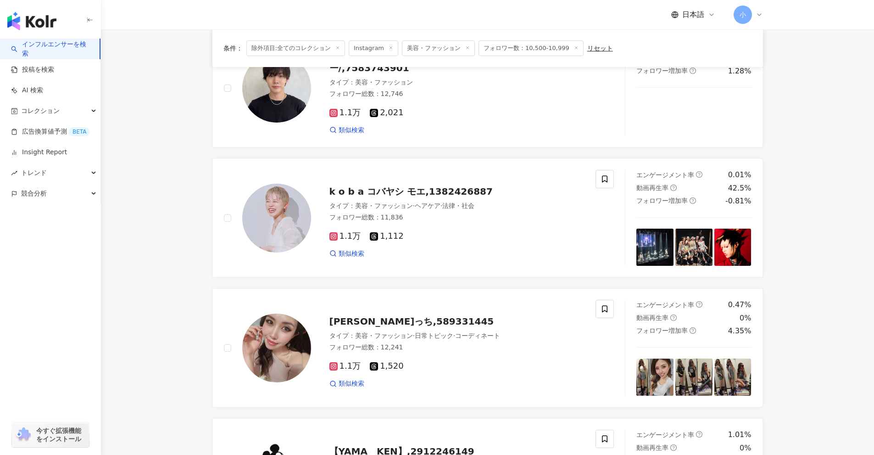
scroll to position [1443, 0]
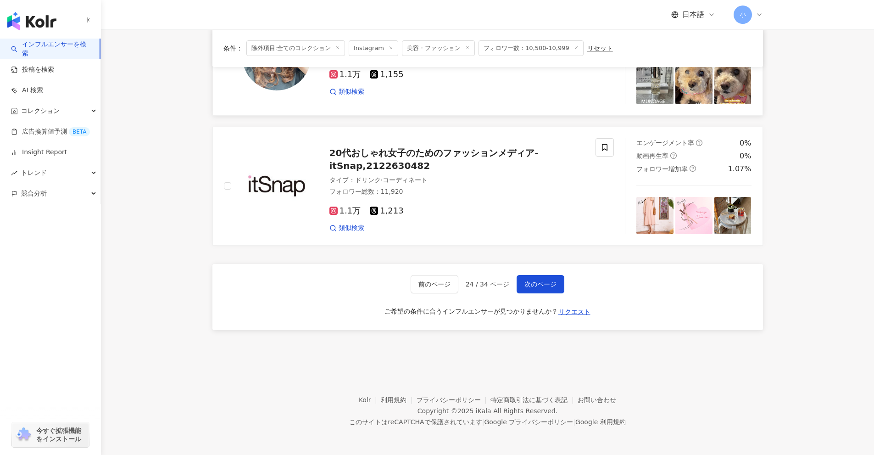
drag, startPoint x: 810, startPoint y: 277, endPoint x: 790, endPoint y: 449, distance: 173.3
click at [550, 274] on div "前のページ 24 / 34 ページ 次のページ ご希望の条件に合うインフルエンサーが見つかりませんか？ リクエスト" at bounding box center [487, 297] width 551 height 66
click at [549, 283] on span "次のページ" at bounding box center [541, 283] width 32 height 7
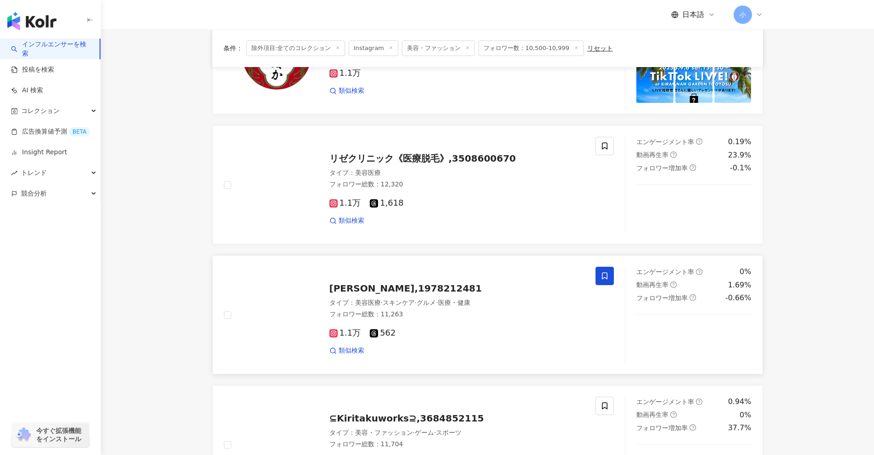
scroll to position [1048, 0]
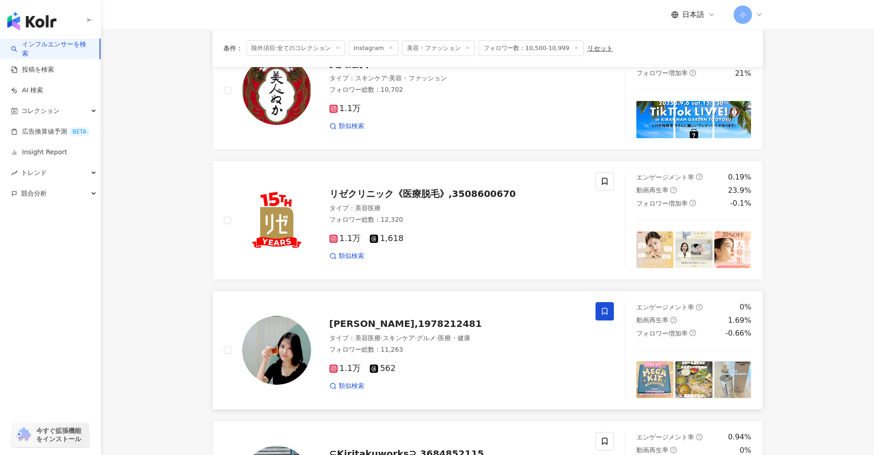
click at [611, 305] on span at bounding box center [605, 311] width 18 height 18
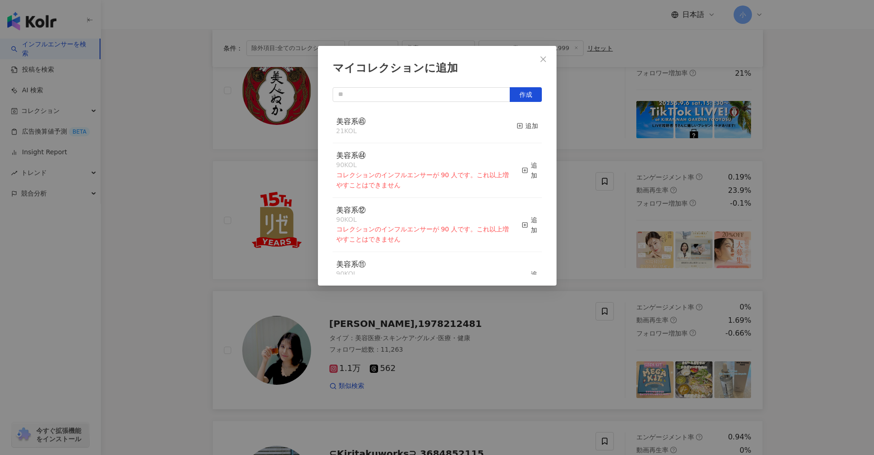
click at [517, 119] on button "追加" at bounding box center [528, 126] width 22 height 19
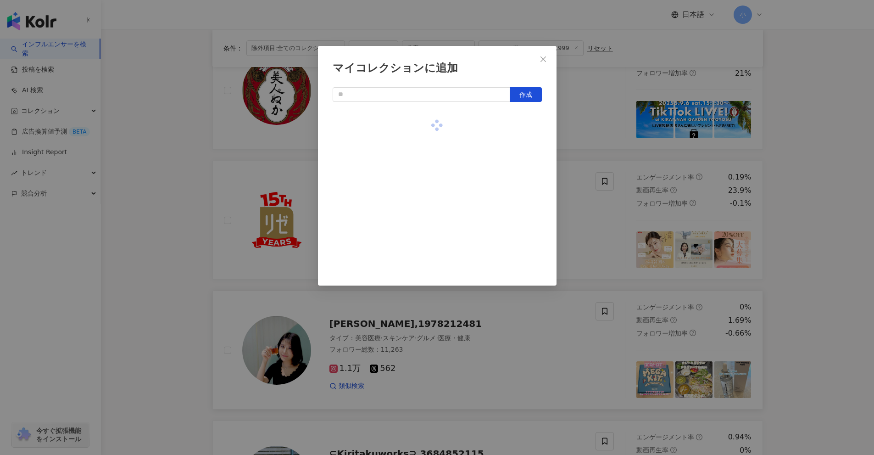
click at [822, 196] on div "マイコレクションに追加 作成" at bounding box center [437, 227] width 874 height 455
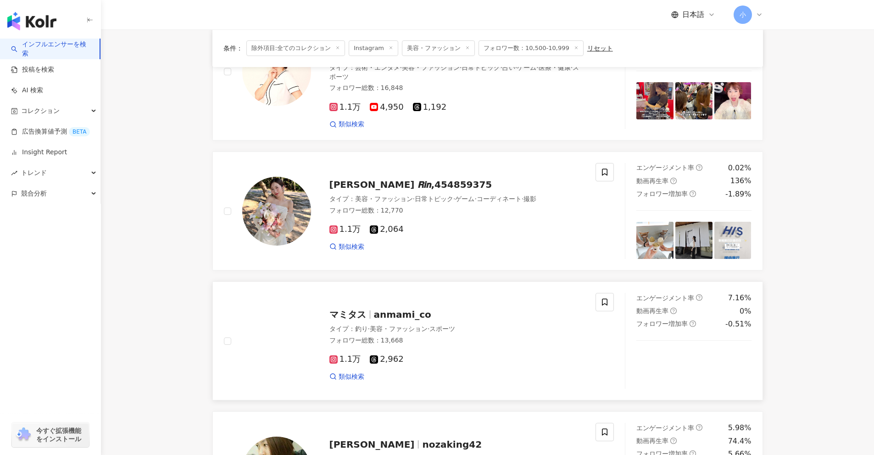
scroll to position [406, 0]
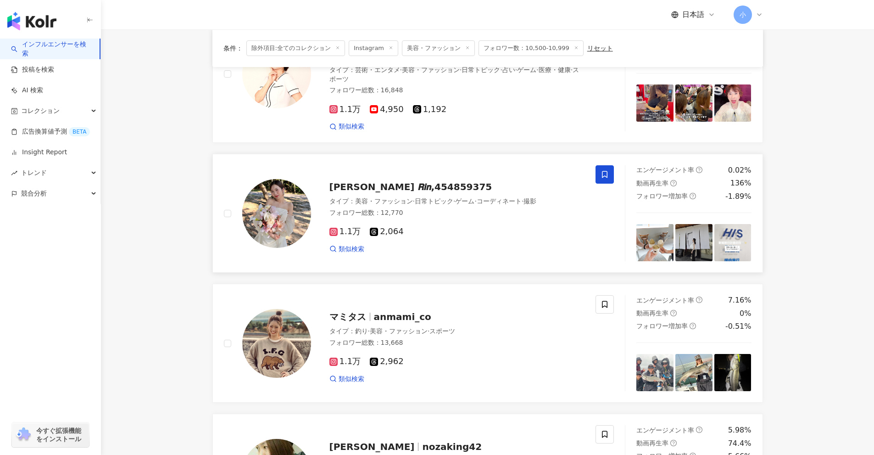
click at [603, 171] on icon at bounding box center [605, 174] width 6 height 7
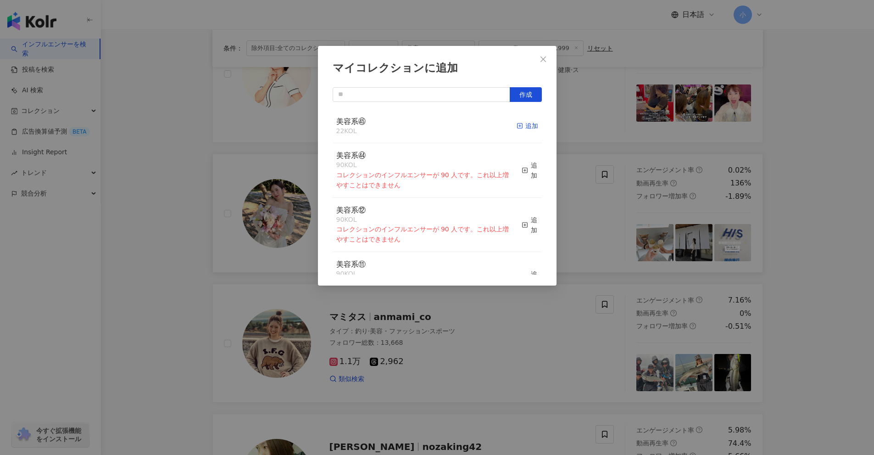
click at [521, 128] on div "追加" at bounding box center [528, 126] width 22 height 10
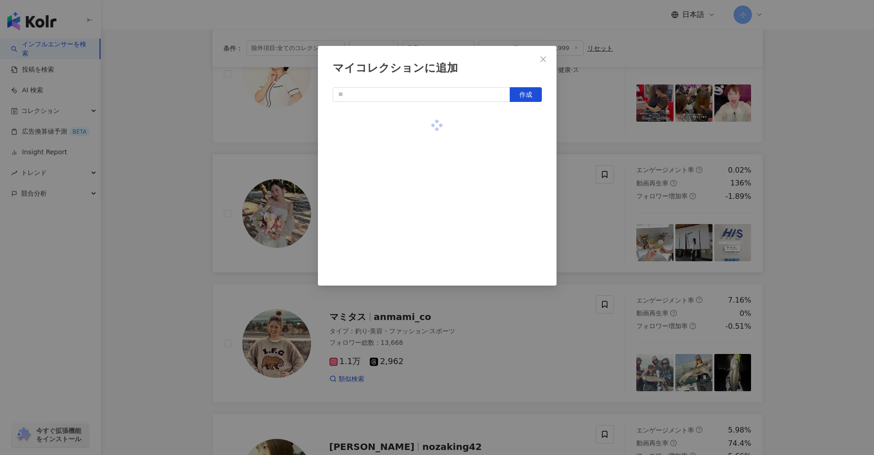
click at [603, 195] on div "マイコレクションに追加 作成" at bounding box center [437, 227] width 874 height 455
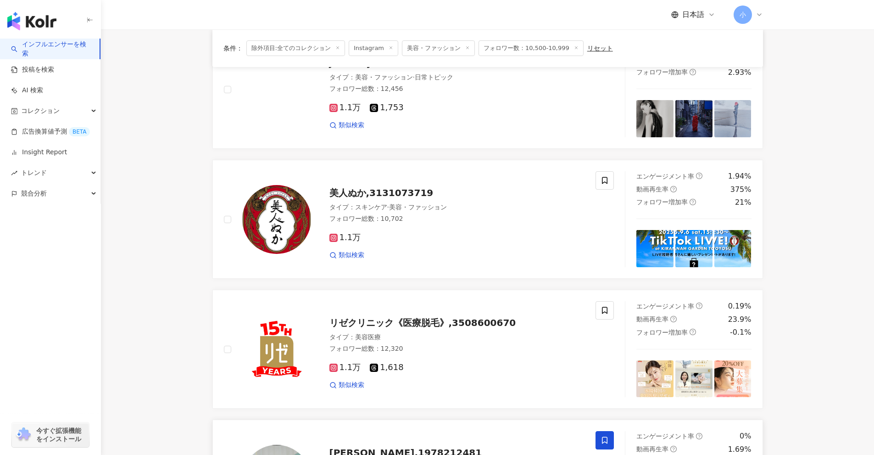
scroll to position [1461, 0]
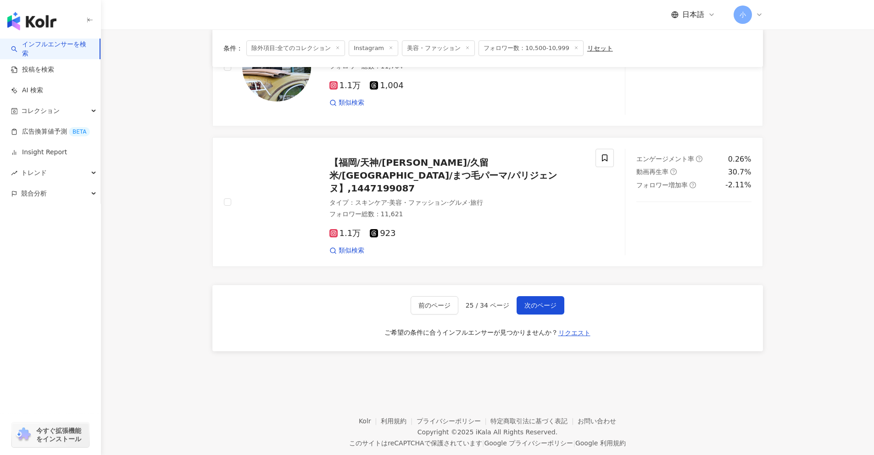
drag, startPoint x: 820, startPoint y: 255, endPoint x: 836, endPoint y: 369, distance: 114.9
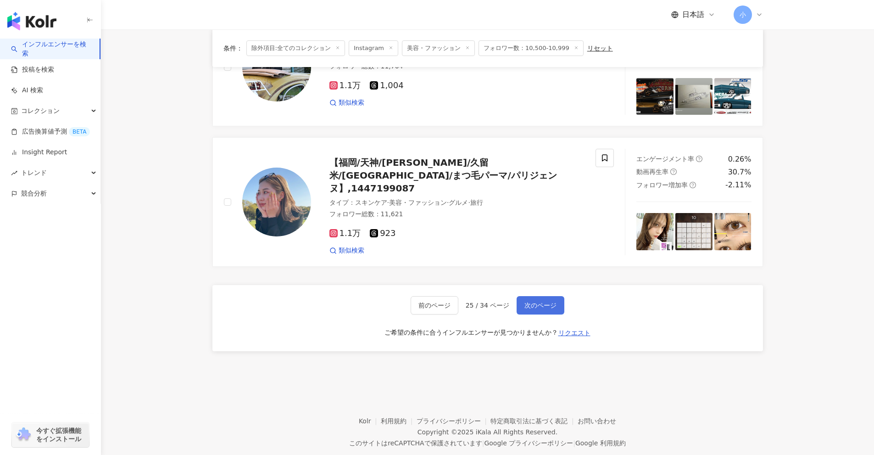
click at [547, 302] on span "次のページ" at bounding box center [541, 305] width 32 height 7
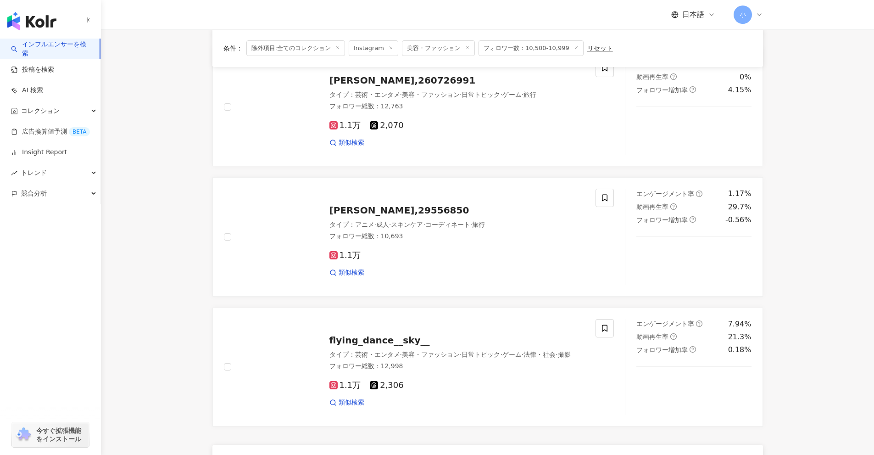
scroll to position [1259, 0]
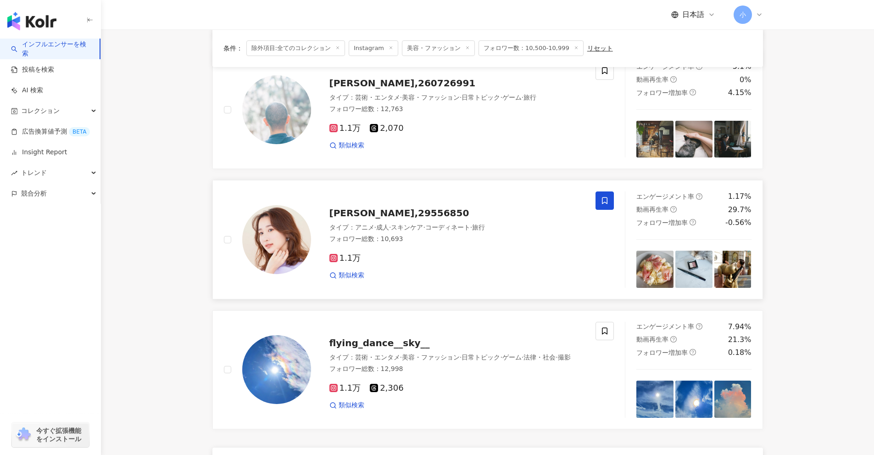
click at [610, 201] on span at bounding box center [605, 200] width 18 height 18
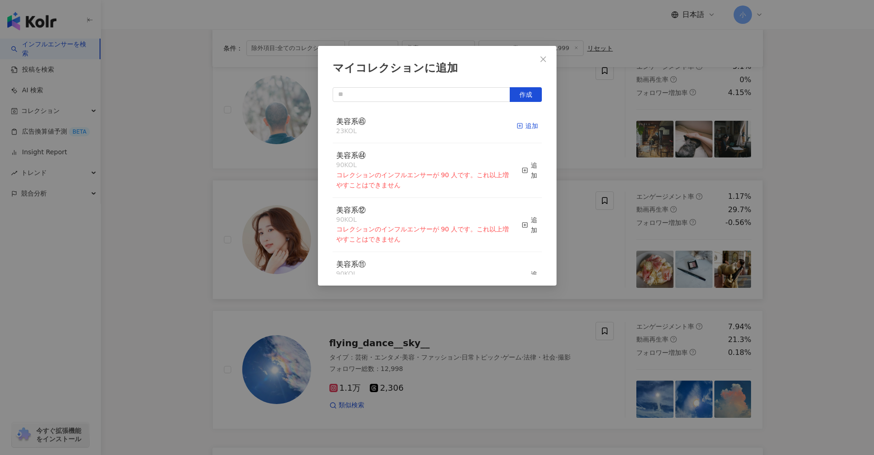
click at [521, 126] on div "追加" at bounding box center [528, 126] width 22 height 10
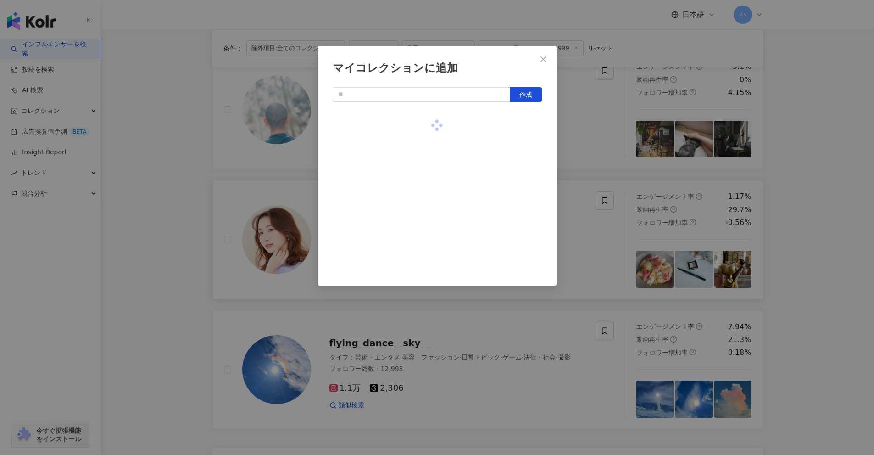
click at [570, 144] on div "マイコレクションに追加 作成" at bounding box center [437, 227] width 874 height 455
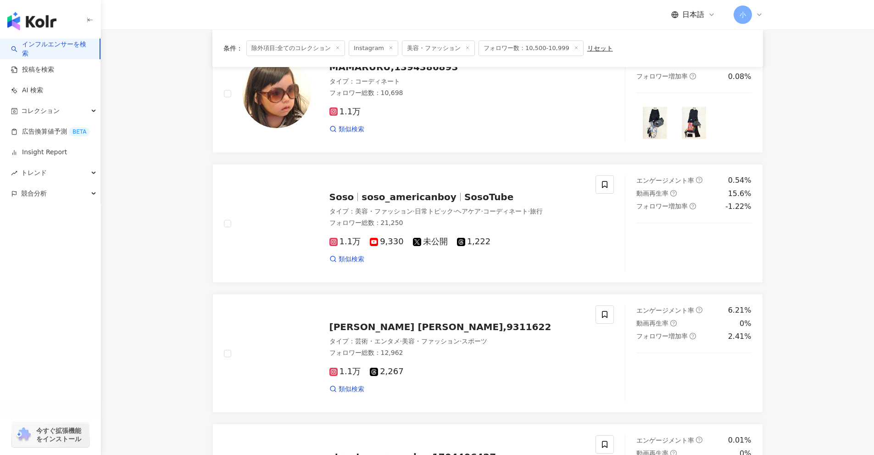
scroll to position [204, 0]
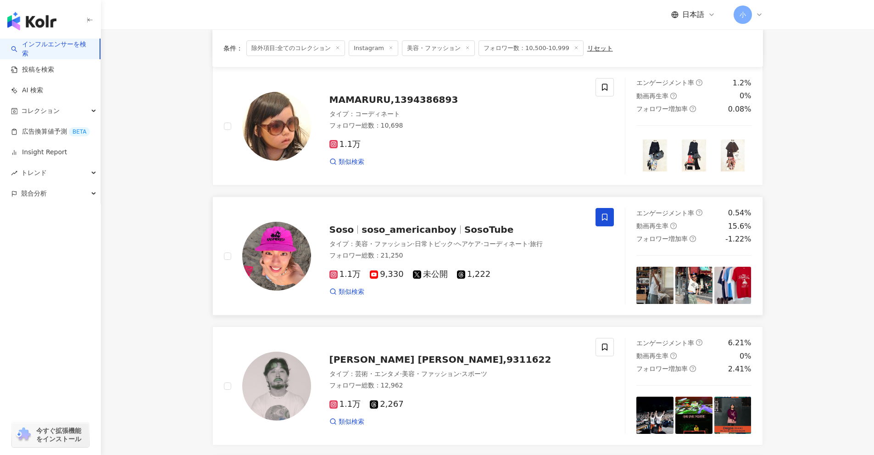
click at [609, 215] on span at bounding box center [605, 217] width 18 height 18
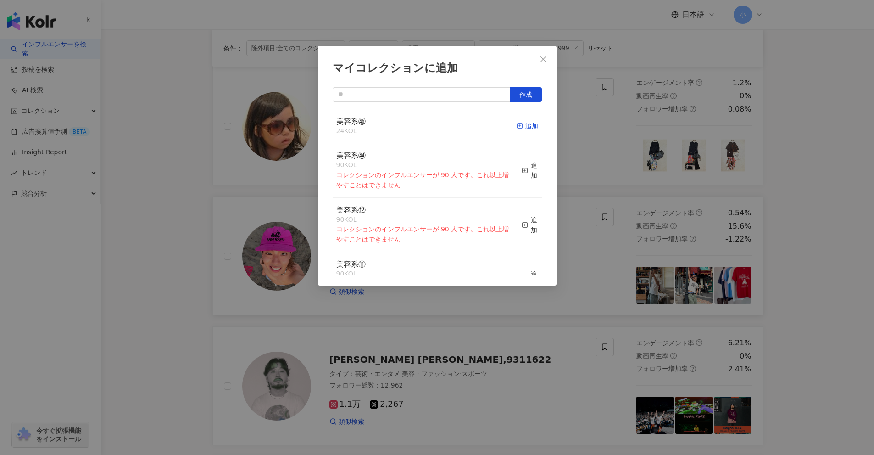
click at [520, 126] on div "追加" at bounding box center [528, 126] width 22 height 10
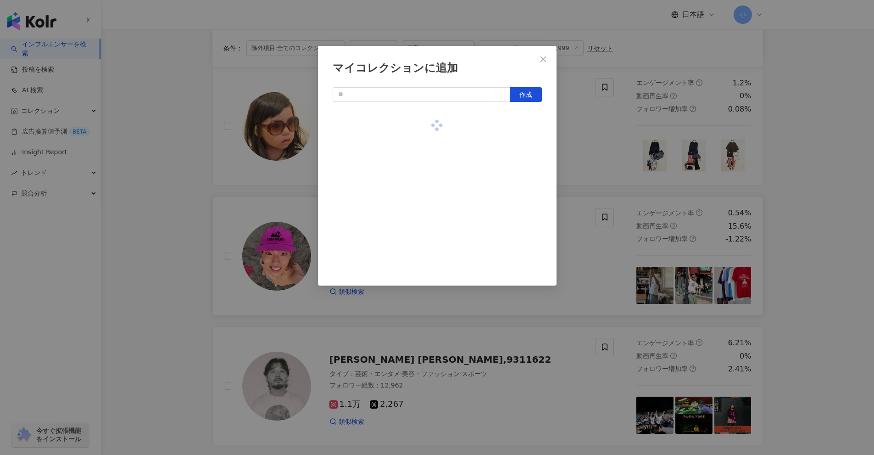
click at [609, 165] on div "マイコレクションに追加 作成" at bounding box center [437, 227] width 874 height 455
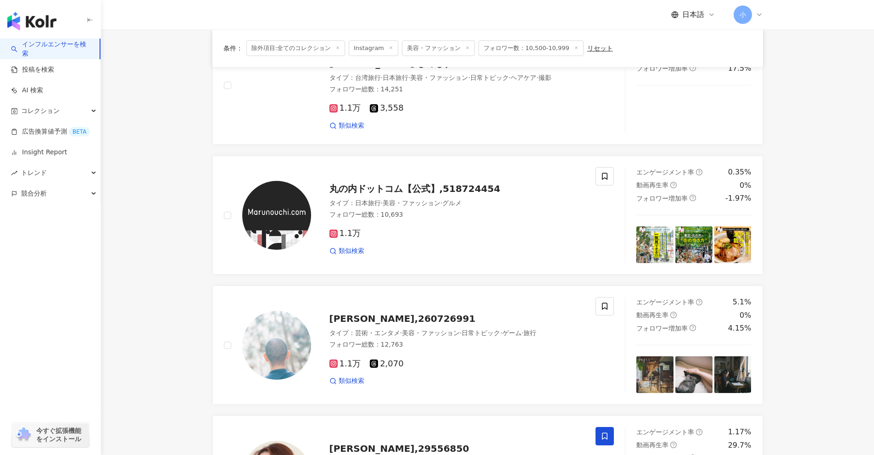
scroll to position [1443, 0]
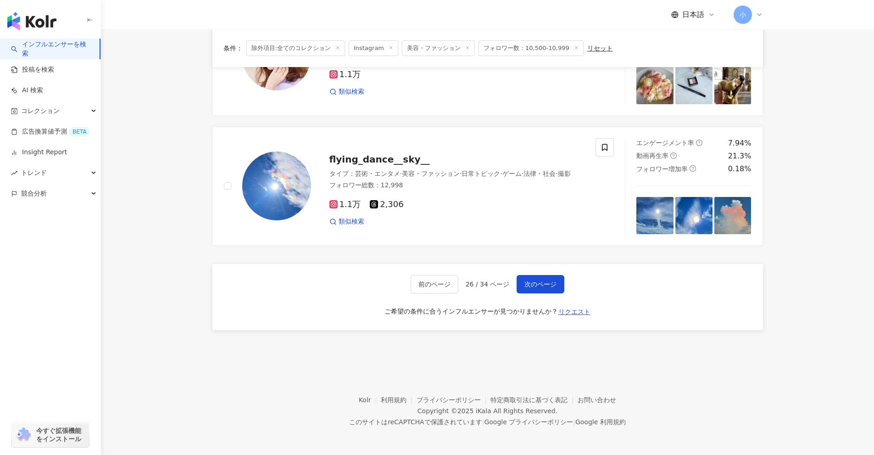
drag, startPoint x: 822, startPoint y: 213, endPoint x: 814, endPoint y: 384, distance: 170.9
click at [538, 288] on span "次のページ" at bounding box center [541, 283] width 32 height 7
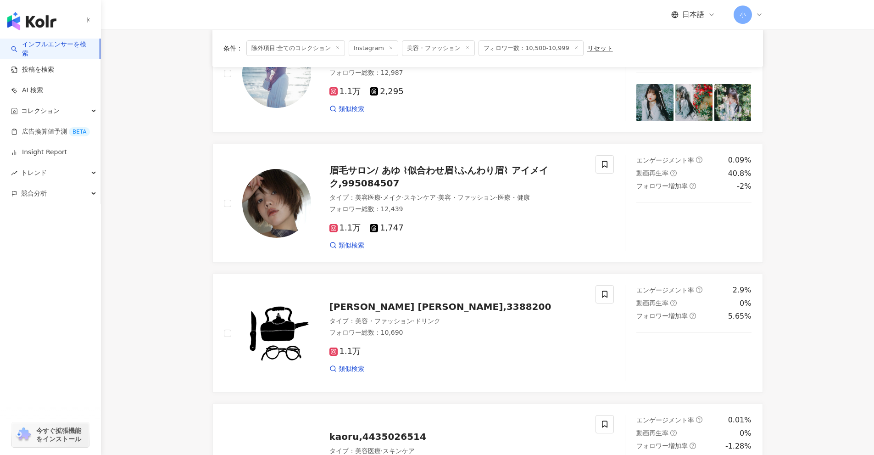
scroll to position [1259, 0]
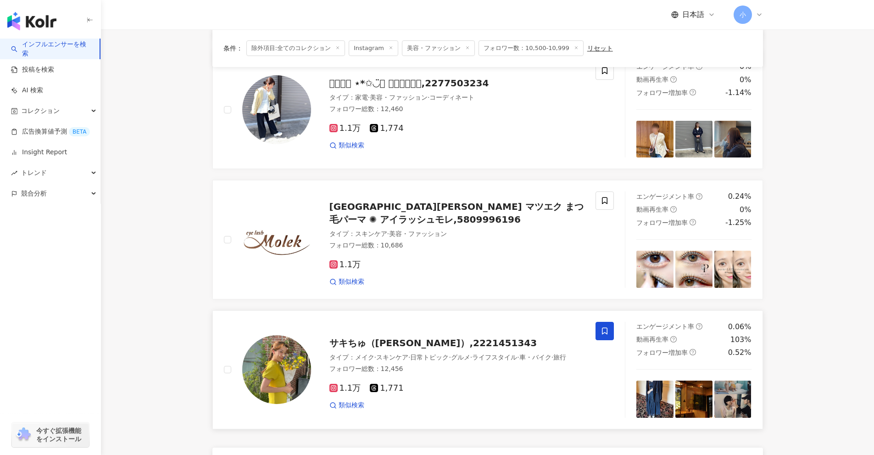
click at [606, 334] on icon at bounding box center [605, 331] width 8 height 8
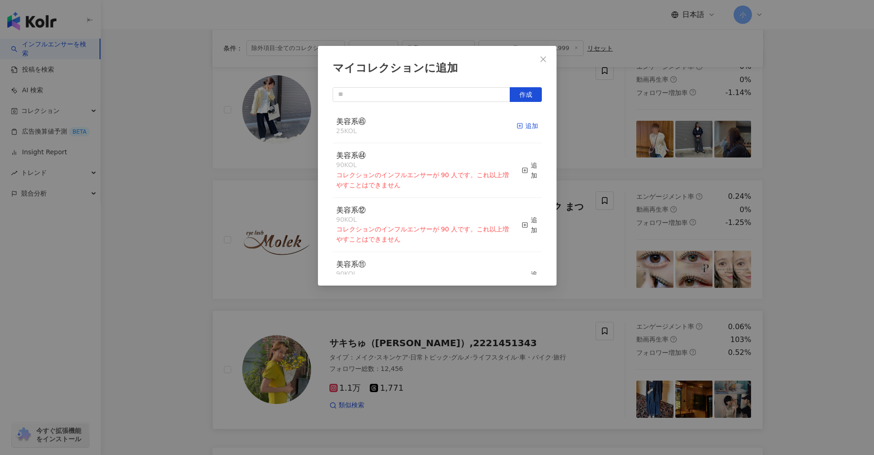
click at [521, 128] on div "追加" at bounding box center [528, 126] width 22 height 10
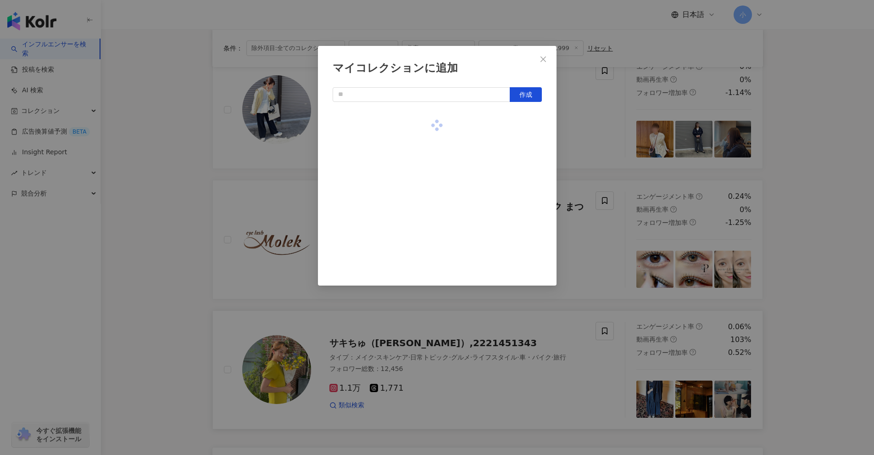
click at [622, 155] on div "マイコレクションに追加 作成" at bounding box center [437, 227] width 874 height 455
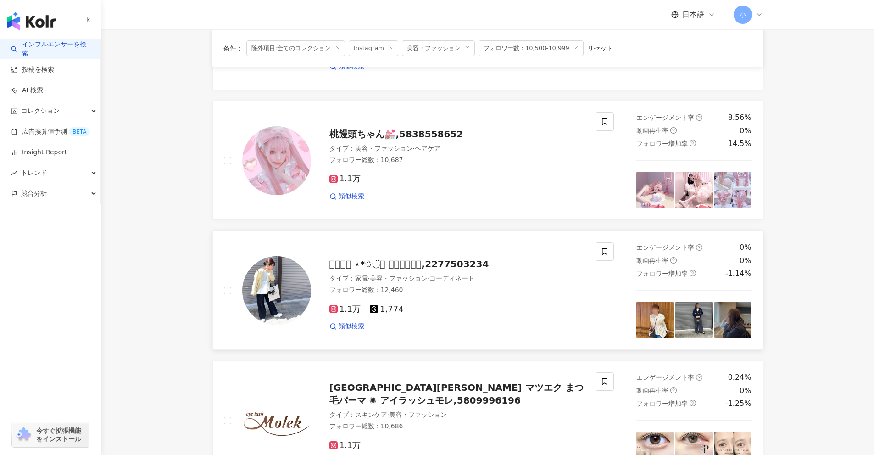
scroll to position [1076, 0]
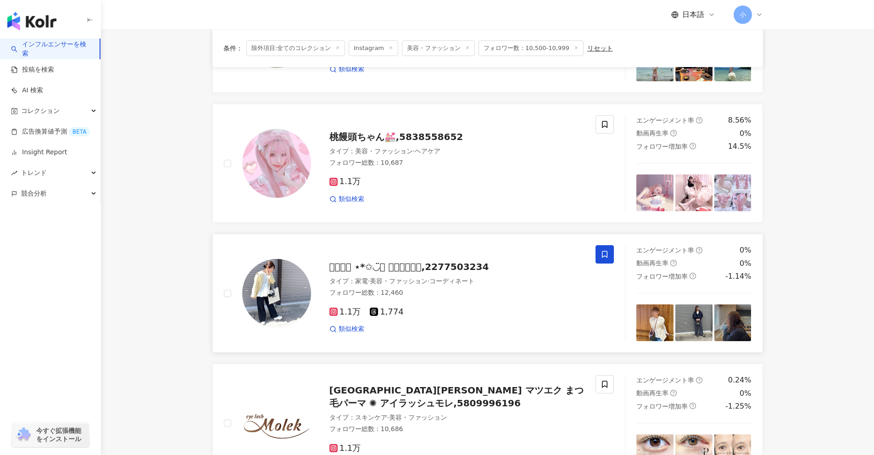
click at [613, 251] on span at bounding box center [605, 254] width 18 height 18
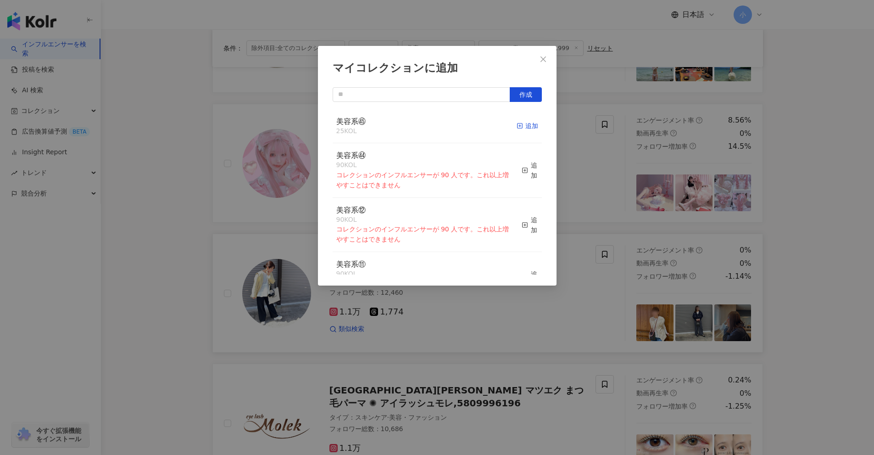
click at [519, 125] on div "追加" at bounding box center [528, 126] width 22 height 10
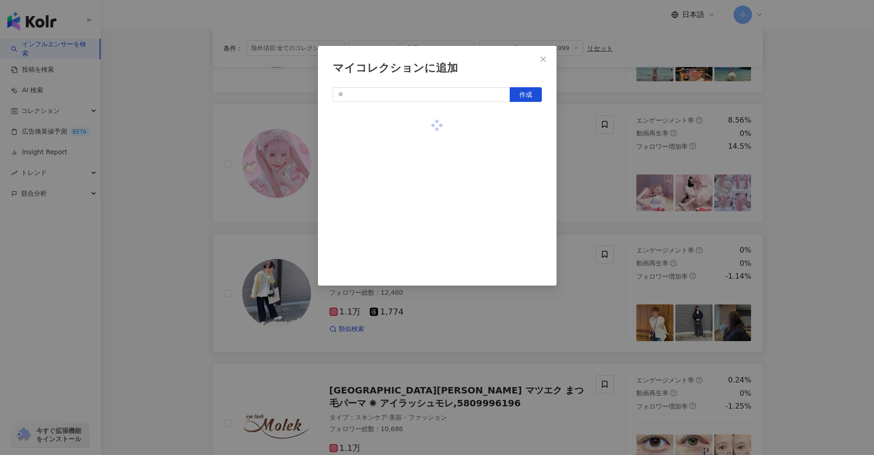
click at [597, 168] on div "マイコレクションに追加 作成" at bounding box center [437, 227] width 874 height 455
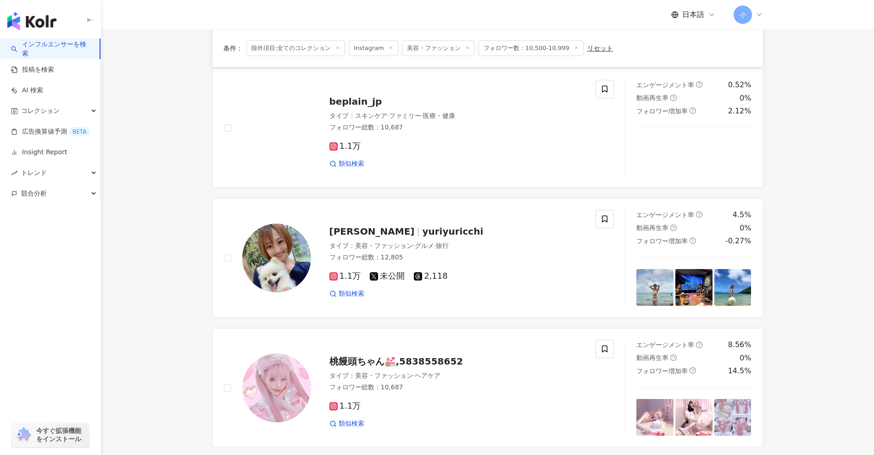
scroll to position [846, 0]
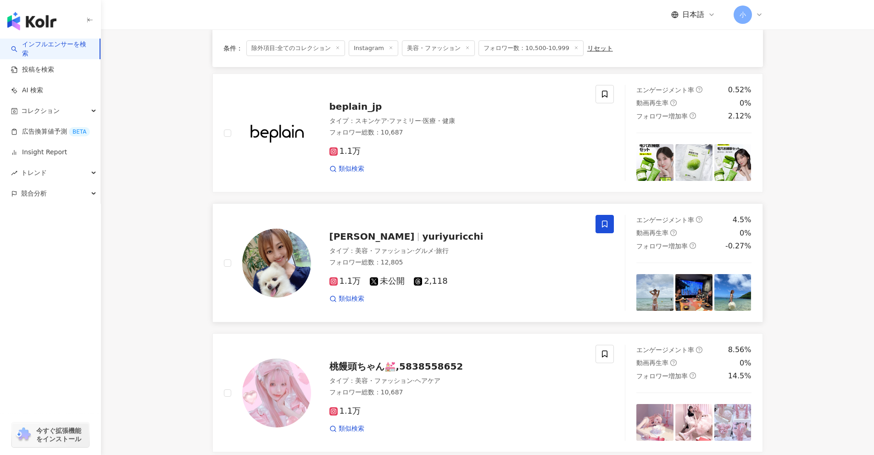
click at [602, 219] on span at bounding box center [605, 224] width 18 height 18
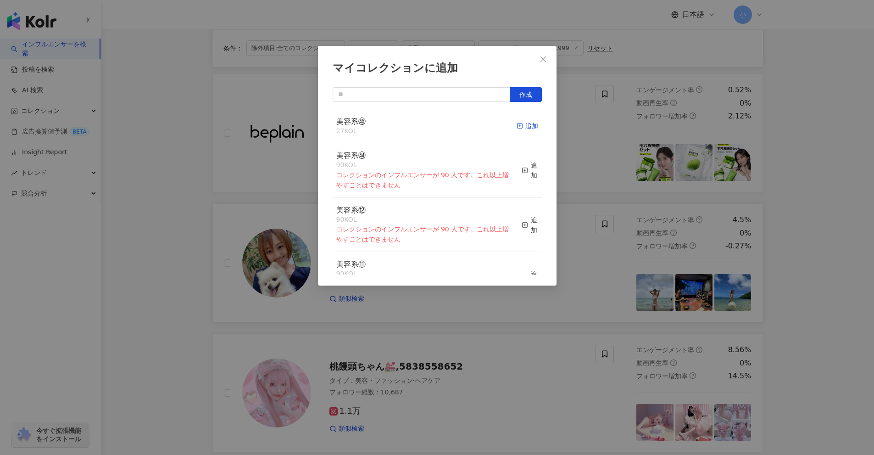
click at [521, 125] on div "追加" at bounding box center [528, 126] width 22 height 10
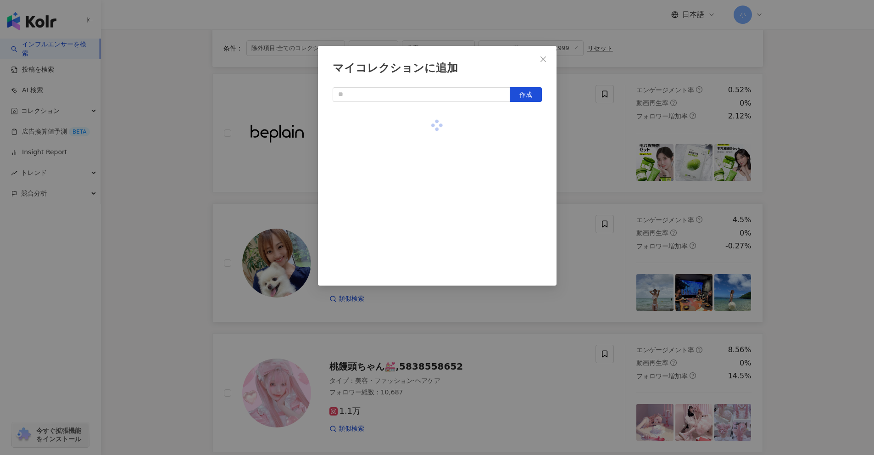
click at [602, 160] on div "マイコレクションに追加 作成" at bounding box center [437, 227] width 874 height 455
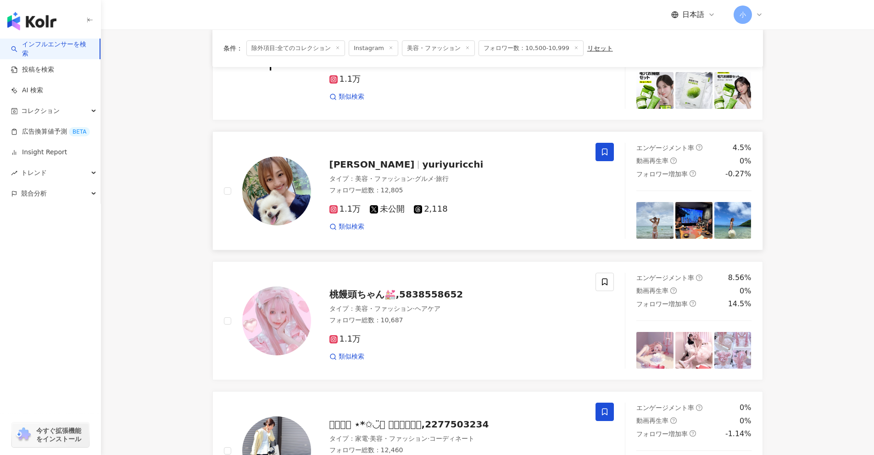
scroll to position [984, 0]
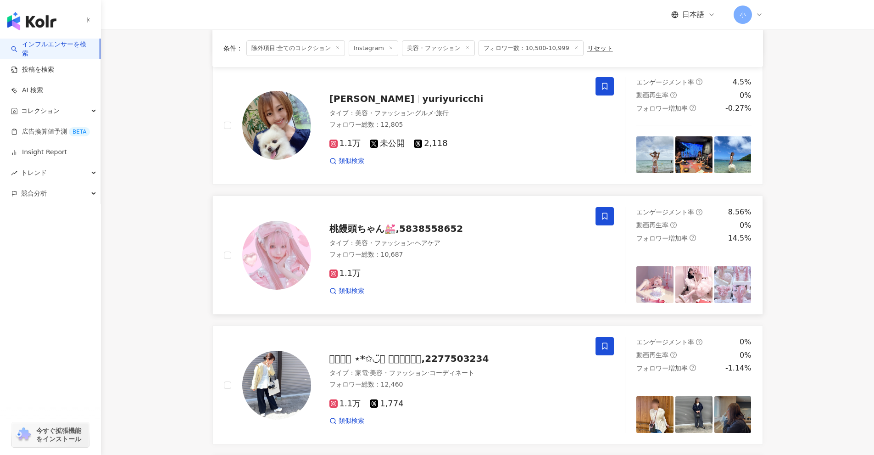
click at [609, 215] on icon at bounding box center [605, 216] width 8 height 8
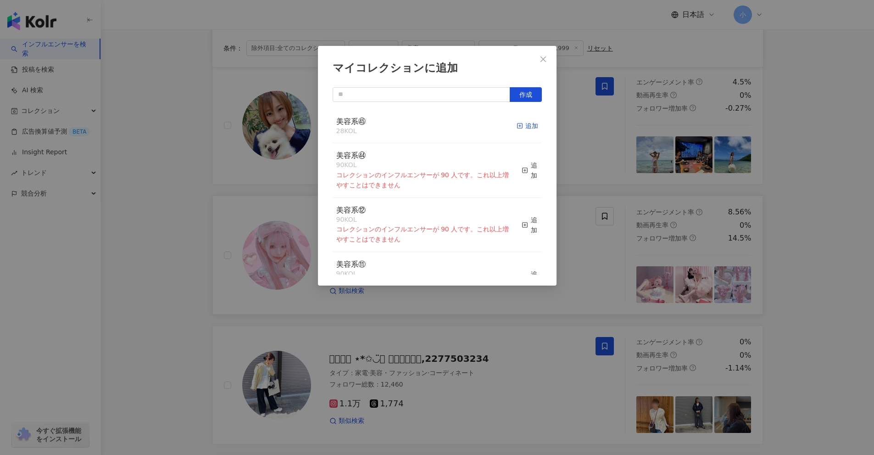
click at [517, 126] on div "追加" at bounding box center [528, 126] width 22 height 10
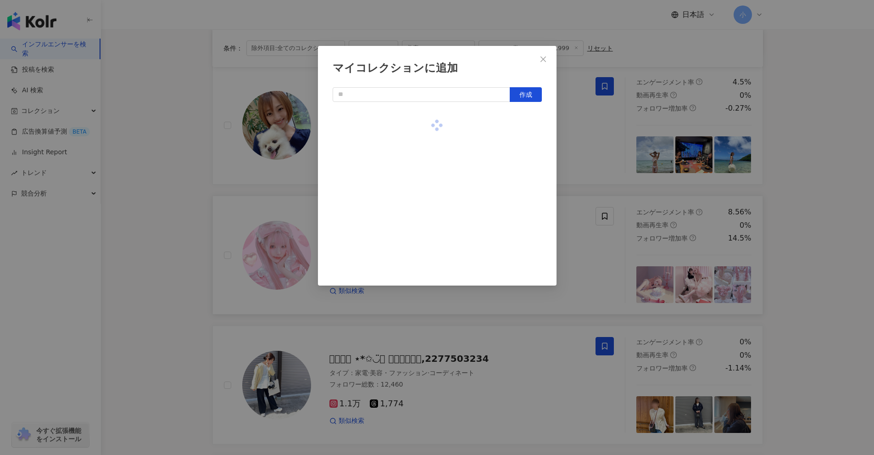
click at [592, 152] on div "マイコレクションに追加 作成" at bounding box center [437, 227] width 874 height 455
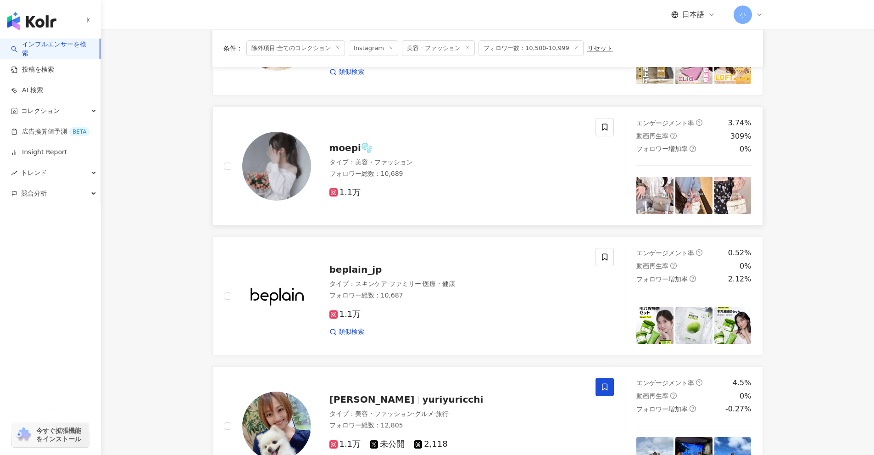
scroll to position [617, 0]
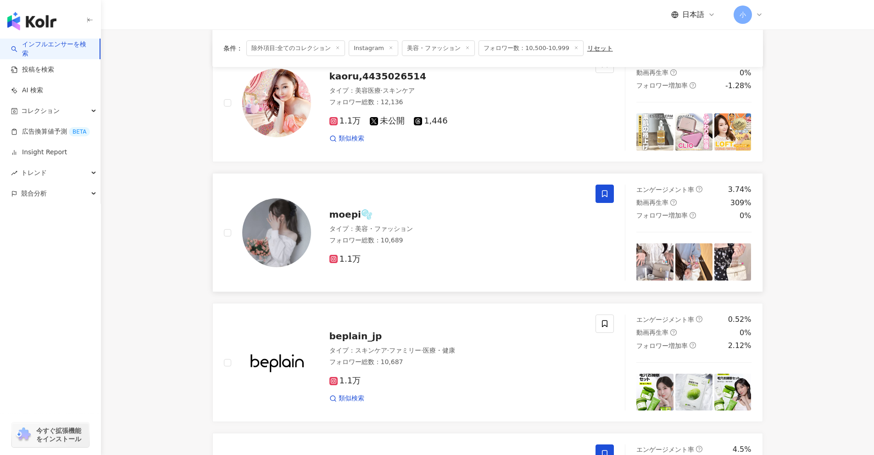
click at [604, 196] on icon at bounding box center [605, 193] width 6 height 7
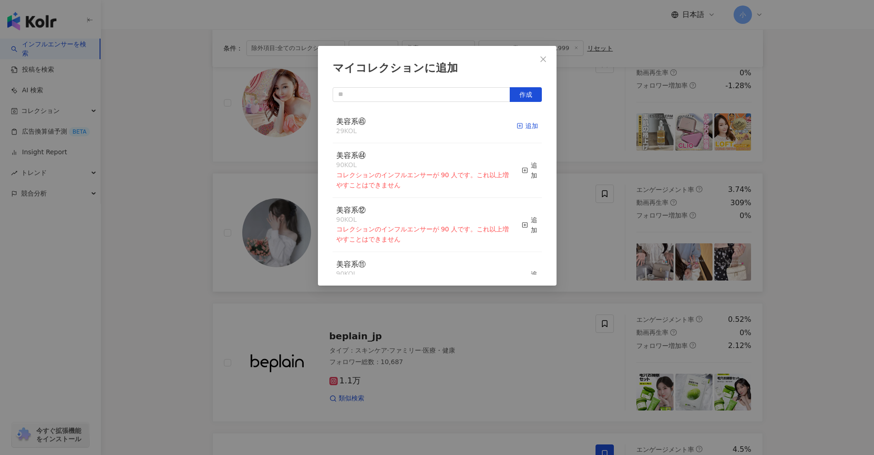
click at [521, 130] on div "追加" at bounding box center [528, 126] width 22 height 10
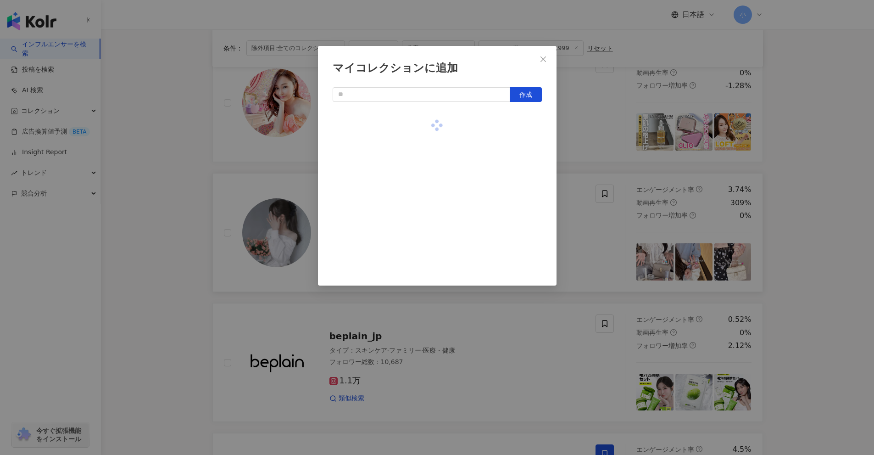
click at [582, 159] on div "マイコレクションに追加 作成" at bounding box center [437, 227] width 874 height 455
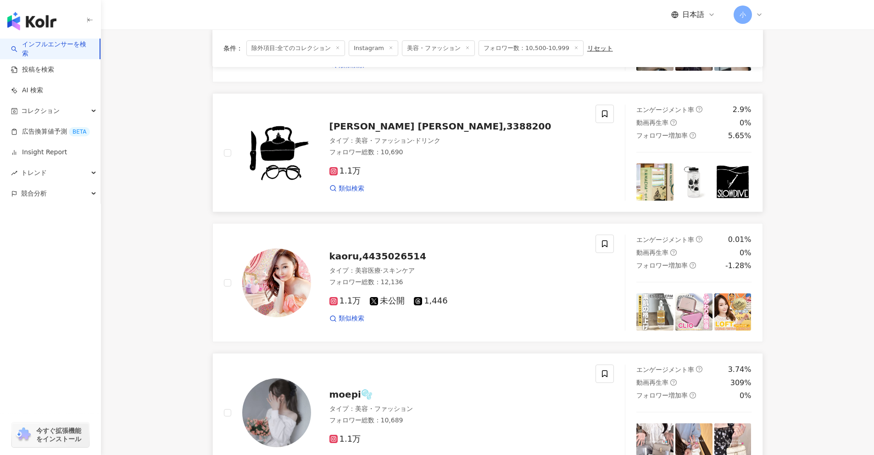
scroll to position [433, 0]
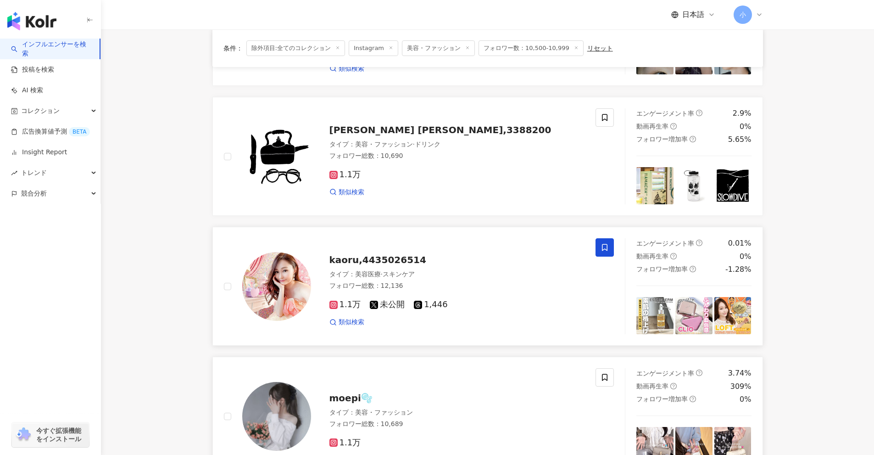
click at [604, 244] on icon at bounding box center [605, 247] width 6 height 7
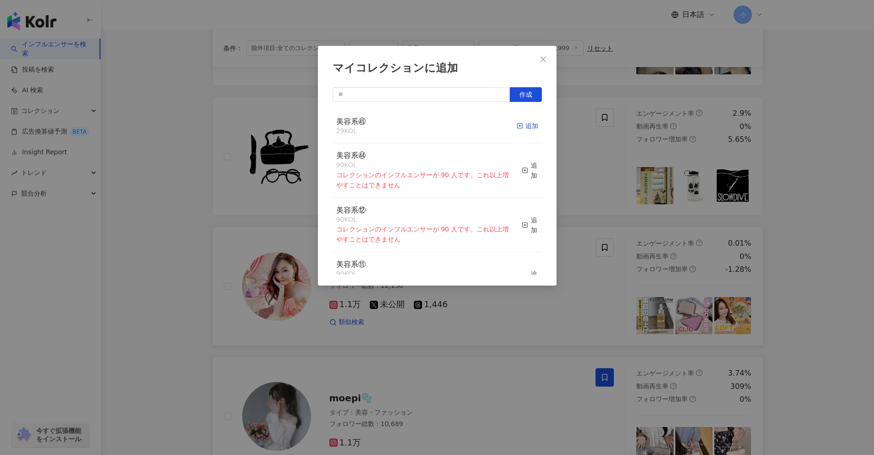
click at [520, 126] on div "追加" at bounding box center [528, 126] width 22 height 10
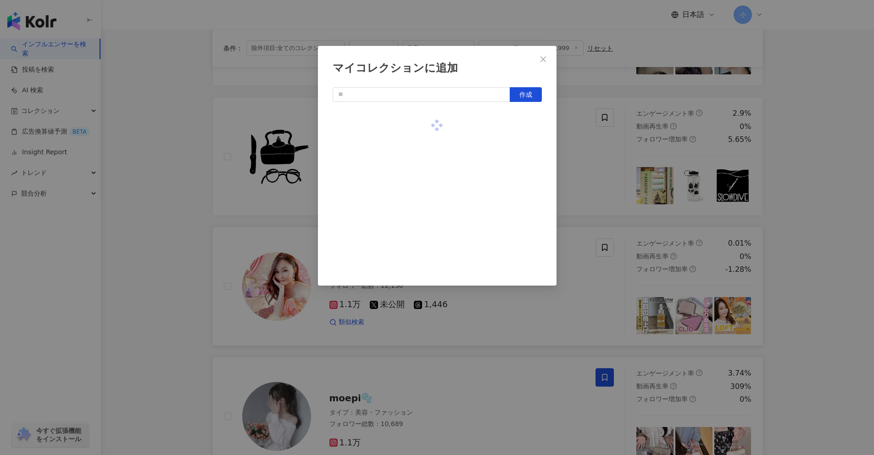
click at [579, 155] on div "マイコレクションに追加 作成" at bounding box center [437, 227] width 874 height 455
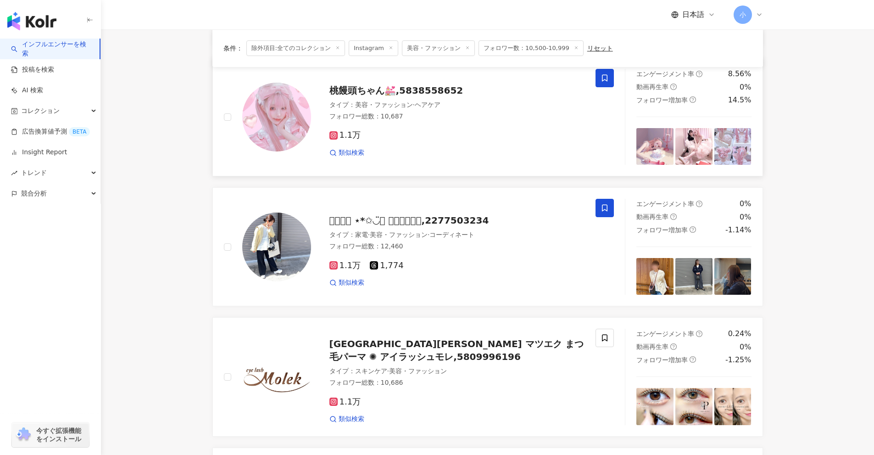
scroll to position [1443, 0]
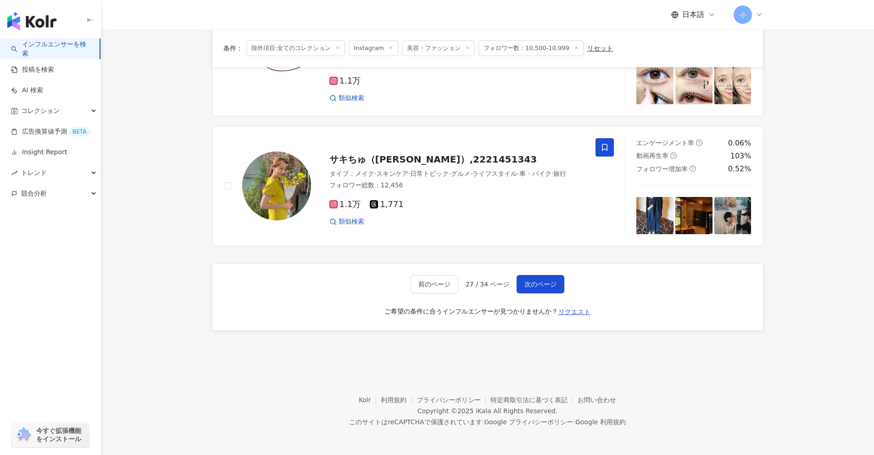
drag, startPoint x: 821, startPoint y: 189, endPoint x: 657, endPoint y: 298, distance: 196.8
click at [539, 281] on span "次のページ" at bounding box center [541, 283] width 32 height 7
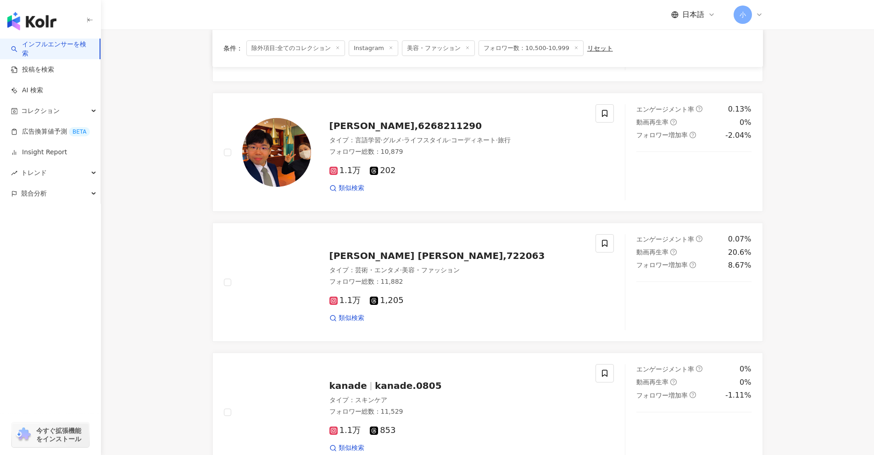
scroll to position [533, 0]
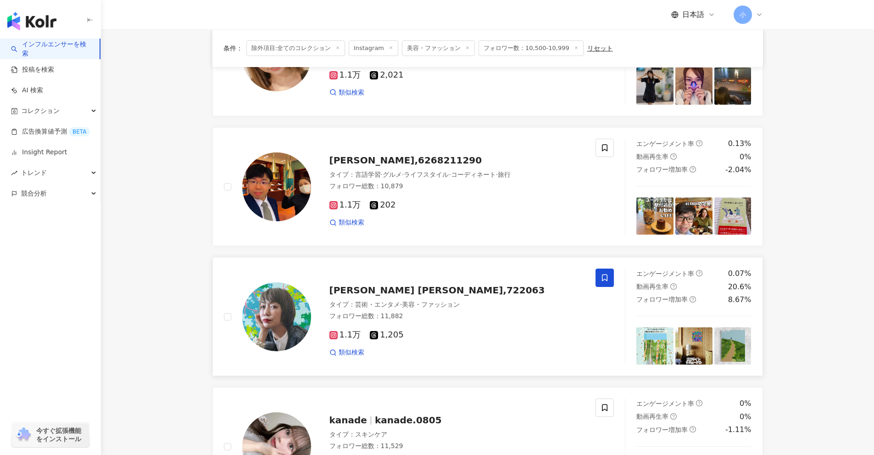
click at [609, 271] on span at bounding box center [605, 277] width 18 height 18
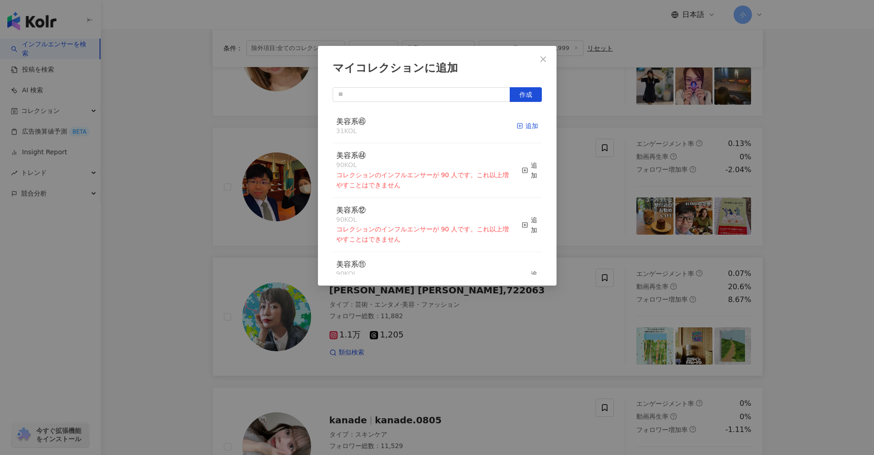
click at [517, 128] on icon "button" at bounding box center [520, 126] width 6 height 6
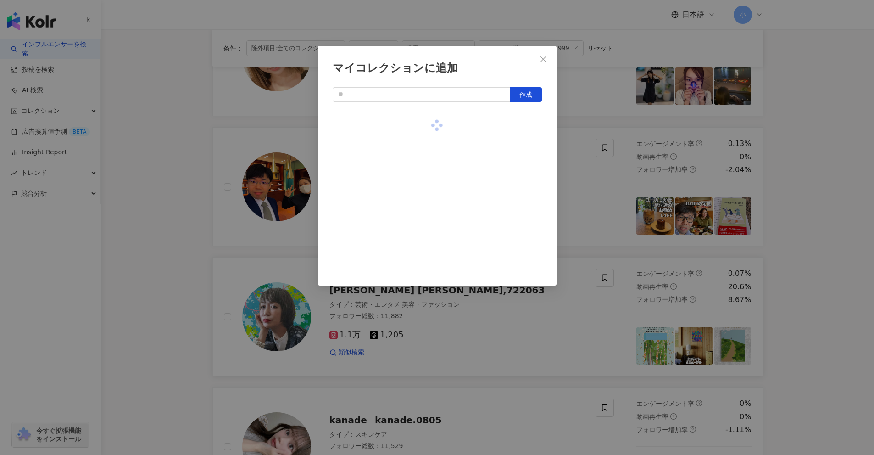
click at [584, 168] on div "マイコレクションに追加 作成" at bounding box center [437, 227] width 874 height 455
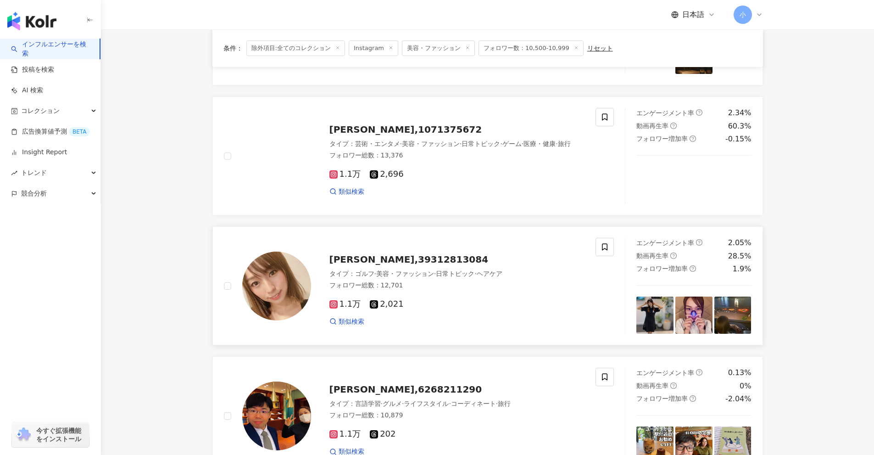
scroll to position [303, 0]
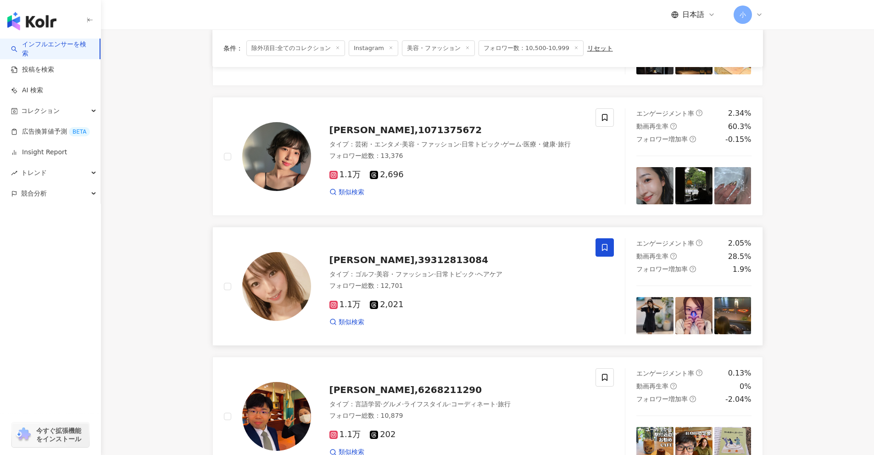
click at [611, 242] on span at bounding box center [605, 247] width 18 height 18
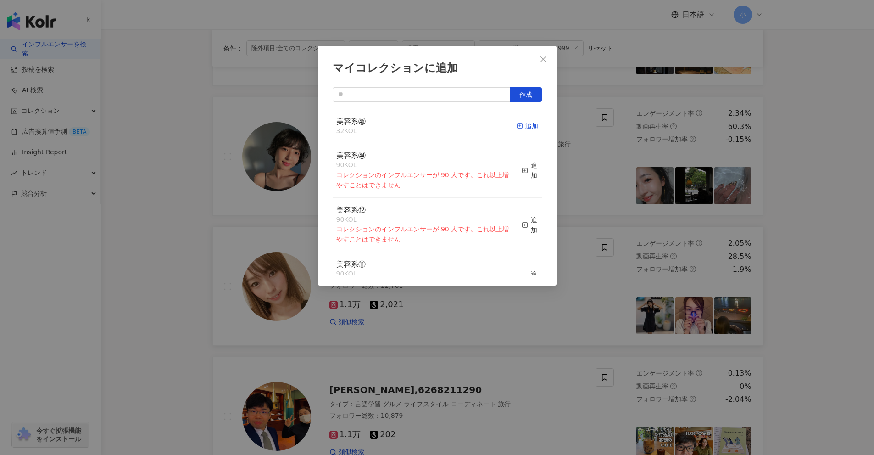
click at [525, 127] on div "追加" at bounding box center [528, 126] width 22 height 10
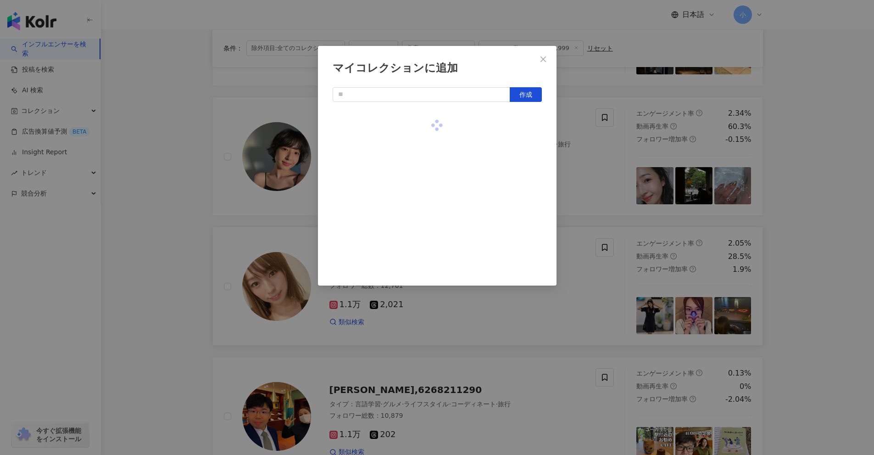
click at [603, 163] on div "マイコレクションに追加 作成" at bounding box center [437, 227] width 874 height 455
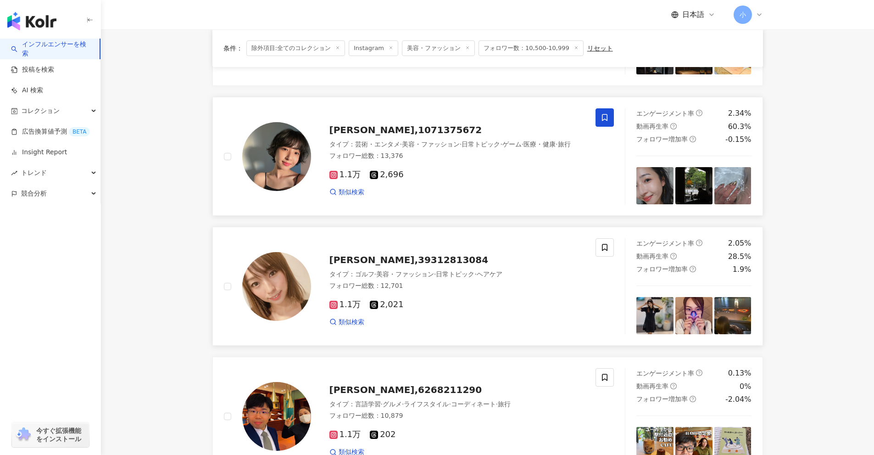
click at [610, 114] on span at bounding box center [605, 117] width 18 height 18
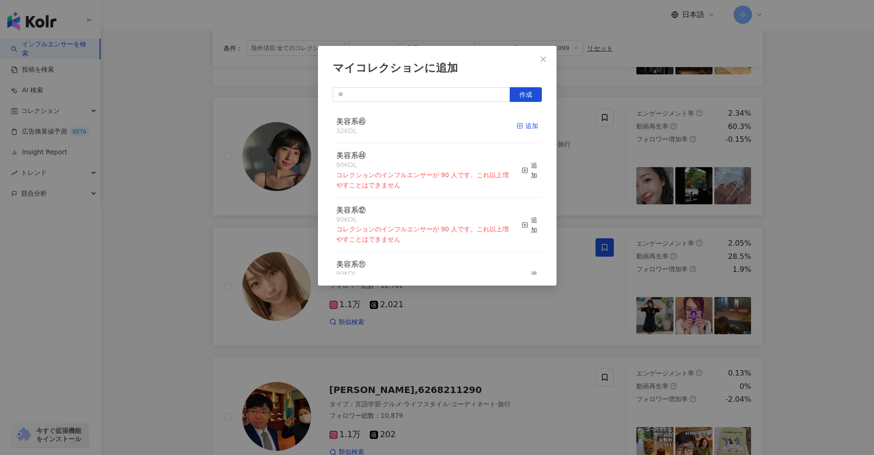
click at [523, 124] on div "追加" at bounding box center [528, 126] width 22 height 10
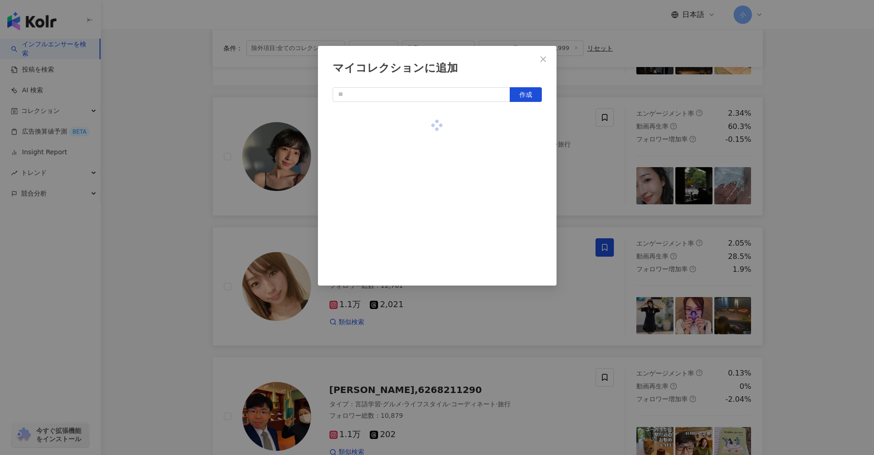
click at [598, 163] on div "マイコレクションに追加 作成" at bounding box center [437, 227] width 874 height 455
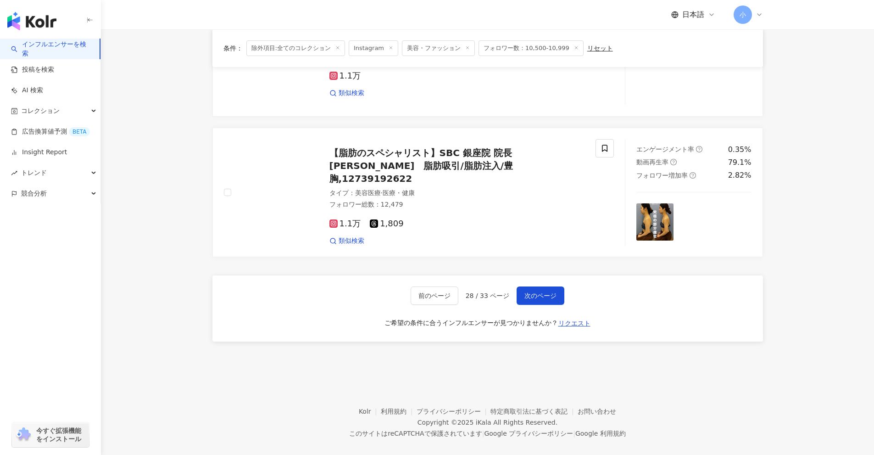
scroll to position [1313, 0]
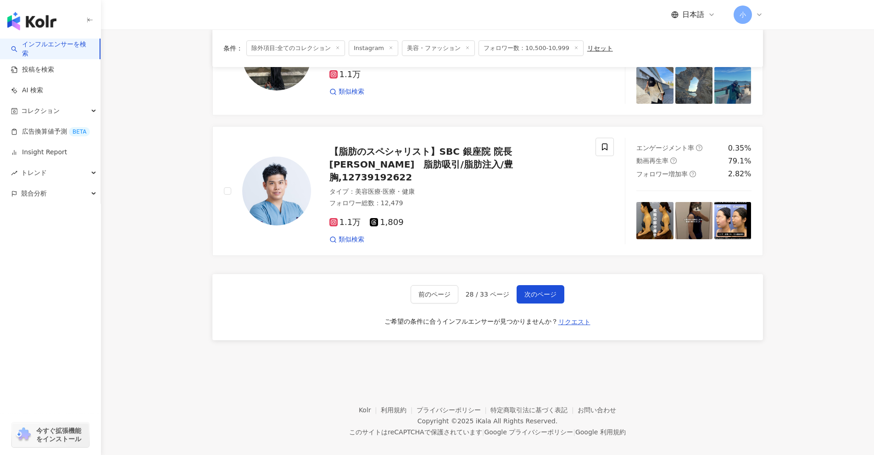
drag, startPoint x: 819, startPoint y: 158, endPoint x: 804, endPoint y: 260, distance: 103.4
click at [552, 291] on span "次のページ" at bounding box center [541, 294] width 32 height 7
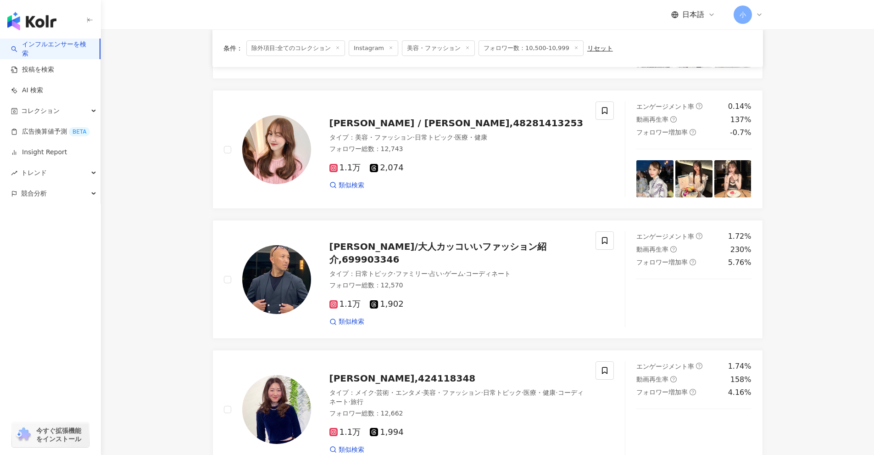
scroll to position [1443, 0]
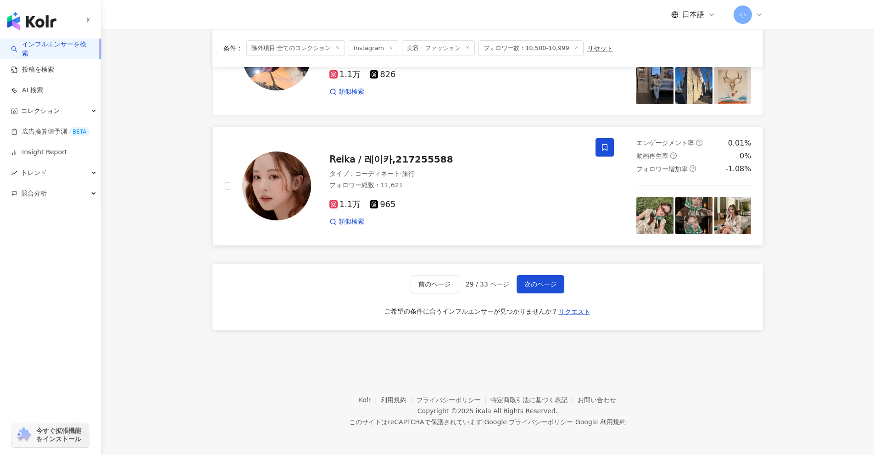
click at [603, 148] on icon at bounding box center [605, 147] width 8 height 8
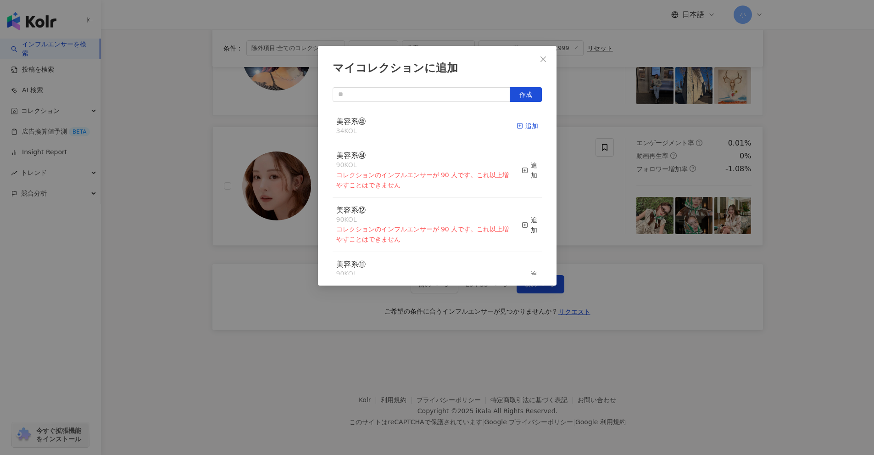
click at [517, 127] on div "追加" at bounding box center [528, 126] width 22 height 10
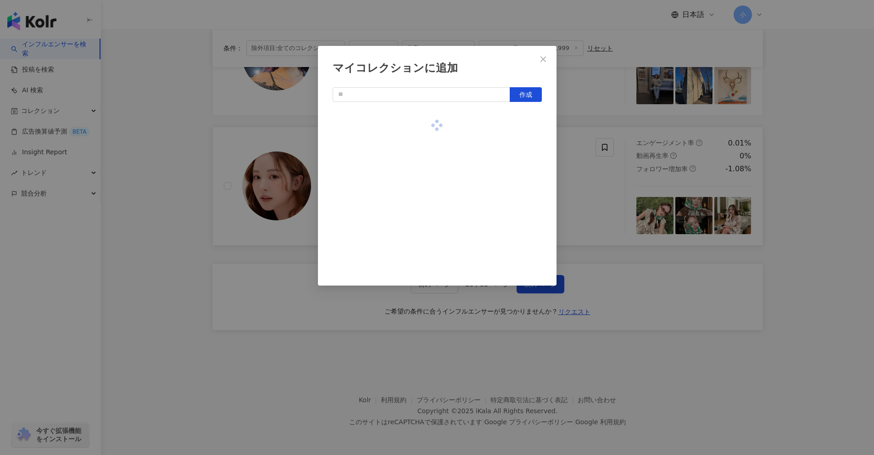
click at [589, 162] on div "マイコレクションに追加 作成" at bounding box center [437, 227] width 874 height 455
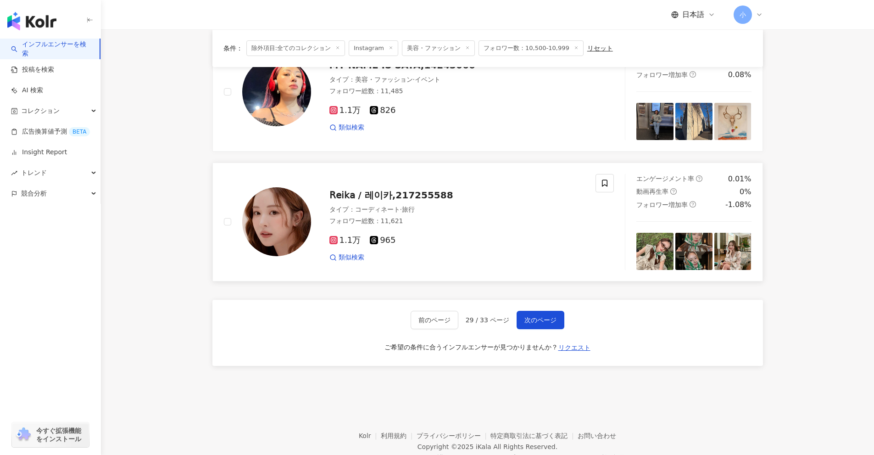
scroll to position [1259, 0]
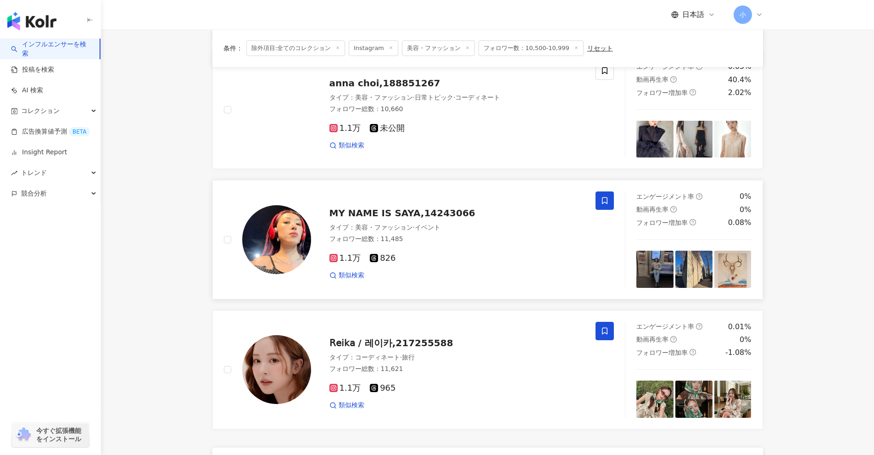
click at [598, 201] on span at bounding box center [605, 200] width 18 height 18
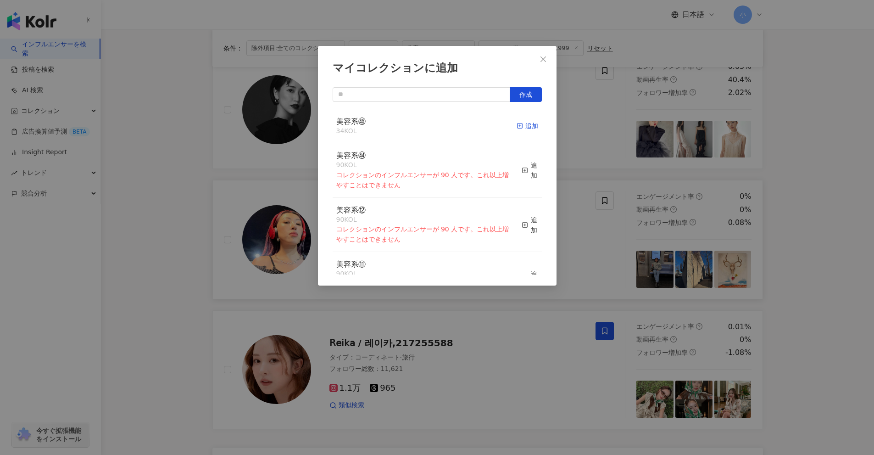
click at [517, 122] on div "追加" at bounding box center [528, 126] width 22 height 10
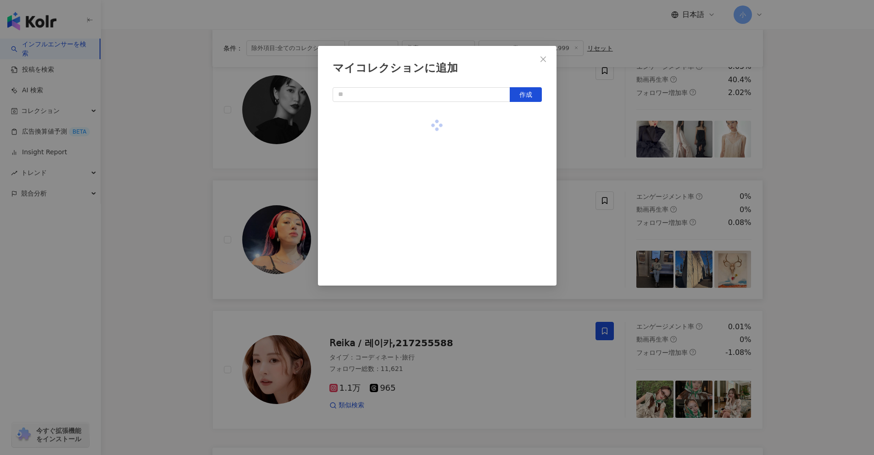
click at [603, 145] on div "マイコレクションに追加 作成" at bounding box center [437, 227] width 874 height 455
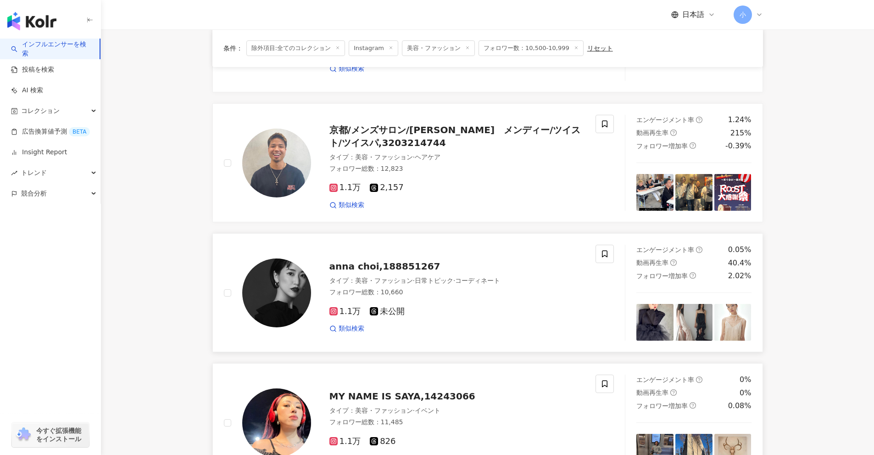
scroll to position [1076, 0]
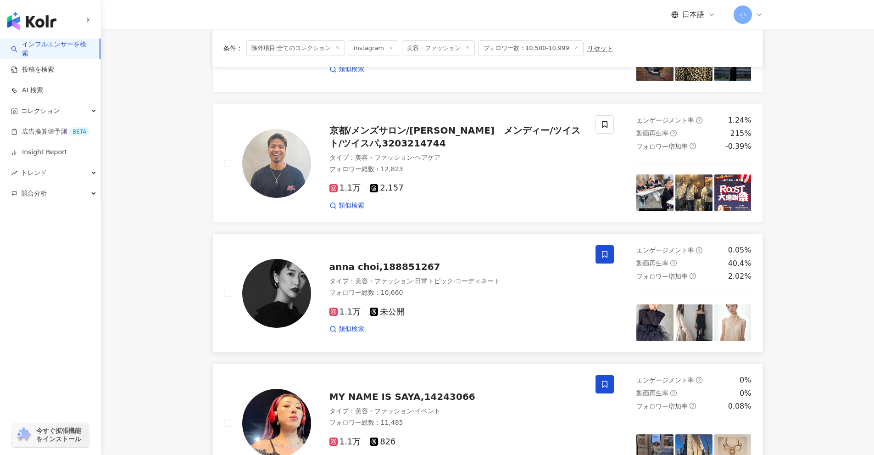
click at [601, 257] on icon at bounding box center [605, 254] width 8 height 8
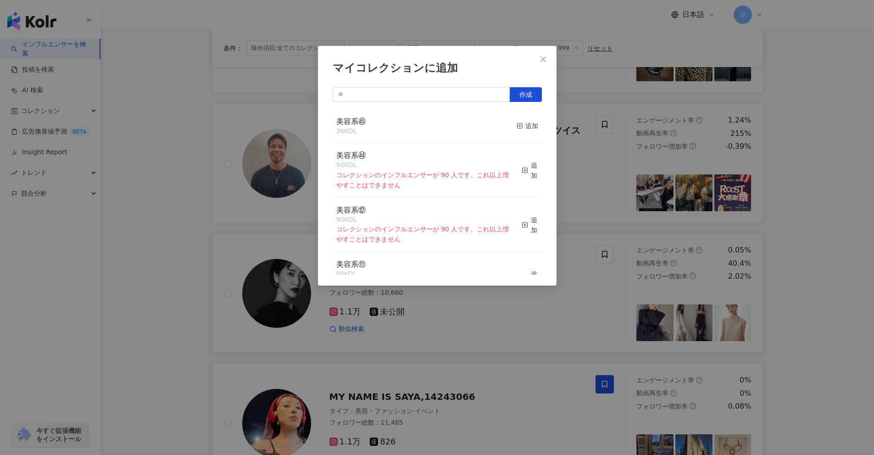
click at [517, 120] on button "追加" at bounding box center [528, 126] width 22 height 19
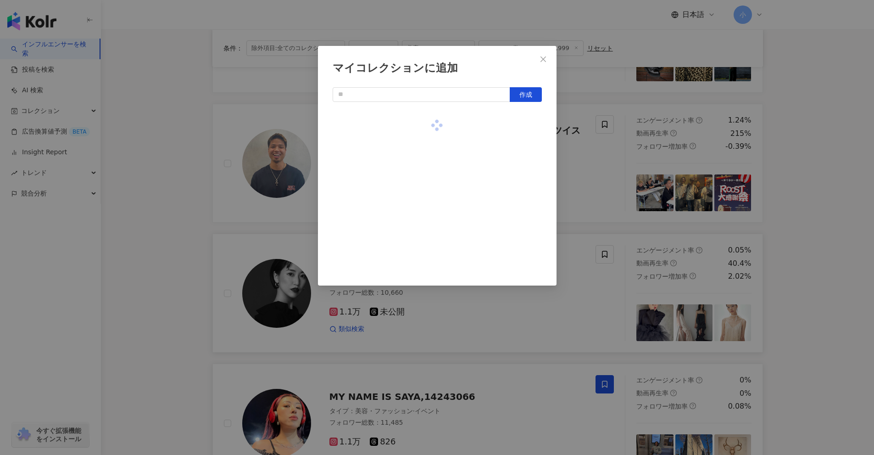
click at [607, 156] on div "マイコレクションに追加 作成" at bounding box center [437, 227] width 874 height 455
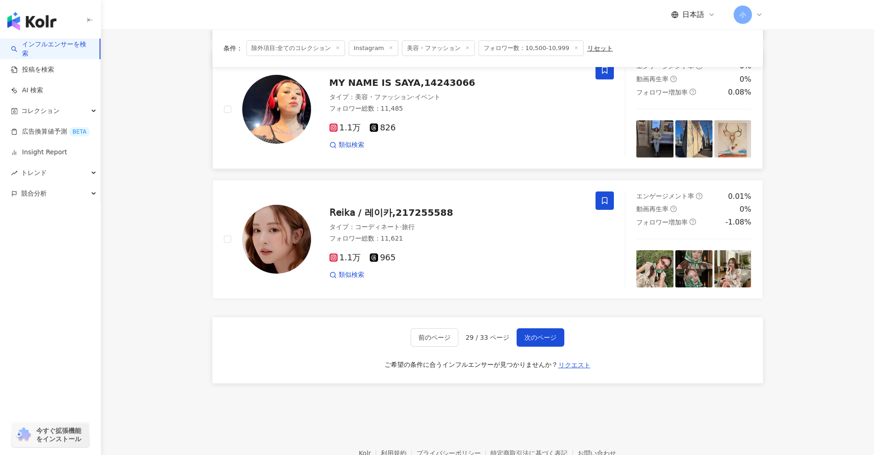
scroll to position [1443, 0]
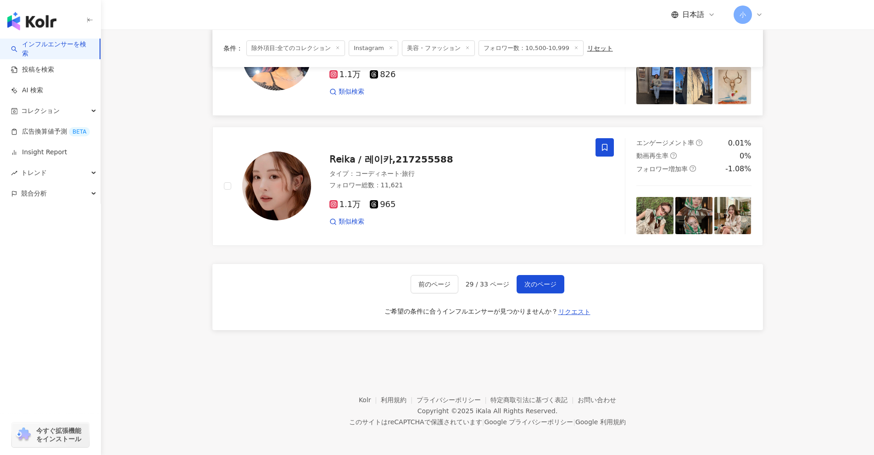
drag, startPoint x: 806, startPoint y: 156, endPoint x: 791, endPoint y: 270, distance: 114.8
click at [557, 278] on button "次のページ" at bounding box center [541, 284] width 48 height 18
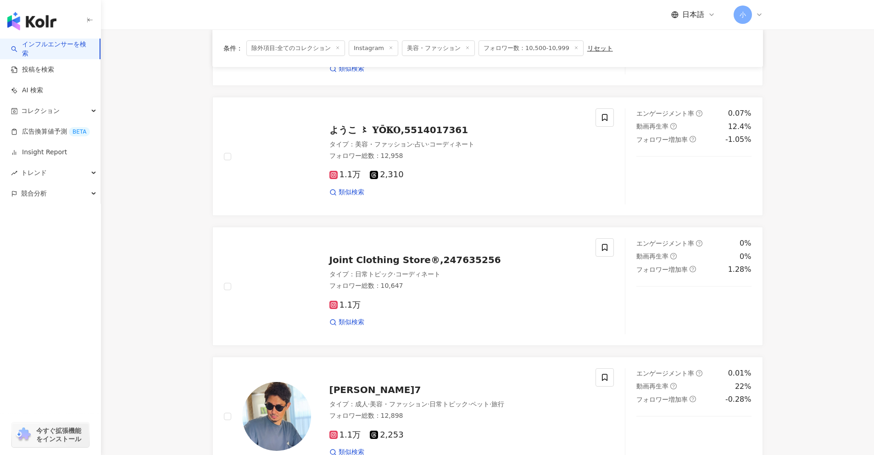
scroll to position [1030, 0]
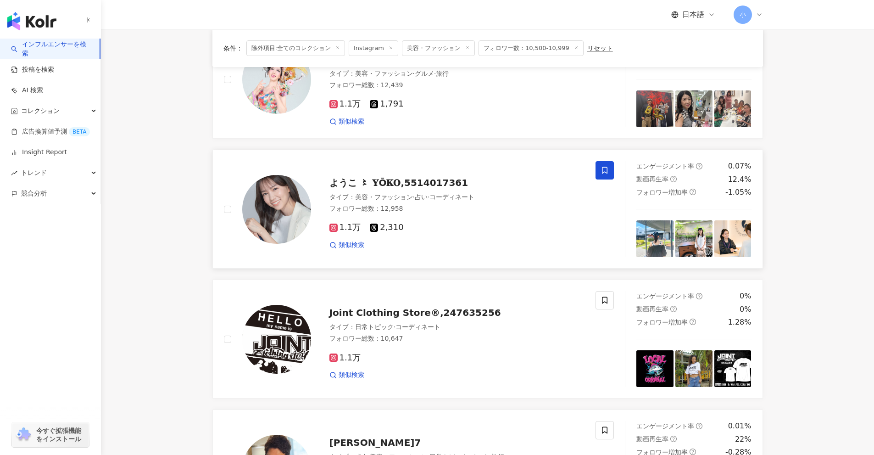
click at [609, 168] on span at bounding box center [605, 170] width 18 height 18
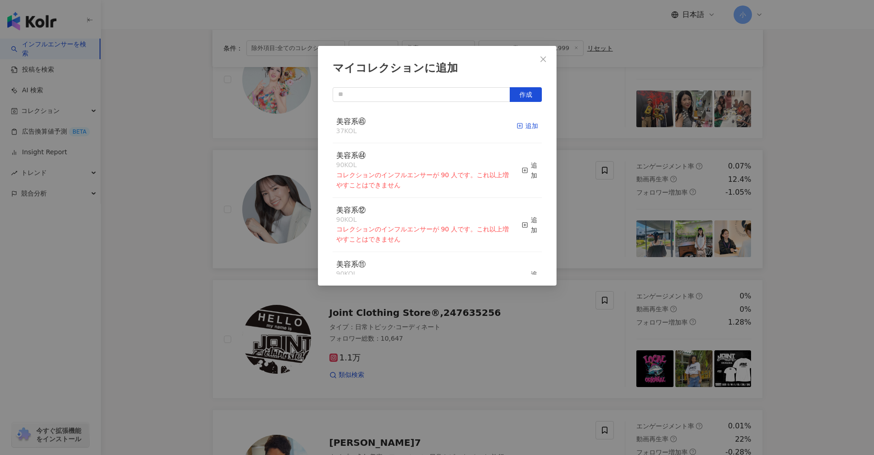
click at [517, 128] on icon "button" at bounding box center [520, 126] width 6 height 6
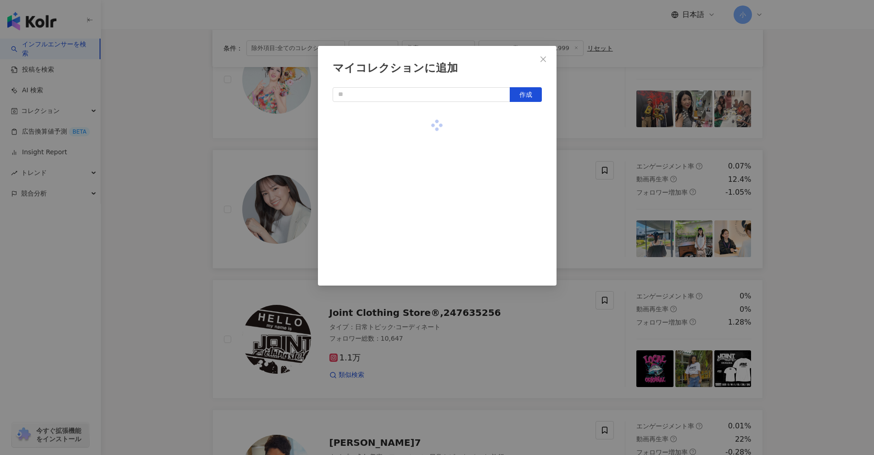
click at [581, 144] on div "マイコレクションに追加 作成" at bounding box center [437, 227] width 874 height 455
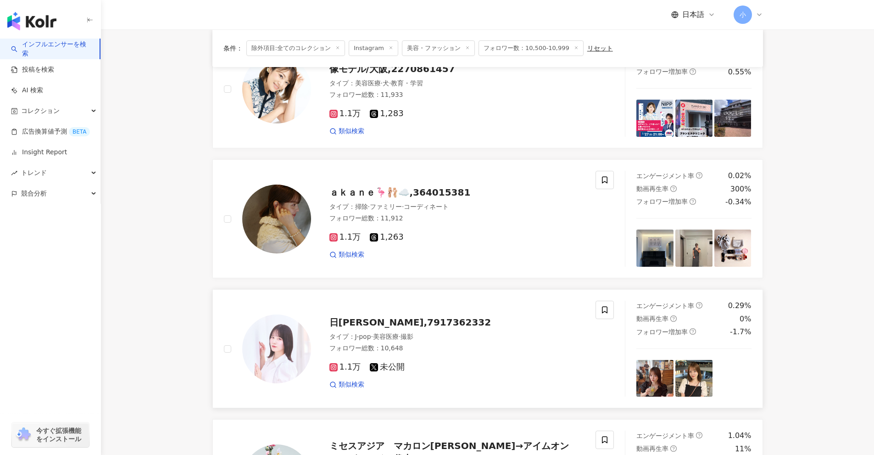
scroll to position [617, 0]
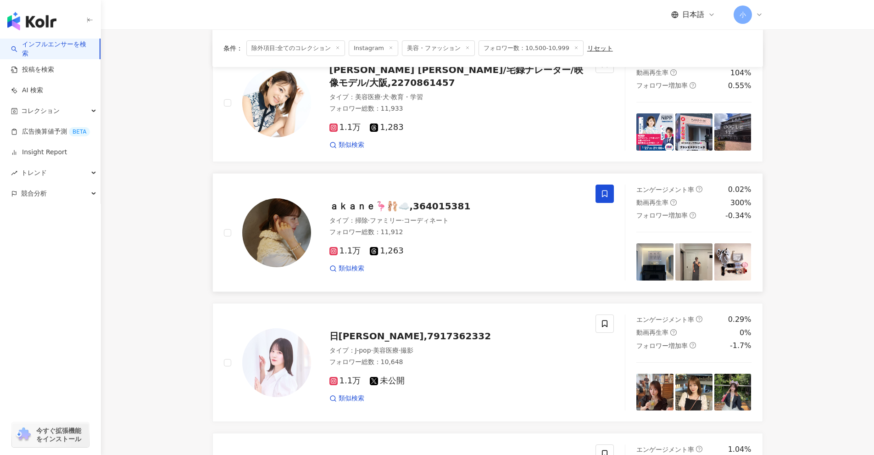
click at [605, 195] on icon at bounding box center [605, 194] width 8 height 8
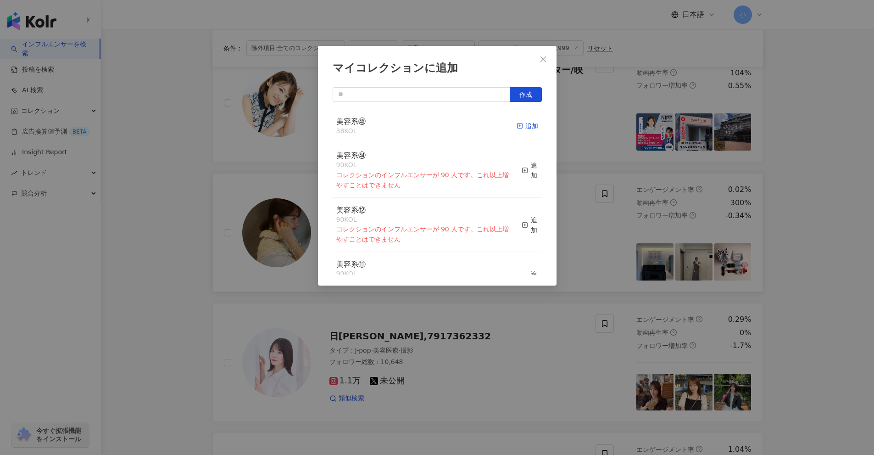
click at [521, 127] on div "追加" at bounding box center [528, 126] width 22 height 10
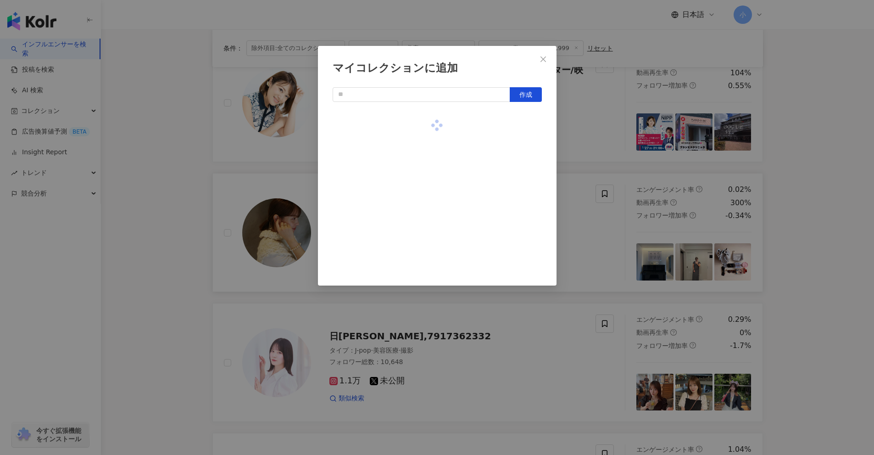
click at [588, 140] on div "マイコレクションに追加 作成" at bounding box center [437, 227] width 874 height 455
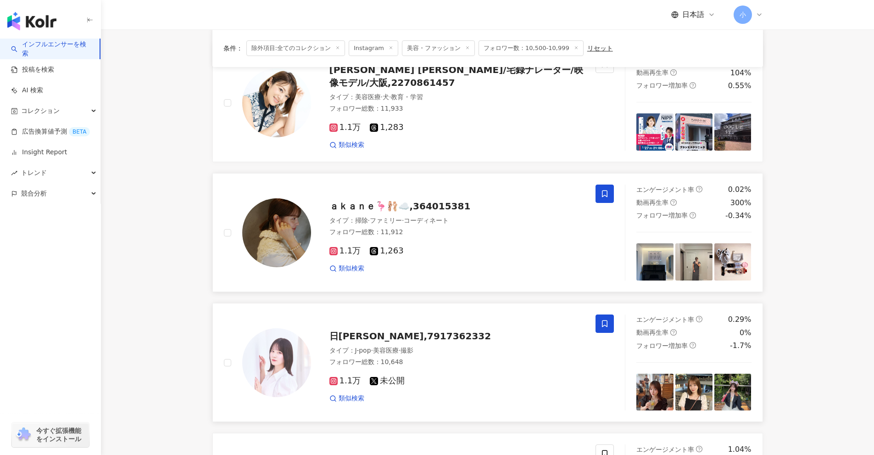
click at [609, 325] on span at bounding box center [605, 323] width 18 height 18
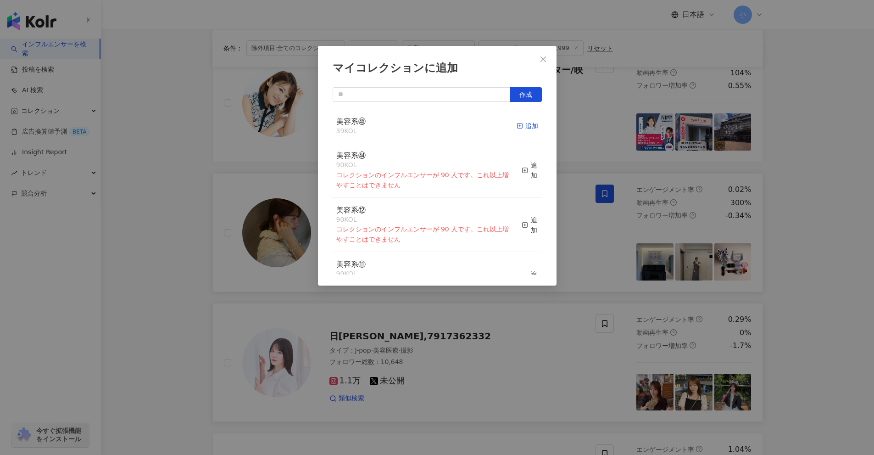
click at [517, 123] on icon "button" at bounding box center [520, 126] width 6 height 6
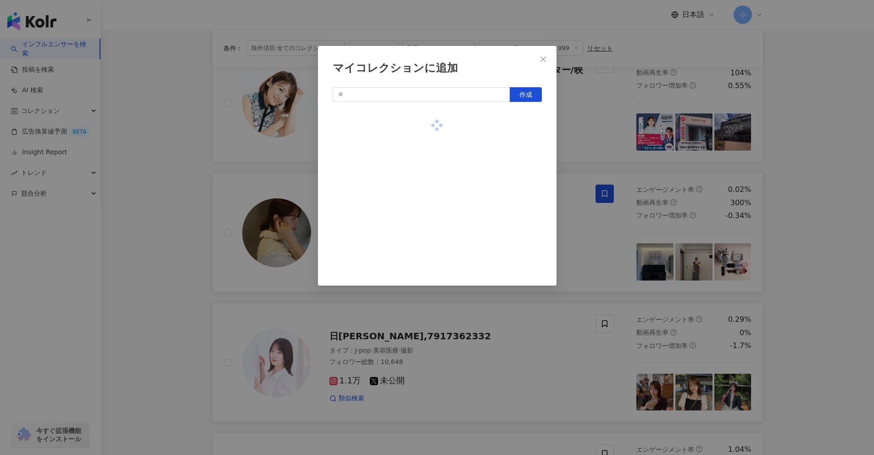
click at [599, 138] on div "マイコレクションに追加 作成" at bounding box center [437, 227] width 874 height 455
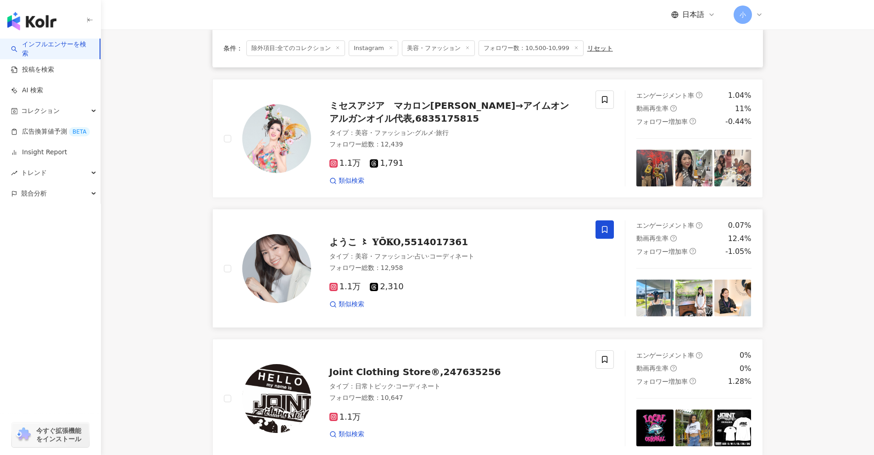
scroll to position [1443, 0]
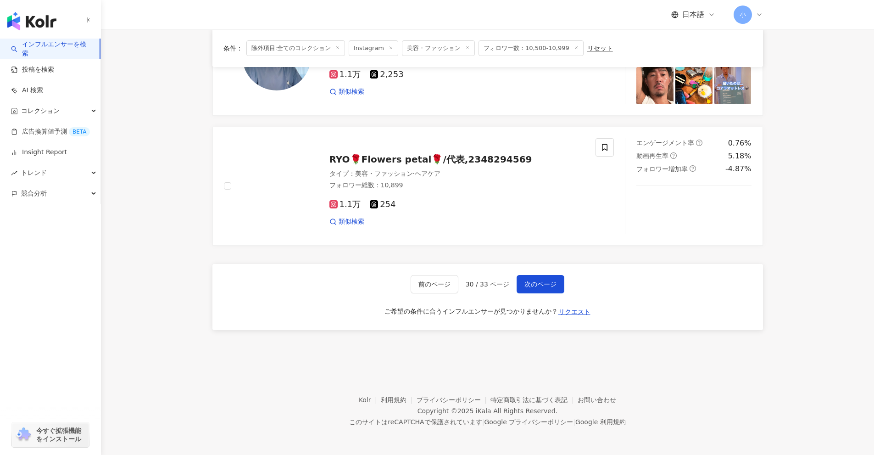
drag, startPoint x: 798, startPoint y: 132, endPoint x: 624, endPoint y: 282, distance: 229.8
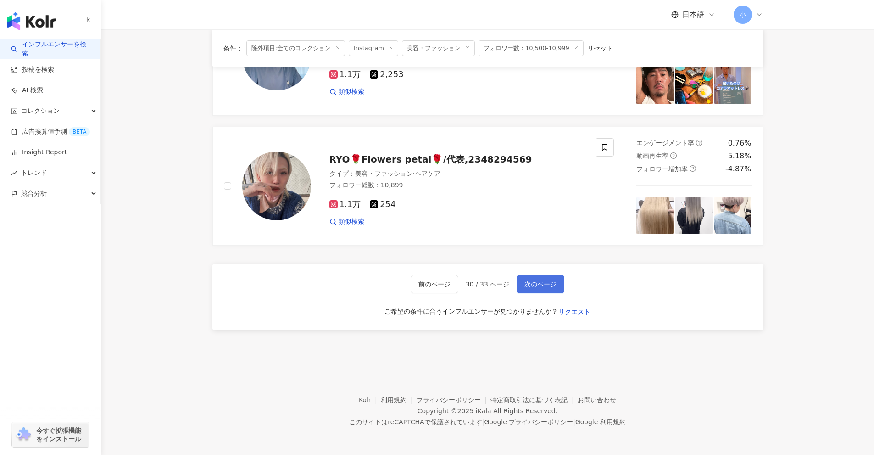
click at [553, 280] on span "次のページ" at bounding box center [541, 283] width 32 height 7
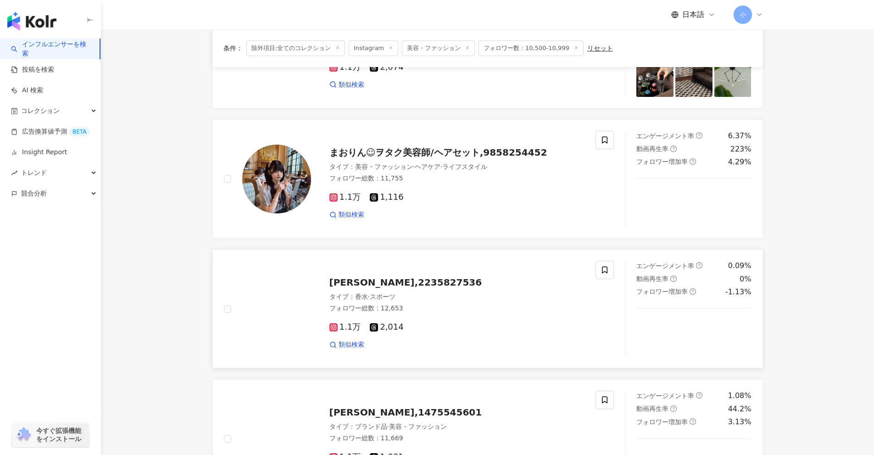
scroll to position [525, 0]
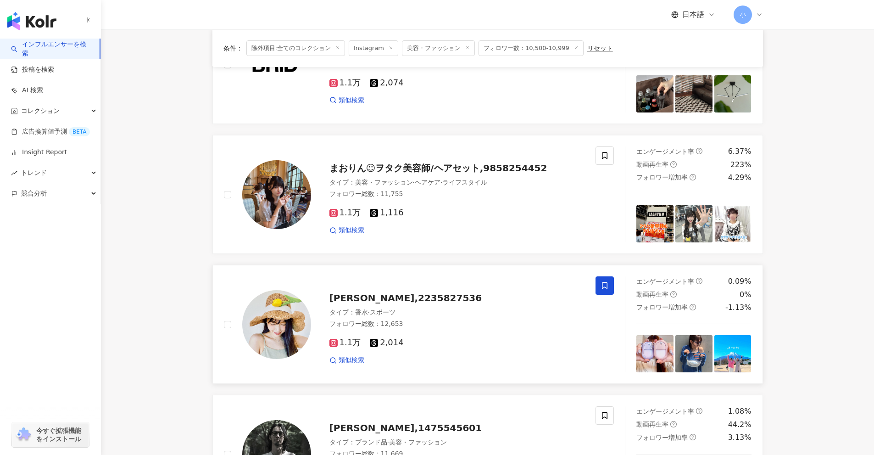
click at [609, 283] on span at bounding box center [605, 285] width 18 height 18
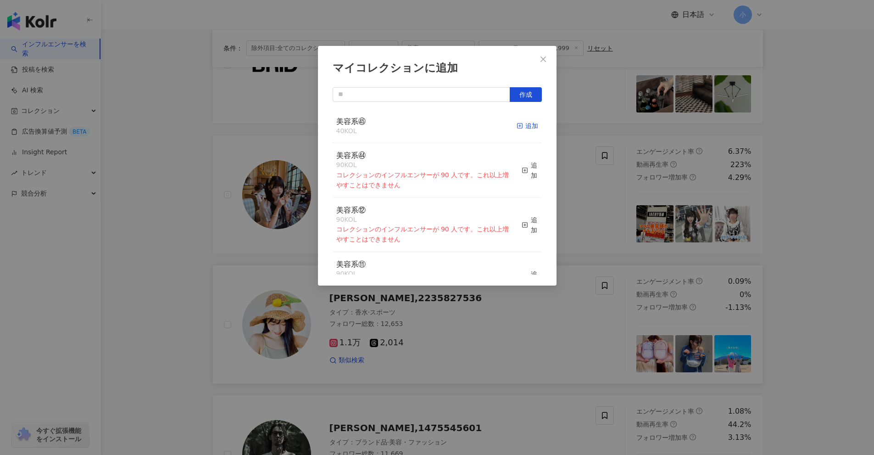
click at [517, 123] on icon "button" at bounding box center [520, 126] width 6 height 6
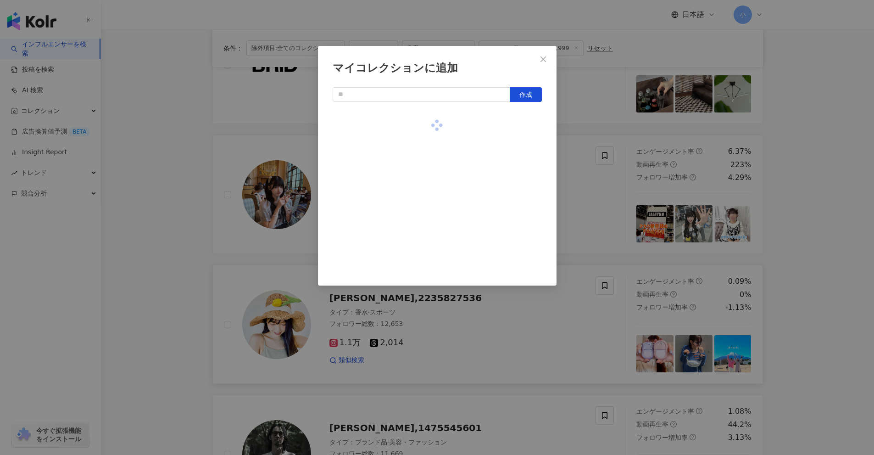
click at [570, 168] on div "マイコレクションに追加 作成" at bounding box center [437, 227] width 874 height 455
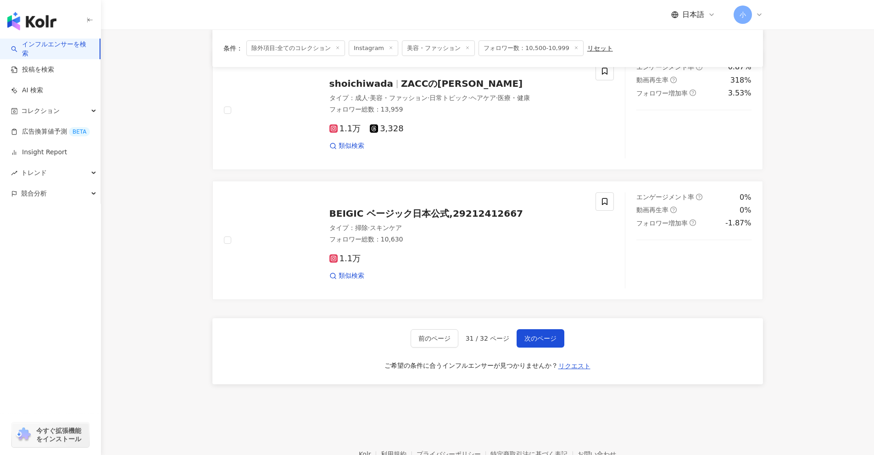
scroll to position [1443, 0]
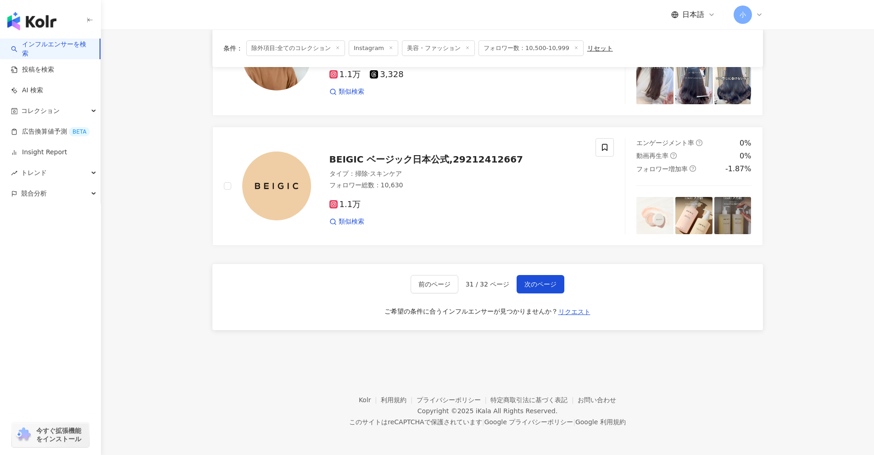
drag, startPoint x: 825, startPoint y: 171, endPoint x: 785, endPoint y: 325, distance: 158.7
click at [536, 287] on span "次のページ" at bounding box center [541, 283] width 32 height 7
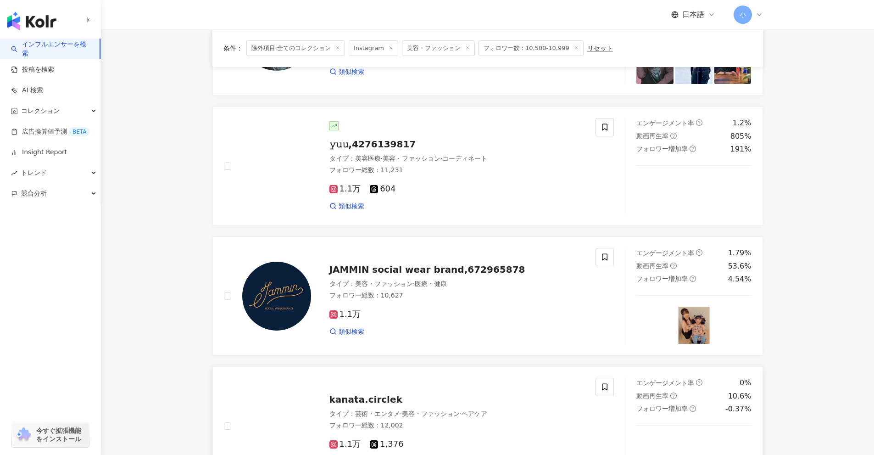
scroll to position [276, 0]
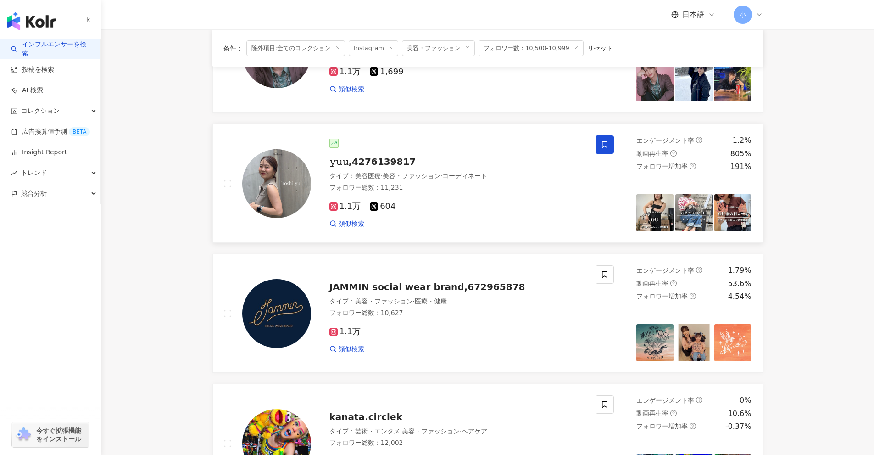
click at [604, 144] on icon at bounding box center [605, 144] width 8 height 8
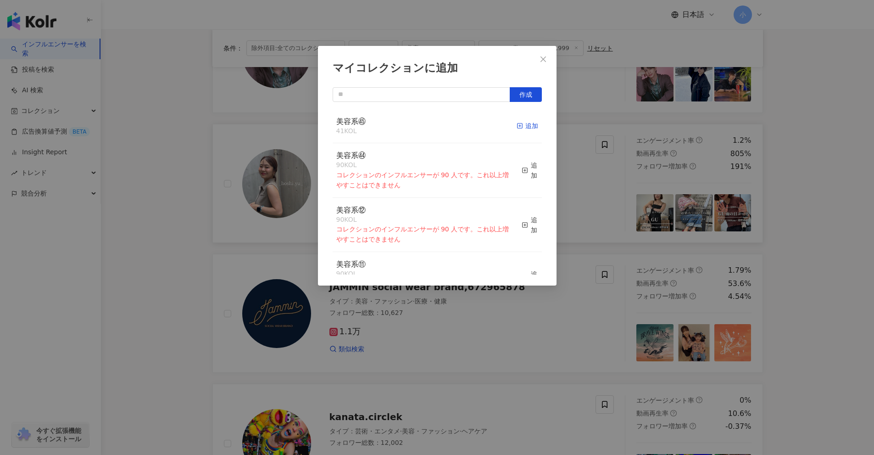
click at [517, 121] on div "追加" at bounding box center [528, 126] width 22 height 10
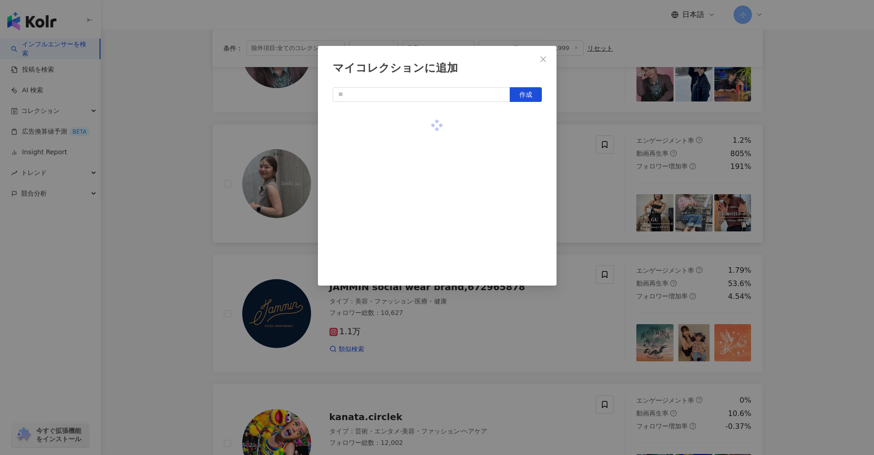
click at [577, 161] on div "マイコレクションに追加 作成" at bounding box center [437, 227] width 874 height 455
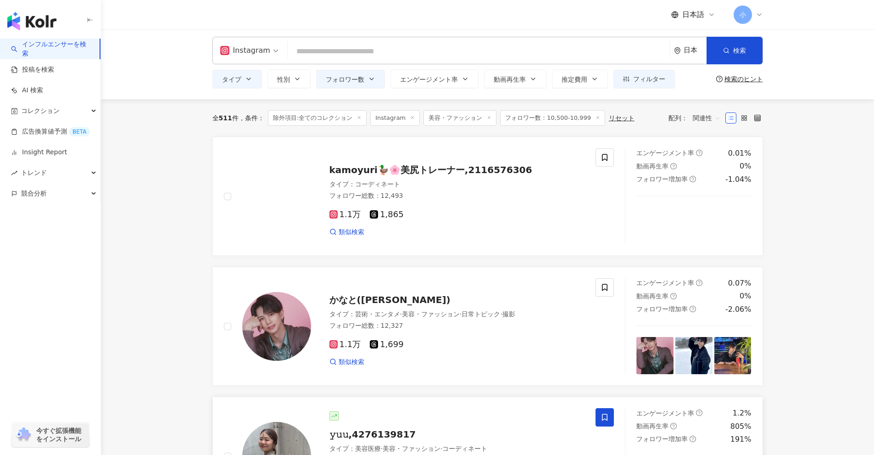
scroll to position [0, 0]
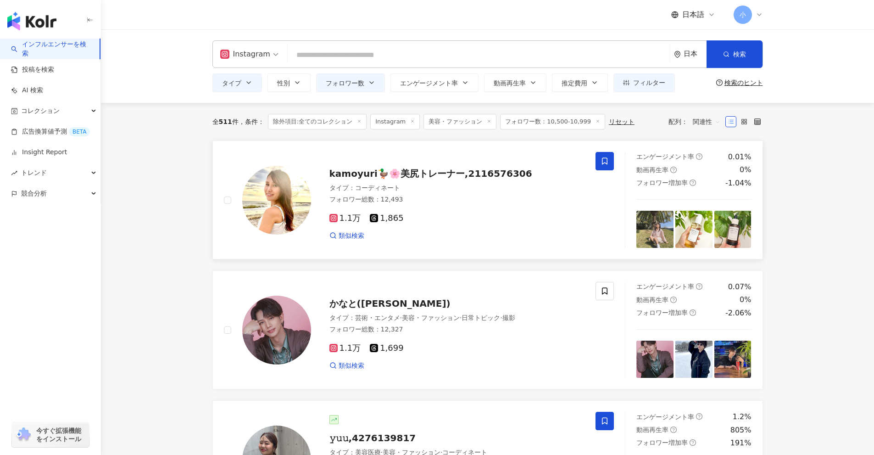
click at [602, 165] on icon at bounding box center [605, 161] width 8 height 8
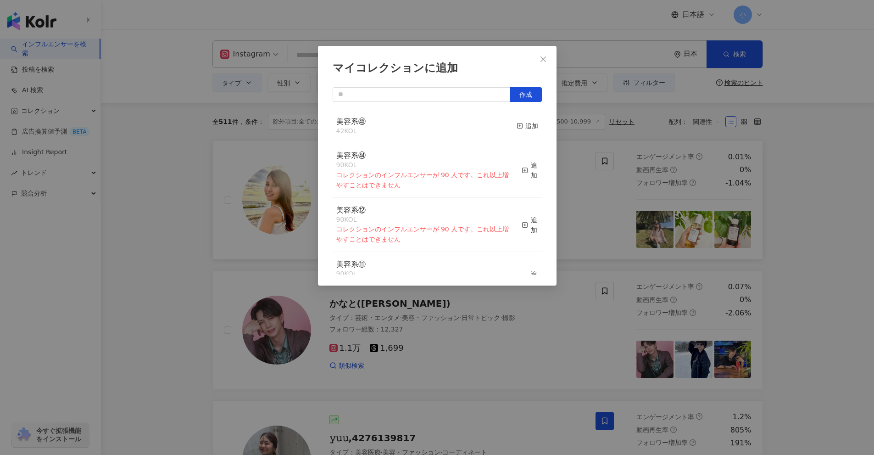
click at [579, 191] on div "マイコレクションに追加 作成 美容系㊺ 42 KOL 追加 美容系㊹ 90 KOL コレクションのインフルエンサーが 90 人です。これ以上増やすことはできま…" at bounding box center [437, 227] width 874 height 455
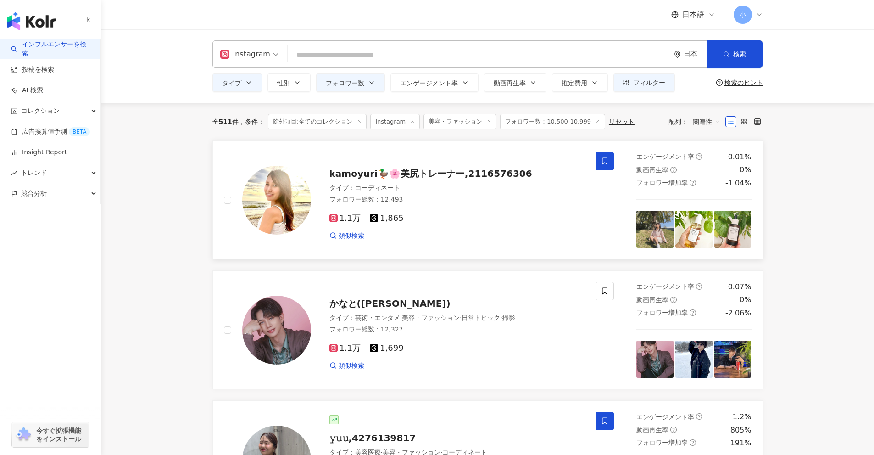
click at [604, 162] on icon at bounding box center [605, 161] width 8 height 8
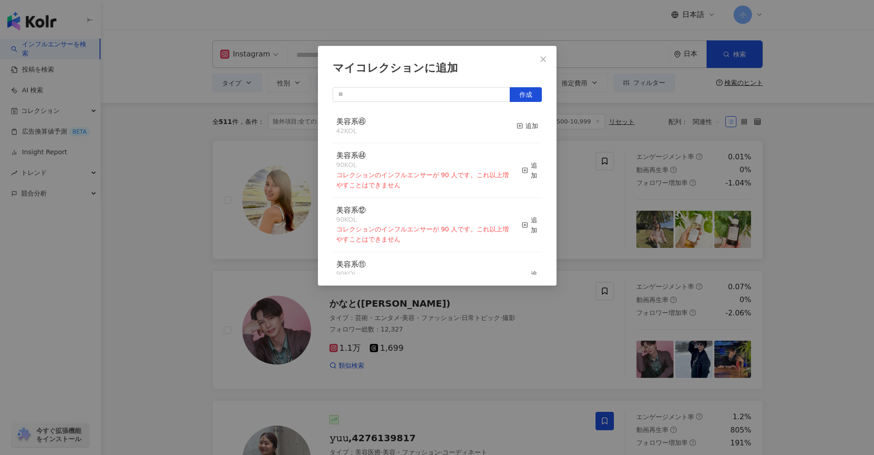
click at [521, 133] on button "追加" at bounding box center [528, 126] width 22 height 19
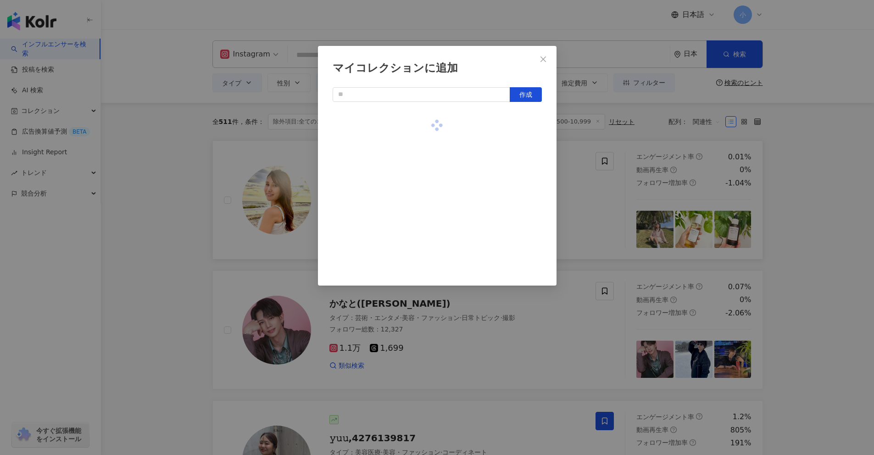
click at [594, 195] on div "マイコレクションに追加 作成" at bounding box center [437, 227] width 874 height 455
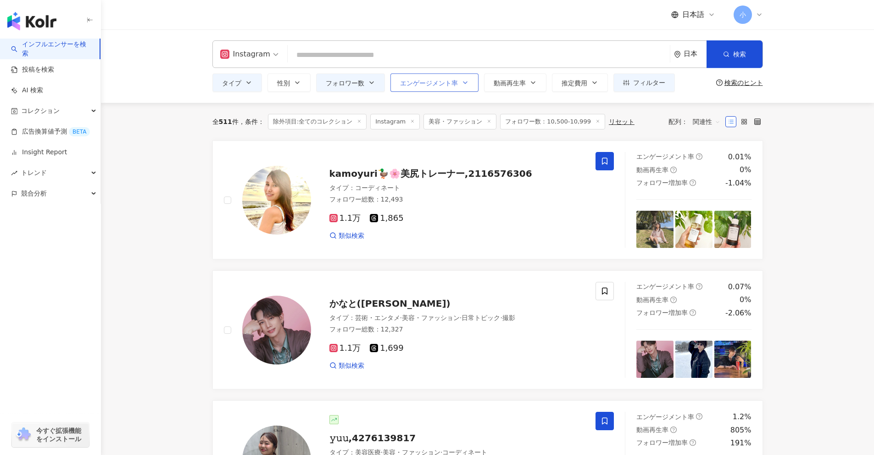
click at [413, 84] on span "エンゲージメント率" at bounding box center [429, 82] width 58 height 7
click at [345, 84] on span "フォロワー数" at bounding box center [345, 82] width 39 height 7
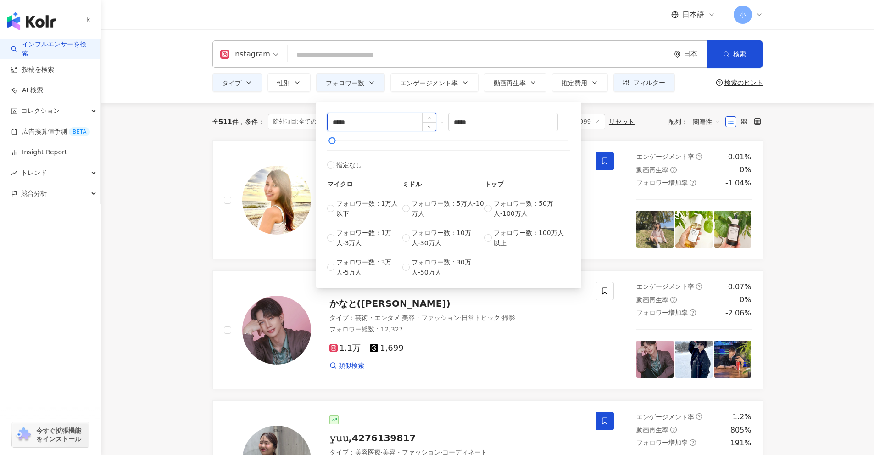
click at [345, 123] on input "*****" at bounding box center [382, 121] width 109 height 17
type input "*****"
click at [464, 121] on input "*****" at bounding box center [503, 121] width 109 height 17
type input "*****"
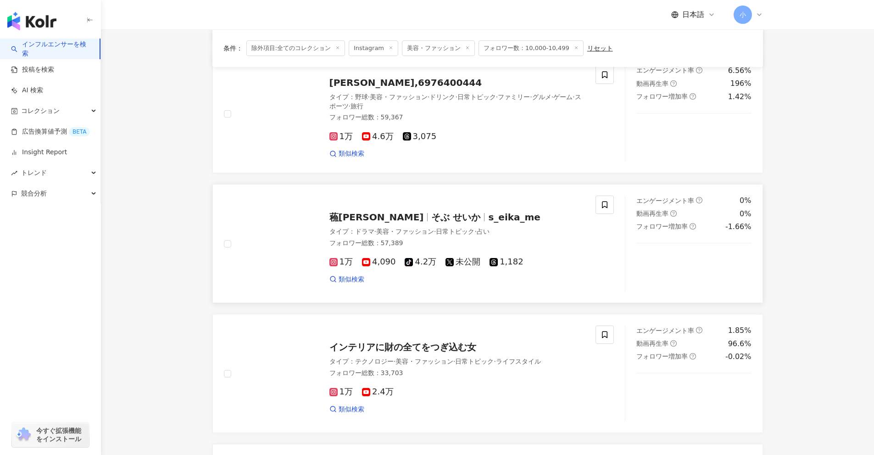
scroll to position [229, 0]
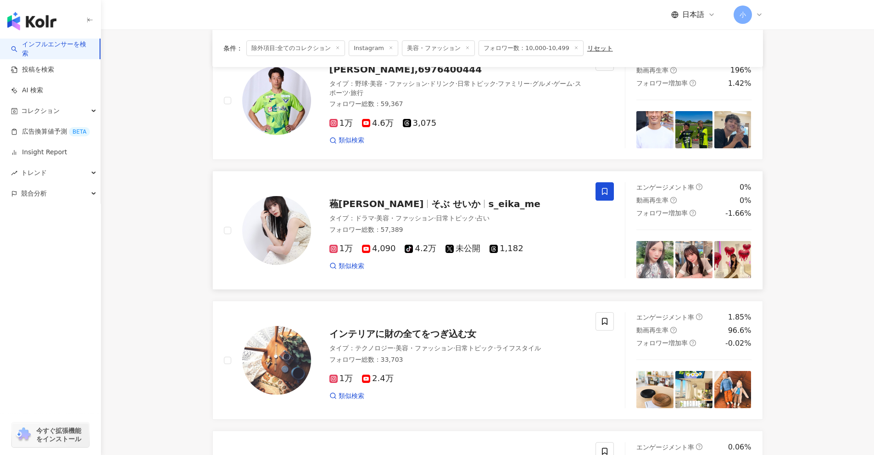
click at [602, 190] on icon at bounding box center [605, 191] width 8 height 8
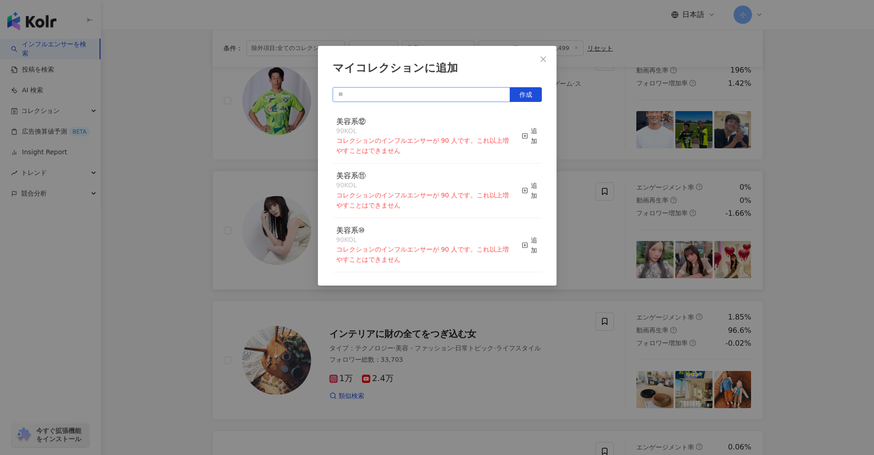
click at [419, 101] on input "text" at bounding box center [422, 94] width 178 height 15
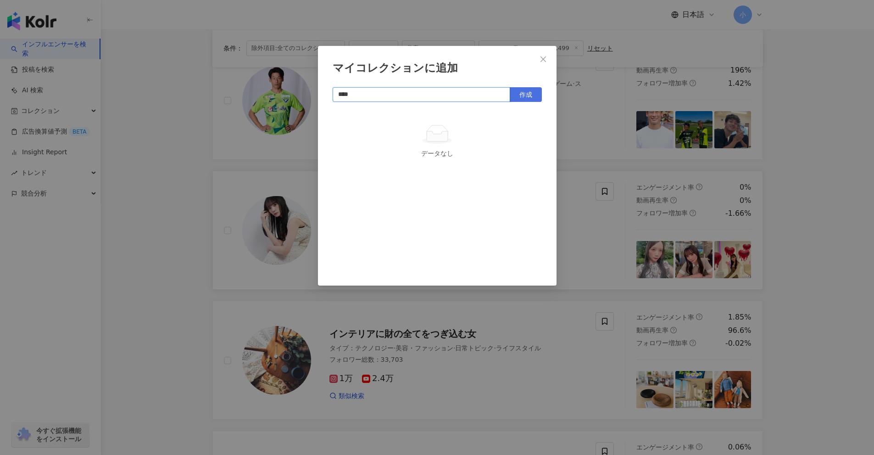
click at [530, 96] on span "作成" at bounding box center [526, 94] width 13 height 7
type input "****"
click at [538, 62] on span "Close" at bounding box center [543, 59] width 18 height 7
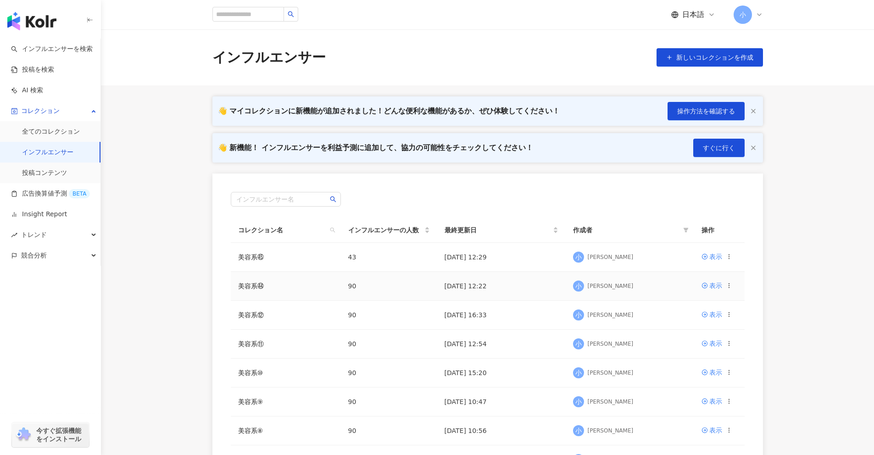
click at [729, 289] on icon at bounding box center [729, 285] width 6 height 6
click at [700, 318] on div "コレクションを出力" at bounding box center [689, 323] width 71 height 10
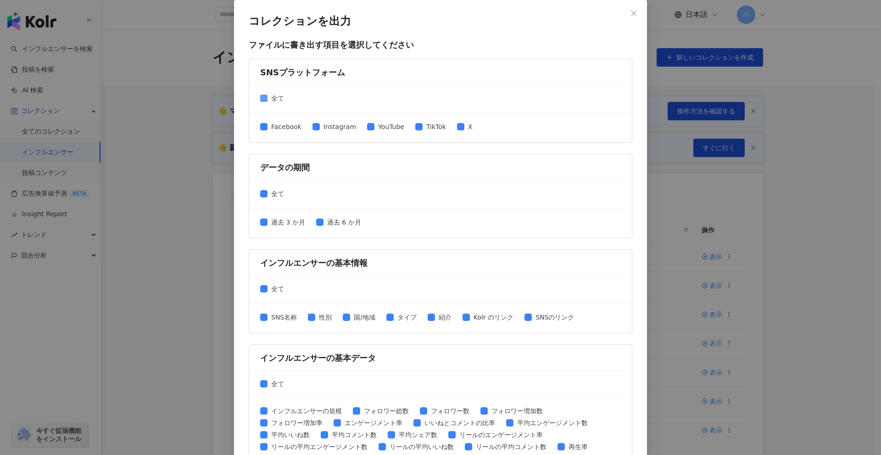
click at [268, 100] on span "全て" at bounding box center [278, 98] width 20 height 10
click at [323, 129] on span "Instagram" at bounding box center [340, 127] width 40 height 10
click at [423, 125] on span "TikTok" at bounding box center [436, 127] width 27 height 10
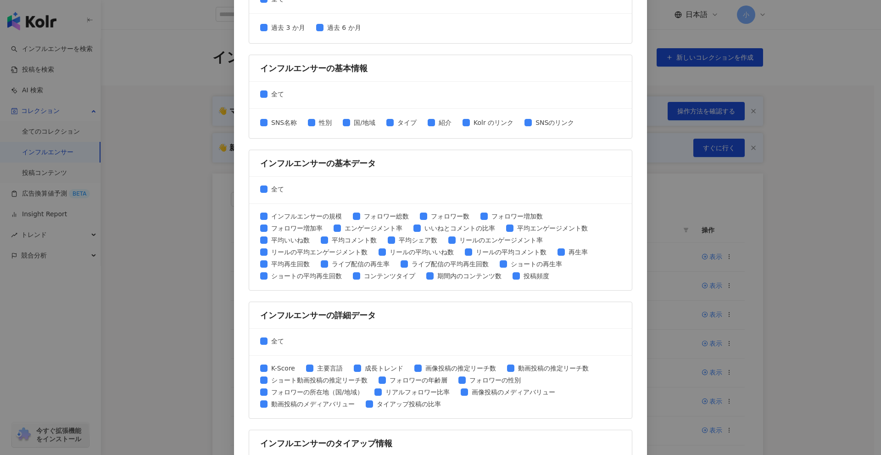
scroll to position [229, 0]
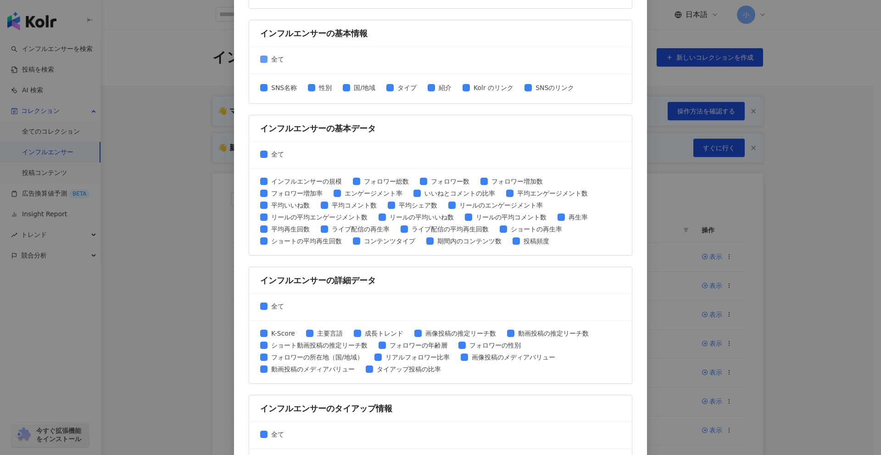
click at [270, 62] on span "全て" at bounding box center [278, 59] width 20 height 10
click at [288, 89] on span "SNS名称" at bounding box center [284, 88] width 33 height 10
click at [324, 89] on span "性別" at bounding box center [325, 88] width 20 height 10
click at [535, 90] on span "SNSのリンク" at bounding box center [555, 88] width 46 height 10
click at [268, 156] on span "全て" at bounding box center [278, 154] width 20 height 10
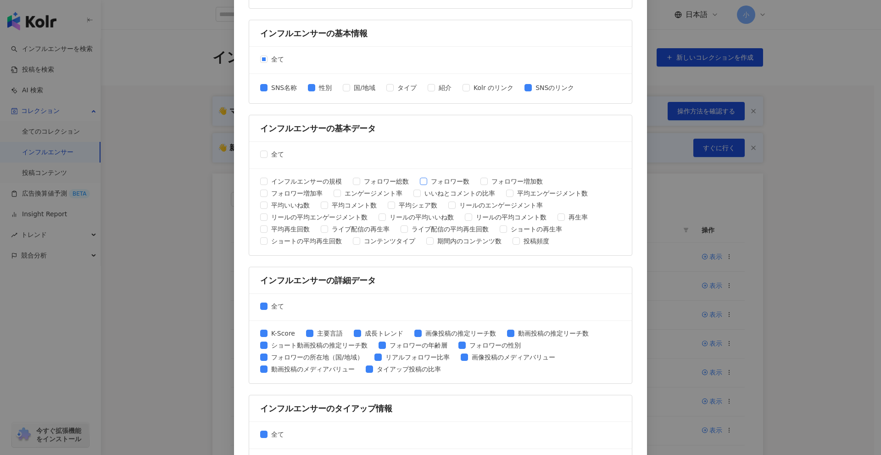
click at [443, 184] on span "フォロワー数" at bounding box center [450, 181] width 46 height 10
click at [524, 193] on span "平均エンゲージメント数" at bounding box center [553, 193] width 78 height 10
click at [279, 206] on span "平均いいね数" at bounding box center [291, 205] width 46 height 10
click at [340, 207] on span "平均コメント数" at bounding box center [354, 205] width 52 height 10
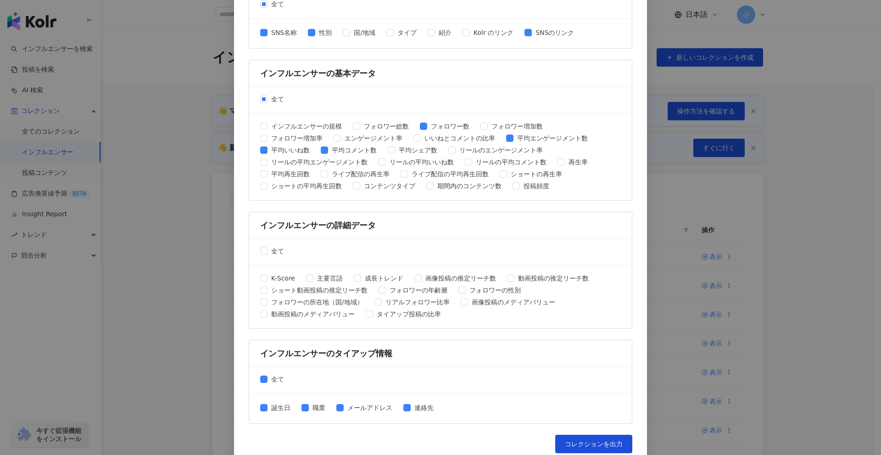
scroll to position [294, 0]
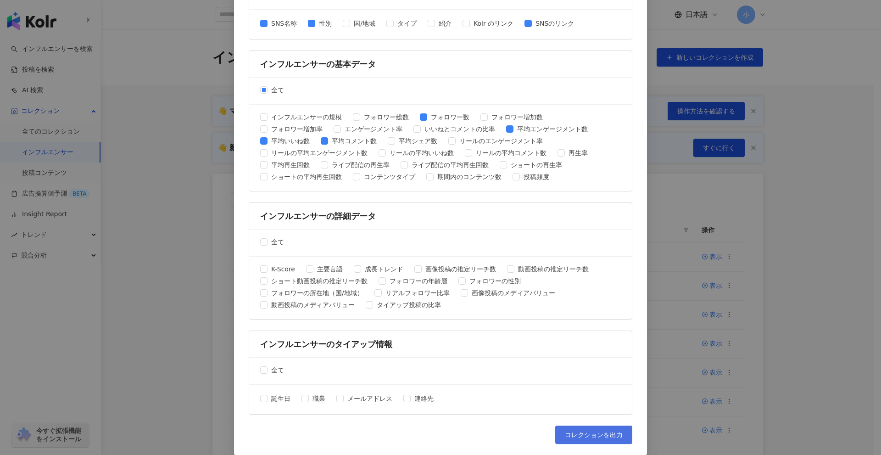
click at [617, 441] on button "コレクションを出力" at bounding box center [593, 434] width 77 height 18
drag, startPoint x: 844, startPoint y: 260, endPoint x: 848, endPoint y: 264, distance: 5.5
click at [848, 264] on div "コレクションを出力 ファイルに書き出す項目を選択してください SNSプラットフォーム 全て Facebook Instagram YouTube TikTok…" at bounding box center [440, 227] width 881 height 455
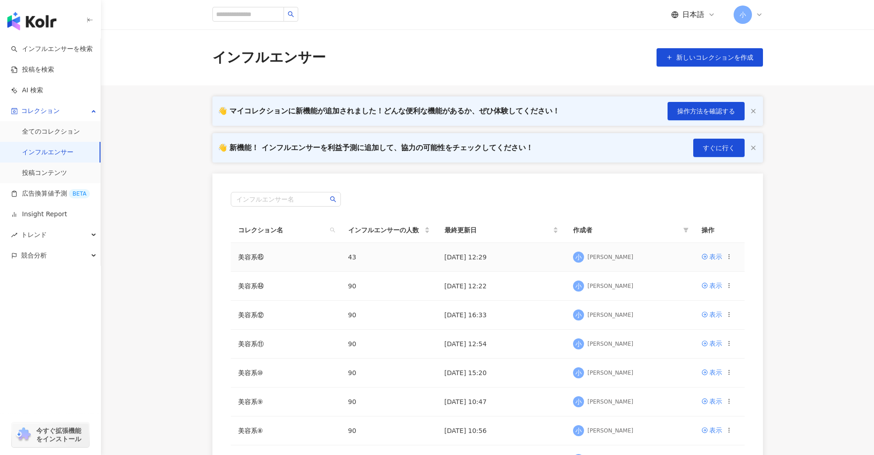
click at [728, 257] on icon at bounding box center [729, 256] width 6 height 6
click at [688, 289] on div "コレクションを出力" at bounding box center [689, 294] width 71 height 10
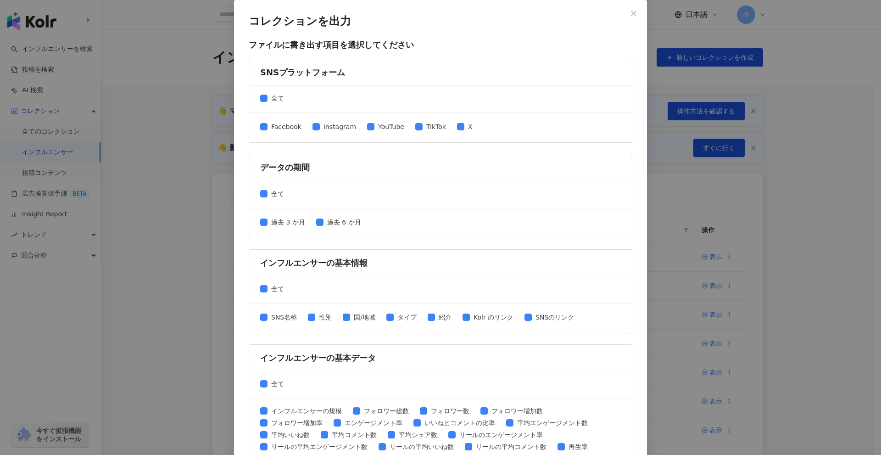
click at [269, 107] on div "全て" at bounding box center [440, 99] width 383 height 27
click at [274, 98] on span "全て" at bounding box center [278, 98] width 20 height 10
click at [326, 123] on span "Instagram" at bounding box center [340, 127] width 40 height 10
click at [424, 128] on span "TikTok" at bounding box center [436, 127] width 27 height 10
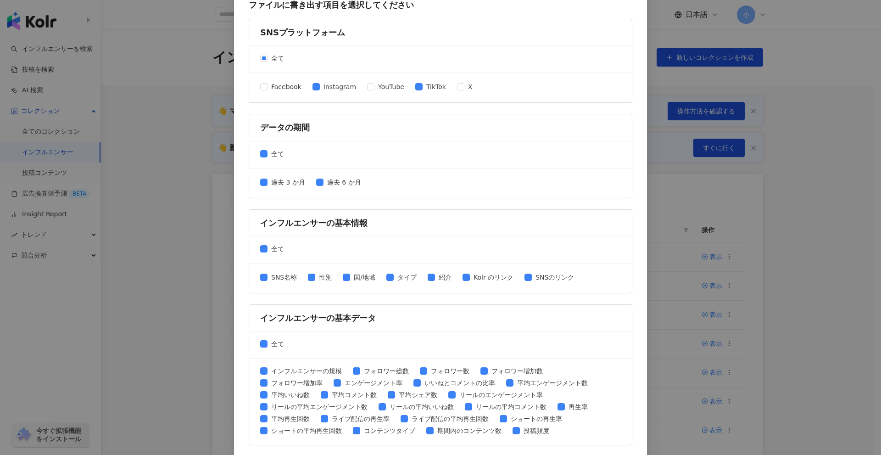
scroll to position [229, 0]
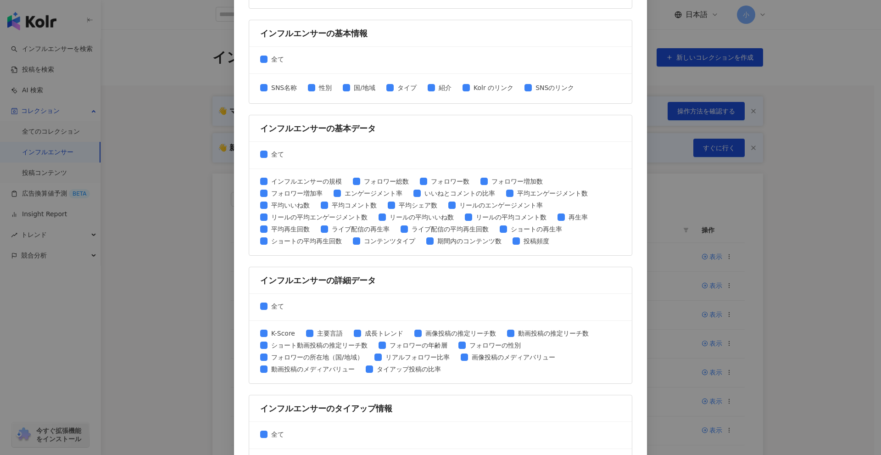
drag, startPoint x: 274, startPoint y: 63, endPoint x: 279, endPoint y: 75, distance: 13.1
click at [274, 63] on span "全て" at bounding box center [278, 59] width 20 height 10
click at [280, 89] on span "SNS名称" at bounding box center [284, 88] width 33 height 10
click at [331, 91] on span "性別" at bounding box center [325, 88] width 20 height 10
click at [543, 88] on span "SNSのリンク" at bounding box center [555, 88] width 46 height 10
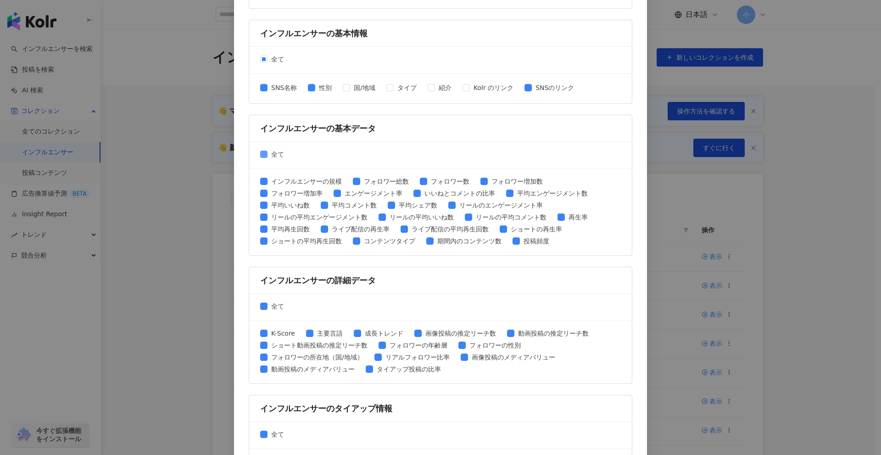
click at [274, 150] on span "全て" at bounding box center [278, 154] width 20 height 10
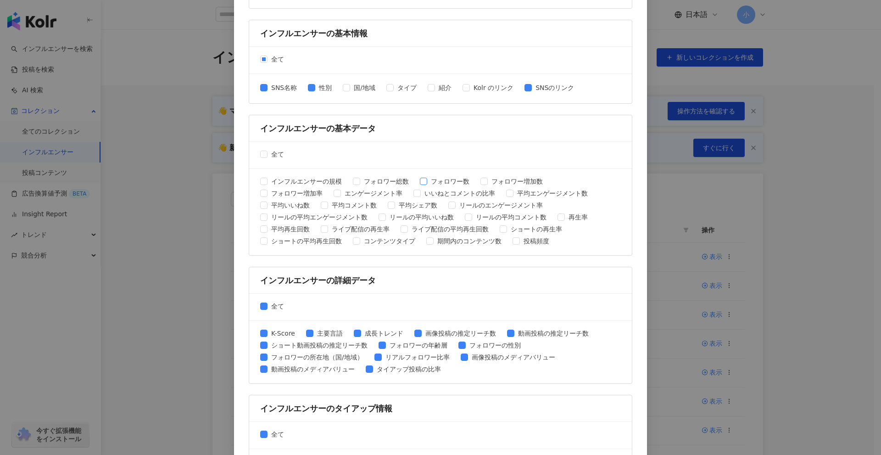
click at [442, 181] on span "フォロワー数" at bounding box center [450, 181] width 46 height 10
click at [537, 191] on span "平均エンゲージメント数" at bounding box center [553, 193] width 78 height 10
click at [293, 207] on span "平均いいね数" at bounding box center [291, 205] width 46 height 10
click at [335, 206] on span "平均コメント数" at bounding box center [354, 205] width 52 height 10
click at [268, 307] on span "全て" at bounding box center [278, 306] width 20 height 10
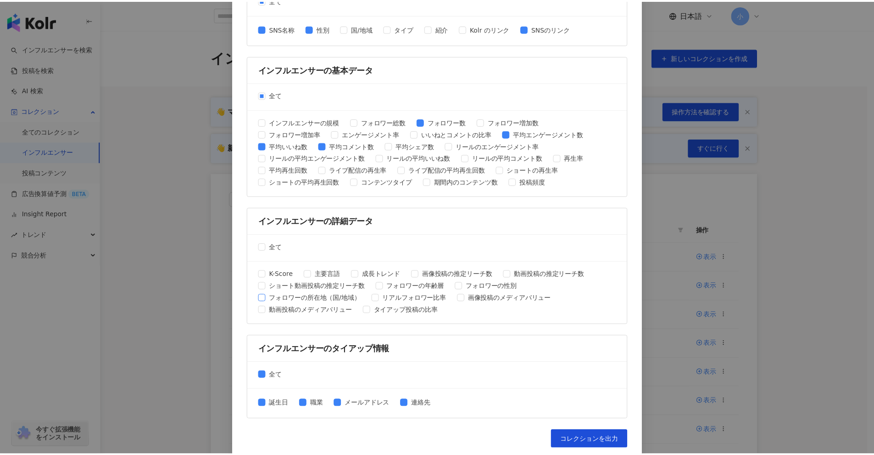
scroll to position [294, 0]
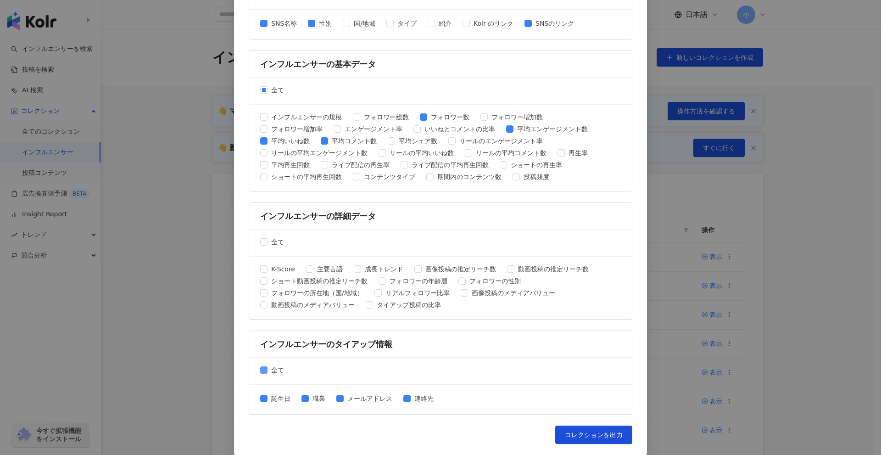
click at [278, 371] on span "全て" at bounding box center [278, 370] width 20 height 10
click at [611, 435] on span "コレクションを出力" at bounding box center [594, 434] width 58 height 7
click at [812, 236] on div "コレクションを出力 ファイルに書き出す項目を選択してください SNSプラットフォーム 全て Facebook Instagram YouTube TikTok…" at bounding box center [440, 227] width 881 height 455
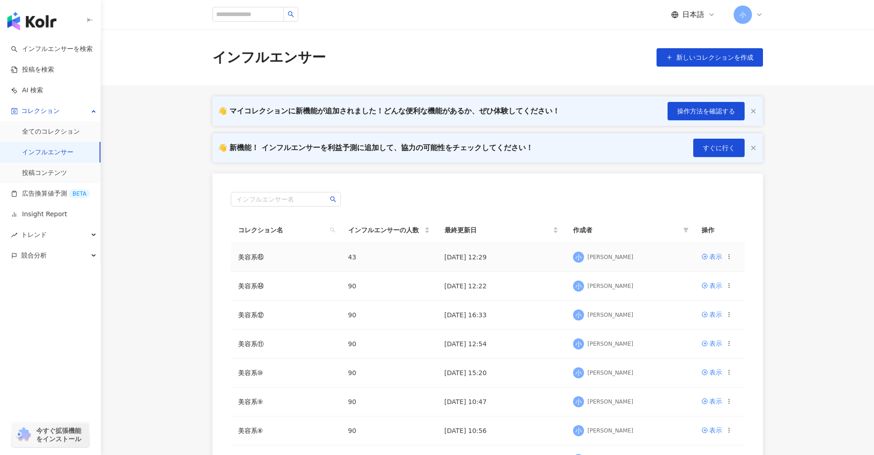
click at [727, 258] on icon at bounding box center [729, 256] width 6 height 6
click at [693, 335] on div "コレクションを削除する" at bounding box center [689, 333] width 71 height 10
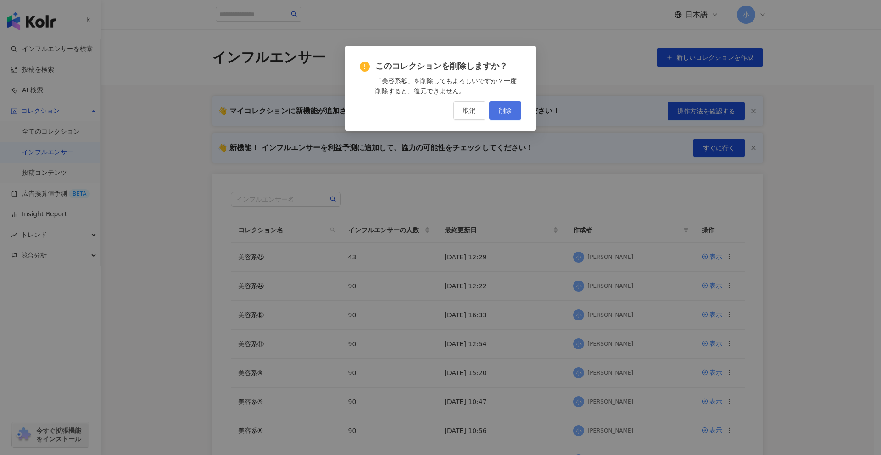
click at [503, 106] on button "削除" at bounding box center [505, 110] width 32 height 18
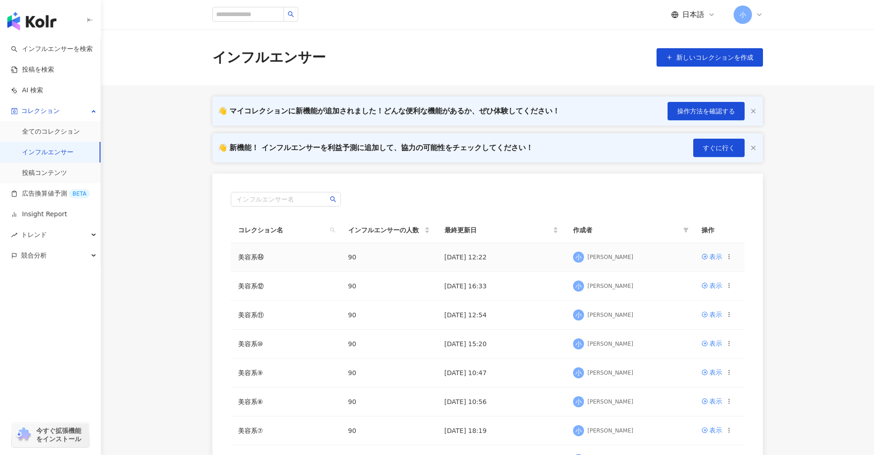
click at [729, 258] on icon at bounding box center [729, 256] width 6 height 6
click at [679, 335] on div "コレクションを削除する" at bounding box center [689, 333] width 71 height 10
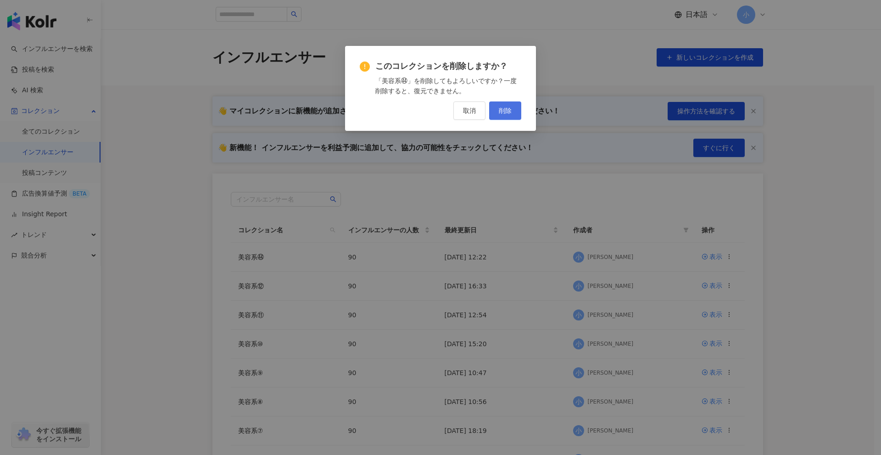
click at [496, 111] on button "削除" at bounding box center [505, 110] width 32 height 18
